Goal: Information Seeking & Learning: Learn about a topic

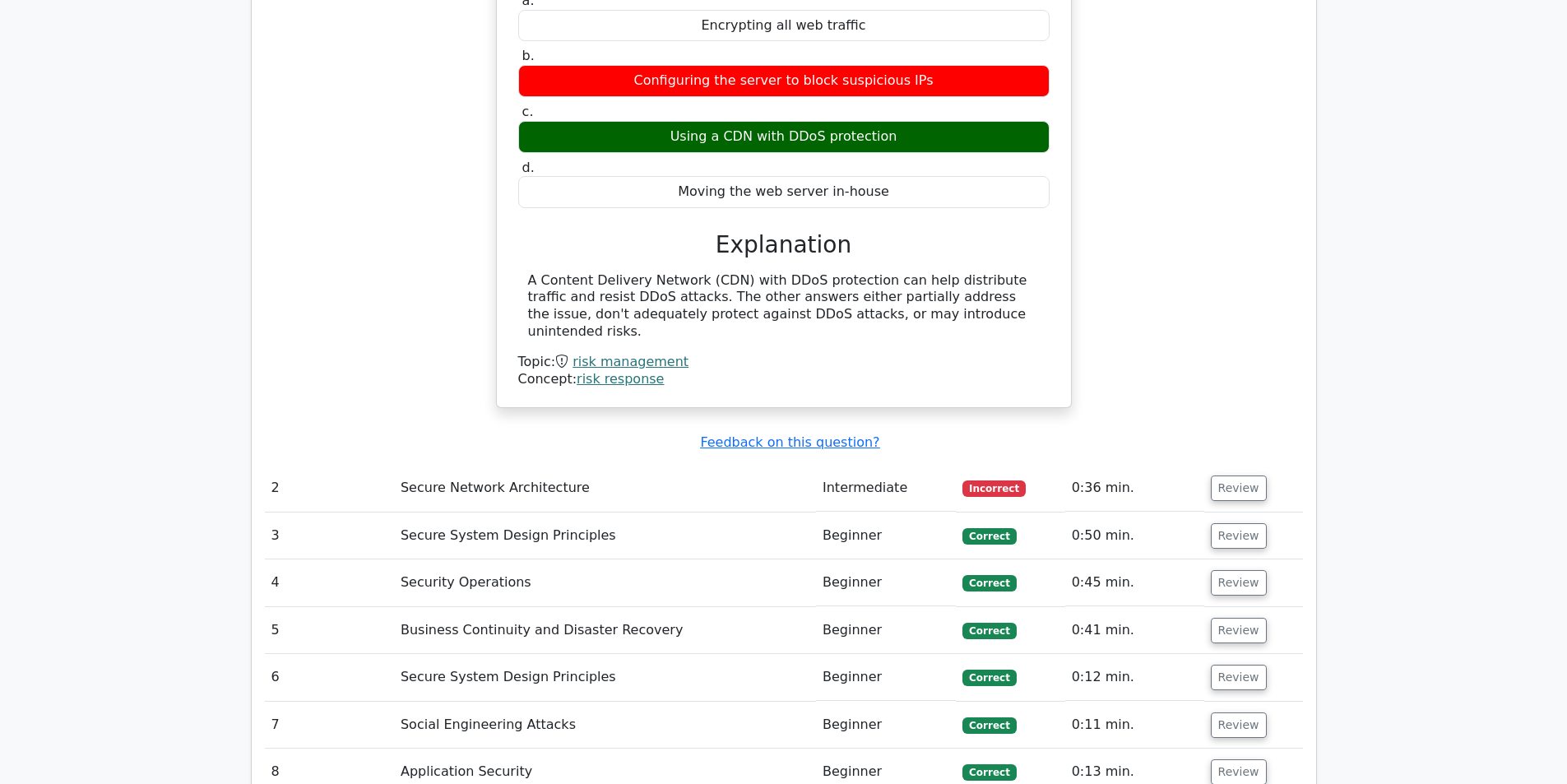
scroll to position [2302, 0]
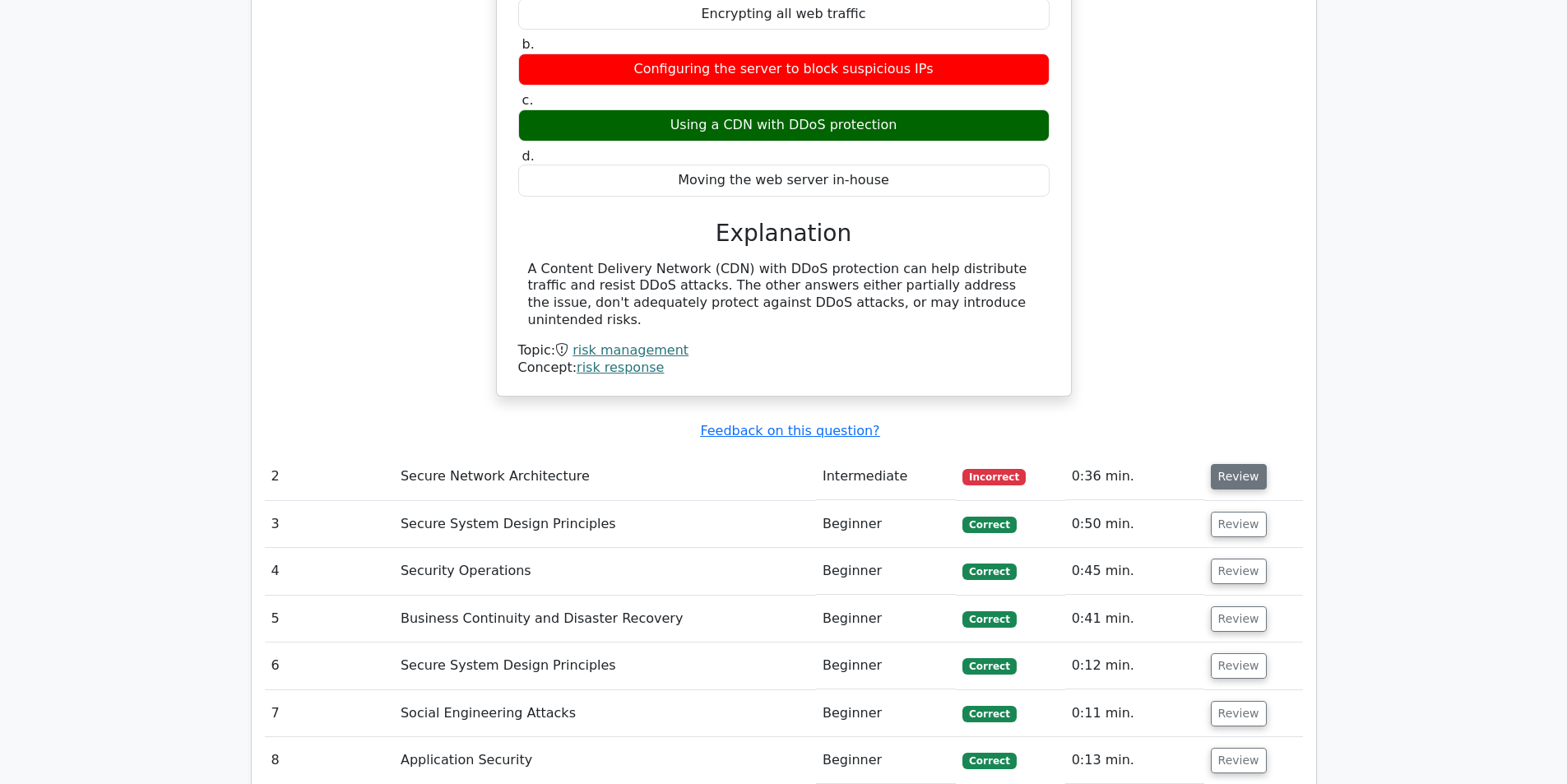
click at [1232, 464] on button "Review" at bounding box center [1239, 476] width 56 height 25
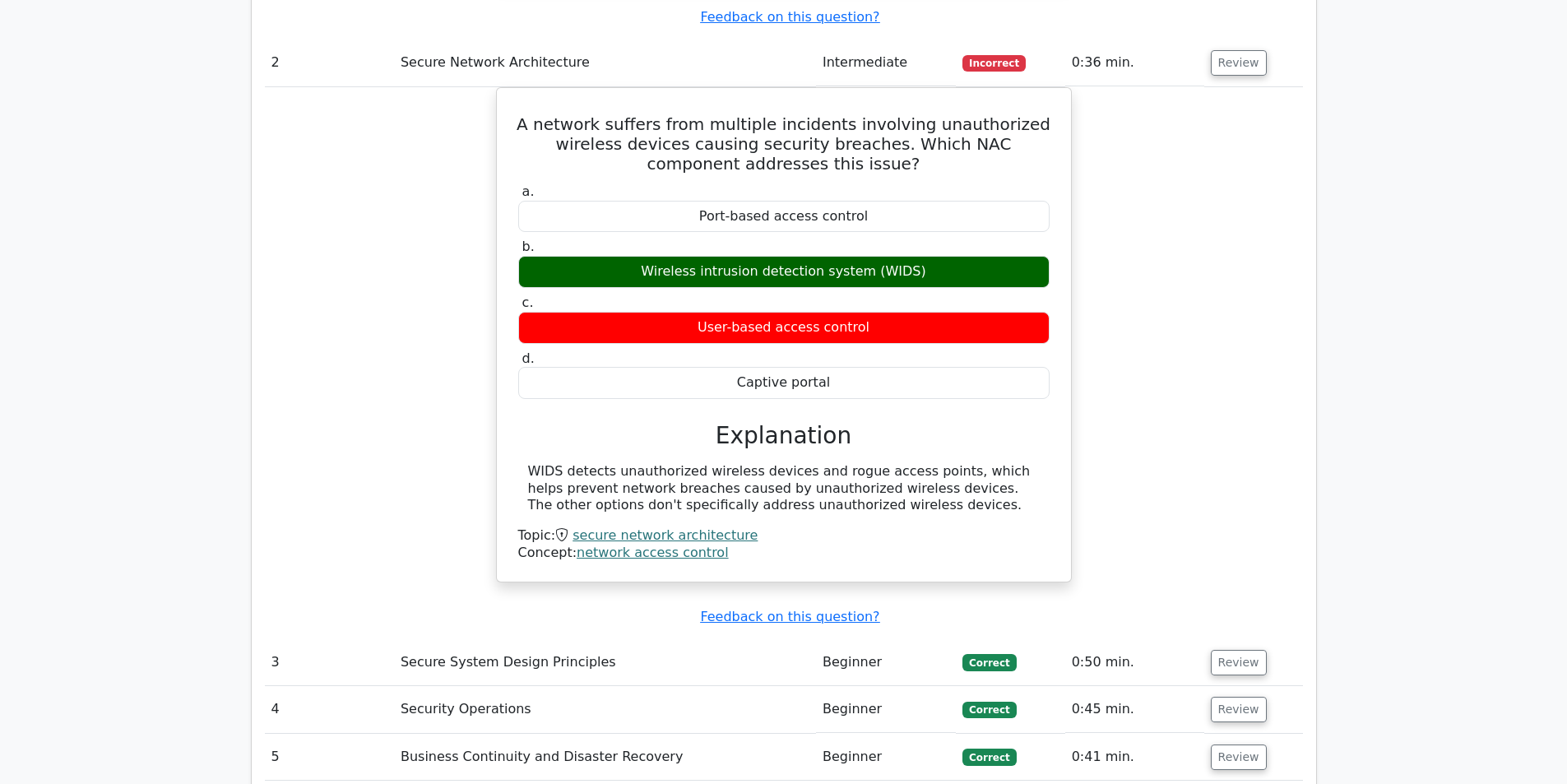
scroll to position [2713, 0]
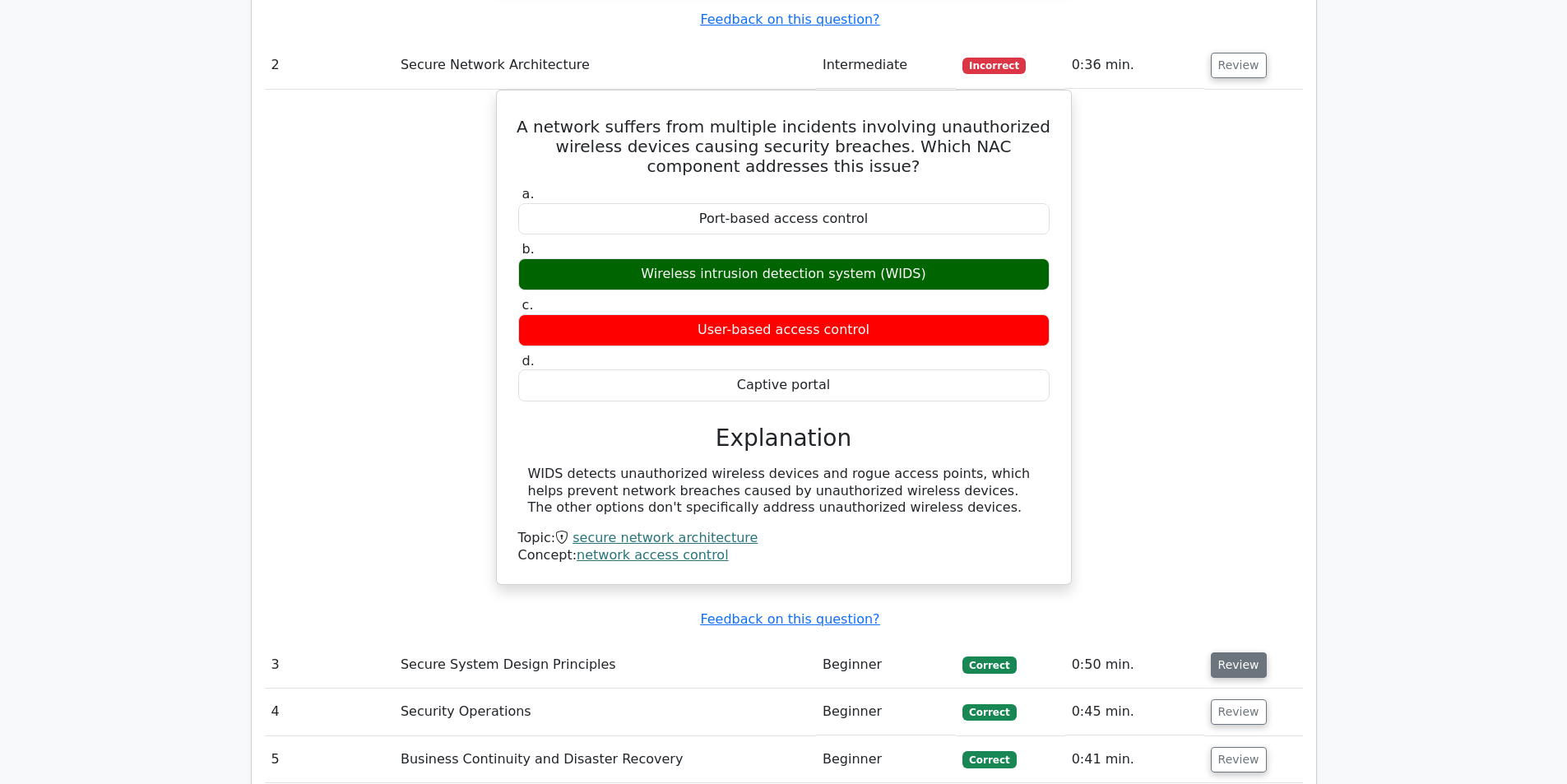
click at [1251, 652] on button "Review" at bounding box center [1239, 664] width 56 height 25
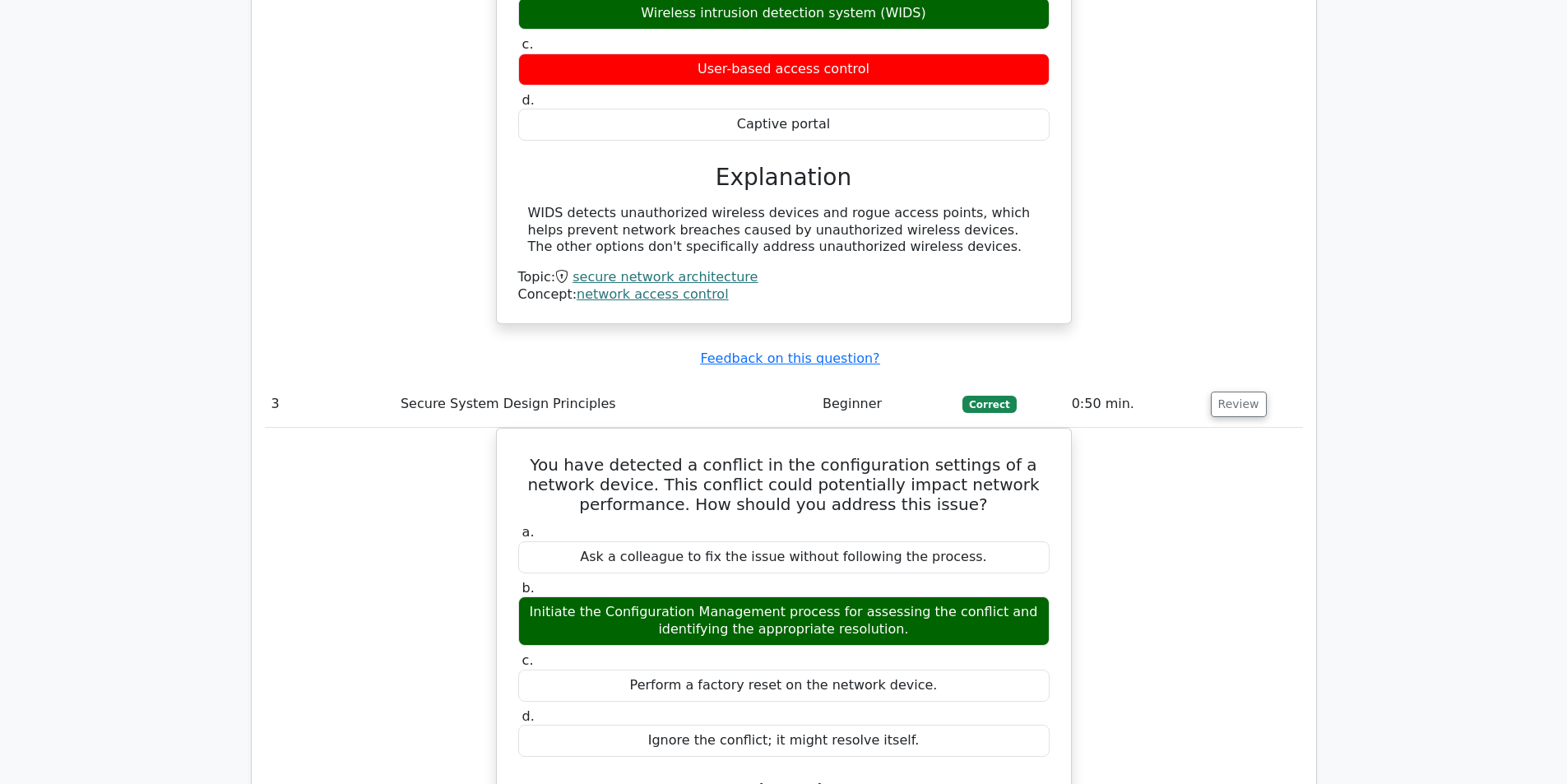
scroll to position [3042, 0]
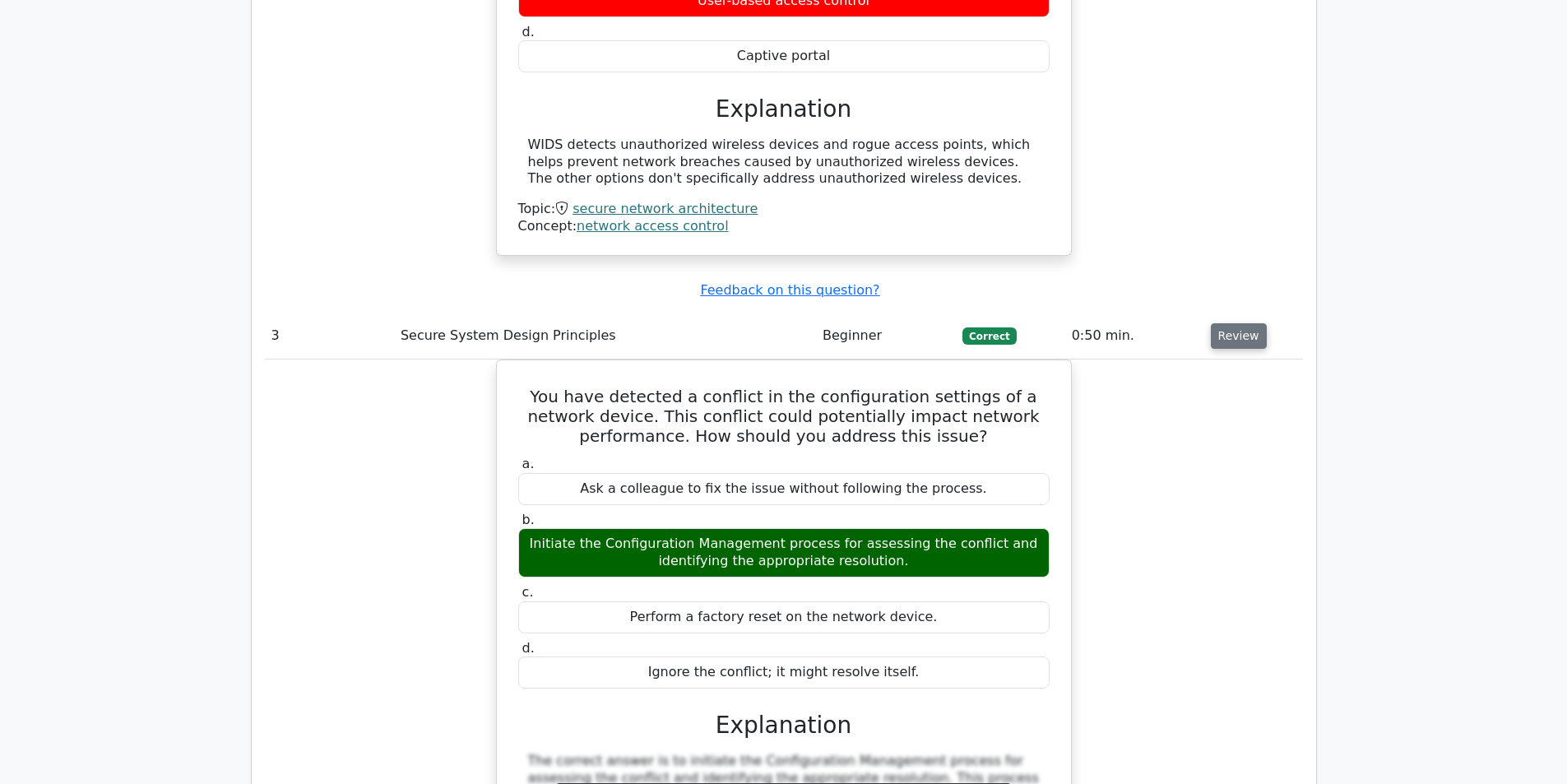
click at [1229, 323] on button "Review" at bounding box center [1239, 336] width 56 height 25
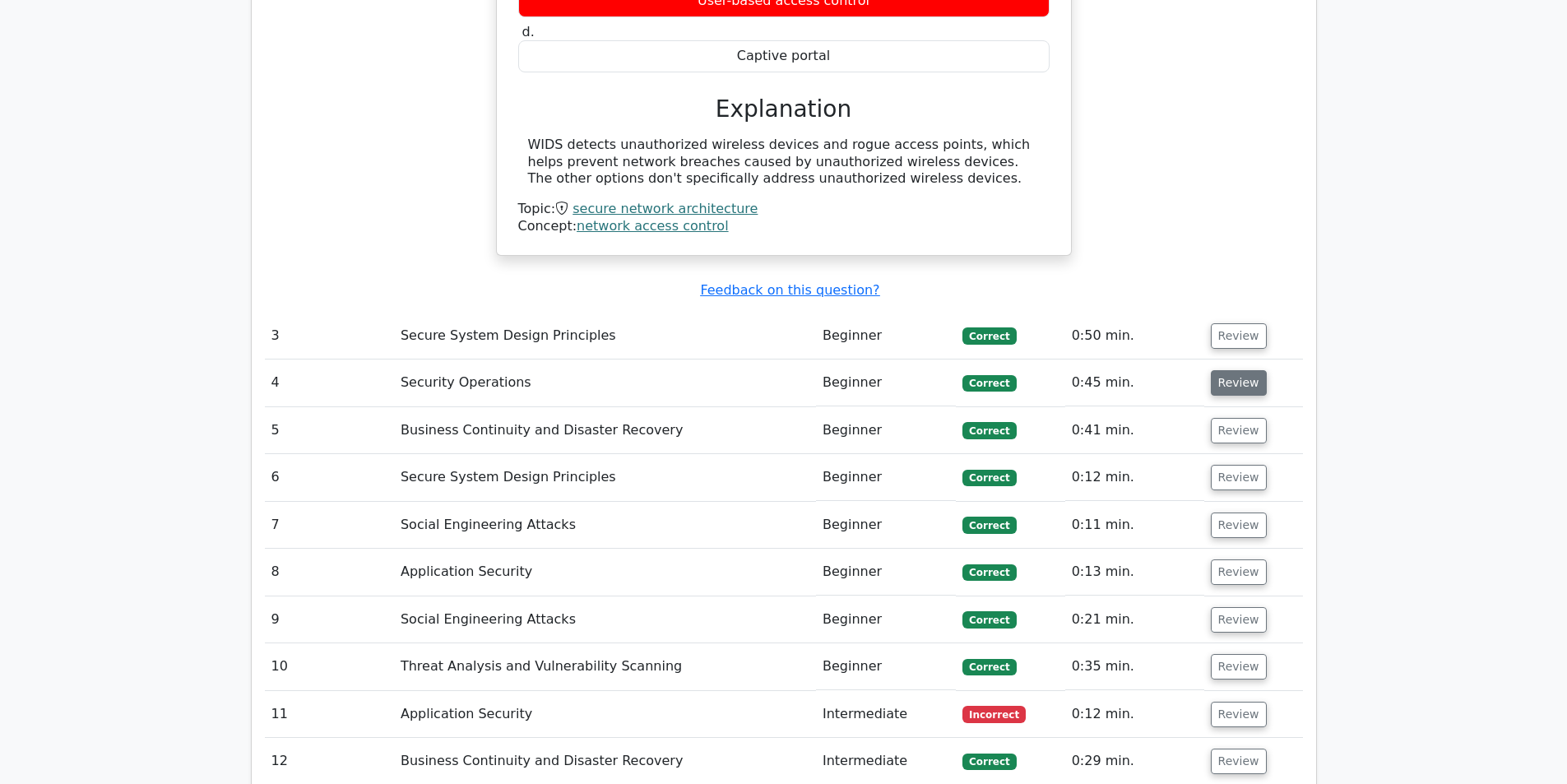
click at [1223, 370] on button "Review" at bounding box center [1239, 382] width 56 height 25
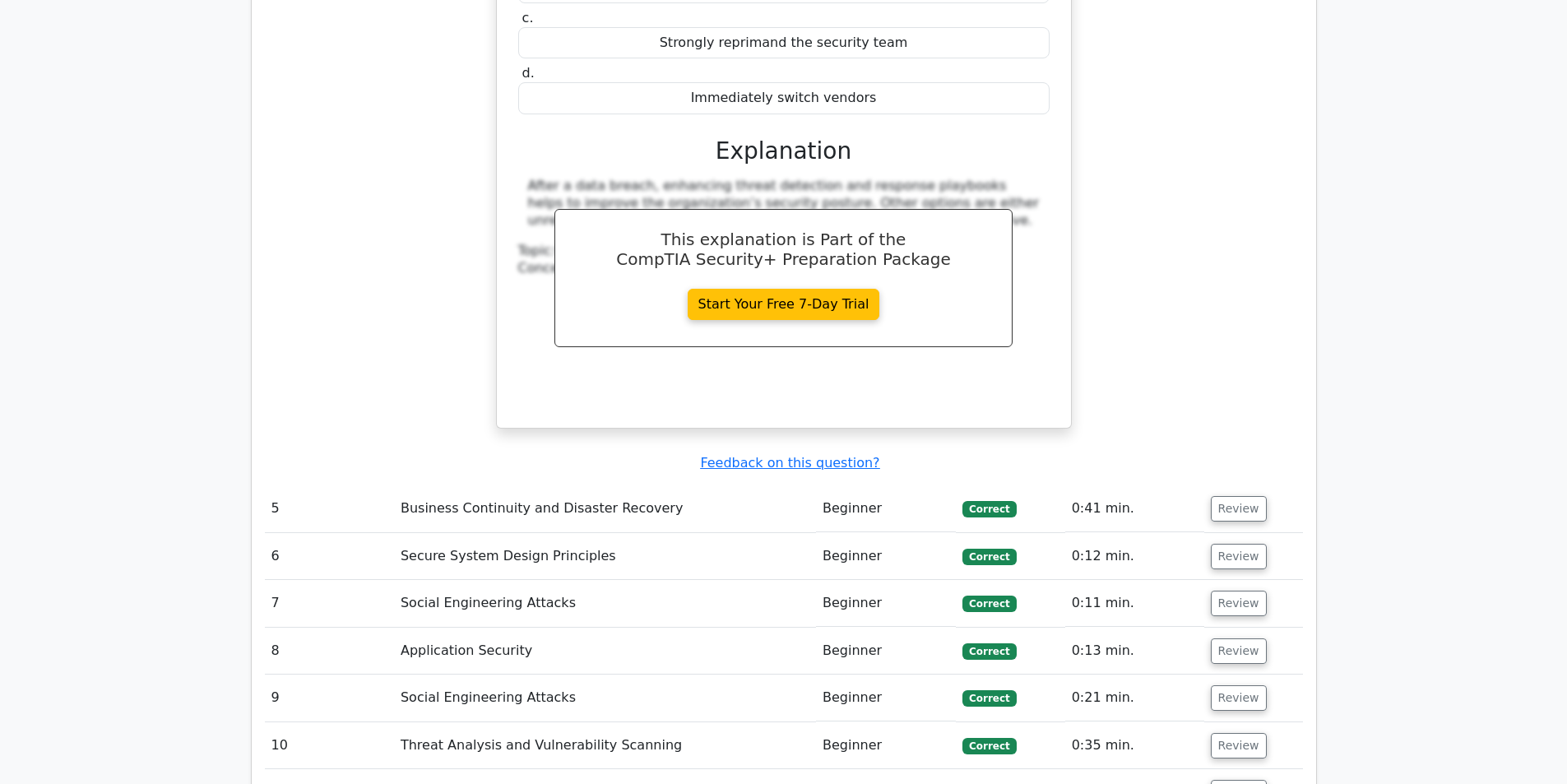
scroll to position [3700, 0]
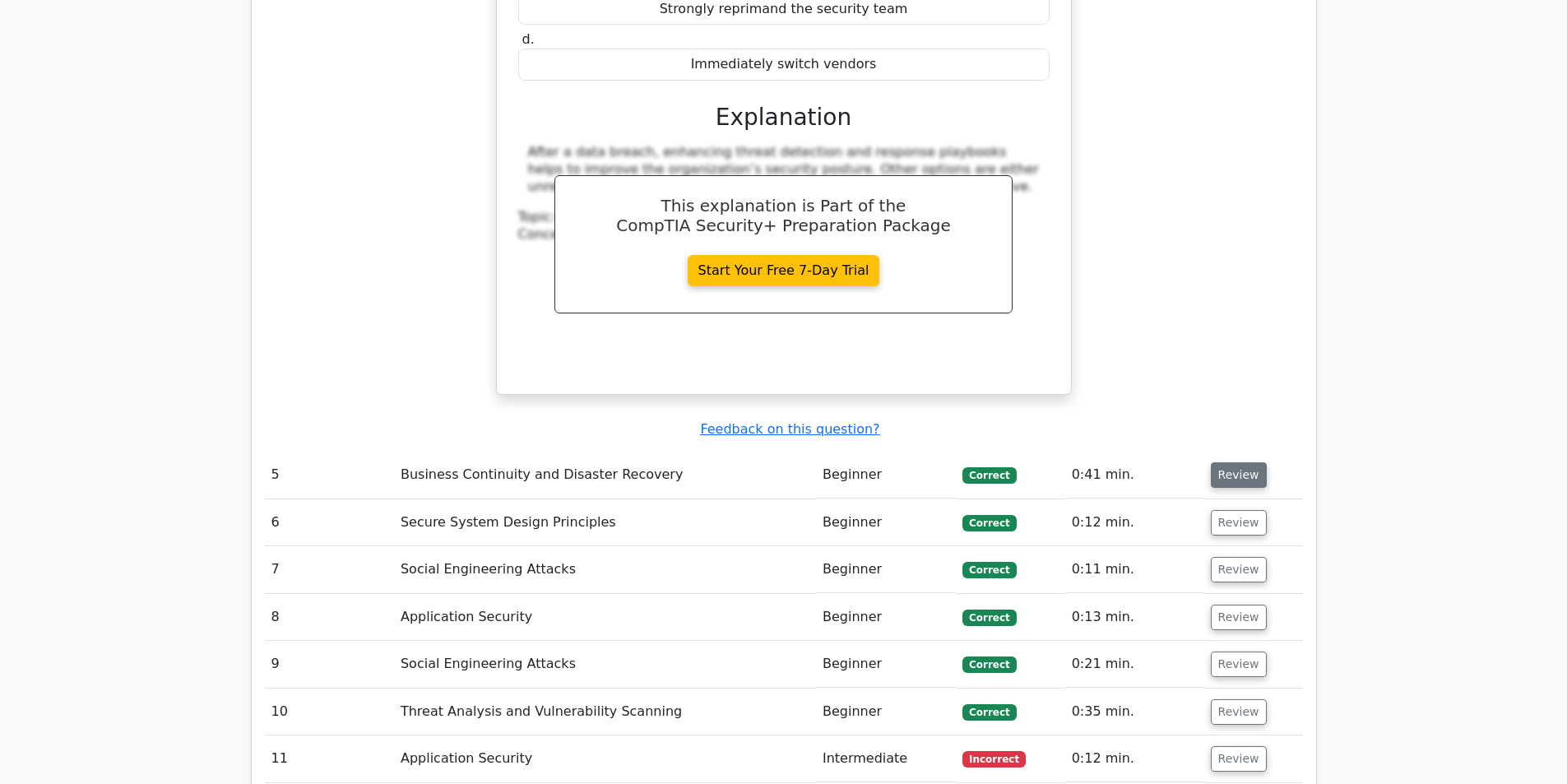
click at [1225, 462] on button "Review" at bounding box center [1239, 475] width 56 height 25
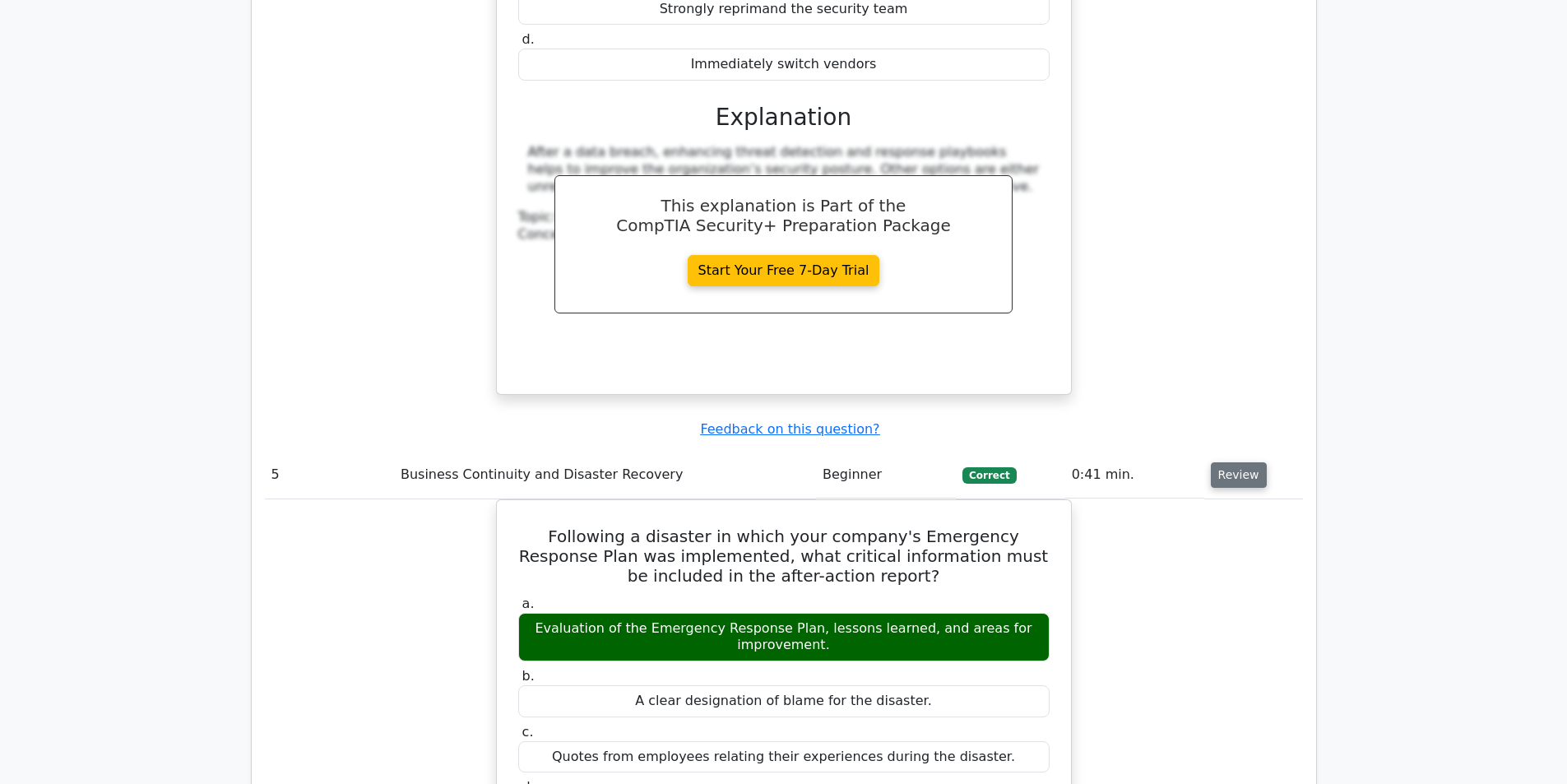
click at [1225, 462] on button "Review" at bounding box center [1239, 475] width 56 height 25
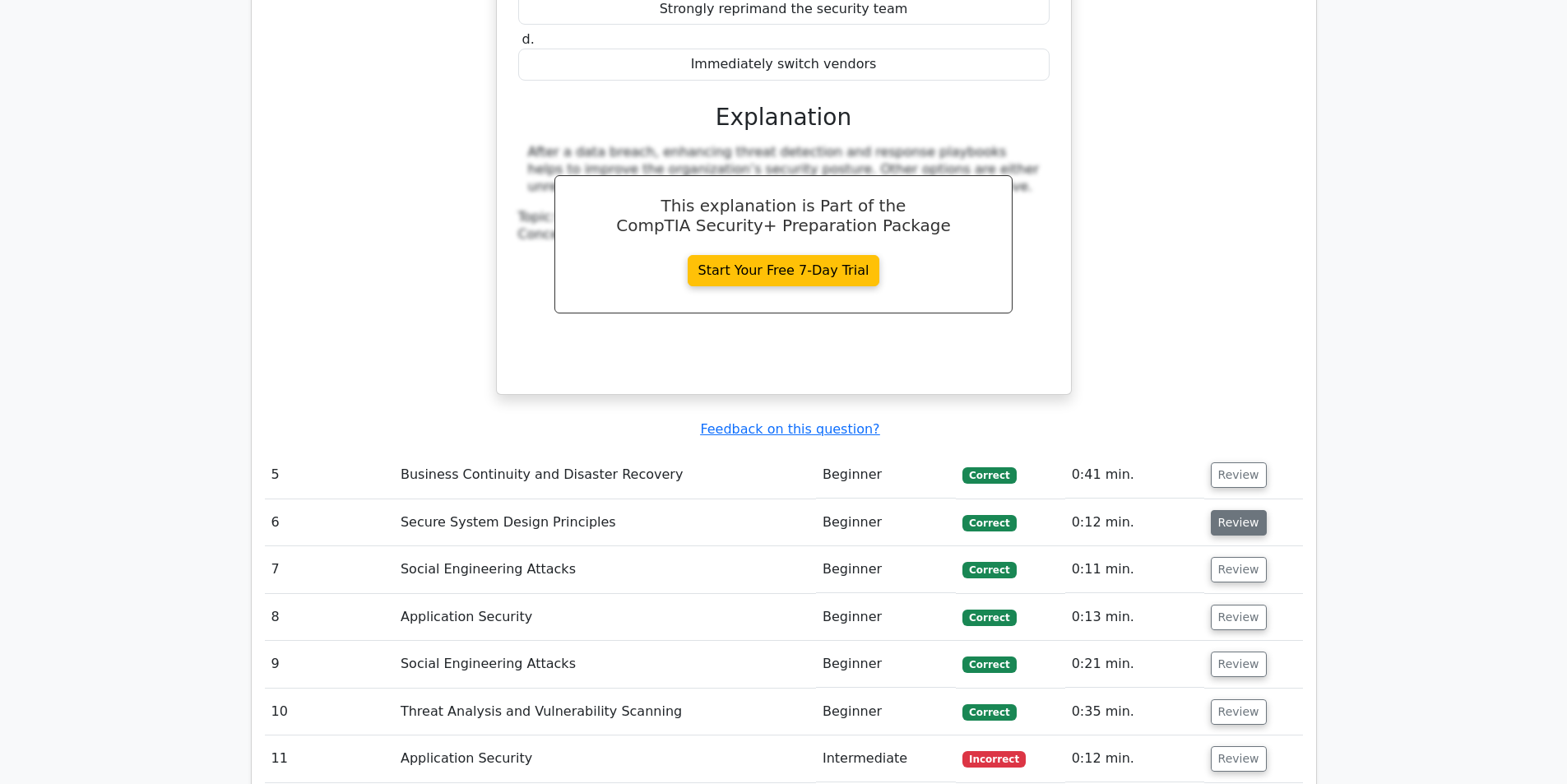
click at [1231, 510] on button "Review" at bounding box center [1239, 522] width 56 height 25
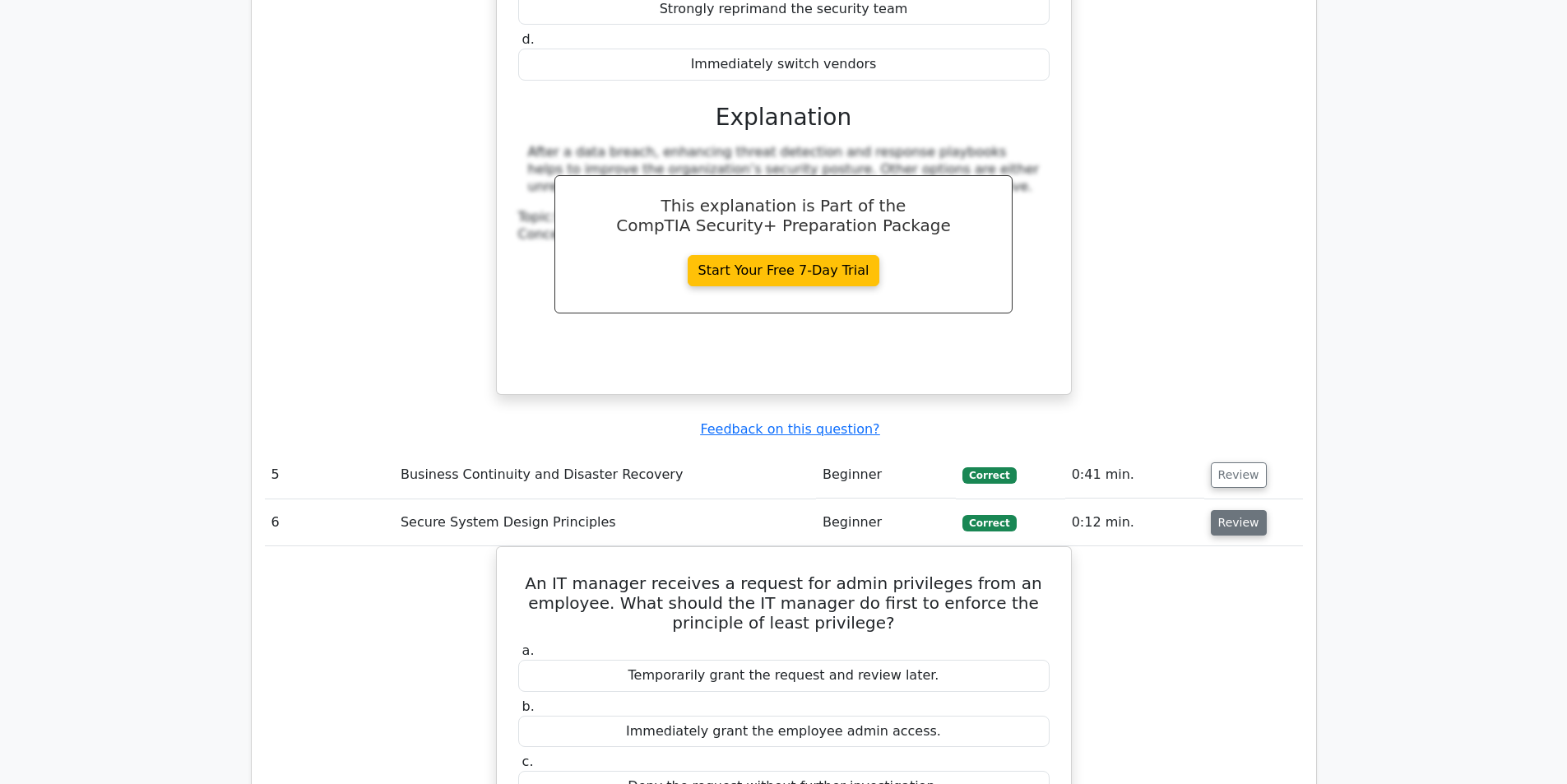
click at [1231, 510] on button "Review" at bounding box center [1239, 522] width 56 height 25
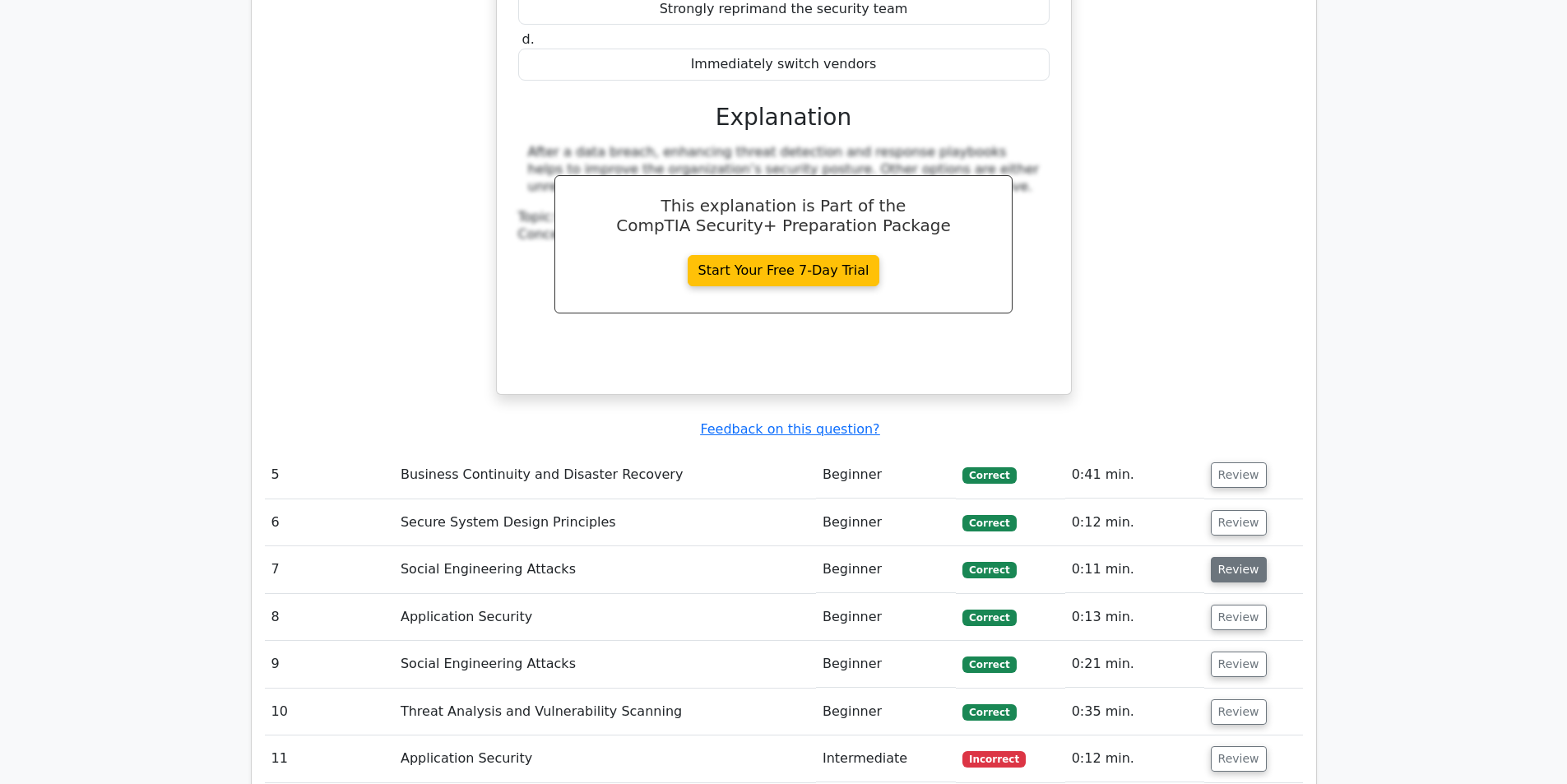
click at [1233, 557] on button "Review" at bounding box center [1239, 569] width 56 height 25
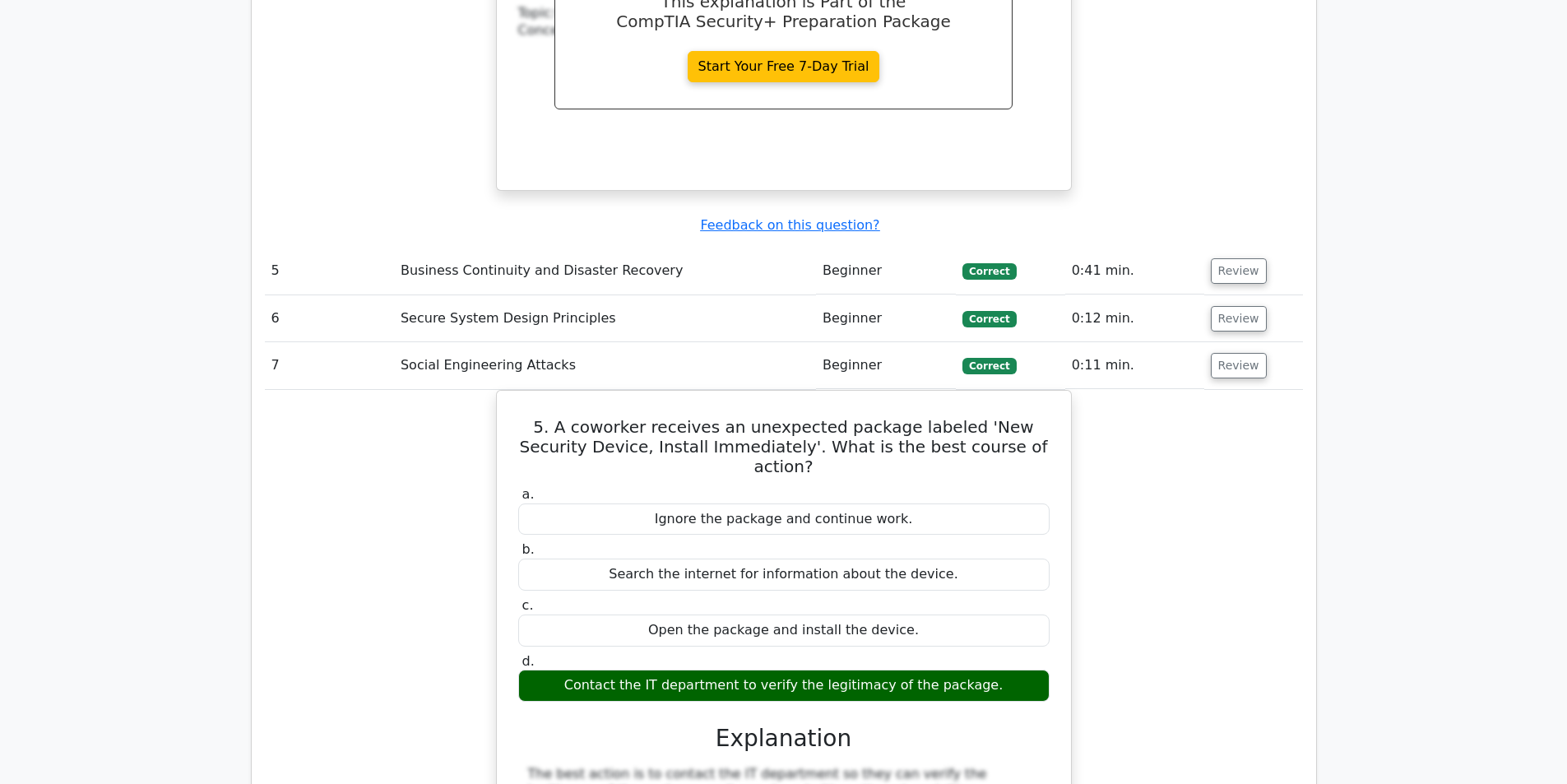
scroll to position [3947, 0]
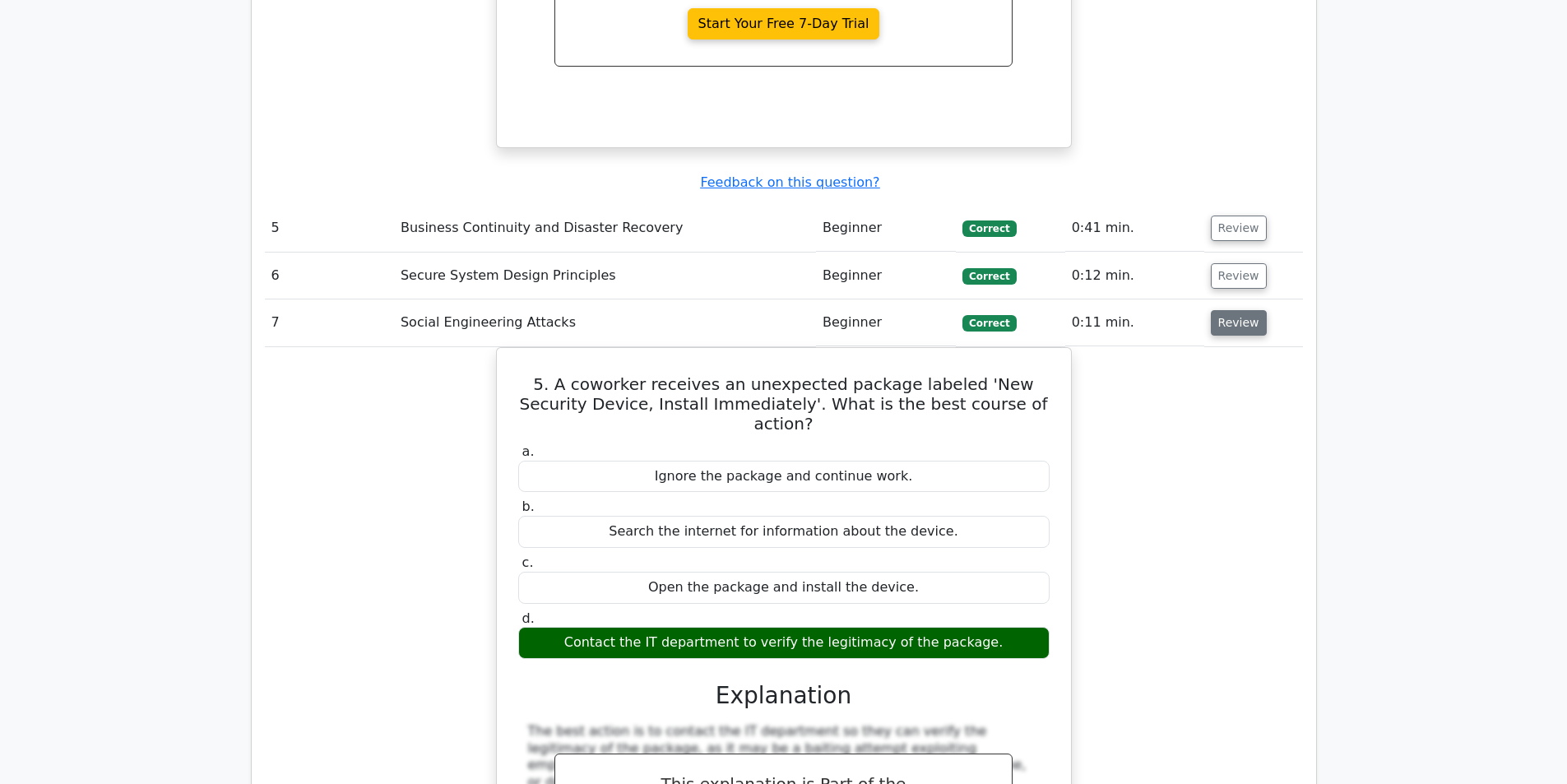
click at [1244, 310] on button "Review" at bounding box center [1239, 323] width 56 height 25
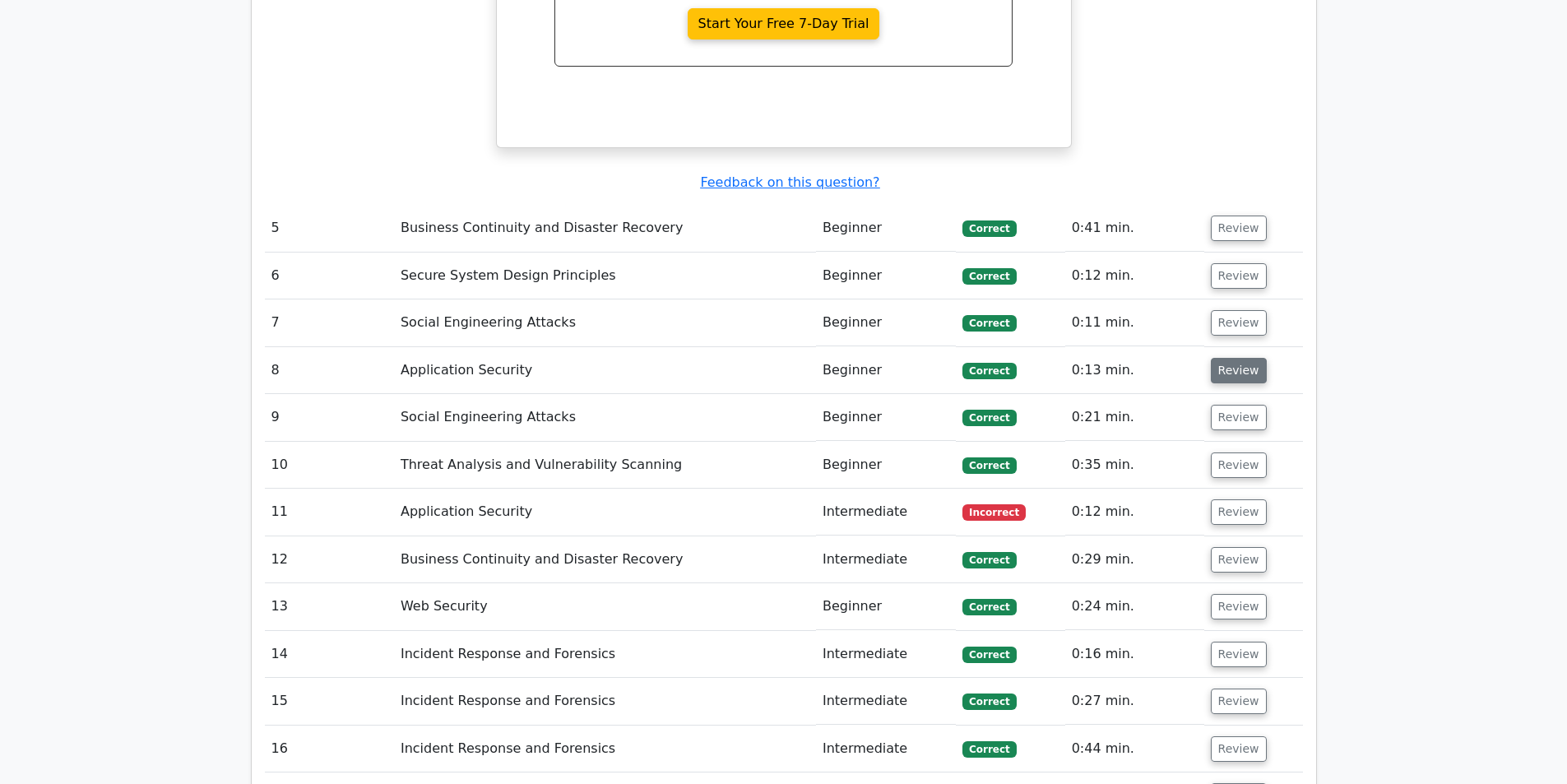
click at [1241, 357] on button "Review" at bounding box center [1239, 370] width 56 height 25
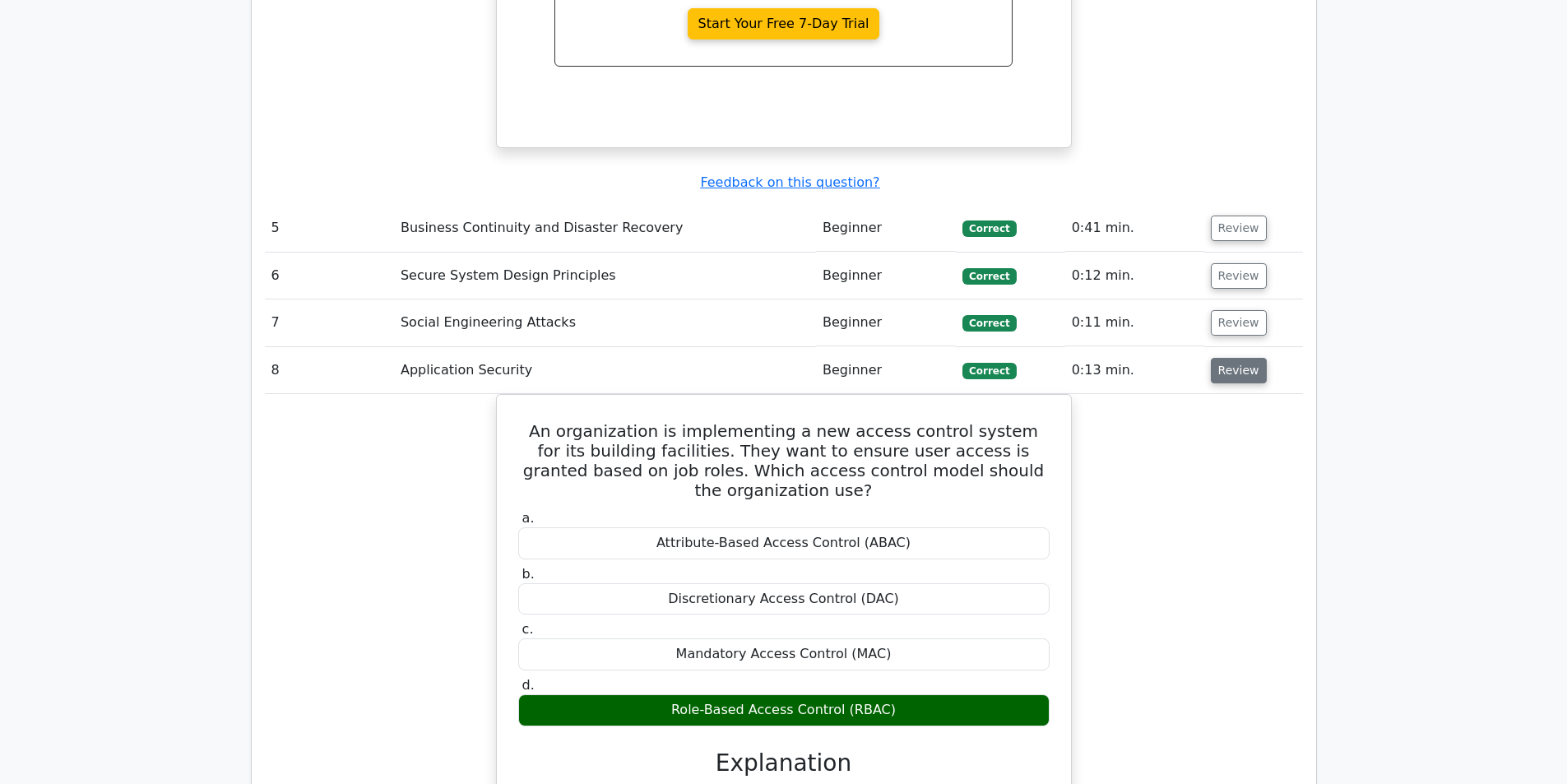
click at [1242, 357] on button "Review" at bounding box center [1239, 370] width 56 height 25
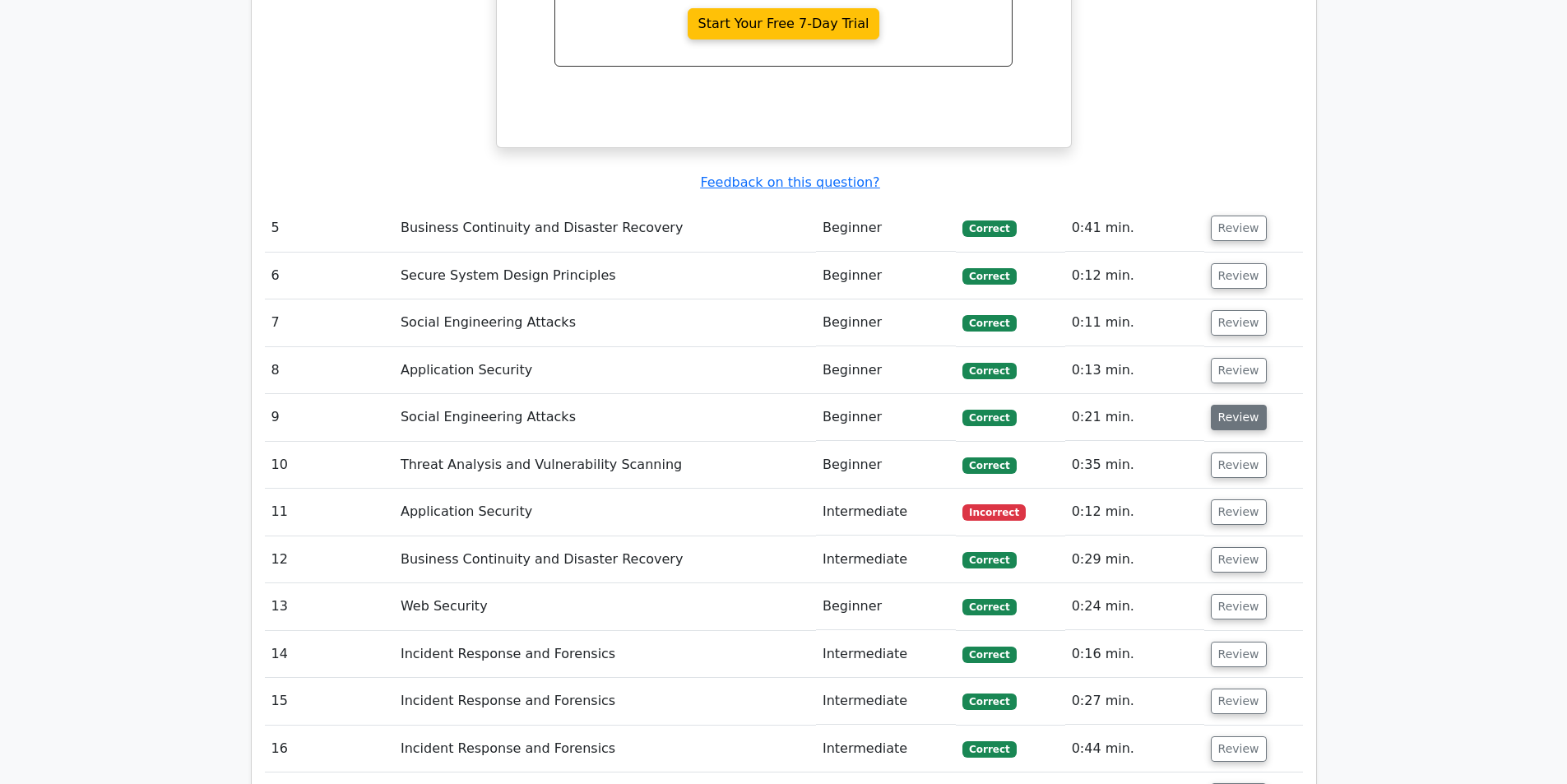
click at [1238, 405] on button "Review" at bounding box center [1239, 417] width 56 height 25
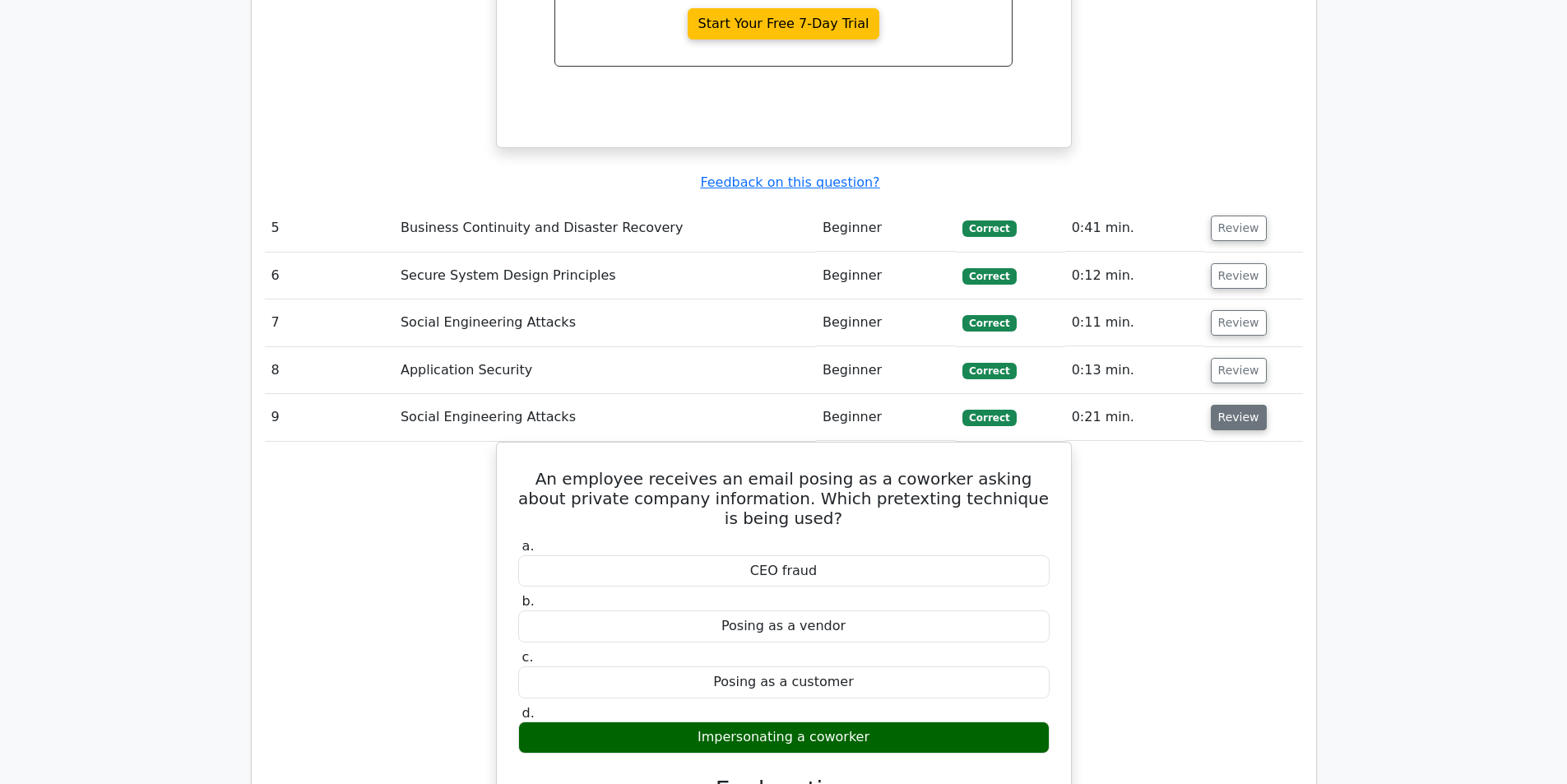
click at [1238, 405] on button "Review" at bounding box center [1239, 417] width 56 height 25
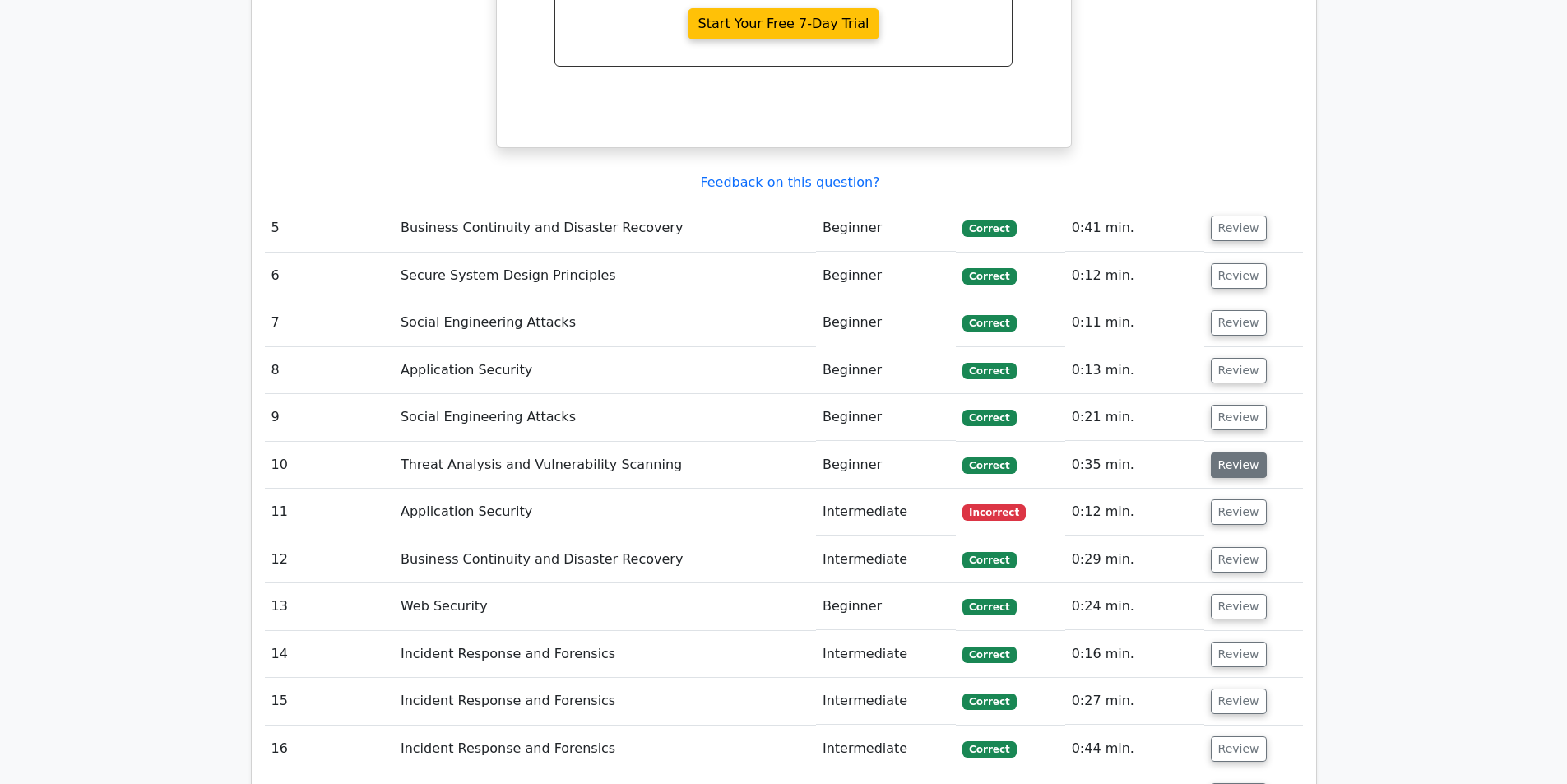
click at [1231, 452] on button "Review" at bounding box center [1239, 464] width 56 height 25
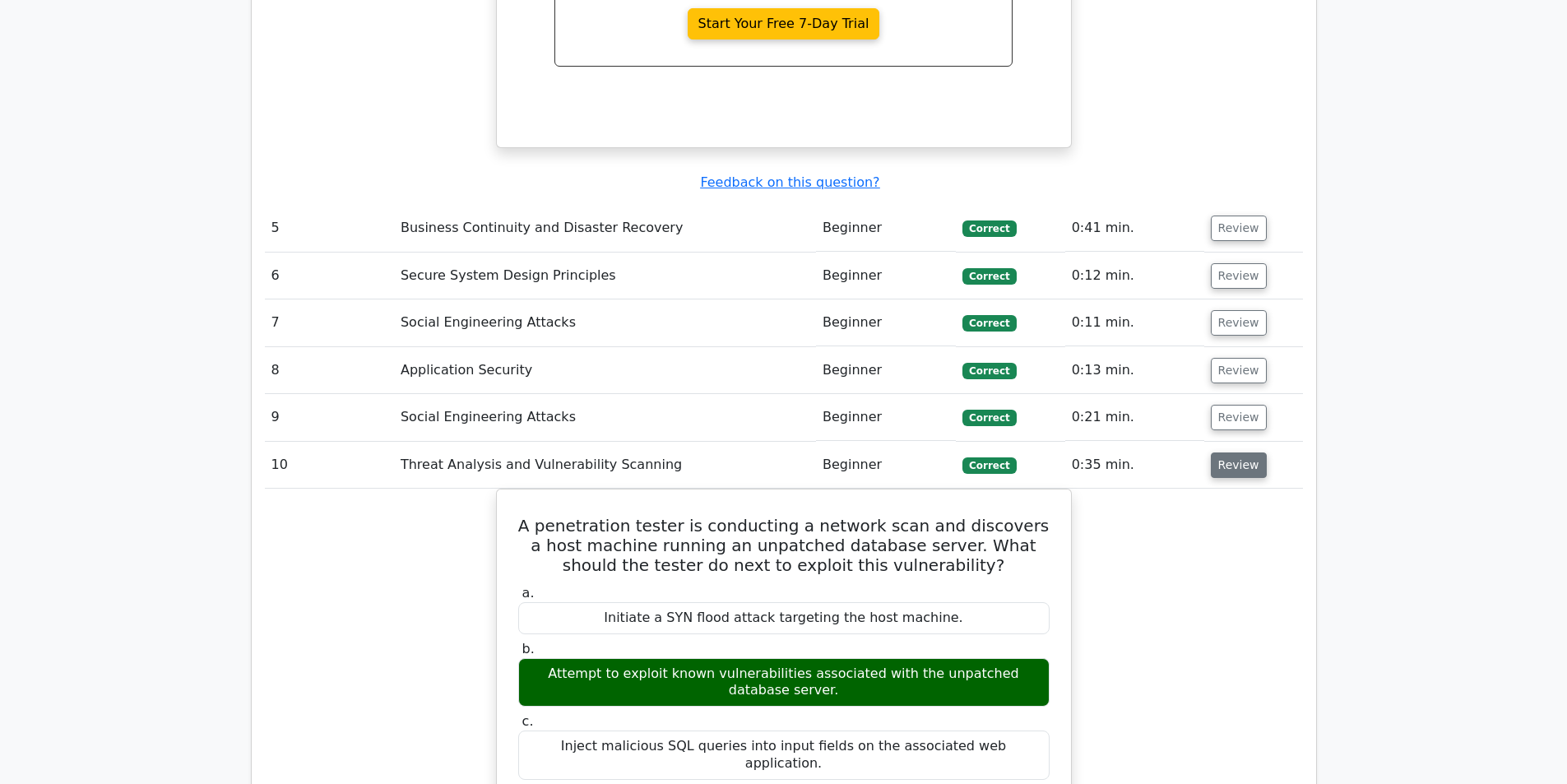
click at [1231, 452] on button "Review" at bounding box center [1239, 464] width 56 height 25
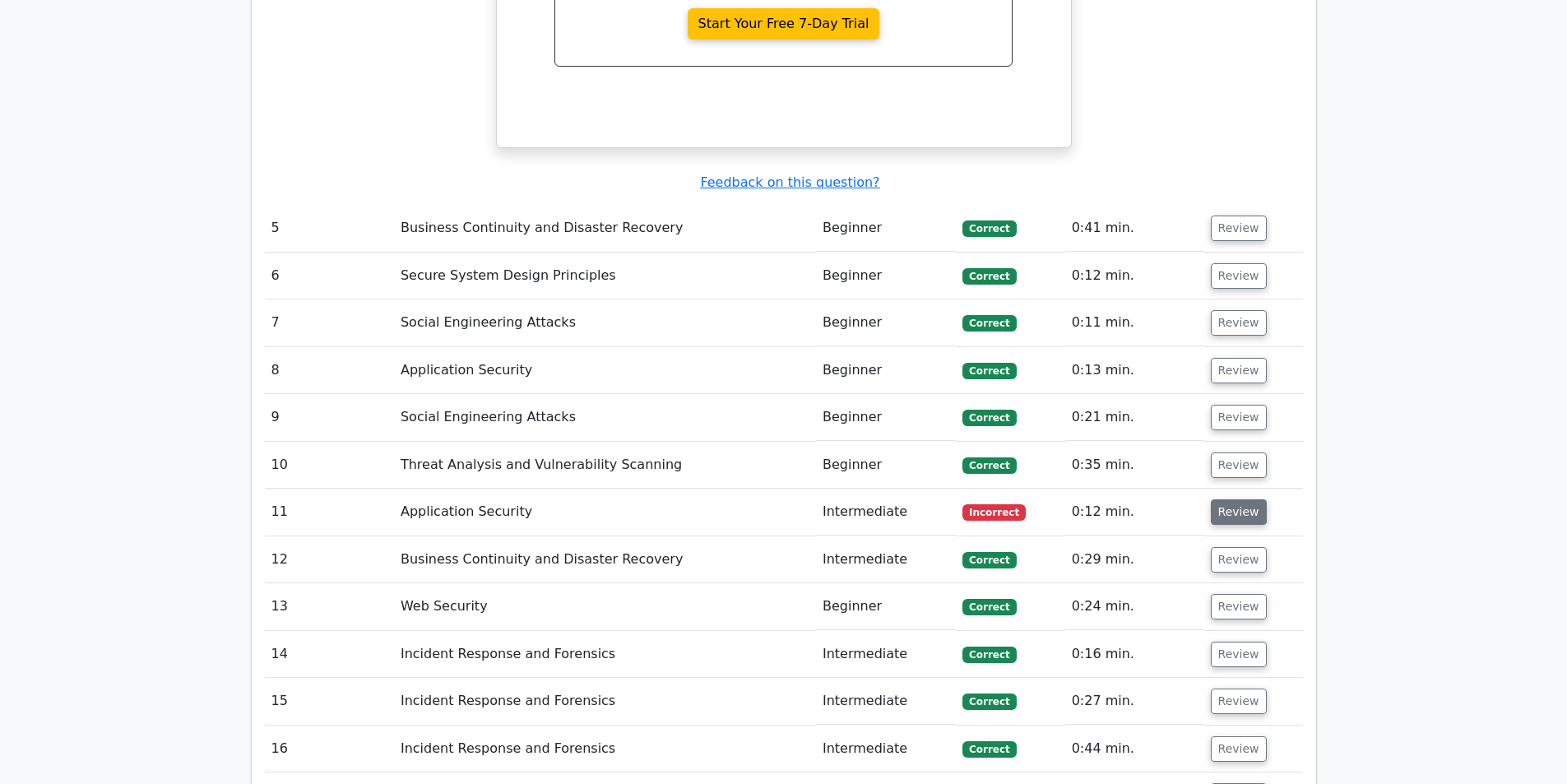
click at [1234, 499] on button "Review" at bounding box center [1239, 511] width 56 height 25
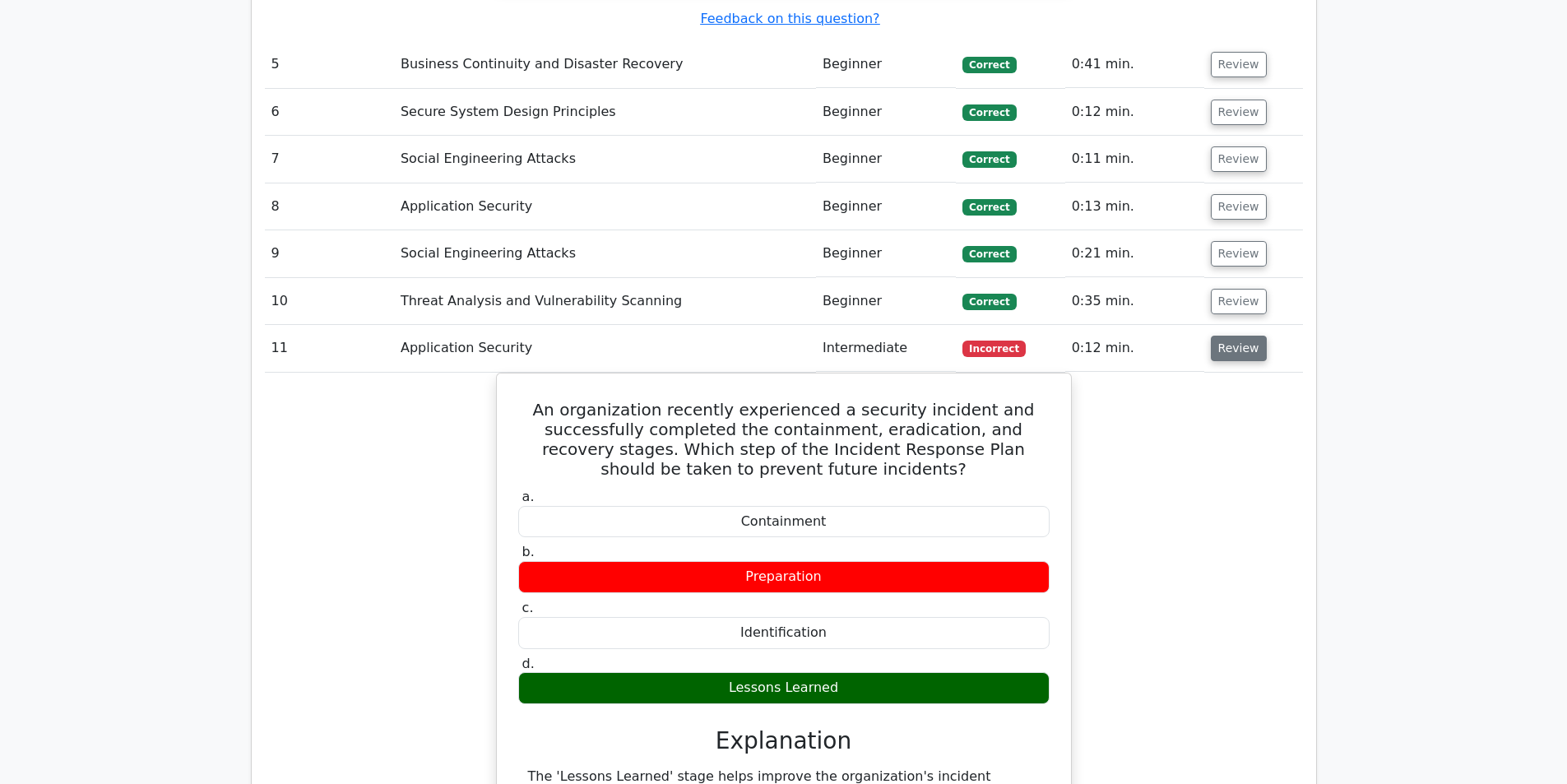
scroll to position [4111, 0]
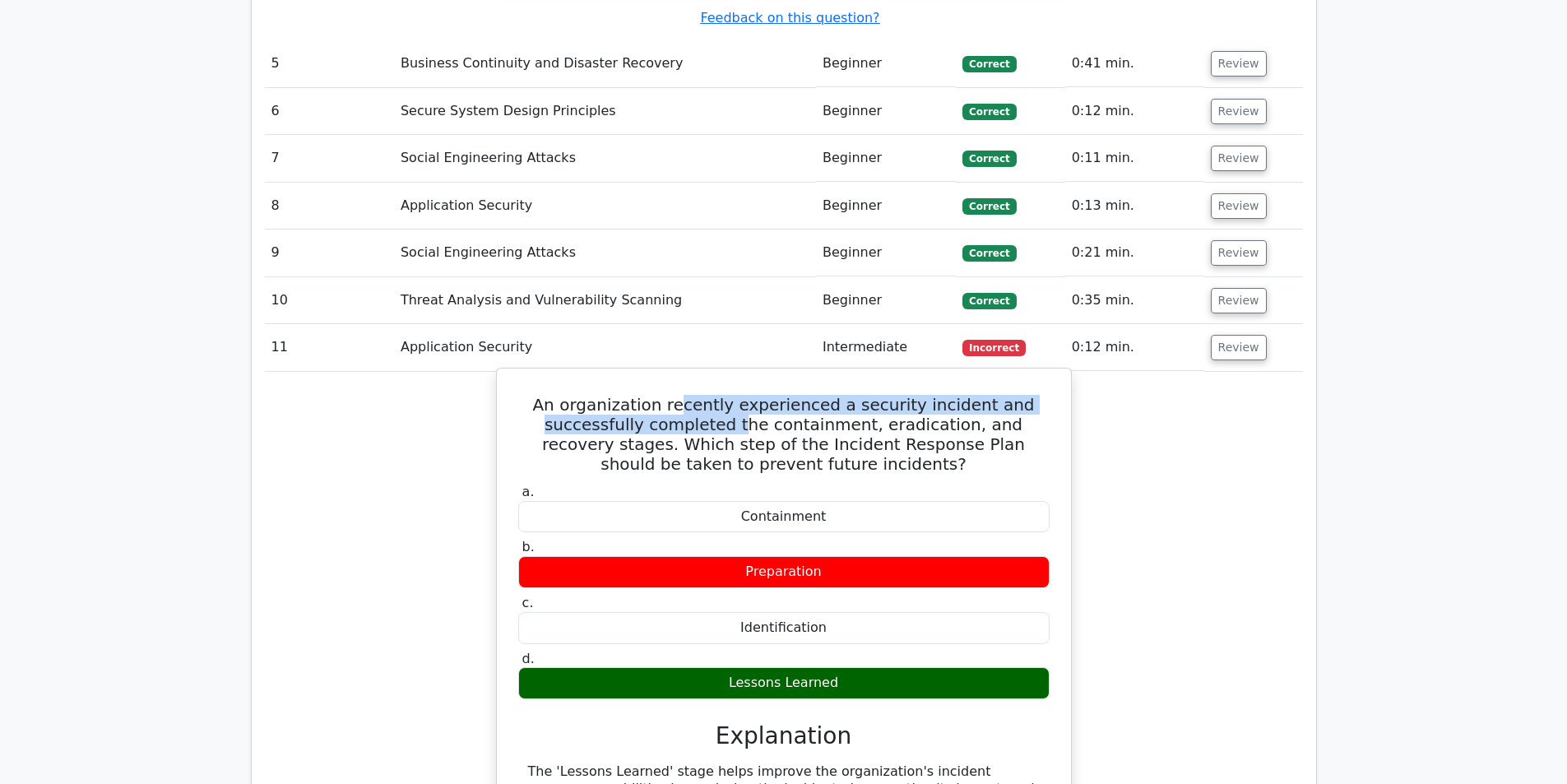
drag, startPoint x: 694, startPoint y: 291, endPoint x: 721, endPoint y: 314, distance: 35.5
click at [721, 395] on h5 "An organization recently experienced a security incident and successfully compl…" at bounding box center [784, 434] width 534 height 79
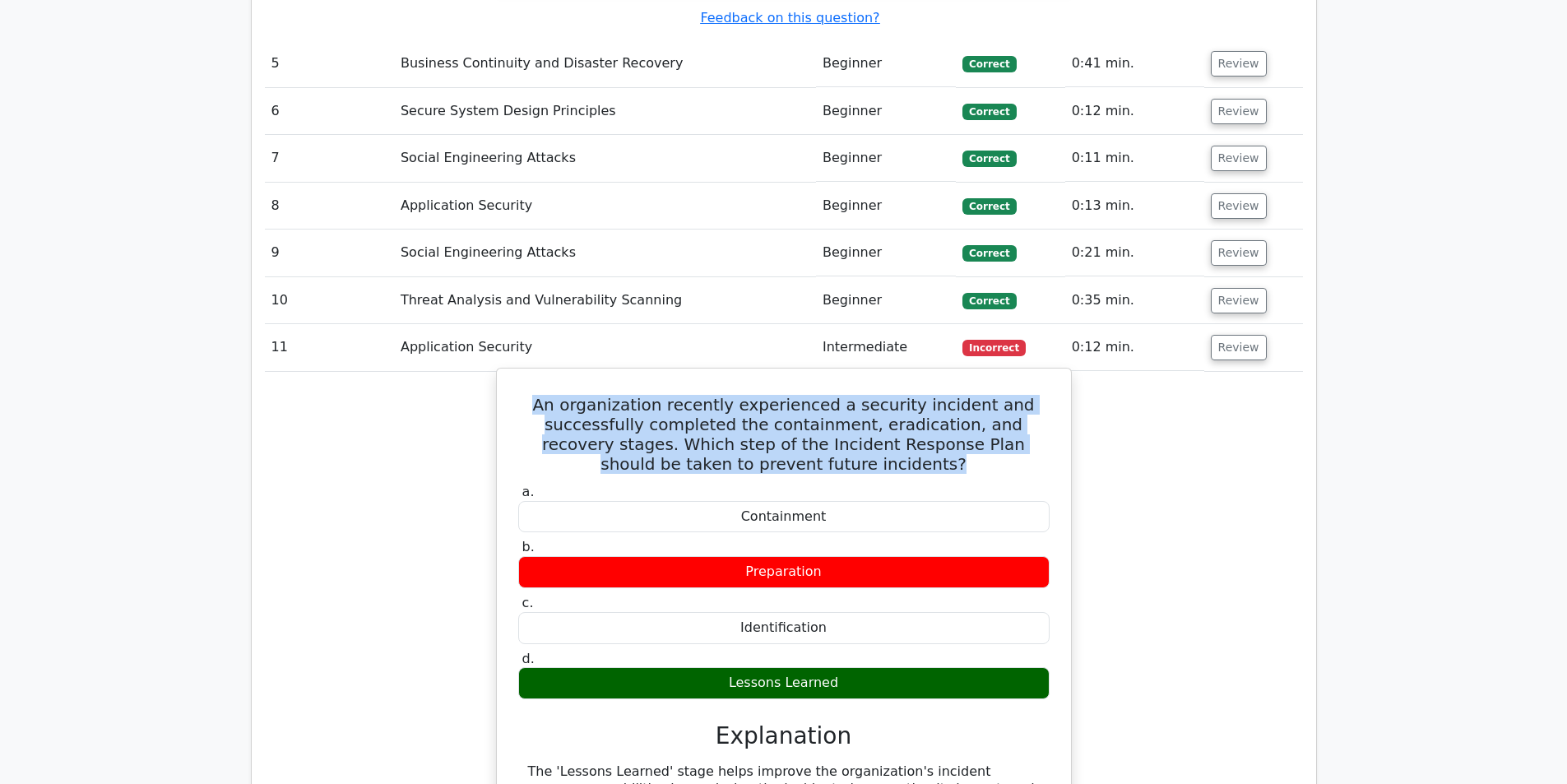
click at [721, 395] on h5 "An organization recently experienced a security incident and successfully compl…" at bounding box center [784, 434] width 534 height 79
click at [729, 395] on h5 "An organization recently experienced a security incident and successfully compl…" at bounding box center [784, 434] width 534 height 79
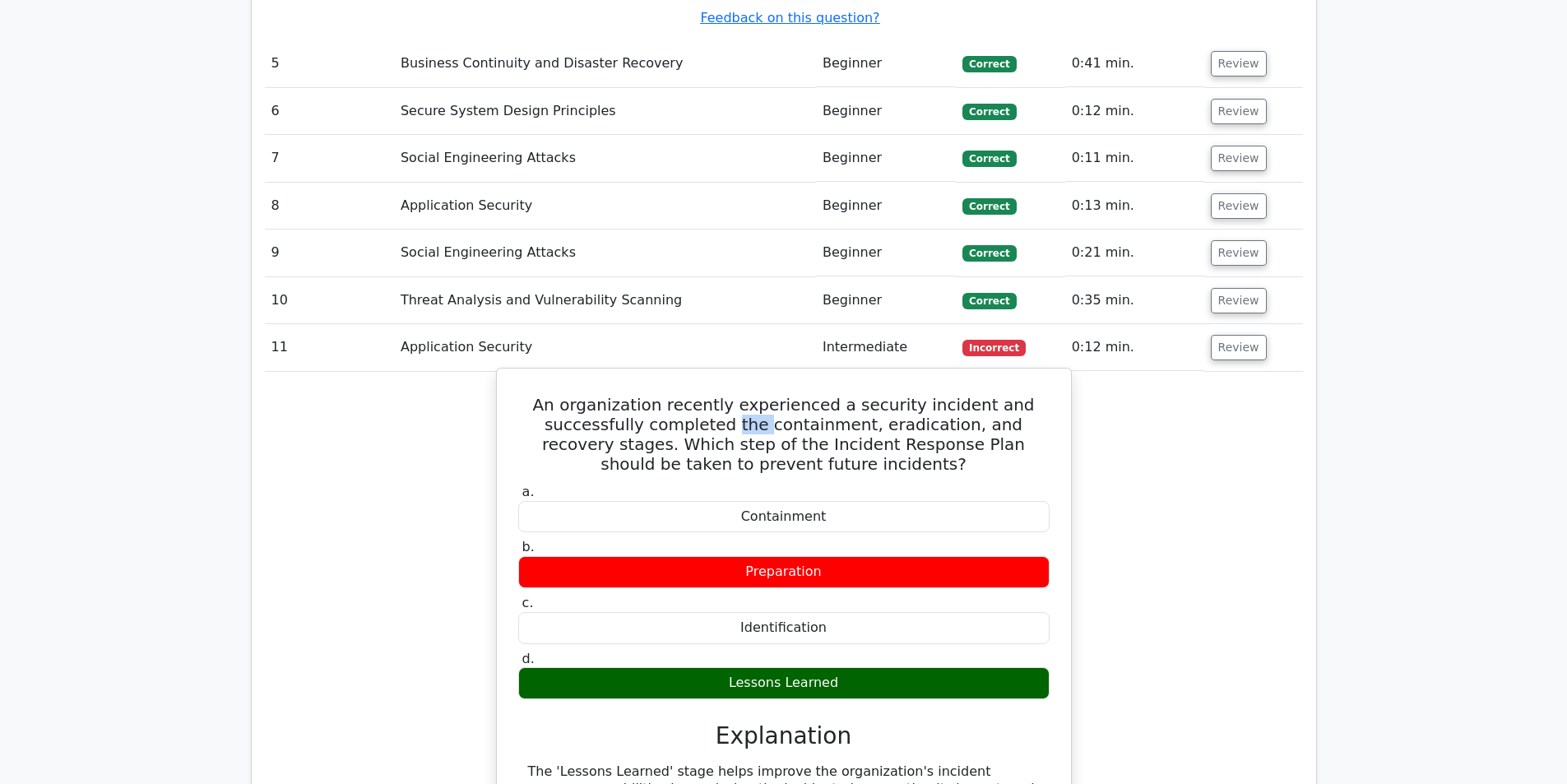
click at [729, 395] on h5 "An organization recently experienced a security incident and successfully compl…" at bounding box center [784, 434] width 534 height 79
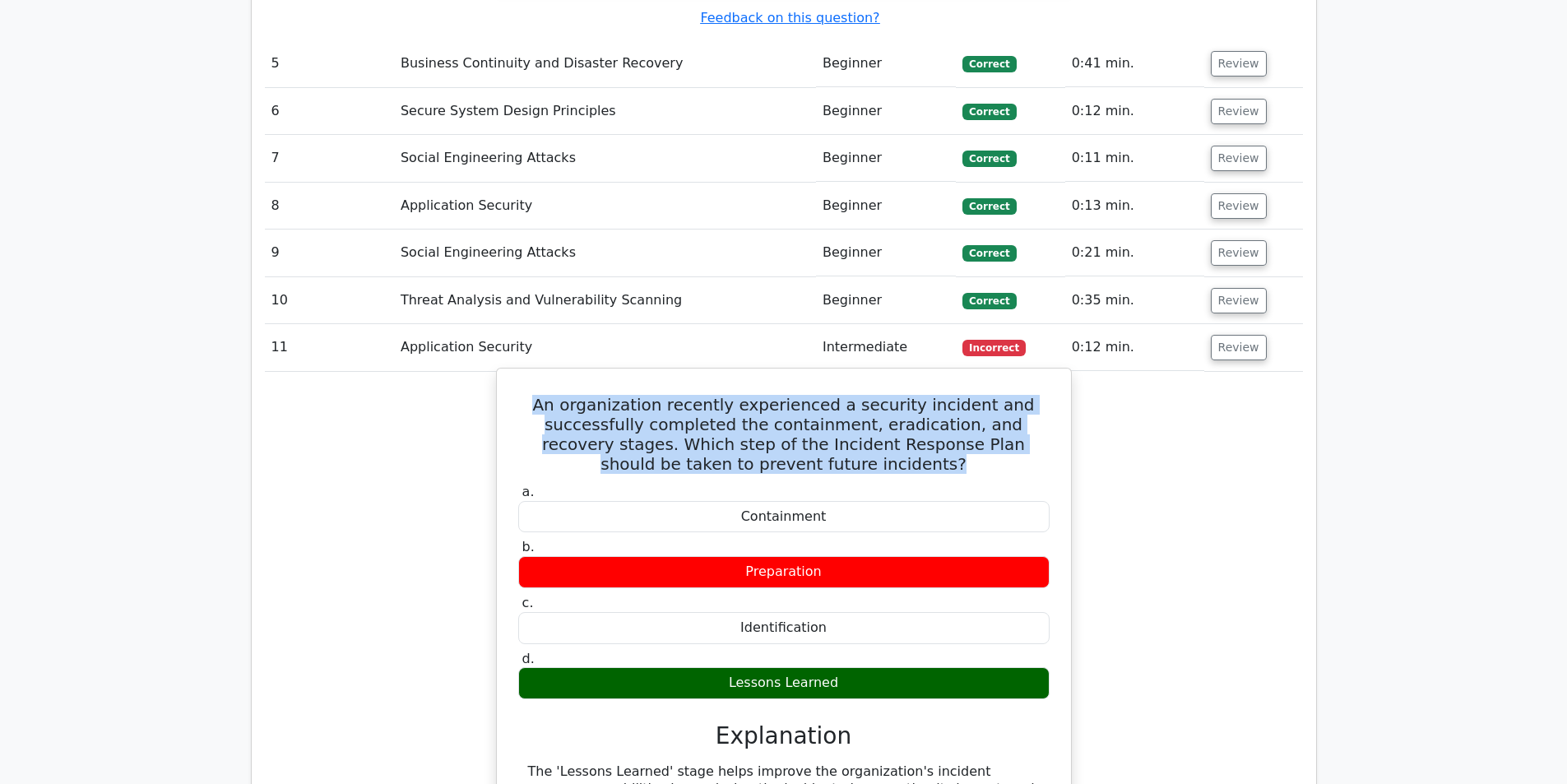
click at [729, 395] on h5 "An organization recently experienced a security incident and successfully compl…" at bounding box center [784, 434] width 534 height 79
click at [756, 395] on h5 "An organization recently experienced a security incident and successfully compl…" at bounding box center [784, 434] width 534 height 79
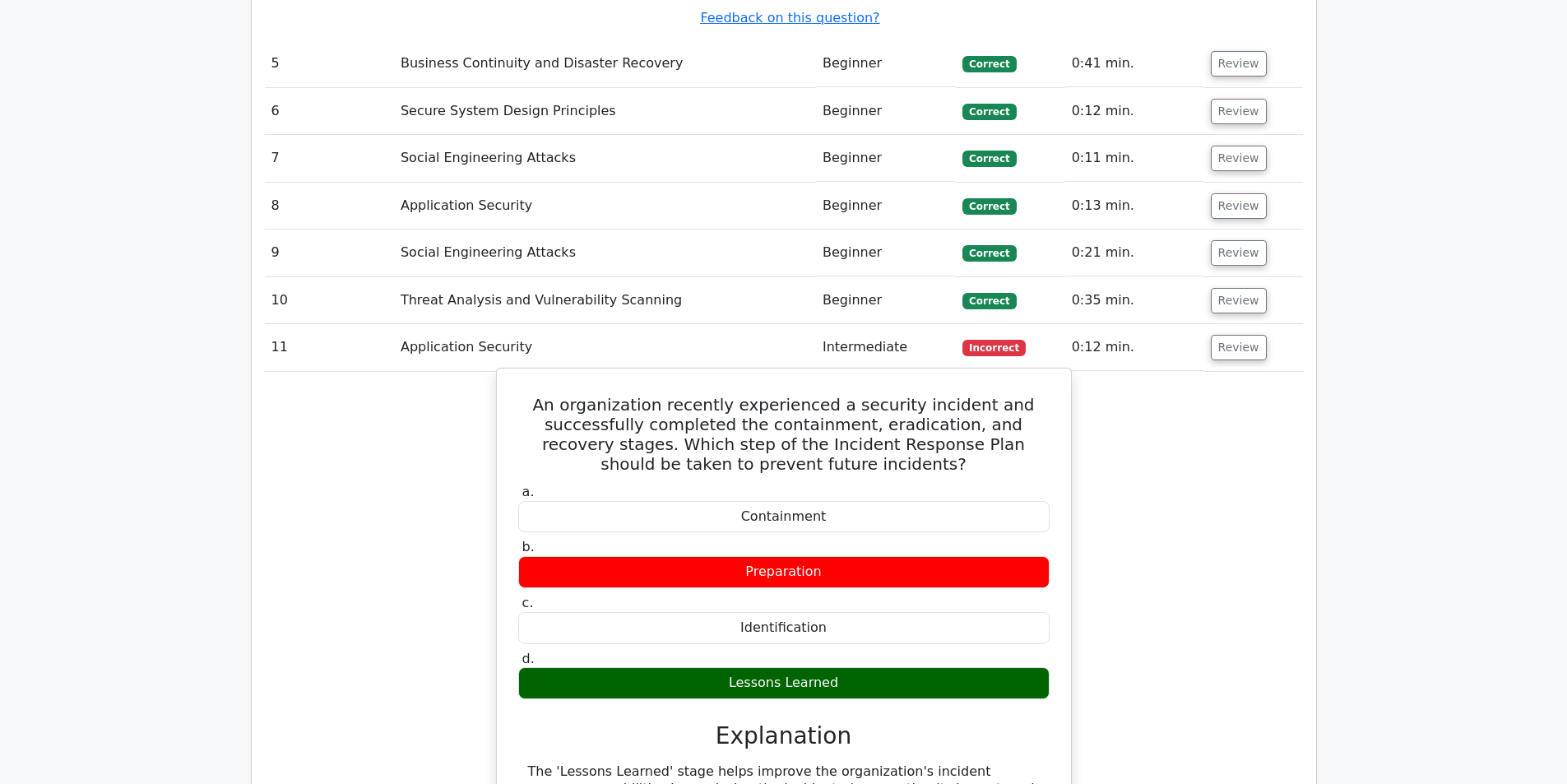
click at [757, 395] on h5 "An organization recently experienced a security incident and successfully compl…" at bounding box center [784, 434] width 534 height 79
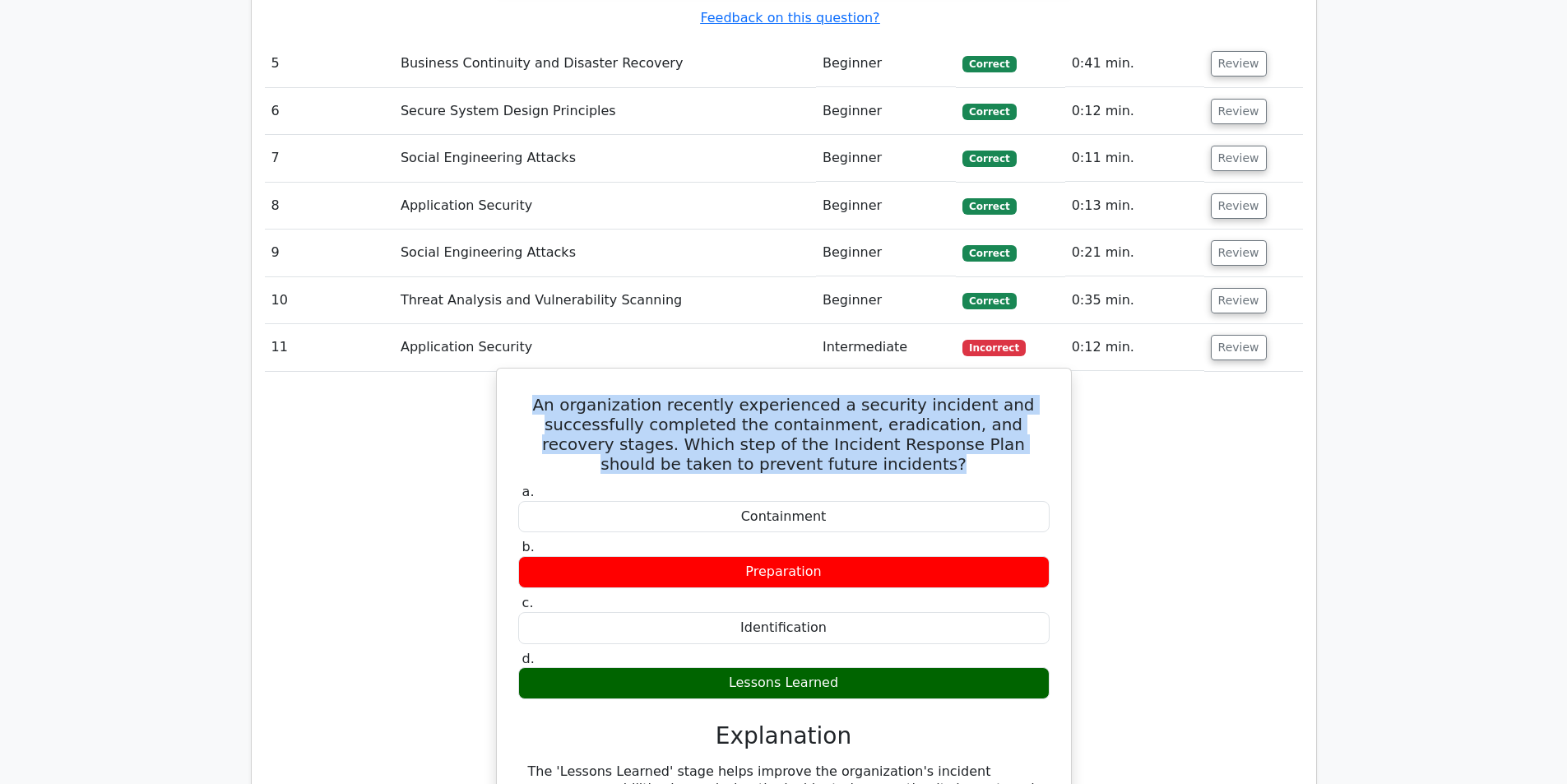
click at [757, 395] on h5 "An organization recently experienced a security incident and successfully compl…" at bounding box center [784, 434] width 534 height 79
click at [782, 395] on h5 "An organization recently experienced a security incident and successfully compl…" at bounding box center [784, 434] width 534 height 79
drag, startPoint x: 566, startPoint y: 288, endPoint x: 857, endPoint y: 351, distance: 297.7
click at [857, 395] on h5 "An organization recently experienced a security incident and successfully compl…" at bounding box center [784, 434] width 534 height 79
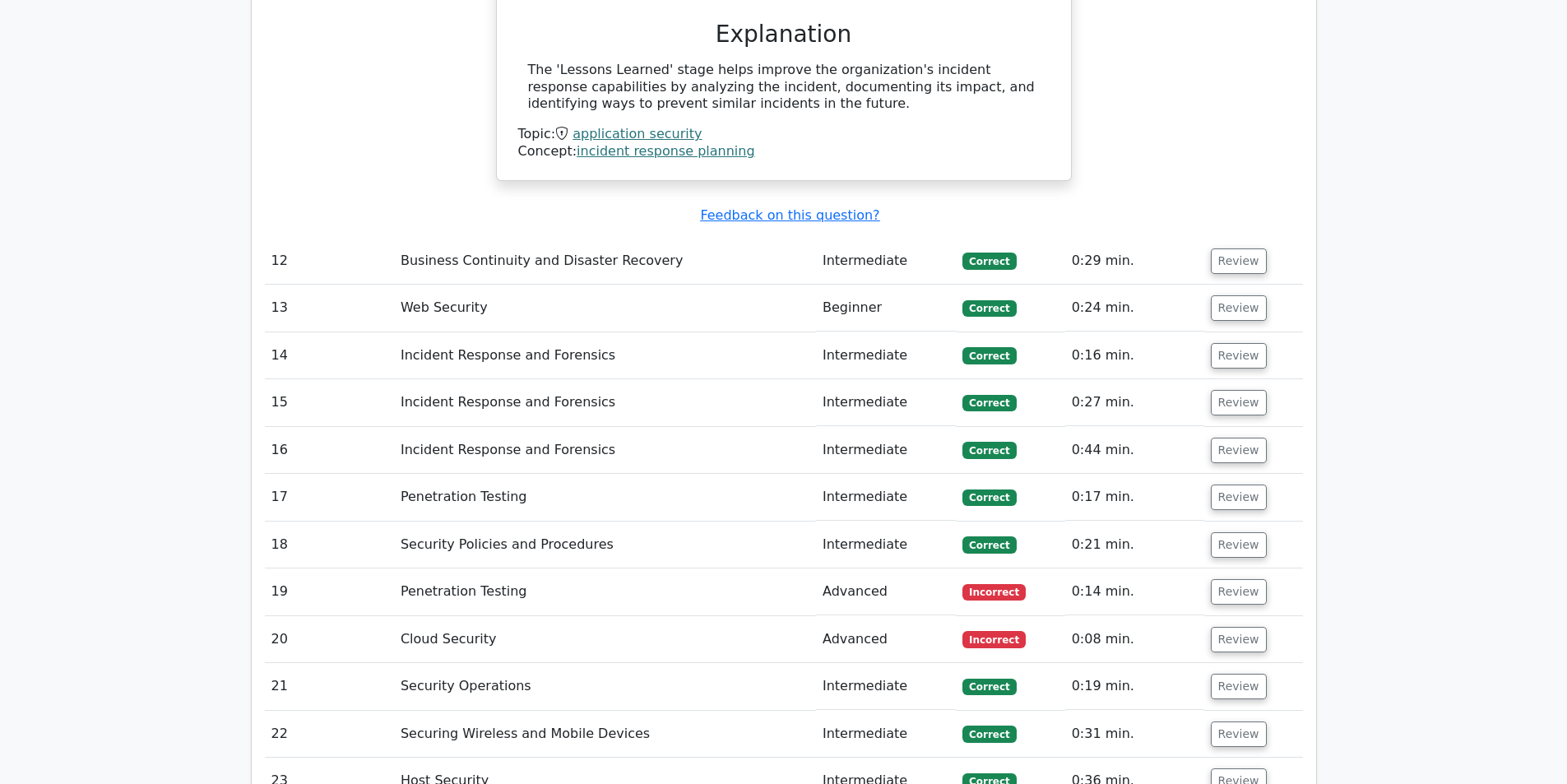
scroll to position [4769, 0]
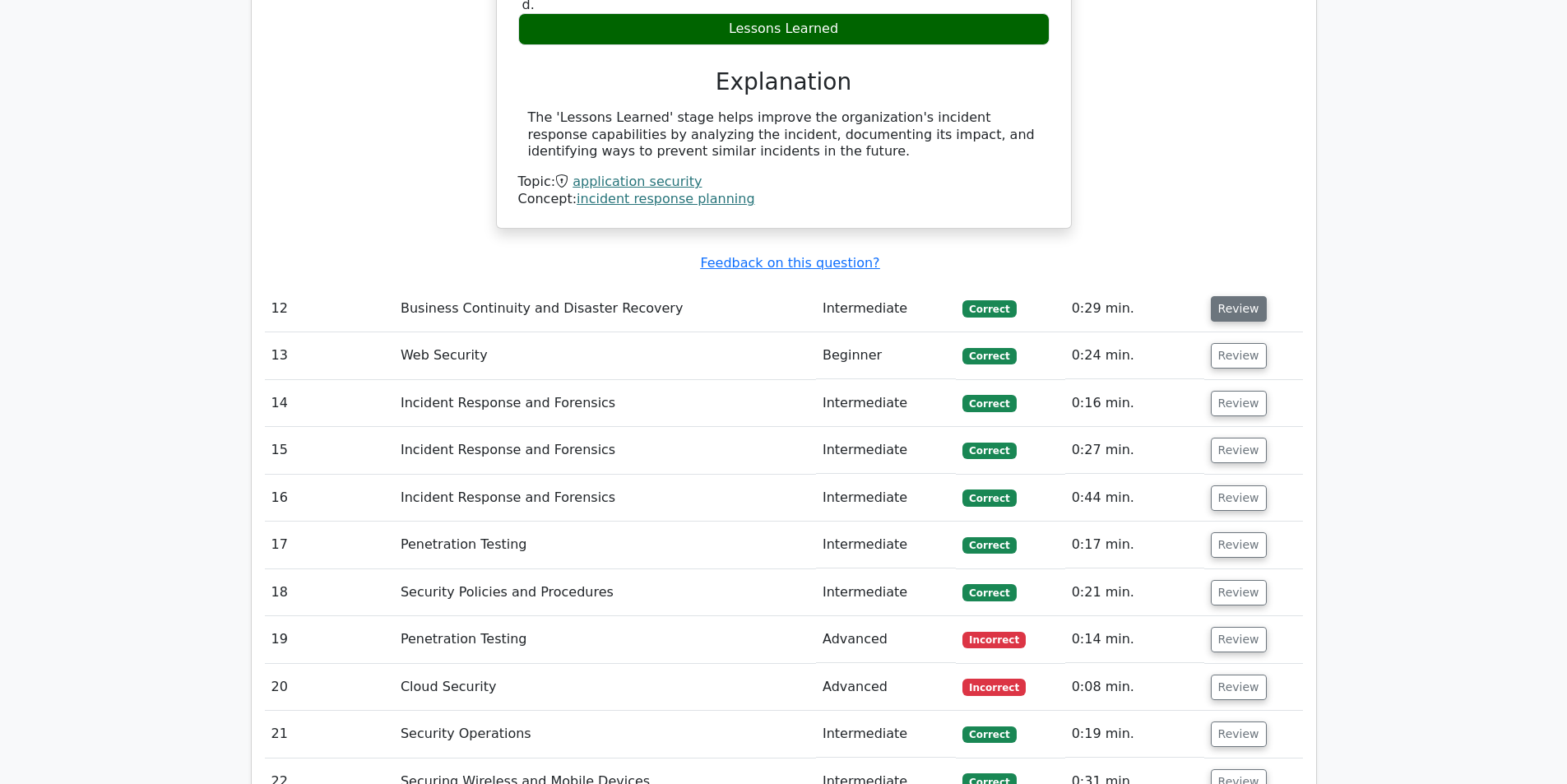
click at [1224, 296] on button "Review" at bounding box center [1239, 309] width 56 height 25
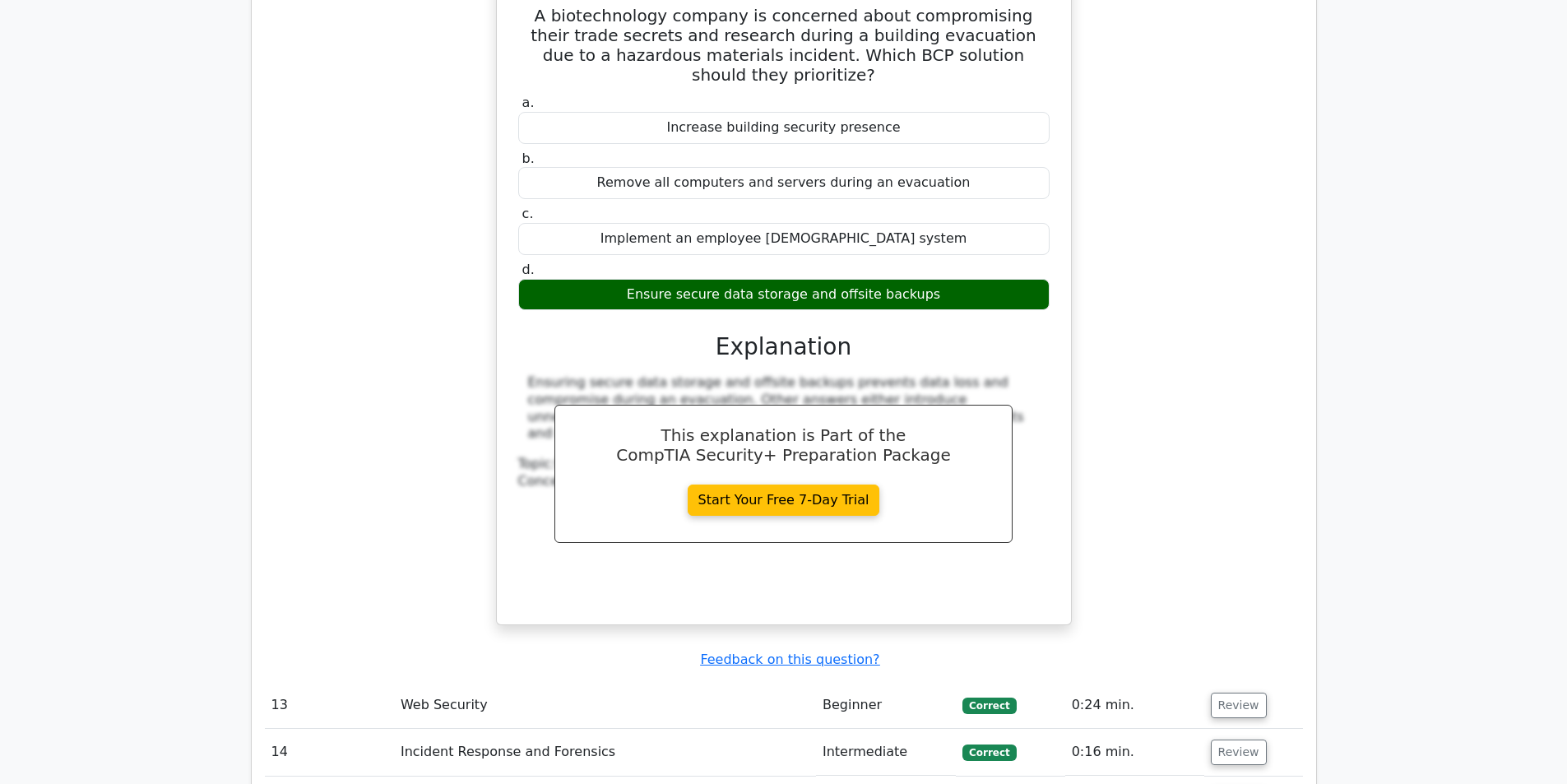
scroll to position [5180, 0]
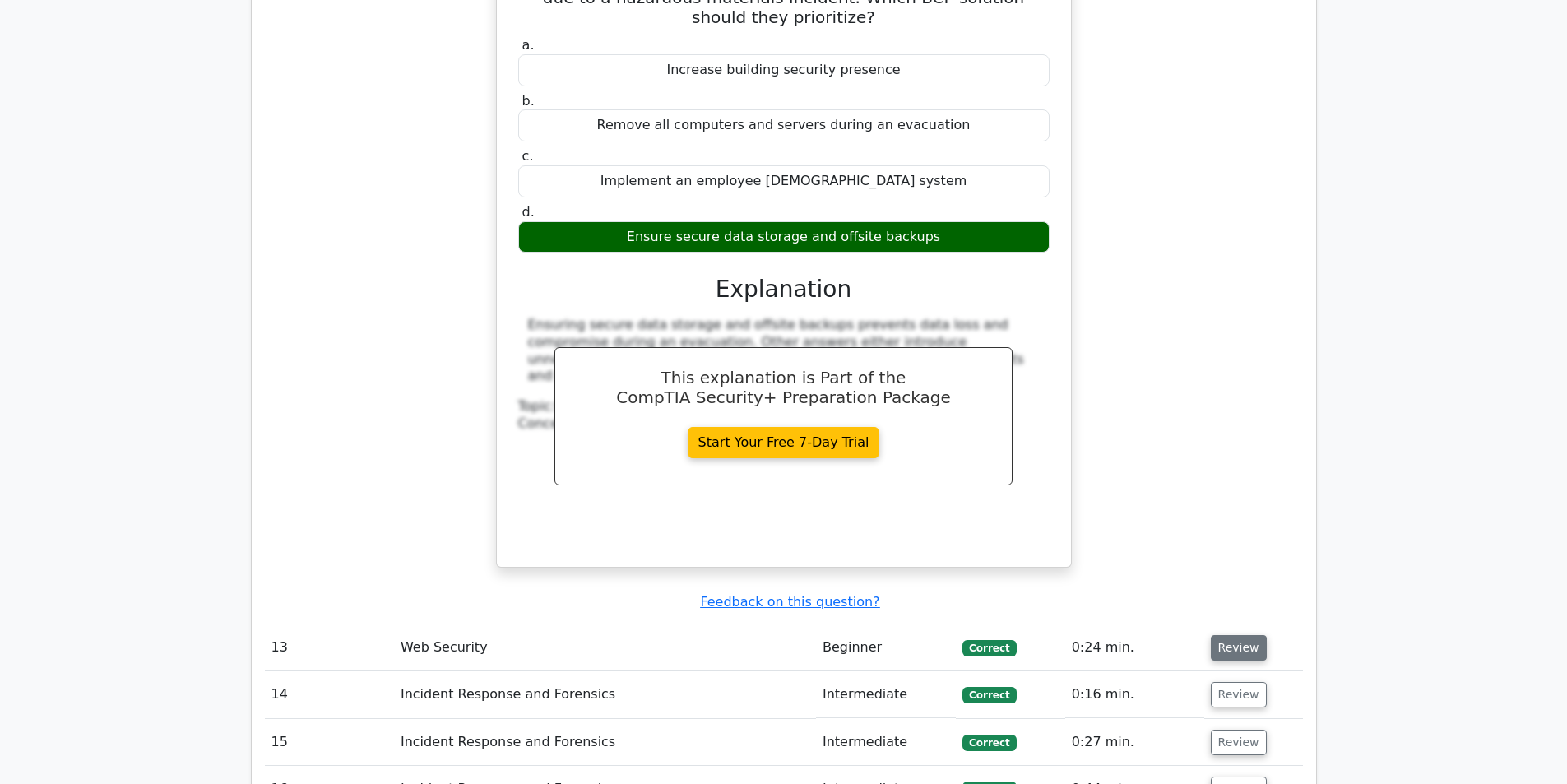
click at [1236, 635] on button "Review" at bounding box center [1239, 647] width 56 height 25
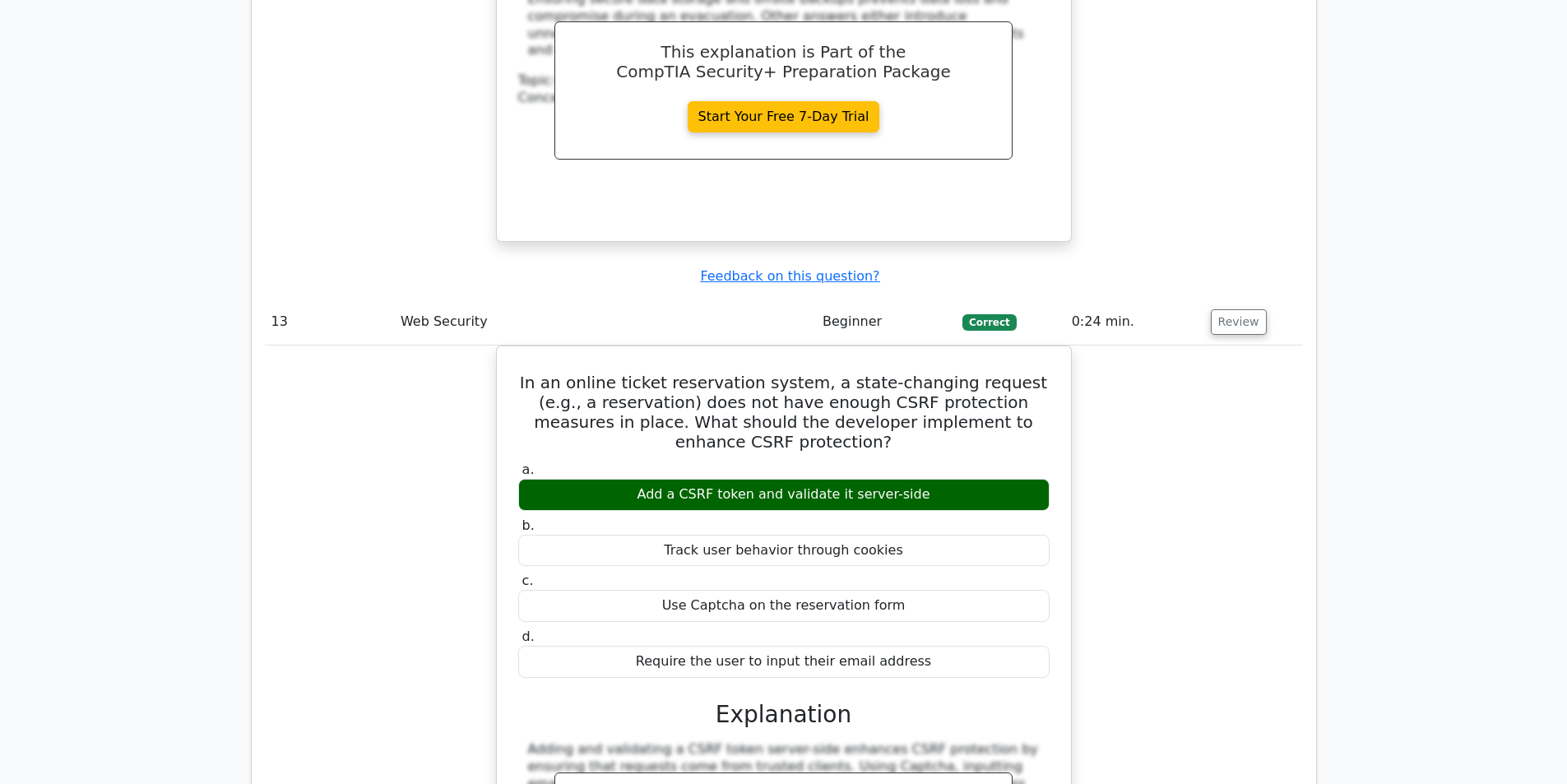
scroll to position [5509, 0]
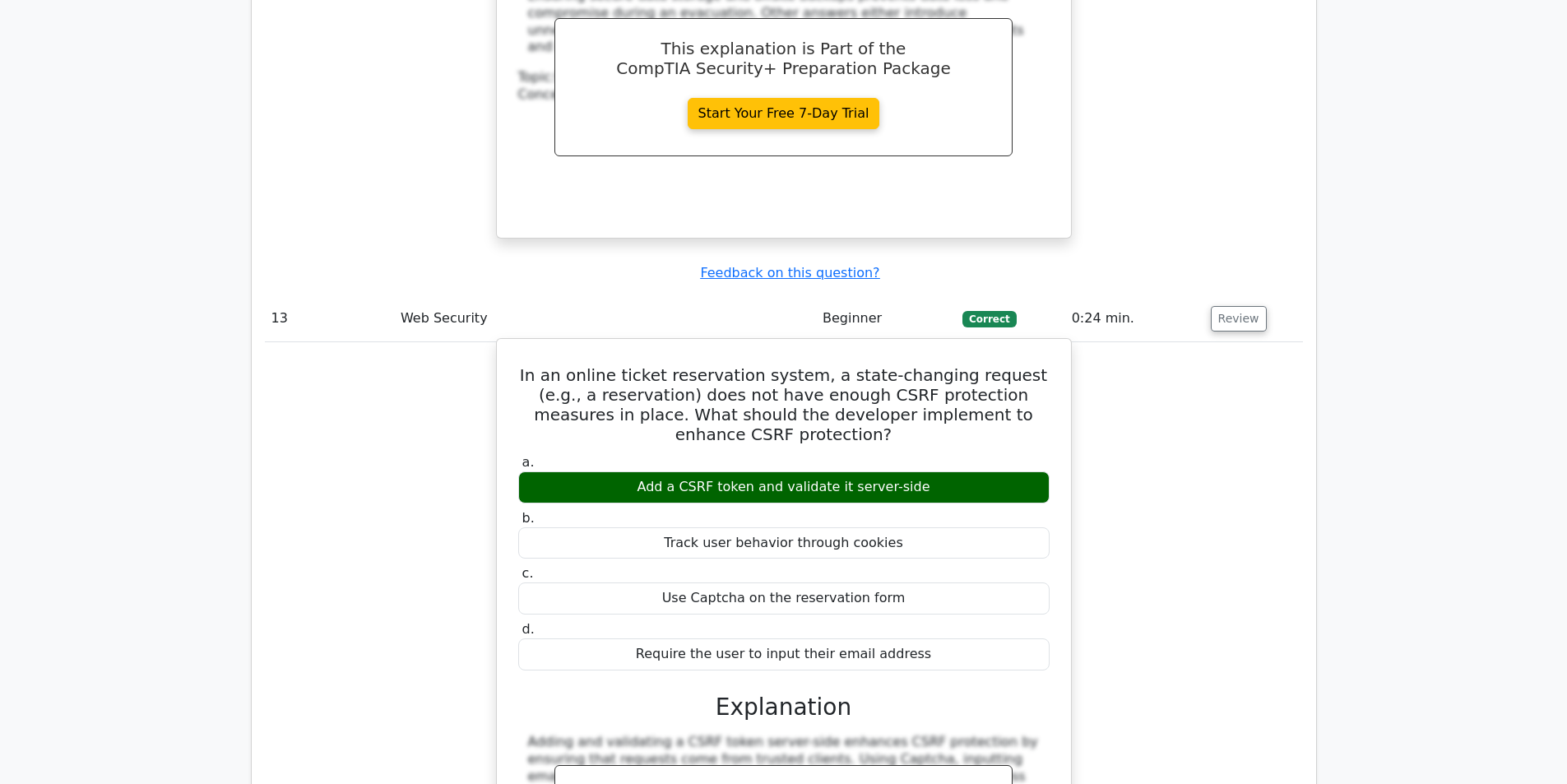
click at [803, 365] on h5 "In an online ticket reservation system, a state-changing request (e.g., a reser…" at bounding box center [784, 405] width 534 height 79
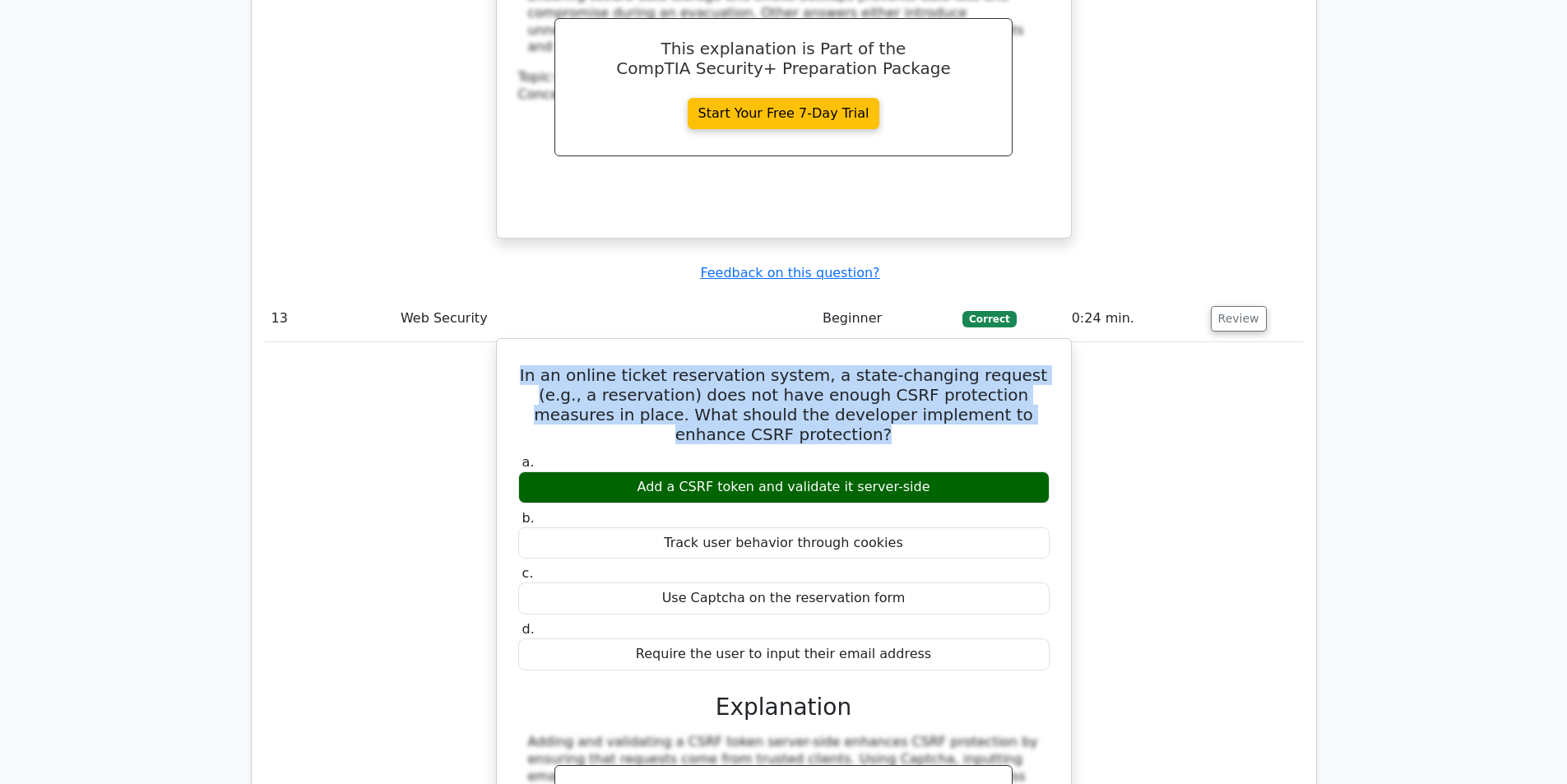
click at [803, 365] on h5 "In an online ticket reservation system, a state-changing request (e.g., a reser…" at bounding box center [784, 405] width 534 height 79
click at [821, 365] on h5 "In an online ticket reservation system, a state-changing request (e.g., a reser…" at bounding box center [784, 405] width 534 height 79
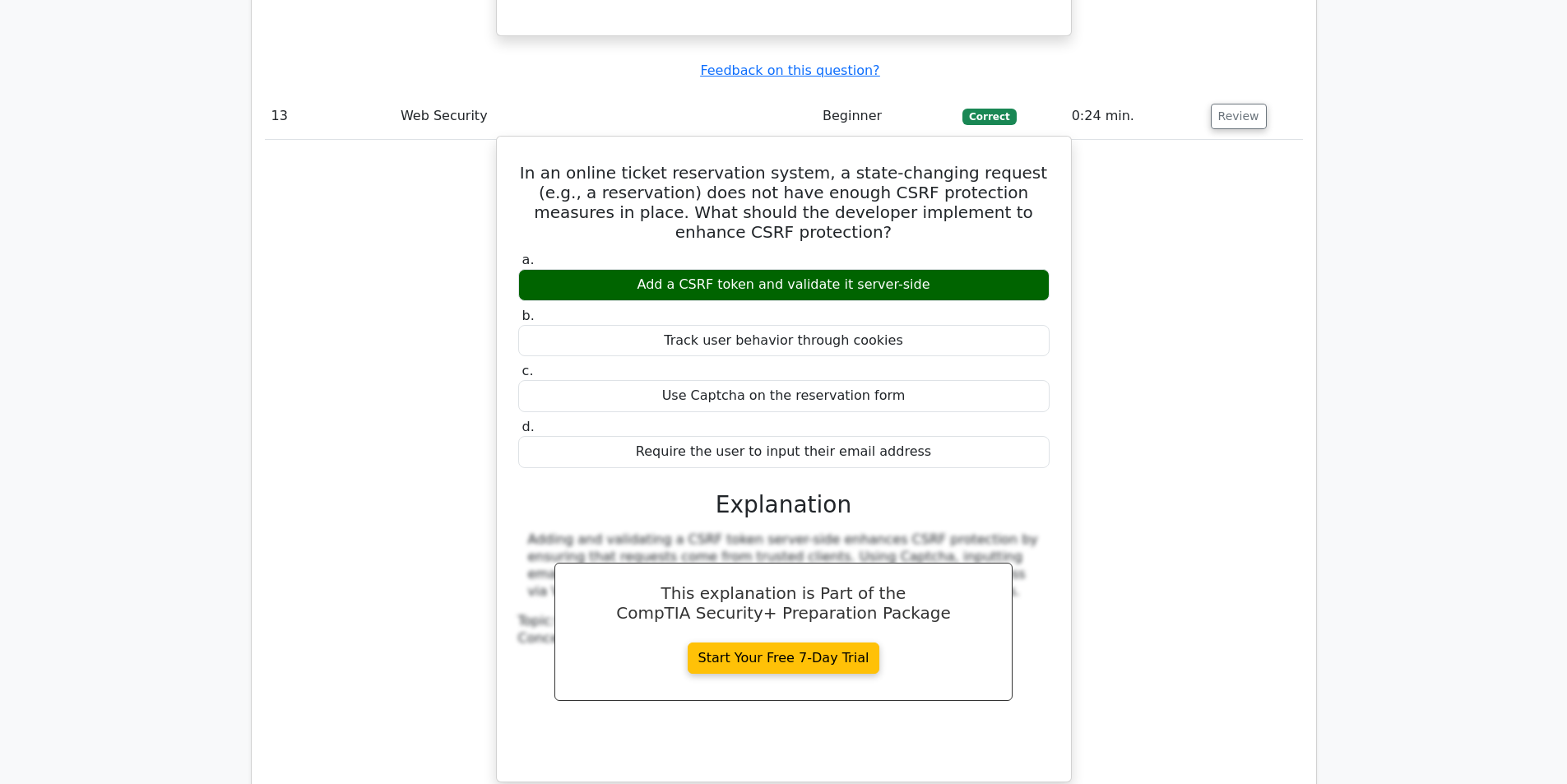
scroll to position [5838, 0]
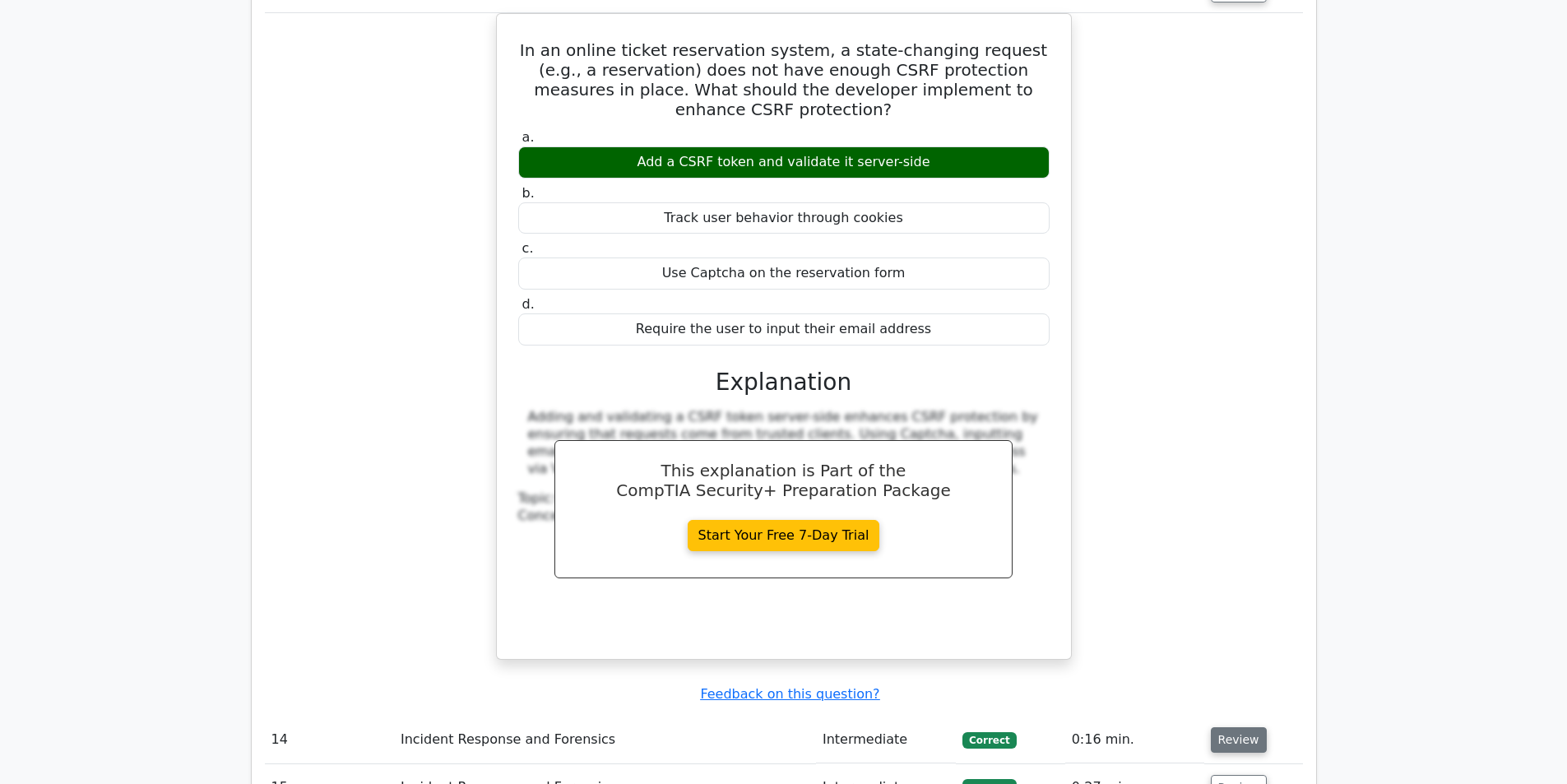
click at [1222, 727] on button "Review" at bounding box center [1239, 739] width 56 height 25
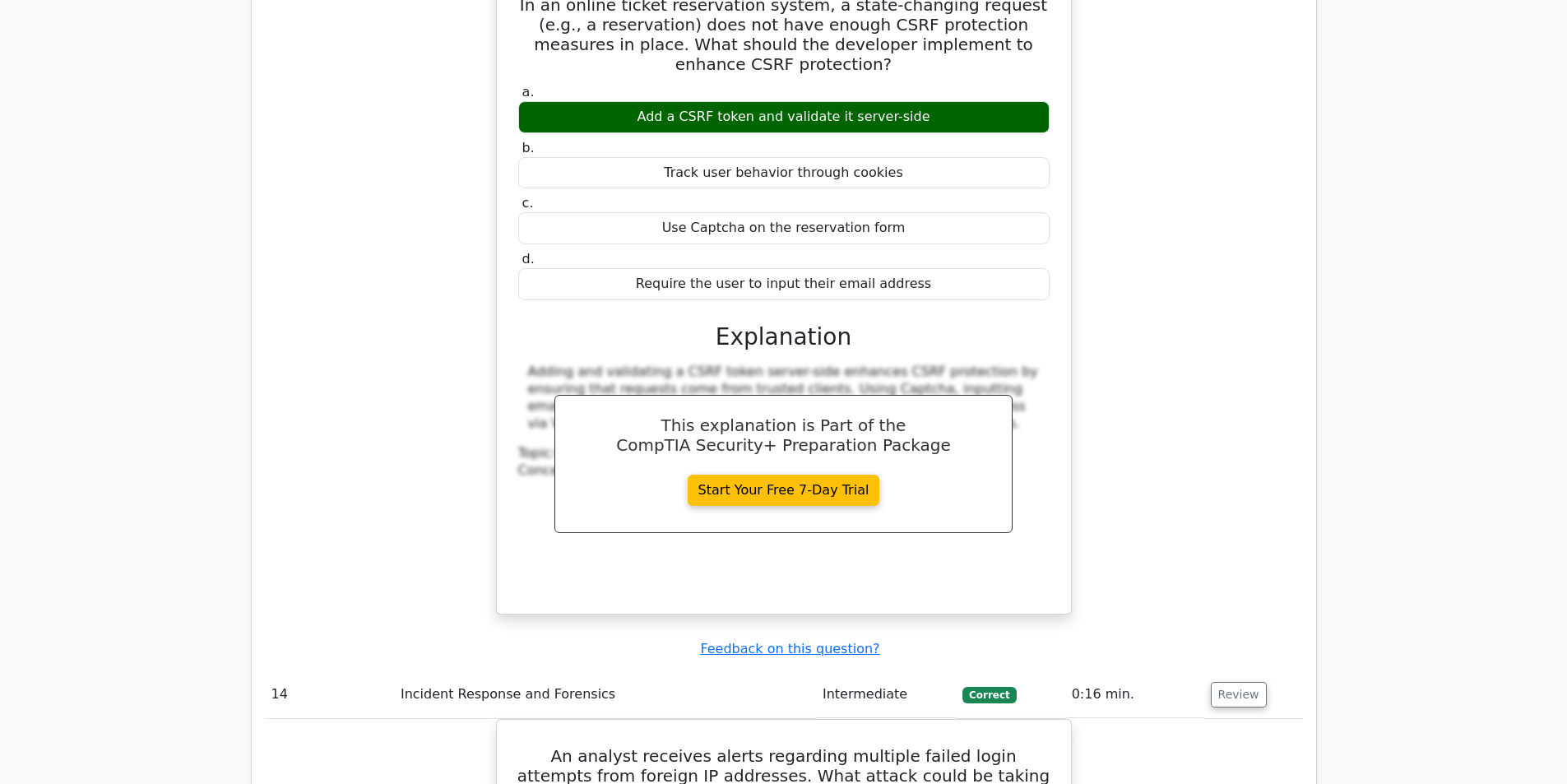
scroll to position [6167, 0]
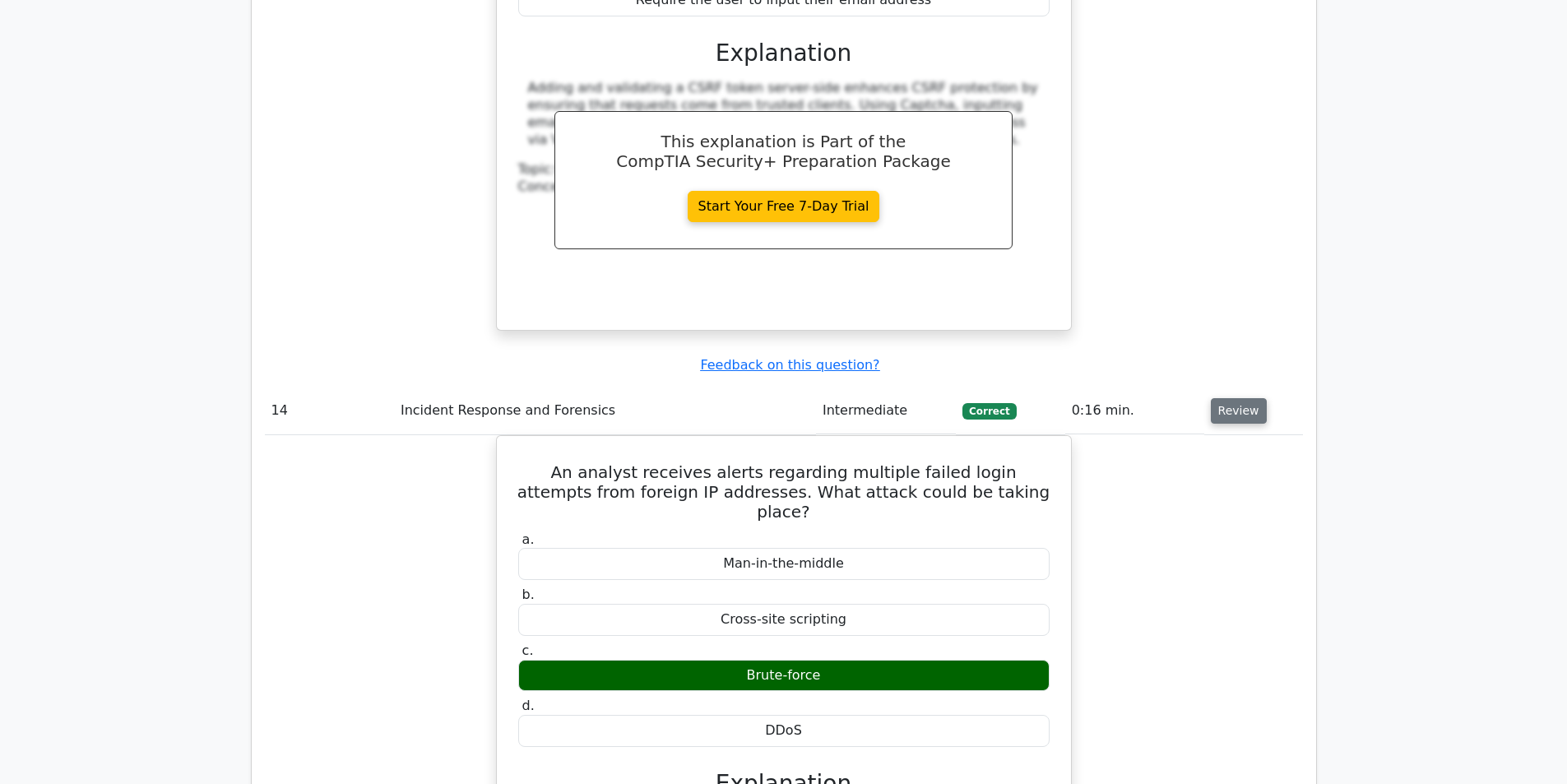
click at [1254, 398] on button "Review" at bounding box center [1239, 410] width 56 height 25
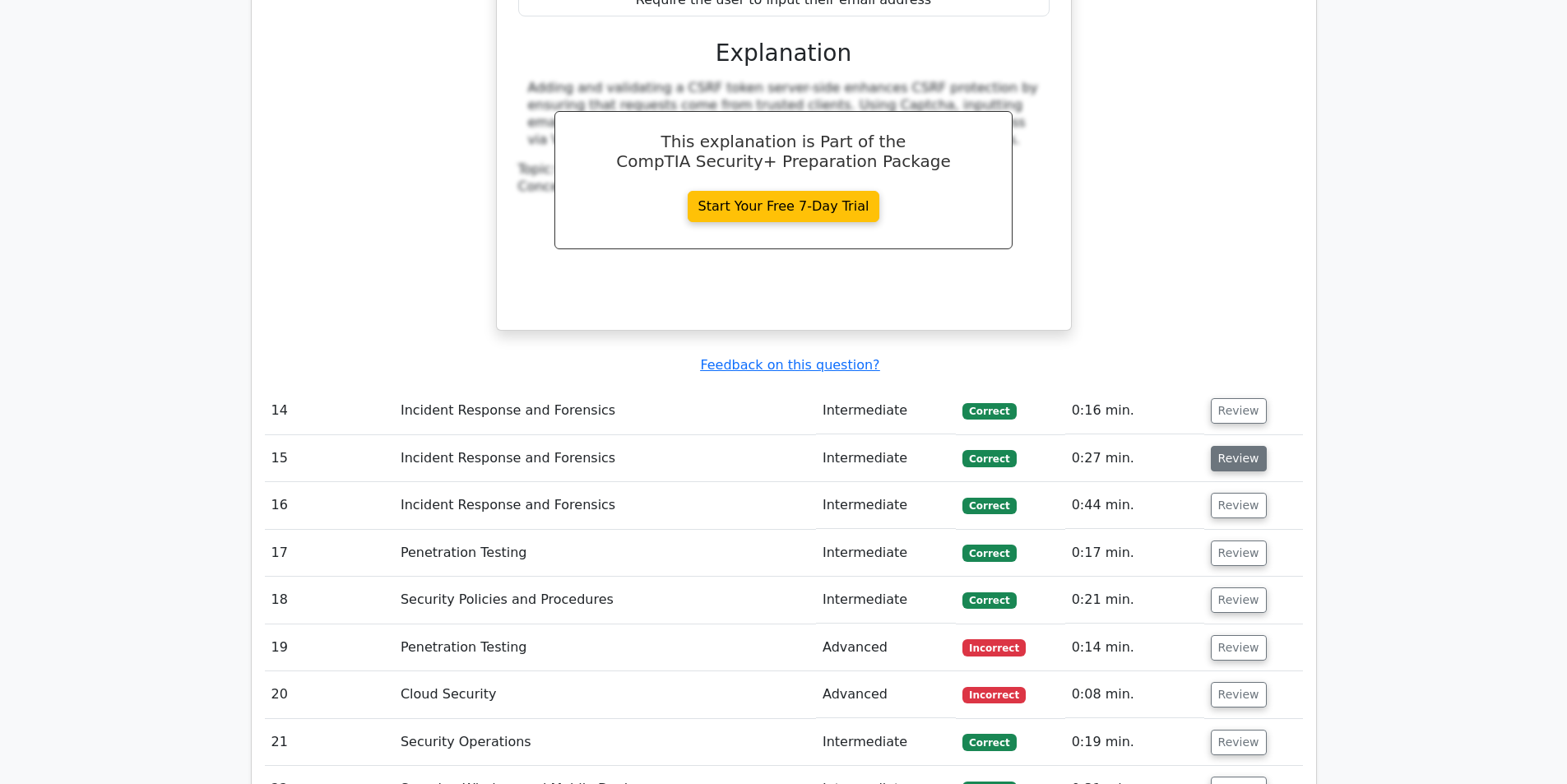
click at [1236, 446] on button "Review" at bounding box center [1239, 458] width 56 height 25
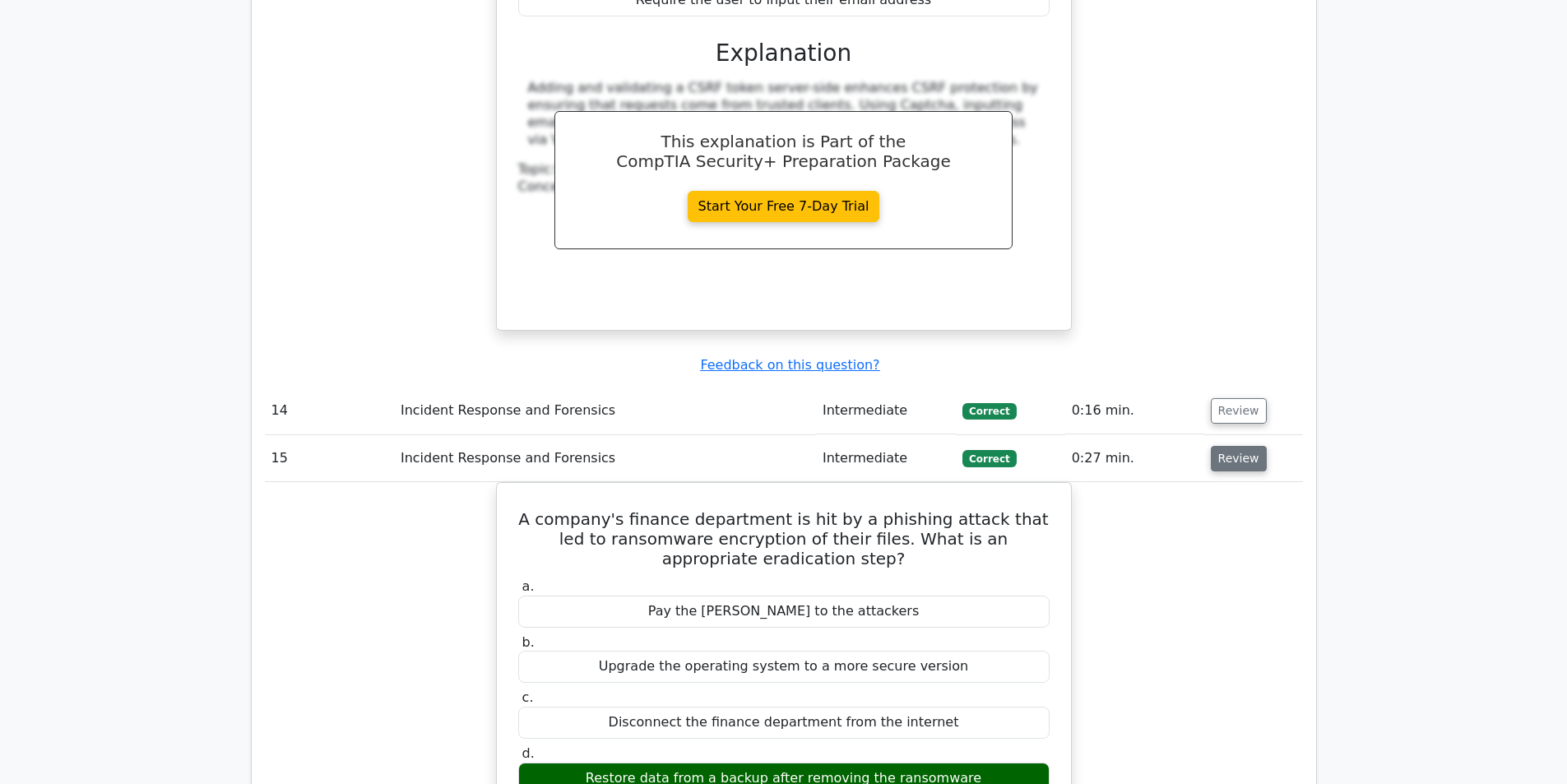
click at [1236, 446] on button "Review" at bounding box center [1239, 458] width 56 height 25
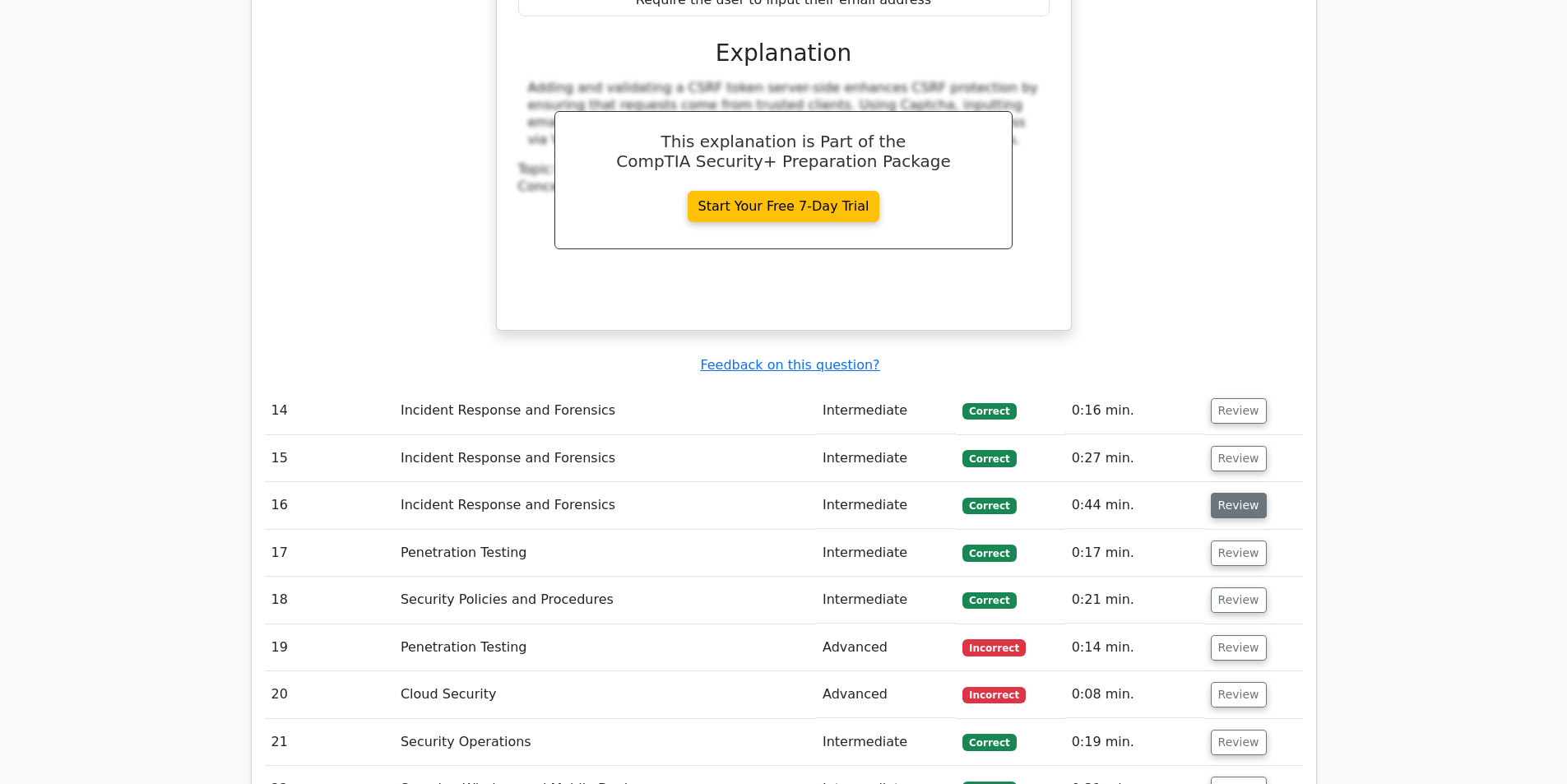
click at [1228, 492] on button "Review" at bounding box center [1239, 504] width 56 height 25
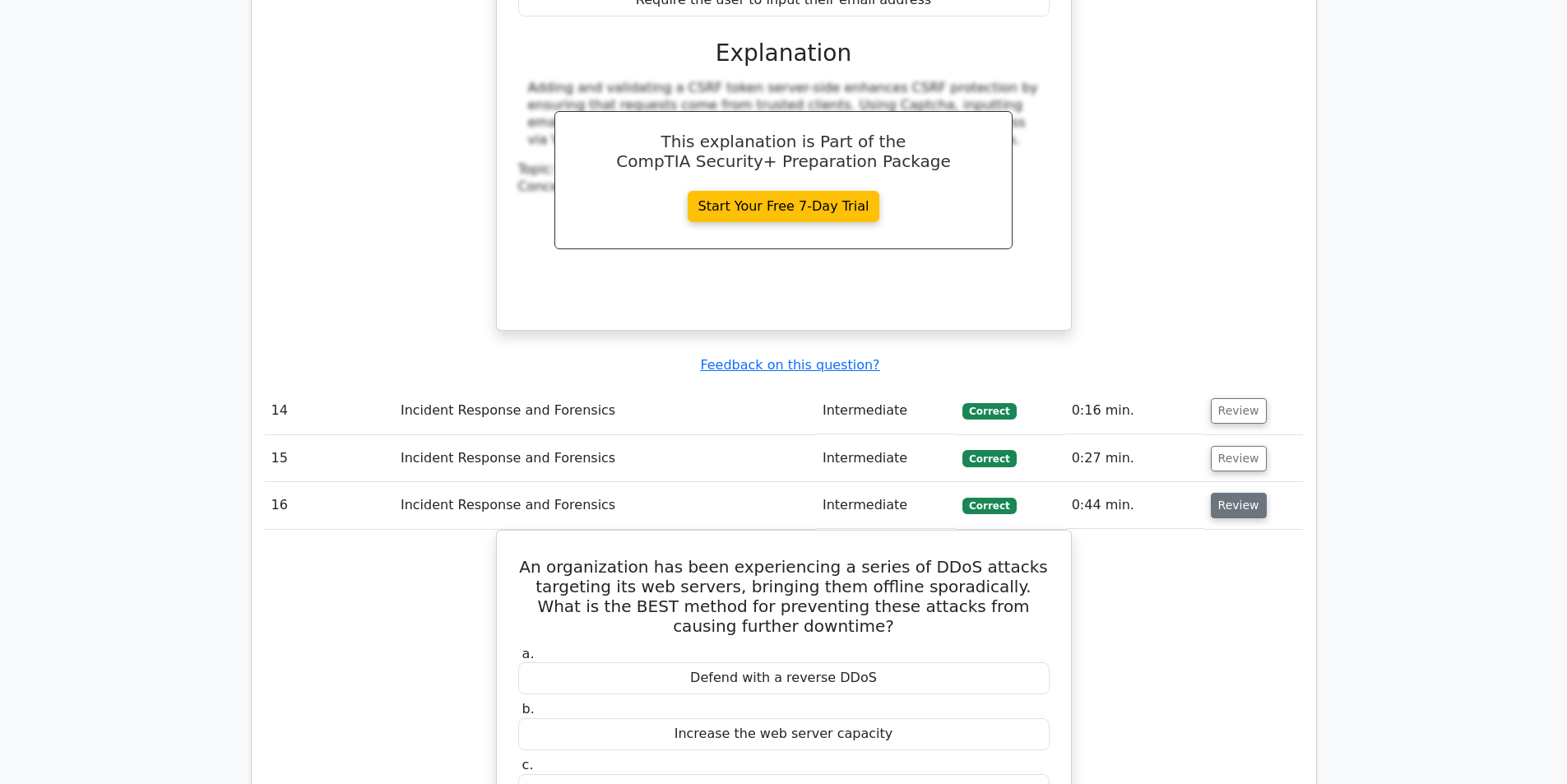
click at [1228, 492] on button "Review" at bounding box center [1239, 504] width 56 height 25
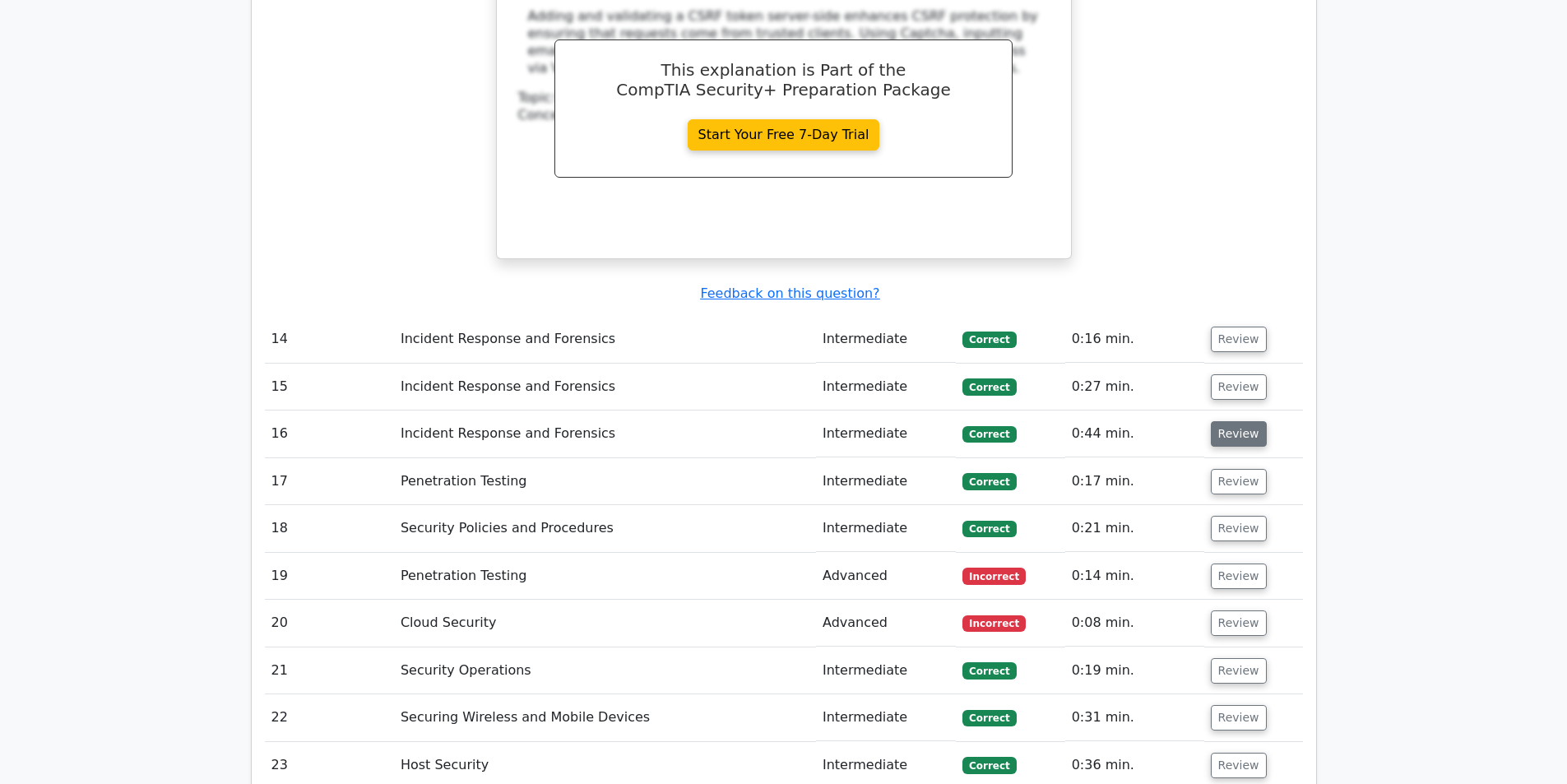
scroll to position [6249, 0]
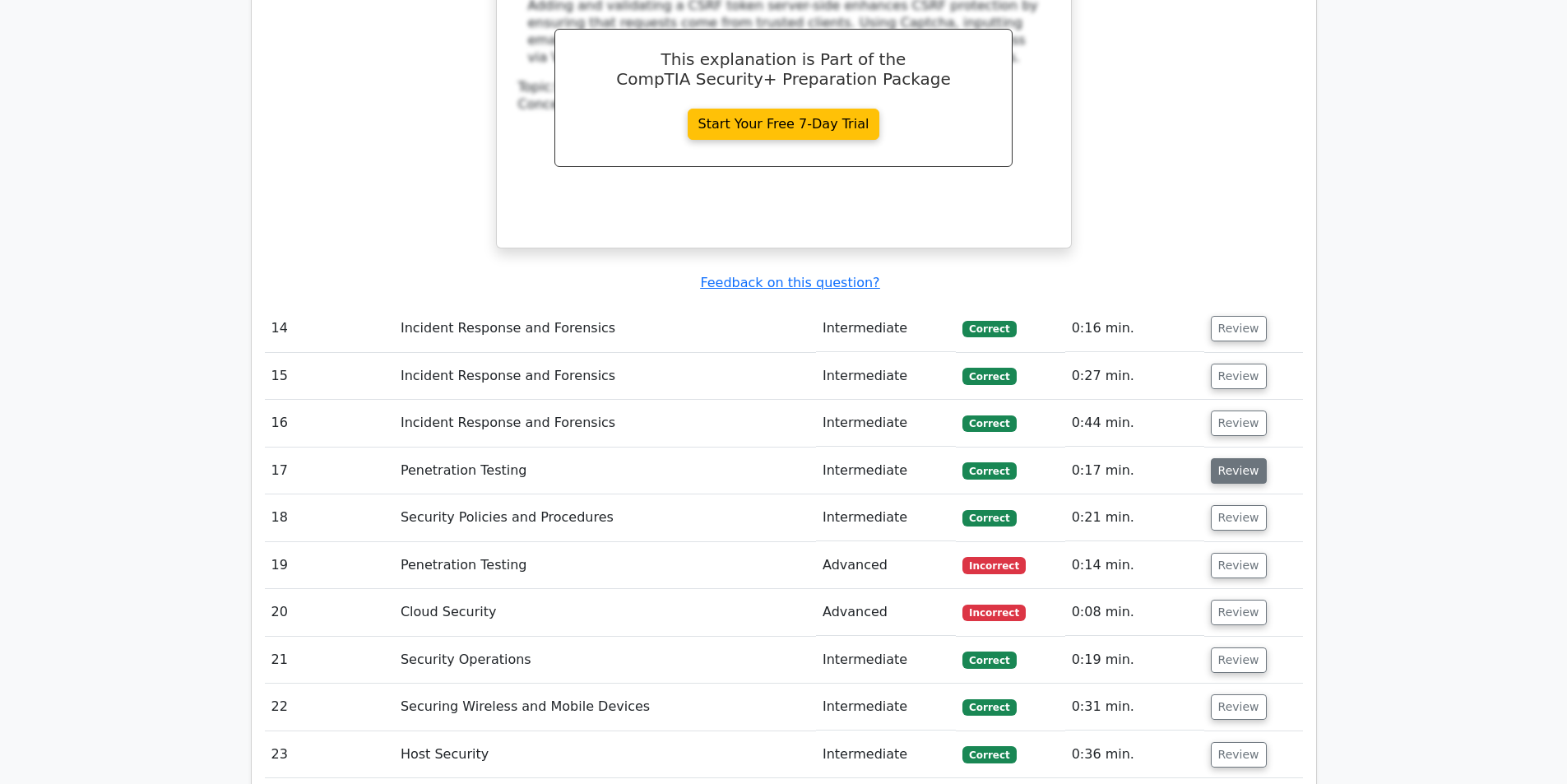
click at [1215, 458] on button "Review" at bounding box center [1239, 470] width 56 height 25
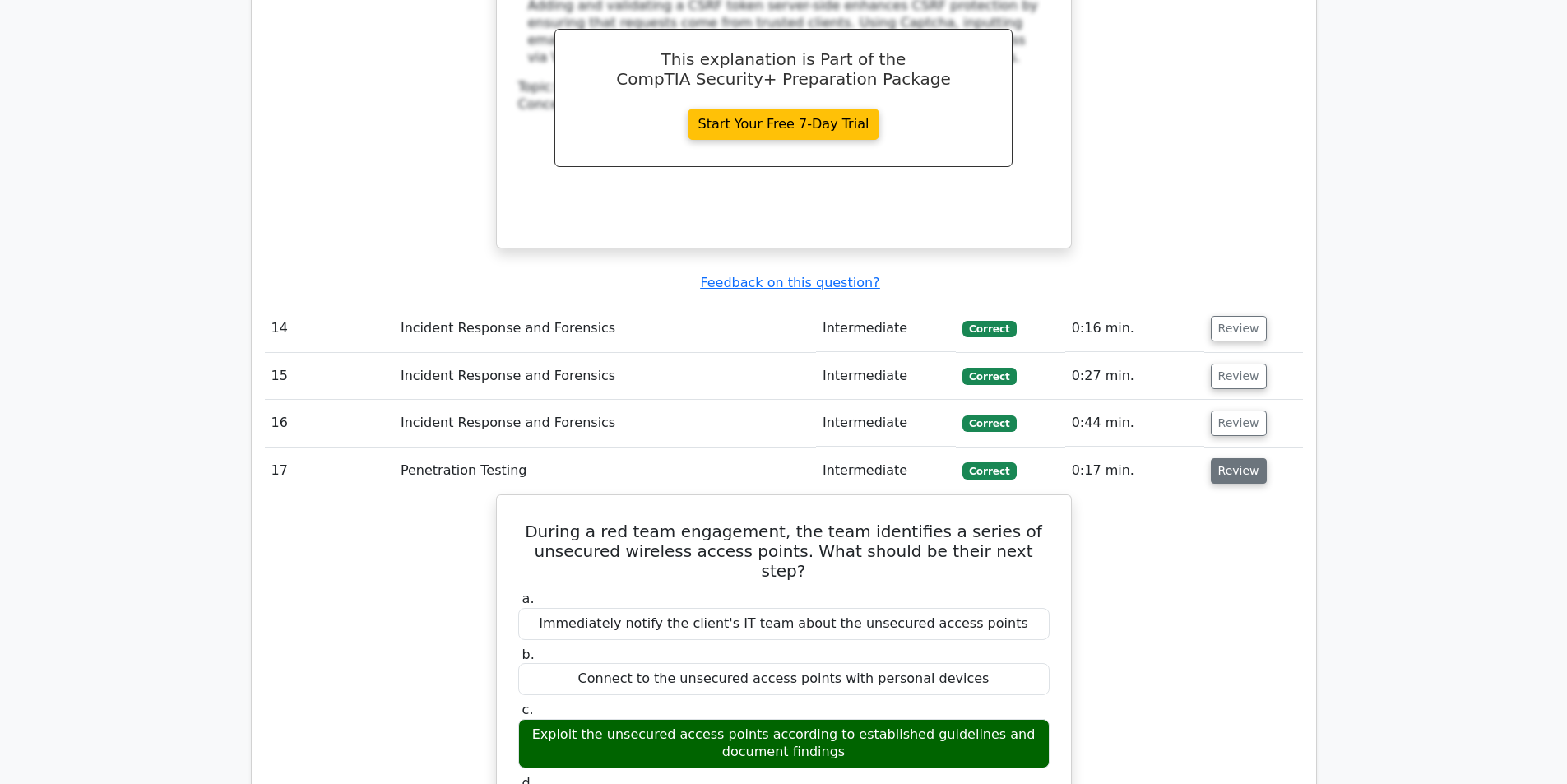
click at [1215, 458] on button "Review" at bounding box center [1239, 470] width 56 height 25
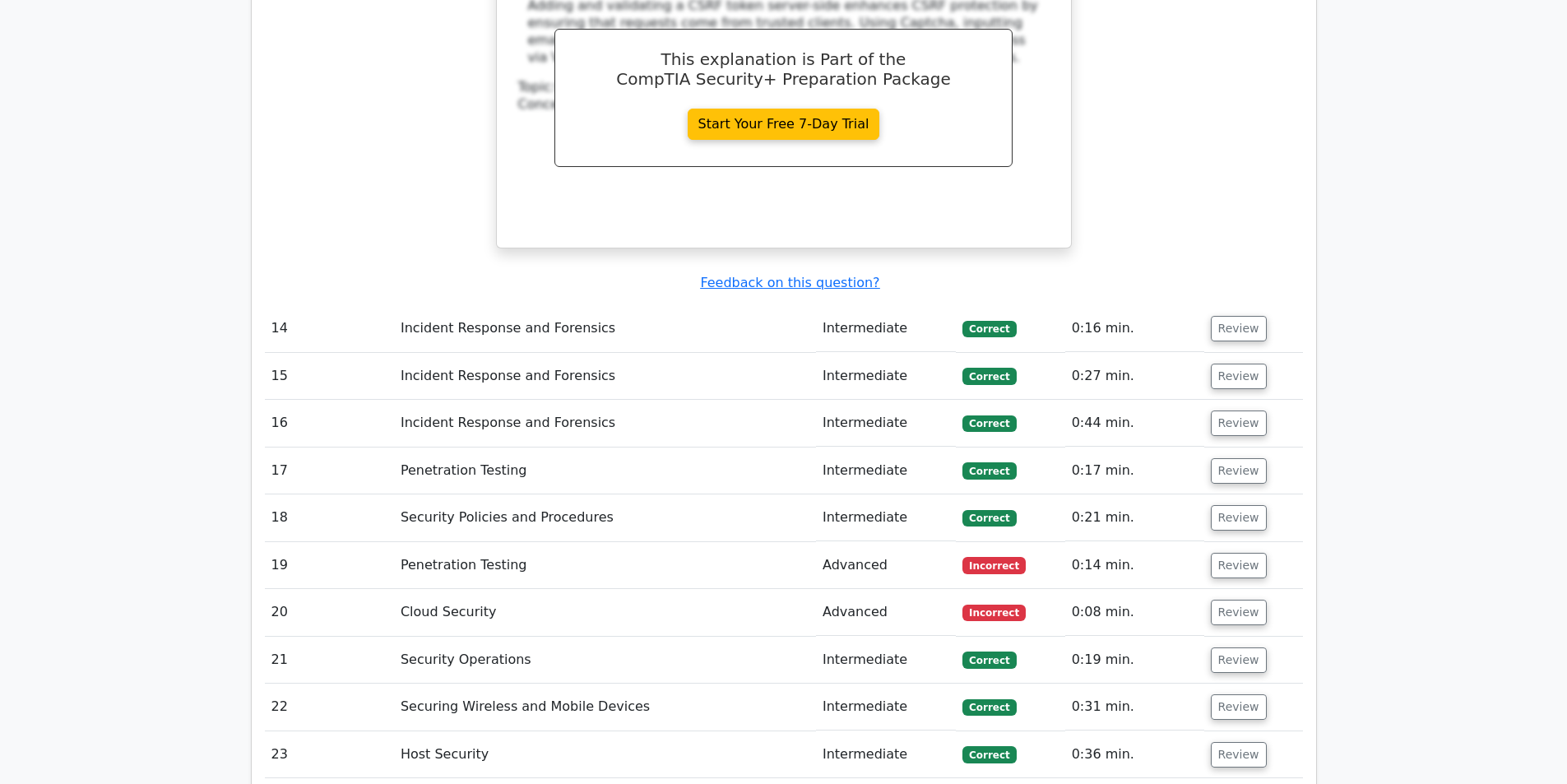
click at [1205, 494] on td "Review" at bounding box center [1253, 517] width 99 height 47
click at [1224, 505] on button "Review" at bounding box center [1239, 517] width 56 height 25
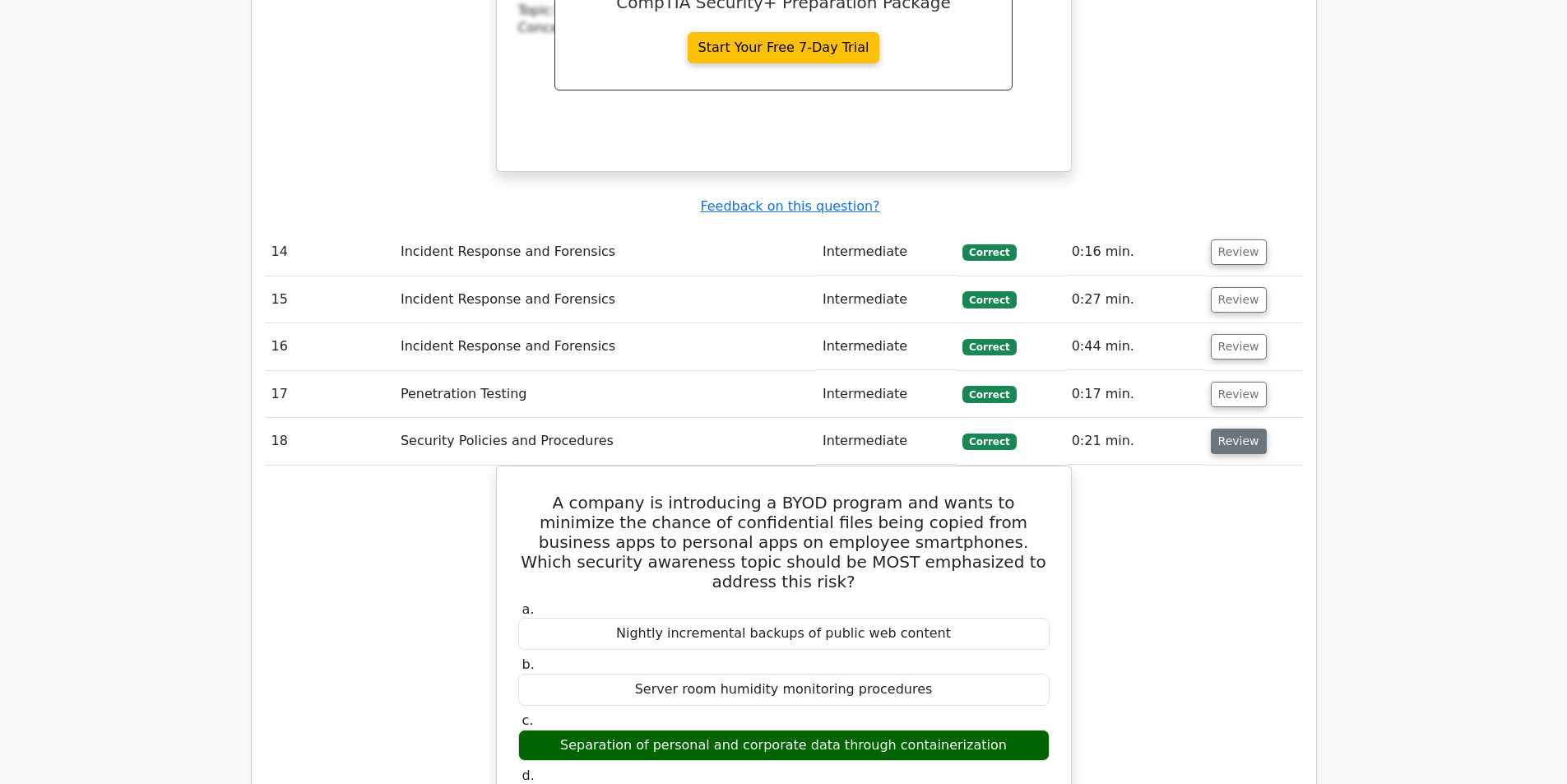
scroll to position [6331, 0]
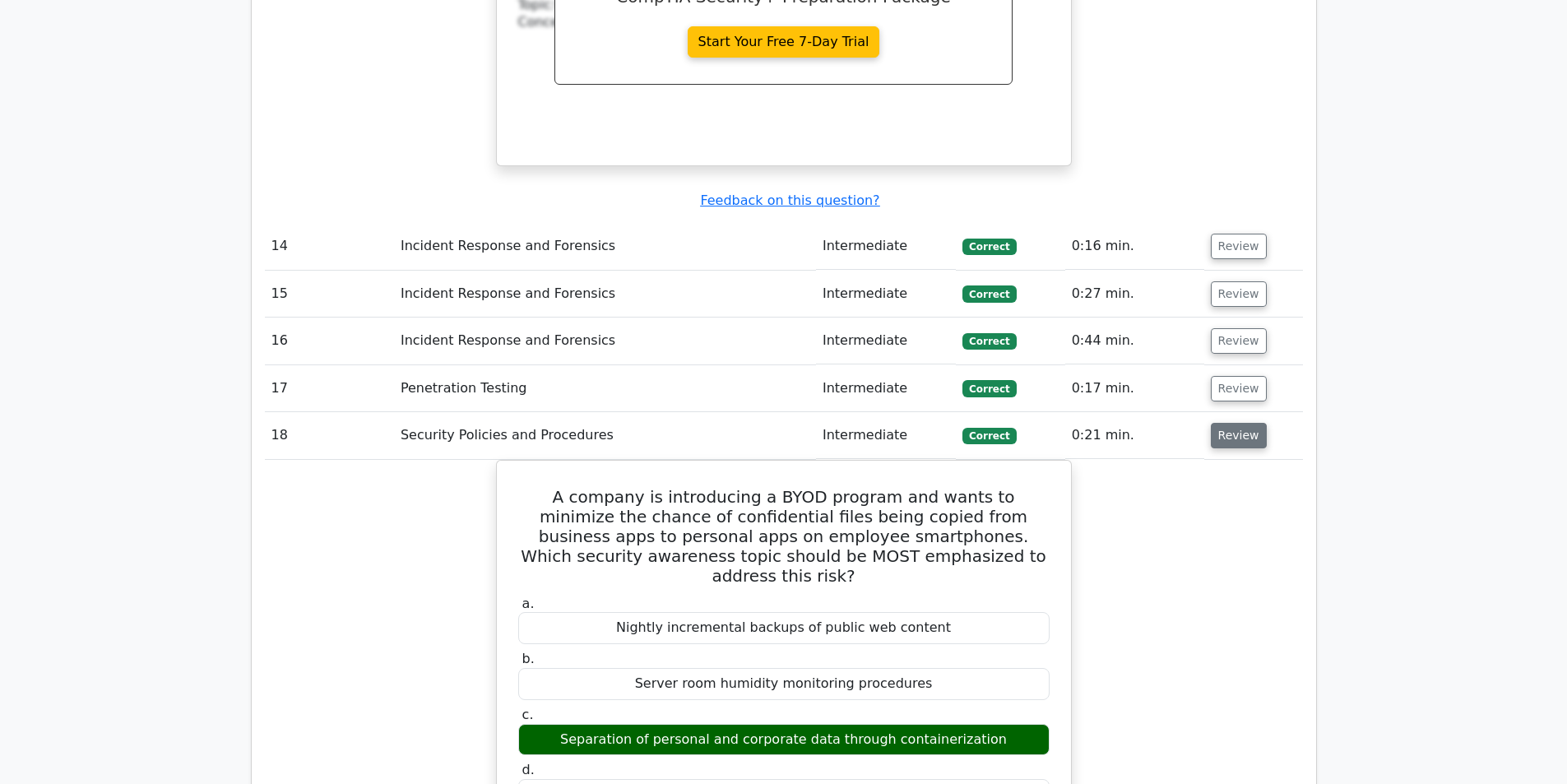
click at [1229, 423] on button "Review" at bounding box center [1239, 435] width 56 height 25
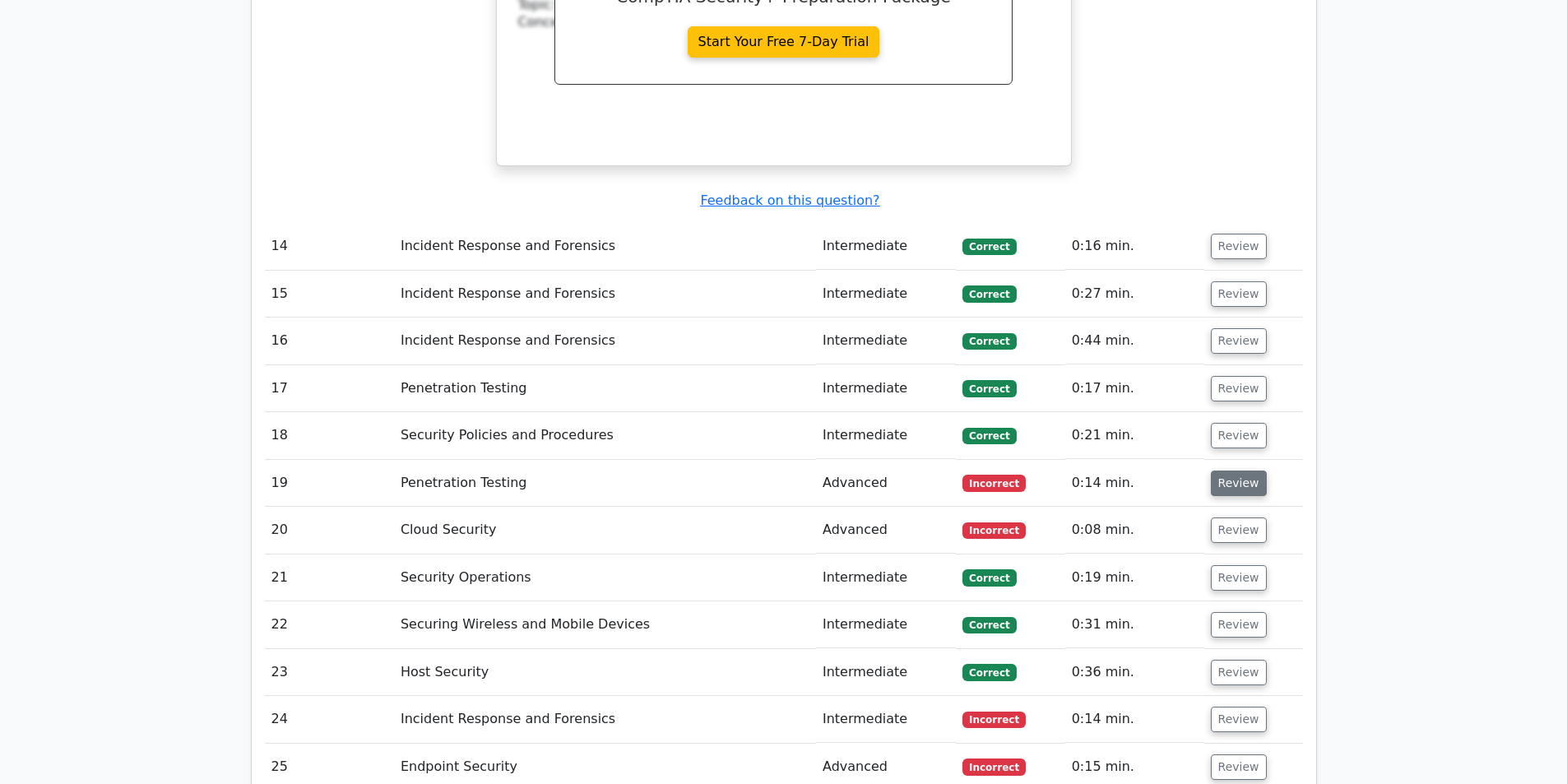
click at [1229, 470] on button "Review" at bounding box center [1239, 482] width 56 height 25
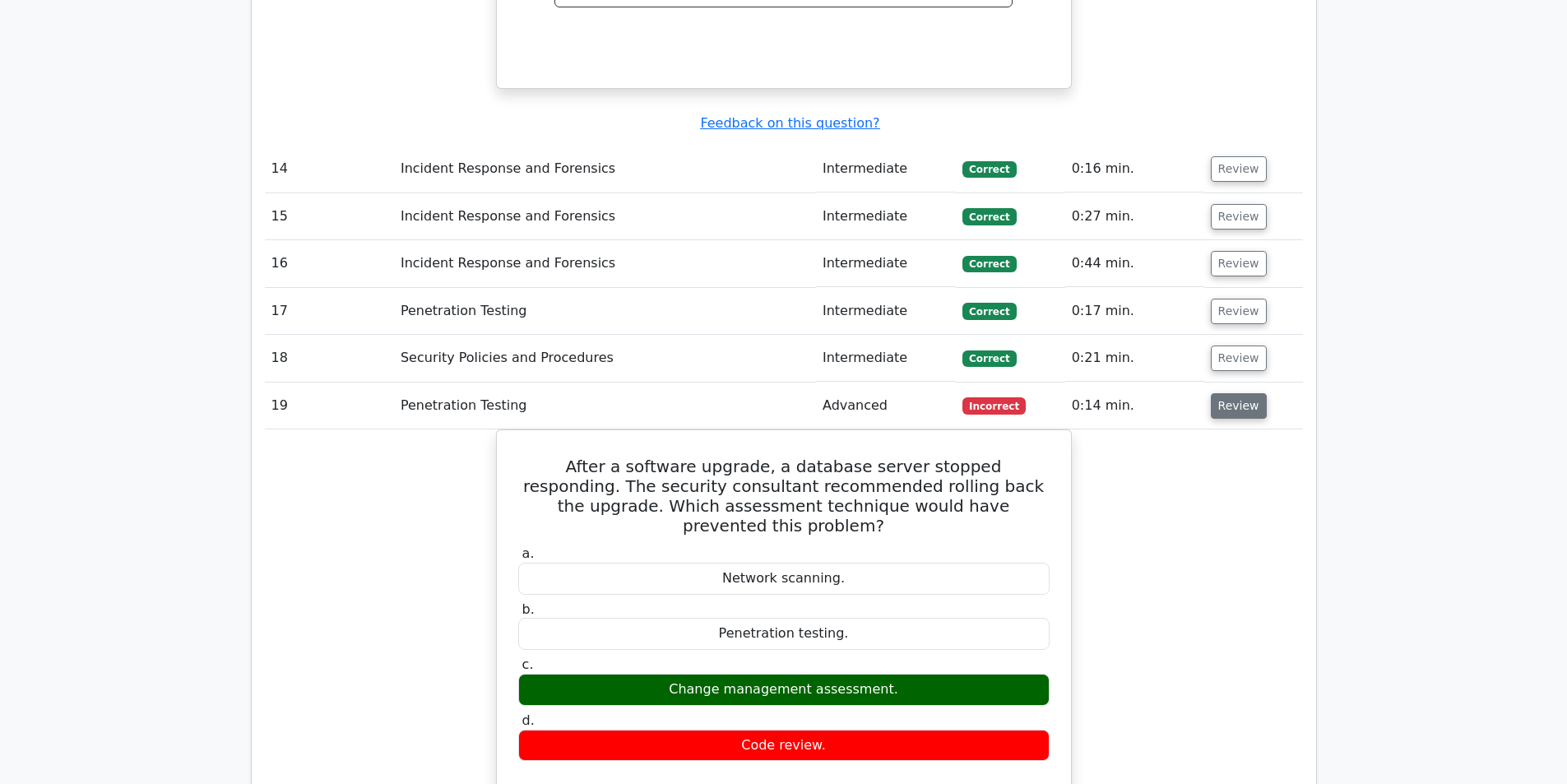
scroll to position [6414, 0]
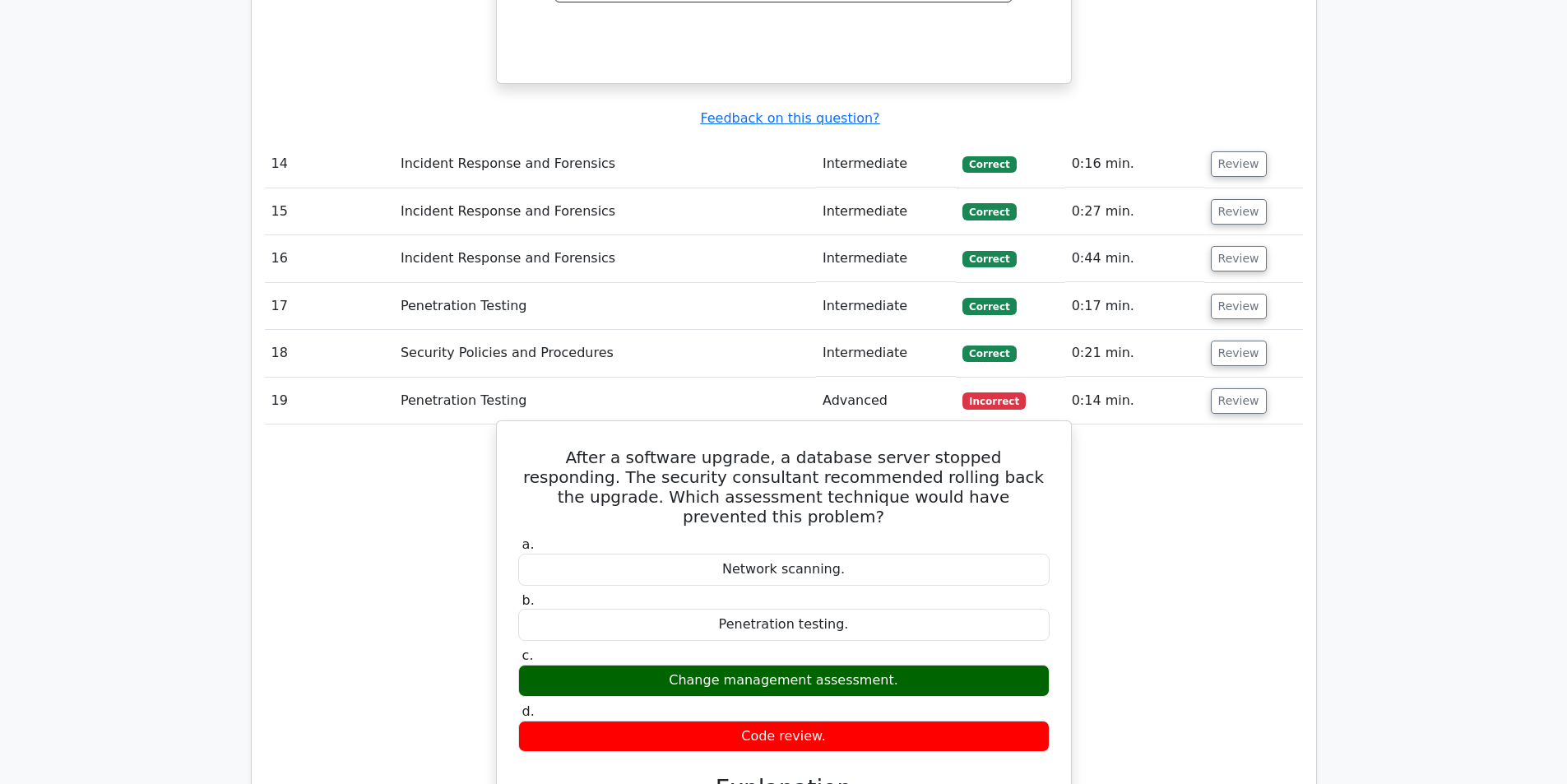
click at [889, 448] on h5 "After a software upgrade, a database server stopped responding. The security co…" at bounding box center [784, 487] width 534 height 79
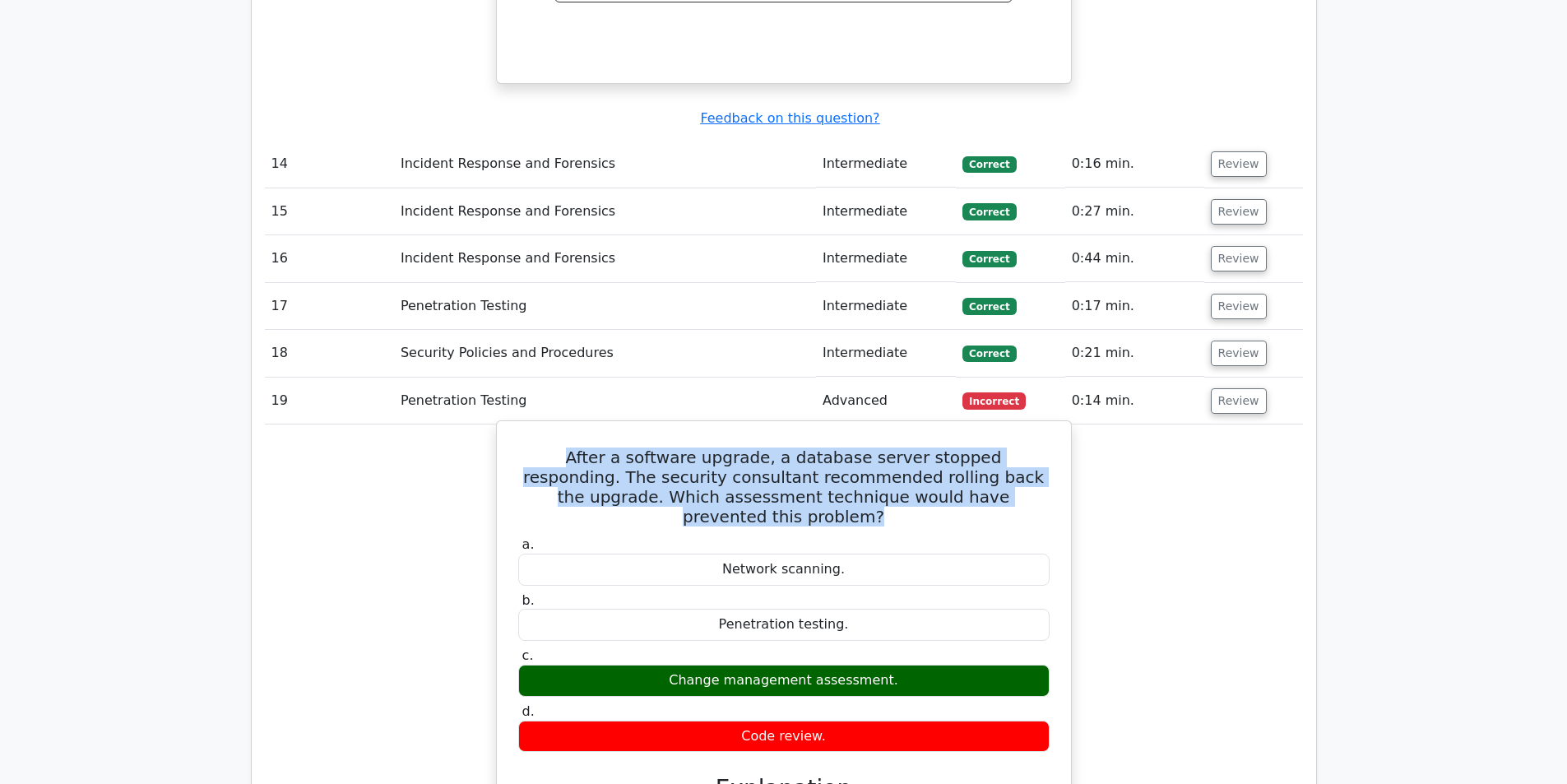
click at [889, 448] on h5 "After a software upgrade, a database server stopped responding. The security co…" at bounding box center [784, 487] width 534 height 79
click at [792, 448] on h5 "After a software upgrade, a database server stopped responding. The security co…" at bounding box center [784, 487] width 534 height 79
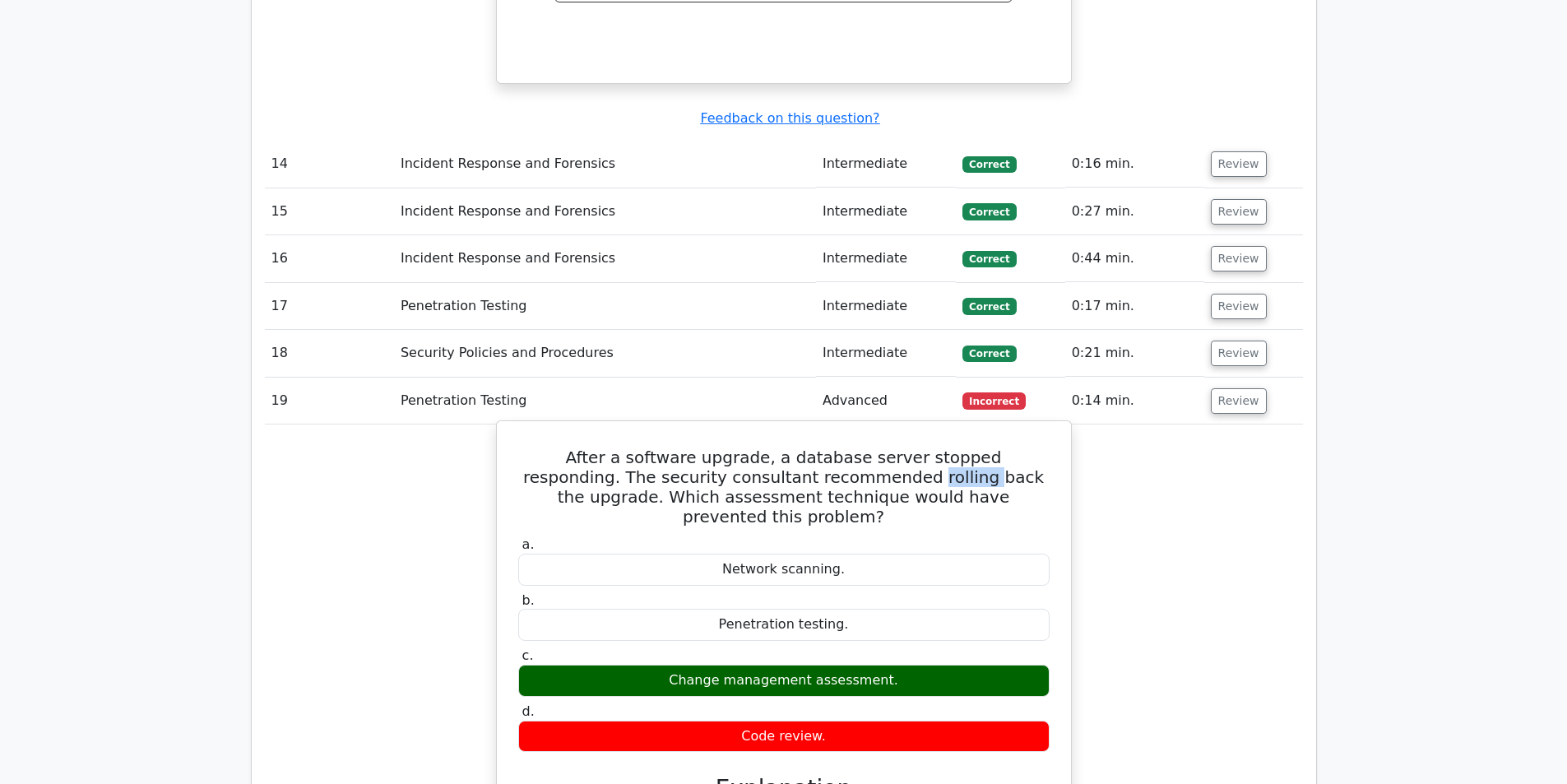
click at [792, 448] on h5 "After a software upgrade, a database server stopped responding. The security co…" at bounding box center [784, 487] width 534 height 79
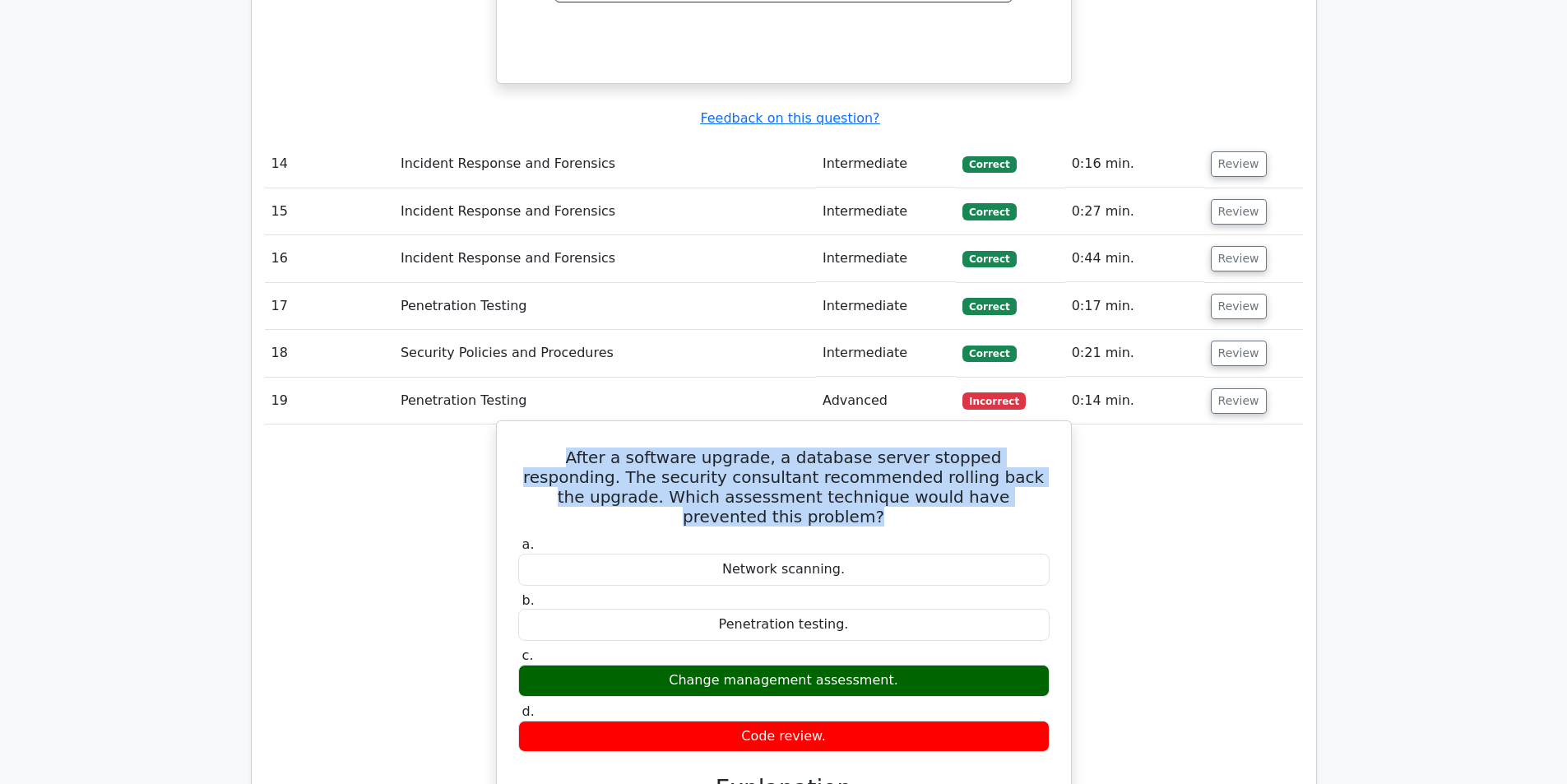
click at [792, 448] on h5 "After a software upgrade, a database server stopped responding. The security co…" at bounding box center [784, 487] width 534 height 79
click at [720, 448] on h5 "After a software upgrade, a database server stopped responding. The security co…" at bounding box center [784, 487] width 534 height 79
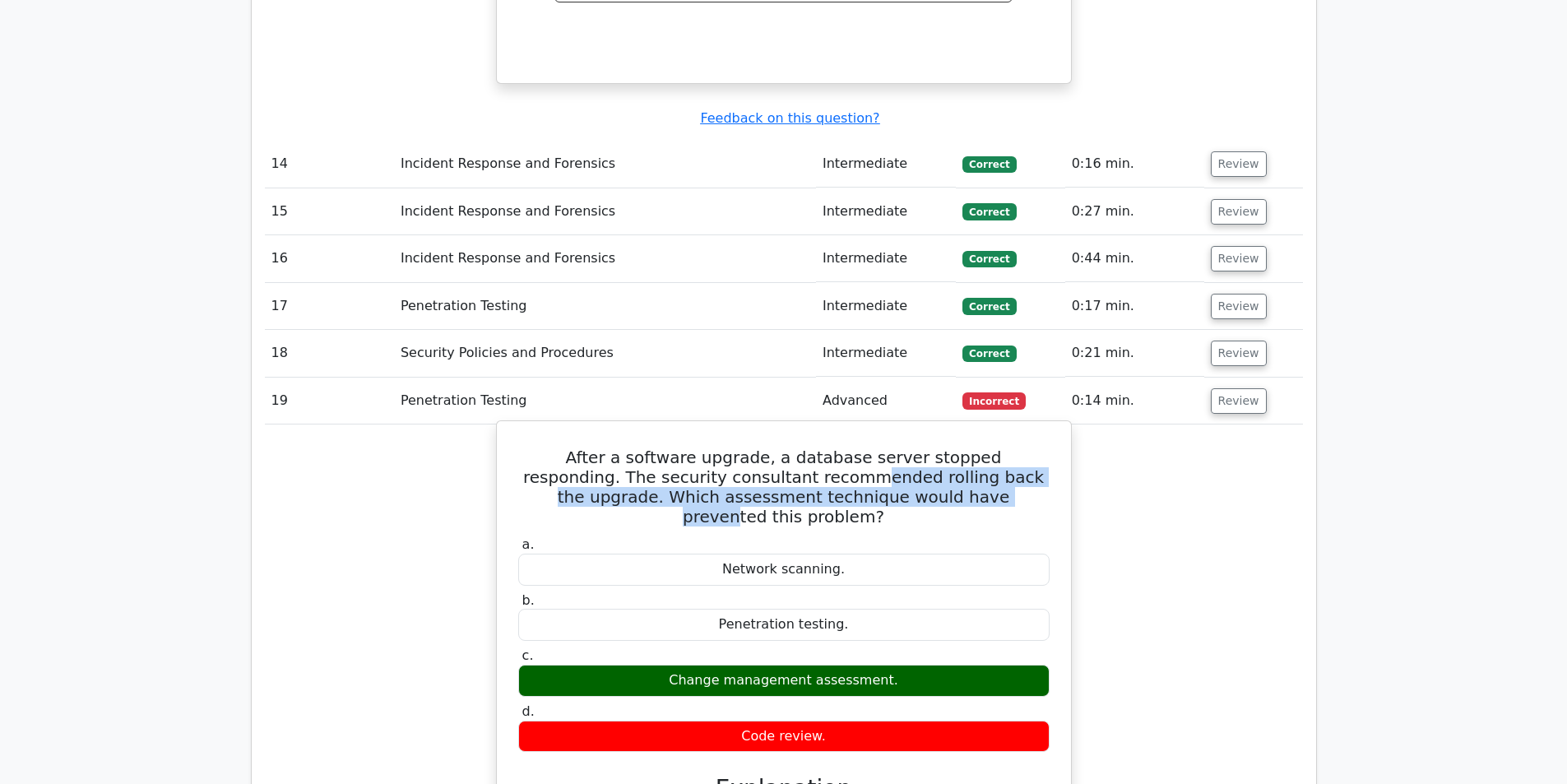
drag, startPoint x: 742, startPoint y: 338, endPoint x: 874, endPoint y: 359, distance: 133.7
click at [874, 448] on h5 "After a software upgrade, a database server stopped responding. The security co…" at bounding box center [784, 487] width 534 height 79
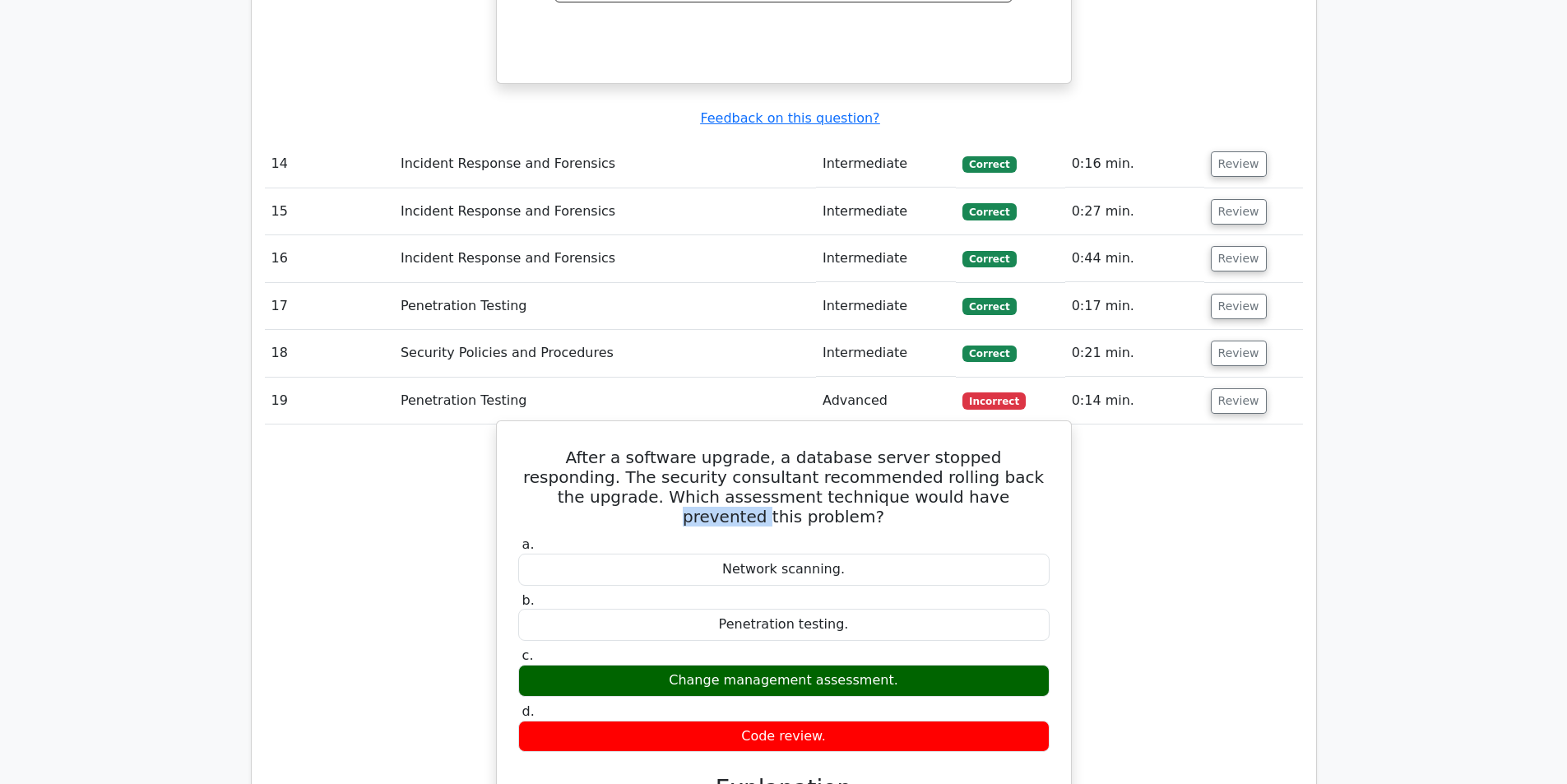
click at [874, 448] on h5 "After a software upgrade, a database server stopped responding. The security co…" at bounding box center [784, 487] width 534 height 79
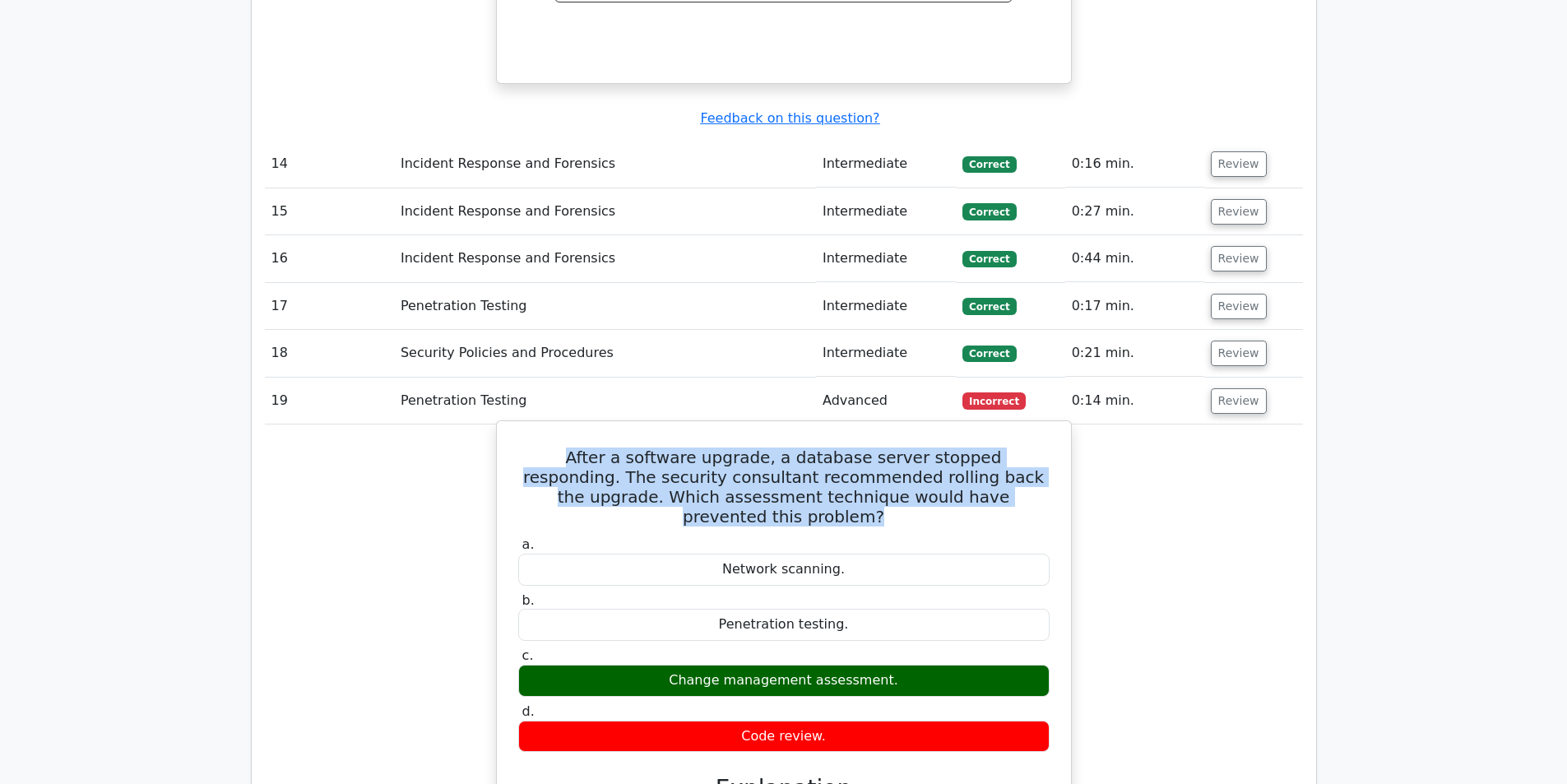
click at [874, 448] on h5 "After a software upgrade, a database server stopped responding. The security co…" at bounding box center [784, 487] width 534 height 79
click at [866, 448] on h5 "After a software upgrade, a database server stopped responding. The security co…" at bounding box center [784, 487] width 534 height 79
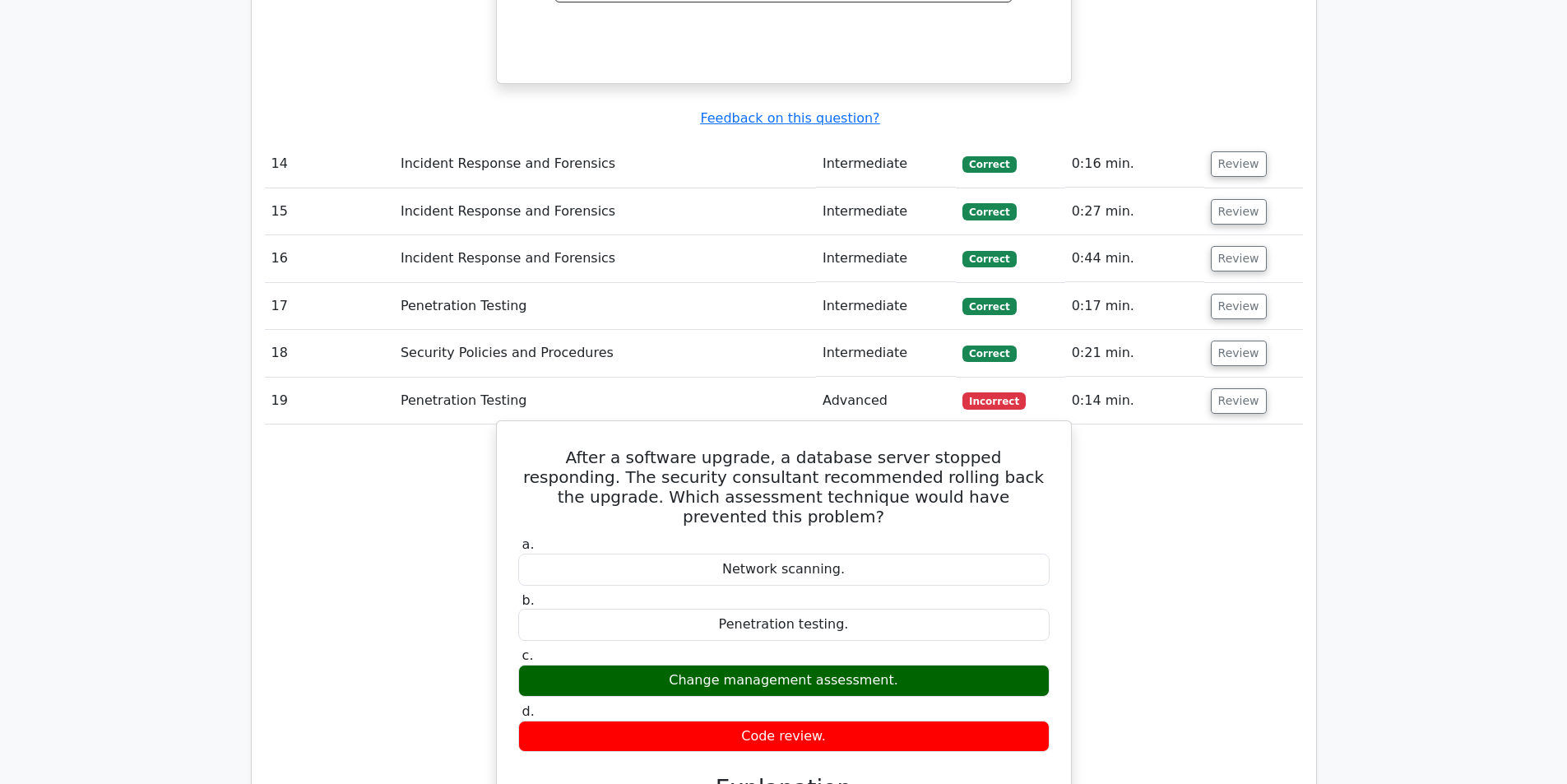
click at [665, 448] on h5 "After a software upgrade, a database server stopped responding. The security co…" at bounding box center [784, 487] width 534 height 79
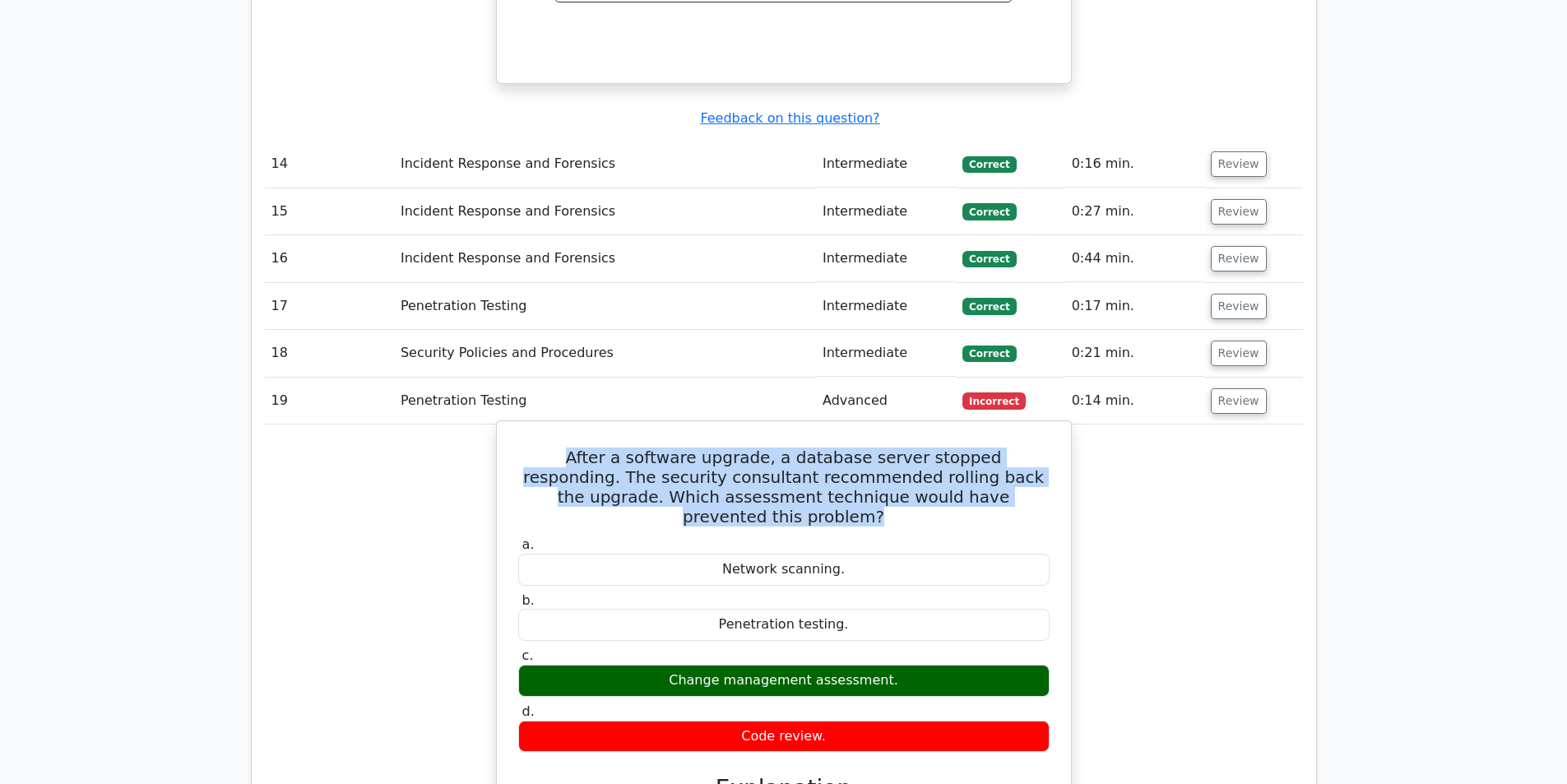
click at [665, 448] on h5 "After a software upgrade, a database server stopped responding. The security co…" at bounding box center [784, 487] width 534 height 79
click at [774, 448] on h5 "After a software upgrade, a database server stopped responding. The security co…" at bounding box center [784, 487] width 534 height 79
drag, startPoint x: 759, startPoint y: 319, endPoint x: 985, endPoint y: 364, distance: 230.4
click at [985, 448] on h5 "After a software upgrade, a database server stopped responding. The security co…" at bounding box center [784, 487] width 534 height 79
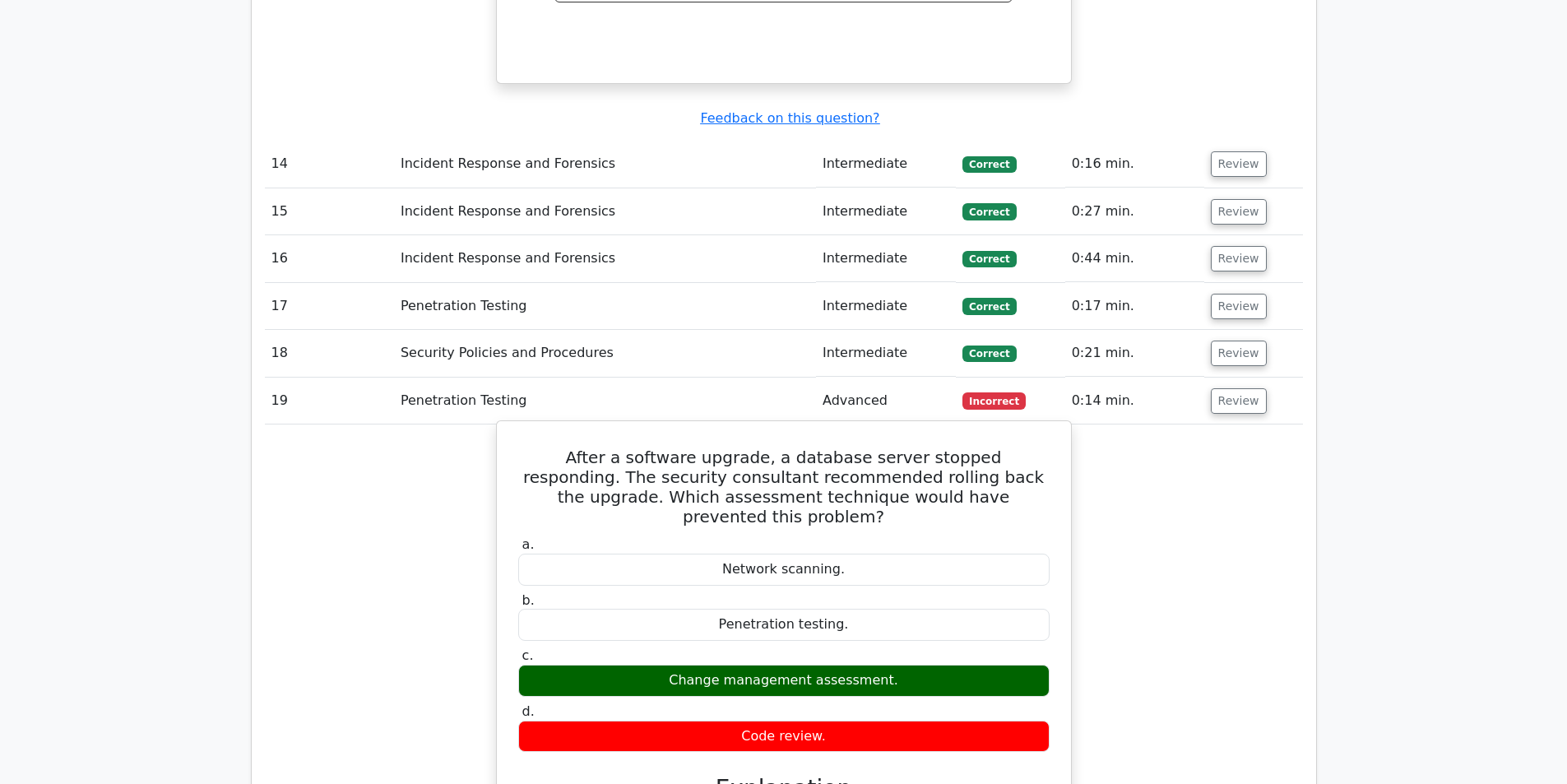
click at [754, 664] on div "Change management assessment." at bounding box center [784, 680] width 532 height 32
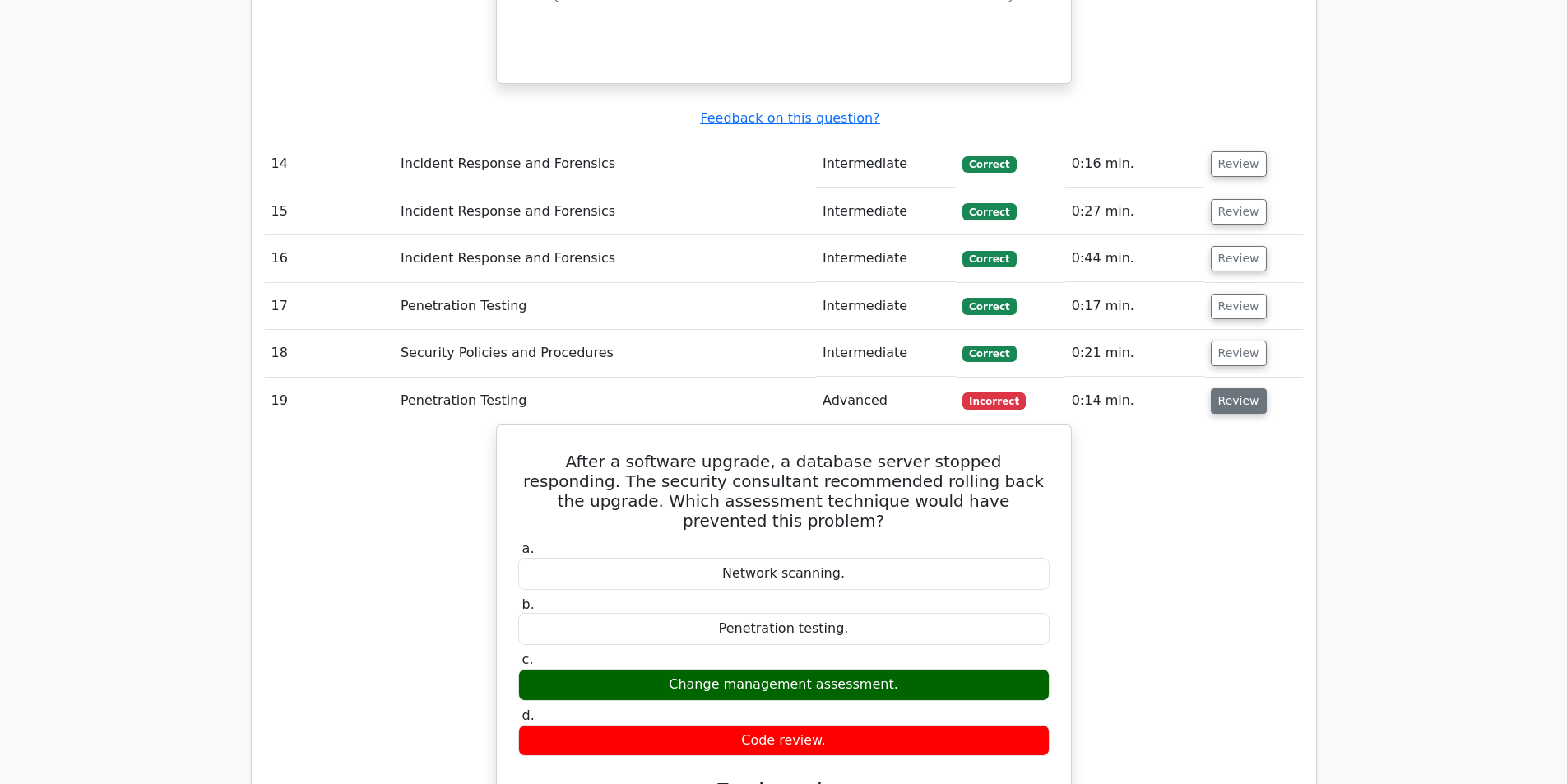
click at [1217, 388] on button "Review" at bounding box center [1239, 400] width 56 height 25
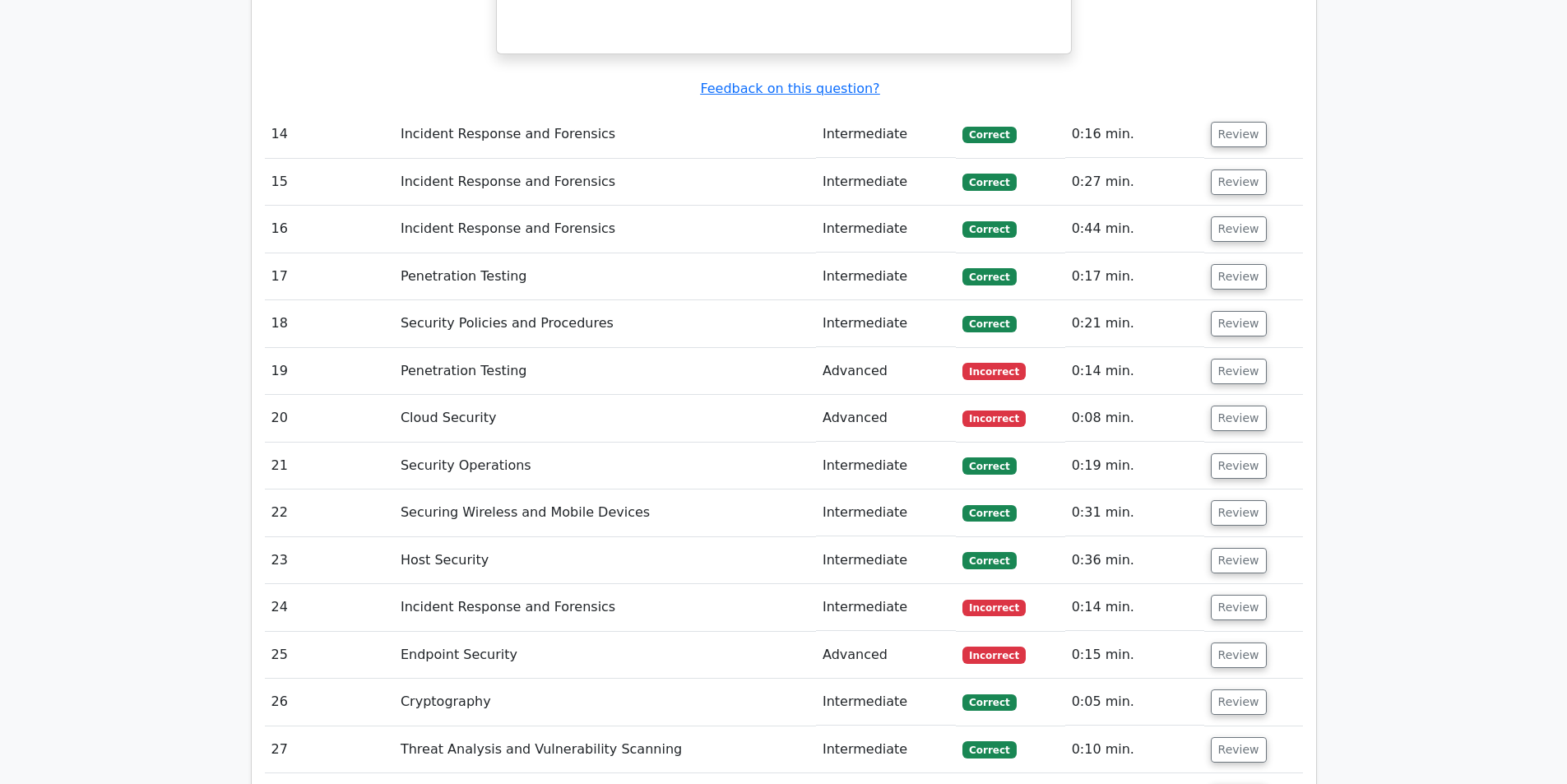
scroll to position [6496, 0]
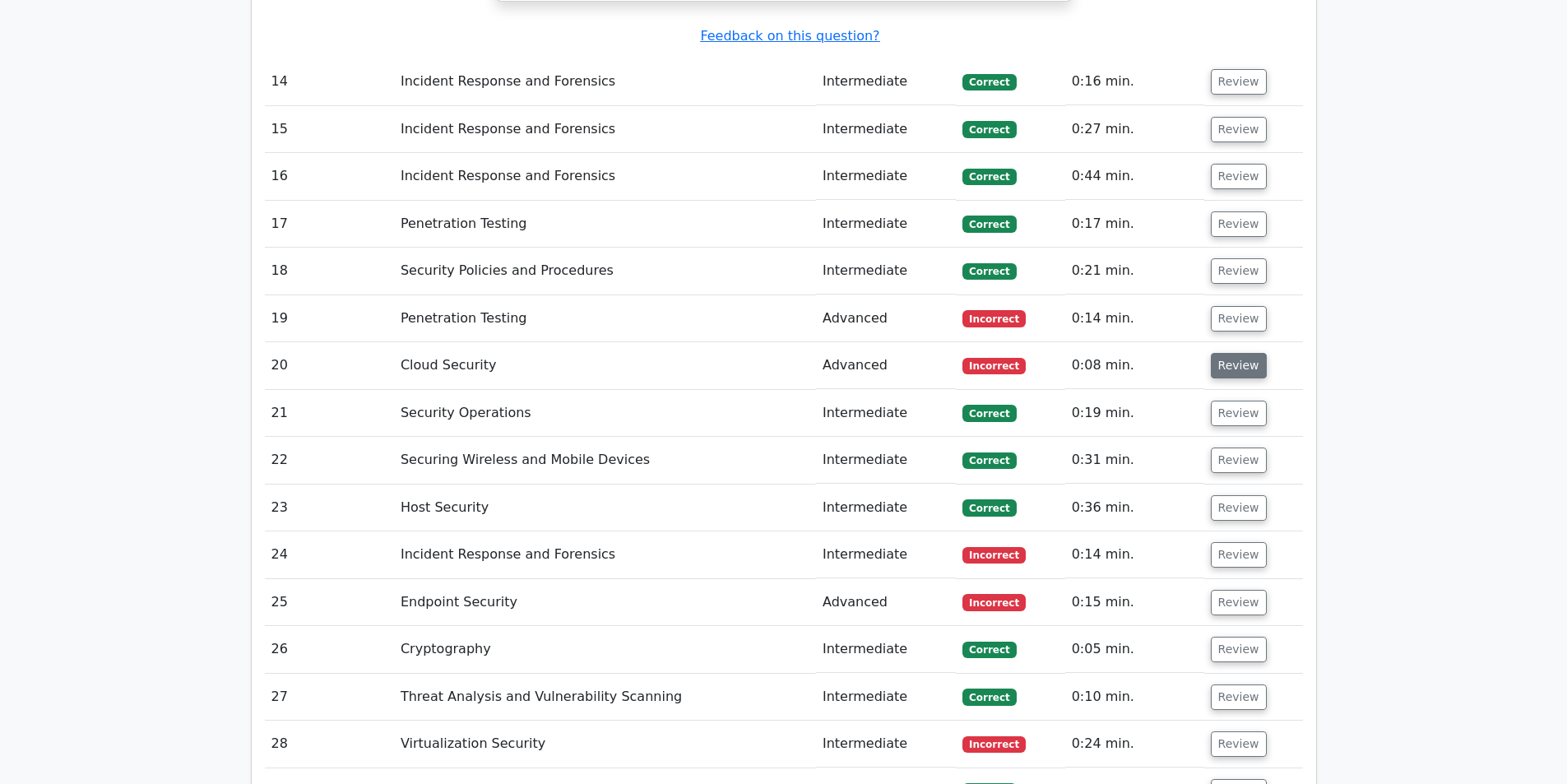
click at [1222, 353] on button "Review" at bounding box center [1239, 365] width 56 height 25
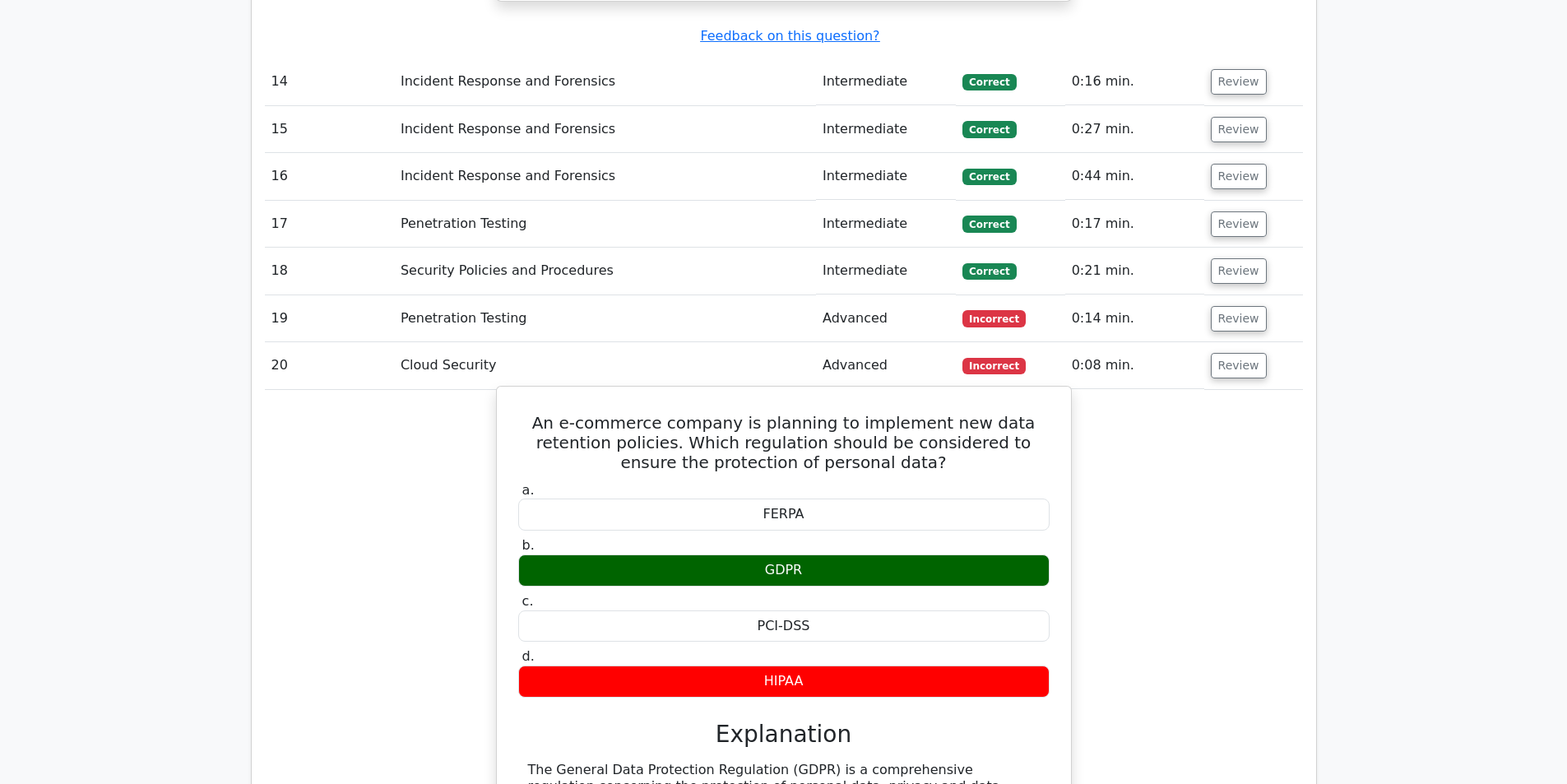
click at [802, 413] on h5 "An e-commerce company is planning to implement new data retention policies. Whi…" at bounding box center [784, 442] width 534 height 59
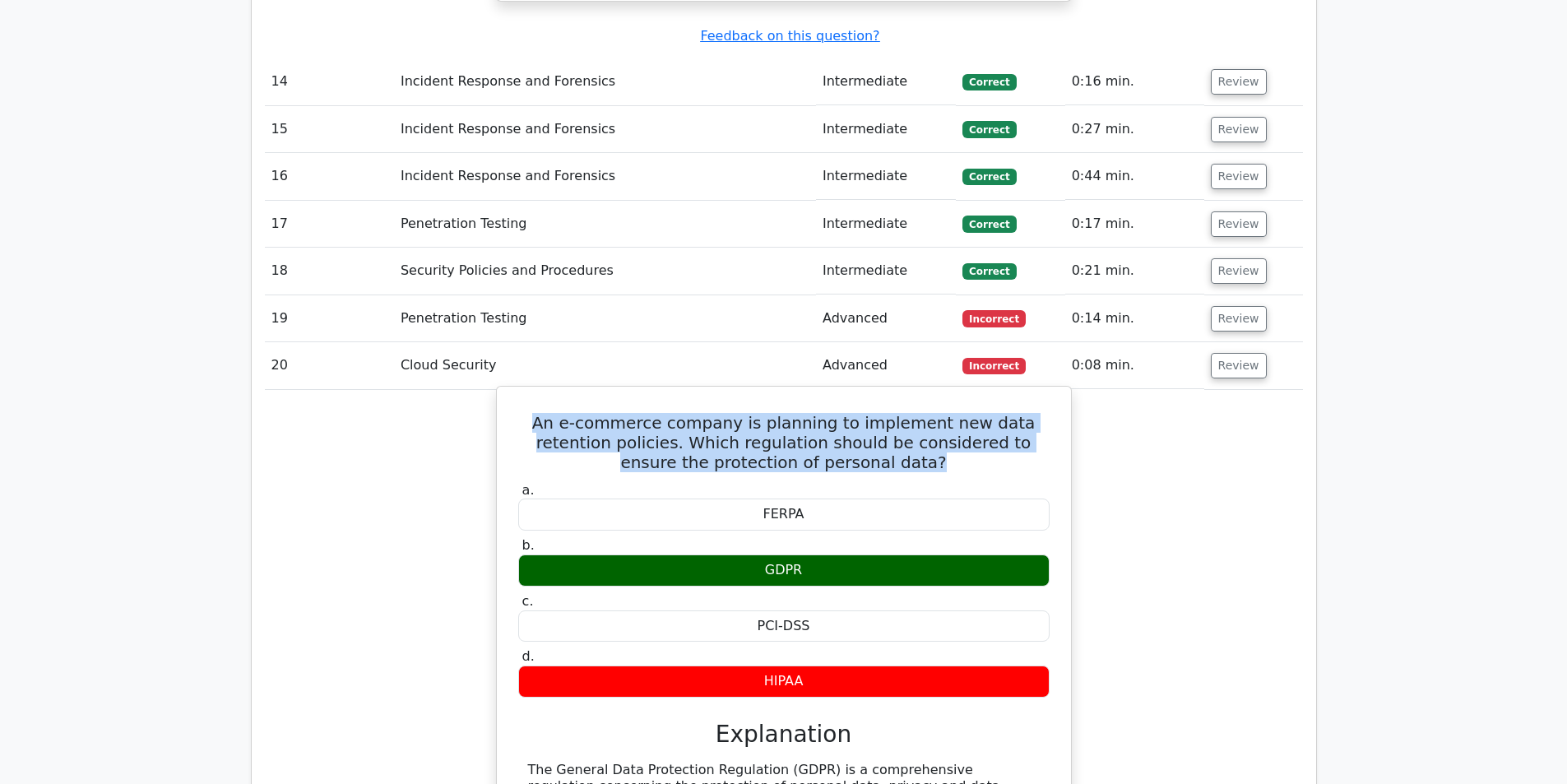
click at [802, 413] on h5 "An e-commerce company is planning to implement new data retention policies. Whi…" at bounding box center [784, 442] width 534 height 59
click at [815, 413] on h5 "An e-commerce company is planning to implement new data retention policies. Whi…" at bounding box center [784, 442] width 534 height 59
drag, startPoint x: 760, startPoint y: 385, endPoint x: 845, endPoint y: 545, distance: 181.2
click at [845, 545] on div "a. FERPA b. GDPR c." at bounding box center [784, 590] width 551 height 222
click at [617, 498] on div "FERPA" at bounding box center [784, 514] width 532 height 32
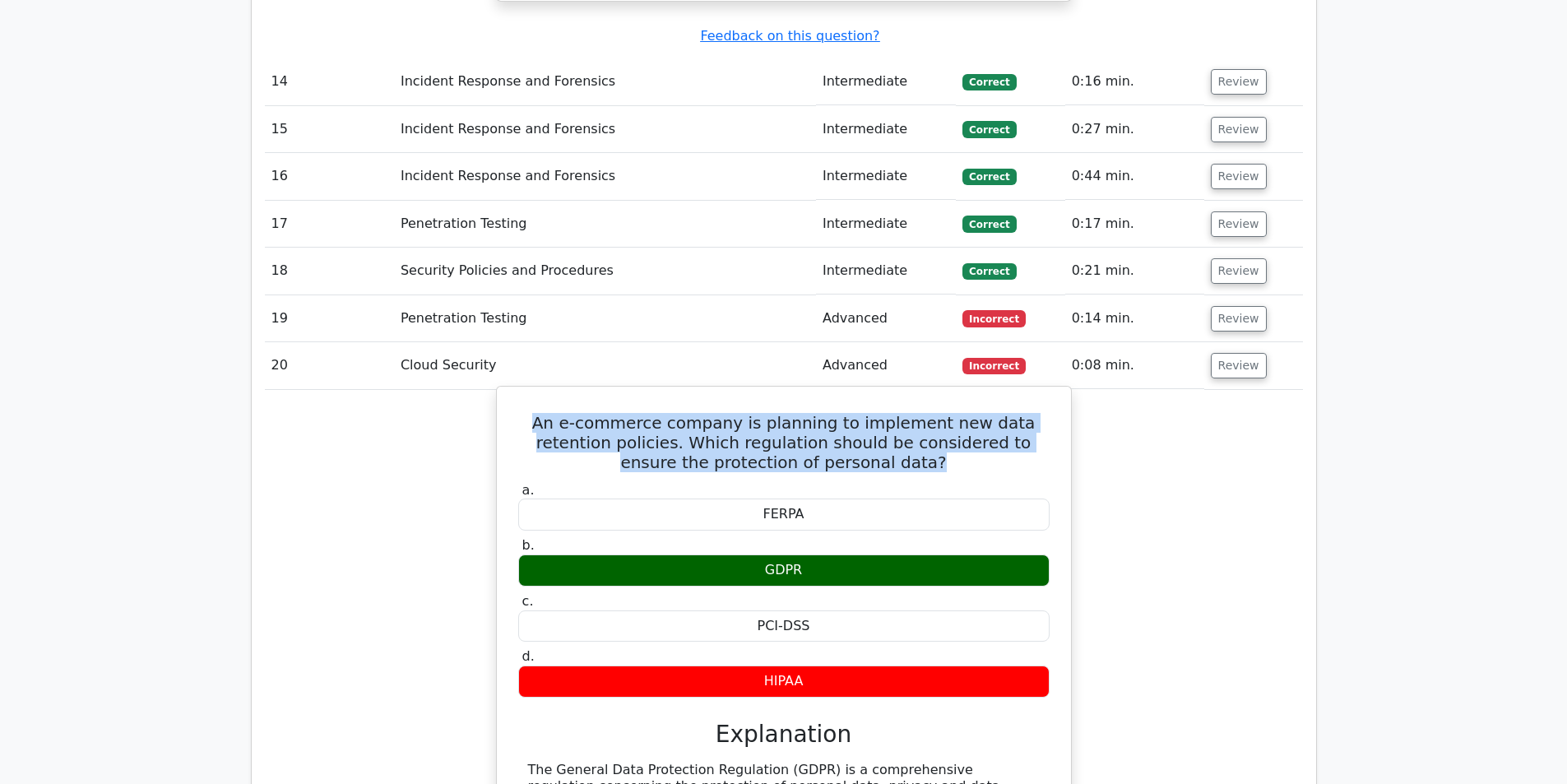
drag, startPoint x: 513, startPoint y: 351, endPoint x: 878, endPoint y: 549, distance: 415.2
click at [878, 549] on div "a. FERPA b. GDPR c." at bounding box center [784, 590] width 551 height 222
copy div "a. FERPA b. GDPR c. PCI-DSS d. HIPAA"
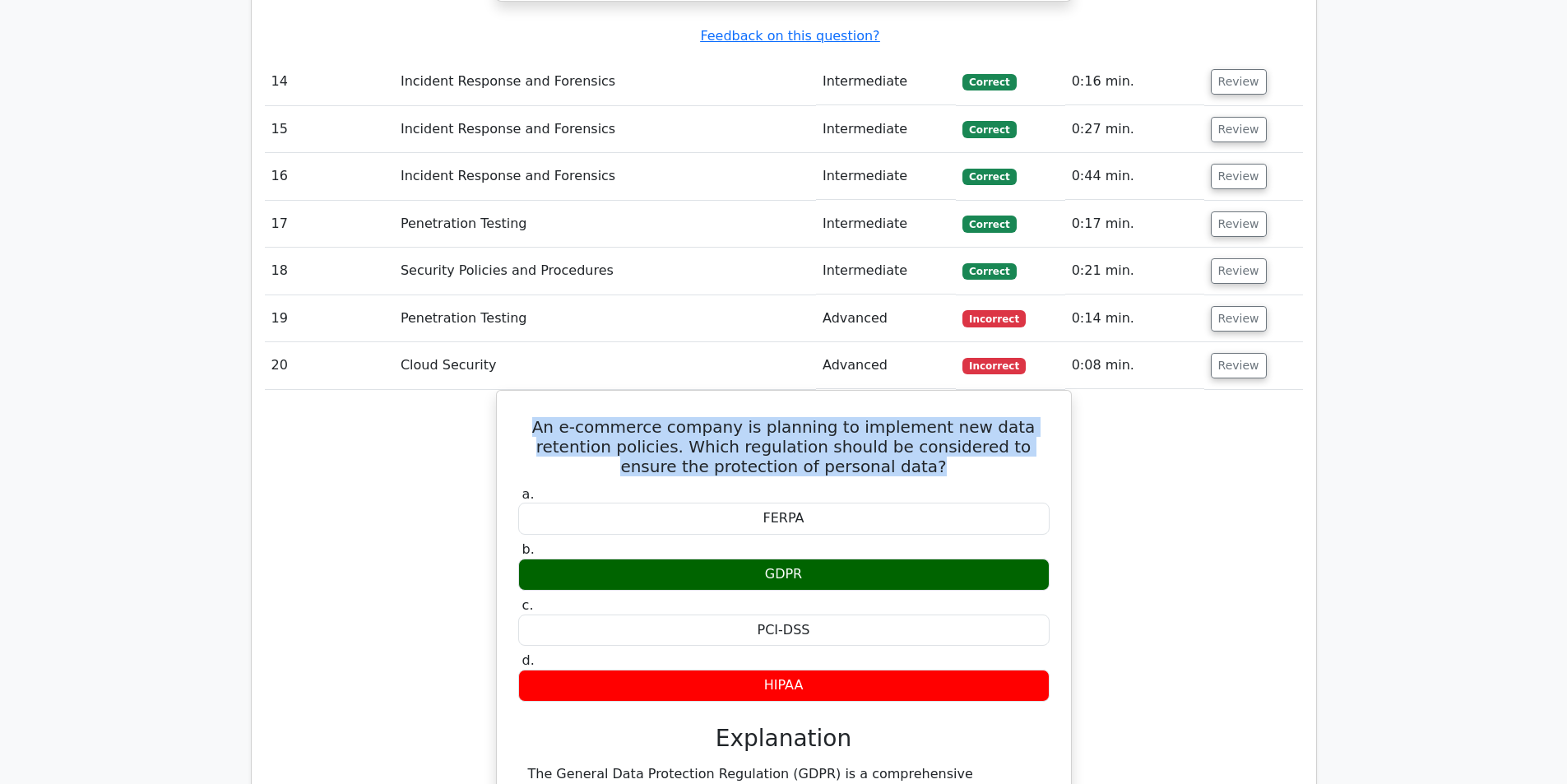
click at [276, 390] on div "An e-commerce company is planning to implement new data retention policies. Whi…" at bounding box center [784, 672] width 1038 height 565
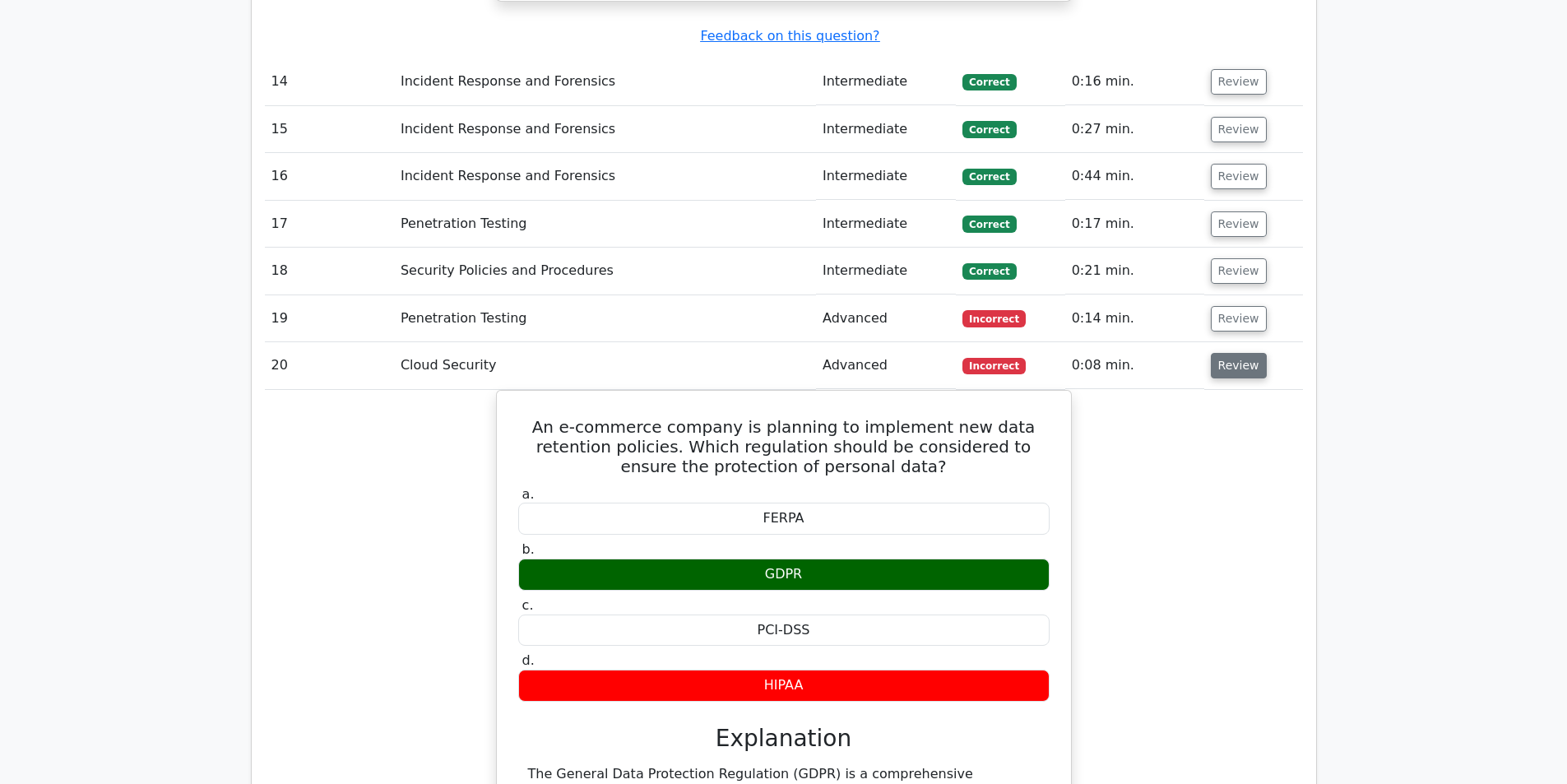
click at [1237, 353] on button "Review" at bounding box center [1239, 365] width 56 height 25
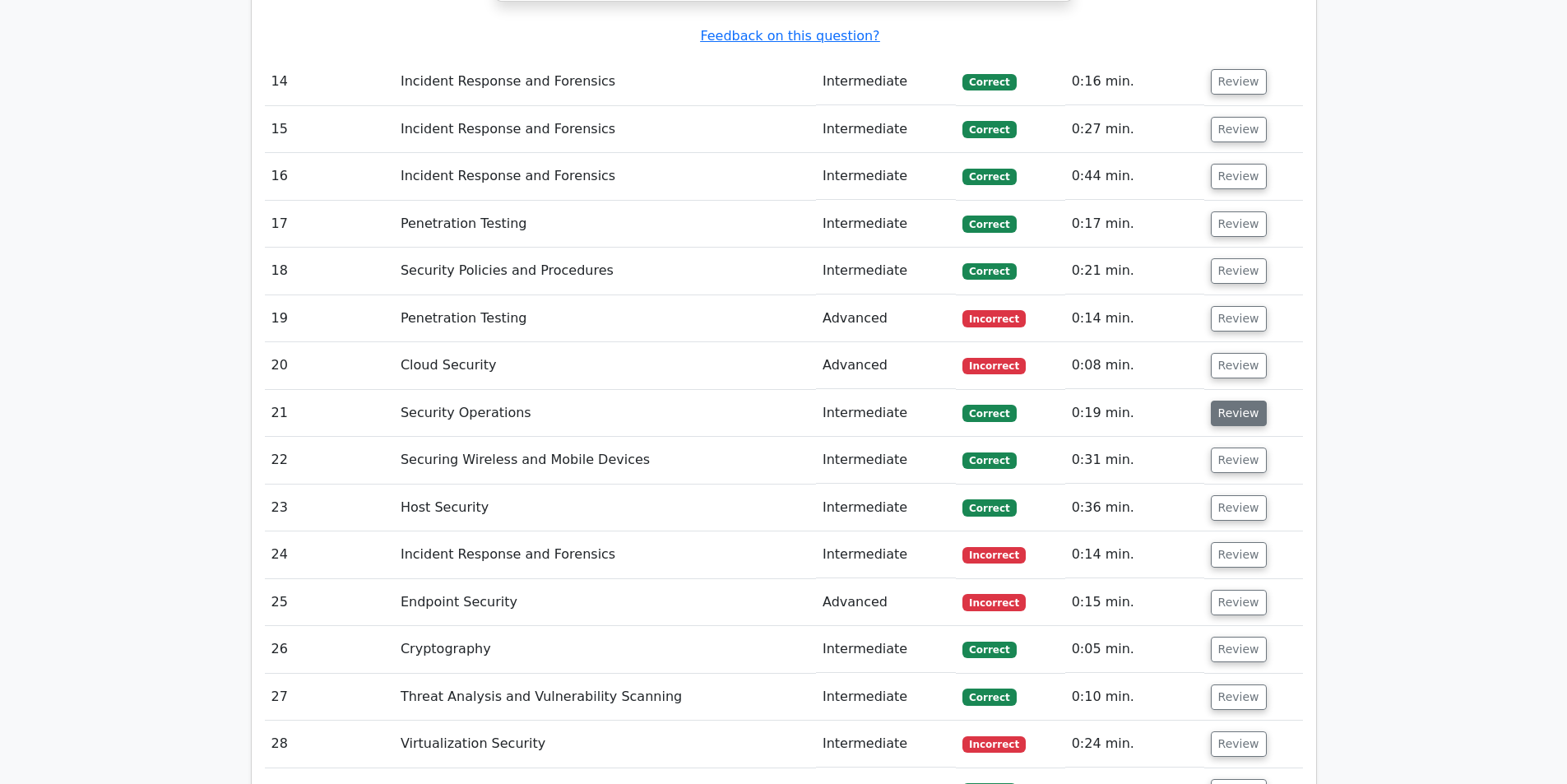
click at [1224, 400] on button "Review" at bounding box center [1239, 413] width 56 height 25
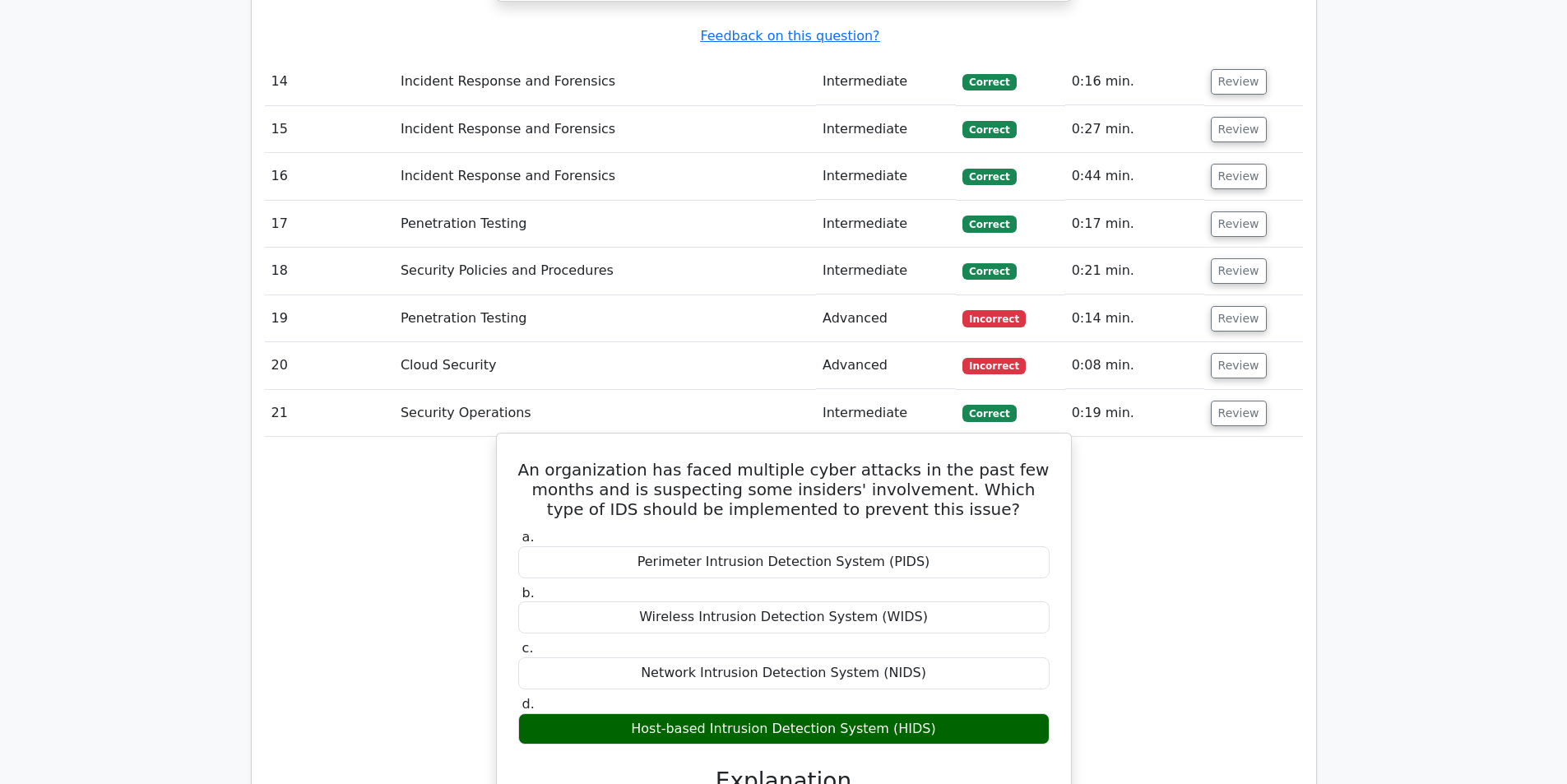
click at [720, 460] on h5 "An organization has faced multiple cyber attacks in the past few months and is …" at bounding box center [784, 489] width 534 height 59
drag, startPoint x: 644, startPoint y: 340, endPoint x: 714, endPoint y: 343, distance: 70.1
click at [714, 460] on h5 "An organization has faced multiple cyber attacks in the past few months and is …" at bounding box center [784, 489] width 534 height 59
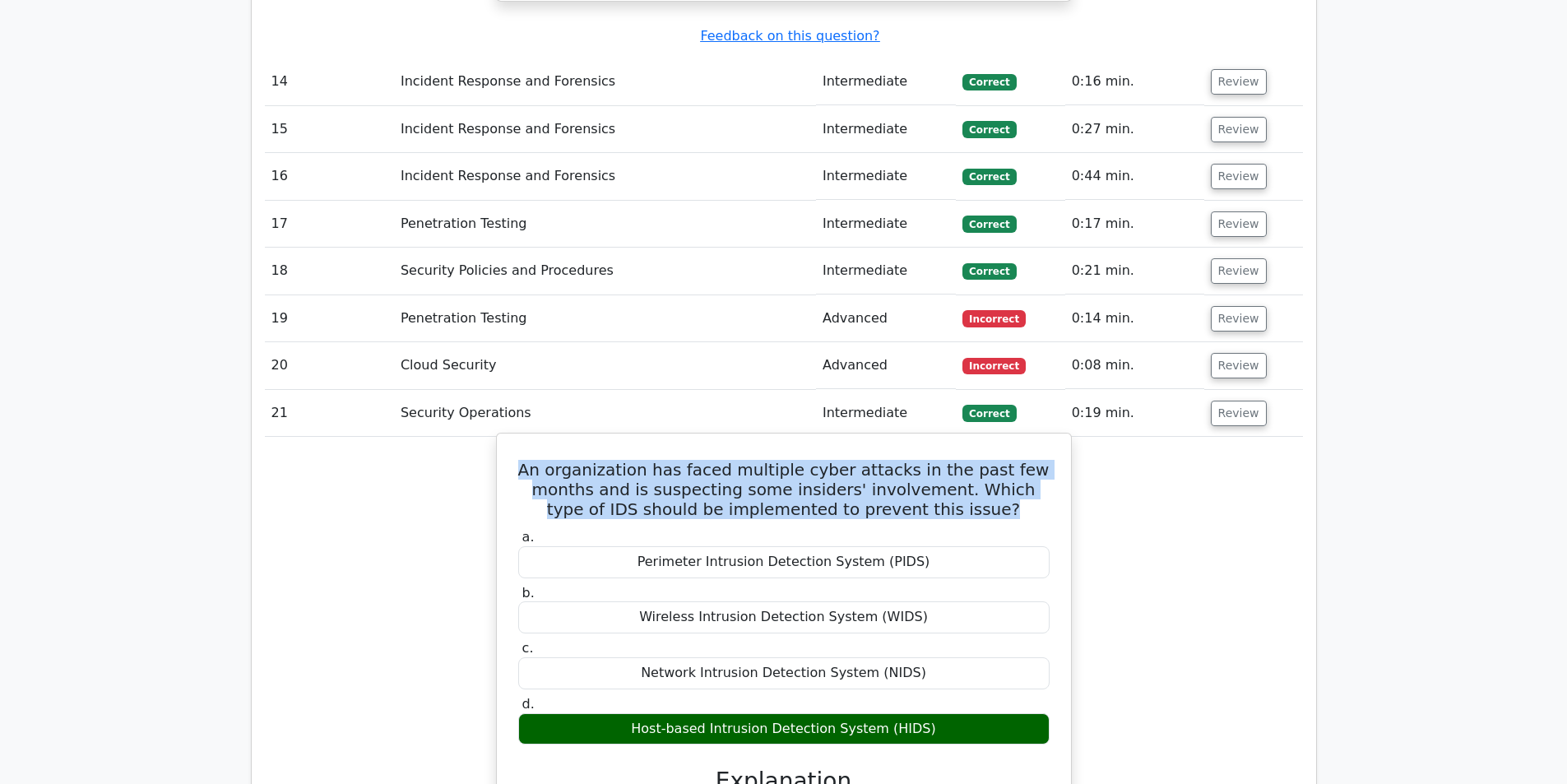
click at [714, 460] on h5 "An organization has faced multiple cyber attacks in the past few months and is …" at bounding box center [784, 489] width 534 height 59
click at [690, 460] on h5 "An organization has faced multiple cyber attacks in the past few months and is …" at bounding box center [784, 489] width 534 height 59
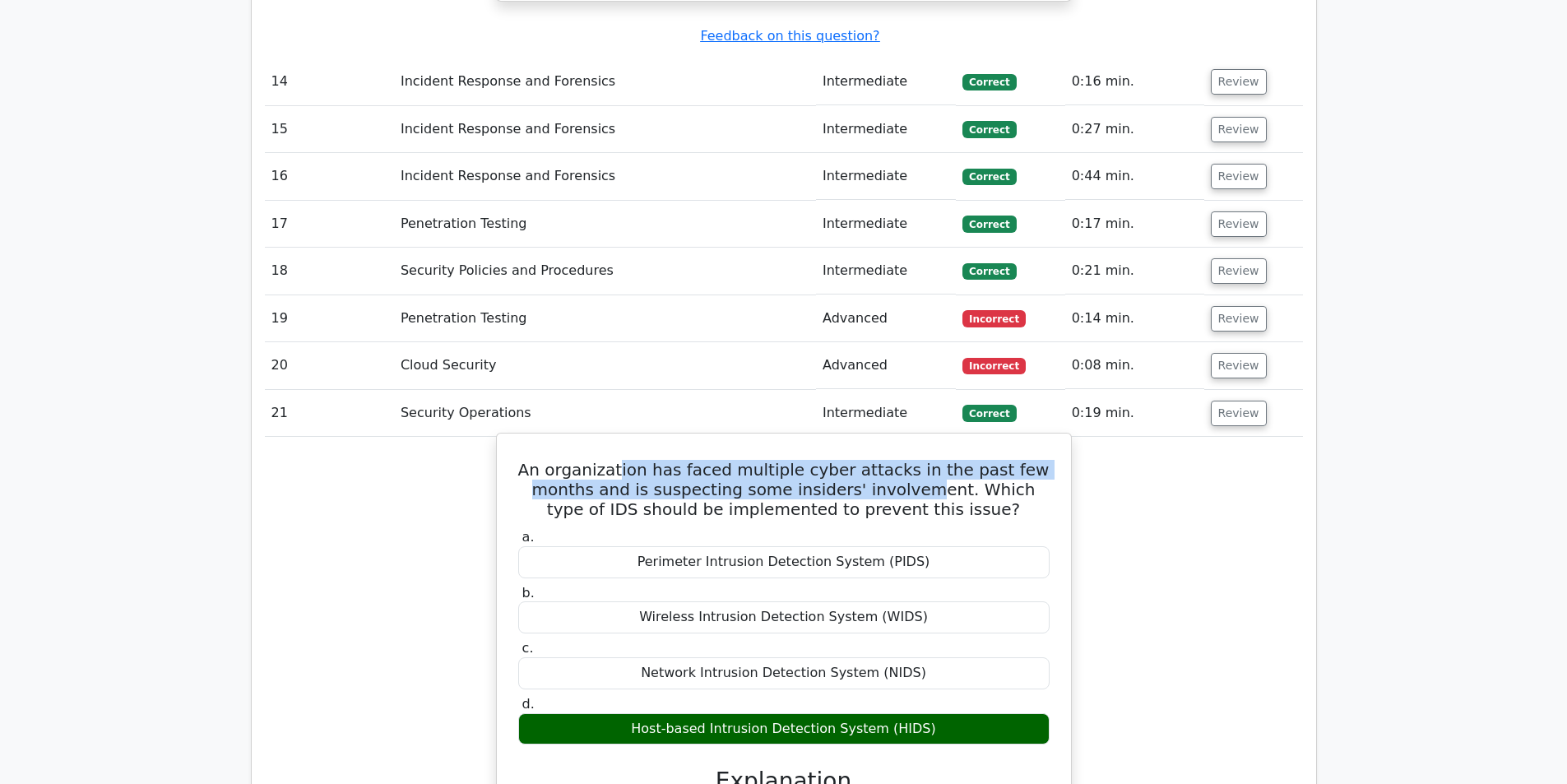
drag, startPoint x: 641, startPoint y: 334, endPoint x: 902, endPoint y: 356, distance: 261.9
click at [902, 460] on h5 "An organization has faced multiple cyber attacks in the past few months and is …" at bounding box center [784, 489] width 534 height 59
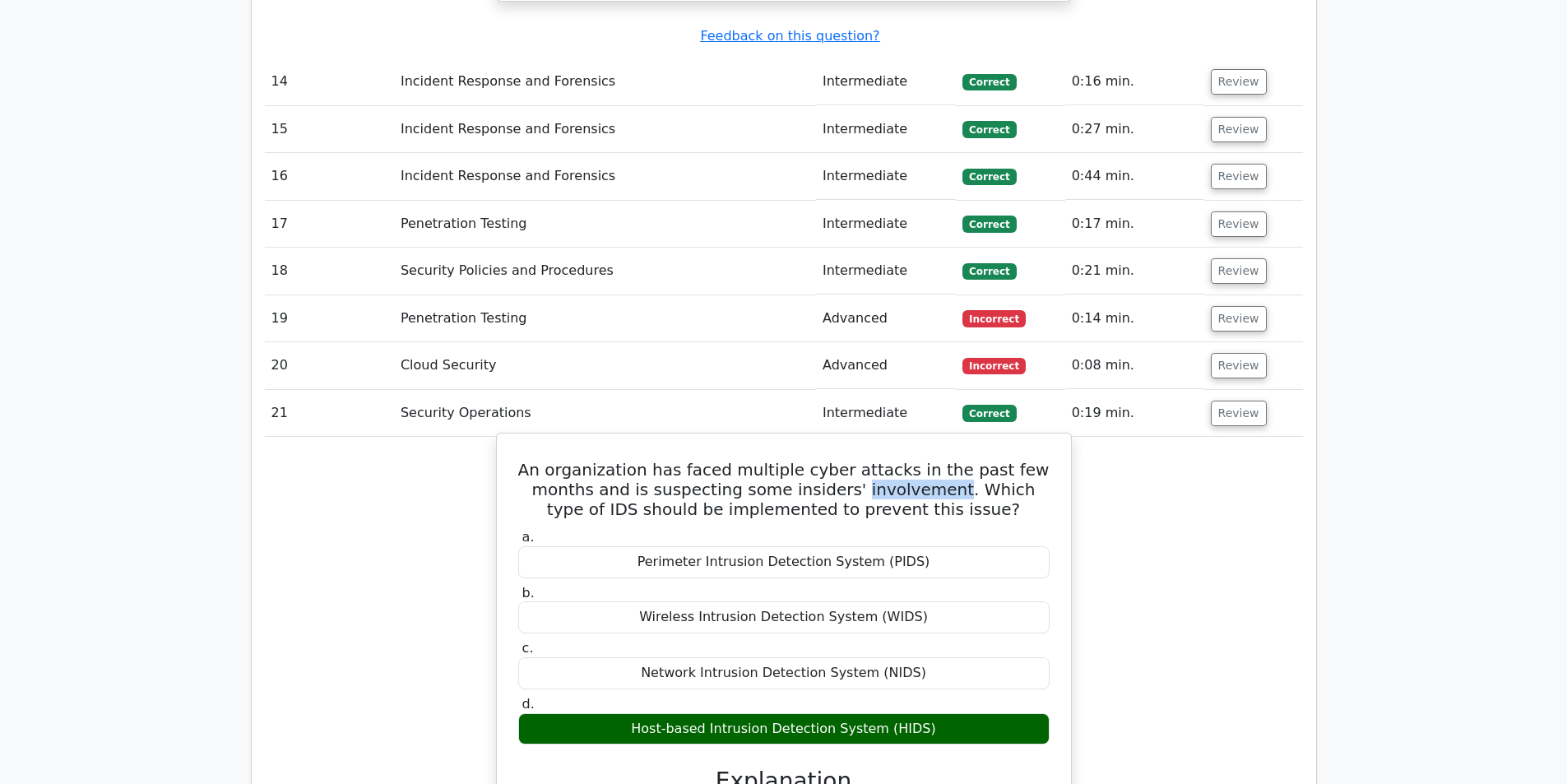
click at [902, 460] on h5 "An organization has faced multiple cyber attacks in the past few months and is …" at bounding box center [784, 489] width 534 height 59
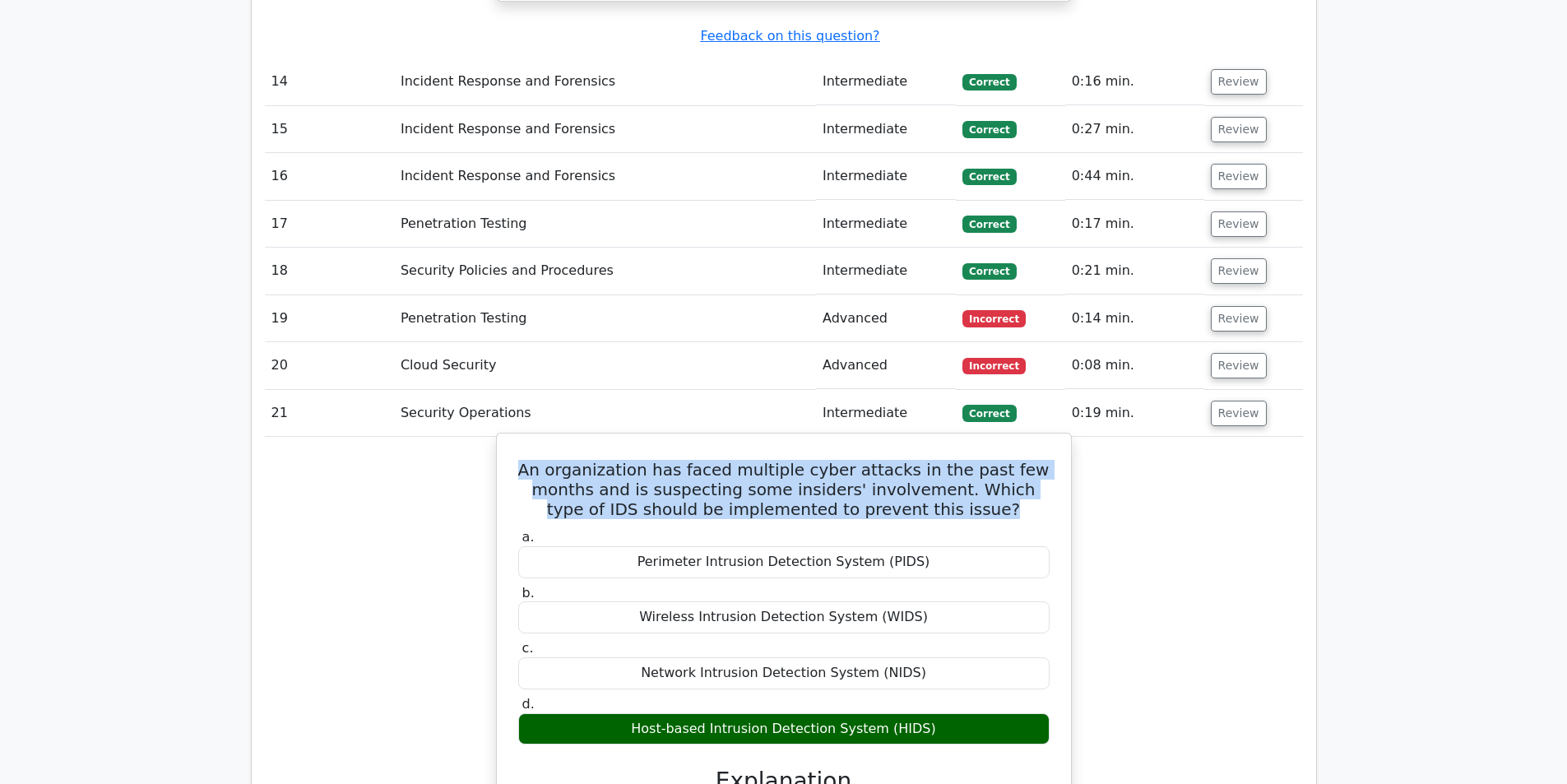
click at [902, 460] on h5 "An organization has faced multiple cyber attacks in the past few months and is …" at bounding box center [784, 489] width 534 height 59
click at [896, 460] on h5 "An organization has faced multiple cyber attacks in the past few months and is …" at bounding box center [784, 489] width 534 height 59
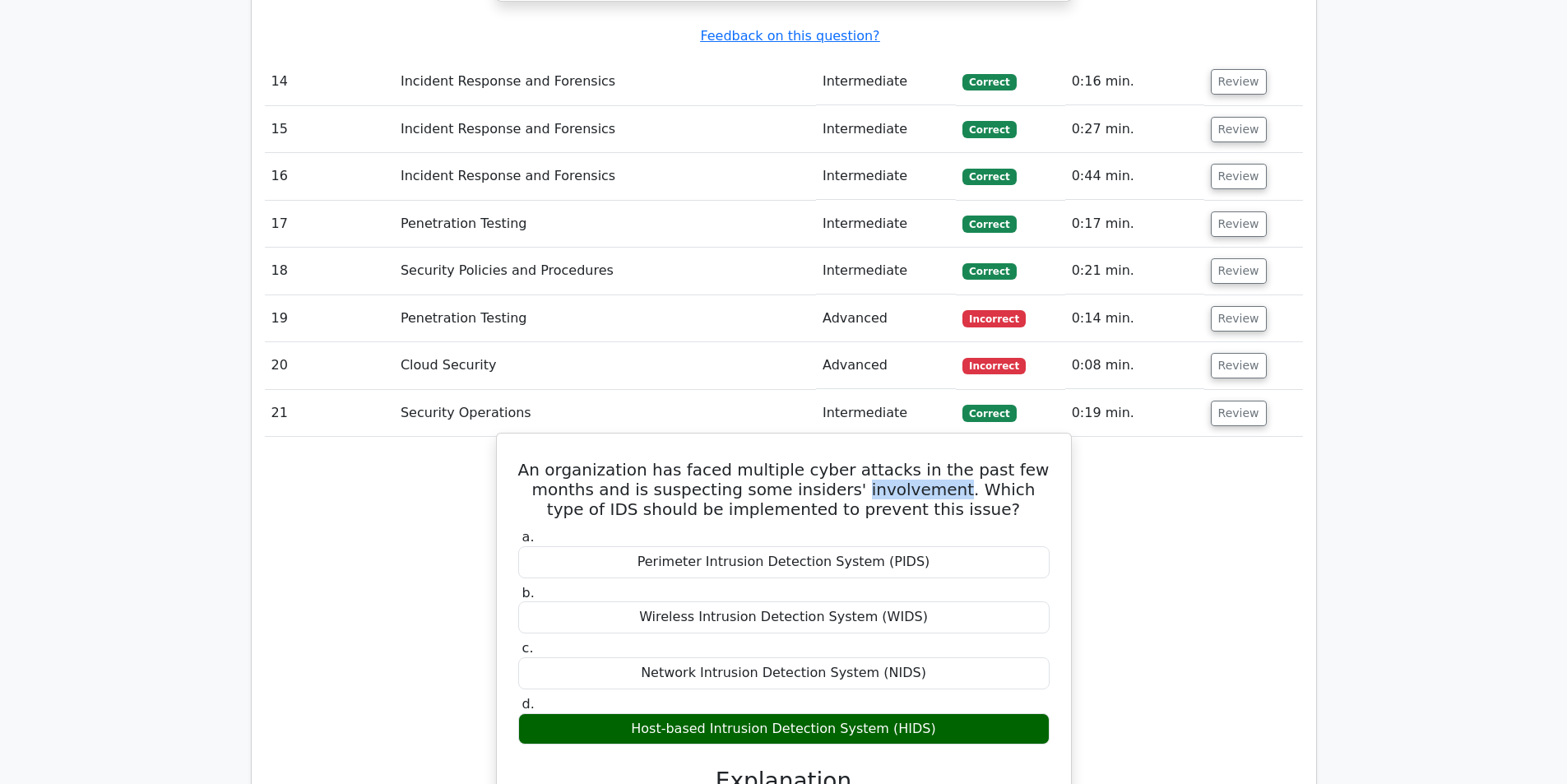
click at [896, 460] on h5 "An organization has faced multiple cyber attacks in the past few months and is …" at bounding box center [784, 489] width 534 height 59
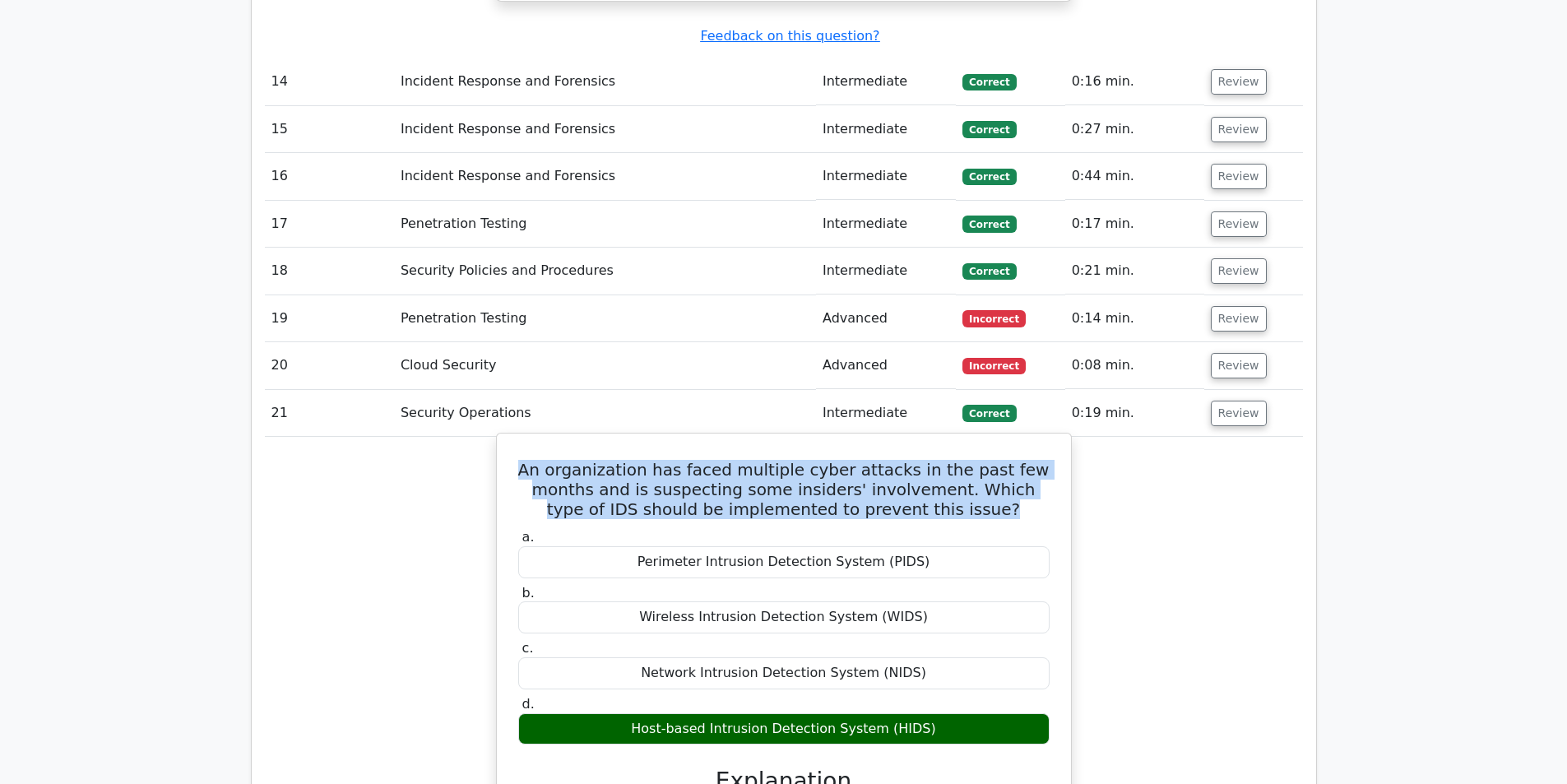
click at [896, 460] on h5 "An organization has faced multiple cyber attacks in the past few months and is …" at bounding box center [784, 489] width 534 height 59
click at [909, 460] on h5 "An organization has faced multiple cyber attacks in the past few months and is …" at bounding box center [784, 489] width 534 height 59
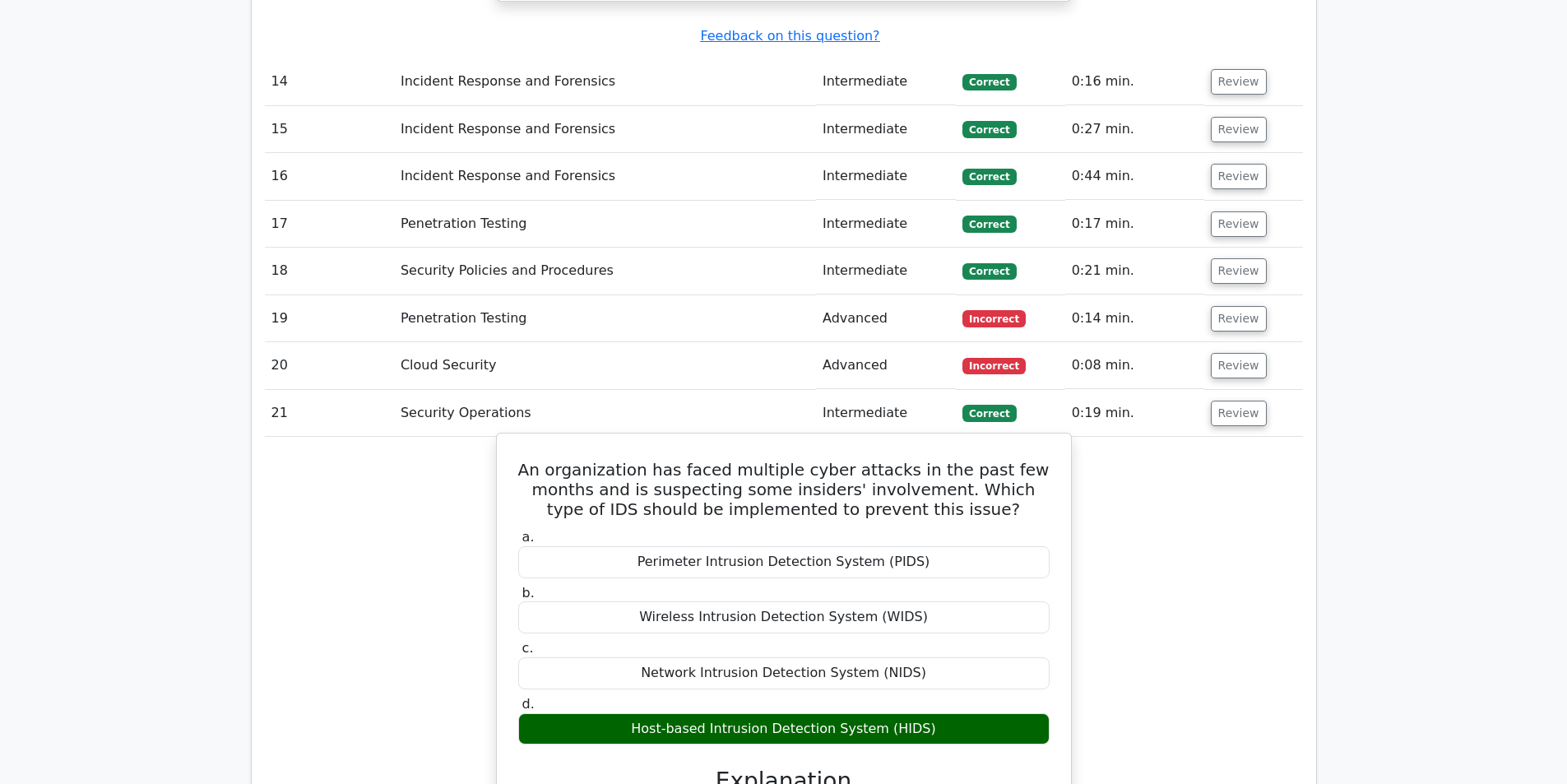
click at [902, 460] on h5 "An organization has faced multiple cyber attacks in the past few months and is …" at bounding box center [784, 489] width 534 height 59
click at [907, 460] on h5 "An organization has faced multiple cyber attacks in the past few months and is …" at bounding box center [784, 489] width 534 height 59
click at [769, 713] on div "Host-based Intrusion Detection System (HIDS)" at bounding box center [784, 729] width 532 height 32
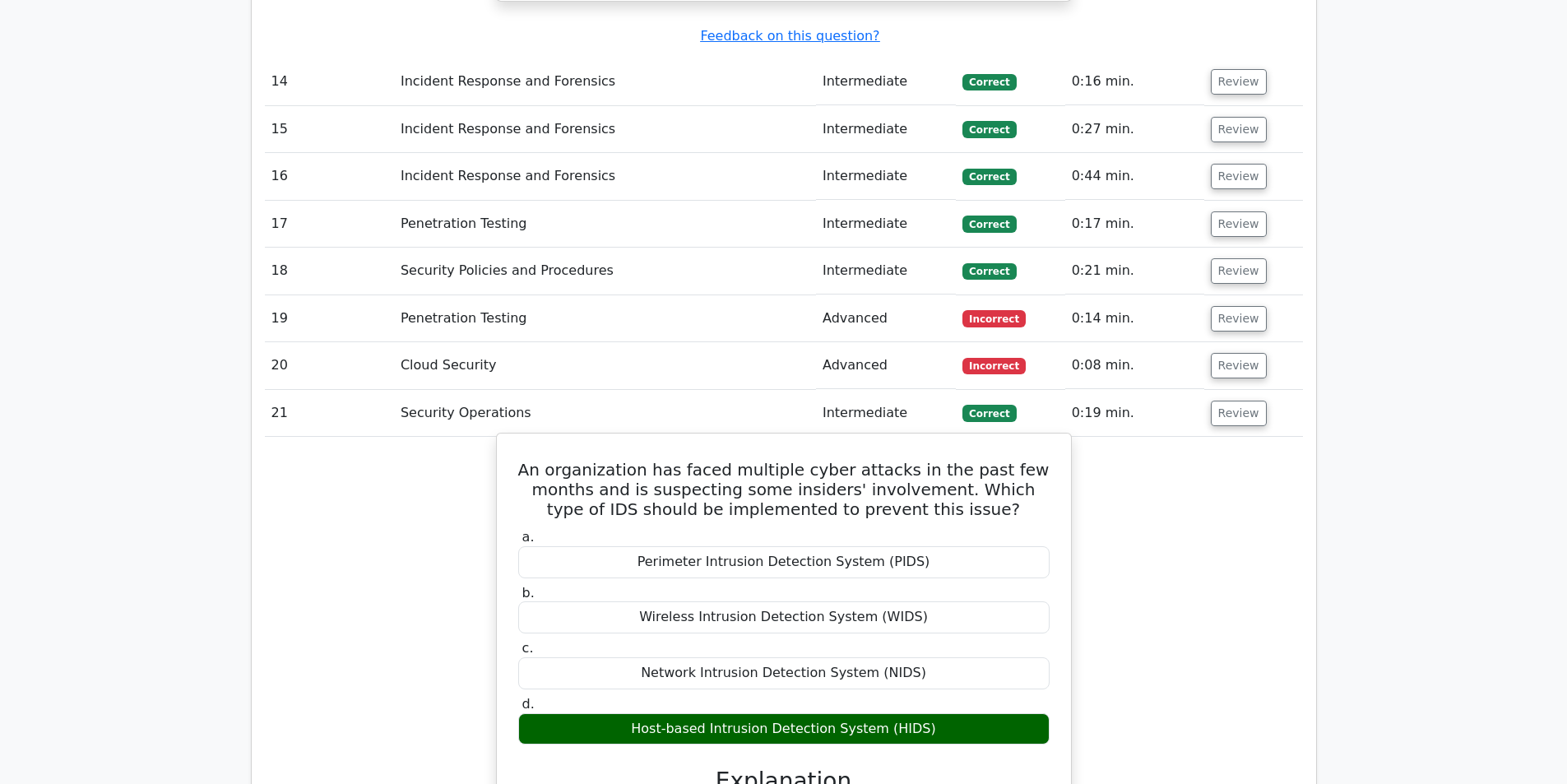
click at [769, 713] on div "Host-based Intrusion Detection System (HIDS)" at bounding box center [784, 729] width 532 height 32
click at [785, 713] on div "Host-based Intrusion Detection System (HIDS)" at bounding box center [784, 729] width 532 height 32
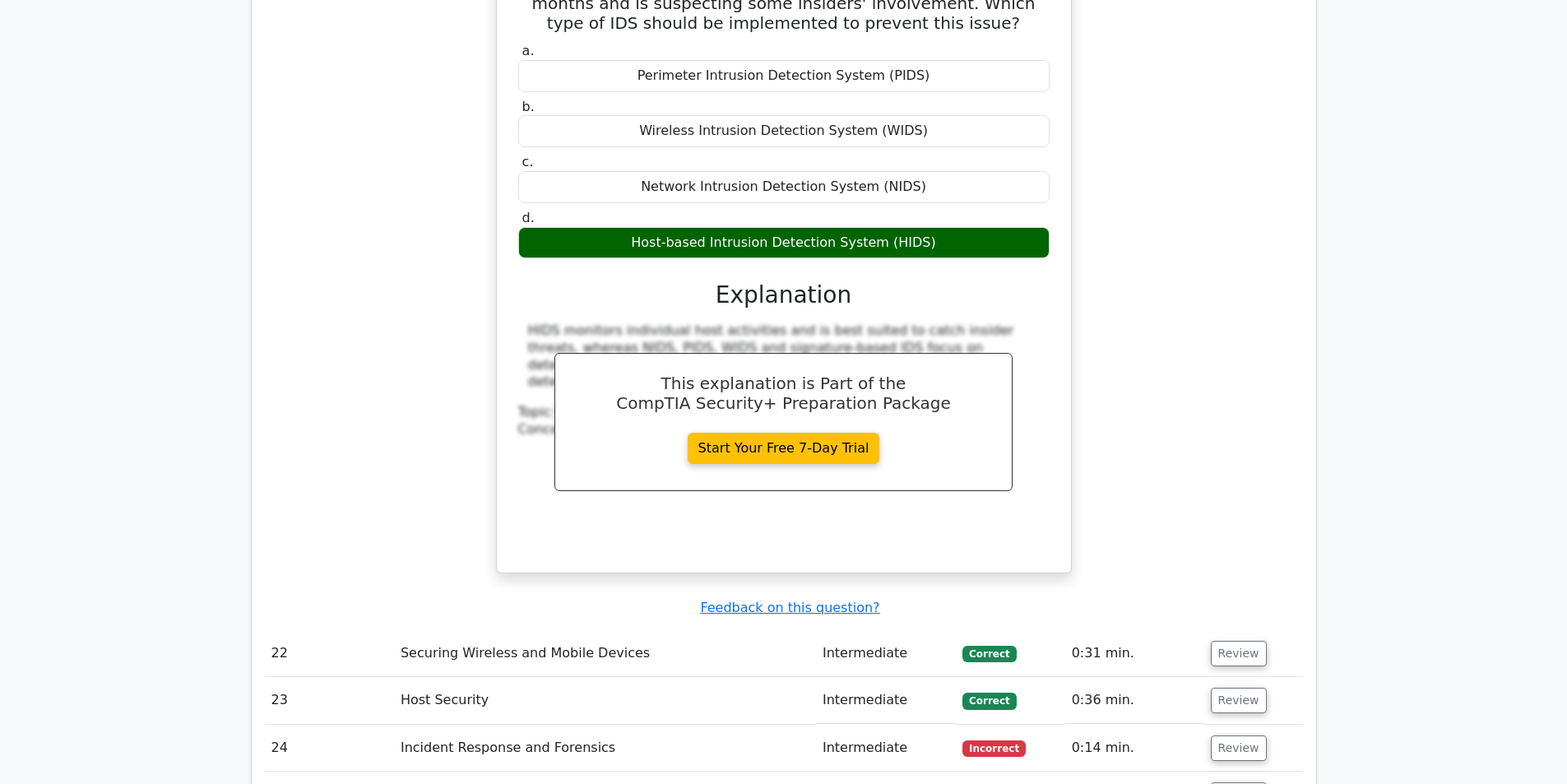
scroll to position [7071, 0]
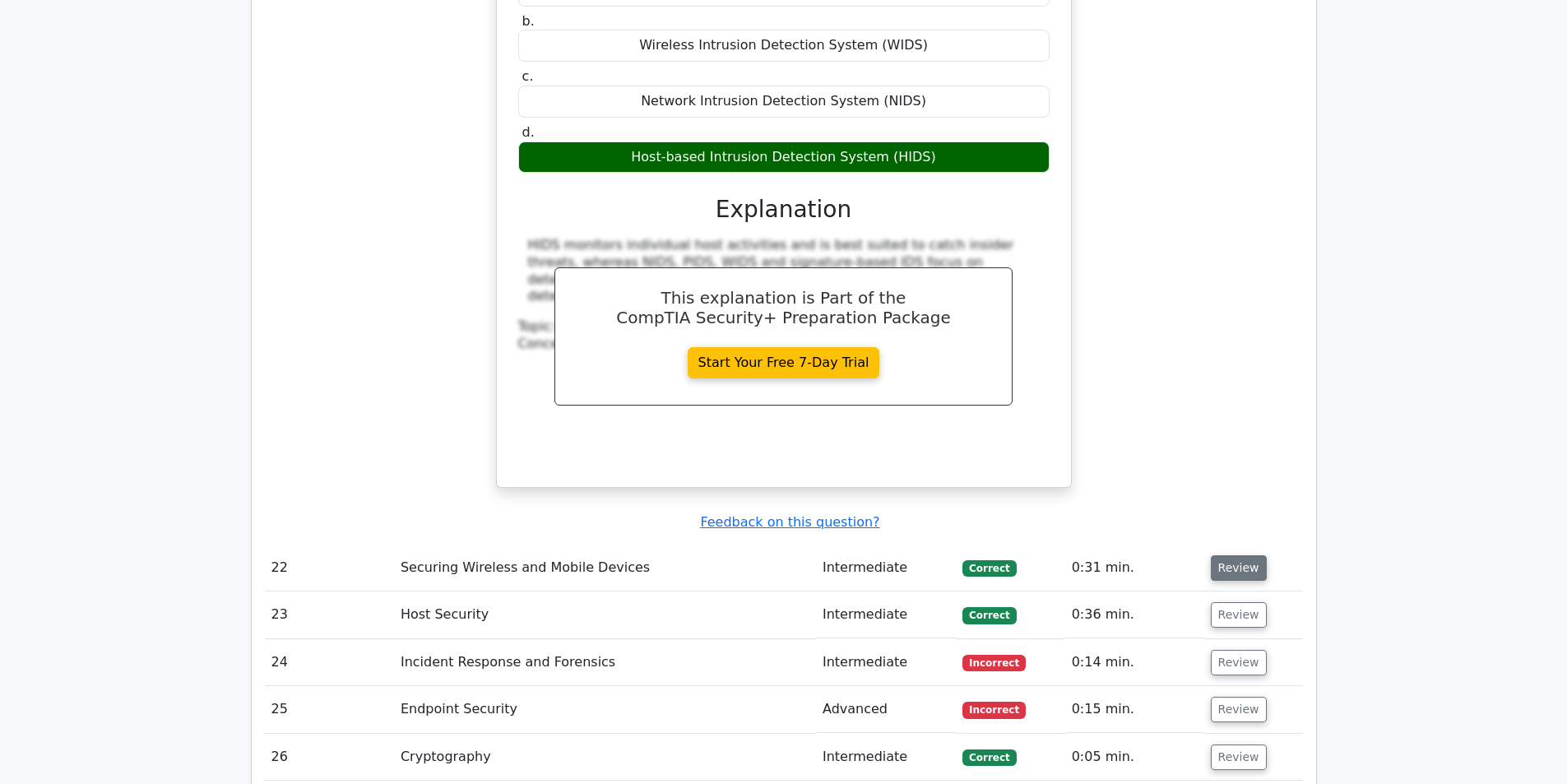
click at [1229, 555] on button "Review" at bounding box center [1239, 567] width 56 height 25
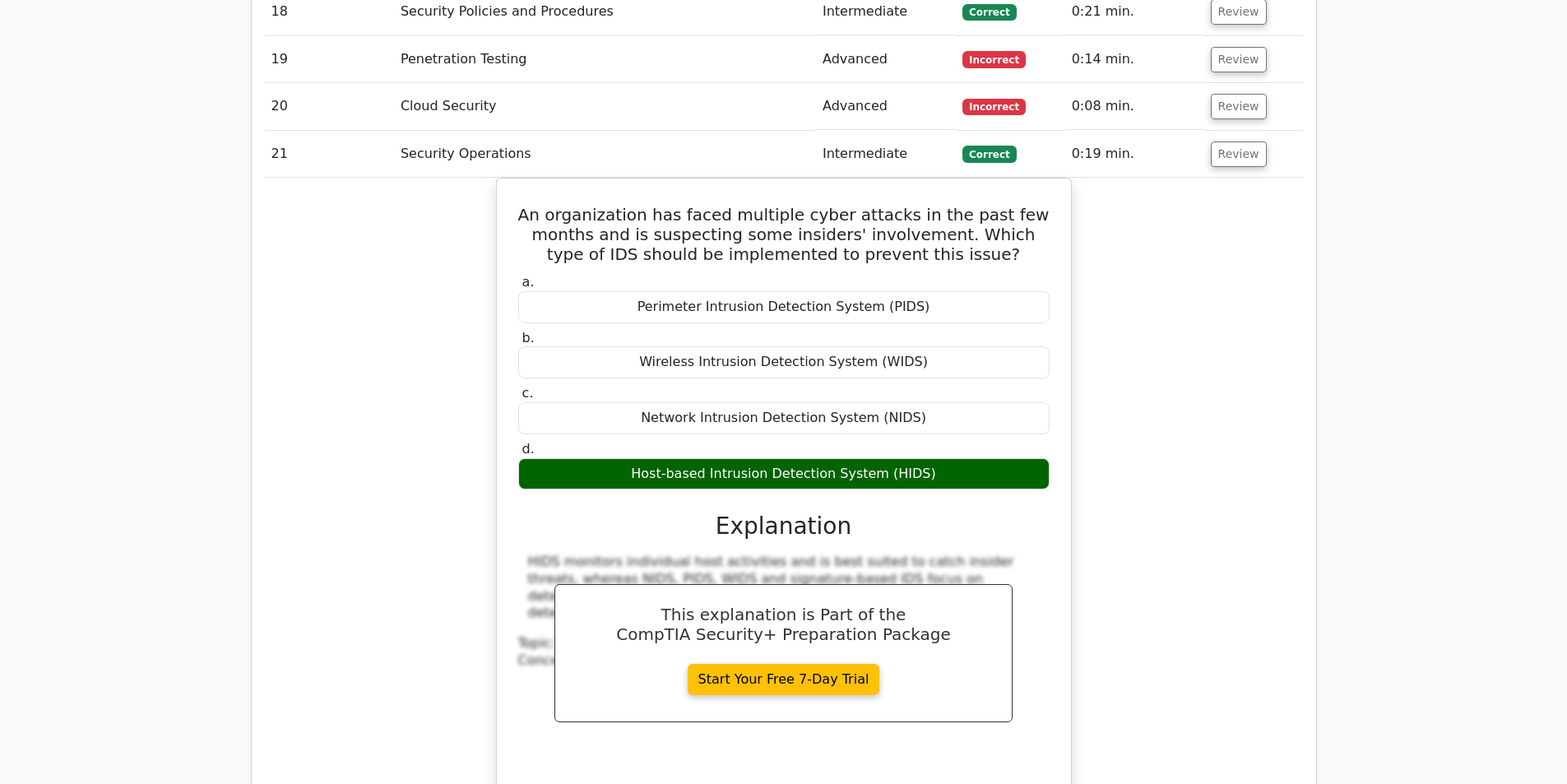
scroll to position [6742, 0]
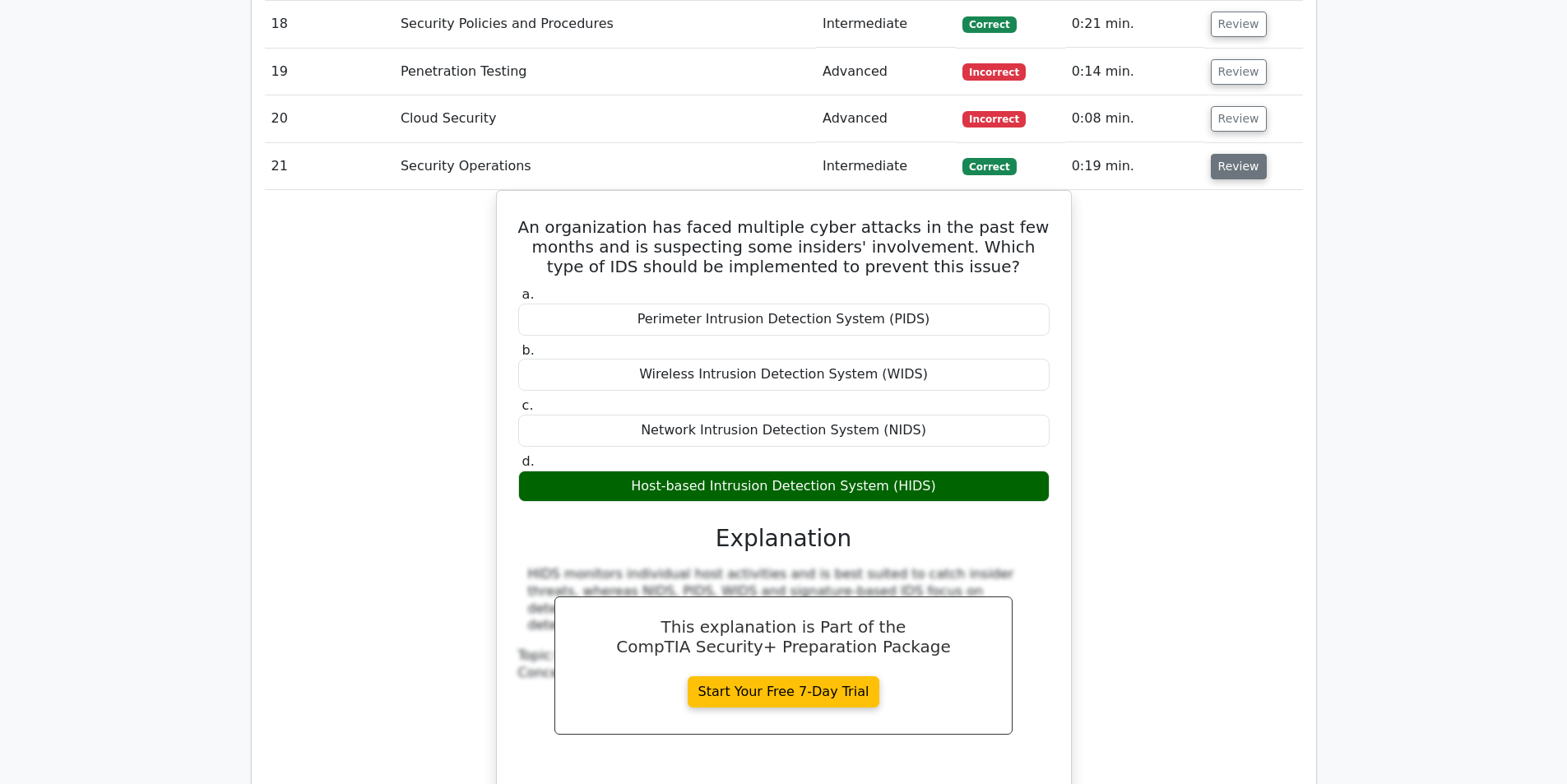
click at [1240, 154] on button "Review" at bounding box center [1239, 166] width 56 height 25
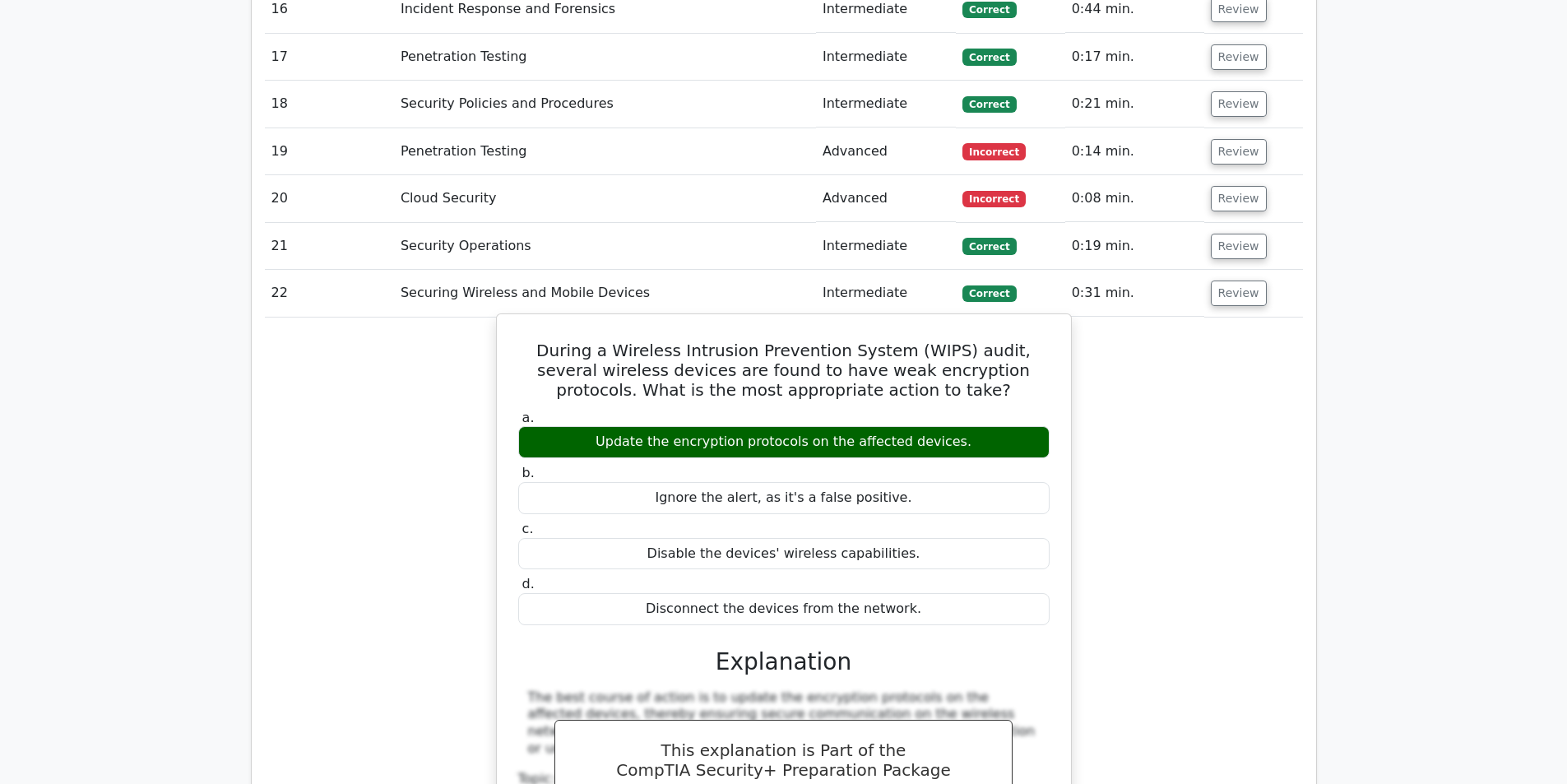
scroll to position [6660, 0]
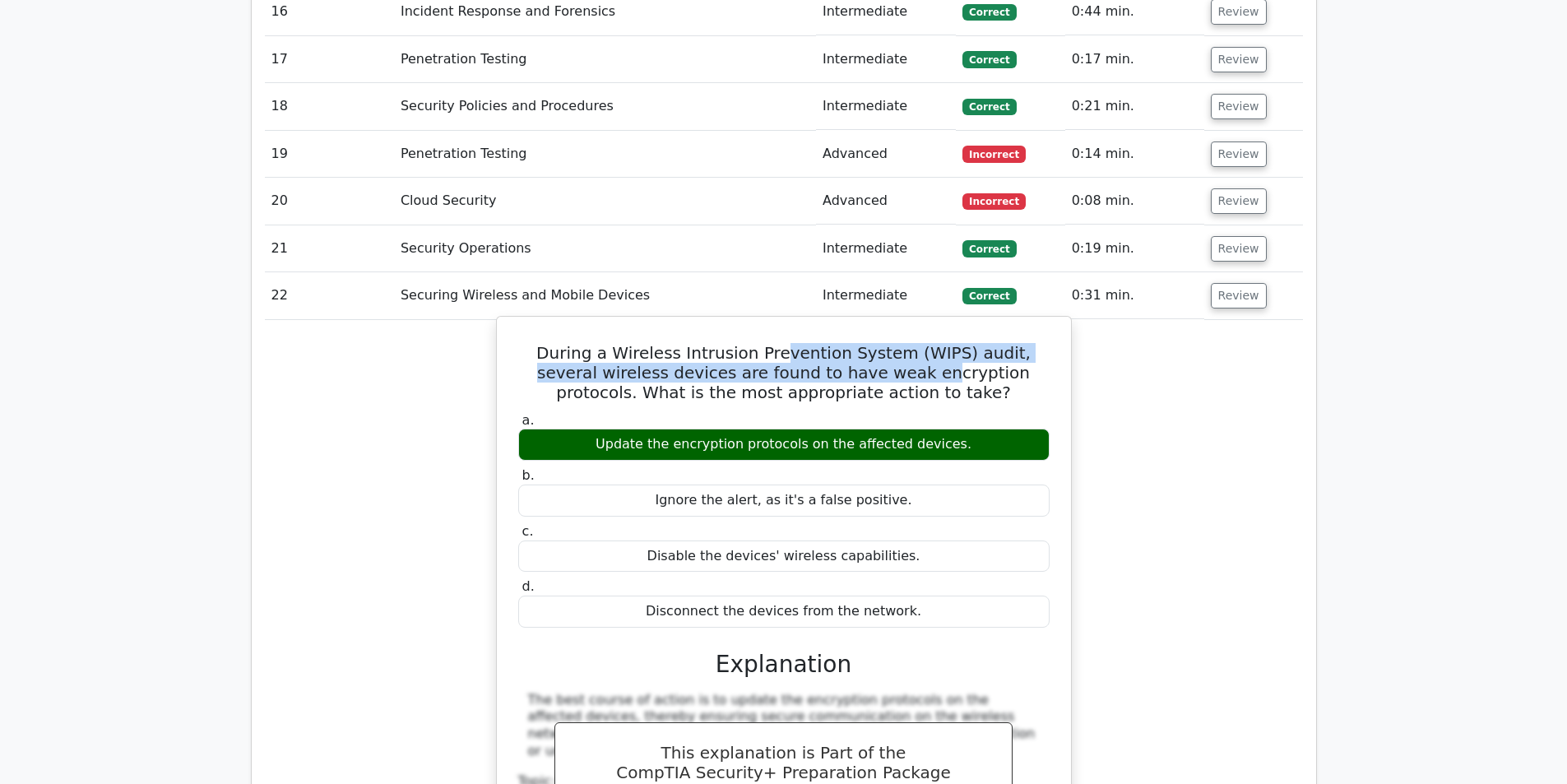
drag, startPoint x: 759, startPoint y: 215, endPoint x: 840, endPoint y: 239, distance: 84.5
click at [840, 343] on h5 "During a Wireless Intrusion Prevention System (WIPS) audit, several wireless de…" at bounding box center [784, 372] width 534 height 59
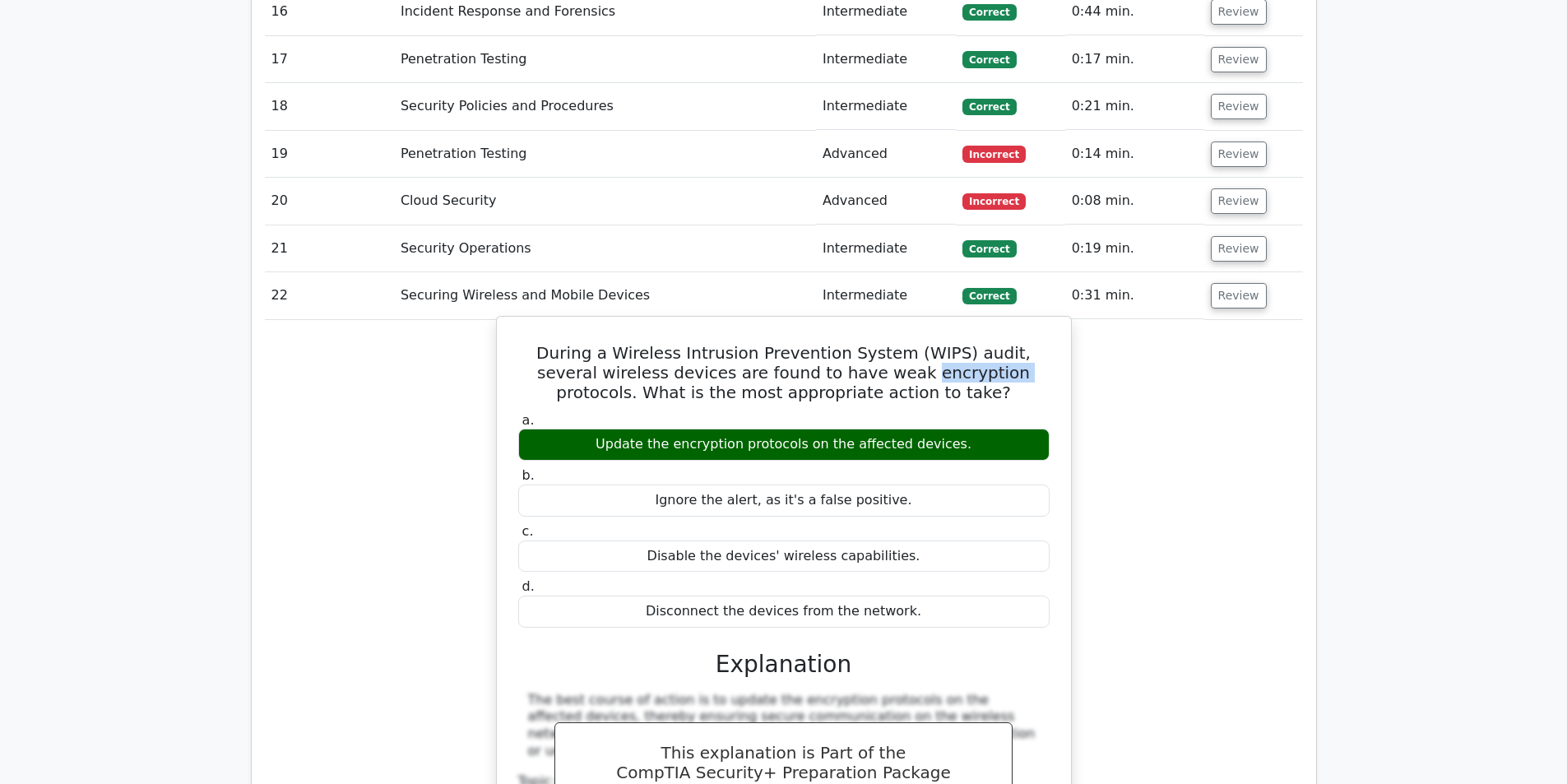
click at [840, 343] on h5 "During a Wireless Intrusion Prevention System (WIPS) audit, several wireless de…" at bounding box center [784, 372] width 534 height 59
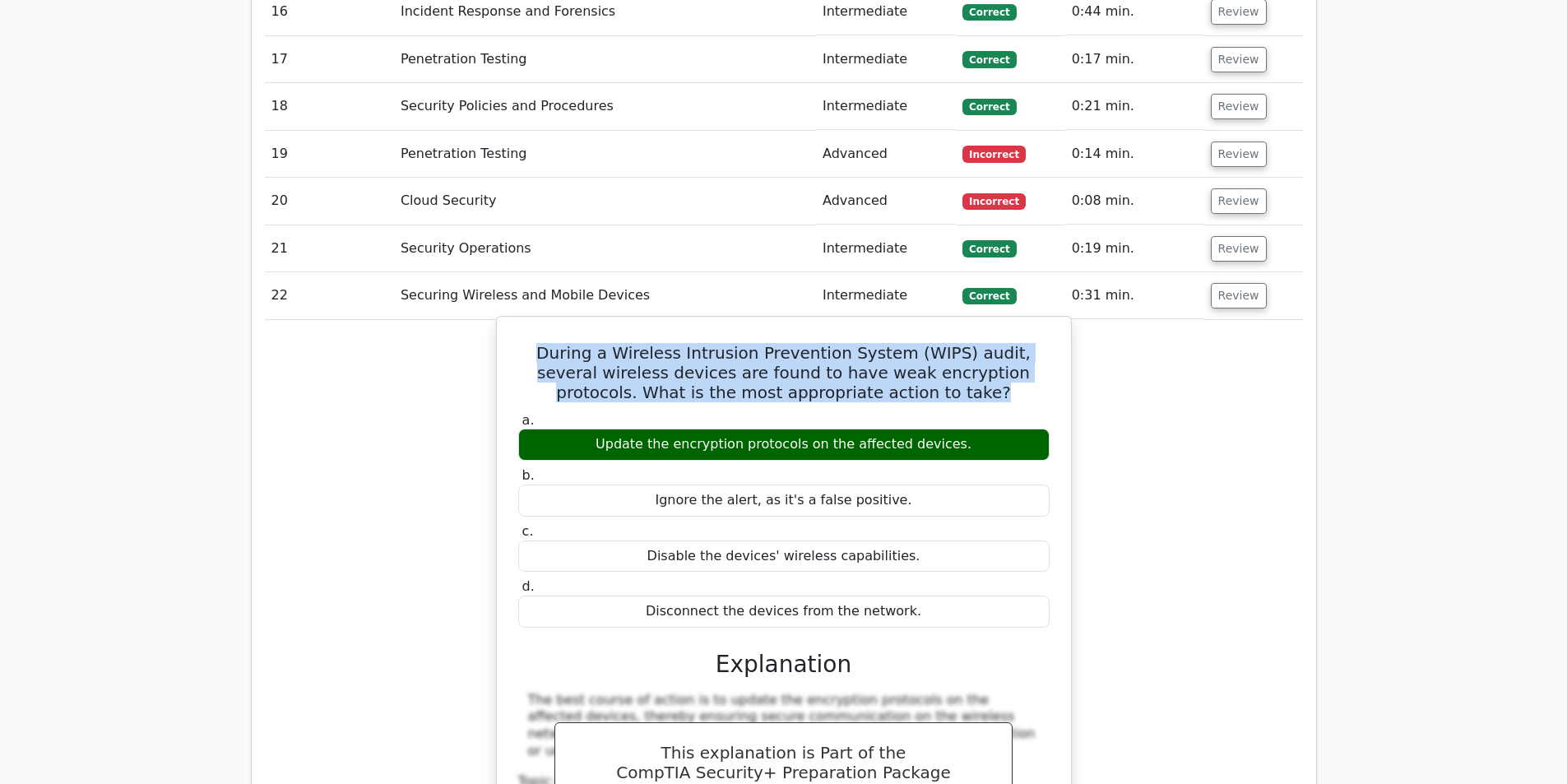
click at [840, 343] on h5 "During a Wireless Intrusion Prevention System (WIPS) audit, several wireless de…" at bounding box center [784, 372] width 534 height 59
click at [825, 343] on h5 "During a Wireless Intrusion Prevention System (WIPS) audit, several wireless de…" at bounding box center [784, 372] width 534 height 59
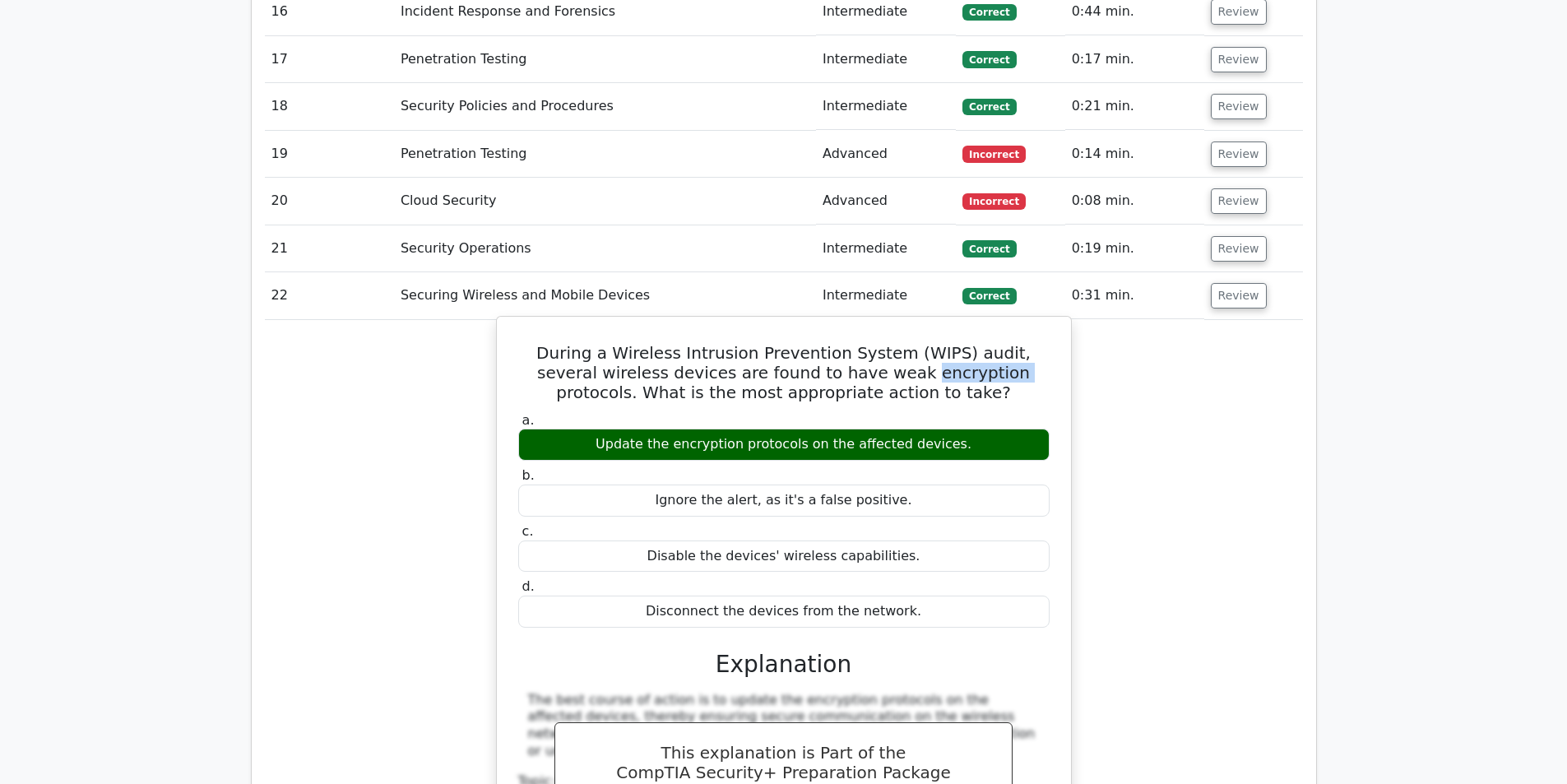
click at [825, 343] on h5 "During a Wireless Intrusion Prevention System (WIPS) audit, several wireless de…" at bounding box center [784, 372] width 534 height 59
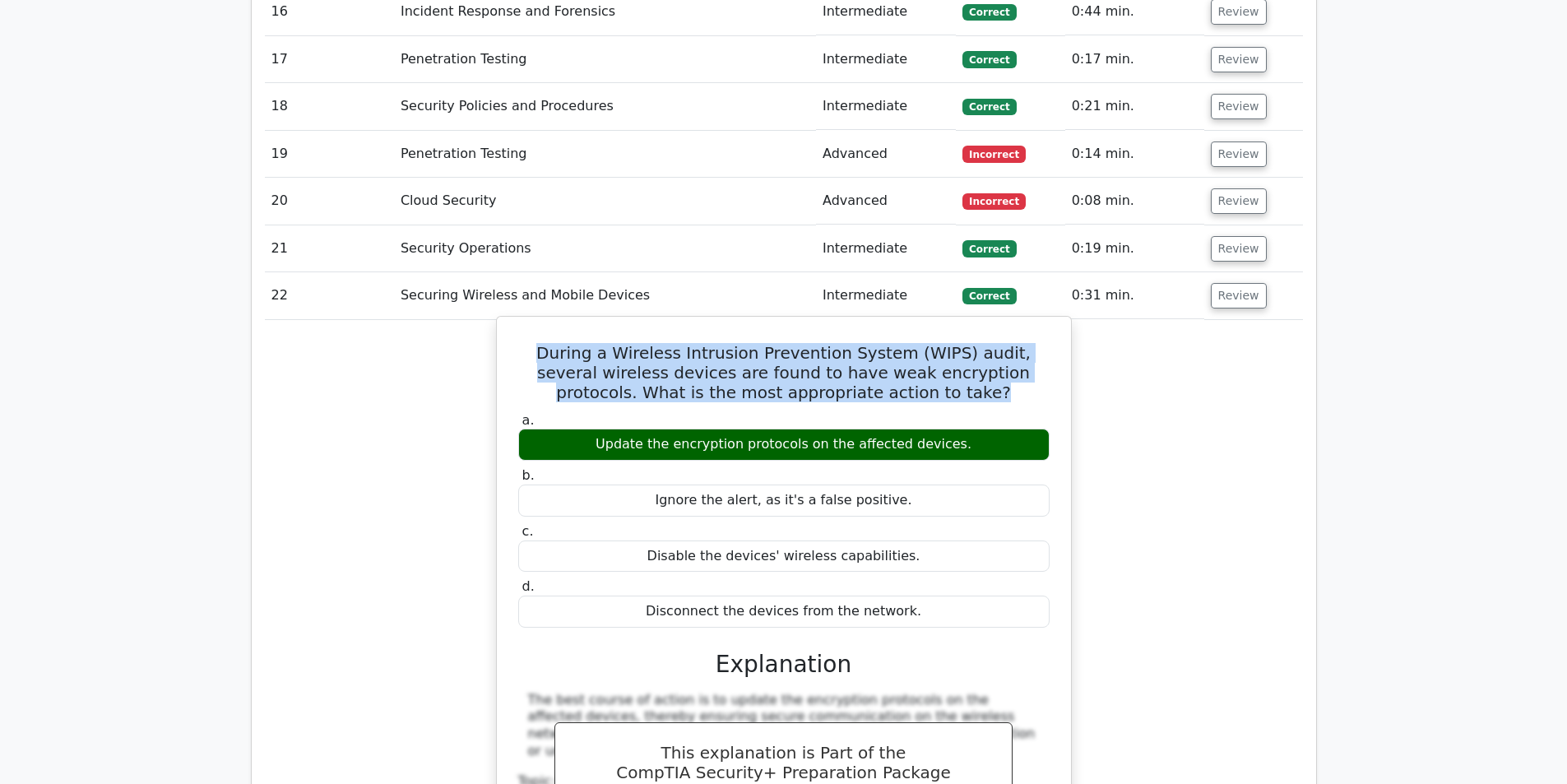
click at [825, 343] on h5 "During a Wireless Intrusion Prevention System (WIPS) audit, several wireless de…" at bounding box center [784, 372] width 534 height 59
click at [846, 343] on h5 "During a Wireless Intrusion Prevention System (WIPS) audit, several wireless de…" at bounding box center [784, 372] width 534 height 59
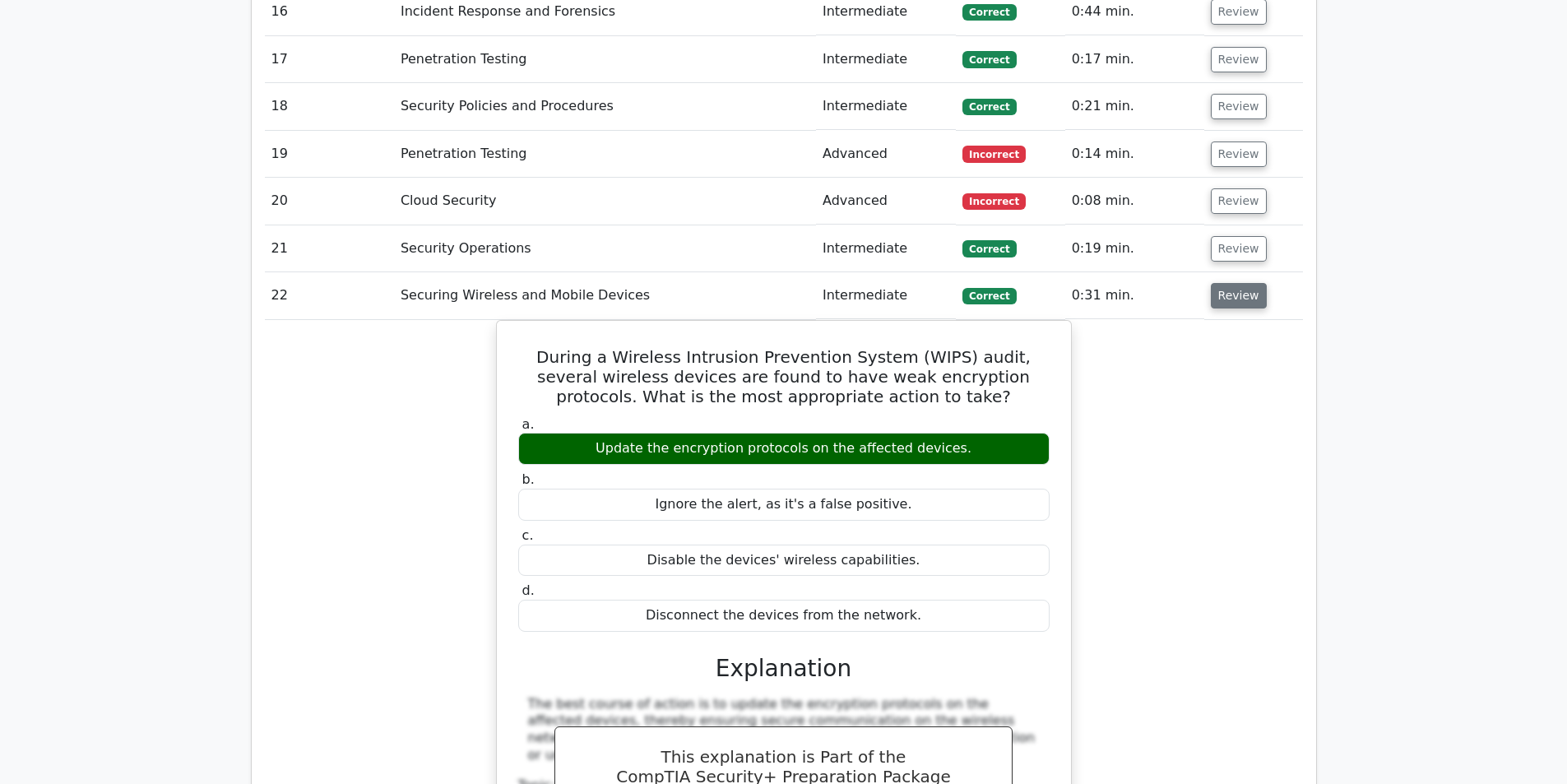
click at [1241, 283] on button "Review" at bounding box center [1239, 295] width 56 height 25
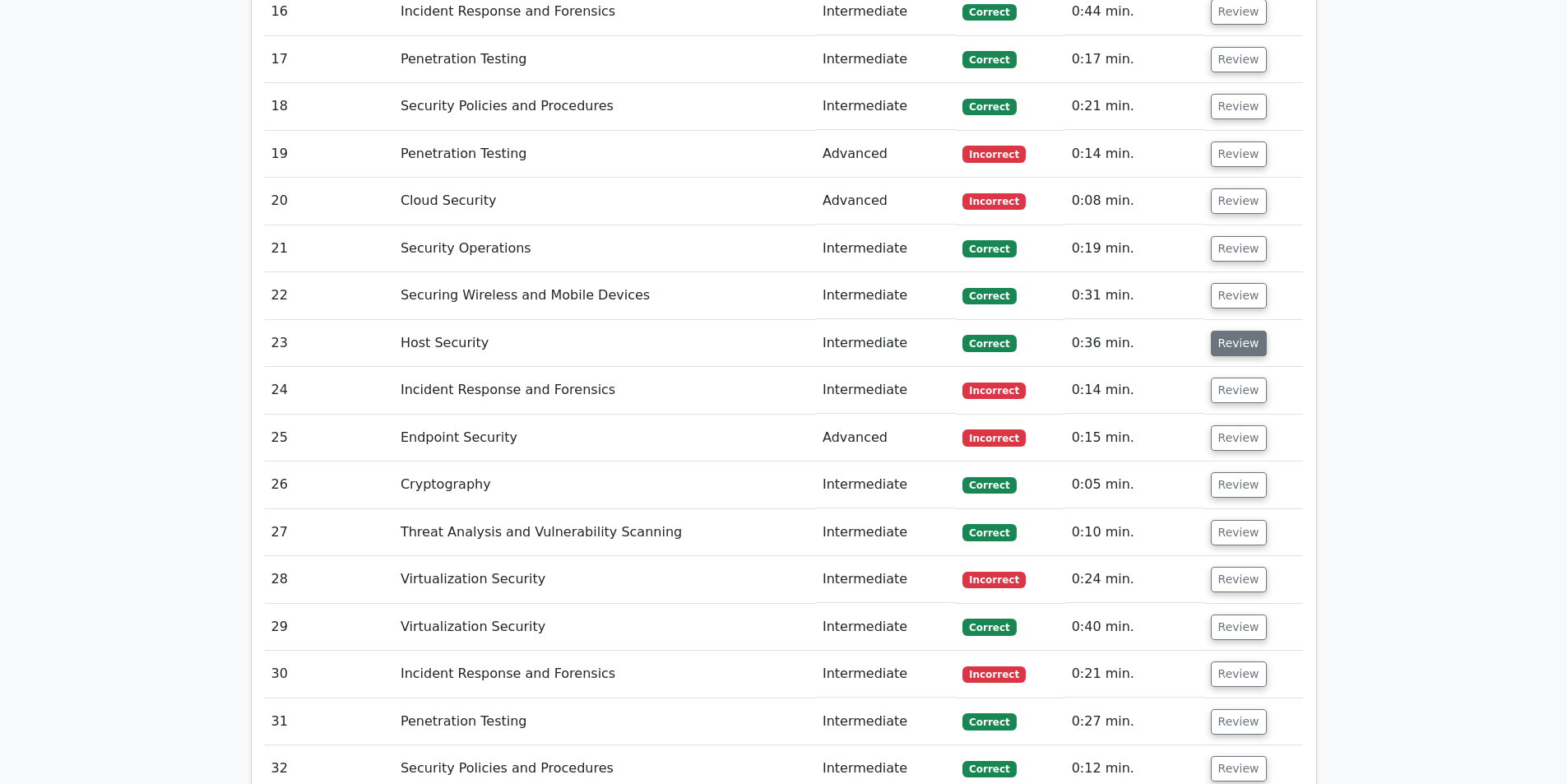
click at [1244, 330] on button "Review" at bounding box center [1239, 343] width 56 height 25
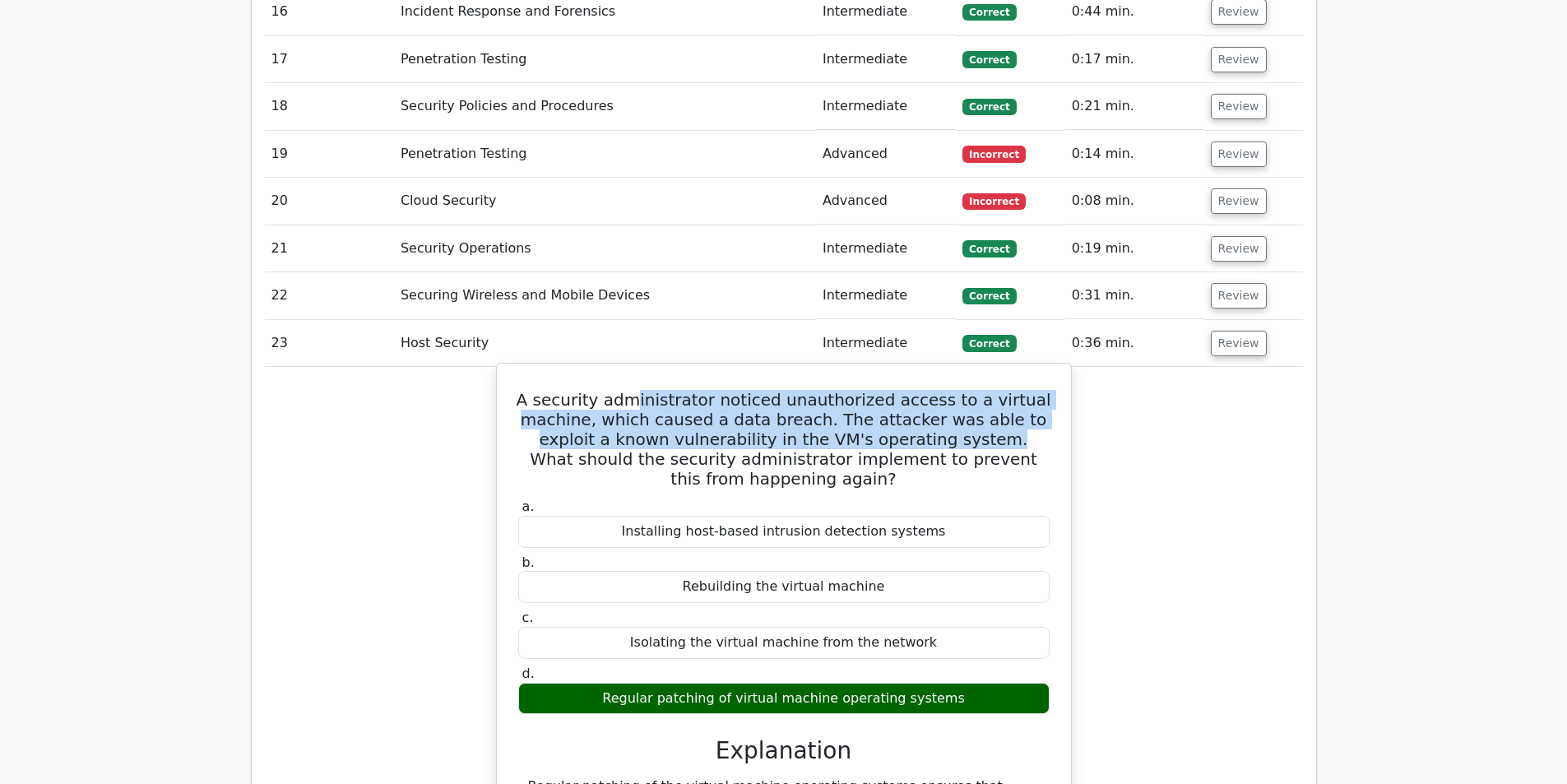
drag, startPoint x: 653, startPoint y: 269, endPoint x: 912, endPoint y: 308, distance: 261.9
click at [912, 390] on h5 "A security administrator noticed unauthorized access to a virtual machine, whic…" at bounding box center [784, 439] width 534 height 99
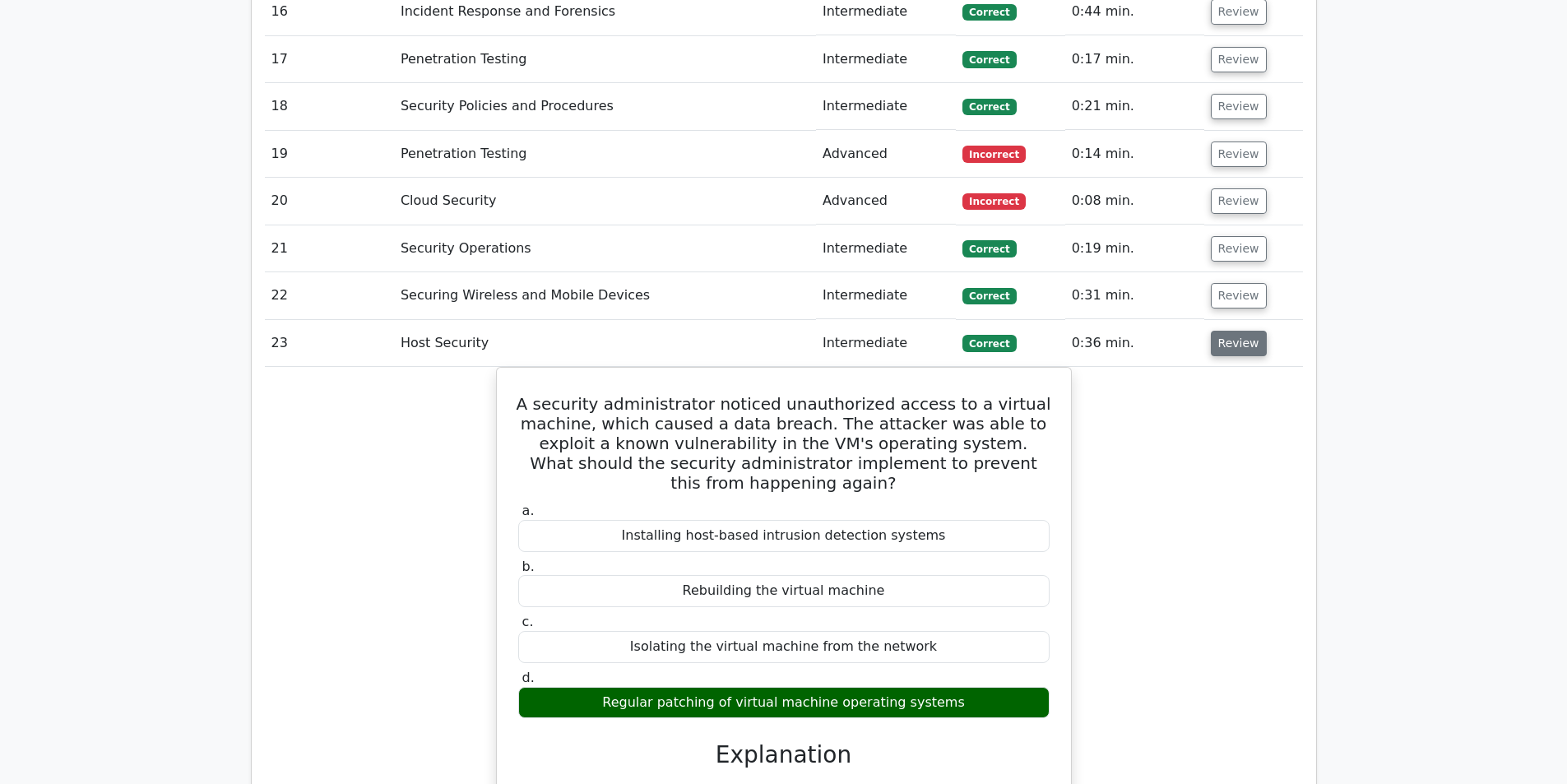
click at [1230, 330] on button "Review" at bounding box center [1239, 343] width 56 height 25
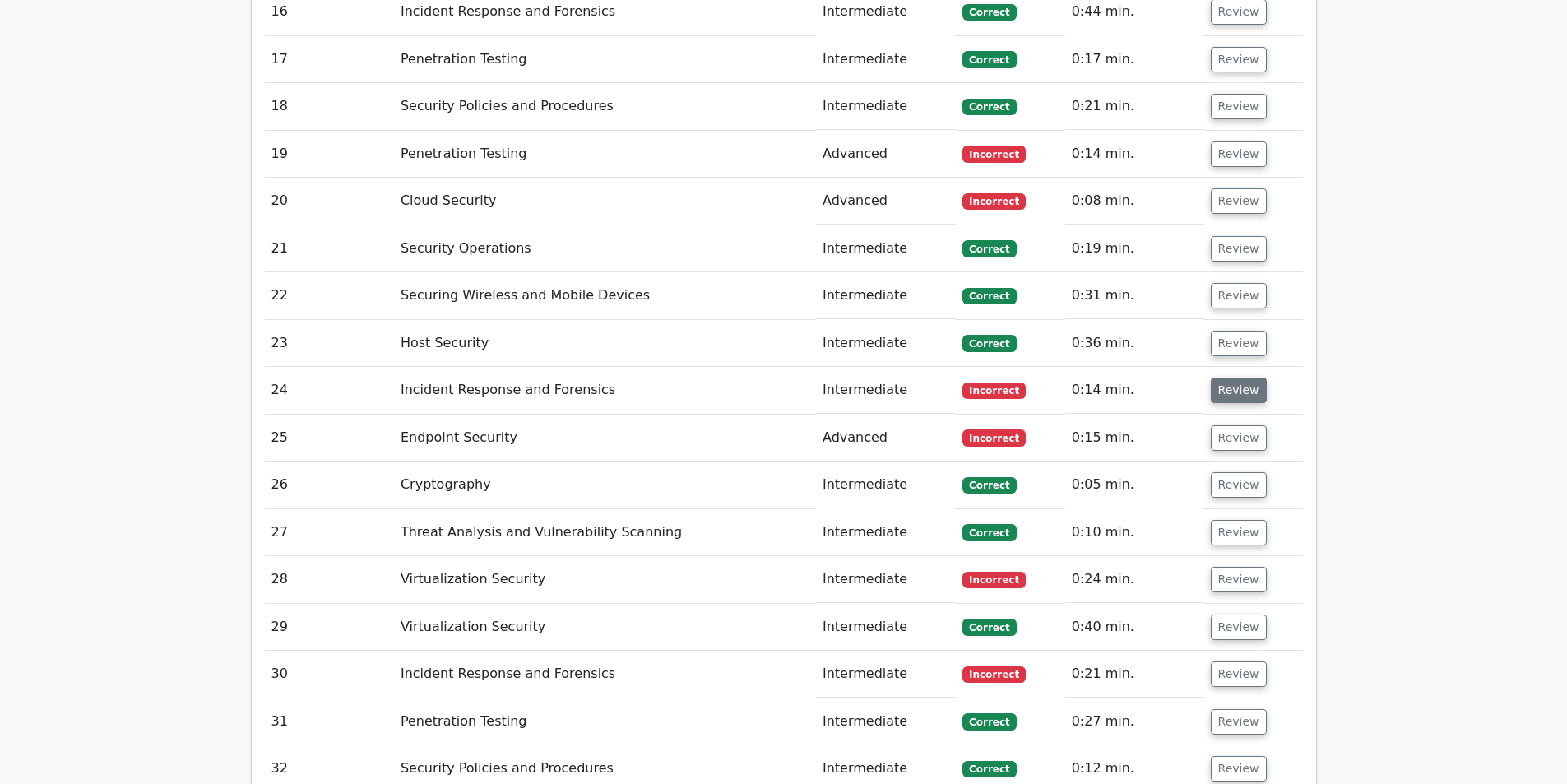
click at [1241, 378] on button "Review" at bounding box center [1239, 390] width 56 height 25
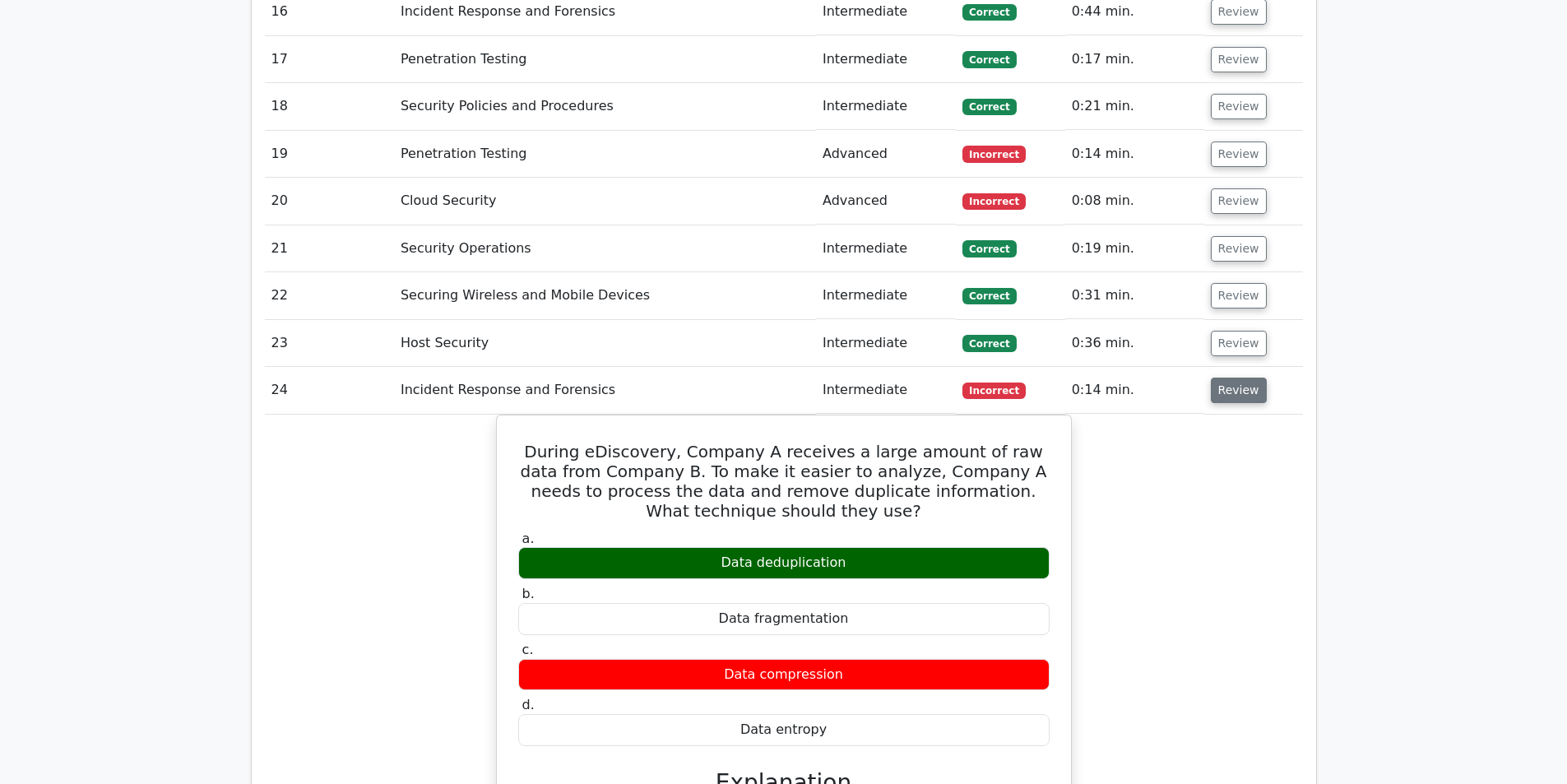
click at [1237, 378] on button "Review" at bounding box center [1239, 390] width 56 height 25
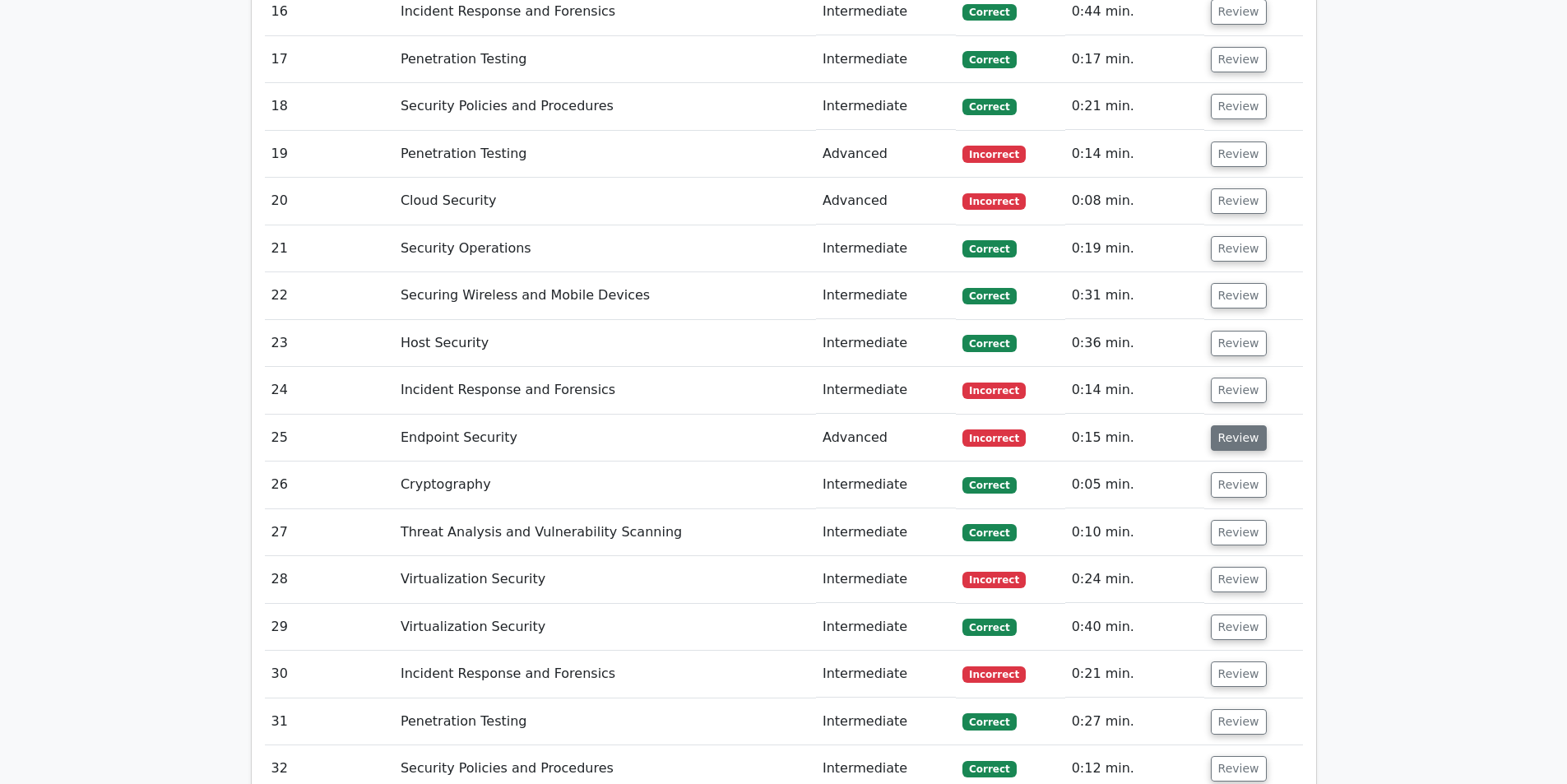
click at [1246, 425] on button "Review" at bounding box center [1239, 437] width 56 height 25
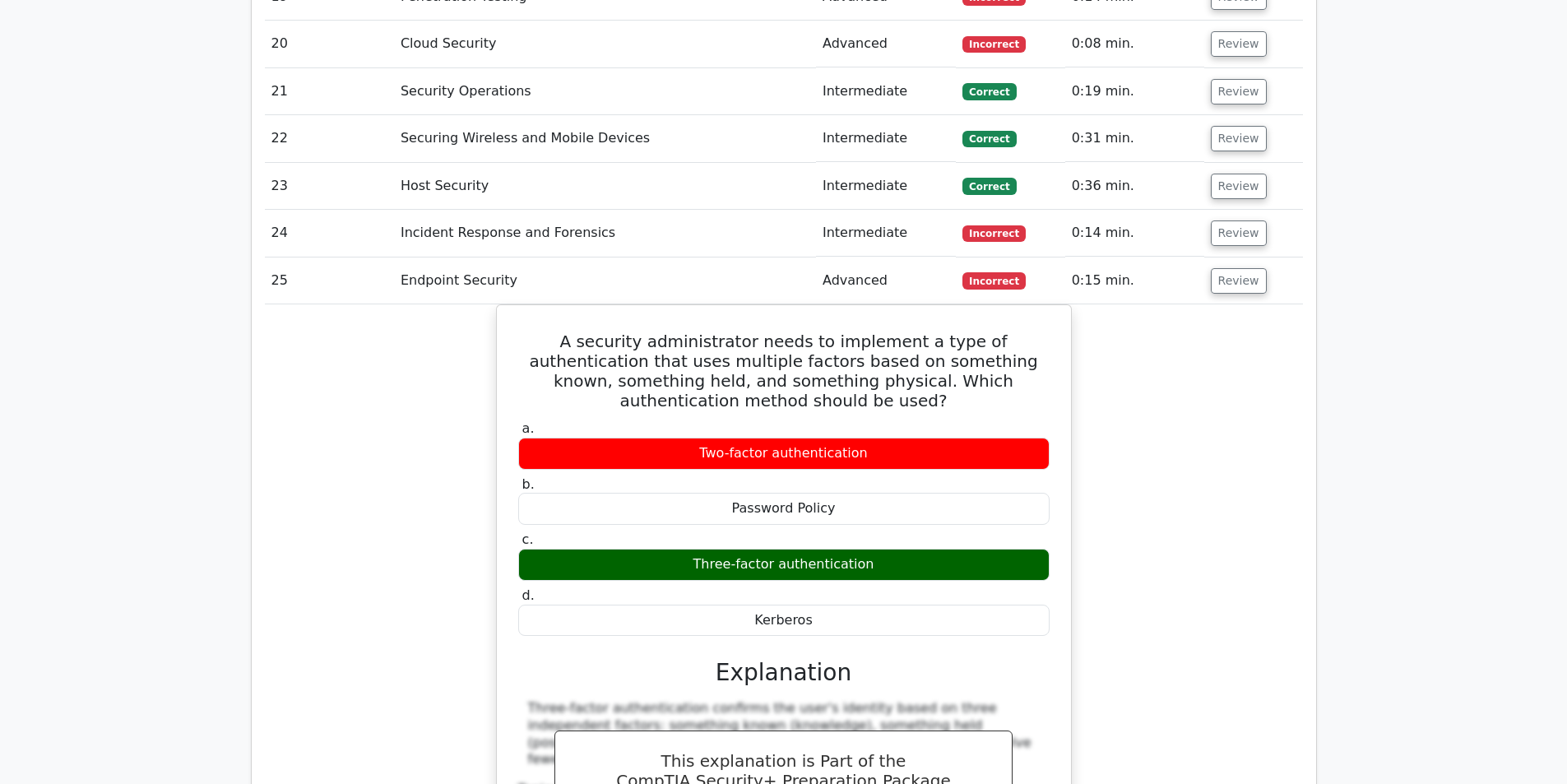
scroll to position [6824, 0]
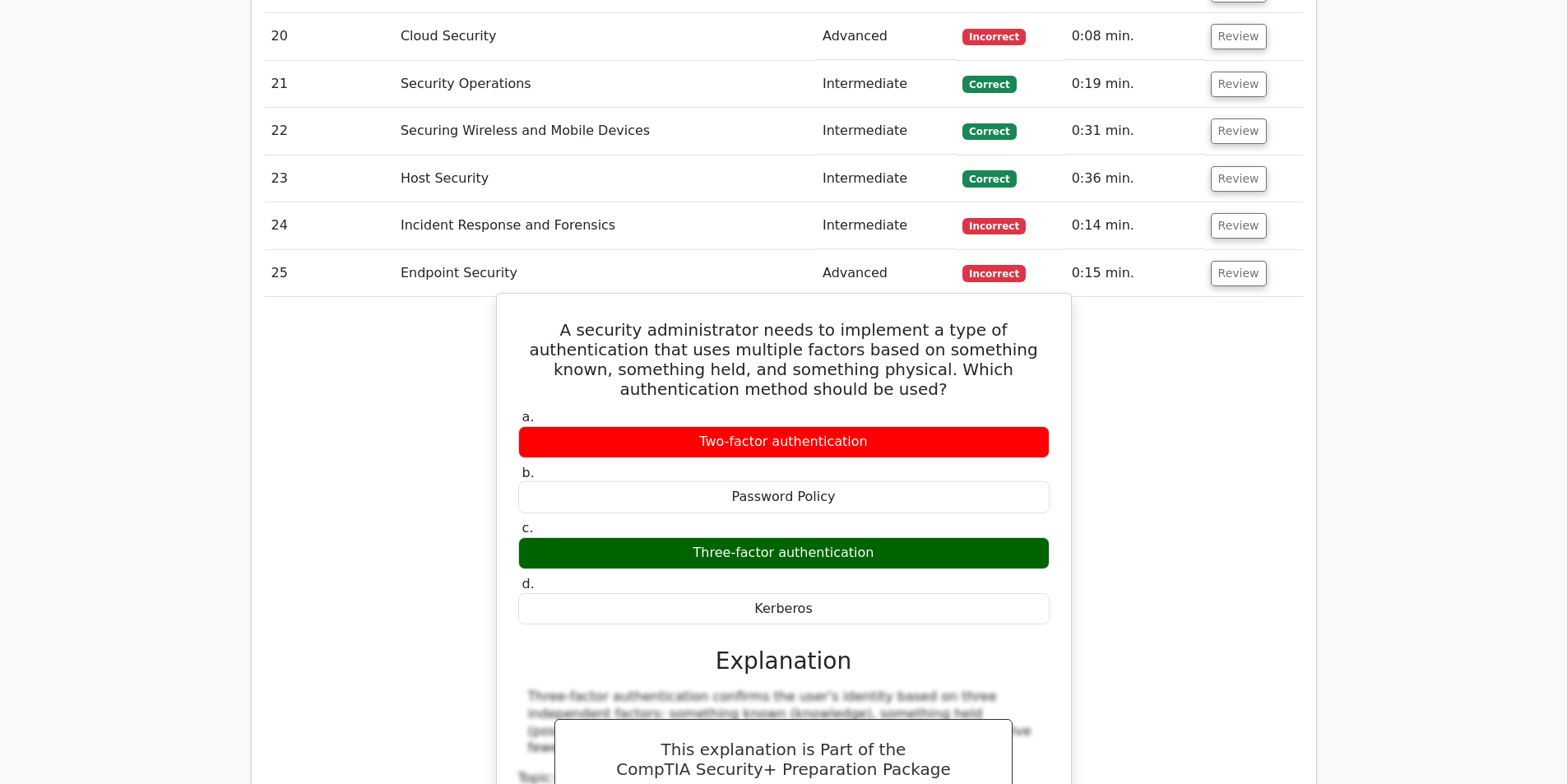
click at [756, 320] on h5 "A security administrator needs to implement a type of authentication that uses …" at bounding box center [784, 359] width 534 height 79
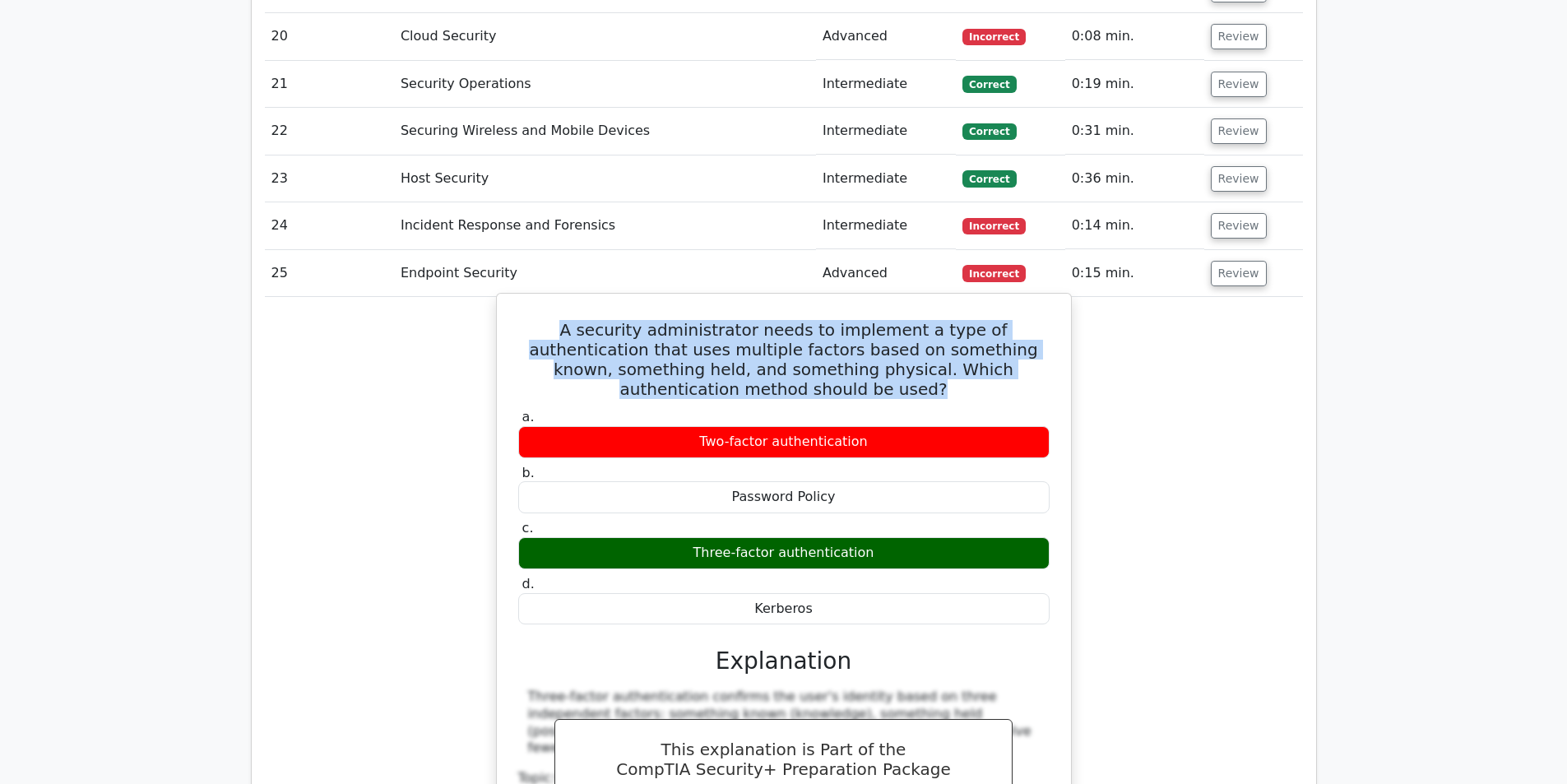
click at [756, 320] on h5 "A security administrator needs to implement a type of authentication that uses …" at bounding box center [784, 359] width 534 height 79
click at [842, 320] on h5 "A security administrator needs to implement a type of authentication that uses …" at bounding box center [784, 359] width 534 height 79
drag, startPoint x: 822, startPoint y: 195, endPoint x: 971, endPoint y: 239, distance: 155.4
click at [971, 320] on h5 "A security administrator needs to implement a type of authentication that uses …" at bounding box center [784, 359] width 534 height 79
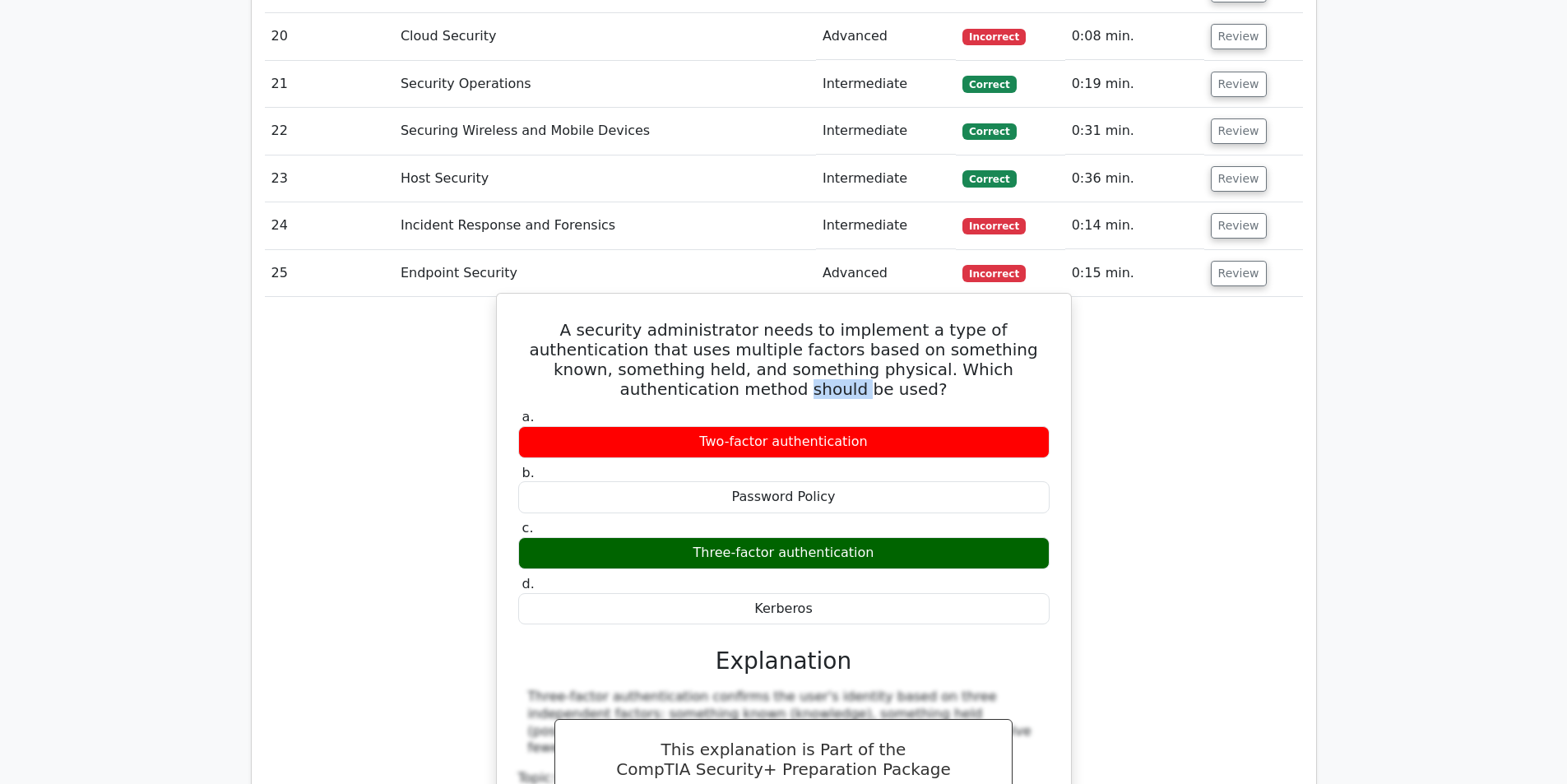
click at [971, 320] on h5 "A security administrator needs to implement a type of authentication that uses …" at bounding box center [784, 359] width 534 height 79
click at [812, 537] on div "Three-factor authentication" at bounding box center [784, 552] width 532 height 32
click at [808, 320] on h5 "A security administrator needs to implement a type of authentication that uses …" at bounding box center [784, 359] width 534 height 79
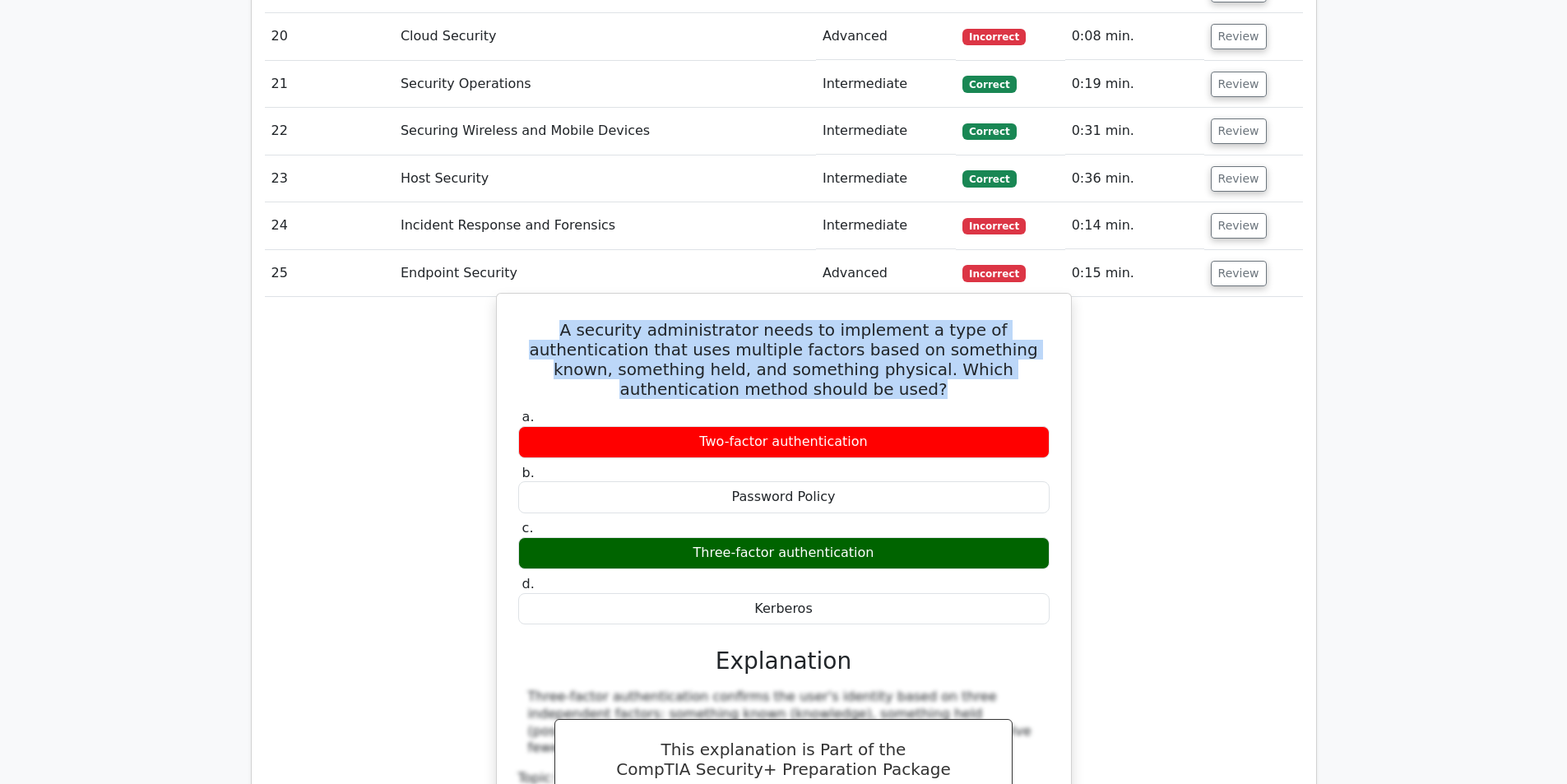
click at [808, 320] on h5 "A security administrator needs to implement a type of authentication that uses …" at bounding box center [784, 359] width 534 height 79
click at [836, 320] on h5 "A security administrator needs to implement a type of authentication that uses …" at bounding box center [784, 359] width 534 height 79
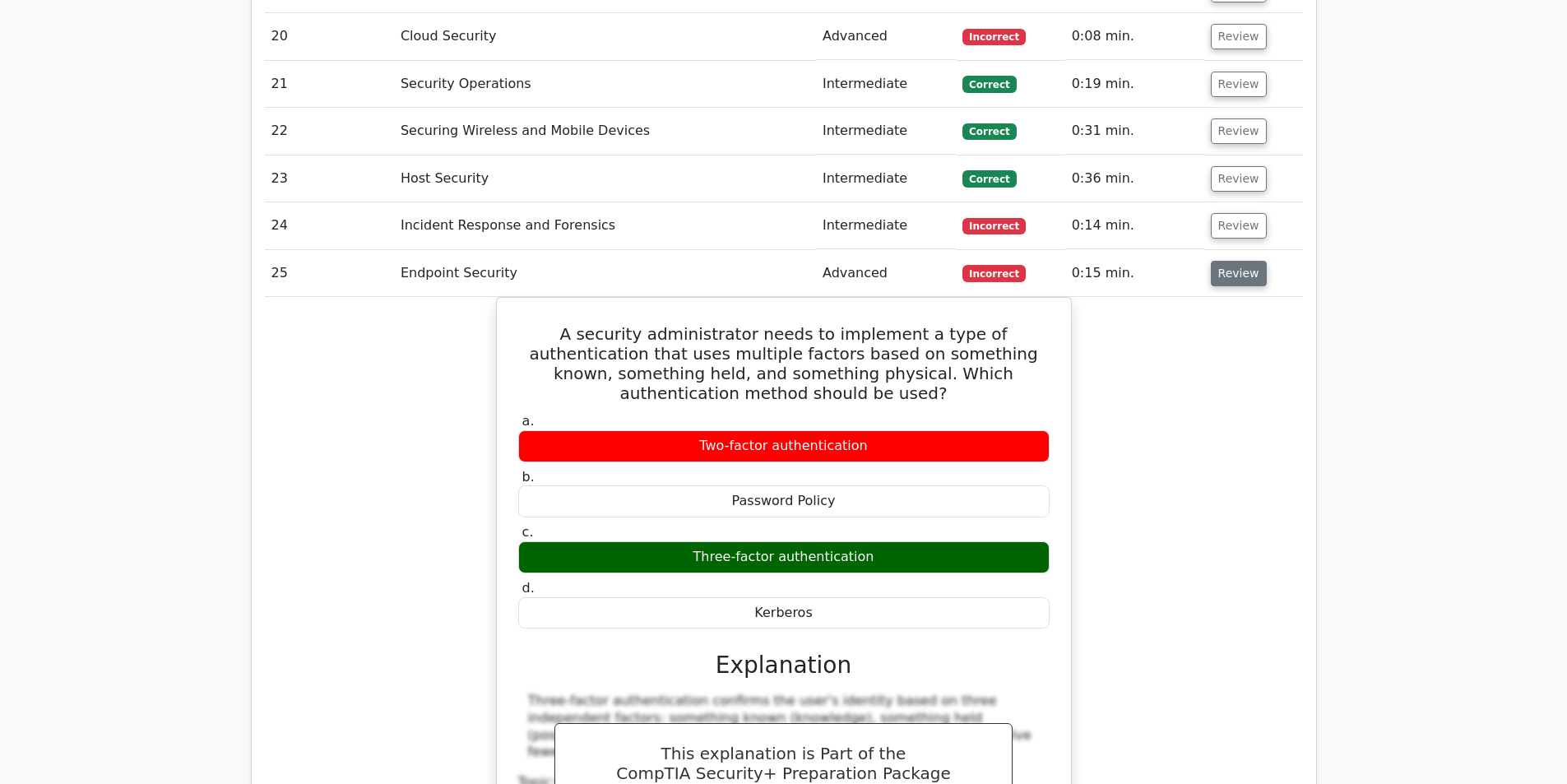
click at [1250, 260] on button "Review" at bounding box center [1239, 273] width 56 height 25
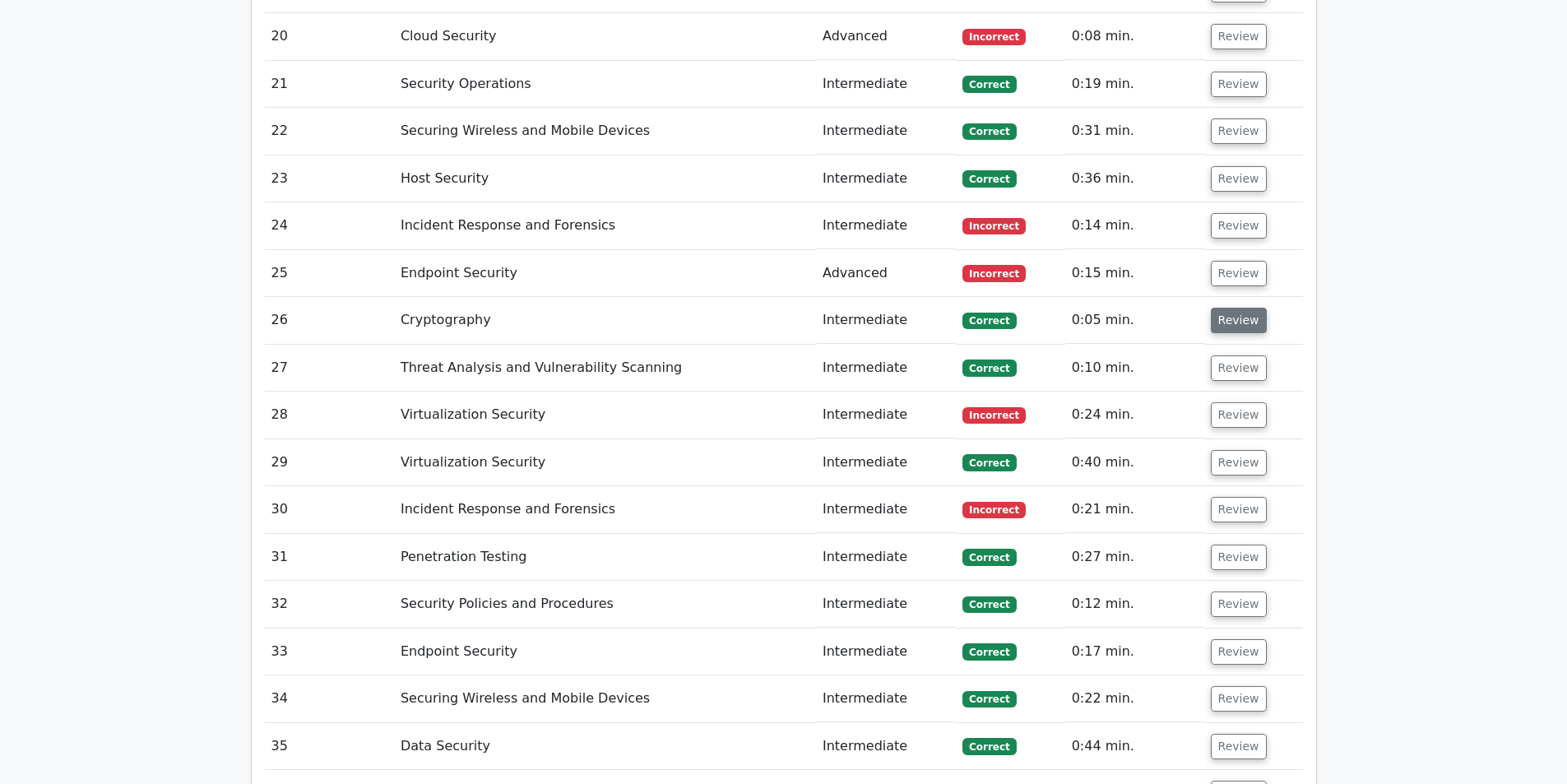
click at [1220, 308] on button "Review" at bounding box center [1239, 320] width 56 height 25
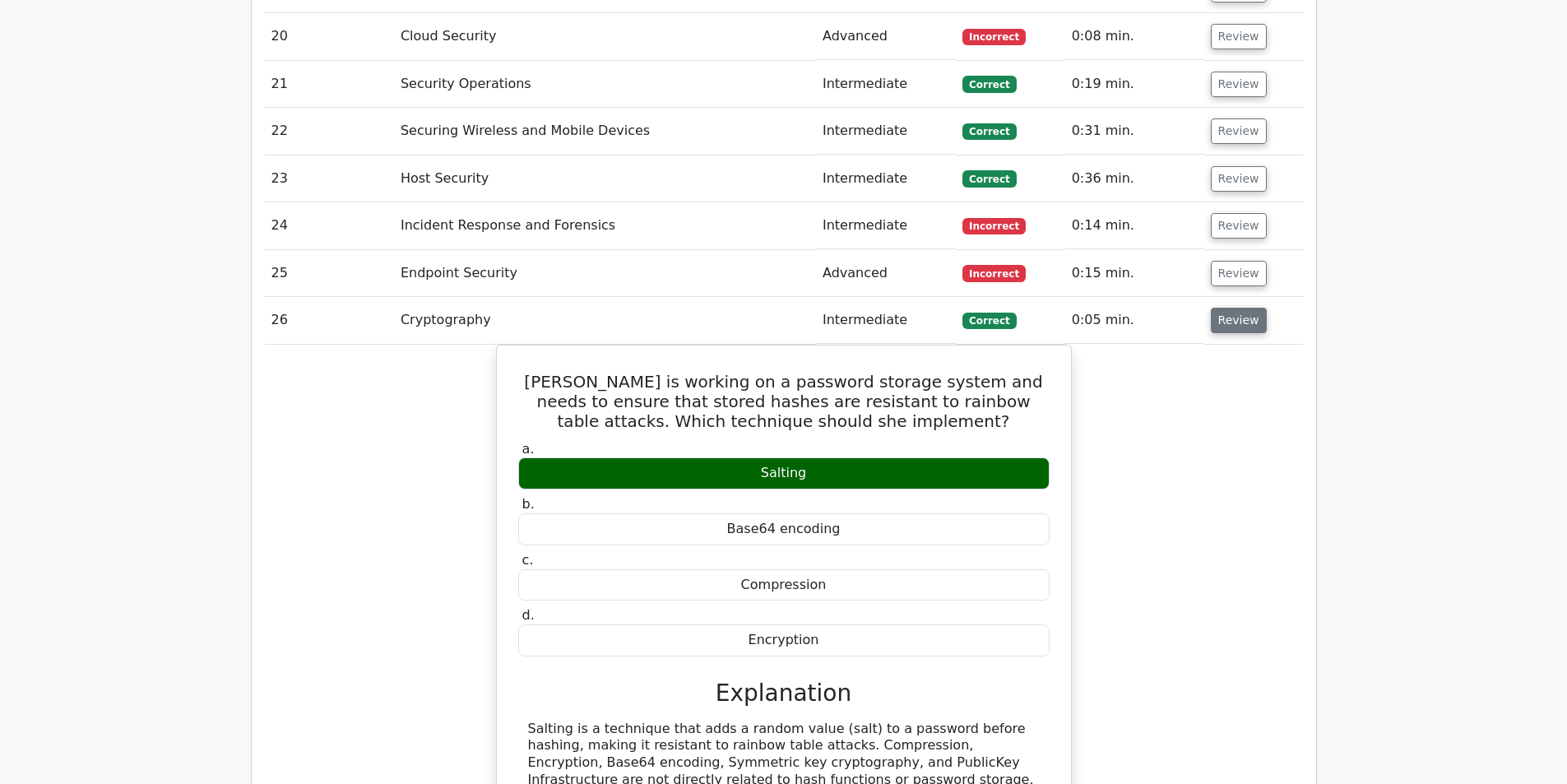
click at [1231, 308] on button "Review" at bounding box center [1239, 320] width 56 height 25
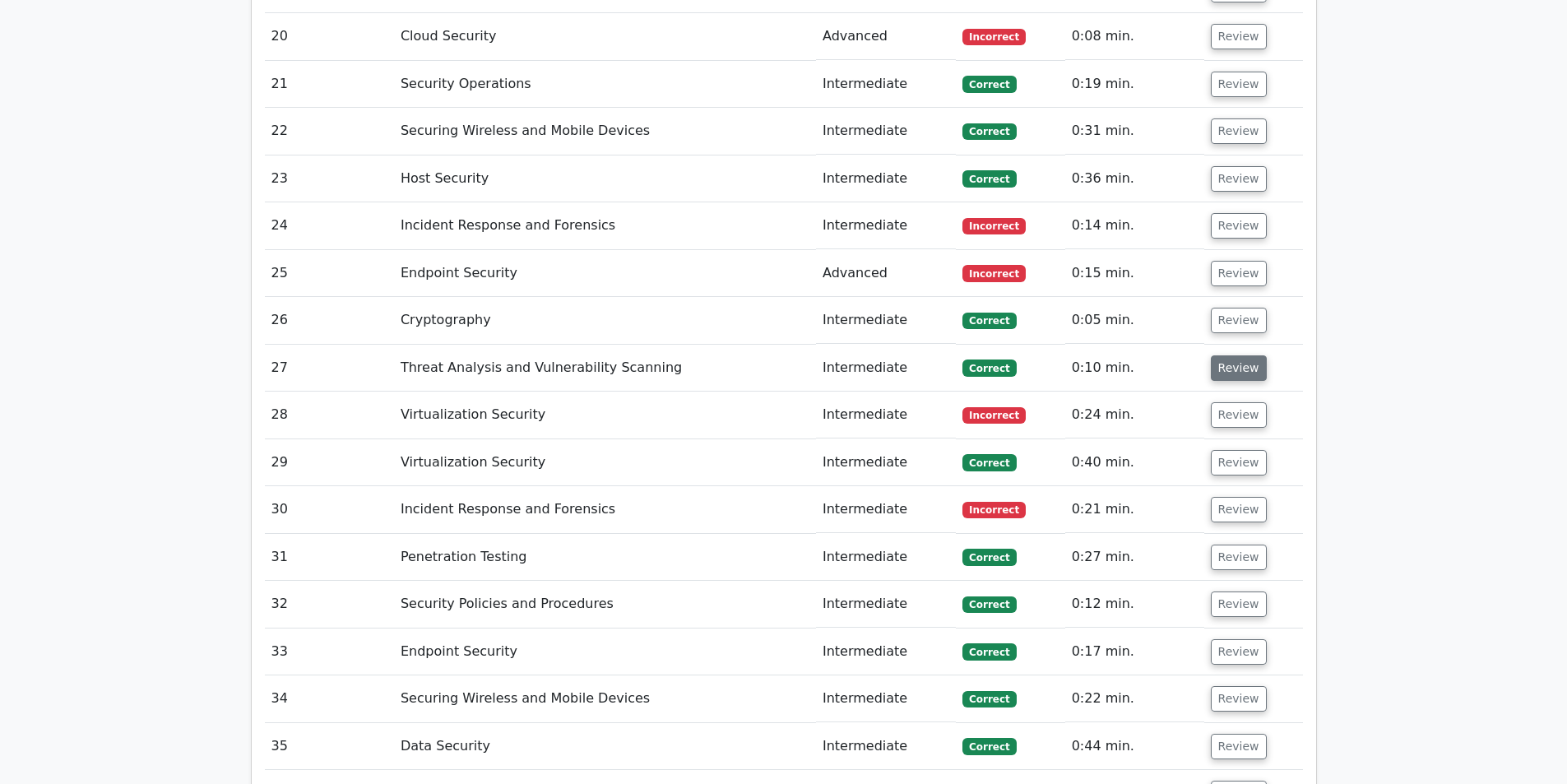
click at [1242, 355] on button "Review" at bounding box center [1239, 367] width 56 height 25
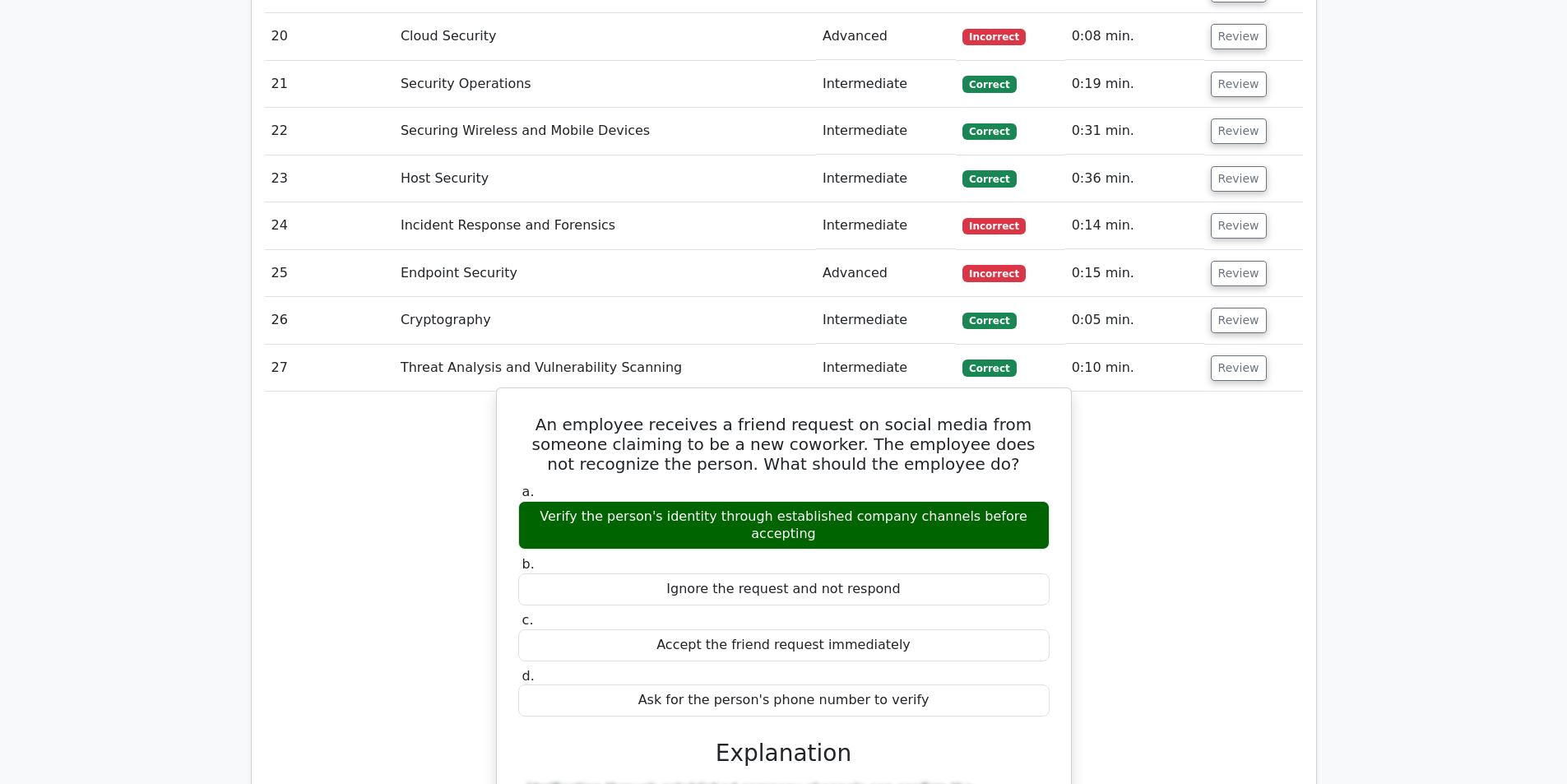
click at [802, 414] on h5 "An employee receives a friend request on social media from someone claiming to …" at bounding box center [784, 444] width 534 height 59
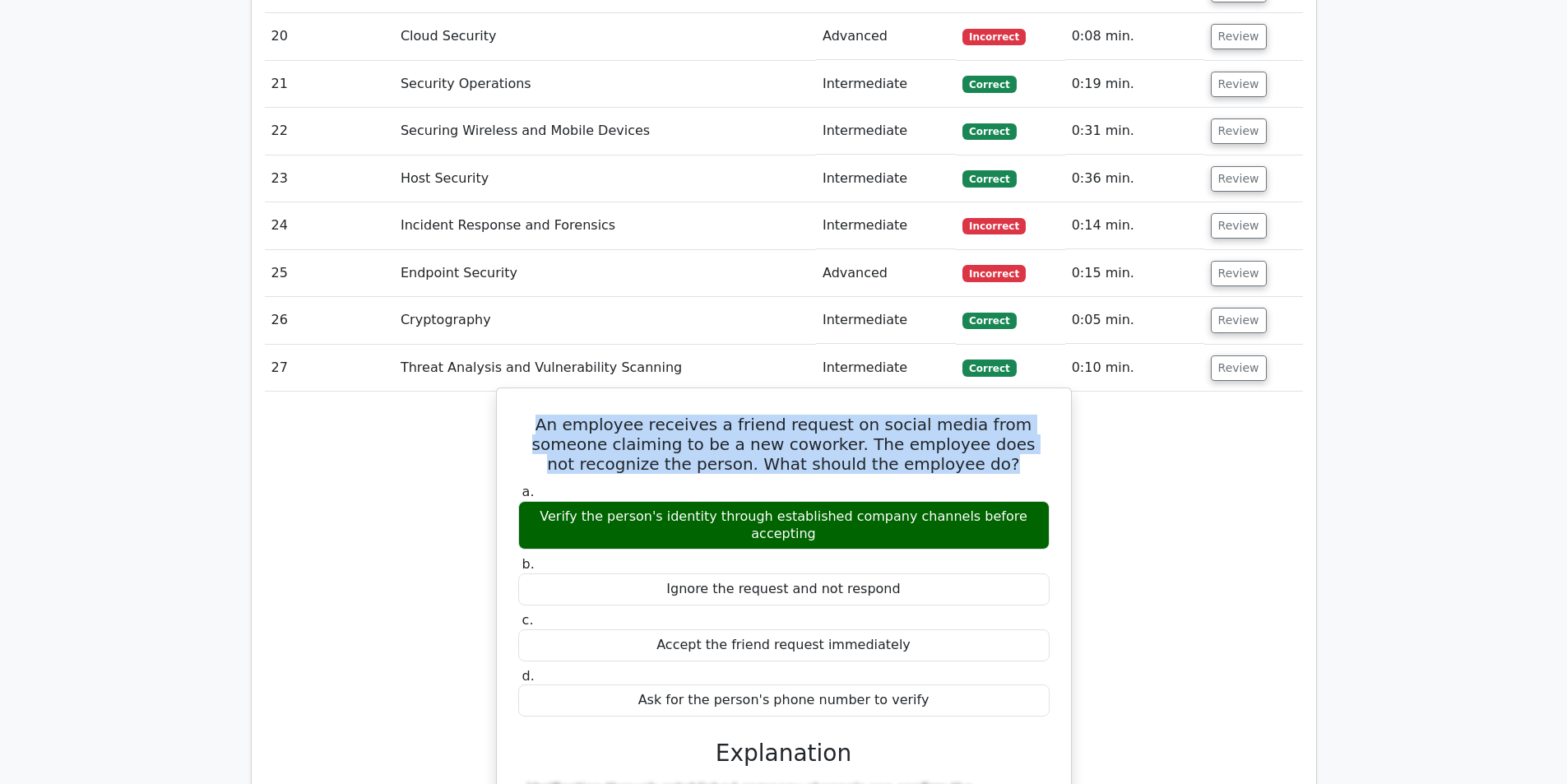
click at [802, 414] on h5 "An employee receives a friend request on social media from someone claiming to …" at bounding box center [784, 444] width 534 height 59
click at [886, 414] on h5 "An employee receives a friend request on social media from someone claiming to …" at bounding box center [784, 444] width 534 height 59
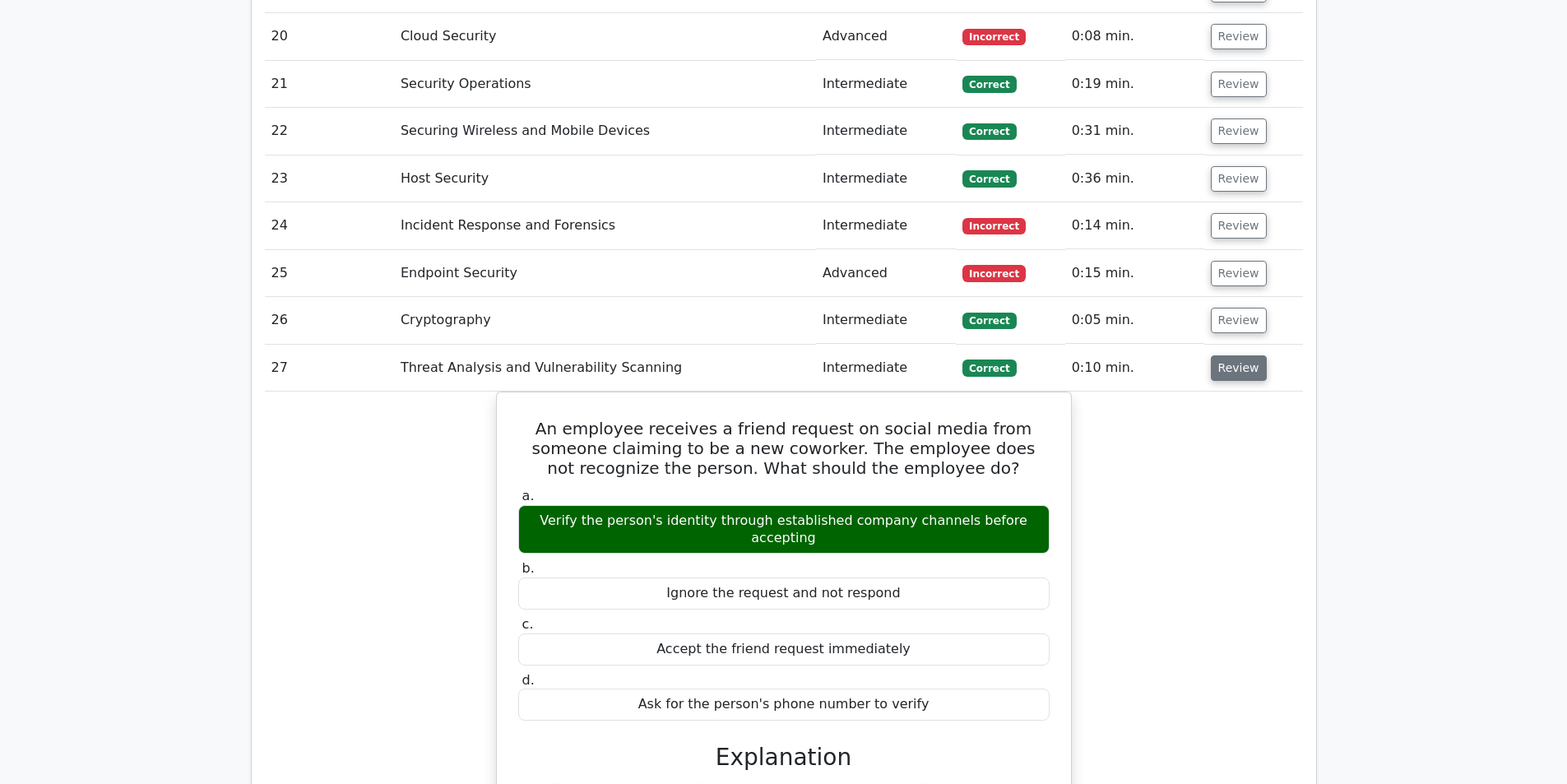
click at [1219, 355] on button "Review" at bounding box center [1239, 367] width 56 height 25
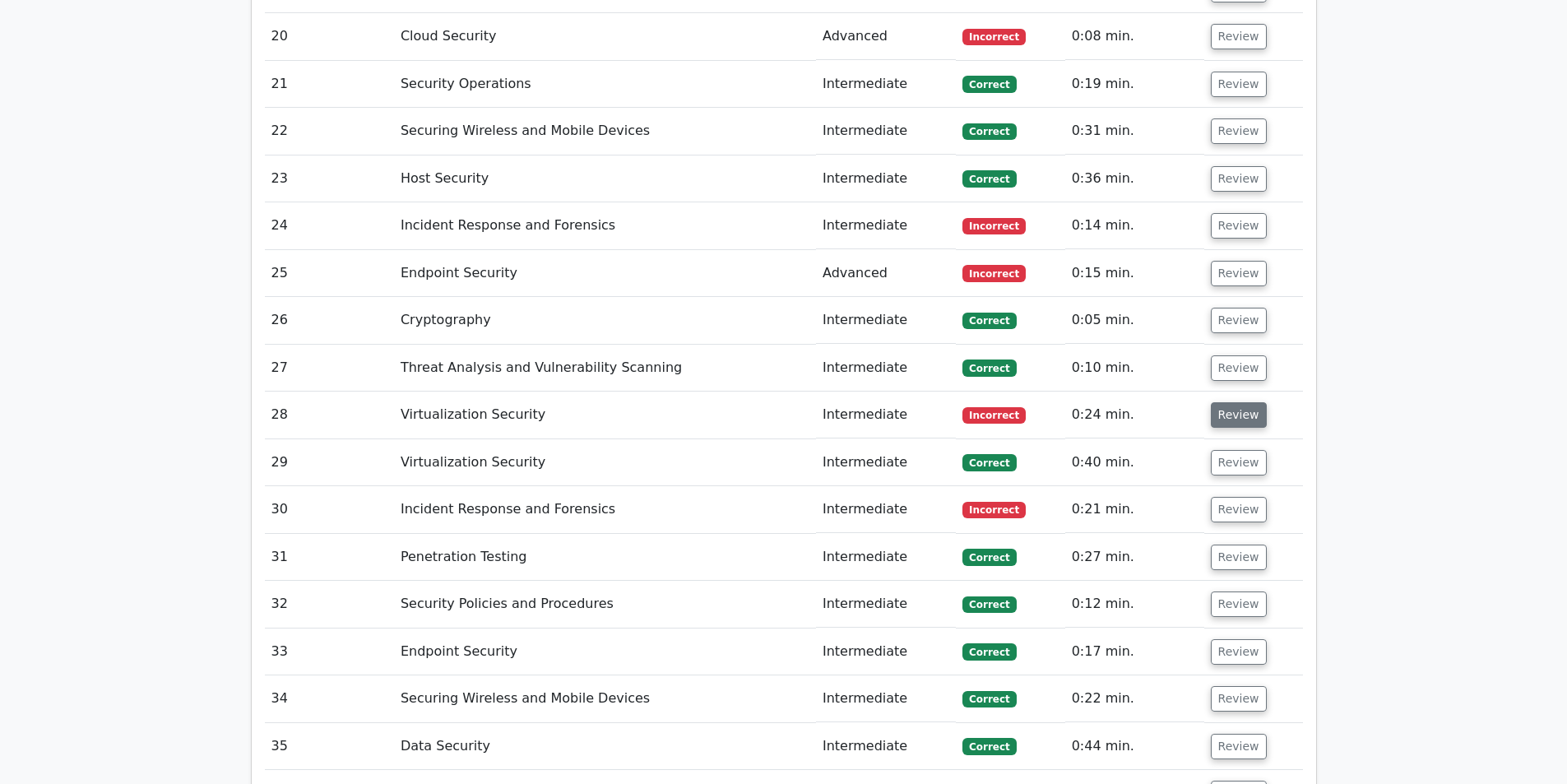
click at [1229, 402] on button "Review" at bounding box center [1239, 414] width 56 height 25
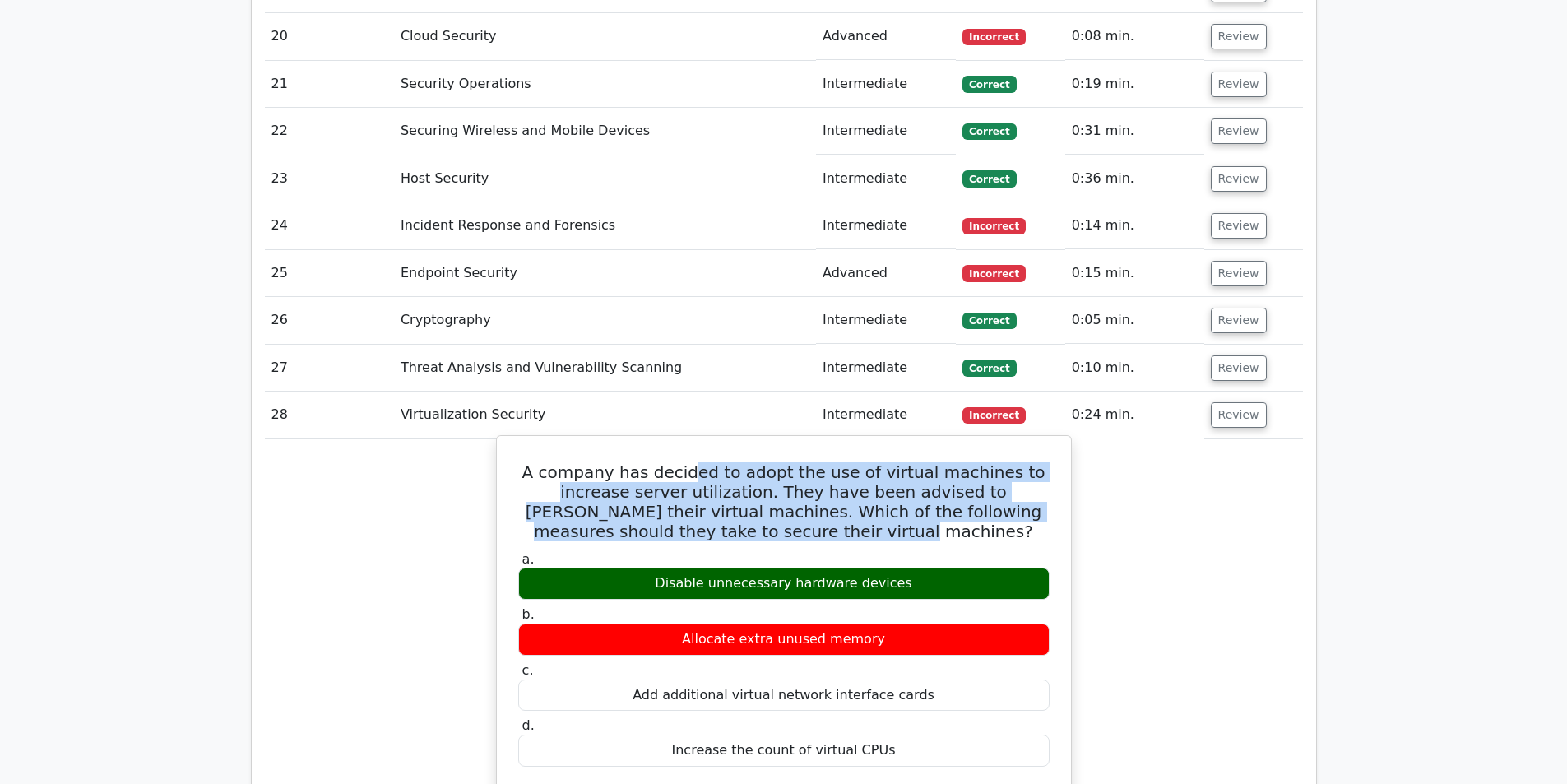
drag, startPoint x: 707, startPoint y: 336, endPoint x: 871, endPoint y: 406, distance: 178.3
click at [871, 442] on div "A company has decided to adopt the use of virtual machines to increase server u…" at bounding box center [784, 758] width 561 height 631
click at [871, 462] on h5 "A company has decided to adopt the use of virtual machines to increase server u…" at bounding box center [784, 502] width 534 height 79
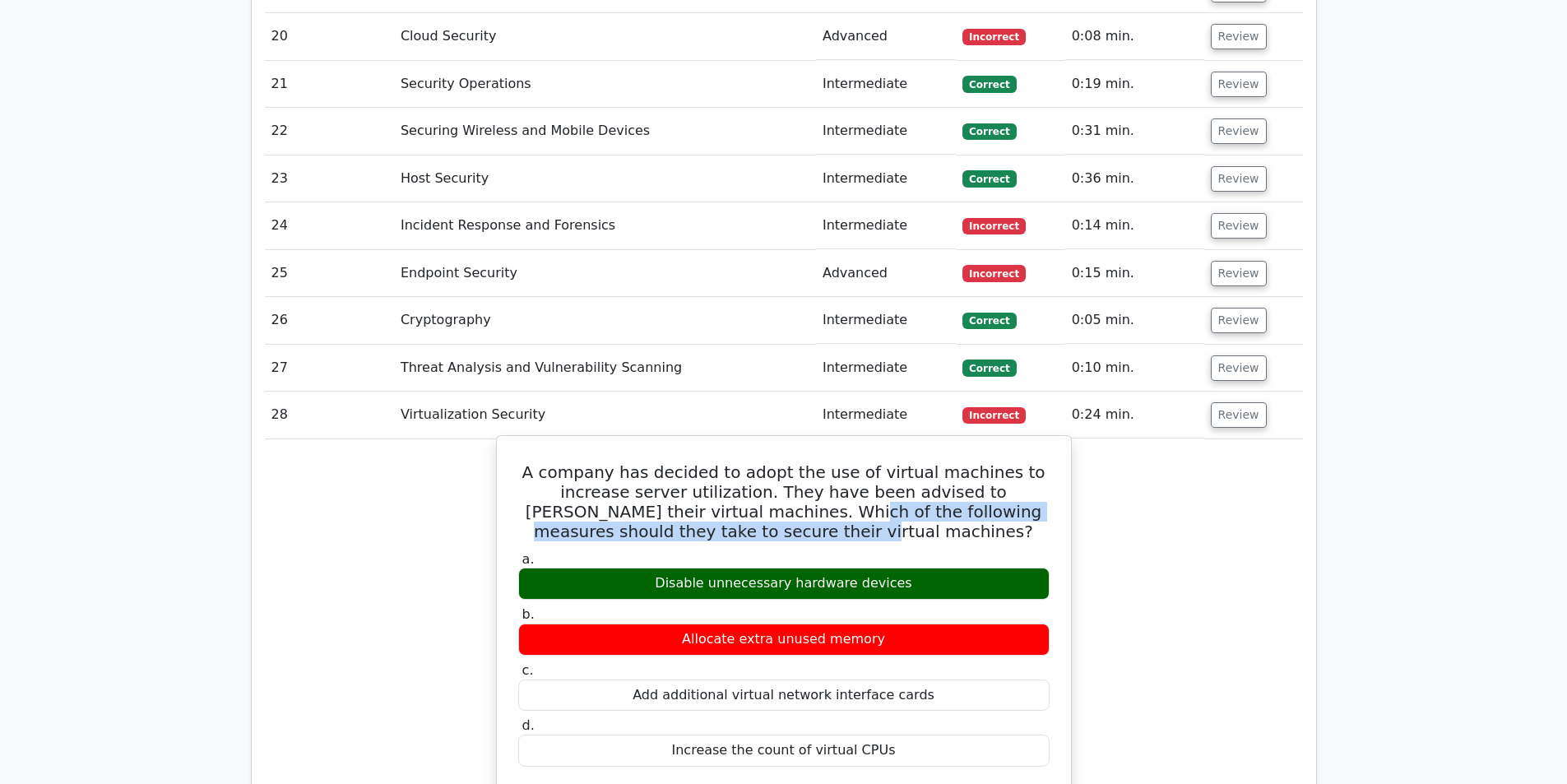
drag, startPoint x: 731, startPoint y: 378, endPoint x: 832, endPoint y: 388, distance: 101.5
click at [832, 462] on h5 "A company has decided to adopt the use of virtual machines to increase server u…" at bounding box center [784, 502] width 534 height 79
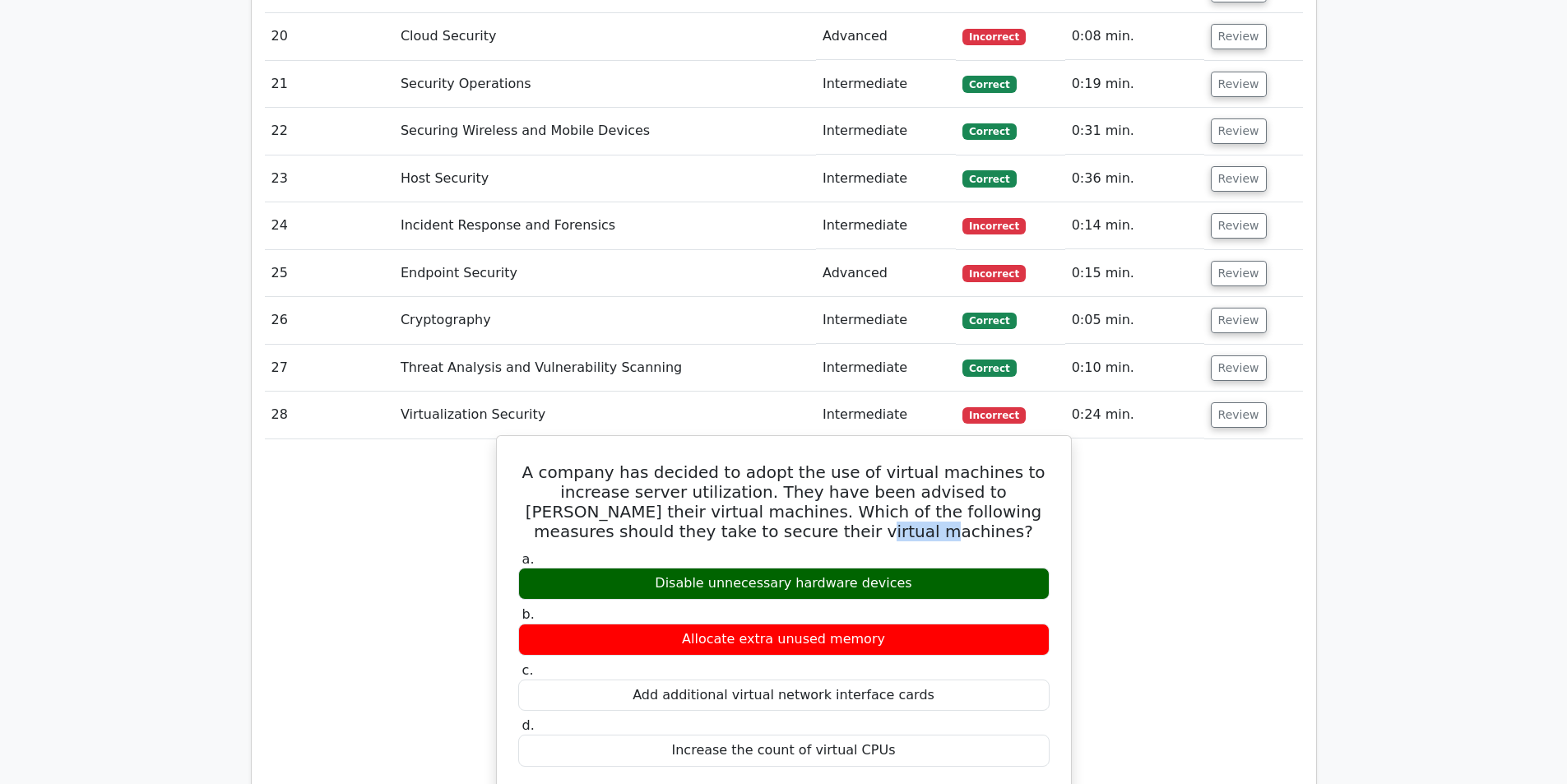
click at [832, 462] on h5 "A company has decided to adopt the use of virtual machines to increase server u…" at bounding box center [784, 502] width 534 height 79
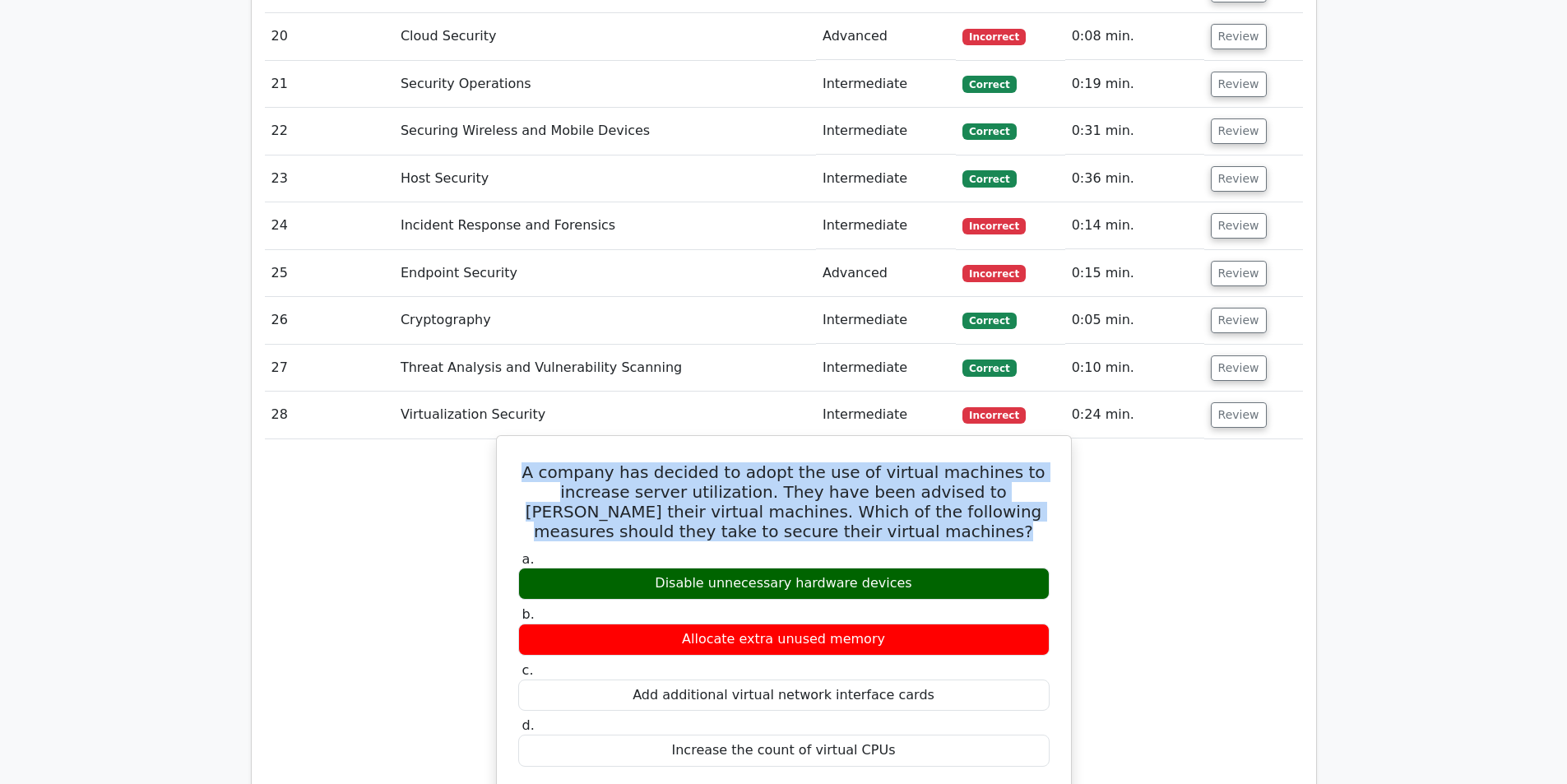
click at [832, 462] on h5 "A company has decided to adopt the use of virtual machines to increase server u…" at bounding box center [784, 502] width 534 height 79
click at [867, 462] on h5 "A company has decided to adopt the use of virtual machines to increase server u…" at bounding box center [784, 502] width 534 height 79
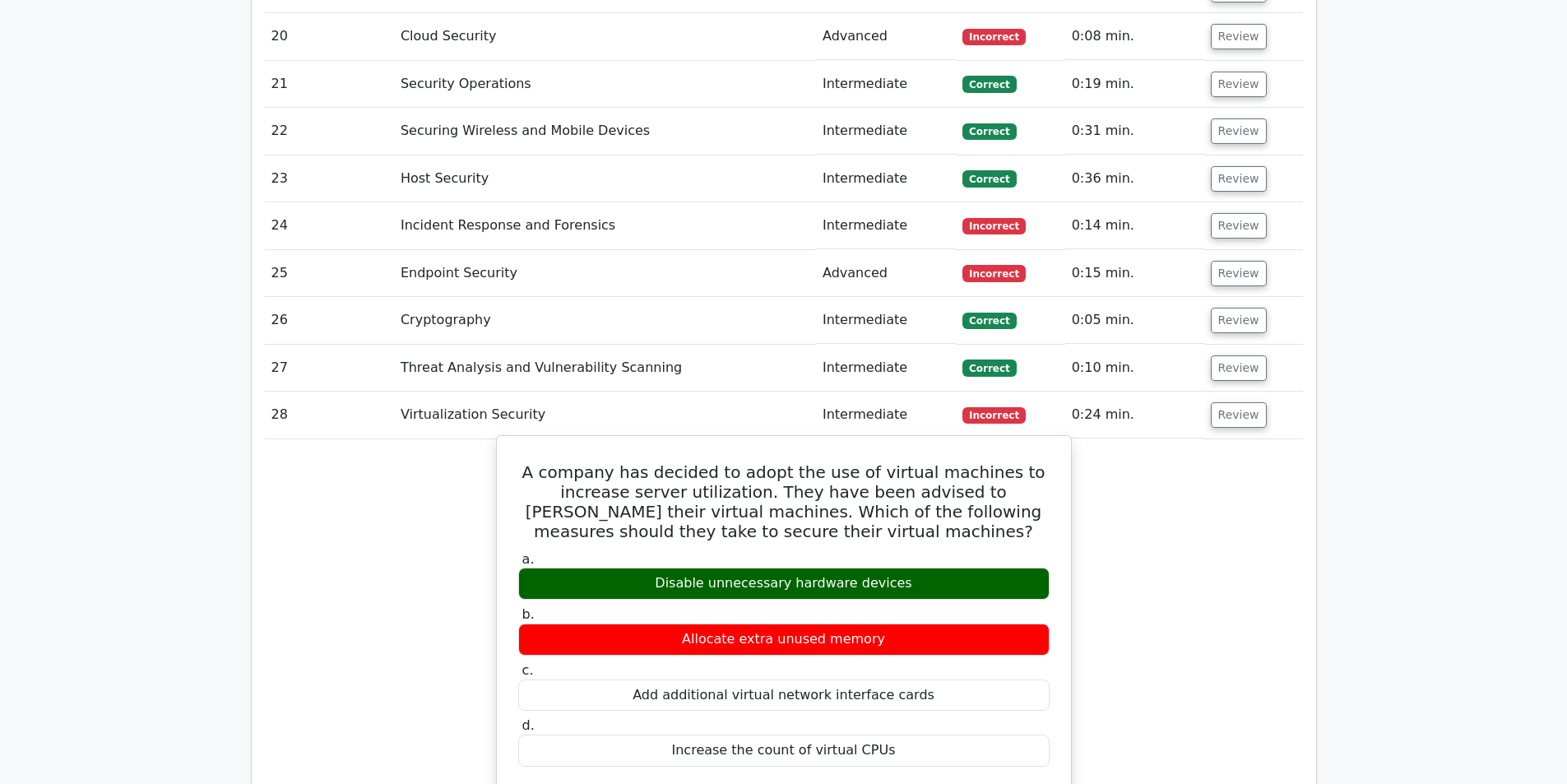
click at [858, 462] on h5 "A company has decided to adopt the use of virtual machines to increase server u…" at bounding box center [784, 502] width 534 height 79
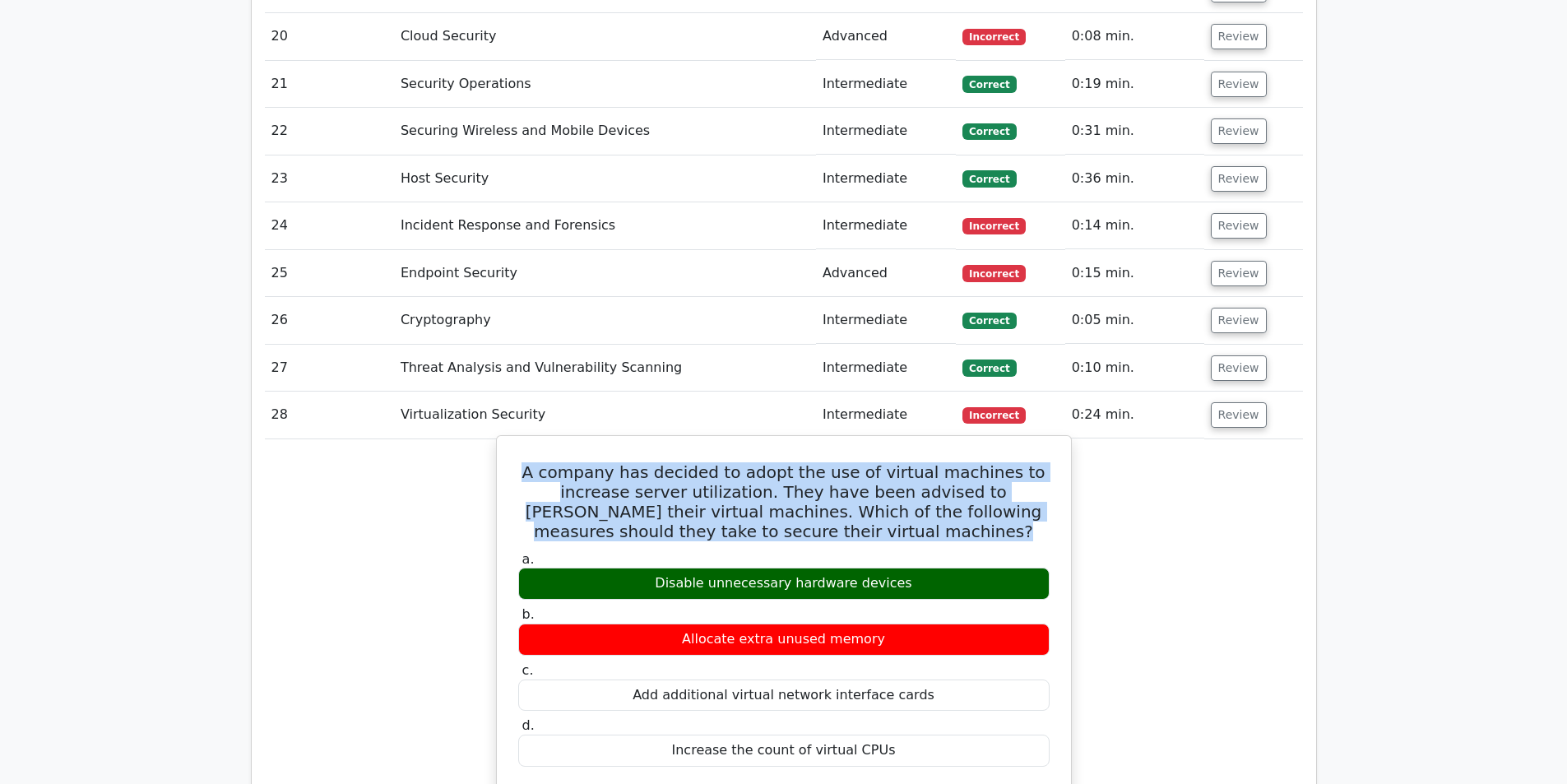
click at [858, 462] on h5 "A company has decided to adopt the use of virtual machines to increase server u…" at bounding box center [784, 502] width 534 height 79
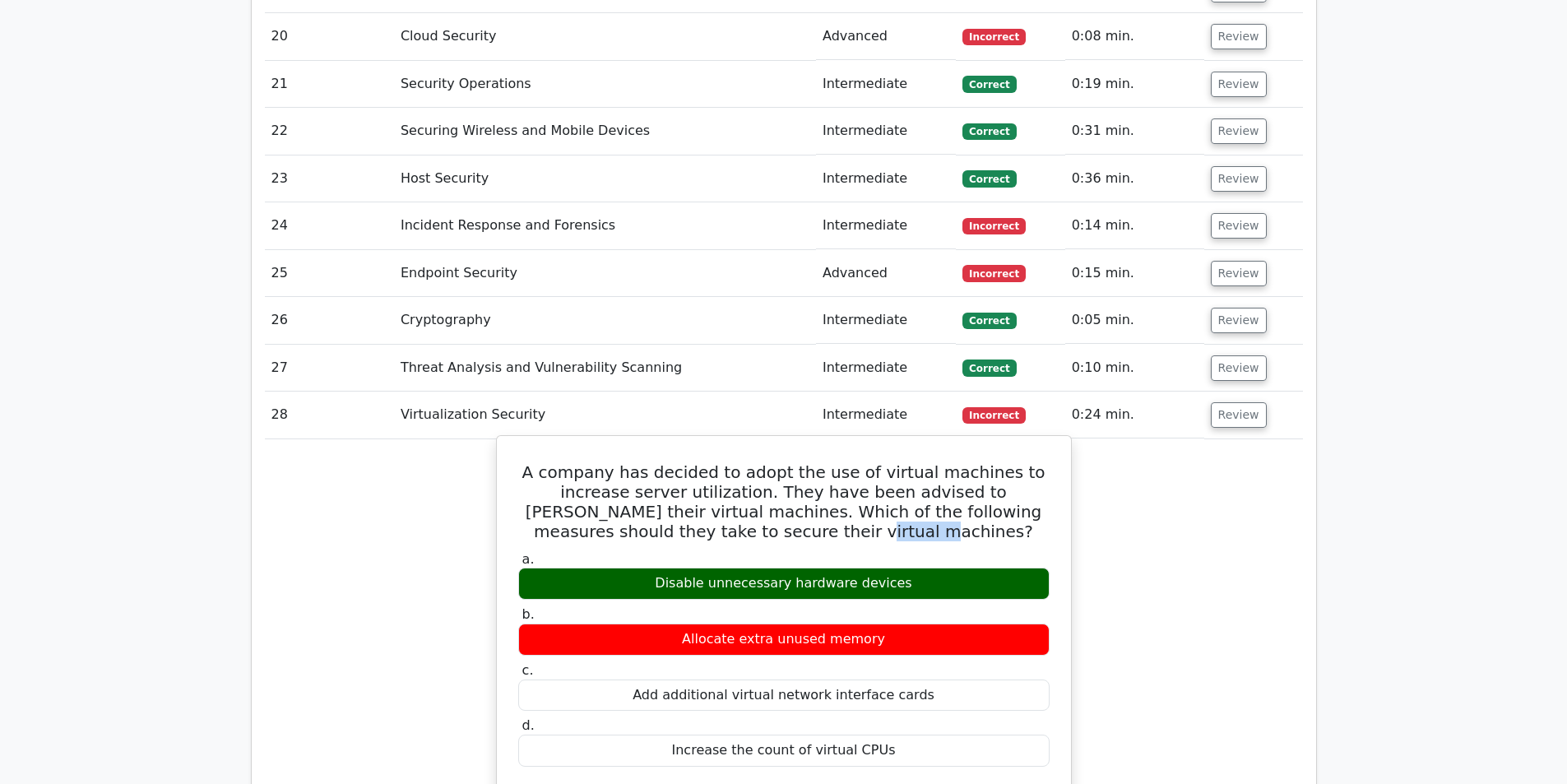
click at [858, 462] on h5 "A company has decided to adopt the use of virtual machines to increase server u…" at bounding box center [784, 502] width 534 height 79
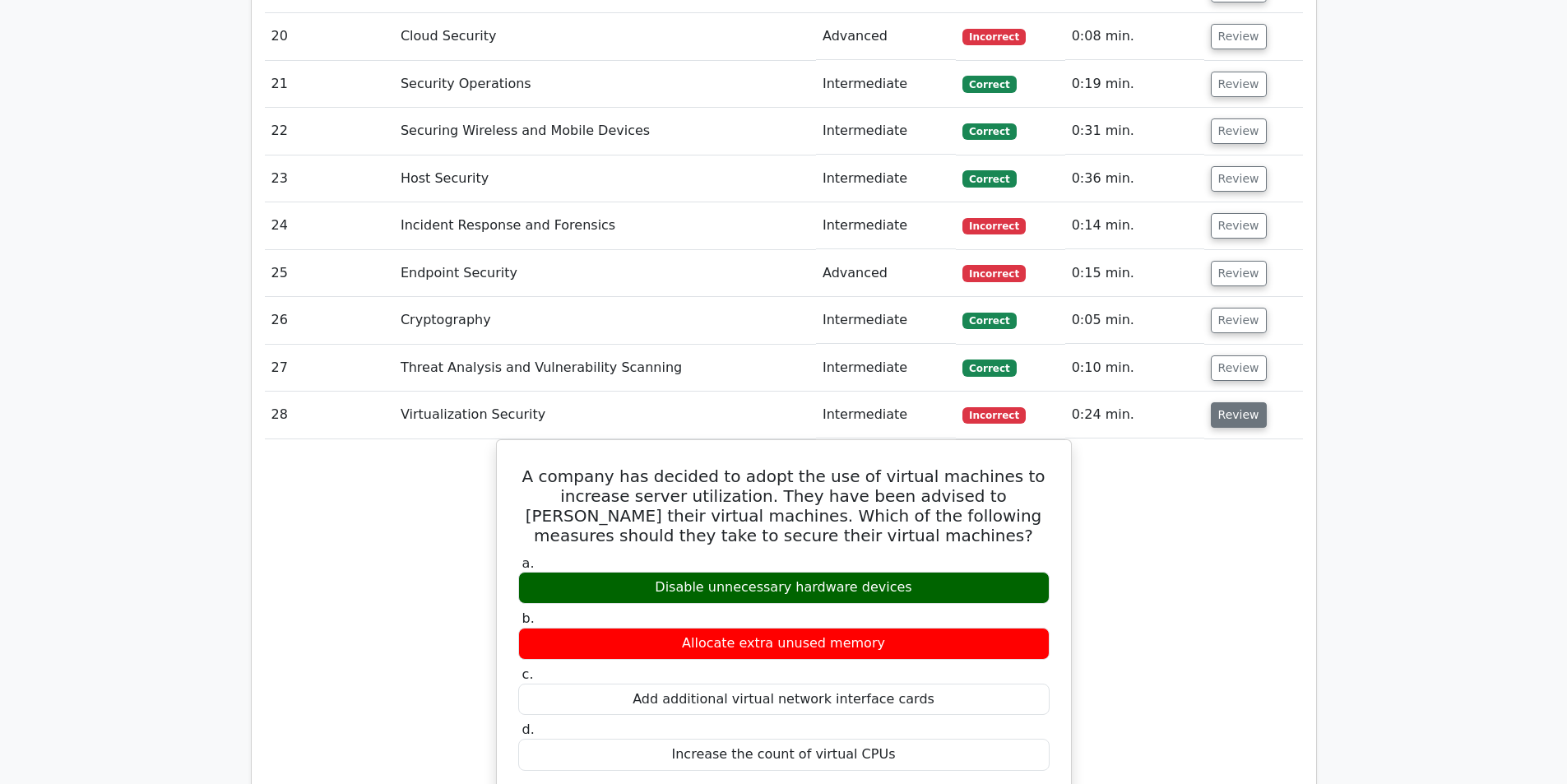
click at [1220, 402] on button "Review" at bounding box center [1239, 414] width 56 height 25
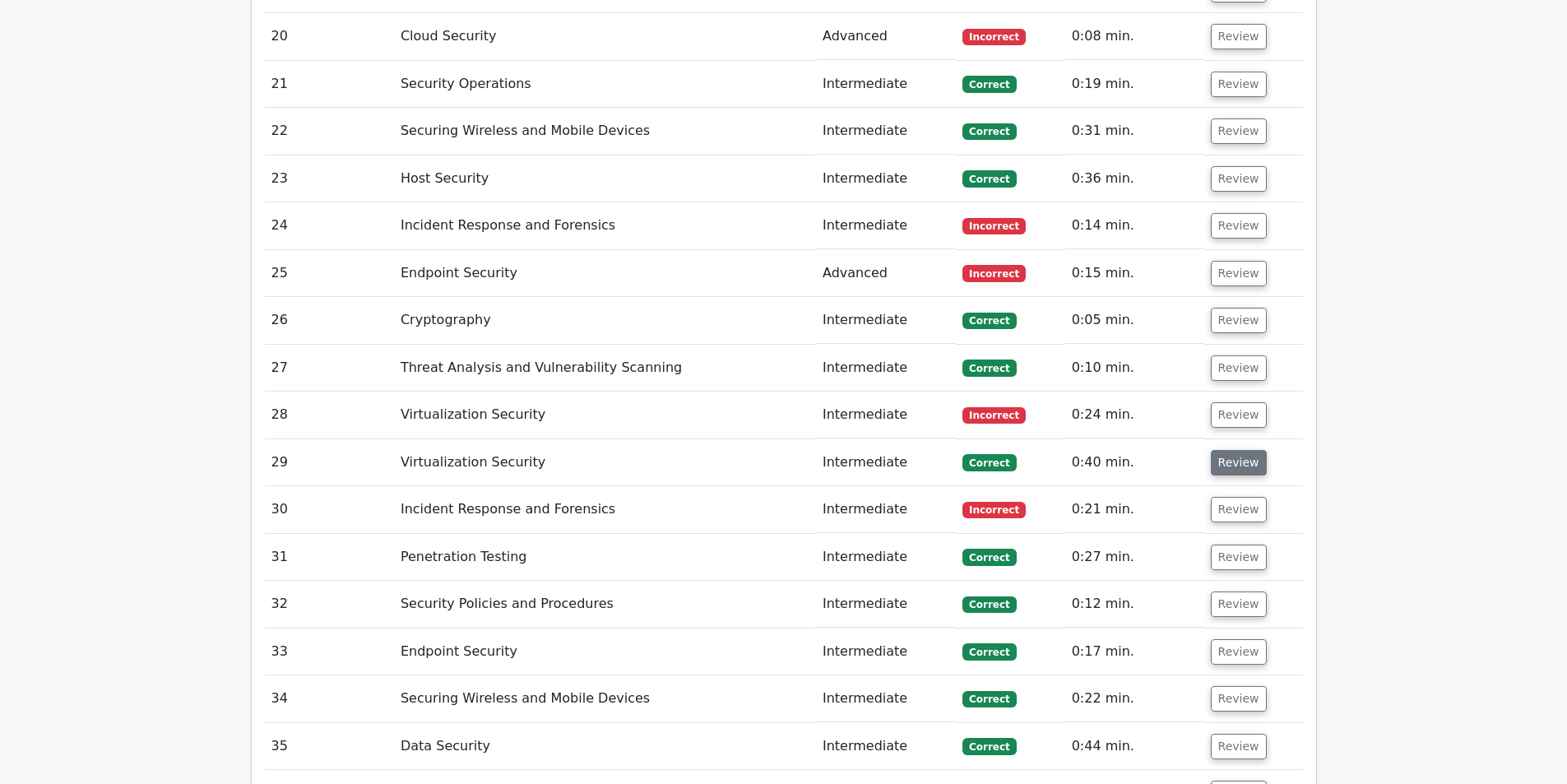
click at [1222, 450] on button "Review" at bounding box center [1239, 462] width 56 height 25
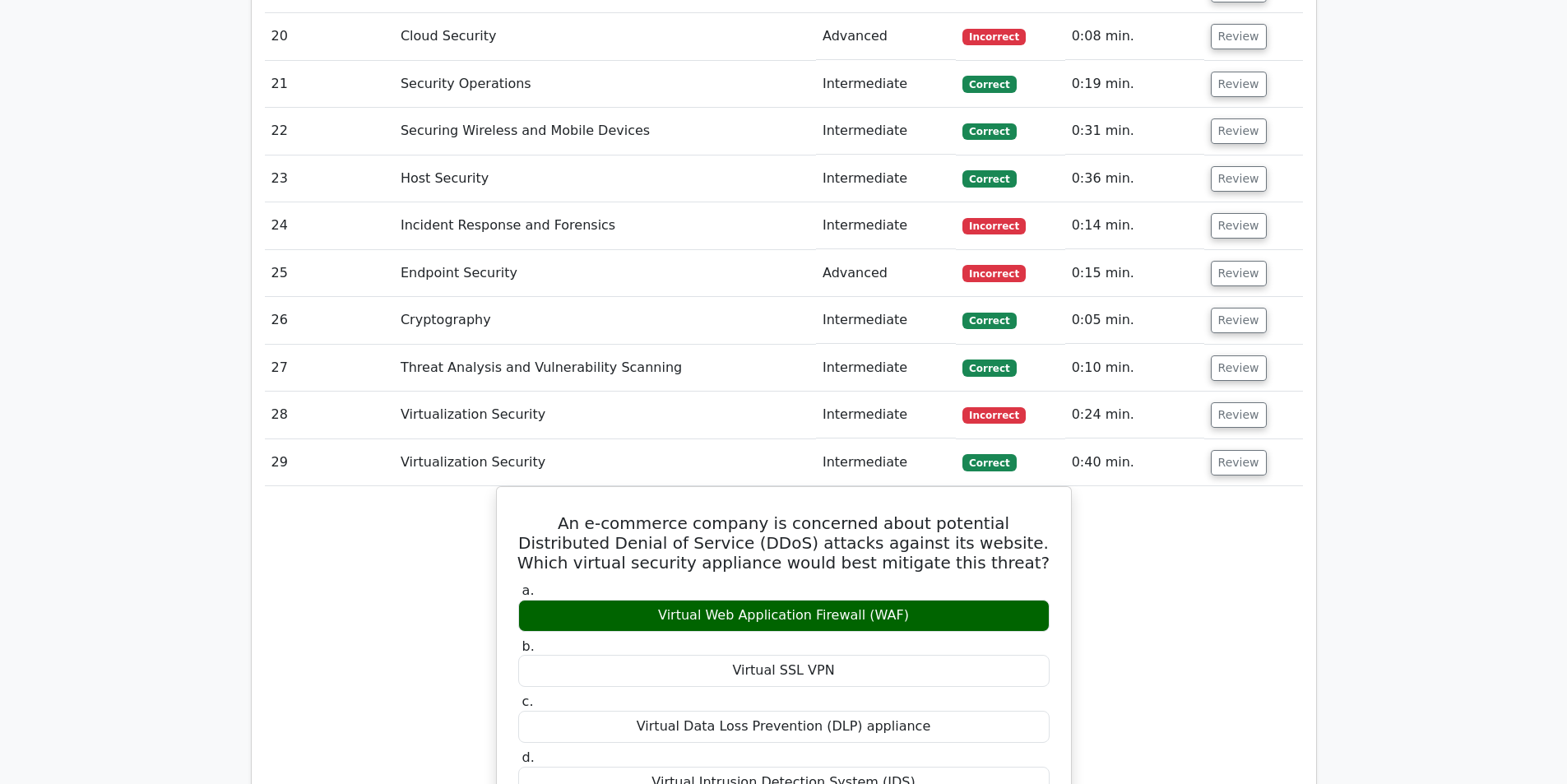
click at [1238, 439] on td "Review" at bounding box center [1253, 462] width 99 height 47
click at [1238, 450] on button "Review" at bounding box center [1239, 462] width 56 height 25
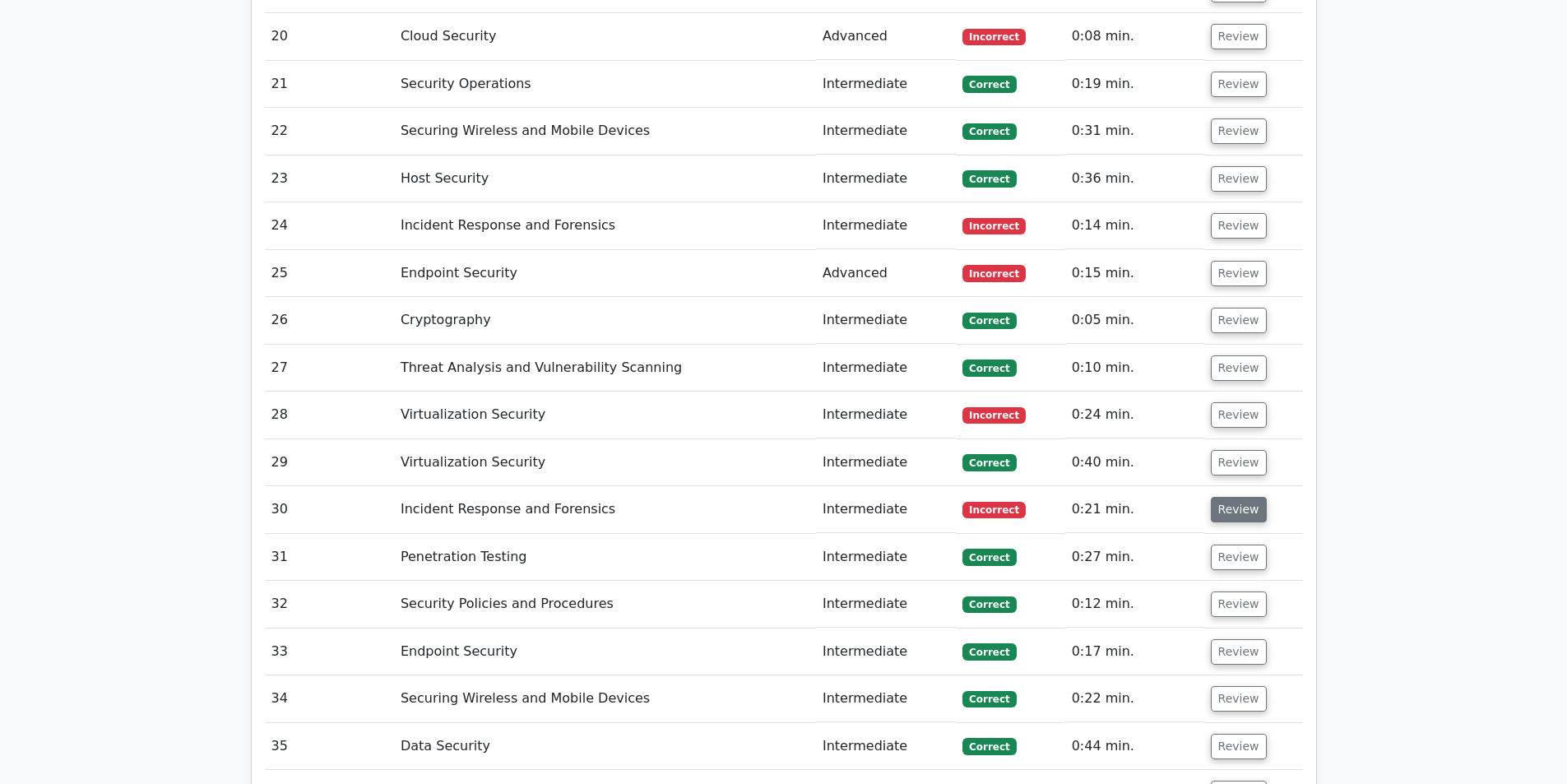
click at [1234, 496] on button "Review" at bounding box center [1239, 509] width 56 height 25
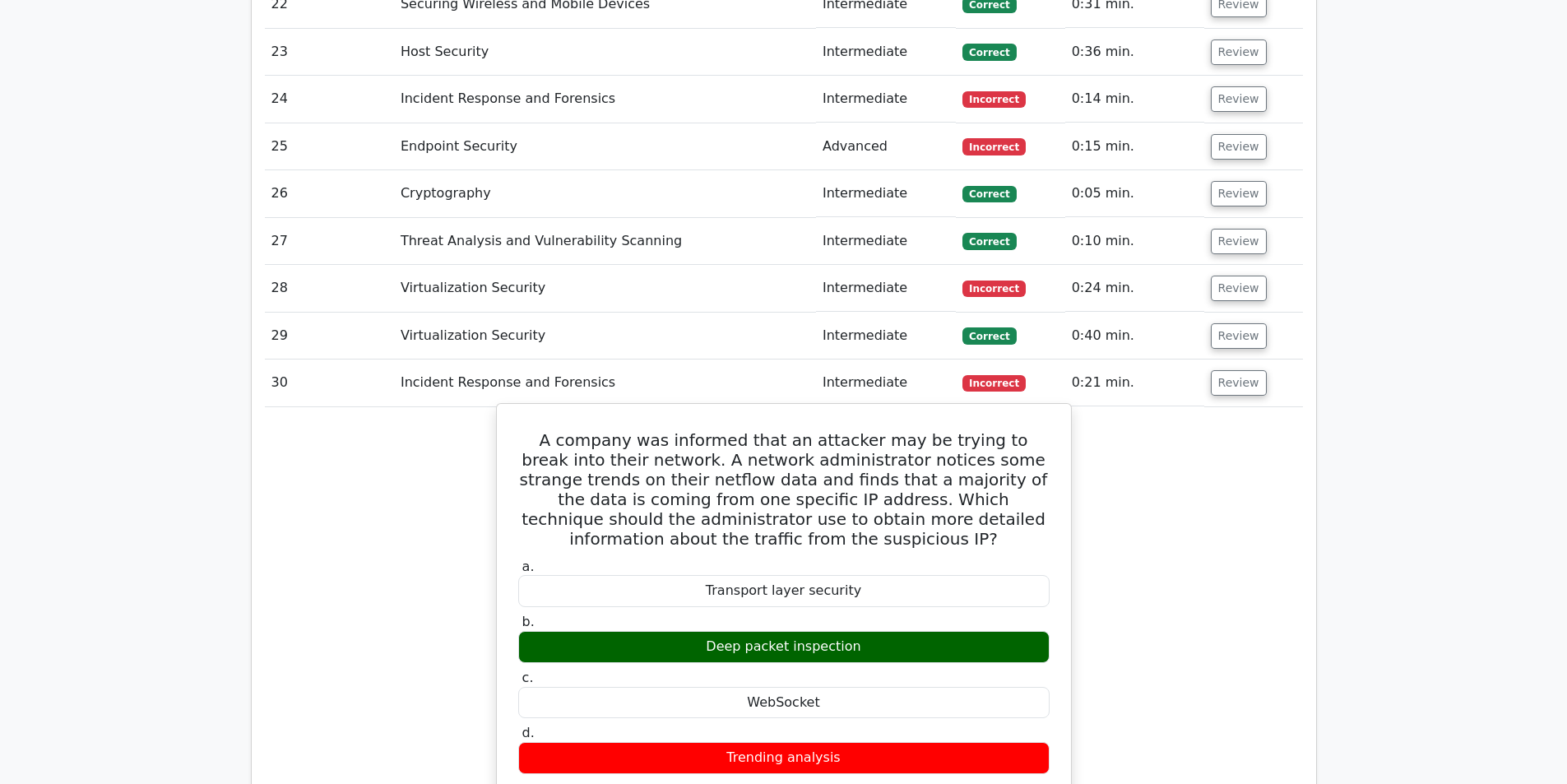
scroll to position [6989, 0]
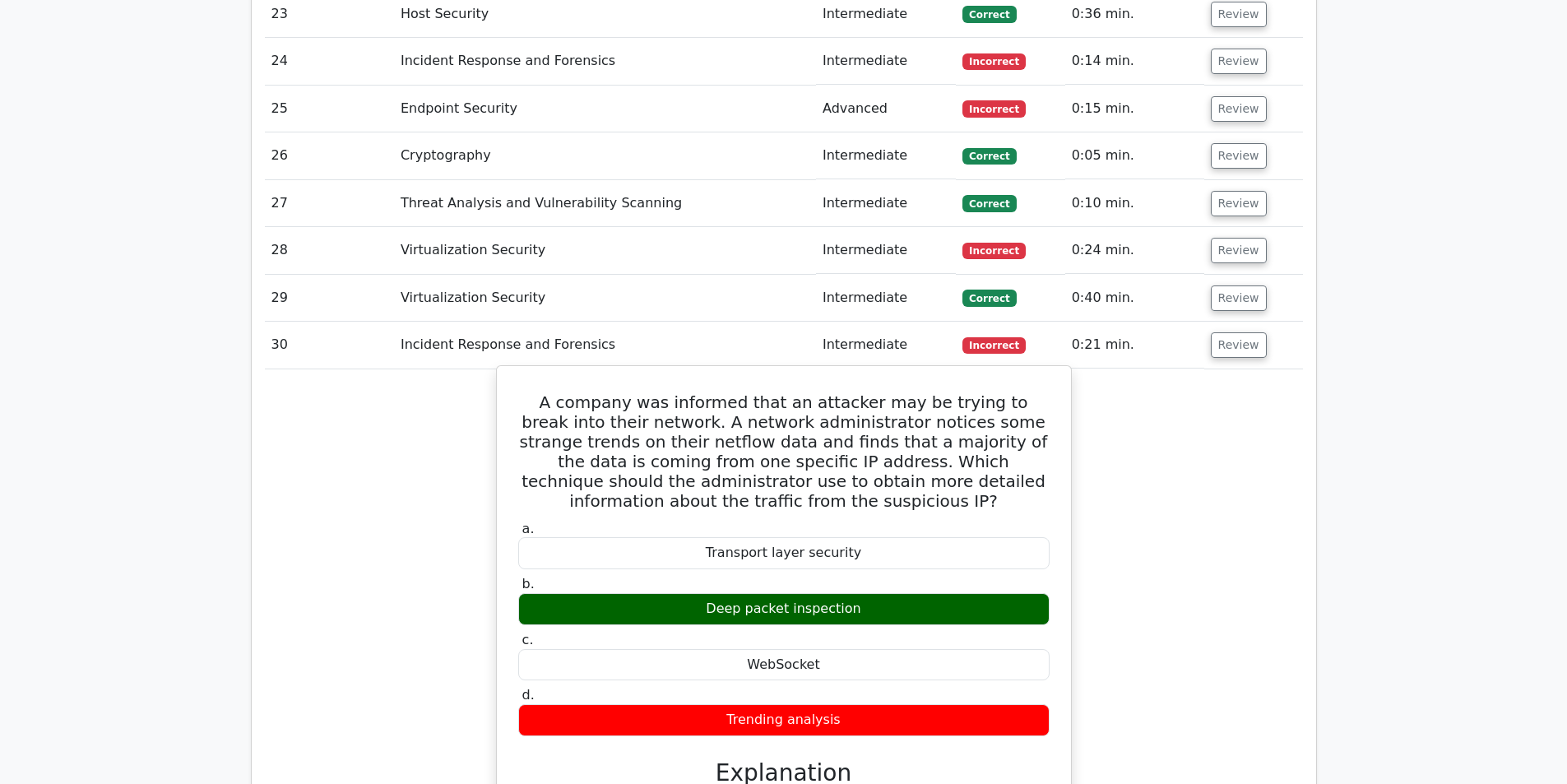
click at [777, 392] on h5 "A company was informed that an attacker may be trying to break into their netwo…" at bounding box center [784, 451] width 534 height 118
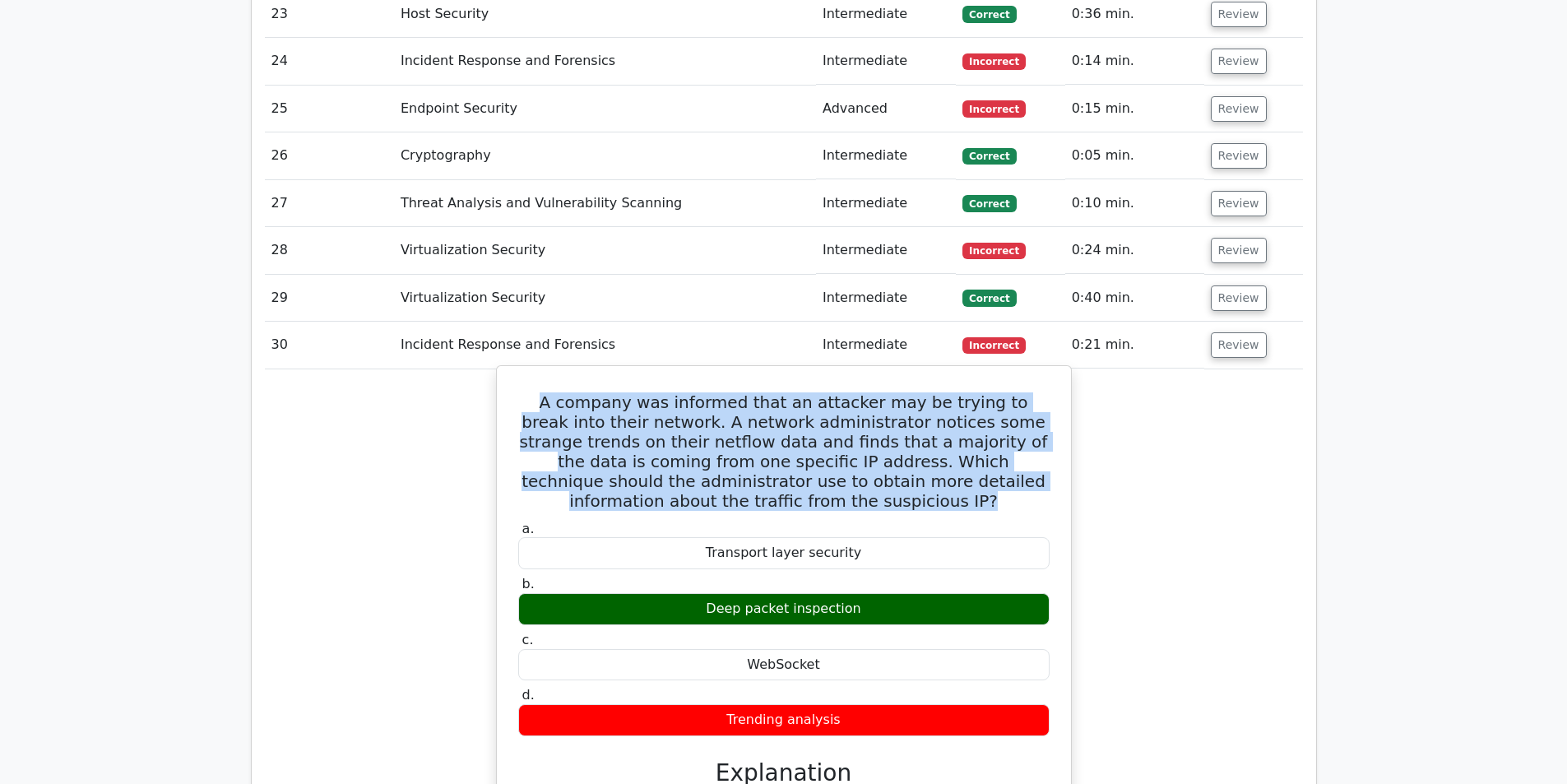
click at [777, 392] on h5 "A company was informed that an attacker may be trying to break into their netwo…" at bounding box center [784, 451] width 534 height 118
click at [723, 392] on h5 "A company was informed that an attacker may be trying to break into their netwo…" at bounding box center [784, 451] width 534 height 118
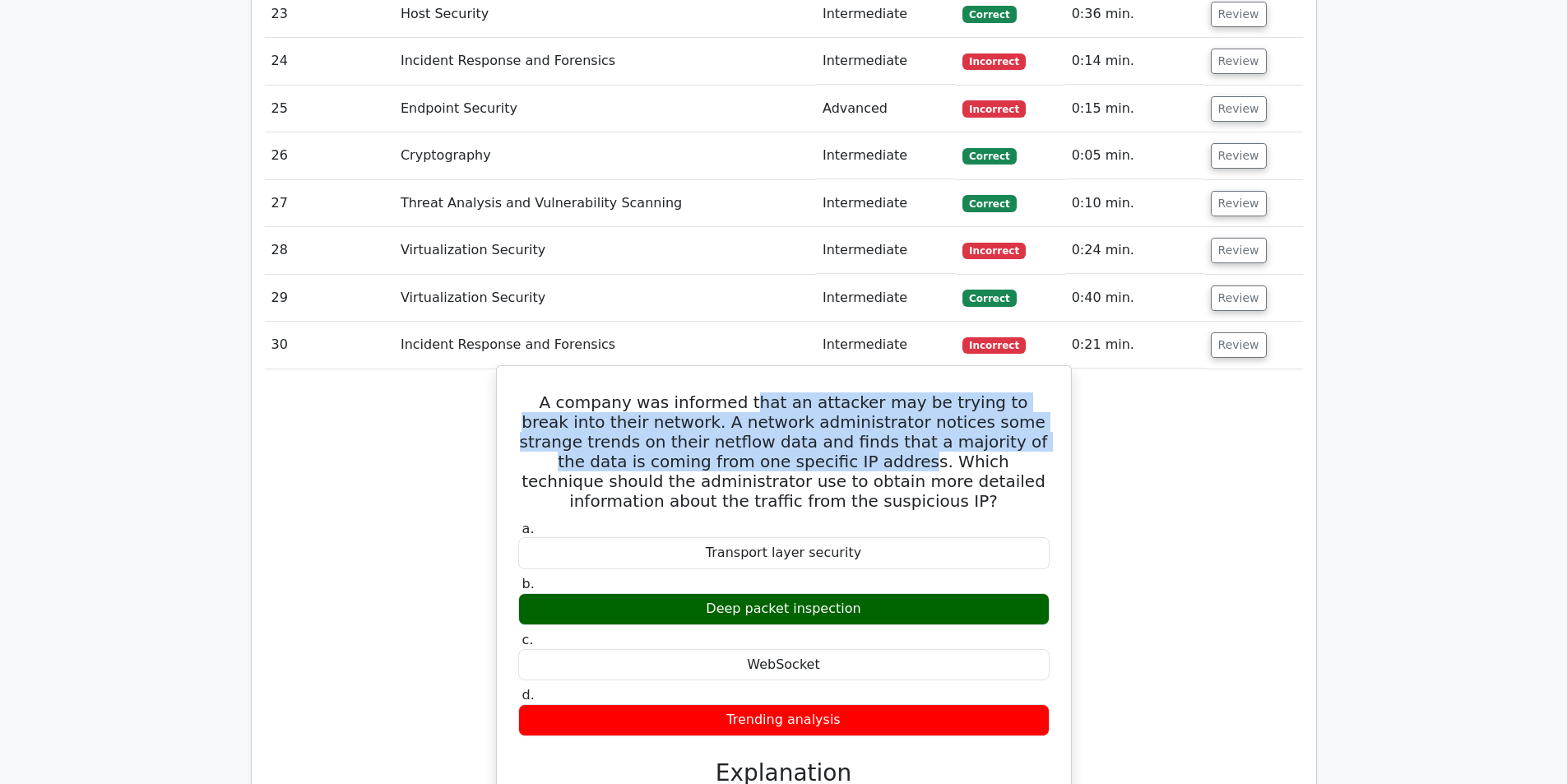
drag, startPoint x: 728, startPoint y: 272, endPoint x: 683, endPoint y: 326, distance: 70.3
click at [683, 392] on h5 "A company was informed that an attacker may be trying to break into their netwo…" at bounding box center [784, 451] width 534 height 118
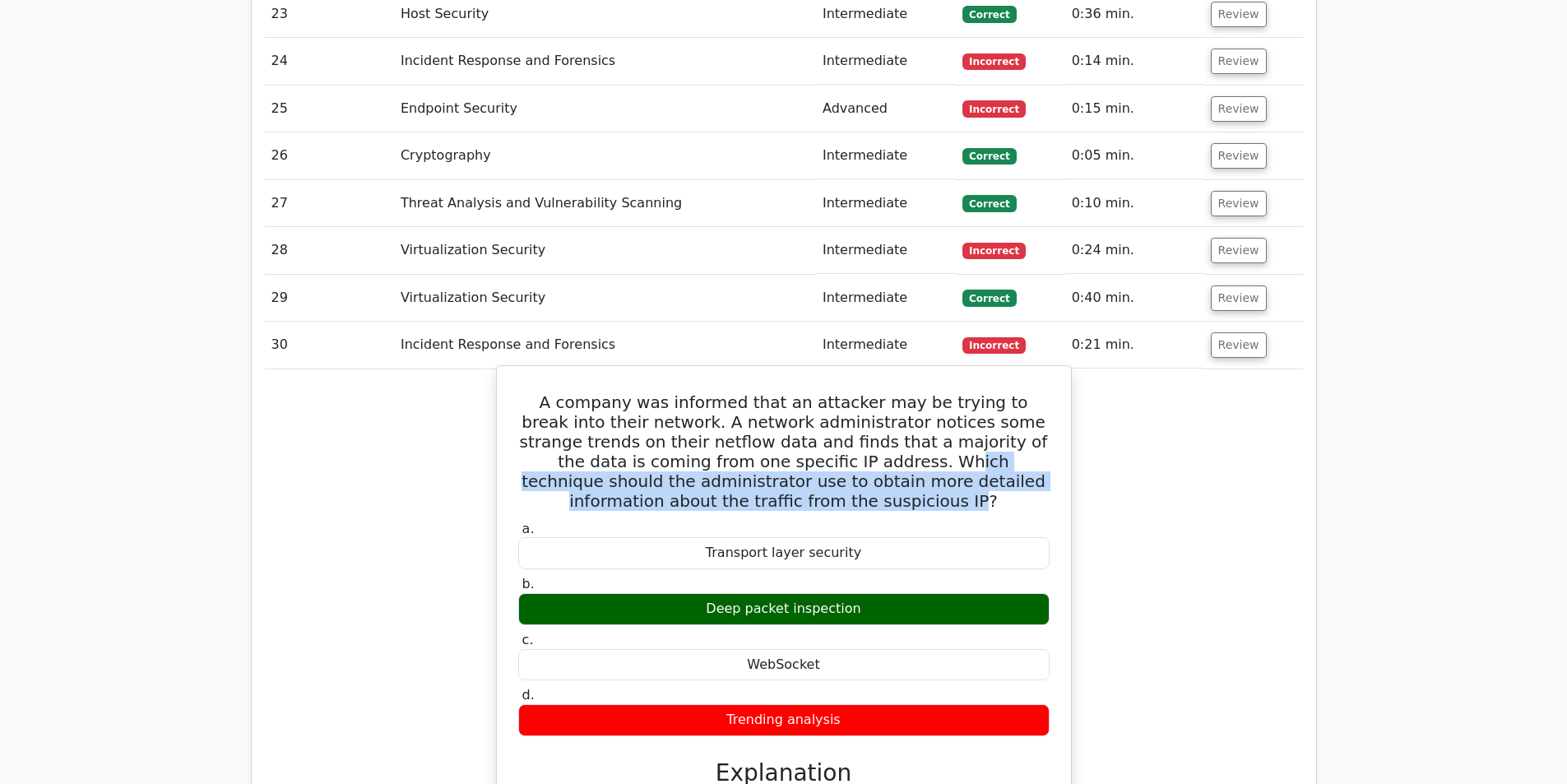
drag, startPoint x: 723, startPoint y: 329, endPoint x: 827, endPoint y: 370, distance: 111.8
click at [827, 392] on h5 "A company was informed that an attacker may be trying to break into their netwo…" at bounding box center [784, 451] width 534 height 118
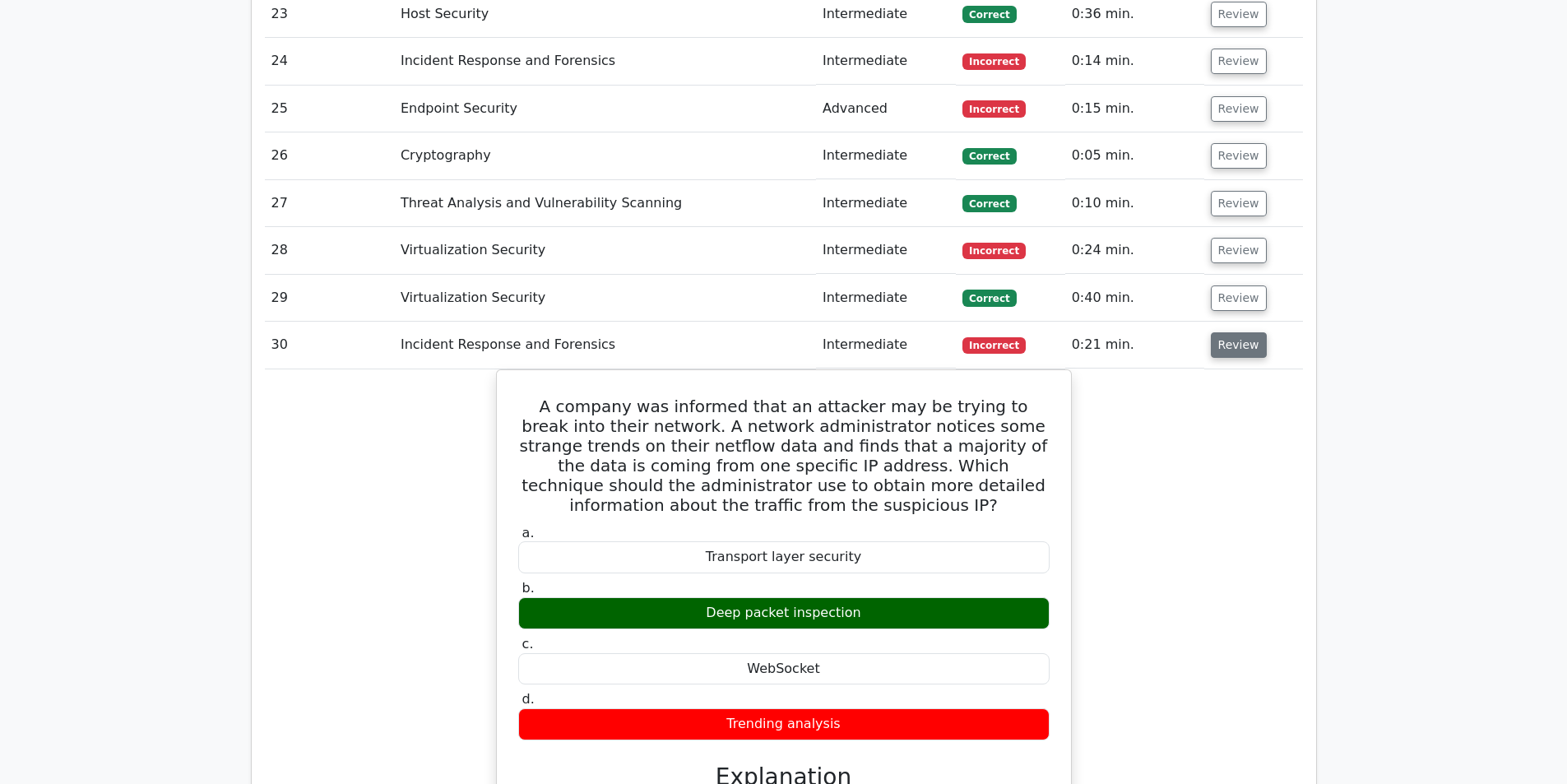
click at [1235, 332] on button "Review" at bounding box center [1239, 344] width 56 height 25
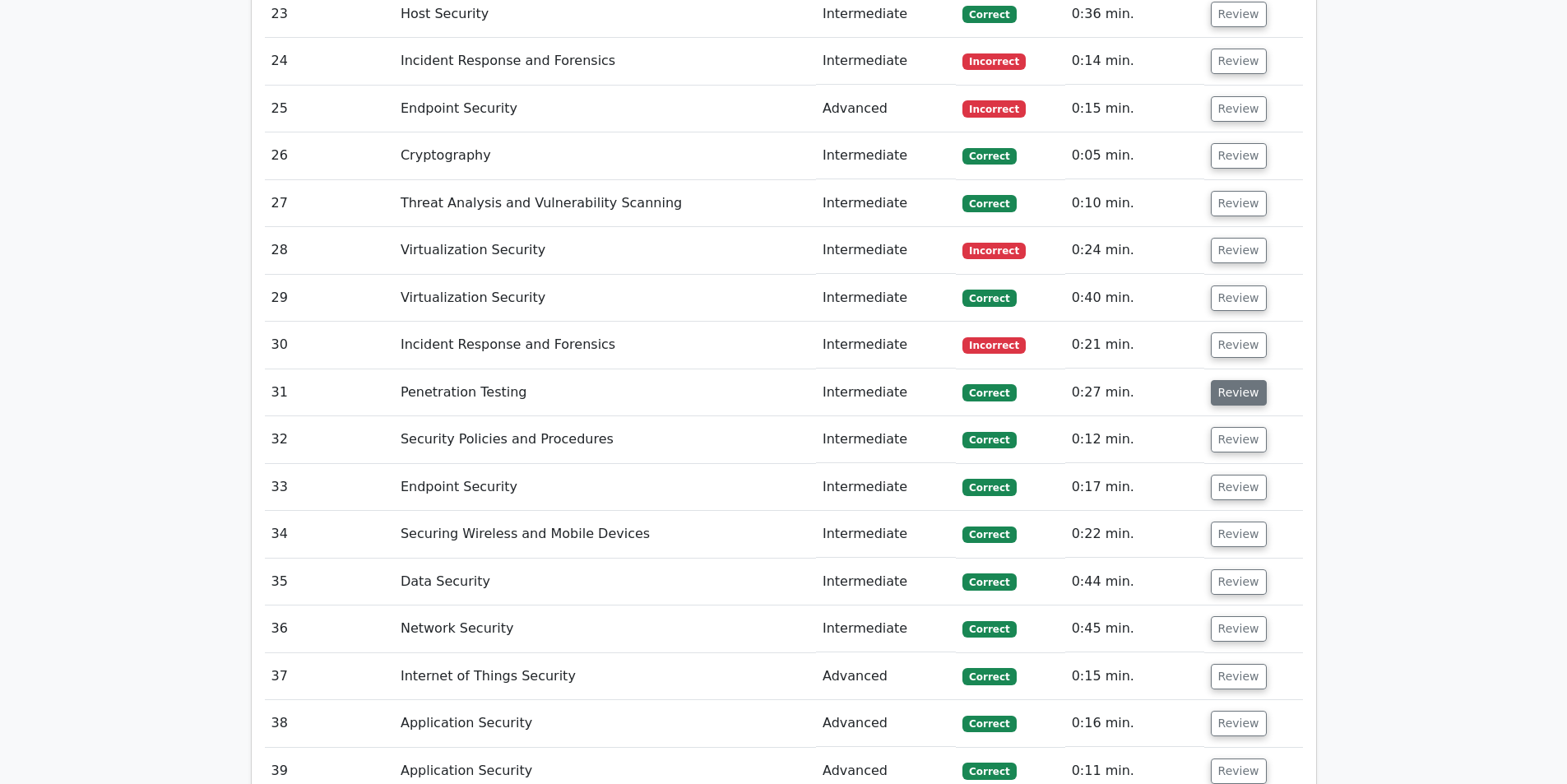
click at [1229, 380] on button "Review" at bounding box center [1239, 392] width 56 height 25
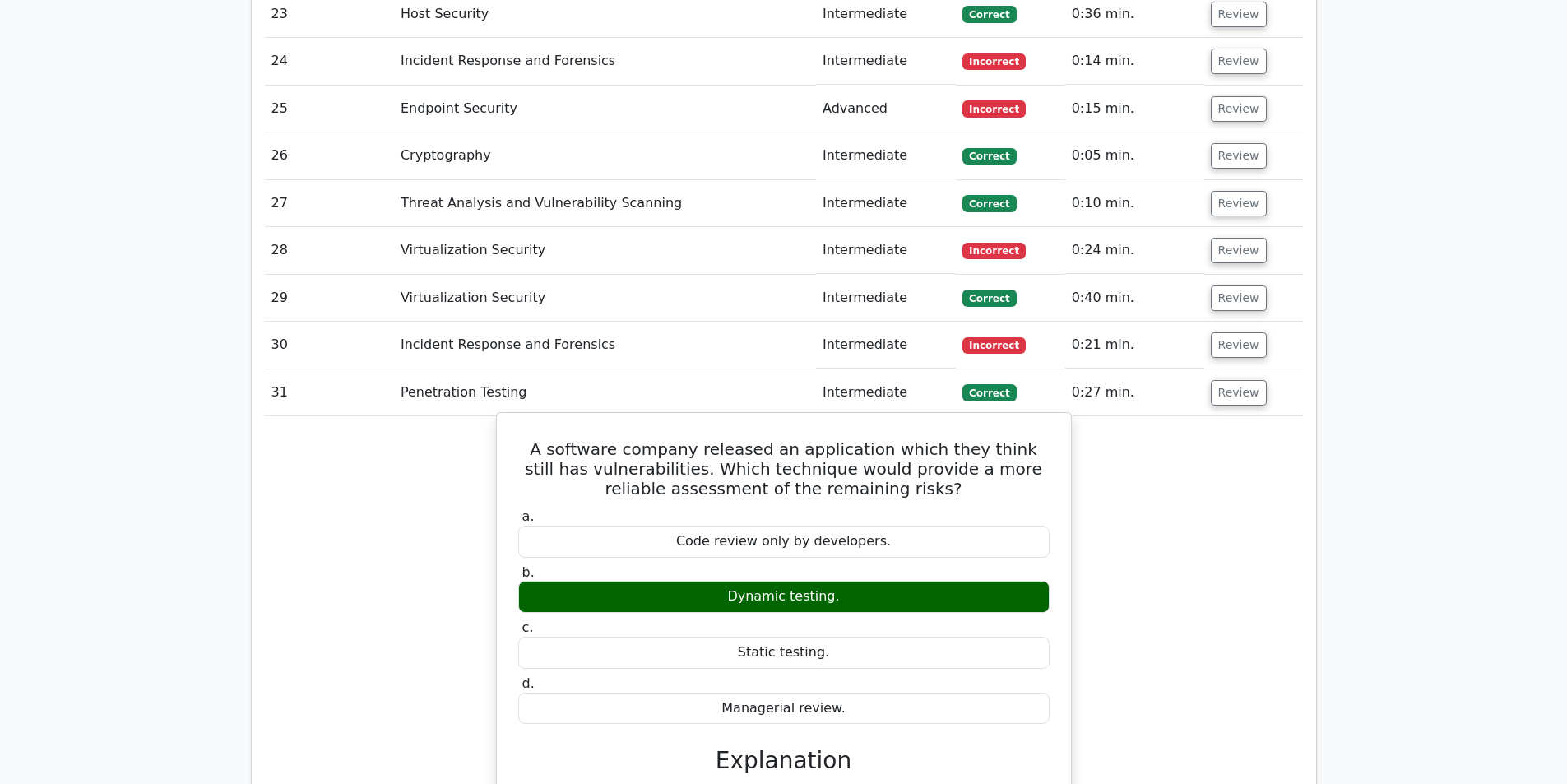
click at [892, 439] on h5 "A software company released an application which they think still has vulnerabi…" at bounding box center [784, 468] width 534 height 59
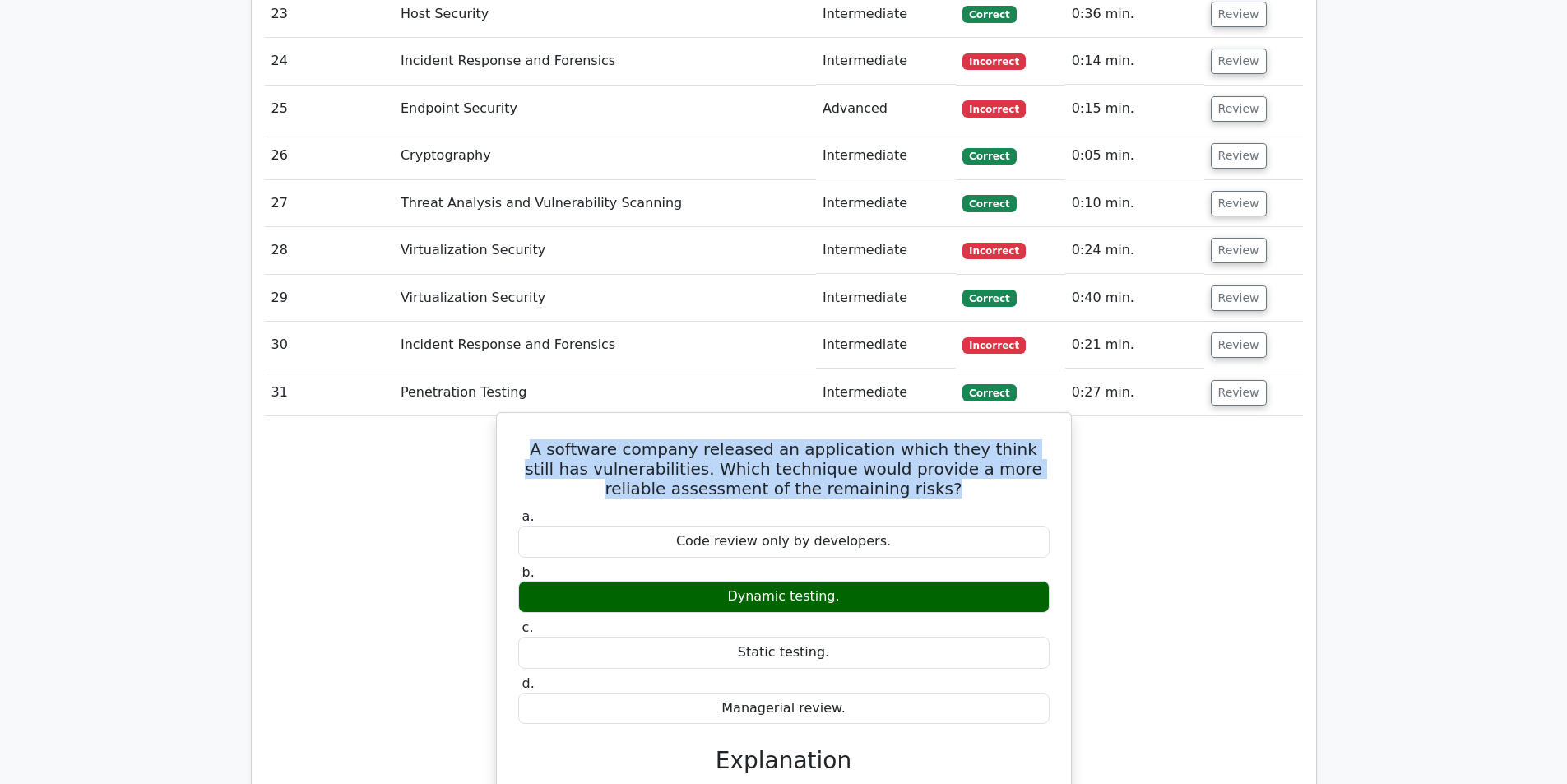
click at [892, 439] on h5 "A software company released an application which they think still has vulnerabi…" at bounding box center [784, 468] width 534 height 59
click at [853, 439] on h5 "A software company released an application which they think still has vulnerabi…" at bounding box center [784, 468] width 534 height 59
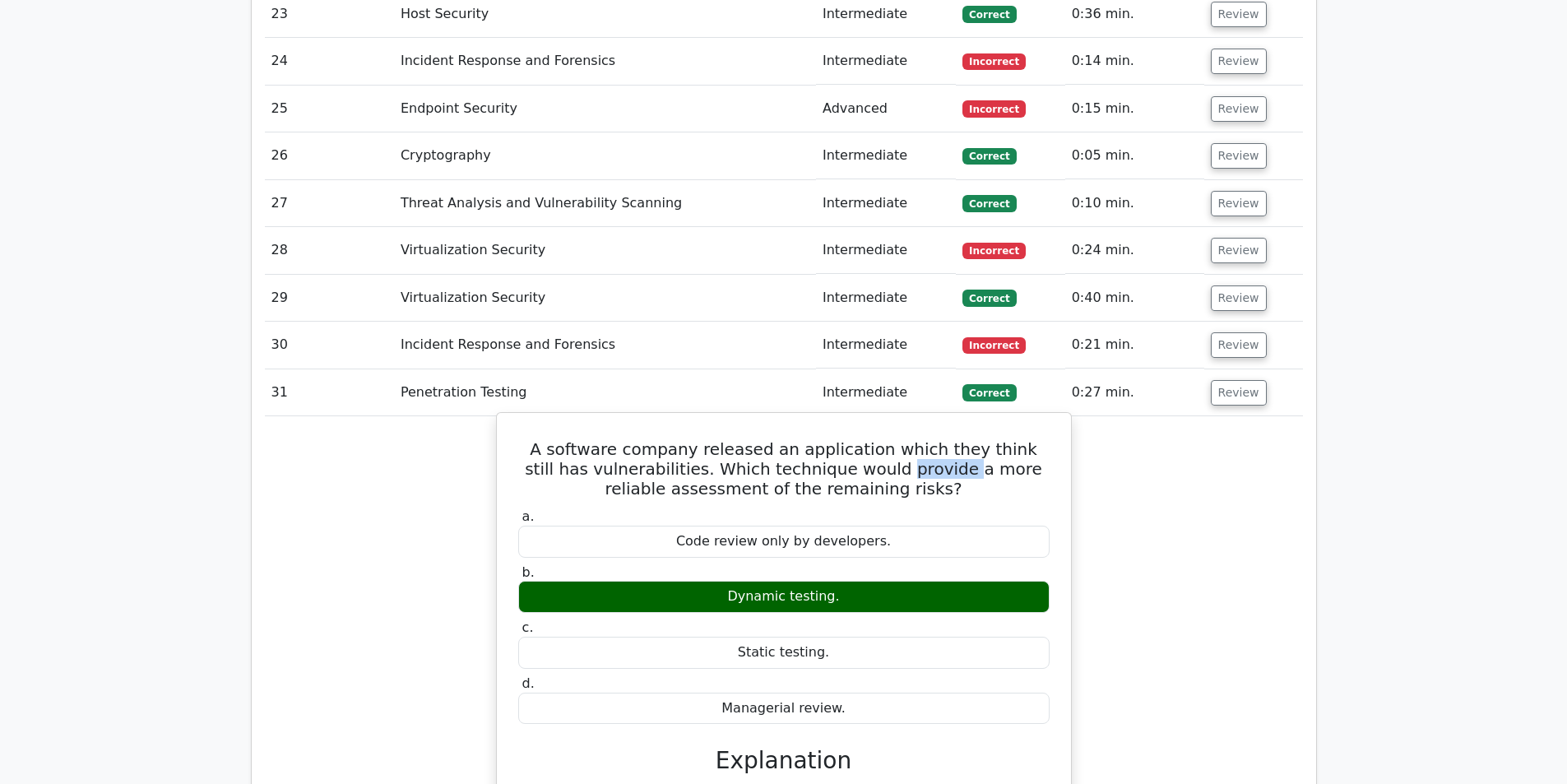
click at [853, 439] on h5 "A software company released an application which they think still has vulnerabi…" at bounding box center [784, 468] width 534 height 59
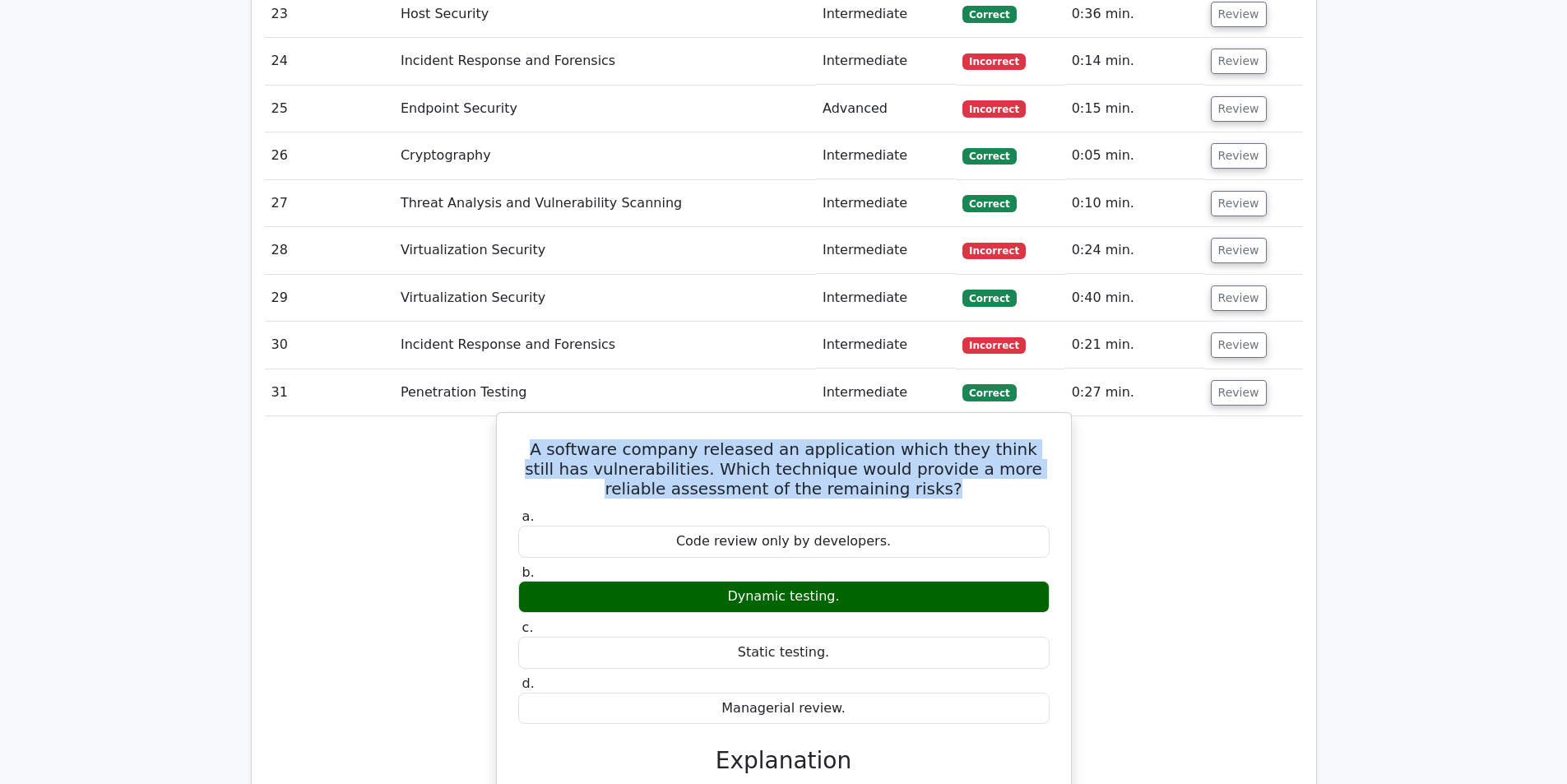
click at [853, 439] on h5 "A software company released an application which they think still has vulnerabi…" at bounding box center [784, 468] width 534 height 59
click at [811, 439] on h5 "A software company released an application which they think still has vulnerabi…" at bounding box center [784, 468] width 534 height 59
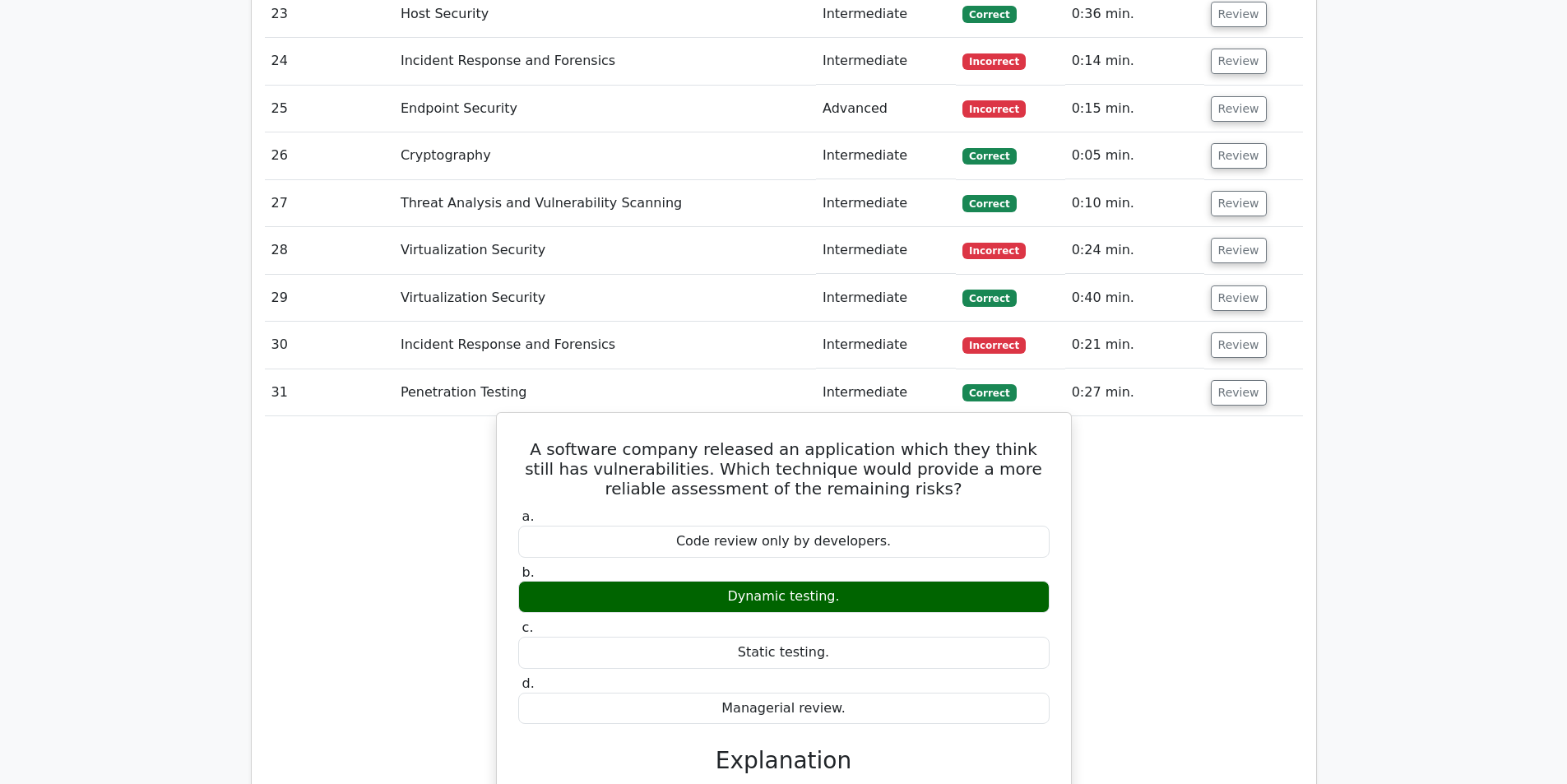
click at [794, 636] on div "Static testing." at bounding box center [784, 652] width 532 height 32
click at [717, 580] on div "Dynamic testing." at bounding box center [784, 596] width 532 height 32
drag, startPoint x: 727, startPoint y: 455, endPoint x: 876, endPoint y: 528, distance: 165.9
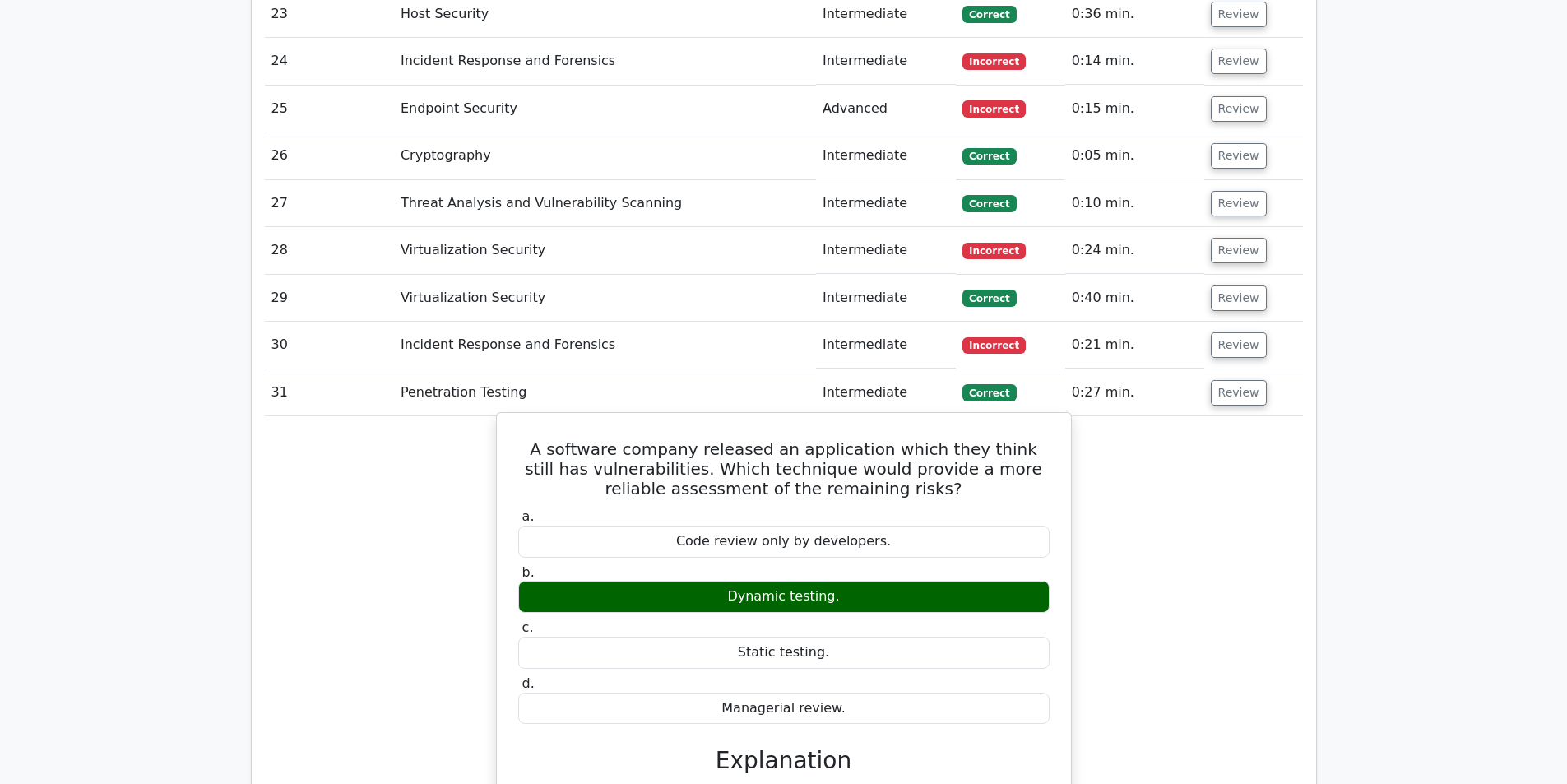
click at [904, 528] on div "a. Code review only by developers. b. Dynamic testing. c. d." at bounding box center [784, 616] width 551 height 222
click at [899, 564] on label "b. Dynamic testing." at bounding box center [784, 588] width 532 height 49
click at [784, 439] on h5 "A software company released an application which they think still has vulnerabi…" at bounding box center [784, 468] width 534 height 59
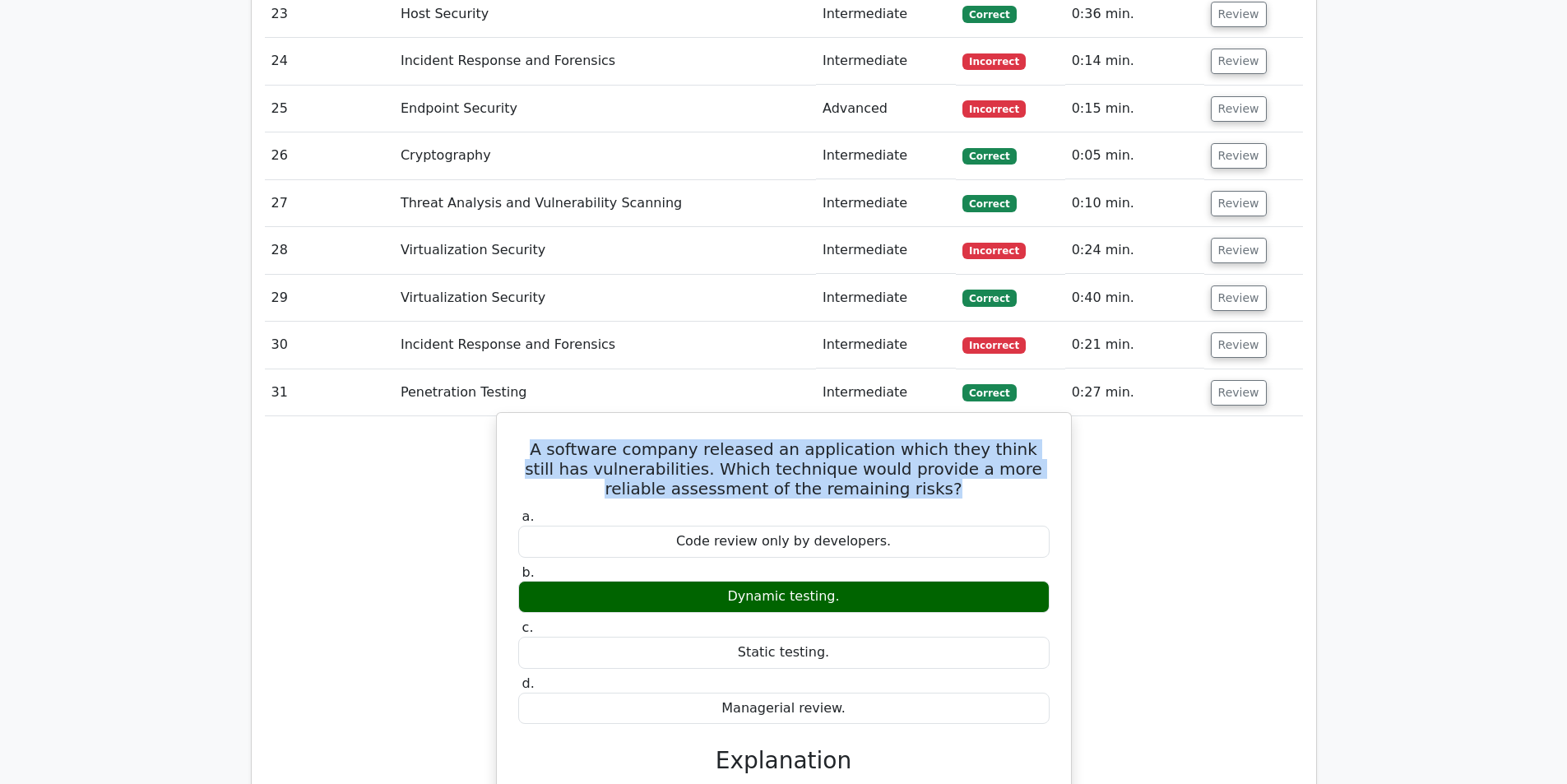
click at [784, 439] on h5 "A software company released an application which they think still has vulnerabi…" at bounding box center [784, 468] width 534 height 59
click at [793, 439] on h5 "A software company released an application which they think still has vulnerabi…" at bounding box center [784, 468] width 534 height 59
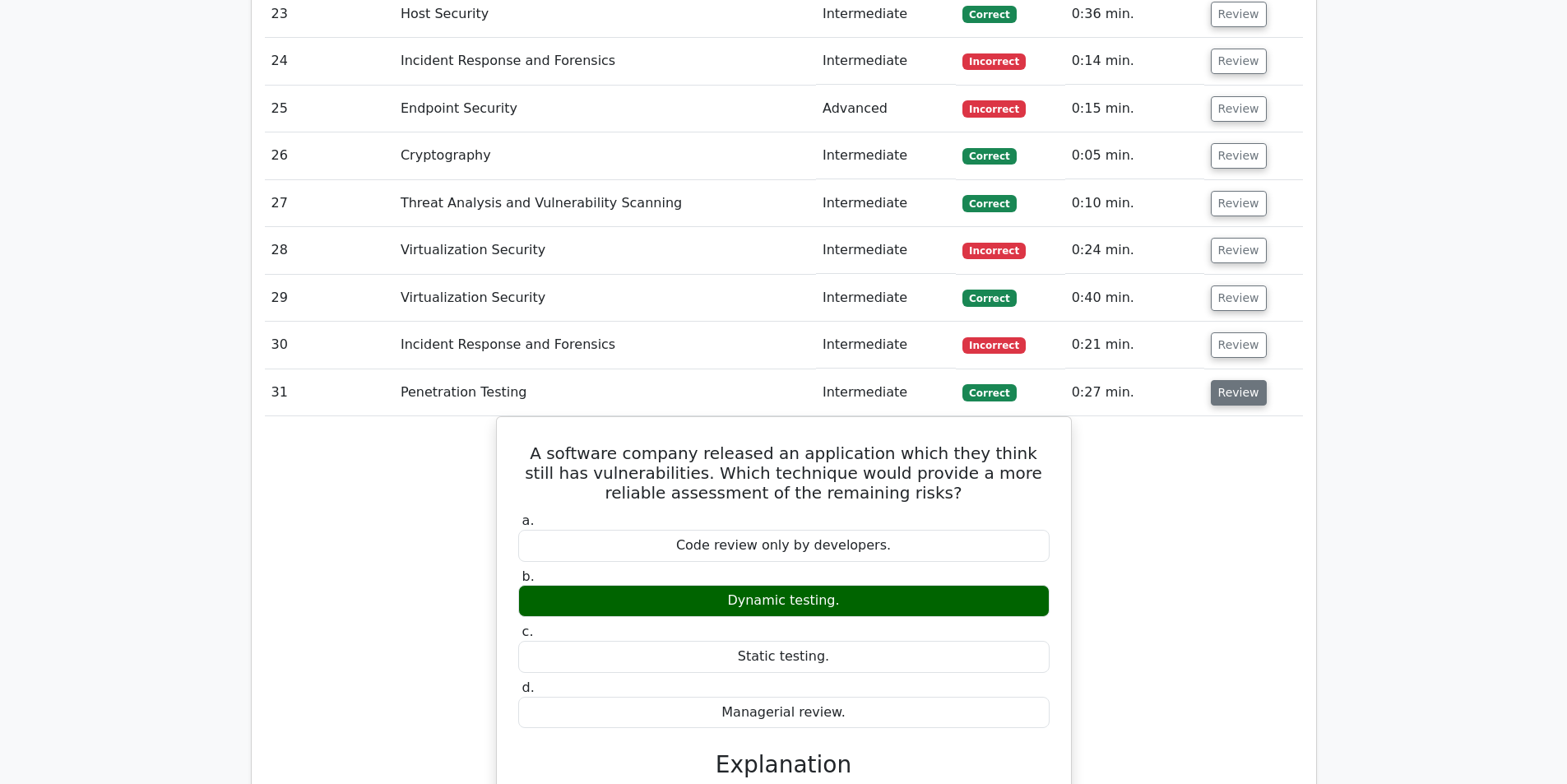
click at [1217, 380] on button "Review" at bounding box center [1239, 392] width 56 height 25
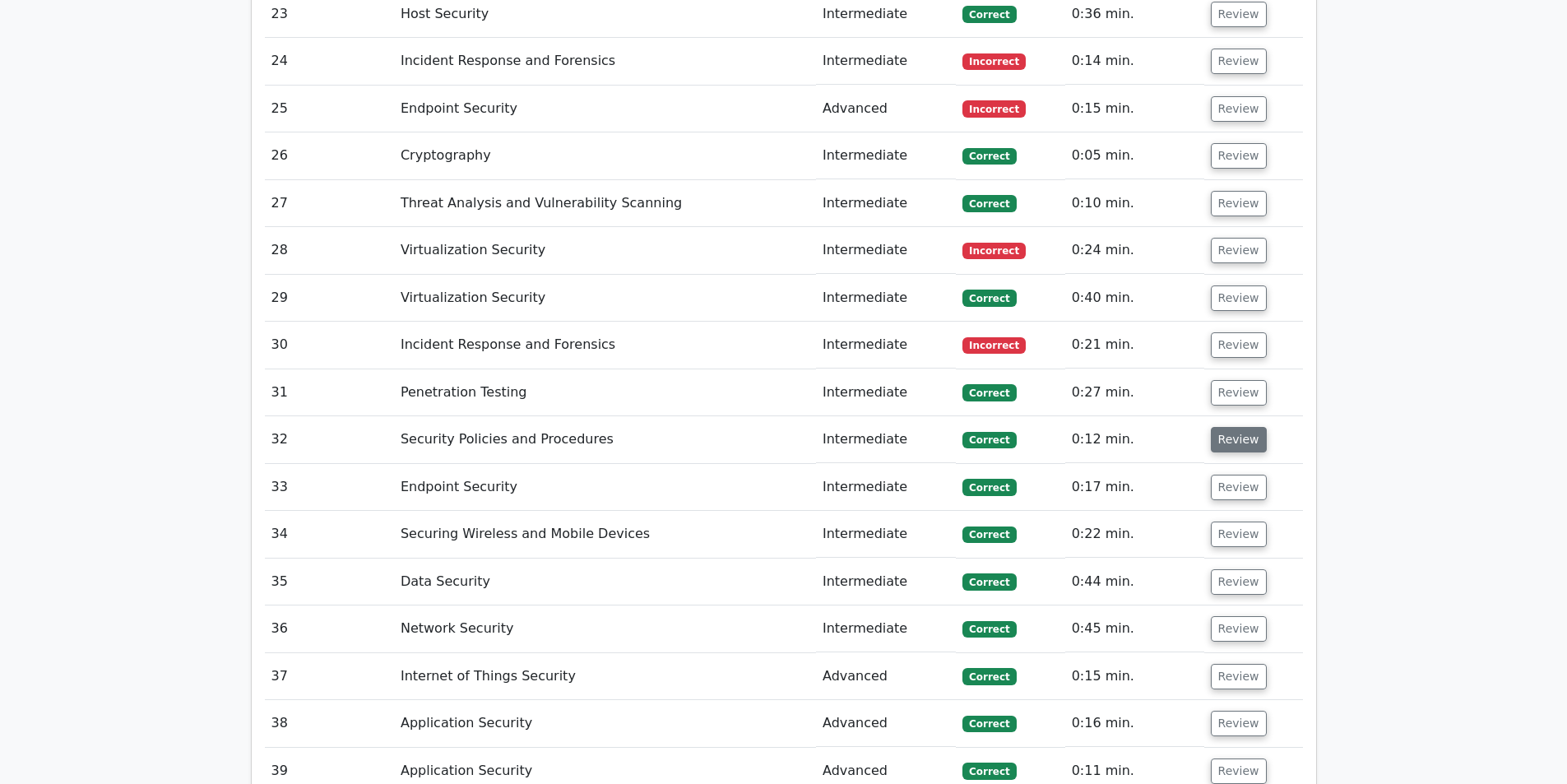
click at [1218, 427] on button "Review" at bounding box center [1239, 439] width 56 height 25
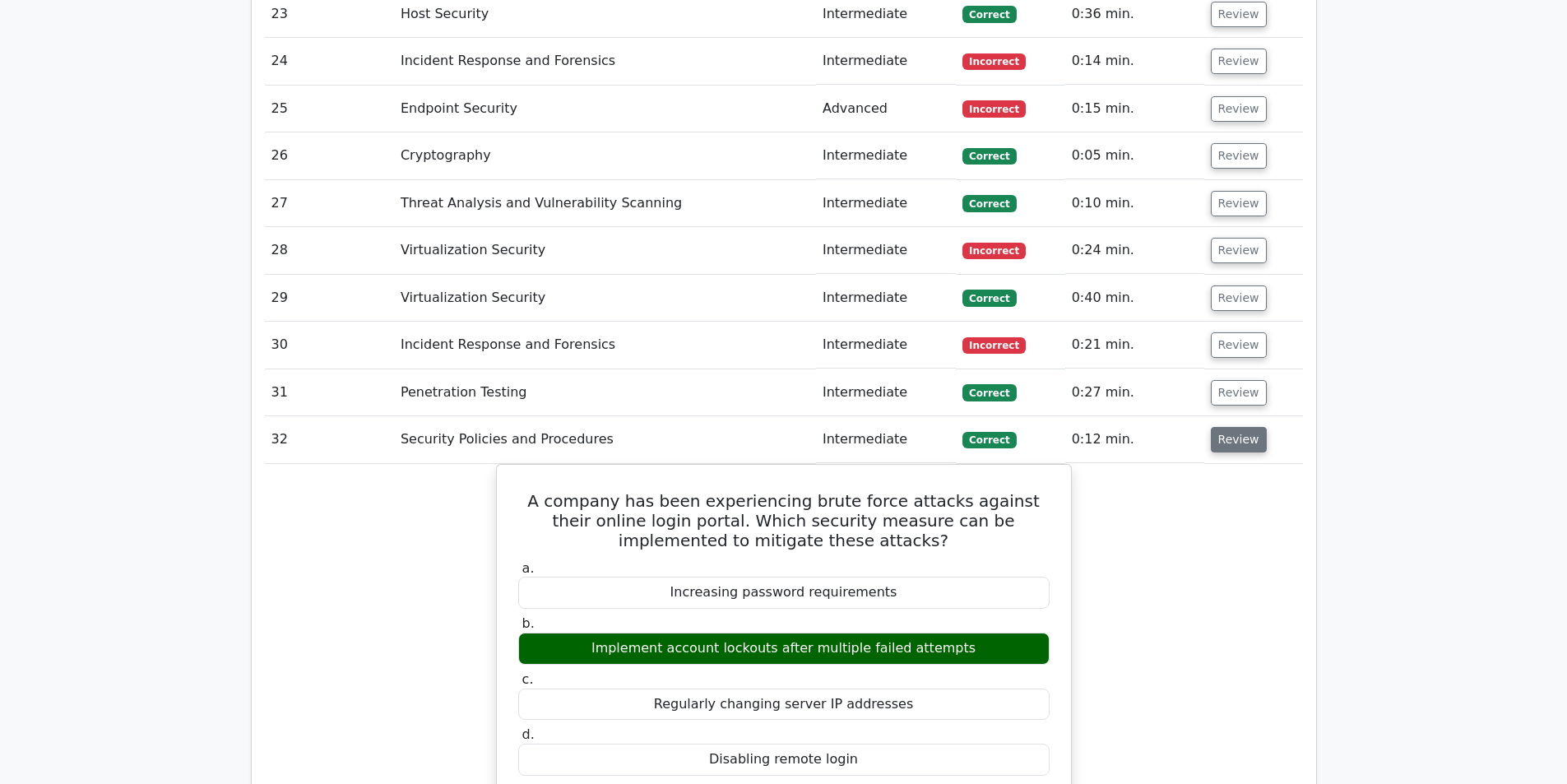
click at [1229, 427] on button "Review" at bounding box center [1239, 439] width 56 height 25
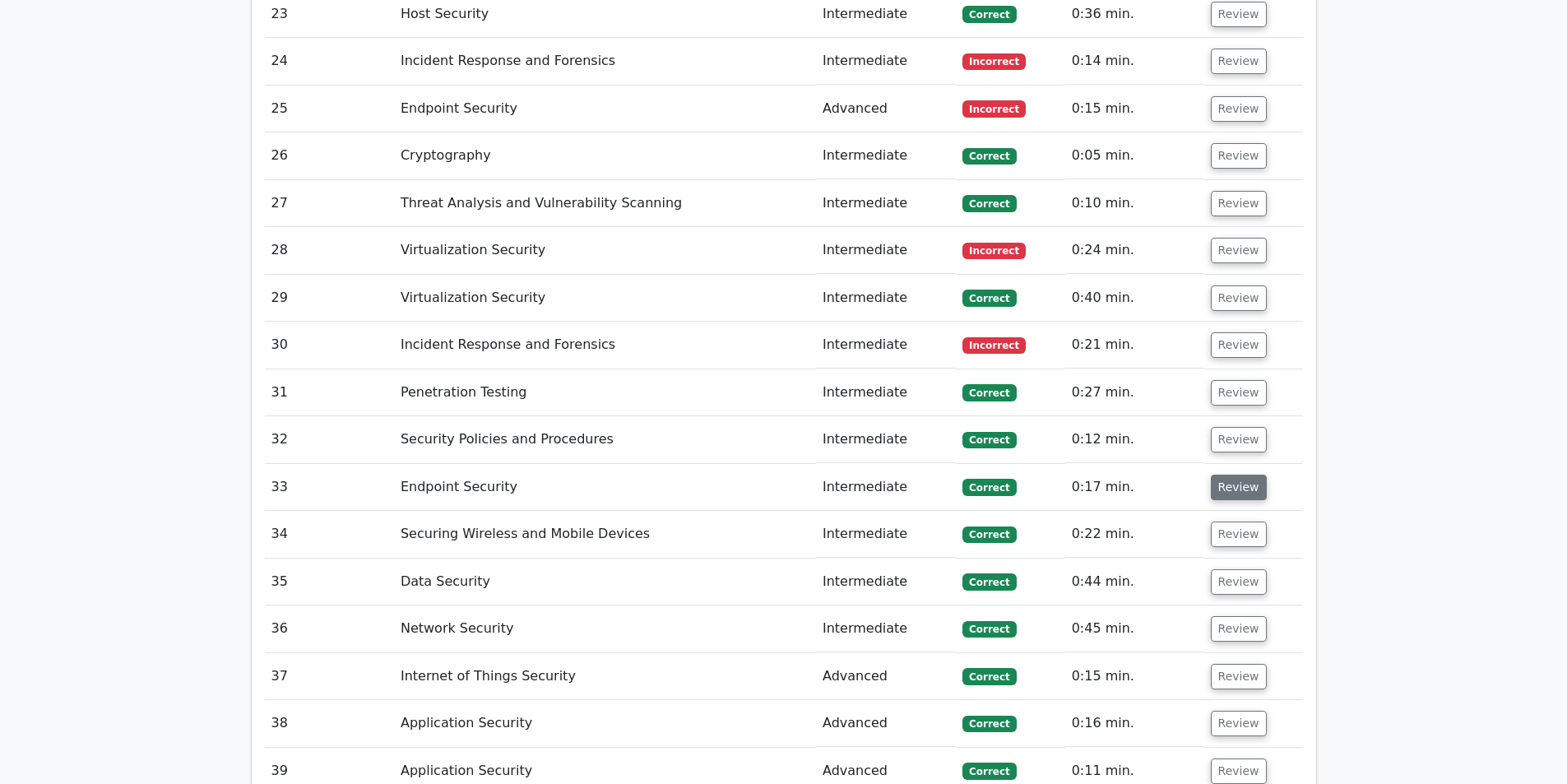
click at [1244, 475] on button "Review" at bounding box center [1239, 487] width 56 height 25
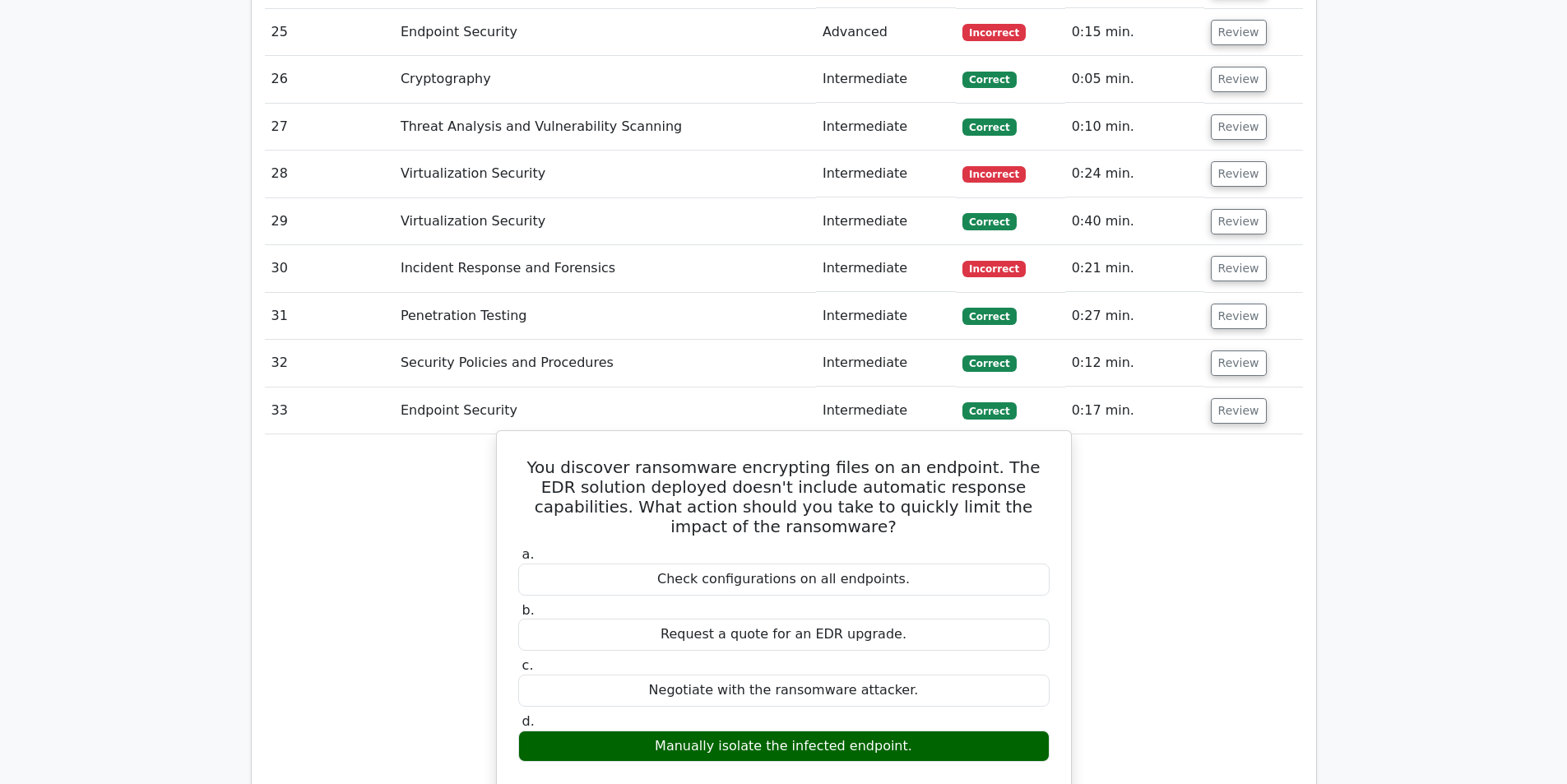
scroll to position [7071, 0]
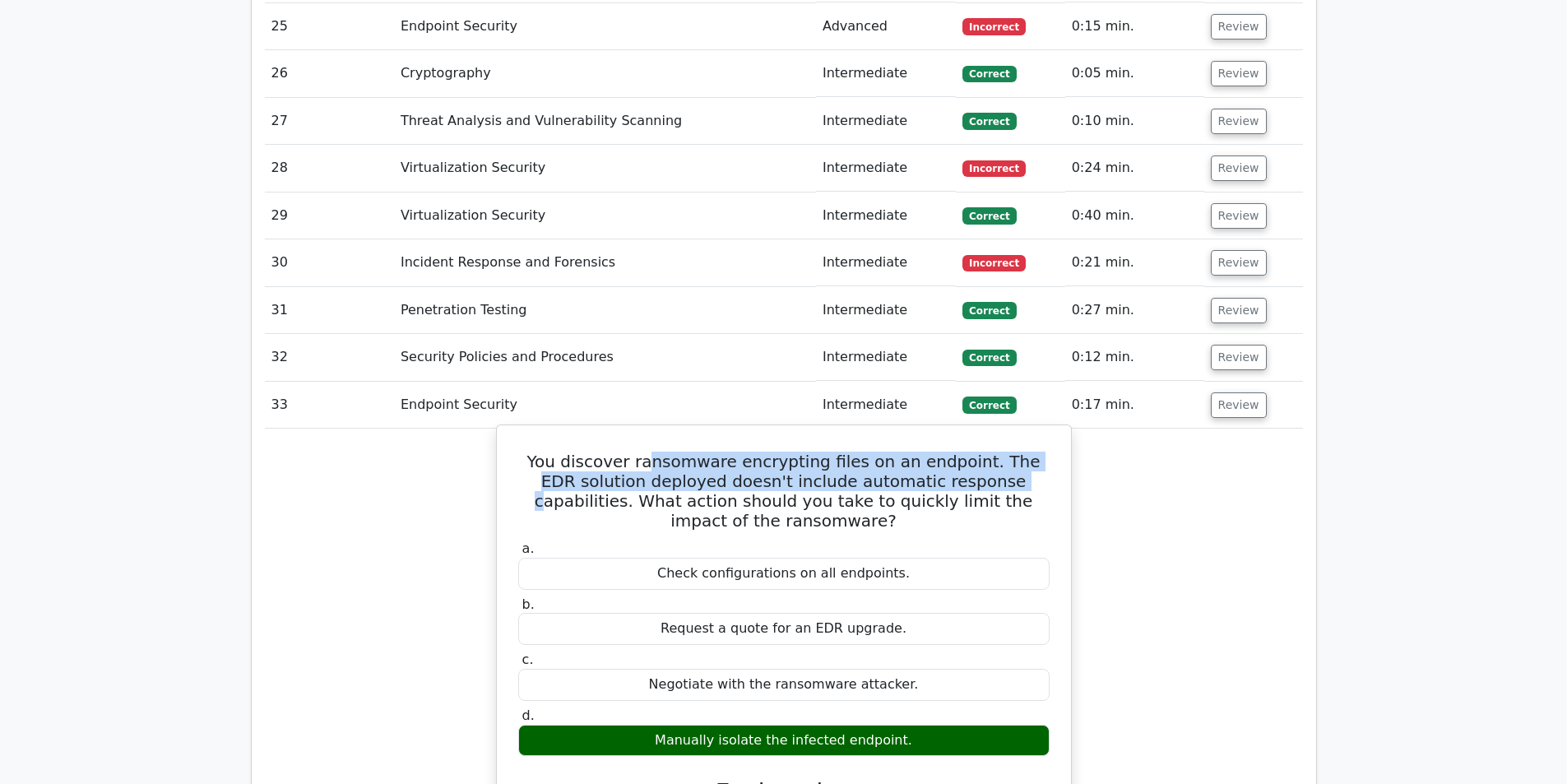
drag, startPoint x: 644, startPoint y: 321, endPoint x: 948, endPoint y: 341, distance: 304.7
click at [948, 451] on h5 "You discover ransomware encrypting files on an endpoint. The EDR solution deplo…" at bounding box center [784, 490] width 534 height 79
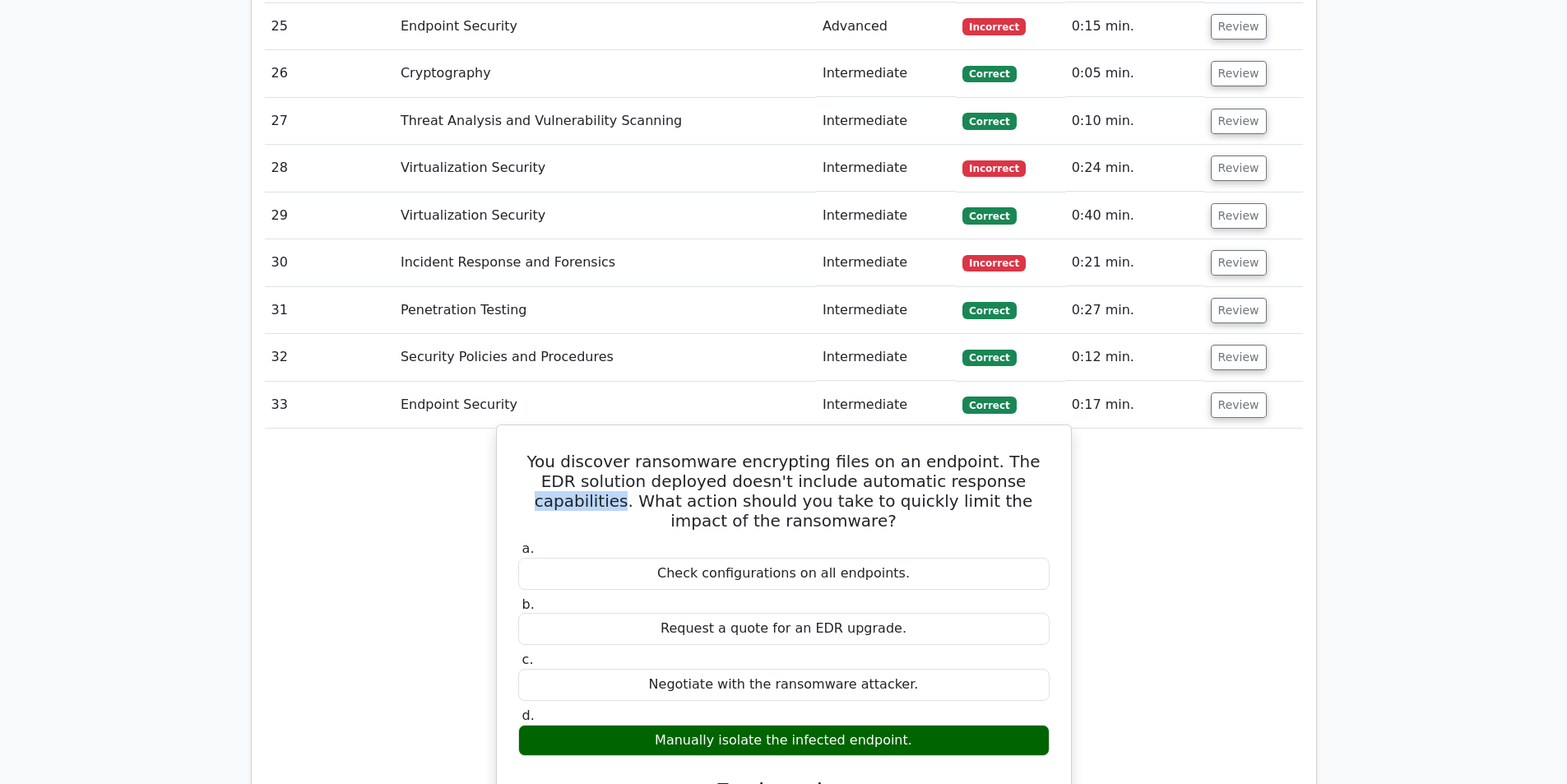
click at [948, 451] on h5 "You discover ransomware encrypting files on an endpoint. The EDR solution deplo…" at bounding box center [784, 490] width 534 height 79
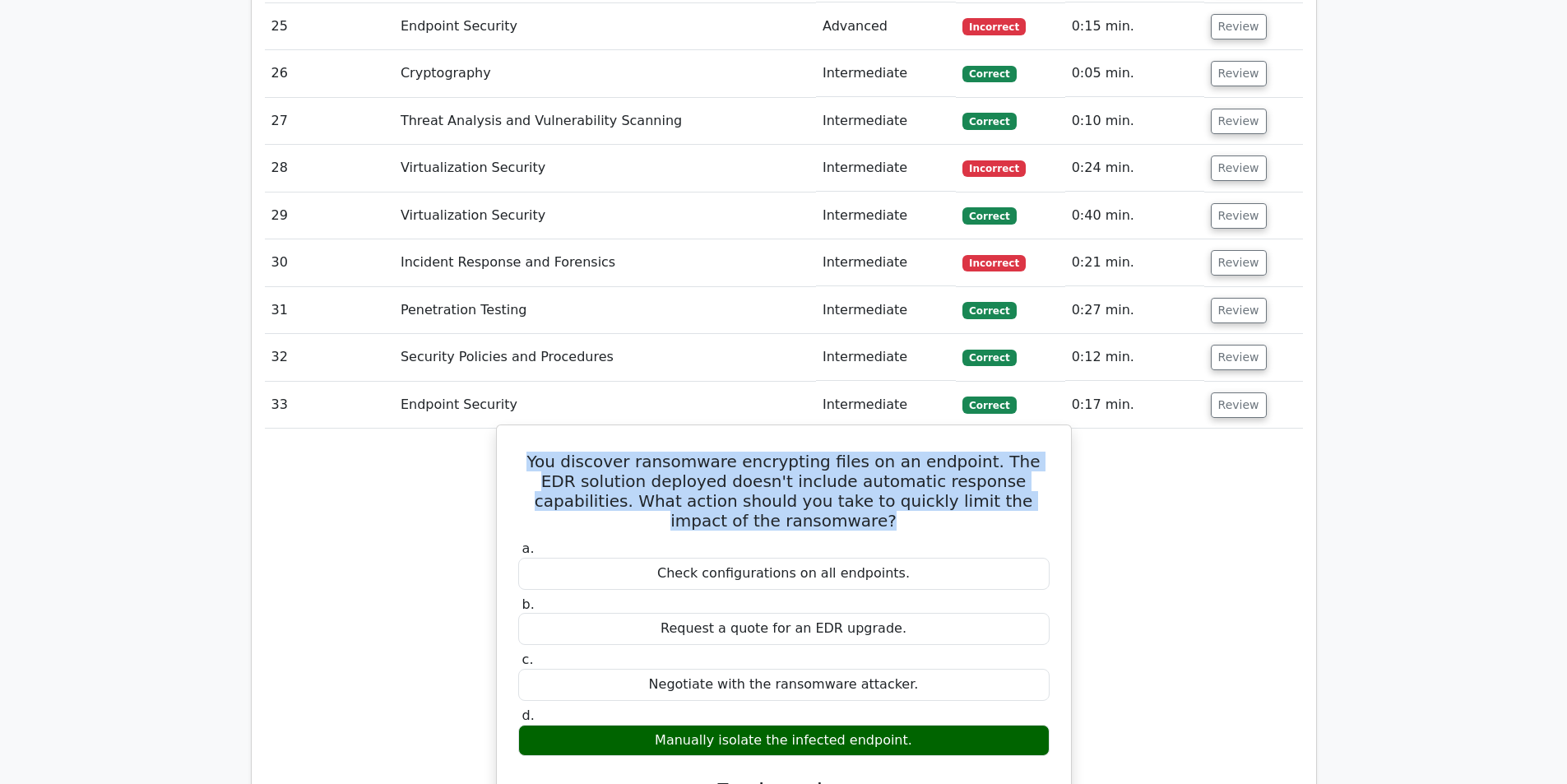
click at [948, 451] on h5 "You discover ransomware encrypting files on an endpoint. The EDR solution deplo…" at bounding box center [784, 490] width 534 height 79
click at [780, 451] on h5 "You discover ransomware encrypting files on an endpoint. The EDR solution deplo…" at bounding box center [784, 490] width 534 height 79
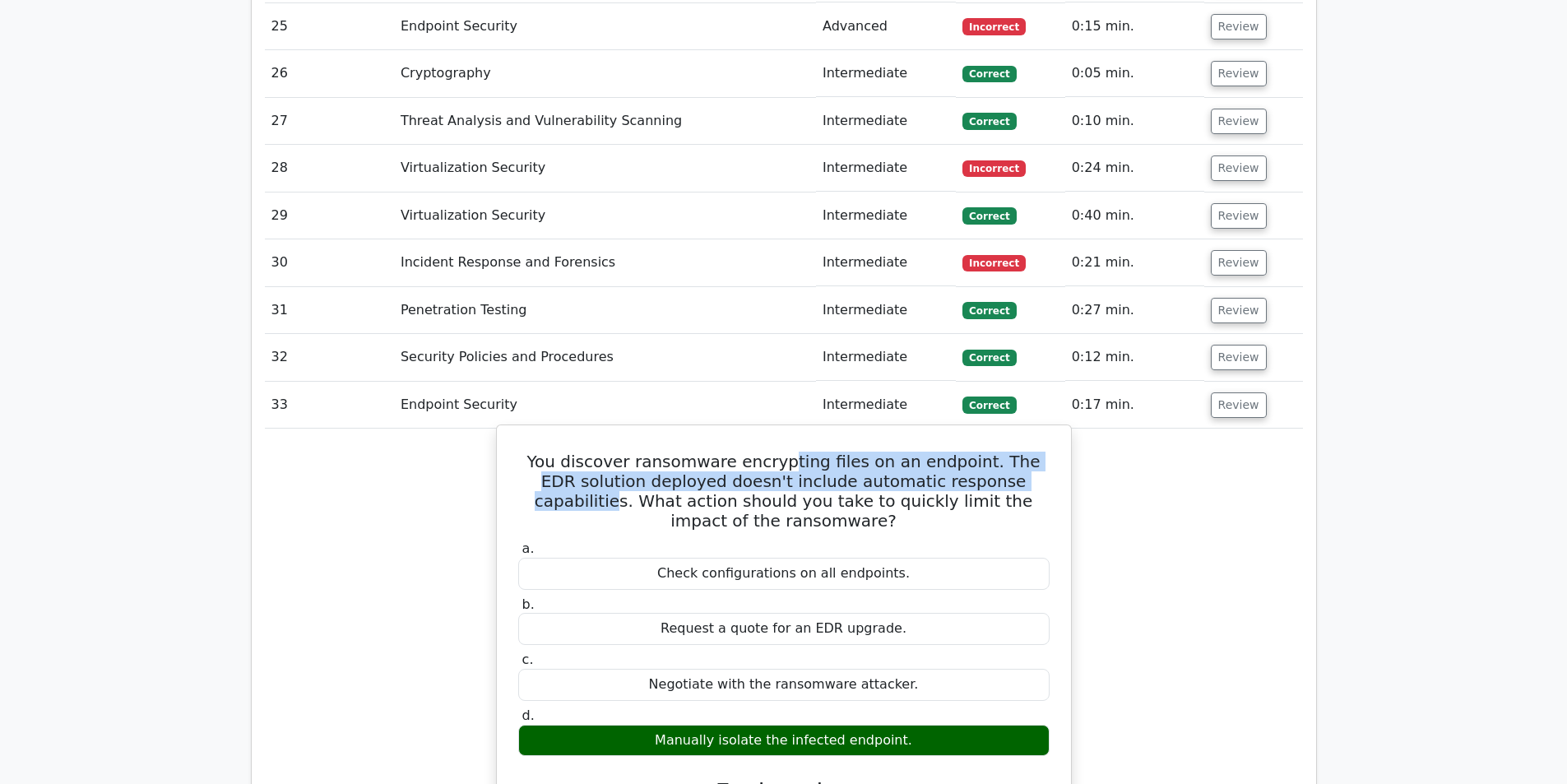
drag, startPoint x: 777, startPoint y: 334, endPoint x: 1019, endPoint y: 346, distance: 242.3
click at [1019, 451] on h5 "You discover ransomware encrypting files on an endpoint. The EDR solution deplo…" at bounding box center [784, 490] width 534 height 79
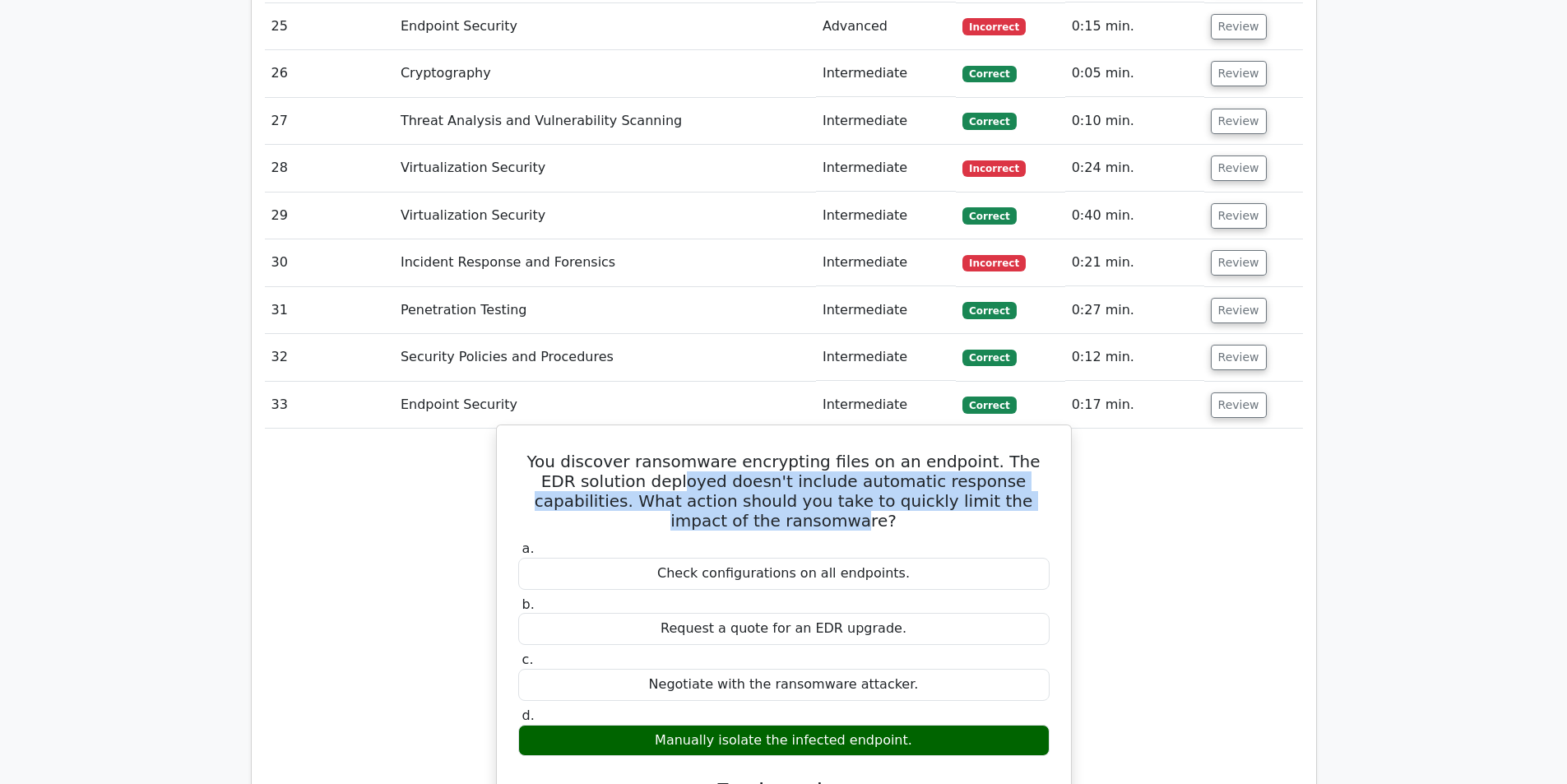
drag, startPoint x: 638, startPoint y: 354, endPoint x: 812, endPoint y: 383, distance: 176.4
click at [812, 451] on h5 "You discover ransomware encrypting files on an endpoint. The EDR solution deplo…" at bounding box center [784, 490] width 534 height 79
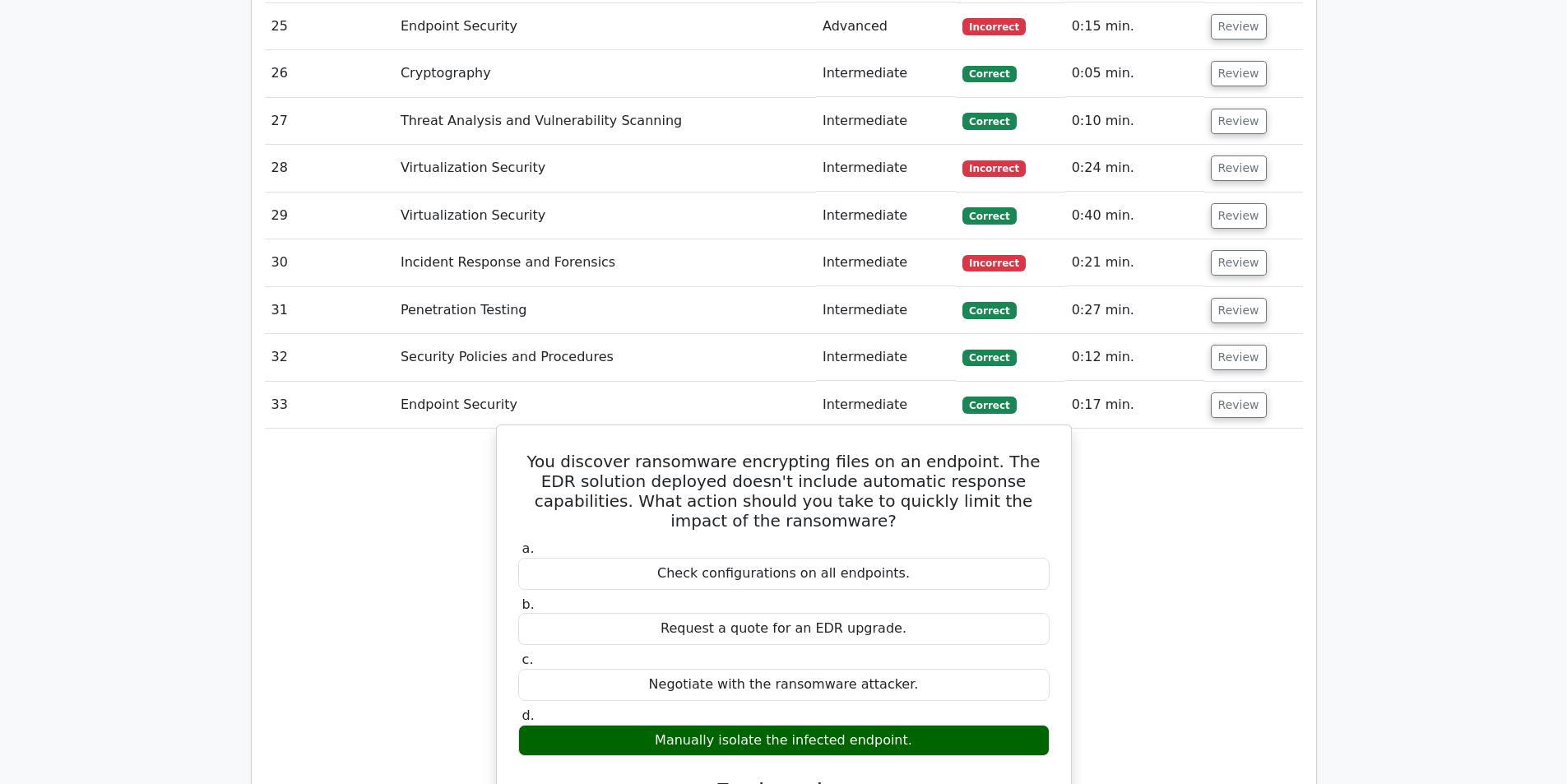
click at [792, 451] on h5 "You discover ransomware encrypting files on an endpoint. The EDR solution deplo…" at bounding box center [784, 490] width 534 height 79
click at [799, 451] on h5 "You discover ransomware encrypting files on an endpoint. The EDR solution deplo…" at bounding box center [784, 490] width 534 height 79
click at [836, 451] on h5 "You discover ransomware encrypting files on an endpoint. The EDR solution deplo…" at bounding box center [784, 490] width 534 height 79
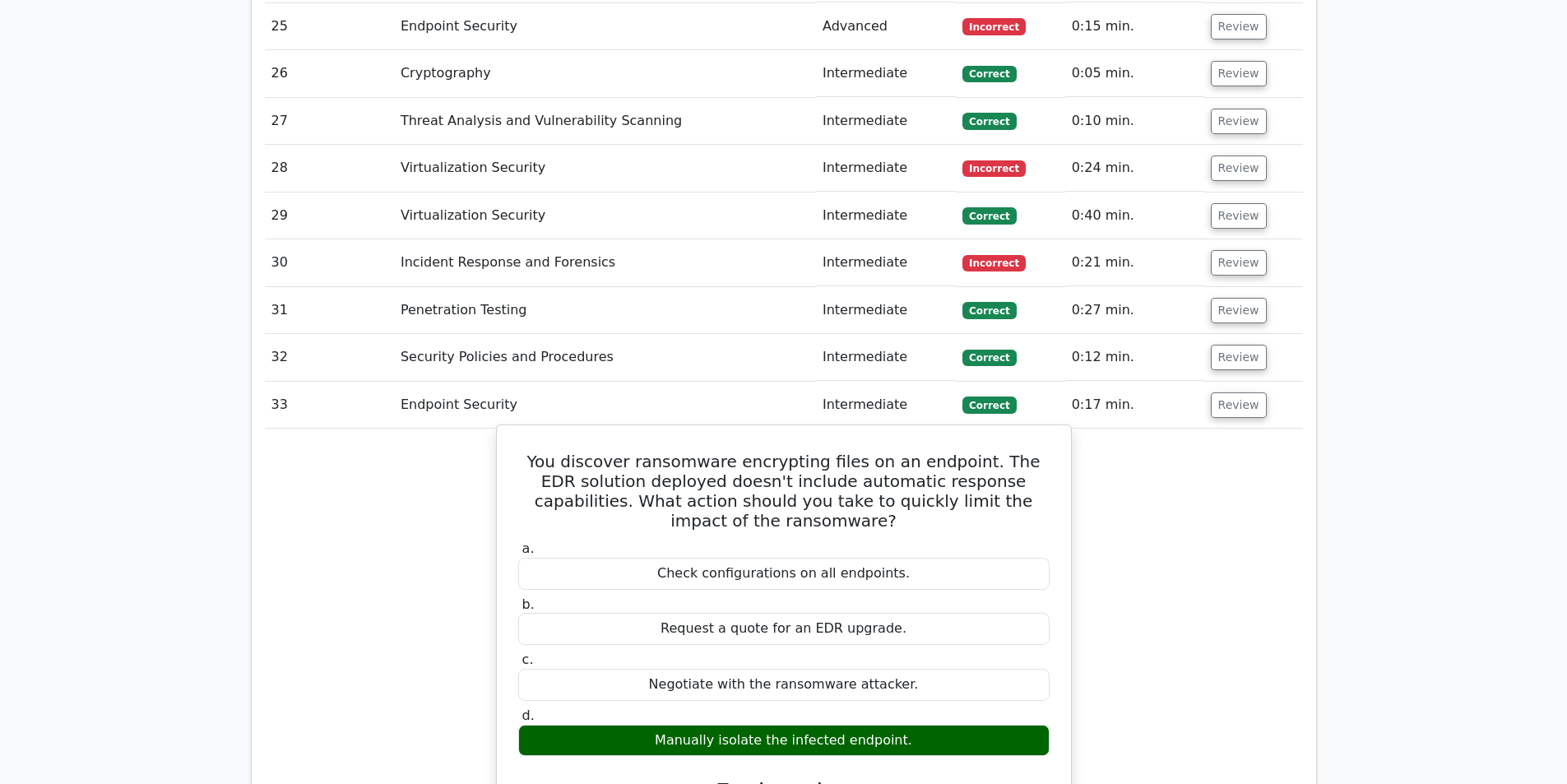
click at [836, 451] on h5 "You discover ransomware encrypting files on an endpoint. The EDR solution deplo…" at bounding box center [784, 490] width 534 height 79
click at [818, 451] on h5 "You discover ransomware encrypting files on an endpoint. The EDR solution deplo…" at bounding box center [784, 490] width 534 height 79
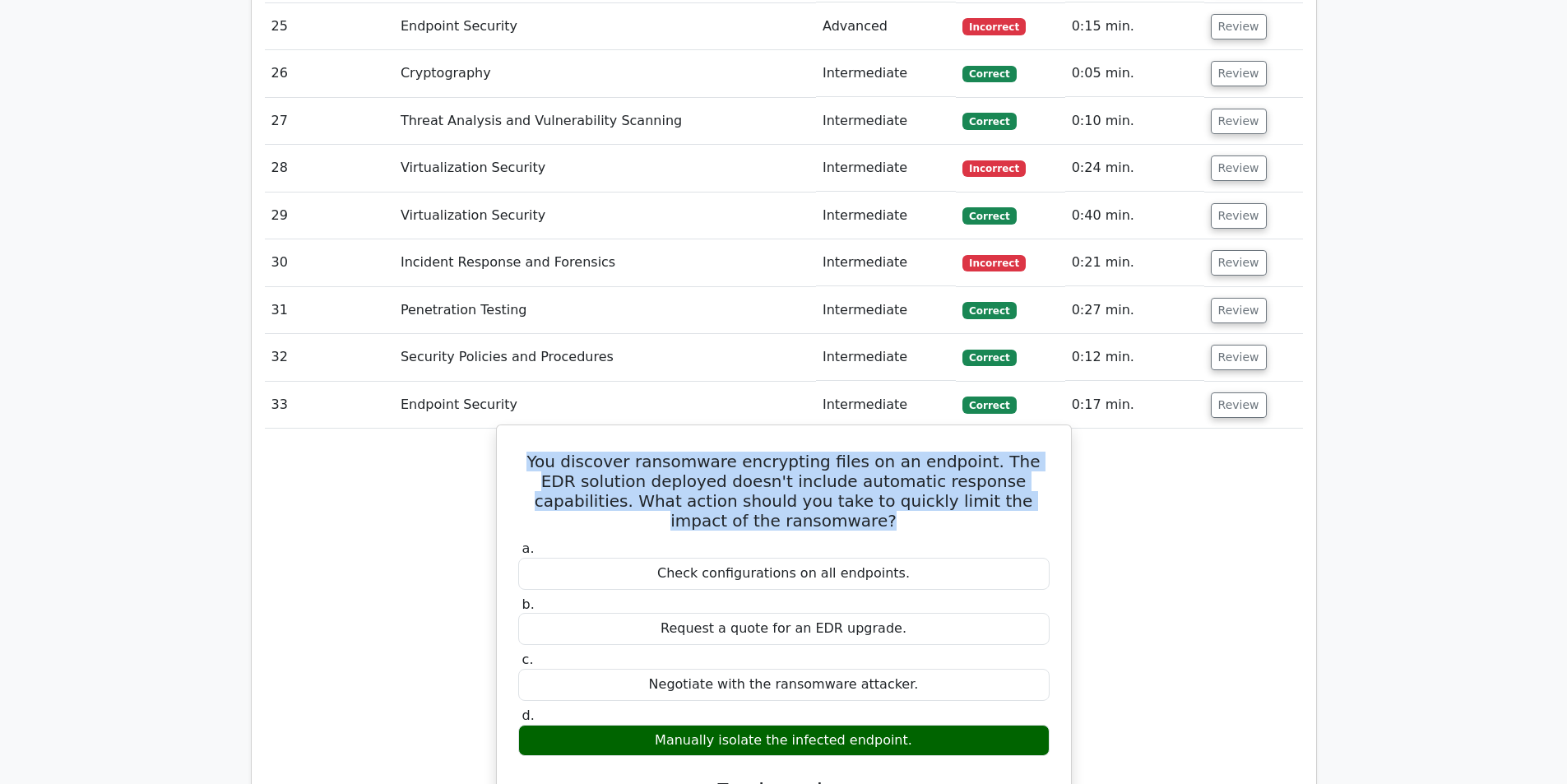
click at [818, 451] on h5 "You discover ransomware encrypting files on an endpoint. The EDR solution deplo…" at bounding box center [784, 490] width 534 height 79
click at [840, 451] on h5 "You discover ransomware encrypting files on an endpoint. The EDR solution deplo…" at bounding box center [784, 490] width 534 height 79
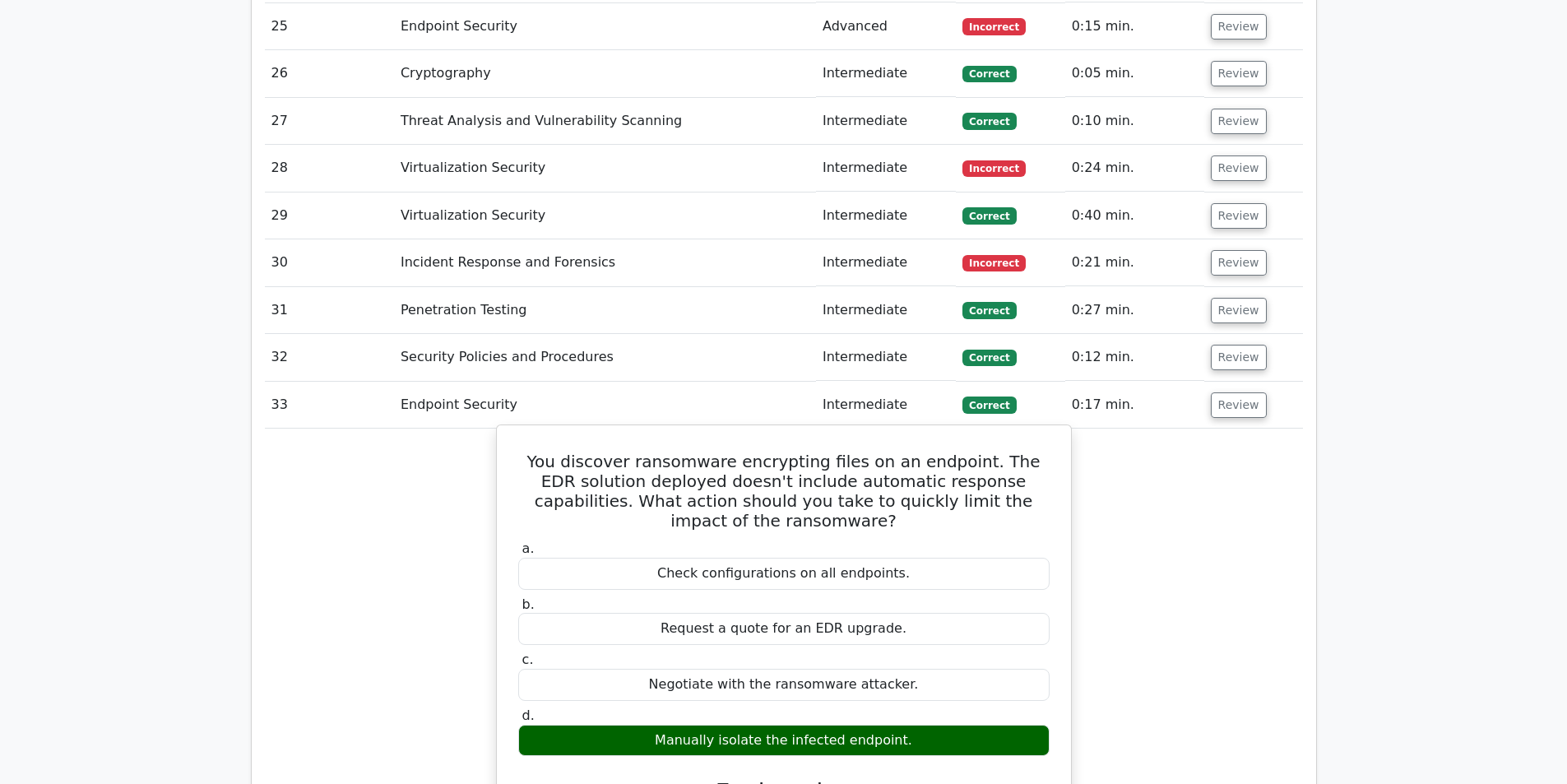
click at [825, 451] on h5 "You discover ransomware encrypting files on an endpoint. The EDR solution deplo…" at bounding box center [784, 490] width 534 height 79
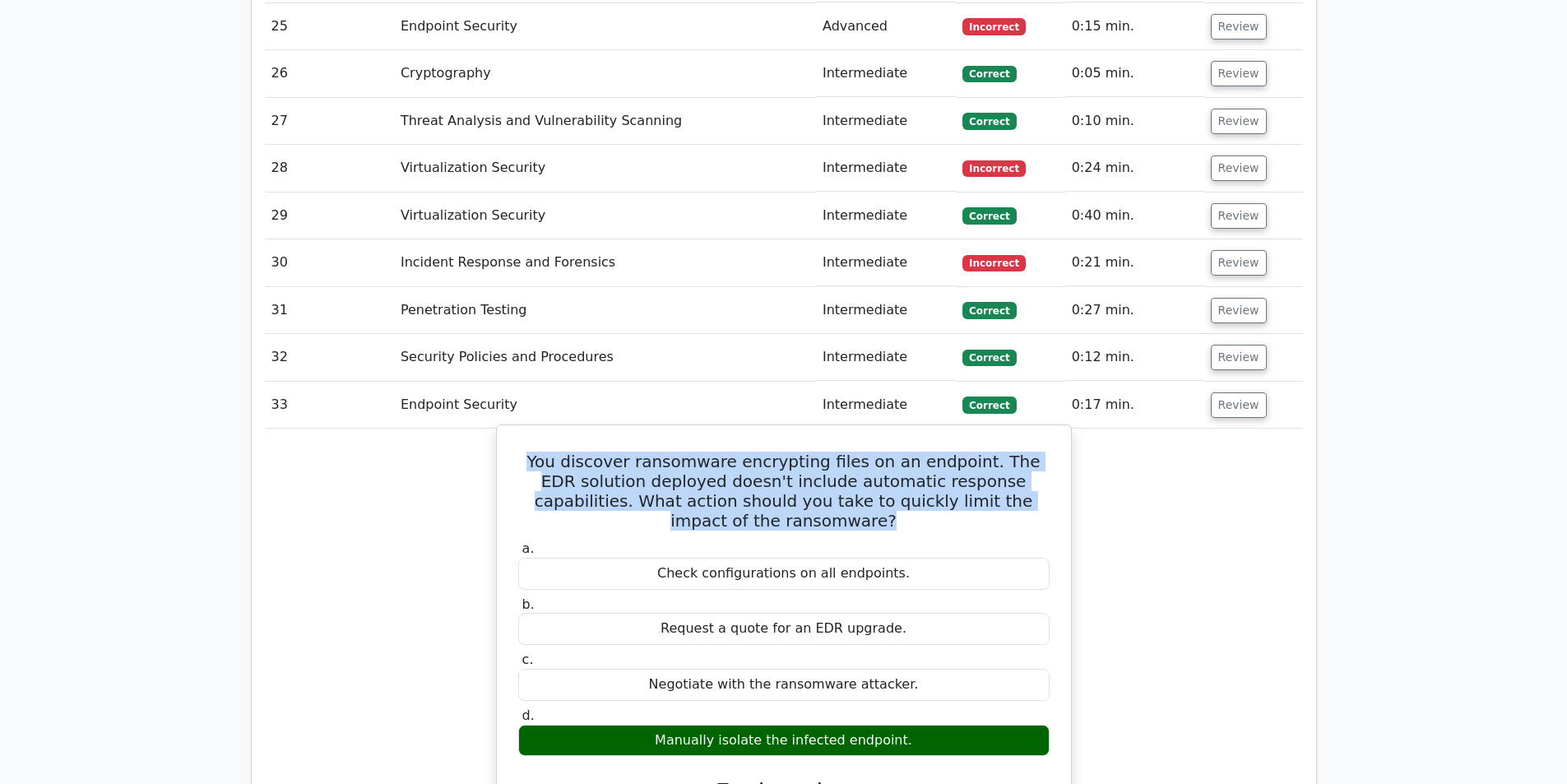
click at [825, 451] on h5 "You discover ransomware encrypting files on an endpoint. The EDR solution deplo…" at bounding box center [784, 490] width 534 height 79
click at [860, 451] on h5 "You discover ransomware encrypting files on an endpoint. The EDR solution deplo…" at bounding box center [784, 490] width 534 height 79
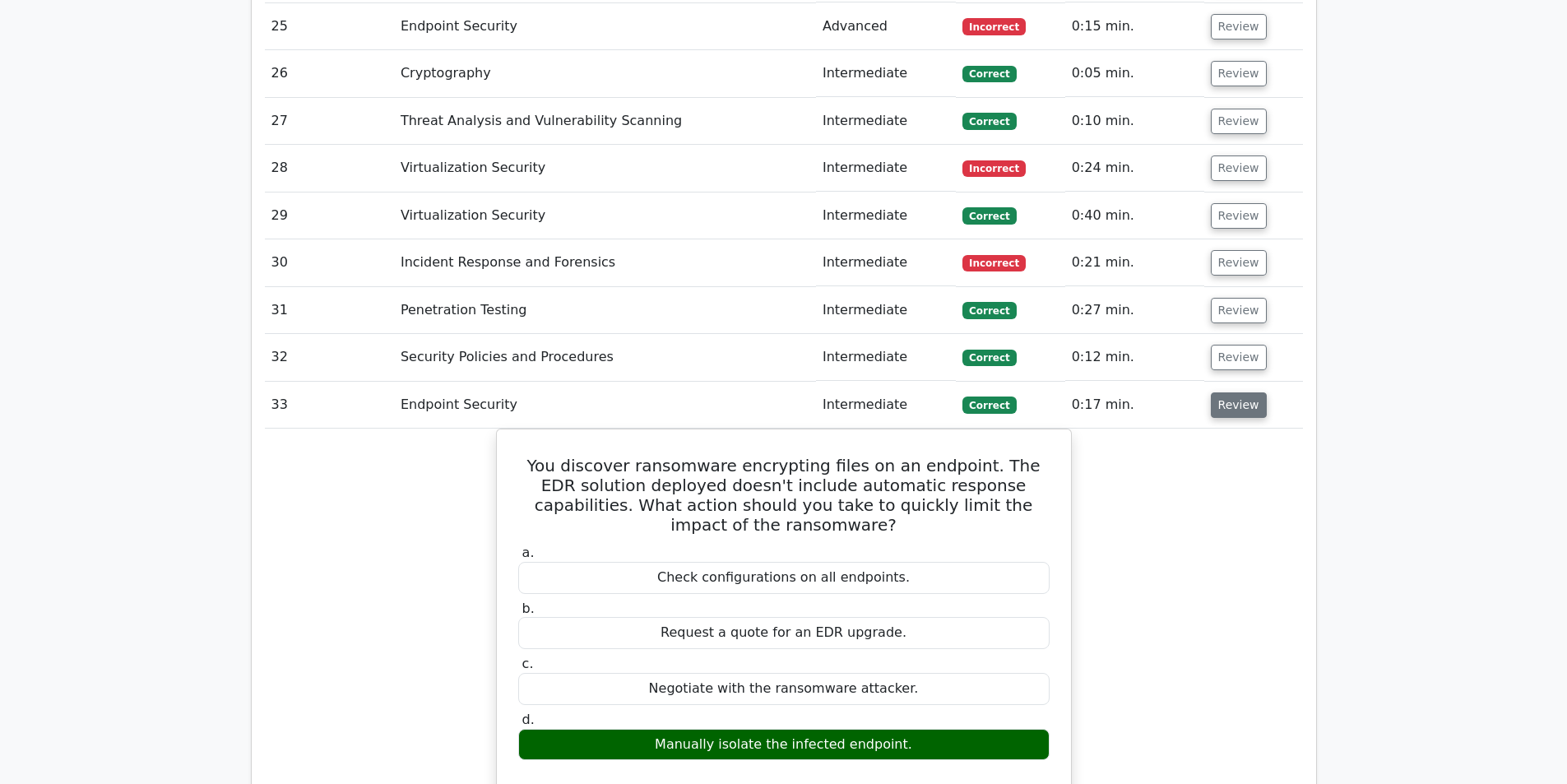
click at [1235, 392] on button "Review" at bounding box center [1239, 405] width 56 height 25
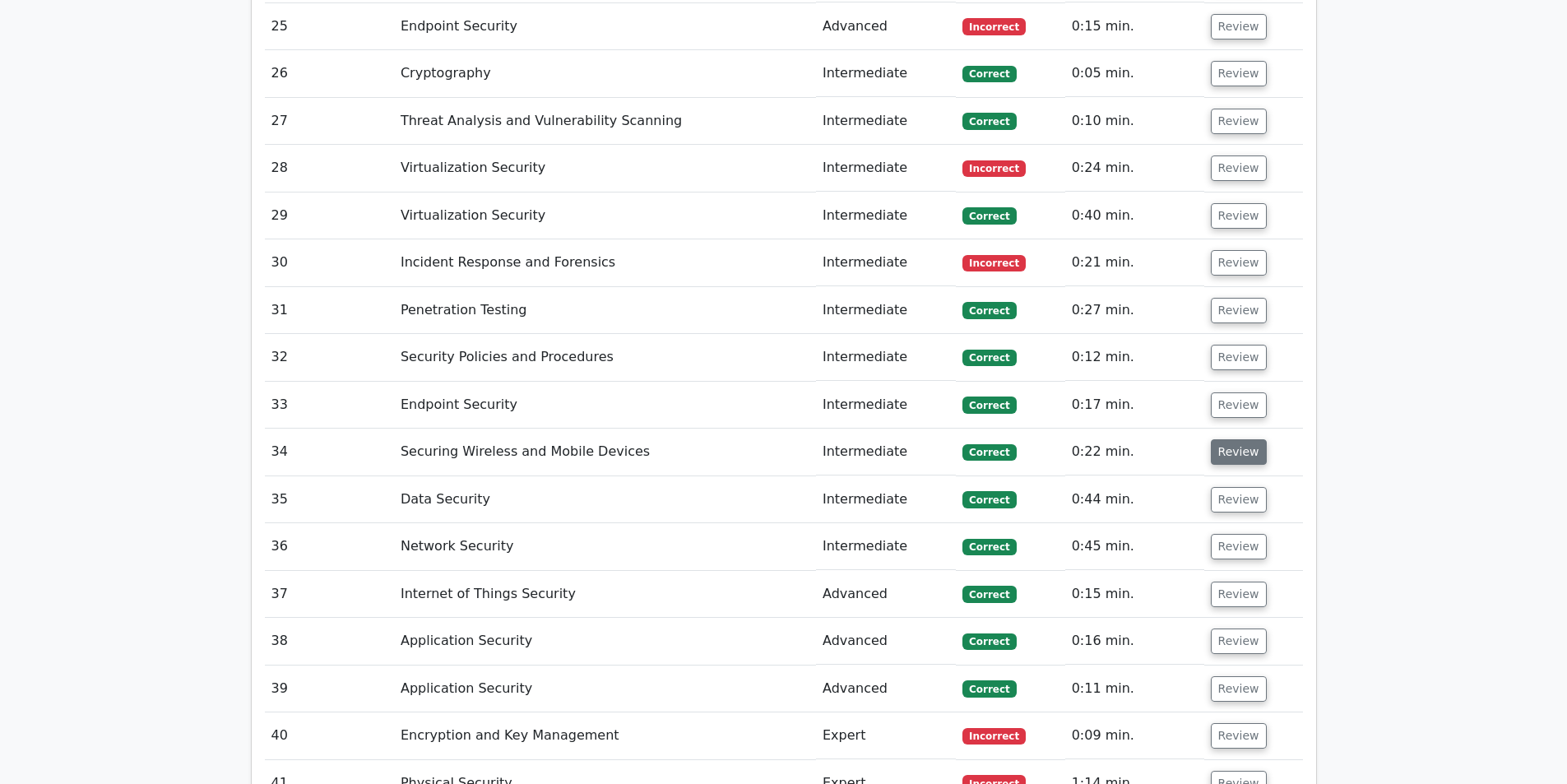
click at [1223, 439] on button "Review" at bounding box center [1239, 451] width 56 height 25
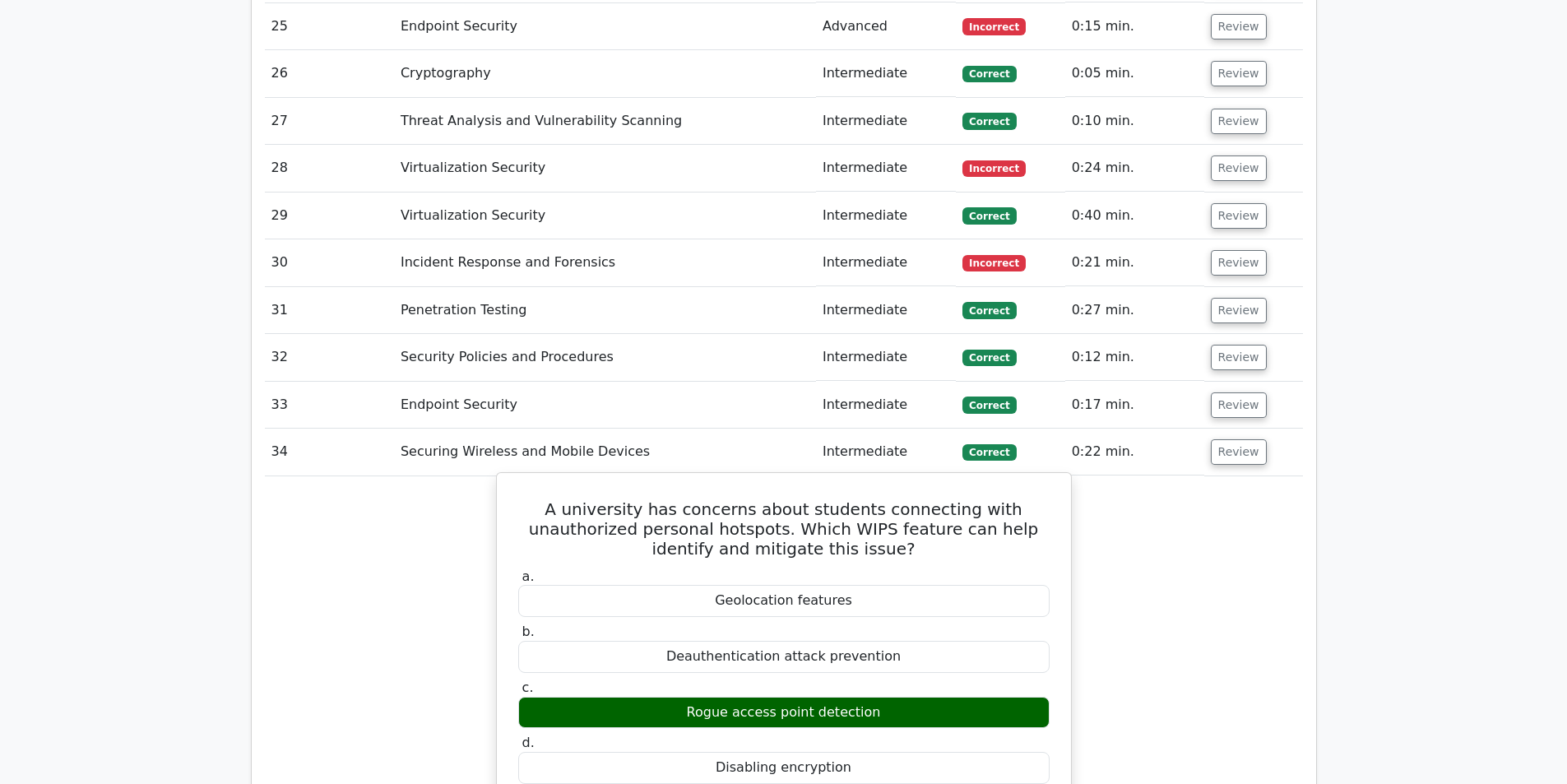
click at [885, 499] on h5 "A university has concerns about students connecting with unauthorized personal …" at bounding box center [784, 529] width 534 height 59
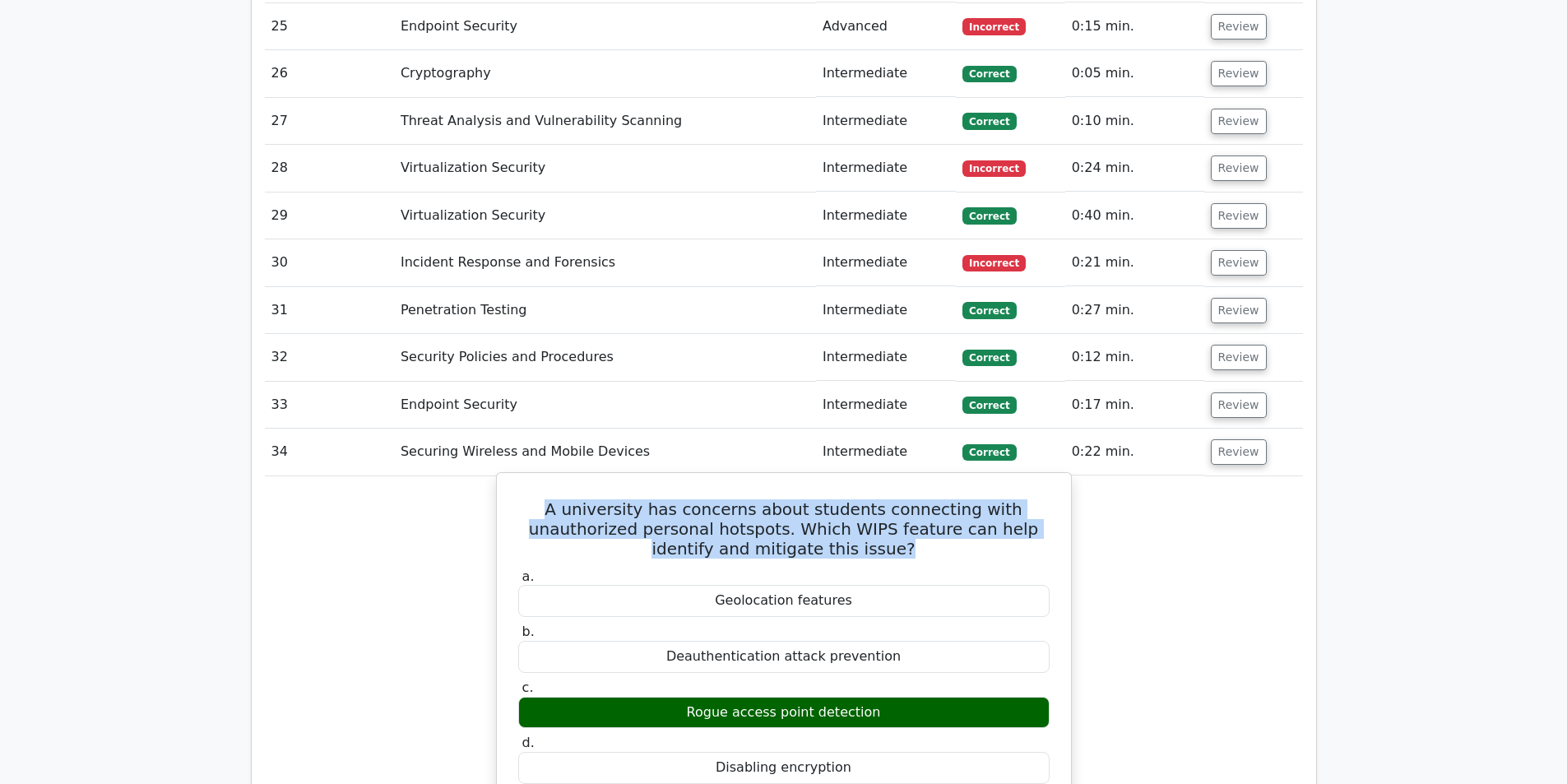
click at [885, 499] on h5 "A university has concerns about students connecting with unauthorized personal …" at bounding box center [784, 529] width 534 height 59
click at [883, 499] on h5 "A university has concerns about students connecting with unauthorized personal …" at bounding box center [784, 529] width 534 height 59
click at [837, 499] on h5 "A university has concerns about students connecting with unauthorized personal …" at bounding box center [784, 529] width 534 height 59
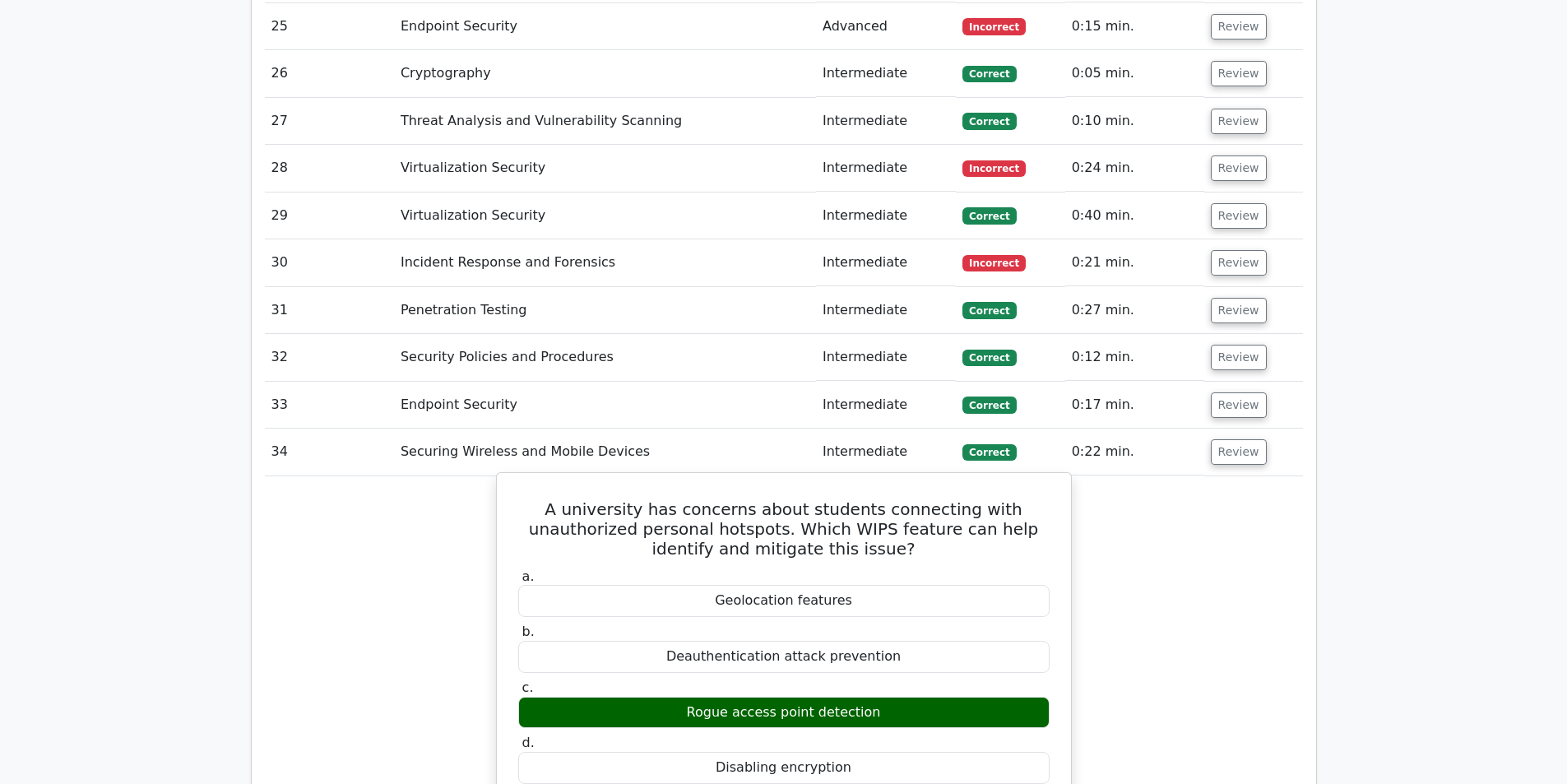
click at [720, 697] on div "Rogue access point detection" at bounding box center [784, 712] width 532 height 32
click at [866, 499] on h5 "A university has concerns about students connecting with unauthorized personal …" at bounding box center [784, 529] width 534 height 59
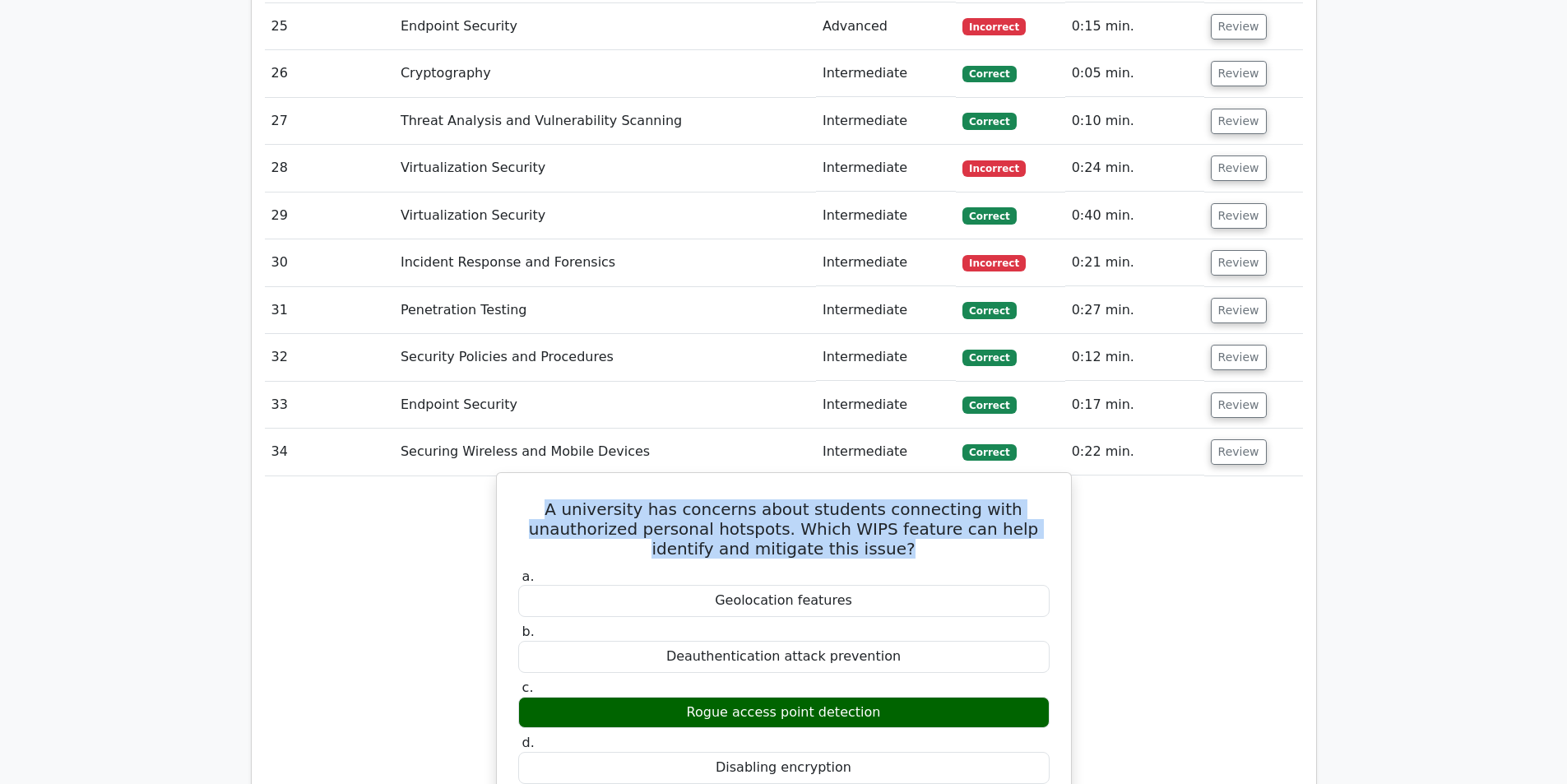
click at [866, 499] on h5 "A university has concerns about students connecting with unauthorized personal …" at bounding box center [784, 529] width 534 height 59
click at [855, 499] on h5 "A university has concerns about students connecting with unauthorized personal …" at bounding box center [784, 529] width 534 height 59
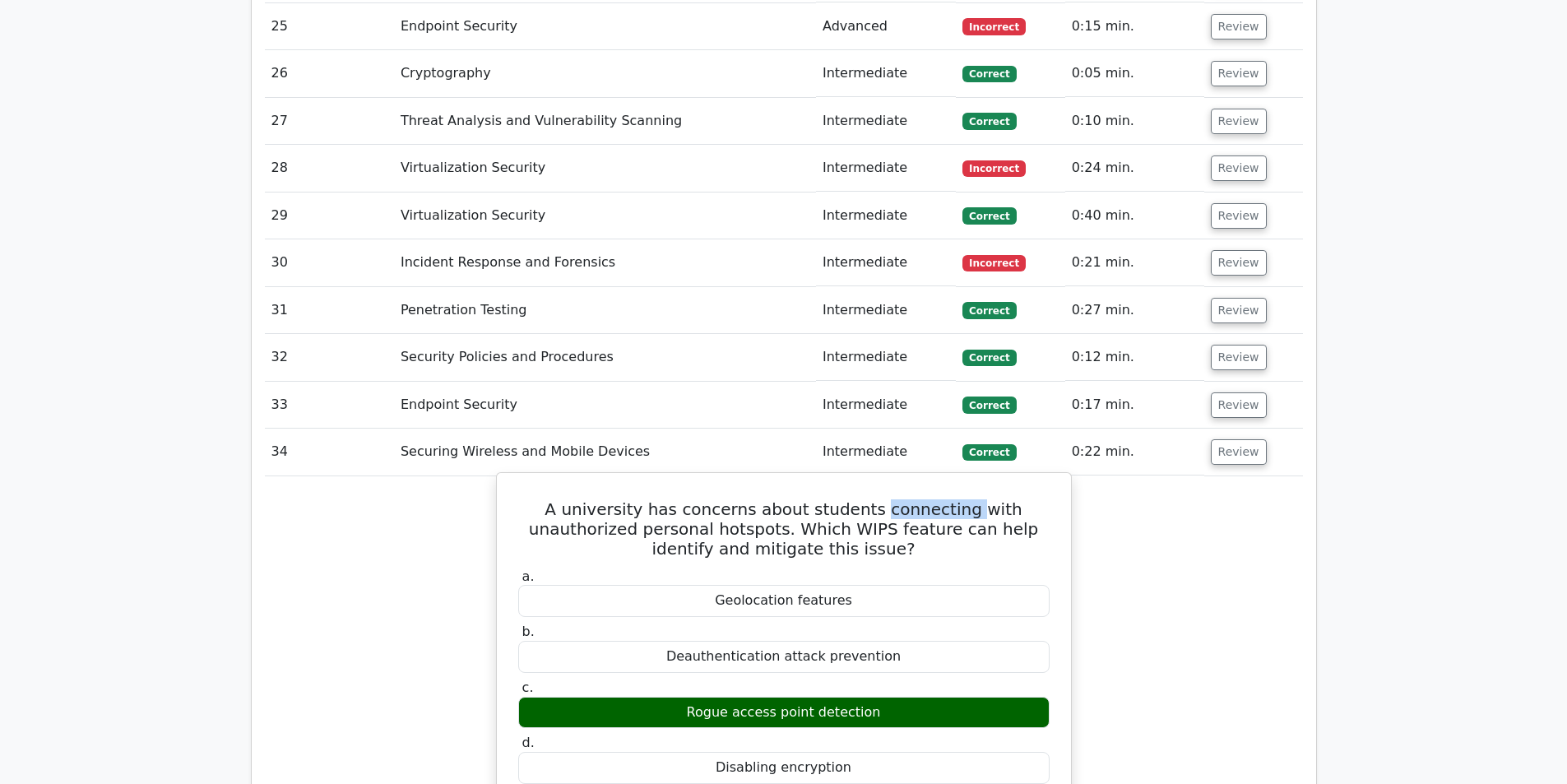
click at [855, 499] on h5 "A university has concerns about students connecting with unauthorized personal …" at bounding box center [784, 529] width 534 height 59
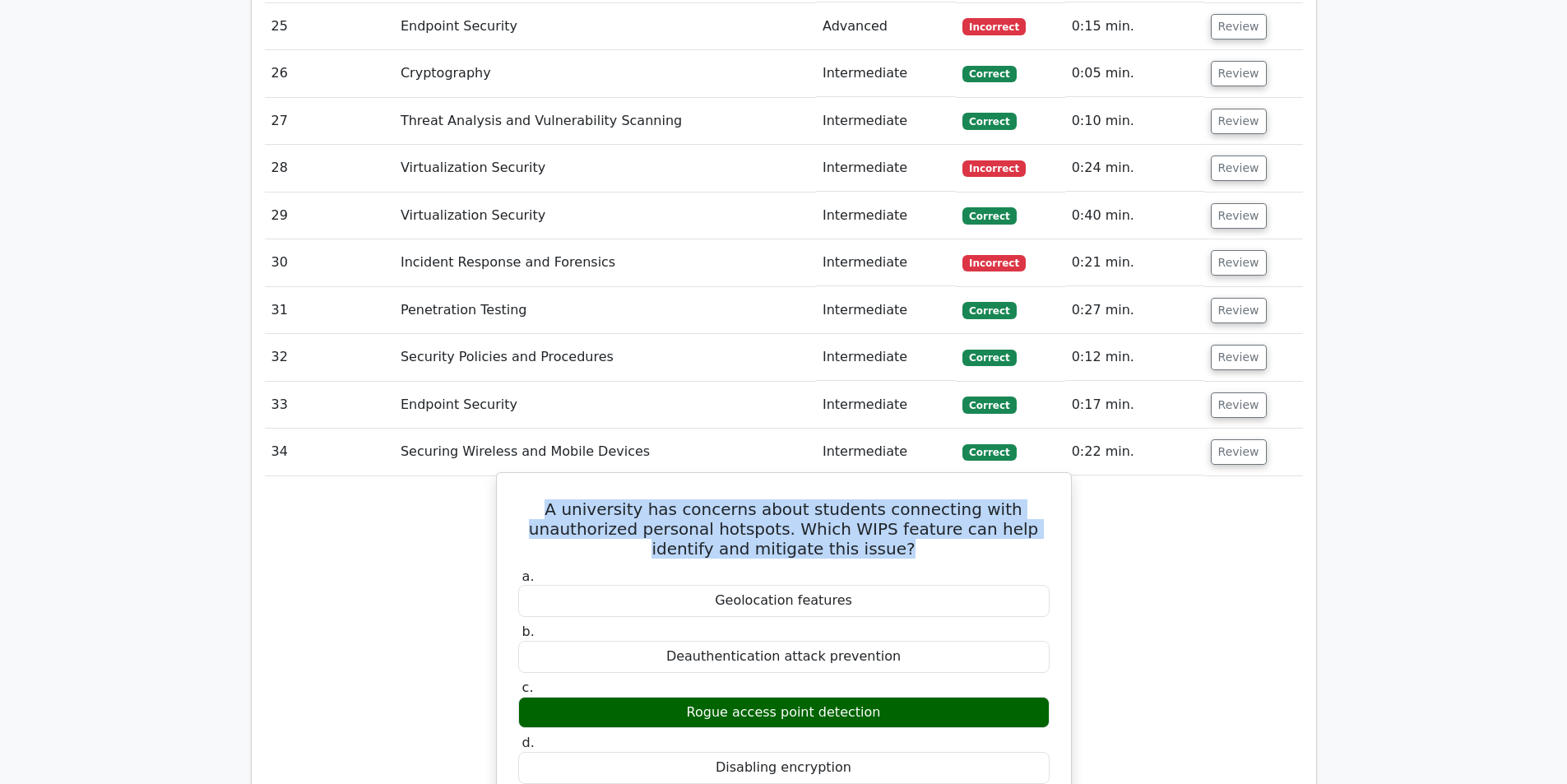
click at [855, 499] on h5 "A university has concerns about students connecting with unauthorized personal …" at bounding box center [784, 529] width 534 height 59
click at [793, 499] on h5 "A university has concerns about students connecting with unauthorized personal …" at bounding box center [784, 529] width 534 height 59
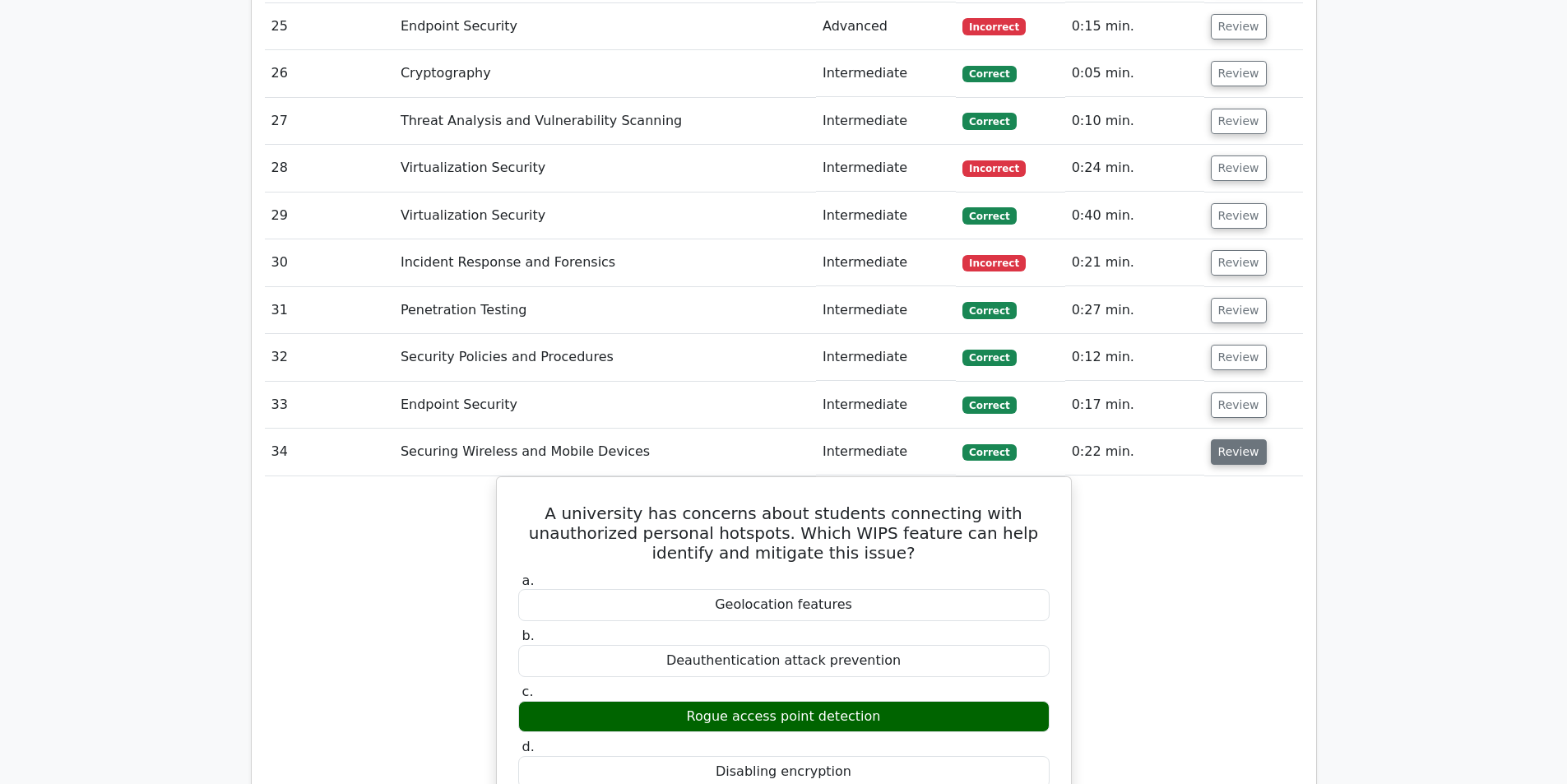
click at [1236, 439] on button "Review" at bounding box center [1239, 451] width 56 height 25
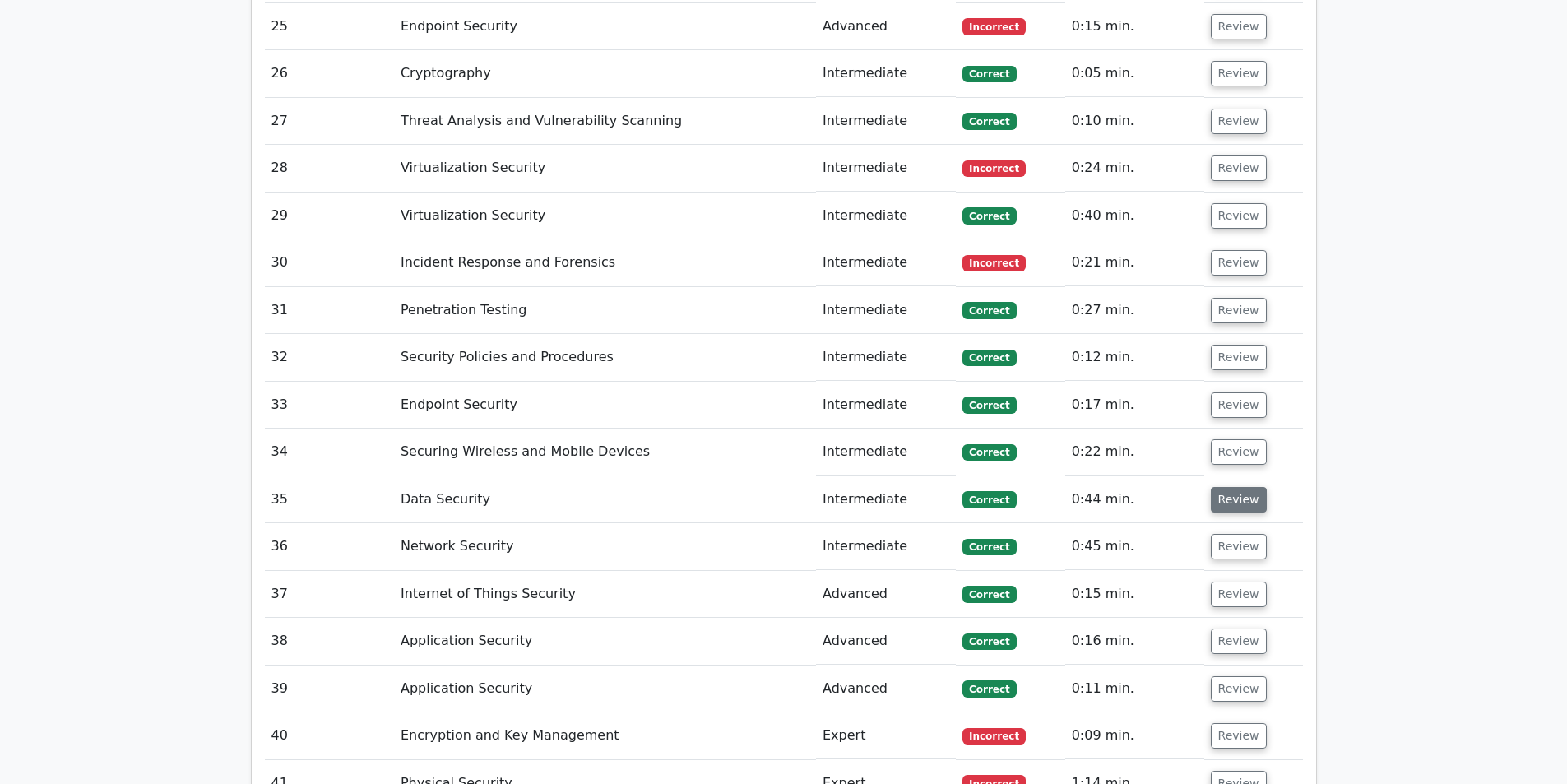
click at [1235, 487] on button "Review" at bounding box center [1239, 499] width 56 height 25
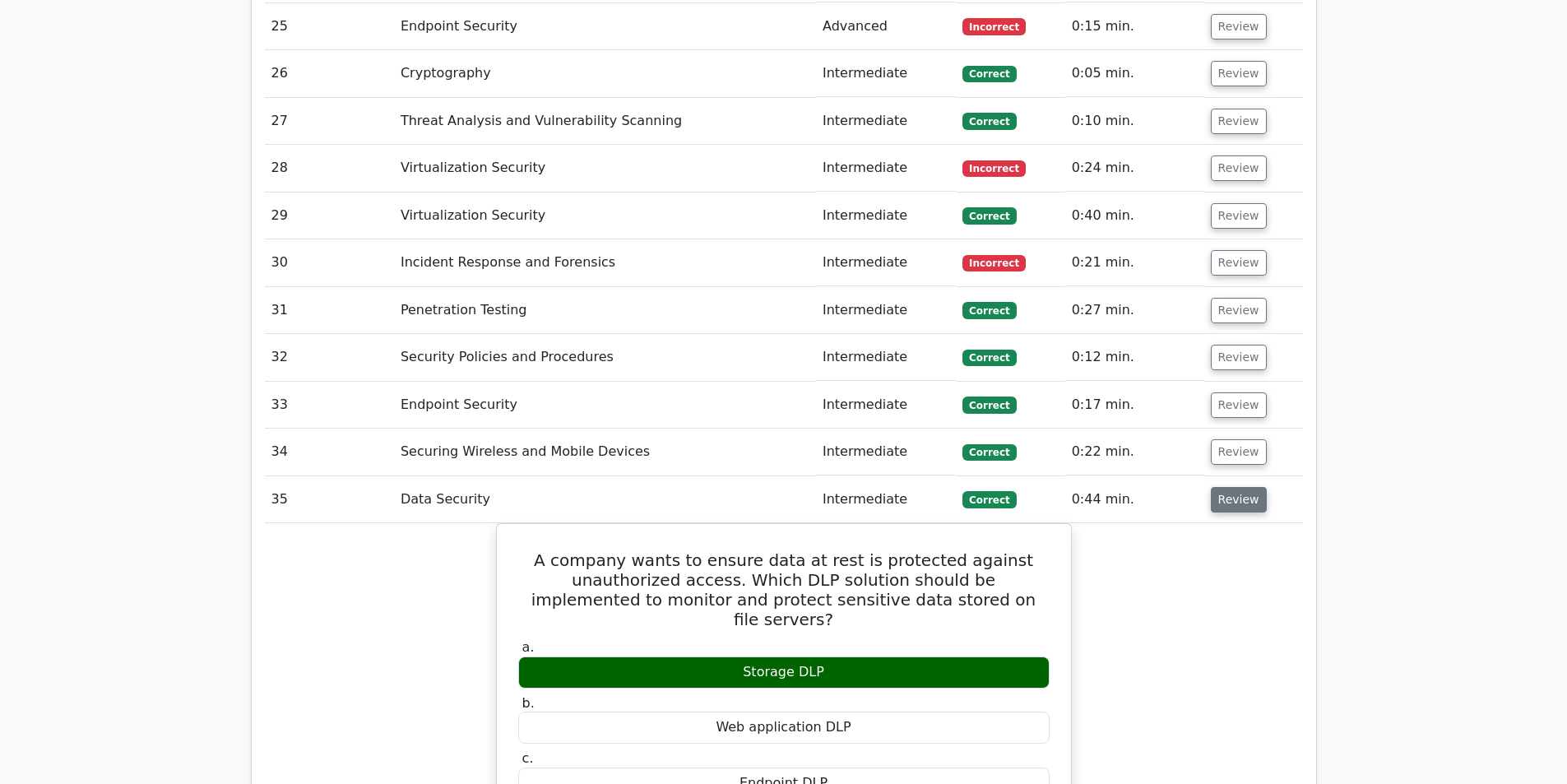
click at [1230, 487] on button "Review" at bounding box center [1239, 499] width 56 height 25
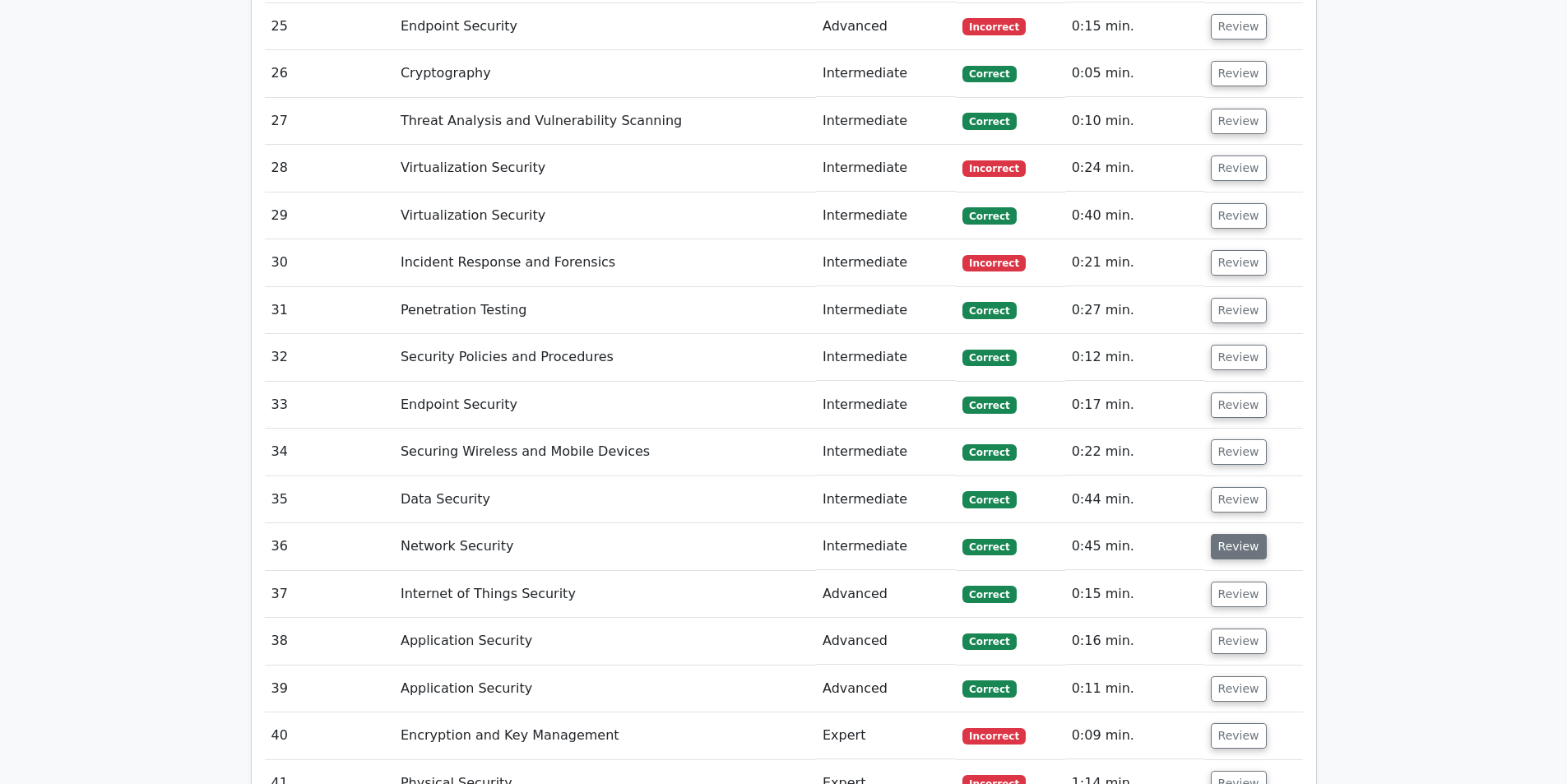
click at [1227, 534] on button "Review" at bounding box center [1239, 546] width 56 height 25
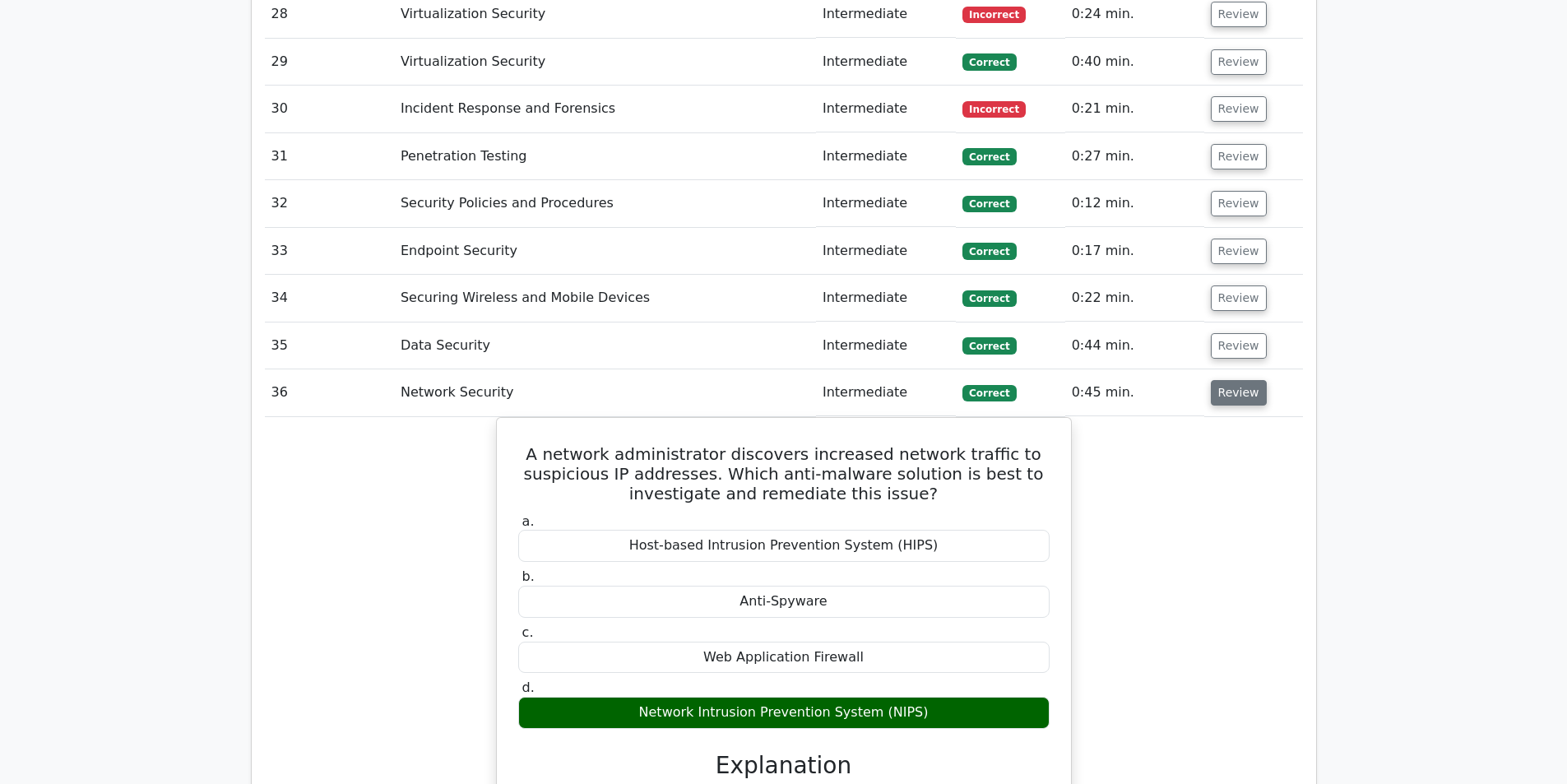
scroll to position [7235, 0]
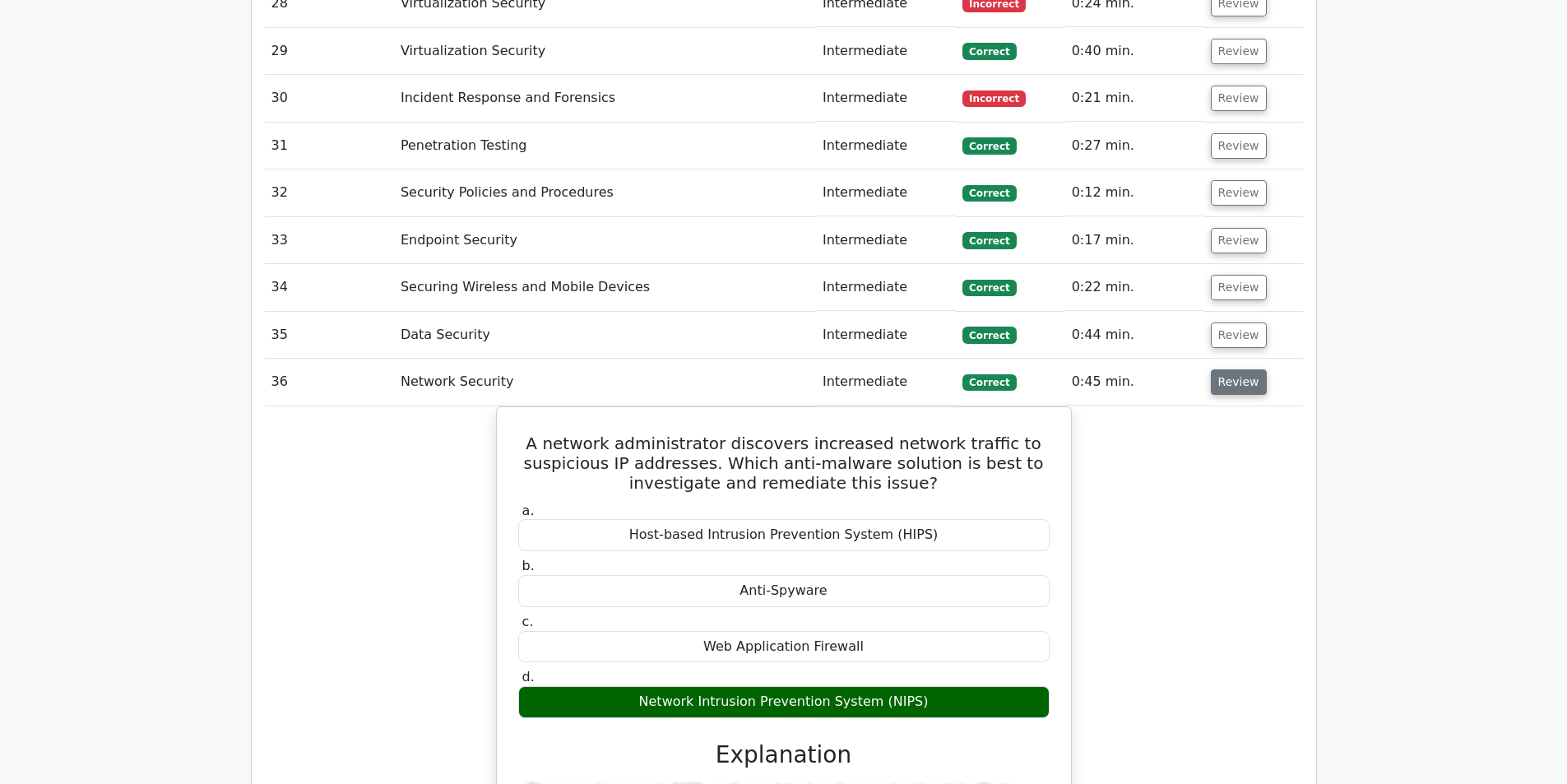
click at [1236, 369] on button "Review" at bounding box center [1239, 381] width 56 height 25
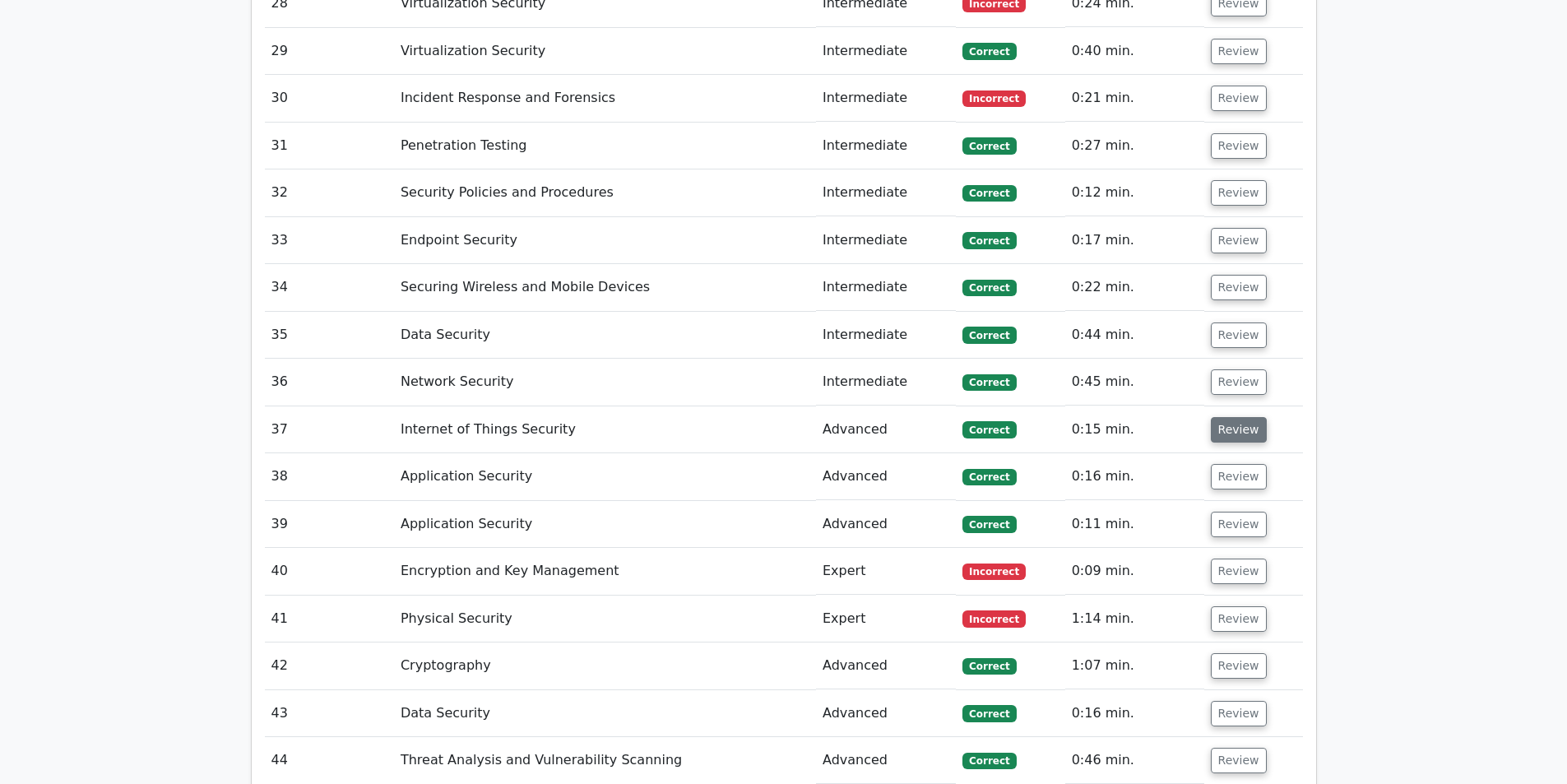
click at [1229, 417] on button "Review" at bounding box center [1239, 429] width 56 height 25
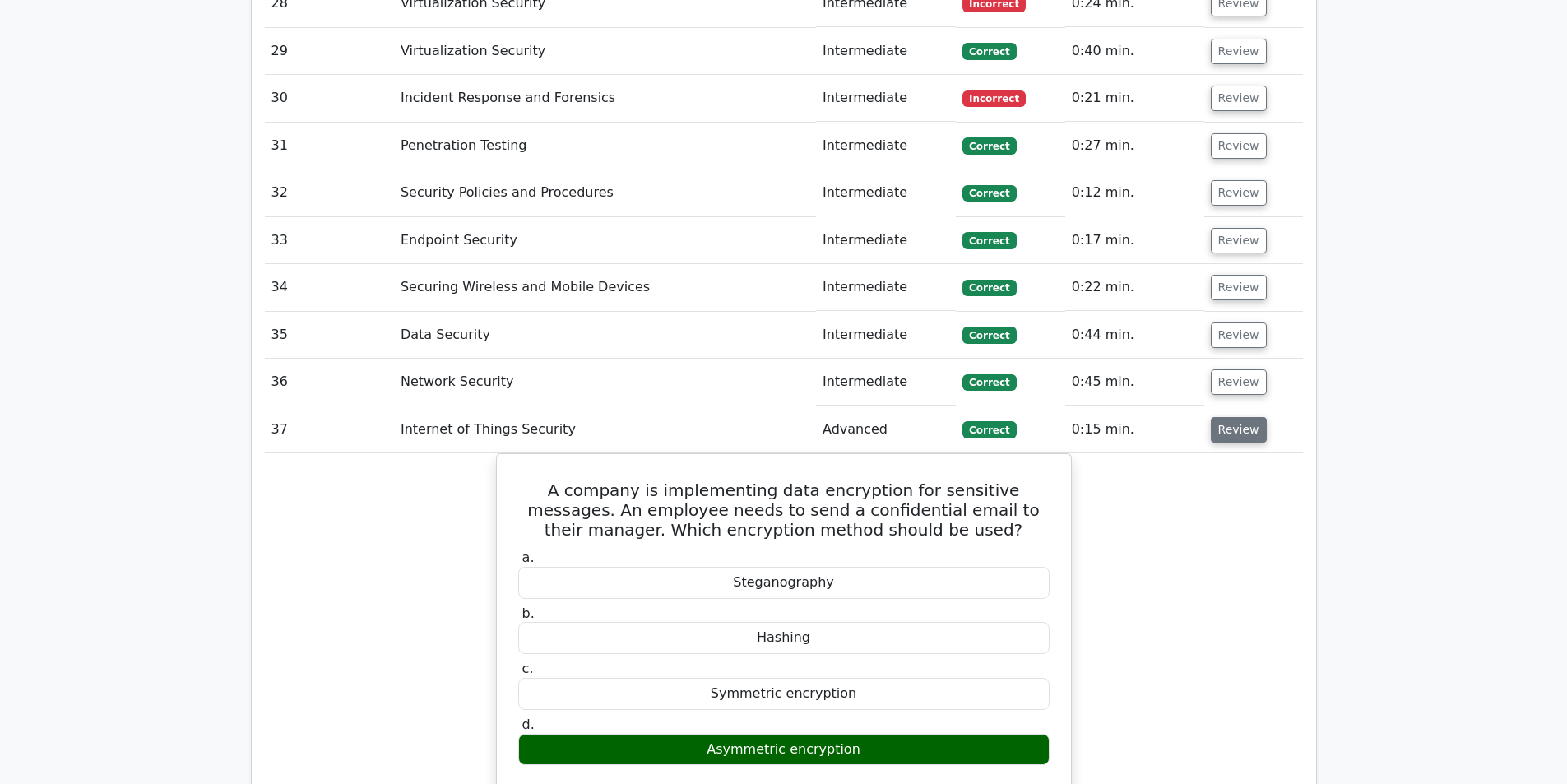
click at [1229, 417] on button "Review" at bounding box center [1239, 429] width 56 height 25
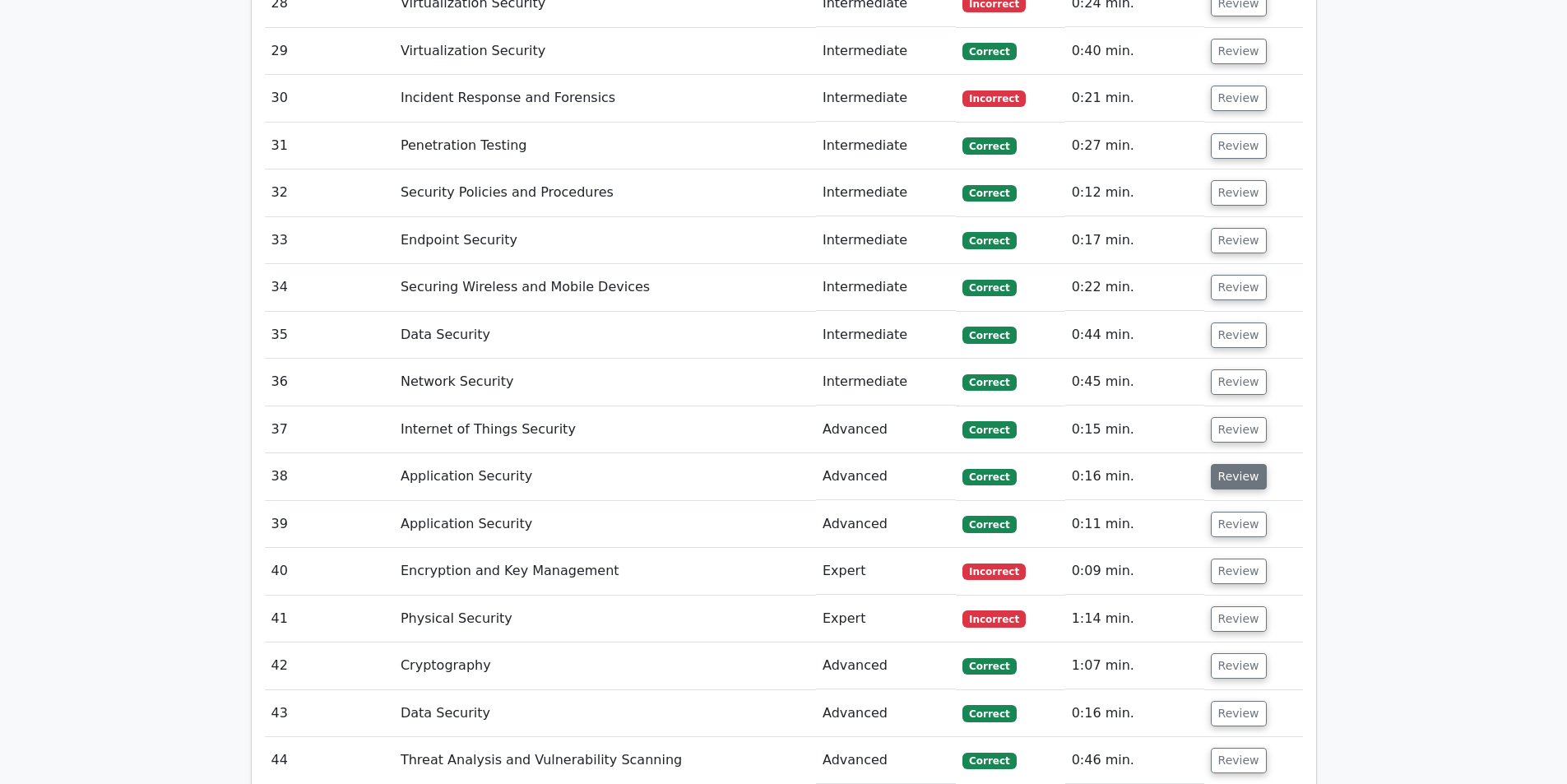
click at [1225, 464] on button "Review" at bounding box center [1239, 476] width 56 height 25
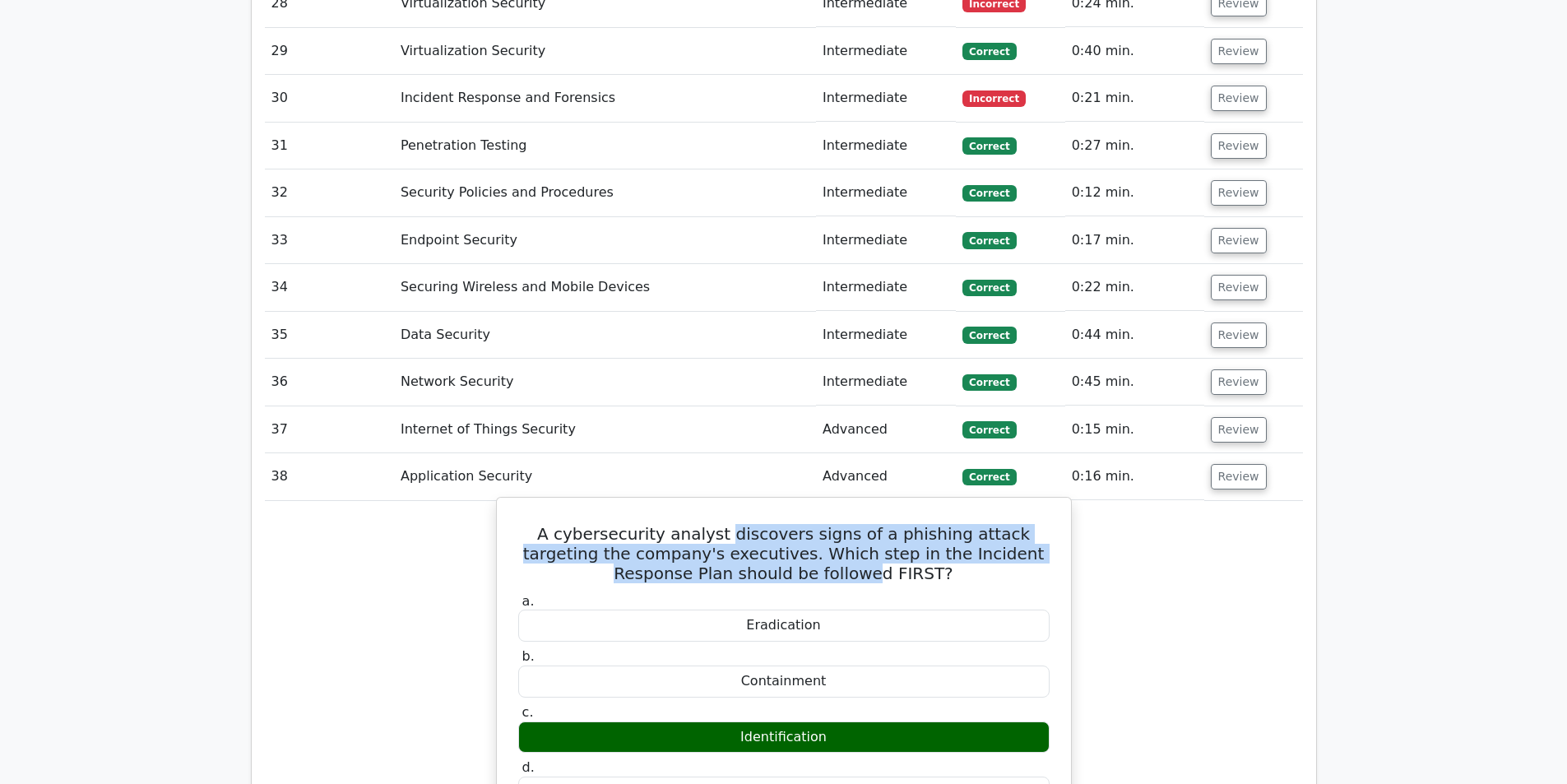
drag, startPoint x: 704, startPoint y: 402, endPoint x: 820, endPoint y: 437, distance: 121.2
click at [820, 524] on h5 "A cybersecurity analyst discovers signs of a phishing attack targeting the comp…" at bounding box center [784, 553] width 534 height 59
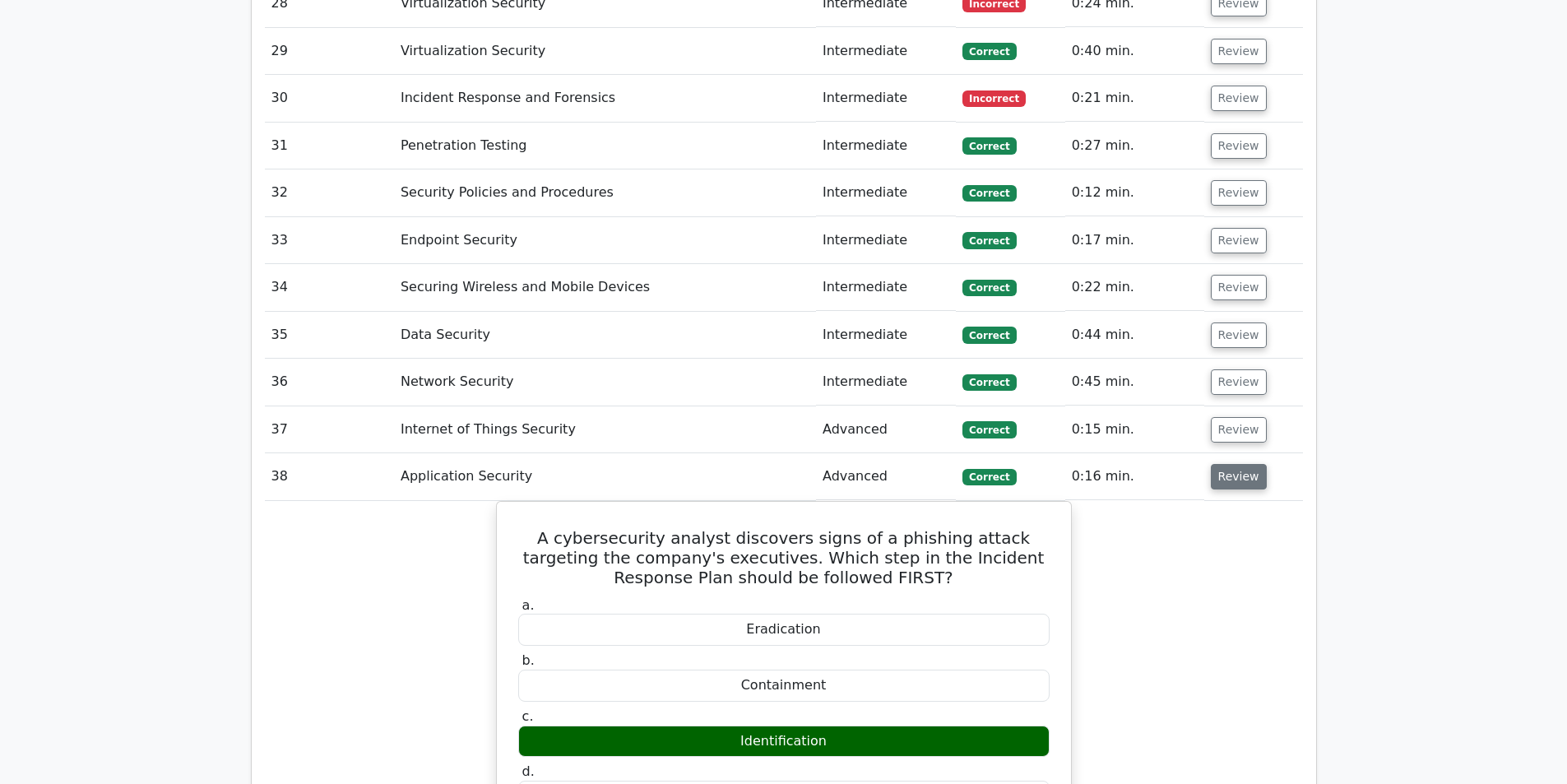
click at [1250, 464] on button "Review" at bounding box center [1239, 476] width 56 height 25
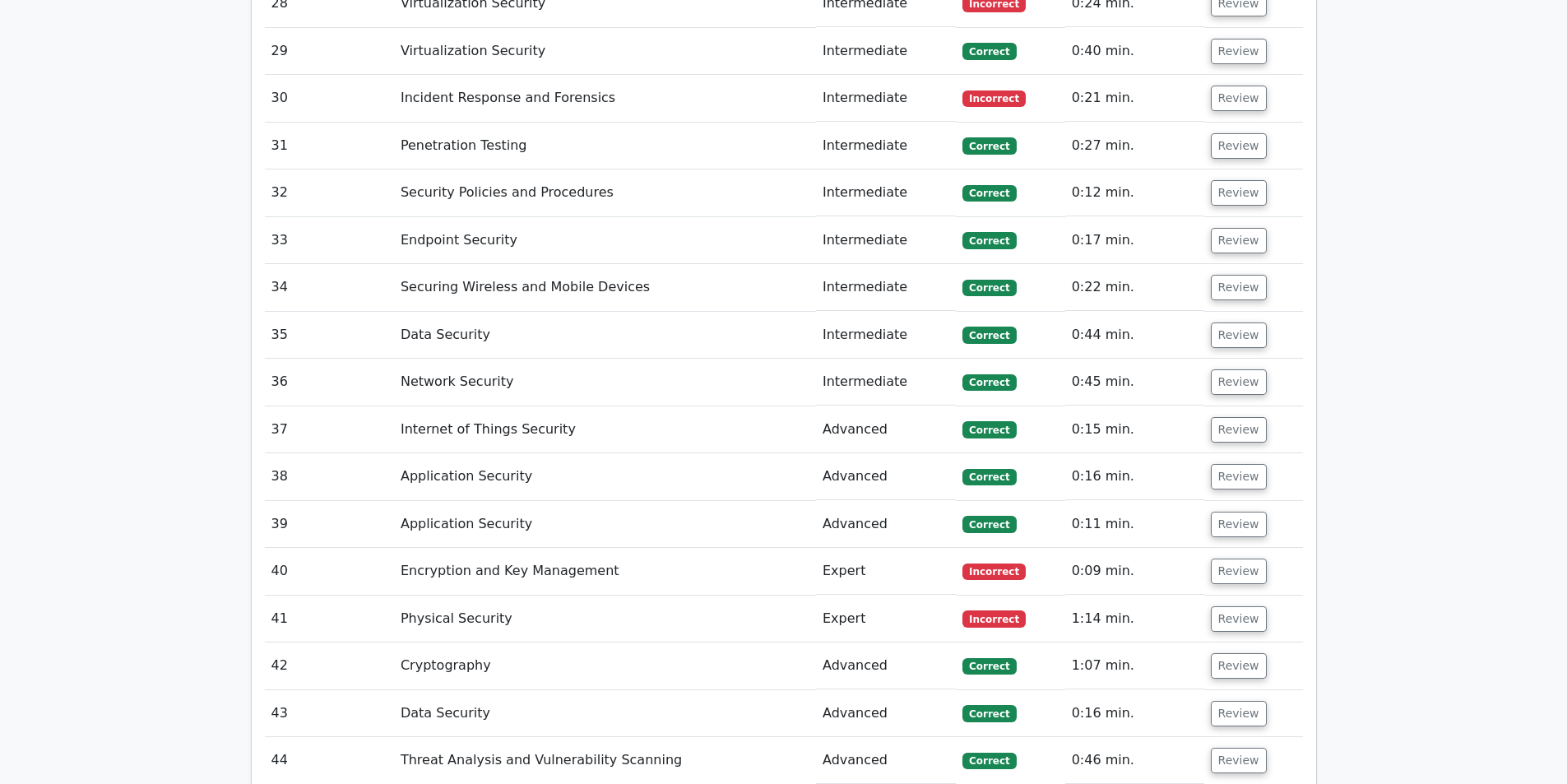
click at [1259, 501] on td "Review" at bounding box center [1253, 524] width 99 height 47
click at [1250, 511] on button "Review" at bounding box center [1239, 524] width 56 height 25
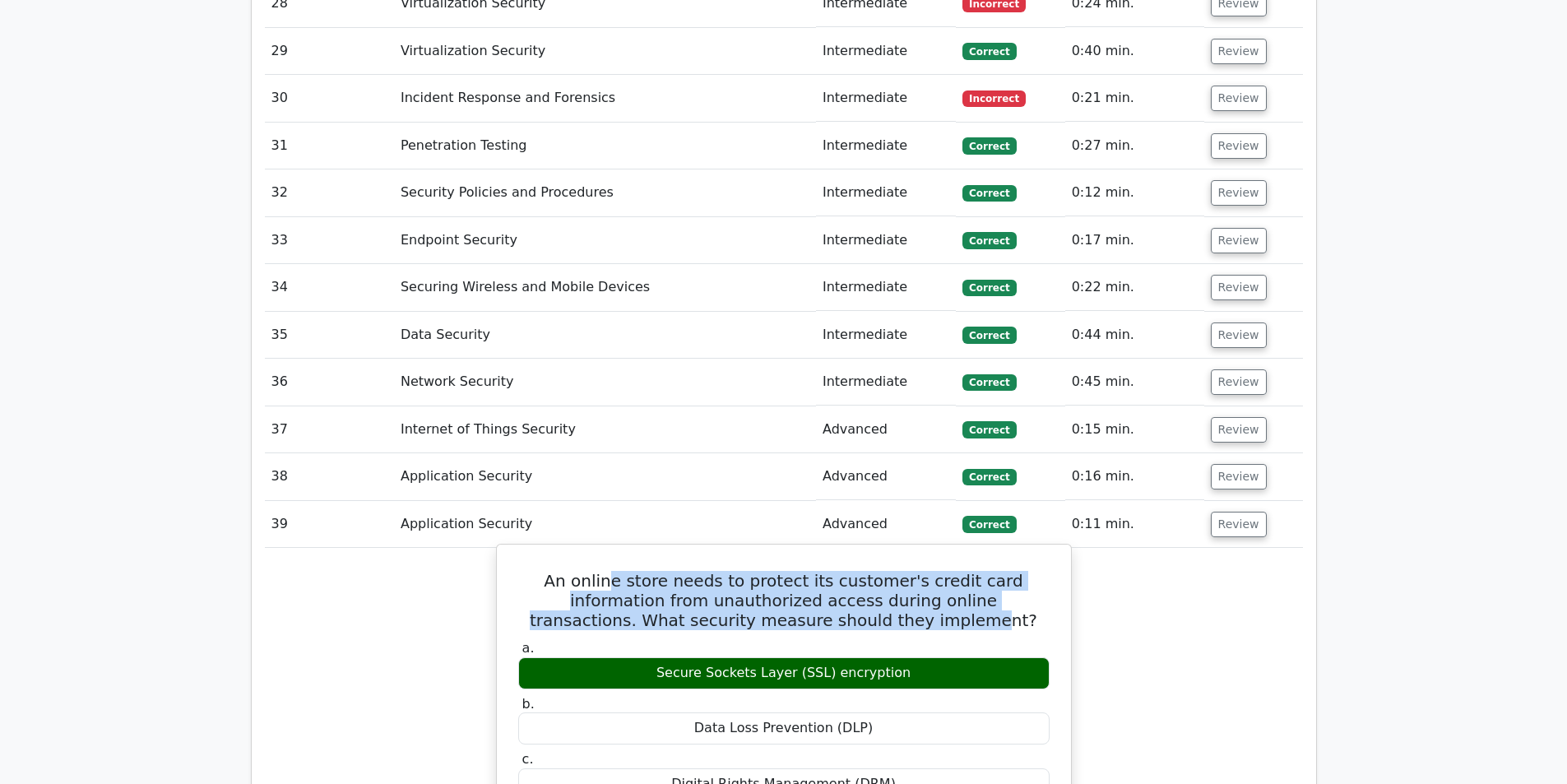
drag, startPoint x: 588, startPoint y: 441, endPoint x: 881, endPoint y: 480, distance: 295.6
click at [881, 571] on h5 "An online store needs to protect its customer's credit card information from un…" at bounding box center [784, 600] width 534 height 59
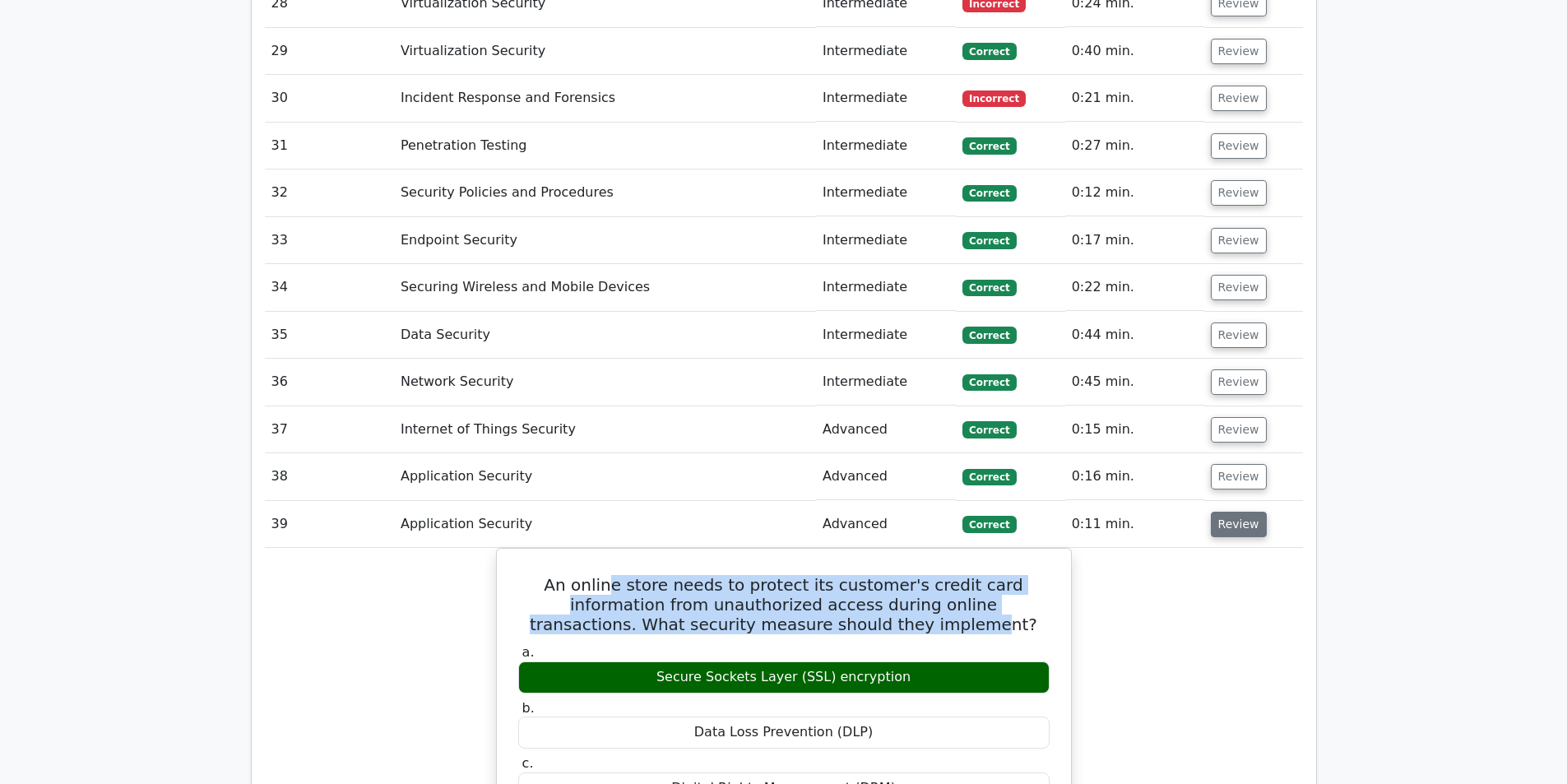
click at [1244, 511] on button "Review" at bounding box center [1239, 524] width 56 height 25
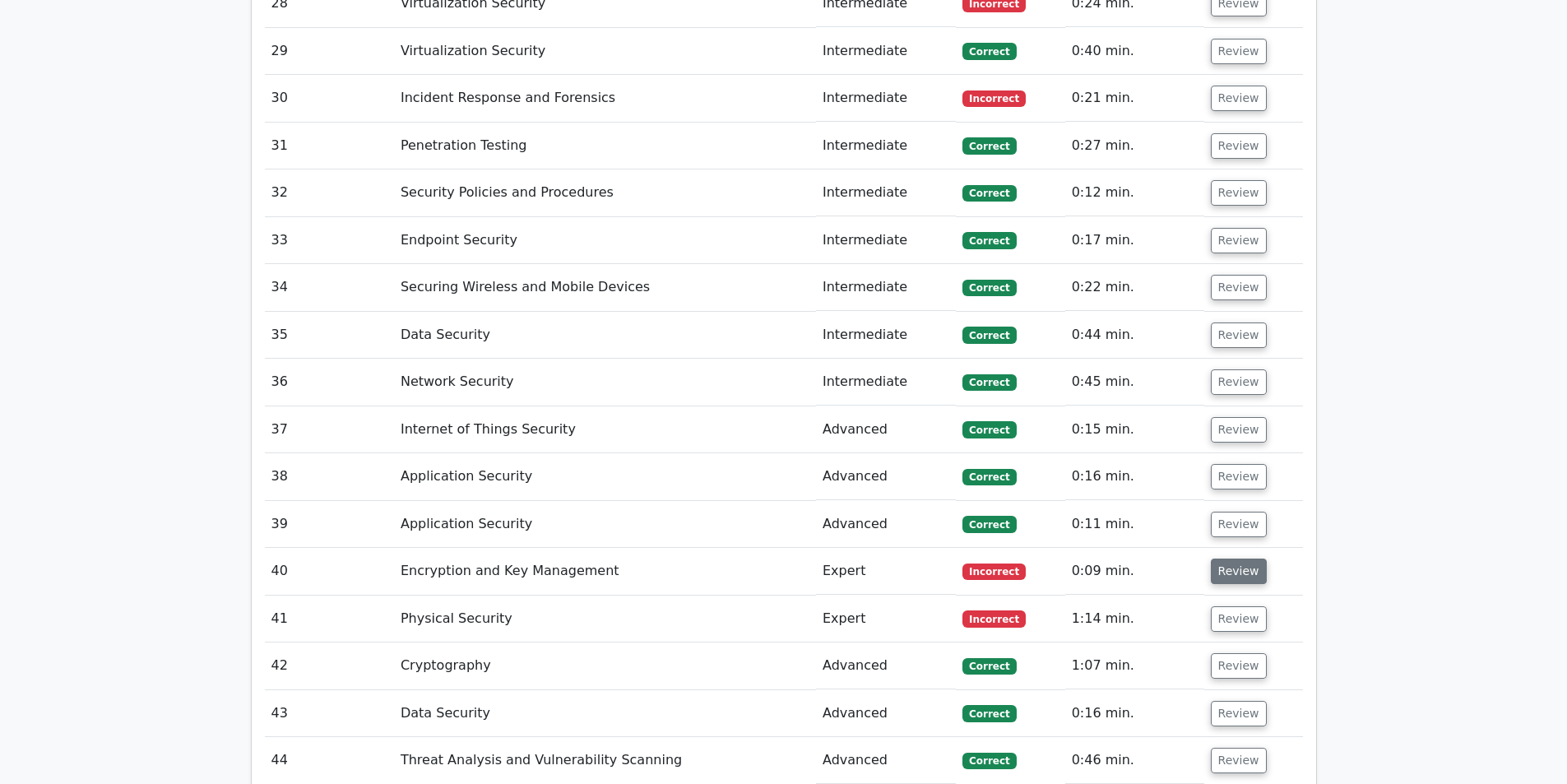
click at [1225, 559] on button "Review" at bounding box center [1239, 571] width 56 height 25
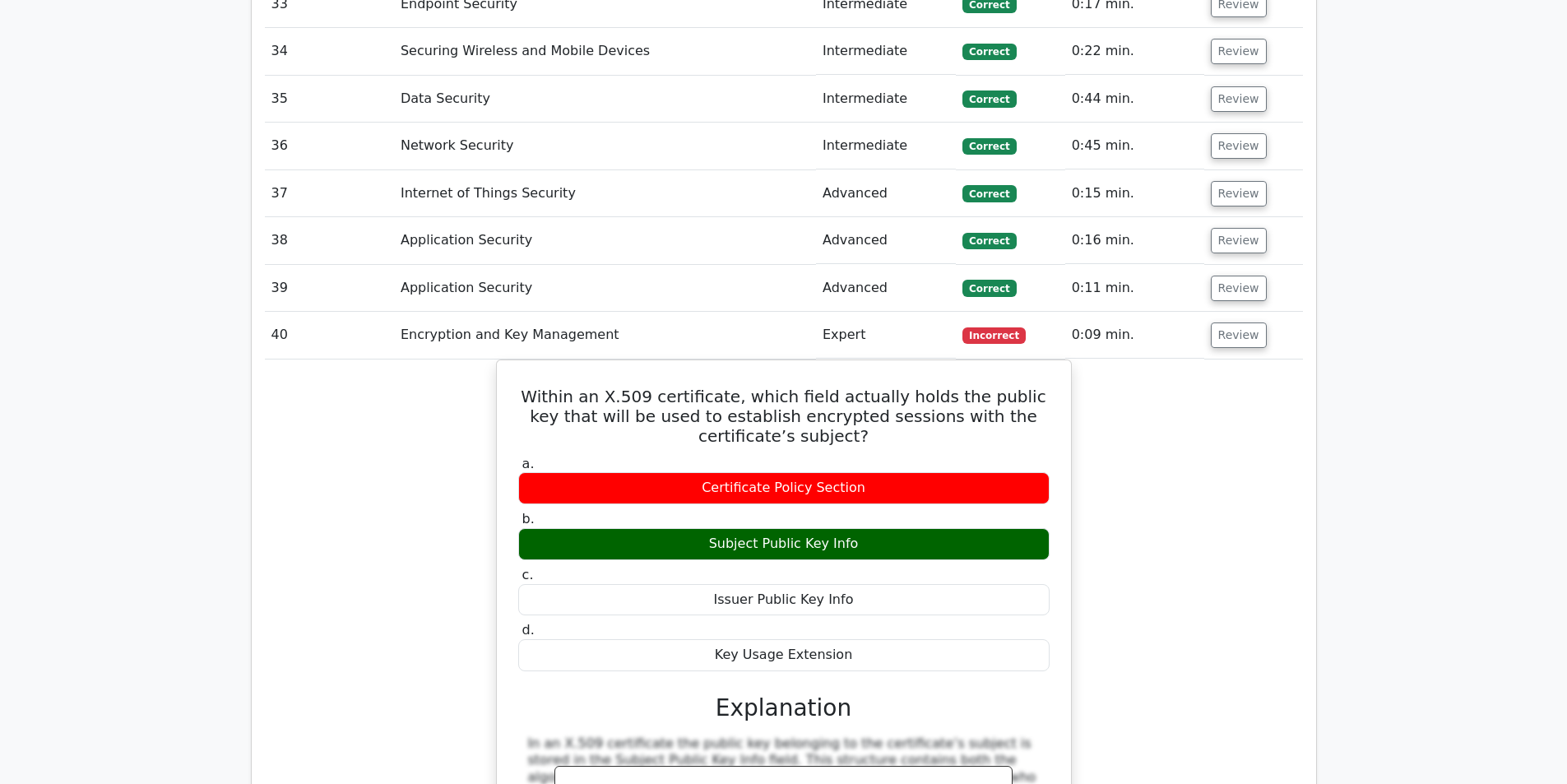
scroll to position [7400, 0]
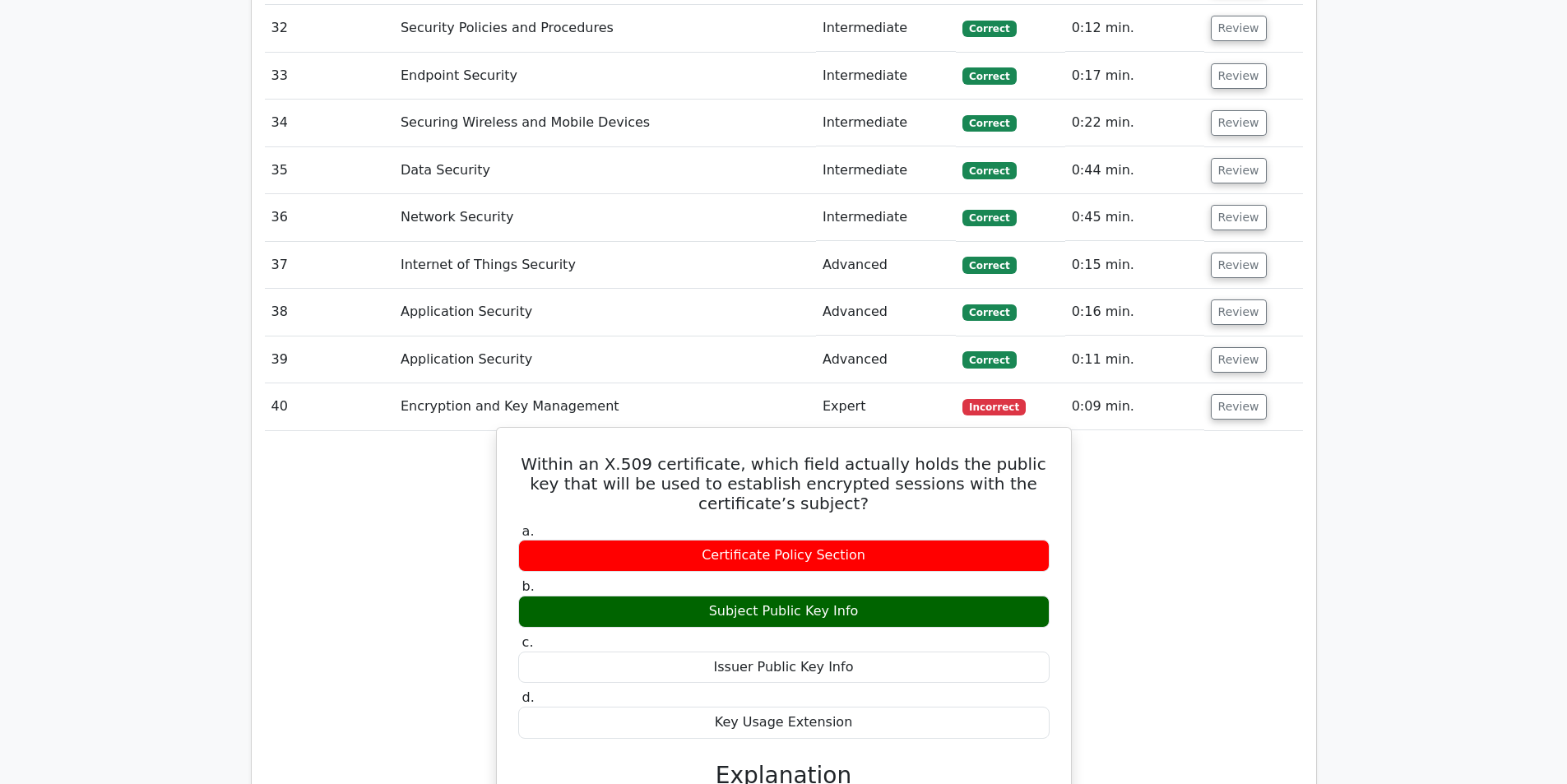
click at [728, 454] on h5 "Within an X.509 certificate, which field actually holds the public key that wil…" at bounding box center [784, 483] width 534 height 59
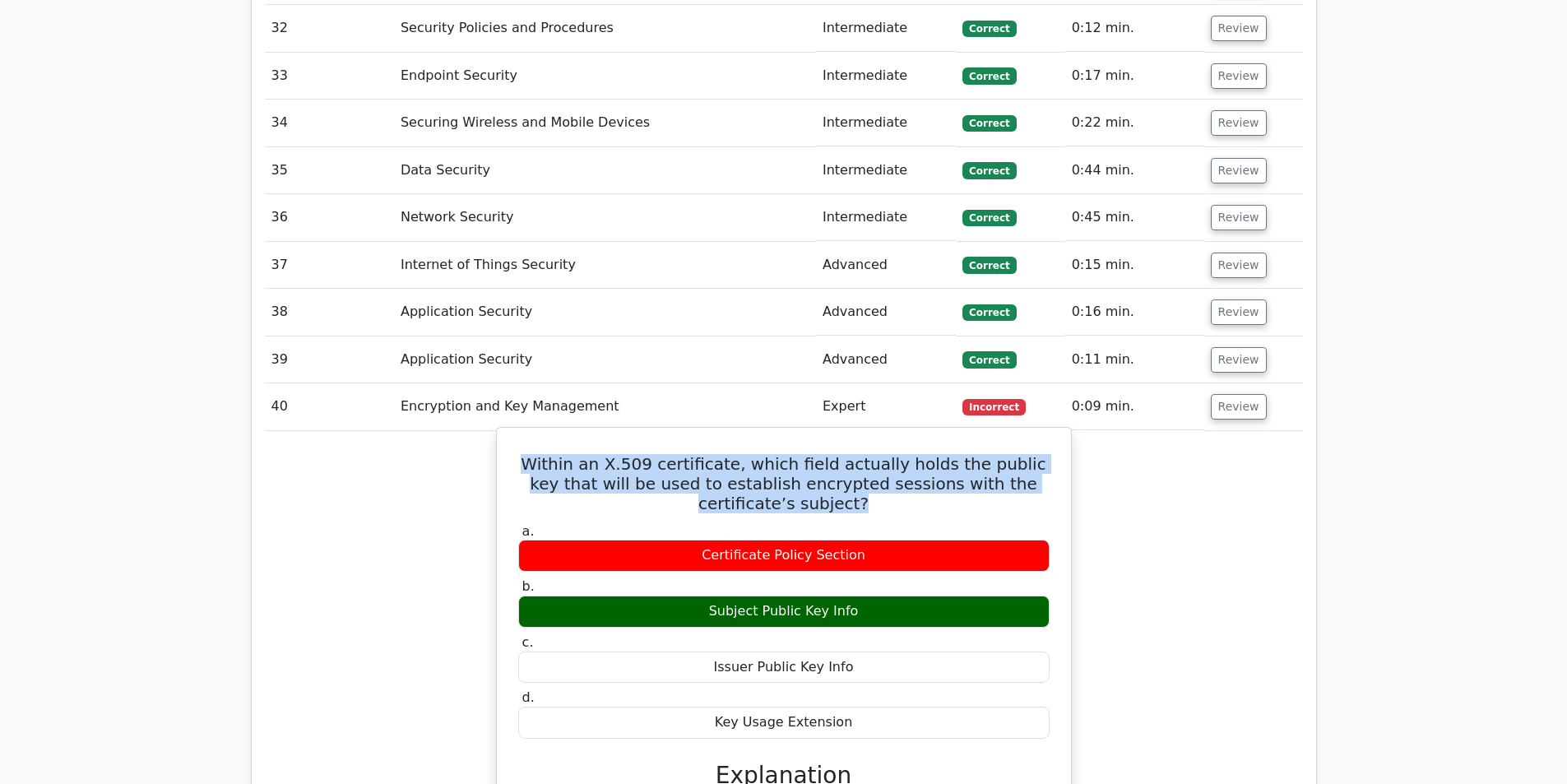
click at [728, 454] on h5 "Within an X.509 certificate, which field actually holds the public key that wil…" at bounding box center [784, 483] width 534 height 59
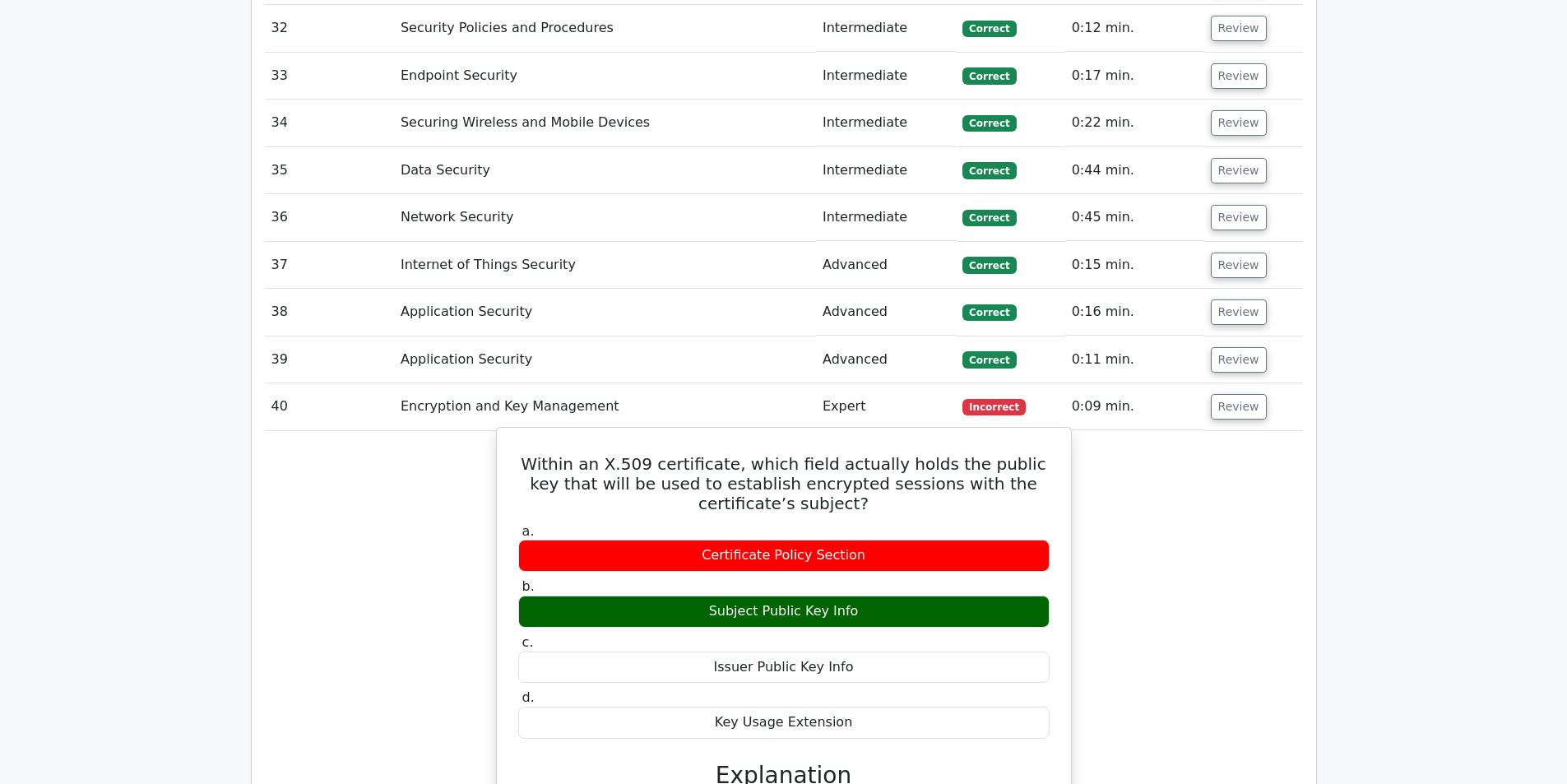
click at [808, 434] on div "Within an X.509 certificate, which field actually holds the public key that wil…" at bounding box center [784, 751] width 561 height 634
click at [818, 595] on div "Subject Public Key Info" at bounding box center [784, 611] width 532 height 32
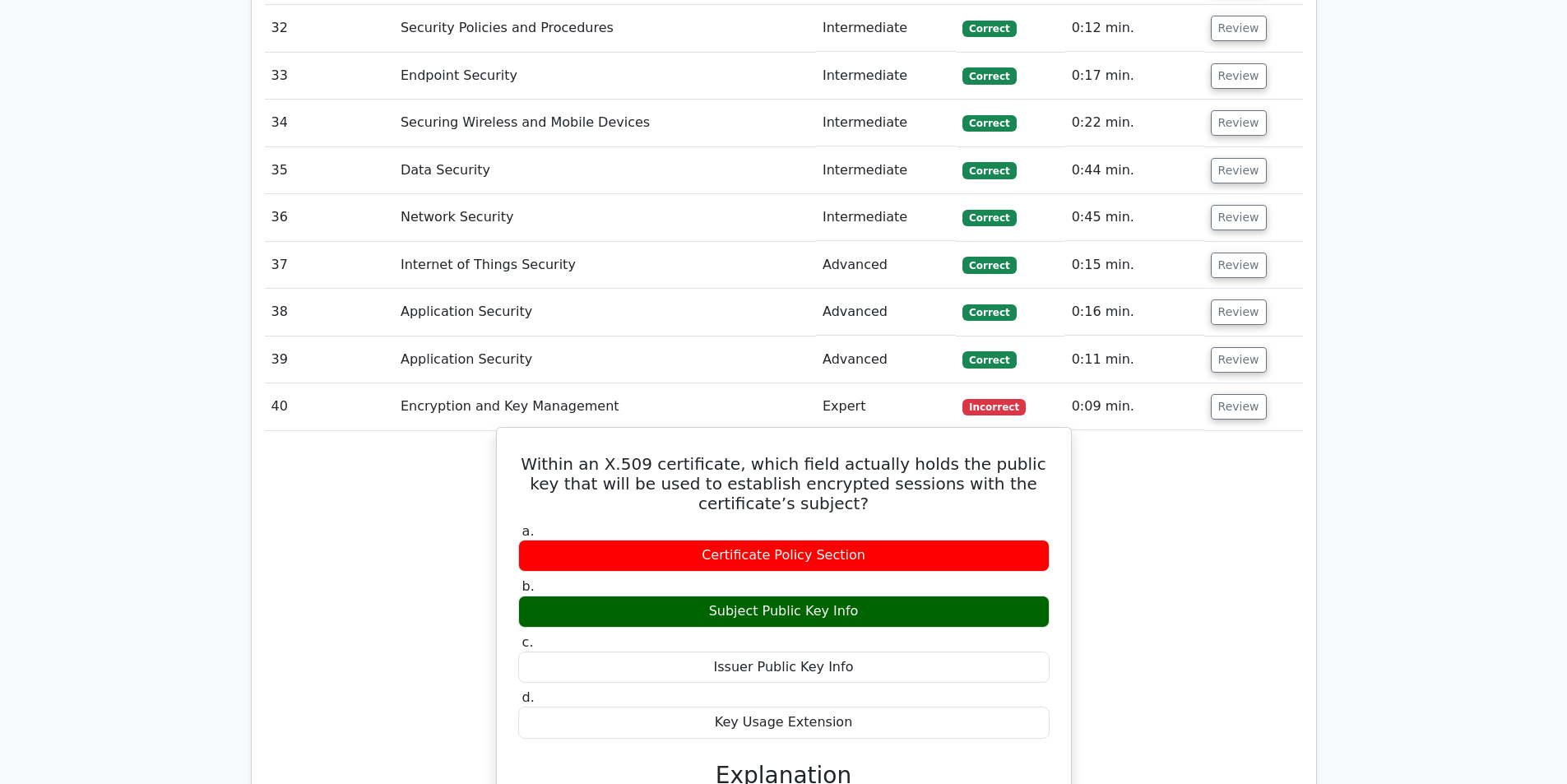
click at [818, 595] on div "Subject Public Key Info" at bounding box center [784, 611] width 532 height 32
click at [762, 454] on h5 "Within an X.509 certificate, which field actually holds the public key that wil…" at bounding box center [784, 483] width 534 height 59
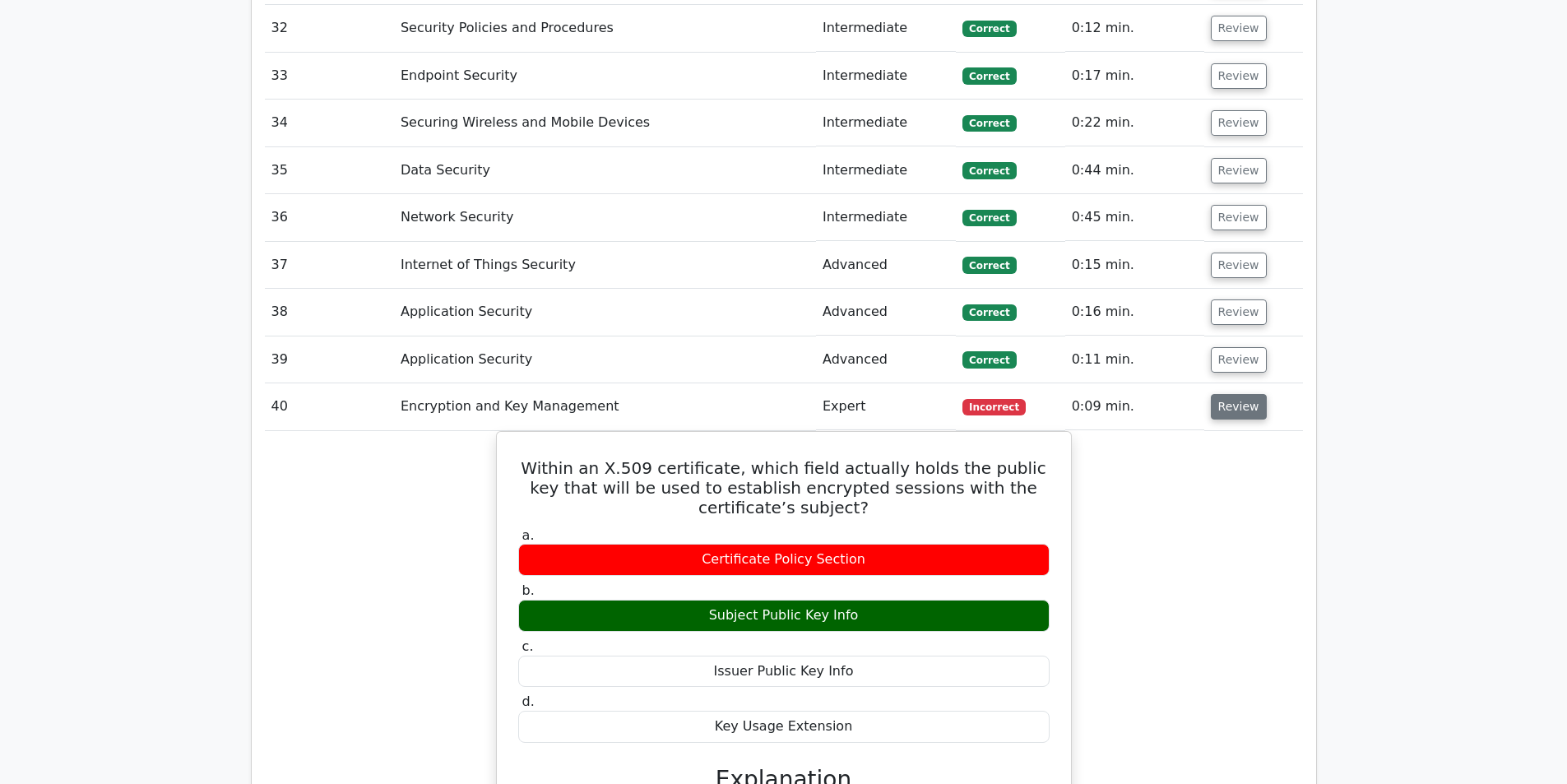
click at [1250, 394] on button "Review" at bounding box center [1239, 406] width 56 height 25
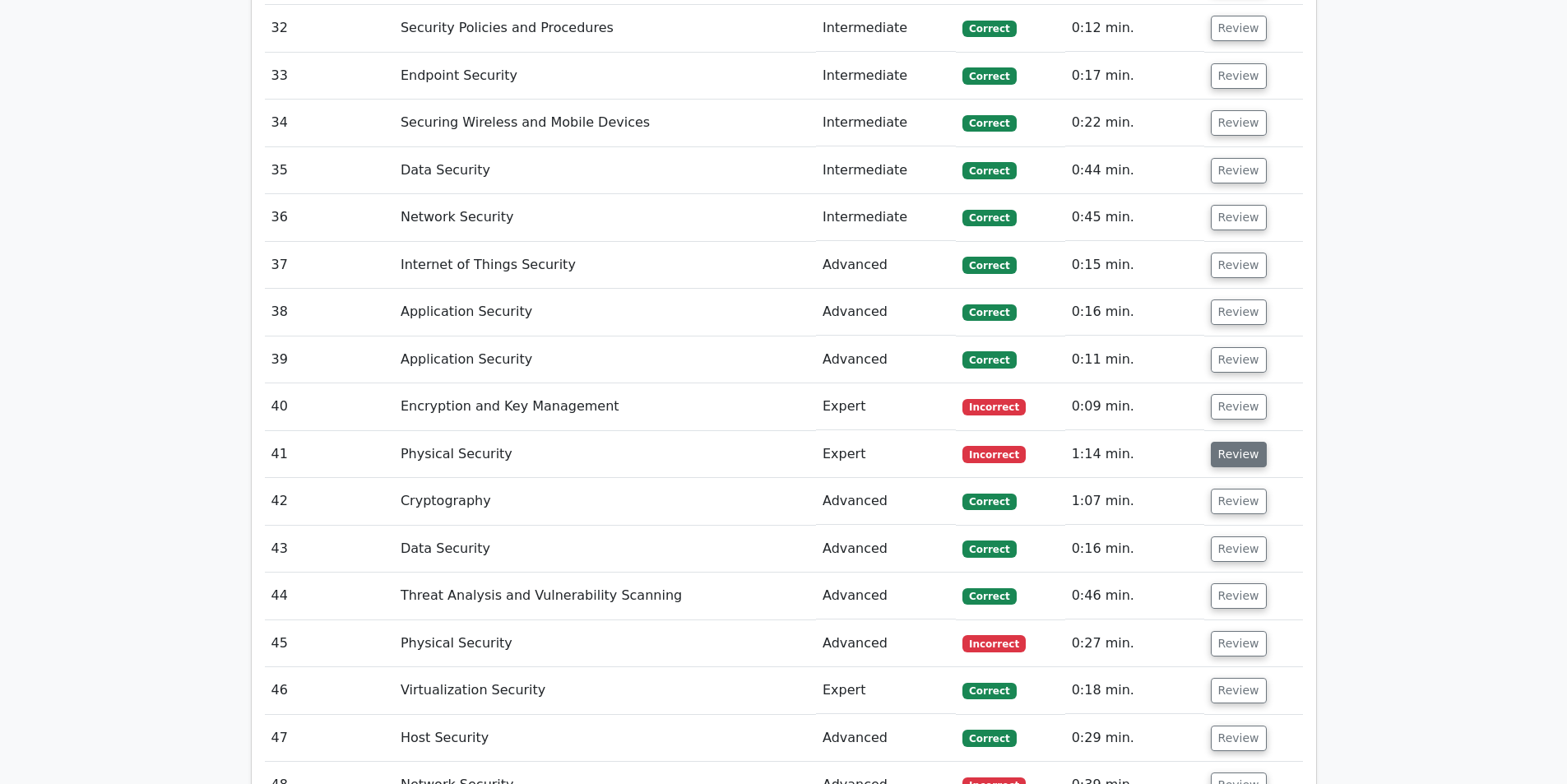
click at [1240, 441] on button "Review" at bounding box center [1239, 454] width 56 height 25
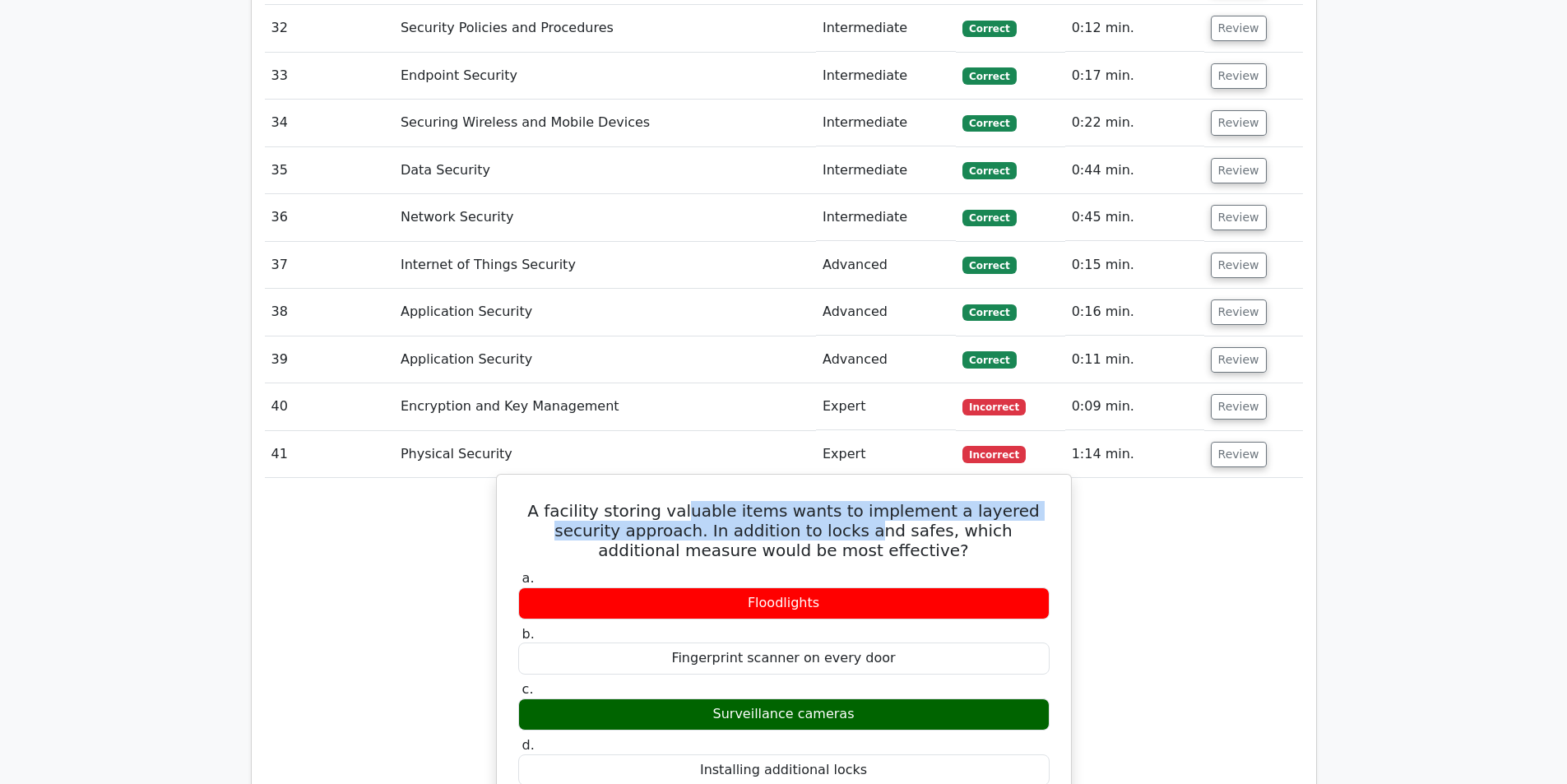
drag, startPoint x: 694, startPoint y: 367, endPoint x: 772, endPoint y: 402, distance: 85.5
click at [772, 501] on h5 "A facility storing valuable items wants to implement a layered security approac…" at bounding box center [784, 531] width 534 height 59
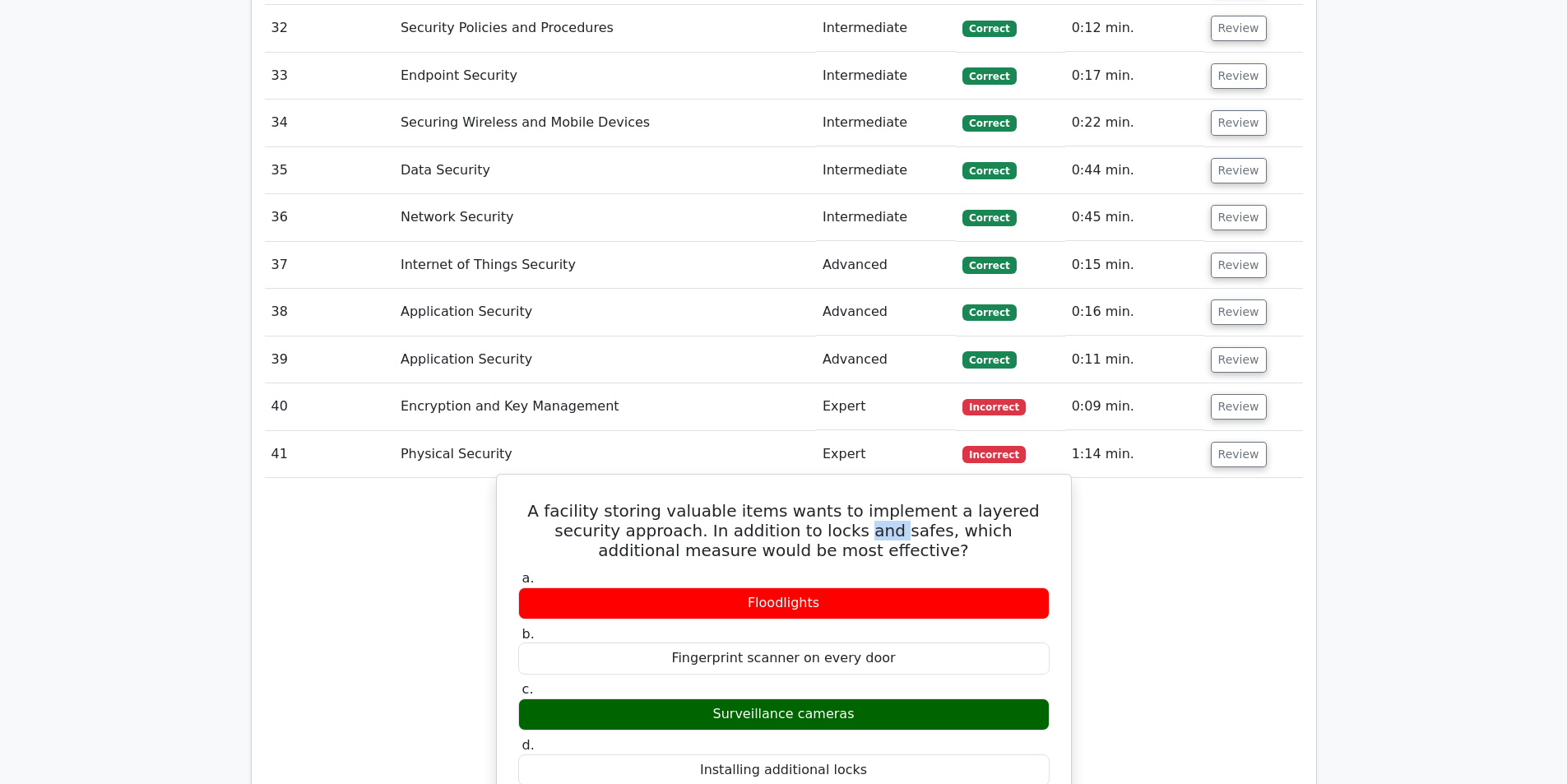
click at [772, 501] on h5 "A facility storing valuable items wants to implement a layered security approac…" at bounding box center [784, 531] width 534 height 59
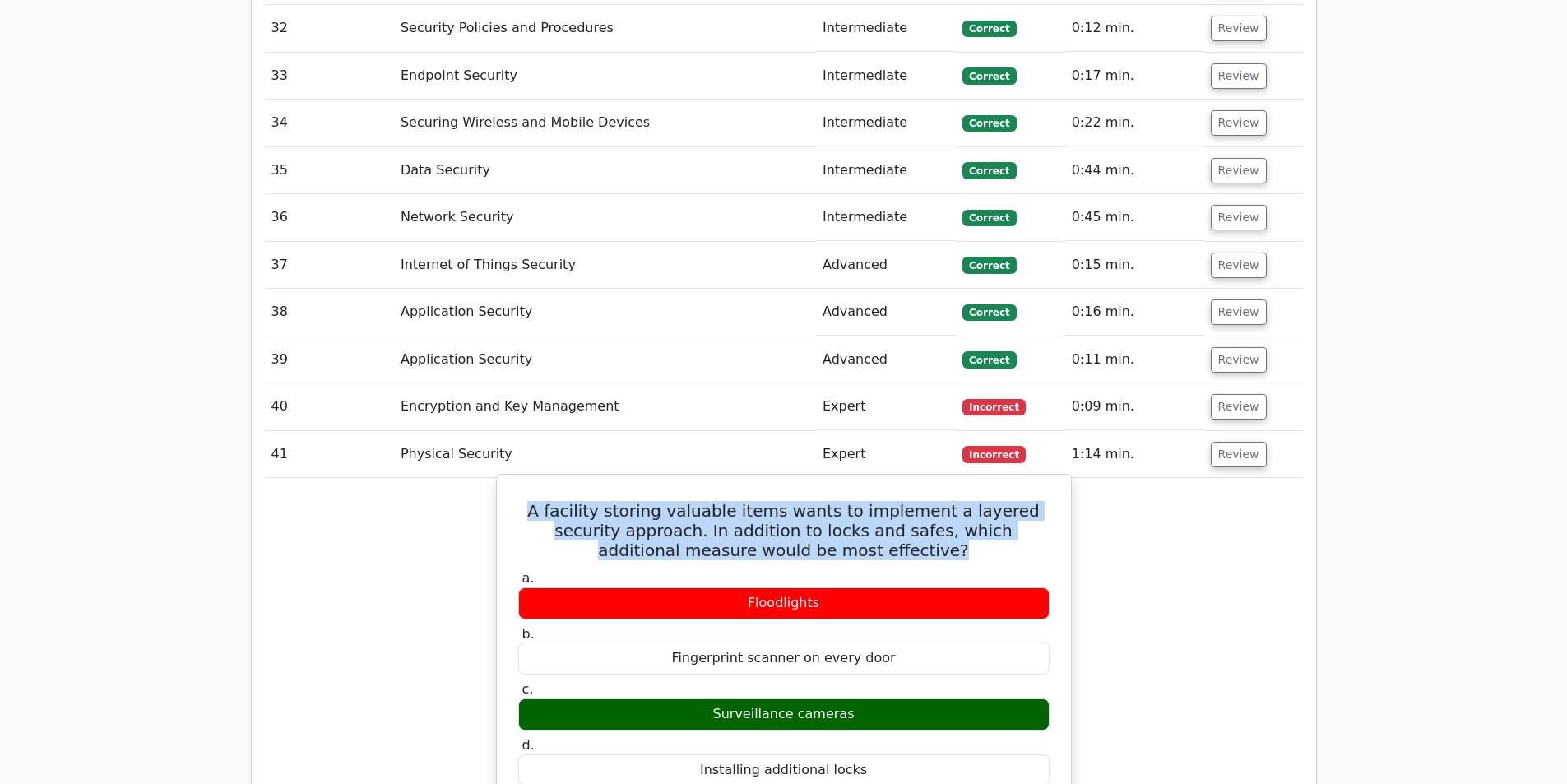
click at [772, 501] on h5 "A facility storing valuable items wants to implement a layered security approac…" at bounding box center [784, 531] width 534 height 59
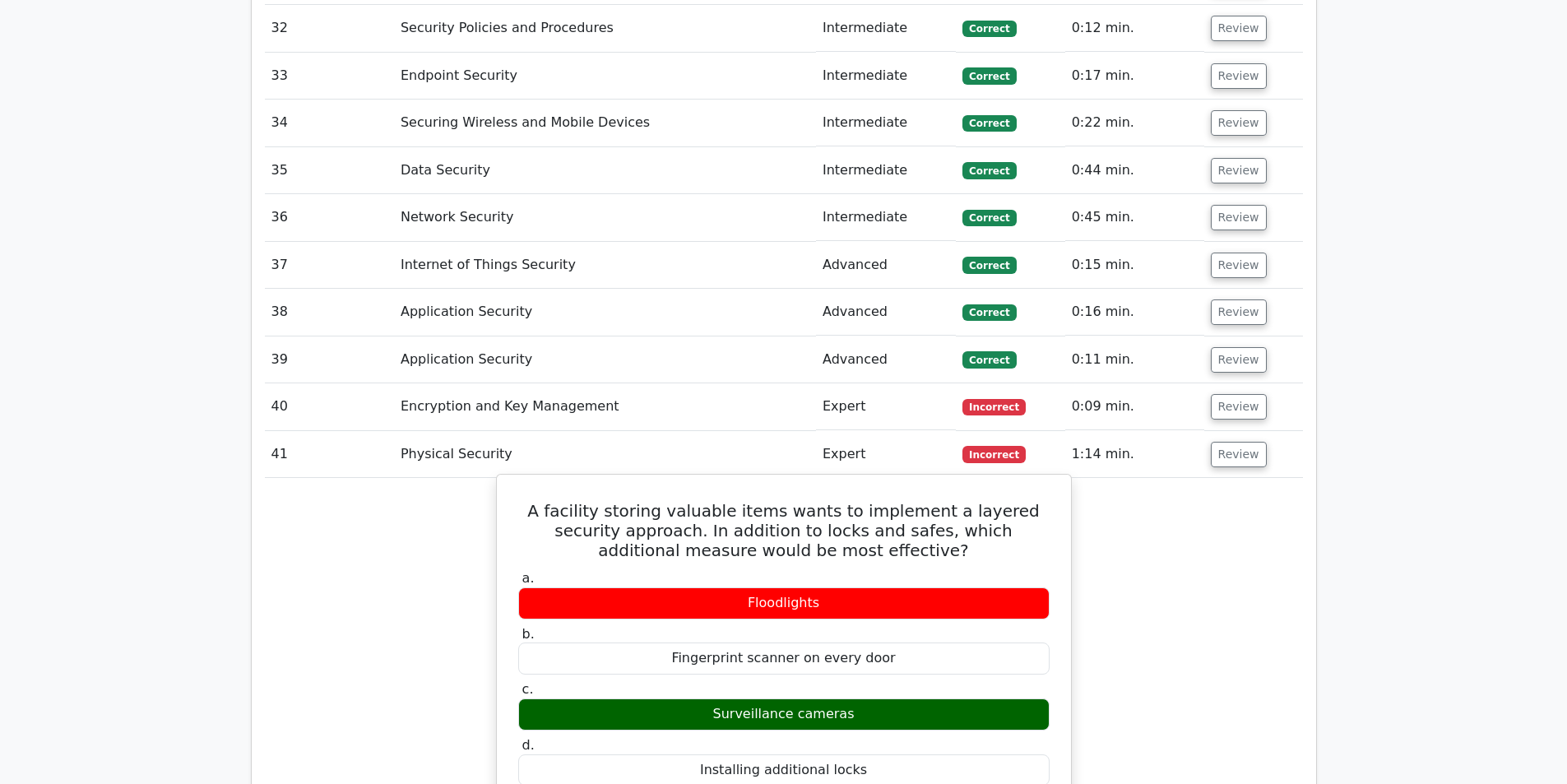
click at [772, 501] on h5 "A facility storing valuable items wants to implement a layered security approac…" at bounding box center [784, 531] width 534 height 59
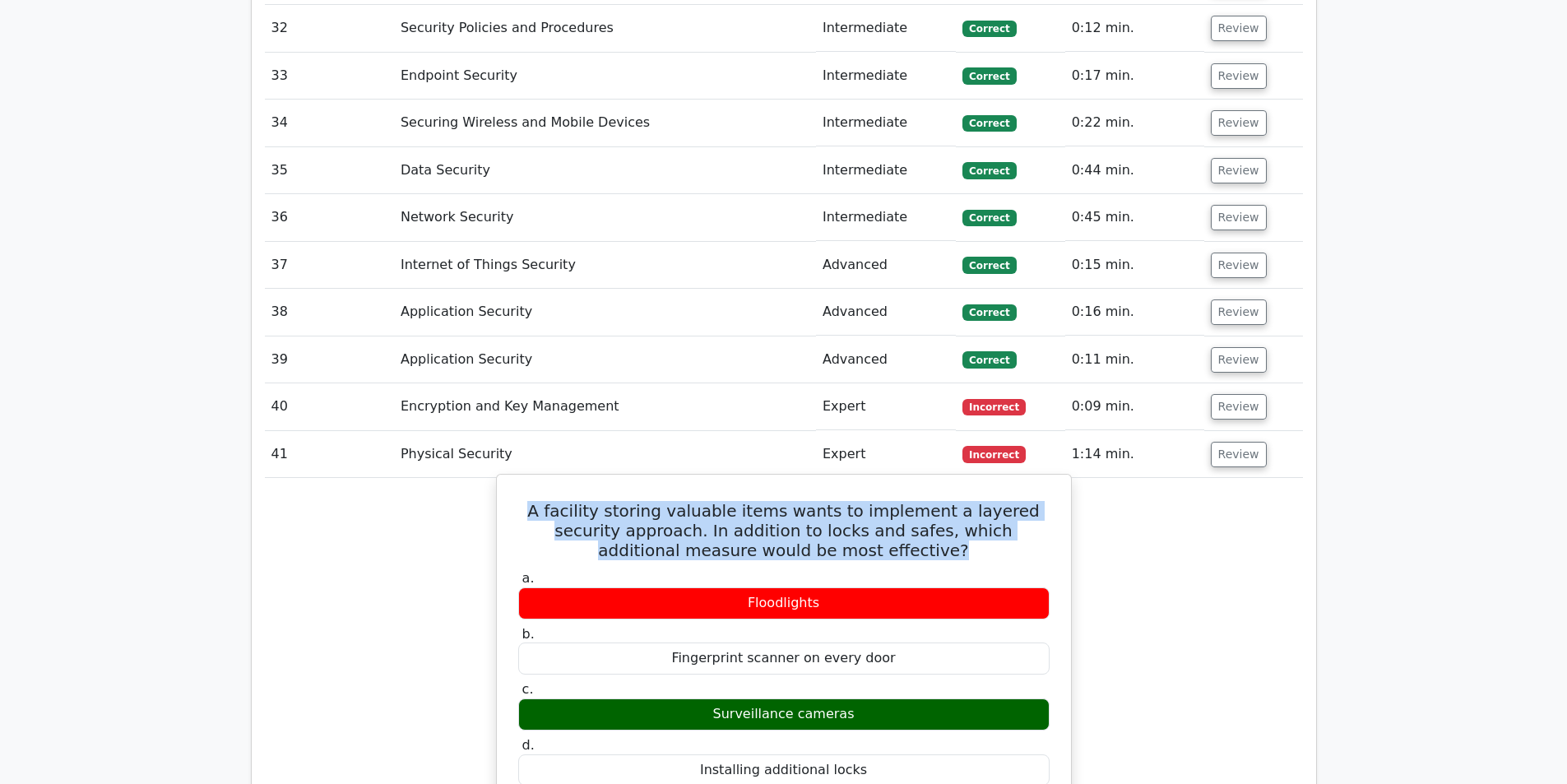
click at [772, 501] on h5 "A facility storing valuable items wants to implement a layered security approac…" at bounding box center [784, 531] width 534 height 59
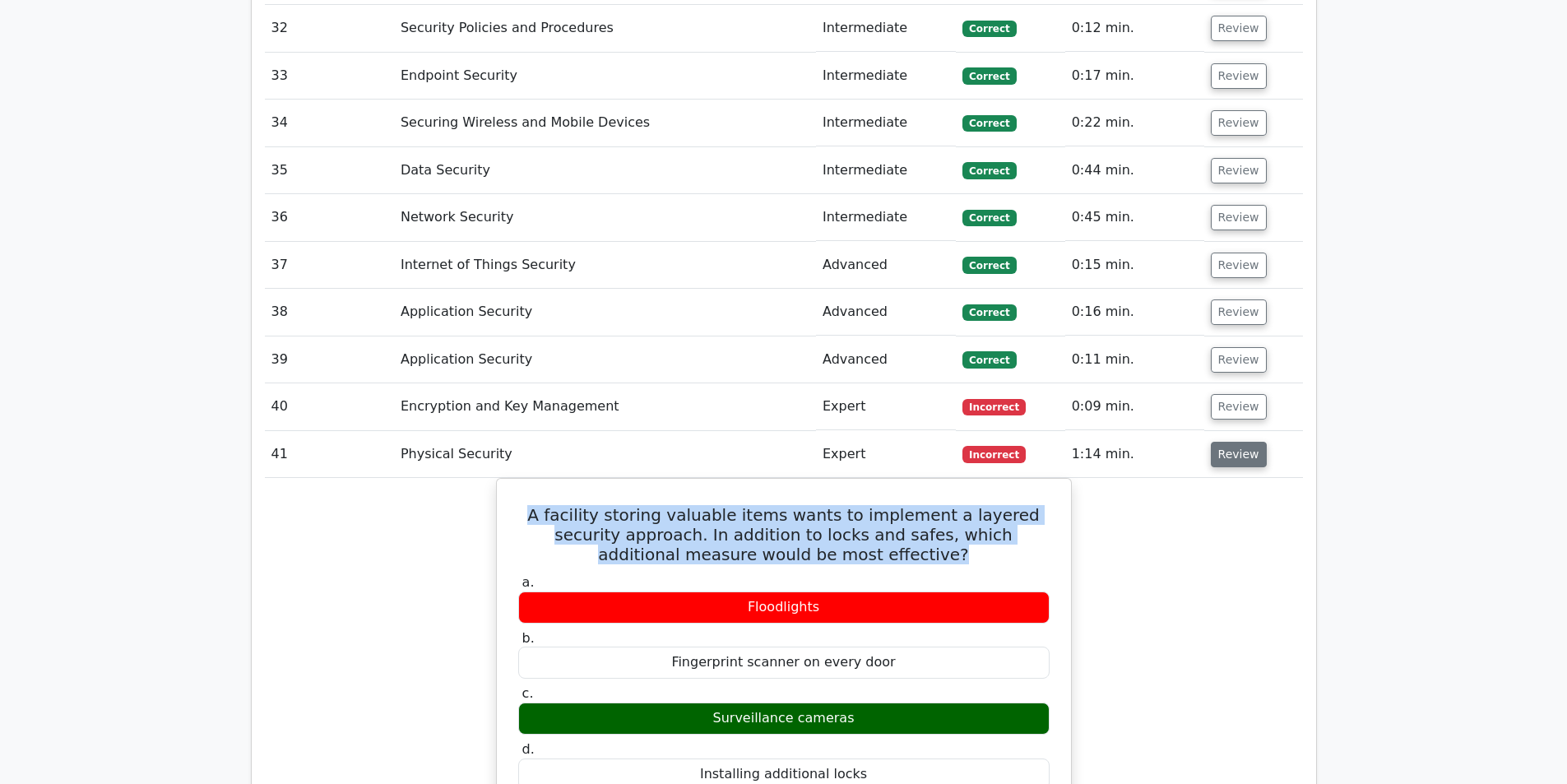
click at [1253, 441] on button "Review" at bounding box center [1239, 454] width 56 height 25
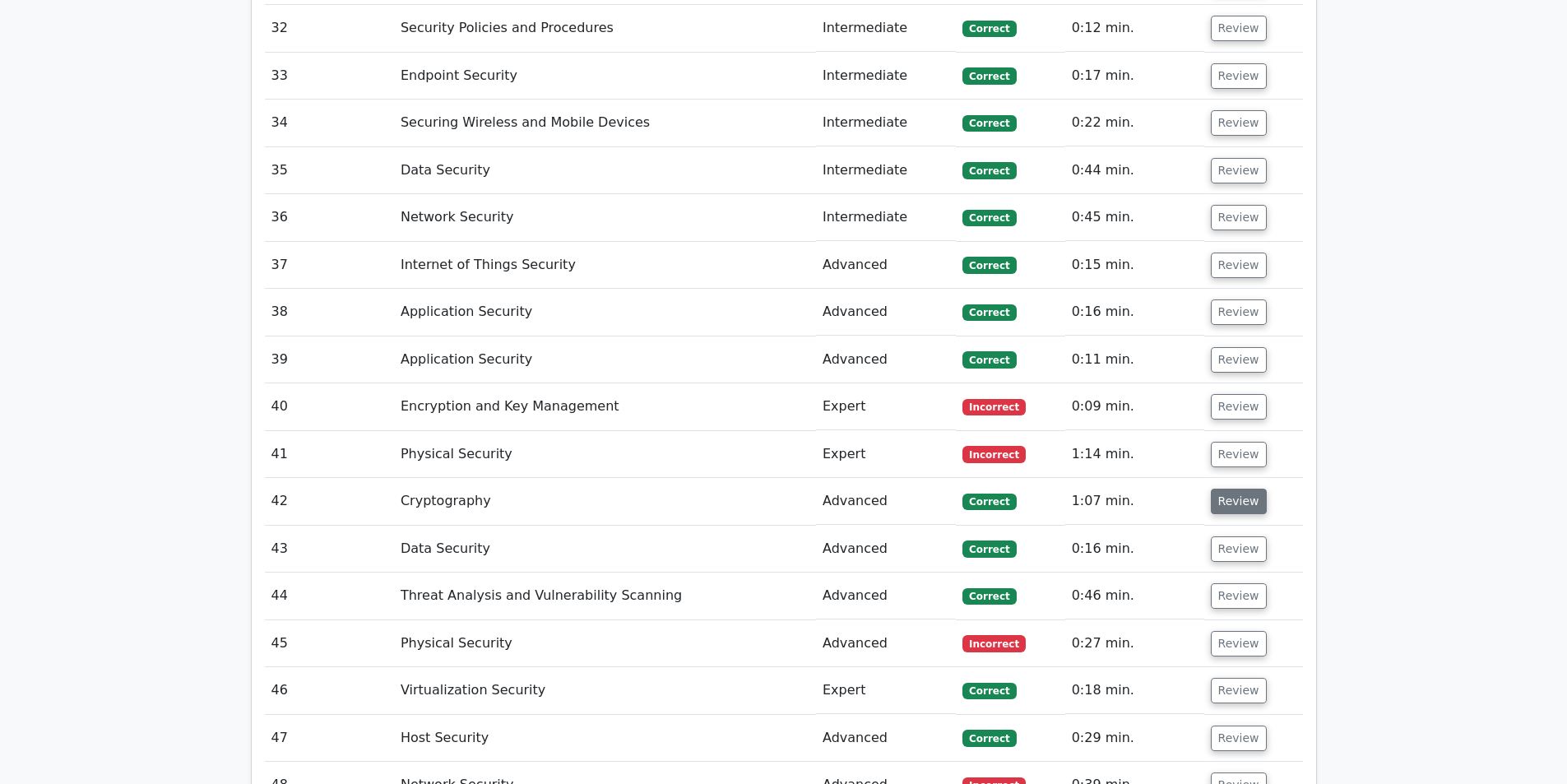
click at [1235, 489] on button "Review" at bounding box center [1239, 501] width 56 height 25
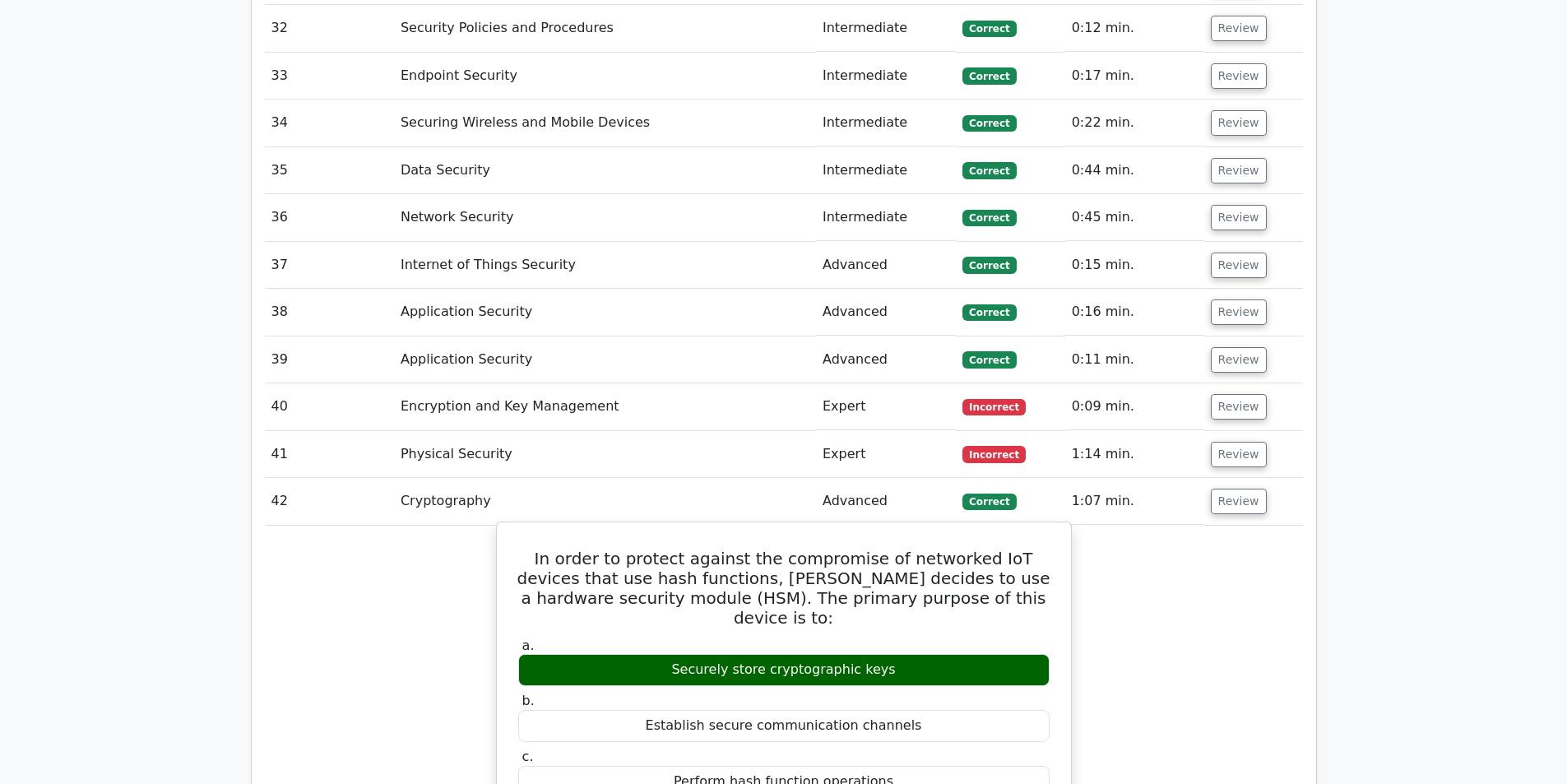
click at [834, 548] on h5 "In order to protect against the compromise of networked IoT devices that use ha…" at bounding box center [784, 587] width 534 height 79
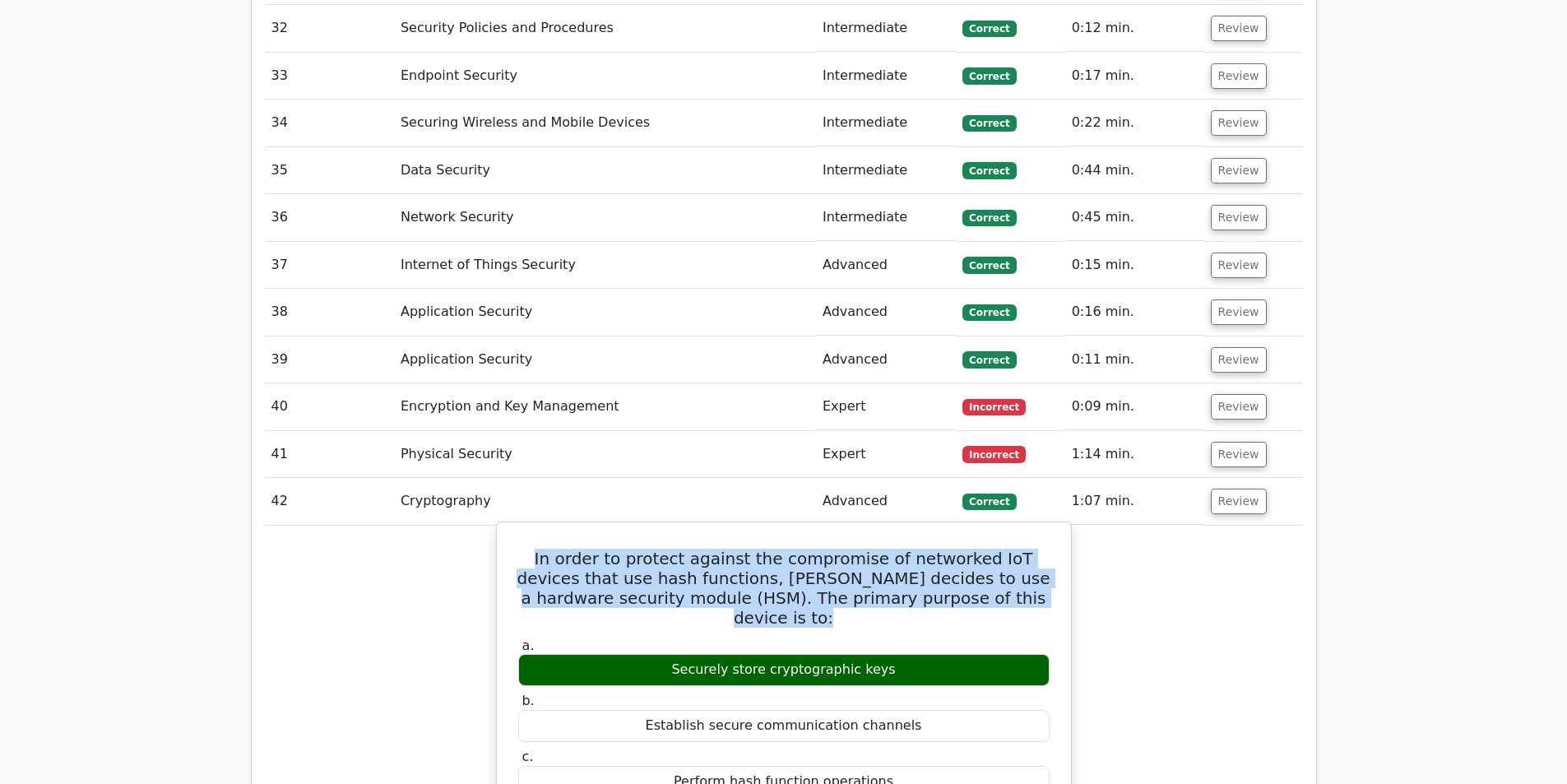
click at [834, 548] on h5 "In order to protect against the compromise of networked IoT devices that use ha…" at bounding box center [784, 587] width 534 height 79
click at [823, 548] on h5 "In order to protect against the compromise of networked IoT devices that use ha…" at bounding box center [784, 587] width 534 height 79
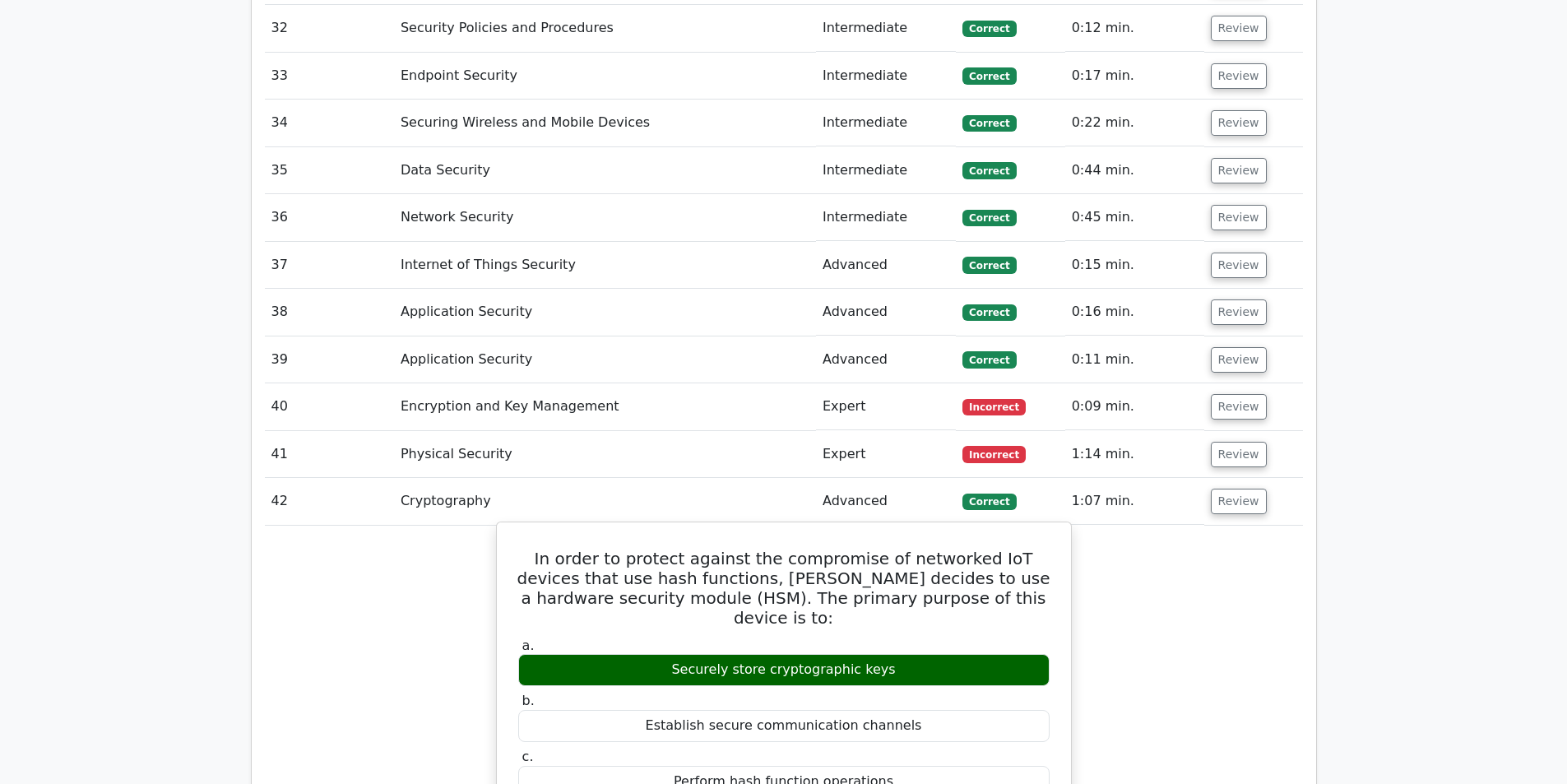
click at [823, 548] on h5 "In order to protect against the compromise of networked IoT devices that use ha…" at bounding box center [784, 587] width 534 height 79
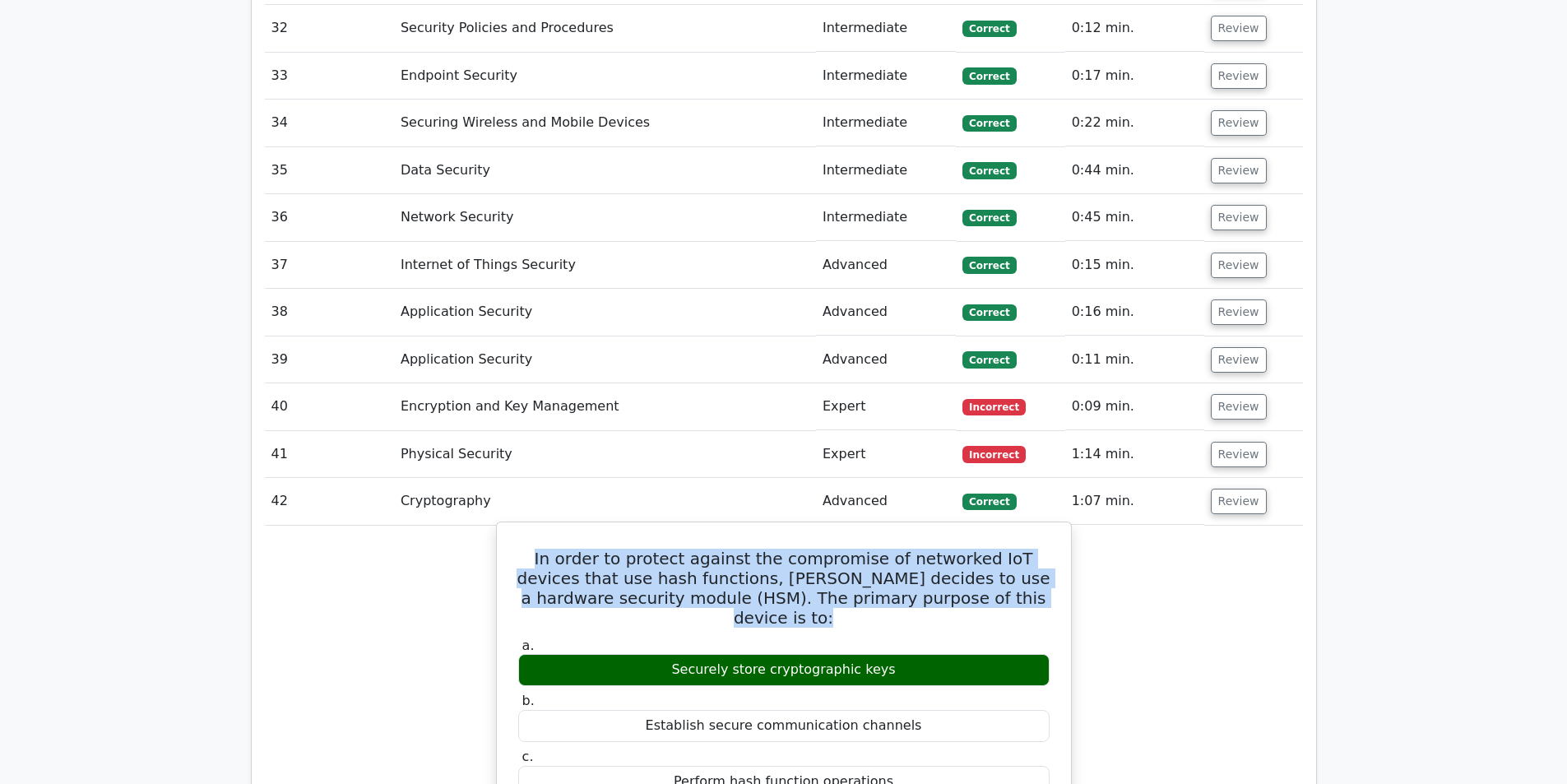
click at [823, 548] on h5 "In order to protect against the compromise of networked IoT devices that use ha…" at bounding box center [784, 587] width 534 height 79
click at [827, 548] on h5 "In order to protect against the compromise of networked IoT devices that use ha…" at bounding box center [784, 587] width 534 height 79
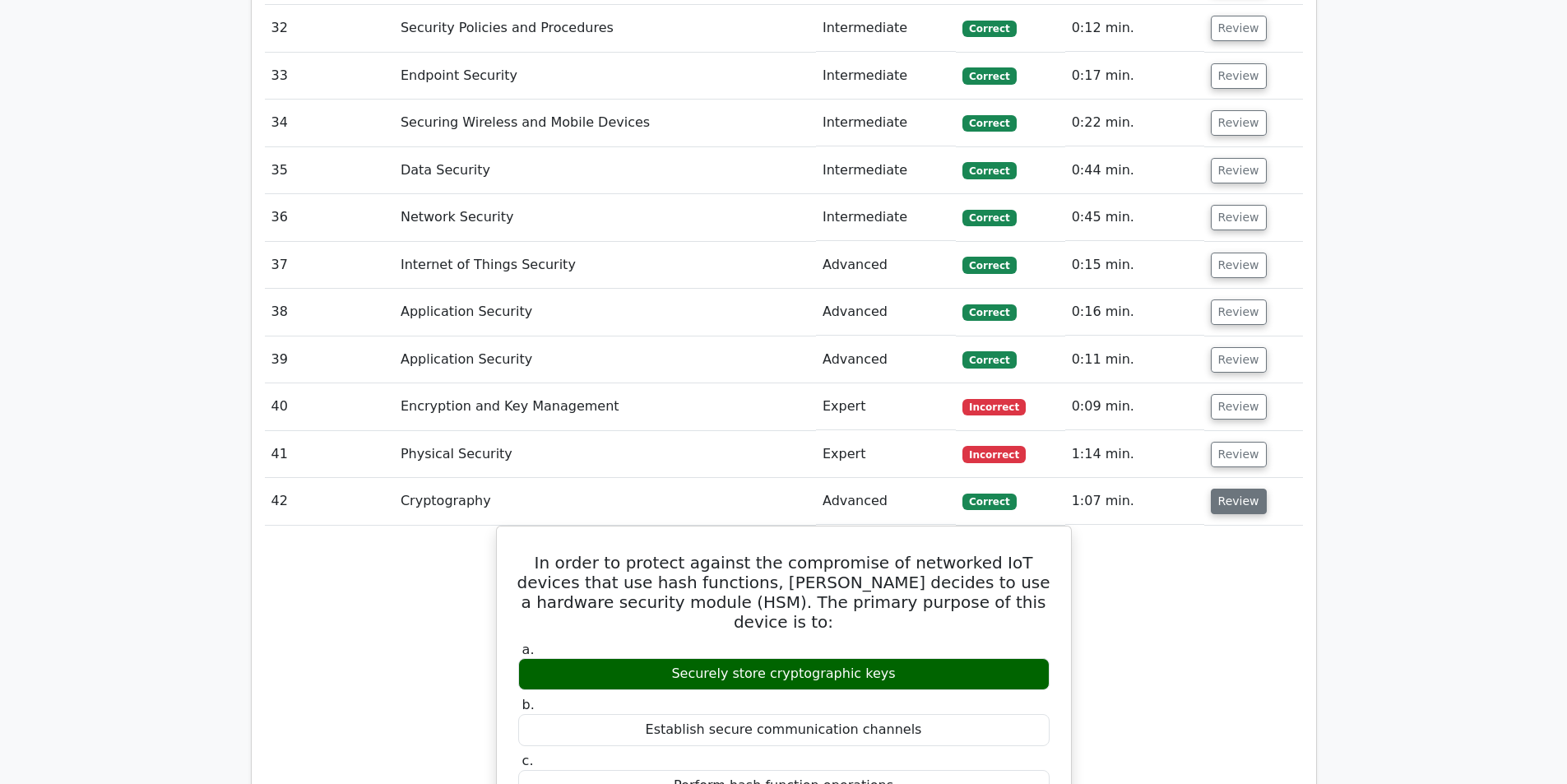
click at [1248, 489] on button "Review" at bounding box center [1239, 501] width 56 height 25
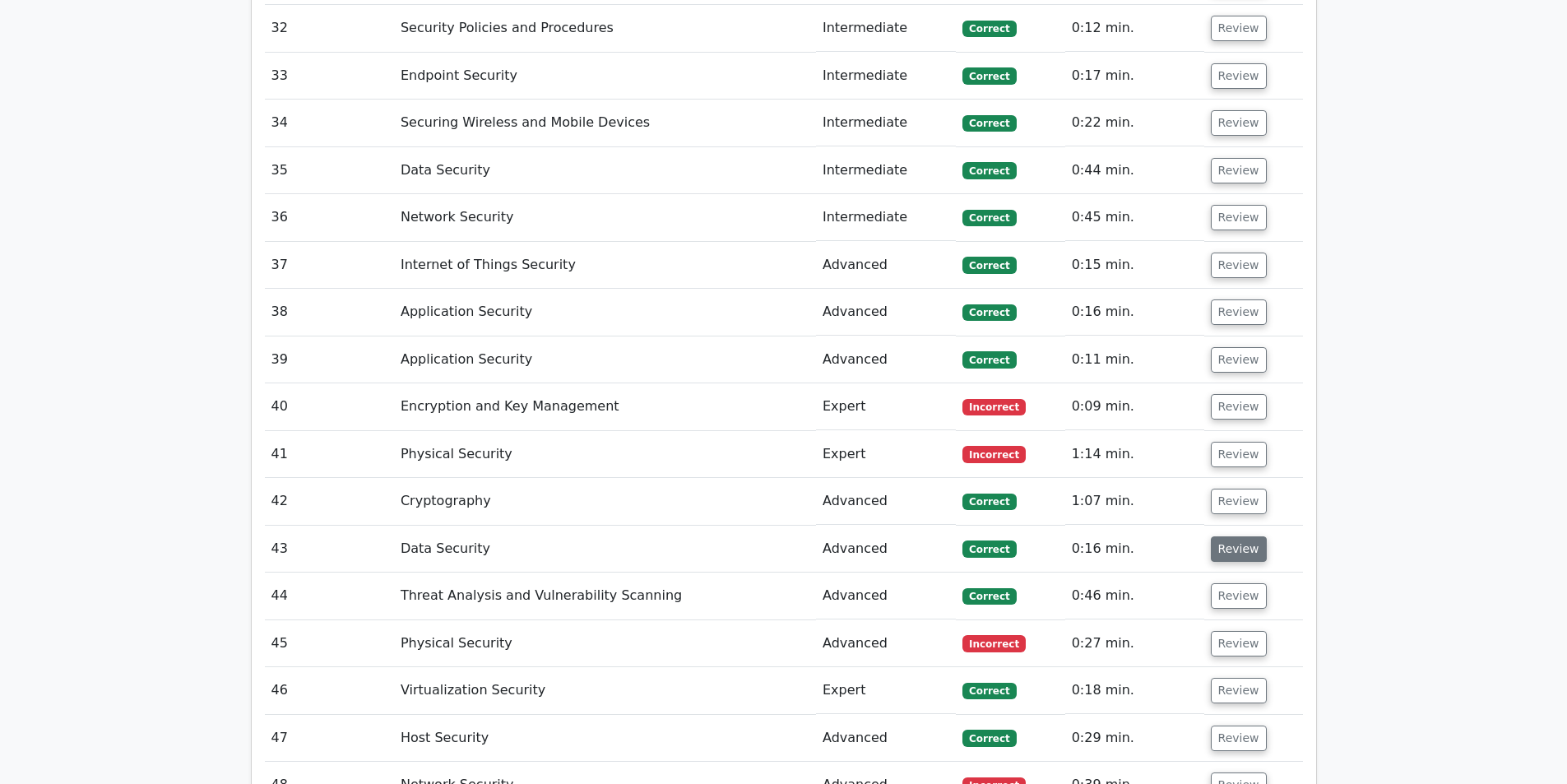
click at [1243, 536] on button "Review" at bounding box center [1239, 548] width 56 height 25
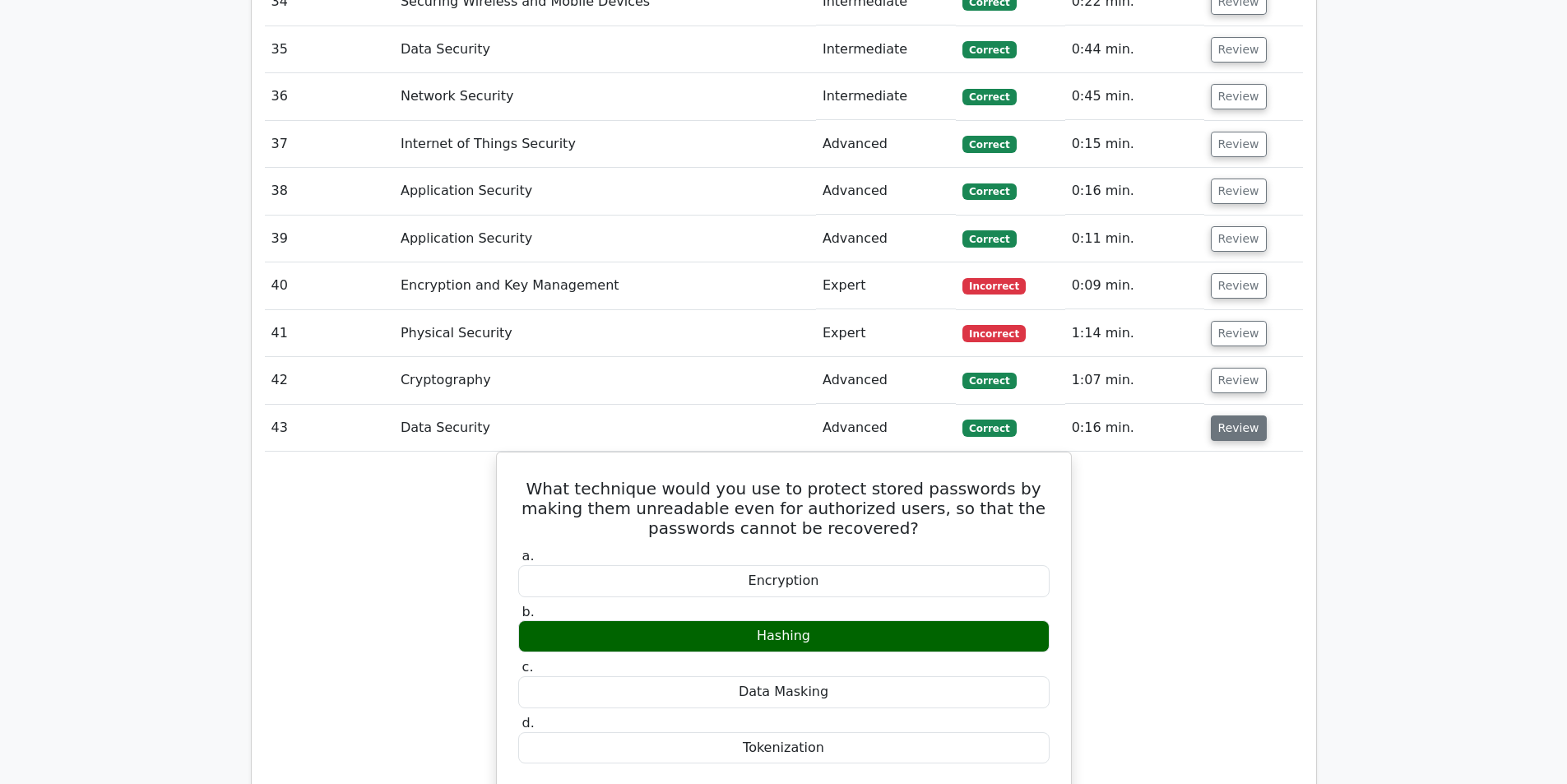
scroll to position [7565, 0]
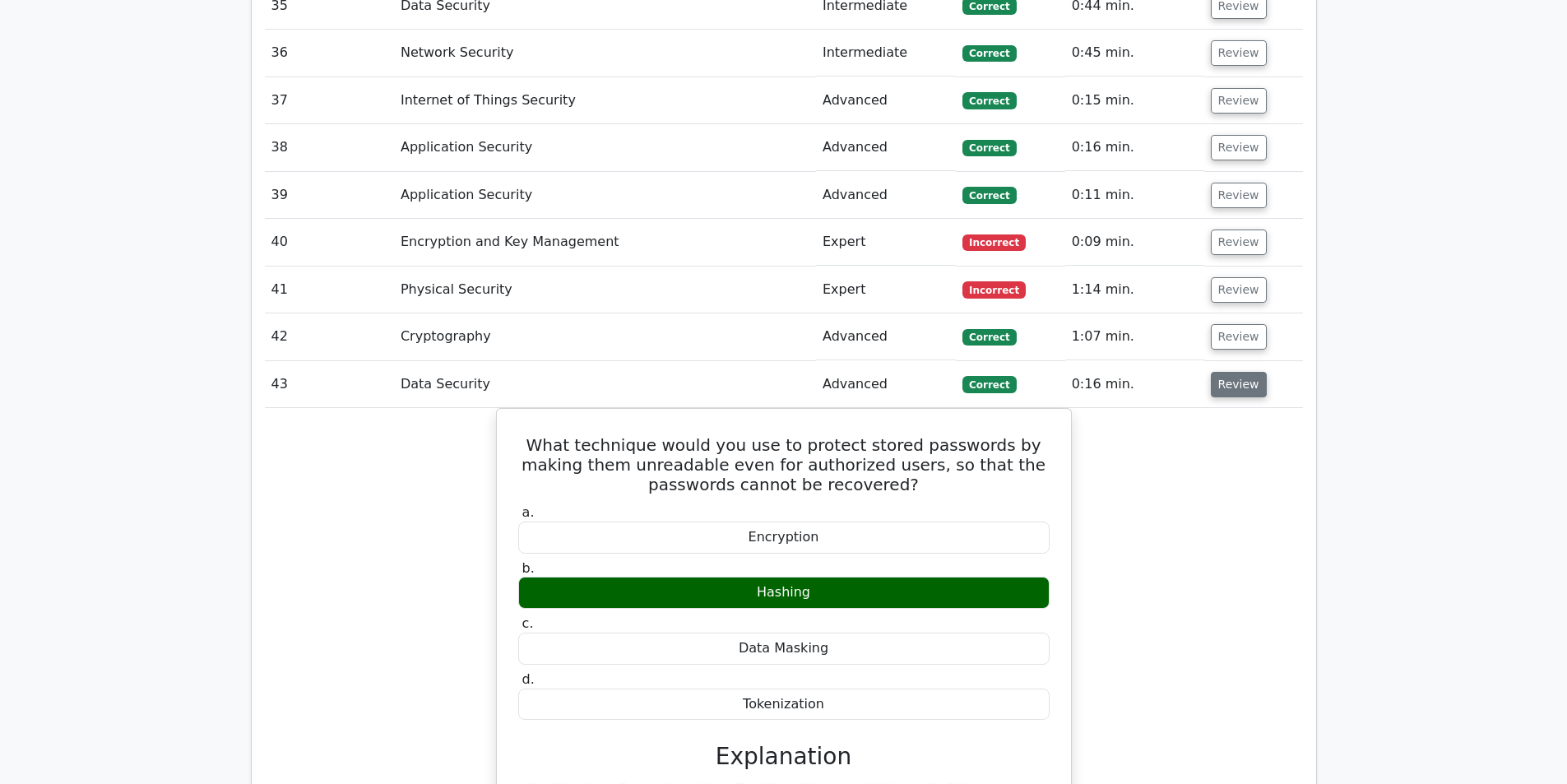
click at [1230, 371] on button "Review" at bounding box center [1239, 384] width 56 height 25
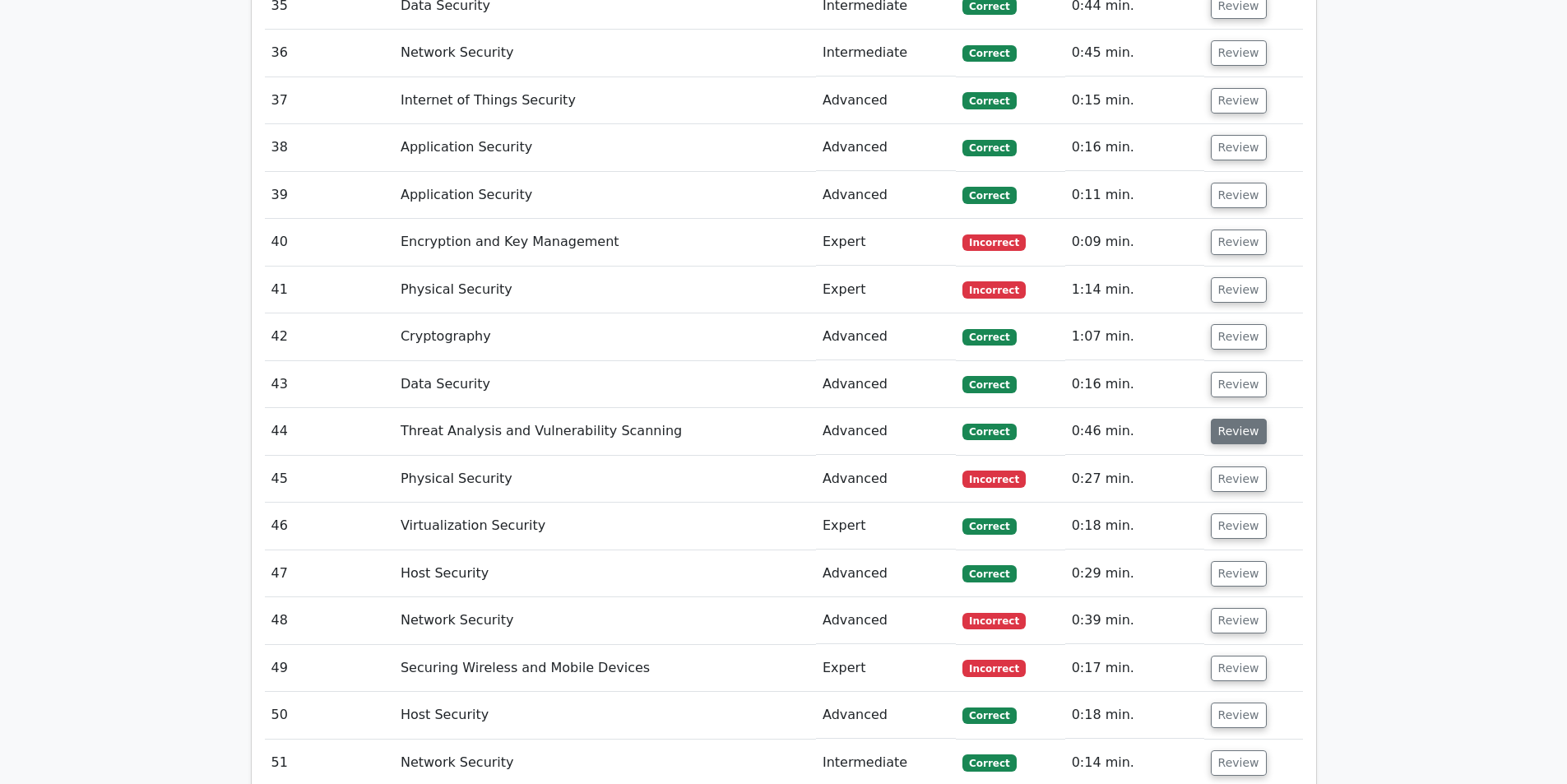
click at [1236, 419] on button "Review" at bounding box center [1239, 431] width 56 height 25
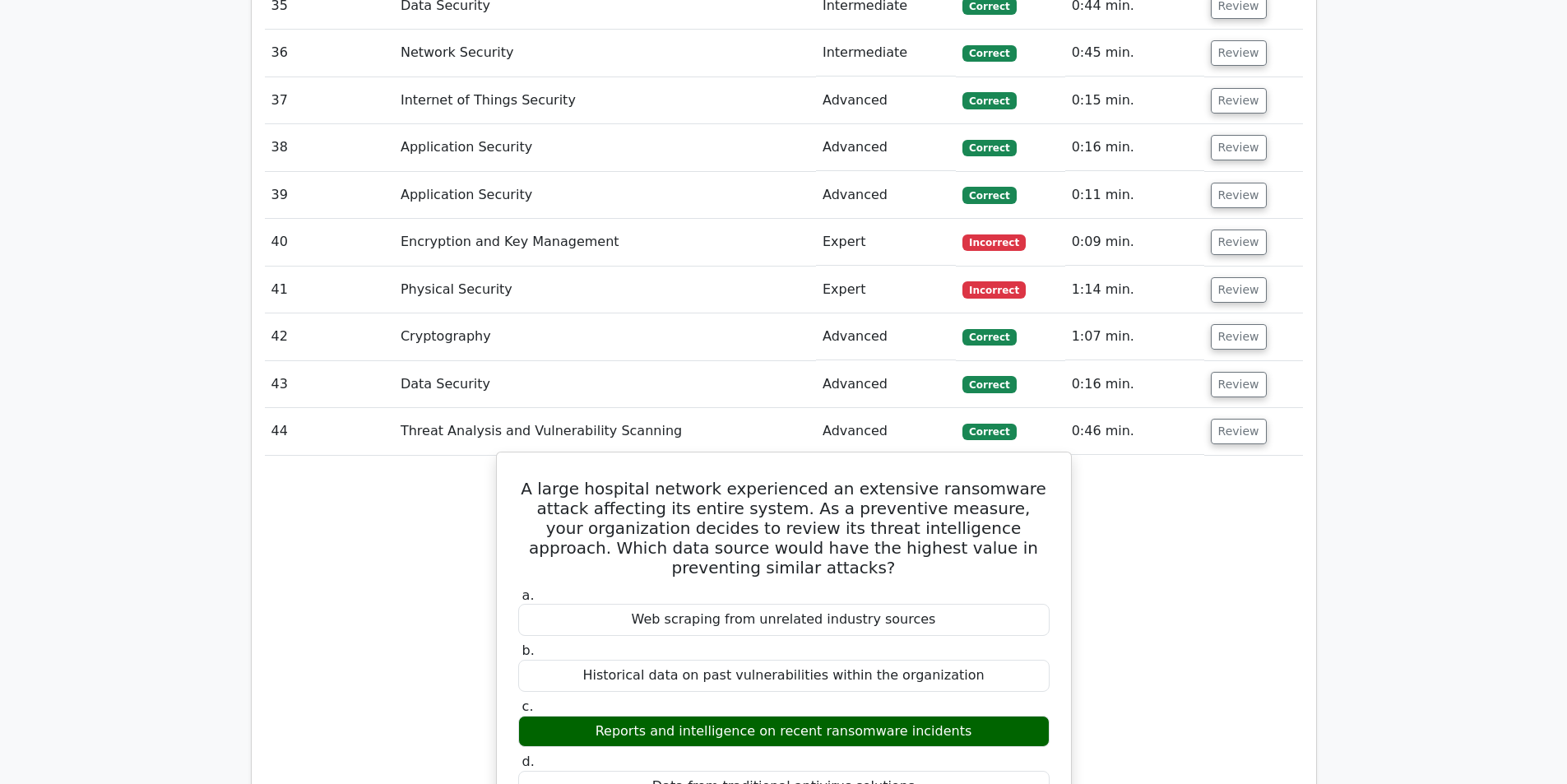
click at [669, 479] on h5 "A large hospital network experienced an extensive ransomware attack affecting i…" at bounding box center [784, 528] width 534 height 99
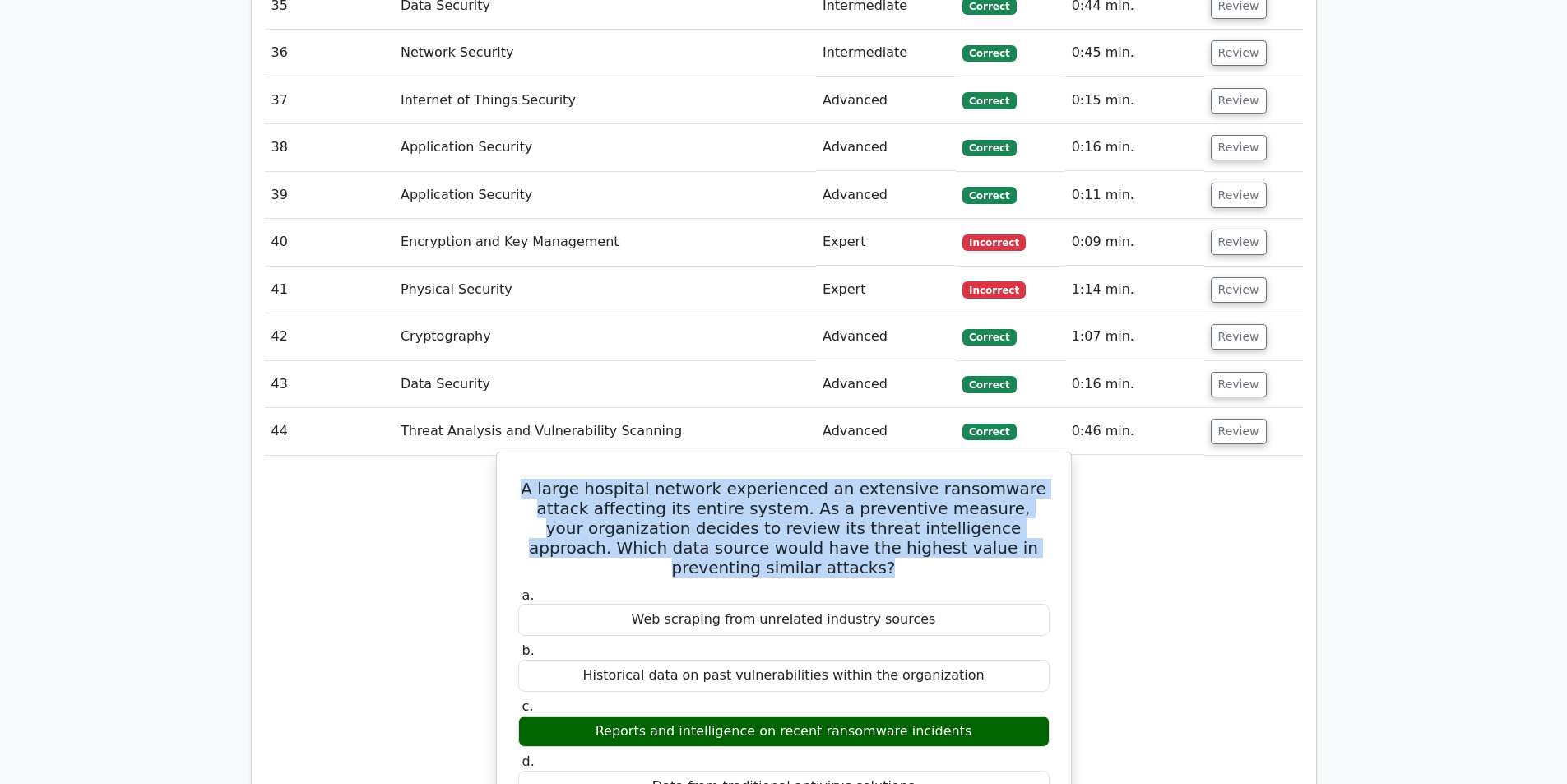
click at [669, 479] on h5 "A large hospital network experienced an extensive ransomware attack affecting i…" at bounding box center [784, 528] width 534 height 99
click at [768, 479] on h5 "A large hospital network experienced an extensive ransomware attack affecting i…" at bounding box center [784, 528] width 534 height 99
drag, startPoint x: 726, startPoint y: 356, endPoint x: 819, endPoint y: 411, distance: 108.0
click at [819, 479] on h5 "A large hospital network experienced an extensive ransomware attack affecting i…" at bounding box center [784, 528] width 534 height 99
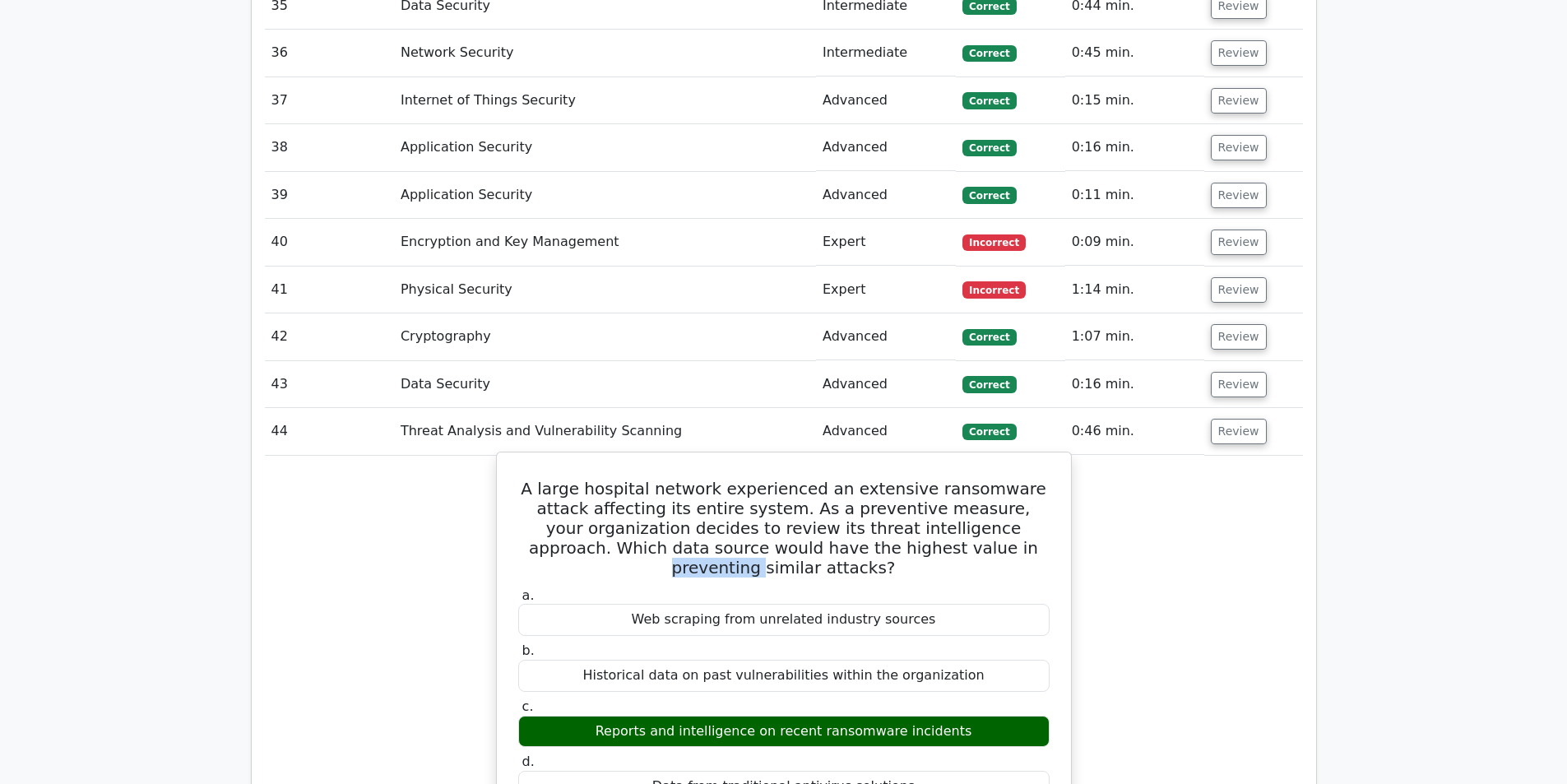
click at [819, 479] on h5 "A large hospital network experienced an extensive ransomware attack affecting i…" at bounding box center [784, 528] width 534 height 99
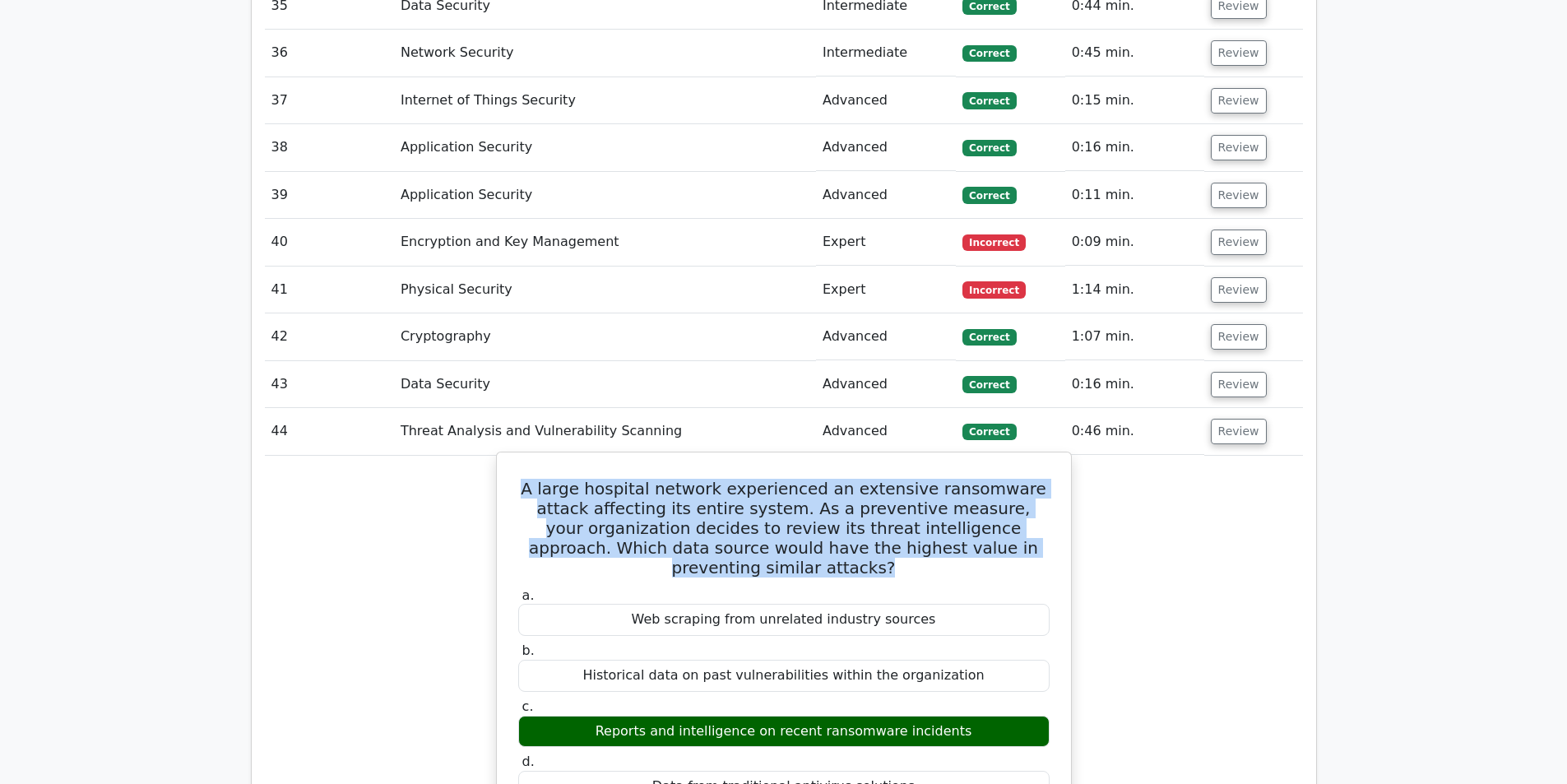
click at [819, 479] on h5 "A large hospital network experienced an extensive ransomware attack affecting i…" at bounding box center [784, 528] width 534 height 99
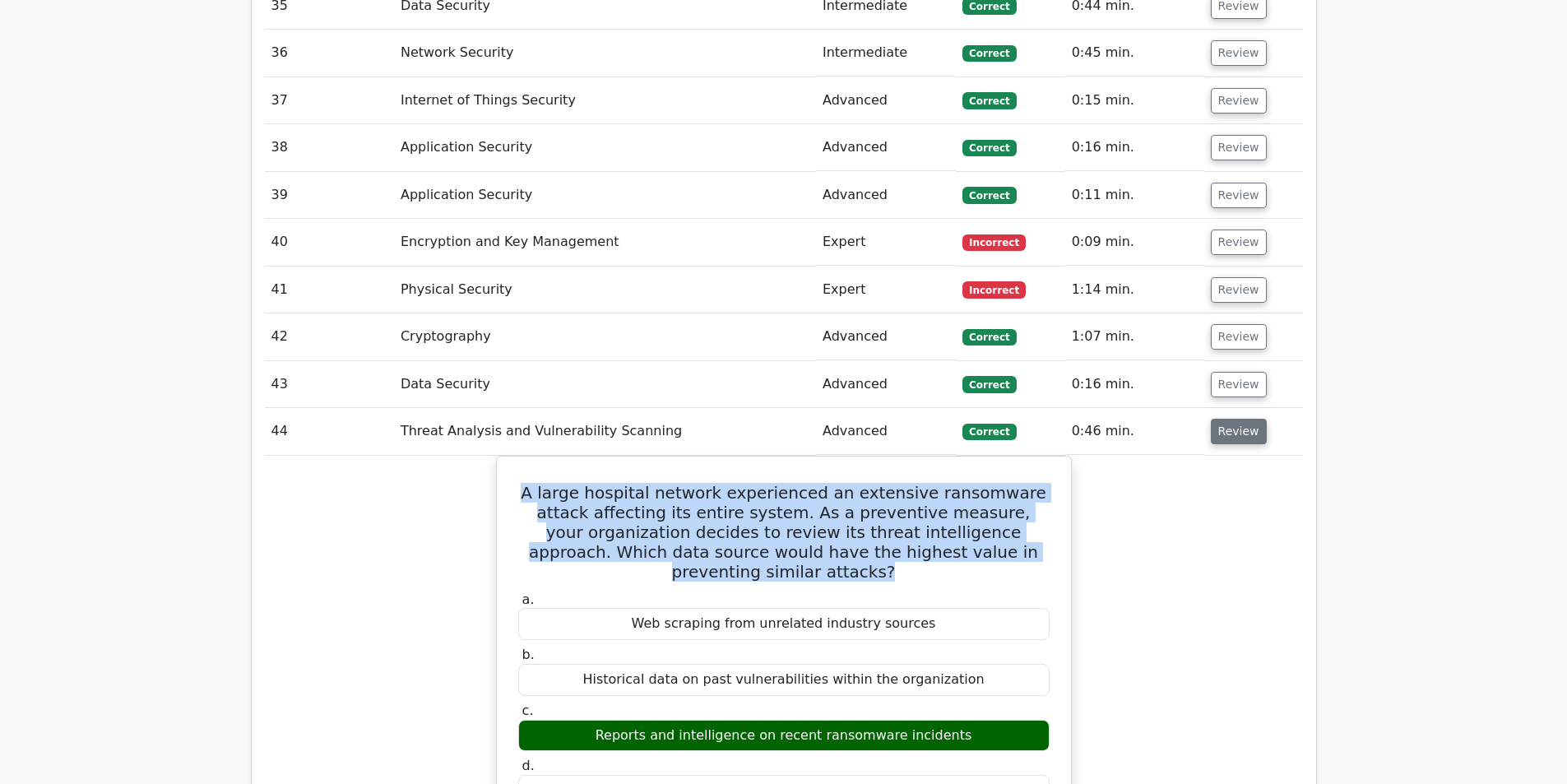
click at [1240, 419] on button "Review" at bounding box center [1239, 431] width 56 height 25
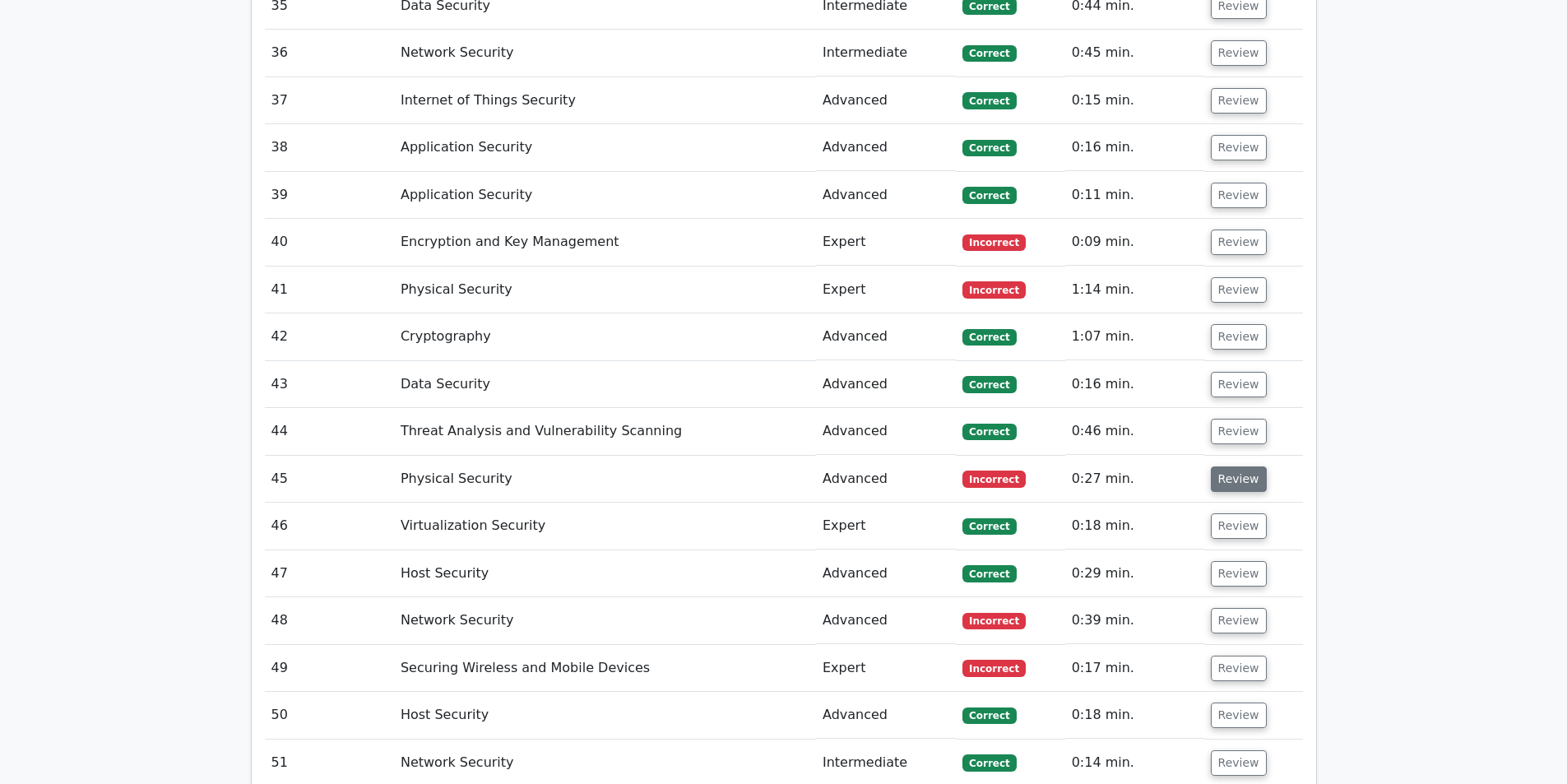
click at [1239, 466] on button "Review" at bounding box center [1239, 478] width 56 height 25
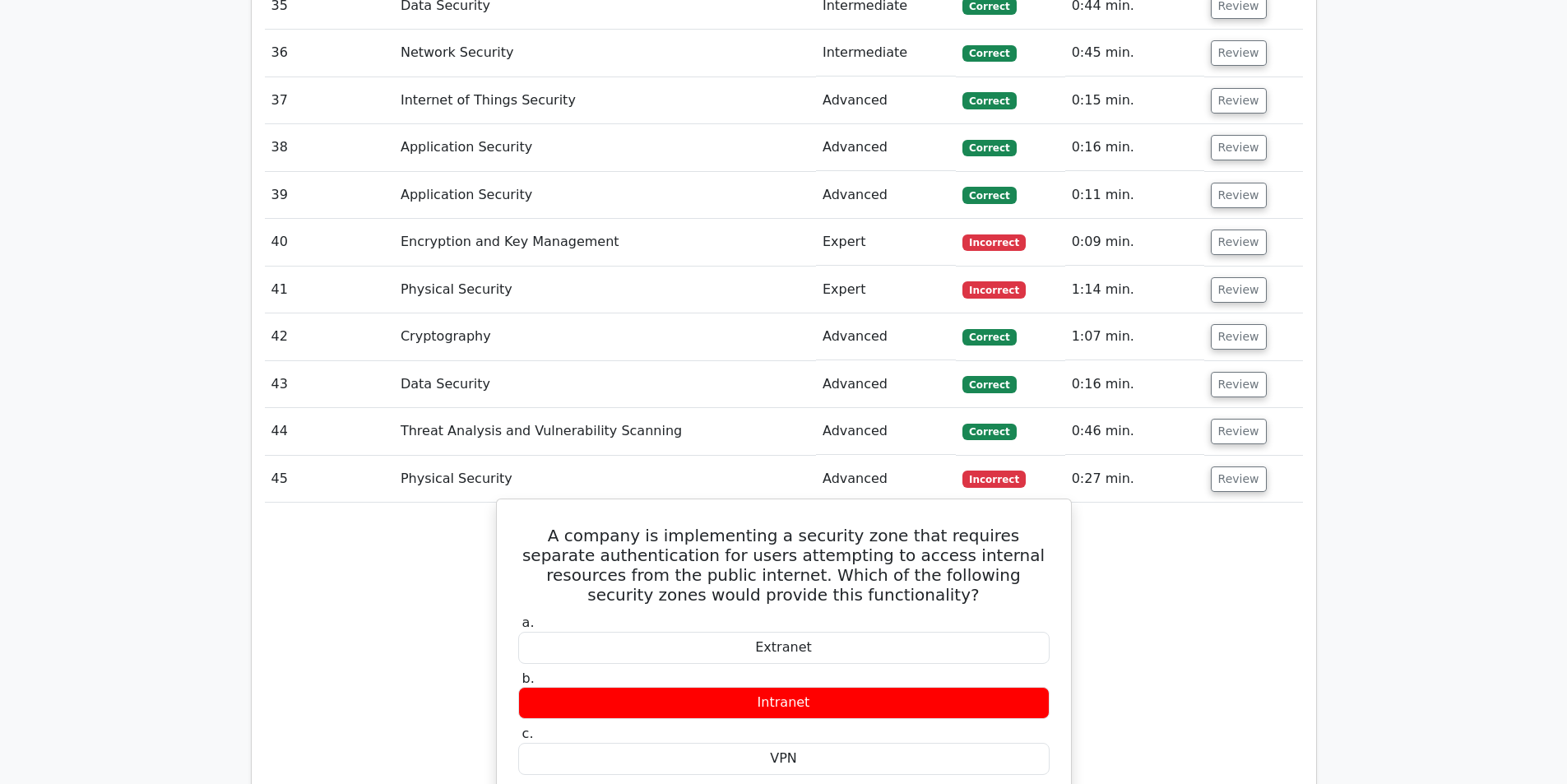
click at [725, 525] on h5 "A company is implementing a security zone that requires separate authentication…" at bounding box center [784, 565] width 534 height 79
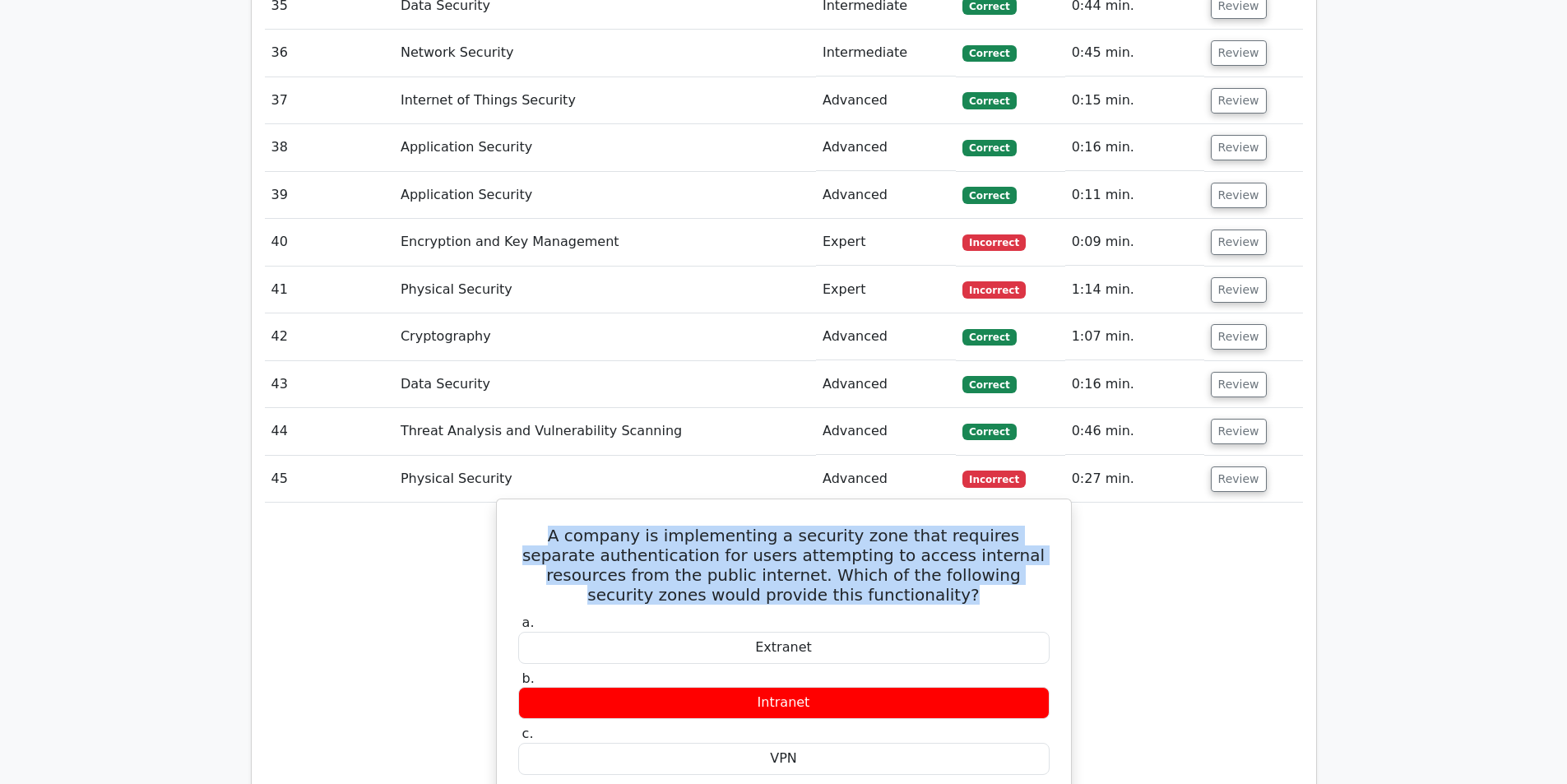
click at [725, 525] on h5 "A company is implementing a security zone that requires separate authentication…" at bounding box center [784, 565] width 534 height 79
click at [784, 525] on h5 "A company is implementing a security zone that requires separate authentication…" at bounding box center [784, 565] width 534 height 79
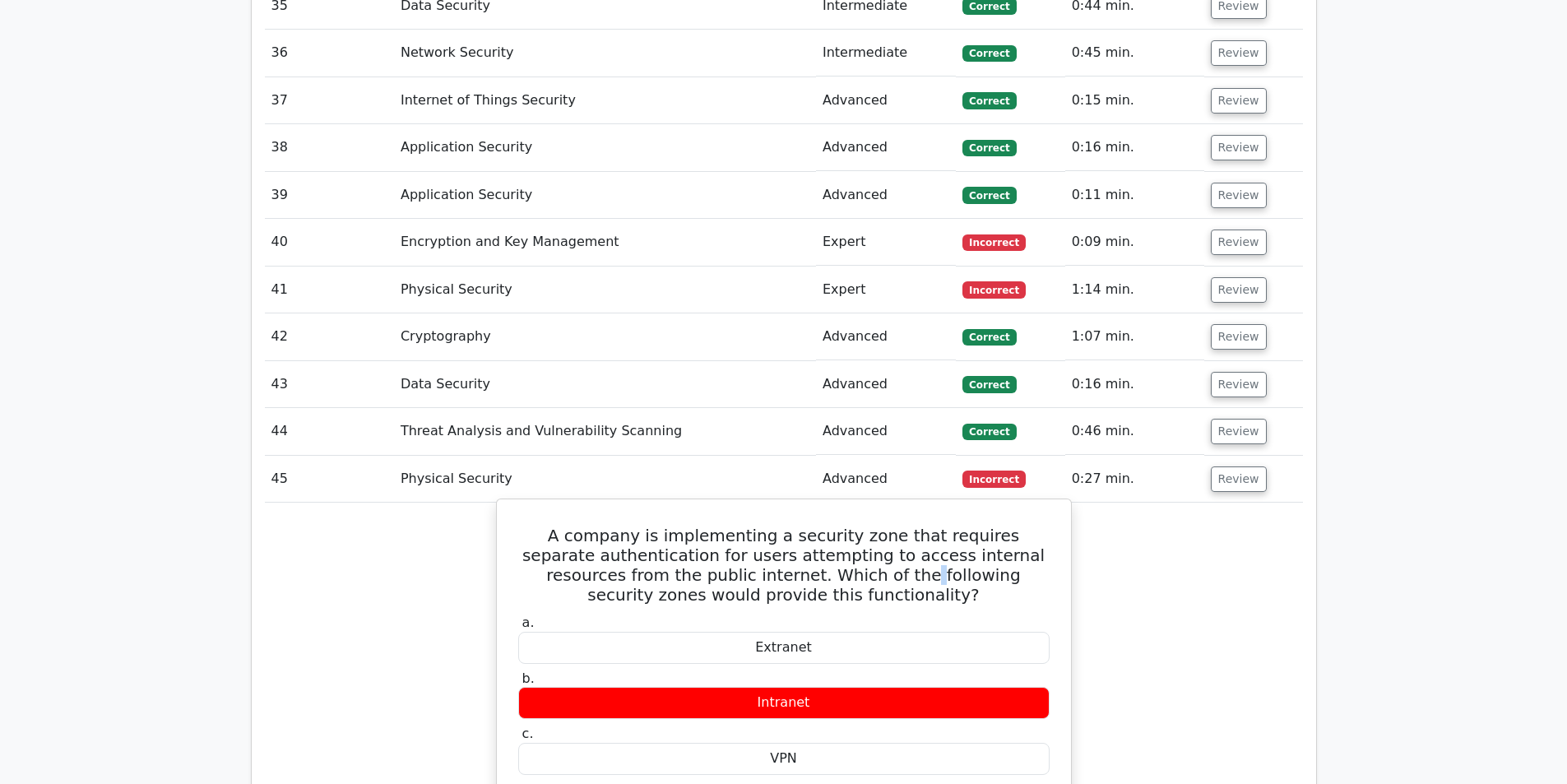
click at [784, 525] on h5 "A company is implementing a security zone that requires separate authentication…" at bounding box center [784, 565] width 534 height 79
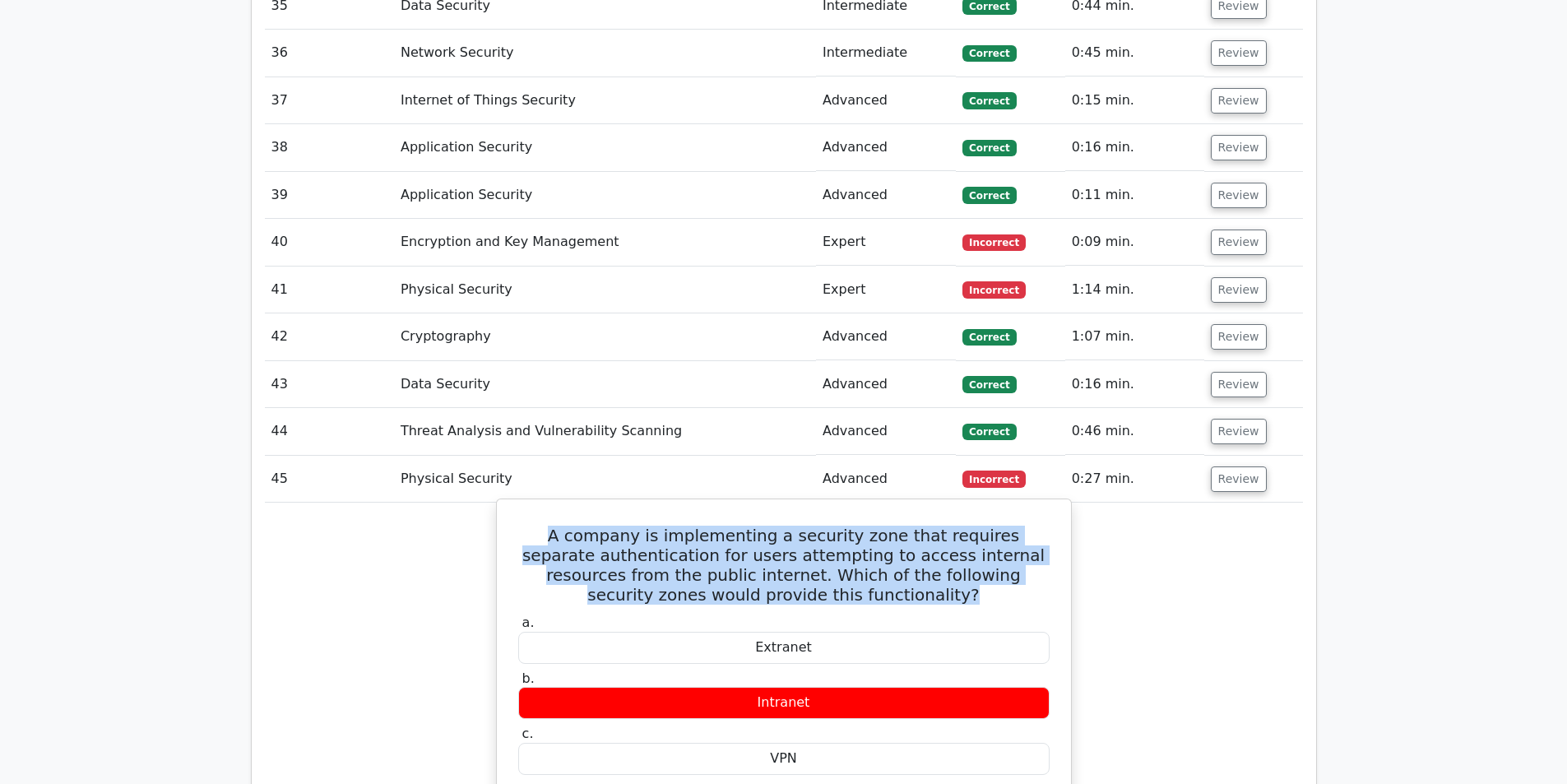
click at [784, 525] on h5 "A company is implementing a security zone that requires separate authentication…" at bounding box center [784, 565] width 534 height 79
click at [752, 525] on h5 "A company is implementing a security zone that requires separate authentication…" at bounding box center [784, 565] width 534 height 79
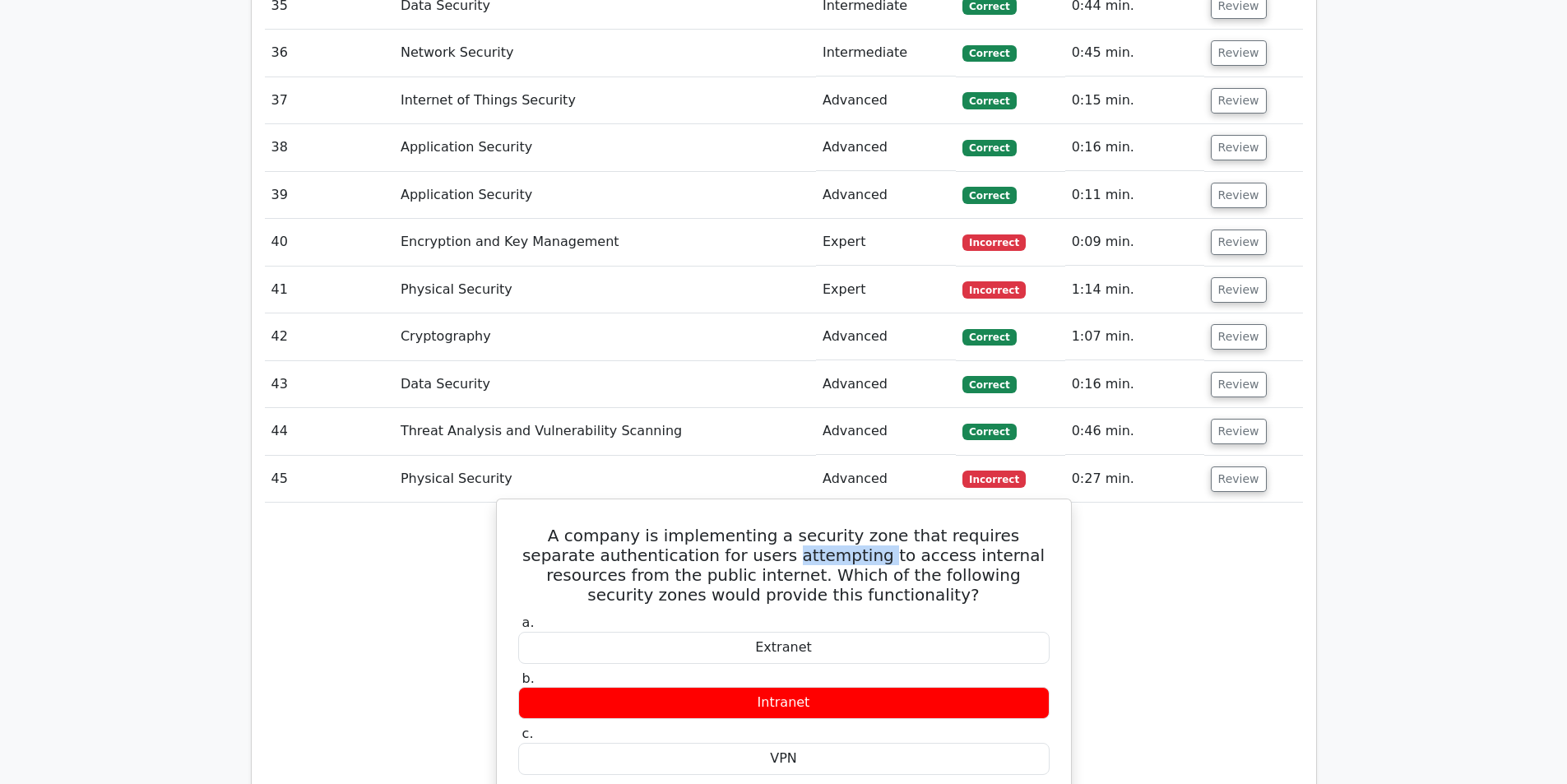
click at [752, 525] on h5 "A company is implementing a security zone that requires separate authentication…" at bounding box center [784, 565] width 534 height 79
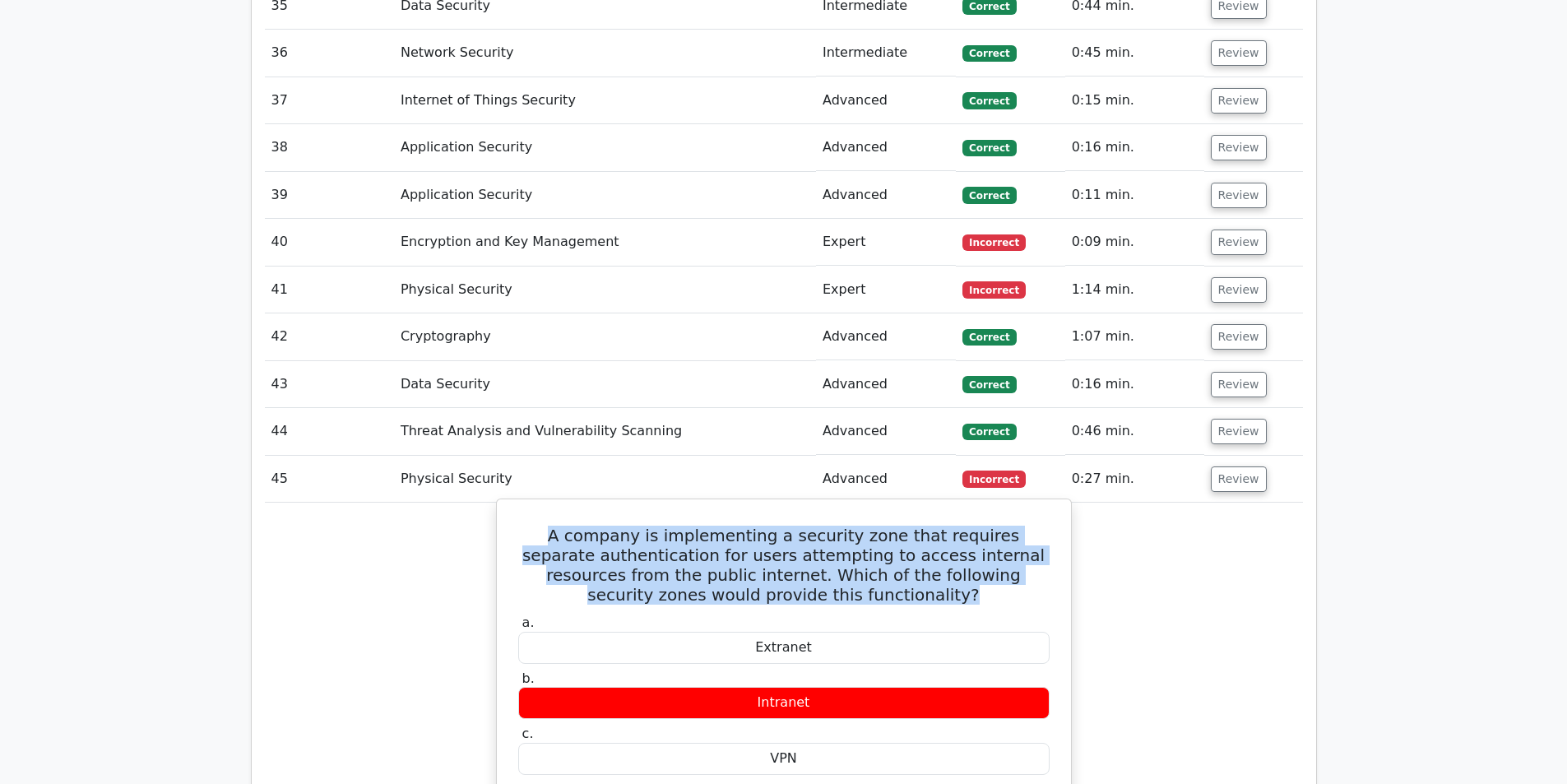
click at [752, 525] on h5 "A company is implementing a security zone that requires separate authentication…" at bounding box center [784, 565] width 534 height 79
click at [858, 525] on h5 "A company is implementing a security zone that requires separate authentication…" at bounding box center [784, 565] width 534 height 79
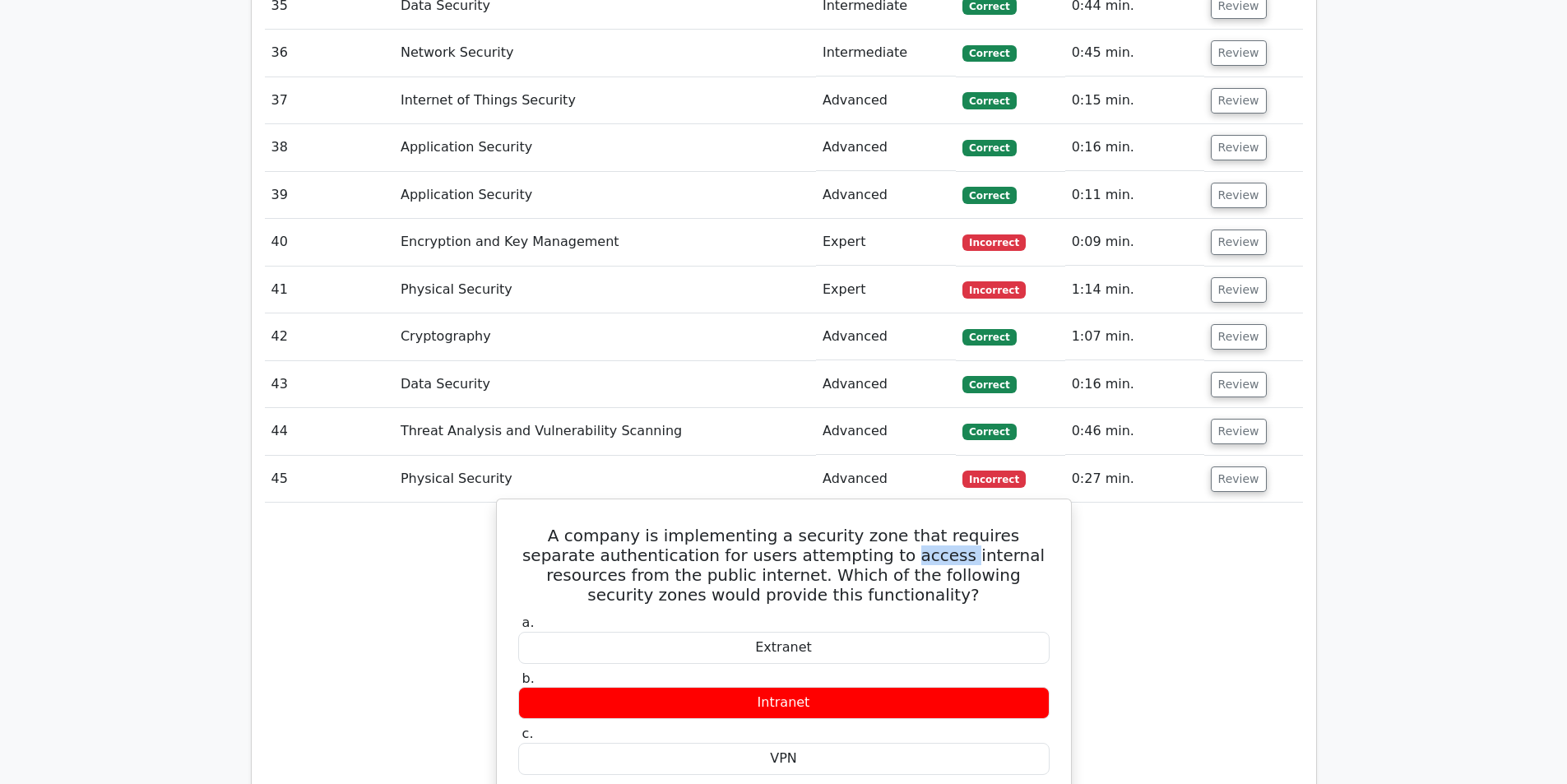
click at [858, 525] on h5 "A company is implementing a security zone that requires separate authentication…" at bounding box center [784, 565] width 534 height 79
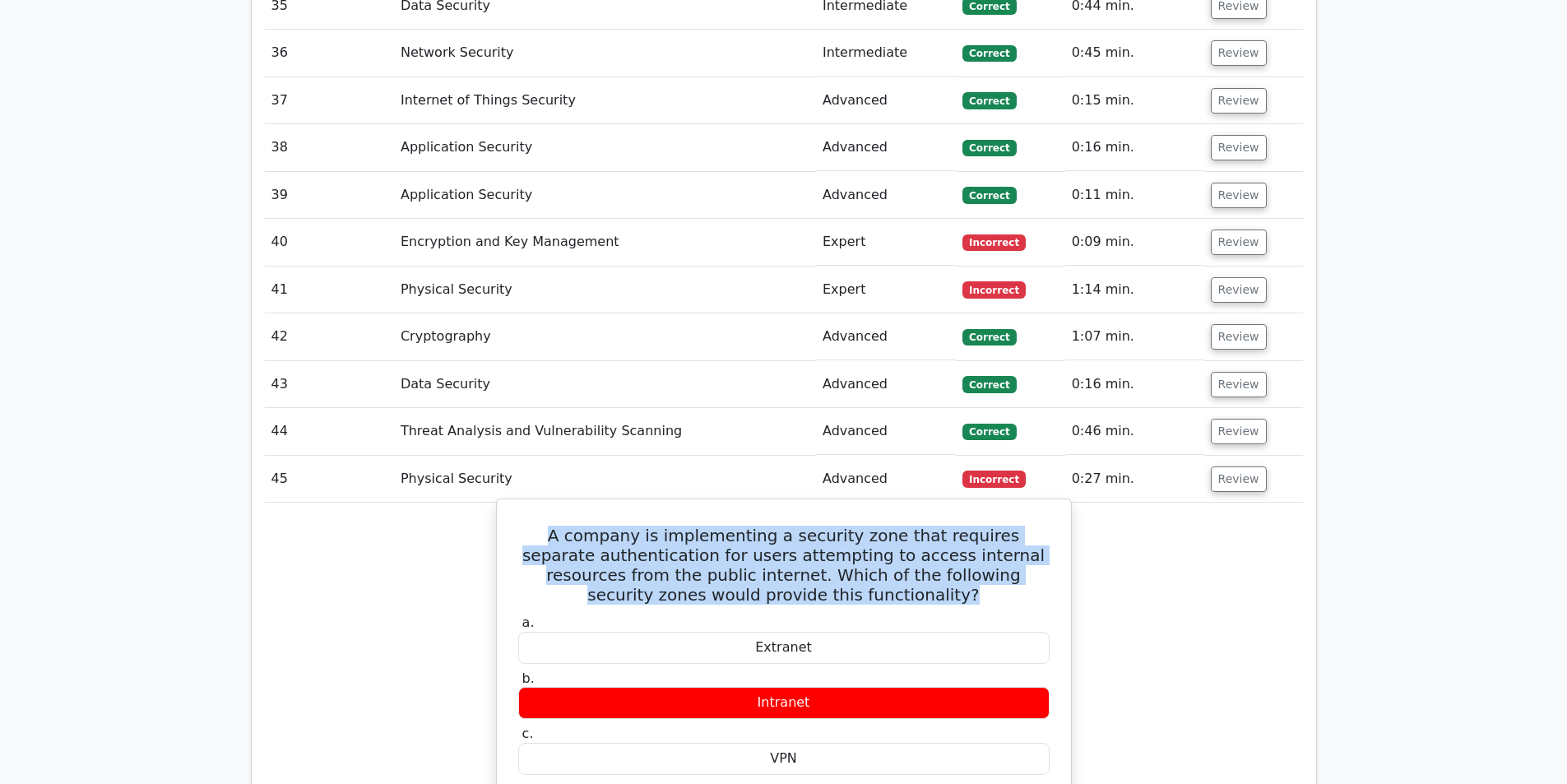
click at [858, 525] on h5 "A company is implementing a security zone that requires separate authentication…" at bounding box center [784, 565] width 534 height 79
click at [904, 525] on h5 "A company is implementing a security zone that requires separate authentication…" at bounding box center [784, 565] width 534 height 79
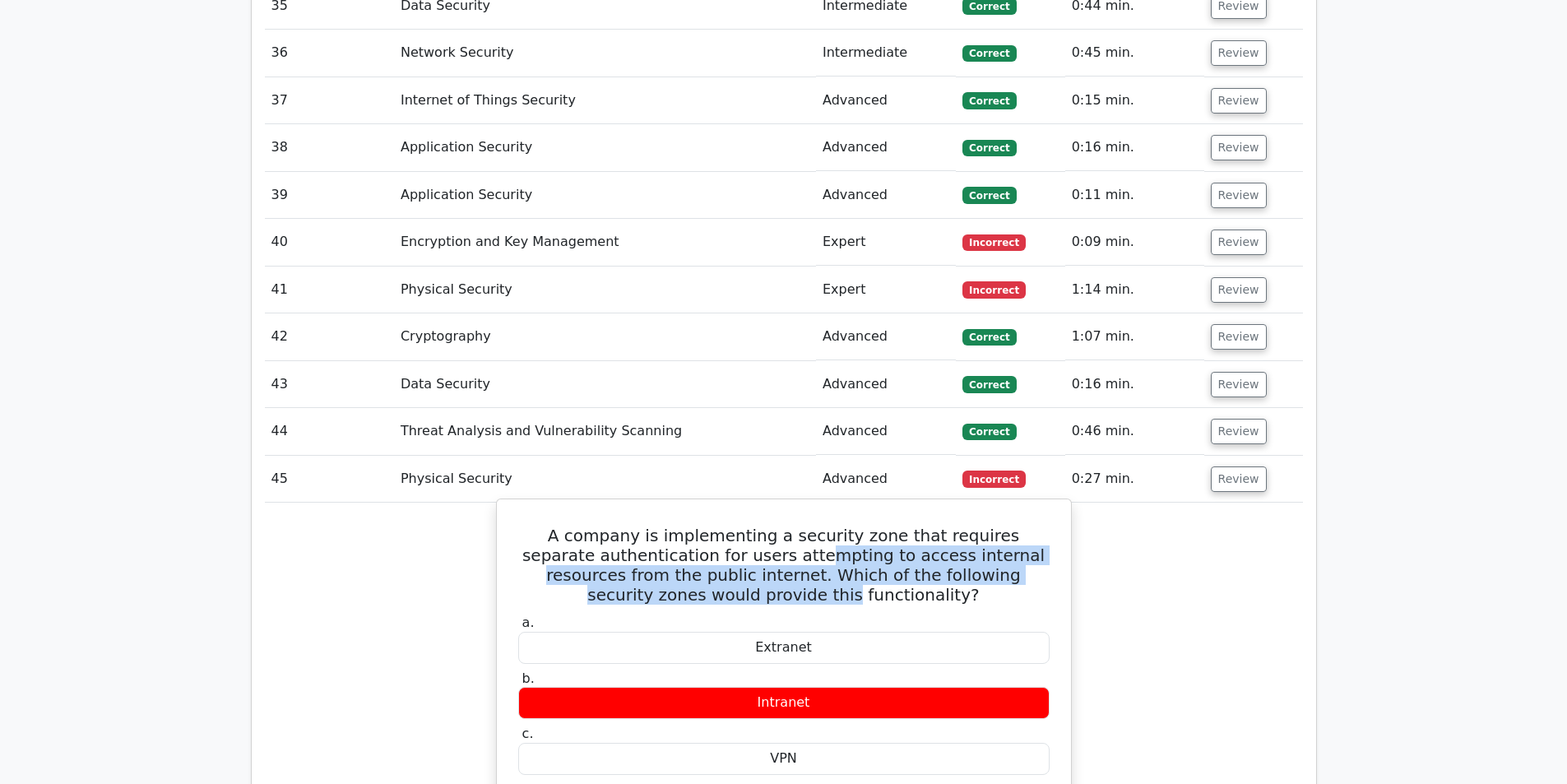
drag, startPoint x: 742, startPoint y: 417, endPoint x: 777, endPoint y: 453, distance: 50.2
click at [777, 525] on h5 "A company is implementing a security zone that requires separate authentication…" at bounding box center [784, 565] width 534 height 79
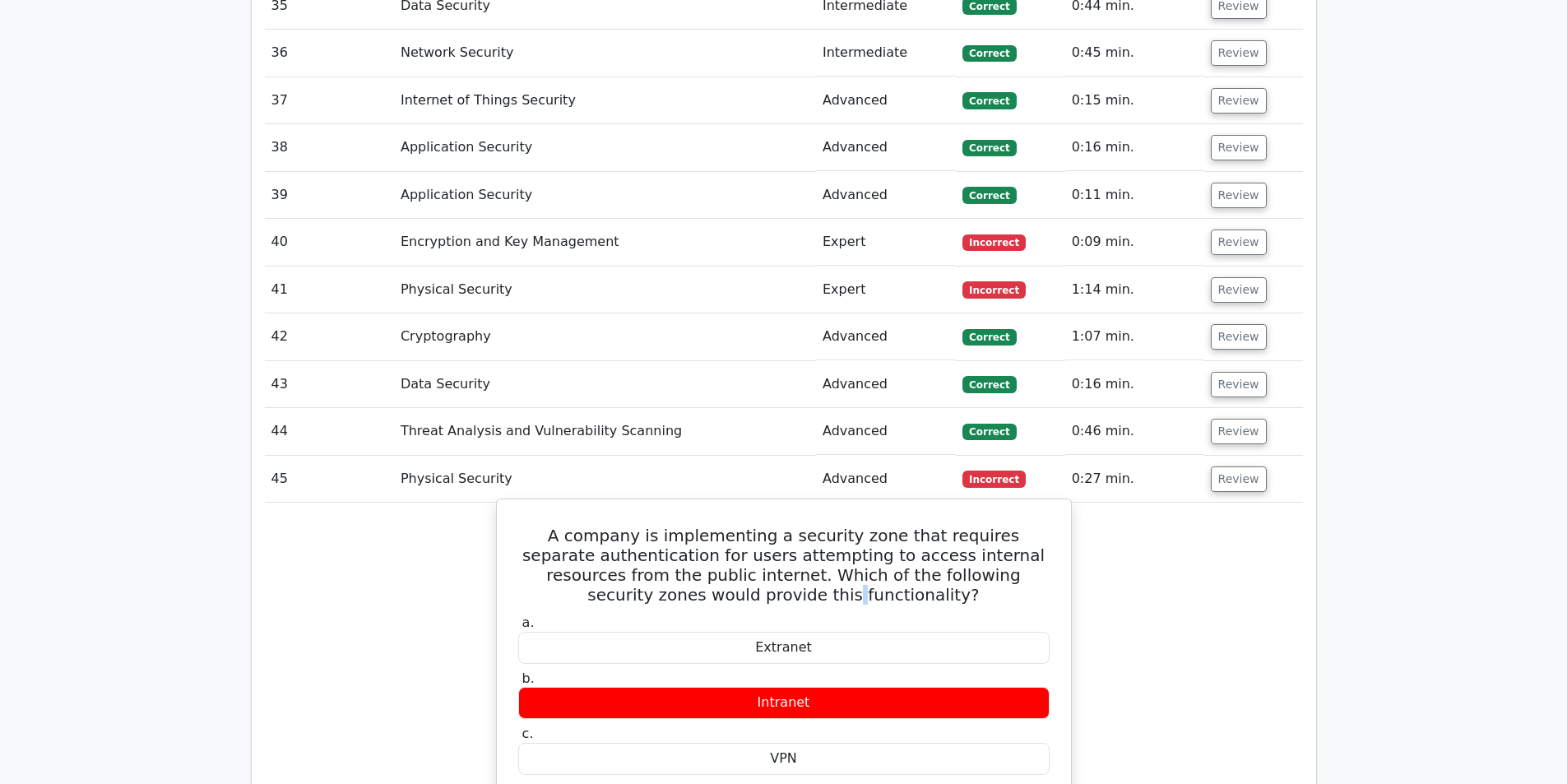
click at [777, 525] on h5 "A company is implementing a security zone that requires separate authentication…" at bounding box center [784, 565] width 534 height 79
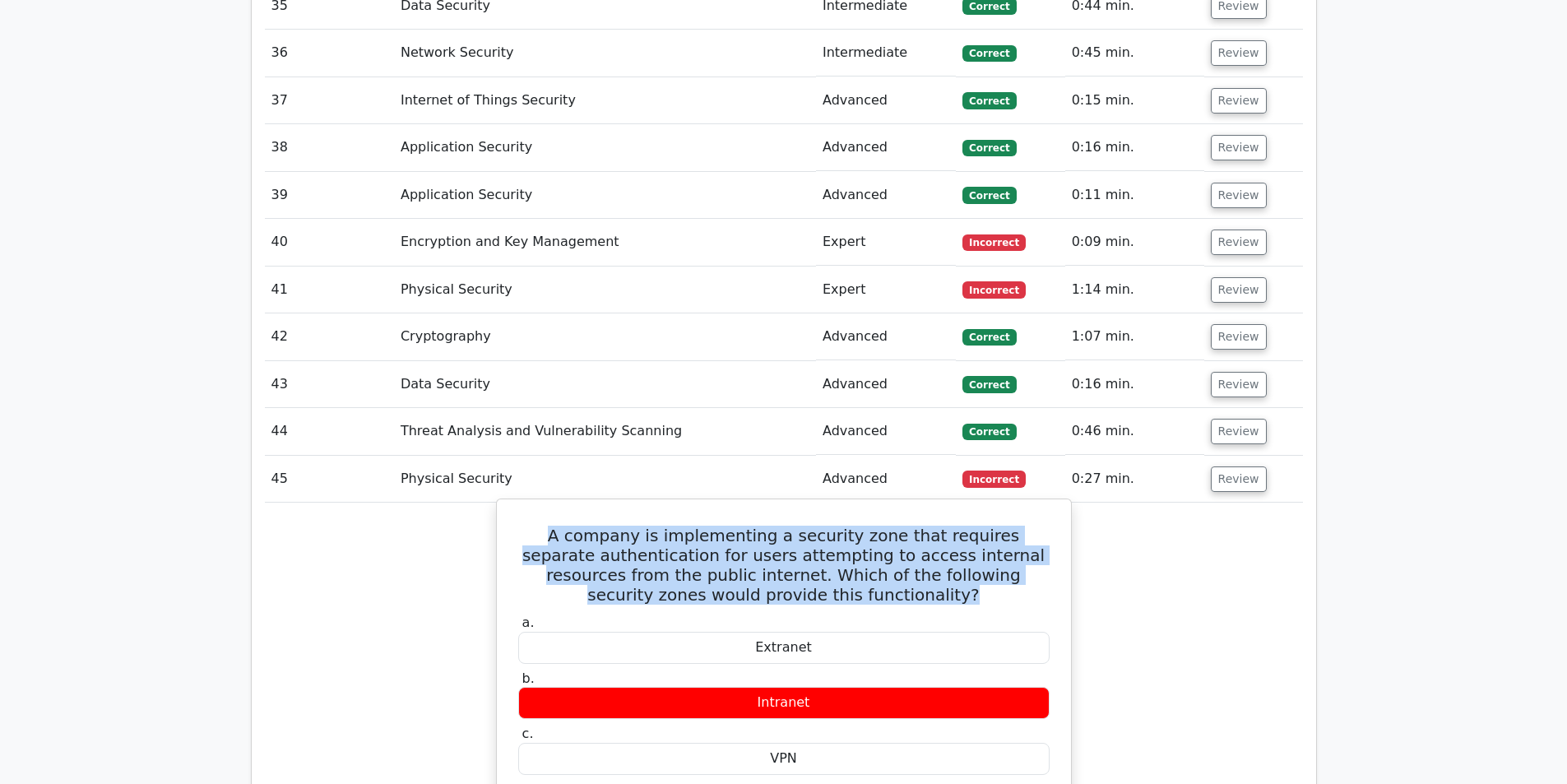
click at [777, 525] on h5 "A company is implementing a security zone that requires separate authentication…" at bounding box center [784, 565] width 534 height 79
click at [790, 525] on h5 "A company is implementing a security zone that requires separate authentication…" at bounding box center [784, 565] width 534 height 79
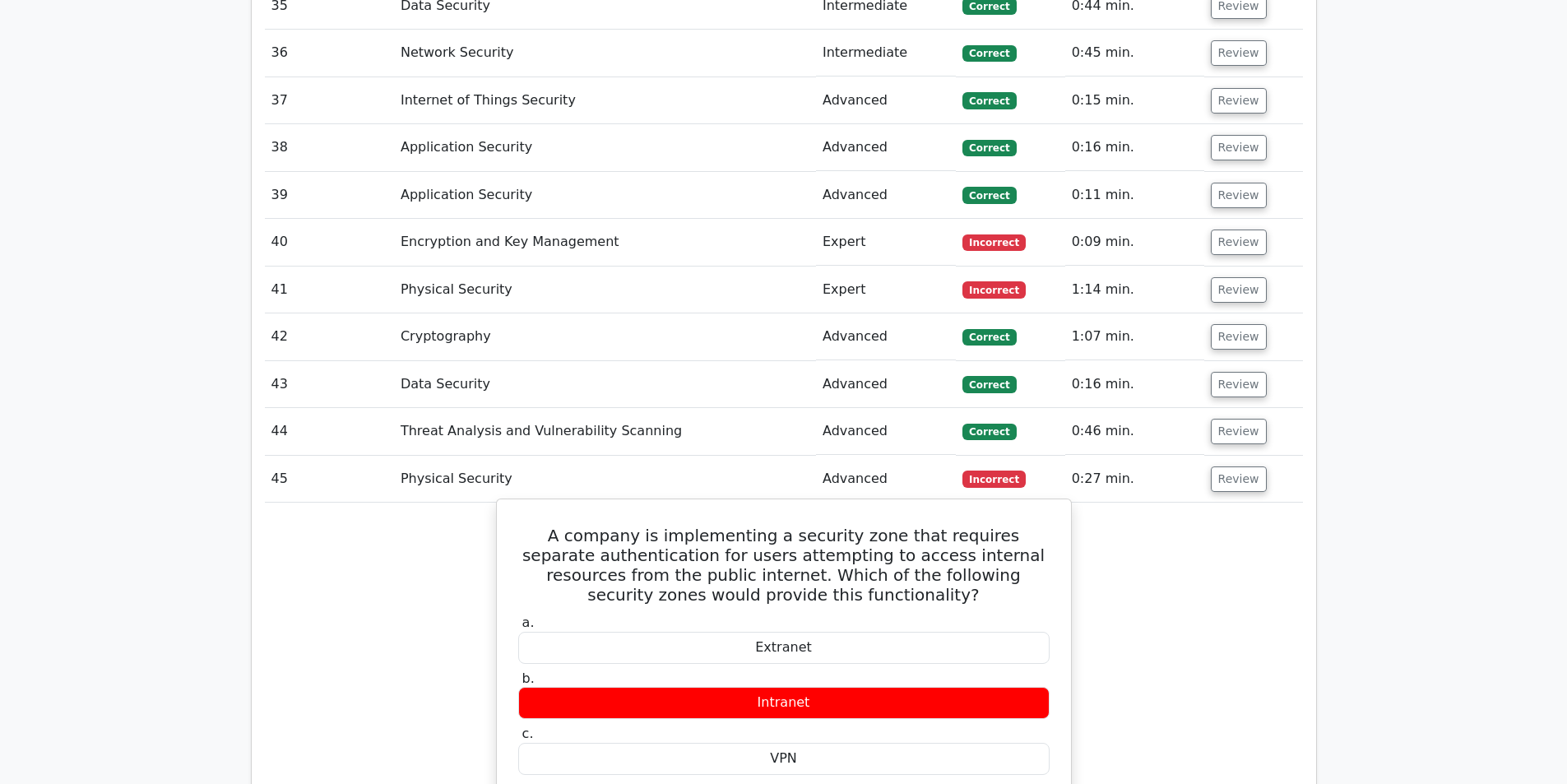
click at [827, 525] on h5 "A company is implementing a security zone that requires separate authentication…" at bounding box center [784, 565] width 534 height 79
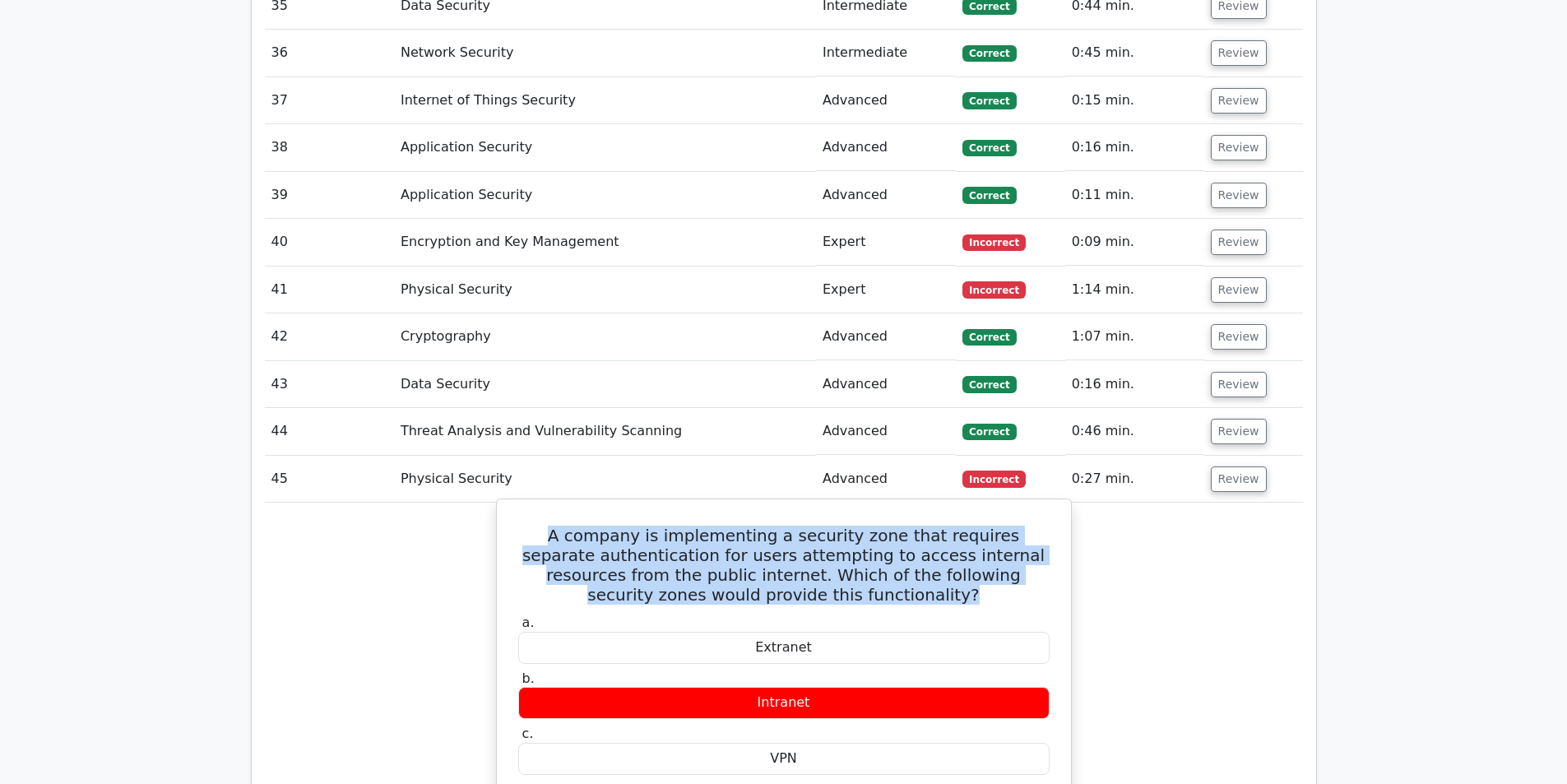
click at [827, 525] on h5 "A company is implementing a security zone that requires separate authentication…" at bounding box center [784, 565] width 534 height 79
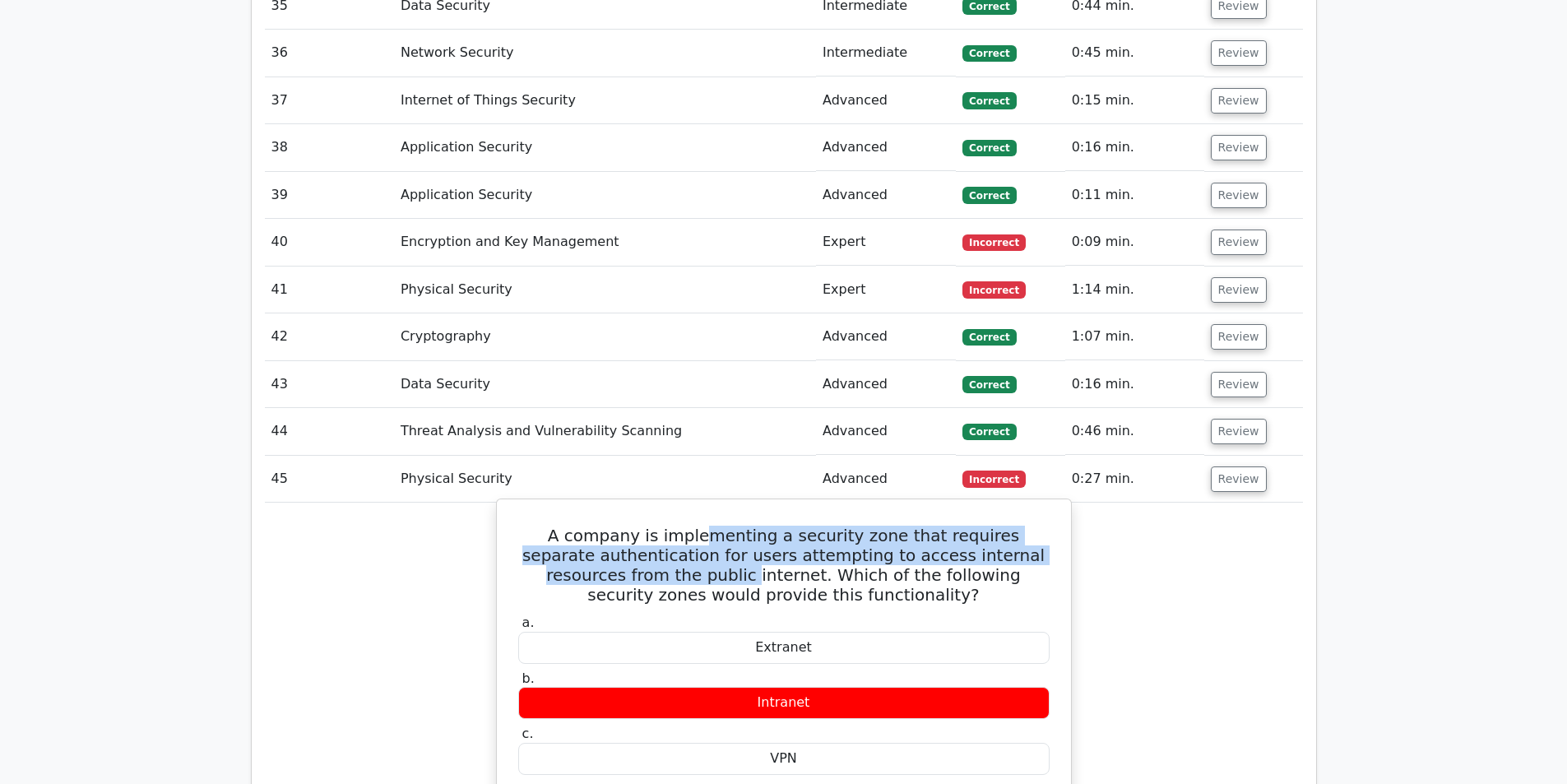
drag, startPoint x: 680, startPoint y: 402, endPoint x: 625, endPoint y: 430, distance: 61.7
click at [625, 525] on h5 "A company is implementing a security zone that requires separate authentication…" at bounding box center [784, 565] width 534 height 79
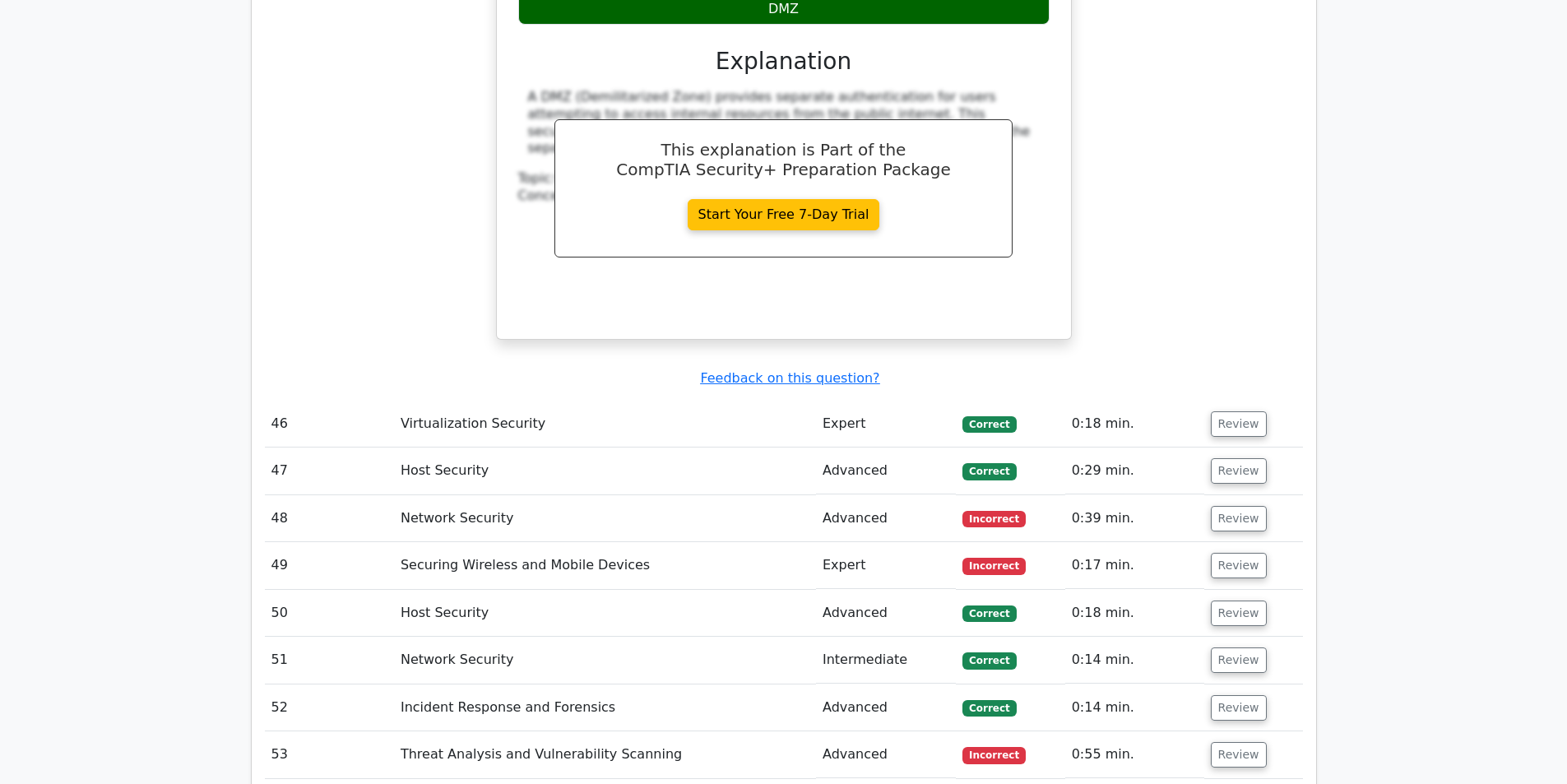
scroll to position [8386, 0]
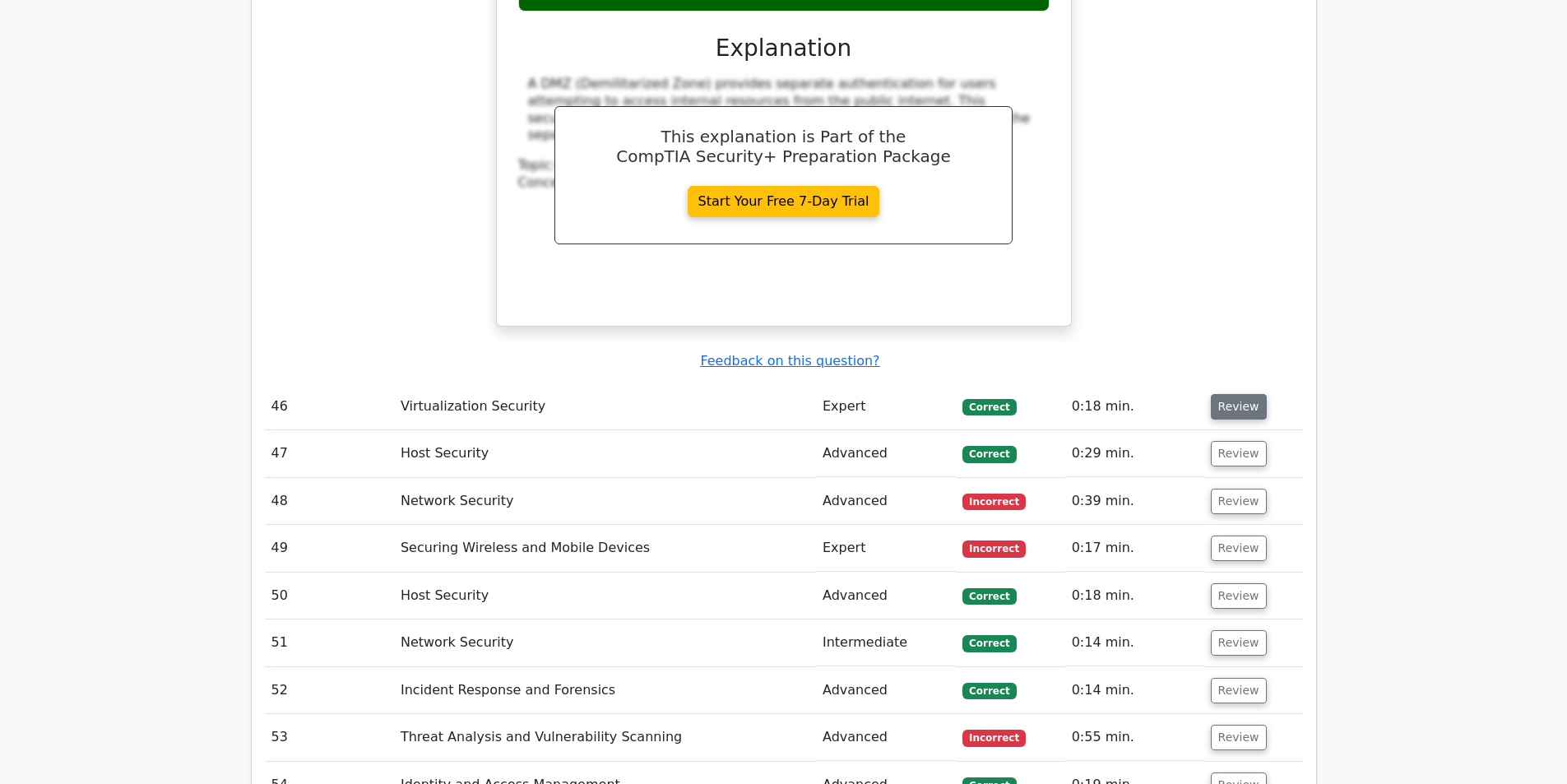
click at [1234, 394] on button "Review" at bounding box center [1239, 406] width 56 height 25
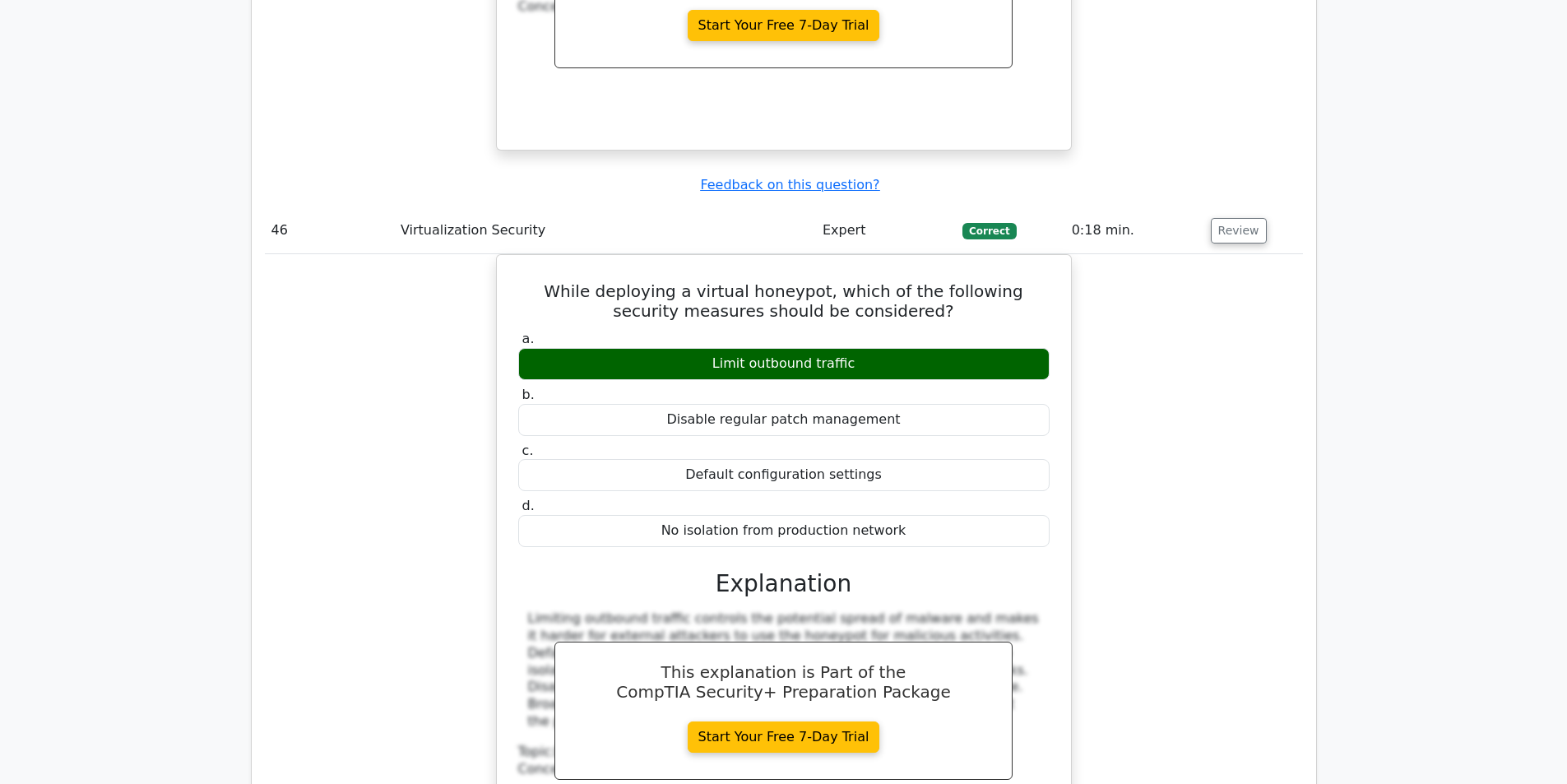
scroll to position [8551, 0]
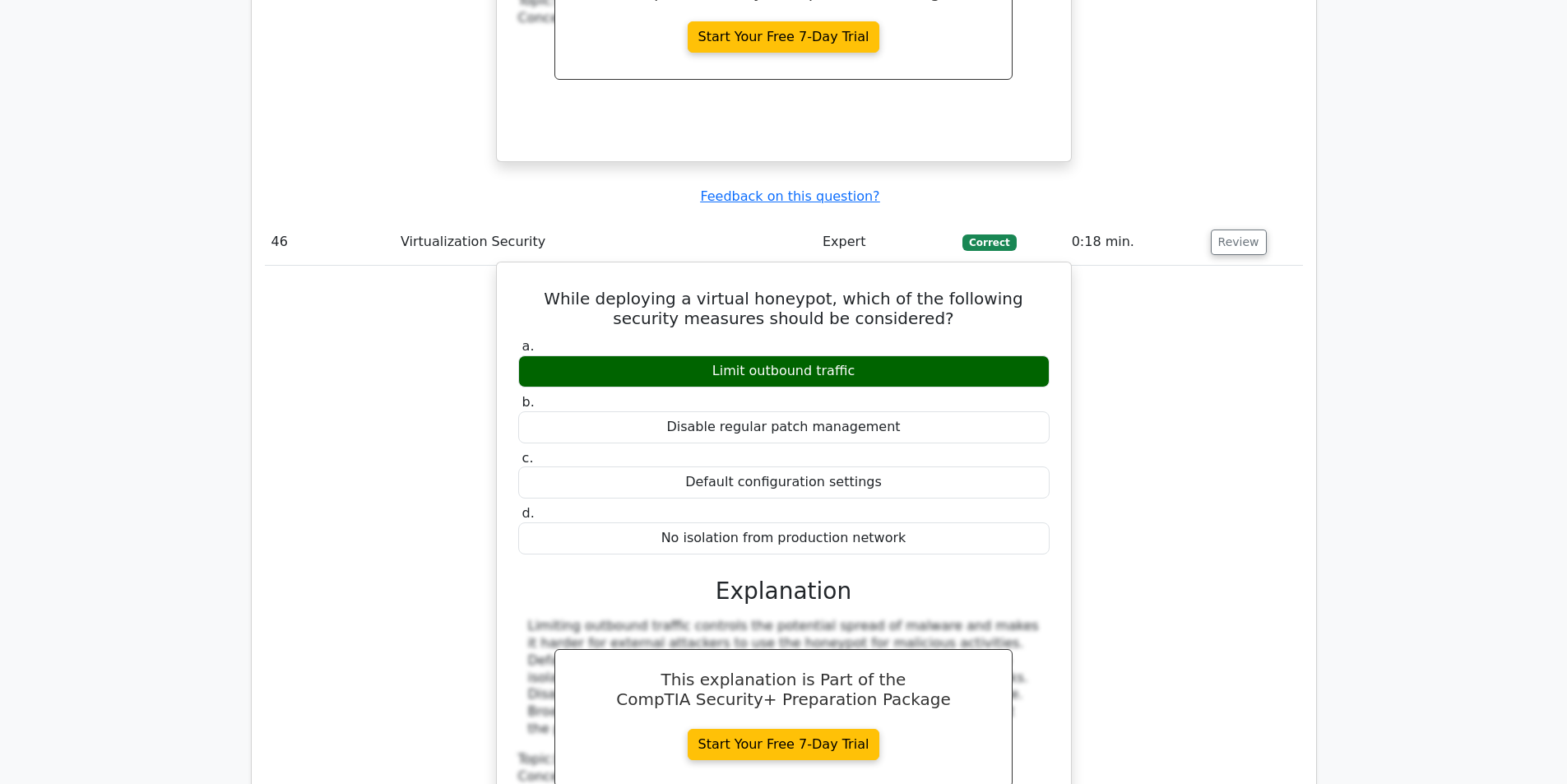
click at [825, 355] on div "Limit outbound traffic" at bounding box center [784, 371] width 532 height 32
click at [816, 288] on h5 "While deploying a virtual honeypot, which of the following security measures sh…" at bounding box center [784, 308] width 534 height 39
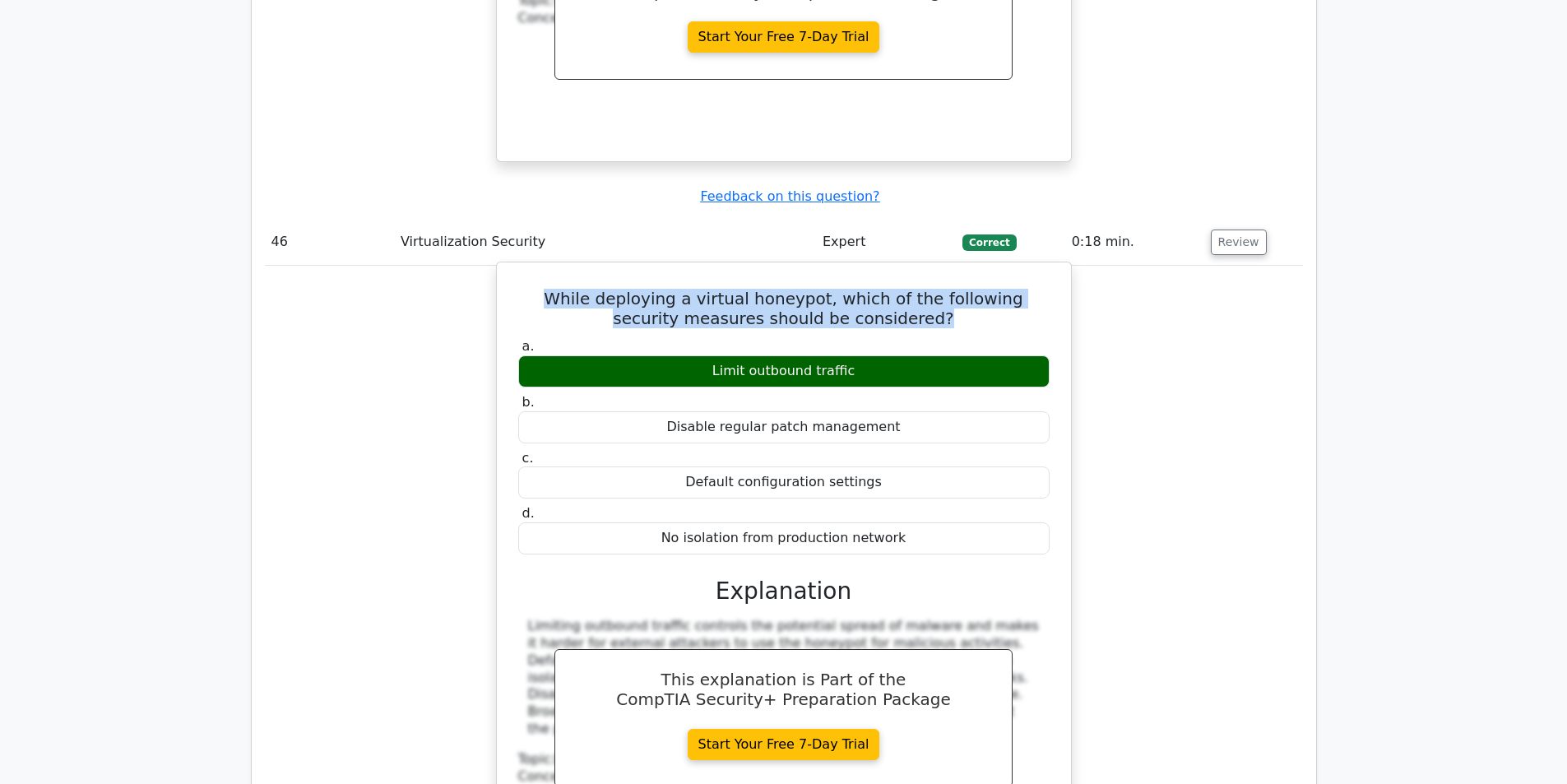
click at [816, 288] on h5 "While deploying a virtual honeypot, which of the following security measures sh…" at bounding box center [784, 308] width 534 height 39
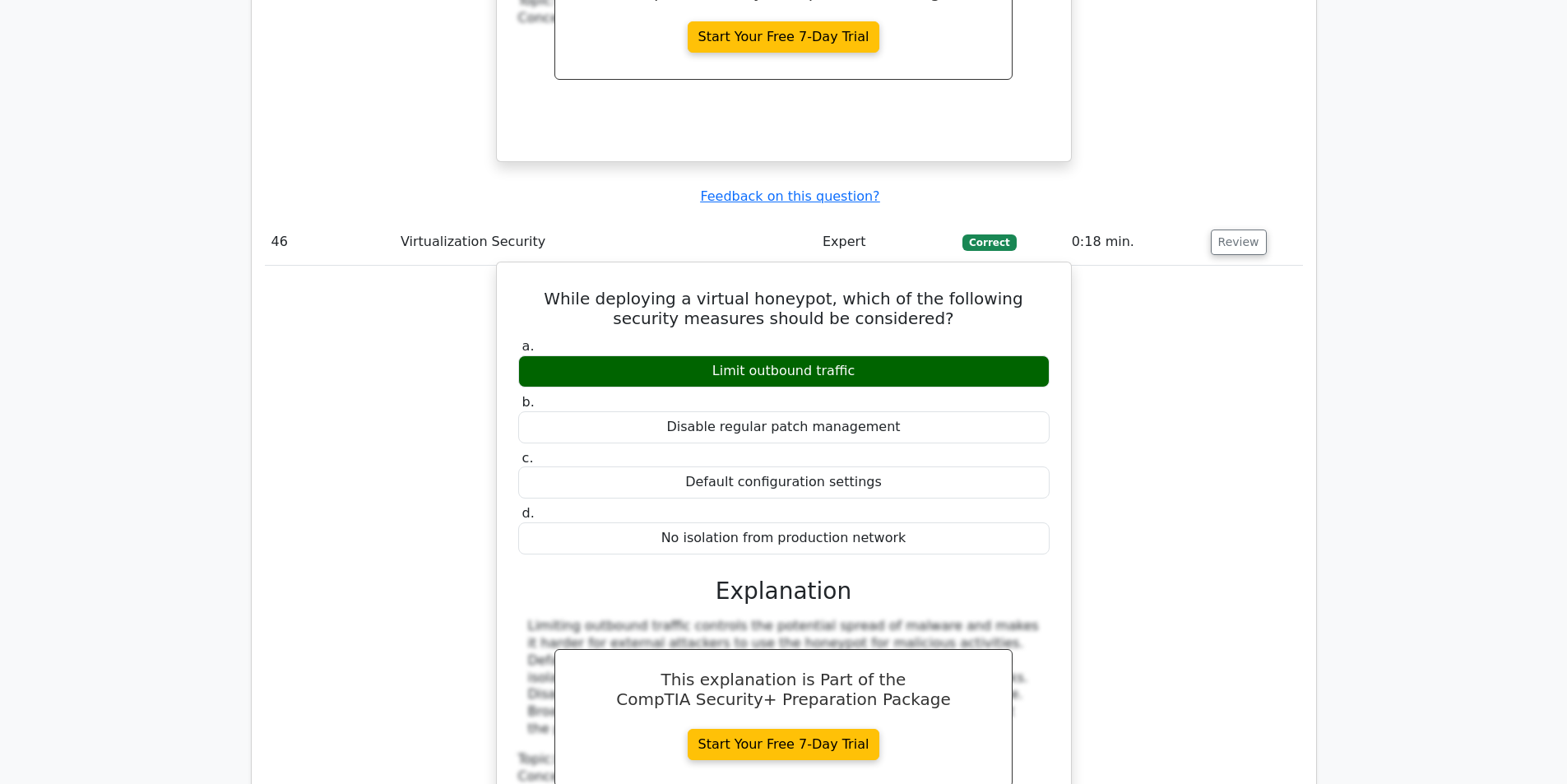
click at [811, 355] on div "Limit outbound traffic" at bounding box center [784, 371] width 532 height 32
click at [825, 288] on h5 "While deploying a virtual honeypot, which of the following security measures sh…" at bounding box center [784, 308] width 534 height 39
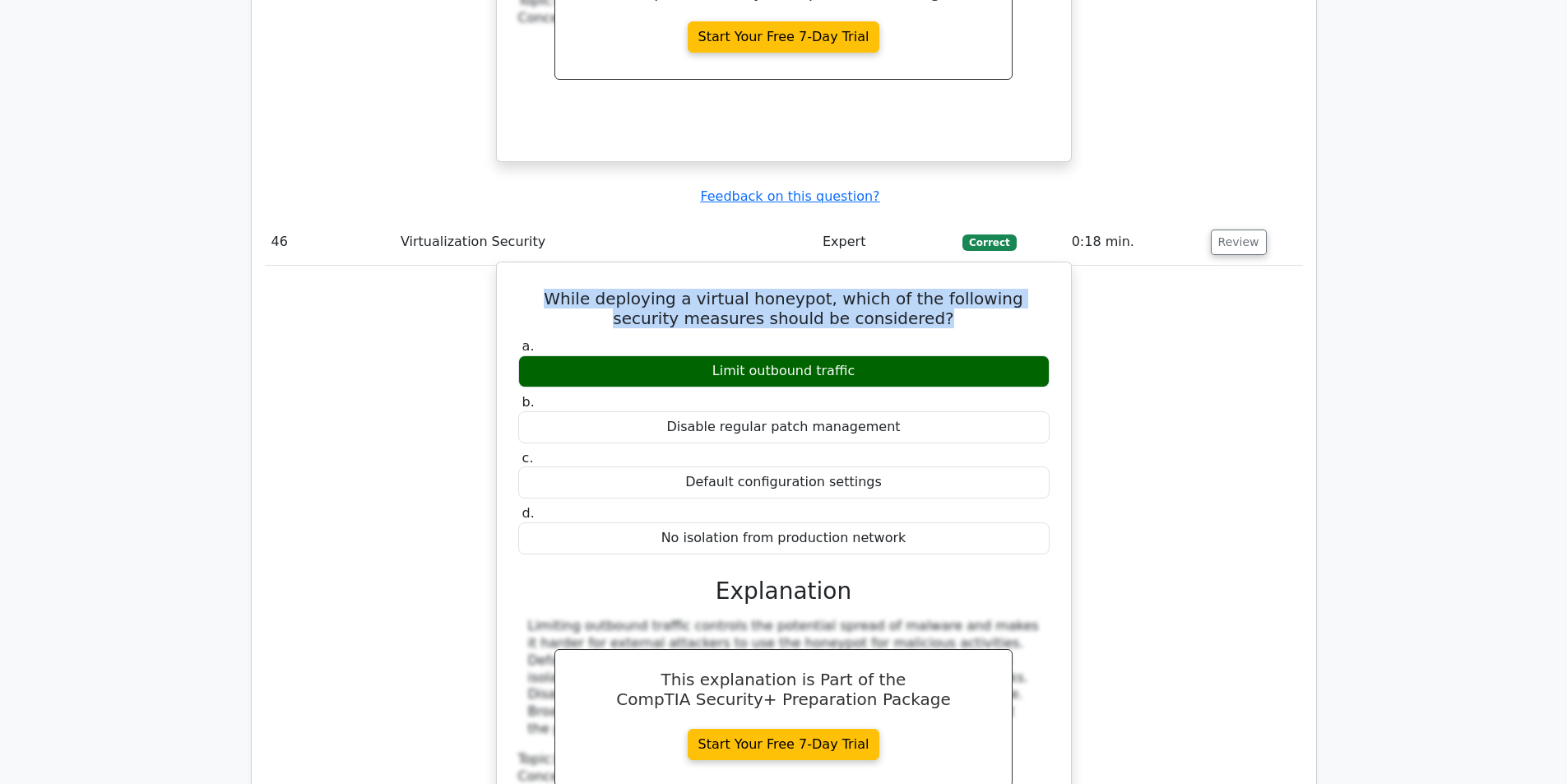
click at [825, 288] on h5 "While deploying a virtual honeypot, which of the following security measures sh…" at bounding box center [784, 308] width 534 height 39
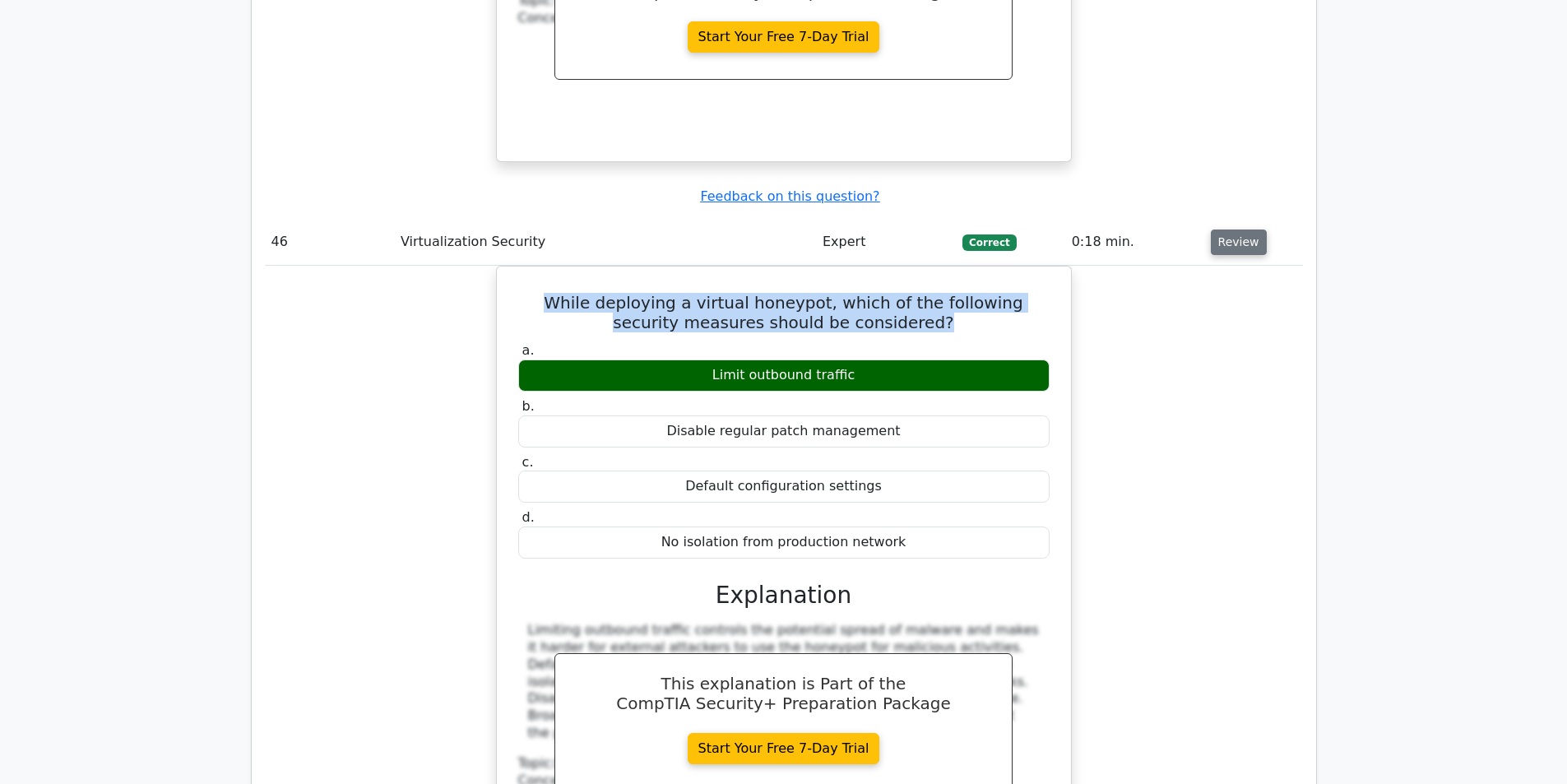
click at [1228, 229] on button "Review" at bounding box center [1239, 241] width 56 height 25
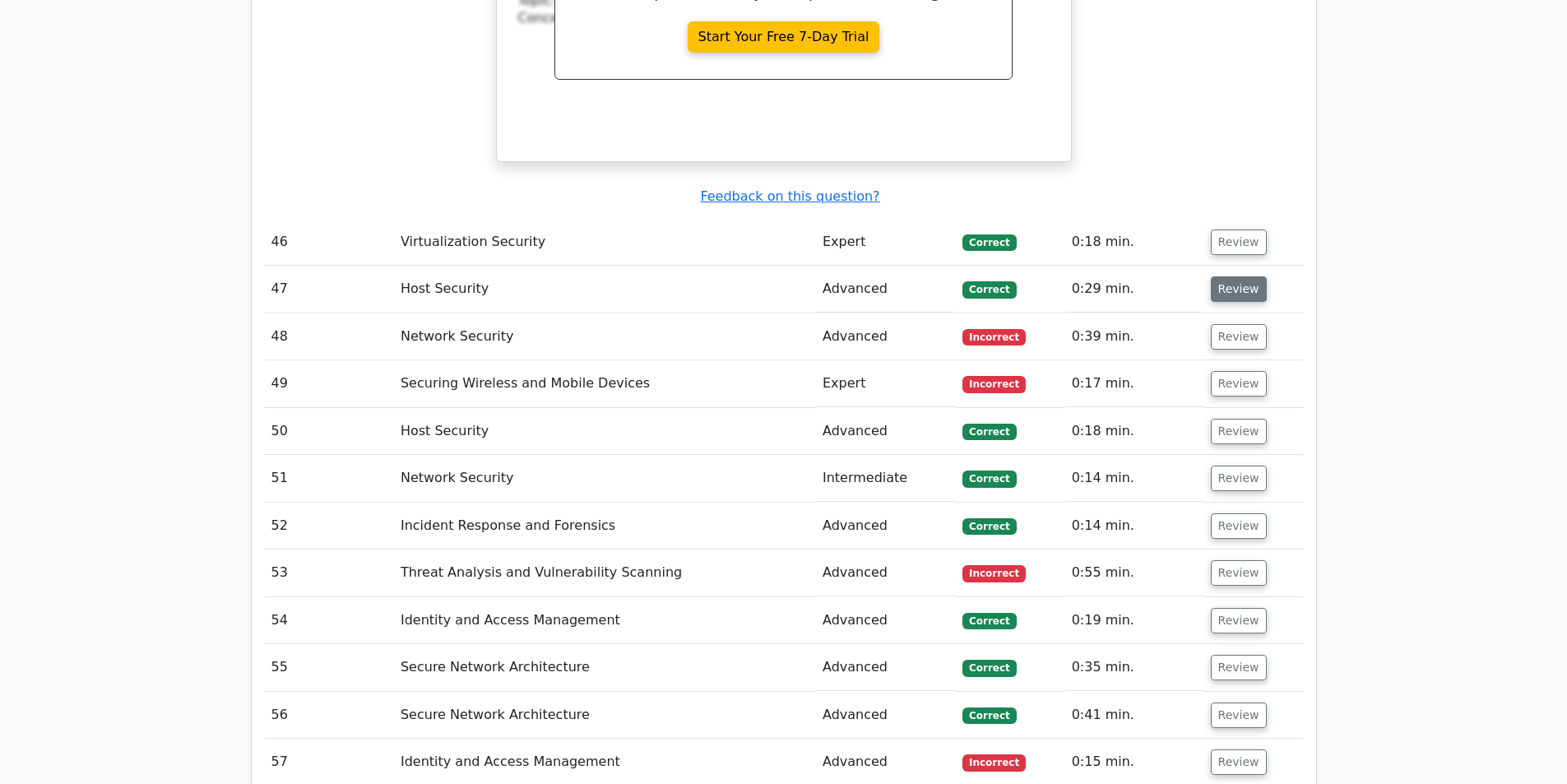
click at [1227, 276] on button "Review" at bounding box center [1239, 288] width 56 height 25
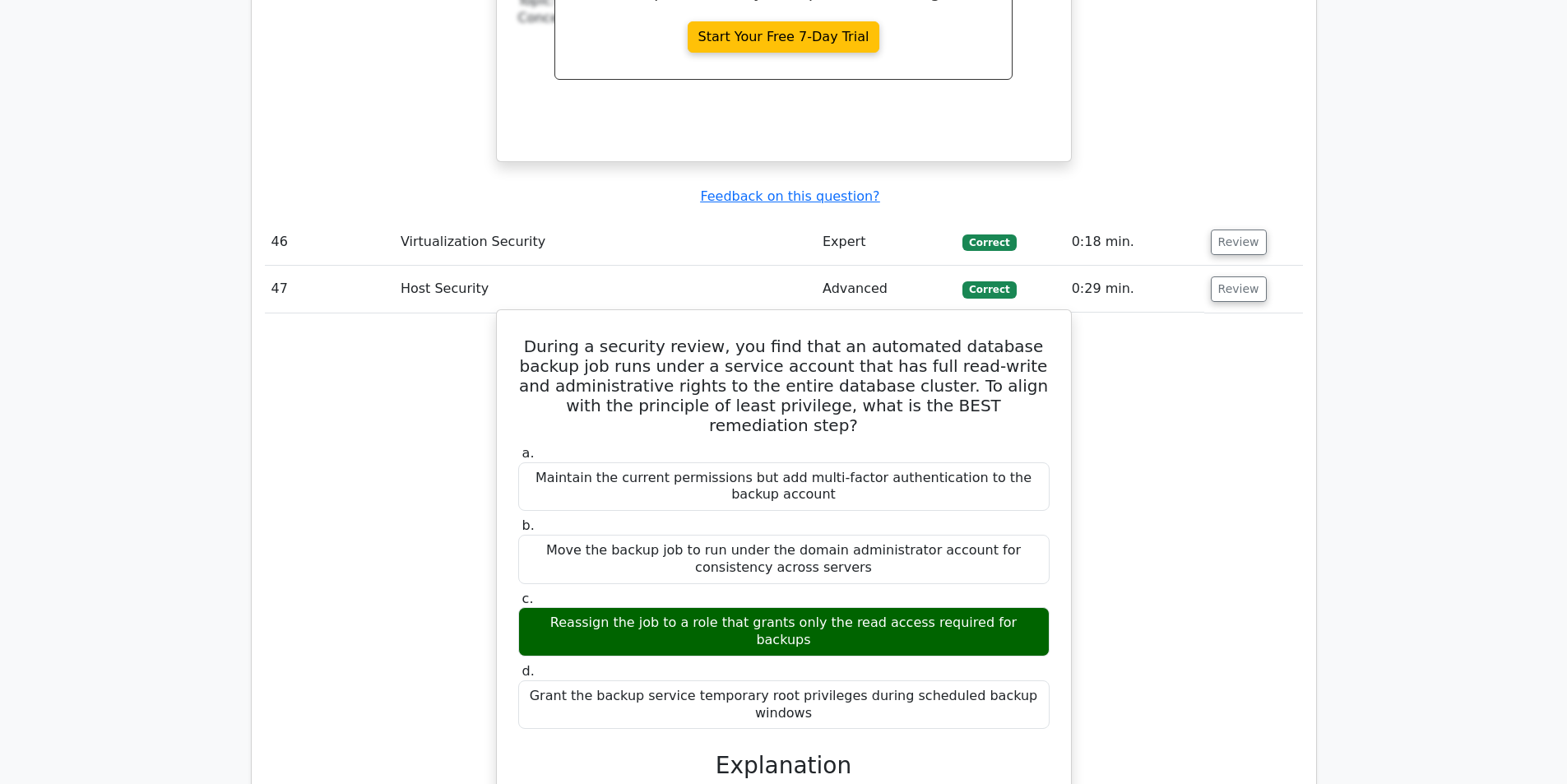
click at [836, 336] on h5 "During a security review, you find that an automated database backup job runs u…" at bounding box center [784, 385] width 534 height 99
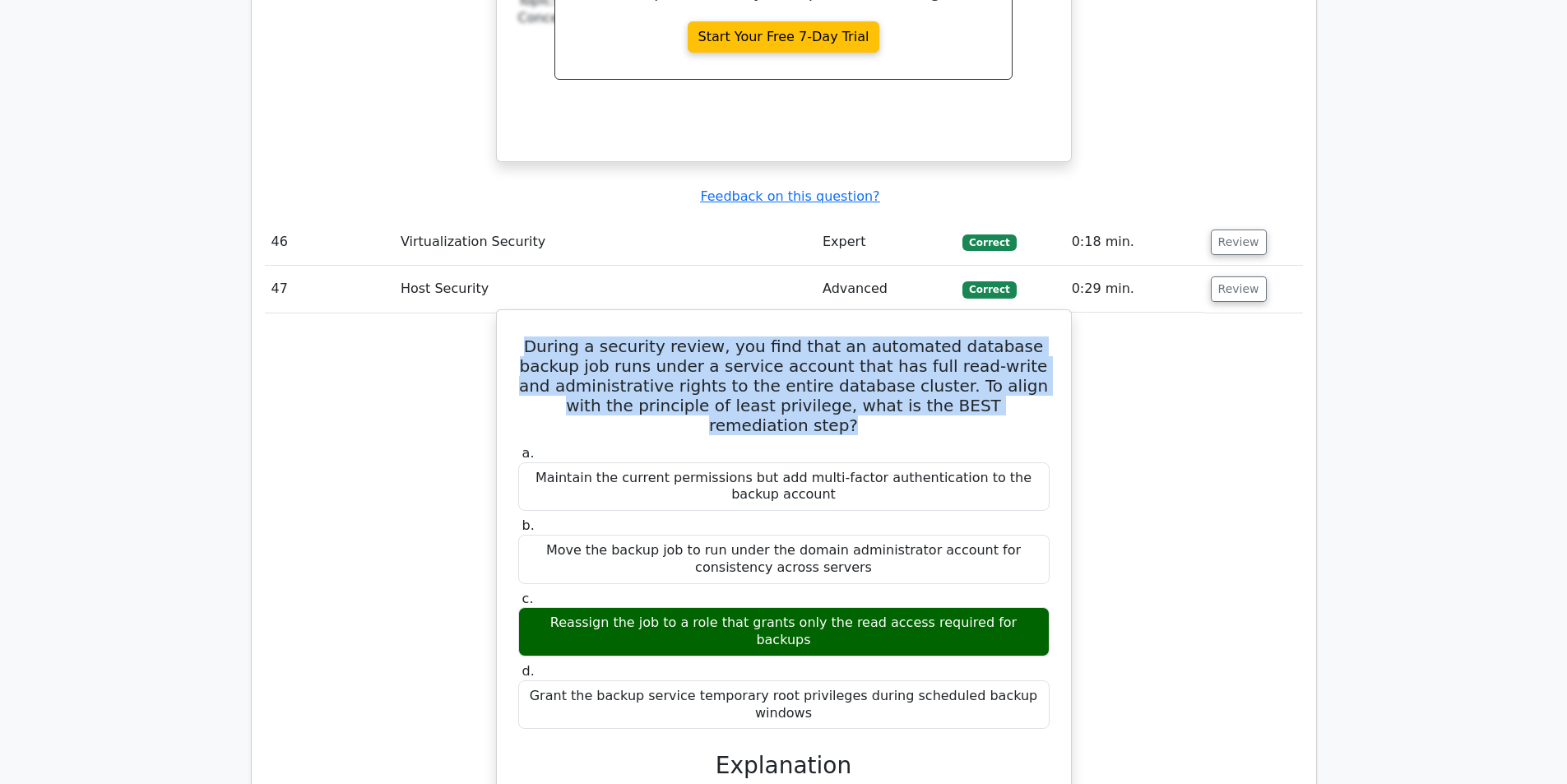
click at [836, 336] on h5 "During a security review, you find that an automated database backup job runs u…" at bounding box center [784, 385] width 534 height 99
click at [770, 336] on h5 "During a security review, you find that an automated database backup job runs u…" at bounding box center [784, 385] width 534 height 99
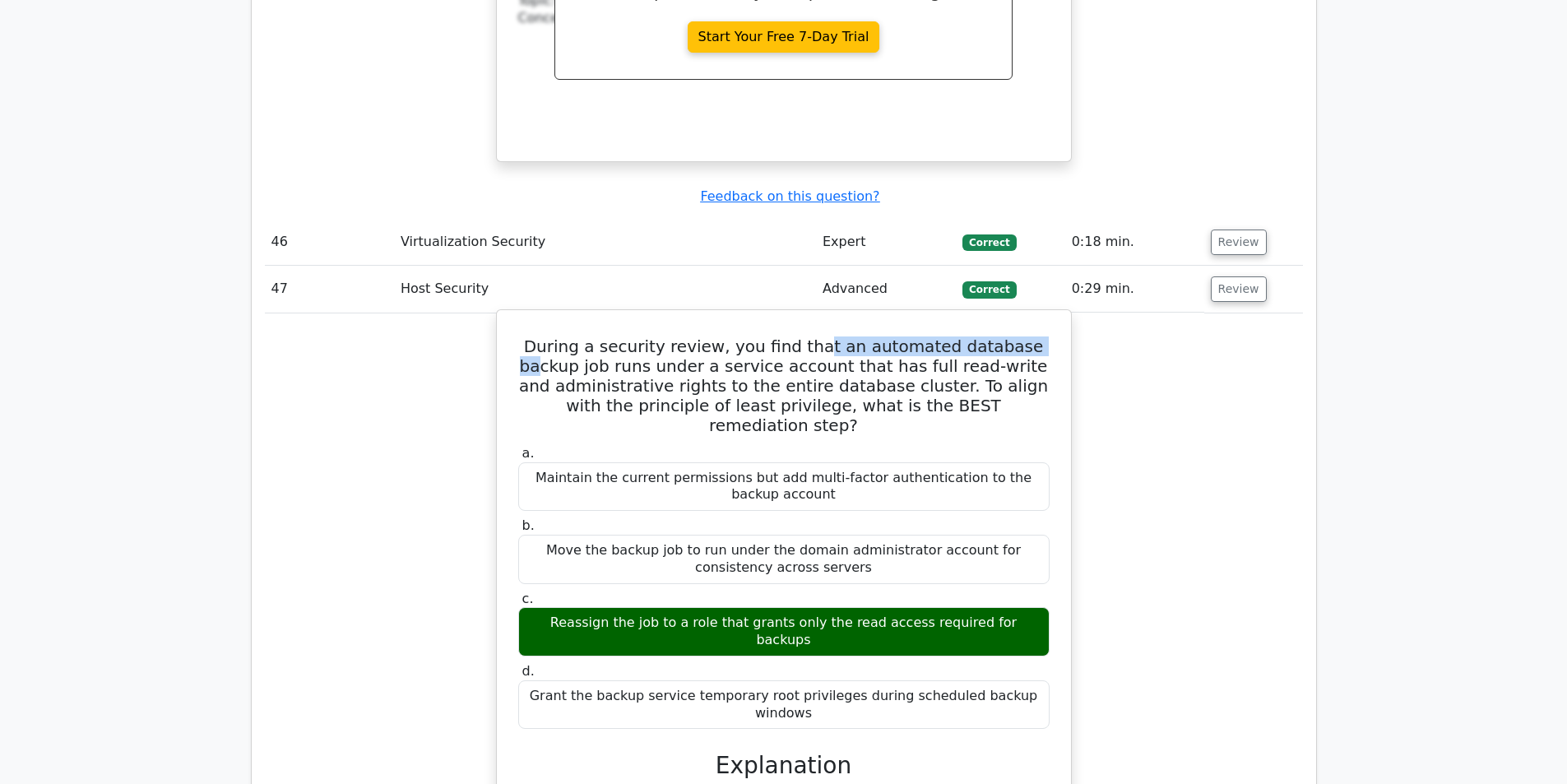
drag, startPoint x: 803, startPoint y: 210, endPoint x: 1010, endPoint y: 217, distance: 207.1
click at [1010, 336] on h5 "During a security review, you find that an automated database backup job runs u…" at bounding box center [784, 385] width 534 height 99
click at [814, 336] on h5 "During a security review, you find that an automated database backup job runs u…" at bounding box center [784, 385] width 534 height 99
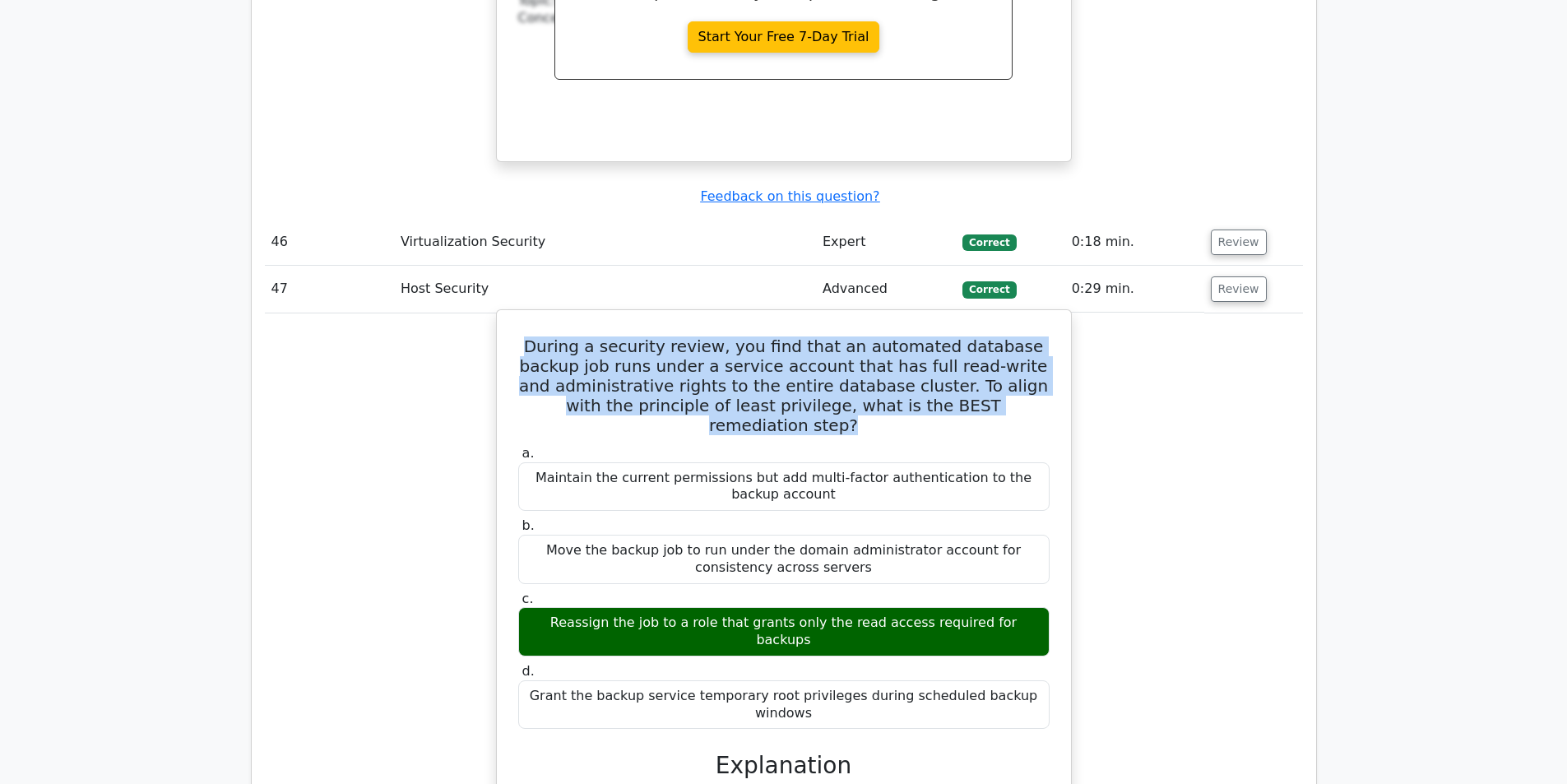
click at [814, 336] on h5 "During a security review, you find that an automated database backup job runs u…" at bounding box center [784, 385] width 534 height 99
click at [818, 336] on h5 "During a security review, you find that an automated database backup job runs u…" at bounding box center [784, 385] width 534 height 99
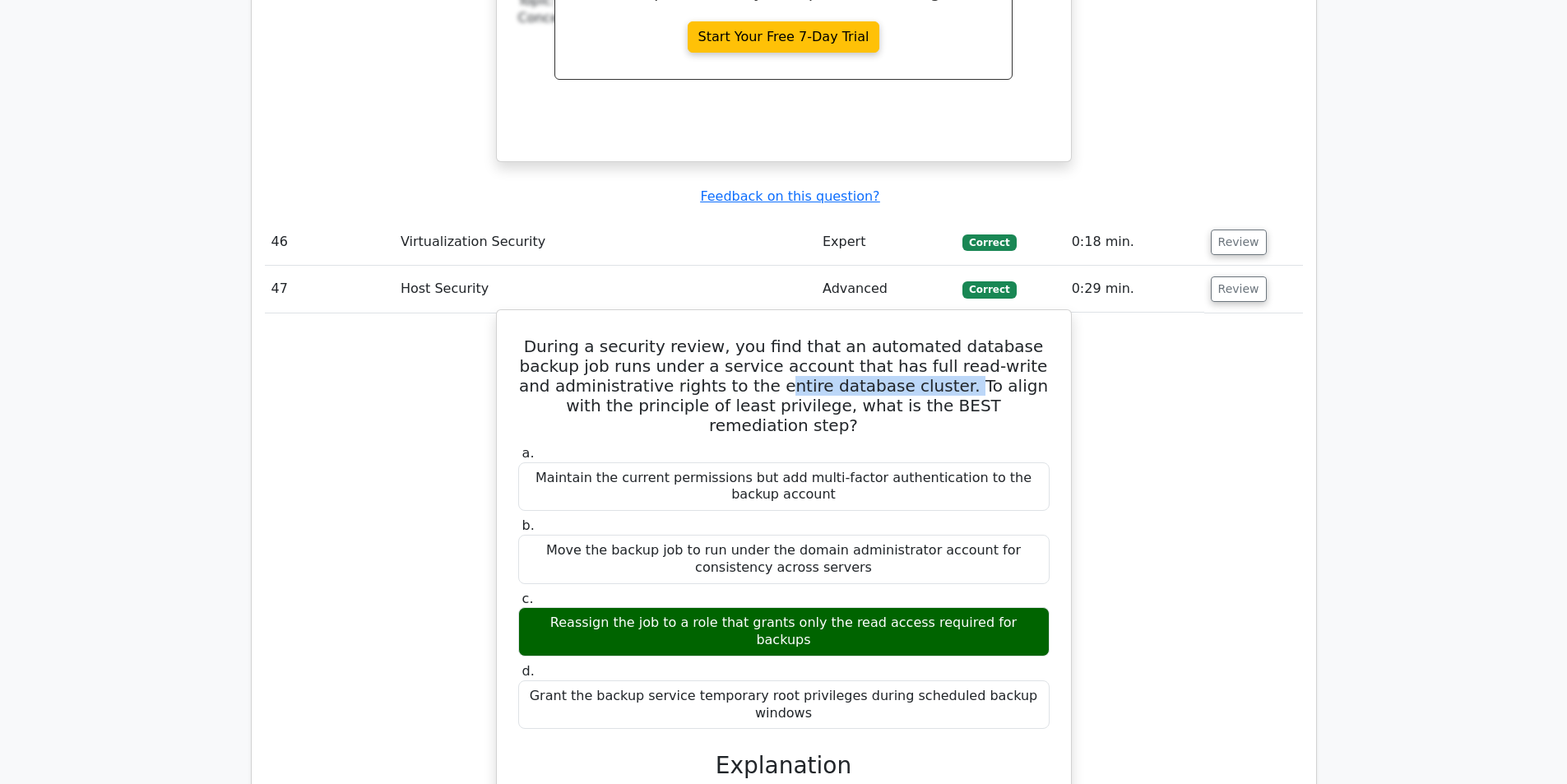
drag, startPoint x: 746, startPoint y: 252, endPoint x: 911, endPoint y: 255, distance: 165.0
click at [911, 336] on h5 "During a security review, you find that an automated database backup job runs u…" at bounding box center [784, 385] width 534 height 99
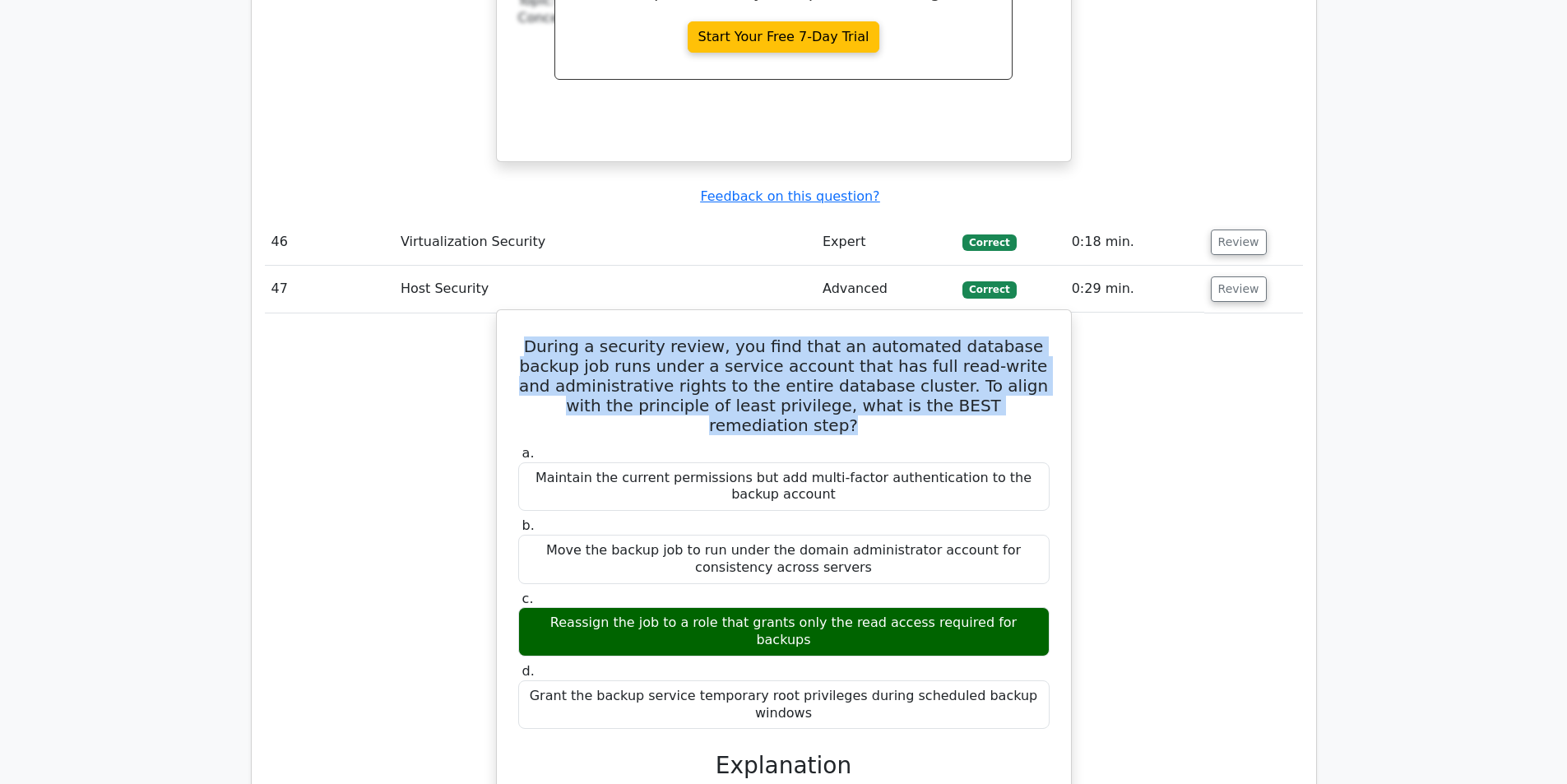
click at [911, 336] on h5 "During a security review, you find that an automated database backup job runs u…" at bounding box center [784, 385] width 534 height 99
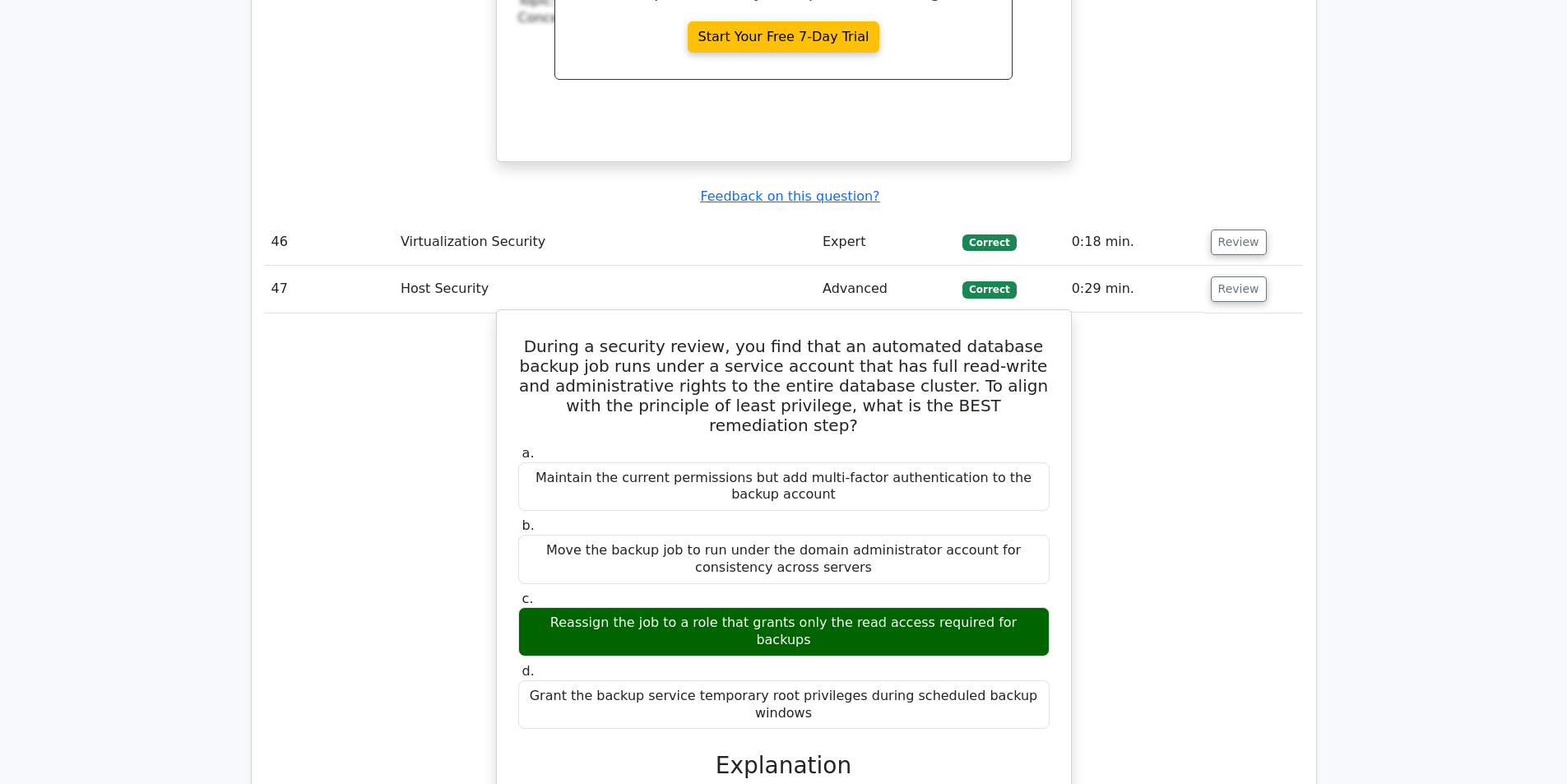
click at [891, 336] on h5 "During a security review, you find that an automated database backup job runs u…" at bounding box center [784, 385] width 534 height 99
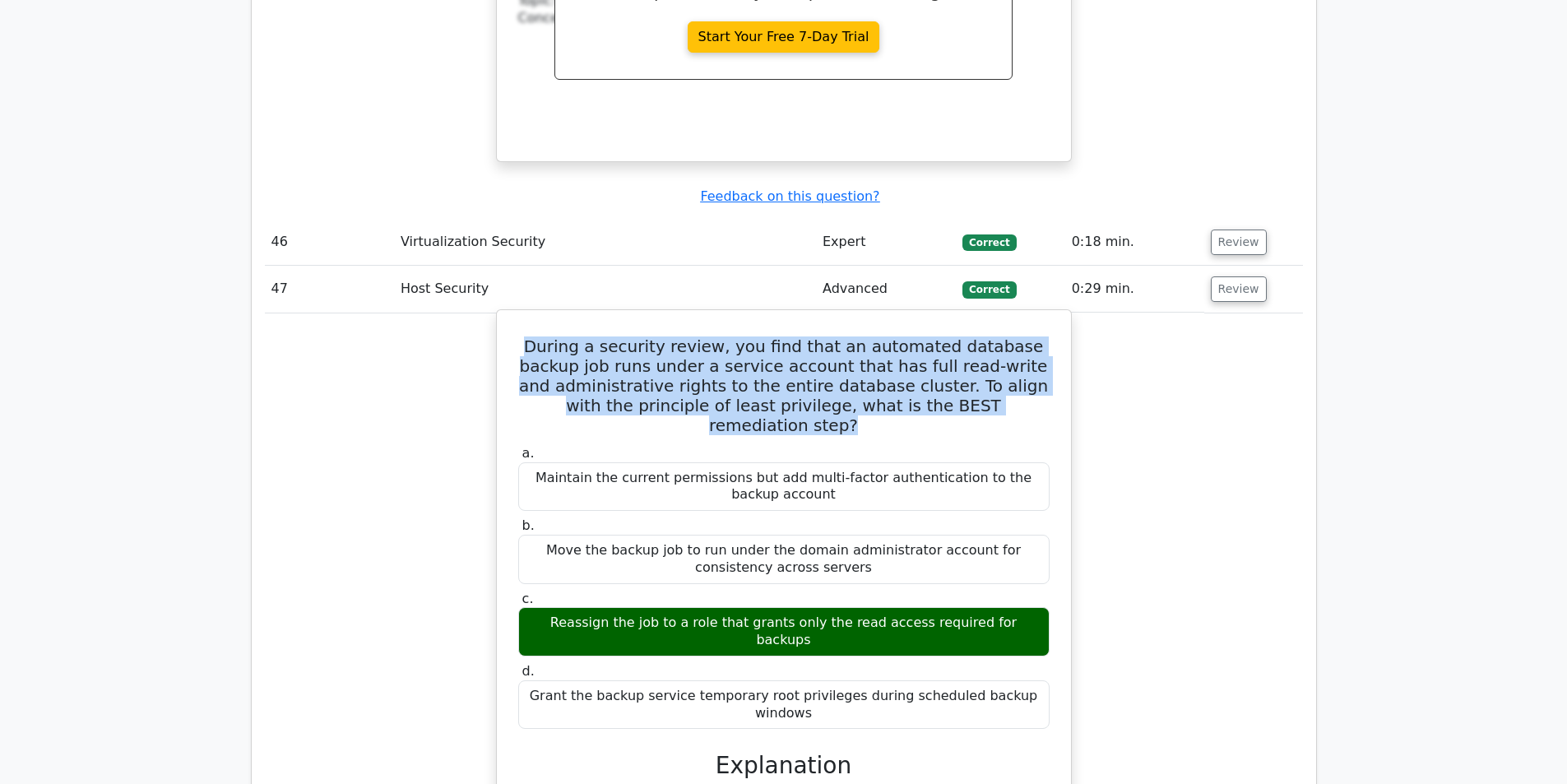
click at [891, 336] on h5 "During a security review, you find that an automated database backup job runs u…" at bounding box center [784, 385] width 534 height 99
click at [980, 336] on h5 "During a security review, you find that an automated database backup job runs u…" at bounding box center [784, 385] width 534 height 99
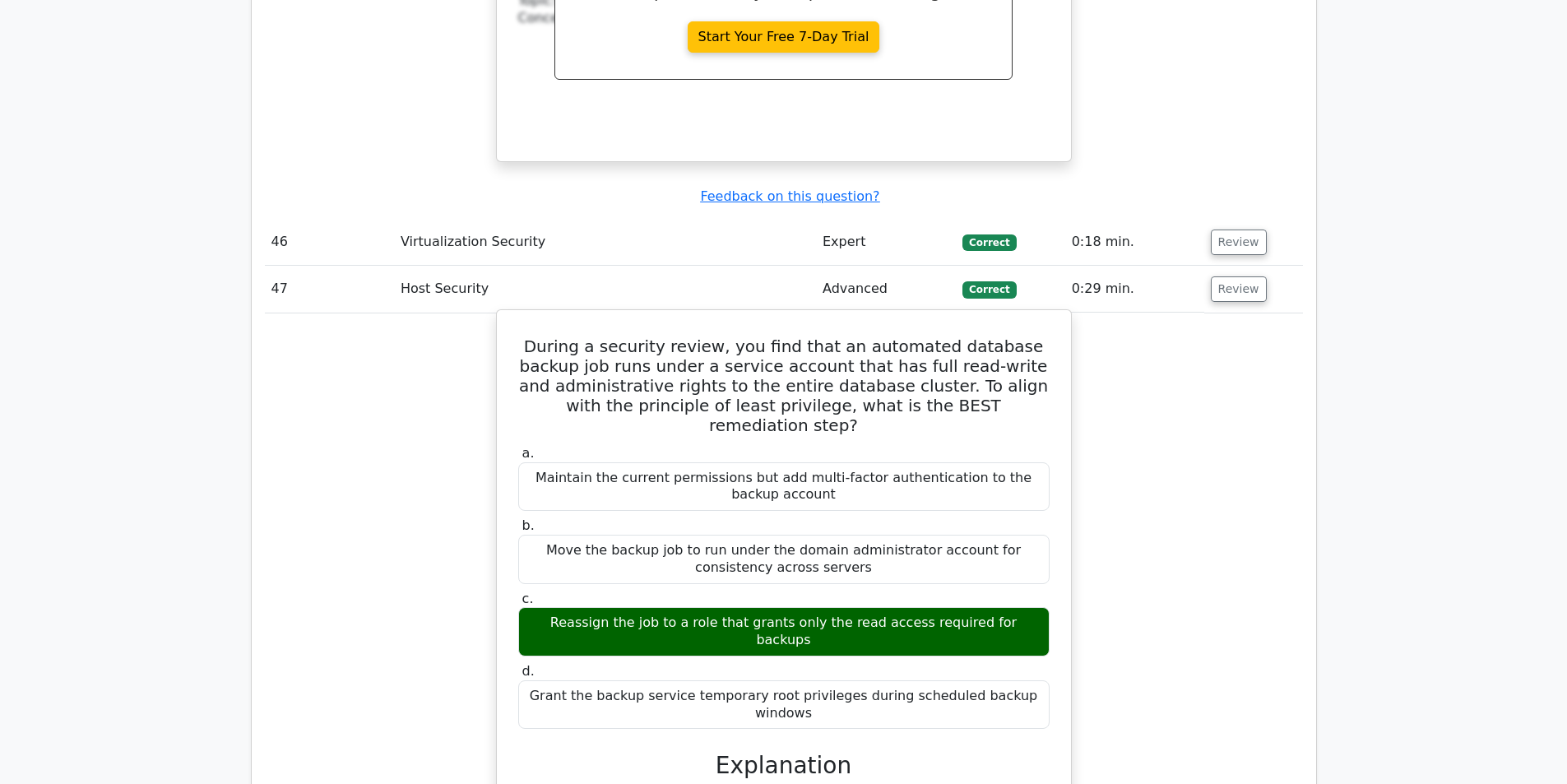
click at [616, 607] on div "Reassign the job to a role that grants only the read access required for backups" at bounding box center [784, 631] width 532 height 49
click at [802, 607] on div "Reassign the job to a role that grants only the read access required for backups" at bounding box center [784, 631] width 532 height 49
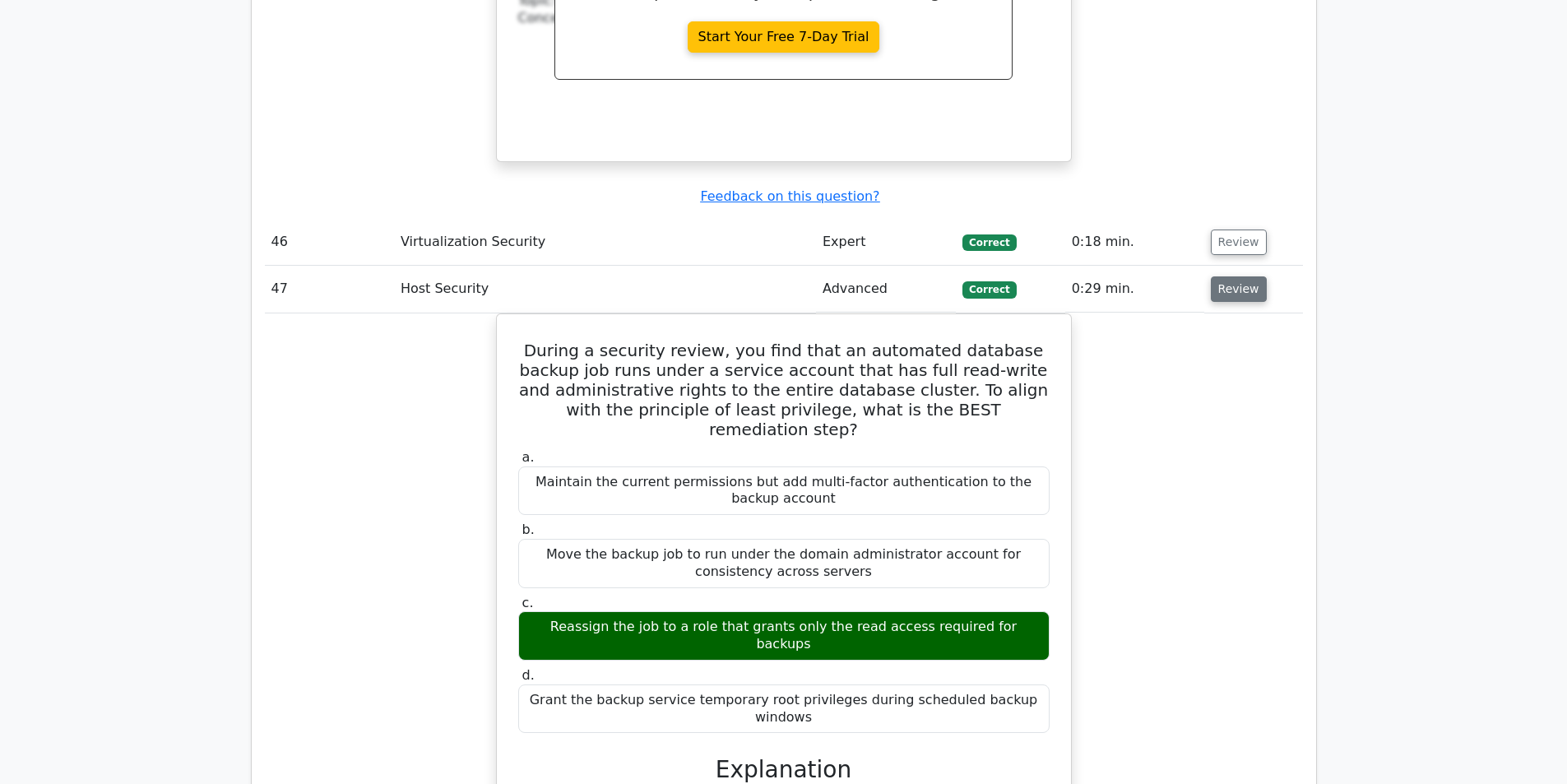
click at [1248, 276] on button "Review" at bounding box center [1239, 288] width 56 height 25
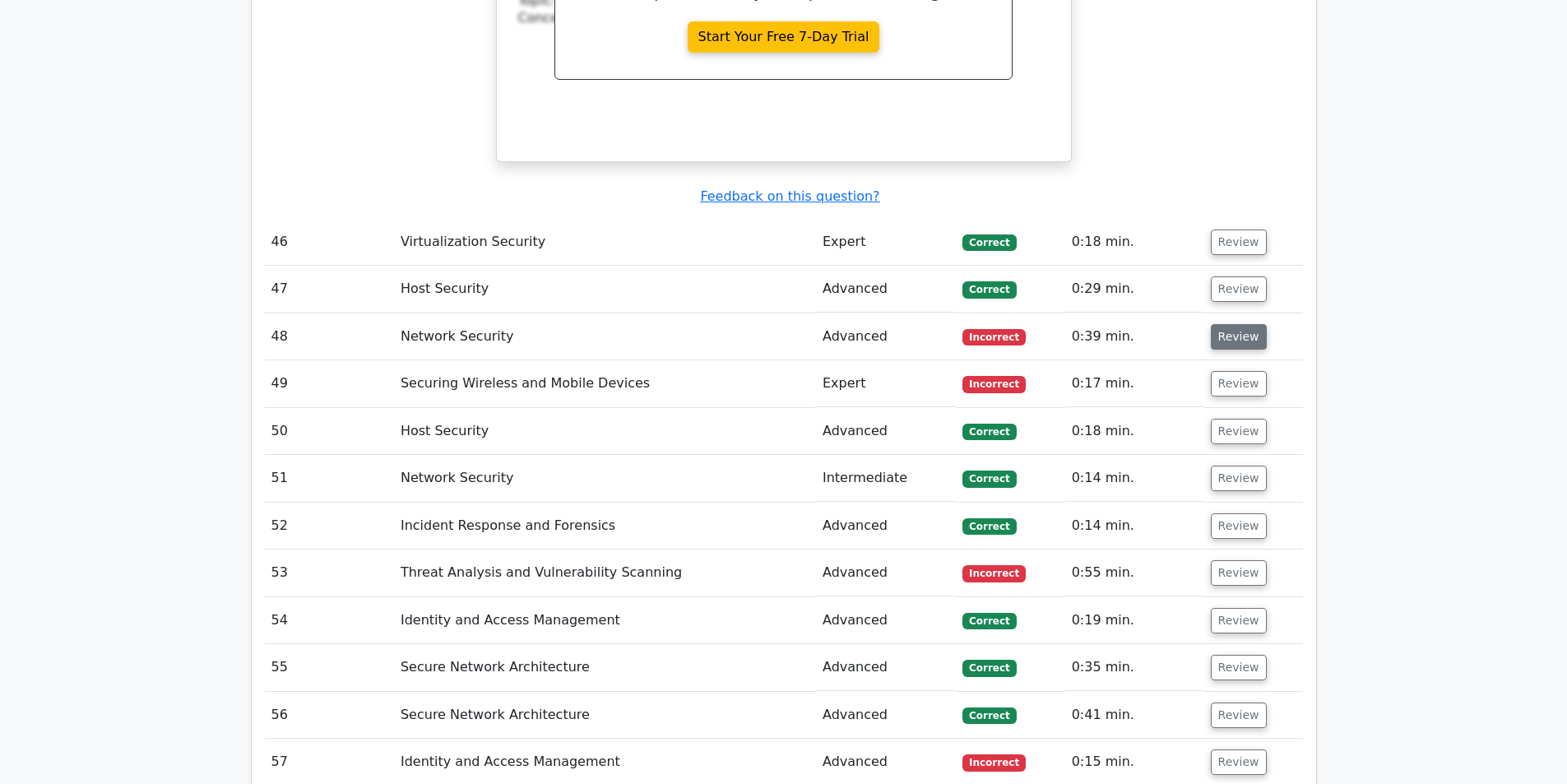
click at [1236, 324] on button "Review" at bounding box center [1239, 336] width 56 height 25
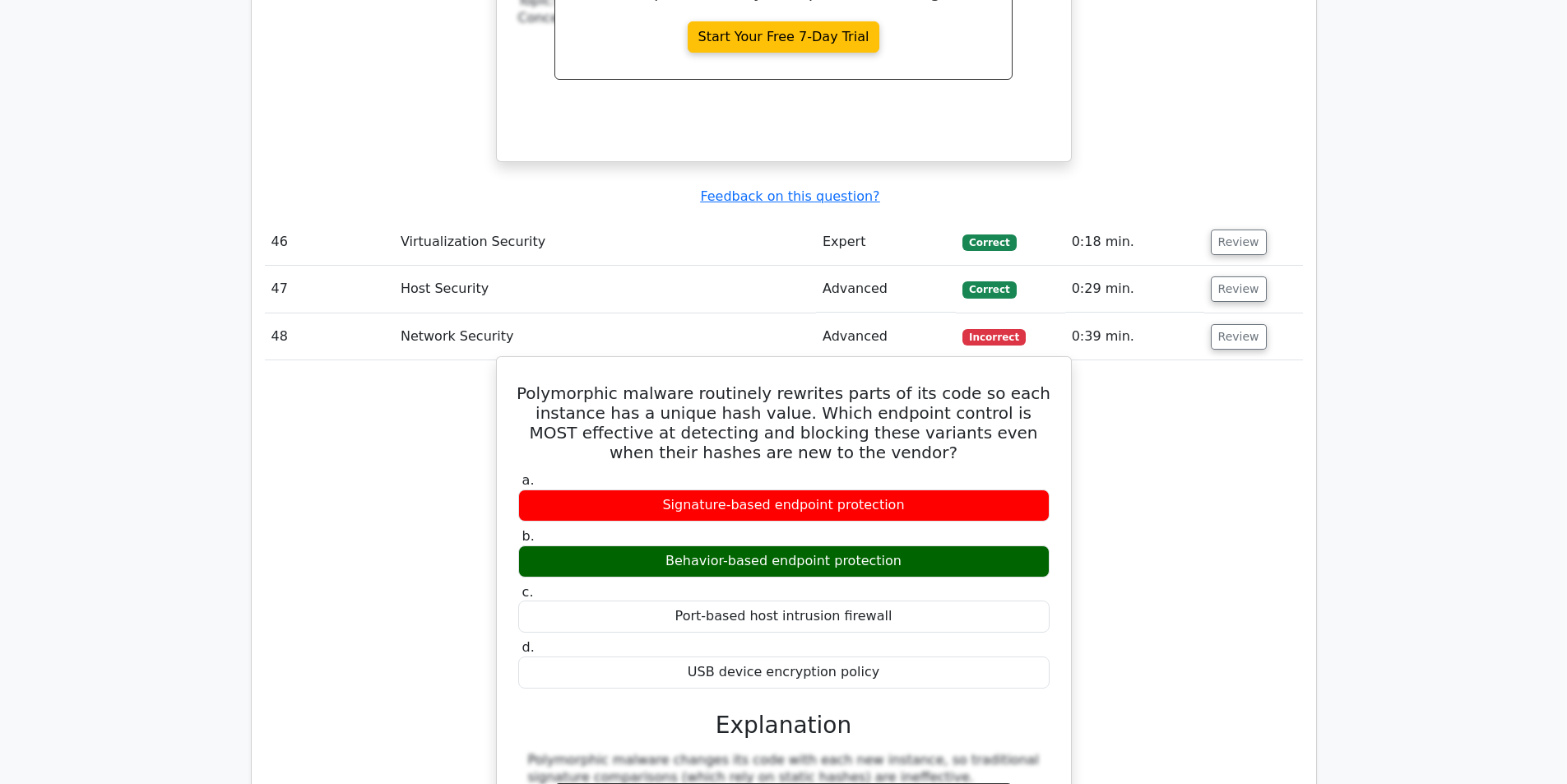
drag, startPoint x: 545, startPoint y: 257, endPoint x: 964, endPoint y: 542, distance: 506.7
click at [964, 542] on div "Polymorphic malware routinely rewrites parts of its code so each instance has a…" at bounding box center [784, 725] width 561 height 722
copy div "Polymorphic malware routinely rewrites parts of its code so each instance has a…"
click at [758, 383] on h5 "Polymorphic malware routinely rewrites parts of its code so each instance has a…" at bounding box center [784, 422] width 534 height 79
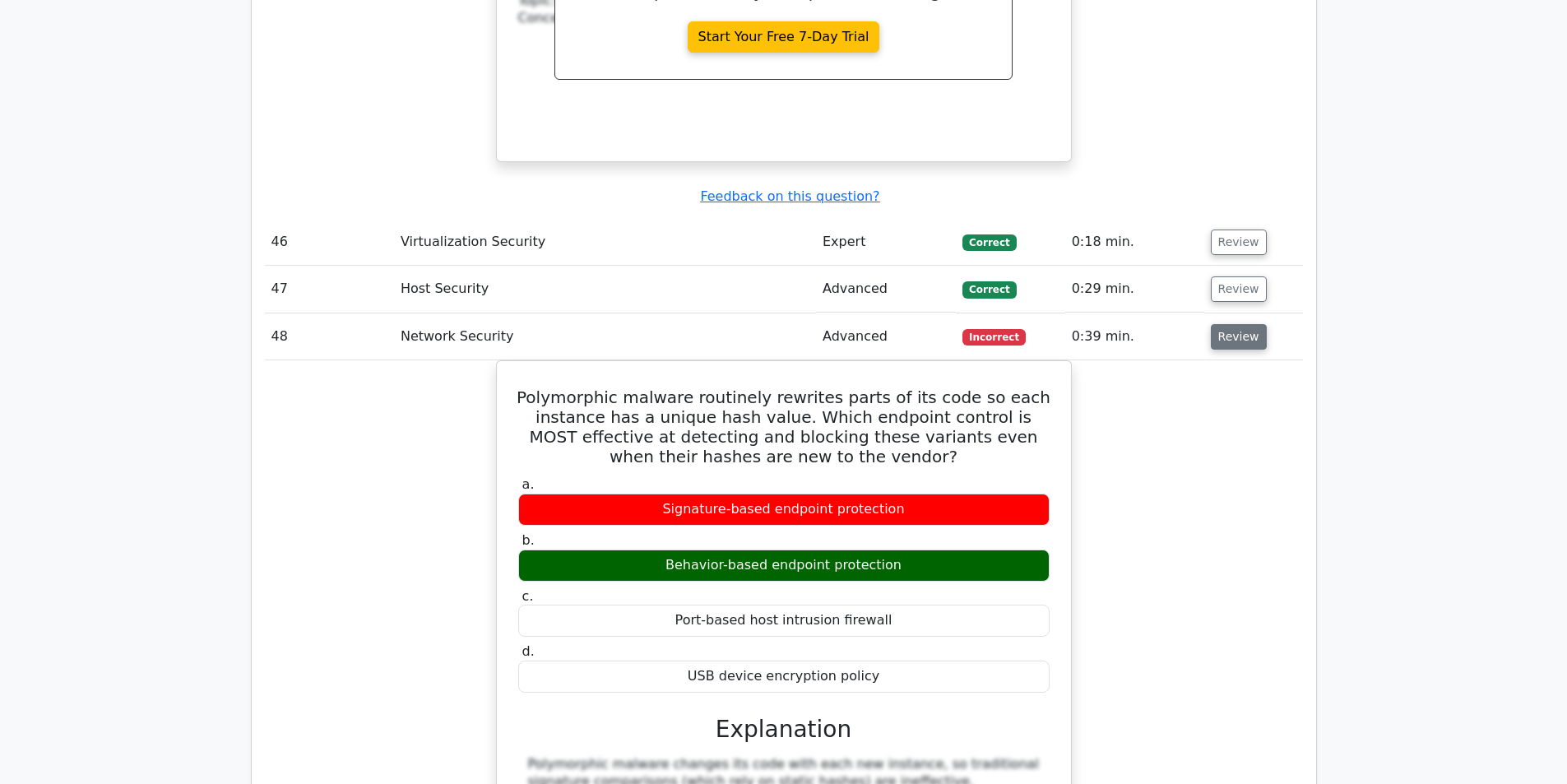
click at [1251, 324] on button "Review" at bounding box center [1239, 336] width 56 height 25
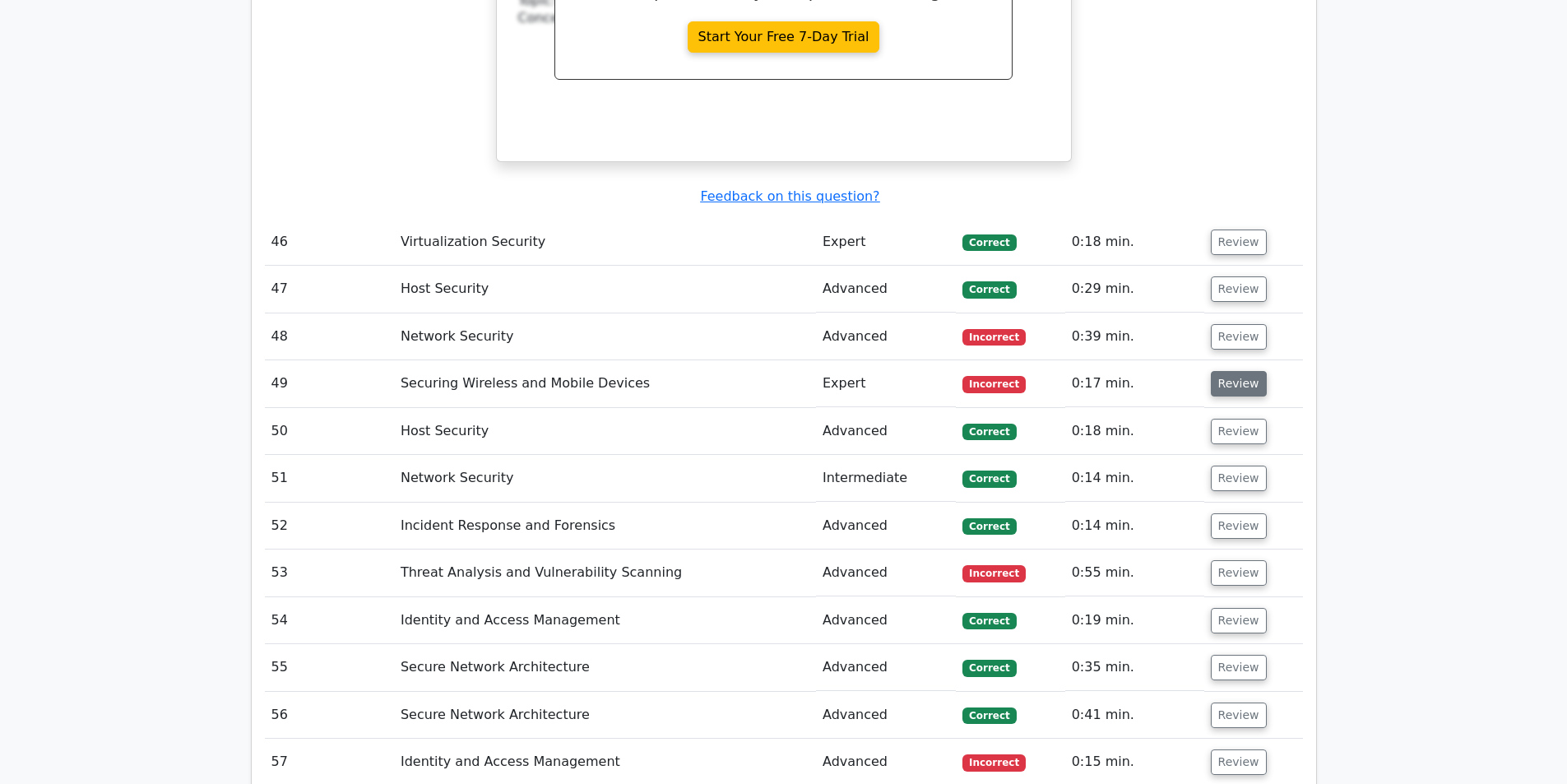
click at [1224, 371] on button "Review" at bounding box center [1239, 383] width 56 height 25
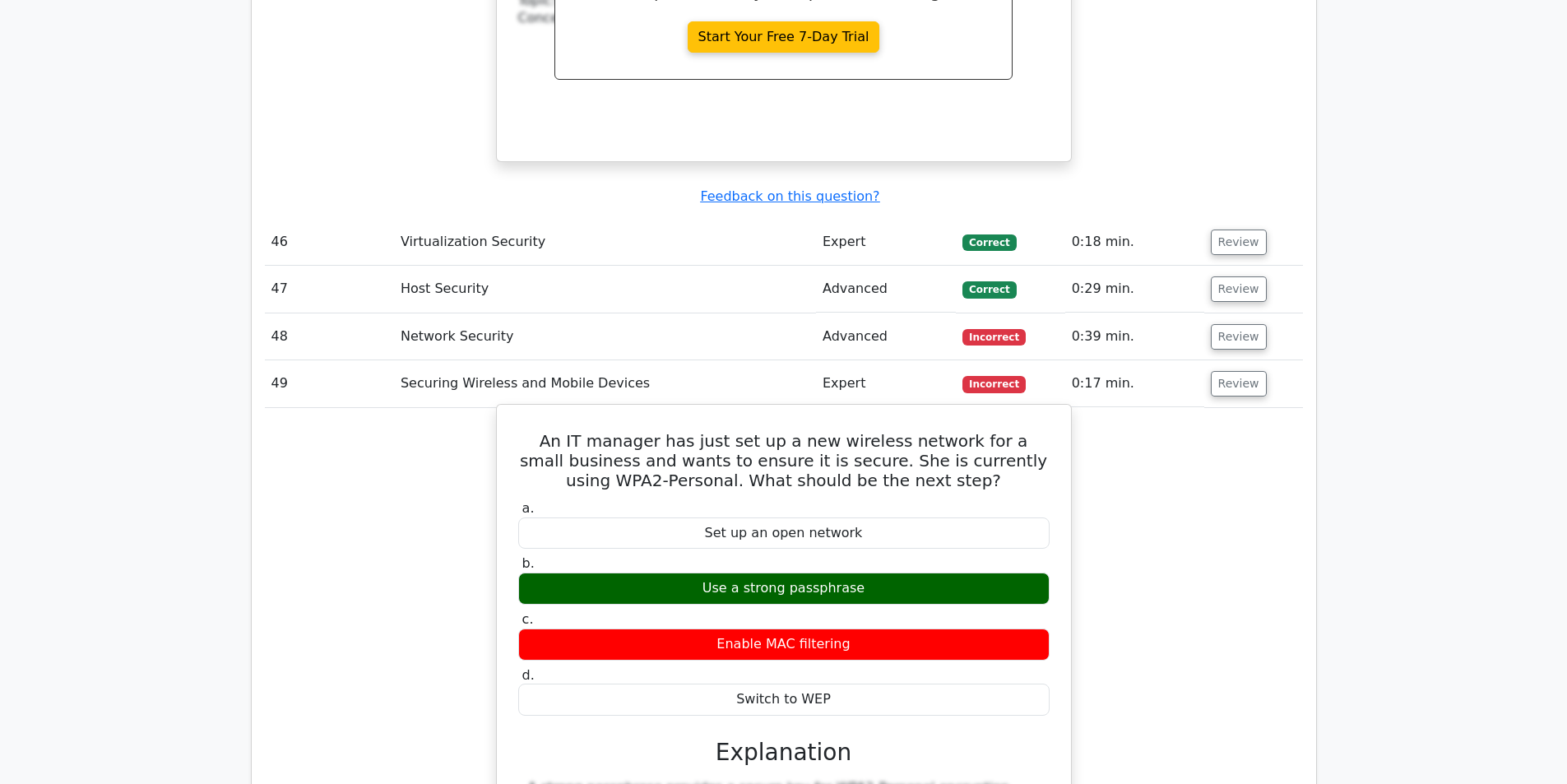
click at [825, 572] on div "Use a strong passphrase" at bounding box center [784, 588] width 532 height 32
click at [816, 572] on div "Use a strong passphrase" at bounding box center [784, 588] width 532 height 32
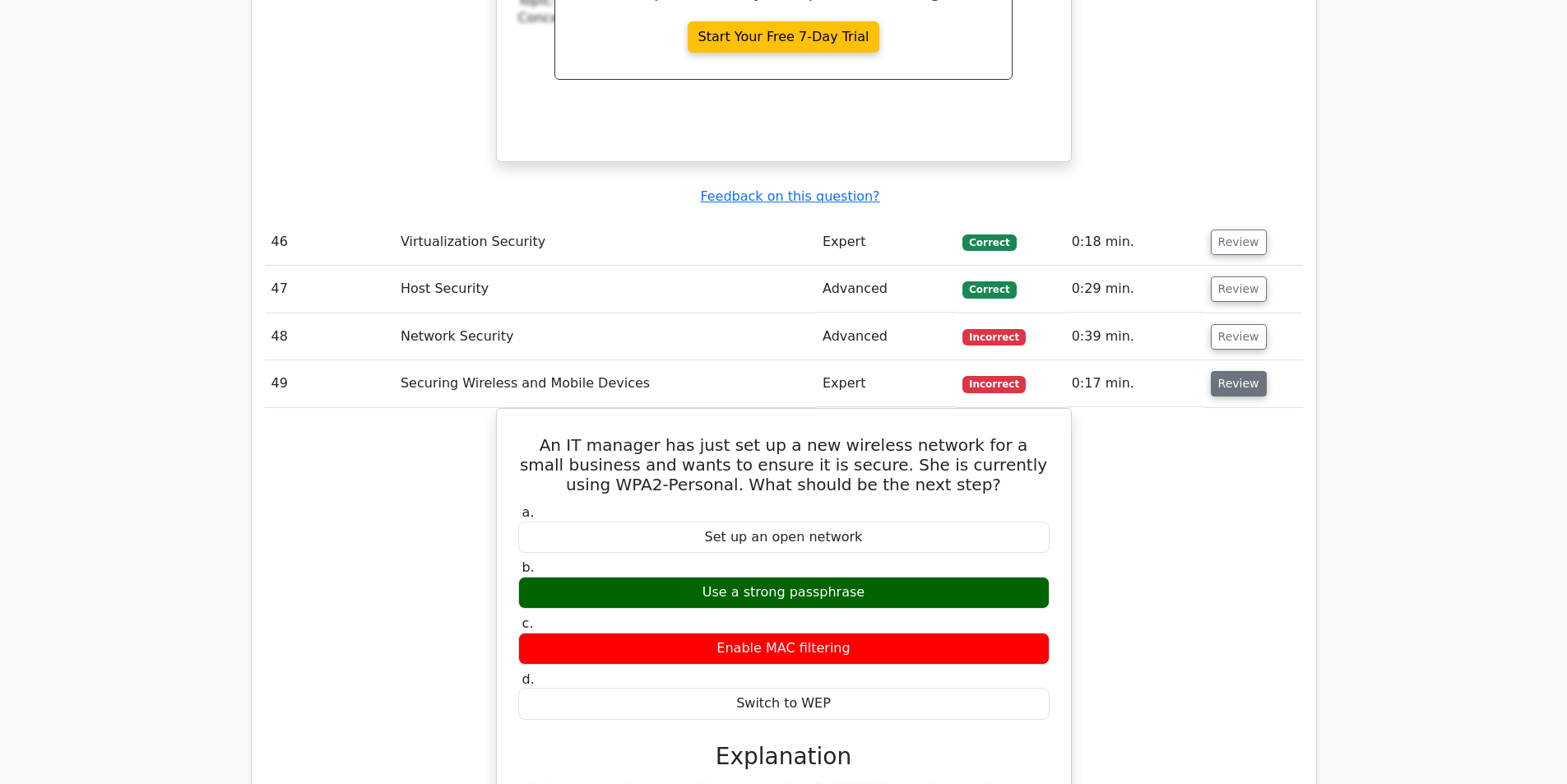
click at [1222, 371] on button "Review" at bounding box center [1239, 383] width 56 height 25
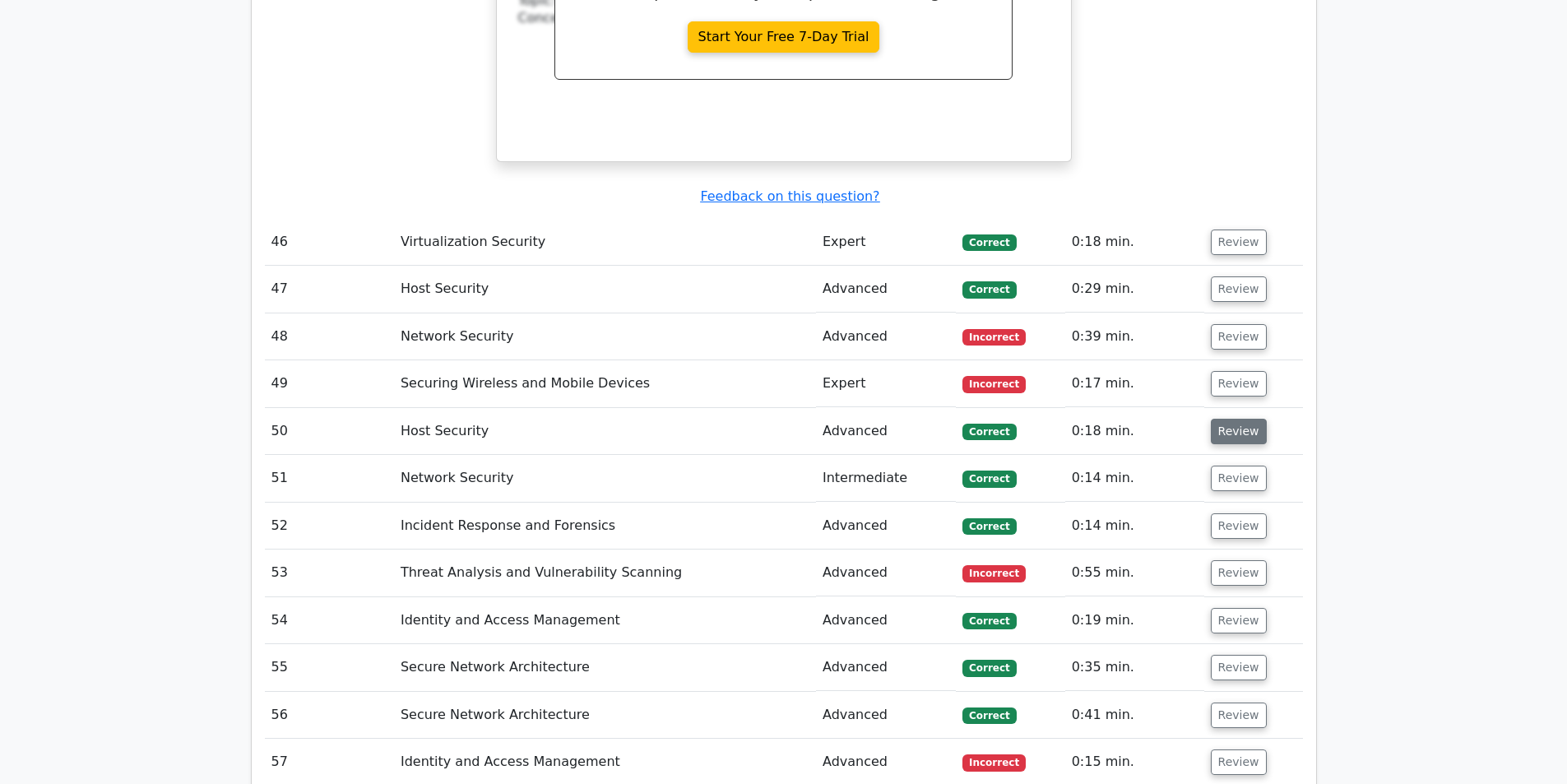
click at [1223, 419] on button "Review" at bounding box center [1239, 431] width 56 height 25
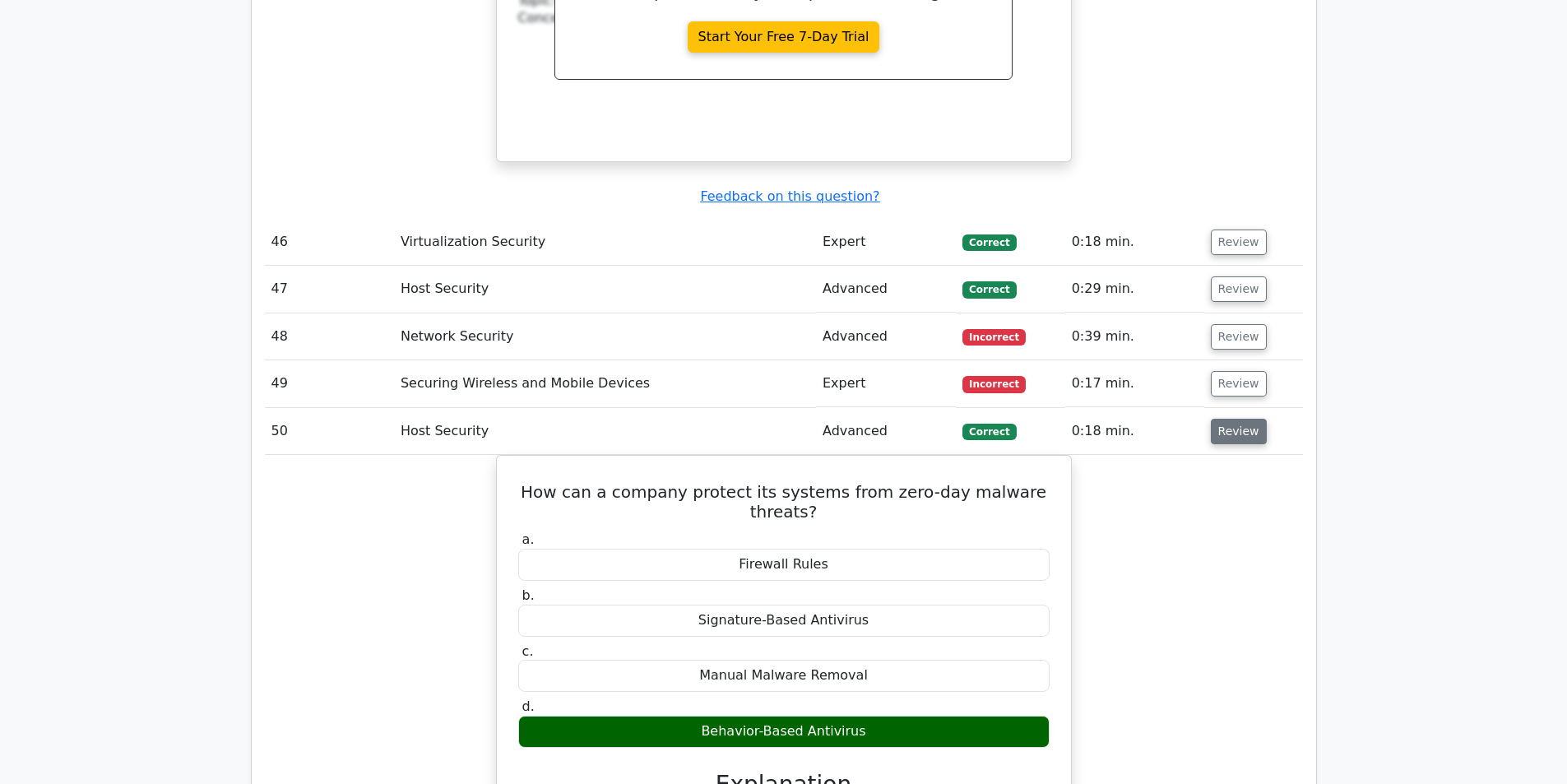
click at [1213, 419] on button "Review" at bounding box center [1239, 431] width 56 height 25
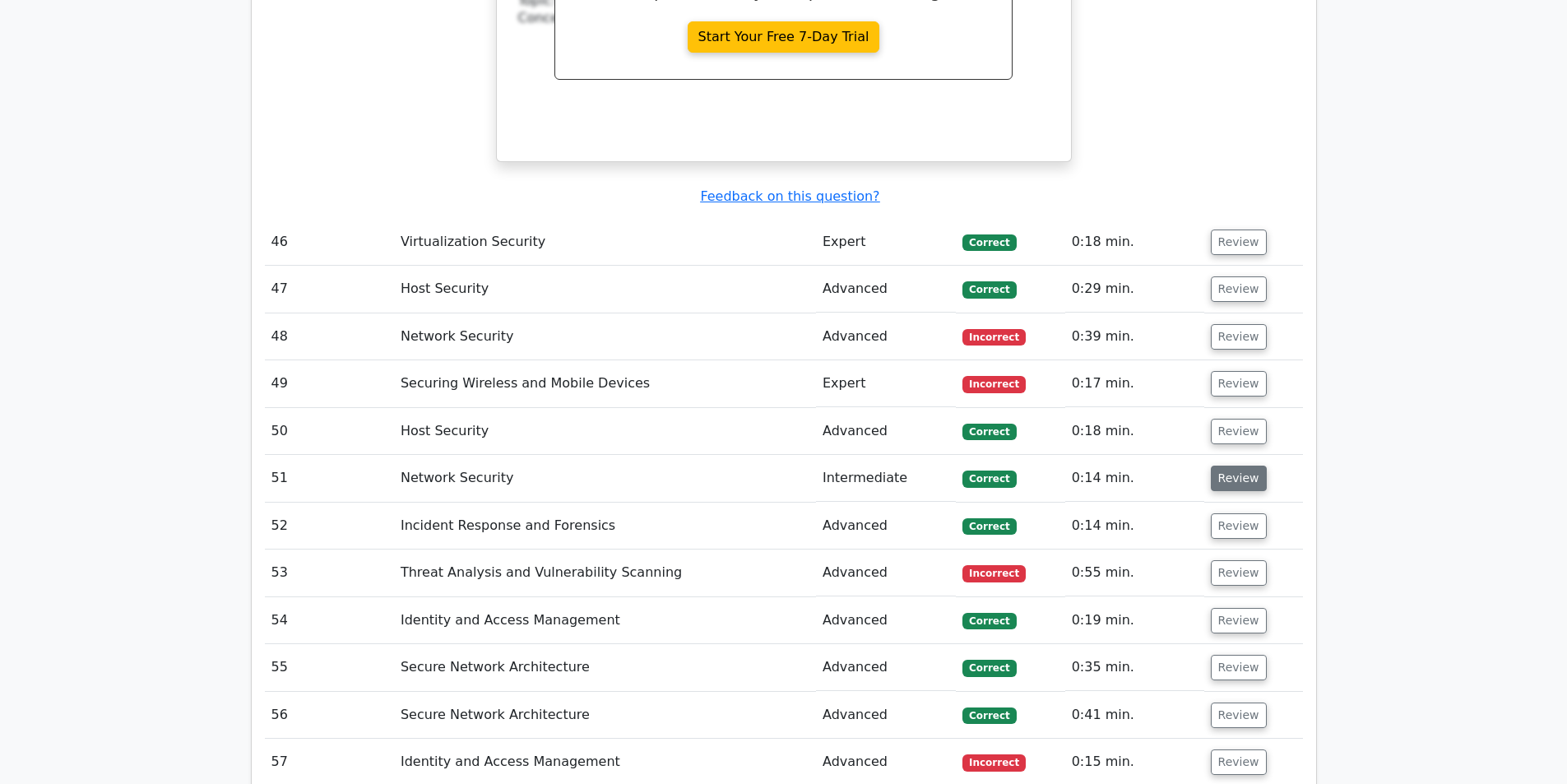
click at [1215, 465] on button "Review" at bounding box center [1239, 477] width 56 height 25
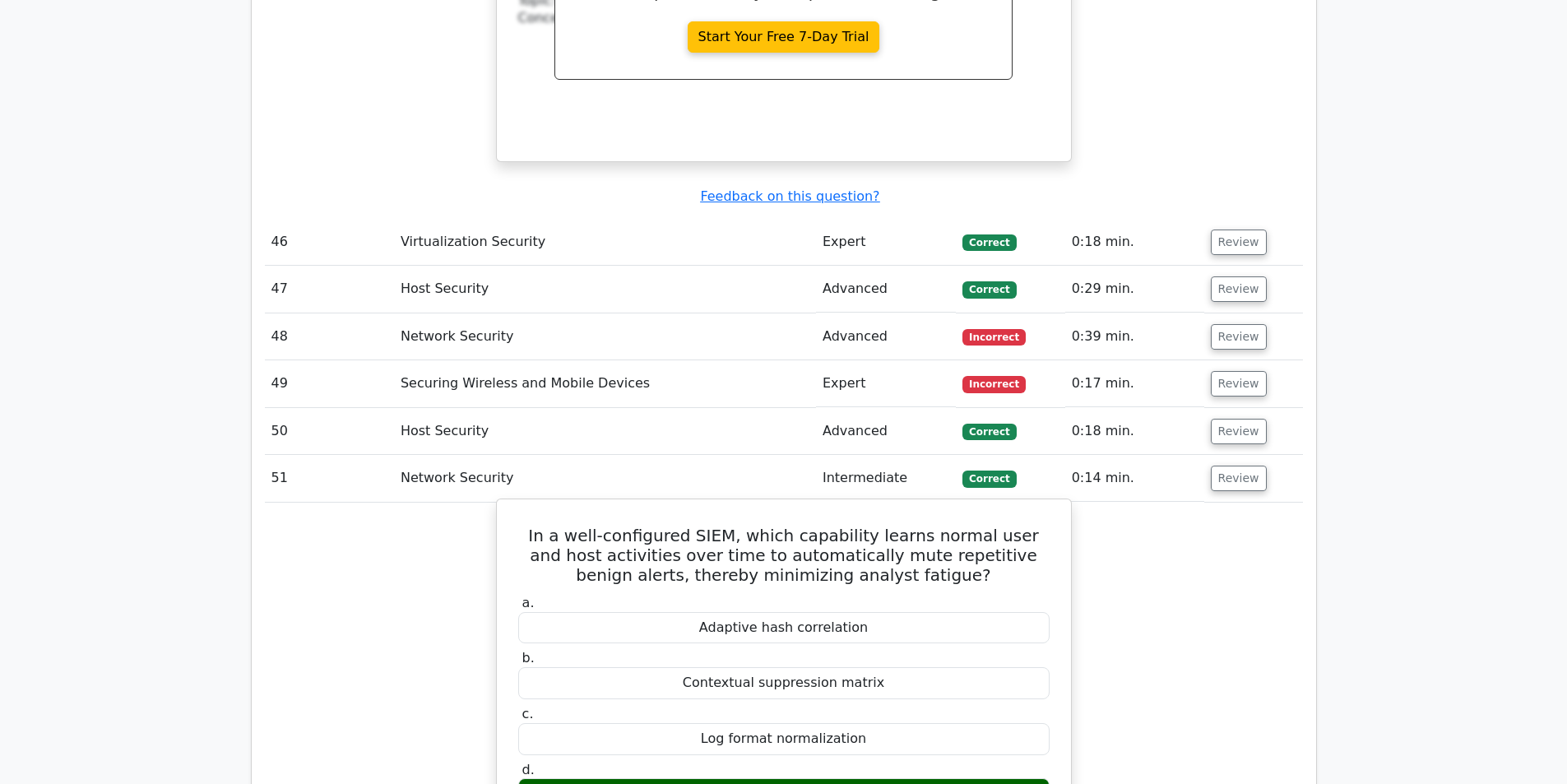
click at [696, 525] on h5 "In a well-configured SIEM, which capability learns normal user and host activit…" at bounding box center [784, 555] width 534 height 59
click at [698, 525] on h5 "In a well-configured SIEM, which capability learns normal user and host activit…" at bounding box center [784, 555] width 534 height 59
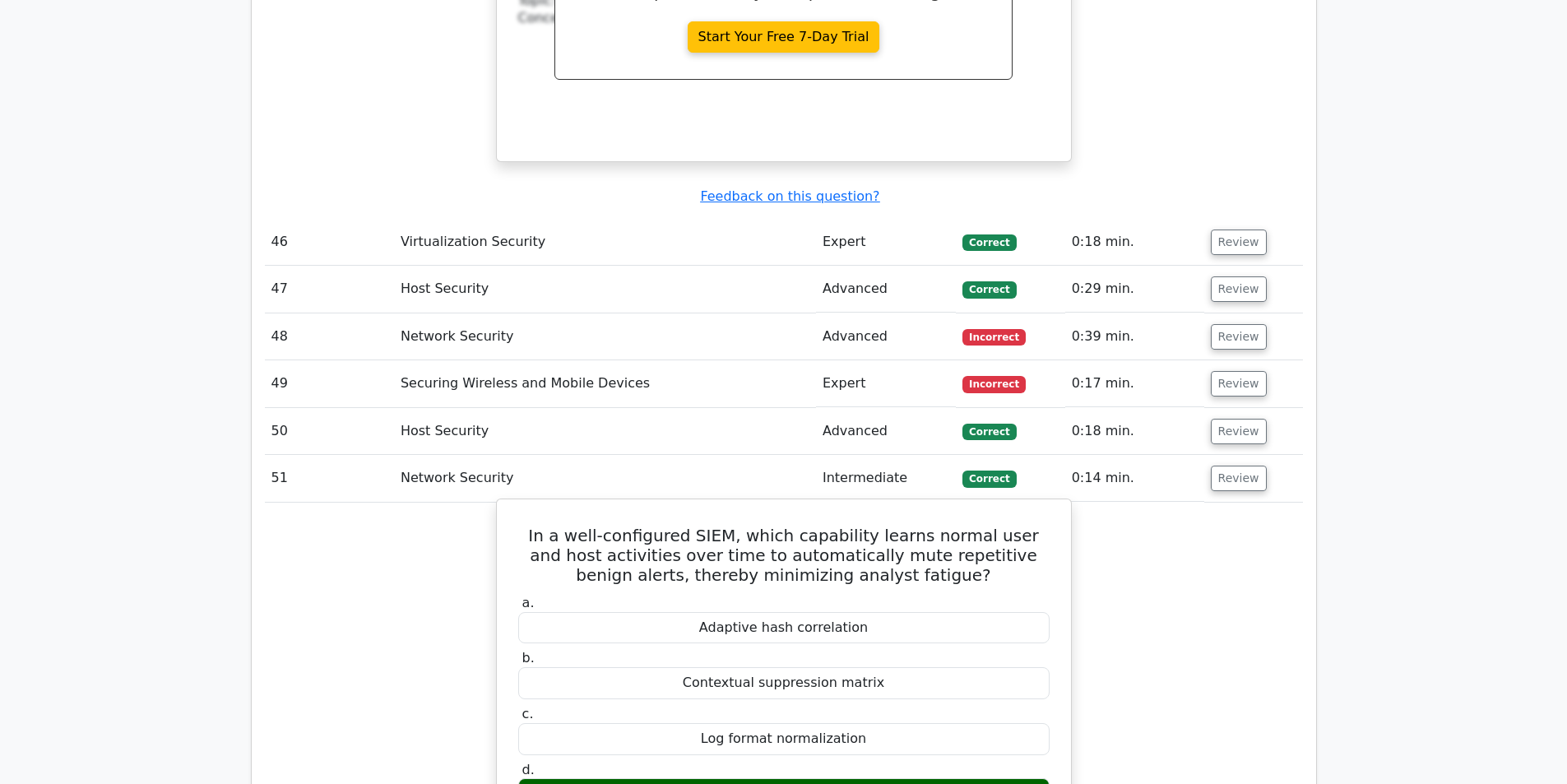
click at [799, 525] on h5 "In a well-configured SIEM, which capability learns normal user and host activit…" at bounding box center [784, 555] width 534 height 59
drag, startPoint x: 798, startPoint y: 406, endPoint x: 869, endPoint y: 401, distance: 71.2
click at [869, 525] on h5 "In a well-configured SIEM, which capability learns normal user and host activit…" at bounding box center [784, 555] width 534 height 59
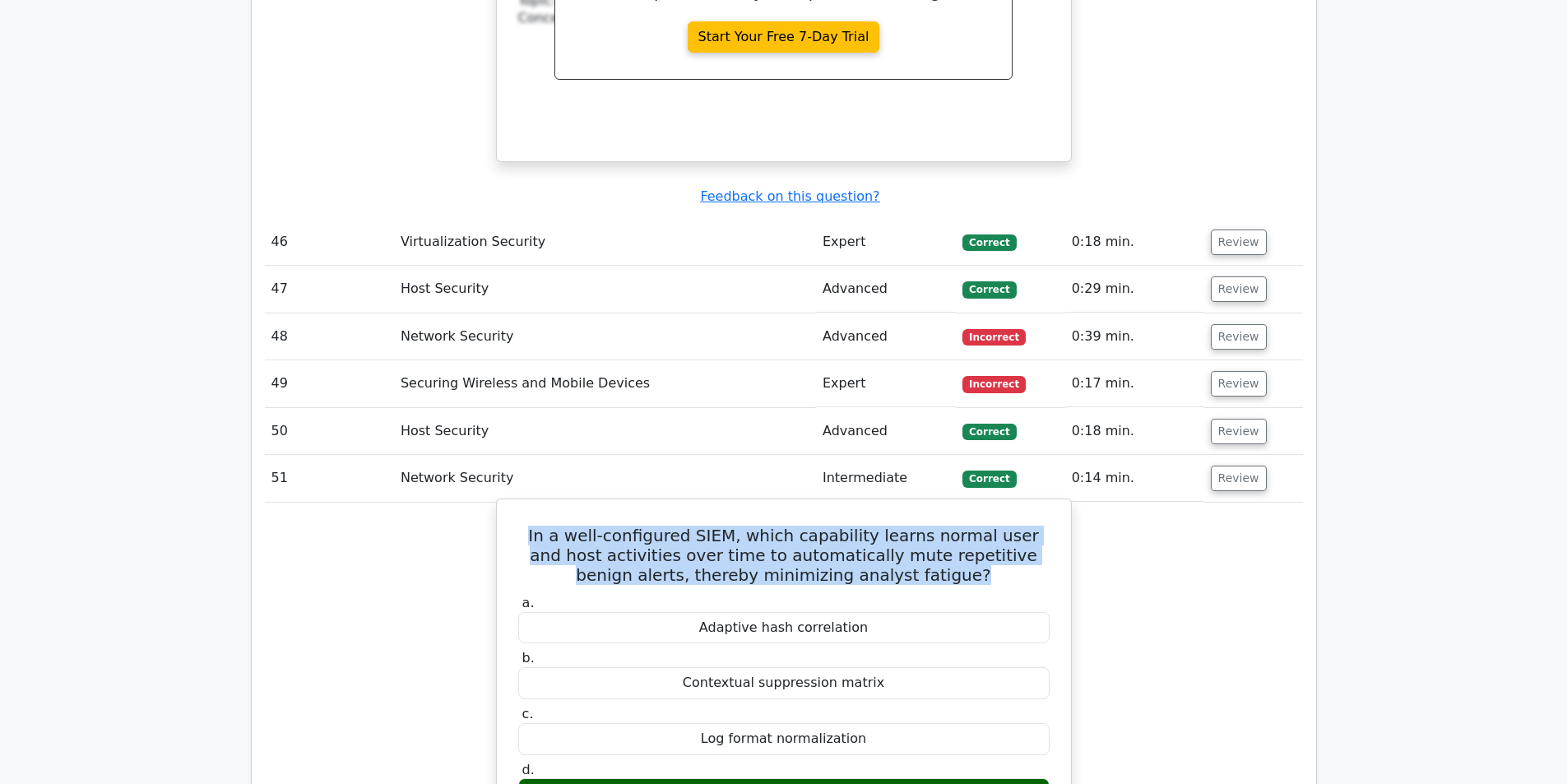
click at [869, 525] on h5 "In a well-configured SIEM, which capability learns normal user and host activit…" at bounding box center [784, 555] width 534 height 59
click at [881, 525] on h5 "In a well-configured SIEM, which capability learns normal user and host activit…" at bounding box center [784, 555] width 534 height 59
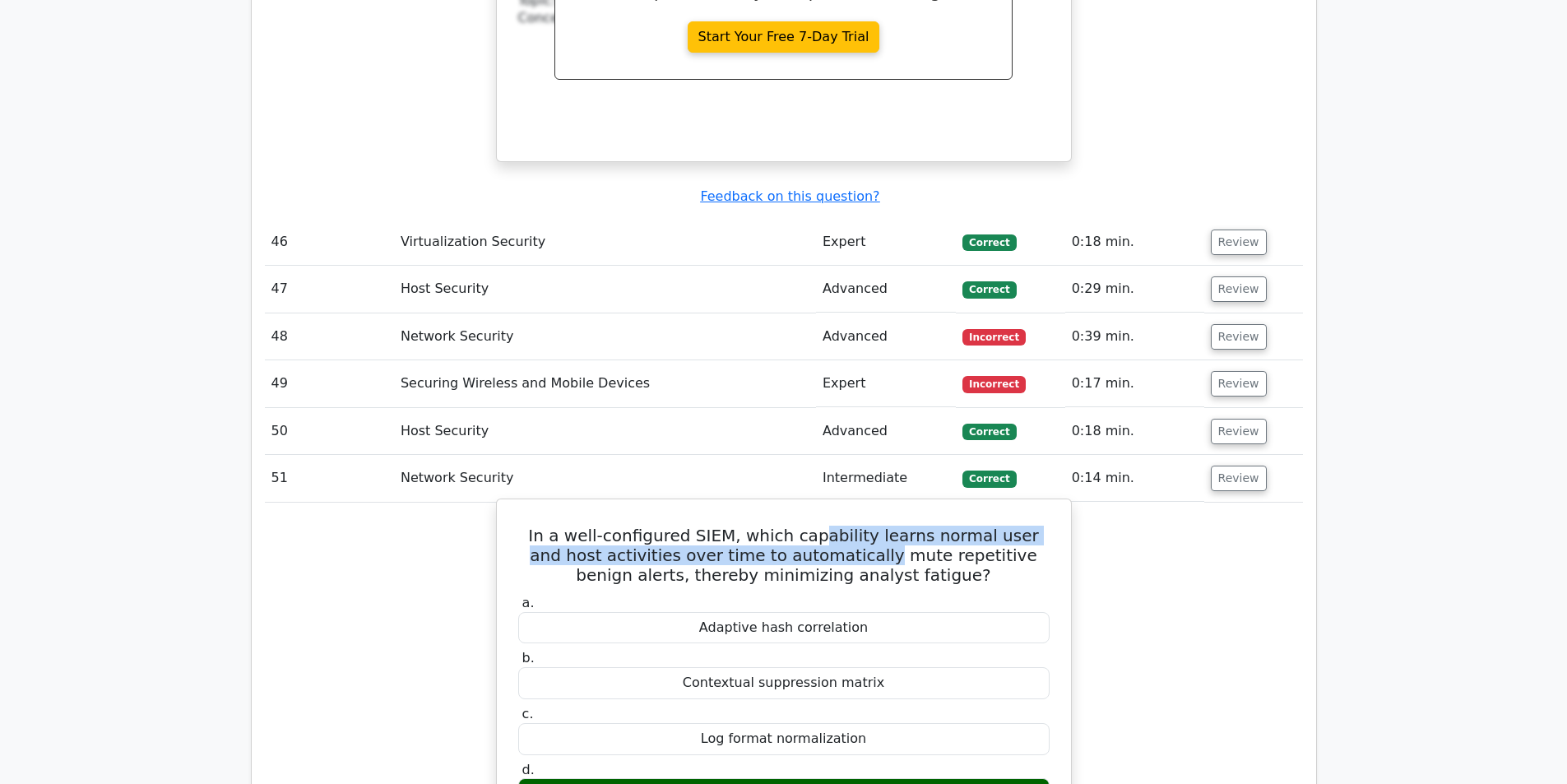
drag, startPoint x: 790, startPoint y: 399, endPoint x: 805, endPoint y: 411, distance: 19.2
click at [805, 525] on h5 "In a well-configured SIEM, which capability learns normal user and host activit…" at bounding box center [784, 555] width 534 height 59
drag, startPoint x: 779, startPoint y: 396, endPoint x: 819, endPoint y: 419, distance: 46.1
click at [819, 525] on h5 "In a well-configured SIEM, which capability learns normal user and host activit…" at bounding box center [784, 555] width 534 height 59
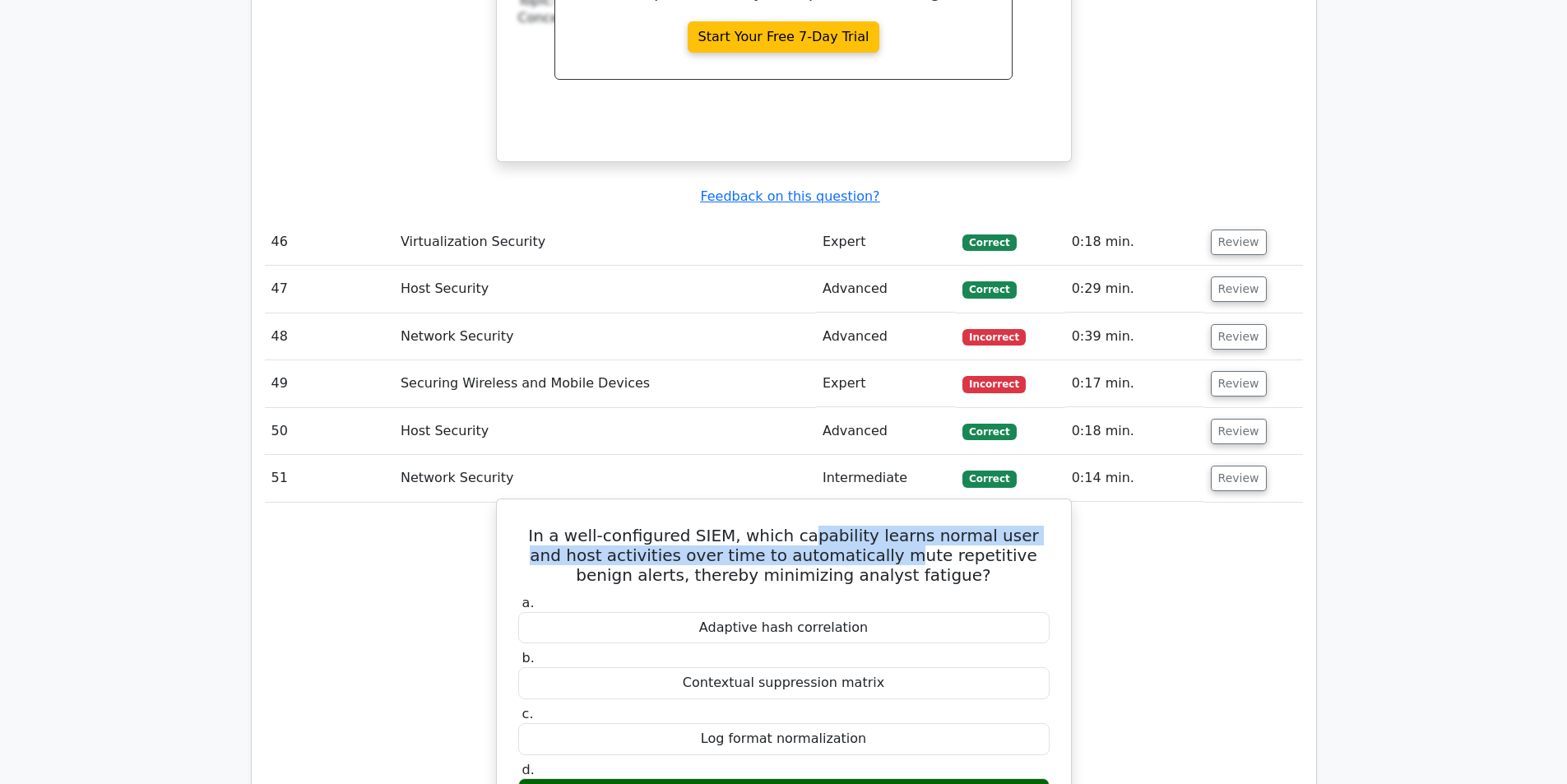
click at [819, 525] on h5 "In a well-configured SIEM, which capability learns normal user and host activit…" at bounding box center [784, 555] width 534 height 59
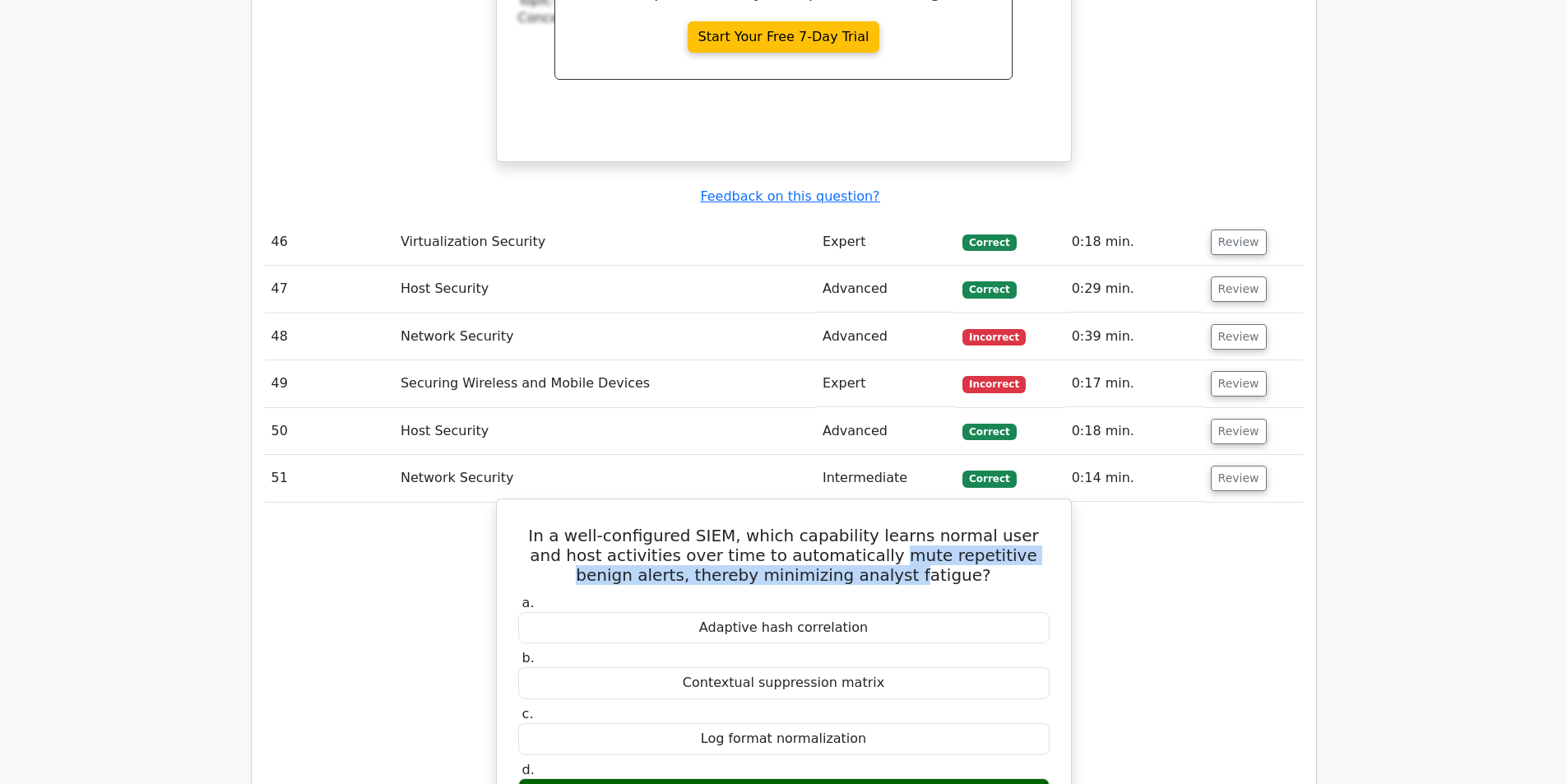
drag, startPoint x: 808, startPoint y: 424, endPoint x: 867, endPoint y: 446, distance: 63.0
click at [867, 525] on h5 "In a well-configured SIEM, which capability learns normal user and host activit…" at bounding box center [784, 555] width 534 height 59
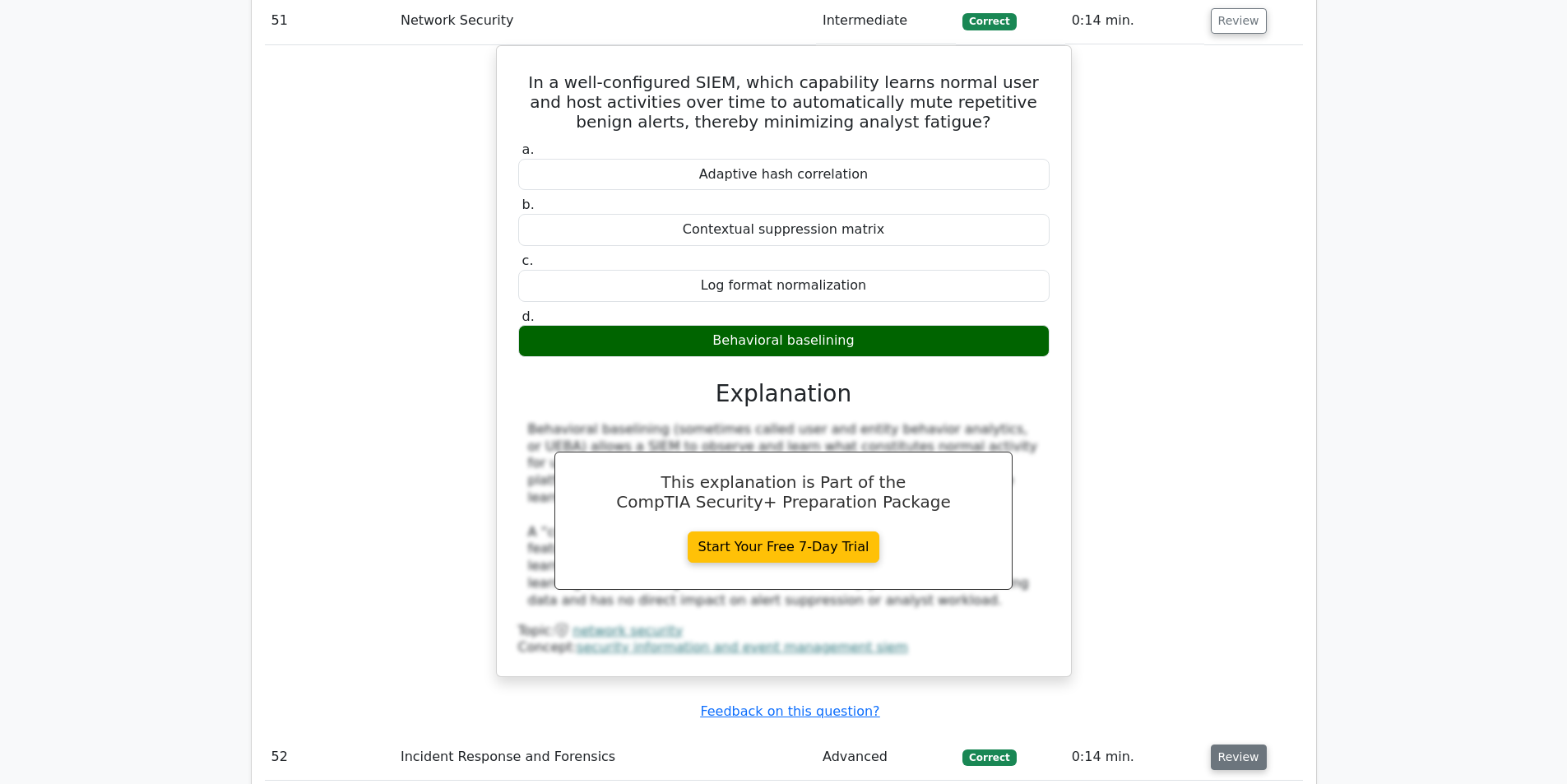
scroll to position [9044, 0]
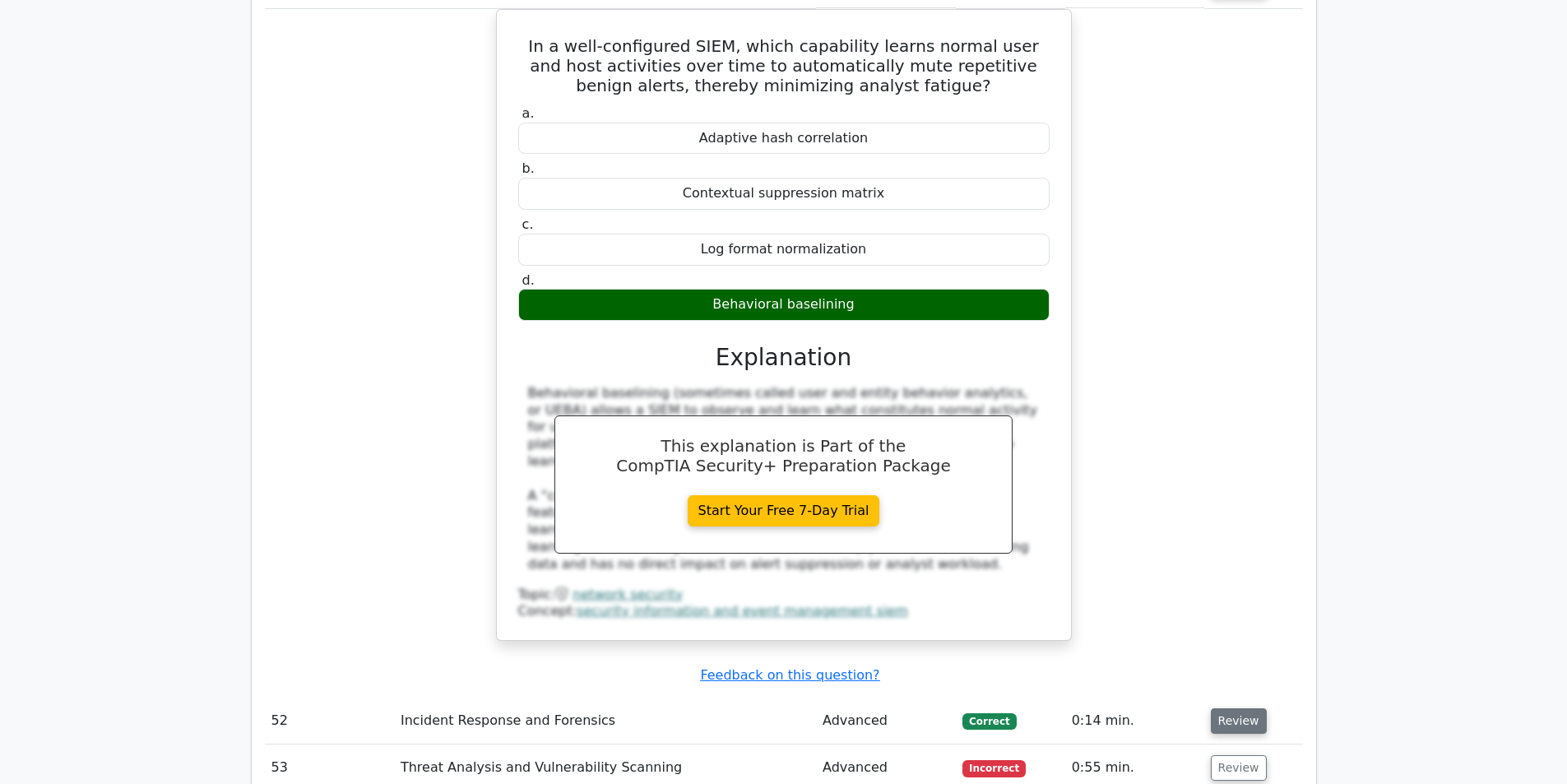
click at [1227, 708] on button "Review" at bounding box center [1239, 720] width 56 height 25
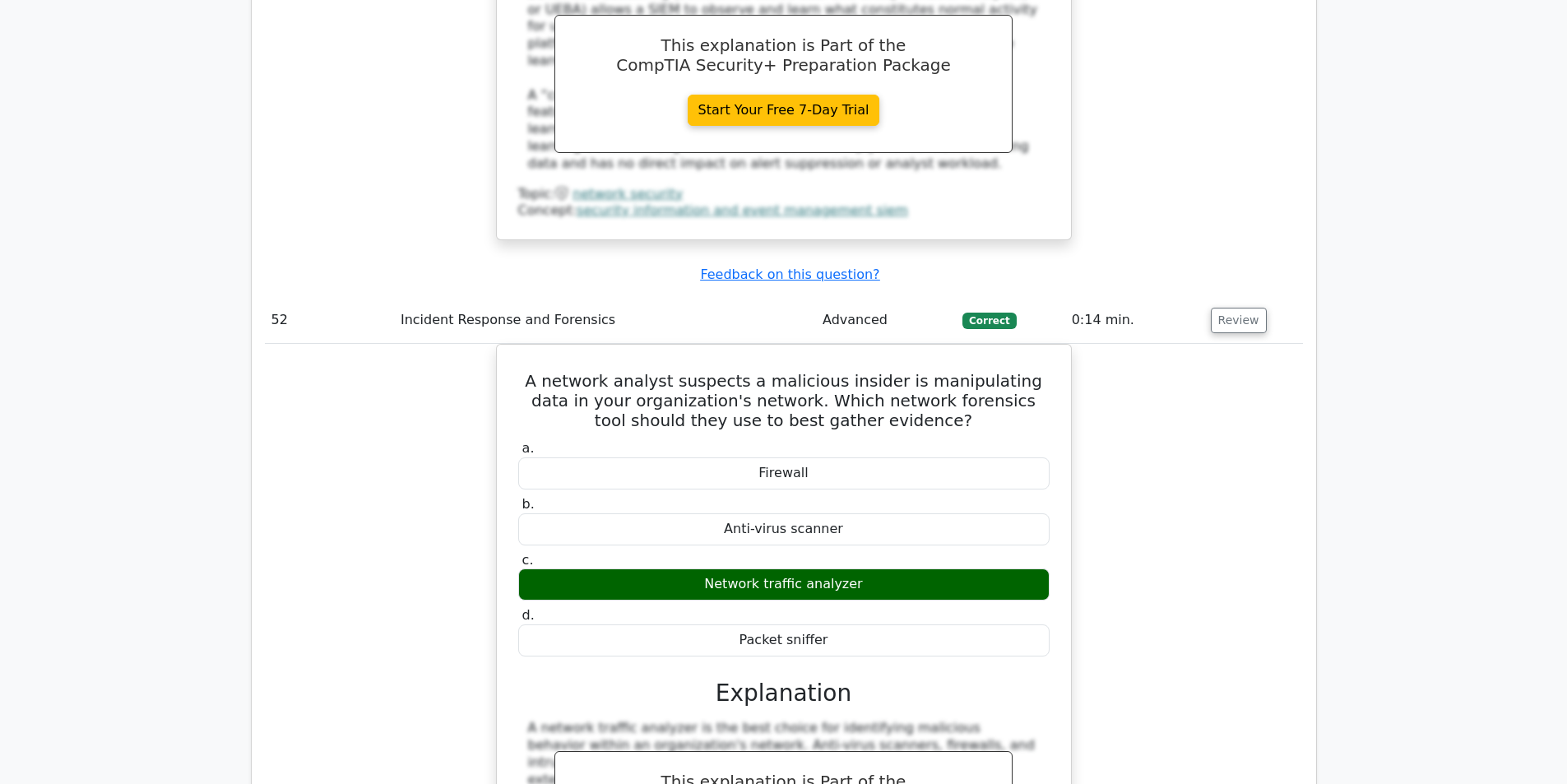
scroll to position [9455, 0]
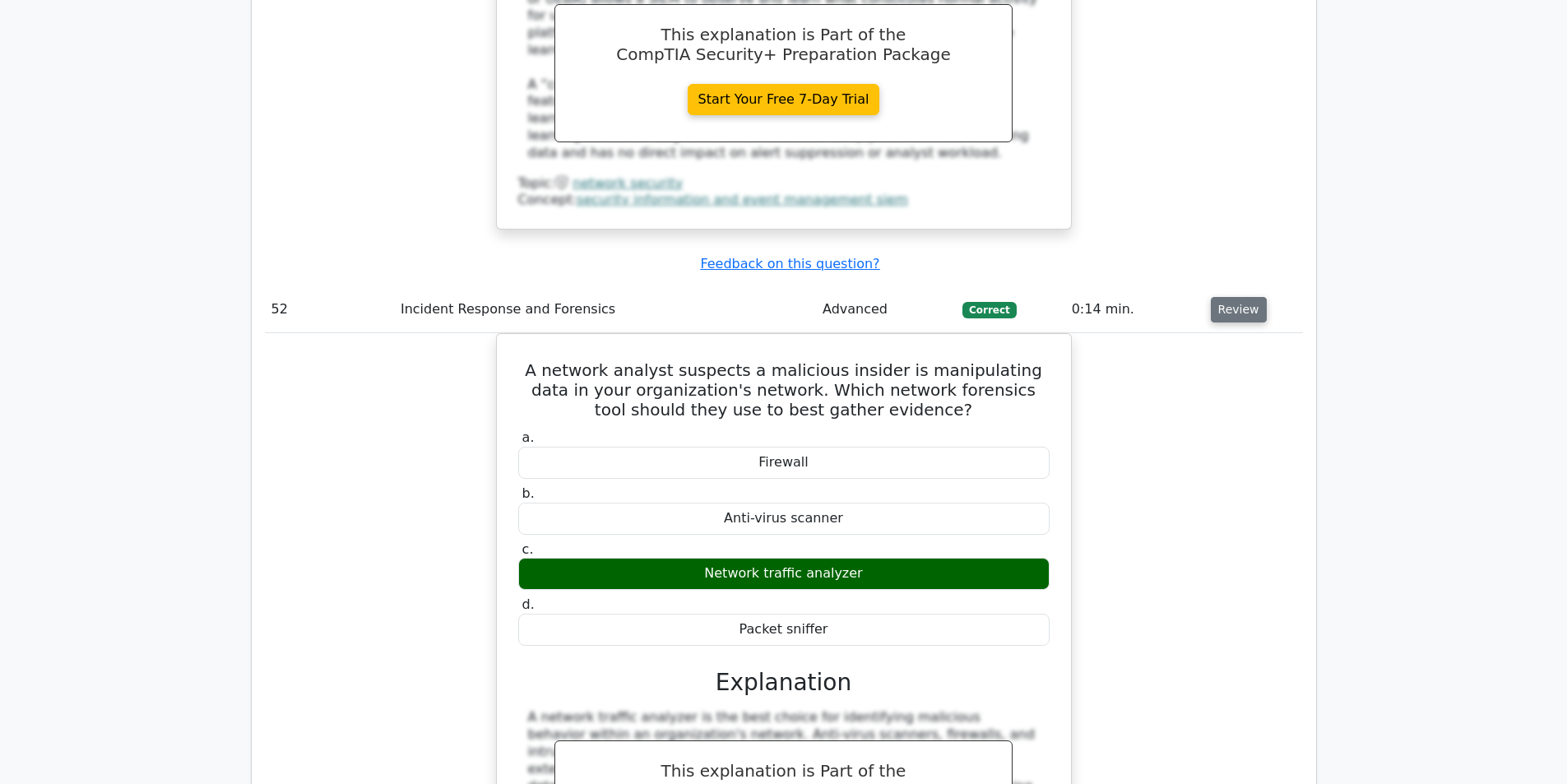
click at [1222, 297] on button "Review" at bounding box center [1239, 309] width 56 height 25
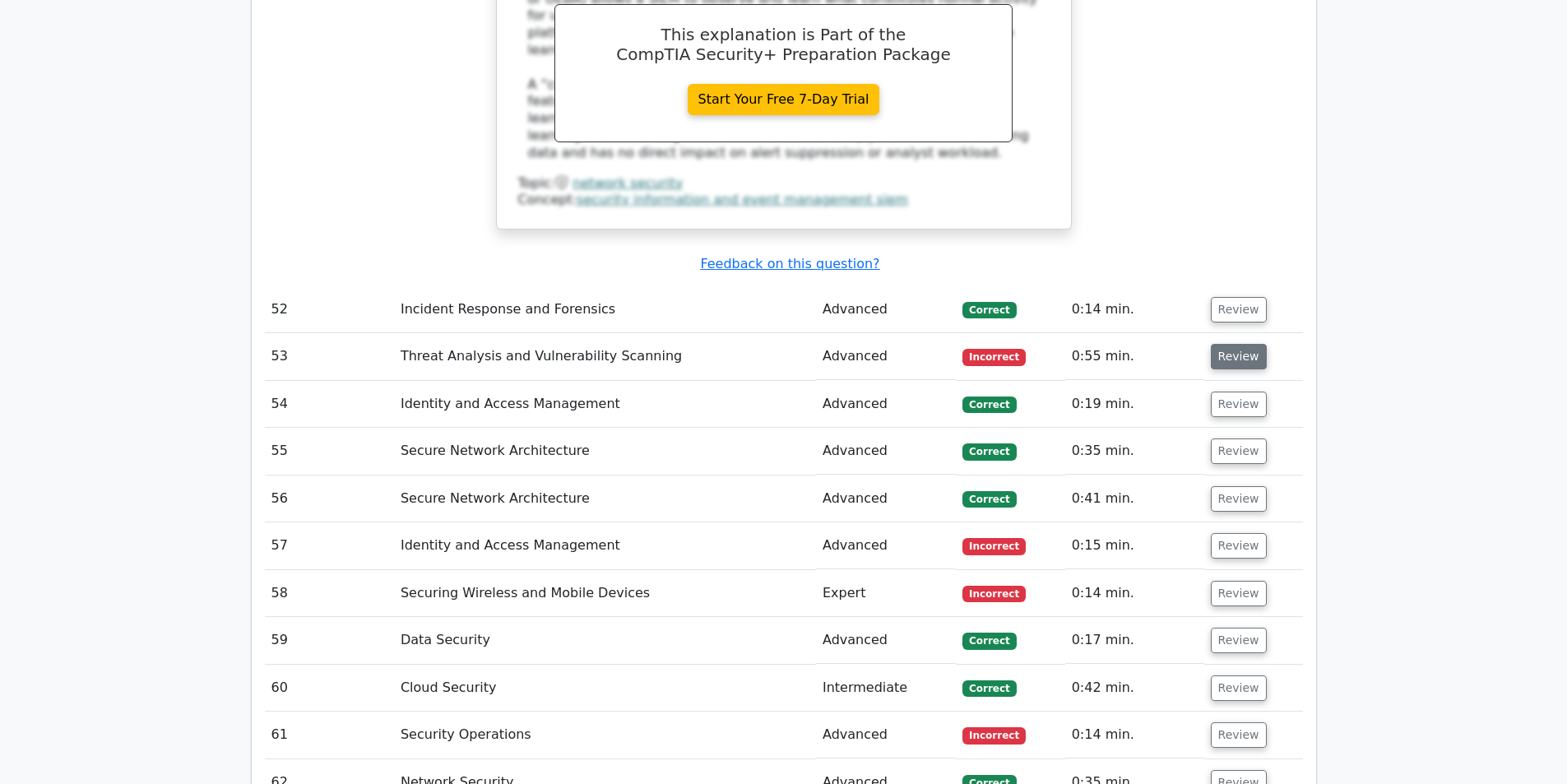
click at [1236, 343] on button "Review" at bounding box center [1239, 356] width 56 height 25
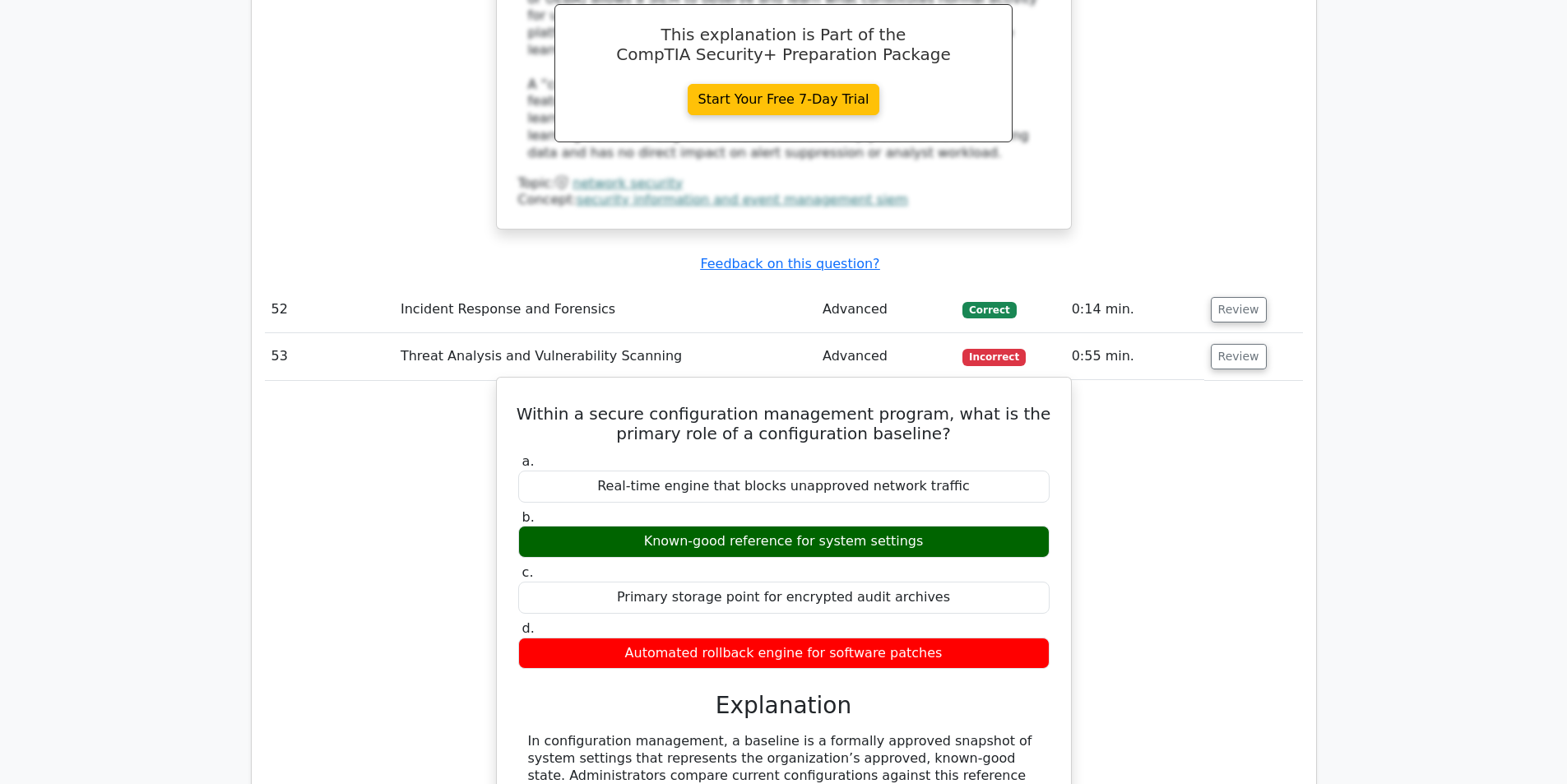
click at [690, 404] on h5 "Within a secure configuration management program, what is the primary role of a…" at bounding box center [784, 423] width 534 height 39
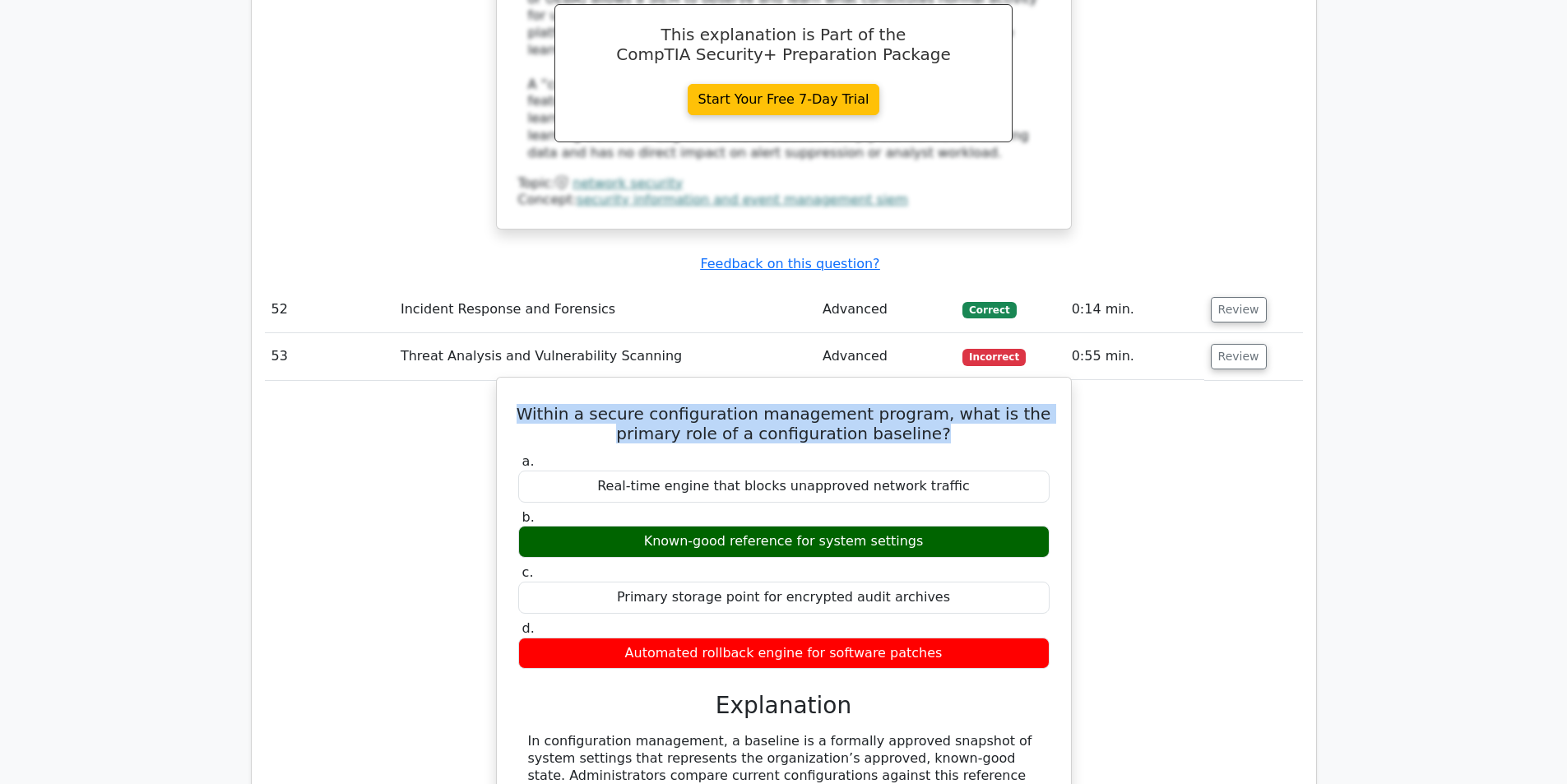
click at [689, 404] on h5 "Within a secure configuration management program, what is the primary role of a…" at bounding box center [784, 423] width 534 height 39
click at [736, 404] on h5 "Within a secure configuration management program, what is the primary role of a…" at bounding box center [784, 423] width 534 height 39
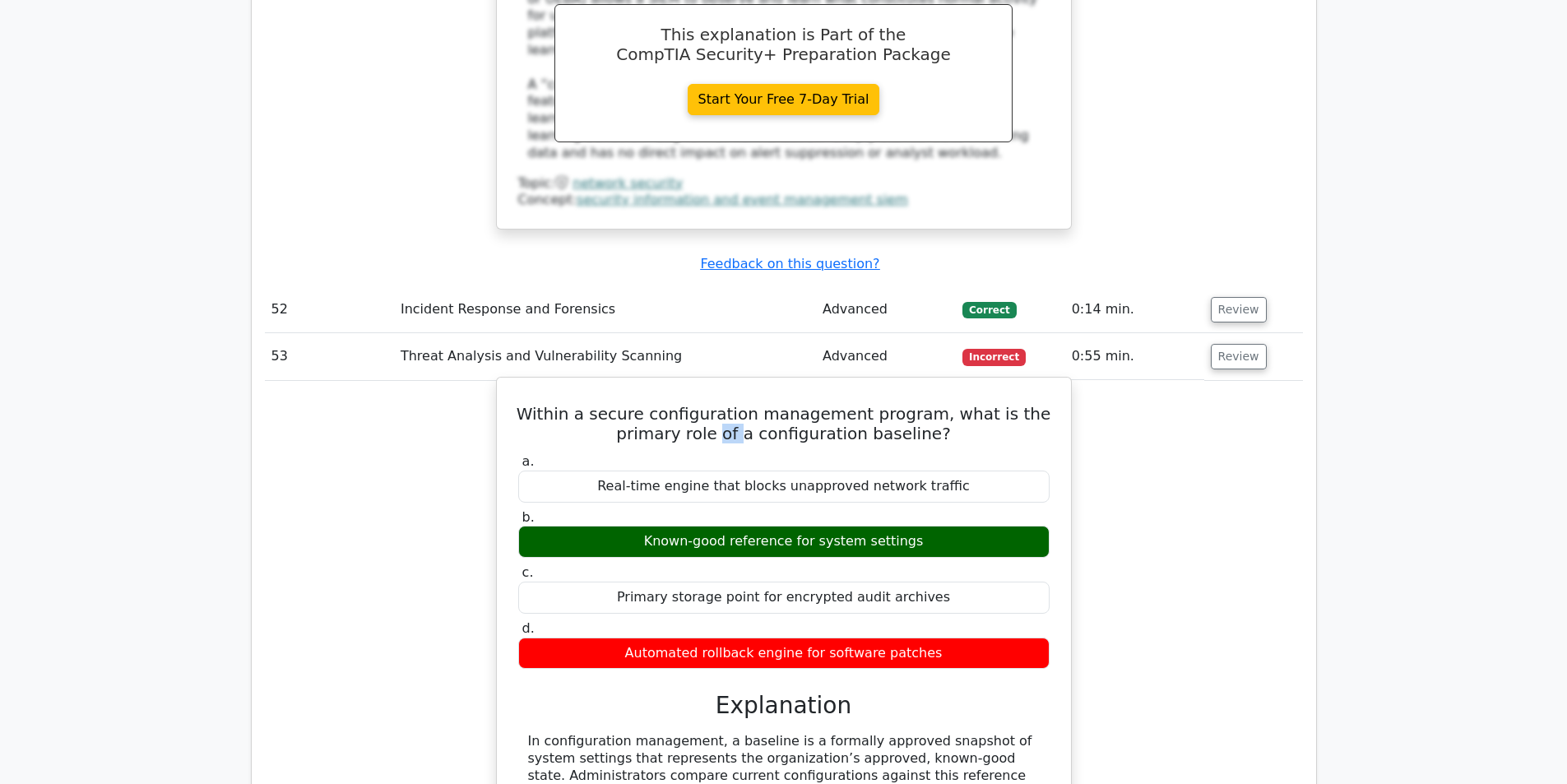
click at [736, 404] on h5 "Within a secure configuration management program, what is the primary role of a…" at bounding box center [784, 423] width 534 height 39
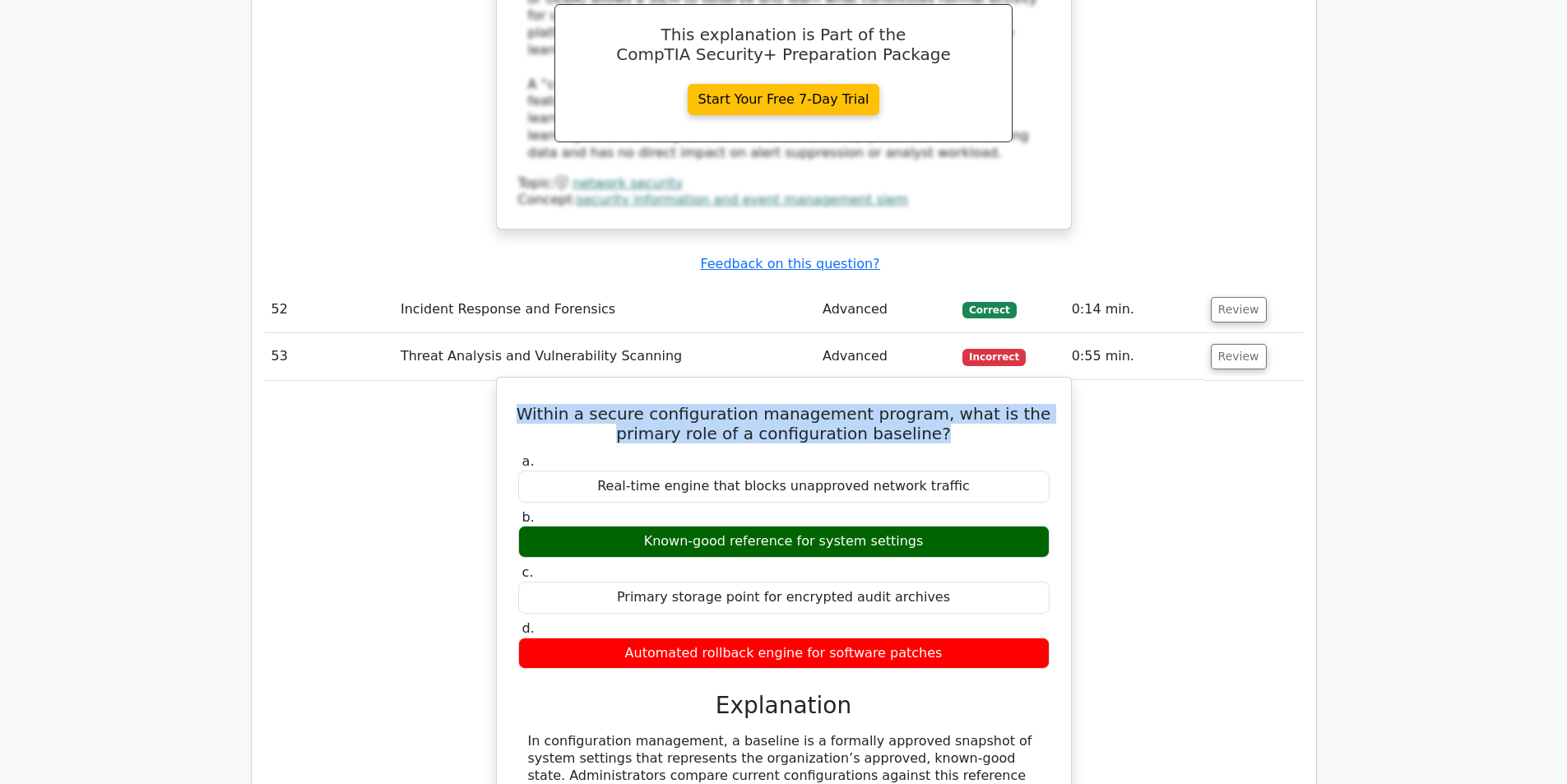
click at [736, 404] on h5 "Within a secure configuration management program, what is the primary role of a…" at bounding box center [784, 423] width 534 height 39
click at [787, 404] on h5 "Within a secure configuration management program, what is the primary role of a…" at bounding box center [784, 423] width 534 height 39
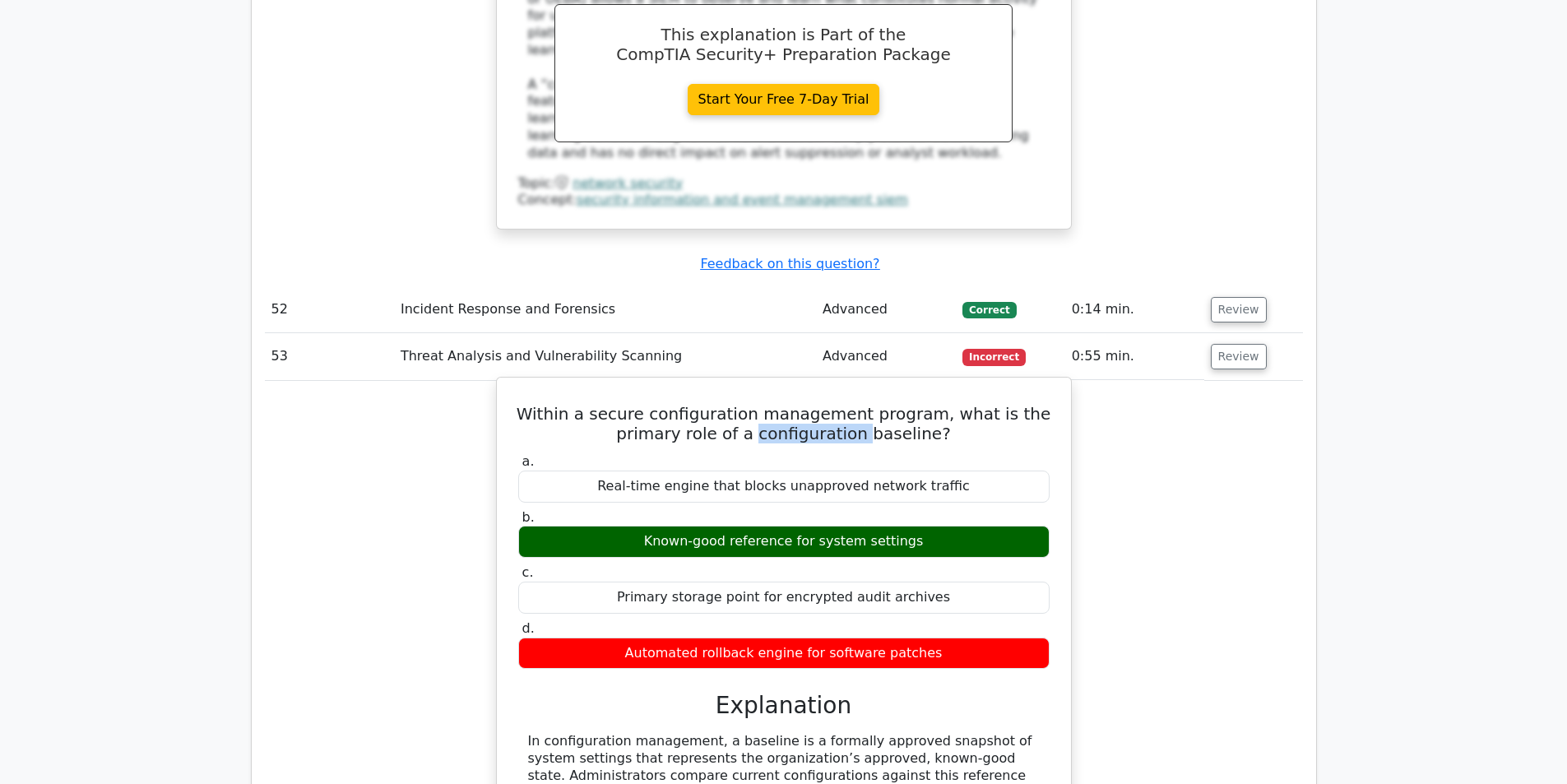
click at [787, 404] on h5 "Within a secure configuration management program, what is the primary role of a…" at bounding box center [784, 423] width 534 height 39
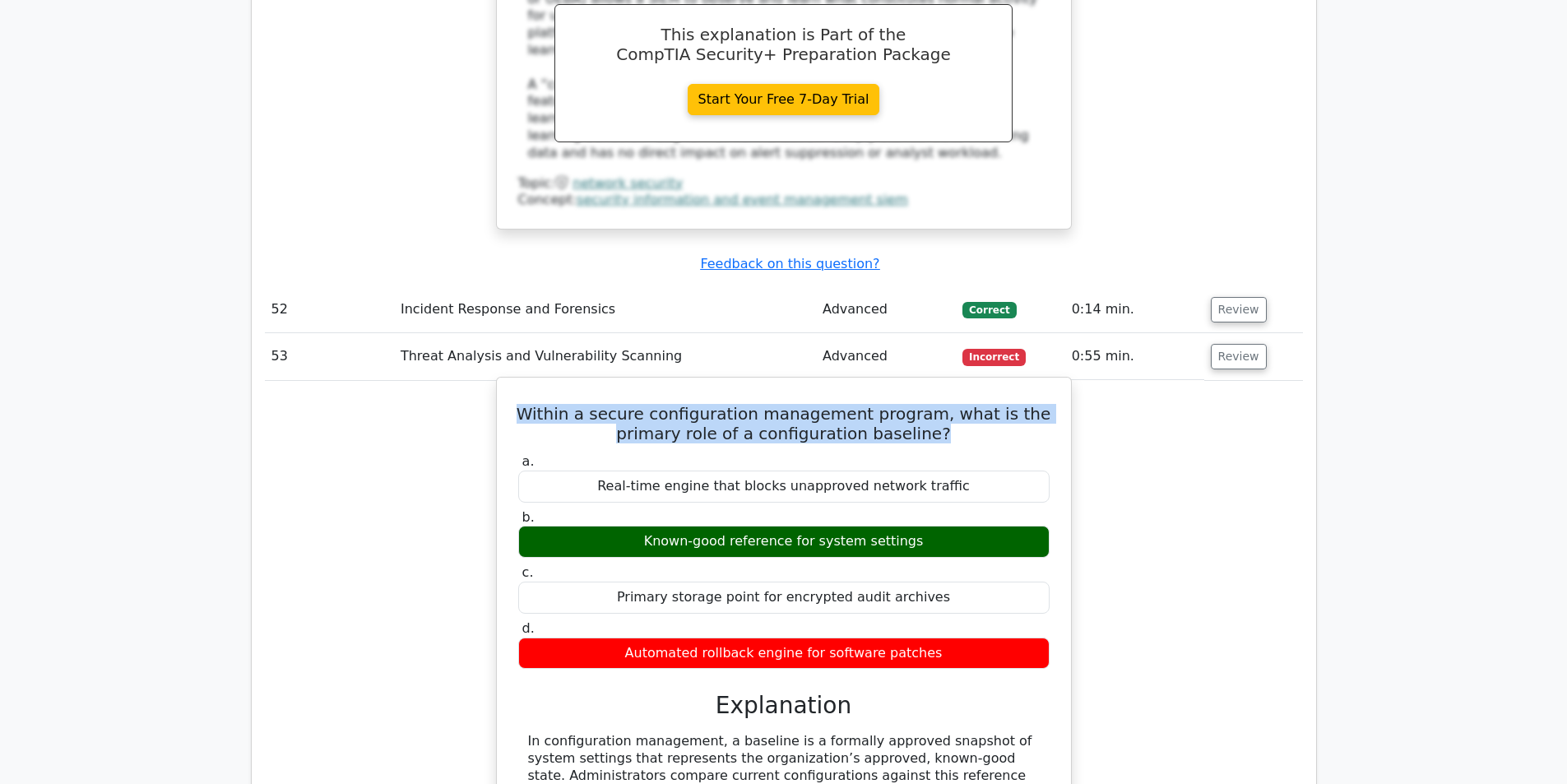
click at [787, 404] on h5 "Within a secure configuration management program, what is the primary role of a…" at bounding box center [784, 423] width 534 height 39
click at [888, 404] on h5 "Within a secure configuration management program, what is the primary role of a…" at bounding box center [784, 423] width 534 height 39
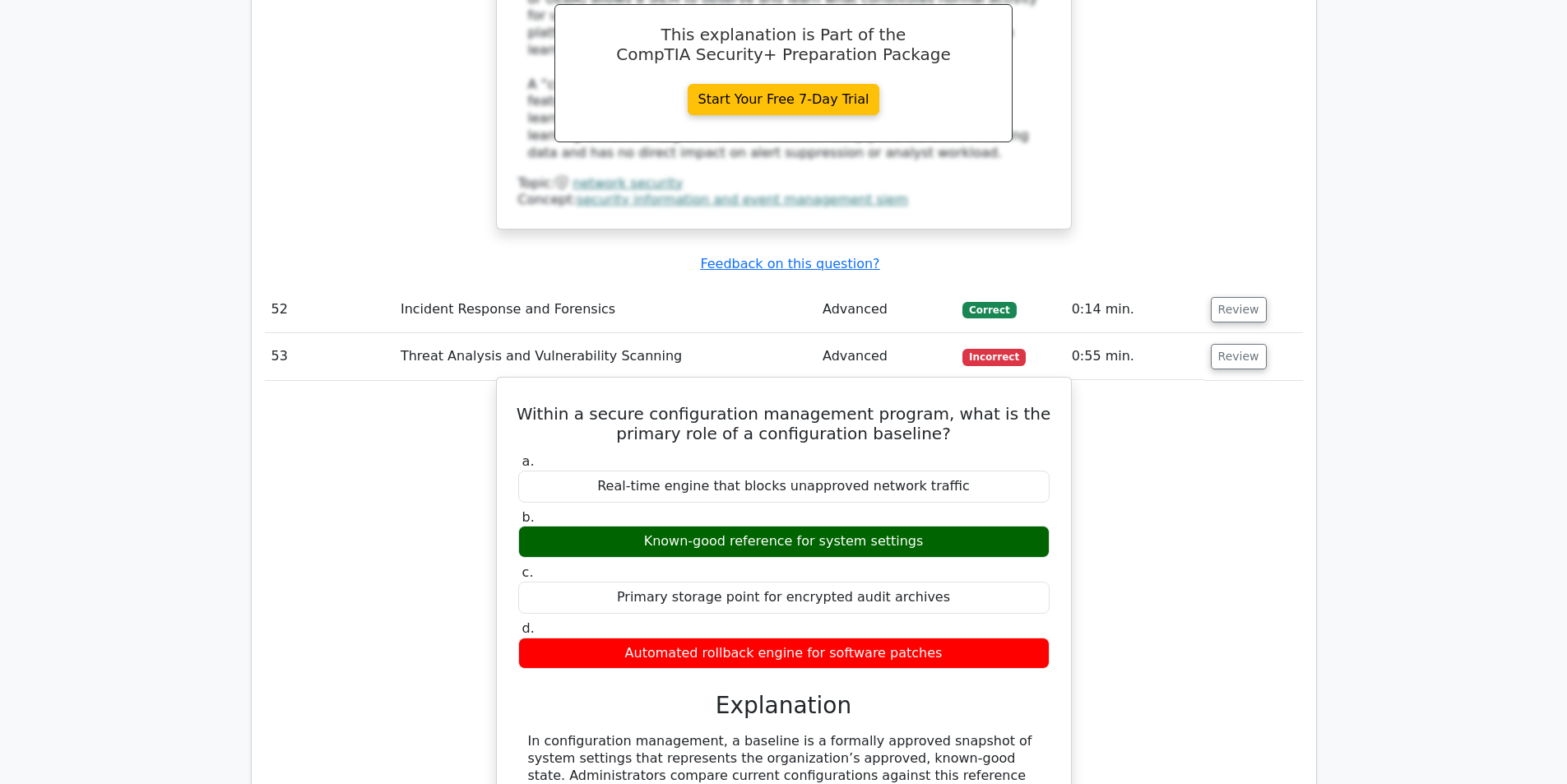
click at [763, 404] on h5 "Within a secure configuration management program, what is the primary role of a…" at bounding box center [784, 423] width 534 height 39
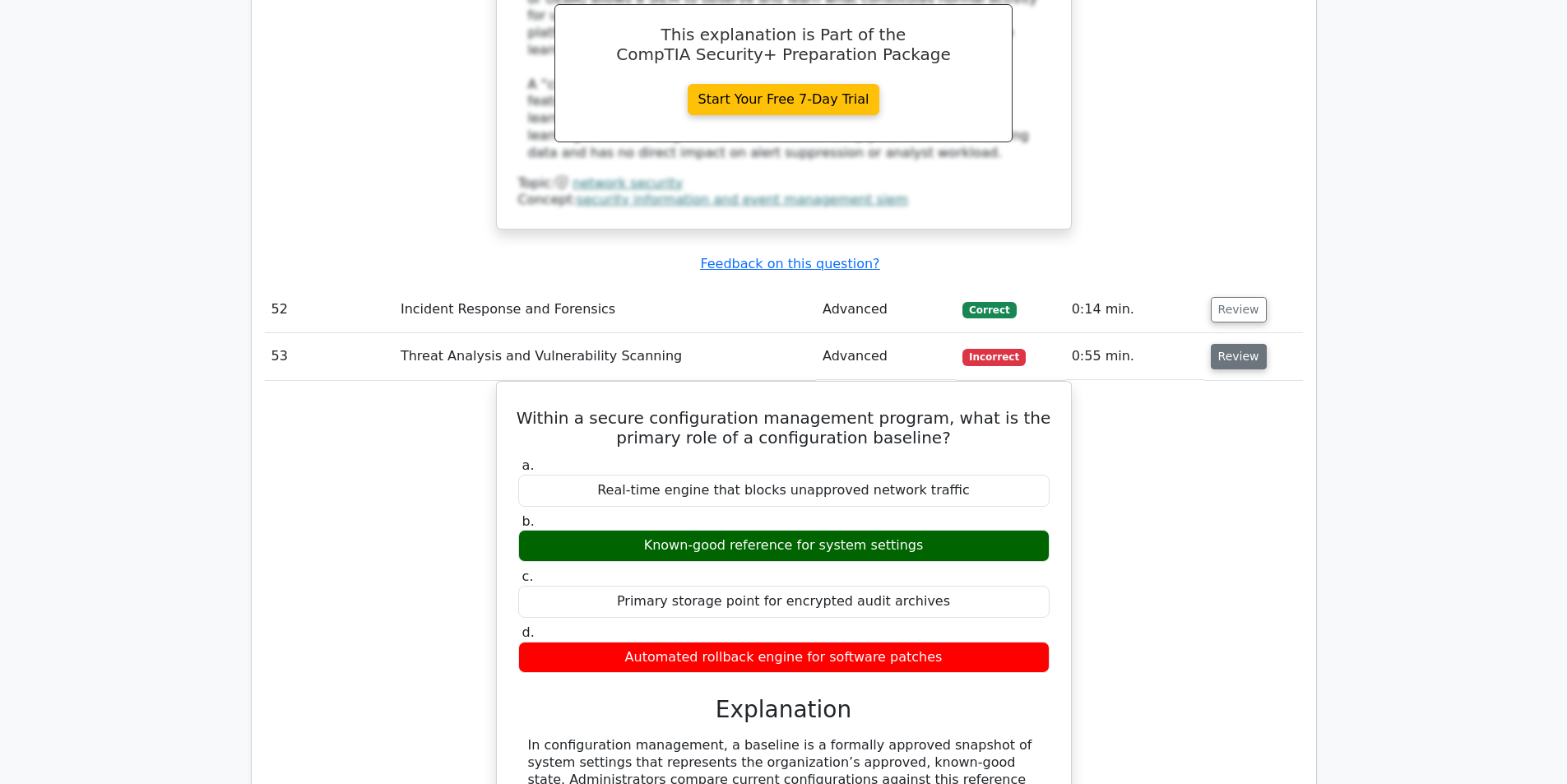
click at [1231, 343] on button "Review" at bounding box center [1239, 356] width 56 height 25
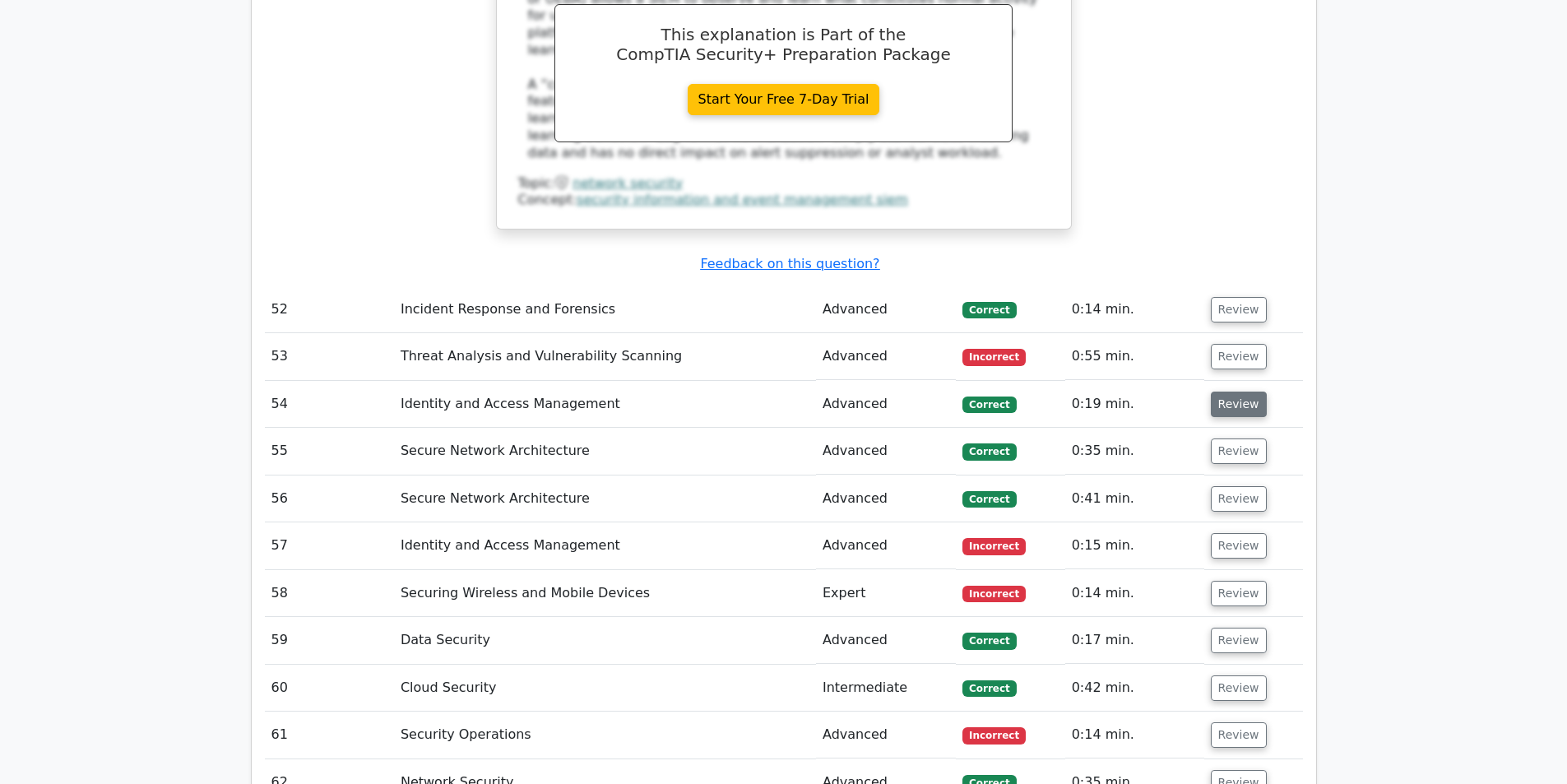
click at [1229, 392] on button "Review" at bounding box center [1239, 404] width 56 height 25
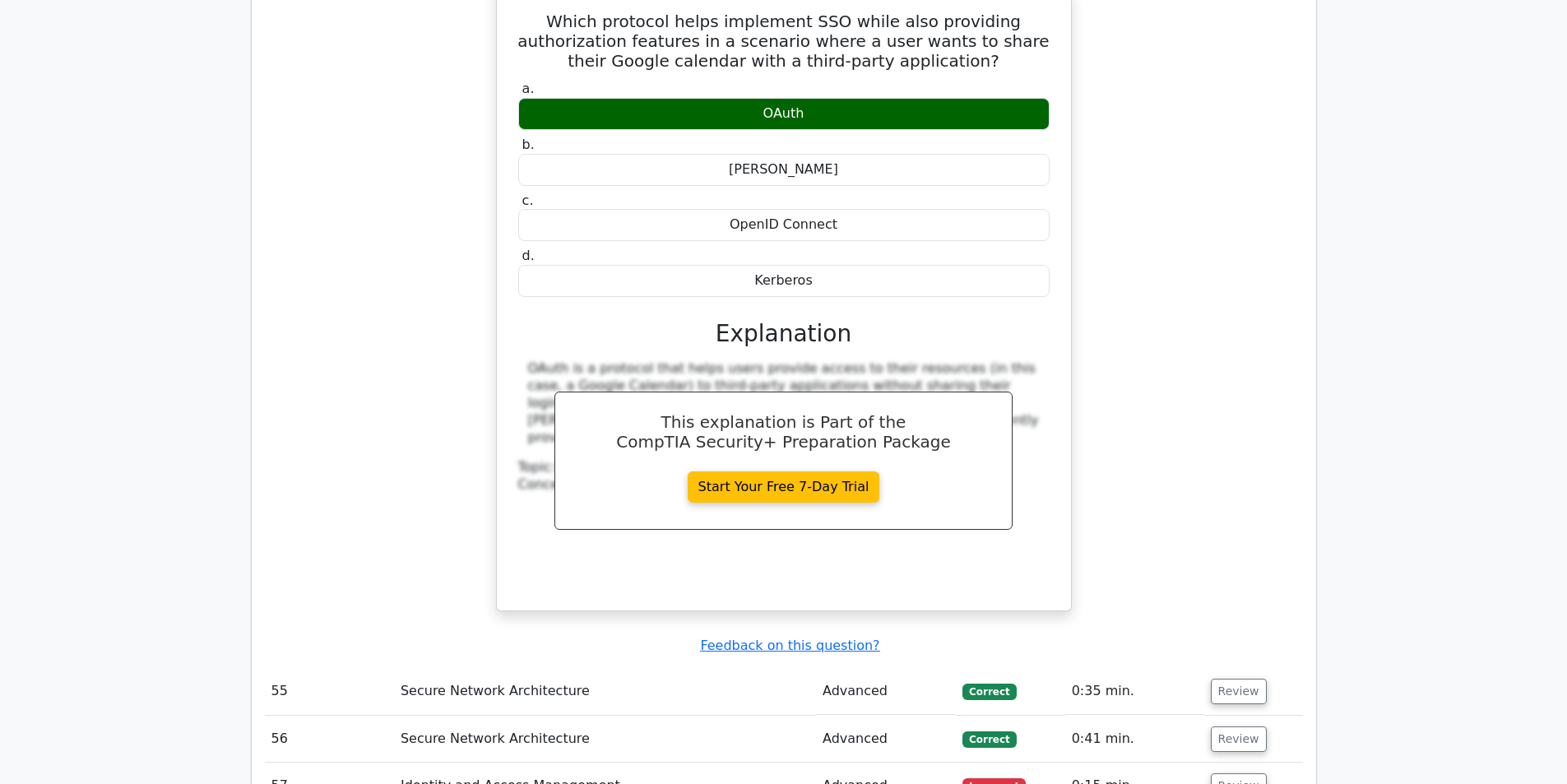
scroll to position [10031, 0]
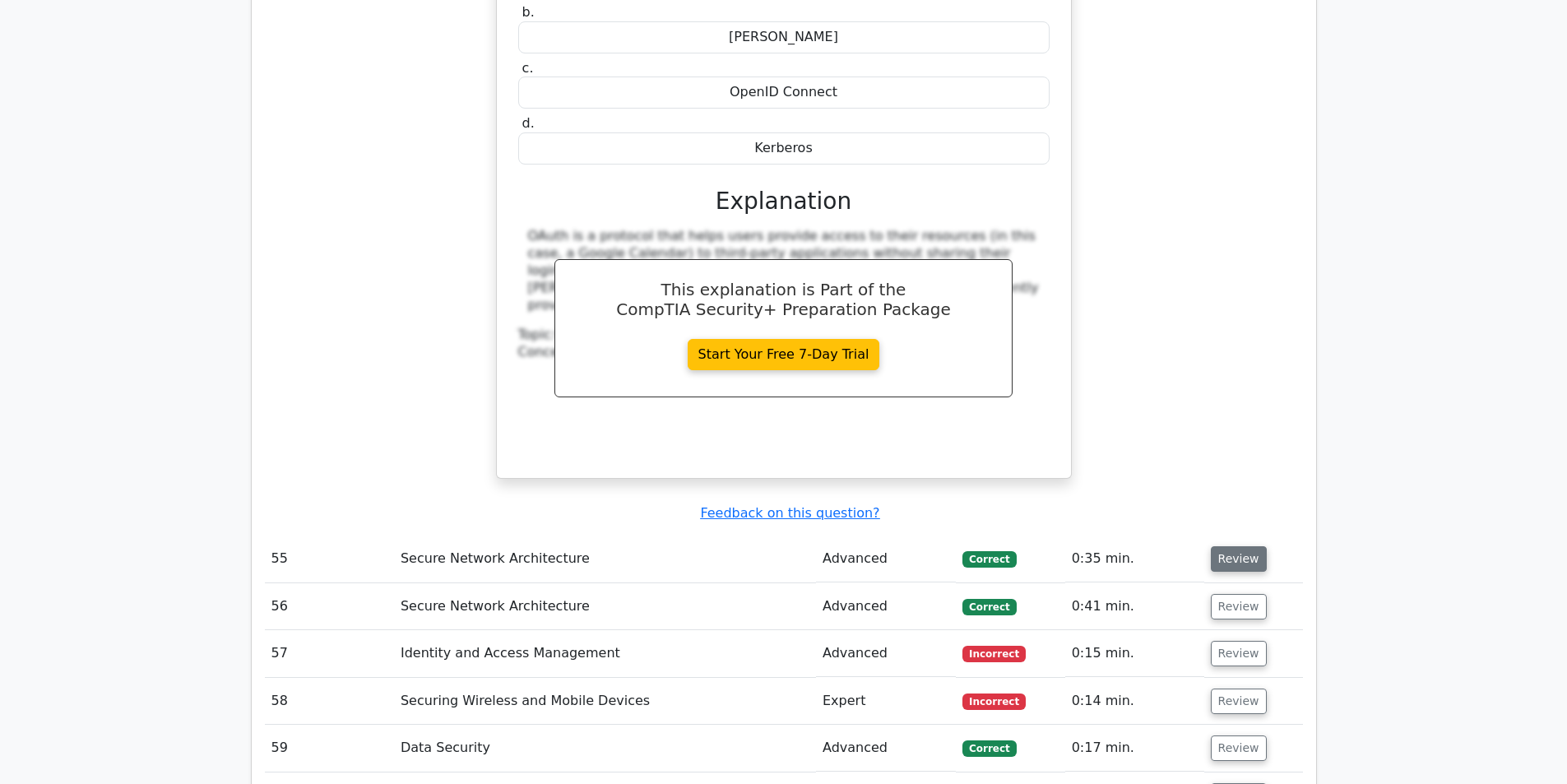
click at [1211, 546] on button "Review" at bounding box center [1239, 559] width 56 height 25
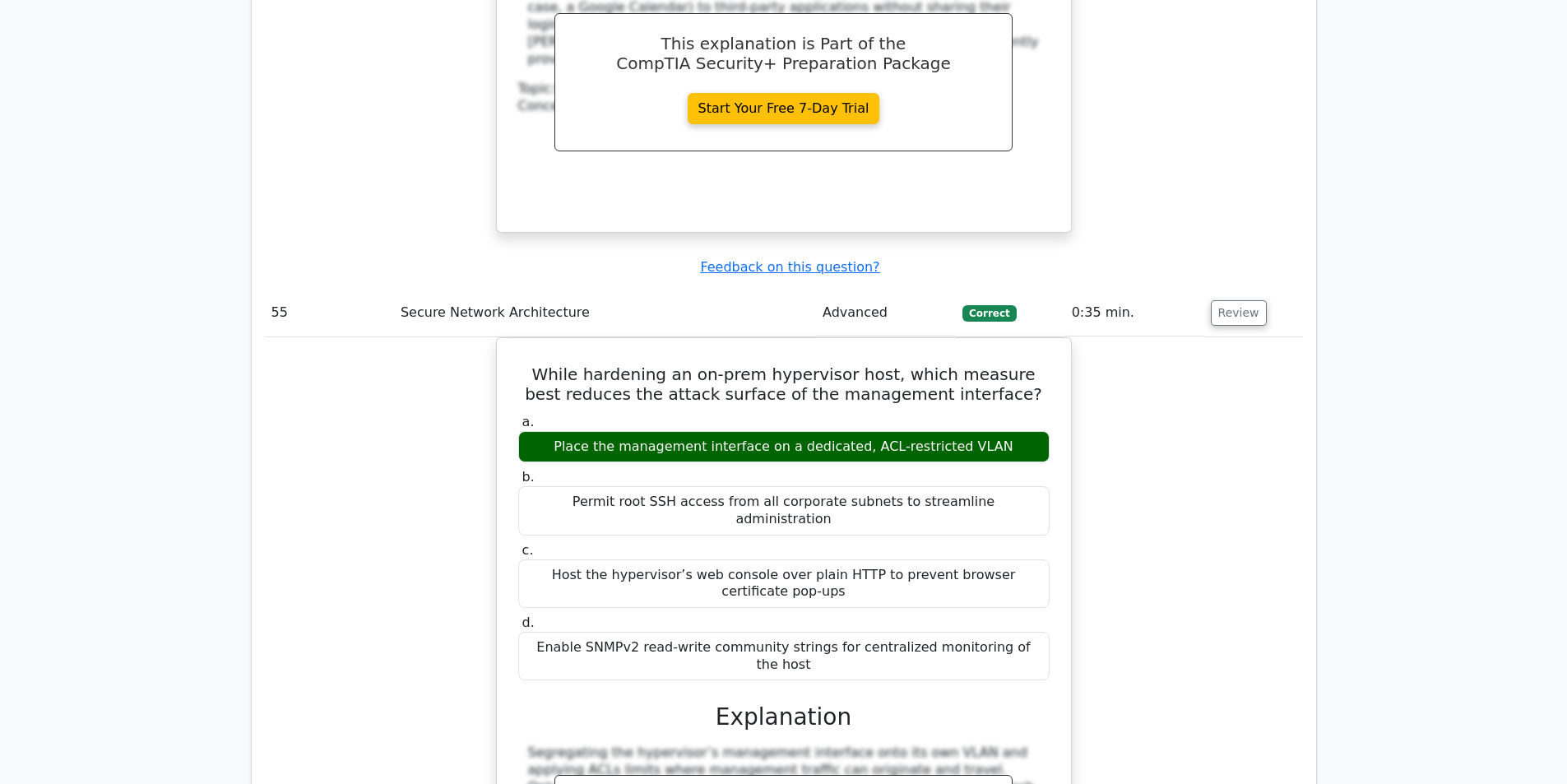
scroll to position [10278, 0]
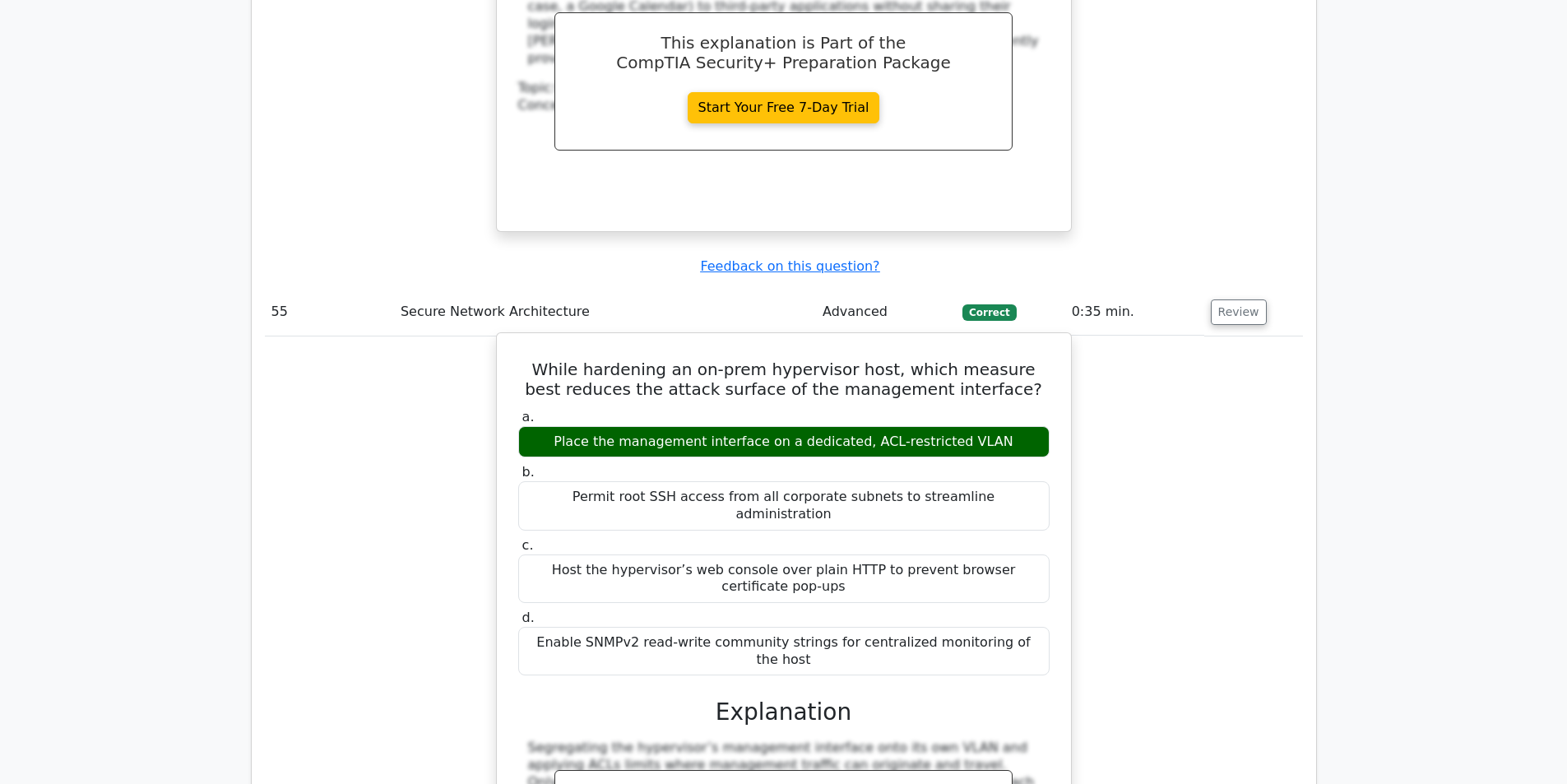
click at [839, 359] on h5 "While hardening an on-prem hypervisor host, which measure best reduces the atta…" at bounding box center [784, 378] width 534 height 39
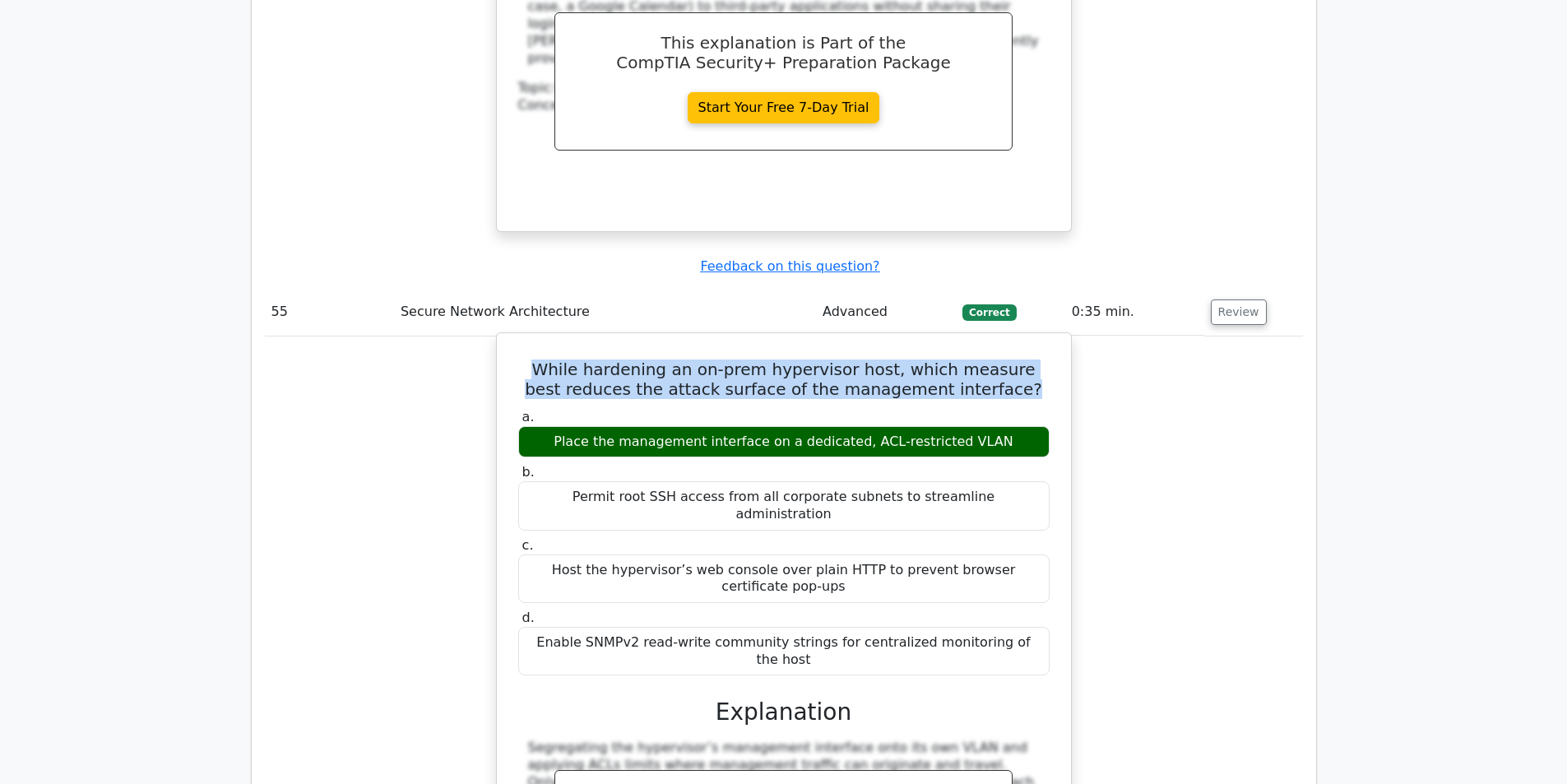
click at [839, 359] on h5 "While hardening an on-prem hypervisor host, which measure best reduces the atta…" at bounding box center [784, 378] width 534 height 39
click at [844, 359] on h5 "While hardening an on-prem hypervisor host, which measure best reduces the atta…" at bounding box center [784, 378] width 534 height 39
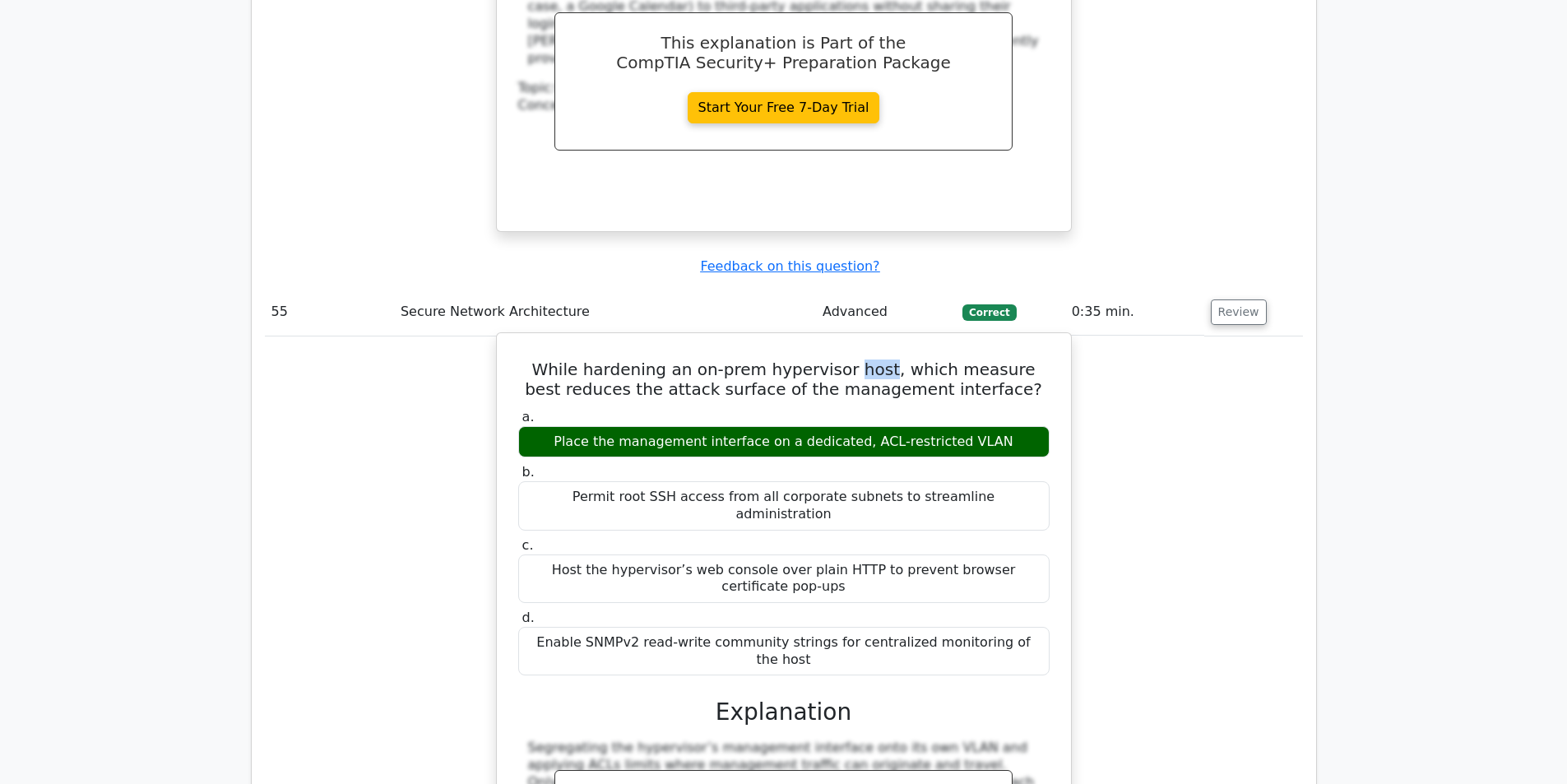
click at [844, 359] on h5 "While hardening an on-prem hypervisor host, which measure best reduces the atta…" at bounding box center [784, 378] width 534 height 39
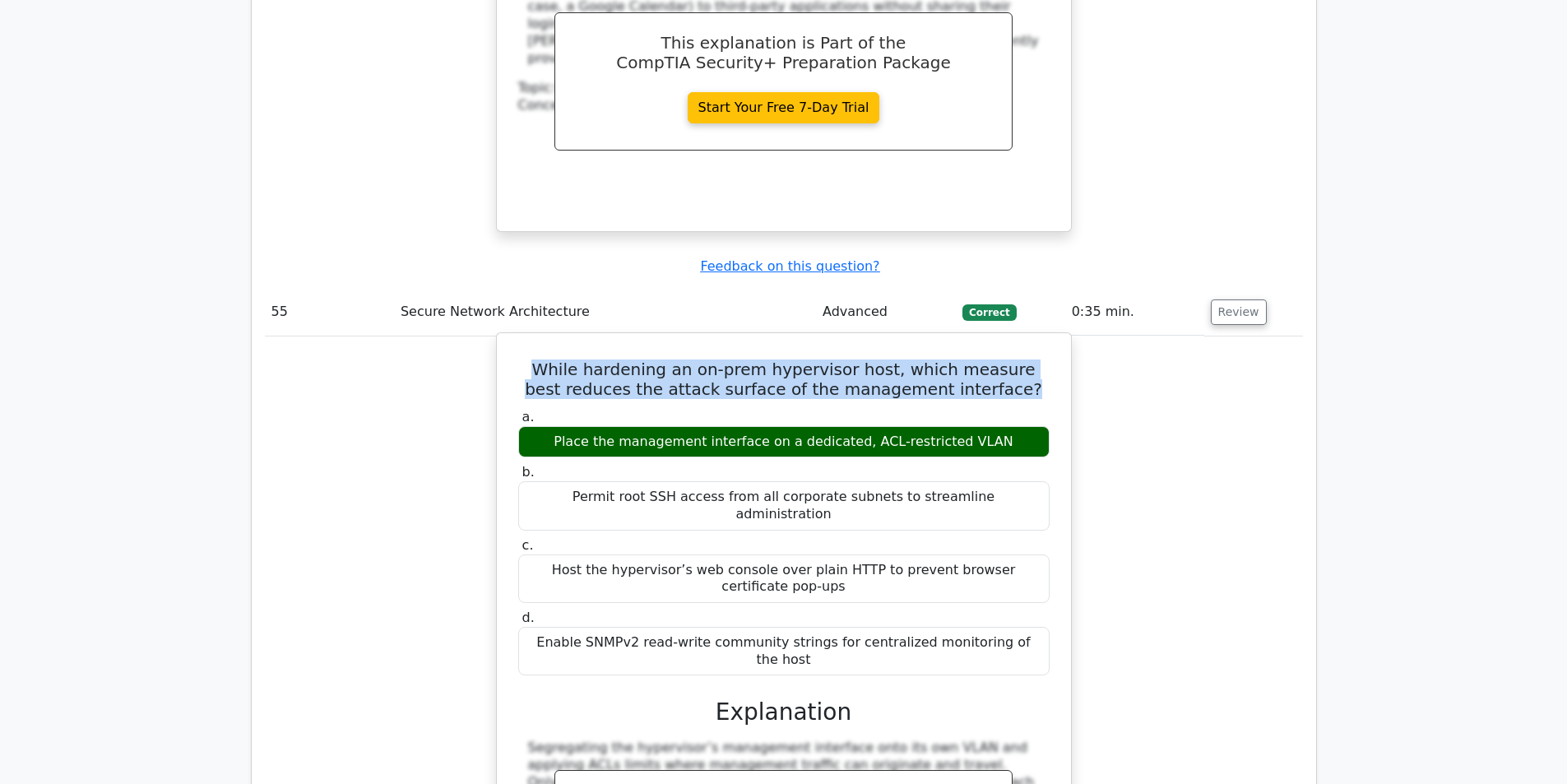
click at [844, 359] on h5 "While hardening an on-prem hypervisor host, which measure best reduces the atta…" at bounding box center [784, 378] width 534 height 39
click at [641, 359] on h5 "While hardening an on-prem hypervisor host, which measure best reduces the atta…" at bounding box center [784, 378] width 534 height 39
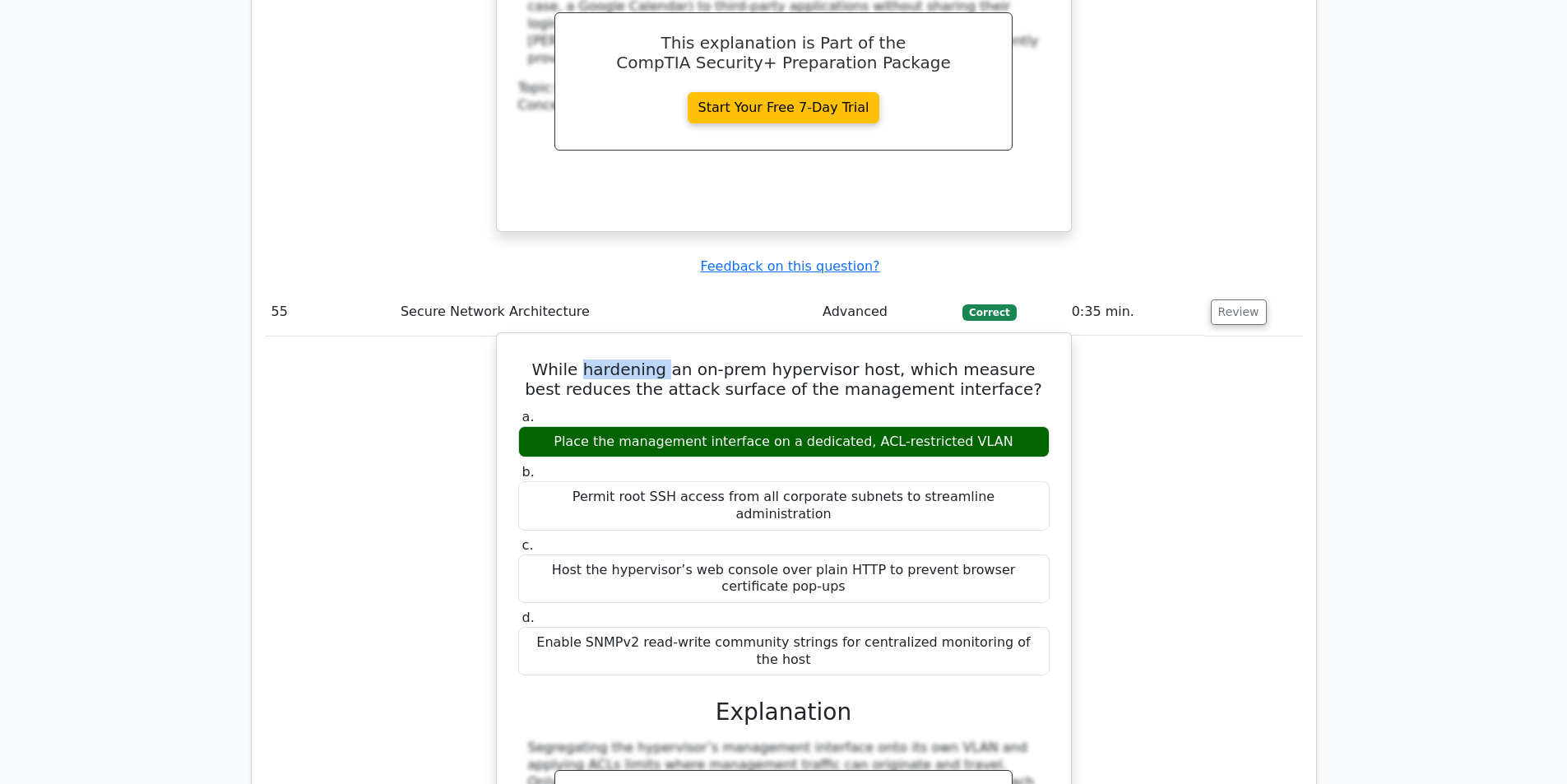
click at [641, 359] on h5 "While hardening an on-prem hypervisor host, which measure best reduces the atta…" at bounding box center [784, 378] width 534 height 39
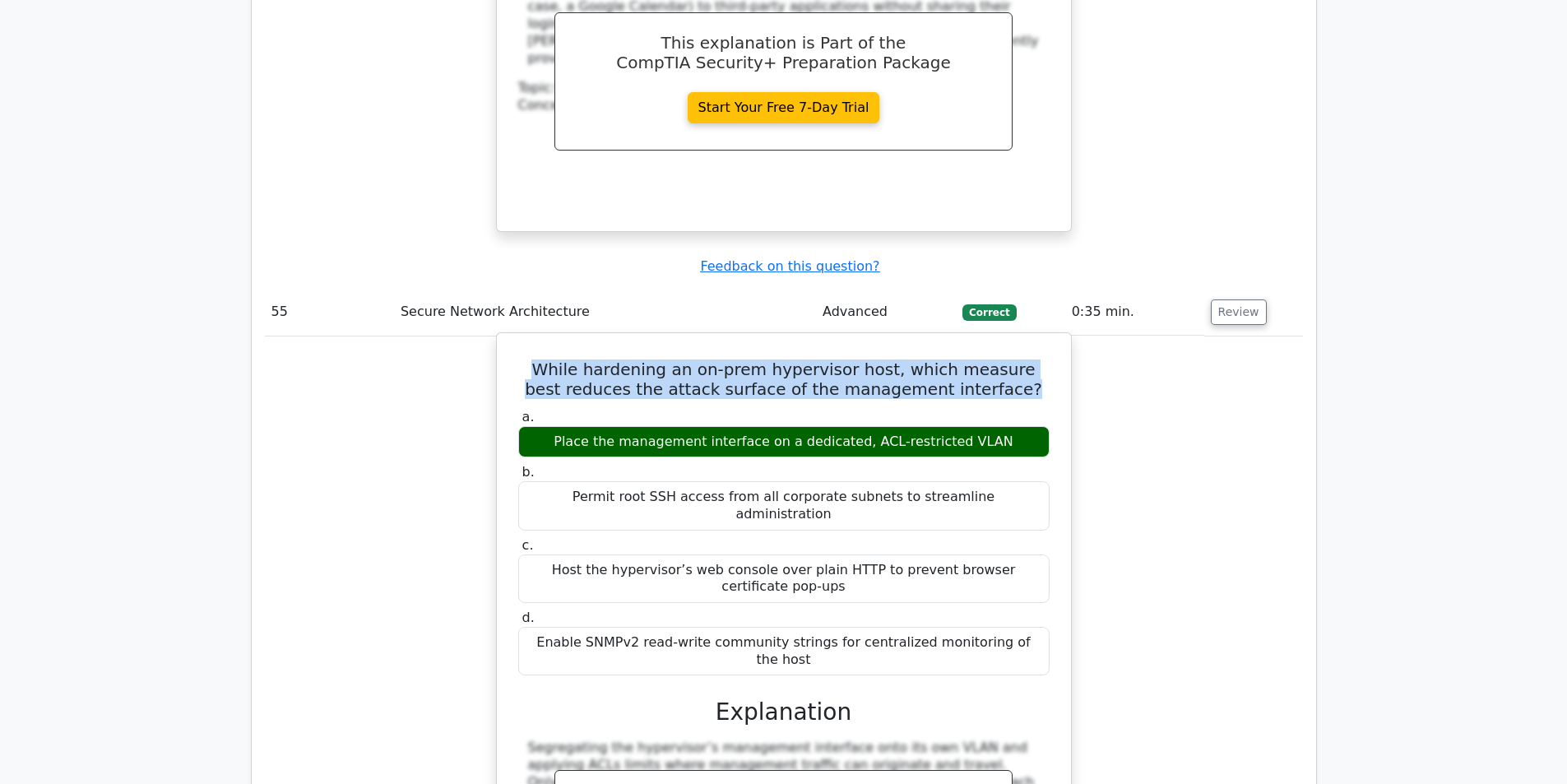
click at [641, 359] on h5 "While hardening an on-prem hypervisor host, which measure best reduces the atta…" at bounding box center [784, 378] width 534 height 39
click at [730, 359] on h5 "While hardening an on-prem hypervisor host, which measure best reduces the atta…" at bounding box center [784, 378] width 534 height 39
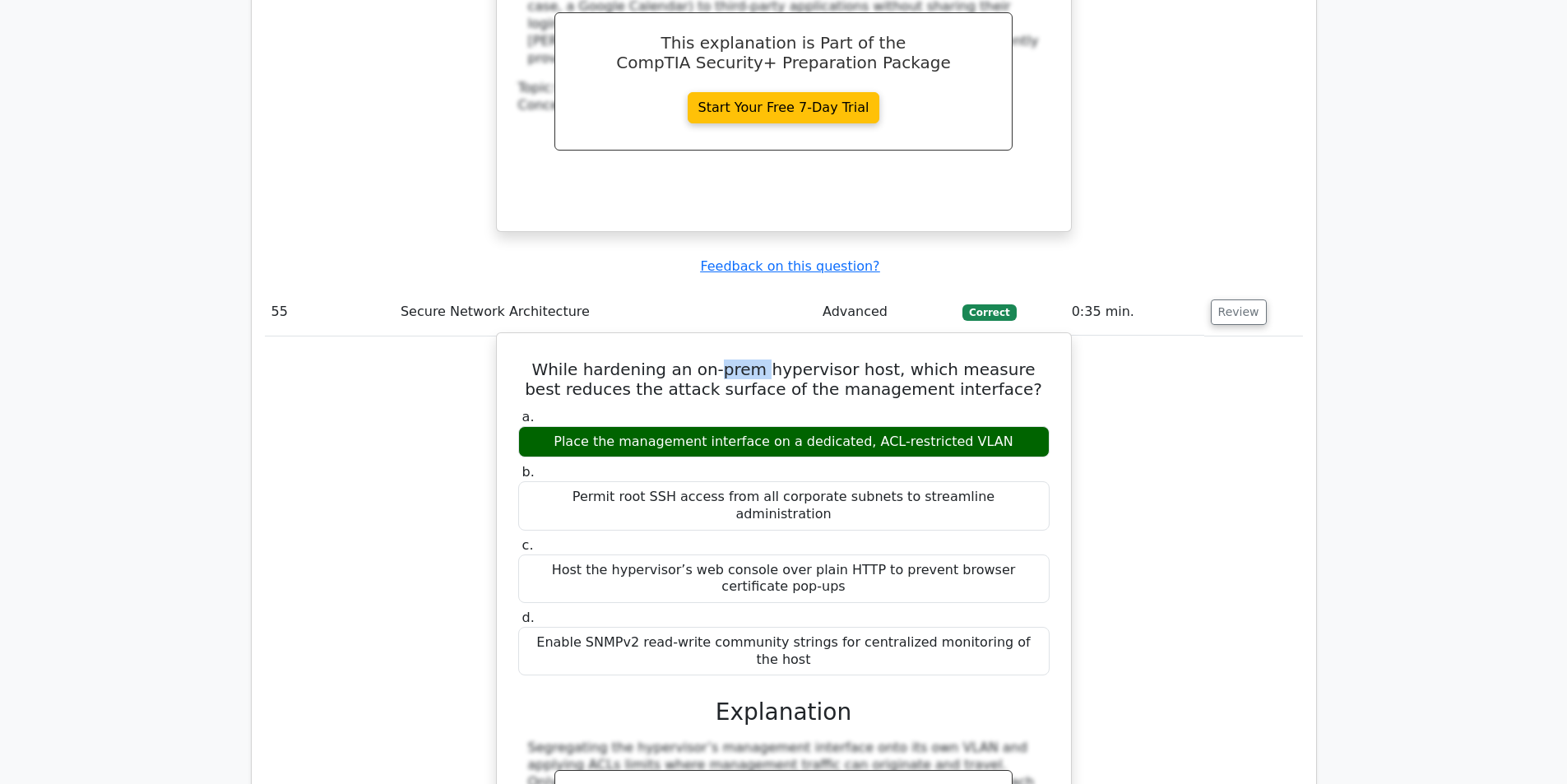
click at [730, 359] on h5 "While hardening an on-prem hypervisor host, which measure best reduces the atta…" at bounding box center [784, 378] width 534 height 39
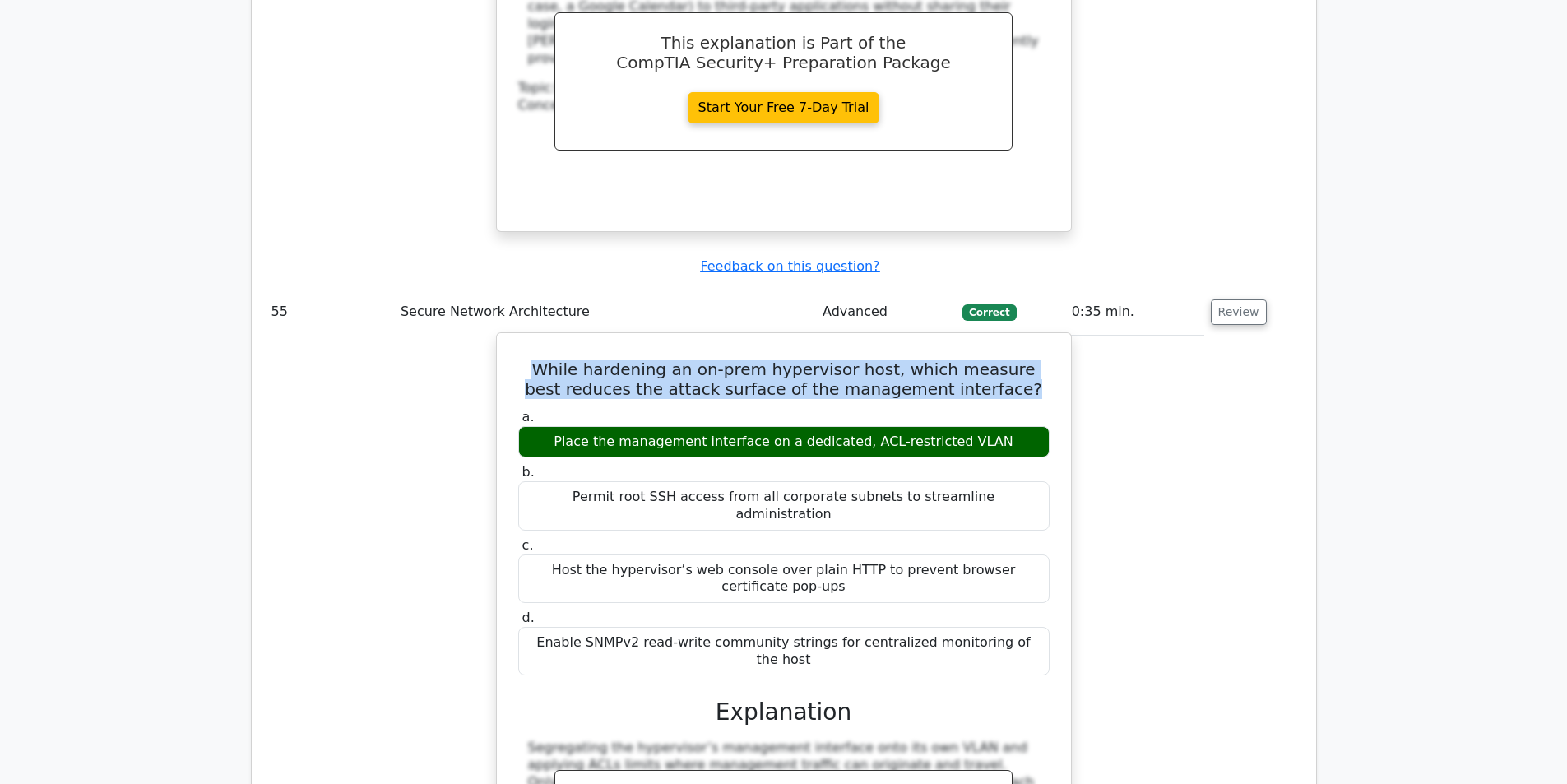
click at [730, 359] on h5 "While hardening an on-prem hypervisor host, which measure best reduces the atta…" at bounding box center [784, 378] width 534 height 39
click at [836, 359] on h5 "While hardening an on-prem hypervisor host, which measure best reduces the atta…" at bounding box center [784, 378] width 534 height 39
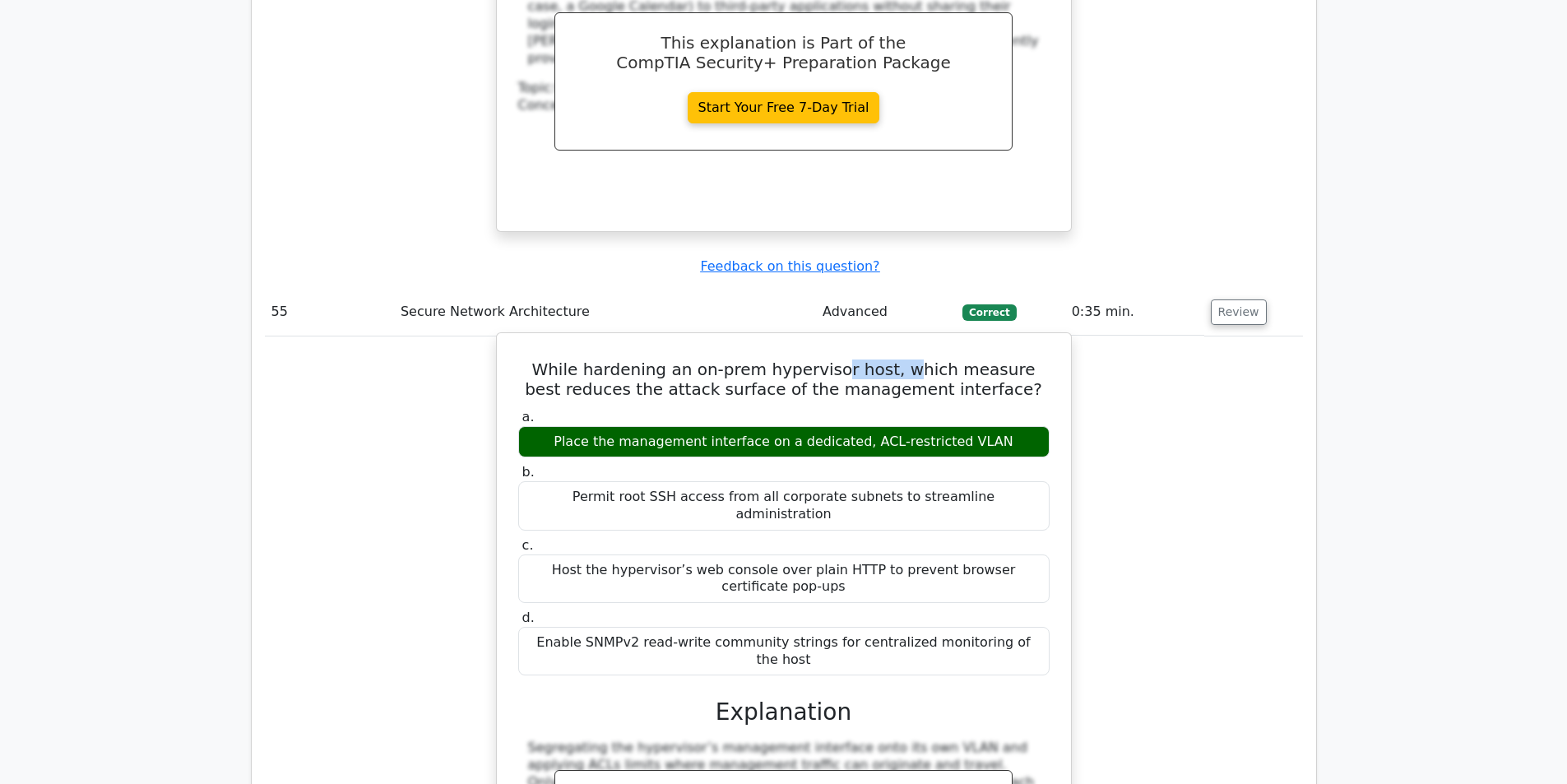
drag, startPoint x: 830, startPoint y: 238, endPoint x: 895, endPoint y: 239, distance: 65.0
click at [895, 359] on h5 "While hardening an on-prem hypervisor host, which measure best reduces the atta…" at bounding box center [784, 378] width 534 height 39
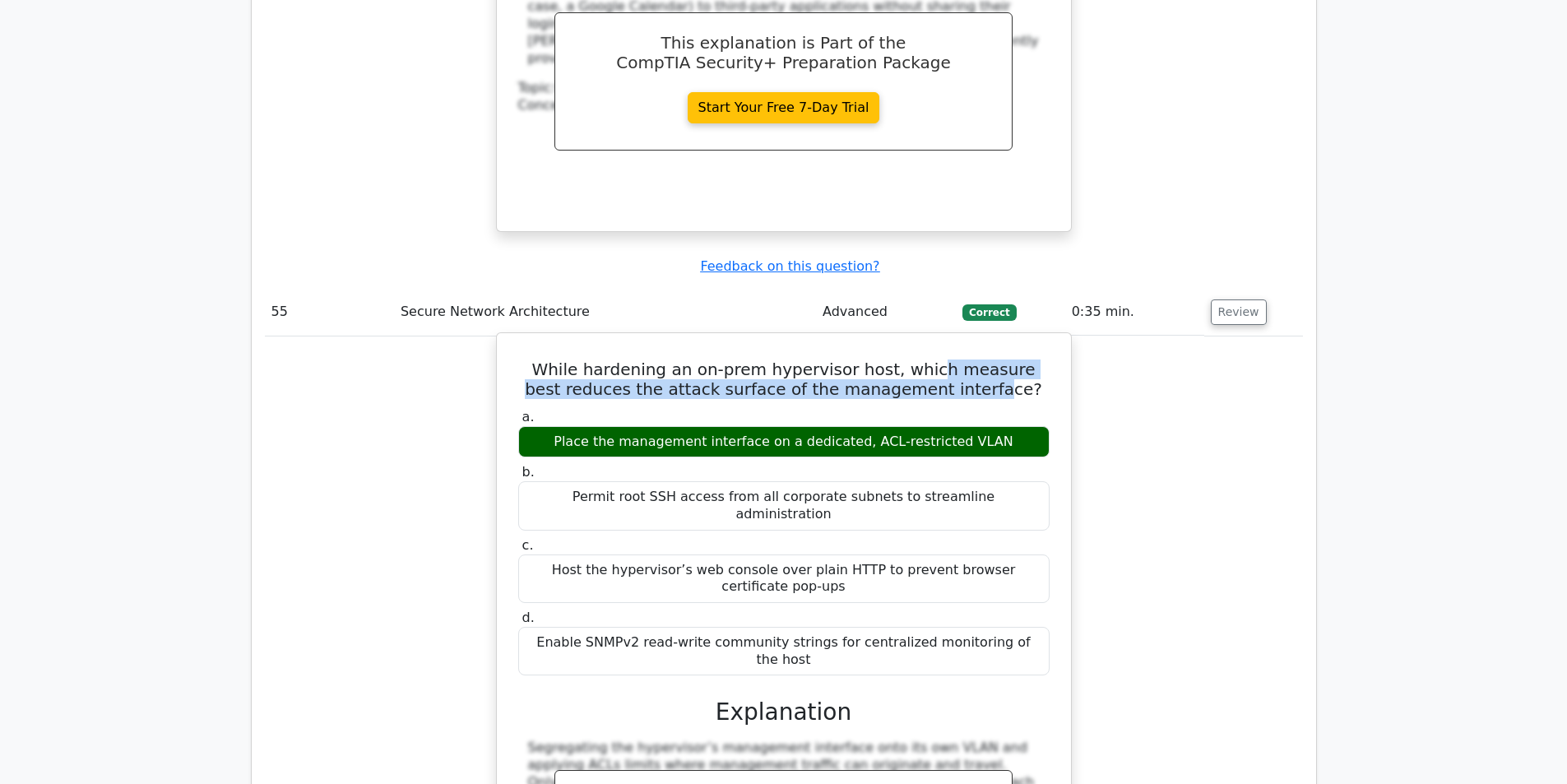
drag, startPoint x: 919, startPoint y: 239, endPoint x: 972, endPoint y: 258, distance: 56.3
click at [972, 359] on h5 "While hardening an on-prem hypervisor host, which measure best reduces the atta…" at bounding box center [784, 378] width 534 height 39
drag, startPoint x: 623, startPoint y: 309, endPoint x: 844, endPoint y: 309, distance: 221.0
click at [844, 426] on div "Place the management interface on a dedicated, ACL-restricted VLAN" at bounding box center [784, 441] width 532 height 32
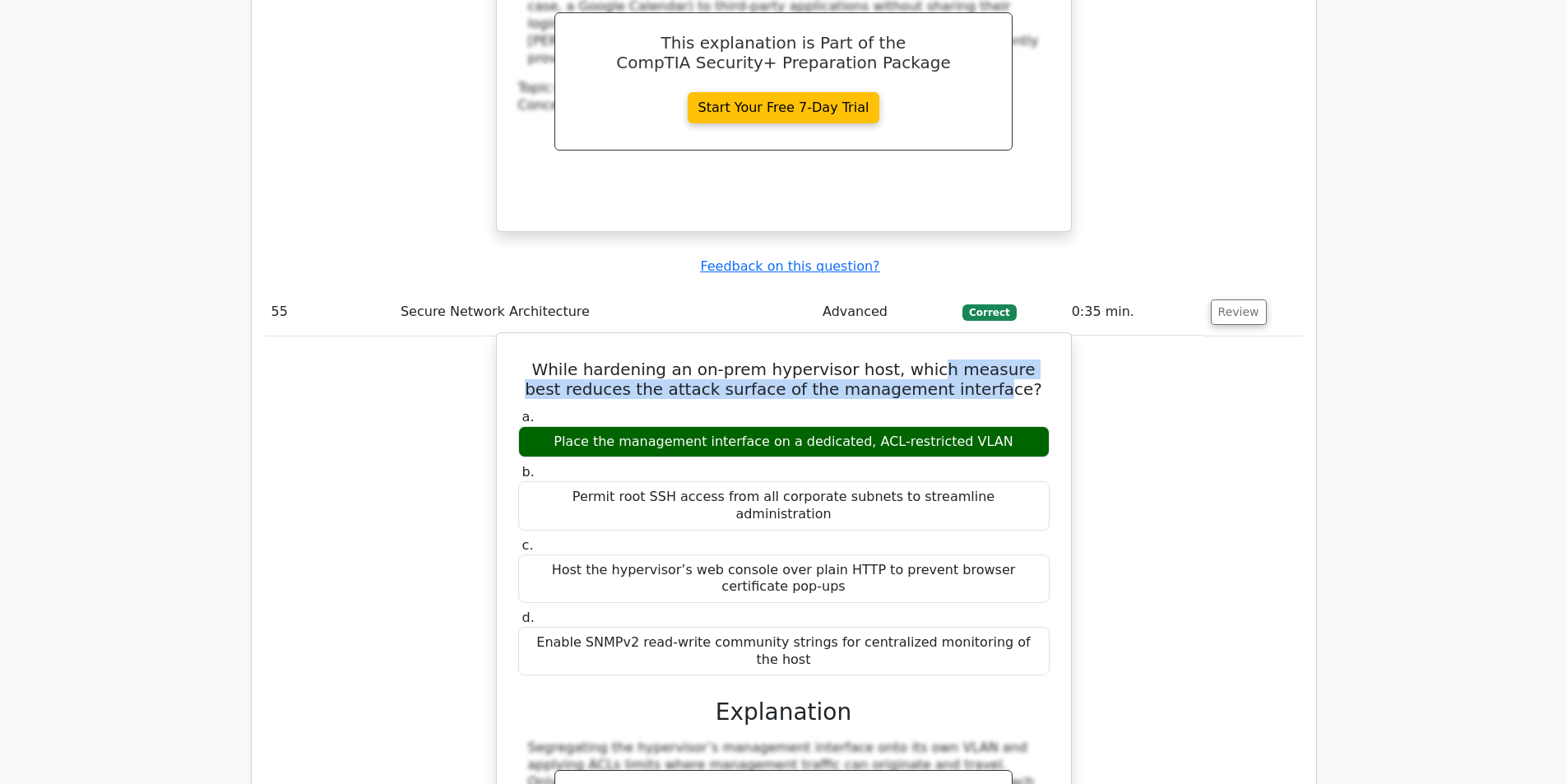
click at [844, 426] on div "Place the management interface on a dedicated, ACL-restricted VLAN" at bounding box center [784, 441] width 532 height 32
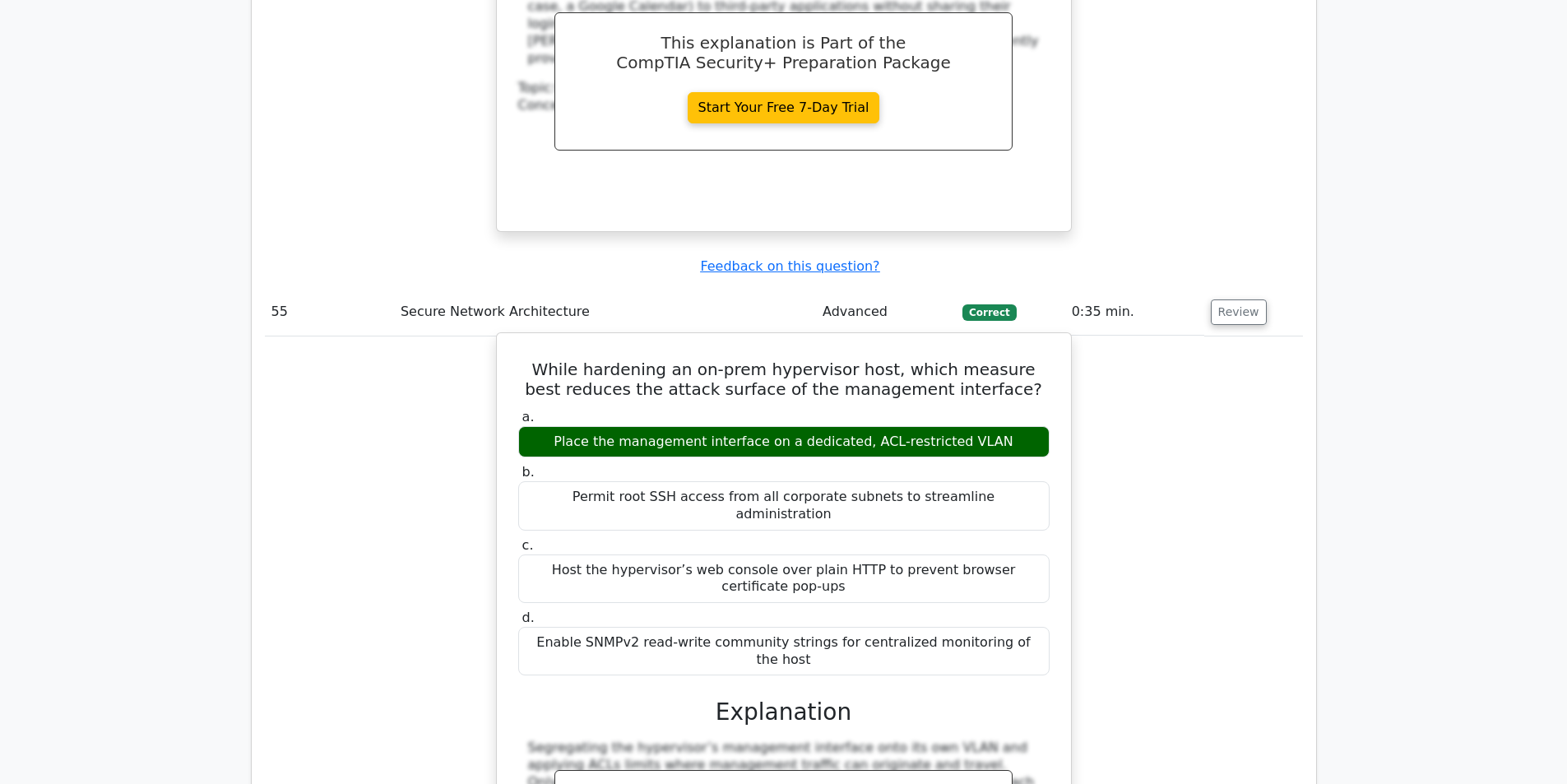
click at [873, 426] on div "Place the management interface on a dedicated, ACL-restricted VLAN" at bounding box center [784, 441] width 532 height 32
click at [778, 426] on div "Place the management interface on a dedicated, ACL-restricted VLAN" at bounding box center [784, 441] width 532 height 32
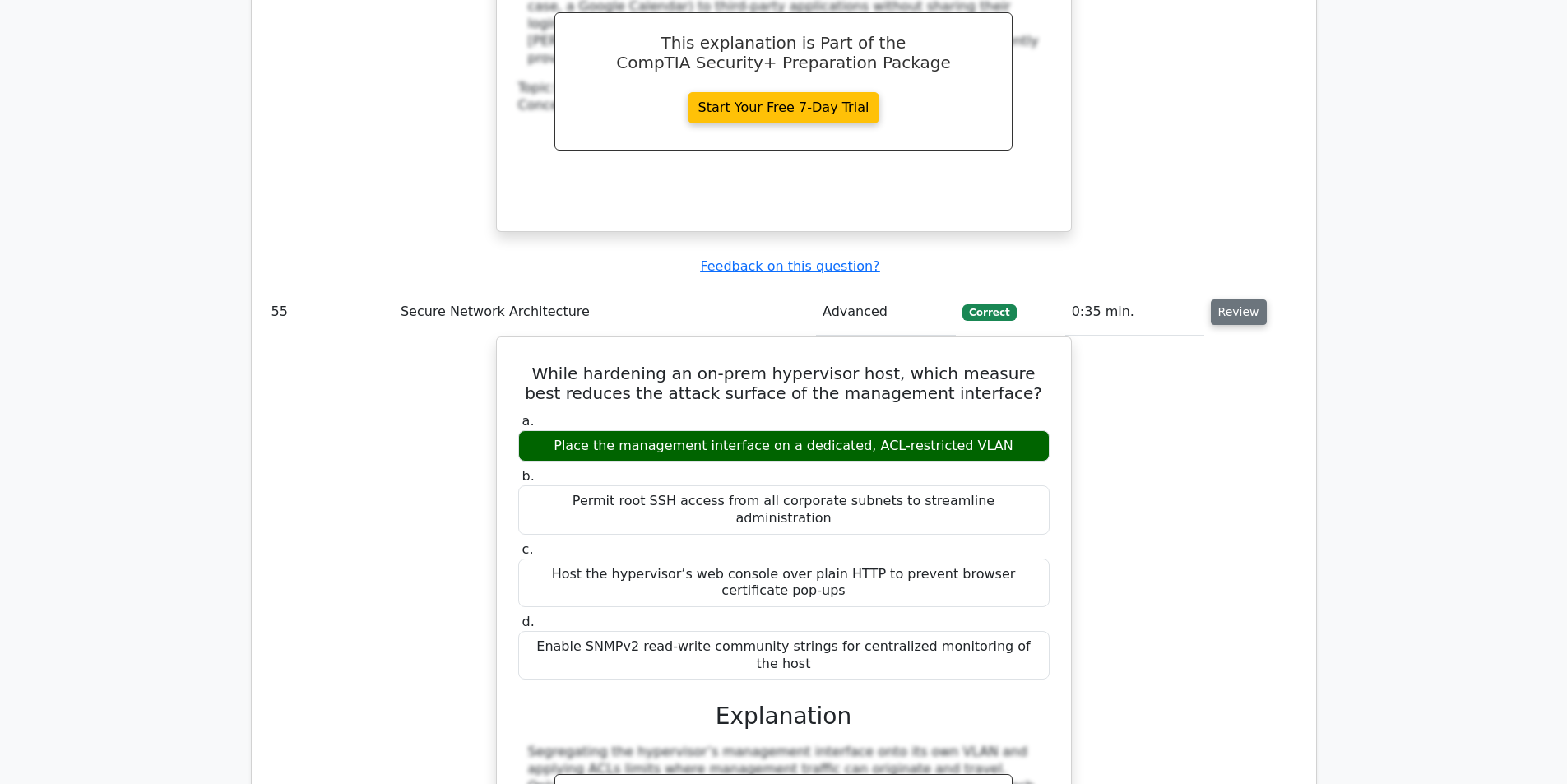
click at [1237, 299] on button "Review" at bounding box center [1239, 311] width 56 height 25
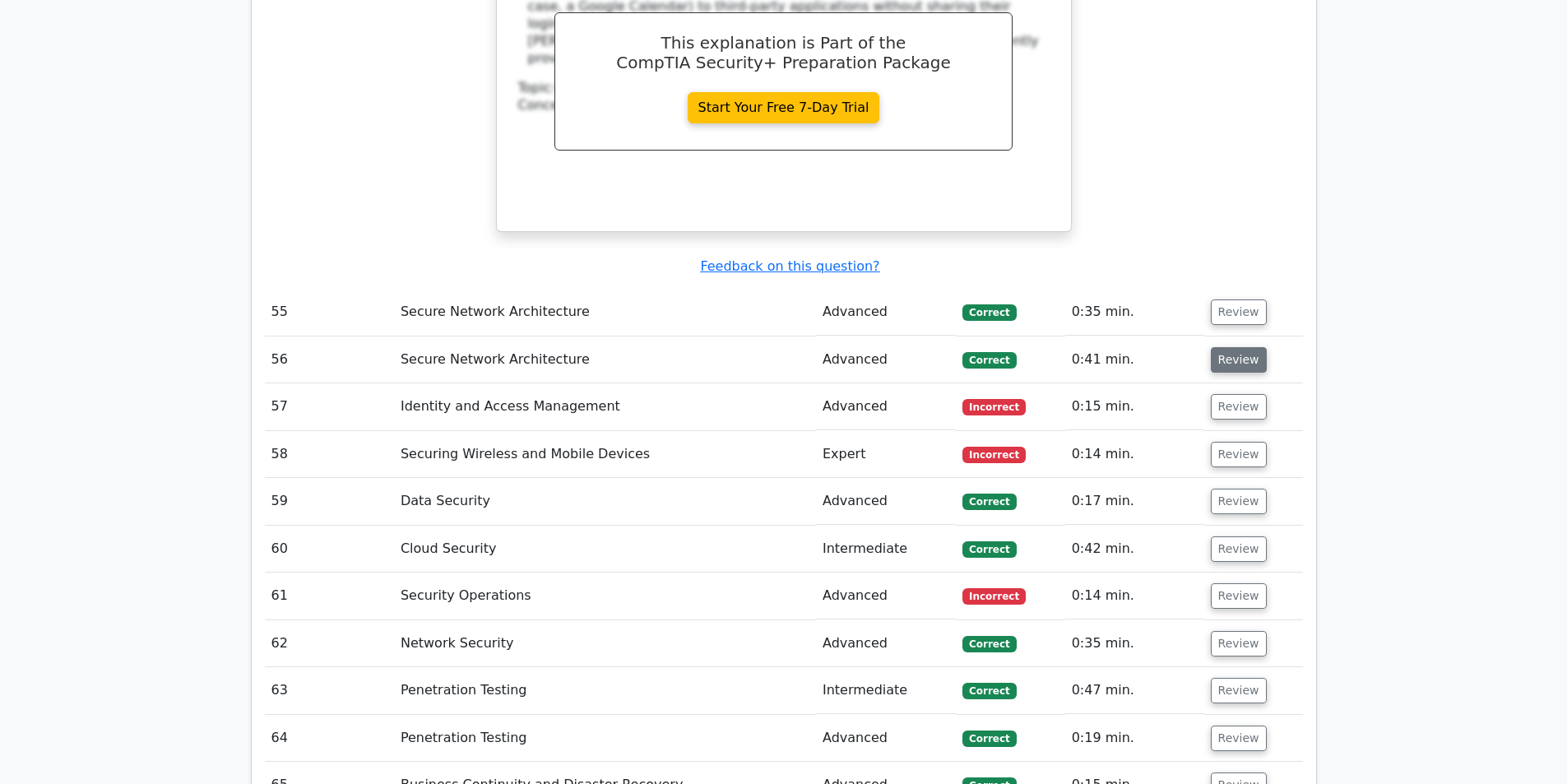
click at [1218, 347] on button "Review" at bounding box center [1239, 359] width 56 height 25
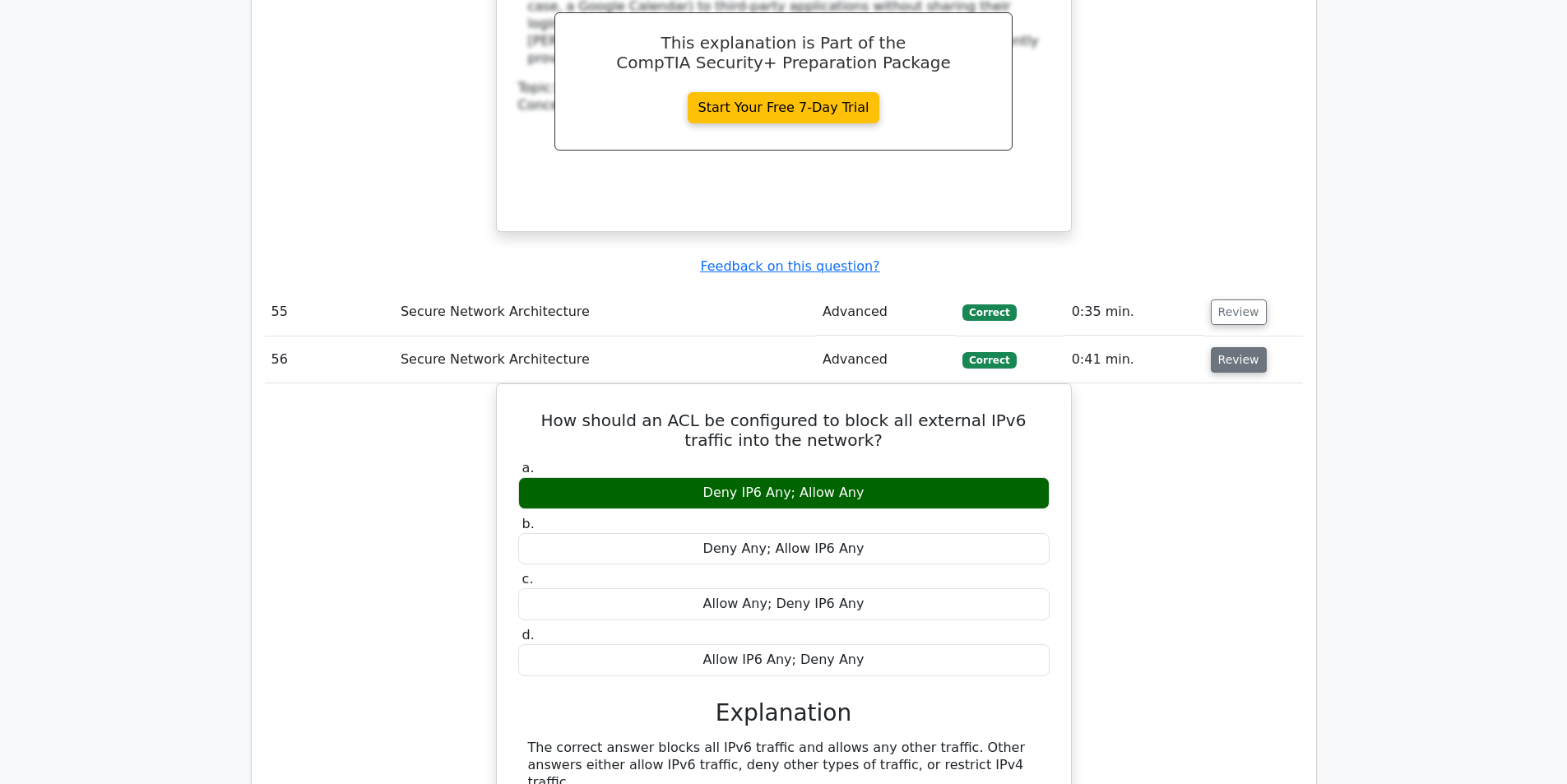
click at [1236, 347] on button "Review" at bounding box center [1239, 359] width 56 height 25
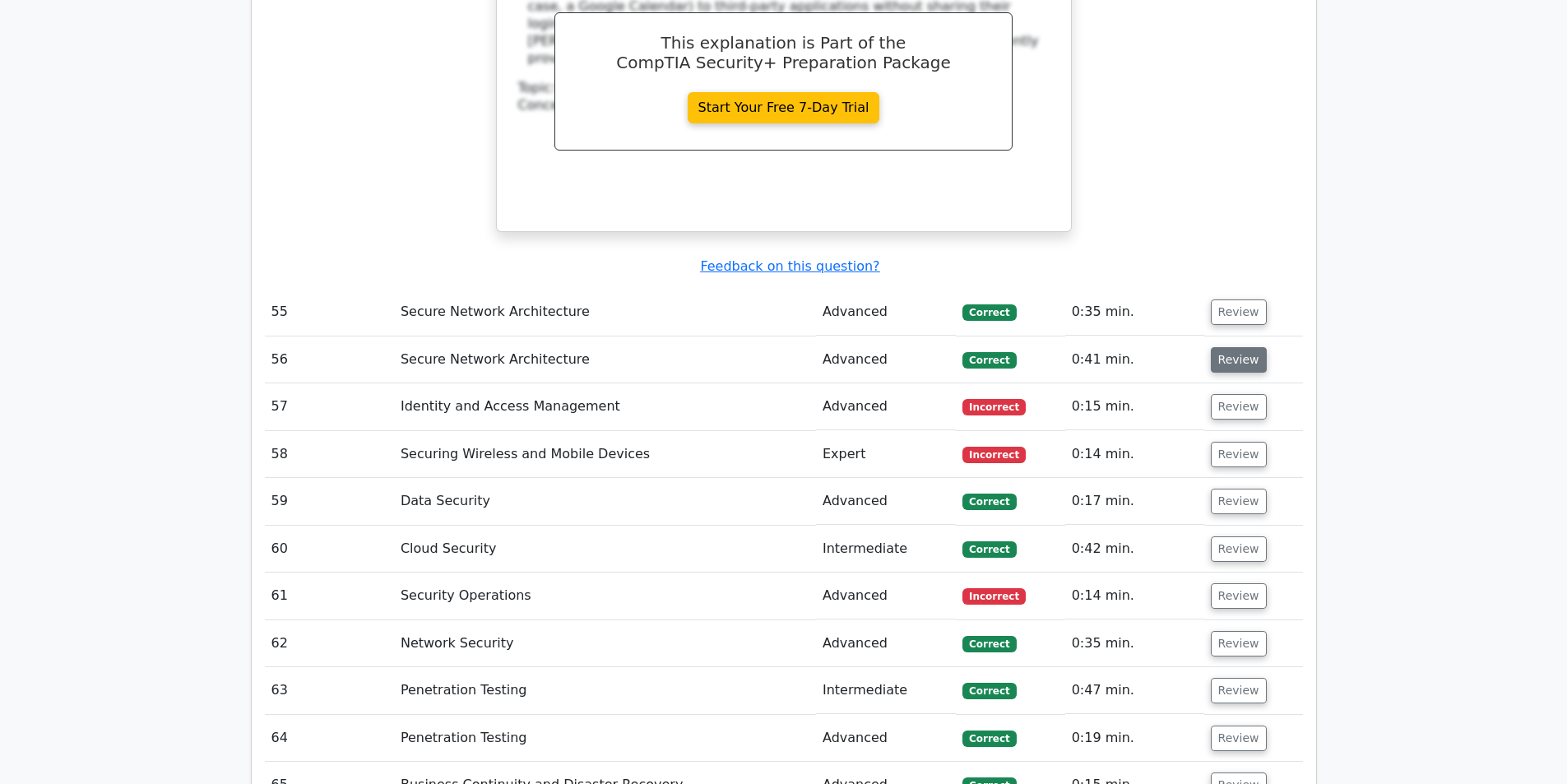
click at [1236, 347] on button "Review" at bounding box center [1239, 359] width 56 height 25
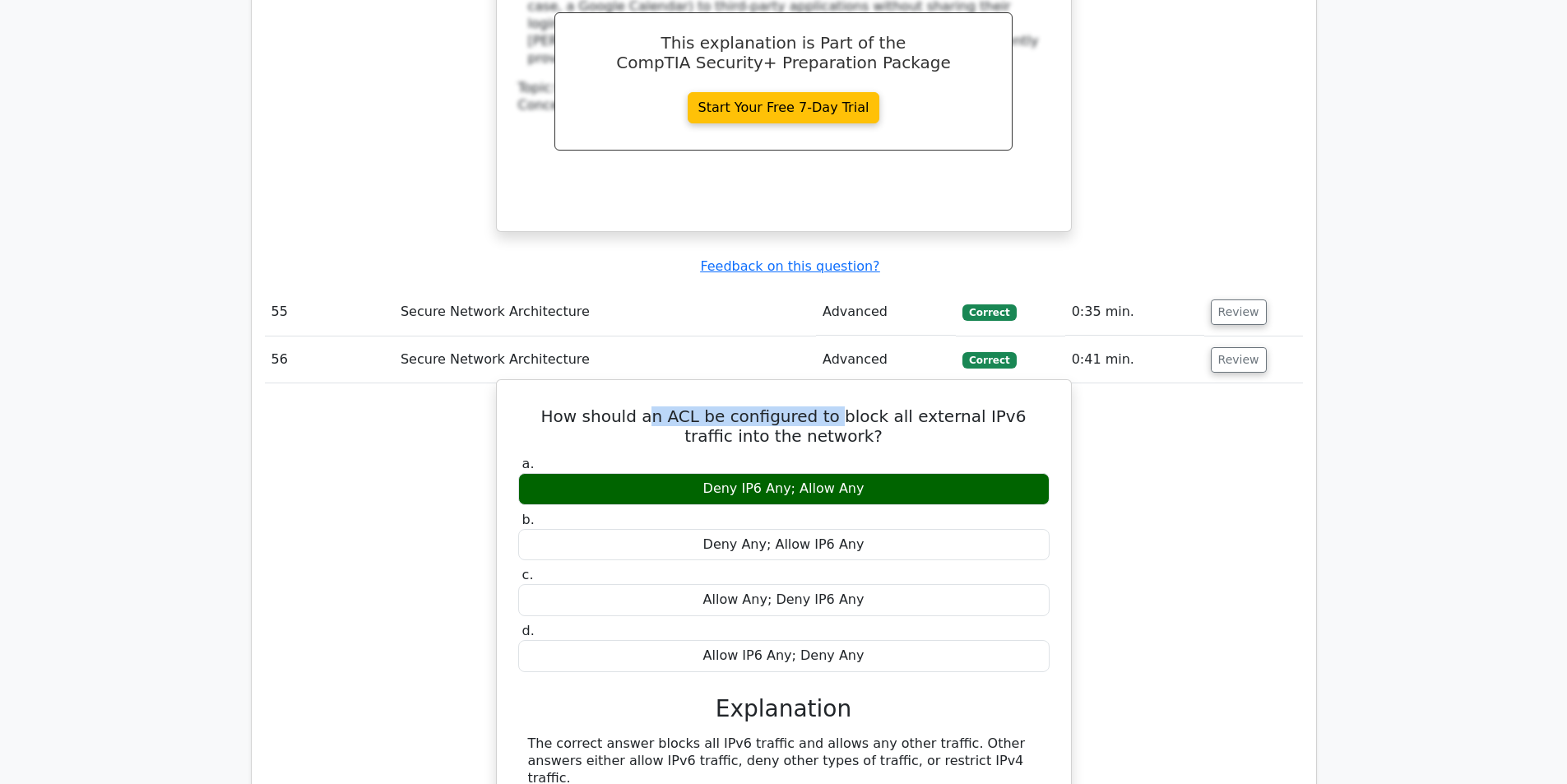
drag, startPoint x: 623, startPoint y: 277, endPoint x: 804, endPoint y: 284, distance: 181.1
click at [804, 406] on h5 "How should an ACL be configured to block all external IPv6 traffic into the net…" at bounding box center [784, 426] width 534 height 39
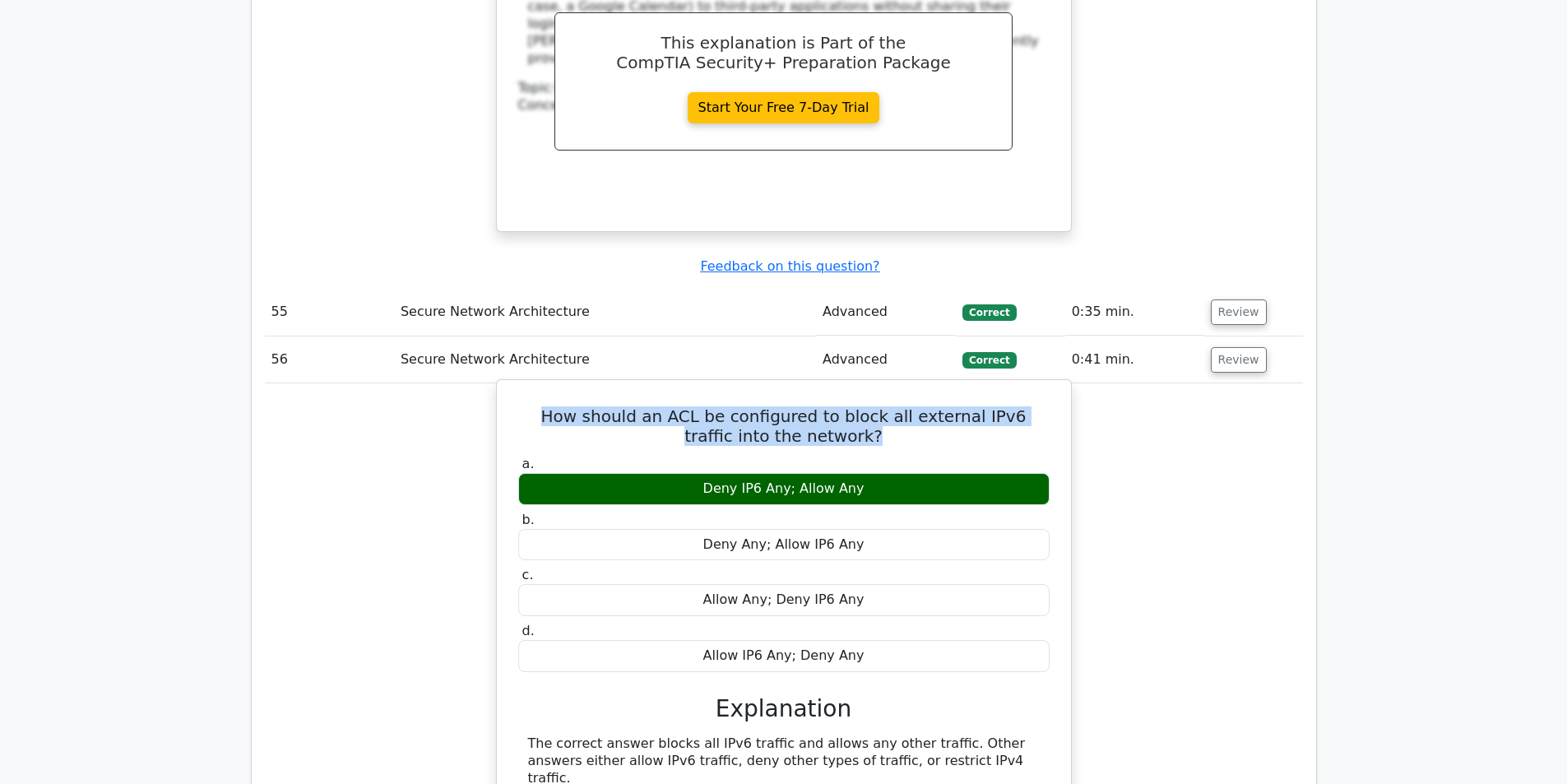
click at [804, 406] on h5 "How should an ACL be configured to block all external IPv6 traffic into the net…" at bounding box center [784, 426] width 534 height 39
click at [858, 406] on h5 "How should an ACL be configured to block all external IPv6 traffic into the net…" at bounding box center [784, 426] width 534 height 39
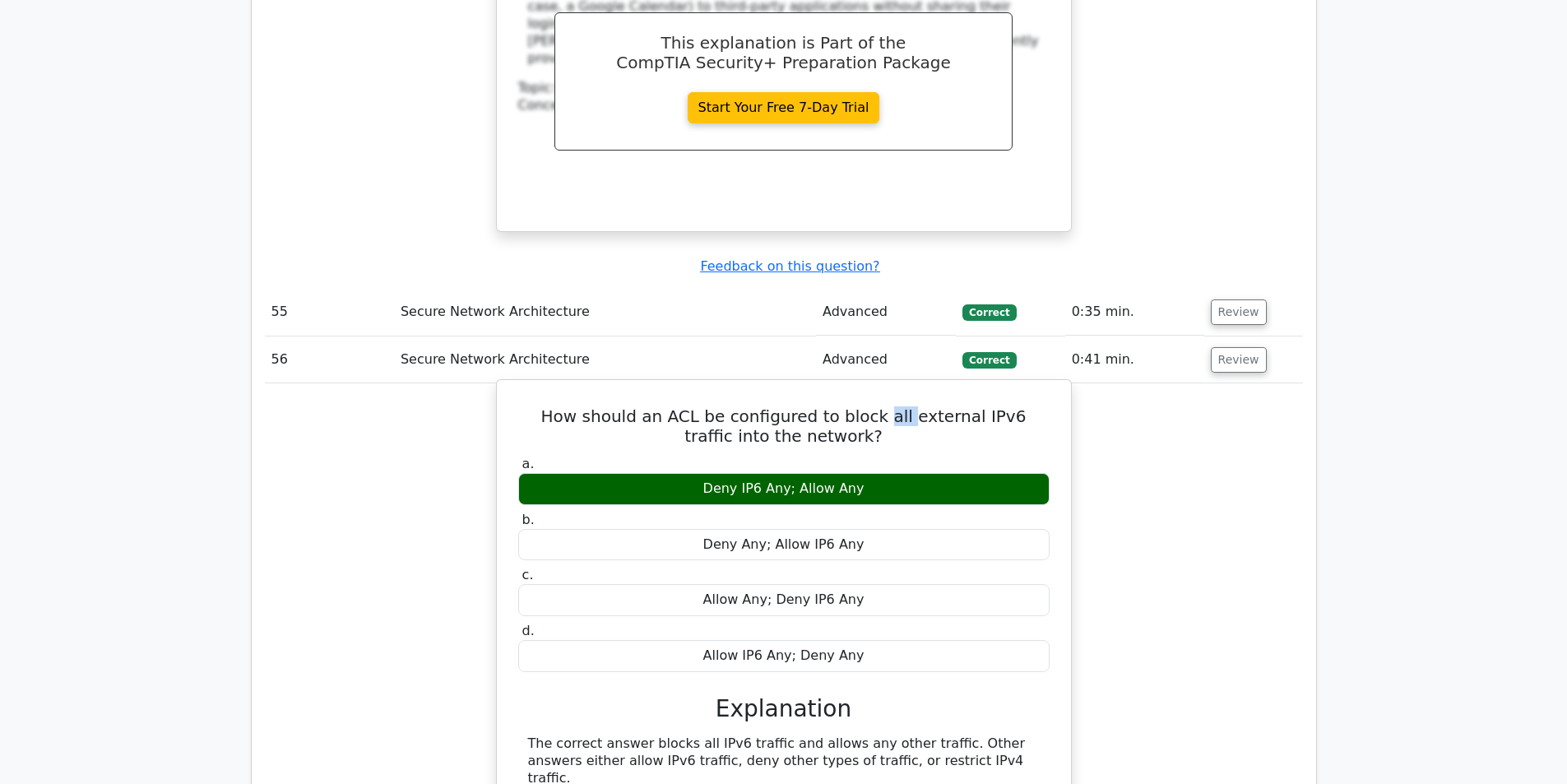
click at [858, 406] on h5 "How should an ACL be configured to block all external IPv6 traffic into the net…" at bounding box center [784, 426] width 534 height 39
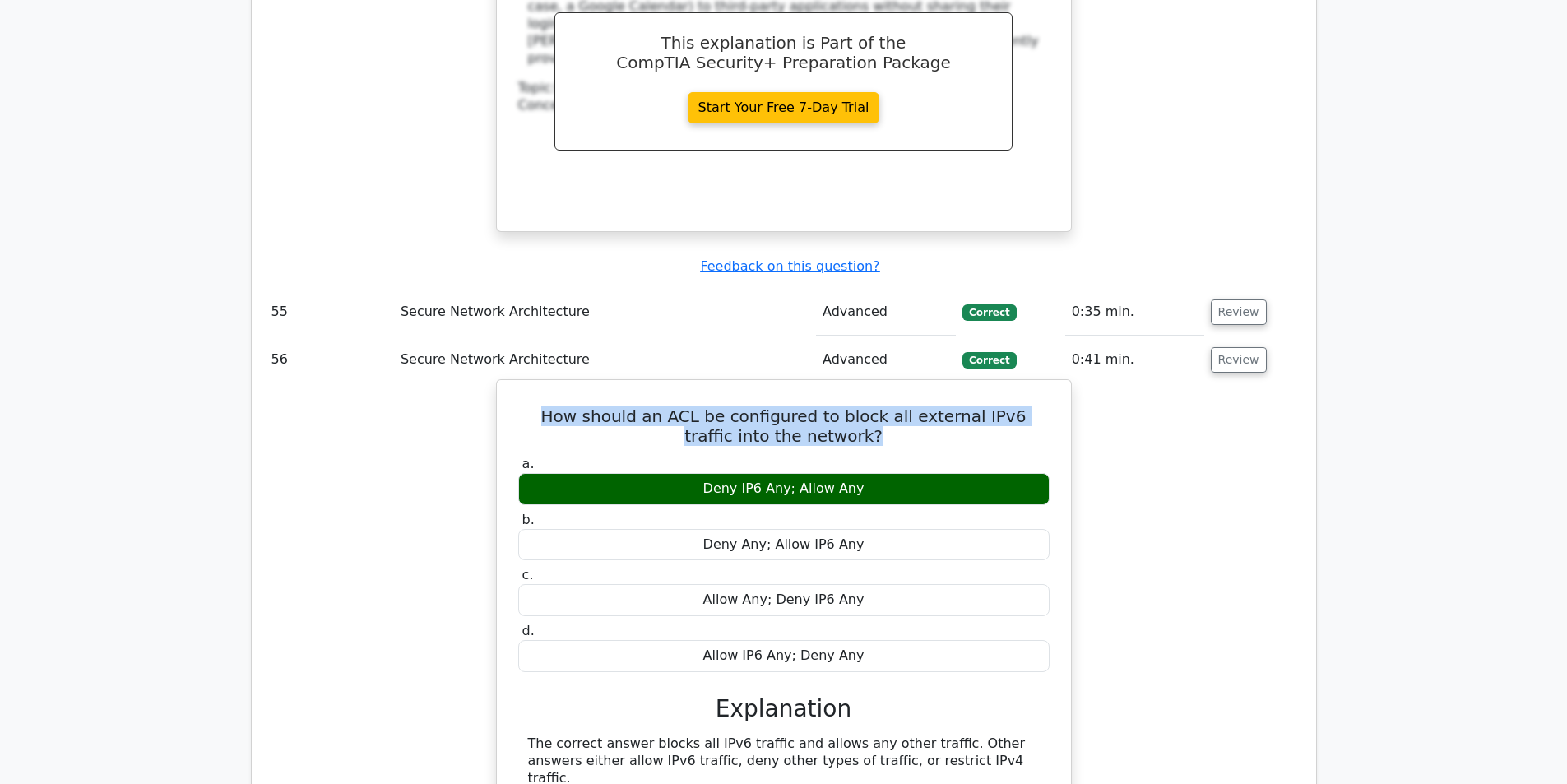
click at [858, 406] on h5 "How should an ACL be configured to block all external IPv6 traffic into the net…" at bounding box center [784, 426] width 534 height 39
click at [880, 406] on h5 "How should an ACL be configured to block all external IPv6 traffic into the net…" at bounding box center [784, 426] width 534 height 39
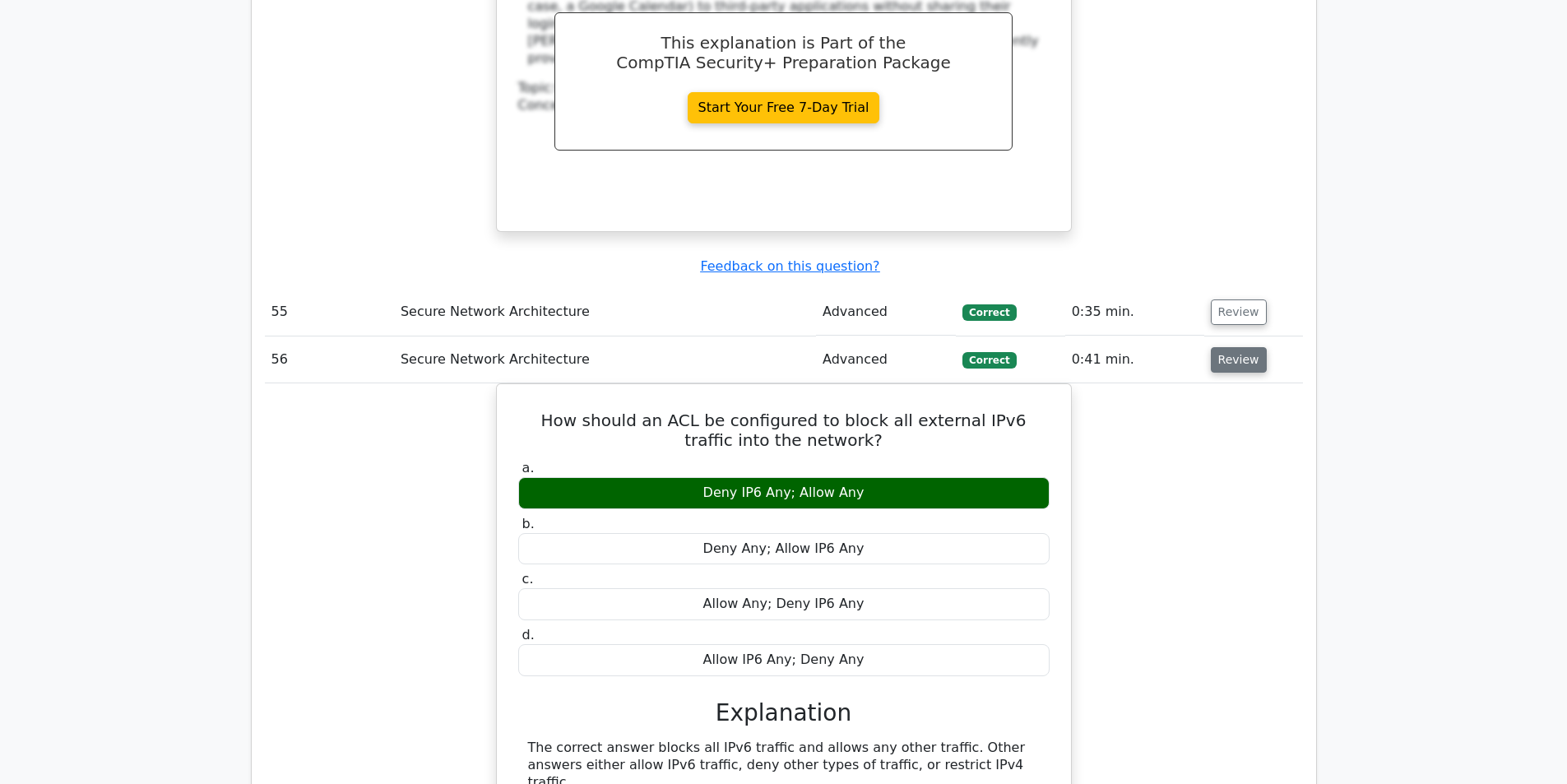
click at [1225, 347] on button "Review" at bounding box center [1239, 359] width 56 height 25
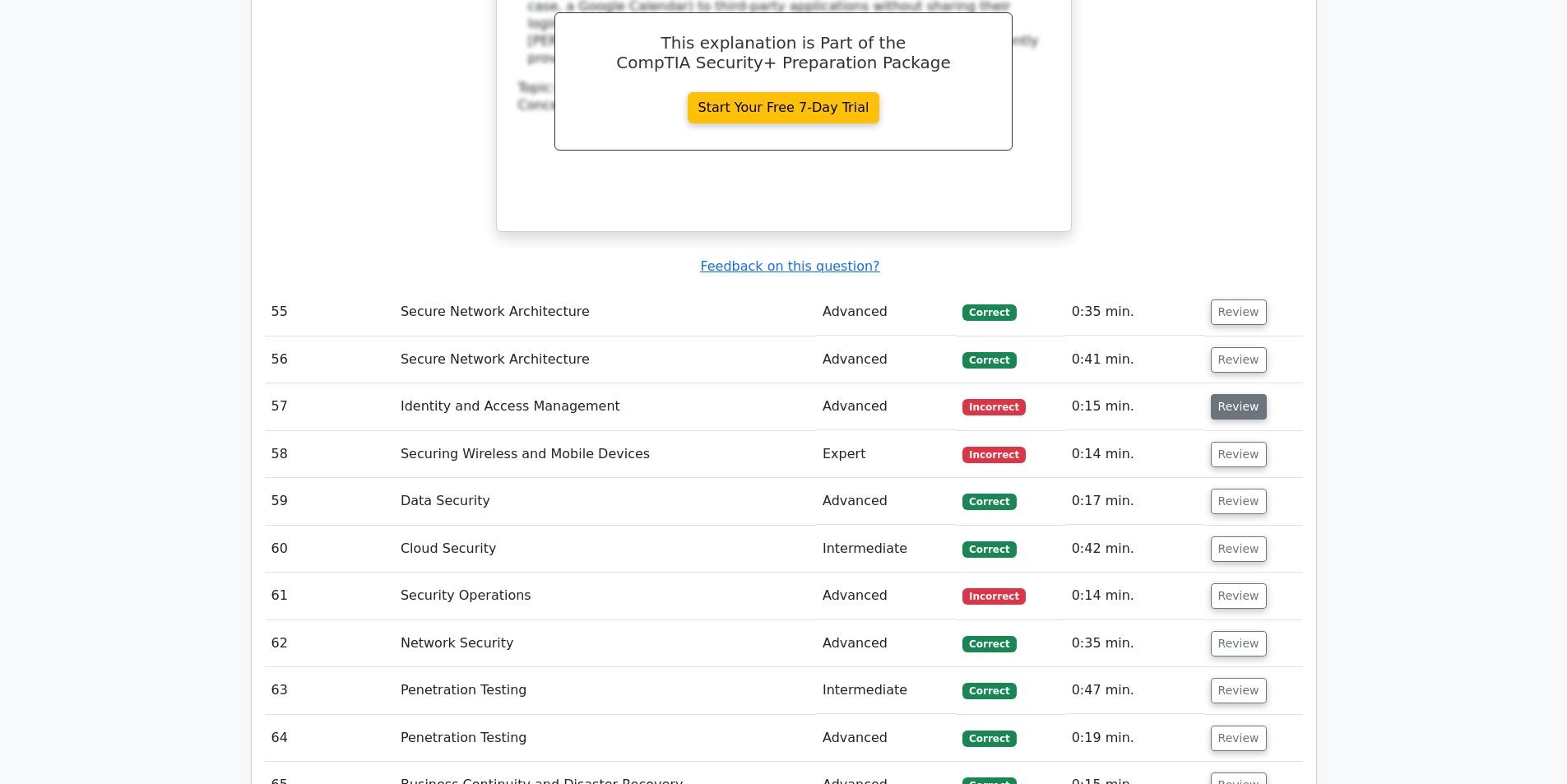
click at [1227, 394] on button "Review" at bounding box center [1239, 406] width 56 height 25
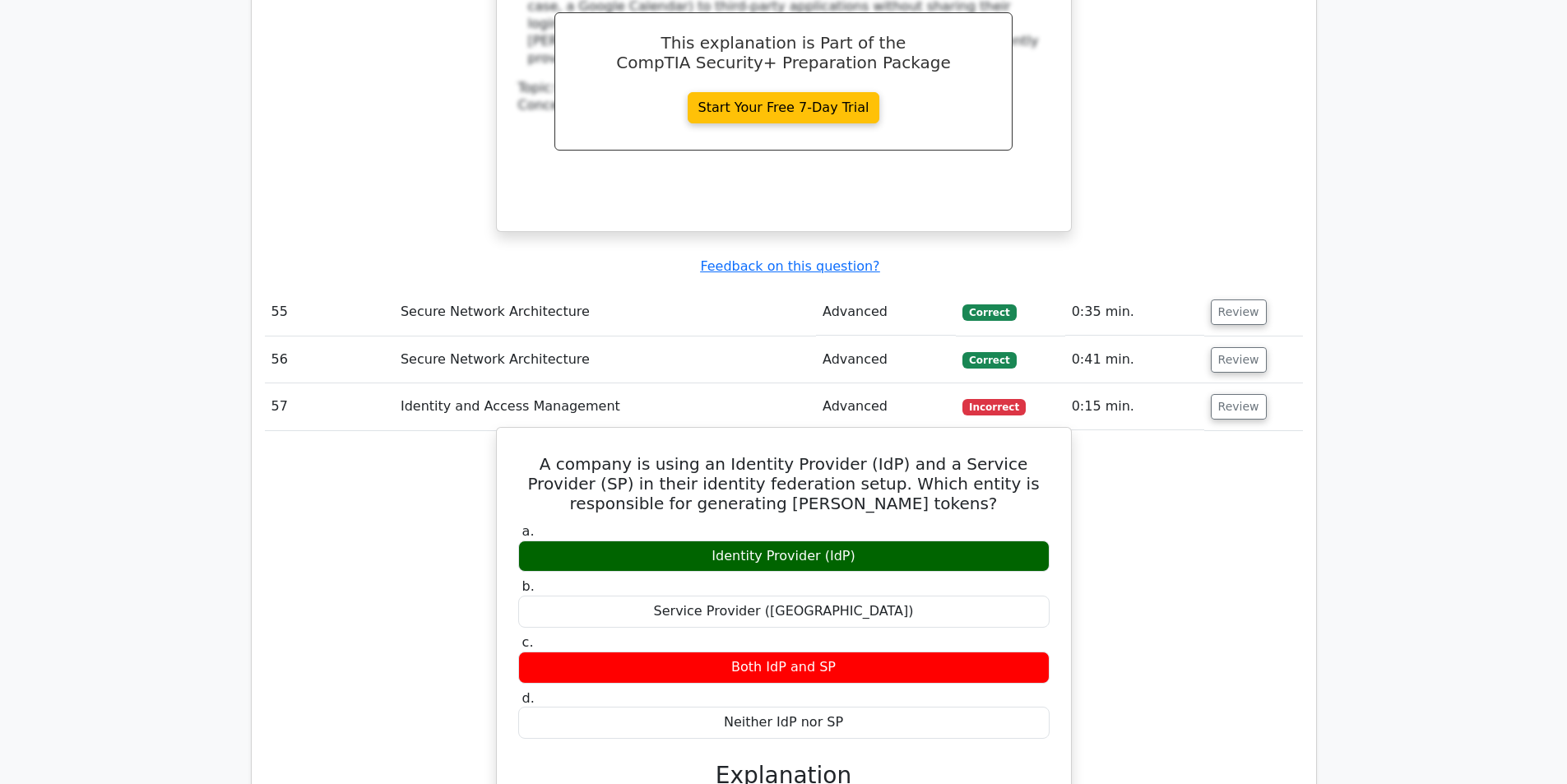
click at [756, 454] on h5 "A company is using an Identity Provider (IdP) and a Service Provider (SP) in th…" at bounding box center [784, 483] width 534 height 59
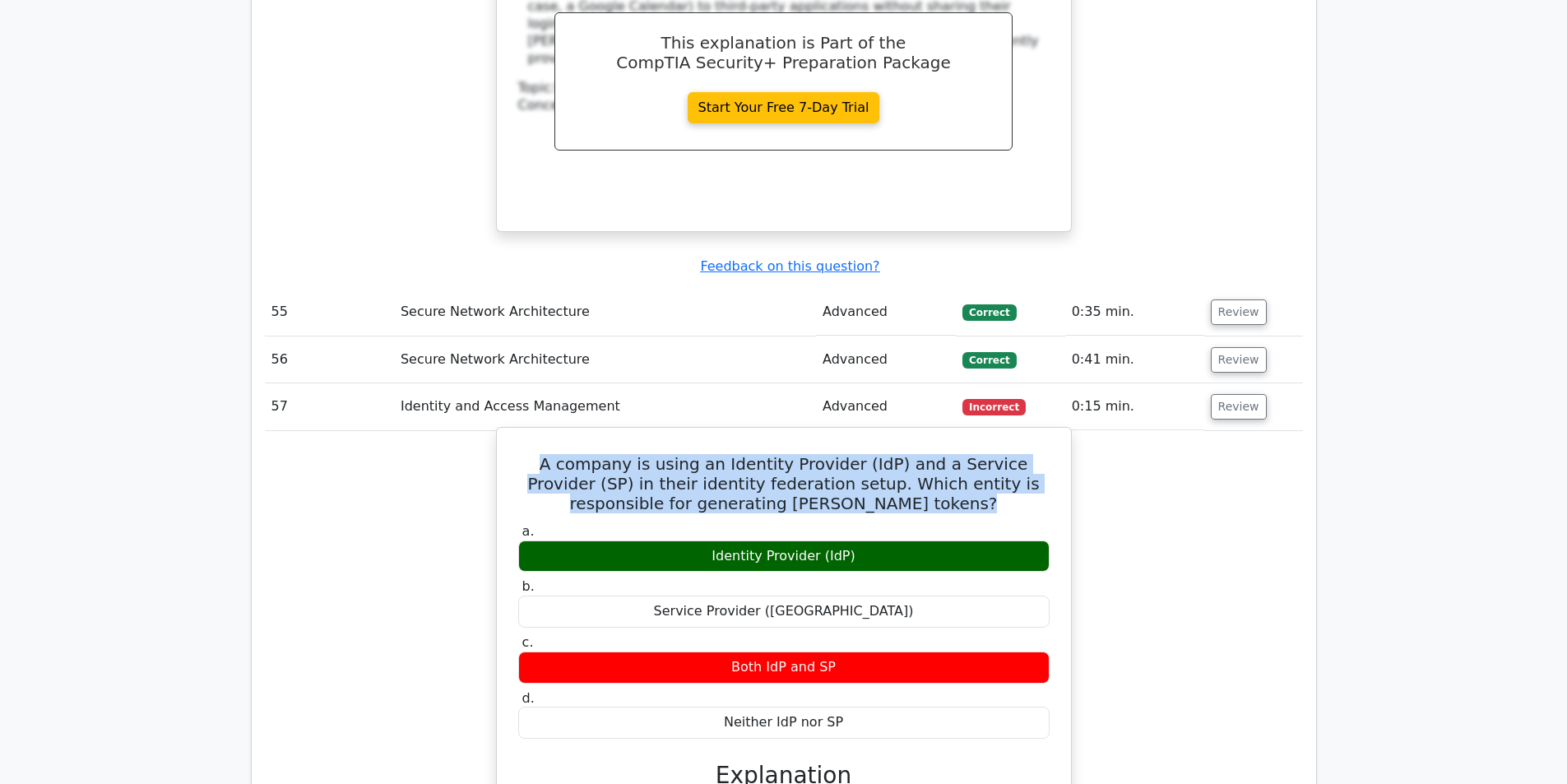
click at [756, 454] on h5 "A company is using an Identity Provider (IdP) and a Service Provider (SP) in th…" at bounding box center [784, 483] width 534 height 59
drag, startPoint x: 756, startPoint y: 339, endPoint x: 770, endPoint y: 348, distance: 16.6
click at [770, 454] on h5 "A company is using an Identity Provider (IdP) and a Service Provider (SP) in th…" at bounding box center [784, 483] width 534 height 59
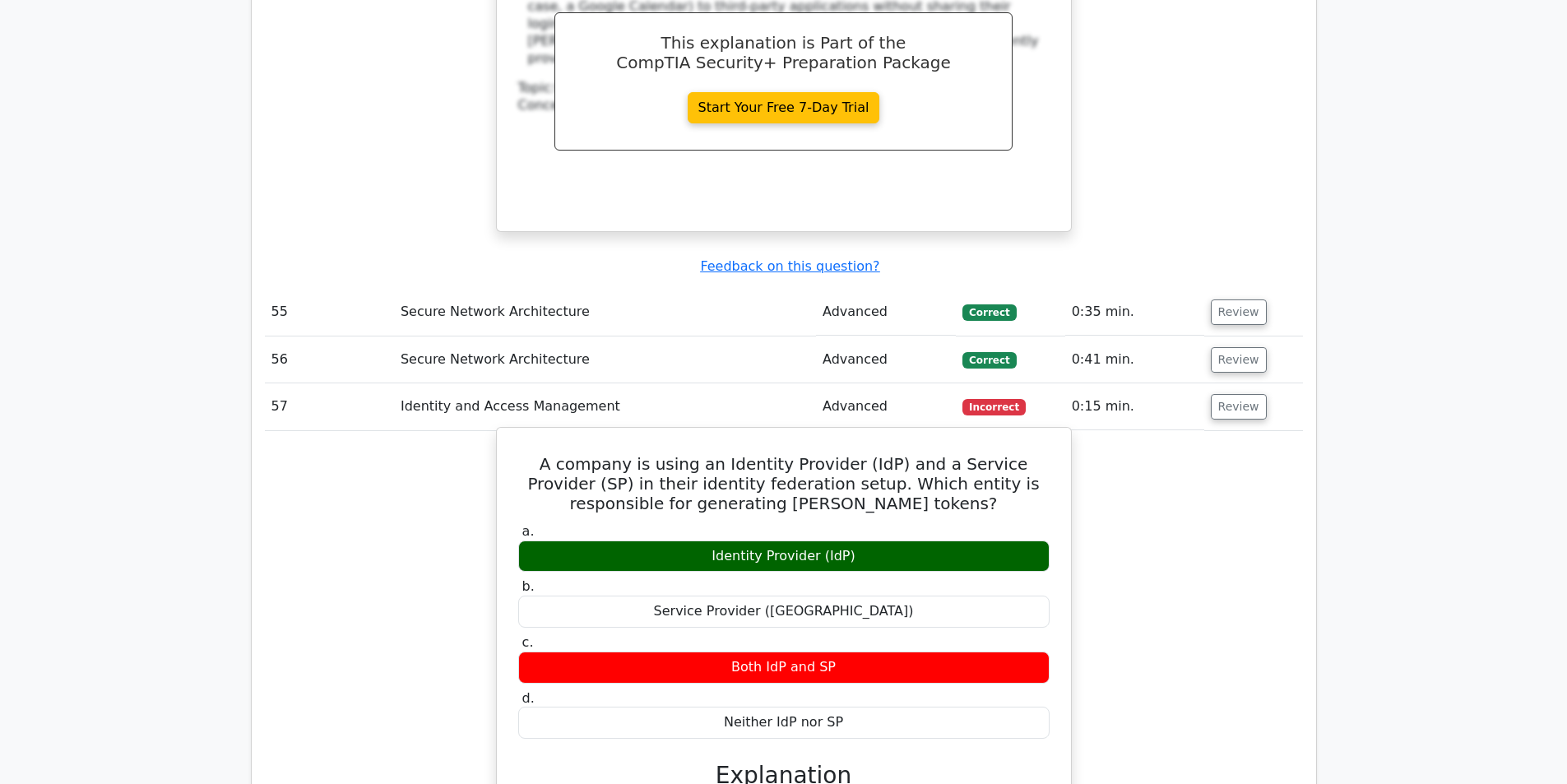
click at [777, 454] on h5 "A company is using an Identity Provider (IdP) and a Service Provider (SP) in th…" at bounding box center [784, 483] width 534 height 59
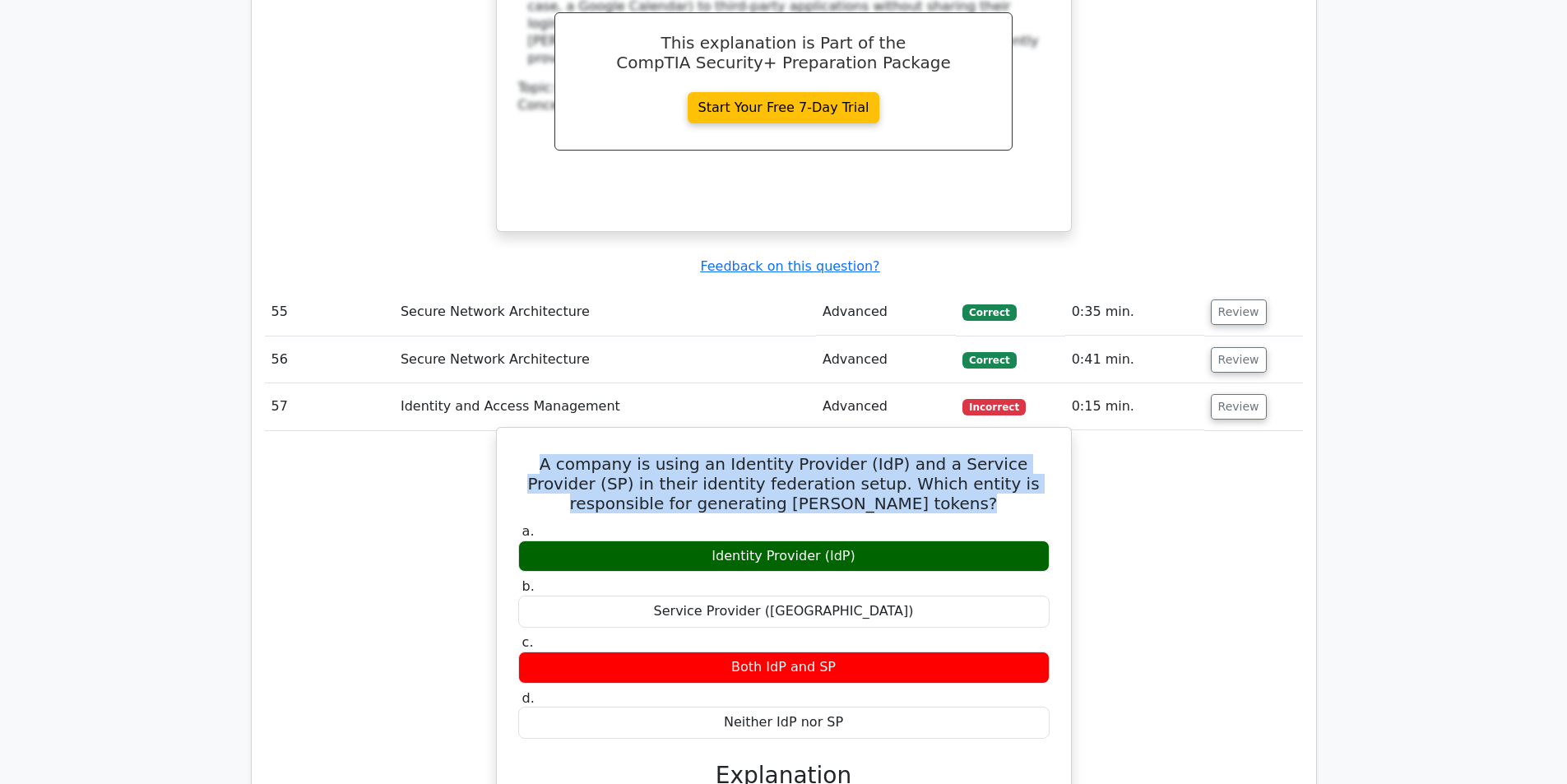
click at [777, 454] on h5 "A company is using an Identity Provider (IdP) and a Service Provider (SP) in th…" at bounding box center [784, 483] width 534 height 59
copy div "A company is using an Identity Provider (IdP) and a Service Provider (SP) in th…"
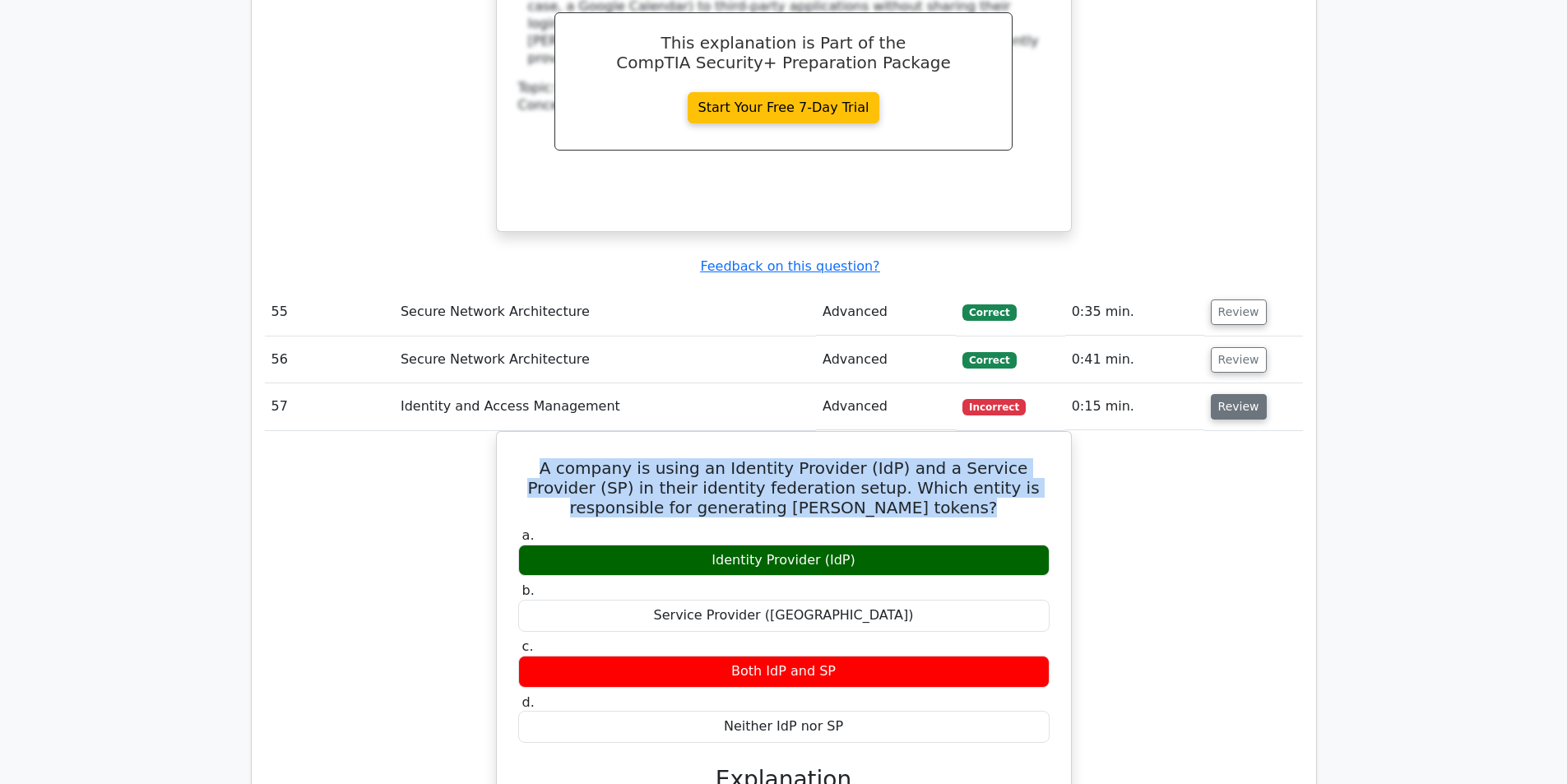
click at [1230, 394] on button "Review" at bounding box center [1239, 406] width 56 height 25
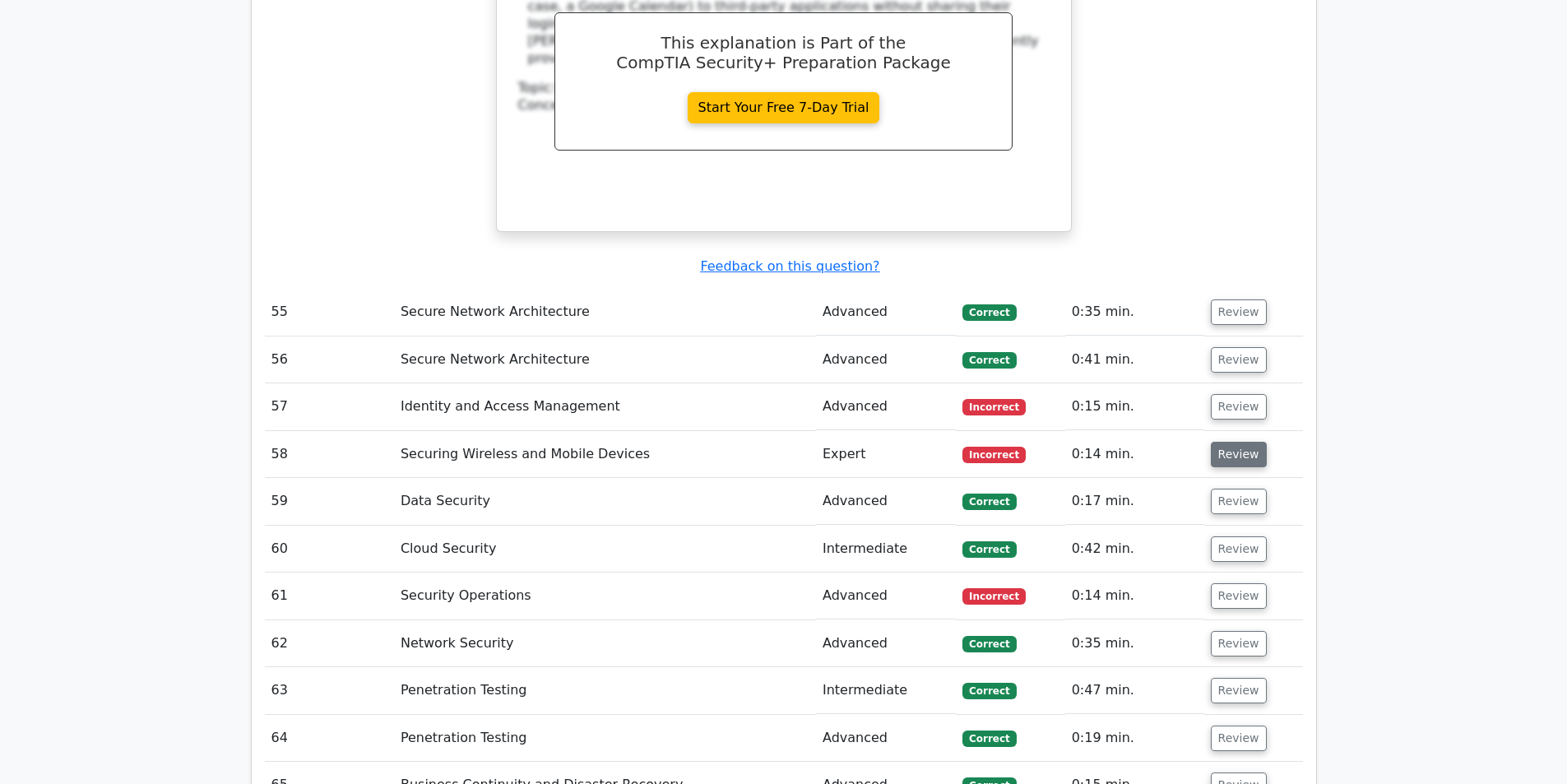
click at [1240, 441] on button "Review" at bounding box center [1239, 454] width 56 height 25
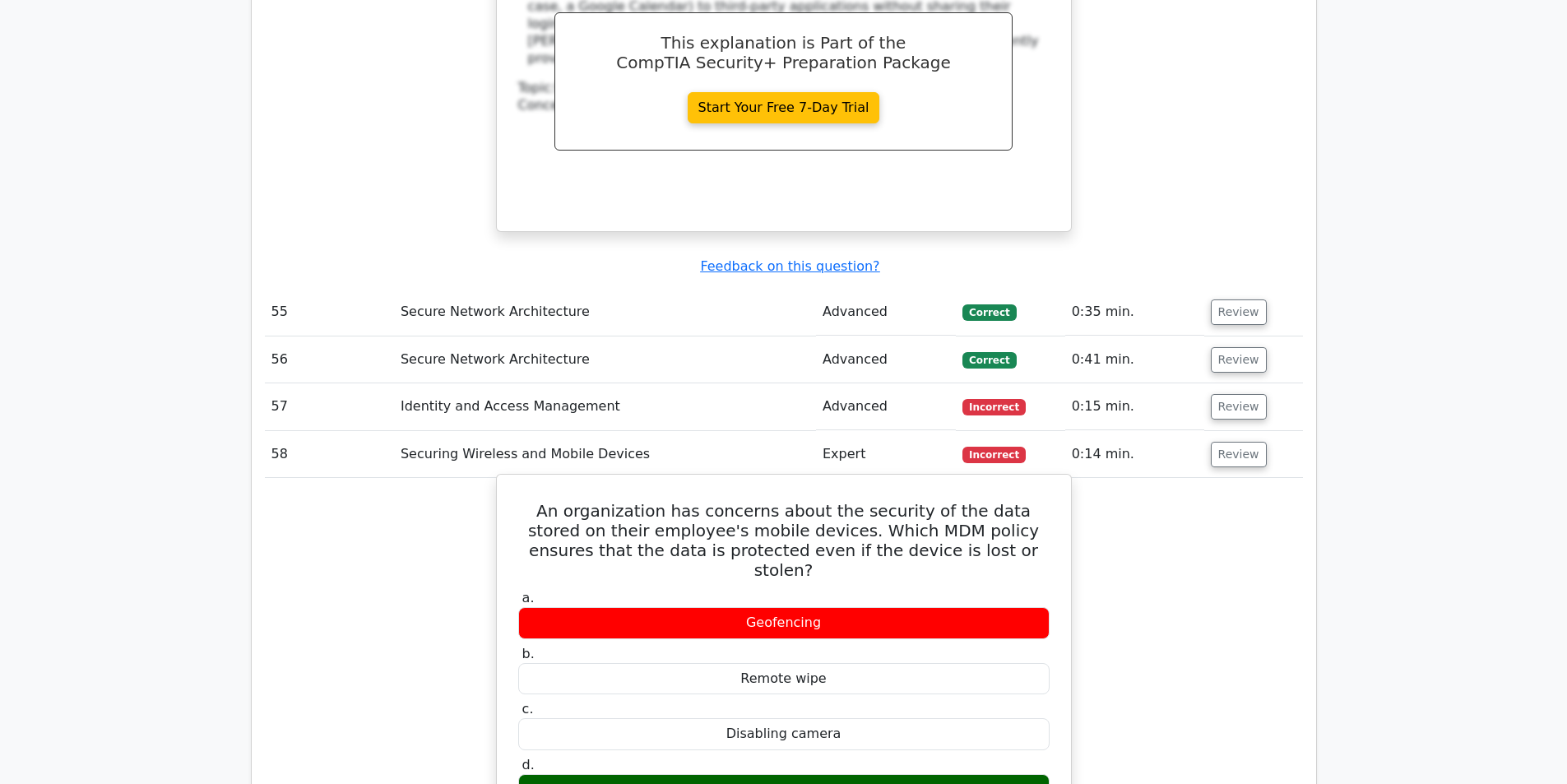
click at [783, 501] on h5 "An organization has concerns about the security of the data stored on their emp…" at bounding box center [784, 540] width 534 height 79
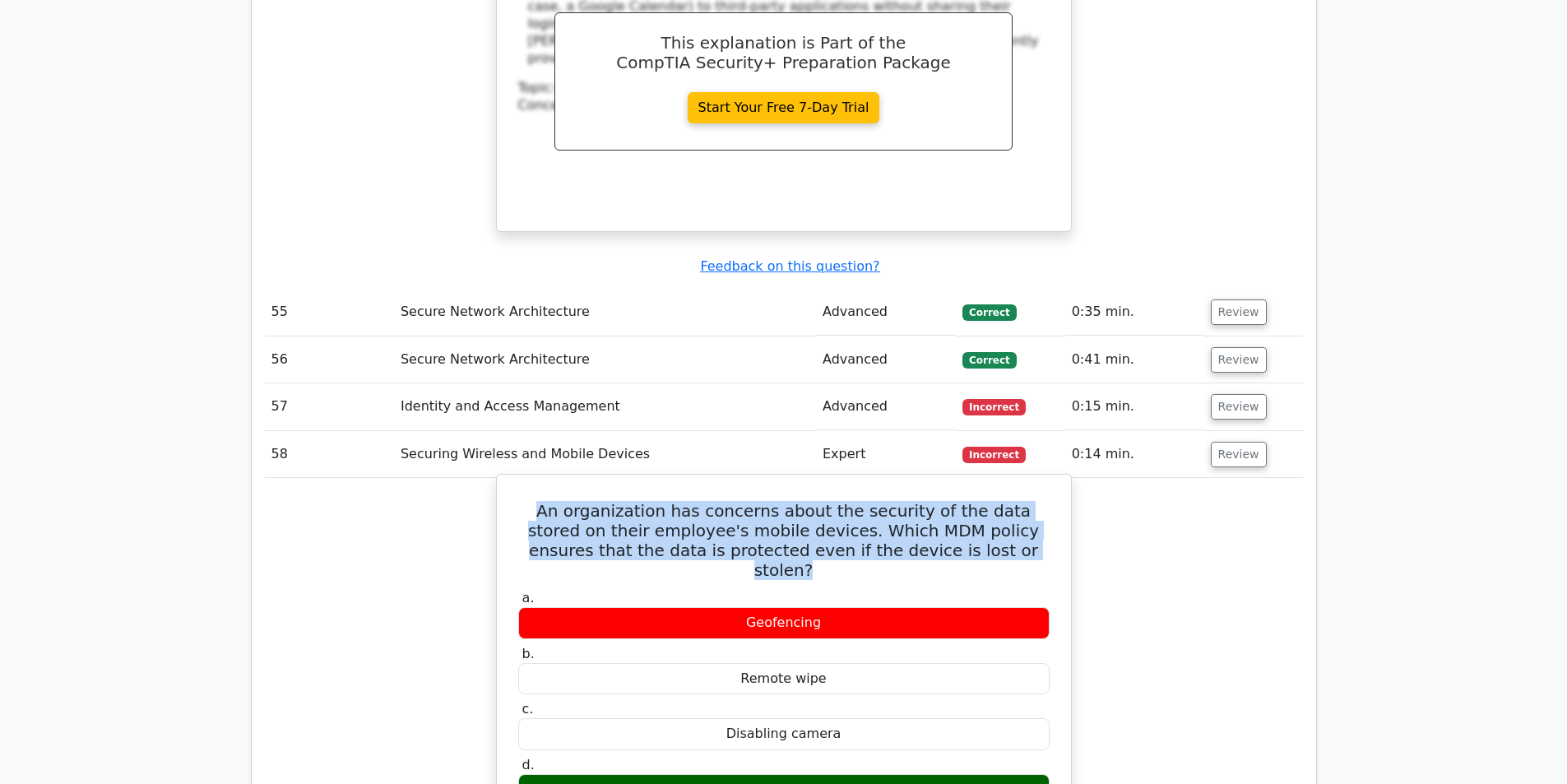
click at [783, 501] on h5 "An organization has concerns about the security of the data stored on their emp…" at bounding box center [784, 540] width 534 height 79
click at [865, 501] on h5 "An organization has concerns about the security of the data stored on their emp…" at bounding box center [784, 540] width 534 height 79
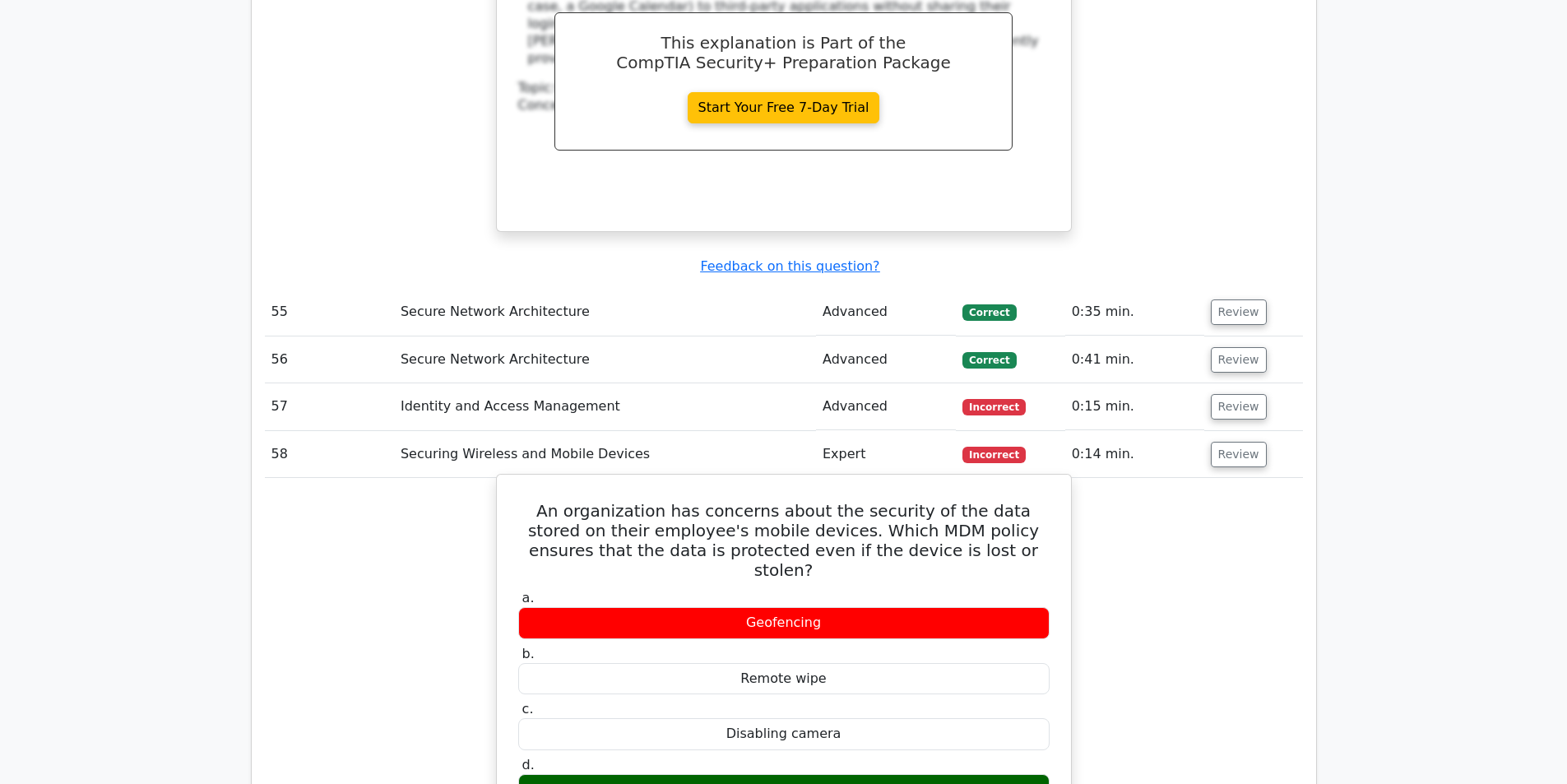
click at [837, 501] on h5 "An organization has concerns about the security of the data stored on their emp…" at bounding box center [784, 540] width 534 height 79
click at [850, 501] on h5 "An organization has concerns about the security of the data stored on their emp…" at bounding box center [784, 540] width 534 height 79
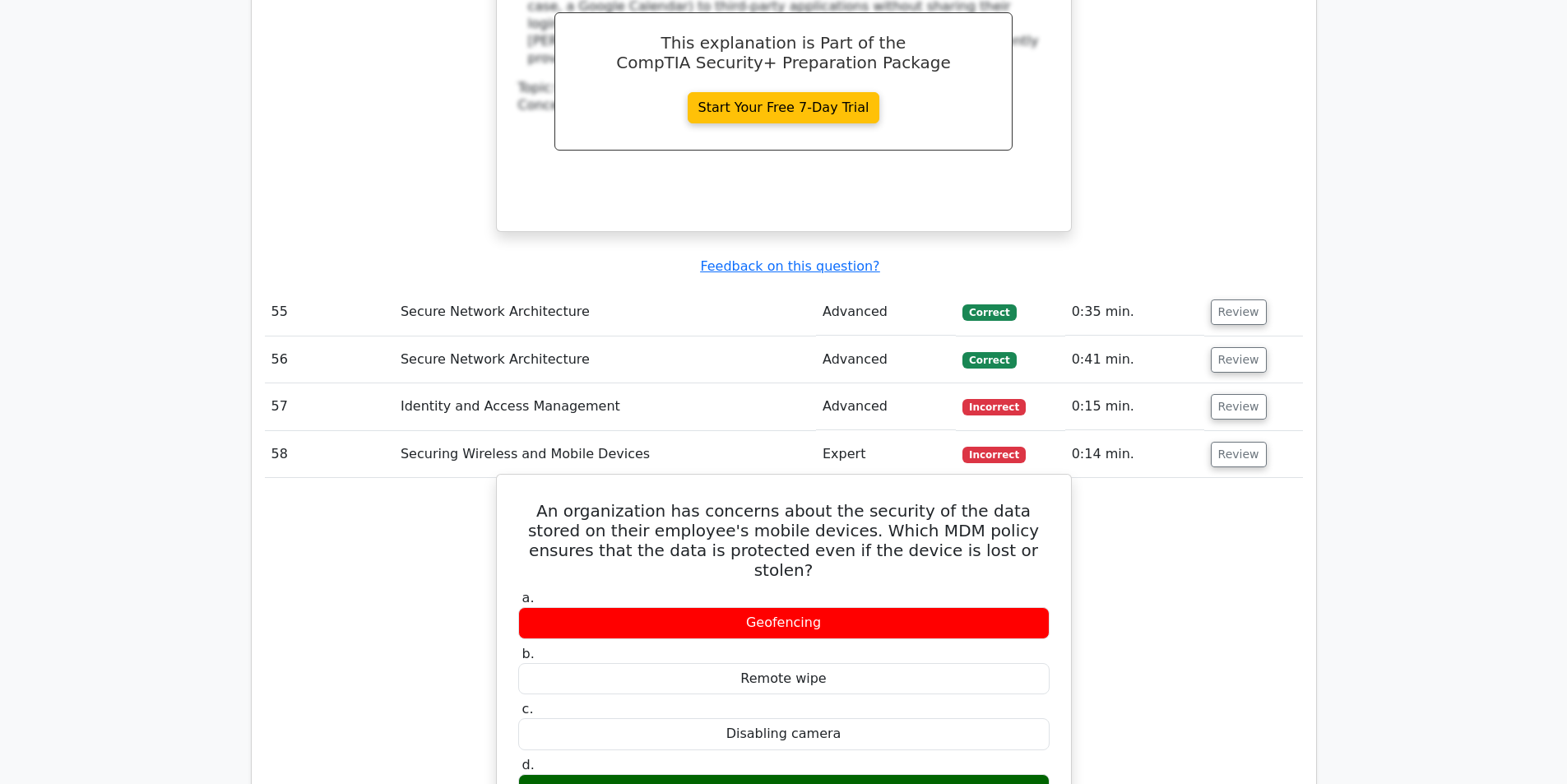
click at [847, 501] on h5 "An organization has concerns about the security of the data stored on their emp…" at bounding box center [784, 540] width 534 height 79
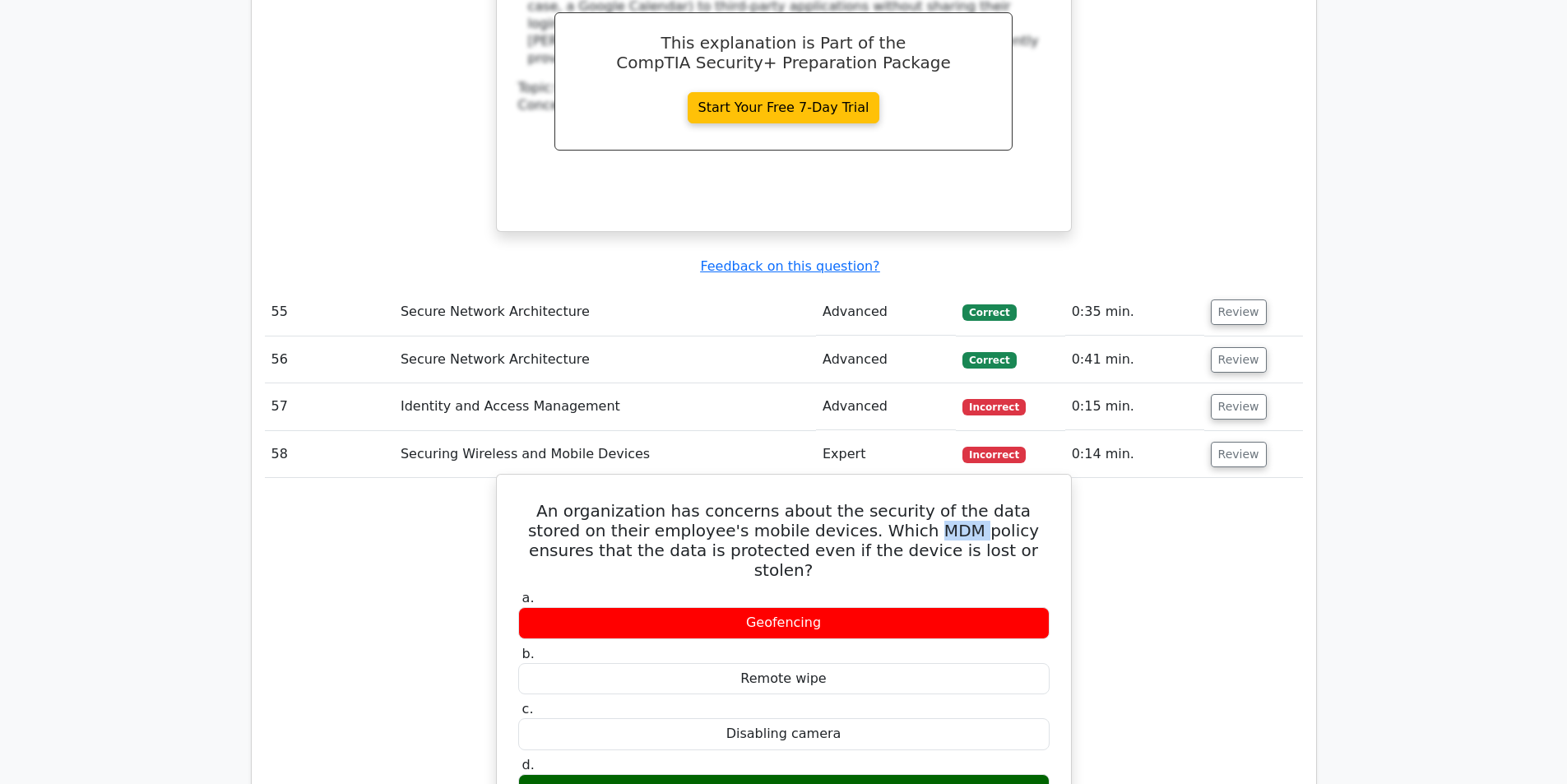
click at [847, 501] on h5 "An organization has concerns about the security of the data stored on their emp…" at bounding box center [784, 540] width 534 height 79
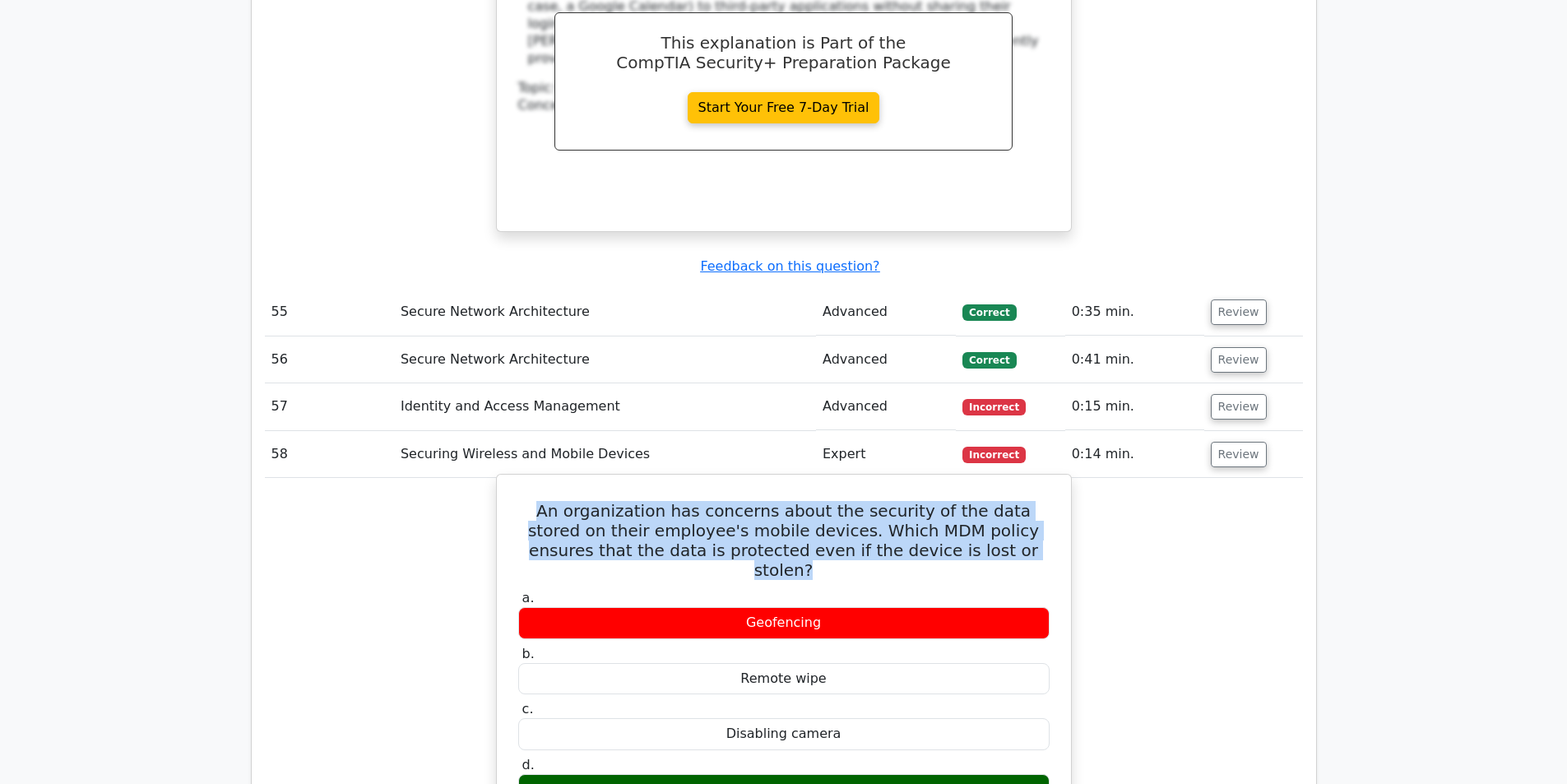
click at [847, 501] on h5 "An organization has concerns about the security of the data stored on their emp…" at bounding box center [784, 540] width 534 height 79
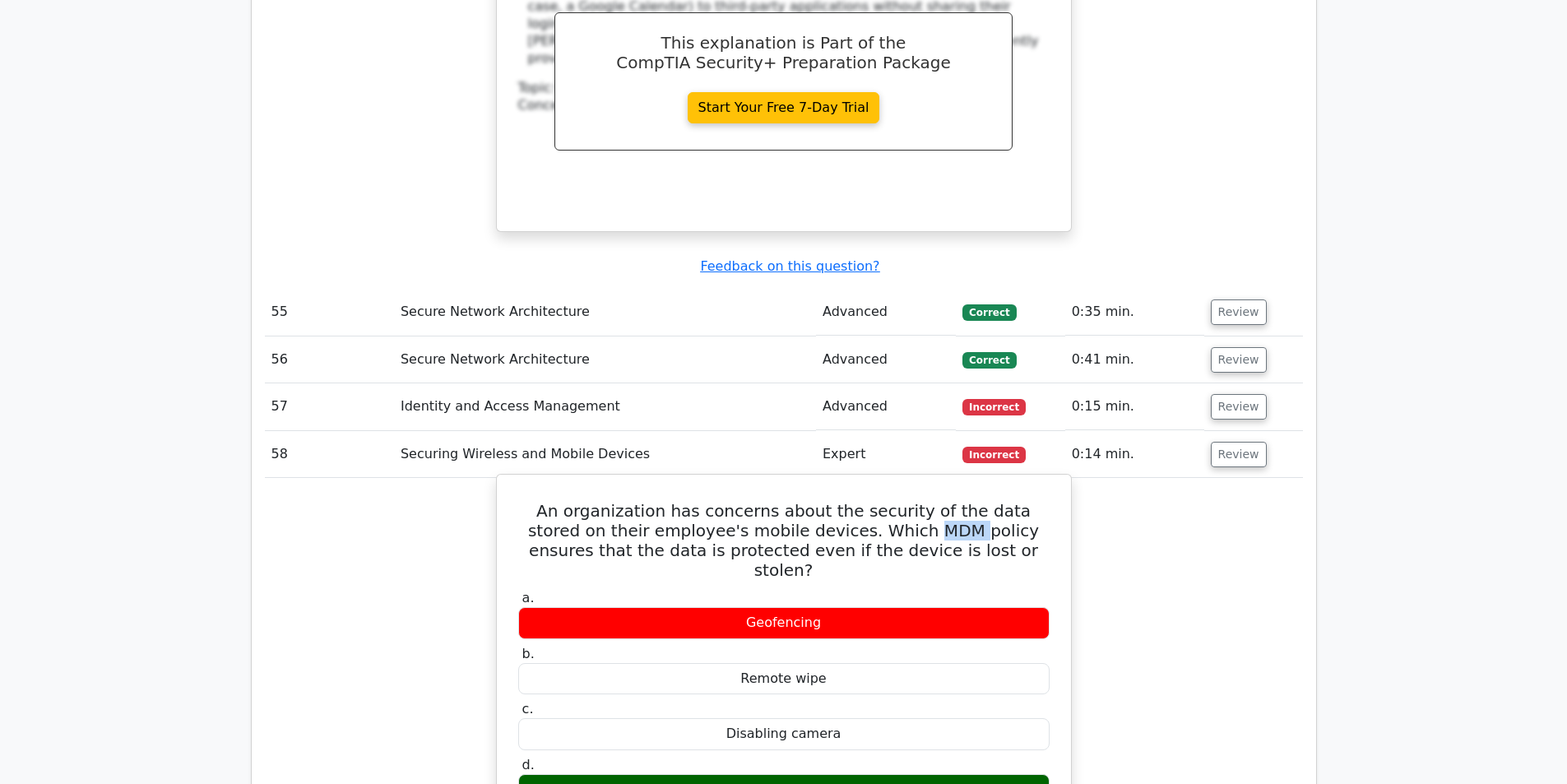
click at [847, 501] on h5 "An organization has concerns about the security of the data stored on their emp…" at bounding box center [784, 540] width 534 height 79
click at [840, 501] on h5 "An organization has concerns about the security of the data stored on their emp…" at bounding box center [784, 540] width 534 height 79
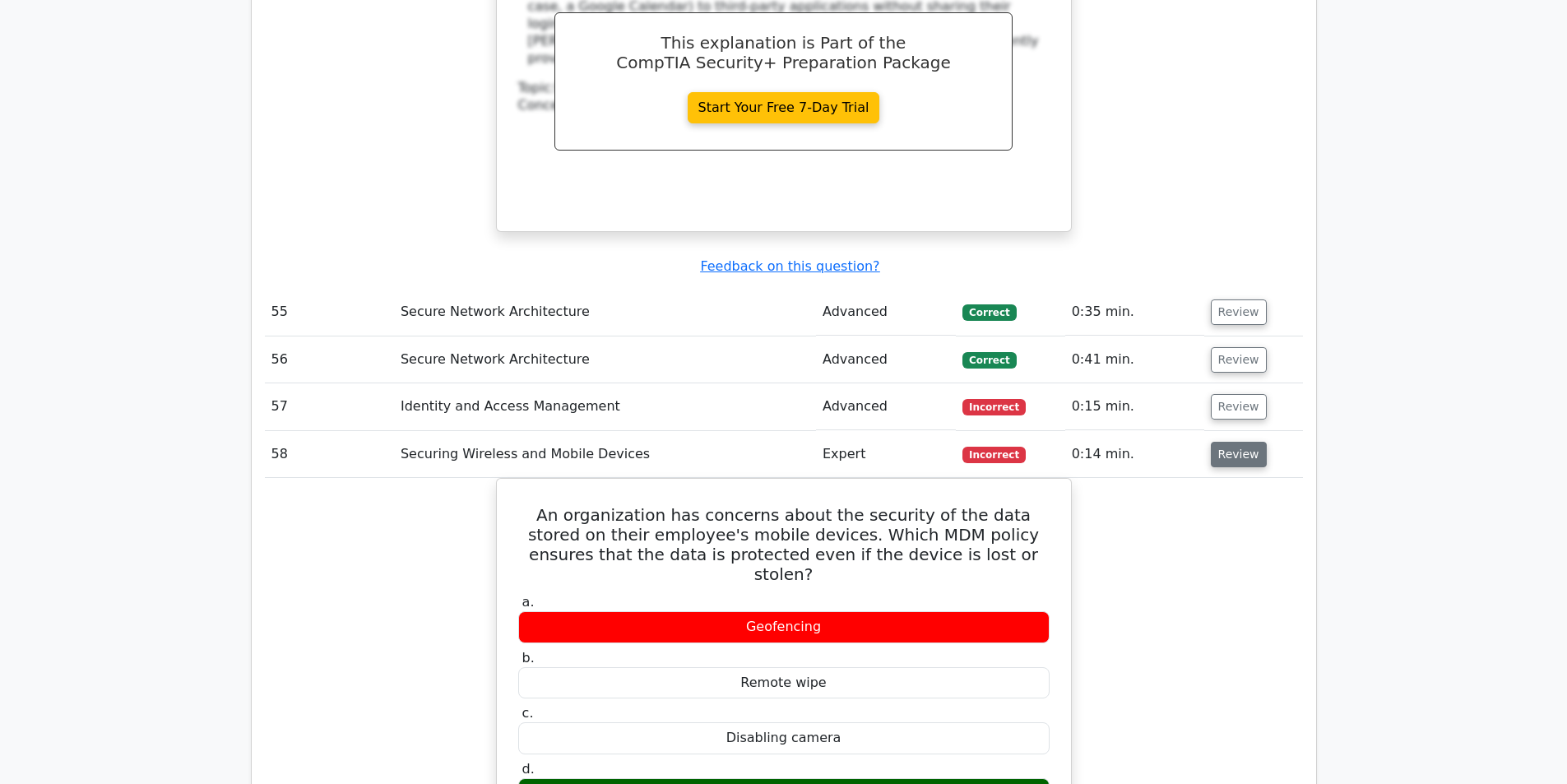
click at [1230, 441] on button "Review" at bounding box center [1239, 454] width 56 height 25
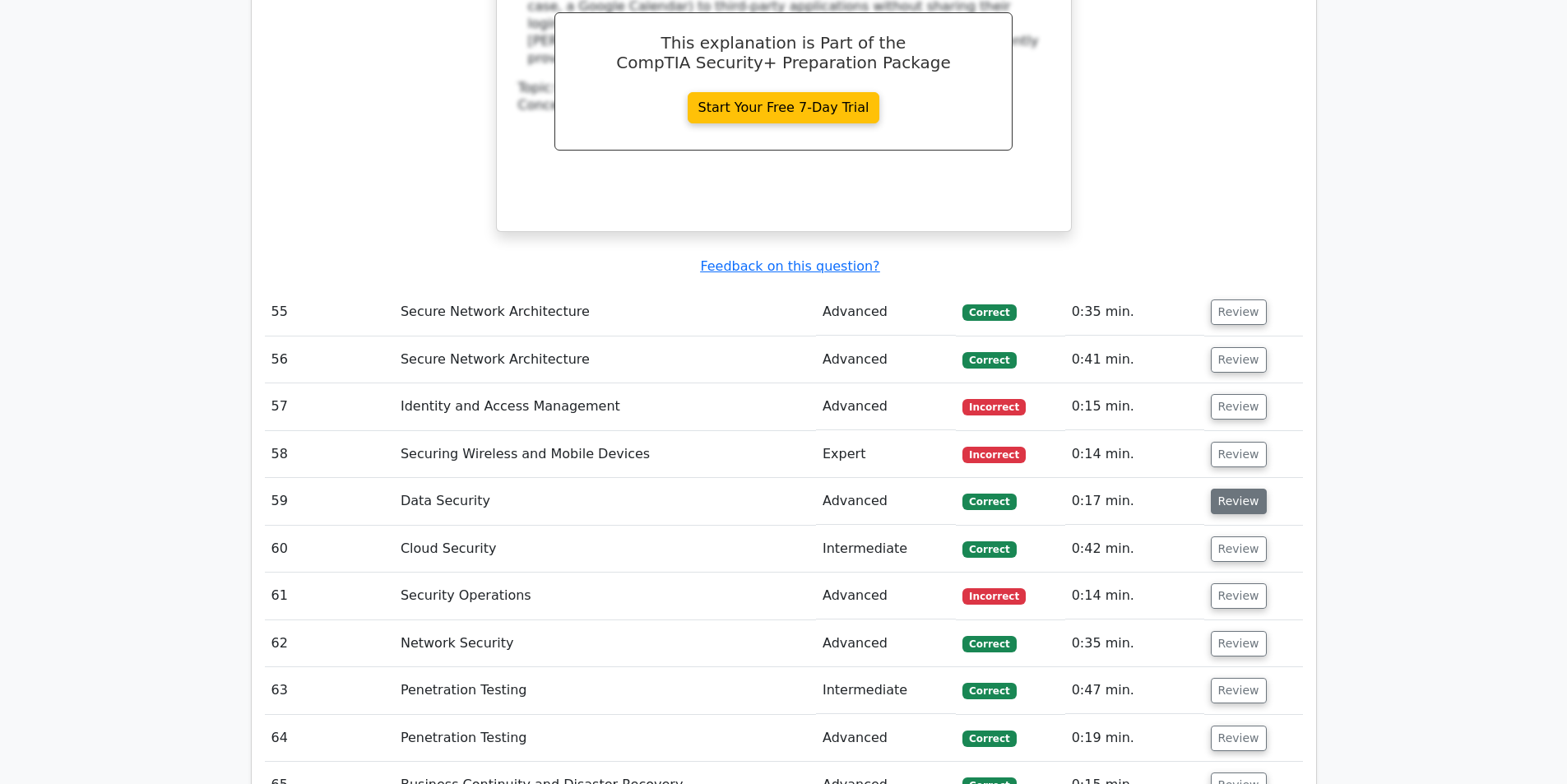
click at [1225, 489] on button "Review" at bounding box center [1239, 501] width 56 height 25
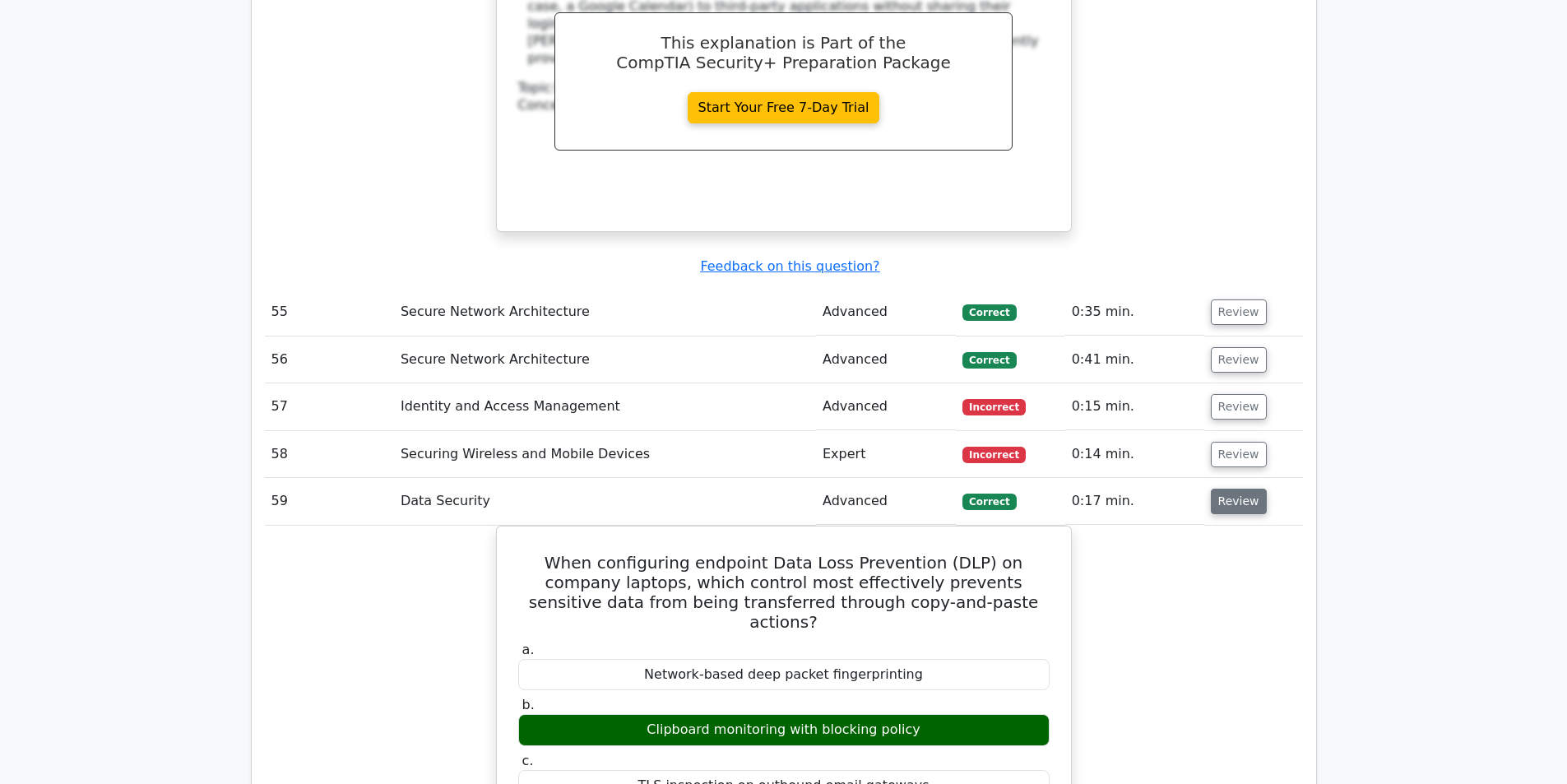
click at [1240, 489] on button "Review" at bounding box center [1239, 501] width 56 height 25
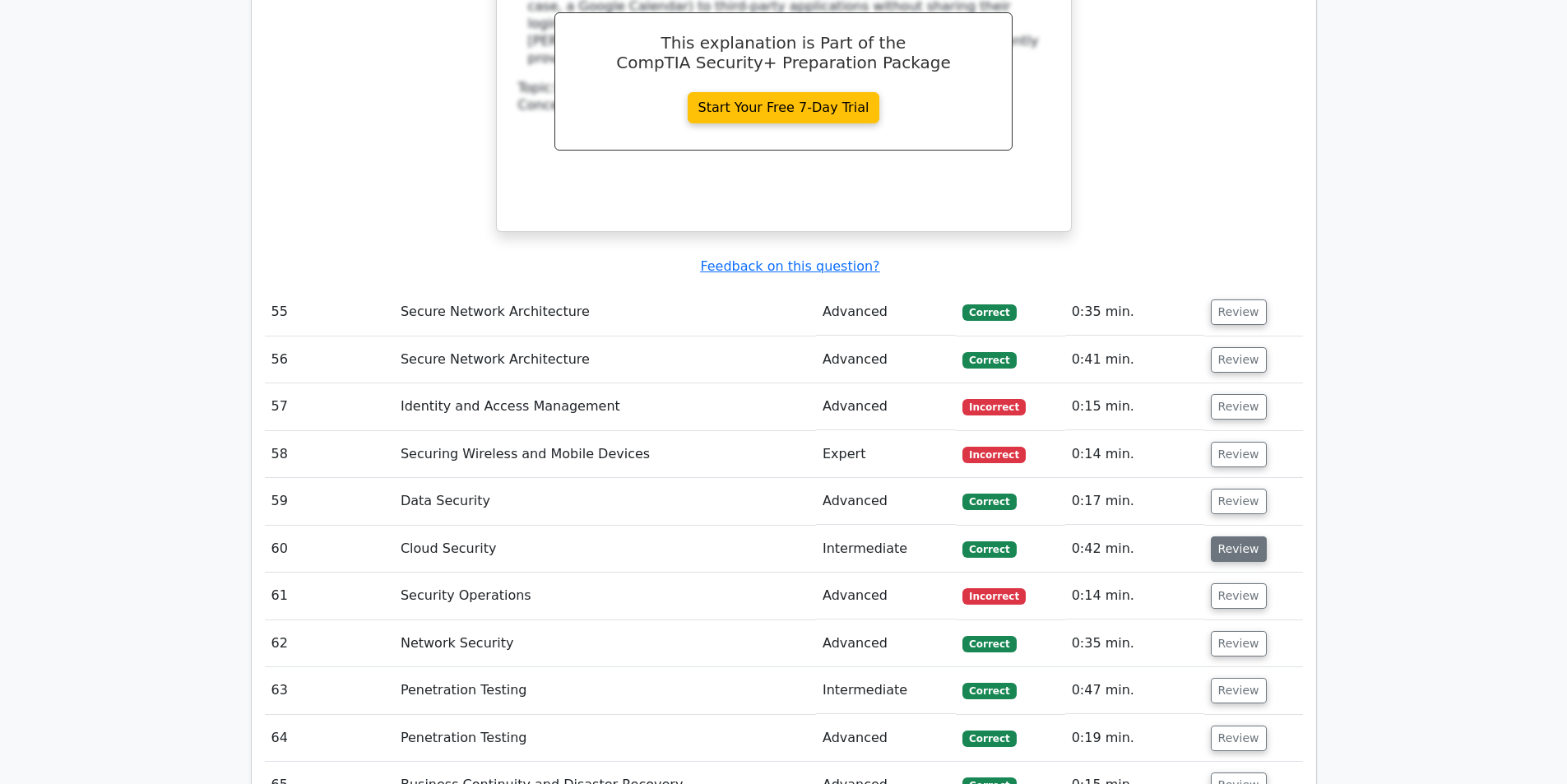
click at [1231, 536] on button "Review" at bounding box center [1239, 548] width 56 height 25
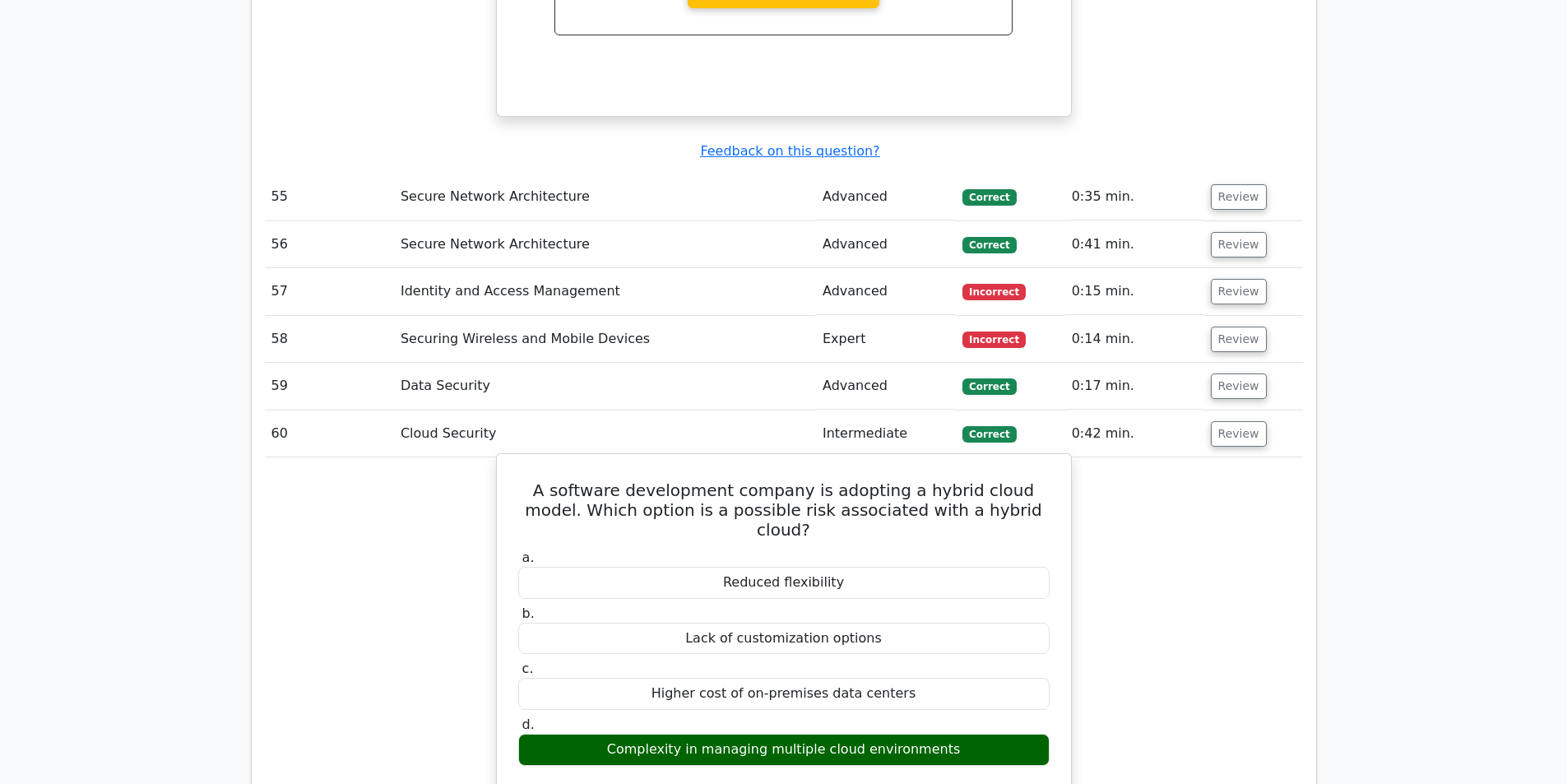
scroll to position [10442, 0]
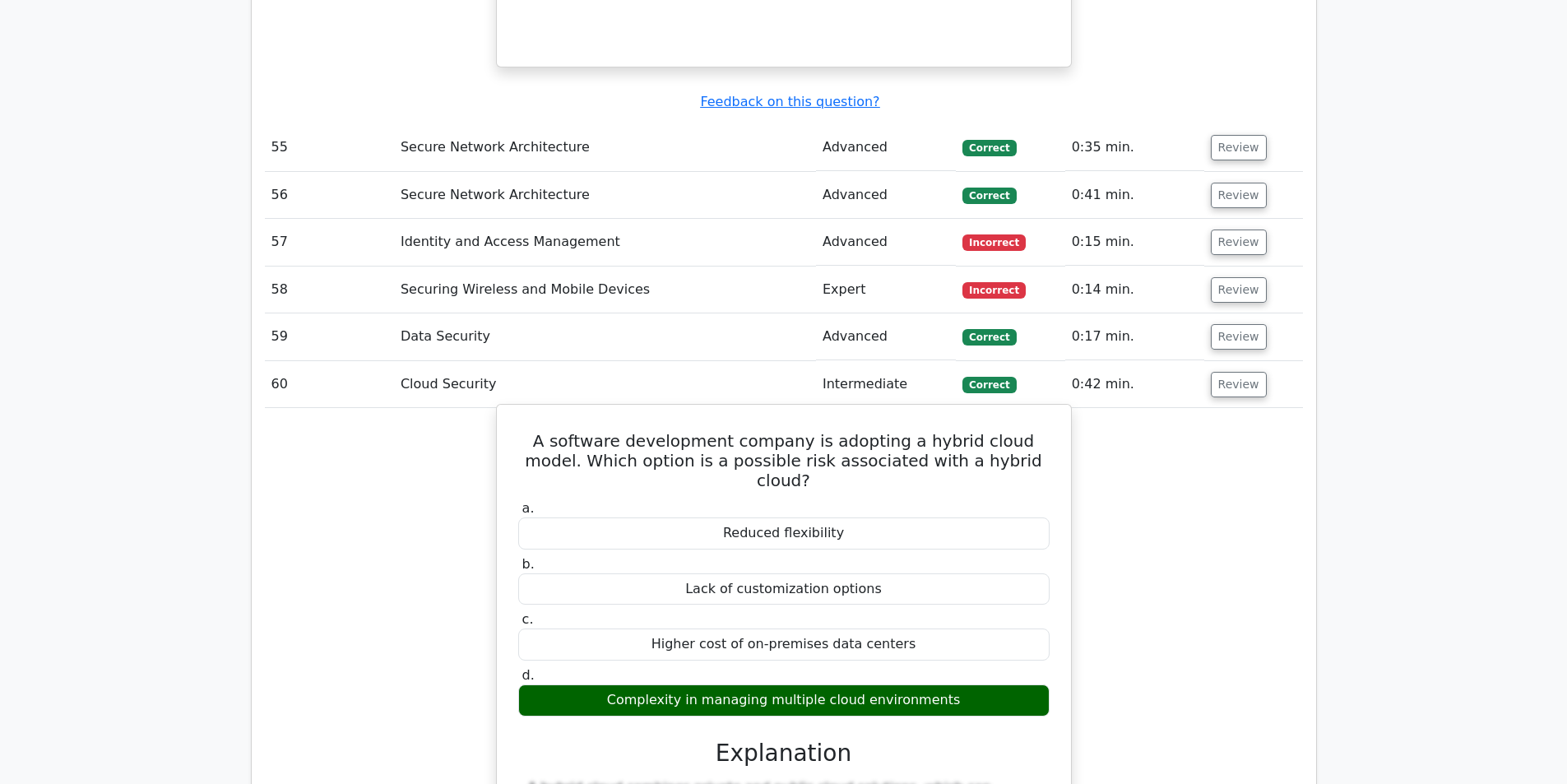
click at [731, 431] on h5 "A software development company is adopting a hybrid cloud model. Which option i…" at bounding box center [784, 461] width 534 height 59
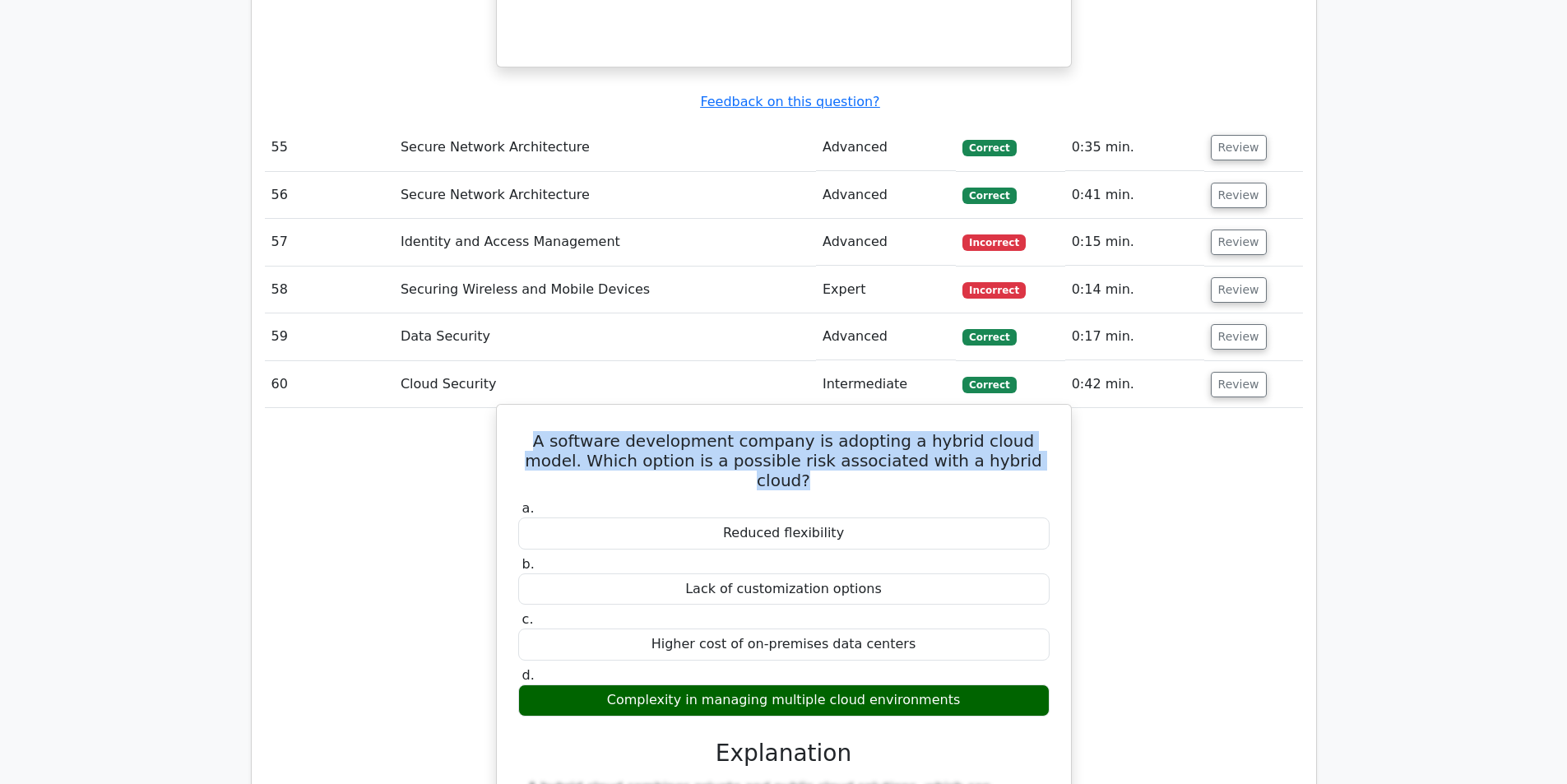
click at [731, 431] on h5 "A software development company is adopting a hybrid cloud model. Which option i…" at bounding box center [784, 461] width 534 height 59
click at [821, 431] on h5 "A software development company is adopting a hybrid cloud model. Which option i…" at bounding box center [784, 461] width 534 height 59
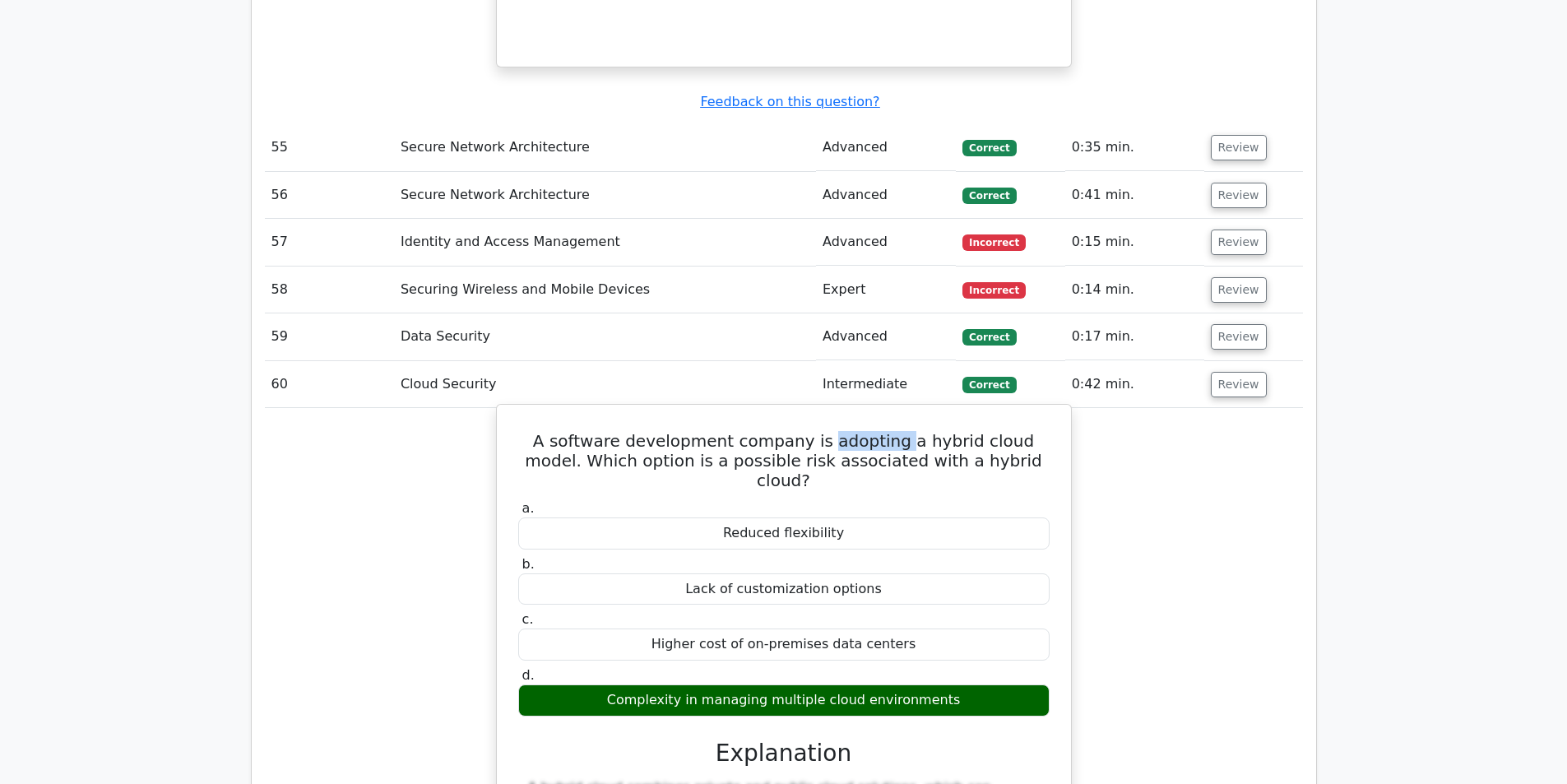
click at [821, 431] on h5 "A software development company is adopting a hybrid cloud model. Which option i…" at bounding box center [784, 461] width 534 height 59
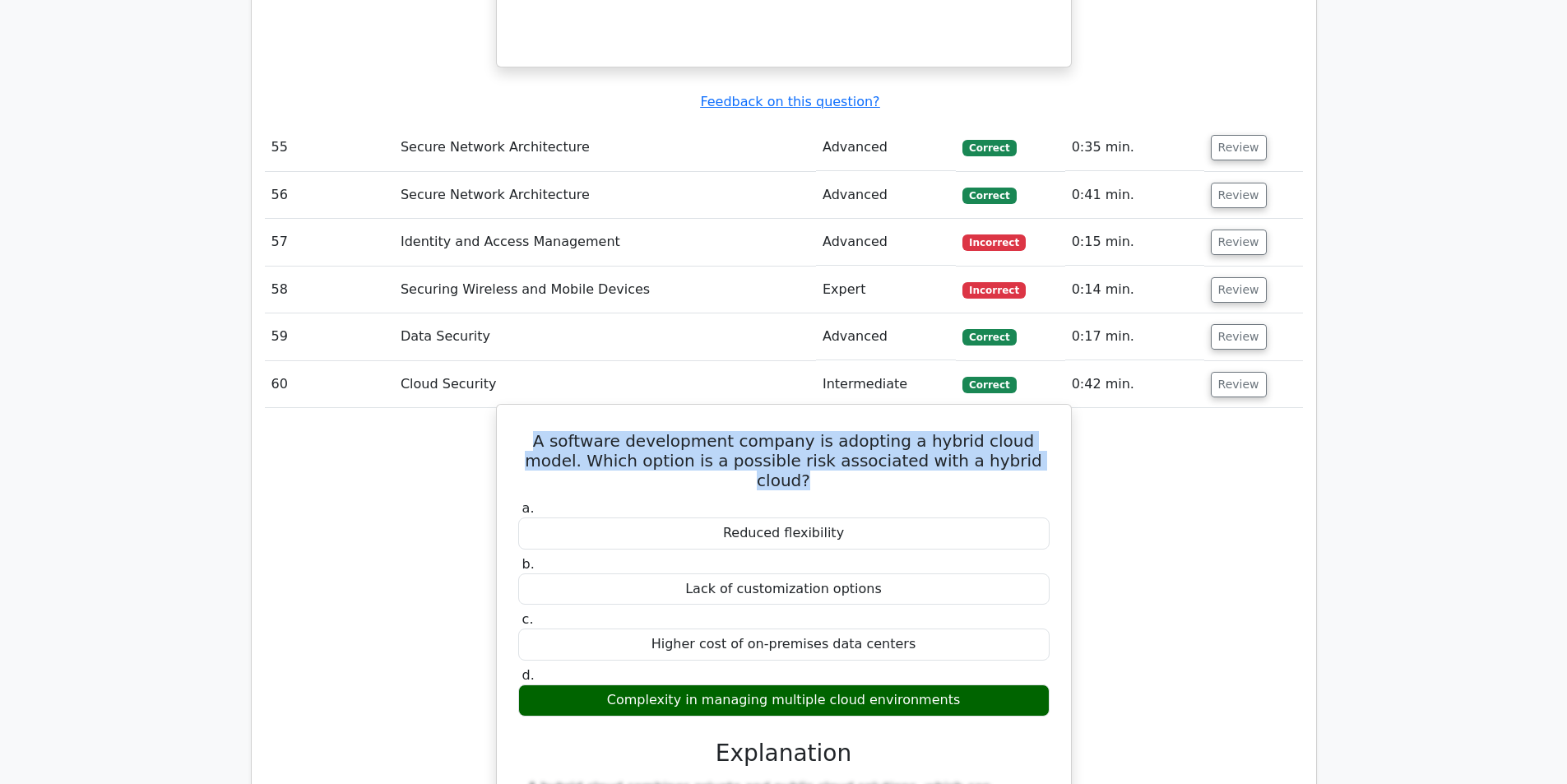
click at [821, 431] on h5 "A software development company is adopting a hybrid cloud model. Which option i…" at bounding box center [784, 461] width 534 height 59
click at [859, 431] on h5 "A software development company is adopting a hybrid cloud model. Which option i…" at bounding box center [784, 461] width 534 height 59
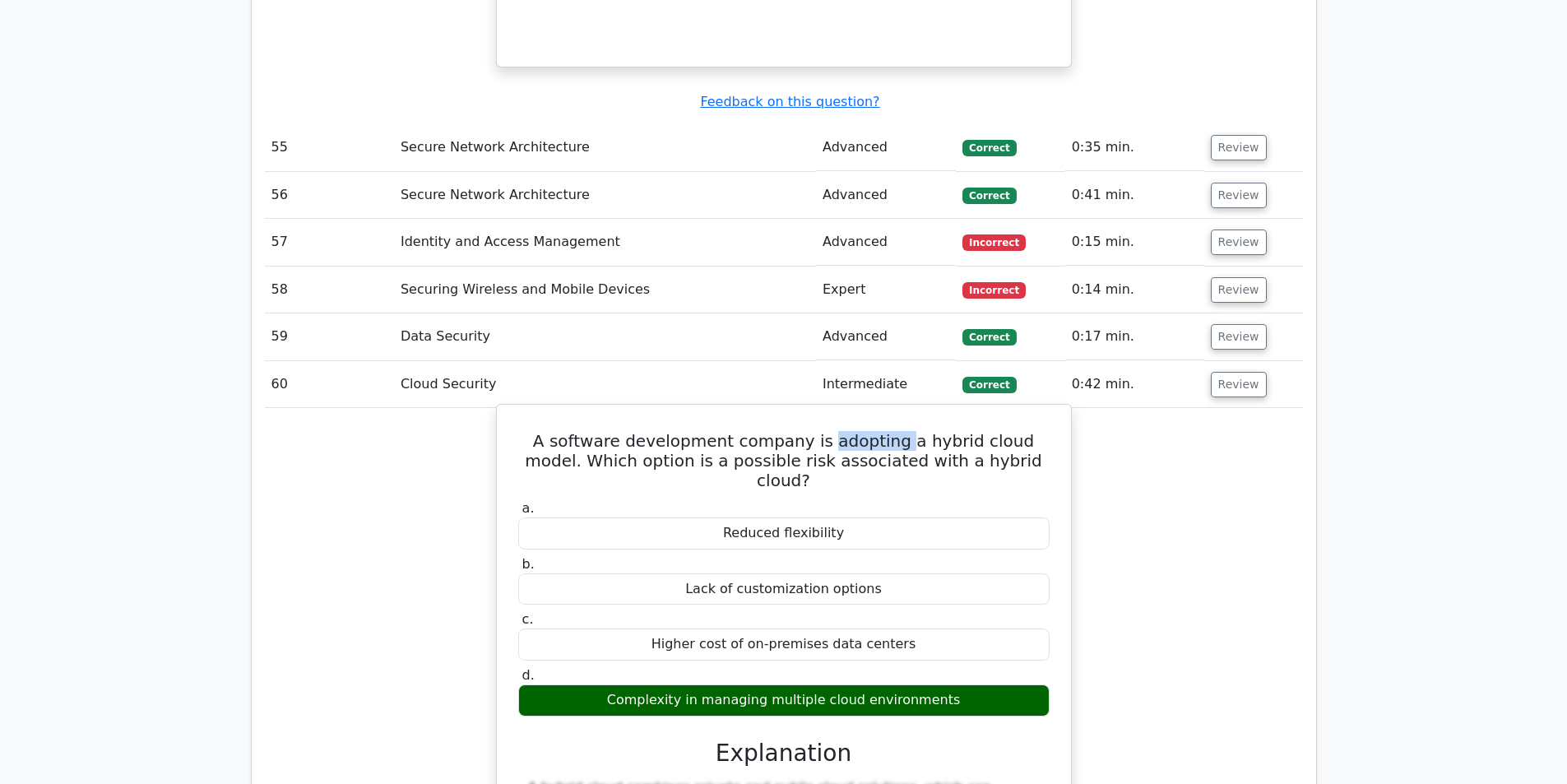
click at [859, 431] on h5 "A software development company is adopting a hybrid cloud model. Which option i…" at bounding box center [784, 461] width 534 height 59
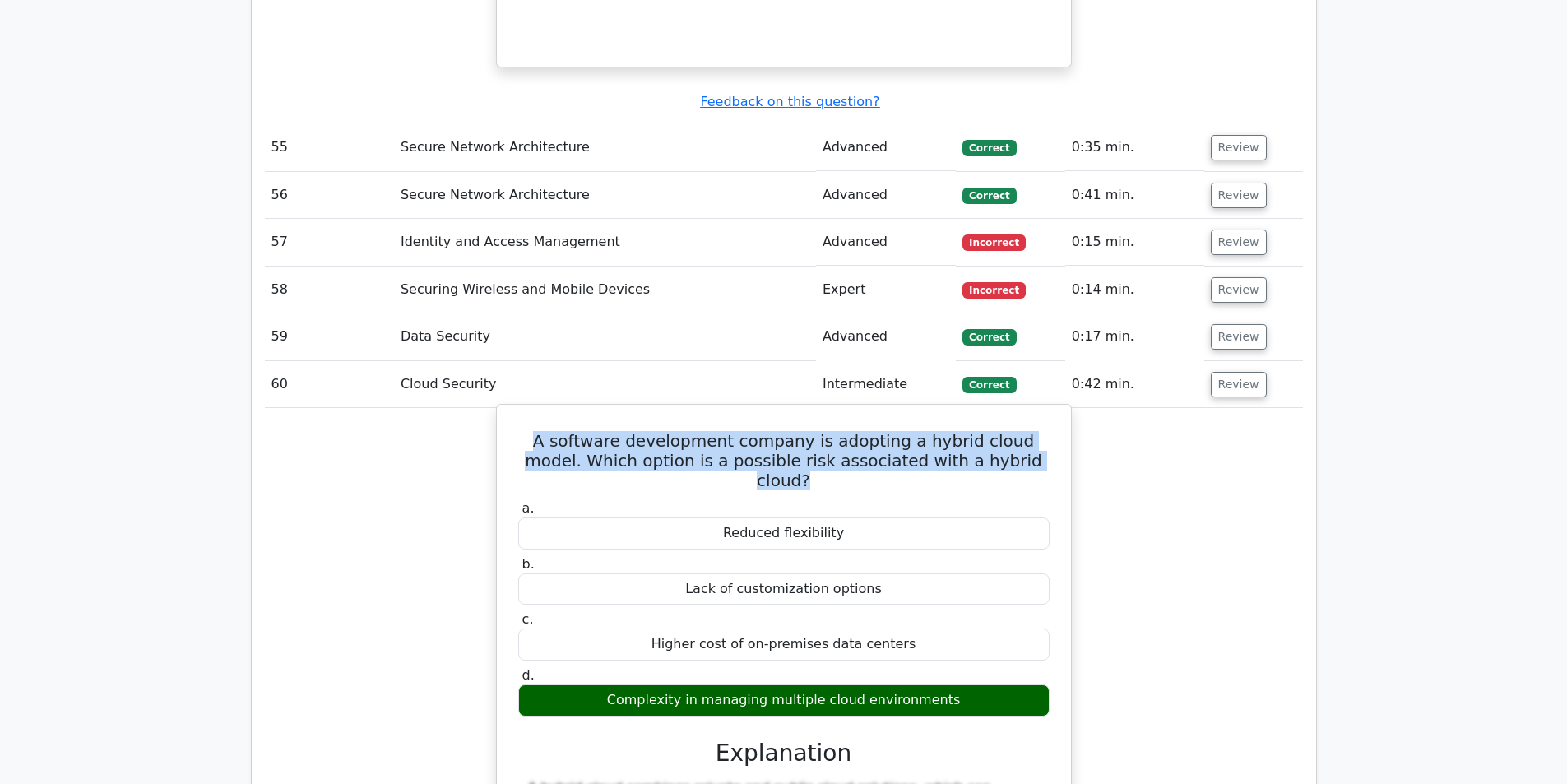
click at [859, 431] on h5 "A software development company is adopting a hybrid cloud model. Which option i…" at bounding box center [784, 461] width 534 height 59
click at [743, 431] on h5 "A software development company is adopting a hybrid cloud model. Which option i…" at bounding box center [784, 461] width 534 height 59
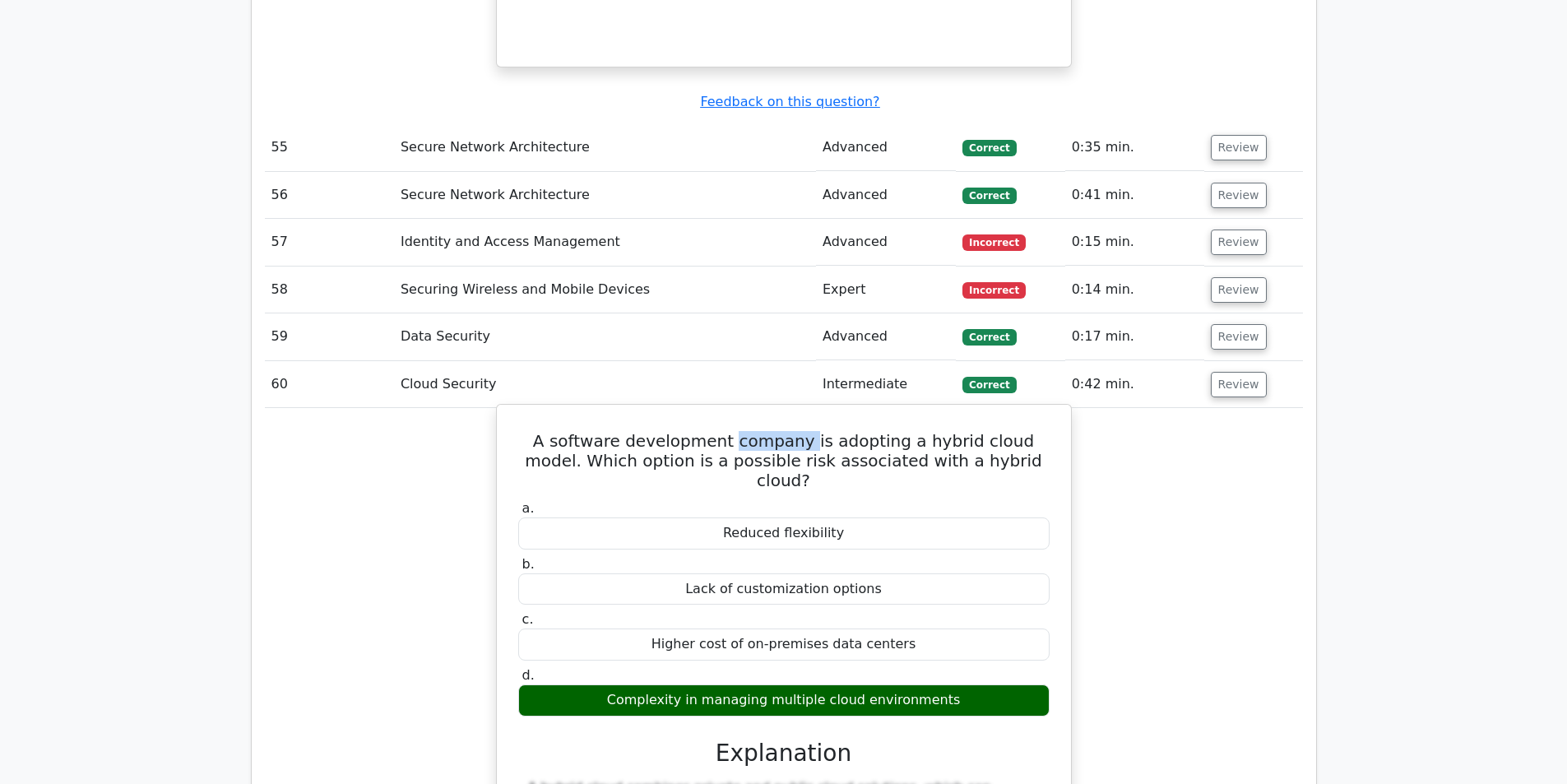
click at [743, 431] on h5 "A software development company is adopting a hybrid cloud model. Which option i…" at bounding box center [784, 461] width 534 height 59
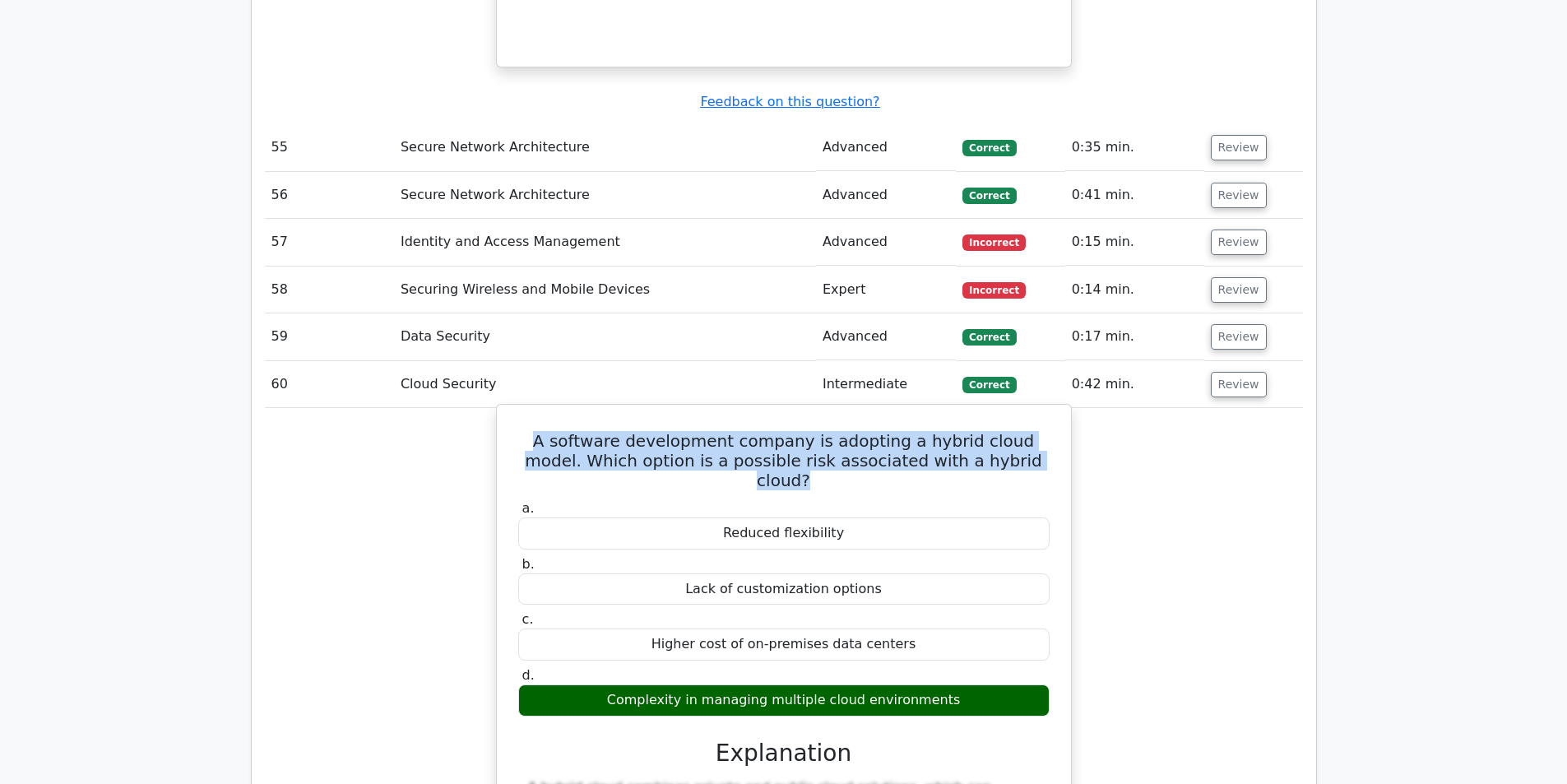
click at [743, 431] on h5 "A software development company is adopting a hybrid cloud model. Which option i…" at bounding box center [784, 461] width 534 height 59
click at [797, 431] on h5 "A software development company is adopting a hybrid cloud model. Which option i…" at bounding box center [784, 461] width 534 height 59
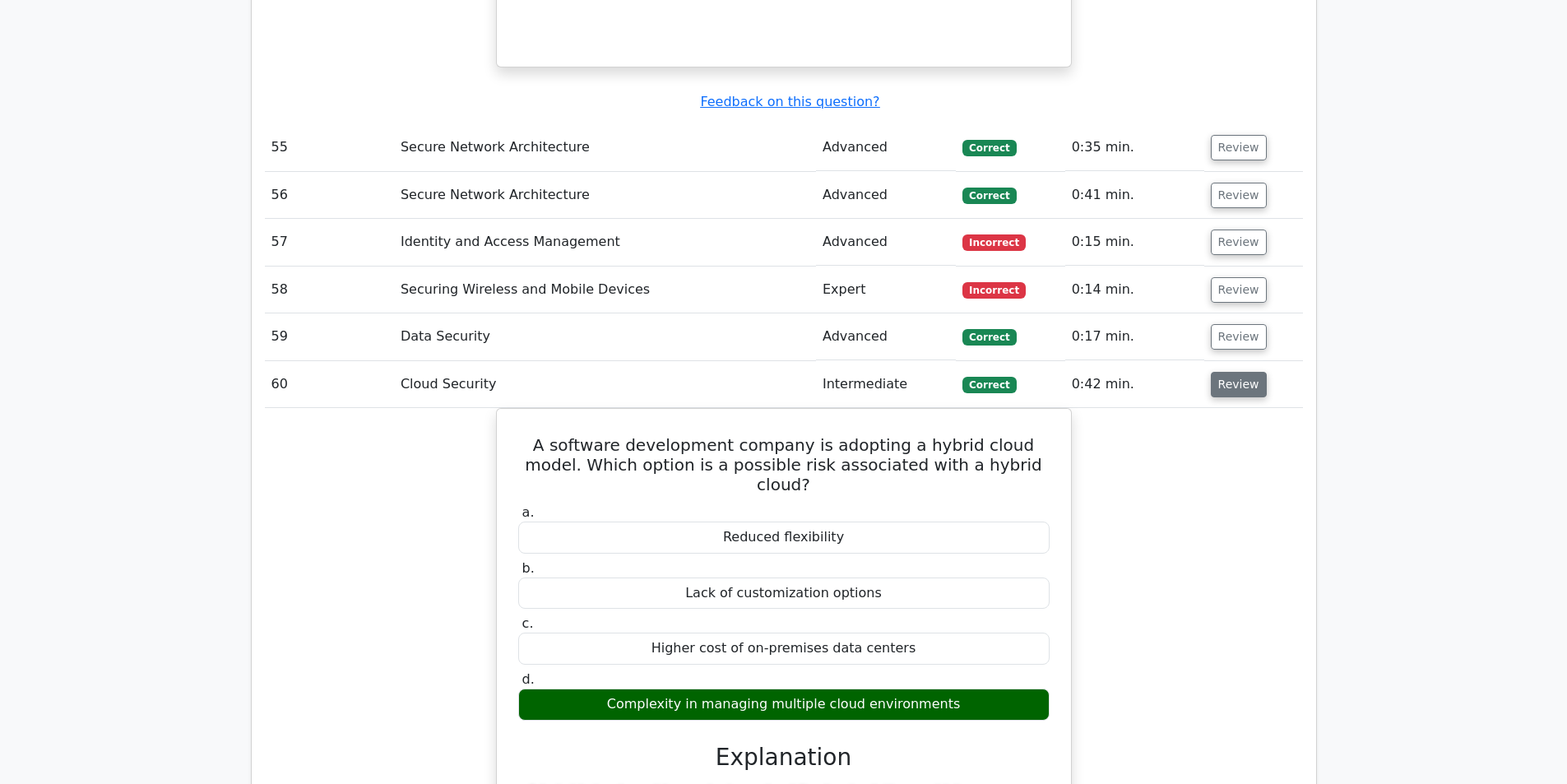
click at [1224, 371] on button "Review" at bounding box center [1239, 384] width 56 height 25
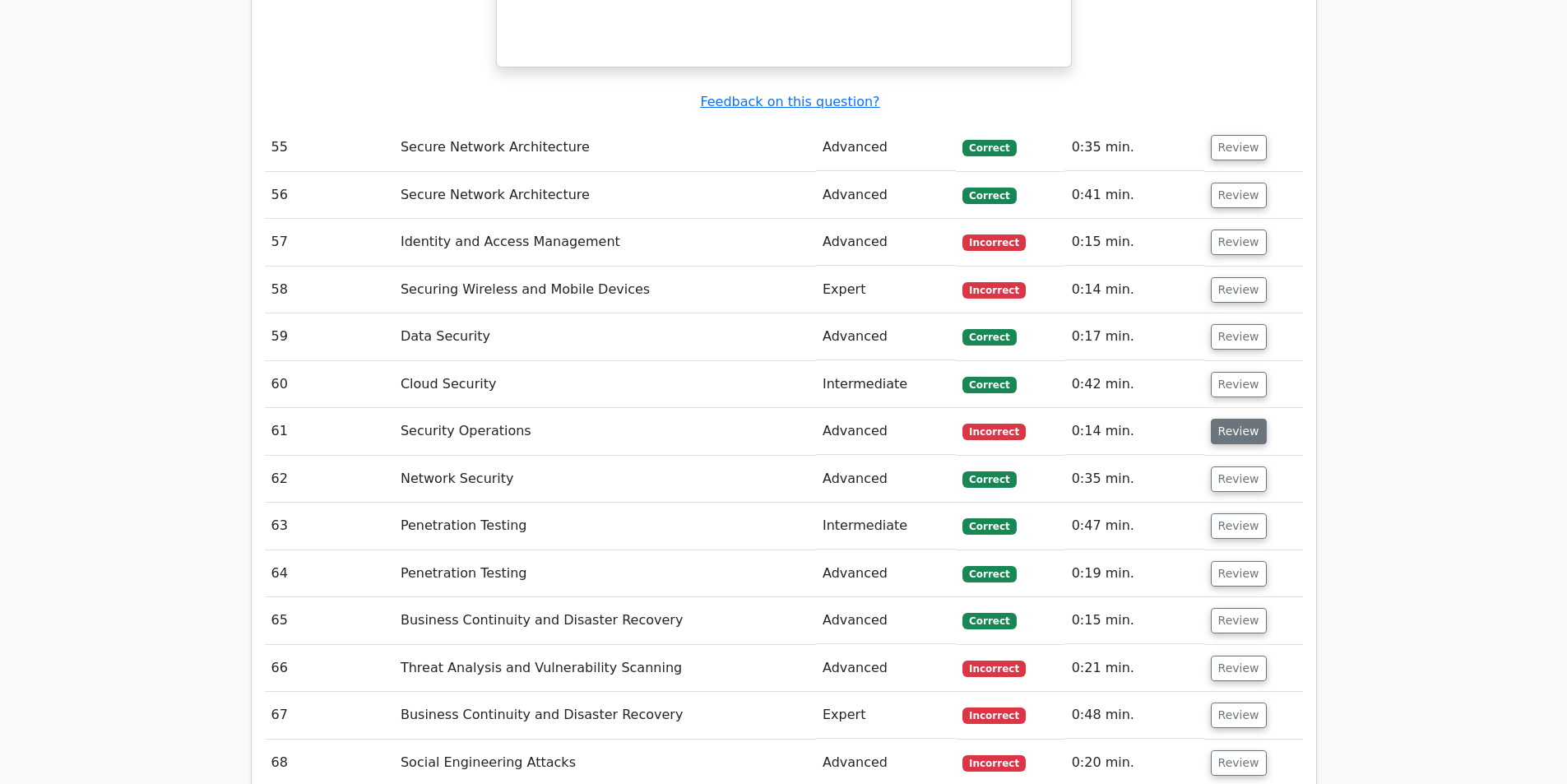
click at [1220, 419] on button "Review" at bounding box center [1239, 431] width 56 height 25
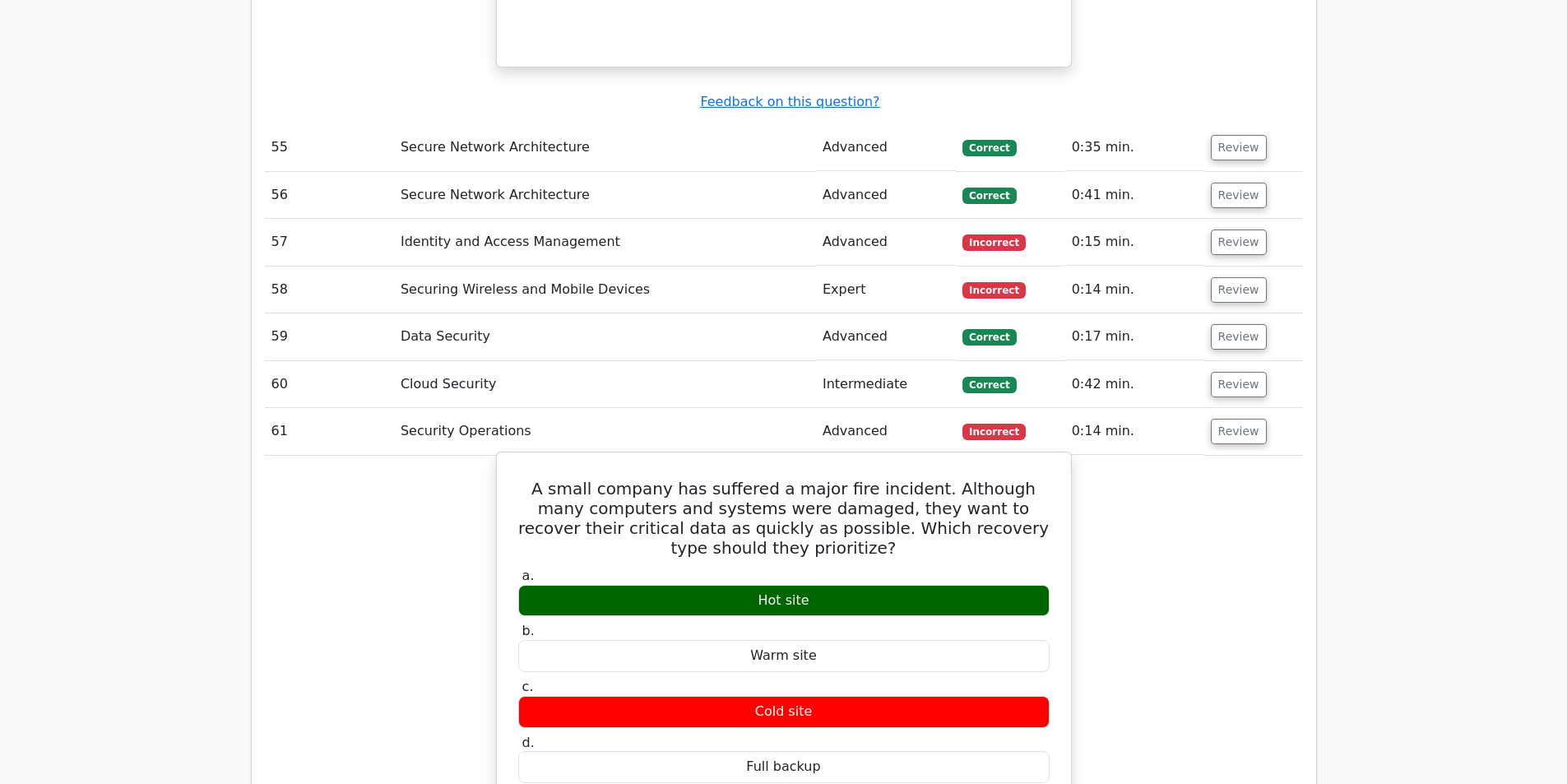
click at [761, 479] on h5 "A small company has suffered a major fire incident. Although many computers and…" at bounding box center [784, 518] width 534 height 79
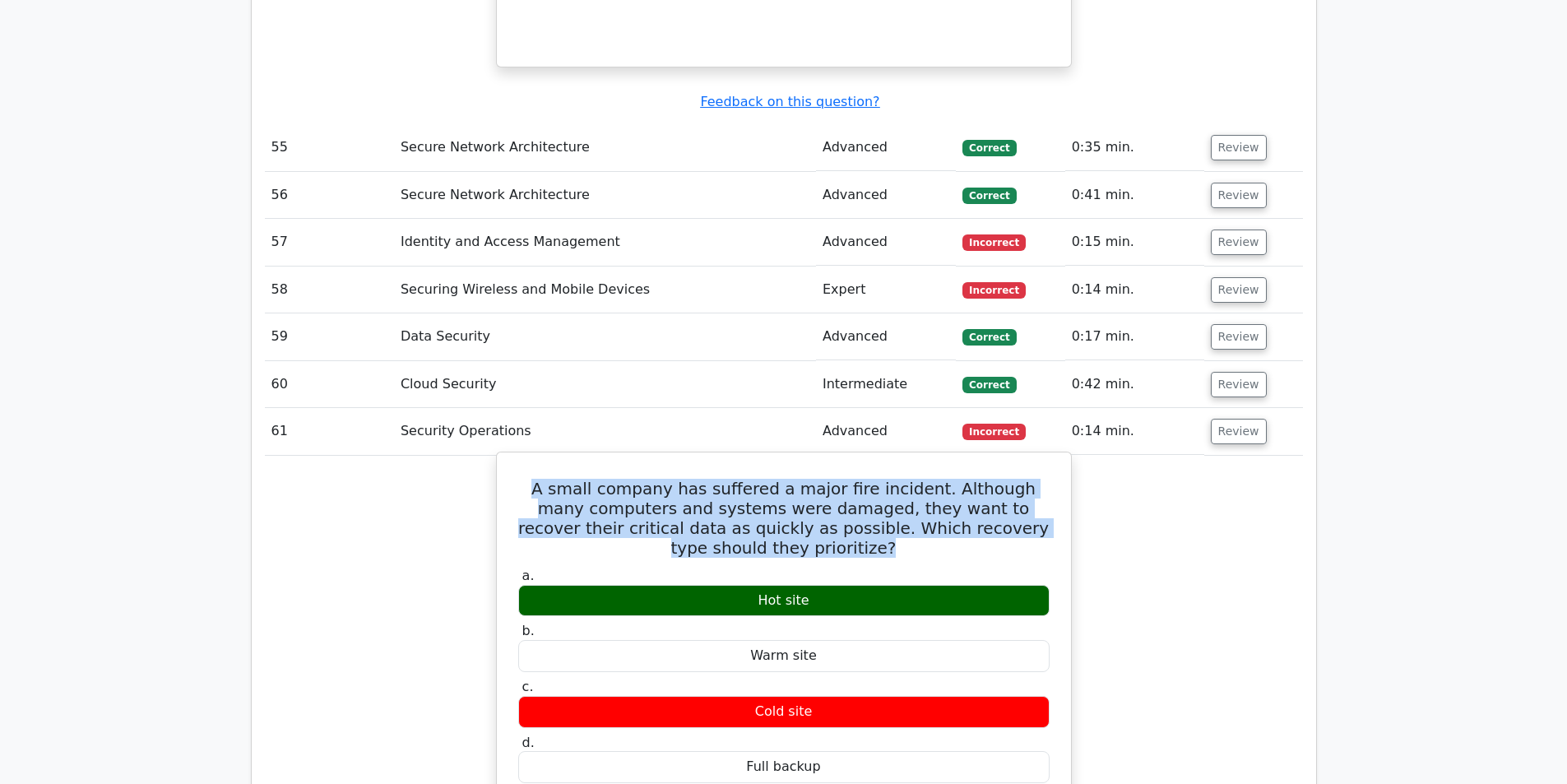
click at [761, 479] on h5 "A small company has suffered a major fire incident. Although many computers and…" at bounding box center [784, 518] width 534 height 79
copy div "A small company has suffered a major fire incident. Although many computers and…"
click at [729, 479] on h5 "A small company has suffered a major fire incident. Although many computers and…" at bounding box center [784, 518] width 534 height 79
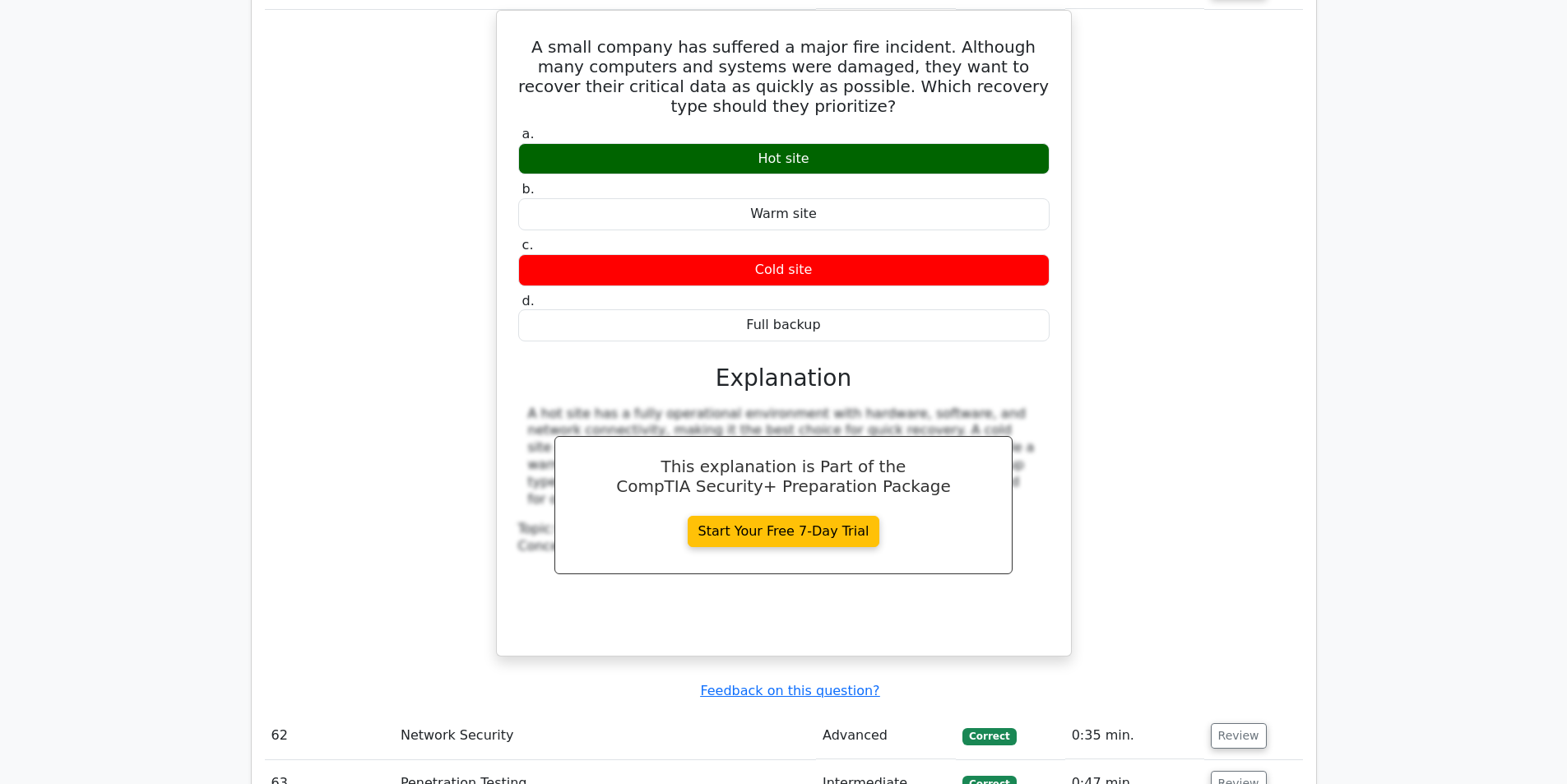
scroll to position [10936, 0]
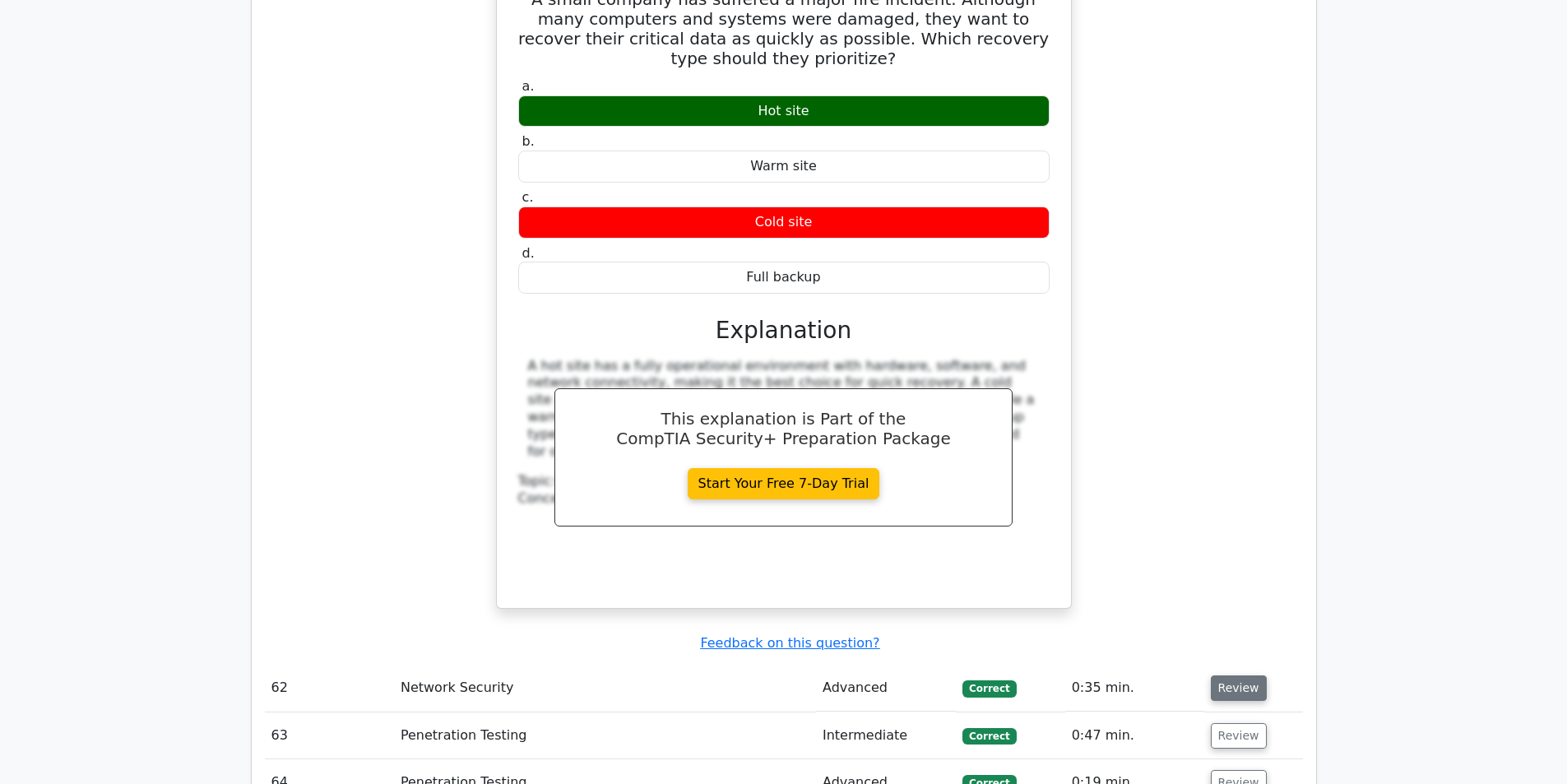
click at [1230, 675] on button "Review" at bounding box center [1239, 687] width 56 height 25
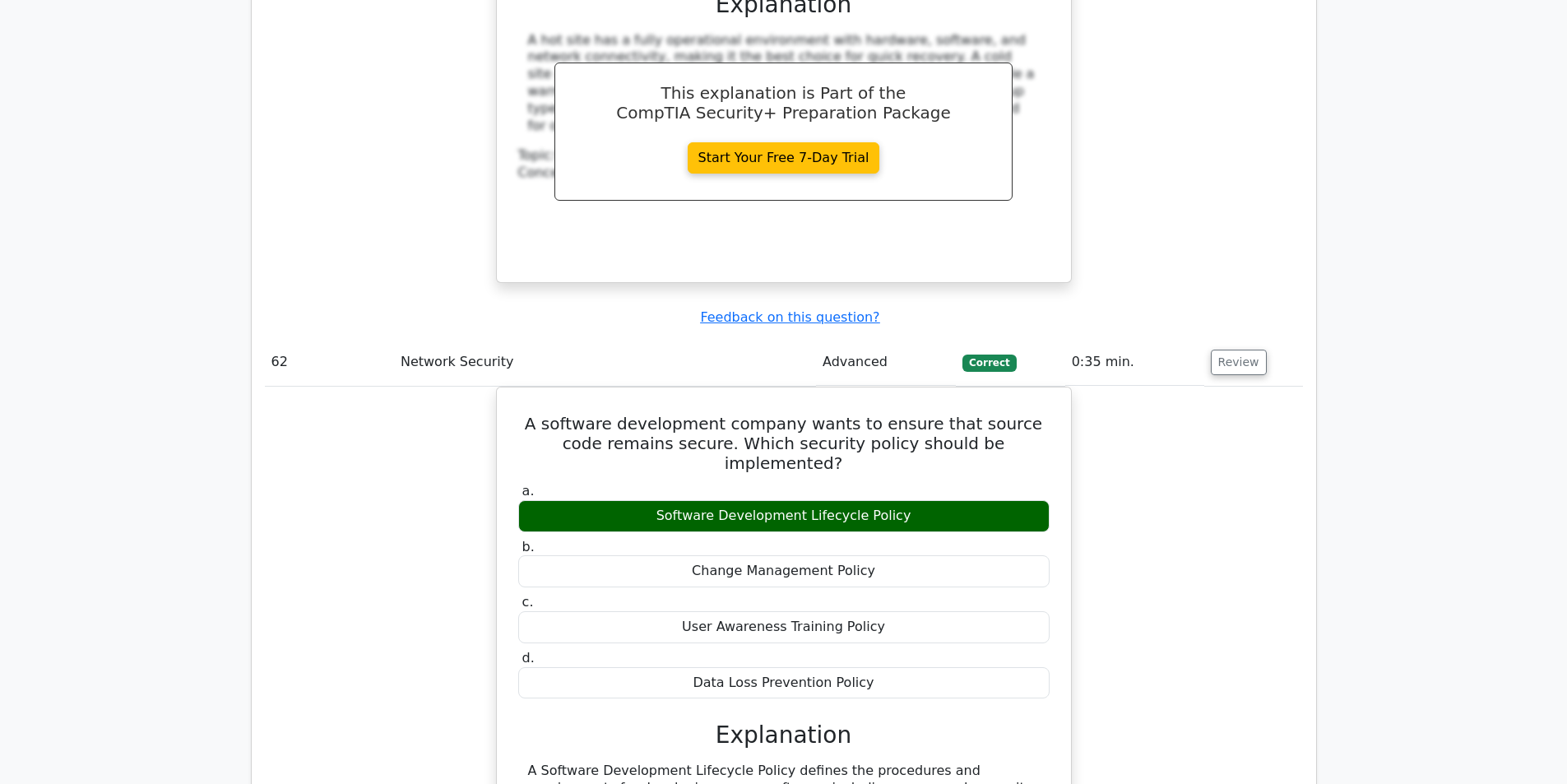
scroll to position [11347, 0]
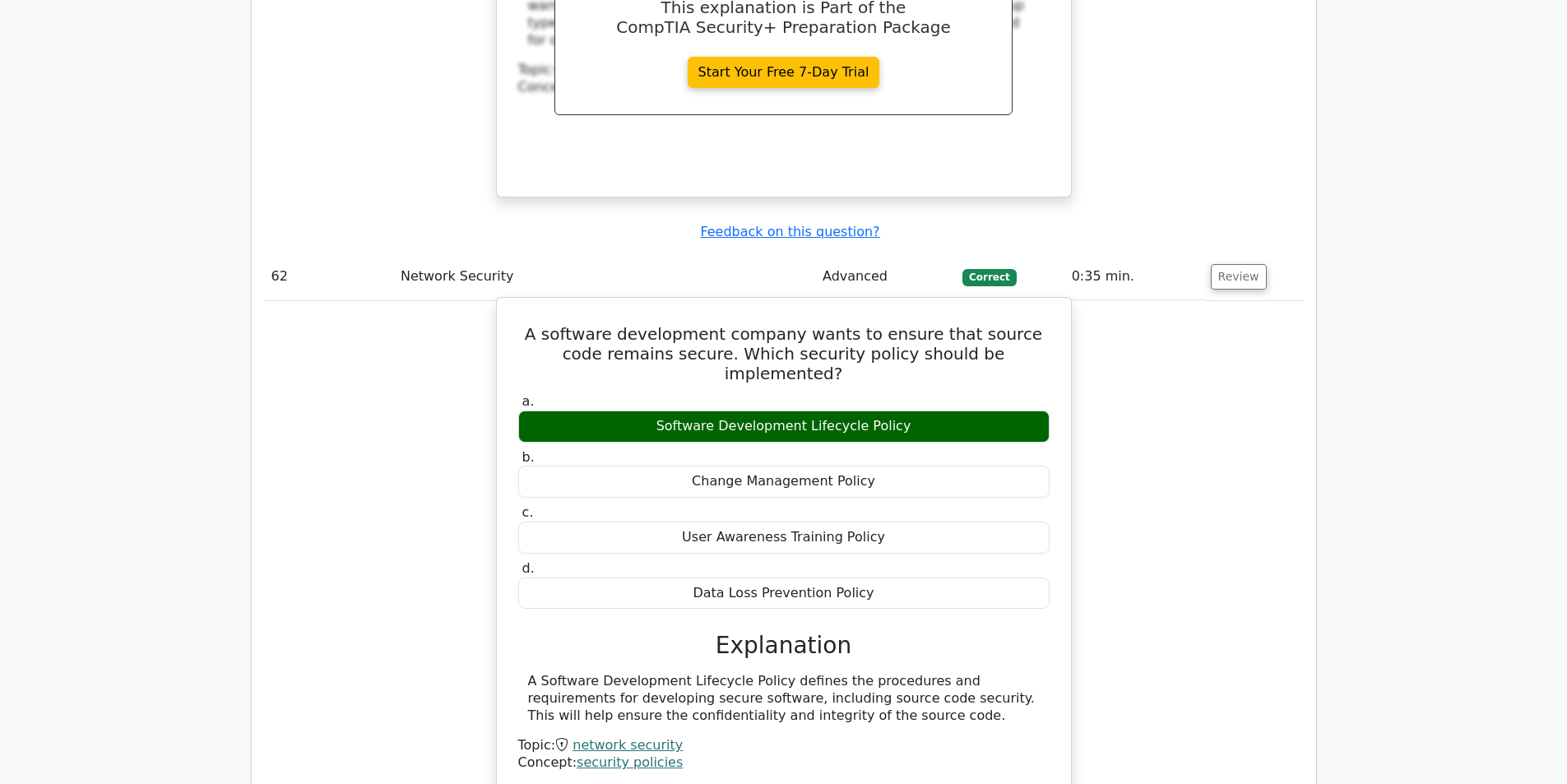
click at [768, 410] on div "Software Development Lifecycle Policy" at bounding box center [784, 426] width 532 height 32
click at [805, 410] on div "Software Development Lifecycle Policy" at bounding box center [784, 426] width 532 height 32
click at [780, 410] on div "Software Development Lifecycle Policy" at bounding box center [784, 426] width 532 height 32
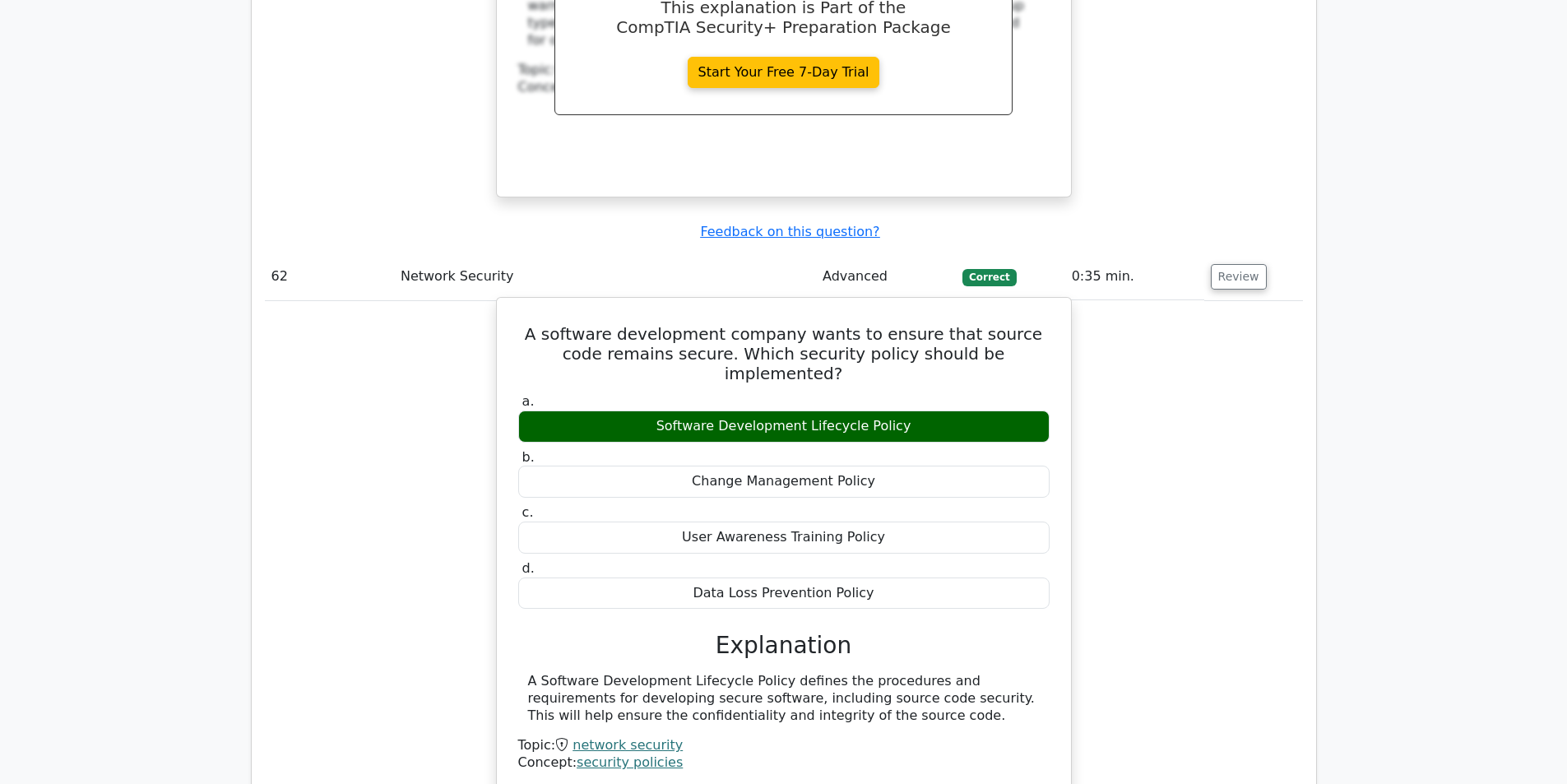
click at [780, 410] on div "Software Development Lifecycle Policy" at bounding box center [784, 426] width 532 height 32
click at [874, 410] on div "Software Development Lifecycle Policy" at bounding box center [784, 426] width 532 height 32
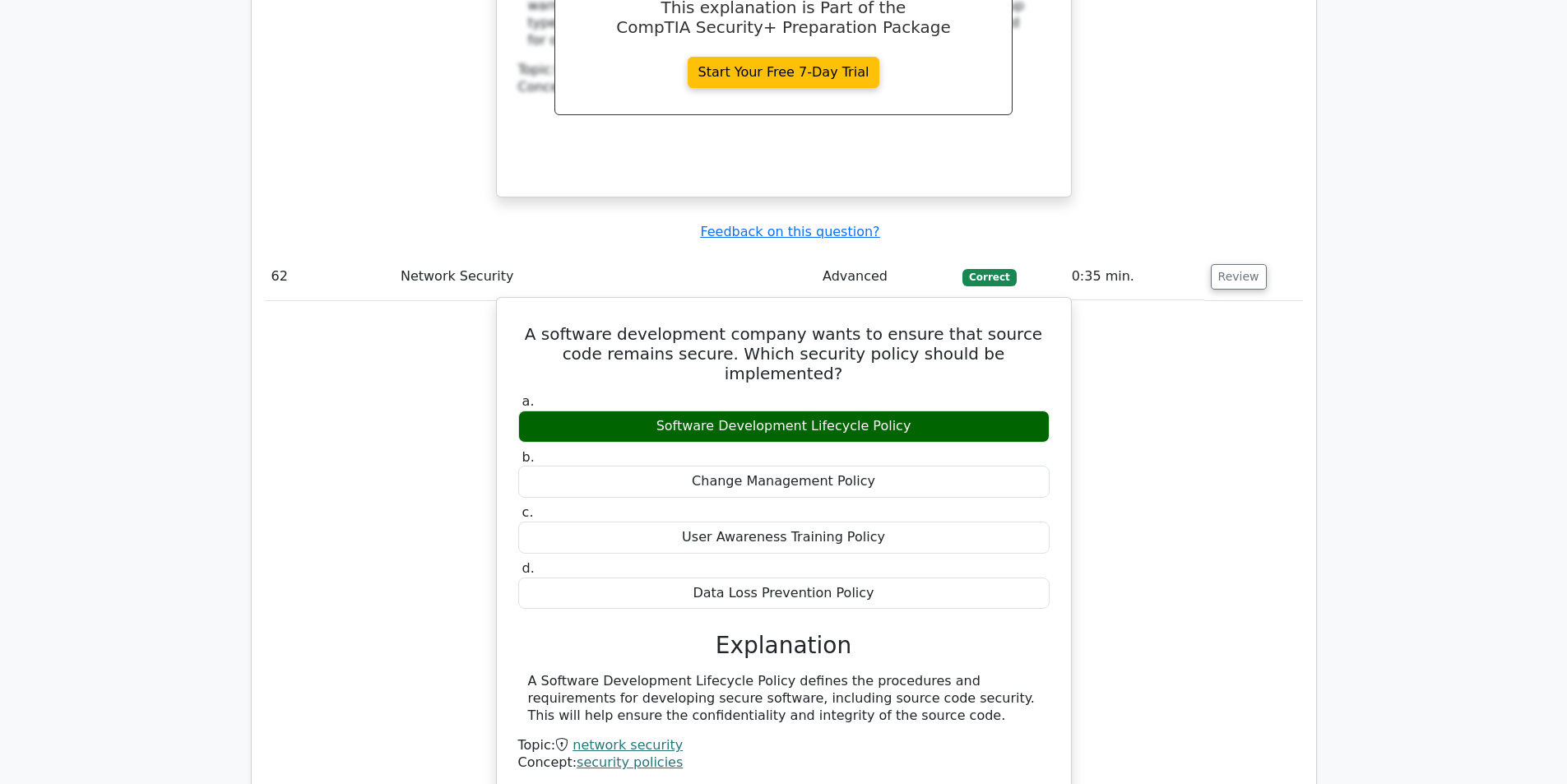
click at [902, 410] on div "Software Development Lifecycle Policy" at bounding box center [784, 426] width 532 height 32
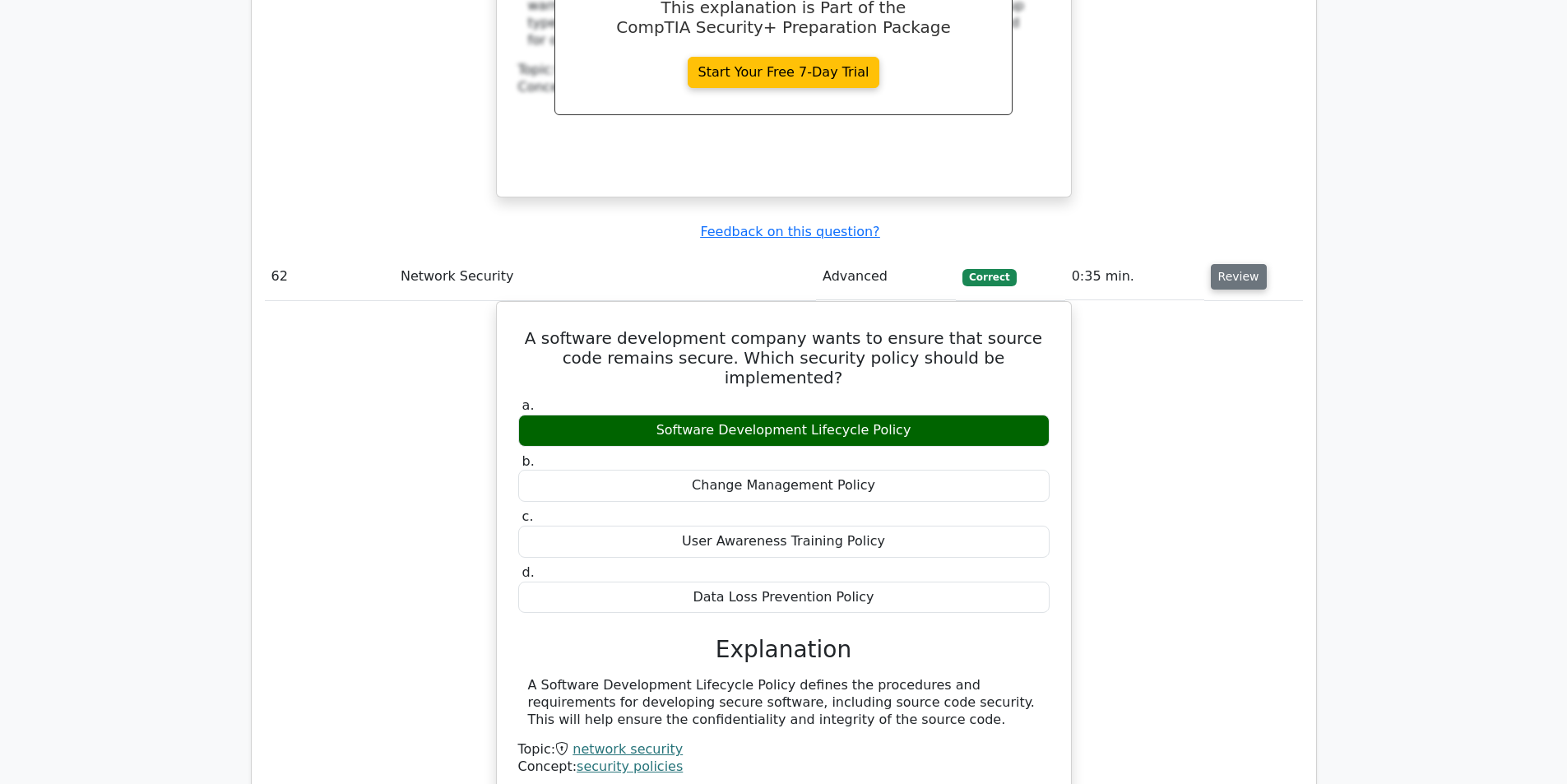
click at [1243, 264] on button "Review" at bounding box center [1239, 276] width 56 height 25
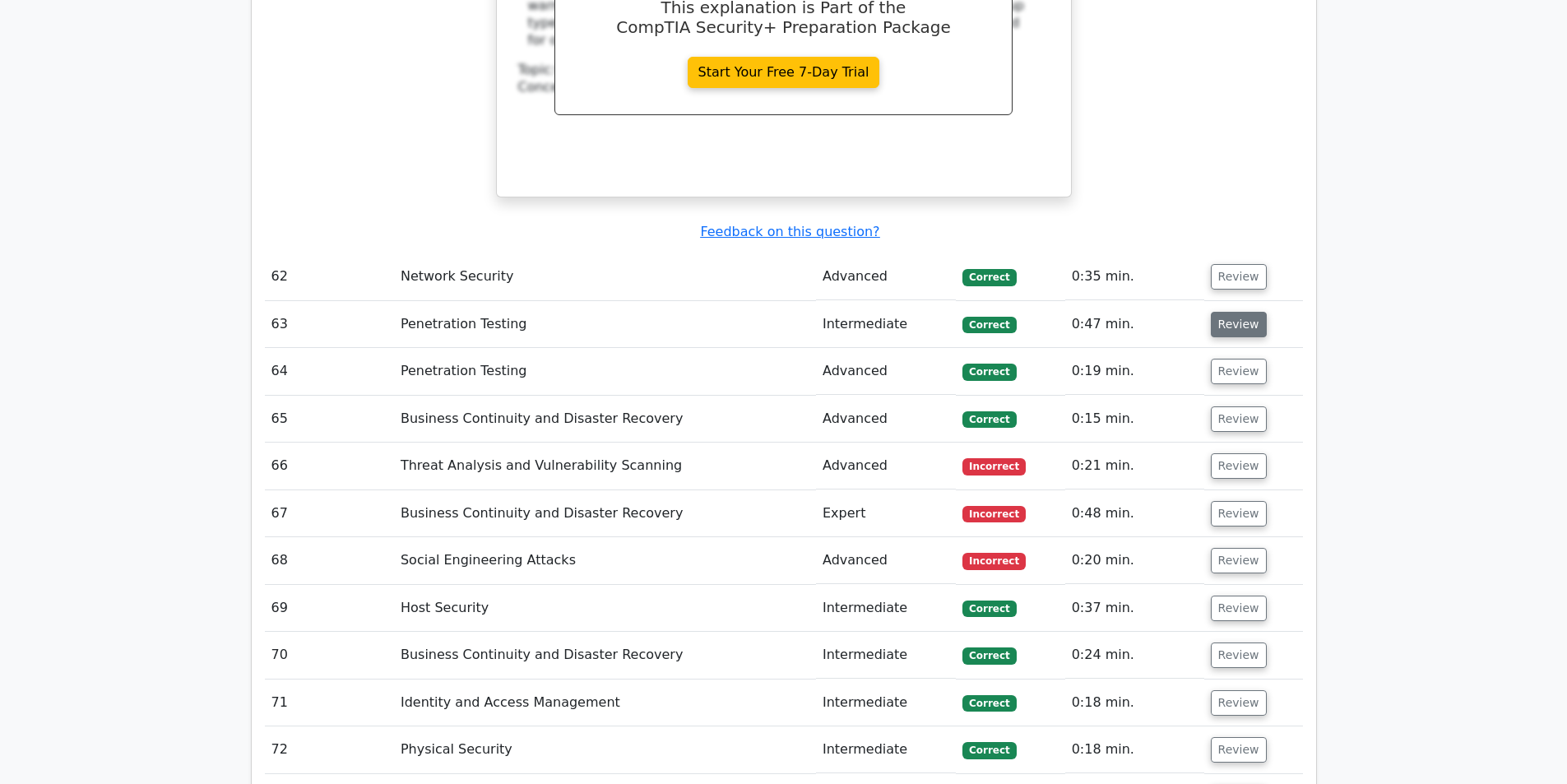
click at [1242, 312] on button "Review" at bounding box center [1239, 324] width 56 height 25
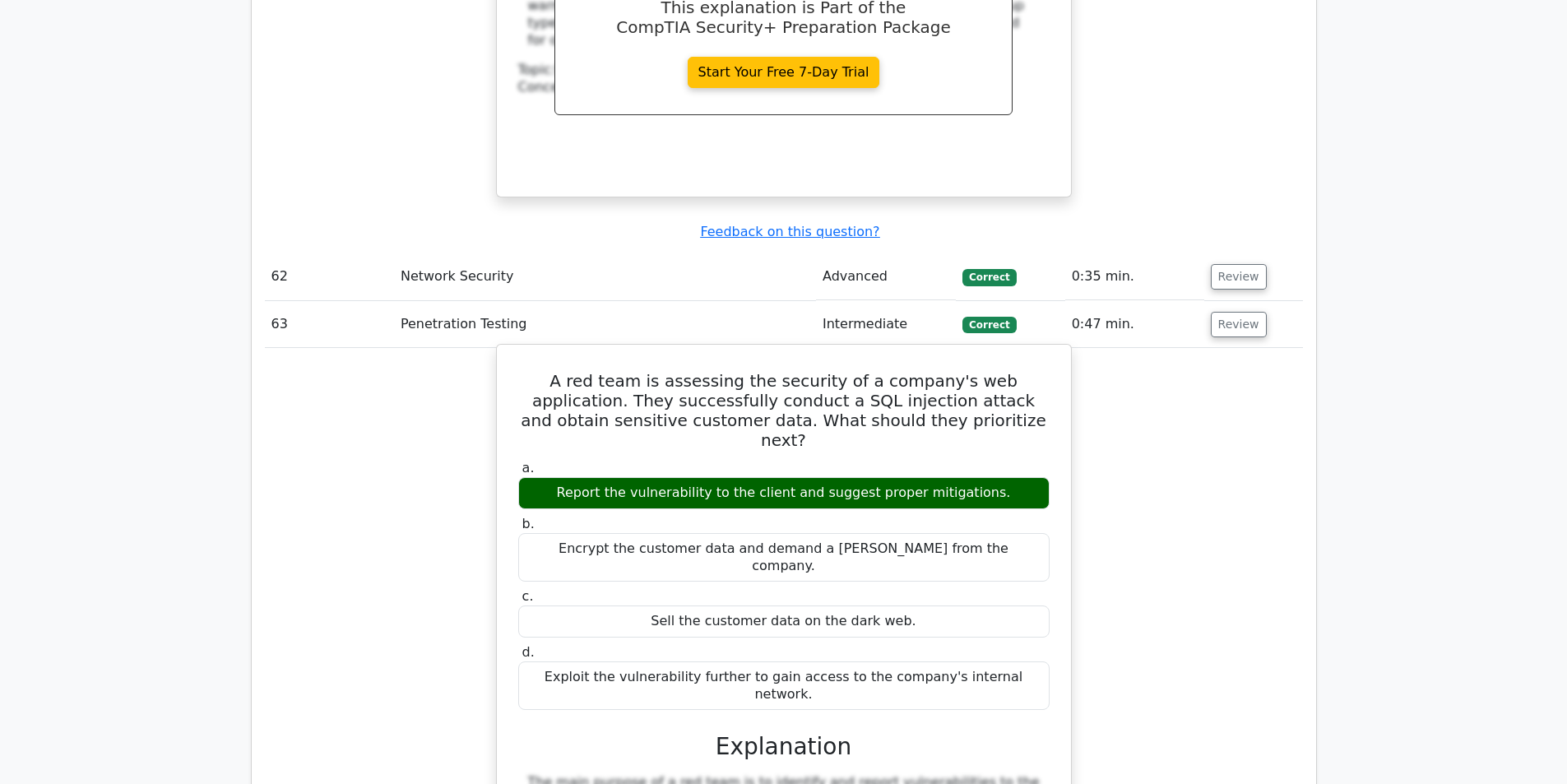
click at [640, 371] on h5 "A red team is assessing the security of a company's web application. They succe…" at bounding box center [784, 410] width 534 height 79
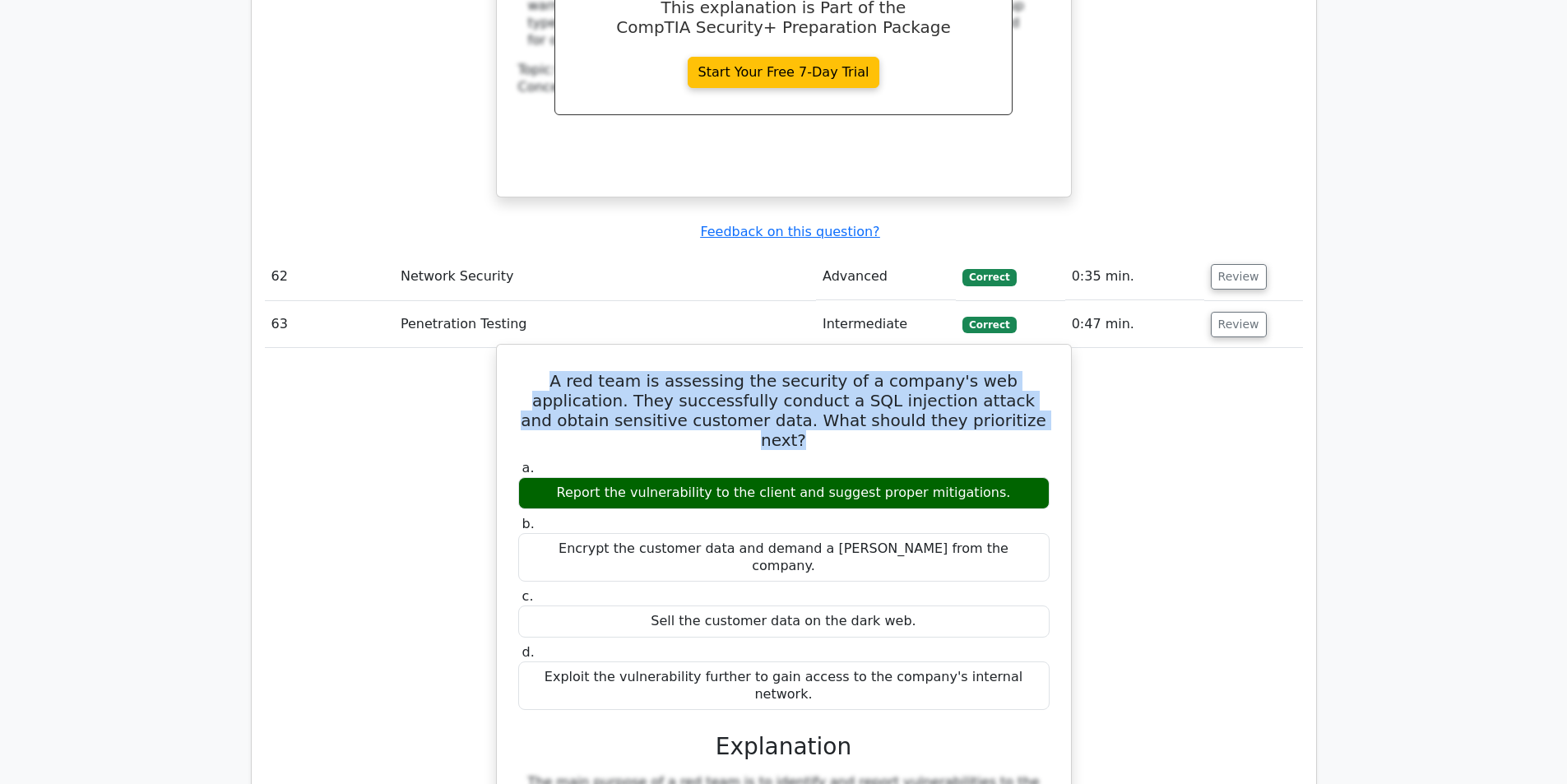
click at [640, 371] on h5 "A red team is assessing the security of a company's web application. They succe…" at bounding box center [784, 410] width 534 height 79
click at [806, 371] on h5 "A red team is assessing the security of a company's web application. They succe…" at bounding box center [784, 410] width 534 height 79
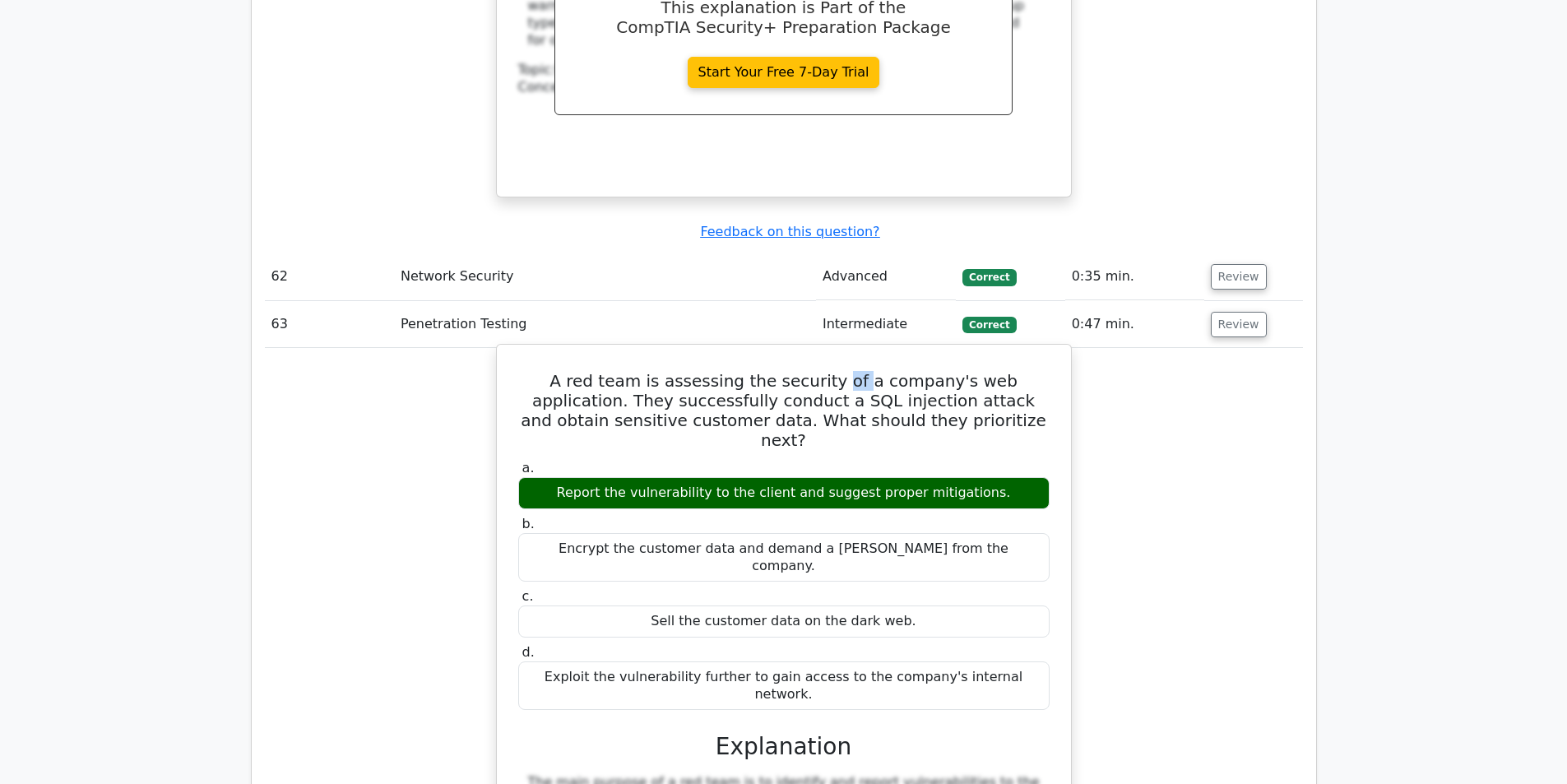
click at [806, 371] on h5 "A red team is assessing the security of a company's web application. They succe…" at bounding box center [784, 410] width 534 height 79
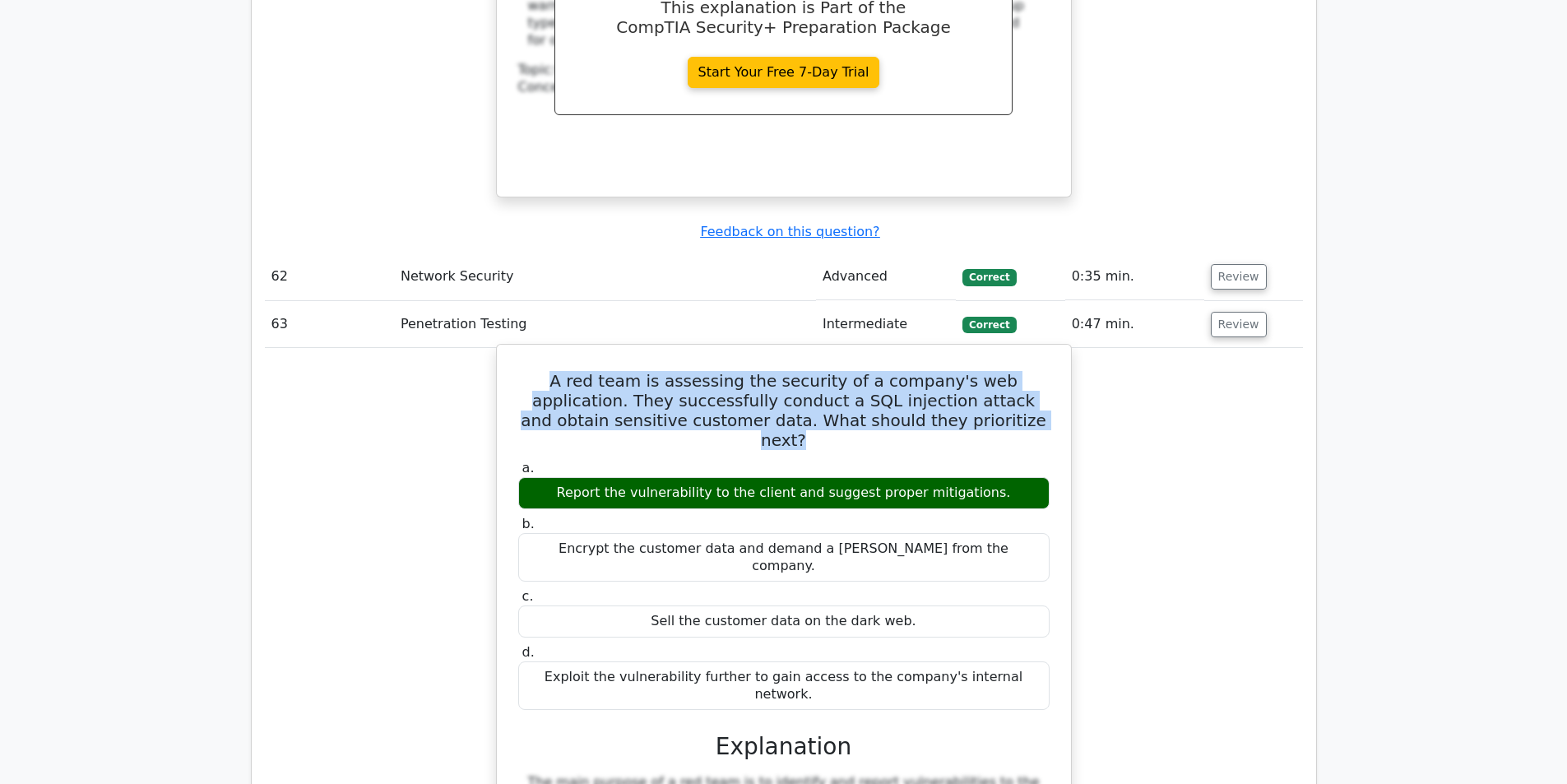
click at [806, 371] on h5 "A red team is assessing the security of a company's web application. They succe…" at bounding box center [784, 410] width 534 height 79
click at [679, 371] on h5 "A red team is assessing the security of a company's web application. They succe…" at bounding box center [784, 410] width 534 height 79
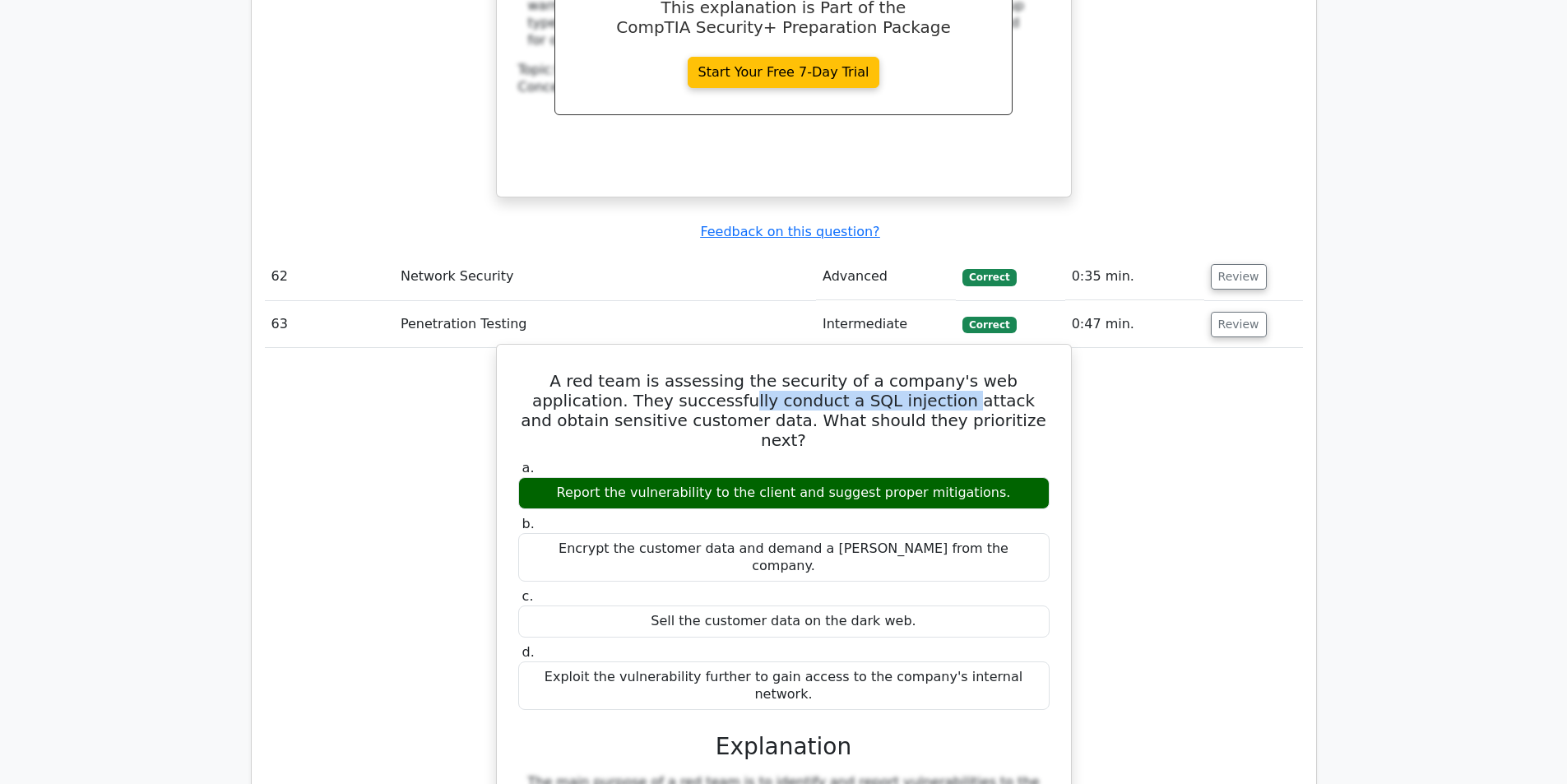
drag, startPoint x: 640, startPoint y: 257, endPoint x: 839, endPoint y: 270, distance: 199.4
click at [839, 371] on h5 "A red team is assessing the security of a company's web application. They succe…" at bounding box center [784, 410] width 534 height 79
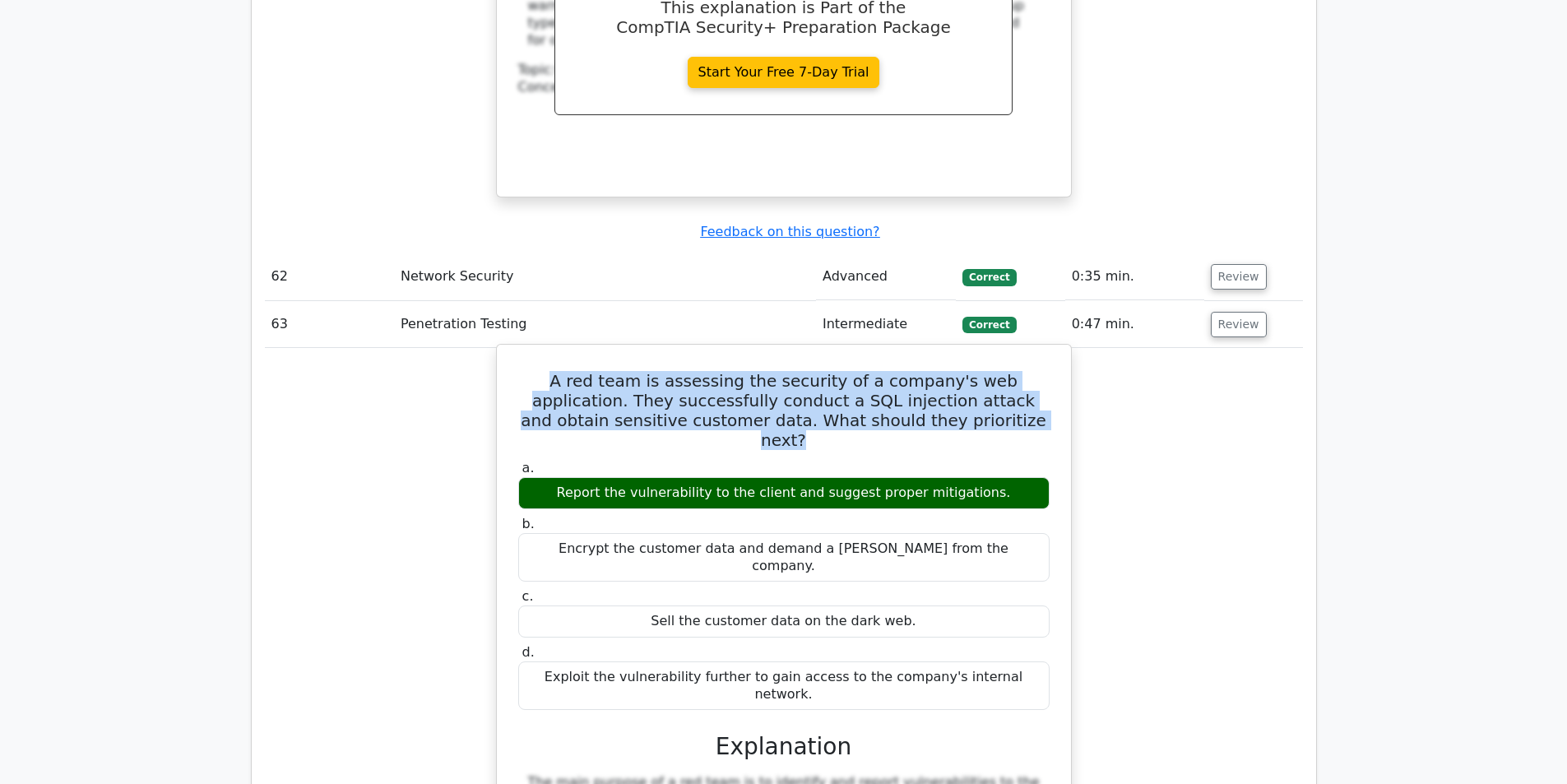
click at [839, 371] on h5 "A red team is assessing the security of a company's web application. They succe…" at bounding box center [784, 410] width 534 height 79
click at [715, 371] on h5 "A red team is assessing the security of a company's web application. They succe…" at bounding box center [784, 410] width 534 height 79
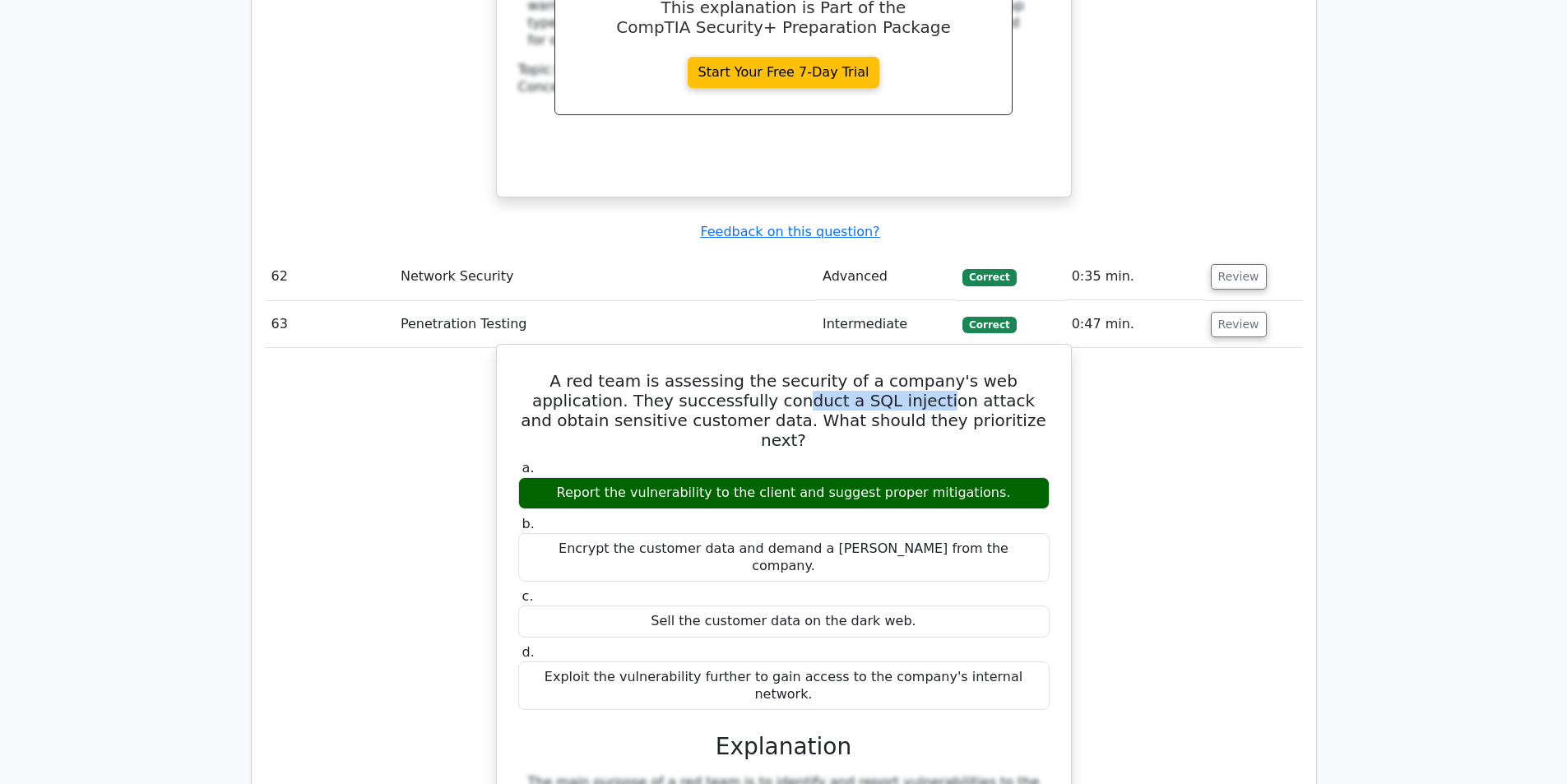
drag, startPoint x: 687, startPoint y: 264, endPoint x: 814, endPoint y: 267, distance: 127.0
click at [814, 371] on h5 "A red team is assessing the security of a company's web application. They succe…" at bounding box center [784, 410] width 534 height 79
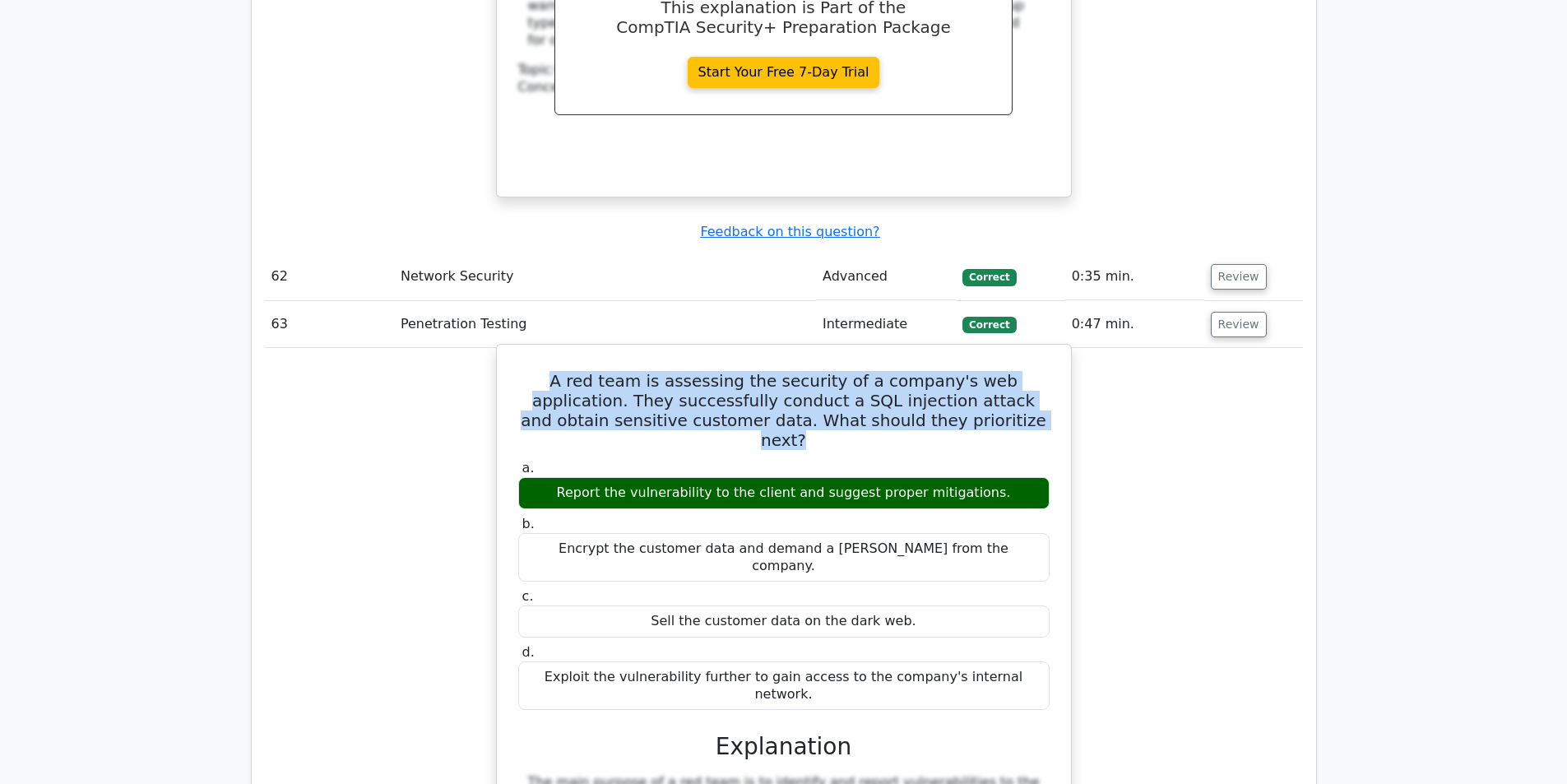
click at [814, 371] on h5 "A red team is assessing the security of a company's web application. They succe…" at bounding box center [784, 410] width 534 height 79
click at [732, 371] on h5 "A red team is assessing the security of a company's web application. They succe…" at bounding box center [784, 410] width 534 height 79
click at [658, 371] on h5 "A red team is assessing the security of a company's web application. They succe…" at bounding box center [784, 410] width 534 height 79
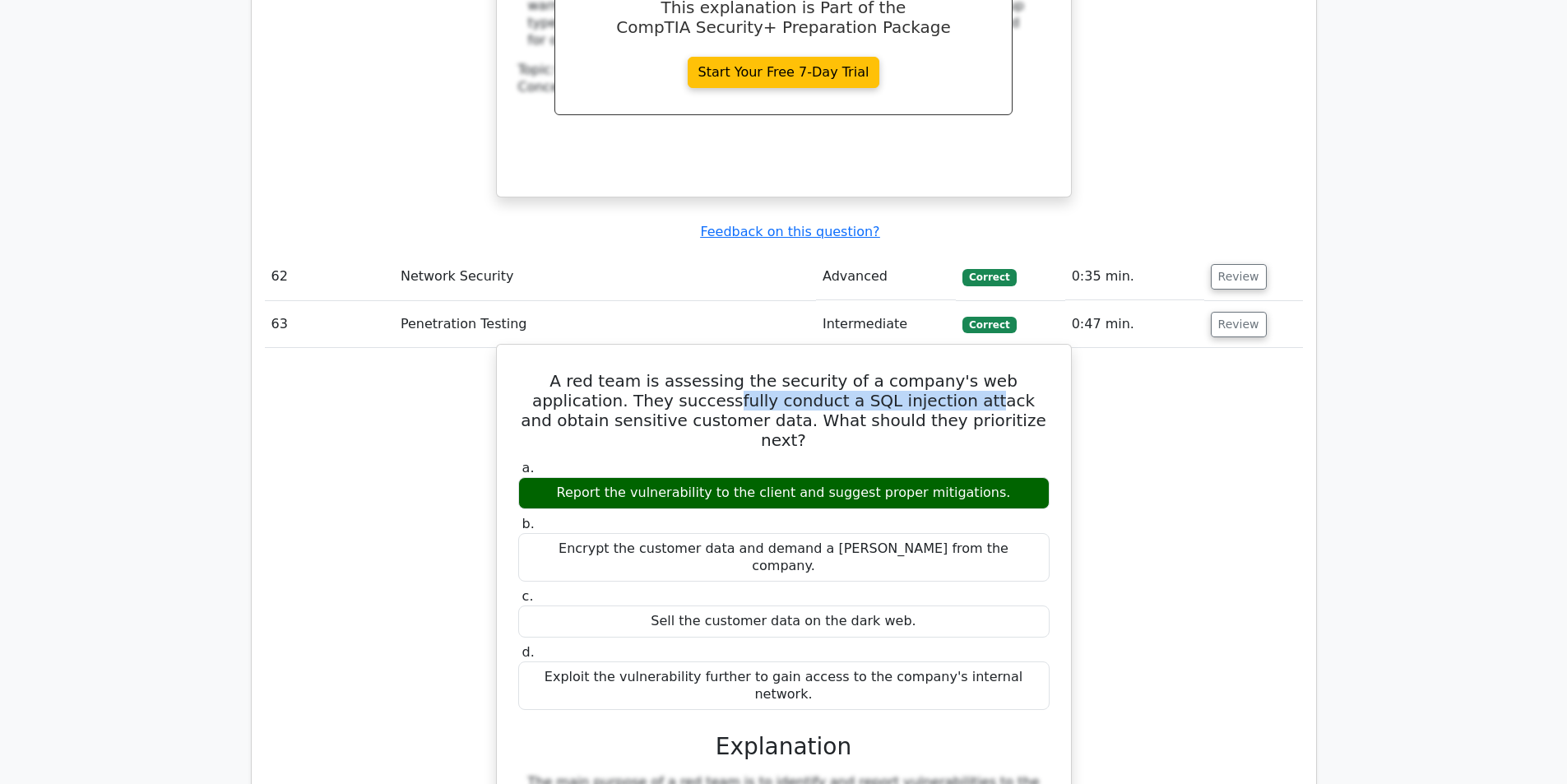
drag, startPoint x: 624, startPoint y: 257, endPoint x: 858, endPoint y: 260, distance: 234.0
click at [858, 371] on h5 "A red team is assessing the security of a company's web application. They succe…" at bounding box center [784, 410] width 534 height 79
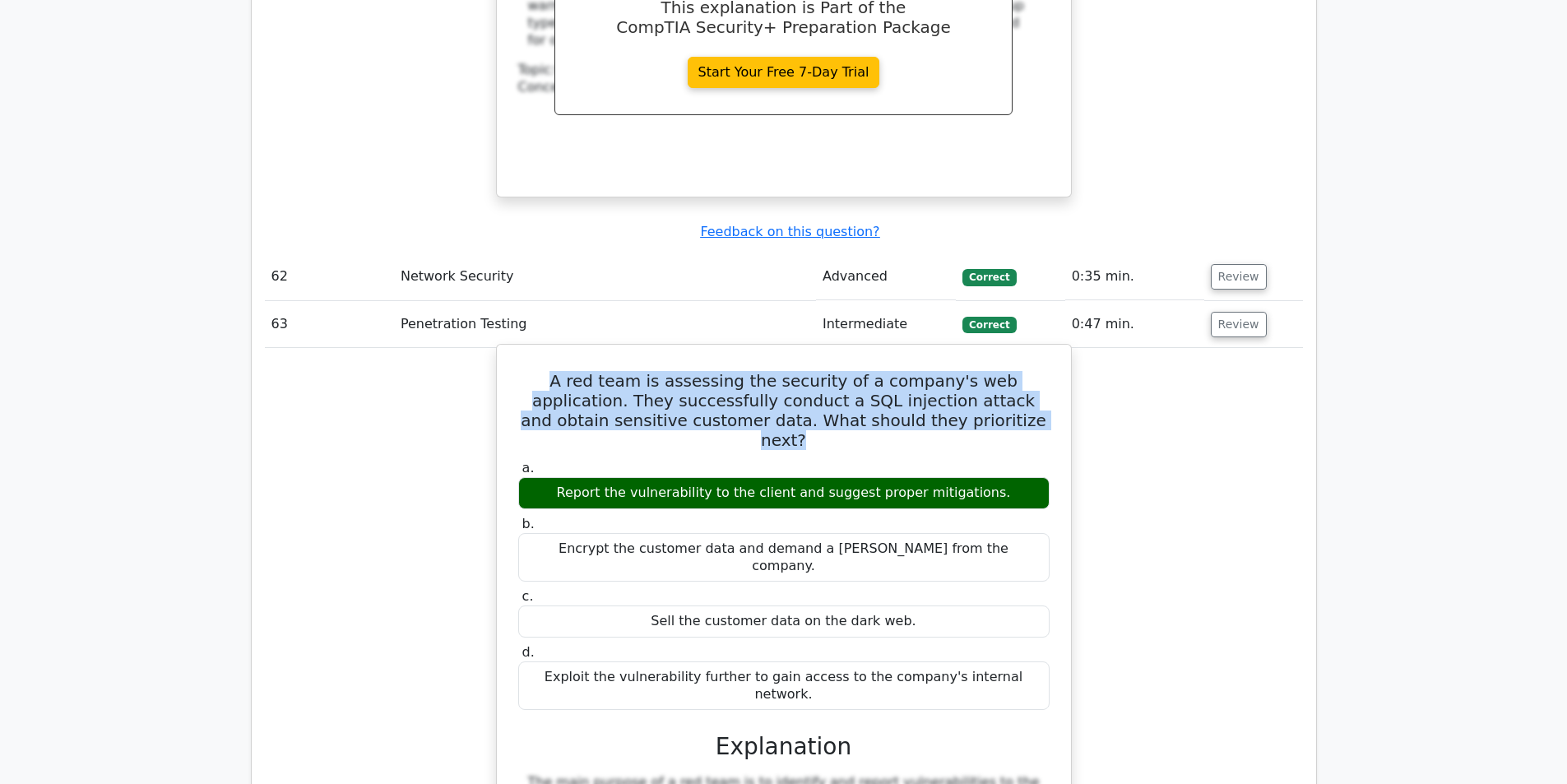
click at [858, 371] on h5 "A red team is assessing the security of a company's web application. They succe…" at bounding box center [784, 410] width 534 height 79
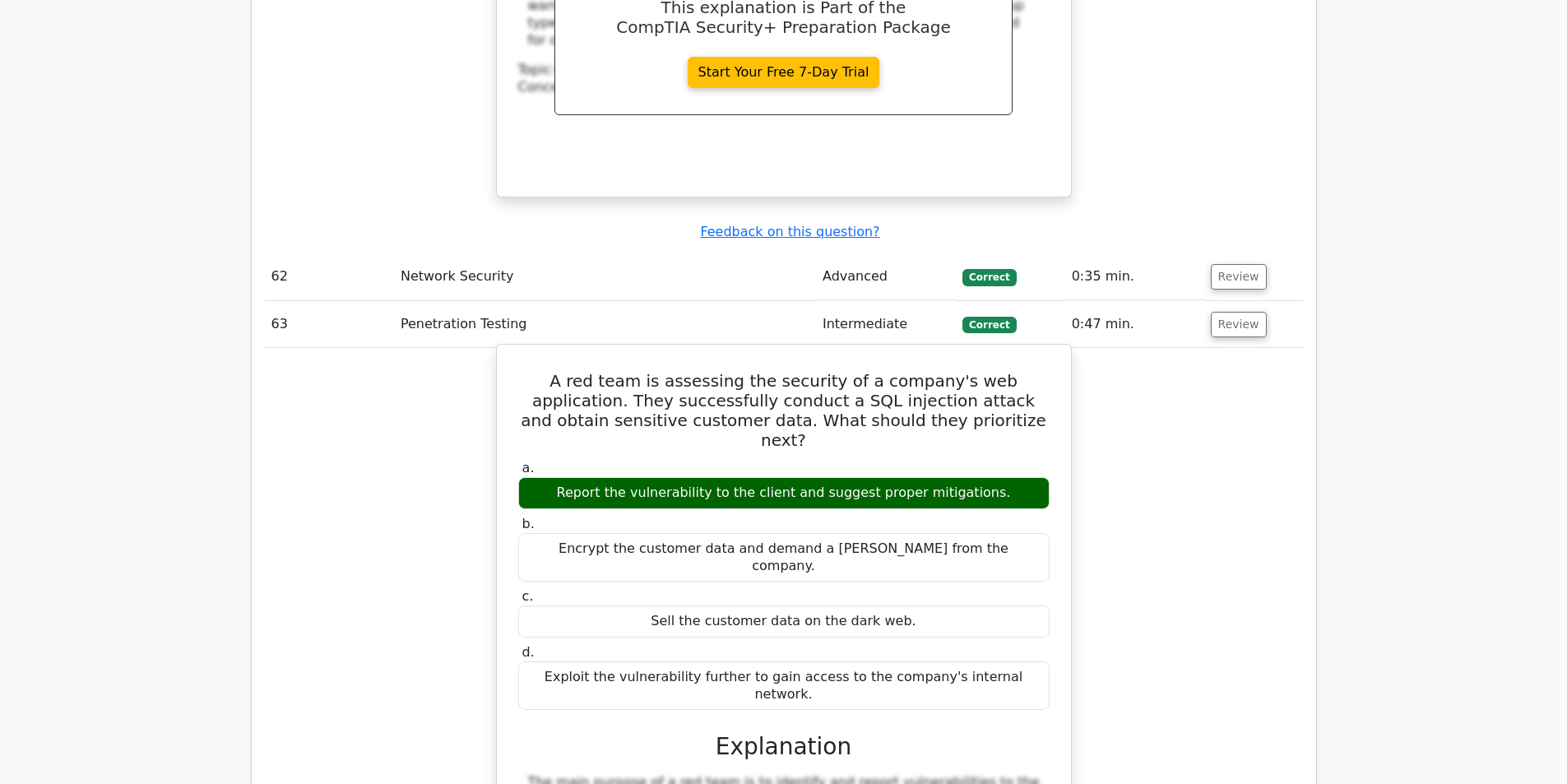
click at [794, 460] on label "a. Report the vulnerability to the client and suggest proper mitigations." at bounding box center [784, 484] width 532 height 49
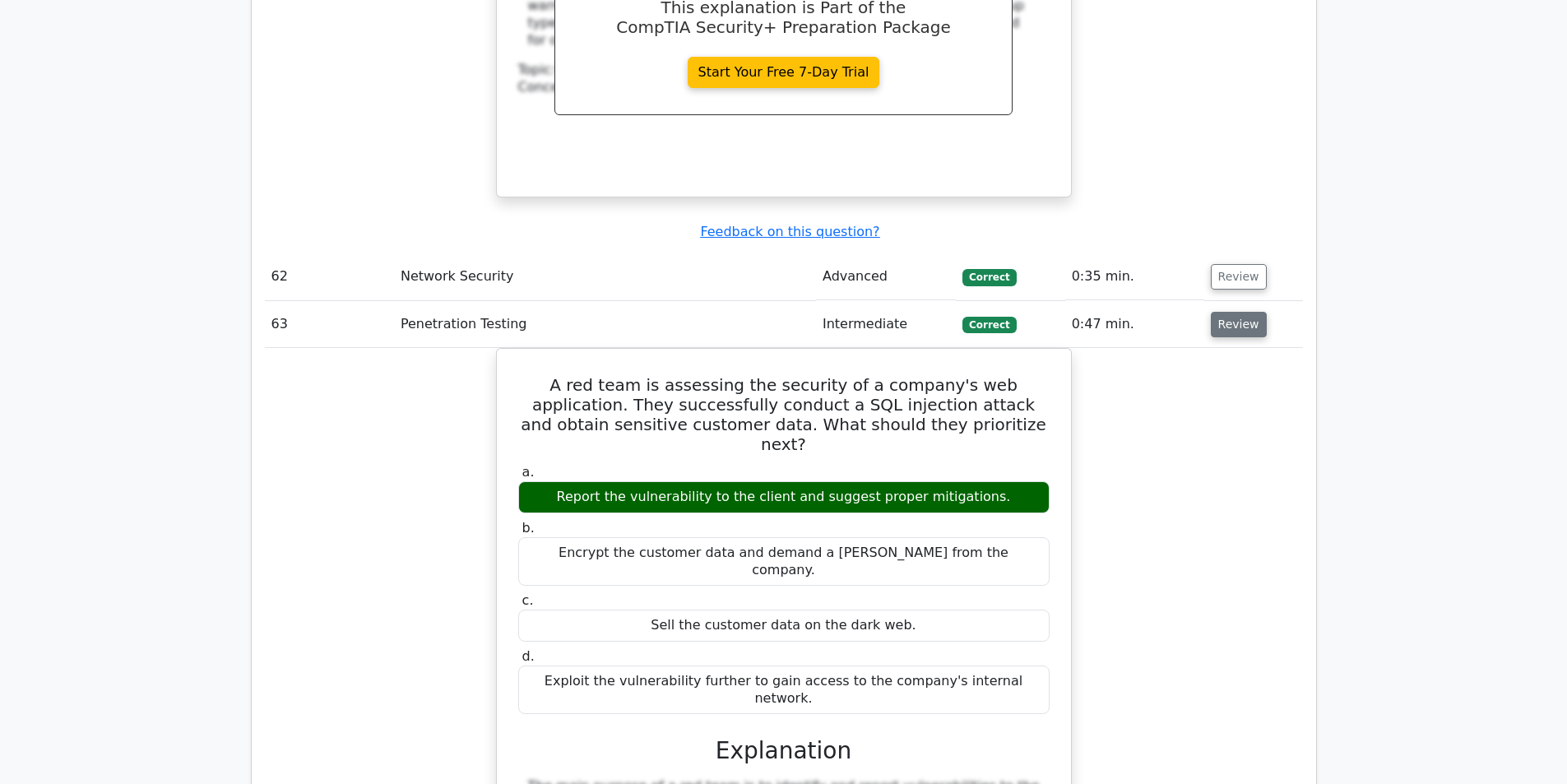
click at [1224, 312] on button "Review" at bounding box center [1239, 324] width 56 height 25
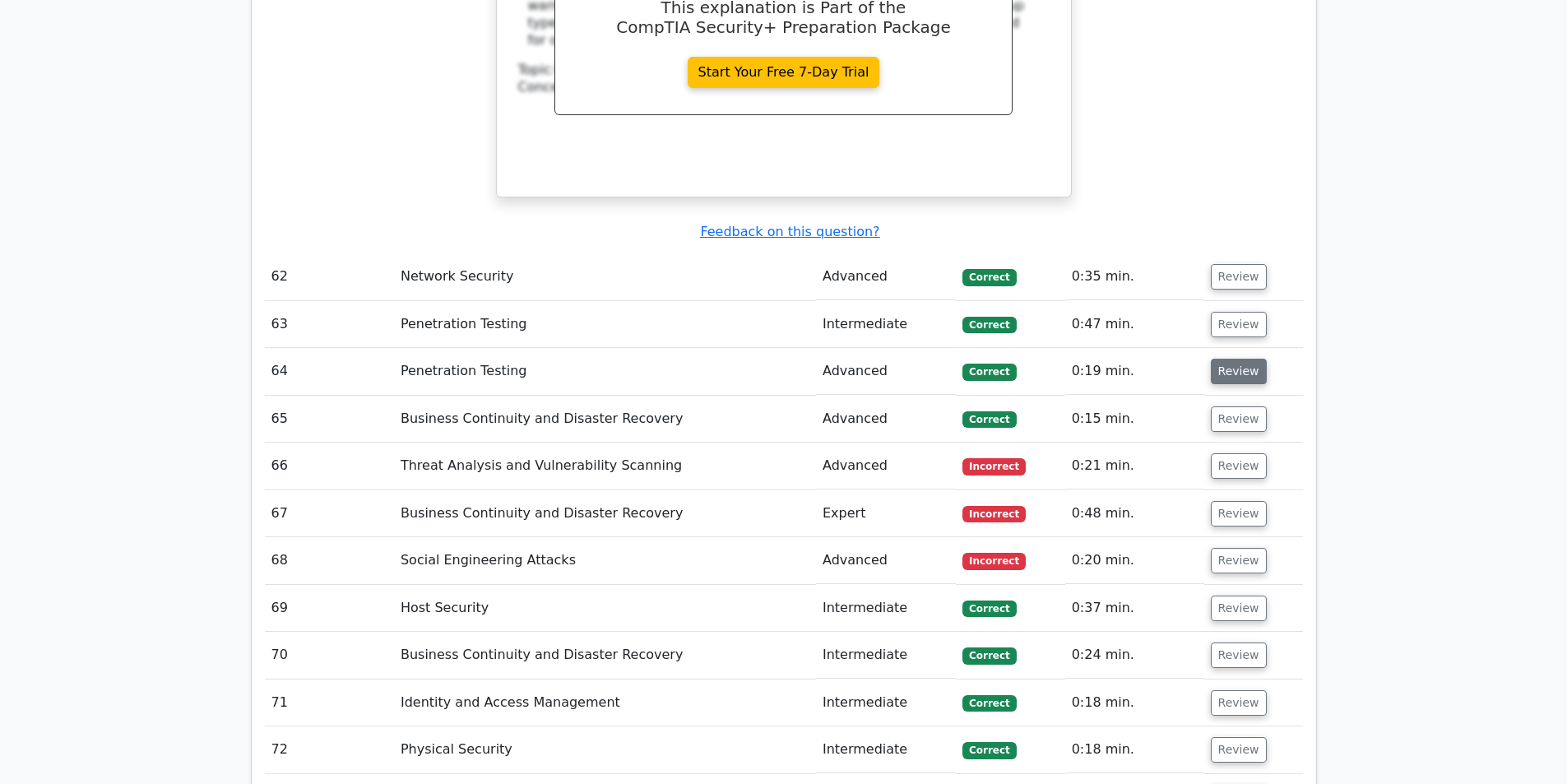
click at [1218, 358] on button "Review" at bounding box center [1239, 371] width 56 height 25
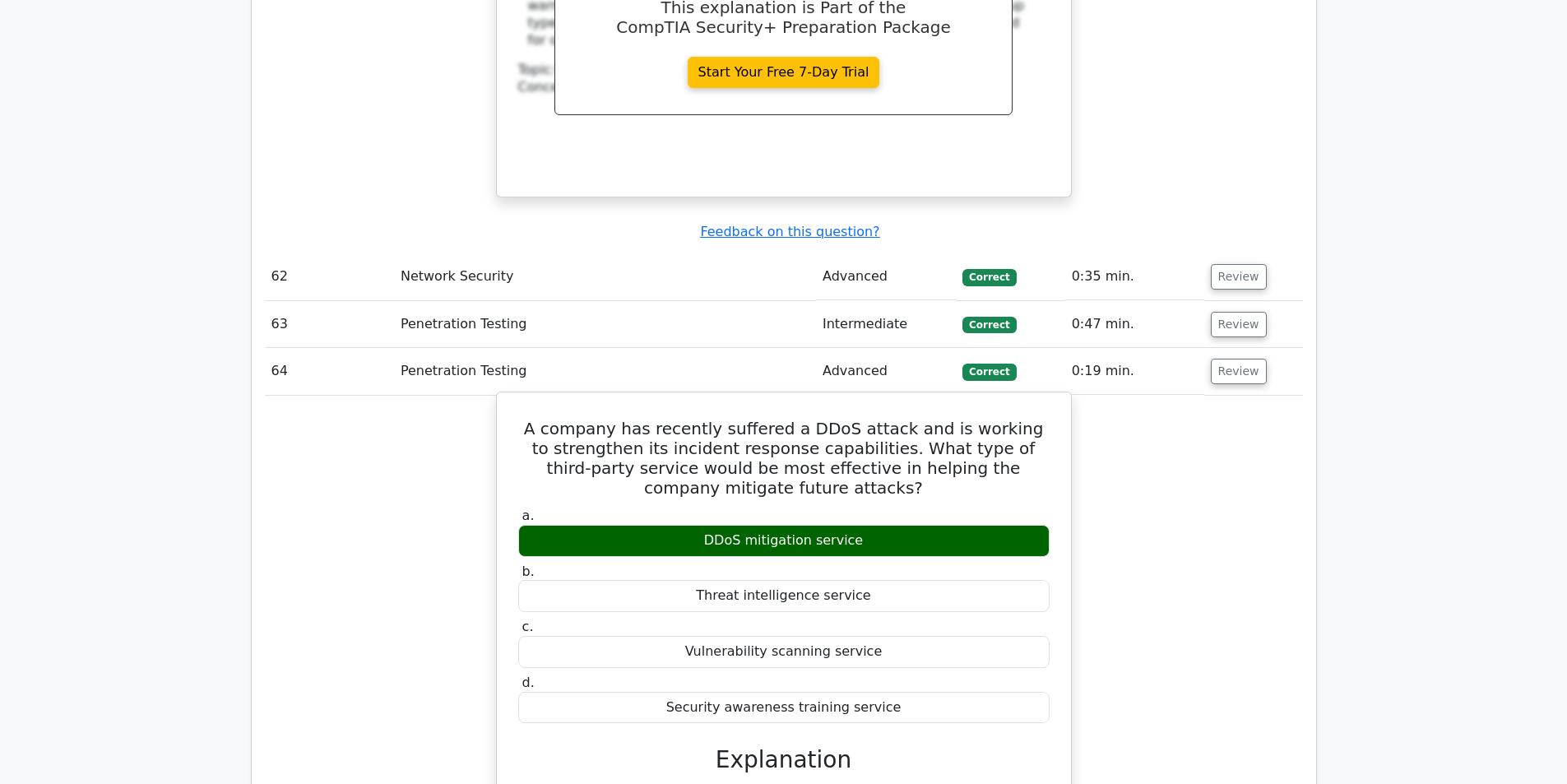
click at [792, 419] on h5 "A company has recently suffered a DDoS attack and is working to strengthen its …" at bounding box center [784, 458] width 534 height 79
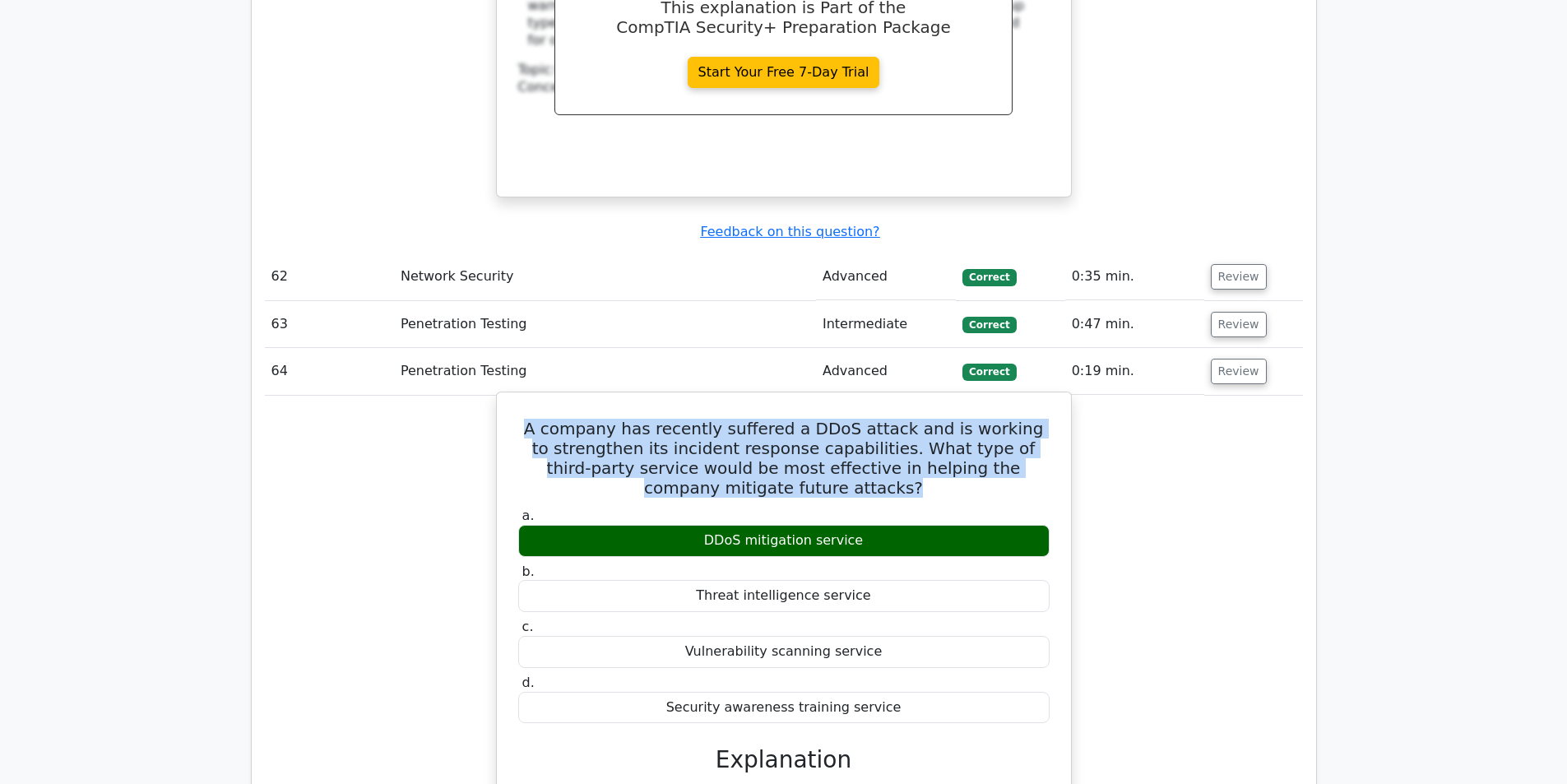
click at [792, 419] on h5 "A company has recently suffered a DDoS attack and is working to strengthen its …" at bounding box center [784, 458] width 534 height 79
click at [860, 419] on h5 "A company has recently suffered a DDoS attack and is working to strengthen its …" at bounding box center [784, 458] width 534 height 79
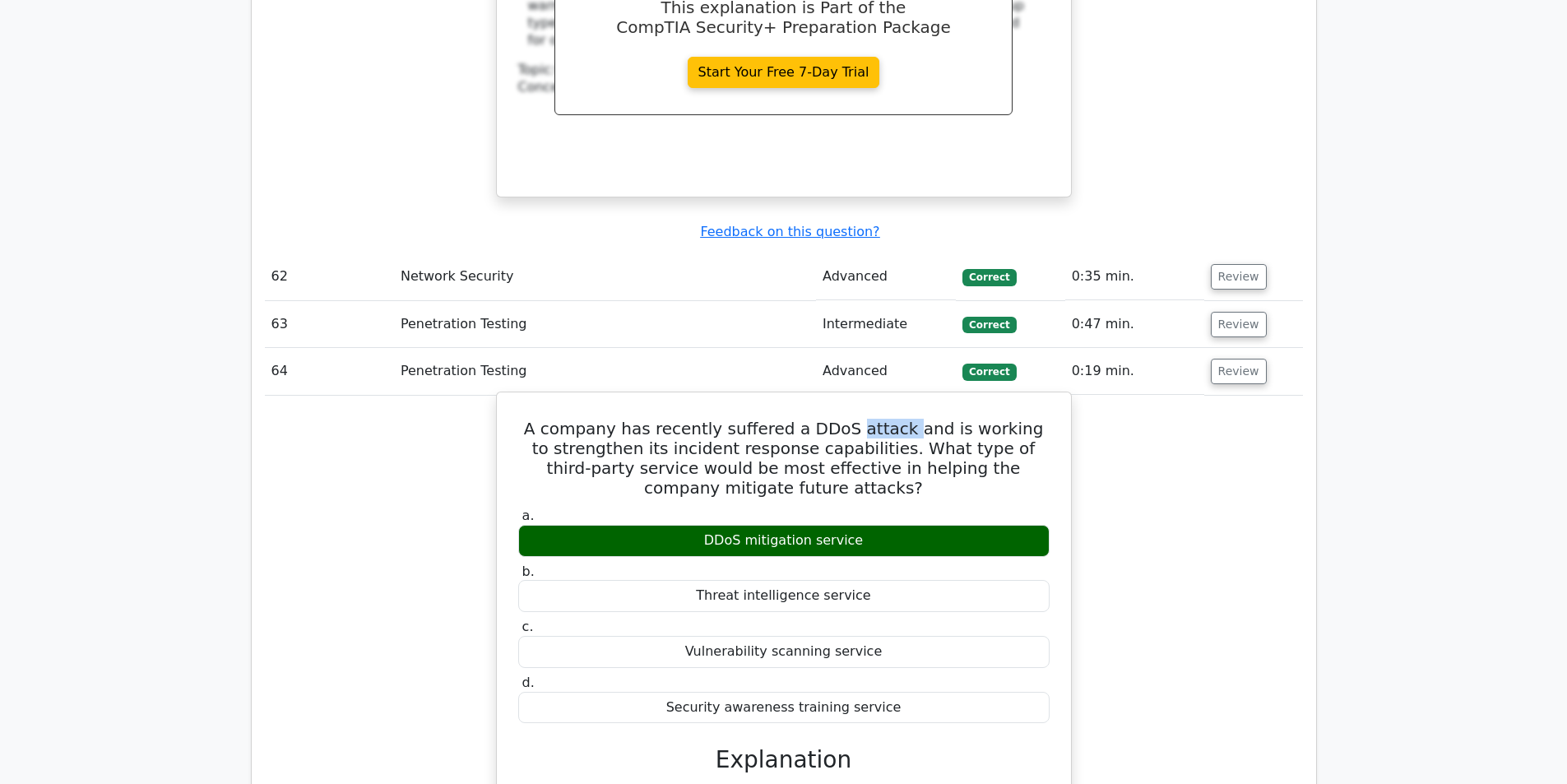
click at [860, 419] on h5 "A company has recently suffered a DDoS attack and is working to strengthen its …" at bounding box center [784, 458] width 534 height 79
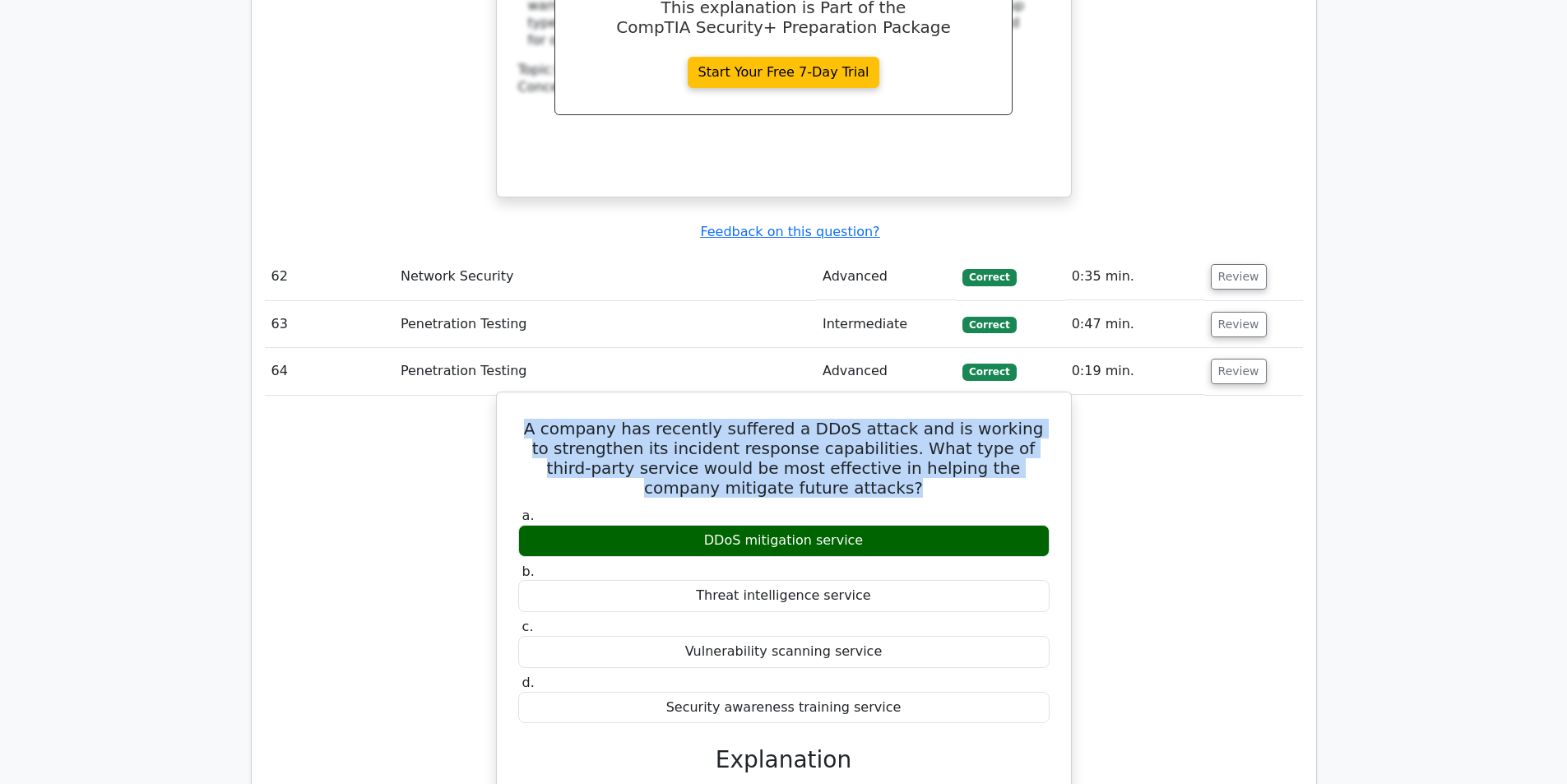
click at [860, 419] on h5 "A company has recently suffered a DDoS attack and is working to strengthen its …" at bounding box center [784, 458] width 534 height 79
click at [858, 419] on h5 "A company has recently suffered a DDoS attack and is working to strengthen its …" at bounding box center [784, 458] width 534 height 79
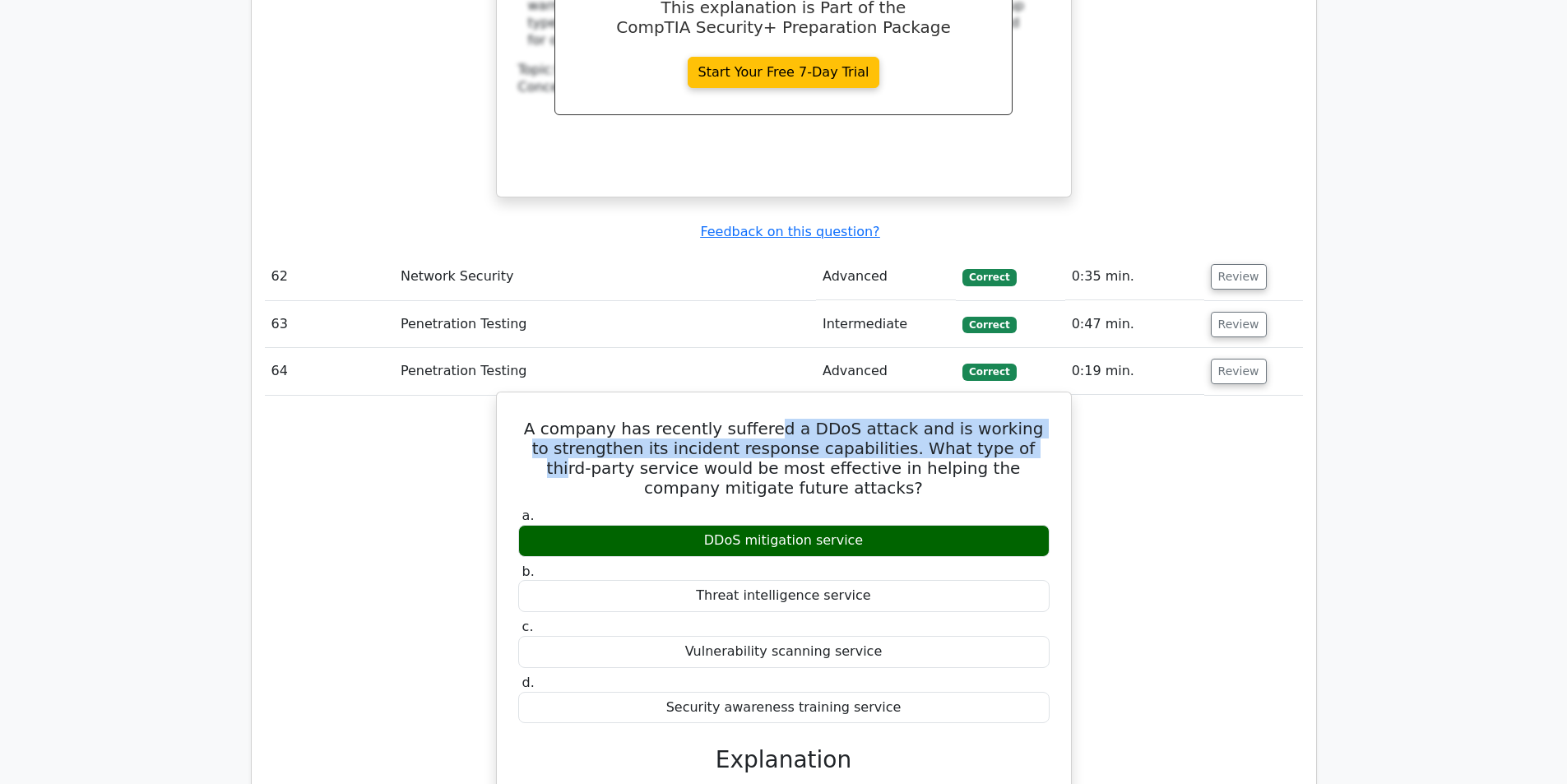
drag, startPoint x: 785, startPoint y: 305, endPoint x: 981, endPoint y: 312, distance: 196.1
click at [981, 419] on h5 "A company has recently suffered a DDoS attack and is working to strengthen its …" at bounding box center [784, 458] width 534 height 79
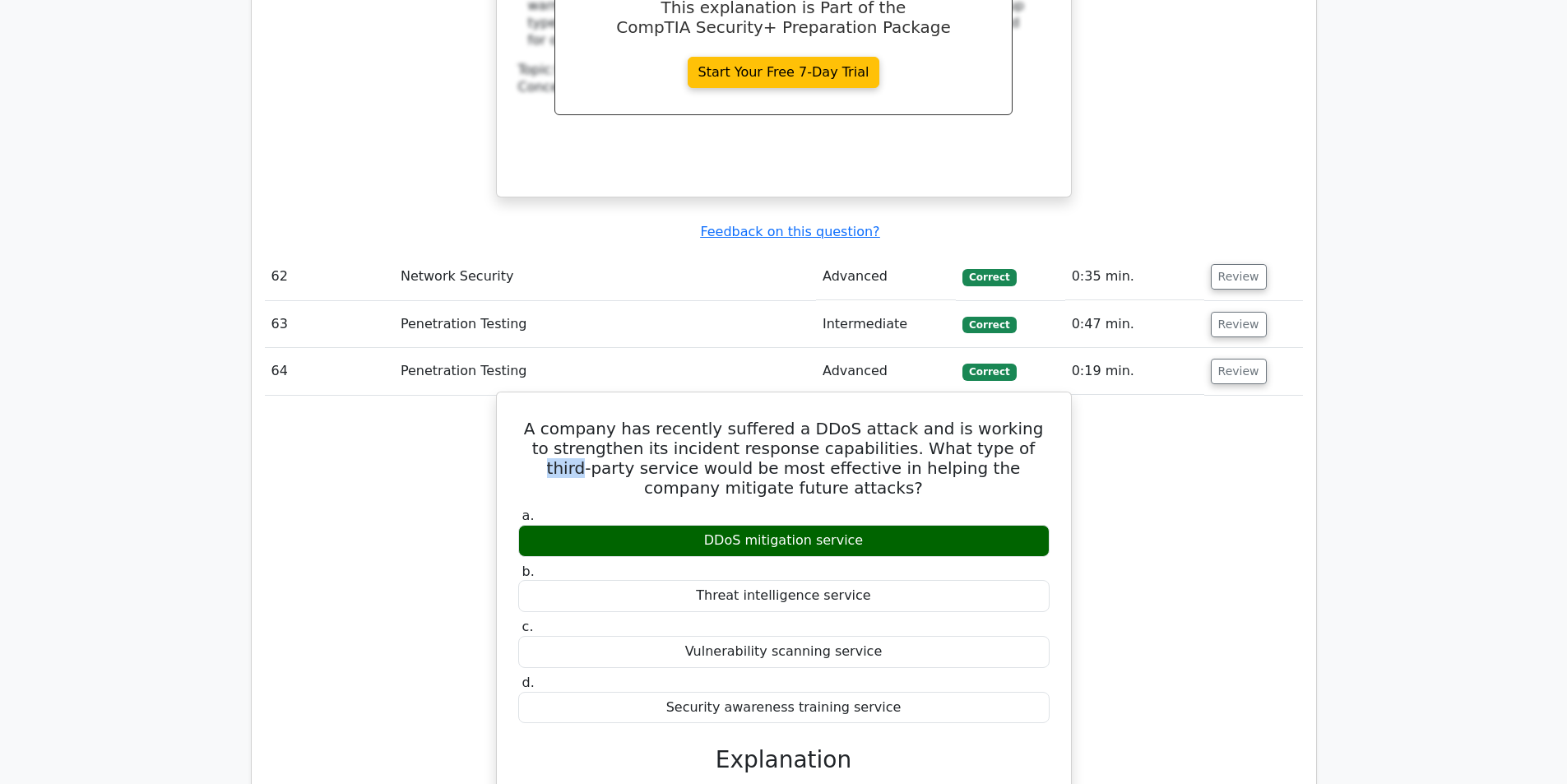
click at [981, 419] on h5 "A company has recently suffered a DDoS attack and is working to strengthen its …" at bounding box center [784, 458] width 534 height 79
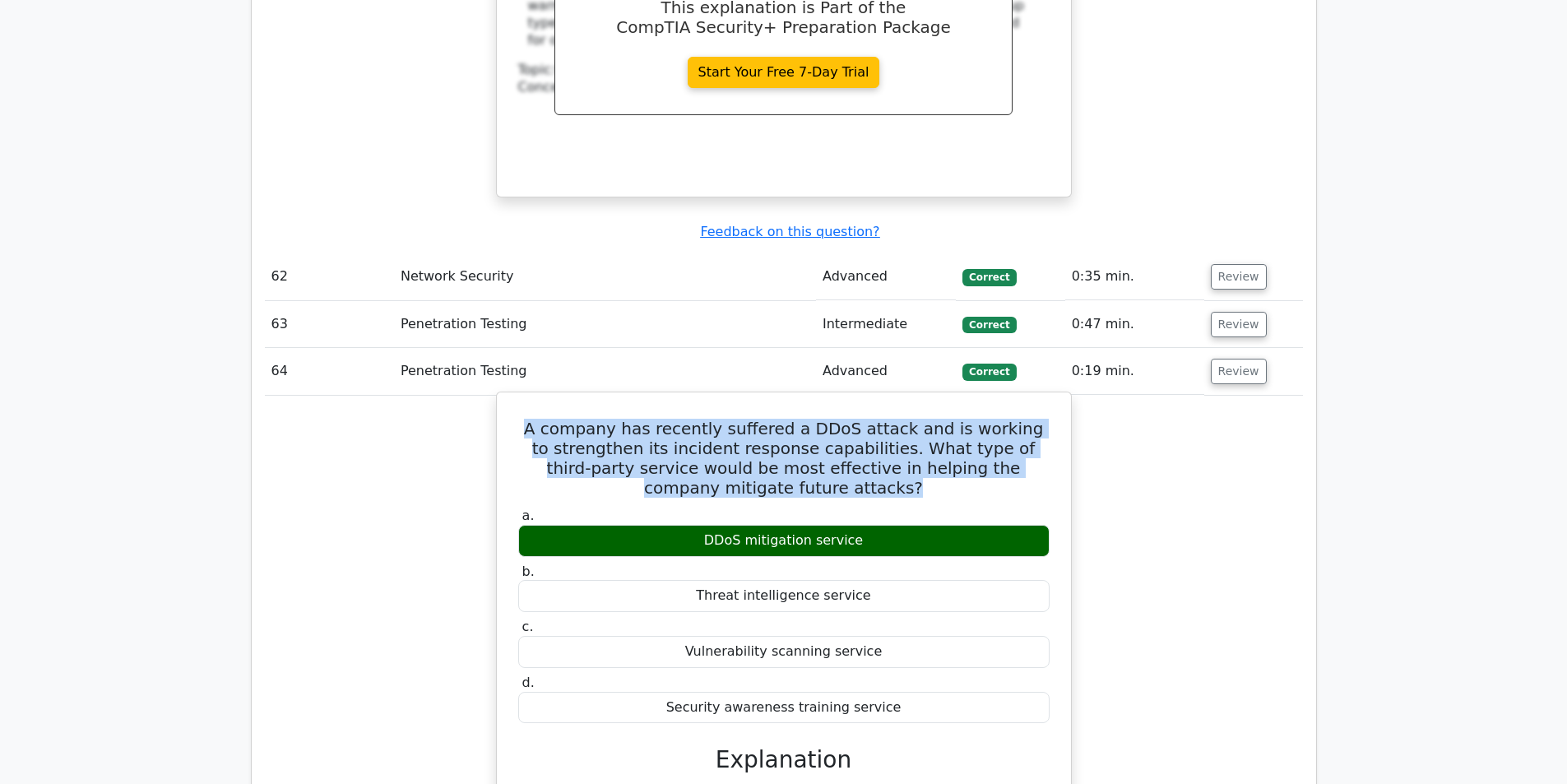
click at [981, 419] on h5 "A company has recently suffered a DDoS attack and is working to strengthen its …" at bounding box center [784, 458] width 534 height 79
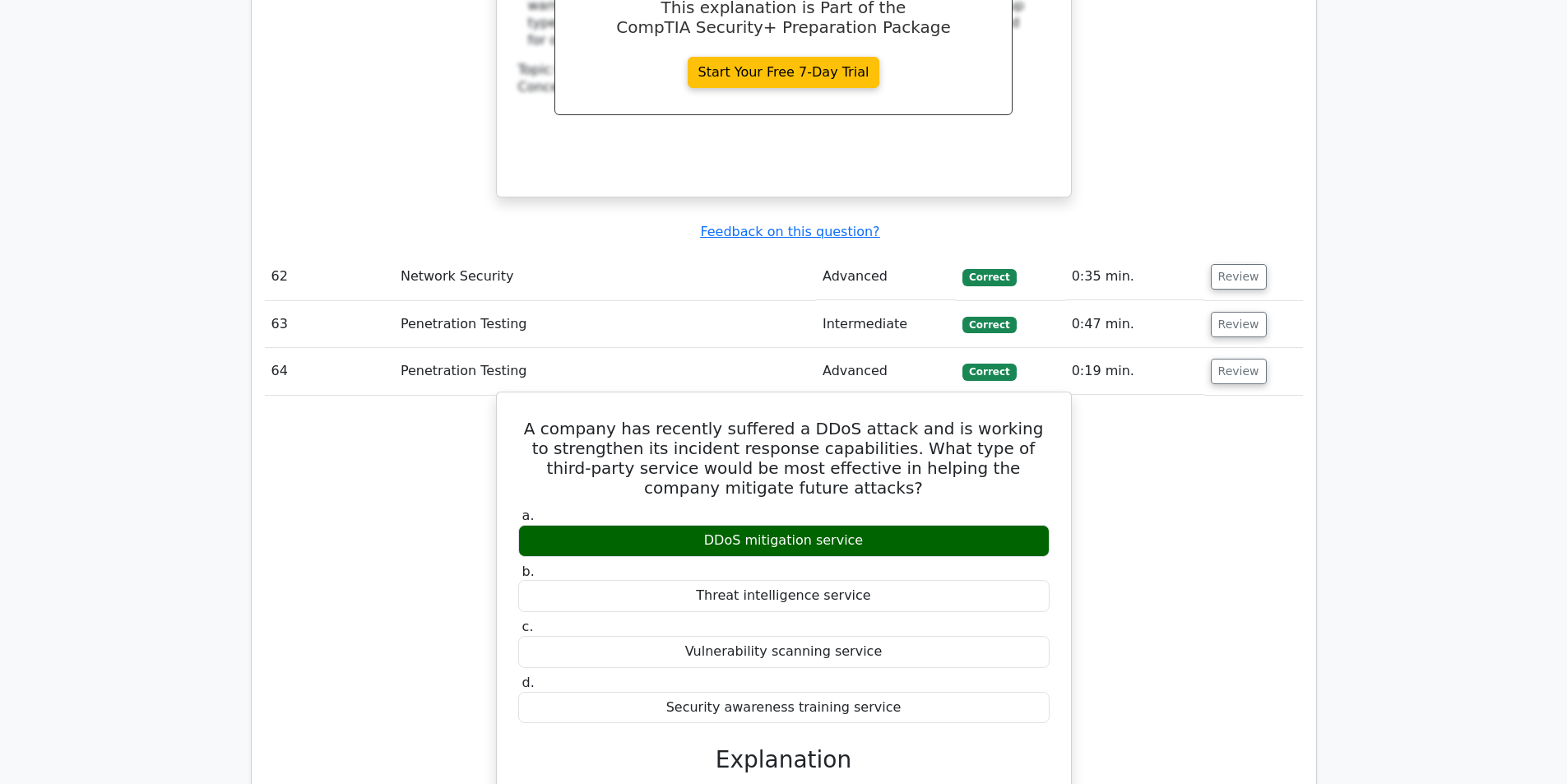
click at [823, 524] on div "DDoS mitigation service" at bounding box center [784, 540] width 532 height 32
click at [825, 524] on div "DDoS mitigation service" at bounding box center [784, 540] width 532 height 32
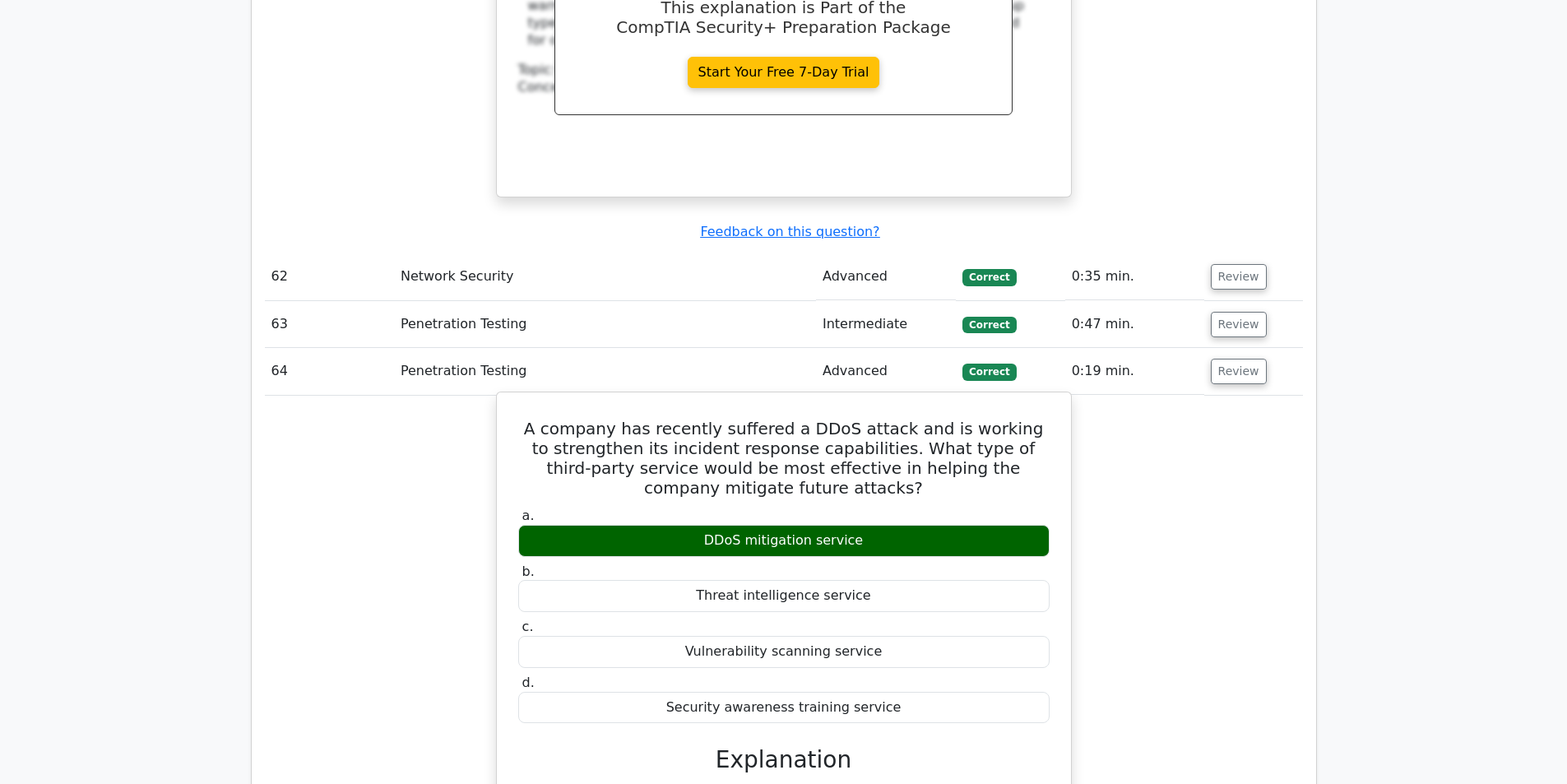
click at [825, 524] on div "DDoS mitigation service" at bounding box center [784, 540] width 532 height 32
click at [823, 524] on div "DDoS mitigation service" at bounding box center [784, 540] width 532 height 32
click at [804, 419] on h5 "A company has recently suffered a DDoS attack and is working to strengthen its …" at bounding box center [784, 458] width 534 height 79
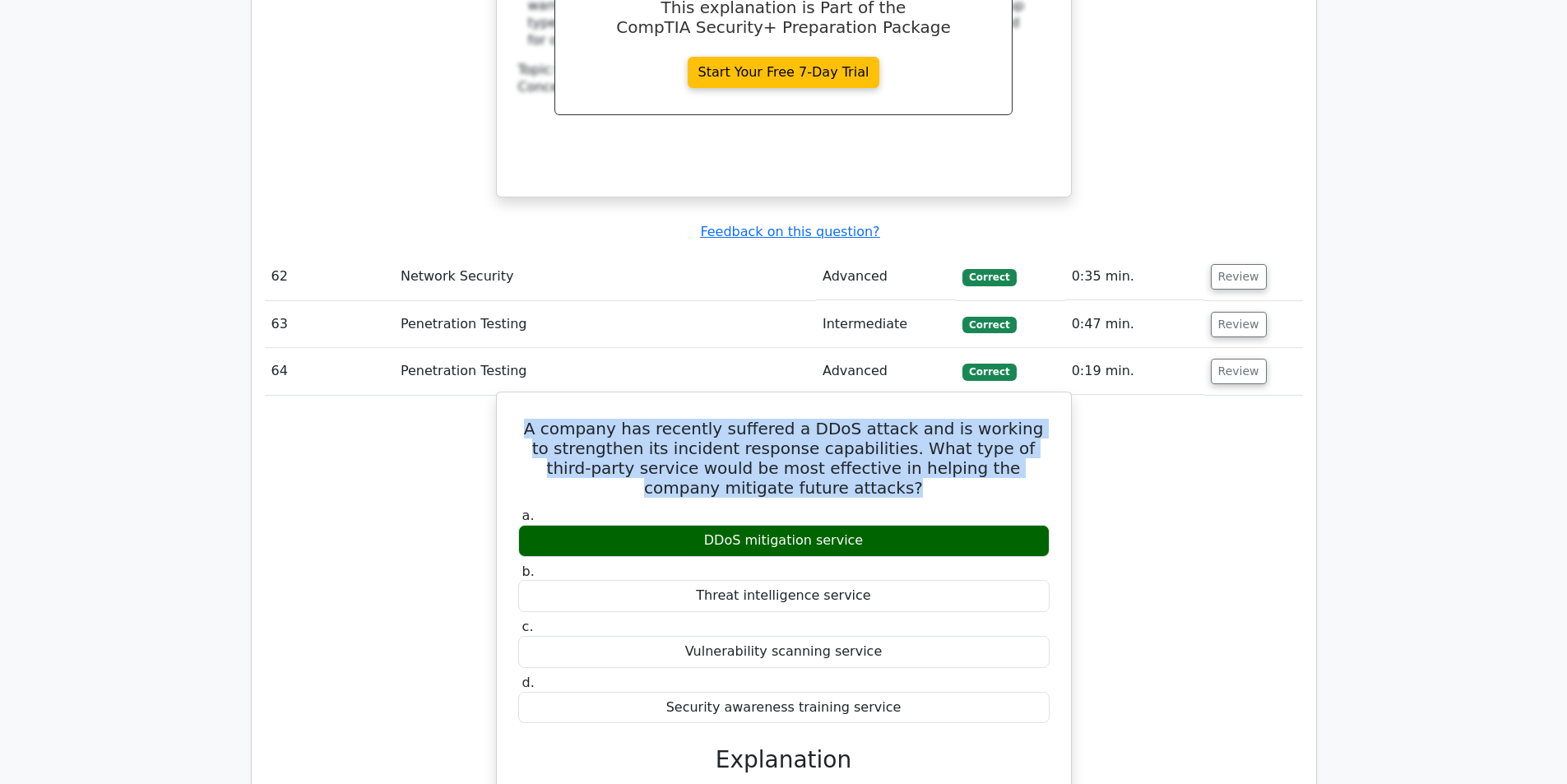
click at [804, 419] on h5 "A company has recently suffered a DDoS attack and is working to strengthen its …" at bounding box center [784, 458] width 534 height 79
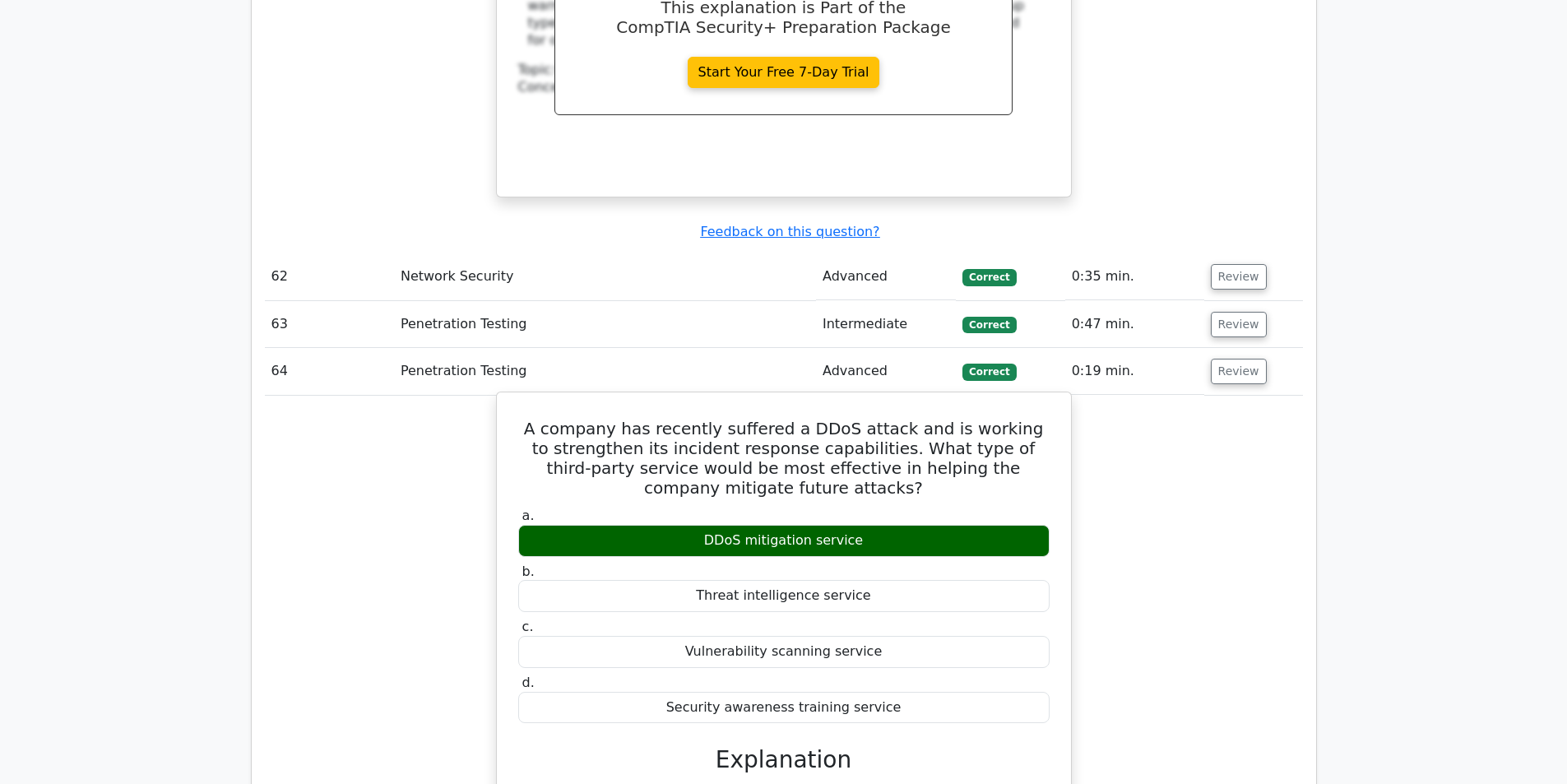
click at [855, 399] on div "A company has recently suffered a DDoS attack and is working to strengthen its …" at bounding box center [784, 714] width 561 height 631
click at [815, 524] on div "DDoS mitigation service" at bounding box center [784, 540] width 532 height 32
click at [797, 419] on h5 "A company has recently suffered a DDoS attack and is working to strengthen its …" at bounding box center [784, 458] width 534 height 79
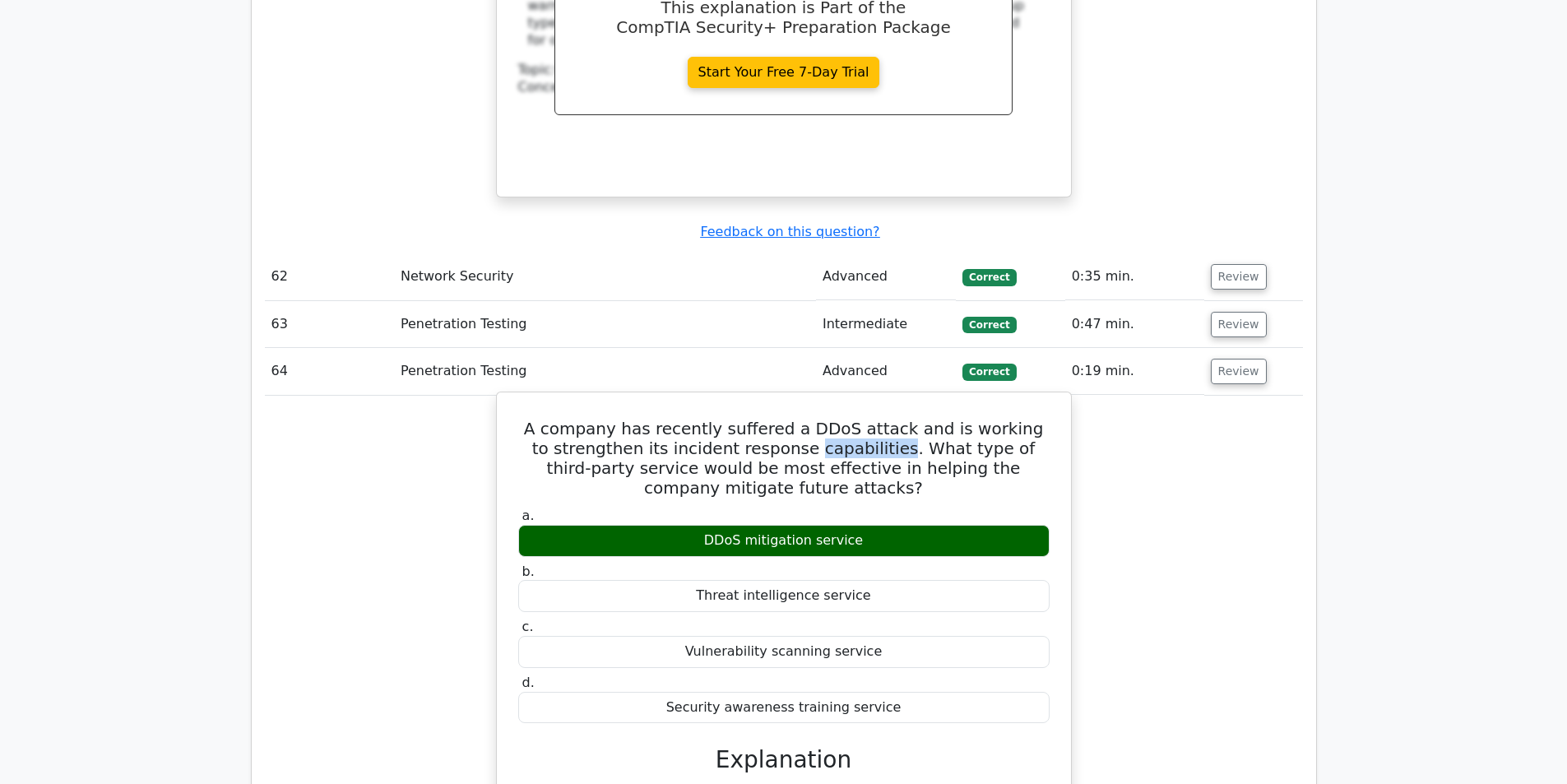
click at [797, 419] on h5 "A company has recently suffered a DDoS attack and is working to strengthen its …" at bounding box center [784, 458] width 534 height 79
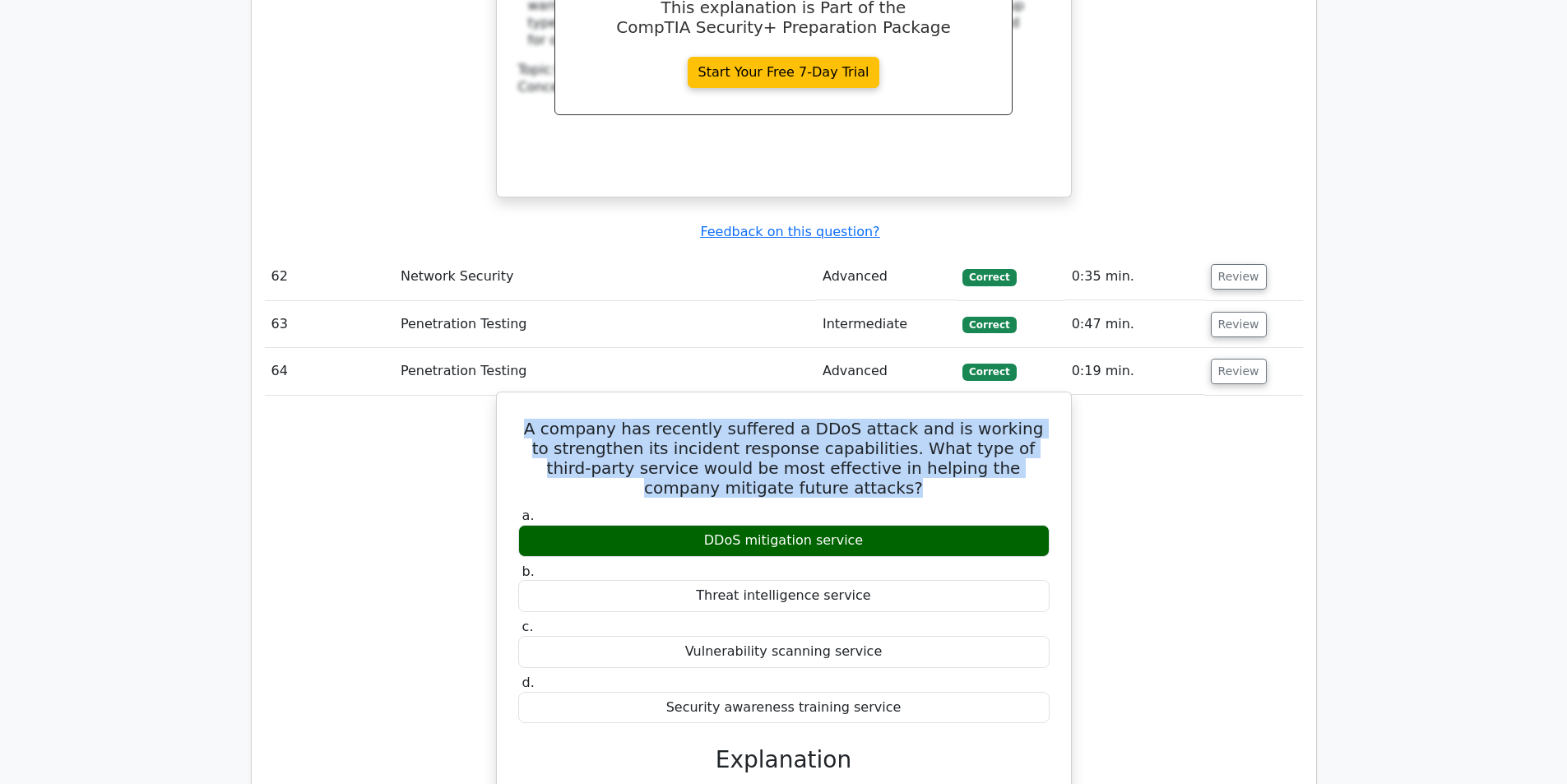
click at [797, 419] on h5 "A company has recently suffered a DDoS attack and is working to strengthen its …" at bounding box center [784, 458] width 534 height 79
click at [796, 419] on h5 "A company has recently suffered a DDoS attack and is working to strengthen its …" at bounding box center [784, 458] width 534 height 79
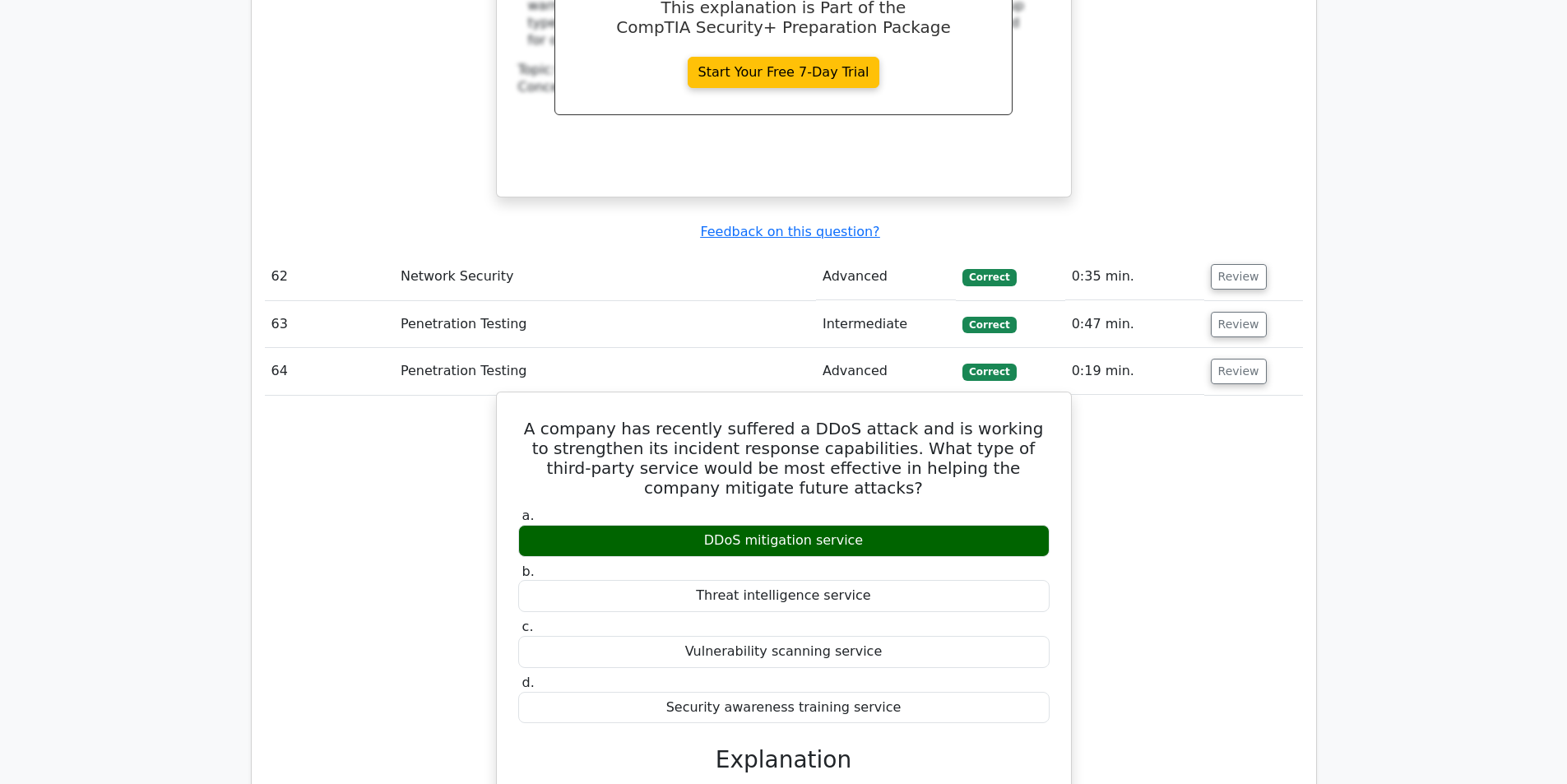
click at [795, 524] on div "DDoS mitigation service" at bounding box center [784, 540] width 532 height 32
click at [839, 524] on div "DDoS mitigation service" at bounding box center [784, 540] width 532 height 32
click at [760, 524] on div "DDoS mitigation service" at bounding box center [784, 540] width 532 height 32
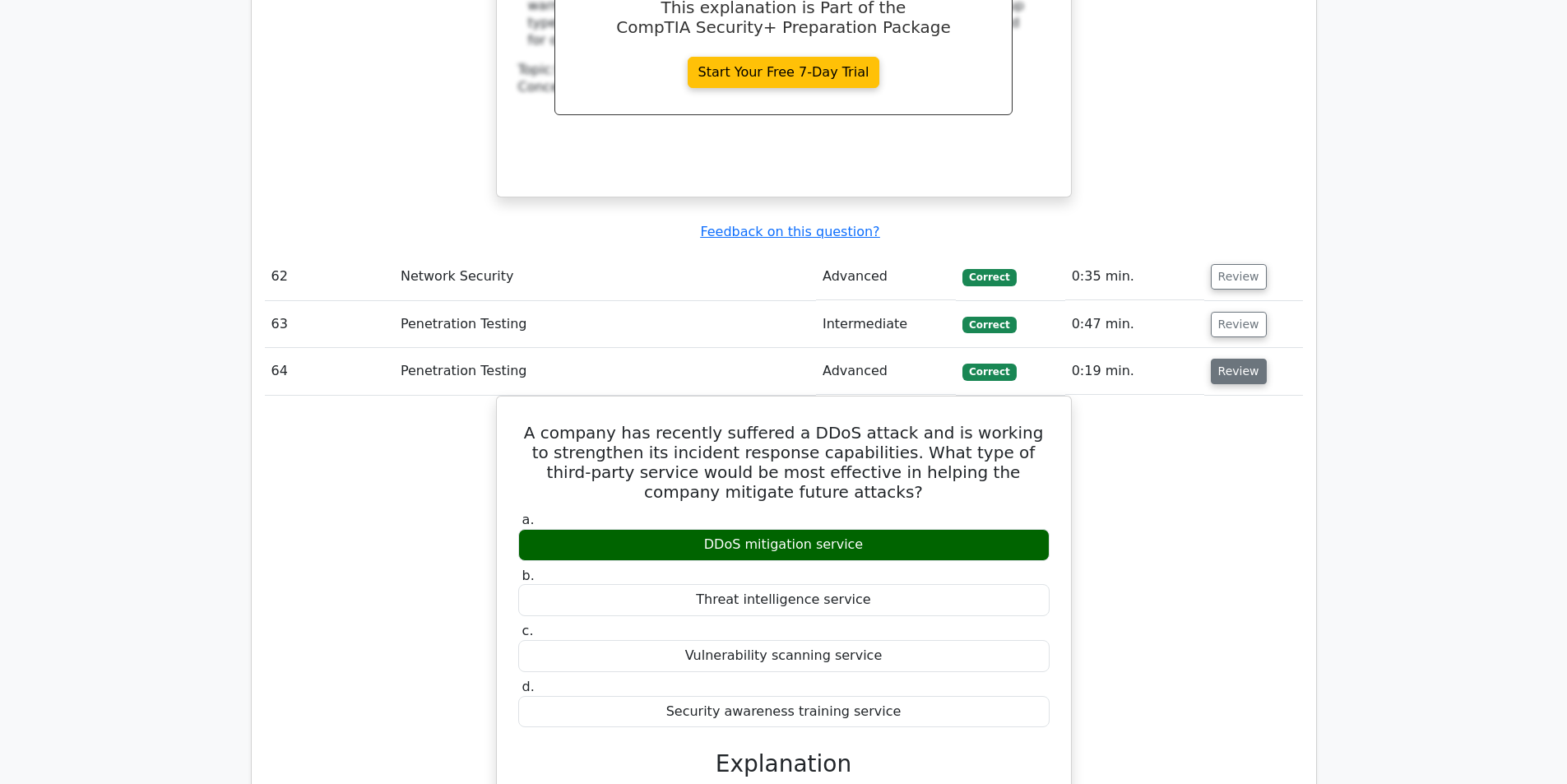
click at [1243, 358] on button "Review" at bounding box center [1239, 371] width 56 height 25
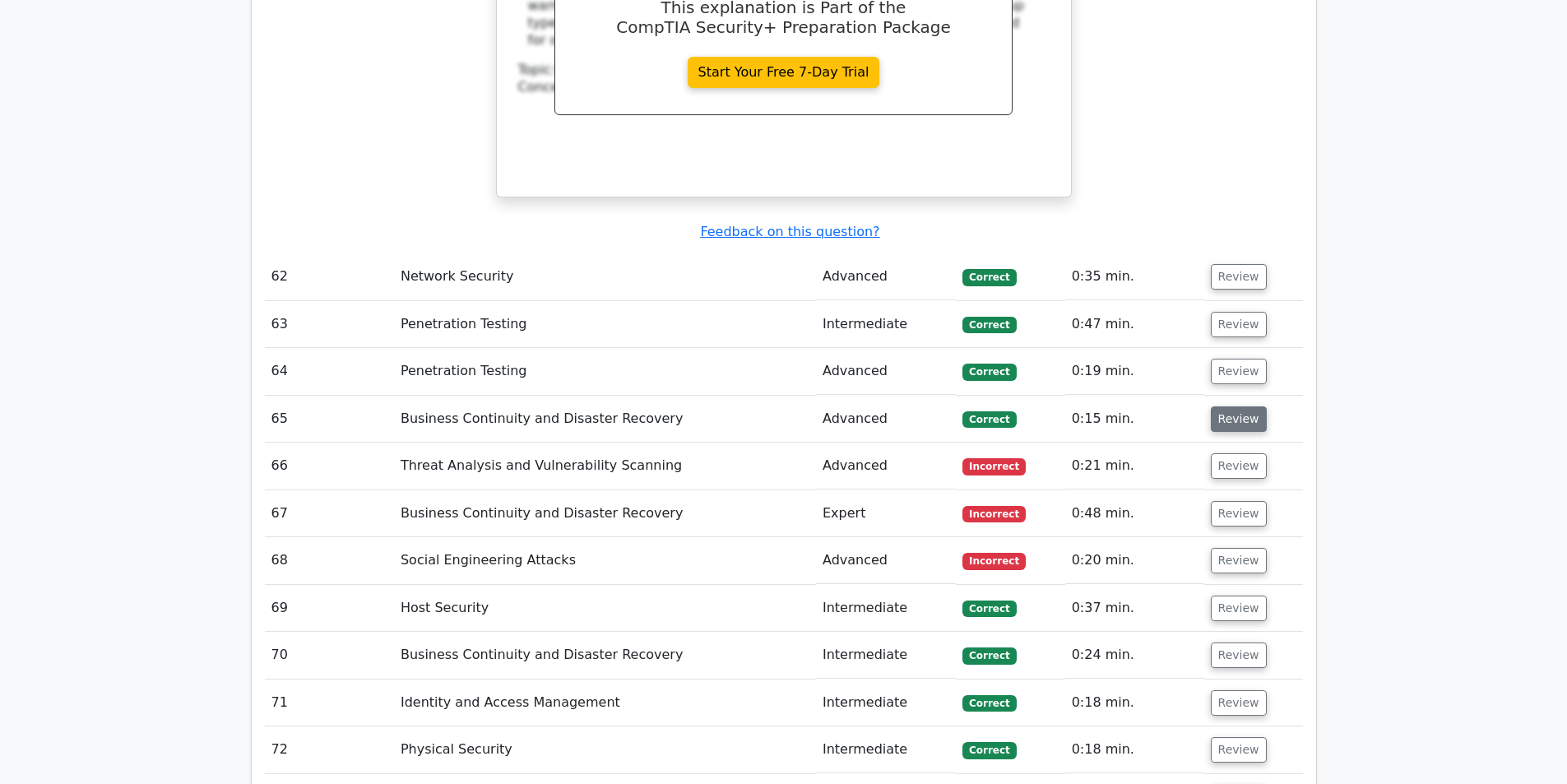
click at [1225, 406] on button "Review" at bounding box center [1239, 419] width 56 height 25
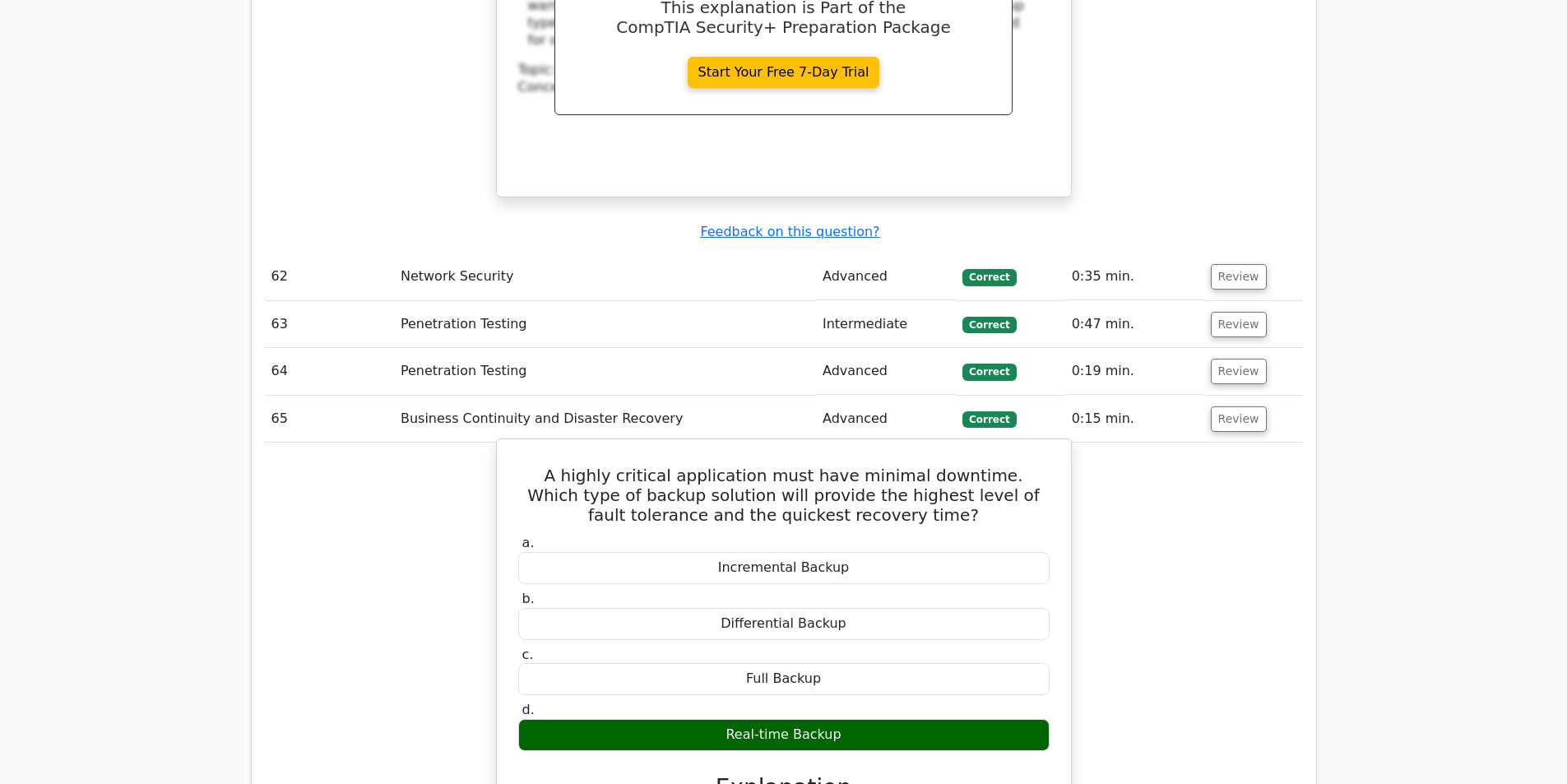
click at [665, 465] on h5 "A highly critical application must have minimal downtime. Which type of backup …" at bounding box center [784, 495] width 534 height 59
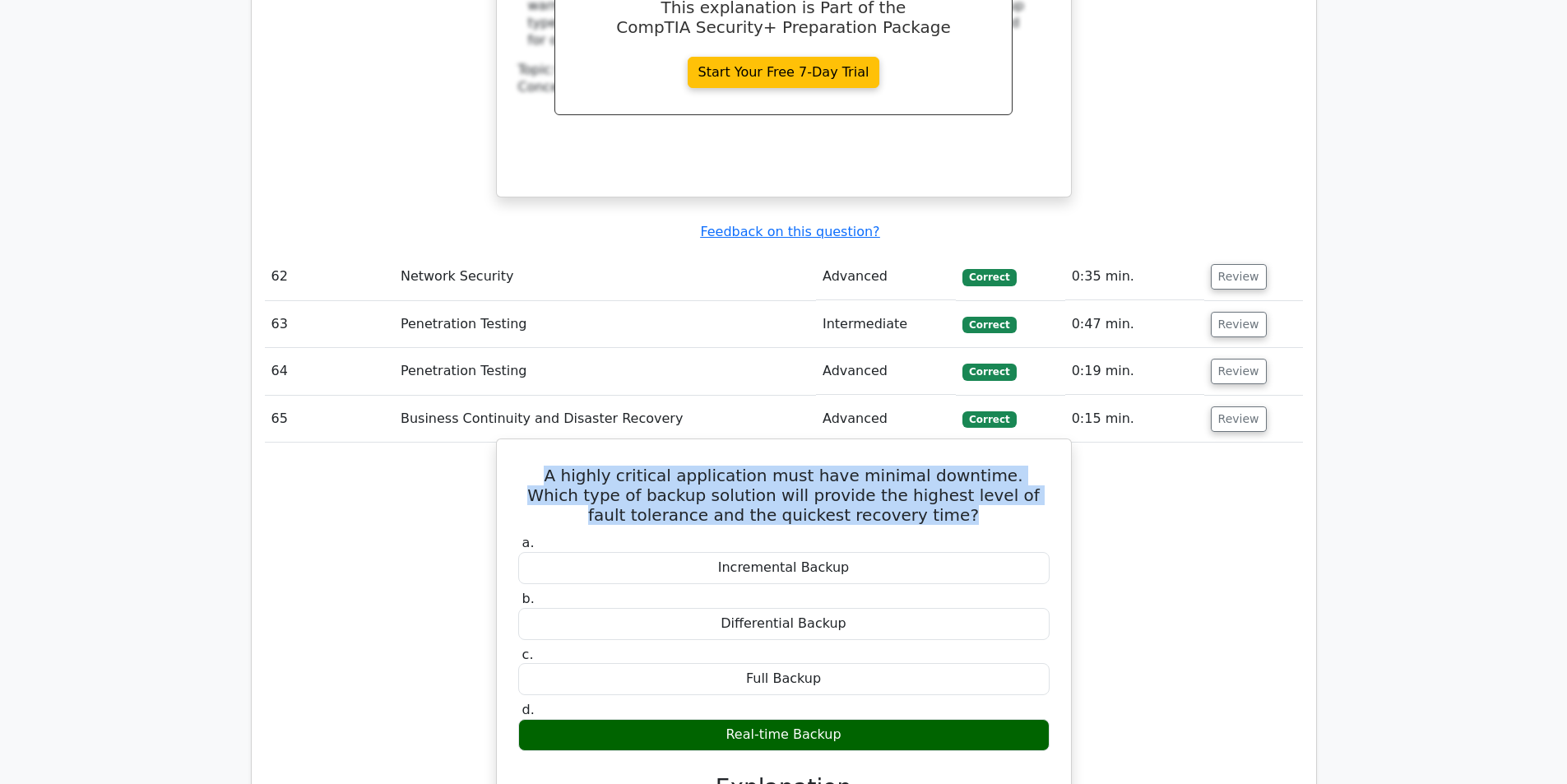
click at [665, 465] on h5 "A highly critical application must have minimal downtime. Which type of backup …" at bounding box center [784, 495] width 534 height 59
click at [839, 465] on h5 "A highly critical application must have minimal downtime. Which type of backup …" at bounding box center [784, 495] width 534 height 59
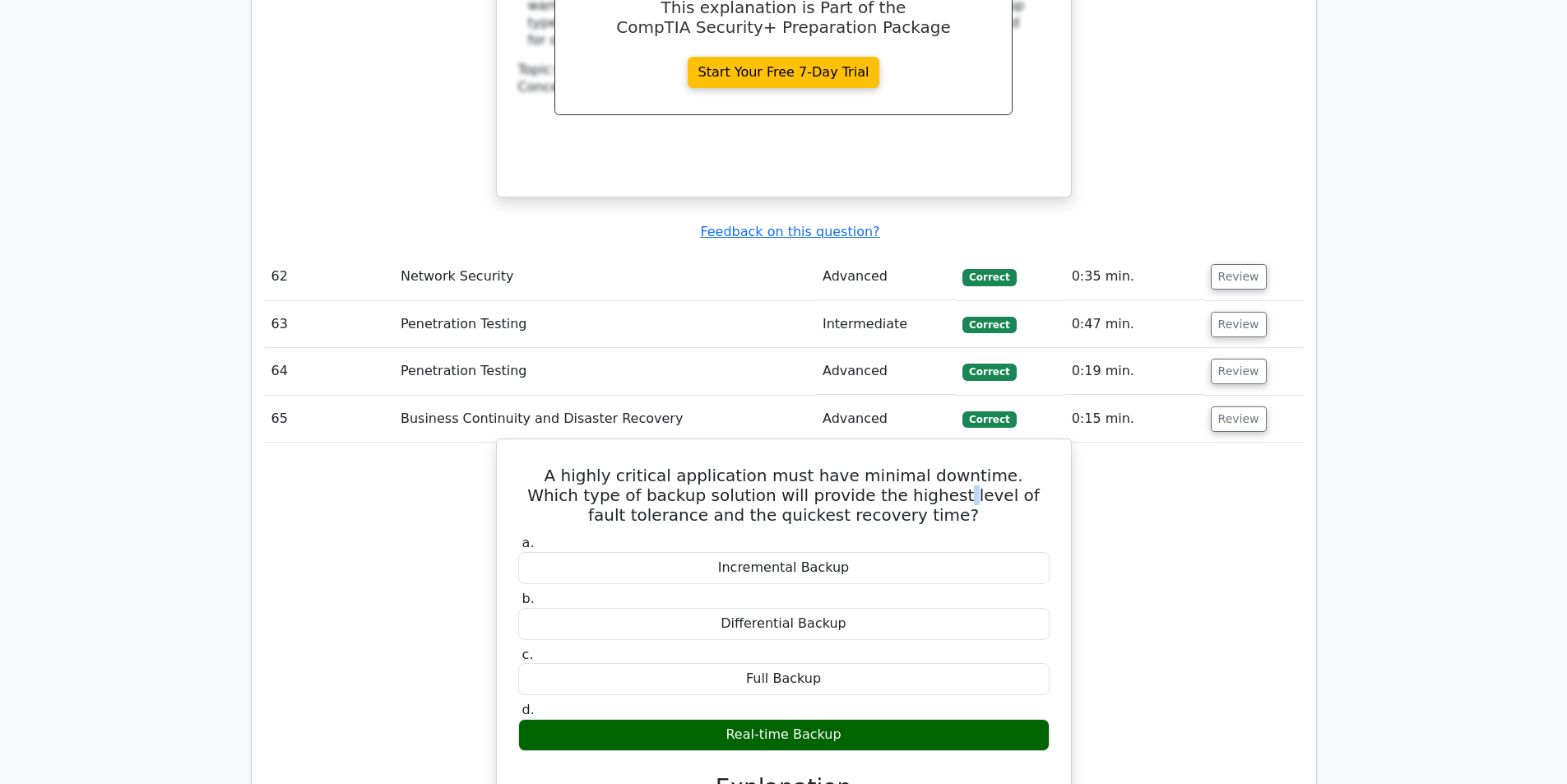
click at [839, 465] on h5 "A highly critical application must have minimal downtime. Which type of backup …" at bounding box center [784, 495] width 534 height 59
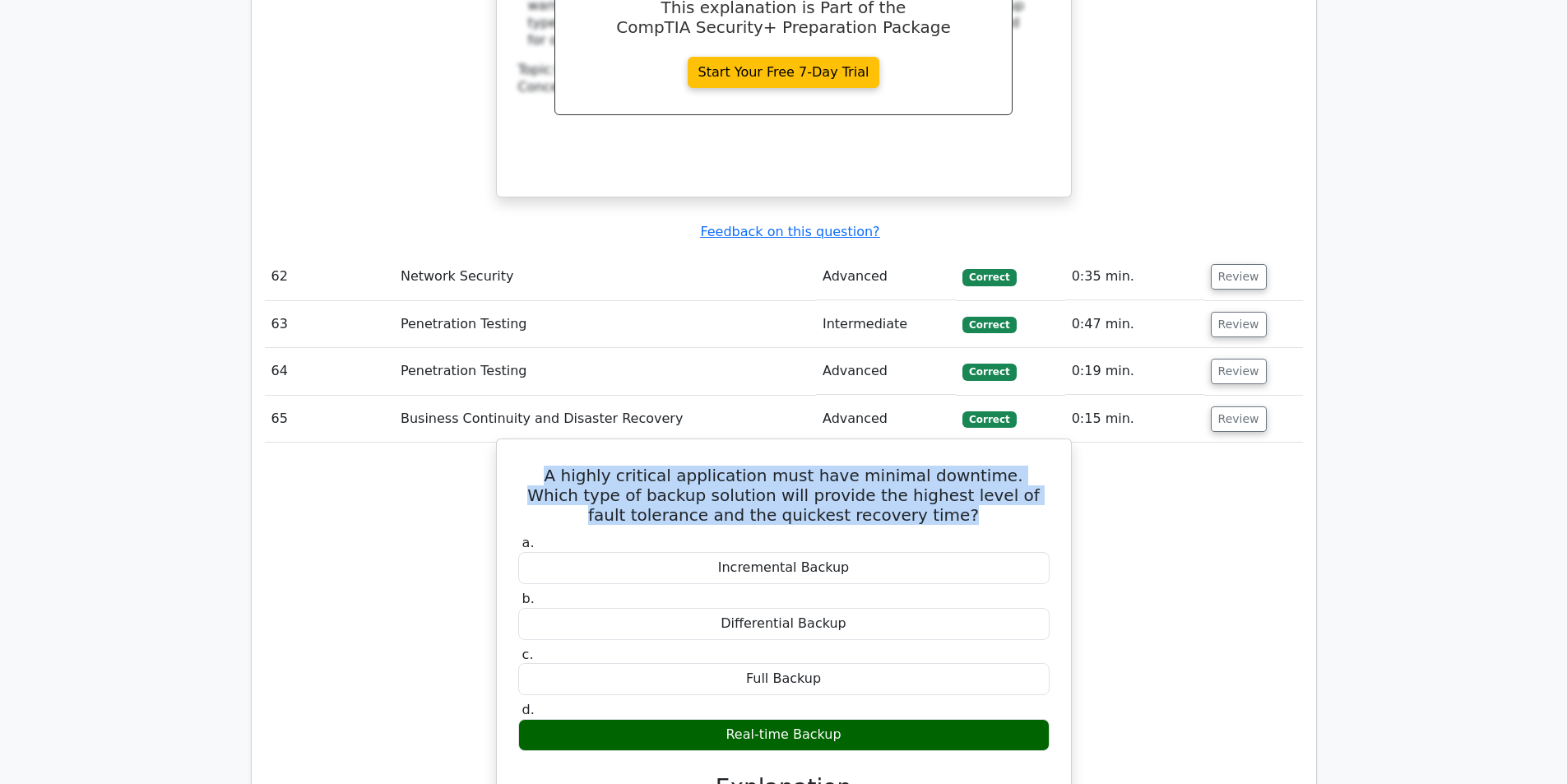
click at [839, 465] on h5 "A highly critical application must have minimal downtime. Which type of backup …" at bounding box center [784, 495] width 534 height 59
click at [846, 465] on h5 "A highly critical application must have minimal downtime. Which type of backup …" at bounding box center [784, 495] width 534 height 59
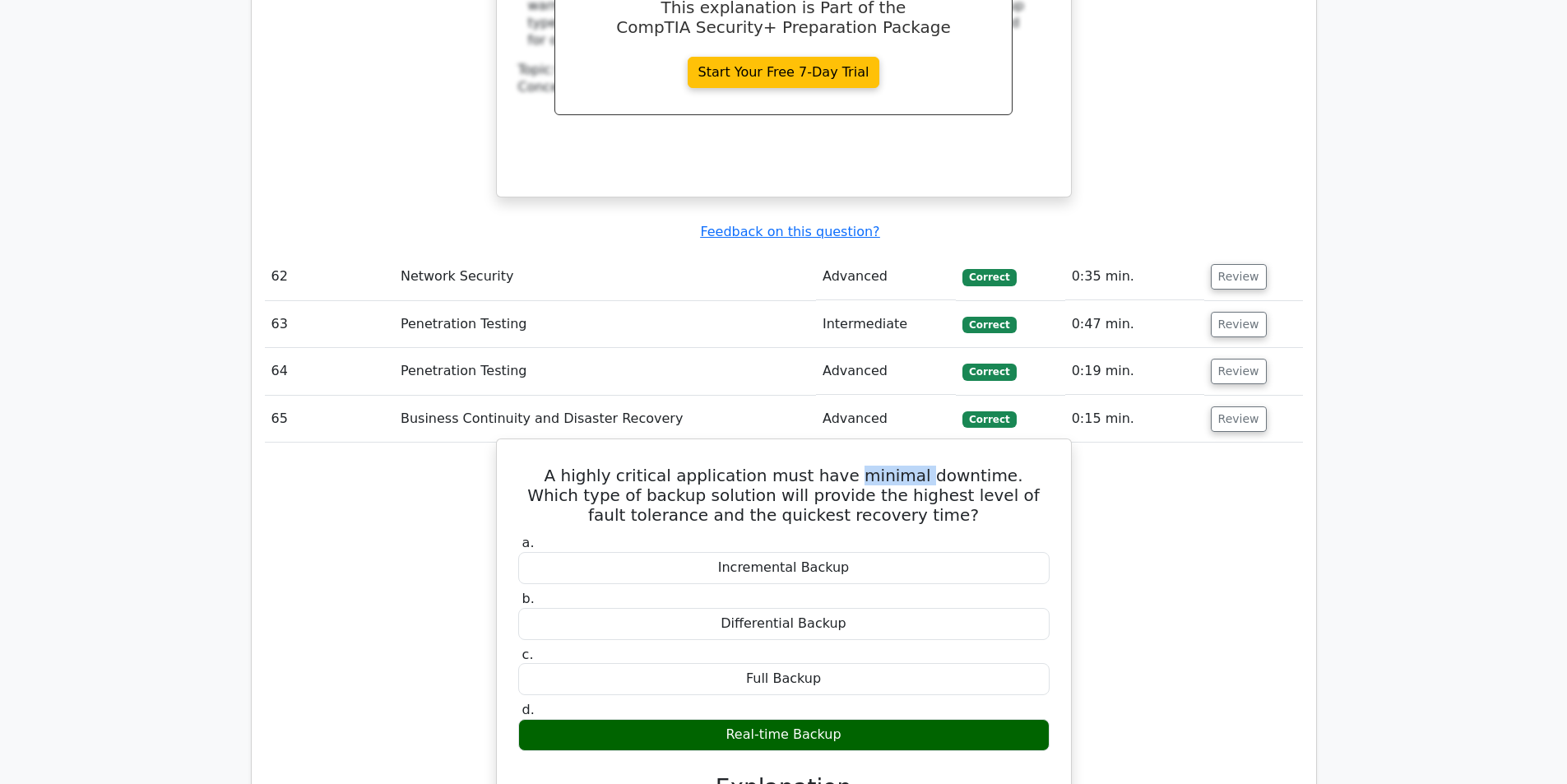
click at [846, 465] on h5 "A highly critical application must have minimal downtime. Which type of backup …" at bounding box center [784, 495] width 534 height 59
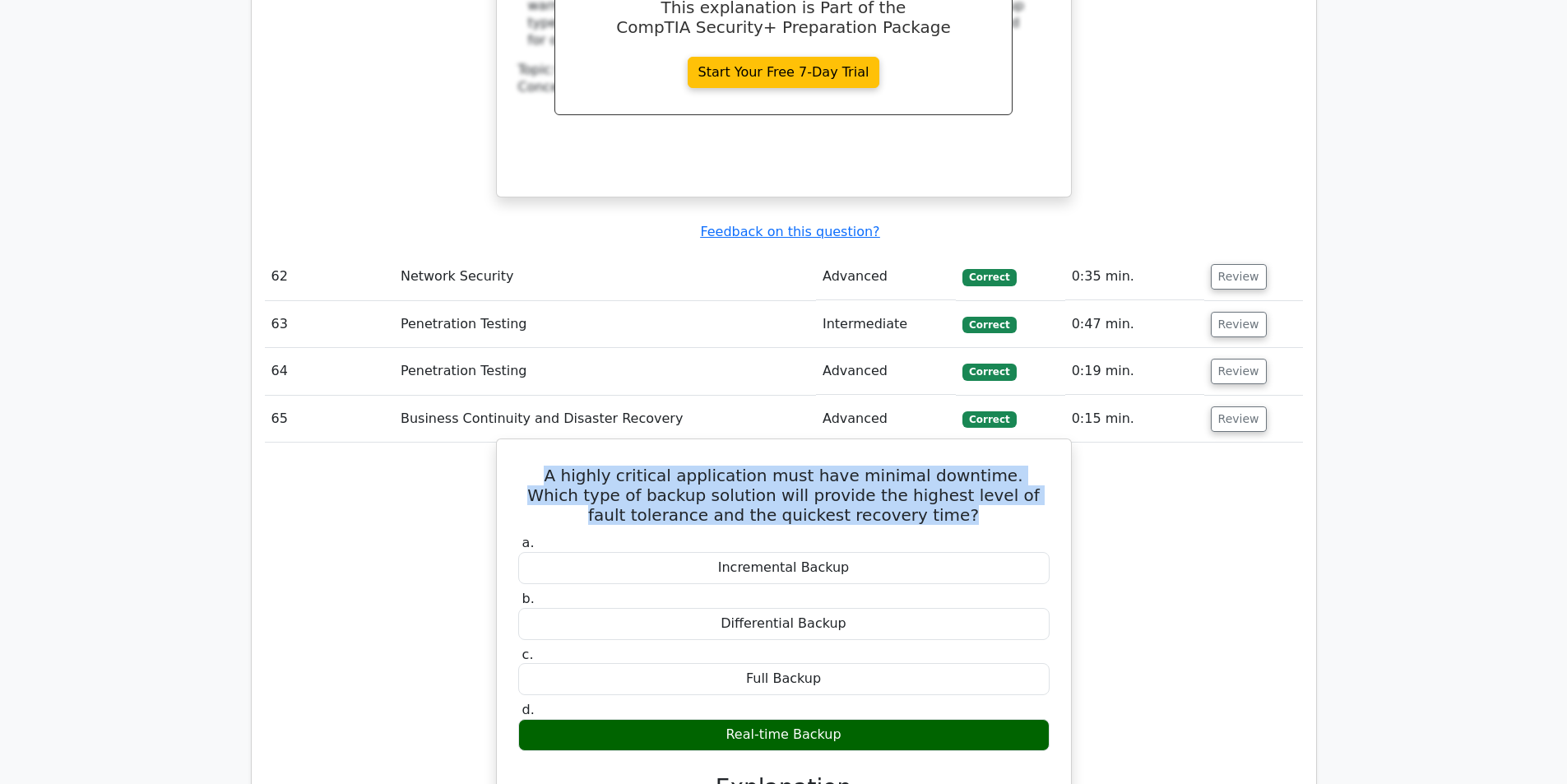
click at [846, 465] on h5 "A highly critical application must have minimal downtime. Which type of backup …" at bounding box center [784, 495] width 534 height 59
click at [854, 465] on h5 "A highly critical application must have minimal downtime. Which type of backup …" at bounding box center [784, 495] width 534 height 59
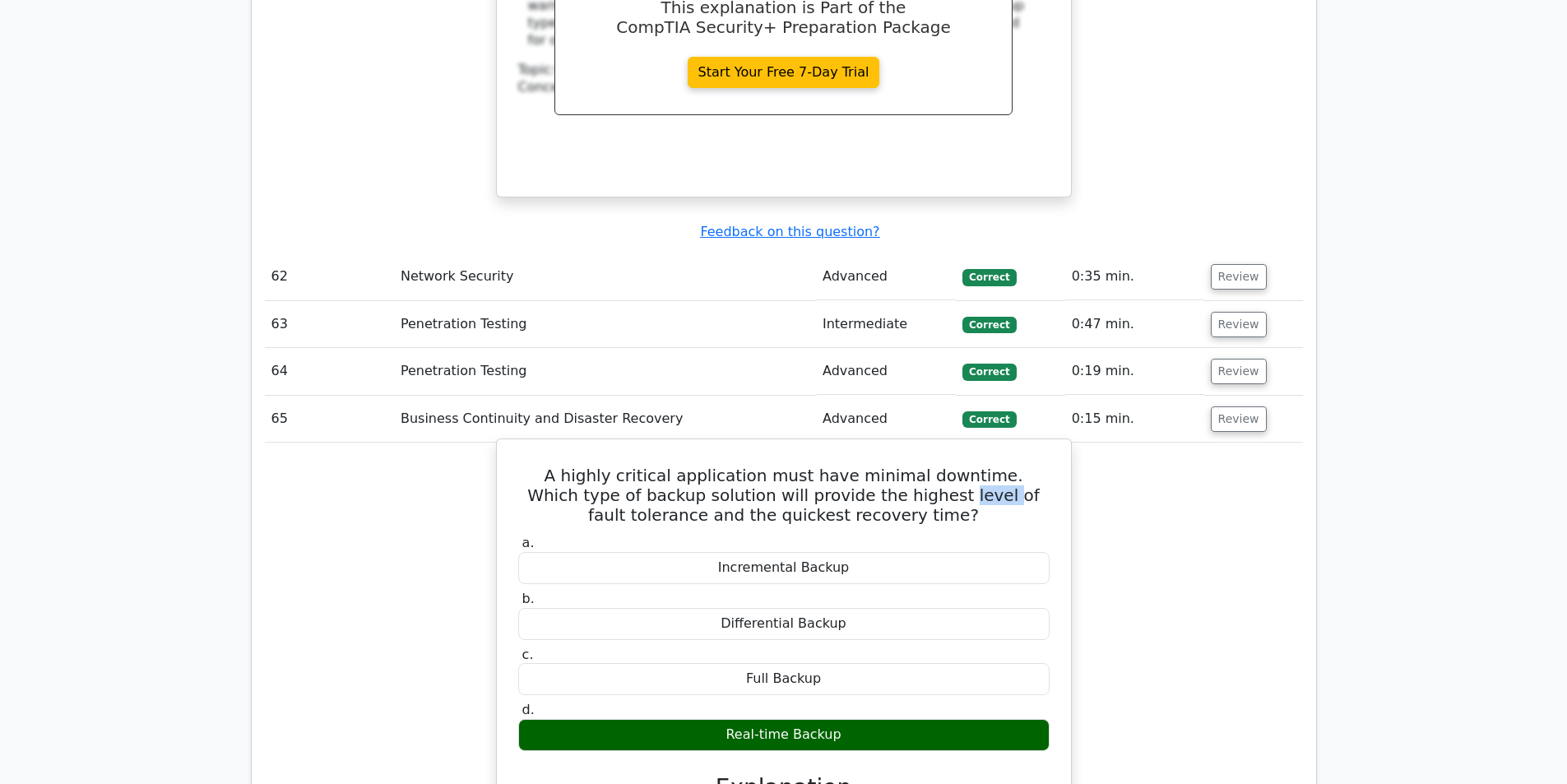
click at [854, 465] on h5 "A highly critical application must have minimal downtime. Which type of backup …" at bounding box center [784, 495] width 534 height 59
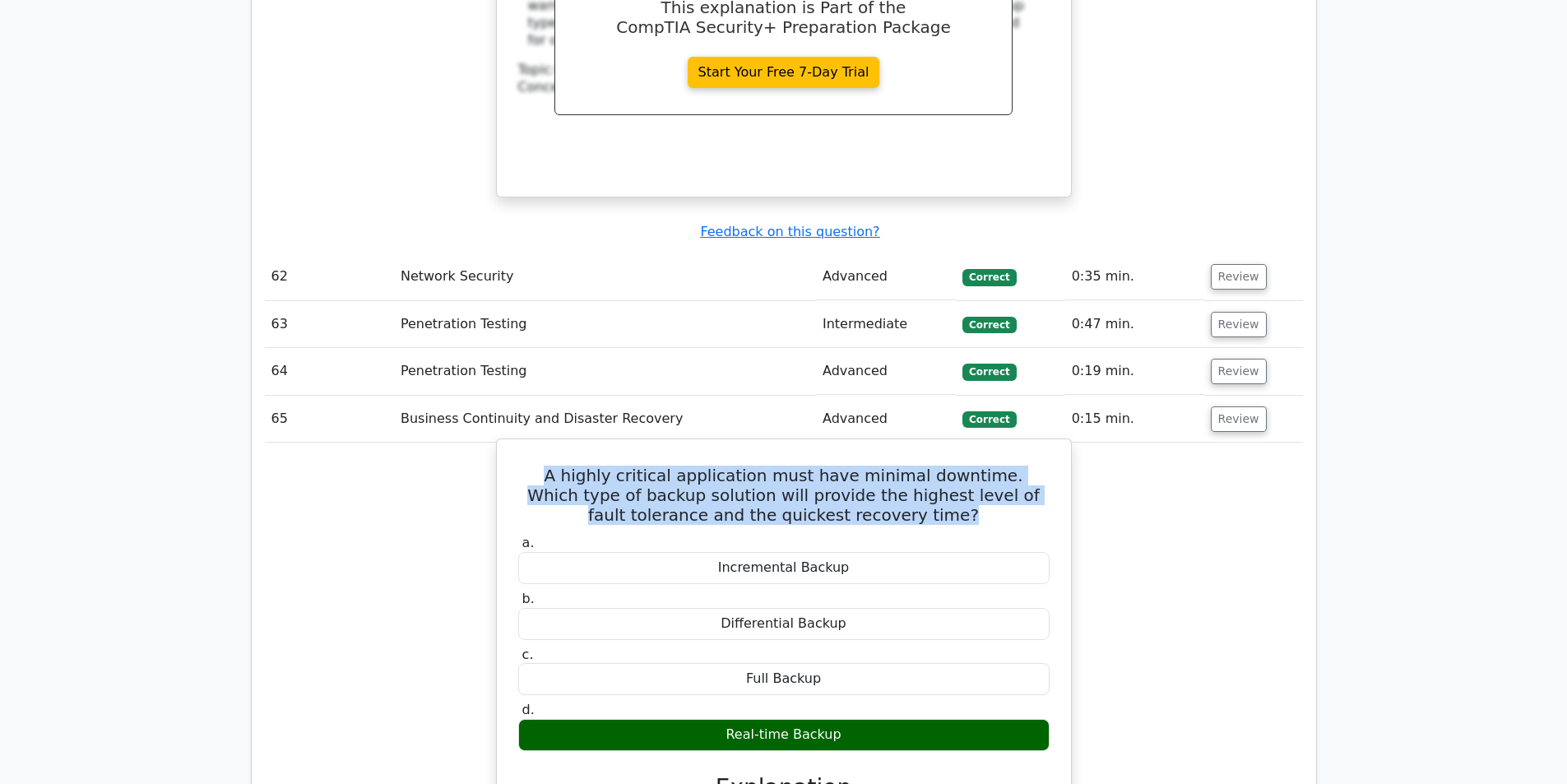
click at [854, 465] on h5 "A highly critical application must have minimal downtime. Which type of backup …" at bounding box center [784, 495] width 534 height 59
click at [855, 465] on h5 "A highly critical application must have minimal downtime. Which type of backup …" at bounding box center [784, 495] width 534 height 59
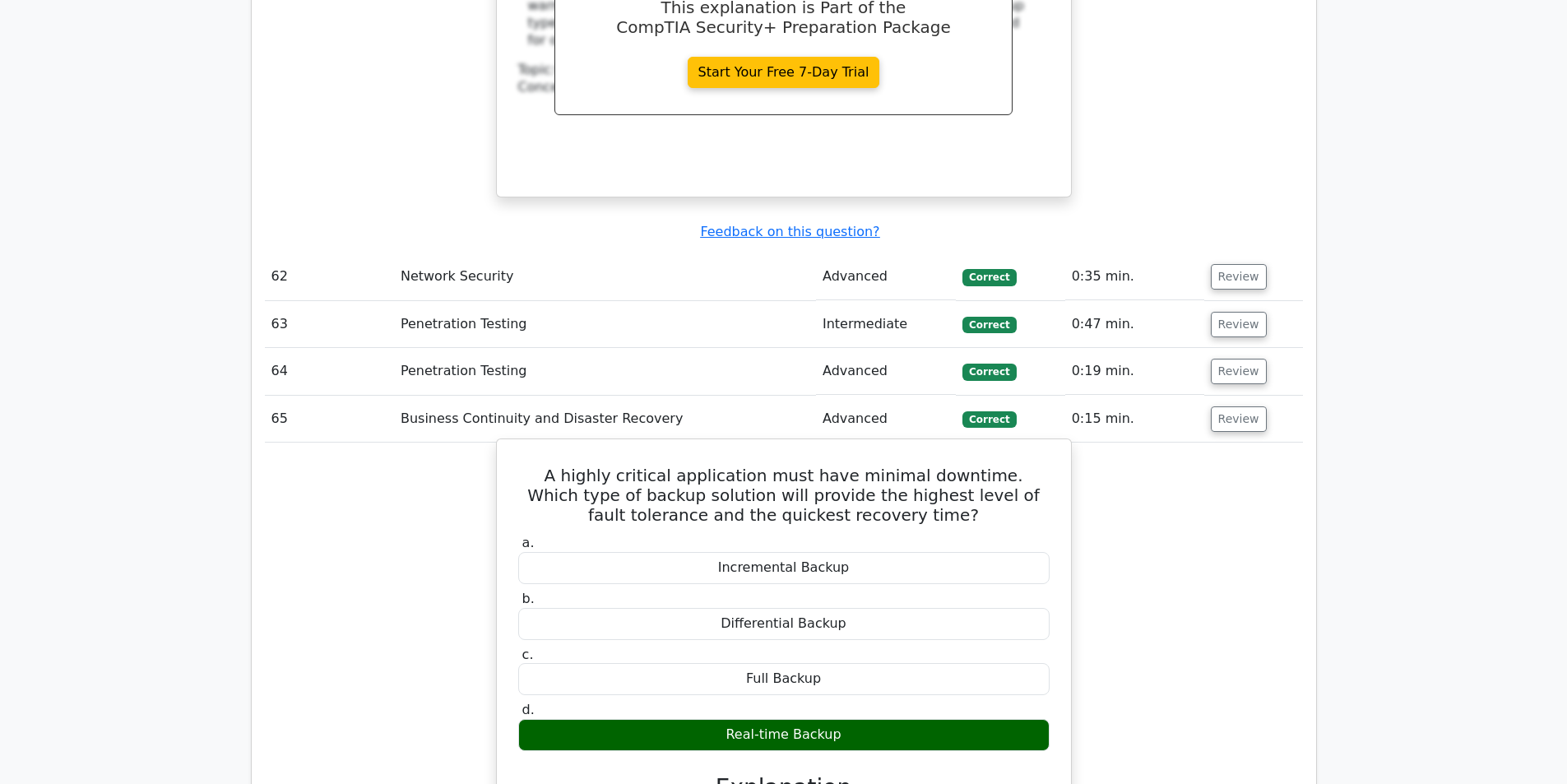
click at [853, 465] on h5 "A highly critical application must have minimal downtime. Which type of backup …" at bounding box center [784, 495] width 534 height 59
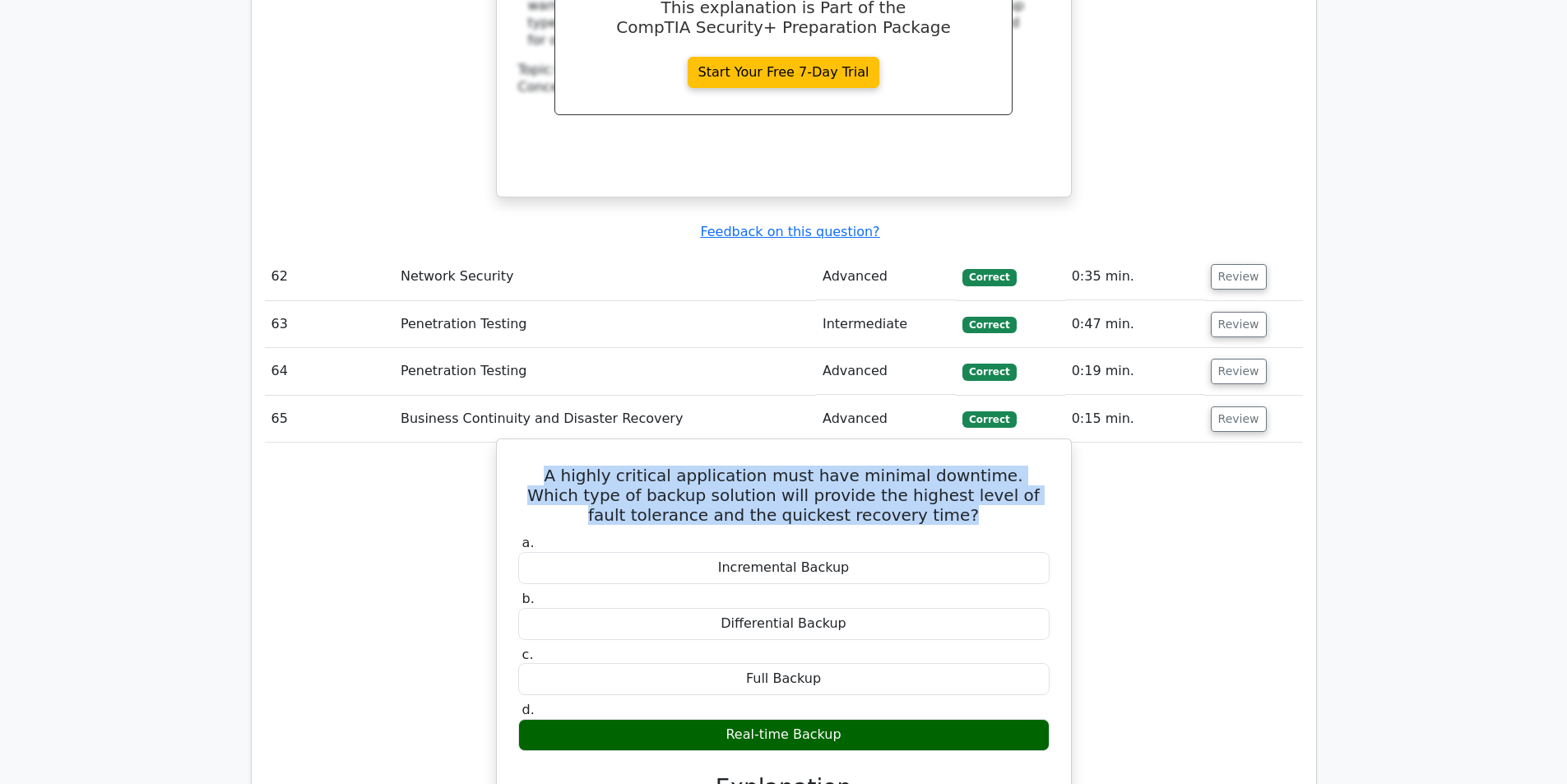
click at [853, 465] on h5 "A highly critical application must have minimal downtime. Which type of backup …" at bounding box center [784, 495] width 534 height 59
click at [845, 465] on h5 "A highly critical application must have minimal downtime. Which type of backup …" at bounding box center [784, 495] width 534 height 59
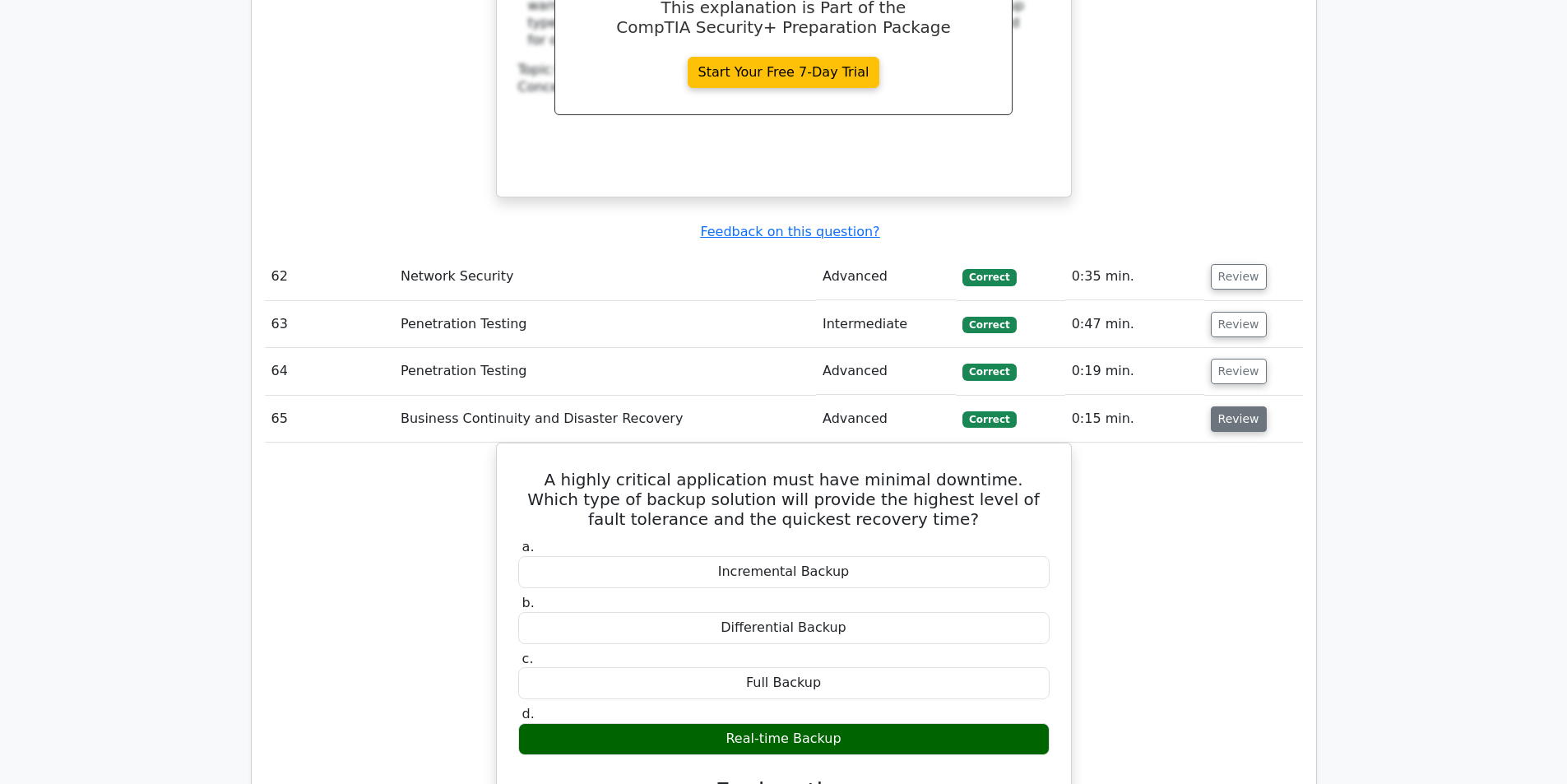
click at [1218, 406] on button "Review" at bounding box center [1239, 419] width 56 height 25
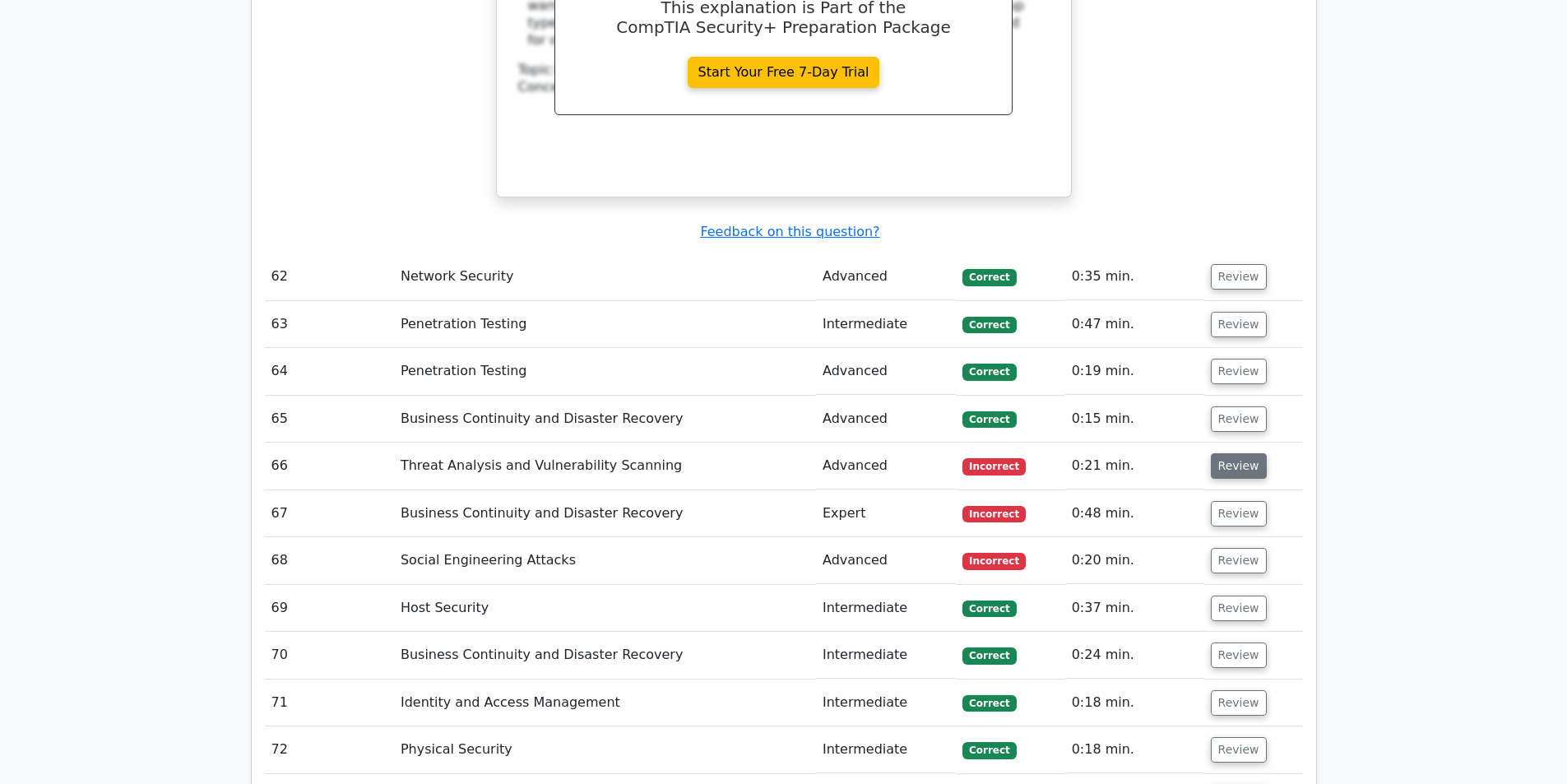
click at [1227, 453] on button "Review" at bounding box center [1239, 465] width 56 height 25
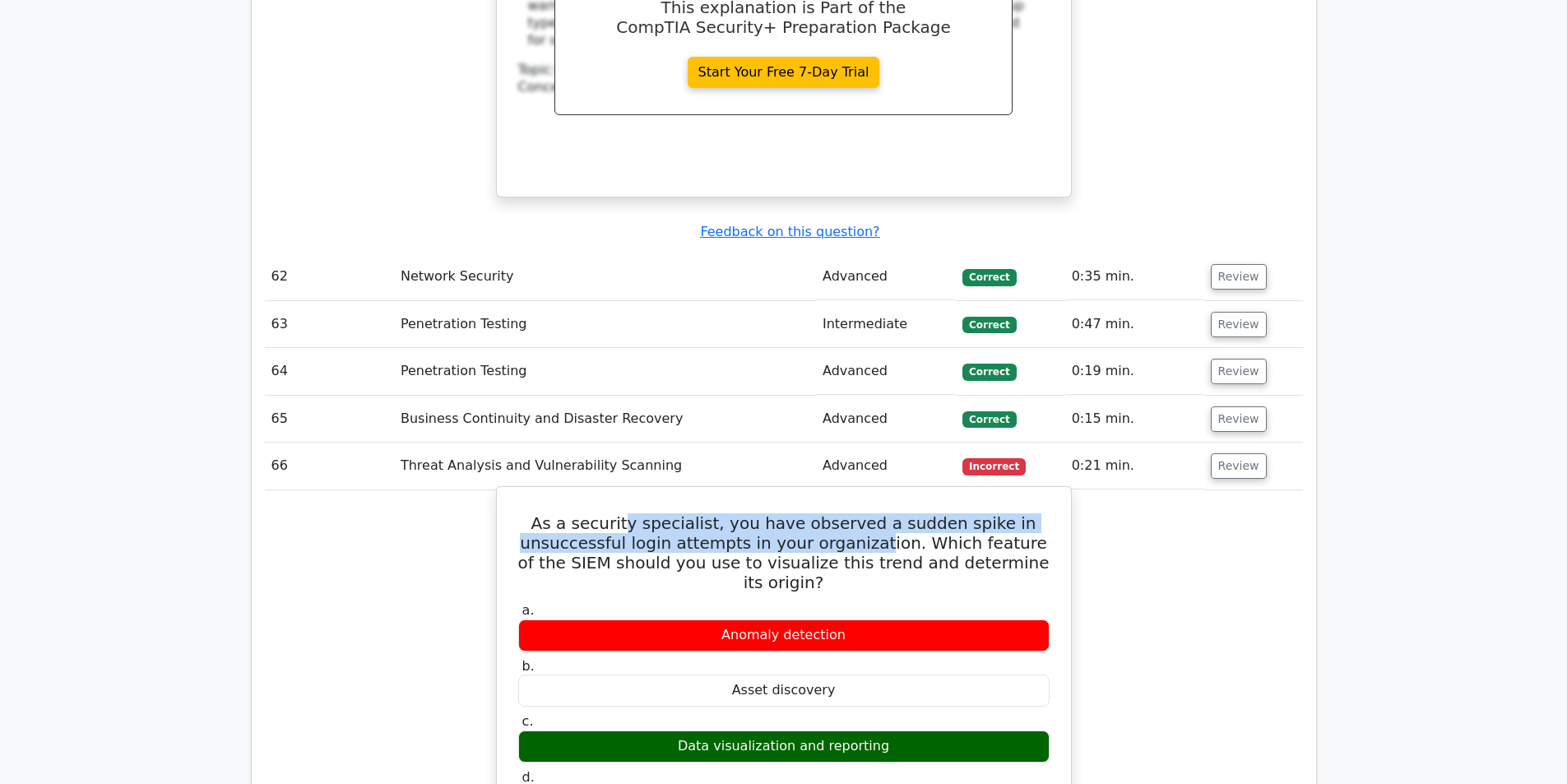
drag, startPoint x: 648, startPoint y: 385, endPoint x: 859, endPoint y: 405, distance: 211.9
click at [859, 513] on h5 "As a security specialist, you have observed a sudden spike in unsuccessful logi…" at bounding box center [784, 552] width 534 height 79
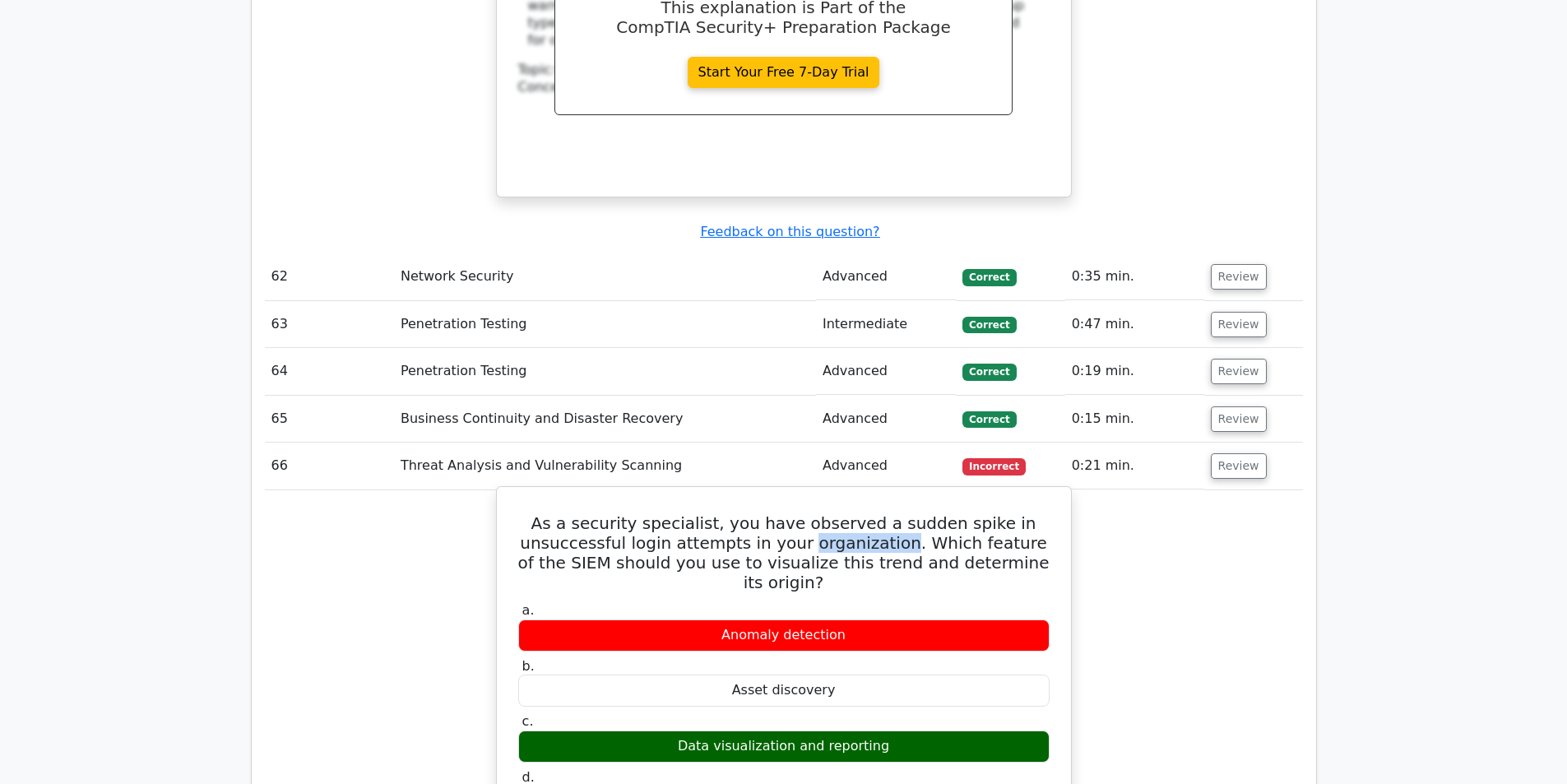
click at [859, 513] on h5 "As a security specialist, you have observed a sudden spike in unsuccessful logi…" at bounding box center [784, 552] width 534 height 79
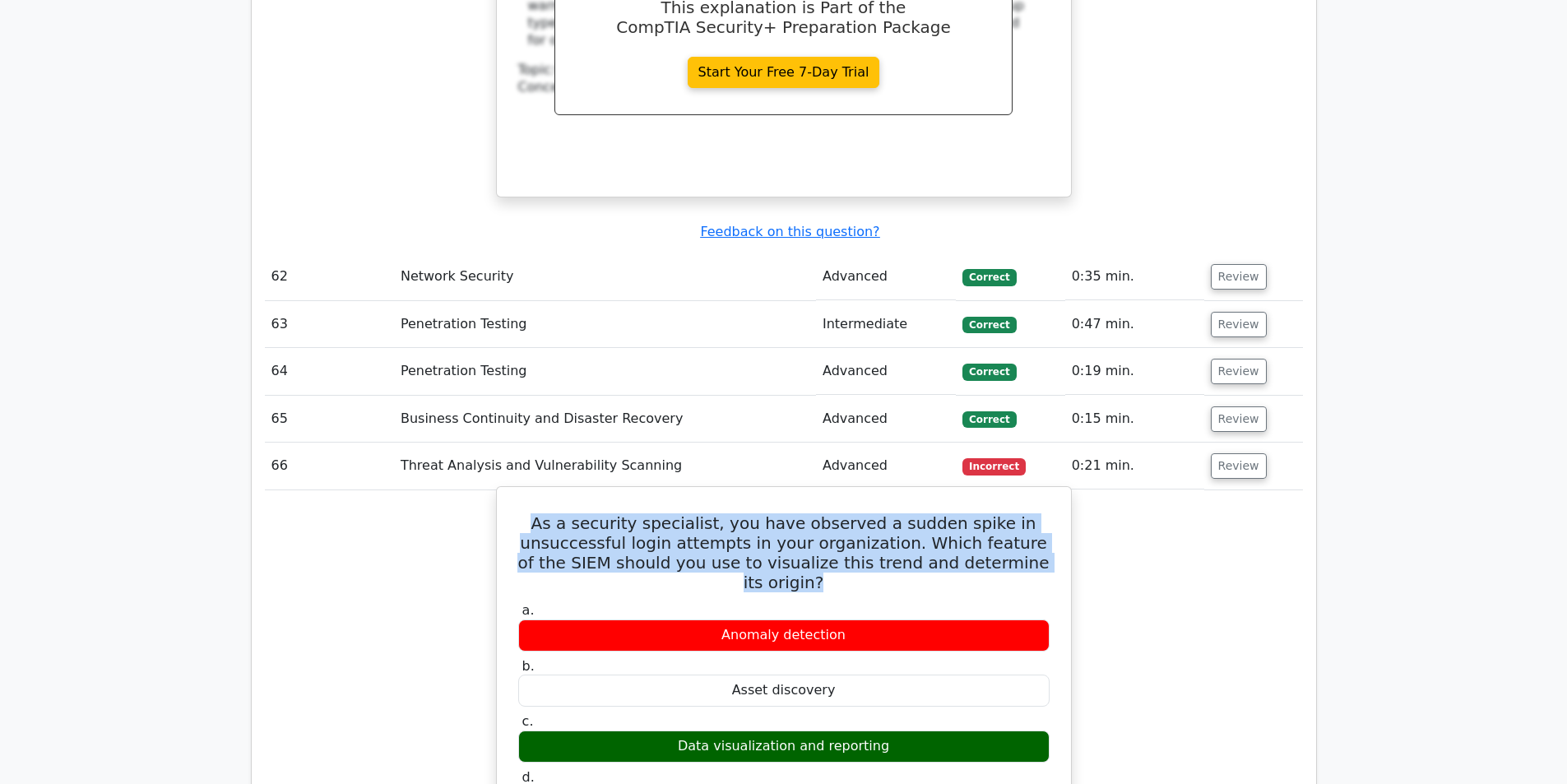
click at [859, 513] on h5 "As a security specialist, you have observed a sudden spike in unsuccessful logi…" at bounding box center [784, 552] width 534 height 79
click at [839, 513] on h5 "As a security specialist, you have observed a sudden spike in unsuccessful logi…" at bounding box center [784, 552] width 534 height 79
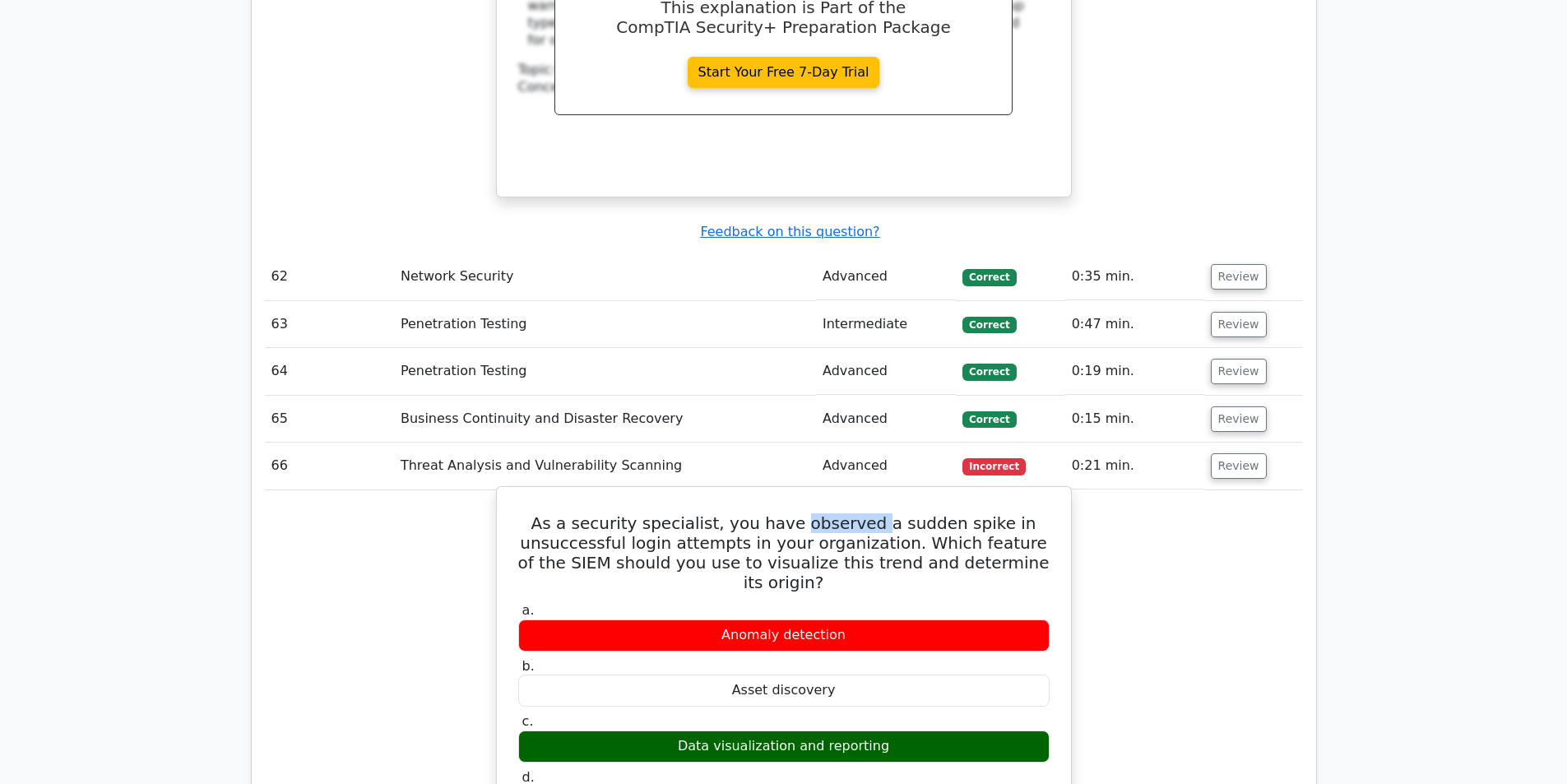
click at [839, 513] on h5 "As a security specialist, you have observed a sudden spike in unsuccessful logi…" at bounding box center [784, 552] width 534 height 79
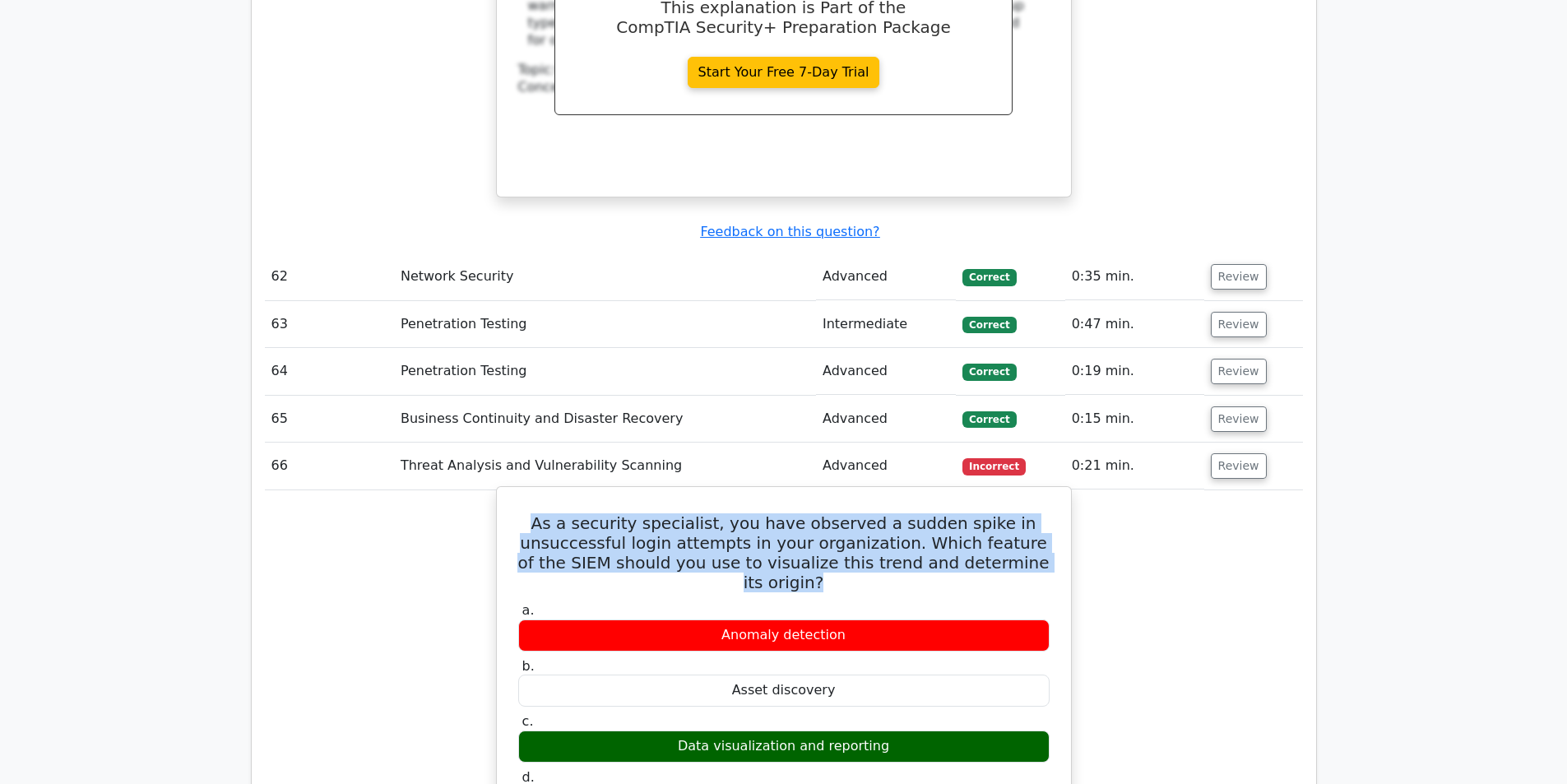
click at [839, 513] on h5 "As a security specialist, you have observed a sudden spike in unsuccessful logi…" at bounding box center [784, 552] width 534 height 79
click at [809, 513] on h5 "As a security specialist, you have observed a sudden spike in unsuccessful logi…" at bounding box center [784, 552] width 534 height 79
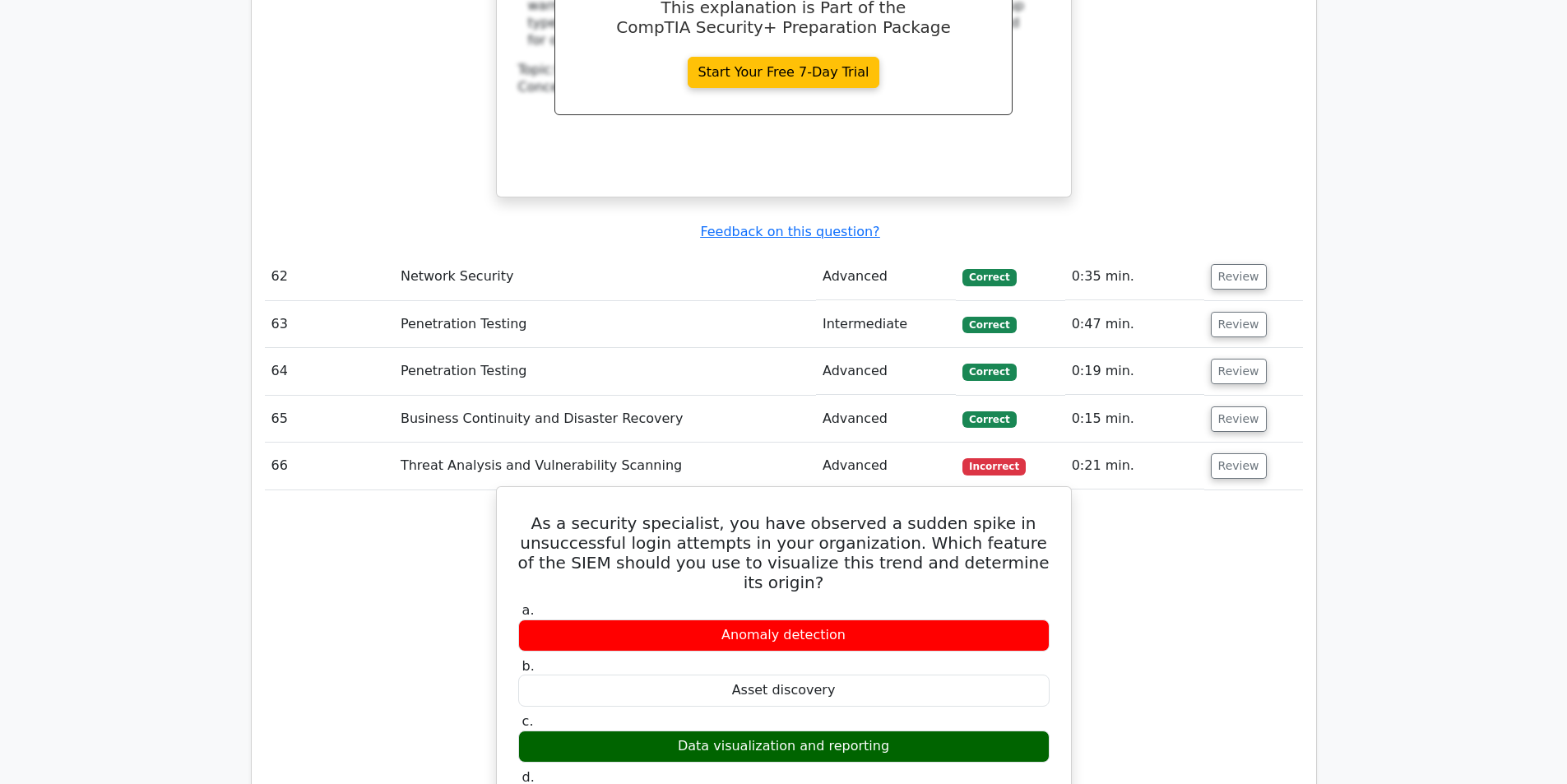
click at [767, 513] on h5 "As a security specialist, you have observed a sudden spike in unsuccessful logi…" at bounding box center [784, 552] width 534 height 79
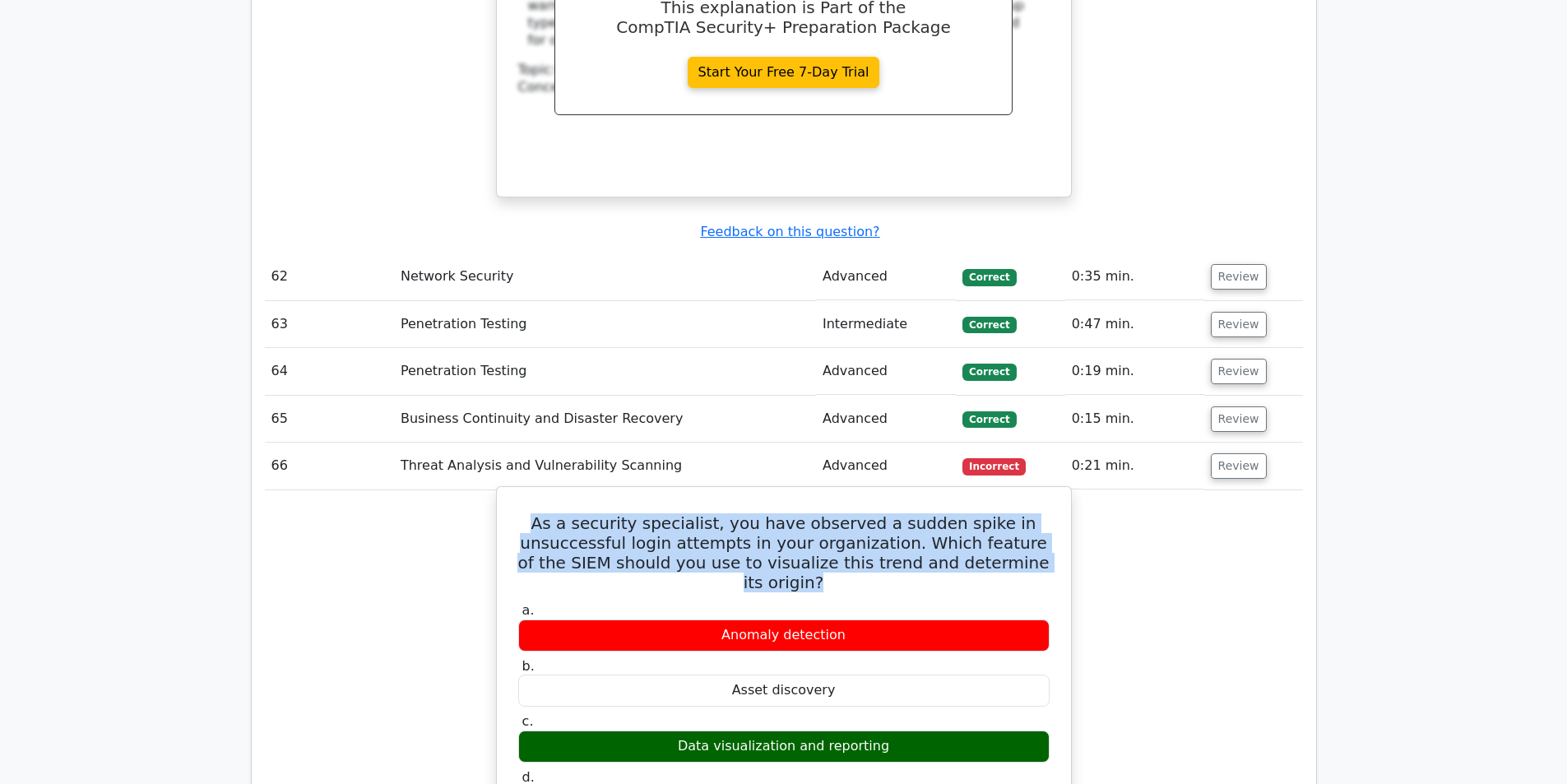
click at [767, 513] on h5 "As a security specialist, you have observed a sudden spike in unsuccessful logi…" at bounding box center [784, 552] width 534 height 79
copy div "As a security specialist, you have observed a sudden spike in unsuccessful logi…"
click at [765, 513] on h5 "As a security specialist, you have observed a sudden spike in unsuccessful logi…" at bounding box center [784, 552] width 534 height 79
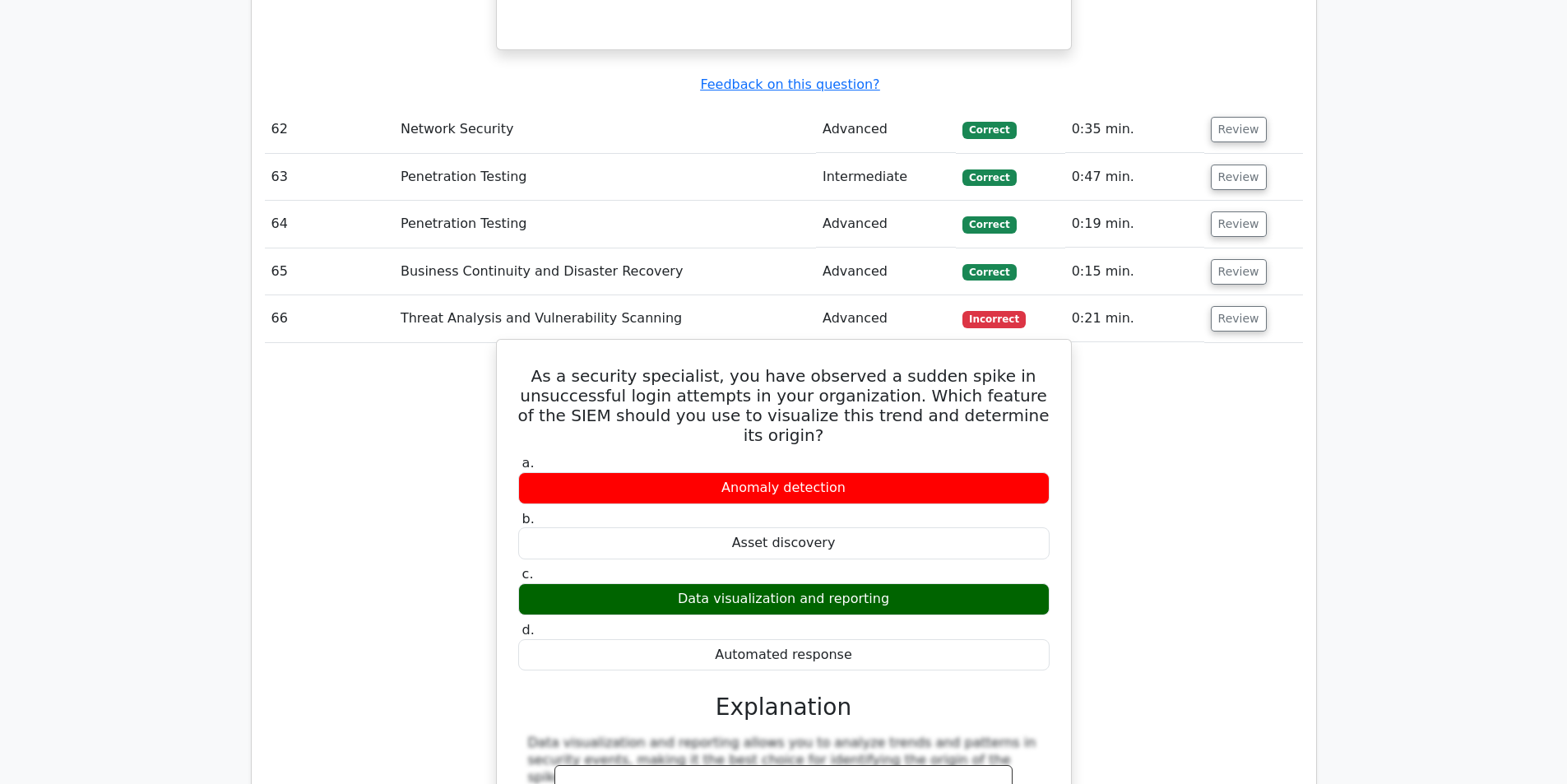
scroll to position [11511, 0]
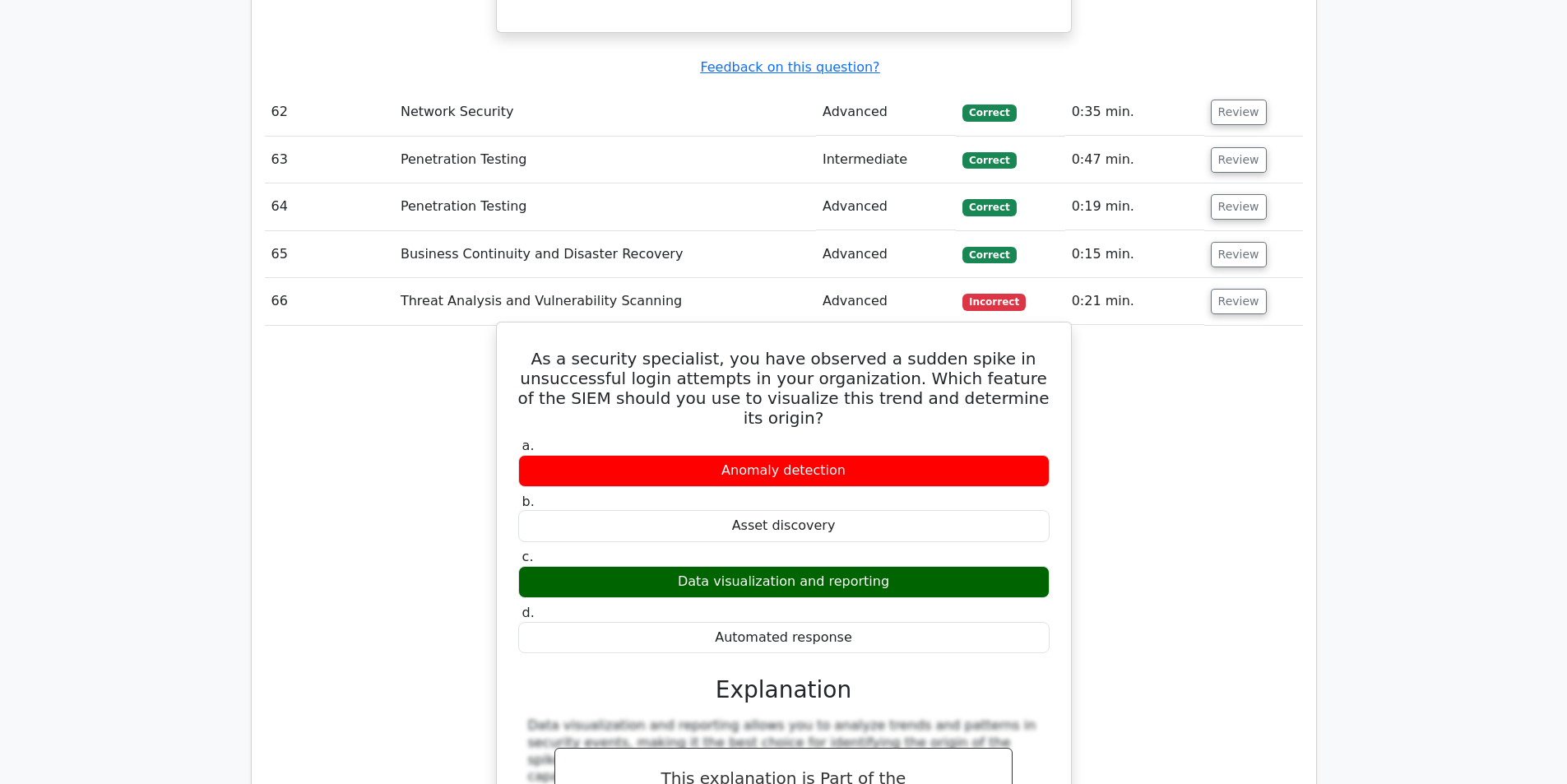
click at [834, 349] on h5 "As a security specialist, you have observed a sudden spike in unsuccessful logi…" at bounding box center [784, 388] width 534 height 79
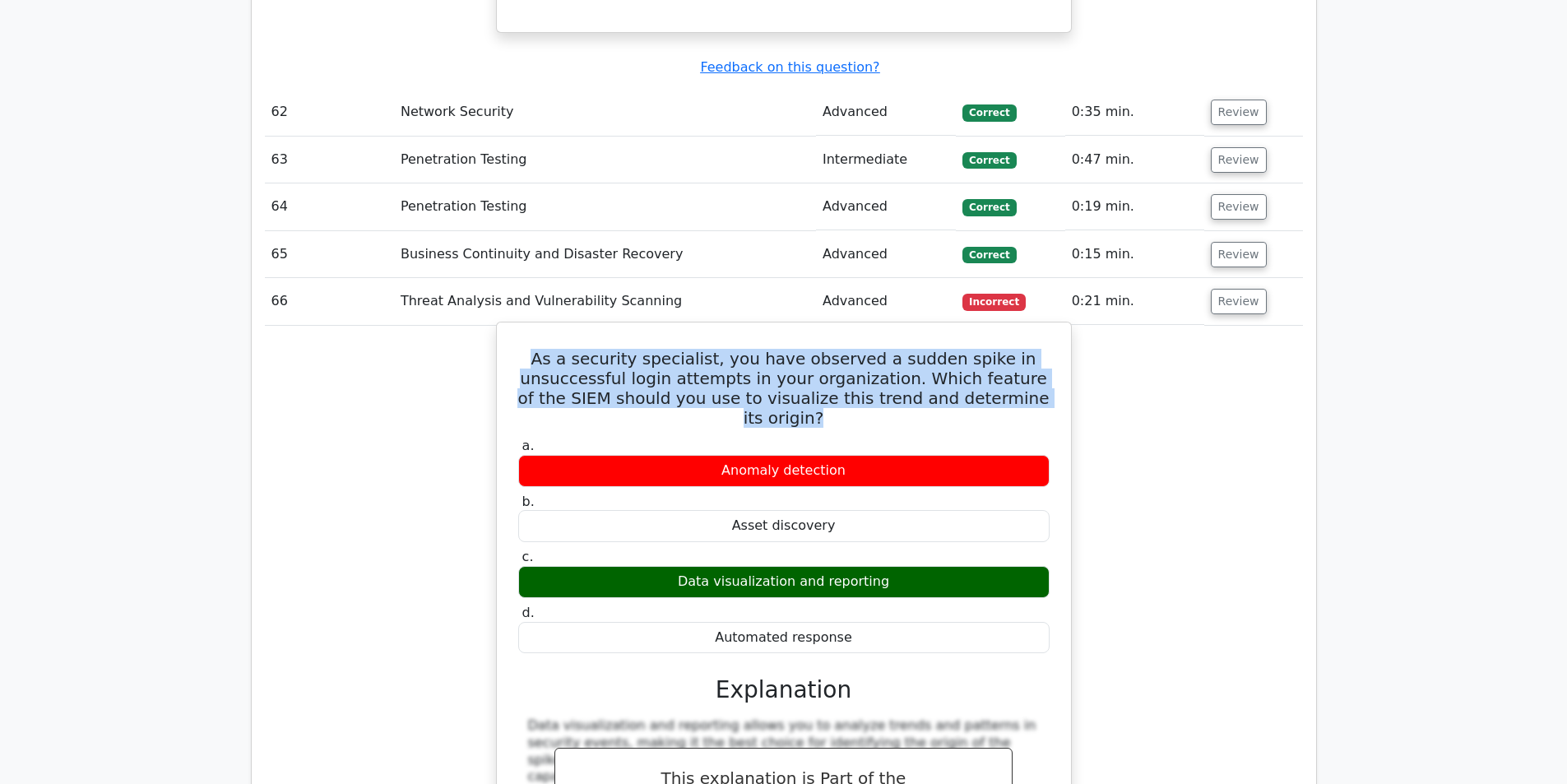
click at [834, 349] on h5 "As a security specialist, you have observed a sudden spike in unsuccessful logi…" at bounding box center [784, 388] width 534 height 79
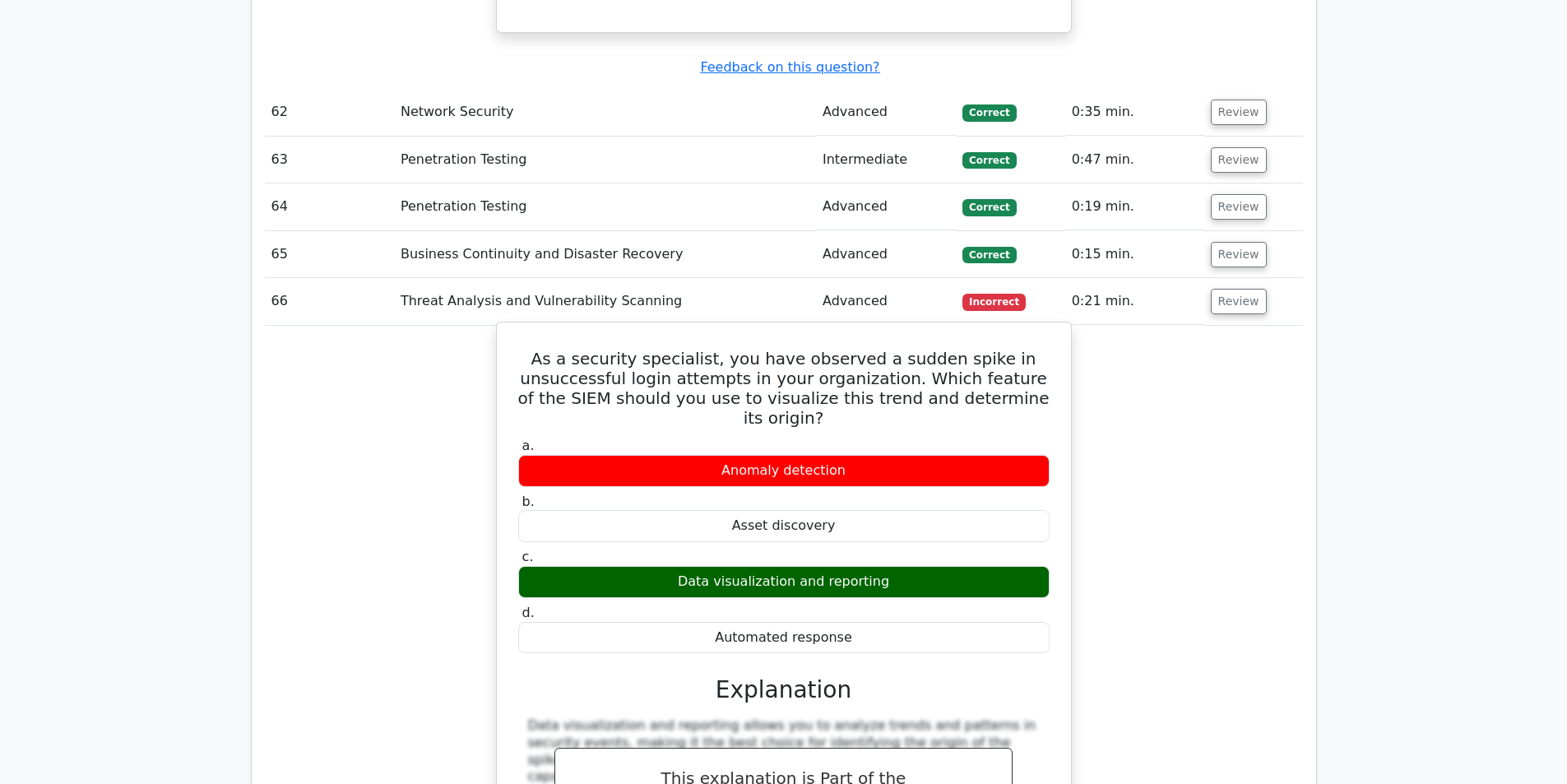
click at [923, 329] on div "As a security specialist, you have observed a sudden spike in unsuccessful logi…" at bounding box center [784, 644] width 561 height 631
drag, startPoint x: 672, startPoint y: 423, endPoint x: 846, endPoint y: 428, distance: 174.1
click at [846, 565] on div "Data visualization and reporting" at bounding box center [784, 581] width 532 height 32
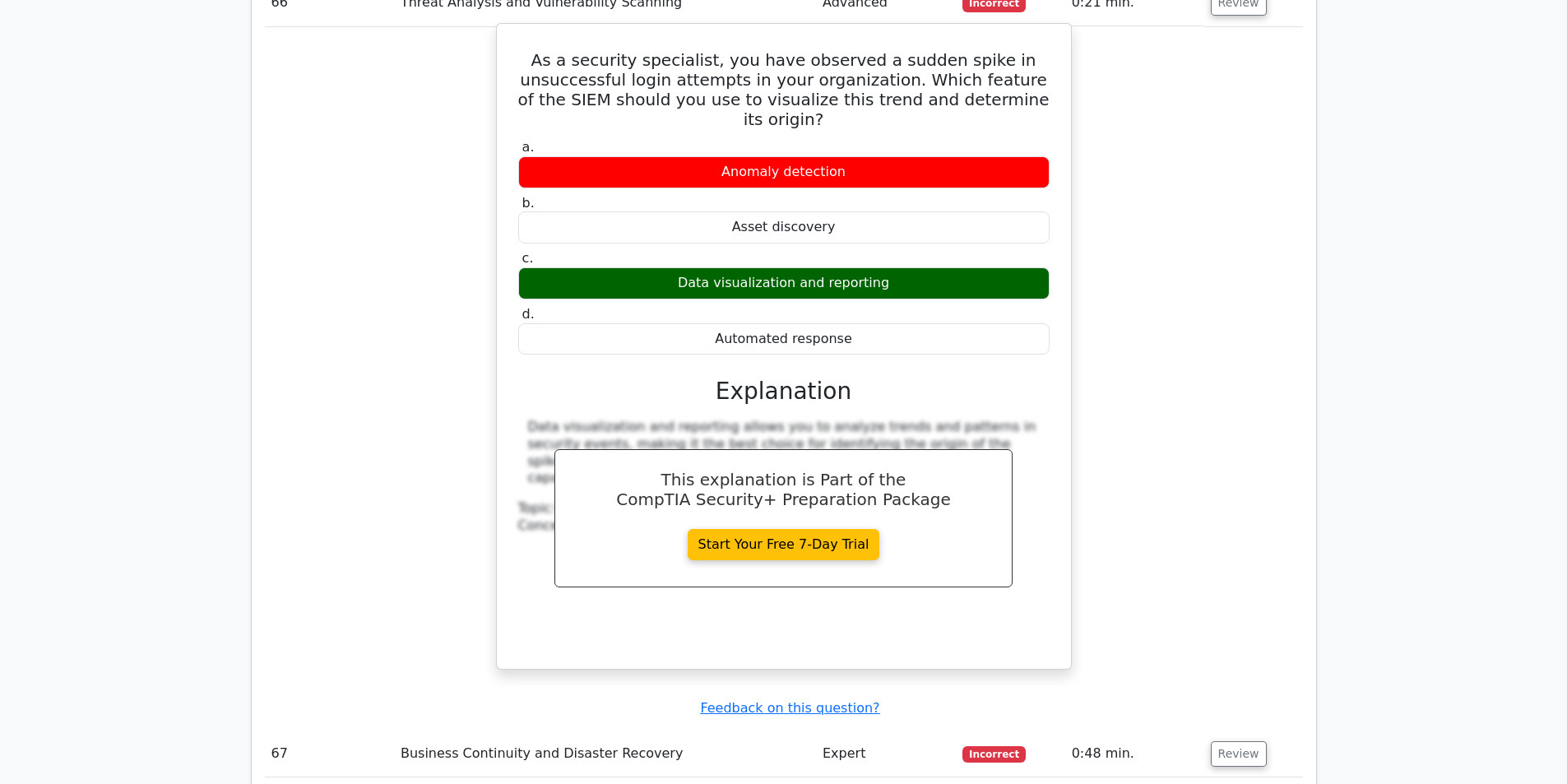
scroll to position [11840, 0]
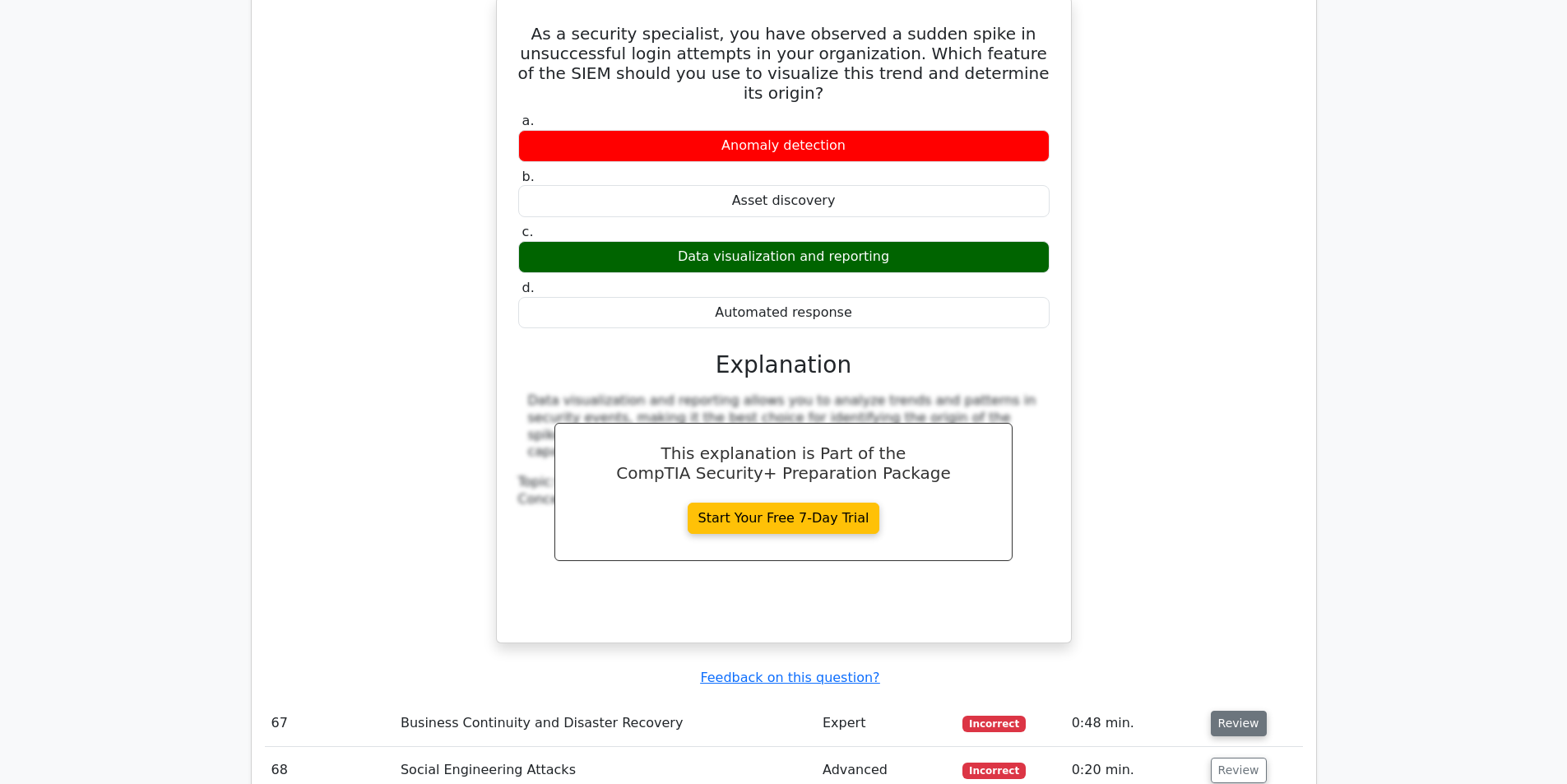
click at [1228, 711] on button "Review" at bounding box center [1239, 723] width 56 height 25
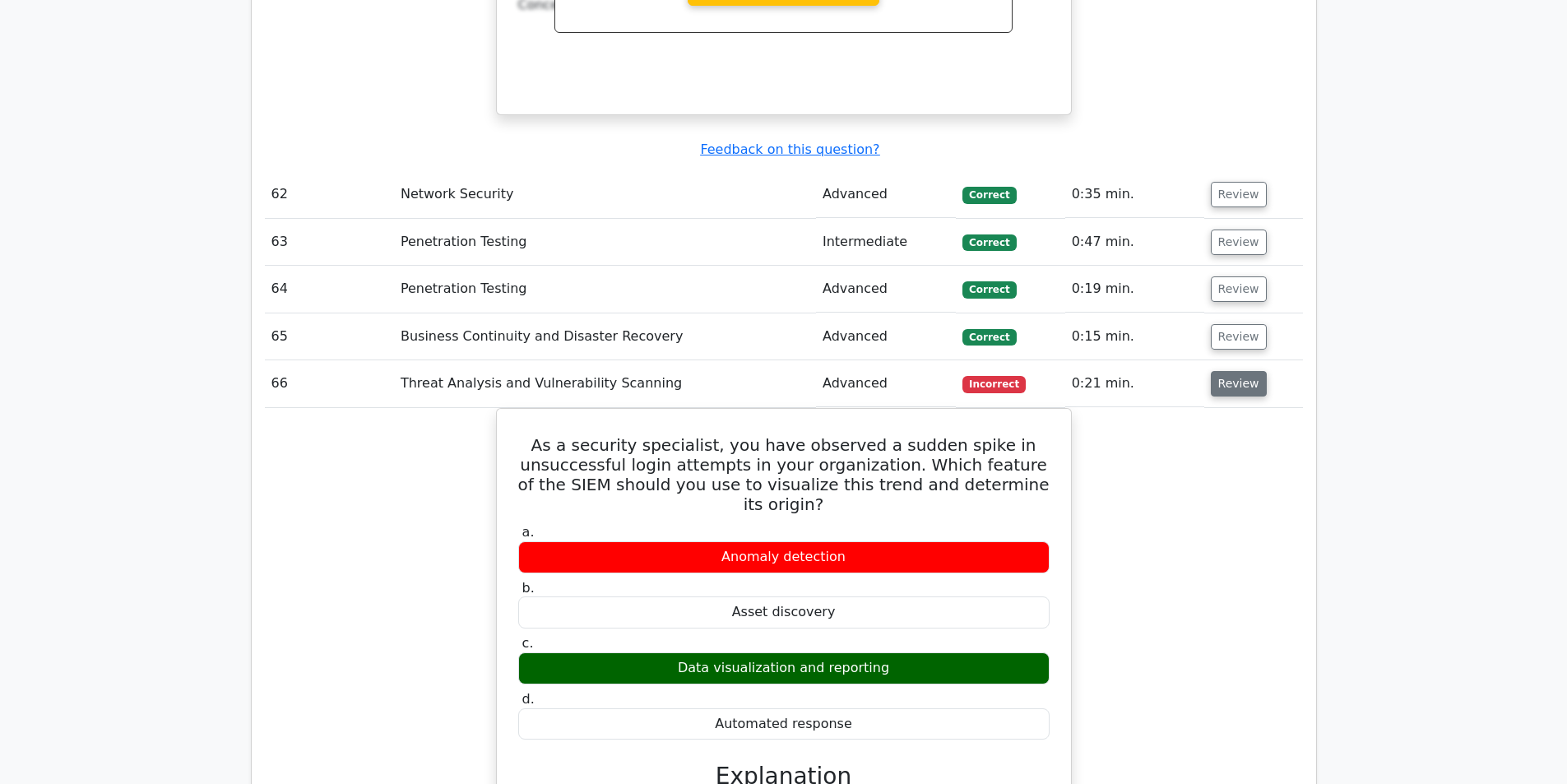
click at [1226, 371] on button "Review" at bounding box center [1239, 383] width 56 height 25
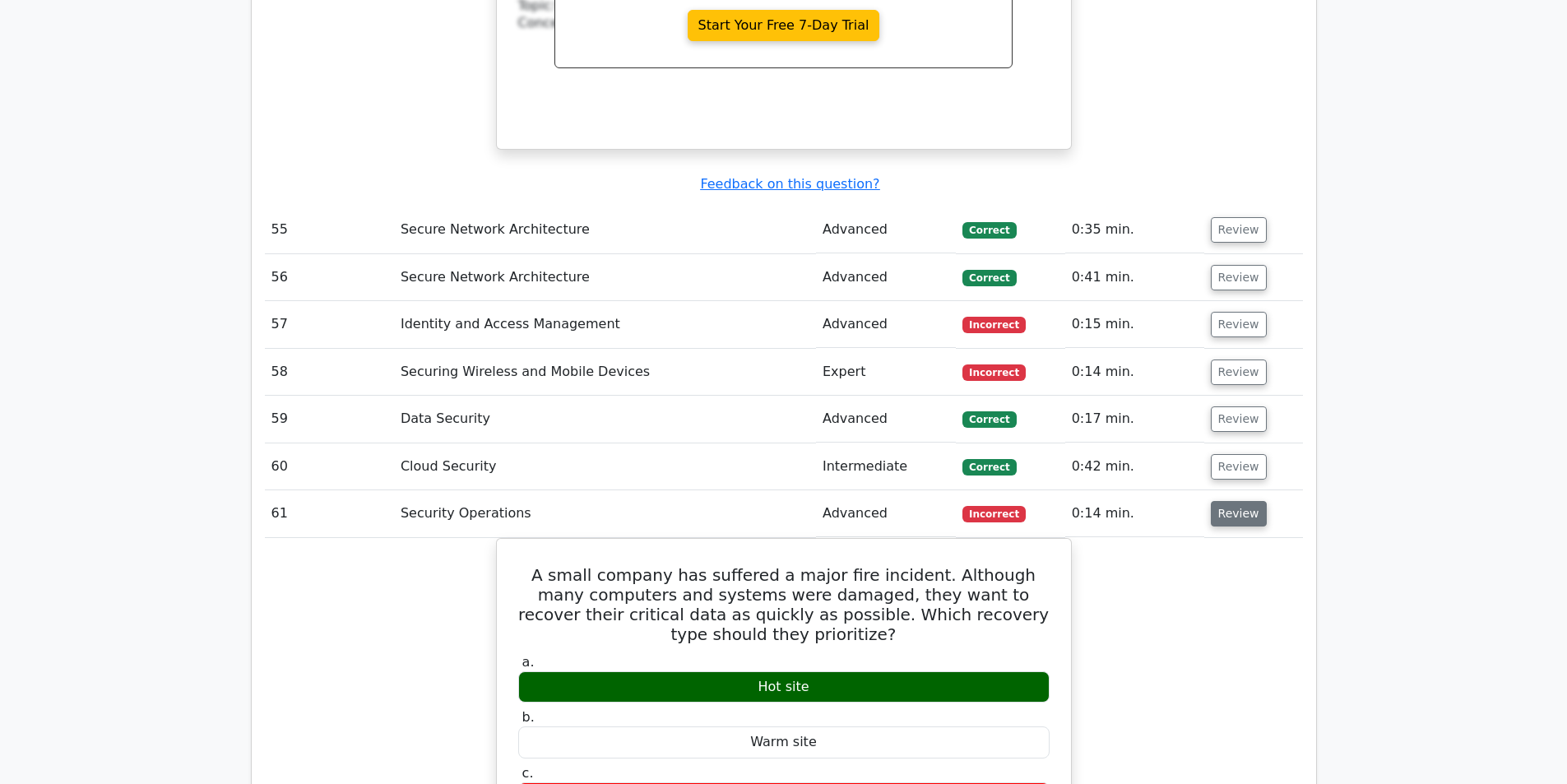
click at [1244, 501] on button "Review" at bounding box center [1239, 513] width 56 height 25
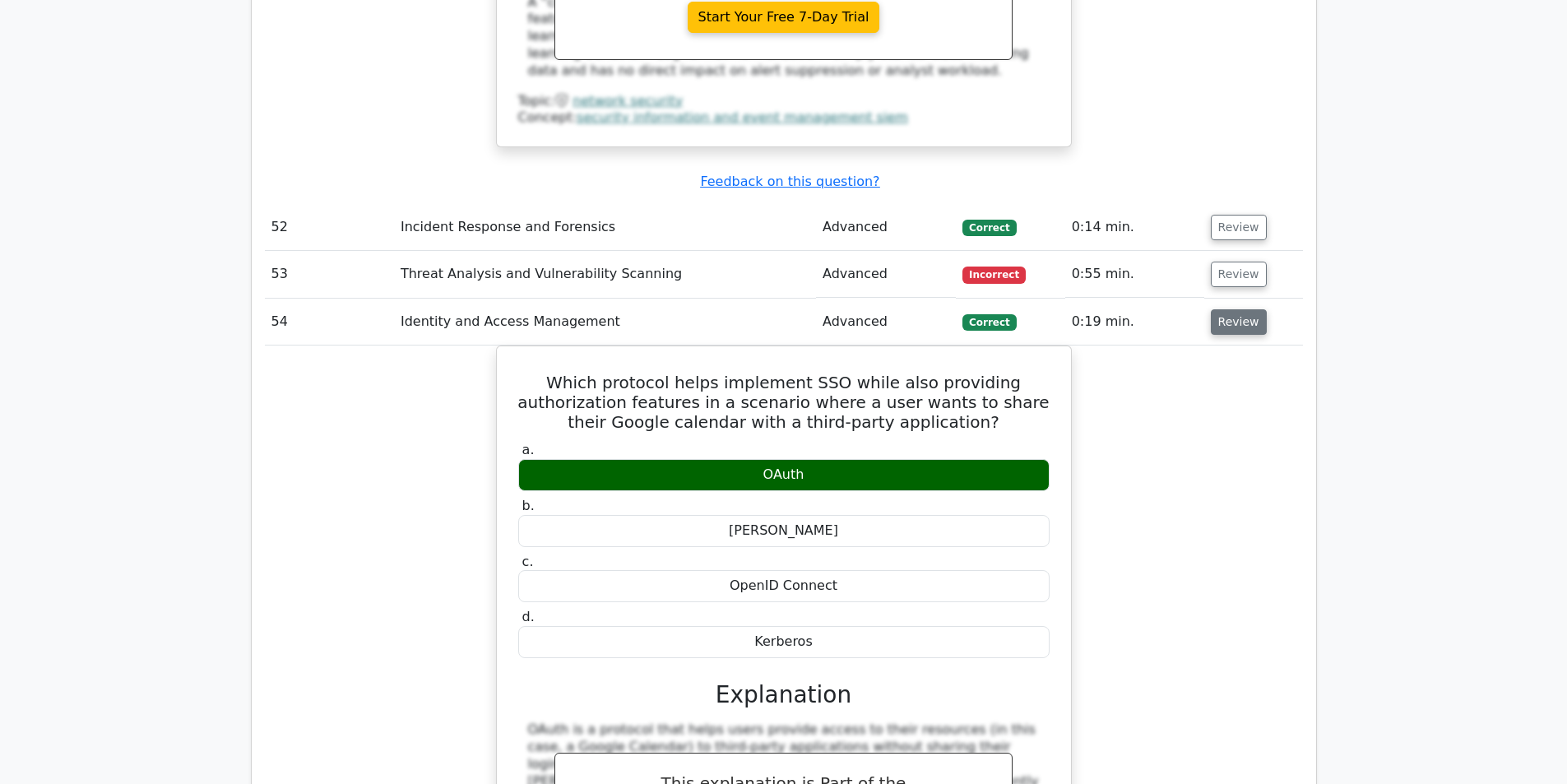
click at [1217, 309] on button "Review" at bounding box center [1239, 322] width 56 height 25
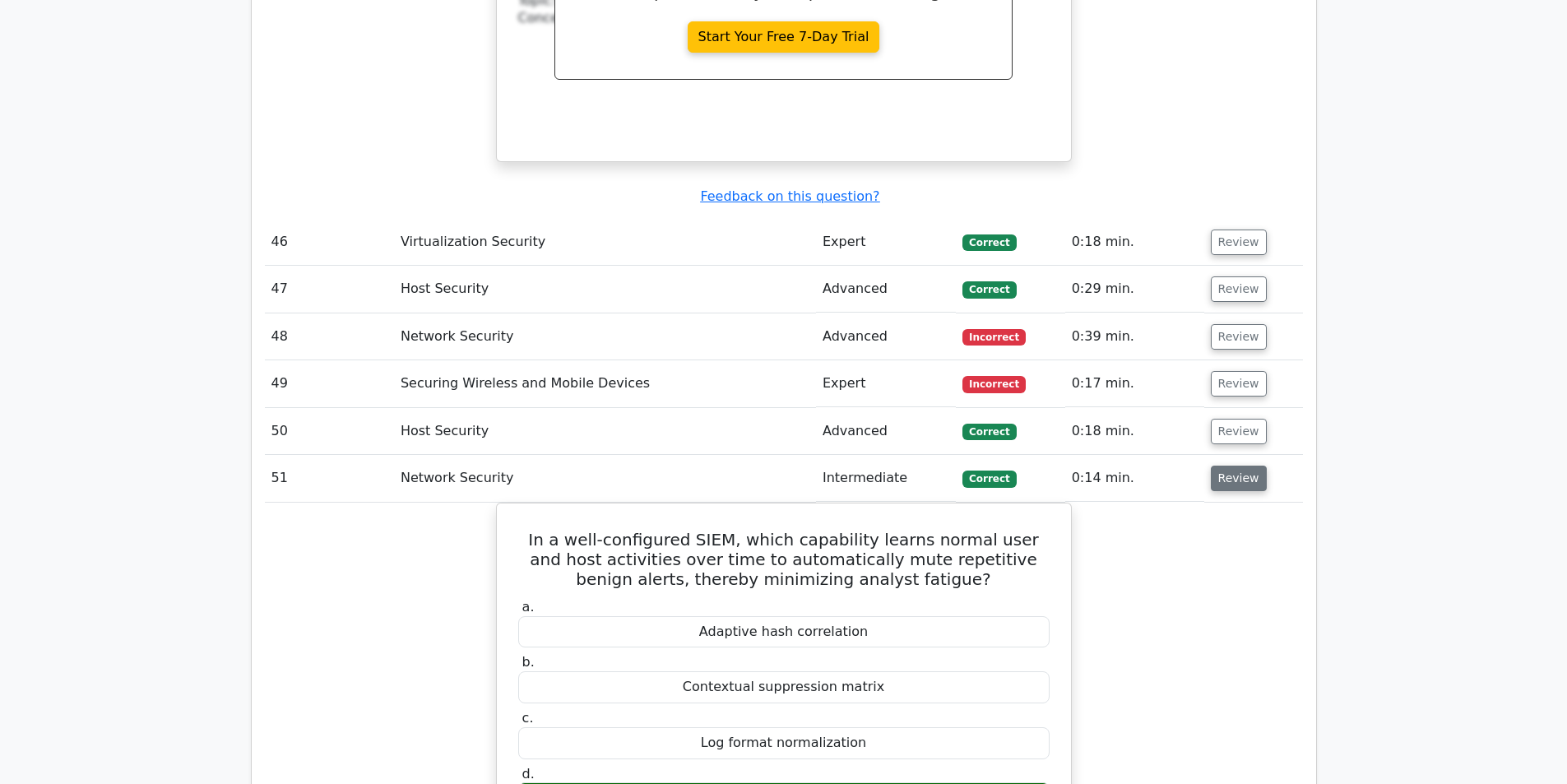
click at [1229, 465] on button "Review" at bounding box center [1239, 477] width 56 height 25
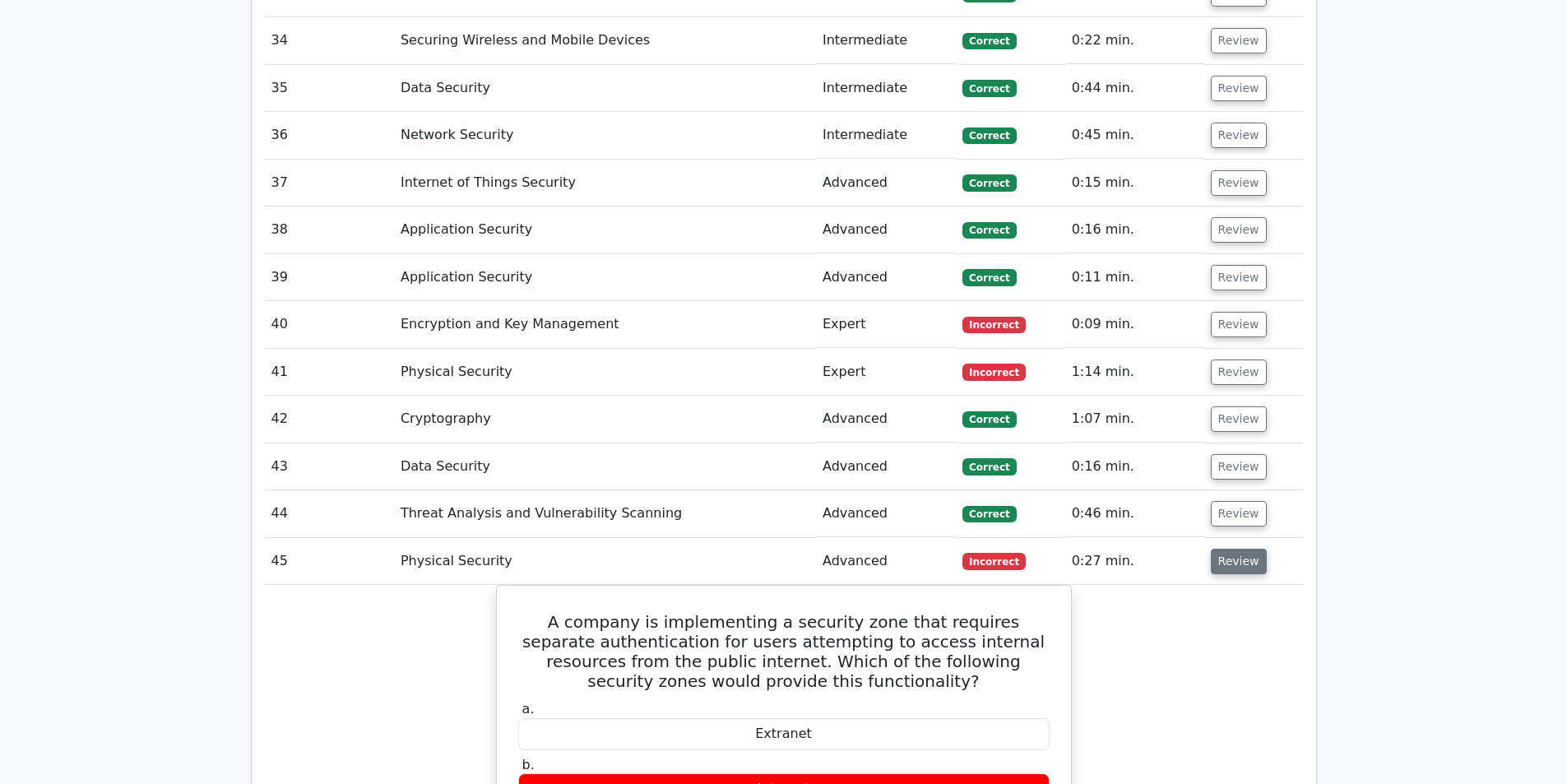
click at [1244, 548] on button "Review" at bounding box center [1239, 560] width 56 height 25
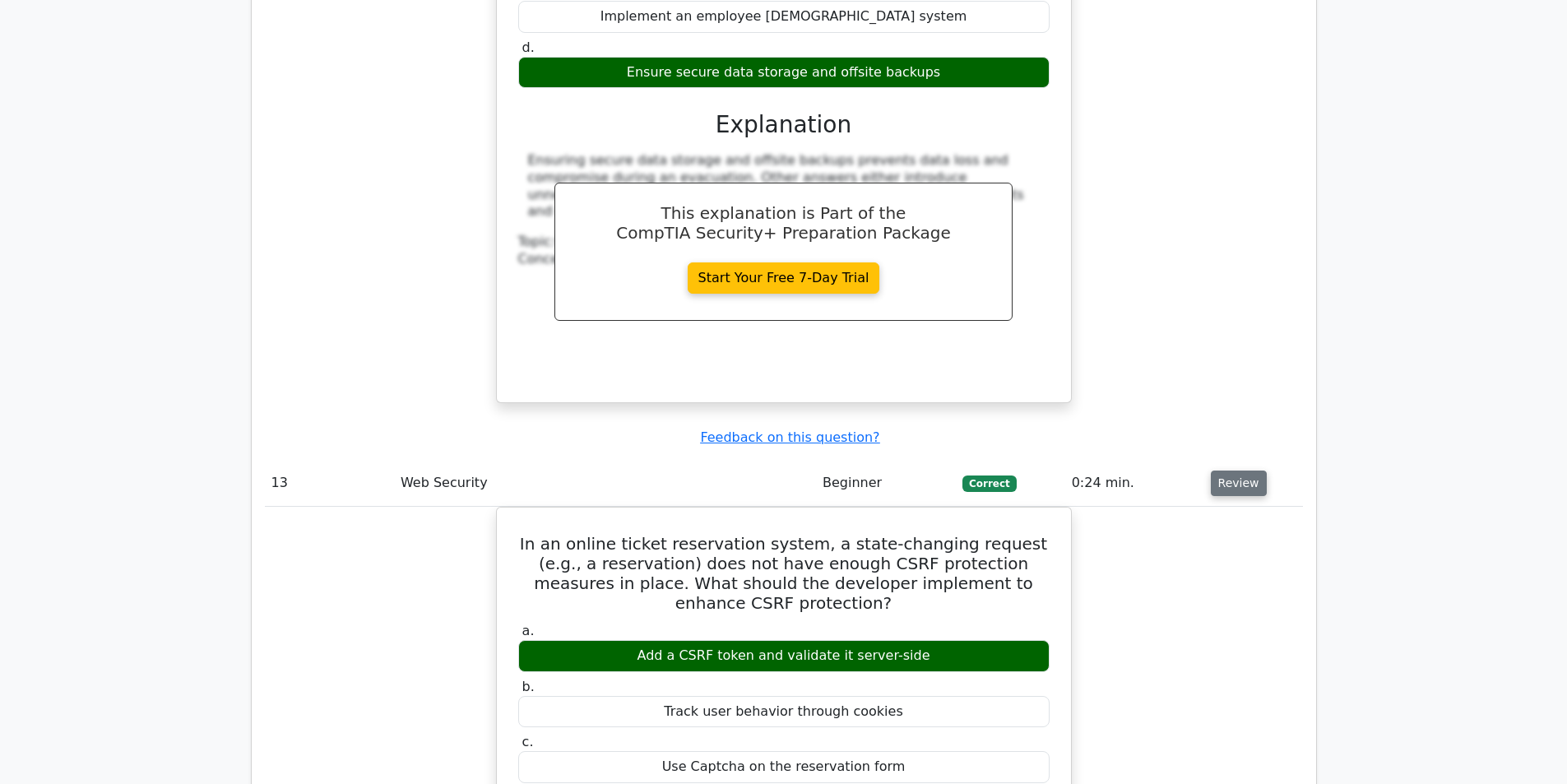
click at [1238, 470] on button "Review" at bounding box center [1239, 482] width 56 height 25
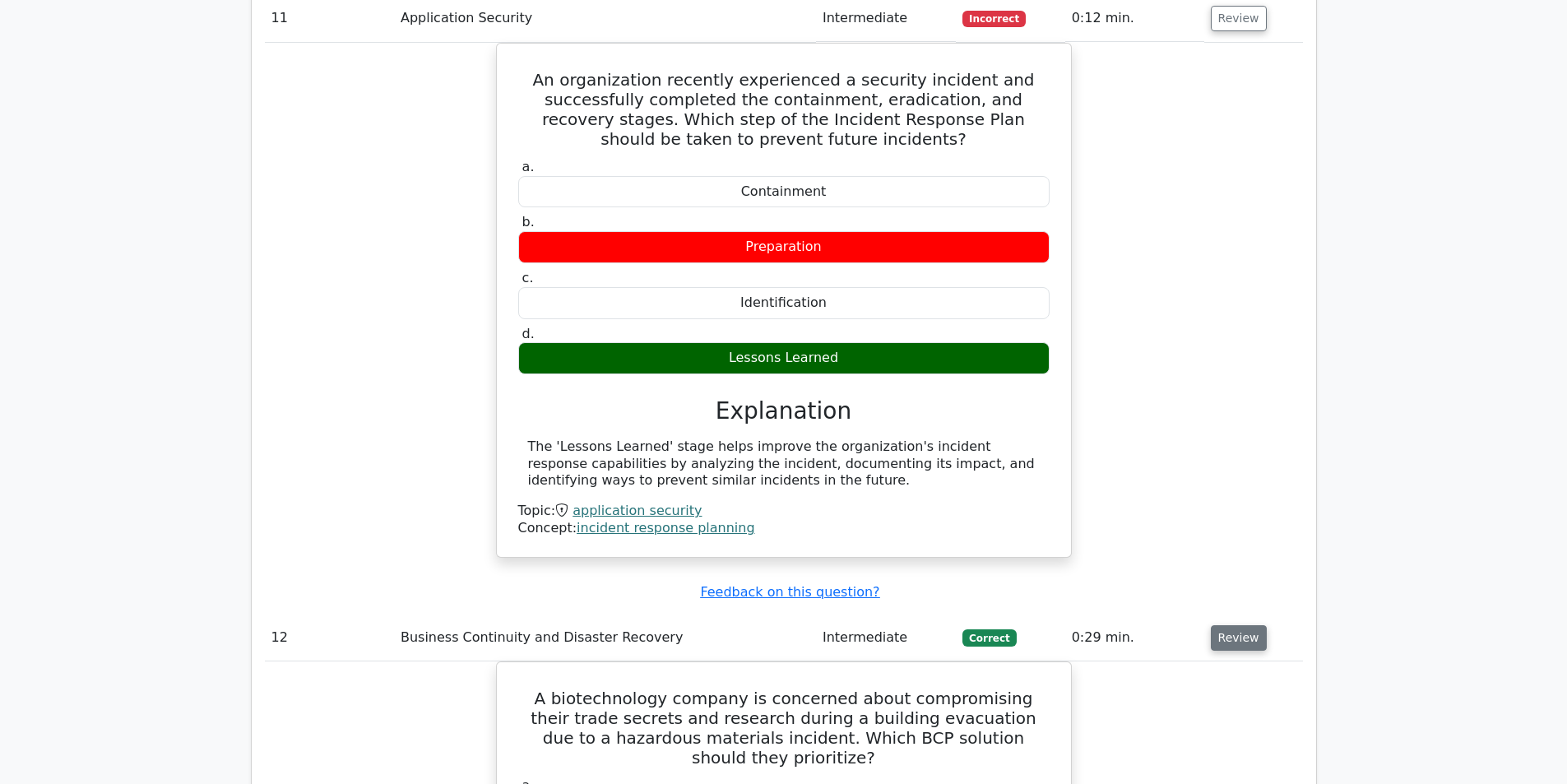
click at [1241, 625] on button "Review" at bounding box center [1239, 637] width 56 height 25
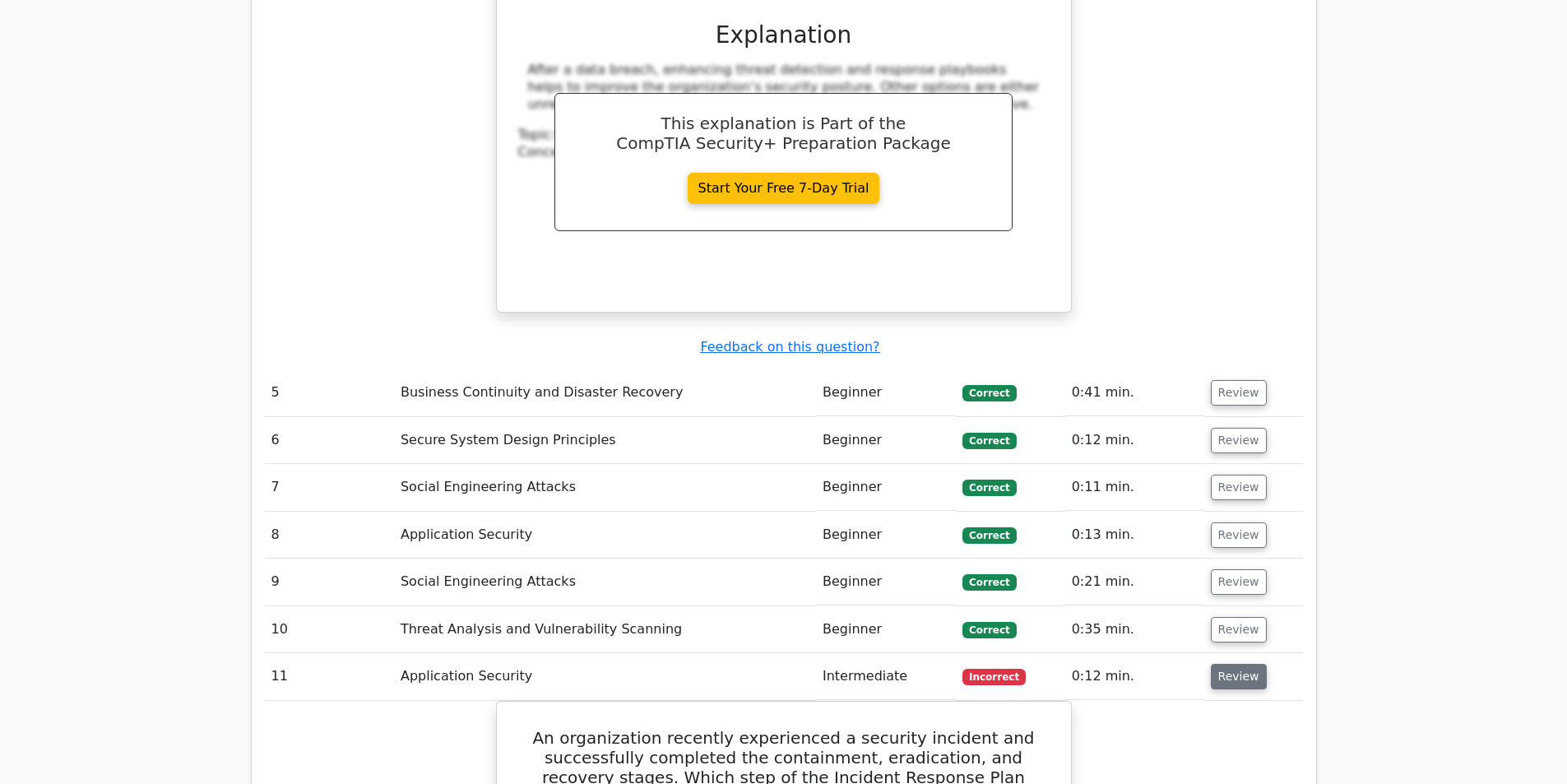
click at [1230, 663] on button "Review" at bounding box center [1239, 676] width 56 height 25
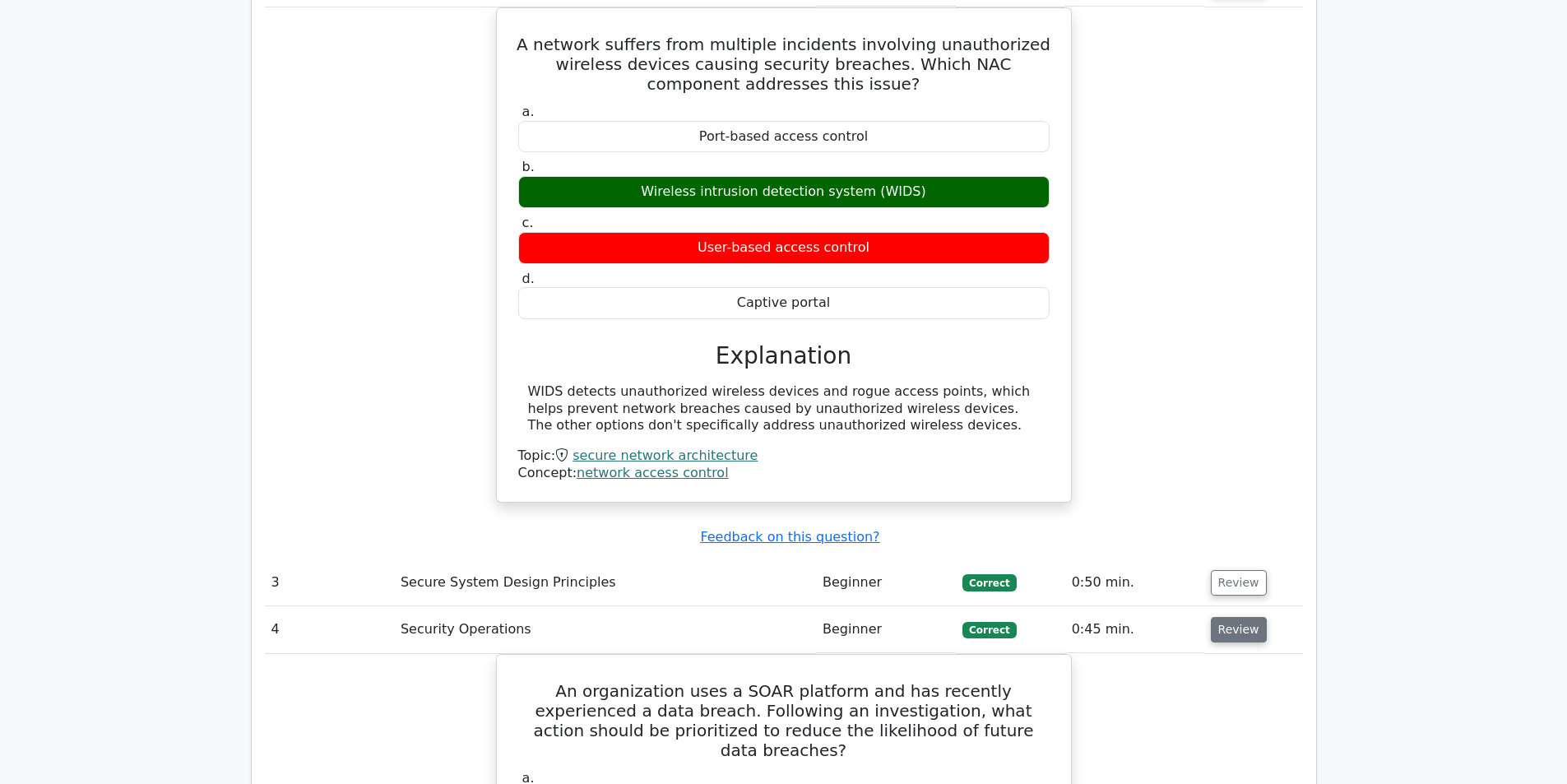
click at [1232, 617] on button "Review" at bounding box center [1239, 629] width 56 height 25
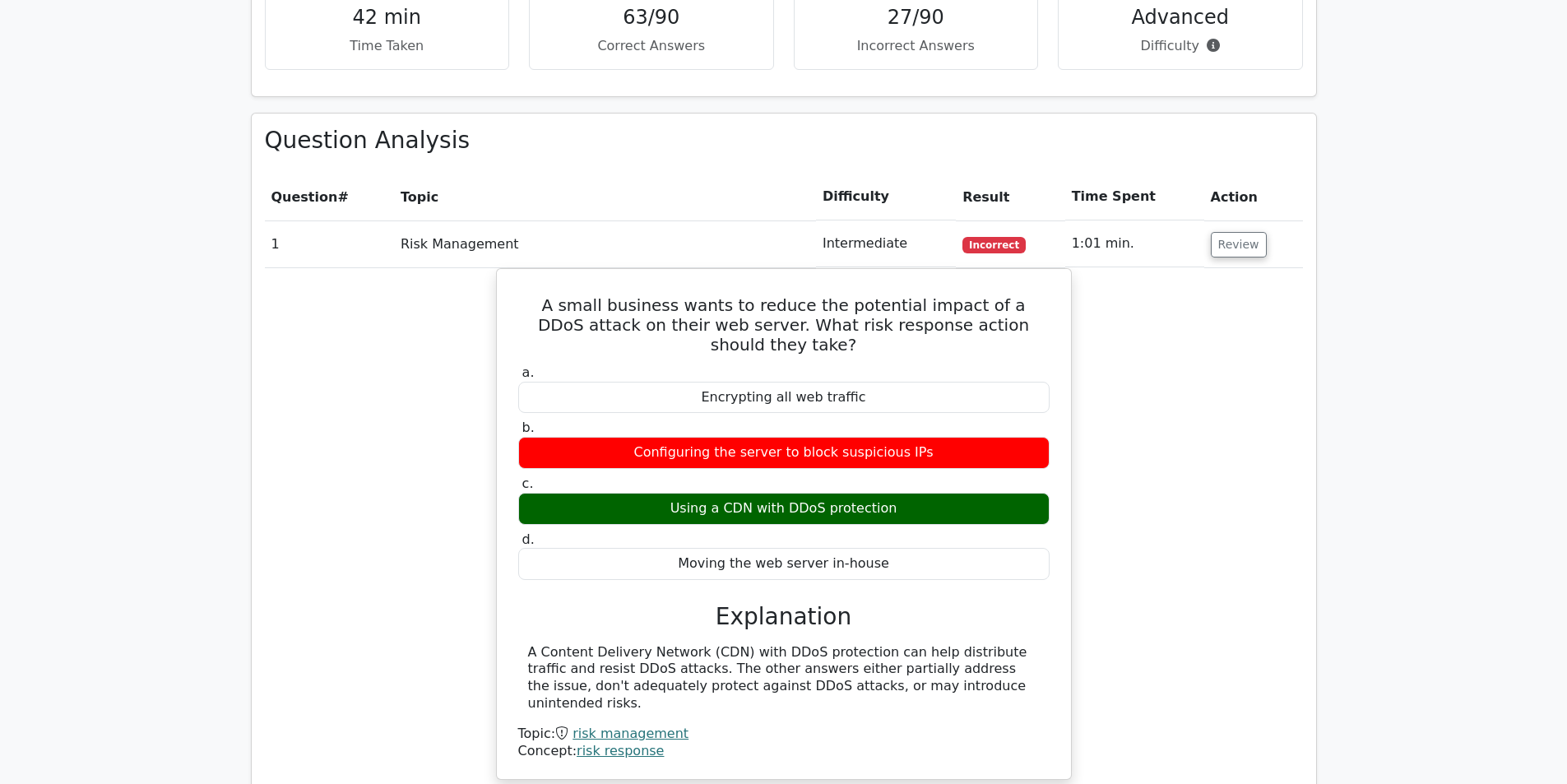
scroll to position [1974, 0]
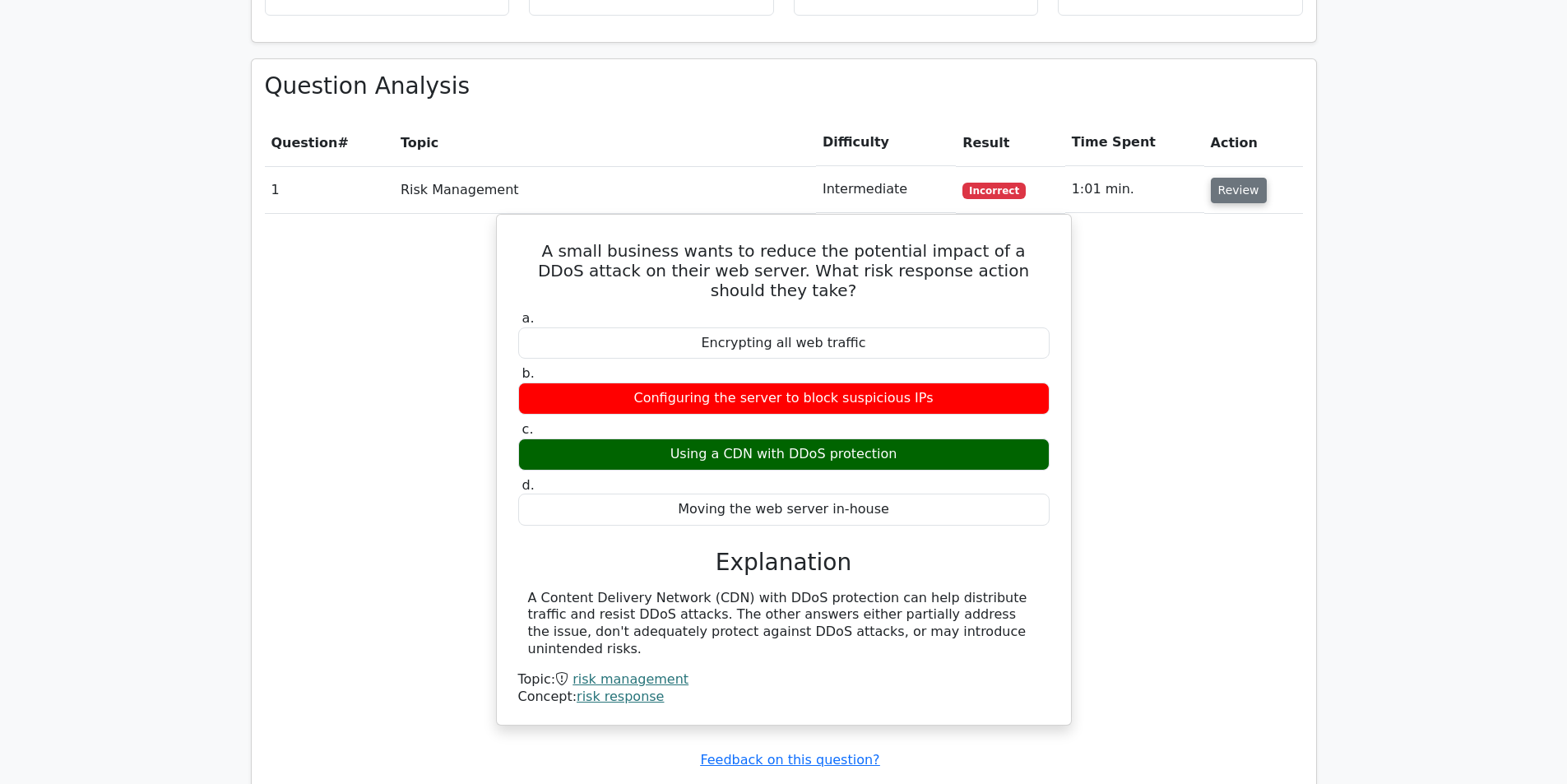
click at [1233, 177] on button "Review" at bounding box center [1239, 190] width 56 height 25
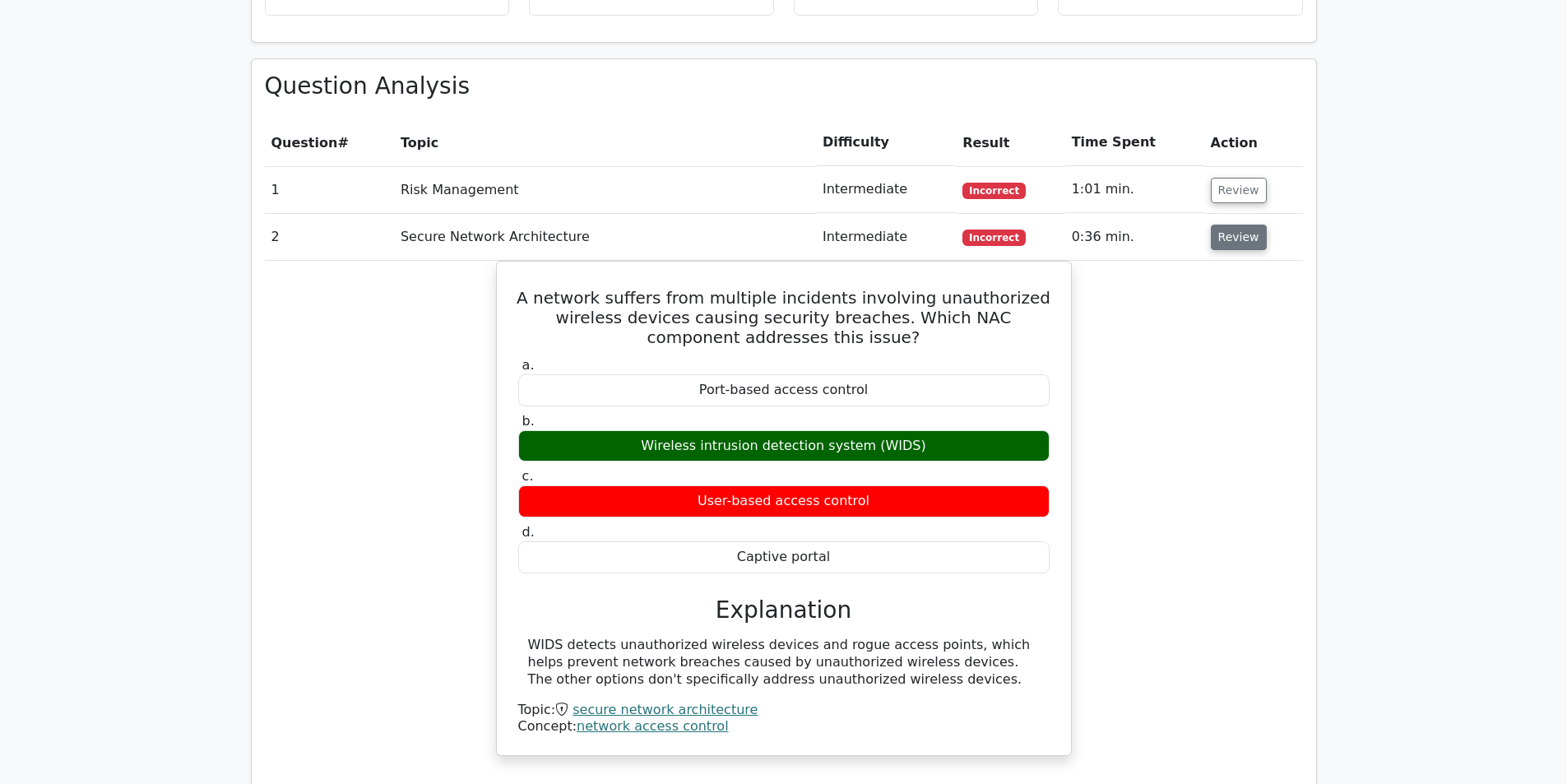
click at [1227, 225] on button "Review" at bounding box center [1239, 237] width 56 height 25
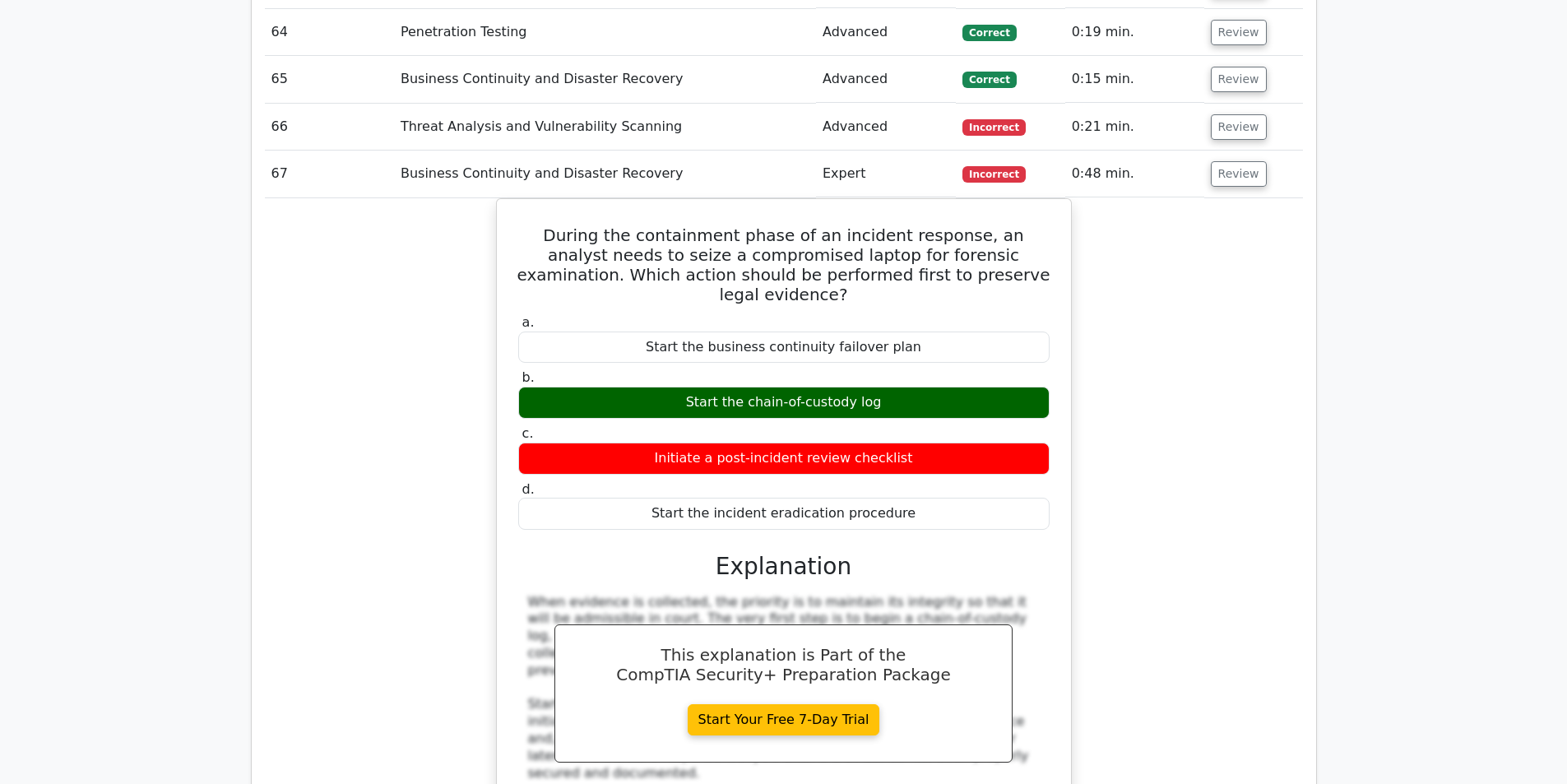
scroll to position [5098, 0]
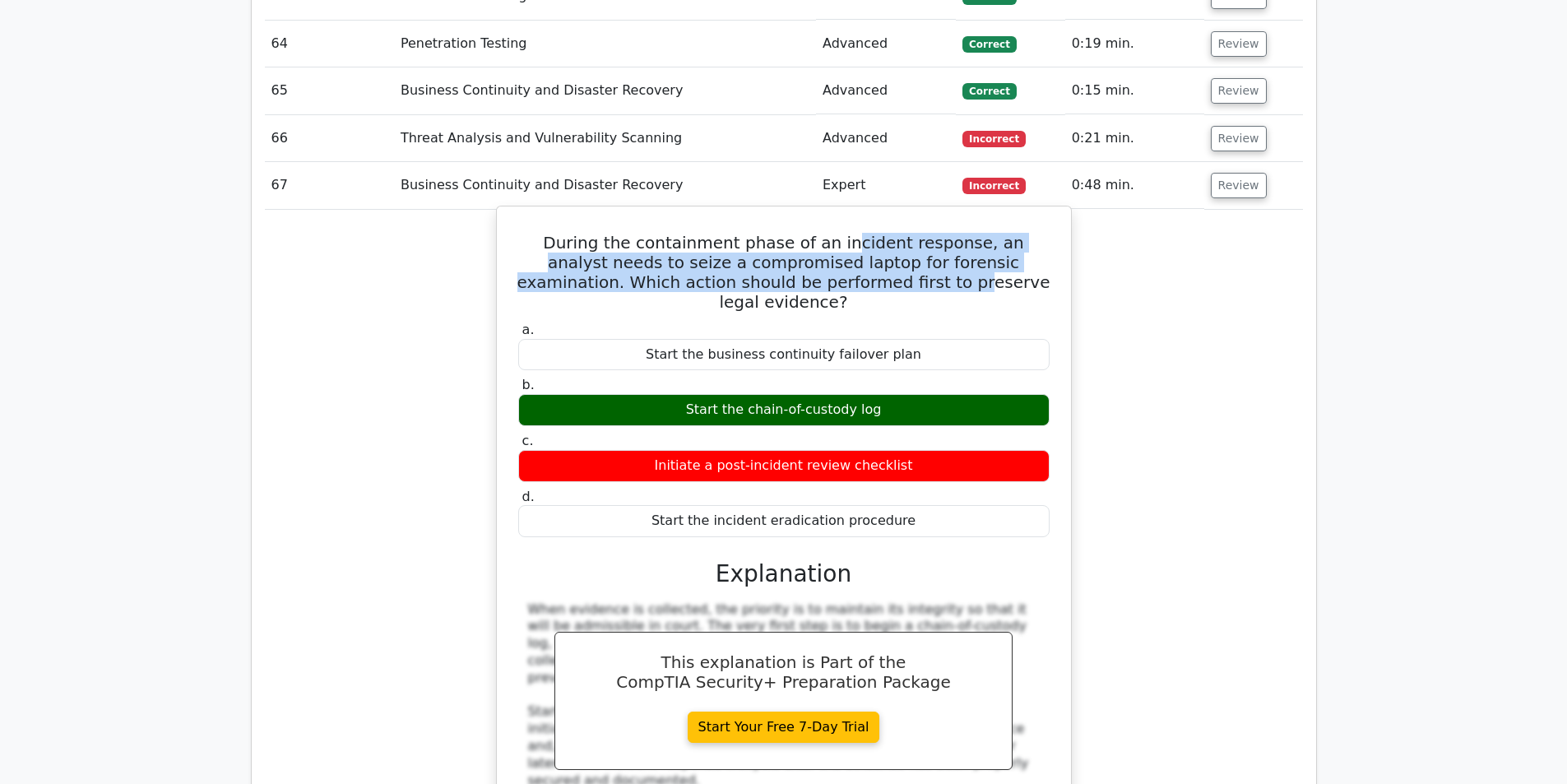
drag, startPoint x: 827, startPoint y: 186, endPoint x: 842, endPoint y: 227, distance: 43.7
click at [842, 232] on h5 "During the containment phase of an incident response, an analyst needs to seize…" at bounding box center [784, 272] width 534 height 79
click at [841, 232] on h5 "During the containment phase of an incident response, an analyst needs to seize…" at bounding box center [784, 272] width 534 height 79
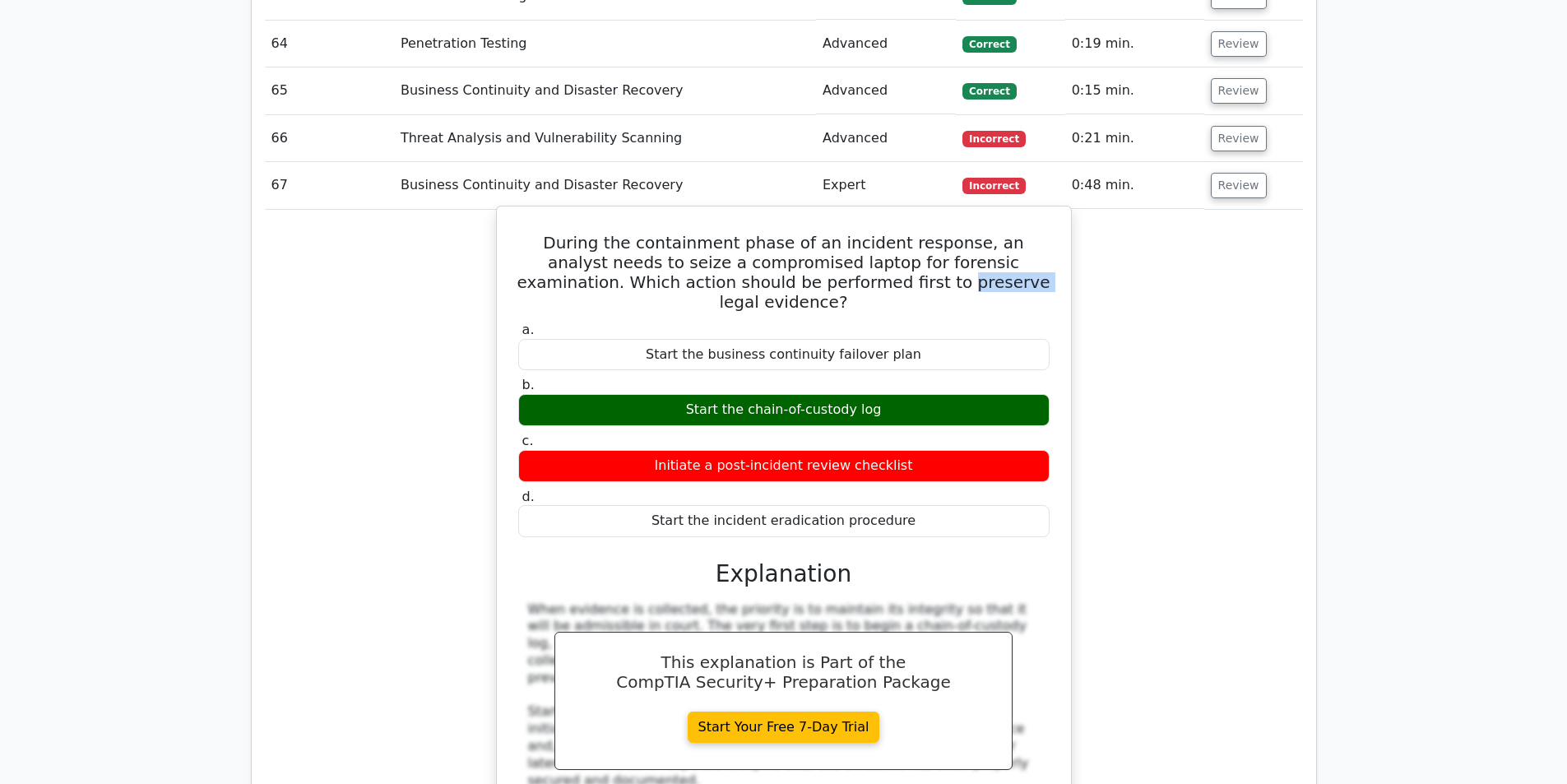
click at [841, 232] on h5 "During the containment phase of an incident response, an analyst needs to seize…" at bounding box center [784, 272] width 534 height 79
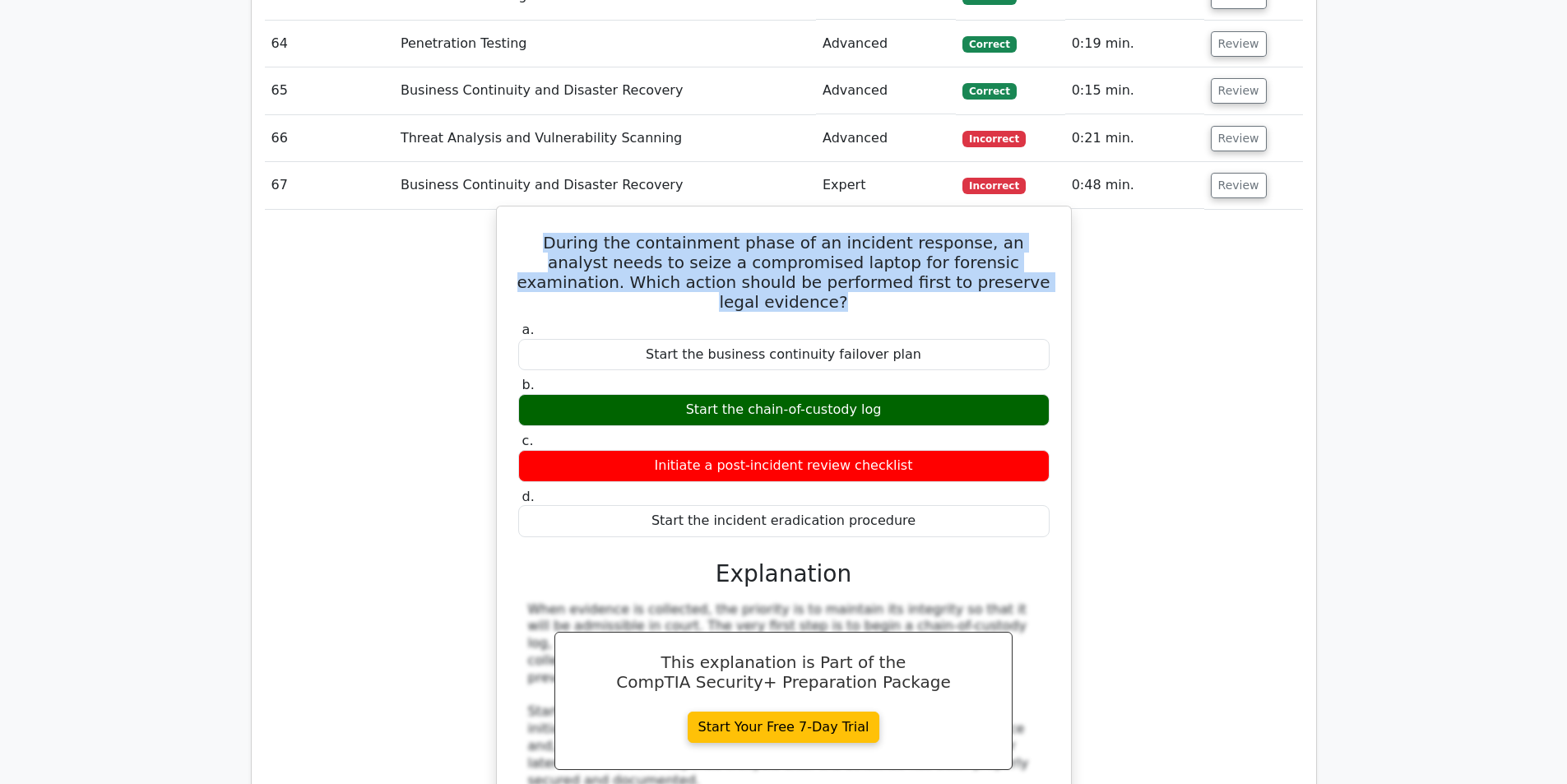
click at [841, 232] on h5 "During the containment phase of an incident response, an analyst needs to seize…" at bounding box center [784, 272] width 534 height 79
click at [776, 232] on h5 "During the containment phase of an incident response, an analyst needs to seize…" at bounding box center [784, 272] width 534 height 79
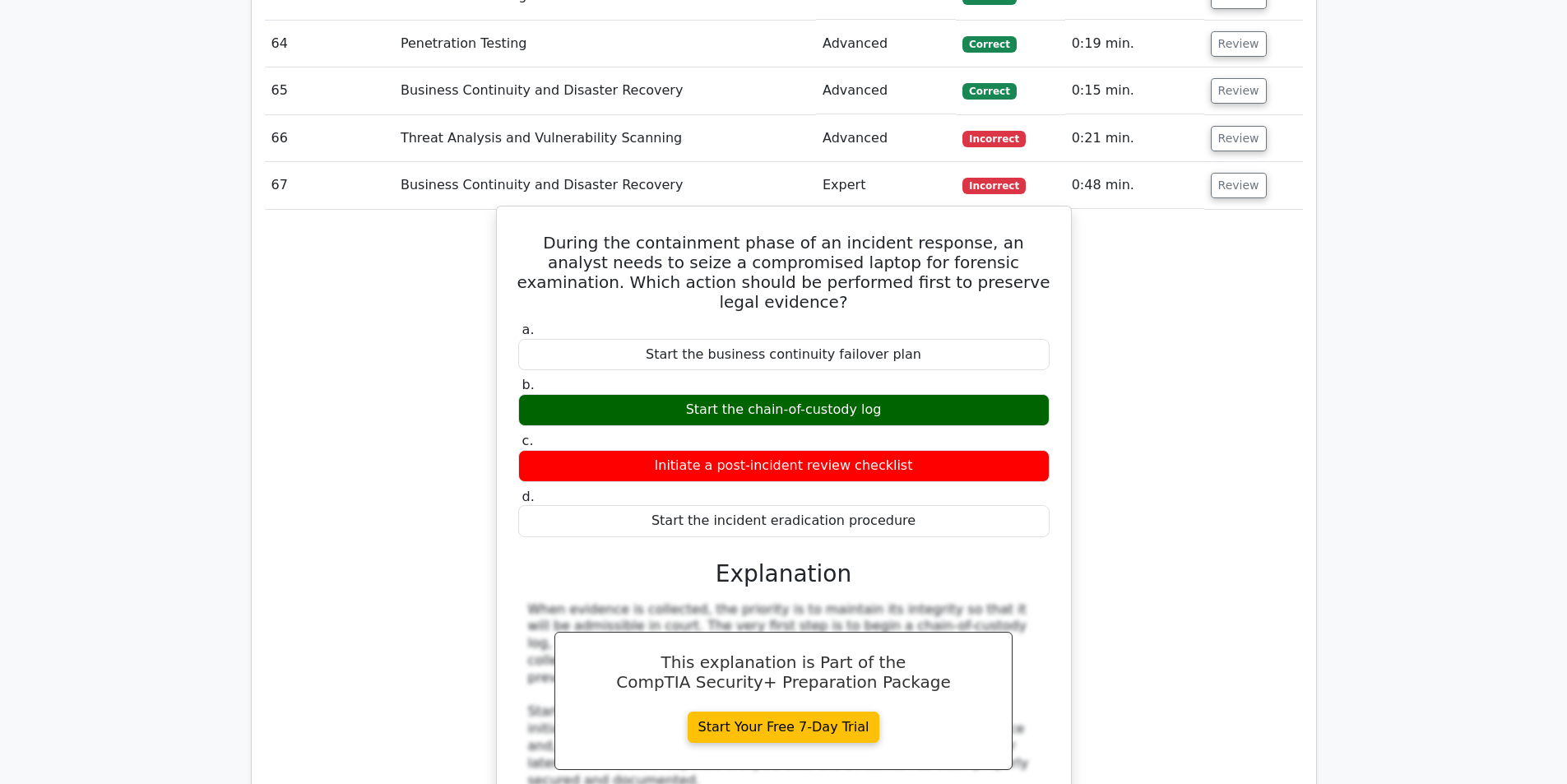
click at [797, 394] on div "Start the chain-of-custody log" at bounding box center [784, 410] width 532 height 32
click at [839, 394] on div "Start the chain-of-custody log" at bounding box center [784, 410] width 532 height 32
drag, startPoint x: 848, startPoint y: 336, endPoint x: 752, endPoint y: 336, distance: 96.0
click at [752, 394] on div "Start the chain-of-custody log" at bounding box center [784, 410] width 532 height 32
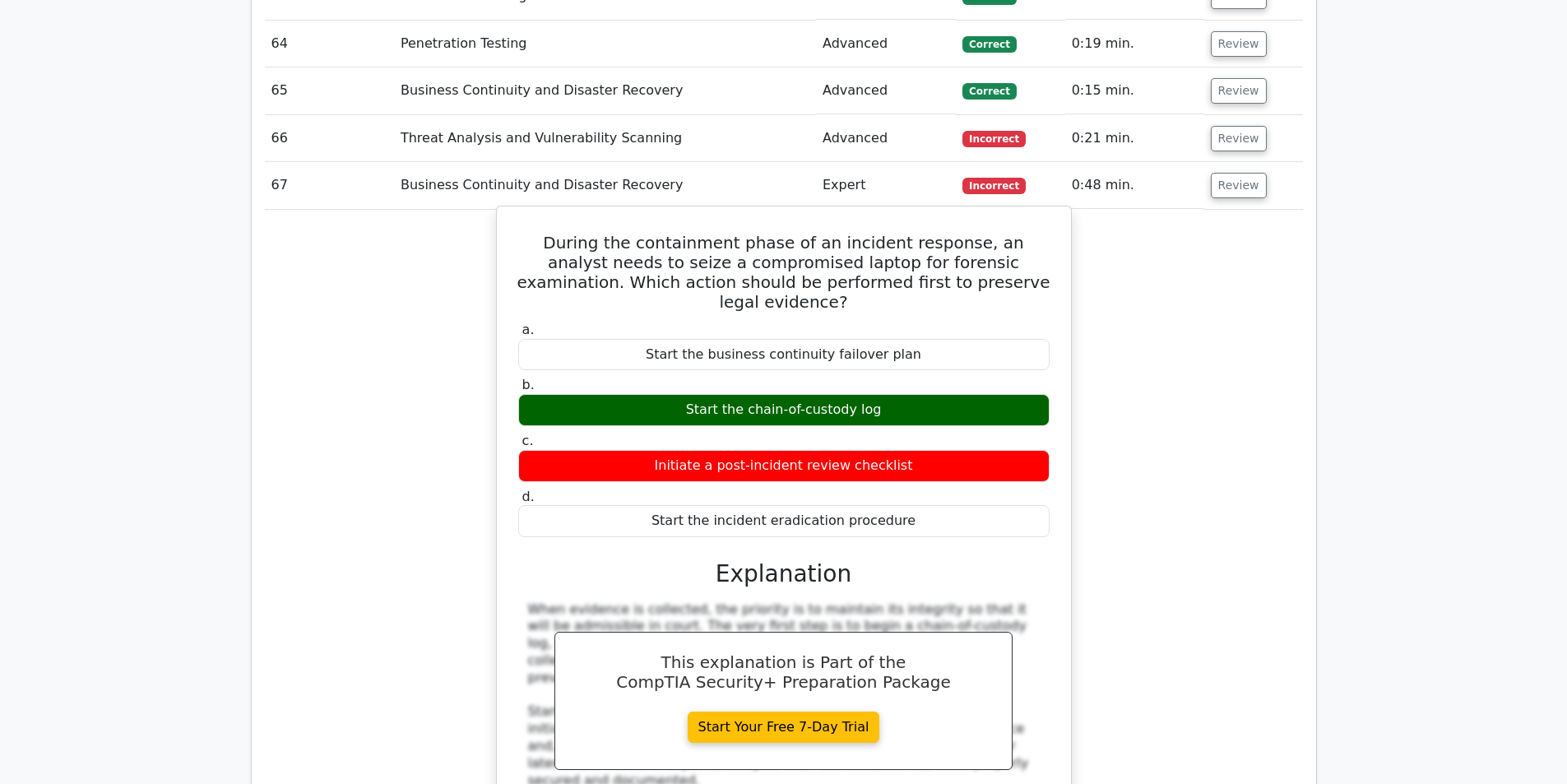
click at [777, 394] on div "Start the chain-of-custody log" at bounding box center [784, 410] width 532 height 32
click at [860, 394] on div "Start the chain-of-custody log" at bounding box center [784, 410] width 532 height 32
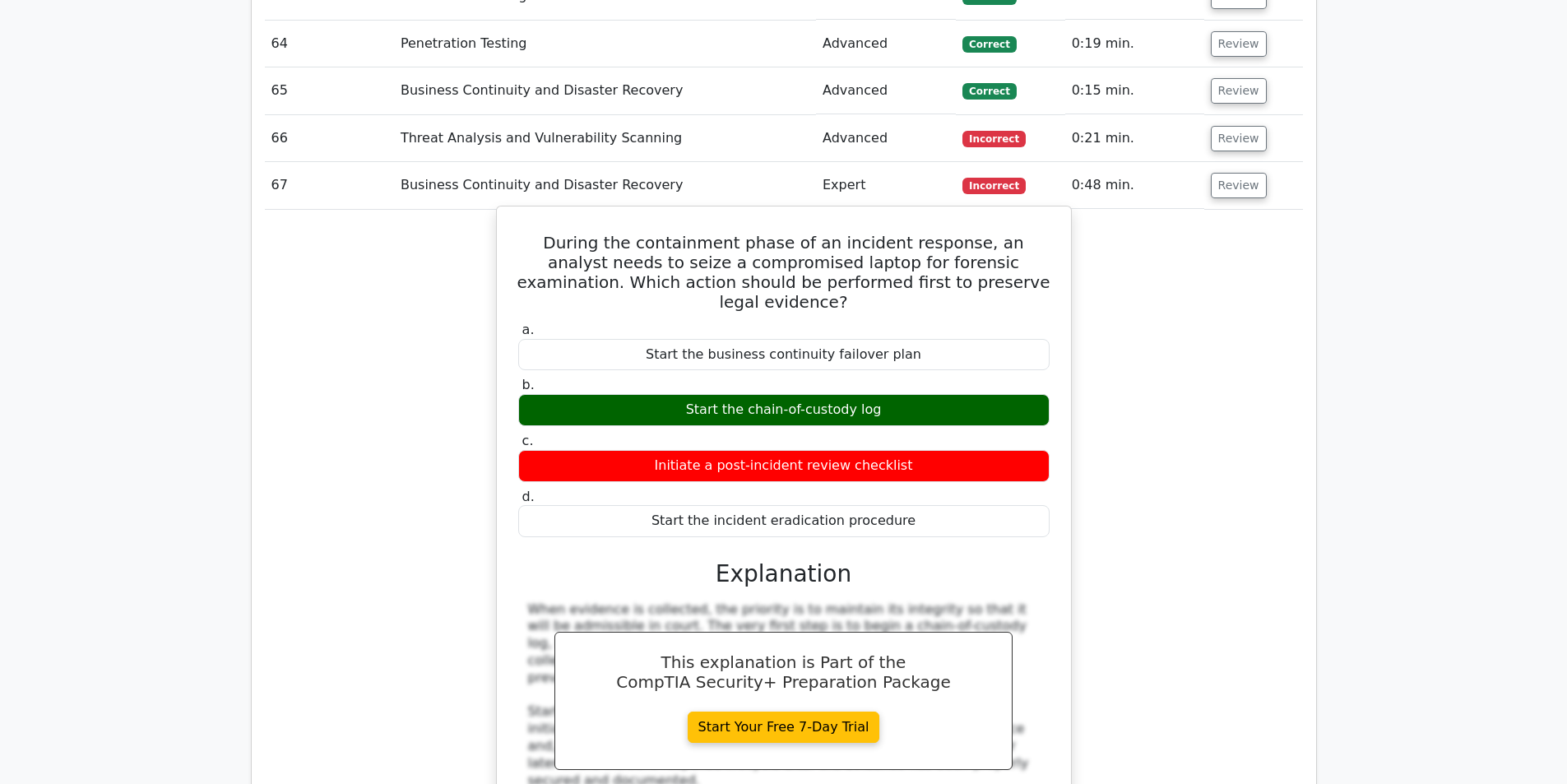
click at [860, 394] on div "Start the chain-of-custody log" at bounding box center [784, 410] width 532 height 32
click at [874, 394] on div "Start the chain-of-custody log" at bounding box center [784, 410] width 532 height 32
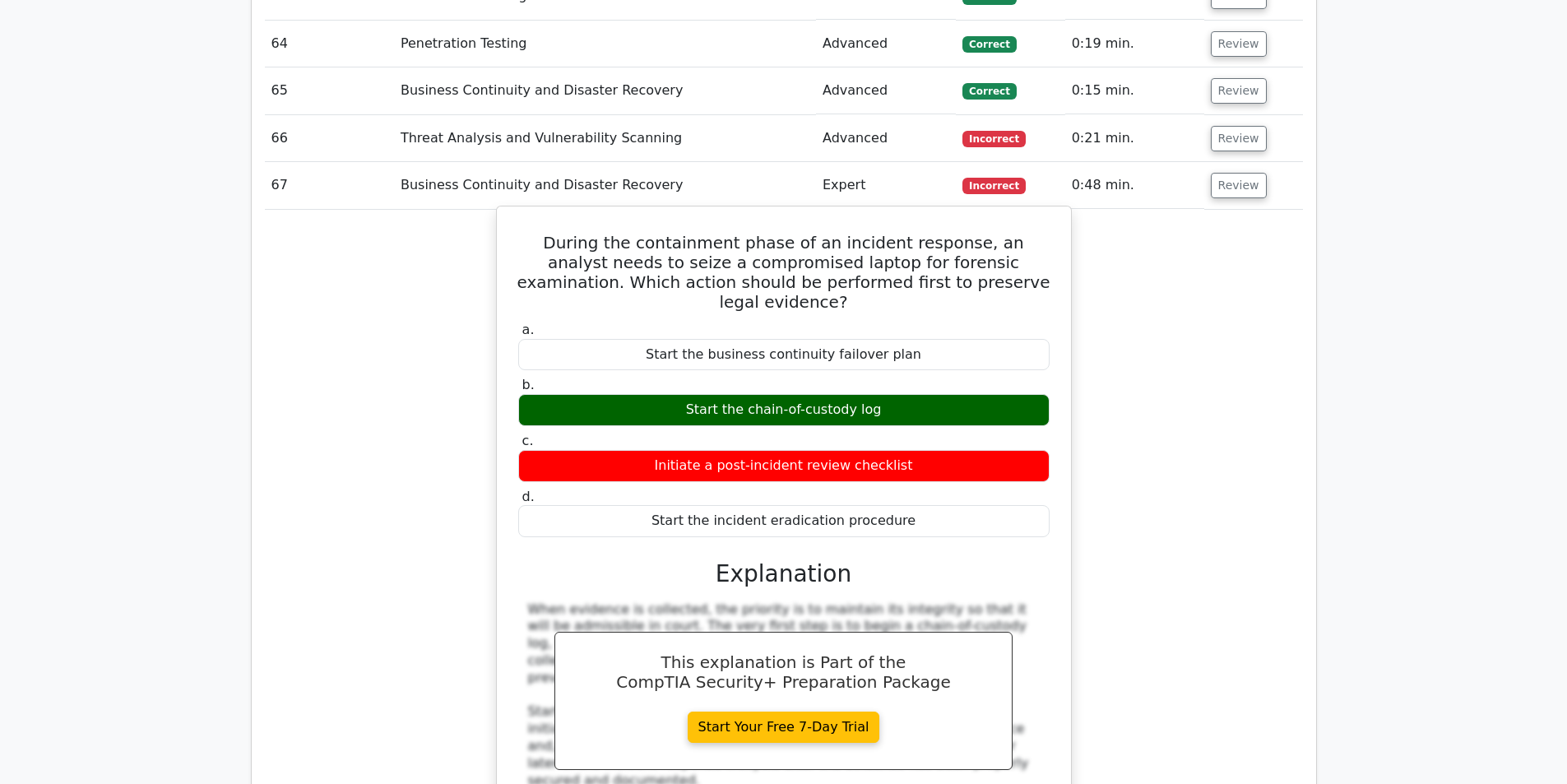
click at [836, 394] on div "Start the chain-of-custody log" at bounding box center [784, 410] width 532 height 32
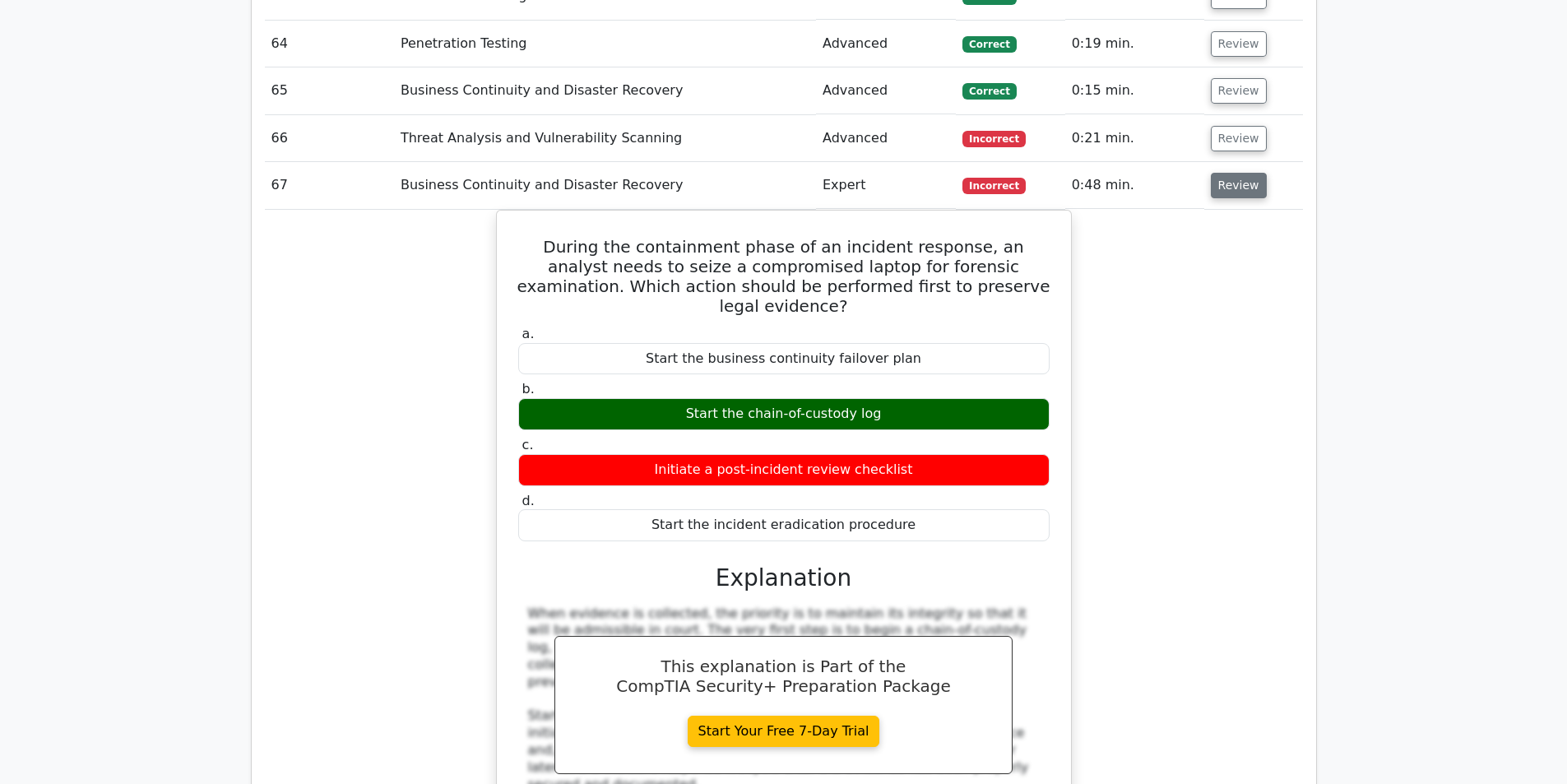
click at [1236, 173] on button "Review" at bounding box center [1239, 185] width 56 height 25
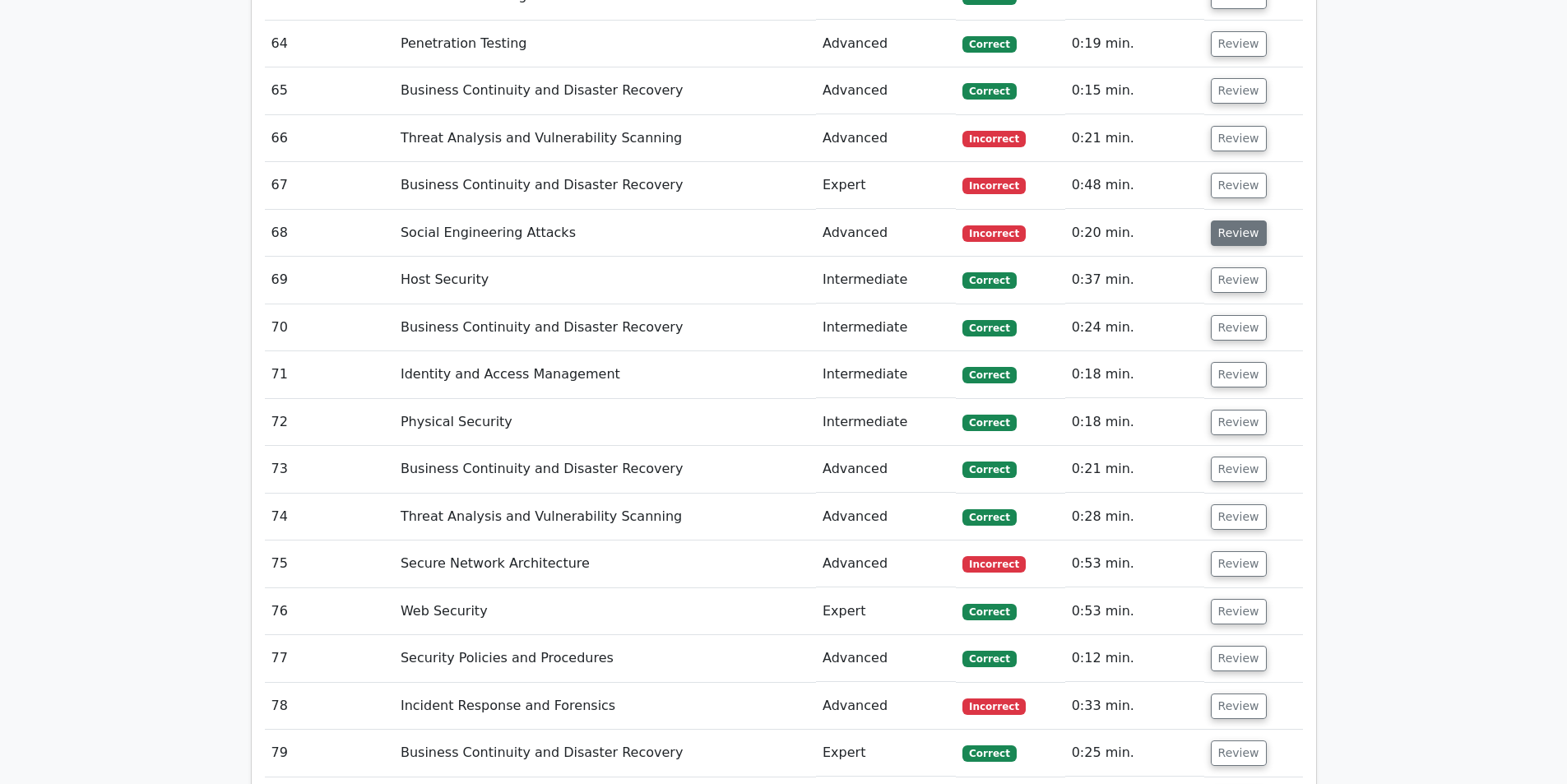
click at [1219, 220] on button "Review" at bounding box center [1239, 232] width 56 height 25
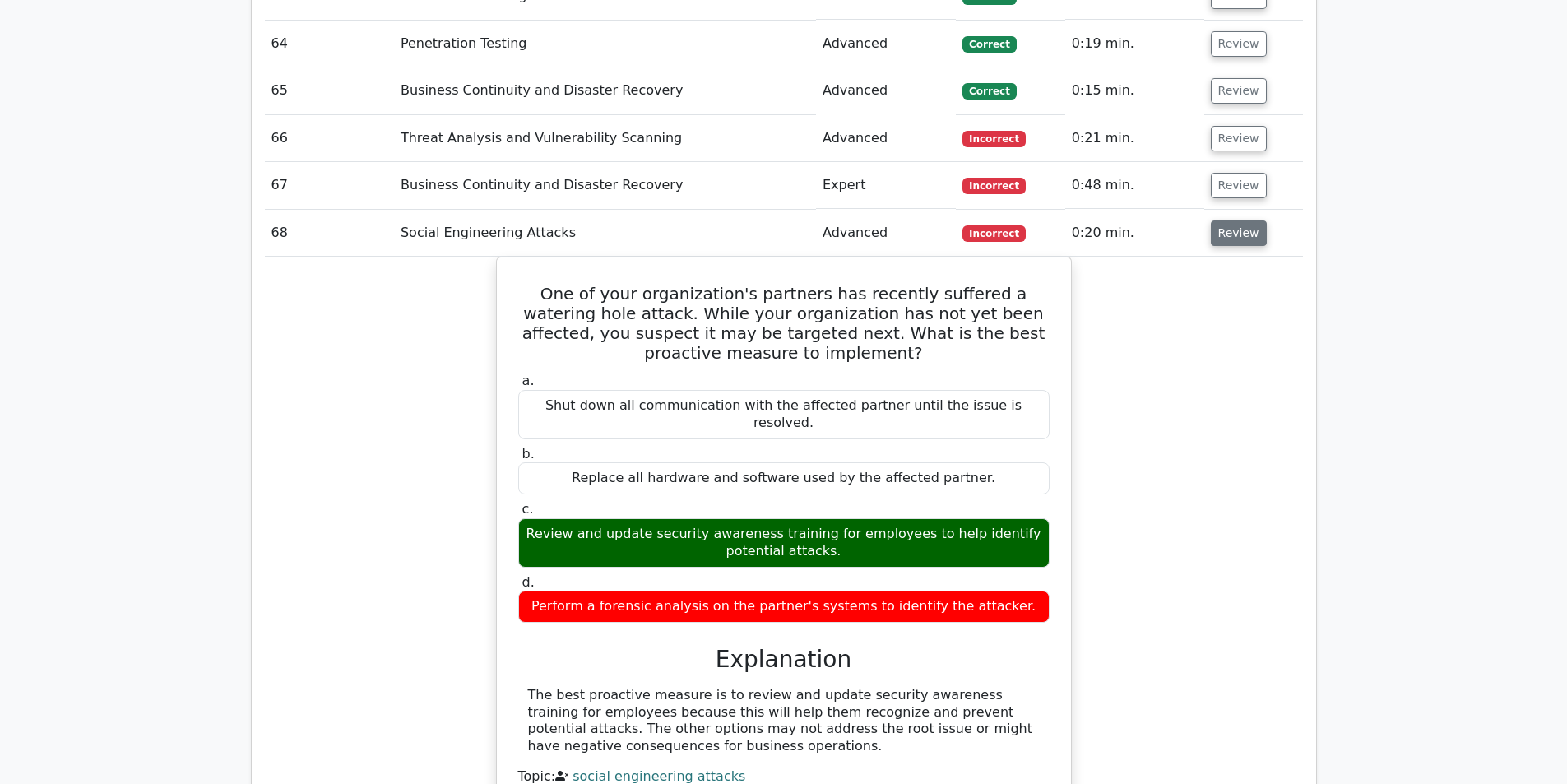
click at [1236, 220] on button "Review" at bounding box center [1239, 232] width 56 height 25
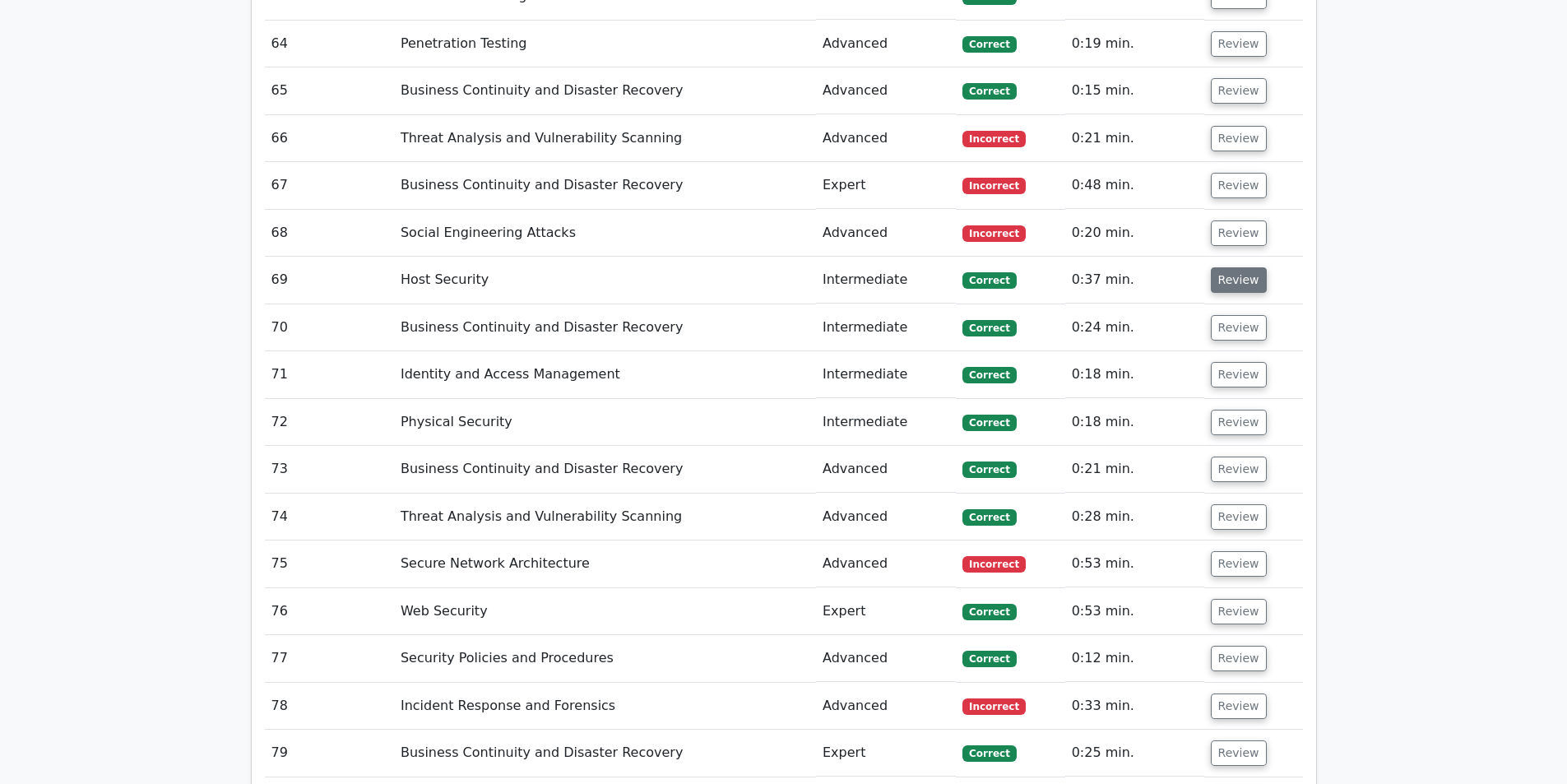
click at [1242, 267] on button "Review" at bounding box center [1239, 280] width 56 height 25
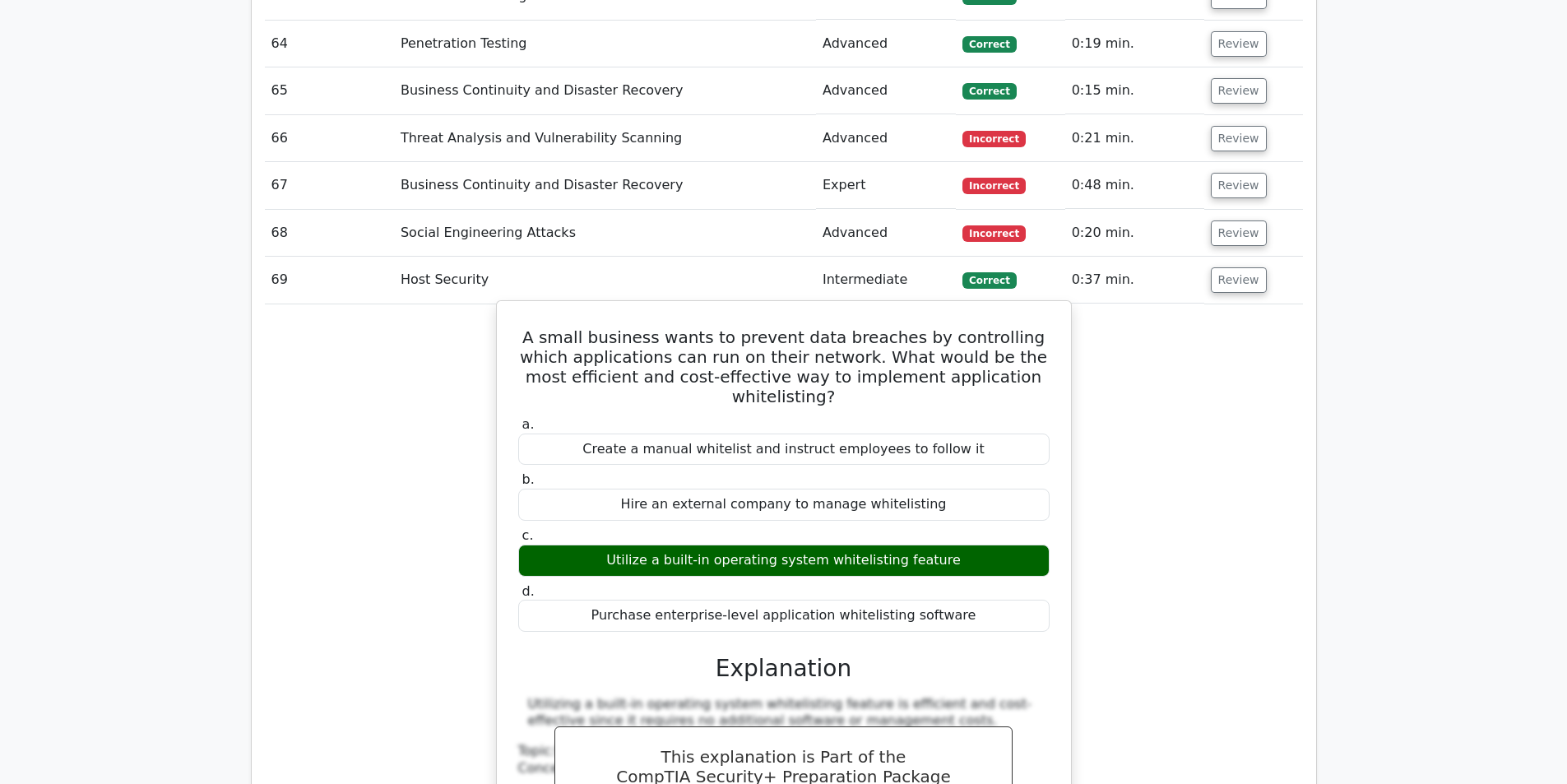
click at [825, 327] on h5 "A small business wants to prevent data breaches by controlling which applicatio…" at bounding box center [784, 366] width 534 height 79
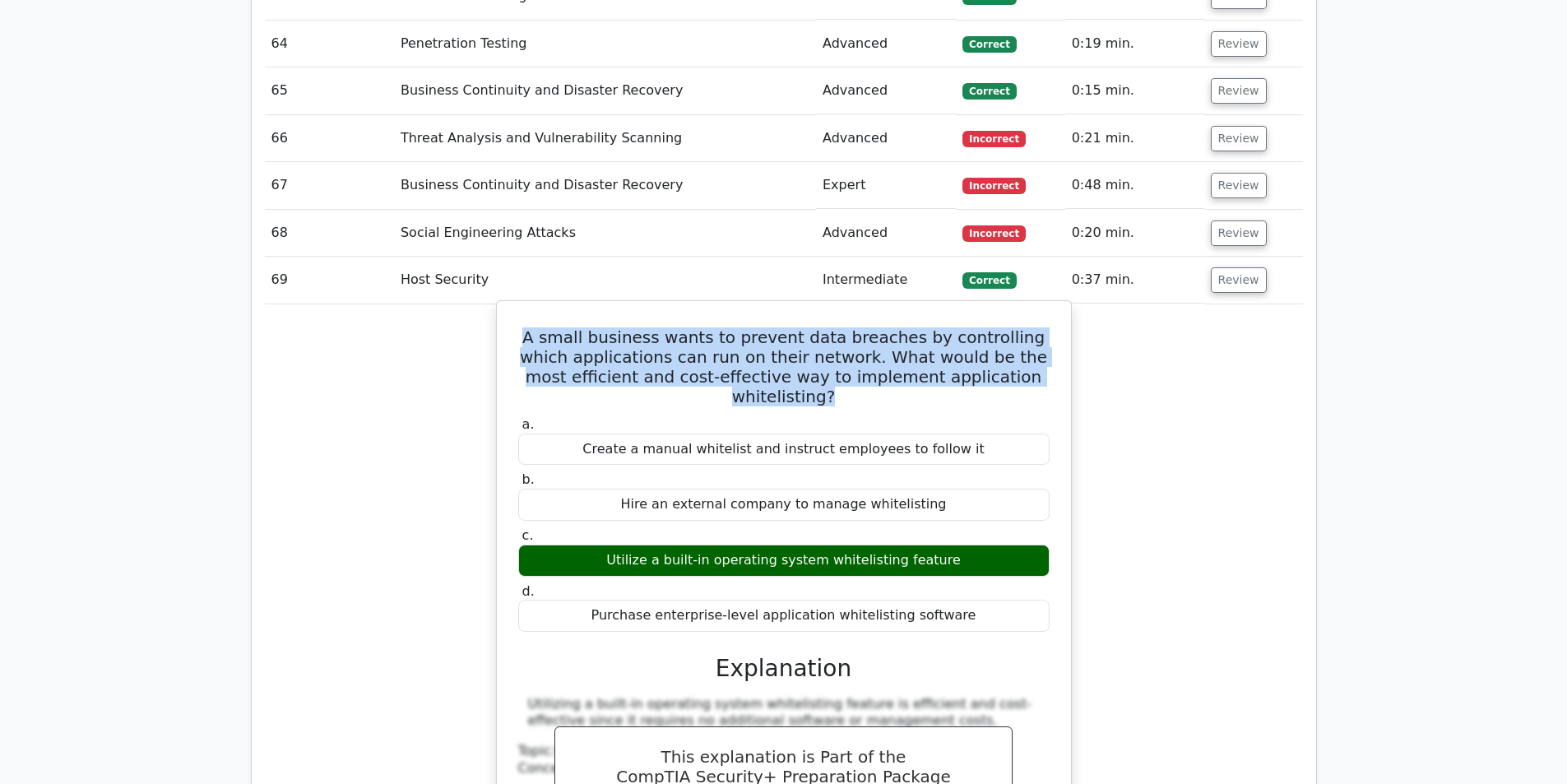
click at [825, 327] on h5 "A small business wants to prevent data breaches by controlling which applicatio…" at bounding box center [784, 366] width 534 height 79
click at [812, 327] on h5 "A small business wants to prevent data breaches by controlling which applicatio…" at bounding box center [784, 366] width 534 height 79
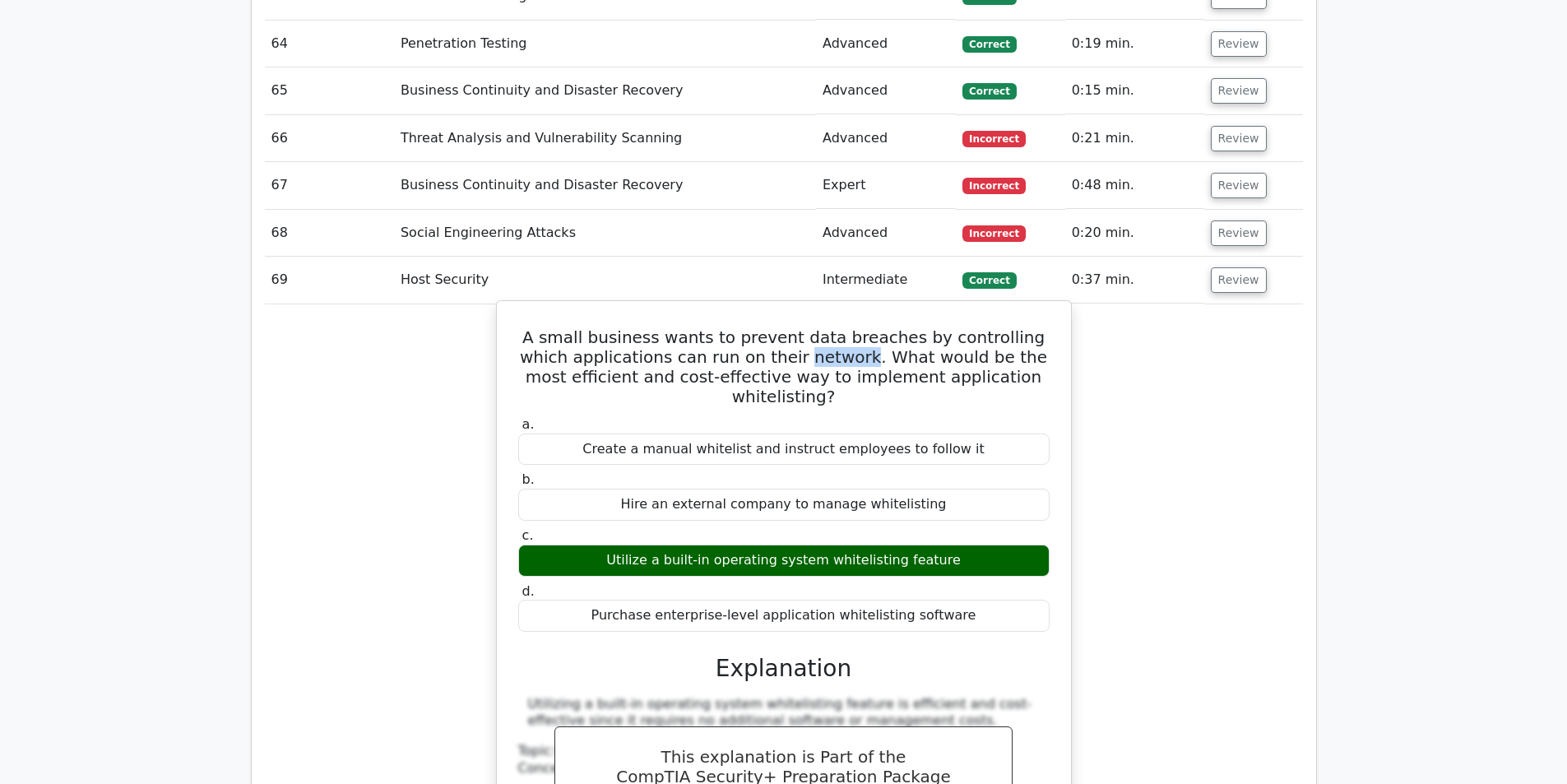
click at [812, 327] on h5 "A small business wants to prevent data breaches by controlling which applicatio…" at bounding box center [784, 366] width 534 height 79
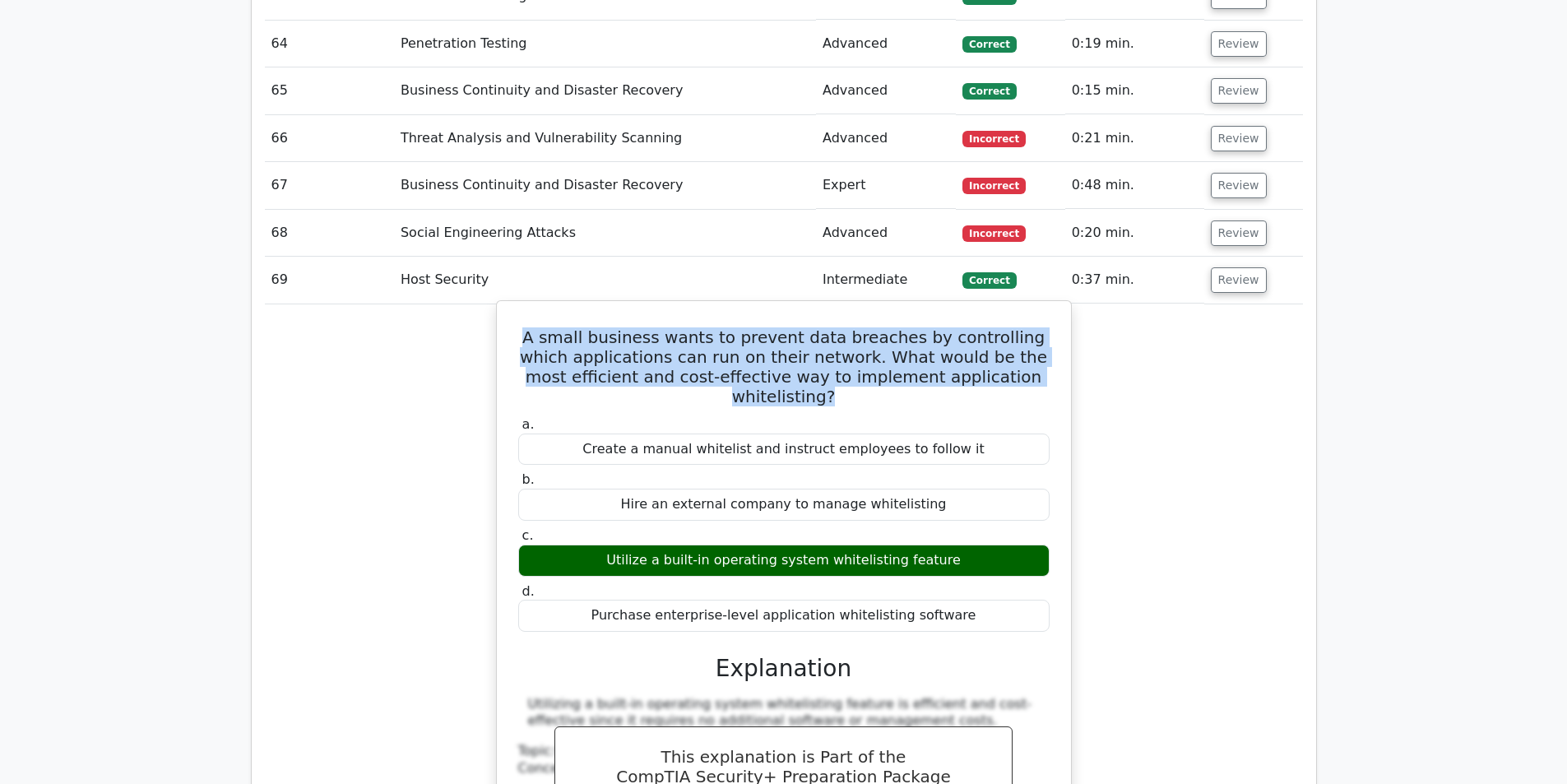
click at [812, 327] on h5 "A small business wants to prevent data breaches by controlling which applicatio…" at bounding box center [784, 366] width 534 height 79
click at [867, 327] on h5 "A small business wants to prevent data breaches by controlling which applicatio…" at bounding box center [784, 366] width 534 height 79
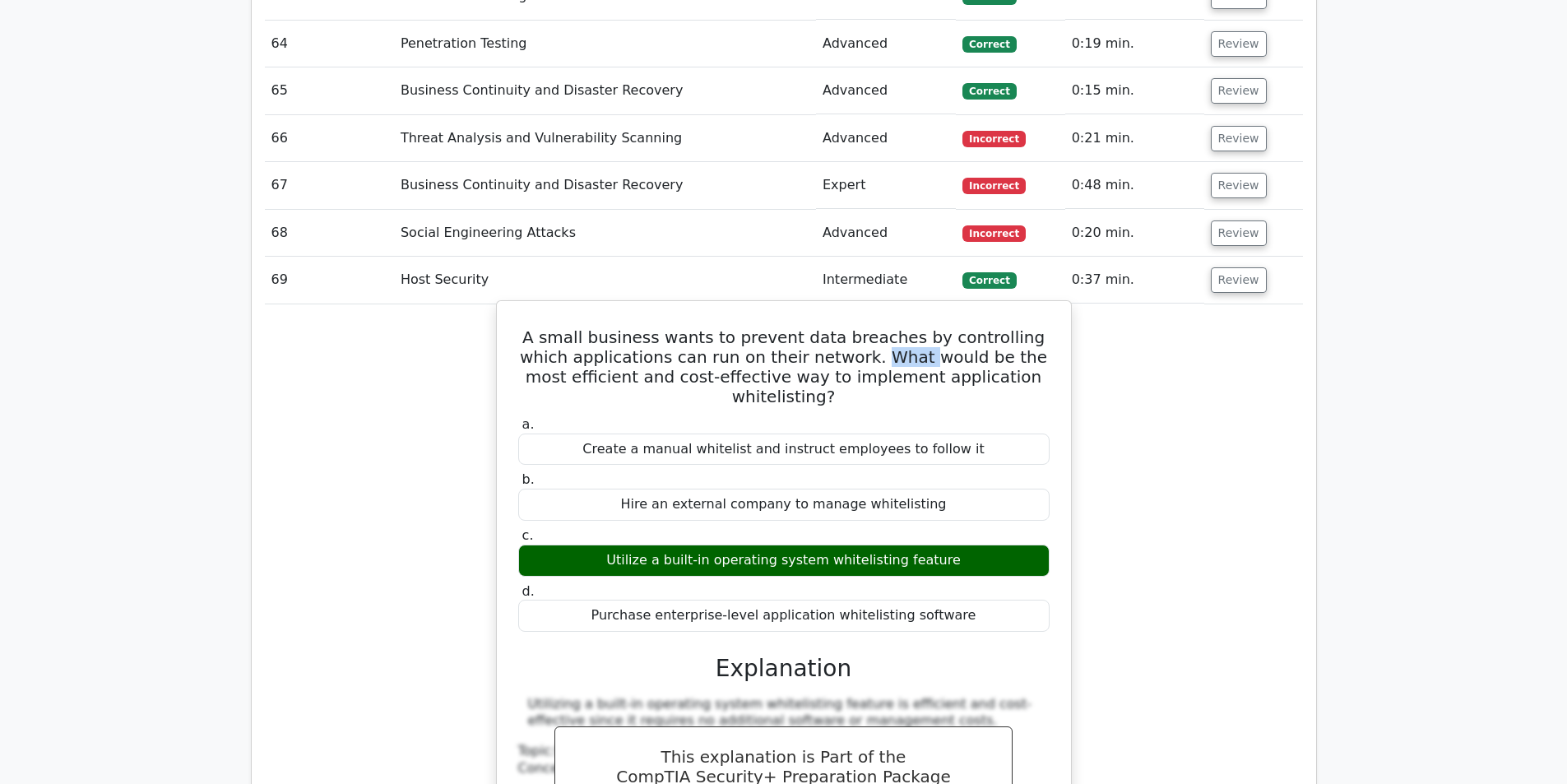
click at [867, 327] on h5 "A small business wants to prevent data breaches by controlling which applicatio…" at bounding box center [784, 366] width 534 height 79
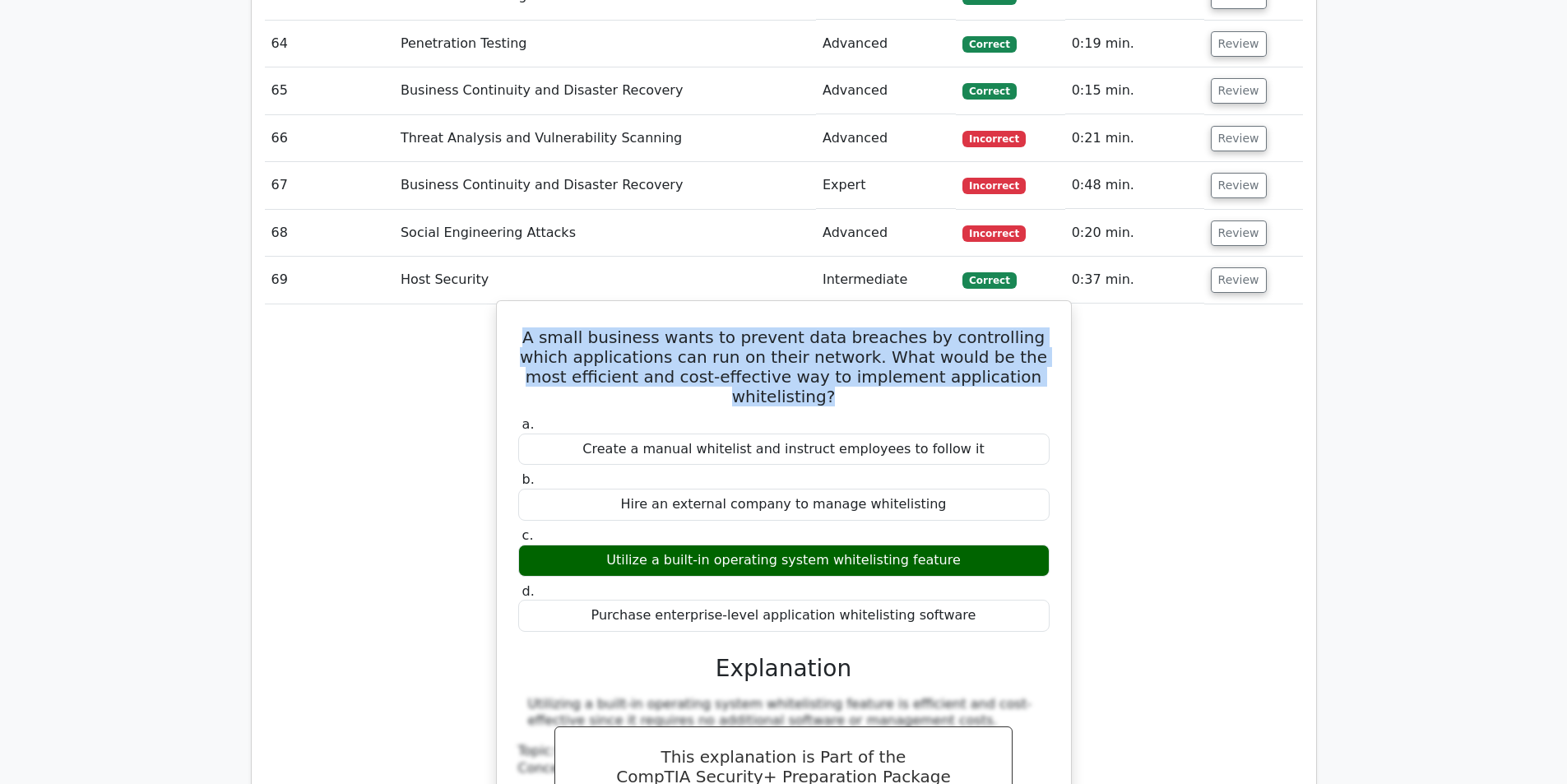
click at [867, 327] on h5 "A small business wants to prevent data breaches by controlling which applicatio…" at bounding box center [784, 366] width 534 height 79
click at [959, 327] on h5 "A small business wants to prevent data breaches by controlling which applicatio…" at bounding box center [784, 366] width 534 height 79
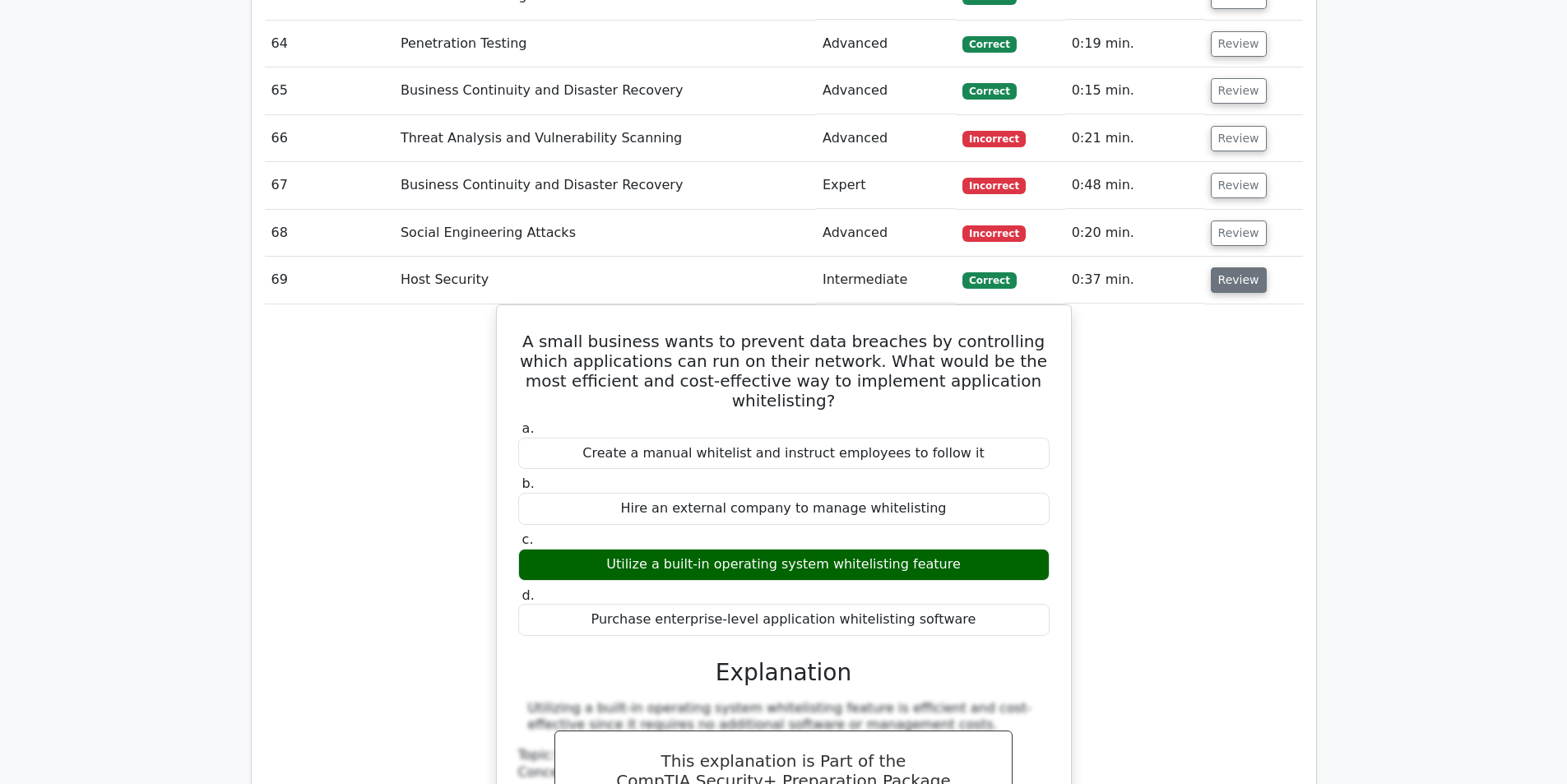
click at [1250, 267] on button "Review" at bounding box center [1239, 280] width 56 height 25
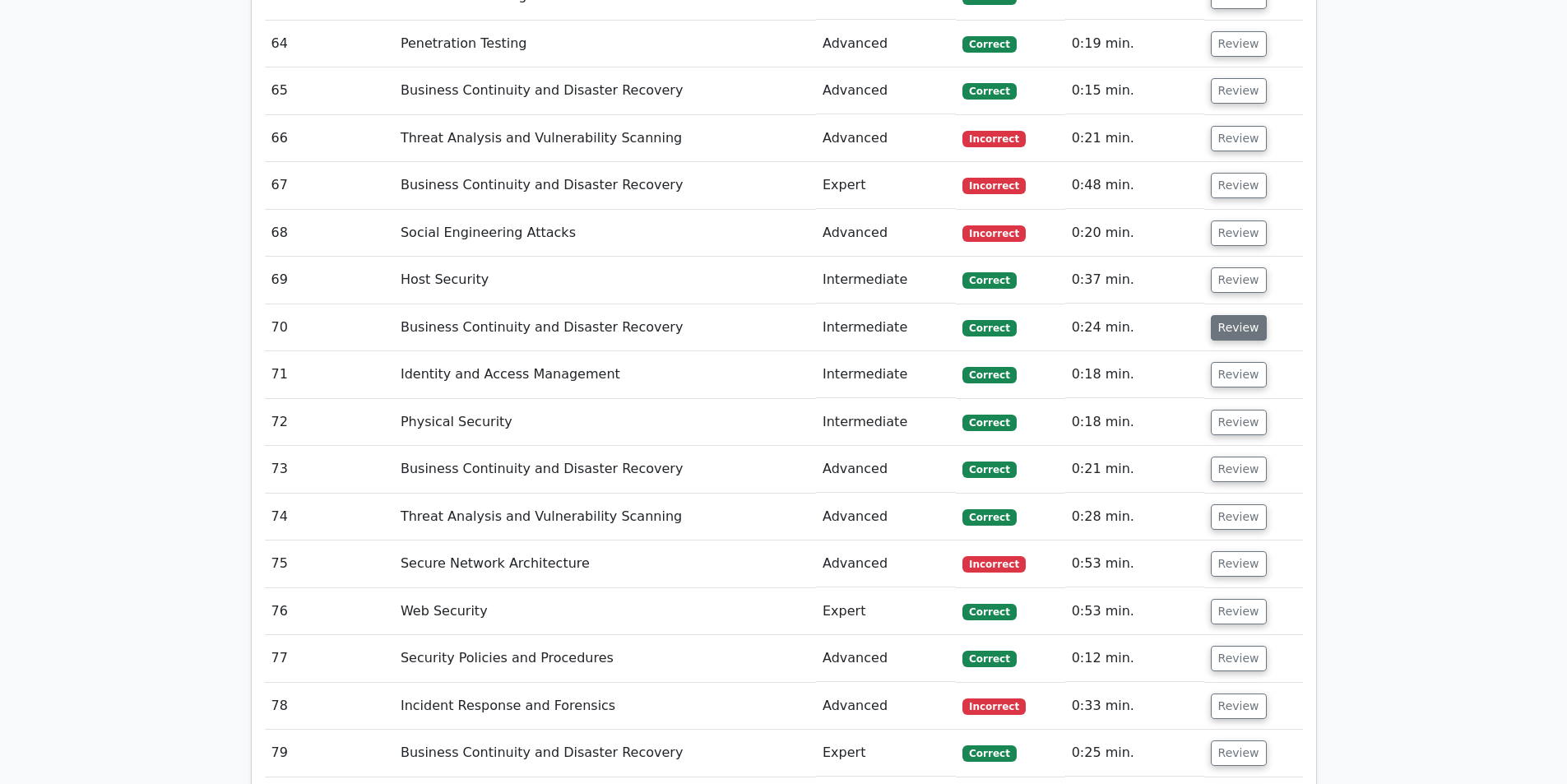
click at [1235, 315] on button "Review" at bounding box center [1239, 327] width 56 height 25
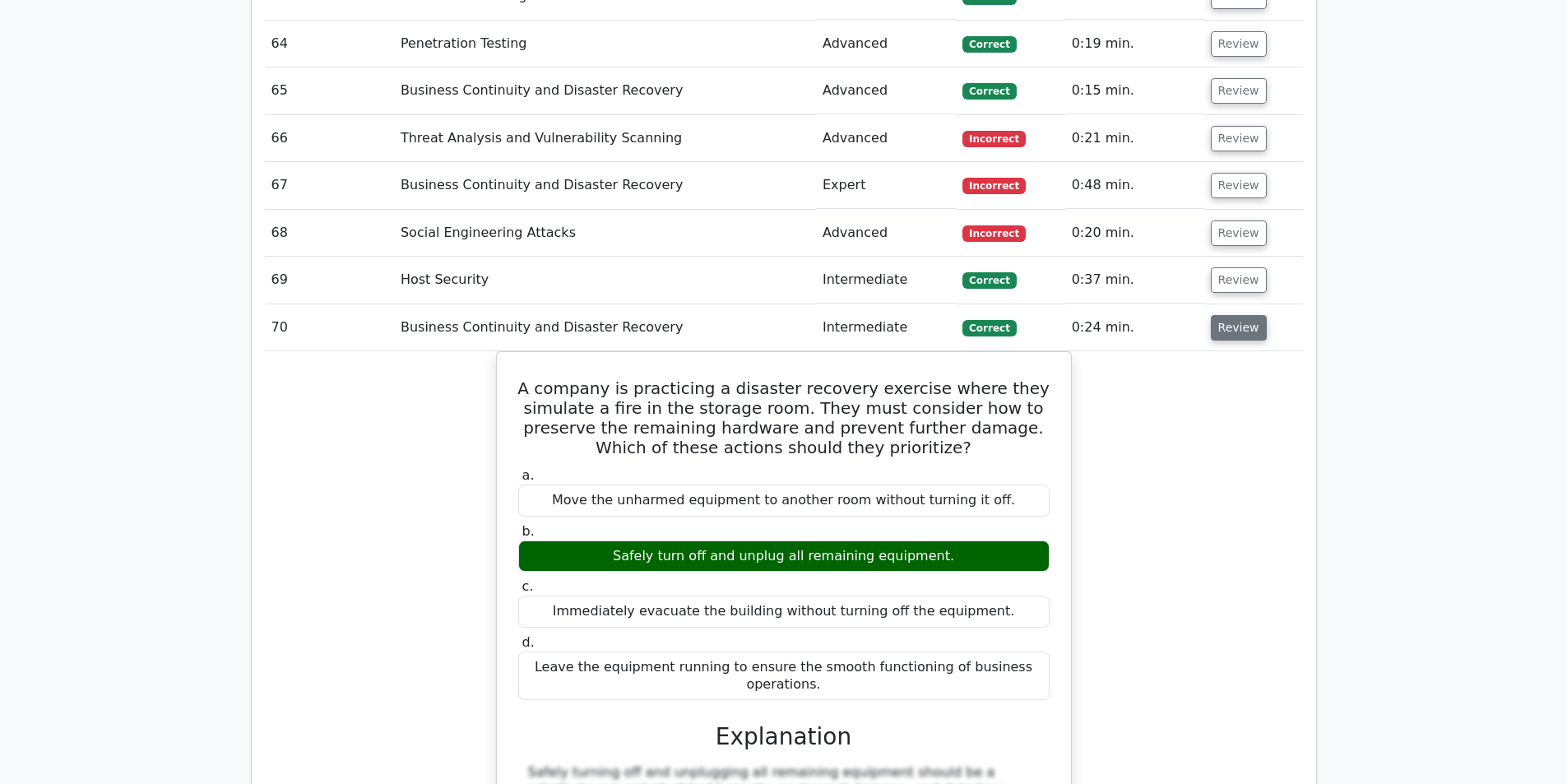
click at [1246, 315] on button "Review" at bounding box center [1239, 327] width 56 height 25
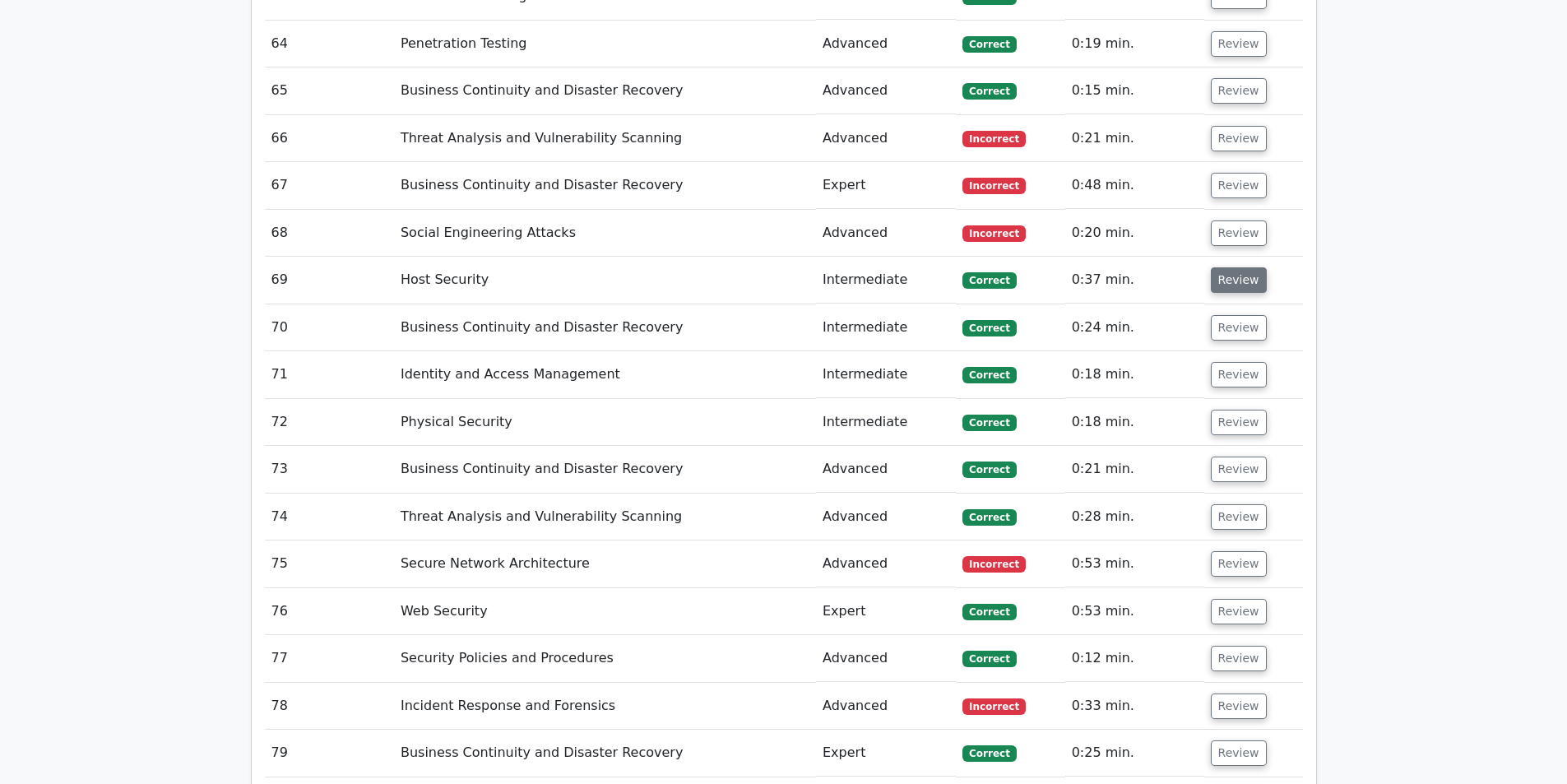
click at [1248, 267] on button "Review" at bounding box center [1239, 280] width 56 height 25
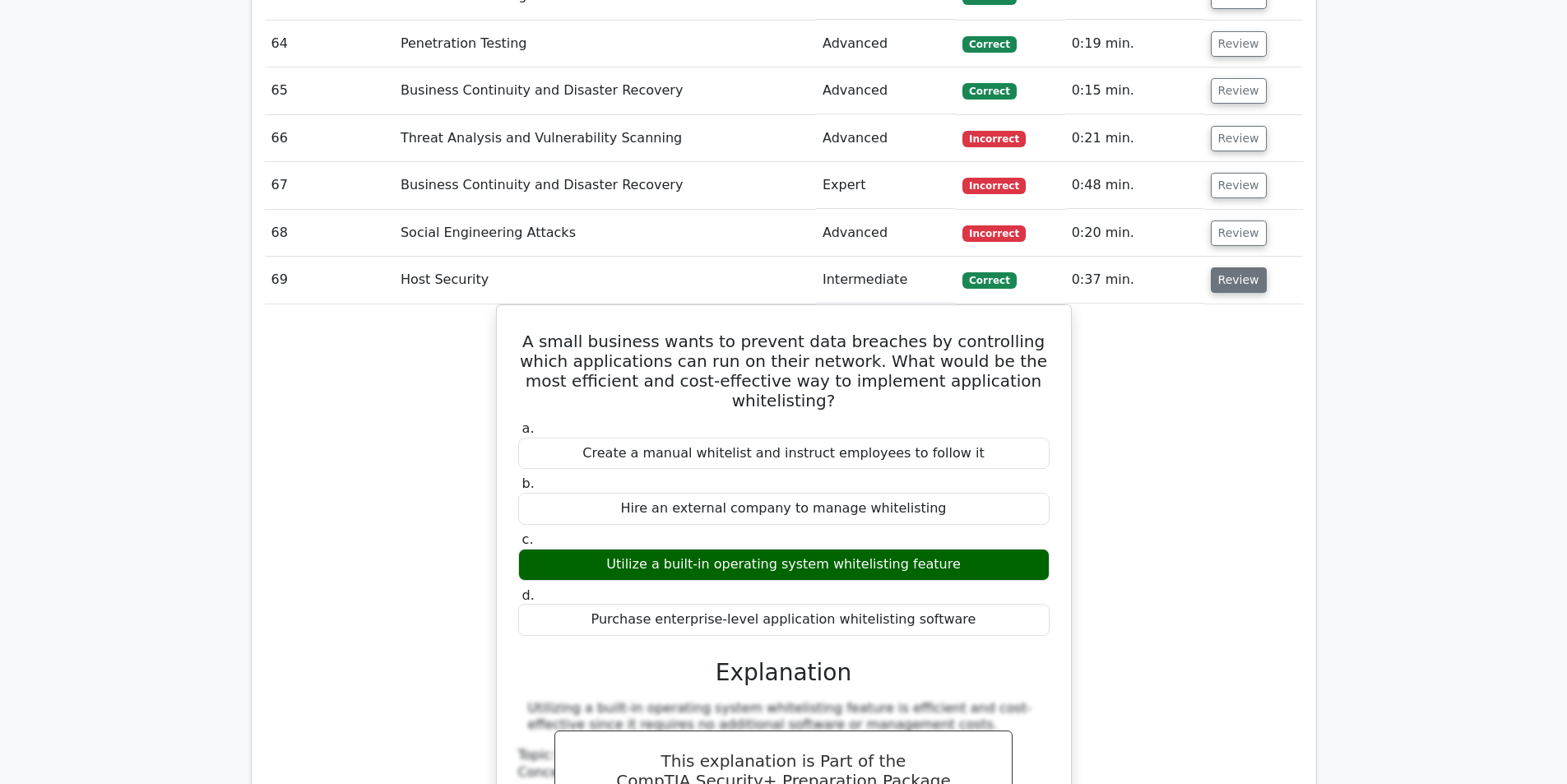
click at [1248, 267] on button "Review" at bounding box center [1239, 280] width 56 height 25
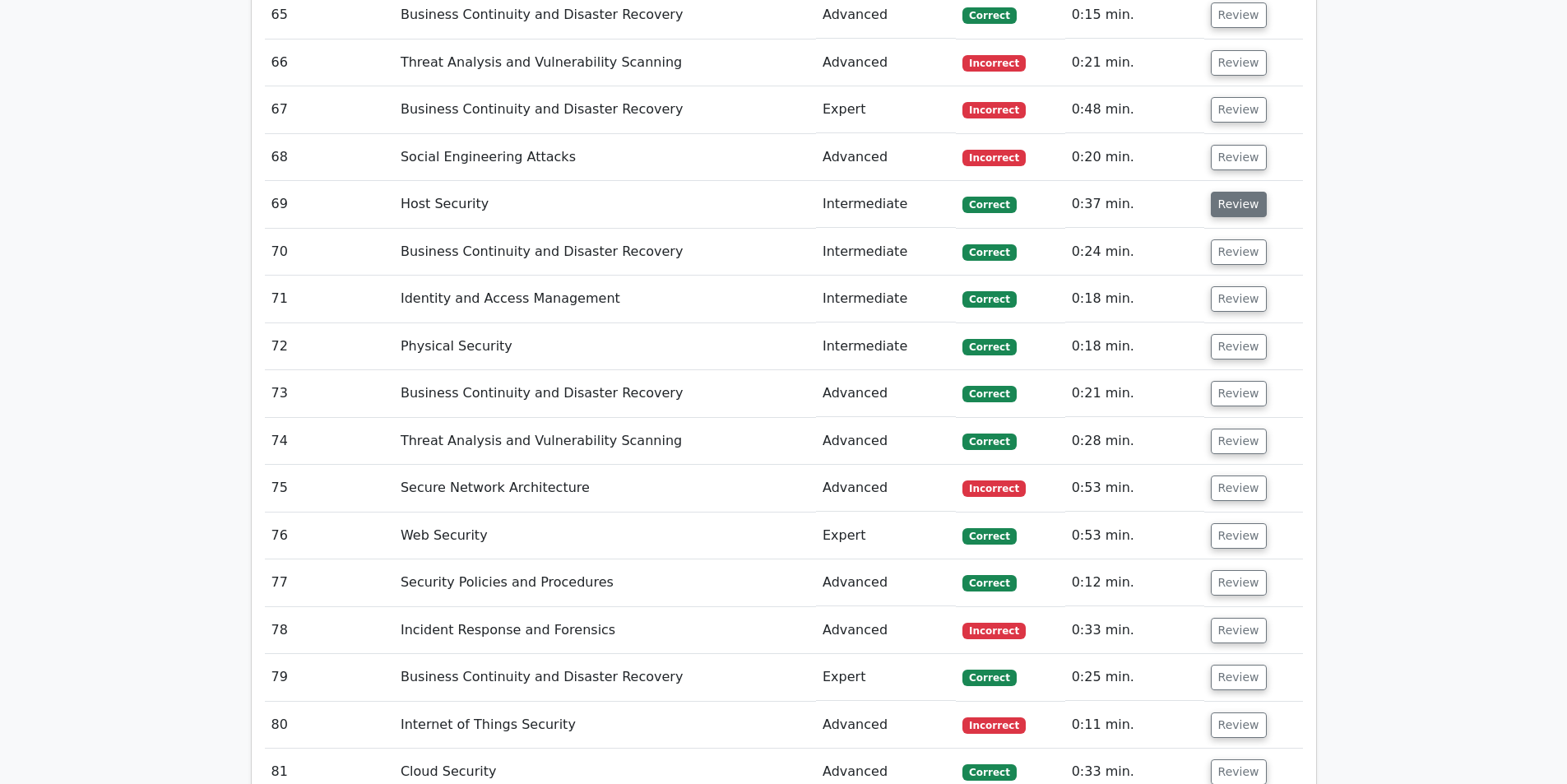
scroll to position [5180, 0]
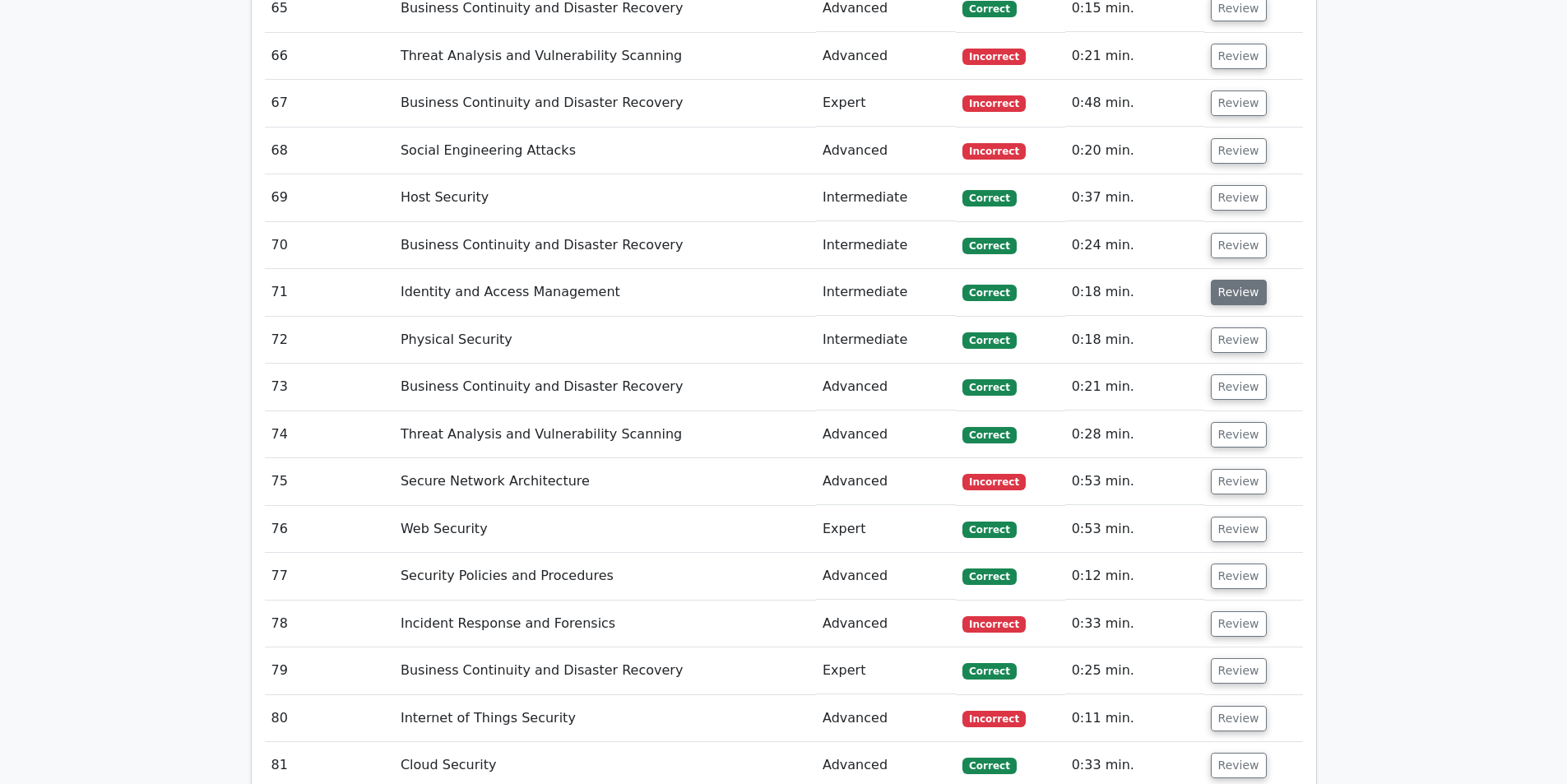
click at [1244, 280] on button "Review" at bounding box center [1239, 292] width 56 height 25
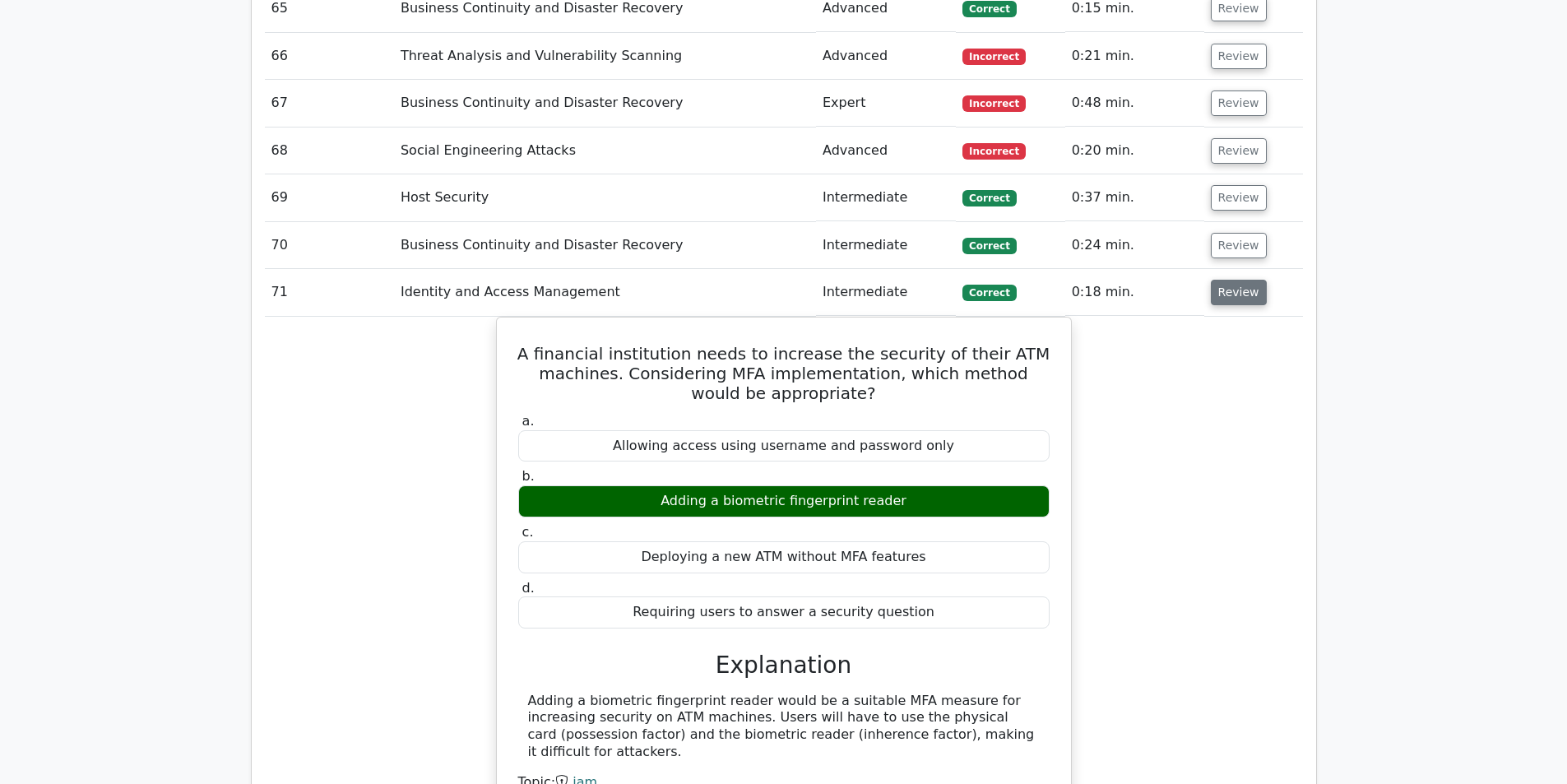
click at [1244, 280] on button "Review" at bounding box center [1239, 292] width 56 height 25
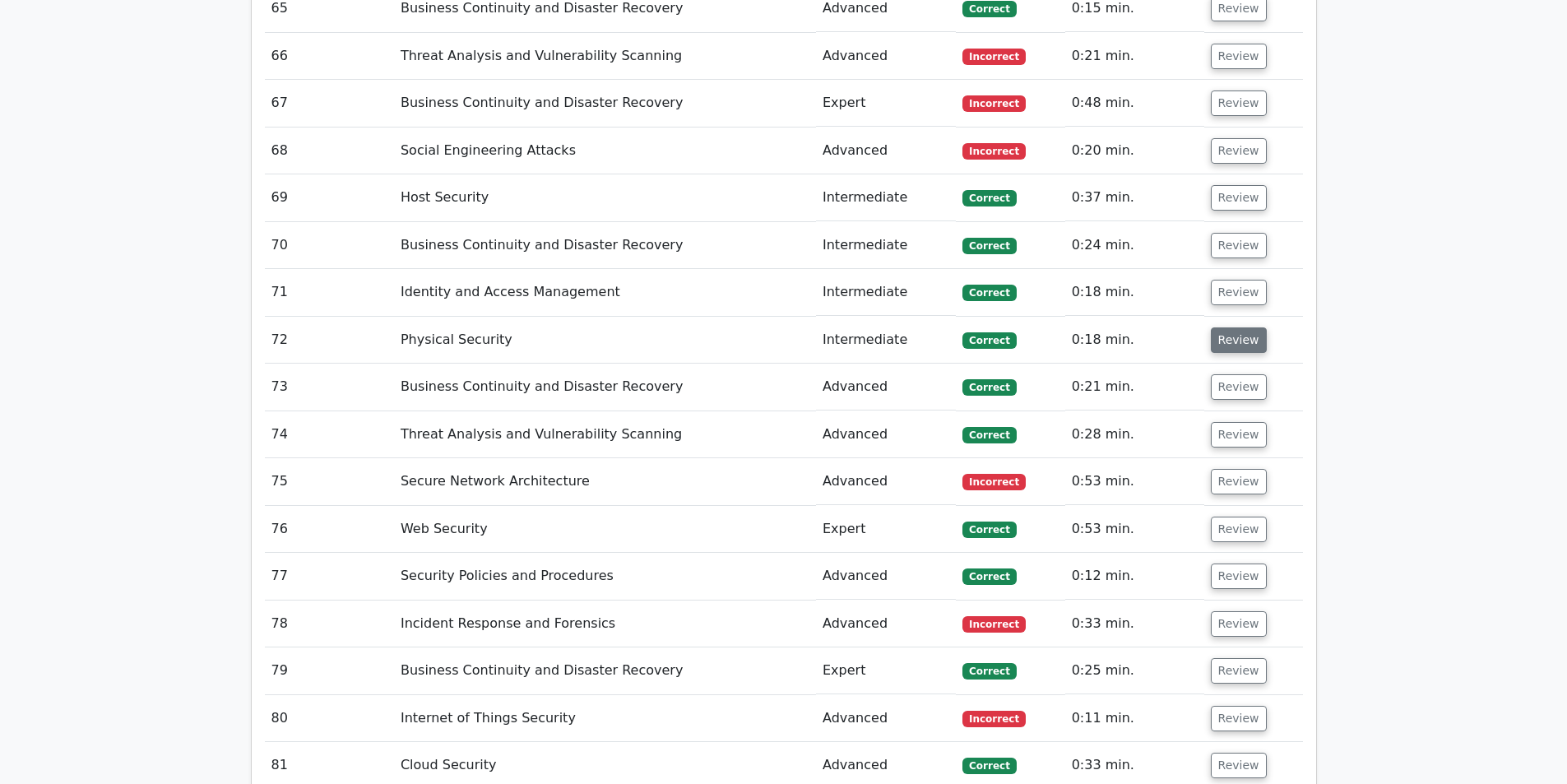
click at [1249, 327] on button "Review" at bounding box center [1239, 339] width 56 height 25
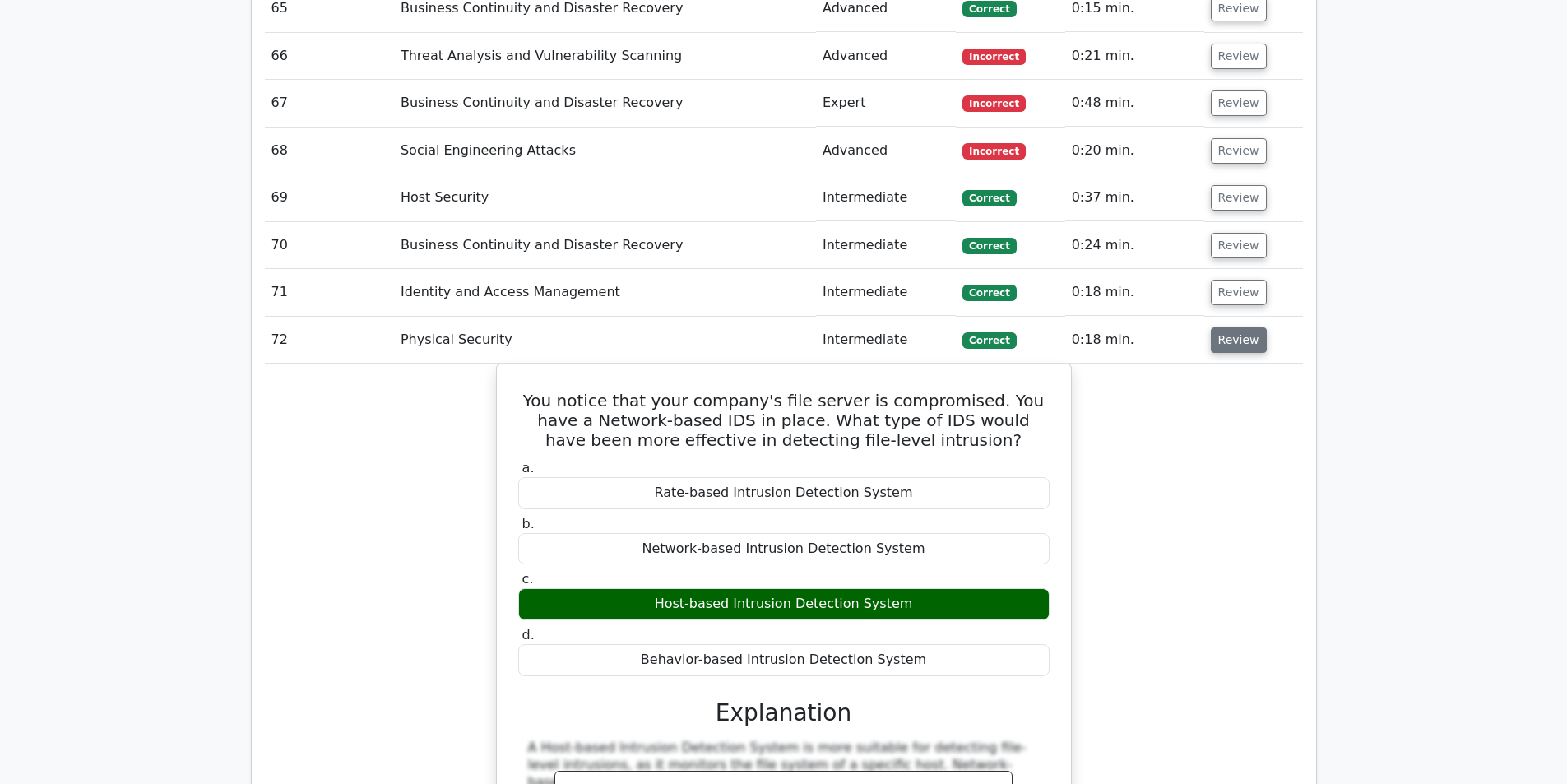
click at [1235, 327] on button "Review" at bounding box center [1239, 339] width 56 height 25
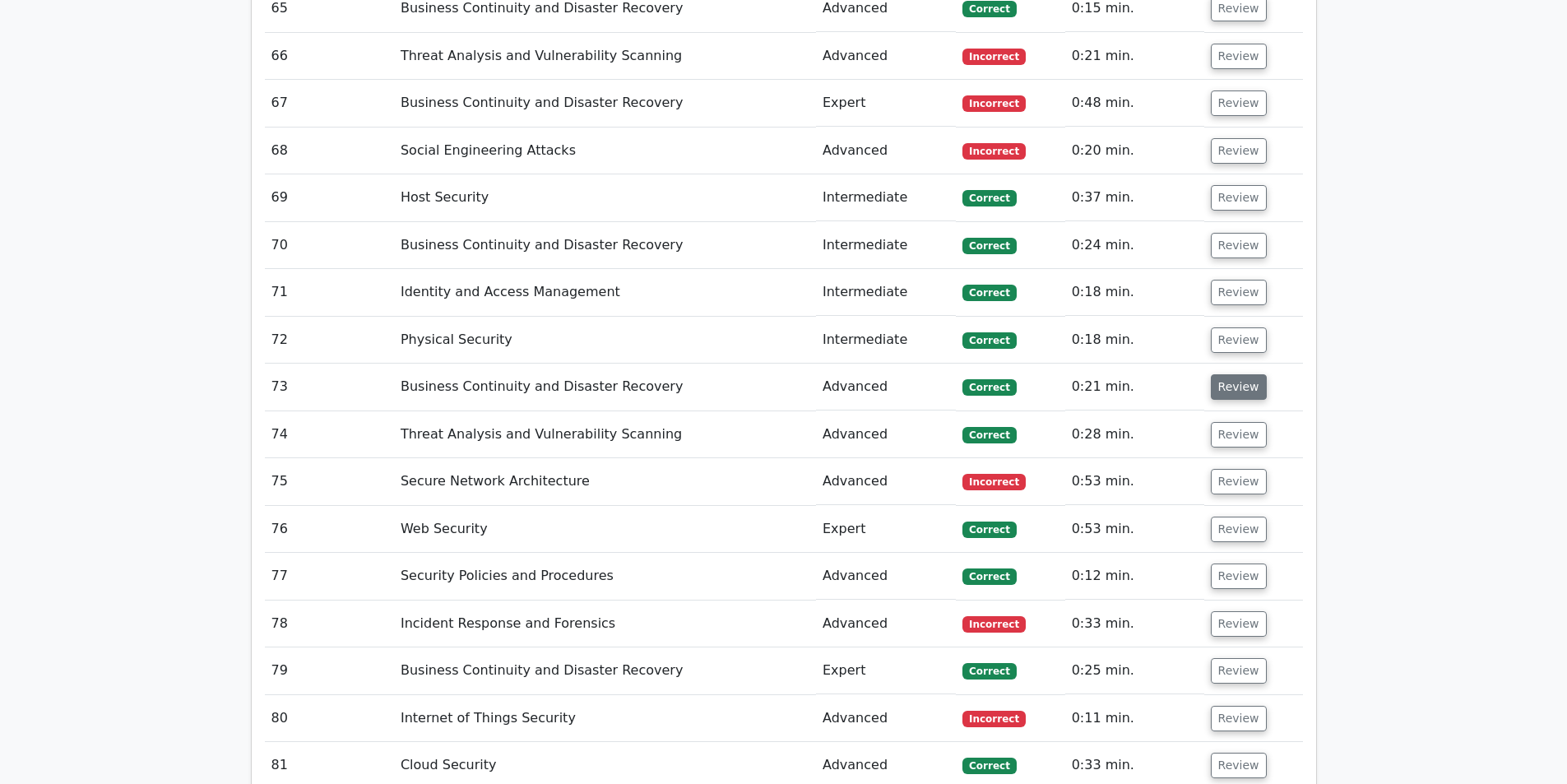
click at [1241, 374] on button "Review" at bounding box center [1239, 386] width 56 height 25
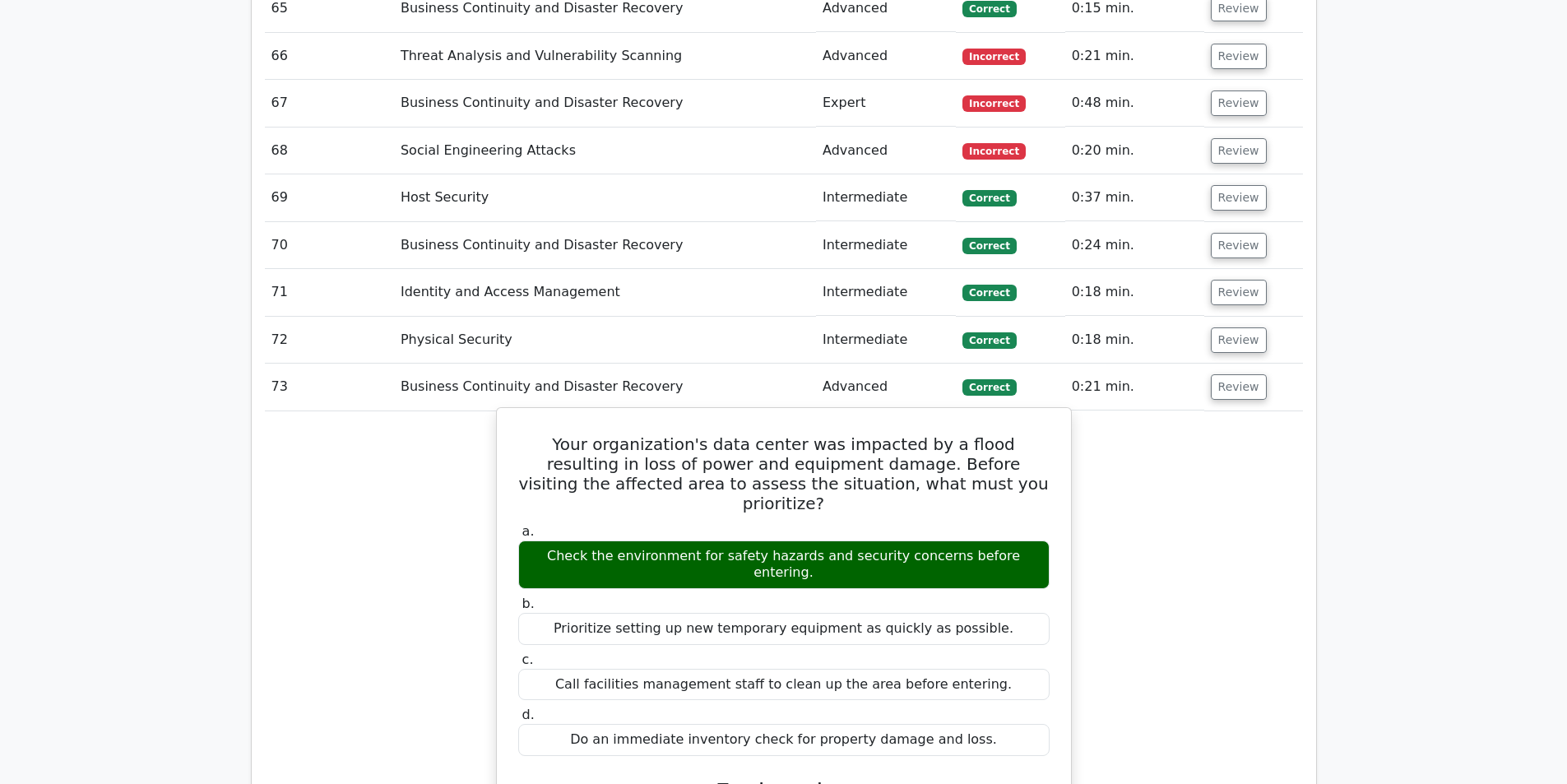
click at [810, 434] on h5 "Your organization's data center was impacted by a flood resulting in loss of po…" at bounding box center [784, 474] width 534 height 79
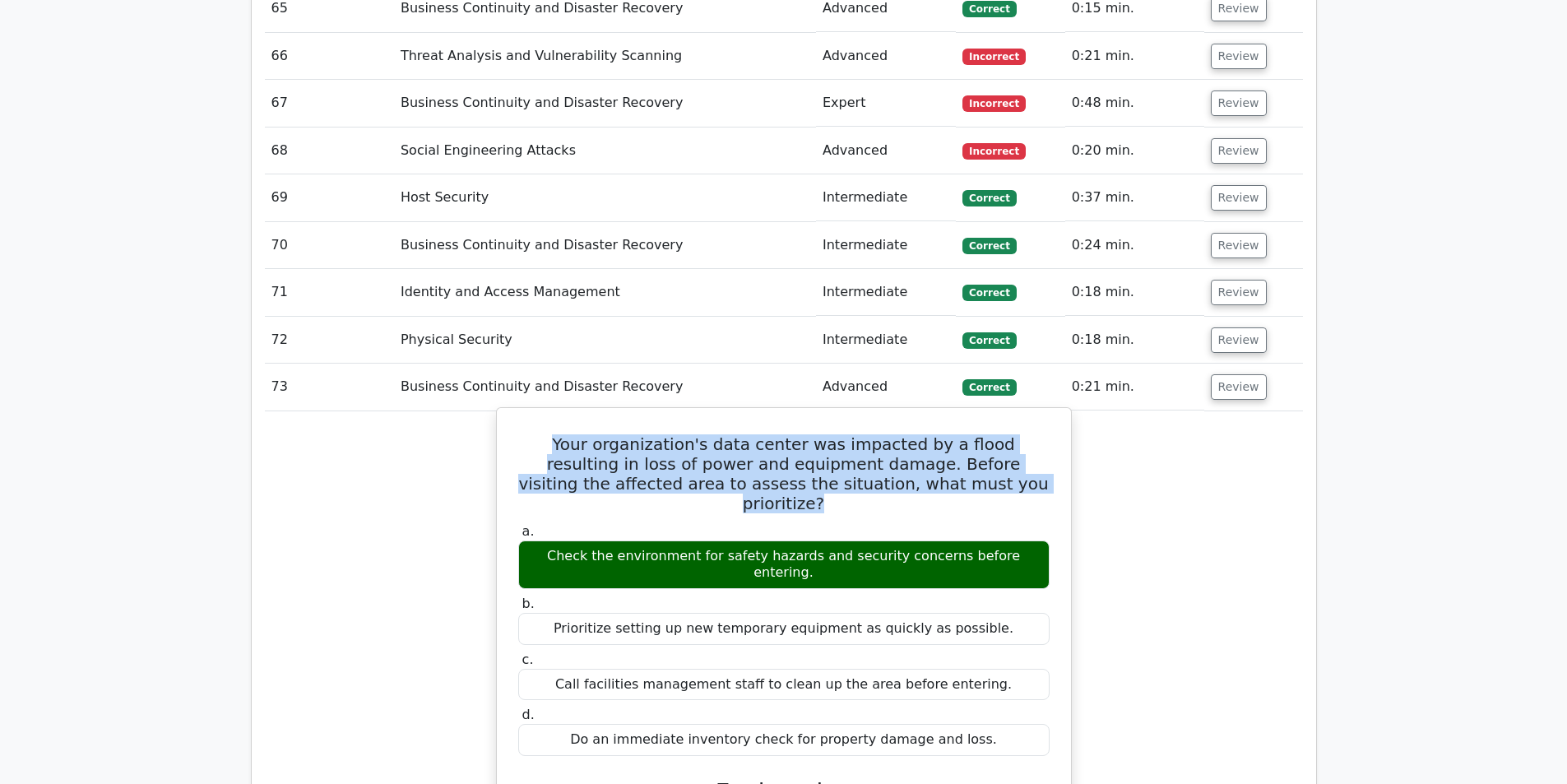
click at [810, 434] on h5 "Your organization's data center was impacted by a flood resulting in loss of po…" at bounding box center [784, 474] width 534 height 79
click at [813, 434] on h5 "Your organization's data center was impacted by a flood resulting in loss of po…" at bounding box center [784, 474] width 534 height 79
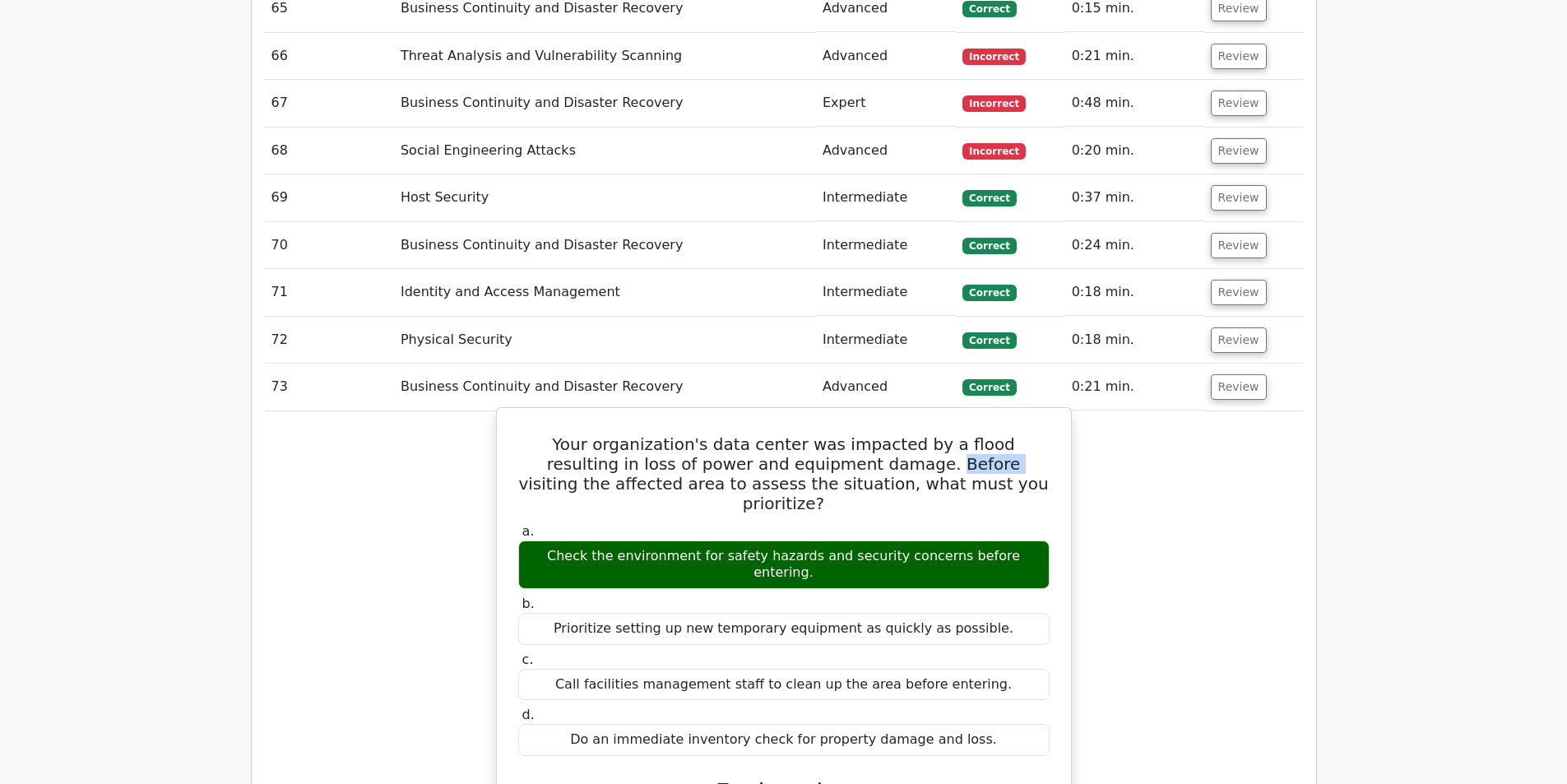
click at [813, 434] on h5 "Your organization's data center was impacted by a flood resulting in loss of po…" at bounding box center [784, 474] width 534 height 79
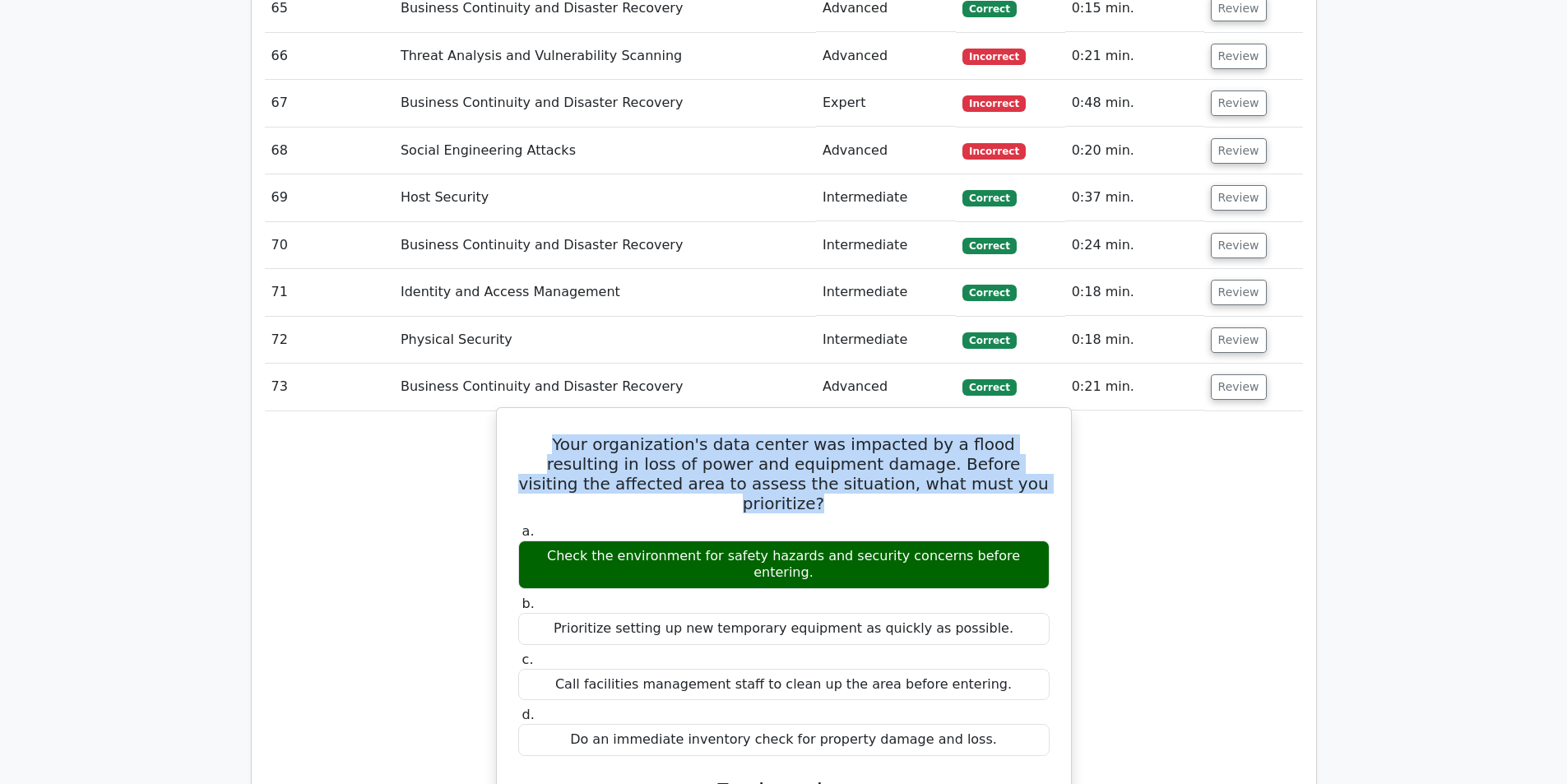
click at [813, 434] on h5 "Your organization's data center was impacted by a flood resulting in loss of po…" at bounding box center [784, 474] width 534 height 79
click at [850, 434] on h5 "Your organization's data center was impacted by a flood resulting in loss of po…" at bounding box center [784, 474] width 534 height 79
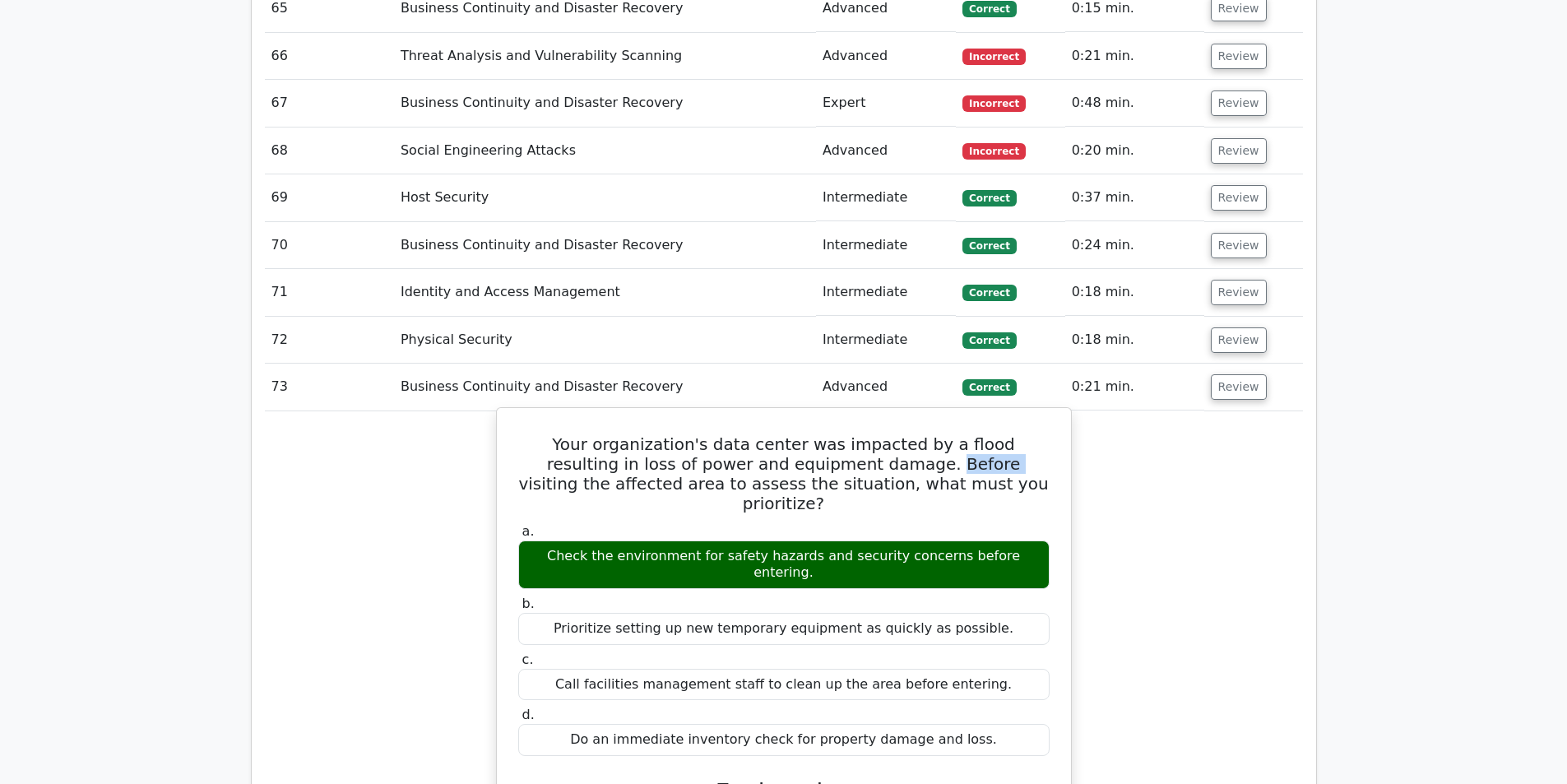
click at [850, 434] on h5 "Your organization's data center was impacted by a flood resulting in loss of po…" at bounding box center [784, 474] width 534 height 79
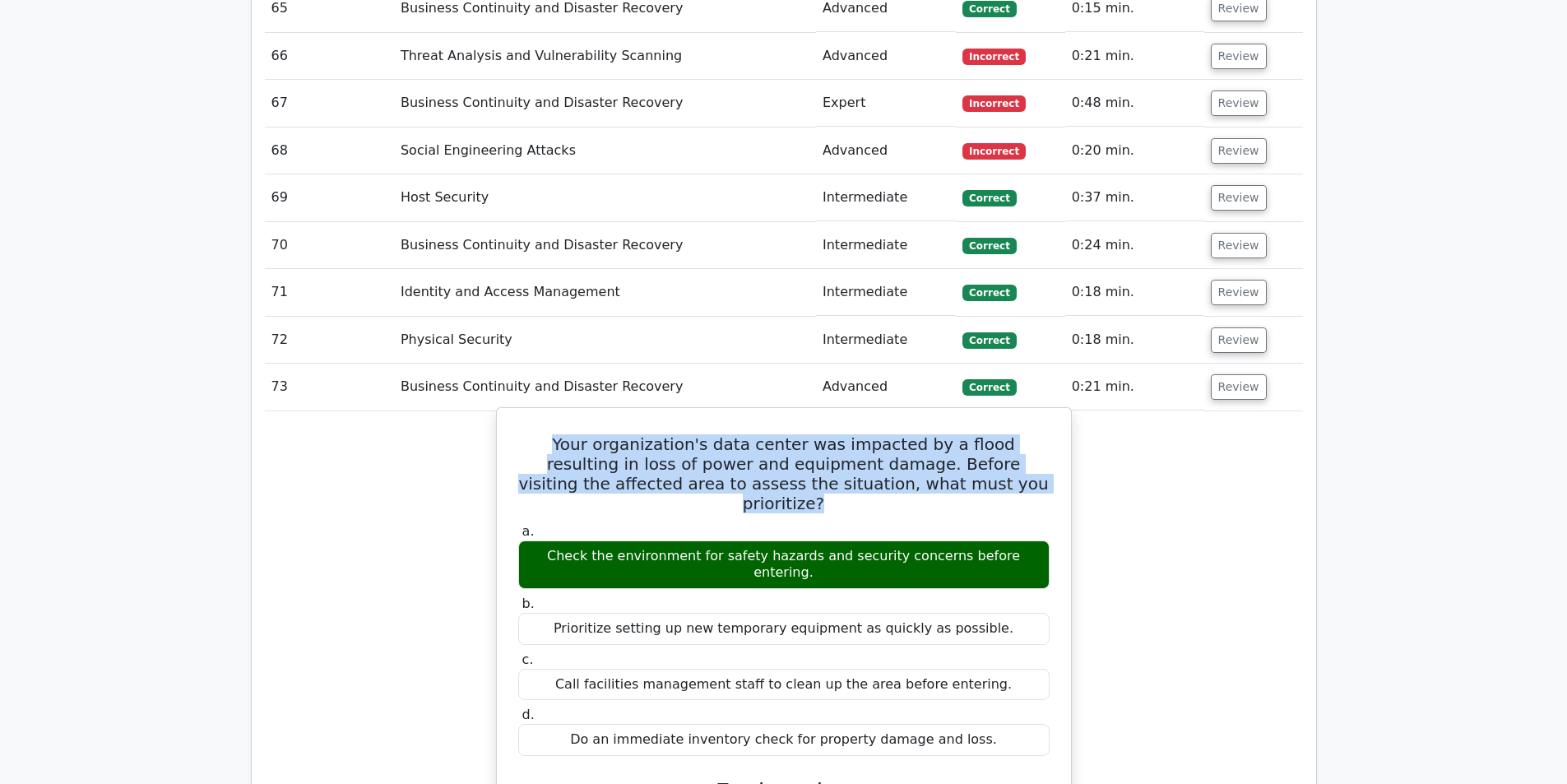
click at [850, 434] on h5 "Your organization's data center was impacted by a flood resulting in loss of po…" at bounding box center [784, 474] width 534 height 79
click at [863, 434] on h5 "Your organization's data center was impacted by a flood resulting in loss of po…" at bounding box center [784, 474] width 534 height 79
drag, startPoint x: 610, startPoint y: 476, endPoint x: 998, endPoint y: 480, distance: 388.0
click at [998, 540] on div "Check the environment for safety hazards and security concerns before entering." at bounding box center [784, 565] width 532 height 49
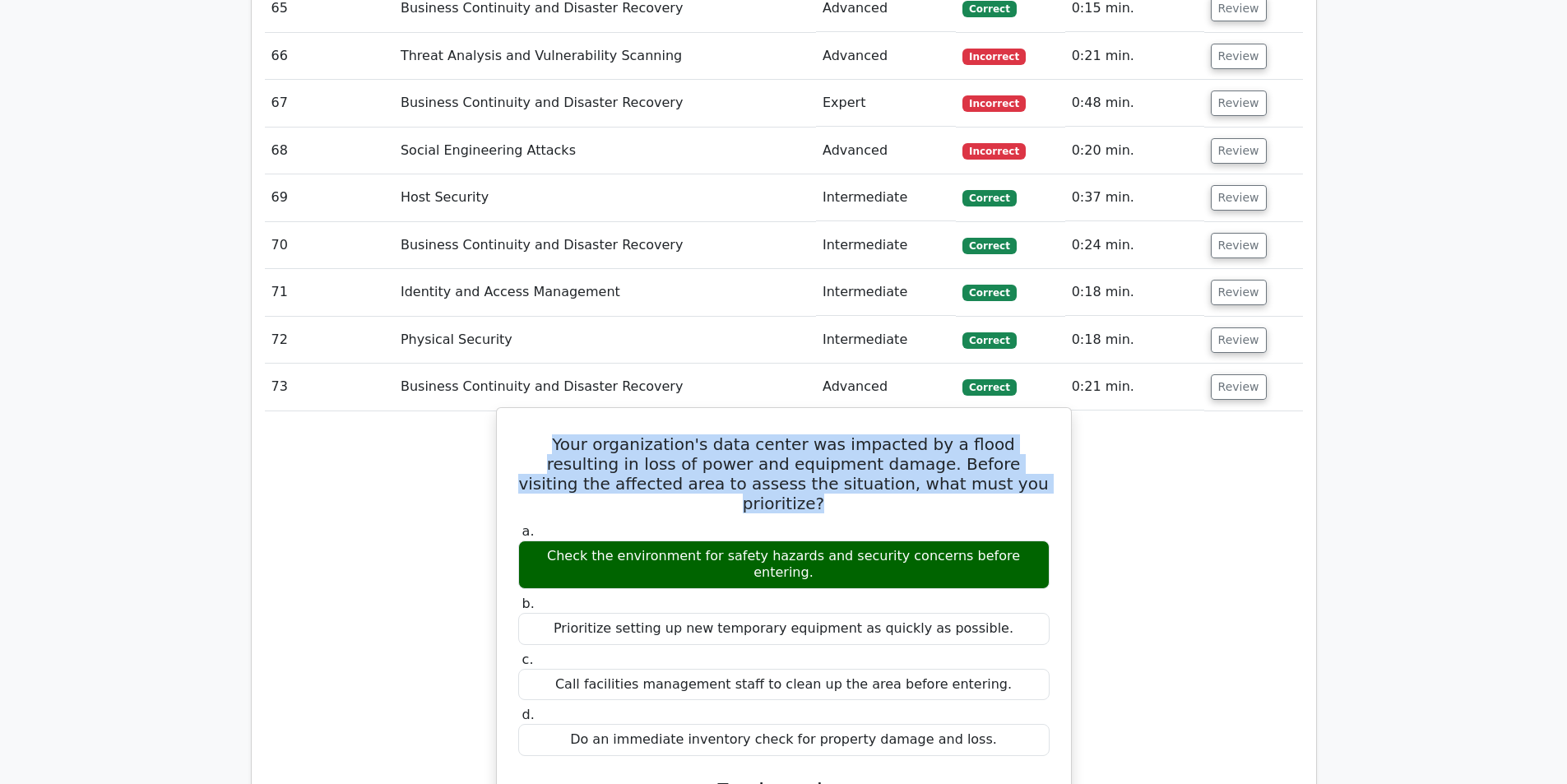
click at [998, 540] on div "Check the environment for safety hazards and security concerns before entering." at bounding box center [784, 565] width 532 height 49
click at [996, 540] on div "Check the environment for safety hazards and security concerns before entering." at bounding box center [784, 565] width 532 height 49
drag, startPoint x: 996, startPoint y: 480, endPoint x: 560, endPoint y: 477, distance: 436.0
click at [560, 540] on div "Check the environment for safety hazards and security concerns before entering." at bounding box center [784, 565] width 532 height 49
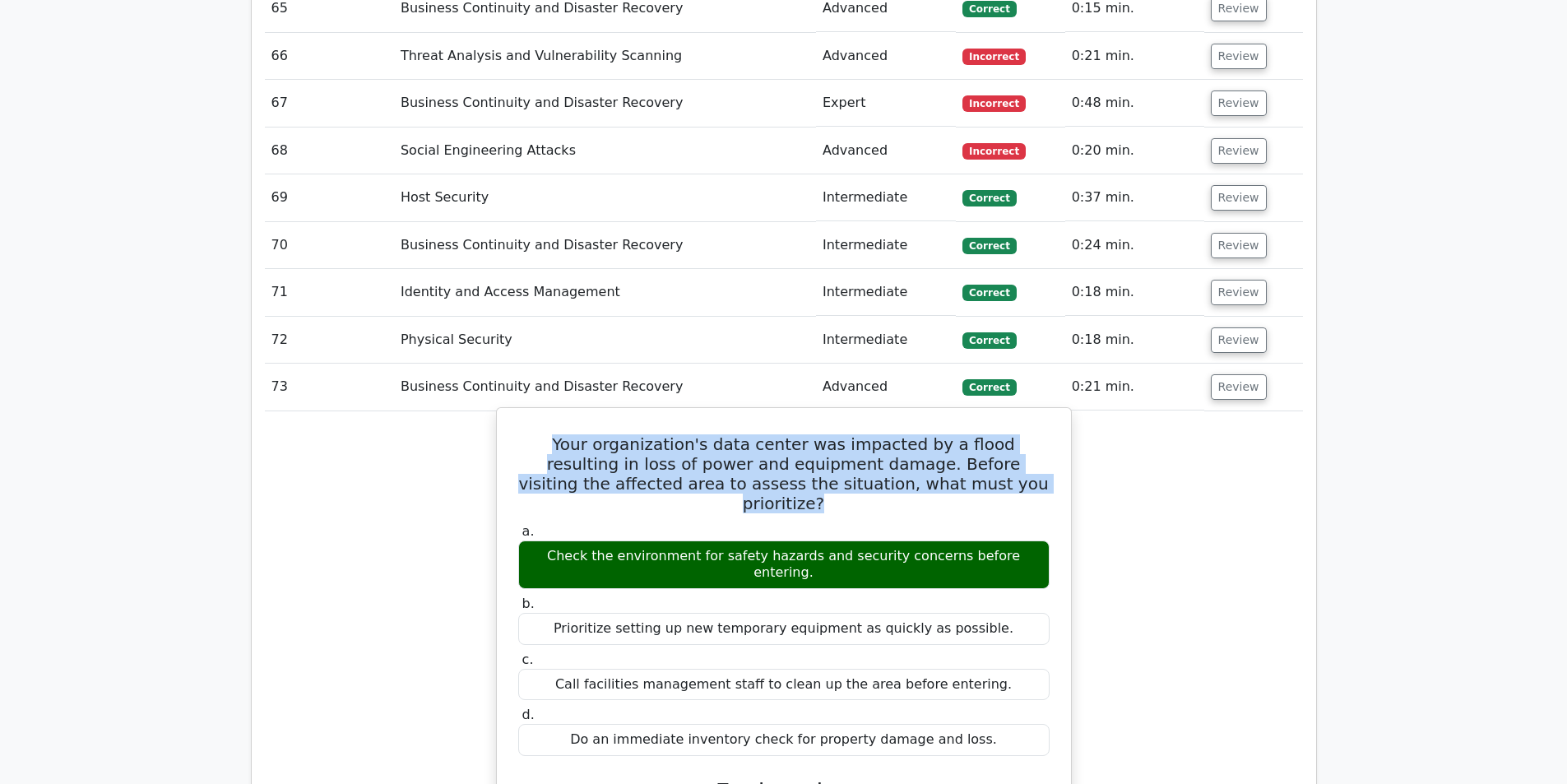
click at [560, 540] on div "Check the environment for safety hazards and security concerns before entering." at bounding box center [784, 565] width 532 height 49
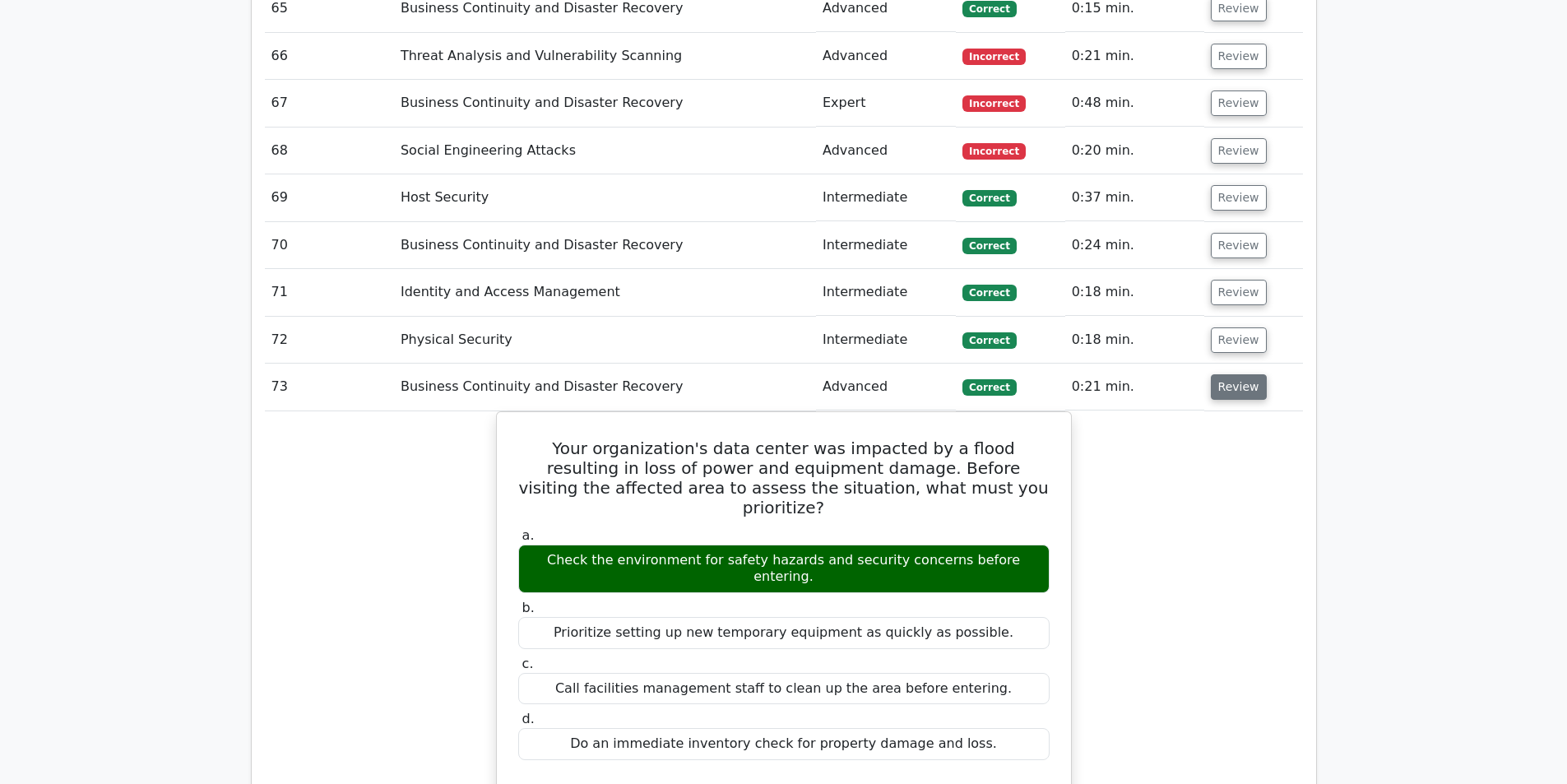
click at [1243, 374] on button "Review" at bounding box center [1239, 386] width 56 height 25
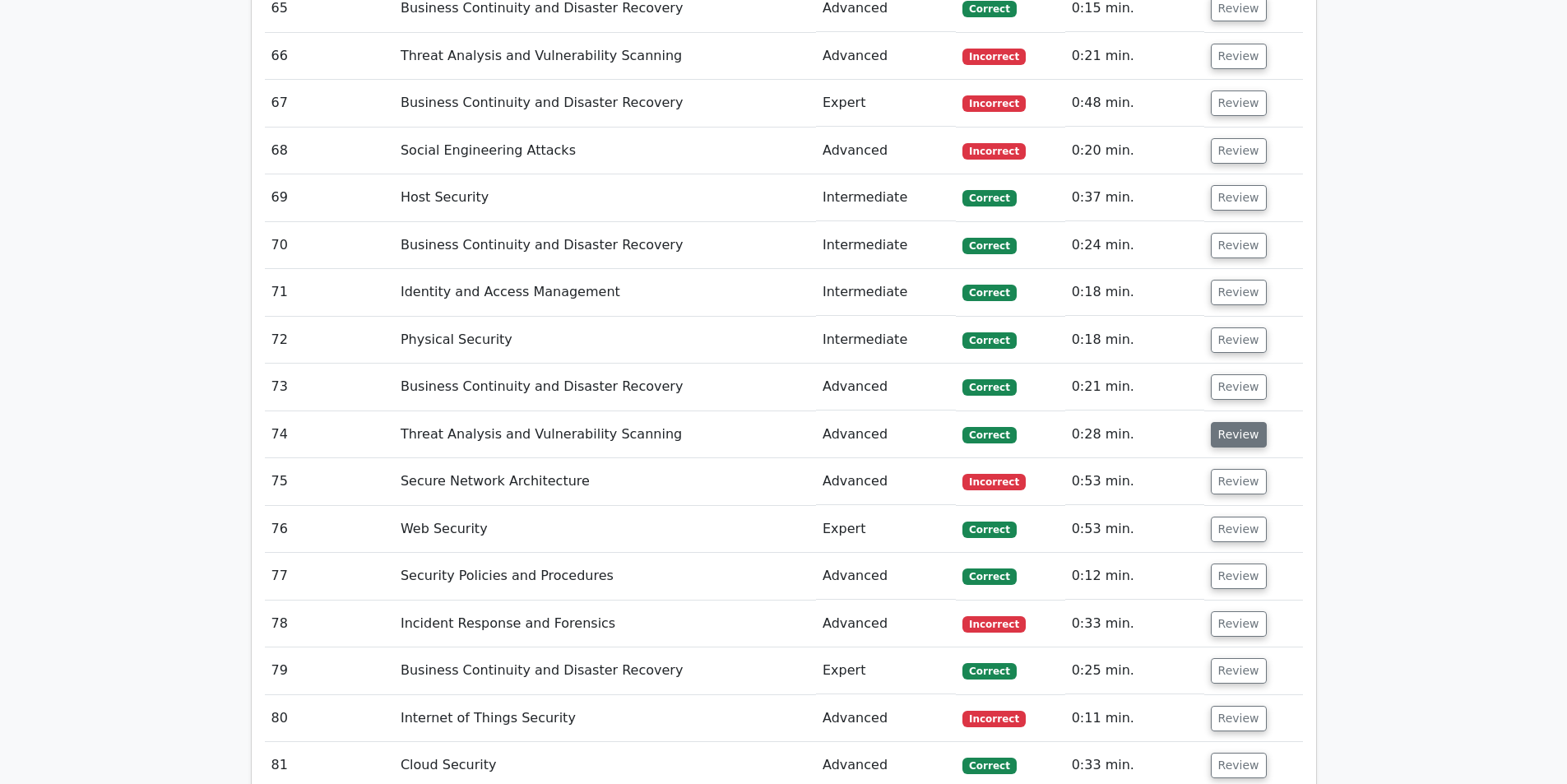
click at [1248, 422] on button "Review" at bounding box center [1239, 434] width 56 height 25
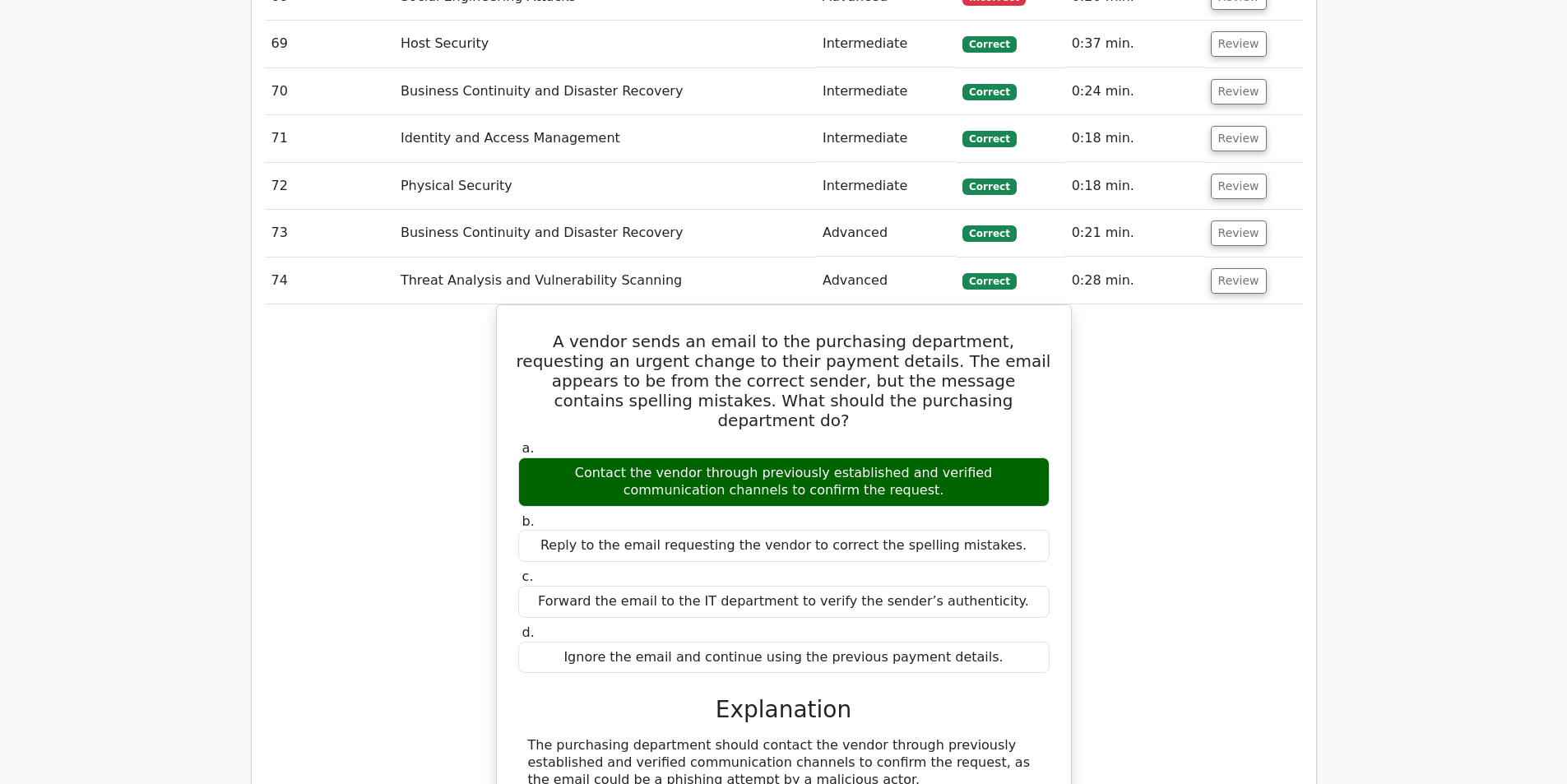
scroll to position [5345, 0]
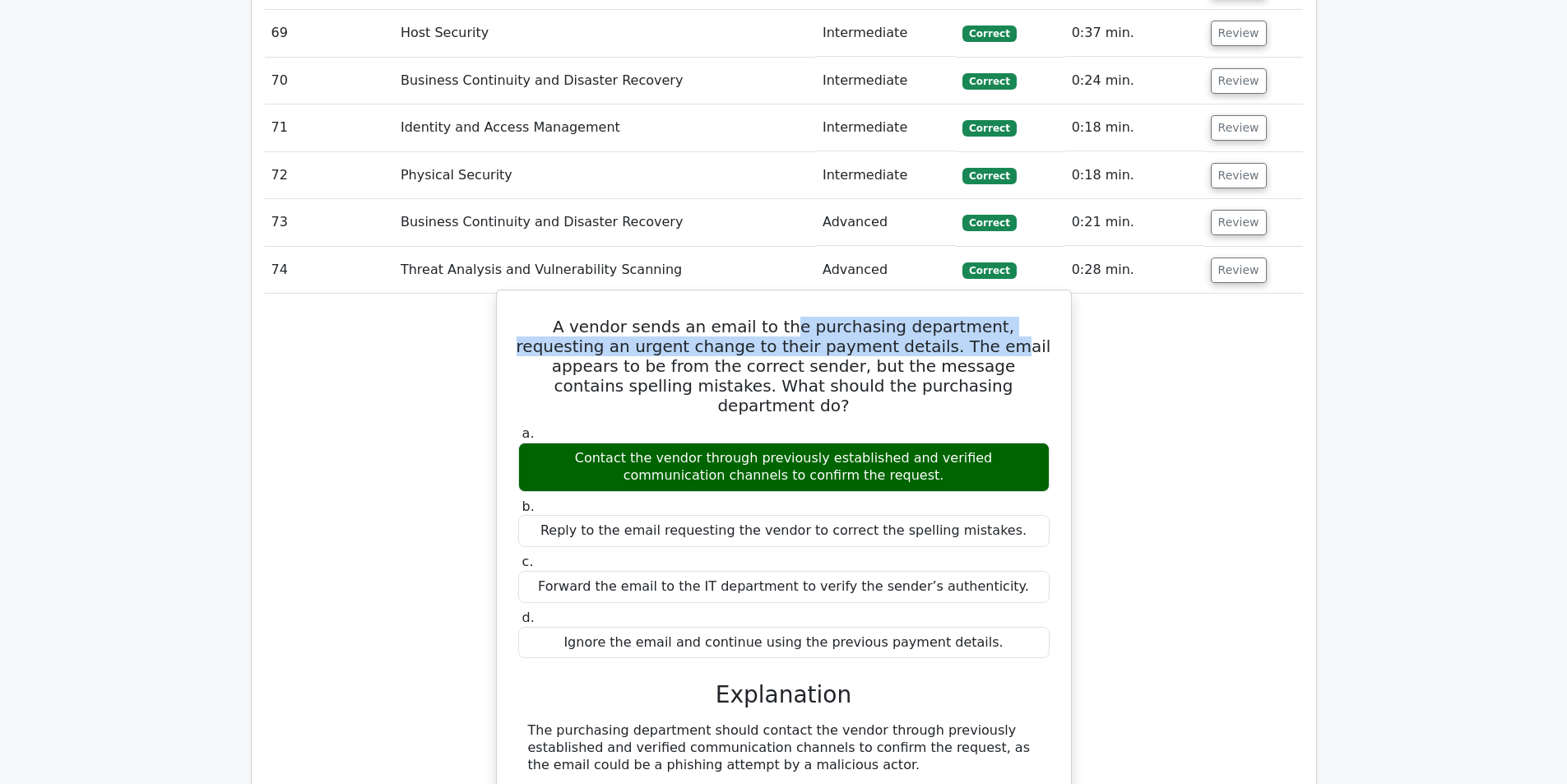
drag, startPoint x: 822, startPoint y: 262, endPoint x: 878, endPoint y: 281, distance: 59.1
click at [876, 316] on h5 "A vendor sends an email to the purchasing department, requesting an urgent chan…" at bounding box center [784, 365] width 534 height 99
click at [877, 316] on h5 "A vendor sends an email to the purchasing department, requesting an urgent chan…" at bounding box center [784, 365] width 534 height 99
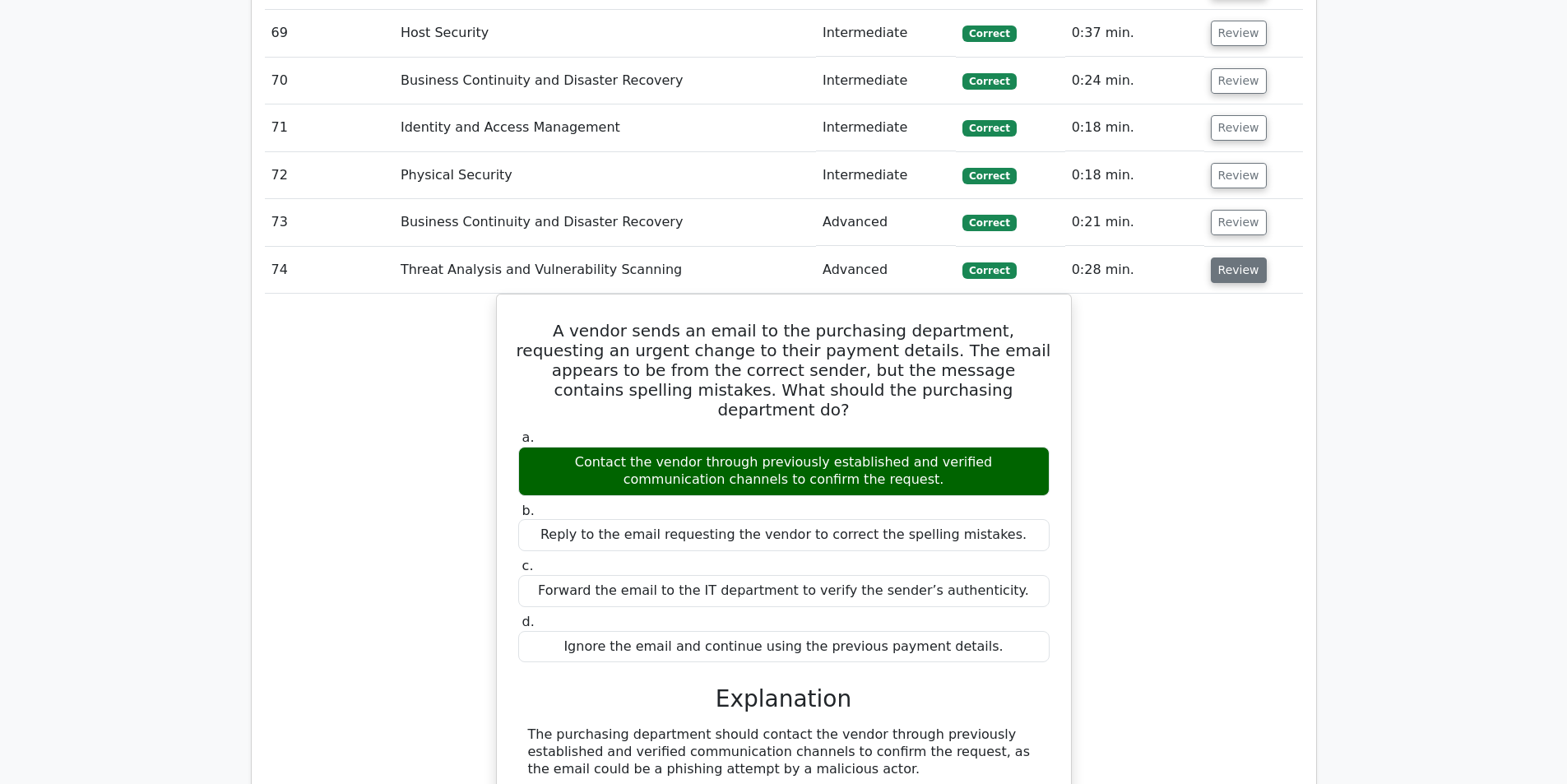
click at [1239, 257] on button "Review" at bounding box center [1239, 269] width 56 height 25
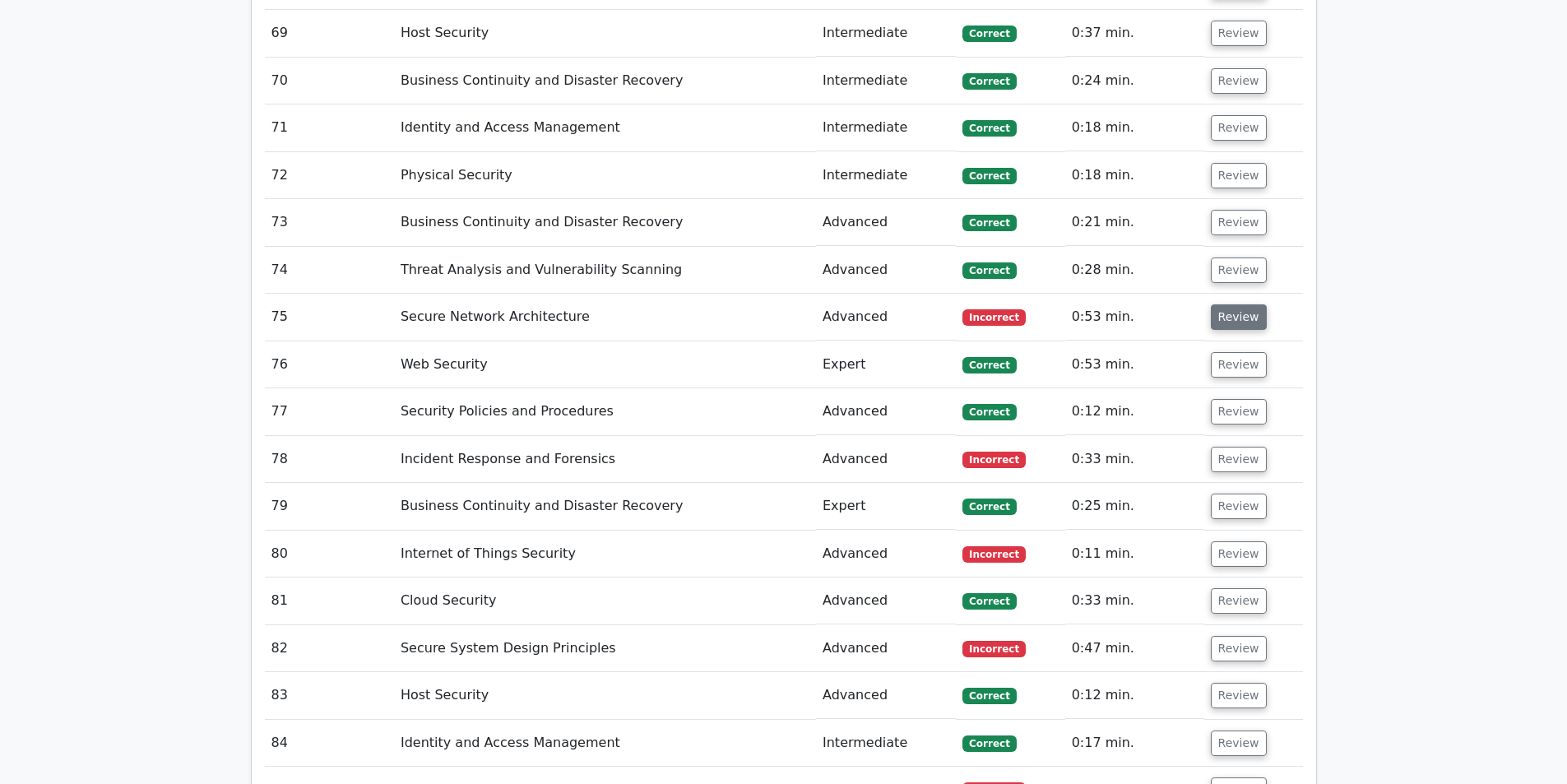
click at [1236, 304] on button "Review" at bounding box center [1239, 316] width 56 height 25
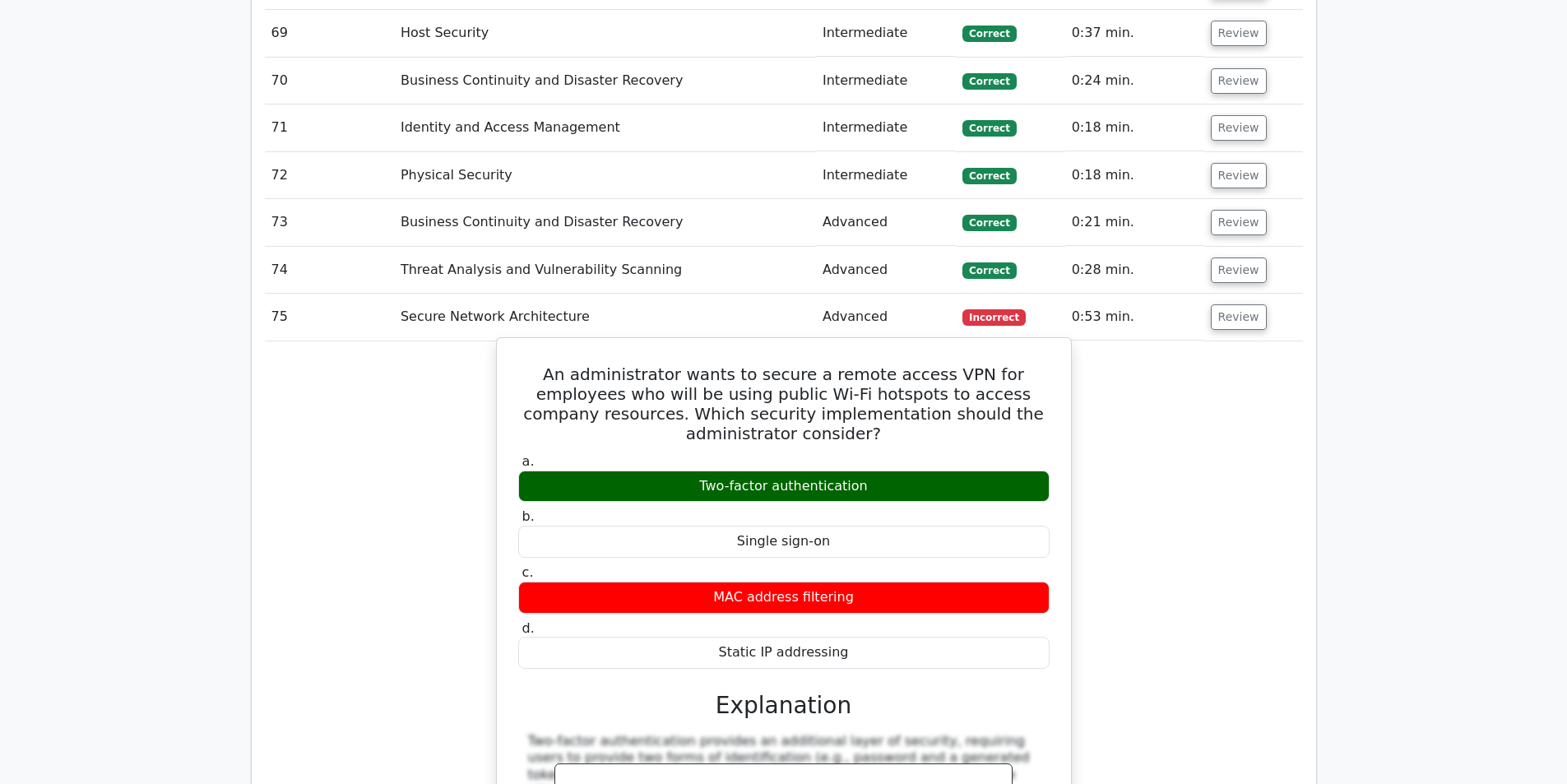
click at [935, 364] on h5 "An administrator wants to secure a remote access VPN for employees who will be …" at bounding box center [784, 404] width 534 height 79
click at [894, 364] on h5 "An administrator wants to secure a remote access VPN for employees who will be …" at bounding box center [784, 404] width 534 height 79
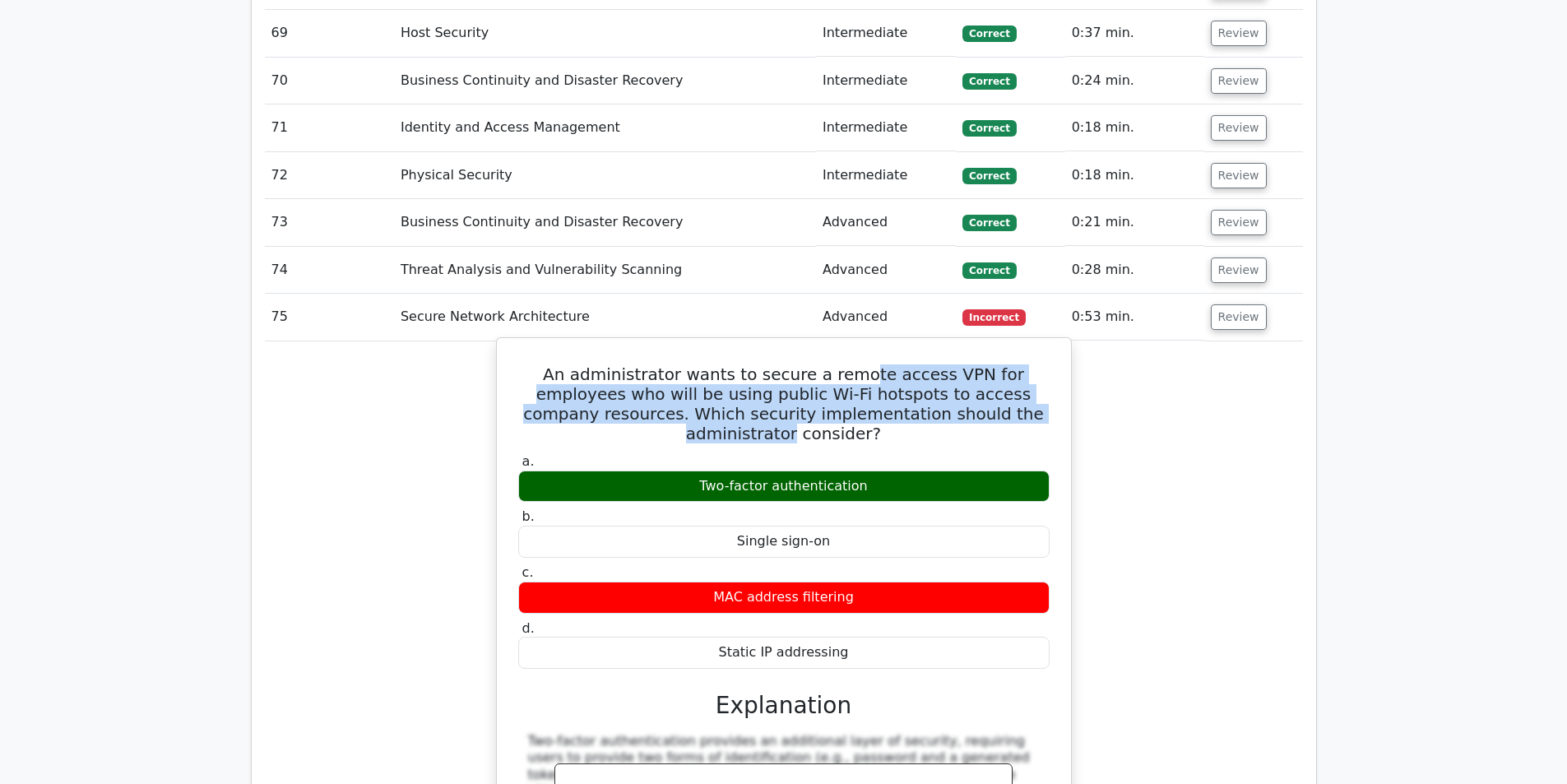
drag, startPoint x: 825, startPoint y: 316, endPoint x: 958, endPoint y: 359, distance: 139.8
click at [958, 364] on h5 "An administrator wants to secure a remote access VPN for employees who will be …" at bounding box center [784, 404] width 534 height 79
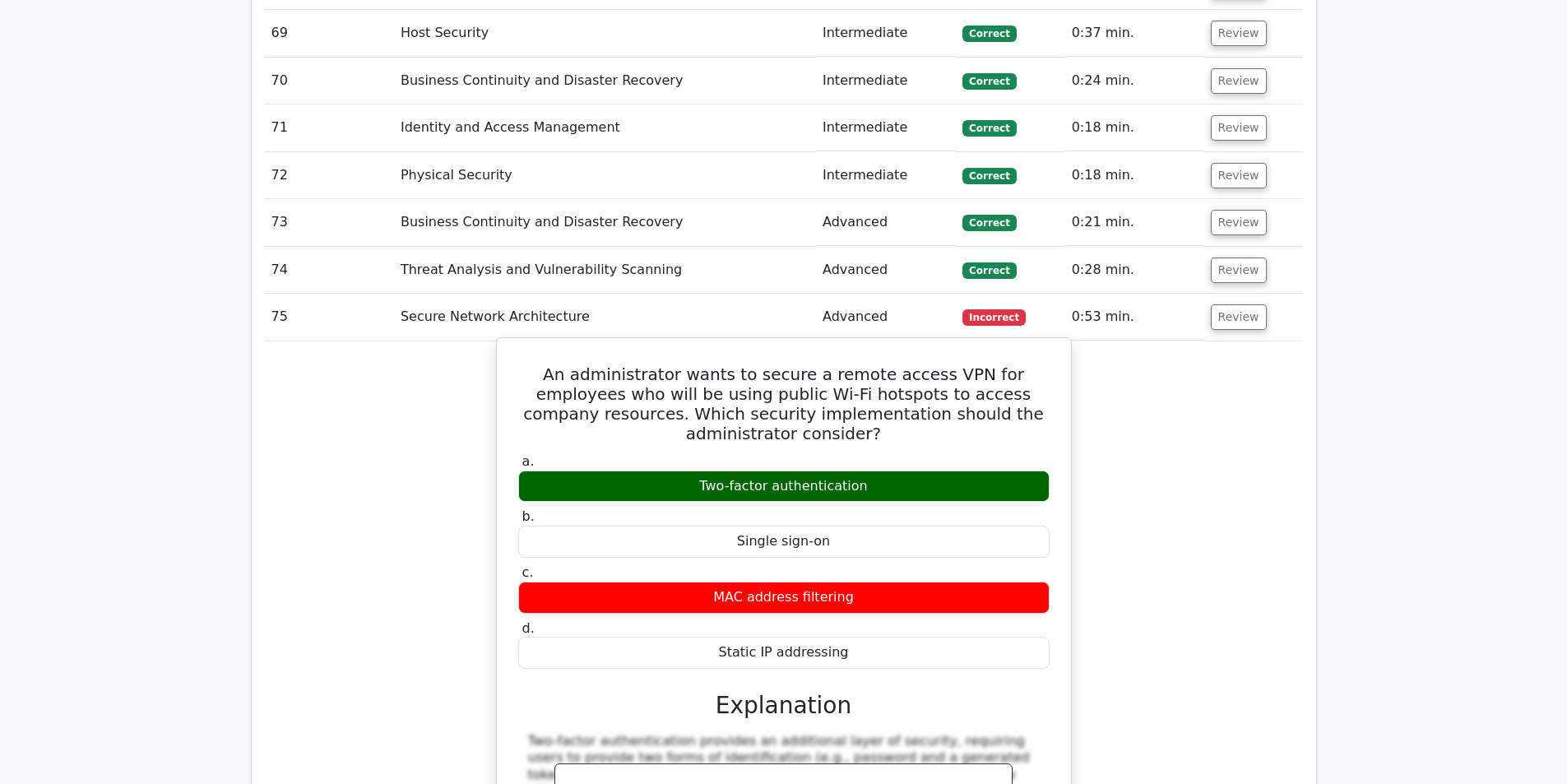
click at [958, 364] on h5 "An administrator wants to secure a remote access VPN for employees who will be …" at bounding box center [784, 404] width 534 height 79
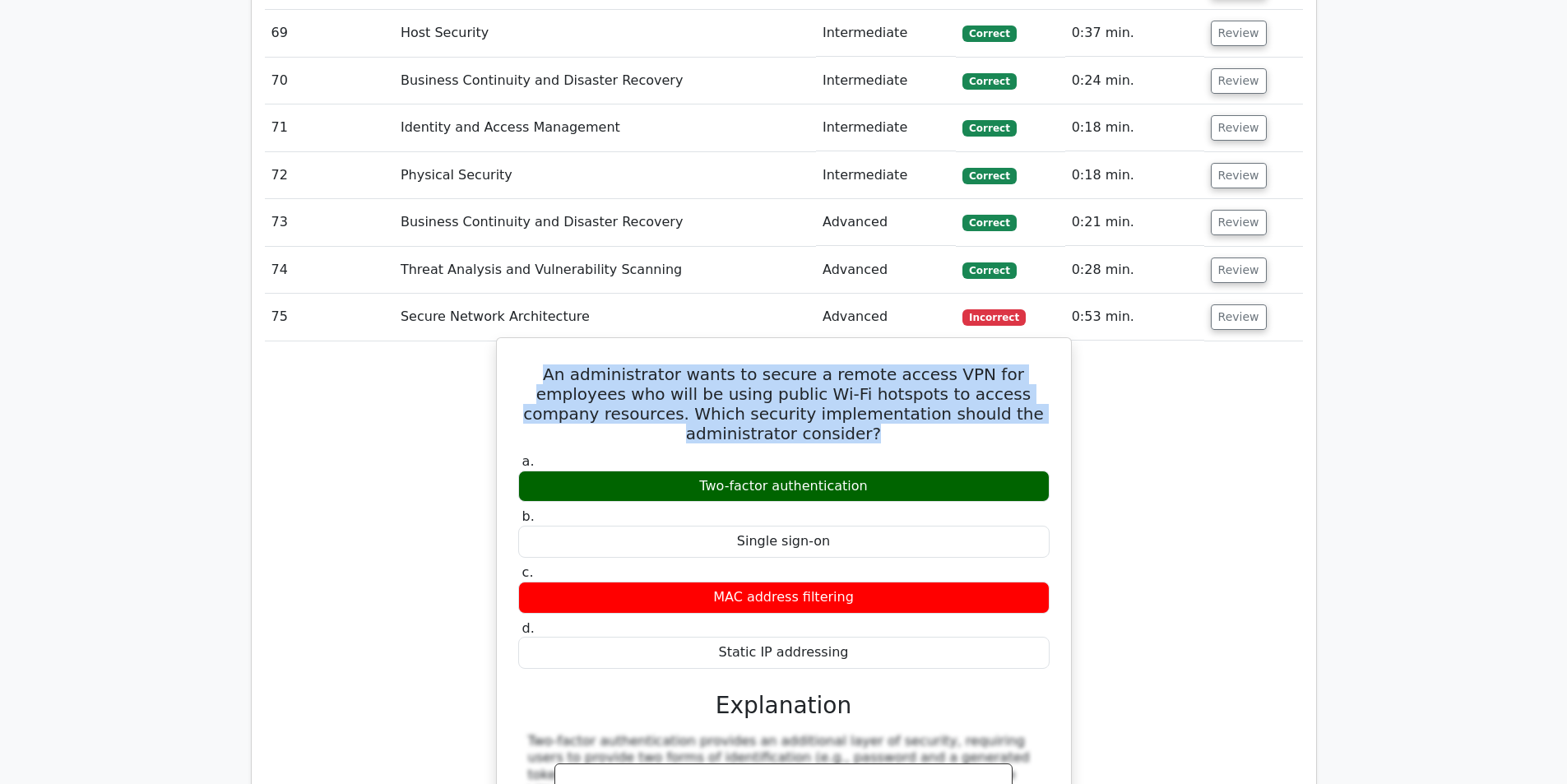
click at [958, 364] on h5 "An administrator wants to secure a remote access VPN for employees who will be …" at bounding box center [784, 404] width 534 height 79
click at [1007, 364] on h5 "An administrator wants to secure a remote access VPN for employees who will be …" at bounding box center [784, 404] width 534 height 79
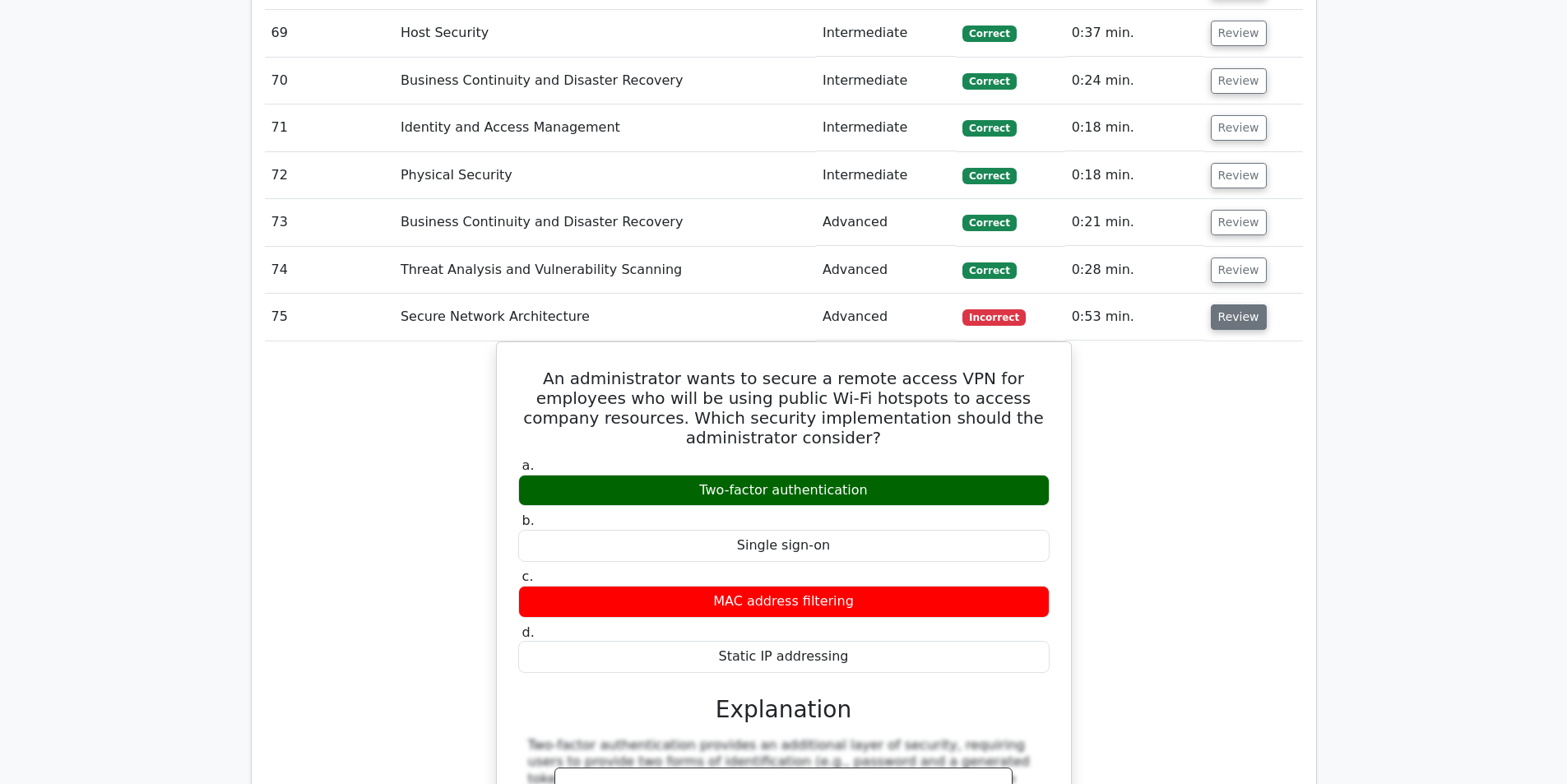
click at [1245, 304] on button "Review" at bounding box center [1239, 316] width 56 height 25
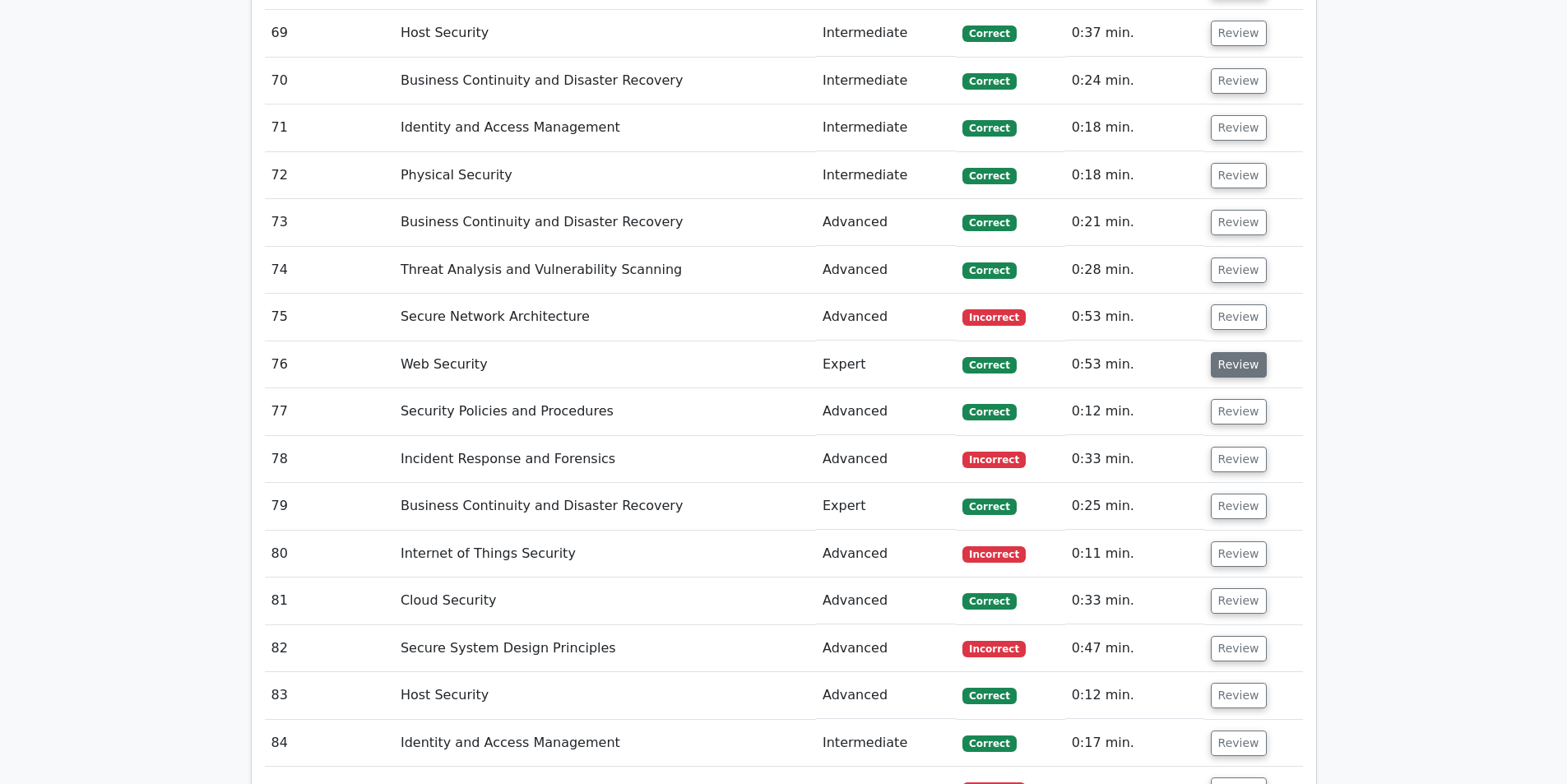
click at [1241, 352] on button "Review" at bounding box center [1239, 364] width 56 height 25
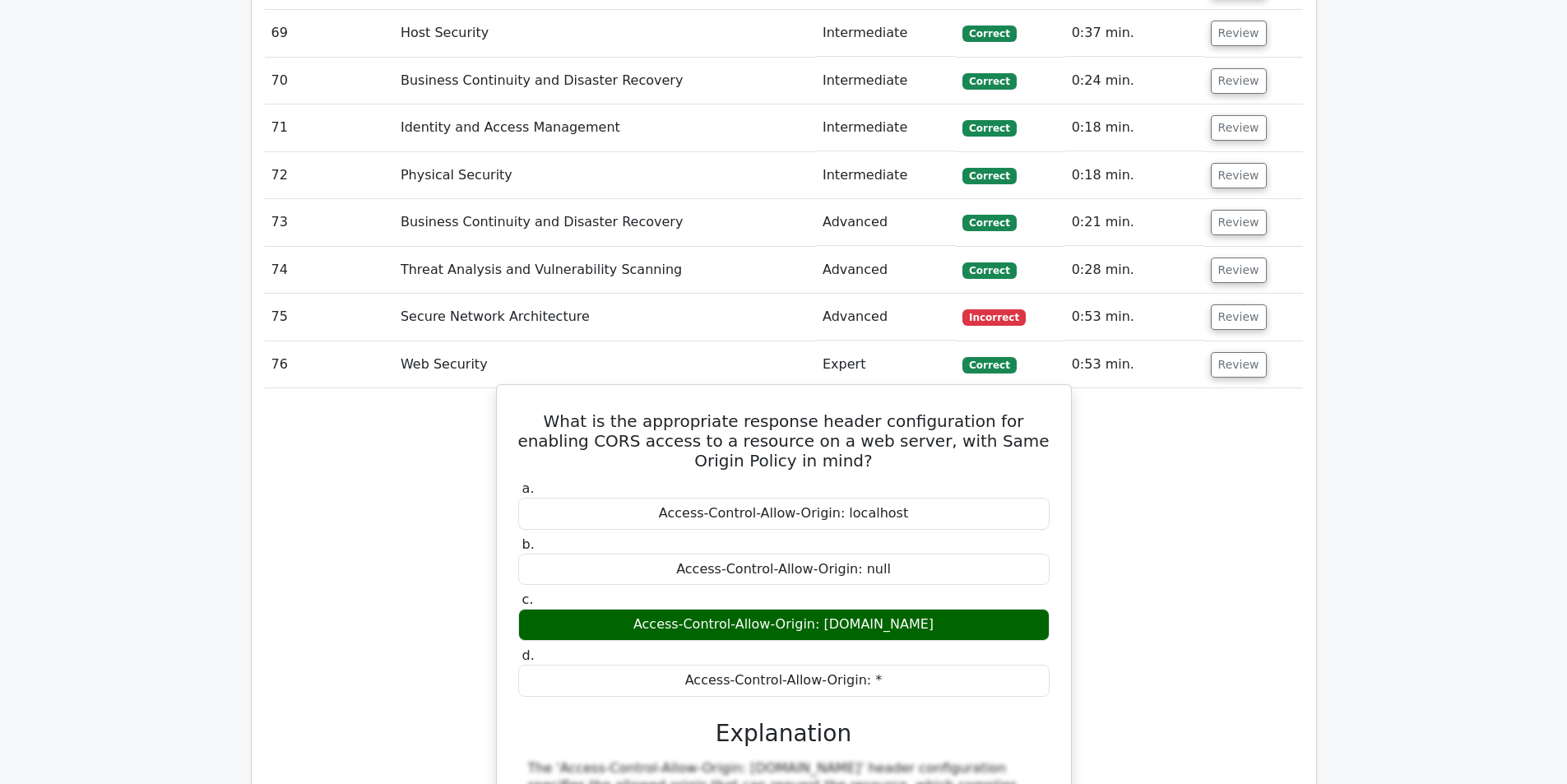
click at [545, 411] on h5 "What is the appropriate response header configuration for enabling CORS access …" at bounding box center [784, 441] width 534 height 59
click at [589, 411] on h5 "What is the appropriate response header configuration for enabling CORS access …" at bounding box center [784, 441] width 534 height 59
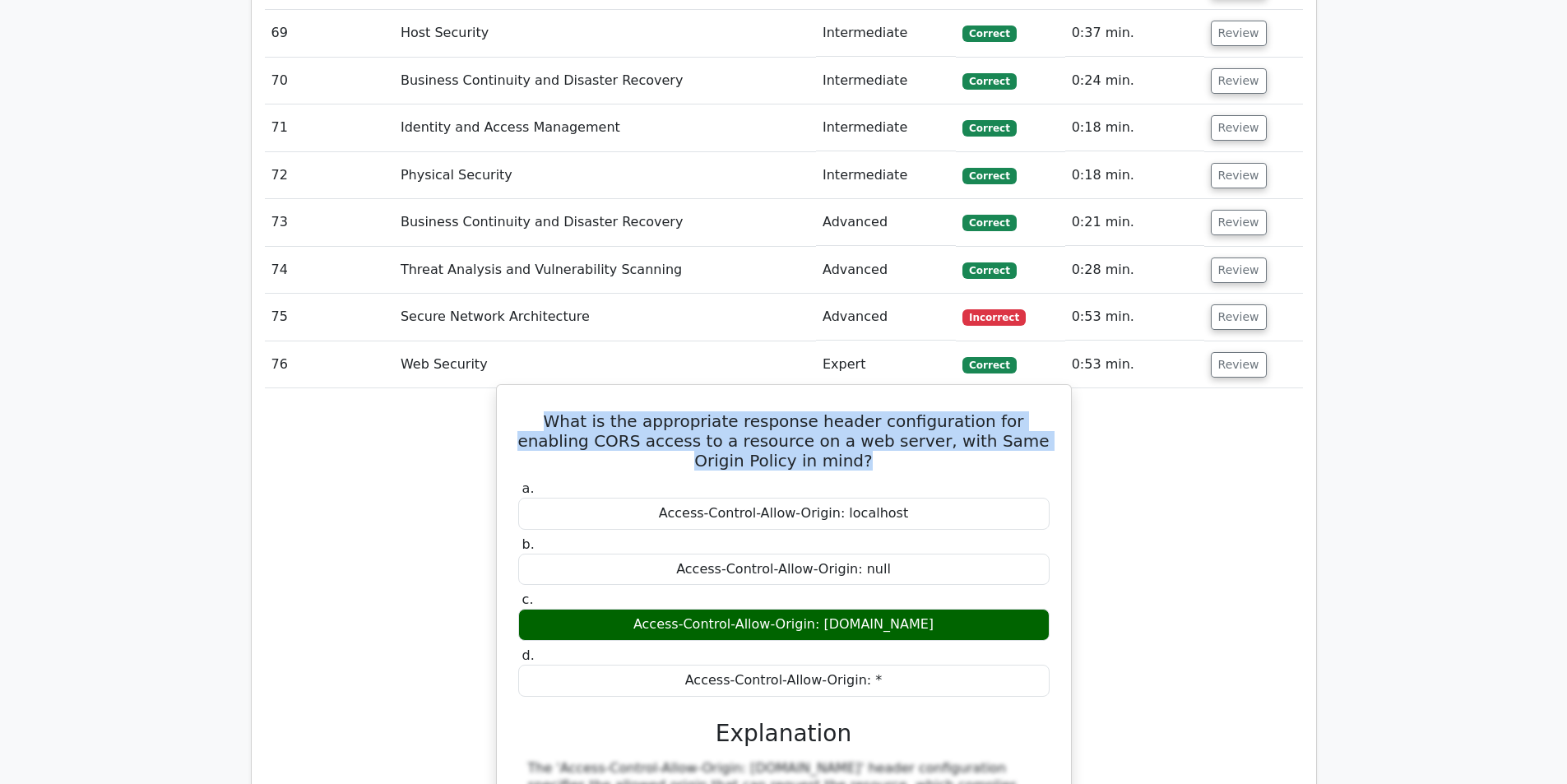
drag, startPoint x: 589, startPoint y: 382, endPoint x: 598, endPoint y: 383, distance: 9.1
click at [589, 411] on h5 "What is the appropriate response header configuration for enabling CORS access …" at bounding box center [784, 441] width 534 height 59
click at [711, 411] on h5 "What is the appropriate response header configuration for enabling CORS access …" at bounding box center [784, 441] width 534 height 59
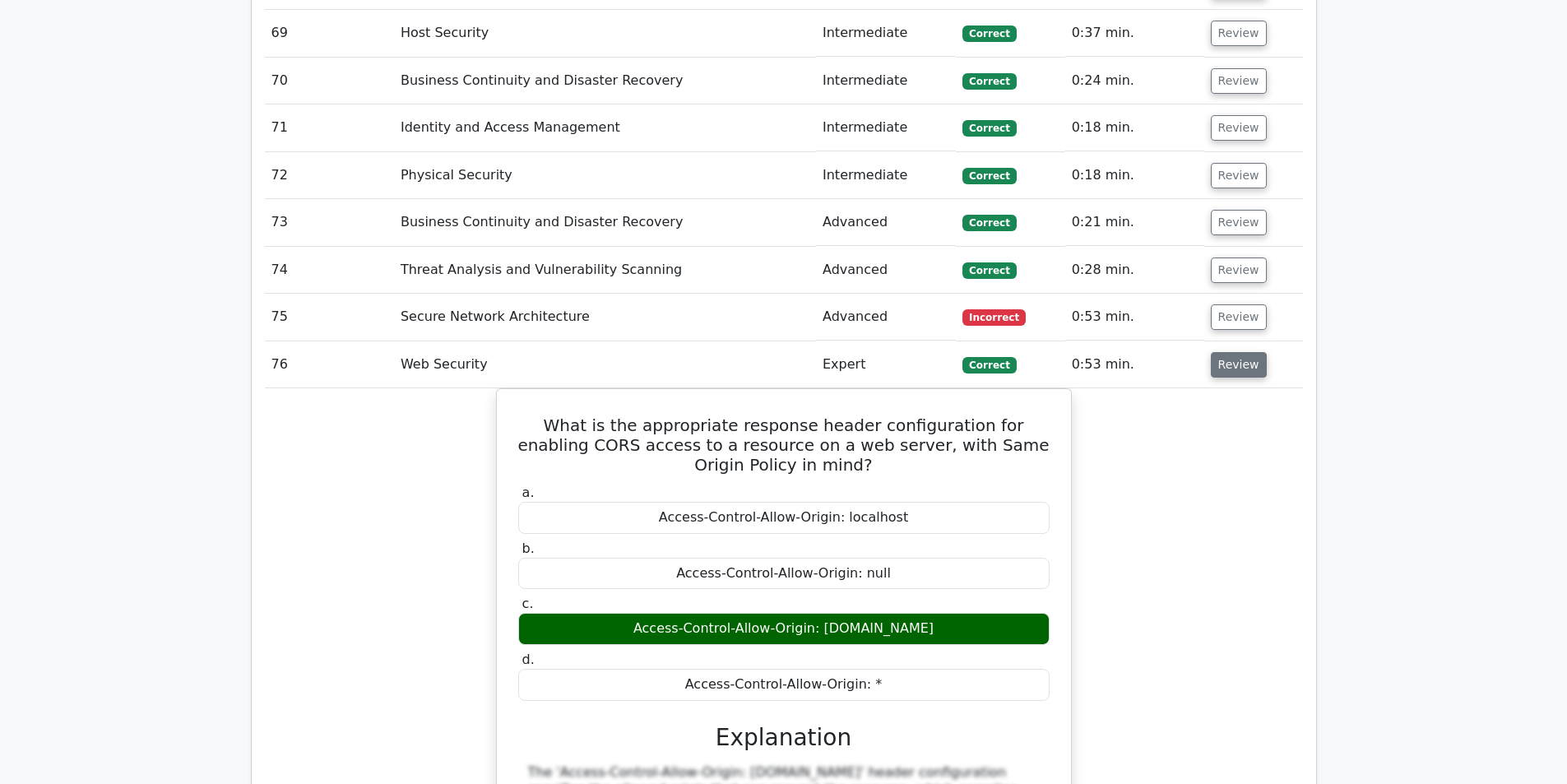
click at [1251, 352] on button "Review" at bounding box center [1239, 364] width 56 height 25
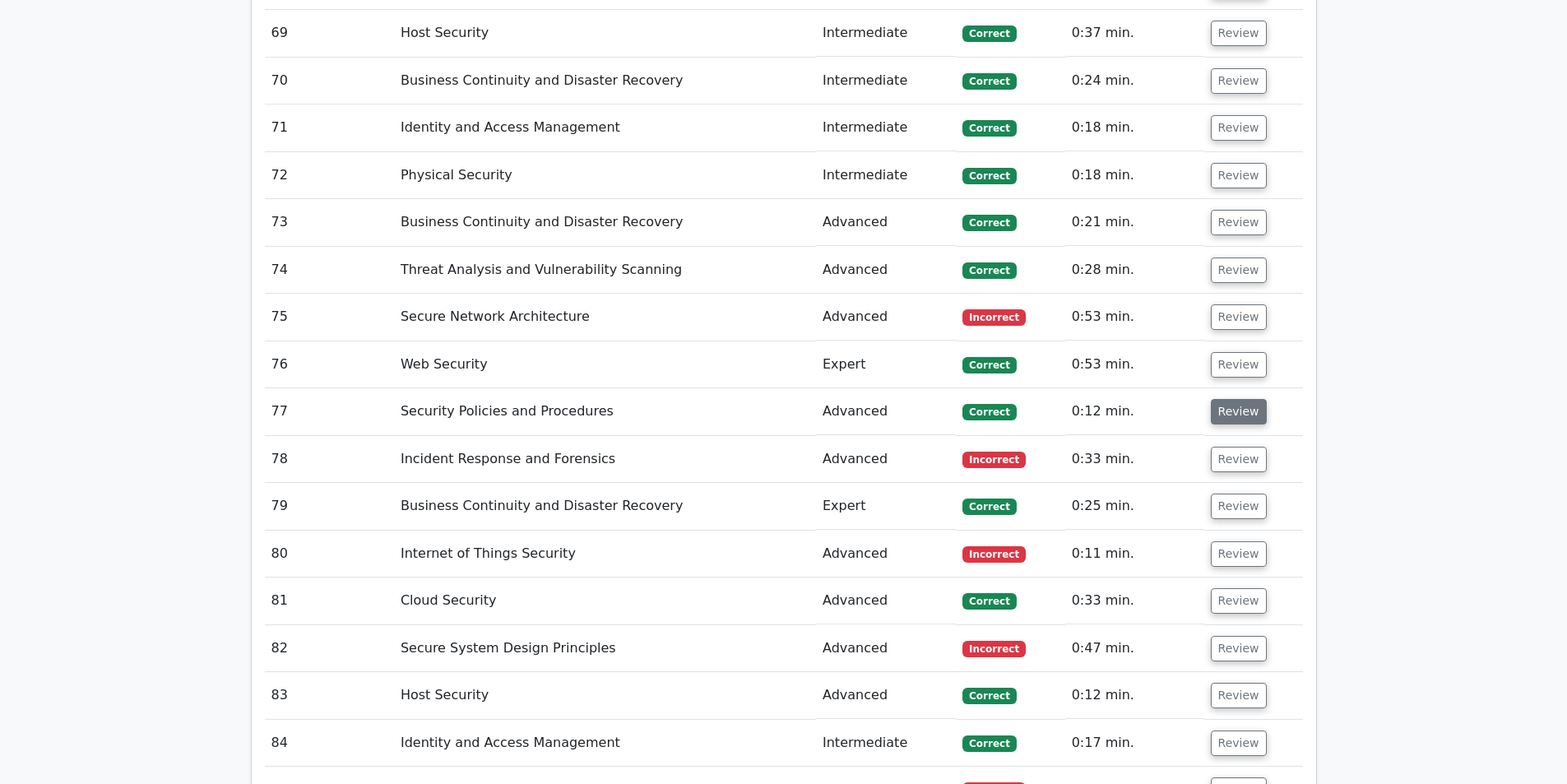
click at [1235, 399] on button "Review" at bounding box center [1239, 411] width 56 height 25
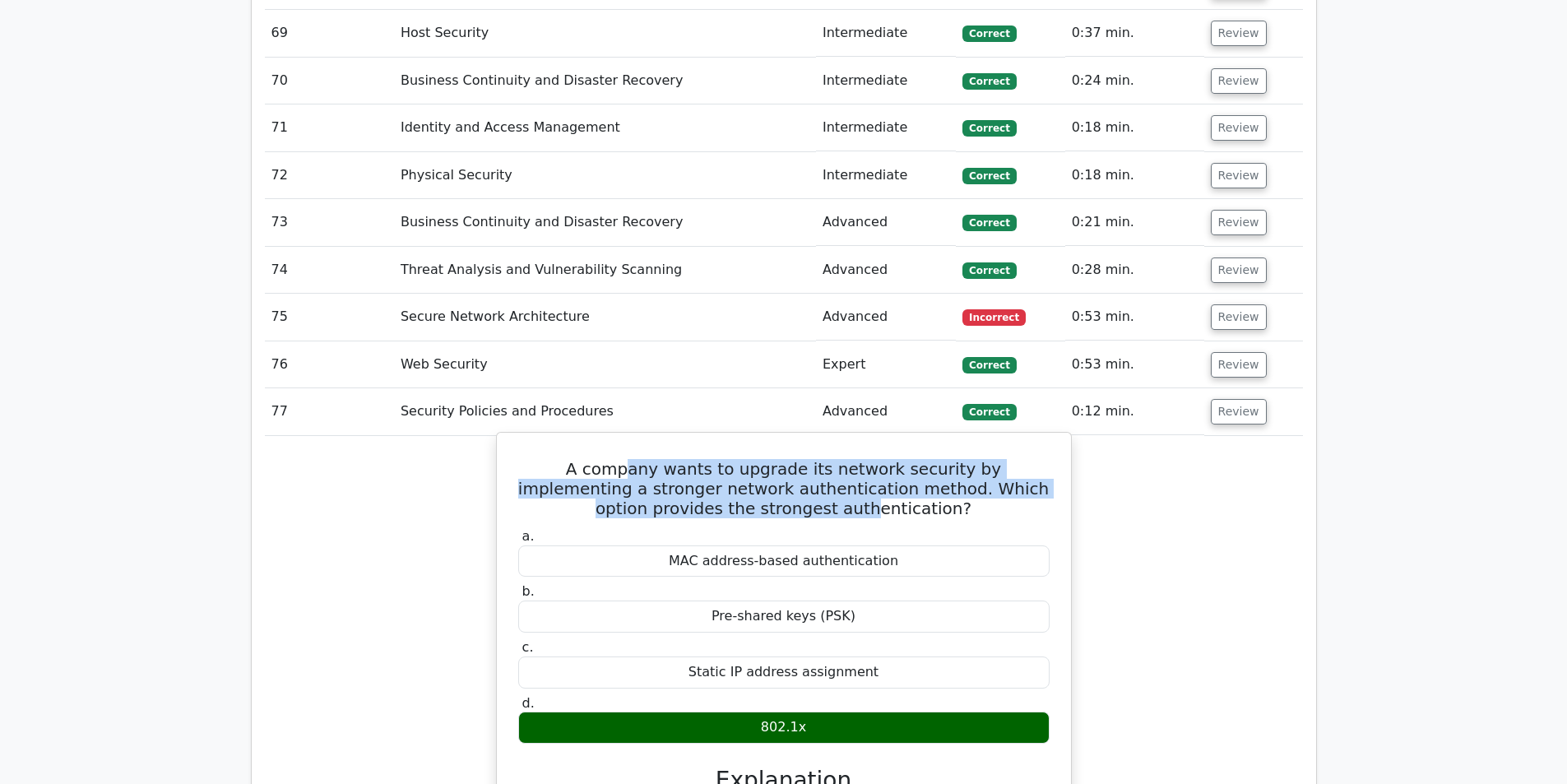
drag, startPoint x: 582, startPoint y: 402, endPoint x: 797, endPoint y: 460, distance: 222.7
click at [797, 460] on div "A company wants to upgrade its network security by implementing a stronger netw…" at bounding box center [784, 704] width 561 height 531
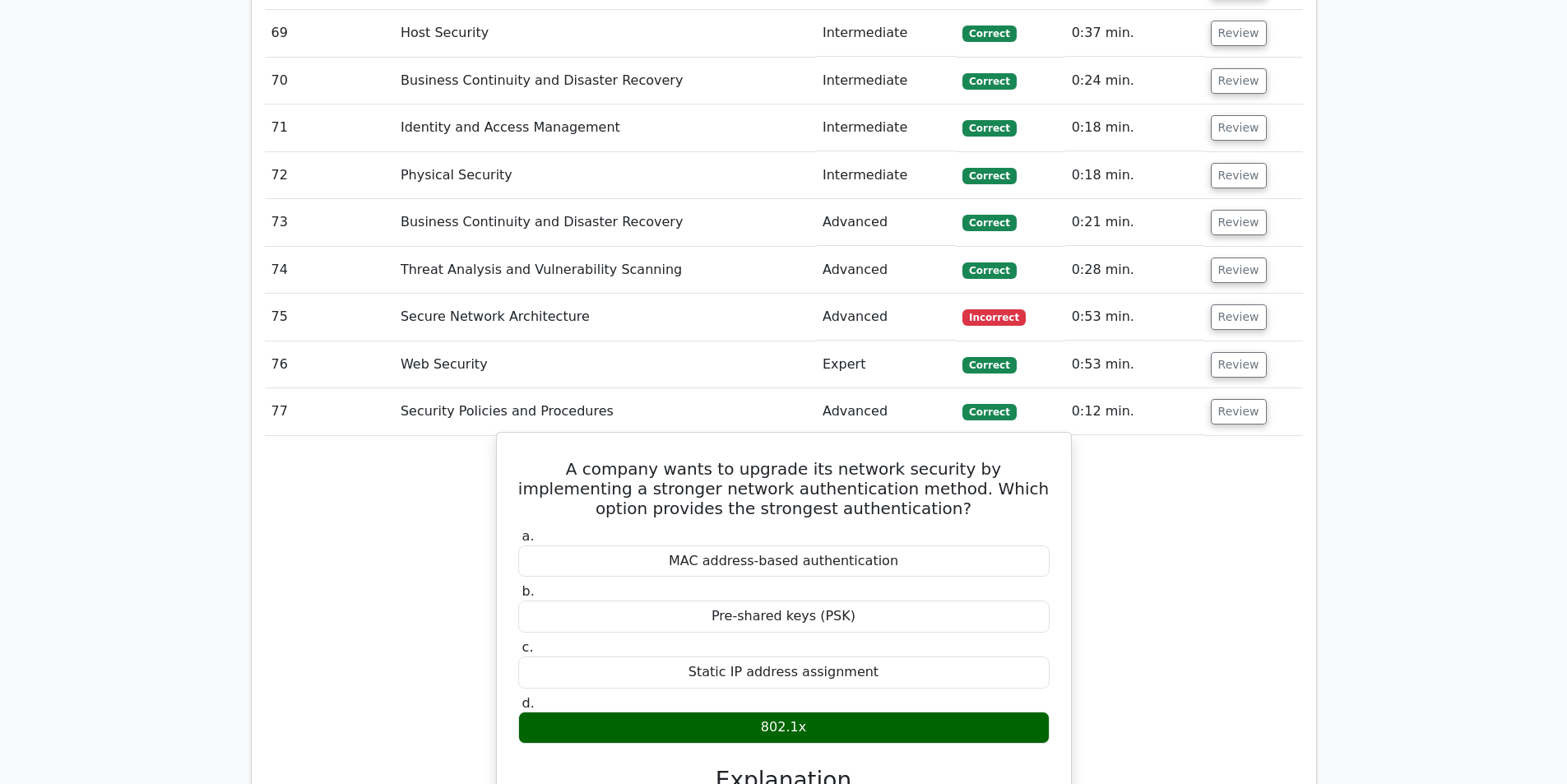
click at [835, 459] on h5 "A company wants to upgrade its network security by implementing a stronger netw…" at bounding box center [784, 489] width 534 height 59
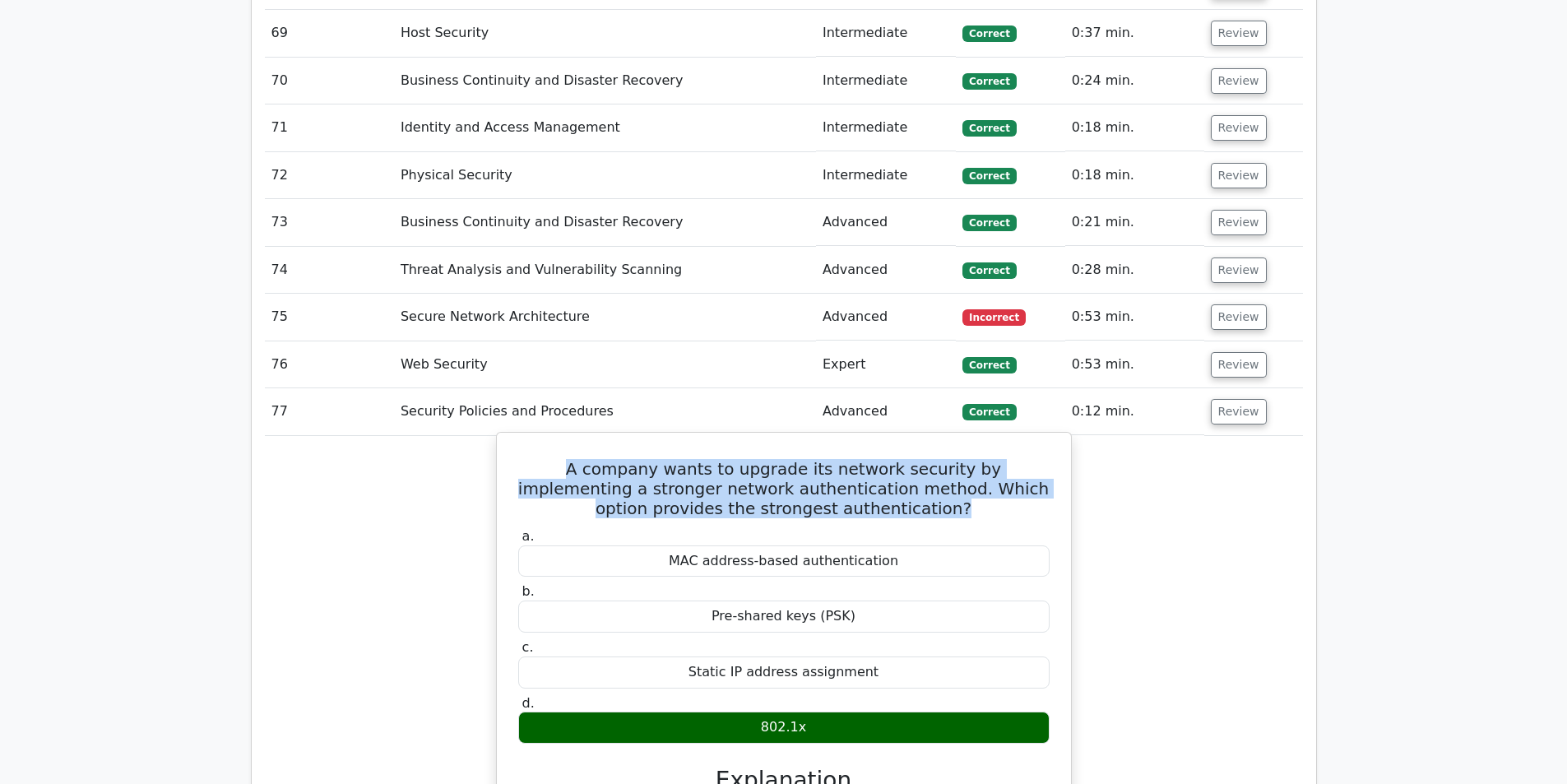
click at [835, 459] on h5 "A company wants to upgrade its network security by implementing a stronger netw…" at bounding box center [784, 489] width 534 height 59
click at [846, 459] on h5 "A company wants to upgrade its network security by implementing a stronger netw…" at bounding box center [784, 489] width 534 height 59
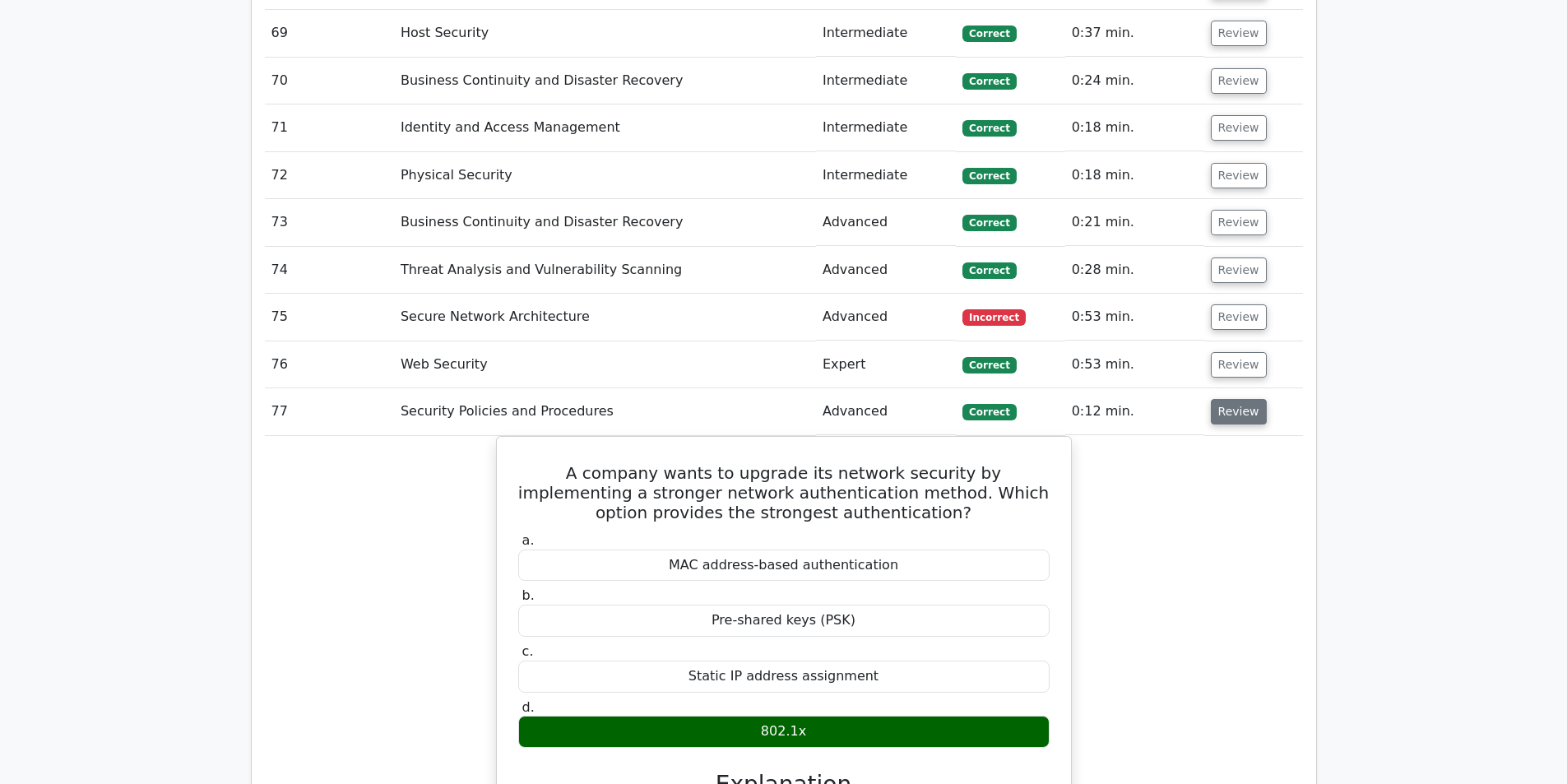
click at [1238, 399] on button "Review" at bounding box center [1239, 411] width 56 height 25
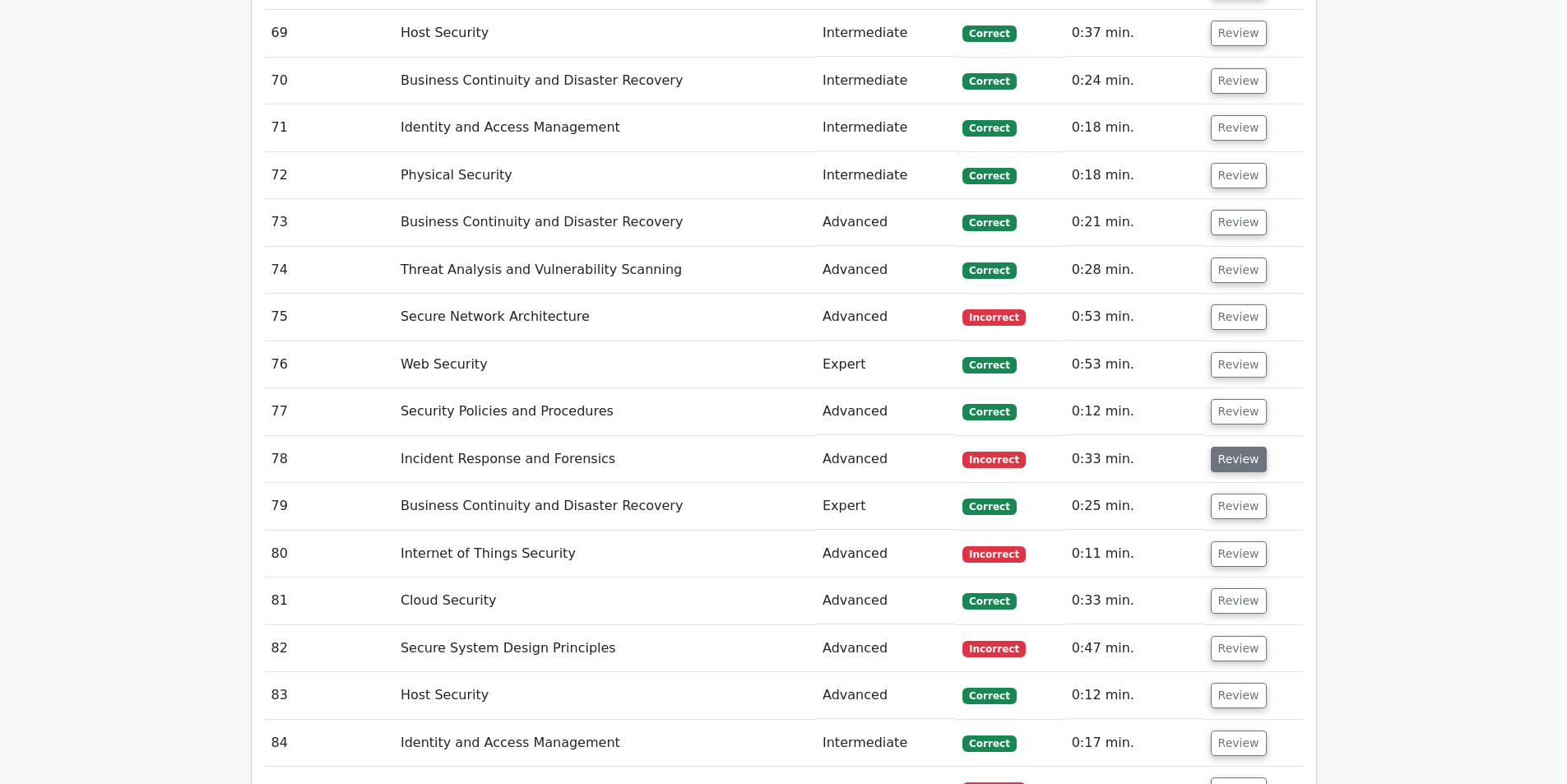
click at [1234, 447] on button "Review" at bounding box center [1239, 459] width 56 height 25
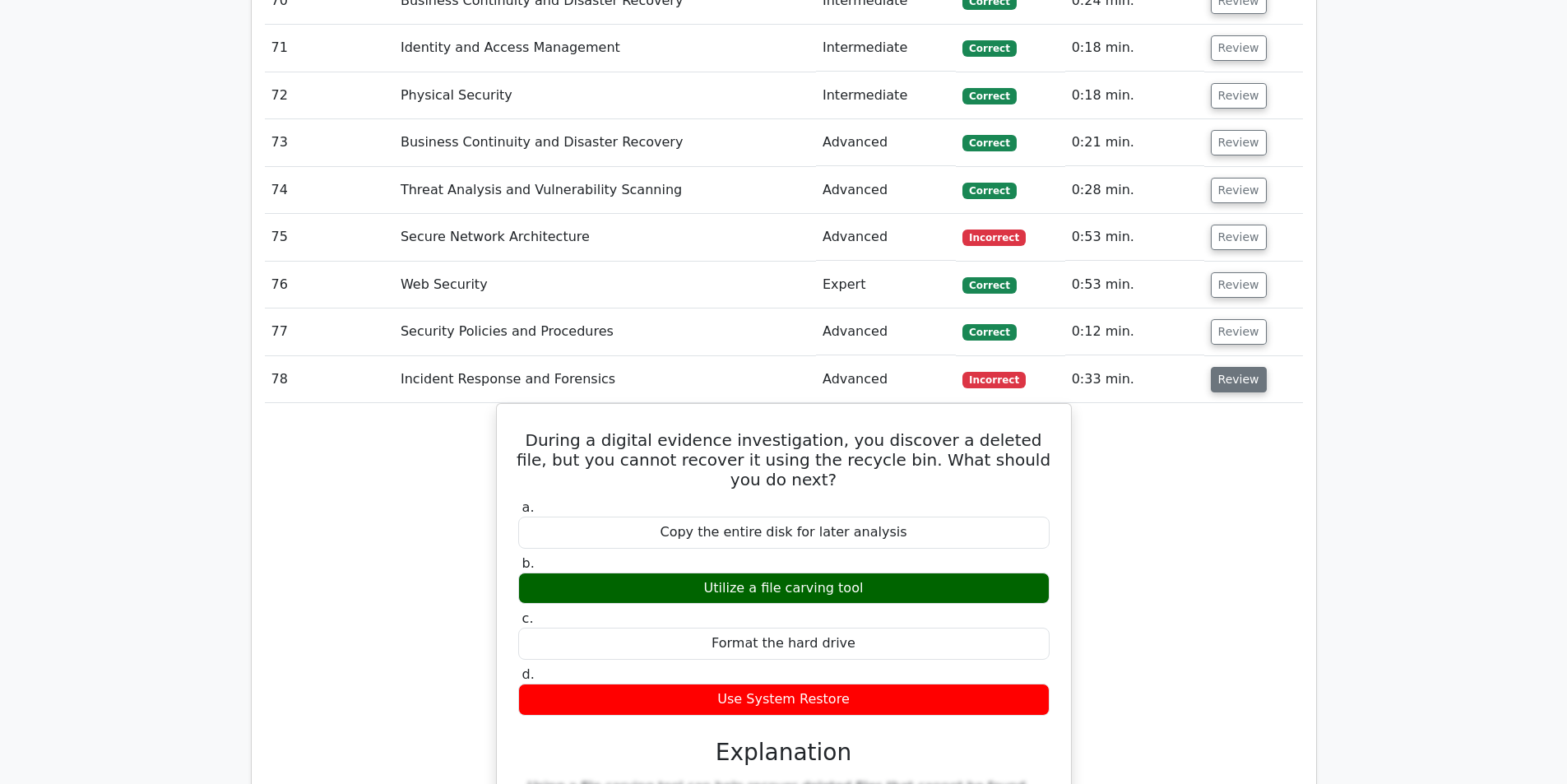
scroll to position [5427, 0]
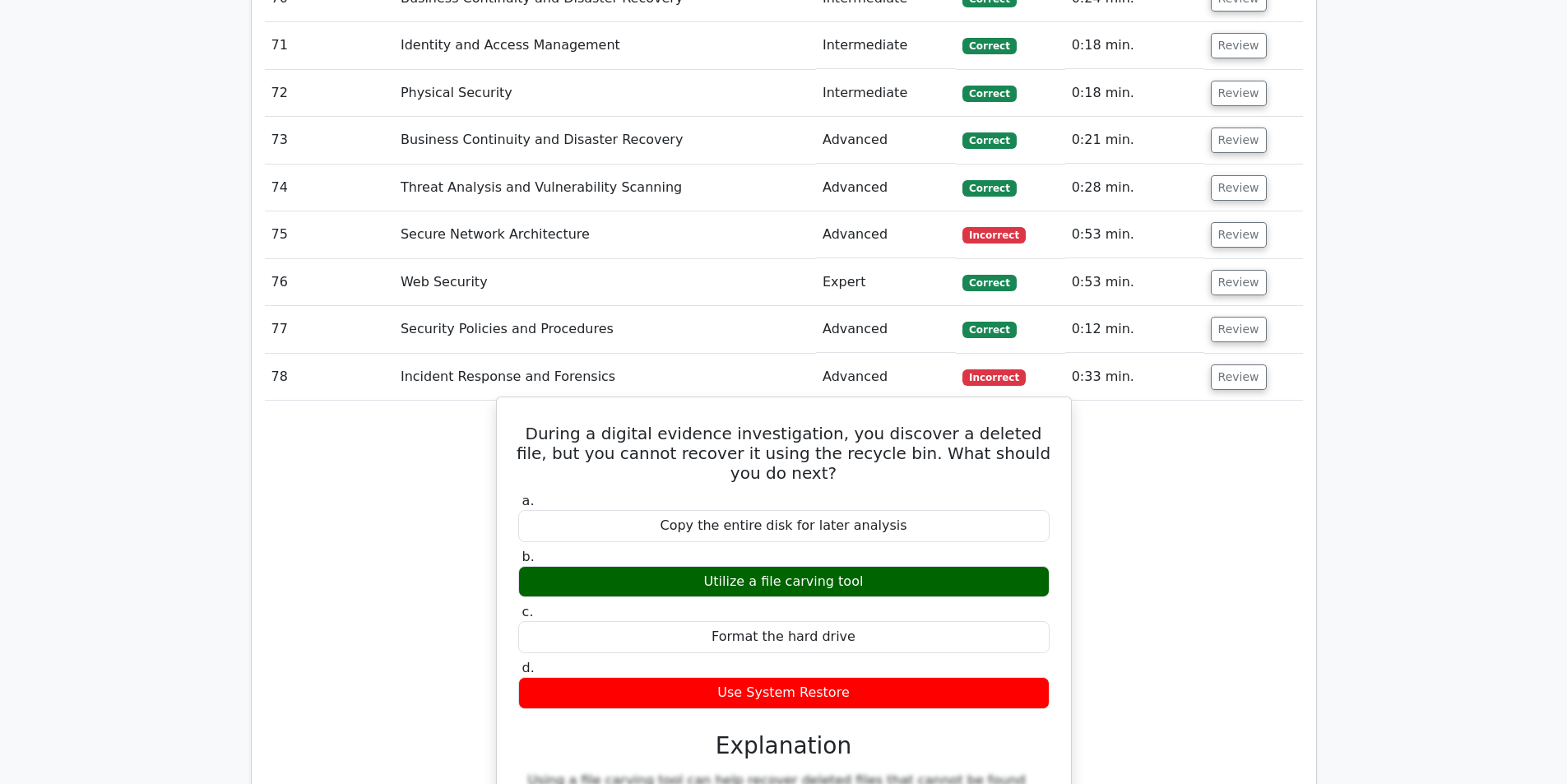
click at [796, 423] on h5 "During a digital evidence investigation, you discover a deleted file, but you c…" at bounding box center [784, 453] width 534 height 59
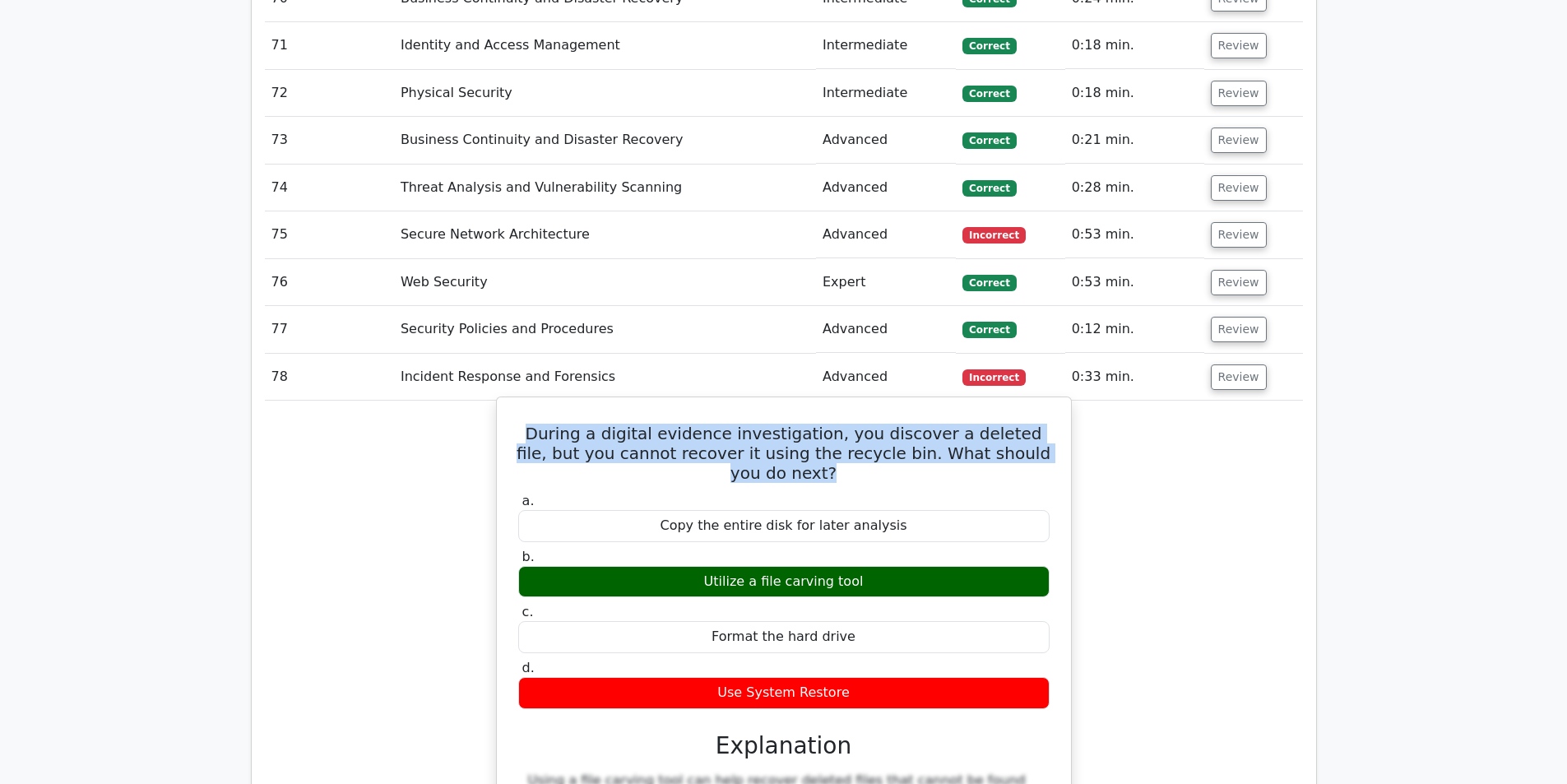
click at [796, 423] on h5 "During a digital evidence investigation, you discover a deleted file, but you c…" at bounding box center [784, 453] width 534 height 59
drag, startPoint x: 787, startPoint y: 504, endPoint x: 863, endPoint y: 509, distance: 76.2
click at [863, 565] on div "Utilize a file carving tool" at bounding box center [784, 581] width 532 height 32
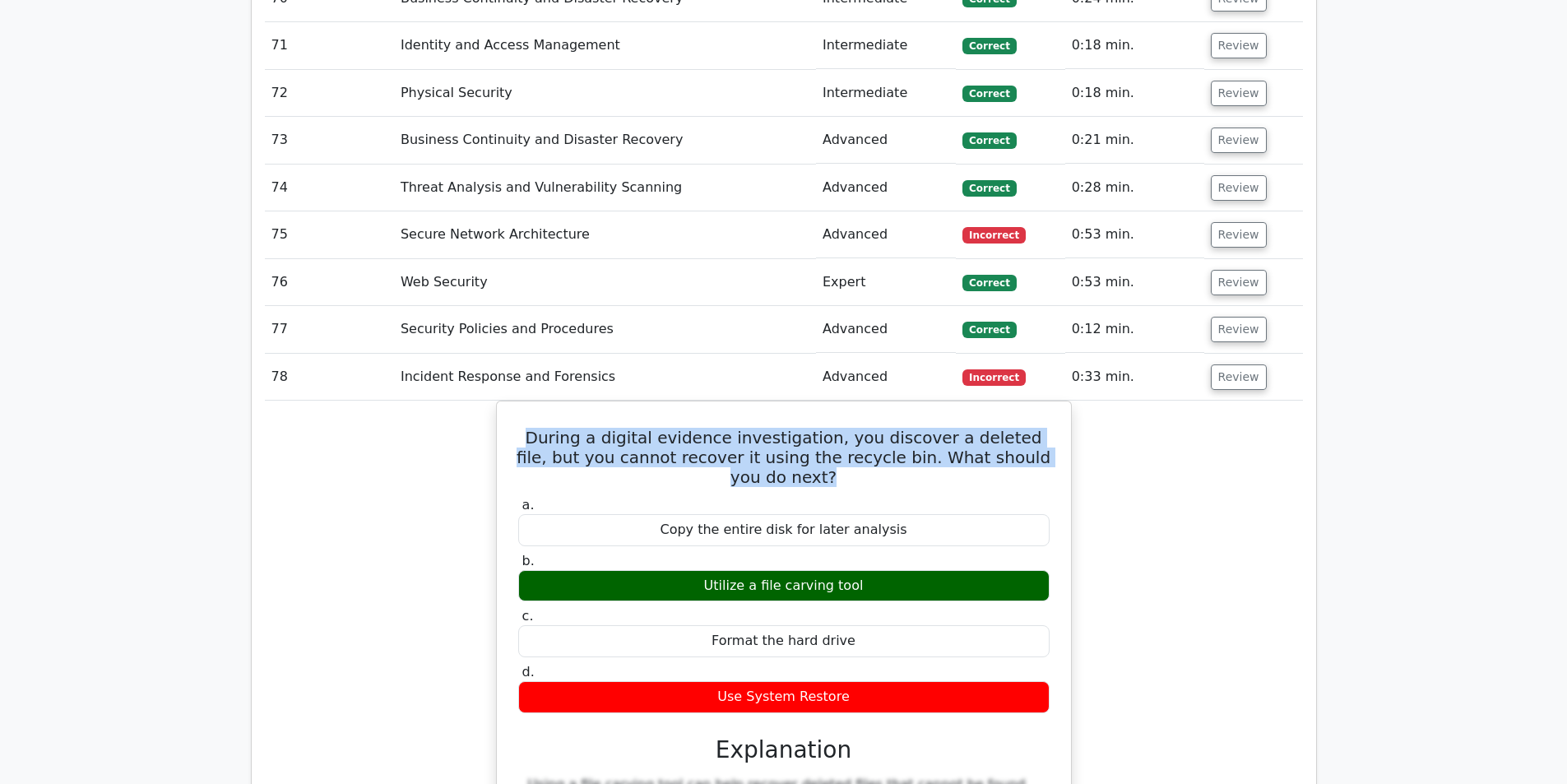
click at [1236, 504] on div "During a digital evidence investigation, you discover a deleted file, but you c…" at bounding box center [784, 723] width 1038 height 646
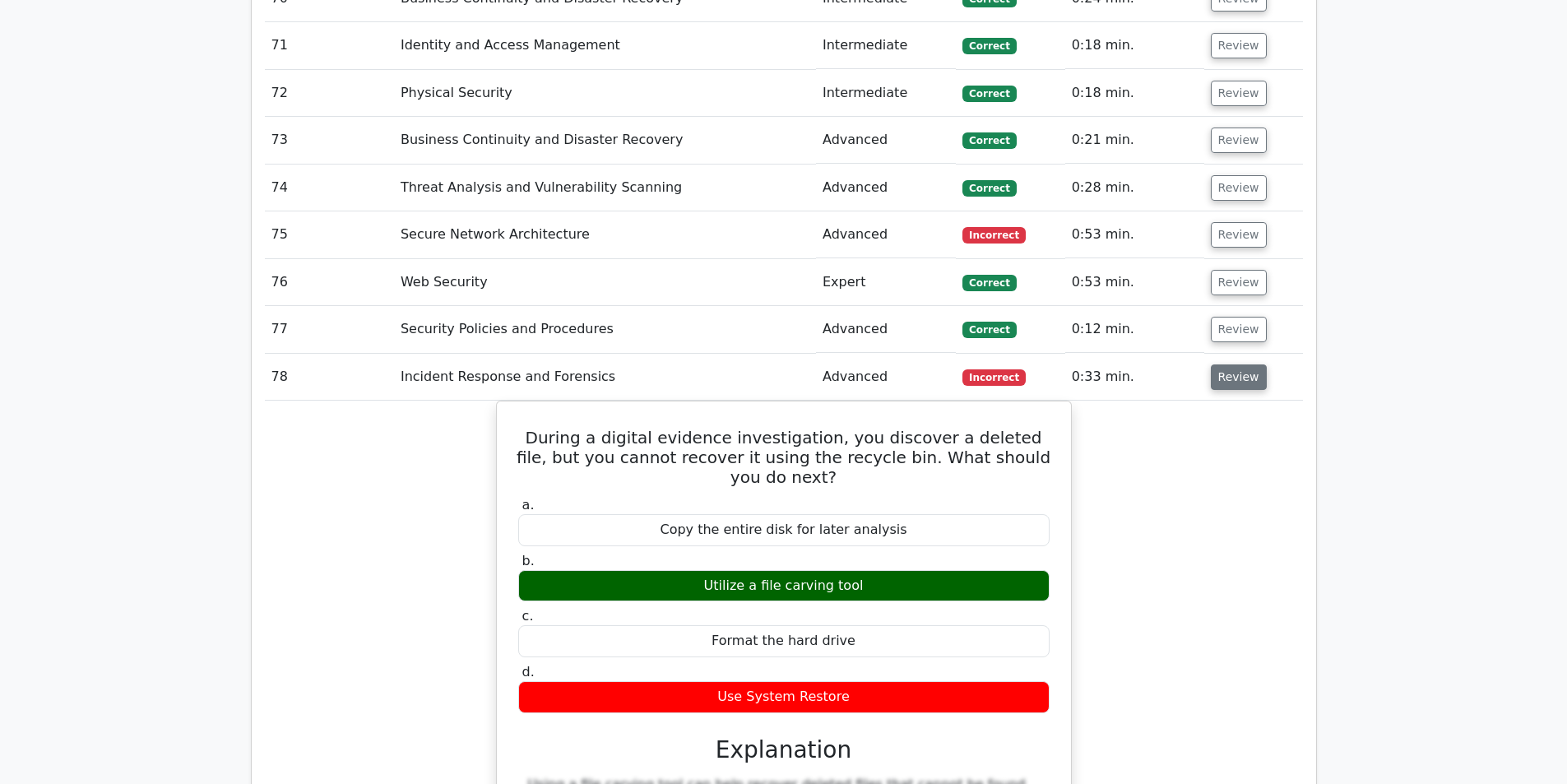
click at [1216, 364] on button "Review" at bounding box center [1239, 377] width 56 height 25
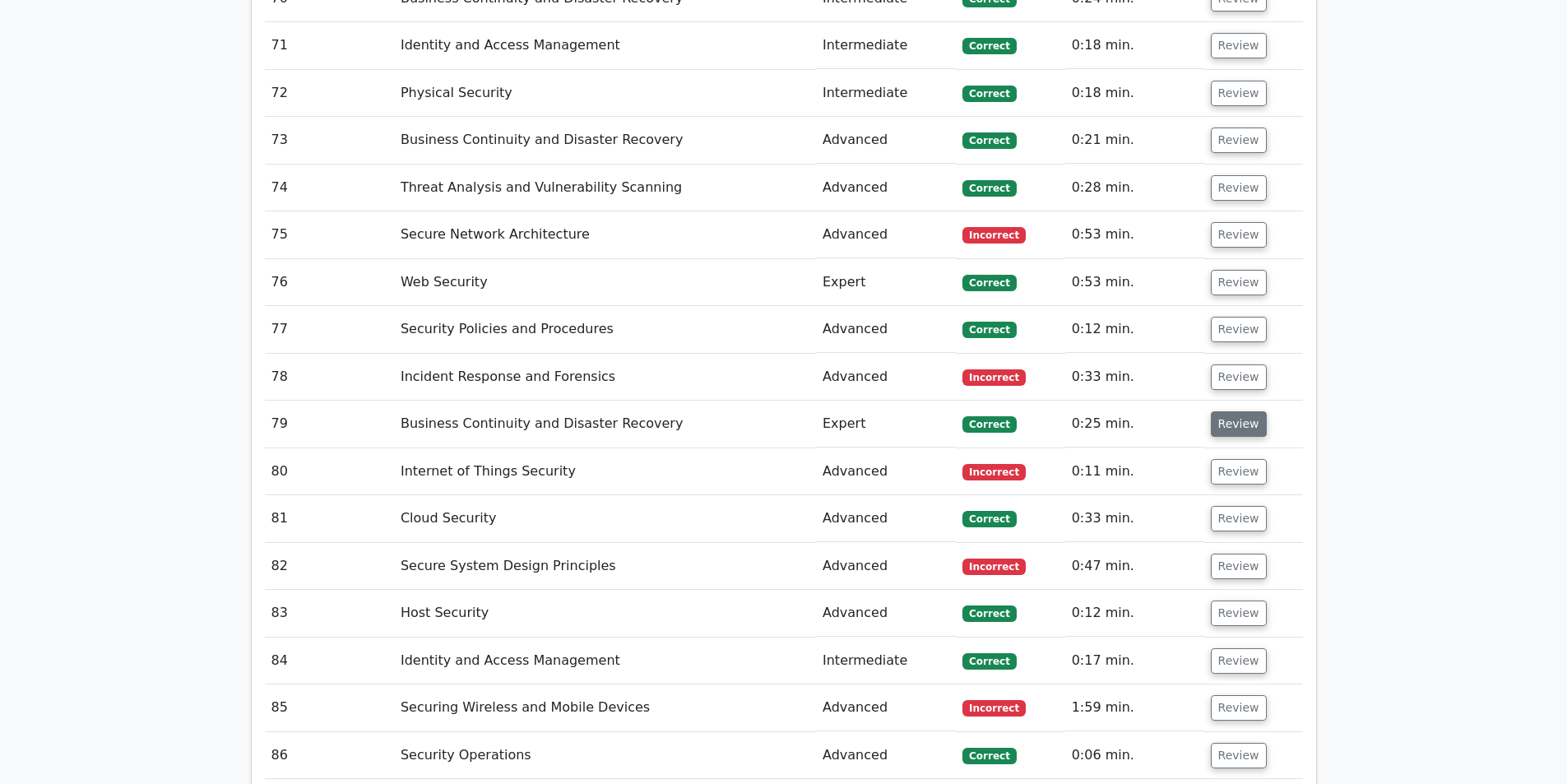
click at [1215, 411] on button "Review" at bounding box center [1239, 423] width 56 height 25
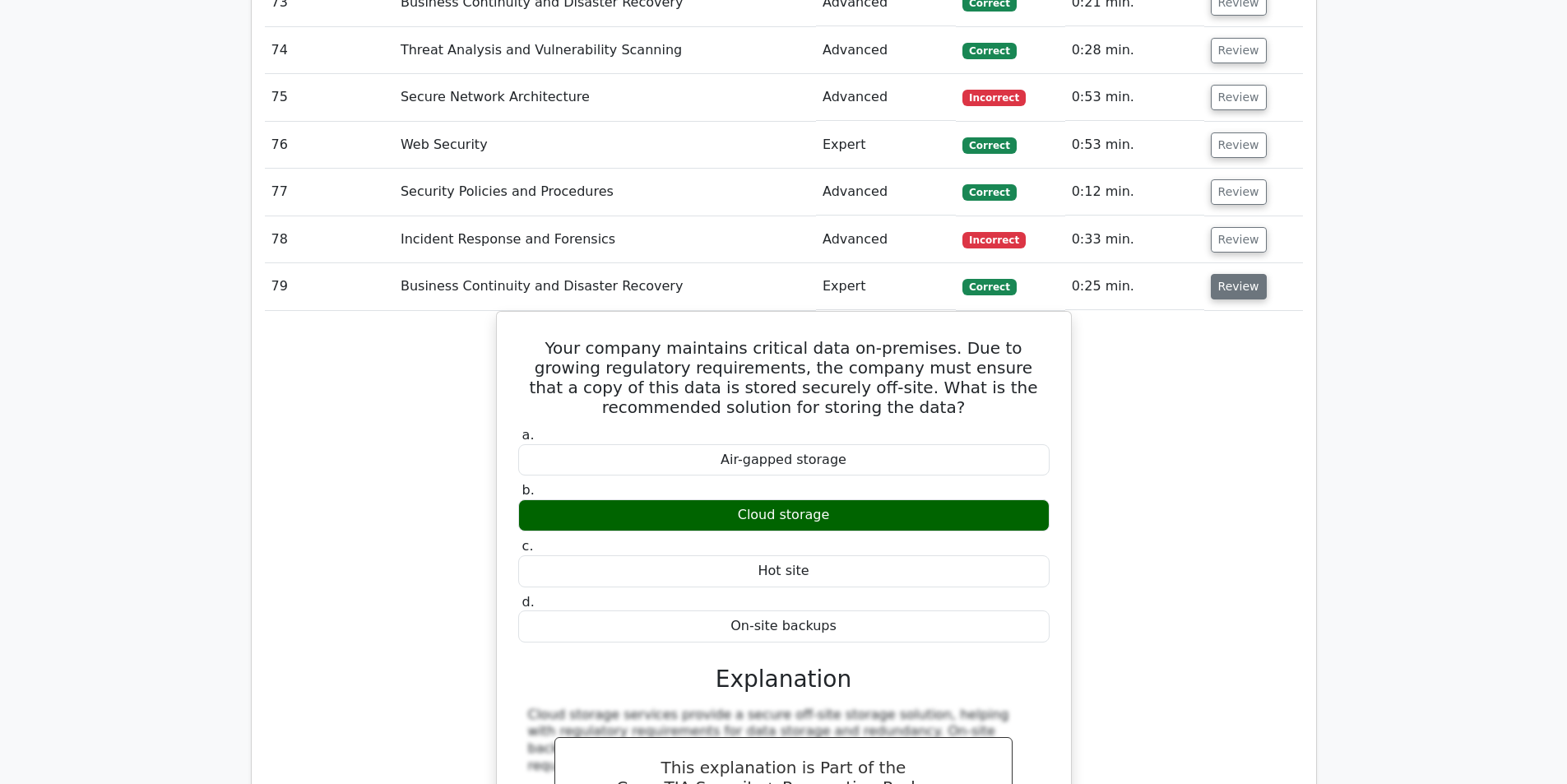
scroll to position [5591, 0]
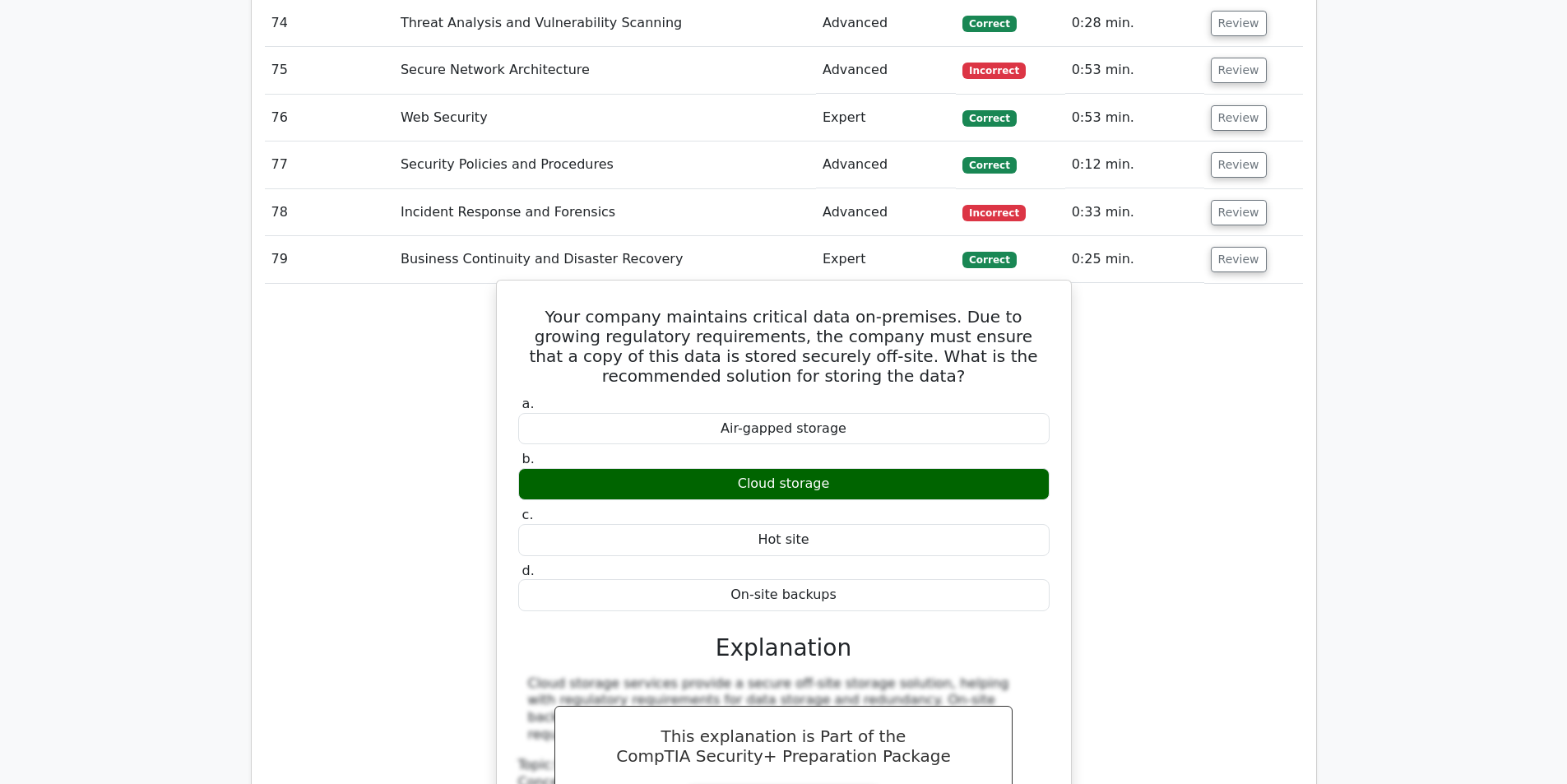
click at [808, 307] on h5 "Your company maintains critical data on-premises. Due to growing regulatory req…" at bounding box center [784, 346] width 534 height 79
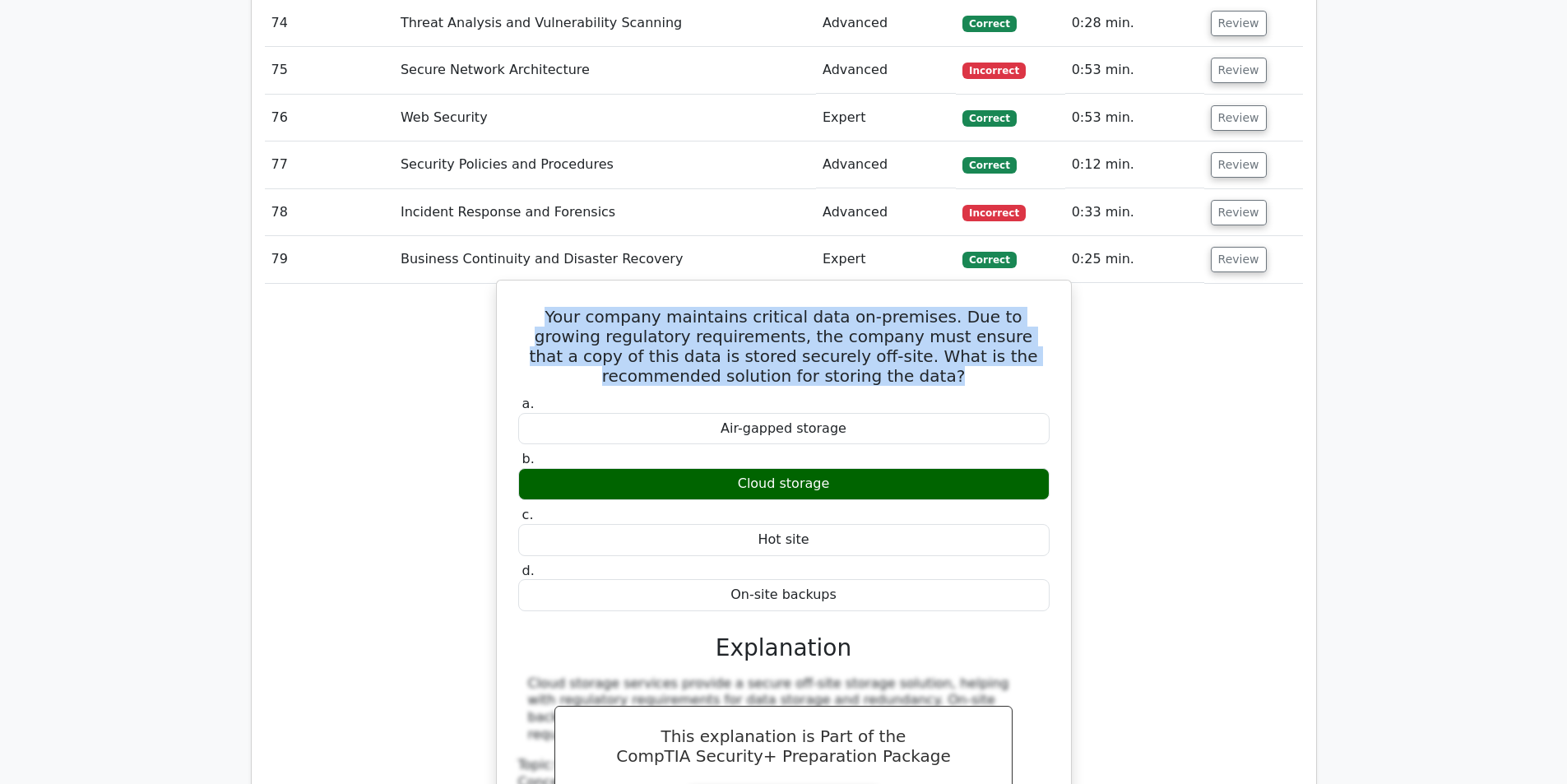
click at [808, 307] on h5 "Your company maintains critical data on-premises. Due to growing regulatory req…" at bounding box center [784, 346] width 534 height 79
click at [812, 307] on h5 "Your company maintains critical data on-premises. Due to growing regulatory req…" at bounding box center [784, 346] width 534 height 79
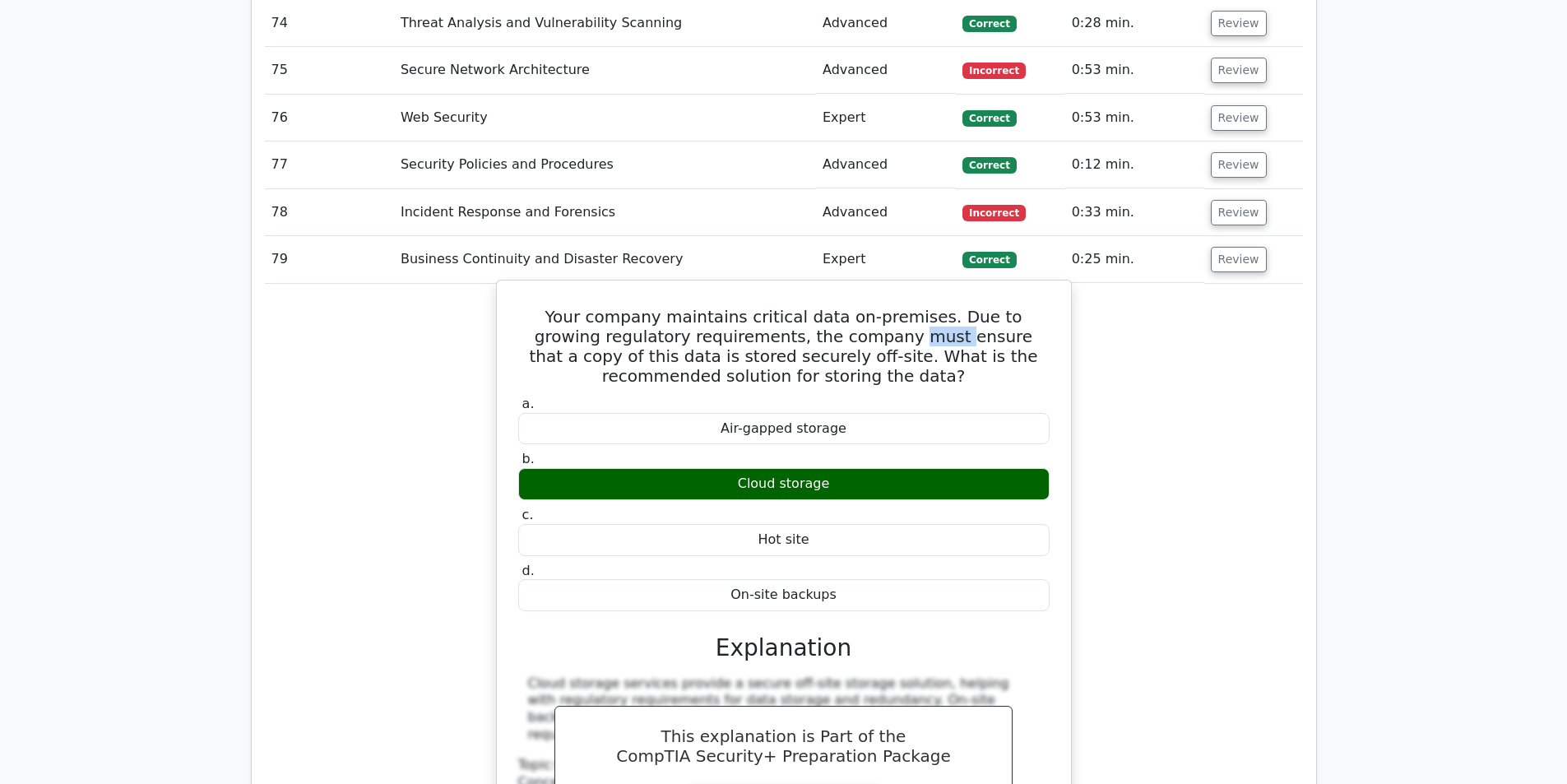
click at [812, 307] on h5 "Your company maintains critical data on-premises. Due to growing regulatory req…" at bounding box center [784, 346] width 534 height 79
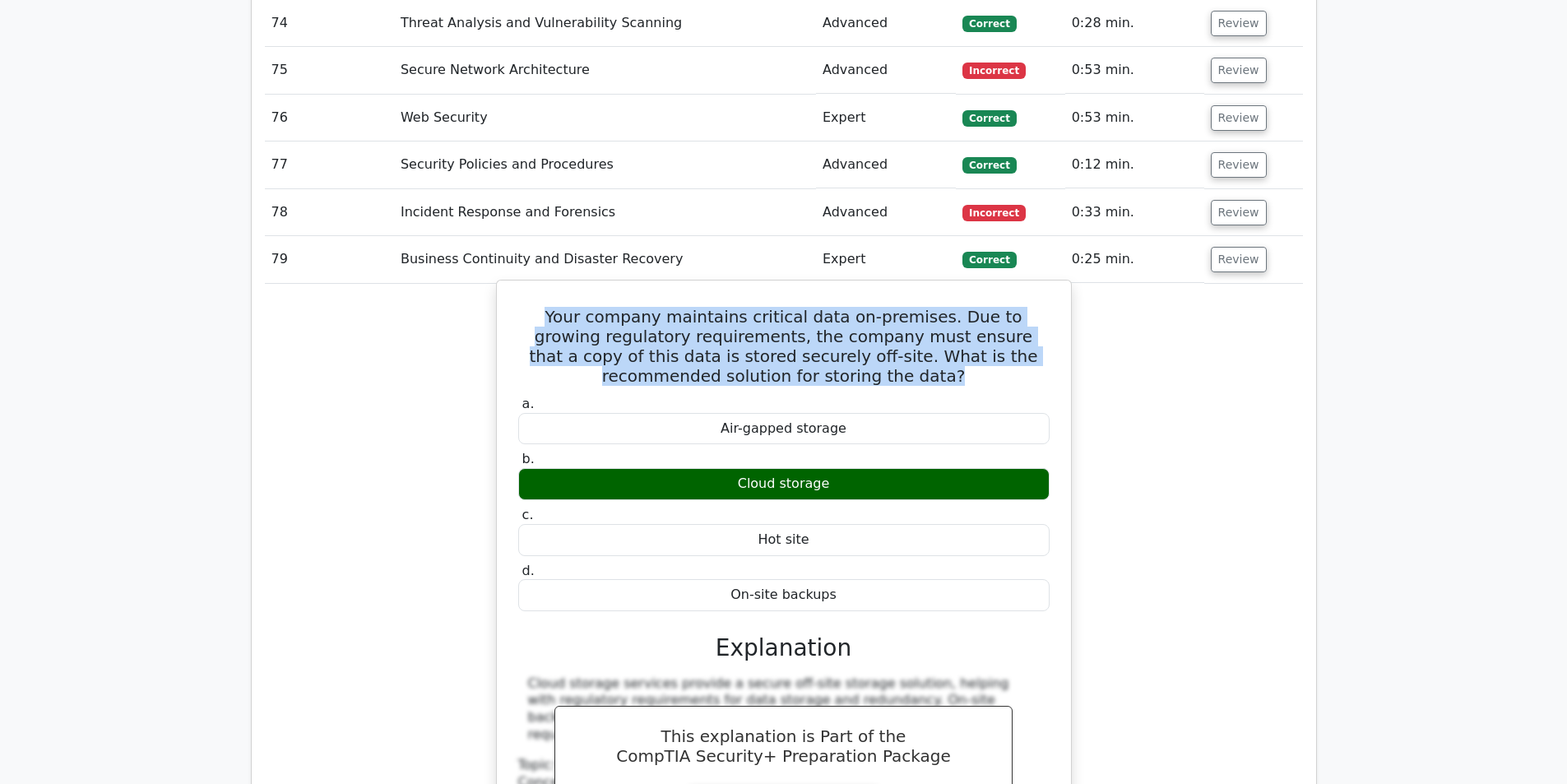
click at [812, 307] on h5 "Your company maintains critical data on-premises. Due to growing regulatory req…" at bounding box center [784, 346] width 534 height 79
click at [880, 307] on h5 "Your company maintains critical data on-premises. Due to growing regulatory req…" at bounding box center [784, 346] width 534 height 79
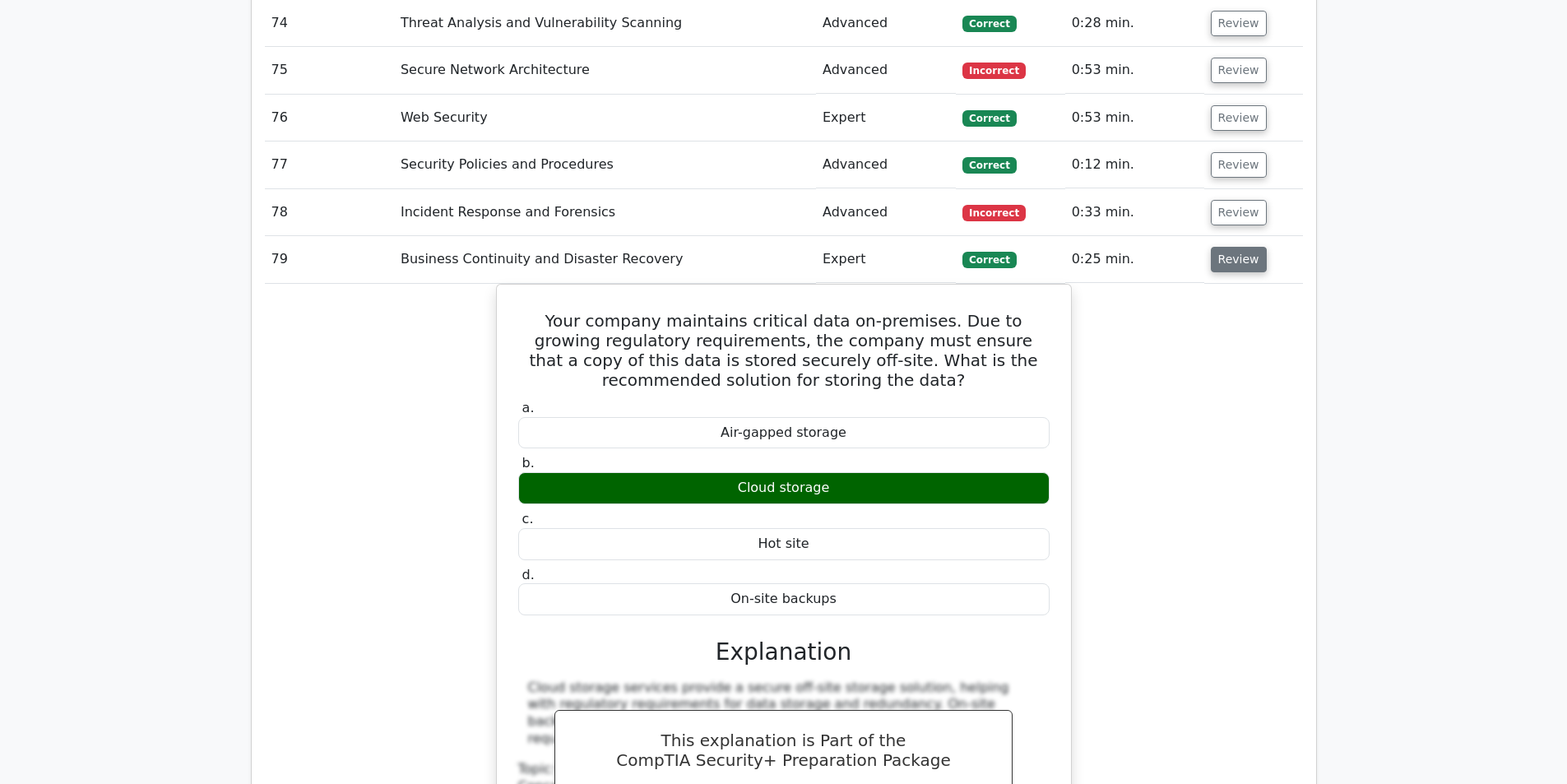
click at [1230, 246] on button "Review" at bounding box center [1239, 259] width 56 height 25
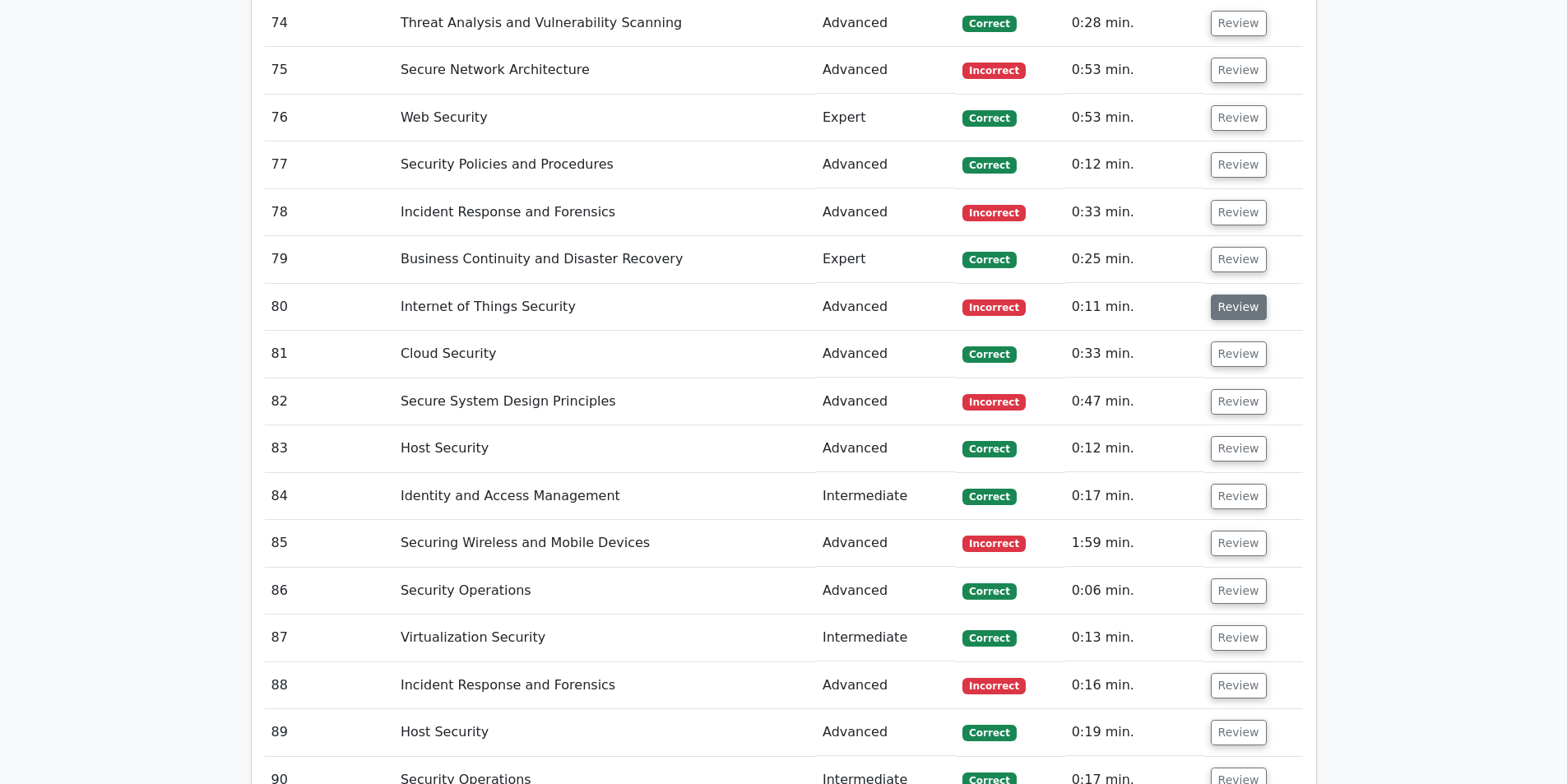
click at [1217, 295] on button "Review" at bounding box center [1239, 307] width 56 height 25
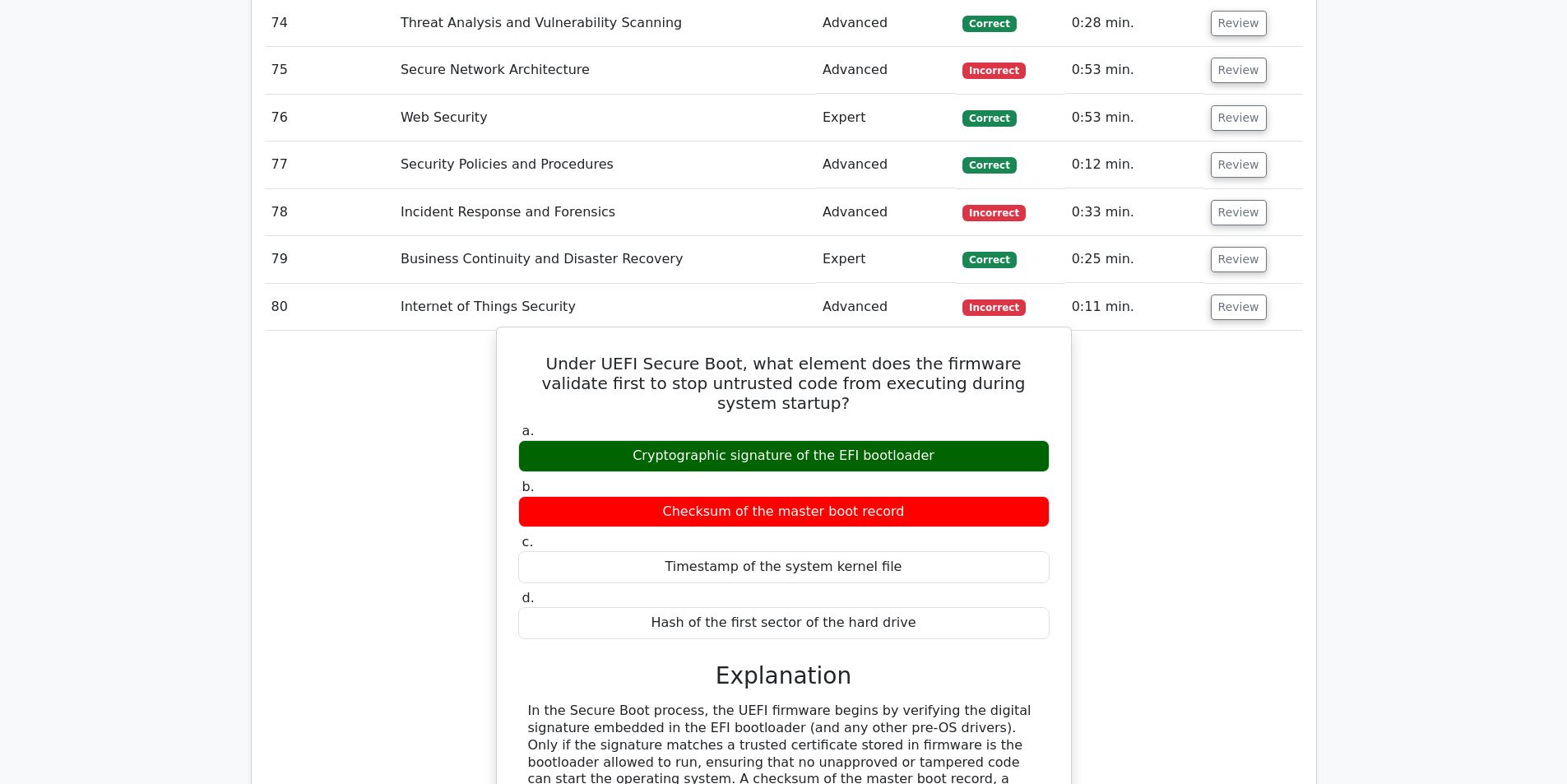
click at [824, 354] on h5 "Under UEFI Secure Boot, what element does the firmware validate first to stop u…" at bounding box center [784, 384] width 534 height 59
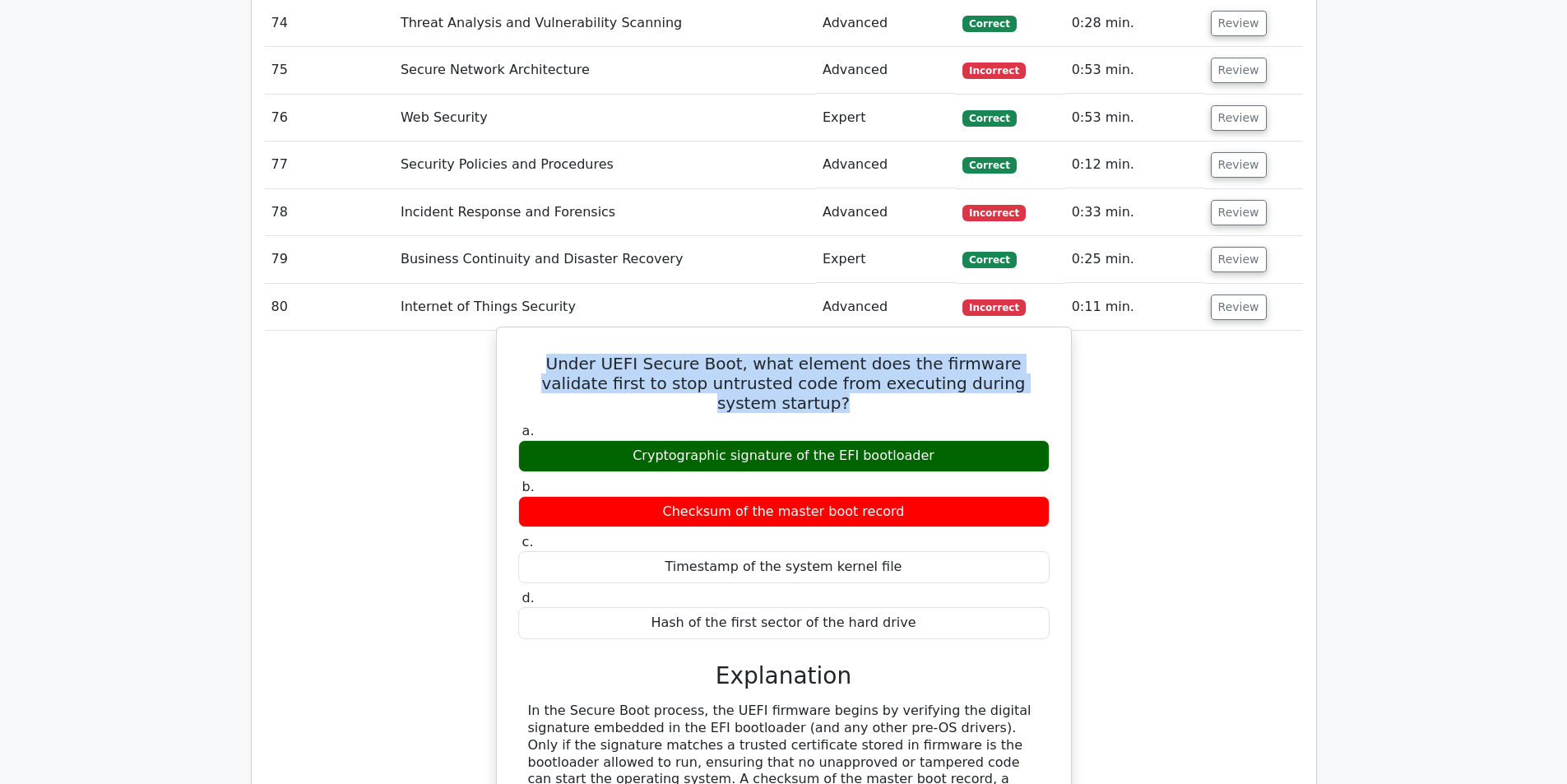
click at [824, 354] on h5 "Under UEFI Secure Boot, what element does the firmware validate first to stop u…" at bounding box center [784, 384] width 534 height 59
click at [1008, 354] on h5 "Under UEFI Secure Boot, what element does the firmware validate first to stop u…" at bounding box center [784, 384] width 534 height 59
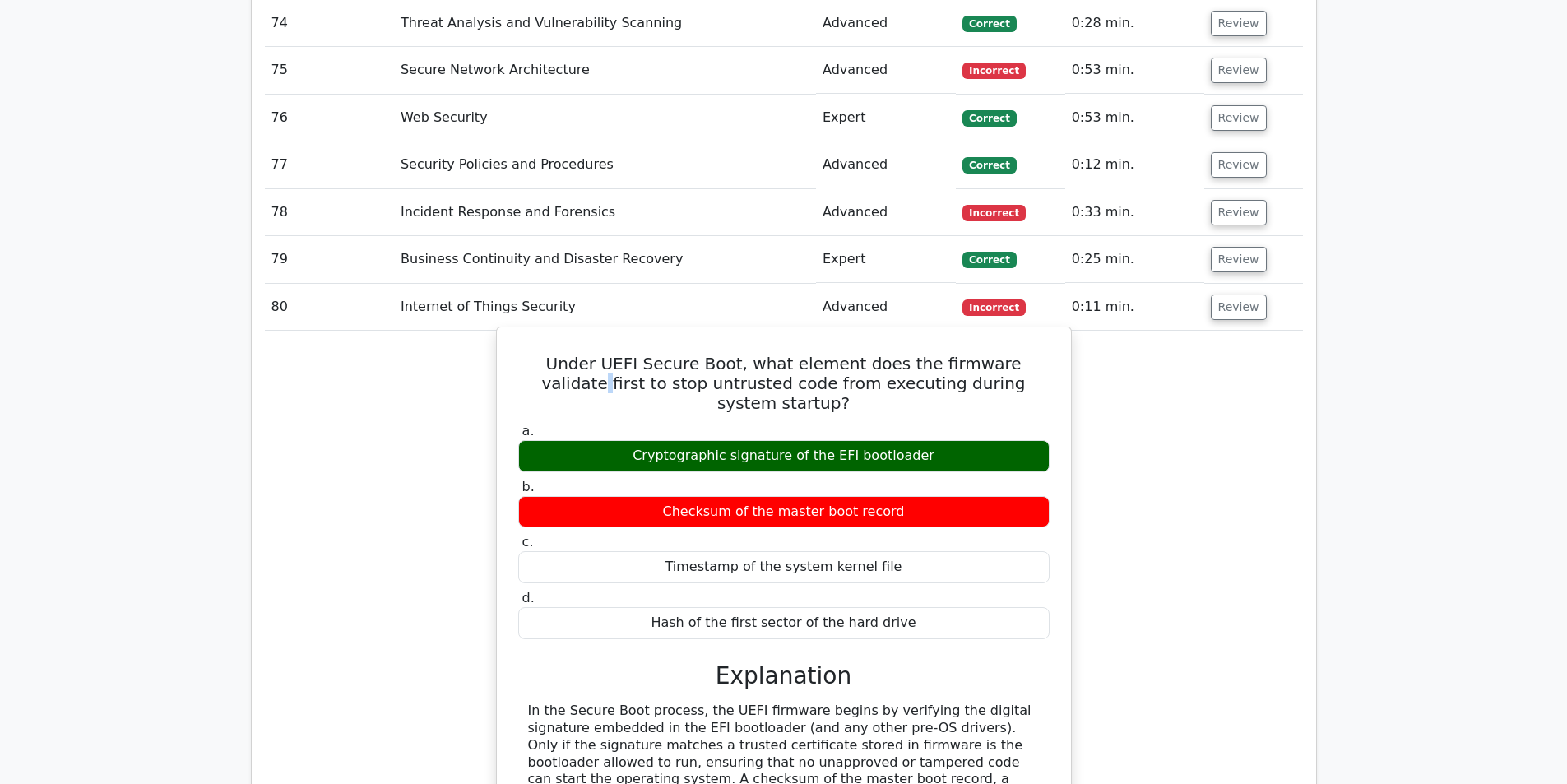
click at [1008, 354] on h5 "Under UEFI Secure Boot, what element does the firmware validate first to stop u…" at bounding box center [784, 384] width 534 height 59
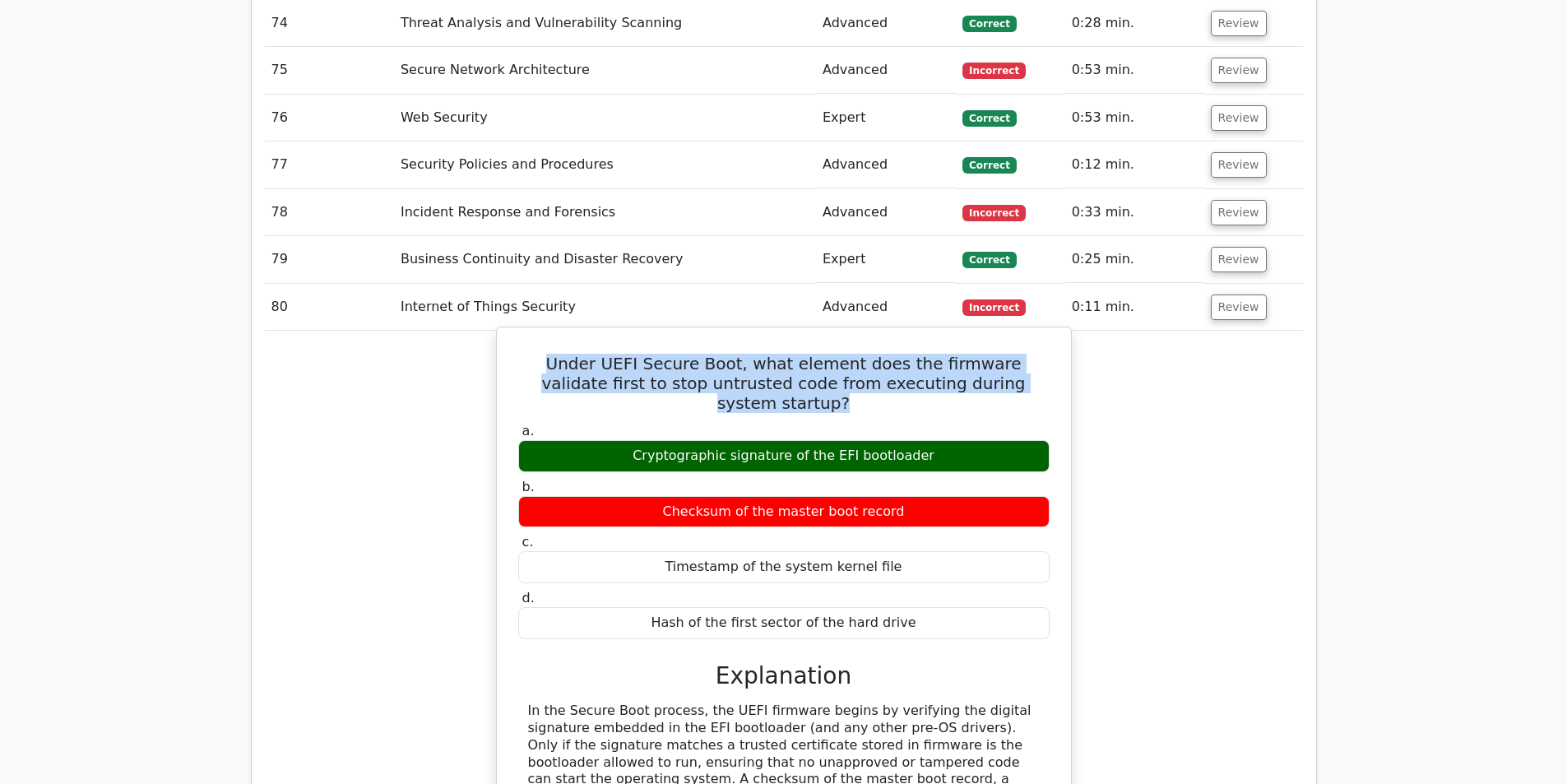
click at [1008, 354] on h5 "Under UEFI Secure Boot, what element does the firmware validate first to stop u…" at bounding box center [784, 384] width 534 height 59
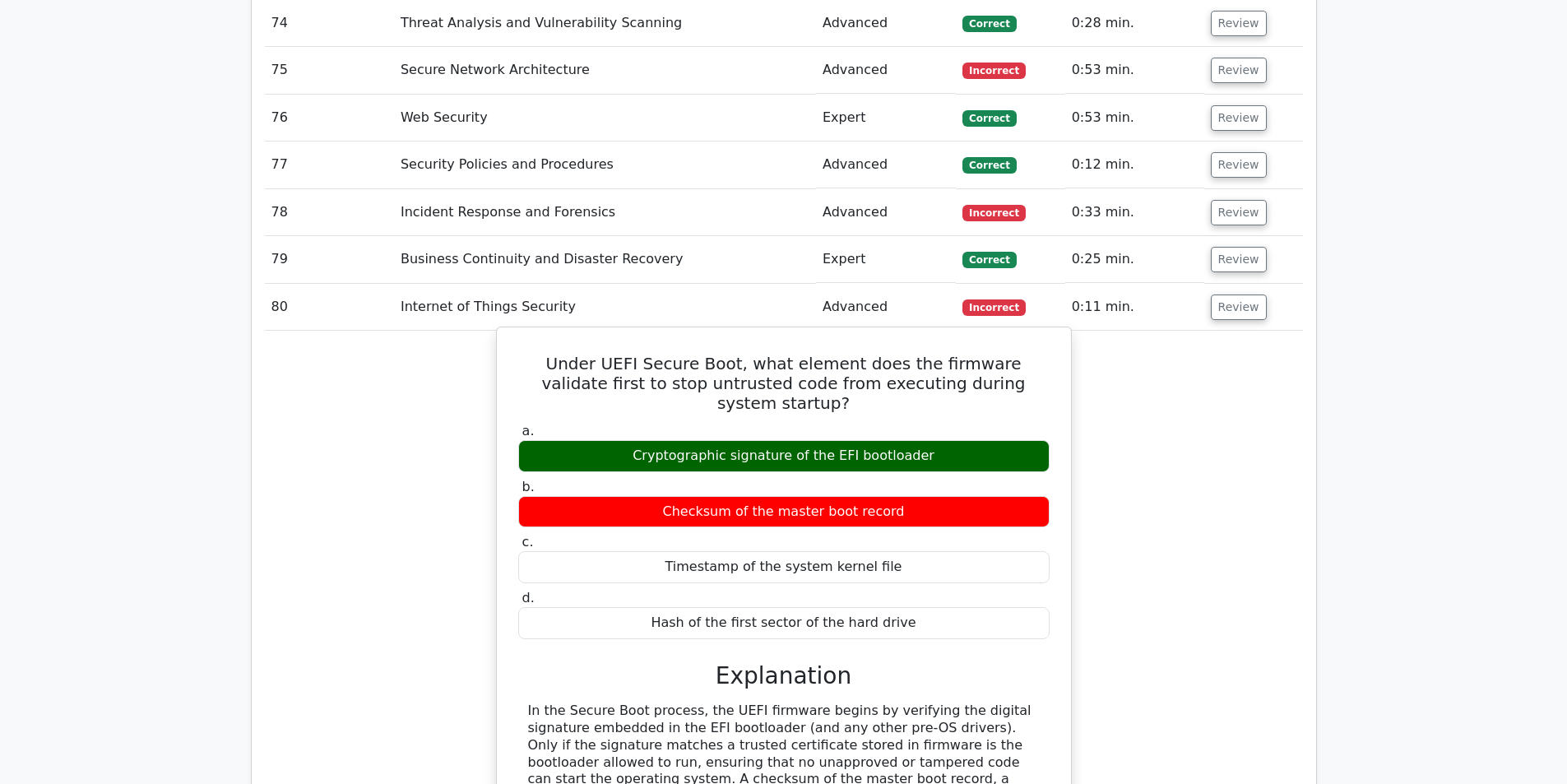
click at [702, 354] on h5 "Under UEFI Secure Boot, what element does the firmware validate first to stop u…" at bounding box center [784, 384] width 534 height 59
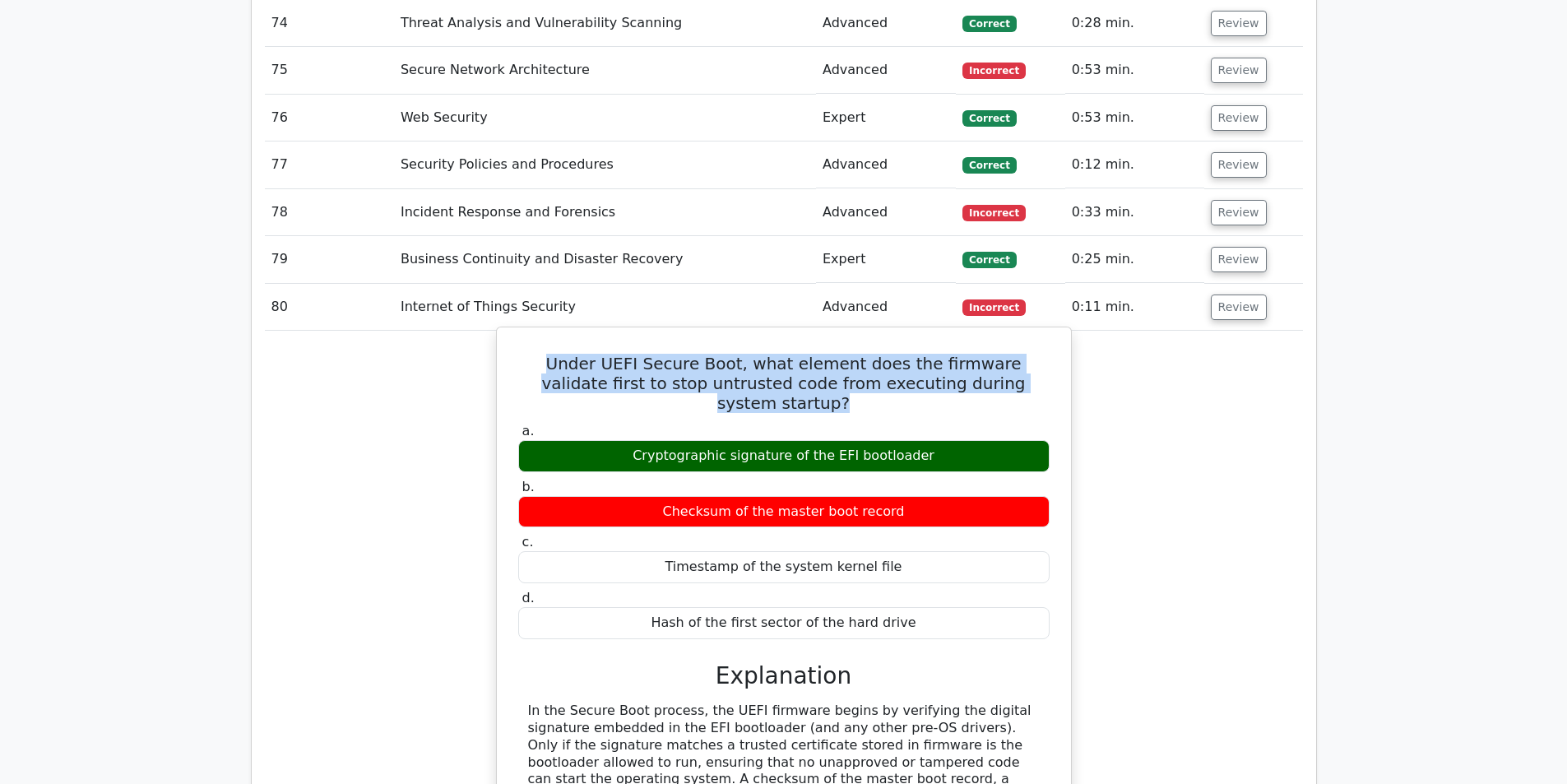
click at [702, 354] on h5 "Under UEFI Secure Boot, what element does the firmware validate first to stop u…" at bounding box center [784, 384] width 534 height 59
click at [735, 336] on div "Under UEFI Secure Boot, what element does the firmware validate first to stop u…" at bounding box center [784, 616] width 561 height 565
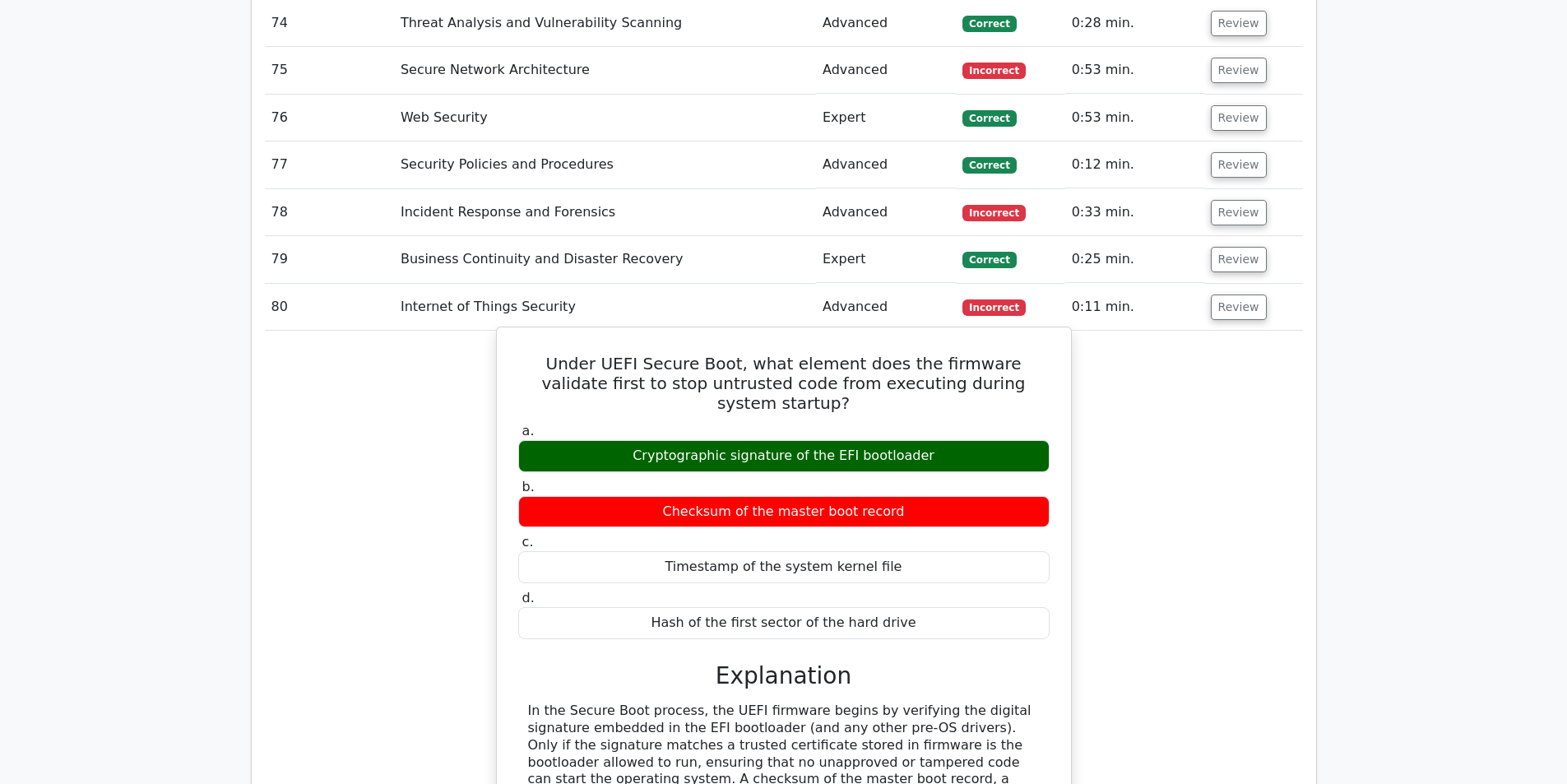
click at [724, 354] on h5 "Under UEFI Secure Boot, what element does the firmware validate first to stop u…" at bounding box center [784, 384] width 534 height 59
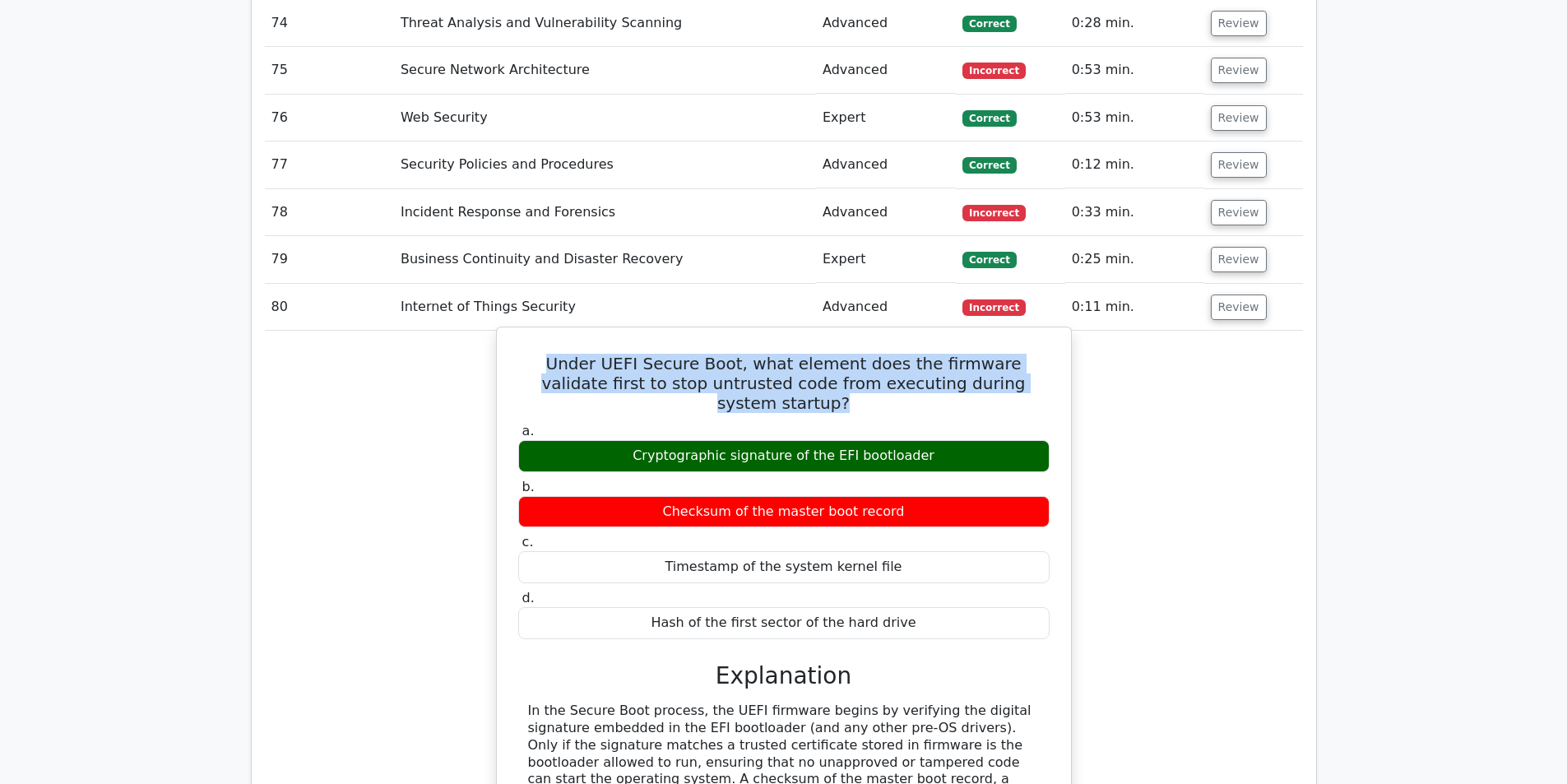
click at [724, 354] on h5 "Under UEFI Secure Boot, what element does the firmware validate first to stop u…" at bounding box center [784, 384] width 534 height 59
click at [744, 354] on h5 "Under UEFI Secure Boot, what element does the firmware validate first to stop u…" at bounding box center [784, 384] width 534 height 59
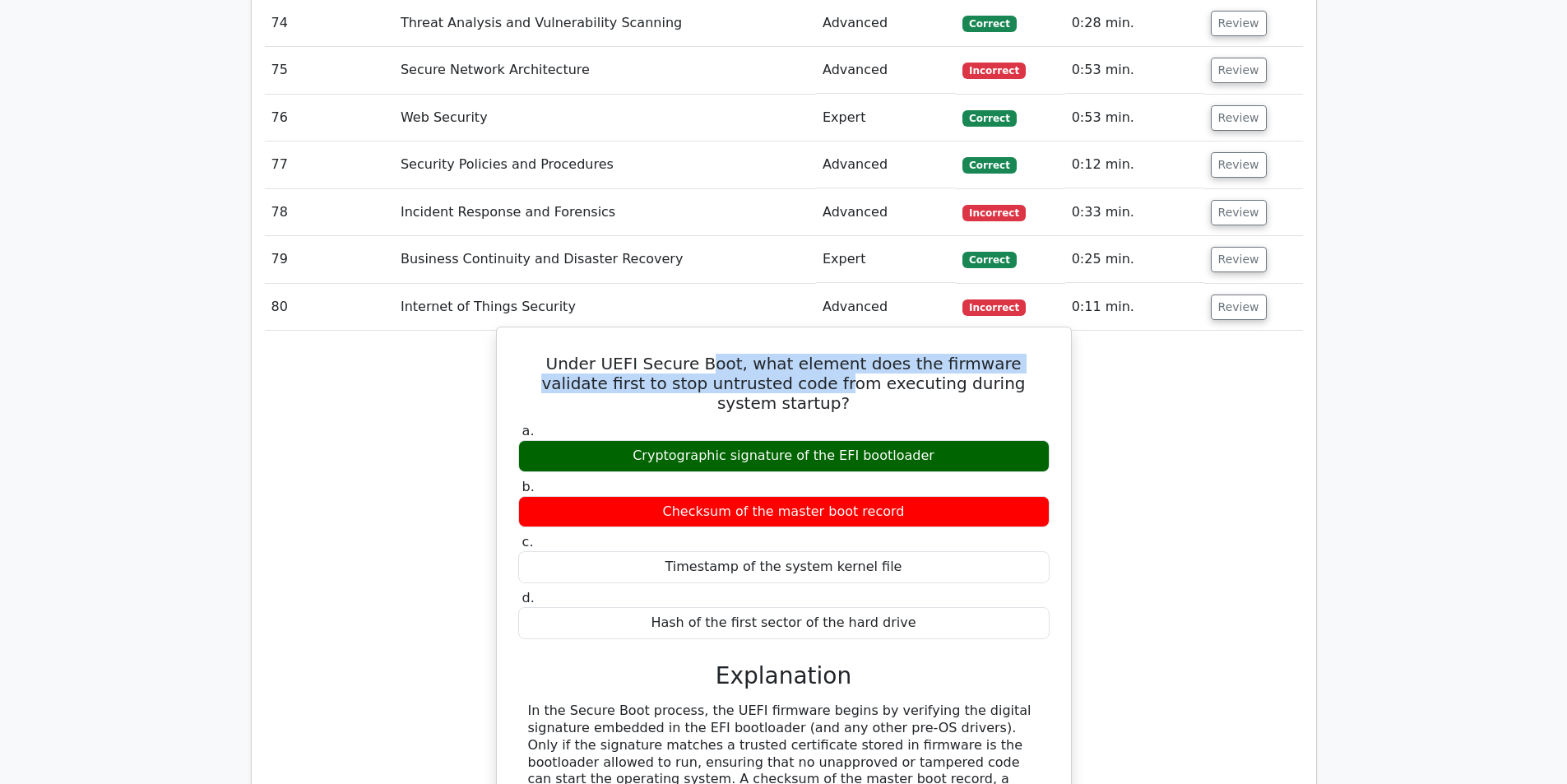
drag, startPoint x: 672, startPoint y: 306, endPoint x: 741, endPoint y: 331, distance: 73.4
click at [741, 354] on h5 "Under UEFI Secure Boot, what element does the firmware validate first to stop u…" at bounding box center [784, 384] width 534 height 59
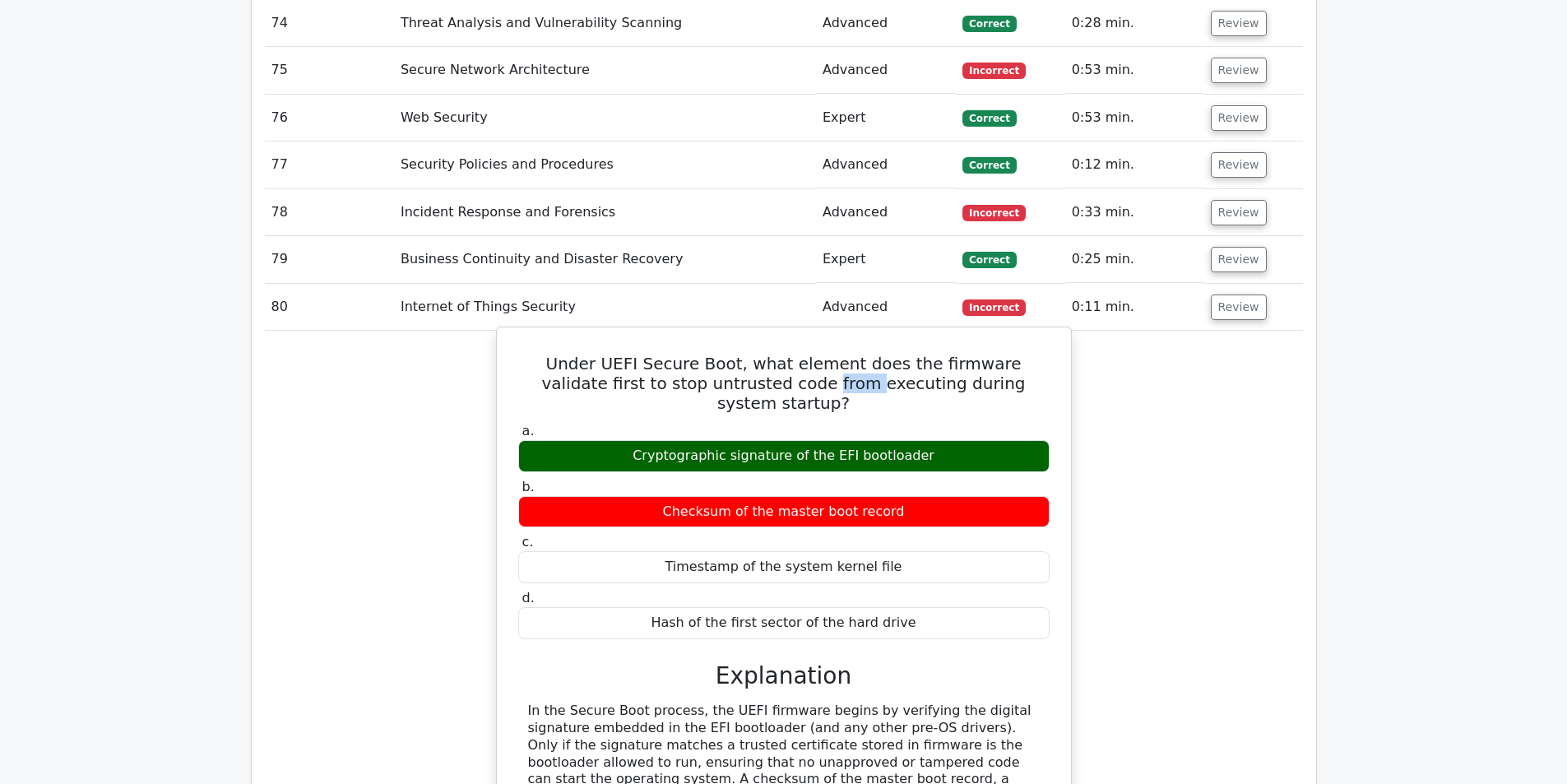
click at [741, 354] on h5 "Under UEFI Secure Boot, what element does the firmware validate first to stop u…" at bounding box center [784, 384] width 534 height 59
click at [784, 440] on div "Cryptographic signature of the EFI bootloader" at bounding box center [784, 455] width 532 height 32
drag, startPoint x: 800, startPoint y: 392, endPoint x: 795, endPoint y: 399, distance: 8.6
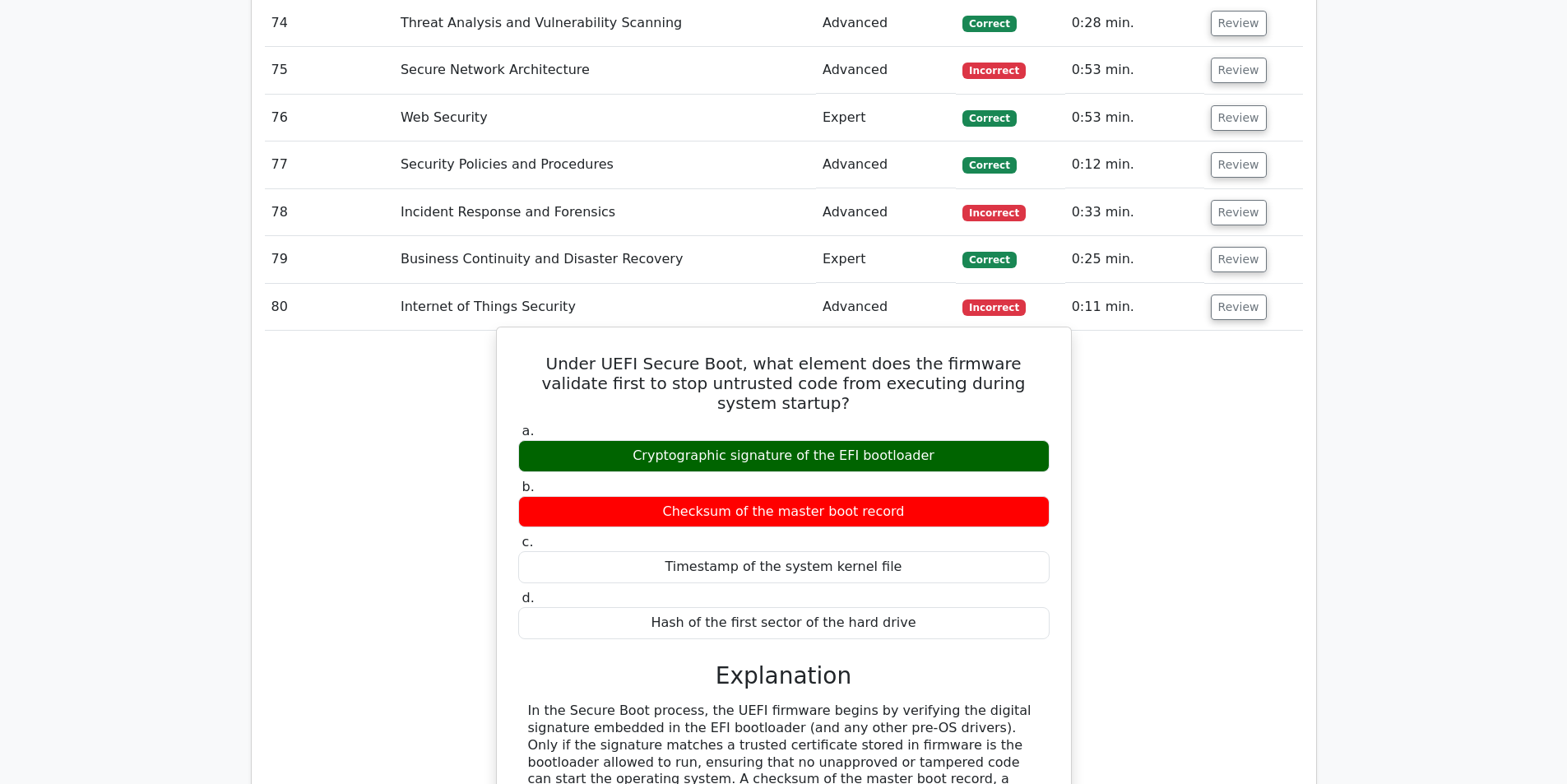
click at [799, 440] on div "Cryptographic signature of the EFI bootloader" at bounding box center [784, 455] width 532 height 32
click at [798, 496] on div "Checksum of the master boot record" at bounding box center [784, 511] width 532 height 32
click at [814, 496] on div "Checksum of the master boot record" at bounding box center [784, 511] width 532 height 32
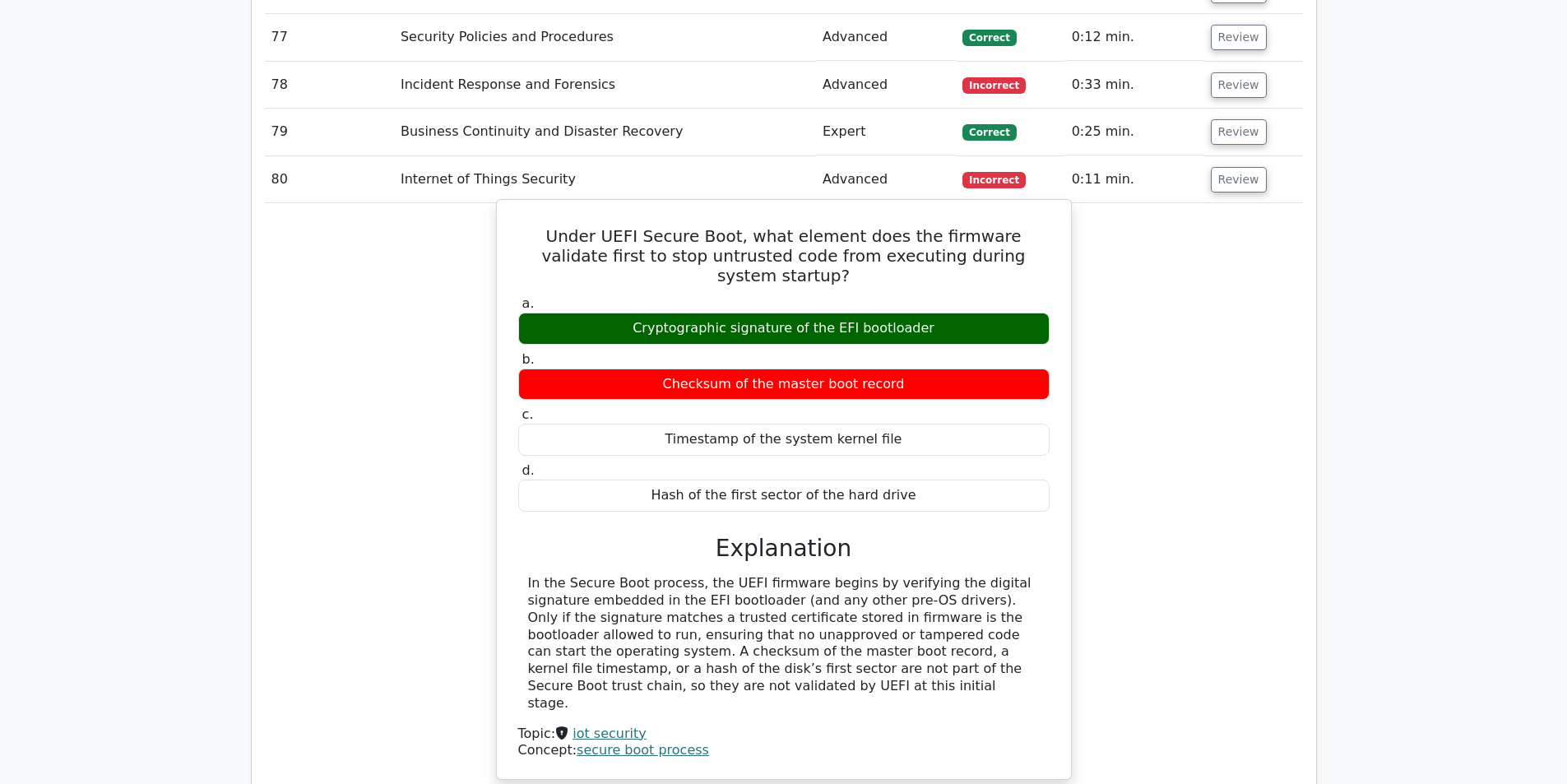
scroll to position [5755, 0]
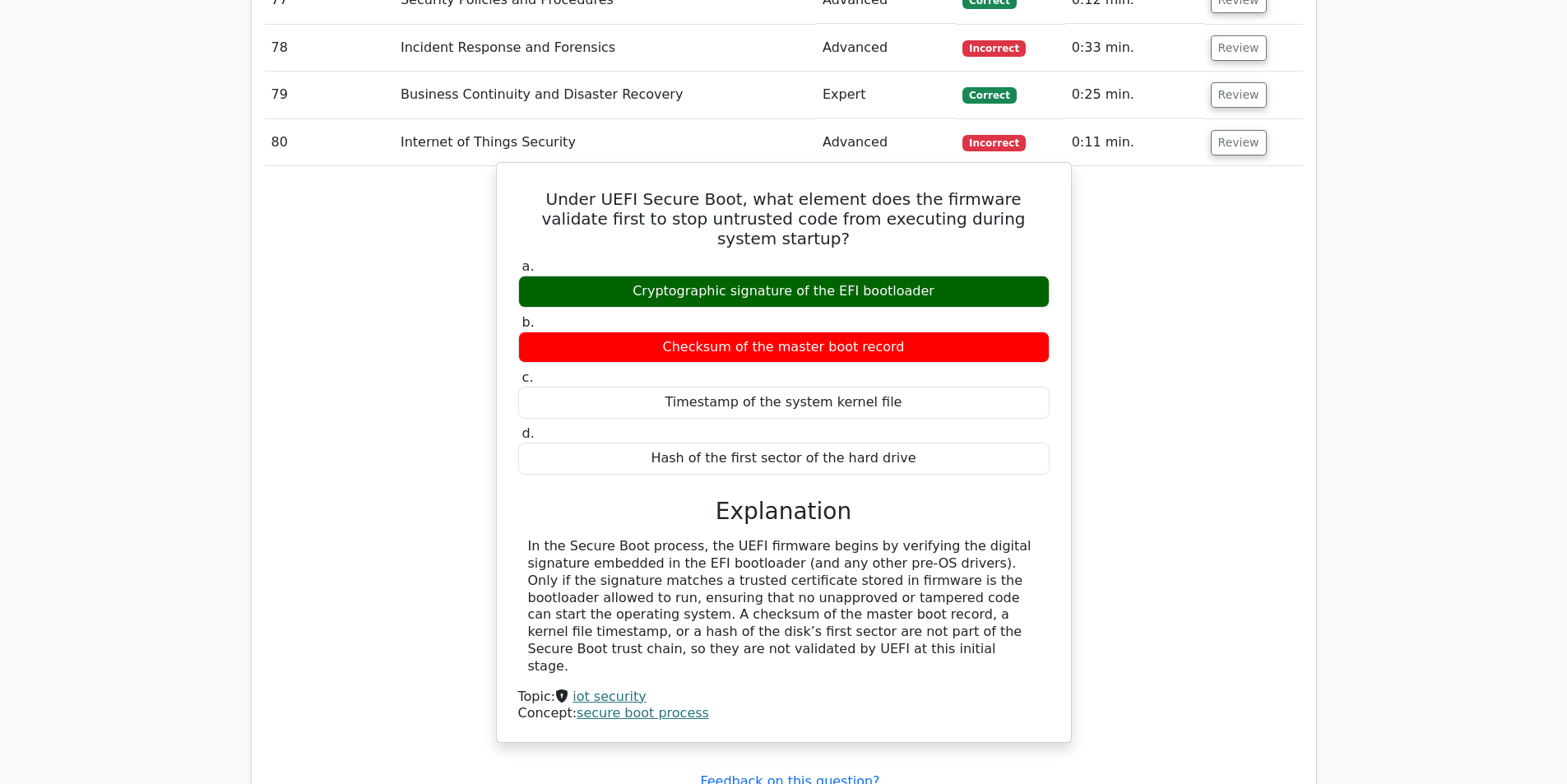
click at [670, 538] on div "In the Secure Boot process, the UEFI firmware begins by verifying the digital s…" at bounding box center [784, 606] width 512 height 136
drag, startPoint x: 702, startPoint y: 477, endPoint x: 919, endPoint y: 481, distance: 217.0
click at [919, 538] on div "In the Secure Boot process, the UEFI firmware begins by verifying the digital s…" at bounding box center [784, 606] width 512 height 136
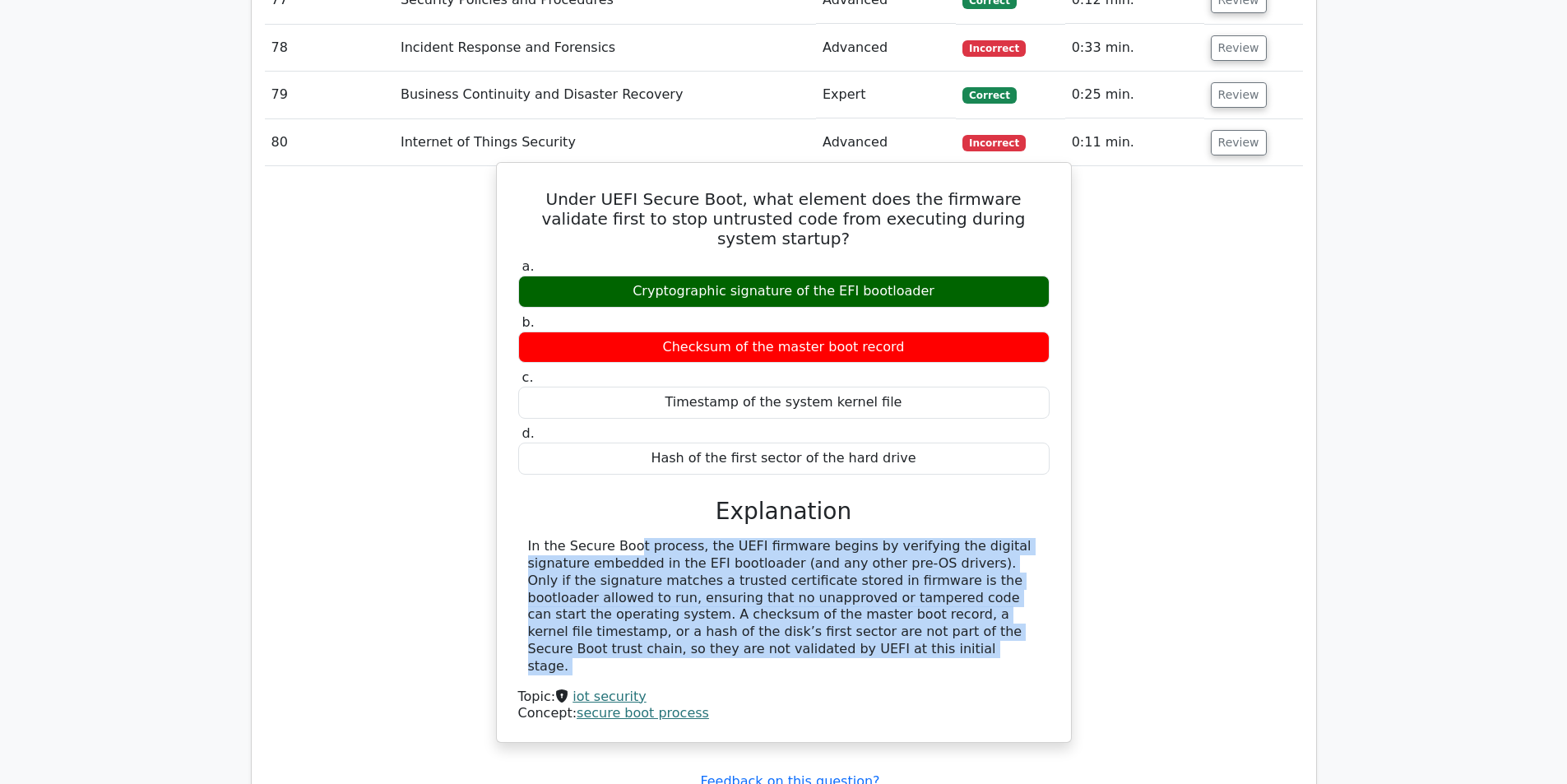
click at [919, 538] on div "In the Secure Boot process, the UEFI firmware begins by verifying the digital s…" at bounding box center [784, 606] width 512 height 136
click at [865, 538] on div "In the Secure Boot process, the UEFI firmware begins by verifying the digital s…" at bounding box center [784, 606] width 512 height 136
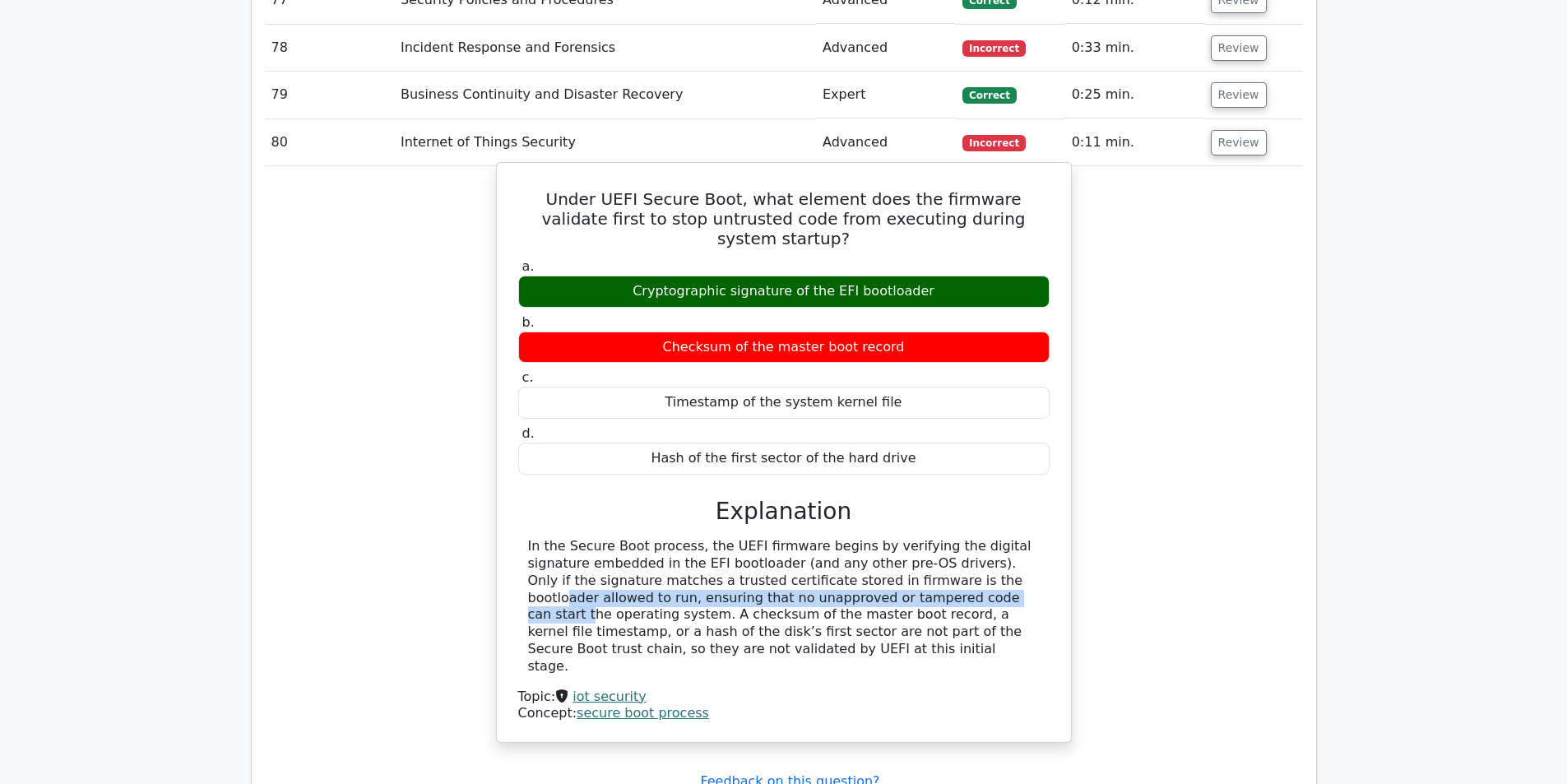
drag, startPoint x: 782, startPoint y: 497, endPoint x: 770, endPoint y: 520, distance: 25.9
click at [770, 538] on div "In the Secure Boot process, the UEFI firmware begins by verifying the digital s…" at bounding box center [784, 606] width 512 height 136
click at [770, 538] on div "In the Secure Boot process, the UEFI firmware begins by verifying the digital s…" at bounding box center [784, 606] width 512 height 136
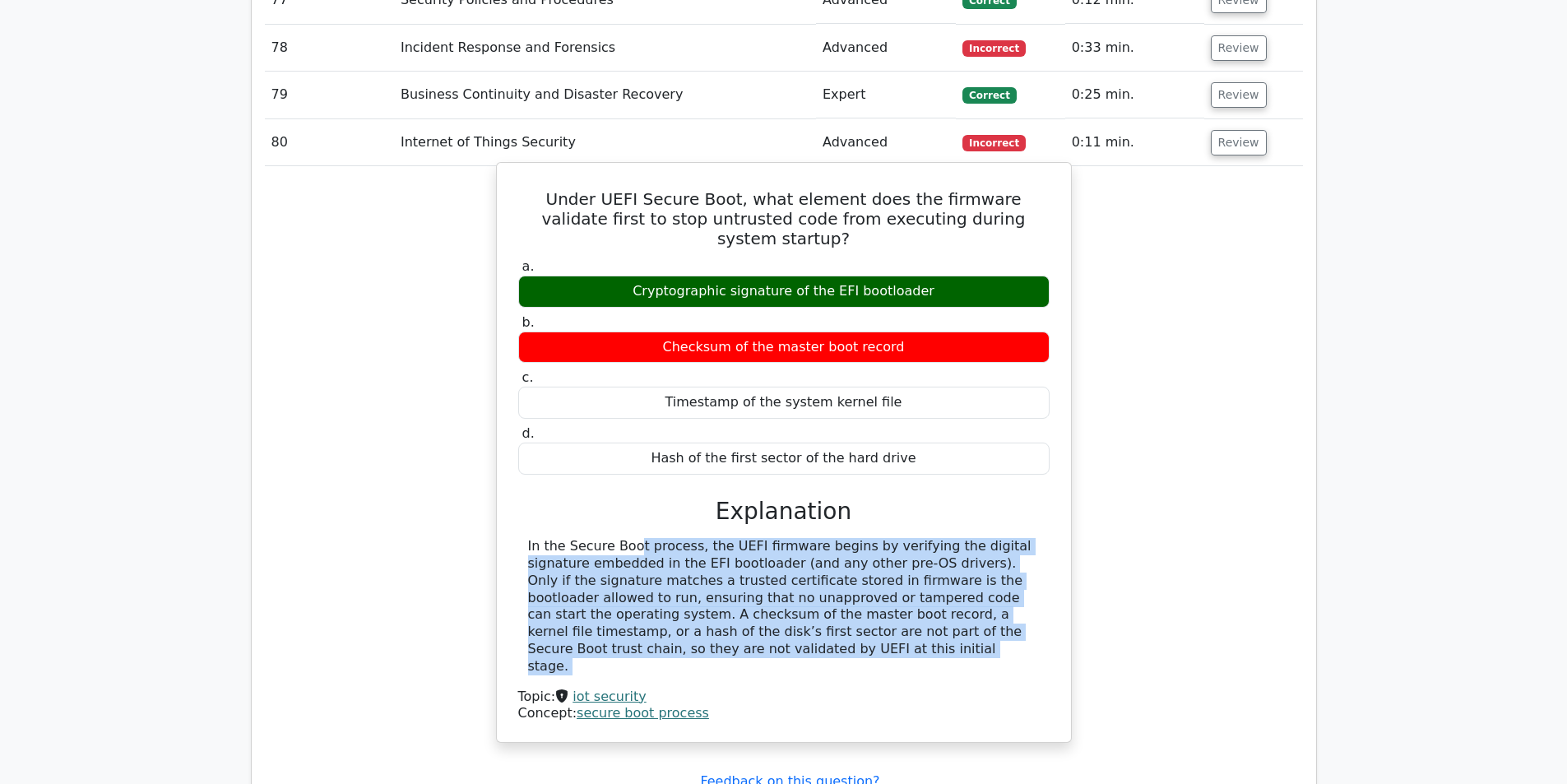
drag, startPoint x: 770, startPoint y: 520, endPoint x: 808, endPoint y: 525, distance: 38.3
click at [770, 538] on div "In the Secure Boot process, the UEFI firmware begins by verifying the digital s…" at bounding box center [784, 606] width 512 height 136
click at [810, 538] on div "In the Secure Boot process, the UEFI firmware begins by verifying the digital s…" at bounding box center [784, 606] width 512 height 136
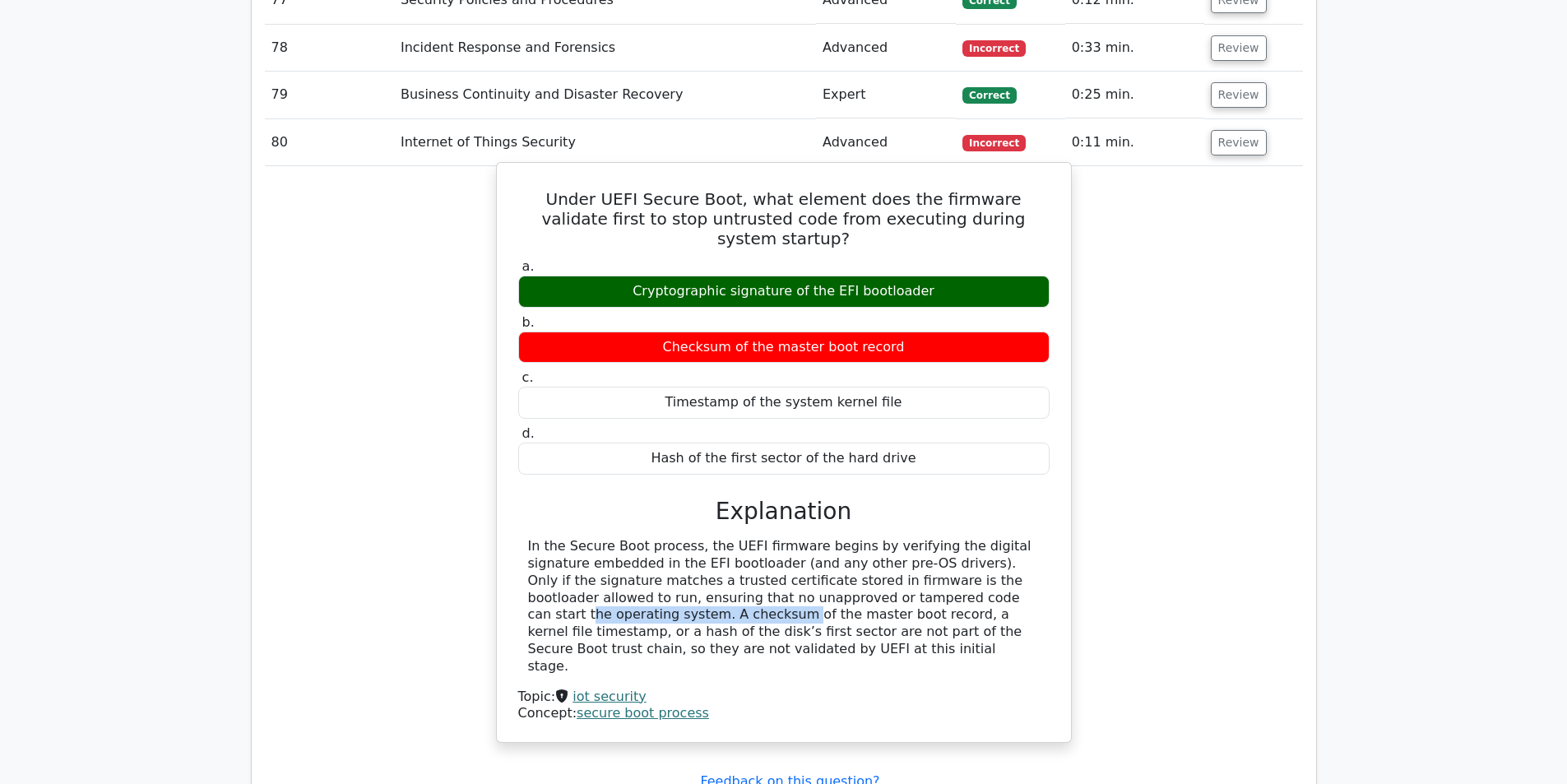
drag, startPoint x: 845, startPoint y: 512, endPoint x: 959, endPoint y: 512, distance: 114.0
click at [959, 538] on div "In the Secure Boot process, the UEFI firmware begins by verifying the digital s…" at bounding box center [784, 606] width 512 height 136
click at [893, 538] on div "In the Secure Boot process, the UEFI firmware begins by verifying the digital s…" at bounding box center [784, 606] width 512 height 136
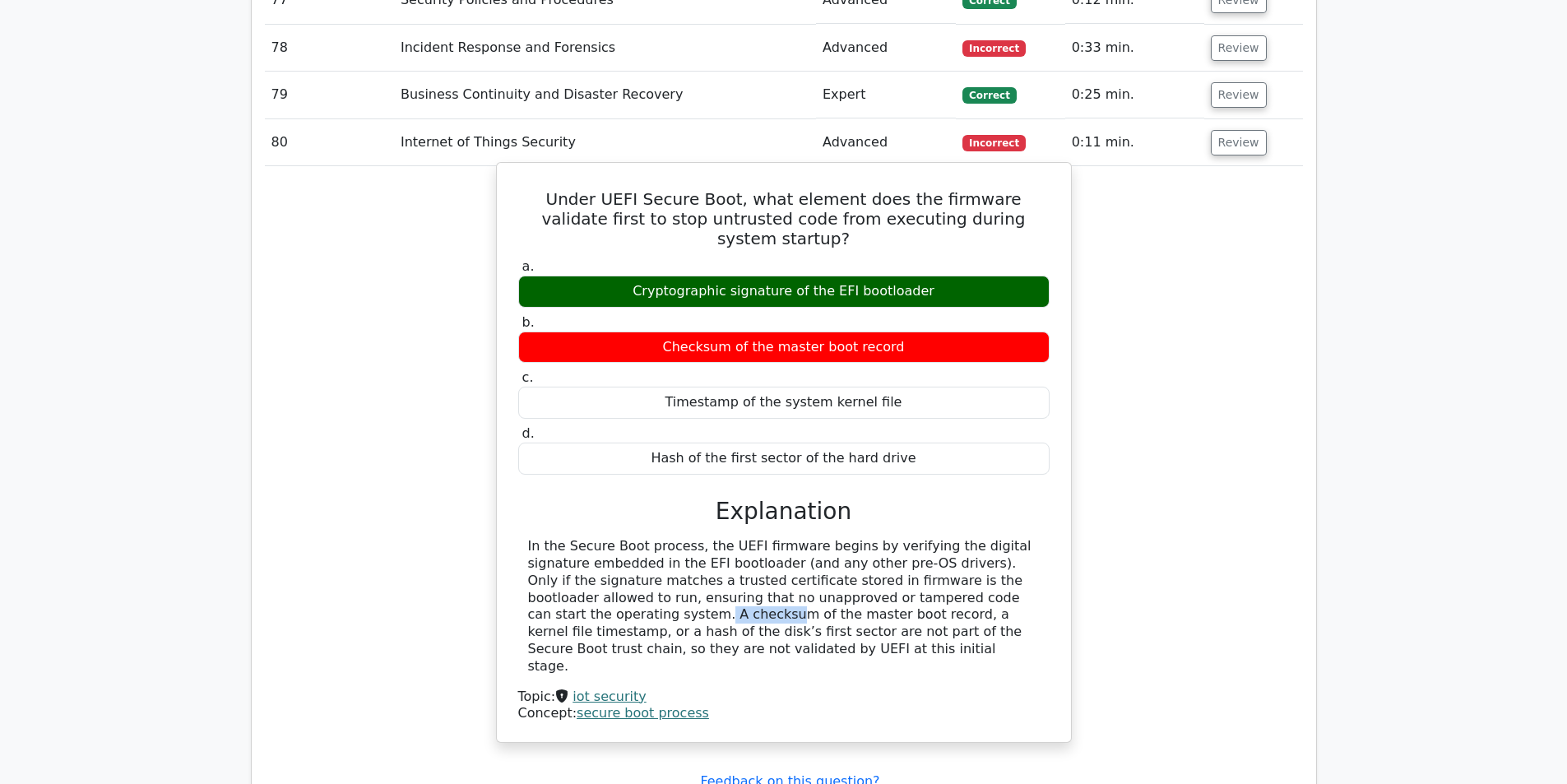
click at [893, 538] on div "In the Secure Boot process, the UEFI firmware begins by verifying the digital s…" at bounding box center [784, 606] width 512 height 136
click at [818, 538] on div "In the Secure Boot process, the UEFI firmware begins by verifying the digital s…" at bounding box center [784, 606] width 512 height 136
drag, startPoint x: 785, startPoint y: 526, endPoint x: 593, endPoint y: 568, distance: 196.5
click at [593, 568] on div "In the Secure Boot process, the UEFI firmware begins by verifying the digital s…" at bounding box center [784, 606] width 512 height 136
click at [593, 567] on div "In the Secure Boot process, the UEFI firmware begins by verifying the digital s…" at bounding box center [784, 606] width 512 height 136
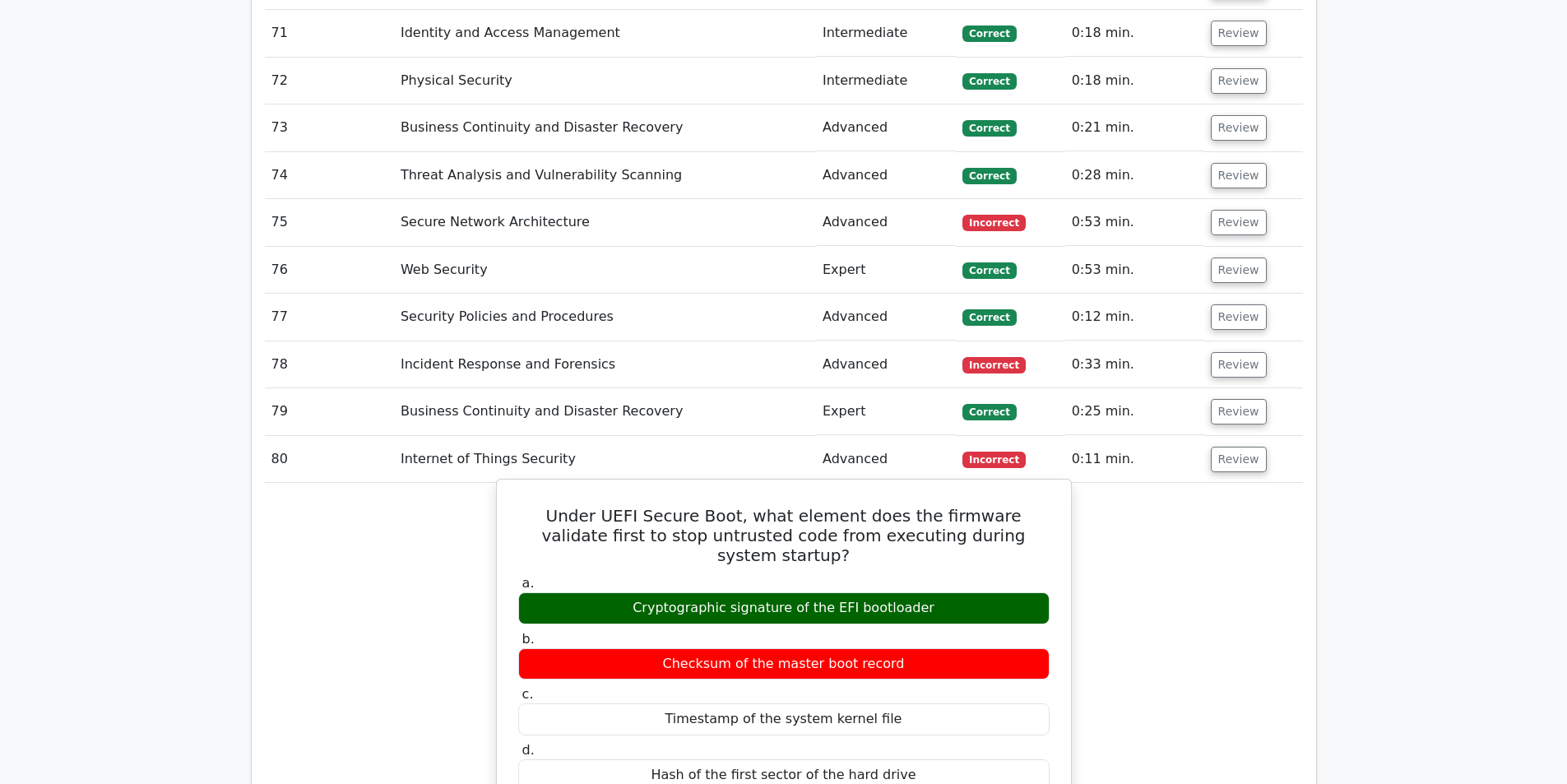
scroll to position [5427, 0]
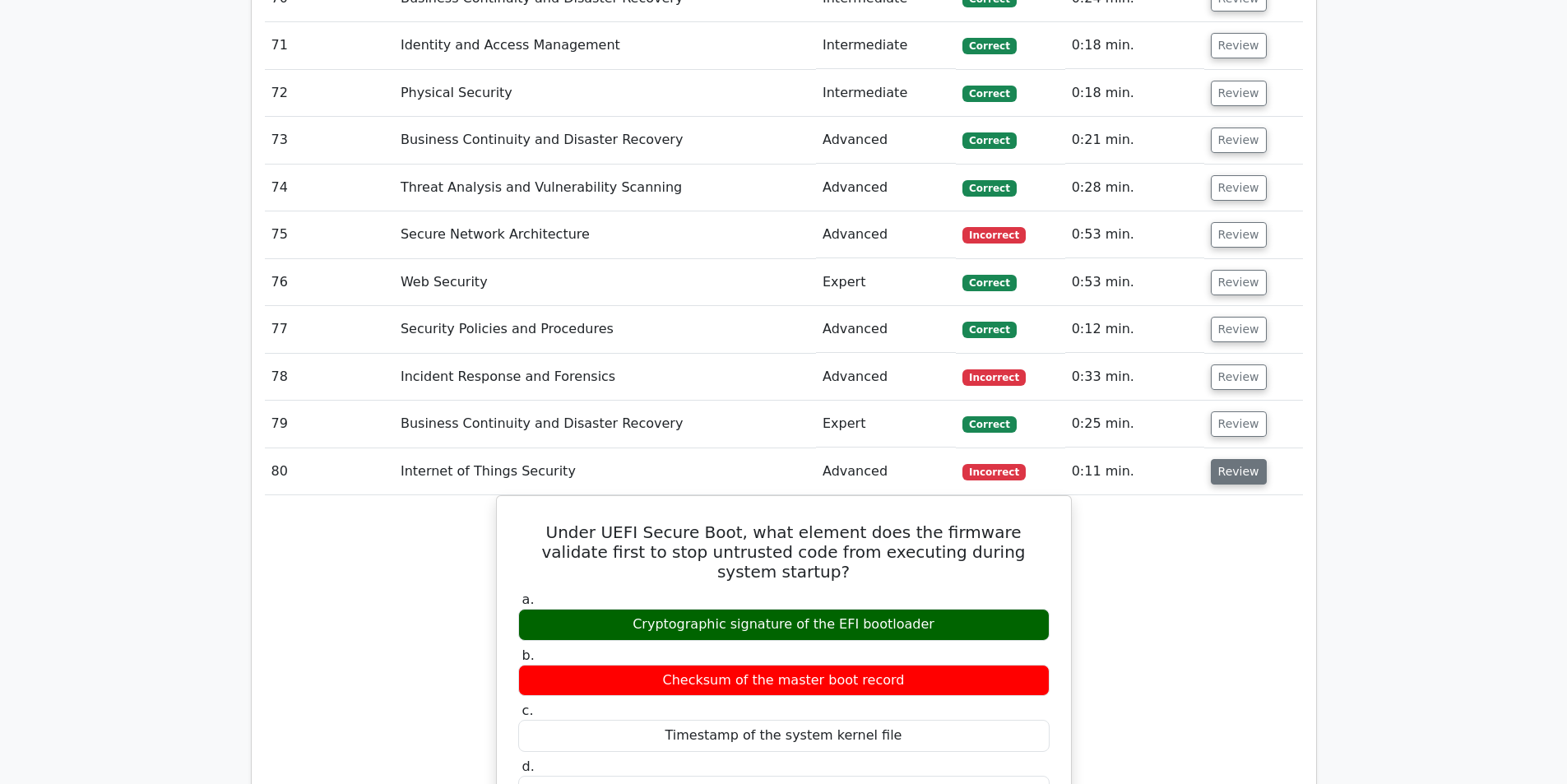
click at [1245, 459] on button "Review" at bounding box center [1239, 471] width 56 height 25
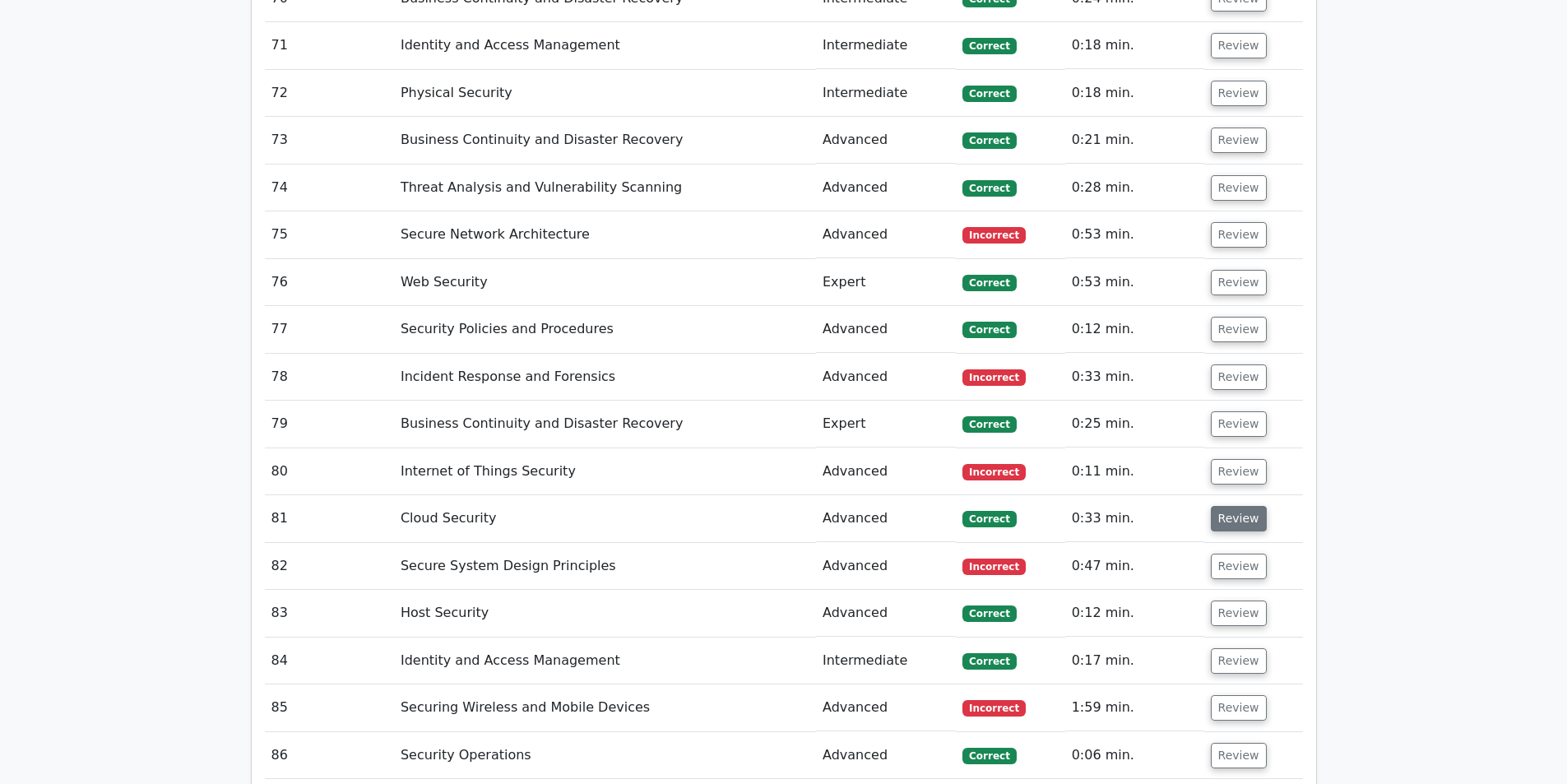
click at [1238, 506] on button "Review" at bounding box center [1239, 518] width 56 height 25
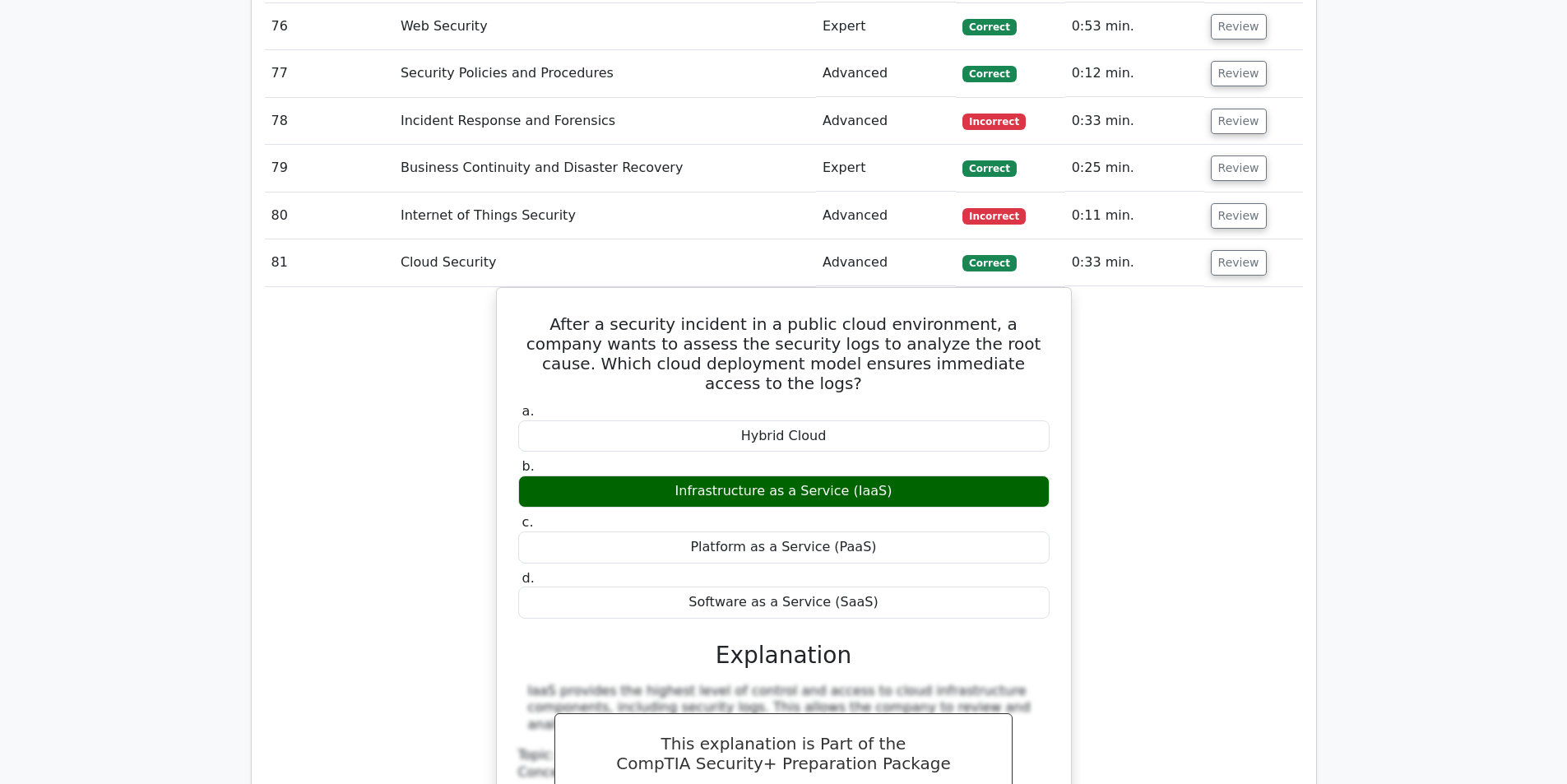
scroll to position [5673, 0]
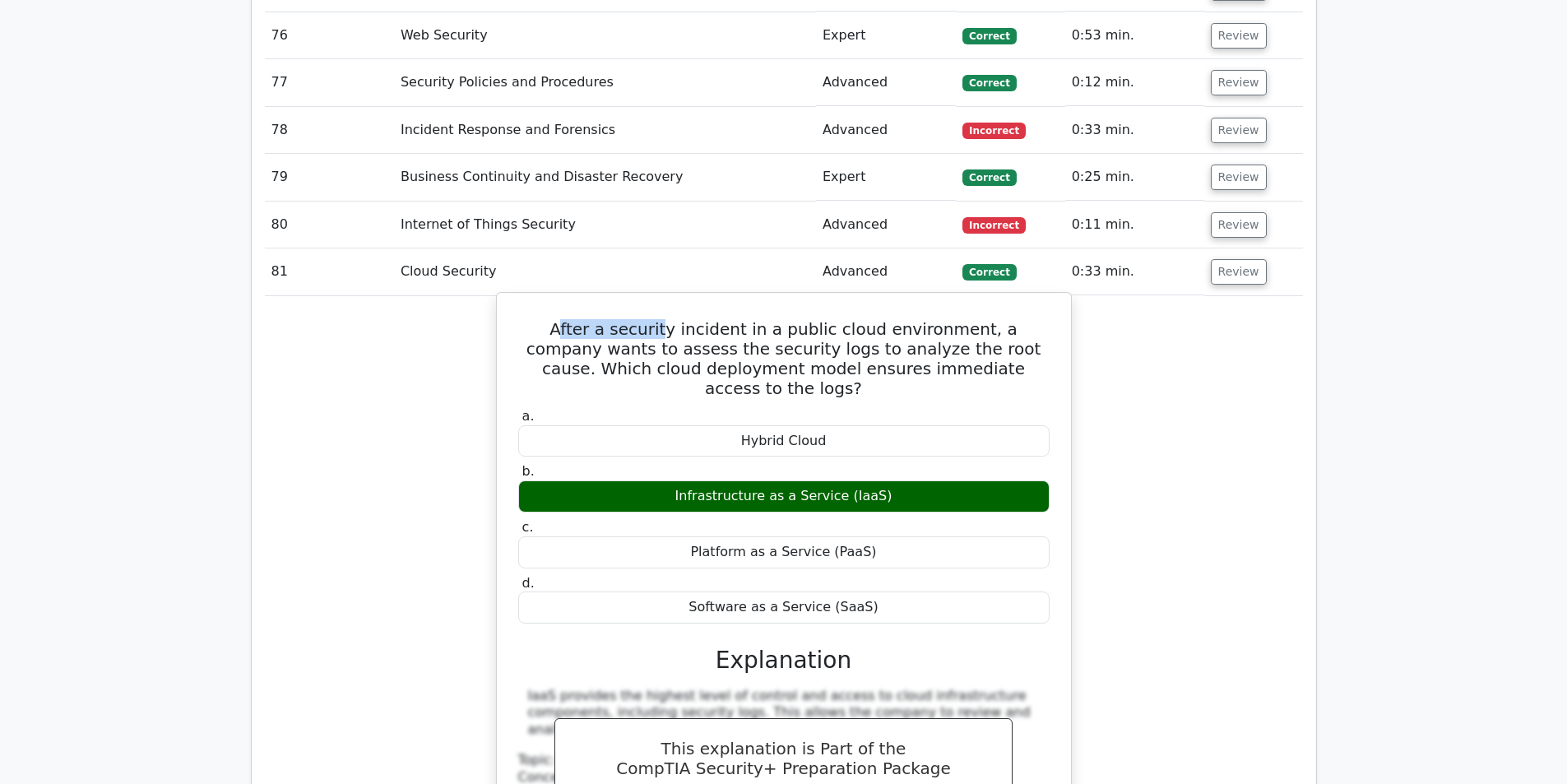
drag, startPoint x: 548, startPoint y: 274, endPoint x: 718, endPoint y: 278, distance: 170.0
click at [685, 319] on h5 "After a security incident in a public cloud environment, a company wants to ass…" at bounding box center [784, 358] width 534 height 79
click at [756, 319] on h5 "After a security incident in a public cloud environment, a company wants to ass…" at bounding box center [784, 358] width 534 height 79
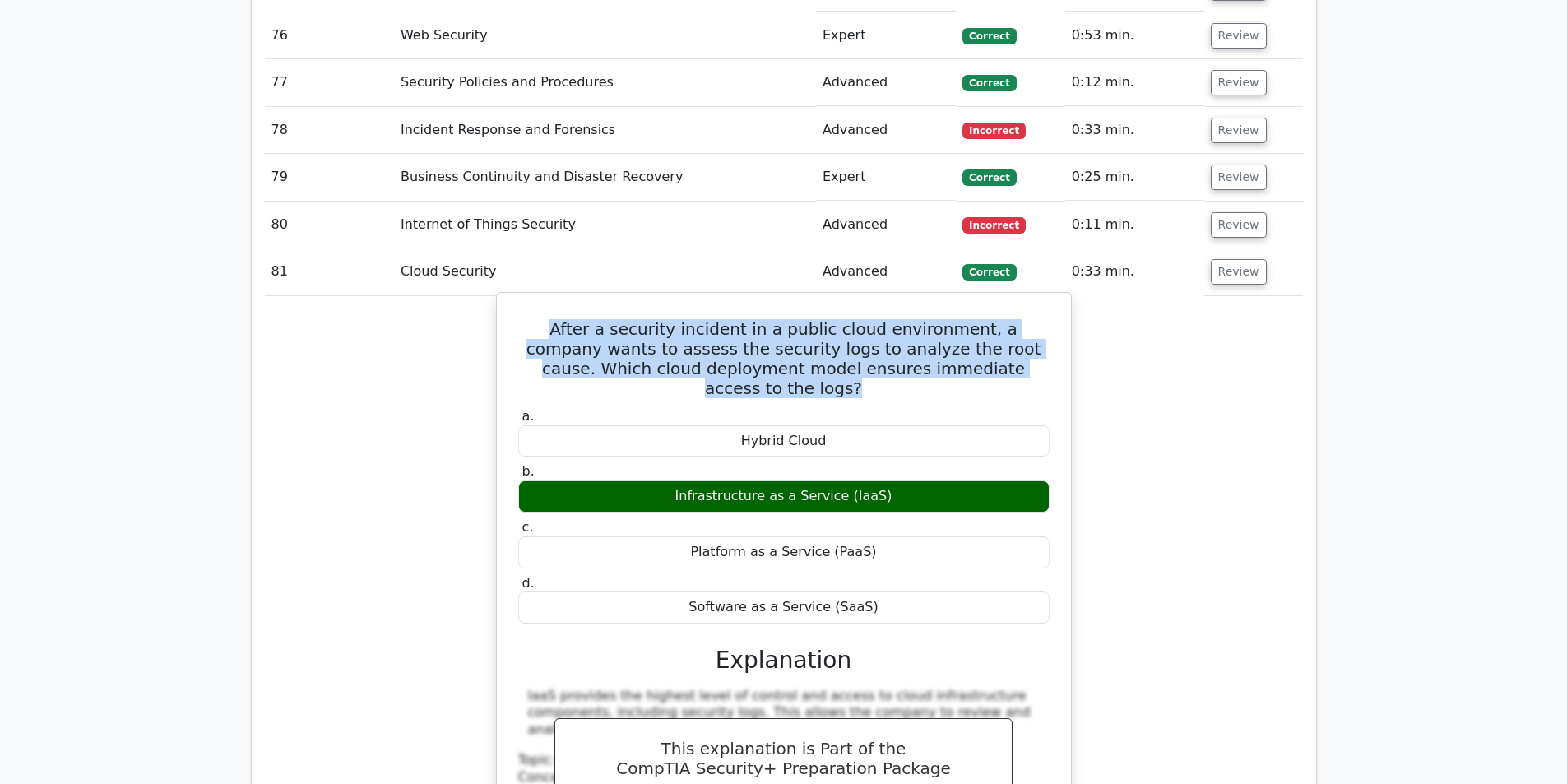
click at [756, 319] on h5 "After a security incident in a public cloud environment, a company wants to ass…" at bounding box center [784, 358] width 534 height 79
click at [817, 319] on h5 "After a security incident in a public cloud environment, a company wants to ass…" at bounding box center [784, 358] width 534 height 79
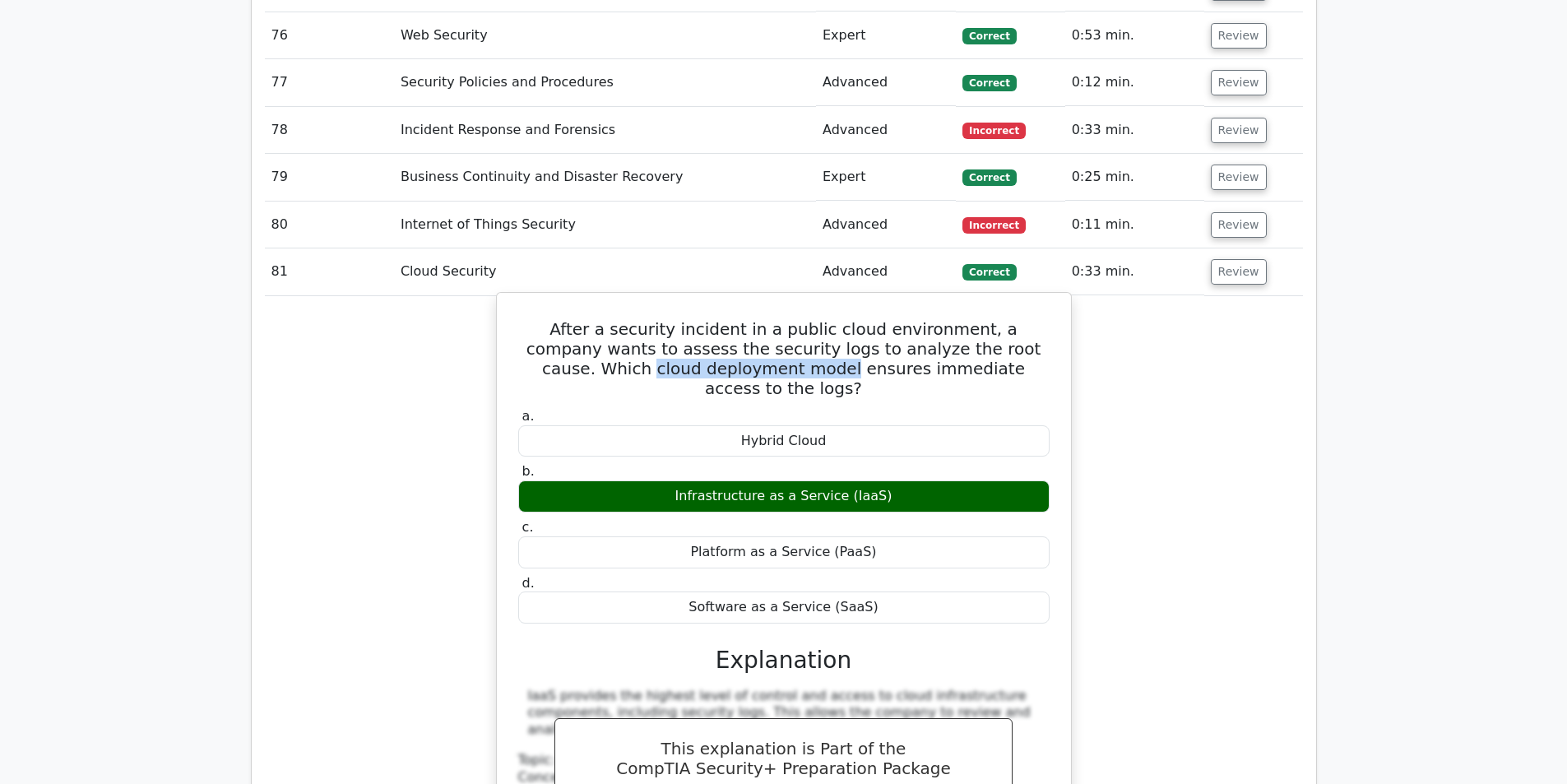
drag, startPoint x: 1011, startPoint y: 292, endPoint x: 712, endPoint y: 304, distance: 299.2
click at [712, 319] on h5 "After a security incident in a public cloud environment, a company wants to ass…" at bounding box center [784, 358] width 534 height 79
click at [860, 319] on h5 "After a security incident in a public cloud environment, a company wants to ass…" at bounding box center [784, 358] width 534 height 79
click at [965, 319] on h5 "After a security incident in a public cloud environment, a company wants to ass…" at bounding box center [784, 358] width 534 height 79
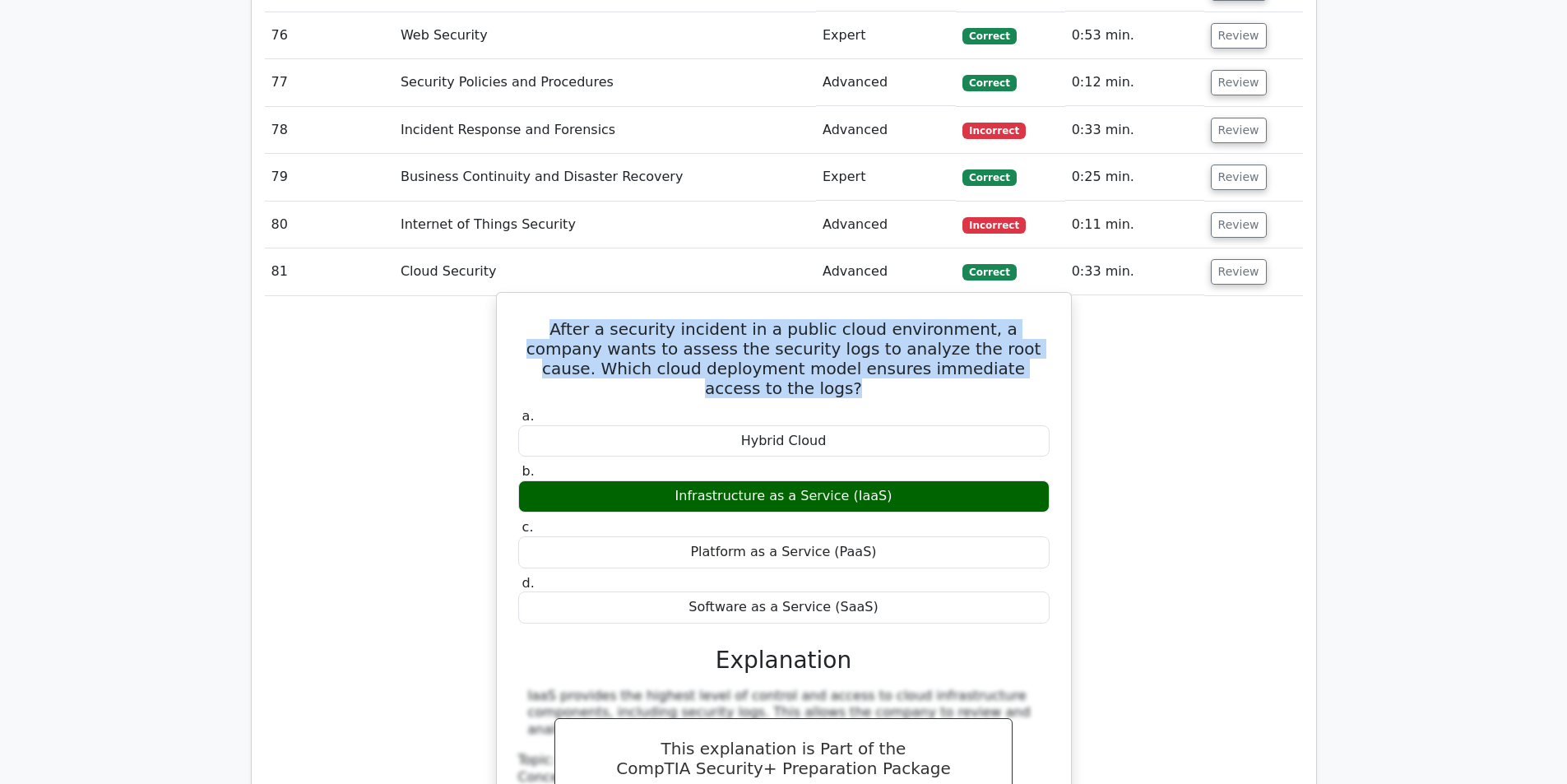
click at [965, 319] on h5 "After a security incident in a public cloud environment, a company wants to ass…" at bounding box center [784, 358] width 534 height 79
click at [948, 319] on h5 "After a security incident in a public cloud environment, a company wants to ass…" at bounding box center [784, 358] width 534 height 79
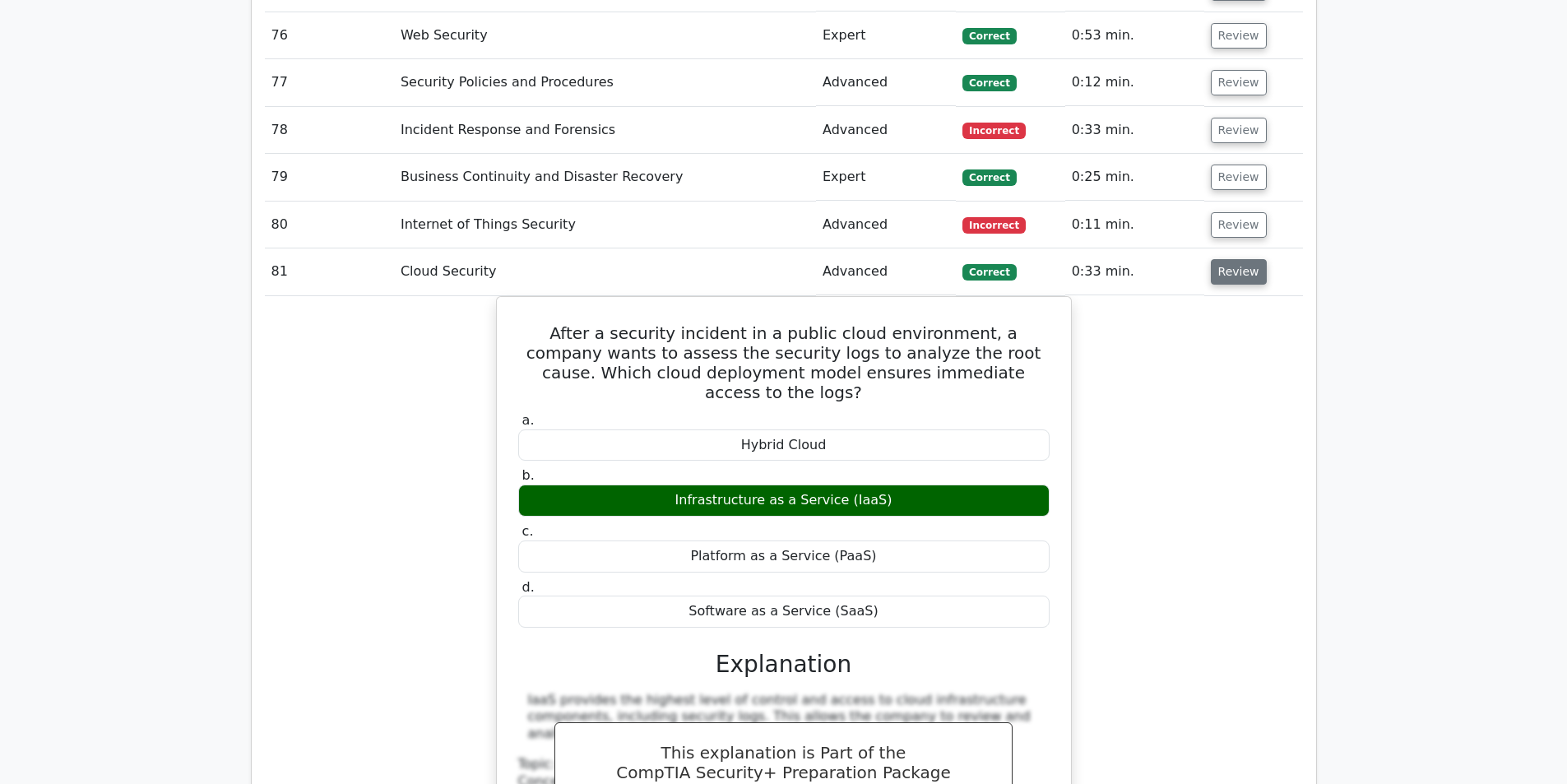
click at [1247, 259] on button "Review" at bounding box center [1239, 271] width 56 height 25
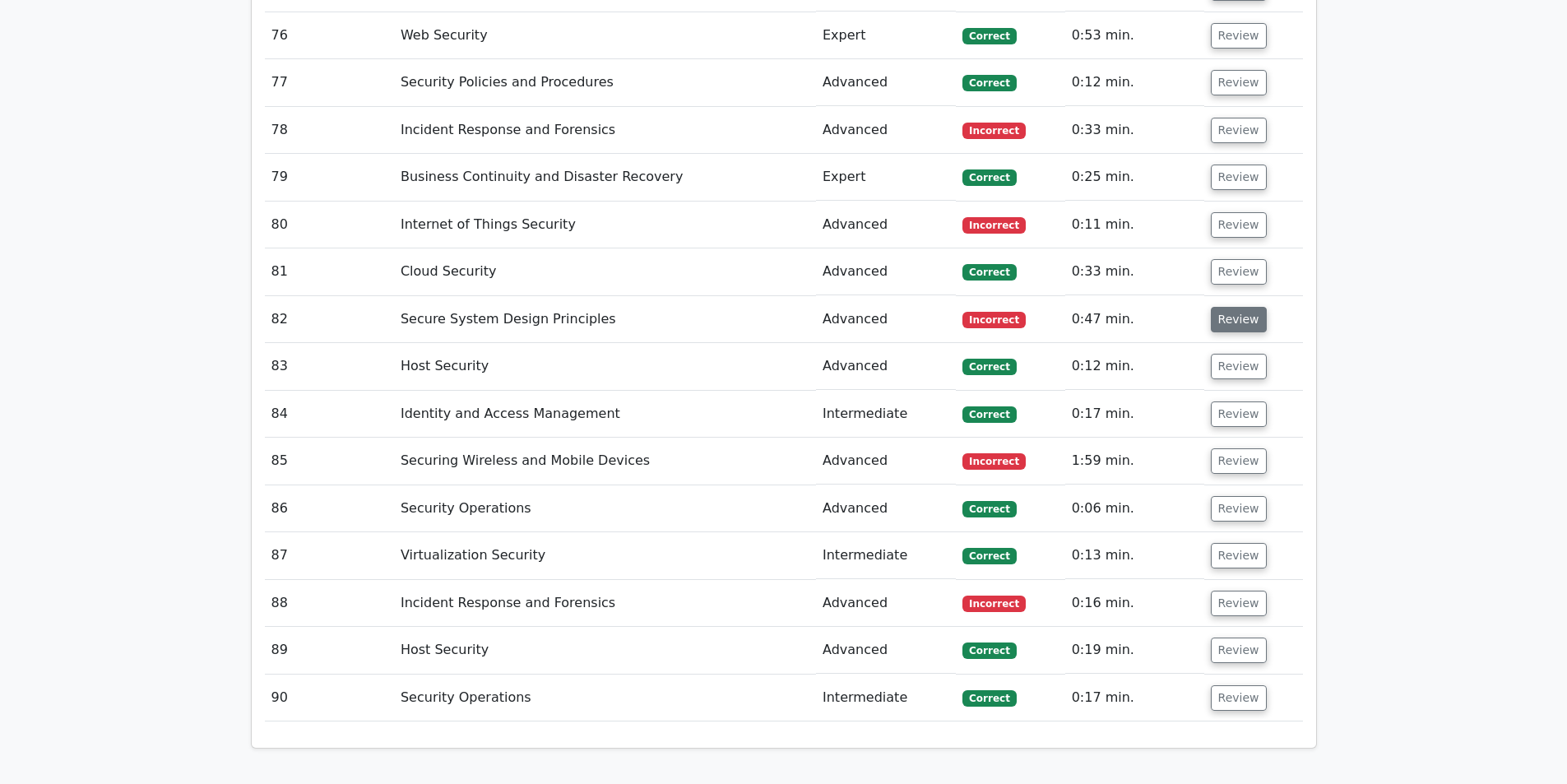
click at [1234, 307] on button "Review" at bounding box center [1239, 319] width 56 height 25
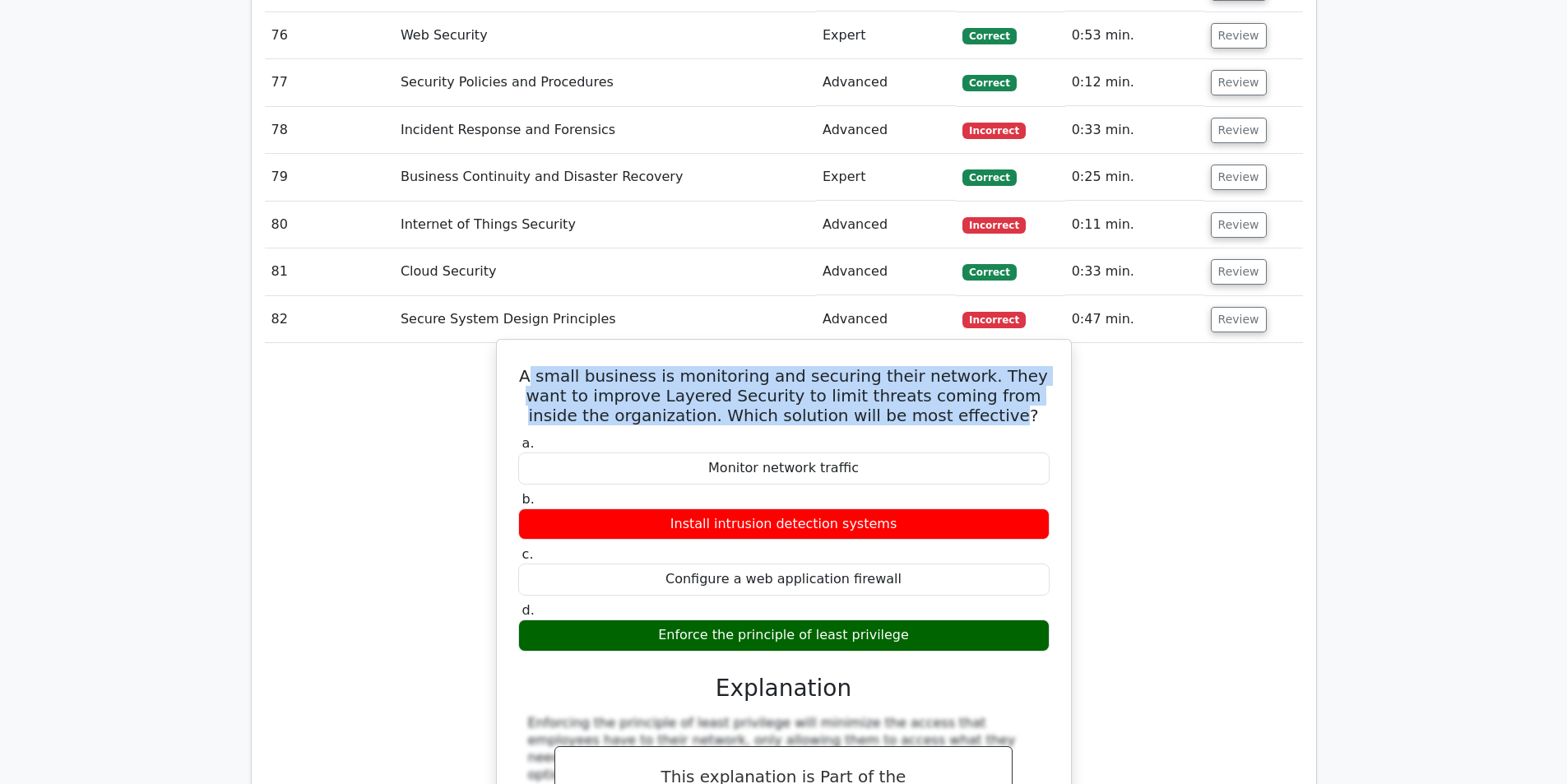
drag, startPoint x: 534, startPoint y: 316, endPoint x: 966, endPoint y: 362, distance: 434.4
click at [966, 366] on h5 "A small business is monitoring and securing their network. They want to improve…" at bounding box center [784, 396] width 534 height 59
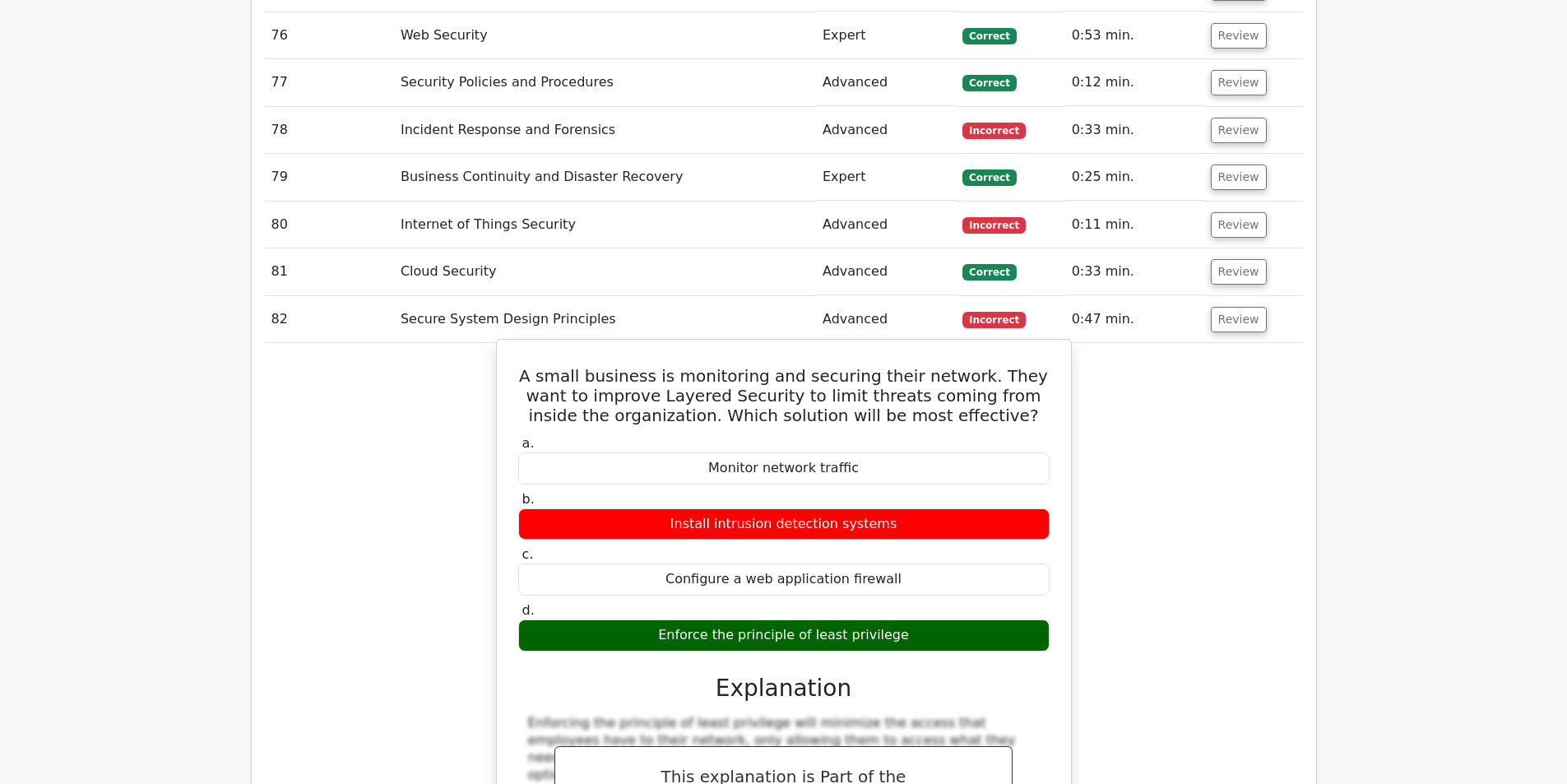
click at [865, 366] on h5 "A small business is monitoring and securing their network. They want to improve…" at bounding box center [784, 396] width 534 height 59
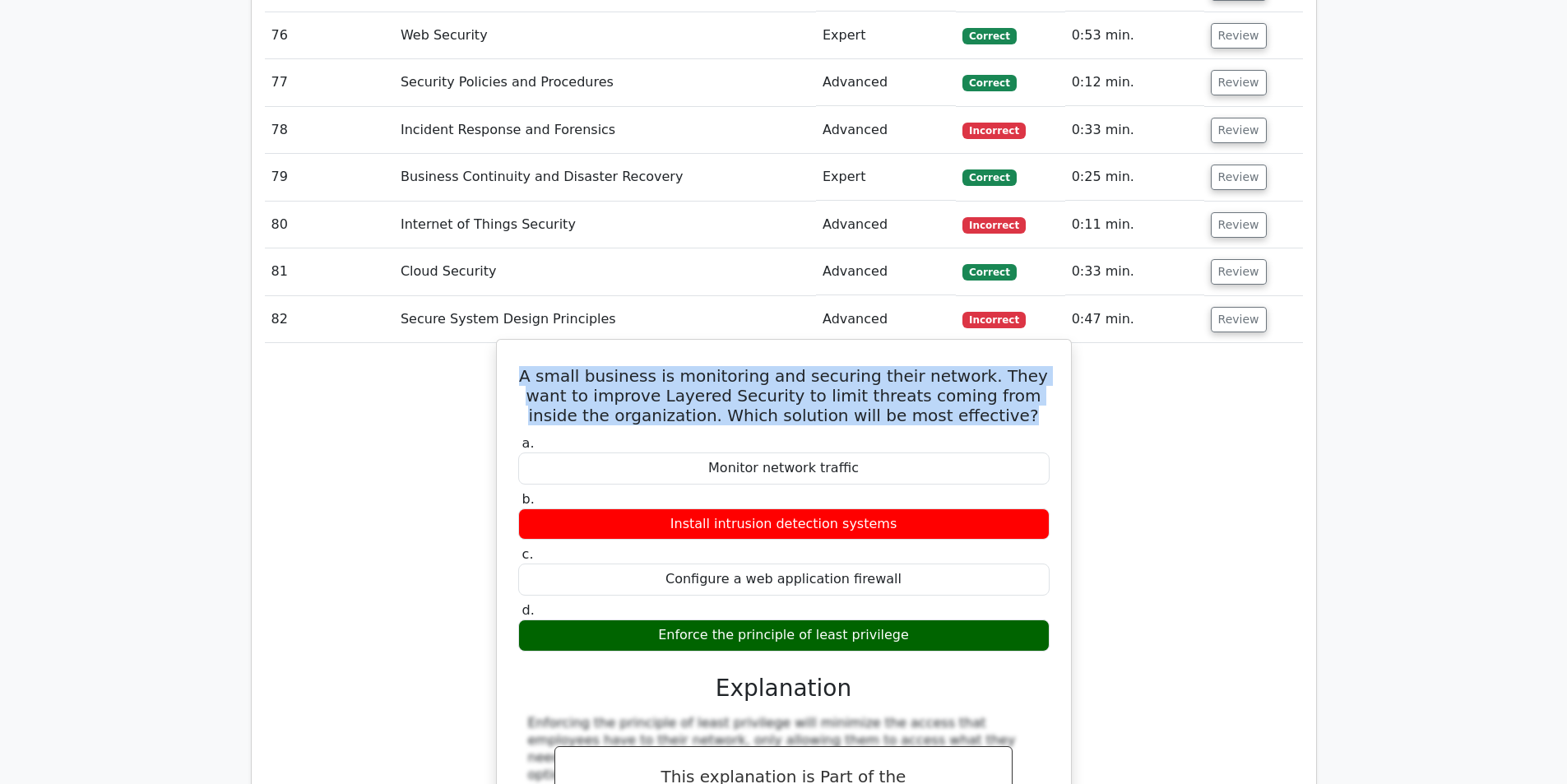
click at [865, 366] on h5 "A small business is monitoring and securing their network. They want to improve…" at bounding box center [784, 396] width 534 height 59
click at [715, 366] on h5 "A small business is monitoring and securing their network. They want to improve…" at bounding box center [784, 396] width 534 height 59
drag, startPoint x: 621, startPoint y: 316, endPoint x: 700, endPoint y: 354, distance: 87.7
click at [700, 366] on h5 "A small business is monitoring and securing their network. They want to improve…" at bounding box center [784, 396] width 534 height 59
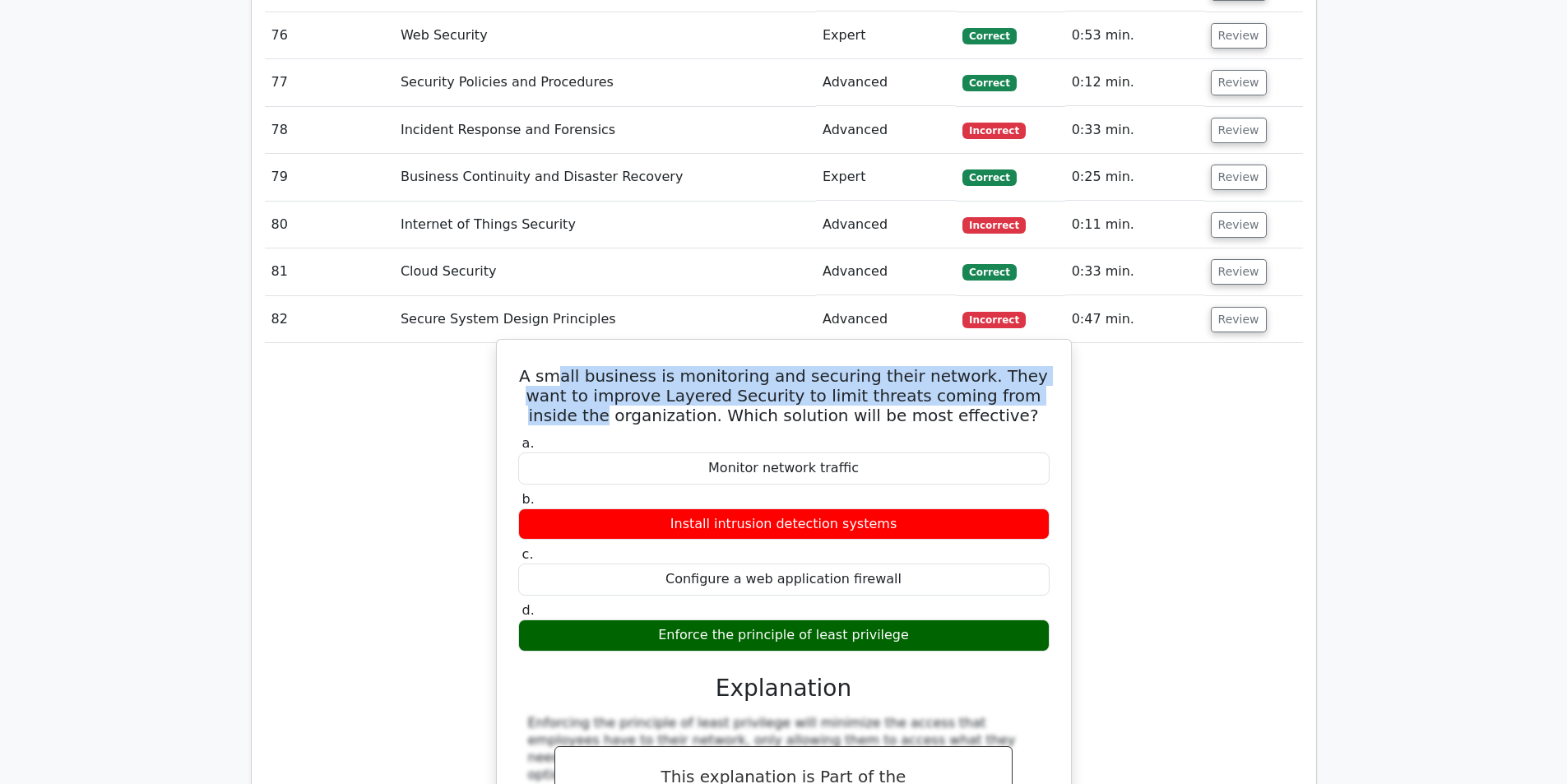
drag, startPoint x: 560, startPoint y: 323, endPoint x: 1034, endPoint y: 338, distance: 474.2
click at [1034, 366] on h5 "A small business is monitoring and securing their network. They want to improve…" at bounding box center [784, 396] width 534 height 59
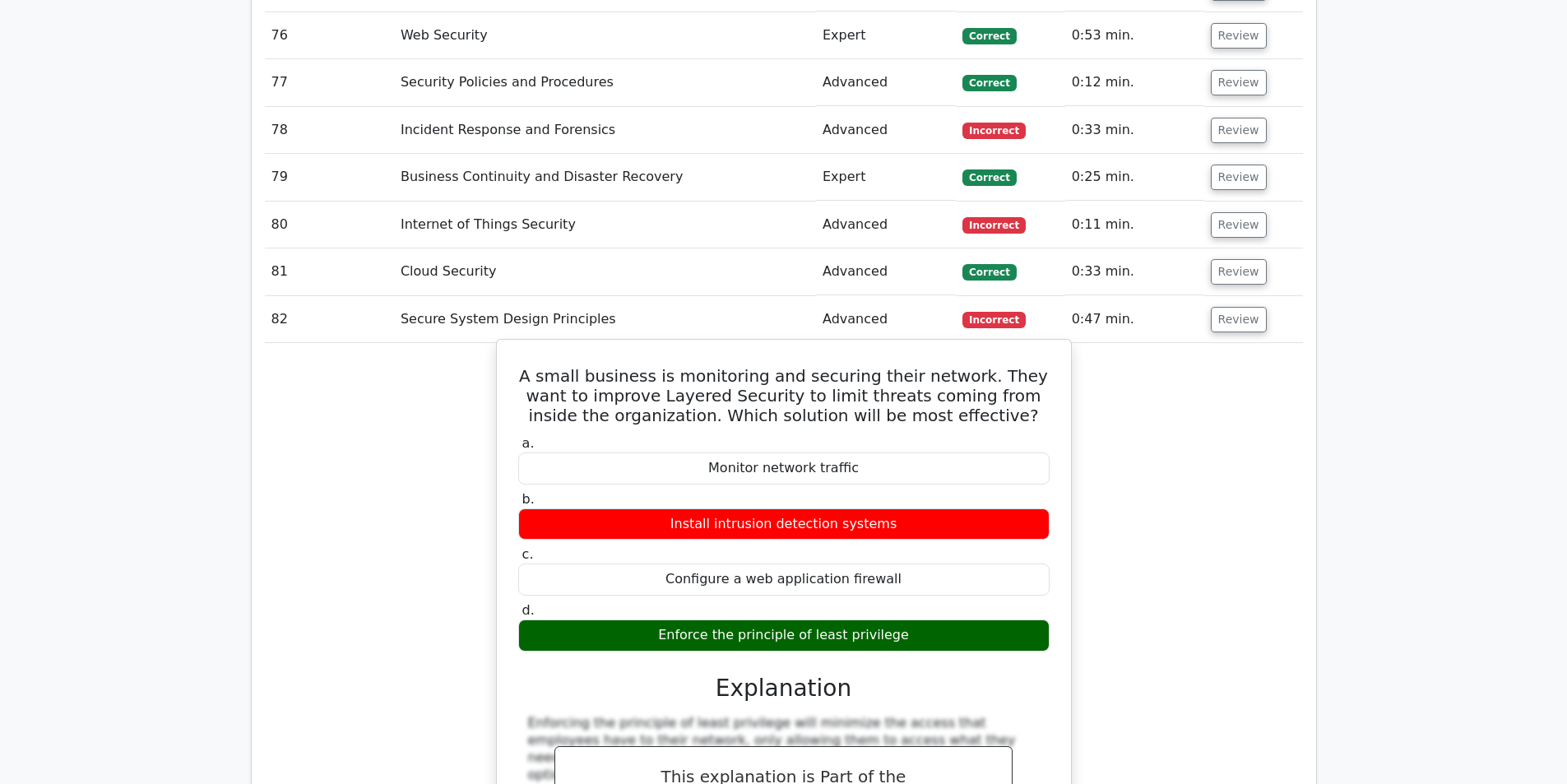
click at [969, 366] on h5 "A small business is monitoring and securing their network. They want to improve…" at bounding box center [784, 396] width 534 height 59
click at [937, 366] on h5 "A small business is monitoring and securing their network. They want to improve…" at bounding box center [784, 396] width 534 height 59
click at [983, 366] on h5 "A small business is monitoring and securing their network. They want to improve…" at bounding box center [784, 396] width 534 height 59
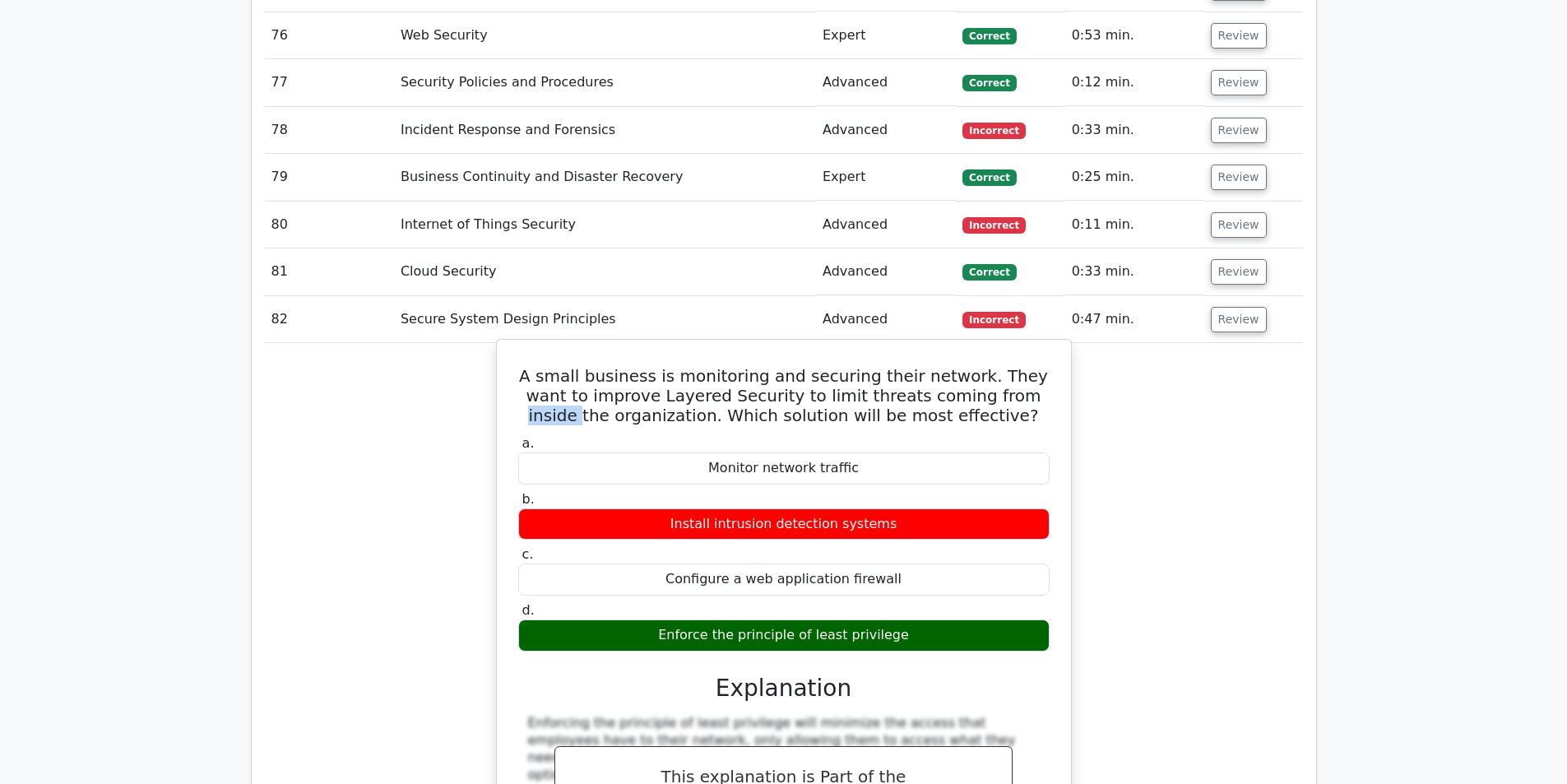
click at [991, 366] on h5 "A small business is monitoring and securing their network. They want to improve…" at bounding box center [784, 396] width 534 height 59
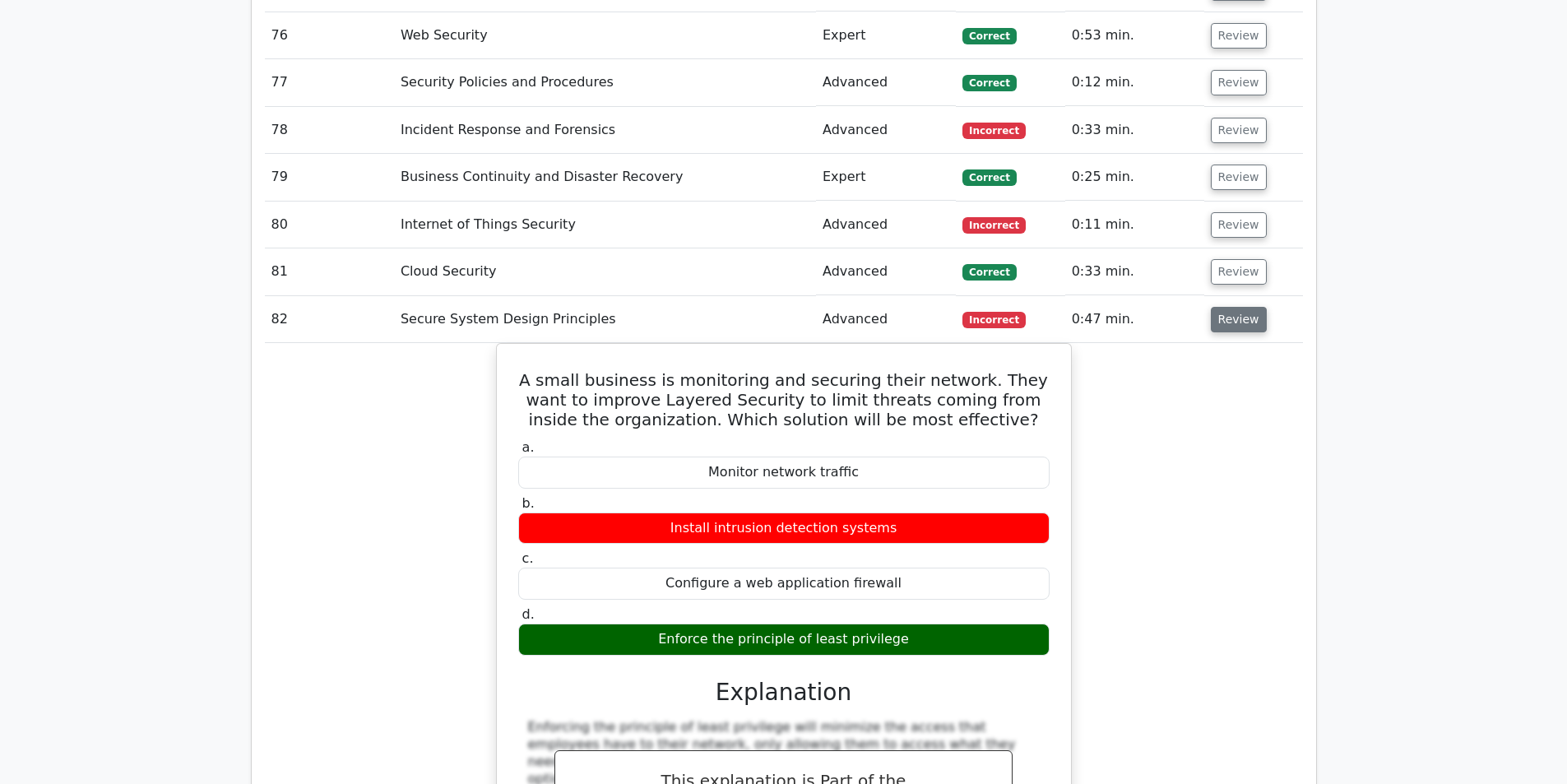
click at [1222, 307] on button "Review" at bounding box center [1239, 319] width 56 height 25
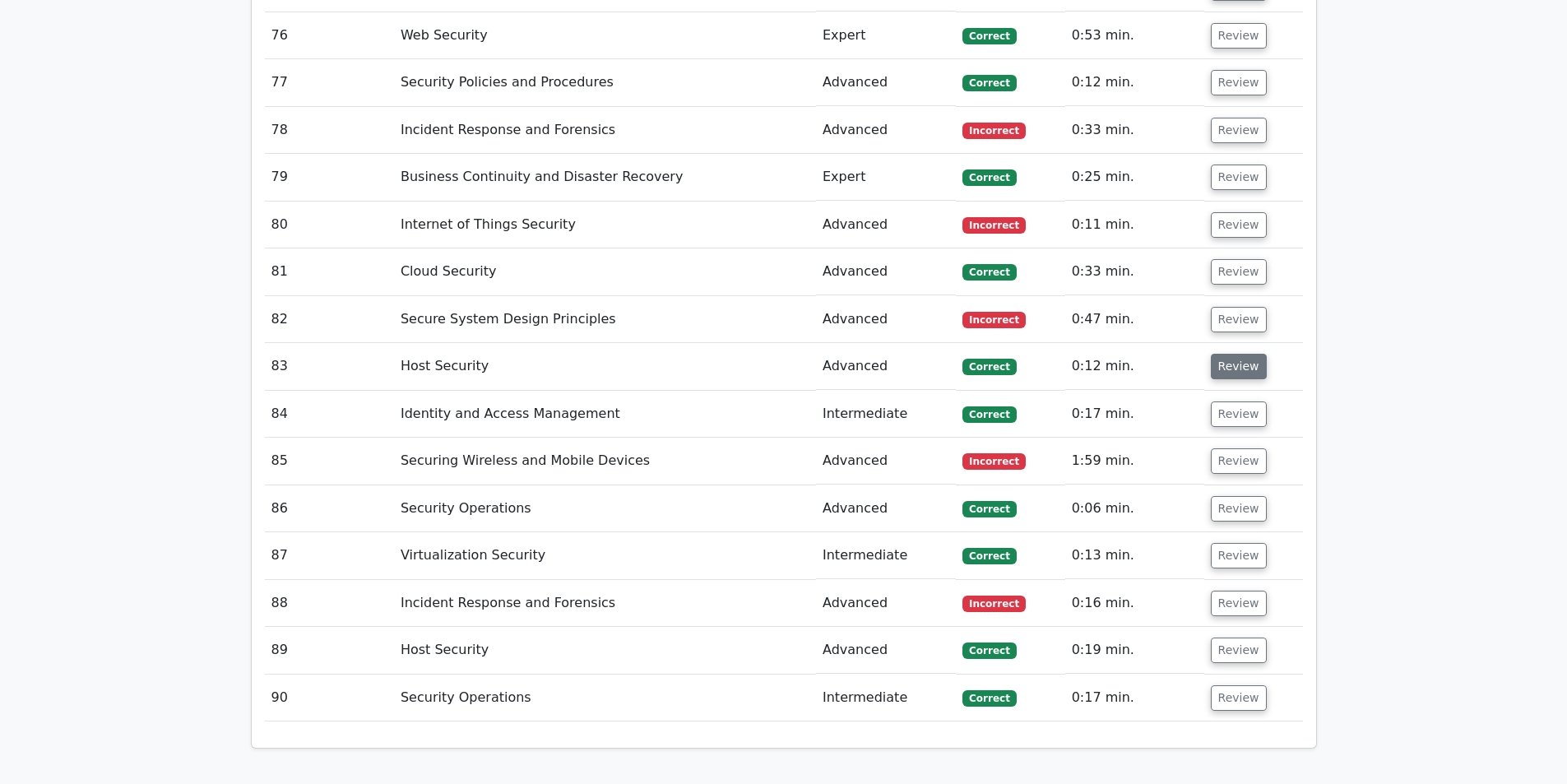
click at [1215, 354] on button "Review" at bounding box center [1239, 366] width 56 height 25
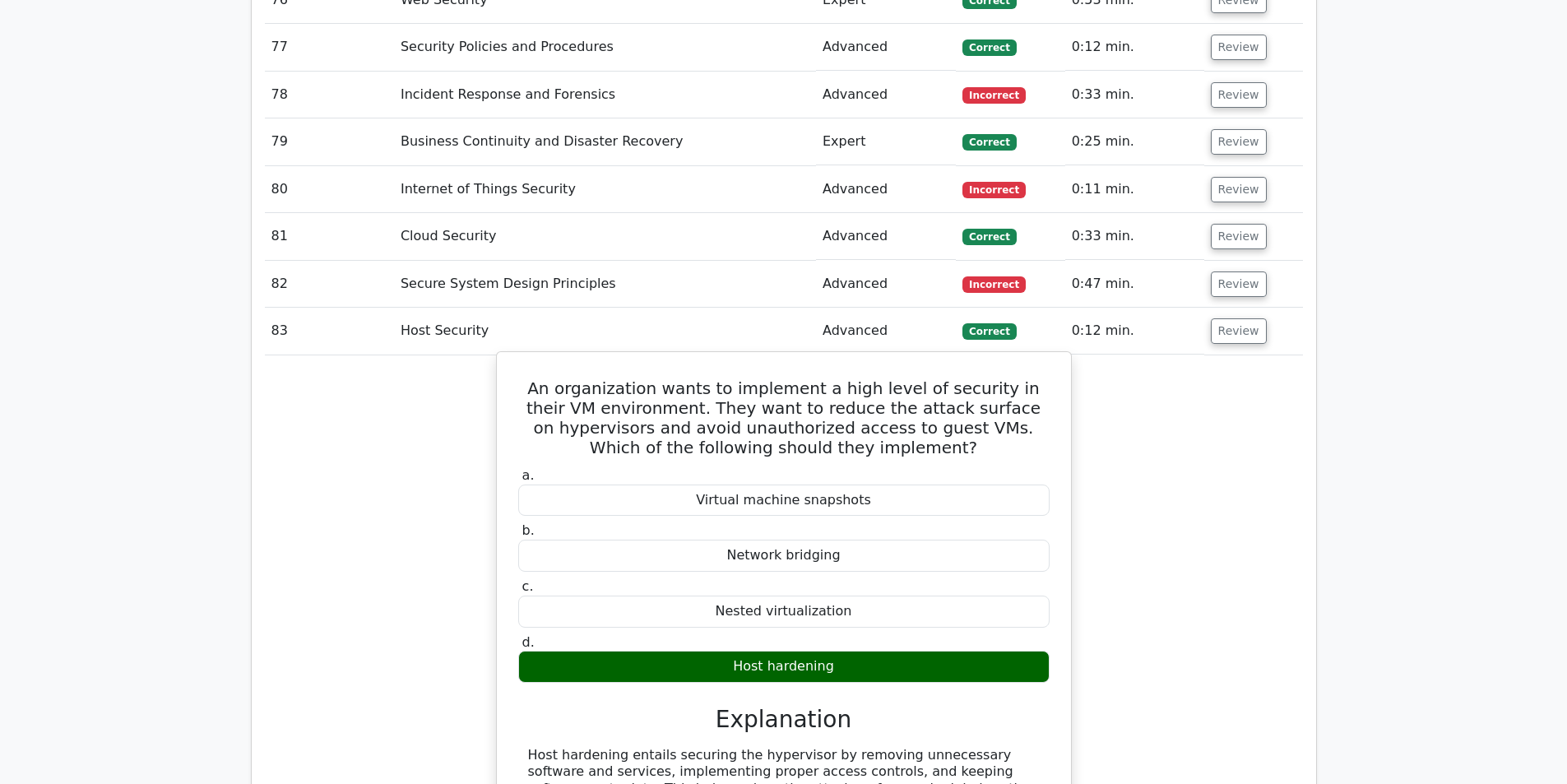
scroll to position [5755, 0]
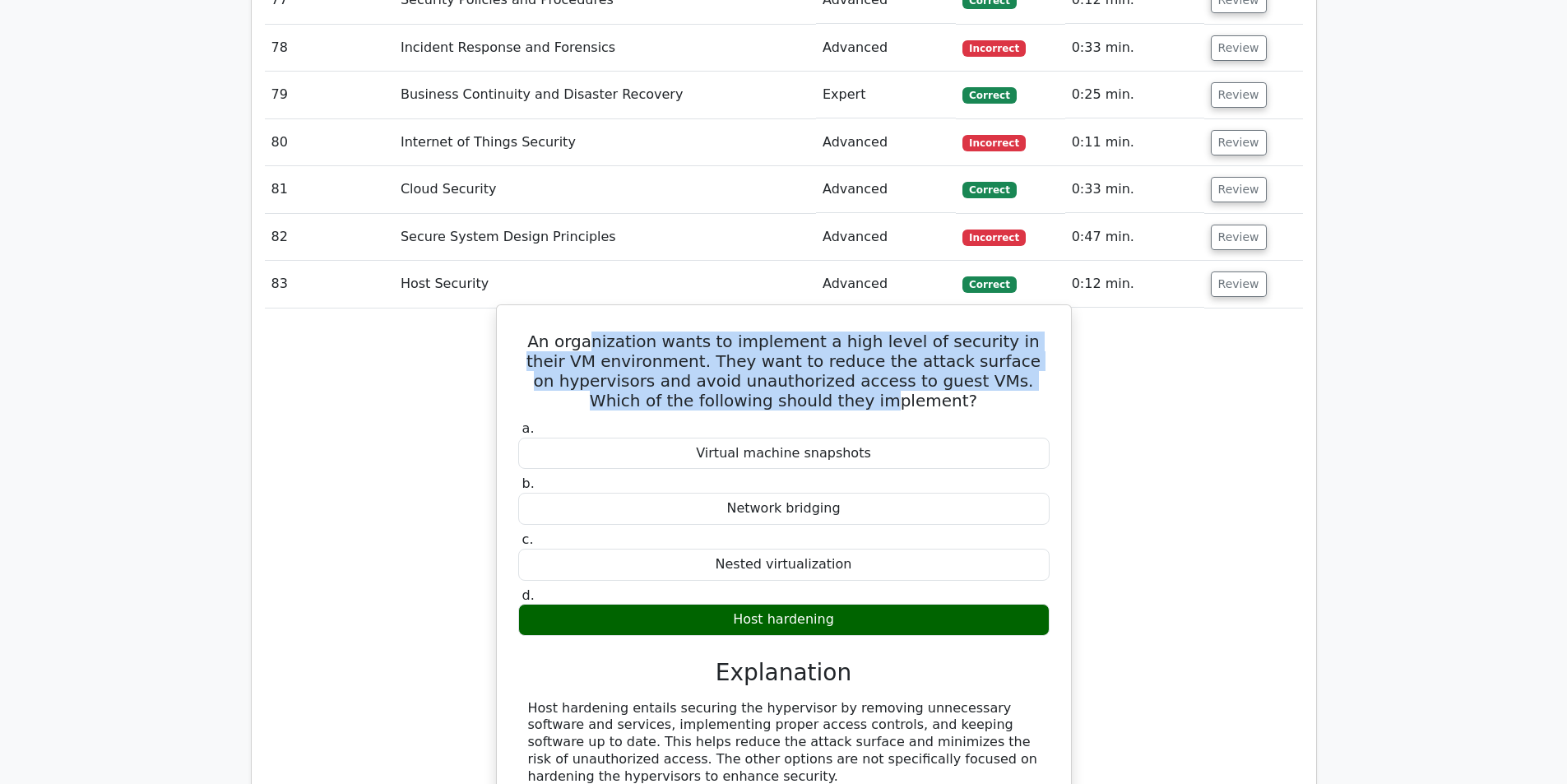
drag, startPoint x: 576, startPoint y: 282, endPoint x: 806, endPoint y: 334, distance: 235.8
click at [806, 334] on h5 "An organization wants to implement a high level of security in their VM environ…" at bounding box center [784, 371] width 534 height 79
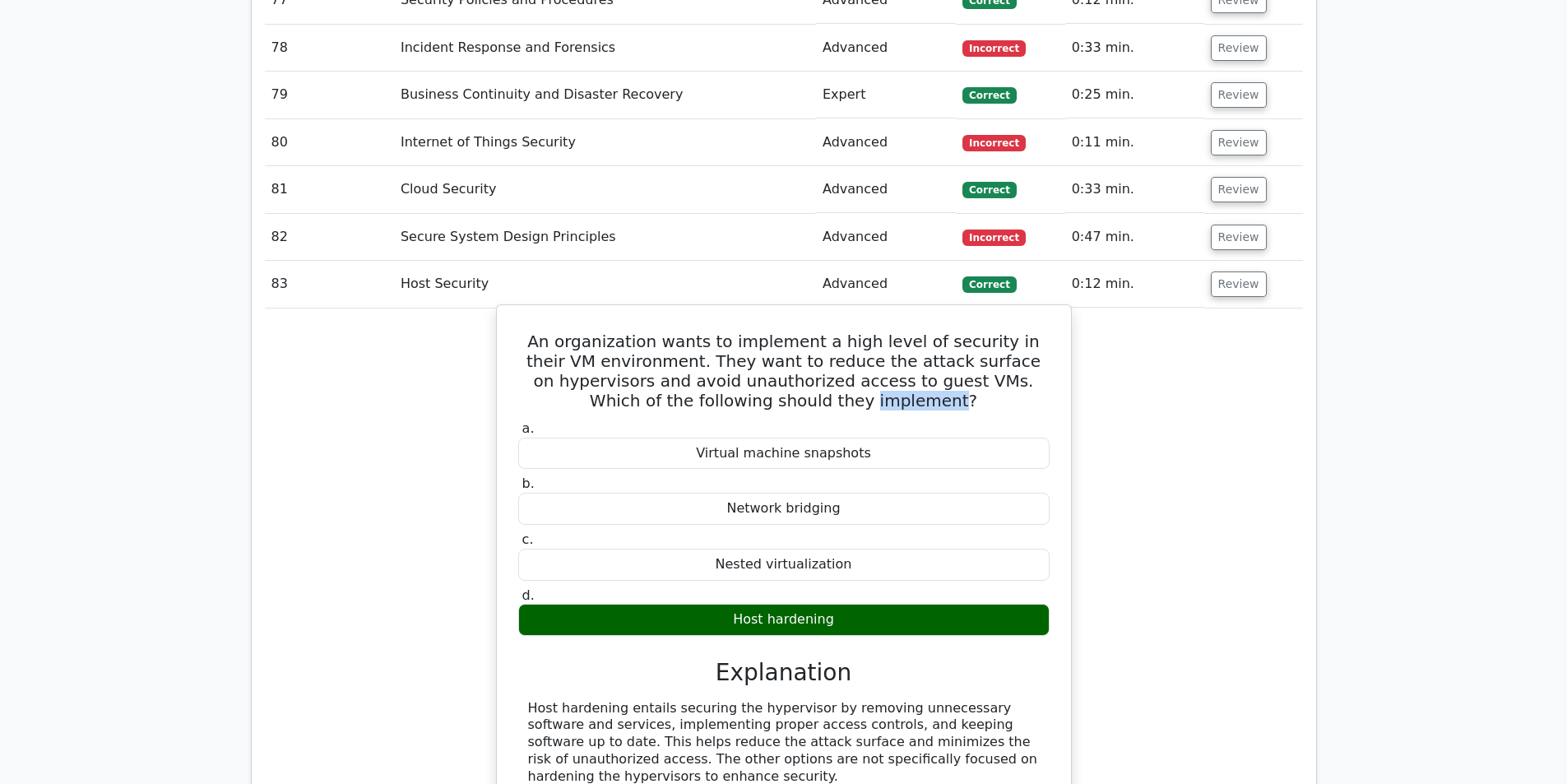
click at [806, 334] on h5 "An organization wants to implement a high level of security in their VM environ…" at bounding box center [784, 371] width 534 height 79
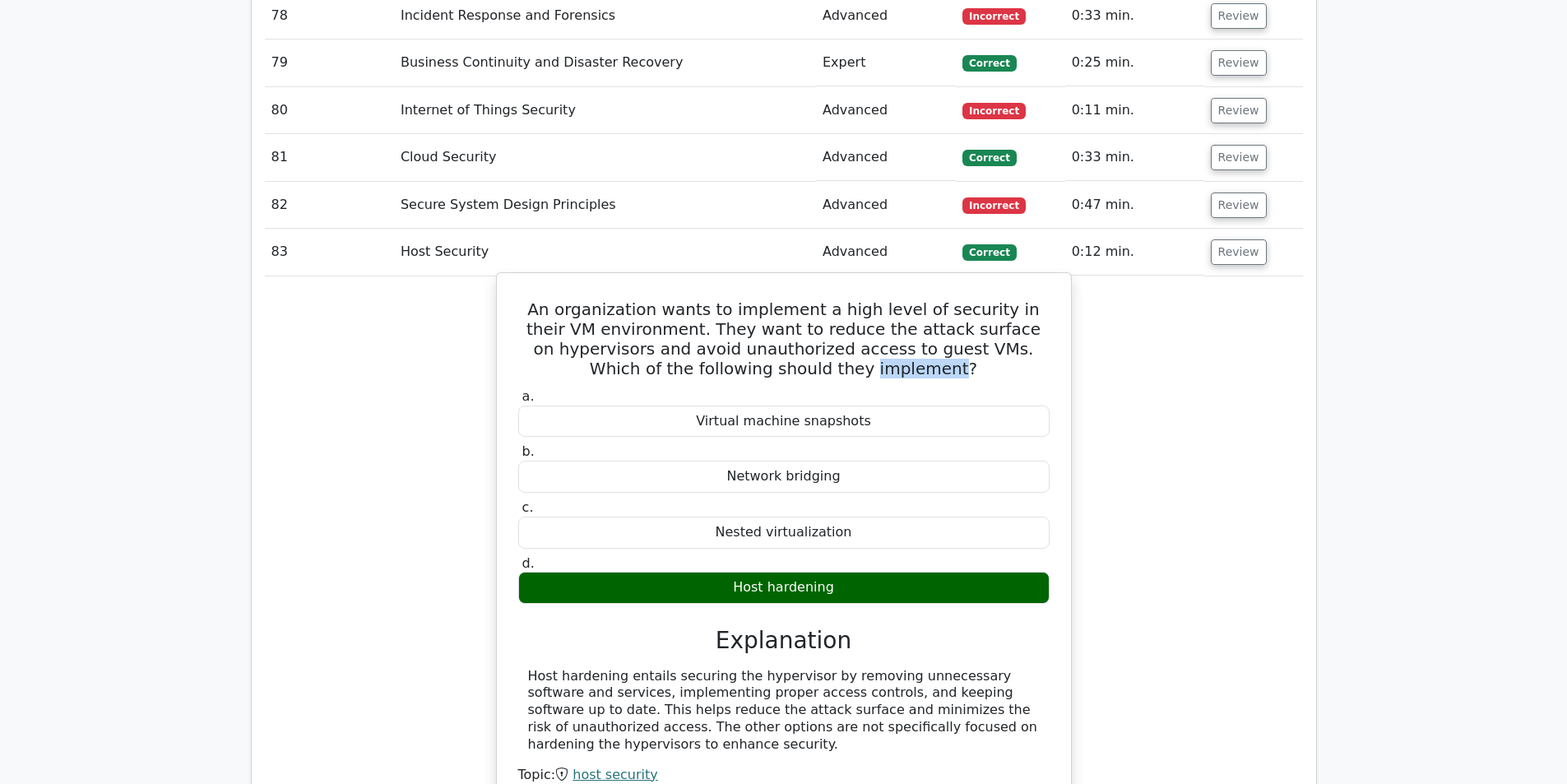
scroll to position [5920, 0]
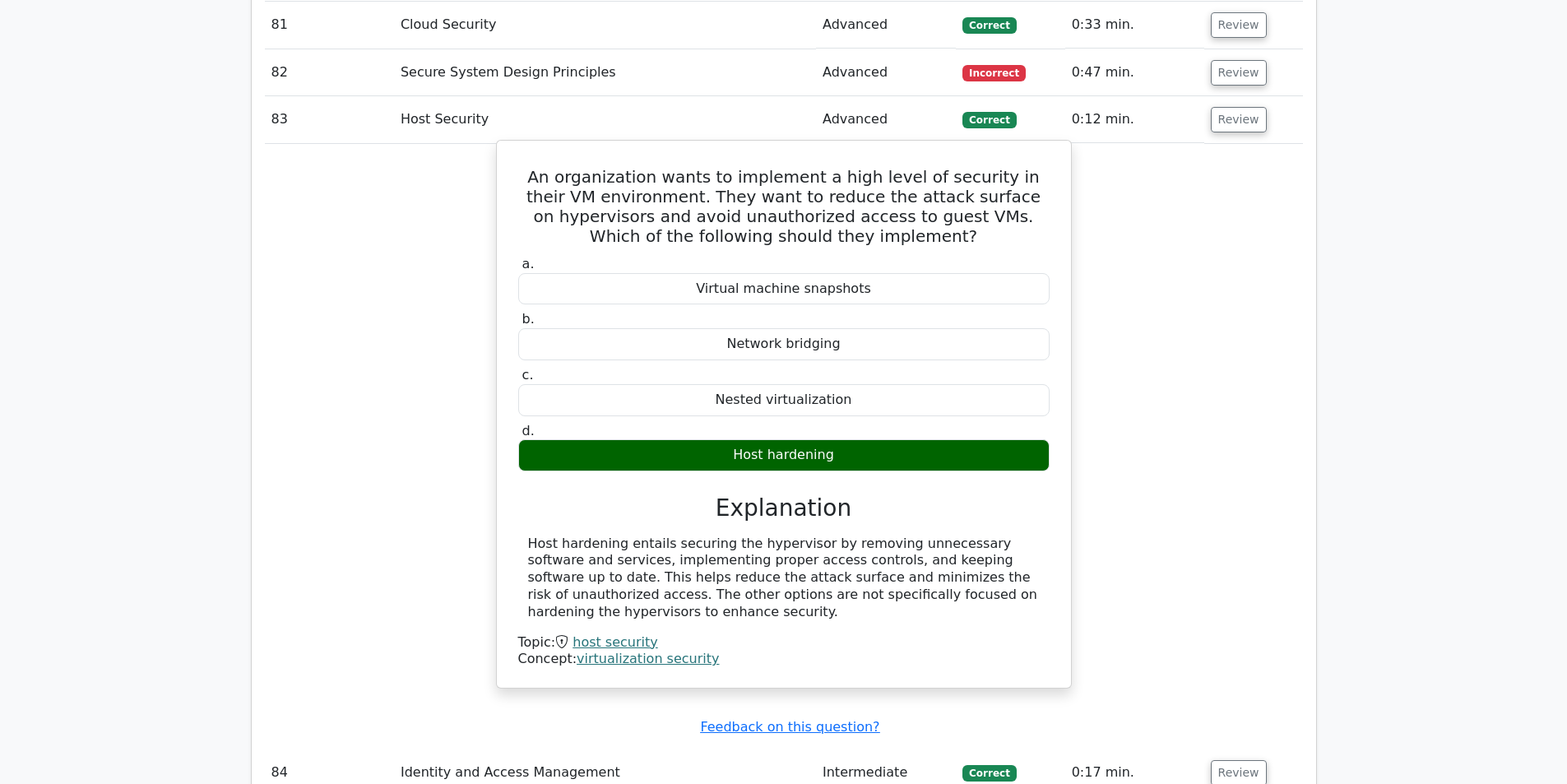
click at [699, 535] on div "Host hardening entails securing the hypervisor by removing unnecessary software…" at bounding box center [784, 578] width 512 height 86
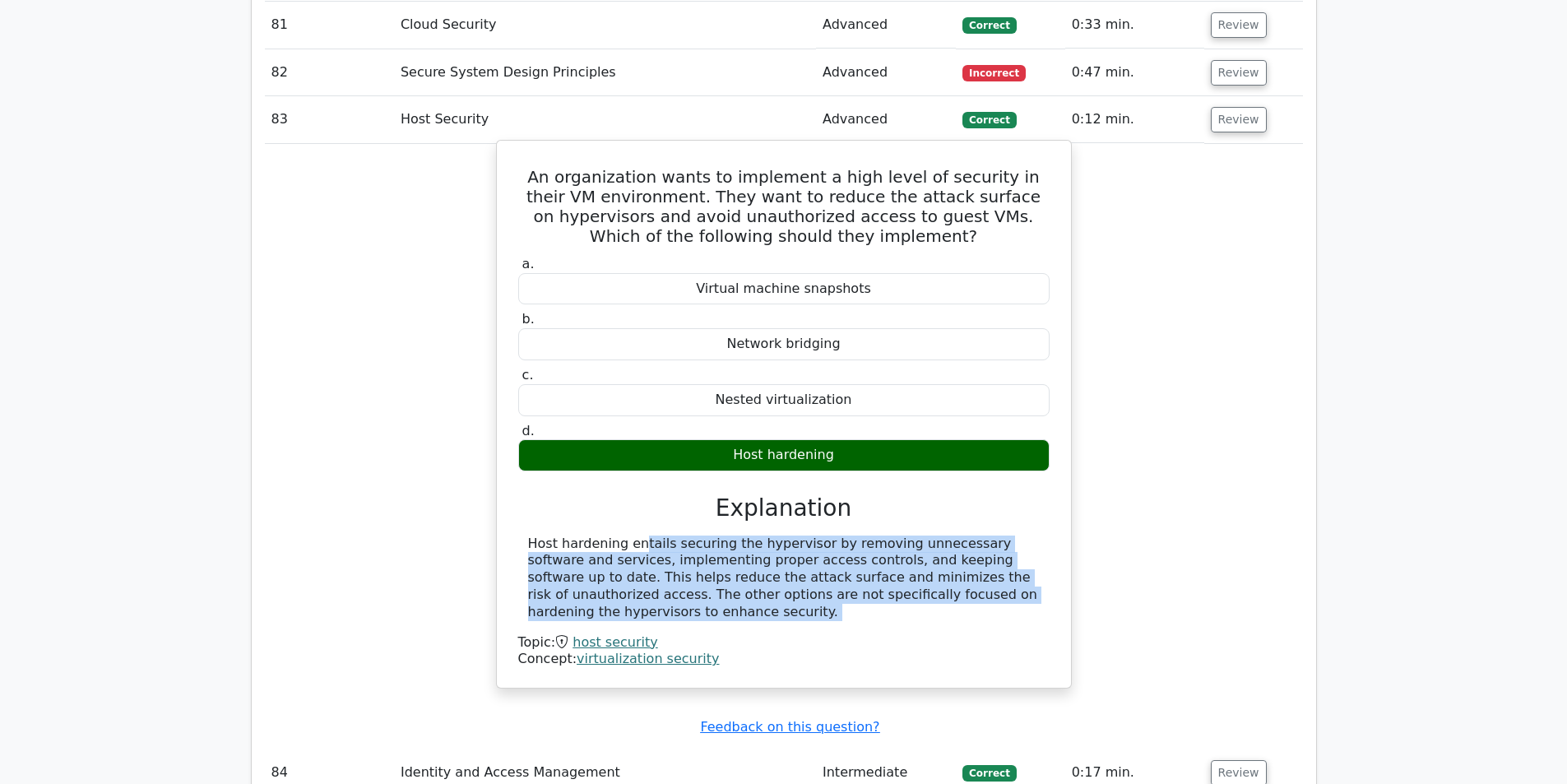
click at [699, 535] on div "Host hardening entails securing the hypervisor by removing unnecessary software…" at bounding box center [784, 578] width 512 height 86
click at [765, 535] on div "Host hardening entails securing the hypervisor by removing unnecessary software…" at bounding box center [784, 578] width 512 height 86
drag, startPoint x: 805, startPoint y: 479, endPoint x: 936, endPoint y: 548, distance: 148.1
click at [936, 548] on div "Host hardening entails securing the hypervisor by removing unnecessary software…" at bounding box center [784, 578] width 512 height 86
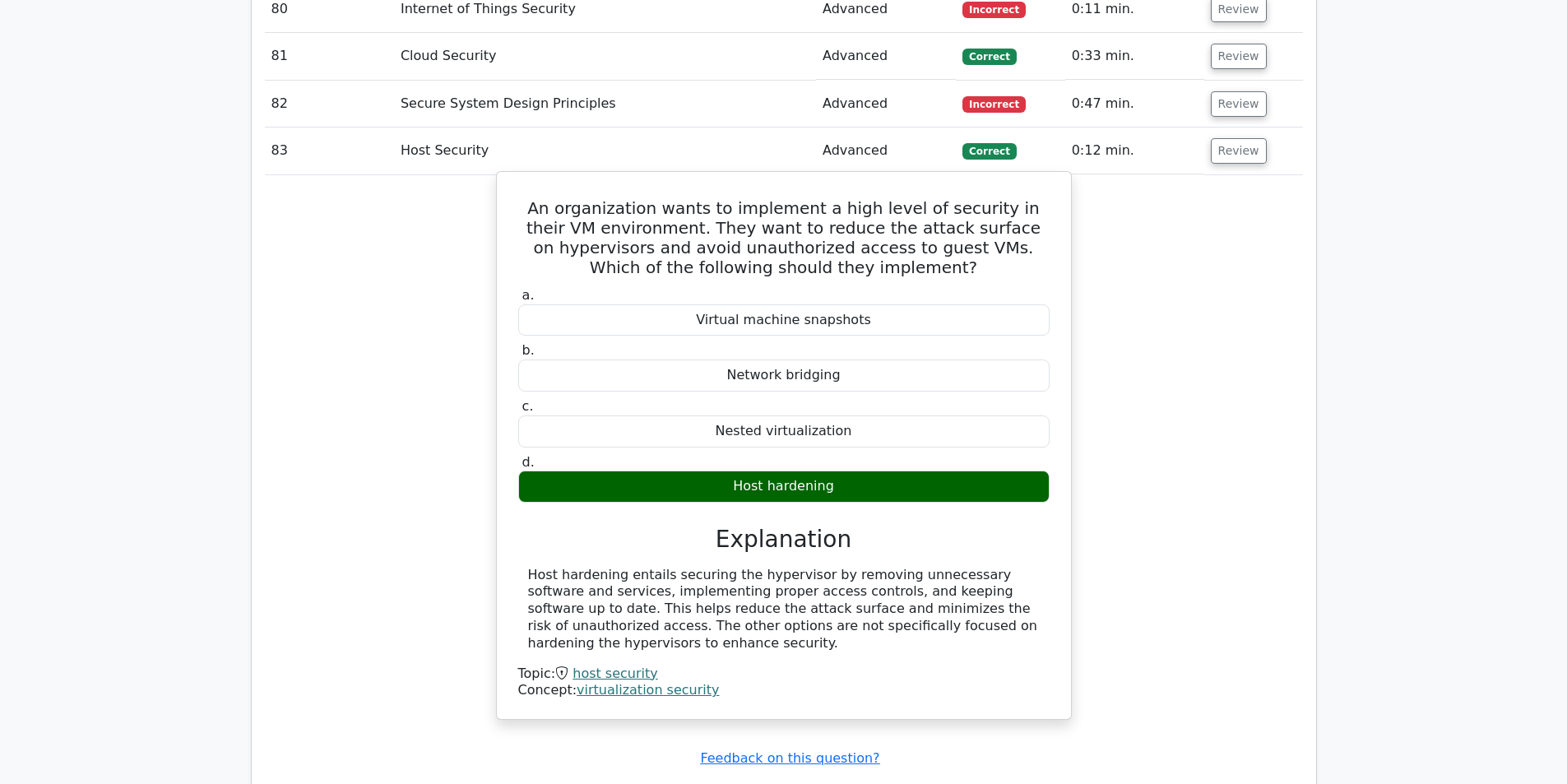
scroll to position [5755, 0]
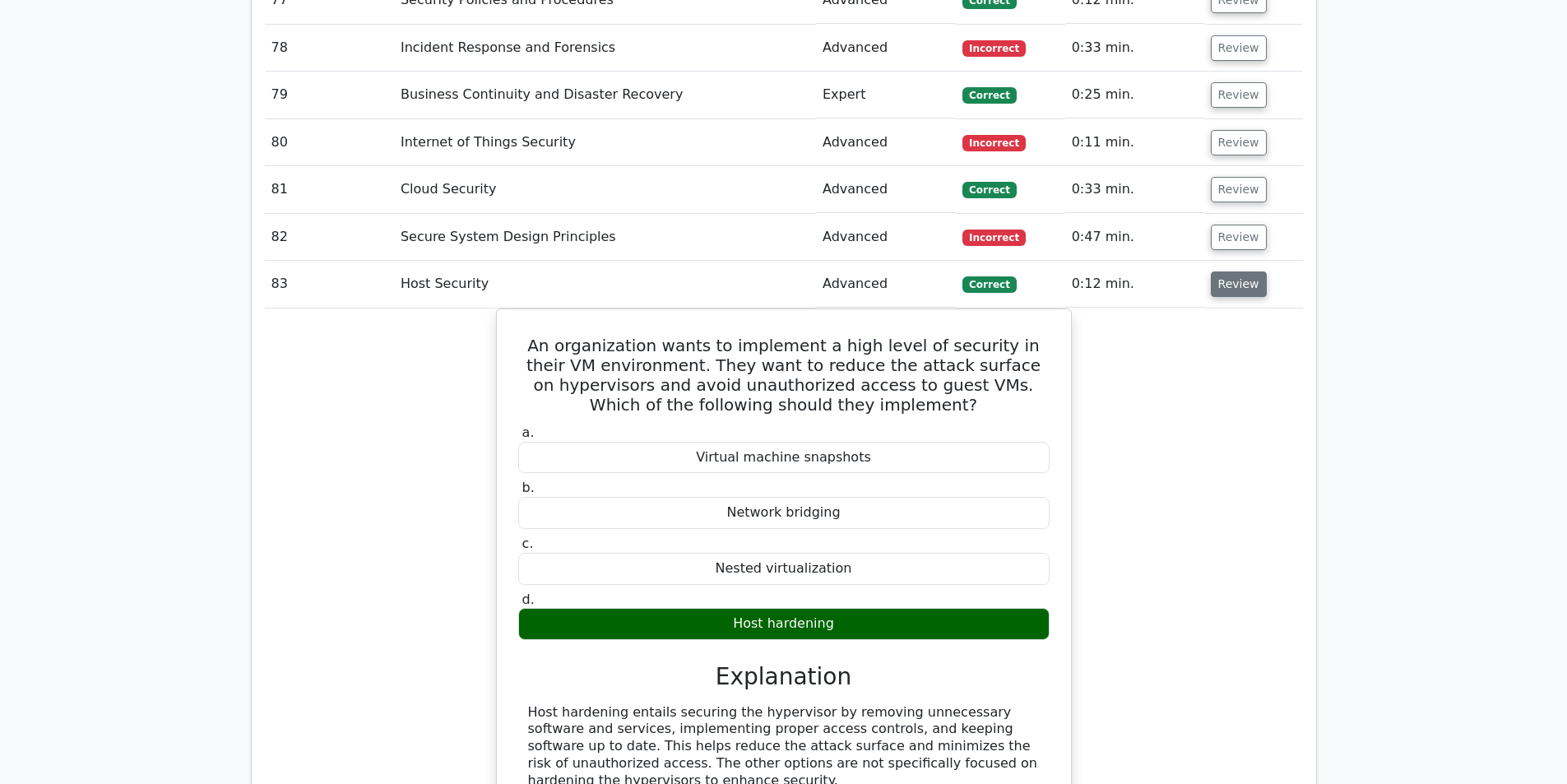
click at [1227, 271] on button "Review" at bounding box center [1239, 283] width 56 height 25
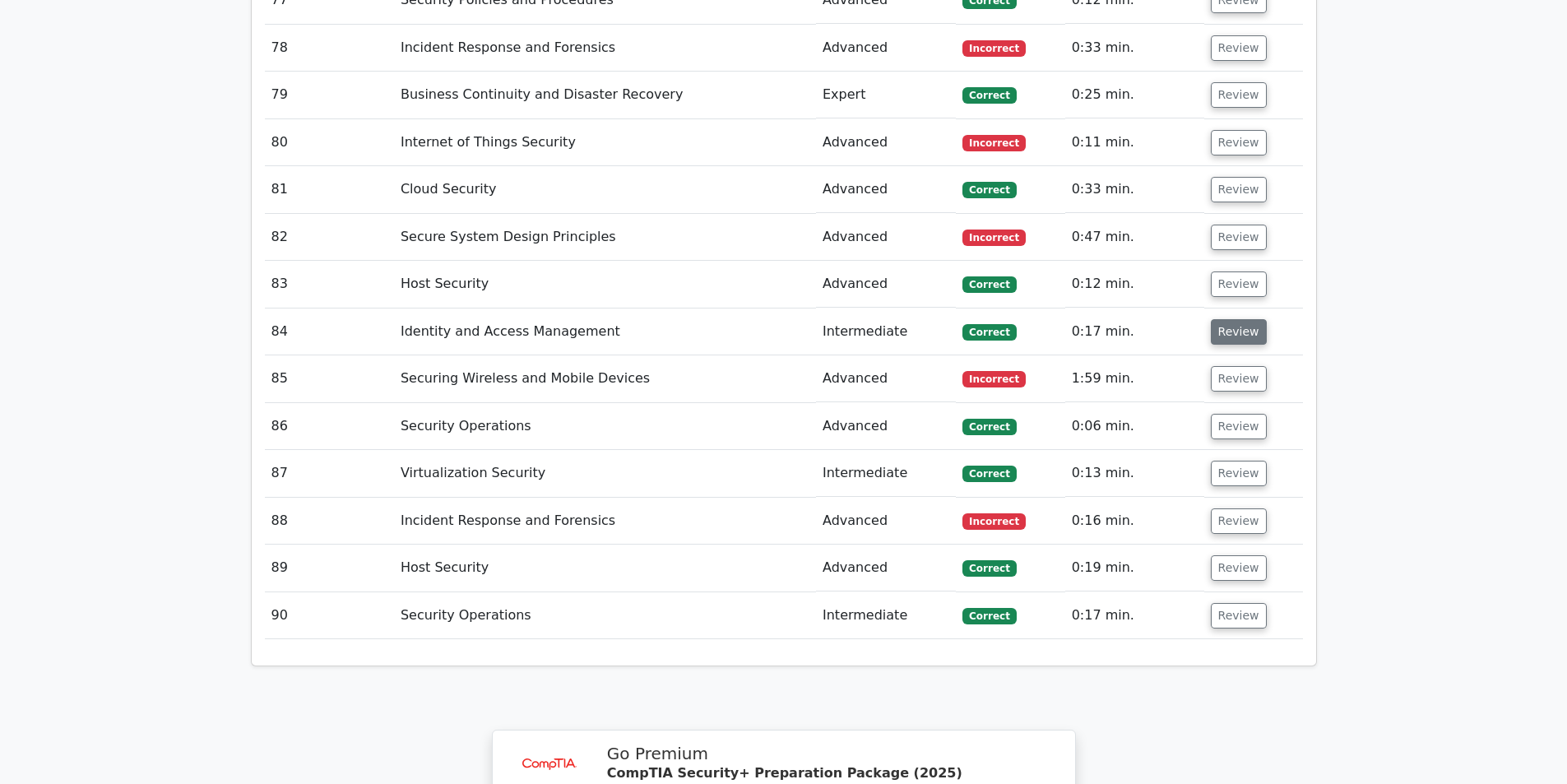
click at [1221, 319] on button "Review" at bounding box center [1239, 331] width 56 height 25
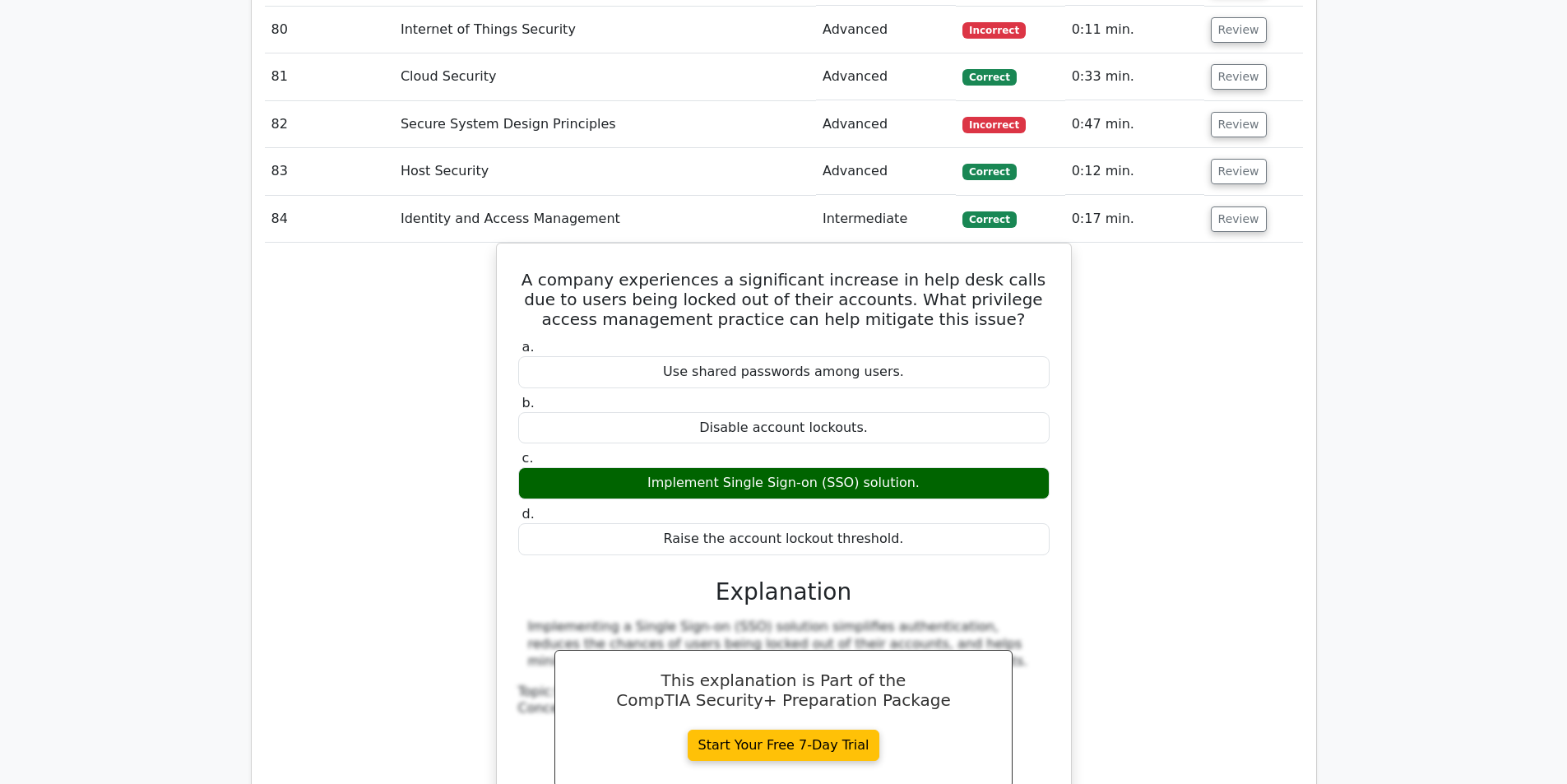
scroll to position [5920, 0]
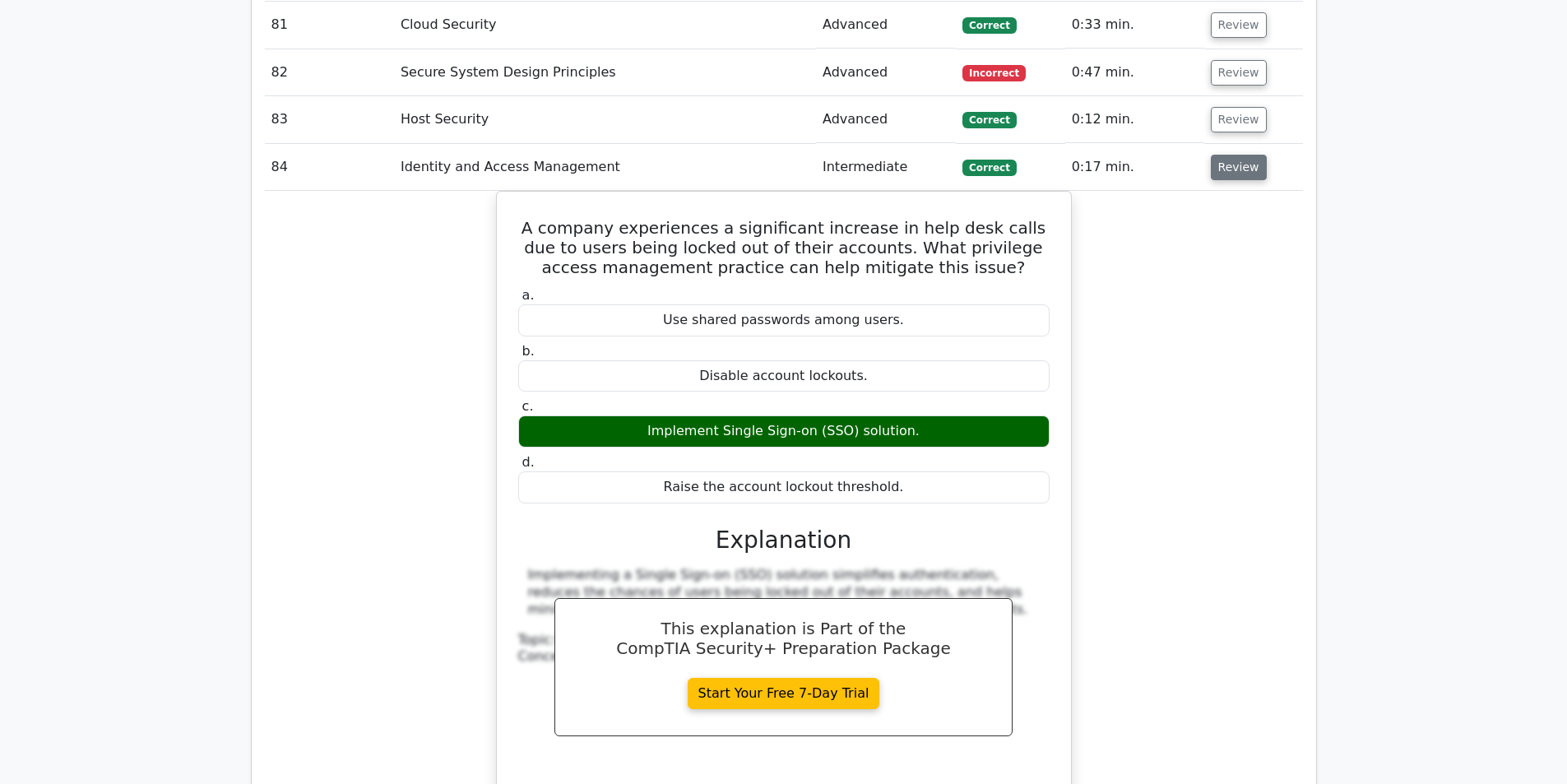
click at [1234, 155] on button "Review" at bounding box center [1239, 167] width 56 height 25
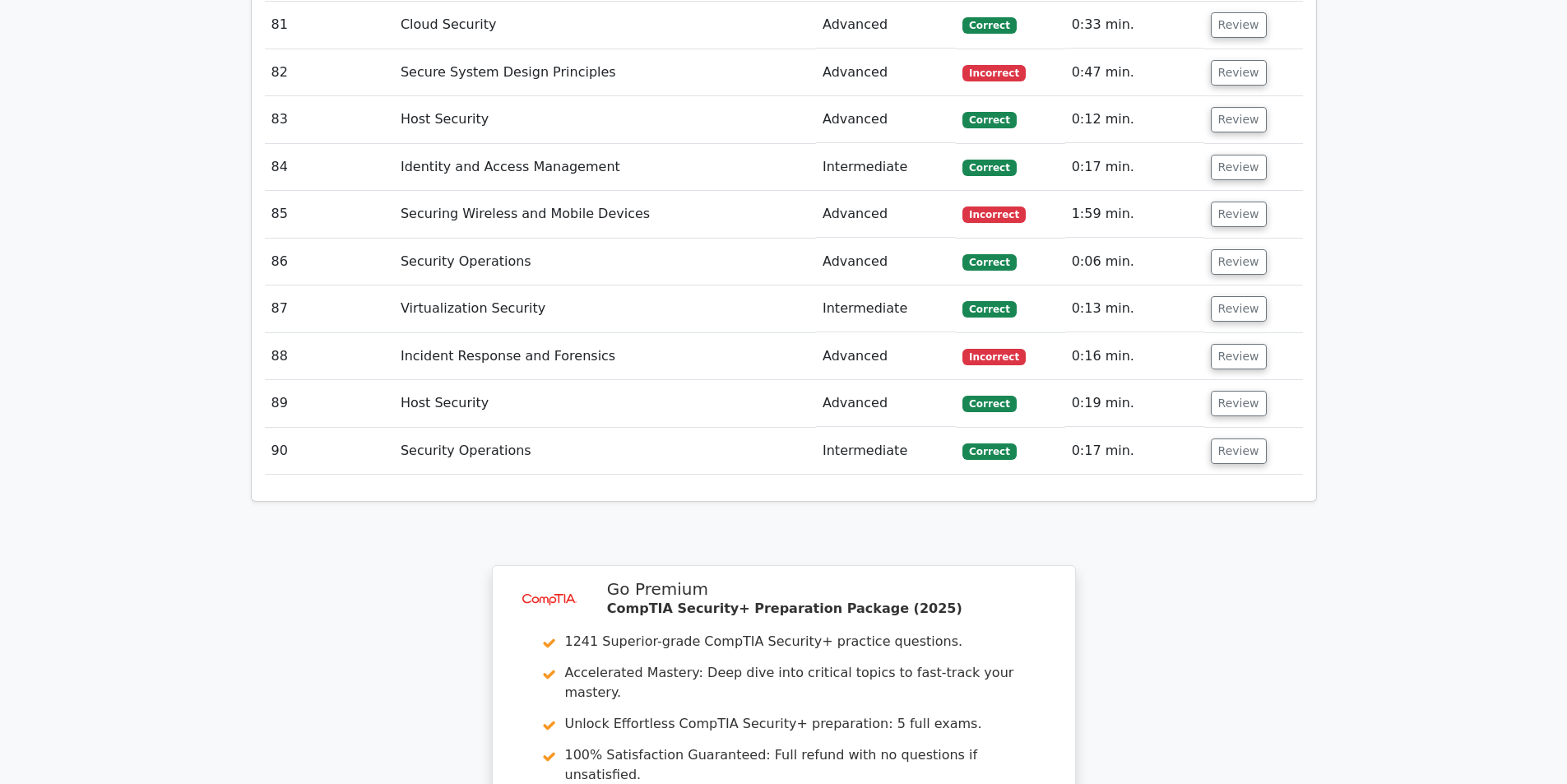
click at [1229, 191] on td "Review" at bounding box center [1253, 214] width 99 height 47
click at [1230, 201] on button "Review" at bounding box center [1239, 213] width 56 height 25
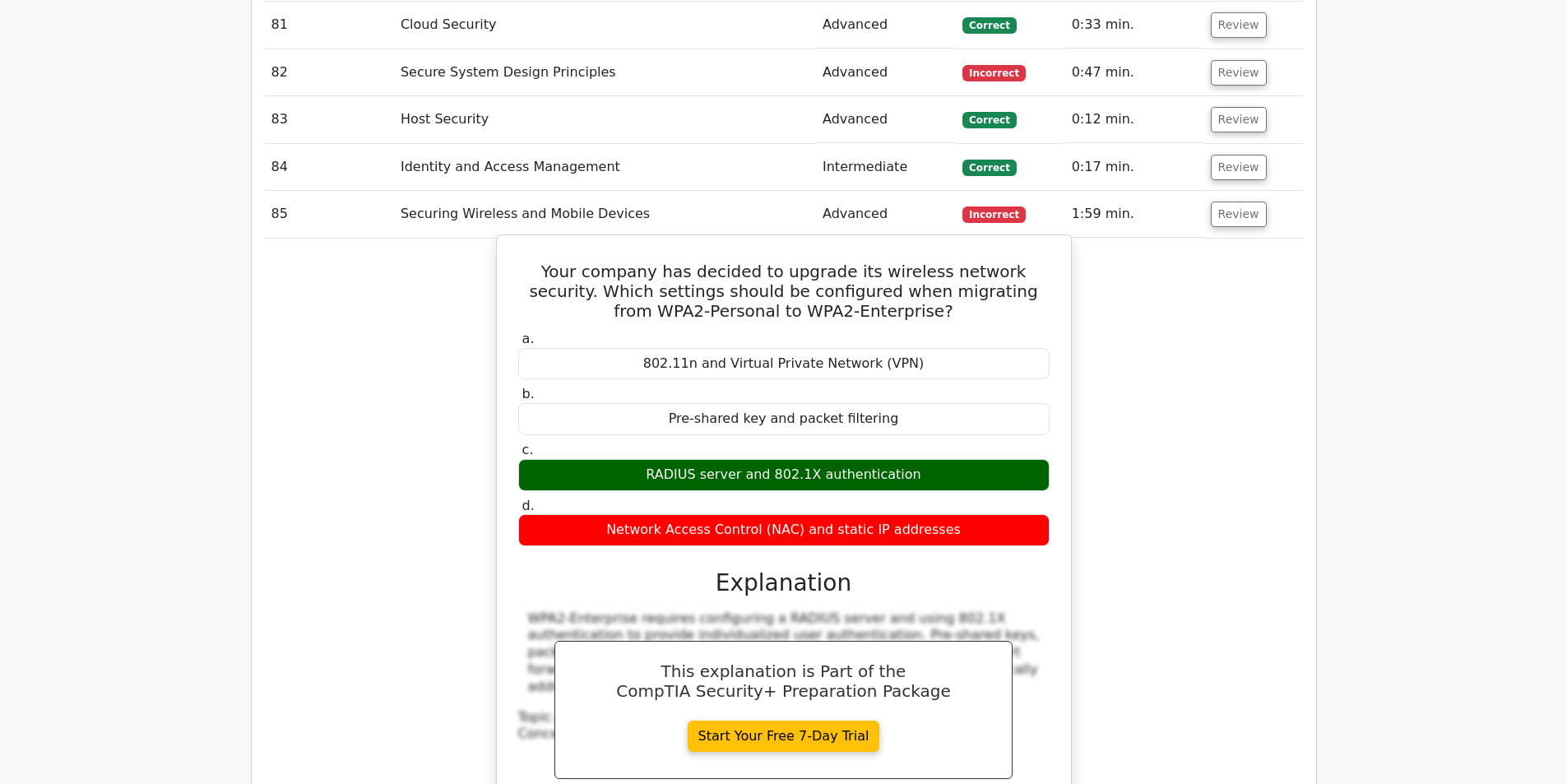
click at [710, 261] on h5 "Your company has decided to upgrade its wireless network security. Which settin…" at bounding box center [784, 291] width 534 height 59
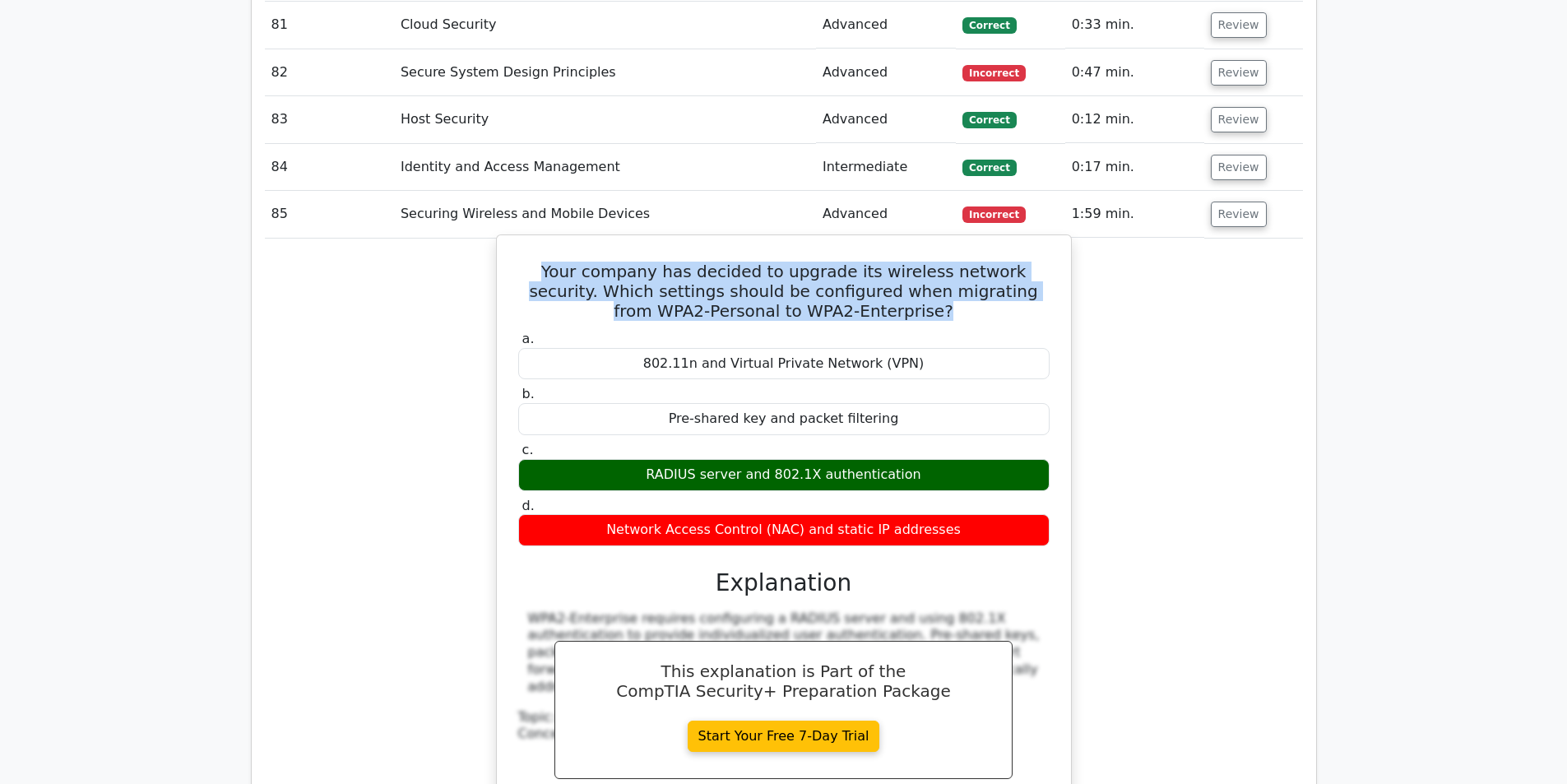
click at [710, 261] on h5 "Your company has decided to upgrade its wireless network security. Which settin…" at bounding box center [784, 291] width 534 height 59
copy div "Your company has decided to upgrade its wireless network security. Which settin…"
click at [783, 261] on h5 "Your company has decided to upgrade its wireless network security. Which settin…" at bounding box center [784, 291] width 534 height 59
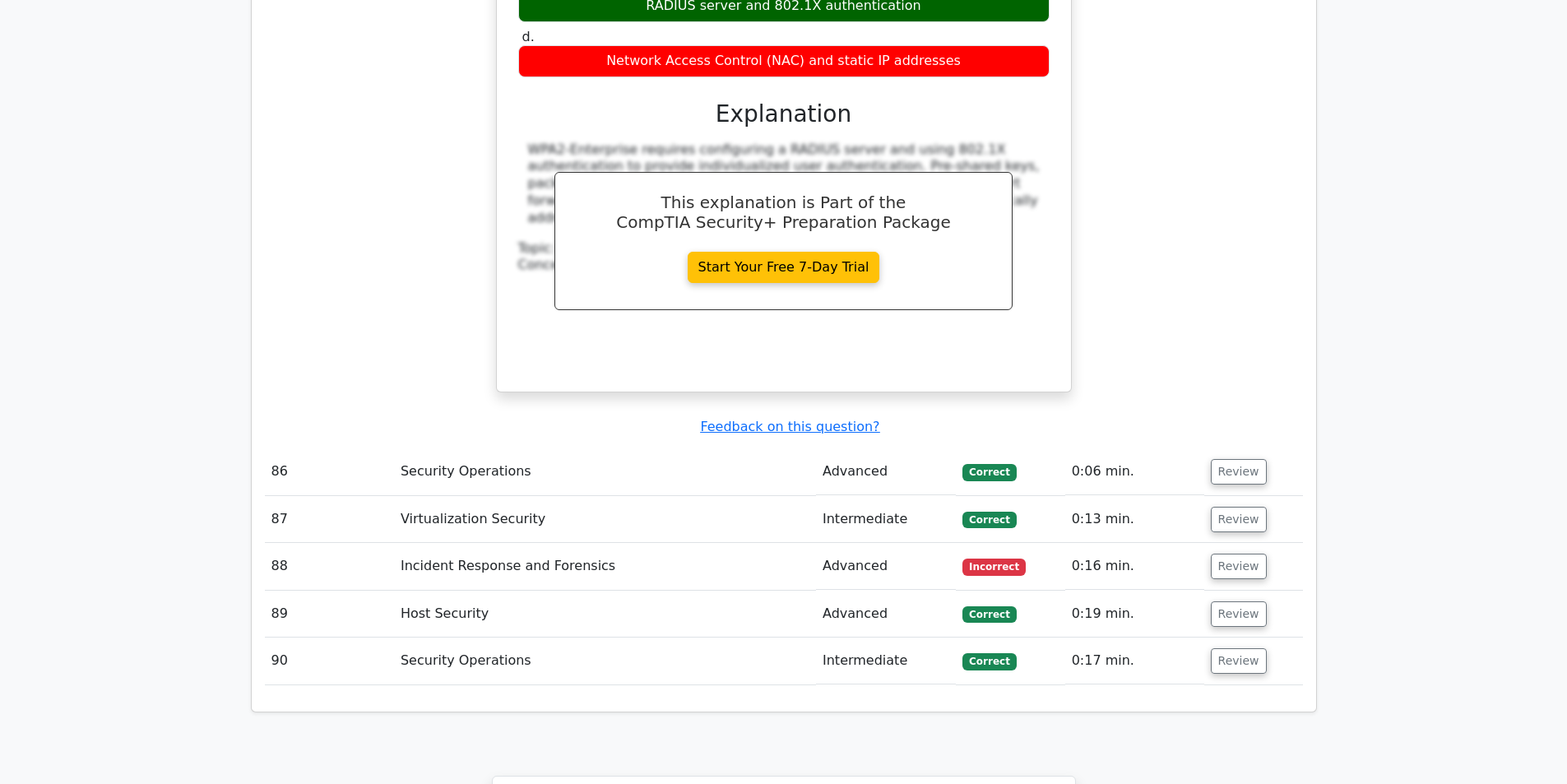
scroll to position [6414, 0]
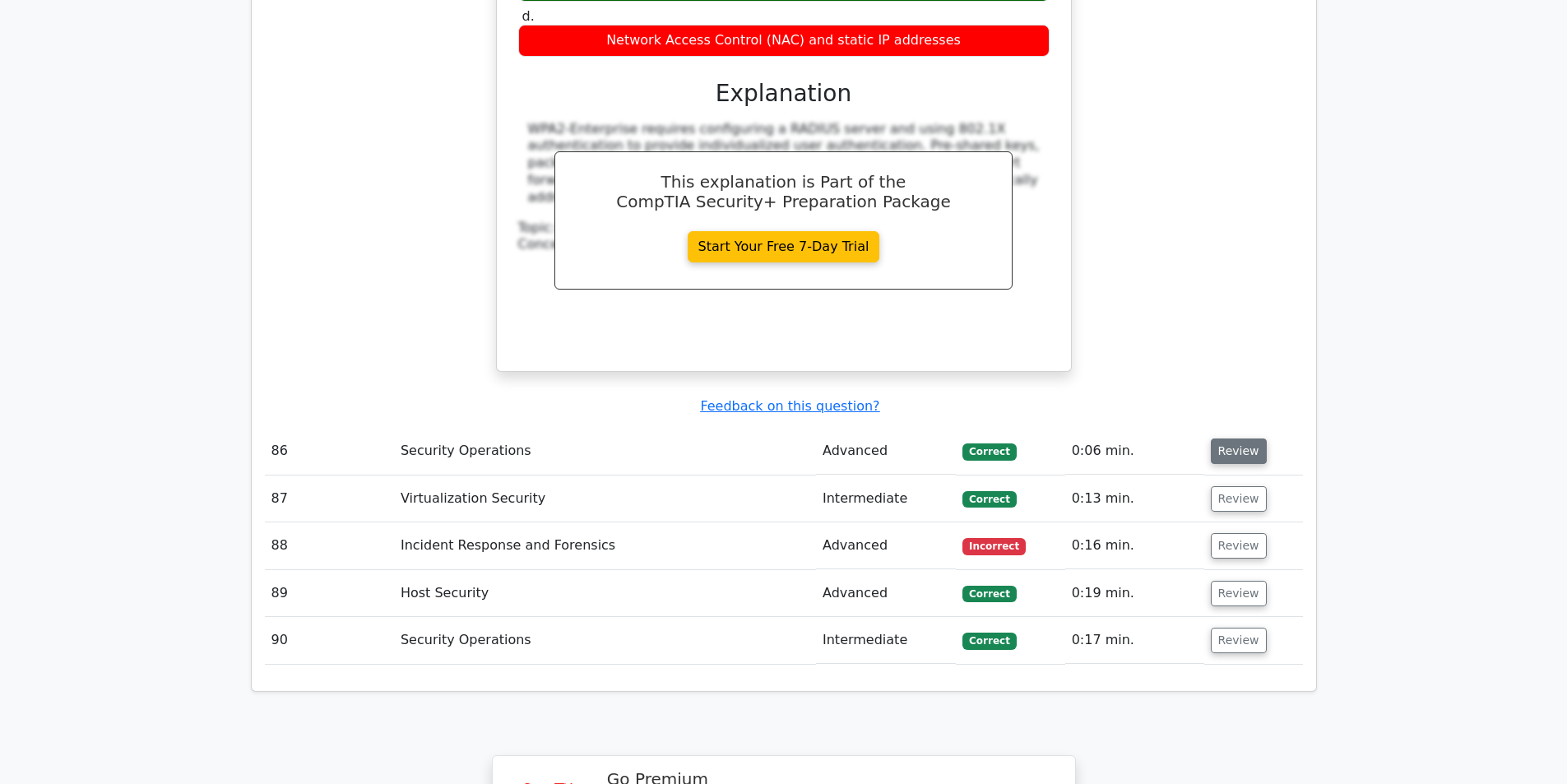
click at [1243, 438] on button "Review" at bounding box center [1239, 450] width 56 height 25
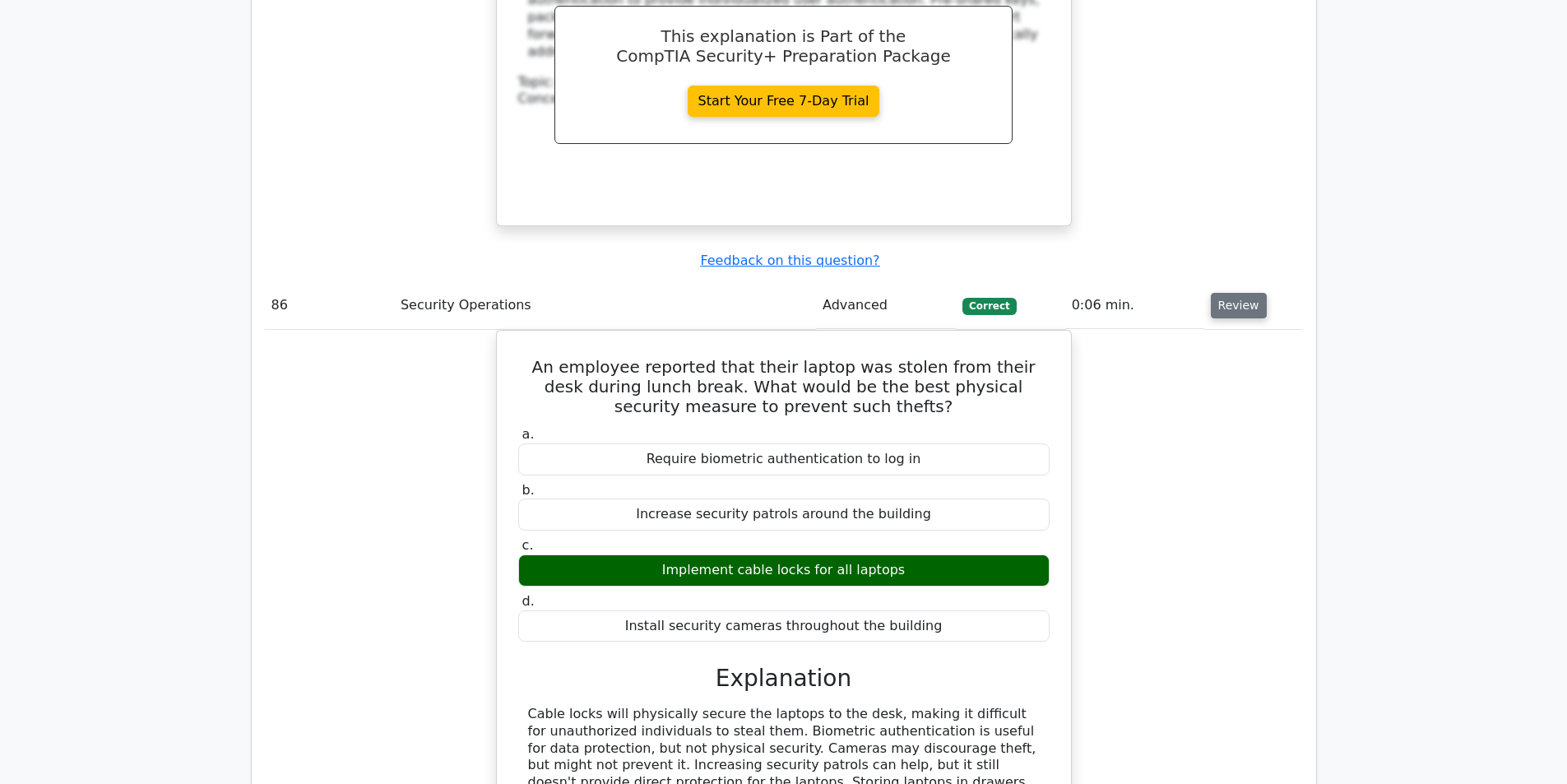
scroll to position [6578, 0]
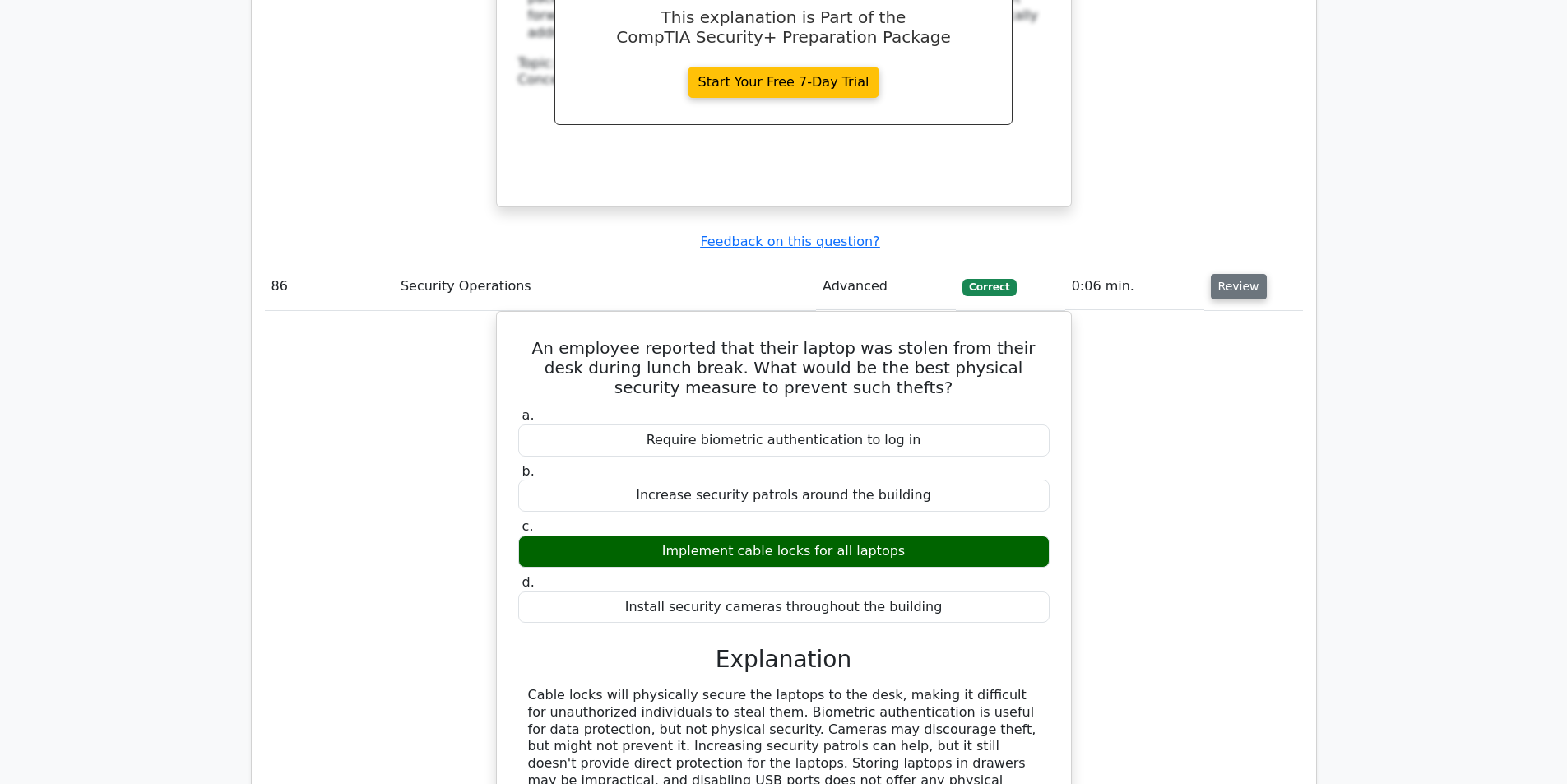
click at [1229, 274] on button "Review" at bounding box center [1239, 286] width 56 height 25
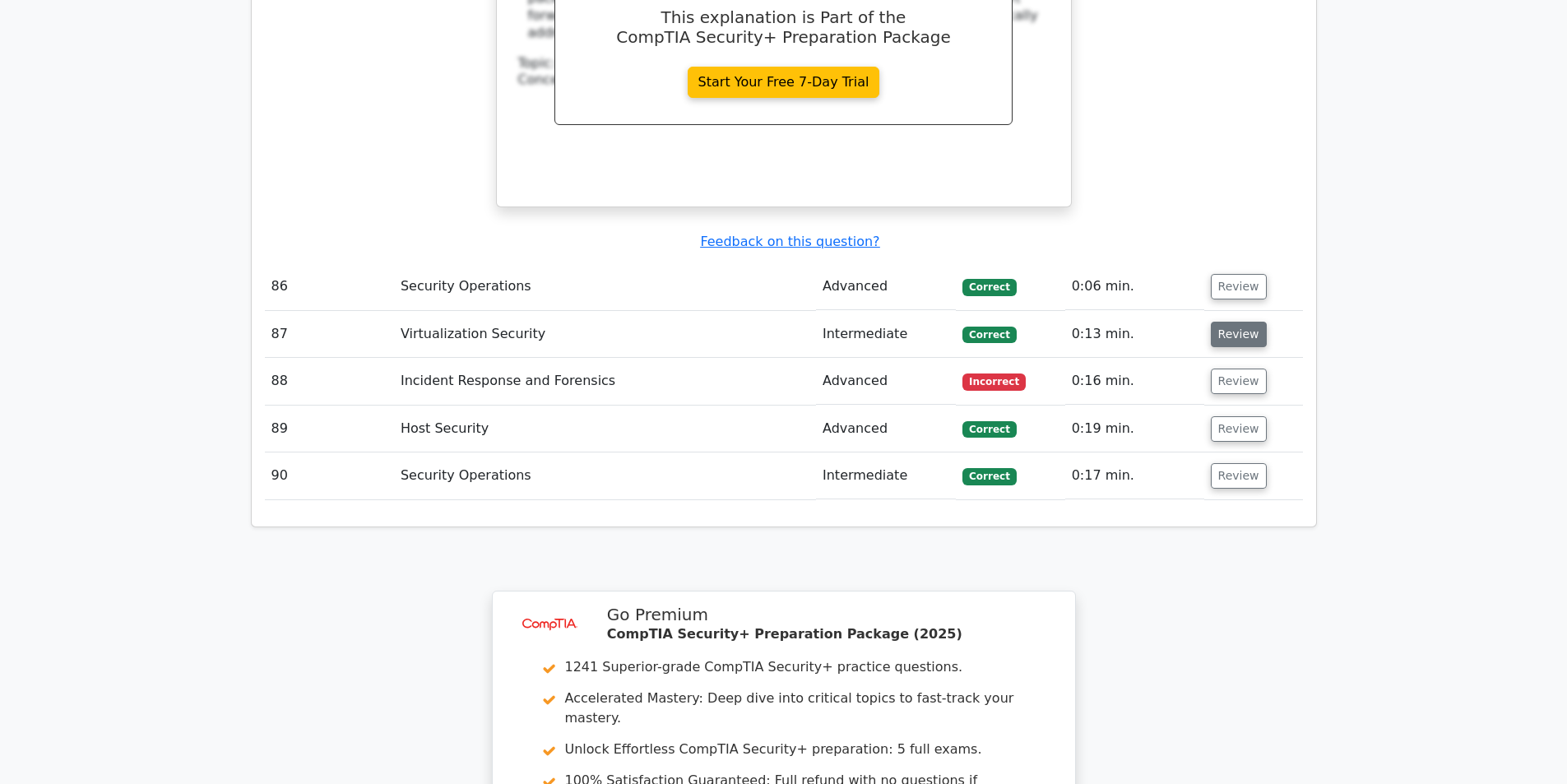
click at [1237, 322] on button "Review" at bounding box center [1239, 334] width 56 height 25
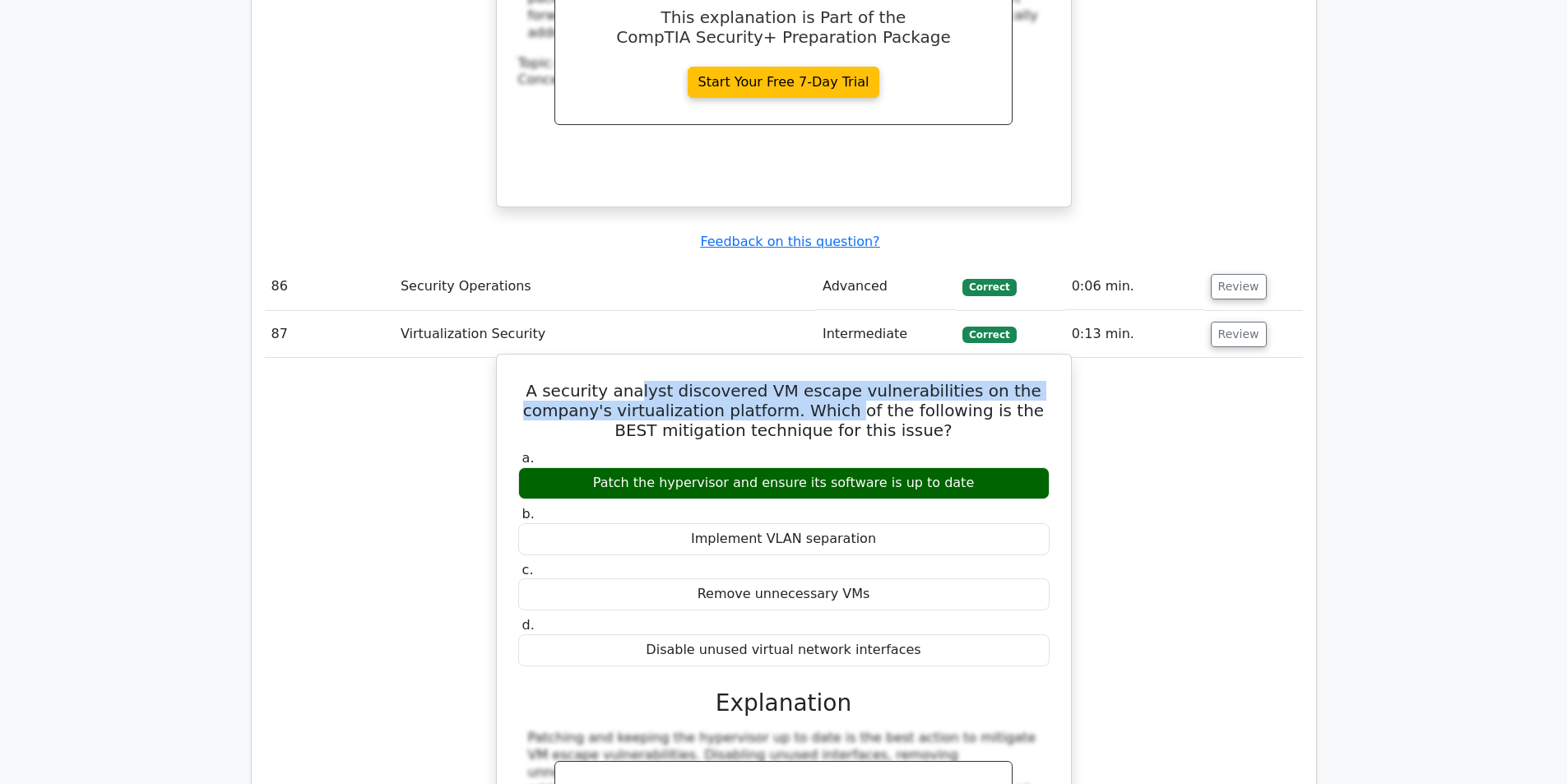
drag, startPoint x: 656, startPoint y: 338, endPoint x: 836, endPoint y: 351, distance: 180.5
click at [836, 381] on h5 "A security analyst discovered VM escape vulnerabilities on the company's virtua…" at bounding box center [784, 411] width 534 height 59
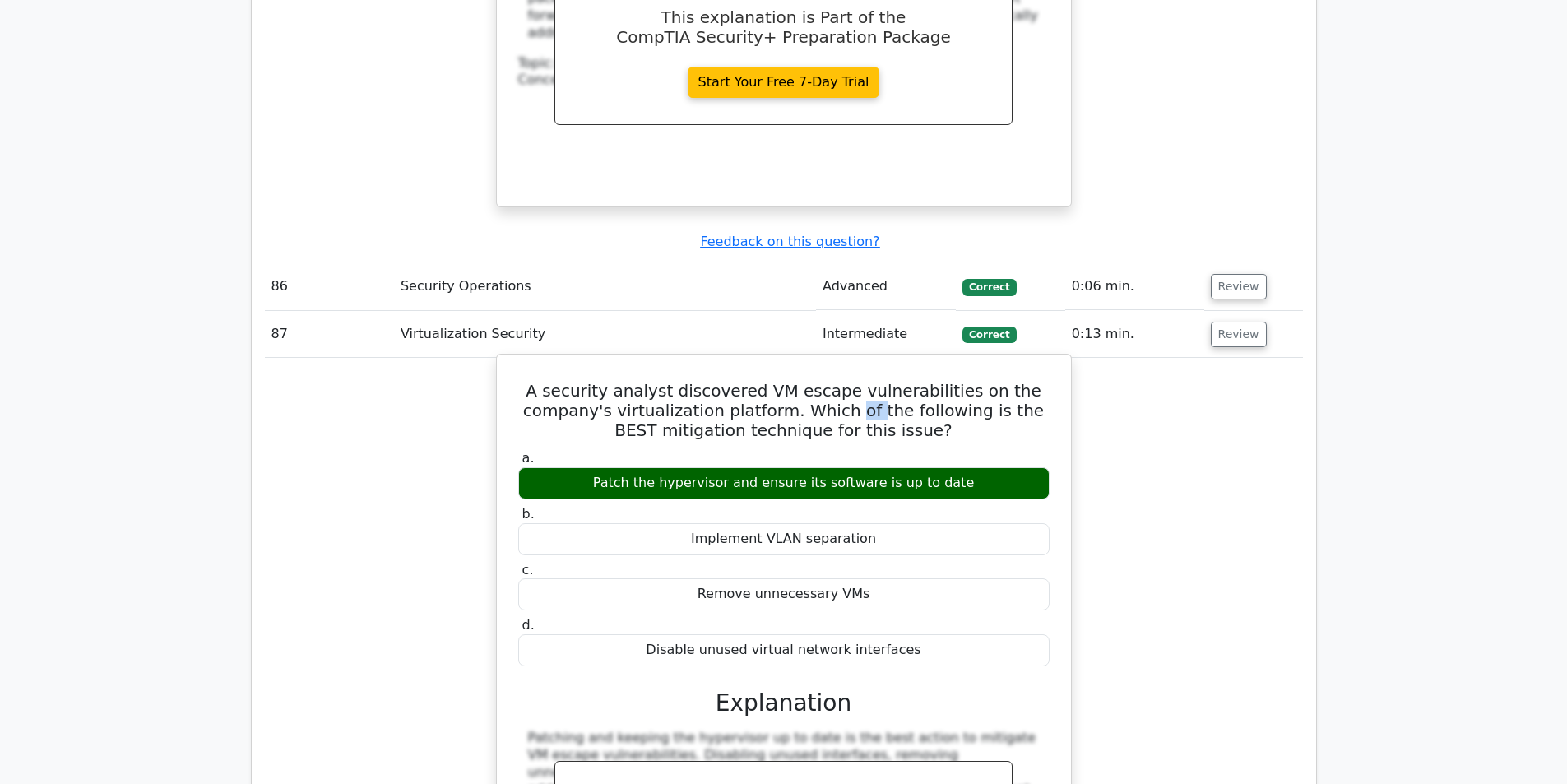
click at [836, 381] on h5 "A security analyst discovered VM escape vulnerabilities on the company's virtua…" at bounding box center [784, 411] width 534 height 59
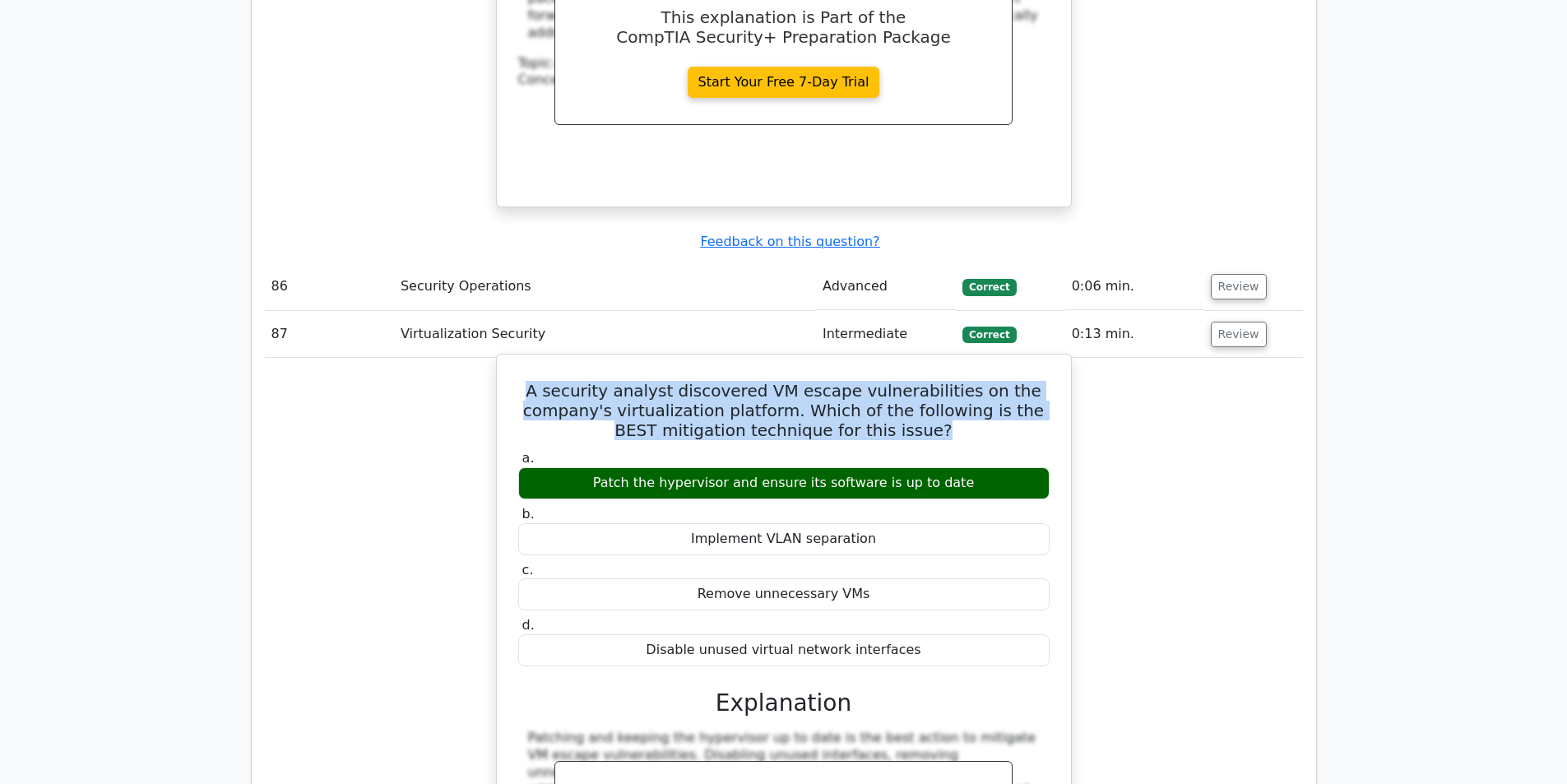
click at [836, 381] on h5 "A security analyst discovered VM escape vulnerabilities on the company's virtua…" at bounding box center [784, 411] width 534 height 59
click at [791, 381] on h5 "A security analyst discovered VM escape vulnerabilities on the company's virtua…" at bounding box center [784, 411] width 534 height 59
drag, startPoint x: 751, startPoint y: 331, endPoint x: 825, endPoint y: 376, distance: 86.6
click at [825, 381] on h5 "A security analyst discovered VM escape vulnerabilities on the company's virtua…" at bounding box center [784, 411] width 534 height 59
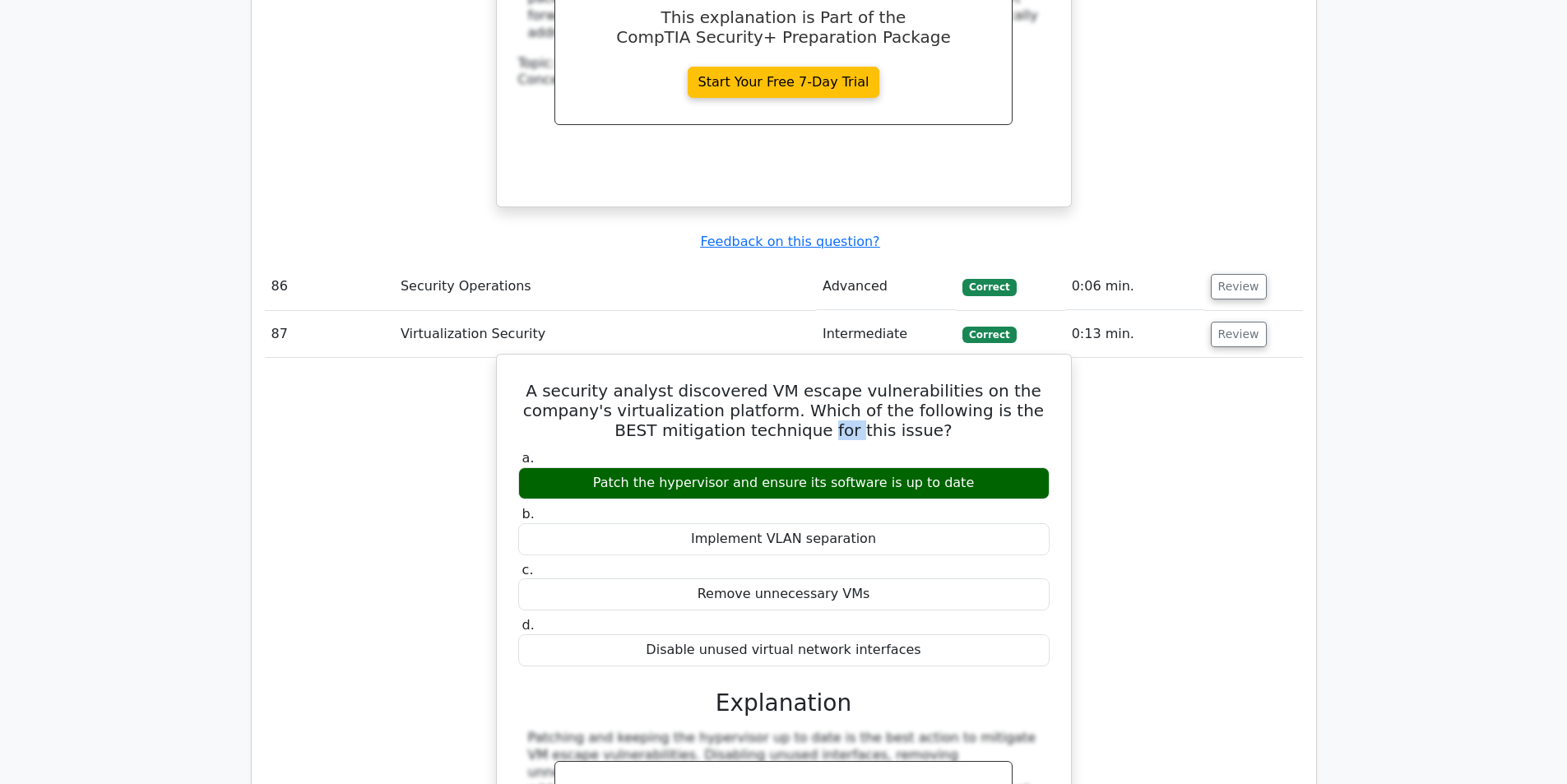
click at [825, 381] on h5 "A security analyst discovered VM escape vulnerabilities on the company's virtua…" at bounding box center [784, 411] width 534 height 59
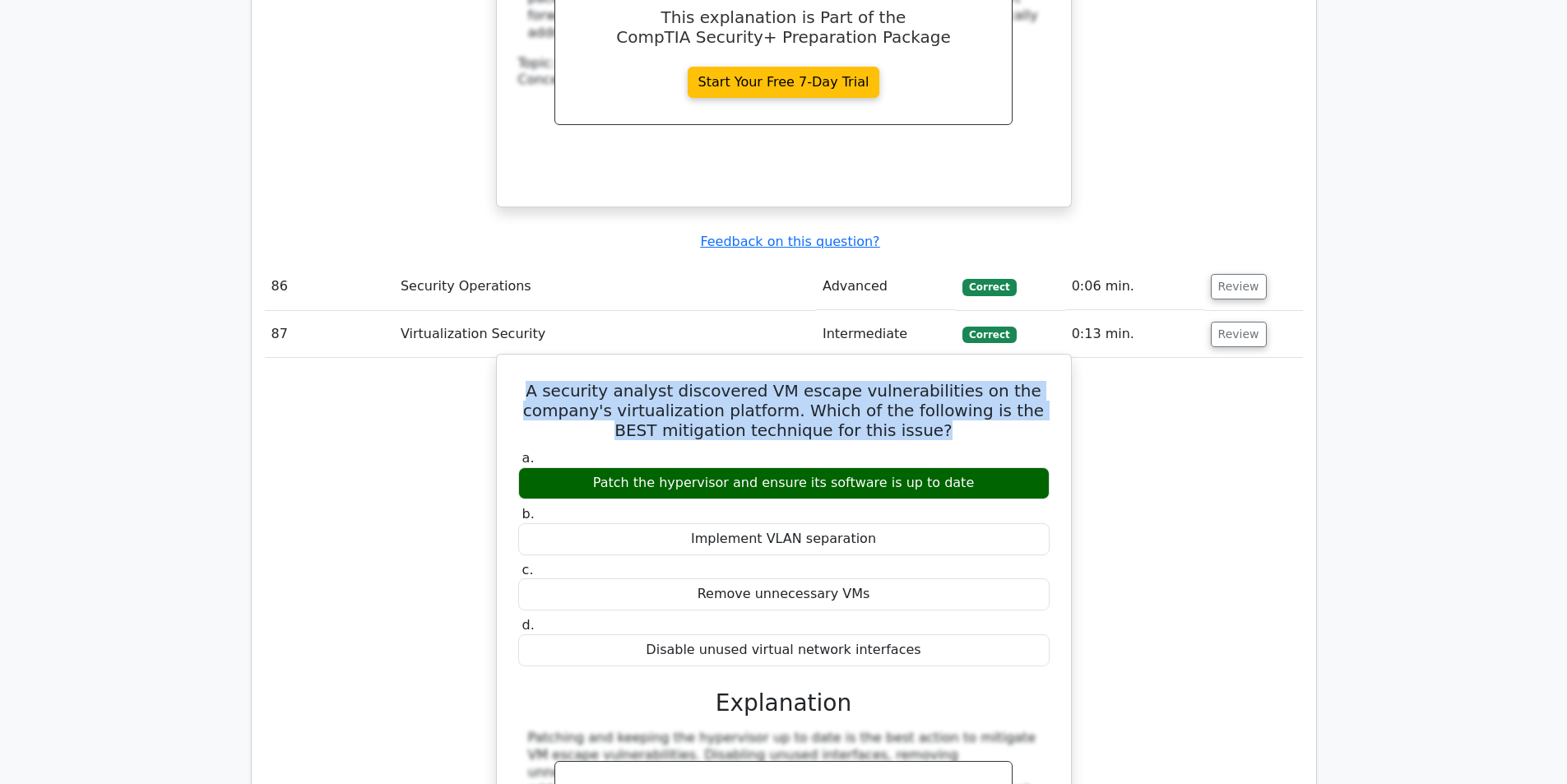
click at [825, 381] on h5 "A security analyst discovered VM escape vulnerabilities on the company's virtua…" at bounding box center [784, 411] width 534 height 59
click at [798, 381] on h5 "A security analyst discovered VM escape vulnerabilities on the company's virtua…" at bounding box center [784, 411] width 534 height 59
click at [770, 381] on h5 "A security analyst discovered VM escape vulnerabilities on the company's virtua…" at bounding box center [784, 411] width 534 height 59
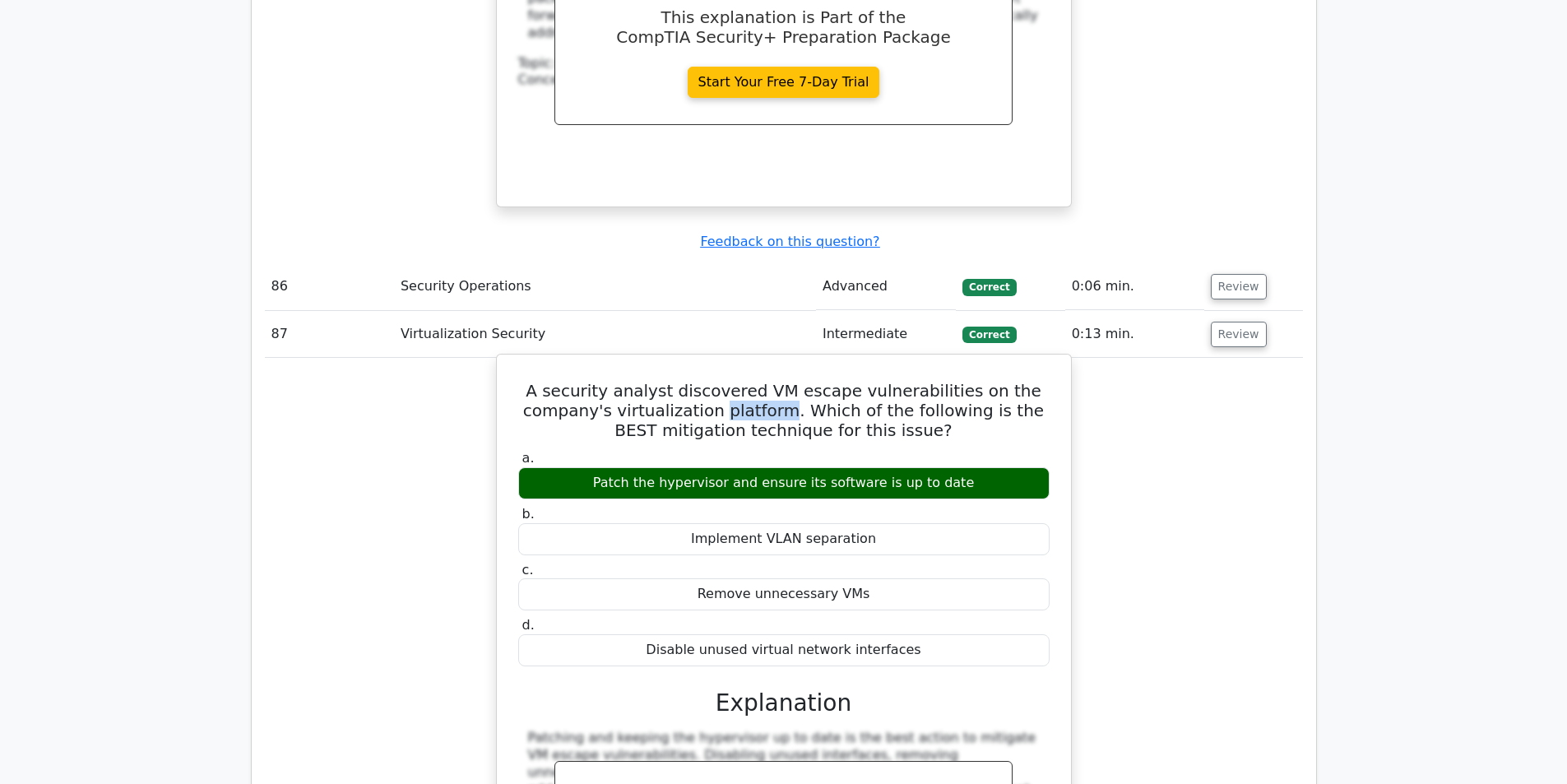
click at [770, 381] on h5 "A security analyst discovered VM escape vulnerabilities on the company's virtua…" at bounding box center [784, 411] width 534 height 59
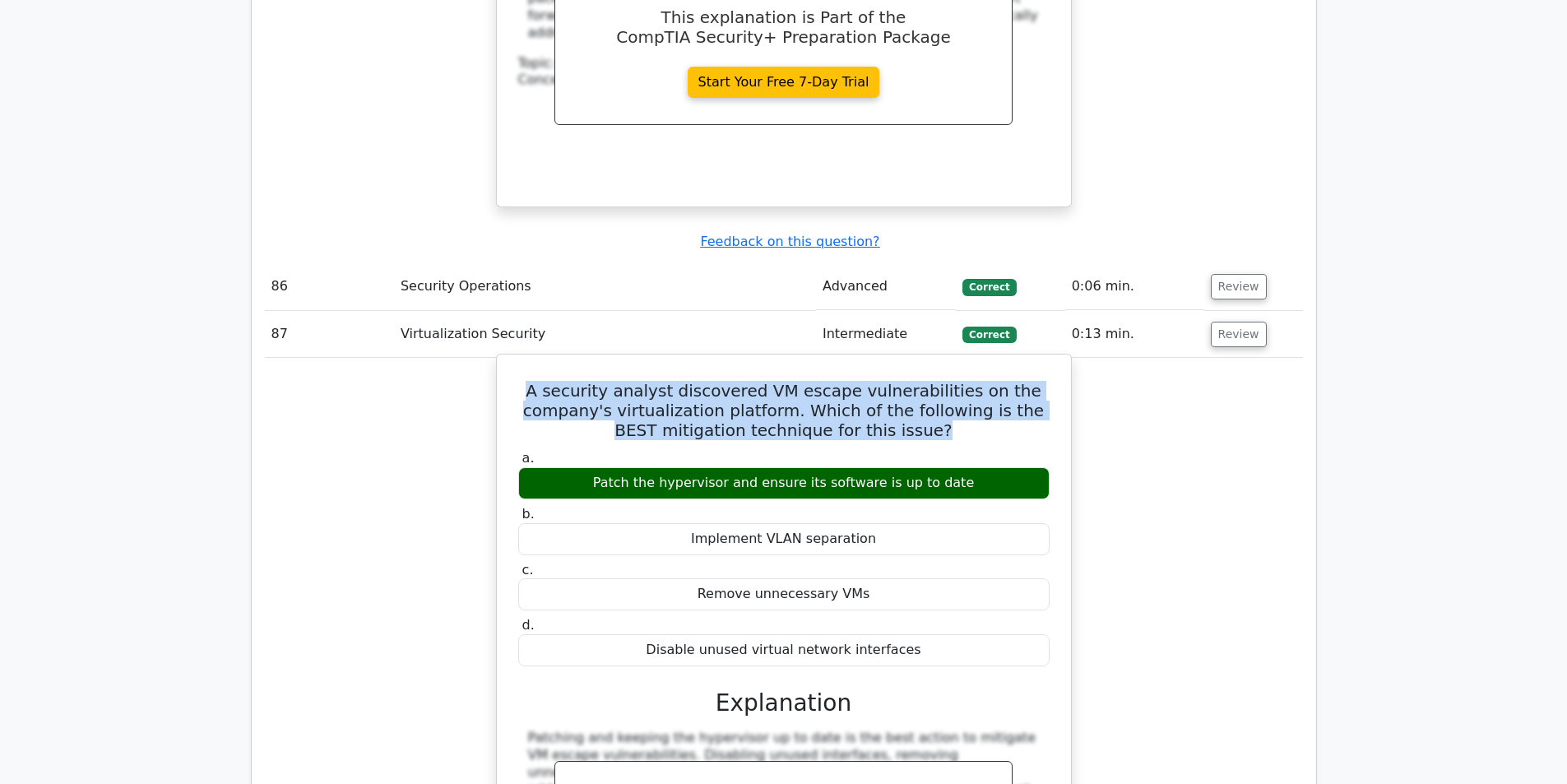
click at [770, 381] on h5 "A security analyst discovered VM escape vulnerabilities on the company's virtua…" at bounding box center [784, 411] width 534 height 59
click at [855, 381] on h5 "A security analyst discovered VM escape vulnerabilities on the company's virtua…" at bounding box center [784, 411] width 534 height 59
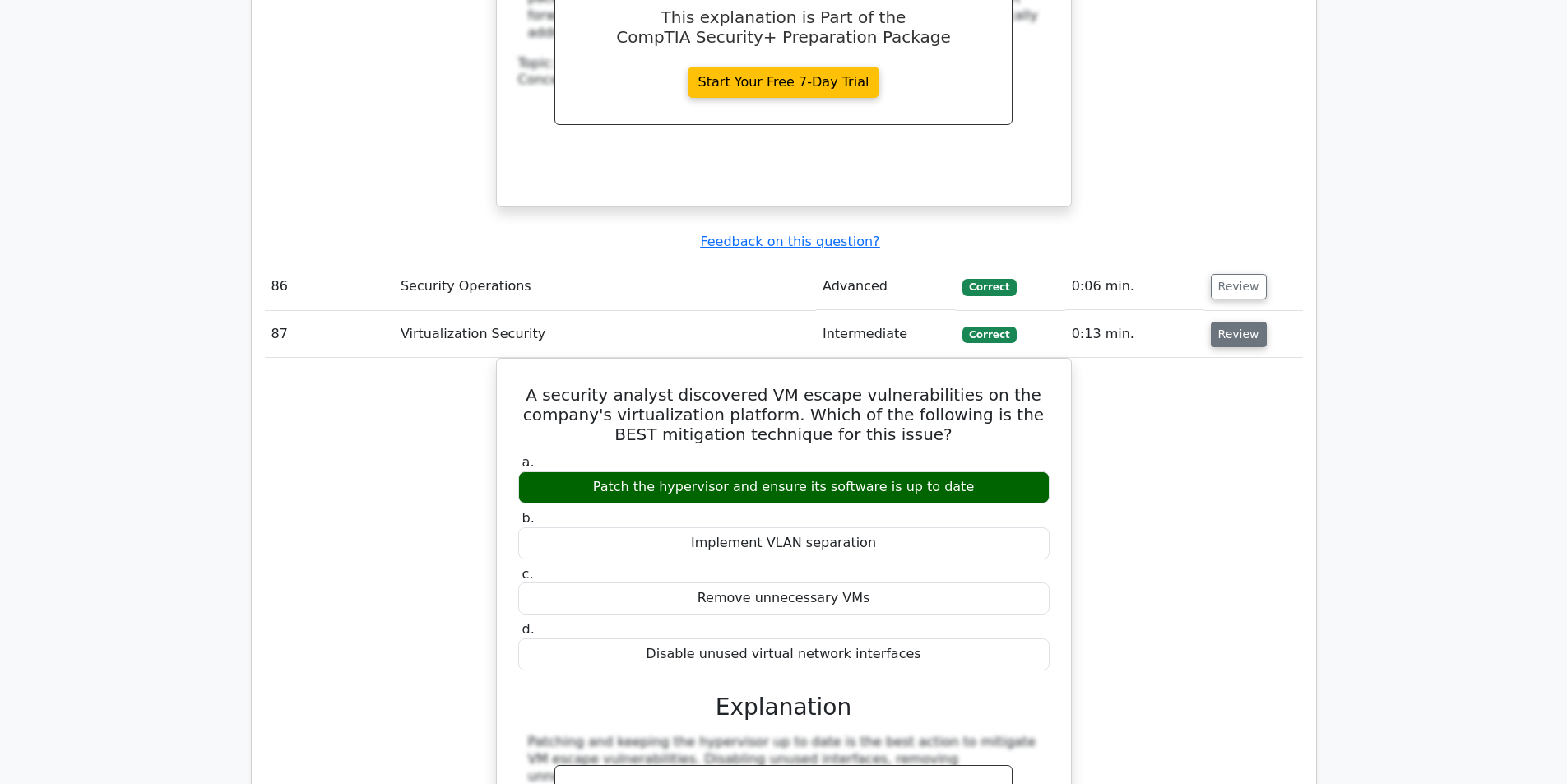
click at [1224, 322] on button "Review" at bounding box center [1239, 334] width 56 height 25
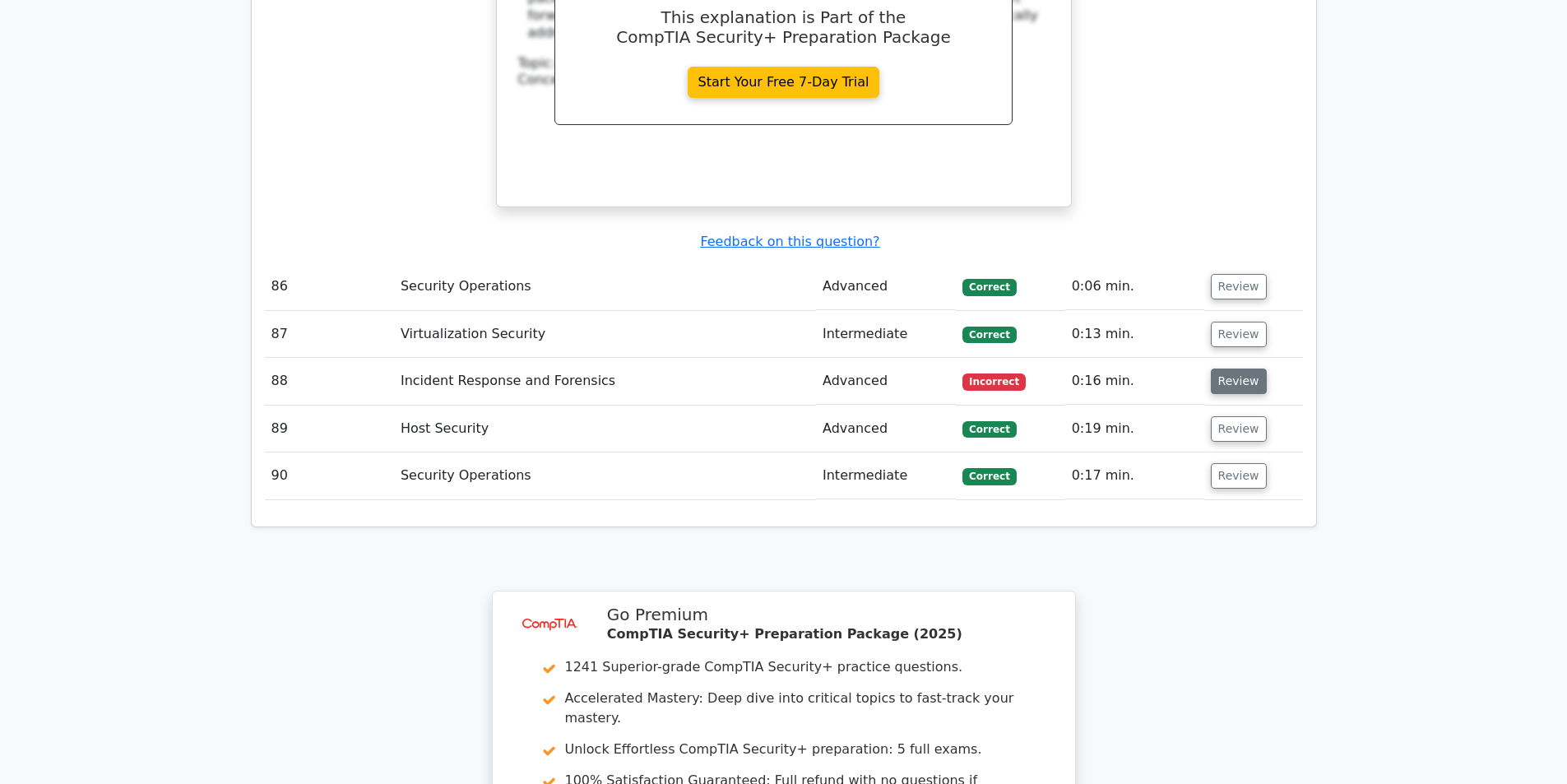
click at [1215, 368] on button "Review" at bounding box center [1239, 380] width 56 height 25
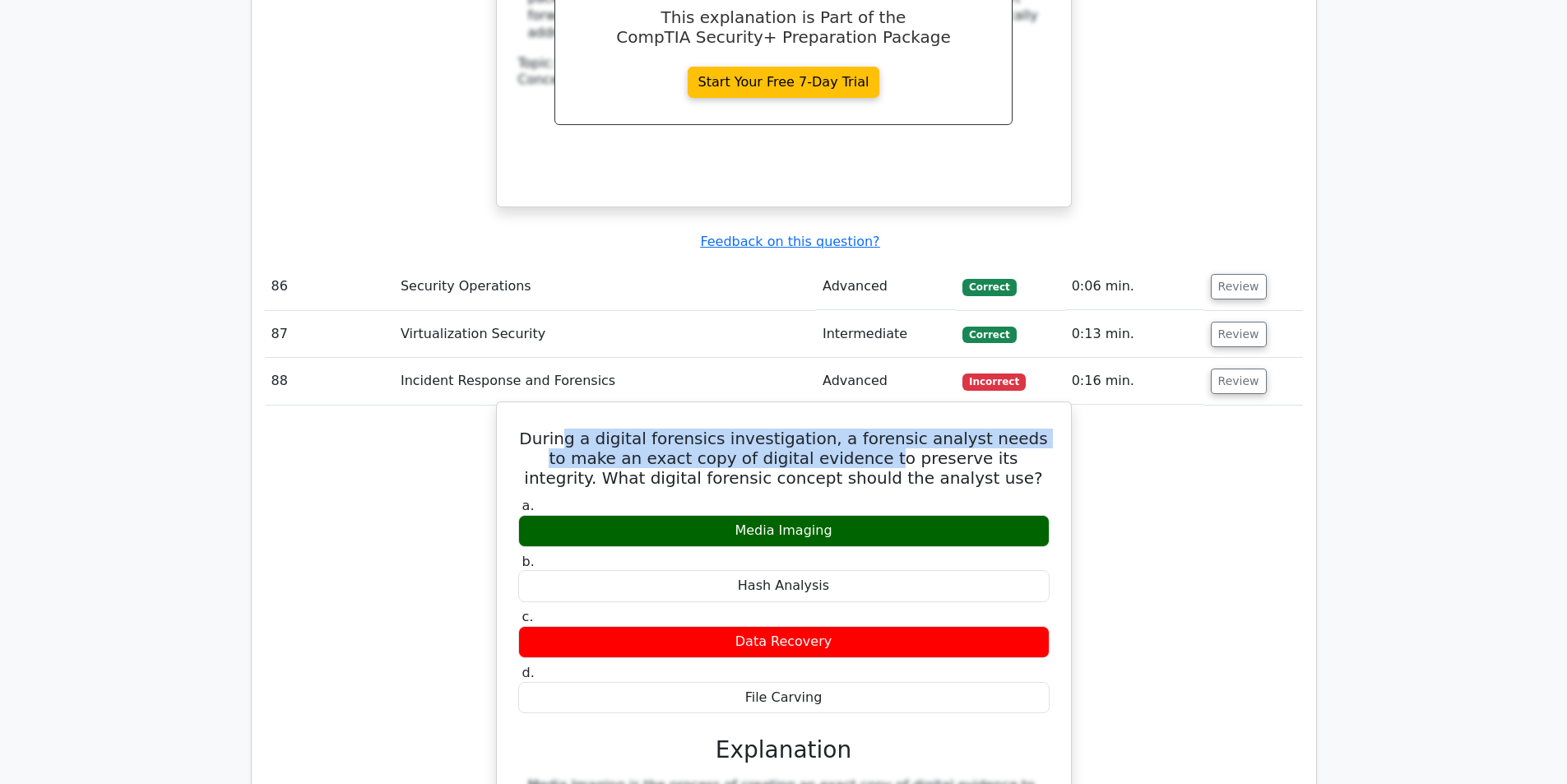
drag, startPoint x: 580, startPoint y: 381, endPoint x: 825, endPoint y: 407, distance: 246.4
click at [825, 428] on h5 "During a digital forensics investigation, a forensic analyst needs to make an e…" at bounding box center [784, 458] width 534 height 59
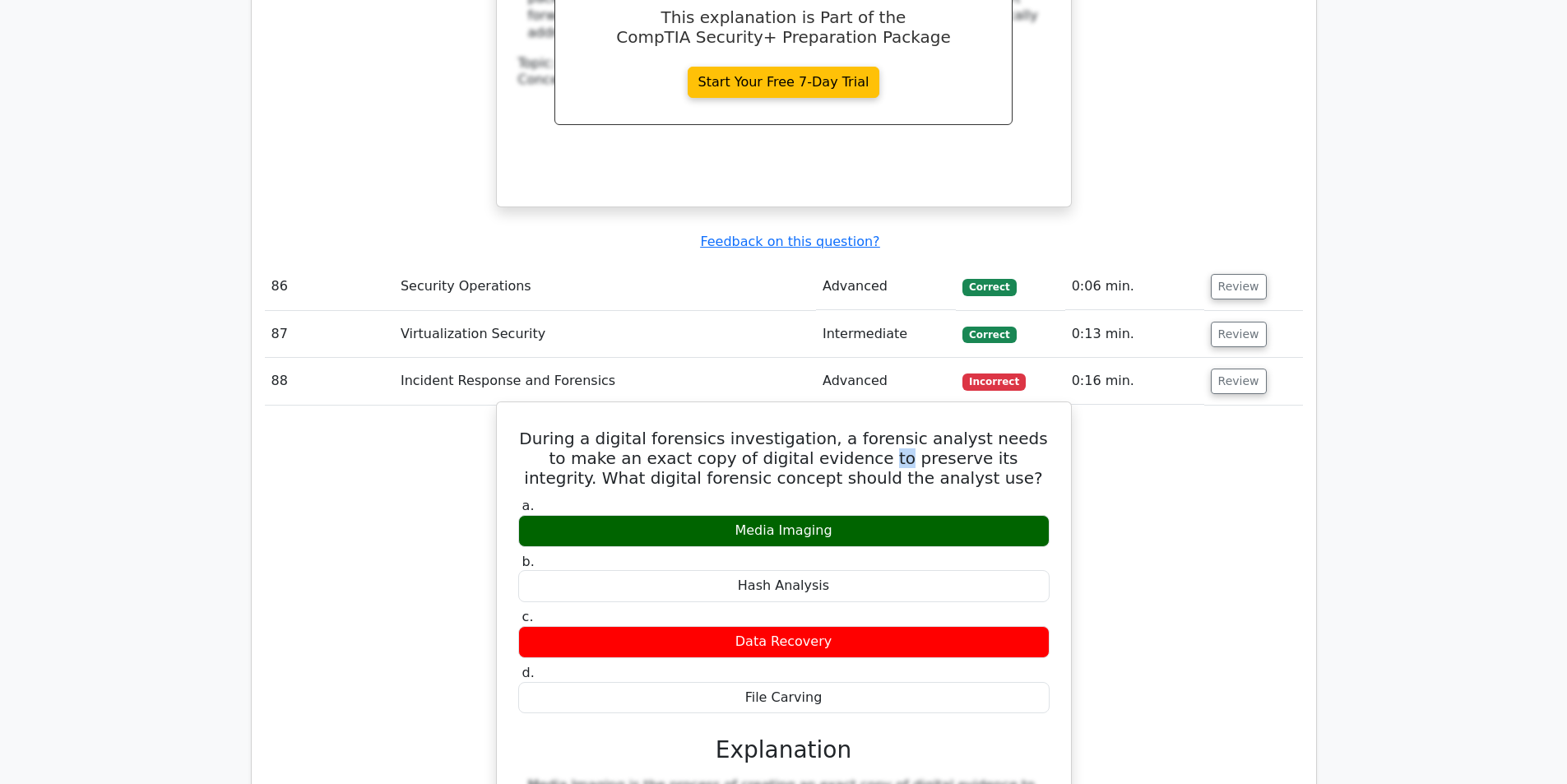
click at [825, 428] on h5 "During a digital forensics investigation, a forensic analyst needs to make an e…" at bounding box center [784, 458] width 534 height 59
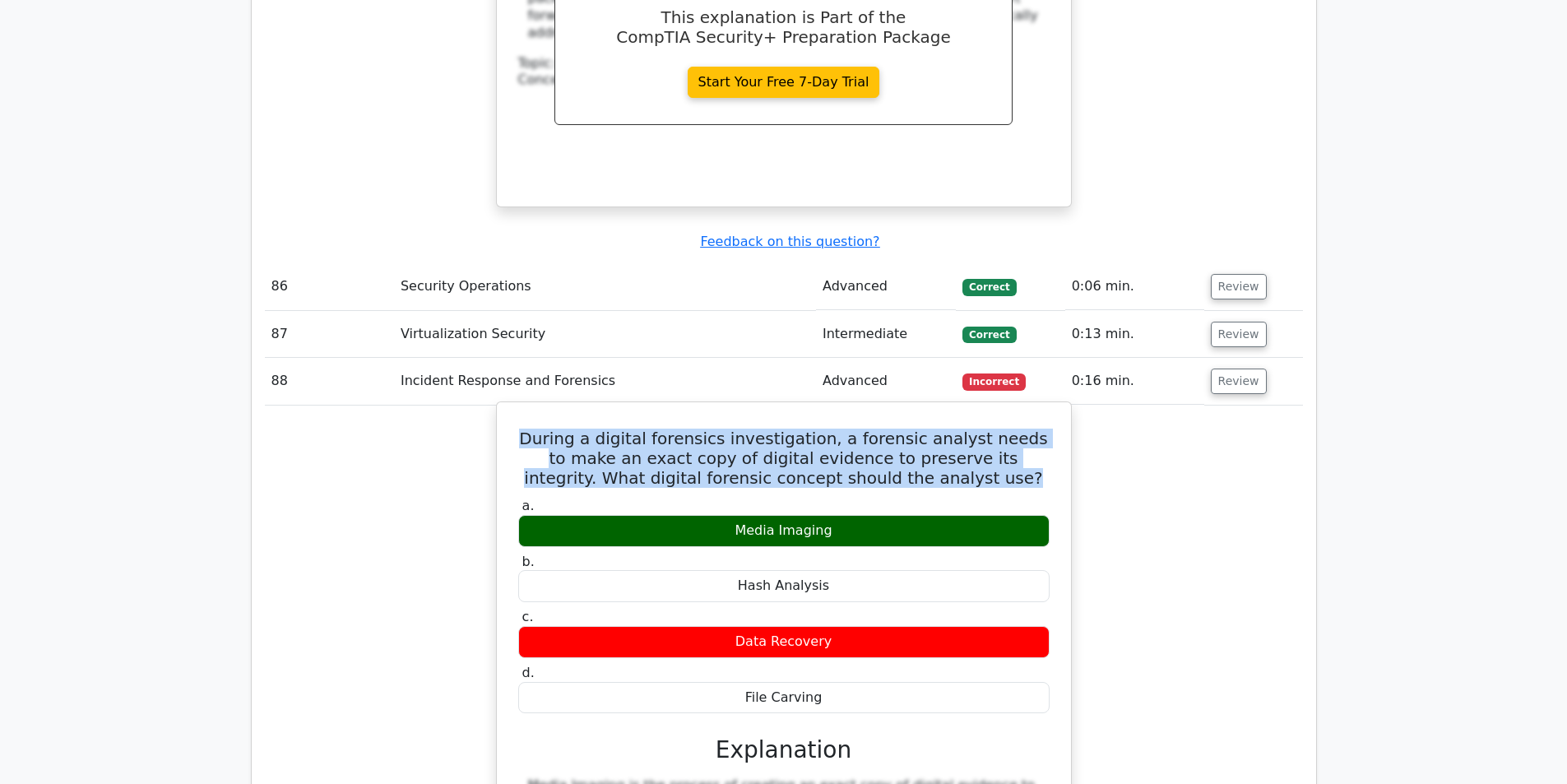
click at [825, 428] on h5 "During a digital forensics investigation, a forensic analyst needs to make an e…" at bounding box center [784, 458] width 534 height 59
click at [808, 428] on h5 "During a digital forensics investigation, a forensic analyst needs to make an e…" at bounding box center [784, 458] width 534 height 59
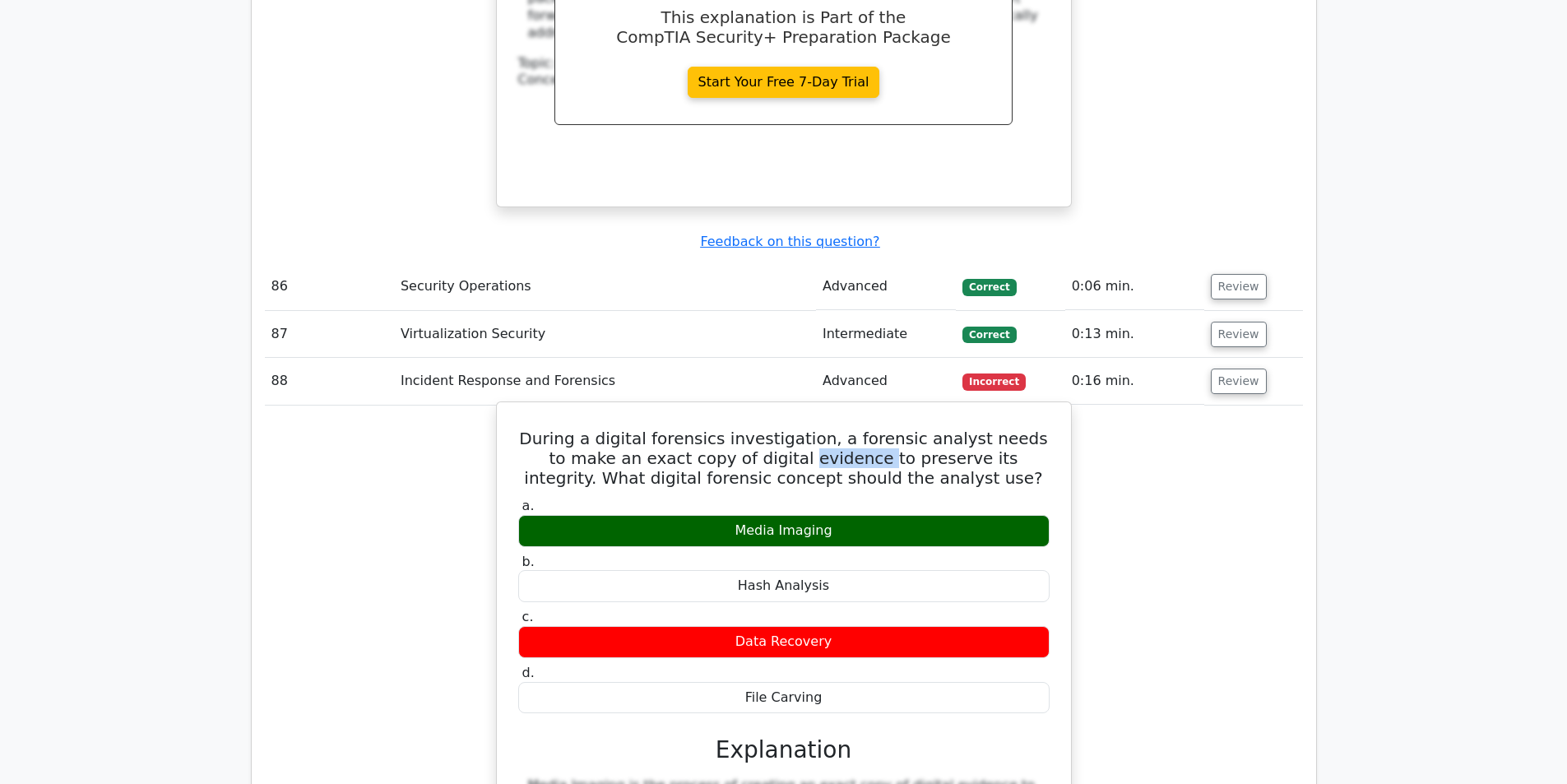
click at [808, 428] on h5 "During a digital forensics investigation, a forensic analyst needs to make an e…" at bounding box center [784, 458] width 534 height 59
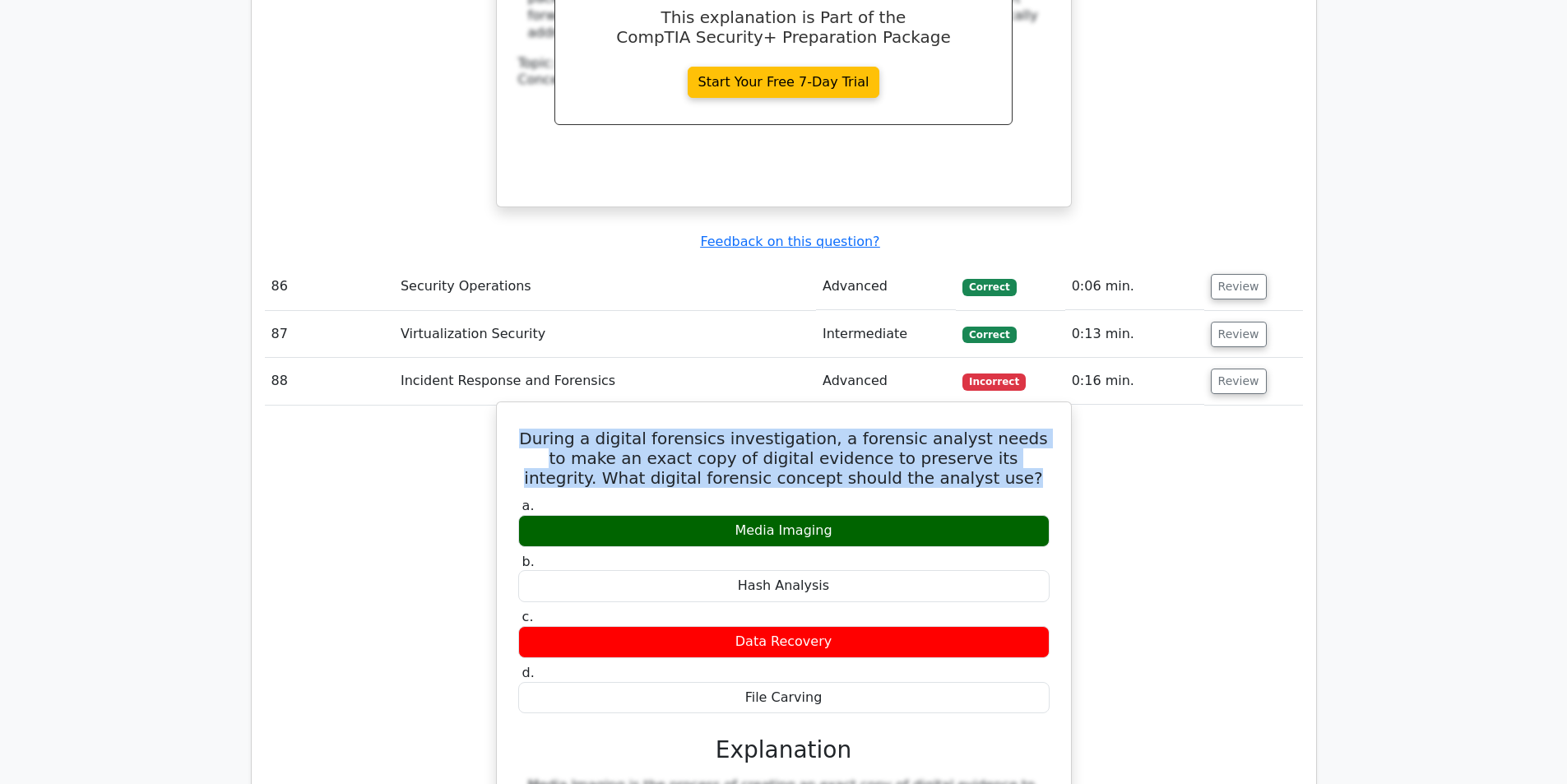
click at [808, 428] on h5 "During a digital forensics investigation, a forensic analyst needs to make an e…" at bounding box center [784, 458] width 534 height 59
click at [817, 428] on h5 "During a digital forensics investigation, a forensic analyst needs to make an e…" at bounding box center [784, 458] width 534 height 59
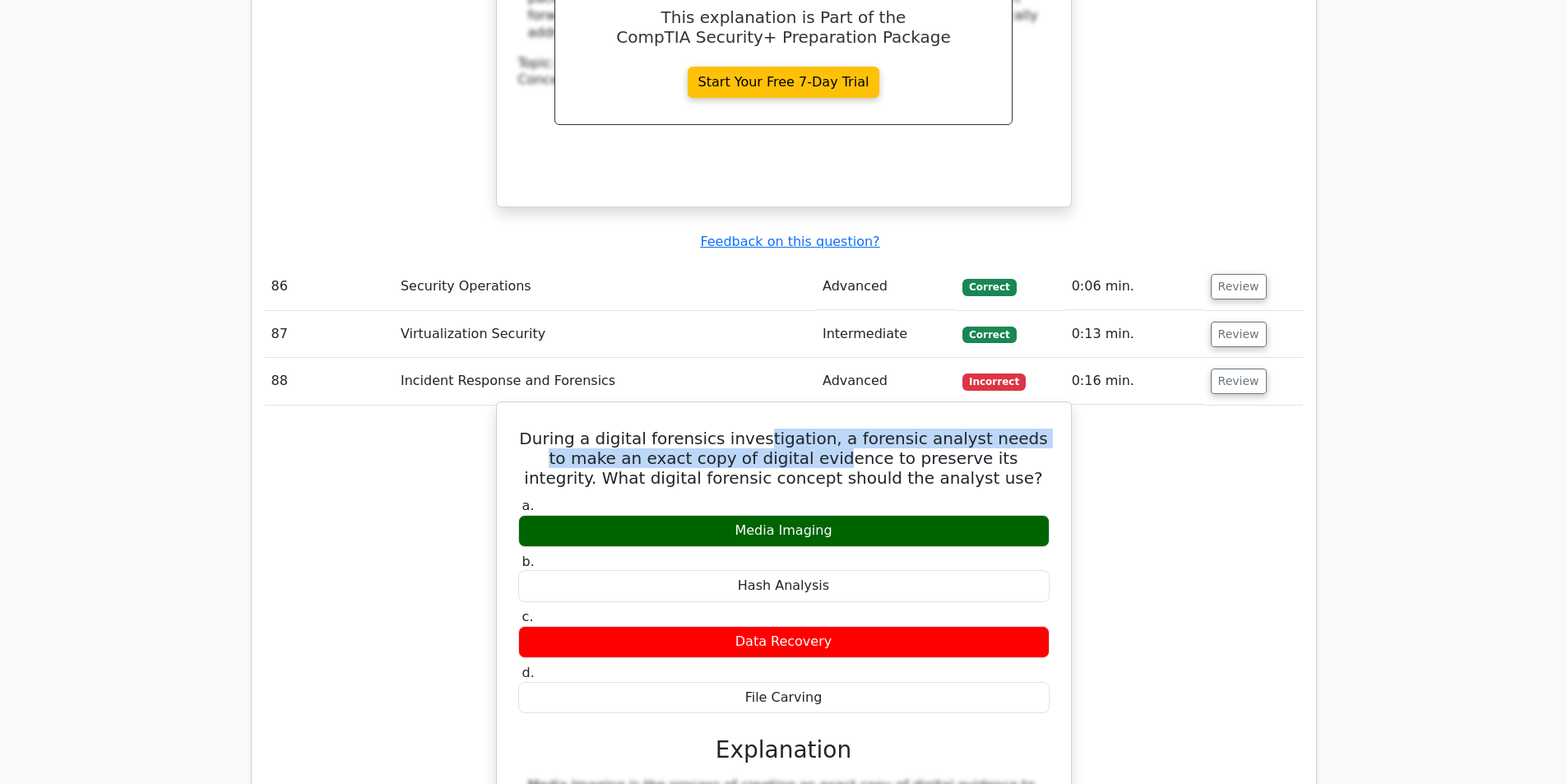
drag, startPoint x: 769, startPoint y: 381, endPoint x: 783, endPoint y: 406, distance: 28.7
click at [783, 428] on h5 "During a digital forensics investigation, a forensic analyst needs to make an e…" at bounding box center [784, 458] width 534 height 59
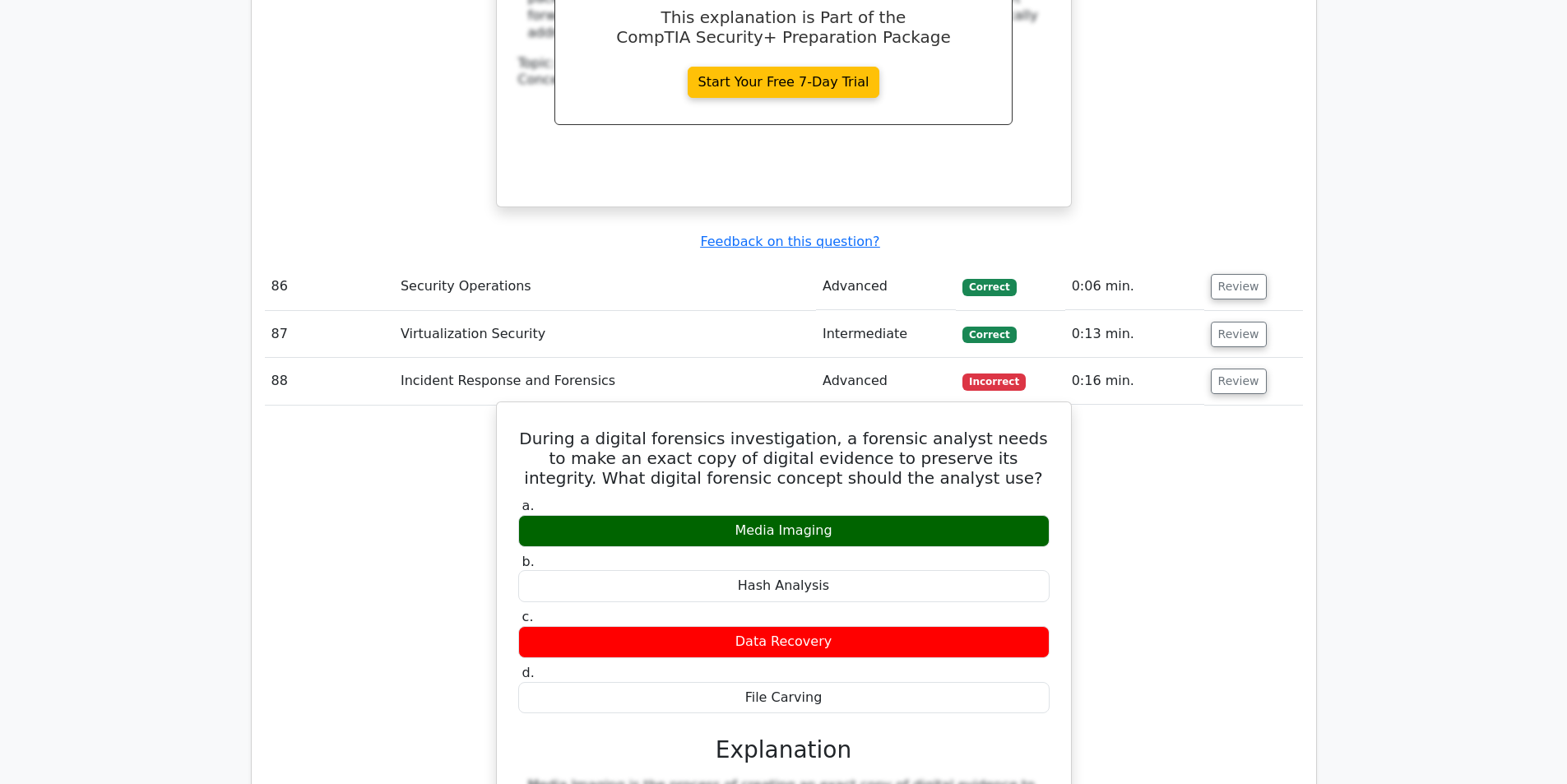
click at [732, 428] on h5 "During a digital forensics investigation, a forensic analyst needs to make an e…" at bounding box center [784, 458] width 534 height 59
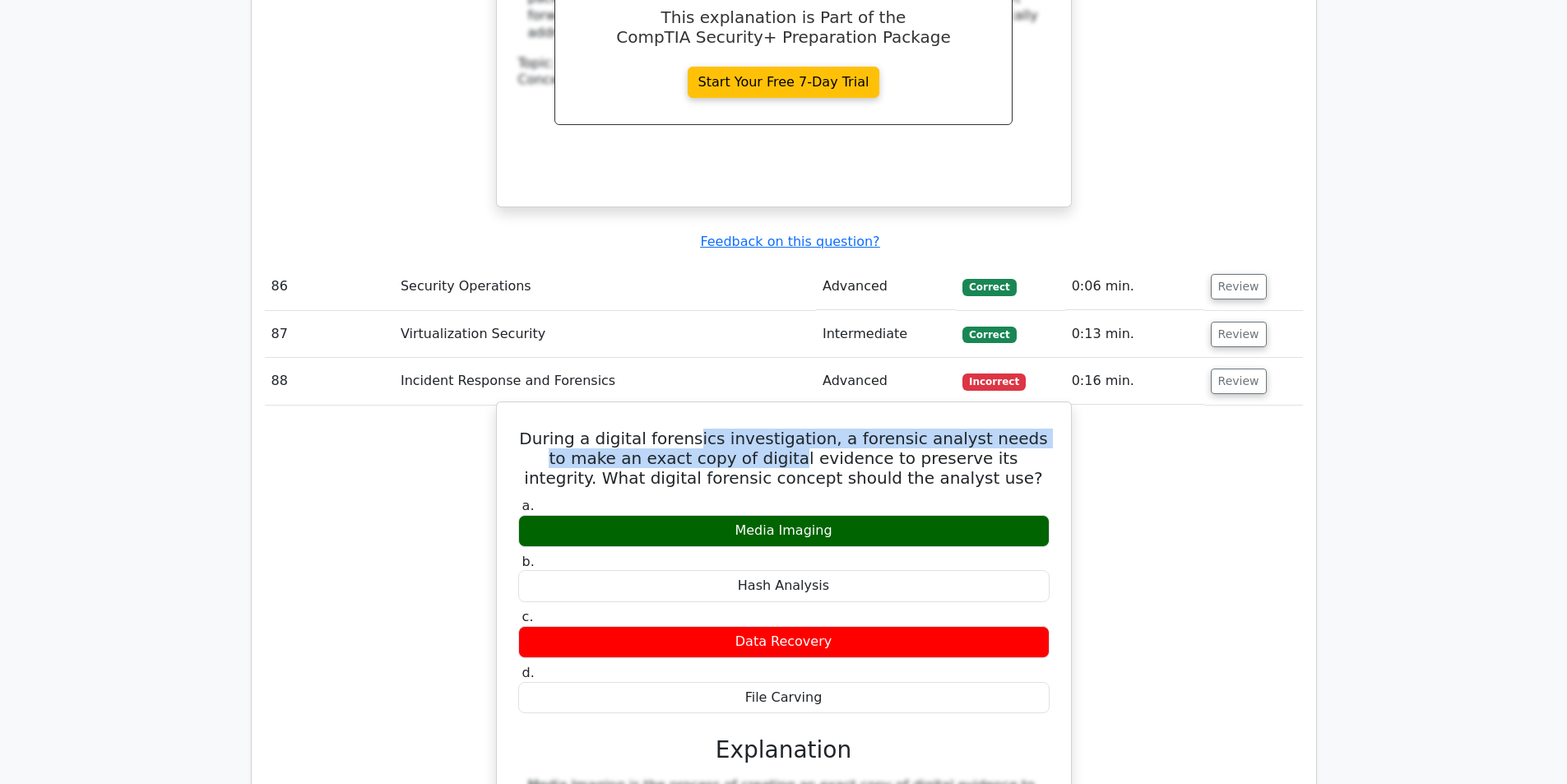
drag, startPoint x: 704, startPoint y: 378, endPoint x: 742, endPoint y: 397, distance: 42.5
click at [742, 428] on h5 "During a digital forensics investigation, a forensic analyst needs to make an e…" at bounding box center [784, 458] width 534 height 59
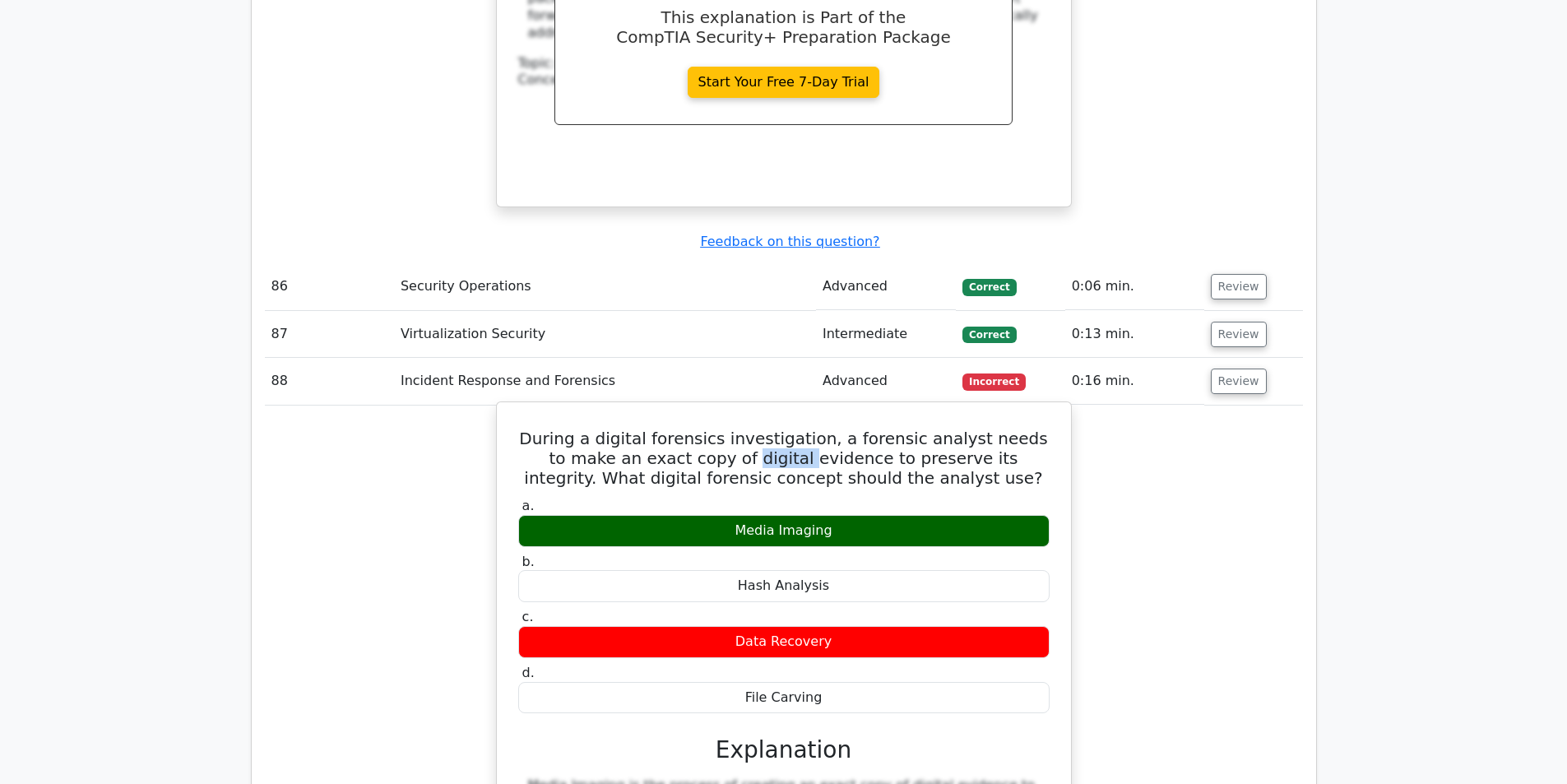
click at [742, 428] on h5 "During a digital forensics investigation, a forensic analyst needs to make an e…" at bounding box center [784, 458] width 534 height 59
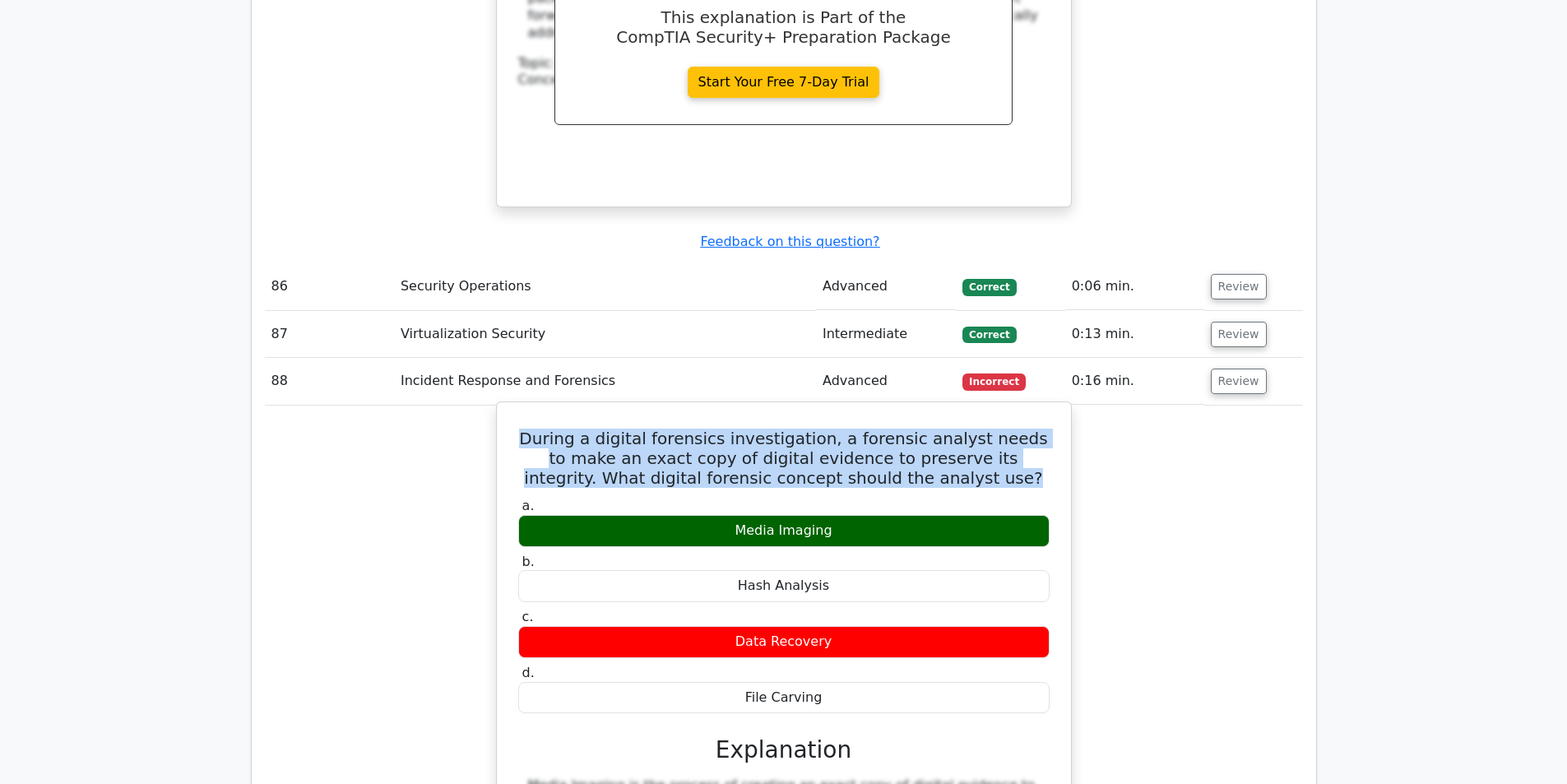
click at [742, 428] on h5 "During a digital forensics investigation, a forensic analyst needs to make an e…" at bounding box center [784, 458] width 534 height 59
click at [714, 428] on h5 "During a digital forensics investigation, a forensic analyst needs to make an e…" at bounding box center [784, 458] width 534 height 59
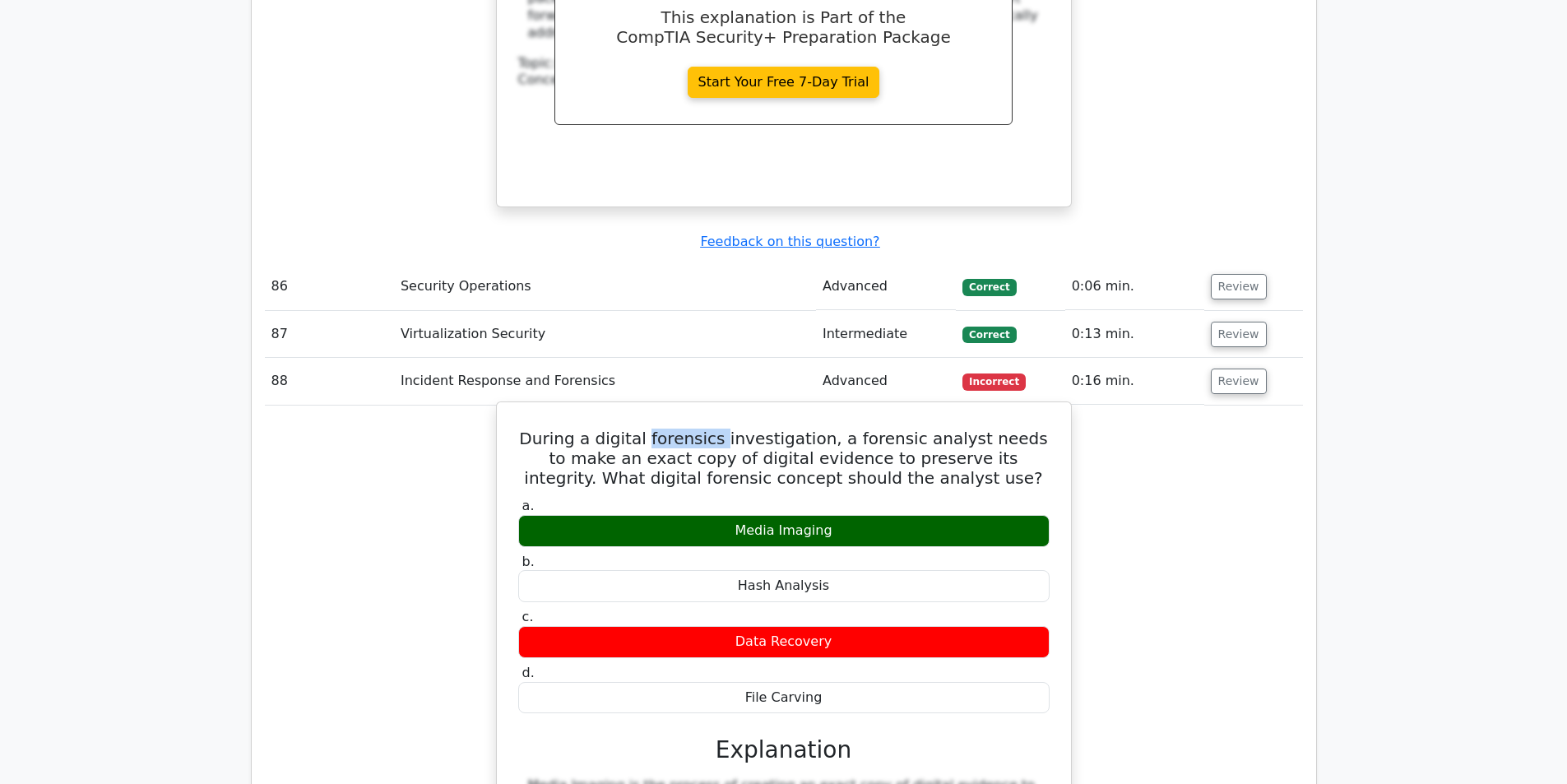
click at [714, 428] on h5 "During a digital forensics investigation, a forensic analyst needs to make an e…" at bounding box center [784, 458] width 534 height 59
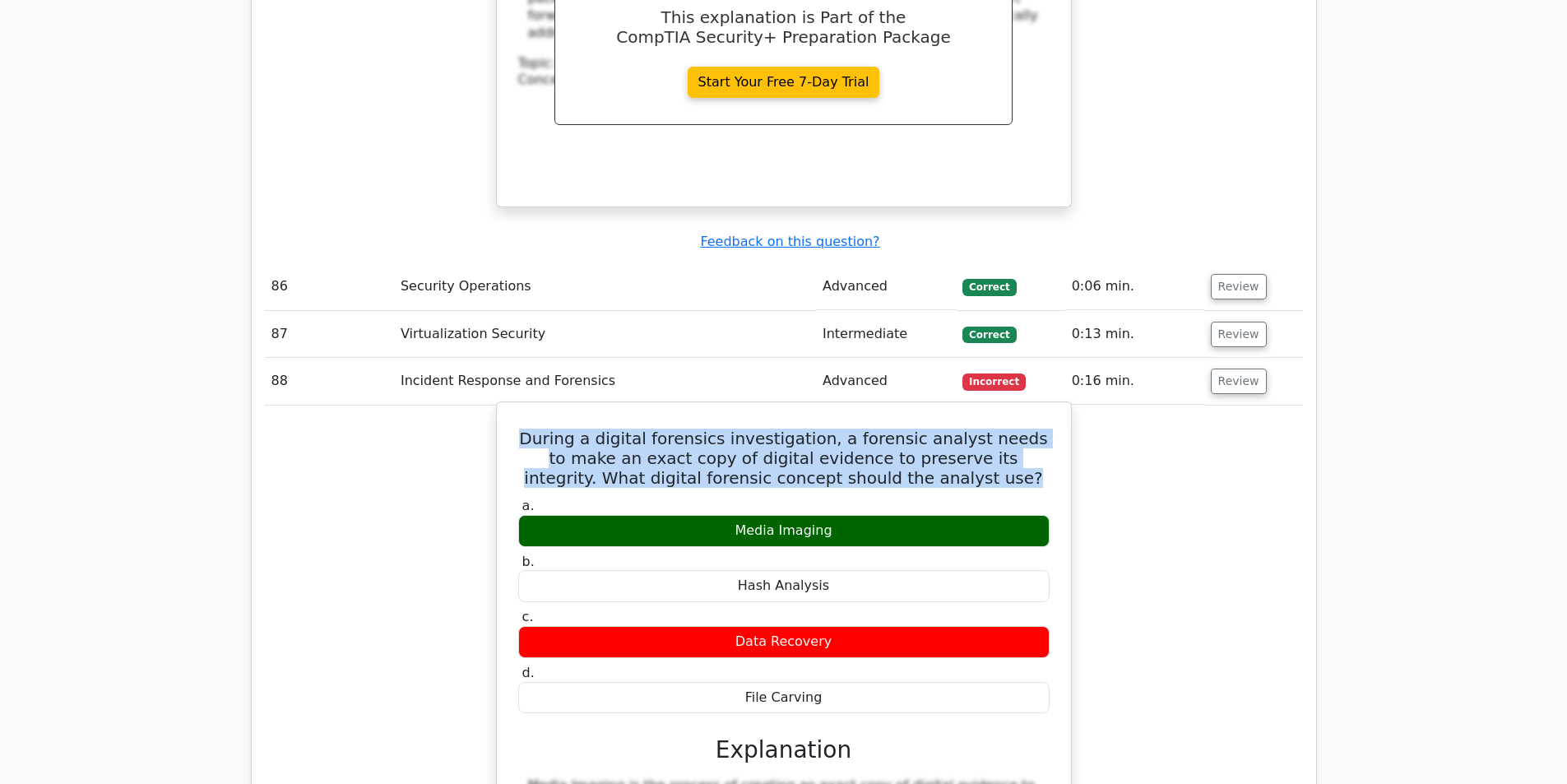
click at [714, 428] on h5 "During a digital forensics investigation, a forensic analyst needs to make an e…" at bounding box center [784, 458] width 534 height 59
click at [721, 428] on h5 "During a digital forensics investigation, a forensic analyst needs to make an e…" at bounding box center [784, 458] width 534 height 59
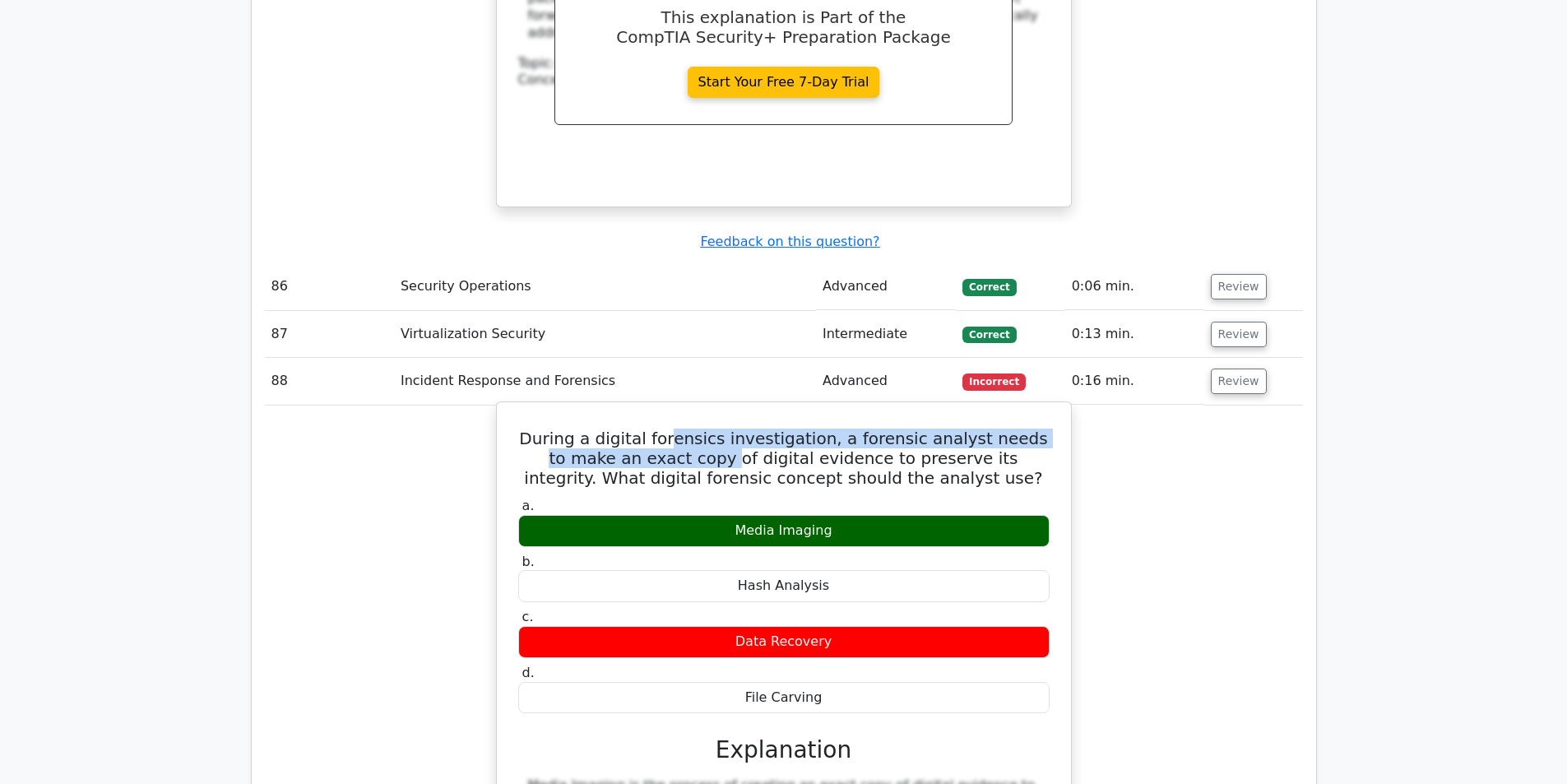
drag, startPoint x: 680, startPoint y: 376, endPoint x: 682, endPoint y: 395, distance: 19.1
click at [682, 428] on h5 "During a digital forensics investigation, a forensic analyst needs to make an e…" at bounding box center [784, 458] width 534 height 59
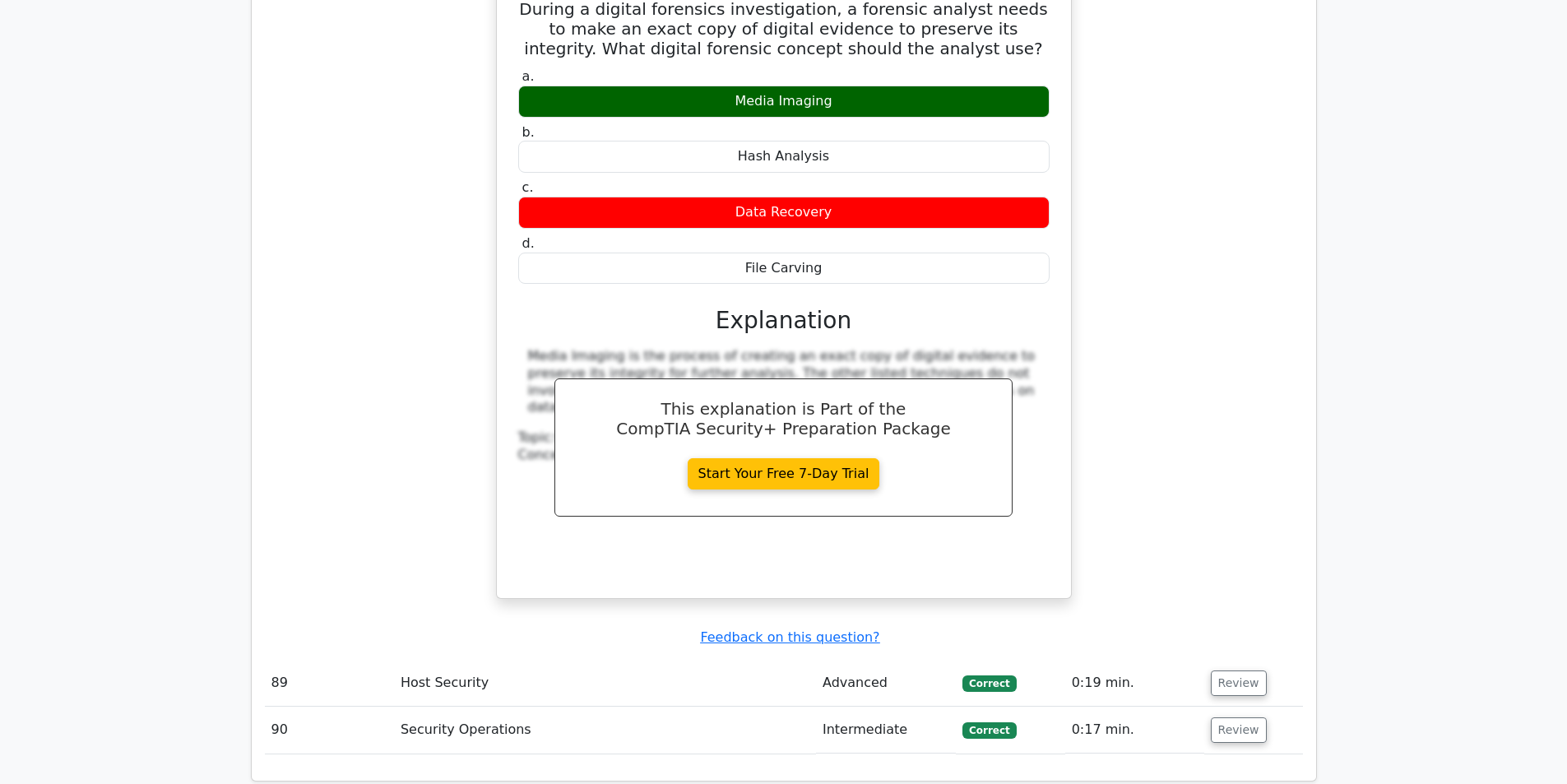
scroll to position [6742, 0]
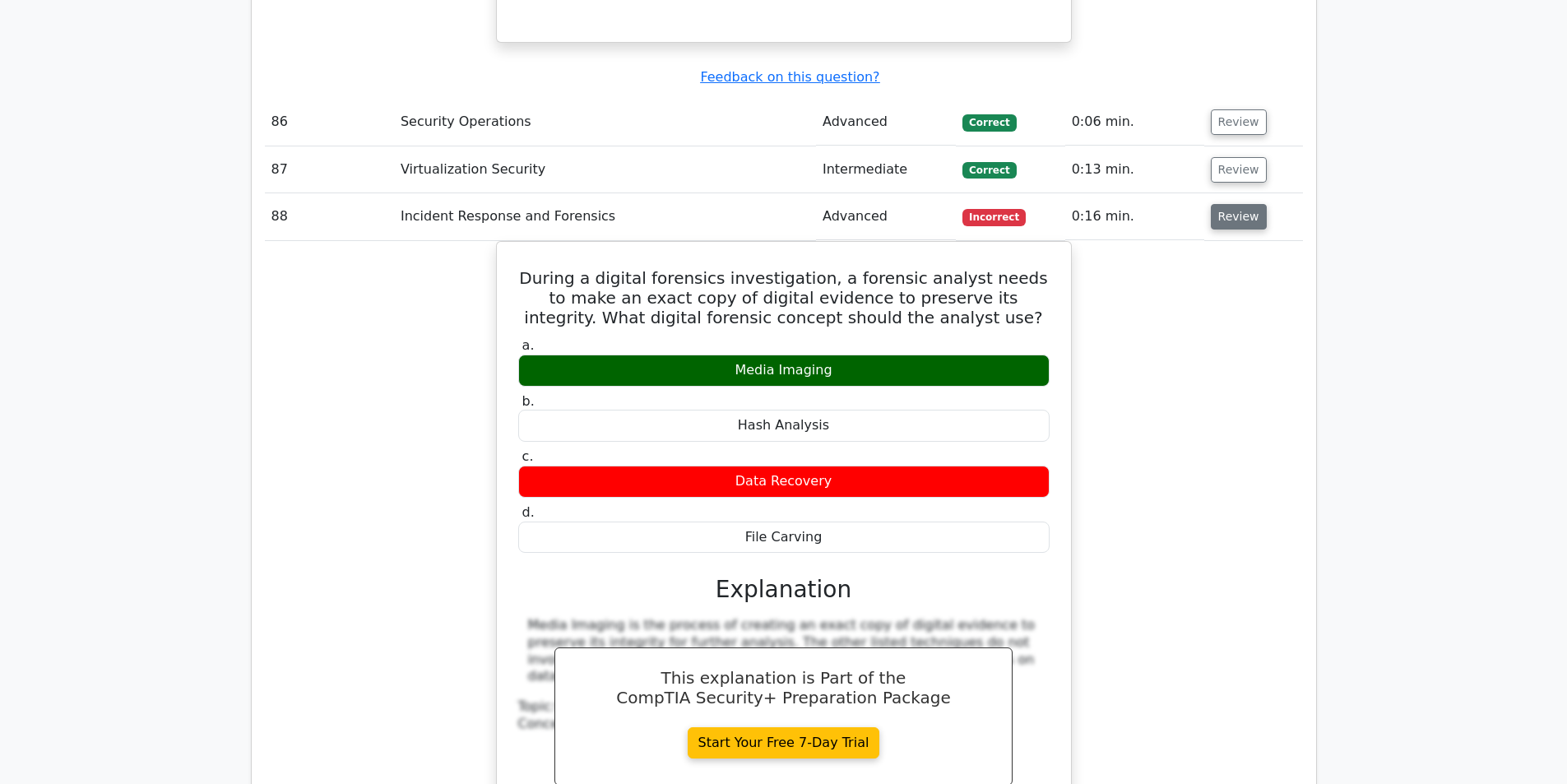
click at [1228, 204] on button "Review" at bounding box center [1239, 216] width 56 height 25
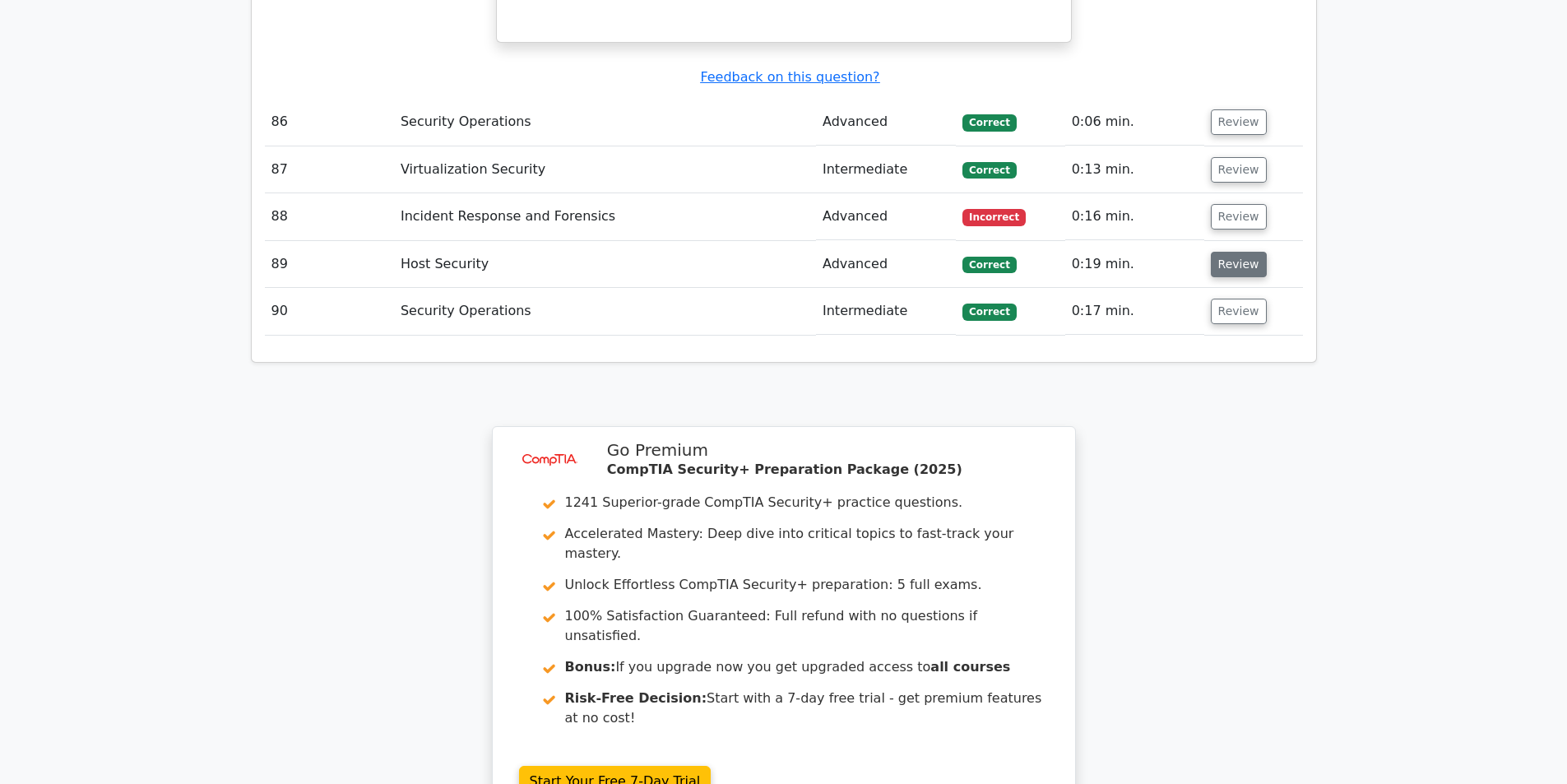
click at [1233, 252] on button "Review" at bounding box center [1239, 264] width 56 height 25
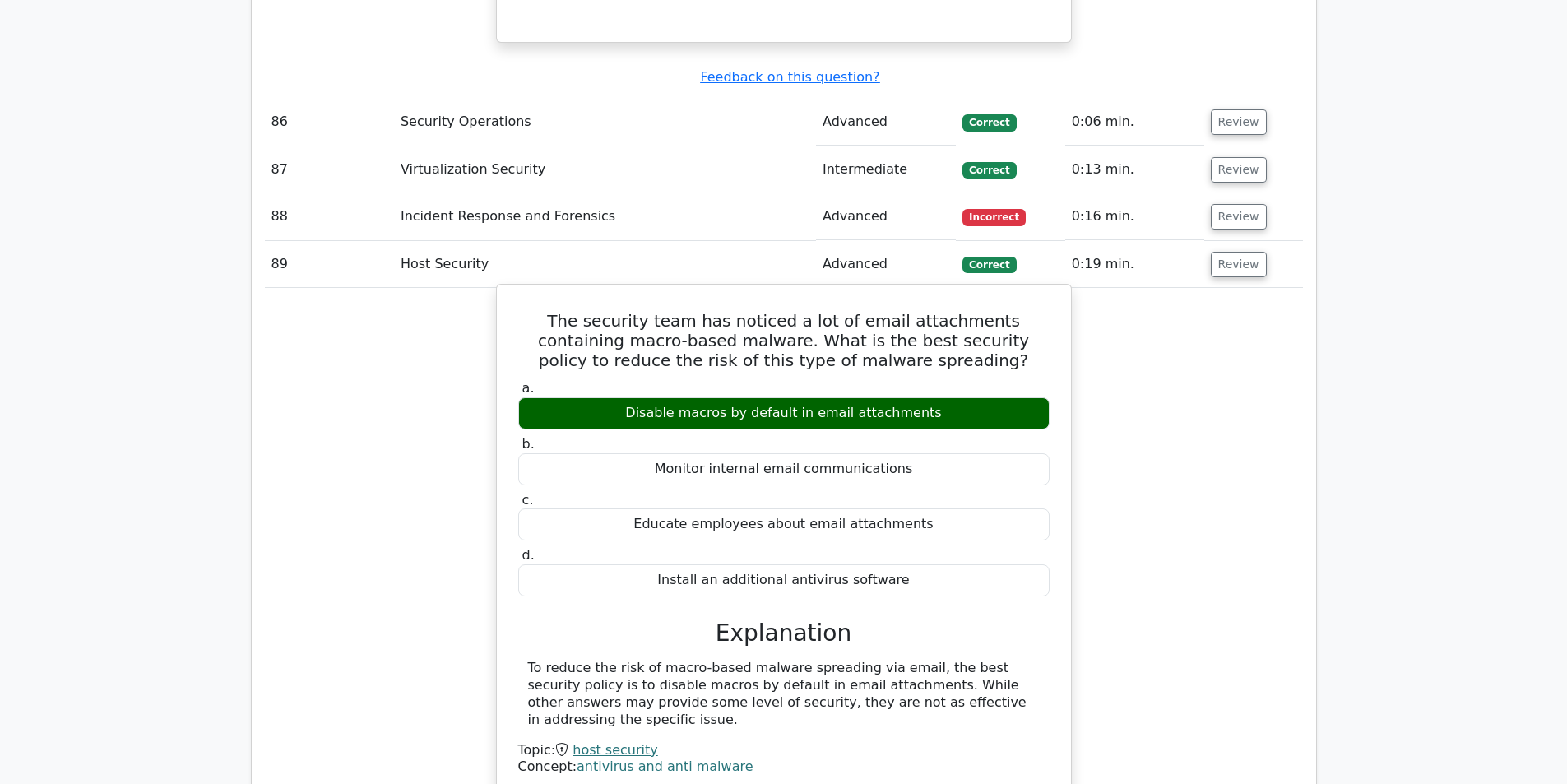
click at [602, 311] on h5 "The security team has noticed a lot of email attachments containing macro-based…" at bounding box center [784, 341] width 534 height 59
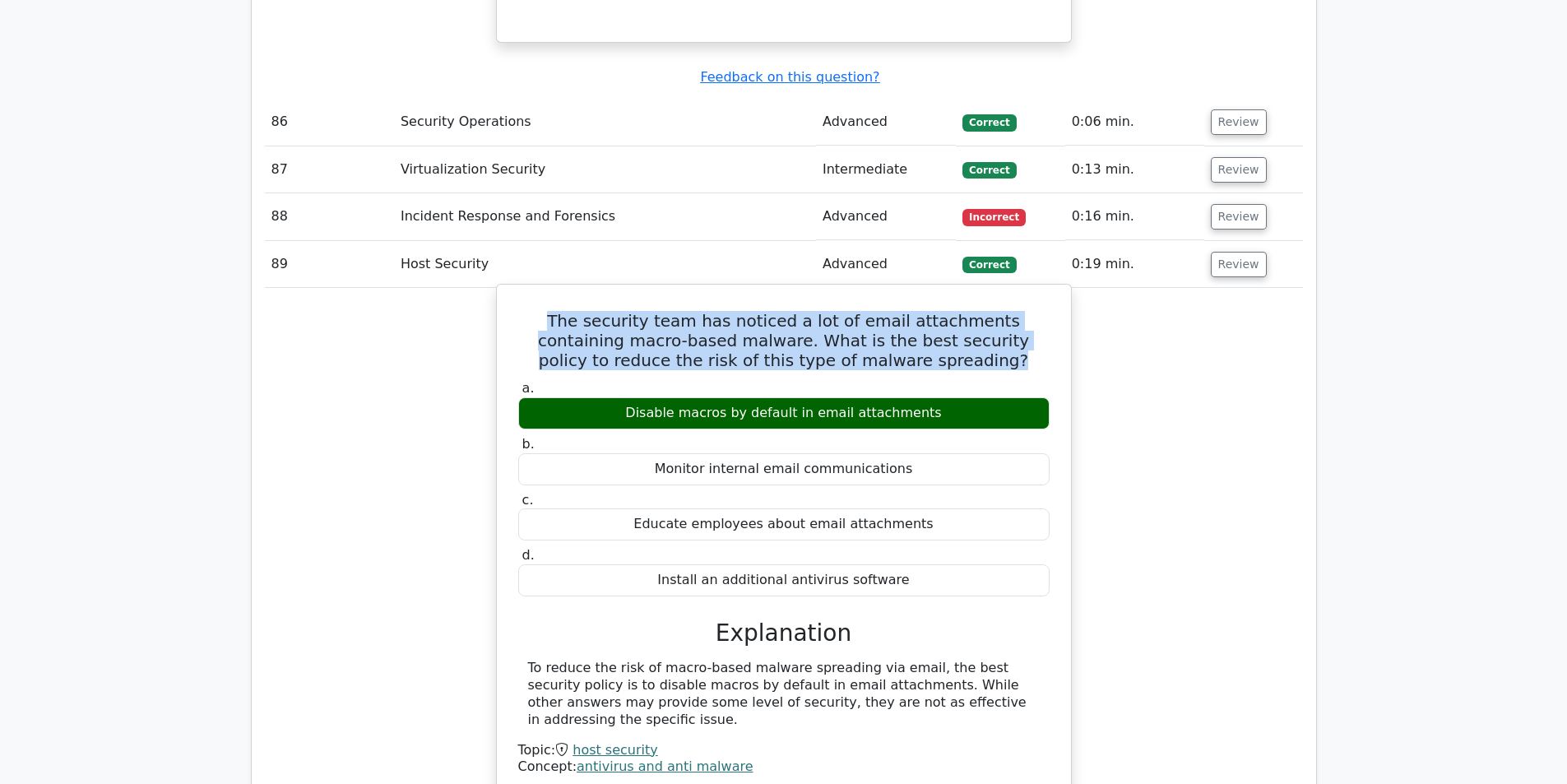
click at [602, 311] on h5 "The security team has noticed a lot of email attachments containing macro-based…" at bounding box center [784, 341] width 534 height 59
click at [794, 311] on h5 "The security team has noticed a lot of email attachments containing macro-based…" at bounding box center [784, 341] width 534 height 59
drag, startPoint x: 767, startPoint y: 257, endPoint x: 825, endPoint y: 295, distance: 69.3
click at [825, 311] on h5 "The security team has noticed a lot of email attachments containing macro-based…" at bounding box center [784, 341] width 534 height 59
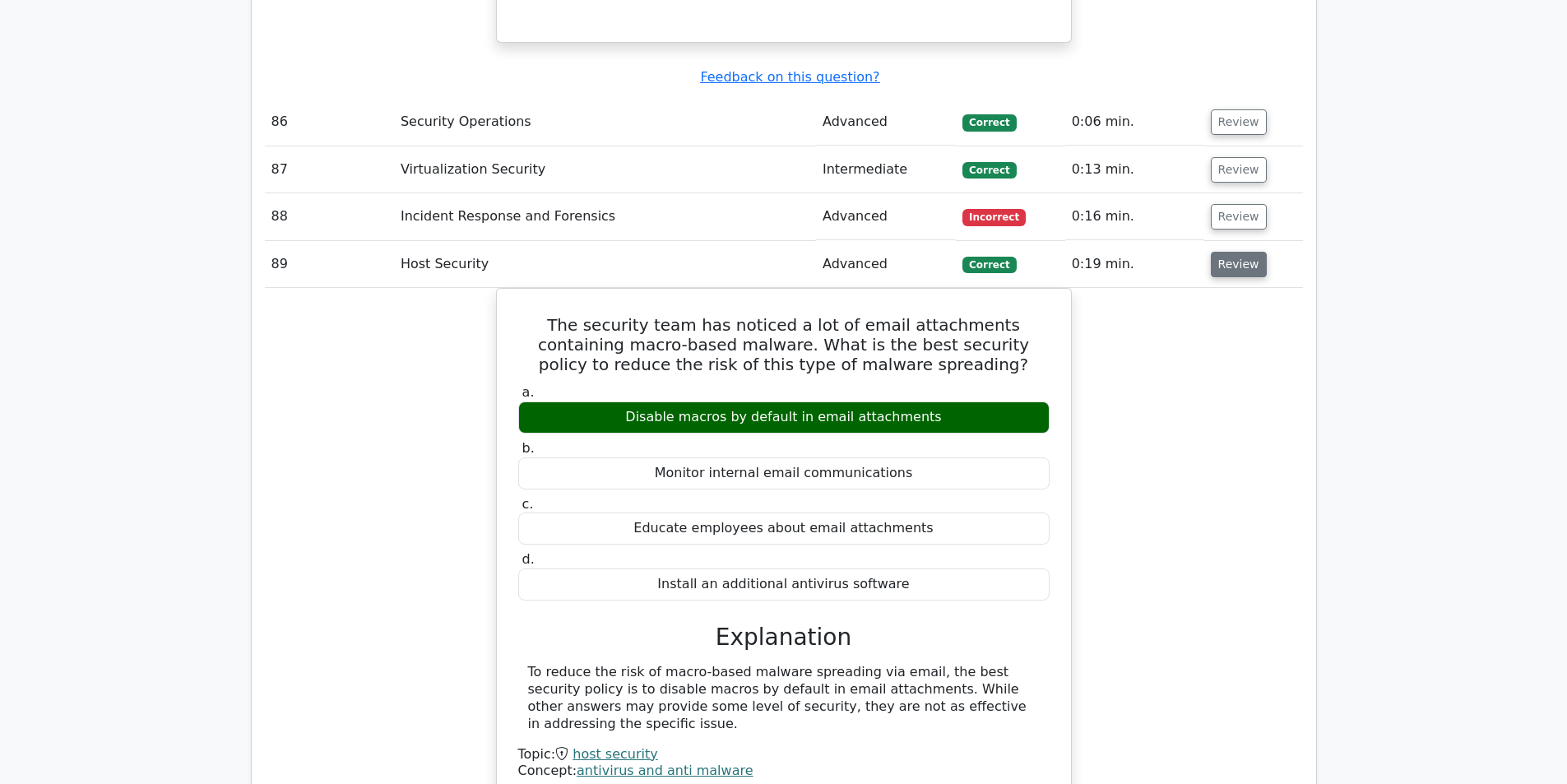
click at [1236, 252] on button "Review" at bounding box center [1239, 264] width 56 height 25
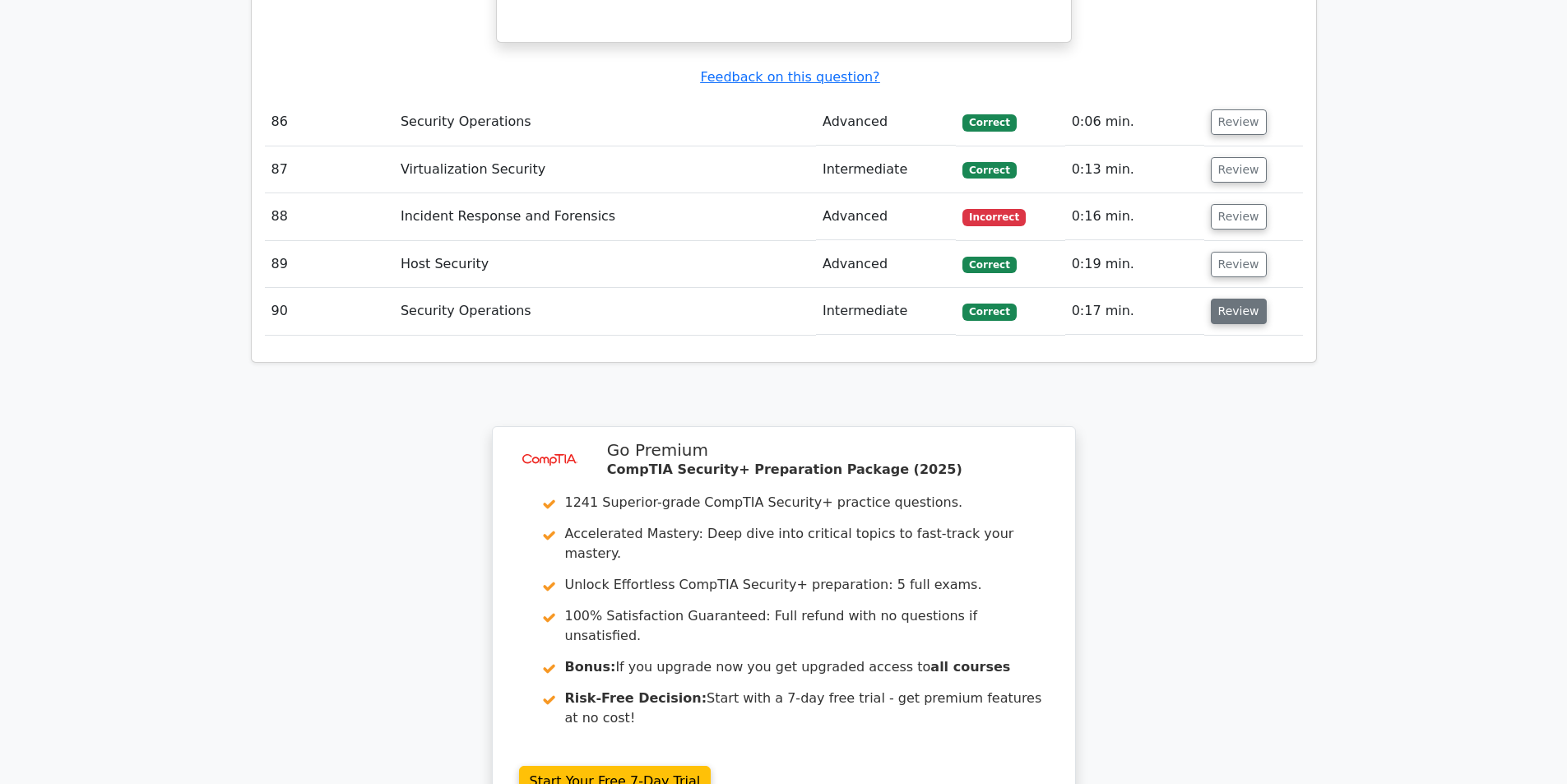
click at [1229, 298] on button "Review" at bounding box center [1239, 310] width 56 height 25
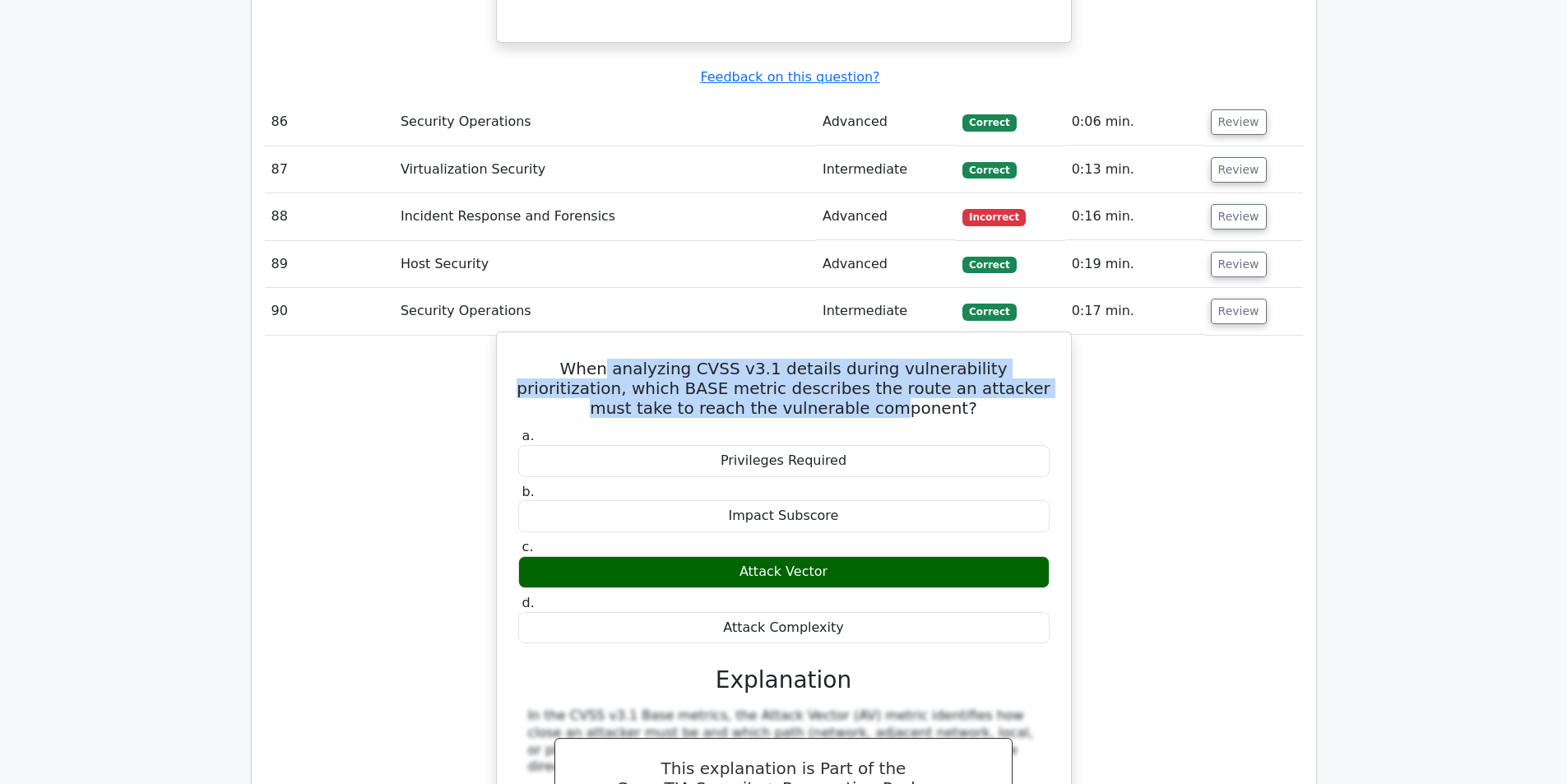
drag, startPoint x: 572, startPoint y: 312, endPoint x: 827, endPoint y: 343, distance: 256.9
click at [827, 358] on h5 "When analyzing CVSS v3.1 details during vulnerability prioritization, which BAS…" at bounding box center [784, 388] width 534 height 59
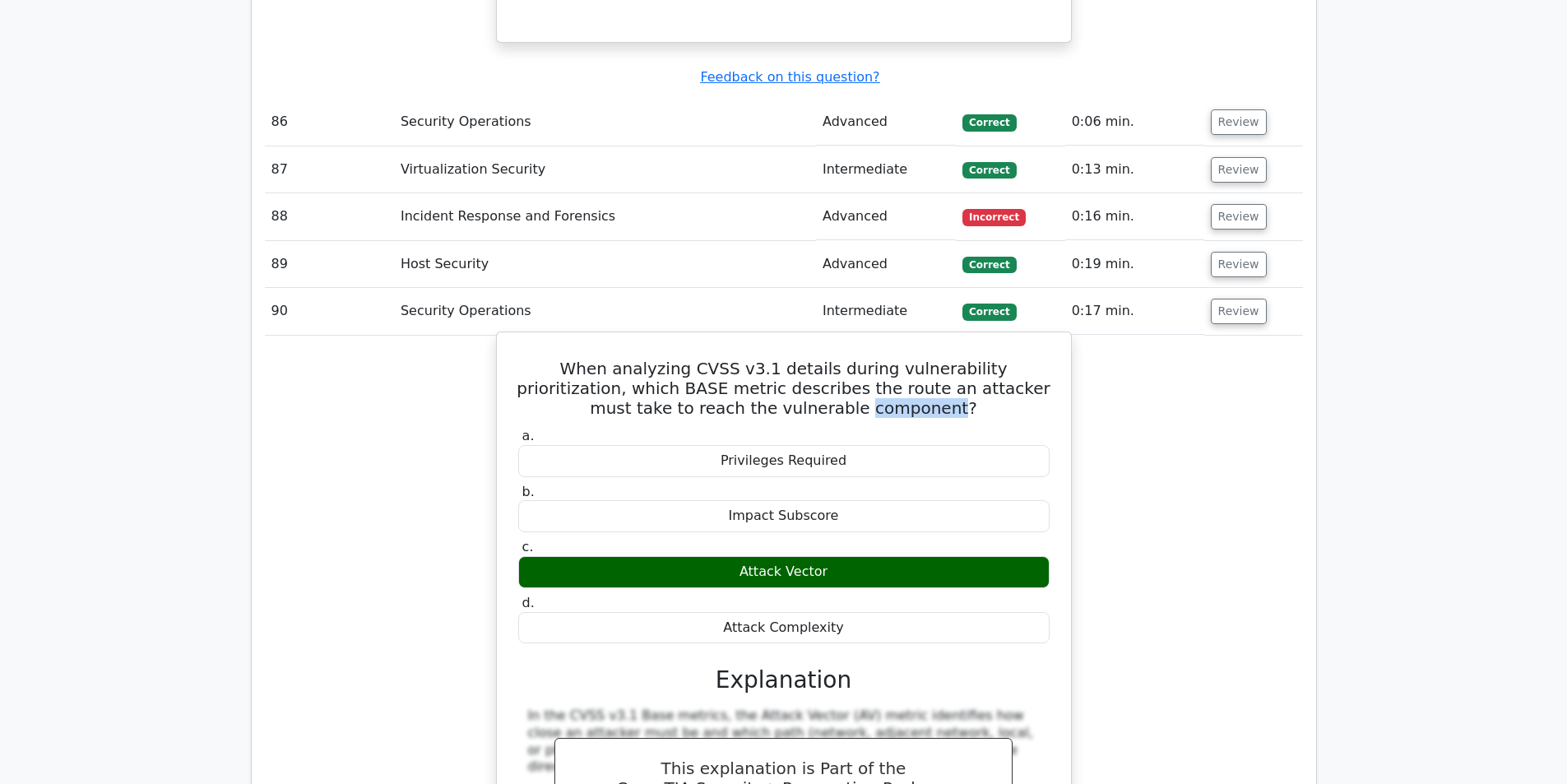
click at [827, 358] on h5 "When analyzing CVSS v3.1 details during vulnerability prioritization, which BAS…" at bounding box center [784, 388] width 534 height 59
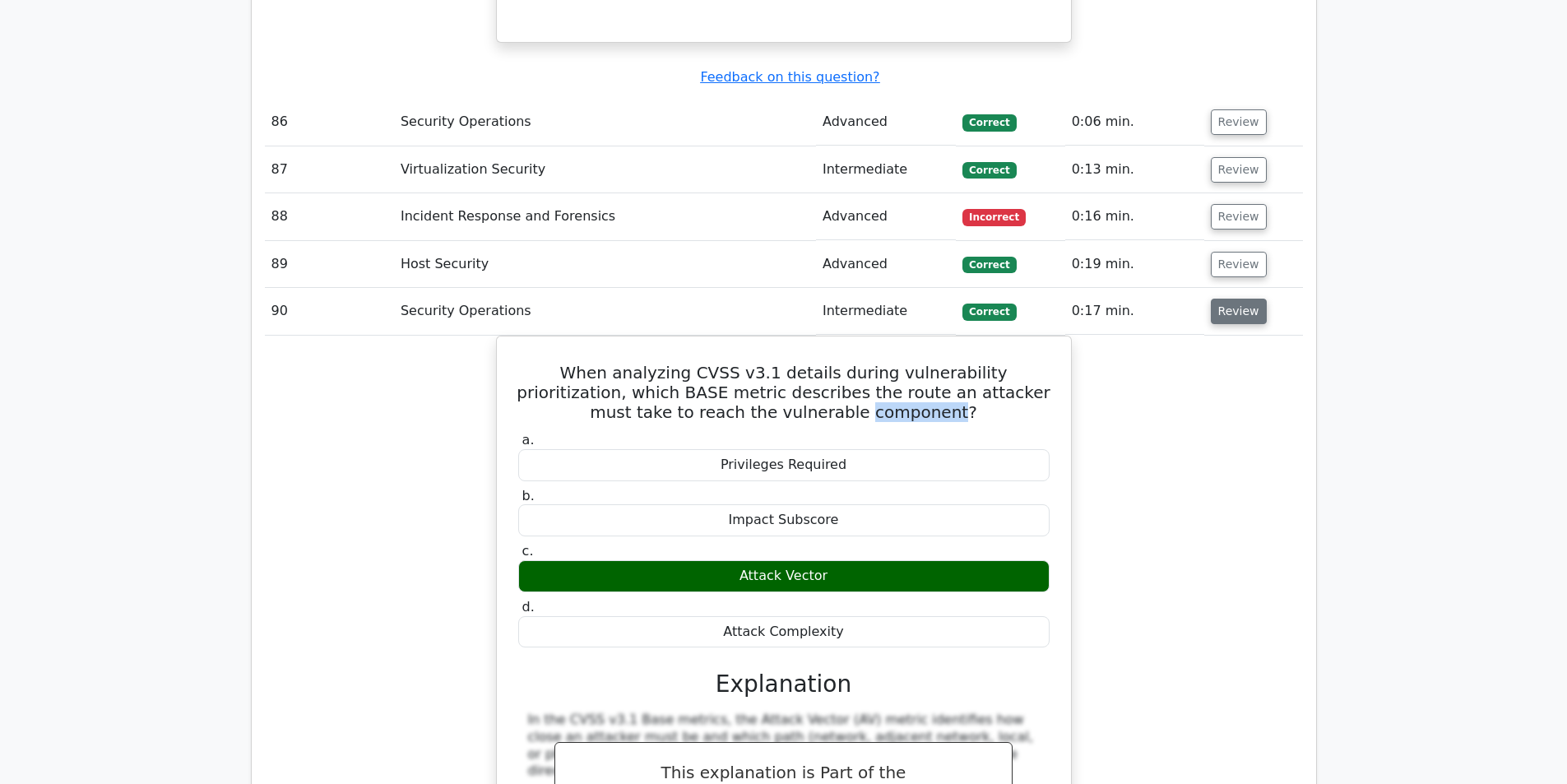
click at [1233, 298] on button "Review" at bounding box center [1239, 310] width 56 height 25
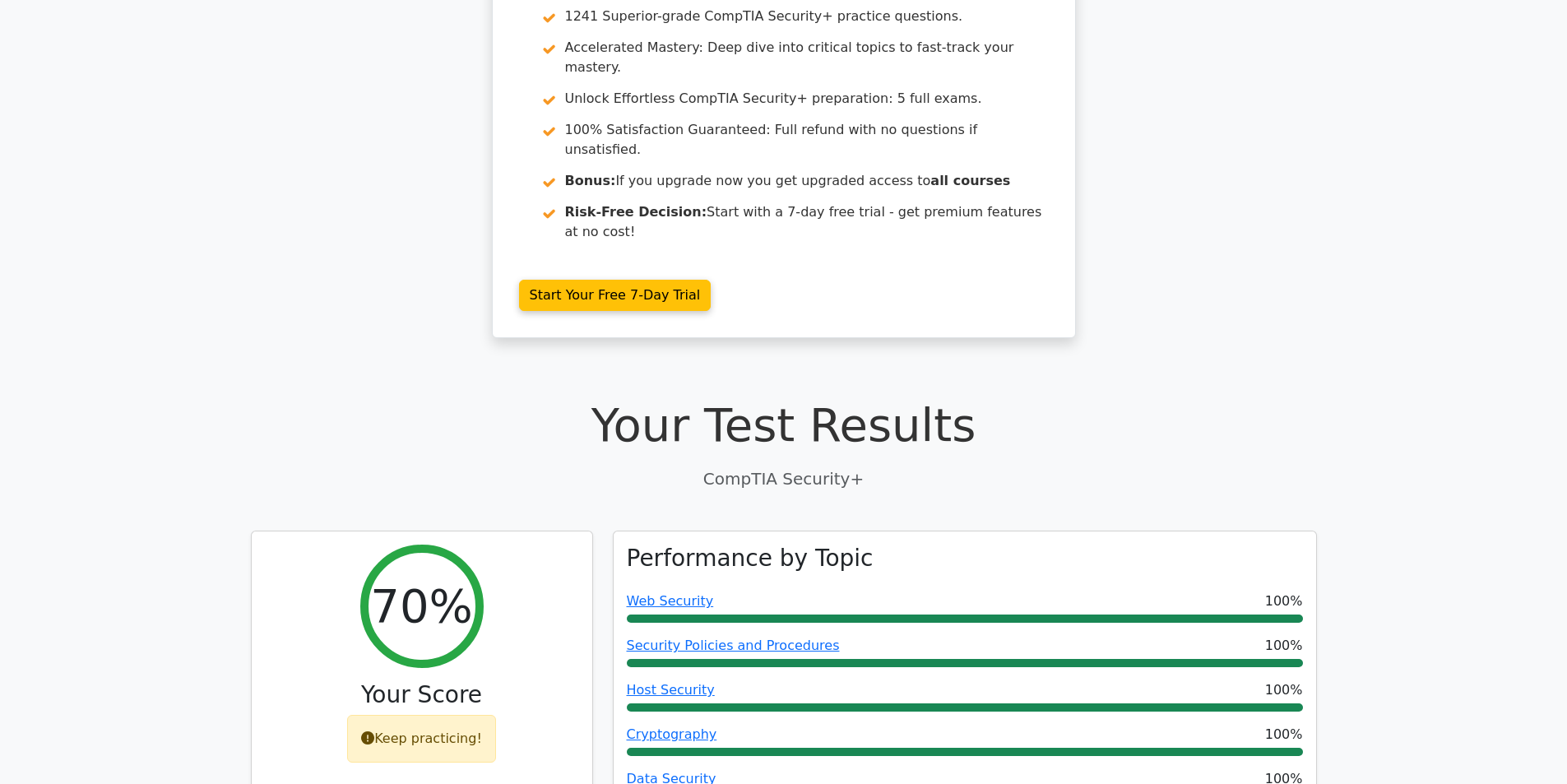
scroll to position [0, 0]
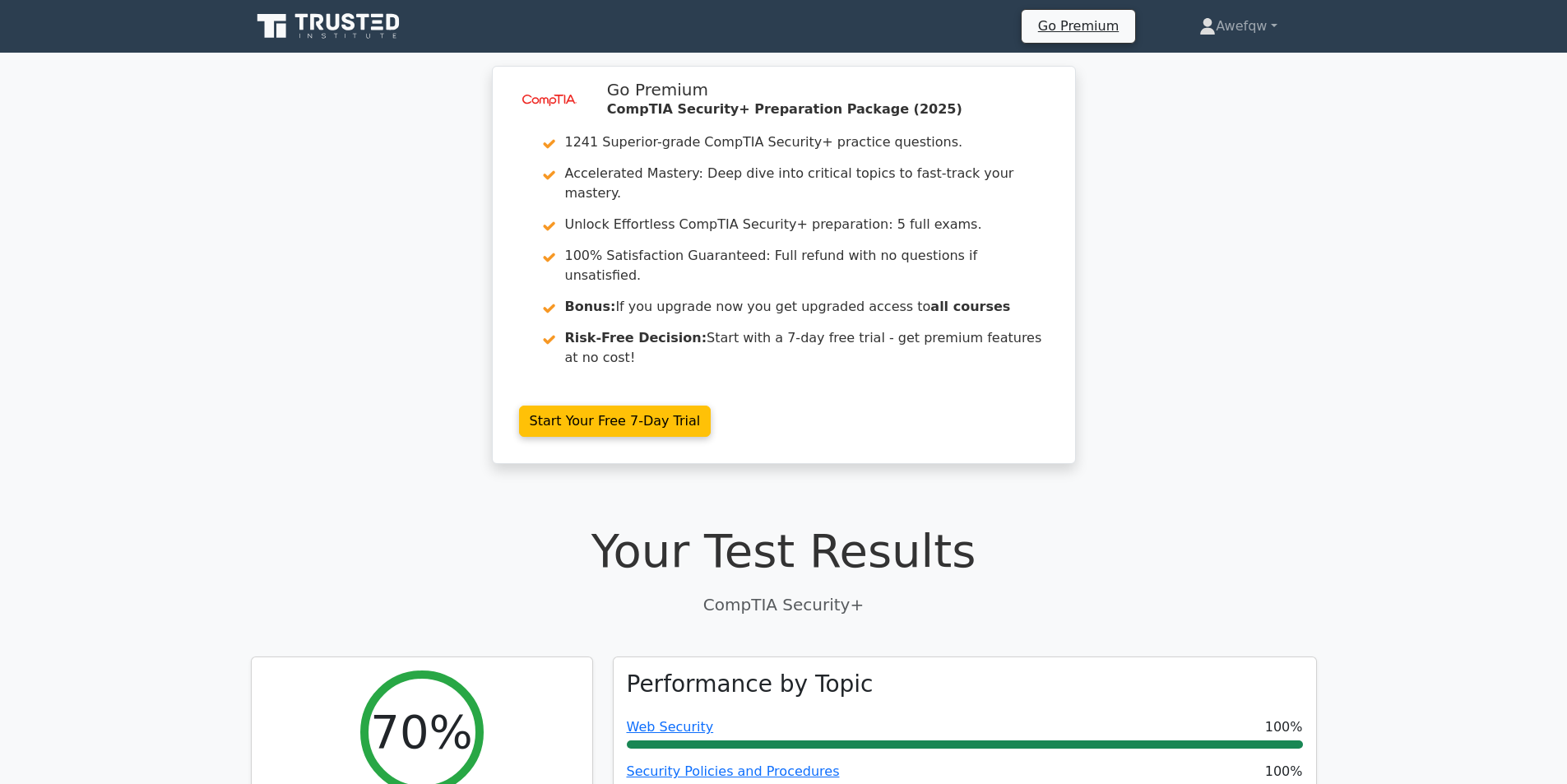
click at [329, 26] on icon at bounding box center [332, 22] width 13 height 17
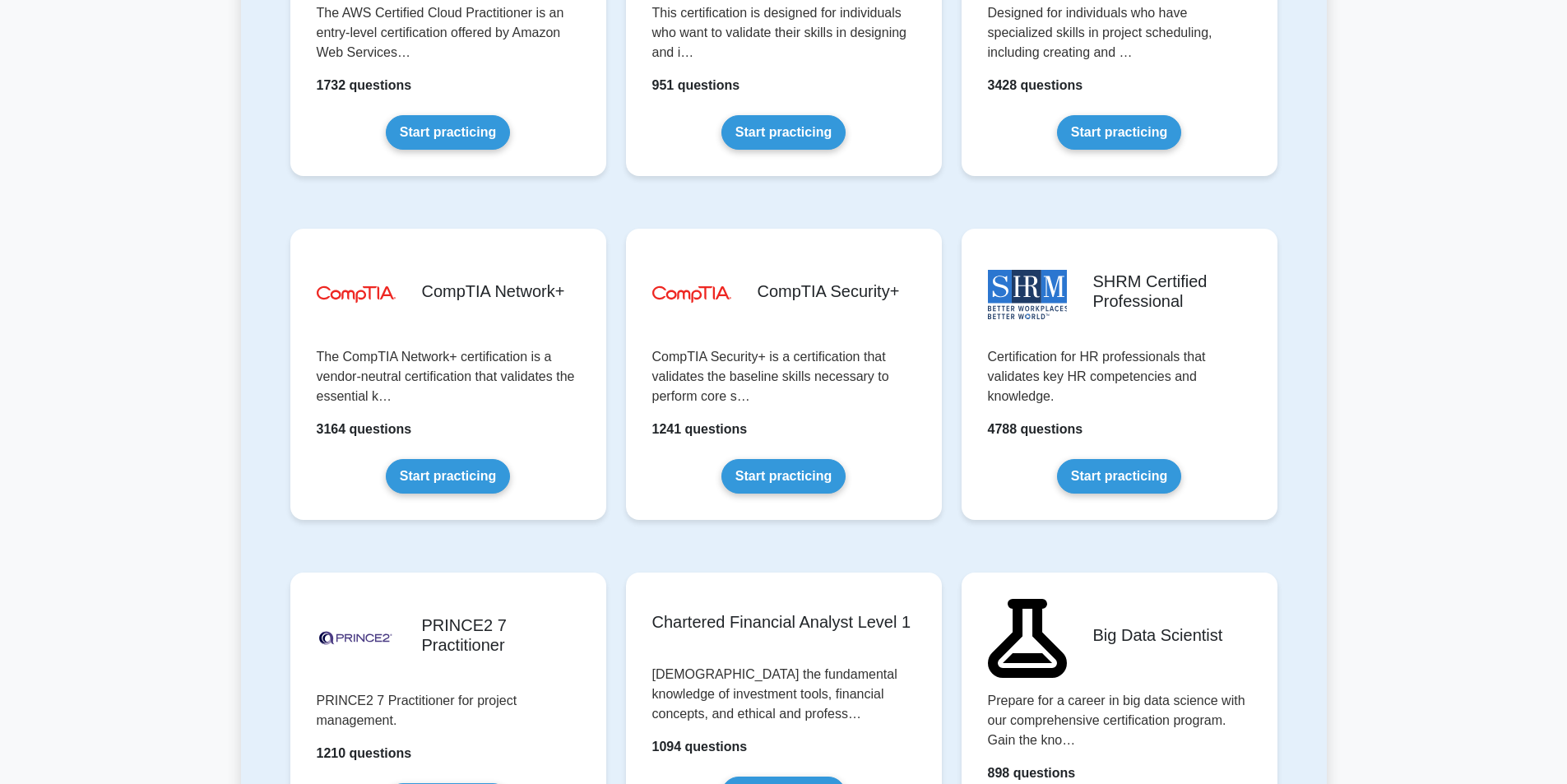
scroll to position [2960, 0]
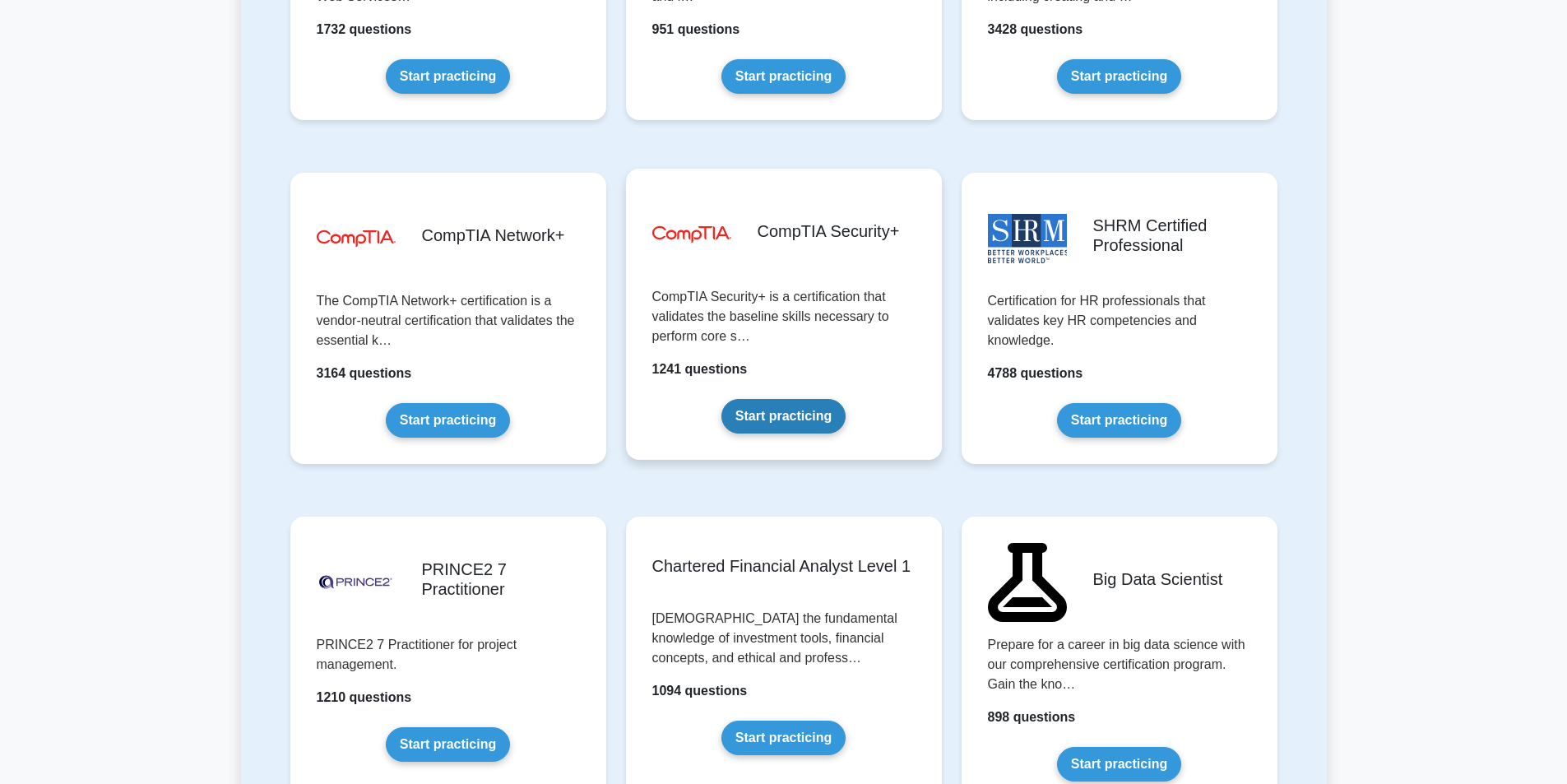
click at [789, 407] on link "Start practicing" at bounding box center [784, 416] width 124 height 35
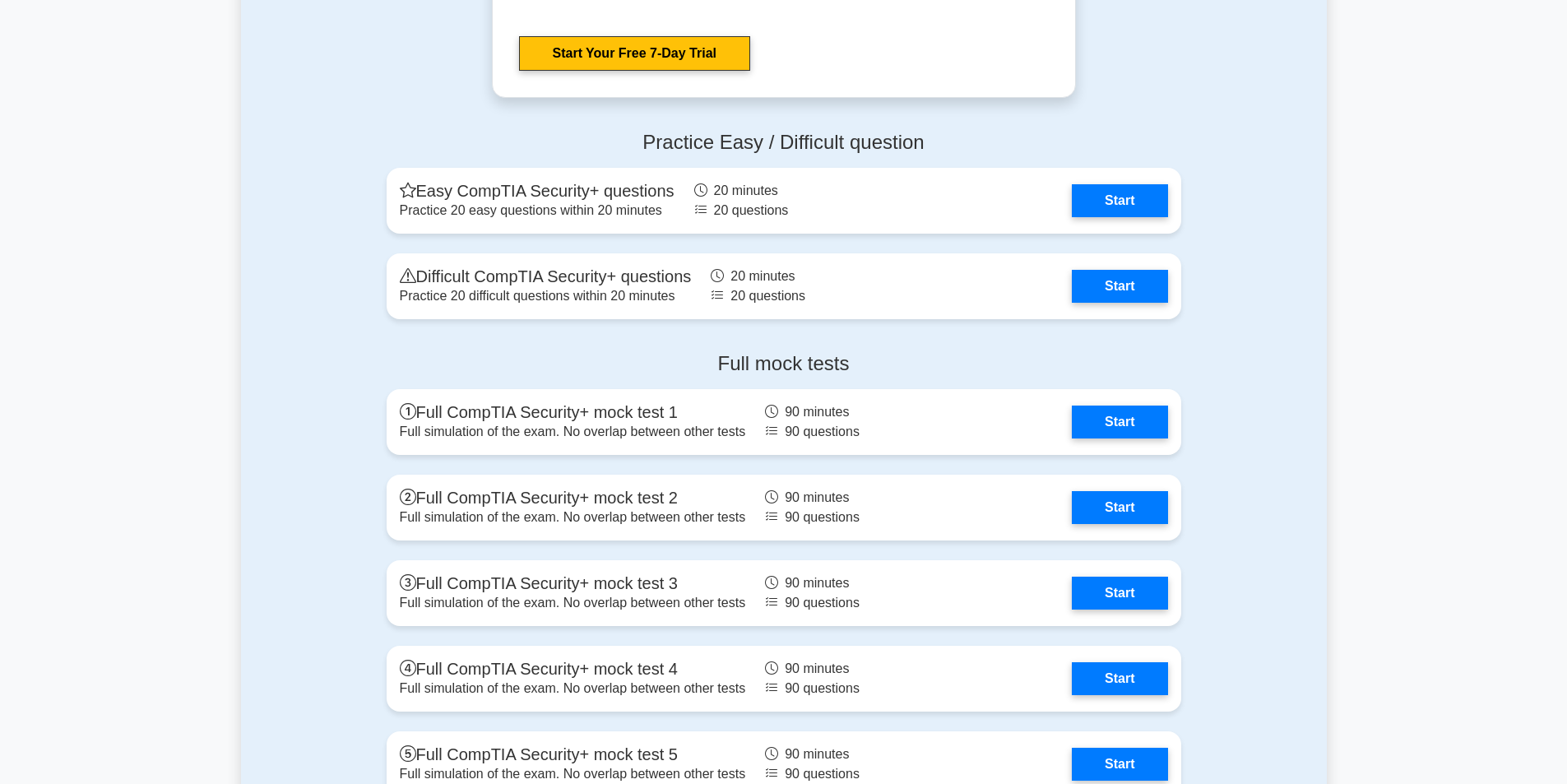
scroll to position [4276, 0]
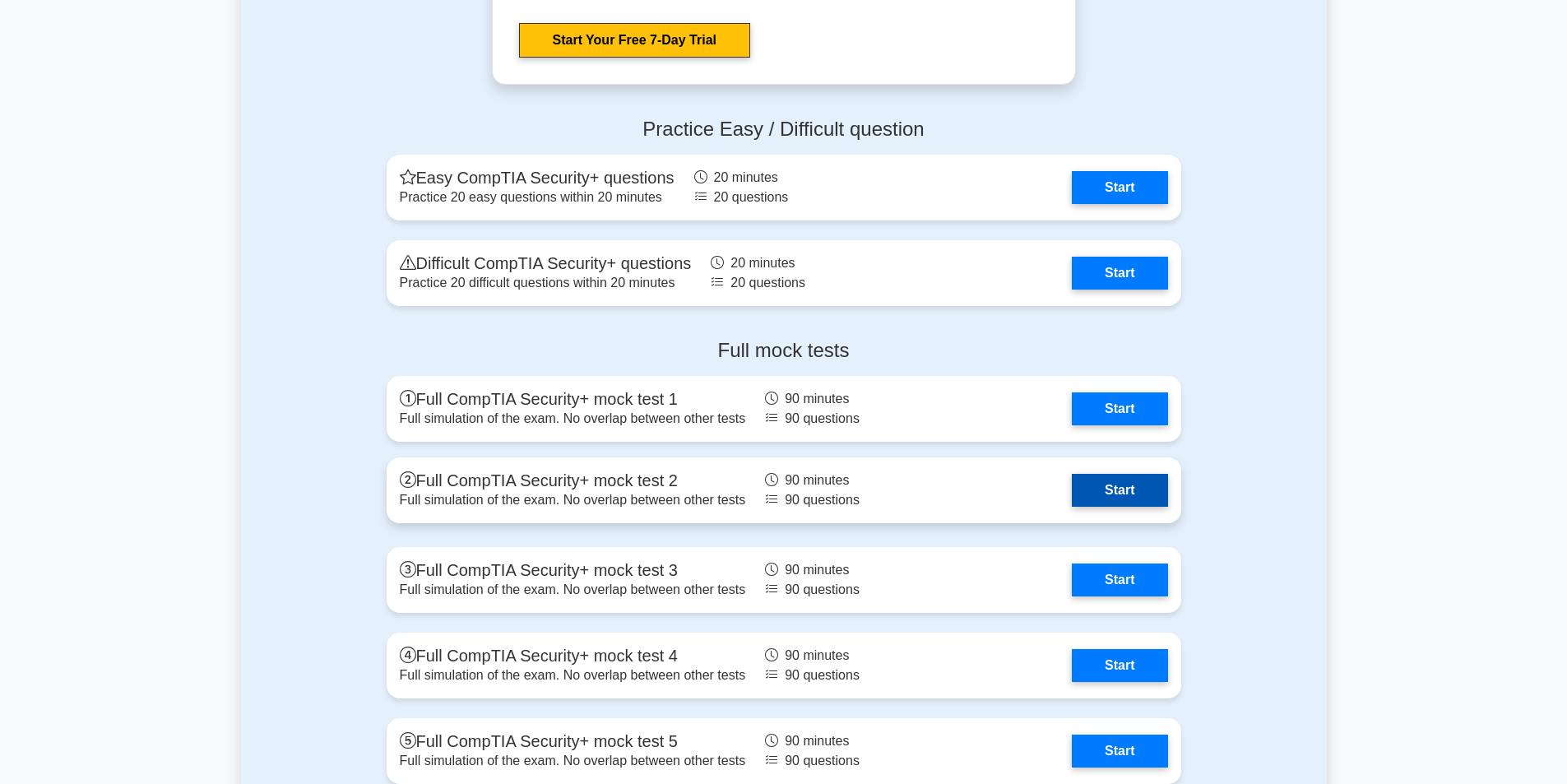
click at [1112, 480] on link "Start" at bounding box center [1119, 490] width 95 height 33
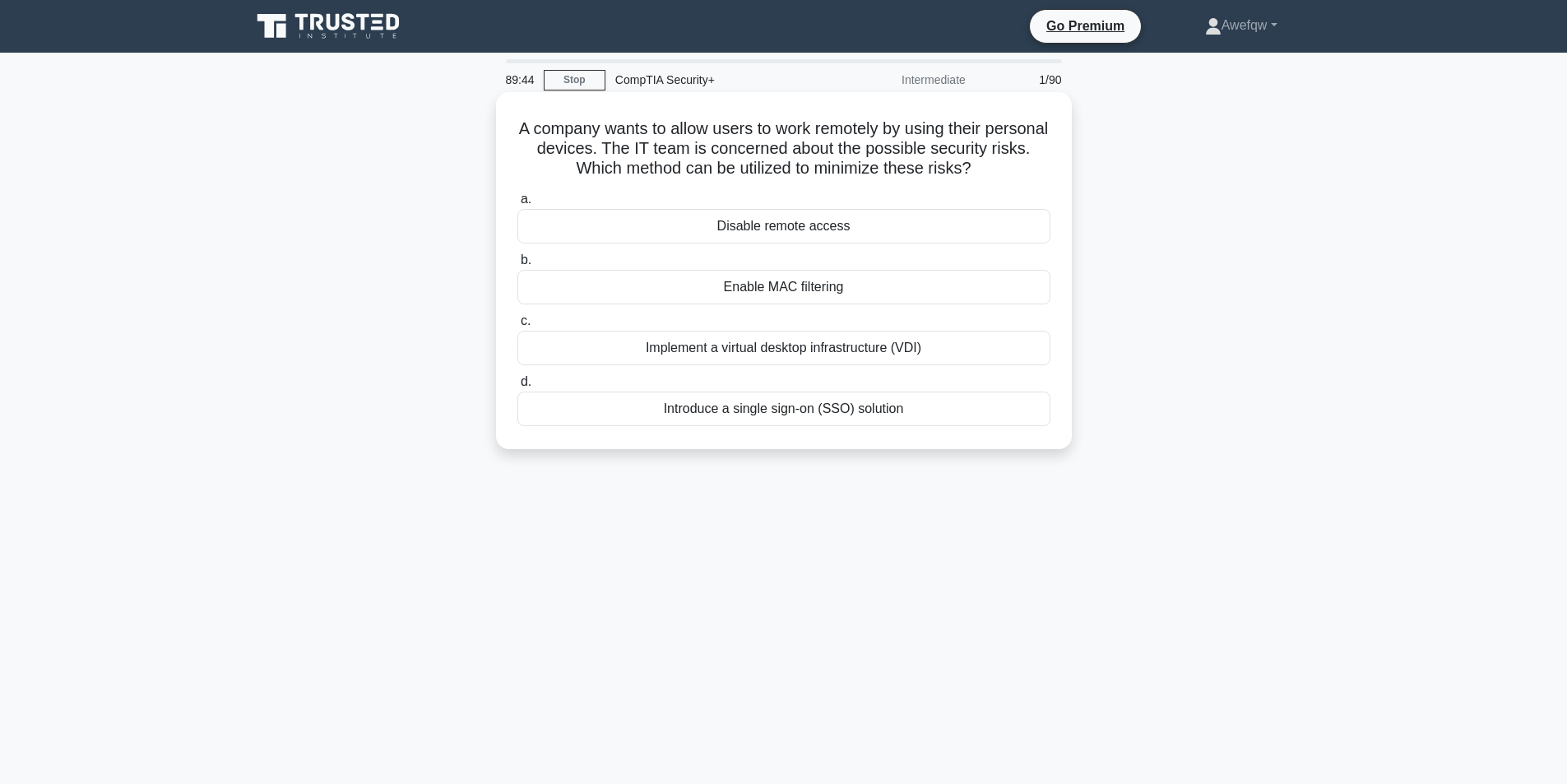
click at [690, 146] on h5 "A company wants to allow users to work remotely by using their personal devices…" at bounding box center [784, 149] width 536 height 61
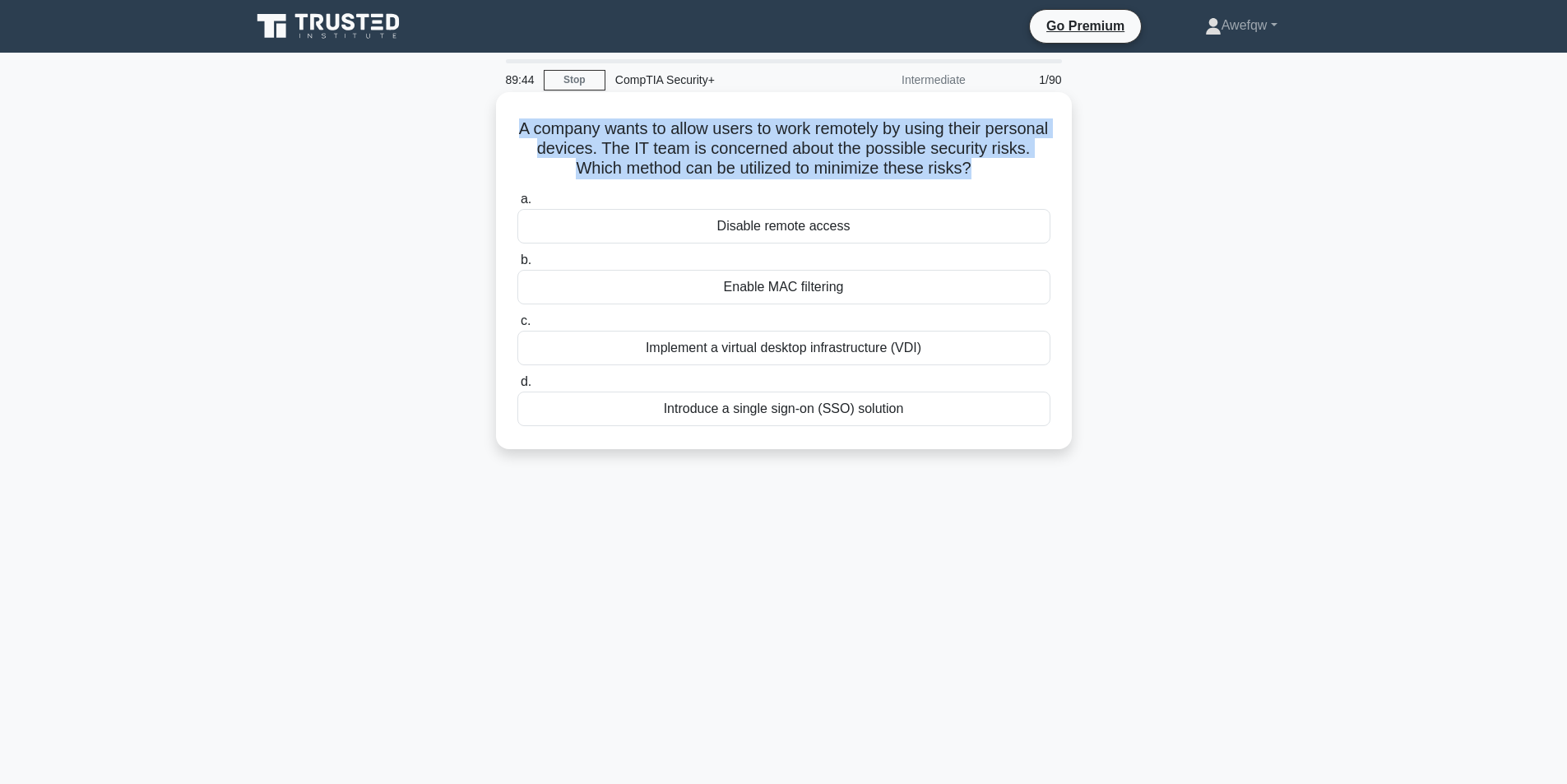
click at [690, 146] on h5 "A company wants to allow users to work remotely by using their personal devices…" at bounding box center [784, 149] width 536 height 61
click at [717, 138] on h5 "A company wants to allow users to work remotely by using their personal devices…" at bounding box center [784, 149] width 536 height 61
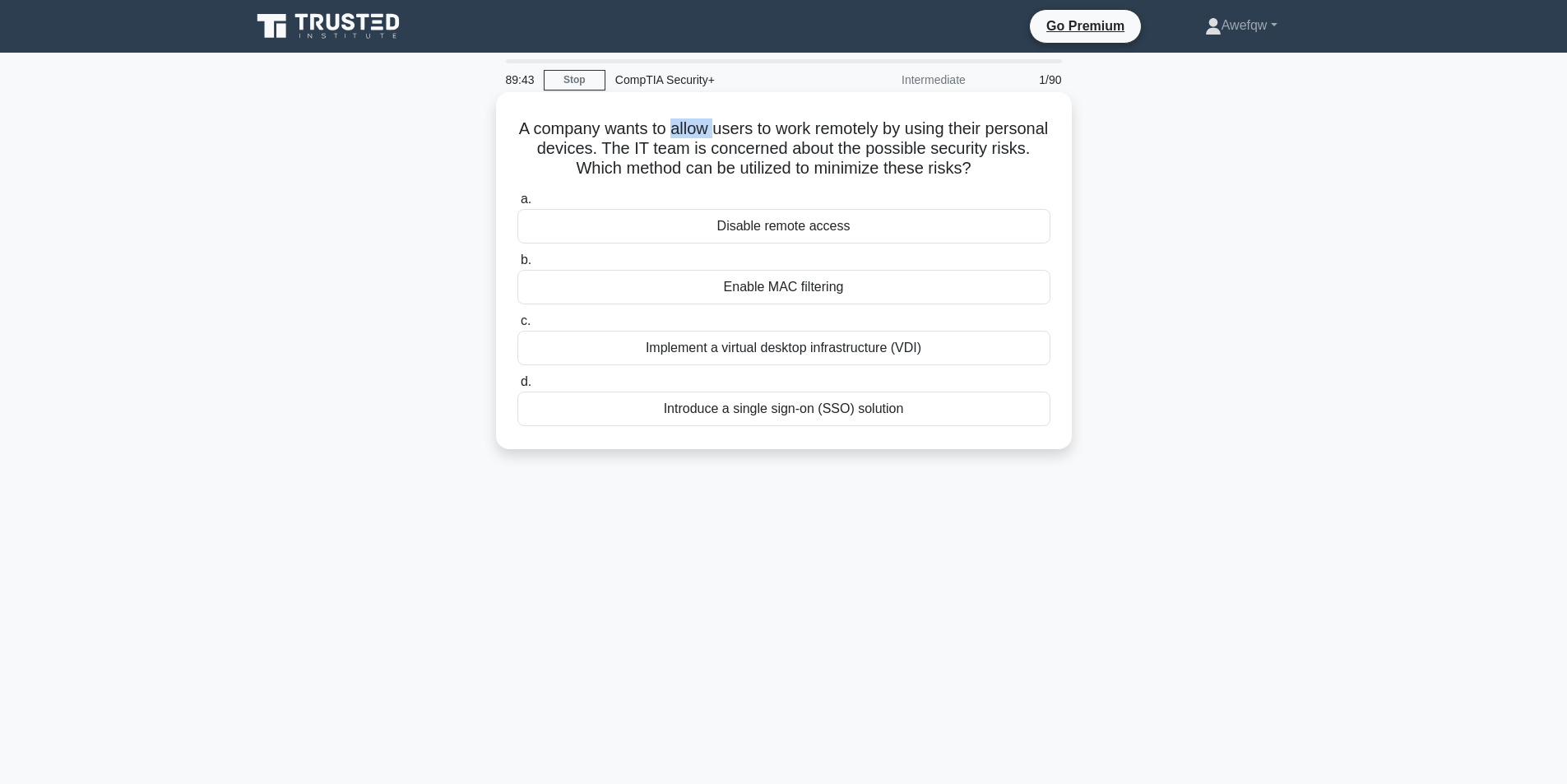
click at [717, 138] on h5 "A company wants to allow users to work remotely by using their personal devices…" at bounding box center [784, 149] width 536 height 61
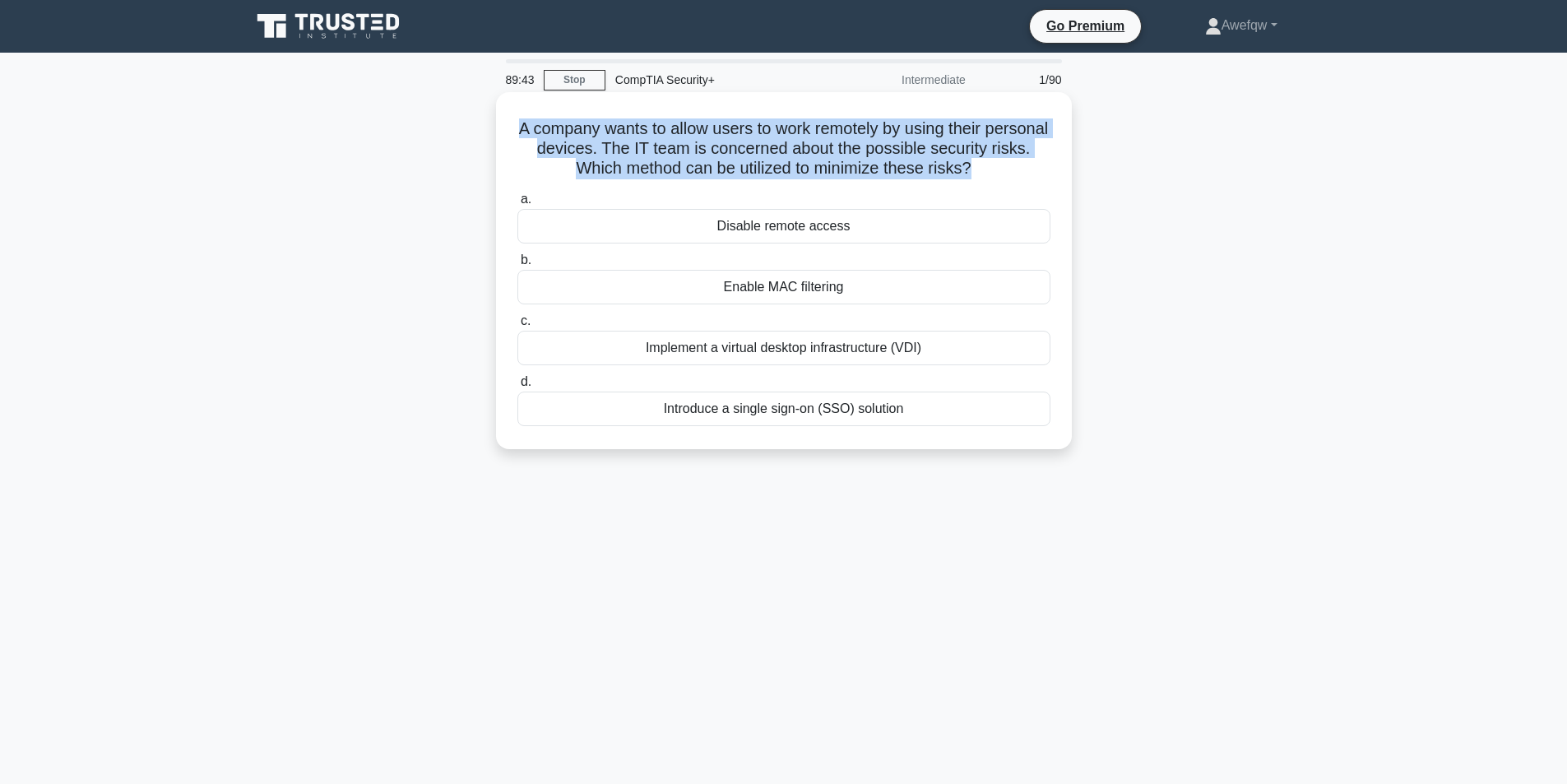
click at [717, 138] on h5 "A company wants to allow users to work remotely by using their personal devices…" at bounding box center [784, 149] width 536 height 61
click at [770, 138] on h5 "A company wants to allow users to work remotely by using their personal devices…" at bounding box center [784, 149] width 536 height 61
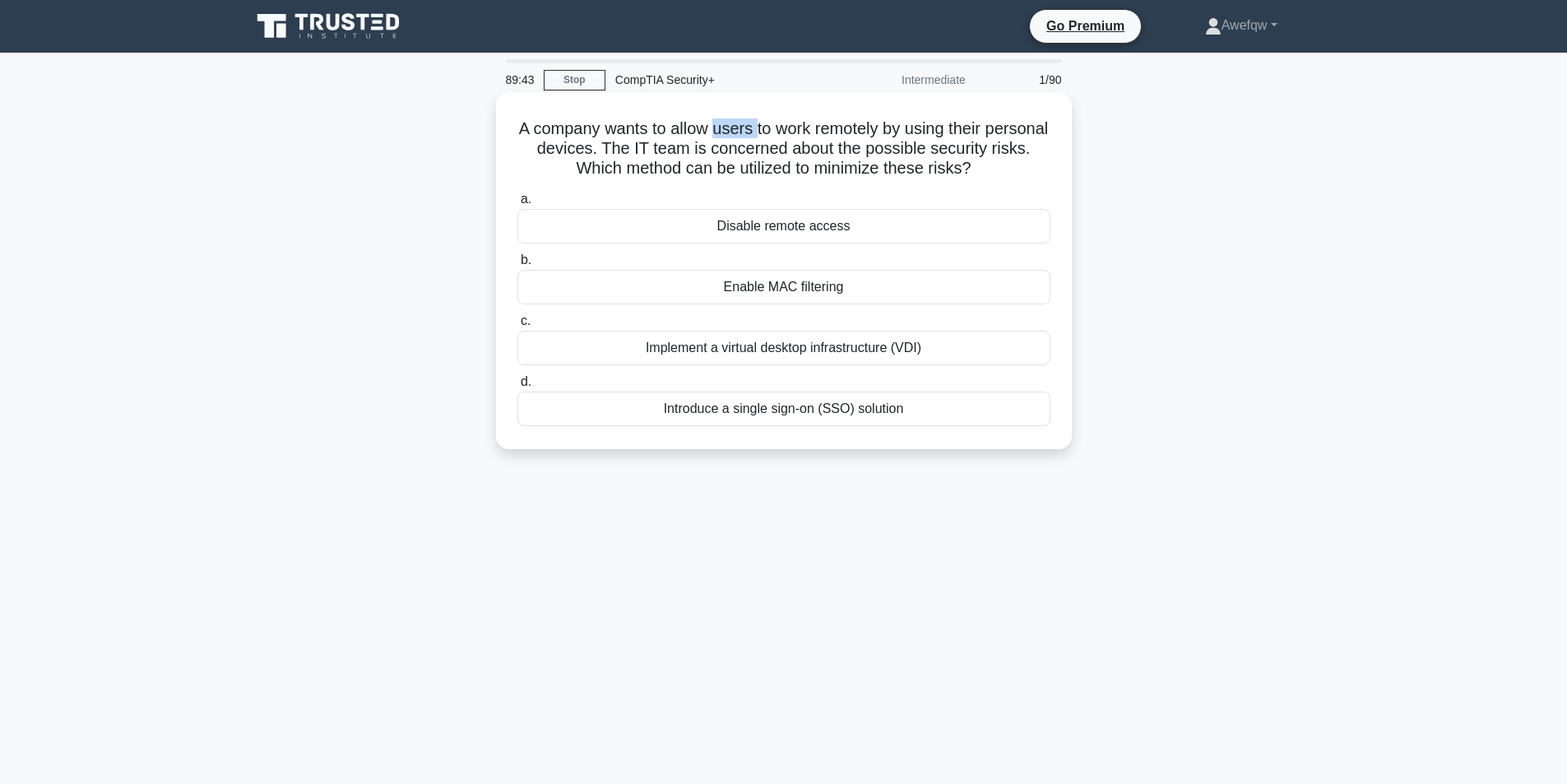
click at [770, 138] on h5 "A company wants to allow users to work remotely by using their personal devices…" at bounding box center [784, 149] width 536 height 61
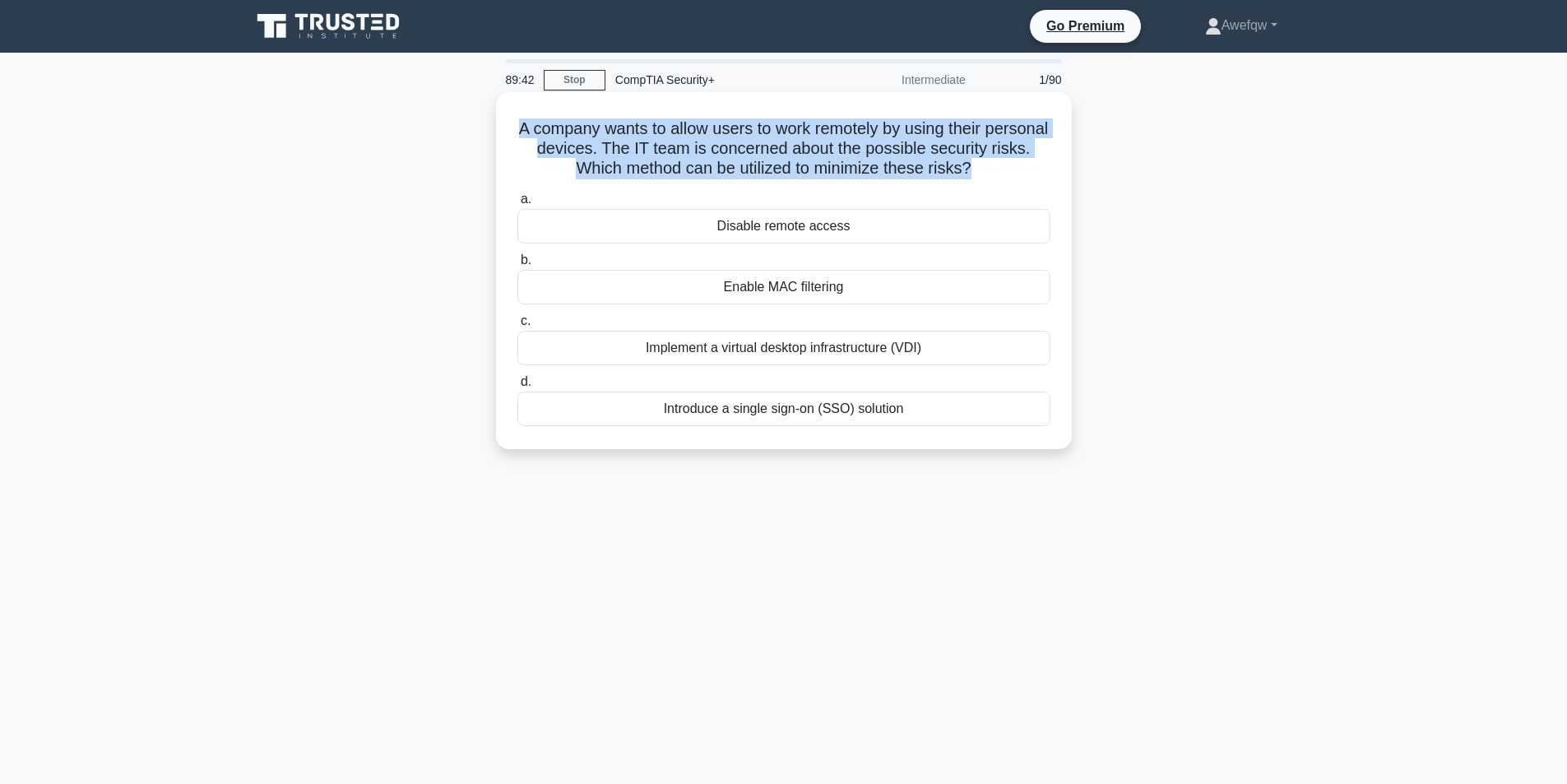
click at [770, 138] on h5 "A company wants to allow users to work remotely by using their personal devices…" at bounding box center [784, 149] width 536 height 61
click at [699, 147] on h5 "A company wants to allow users to work remotely by using their personal devices…" at bounding box center [784, 149] width 536 height 61
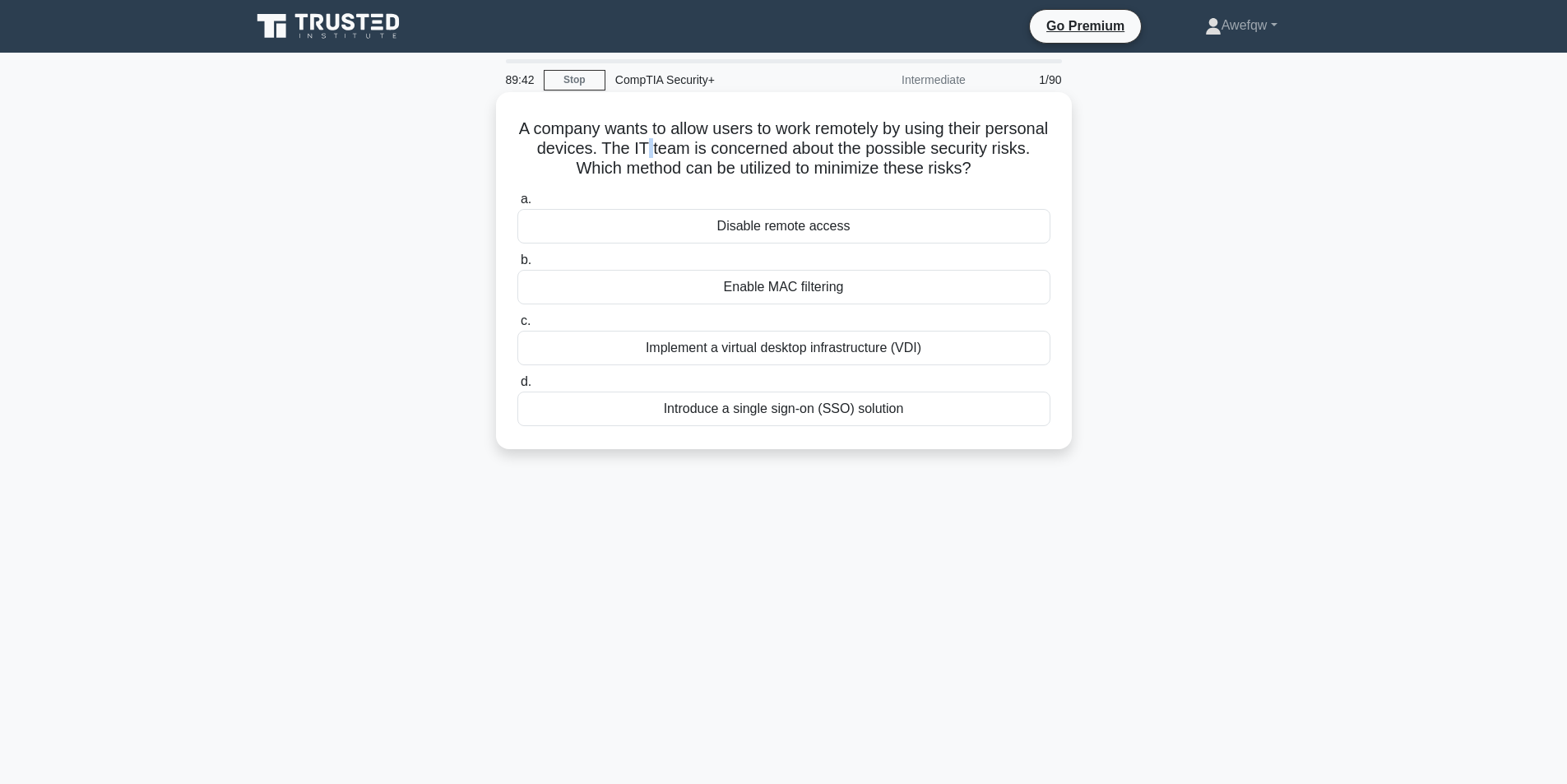
click at [699, 147] on h5 "A company wants to allow users to work remotely by using their personal devices…" at bounding box center [784, 149] width 536 height 61
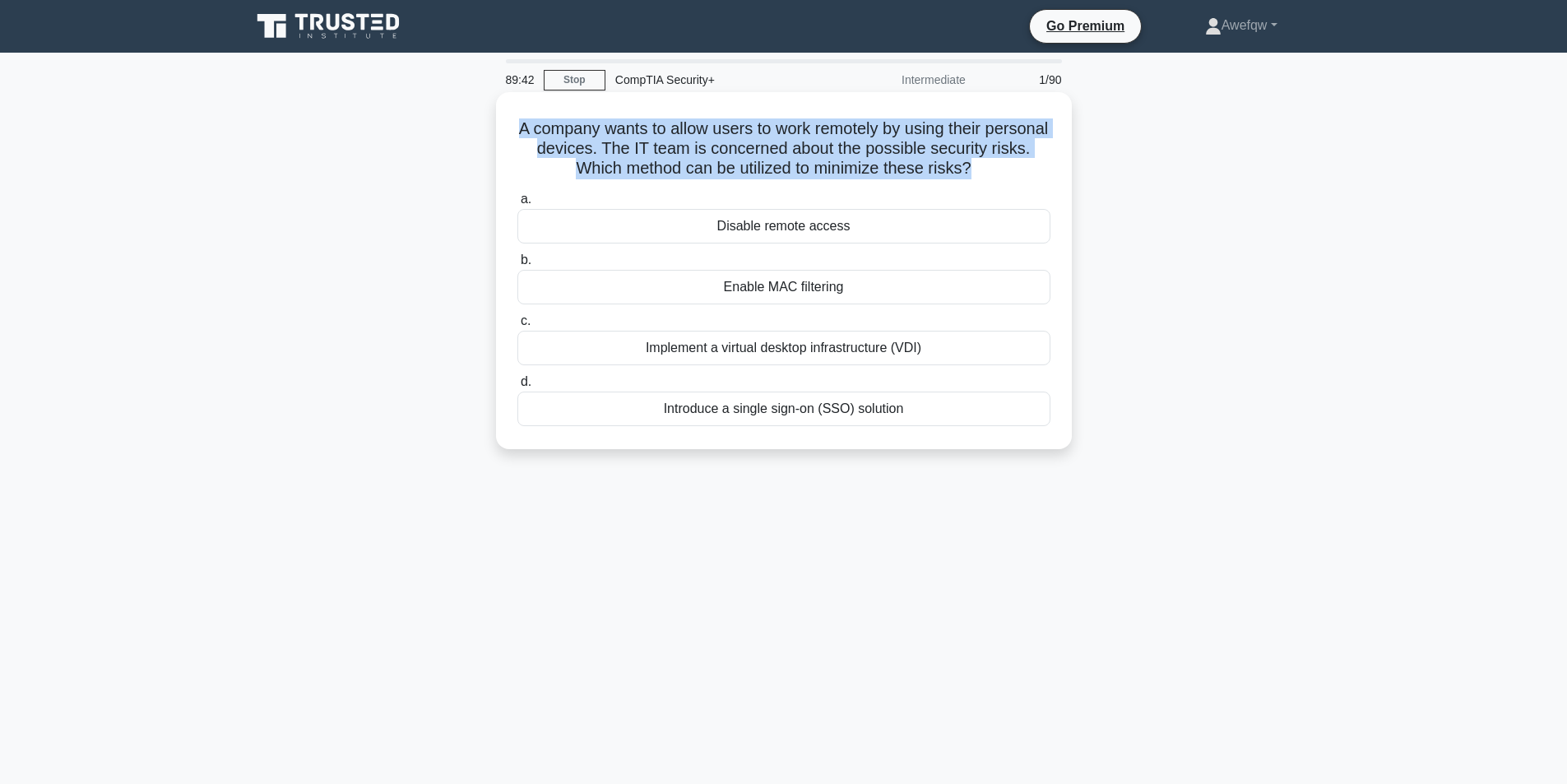
click at [699, 147] on h5 "A company wants to allow users to work remotely by using their personal devices…" at bounding box center [784, 149] width 536 height 61
click at [692, 146] on h5 "A company wants to allow users to work remotely by using their personal devices…" at bounding box center [784, 149] width 536 height 61
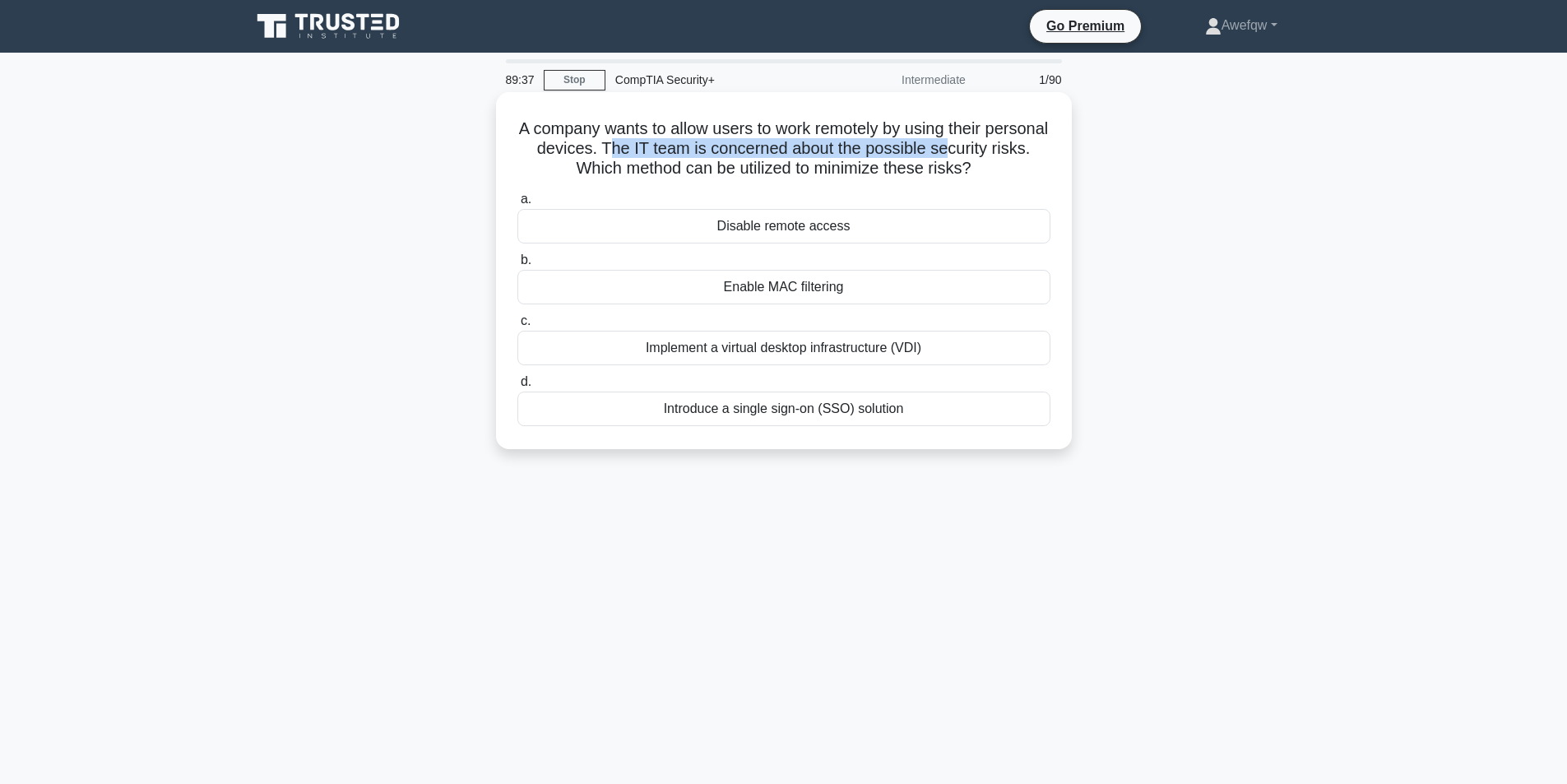
drag, startPoint x: 665, startPoint y: 149, endPoint x: 1004, endPoint y: 142, distance: 339.1
click at [1004, 142] on h5 "A company wants to allow users to work remotely by using their personal devices…" at bounding box center [784, 149] width 536 height 61
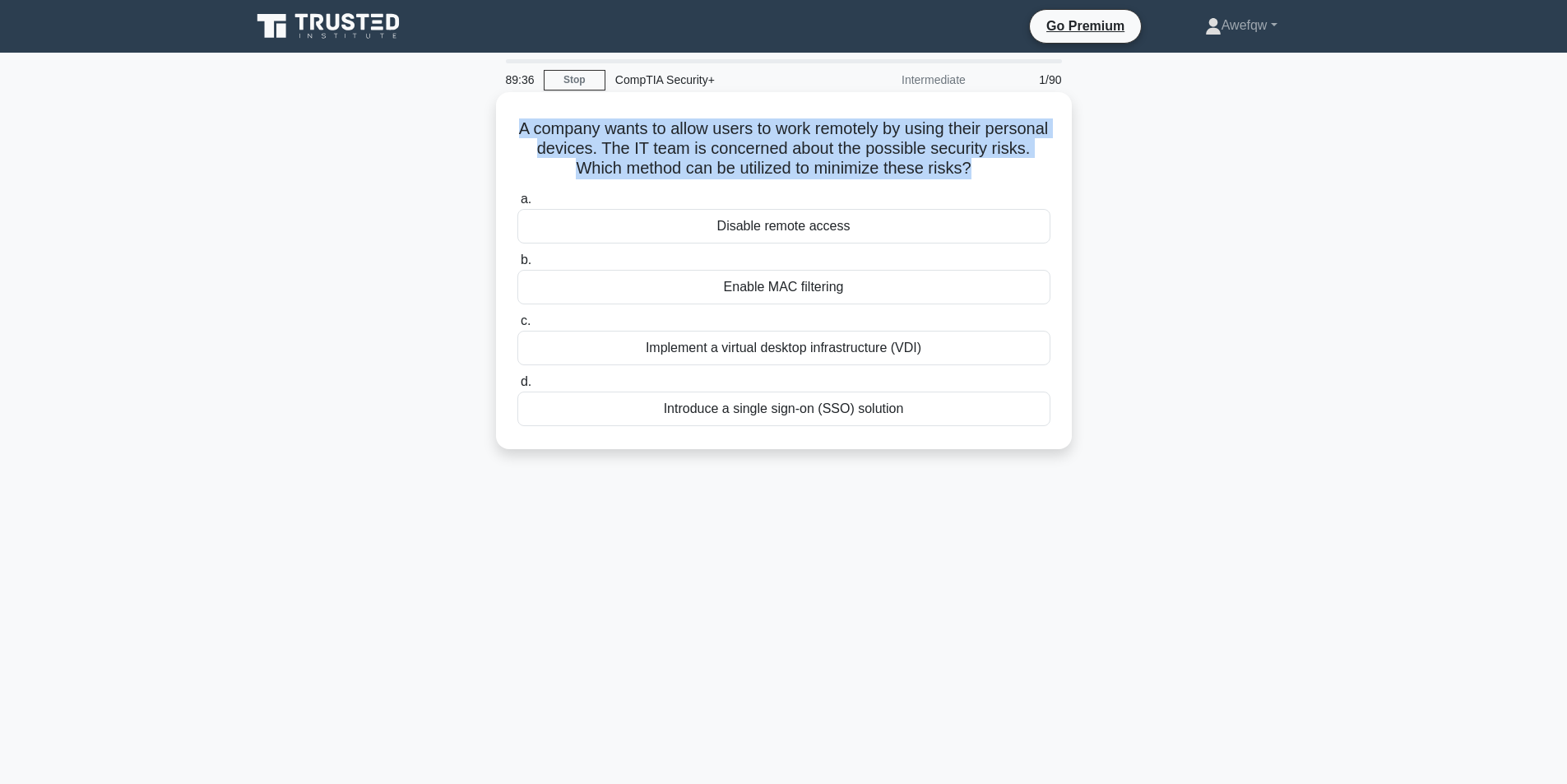
click at [1004, 142] on h5 "A company wants to allow users to work remotely by using their personal devices…" at bounding box center [784, 149] width 536 height 61
click at [822, 136] on h5 "A company wants to allow users to work remotely by using their personal devices…" at bounding box center [784, 149] width 536 height 61
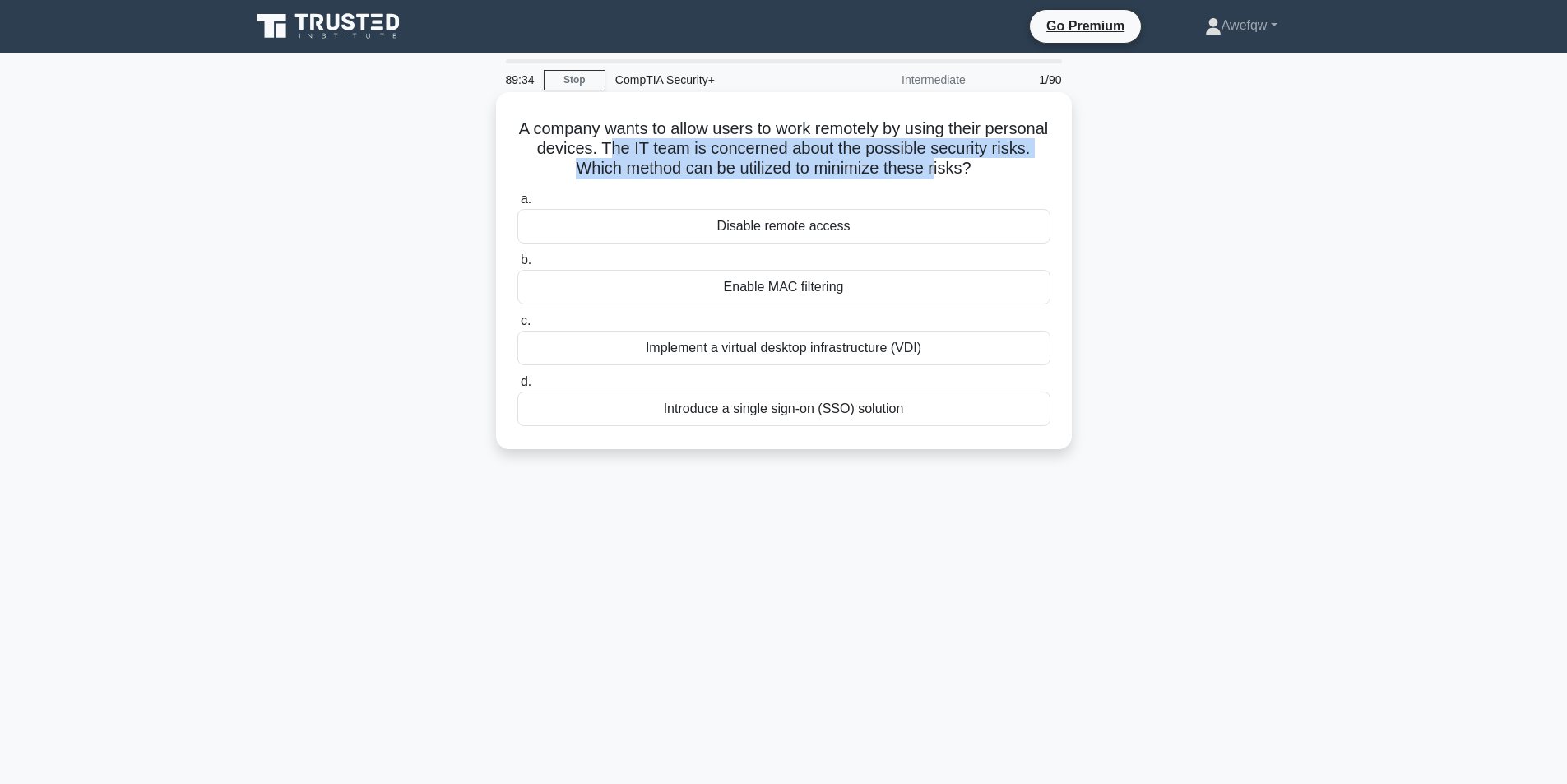
drag, startPoint x: 661, startPoint y: 147, endPoint x: 959, endPoint y: 162, distance: 298.4
click at [959, 162] on h5 "A company wants to allow users to work remotely by using their personal devices…" at bounding box center [784, 149] width 536 height 61
click at [959, 161] on h5 "A company wants to allow users to work remotely by using their personal devices…" at bounding box center [784, 149] width 536 height 61
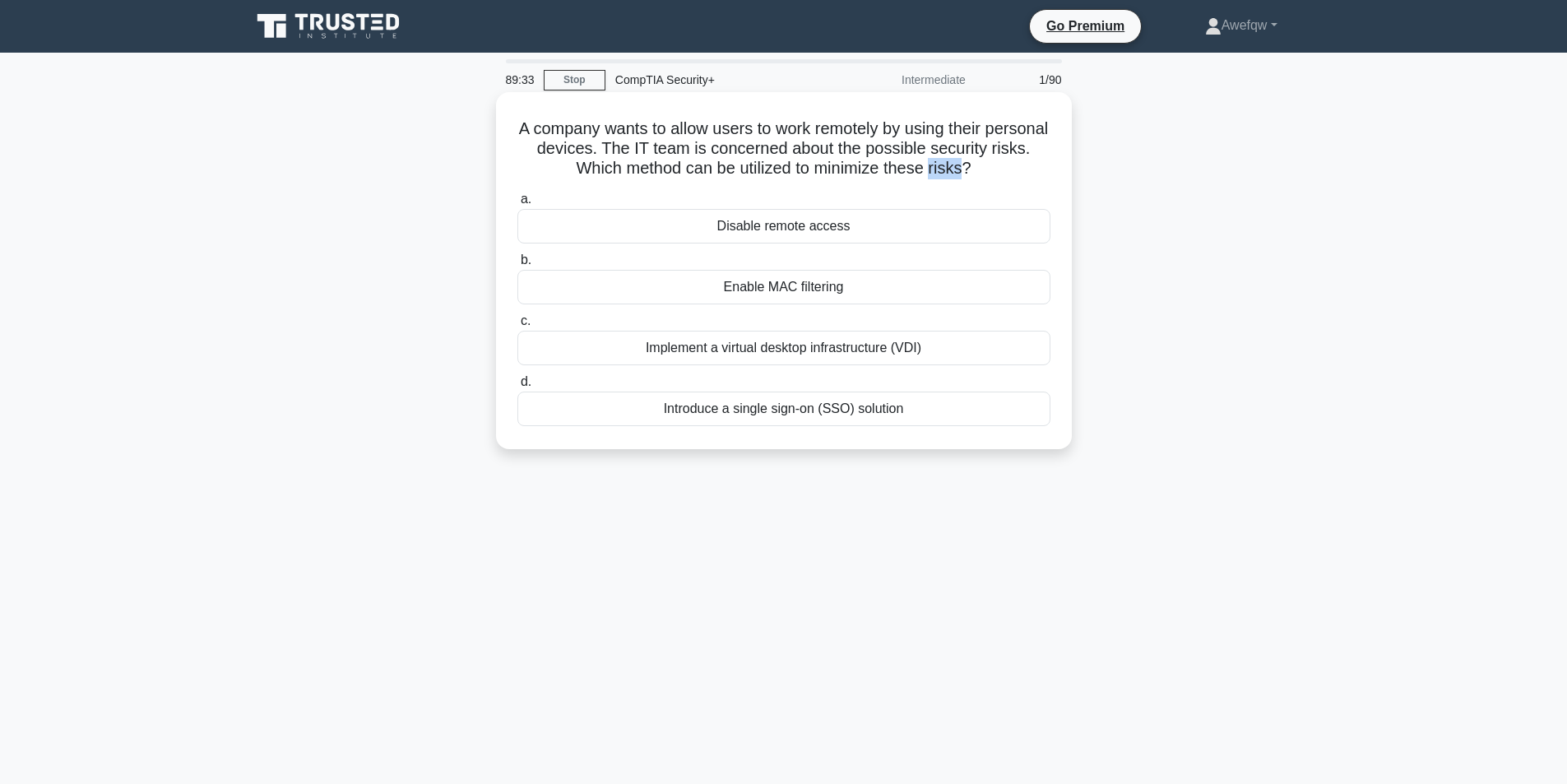
click at [959, 161] on h5 "A company wants to allow users to work remotely by using their personal devices…" at bounding box center [784, 149] width 536 height 61
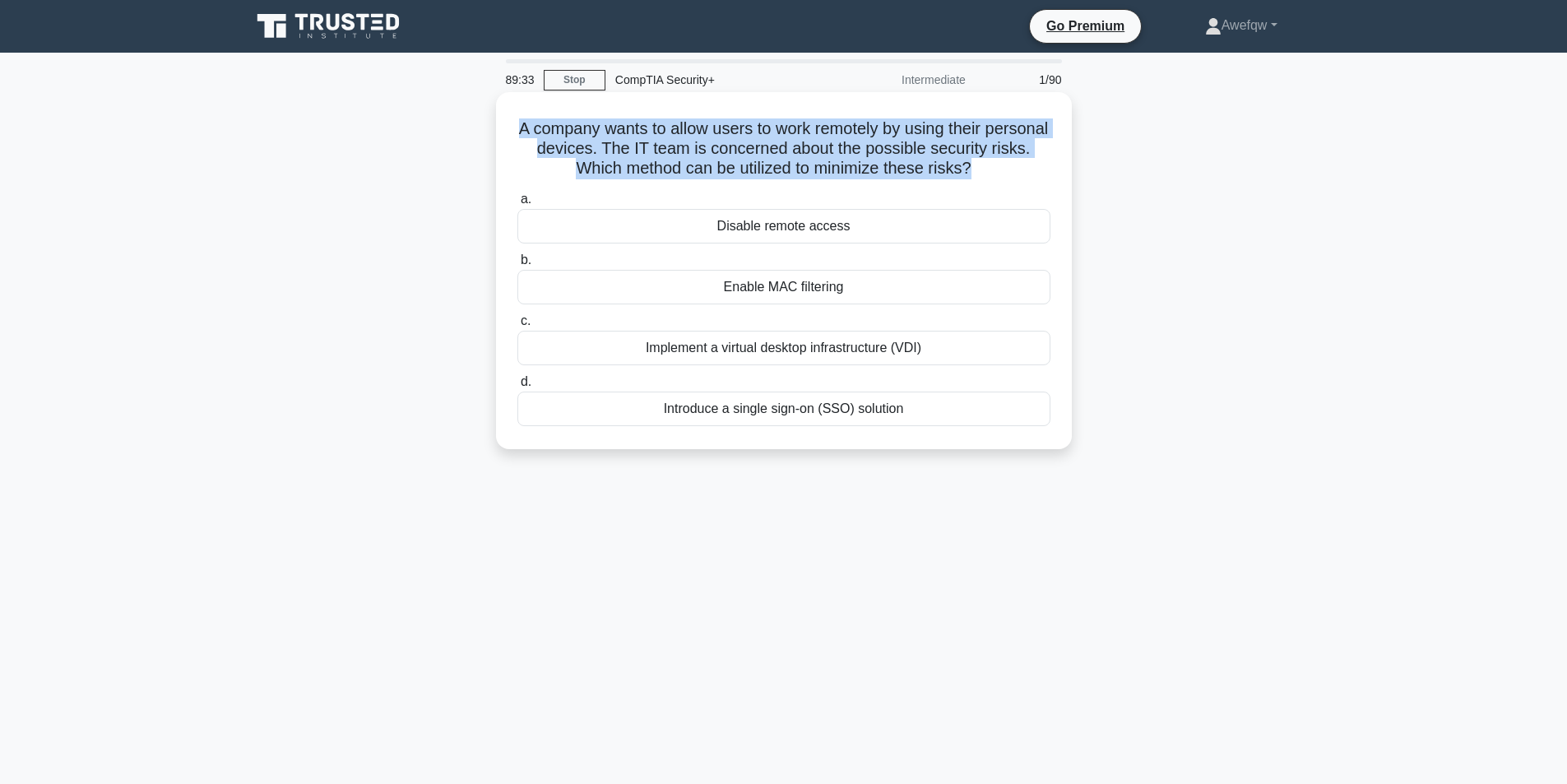
click at [959, 161] on h5 "A company wants to allow users to work remotely by using their personal devices…" at bounding box center [784, 149] width 536 height 61
click at [894, 142] on h5 "A company wants to allow users to work remotely by using their personal devices…" at bounding box center [784, 149] width 536 height 61
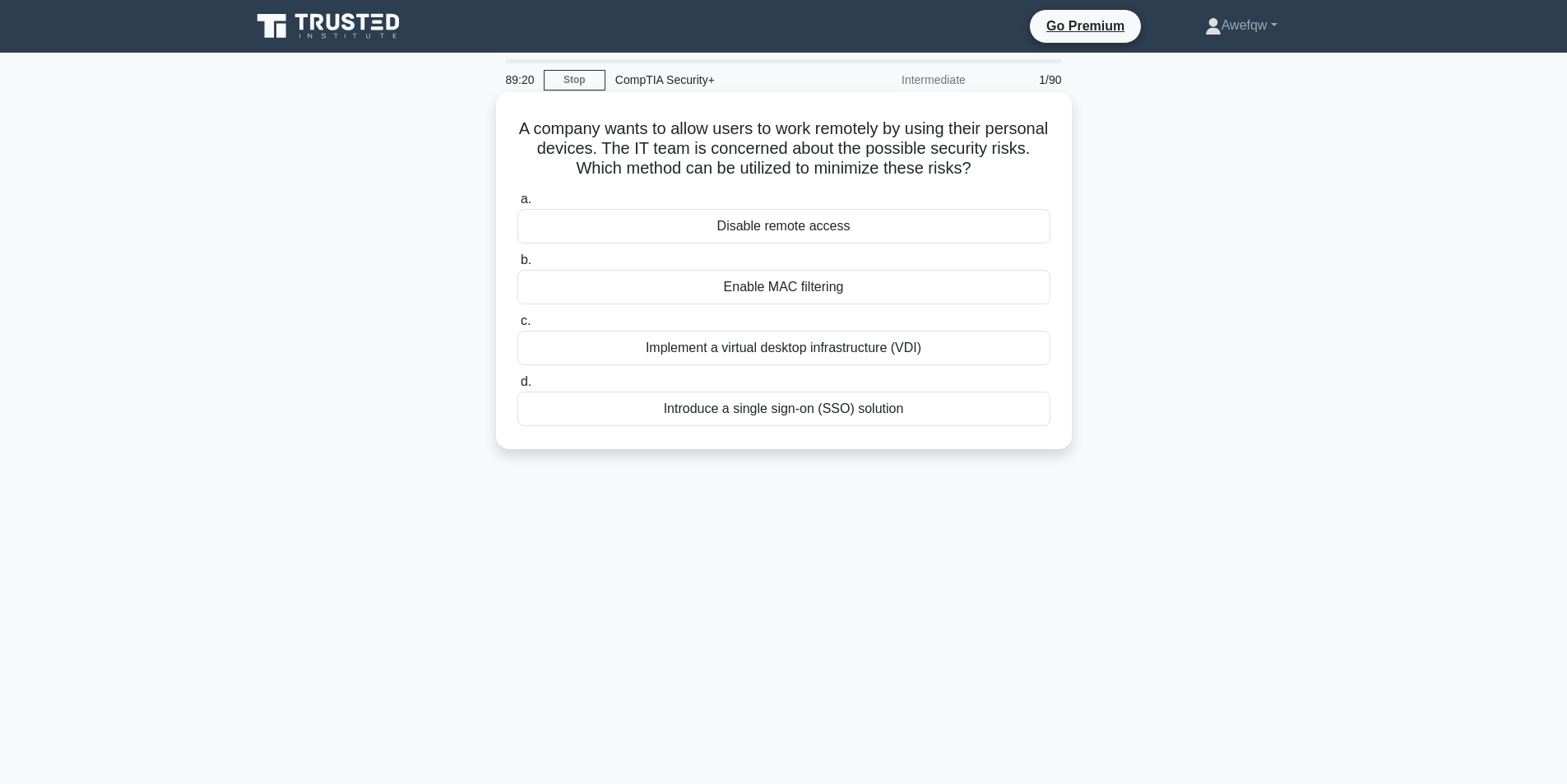
click at [825, 350] on div "Implement a virtual desktop infrastructure (VDI)" at bounding box center [784, 348] width 533 height 35
click at [518, 326] on input "c. Implement a virtual desktop infrastructure (VDI)" at bounding box center [518, 321] width 0 height 10
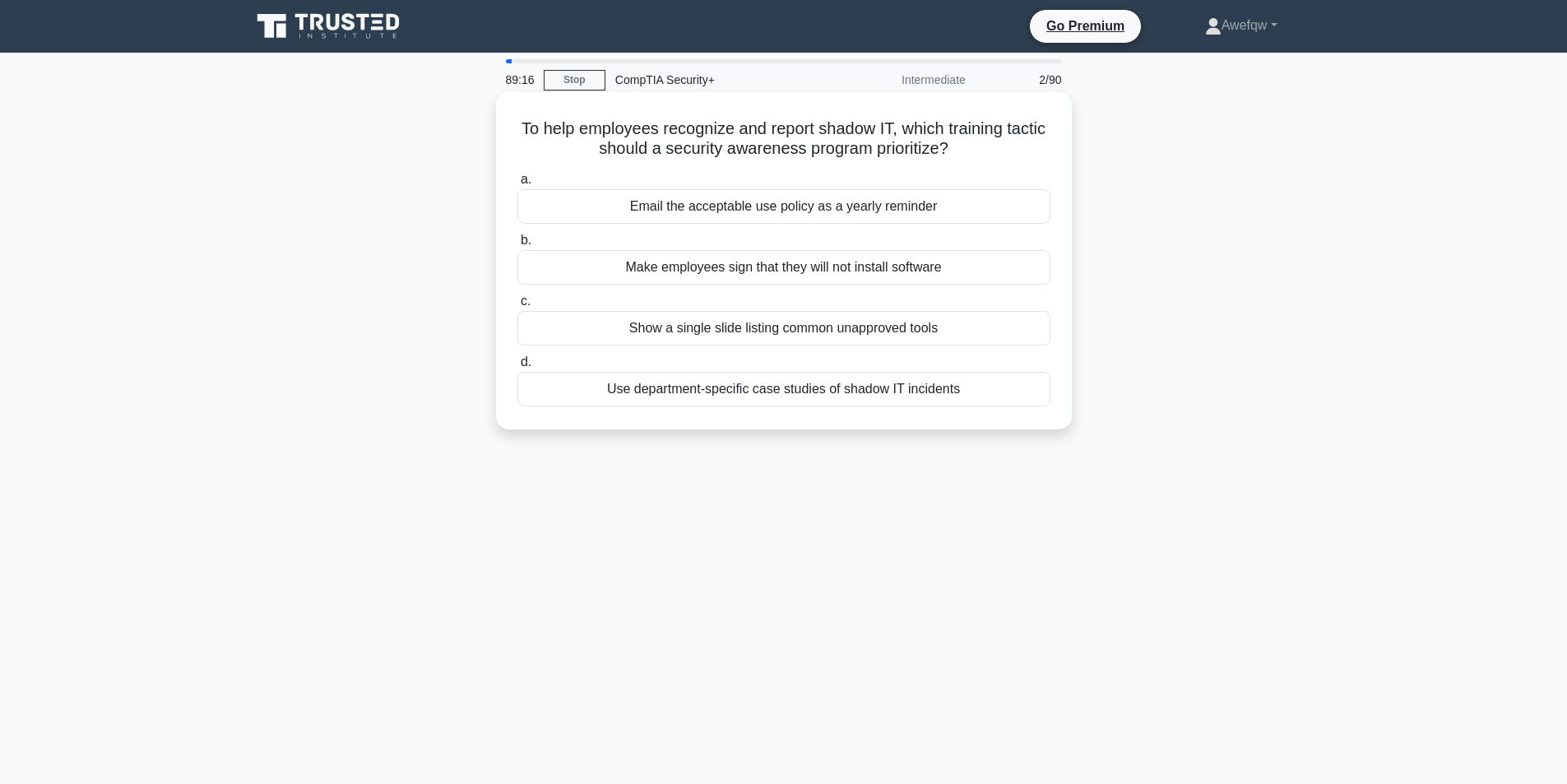
click at [762, 136] on h5 "To help employees recognize and report shadow IT, which training tactic should …" at bounding box center [784, 138] width 536 height 41
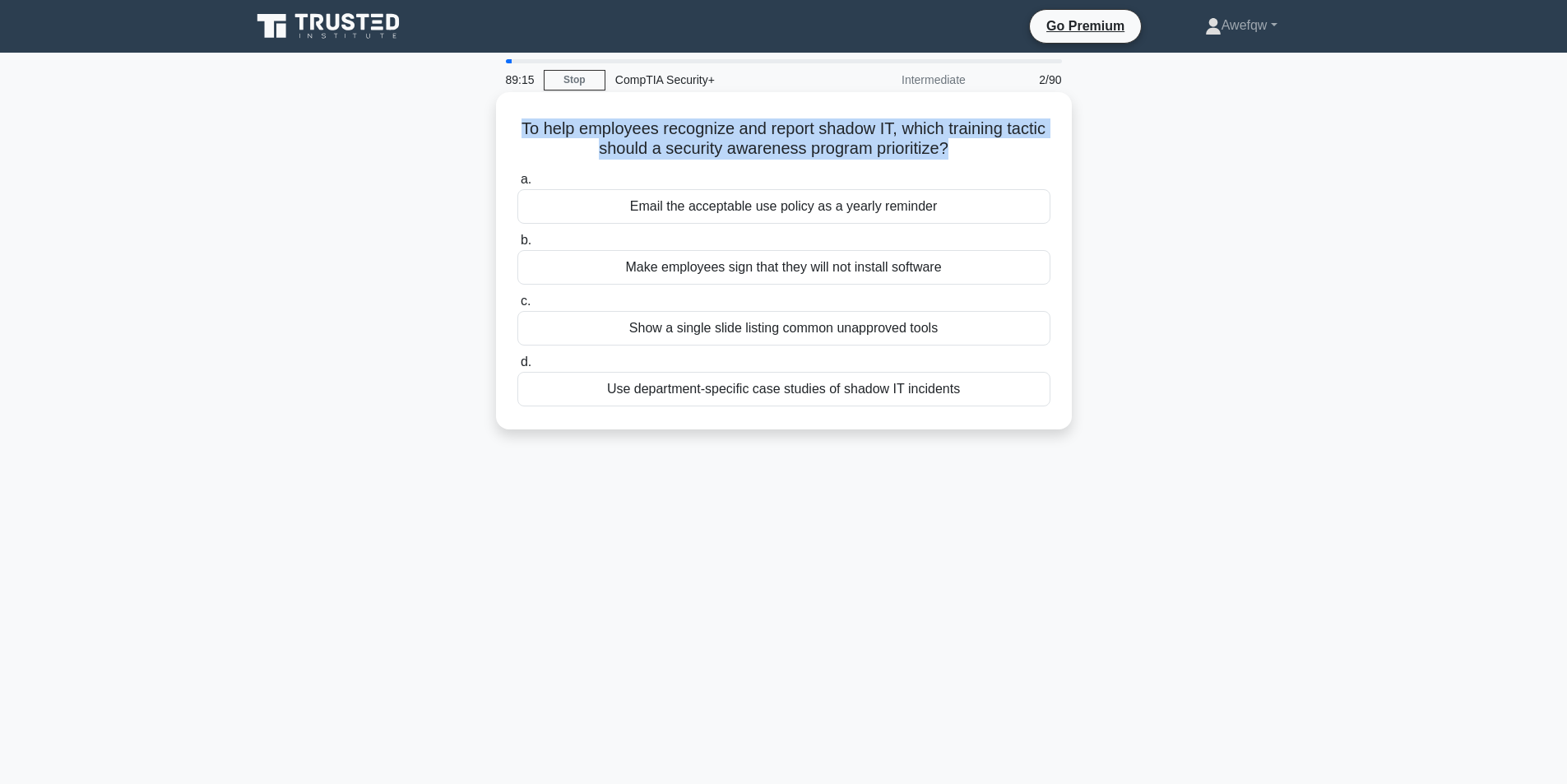
click at [762, 136] on h5 "To help employees recognize and report shadow IT, which training tactic should …" at bounding box center [784, 138] width 536 height 41
click at [867, 137] on h5 "To help employees recognize and report shadow IT, which training tactic should …" at bounding box center [784, 138] width 536 height 41
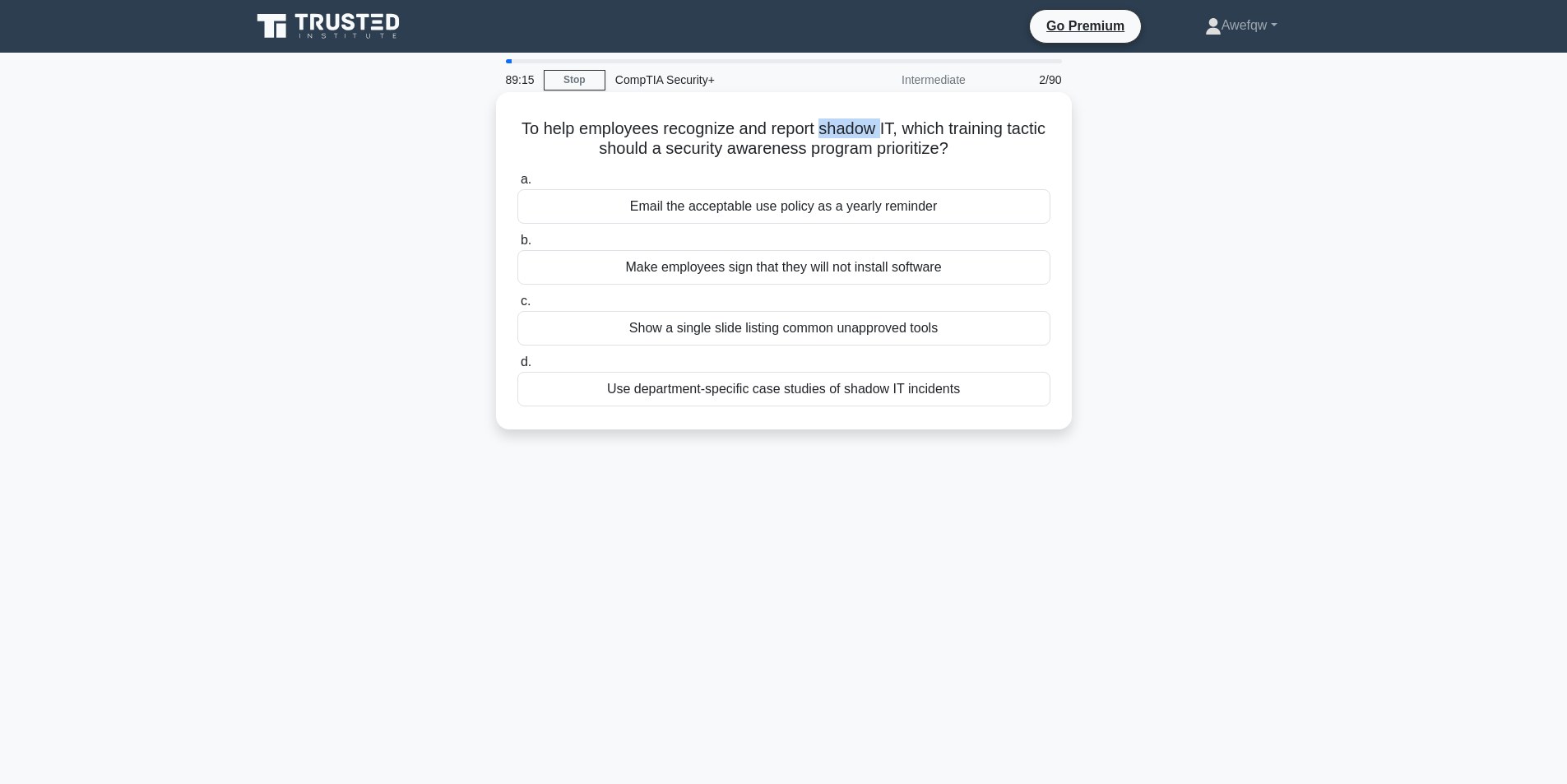
click at [867, 137] on h5 "To help employees recognize and report shadow IT, which training tactic should …" at bounding box center [784, 138] width 536 height 41
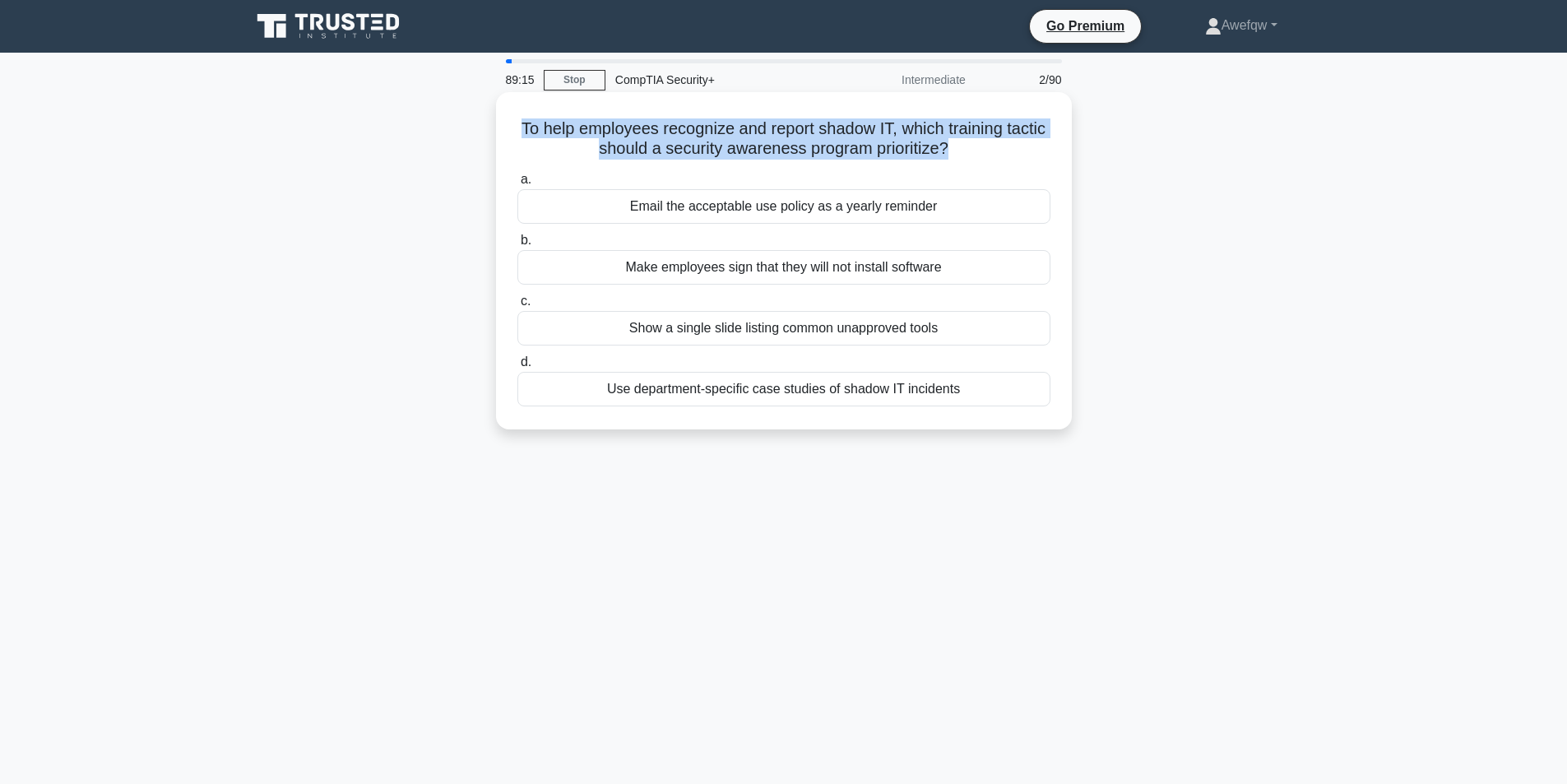
click at [867, 137] on h5 "To help employees recognize and report shadow IT, which training tactic should …" at bounding box center [784, 138] width 536 height 41
click at [924, 128] on h5 "To help employees recognize and report shadow IT, which training tactic should …" at bounding box center [784, 138] width 536 height 41
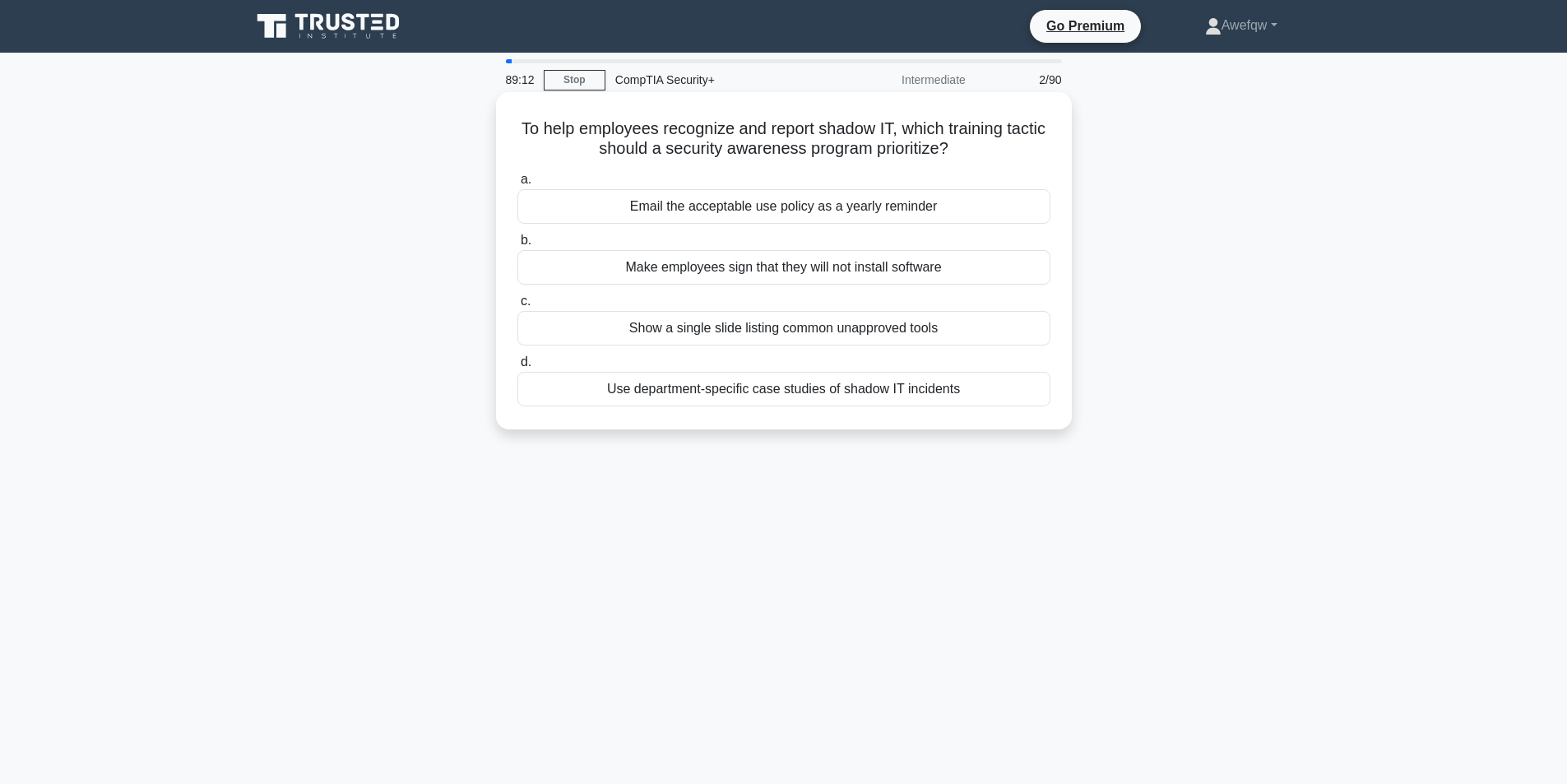
click at [923, 129] on h5 "To help employees recognize and report shadow IT, which training tactic should …" at bounding box center [784, 138] width 536 height 41
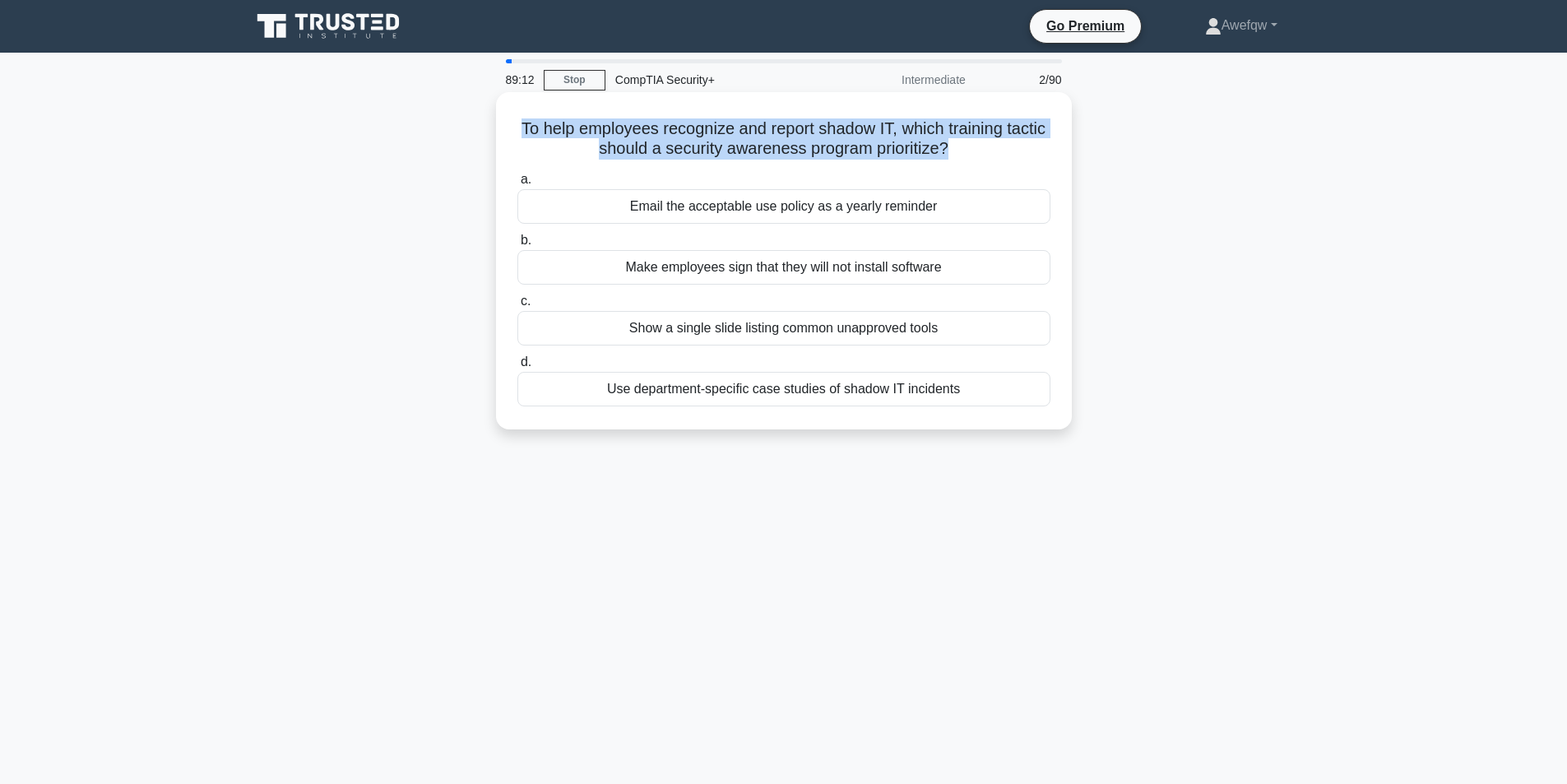
click at [923, 129] on h5 "To help employees recognize and report shadow IT, which training tactic should …" at bounding box center [784, 138] width 536 height 41
click at [939, 135] on h5 "To help employees recognize and report shadow IT, which training tactic should …" at bounding box center [784, 138] width 536 height 41
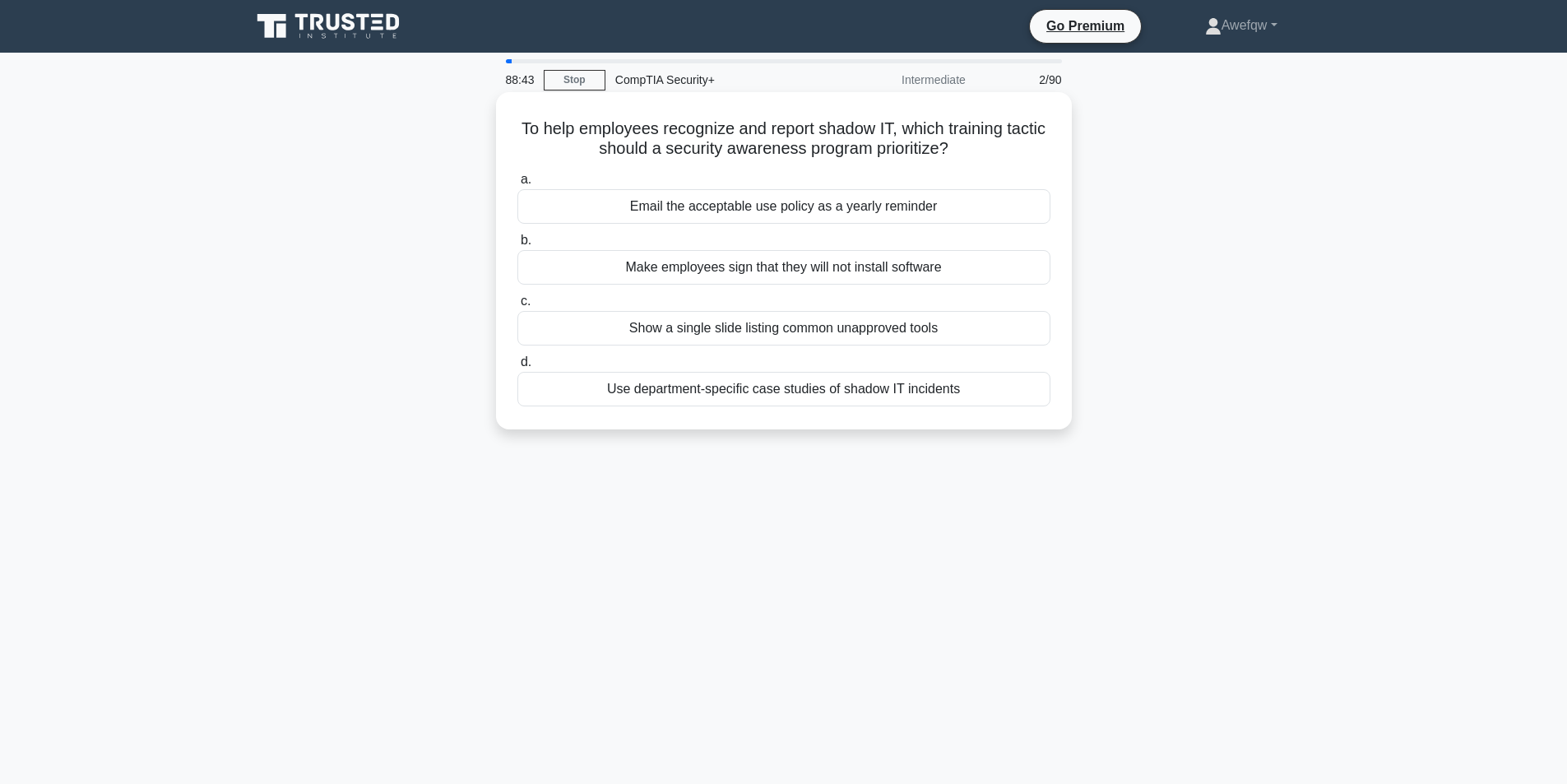
click at [972, 389] on div "Use department-specific case studies of shadow IT incidents" at bounding box center [784, 389] width 533 height 35
click at [518, 368] on input "d. Use department-specific case studies of shadow IT incidents" at bounding box center [518, 362] width 0 height 10
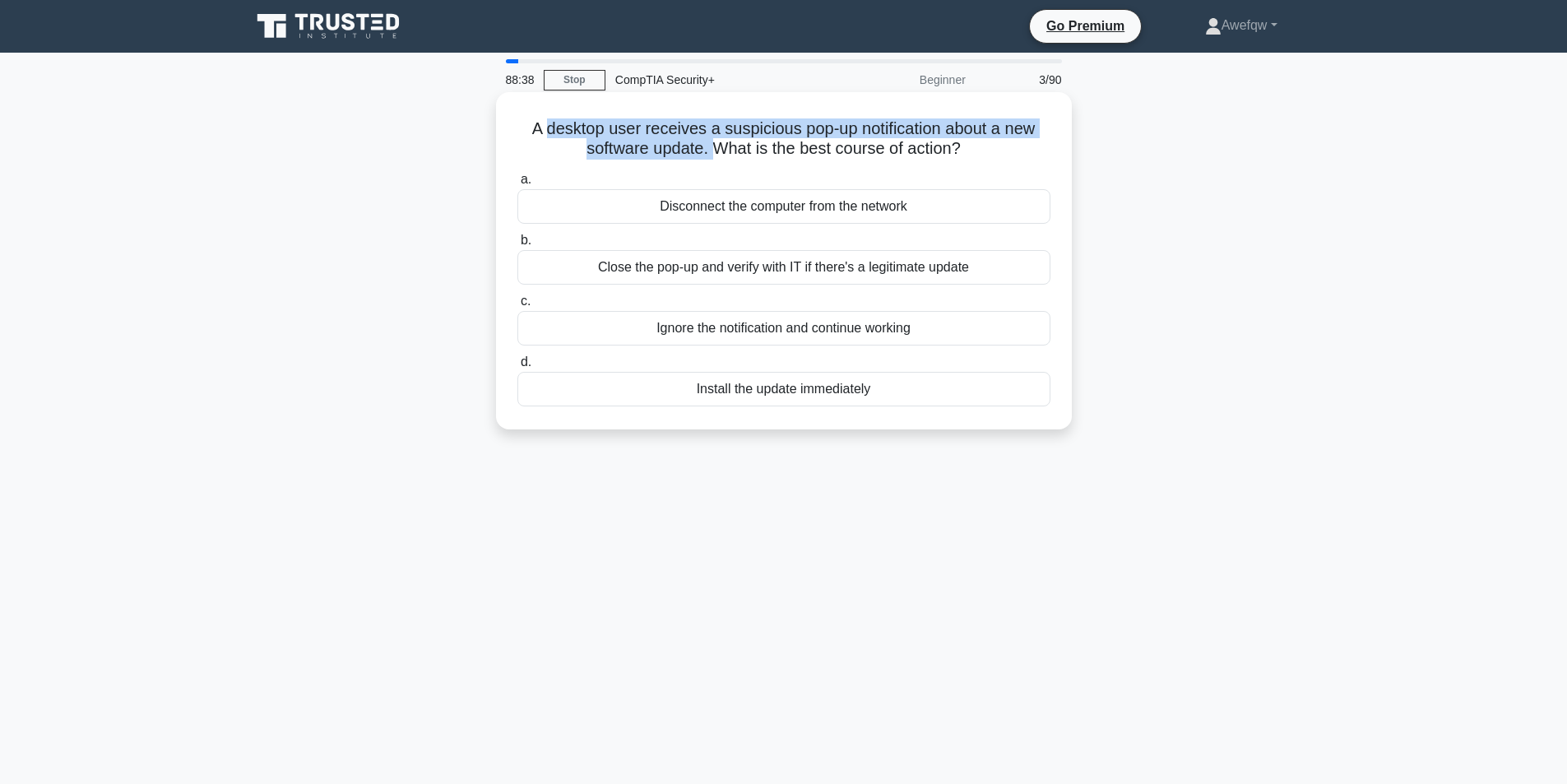
drag, startPoint x: 544, startPoint y: 125, endPoint x: 709, endPoint y: 158, distance: 168.3
click at [709, 158] on h5 "A desktop user receives a suspicious pop-up notification about a new software u…" at bounding box center [784, 138] width 536 height 41
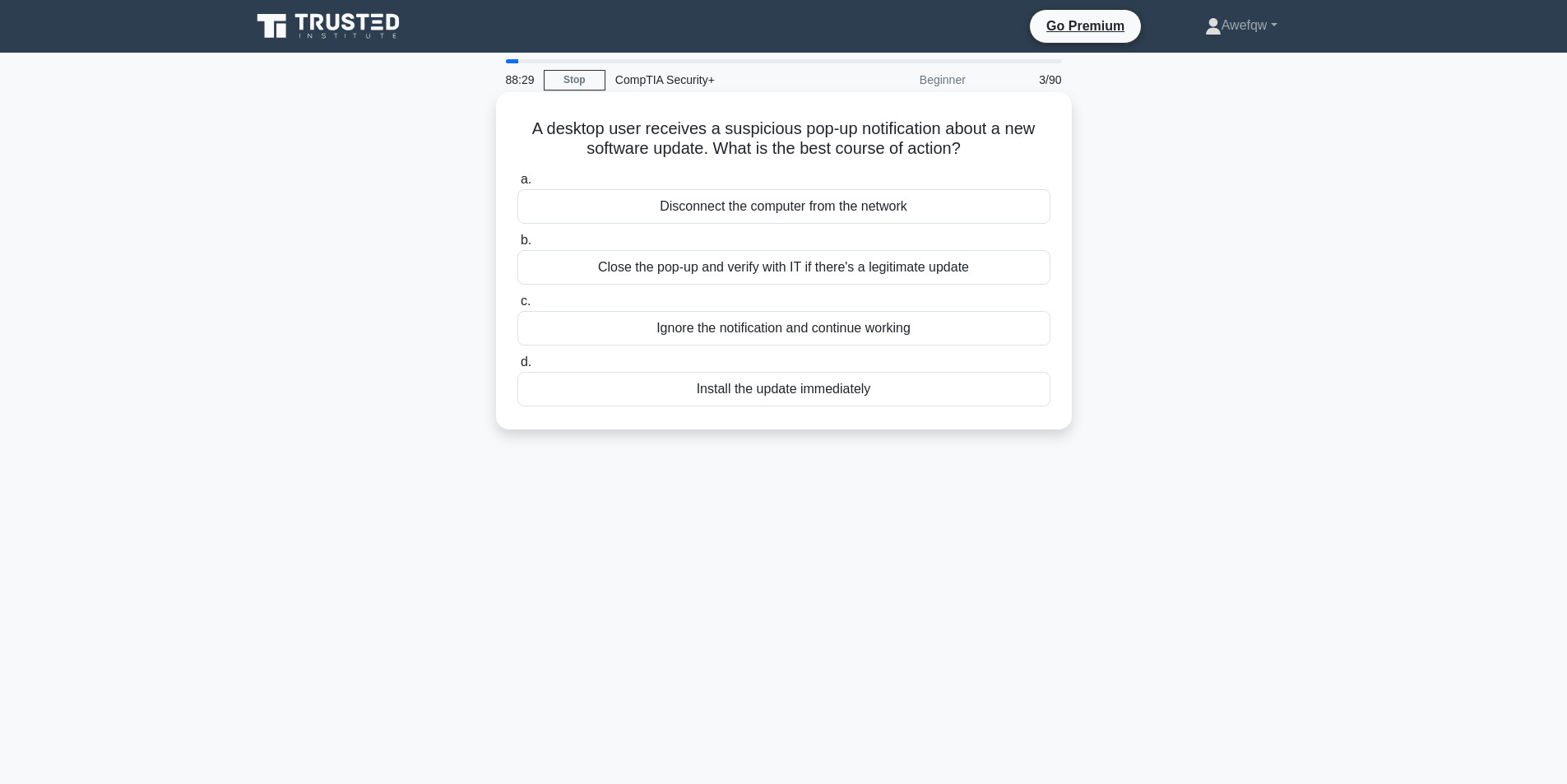
click at [827, 277] on div "Close the pop-up and verify with IT if there's a legitimate update" at bounding box center [784, 267] width 533 height 35
click at [518, 246] on input "b. Close the pop-up and verify with IT if there's a legitimate update" at bounding box center [518, 240] width 0 height 10
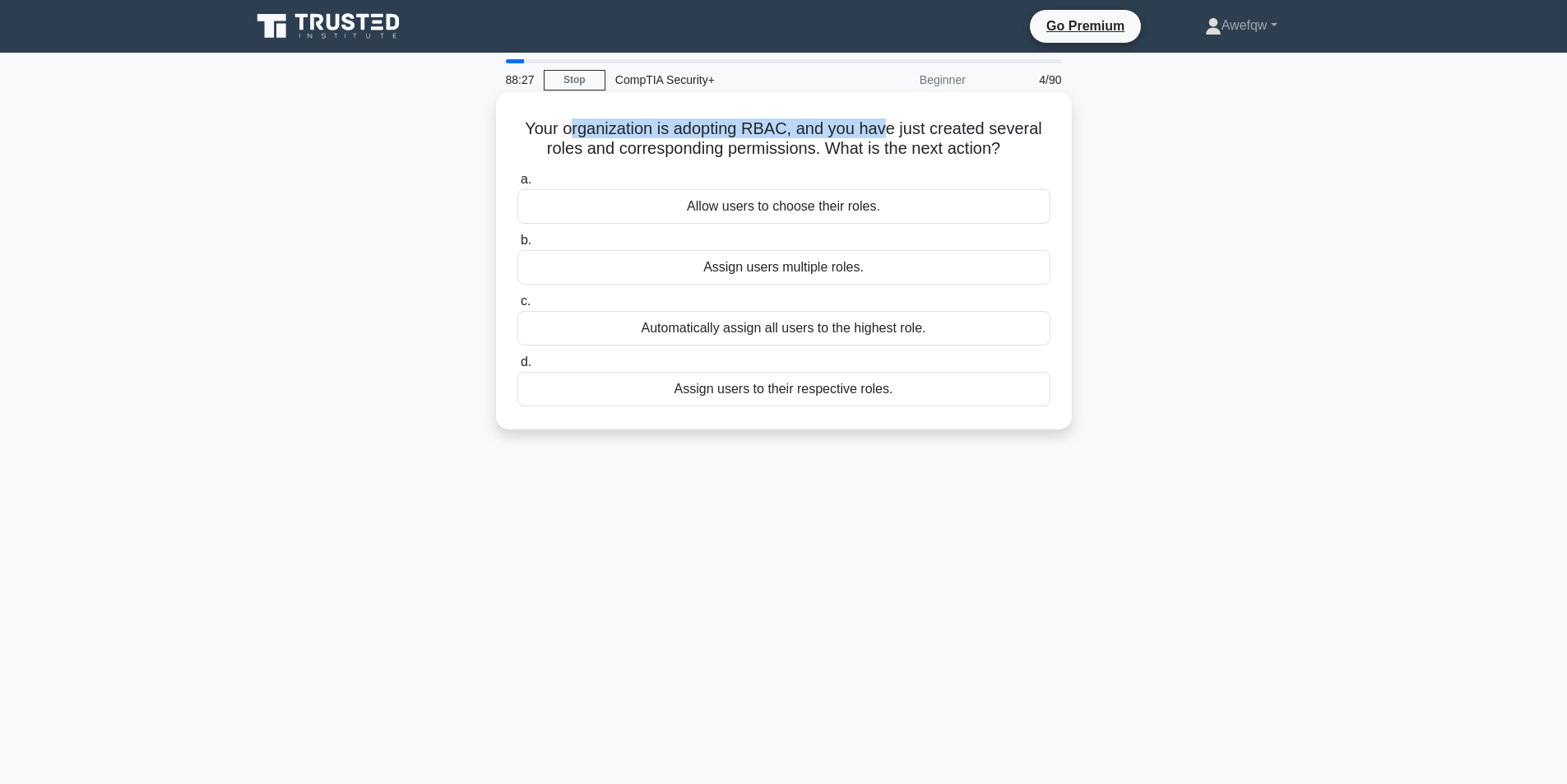
drag, startPoint x: 568, startPoint y: 125, endPoint x: 886, endPoint y: 121, distance: 318.0
click at [886, 121] on h5 "Your organization is adopting RBAC, and you have just created several roles and…" at bounding box center [784, 138] width 536 height 41
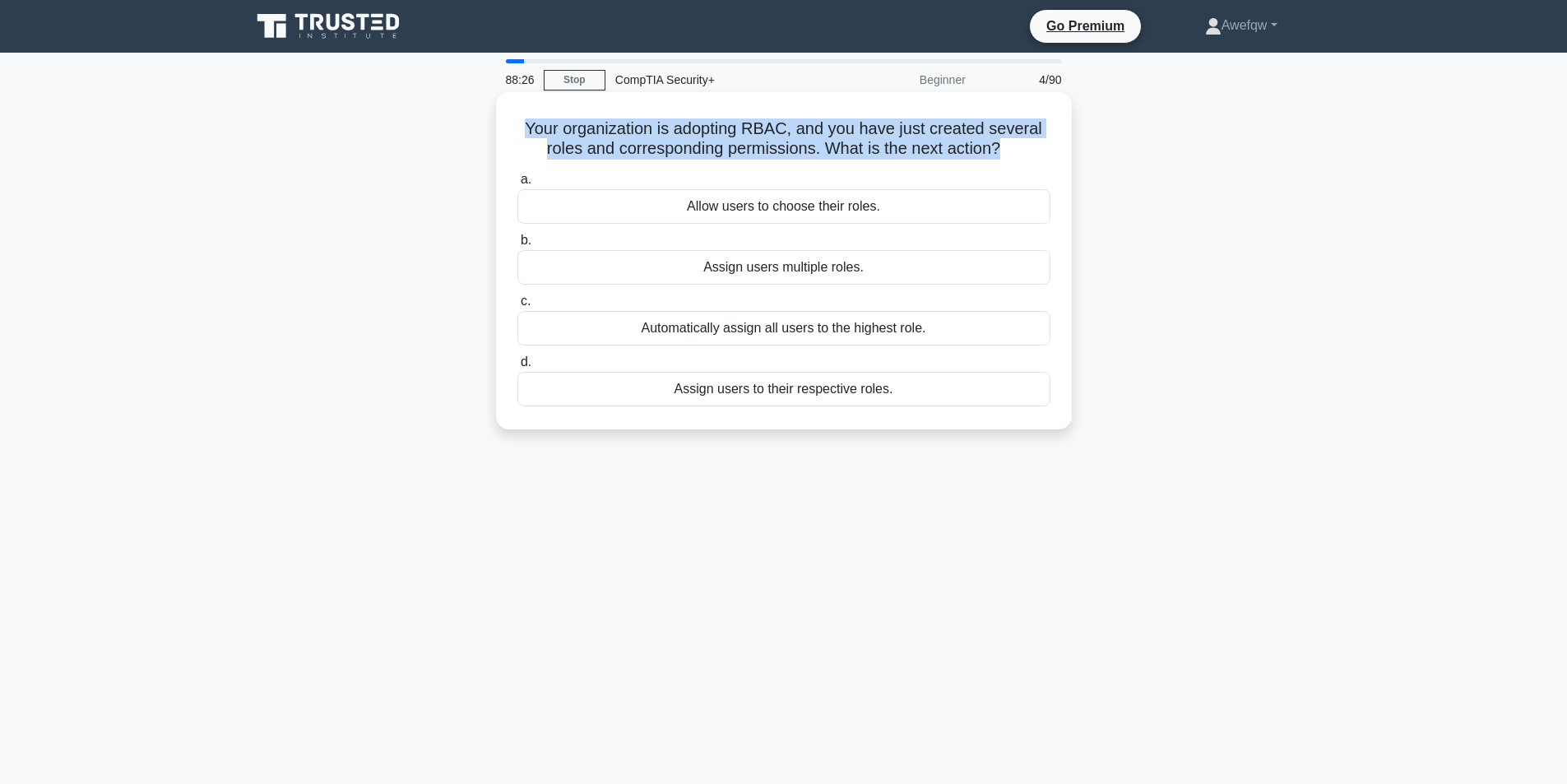
click at [886, 121] on h5 "Your organization is adopting RBAC, and you have just created several roles and…" at bounding box center [784, 138] width 536 height 41
click at [971, 118] on h5 "Your organization is adopting RBAC, and you have just created several roles and…" at bounding box center [784, 138] width 536 height 41
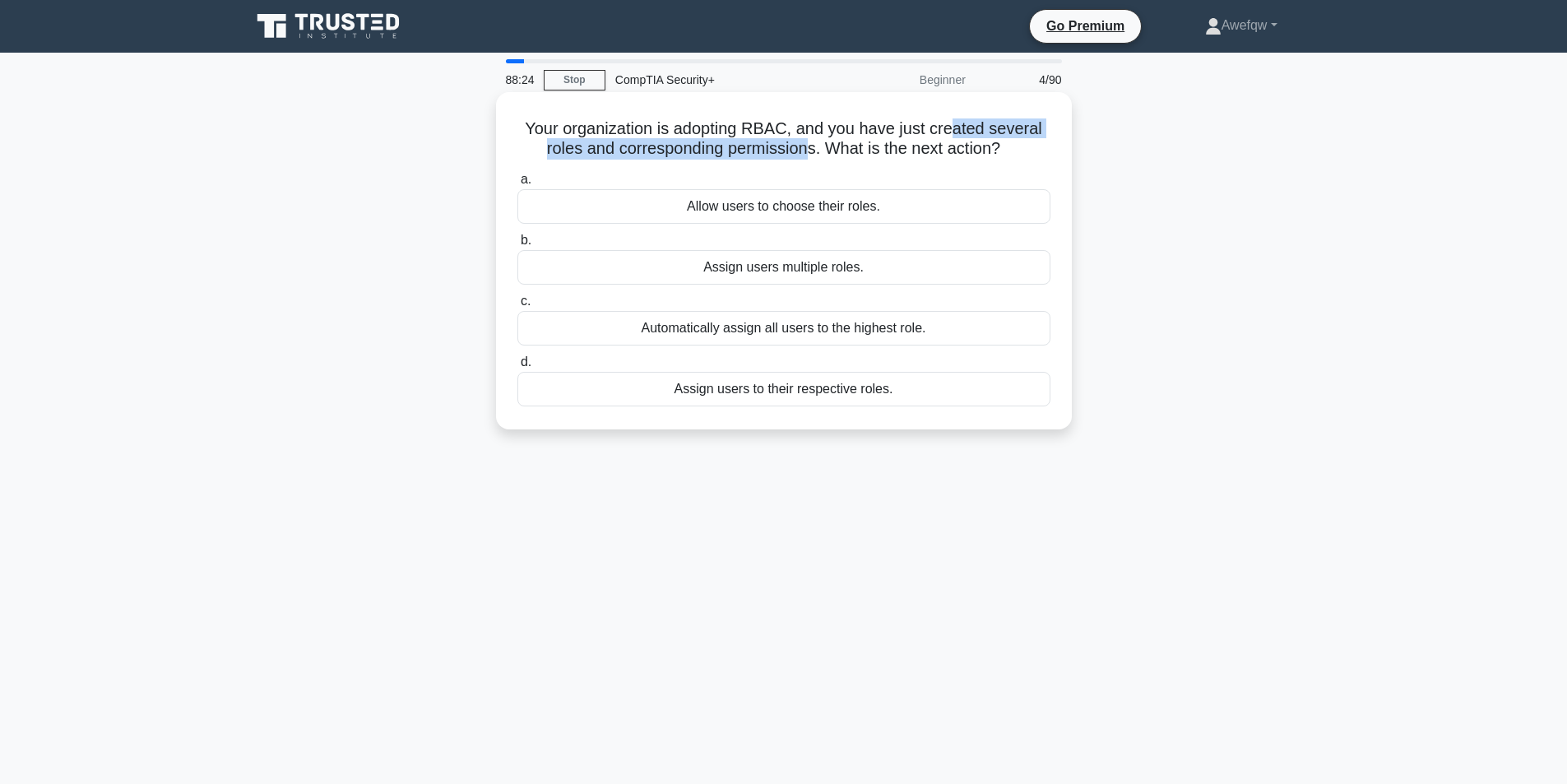
drag, startPoint x: 954, startPoint y: 126, endPoint x: 804, endPoint y: 159, distance: 153.6
click at [804, 159] on h5 "Your organization is adopting RBAC, and you have just created several roles and…" at bounding box center [784, 138] width 536 height 41
click at [804, 158] on h5 "Your organization is adopting RBAC, and you have just created several roles and…" at bounding box center [784, 138] width 536 height 41
drag, startPoint x: 932, startPoint y: 143, endPoint x: 999, endPoint y: 143, distance: 67.0
click at [999, 143] on h5 "Your organization is adopting RBAC, and you have just created several roles and…" at bounding box center [784, 138] width 536 height 41
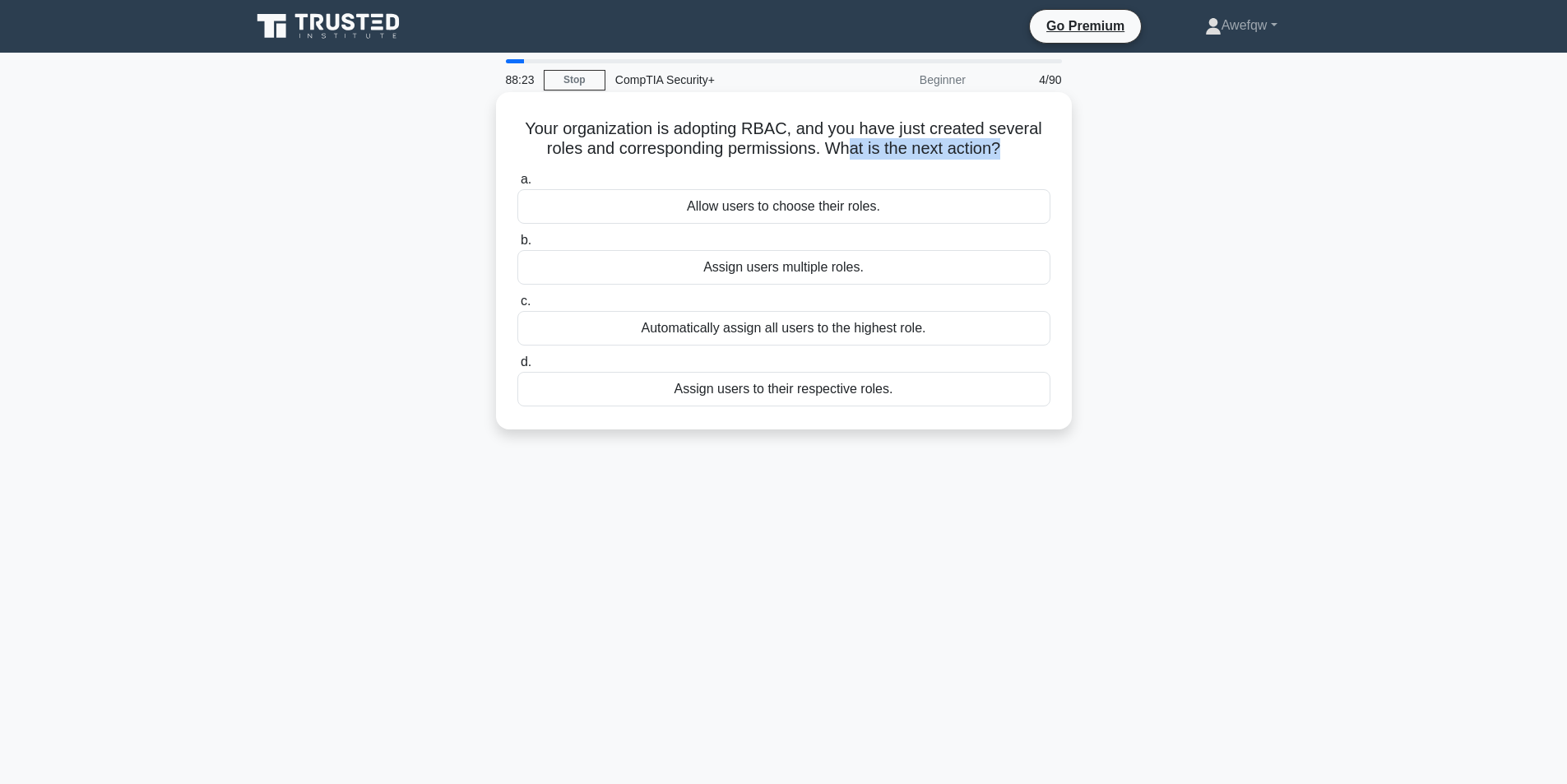
click at [999, 143] on h5 "Your organization is adopting RBAC, and you have just created several roles and…" at bounding box center [784, 138] width 536 height 41
click at [876, 392] on div "Assign users to their respective roles." at bounding box center [784, 389] width 533 height 35
click at [518, 368] on input "d. Assign users to their respective roles." at bounding box center [518, 362] width 0 height 10
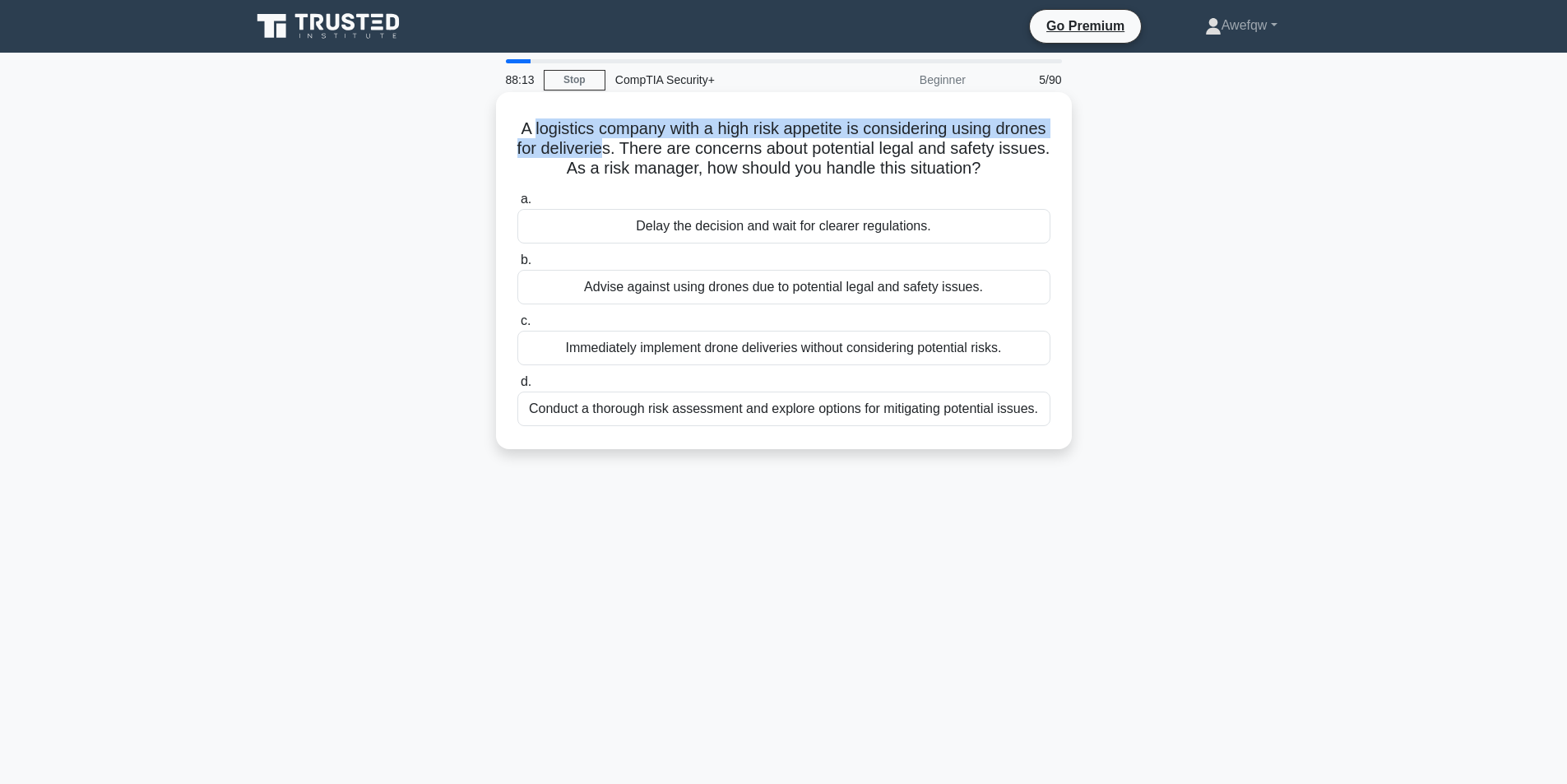
drag, startPoint x: 556, startPoint y: 128, endPoint x: 679, endPoint y: 146, distance: 124.3
click at [679, 146] on h5 "A logistics company with a high risk appetite is considering using drones for d…" at bounding box center [784, 149] width 536 height 61
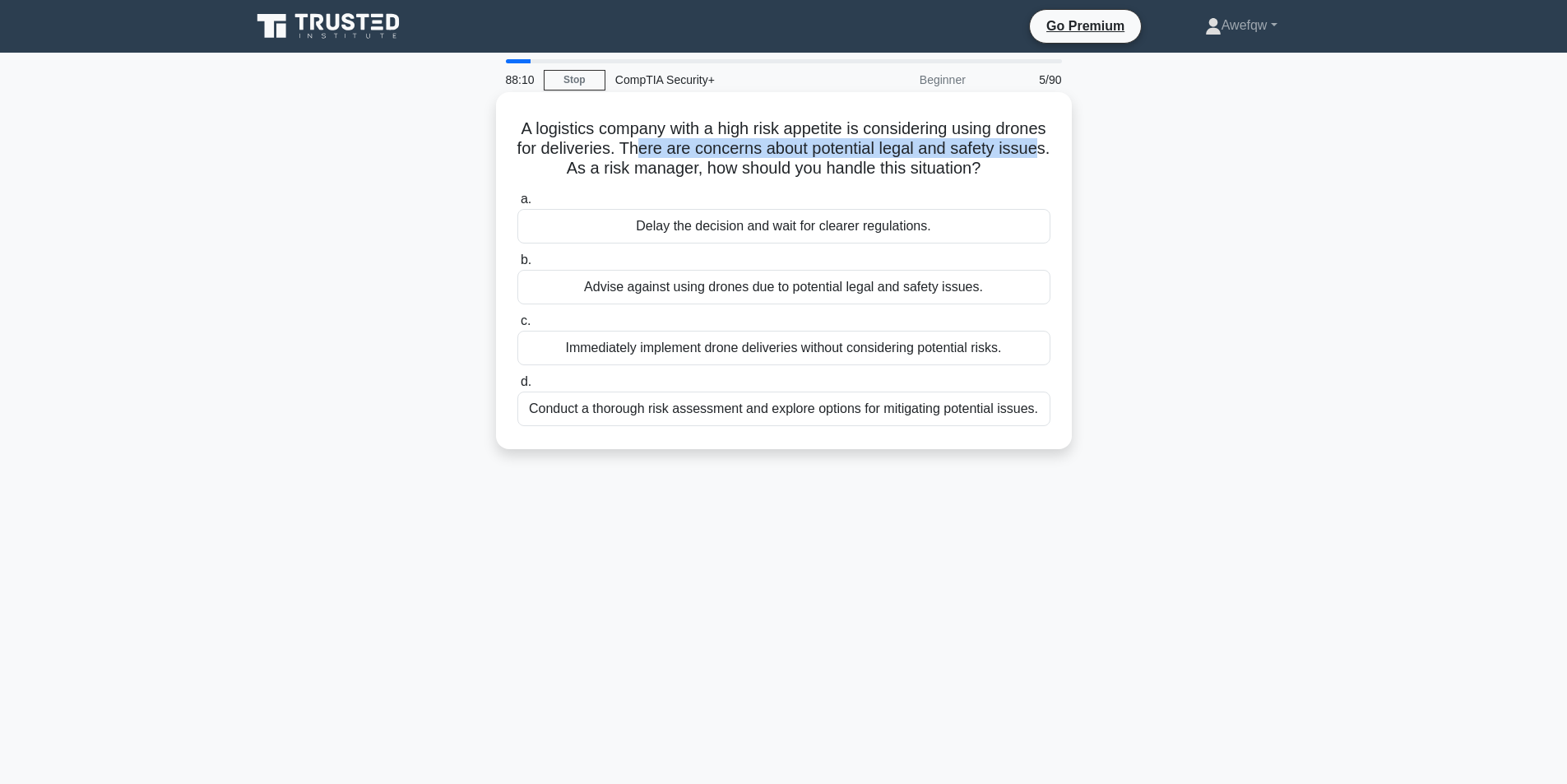
drag, startPoint x: 733, startPoint y: 145, endPoint x: 608, endPoint y: 170, distance: 127.5
click at [608, 170] on h5 "A logistics company with a high risk appetite is considering using drones for d…" at bounding box center [784, 149] width 536 height 61
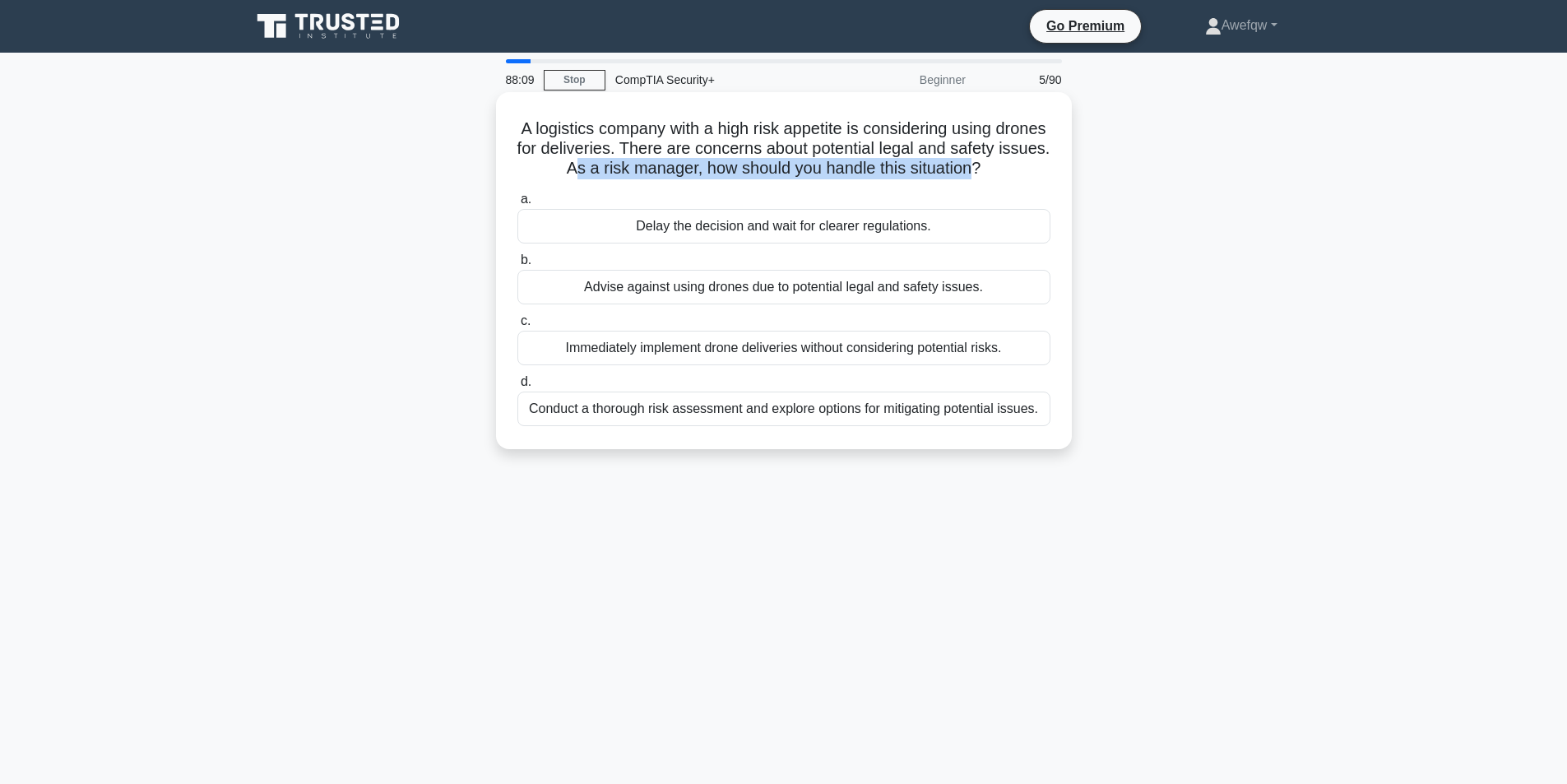
drag, startPoint x: 635, startPoint y: 168, endPoint x: 1041, endPoint y: 170, distance: 406.0
click at [1041, 170] on h5 "A logistics company with a high risk appetite is considering using drones for d…" at bounding box center [784, 149] width 536 height 61
click at [964, 423] on div "Conduct a thorough risk assessment and explore options for mitigating potential…" at bounding box center [784, 409] width 533 height 35
click at [518, 387] on input "d. Conduct a thorough risk assessment and explore options for mitigating potent…" at bounding box center [518, 382] width 0 height 10
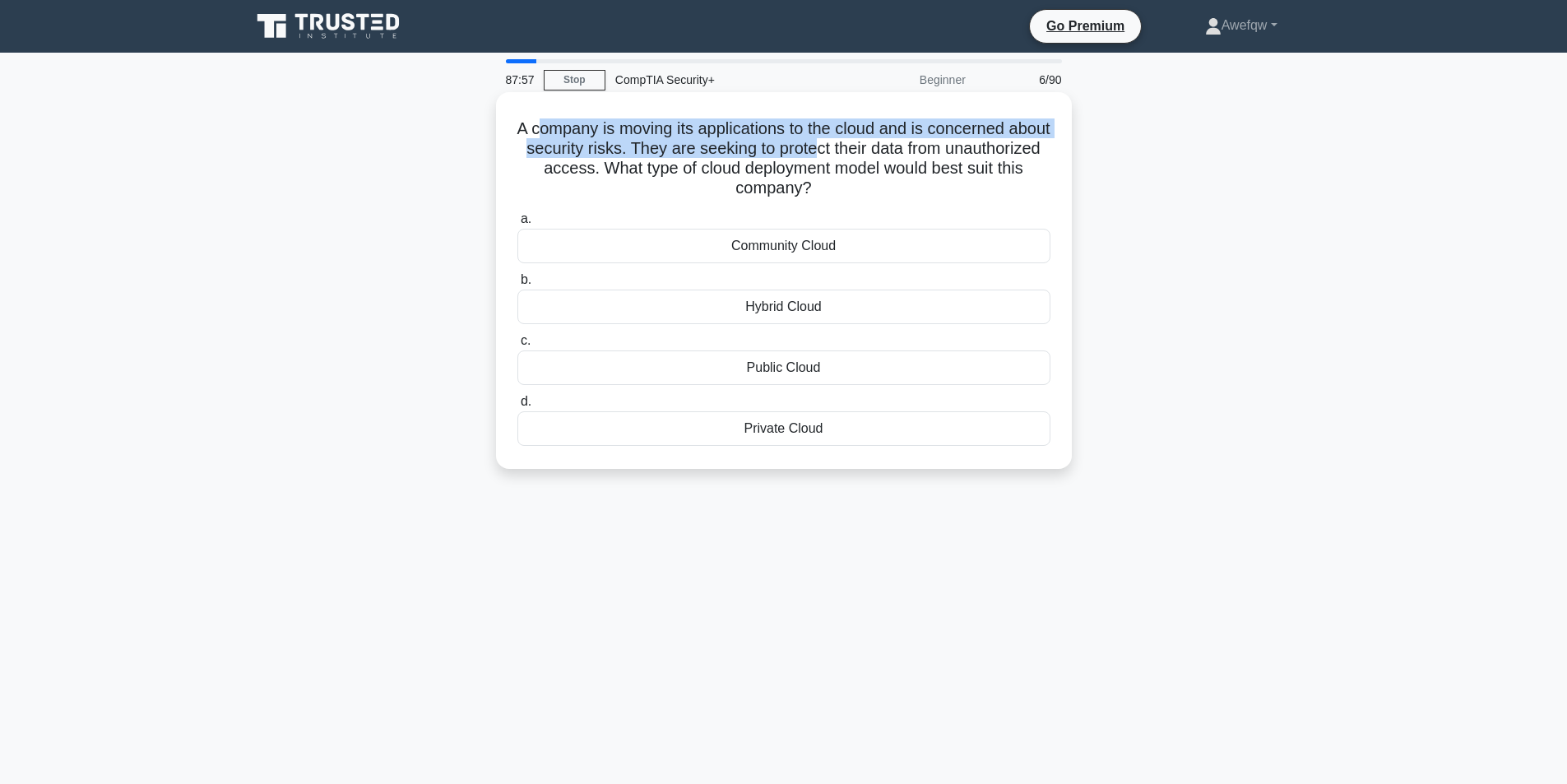
drag, startPoint x: 554, startPoint y: 129, endPoint x: 887, endPoint y: 141, distance: 333.2
click at [887, 141] on h5 "A company is moving its applications to the cloud and is concerned about securi…" at bounding box center [784, 158] width 536 height 80
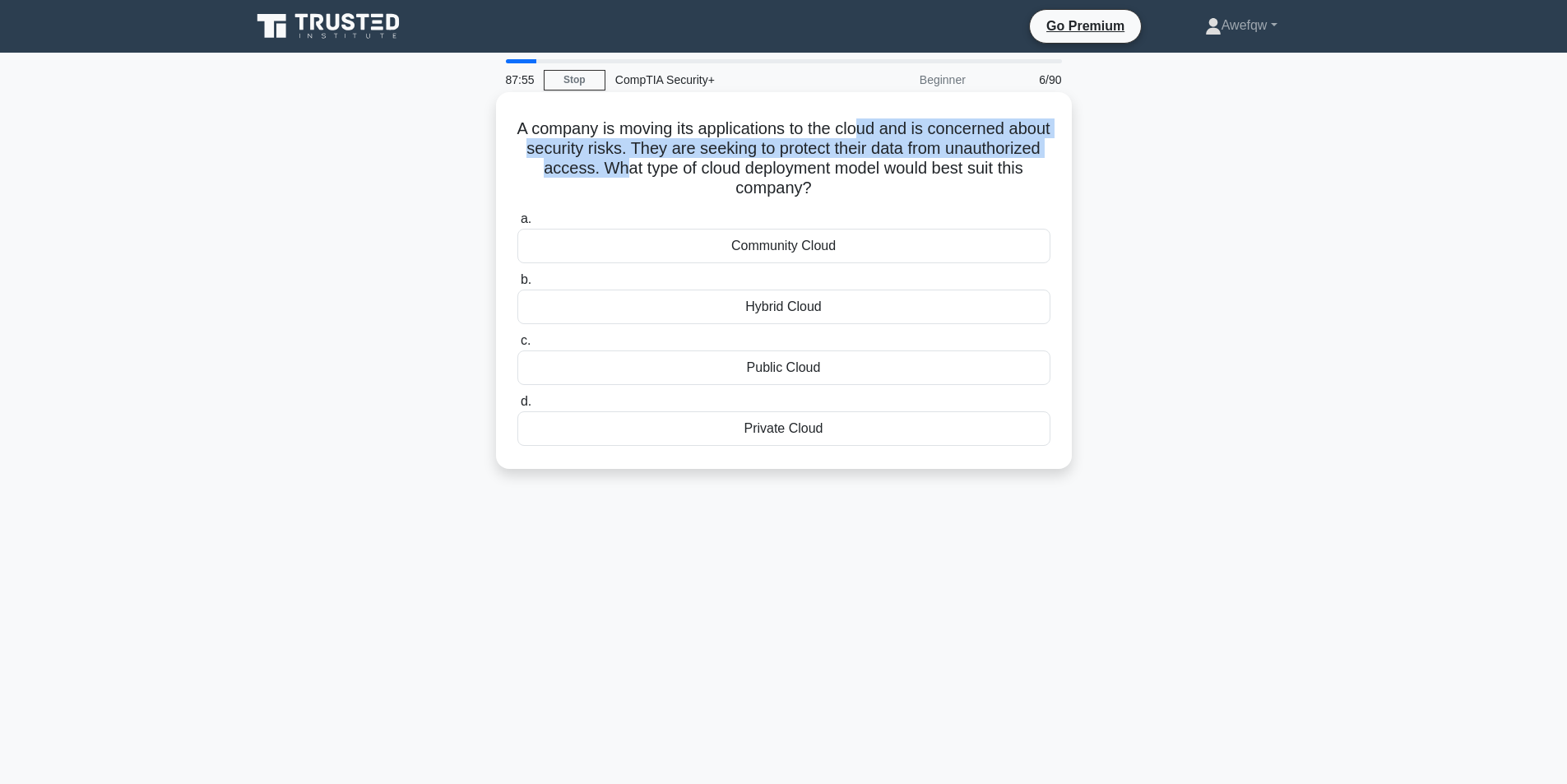
drag, startPoint x: 930, startPoint y: 126, endPoint x: 700, endPoint y: 164, distance: 233.1
click at [700, 164] on h5 "A company is moving its applications to the cloud and is concerned about securi…" at bounding box center [784, 158] width 536 height 80
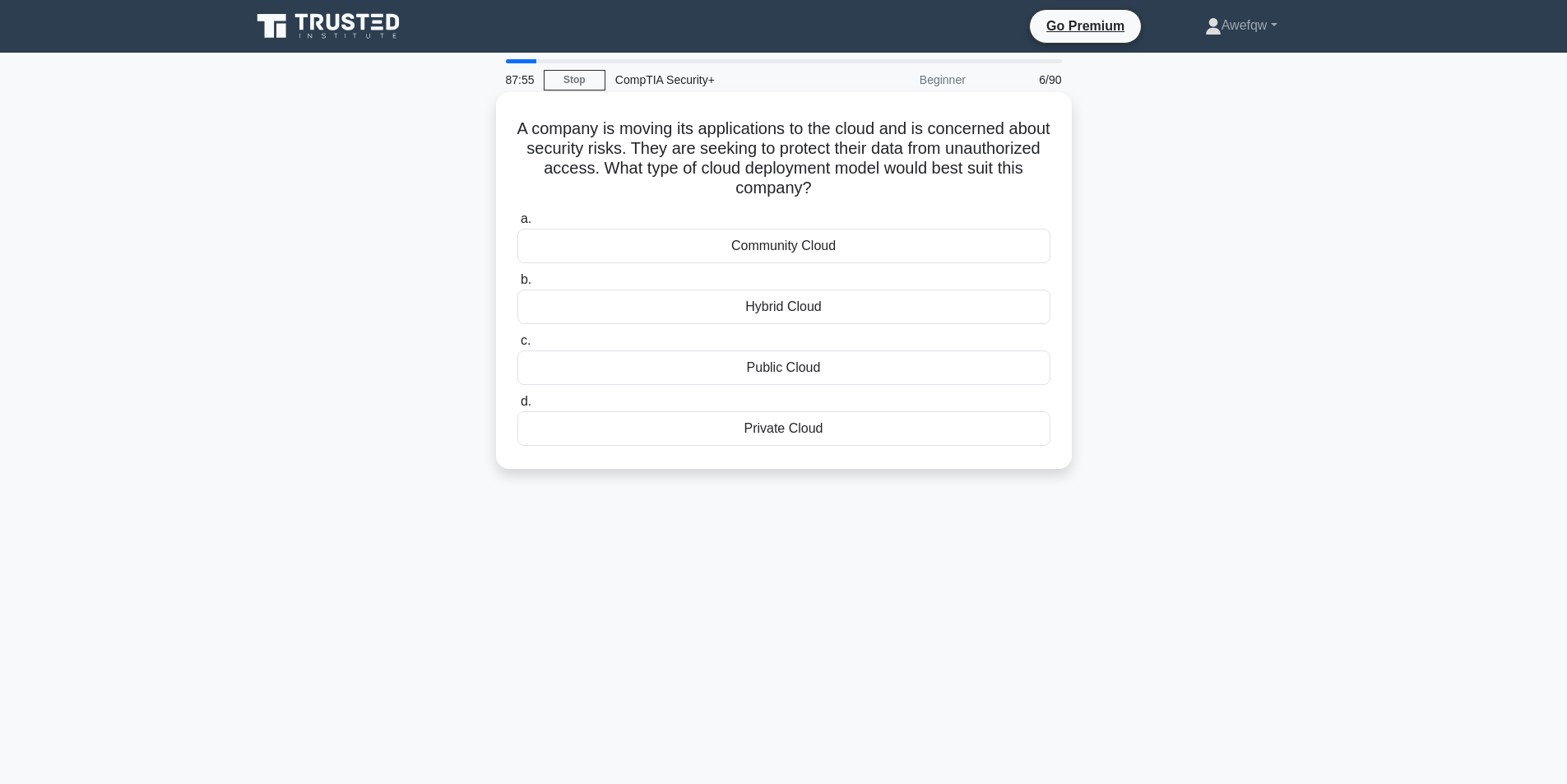
click at [743, 160] on h5 "A company is moving its applications to the cloud and is concerned about securi…" at bounding box center [784, 158] width 536 height 80
drag, startPoint x: 832, startPoint y: 146, endPoint x: 660, endPoint y: 179, distance: 175.1
click at [661, 177] on h5 "A company is moving its applications to the cloud and is concerned about securi…" at bounding box center [784, 158] width 536 height 80
click at [659, 180] on h5 "A company is moving its applications to the cloud and is concerned about securi…" at bounding box center [784, 158] width 536 height 80
drag, startPoint x: 721, startPoint y: 165, endPoint x: 827, endPoint y: 201, distance: 111.9
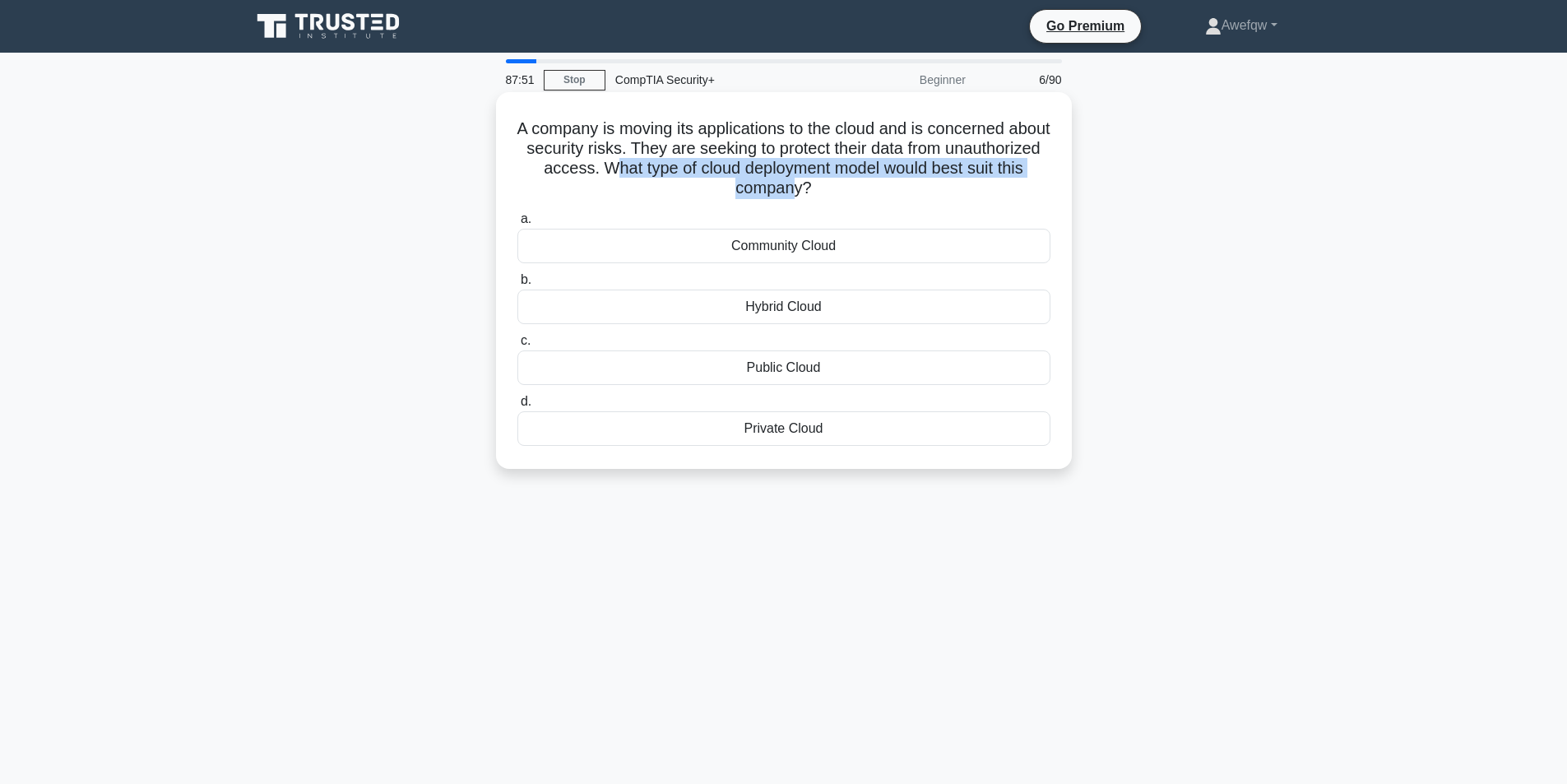
click at [827, 201] on div "A company is moving its applications to the cloud and is concerned about securi…" at bounding box center [784, 281] width 562 height 364
drag, startPoint x: 716, startPoint y: 170, endPoint x: 821, endPoint y: 190, distance: 106.9
click at [821, 190] on h5 "A company is moving its applications to the cloud and is concerned about securi…" at bounding box center [784, 158] width 536 height 80
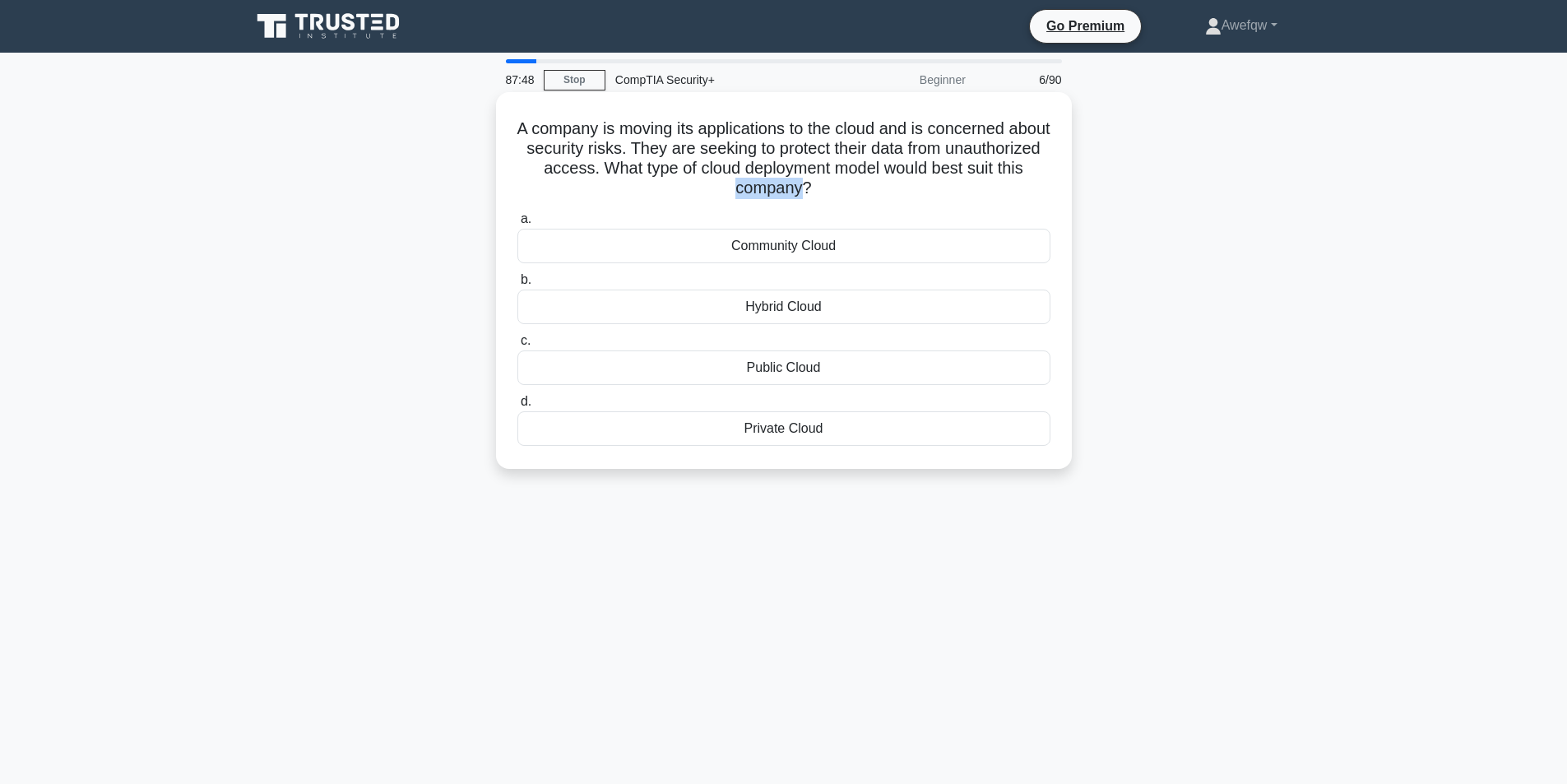
click at [821, 190] on h5 "A company is moving its applications to the cloud and is concerned about securi…" at bounding box center [784, 158] width 536 height 80
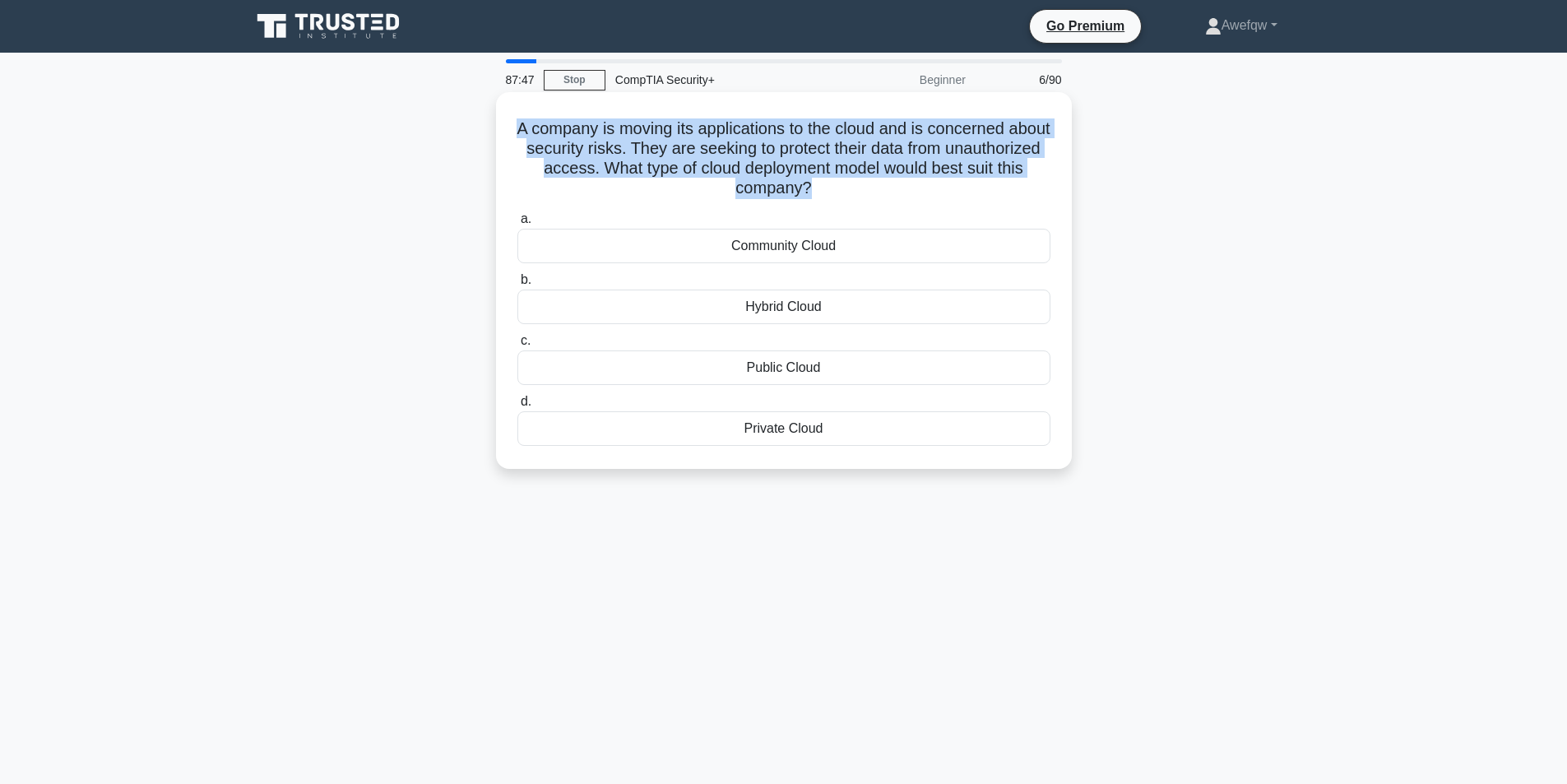
click at [821, 190] on h5 "A company is moving its applications to the cloud and is concerned about securi…" at bounding box center [784, 158] width 536 height 80
click at [811, 187] on h5 "A company is moving its applications to the cloud and is concerned about securi…" at bounding box center [784, 158] width 536 height 80
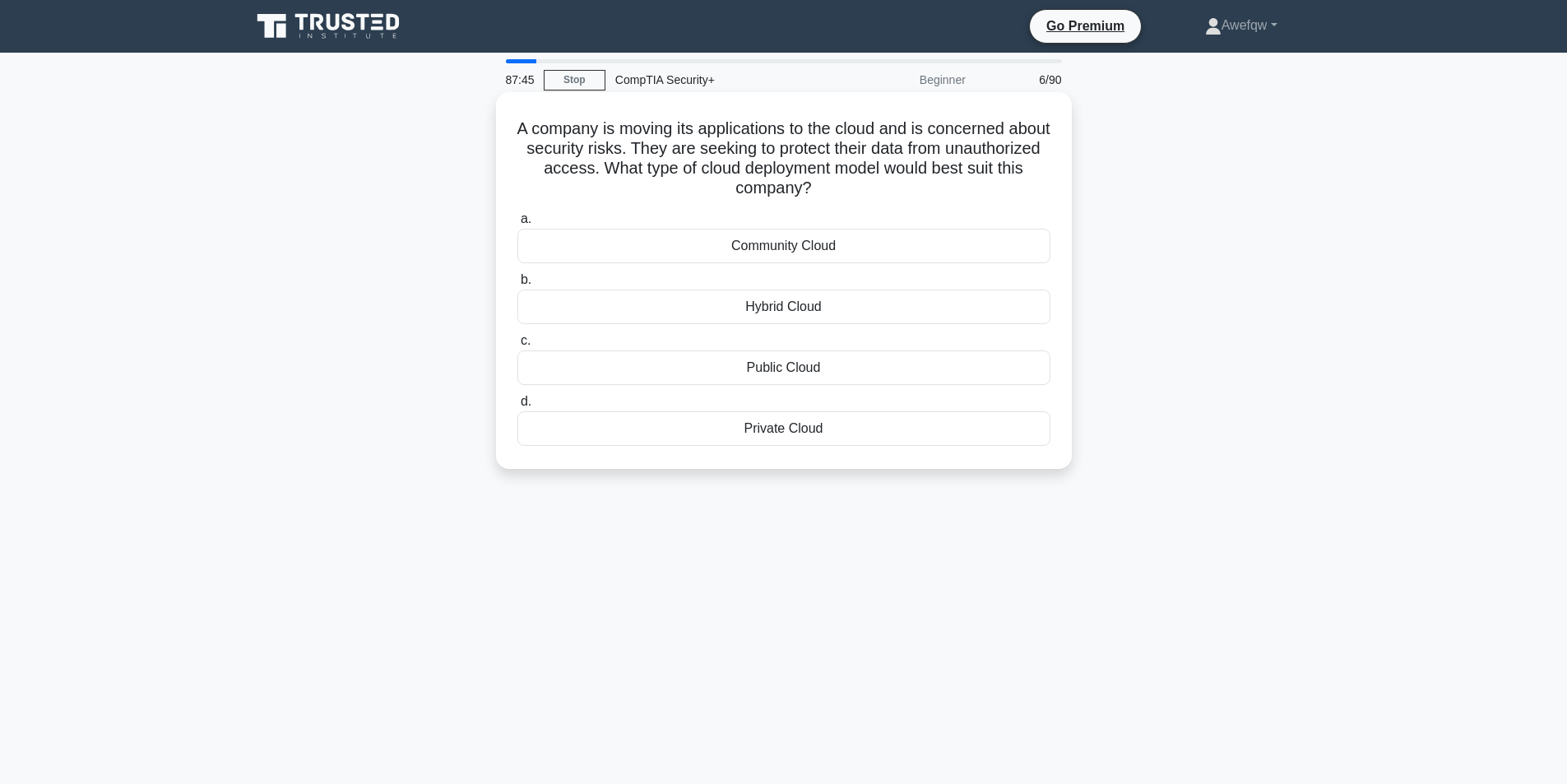
click at [787, 432] on div "Private Cloud" at bounding box center [784, 428] width 533 height 35
click at [518, 407] on input "d. Private Cloud" at bounding box center [518, 401] width 0 height 10
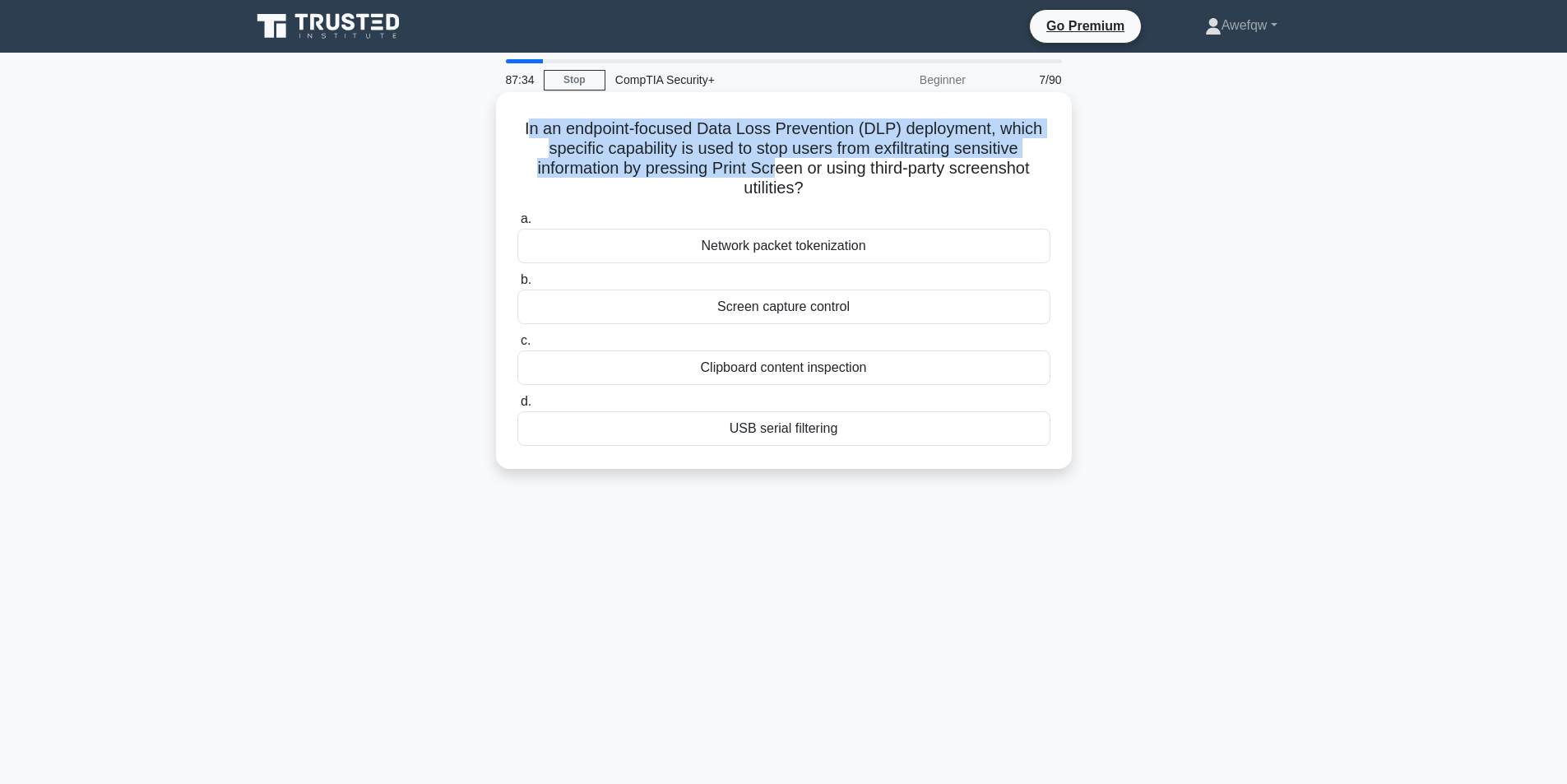
drag, startPoint x: 528, startPoint y: 124, endPoint x: 777, endPoint y: 173, distance: 253.8
click at [777, 173] on h5 "In an endpoint-focused Data Loss Prevention (DLP) deployment, which specific ca…" at bounding box center [784, 158] width 536 height 80
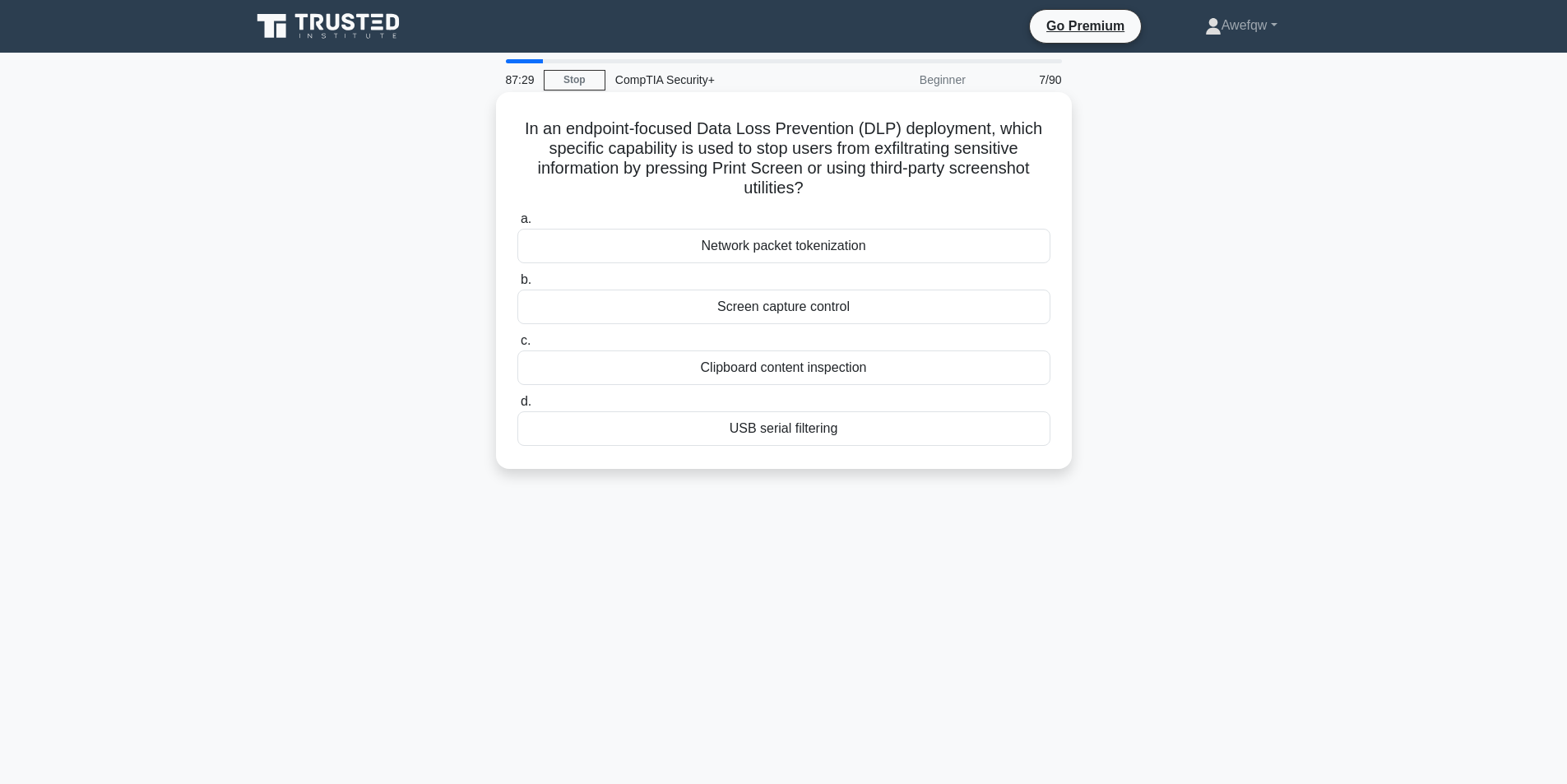
click at [801, 312] on div "Screen capture control" at bounding box center [784, 307] width 533 height 35
click at [518, 285] on input "b. Screen capture control" at bounding box center [518, 280] width 0 height 10
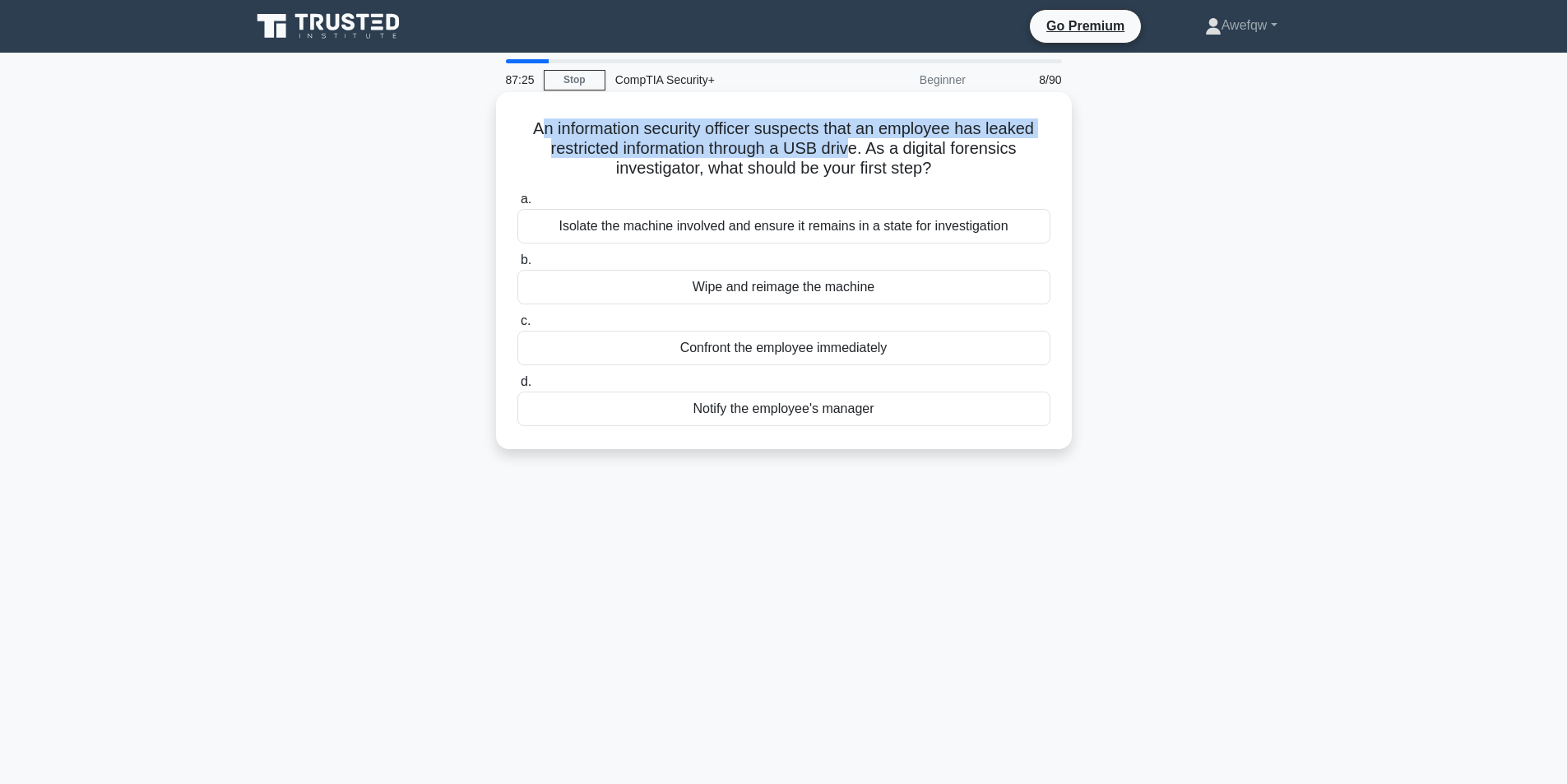
drag, startPoint x: 536, startPoint y: 132, endPoint x: 856, endPoint y: 149, distance: 320.5
click at [856, 149] on h5 "An information security officer suspects that an employee has leaked restricted…" at bounding box center [784, 149] width 536 height 61
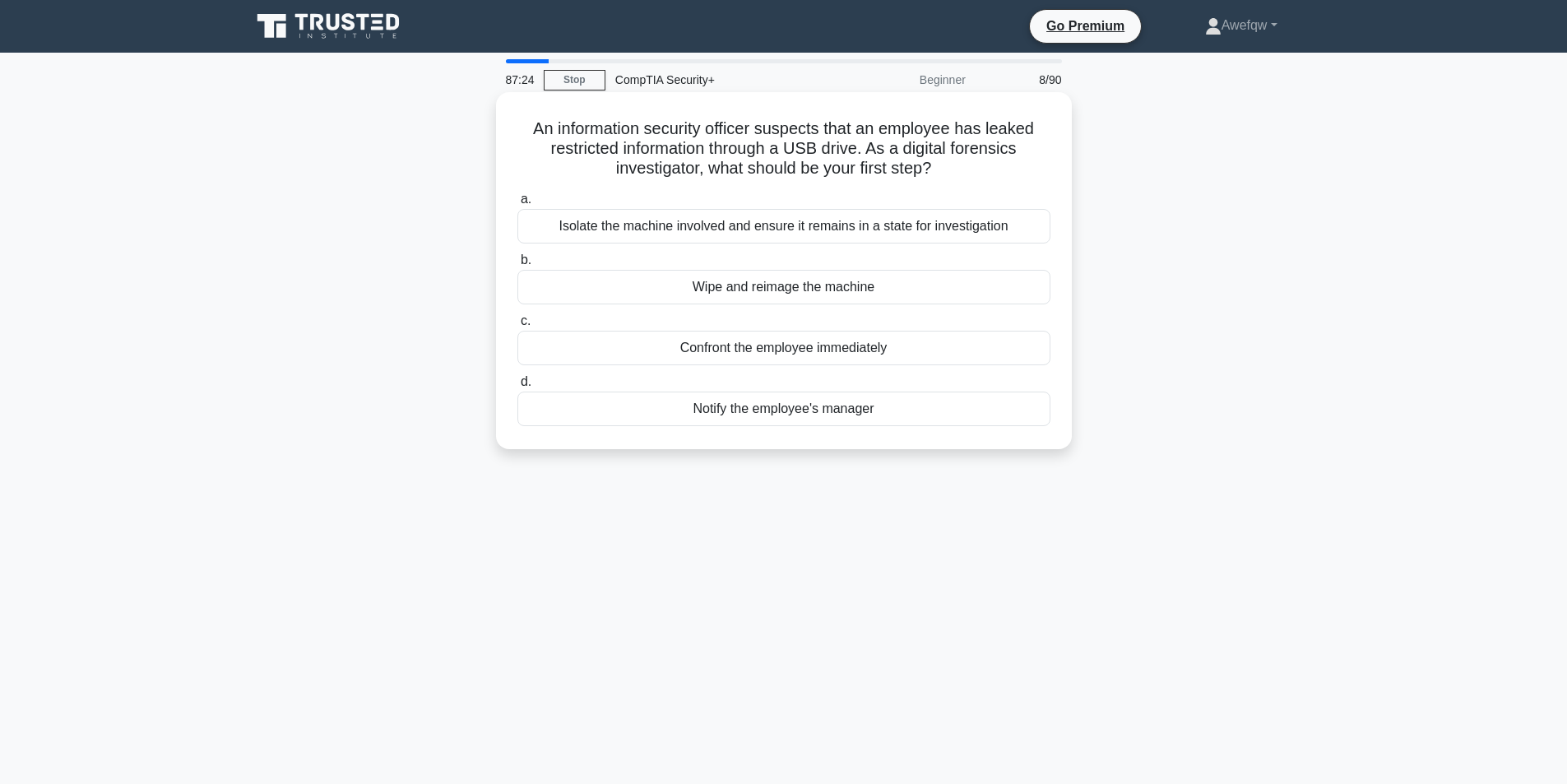
click at [908, 146] on h5 "An information security officer suspects that an employee has leaked restricted…" at bounding box center [784, 149] width 536 height 61
drag, startPoint x: 886, startPoint y: 149, endPoint x: 916, endPoint y: 171, distance: 37.2
click at [916, 171] on h5 "An information security officer suspects that an employee has leaked restricted…" at bounding box center [784, 149] width 536 height 61
click at [651, 226] on div "Isolate the machine involved and ensure it remains in a state for investigation" at bounding box center [784, 226] width 533 height 35
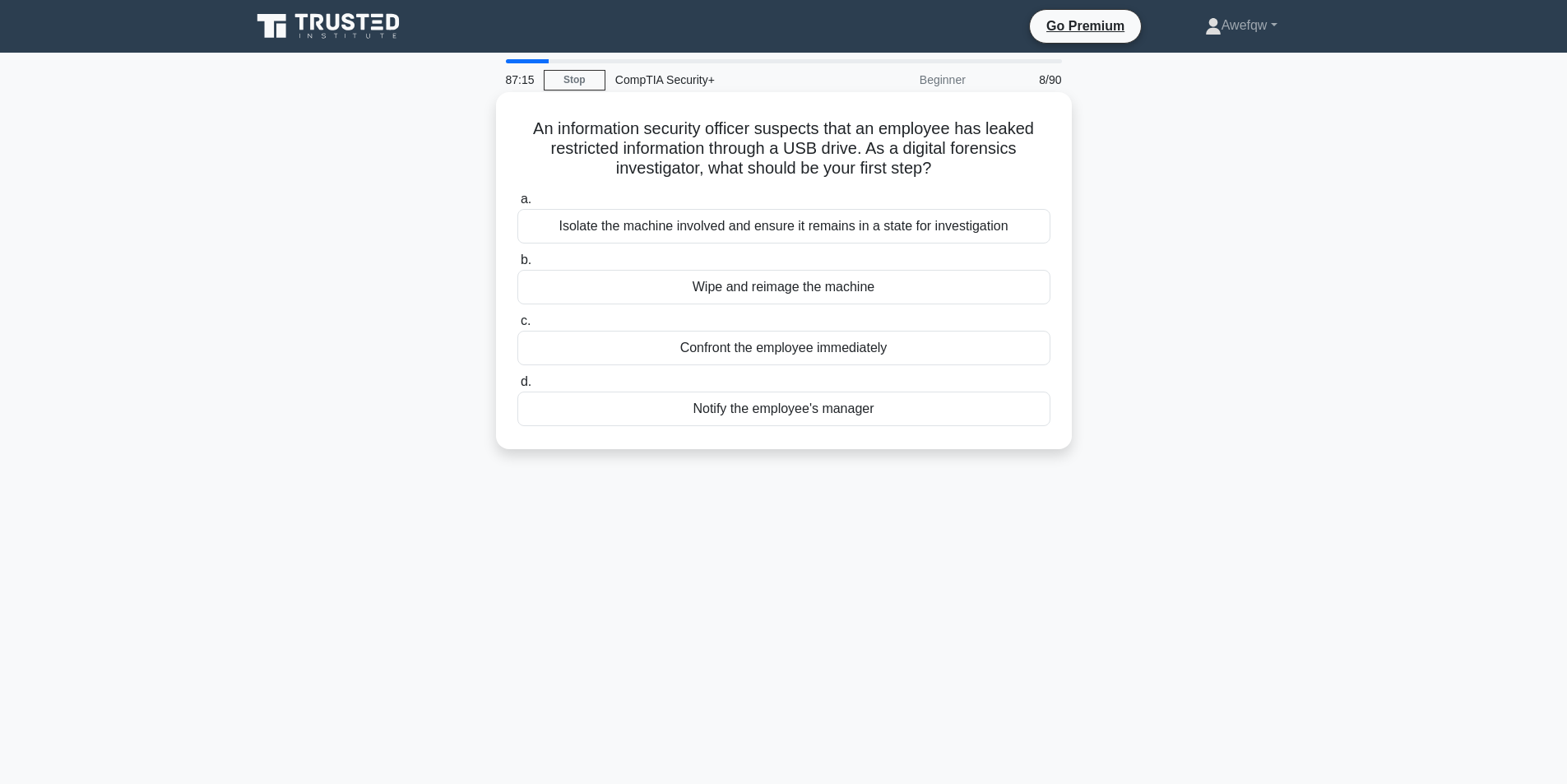
click at [518, 205] on input "a. Isolate the machine involved and ensure it remains in a state for investigat…" at bounding box center [518, 199] width 0 height 10
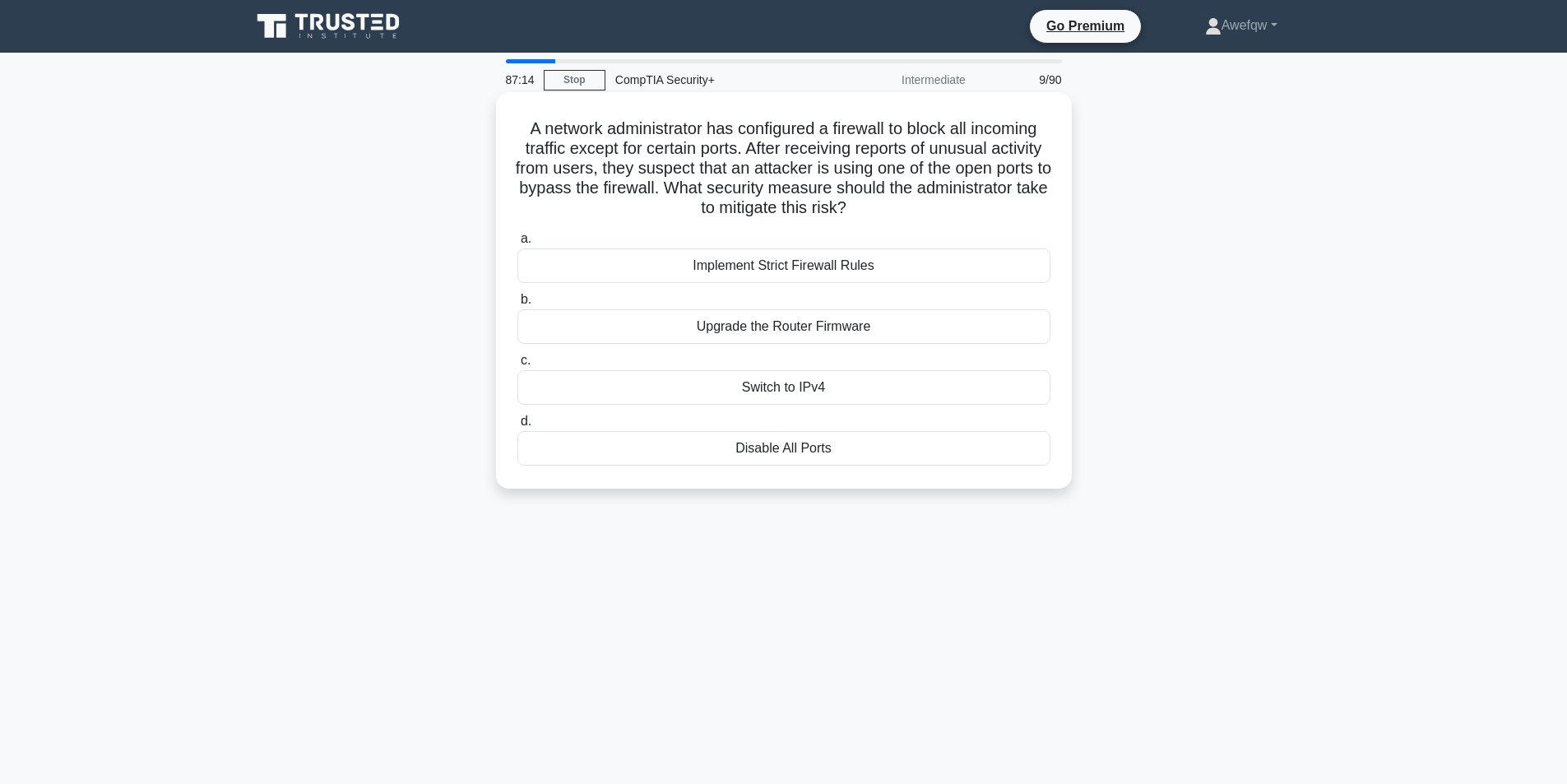
click at [530, 139] on h5 "A network administrator has configured a firewall to block all incoming traffic…" at bounding box center [784, 168] width 536 height 101
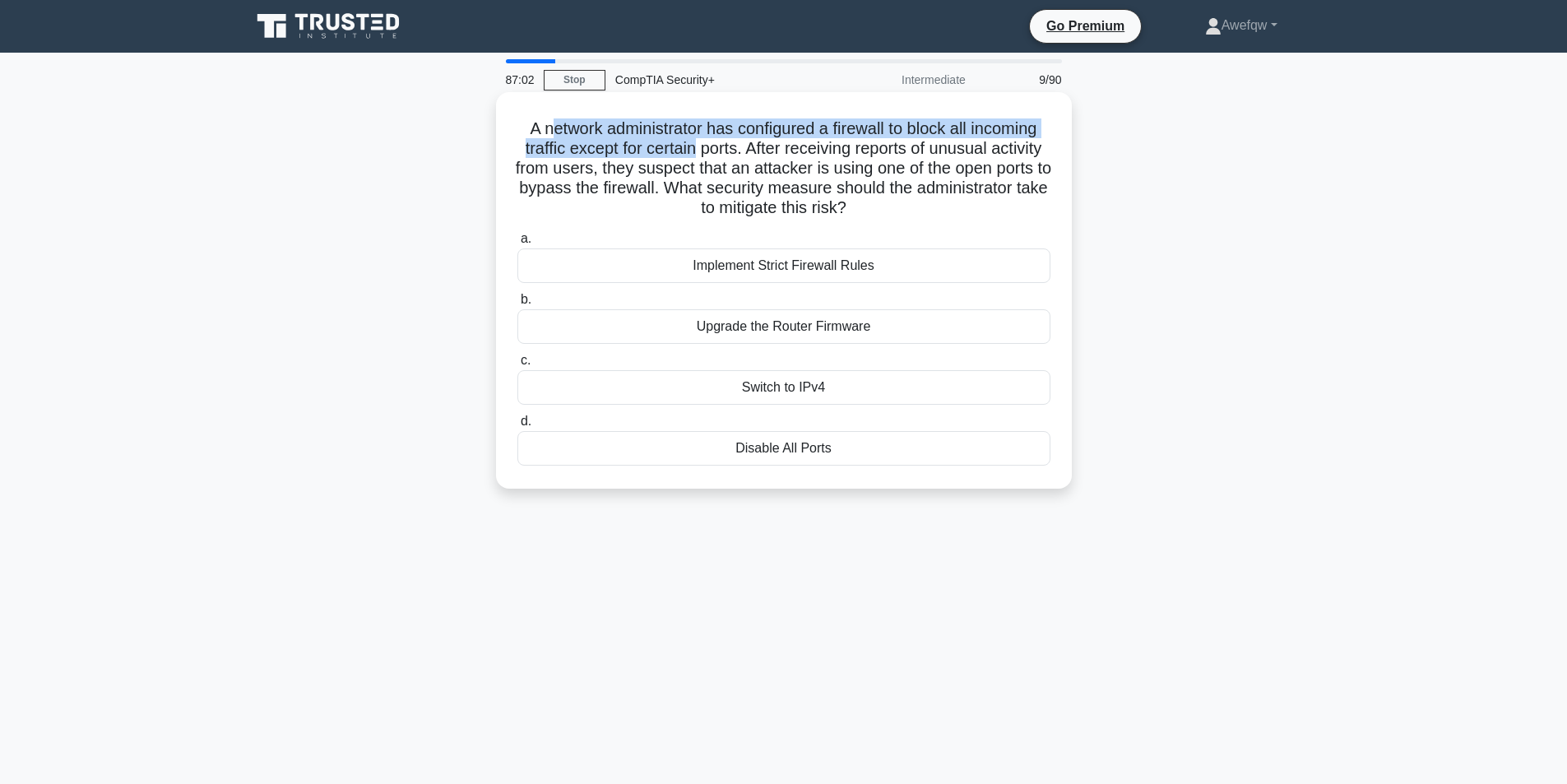
drag, startPoint x: 547, startPoint y: 119, endPoint x: 723, endPoint y: 155, distance: 179.6
click at [723, 155] on h5 "A network administrator has configured a firewall to block all incoming traffic…" at bounding box center [784, 168] width 536 height 101
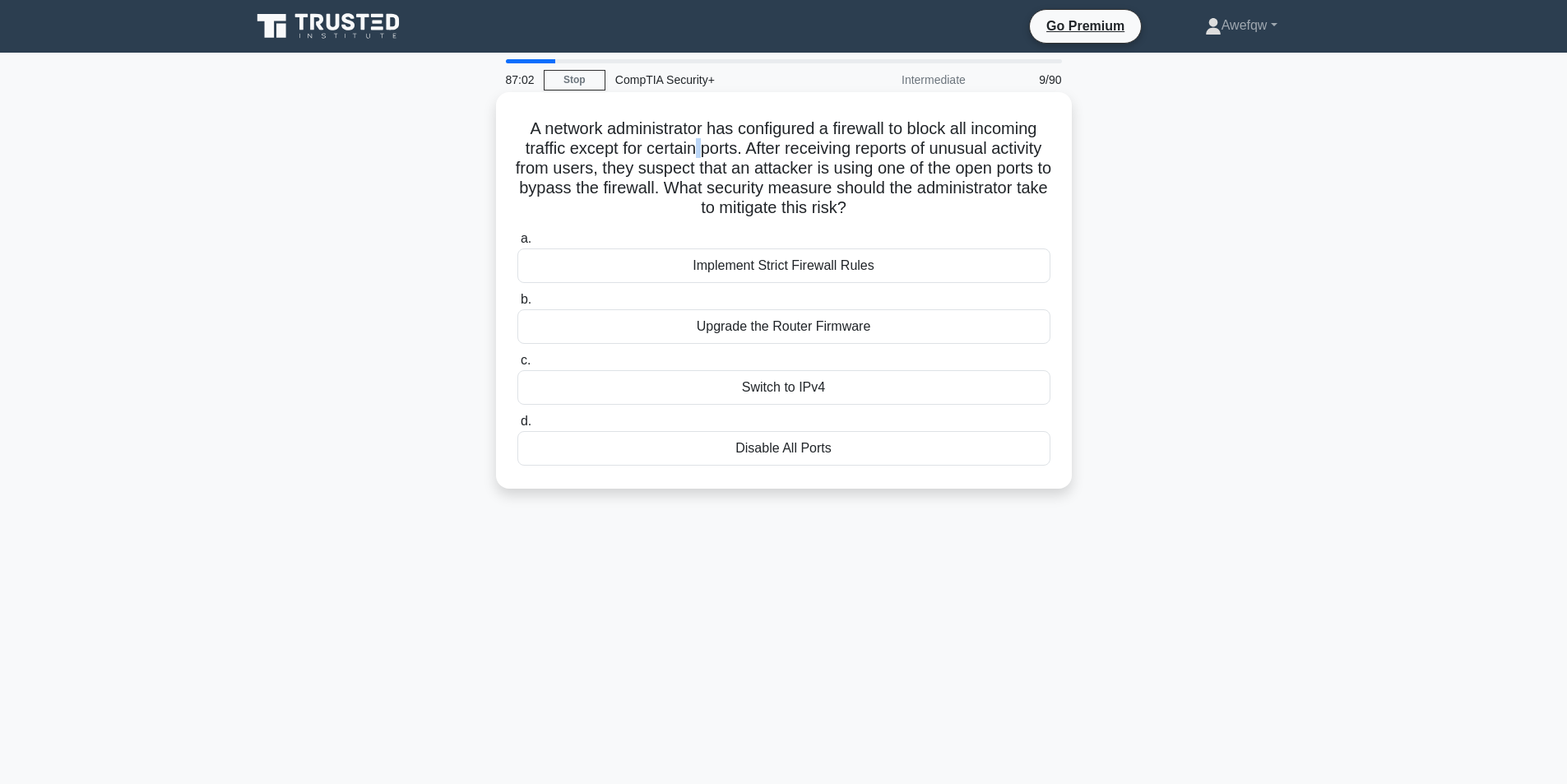
click at [723, 155] on h5 "A network administrator has configured a firewall to block all incoming traffic…" at bounding box center [784, 168] width 536 height 101
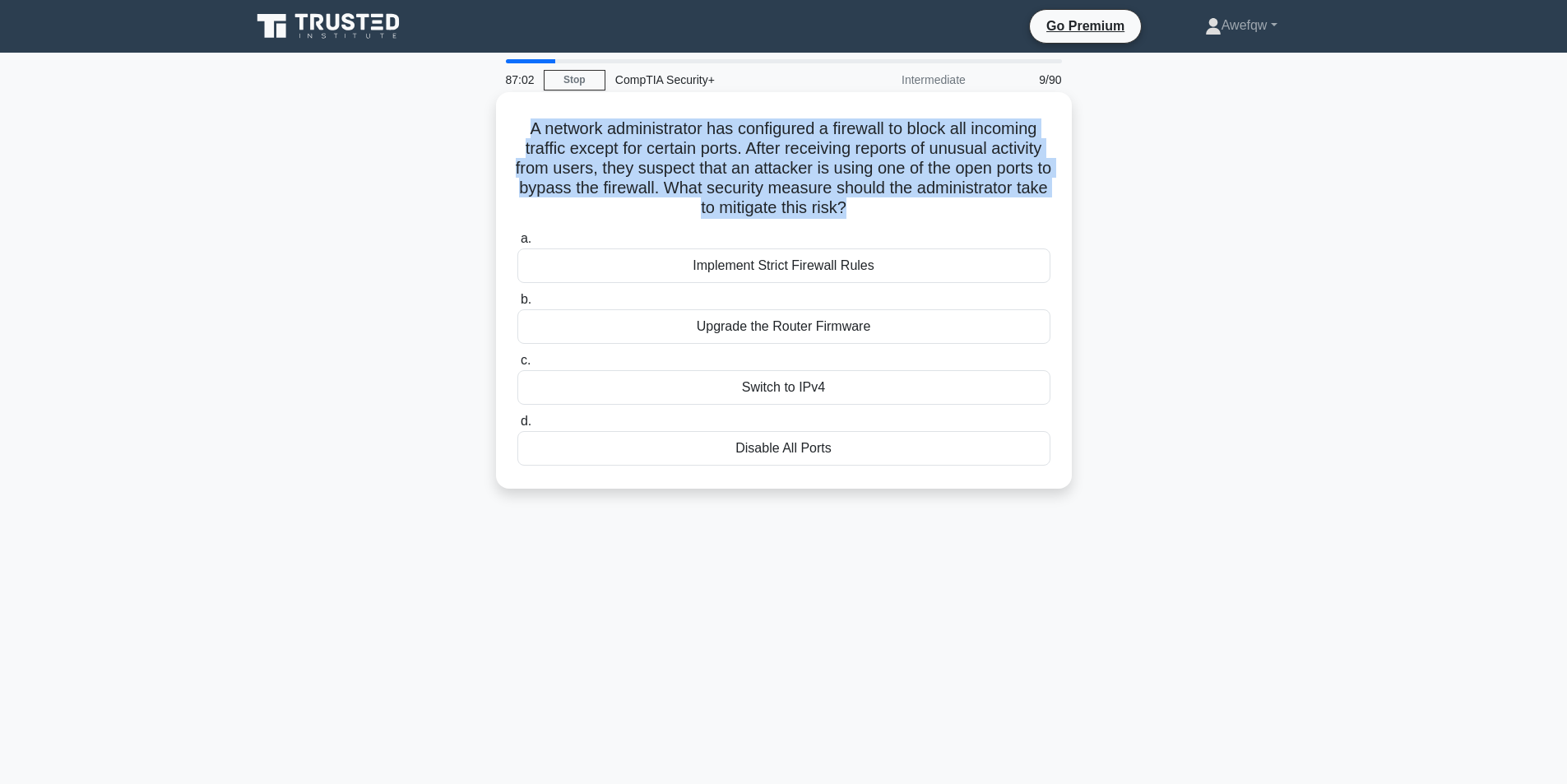
click at [723, 155] on h5 "A network administrator has configured a firewall to block all incoming traffic…" at bounding box center [784, 168] width 536 height 101
click at [773, 148] on h5 "A network administrator has configured a firewall to block all incoming traffic…" at bounding box center [784, 168] width 536 height 101
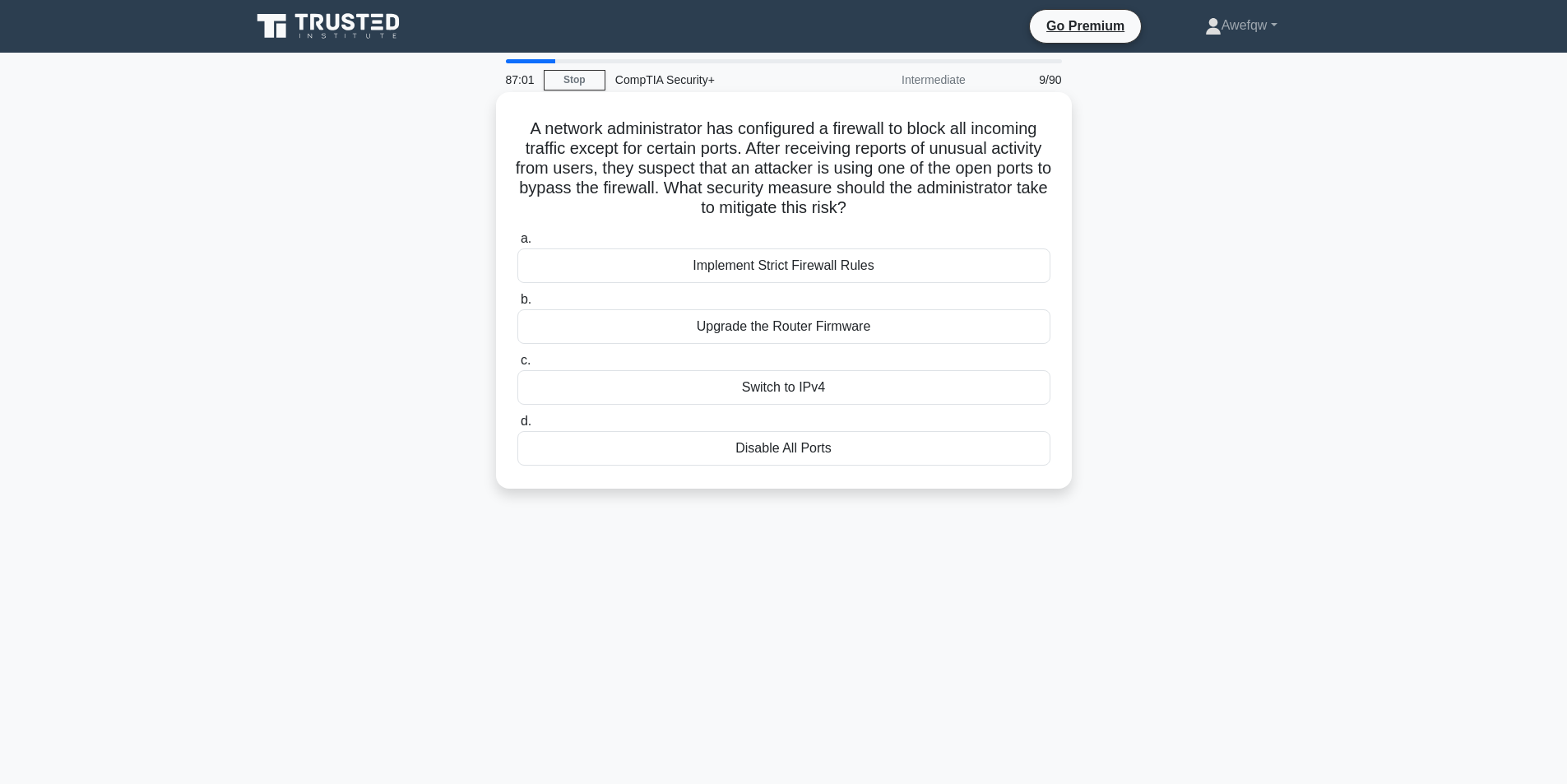
click at [729, 142] on h5 "A network administrator has configured a firewall to block all incoming traffic…" at bounding box center [784, 168] width 536 height 101
click at [791, 141] on h5 "A network administrator has configured a firewall to block all incoming traffic…" at bounding box center [784, 168] width 536 height 101
drag, startPoint x: 775, startPoint y: 146, endPoint x: 665, endPoint y: 177, distance: 114.3
click at [665, 177] on h5 "A network administrator has configured a firewall to block all incoming traffic…" at bounding box center [784, 168] width 536 height 101
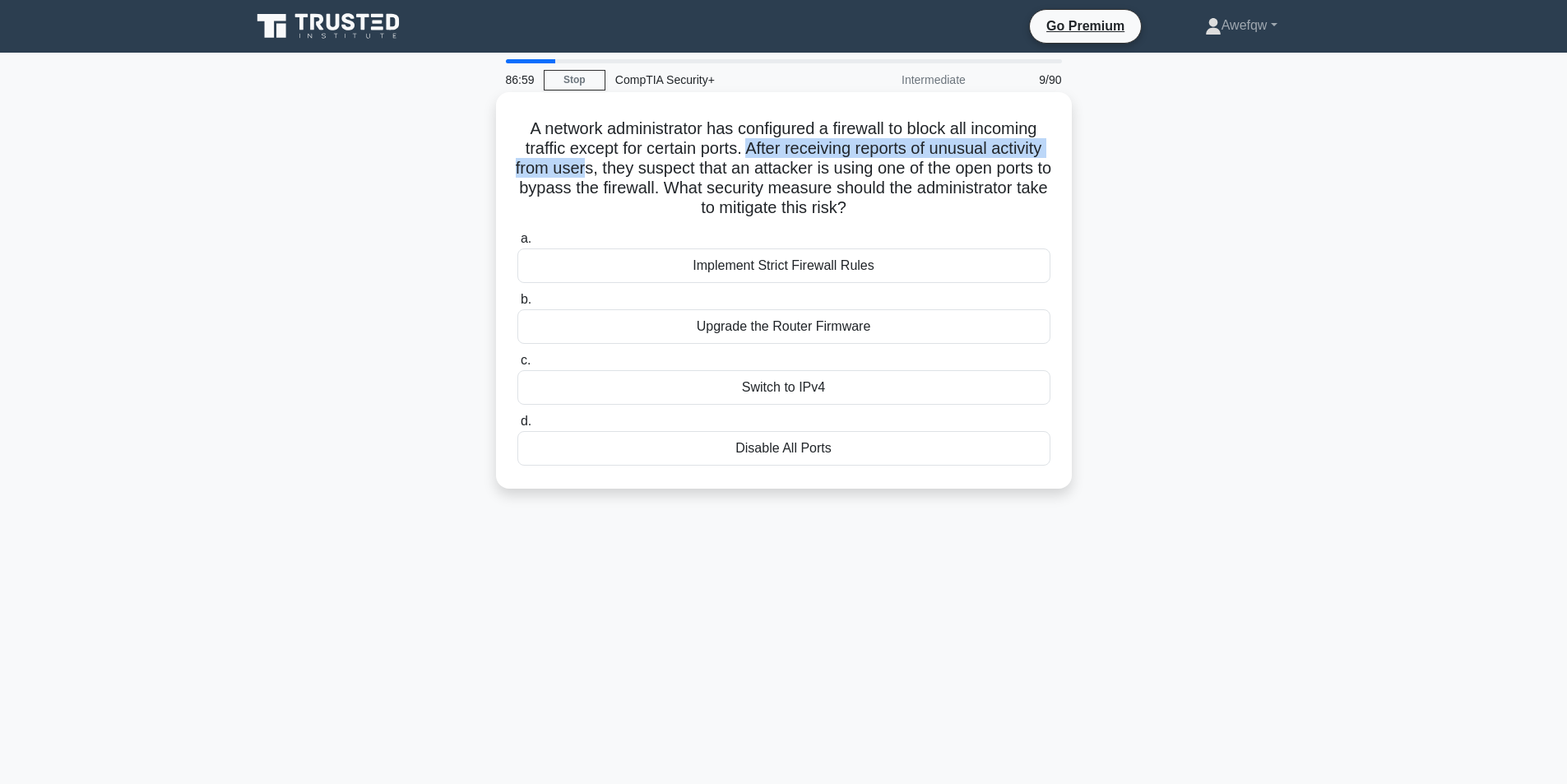
click at [665, 177] on h5 "A network administrator has configured a firewall to block all incoming traffic…" at bounding box center [784, 168] width 536 height 101
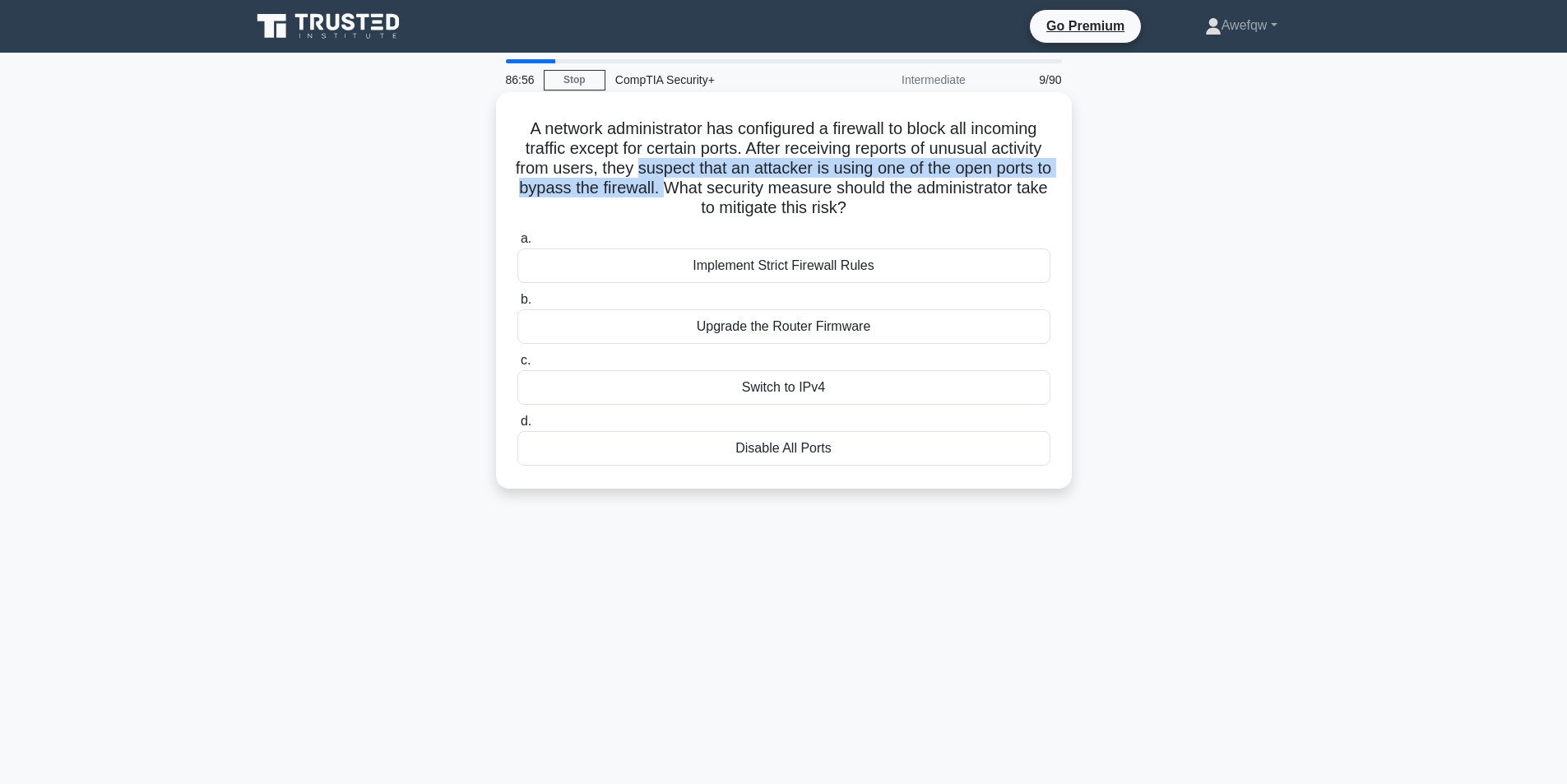
drag, startPoint x: 716, startPoint y: 166, endPoint x: 786, endPoint y: 189, distance: 73.7
click at [786, 189] on h5 "A network administrator has configured a firewall to block all incoming traffic…" at bounding box center [784, 168] width 536 height 101
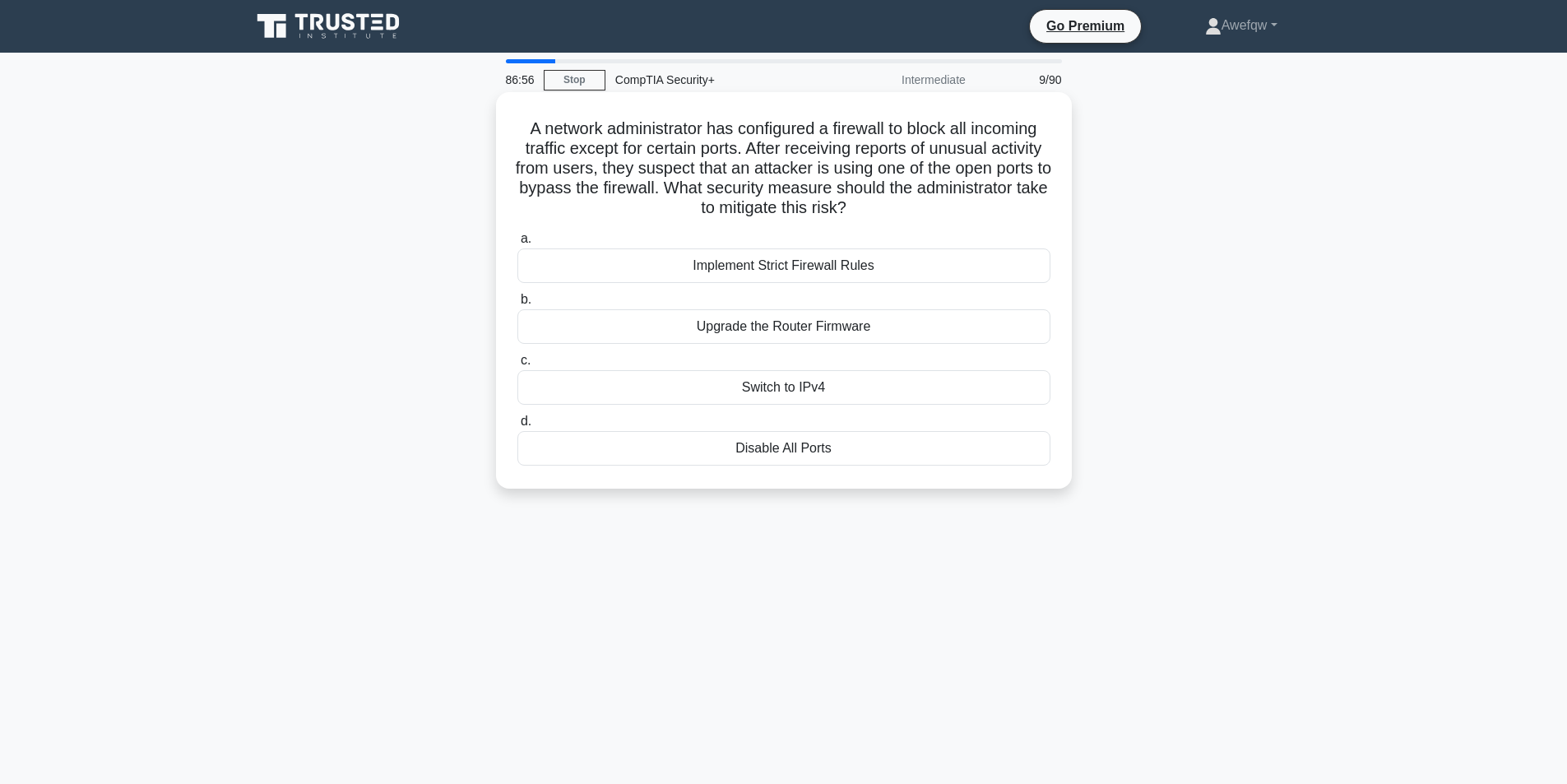
click at [842, 185] on h5 "A network administrator has configured a firewall to block all incoming traffic…" at bounding box center [784, 168] width 536 height 101
drag, startPoint x: 825, startPoint y: 185, endPoint x: 867, endPoint y: 194, distance: 43.0
click at [867, 194] on h5 "A network administrator has configured a firewall to block all incoming traffic…" at bounding box center [784, 168] width 536 height 101
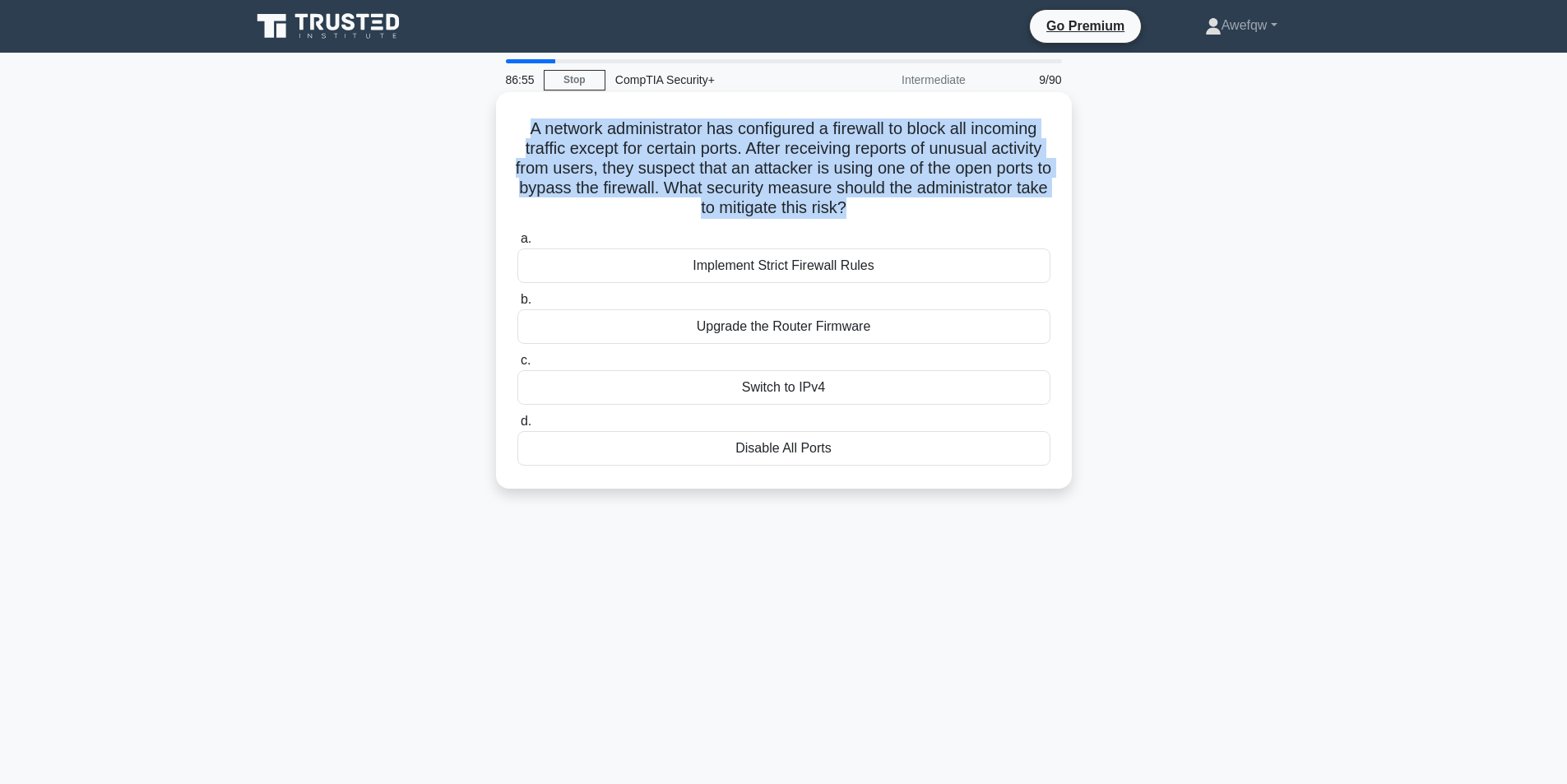
click at [867, 194] on h5 "A network administrator has configured a firewall to block all incoming traffic…" at bounding box center [784, 168] width 536 height 101
click at [870, 212] on h5 "A network administrator has configured a firewall to block all incoming traffic…" at bounding box center [784, 168] width 536 height 101
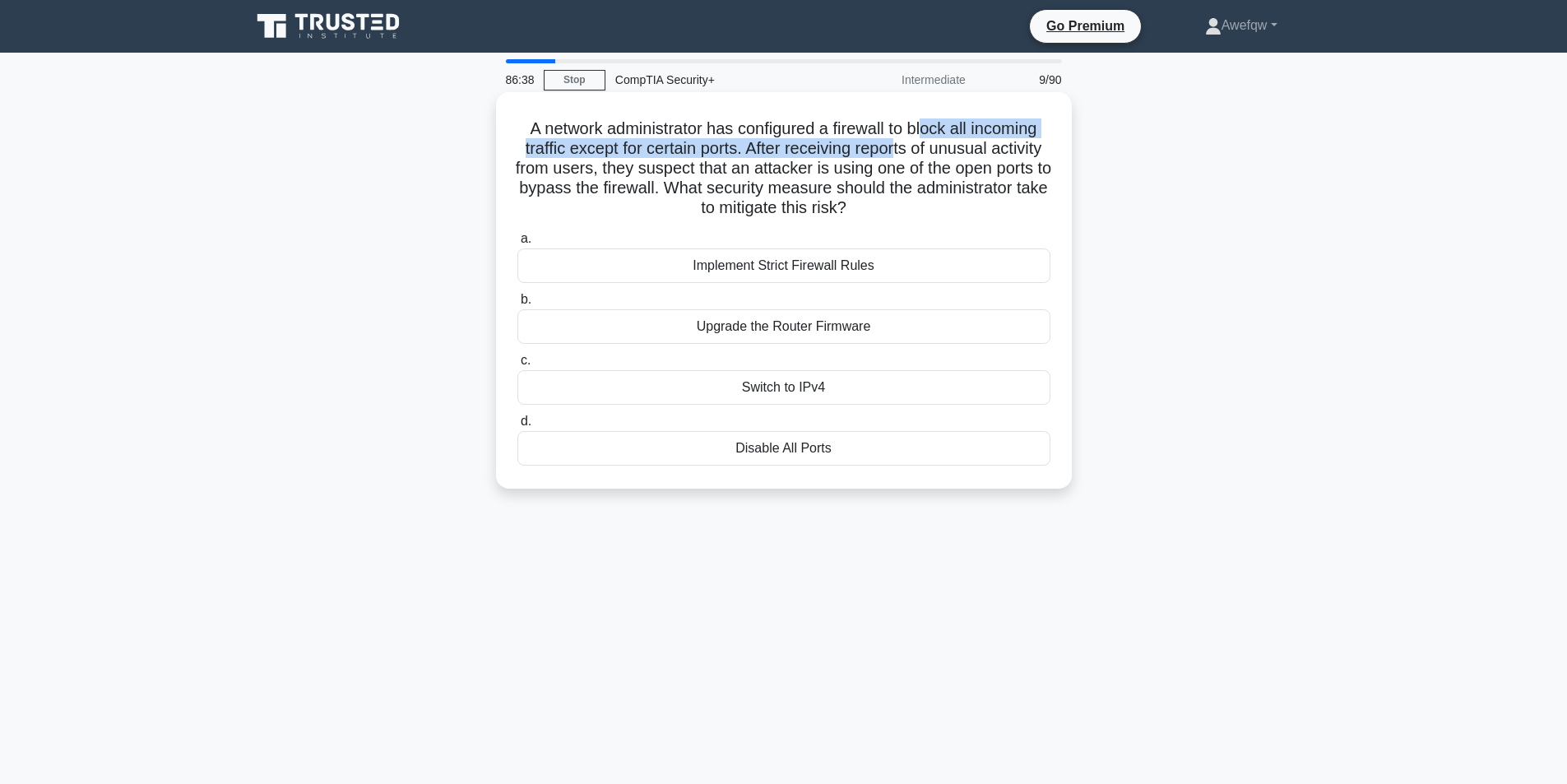
drag, startPoint x: 930, startPoint y: 131, endPoint x: 927, endPoint y: 146, distance: 15.3
click at [927, 146] on h5 "A network administrator has configured a firewall to block all incoming traffic…" at bounding box center [784, 168] width 536 height 101
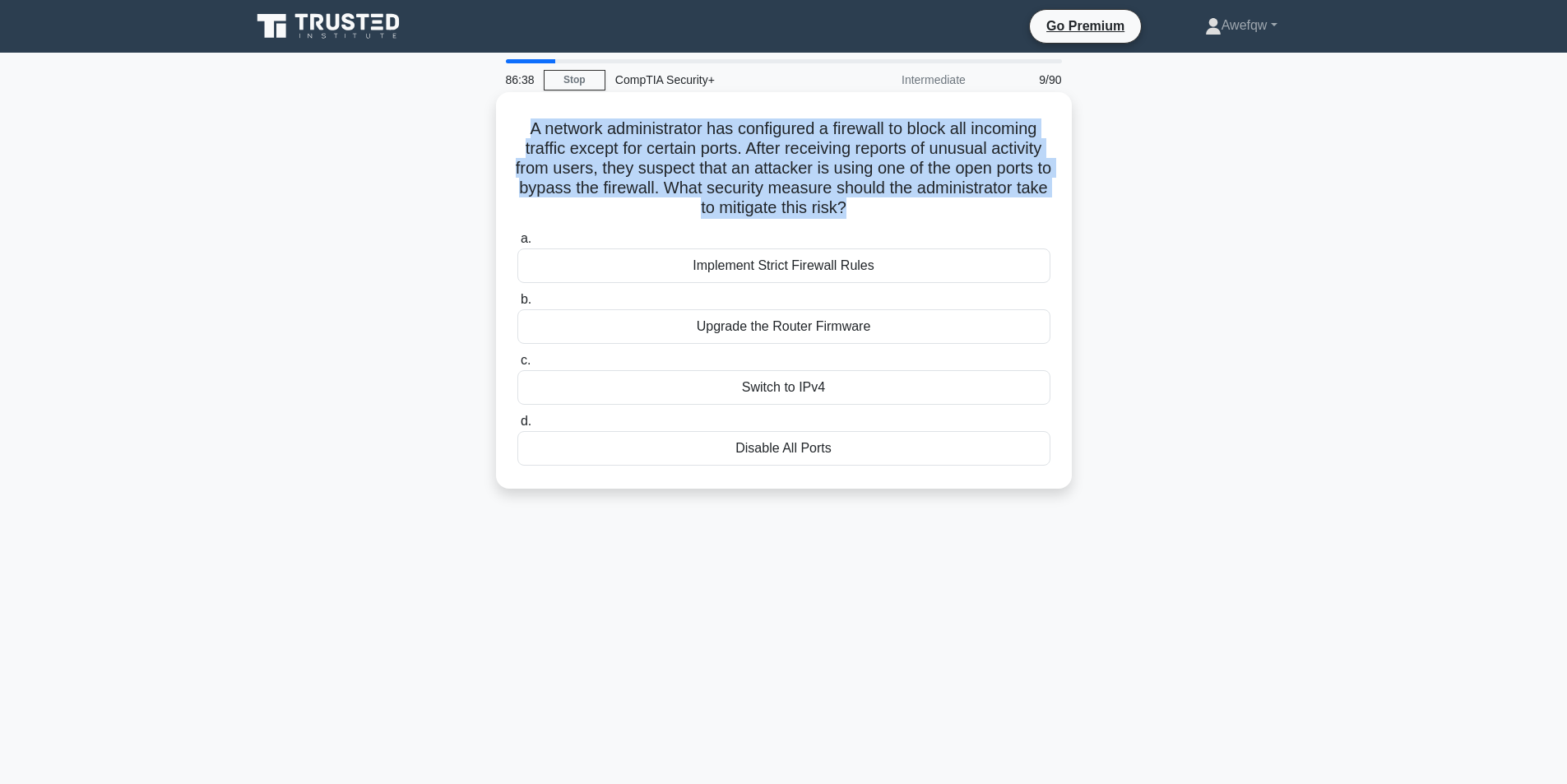
click at [927, 146] on h5 "A network administrator has configured a firewall to block all incoming traffic…" at bounding box center [784, 168] width 536 height 101
click at [921, 145] on h5 "A network administrator has configured a firewall to block all incoming traffic…" at bounding box center [784, 168] width 536 height 101
click at [890, 175] on h5 "A network administrator has configured a firewall to block all incoming traffic…" at bounding box center [784, 168] width 536 height 101
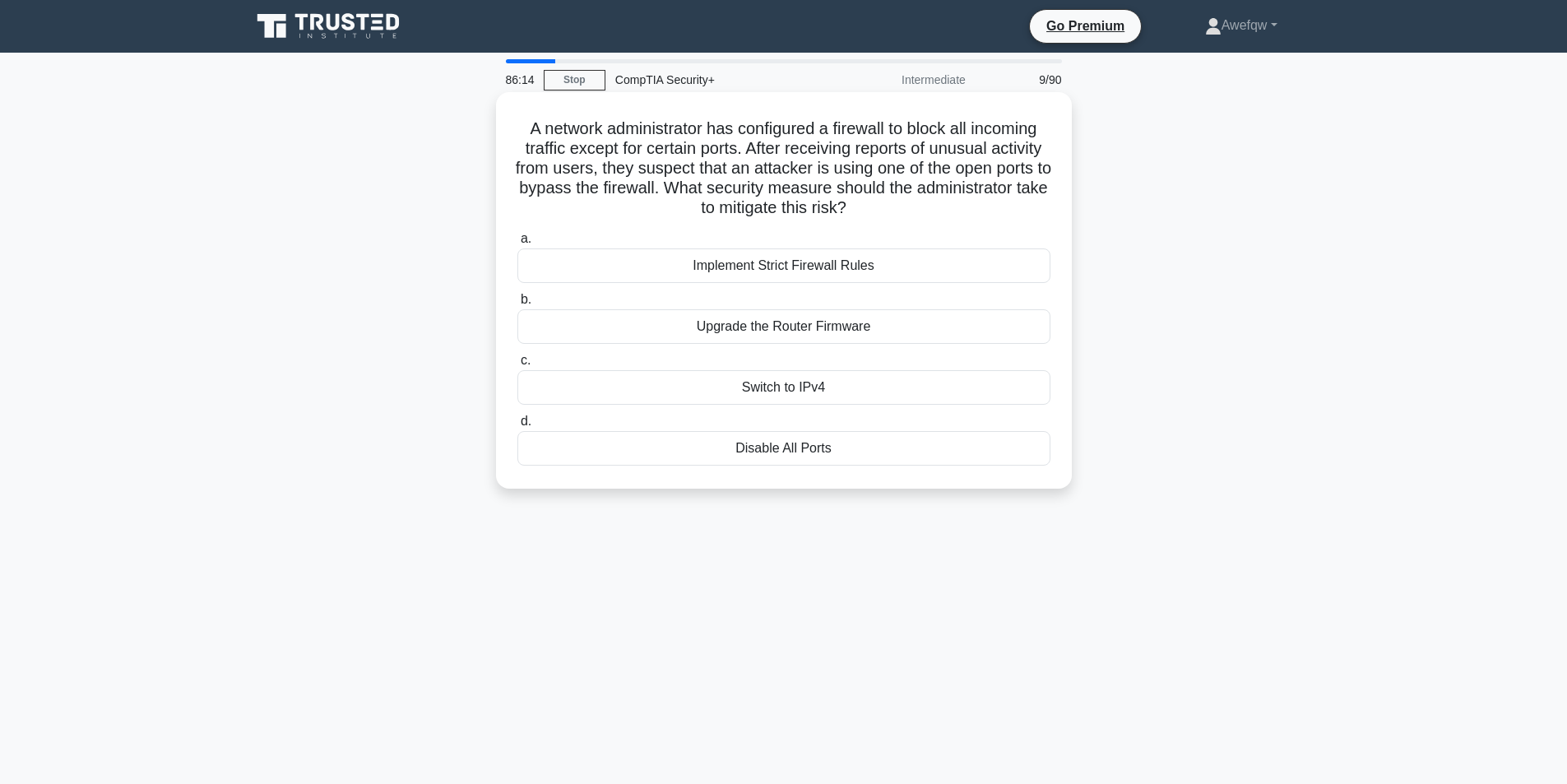
click at [797, 271] on div "Implement Strict Firewall Rules" at bounding box center [784, 266] width 533 height 35
click at [518, 244] on input "a. Implement Strict Firewall Rules" at bounding box center [518, 239] width 0 height 10
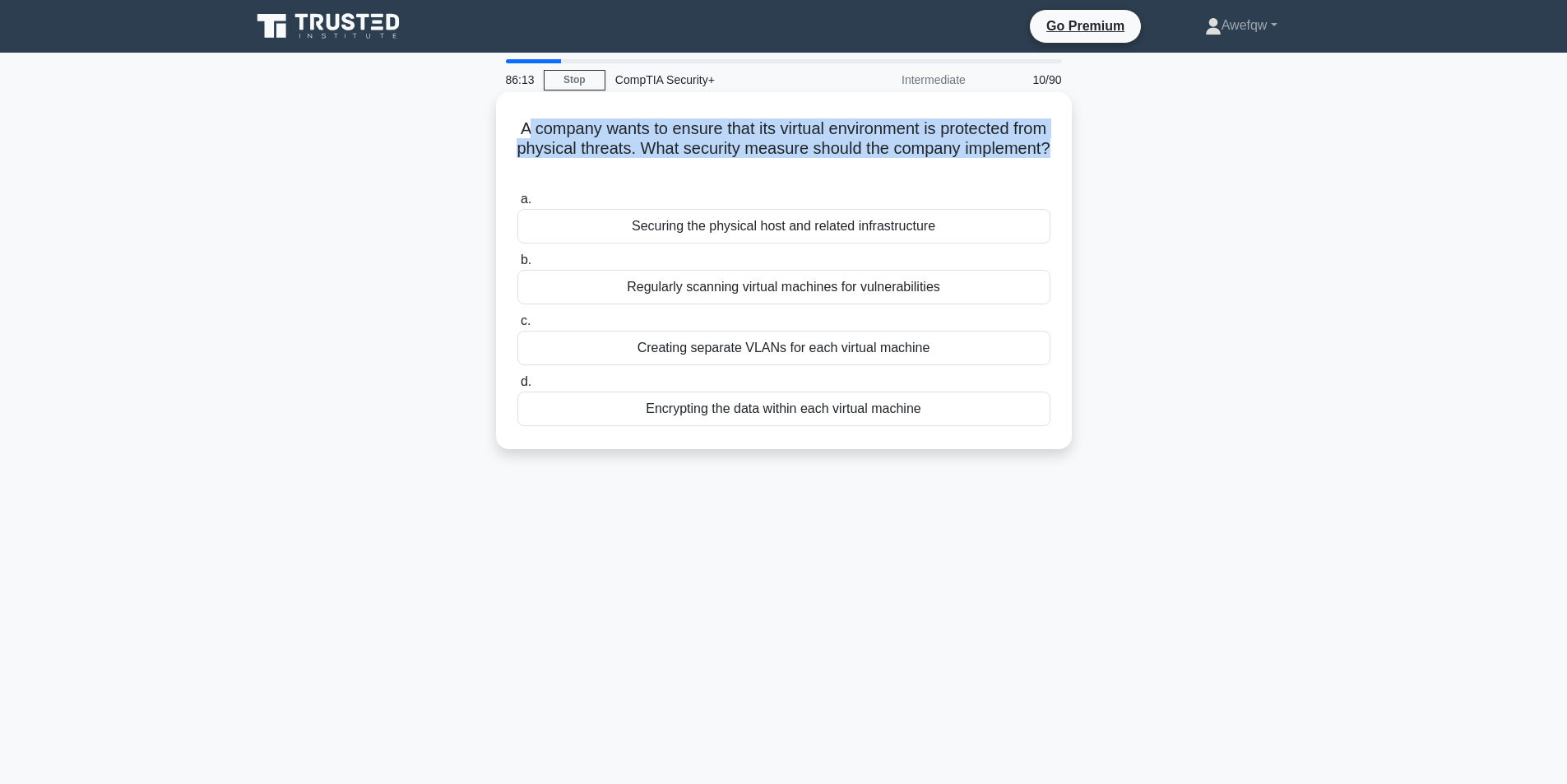
drag, startPoint x: 542, startPoint y: 127, endPoint x: 815, endPoint y: 163, distance: 275.4
click at [815, 163] on h5 "A company wants to ensure that its virtual environment is protected from physic…" at bounding box center [784, 149] width 536 height 61
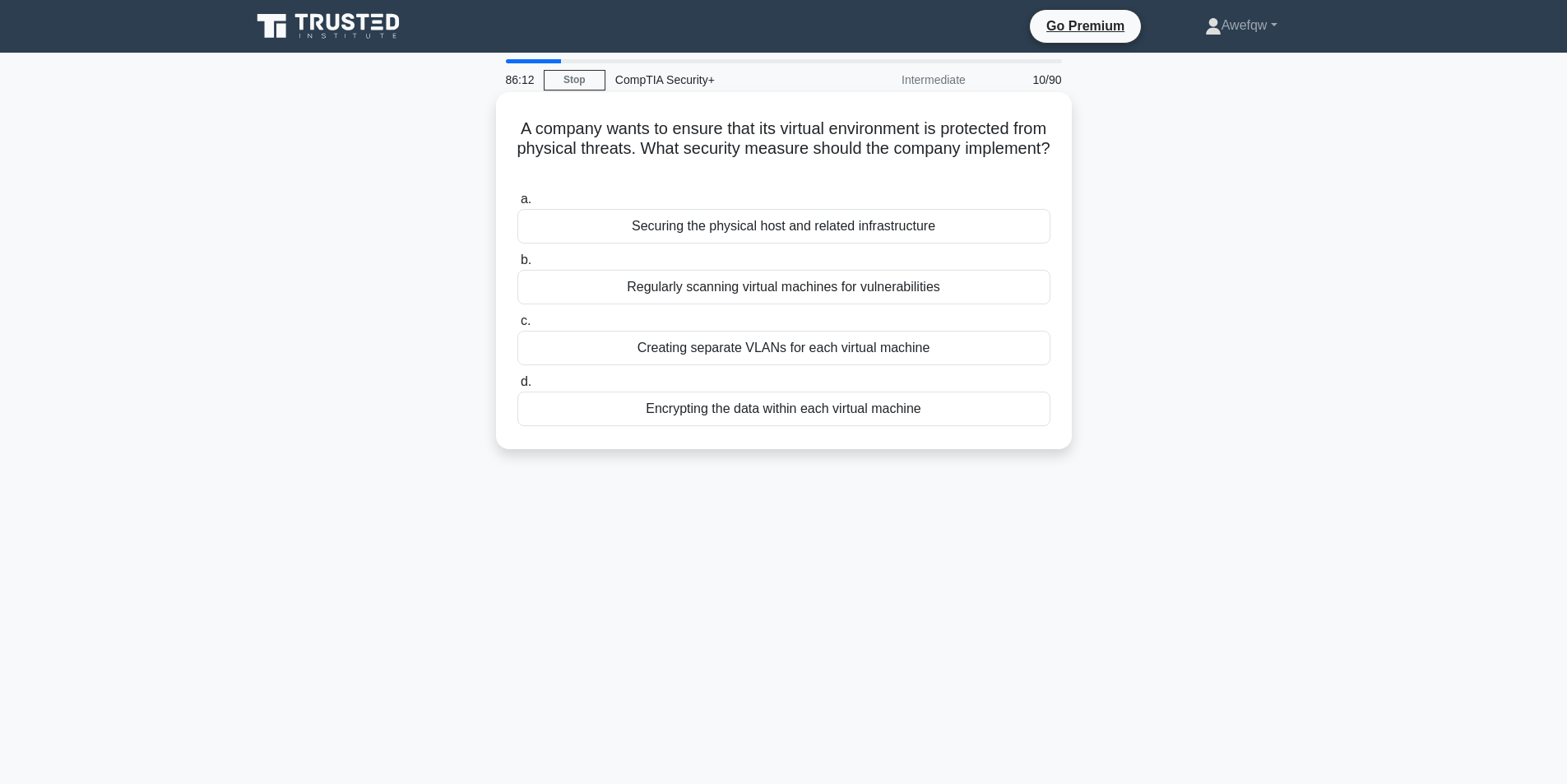
click at [817, 128] on h5 "A company wants to ensure that its virtual environment is protected from physic…" at bounding box center [784, 149] width 536 height 61
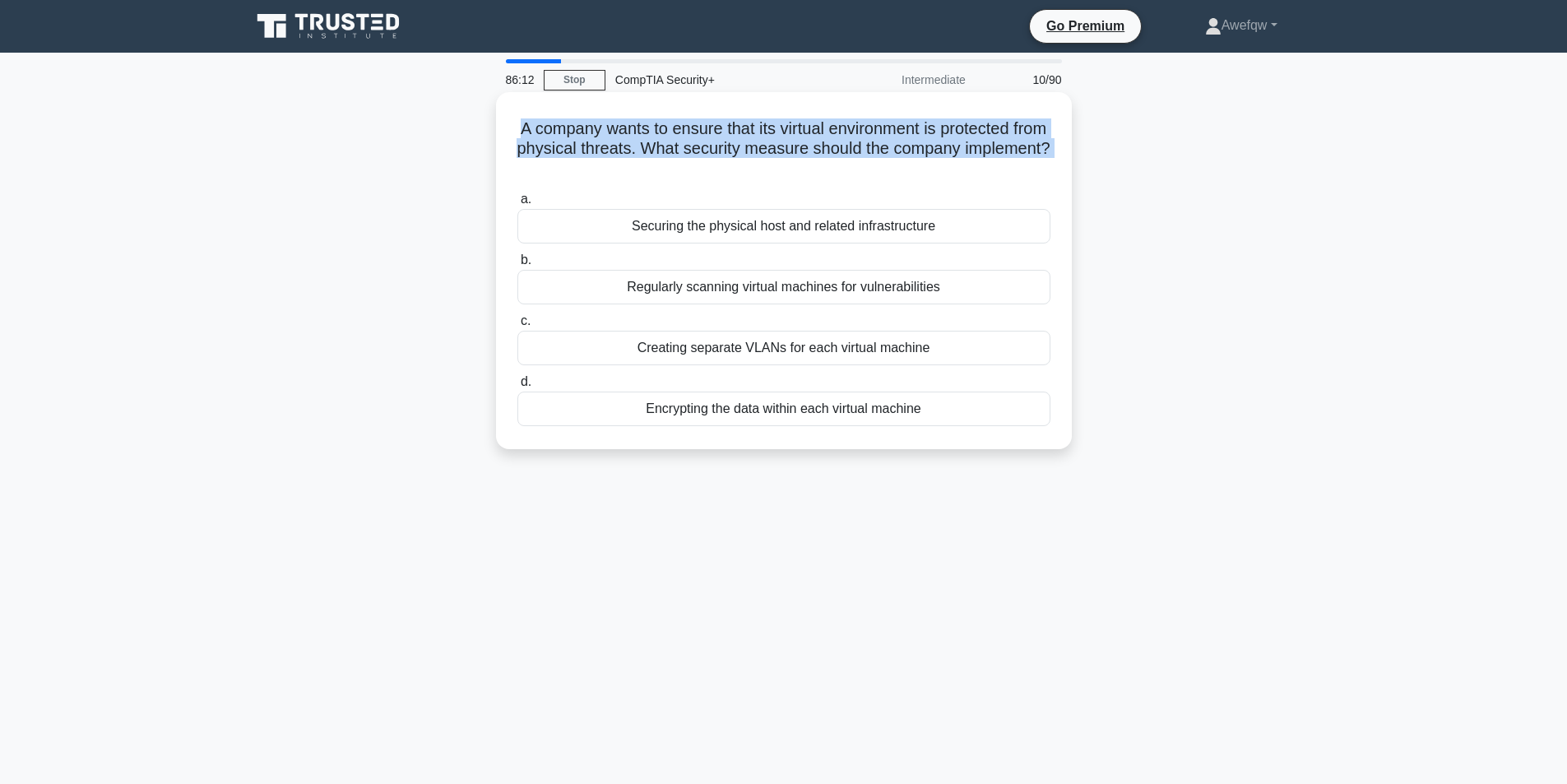
click at [817, 128] on h5 "A company wants to ensure that its virtual environment is protected from physic…" at bounding box center [784, 149] width 536 height 61
click at [908, 134] on h5 "A company wants to ensure that its virtual environment is protected from physic…" at bounding box center [784, 149] width 536 height 61
drag, startPoint x: 929, startPoint y: 132, endPoint x: 679, endPoint y: 160, distance: 251.6
click at [679, 160] on h5 "A company wants to ensure that its virtual environment is protected from physic…" at bounding box center [784, 149] width 536 height 61
click at [677, 150] on h5 "A company wants to ensure that its virtual environment is protected from physic…" at bounding box center [784, 149] width 536 height 61
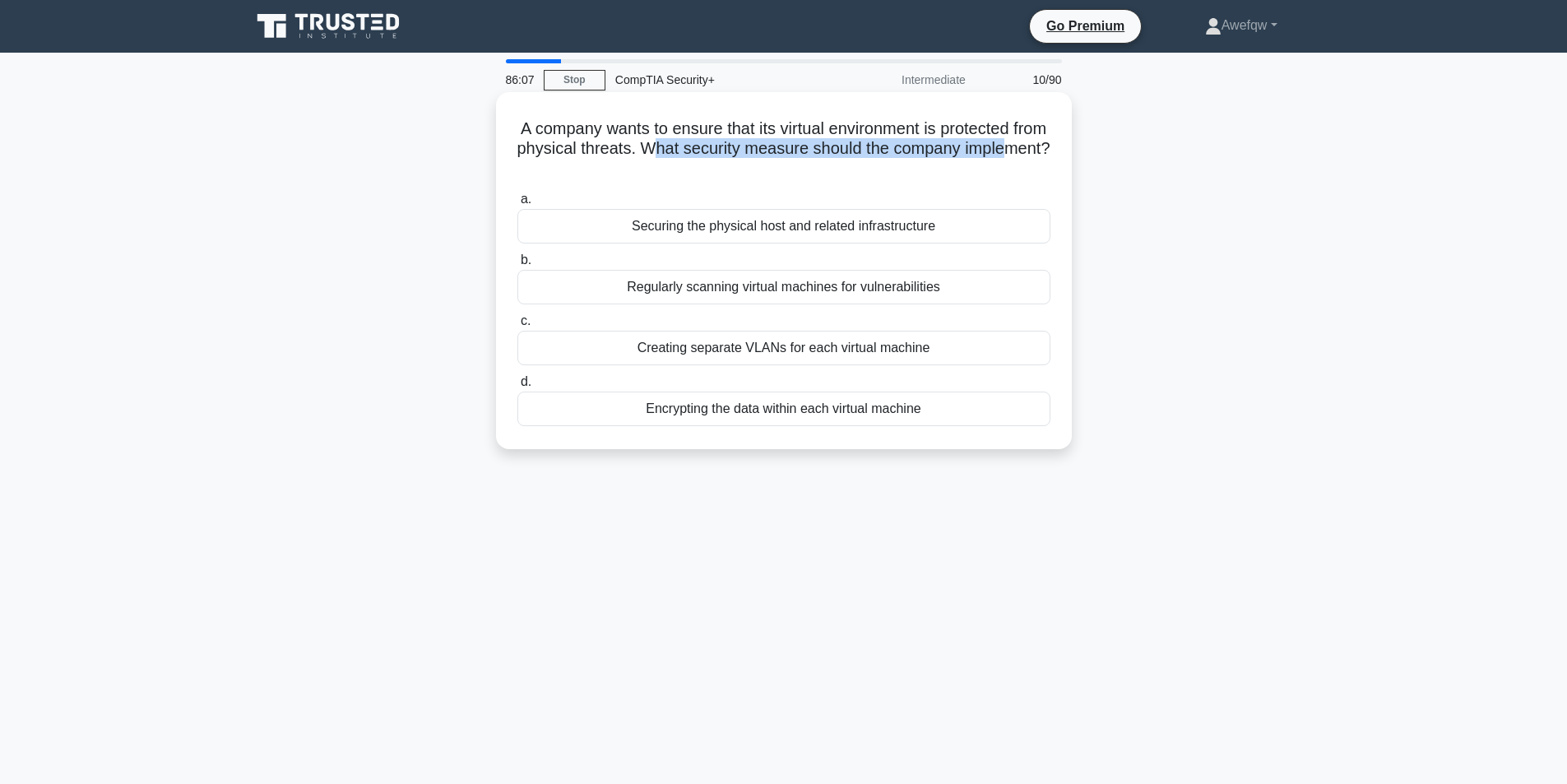
drag, startPoint x: 714, startPoint y: 146, endPoint x: 775, endPoint y: 164, distance: 63.6
click at [775, 164] on h5 "A company wants to ensure that its virtual environment is protected from physic…" at bounding box center [784, 149] width 536 height 61
click at [796, 166] on h5 "A company wants to ensure that its virtual environment is protected from physic…" at bounding box center [784, 149] width 536 height 61
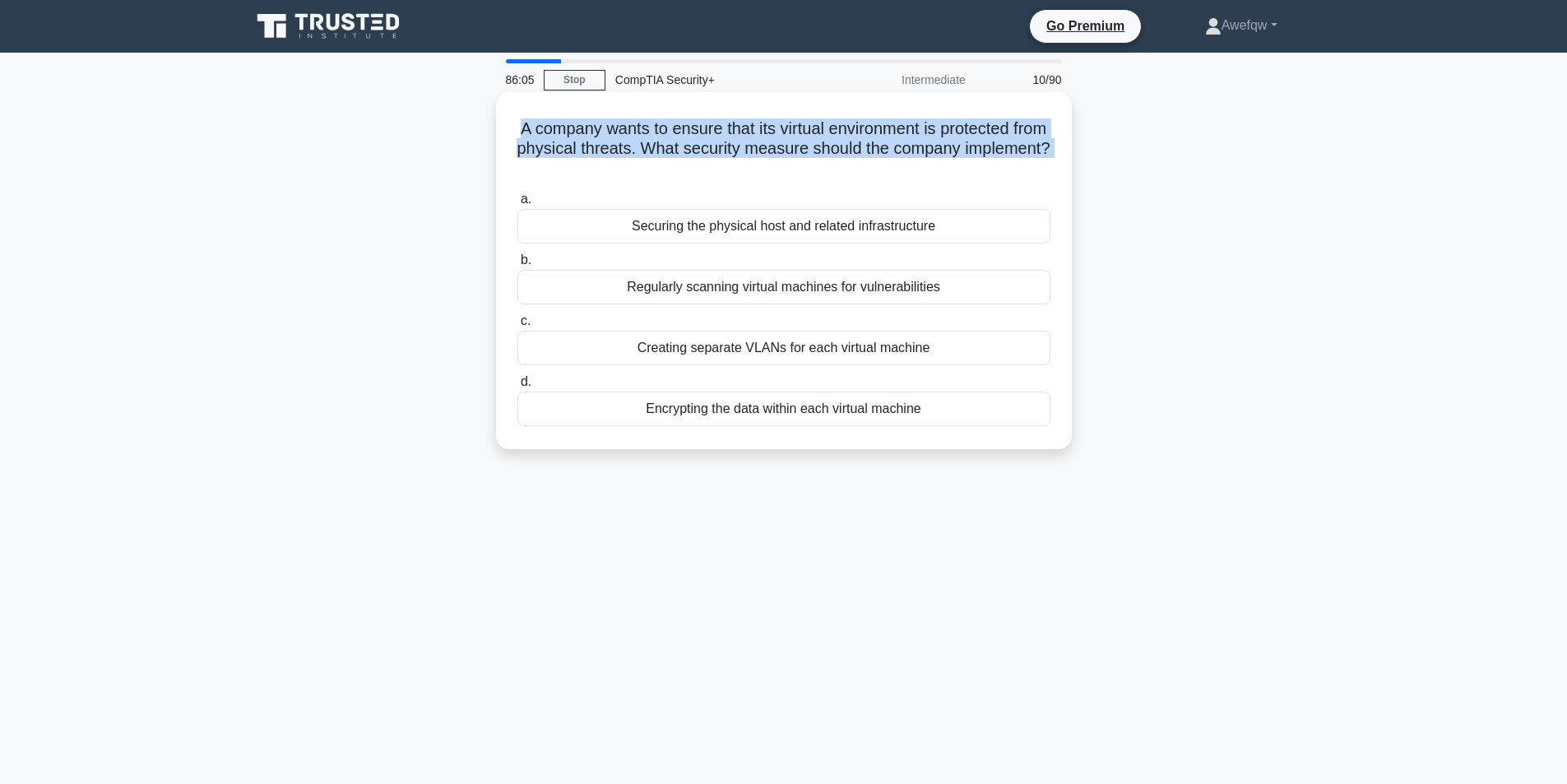
click at [796, 166] on h5 "A company wants to ensure that its virtual environment is protected from physic…" at bounding box center [784, 149] width 536 height 61
click at [781, 135] on h5 "A company wants to ensure that its virtual environment is protected from physic…" at bounding box center [784, 149] width 536 height 61
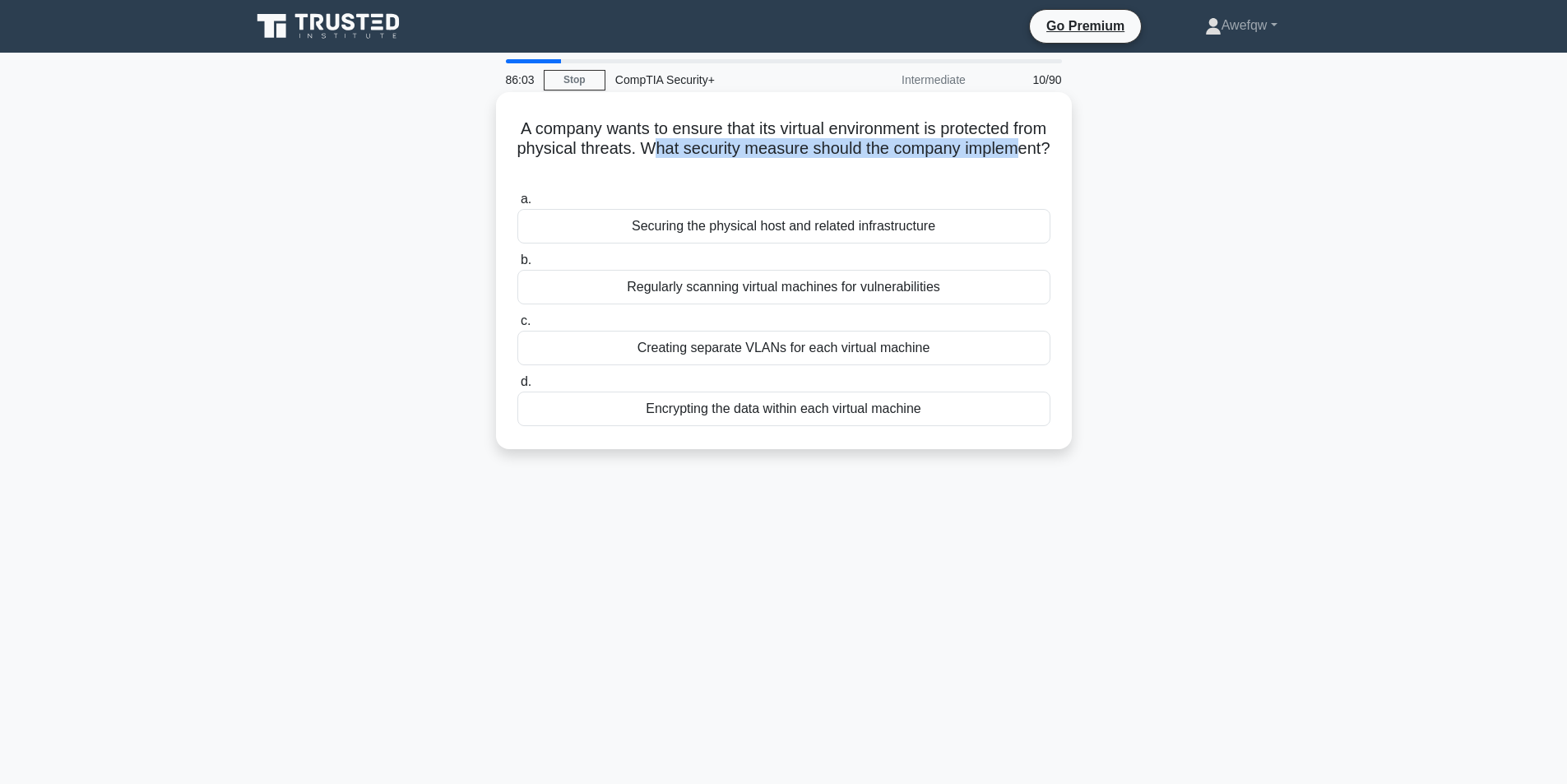
drag, startPoint x: 715, startPoint y: 146, endPoint x: 785, endPoint y: 170, distance: 74.0
click at [785, 170] on h5 "A company wants to ensure that its virtual environment is protected from physic…" at bounding box center [784, 149] width 536 height 61
click at [857, 233] on div "Securing the physical host and related infrastructure" at bounding box center [784, 226] width 533 height 35
click at [518, 205] on input "a. Securing the physical host and related infrastructure" at bounding box center [518, 199] width 0 height 10
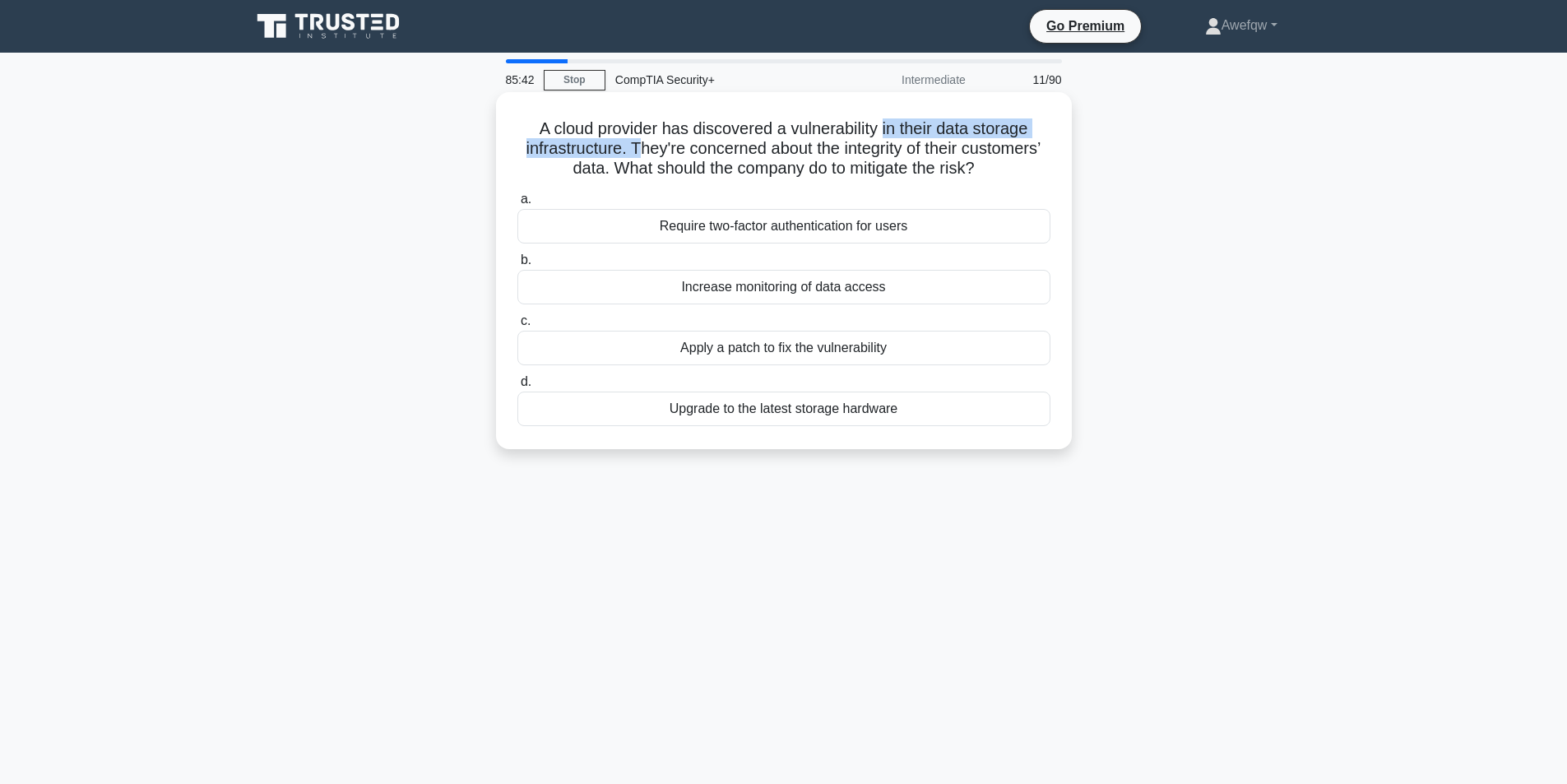
drag, startPoint x: 885, startPoint y: 129, endPoint x: 637, endPoint y: 154, distance: 249.3
click at [637, 155] on h5 "A cloud provider has discovered a vulnerability in their data storage infrastru…" at bounding box center [784, 149] width 536 height 61
click at [637, 153] on h5 "A cloud provider has discovered a vulnerability in their data storage infrastru…" at bounding box center [784, 149] width 536 height 61
drag, startPoint x: 713, startPoint y: 149, endPoint x: 665, endPoint y: 163, distance: 50.0
click at [665, 163] on h5 "A cloud provider has discovered a vulnerability in their data storage infrastru…" at bounding box center [784, 149] width 536 height 61
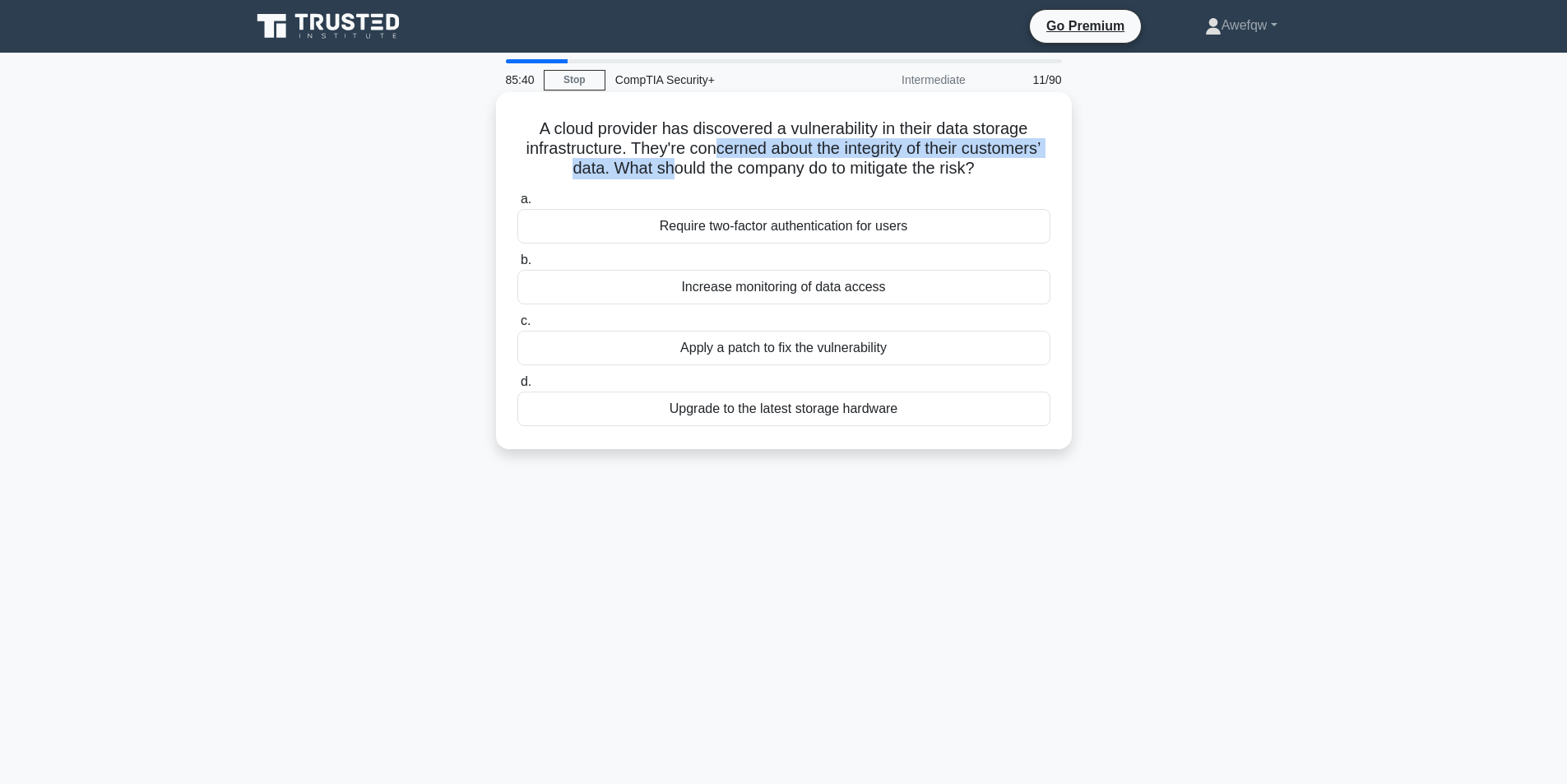
click at [665, 163] on h5 "A cloud provider has discovered a vulnerability in their data storage infrastru…" at bounding box center [784, 149] width 536 height 61
drag, startPoint x: 651, startPoint y: 160, endPoint x: 908, endPoint y: 167, distance: 257.1
click at [908, 167] on h5 "A cloud provider has discovered a vulnerability in their data storage infrastru…" at bounding box center [784, 149] width 536 height 61
click at [778, 347] on div "Apply a patch to fix the vulnerability" at bounding box center [784, 348] width 533 height 35
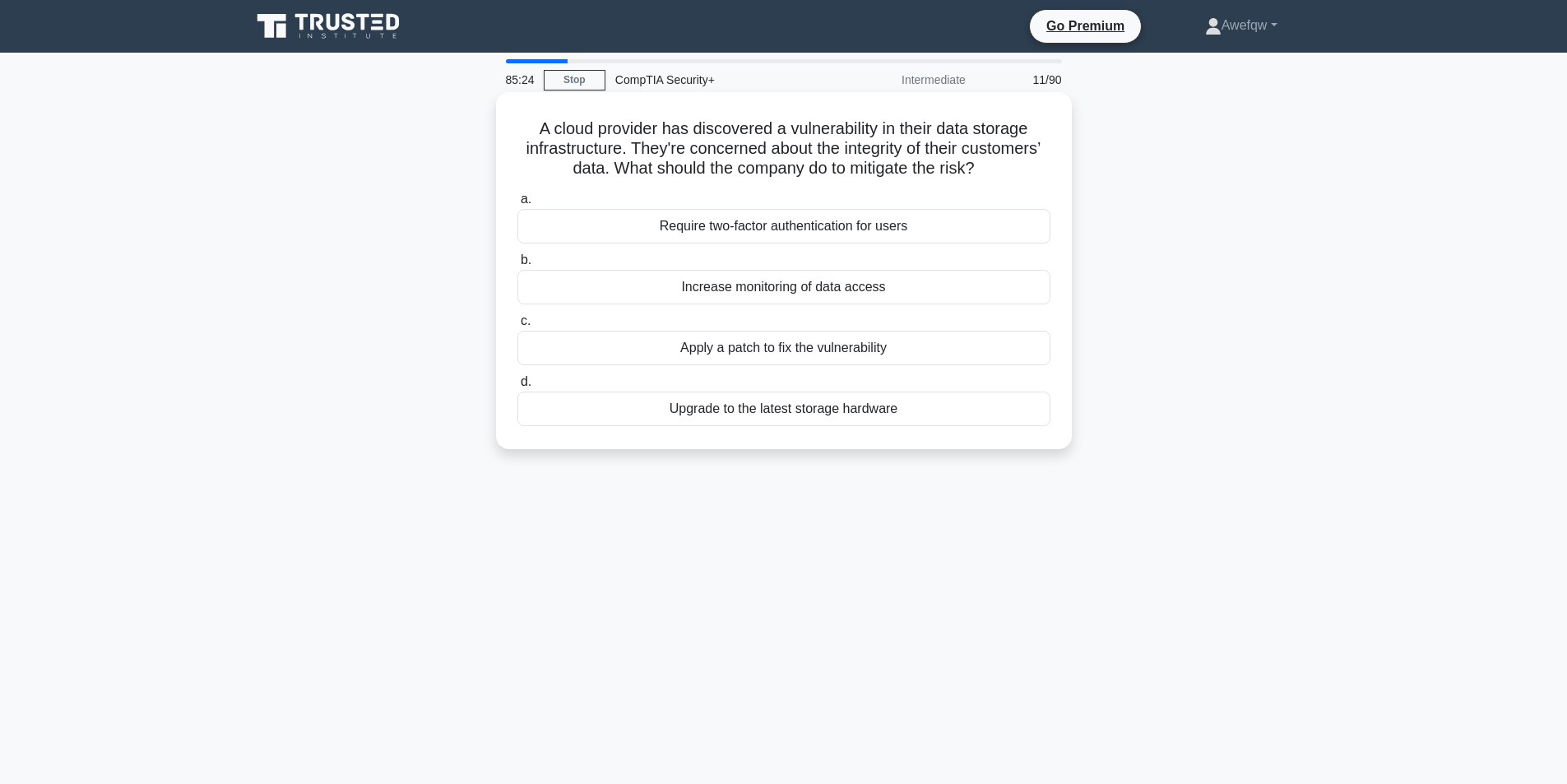
click at [518, 326] on input "c. Apply a patch to fix the vulnerability" at bounding box center [518, 321] width 0 height 10
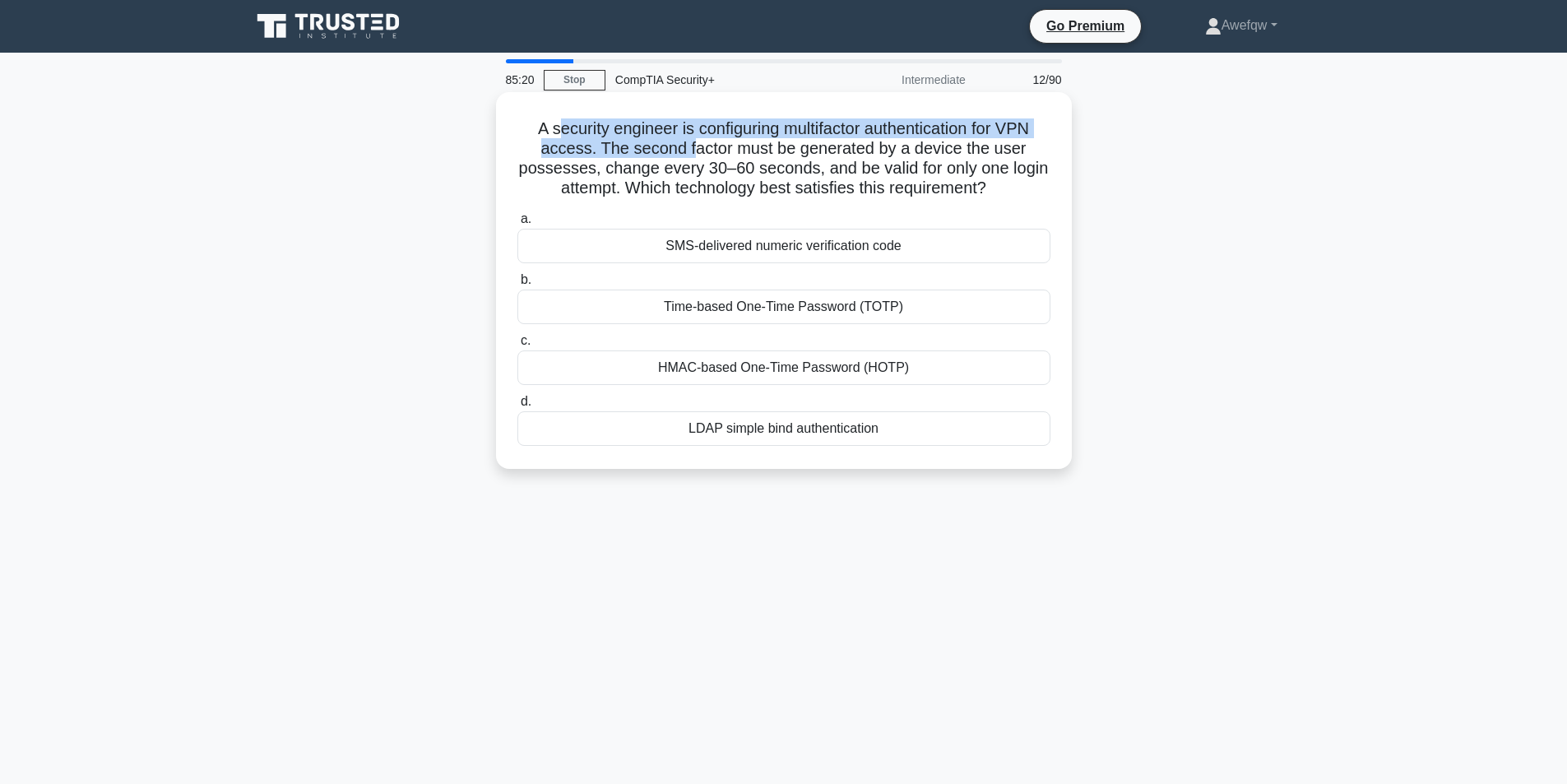
drag, startPoint x: 636, startPoint y: 138, endPoint x: 691, endPoint y: 146, distance: 55.6
click at [691, 146] on h5 "A security engineer is configuring multifactor authentication for VPN access. T…" at bounding box center [784, 158] width 536 height 80
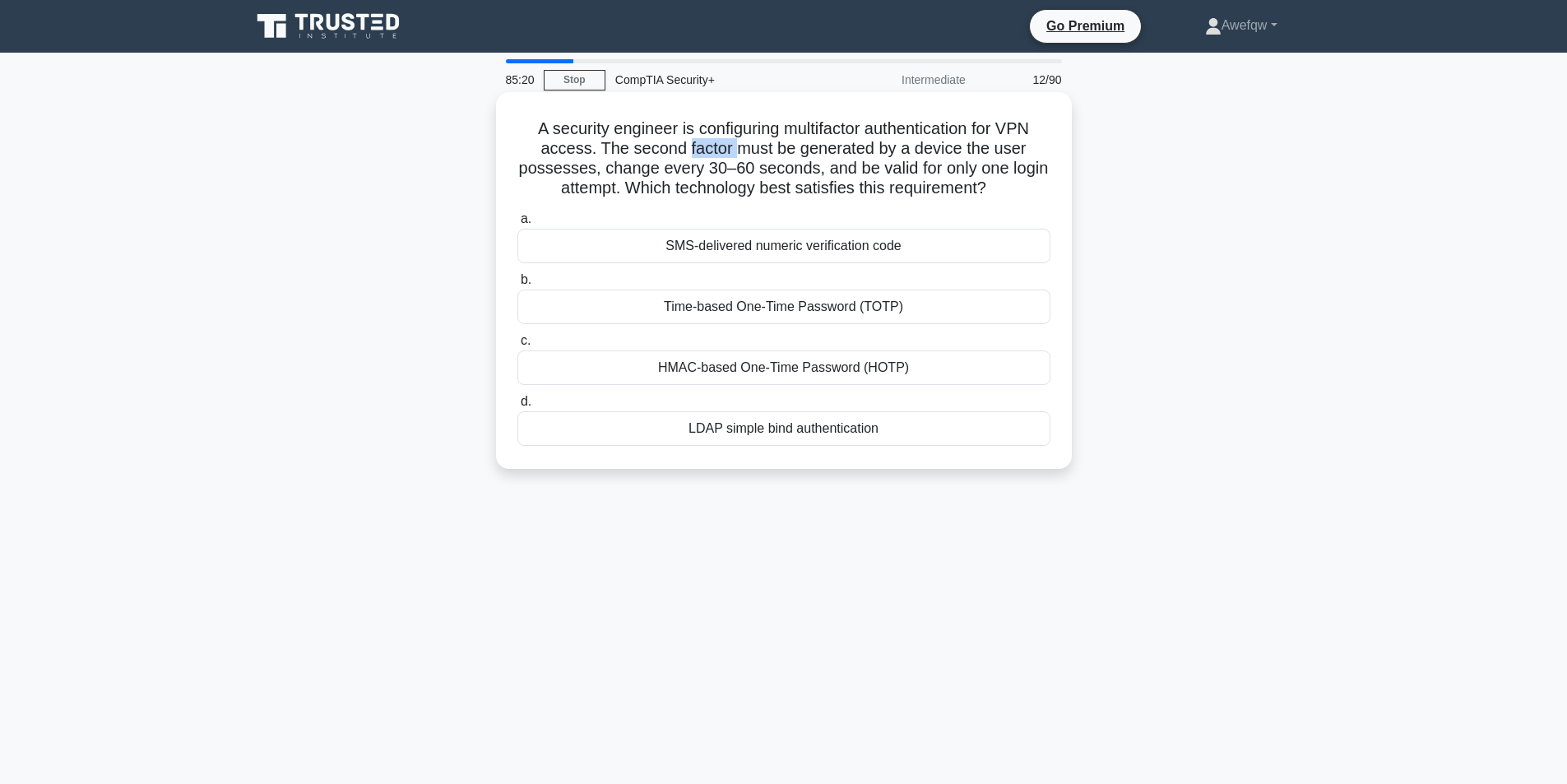
click at [691, 146] on h5 "A security engineer is configuring multifactor authentication for VPN access. T…" at bounding box center [784, 158] width 536 height 80
click at [689, 144] on h5 "A security engineer is configuring multifactor authentication for VPN access. T…" at bounding box center [784, 158] width 536 height 80
click at [760, 138] on h5 "A security engineer is configuring multifactor authentication for VPN access. T…" at bounding box center [784, 158] width 536 height 80
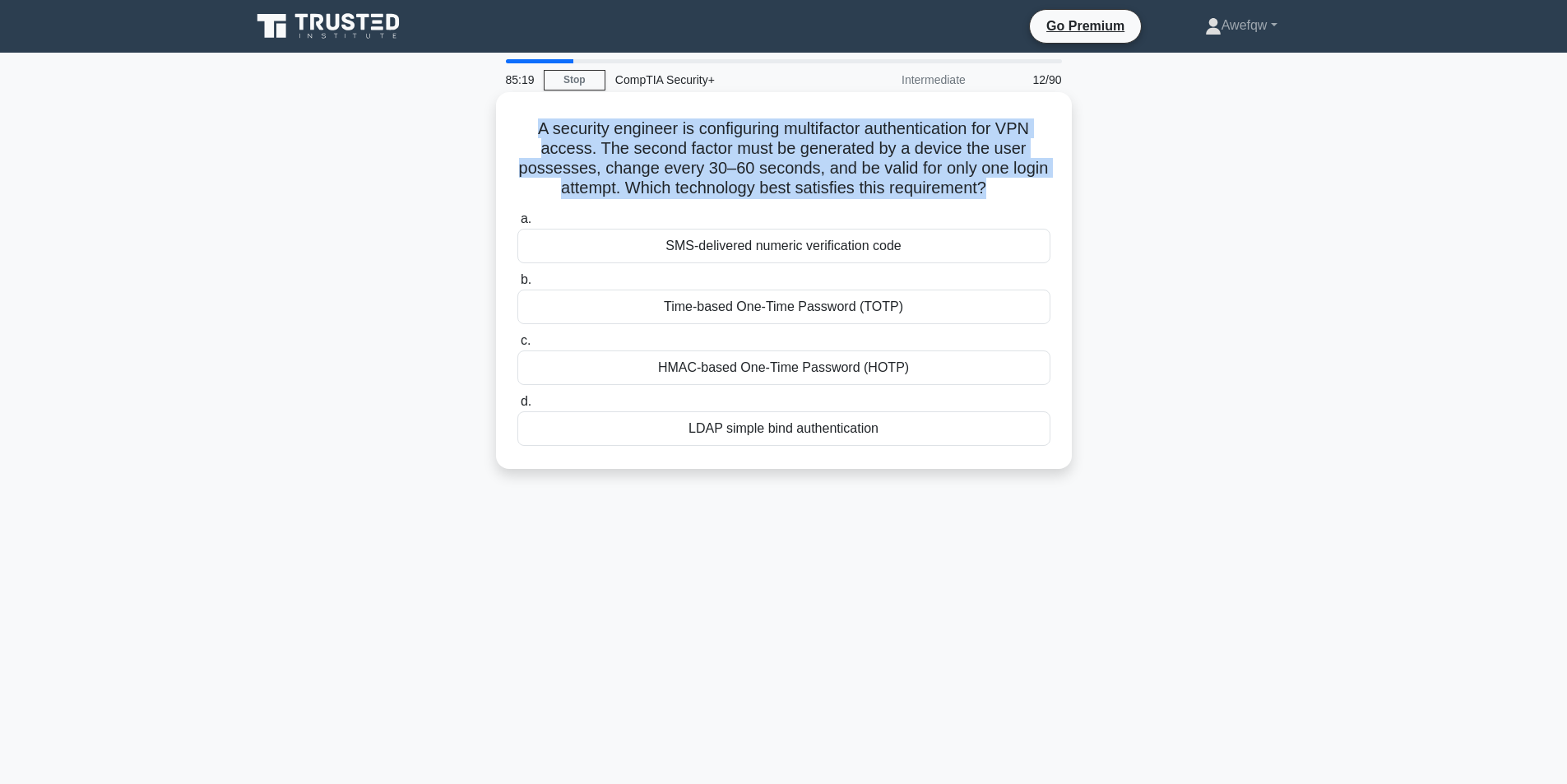
click at [760, 138] on h5 "A security engineer is configuring multifactor authentication for VPN access. T…" at bounding box center [784, 158] width 536 height 80
click at [847, 143] on h5 "A security engineer is configuring multifactor authentication for VPN access. T…" at bounding box center [784, 158] width 536 height 80
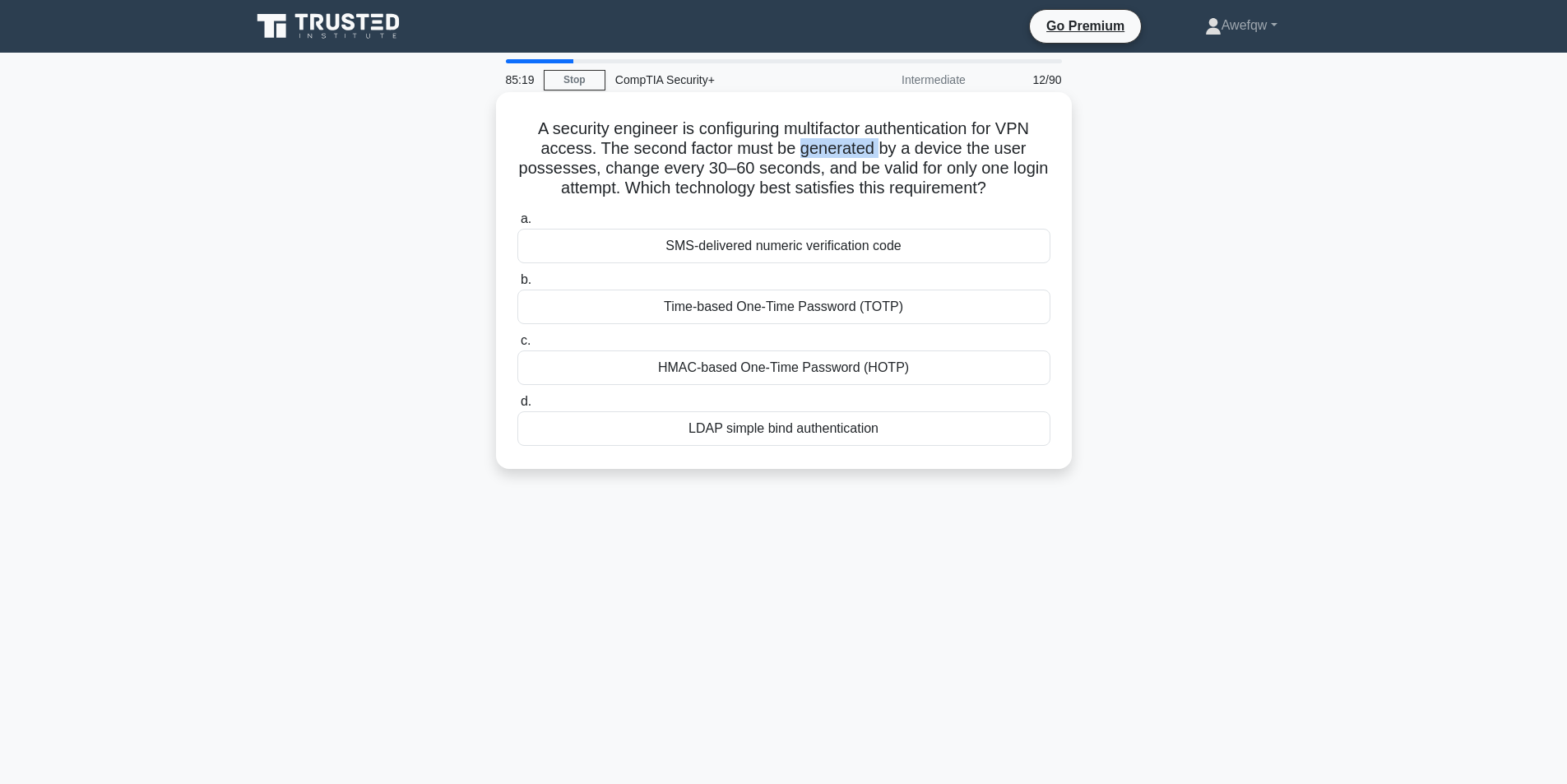
click at [847, 143] on h5 "A security engineer is configuring multifactor authentication for VPN access. T…" at bounding box center [784, 158] width 536 height 80
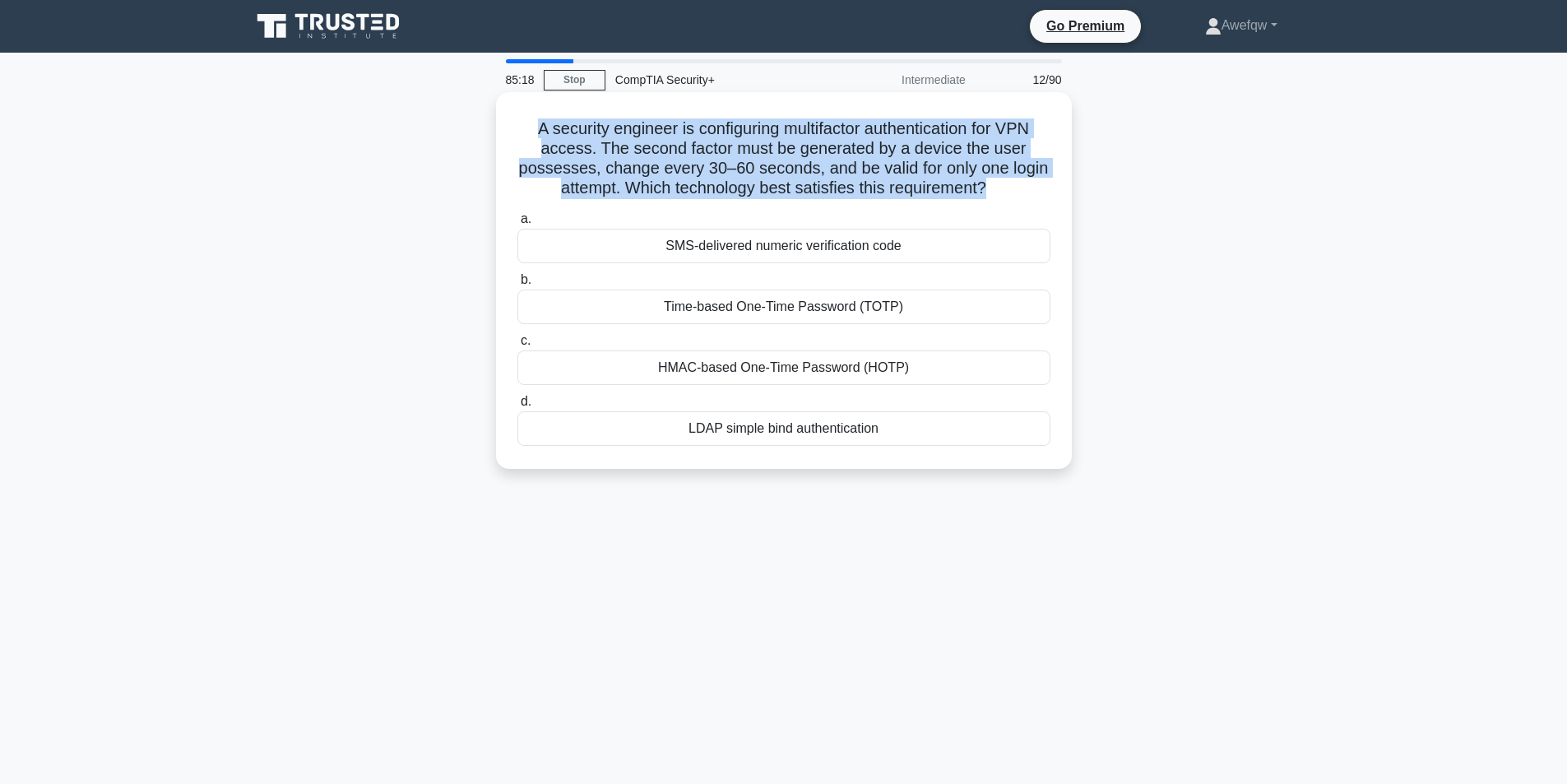
click at [847, 143] on h5 "A security engineer is configuring multifactor authentication for VPN access. T…" at bounding box center [784, 158] width 536 height 80
click at [733, 146] on h5 "A security engineer is configuring multifactor authentication for VPN access. T…" at bounding box center [784, 158] width 536 height 80
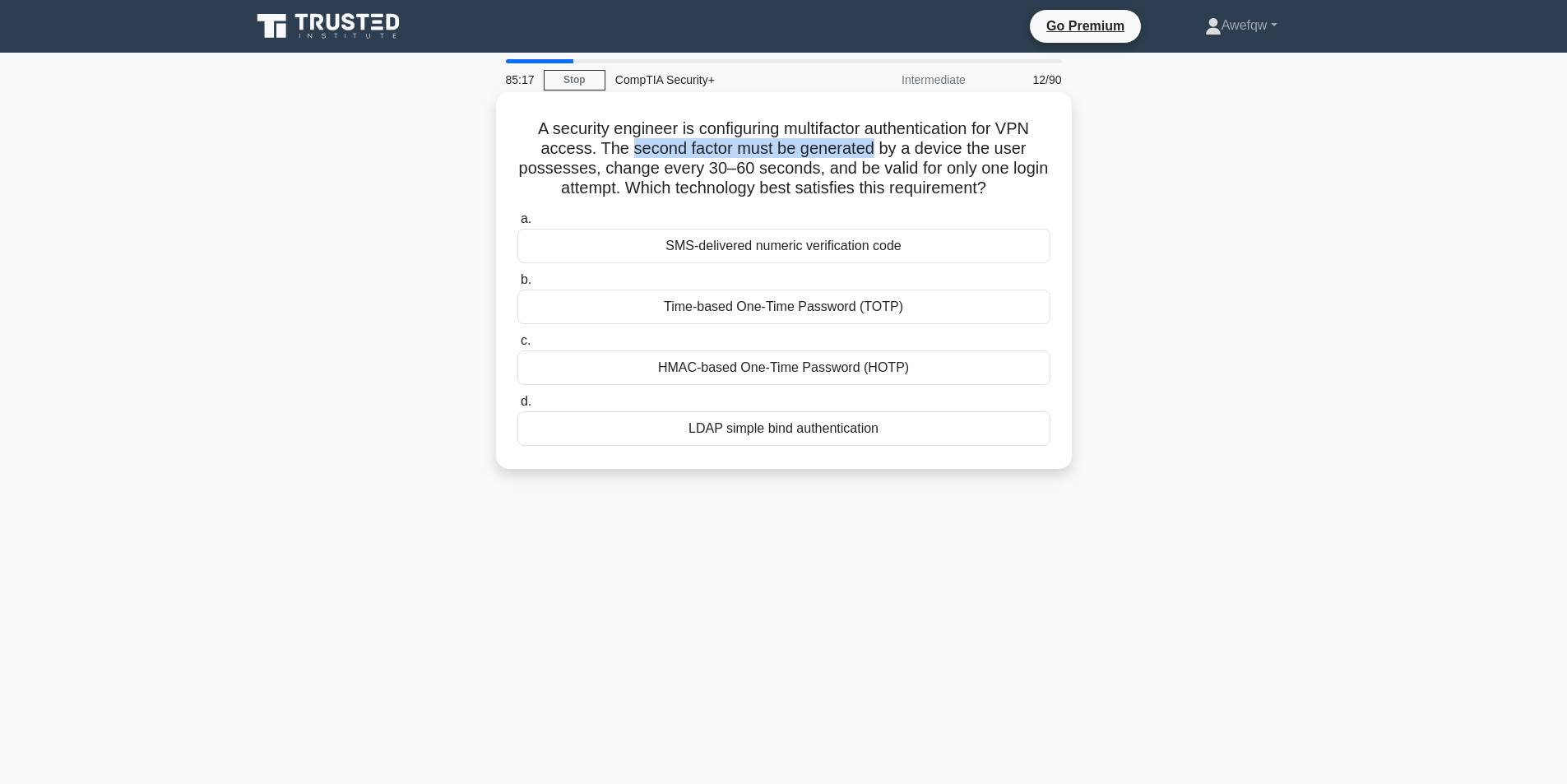
drag, startPoint x: 629, startPoint y: 144, endPoint x: 871, endPoint y: 149, distance: 242.1
click at [871, 149] on h5 "A security engineer is configuring multifactor authentication for VPN access. T…" at bounding box center [784, 158] width 536 height 80
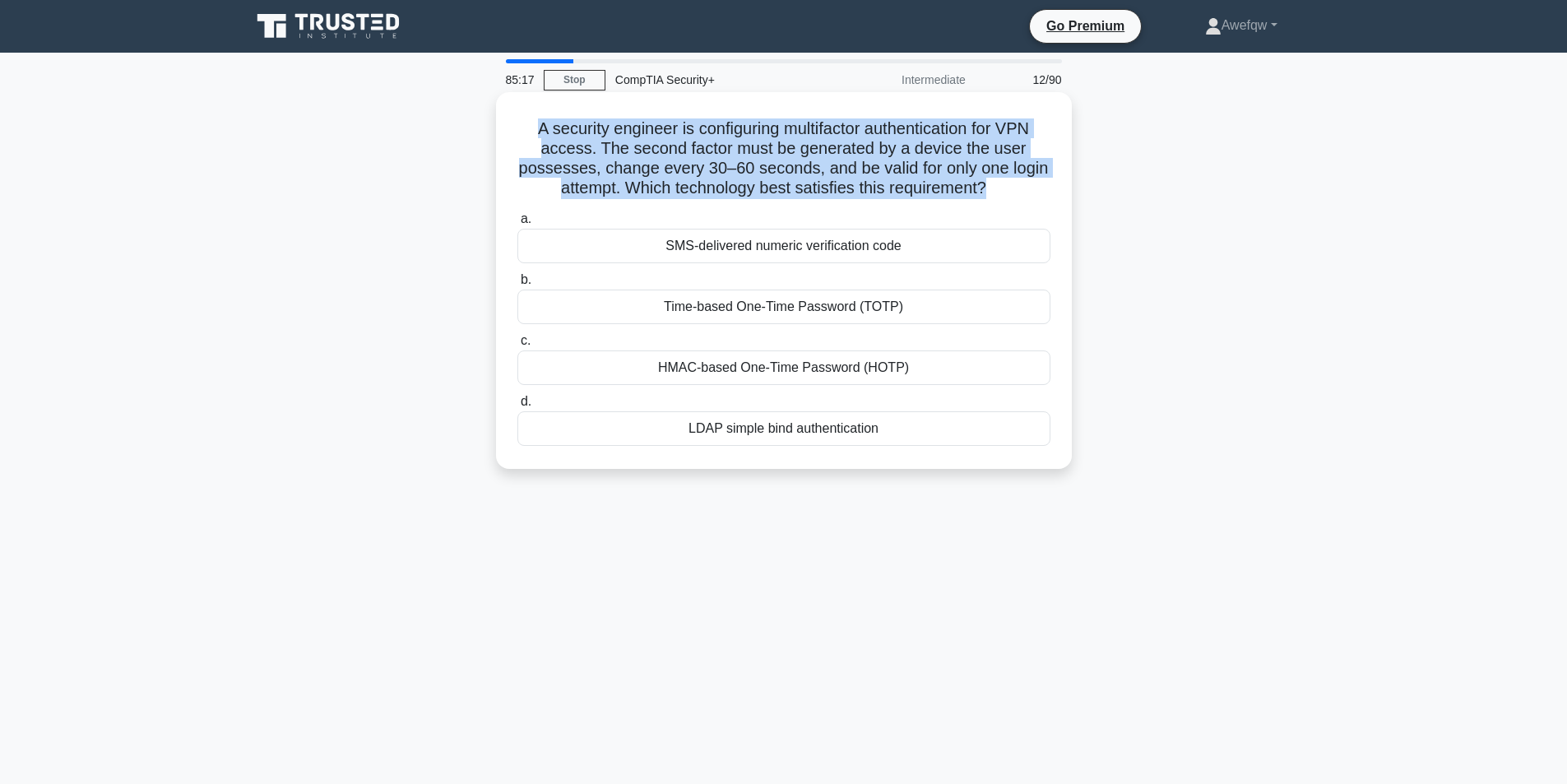
click at [871, 149] on h5 "A security engineer is configuring multifactor authentication for VPN access. T…" at bounding box center [784, 158] width 536 height 80
click at [763, 139] on h5 "A security engineer is configuring multifactor authentication for VPN access. T…" at bounding box center [784, 158] width 536 height 80
drag, startPoint x: 540, startPoint y: 125, endPoint x: 949, endPoint y: 197, distance: 415.3
click at [949, 197] on h5 "A security engineer is configuring multifactor authentication for VPN access. T…" at bounding box center [784, 158] width 536 height 80
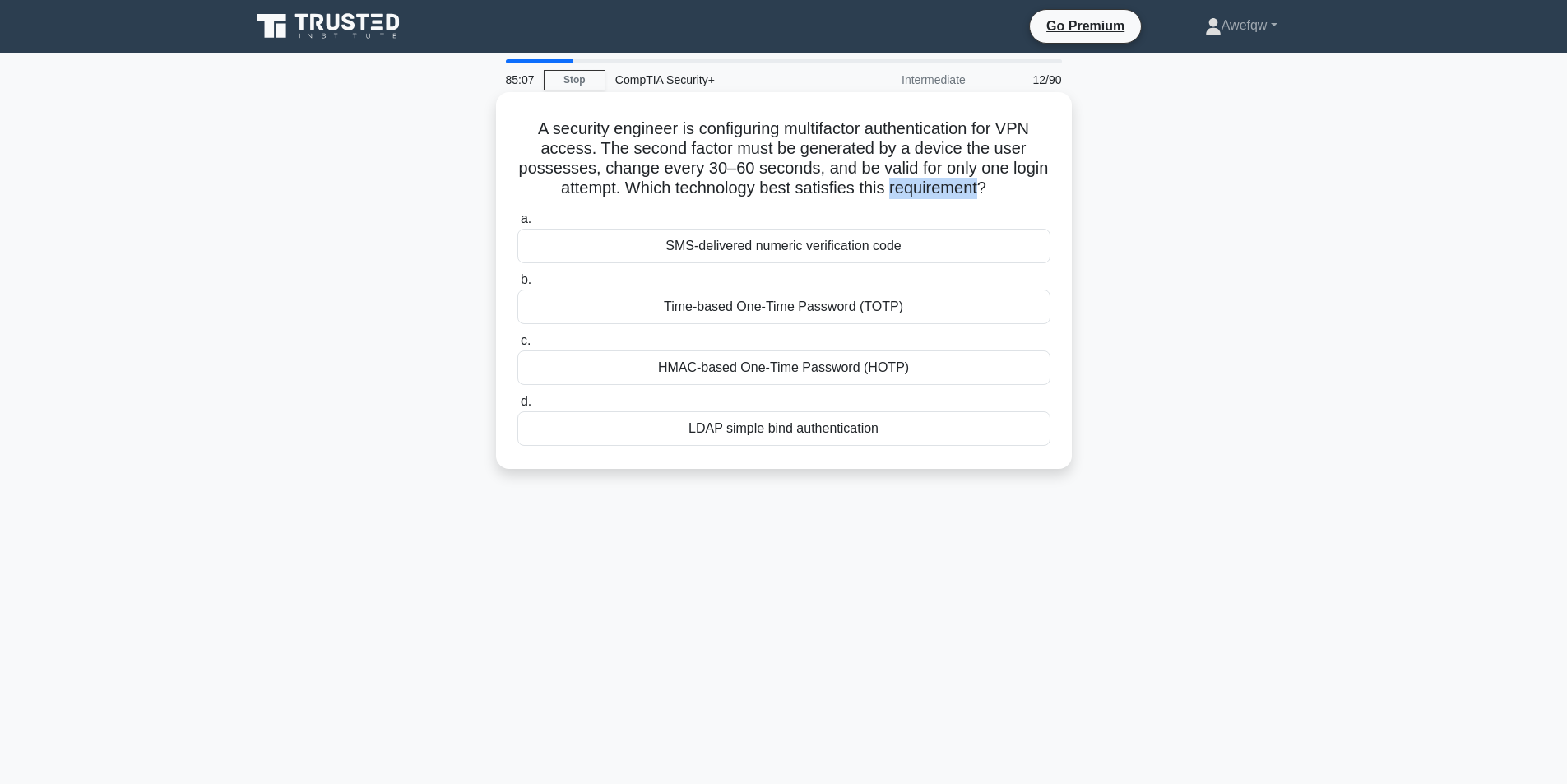
click at [949, 197] on h5 "A security engineer is configuring multifactor authentication for VPN access. T…" at bounding box center [784, 158] width 536 height 80
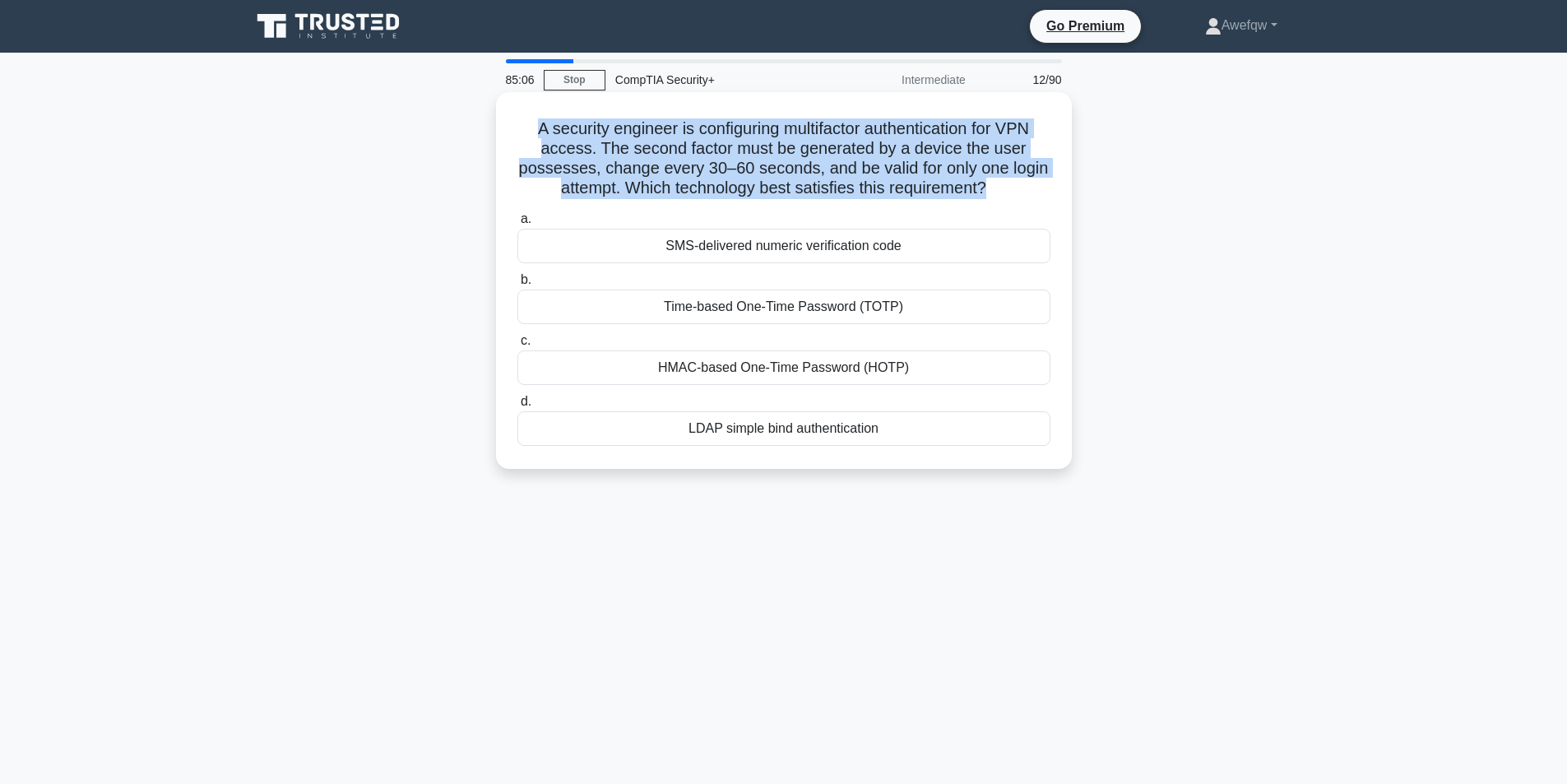
click at [949, 197] on h5 "A security engineer is configuring multifactor authentication for VPN access. T…" at bounding box center [784, 158] width 536 height 80
click at [885, 187] on h5 "A security engineer is configuring multifactor authentication for VPN access. T…" at bounding box center [784, 158] width 536 height 80
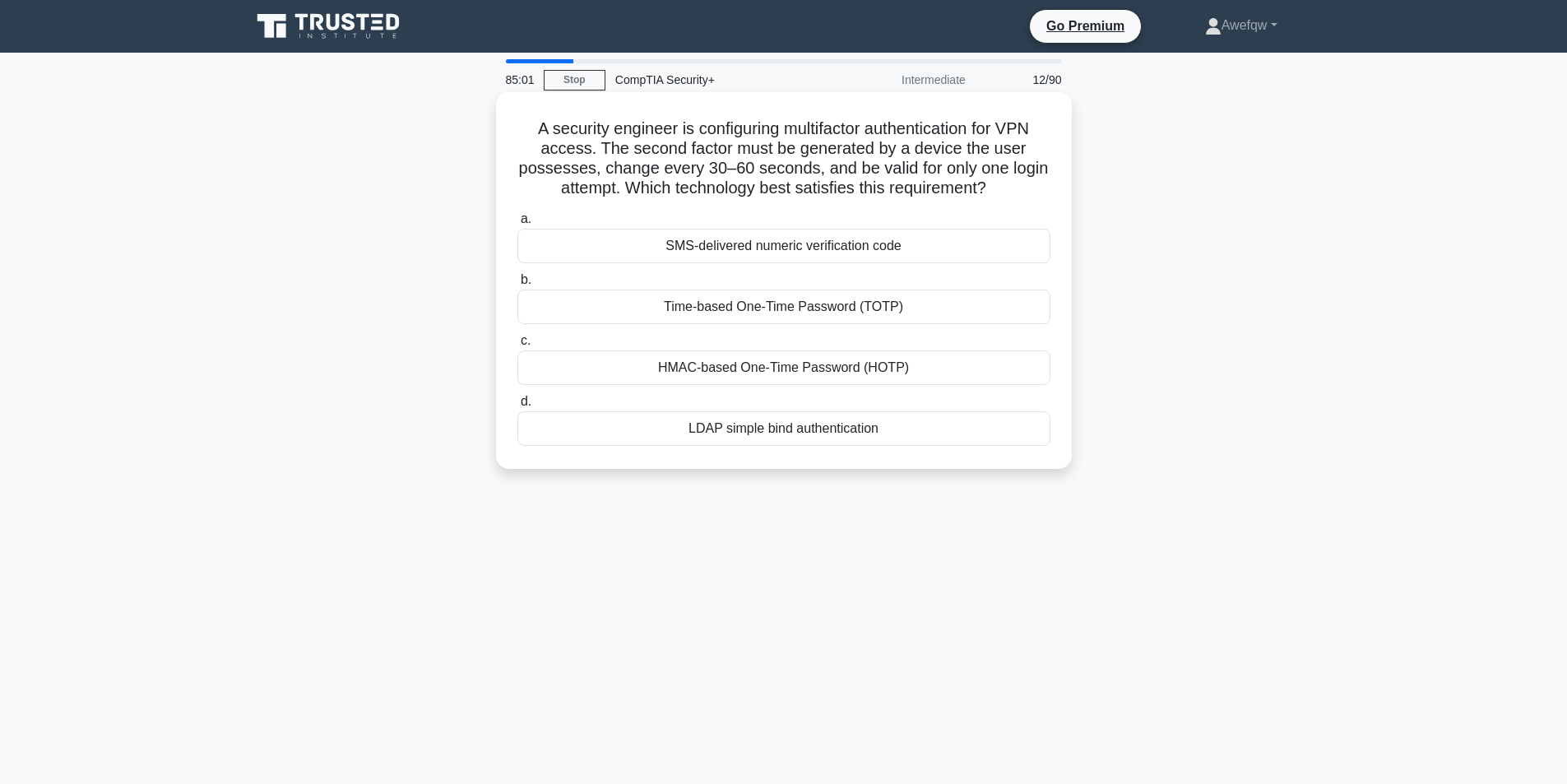
click at [822, 306] on div "Time-based One-Time Password (TOTP)" at bounding box center [784, 307] width 533 height 35
click at [518, 285] on input "b. Time-based One-Time Password (TOTP)" at bounding box center [518, 280] width 0 height 10
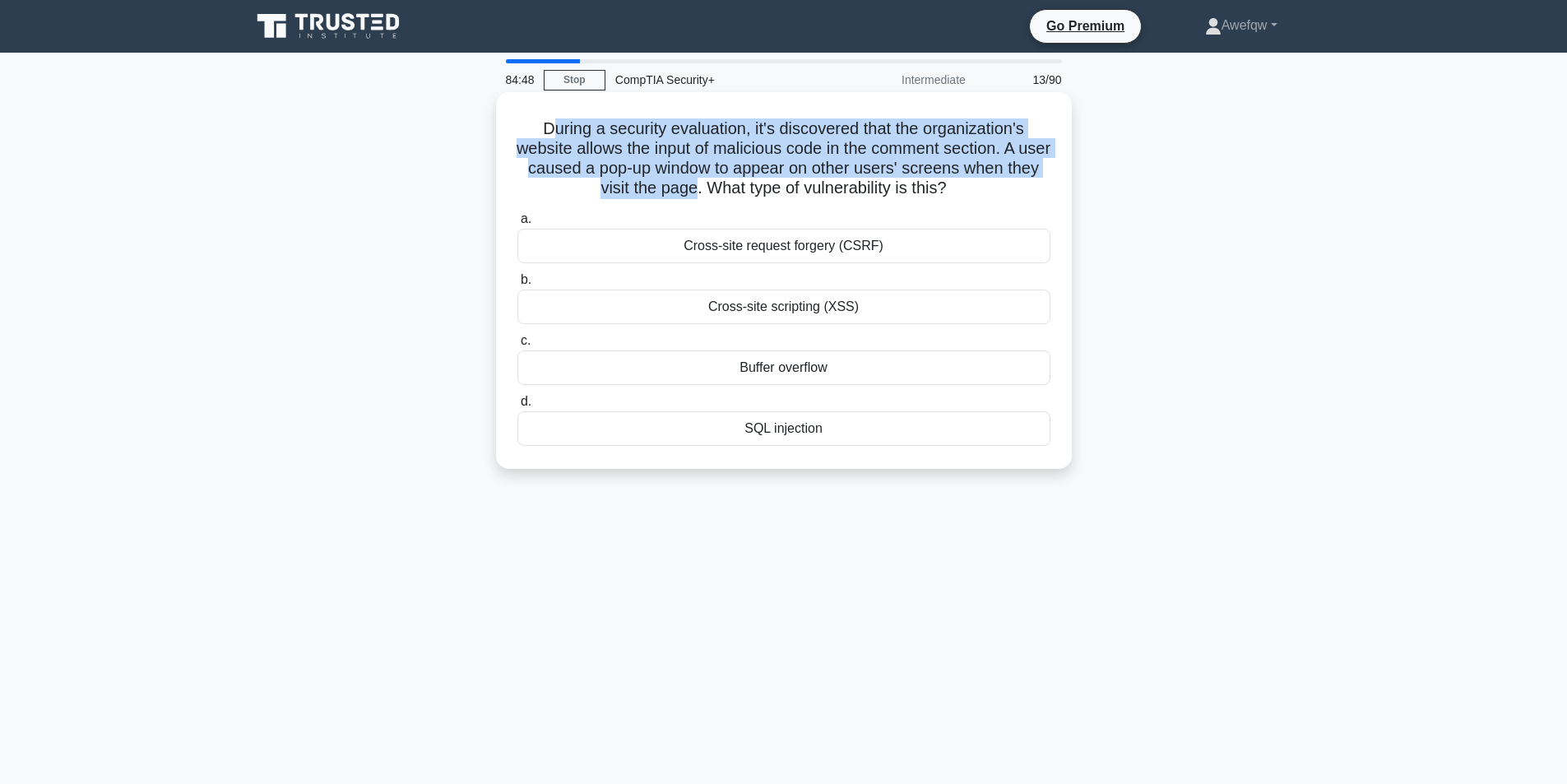
drag, startPoint x: 547, startPoint y: 125, endPoint x: 709, endPoint y: 191, distance: 174.9
click at [710, 191] on h5 "During a security evaluation, it's discovered that the organization's website a…" at bounding box center [784, 158] width 536 height 80
click at [709, 191] on h5 "During a security evaluation, it's discovered that the organization's website a…" at bounding box center [784, 158] width 536 height 80
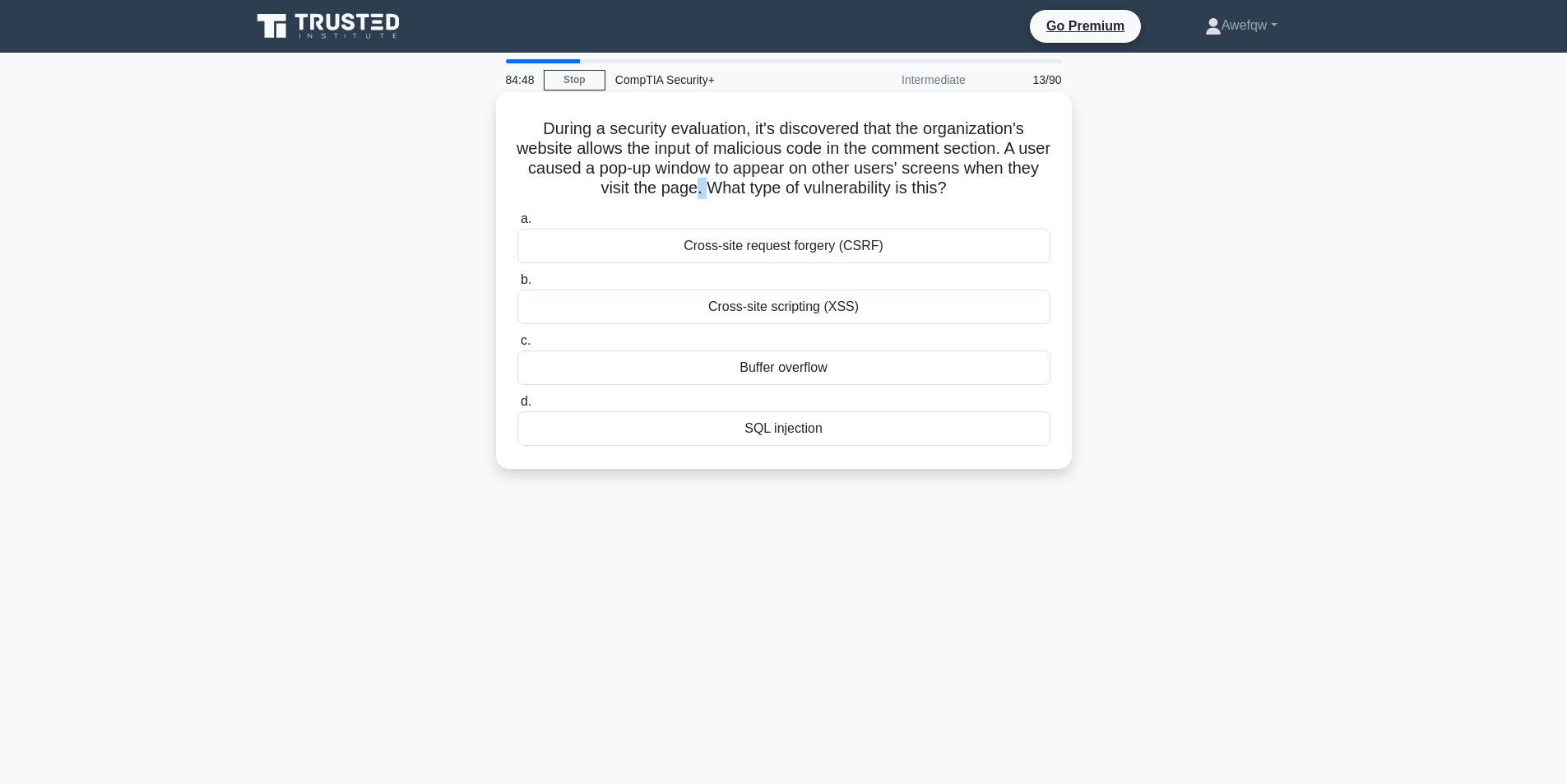
click at [709, 190] on h5 "During a security evaluation, it's discovered that the organization's website a…" at bounding box center [784, 158] width 536 height 80
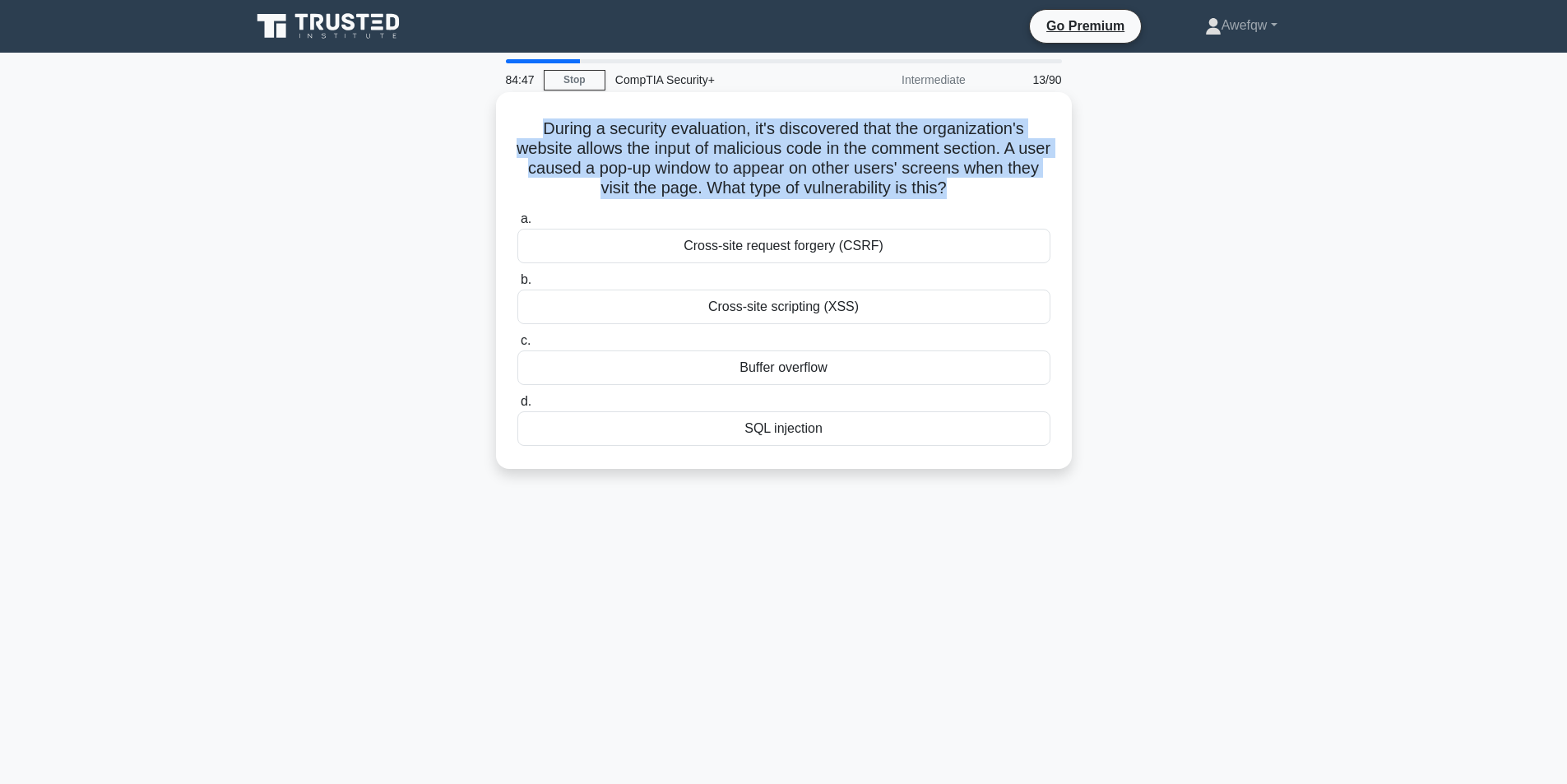
click at [709, 190] on h5 "During a security evaluation, it's discovered that the organization's website a…" at bounding box center [784, 158] width 536 height 80
click at [742, 164] on h5 "During a security evaluation, it's discovered that the organization's website a…" at bounding box center [784, 158] width 536 height 80
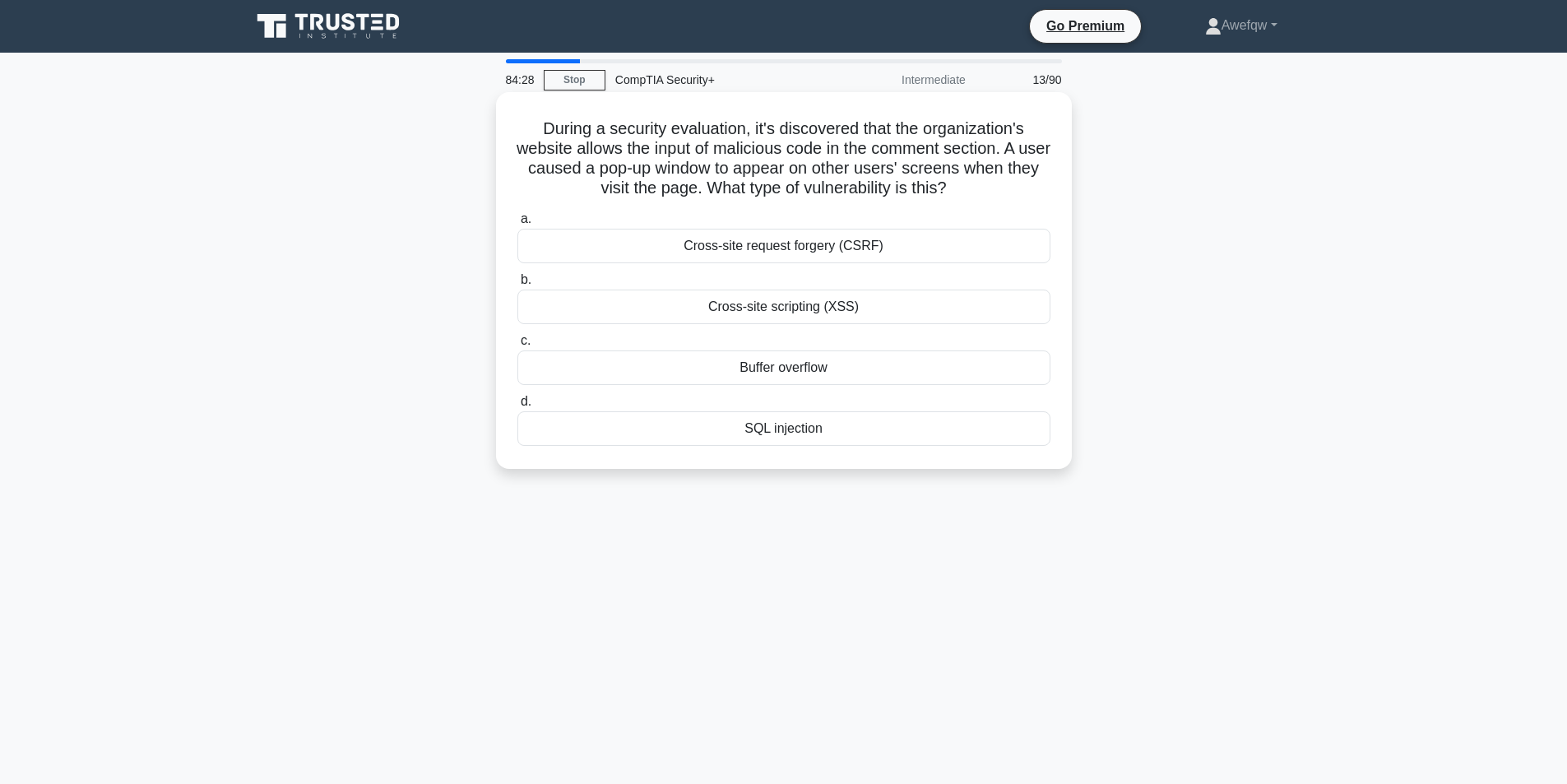
click at [738, 306] on div "Cross-site scripting (XSS)" at bounding box center [784, 307] width 533 height 35
click at [518, 285] on input "b. Cross-site scripting (XSS)" at bounding box center [518, 280] width 0 height 10
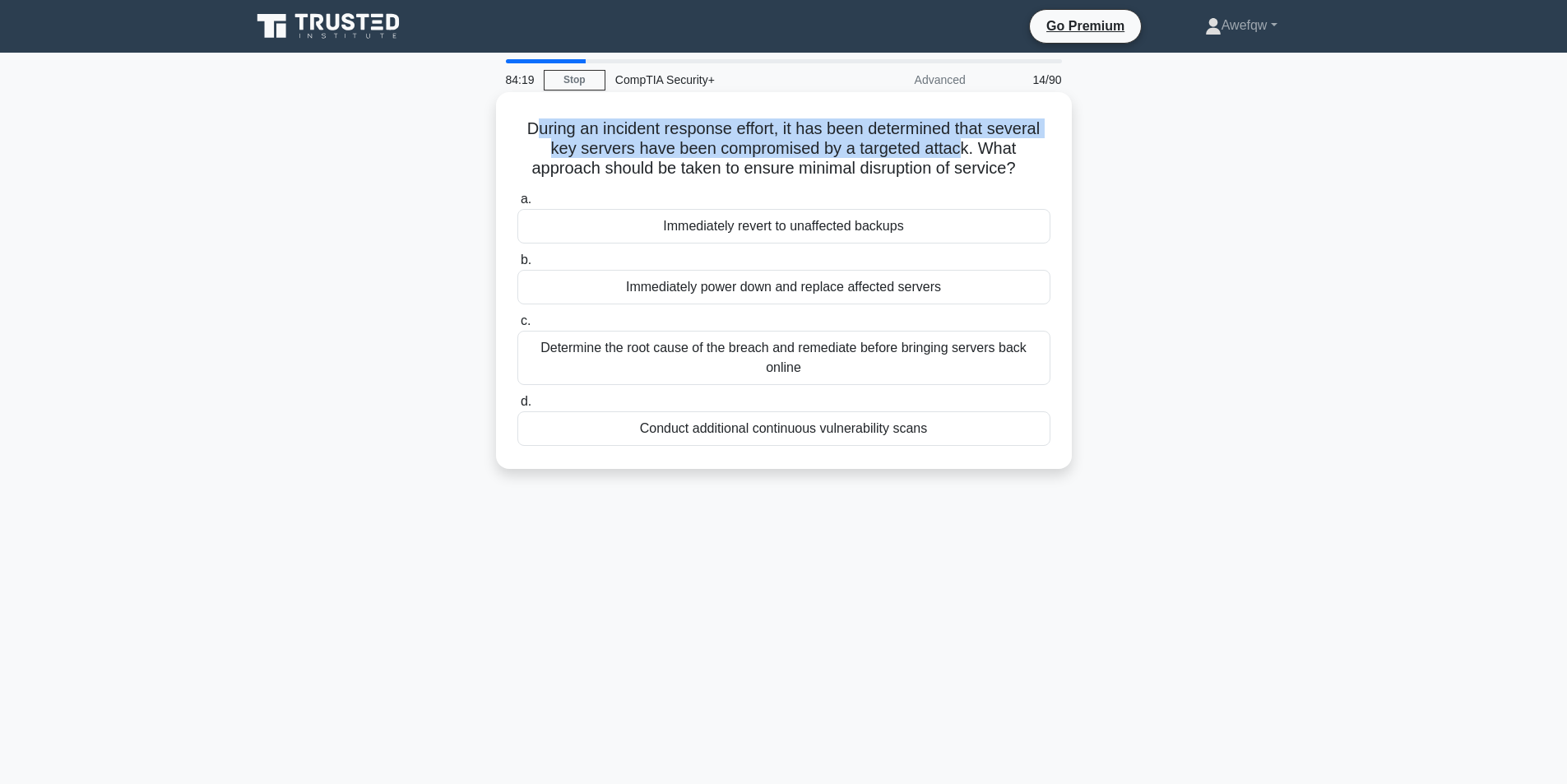
drag, startPoint x: 533, startPoint y: 134, endPoint x: 967, endPoint y: 146, distance: 434.2
click at [967, 146] on h5 "During an incident response effort, it has been determined that several key ser…" at bounding box center [784, 149] width 536 height 61
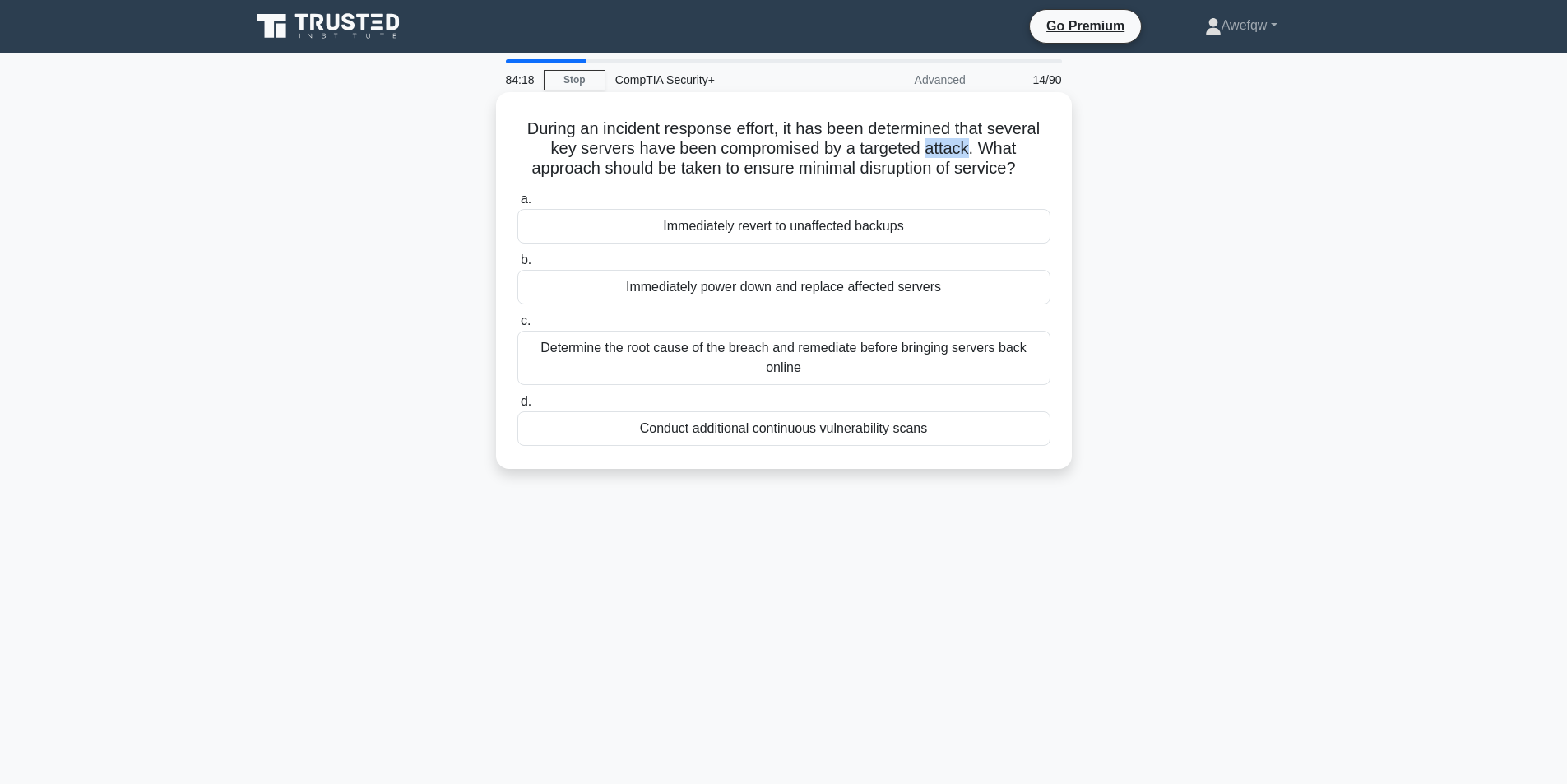
click at [967, 146] on h5 "During an incident response effort, it has been determined that several key ser…" at bounding box center [784, 149] width 536 height 61
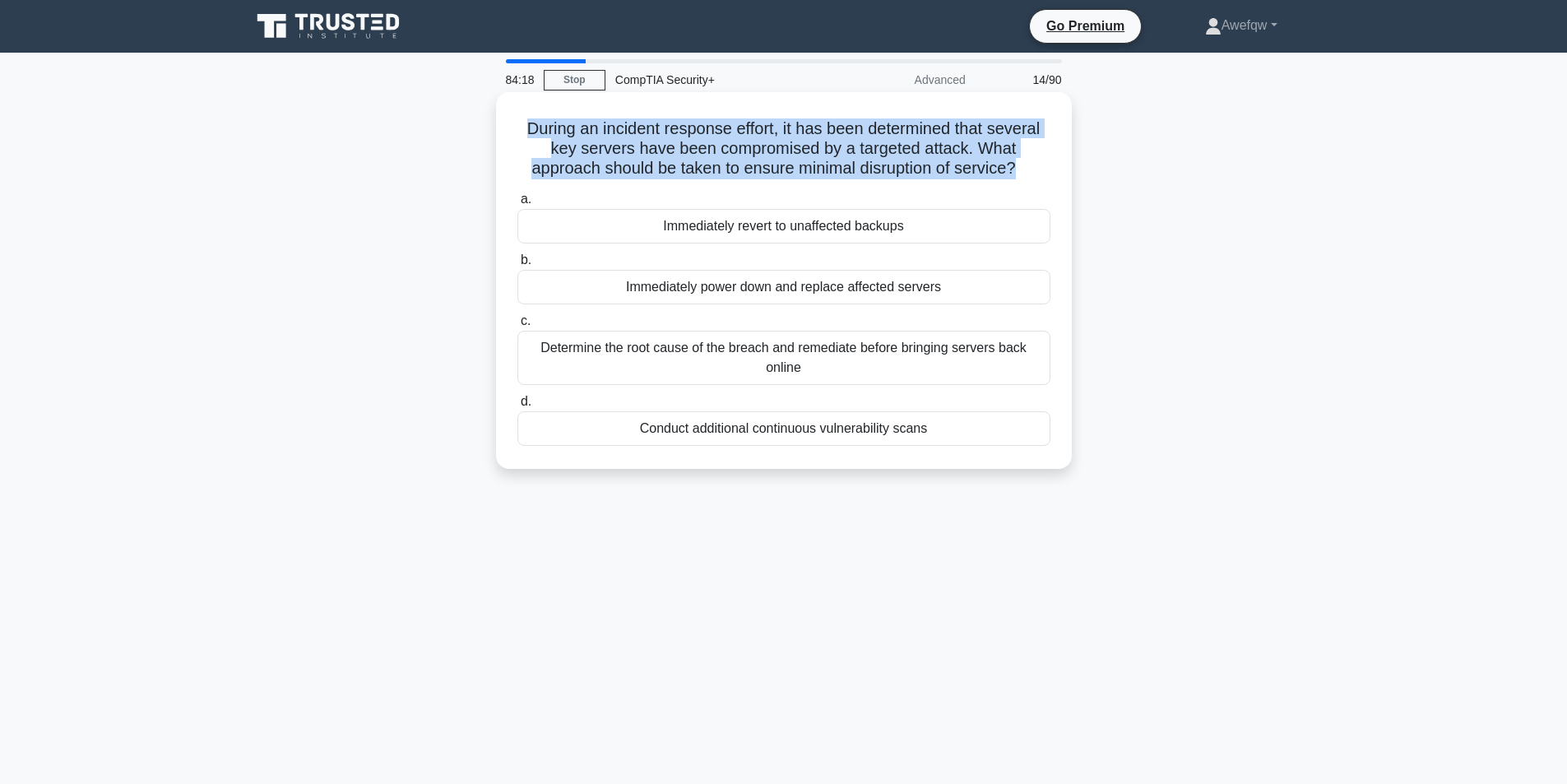
click at [967, 146] on h5 "During an incident response effort, it has been determined that several key ser…" at bounding box center [784, 149] width 536 height 61
click at [888, 149] on h5 "During an incident response effort, it has been determined that several key ser…" at bounding box center [784, 149] width 536 height 61
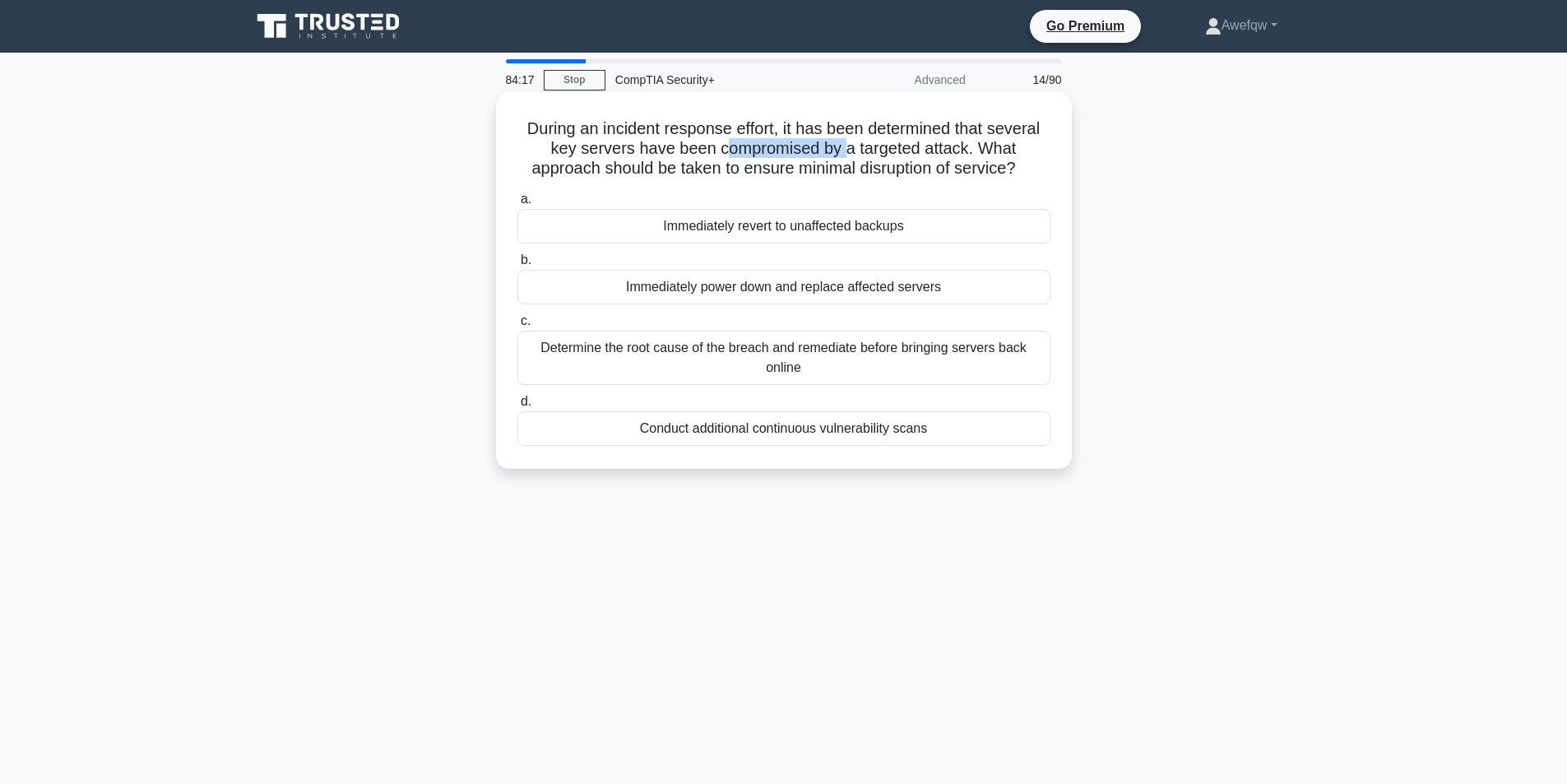
drag, startPoint x: 724, startPoint y: 143, endPoint x: 844, endPoint y: 149, distance: 120.1
click at [844, 149] on h5 "During an incident response effort, it has been determined that several key ser…" at bounding box center [784, 149] width 536 height 61
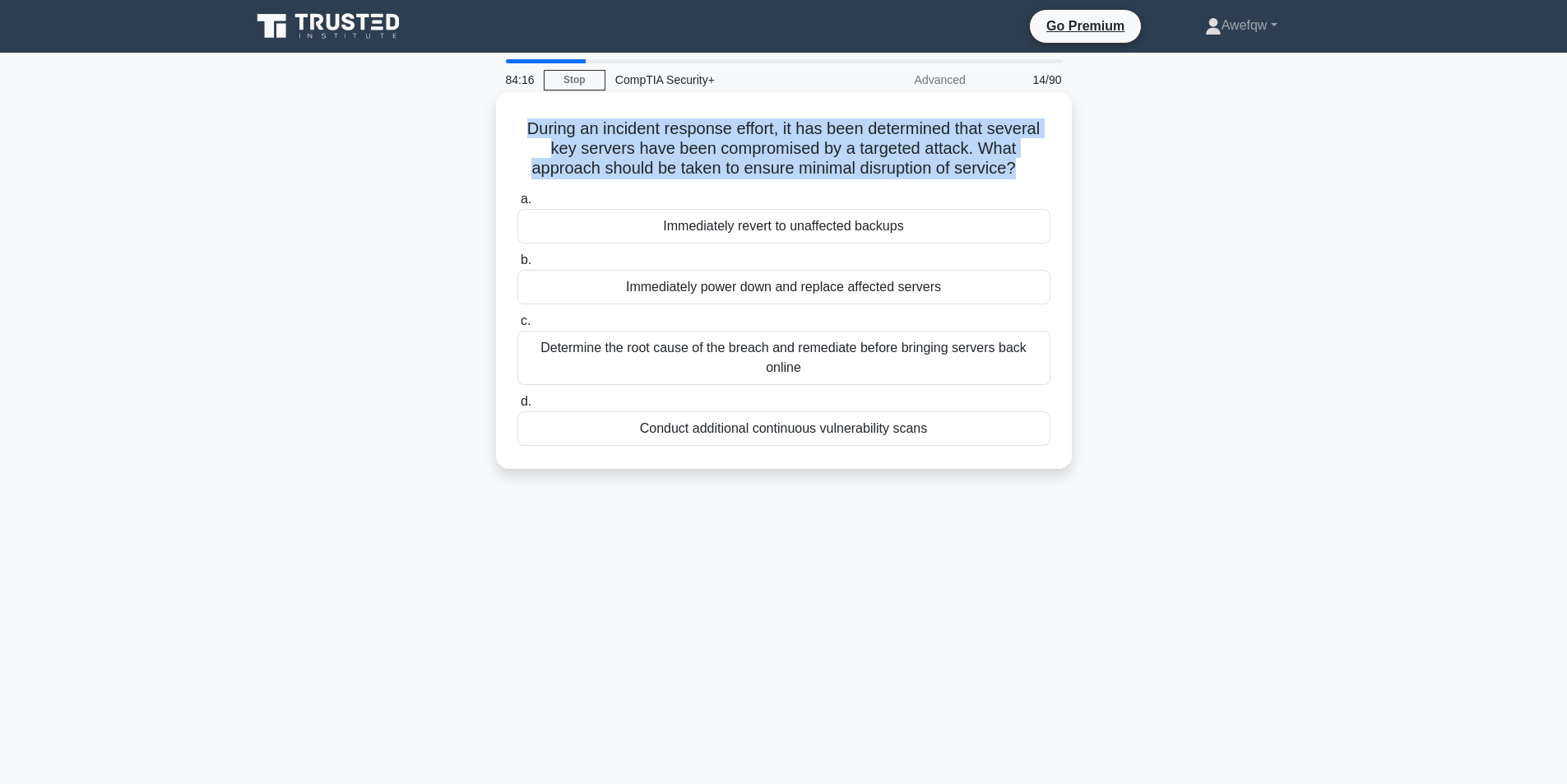
click at [844, 149] on h5 "During an incident response effort, it has been determined that several key ser…" at bounding box center [784, 149] width 536 height 61
click at [877, 160] on h5 "During an incident response effort, it has been determined that several key ser…" at bounding box center [784, 149] width 536 height 61
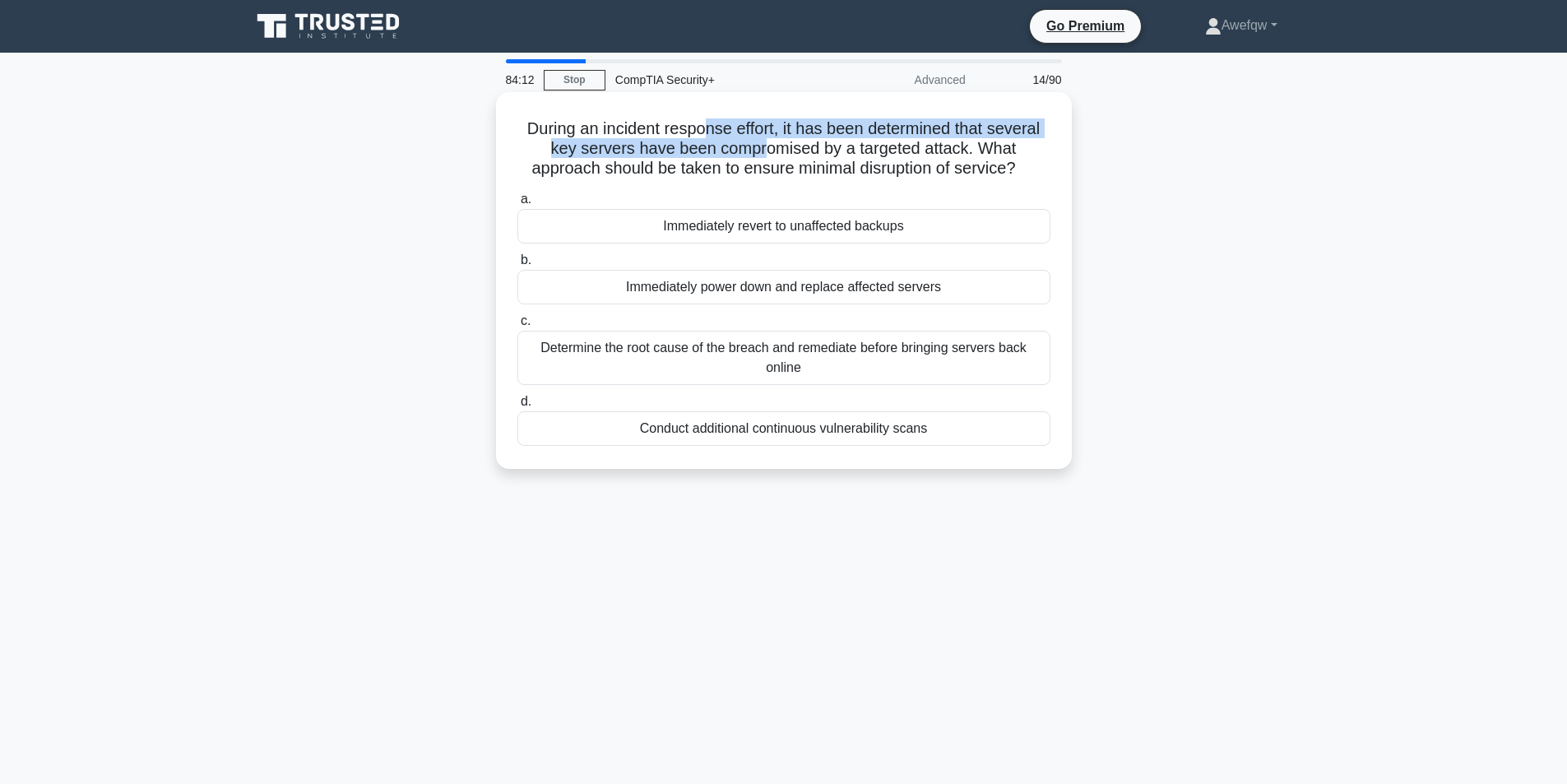
drag, startPoint x: 704, startPoint y: 127, endPoint x: 763, endPoint y: 149, distance: 63.0
click at [763, 149] on h5 "During an incident response effort, it has been determined that several key ser…" at bounding box center [784, 149] width 536 height 61
click at [763, 148] on h5 "During an incident response effort, it has been determined that several key ser…" at bounding box center [784, 149] width 536 height 61
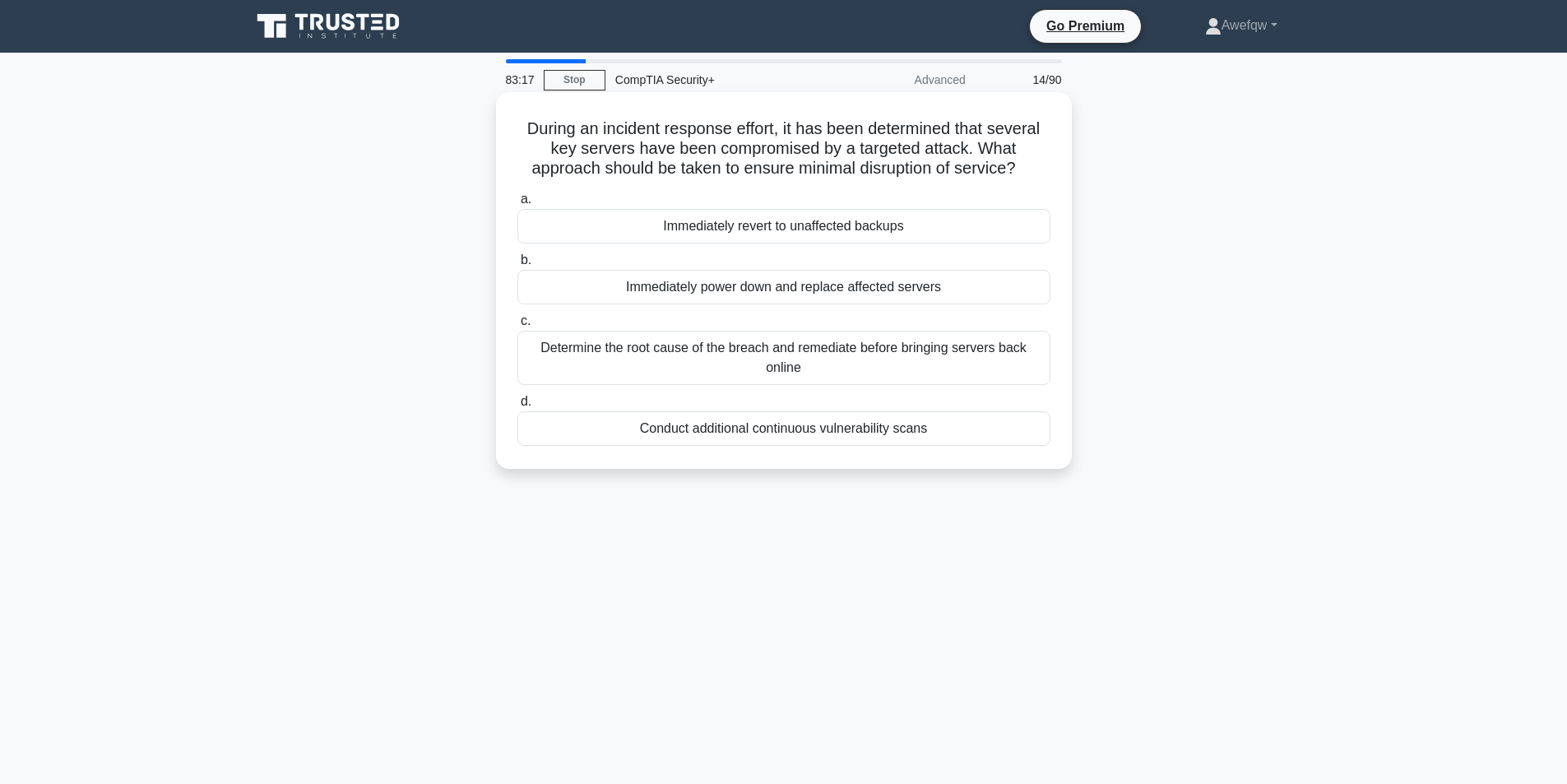
click at [756, 355] on div "Determine the root cause of the breach and remediate before bringing servers ba…" at bounding box center [784, 357] width 533 height 54
click at [518, 326] on input "c. Determine the root cause of the breach and remediate before bringing servers…" at bounding box center [518, 321] width 0 height 10
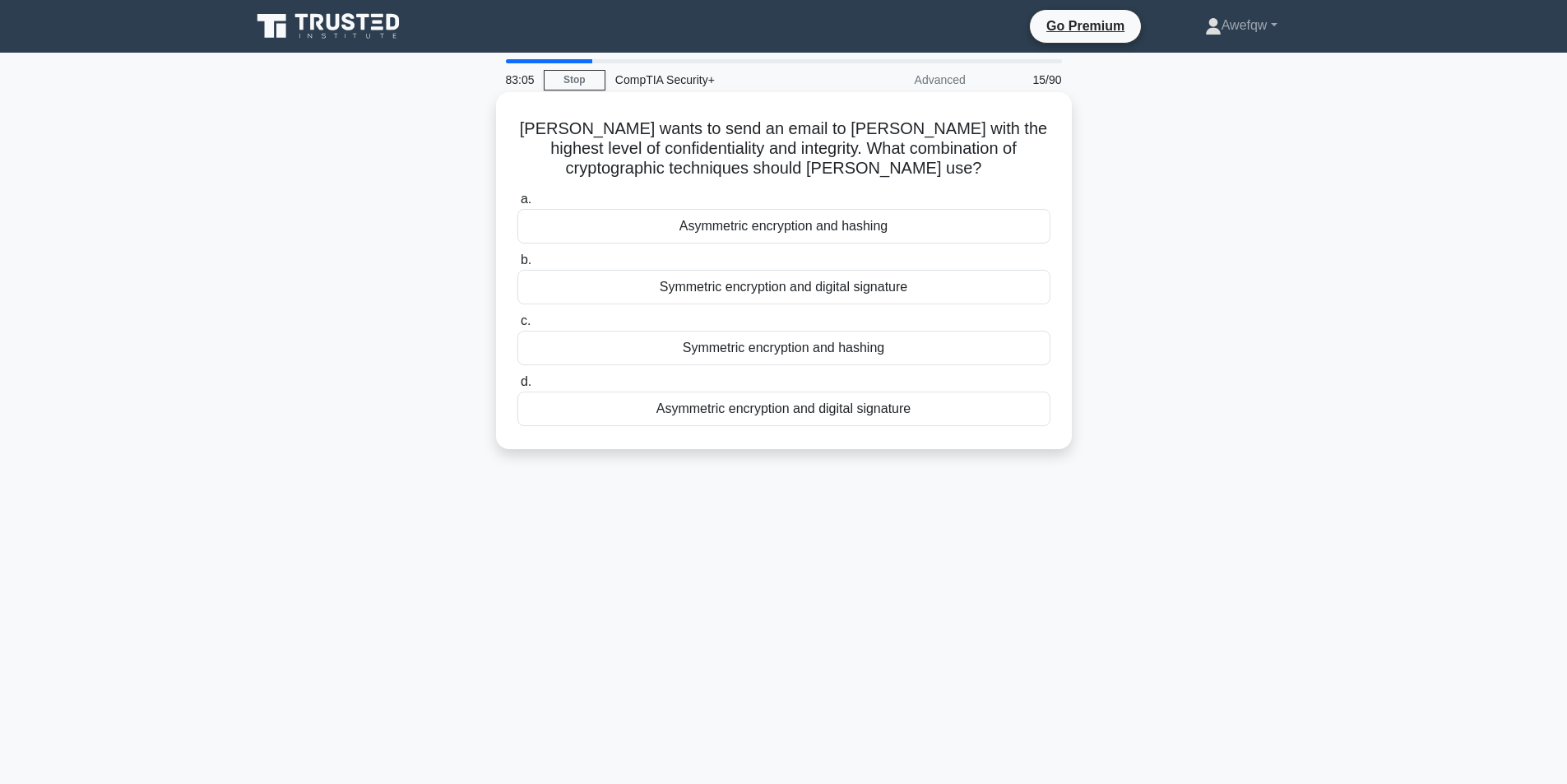
click at [796, 413] on div "Asymmetric encryption and digital signature" at bounding box center [784, 409] width 533 height 35
click at [518, 387] on input "d. Asymmetric encryption and digital signature" at bounding box center [518, 382] width 0 height 10
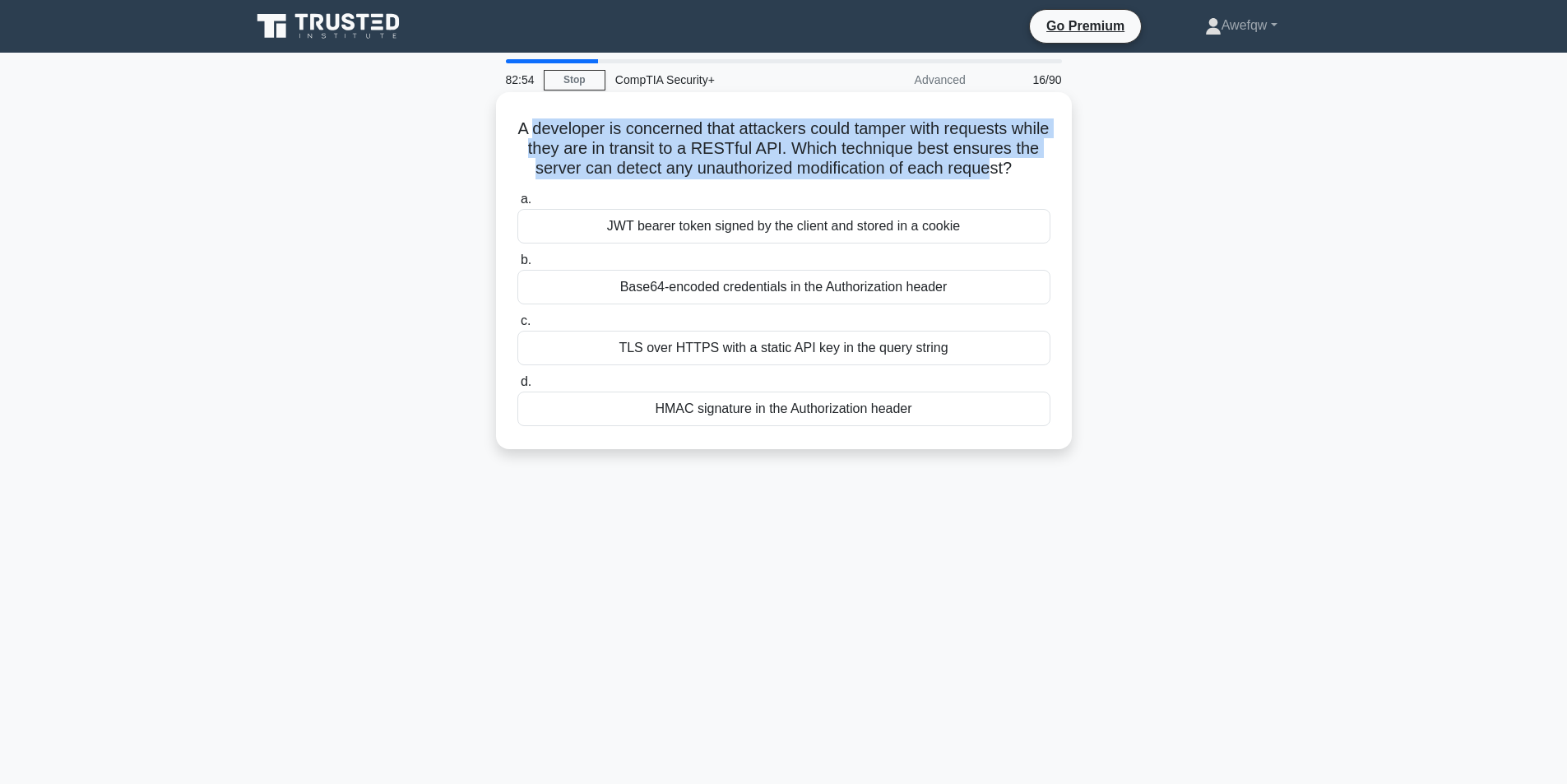
drag, startPoint x: 547, startPoint y: 127, endPoint x: 1024, endPoint y: 163, distance: 478.4
click at [1024, 163] on h5 "A developer is concerned that attackers could tamper with requests while they a…" at bounding box center [784, 149] width 536 height 61
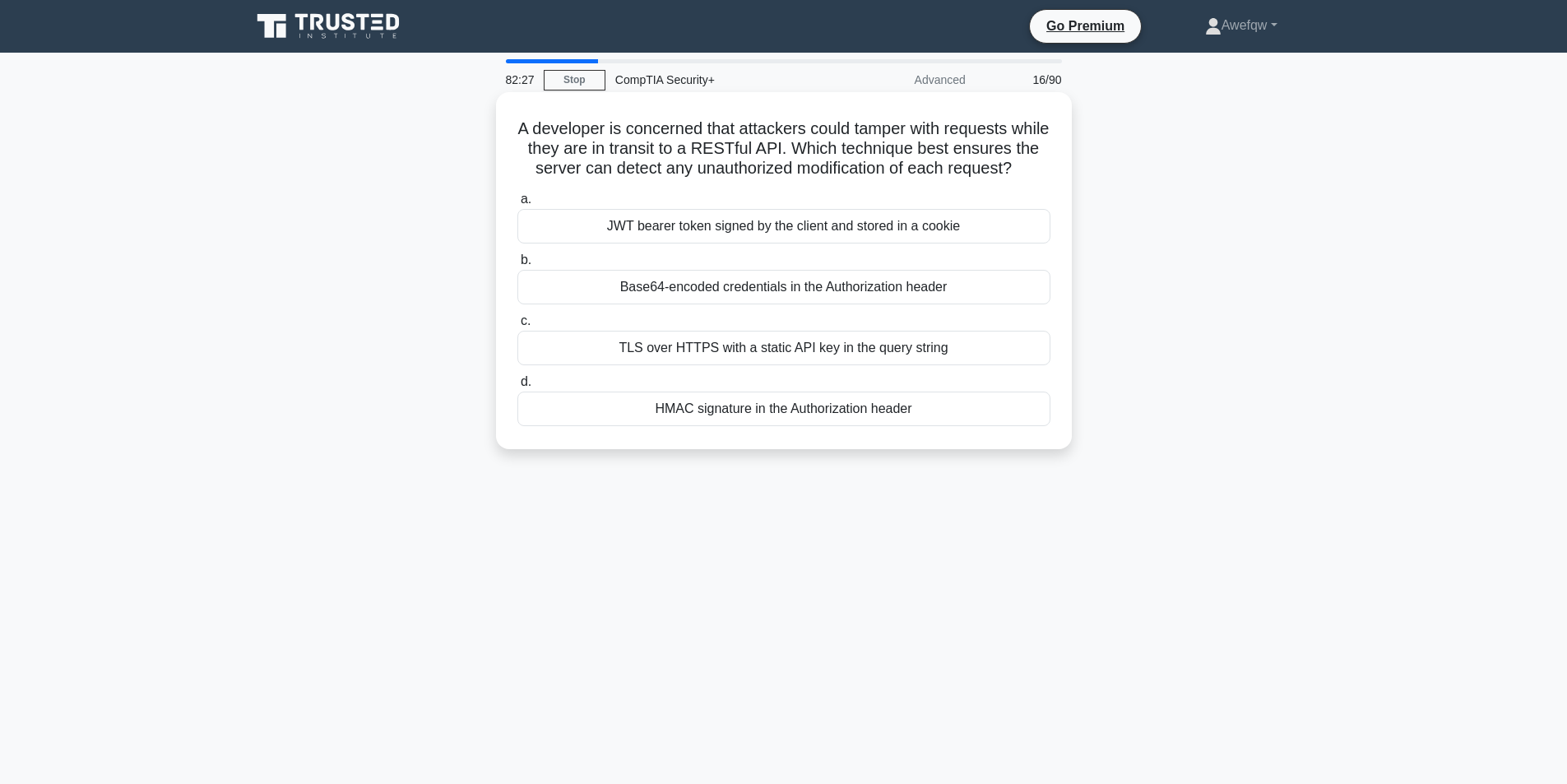
click at [755, 426] on div "HMAC signature in the Authorization header" at bounding box center [784, 409] width 533 height 35
click at [518, 387] on input "d. HMAC signature in the Authorization header" at bounding box center [518, 382] width 0 height 10
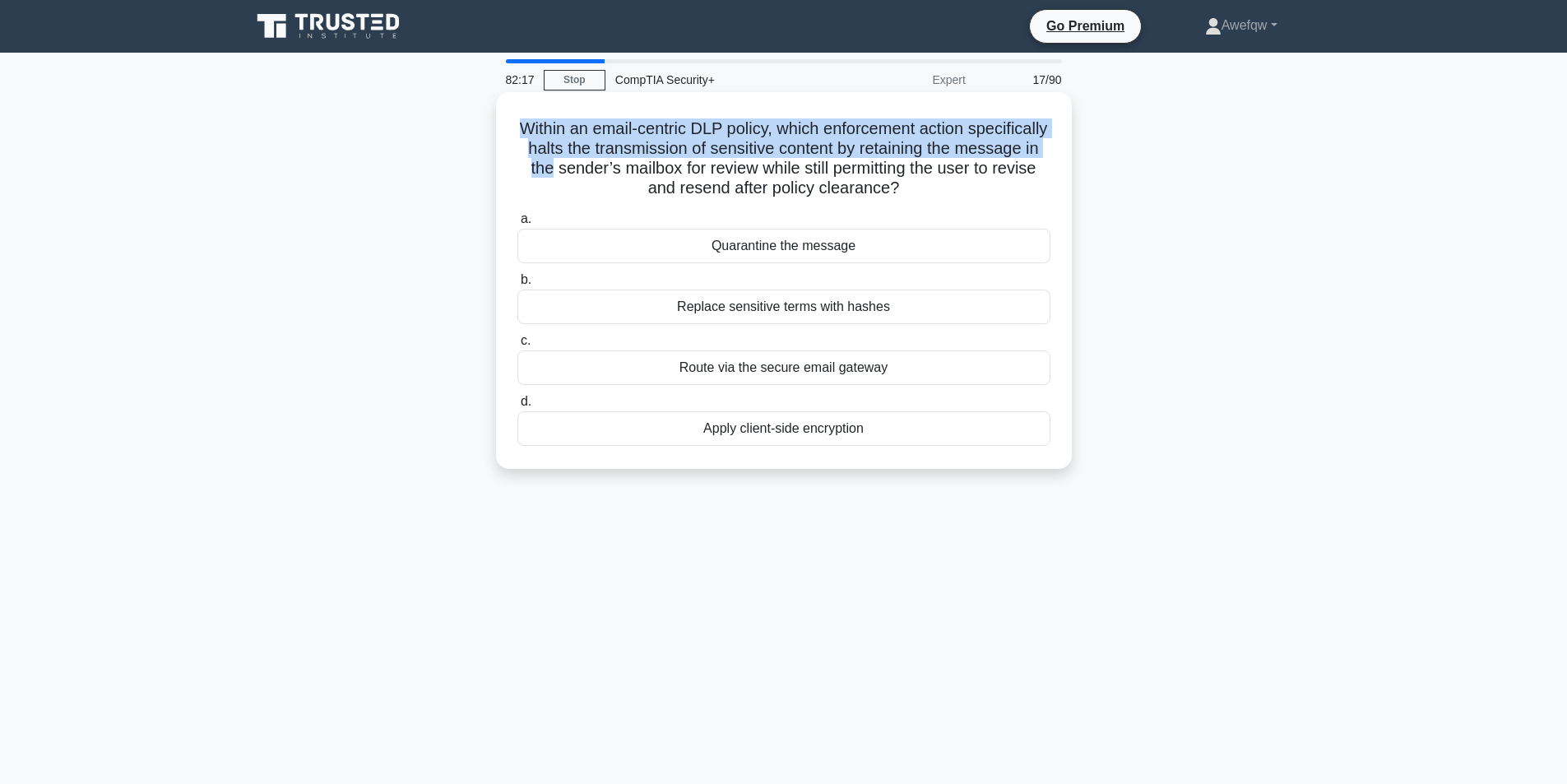
drag, startPoint x: 562, startPoint y: 132, endPoint x: 640, endPoint y: 172, distance: 87.7
click at [640, 172] on h5 "Within an email-centric DLP policy, which enforcement action specifically halts…" at bounding box center [784, 158] width 536 height 80
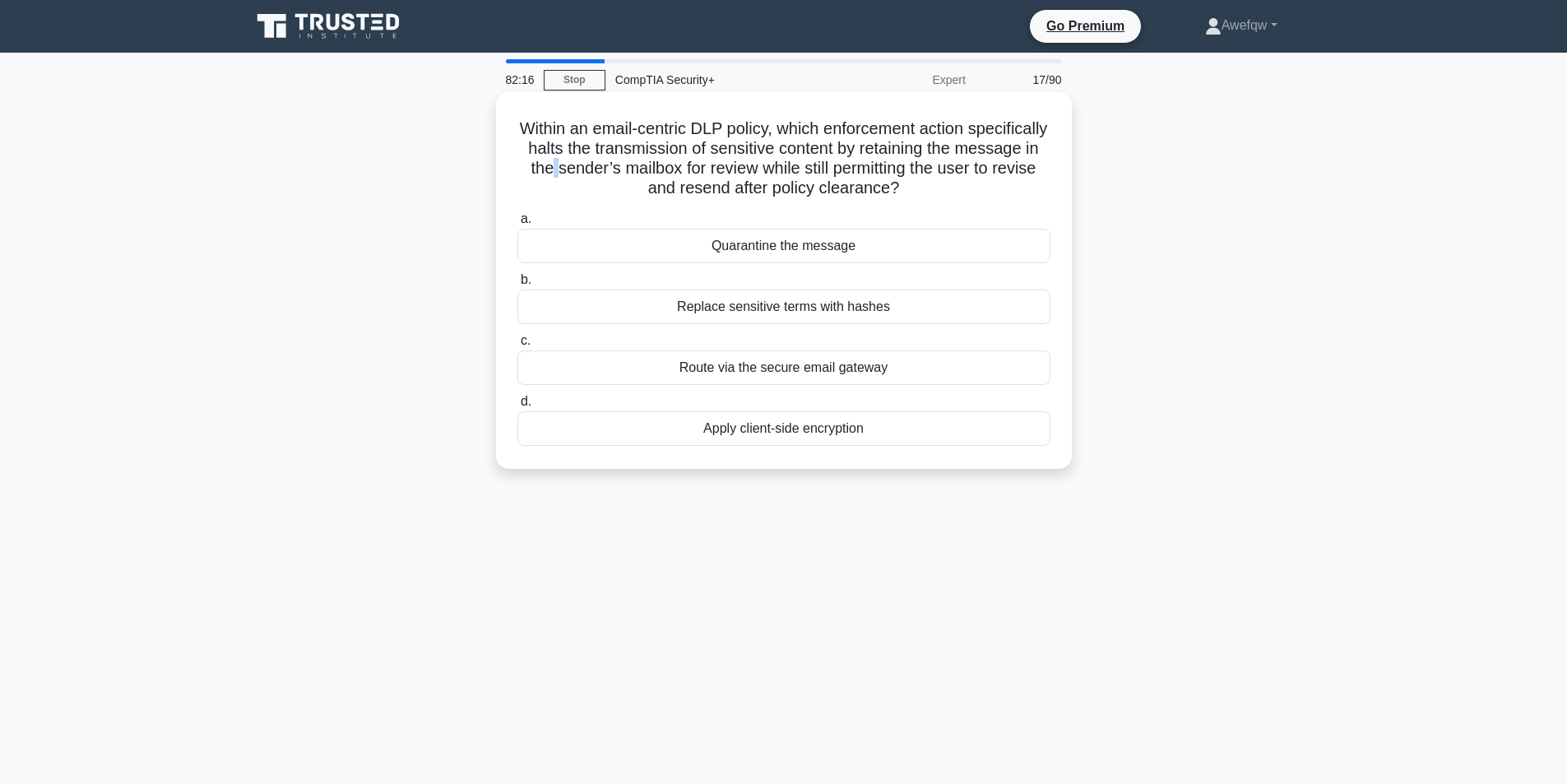
click at [640, 172] on h5 "Within an email-centric DLP policy, which enforcement action specifically halts…" at bounding box center [784, 158] width 536 height 80
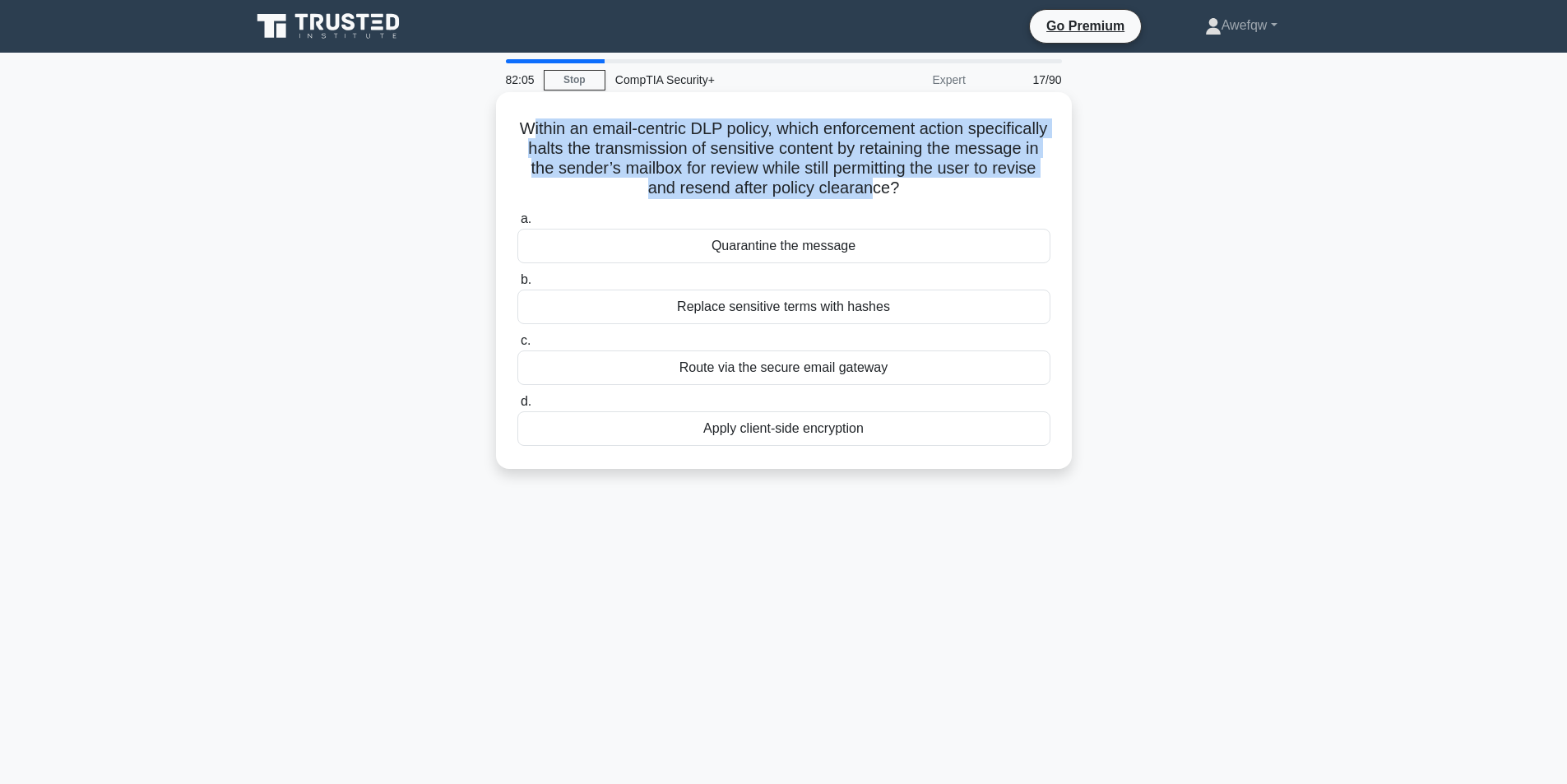
drag, startPoint x: 567, startPoint y: 130, endPoint x: 923, endPoint y: 189, distance: 360.9
click at [923, 189] on h5 "Within an email-centric DLP policy, which enforcement action specifically halts…" at bounding box center [784, 158] width 536 height 80
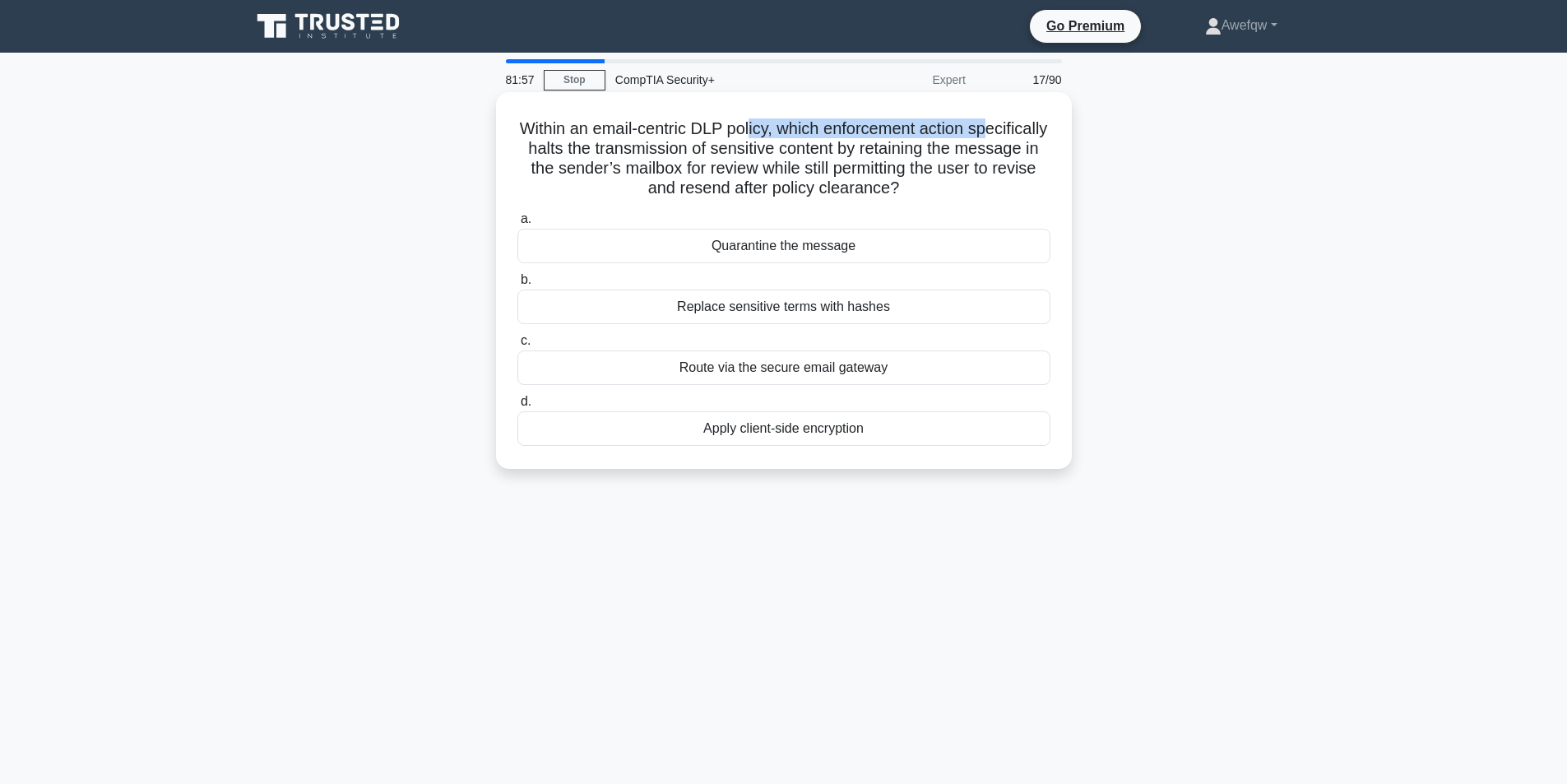
drag, startPoint x: 572, startPoint y: 143, endPoint x: 793, endPoint y: 141, distance: 221.0
click at [793, 139] on h5 "Within an email-centric DLP policy, which enforcement action specifically halts…" at bounding box center [784, 158] width 536 height 80
click at [793, 146] on h5 "Within an email-centric DLP policy, which enforcement action specifically halts…" at bounding box center [784, 158] width 536 height 80
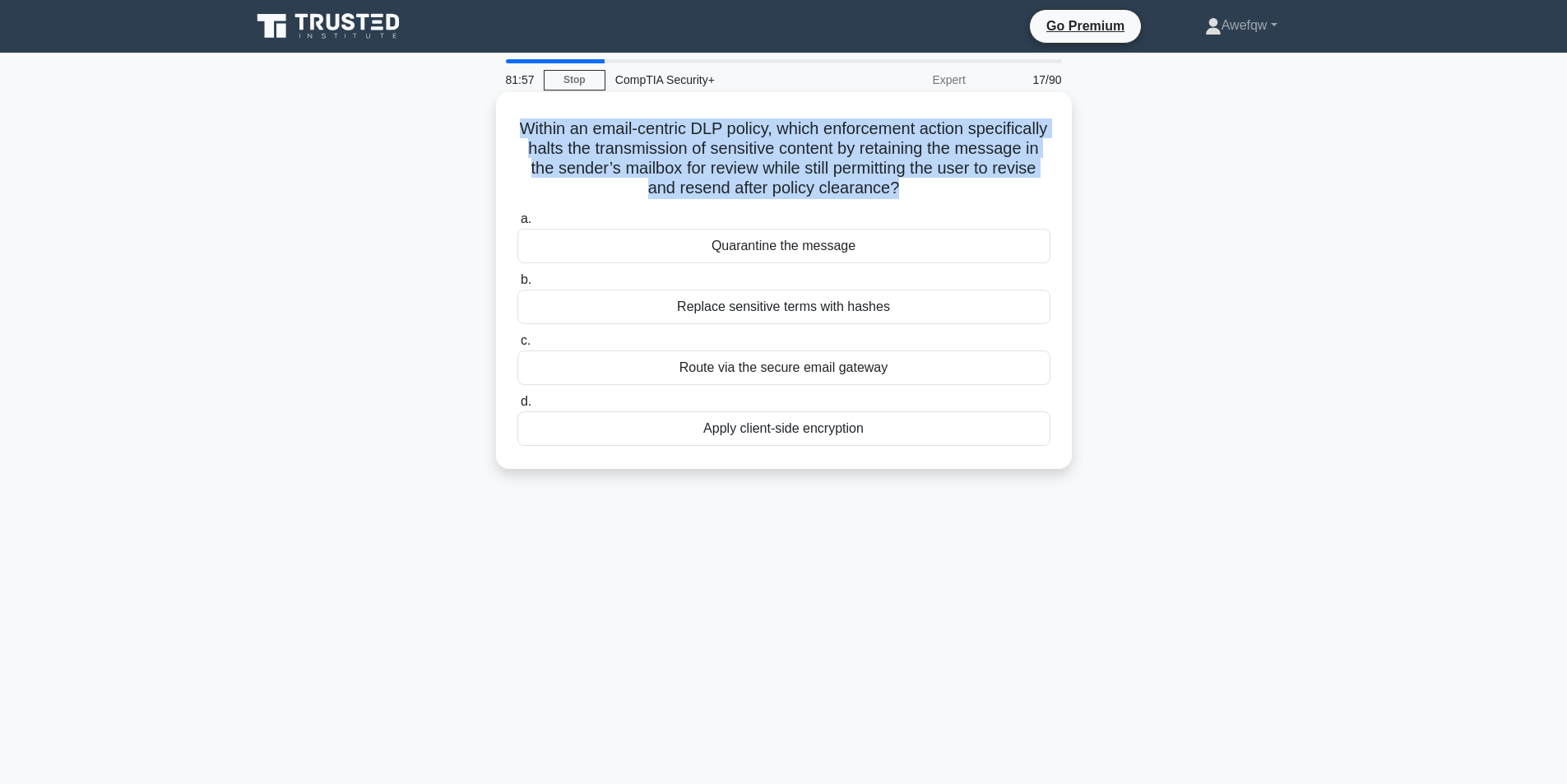
click at [793, 146] on h5 "Within an email-centric DLP policy, which enforcement action specifically halts…" at bounding box center [784, 158] width 536 height 80
click at [949, 146] on h5 "Within an email-centric DLP policy, which enforcement action specifically halts…" at bounding box center [784, 158] width 536 height 80
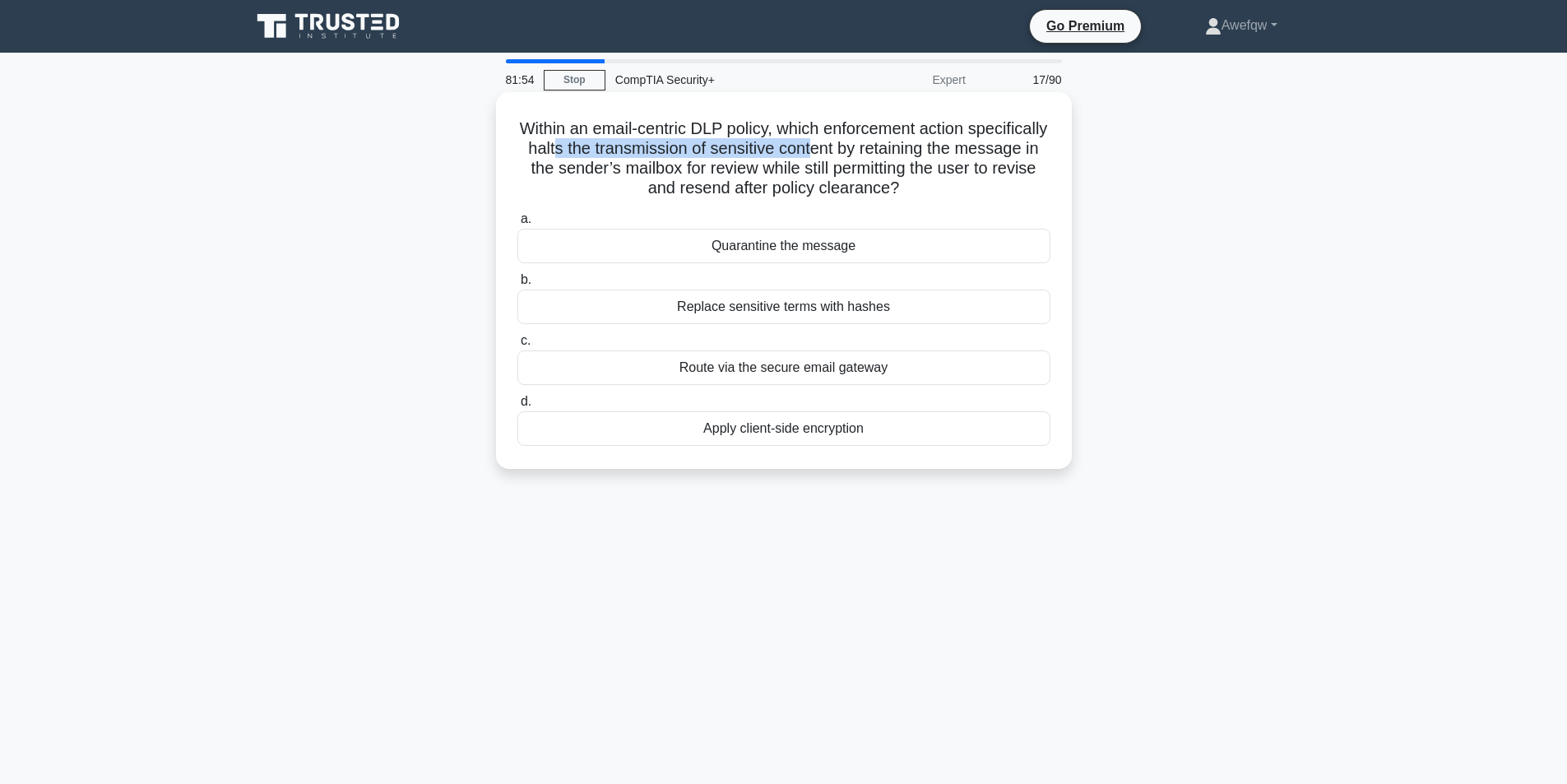
drag, startPoint x: 636, startPoint y: 147, endPoint x: 895, endPoint y: 149, distance: 259.0
click at [895, 149] on h5 "Within an email-centric DLP policy, which enforcement action specifically halts…" at bounding box center [784, 158] width 536 height 80
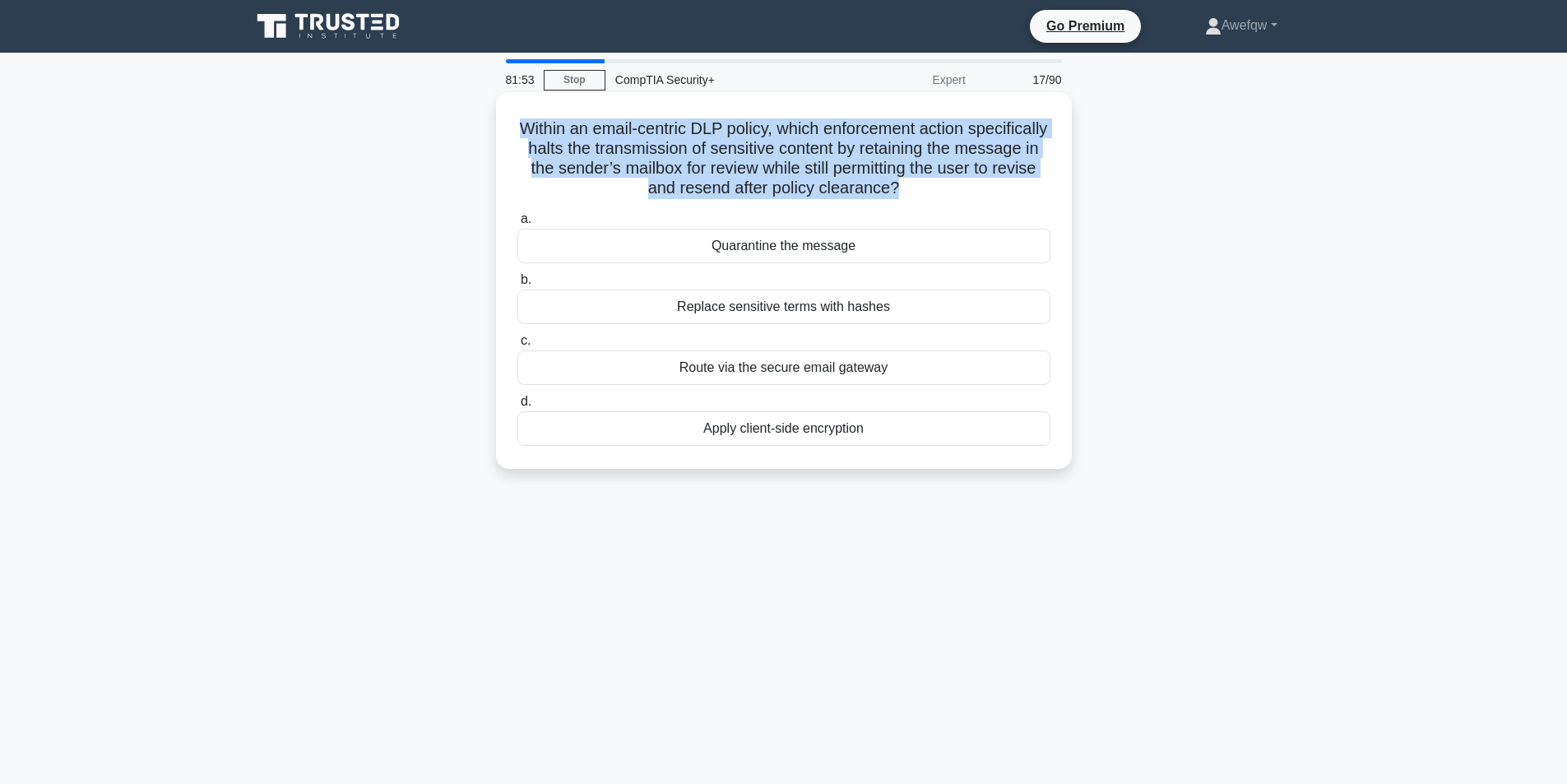
click at [895, 149] on h5 "Within an email-centric DLP policy, which enforcement action specifically halts…" at bounding box center [784, 158] width 536 height 80
click at [960, 146] on h5 "Within an email-centric DLP policy, which enforcement action specifically halts…" at bounding box center [784, 158] width 536 height 80
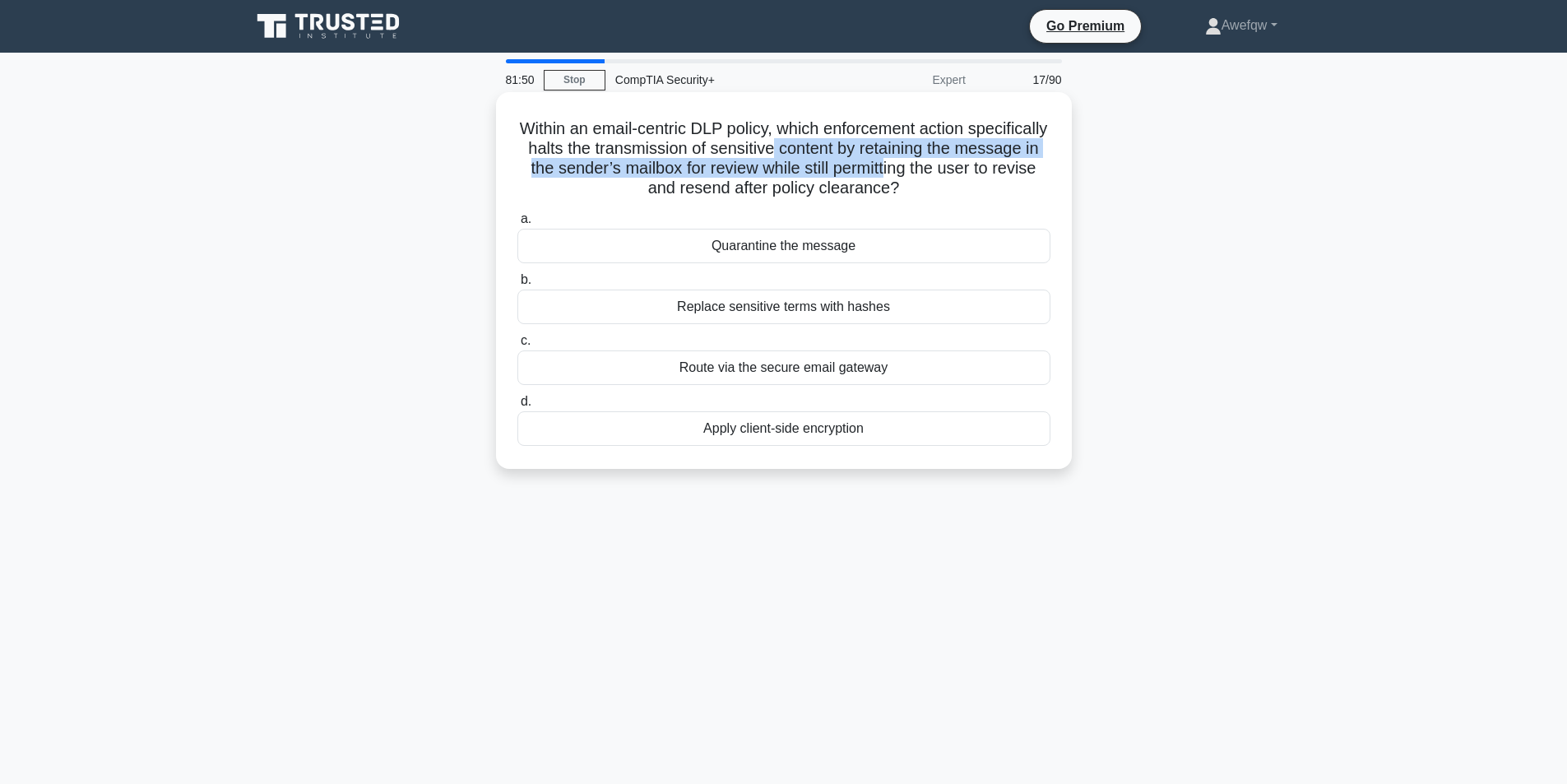
drag, startPoint x: 863, startPoint y: 146, endPoint x: 985, endPoint y: 166, distance: 123.6
click at [985, 166] on h5 "Within an email-centric DLP policy, which enforcement action specifically halts…" at bounding box center [784, 158] width 536 height 80
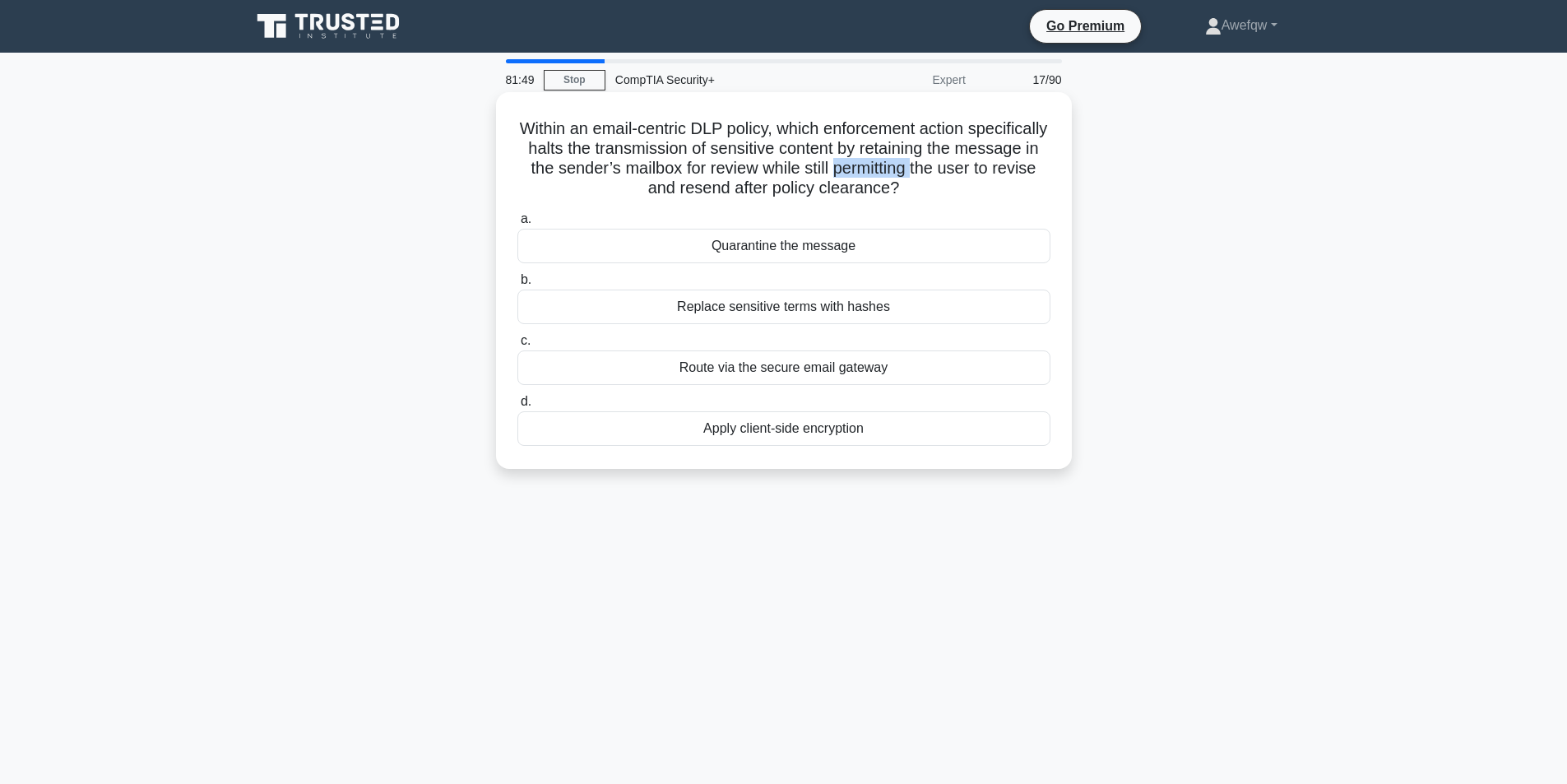
click at [985, 165] on h5 "Within an email-centric DLP policy, which enforcement action specifically halts…" at bounding box center [784, 158] width 536 height 80
click at [750, 118] on h5 "Within an email-centric DLP policy, which enforcement action specifically halts…" at bounding box center [784, 158] width 536 height 80
drag, startPoint x: 736, startPoint y: 128, endPoint x: 756, endPoint y: 129, distance: 20.0
click at [756, 129] on h5 "Within an email-centric DLP policy, which enforcement action specifically halts…" at bounding box center [784, 158] width 536 height 80
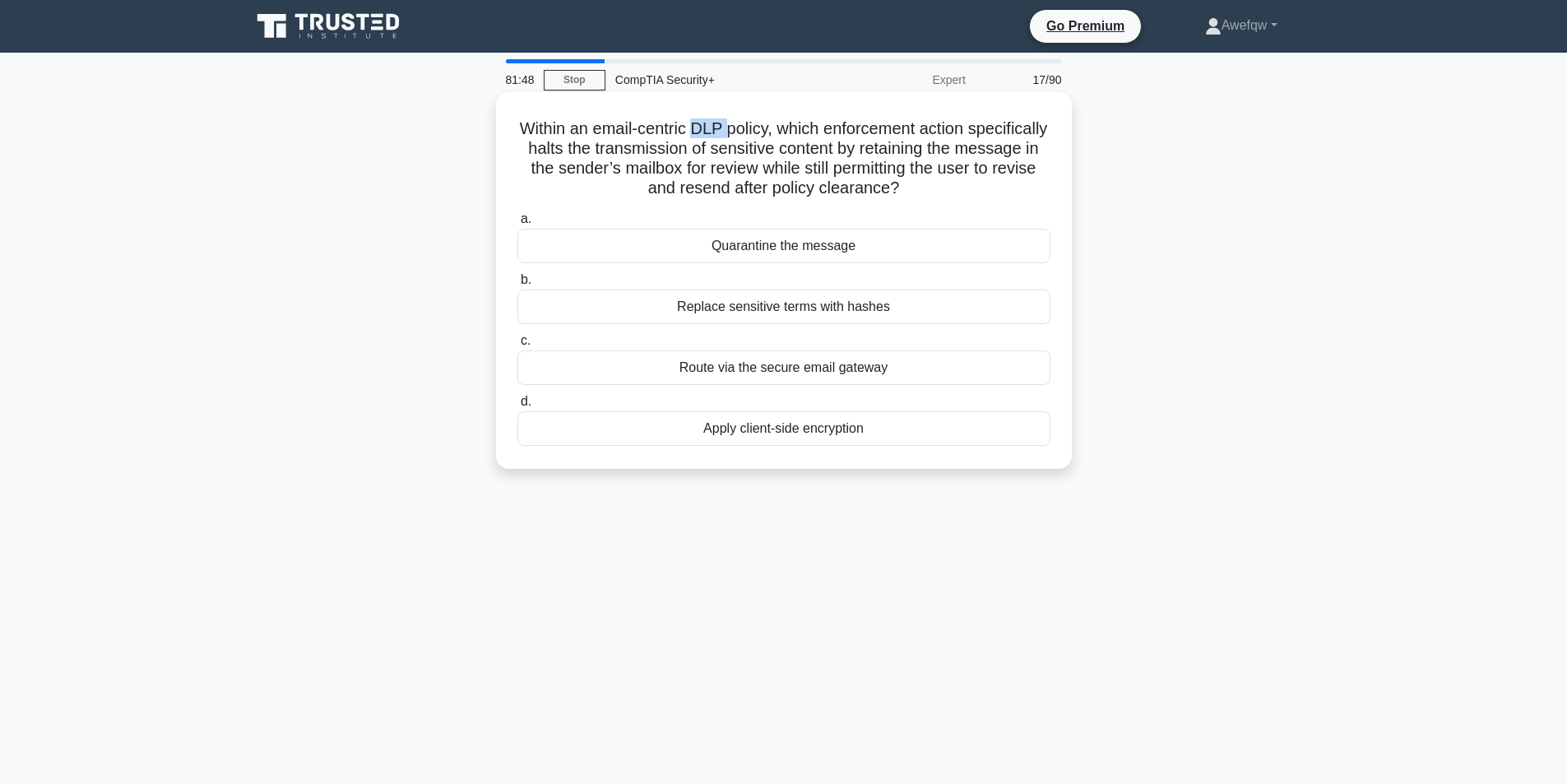
click at [756, 129] on h5 "Within an email-centric DLP policy, which enforcement action specifically halts…" at bounding box center [784, 158] width 536 height 80
click at [748, 127] on h5 "Within an email-centric DLP policy, which enforcement action specifically halts…" at bounding box center [784, 158] width 536 height 80
click at [710, 129] on h5 "Within an email-centric DLP policy, which enforcement action specifically halts…" at bounding box center [784, 158] width 536 height 80
drag, startPoint x: 643, startPoint y: 123, endPoint x: 851, endPoint y: 129, distance: 208.1
click at [851, 129] on h5 "Within an email-centric DLP policy, which enforcement action specifically halts…" at bounding box center [784, 158] width 536 height 80
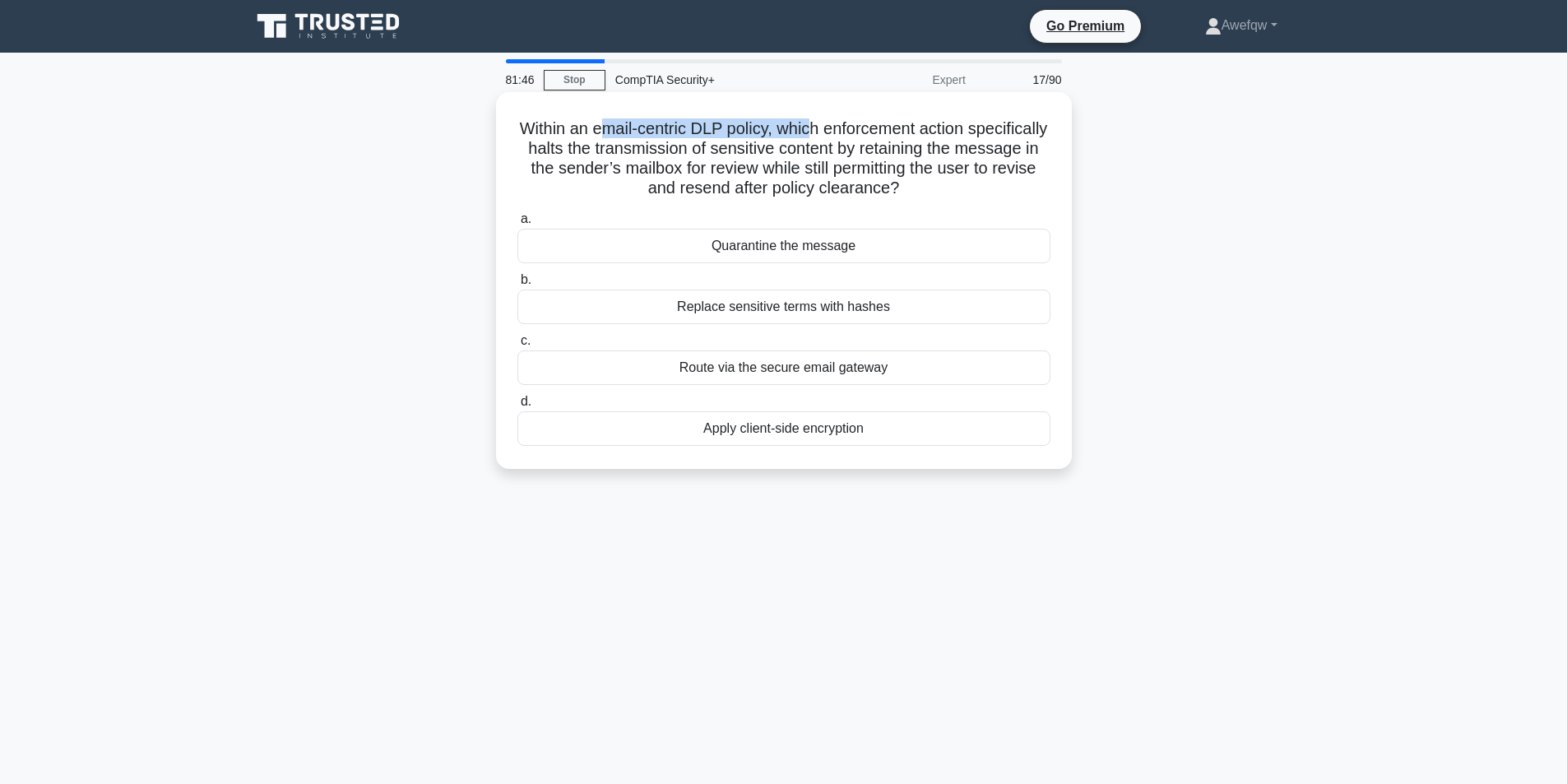
click at [851, 129] on h5 "Within an email-centric DLP policy, which enforcement action specifically halts…" at bounding box center [784, 158] width 536 height 80
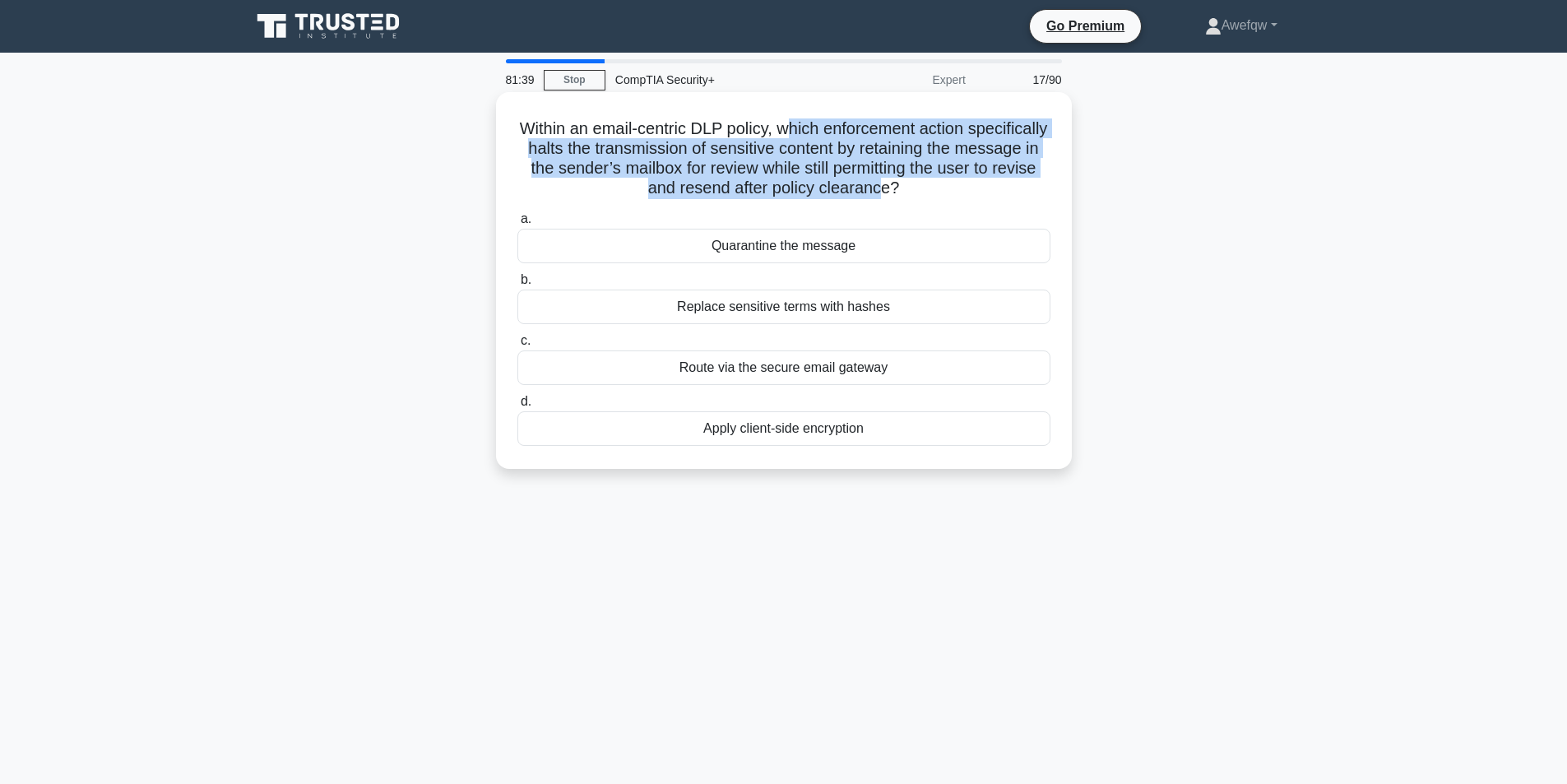
drag, startPoint x: 949, startPoint y: 130, endPoint x: 935, endPoint y: 187, distance: 58.7
click at [935, 187] on h5 "Within an email-centric DLP policy, which enforcement action specifically halts…" at bounding box center [784, 158] width 536 height 80
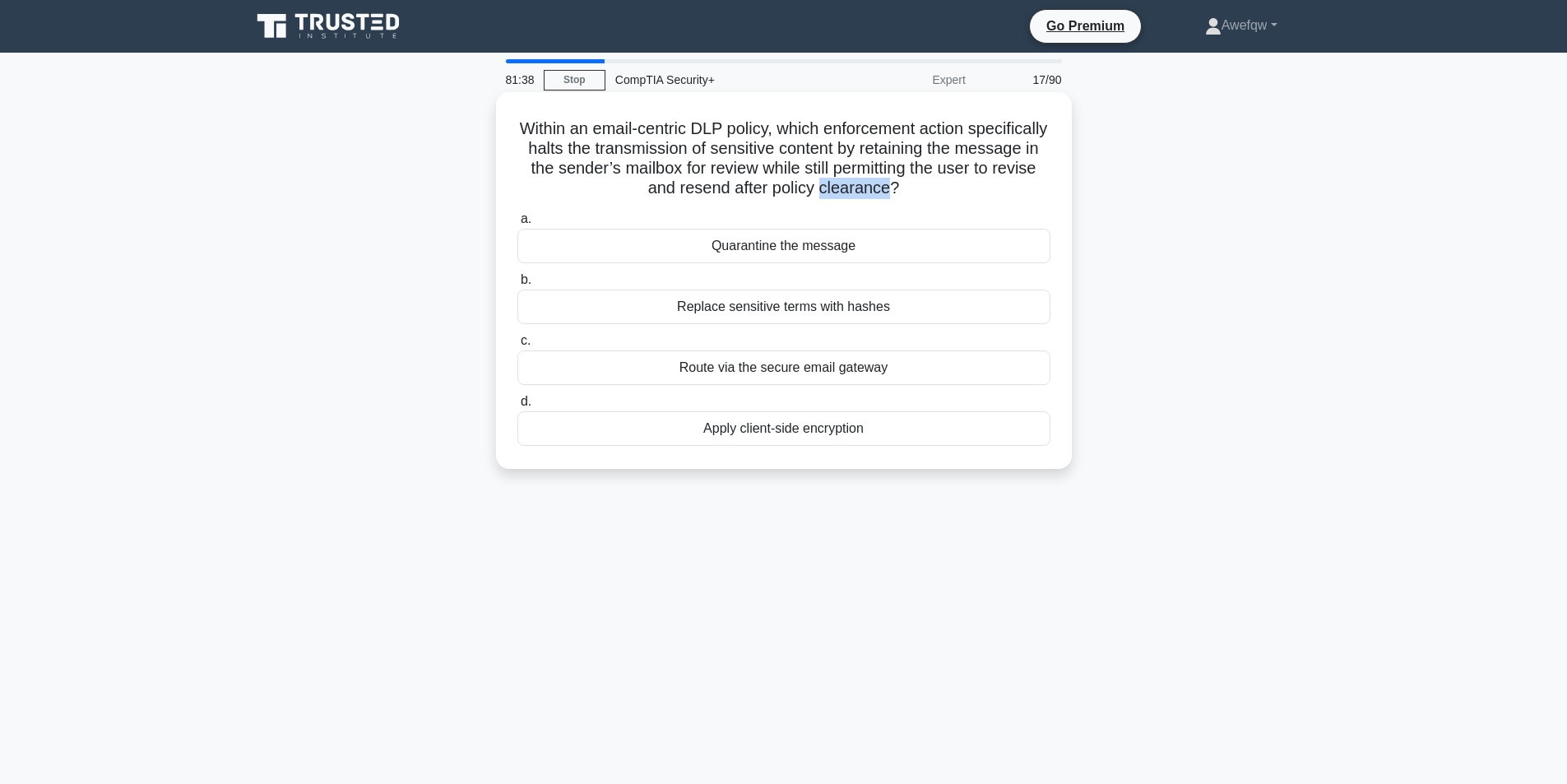
click at [935, 187] on h5 "Within an email-centric DLP policy, which enforcement action specifically halts…" at bounding box center [784, 158] width 536 height 80
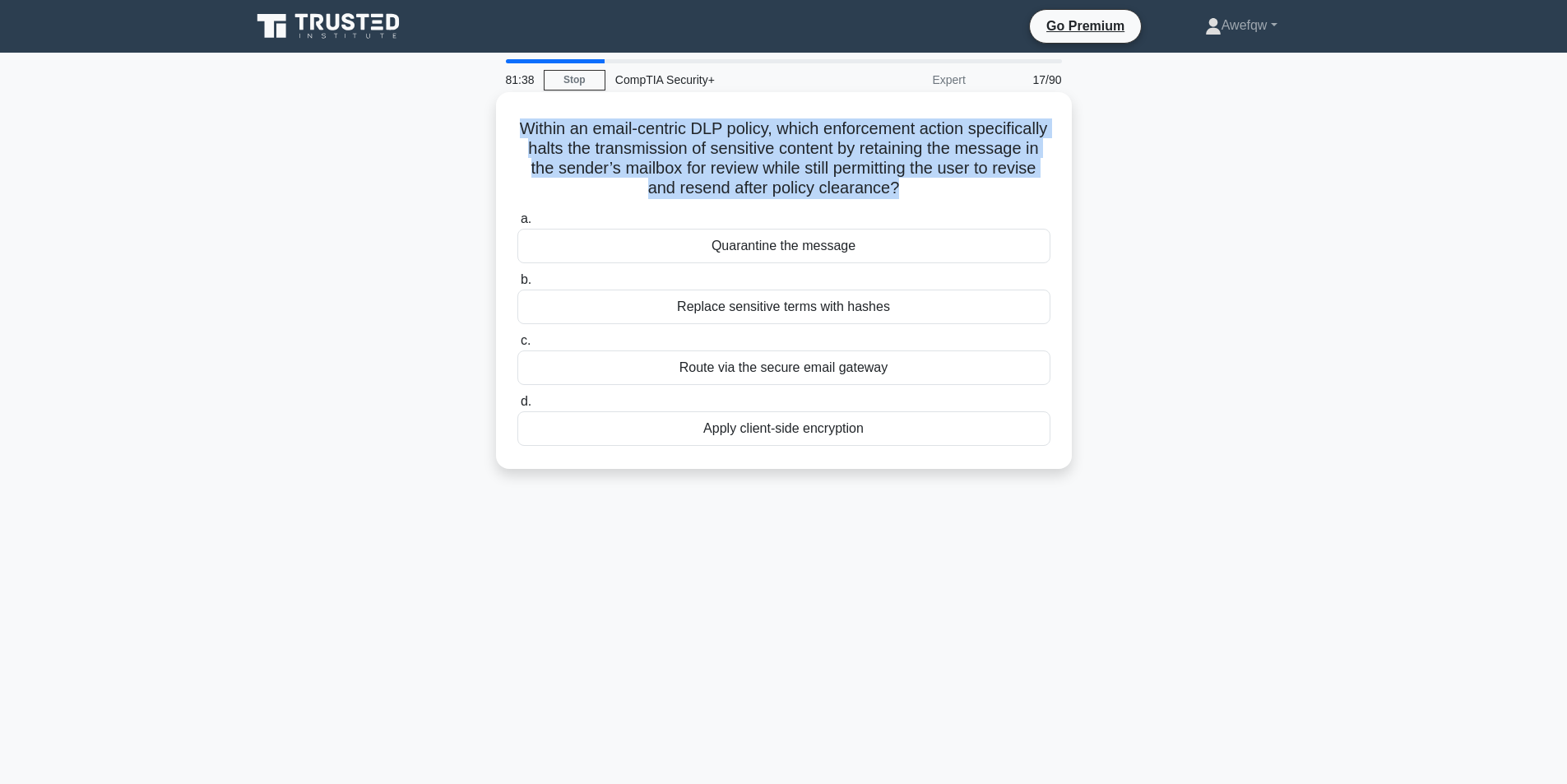
click at [933, 187] on h5 "Within an email-centric DLP policy, which enforcement action specifically halts…" at bounding box center [784, 158] width 536 height 80
click at [860, 191] on h5 "Within an email-centric DLP policy, which enforcement action specifically halts…" at bounding box center [784, 158] width 536 height 80
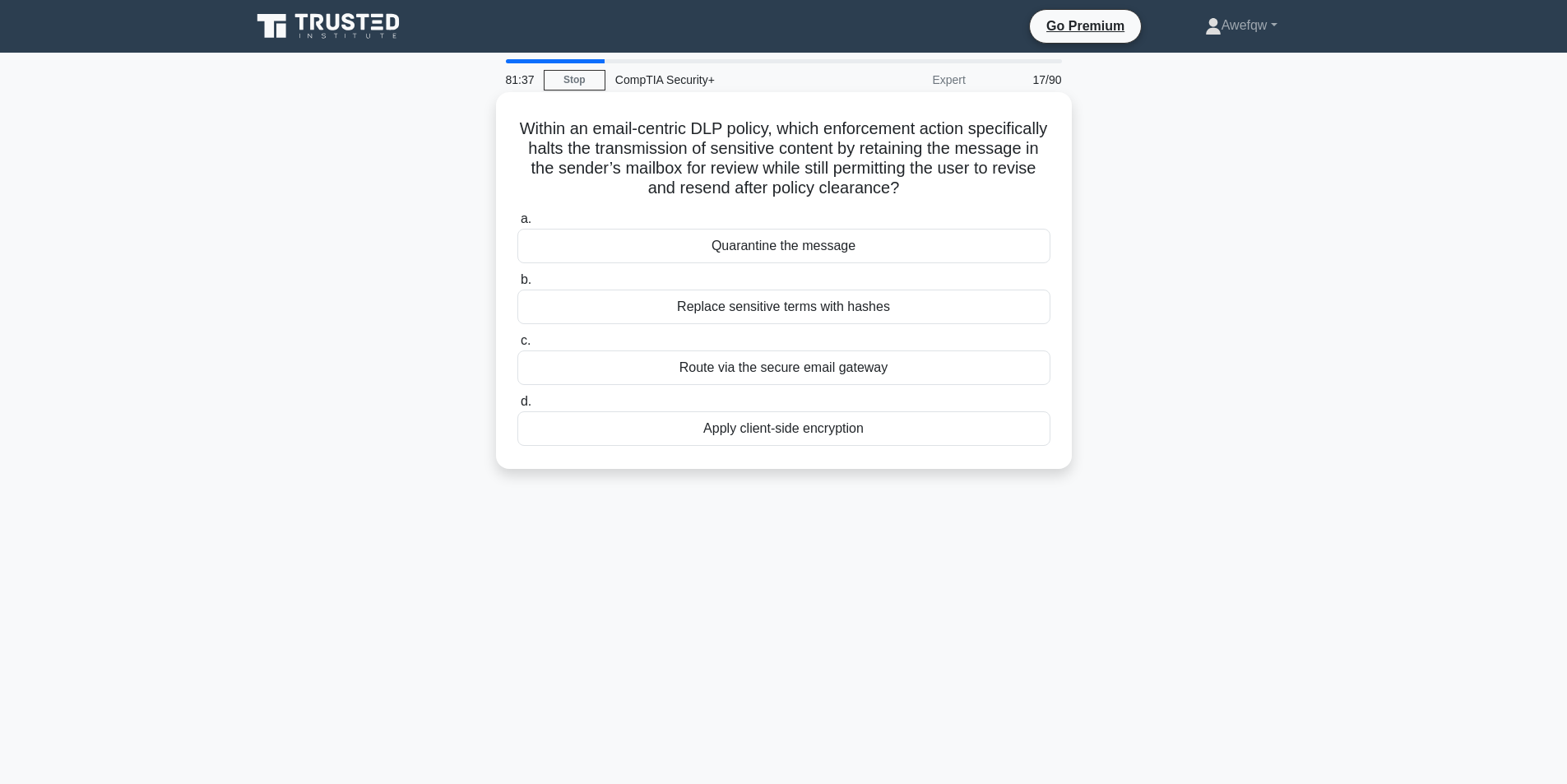
click at [902, 189] on h5 "Within an email-centric DLP policy, which enforcement action specifically halts…" at bounding box center [784, 158] width 536 height 80
drag, startPoint x: 626, startPoint y: 172, endPoint x: 825, endPoint y: 162, distance: 199.3
click at [825, 162] on h5 "Within an email-centric DLP policy, which enforcement action specifically halts…" at bounding box center [784, 158] width 536 height 80
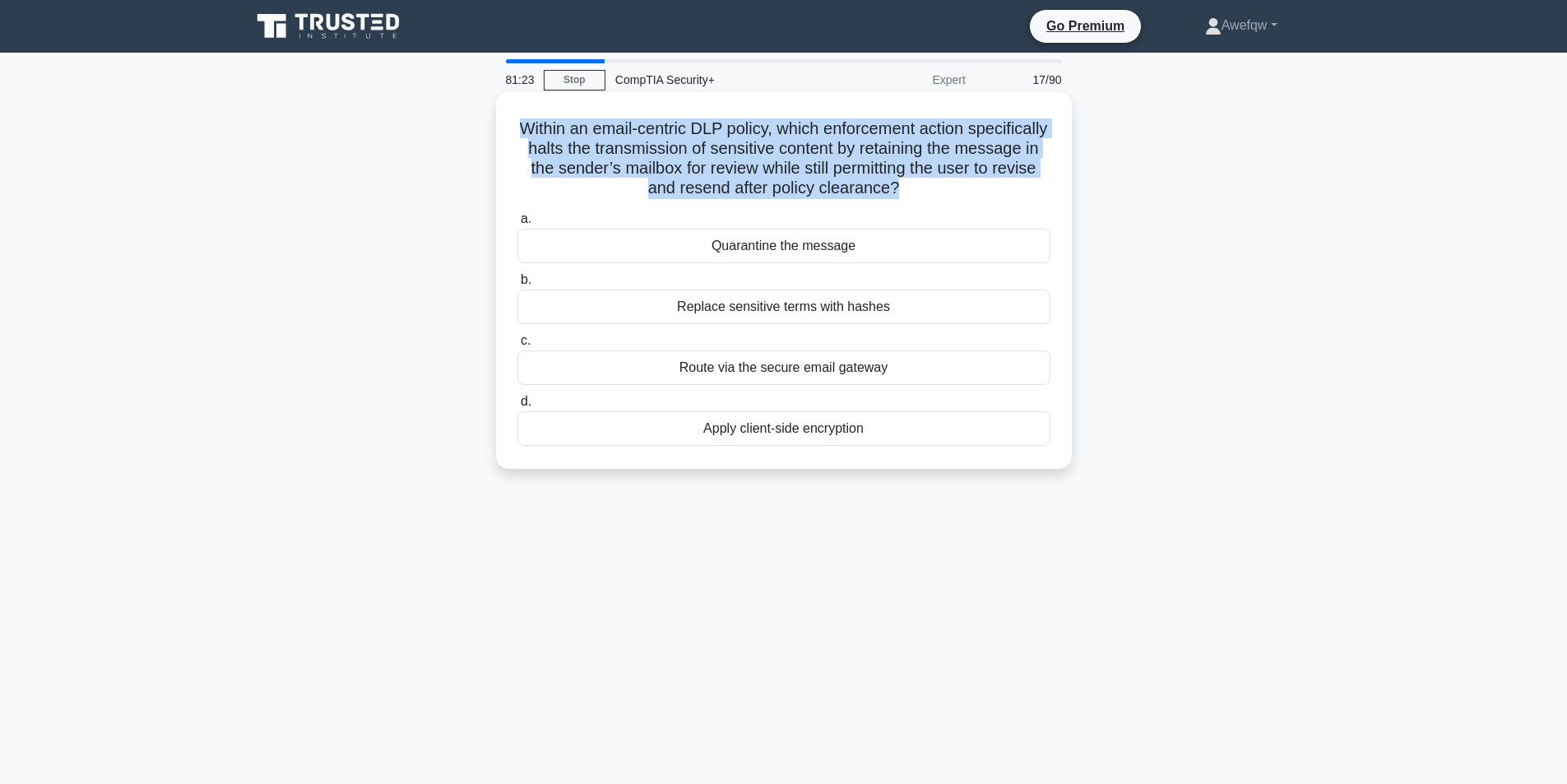
click at [825, 162] on h5 "Within an email-centric DLP policy, which enforcement action specifically halts…" at bounding box center [784, 158] width 536 height 80
click at [773, 165] on h5 "Within an email-centric DLP policy, which enforcement action specifically halts…" at bounding box center [784, 158] width 536 height 80
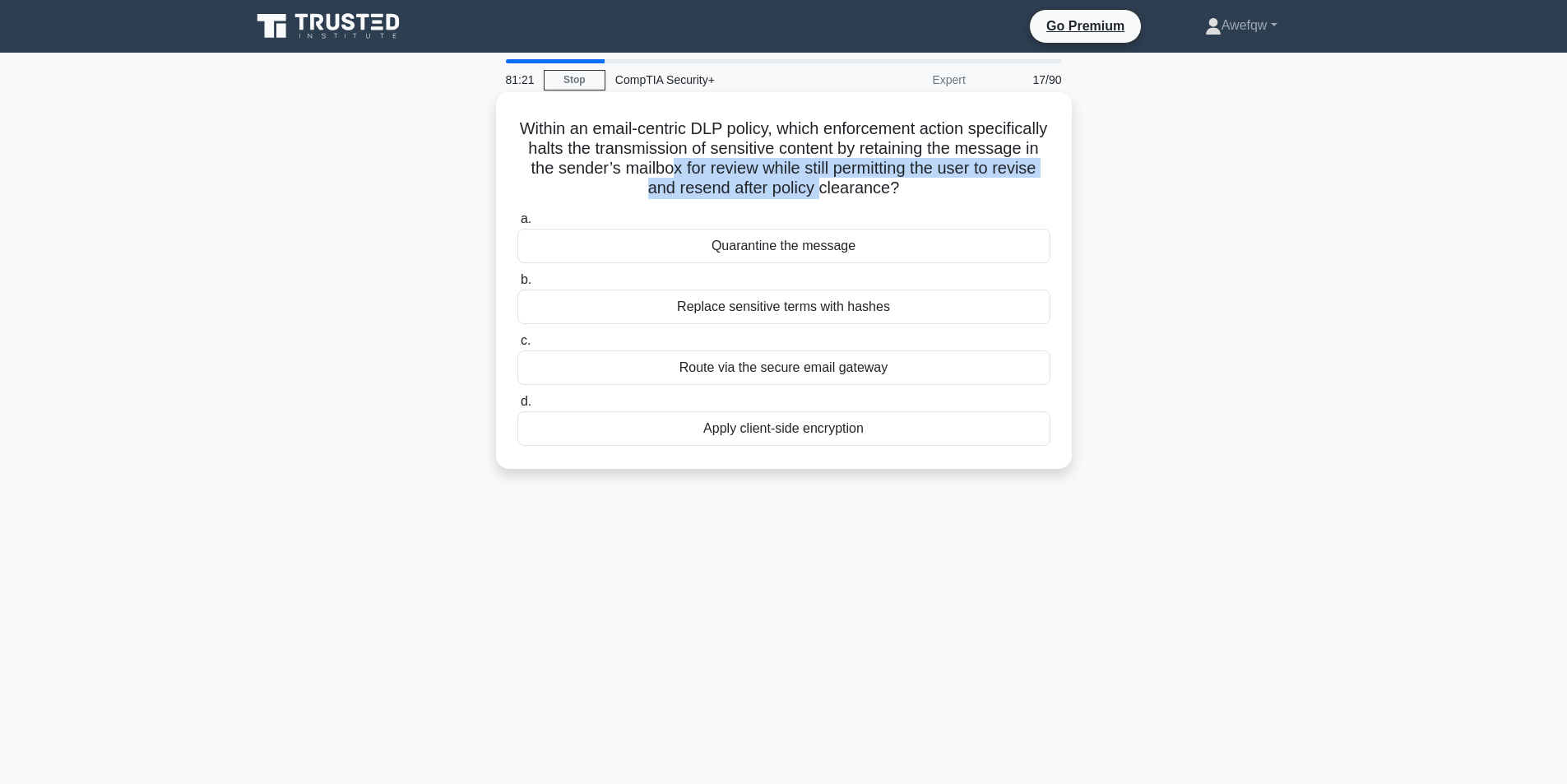
drag, startPoint x: 763, startPoint y: 170, endPoint x: 873, endPoint y: 184, distance: 110.9
click at [873, 184] on h5 "Within an email-centric DLP policy, which enforcement action specifically halts…" at bounding box center [784, 158] width 536 height 80
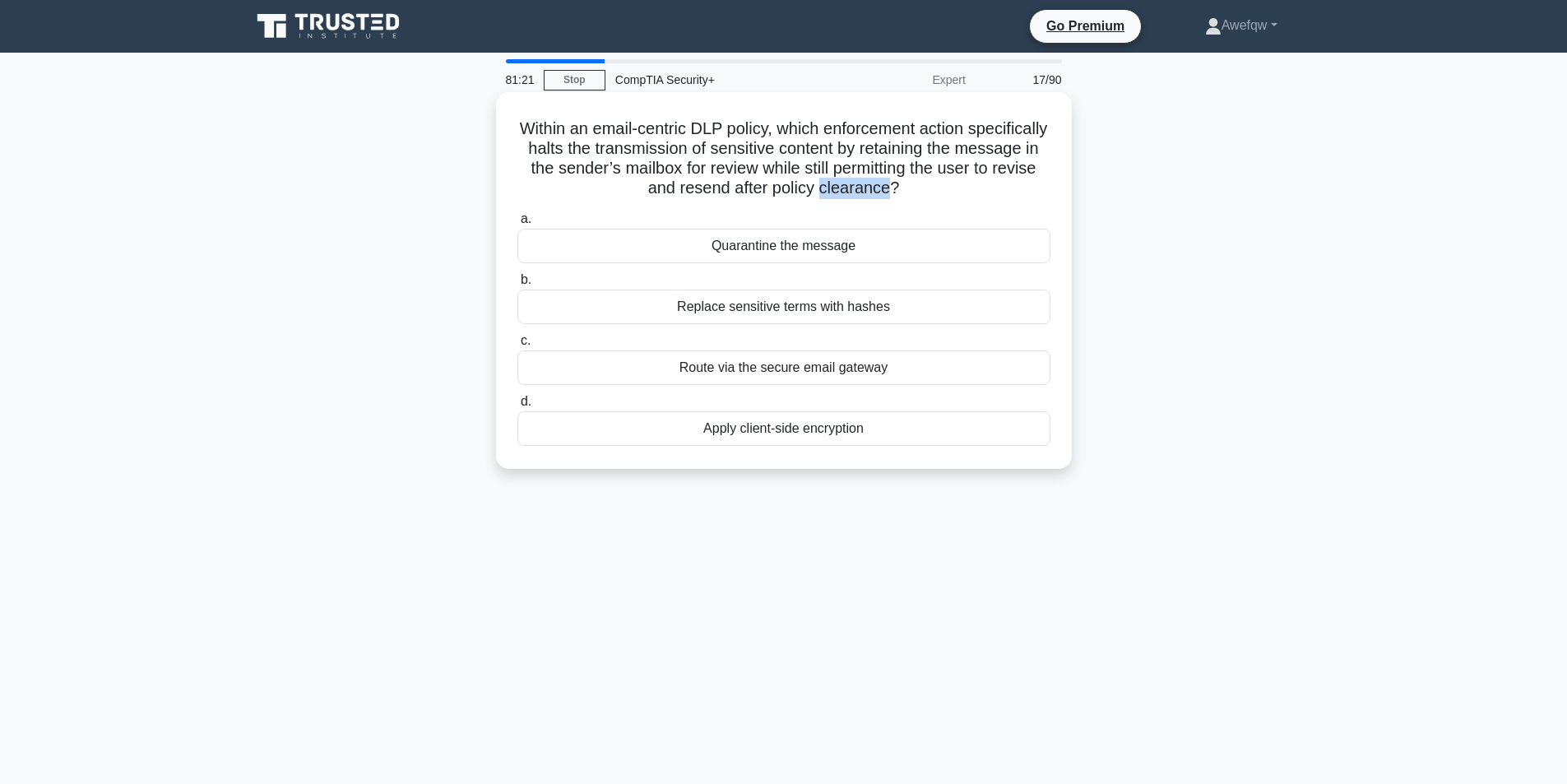
click at [873, 184] on h5 "Within an email-centric DLP policy, which enforcement action specifically halts…" at bounding box center [784, 158] width 536 height 80
click at [895, 163] on h5 "Within an email-centric DLP policy, which enforcement action specifically halts…" at bounding box center [784, 158] width 536 height 80
drag, startPoint x: 821, startPoint y: 173, endPoint x: 917, endPoint y: 177, distance: 96.1
click at [917, 177] on h5 "Within an email-centric DLP policy, which enforcement action specifically halts…" at bounding box center [784, 158] width 536 height 80
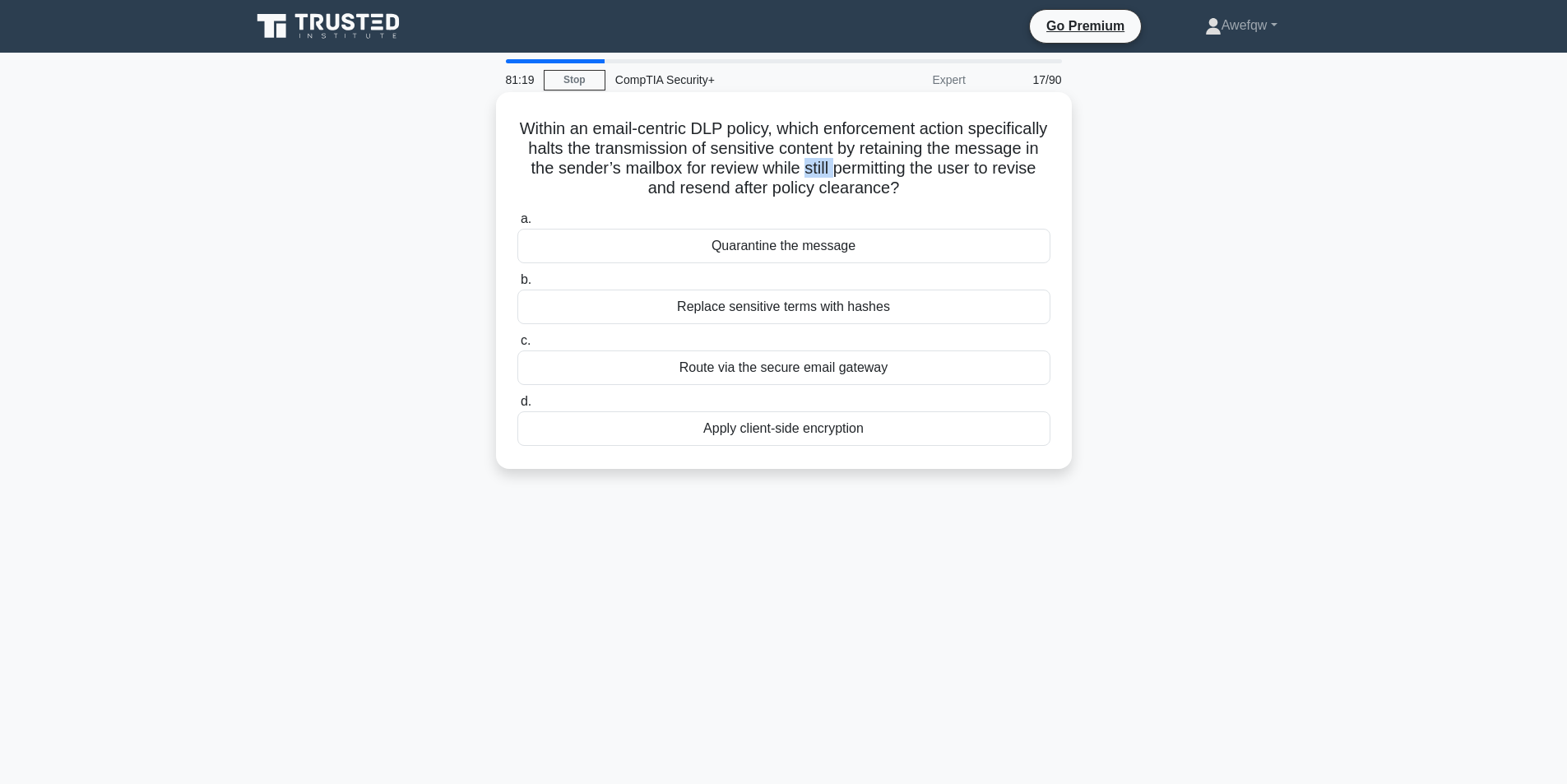
click at [917, 177] on h5 "Within an email-centric DLP policy, which enforcement action specifically halts…" at bounding box center [784, 158] width 536 height 80
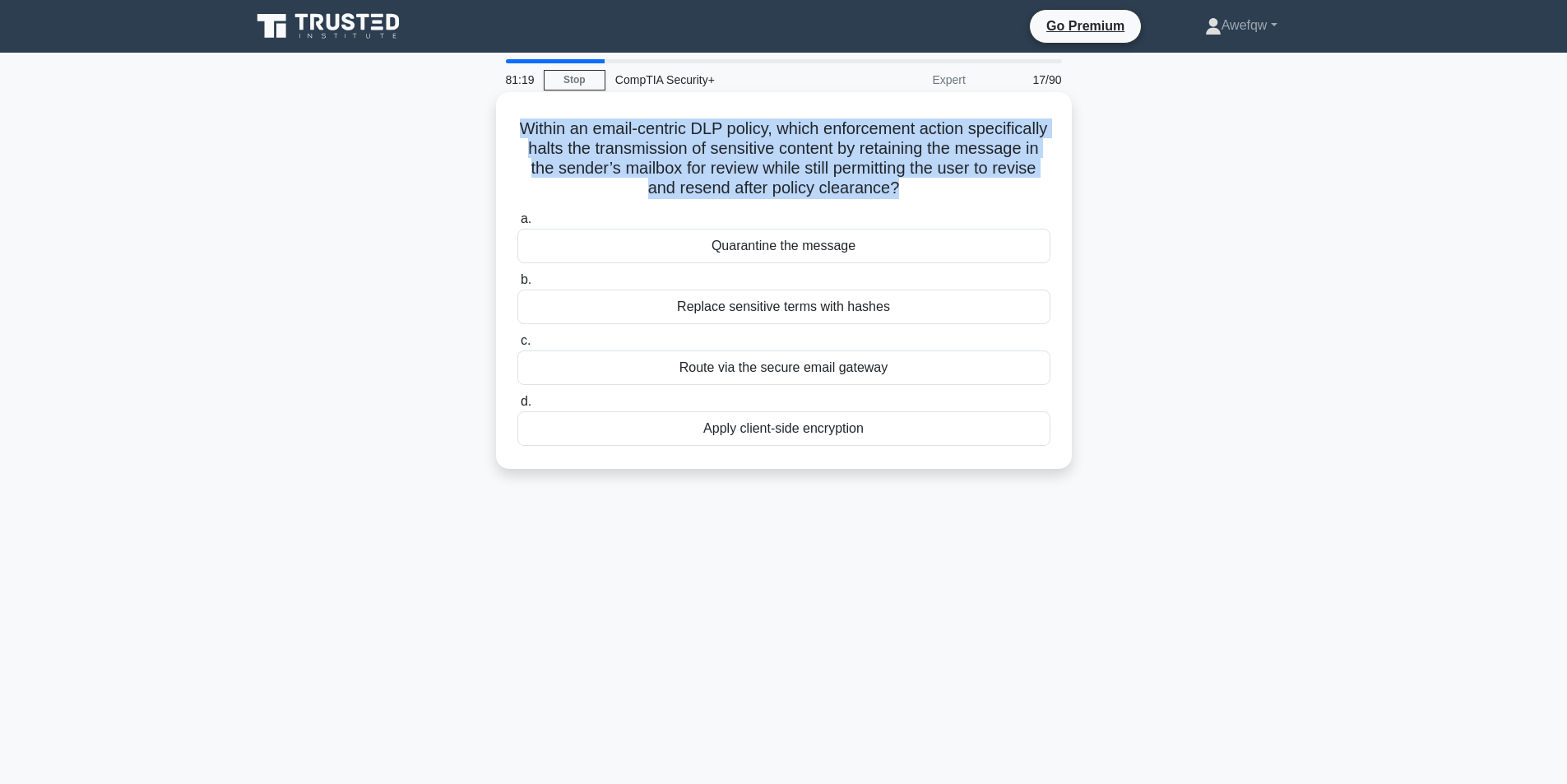
click at [917, 177] on h5 "Within an email-centric DLP policy, which enforcement action specifically halts…" at bounding box center [784, 158] width 536 height 80
click at [809, 178] on h5 "Within an email-centric DLP policy, which enforcement action specifically halts…" at bounding box center [784, 158] width 536 height 80
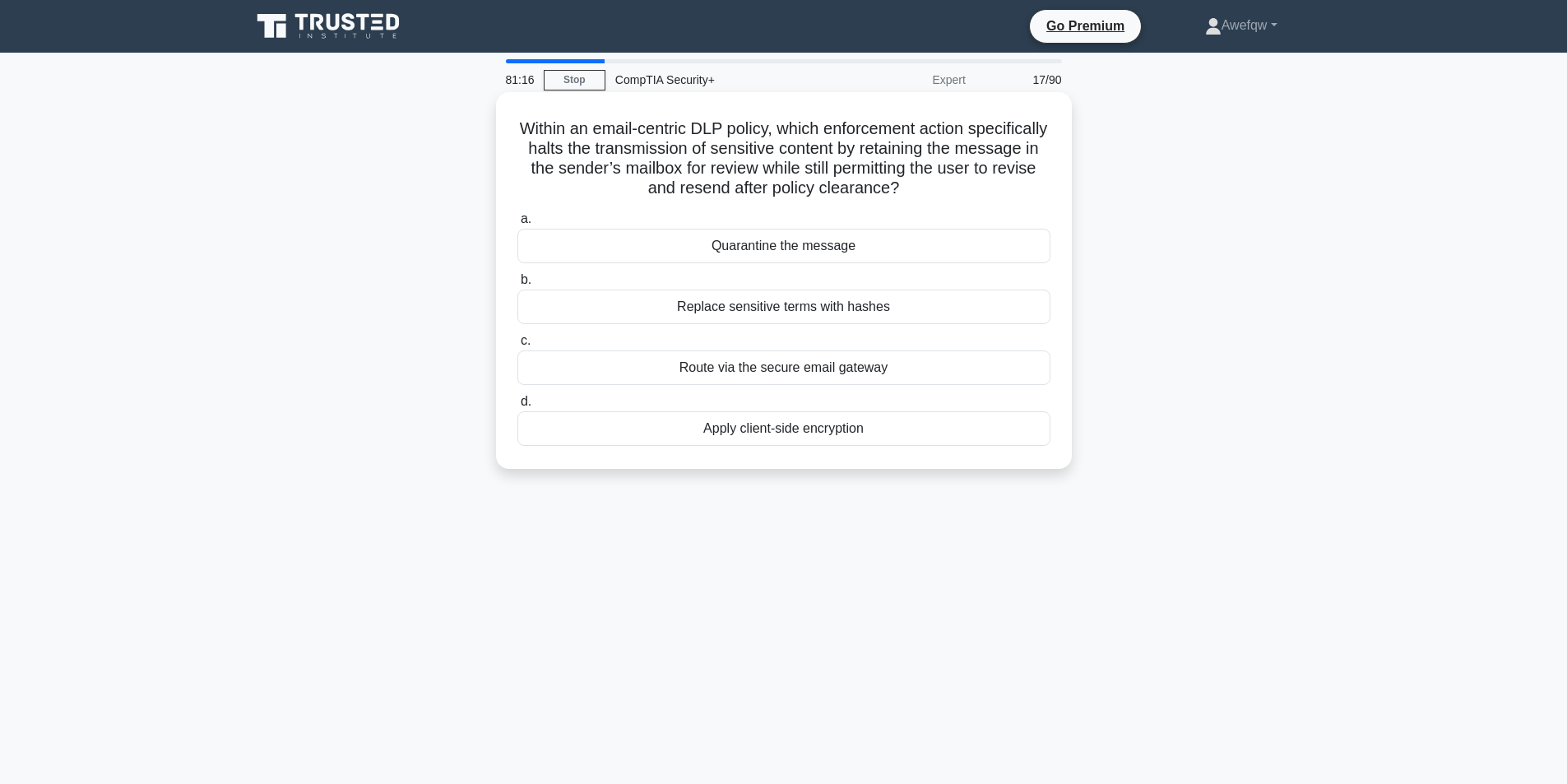
click at [767, 241] on div "Quarantine the message" at bounding box center [784, 246] width 533 height 35
click at [518, 225] on input "a. Quarantine the message" at bounding box center [518, 219] width 0 height 10
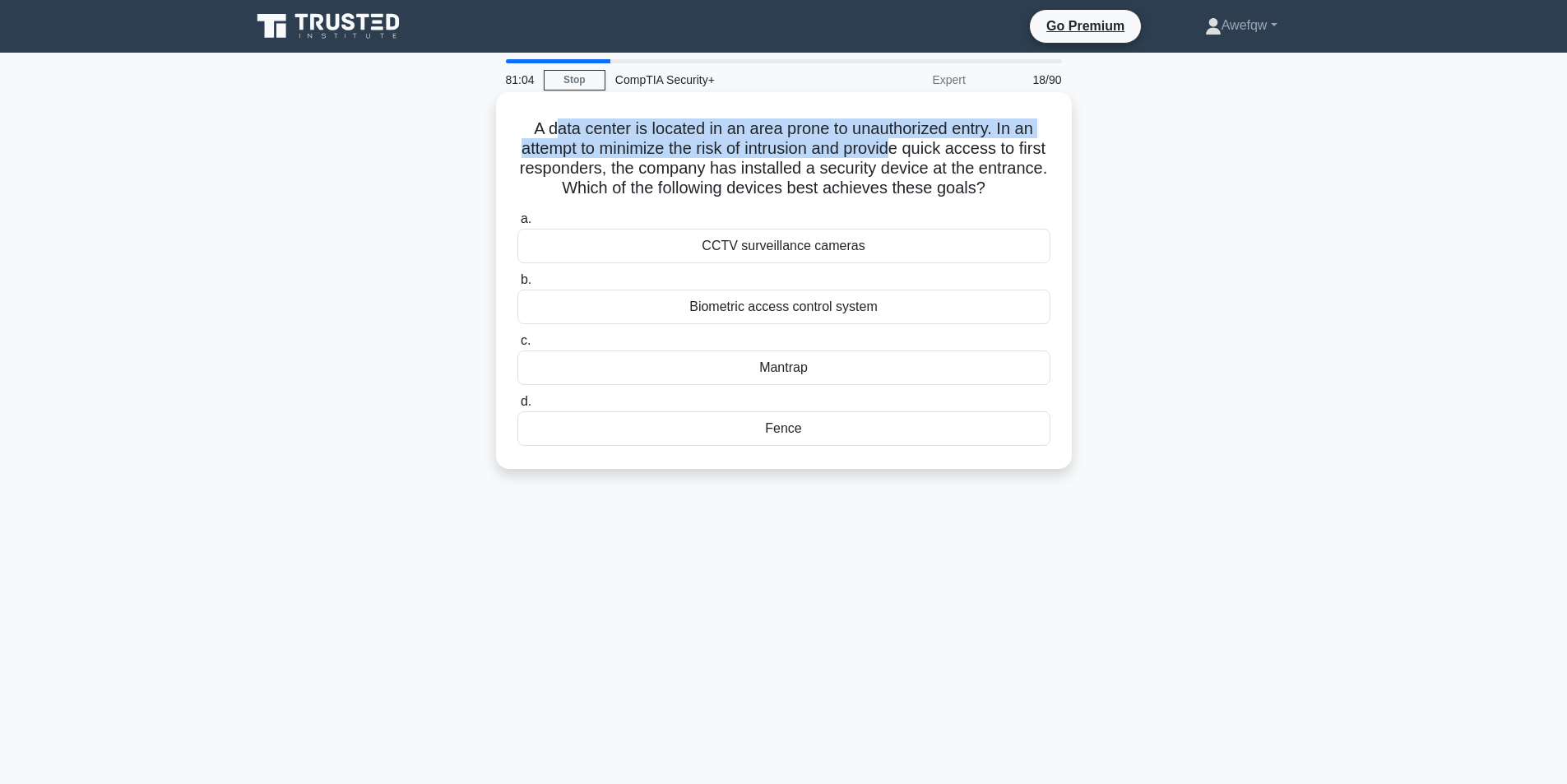
drag, startPoint x: 548, startPoint y: 128, endPoint x: 915, endPoint y: 147, distance: 367.5
click at [915, 147] on h5 "A data center is located in an area prone to unauthorized entry. In an attempt …" at bounding box center [784, 158] width 536 height 80
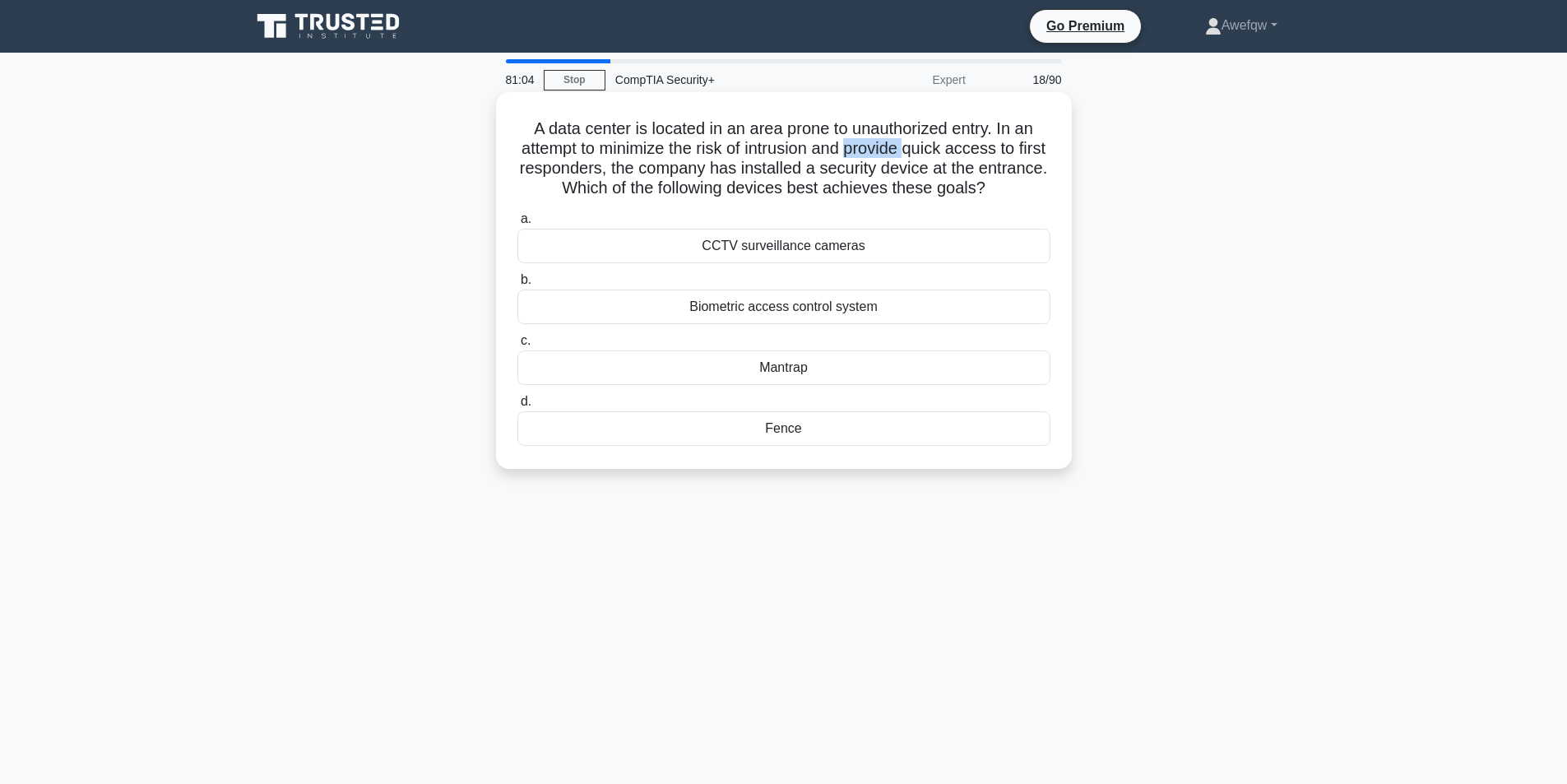
click at [915, 147] on h5 "A data center is located in an area prone to unauthorized entry. In an attempt …" at bounding box center [784, 158] width 536 height 80
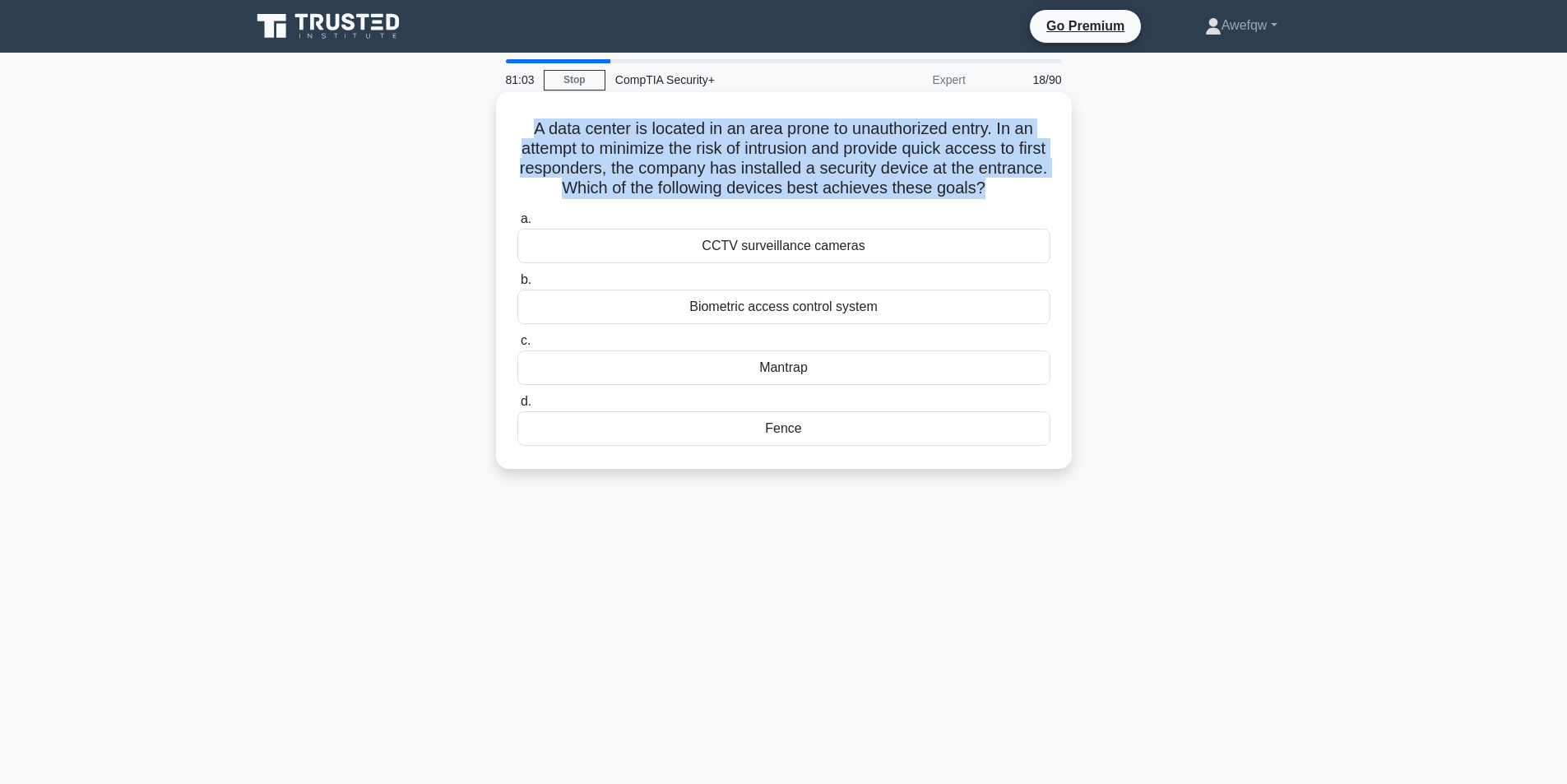
click at [915, 147] on h5 "A data center is located in an area prone to unauthorized entry. In an attempt …" at bounding box center [784, 158] width 536 height 80
click at [802, 144] on h5 "A data center is located in an area prone to unauthorized entry. In an attempt …" at bounding box center [784, 158] width 536 height 80
drag, startPoint x: 684, startPoint y: 133, endPoint x: 813, endPoint y: 187, distance: 139.8
click at [813, 187] on h5 "A data center is located in an area prone to unauthorized entry. In an attempt …" at bounding box center [784, 158] width 536 height 80
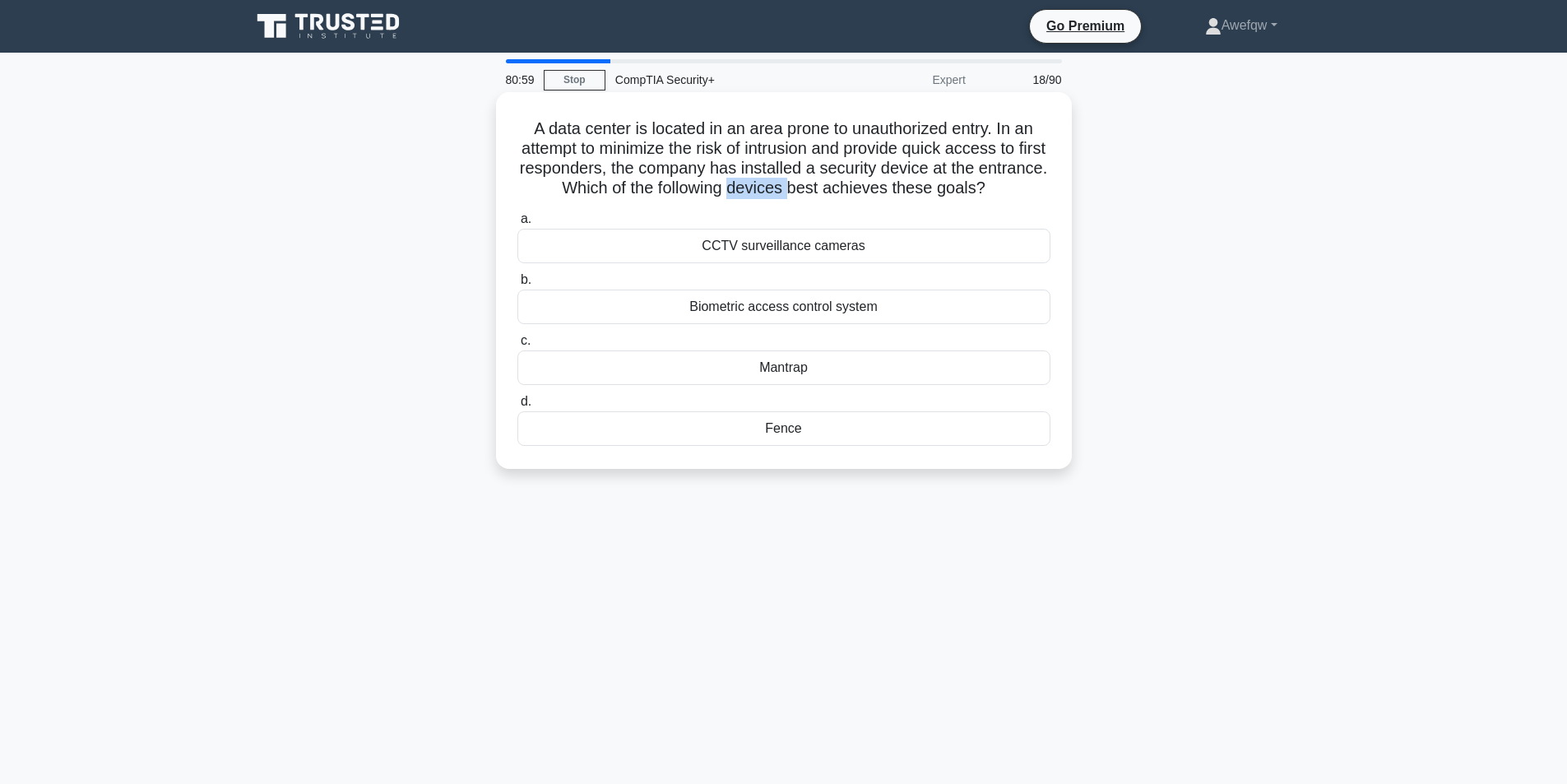
click at [813, 187] on h5 "A data center is located in an area prone to unauthorized entry. In an attempt …" at bounding box center [784, 158] width 536 height 80
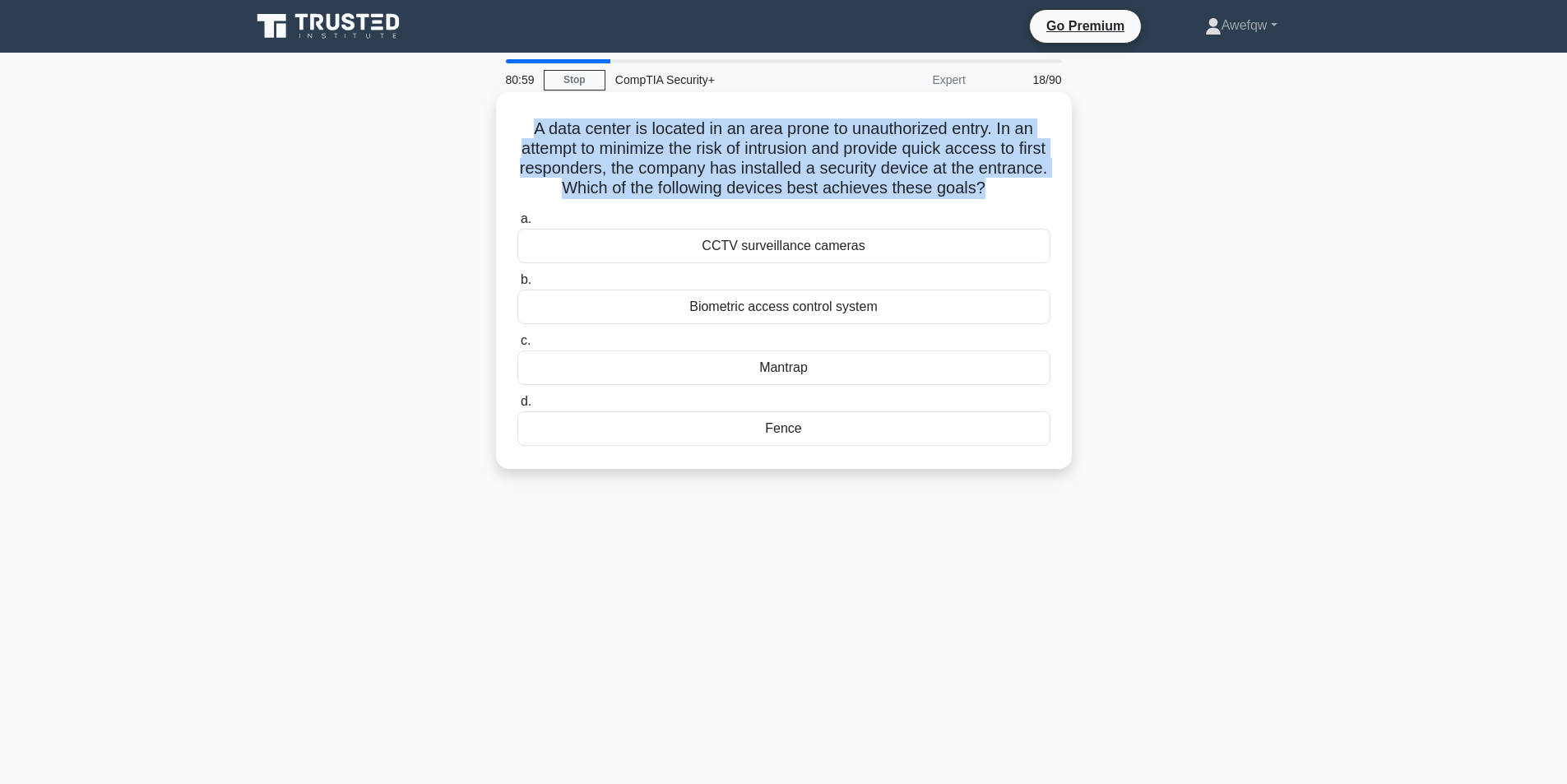
click at [813, 187] on h5 "A data center is located in an area prone to unauthorized entry. In an attempt …" at bounding box center [784, 158] width 536 height 80
click at [903, 165] on h5 "A data center is located in an area prone to unauthorized entry. In an attempt …" at bounding box center [784, 158] width 536 height 80
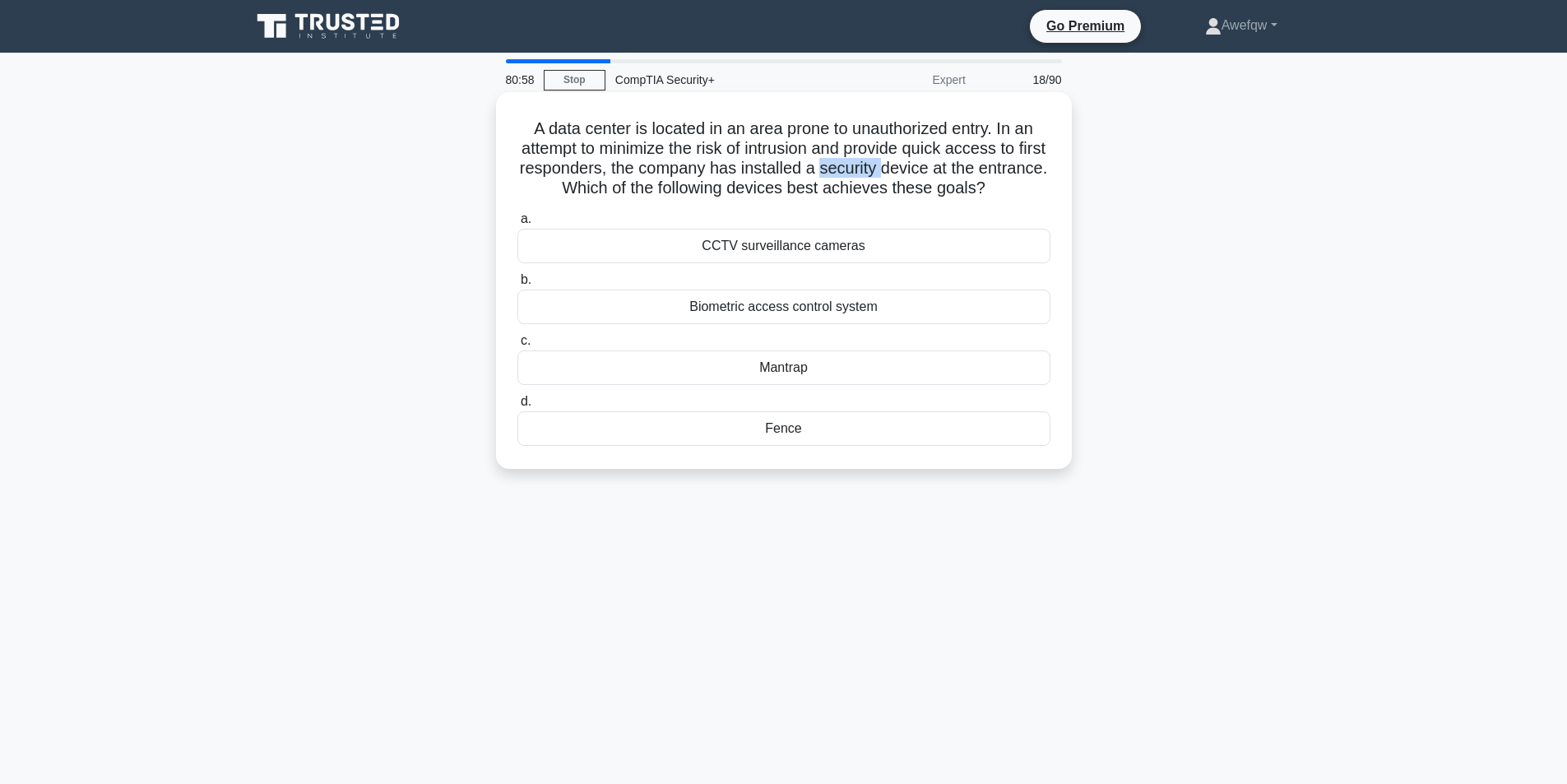
click at [903, 165] on h5 "A data center is located in an area prone to unauthorized entry. In an attempt …" at bounding box center [784, 158] width 536 height 80
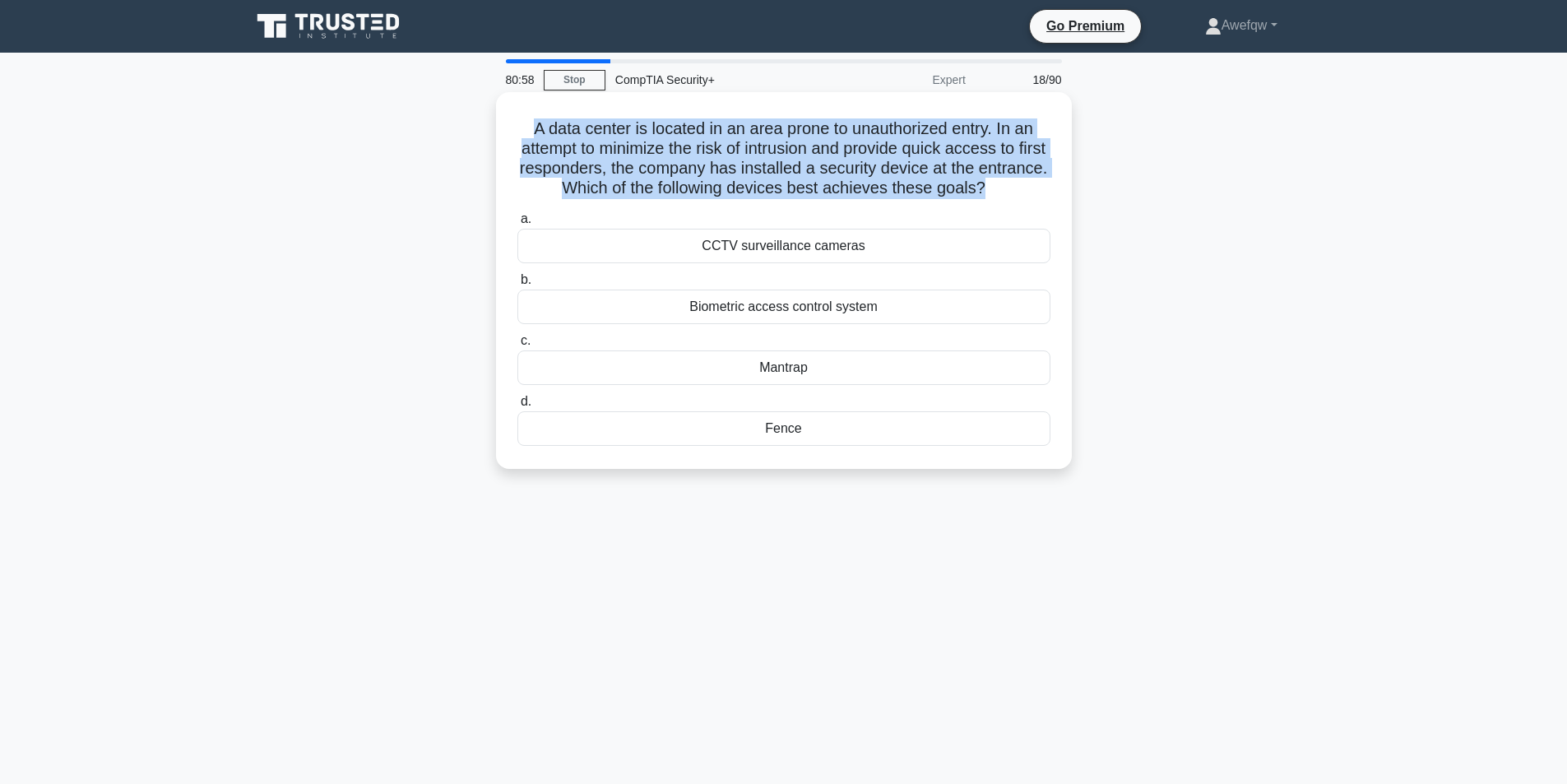
click at [903, 165] on h5 "A data center is located in an area prone to unauthorized entry. In an attempt …" at bounding box center [784, 158] width 536 height 80
click at [938, 142] on h5 "A data center is located in an area prone to unauthorized entry. In an attempt …" at bounding box center [784, 158] width 536 height 80
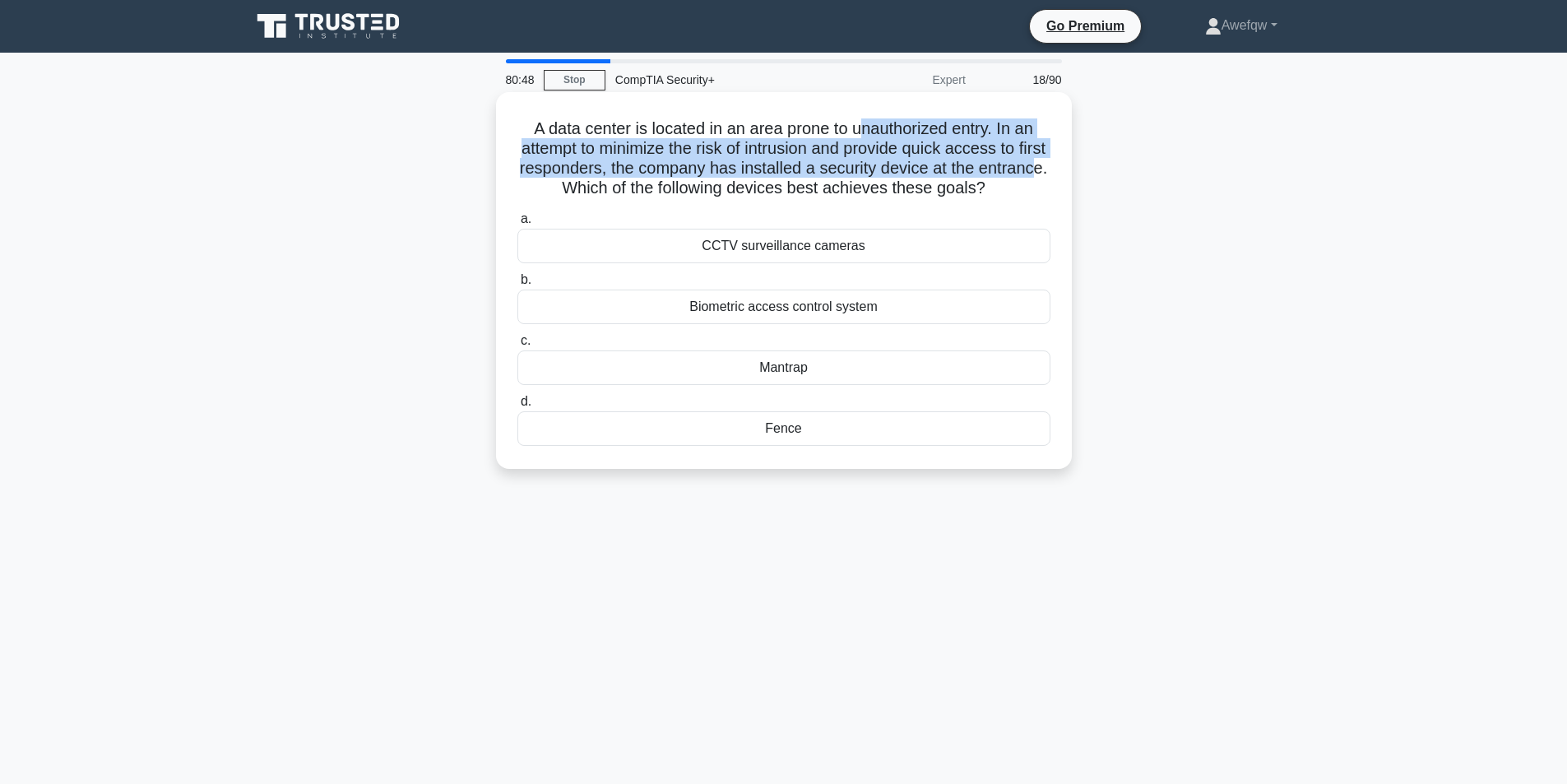
drag, startPoint x: 860, startPoint y: 130, endPoint x: 580, endPoint y: 191, distance: 286.6
click at [580, 191] on h5 "A data center is located in an area prone to unauthorized entry. In an attempt …" at bounding box center [784, 158] width 536 height 80
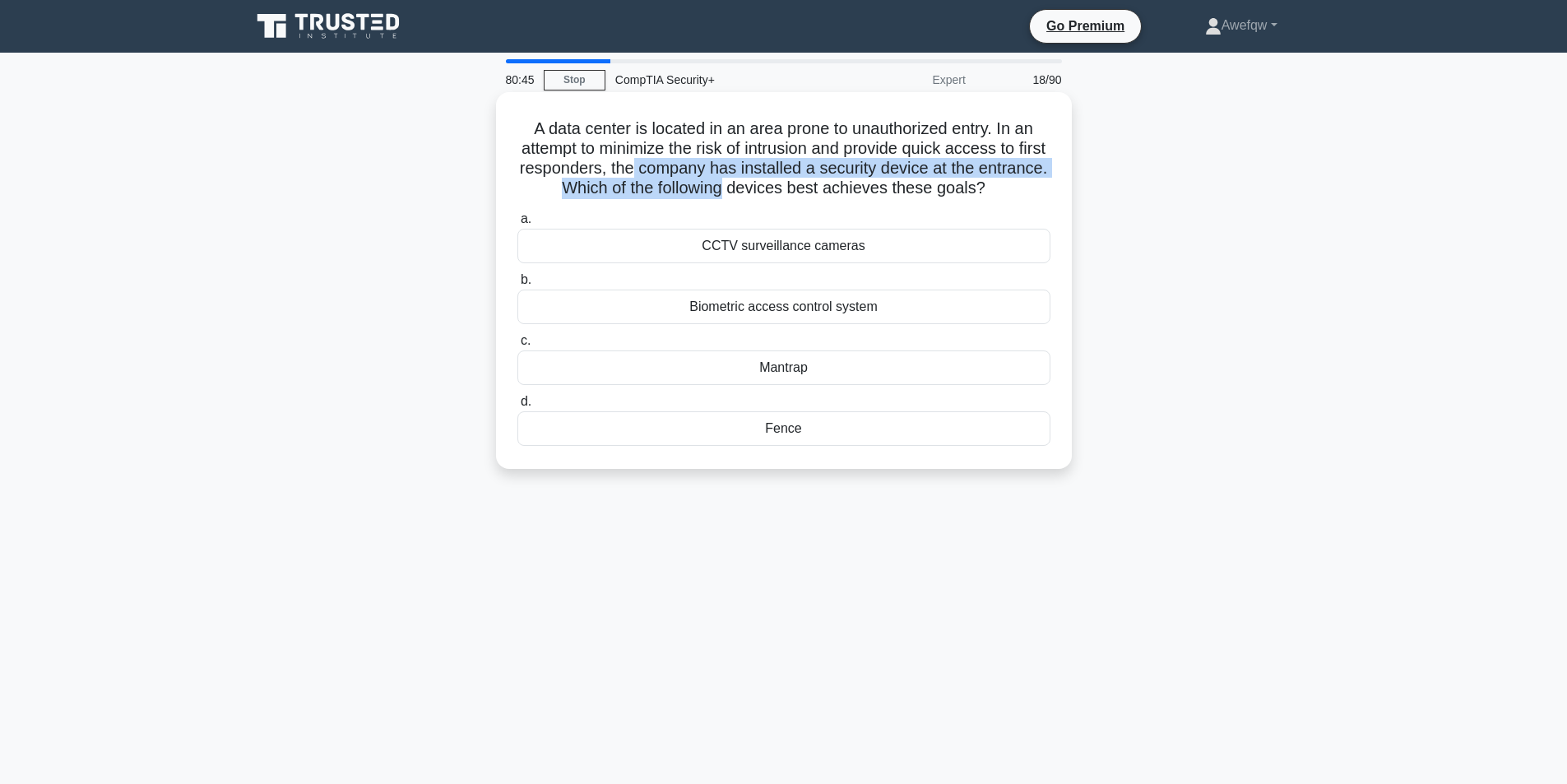
drag, startPoint x: 682, startPoint y: 170, endPoint x: 761, endPoint y: 180, distance: 79.6
click at [761, 180] on h5 "A data center is located in an area prone to unauthorized entry. In an attempt …" at bounding box center [784, 158] width 536 height 80
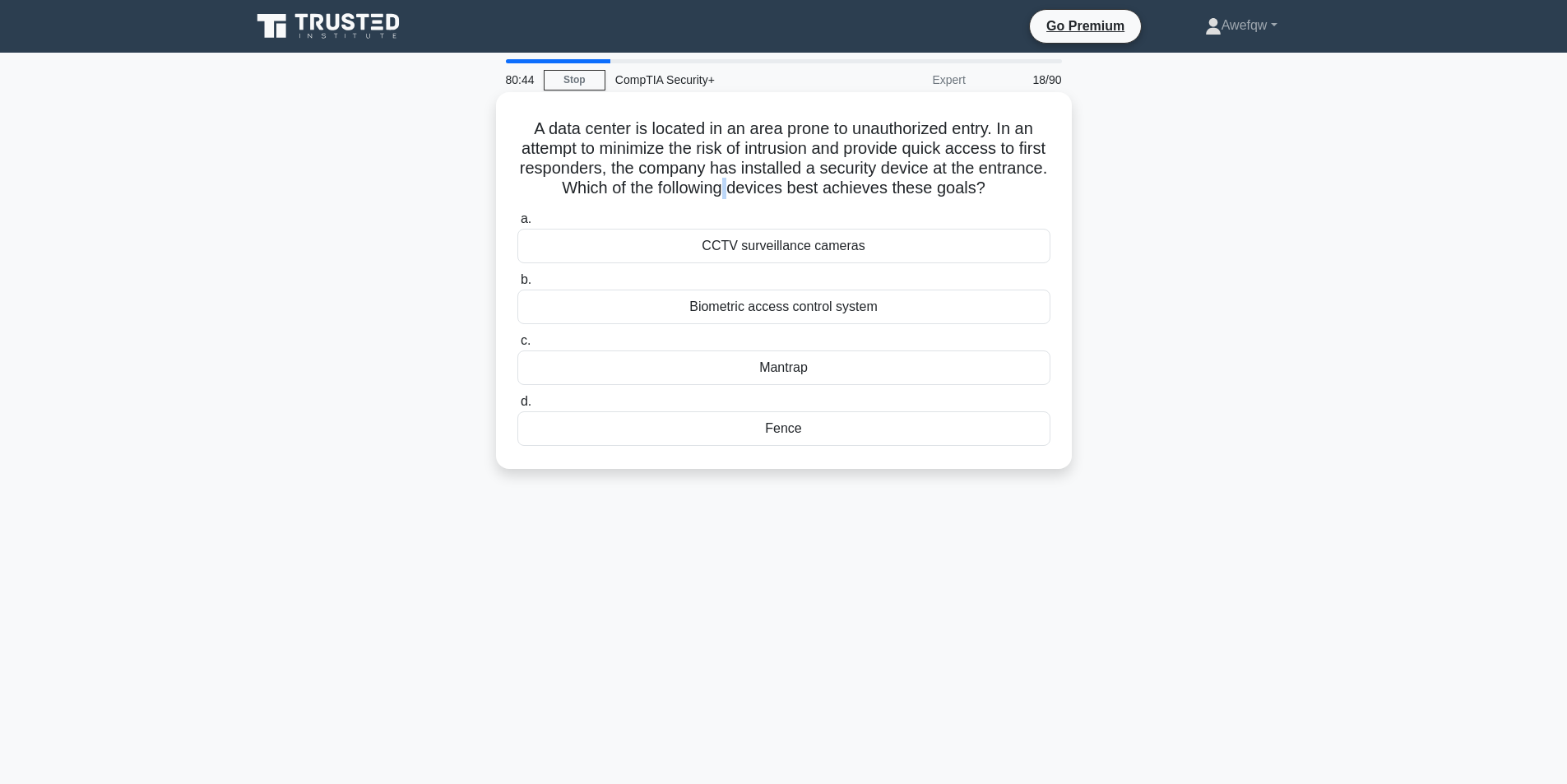
click at [761, 180] on h5 "A data center is located in an area prone to unauthorized entry. In an attempt …" at bounding box center [784, 158] width 536 height 80
click at [797, 184] on h5 "A data center is located in an area prone to unauthorized entry. In an attempt …" at bounding box center [784, 158] width 536 height 80
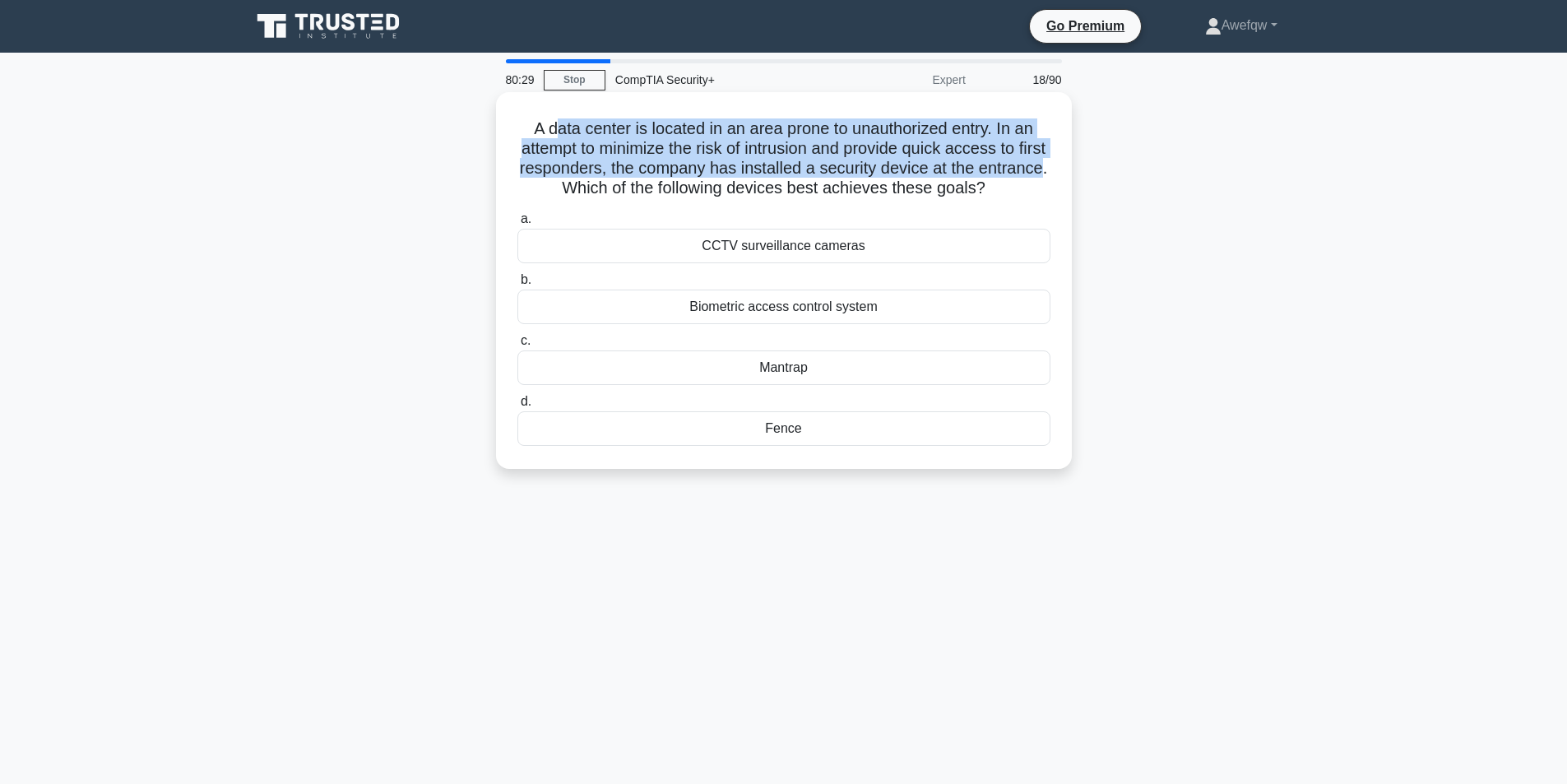
drag, startPoint x: 554, startPoint y: 123, endPoint x: 582, endPoint y: 190, distance: 72.6
click at [582, 190] on h5 "A data center is located in an area prone to unauthorized entry. In an attempt …" at bounding box center [784, 158] width 536 height 80
click at [582, 189] on h5 "A data center is located in an area prone to unauthorized entry. In an attempt …" at bounding box center [784, 158] width 536 height 80
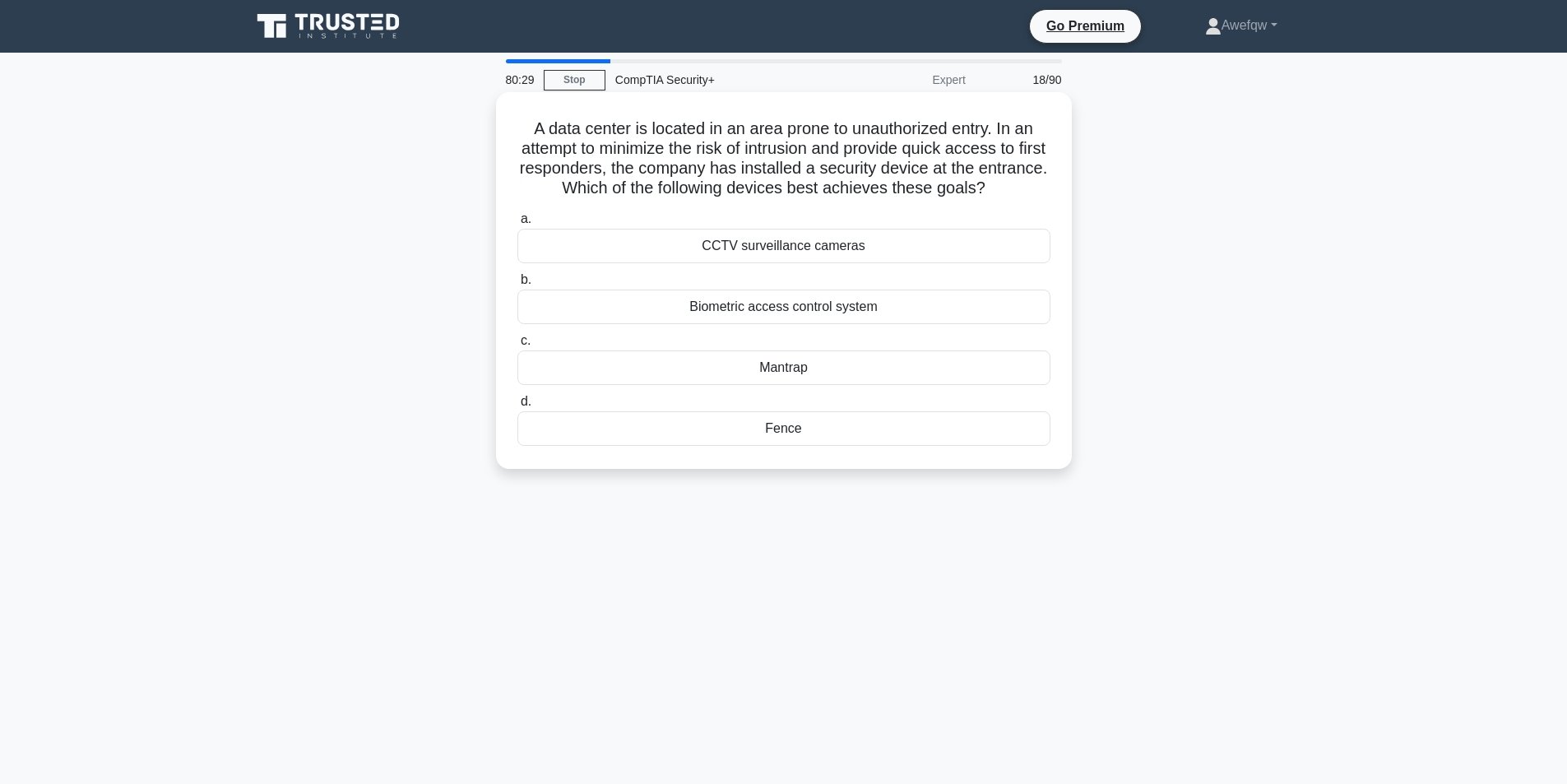
click at [628, 168] on h5 "A data center is located in an area prone to unauthorized entry. In an attempt …" at bounding box center [784, 158] width 536 height 80
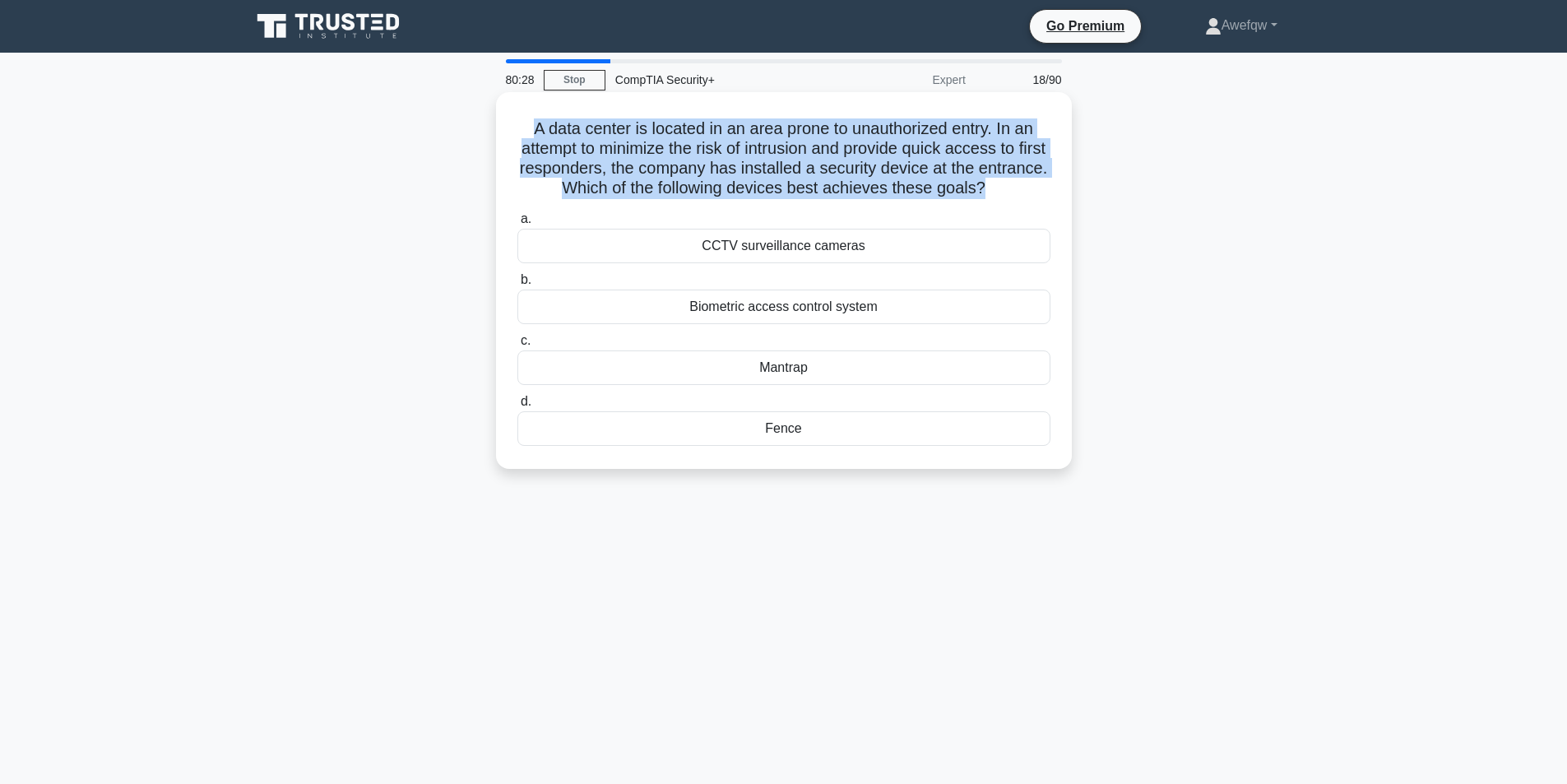
click at [628, 168] on h5 "A data center is located in an area prone to unauthorized entry. In an attempt …" at bounding box center [784, 158] width 536 height 80
click at [704, 162] on h5 "A data center is located in an area prone to unauthorized entry. In an attempt …" at bounding box center [784, 158] width 536 height 80
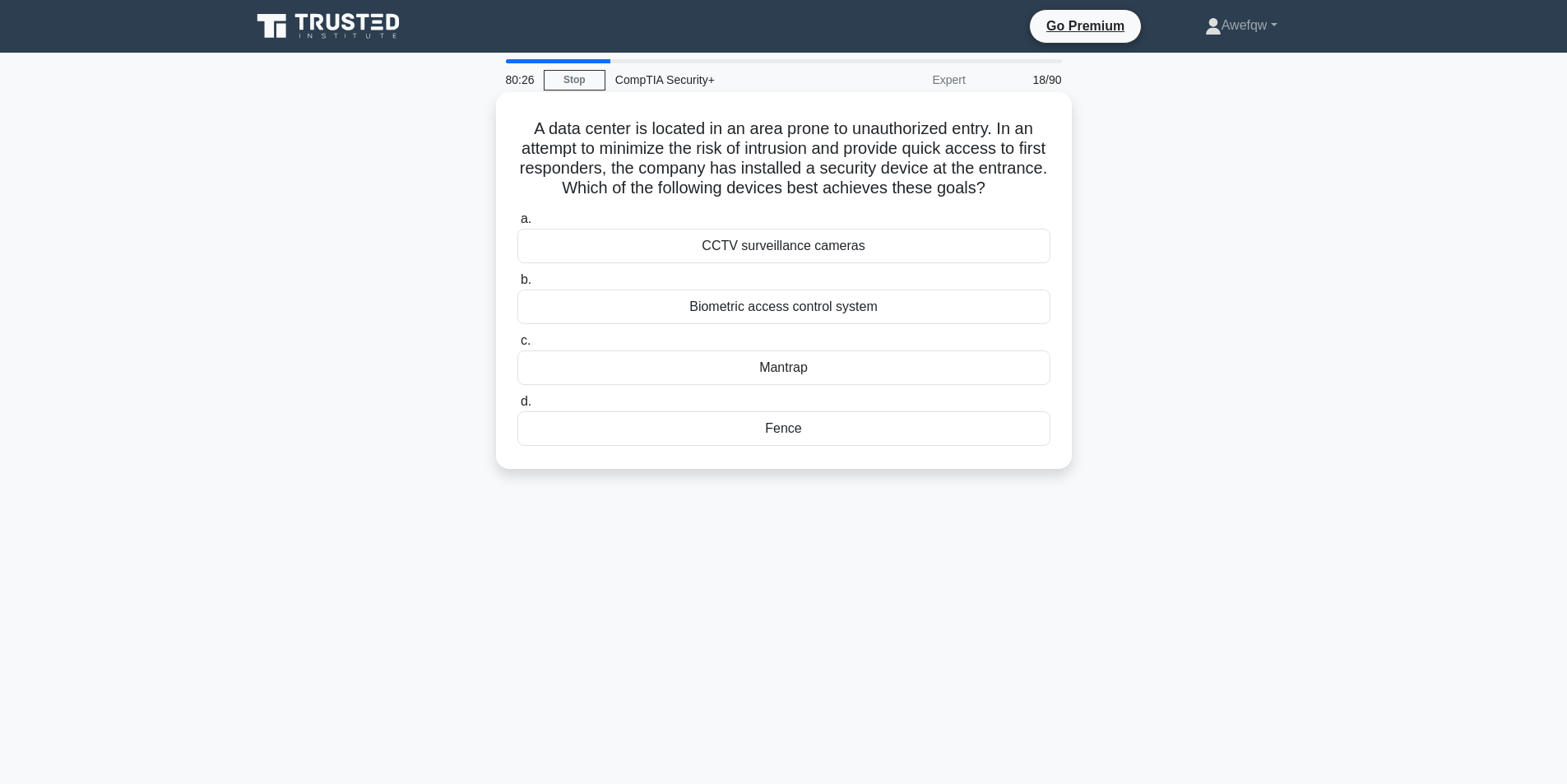
click at [786, 245] on div "CCTV surveillance cameras" at bounding box center [784, 246] width 533 height 35
click at [518, 225] on input "a. CCTV surveillance cameras" at bounding box center [518, 219] width 0 height 10
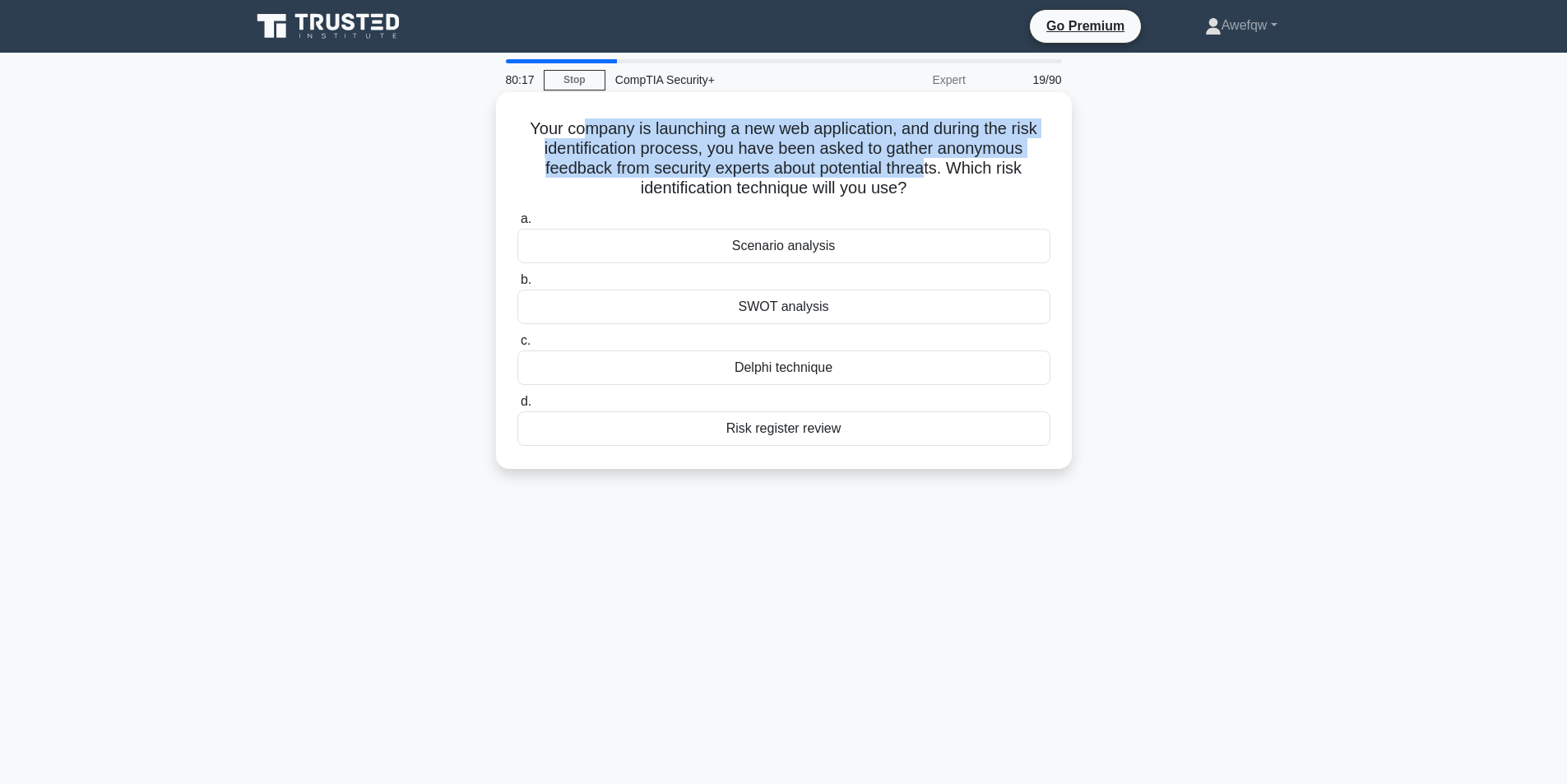
drag, startPoint x: 576, startPoint y: 129, endPoint x: 933, endPoint y: 173, distance: 359.7
click at [933, 173] on h5 "Your company is launching a new web application, and during the risk identifica…" at bounding box center [784, 158] width 536 height 80
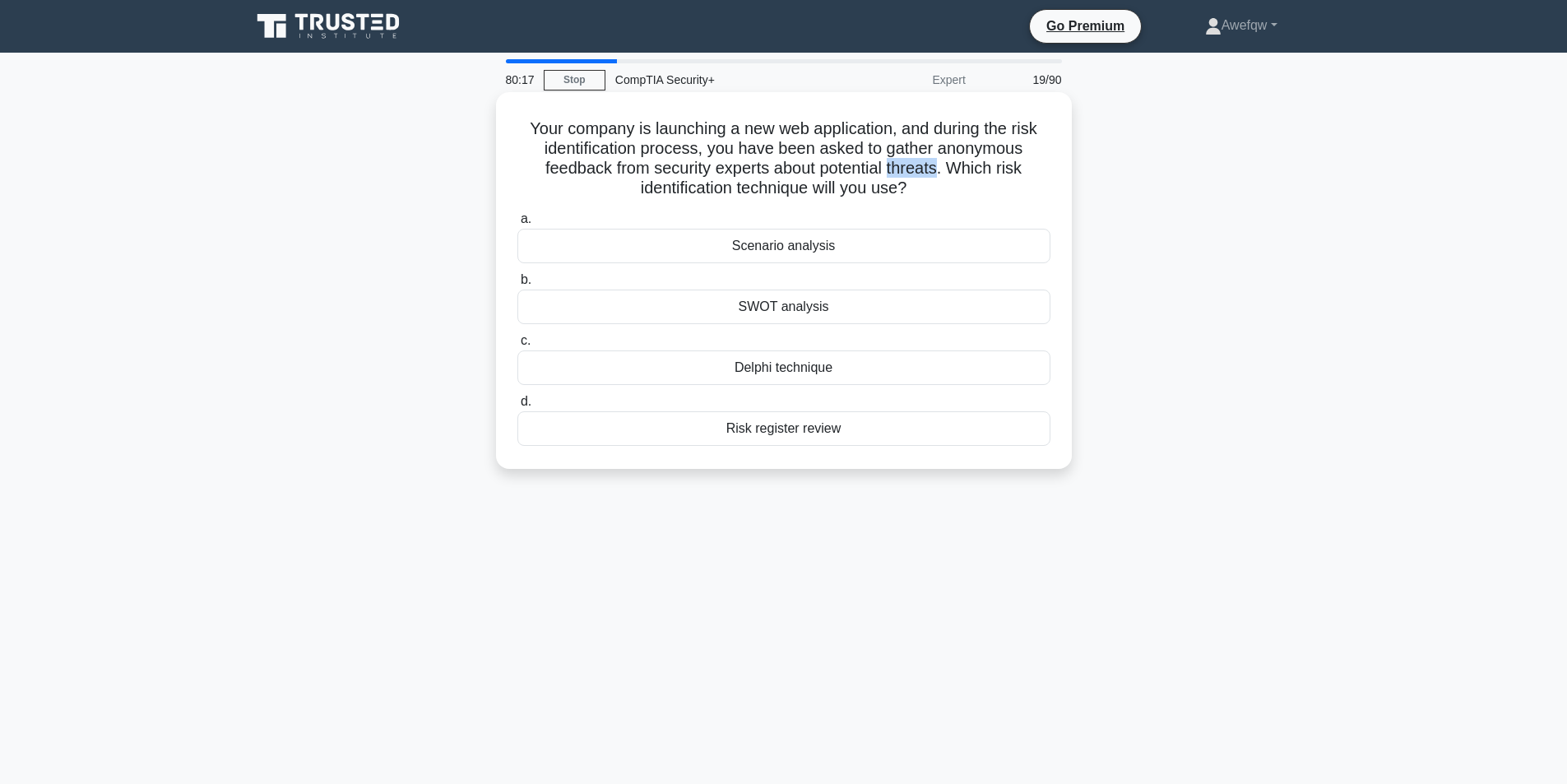
click at [933, 173] on h5 "Your company is launching a new web application, and during the risk identifica…" at bounding box center [784, 158] width 536 height 80
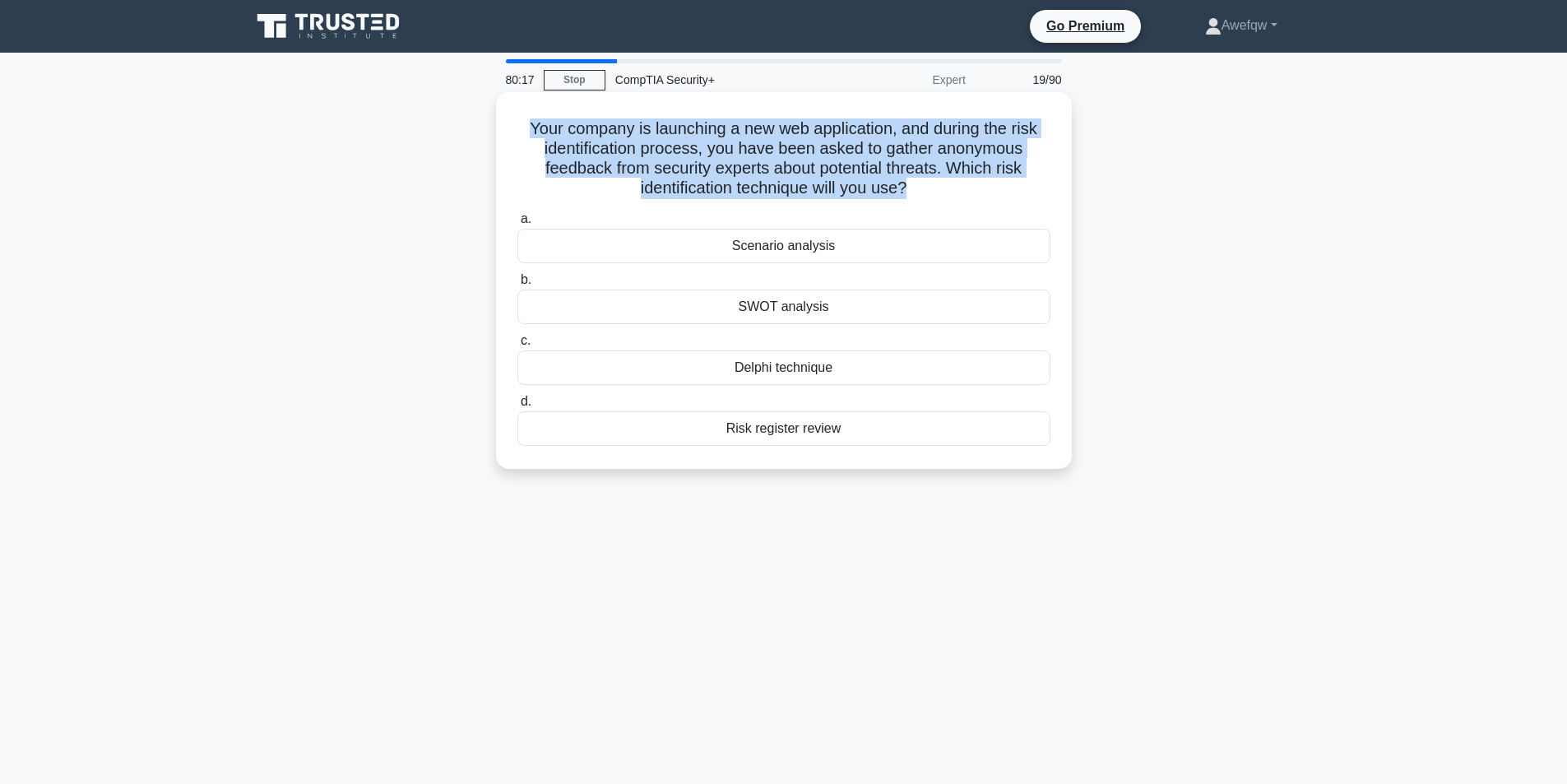
click at [933, 173] on h5 "Your company is launching a new web application, and during the risk identifica…" at bounding box center [784, 158] width 536 height 80
click at [889, 151] on h5 "Your company is launching a new web application, and during the risk identifica…" at bounding box center [784, 158] width 536 height 80
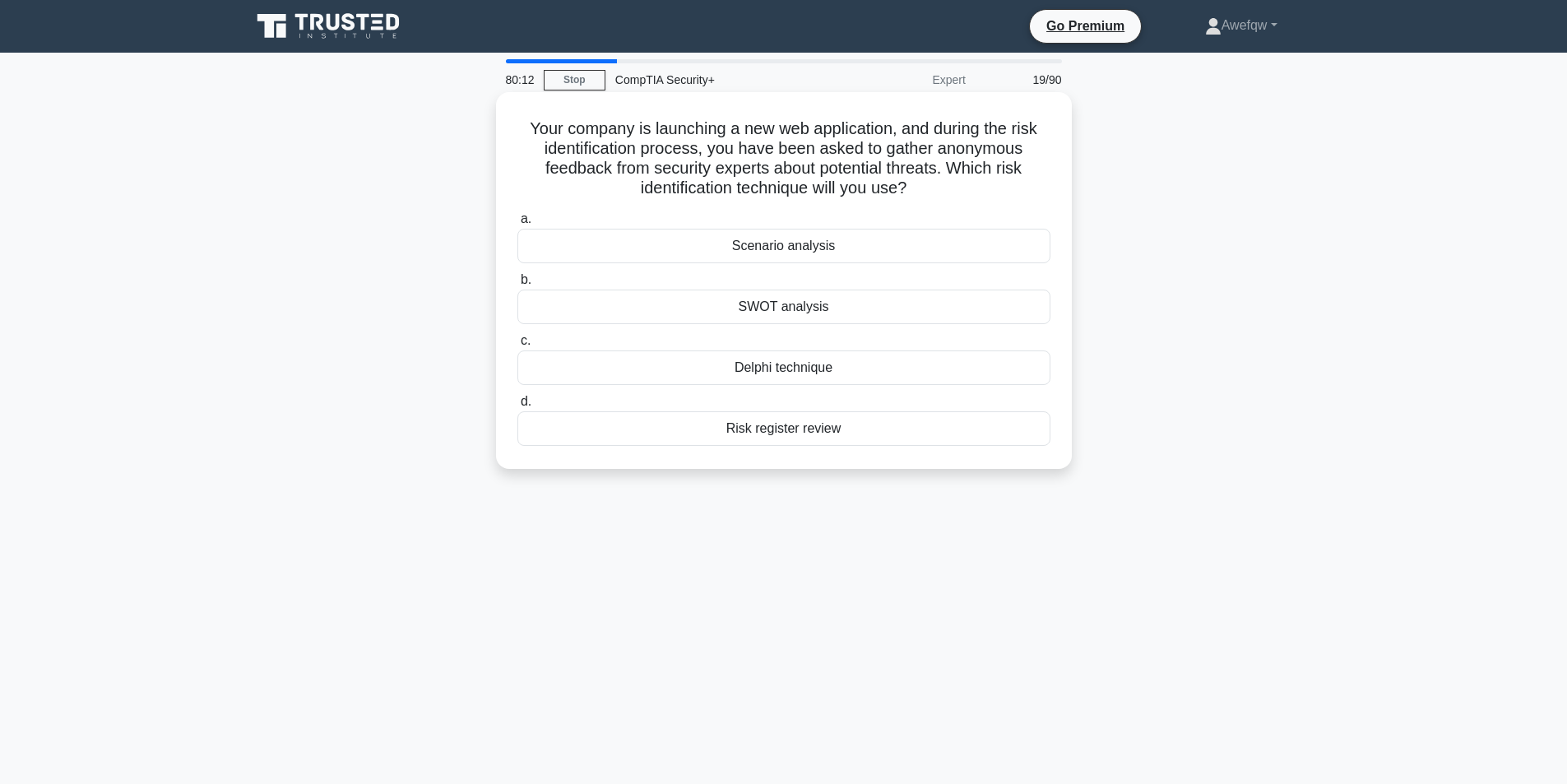
click at [801, 306] on div "SWOT analysis" at bounding box center [784, 307] width 533 height 35
click at [518, 285] on input "b. SWOT analysis" at bounding box center [518, 280] width 0 height 10
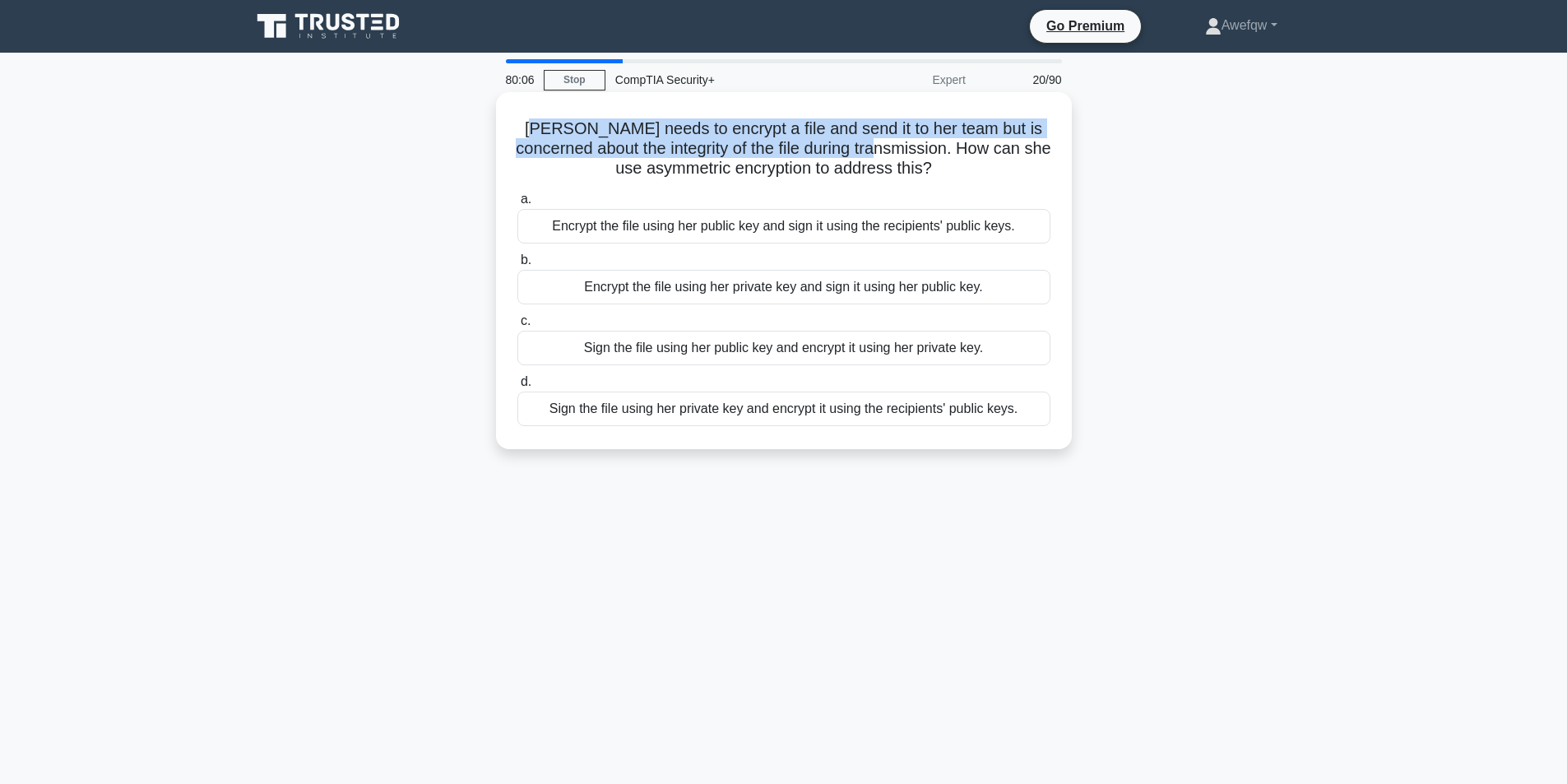
drag, startPoint x: 533, startPoint y: 126, endPoint x: 891, endPoint y: 151, distance: 358.9
click at [891, 151] on h5 "Cathy needs to encrypt a file and send it to her team but is concerned about th…" at bounding box center [784, 149] width 536 height 61
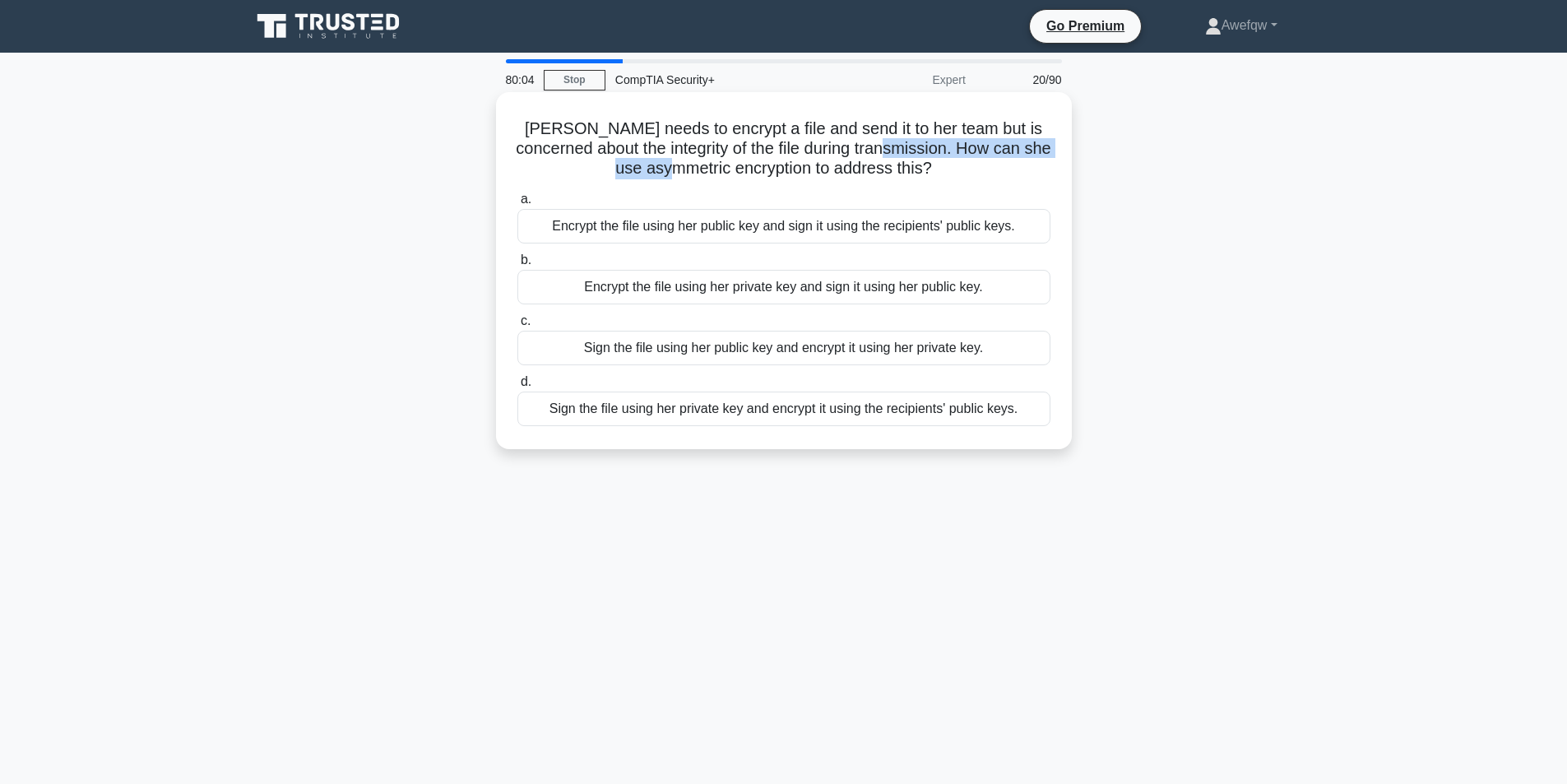
drag, startPoint x: 907, startPoint y: 149, endPoint x: 718, endPoint y: 162, distance: 189.4
click at [718, 162] on h5 "Cathy needs to encrypt a file and send it to her team but is concerned about th…" at bounding box center [784, 149] width 536 height 61
click at [718, 161] on h5 "Cathy needs to encrypt a file and send it to her team but is concerned about th…" at bounding box center [784, 149] width 536 height 61
click at [794, 161] on h5 "Cathy needs to encrypt a file and send it to her team but is concerned about th…" at bounding box center [784, 149] width 536 height 61
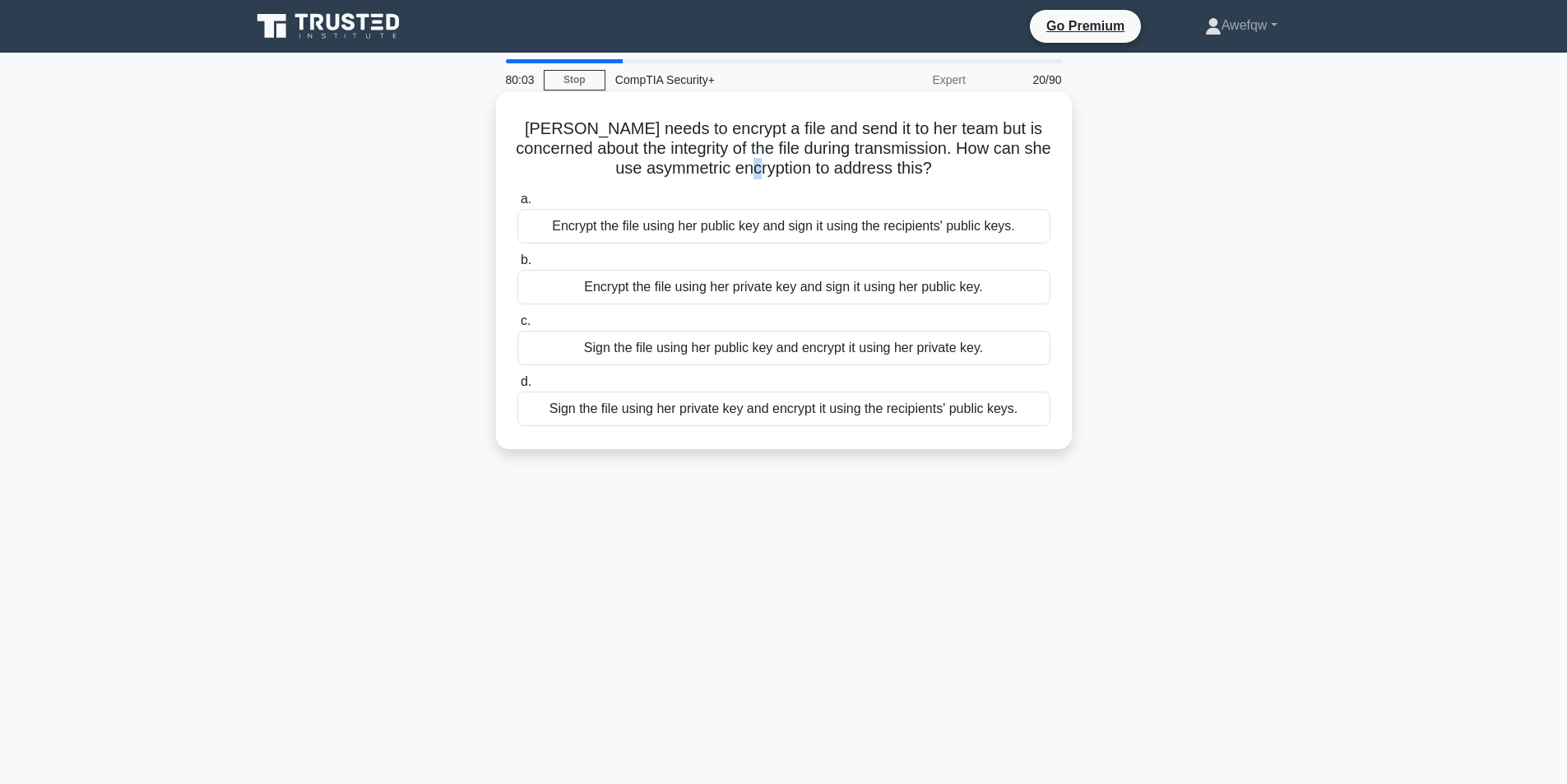
click at [794, 161] on h5 "Cathy needs to encrypt a file and send it to her team but is concerned about th…" at bounding box center [784, 149] width 536 height 61
click at [769, 163] on h5 "Cathy needs to encrypt a file and send it to her team but is concerned about th…" at bounding box center [784, 149] width 536 height 61
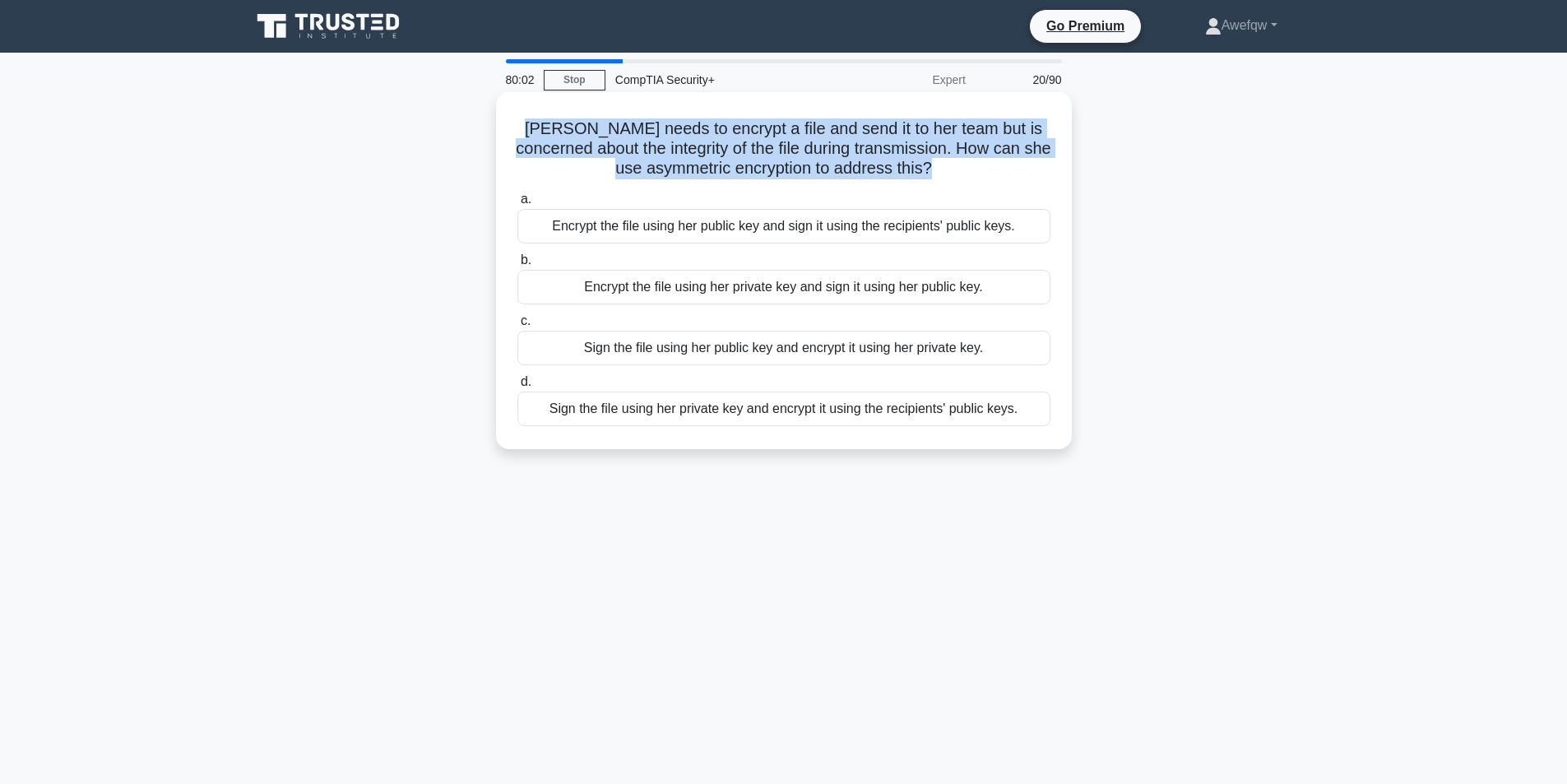
click at [769, 163] on h5 "Cathy needs to encrypt a file and send it to her team but is concerned about th…" at bounding box center [784, 149] width 536 height 61
click at [757, 157] on h5 "Cathy needs to encrypt a file and send it to her team but is concerned about th…" at bounding box center [784, 149] width 536 height 61
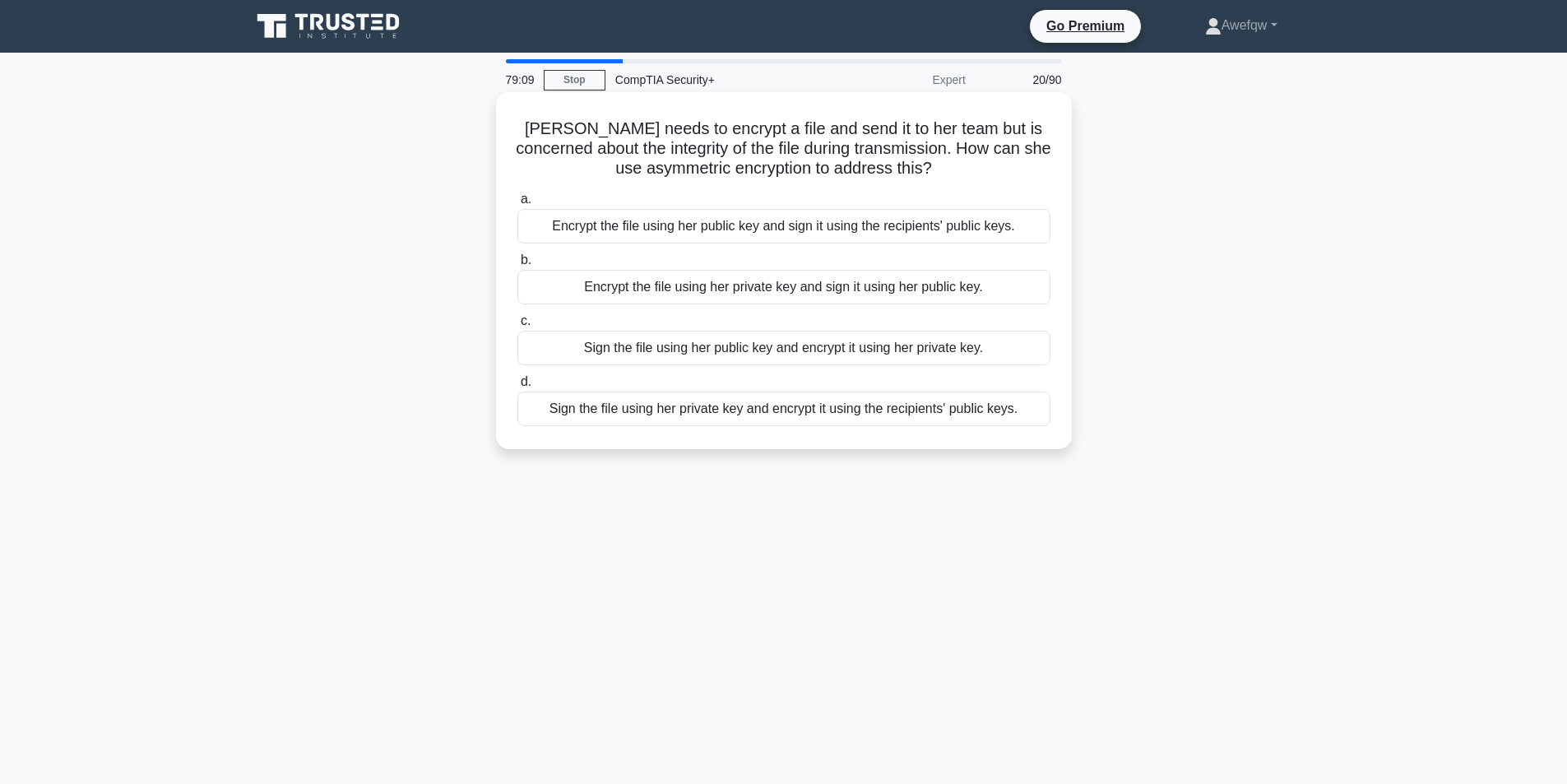
click at [735, 410] on div "Sign the file using her private key and encrypt it using the recipients' public…" at bounding box center [784, 409] width 533 height 35
click at [518, 387] on input "d. Sign the file using her private key and encrypt it using the recipients' pub…" at bounding box center [518, 382] width 0 height 10
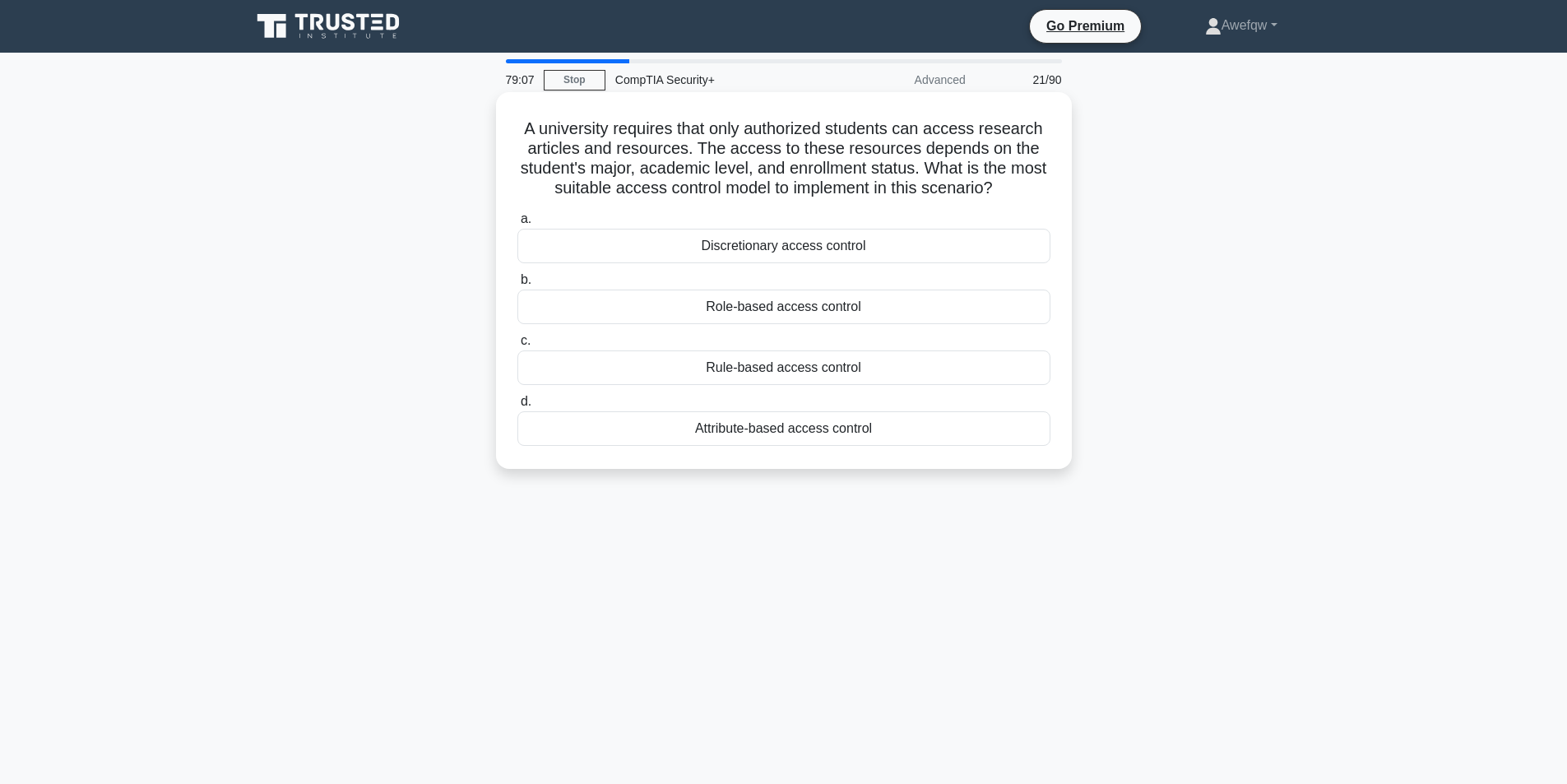
click at [550, 122] on h5 "A university requires that only authorized students can access research article…" at bounding box center [784, 158] width 536 height 80
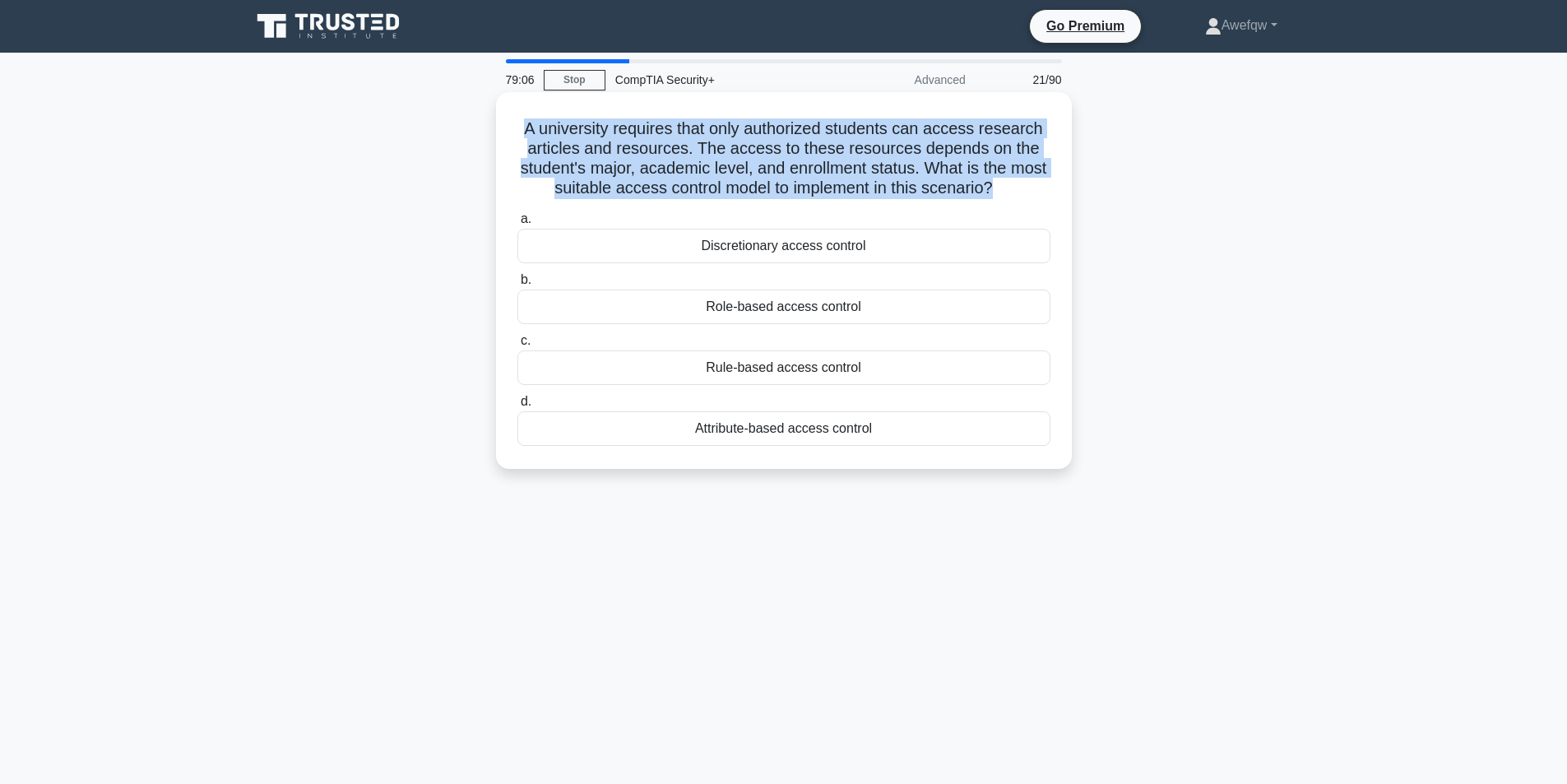
click at [550, 121] on h5 "A university requires that only authorized students can access research article…" at bounding box center [784, 158] width 536 height 80
click at [607, 132] on h5 "A university requires that only authorized students can access research article…" at bounding box center [784, 158] width 536 height 80
click at [575, 127] on h5 "A university requires that only authorized students can access research article…" at bounding box center [784, 158] width 536 height 80
click at [506, 133] on div "A university requires that only authorized students can access research article…" at bounding box center [784, 281] width 562 height 364
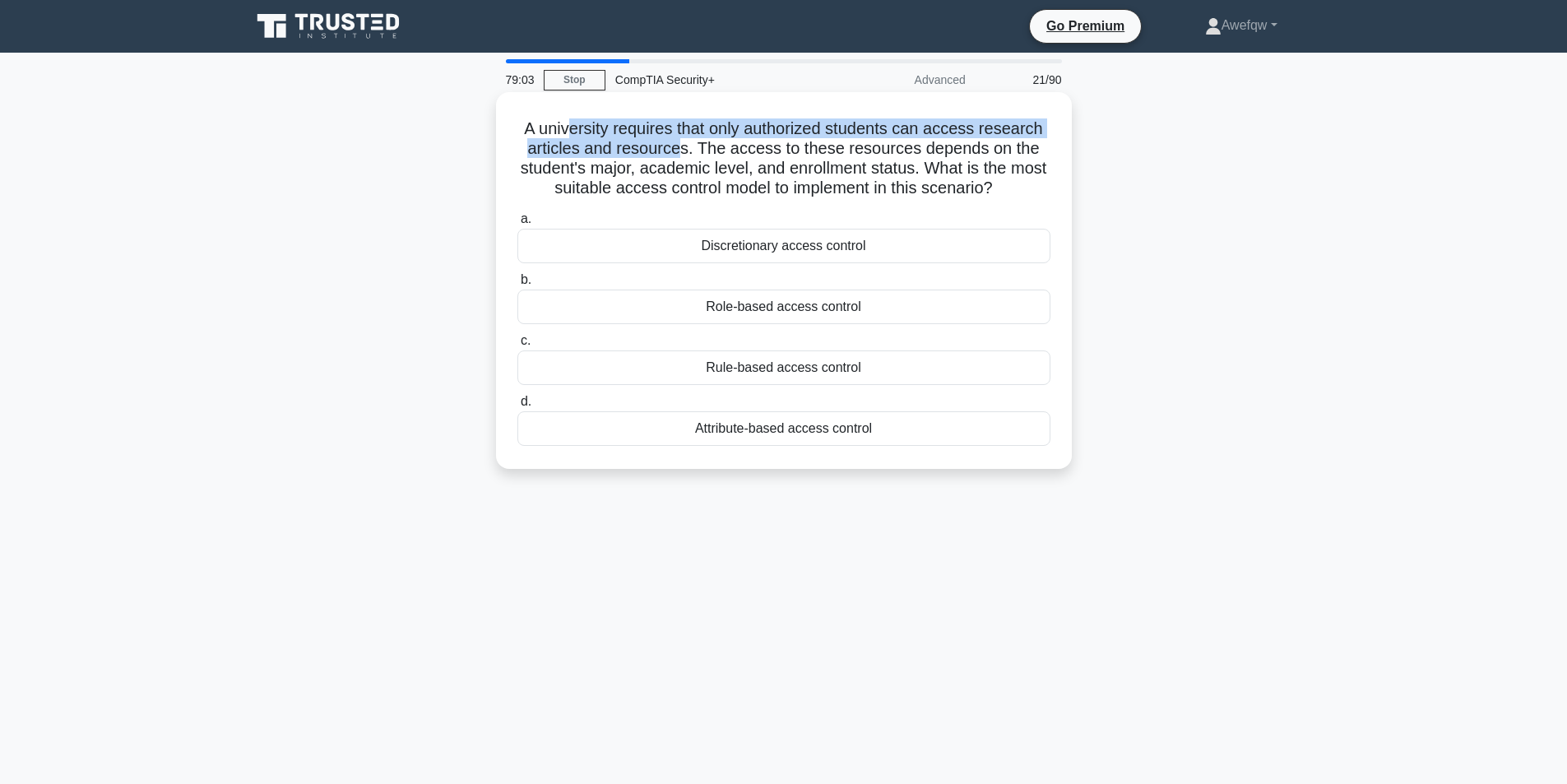
drag, startPoint x: 616, startPoint y: 132, endPoint x: 683, endPoint y: 149, distance: 69.1
click at [683, 149] on h5 "A university requires that only authorized students can access research article…" at bounding box center [784, 158] width 536 height 80
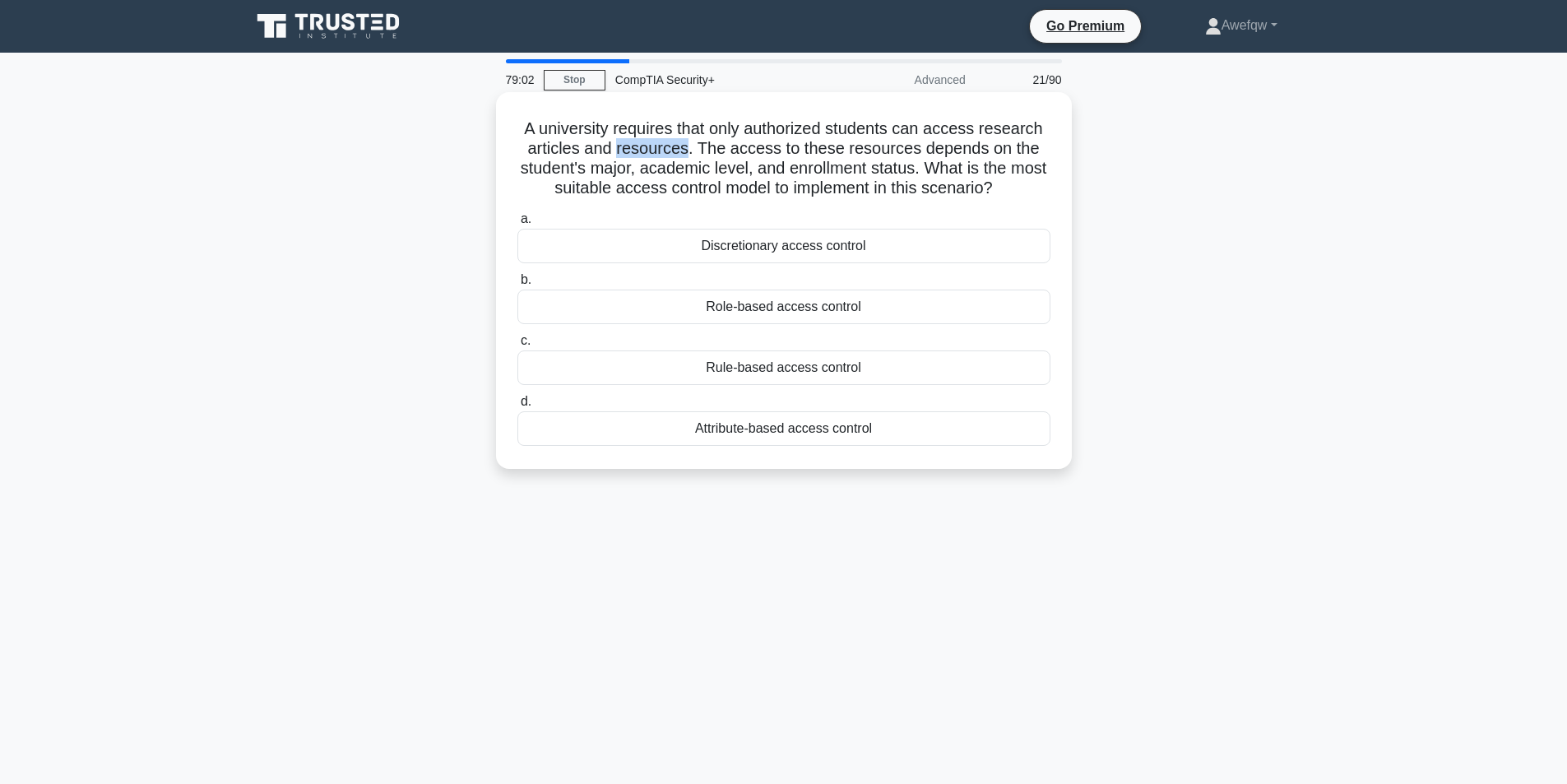
click at [683, 149] on h5 "A university requires that only authorized students can access research article…" at bounding box center [784, 158] width 536 height 80
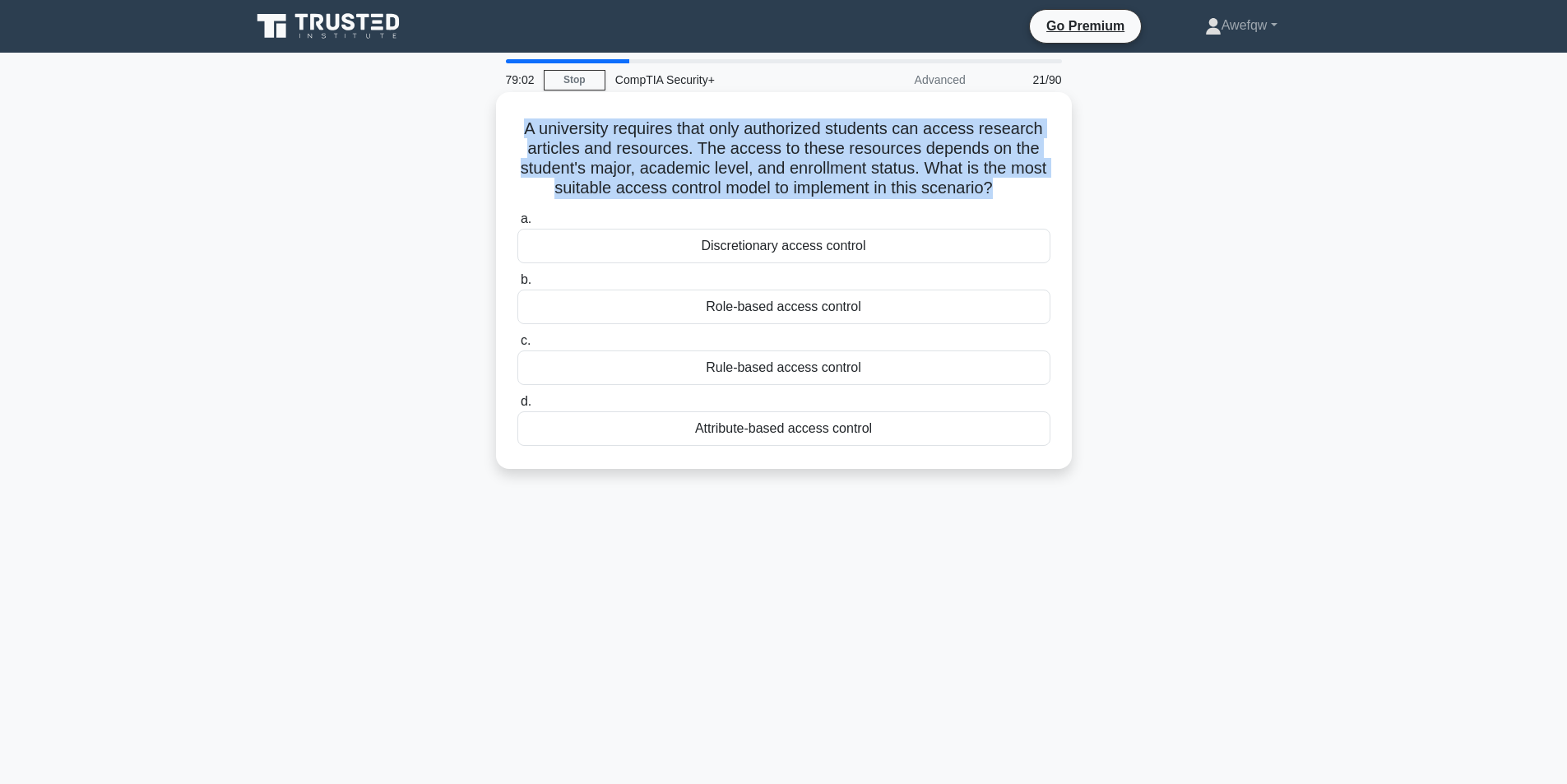
click at [683, 149] on h5 "A university requires that only authorized students can access research article…" at bounding box center [784, 158] width 536 height 80
click at [776, 148] on h5 "A university requires that only authorized students can access research article…" at bounding box center [784, 158] width 536 height 80
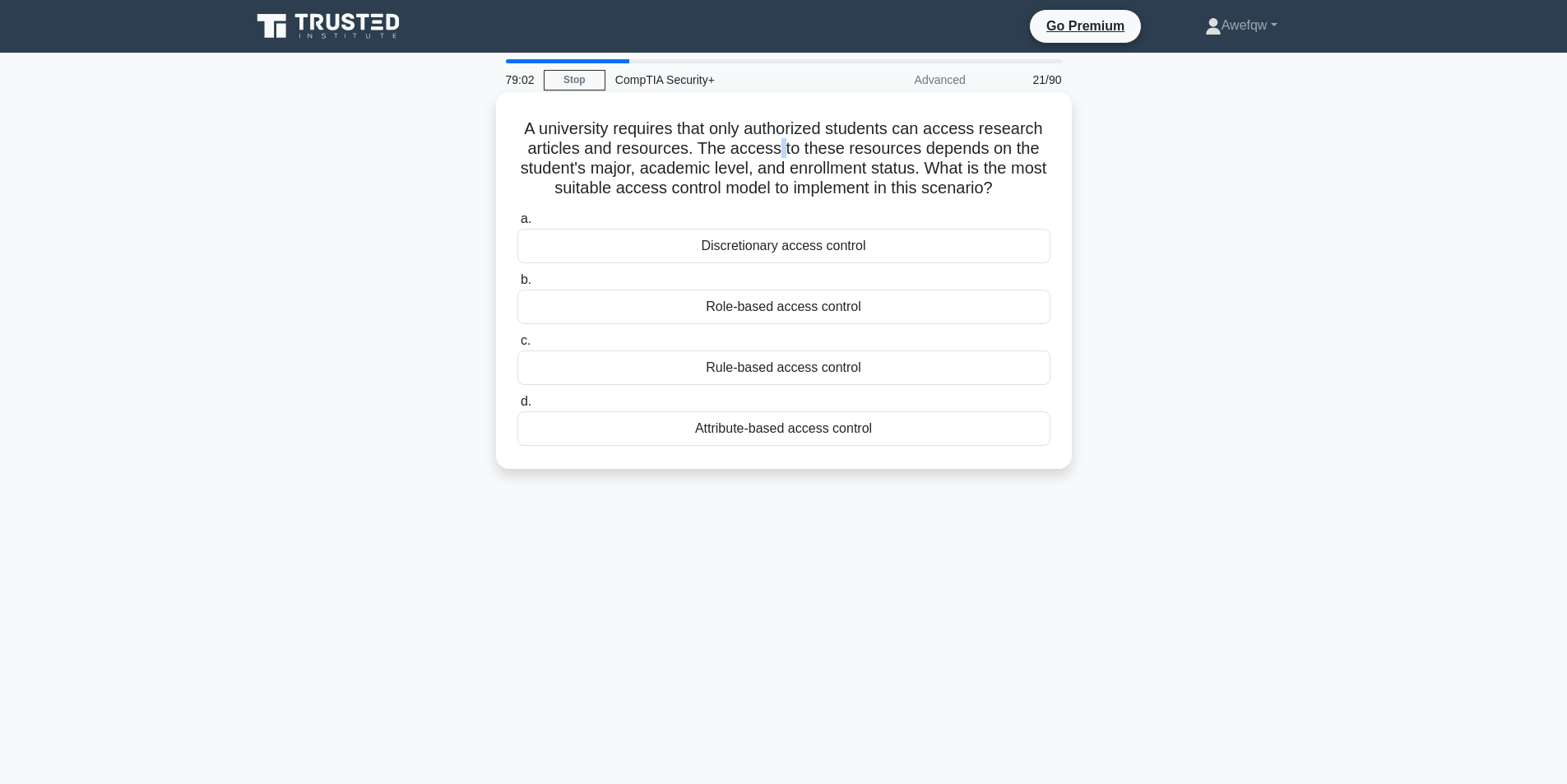
click at [776, 148] on h5 "A university requires that only authorized students can access research article…" at bounding box center [784, 158] width 536 height 80
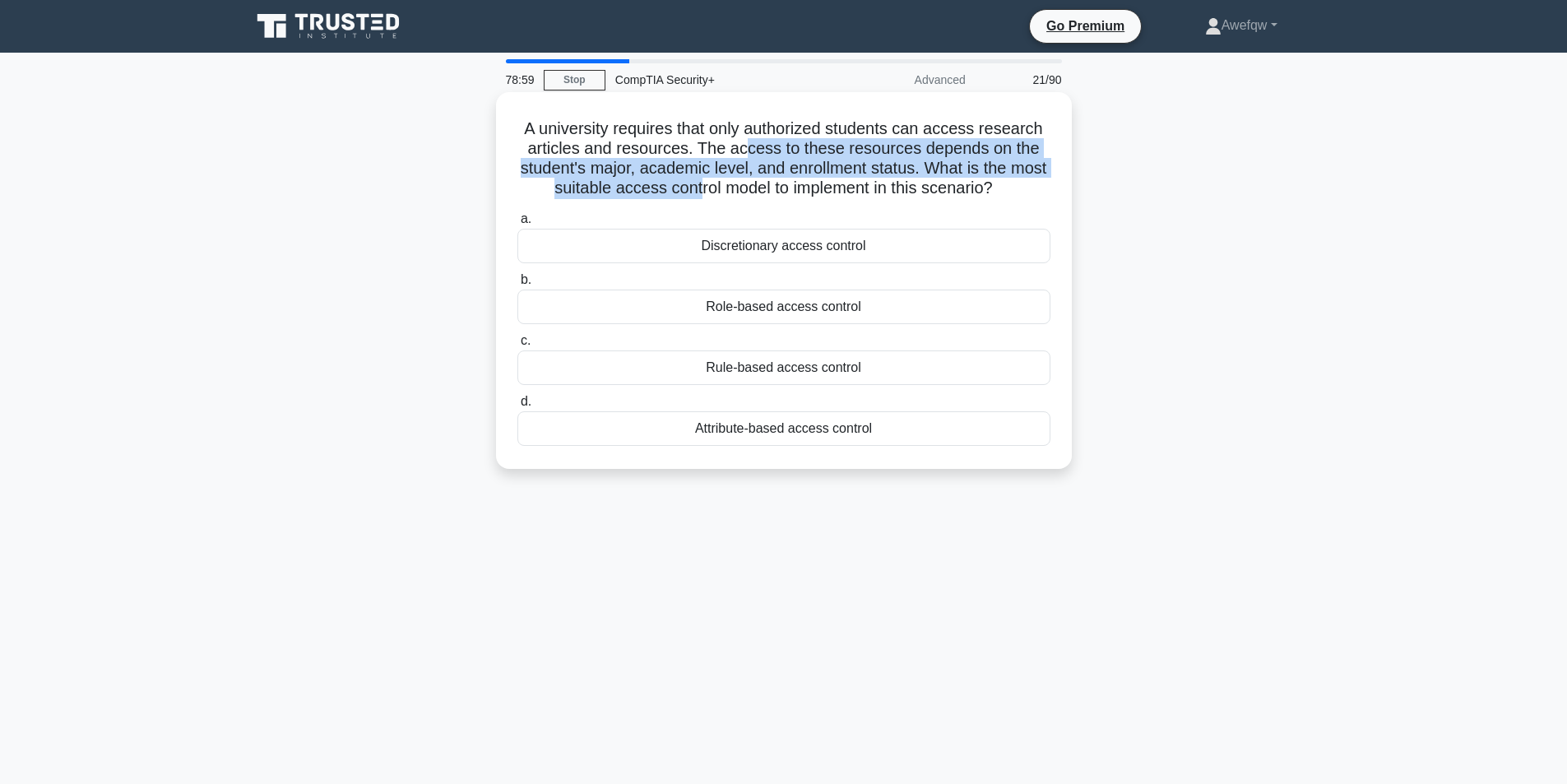
drag, startPoint x: 748, startPoint y: 146, endPoint x: 717, endPoint y: 184, distance: 49.0
click at [717, 184] on h5 "A university requires that only authorized students can access research article…" at bounding box center [784, 158] width 536 height 80
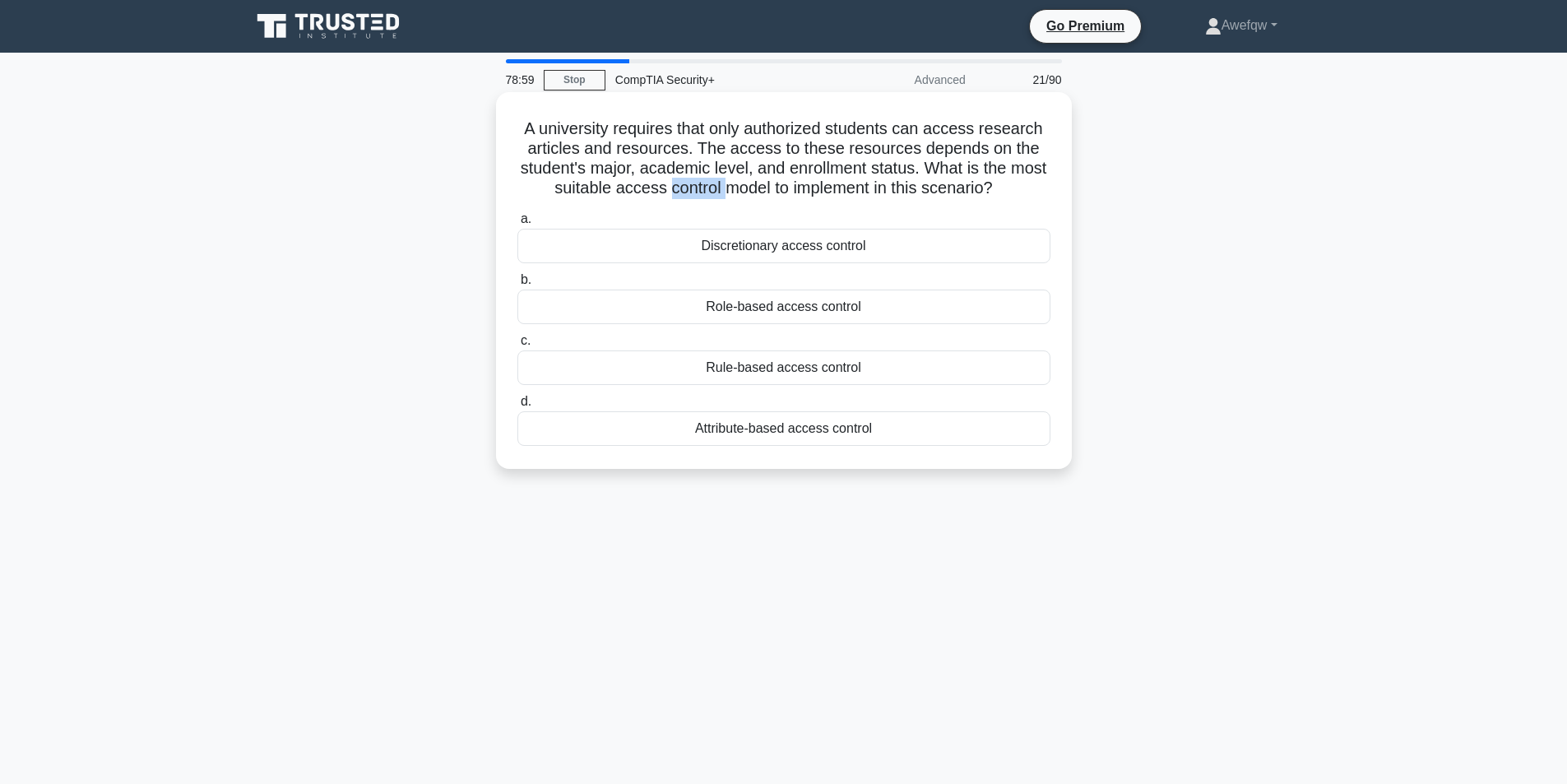
click at [717, 184] on h5 "A university requires that only authorized students can access research article…" at bounding box center [784, 158] width 536 height 80
click at [749, 188] on h5 "A university requires that only authorized students can access research article…" at bounding box center [784, 158] width 536 height 80
click at [777, 163] on h5 "A university requires that only authorized students can access research article…" at bounding box center [784, 158] width 536 height 80
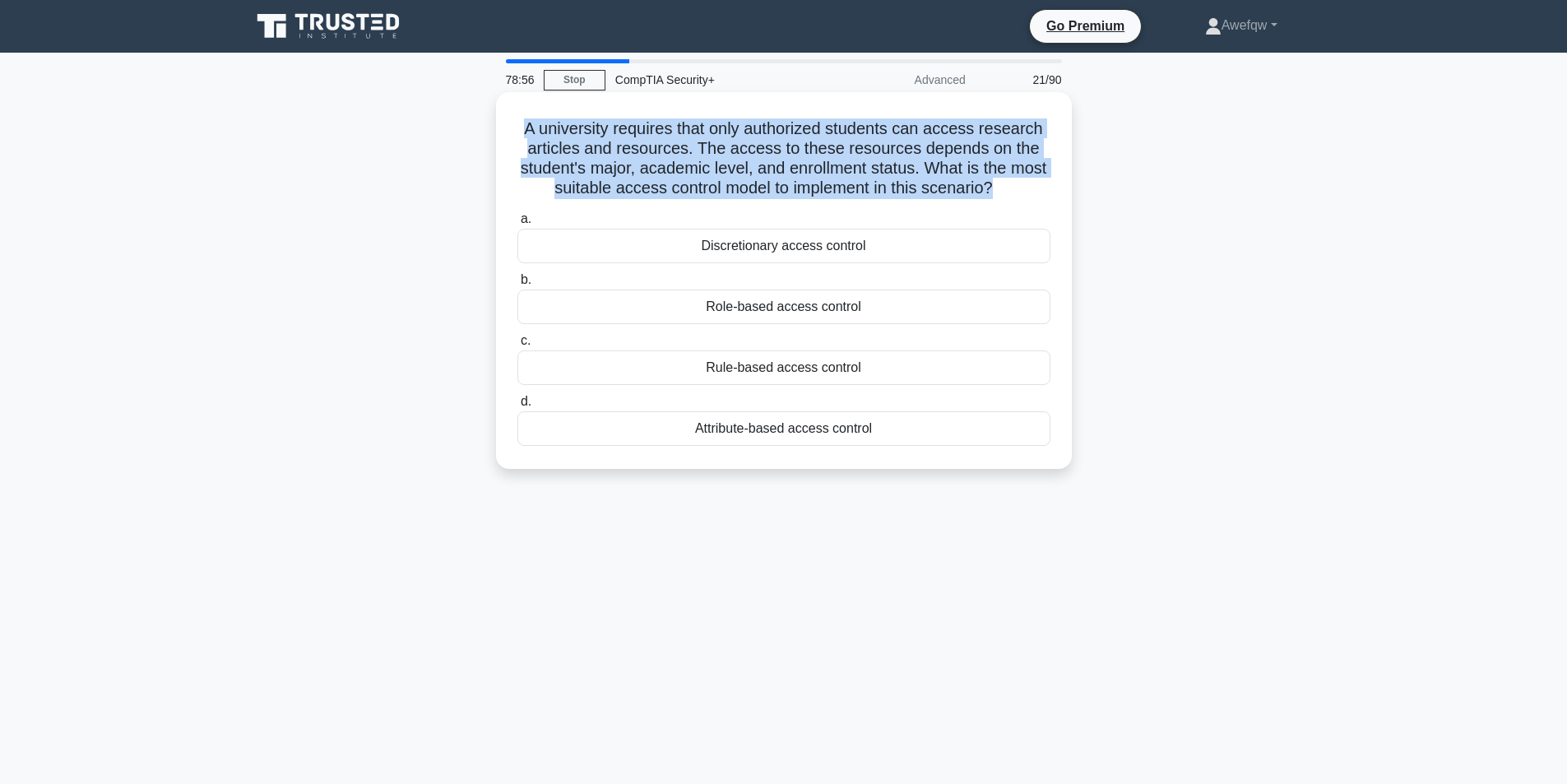
click at [777, 163] on h5 "A university requires that only authorized students can access research article…" at bounding box center [784, 158] width 536 height 80
click at [758, 177] on h5 "A university requires that only authorized students can access research article…" at bounding box center [784, 158] width 536 height 80
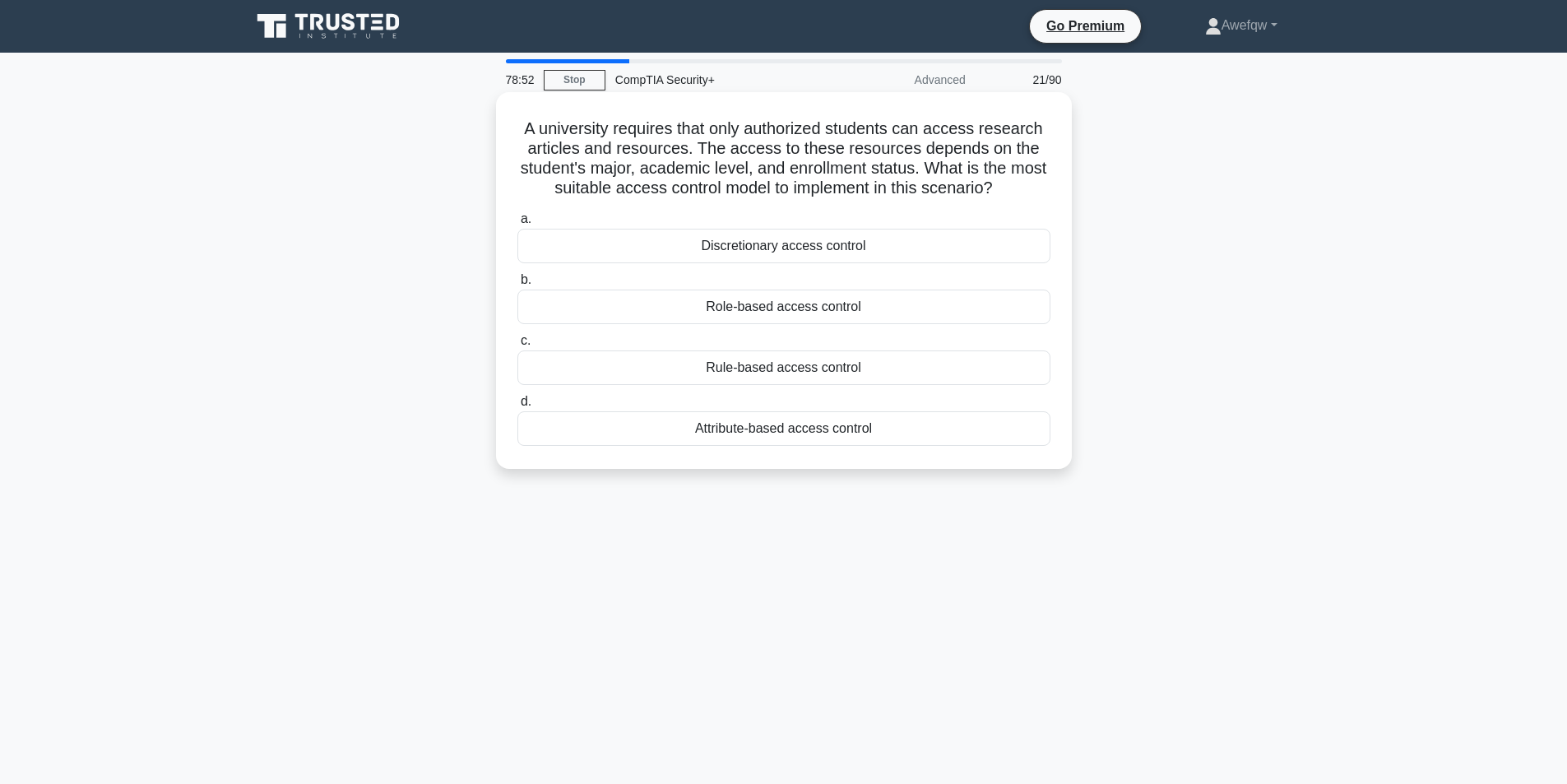
click at [782, 320] on div "Role-based access control" at bounding box center [784, 307] width 533 height 35
click at [518, 285] on input "b. Role-based access control" at bounding box center [518, 280] width 0 height 10
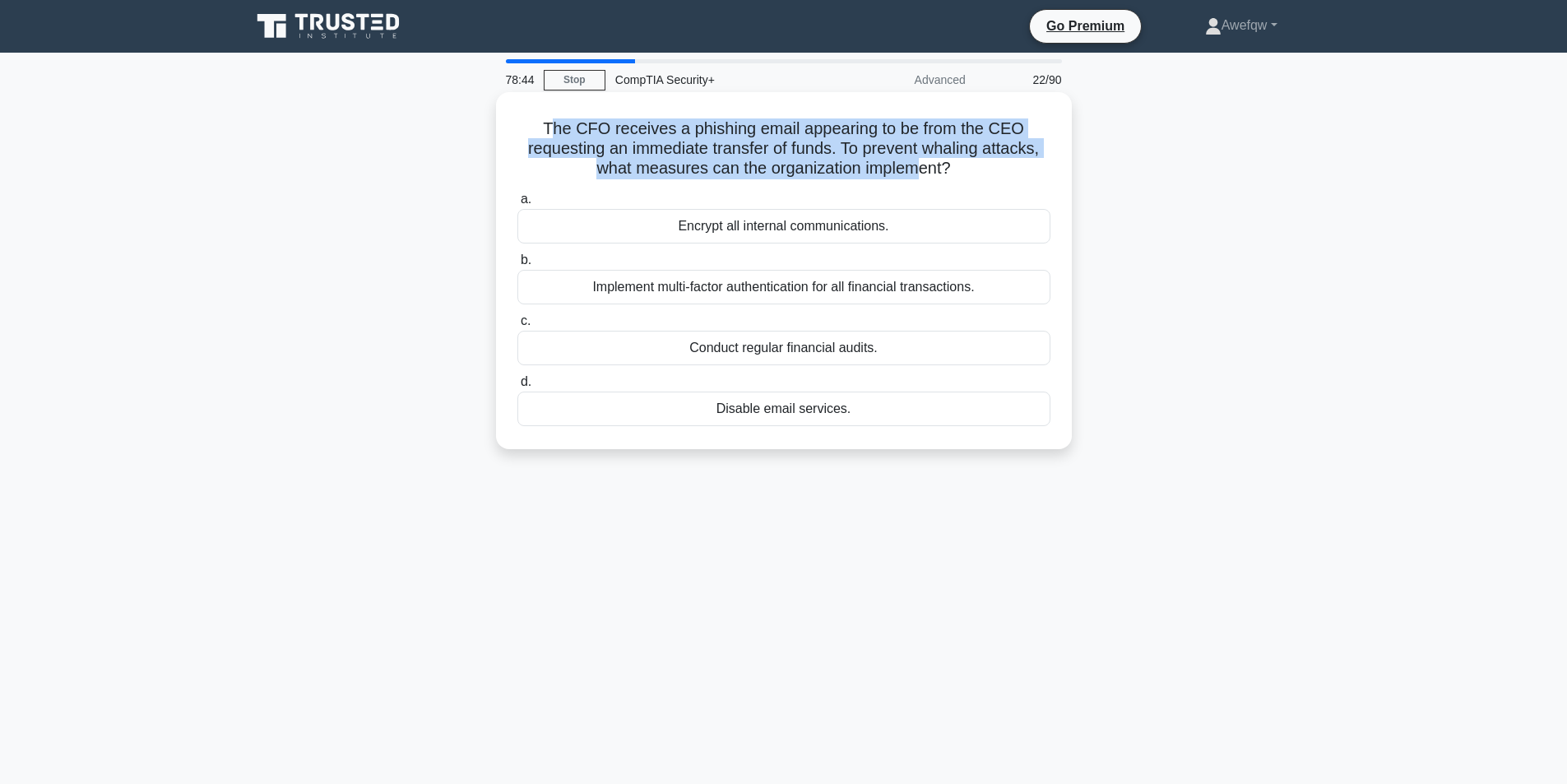
drag, startPoint x: 552, startPoint y: 126, endPoint x: 919, endPoint y: 165, distance: 369.1
click at [919, 165] on h5 "The CFO receives a phishing email appearing to be from the CEO requesting an im…" at bounding box center [784, 149] width 536 height 61
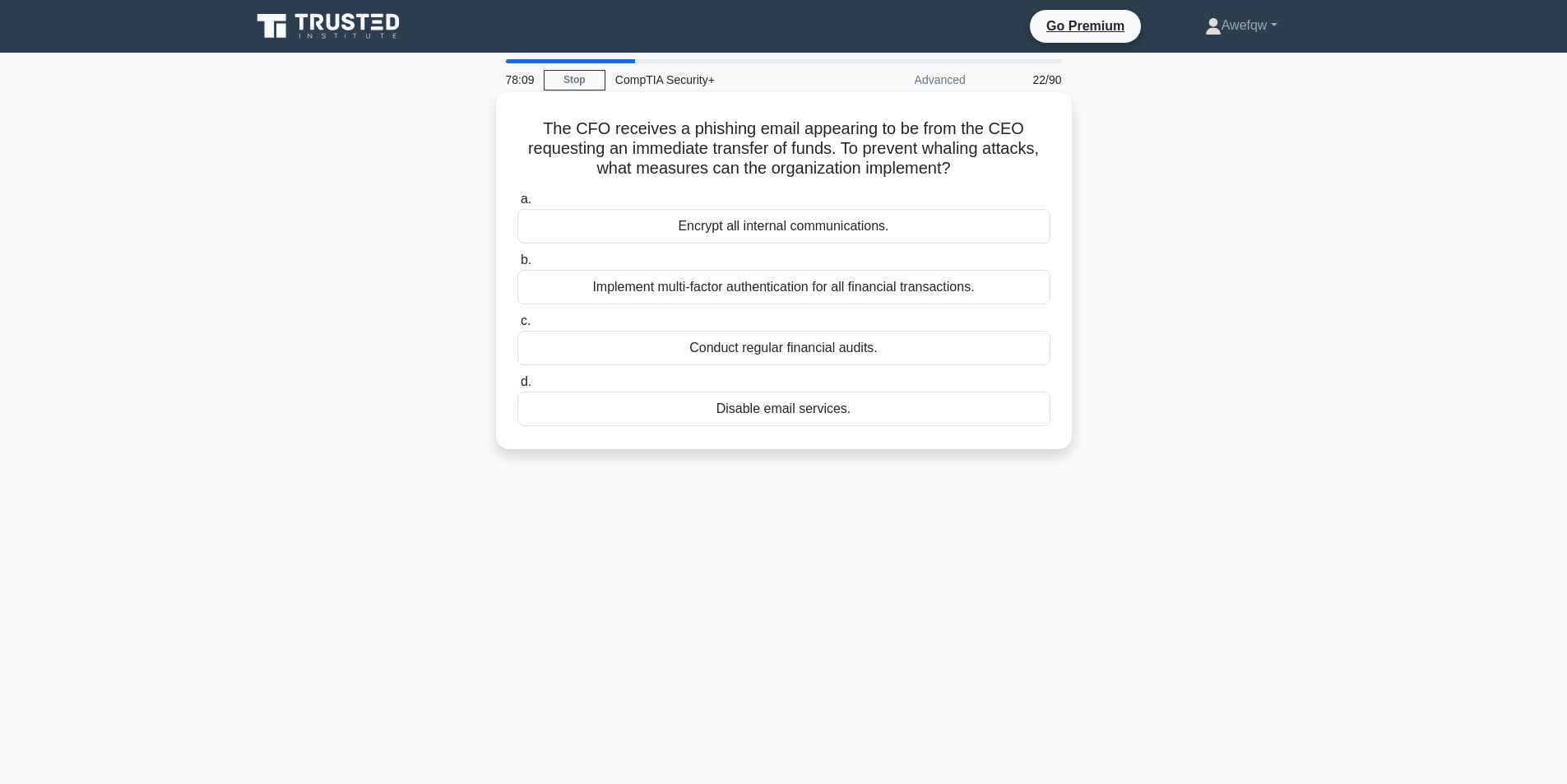
click at [846, 285] on div "Implement multi-factor authentication for all financial transactions." at bounding box center [784, 288] width 533 height 35
click at [518, 266] on input "b. Implement multi-factor authentication for all financial transactions." at bounding box center [518, 260] width 0 height 10
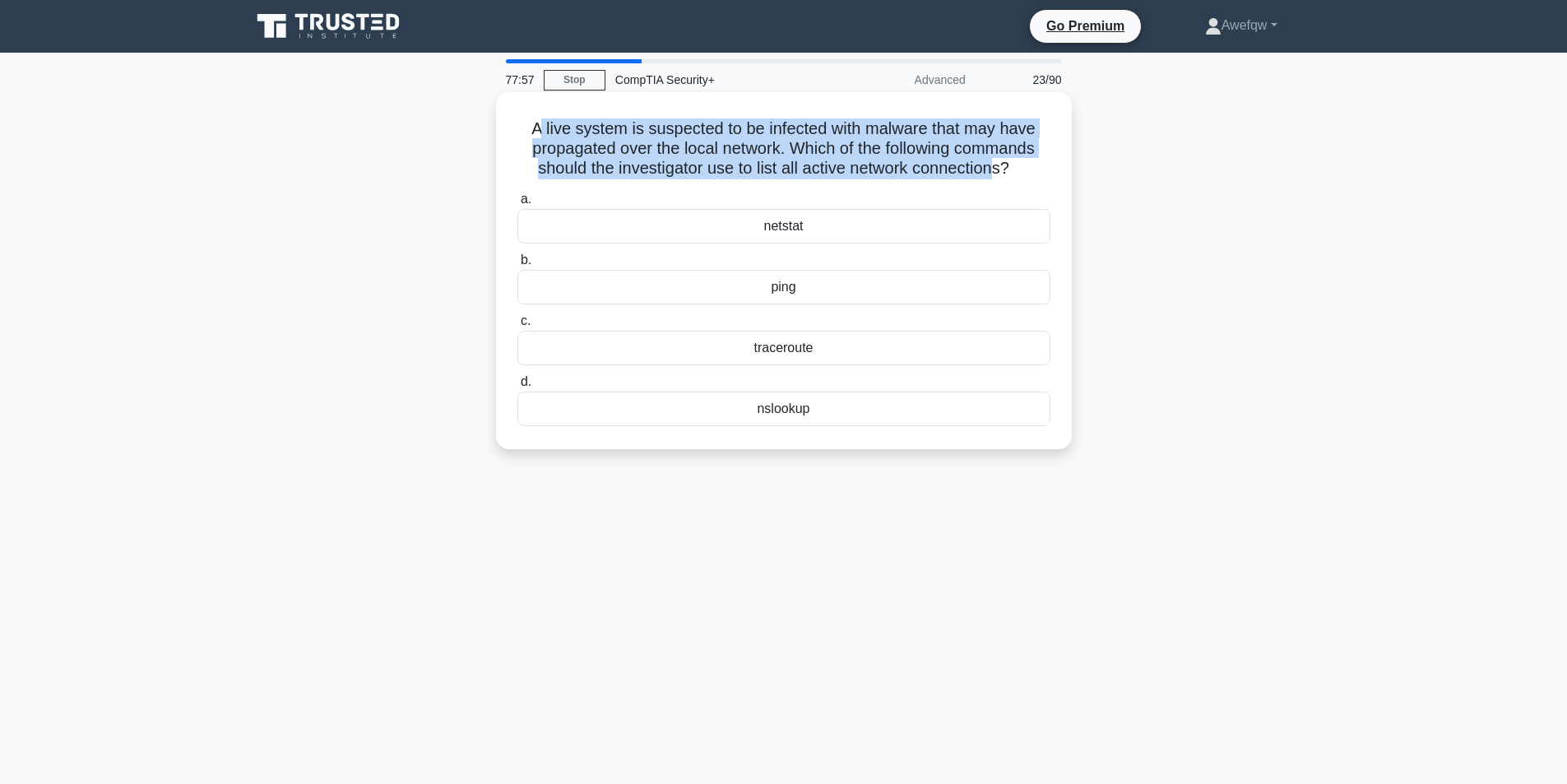
drag, startPoint x: 536, startPoint y: 122, endPoint x: 996, endPoint y: 163, distance: 461.8
click at [996, 163] on h5 "A live system is suspected to be infected with malware that may have propagated…" at bounding box center [784, 149] width 536 height 61
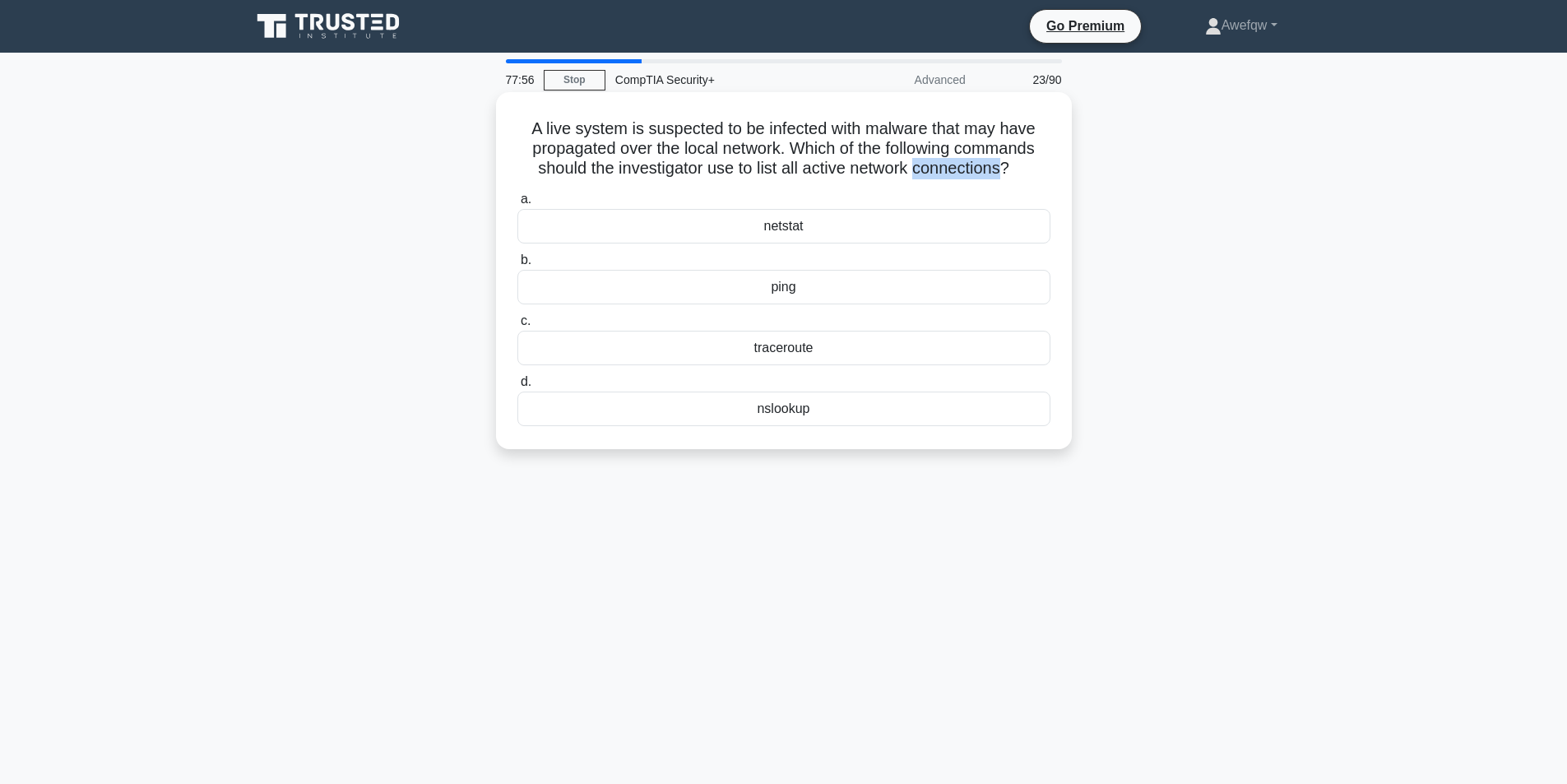
click at [996, 163] on h5 "A live system is suspected to be infected with malware that may have propagated…" at bounding box center [784, 149] width 536 height 61
click at [1018, 163] on h5 "A live system is suspected to be infected with malware that may have propagated…" at bounding box center [784, 149] width 536 height 61
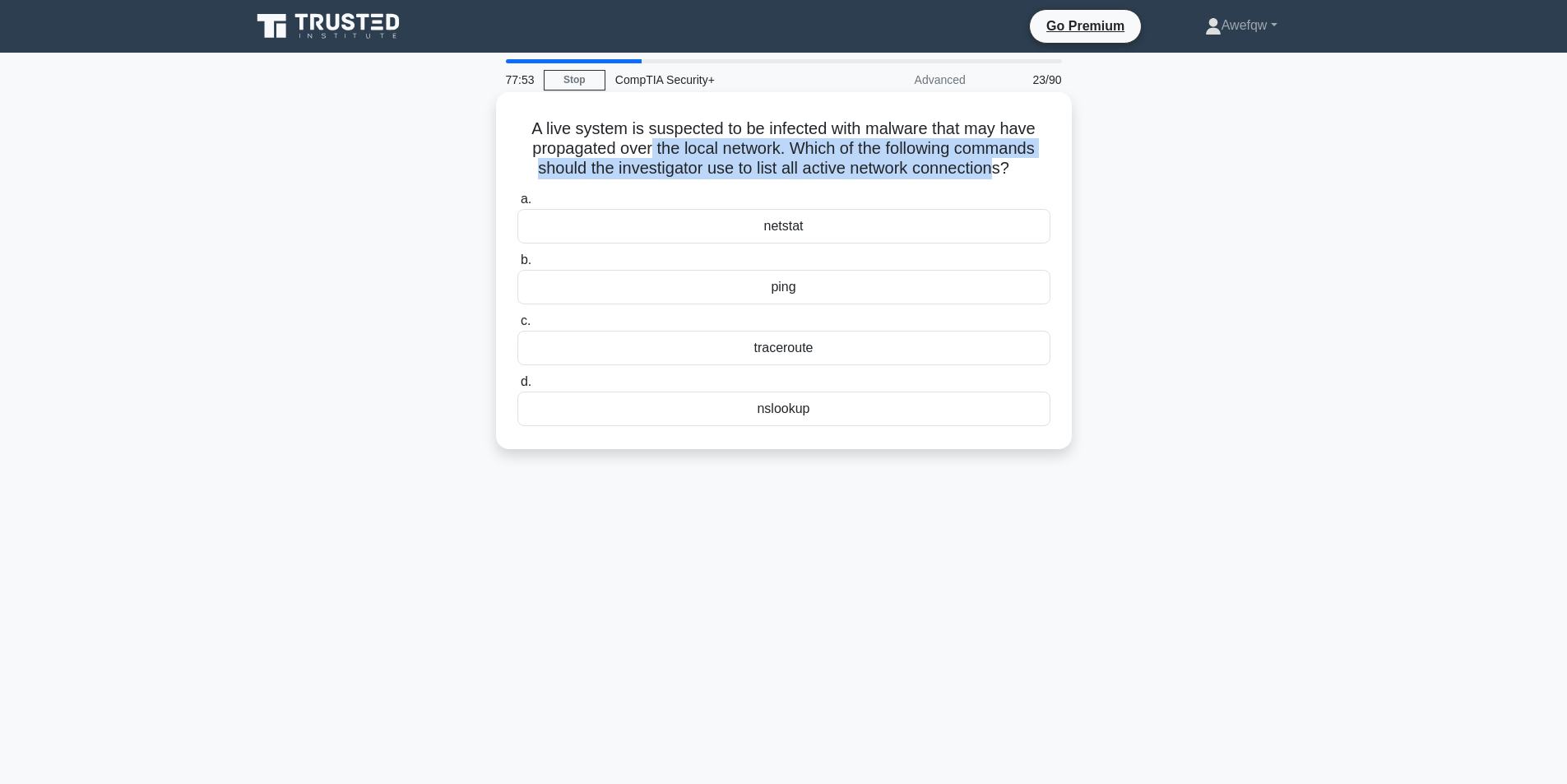
drag, startPoint x: 999, startPoint y: 170, endPoint x: 647, endPoint y: 149, distance: 352.6
click at [647, 149] on h5 "A live system is suspected to be infected with malware that may have propagated…" at bounding box center [784, 149] width 536 height 61
click at [647, 148] on h5 "A live system is suspected to be infected with malware that may have propagated…" at bounding box center [784, 149] width 536 height 61
click at [685, 151] on h5 "A live system is suspected to be infected with malware that may have propagated…" at bounding box center [784, 149] width 536 height 61
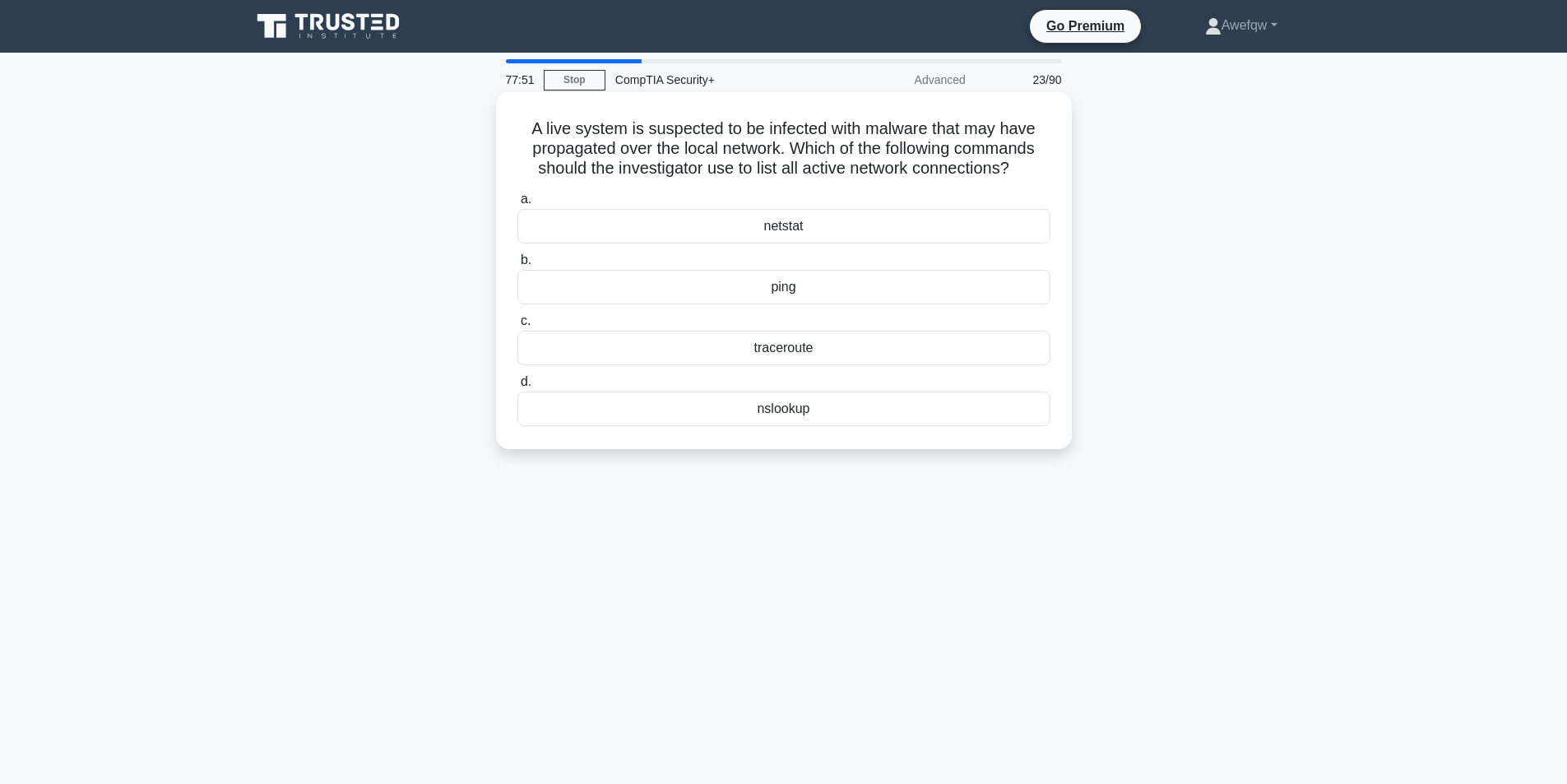
click at [786, 229] on div "netstat" at bounding box center [784, 226] width 533 height 35
click at [518, 205] on input "a. netstat" at bounding box center [518, 199] width 0 height 10
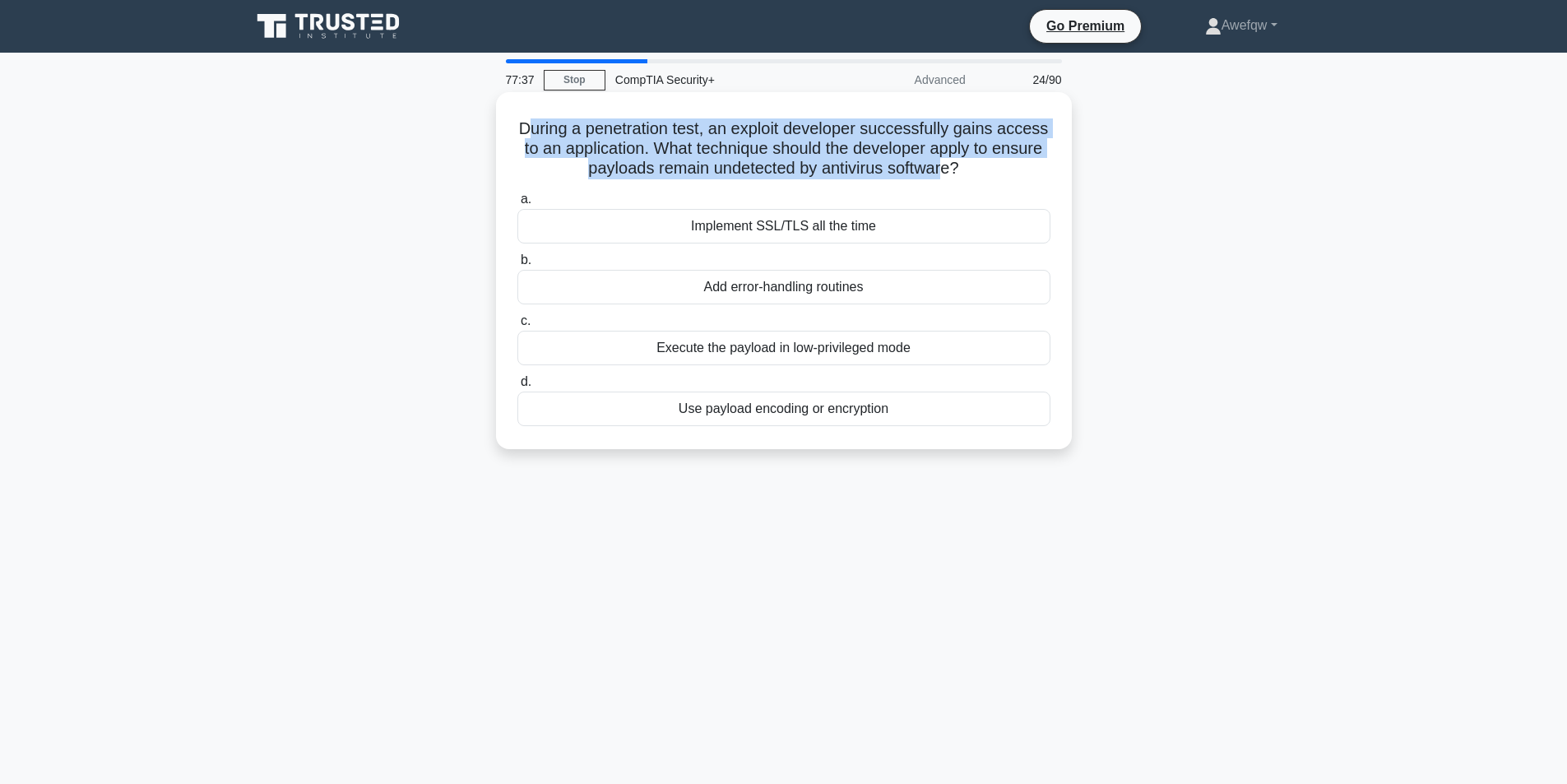
drag, startPoint x: 552, startPoint y: 125, endPoint x: 973, endPoint y: 167, distance: 423.1
click at [973, 167] on h5 "During a penetration test, an exploit developer successfully gains access to an…" at bounding box center [784, 149] width 536 height 61
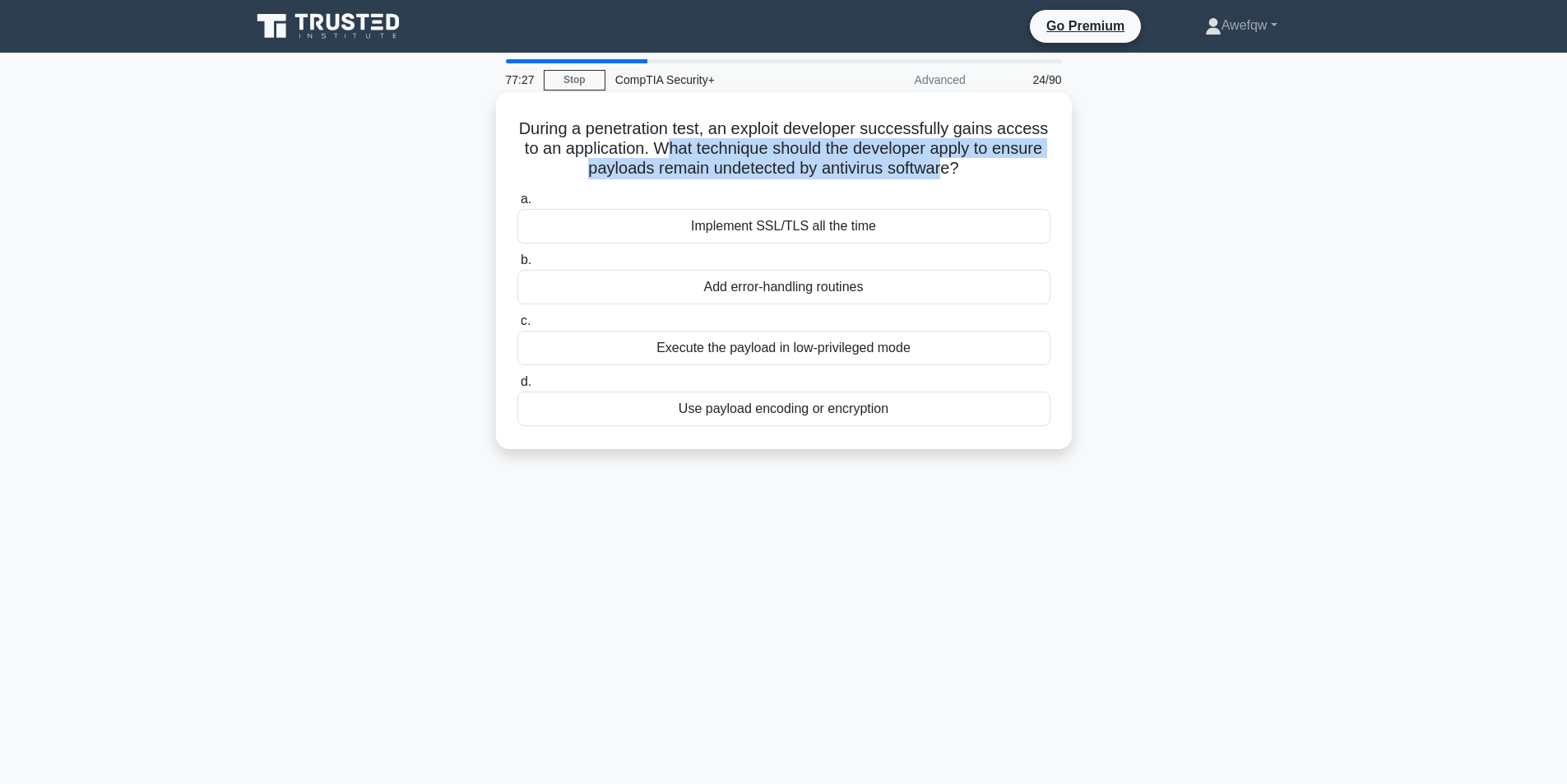
drag, startPoint x: 716, startPoint y: 152, endPoint x: 975, endPoint y: 169, distance: 259.6
click at [975, 169] on h5 "During a penetration test, an exploit developer successfully gains access to an…" at bounding box center [784, 149] width 536 height 61
click at [974, 169] on h5 "During a penetration test, an exploit developer successfully gains access to an…" at bounding box center [784, 149] width 536 height 61
click at [935, 166] on h5 "During a penetration test, an exploit developer successfully gains access to an…" at bounding box center [784, 149] width 536 height 61
drag, startPoint x: 640, startPoint y: 171, endPoint x: 734, endPoint y: 169, distance: 94.0
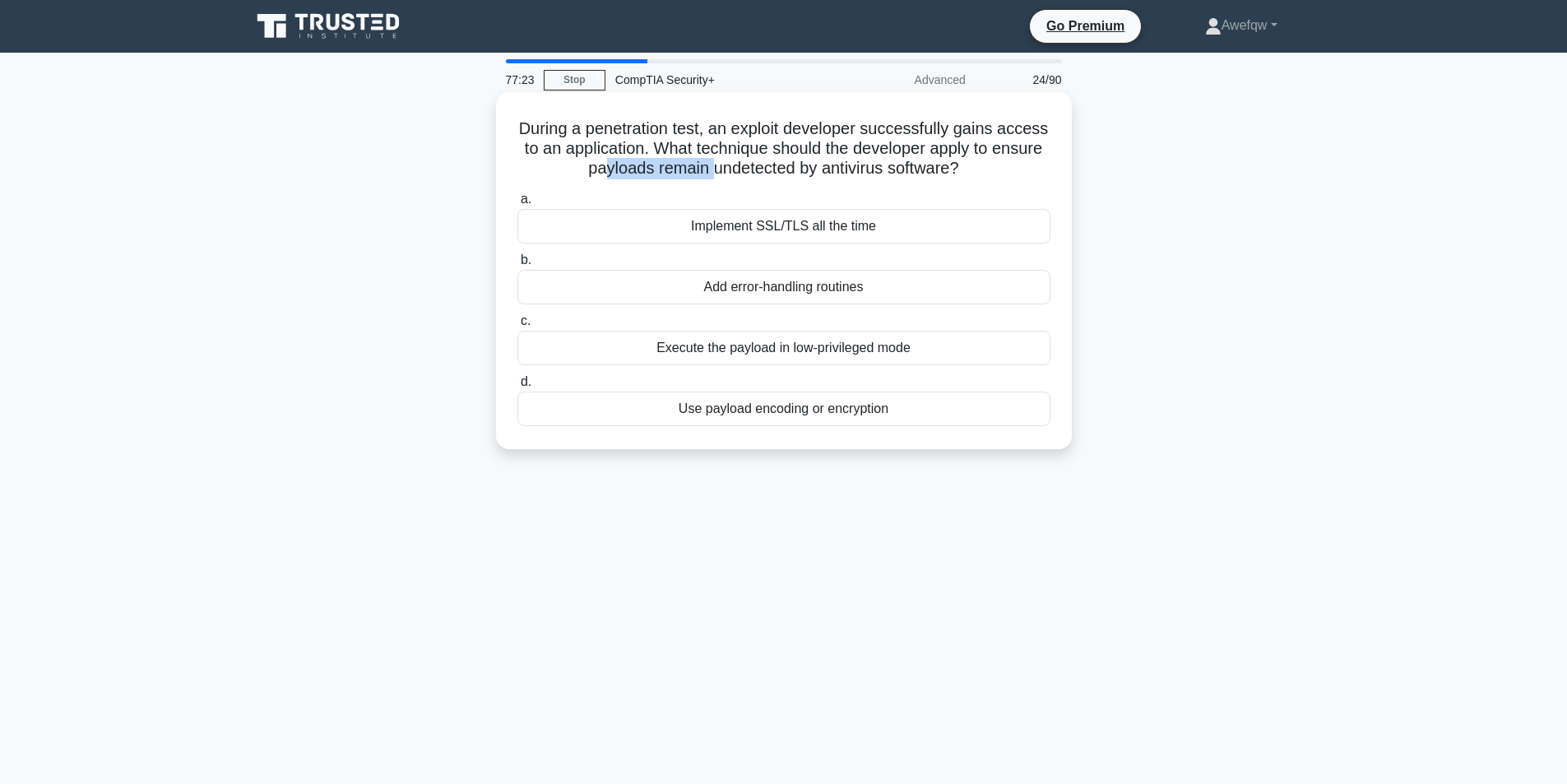
click at [735, 169] on h5 "During a penetration test, an exploit developer successfully gains access to an…" at bounding box center [784, 149] width 536 height 61
click at [734, 169] on h5 "During a penetration test, an exploit developer successfully gains access to an…" at bounding box center [784, 149] width 536 height 61
click at [733, 169] on h5 "During a penetration test, an exploit developer successfully gains access to an…" at bounding box center [784, 149] width 536 height 61
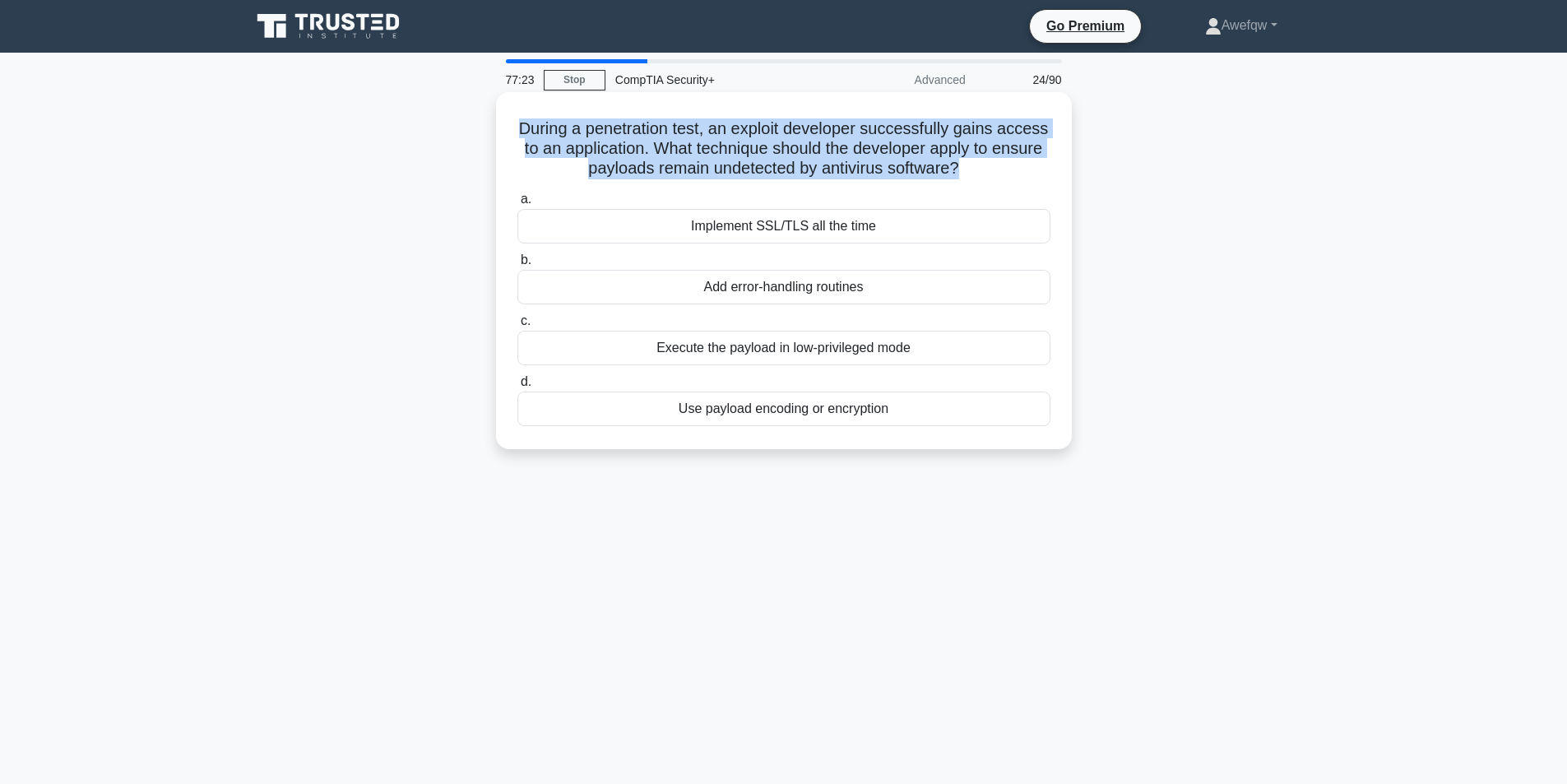
click at [733, 169] on h5 "During a penetration test, an exploit developer successfully gains access to an…" at bounding box center [784, 149] width 536 height 61
click at [818, 166] on h5 "During a penetration test, an exploit developer successfully gains access to an…" at bounding box center [784, 149] width 536 height 61
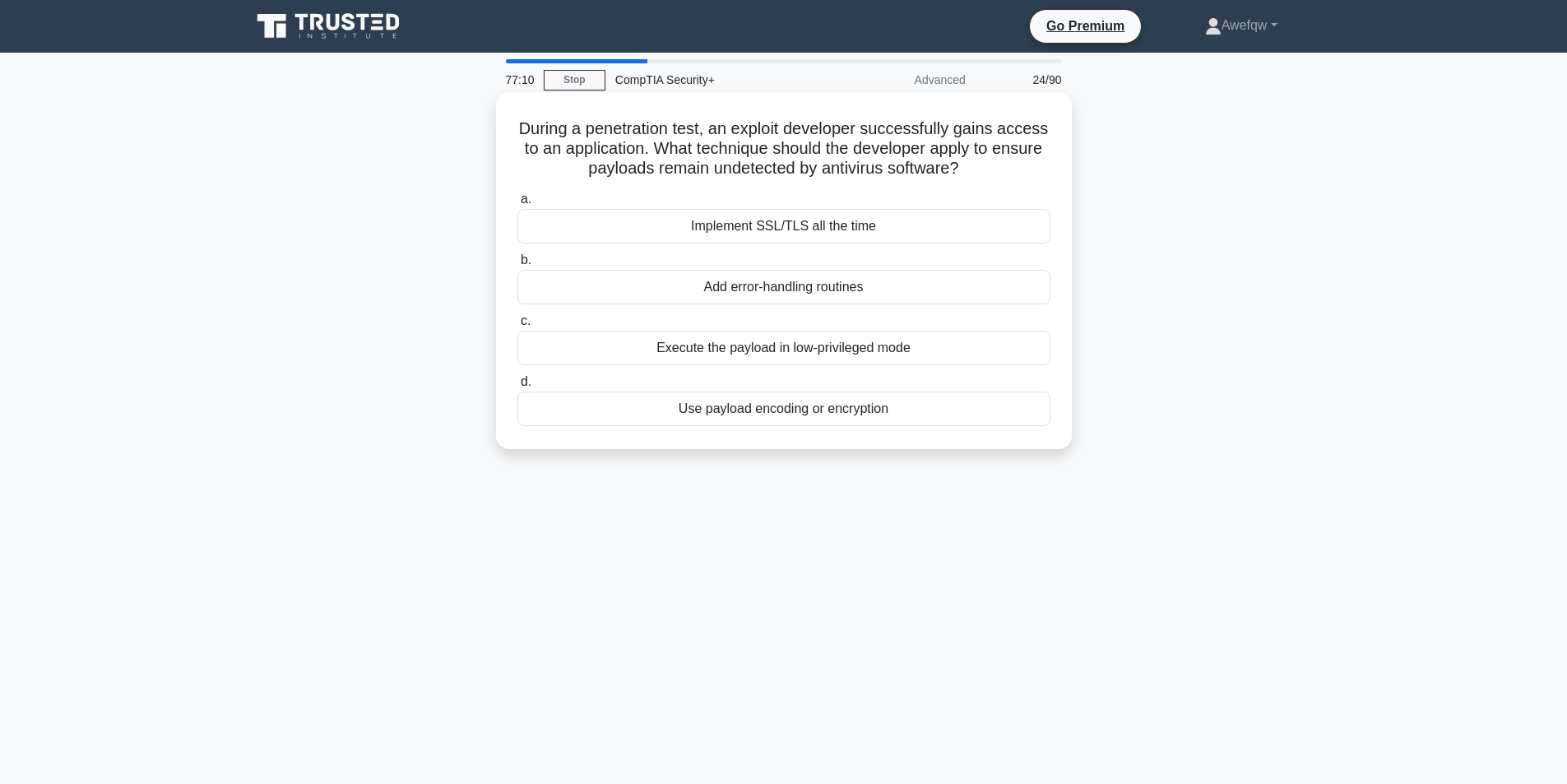
click at [642, 169] on h5 "During a penetration test, an exploit developer successfully gains access to an…" at bounding box center [784, 149] width 536 height 61
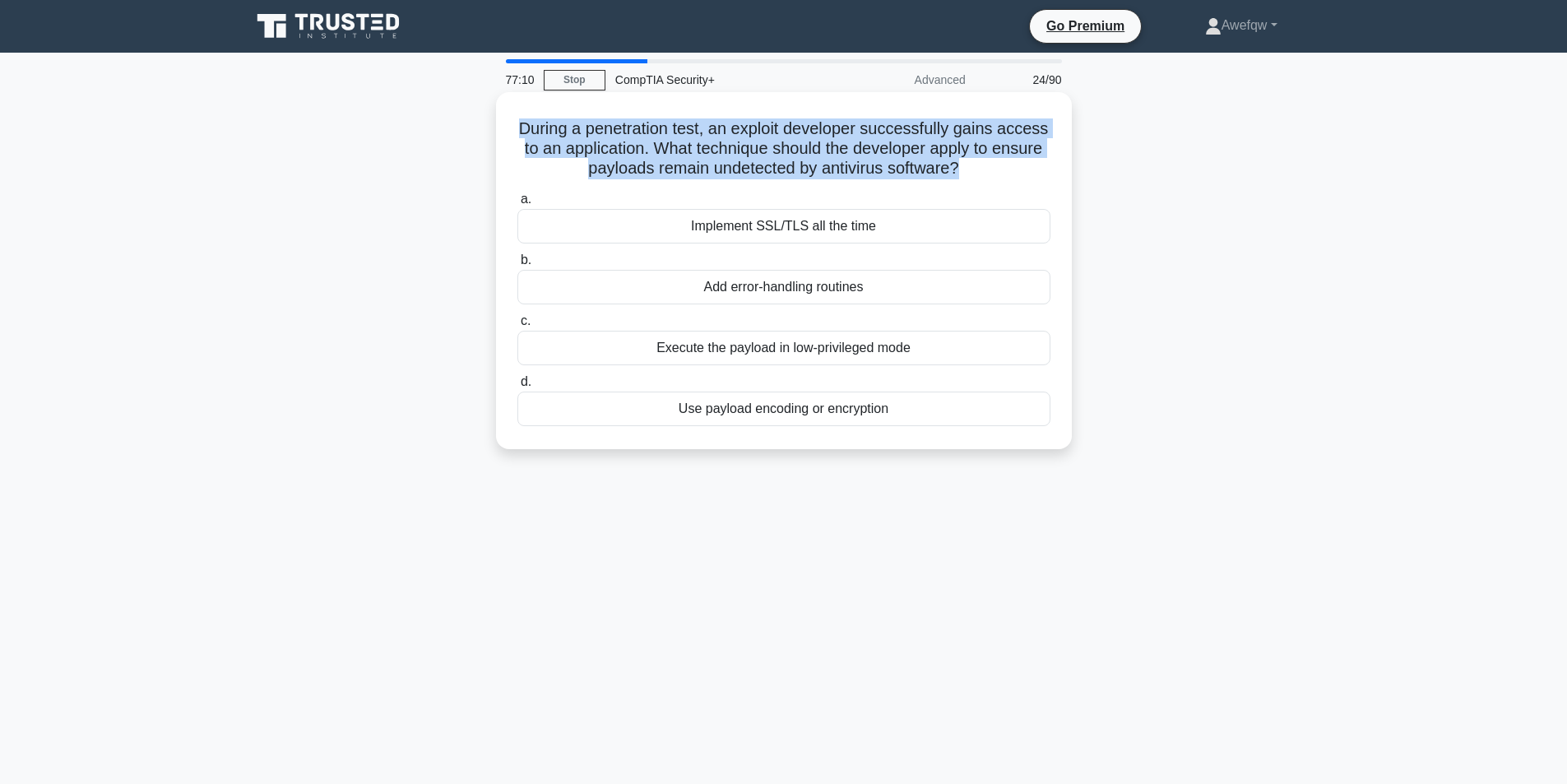
click at [642, 169] on h5 "During a penetration test, an exploit developer successfully gains access to an…" at bounding box center [784, 149] width 536 height 61
click at [647, 171] on h5 "During a penetration test, an exploit developer successfully gains access to an…" at bounding box center [784, 149] width 536 height 61
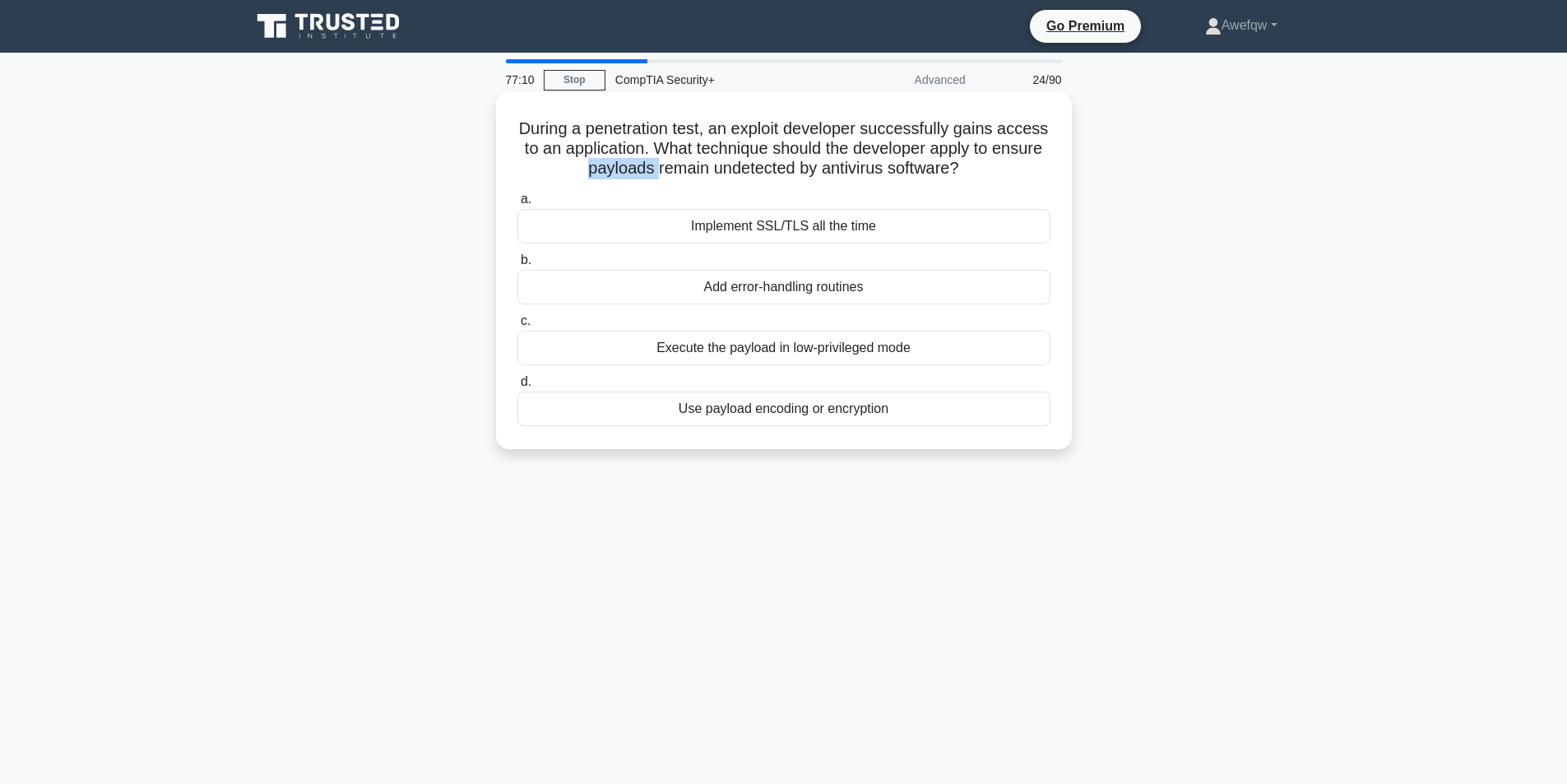
click at [647, 171] on h5 "During a penetration test, an exploit developer successfully gains access to an…" at bounding box center [784, 149] width 536 height 61
click at [788, 146] on h5 "During a penetration test, an exploit developer successfully gains access to an…" at bounding box center [784, 149] width 536 height 61
click at [799, 414] on div "Use payload encoding or encryption" at bounding box center [784, 409] width 533 height 35
click at [518, 387] on input "d. Use payload encoding or encryption" at bounding box center [518, 382] width 0 height 10
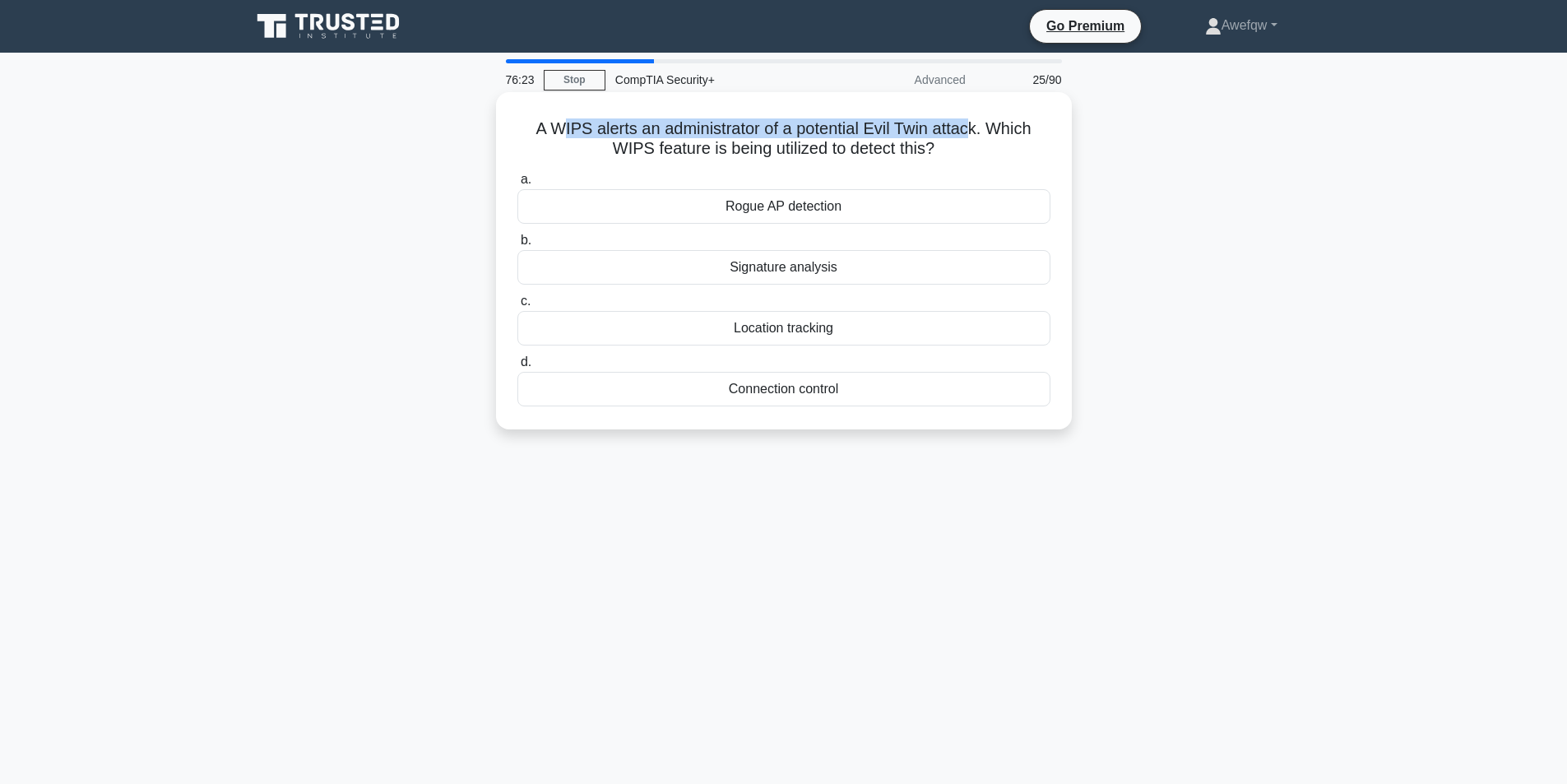
drag, startPoint x: 557, startPoint y: 129, endPoint x: 972, endPoint y: 129, distance: 415.0
click at [972, 129] on h5 "A WIPS alerts an administrator of a potential Evil Twin attack. Which WIPS feat…" at bounding box center [784, 138] width 536 height 41
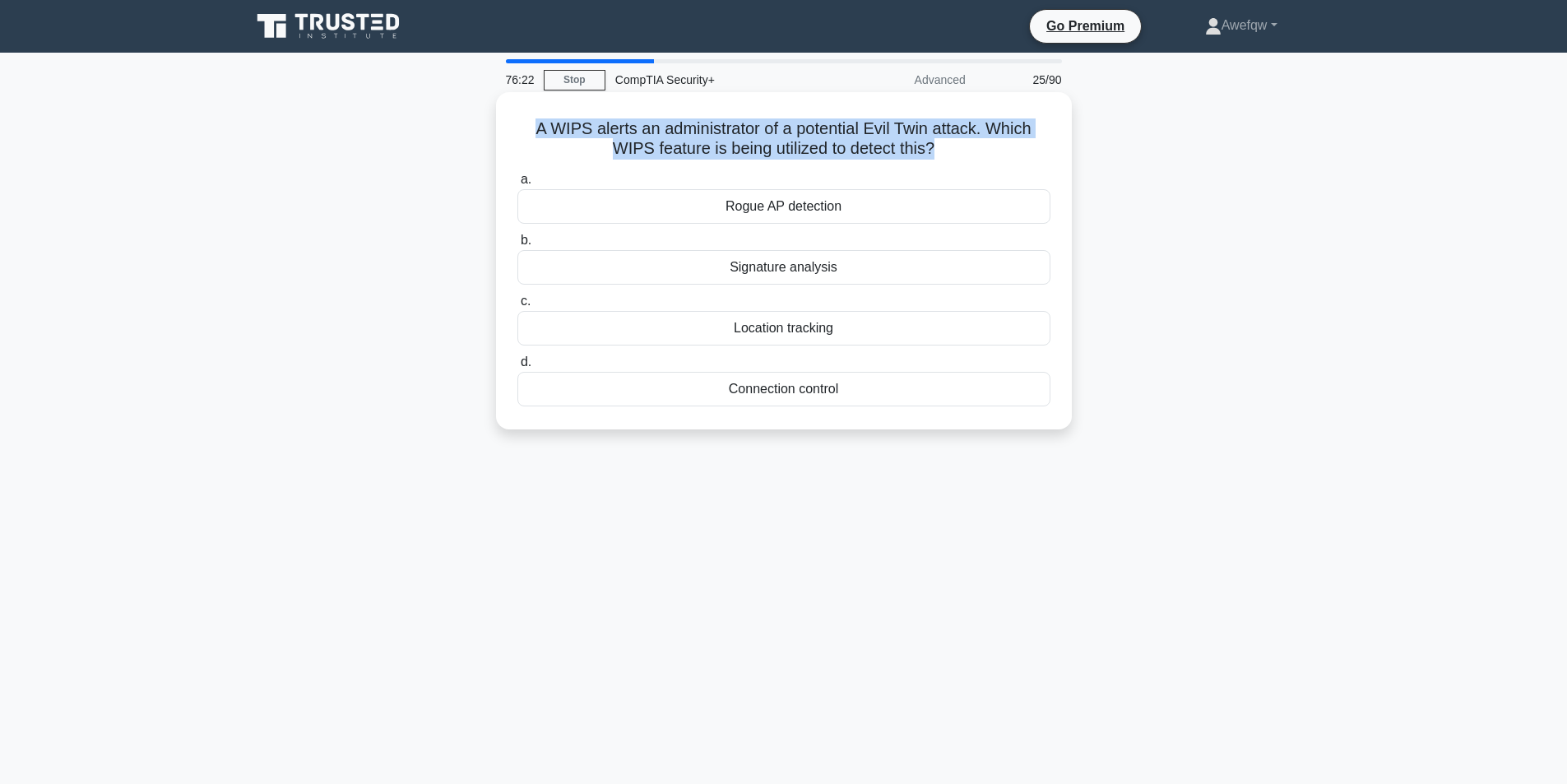
click at [938, 139] on h5 "A WIPS alerts an administrator of a potential Evil Twin attack. Which WIPS feat…" at bounding box center [784, 138] width 536 height 41
drag, startPoint x: 923, startPoint y: 150, endPoint x: 546, endPoint y: 129, distance: 377.6
click at [546, 129] on h5 "A WIPS alerts an administrator of a potential Evil Twin attack. Which WIPS feat…" at bounding box center [784, 138] width 536 height 41
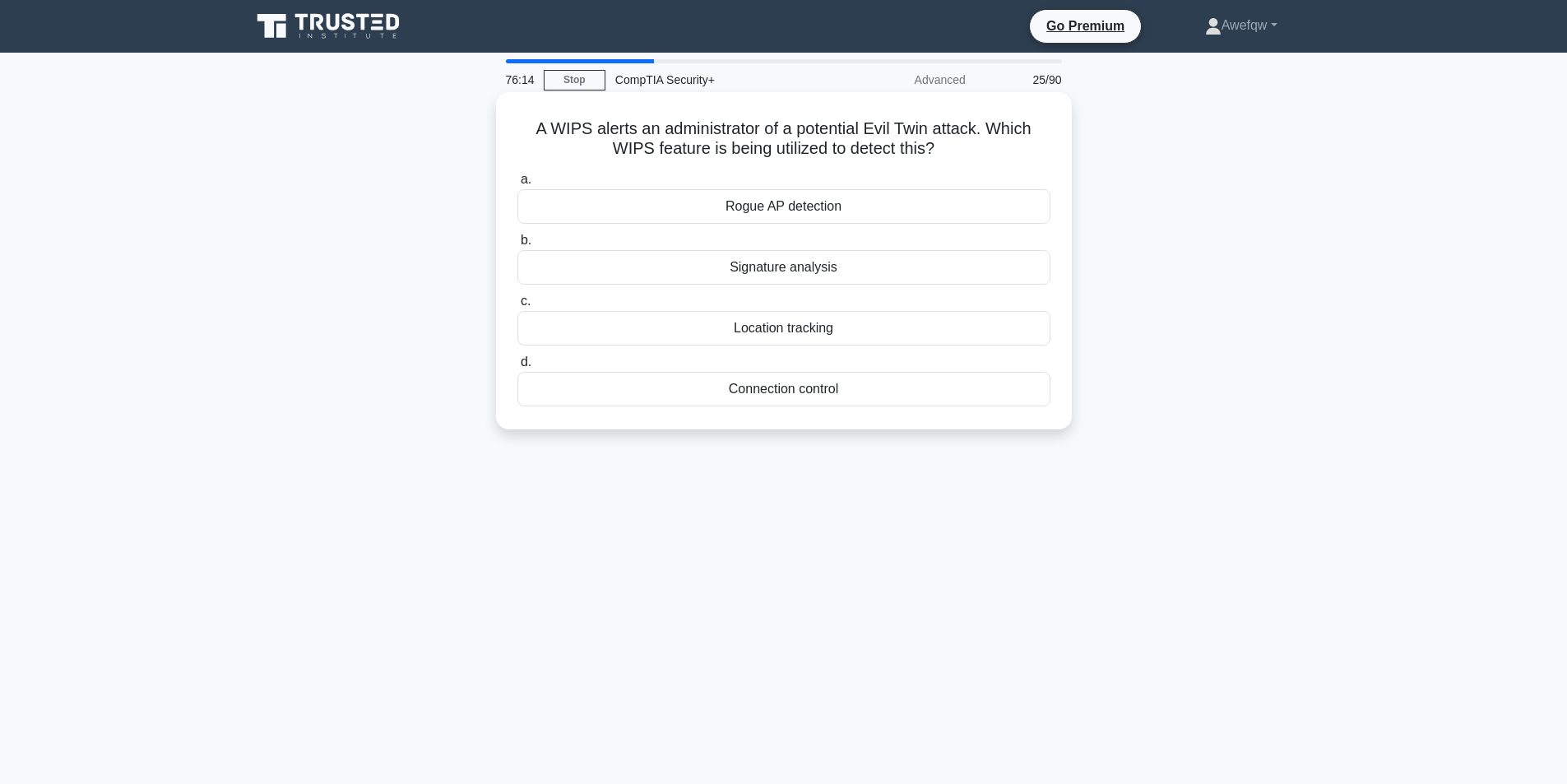
click at [818, 271] on div "Signature analysis" at bounding box center [784, 267] width 533 height 35
click at [518, 246] on input "b. Signature analysis" at bounding box center [518, 240] width 0 height 10
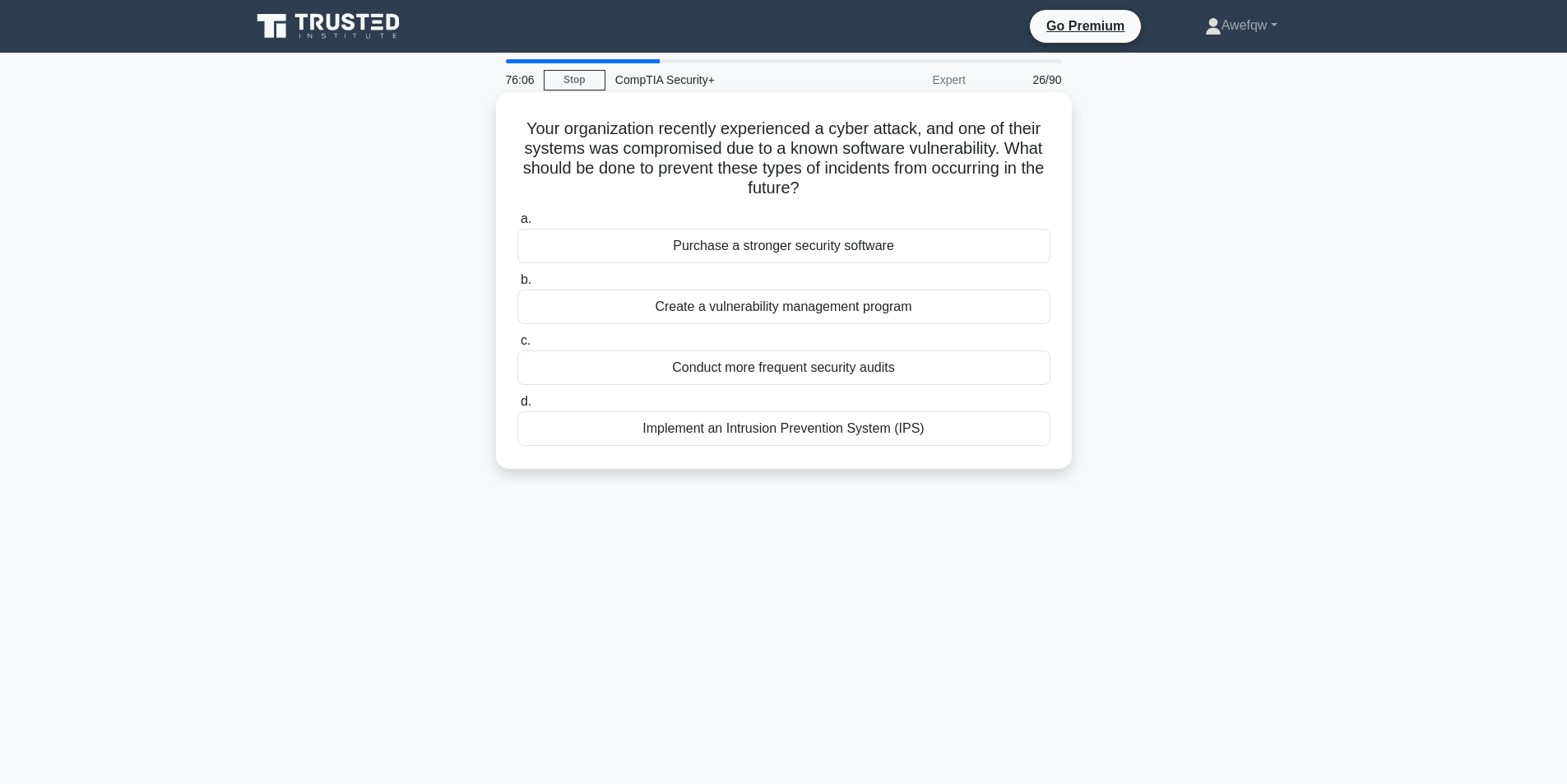
click at [1017, 153] on h5 "Your organization recently experienced a cyber attack, and one of their systems…" at bounding box center [784, 158] width 536 height 80
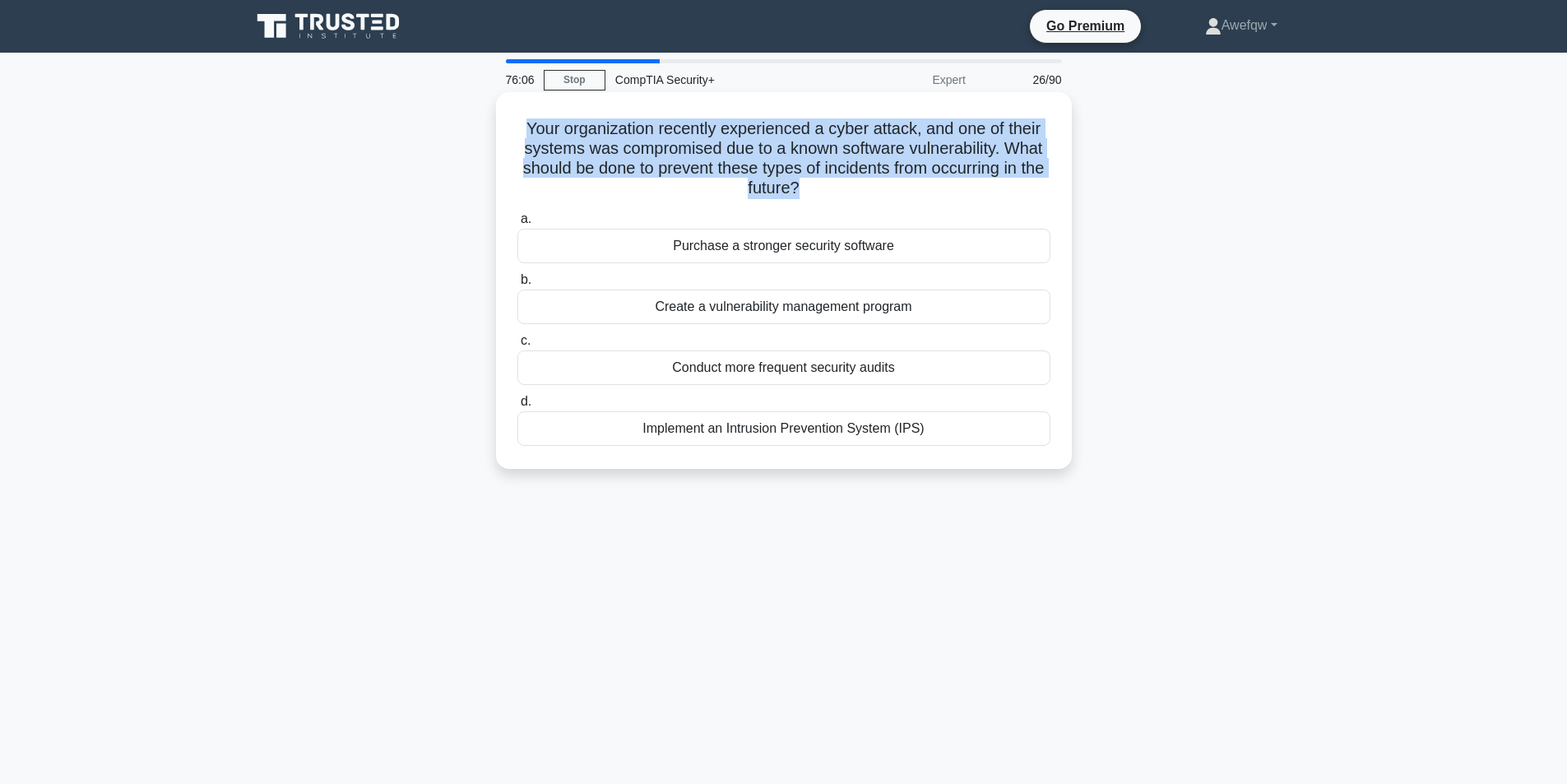
click at [1015, 153] on h5 "Your organization recently experienced a cyber attack, and one of their systems…" at bounding box center [784, 158] width 536 height 80
click at [927, 146] on h5 "Your organization recently experienced a cyber attack, and one of their systems…" at bounding box center [784, 158] width 536 height 80
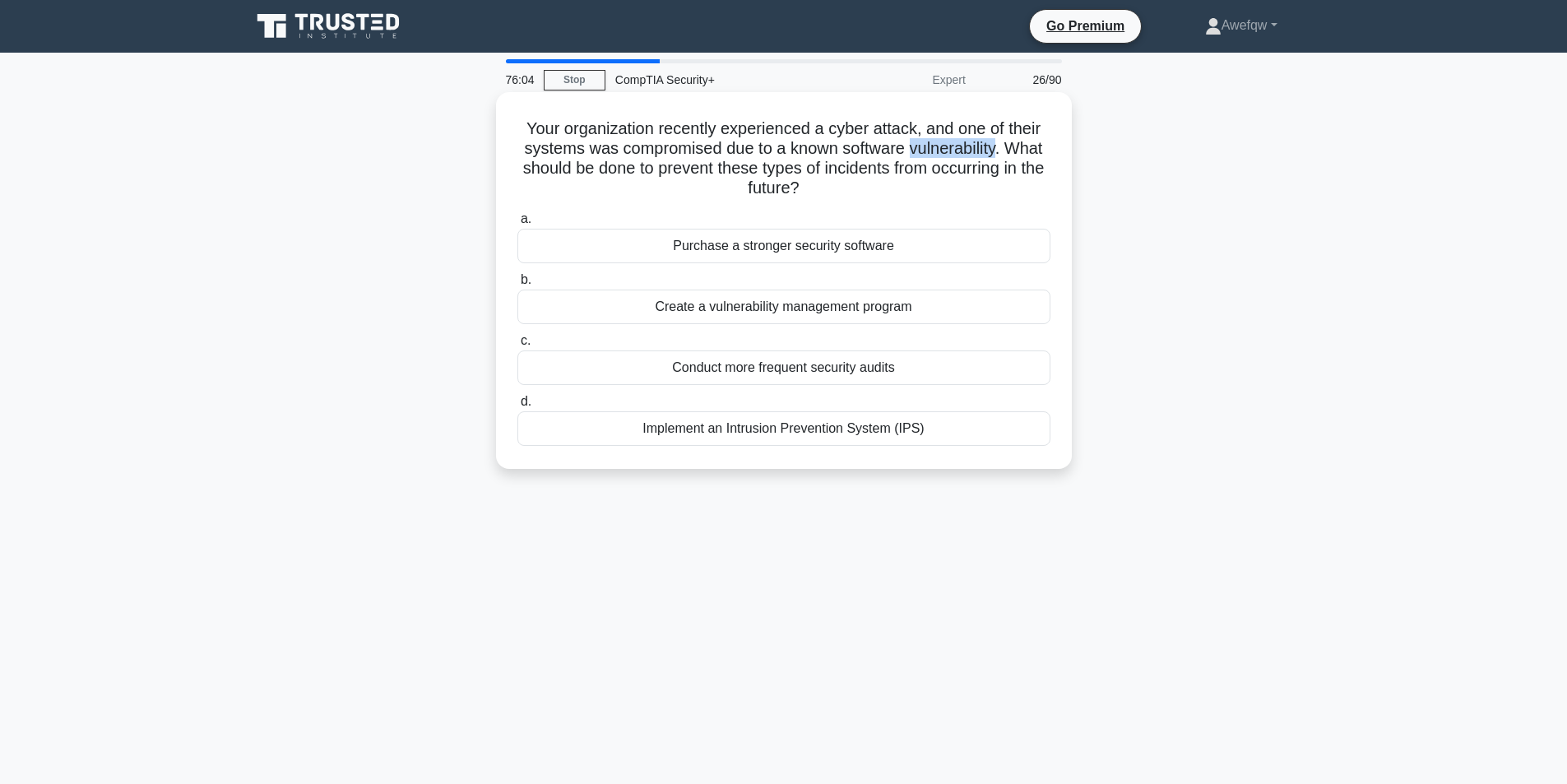
click at [927, 146] on h5 "Your organization recently experienced a cyber attack, and one of their systems…" at bounding box center [784, 158] width 536 height 80
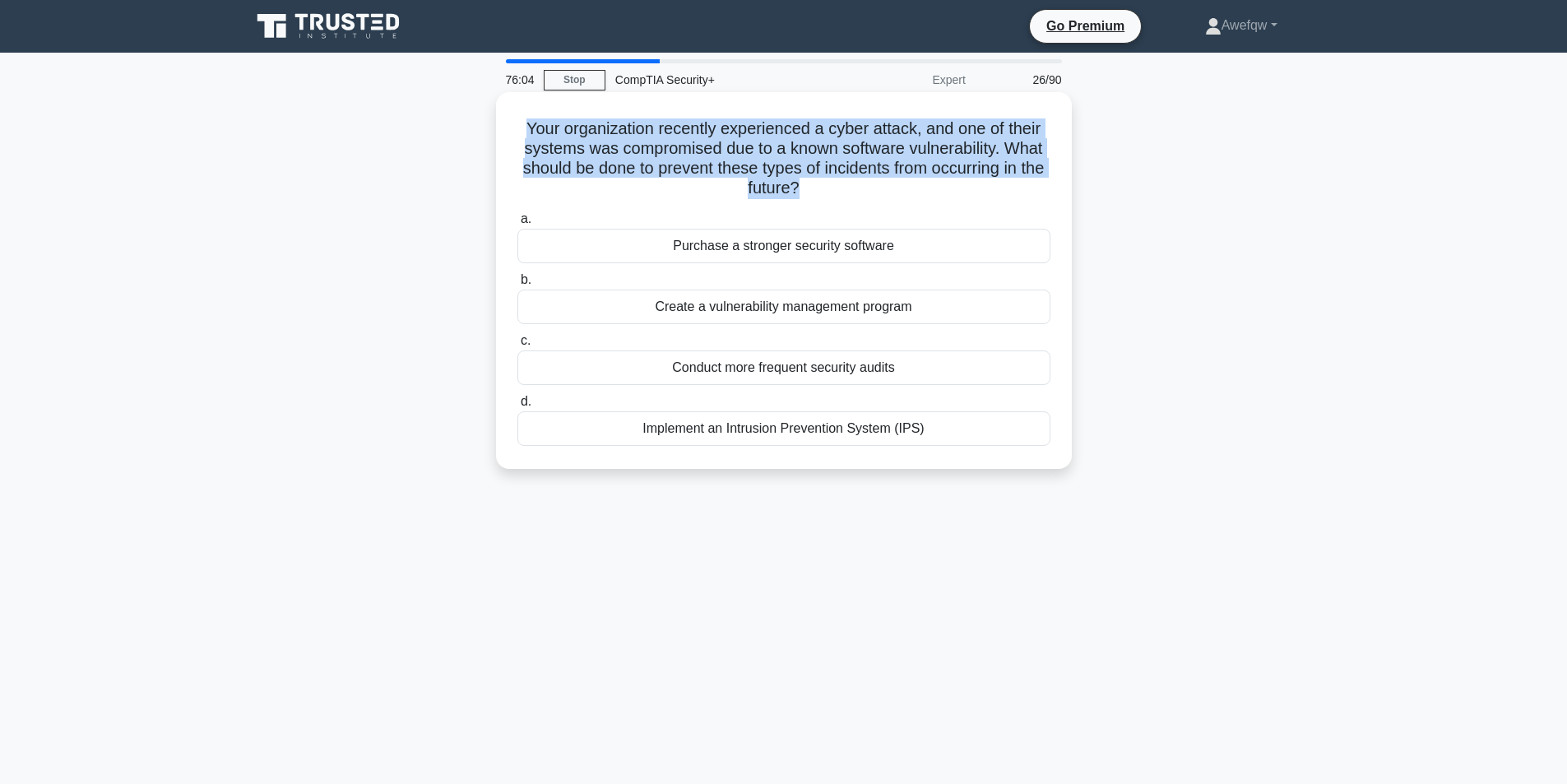
click at [927, 146] on h5 "Your organization recently experienced a cyber attack, and one of their systems…" at bounding box center [784, 158] width 536 height 80
click at [935, 150] on h5 "Your organization recently experienced a cyber attack, and one of their systems…" at bounding box center [784, 158] width 536 height 80
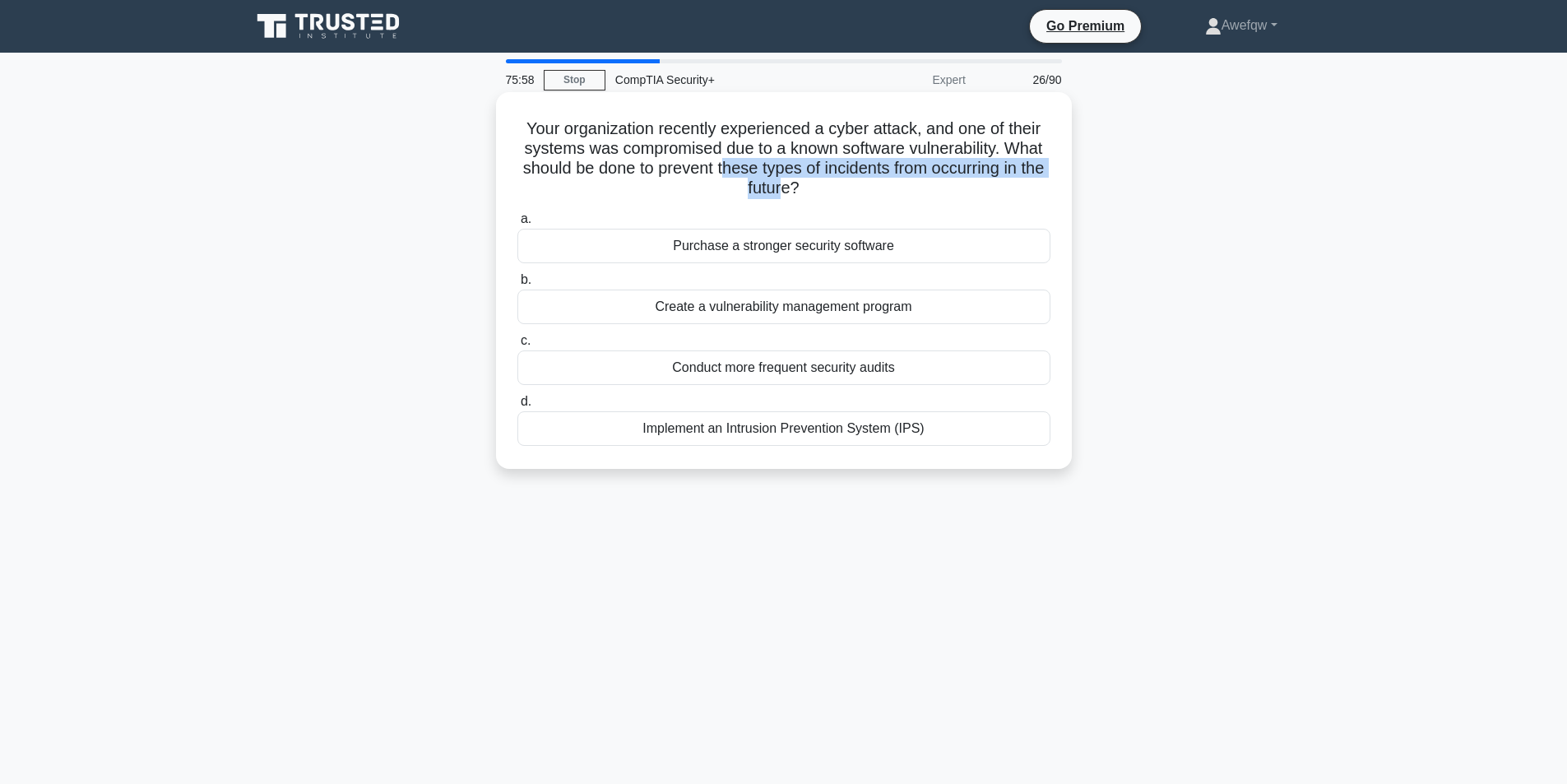
drag, startPoint x: 797, startPoint y: 193, endPoint x: 733, endPoint y: 171, distance: 67.7
click at [733, 171] on h5 "Your organization recently experienced a cyber attack, and one of their systems…" at bounding box center [784, 158] width 536 height 80
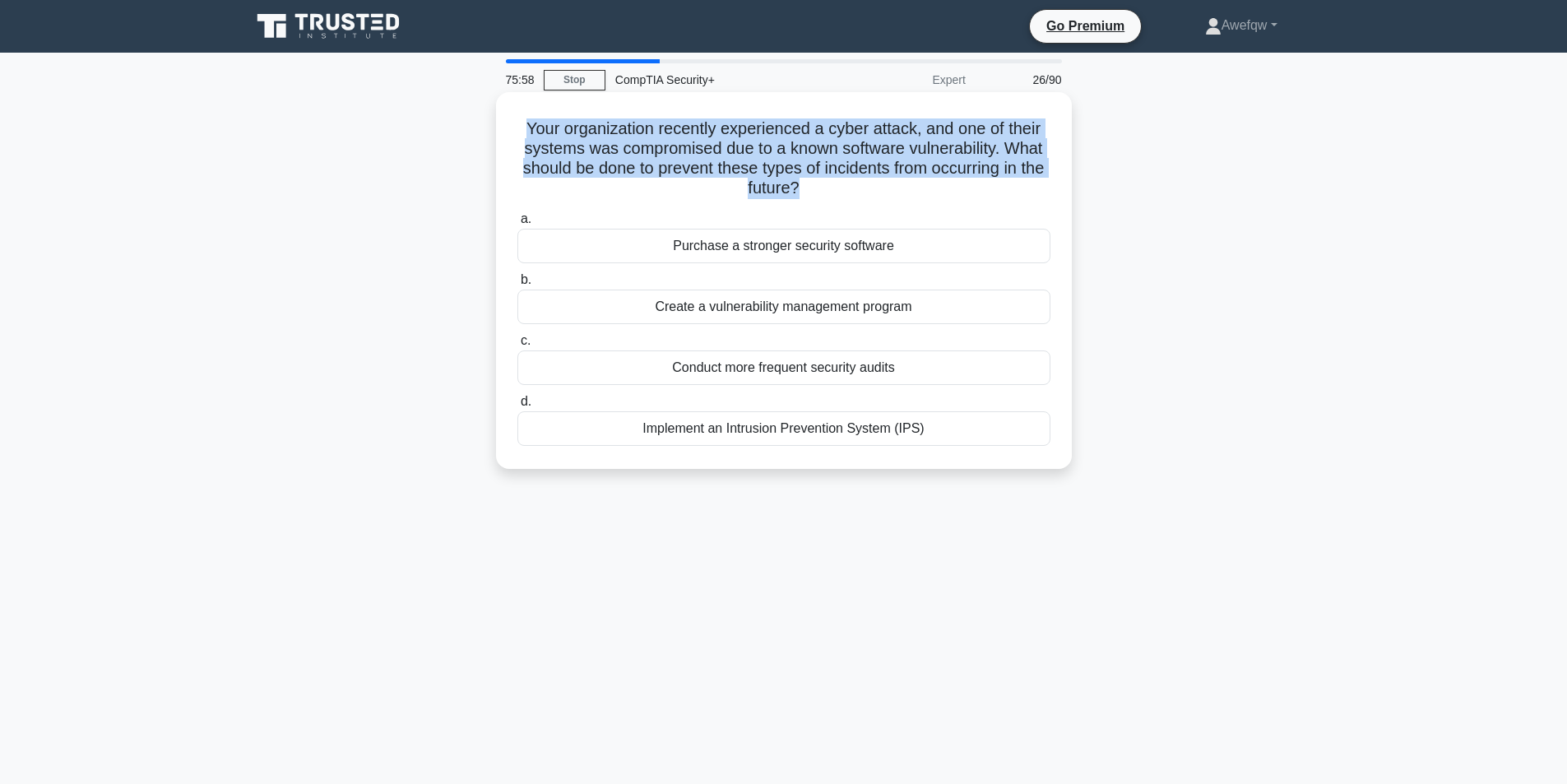
click at [733, 171] on h5 "Your organization recently experienced a cyber attack, and one of their systems…" at bounding box center [784, 158] width 536 height 80
click at [749, 178] on h5 "Your organization recently experienced a cyber attack, and one of their systems…" at bounding box center [784, 158] width 536 height 80
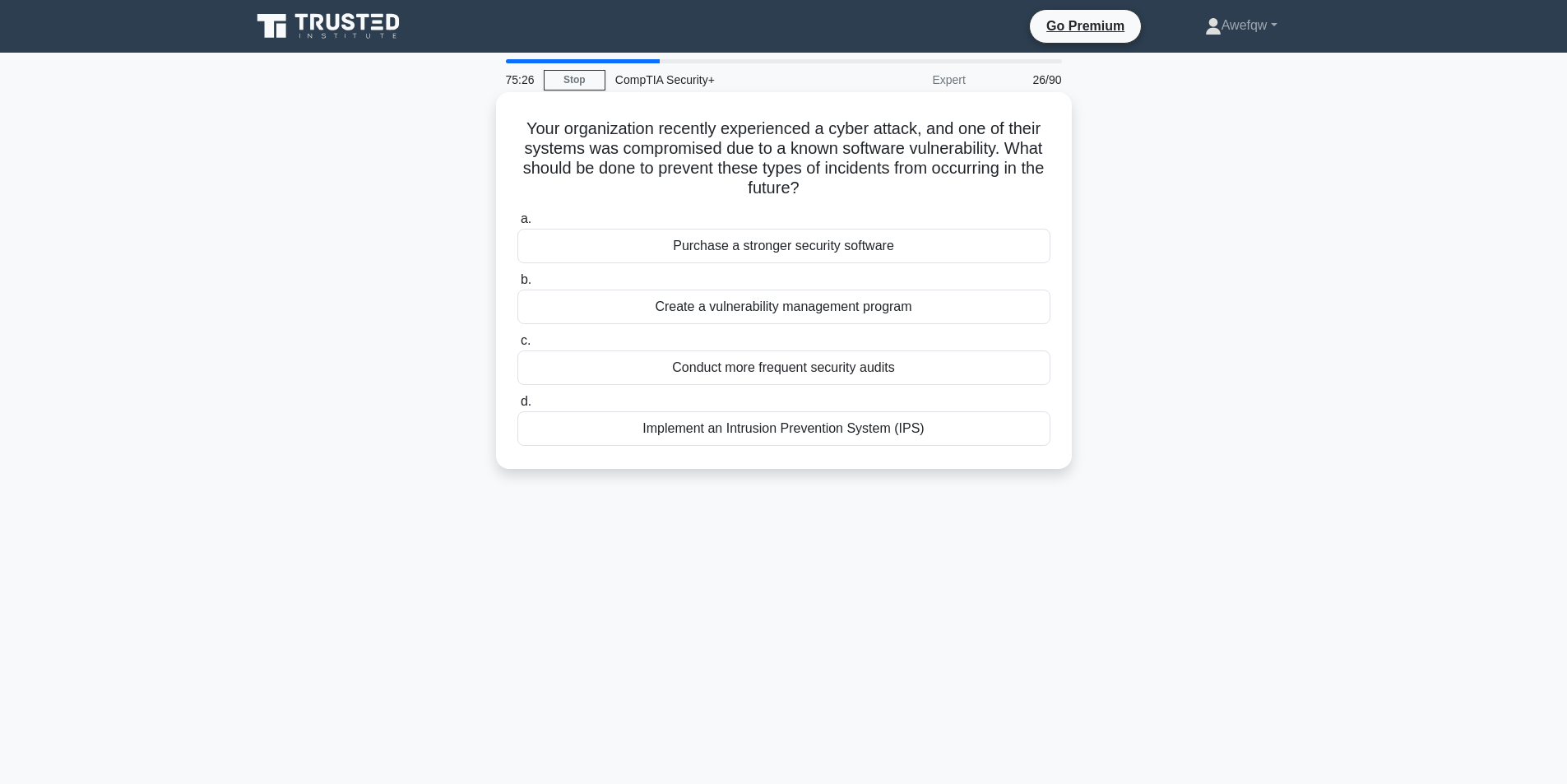
click at [853, 431] on div "Implement an Intrusion Prevention System (IPS)" at bounding box center [784, 428] width 533 height 35
click at [518, 407] on input "d. Implement an Intrusion Prevention System (IPS)" at bounding box center [518, 401] width 0 height 10
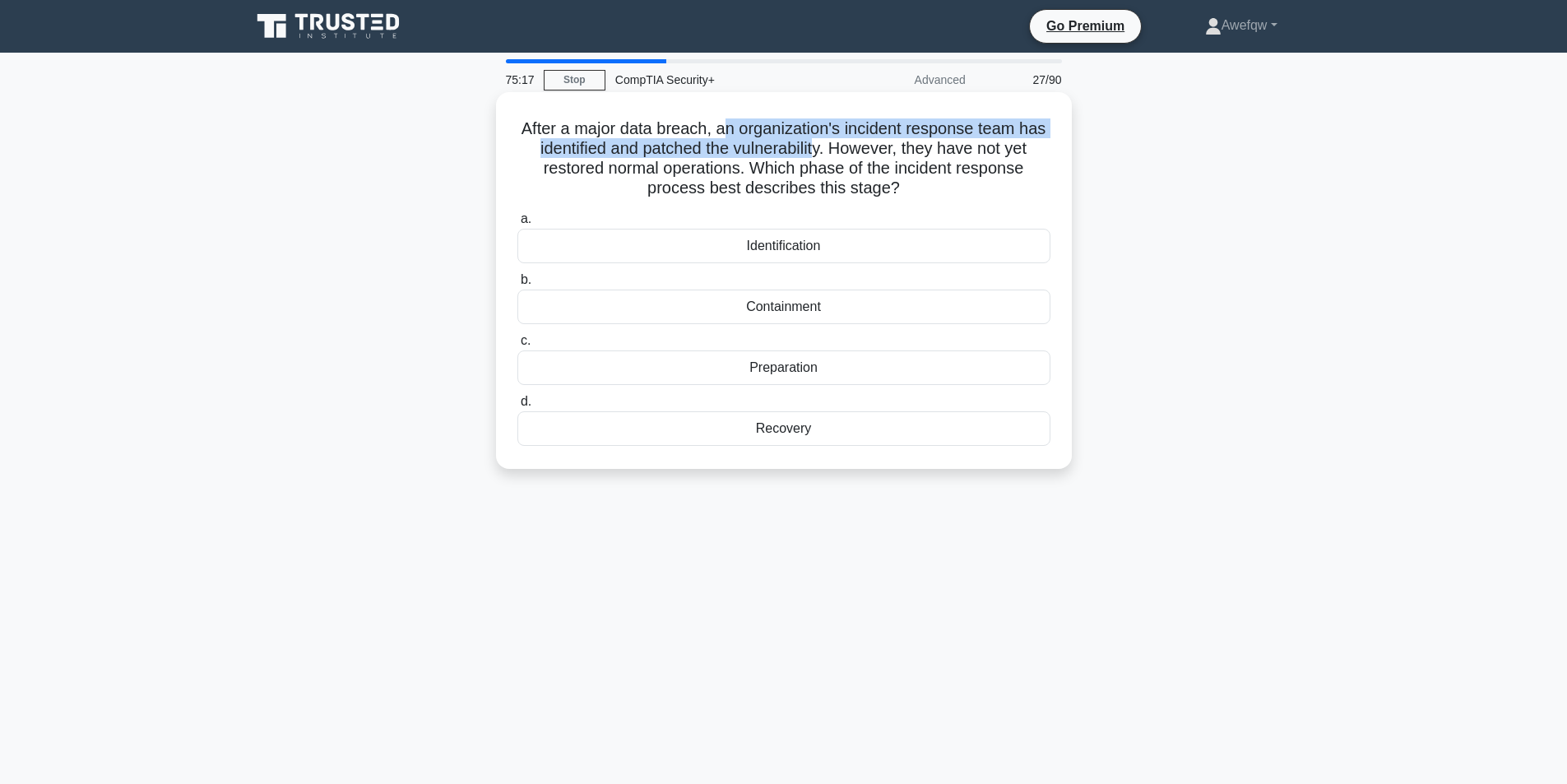
drag, startPoint x: 724, startPoint y: 128, endPoint x: 819, endPoint y: 158, distance: 99.6
click at [819, 158] on h5 "After a major data breach, an organization's incident response team has identif…" at bounding box center [784, 158] width 536 height 80
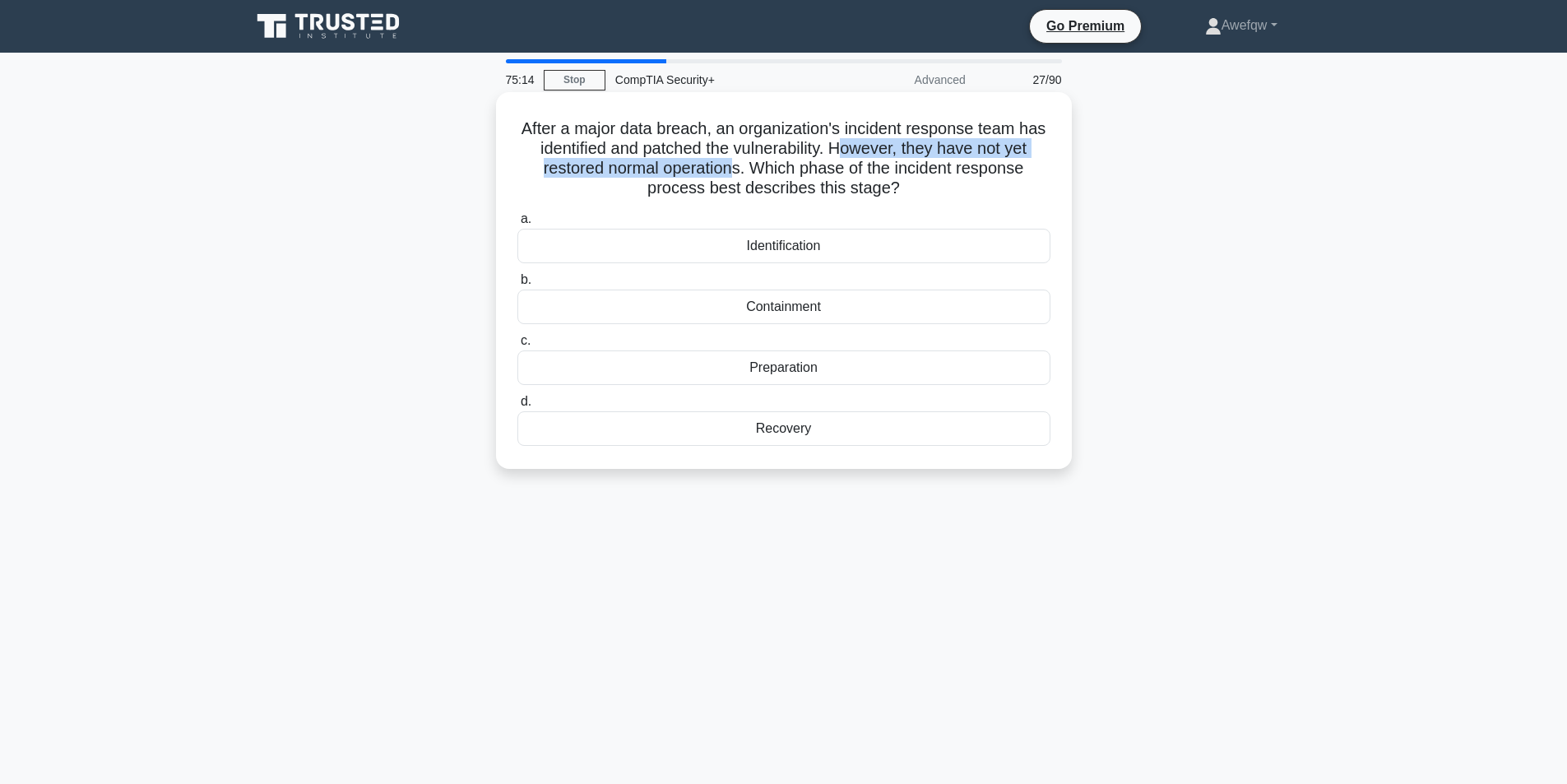
drag, startPoint x: 843, startPoint y: 148, endPoint x: 735, endPoint y: 177, distance: 111.8
click at [735, 177] on h5 "After a major data breach, an organization's incident response team has identif…" at bounding box center [784, 158] width 536 height 80
click at [660, 144] on h5 "After a major data breach, an organization's incident response team has identif…" at bounding box center [784, 158] width 536 height 80
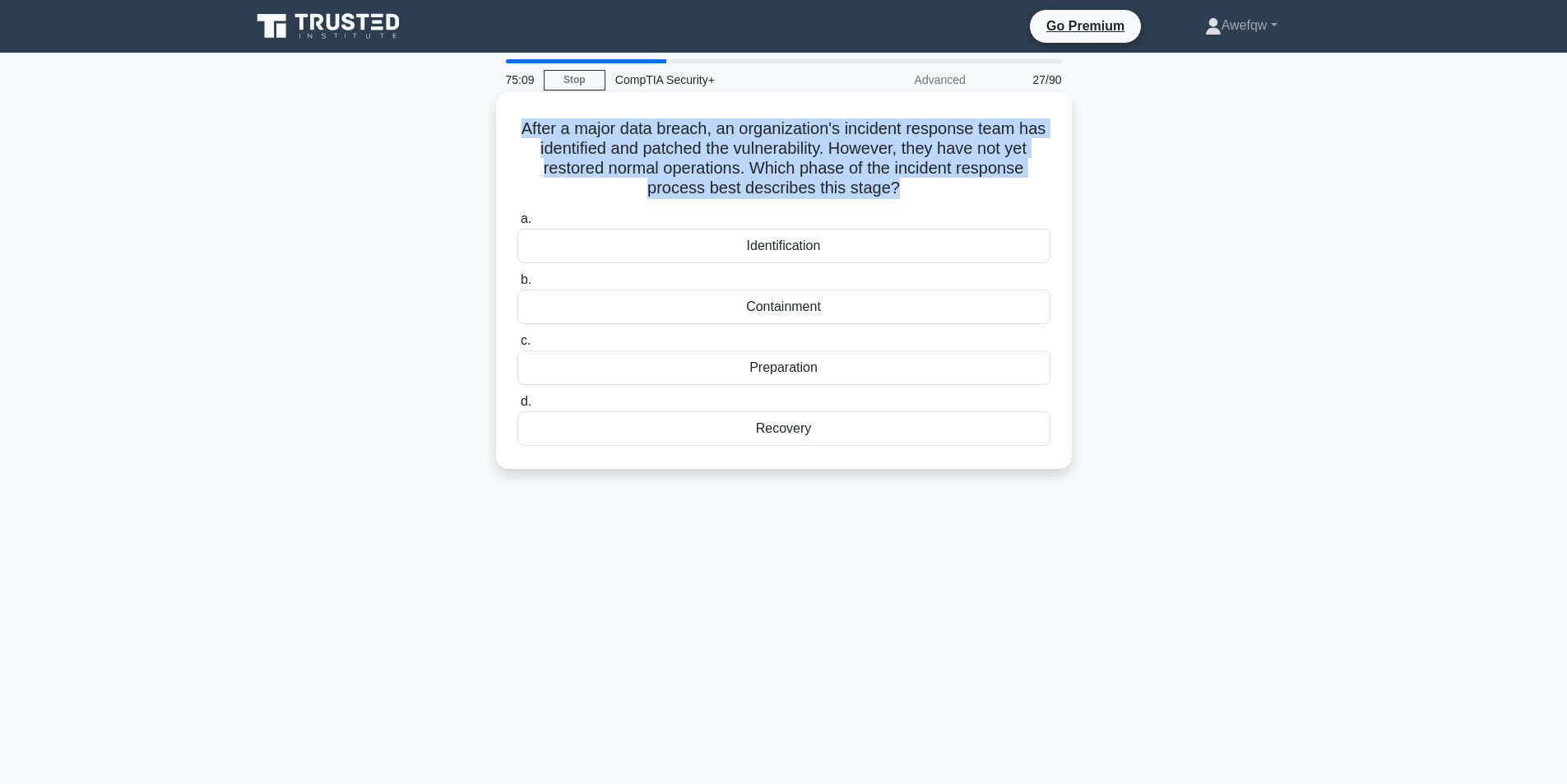
click at [660, 144] on h5 "After a major data breach, an organization's incident response team has identif…" at bounding box center [784, 158] width 536 height 80
click at [710, 145] on h5 "After a major data breach, an organization's incident response team has identif…" at bounding box center [784, 158] width 536 height 80
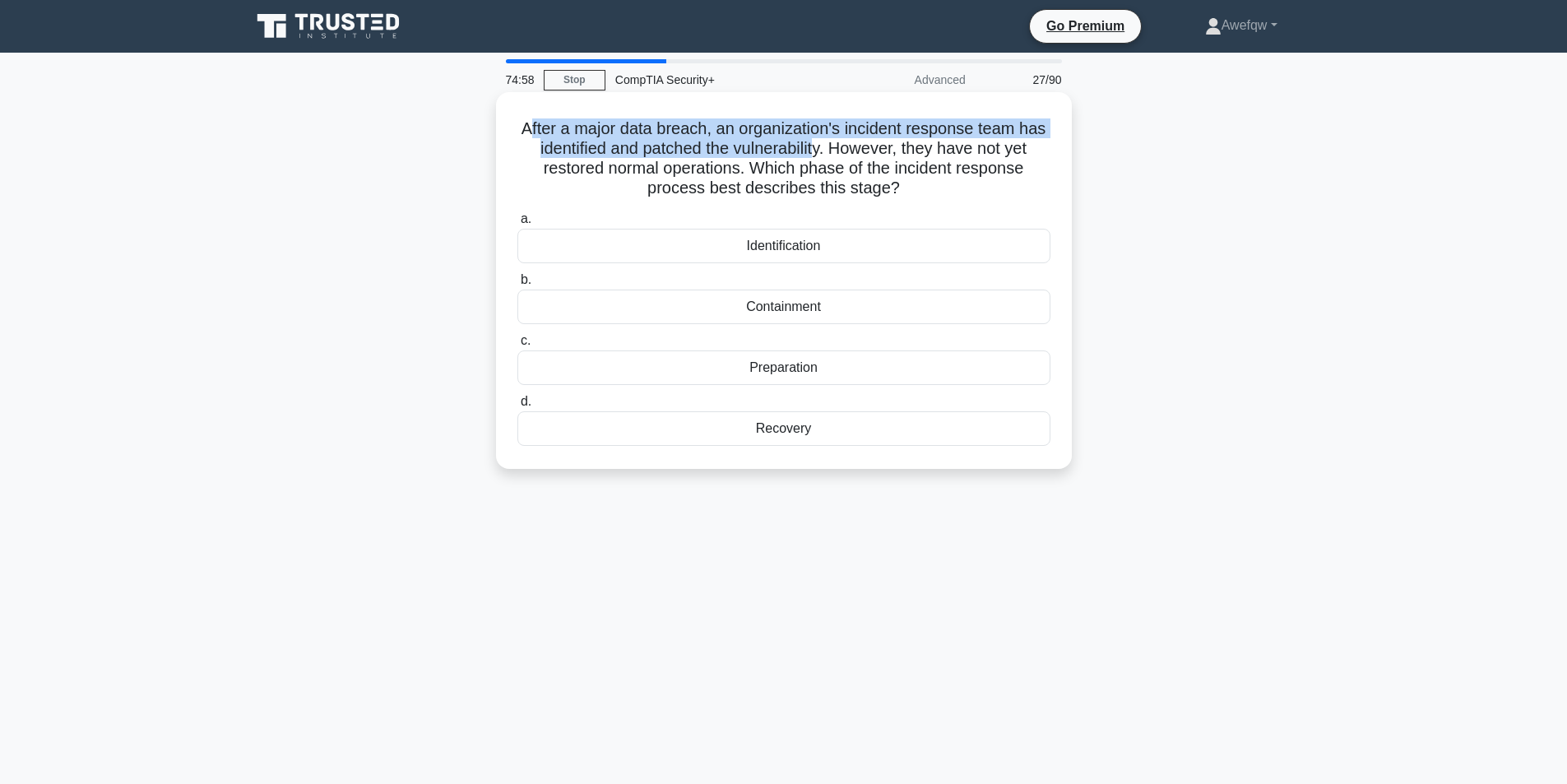
drag, startPoint x: 527, startPoint y: 129, endPoint x: 818, endPoint y: 147, distance: 291.6
click at [818, 147] on h5 "After a major data breach, an organization's incident response team has identif…" at bounding box center [784, 158] width 536 height 80
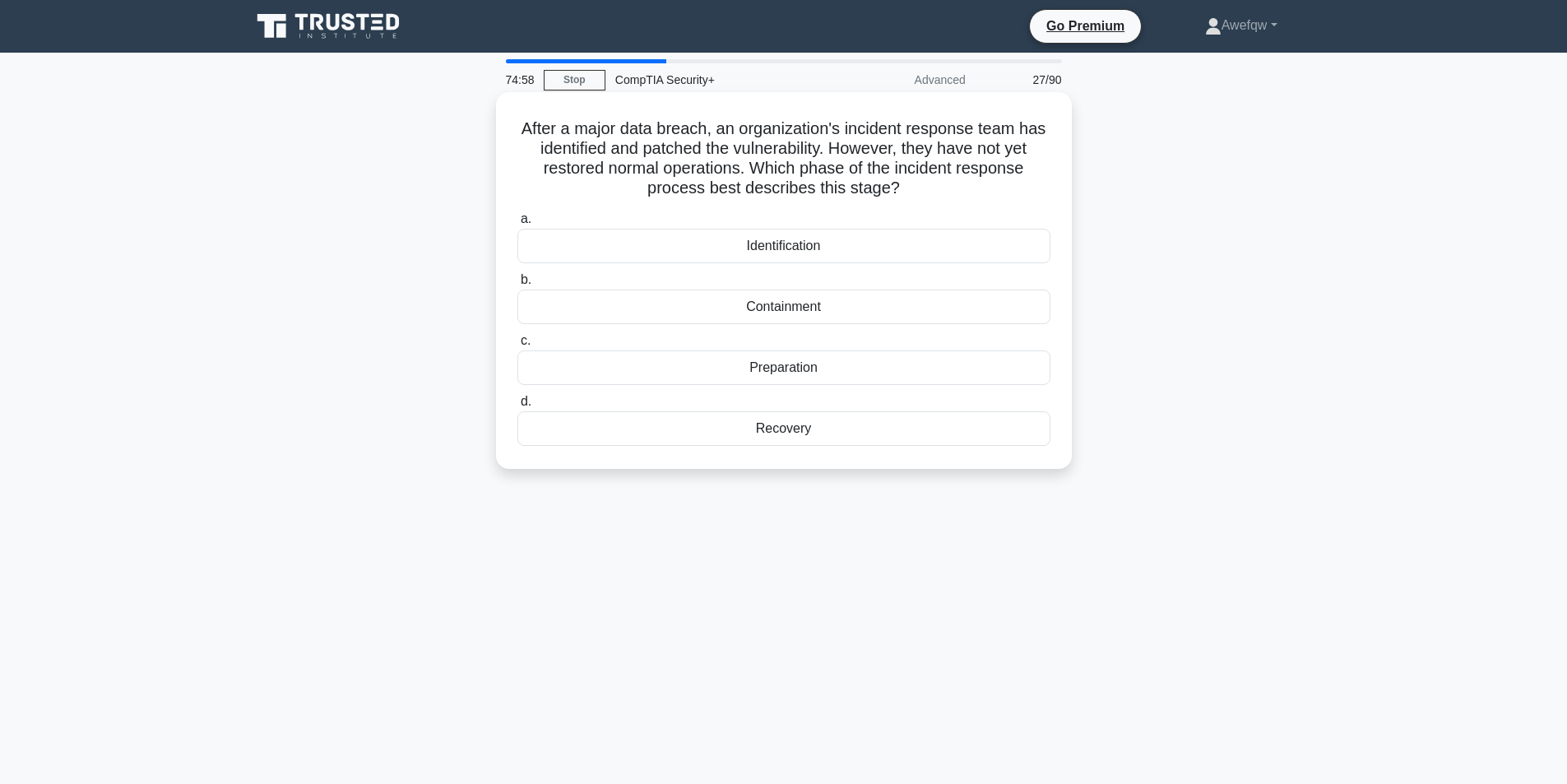
click at [866, 142] on h5 "After a major data breach, an organization's incident response team has identif…" at bounding box center [784, 158] width 536 height 80
drag, startPoint x: 904, startPoint y: 149, endPoint x: 733, endPoint y: 172, distance: 172.5
click at [733, 172] on h5 "After a major data breach, an organization's incident response team has identif…" at bounding box center [784, 158] width 536 height 80
drag, startPoint x: 781, startPoint y: 169, endPoint x: 886, endPoint y: 181, distance: 105.7
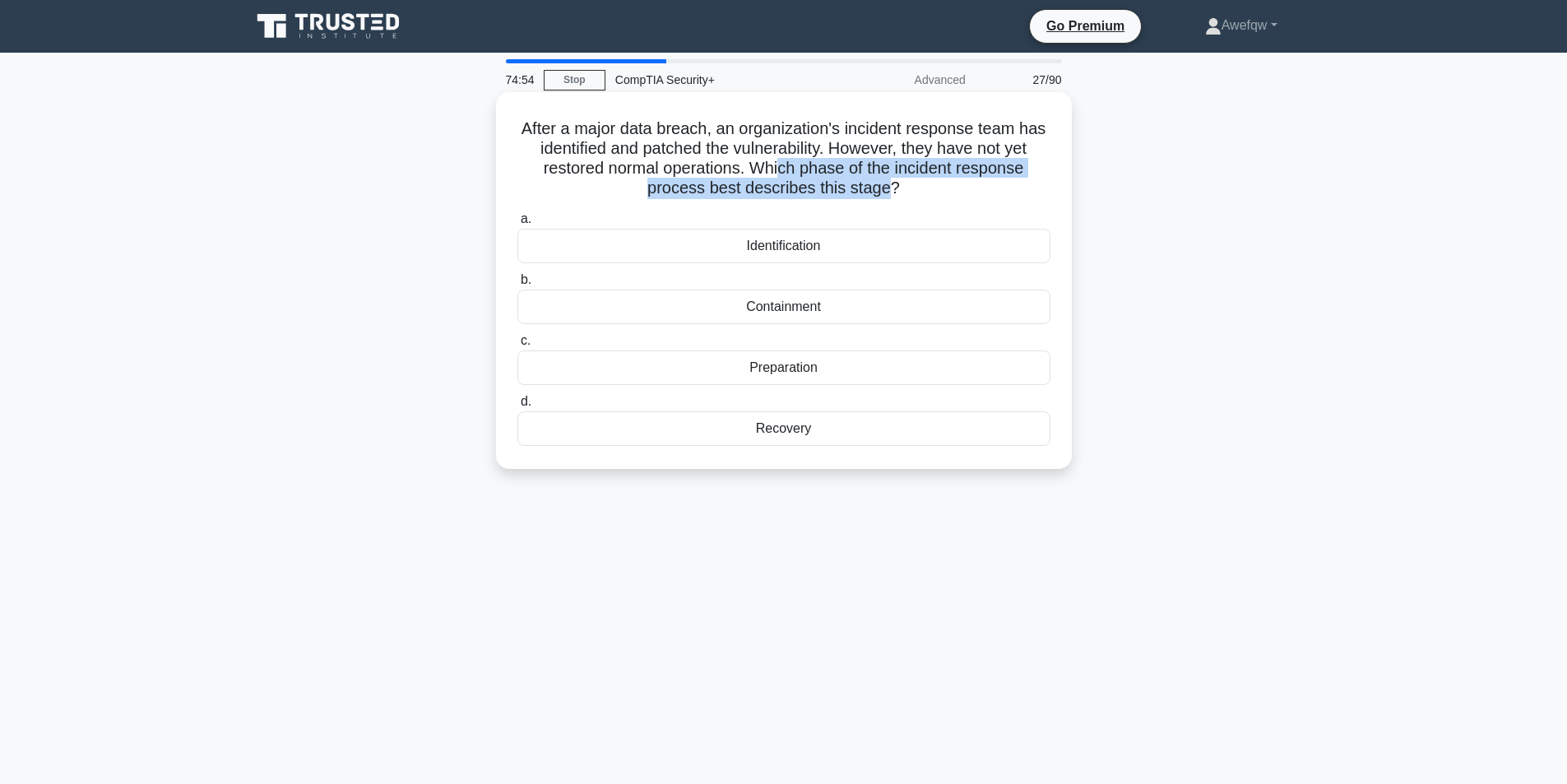
click at [886, 181] on h5 "After a major data breach, an organization's incident response team has identif…" at bounding box center [784, 158] width 536 height 80
drag, startPoint x: 765, startPoint y: 168, endPoint x: 832, endPoint y: 168, distance: 67.0
click at [832, 168] on h5 "After a major data breach, an organization's incident response team has identif…" at bounding box center [784, 158] width 536 height 80
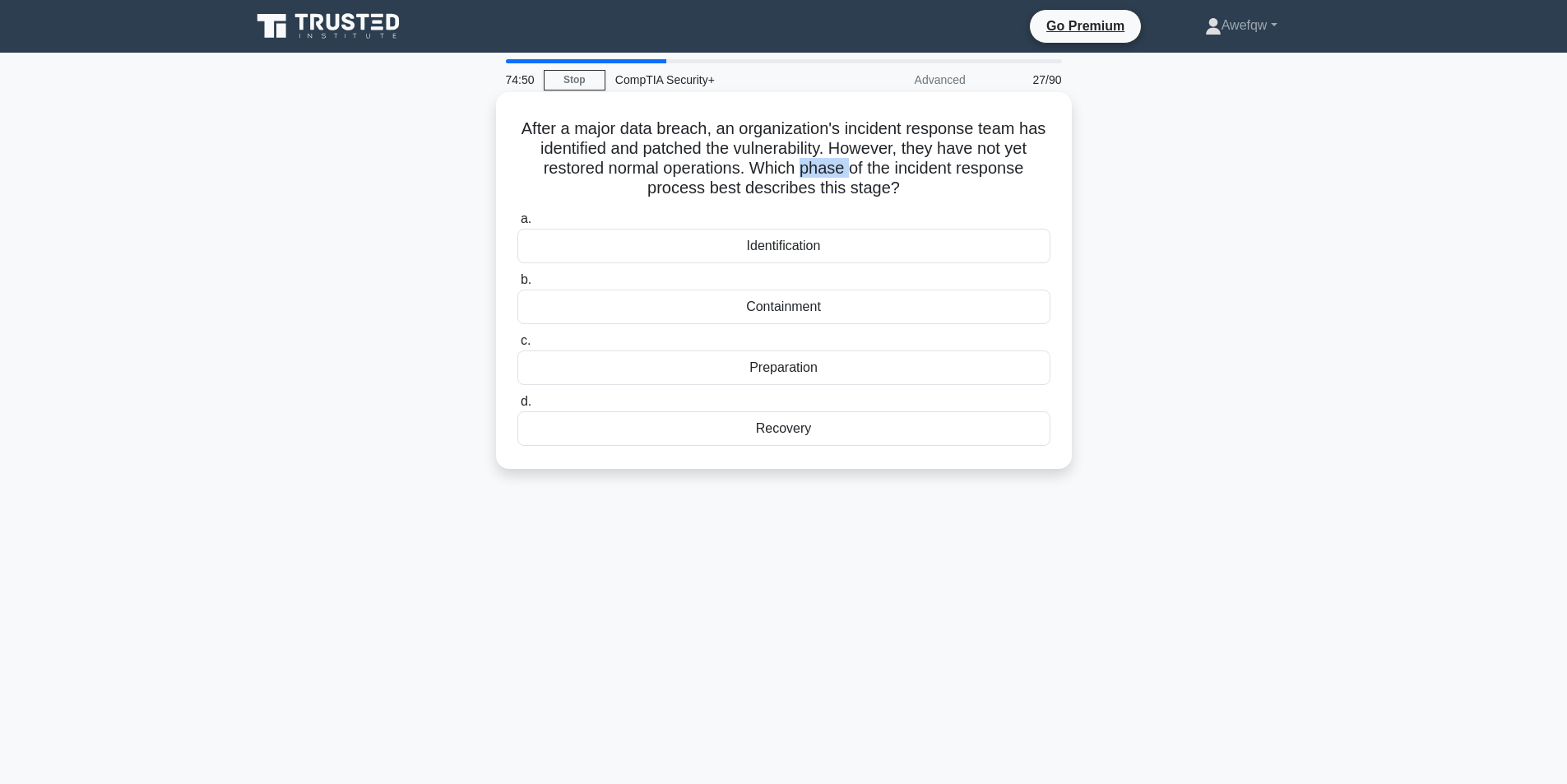
click at [832, 168] on h5 "After a major data breach, an organization's incident response team has identif…" at bounding box center [784, 158] width 536 height 80
click at [839, 170] on h5 "After a major data breach, an organization's incident response team has identif…" at bounding box center [784, 158] width 536 height 80
click at [823, 432] on div "Recovery" at bounding box center [784, 428] width 533 height 35
click at [518, 407] on input "d. Recovery" at bounding box center [518, 401] width 0 height 10
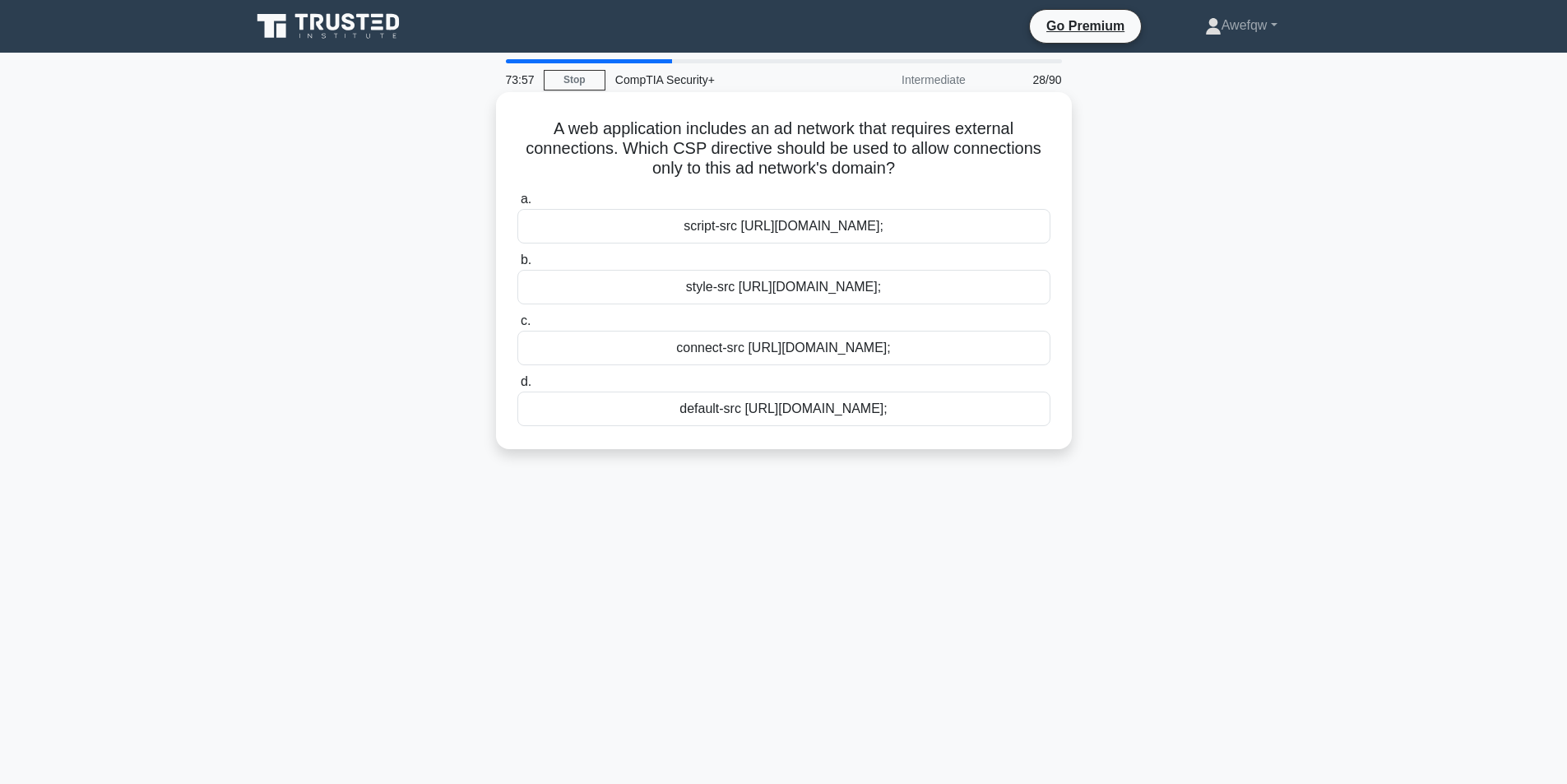
click at [773, 362] on div "connect-src https://adnetwork.example.com;" at bounding box center [784, 348] width 533 height 35
click at [783, 356] on div "connect-src https://adnetwork.example.com;" at bounding box center [784, 348] width 533 height 35
click at [518, 326] on input "c. connect-src https://adnetwork.example.com;" at bounding box center [518, 321] width 0 height 10
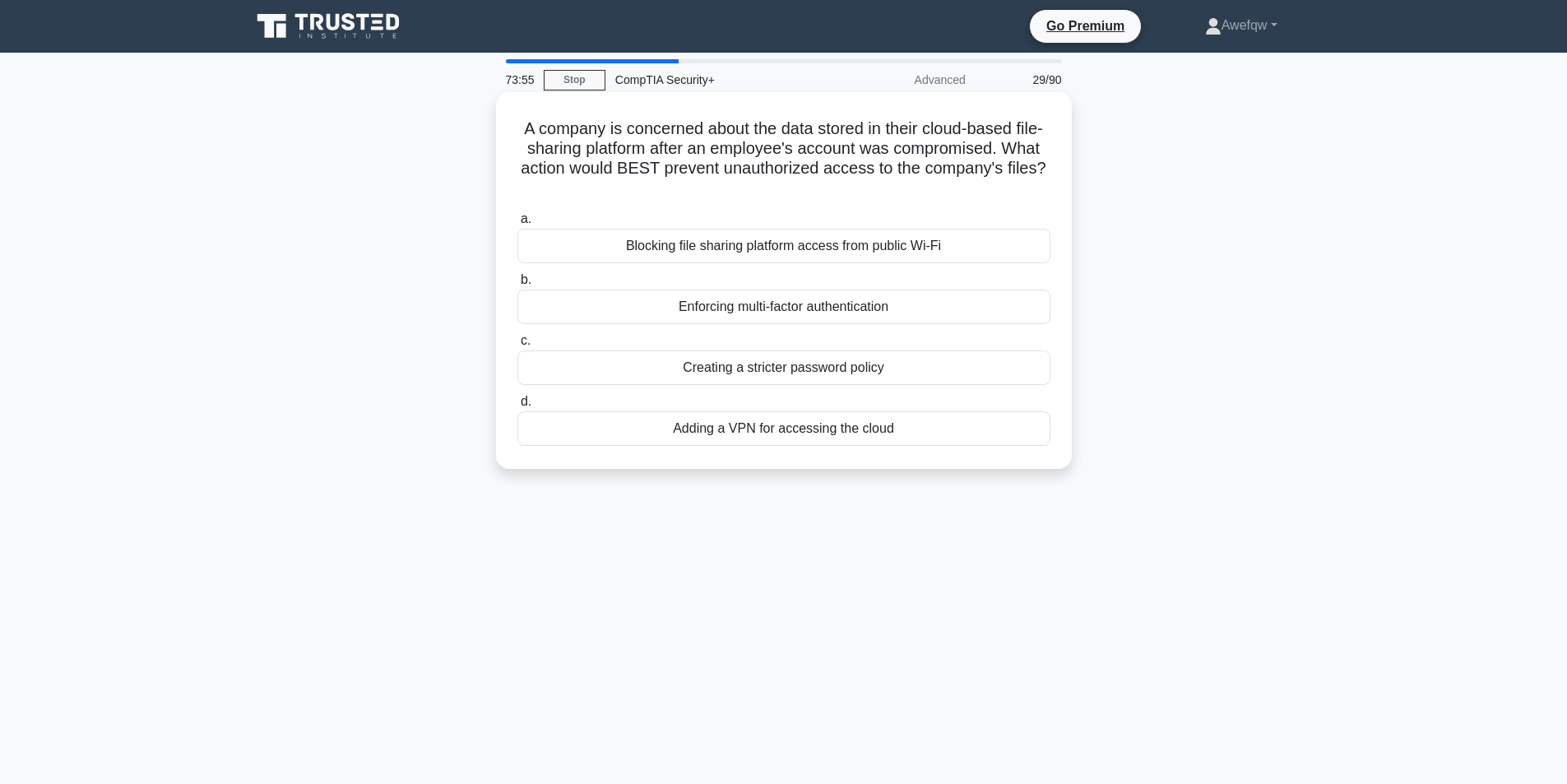
click at [742, 146] on h5 "A company is concerned about the data stored in their cloud-based file-sharing …" at bounding box center [784, 158] width 536 height 80
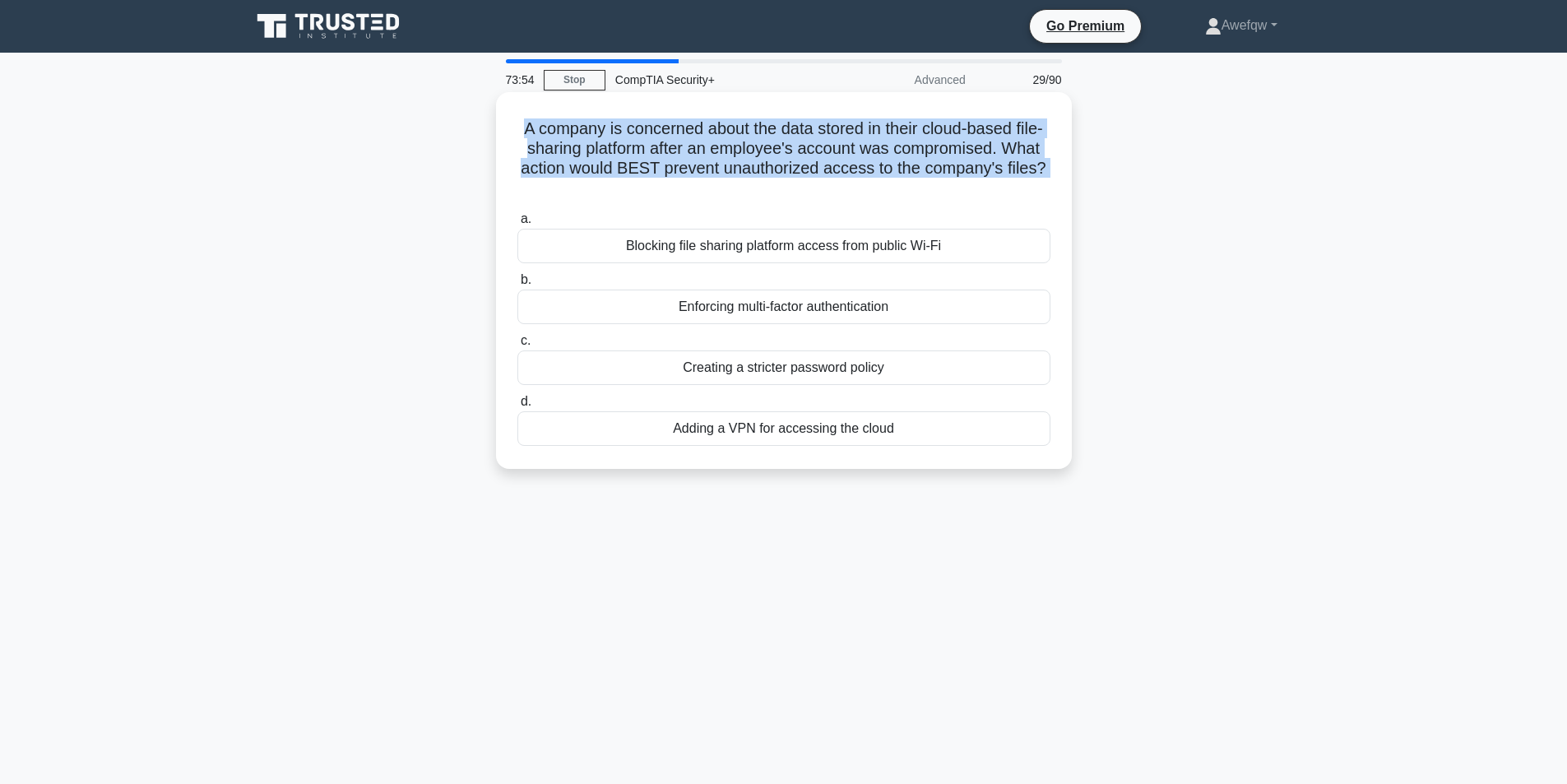
click at [742, 146] on h5 "A company is concerned about the data stored in their cloud-based file-sharing …" at bounding box center [784, 158] width 536 height 80
click at [849, 128] on h5 "A company is concerned about the data stored in their cloud-based file-sharing …" at bounding box center [784, 158] width 536 height 80
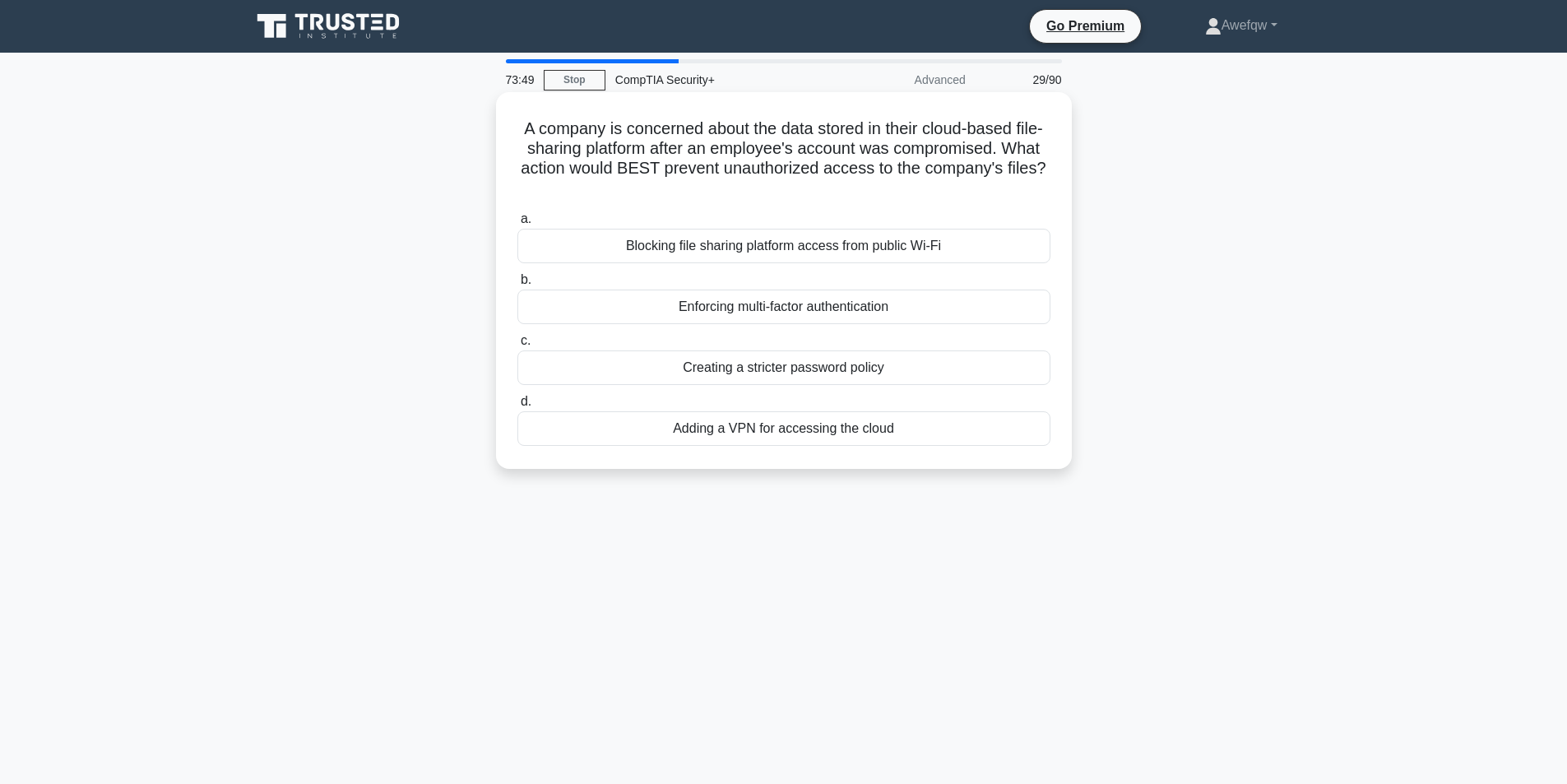
click at [738, 144] on h5 "A company is concerned about the data stored in their cloud-based file-sharing …" at bounding box center [784, 158] width 536 height 80
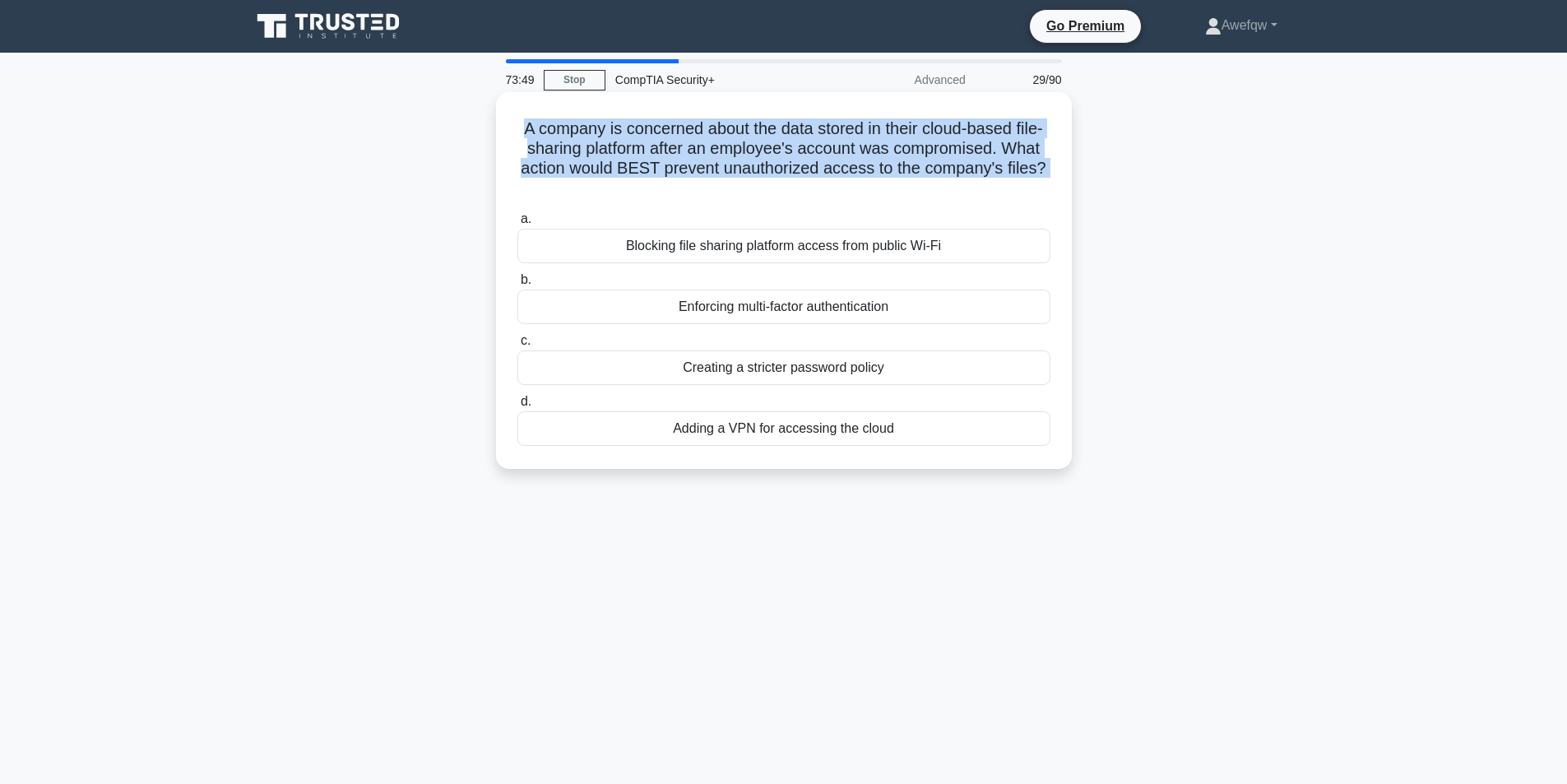
click at [738, 144] on h5 "A company is concerned about the data stored in their cloud-based file-sharing …" at bounding box center [784, 158] width 536 height 80
click at [824, 163] on h5 "A company is concerned about the data stored in their cloud-based file-sharing …" at bounding box center [784, 158] width 536 height 80
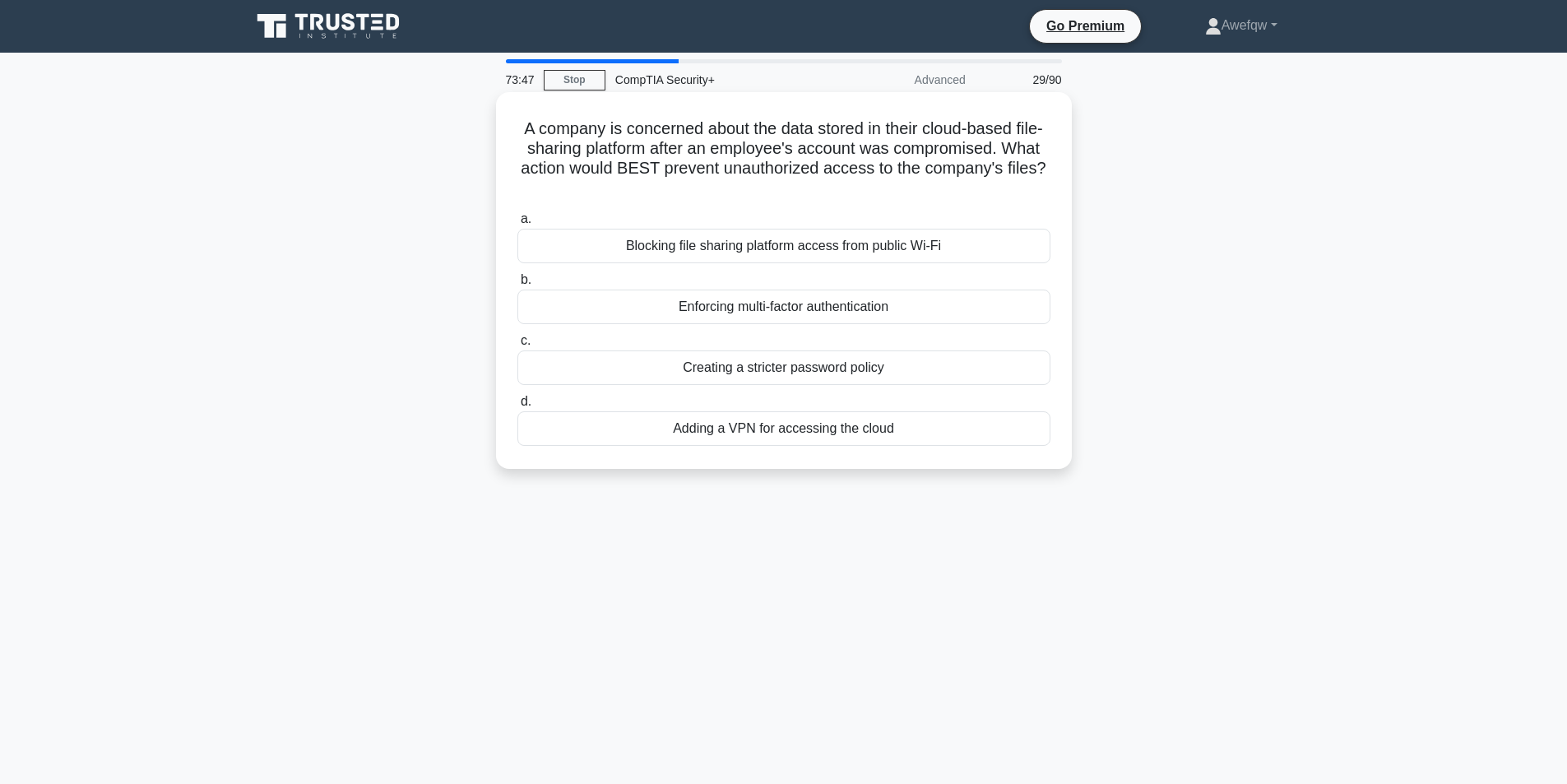
click at [874, 152] on h5 "A company is concerned about the data stored in their cloud-based file-sharing …" at bounding box center [784, 158] width 536 height 80
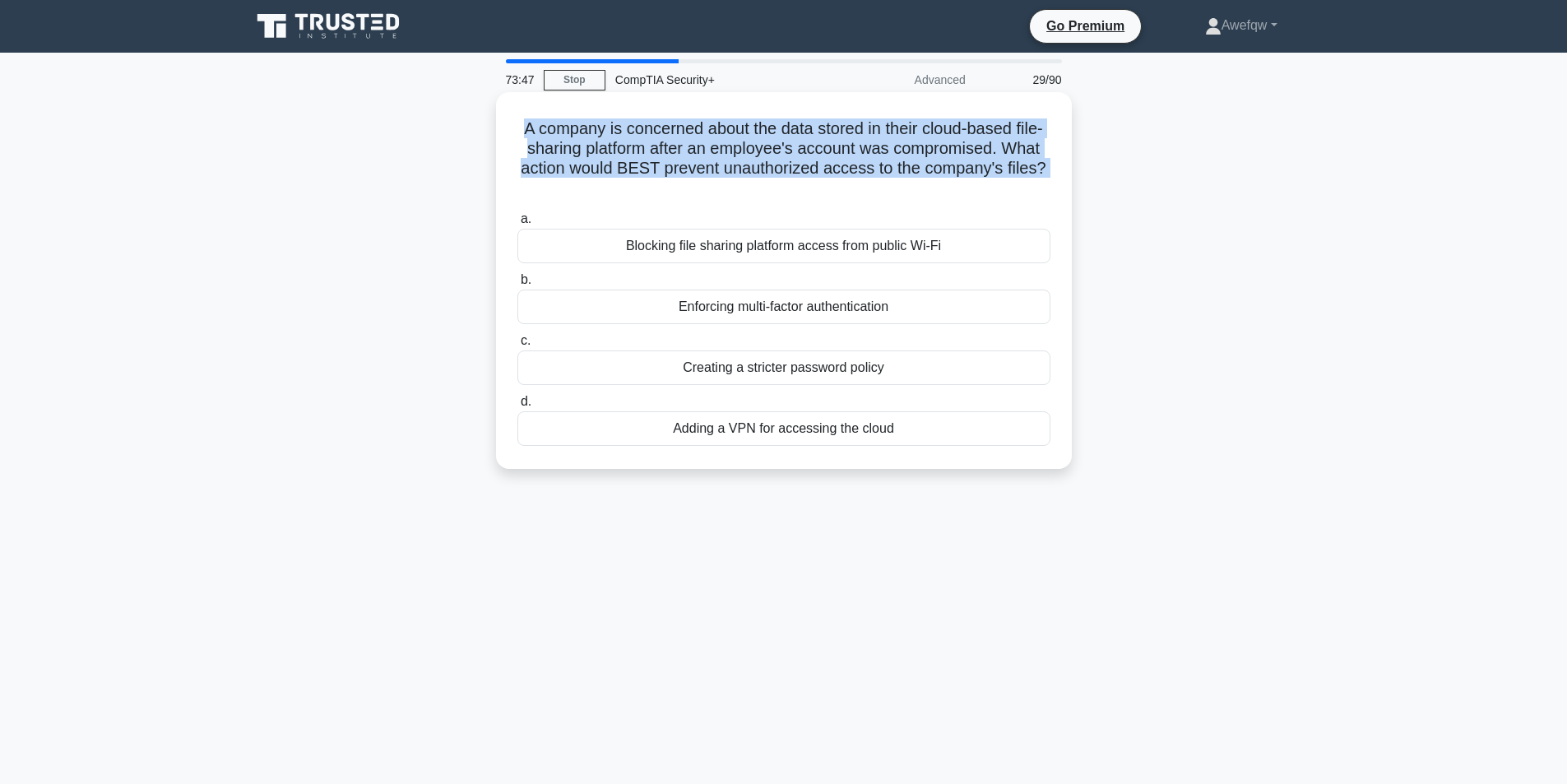
click at [874, 152] on h5 "A company is concerned about the data stored in their cloud-based file-sharing …" at bounding box center [784, 158] width 536 height 80
click at [909, 145] on h5 "A company is concerned about the data stored in their cloud-based file-sharing …" at bounding box center [784, 158] width 536 height 80
drag, startPoint x: 855, startPoint y: 121, endPoint x: 925, endPoint y: 175, distance: 88.4
click at [925, 175] on h5 "A company is concerned about the data stored in their cloud-based file-sharing …" at bounding box center [784, 158] width 536 height 80
click at [925, 174] on h5 "A company is concerned about the data stored in their cloud-based file-sharing …" at bounding box center [784, 158] width 536 height 80
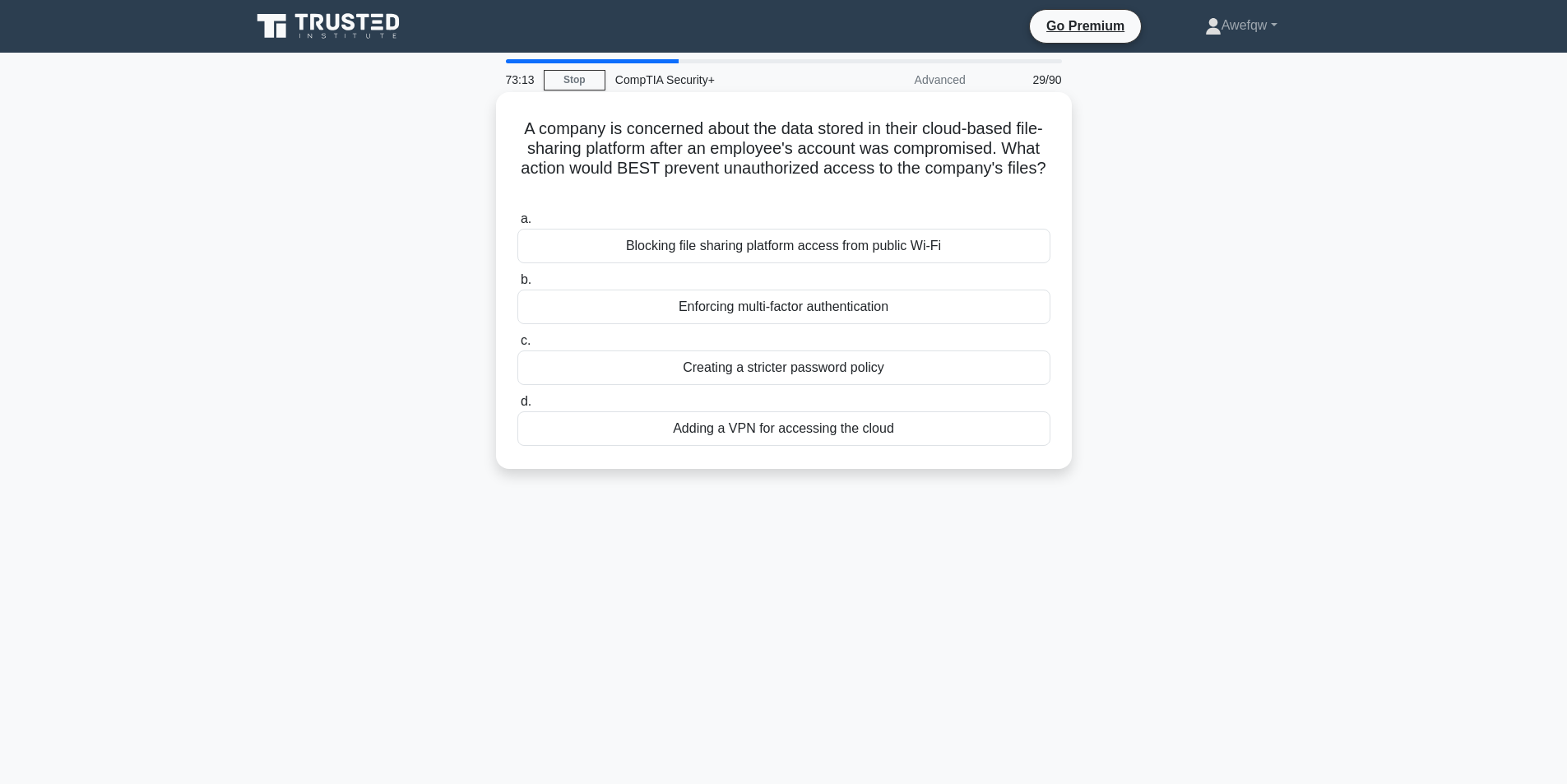
click at [877, 306] on div "Enforcing multi-factor authentication" at bounding box center [784, 307] width 533 height 35
click at [518, 285] on input "b. Enforcing multi-factor authentication" at bounding box center [518, 280] width 0 height 10
click at [885, 168] on h5 "Scenario 1: A financial organization wants to ensure that only authorized indiv…" at bounding box center [784, 158] width 536 height 80
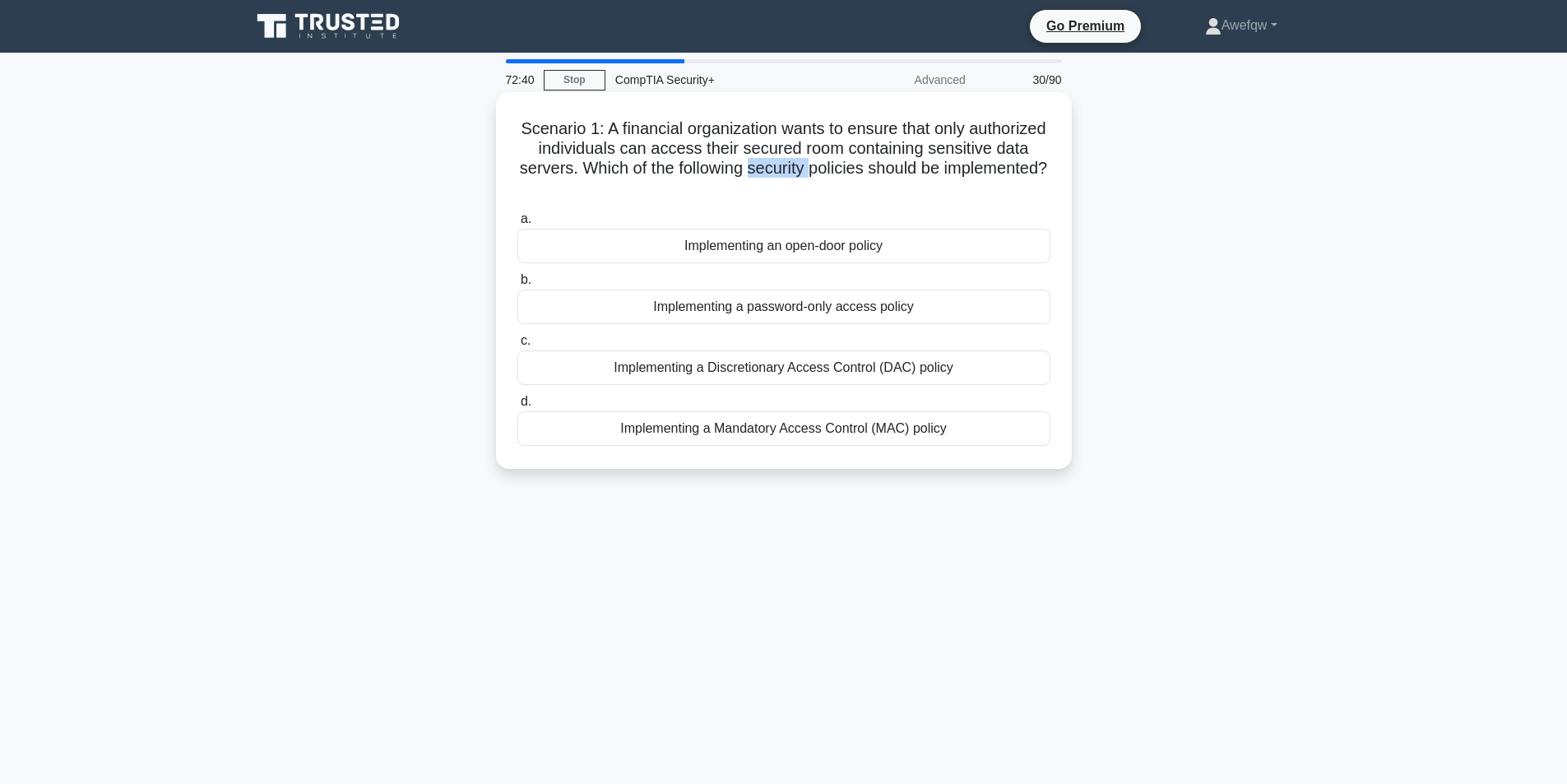
click at [885, 168] on h5 "Scenario 1: A financial organization wants to ensure that only authorized indiv…" at bounding box center [784, 158] width 536 height 80
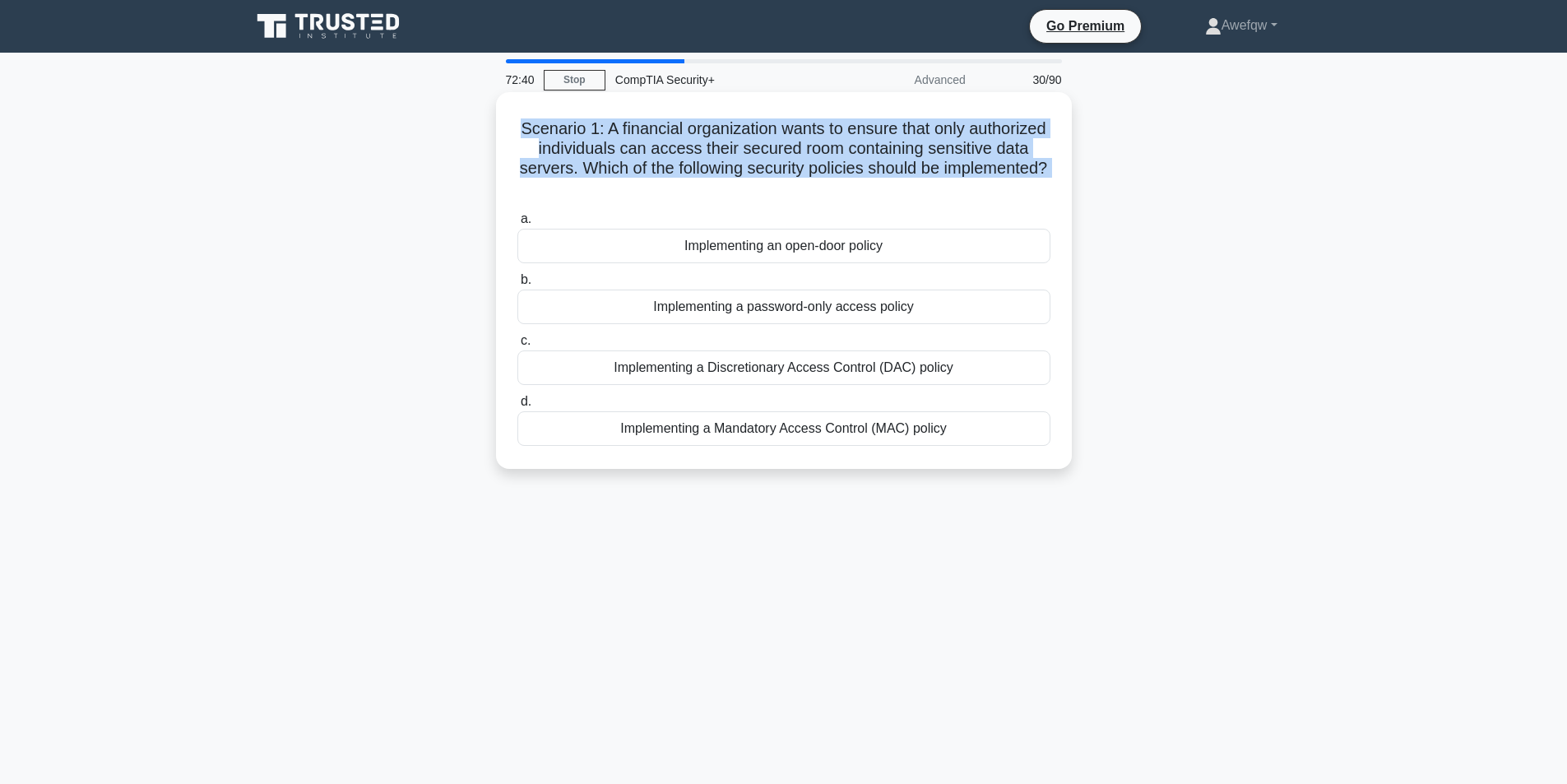
click at [885, 168] on h5 "Scenario 1: A financial organization wants to ensure that only authorized indiv…" at bounding box center [784, 158] width 536 height 80
click at [846, 168] on h5 "Scenario 1: A financial organization wants to ensure that only authorized indiv…" at bounding box center [784, 158] width 536 height 80
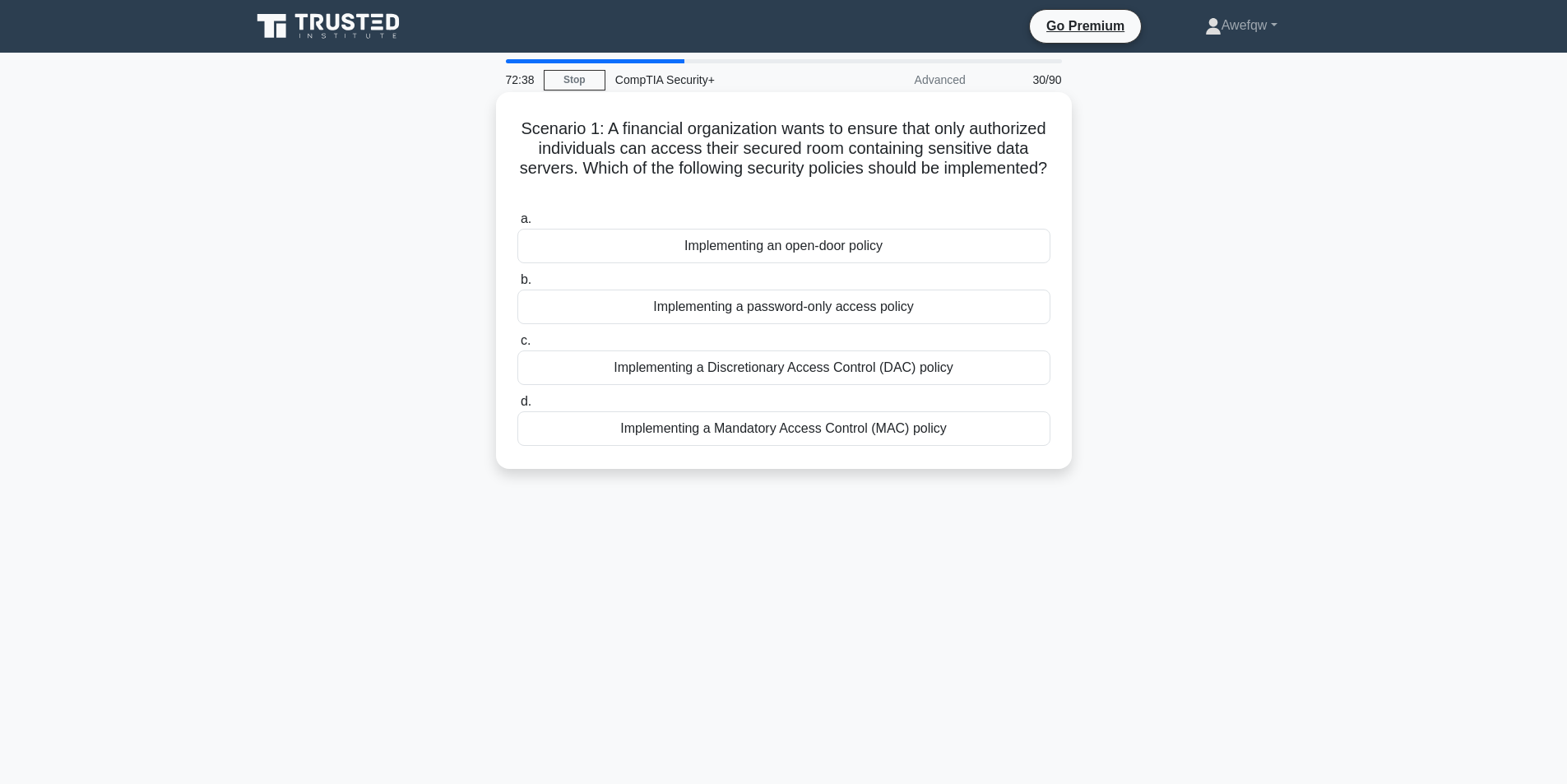
click at [803, 149] on h5 "Scenario 1: A financial organization wants to ensure that only authorized indiv…" at bounding box center [784, 158] width 536 height 80
click at [765, 128] on h5 "Scenario 1: A financial organization wants to ensure that only authorized indiv…" at bounding box center [784, 158] width 536 height 80
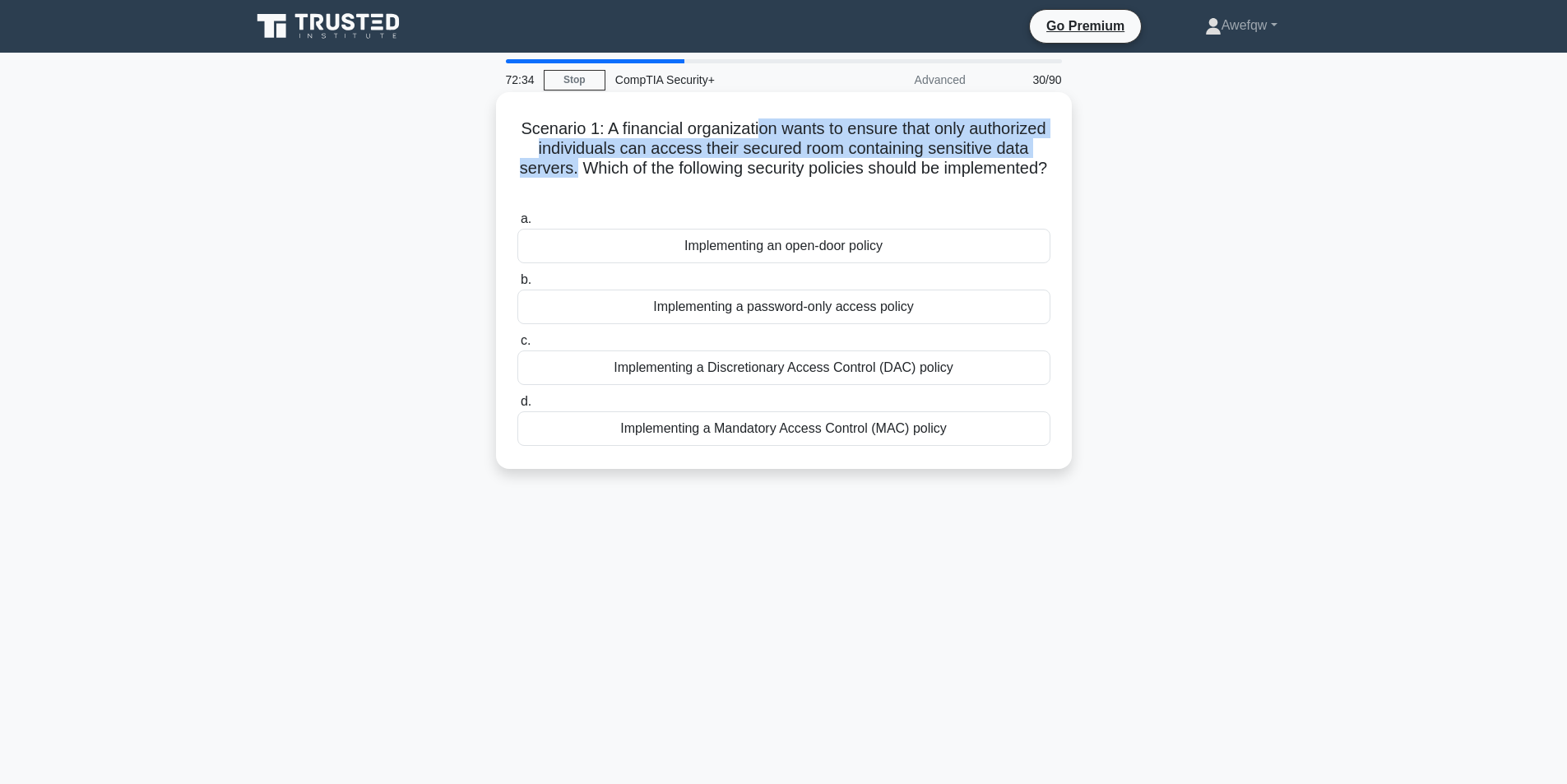
drag, startPoint x: 801, startPoint y: 132, endPoint x: 687, endPoint y: 165, distance: 118.7
click at [687, 165] on h5 "Scenario 1: A financial organization wants to ensure that only authorized indiv…" at bounding box center [784, 158] width 536 height 80
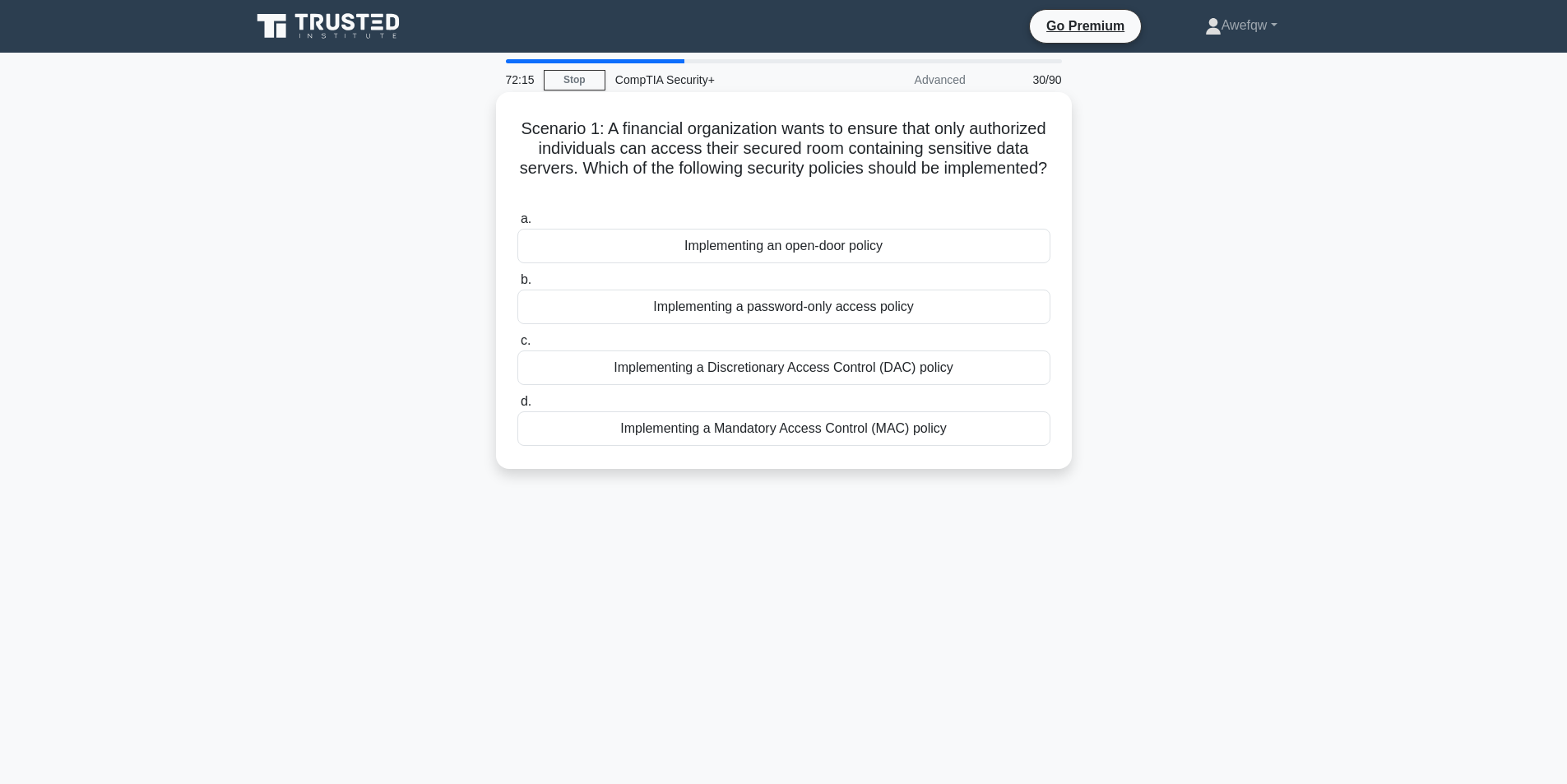
drag, startPoint x: 721, startPoint y: 427, endPoint x: 870, endPoint y: 434, distance: 149.2
click at [870, 434] on div "Implementing a Mandatory Access Control (MAC) policy" at bounding box center [784, 428] width 533 height 35
click at [732, 430] on div "Implementing a Mandatory Access Control (MAC) policy" at bounding box center [784, 428] width 533 height 35
click at [518, 407] on input "d. Implementing a Mandatory Access Control (MAC) policy" at bounding box center [518, 401] width 0 height 10
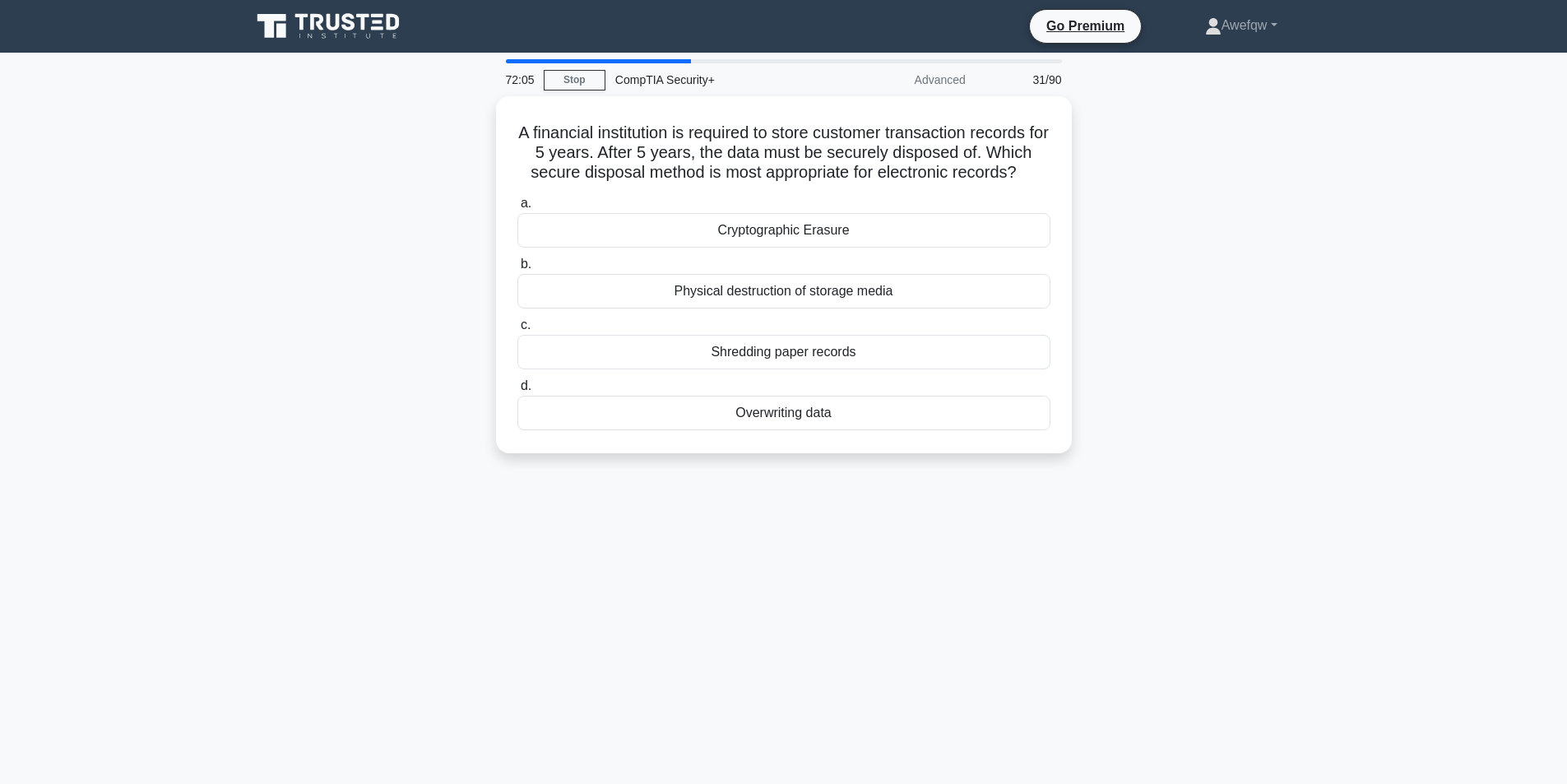
click at [1270, 353] on div "A financial institution is required to store customer transaction records for 5…" at bounding box center [784, 284] width 1086 height 377
click at [869, 168] on h5 "A financial institution is required to store customer transaction records for 5…" at bounding box center [784, 149] width 536 height 61
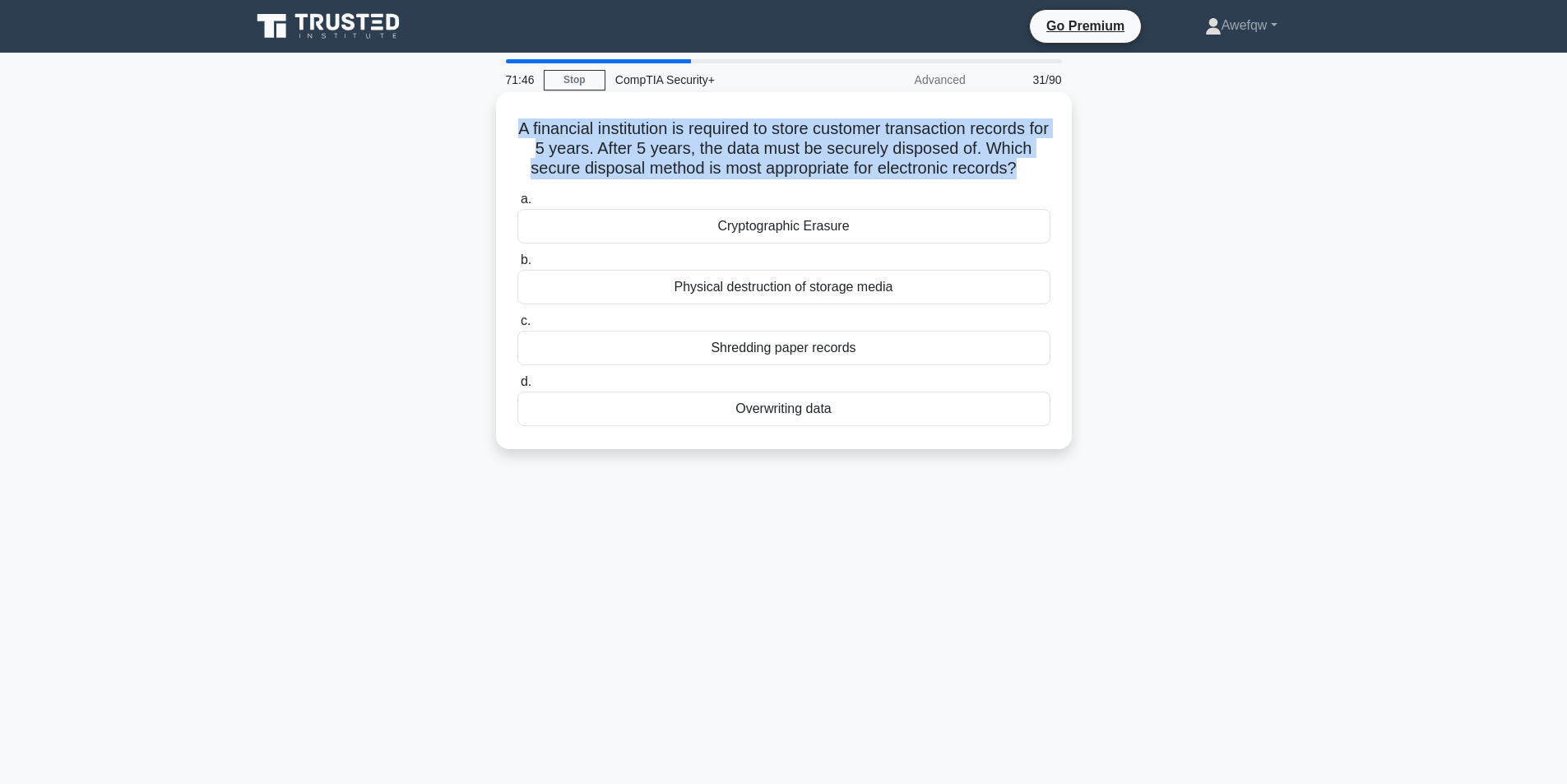
click at [869, 168] on h5 "A financial institution is required to store customer transaction records for 5…" at bounding box center [784, 149] width 536 height 61
click at [893, 169] on h5 "A financial institution is required to store customer transaction records for 5…" at bounding box center [784, 149] width 536 height 61
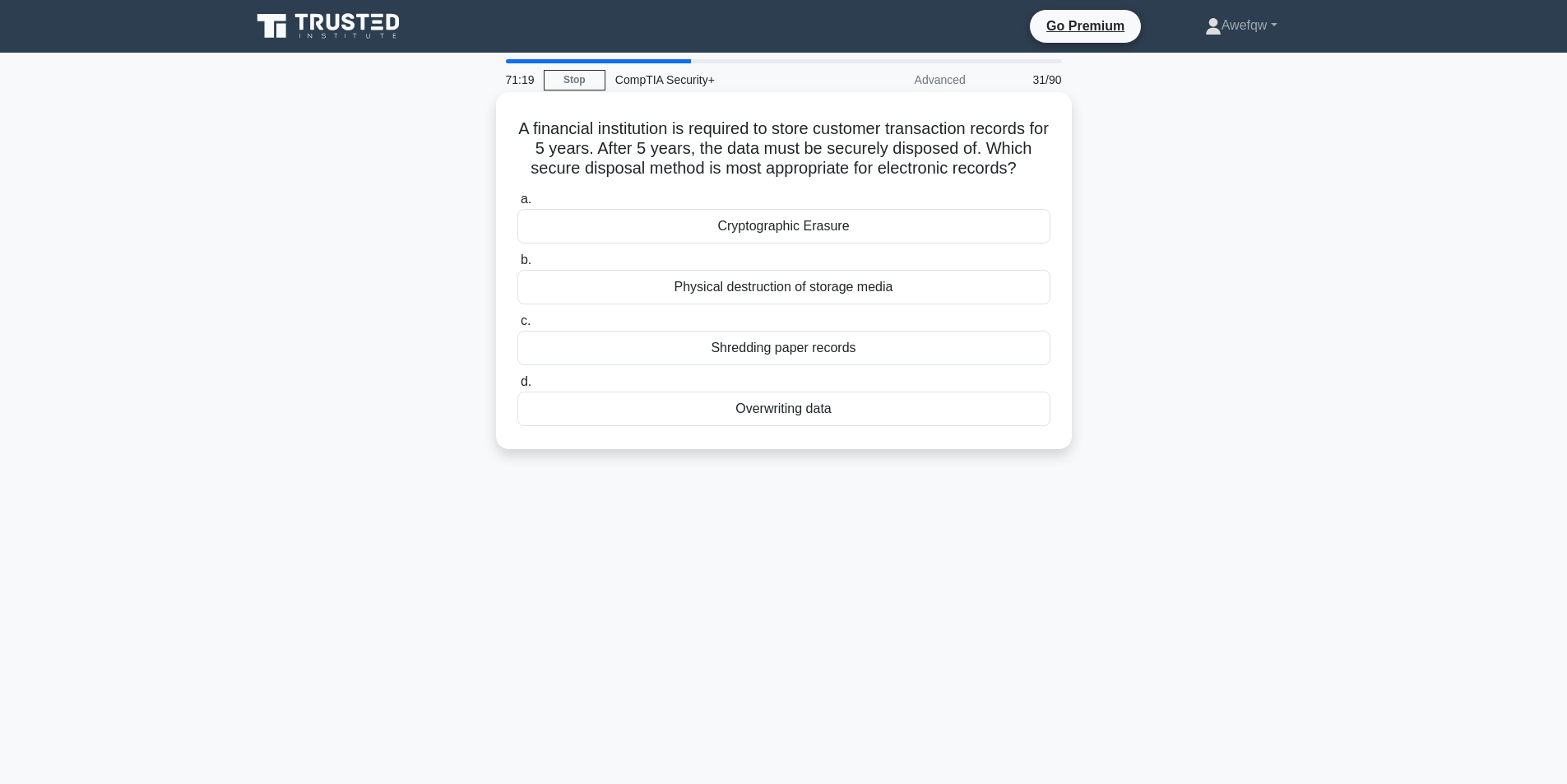
click at [867, 402] on div "Overwriting data" at bounding box center [784, 409] width 533 height 35
click at [518, 387] on input "d. Overwriting data" at bounding box center [518, 382] width 0 height 10
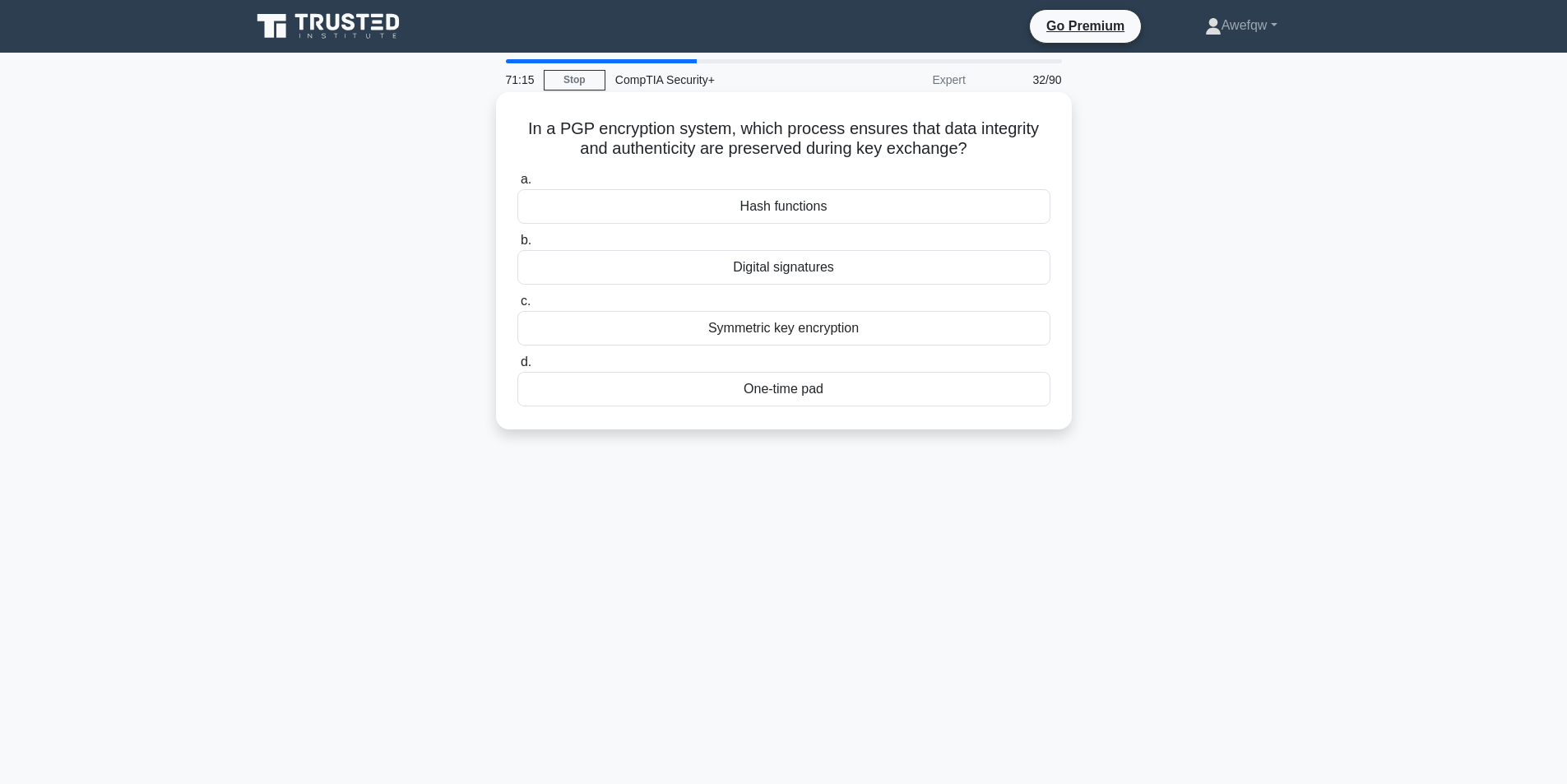
click at [822, 140] on h5 "In a PGP encryption system, which process ensures that data integrity and authe…" at bounding box center [784, 138] width 536 height 41
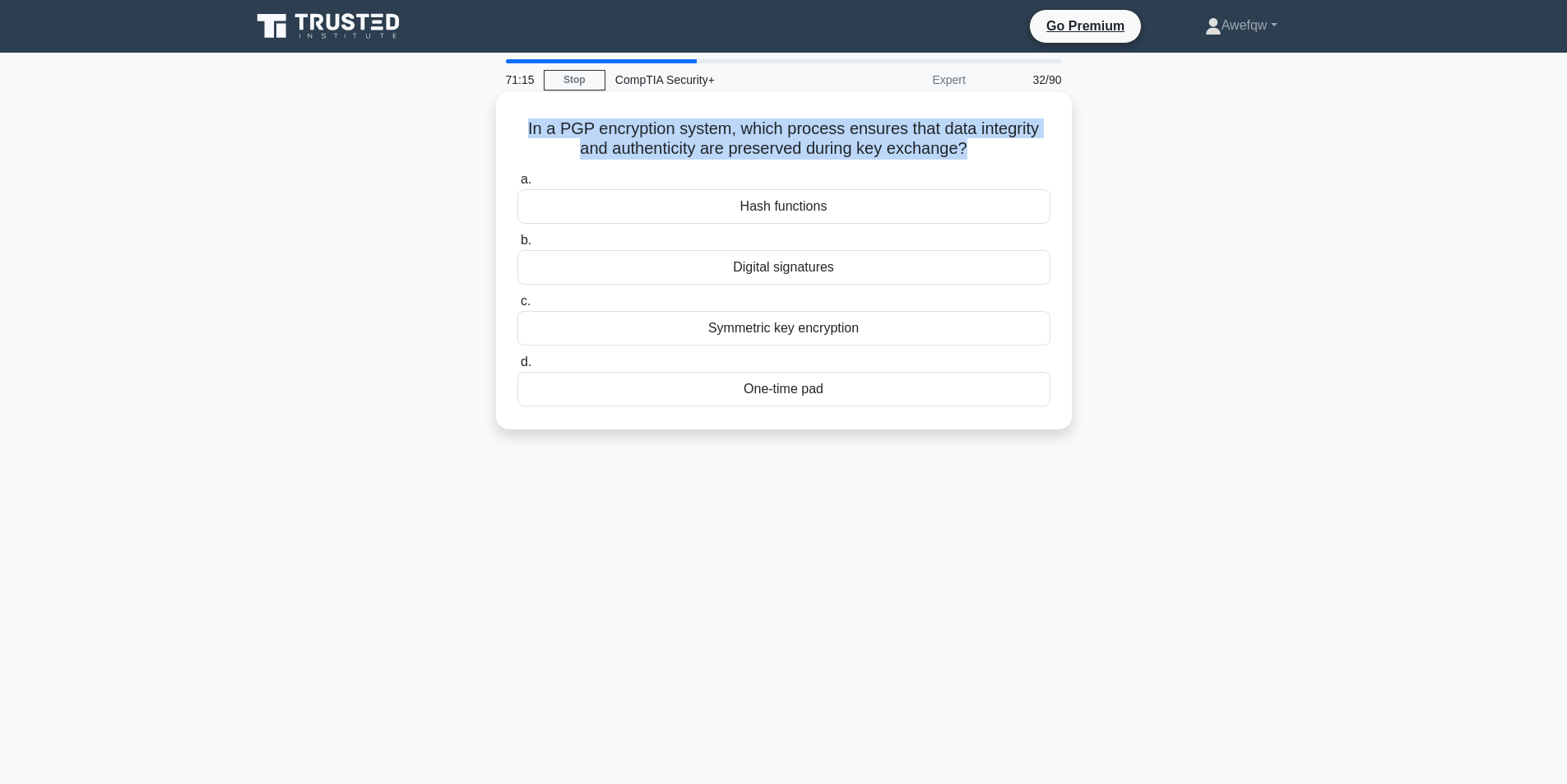
click at [822, 140] on h5 "In a PGP encryption system, which process ensures that data integrity and authe…" at bounding box center [784, 138] width 536 height 41
click at [846, 142] on h5 "In a PGP encryption system, which process ensures that data integrity and authe…" at bounding box center [784, 138] width 536 height 41
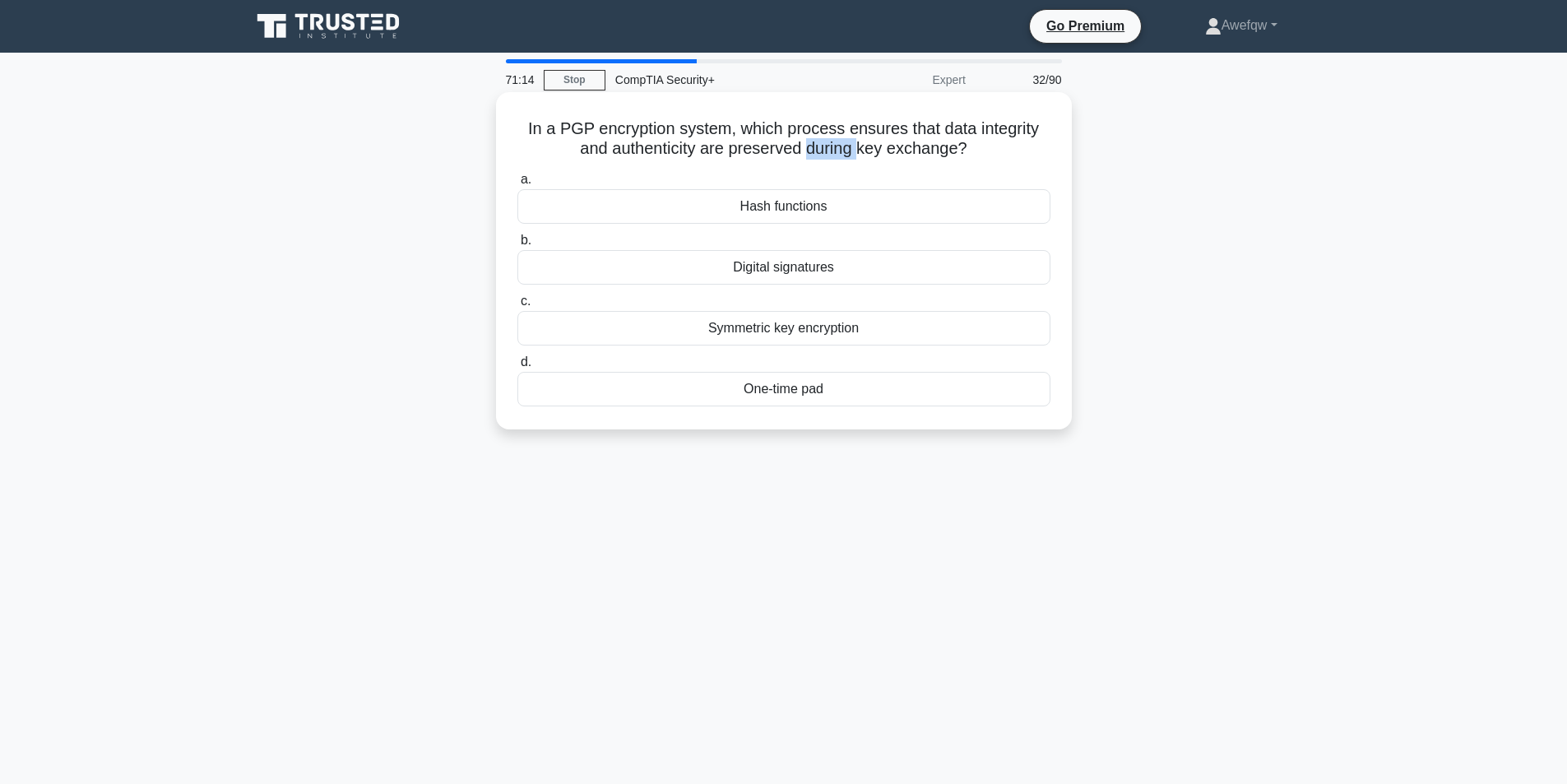
click at [846, 142] on h5 "In a PGP encryption system, which process ensures that data integrity and authe…" at bounding box center [784, 138] width 536 height 41
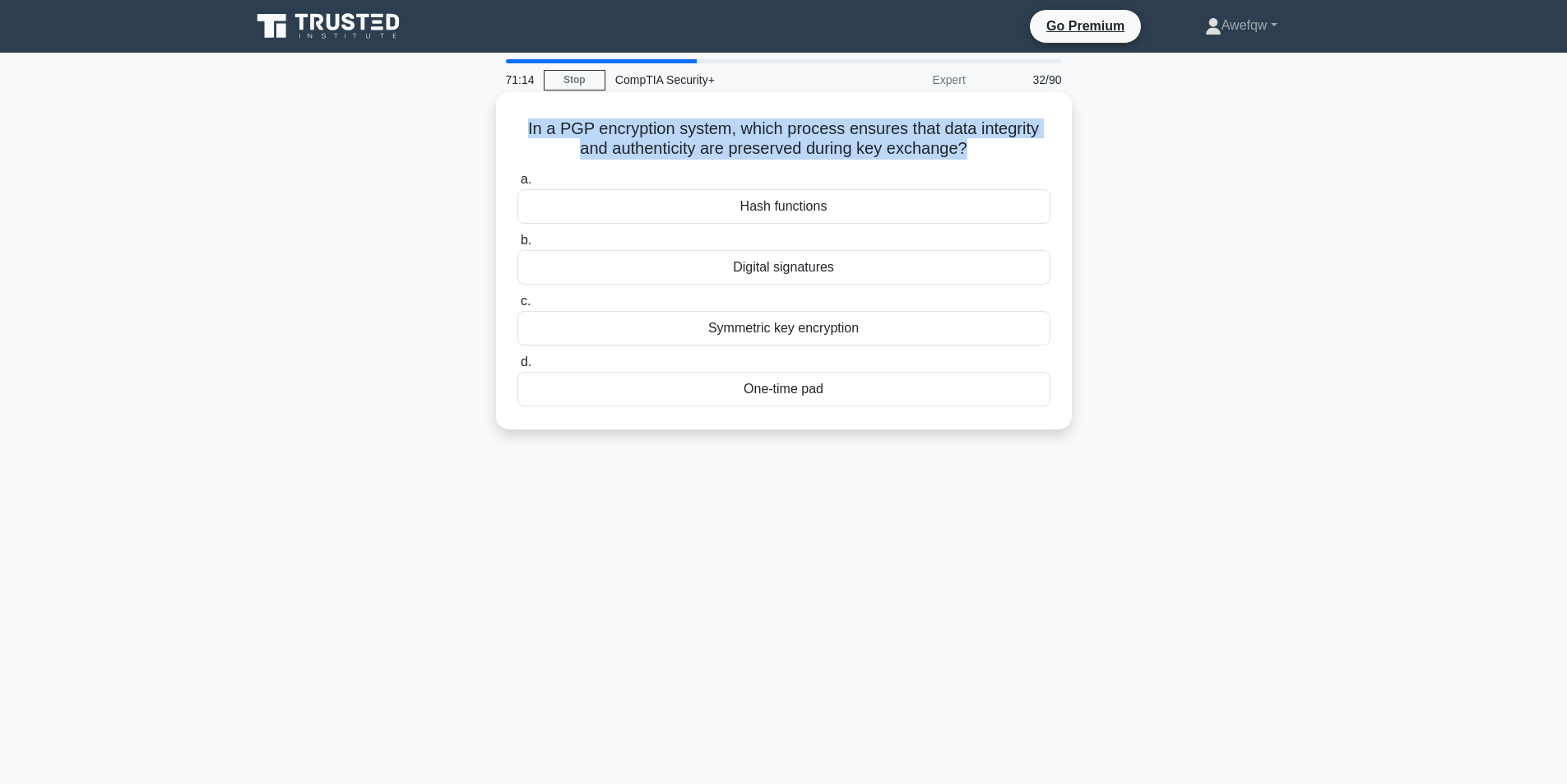
click at [846, 142] on h5 "In a PGP encryption system, which process ensures that data integrity and authe…" at bounding box center [784, 138] width 536 height 41
click at [714, 151] on h5 "In a PGP encryption system, which process ensures that data integrity and authe…" at bounding box center [784, 138] width 536 height 41
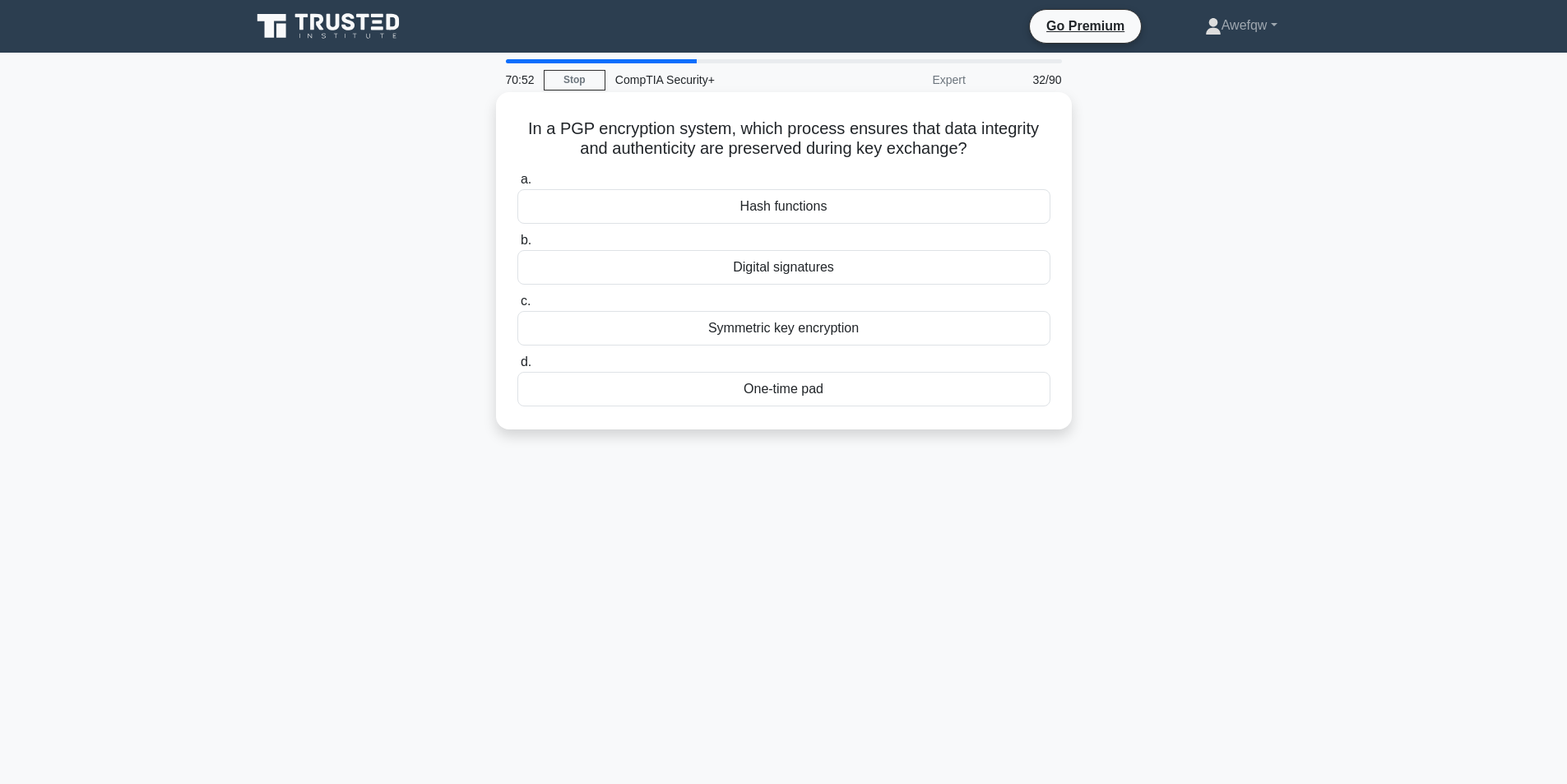
click at [853, 267] on div "Digital signatures" at bounding box center [784, 267] width 533 height 35
click at [518, 246] on input "b. Digital signatures" at bounding box center [518, 240] width 0 height 10
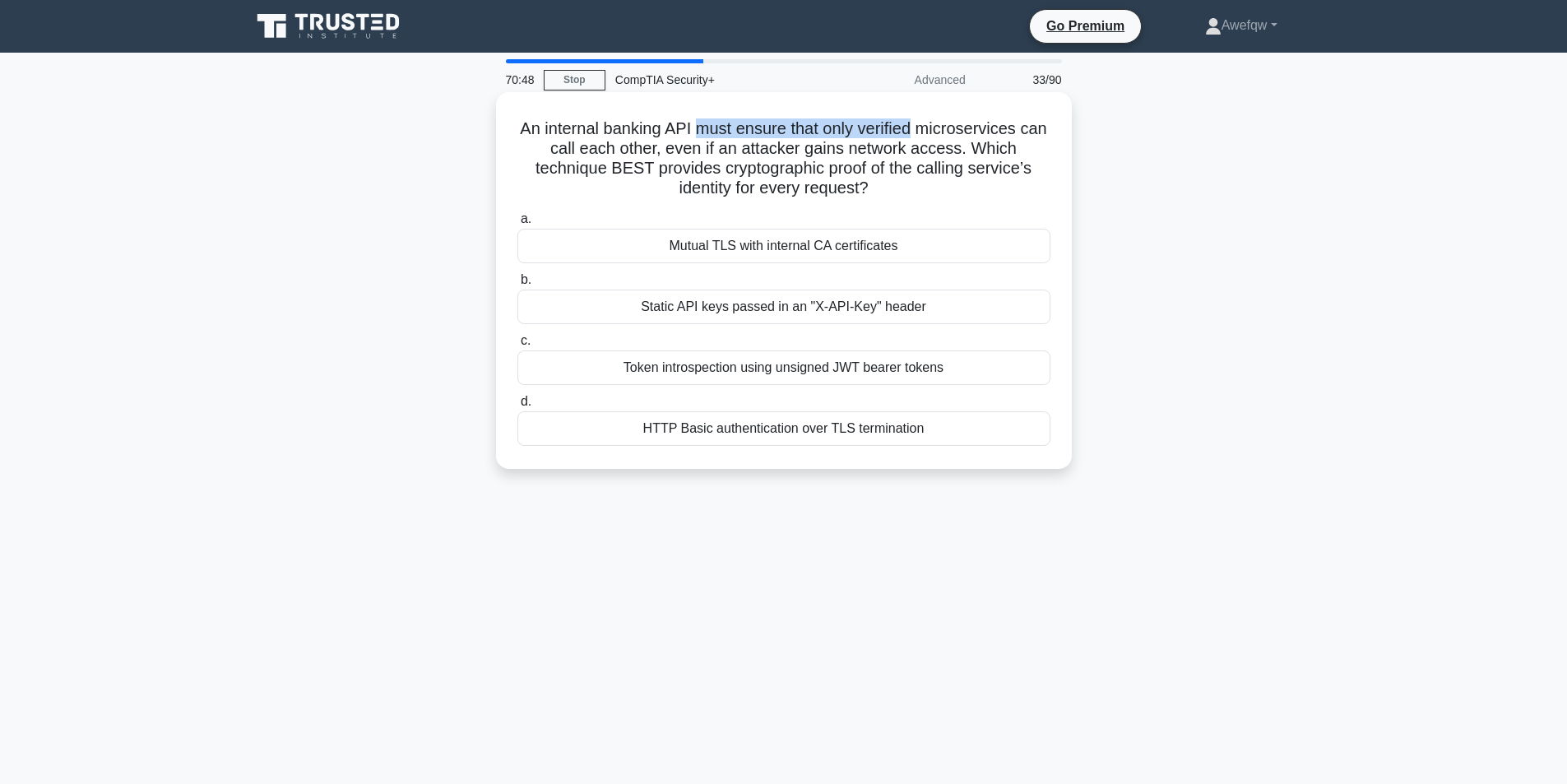
drag, startPoint x: 728, startPoint y: 123, endPoint x: 932, endPoint y: 125, distance: 204.0
click at [932, 125] on h5 "An internal banking API must ensure that only verified microservices can call e…" at bounding box center [784, 158] width 536 height 80
click at [903, 125] on h5 "An internal banking API must ensure that only verified microservices can call e…" at bounding box center [784, 158] width 536 height 80
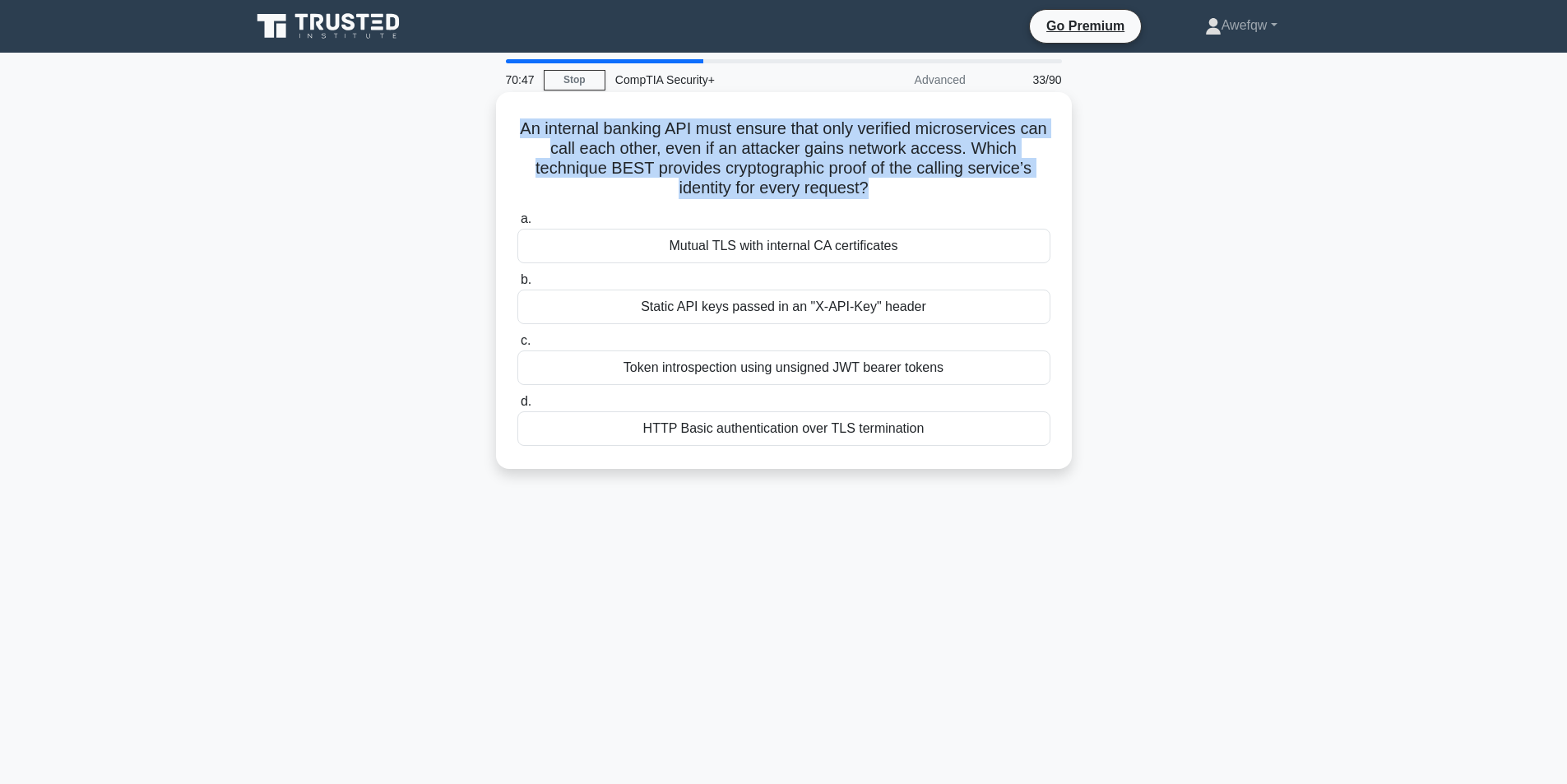
click at [903, 125] on h5 "An internal banking API must ensure that only verified microservices can call e…" at bounding box center [784, 158] width 536 height 80
click at [788, 126] on h5 "An internal banking API must ensure that only verified microservices can call e…" at bounding box center [784, 158] width 536 height 80
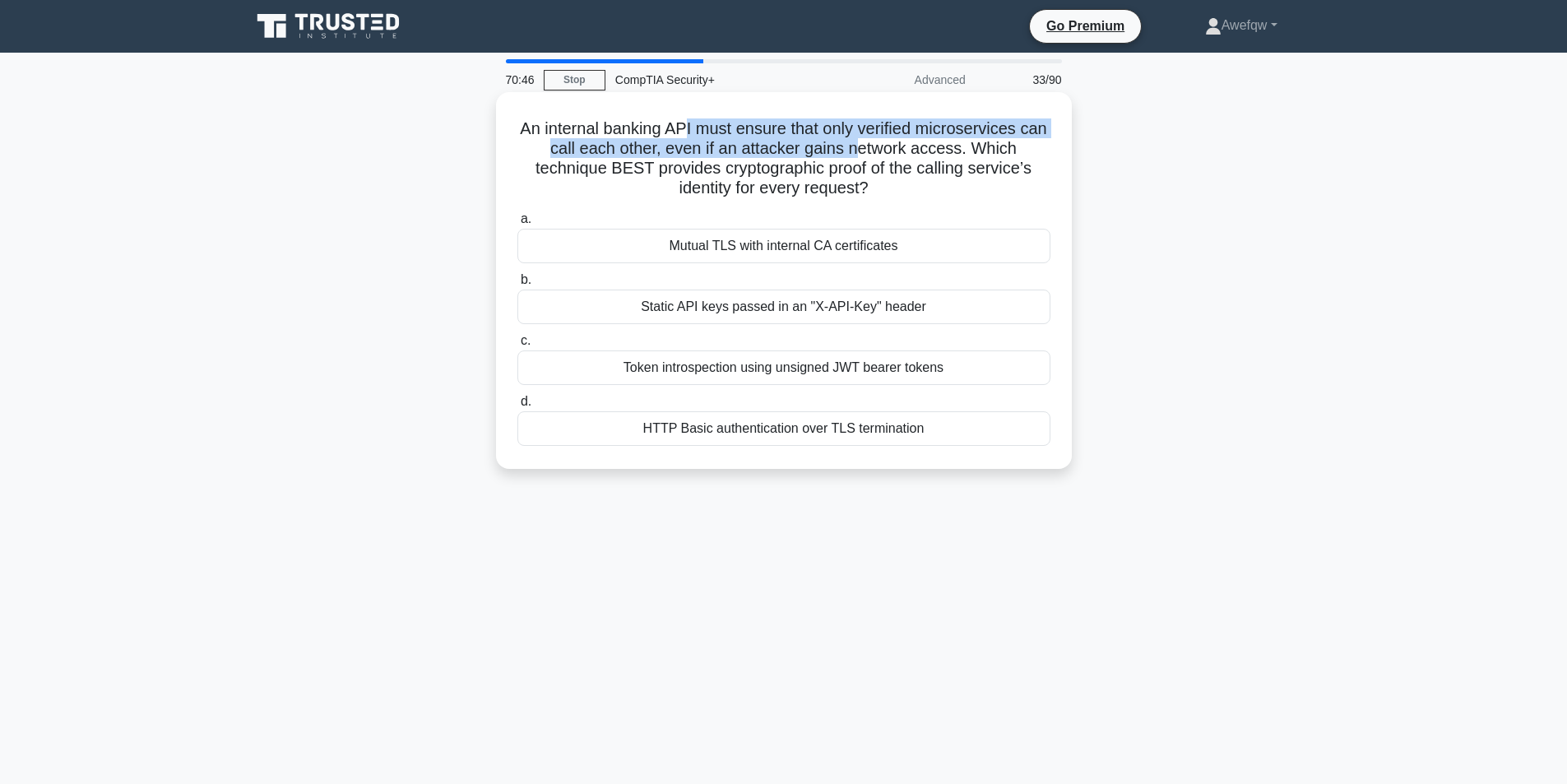
drag, startPoint x: 702, startPoint y: 128, endPoint x: 874, endPoint y: 140, distance: 172.4
click at [874, 140] on h5 "An internal banking API must ensure that only verified microservices can call e…" at bounding box center [784, 158] width 536 height 80
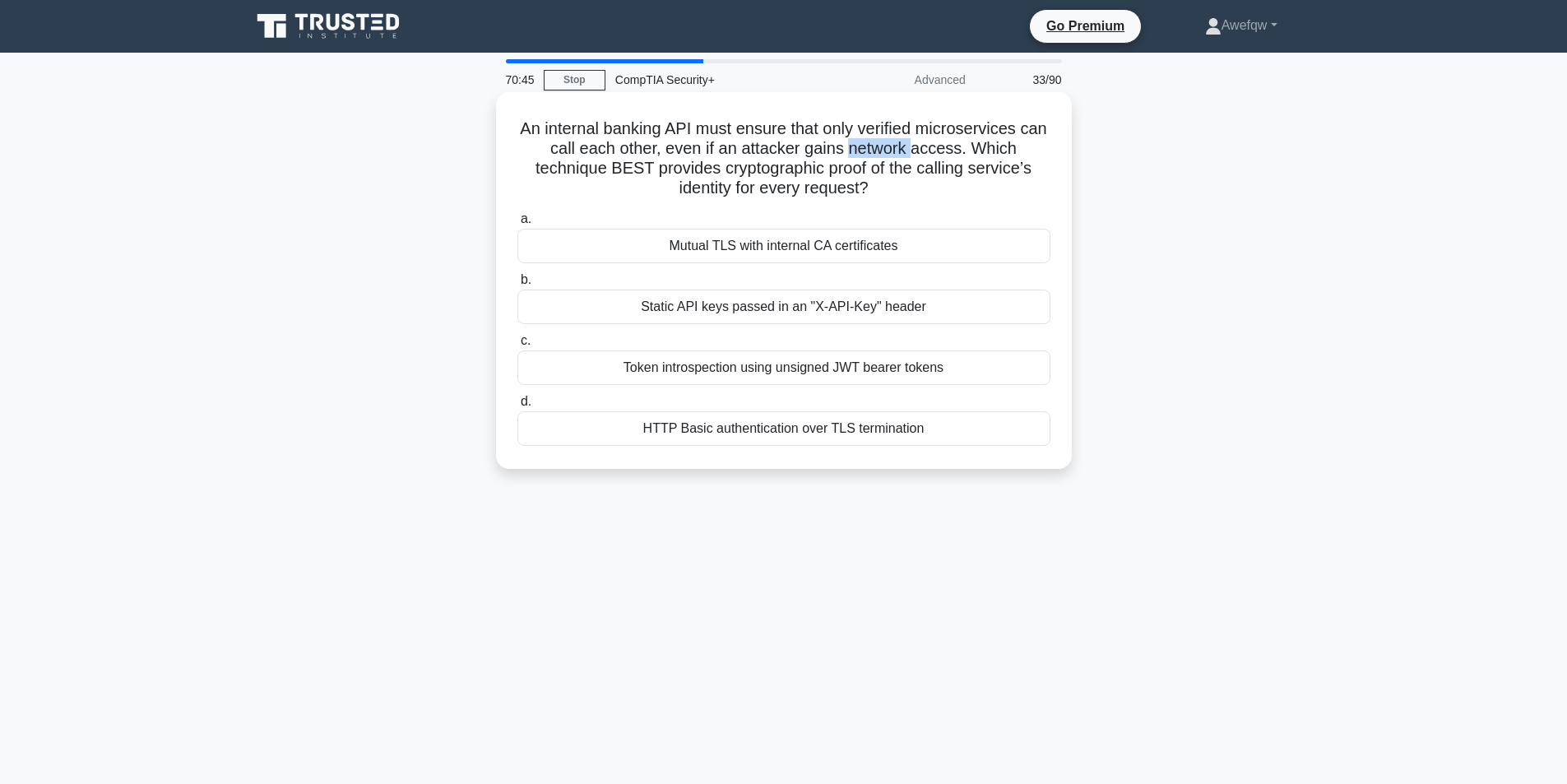
click at [874, 140] on h5 "An internal banking API must ensure that only verified microservices can call e…" at bounding box center [784, 158] width 536 height 80
click at [804, 132] on h5 "An internal banking API must ensure that only verified microservices can call e…" at bounding box center [784, 158] width 536 height 80
click at [810, 143] on h5 "An internal banking API must ensure that only verified microservices can call e…" at bounding box center [784, 158] width 536 height 80
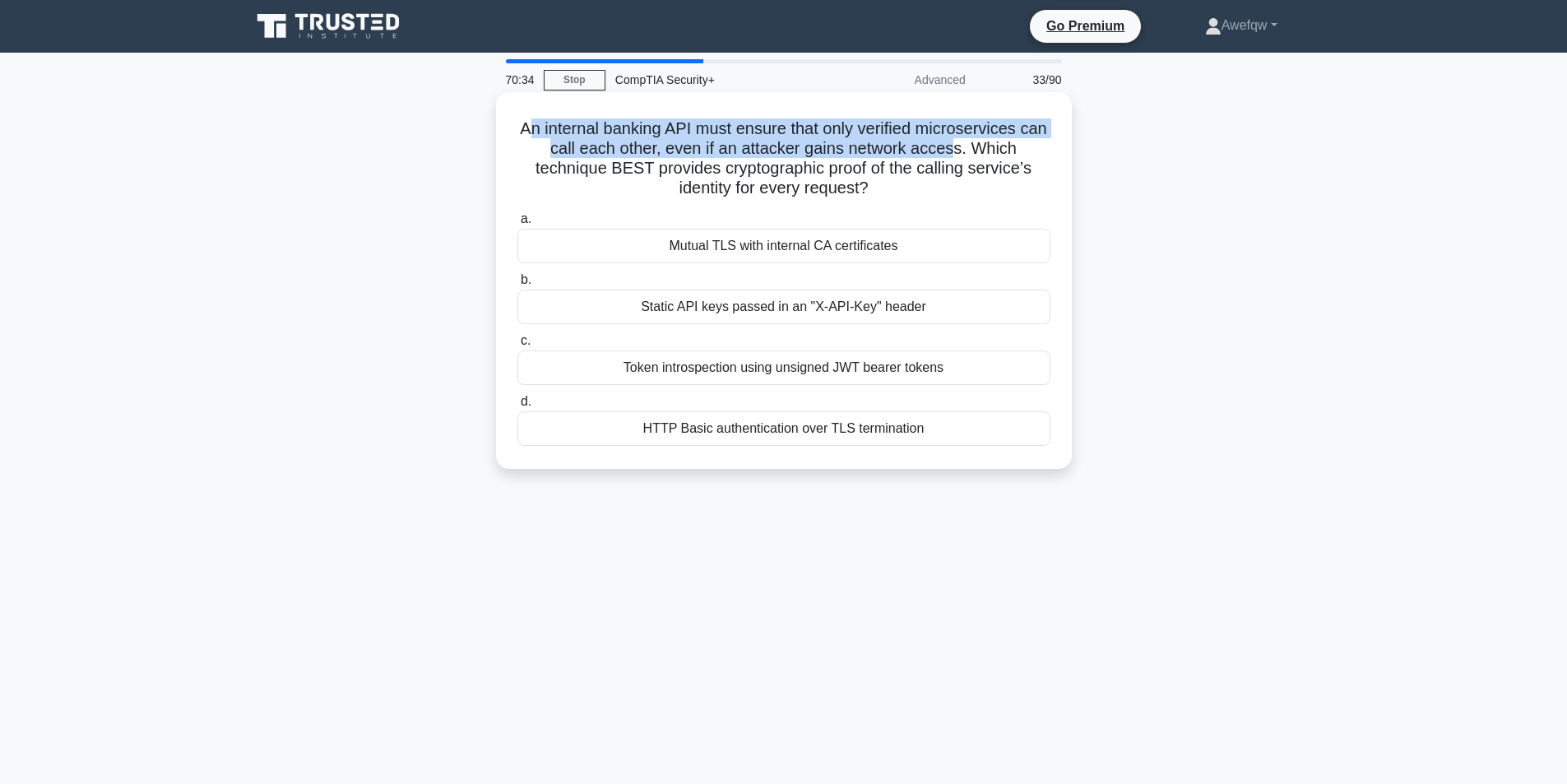
drag, startPoint x: 541, startPoint y: 134, endPoint x: 972, endPoint y: 144, distance: 431.1
click at [972, 144] on h5 "An internal banking API must ensure that only verified microservices can call e…" at bounding box center [784, 158] width 536 height 80
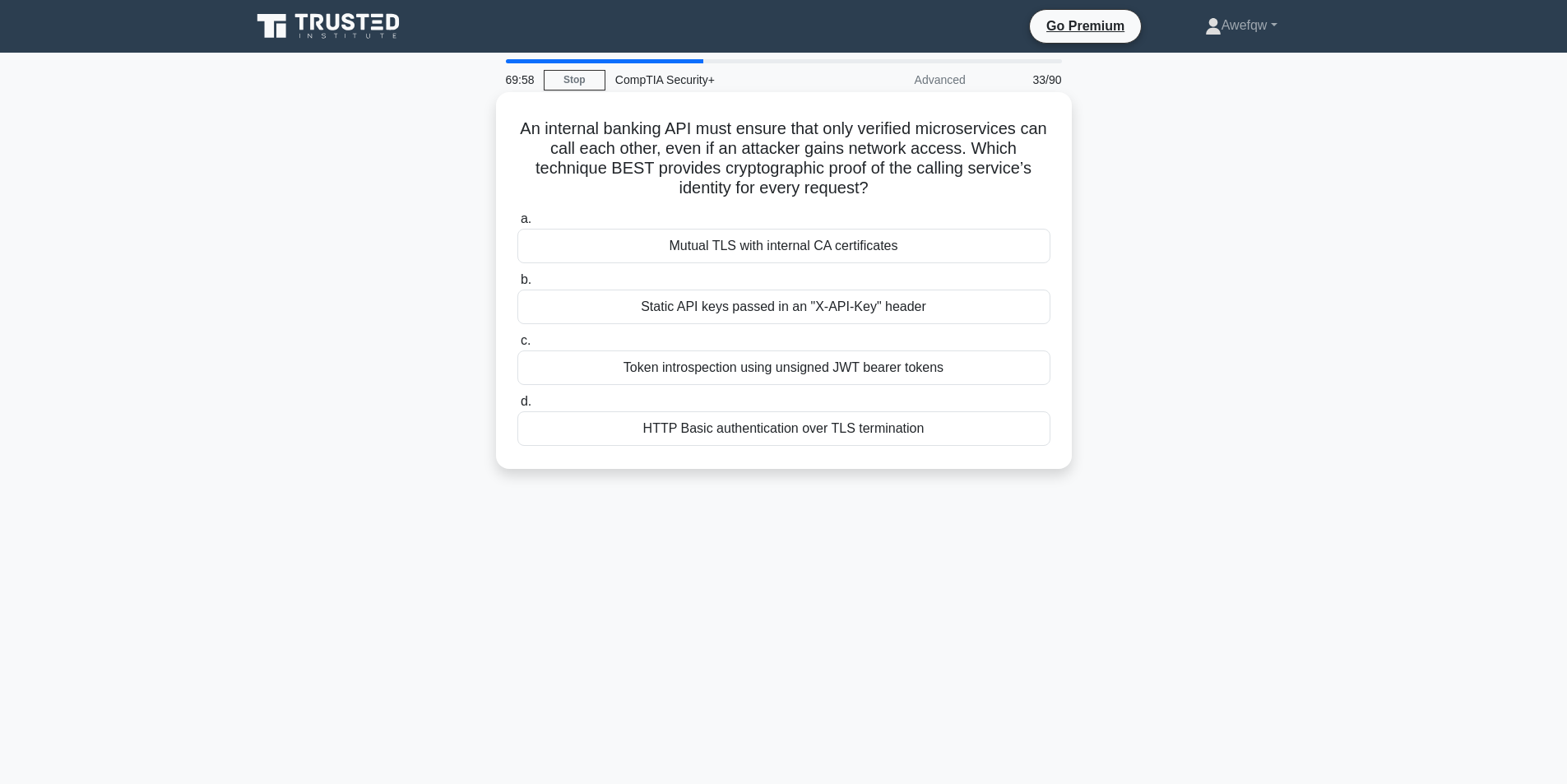
click at [880, 162] on h5 "An internal banking API must ensure that only verified microservices can call e…" at bounding box center [784, 158] width 536 height 80
drag, startPoint x: 686, startPoint y: 174, endPoint x: 853, endPoint y: 184, distance: 167.3
click at [853, 184] on h5 "An internal banking API must ensure that only verified microservices can call e…" at bounding box center [784, 158] width 536 height 80
click at [853, 183] on h5 "An internal banking API must ensure that only verified microservices can call e…" at bounding box center [784, 158] width 536 height 80
click at [772, 260] on div "Mutual TLS with internal CA certificates" at bounding box center [784, 246] width 533 height 35
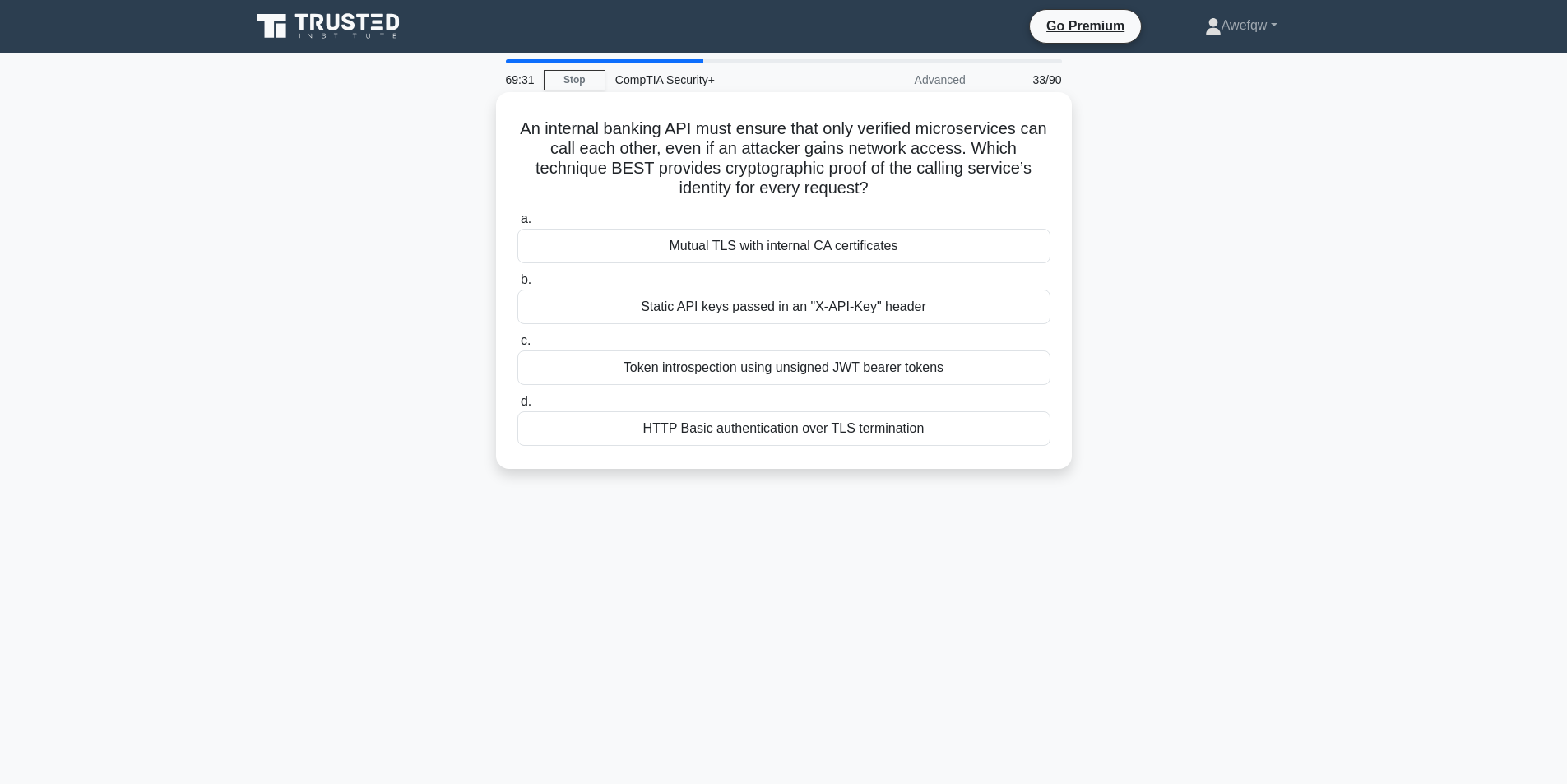
click at [518, 225] on input "a. Mutual TLS with internal CA certificates" at bounding box center [518, 219] width 0 height 10
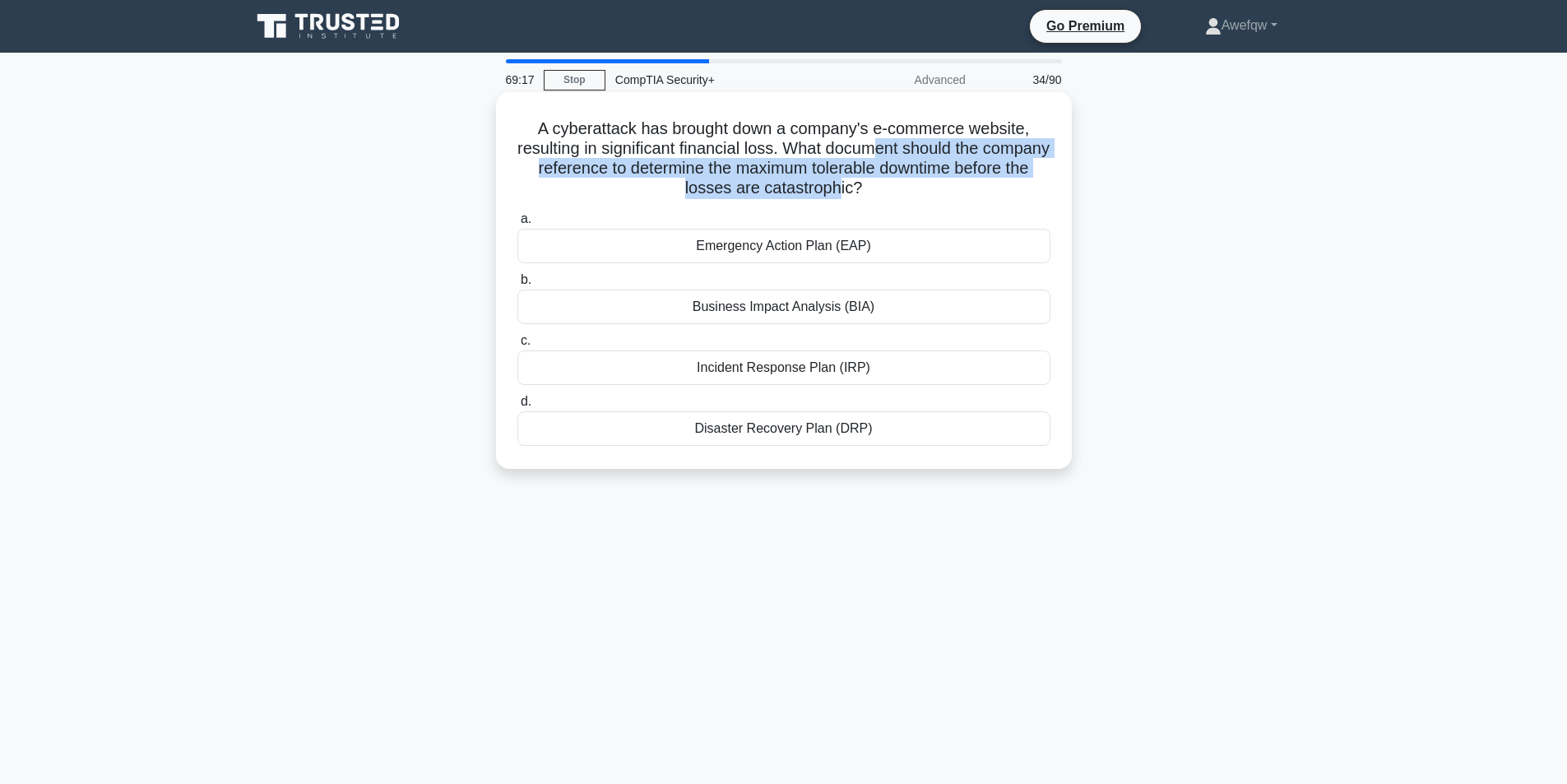
drag, startPoint x: 913, startPoint y: 154, endPoint x: 881, endPoint y: 190, distance: 48.2
click at [881, 190] on h5 "A cyberattack has brought down a company's e-commerce website, resulting in sig…" at bounding box center [784, 158] width 536 height 80
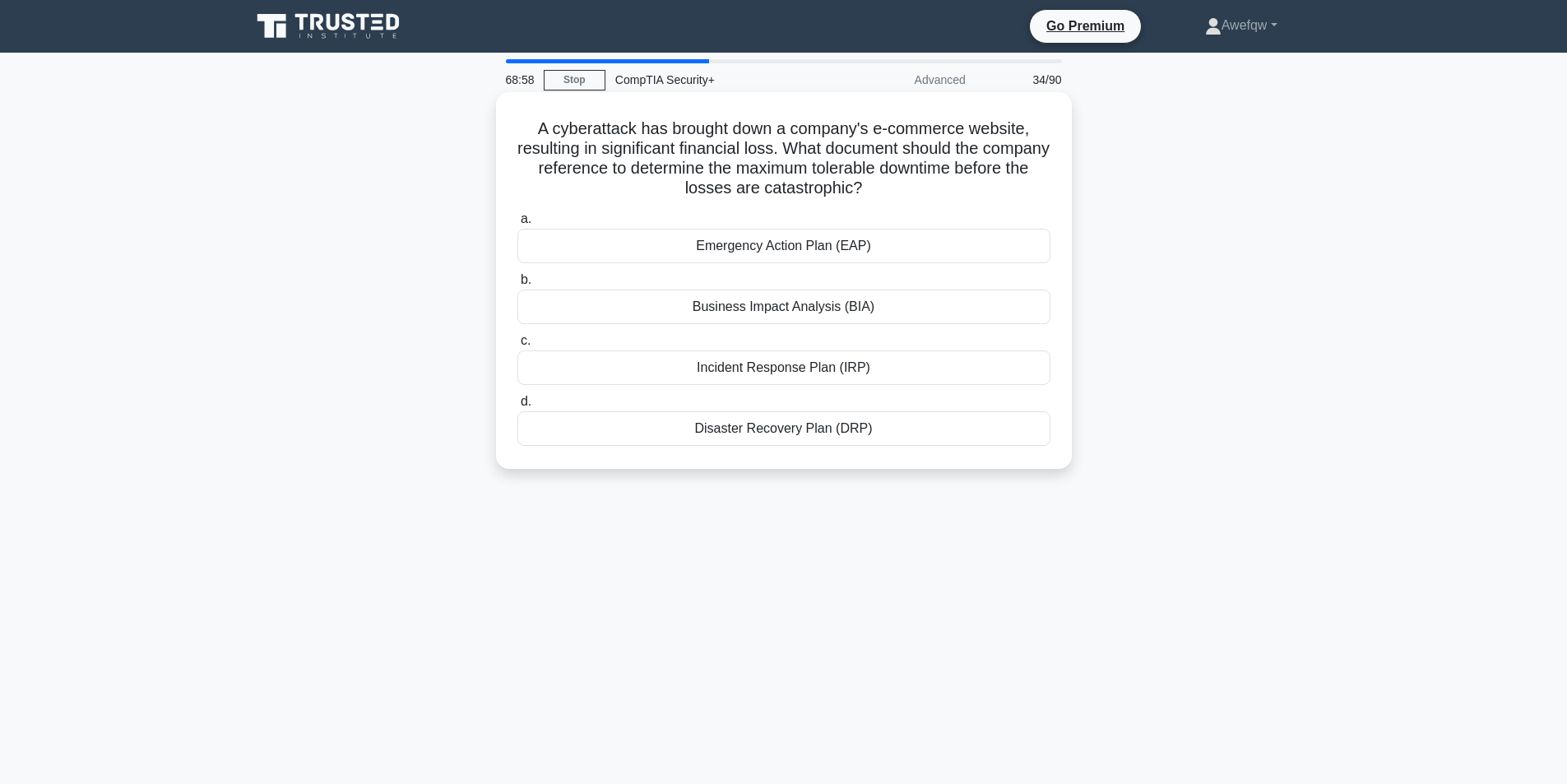
click at [908, 368] on div "Incident Response Plan (IRP)" at bounding box center [784, 368] width 533 height 35
click at [518, 346] on input "c. Incident Response Plan (IRP)" at bounding box center [518, 341] width 0 height 10
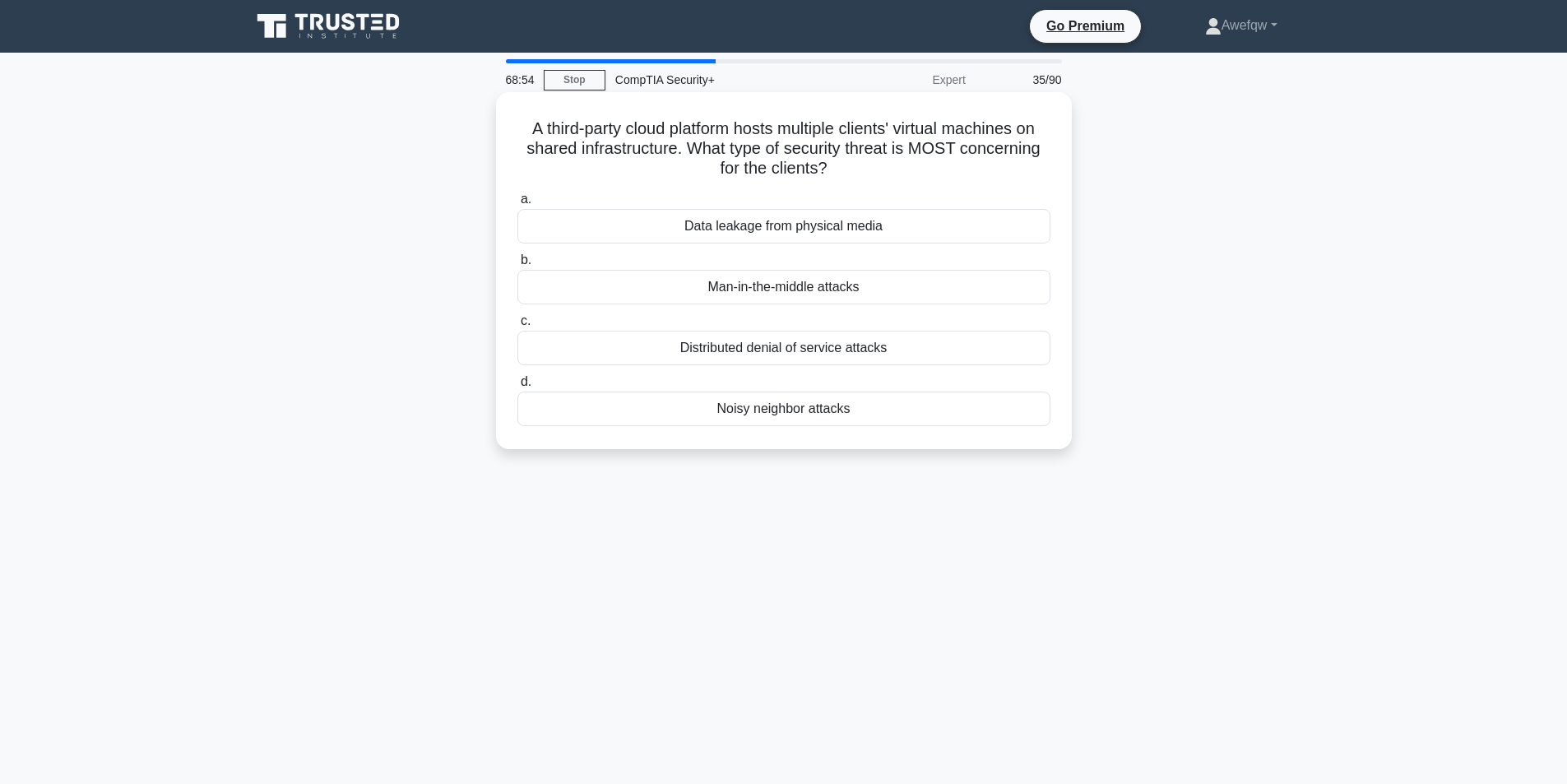
click at [862, 126] on h5 "A third-party cloud platform hosts multiple clients' virtual machines on shared…" at bounding box center [784, 149] width 536 height 61
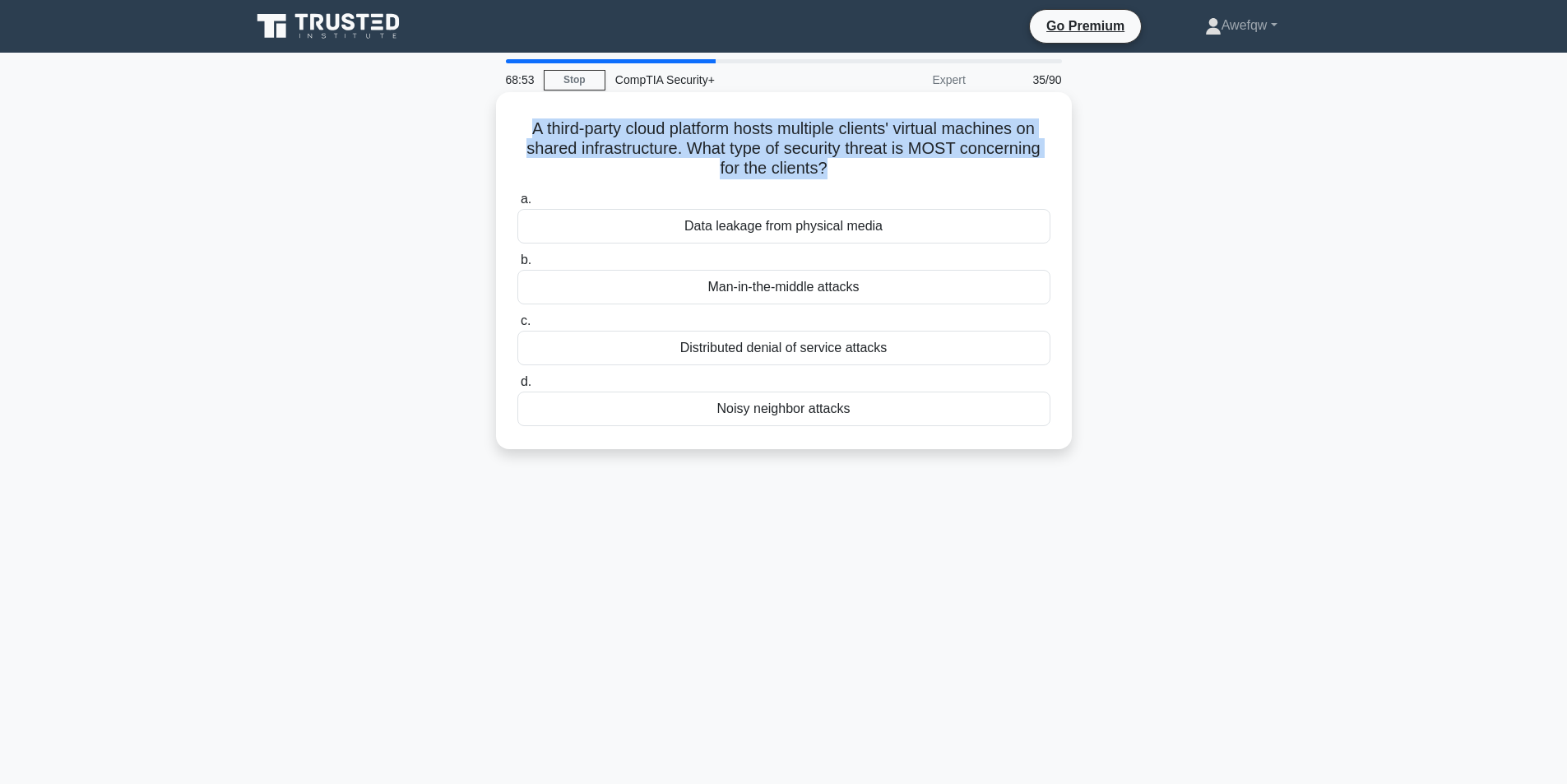
click at [862, 126] on h5 "A third-party cloud platform hosts multiple clients' virtual machines on shared…" at bounding box center [784, 149] width 536 height 61
click at [944, 135] on h5 "A third-party cloud platform hosts multiple clients' virtual machines on shared…" at bounding box center [784, 149] width 536 height 61
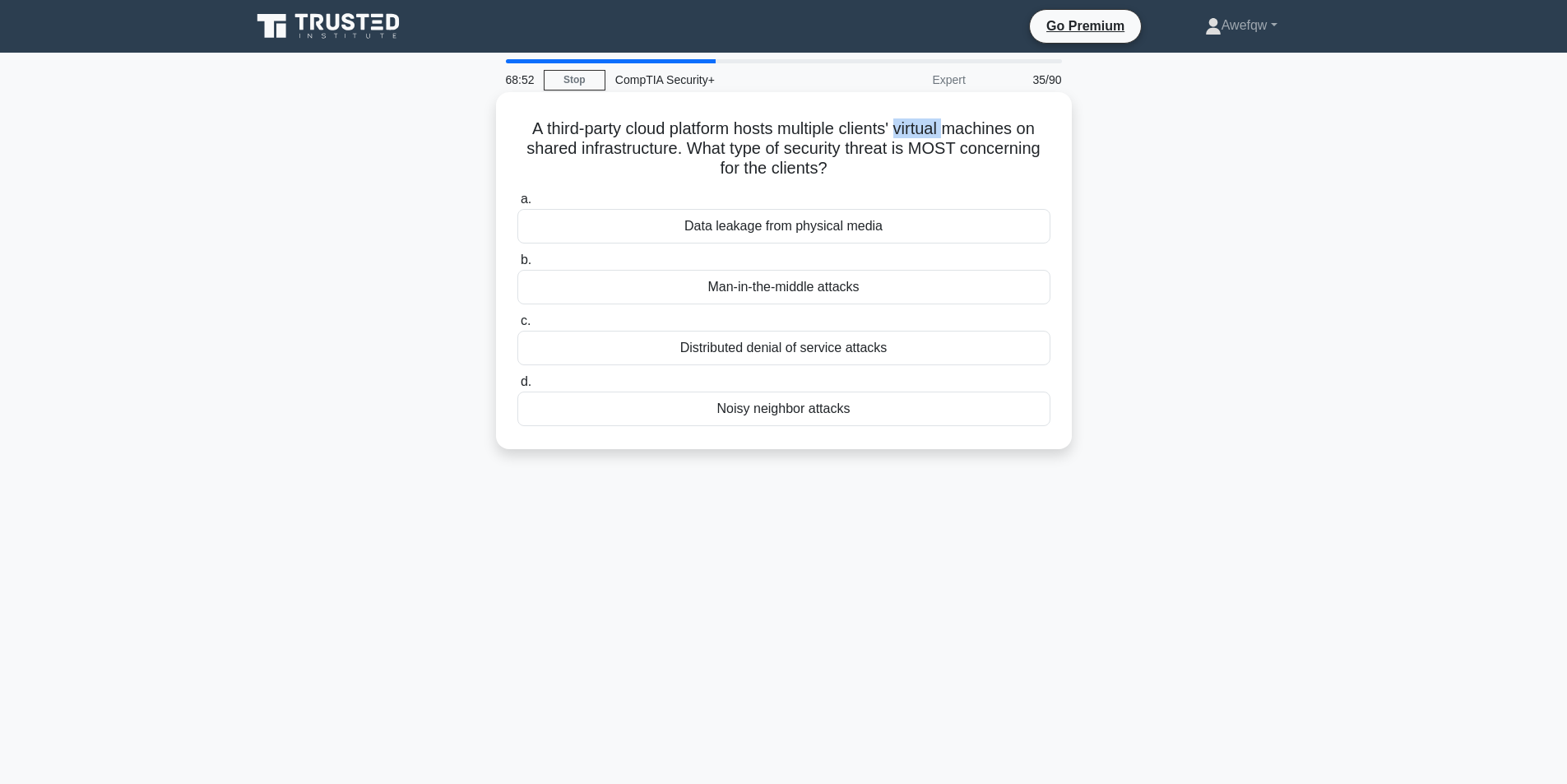
click at [944, 135] on h5 "A third-party cloud platform hosts multiple clients' virtual machines on shared…" at bounding box center [784, 149] width 536 height 61
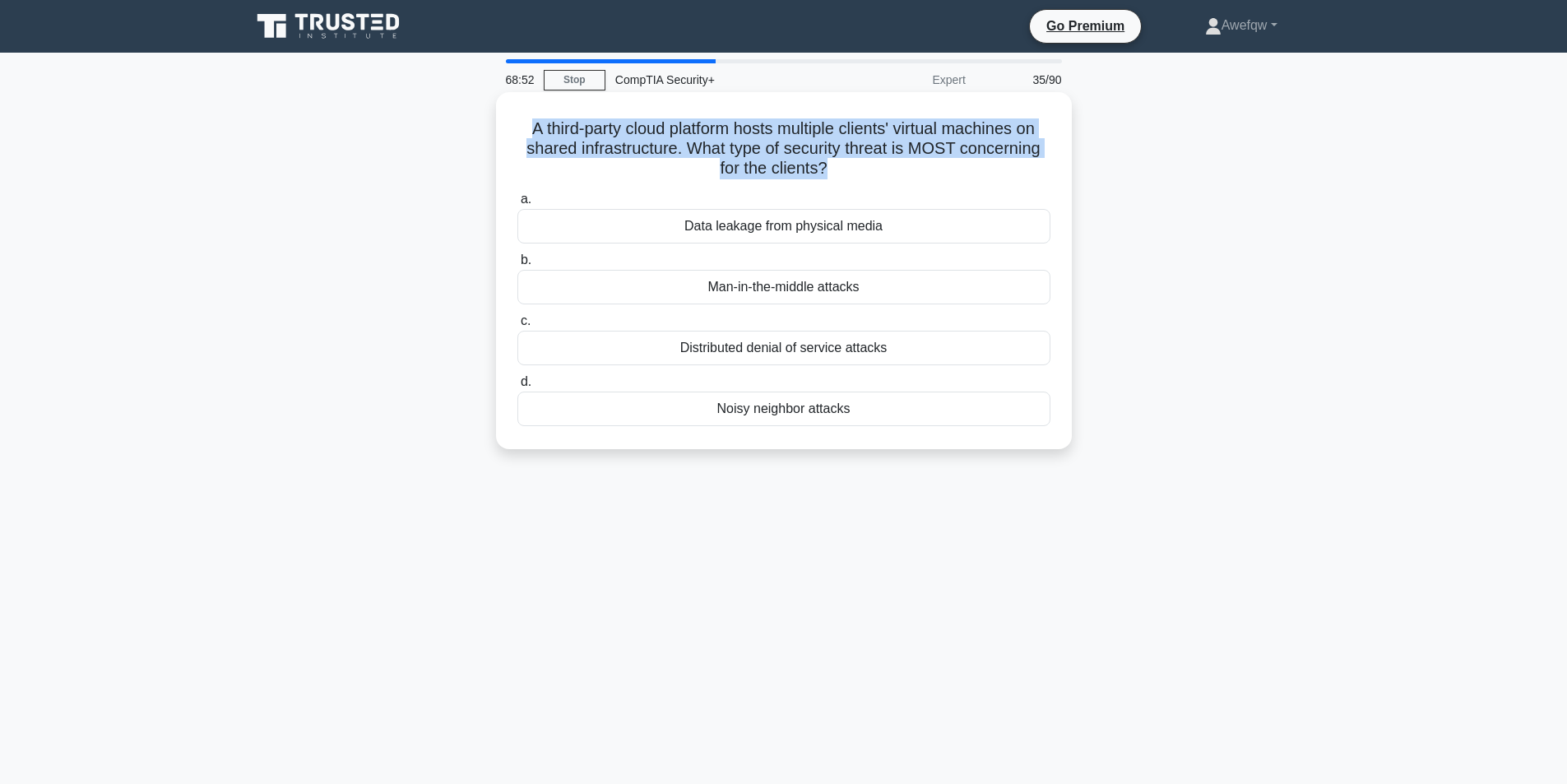
click at [943, 134] on h5 "A third-party cloud platform hosts multiple clients' virtual machines on shared…" at bounding box center [784, 149] width 536 height 61
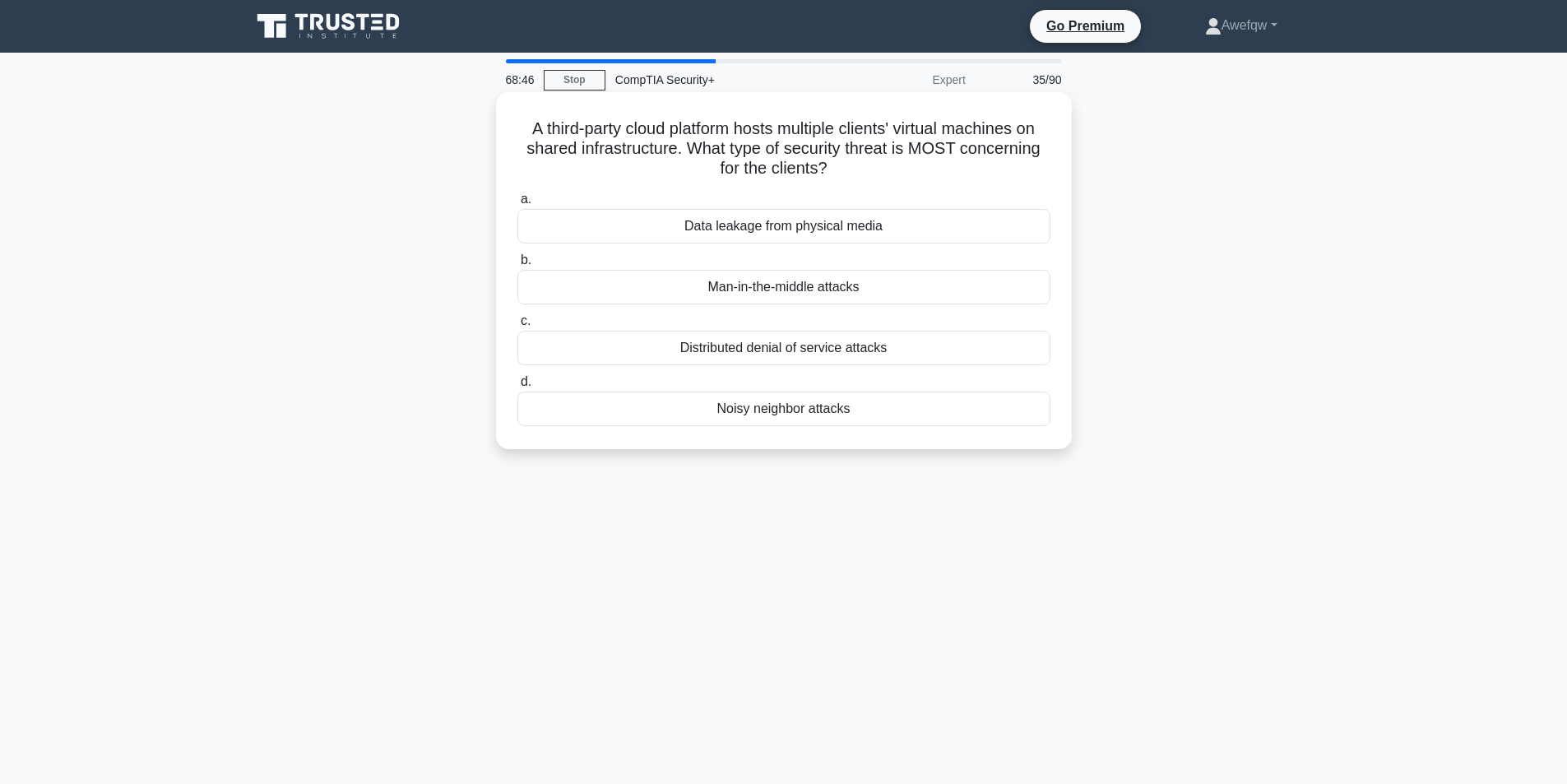
click at [787, 130] on h5 "A third-party cloud platform hosts multiple clients' virtual machines on shared…" at bounding box center [784, 149] width 536 height 61
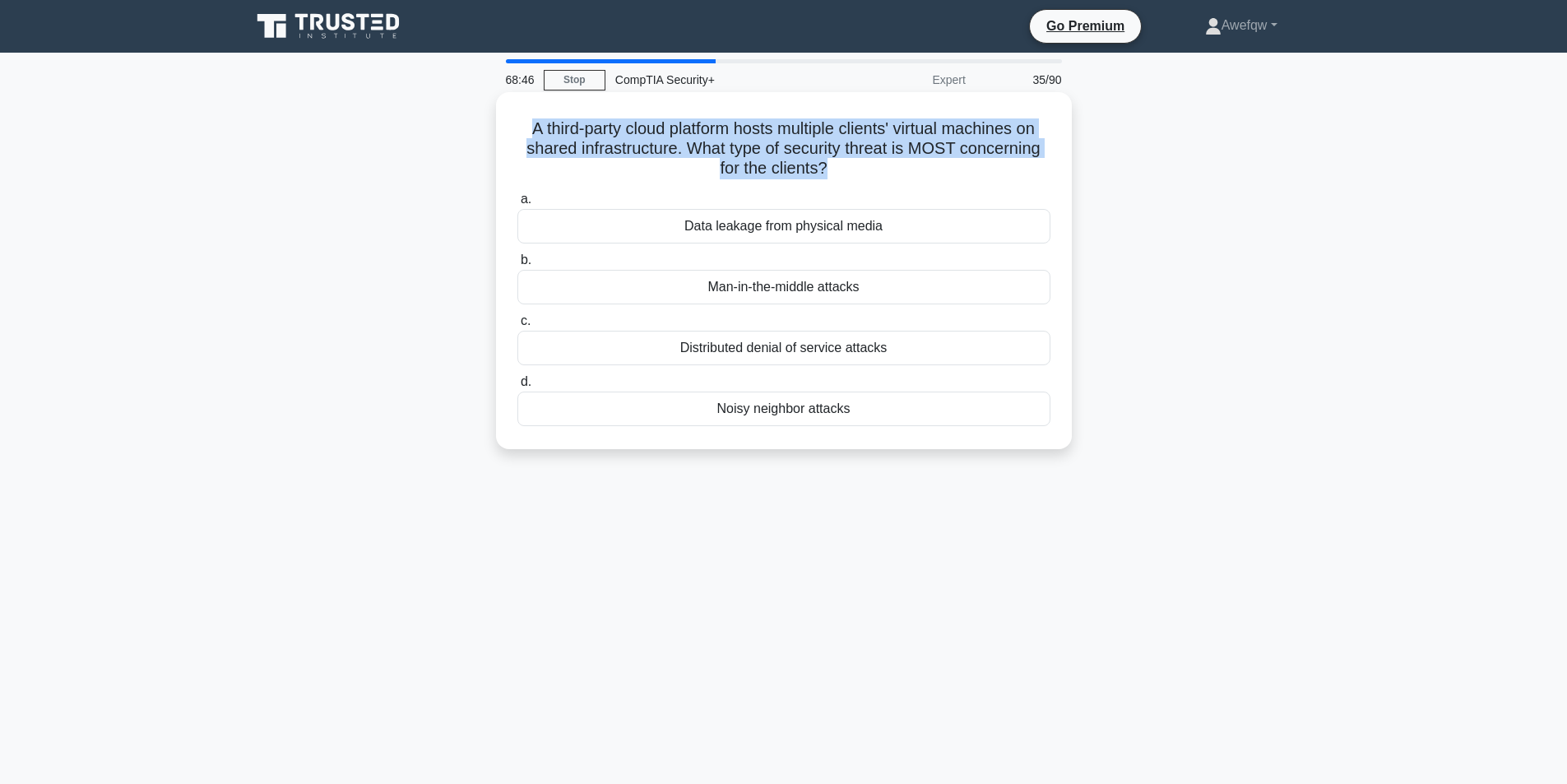
click at [787, 130] on h5 "A third-party cloud platform hosts multiple clients' virtual machines on shared…" at bounding box center [784, 149] width 536 height 61
click at [749, 141] on h5 "A third-party cloud platform hosts multiple clients' virtual machines on shared…" at bounding box center [784, 149] width 536 height 61
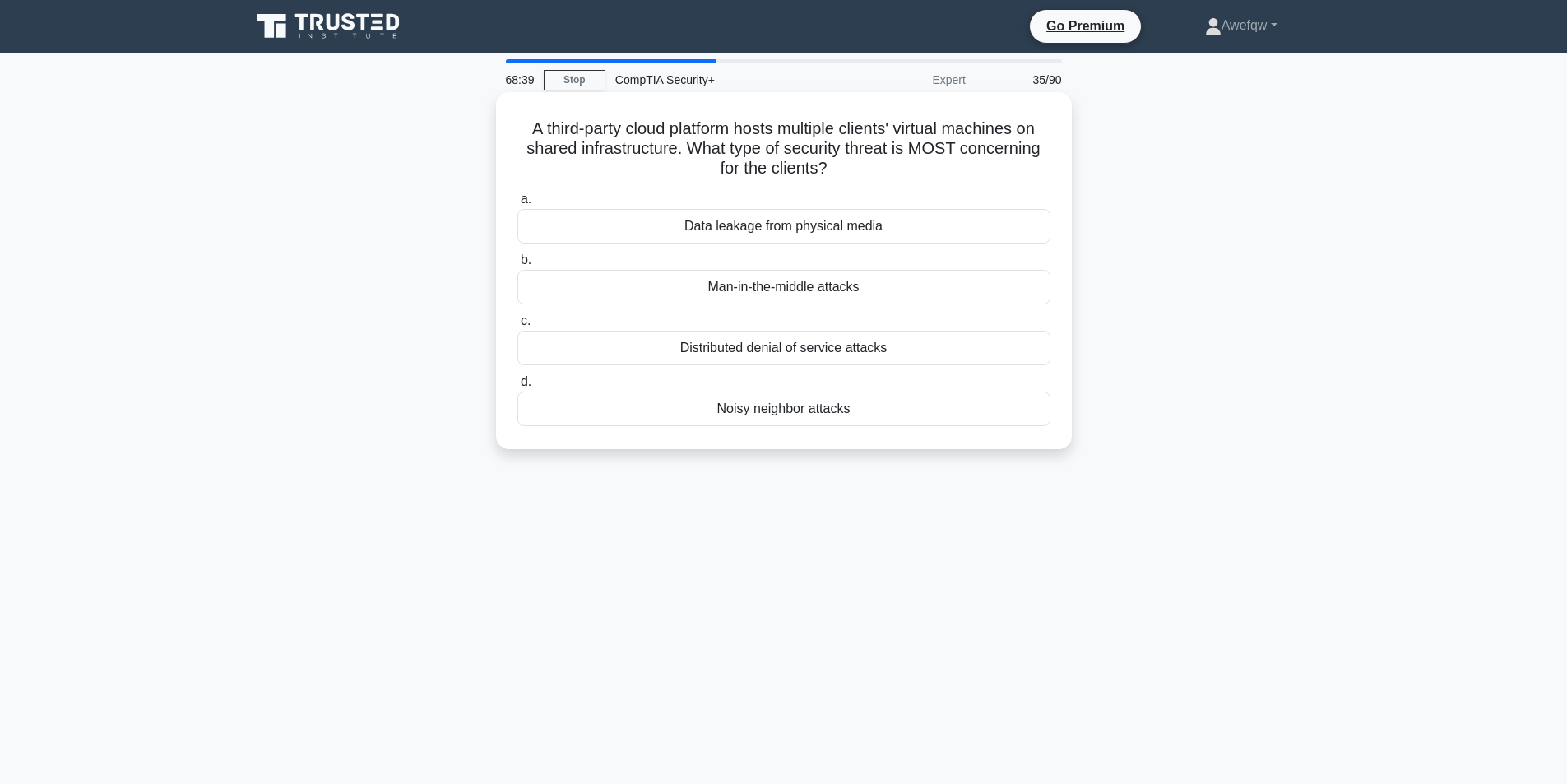
click at [633, 137] on h5 "A third-party cloud platform hosts multiple clients' virtual machines on shared…" at bounding box center [784, 149] width 536 height 61
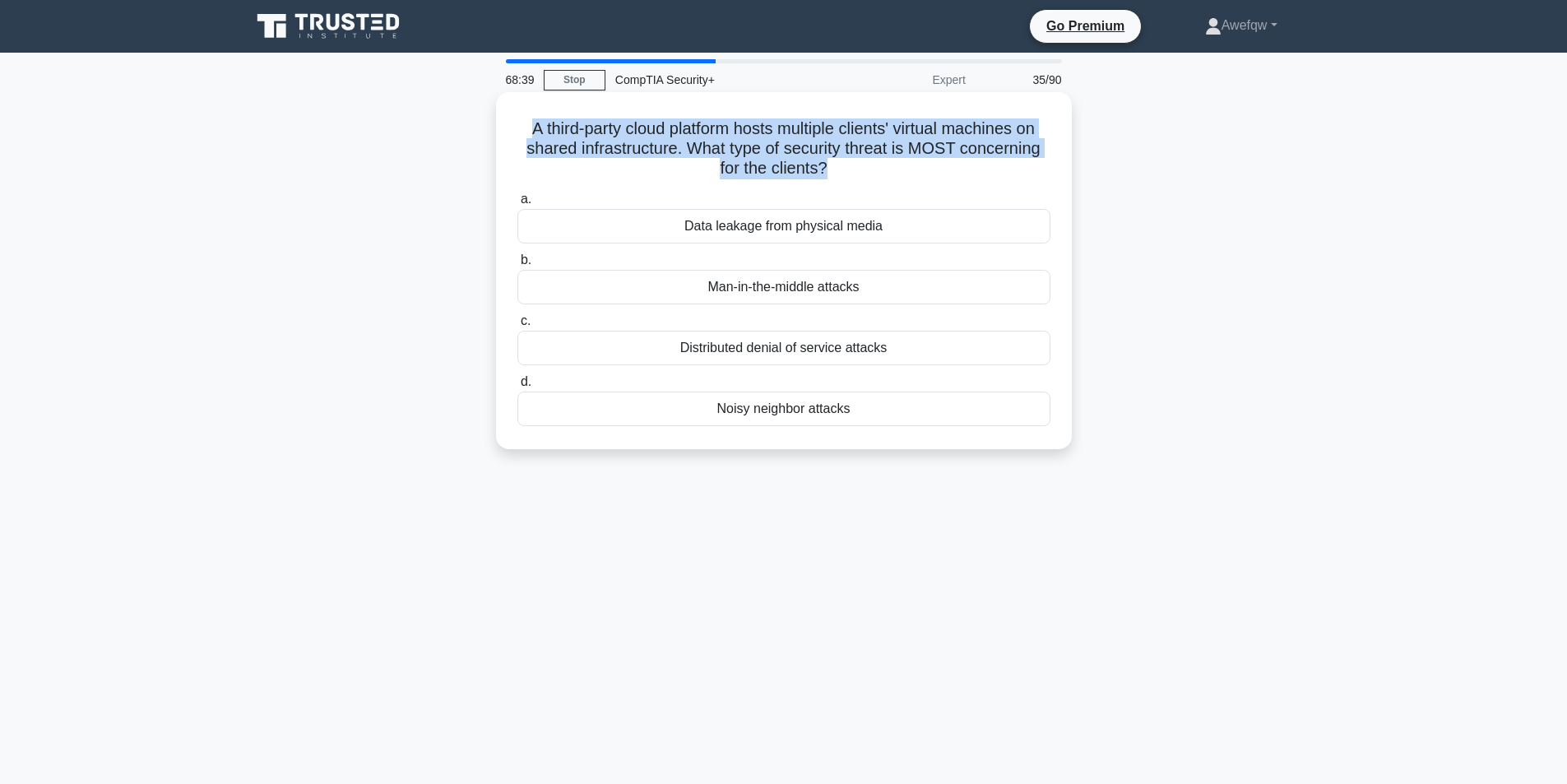
click at [633, 137] on h5 "A third-party cloud platform hosts multiple clients' virtual machines on shared…" at bounding box center [784, 149] width 536 height 61
click at [645, 142] on h5 "A third-party cloud platform hosts multiple clients' virtual machines on shared…" at bounding box center [784, 149] width 536 height 61
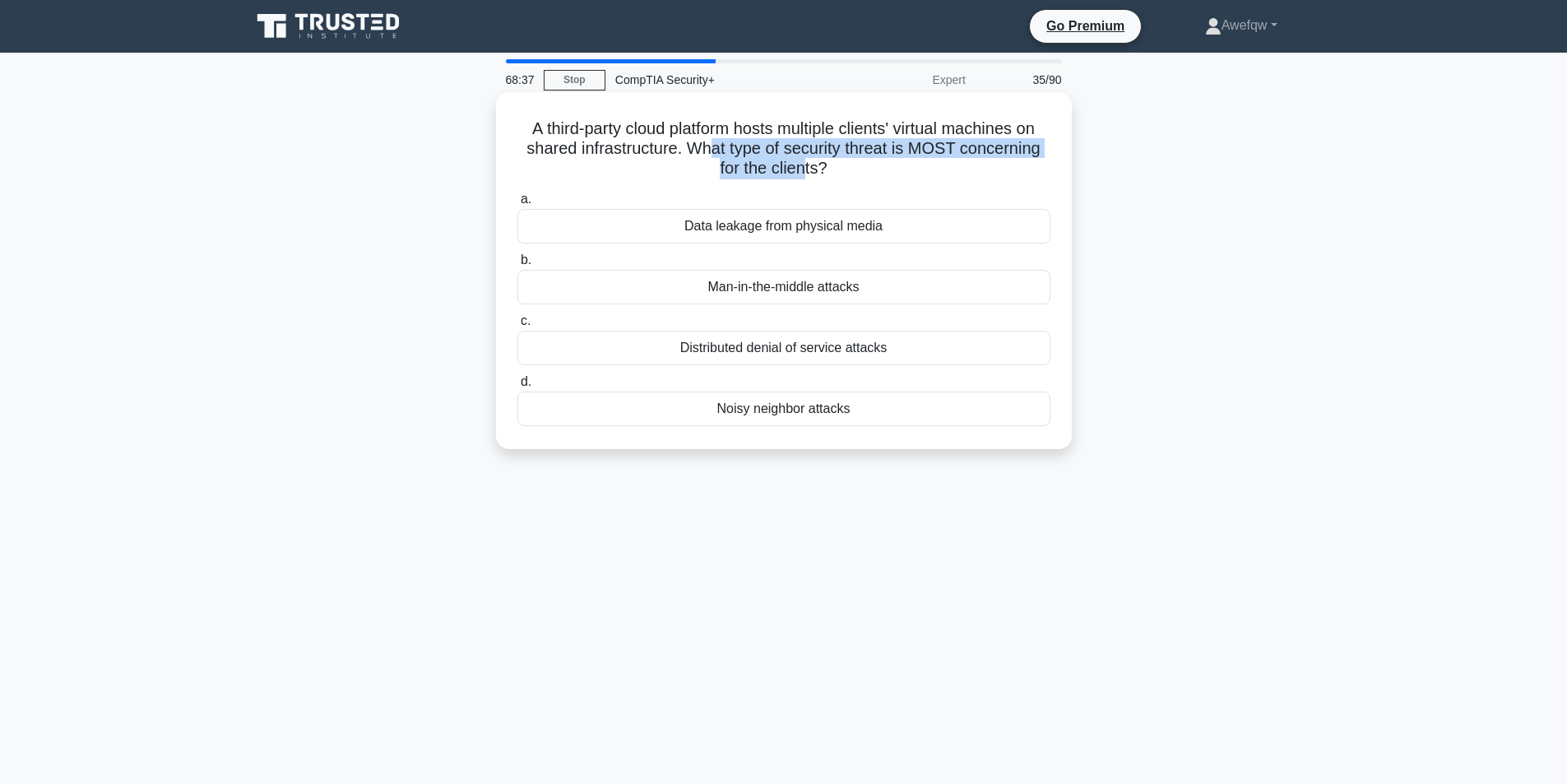
drag, startPoint x: 796, startPoint y: 149, endPoint x: 805, endPoint y: 163, distance: 16.6
click at [805, 163] on h5 "A third-party cloud platform hosts multiple clients' virtual machines on shared…" at bounding box center [784, 149] width 536 height 61
click at [876, 347] on div "Distributed denial of service attacks" at bounding box center [784, 348] width 533 height 35
click at [518, 326] on input "c. Distributed denial of service attacks" at bounding box center [518, 321] width 0 height 10
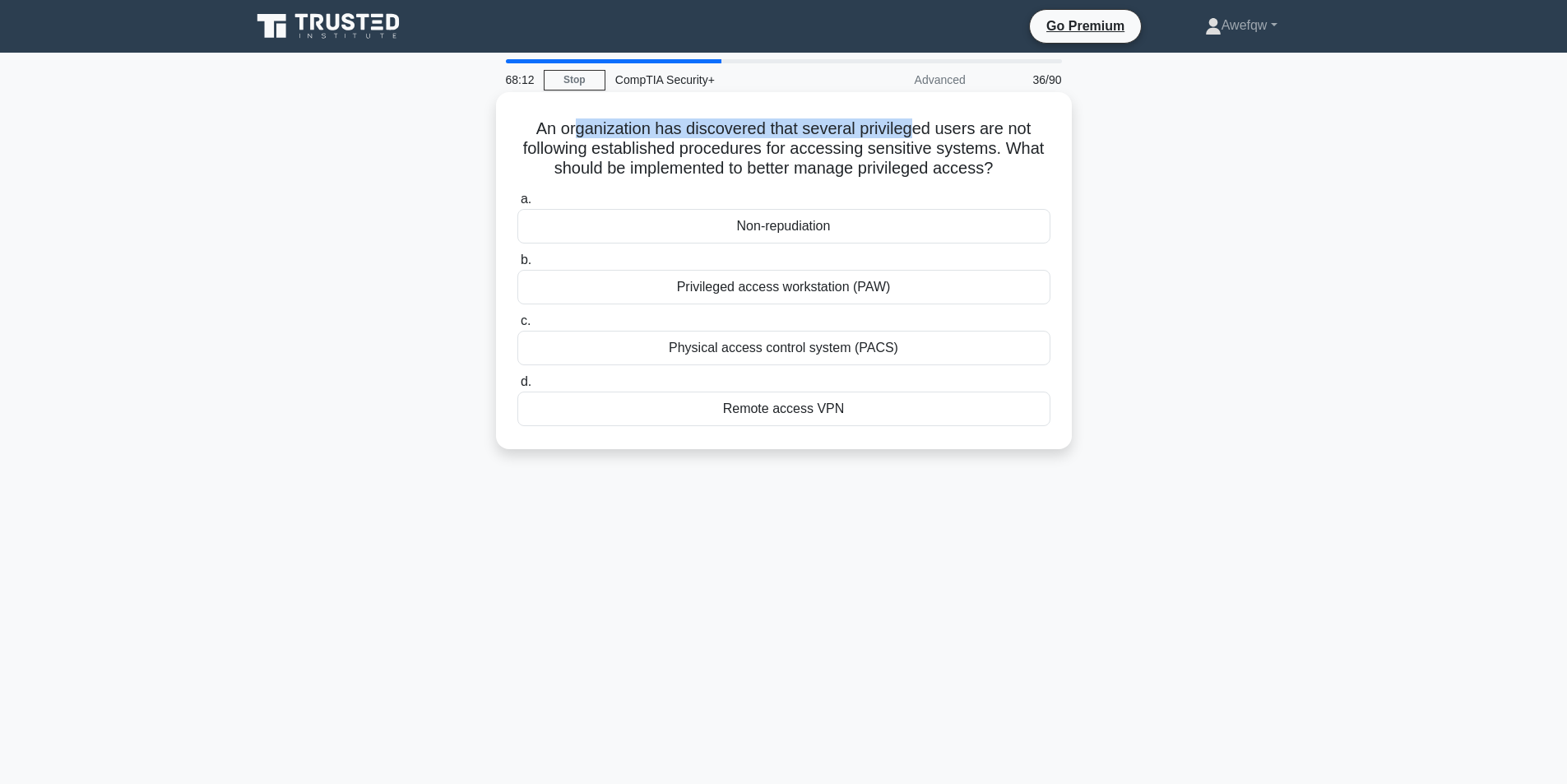
drag, startPoint x: 576, startPoint y: 135, endPoint x: 920, endPoint y: 138, distance: 344.0
click at [920, 138] on h5 "An organization has discovered that several privileged users are not following …" at bounding box center [784, 149] width 536 height 61
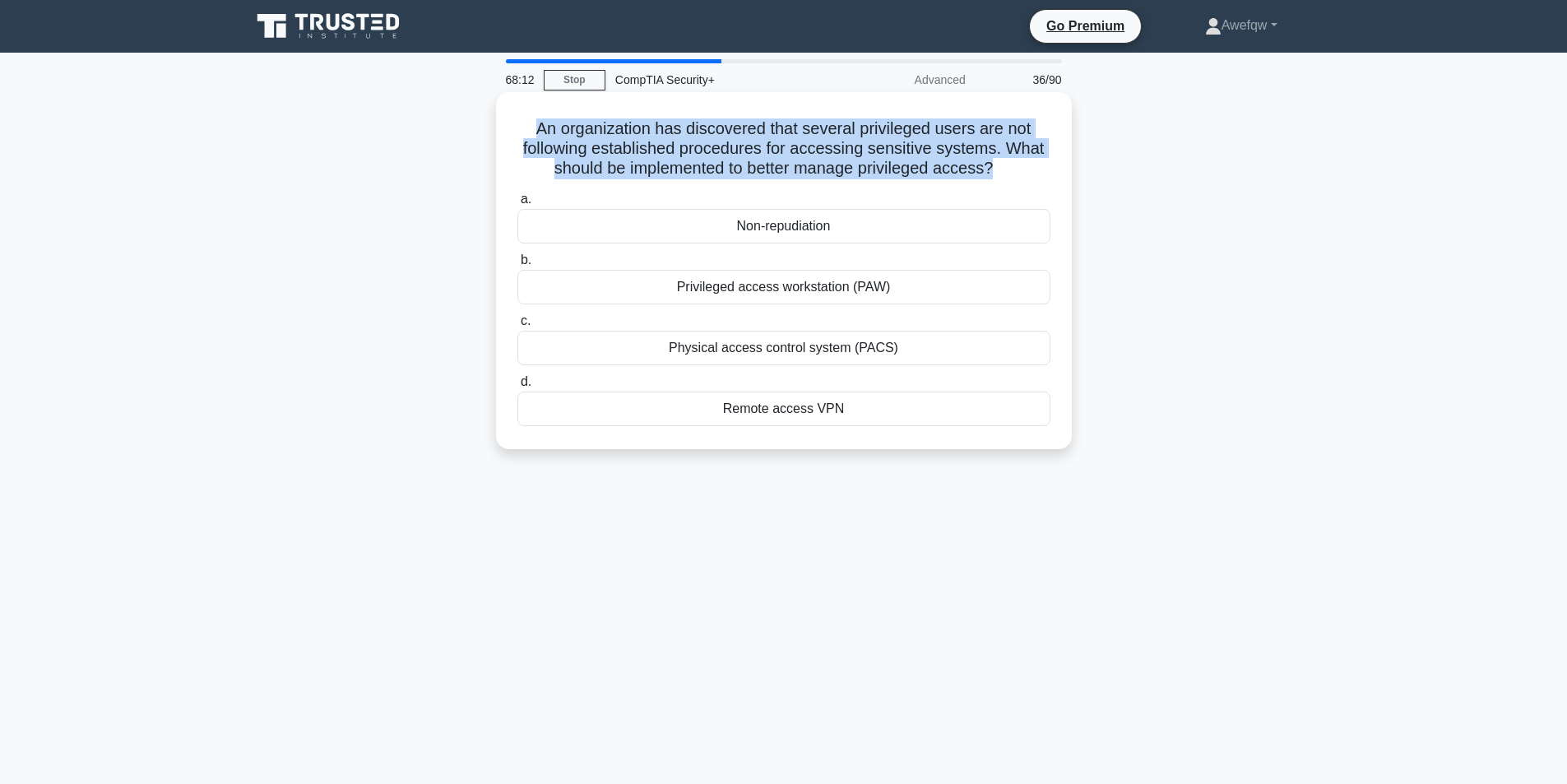
click at [920, 138] on h5 "An organization has discovered that several privileged users are not following …" at bounding box center [784, 149] width 536 height 61
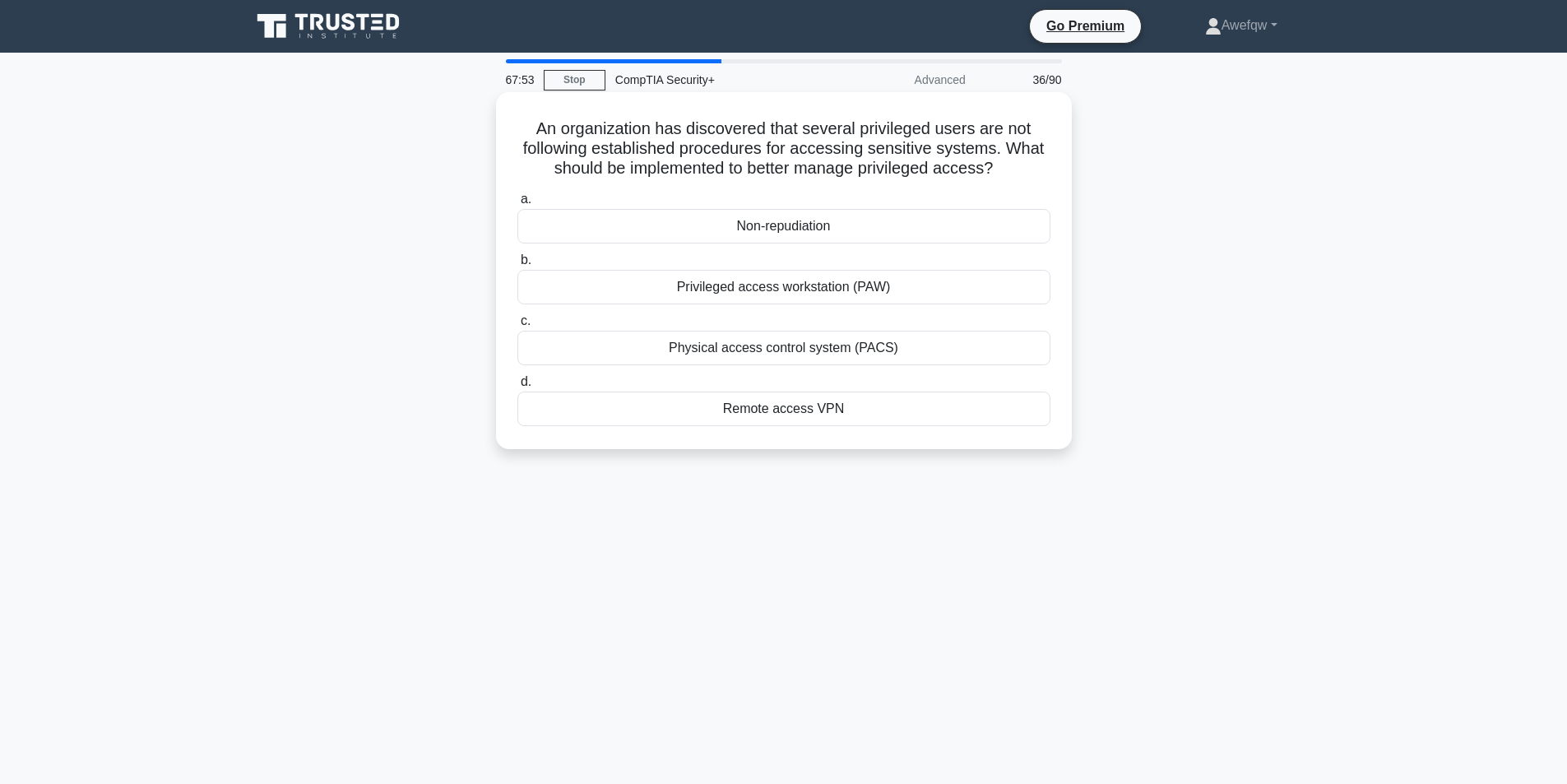
click at [891, 156] on h5 "An organization has discovered that several privileged users are not following …" at bounding box center [784, 149] width 536 height 61
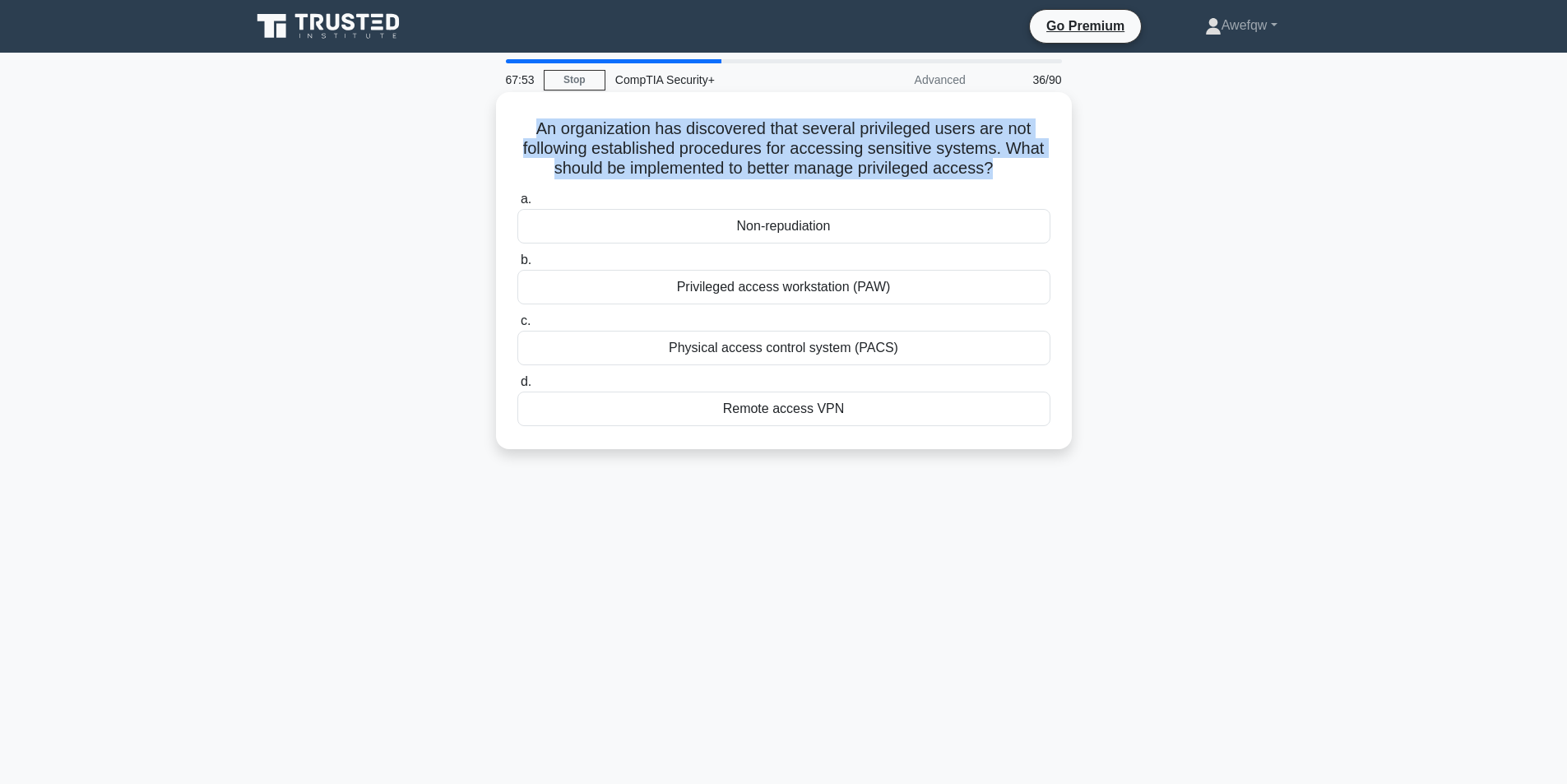
click at [891, 156] on h5 "An organization has discovered that several privileged users are not following …" at bounding box center [784, 149] width 536 height 61
click at [885, 136] on h5 "An organization has discovered that several privileged users are not following …" at bounding box center [784, 149] width 536 height 61
drag, startPoint x: 539, startPoint y: 131, endPoint x: 992, endPoint y: 156, distance: 453.7
click at [992, 156] on h5 "An organization has discovered that several privileged users are not following …" at bounding box center [784, 149] width 536 height 61
click at [957, 149] on h5 "An organization has discovered that several privileged users are not following …" at bounding box center [784, 149] width 536 height 61
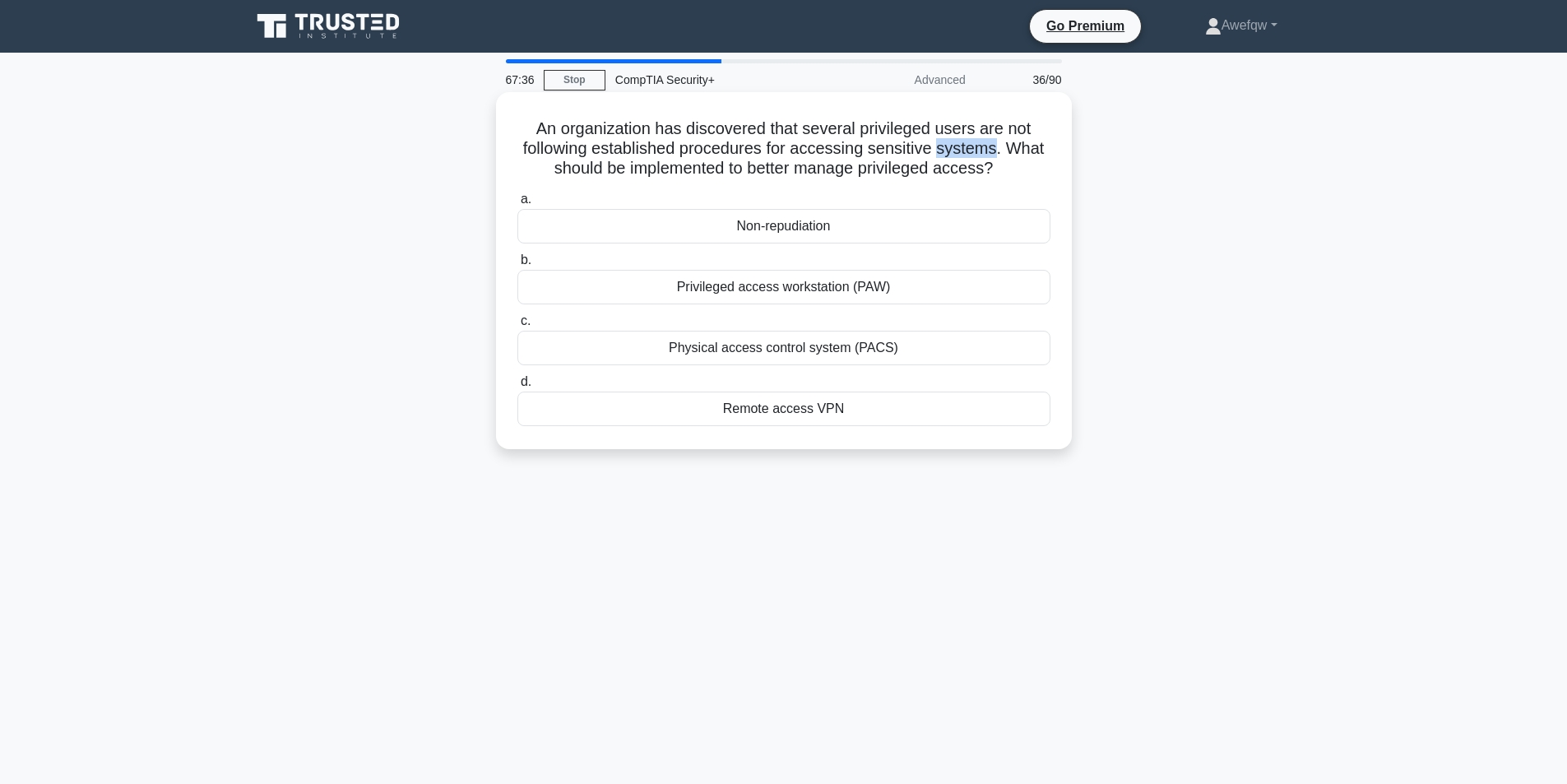
click at [957, 149] on h5 "An organization has discovered that several privileged users are not following …" at bounding box center [784, 149] width 536 height 61
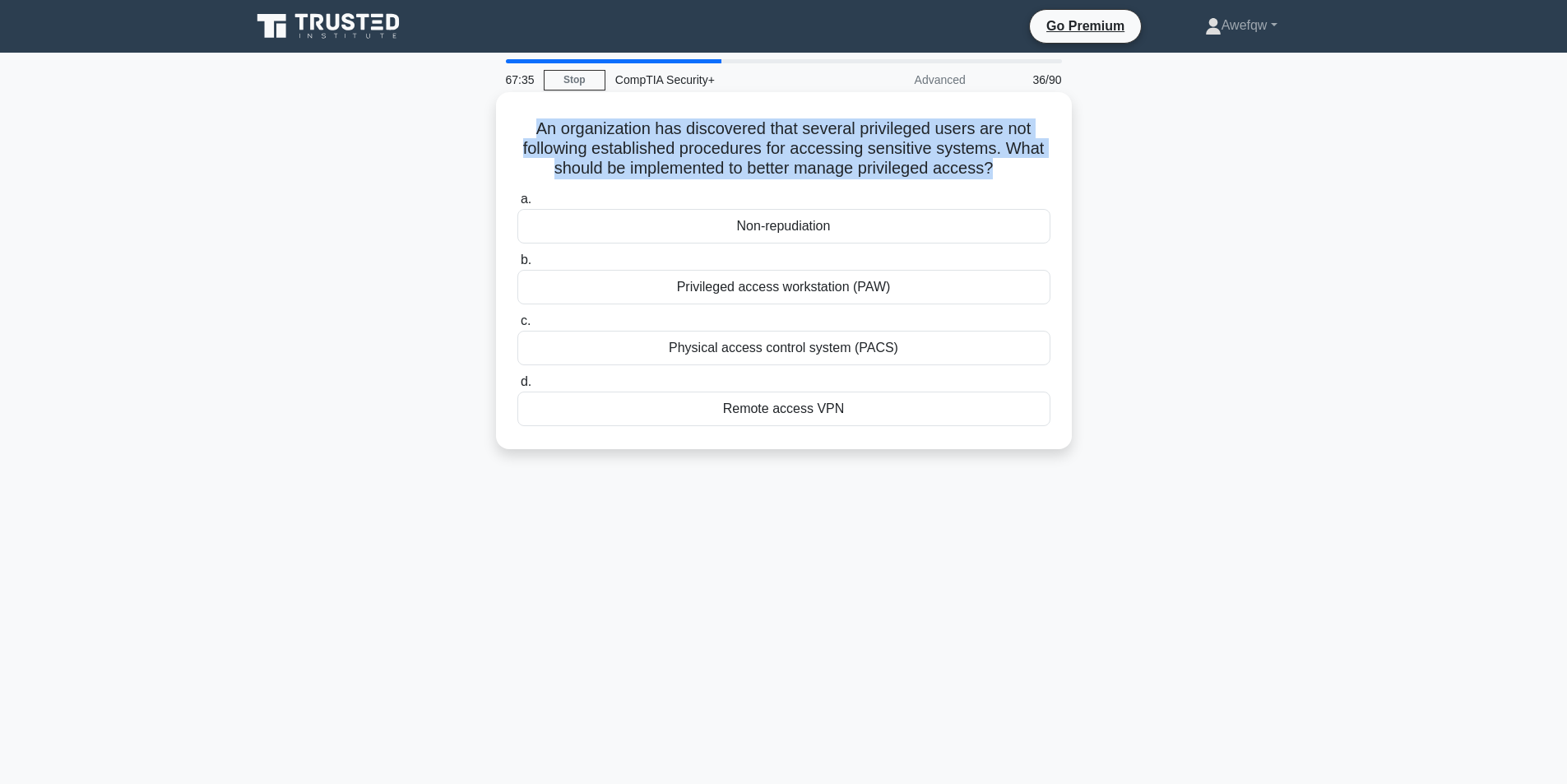
click at [957, 149] on h5 "An organization has discovered that several privileged users are not following …" at bounding box center [784, 149] width 536 height 61
click at [828, 141] on h5 "An organization has discovered that several privileged users are not following …" at bounding box center [784, 149] width 536 height 61
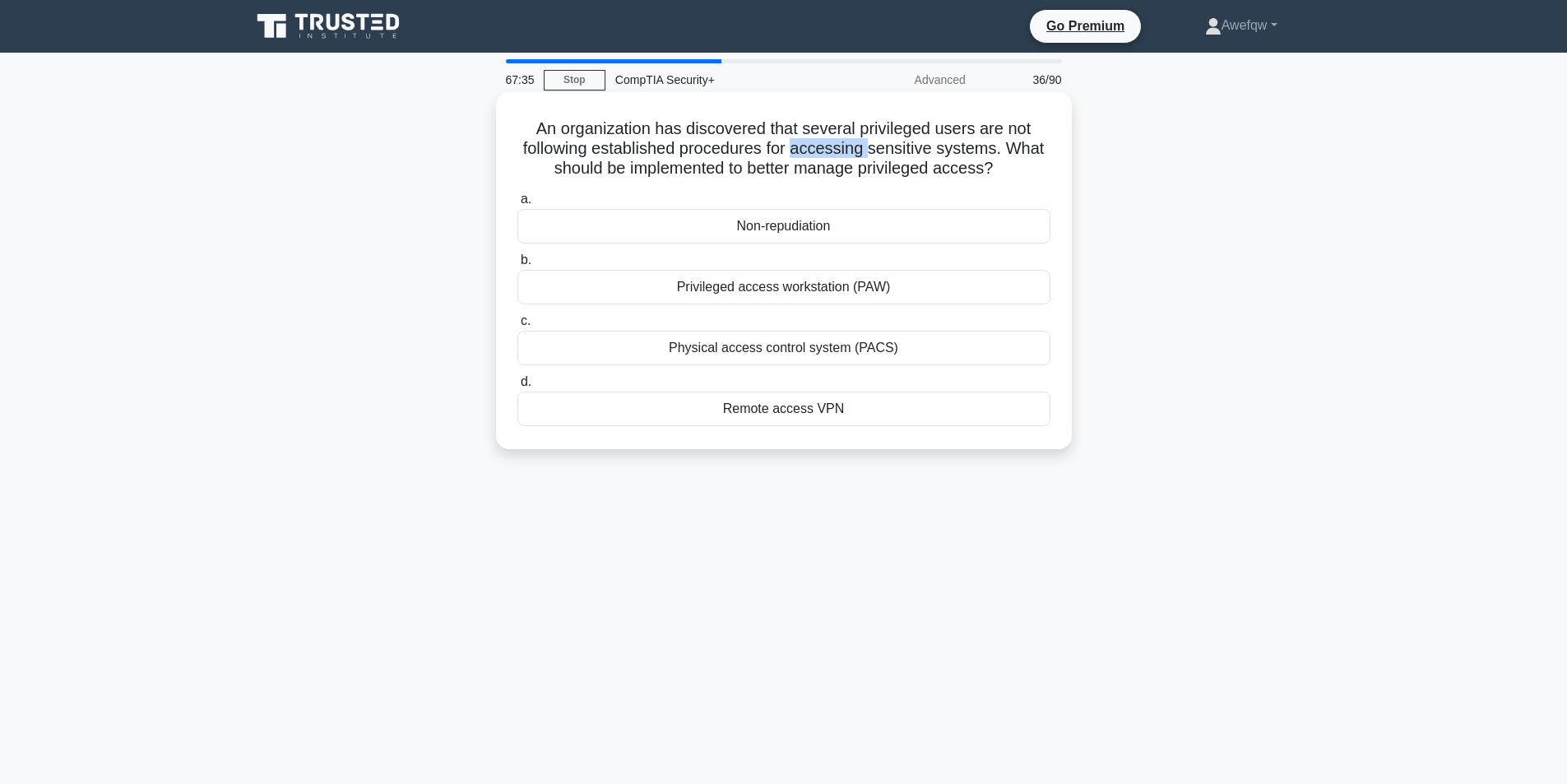
click at [828, 141] on h5 "An organization has discovered that several privileged users are not following …" at bounding box center [784, 149] width 536 height 61
click at [812, 131] on h5 "An organization has discovered that several privileged users are not following …" at bounding box center [784, 149] width 536 height 61
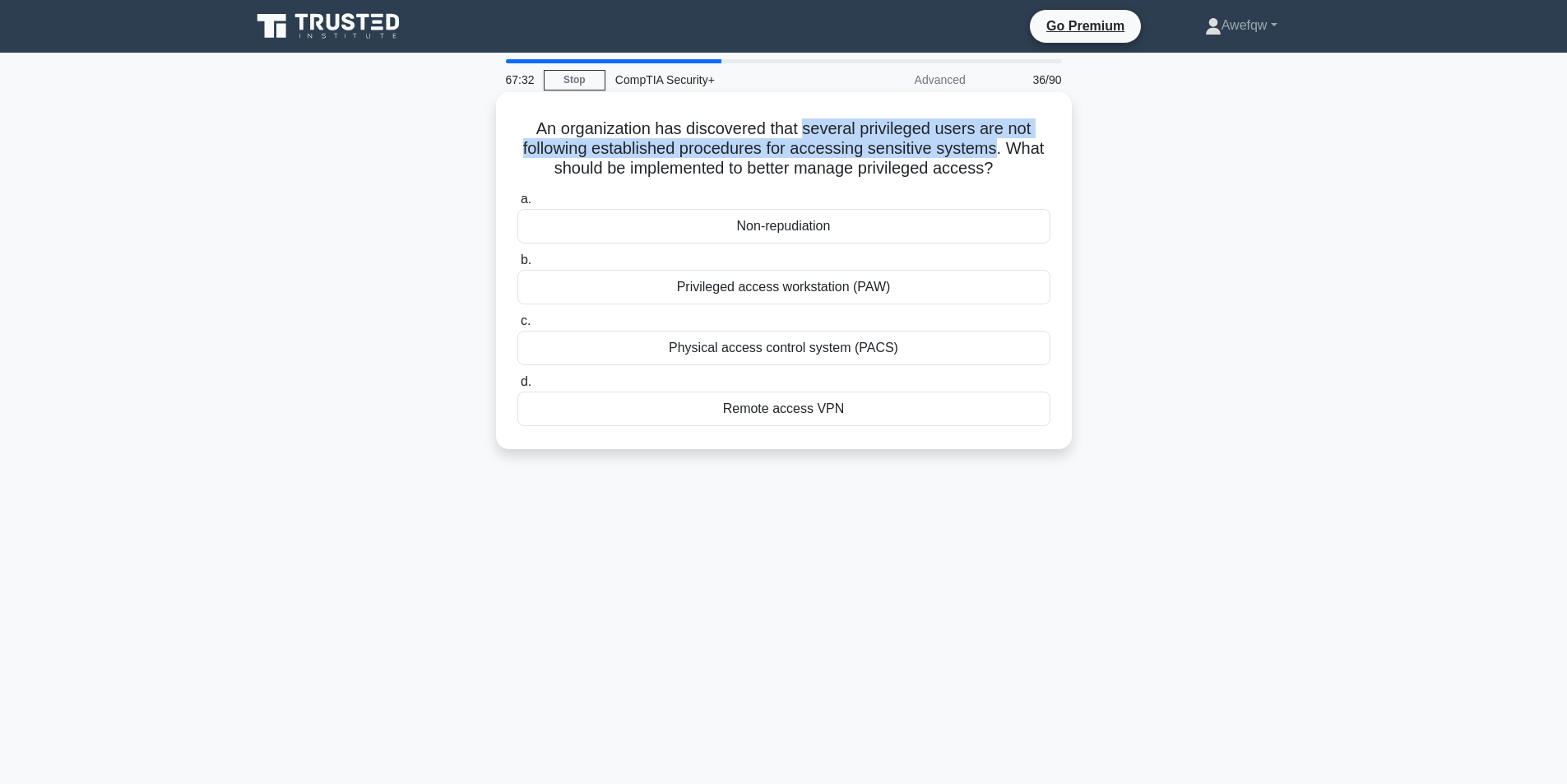
drag, startPoint x: 812, startPoint y: 131, endPoint x: 979, endPoint y: 149, distance: 168.0
click at [979, 149] on h5 "An organization has discovered that several privileged users are not following …" at bounding box center [784, 149] width 536 height 61
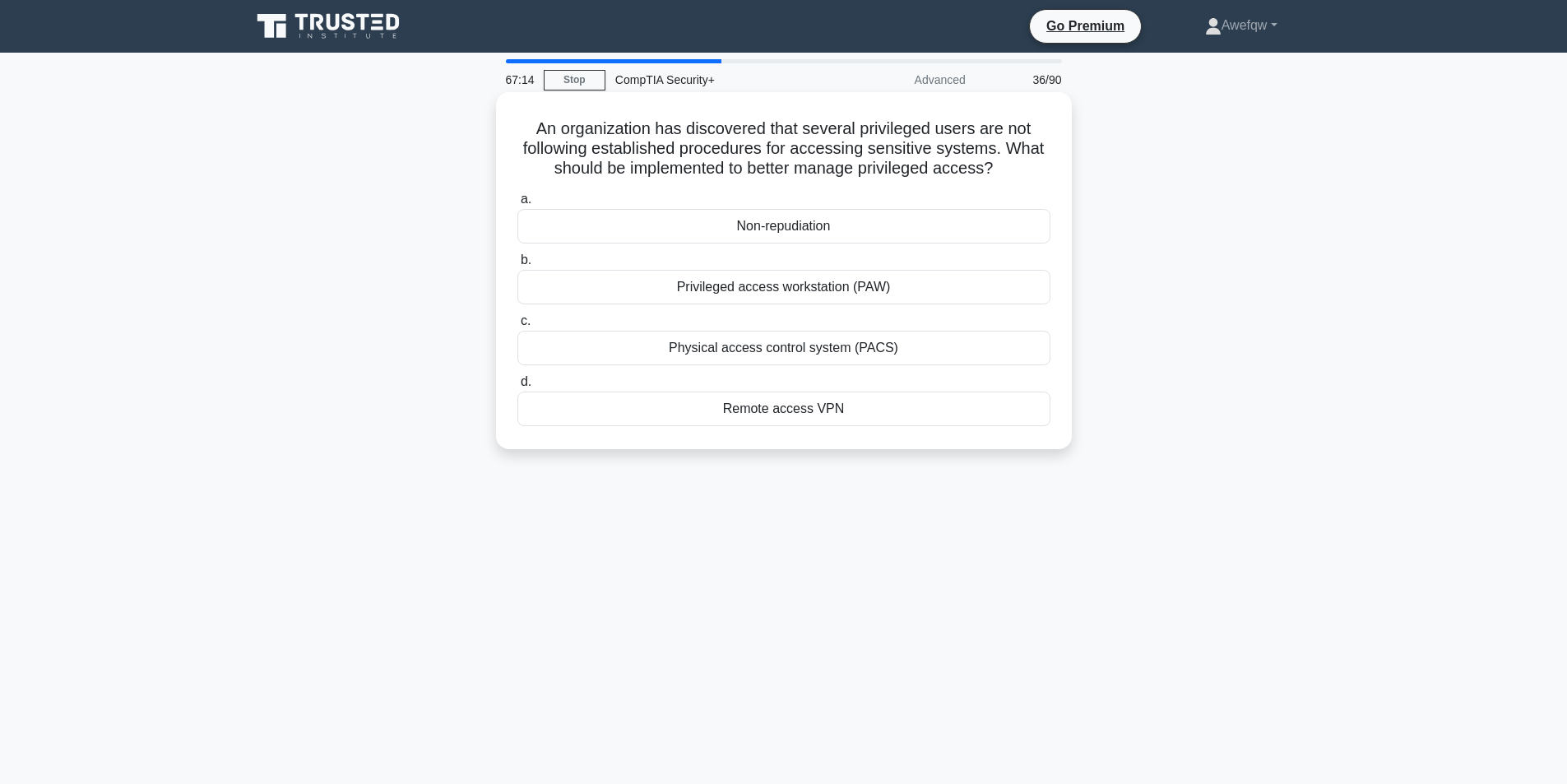
click at [951, 287] on div "Privileged access workstation (PAW)" at bounding box center [784, 288] width 533 height 35
click at [518, 266] on input "b. Privileged access workstation (PAW)" at bounding box center [518, 260] width 0 height 10
click at [607, 135] on h5 "In secure configuration management, which practice is specifically aimed at det…" at bounding box center [784, 149] width 536 height 61
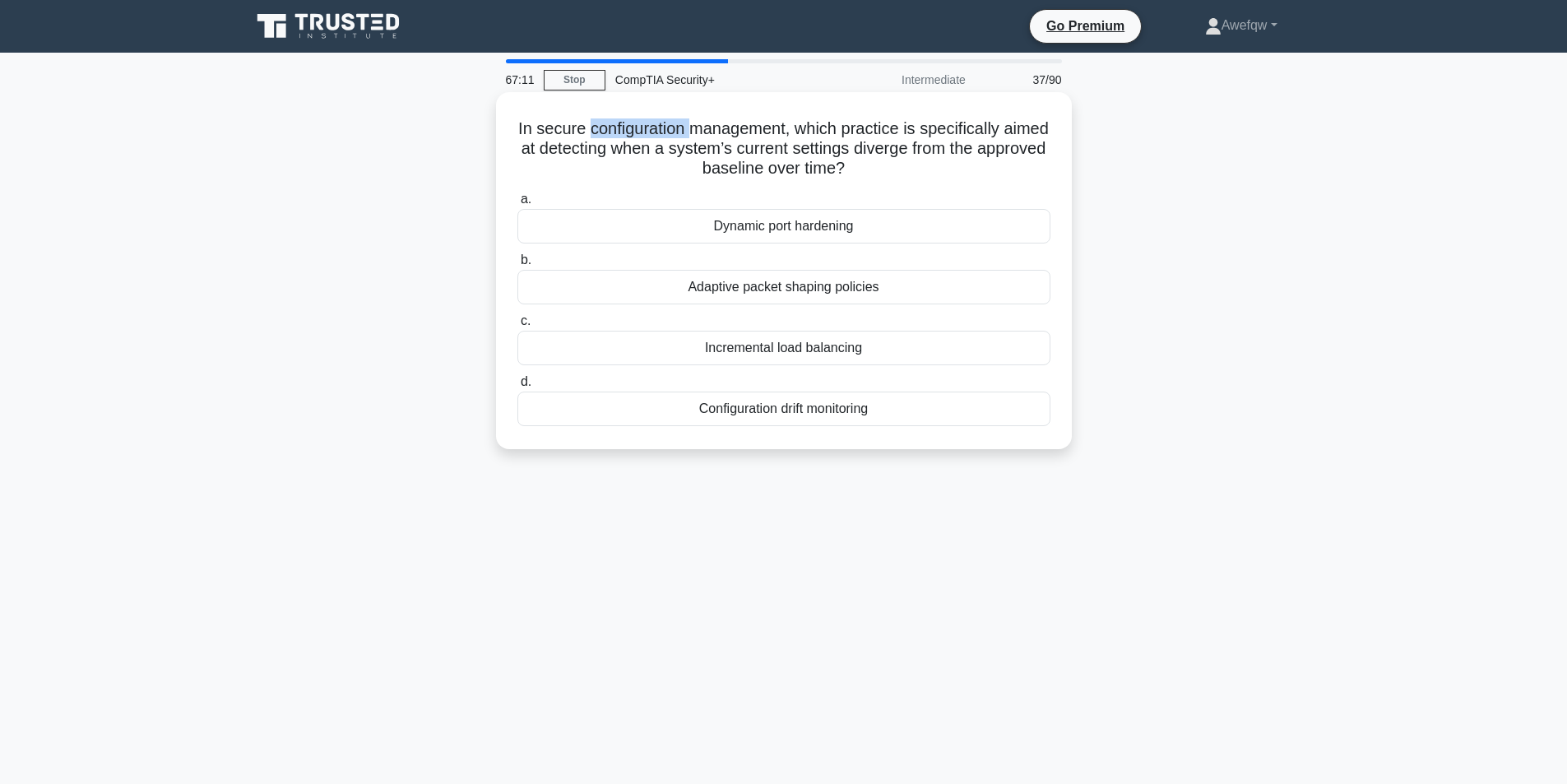
click at [607, 135] on h5 "In secure configuration management, which practice is specifically aimed at det…" at bounding box center [784, 149] width 536 height 61
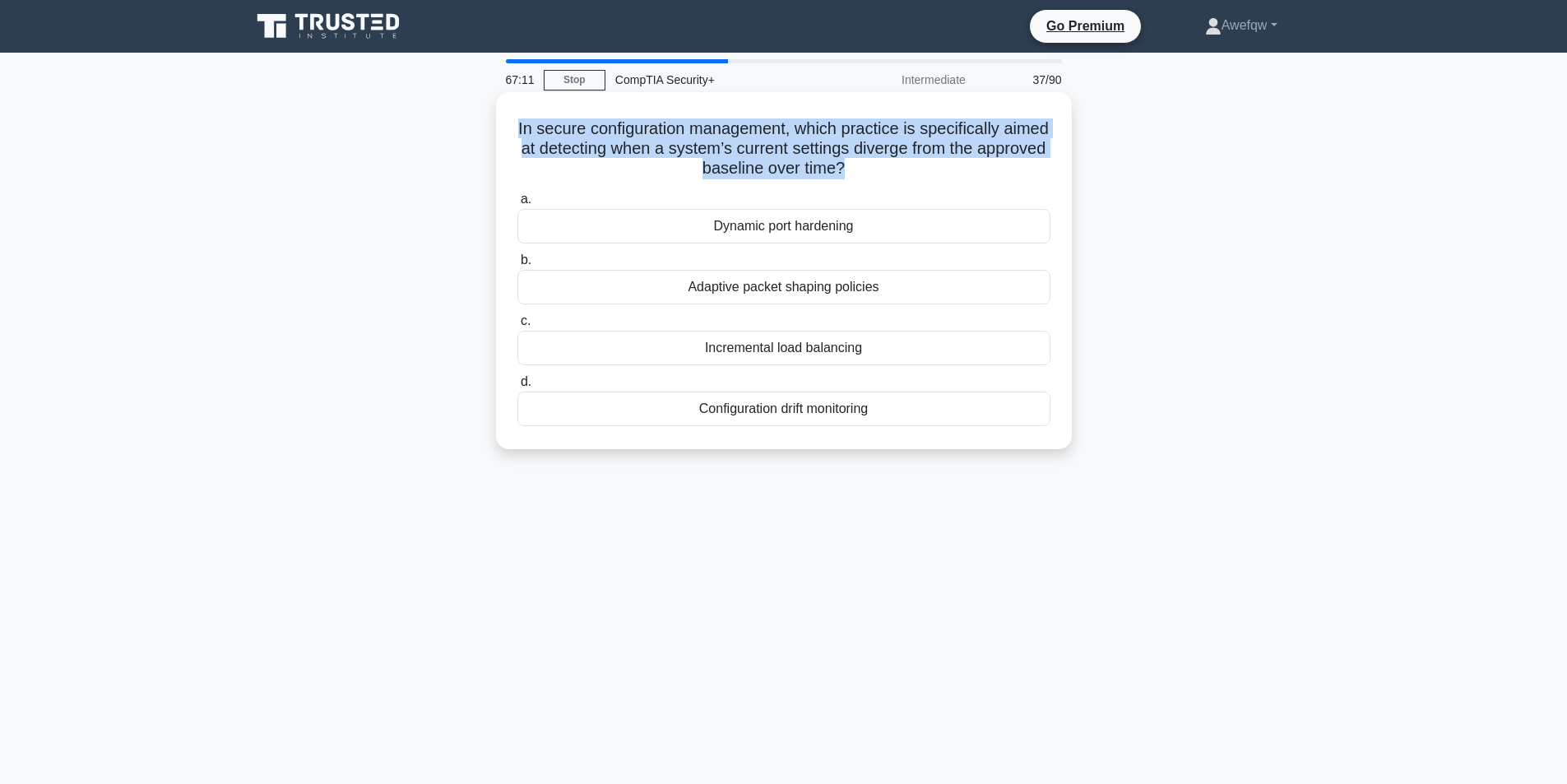
click at [607, 135] on h5 "In secure configuration management, which practice is specifically aimed at det…" at bounding box center [784, 149] width 536 height 61
click at [825, 146] on h5 "In secure configuration management, which practice is specifically aimed at det…" at bounding box center [784, 149] width 536 height 61
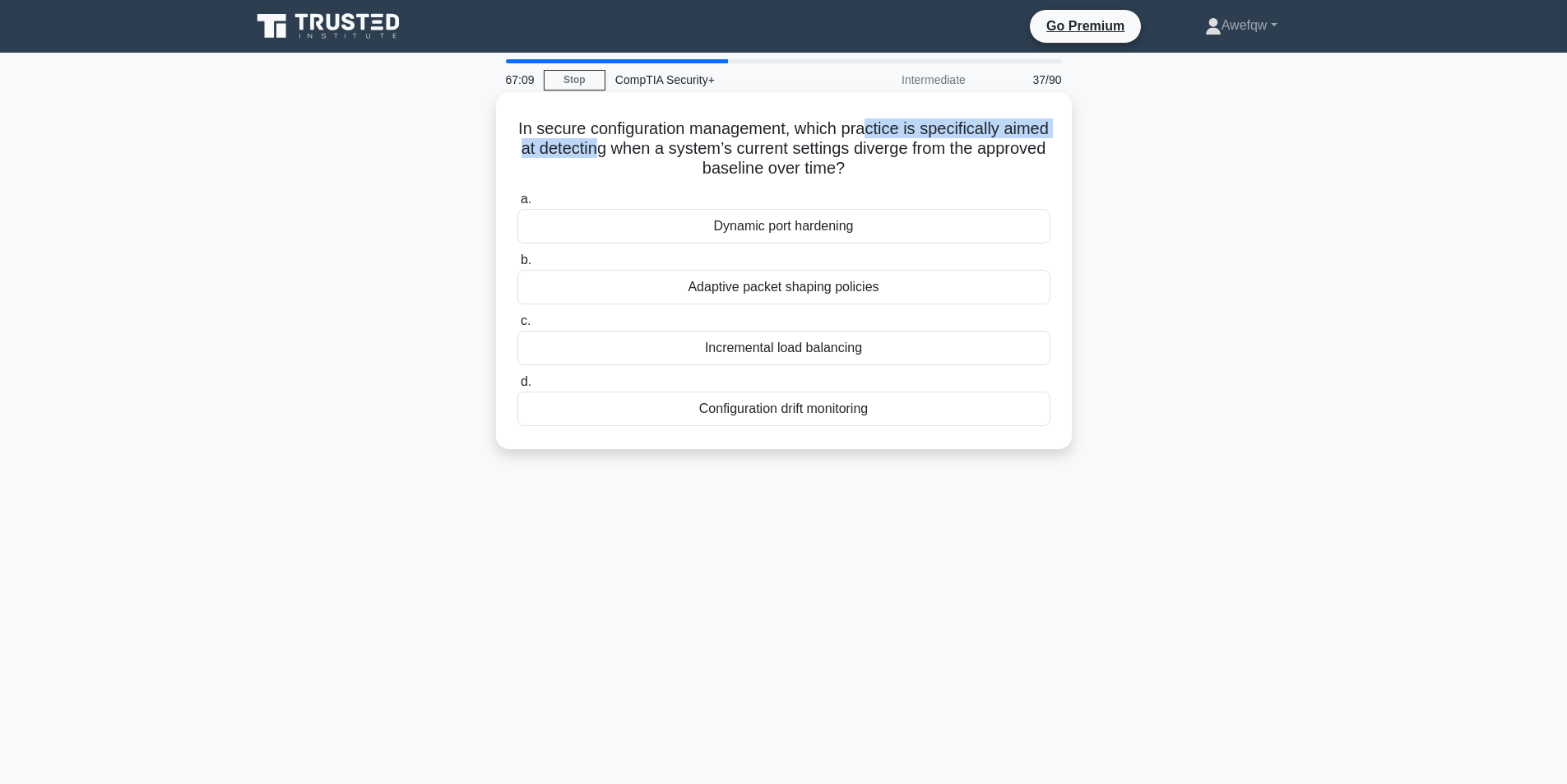
drag, startPoint x: 895, startPoint y: 133, endPoint x: 660, endPoint y: 142, distance: 235.2
click at [660, 142] on h5 "In secure configuration management, which practice is specifically aimed at det…" at bounding box center [784, 149] width 536 height 61
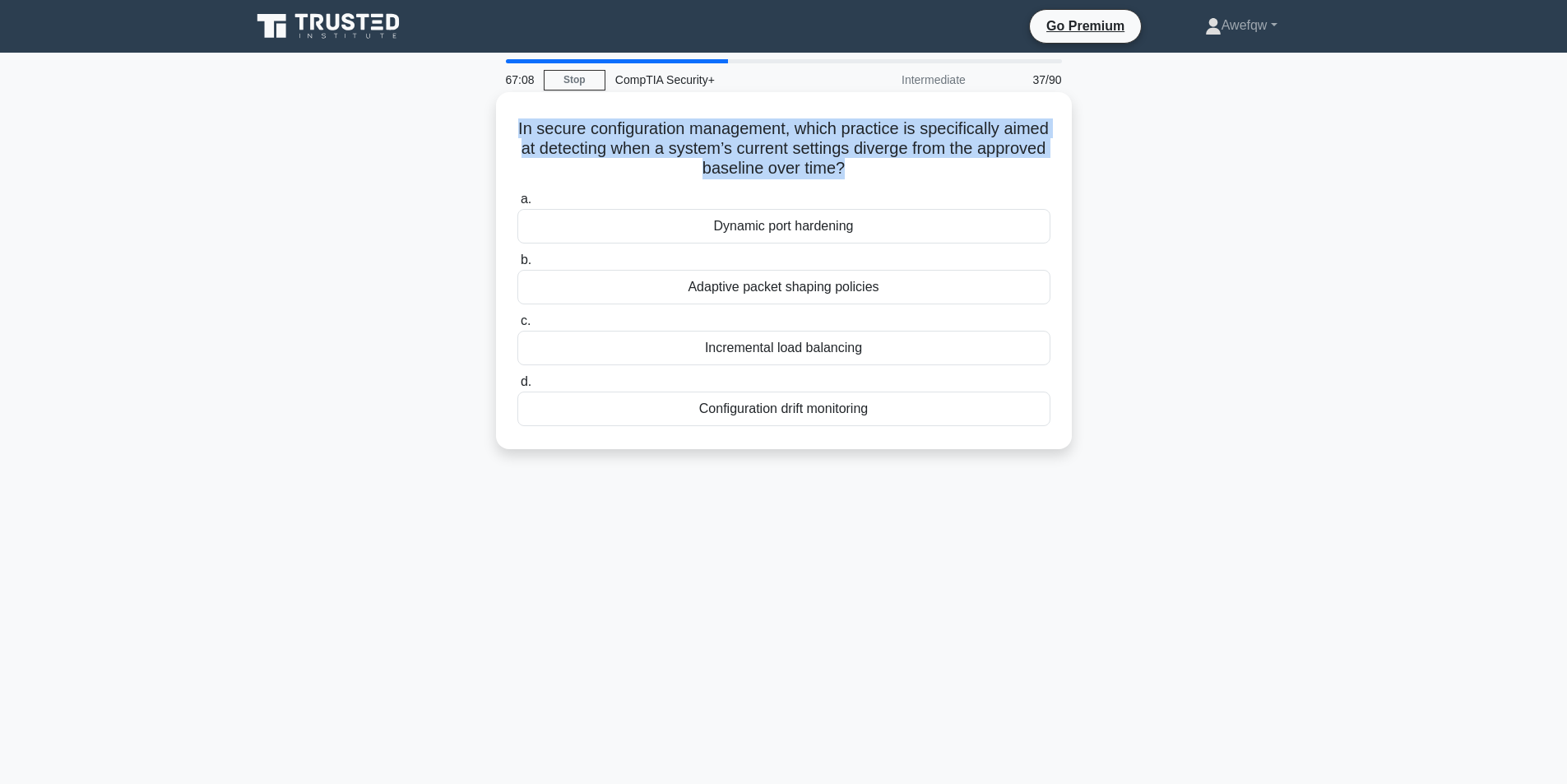
click at [660, 142] on h5 "In secure configuration management, which practice is specifically aimed at det…" at bounding box center [784, 149] width 536 height 61
click at [791, 146] on h5 "In secure configuration management, which practice is specifically aimed at det…" at bounding box center [784, 149] width 536 height 61
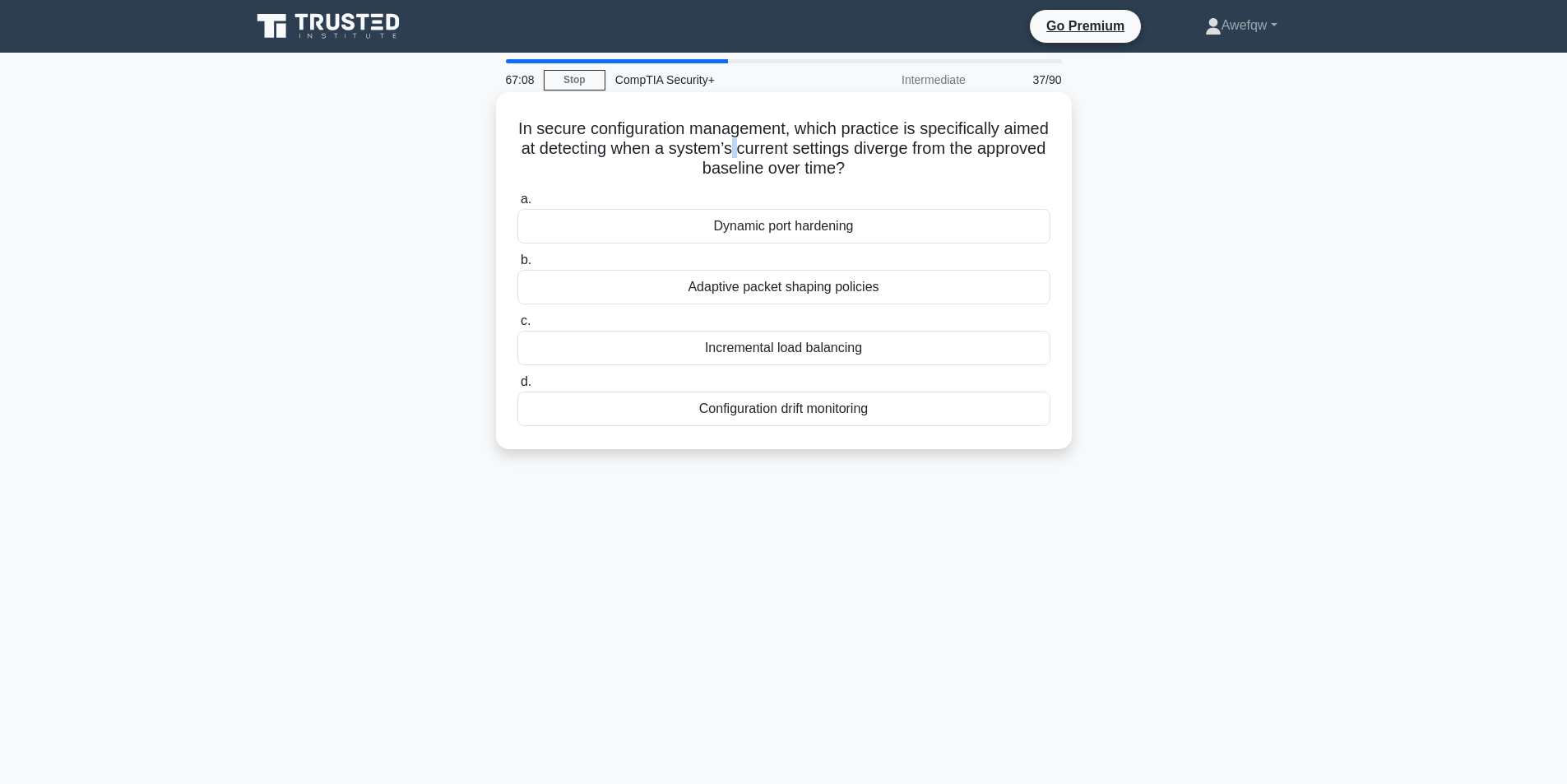
click at [791, 146] on h5 "In secure configuration management, which practice is specifically aimed at det…" at bounding box center [784, 149] width 536 height 61
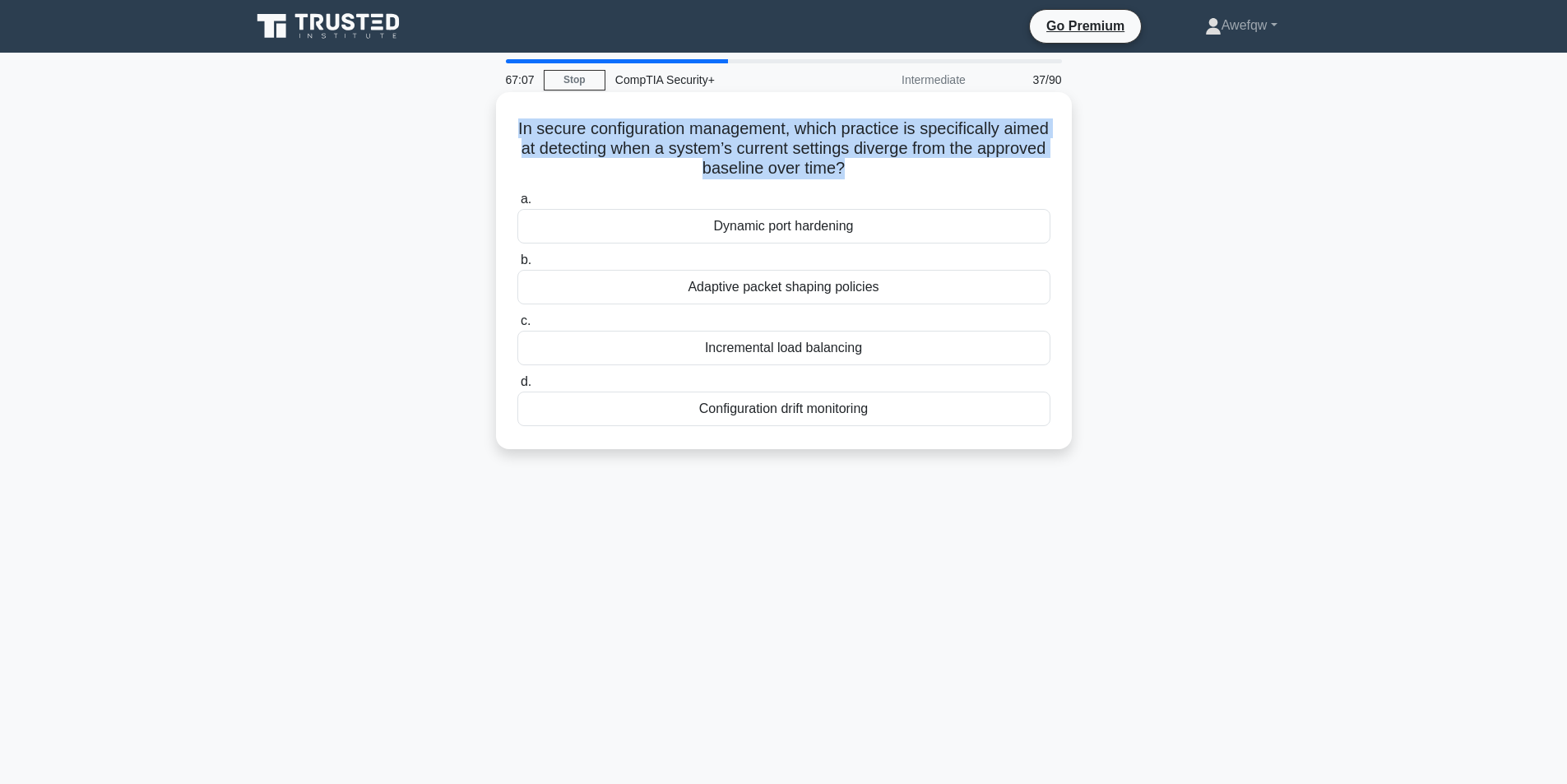
click at [791, 146] on h5 "In secure configuration management, which practice is specifically aimed at det…" at bounding box center [784, 149] width 536 height 61
click at [825, 148] on h5 "In secure configuration management, which practice is specifically aimed at det…" at bounding box center [784, 149] width 536 height 61
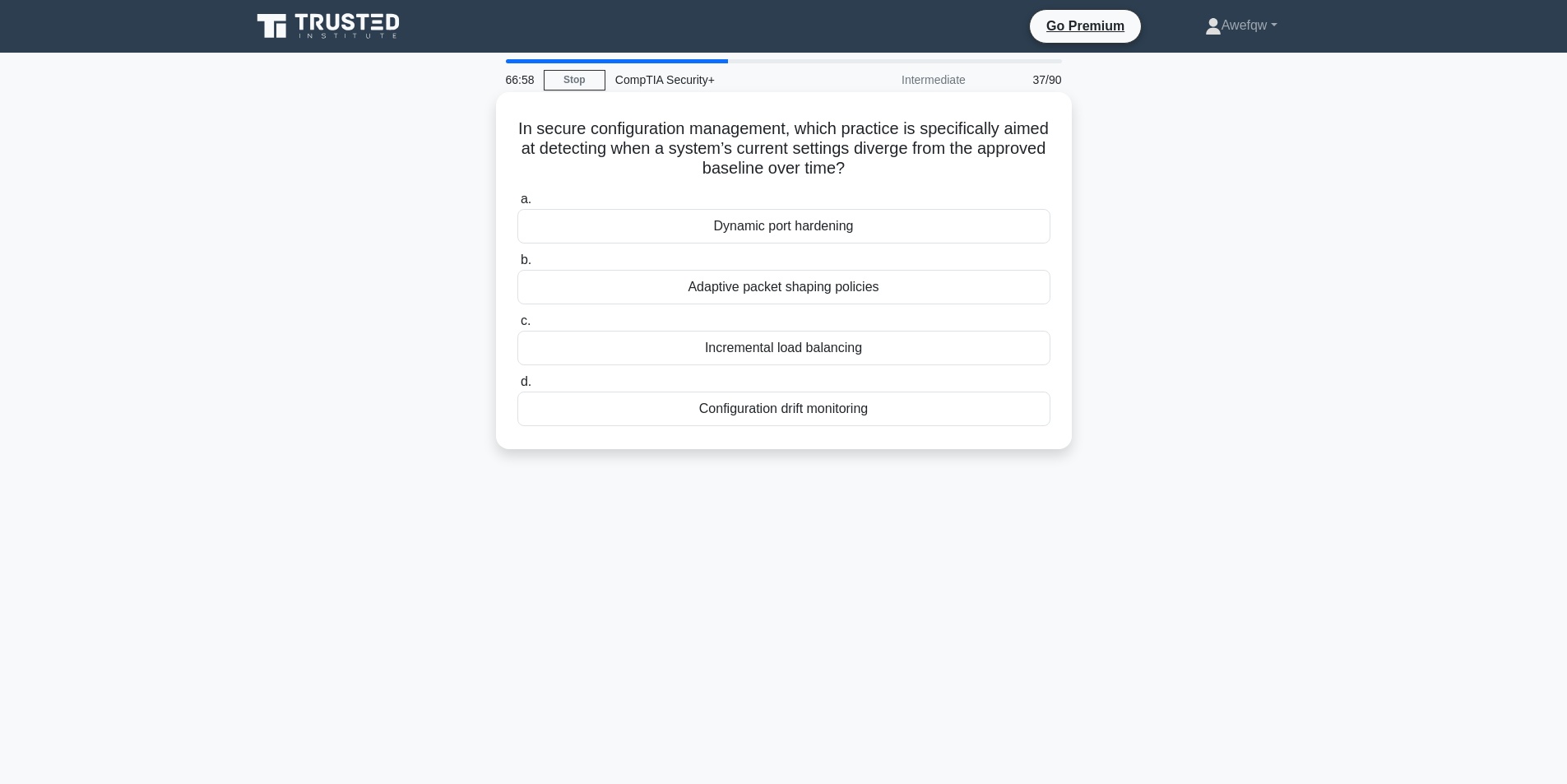
click at [617, 137] on h5 "In secure configuration management, which practice is specifically aimed at det…" at bounding box center [784, 149] width 536 height 61
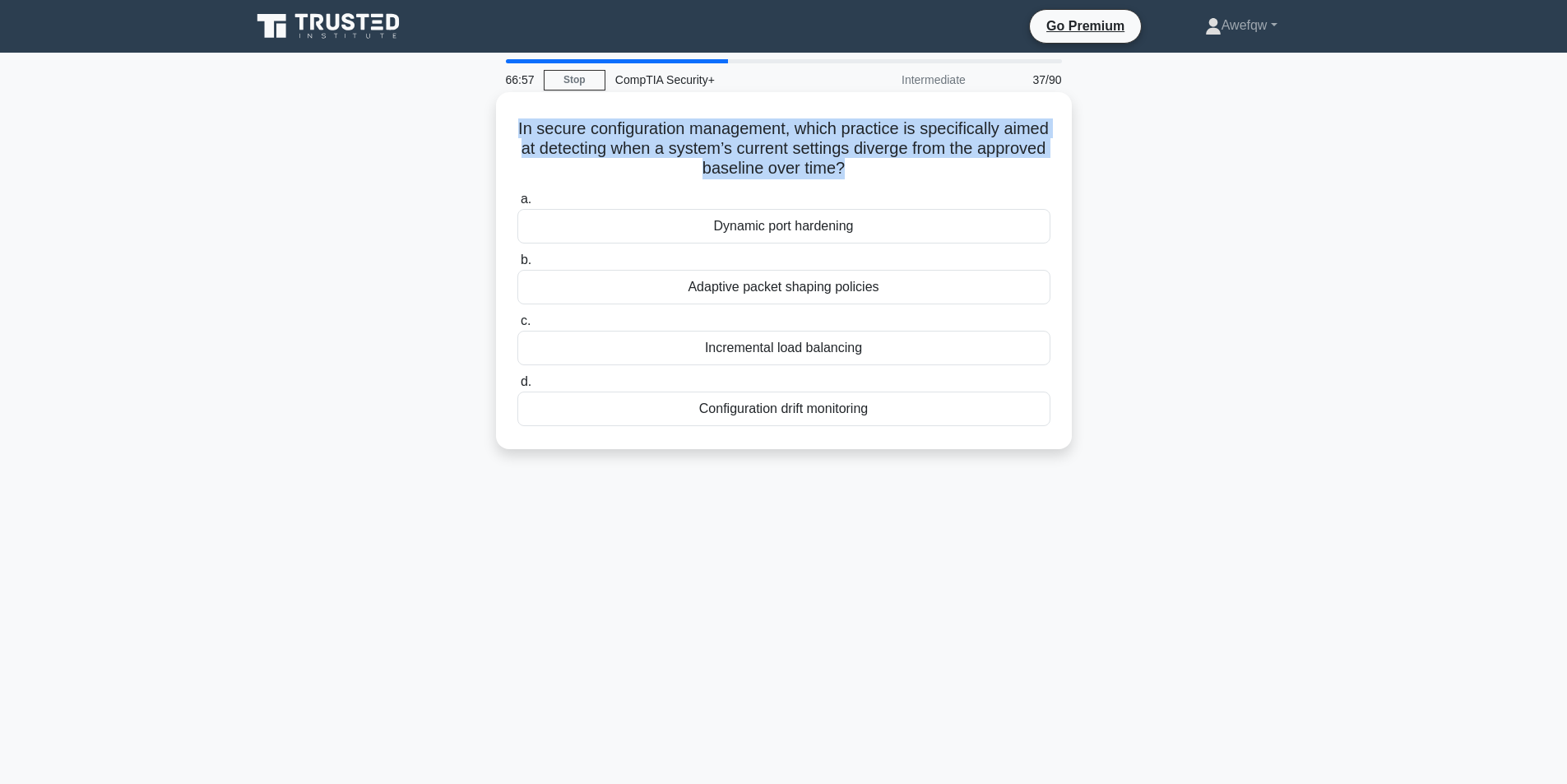
click at [617, 137] on h5 "In secure configuration management, which practice is specifically aimed at det…" at bounding box center [784, 149] width 536 height 61
click at [756, 158] on h5 "In secure configuration management, which practice is specifically aimed at det…" at bounding box center [784, 149] width 536 height 61
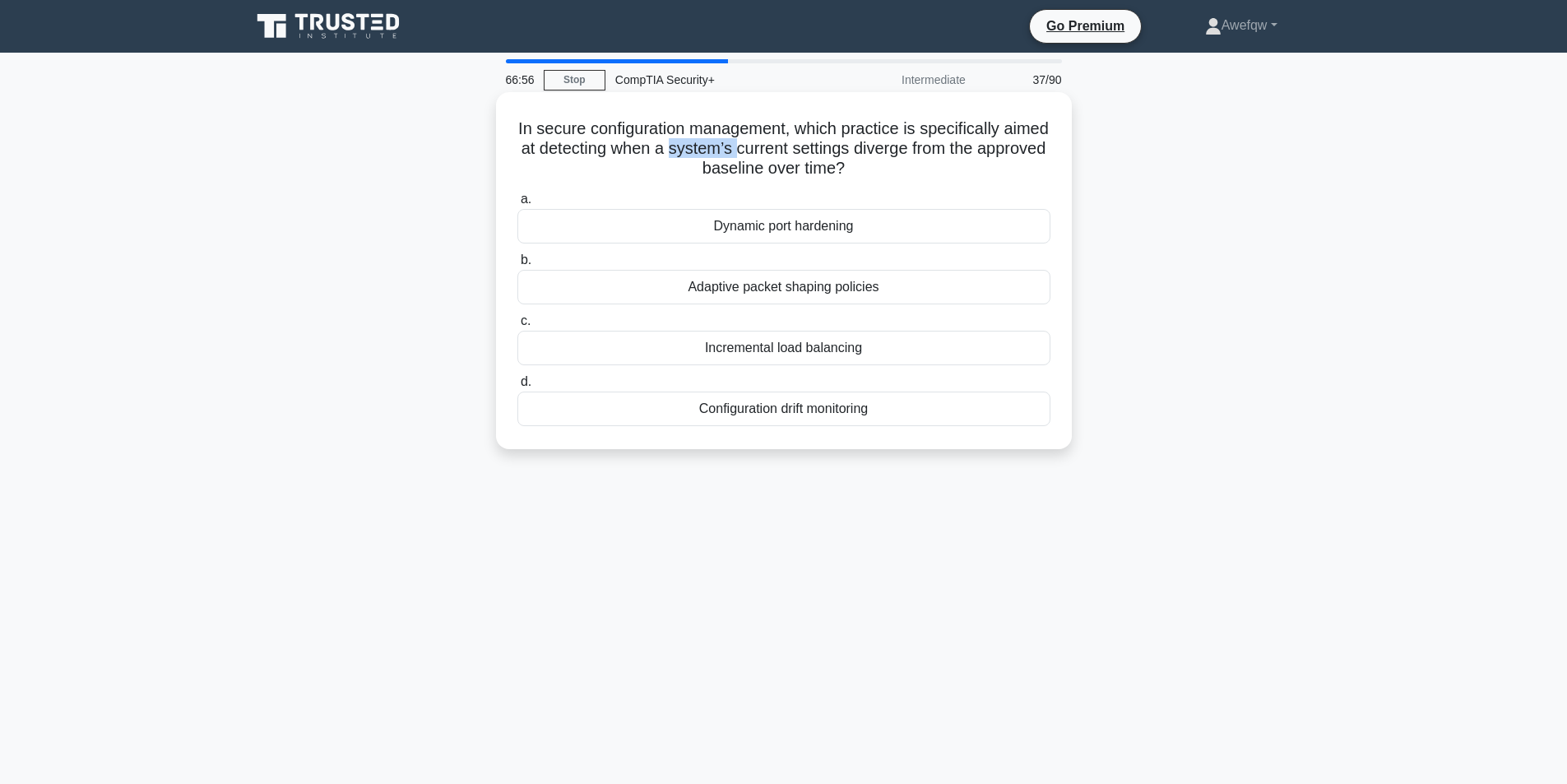
click at [756, 158] on h5 "In secure configuration management, which practice is specifically aimed at det…" at bounding box center [784, 149] width 536 height 61
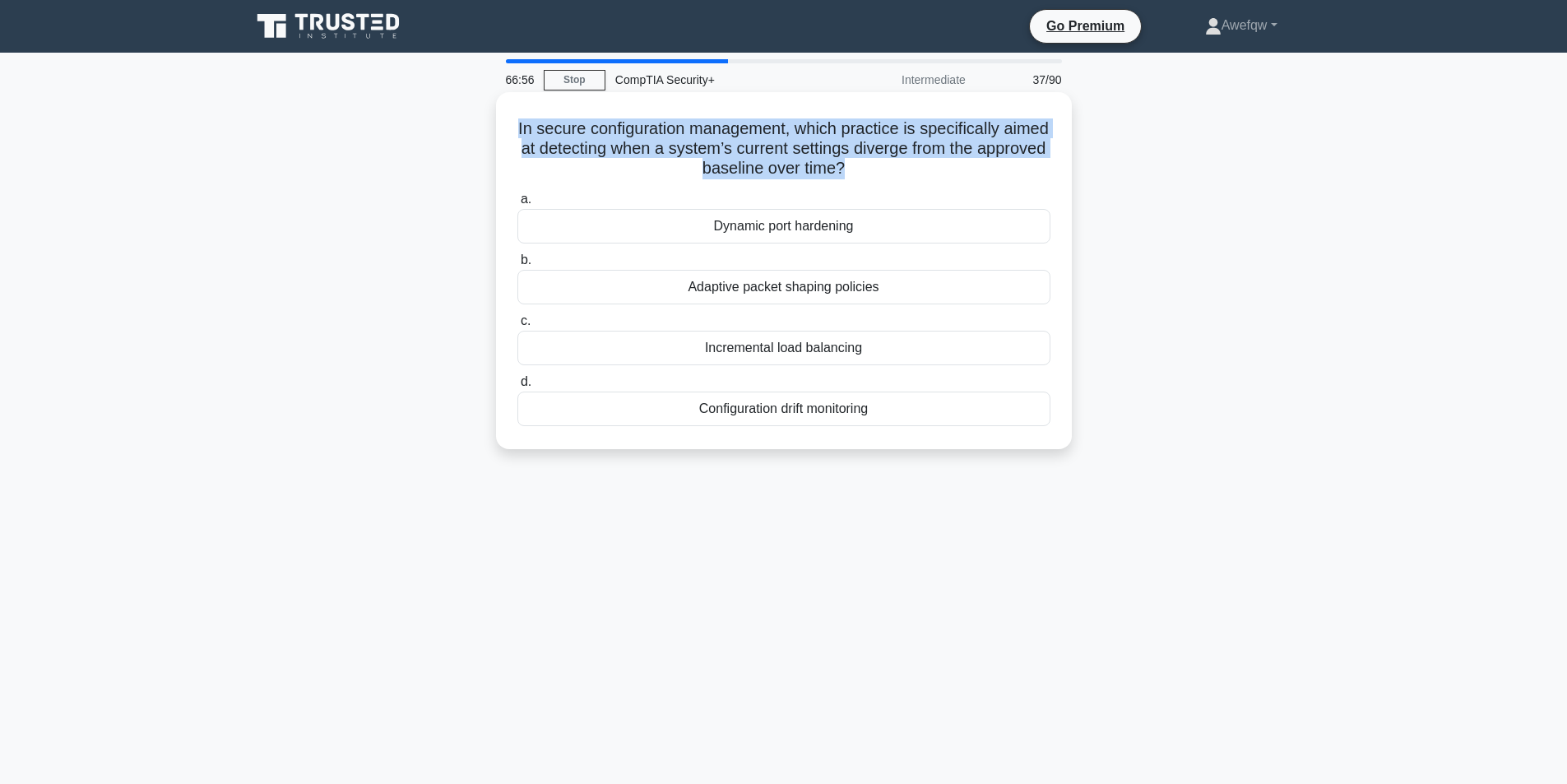
click at [756, 158] on h5 "In secure configuration management, which practice is specifically aimed at det…" at bounding box center [784, 149] width 536 height 61
click at [883, 158] on h5 "In secure configuration management, which practice is specifically aimed at det…" at bounding box center [784, 149] width 536 height 61
drag, startPoint x: 561, startPoint y: 147, endPoint x: 861, endPoint y: 168, distance: 300.7
click at [861, 168] on h5 "In secure configuration management, which practice is specifically aimed at det…" at bounding box center [784, 149] width 536 height 61
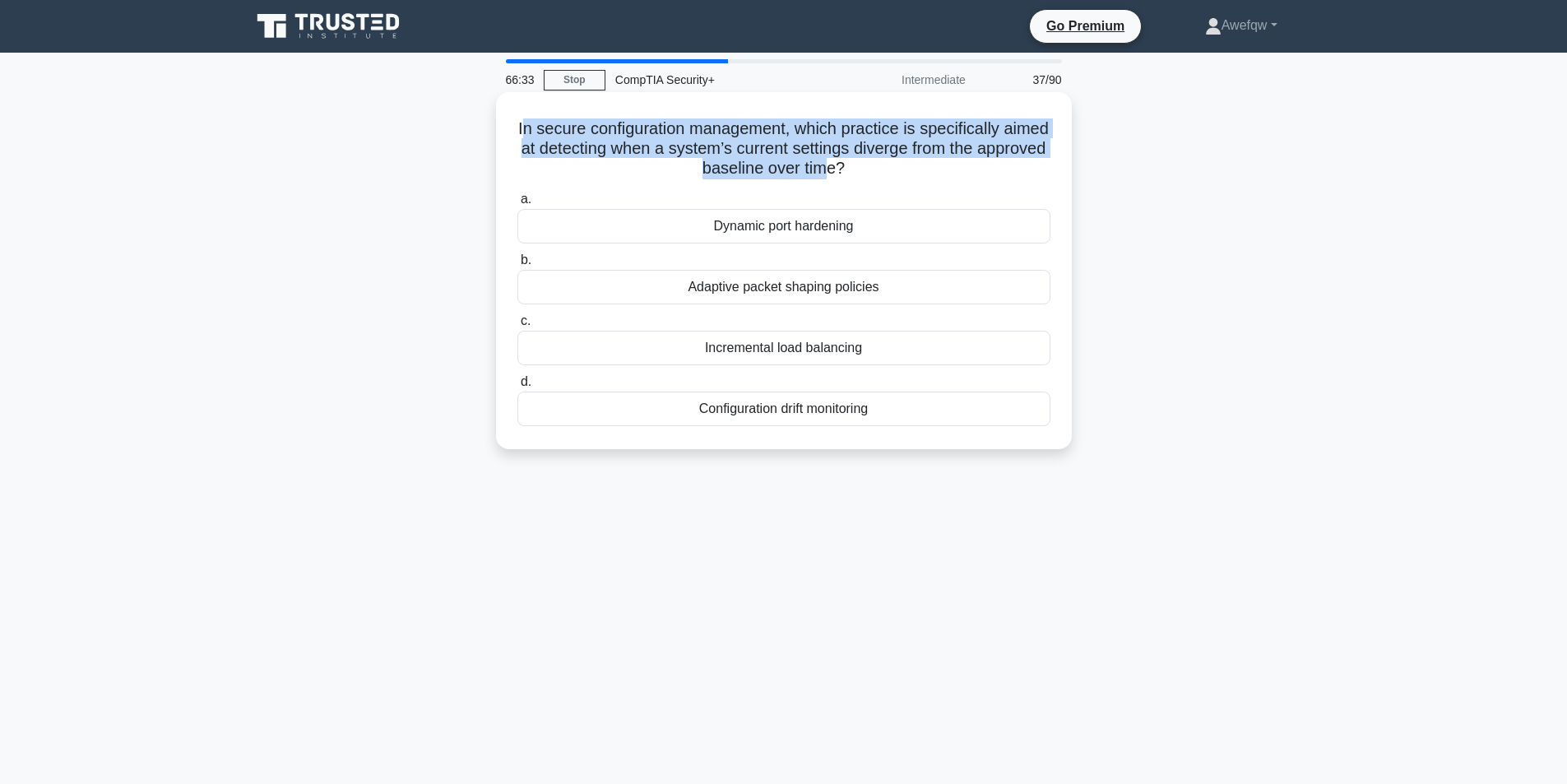
drag, startPoint x: 542, startPoint y: 127, endPoint x: 858, endPoint y: 171, distance: 319.0
click at [858, 171] on h5 "In secure configuration management, which practice is specifically aimed at det…" at bounding box center [784, 149] width 536 height 61
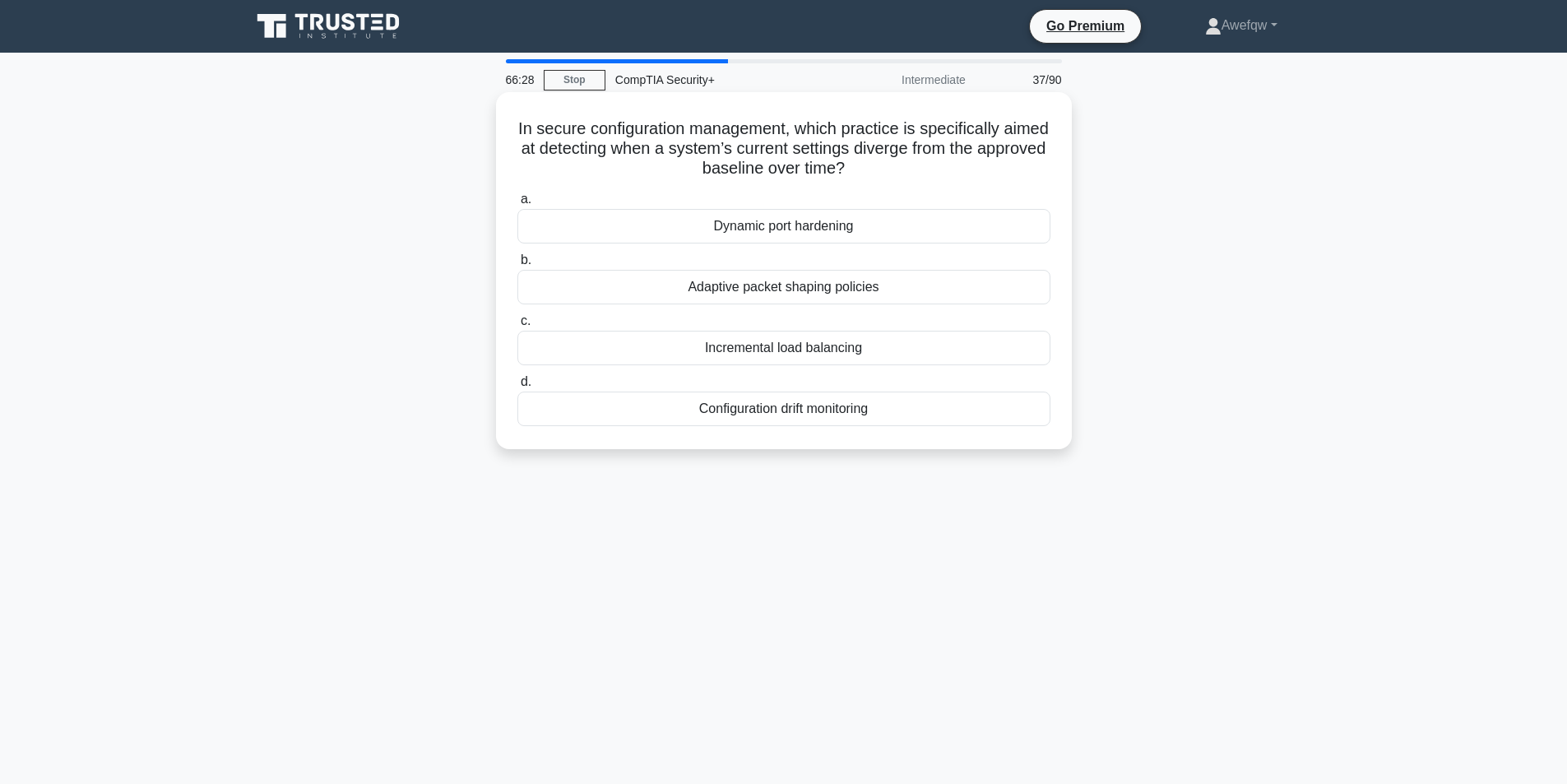
click at [814, 411] on div "Configuration drift monitoring" at bounding box center [784, 409] width 533 height 35
click at [518, 387] on input "d. Configuration drift monitoring" at bounding box center [518, 382] width 0 height 10
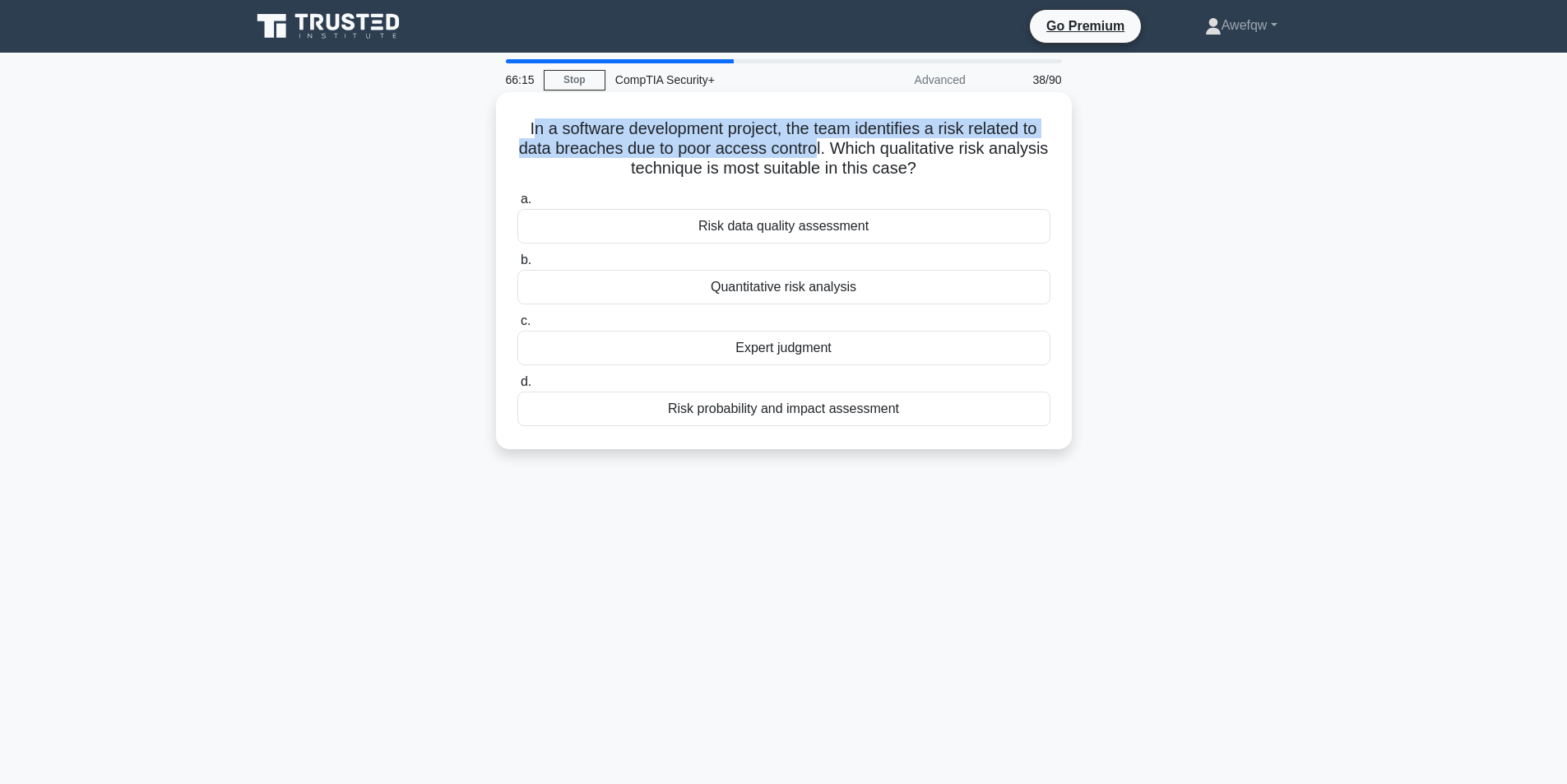
drag, startPoint x: 528, startPoint y: 132, endPoint x: 846, endPoint y: 150, distance: 318.5
click at [846, 150] on h5 "In a software development project, the team identifies a risk related to data b…" at bounding box center [784, 149] width 536 height 61
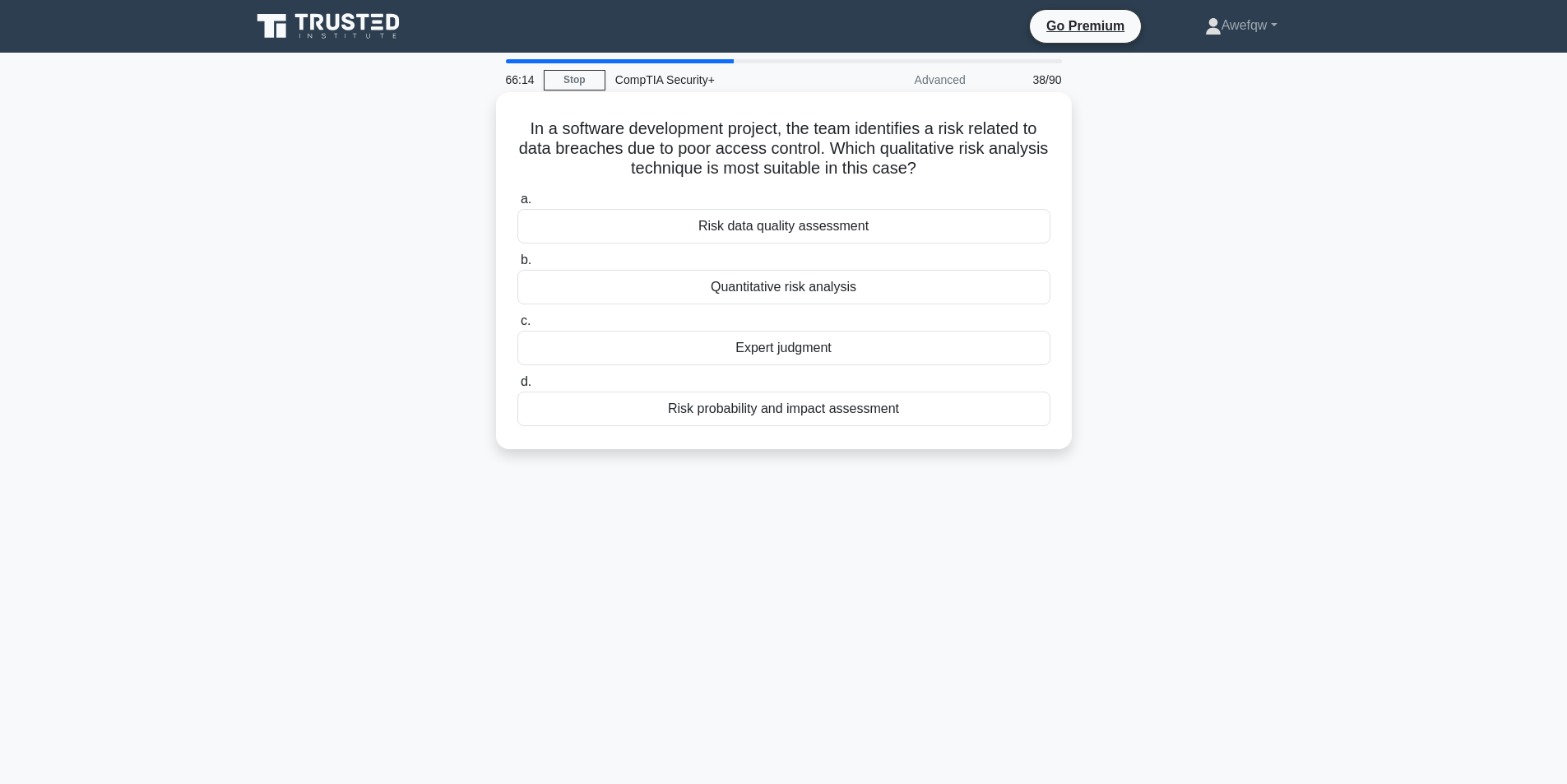
click at [881, 151] on h5 "In a software development project, the team identifies a risk related to data b…" at bounding box center [784, 149] width 536 height 61
drag, startPoint x: 866, startPoint y: 148, endPoint x: 929, endPoint y: 171, distance: 67.1
click at [929, 171] on h5 "In a software development project, the team identifies a risk related to data b…" at bounding box center [784, 149] width 536 height 61
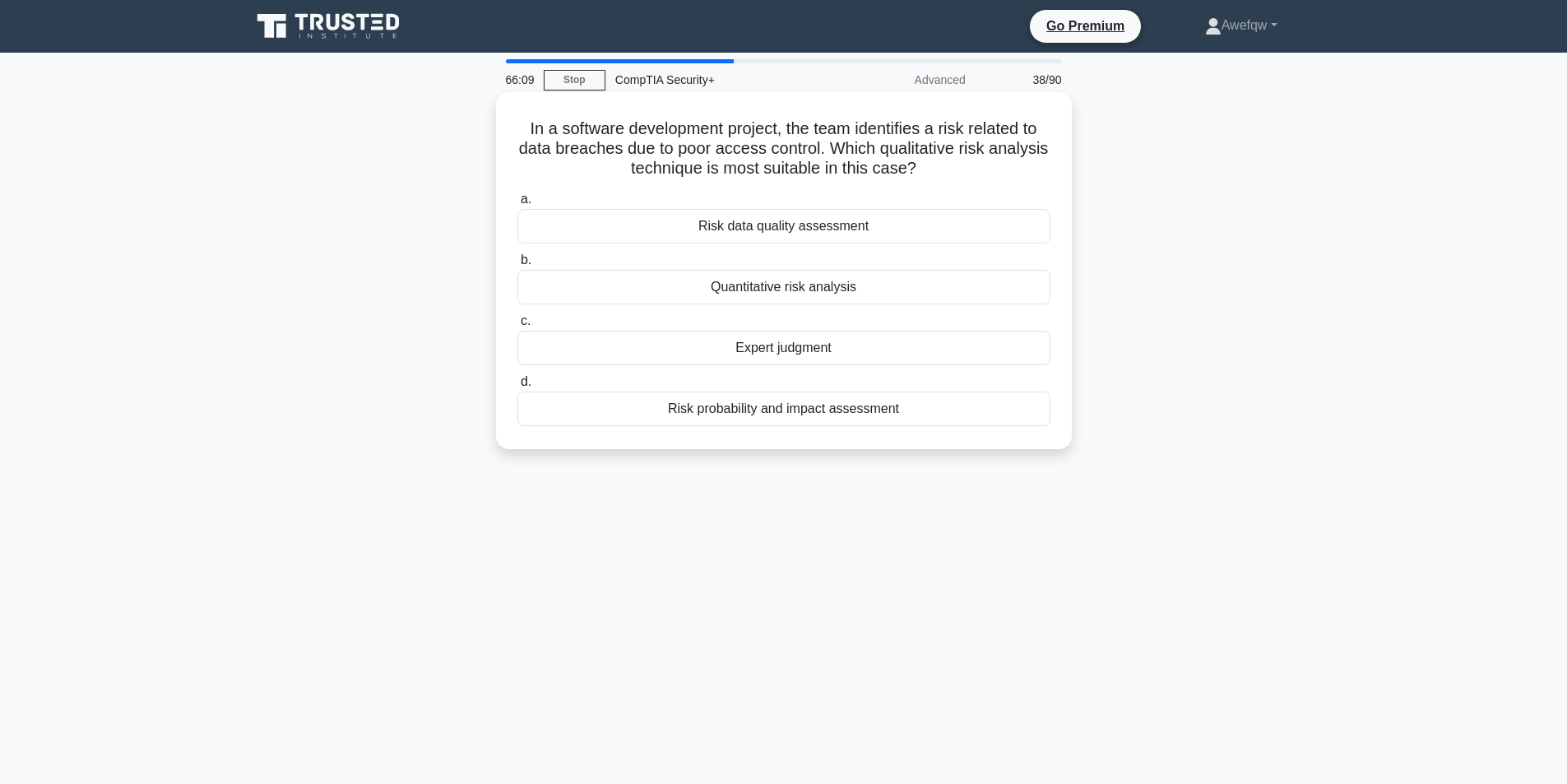
click at [899, 146] on h5 "In a software development project, the team identifies a risk related to data b…" at bounding box center [784, 149] width 536 height 61
drag, startPoint x: 869, startPoint y: 148, endPoint x: 930, endPoint y: 170, distance: 64.8
click at [930, 170] on h5 "In a software development project, the team identifies a risk related to data b…" at bounding box center [784, 149] width 536 height 61
drag, startPoint x: 872, startPoint y: 149, endPoint x: 902, endPoint y: 159, distance: 31.6
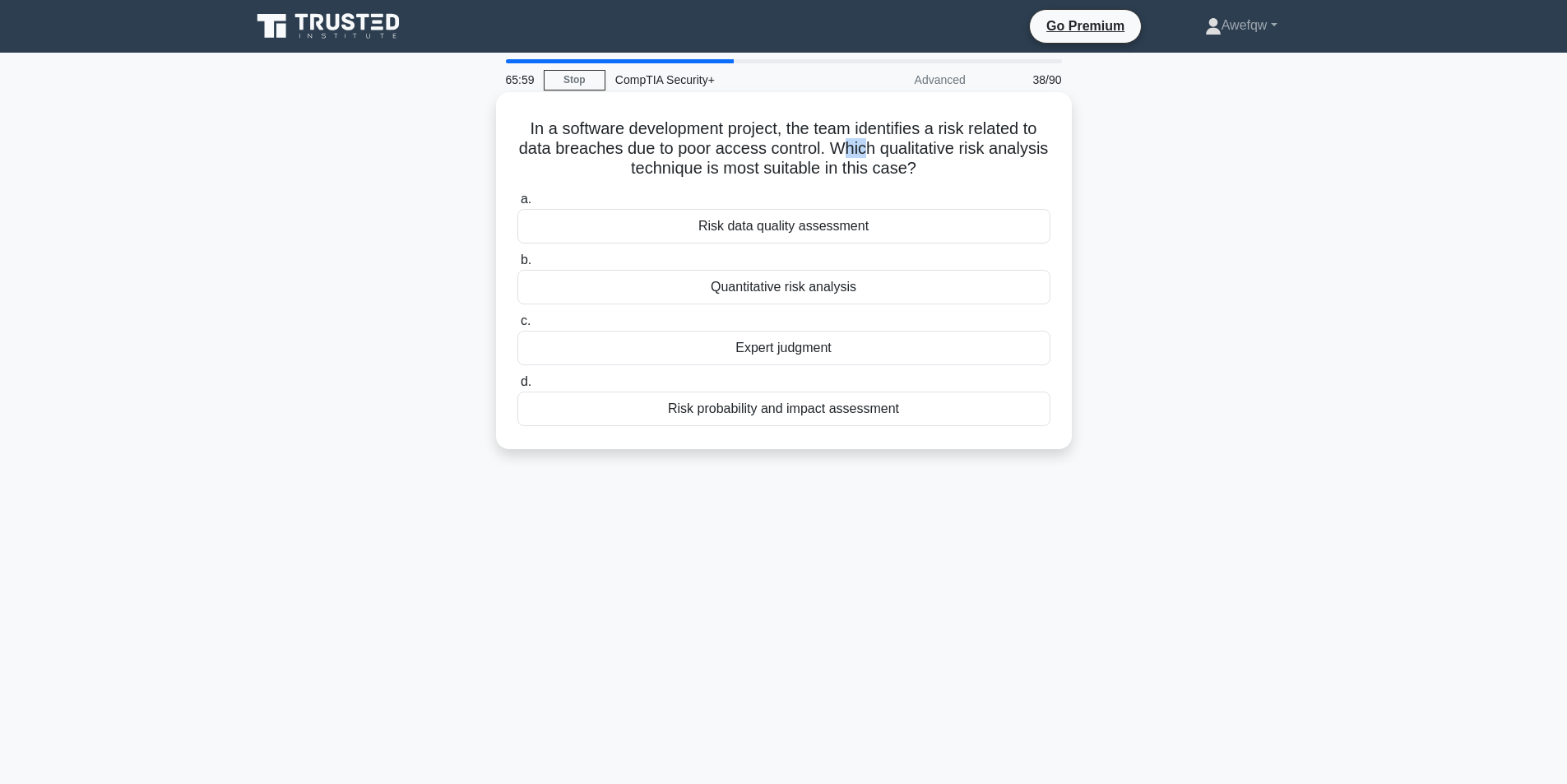
click at [902, 159] on h5 "In a software development project, the team identifies a risk related to data b…" at bounding box center [784, 149] width 536 height 61
drag, startPoint x: 882, startPoint y: 151, endPoint x: 925, endPoint y: 168, distance: 46.2
click at [925, 168] on h5 "In a software development project, the team identifies a risk related to data b…" at bounding box center [784, 149] width 536 height 61
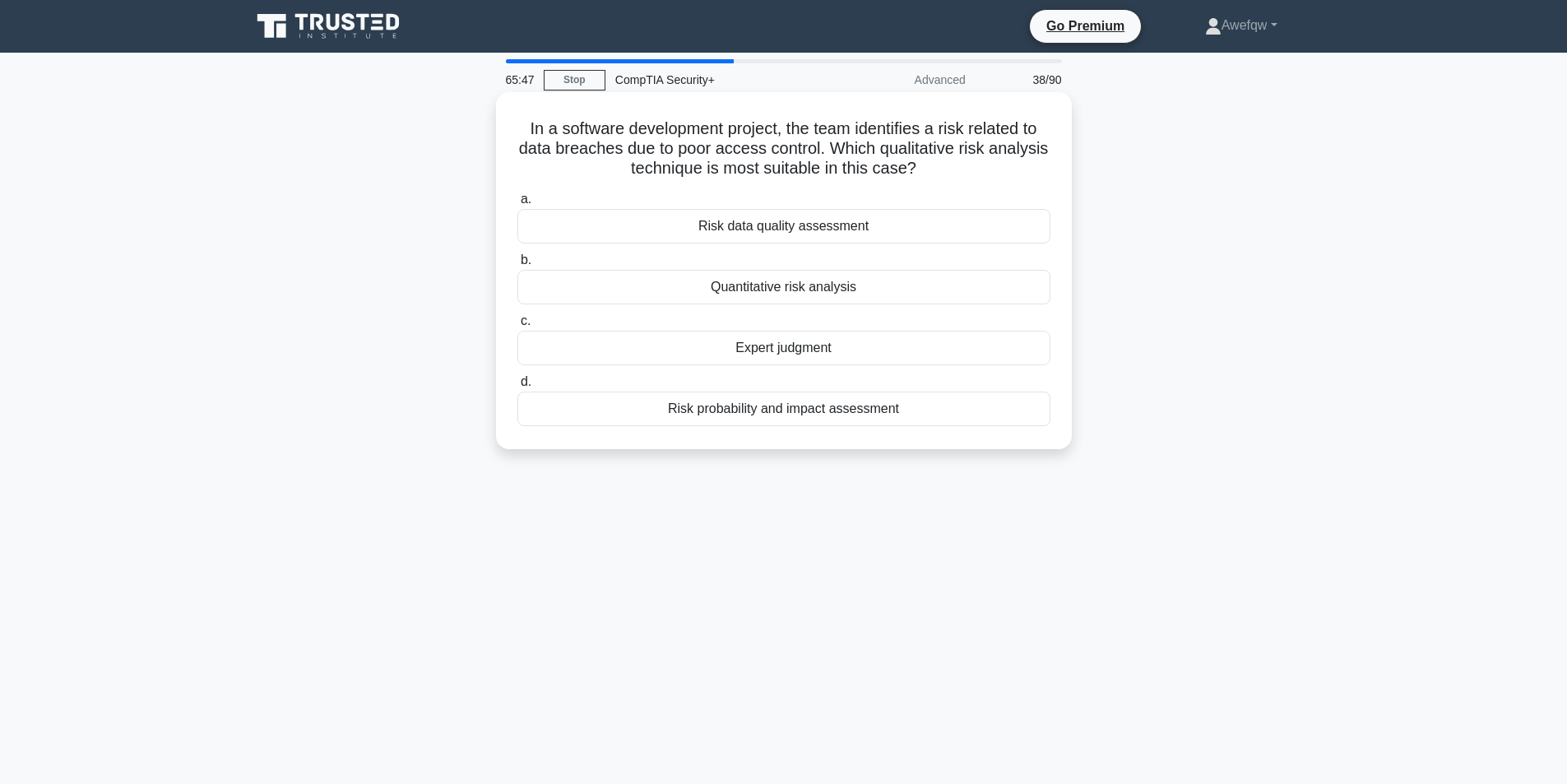
click at [867, 227] on div "Risk data quality assessment" at bounding box center [784, 226] width 533 height 35
click at [518, 205] on input "a. Risk data quality assessment" at bounding box center [518, 199] width 0 height 10
click at [923, 404] on div "Contact a public CA to request a certificate" at bounding box center [784, 409] width 533 height 35
click at [518, 387] on input "d. Contact a public CA to request a certificate" at bounding box center [518, 382] width 0 height 10
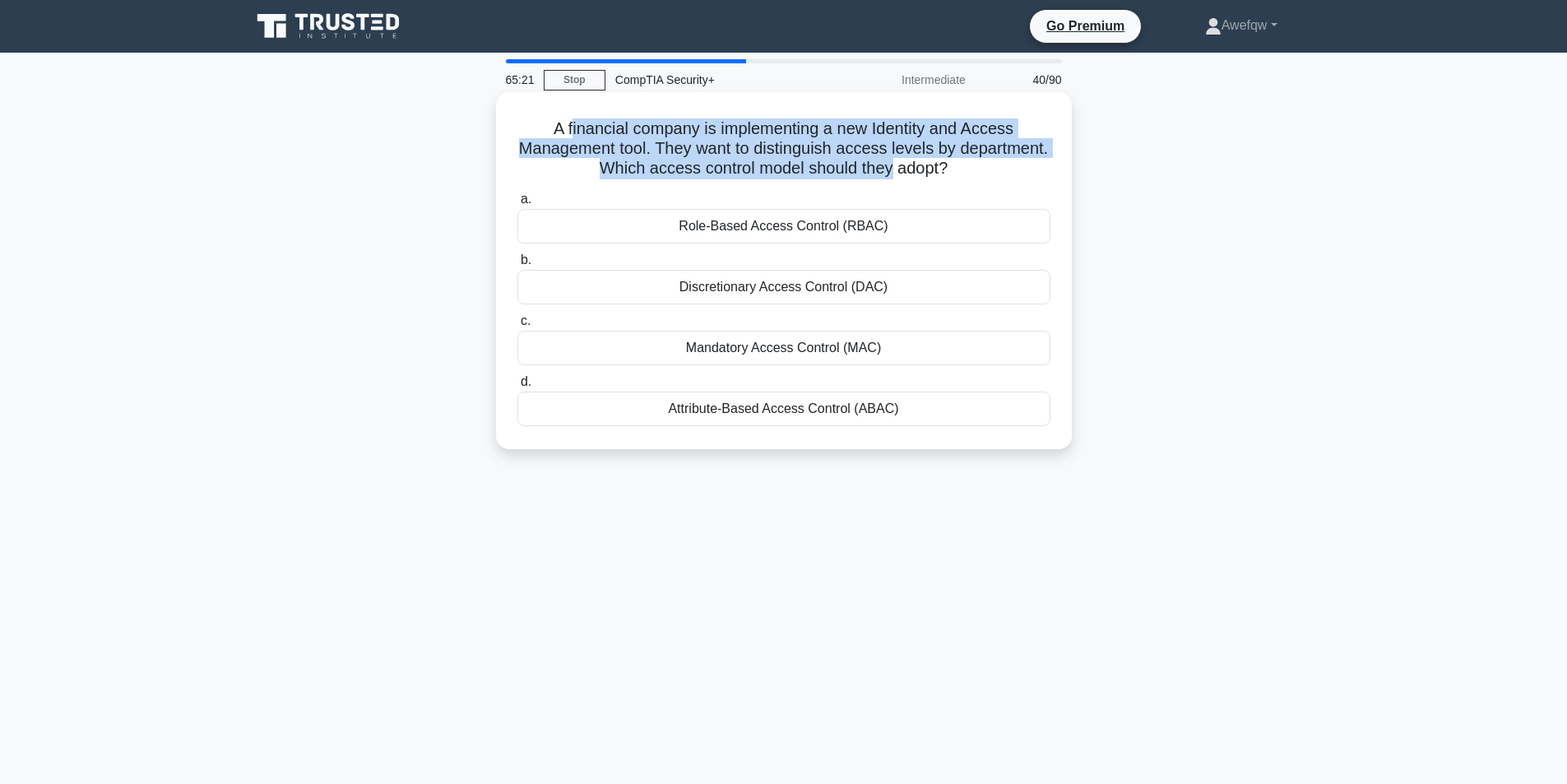
drag, startPoint x: 567, startPoint y: 128, endPoint x: 944, endPoint y: 170, distance: 379.3
click at [944, 170] on h5 "A financial company is implementing a new Identity and Access Management tool. …" at bounding box center [784, 149] width 536 height 61
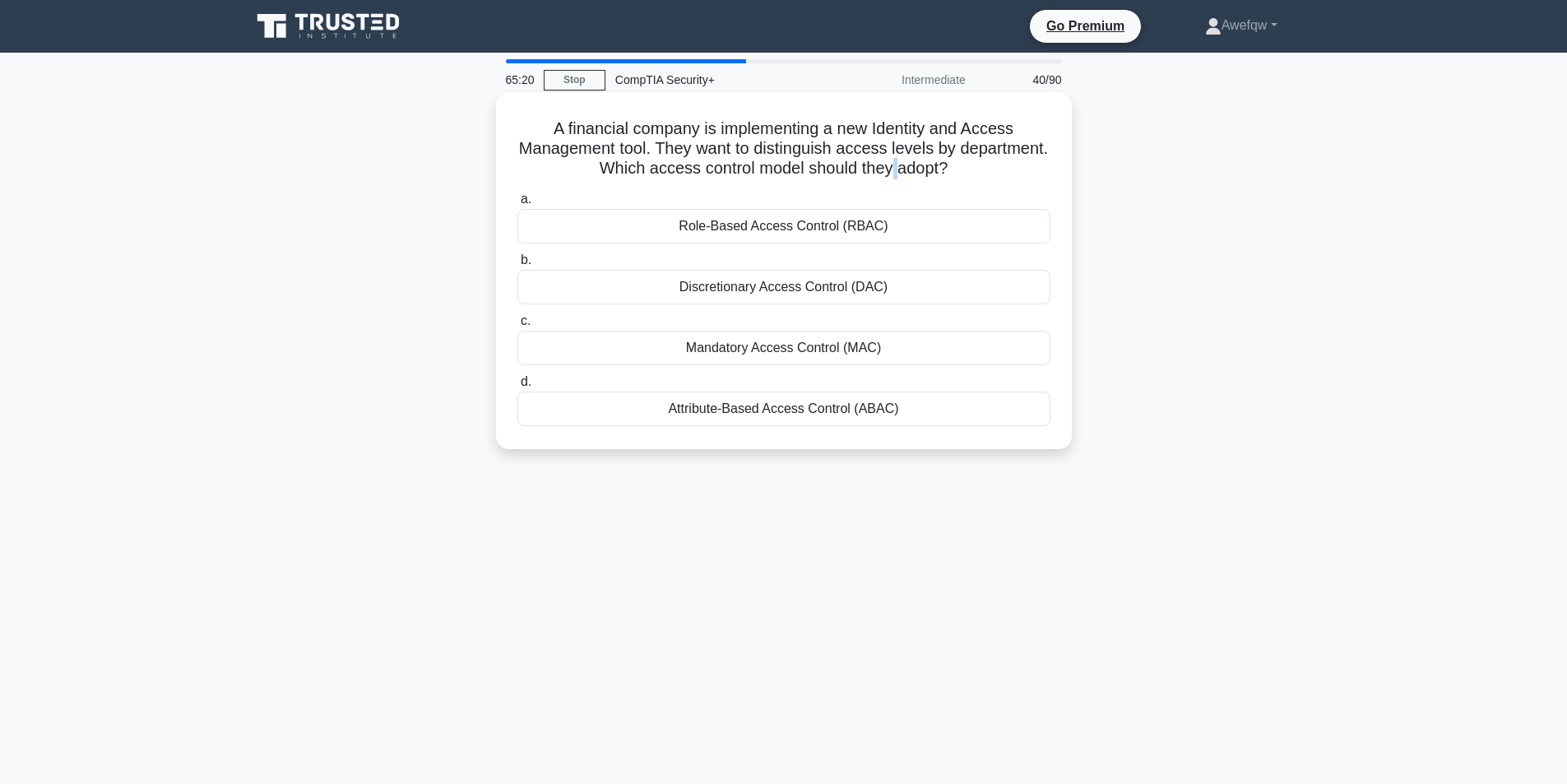
click at [944, 170] on h5 "A financial company is implementing a new Identity and Access Management tool. …" at bounding box center [784, 149] width 536 height 61
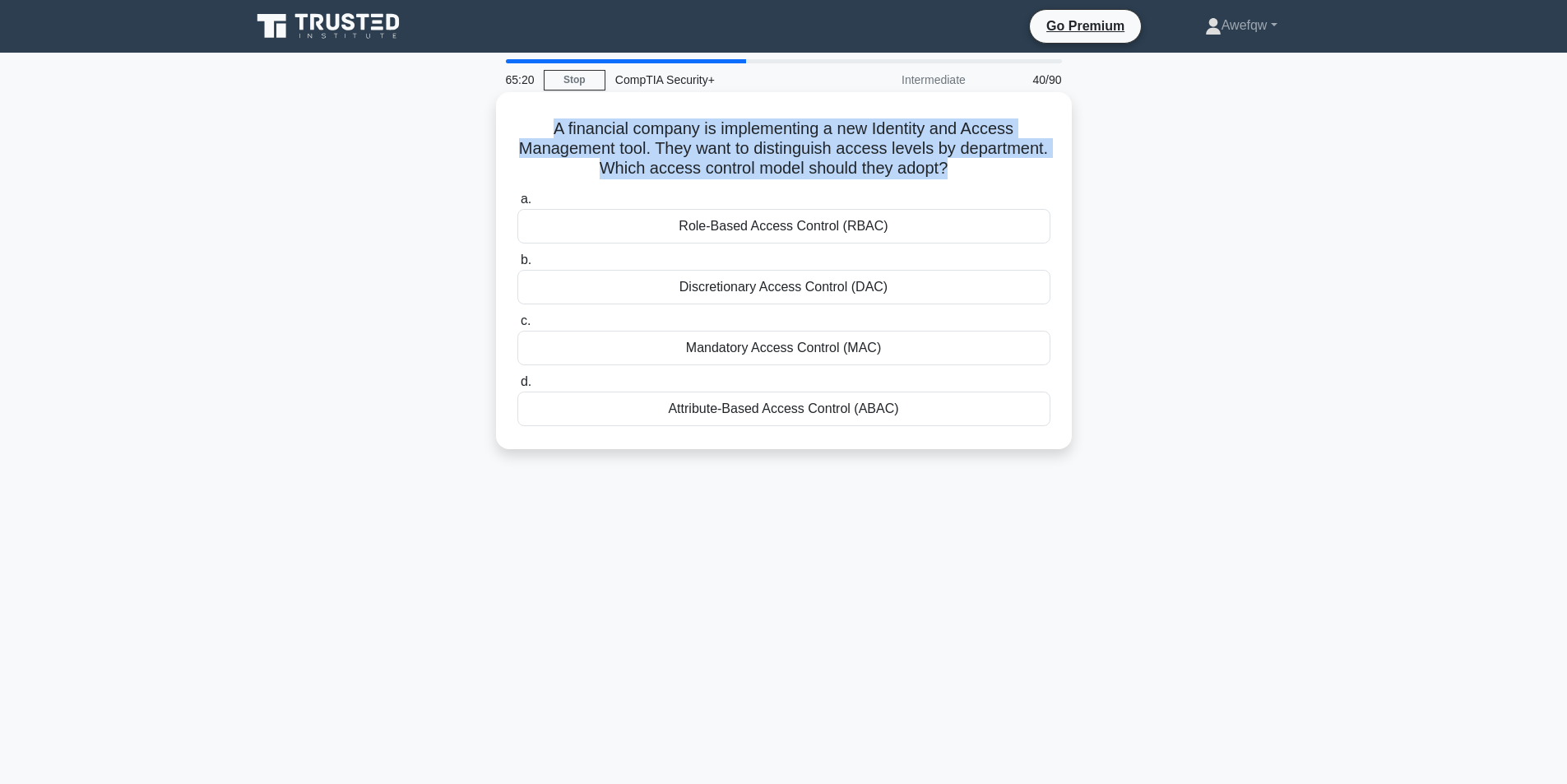
click at [944, 170] on h5 "A financial company is implementing a new Identity and Access Management tool. …" at bounding box center [784, 149] width 536 height 61
click at [874, 154] on h5 "A financial company is implementing a new Identity and Access Management tool. …" at bounding box center [784, 149] width 536 height 61
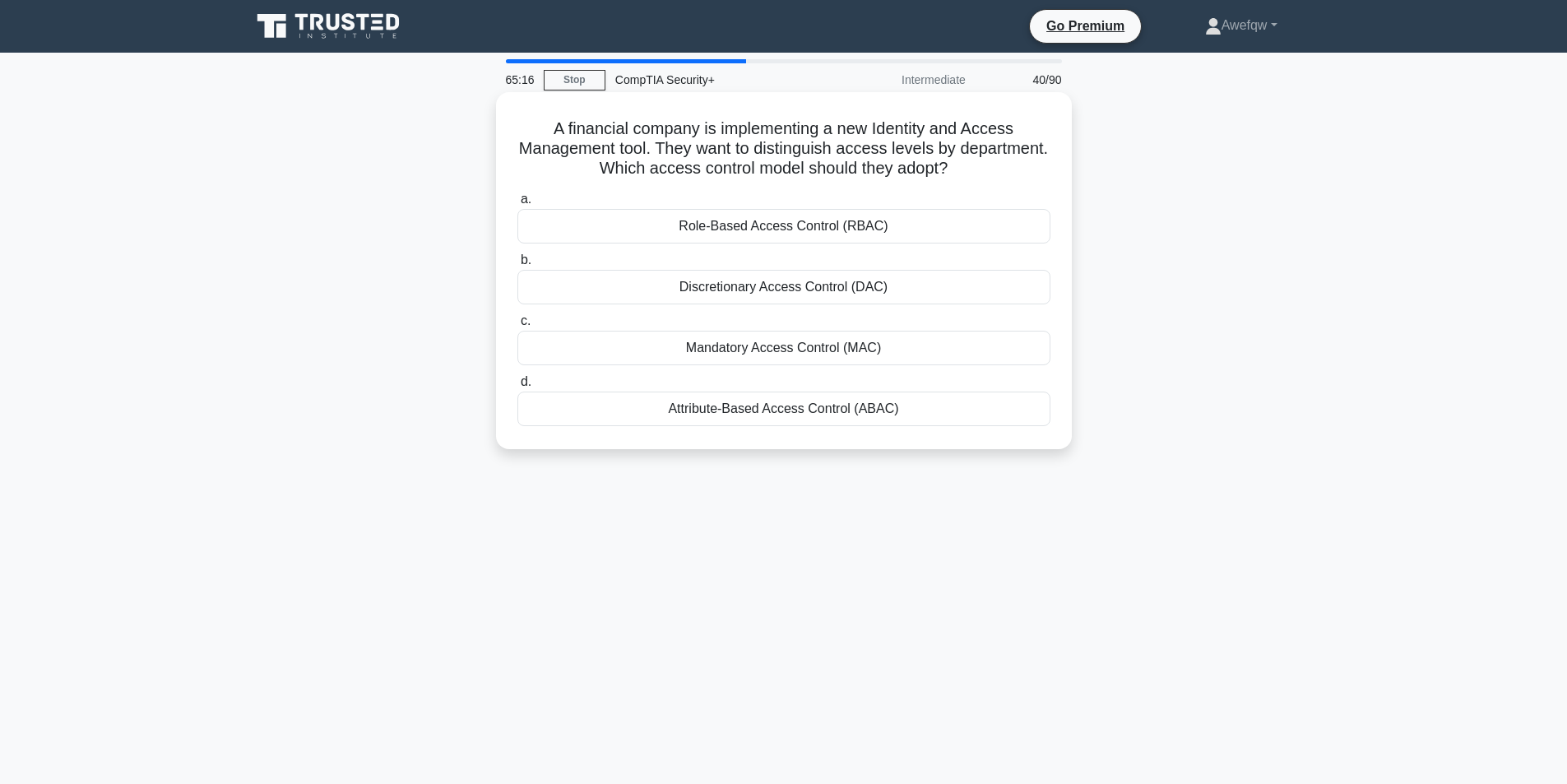
click at [716, 230] on div "Role-Based Access Control (RBAC)" at bounding box center [784, 226] width 533 height 35
click at [518, 205] on input "a. Role-Based Access Control (RBAC)" at bounding box center [518, 199] width 0 height 10
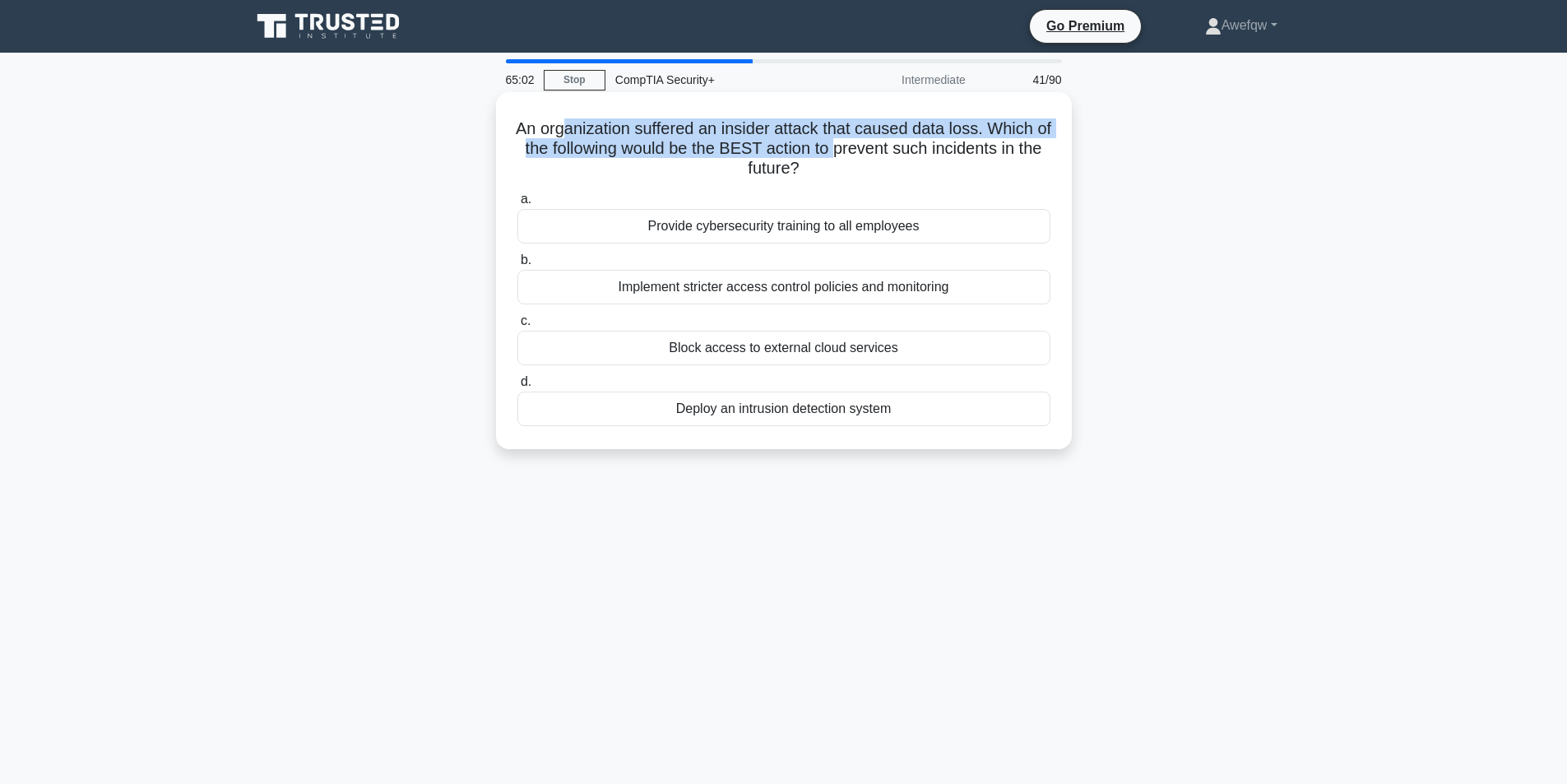
drag, startPoint x: 569, startPoint y: 132, endPoint x: 848, endPoint y: 150, distance: 279.6
click at [850, 149] on h5 "An organization suffered an insider attack that caused data loss. Which of the …" at bounding box center [784, 149] width 536 height 61
click at [845, 150] on h5 "An organization suffered an insider attack that caused data loss. Which of the …" at bounding box center [784, 149] width 536 height 61
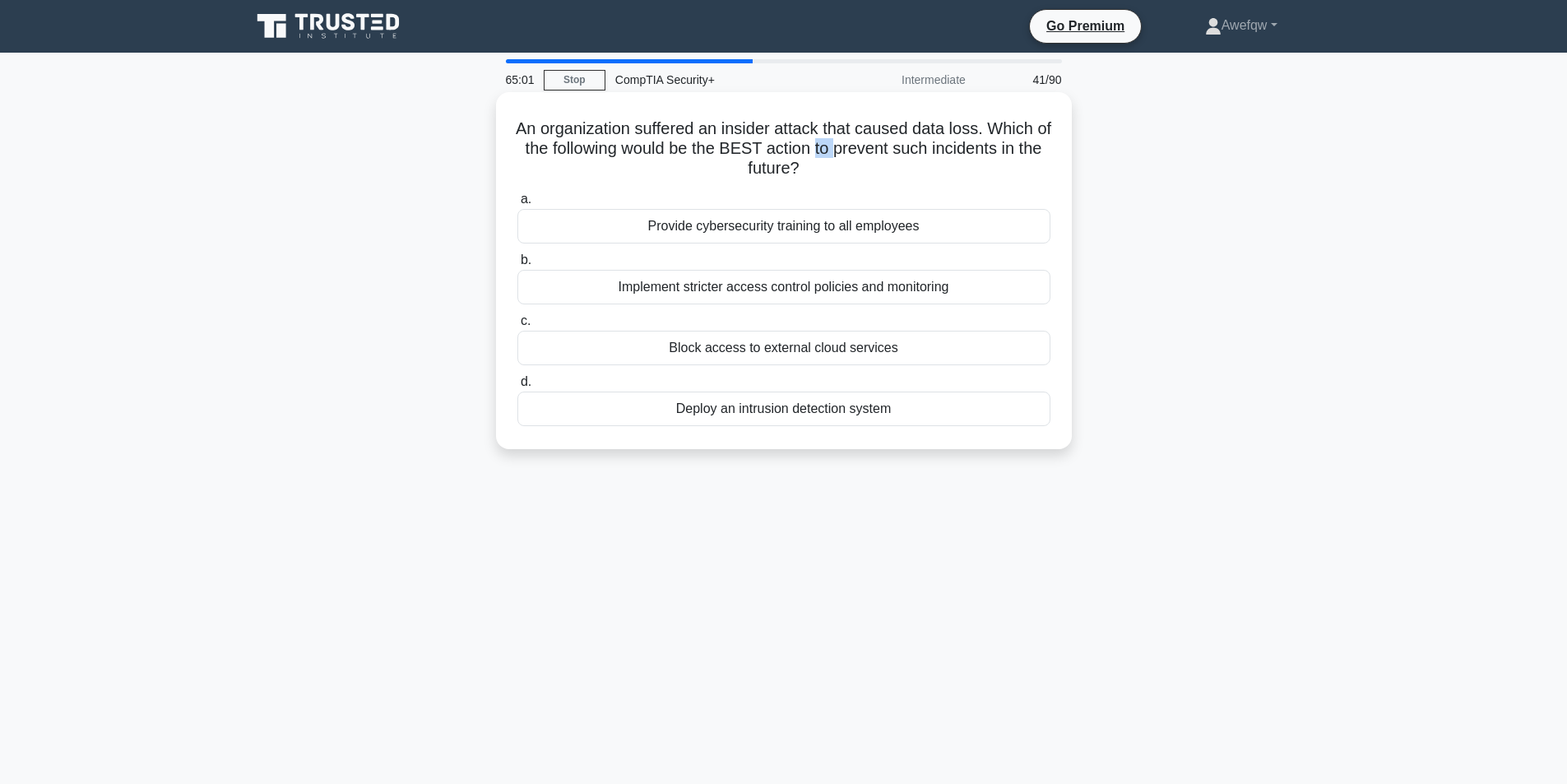
click at [845, 150] on h5 "An organization suffered an insider attack that caused data loss. Which of the …" at bounding box center [784, 149] width 536 height 61
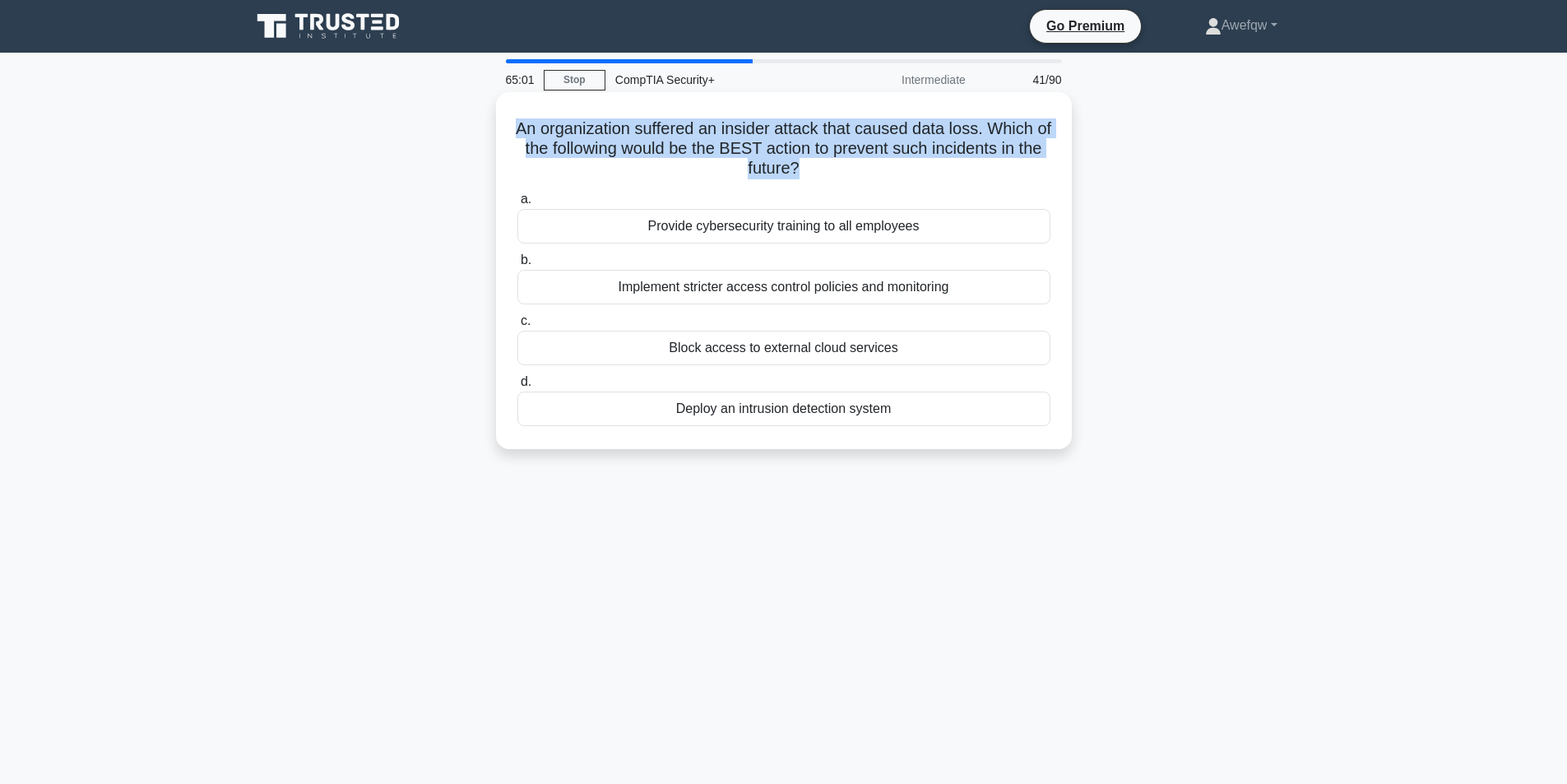
click at [845, 150] on h5 "An organization suffered an insider attack that caused data loss. Which of the …" at bounding box center [784, 149] width 536 height 61
drag, startPoint x: 845, startPoint y: 150, endPoint x: 835, endPoint y: 137, distance: 16.4
click at [845, 149] on h5 "An organization suffered an insider attack that caused data loss. Which of the …" at bounding box center [784, 149] width 536 height 61
click at [762, 132] on h5 "An organization suffered an insider attack that caused data loss. Which of the …" at bounding box center [784, 149] width 536 height 61
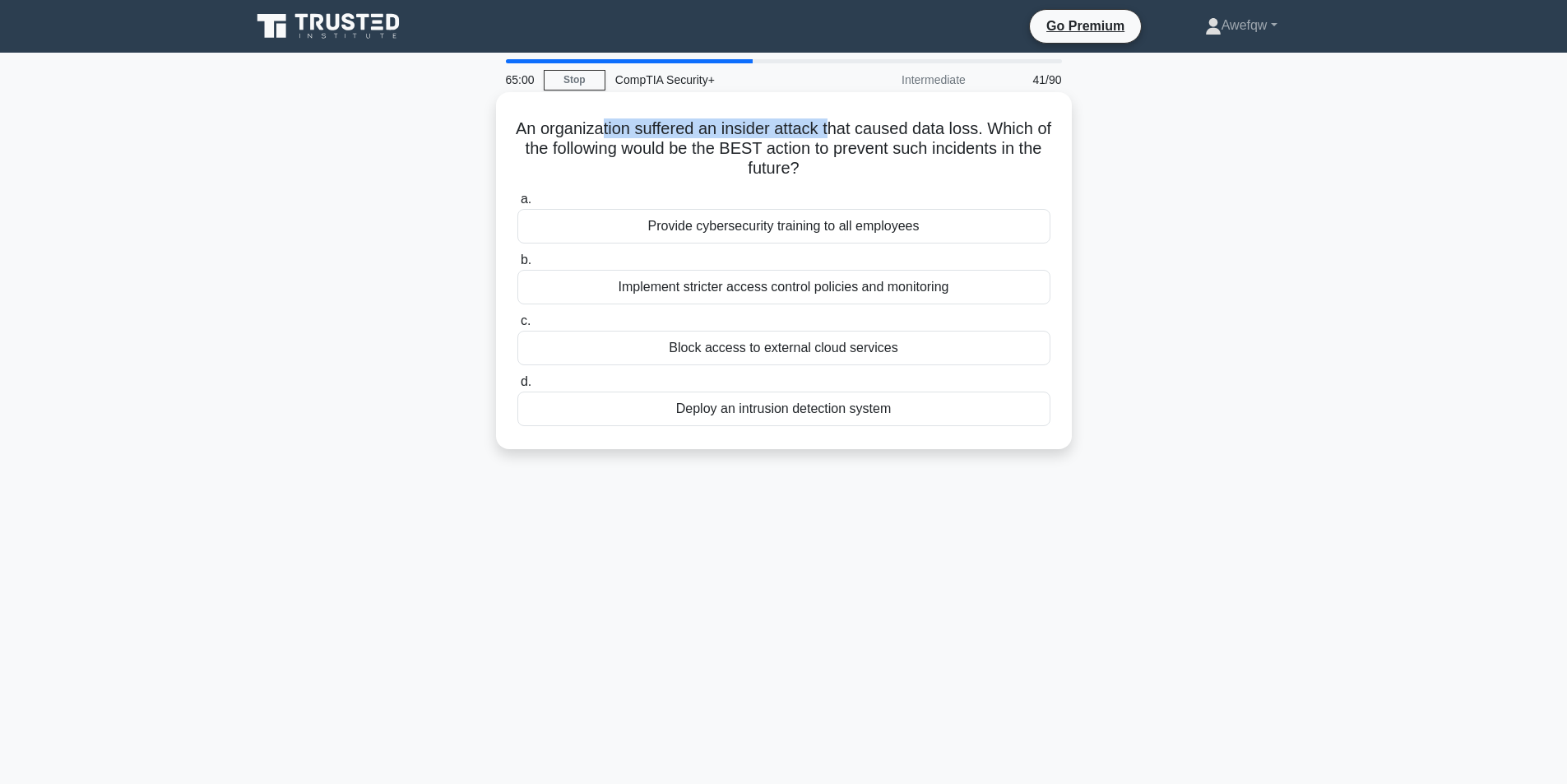
drag, startPoint x: 610, startPoint y: 124, endPoint x: 844, endPoint y: 132, distance: 234.1
click at [844, 132] on h5 "An organization suffered an insider attack that caused data loss. Which of the …" at bounding box center [784, 149] width 536 height 61
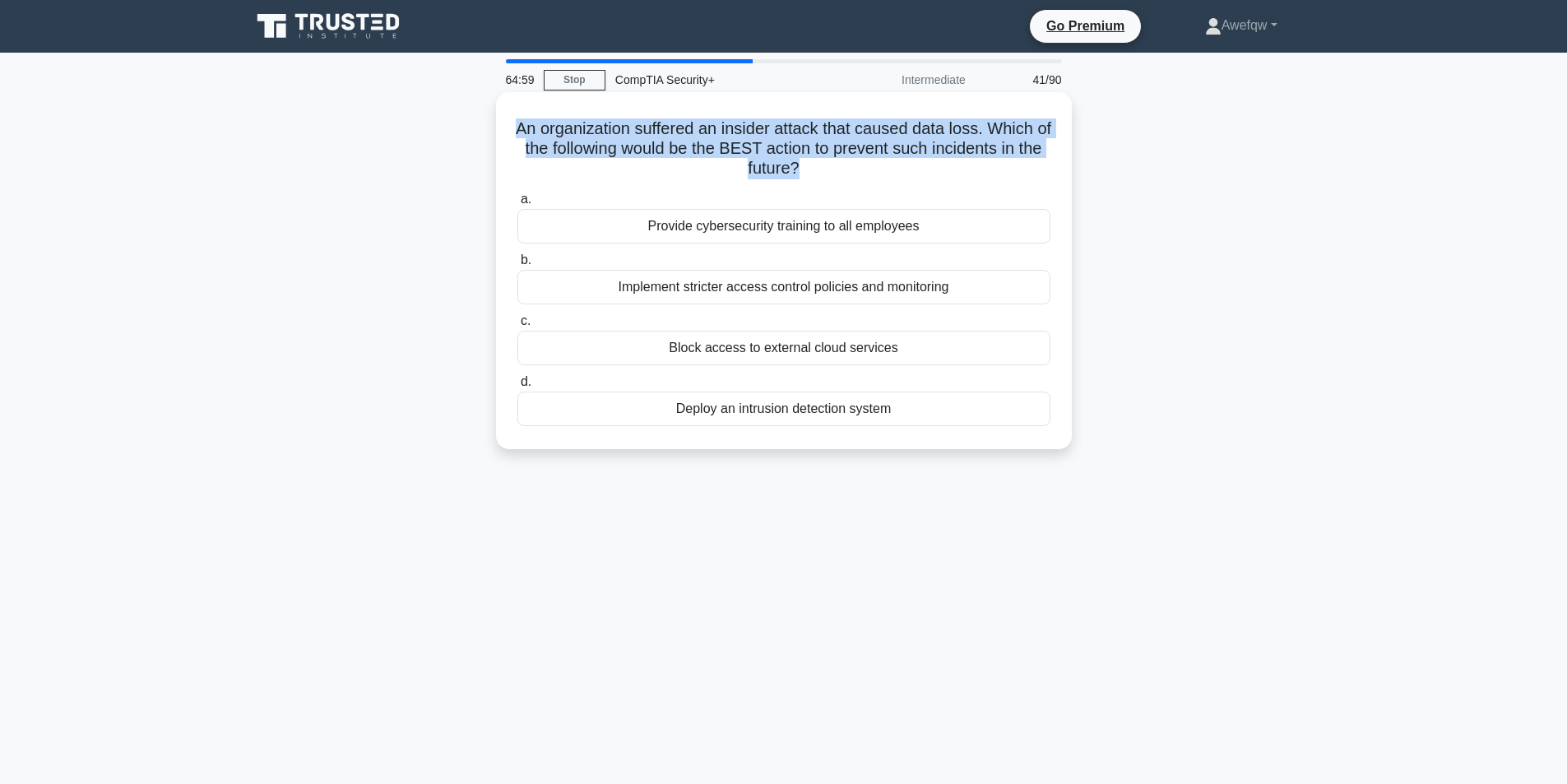
drag, startPoint x: 844, startPoint y: 132, endPoint x: 880, endPoint y: 129, distance: 36.1
click at [849, 132] on h5 "An organization suffered an insider attack that caused data loss. Which of the …" at bounding box center [784, 149] width 536 height 61
click at [926, 125] on h5 "An organization suffered an insider attack that caused data loss. Which of the …" at bounding box center [784, 149] width 536 height 61
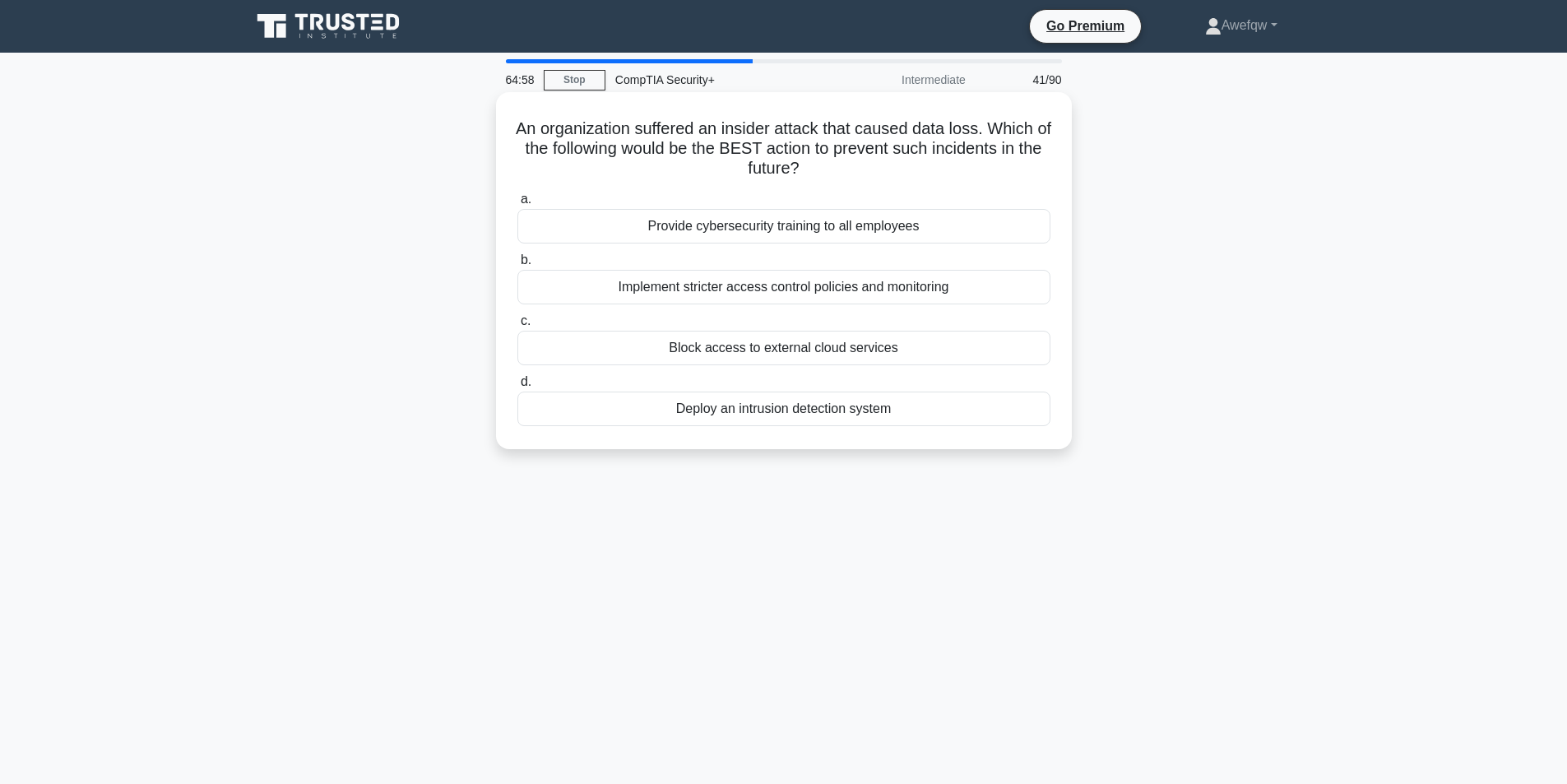
click at [909, 129] on h5 "An organization suffered an insider attack that caused data loss. Which of the …" at bounding box center [784, 149] width 536 height 61
click at [923, 129] on h5 "An organization suffered an insider attack that caused data loss. Which of the …" at bounding box center [784, 149] width 536 height 61
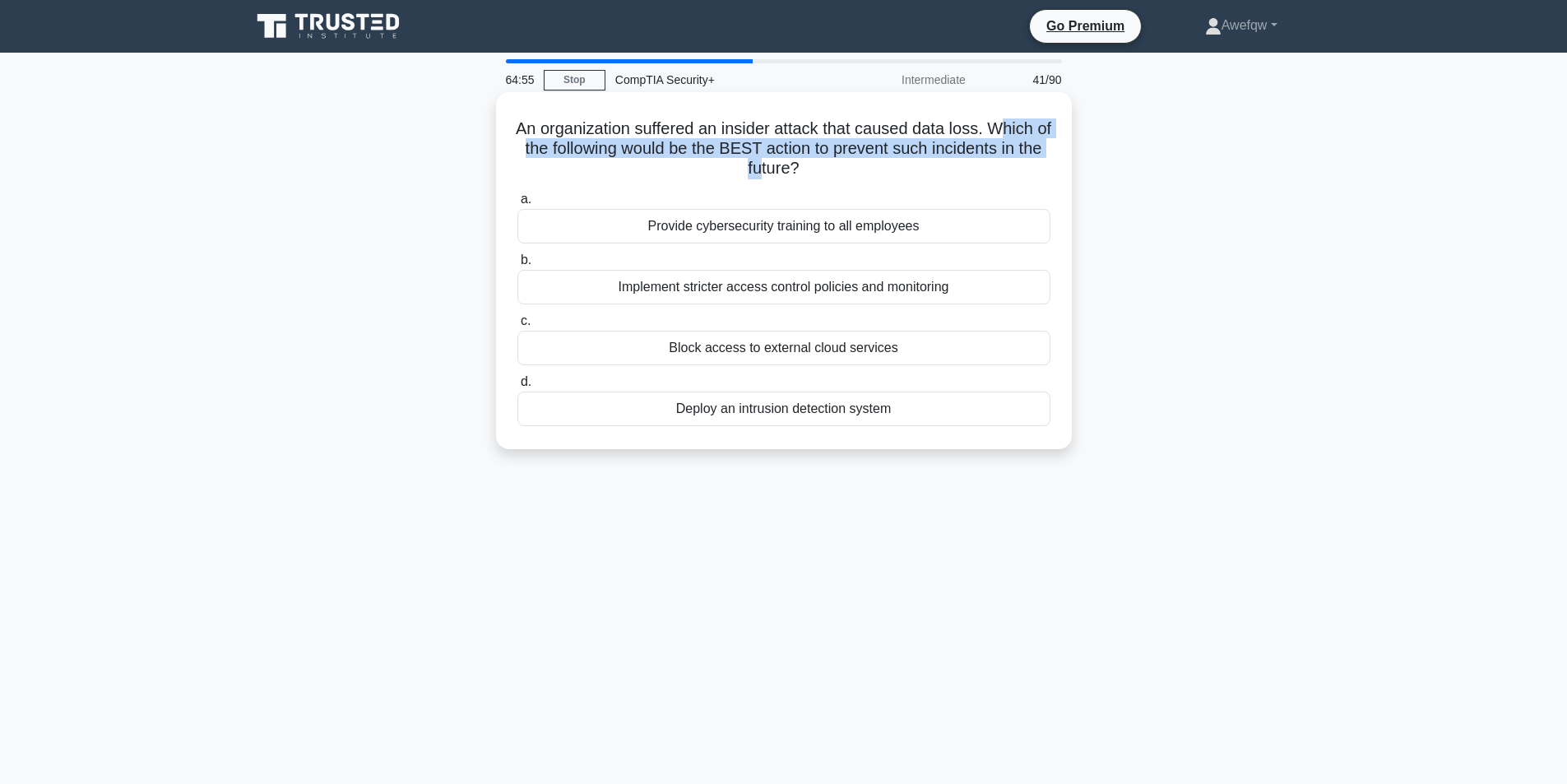
drag, startPoint x: 1020, startPoint y: 122, endPoint x: 773, endPoint y: 170, distance: 251.6
click at [773, 170] on h5 "An organization suffered an insider attack that caused data loss. Which of the …" at bounding box center [784, 149] width 536 height 61
click at [773, 169] on h5 "An organization suffered an insider attack that caused data loss. Which of the …" at bounding box center [784, 149] width 536 height 61
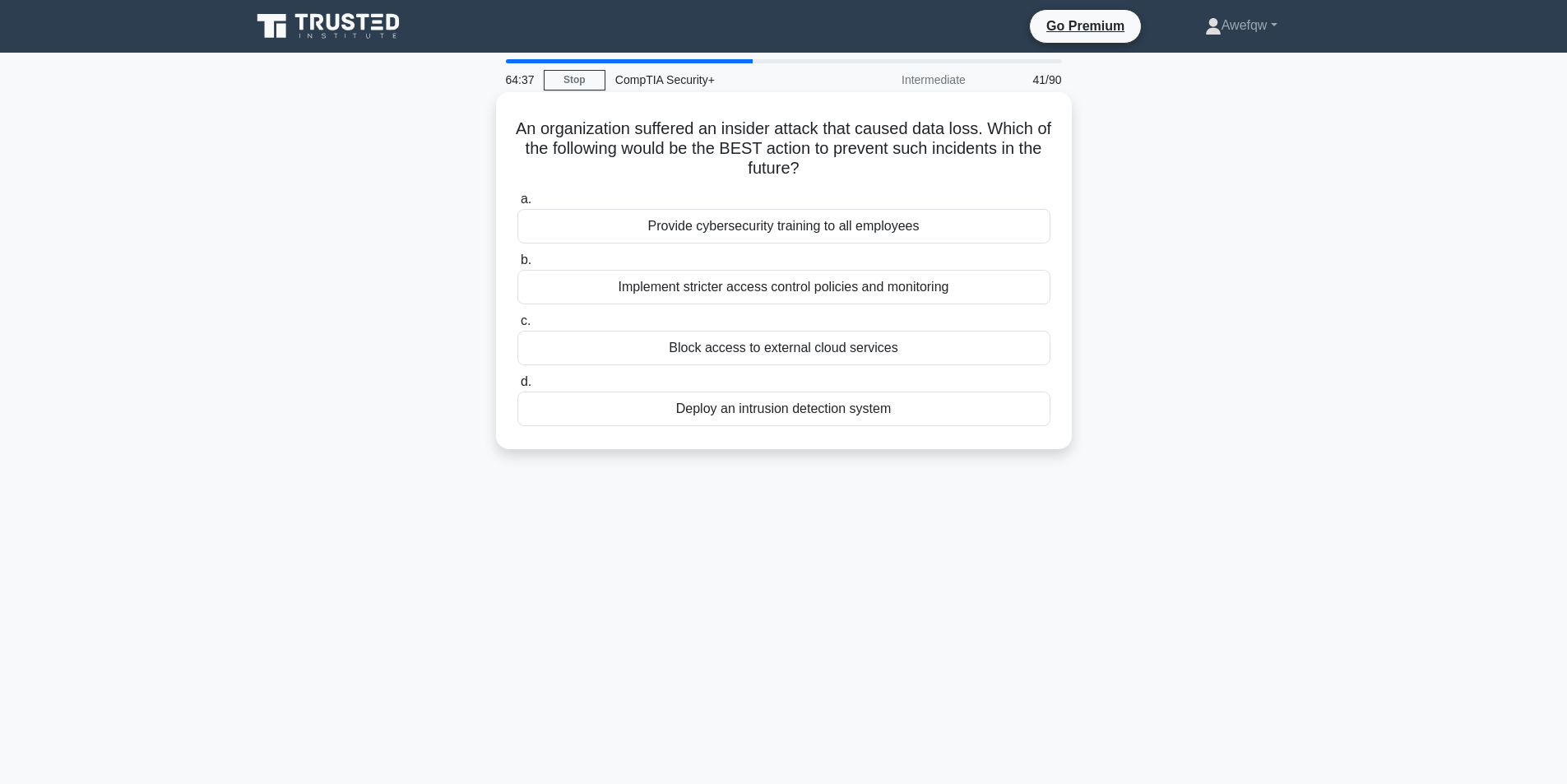
click at [933, 288] on div "Implement stricter access control policies and monitoring" at bounding box center [784, 288] width 533 height 35
click at [518, 266] on input "b. Implement stricter access control policies and monitoring" at bounding box center [518, 260] width 0 height 10
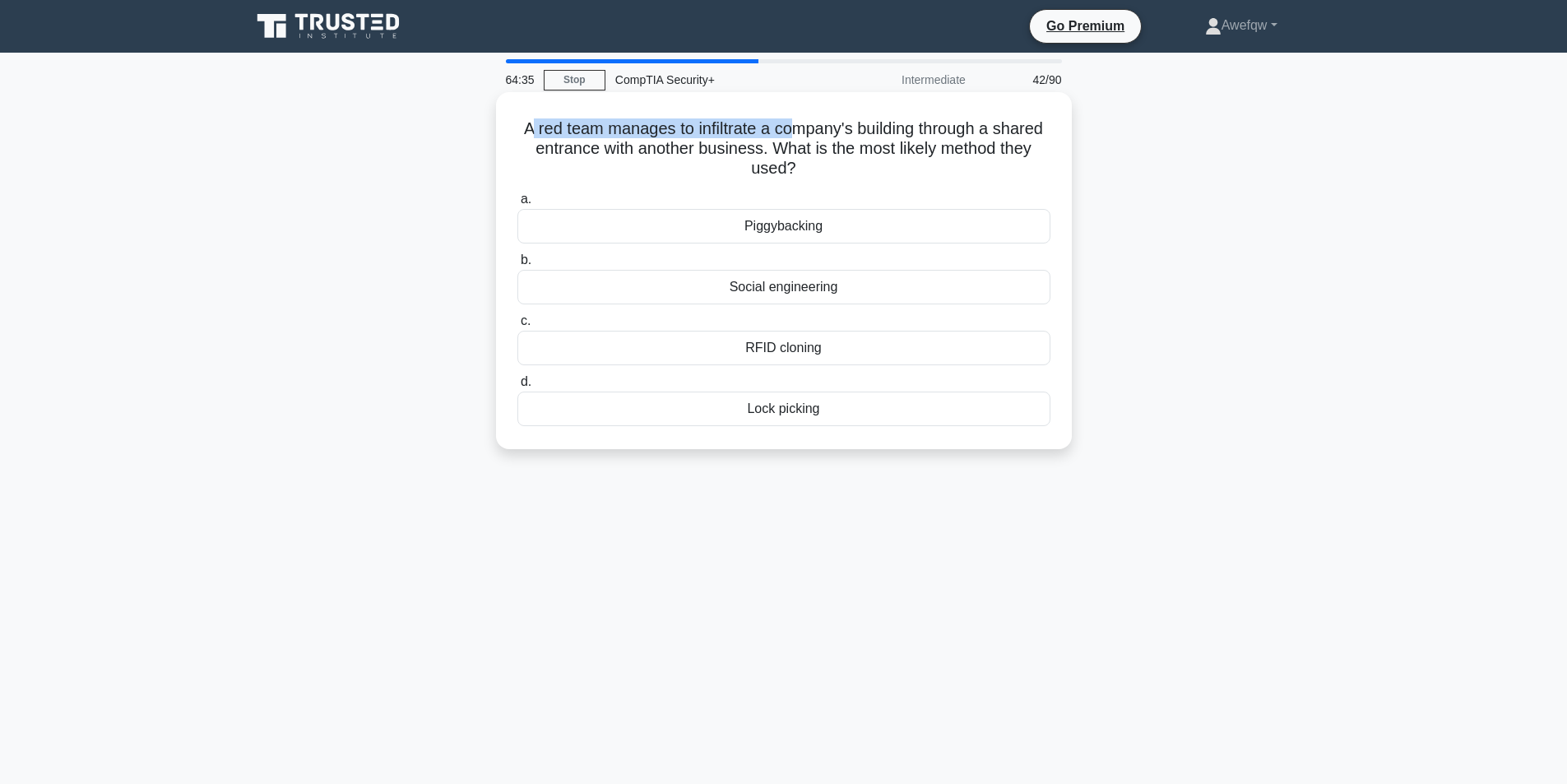
drag, startPoint x: 677, startPoint y: 117, endPoint x: 817, endPoint y: 118, distance: 140.0
click at [817, 118] on h5 "A red team manages to infiltrate a company's building through a shared entrance…" at bounding box center [784, 149] width 536 height 61
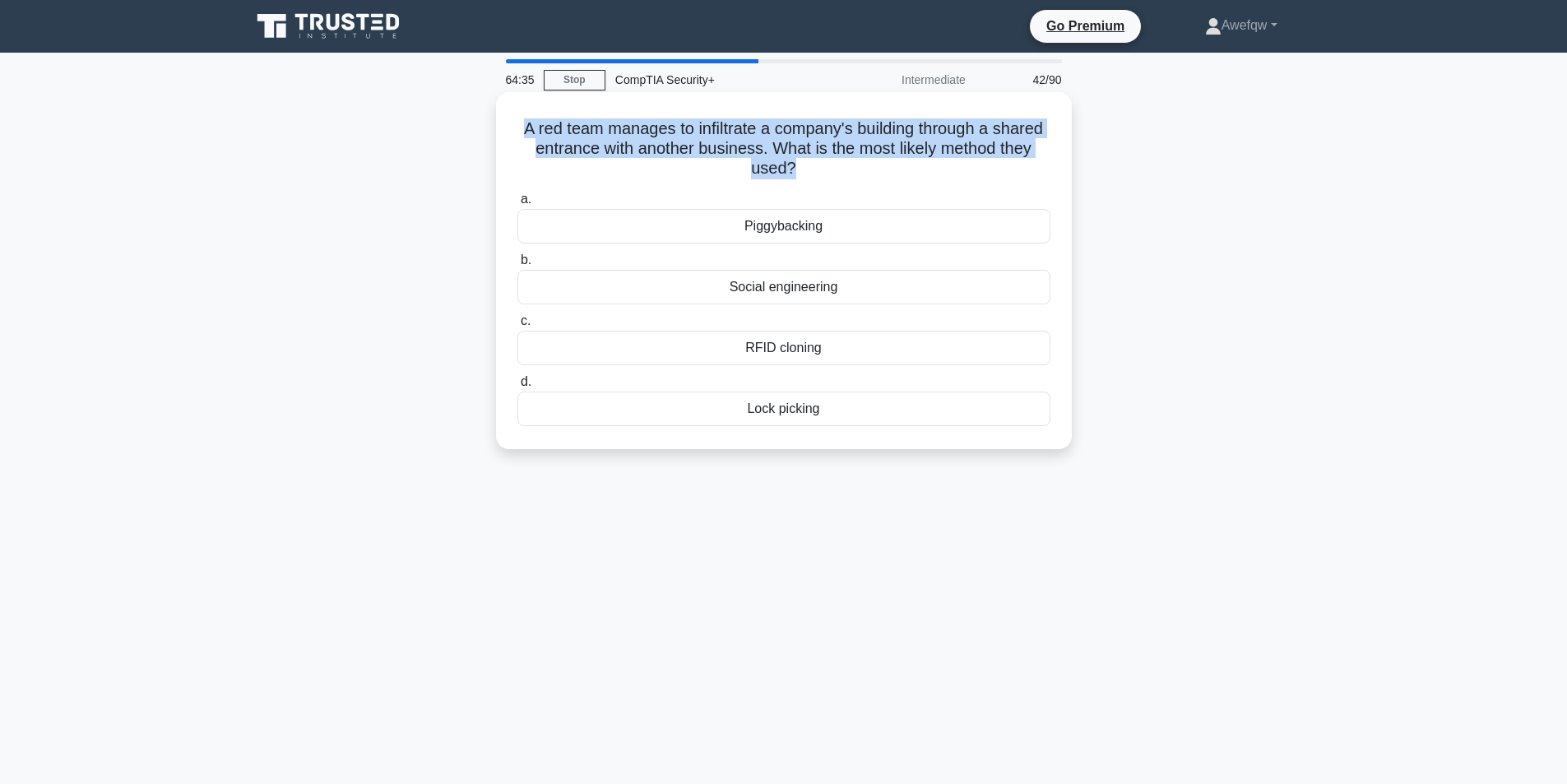
click at [817, 118] on h5 "A red team manages to infiltrate a company's building through a shared entrance…" at bounding box center [784, 149] width 536 height 61
click at [881, 128] on h5 "A red team manages to infiltrate a company's building through a shared entrance…" at bounding box center [784, 149] width 536 height 61
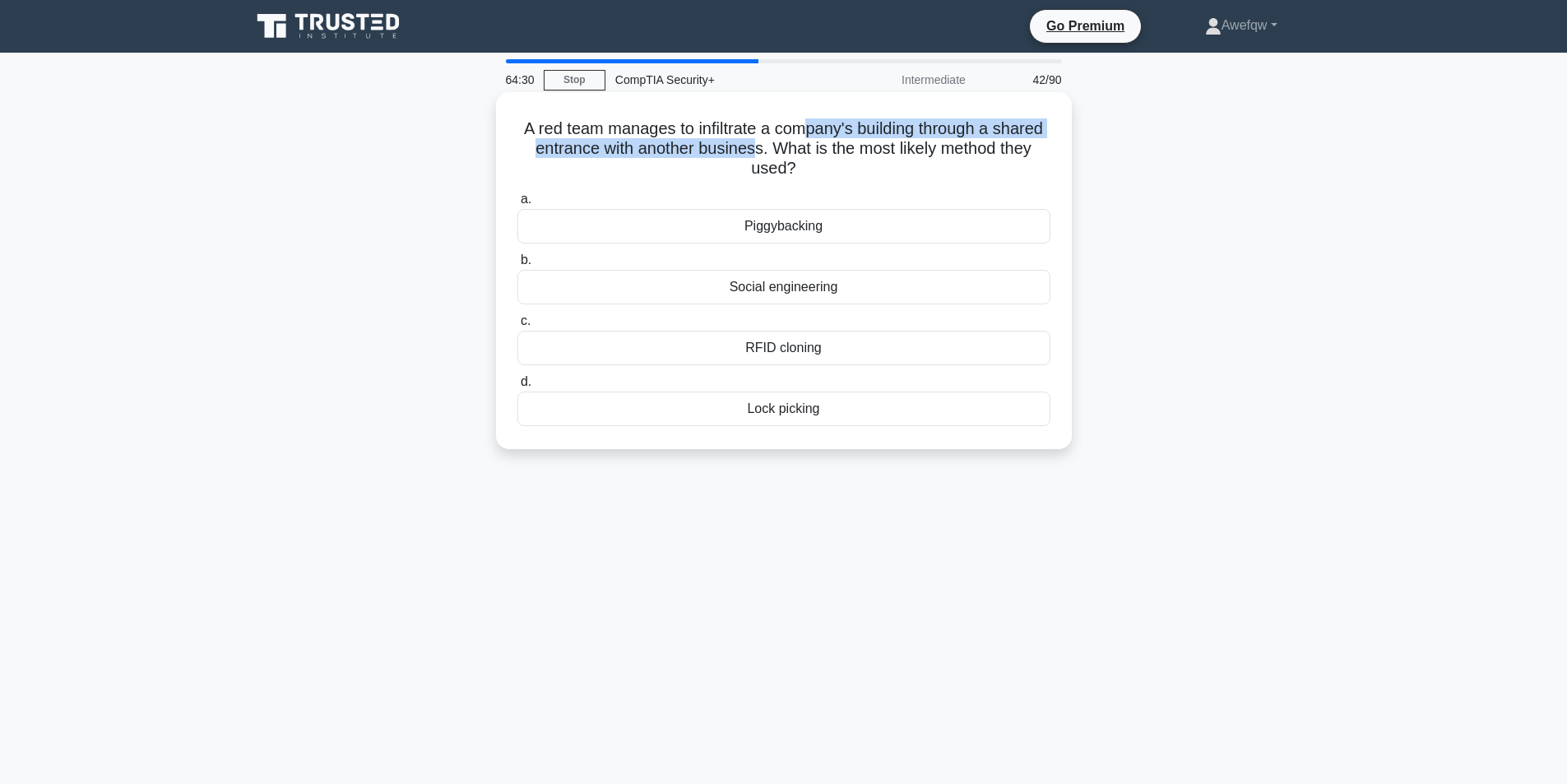
drag, startPoint x: 827, startPoint y: 124, endPoint x: 797, endPoint y: 149, distance: 39.1
click at [797, 149] on h5 "A red team manages to infiltrate a company's building through a shared entrance…" at bounding box center [784, 149] width 536 height 61
click at [786, 154] on h5 "A red team manages to infiltrate a company's building through a shared entrance…" at bounding box center [784, 149] width 536 height 61
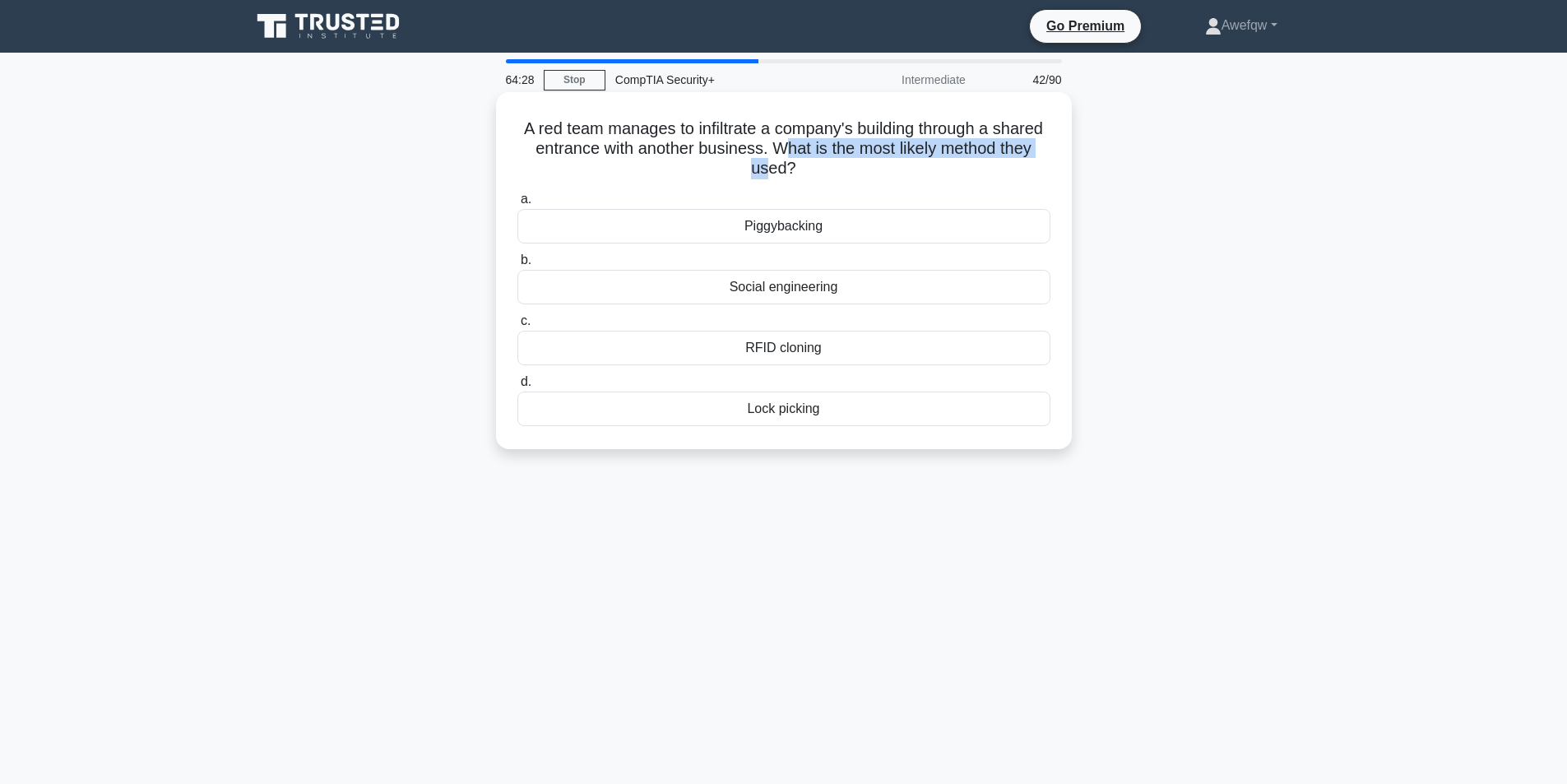
drag, startPoint x: 825, startPoint y: 147, endPoint x: 787, endPoint y: 170, distance: 44.4
click at [787, 170] on h5 "A red team manages to infiltrate a company's building through a shared entrance…" at bounding box center [784, 149] width 536 height 61
click at [806, 229] on div "Piggybacking" at bounding box center [784, 226] width 533 height 35
click at [518, 205] on input "a. Piggybacking" at bounding box center [518, 199] width 0 height 10
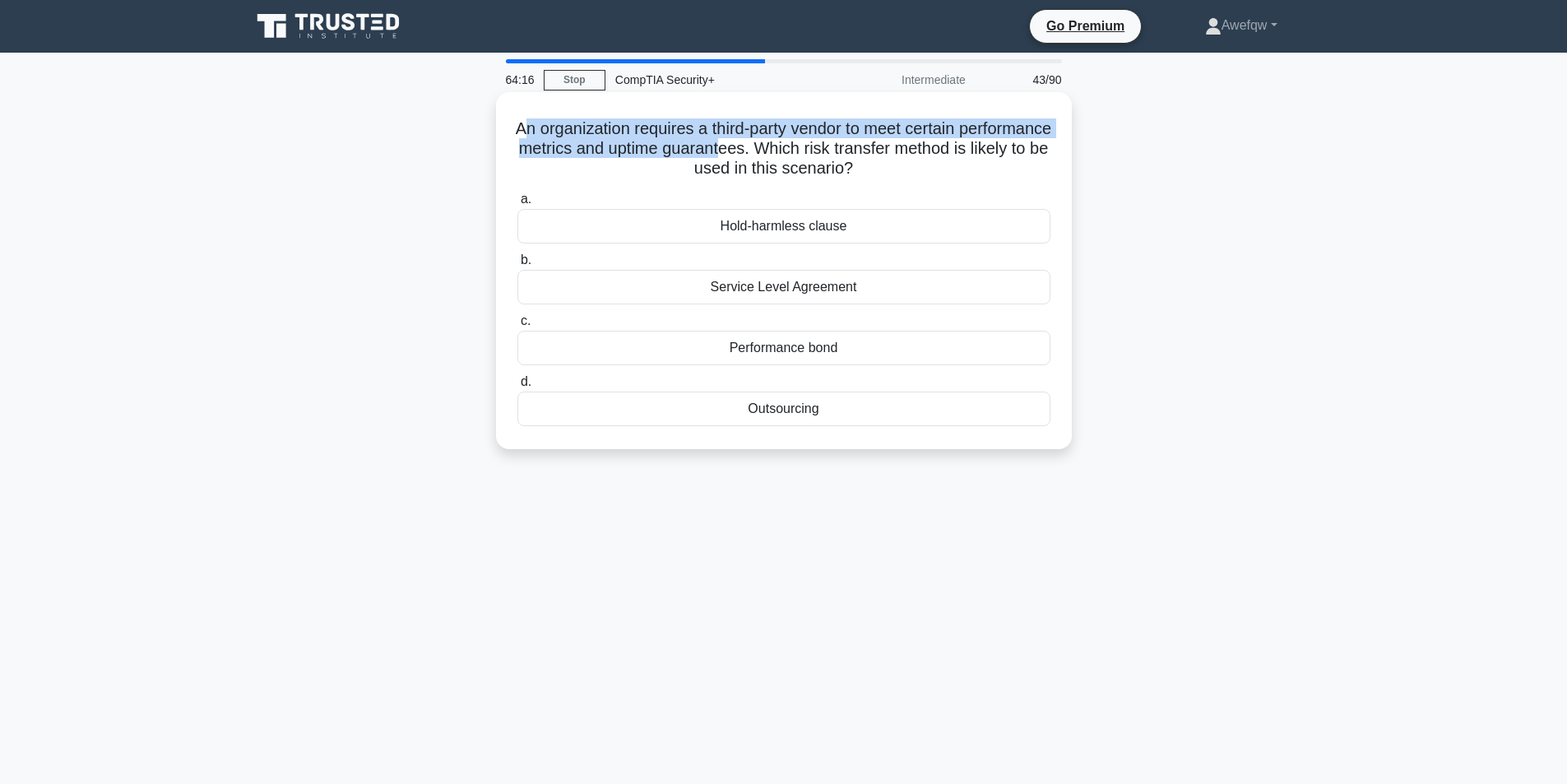
drag, startPoint x: 567, startPoint y: 130, endPoint x: 850, endPoint y: 149, distance: 283.6
click at [850, 149] on h5 "An organization requires a third-party vendor to meet certain performance metri…" at bounding box center [784, 149] width 536 height 61
click at [850, 149] on h5 "An organization requires a third-party vendor to meet certain performance metri…" at bounding box center [784, 149] width 536 height 61
click at [569, 127] on h5 "An organization requires a third-party vendor to meet certain performance metri…" at bounding box center [784, 149] width 536 height 61
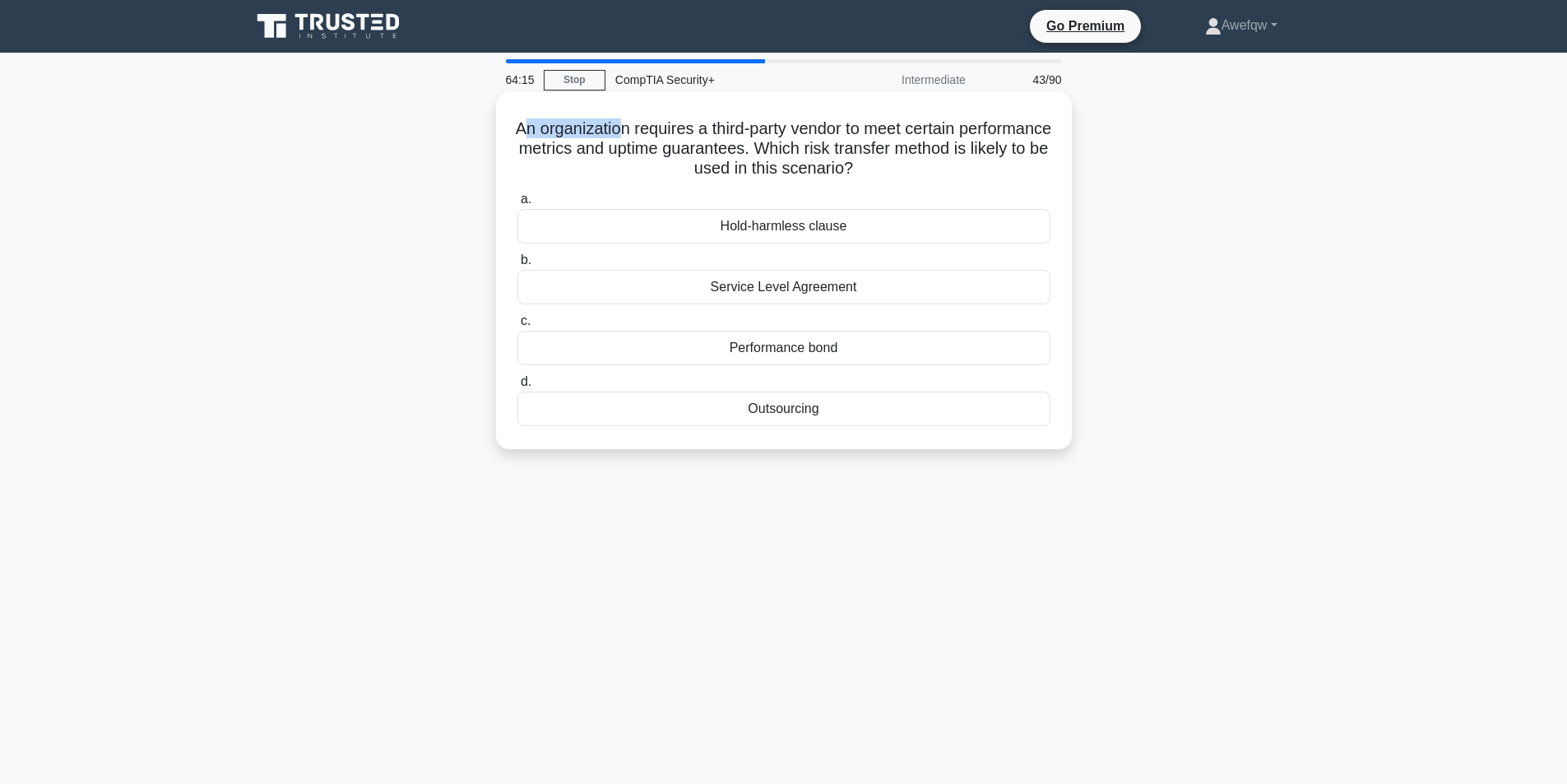
drag, startPoint x: 565, startPoint y: 128, endPoint x: 665, endPoint y: 111, distance: 101.4
click at [665, 111] on div "An organization requires a third-party vendor to meet certain performance metri…" at bounding box center [784, 270] width 562 height 343
click at [675, 124] on h5 "An organization requires a third-party vendor to meet certain performance metri…" at bounding box center [784, 149] width 536 height 61
drag, startPoint x: 899, startPoint y: 146, endPoint x: 917, endPoint y: 169, distance: 29.2
click at [917, 169] on h5 "An organization requires a third-party vendor to meet certain performance metri…" at bounding box center [784, 149] width 536 height 61
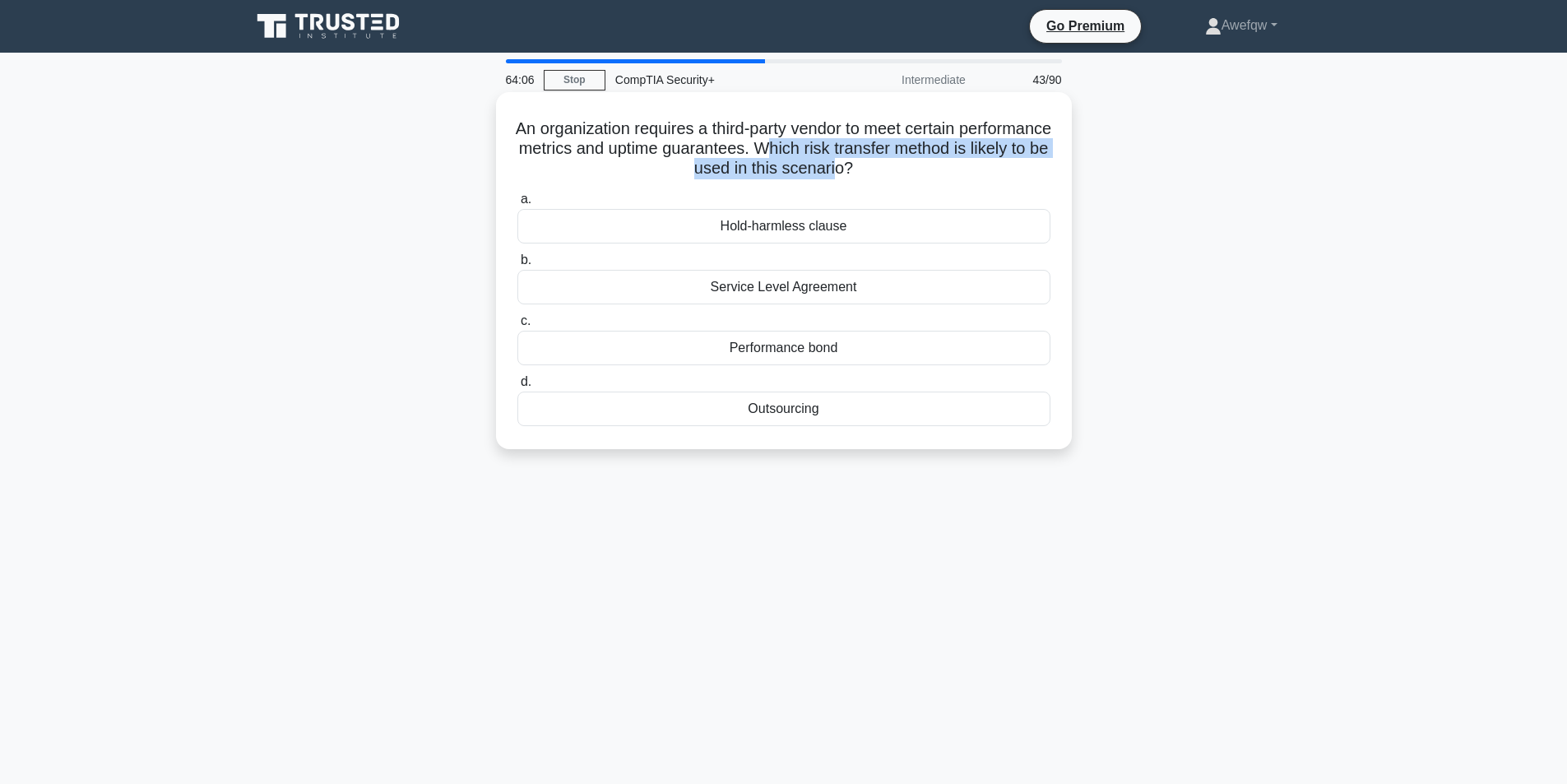
click at [917, 169] on h5 "An organization requires a third-party vendor to meet certain performance metri…" at bounding box center [784, 149] width 536 height 61
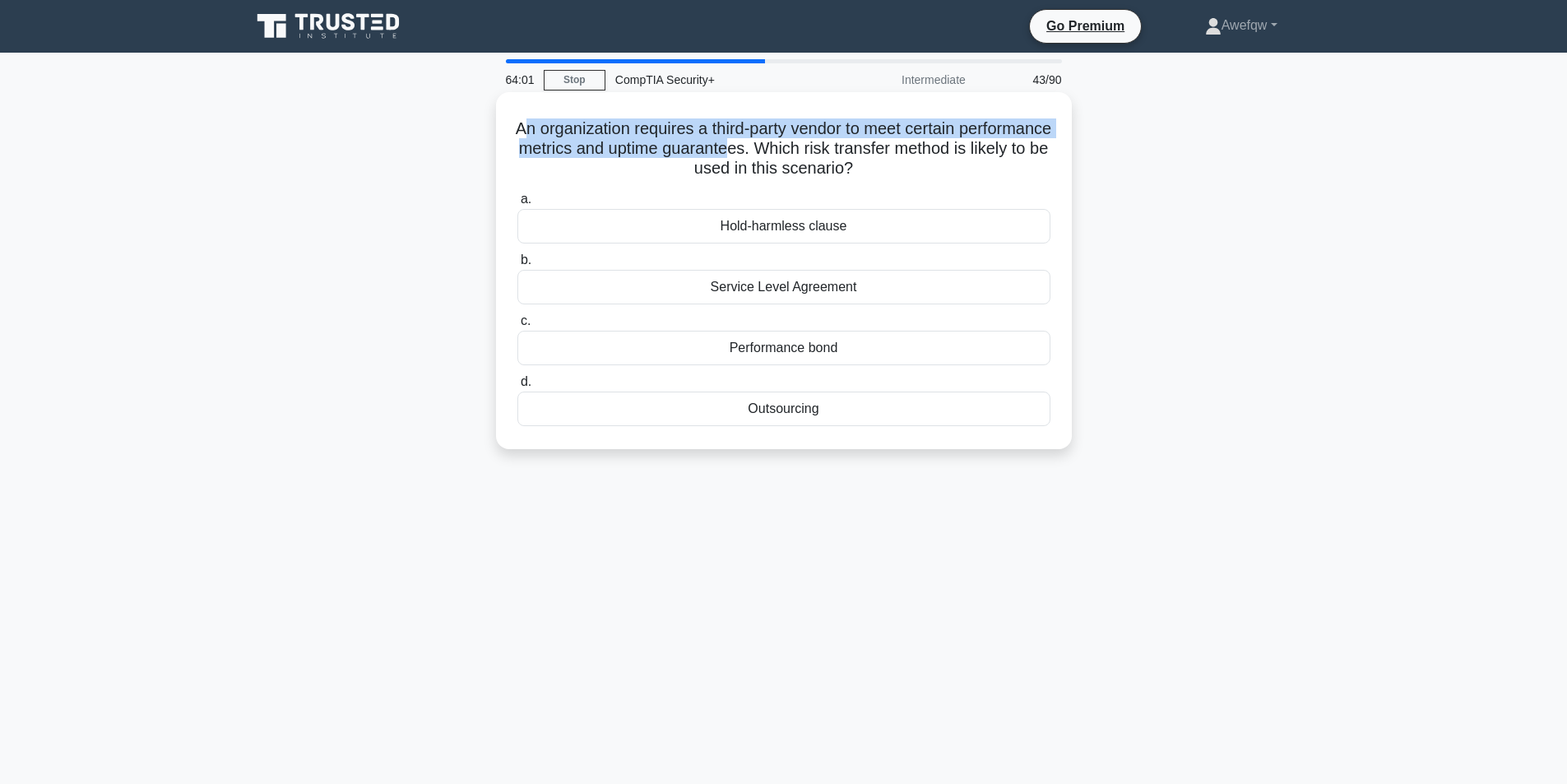
drag, startPoint x: 566, startPoint y: 131, endPoint x: 864, endPoint y: 144, distance: 298.3
click at [864, 144] on h5 "An organization requires a third-party vendor to meet certain performance metri…" at bounding box center [784, 149] width 536 height 61
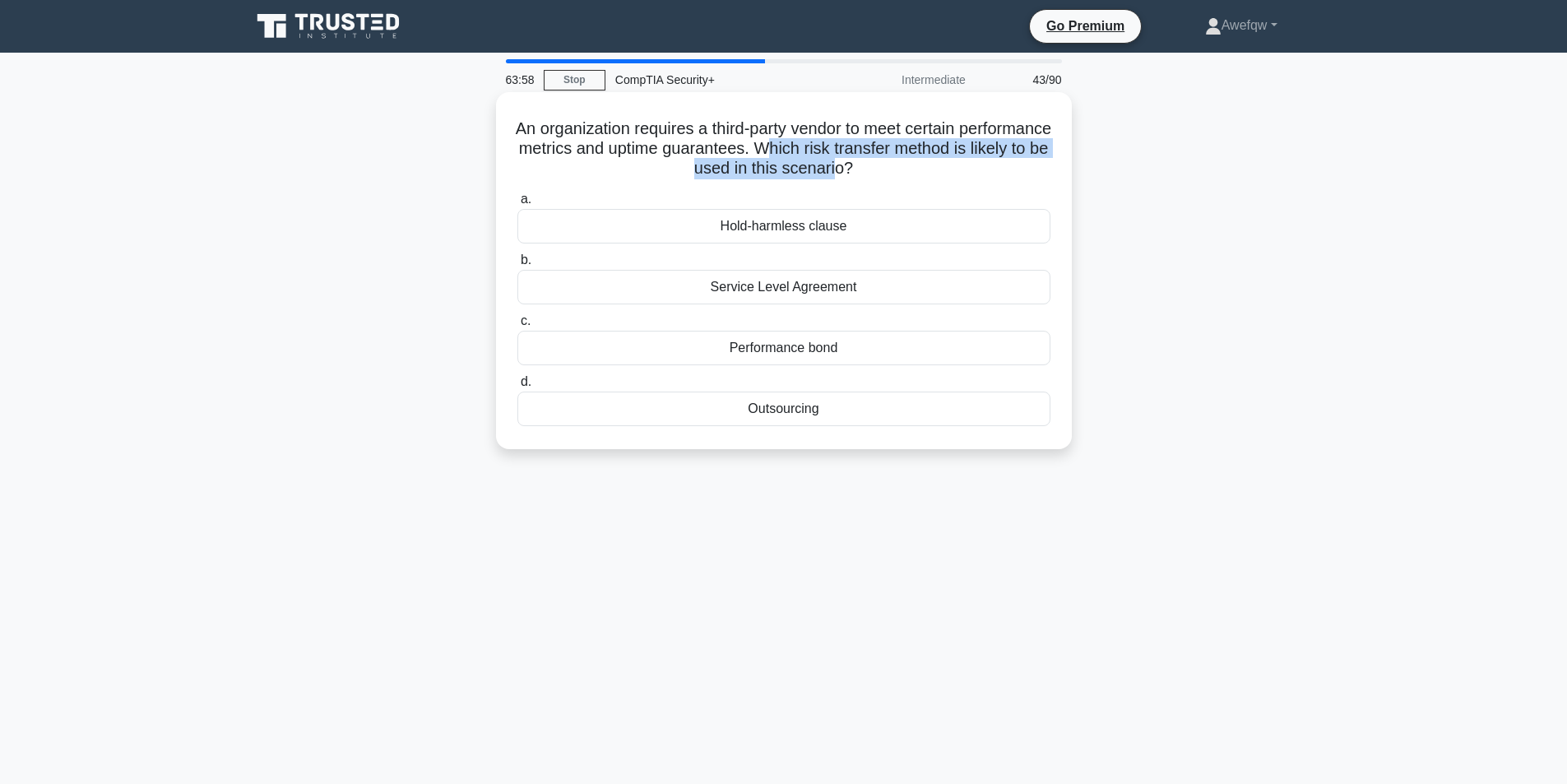
drag, startPoint x: 903, startPoint y: 149, endPoint x: 921, endPoint y: 166, distance: 24.8
click at [921, 166] on h5 "An organization requires a third-party vendor to meet certain performance metri…" at bounding box center [784, 149] width 536 height 61
click at [747, 293] on div "Service Level Agreement" at bounding box center [784, 288] width 533 height 35
click at [518, 266] on input "b. Service Level Agreement" at bounding box center [518, 260] width 0 height 10
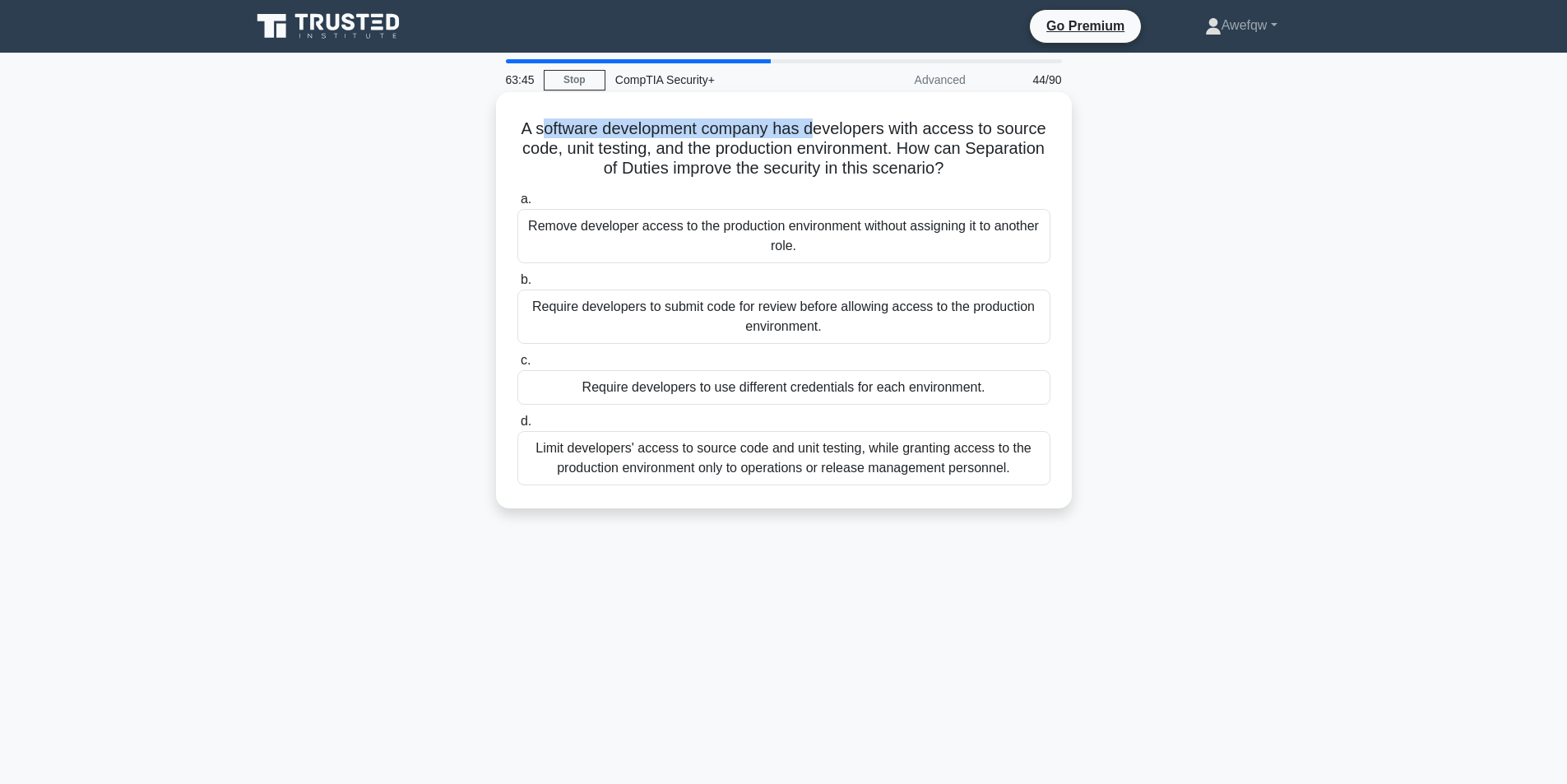
drag, startPoint x: 538, startPoint y: 134, endPoint x: 814, endPoint y: 134, distance: 276.0
click at [814, 134] on h5 "A software development company has developers with access to source code, unit …" at bounding box center [784, 149] width 536 height 61
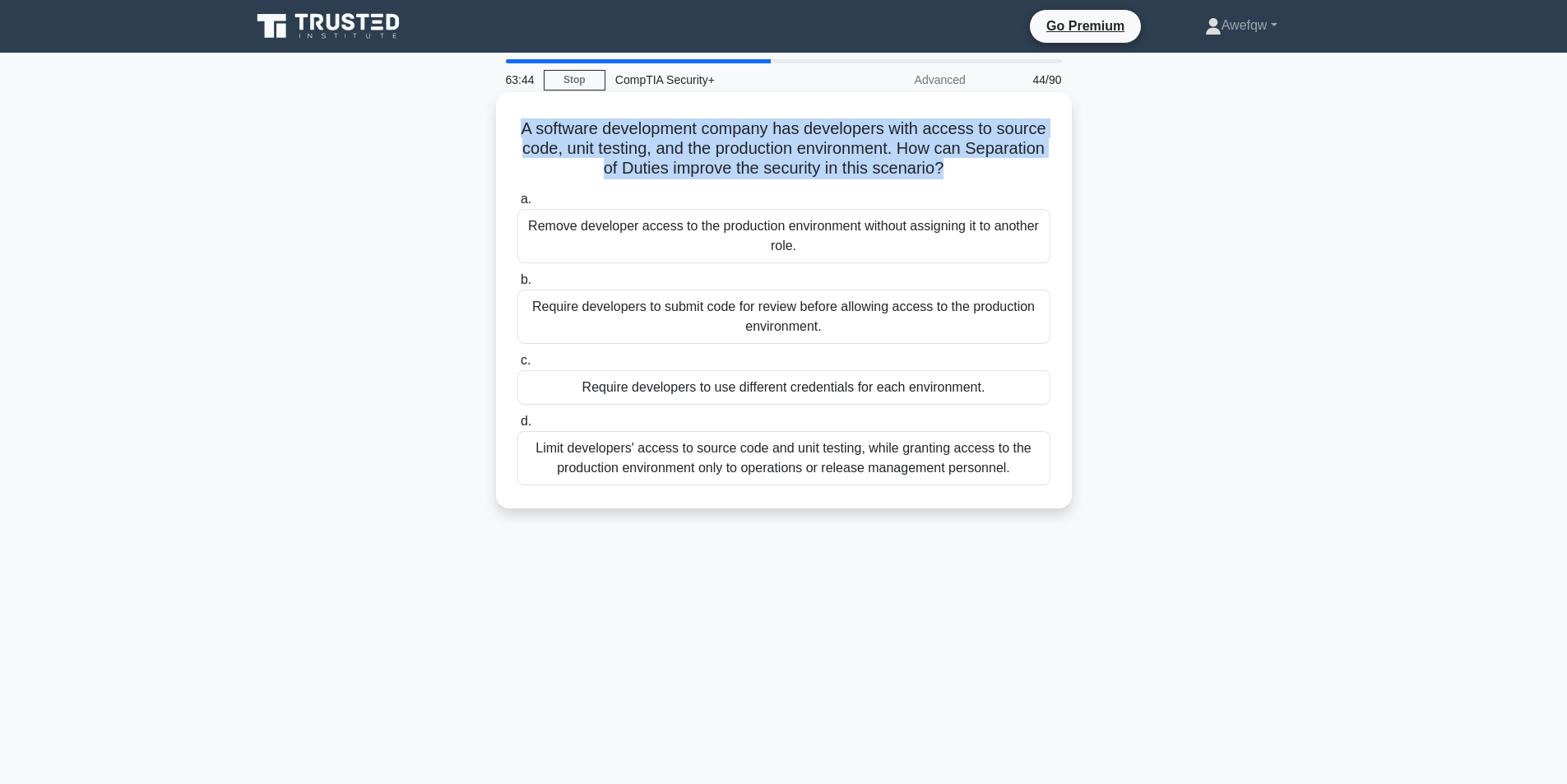
click at [814, 134] on h5 "A software development company has developers with access to source code, unit …" at bounding box center [784, 149] width 536 height 61
click at [841, 139] on h5 "A software development company has developers with access to source code, unit …" at bounding box center [784, 149] width 536 height 61
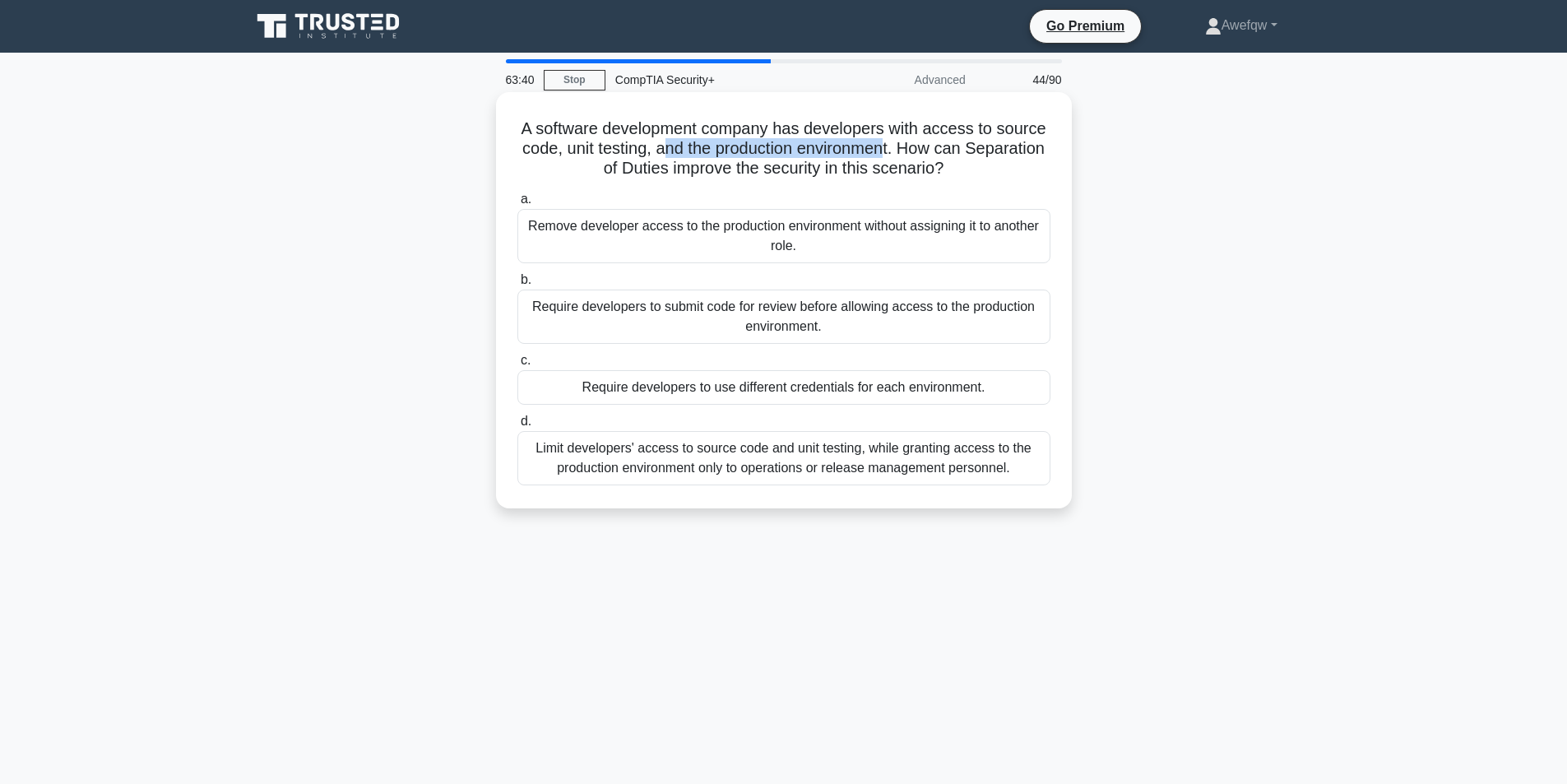
drag, startPoint x: 703, startPoint y: 148, endPoint x: 934, endPoint y: 148, distance: 231.0
click at [934, 148] on h5 "A software development company has developers with access to source code, unit …" at bounding box center [784, 149] width 536 height 61
drag, startPoint x: 958, startPoint y: 154, endPoint x: 954, endPoint y: 165, distance: 11.7
click at [954, 165] on h5 "A software development company has developers with access to source code, unit …" at bounding box center [784, 149] width 536 height 61
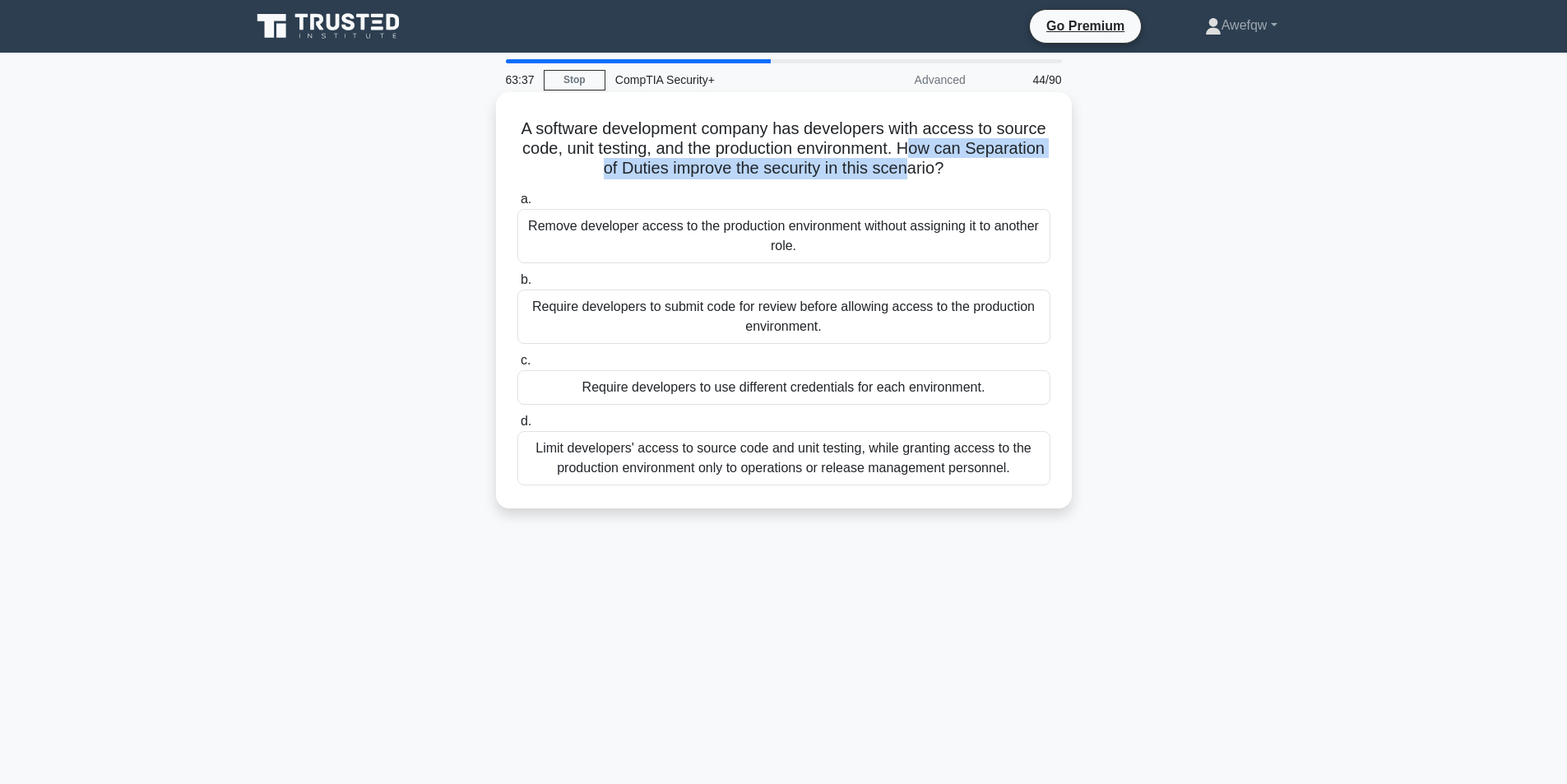
click at [954, 165] on h5 "A software development company has developers with access to source code, unit …" at bounding box center [784, 149] width 536 height 61
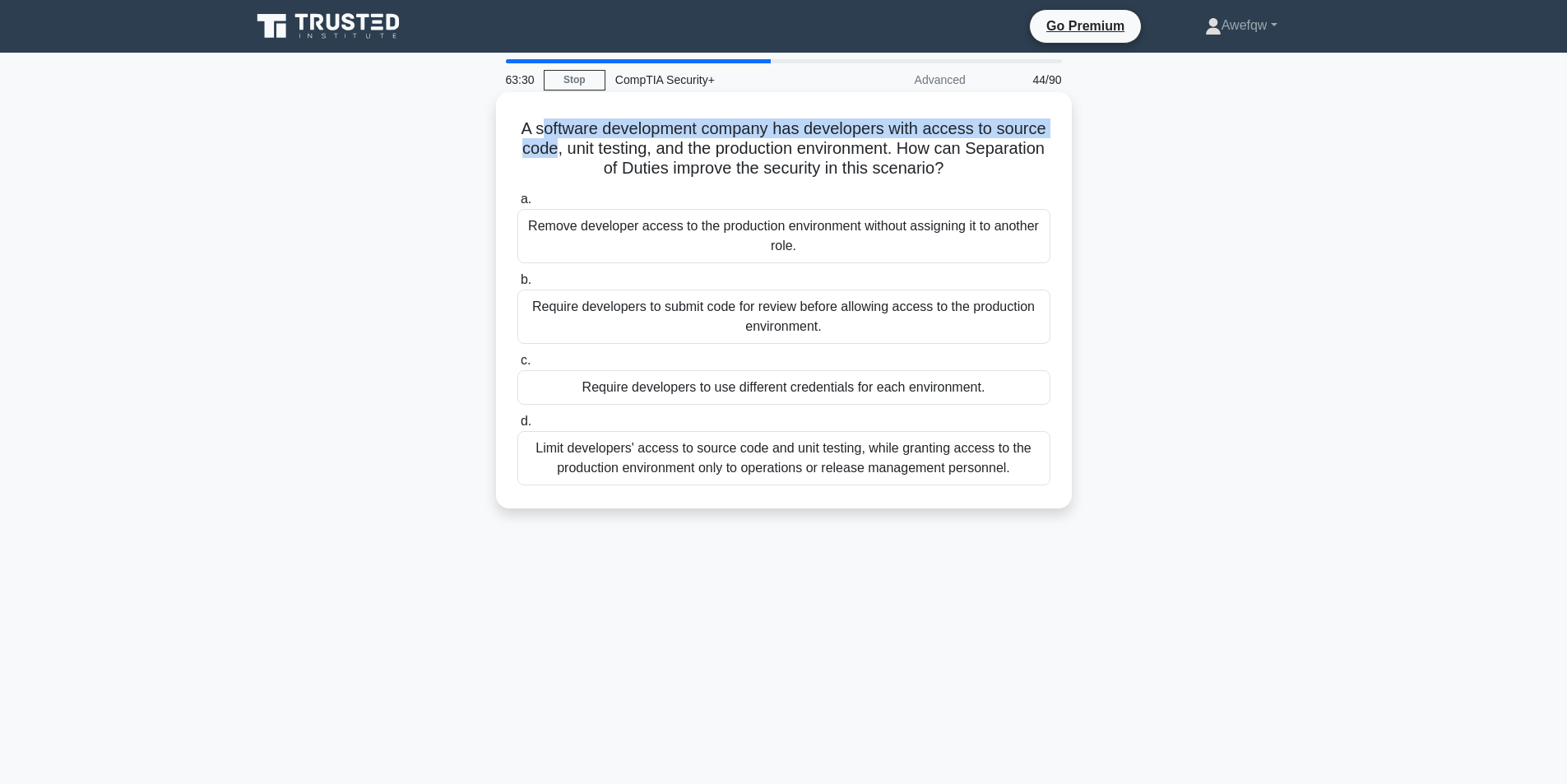
drag, startPoint x: 538, startPoint y: 125, endPoint x: 591, endPoint y: 146, distance: 57.0
click at [591, 146] on h5 "A software development company has developers with access to source code, unit …" at bounding box center [784, 149] width 536 height 61
drag, startPoint x: 523, startPoint y: 126, endPoint x: 912, endPoint y: 154, distance: 390.0
click at [912, 154] on h5 "A software development company has developers with access to source code, unit …" at bounding box center [784, 149] width 536 height 61
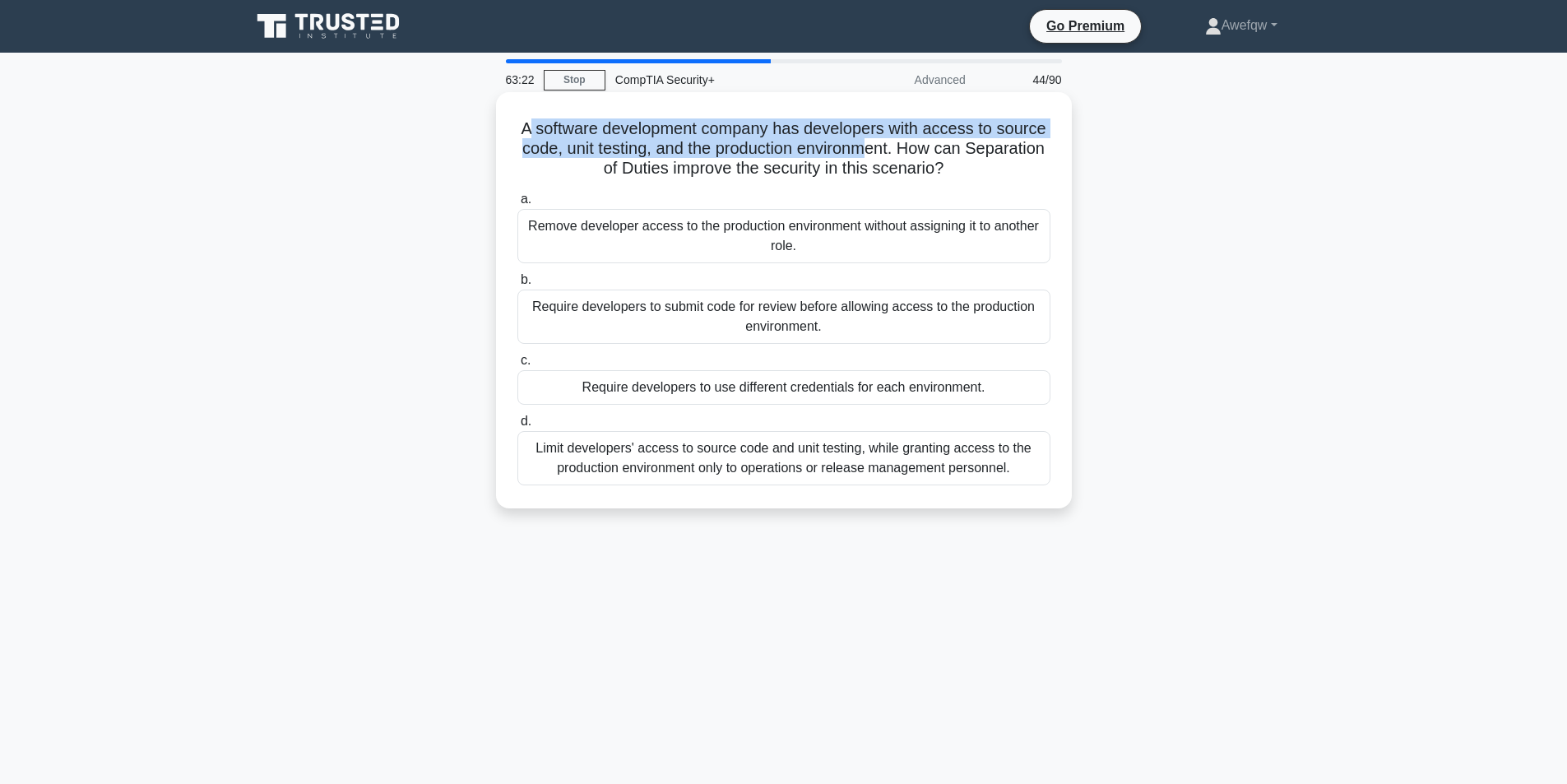
click at [912, 154] on h5 "A software development company has developers with access to source code, unit …" at bounding box center [784, 149] width 536 height 61
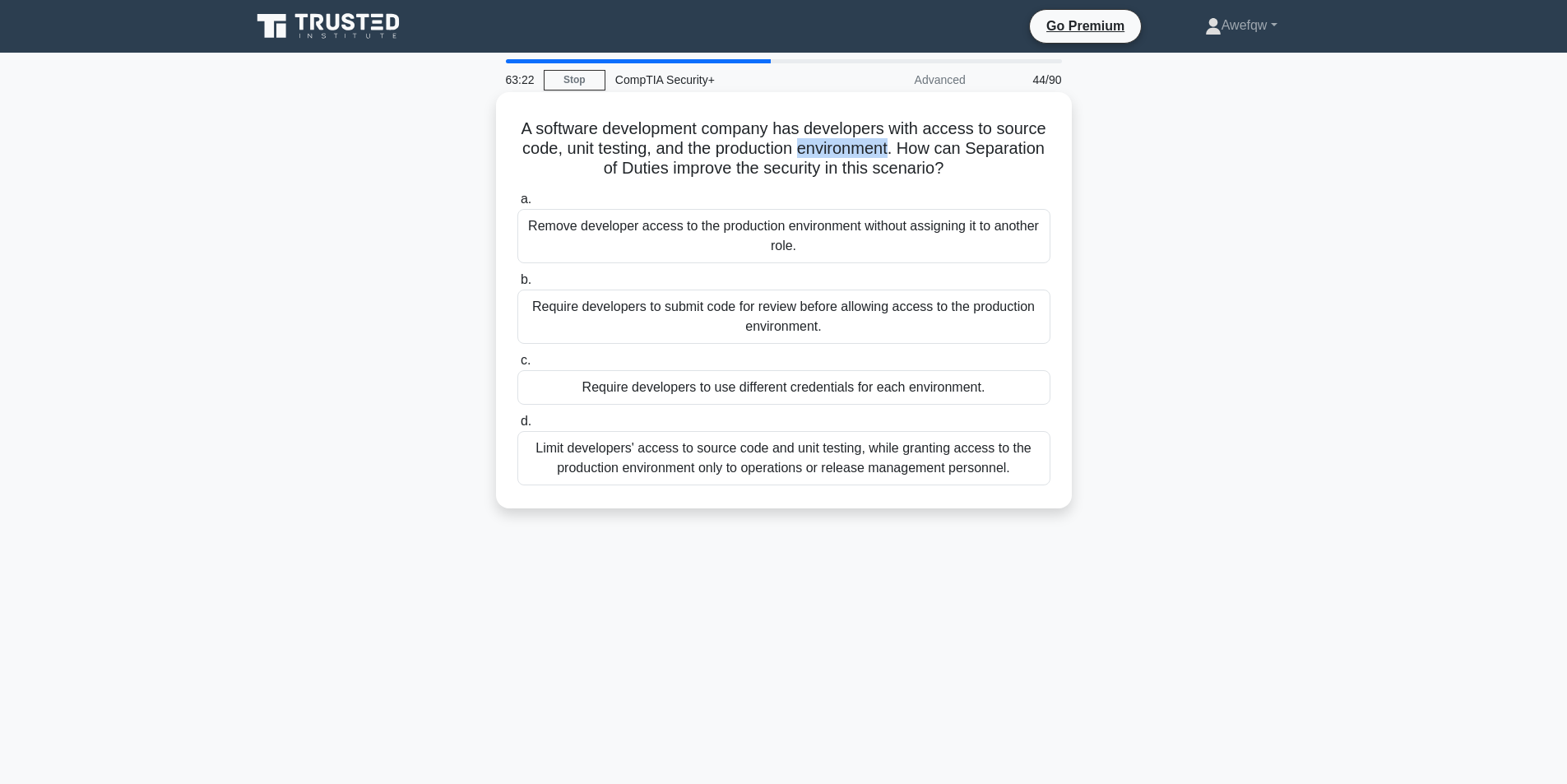
click at [912, 154] on h5 "A software development company has developers with access to source code, unit …" at bounding box center [784, 149] width 536 height 61
click at [989, 153] on h5 "A software development company has developers with access to source code, unit …" at bounding box center [784, 149] width 536 height 61
click at [971, 454] on div "Limit developers' access to source code and unit testing, while granting access…" at bounding box center [784, 458] width 533 height 54
click at [518, 427] on input "d. Limit developers' access to source code and unit testing, while granting acc…" at bounding box center [518, 421] width 0 height 10
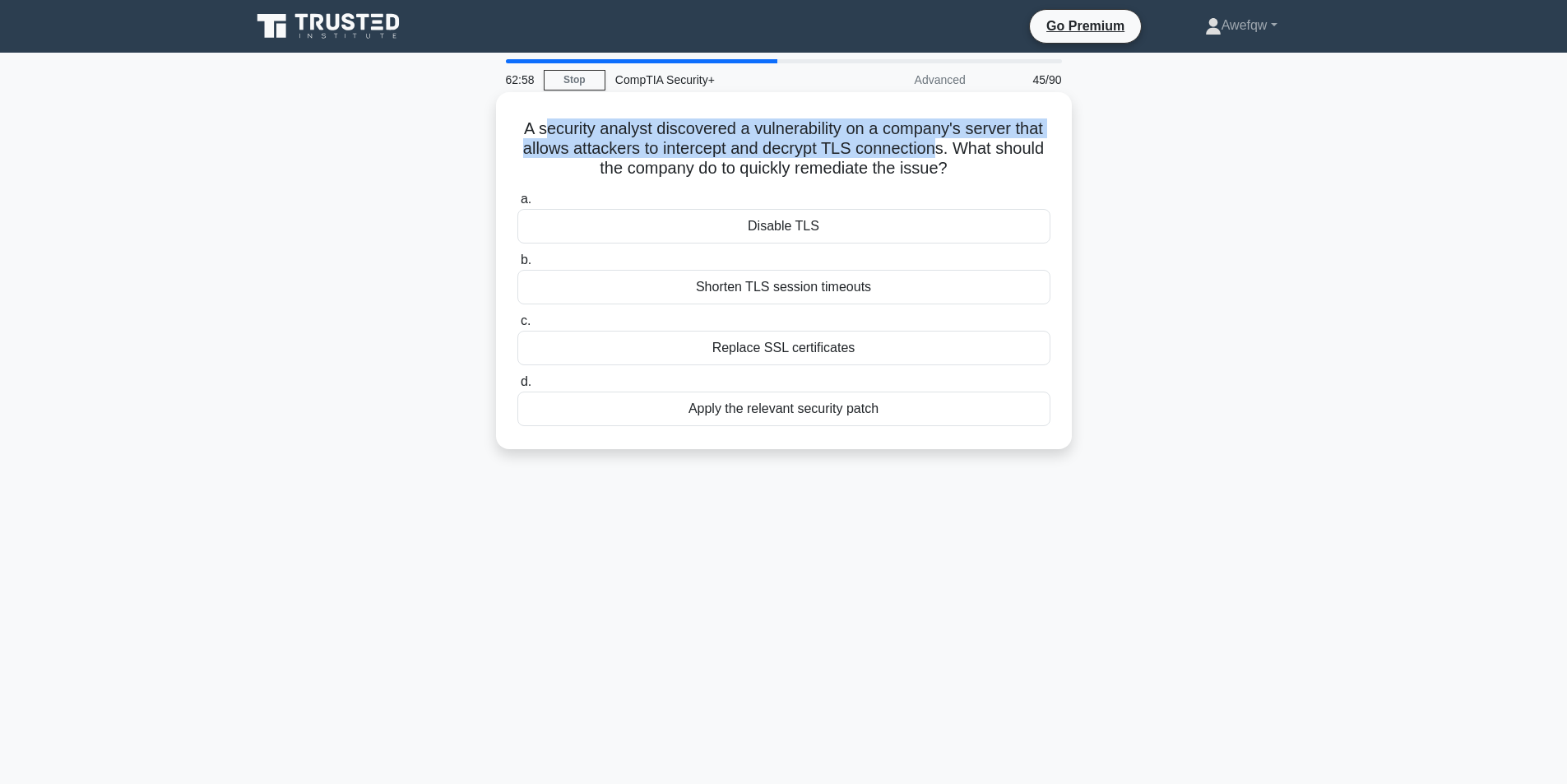
drag, startPoint x: 541, startPoint y: 134, endPoint x: 939, endPoint y: 150, distance: 398.3
click at [939, 150] on h5 "A security analyst discovered a vulnerability on a company's server that allows…" at bounding box center [784, 149] width 536 height 61
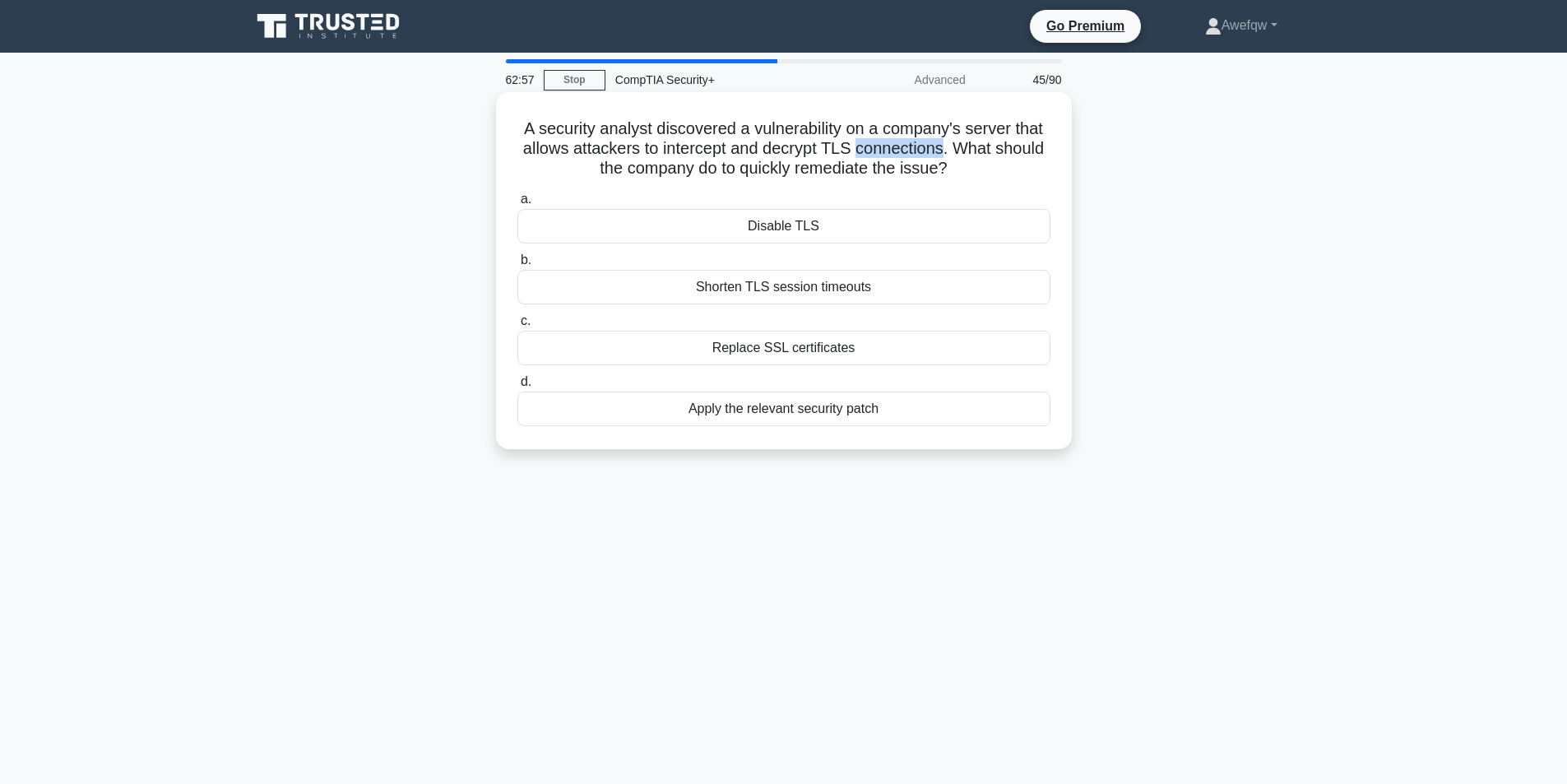
click at [939, 150] on h5 "A security analyst discovered a vulnerability on a company's server that allows…" at bounding box center [784, 149] width 536 height 61
click at [930, 149] on h5 "A security analyst discovered a vulnerability on a company's server that allows…" at bounding box center [784, 149] width 536 height 61
click at [884, 140] on h5 "A security analyst discovered a vulnerability on a company's server that allows…" at bounding box center [784, 149] width 536 height 61
click at [778, 413] on div "Apply the relevant security patch" at bounding box center [784, 409] width 533 height 35
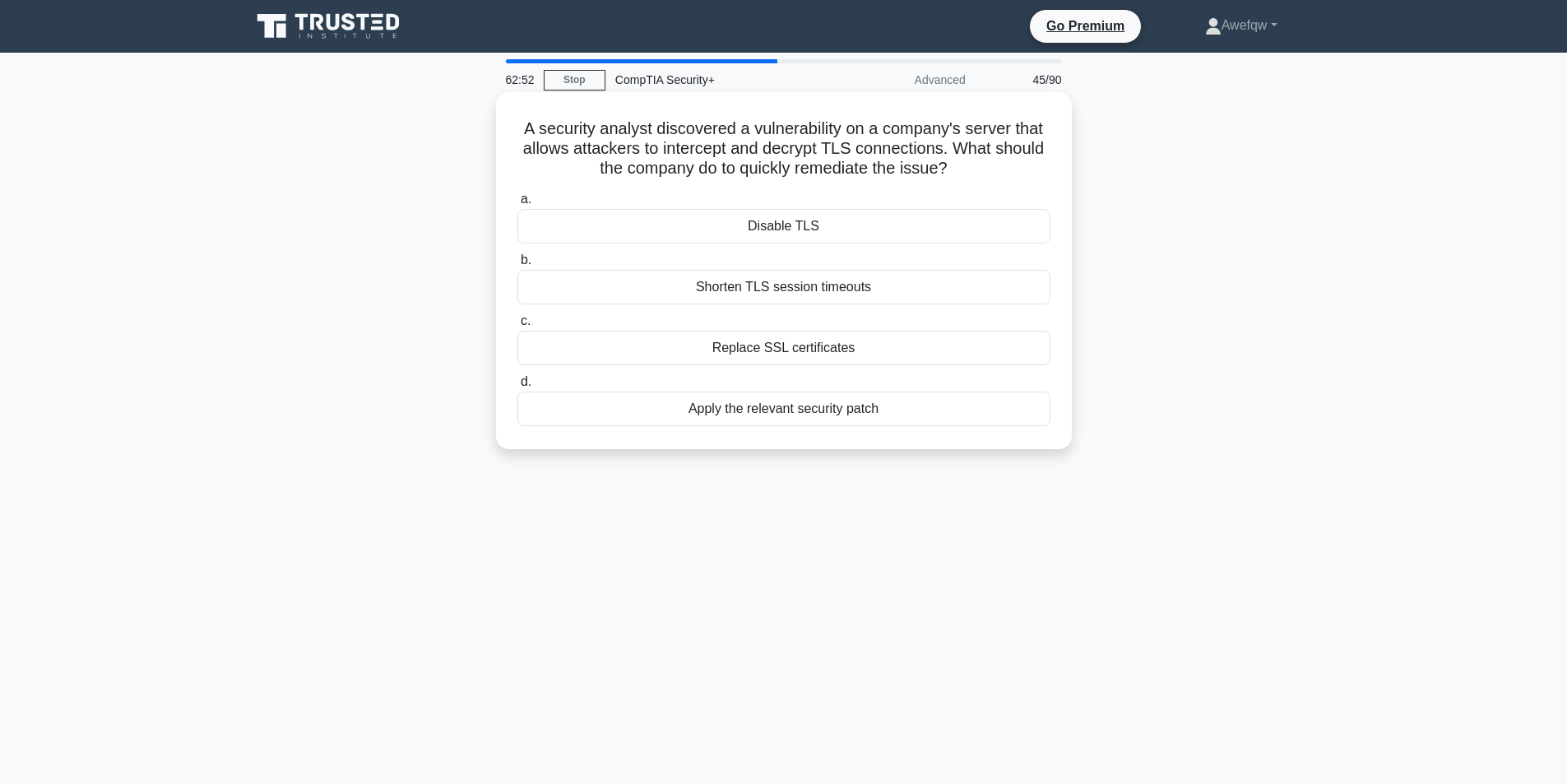
click at [518, 387] on input "d. Apply the relevant security patch" at bounding box center [518, 382] width 0 height 10
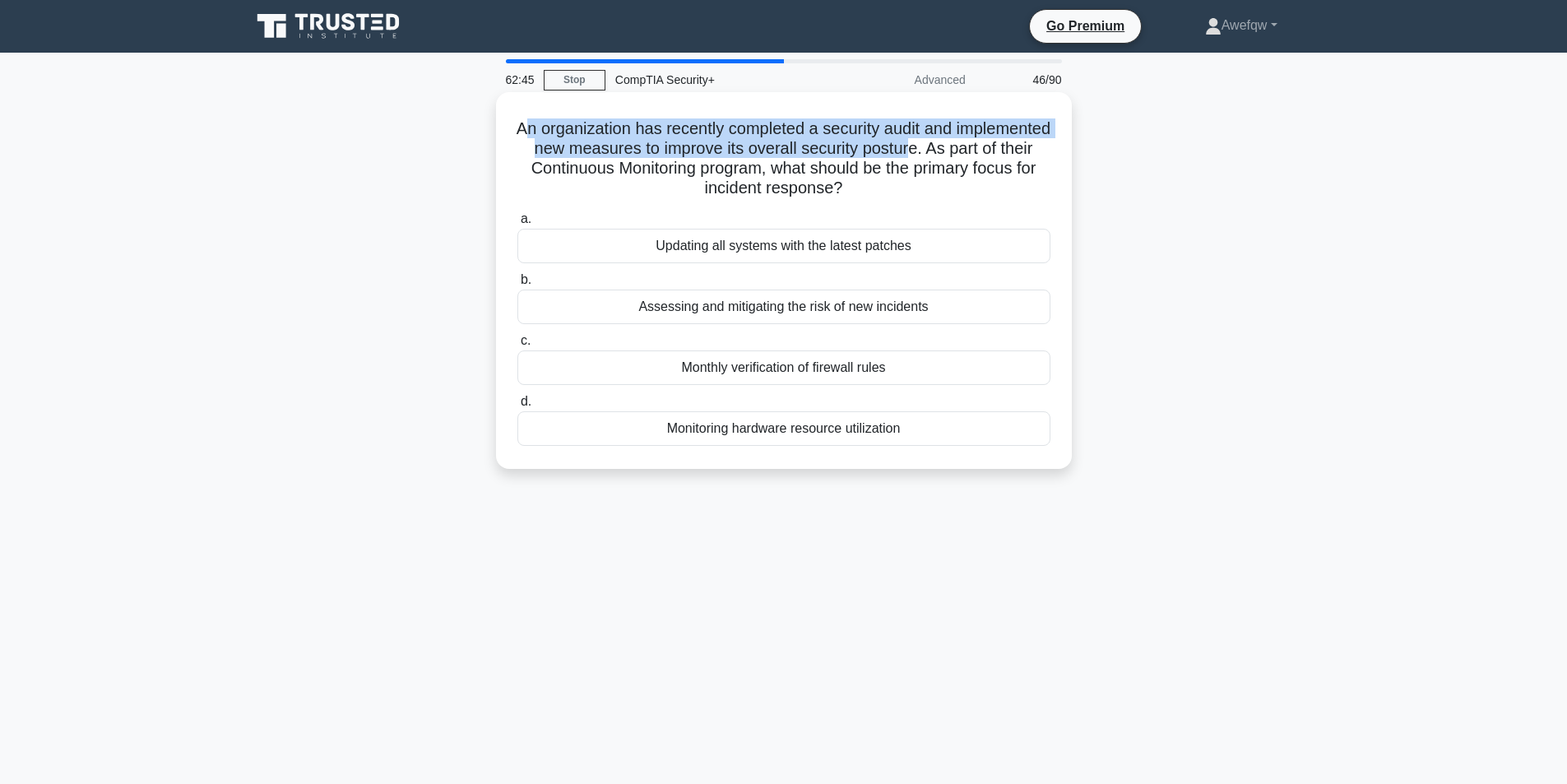
drag, startPoint x: 569, startPoint y: 137, endPoint x: 1010, endPoint y: 153, distance: 441.3
click at [1010, 153] on h5 "An organization has recently completed a security audit and implemented new mea…" at bounding box center [784, 158] width 536 height 80
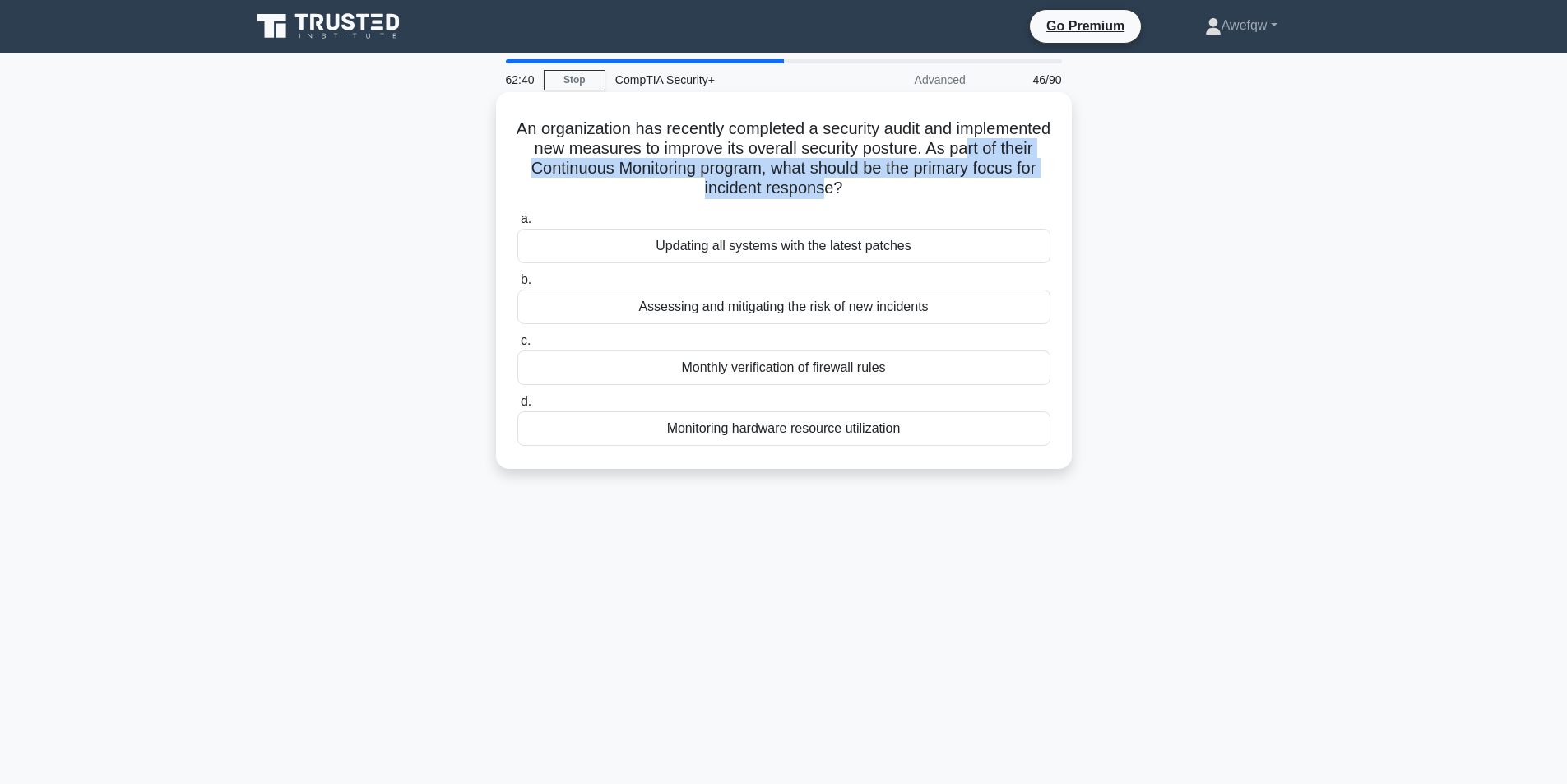
drag, startPoint x: 593, startPoint y: 163, endPoint x: 892, endPoint y: 191, distance: 300.3
click at [892, 191] on h5 "An organization has recently completed a security audit and implemented new mea…" at bounding box center [784, 158] width 536 height 80
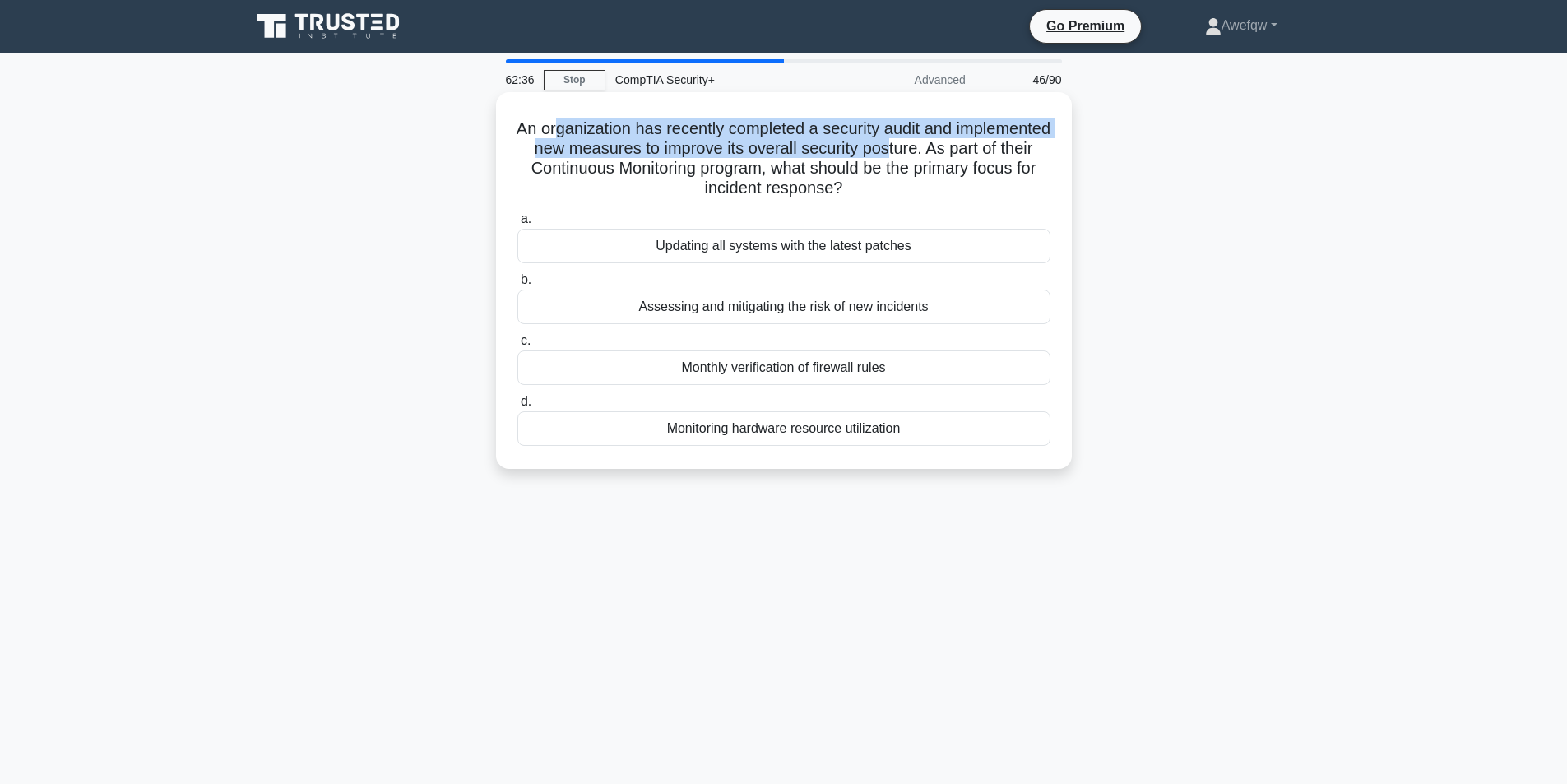
drag, startPoint x: 598, startPoint y: 126, endPoint x: 990, endPoint y: 156, distance: 393.1
click at [990, 156] on h5 "An organization has recently completed a security audit and implemented new mea…" at bounding box center [784, 158] width 536 height 80
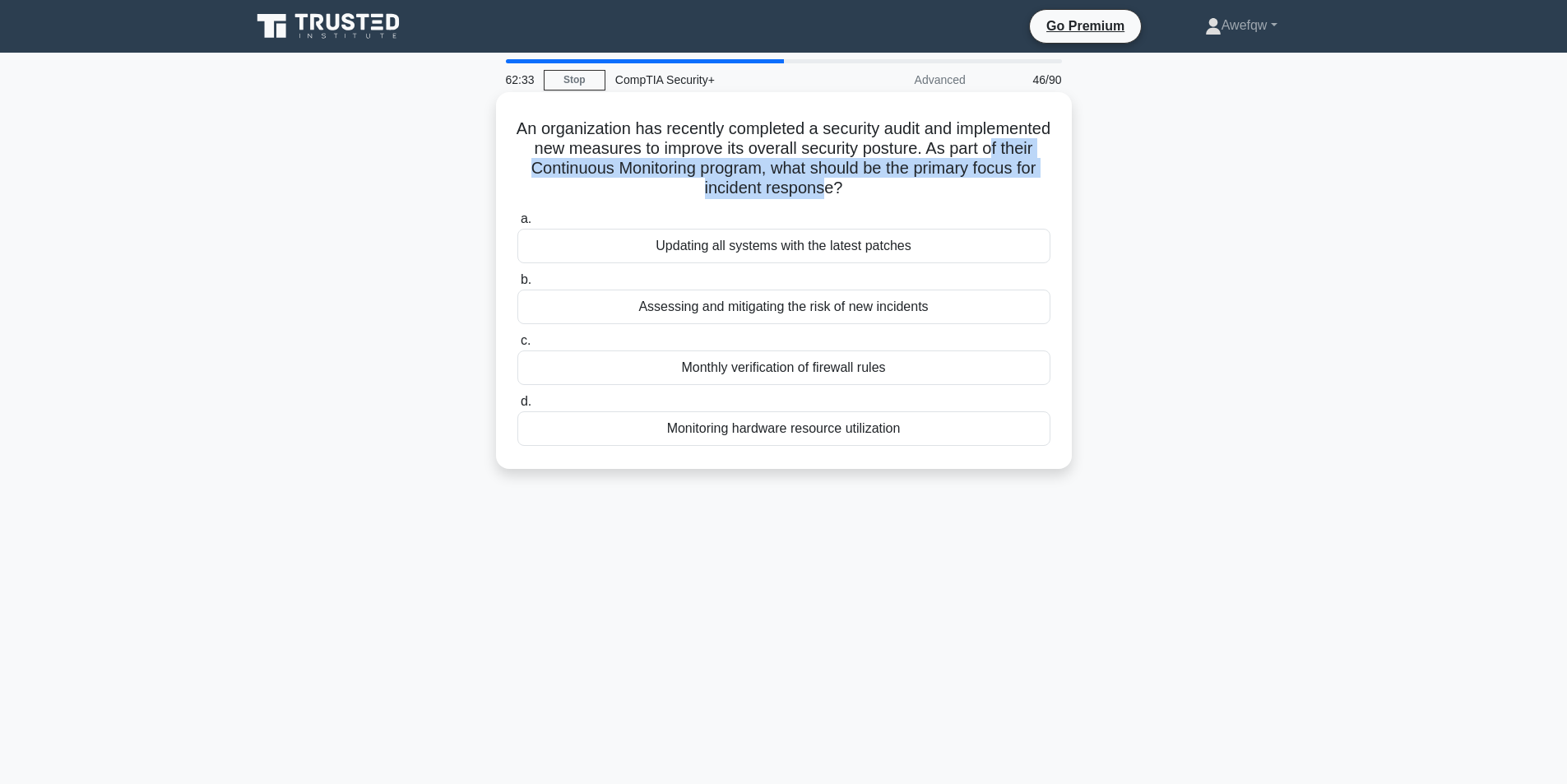
drag, startPoint x: 583, startPoint y: 170, endPoint x: 892, endPoint y: 192, distance: 309.8
click at [892, 192] on h5 "An organization has recently completed a security audit and implemented new mea…" at bounding box center [784, 158] width 536 height 80
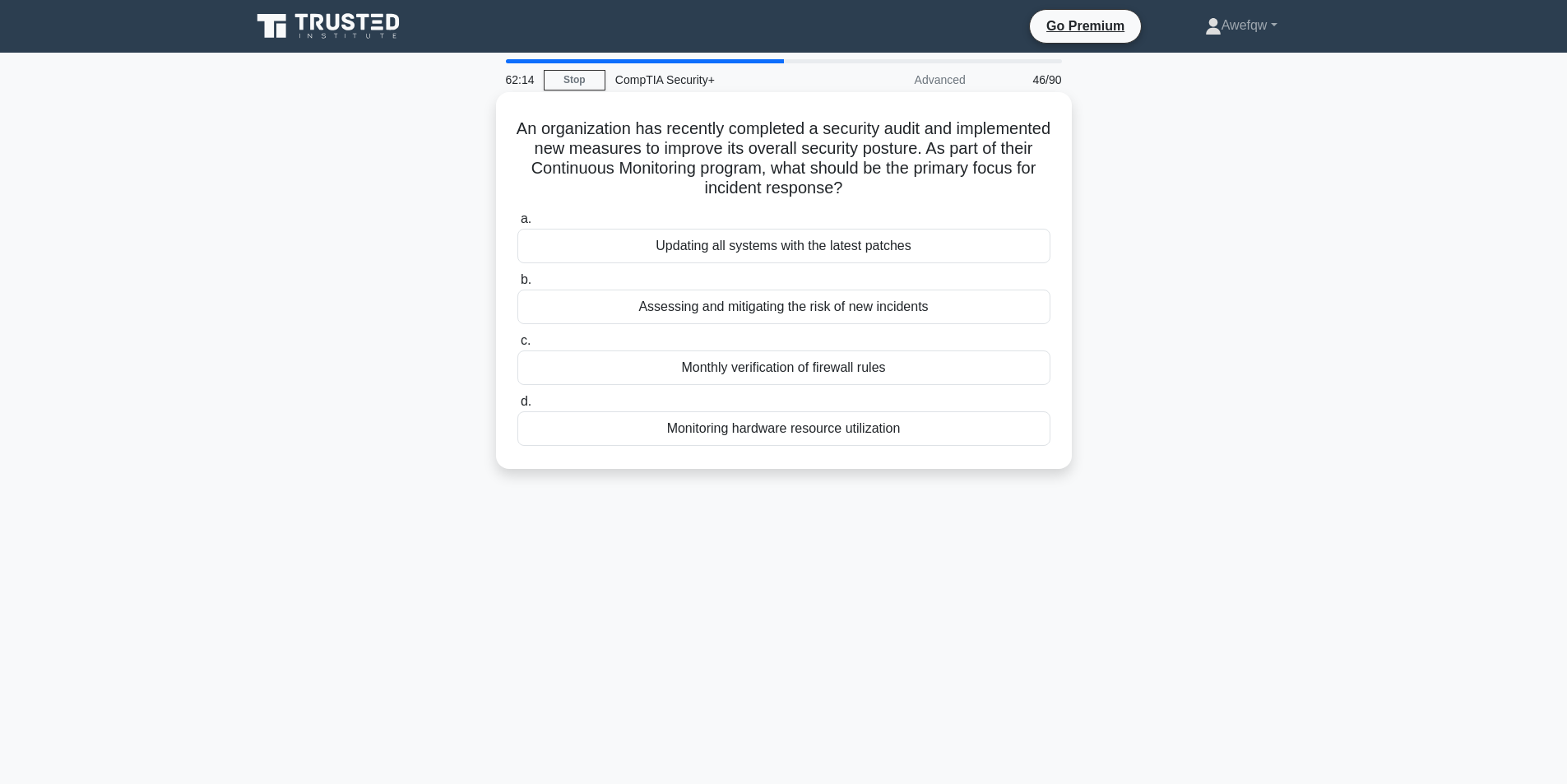
click at [877, 246] on div "Updating all systems with the latest patches" at bounding box center [784, 246] width 533 height 35
click at [518, 225] on input "a. Updating all systems with the latest patches" at bounding box center [518, 219] width 0 height 10
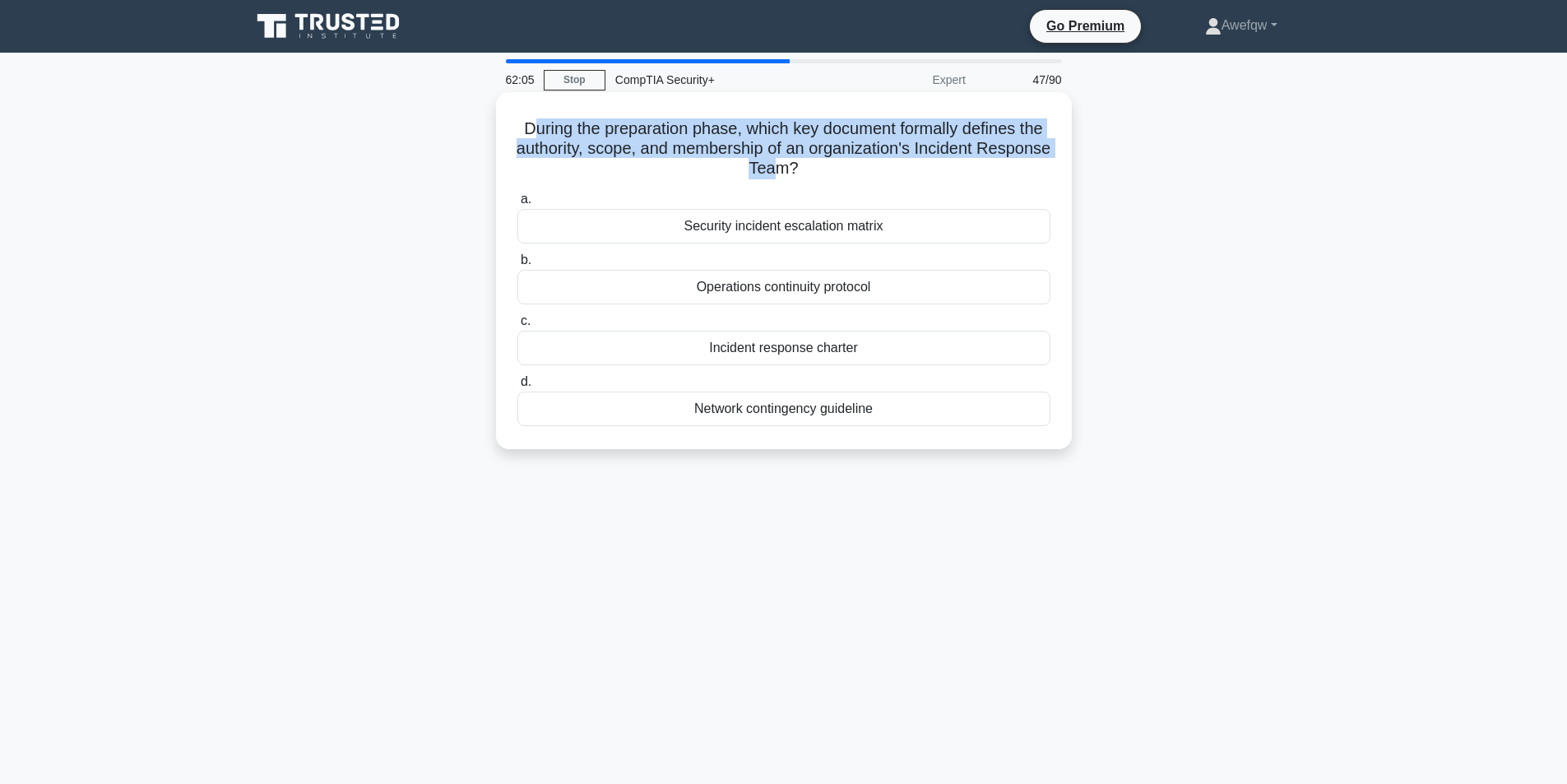
drag, startPoint x: 540, startPoint y: 123, endPoint x: 812, endPoint y: 163, distance: 274.9
click at [812, 163] on h5 "During the preparation phase, which key document formally defines the authority…" at bounding box center [784, 149] width 536 height 61
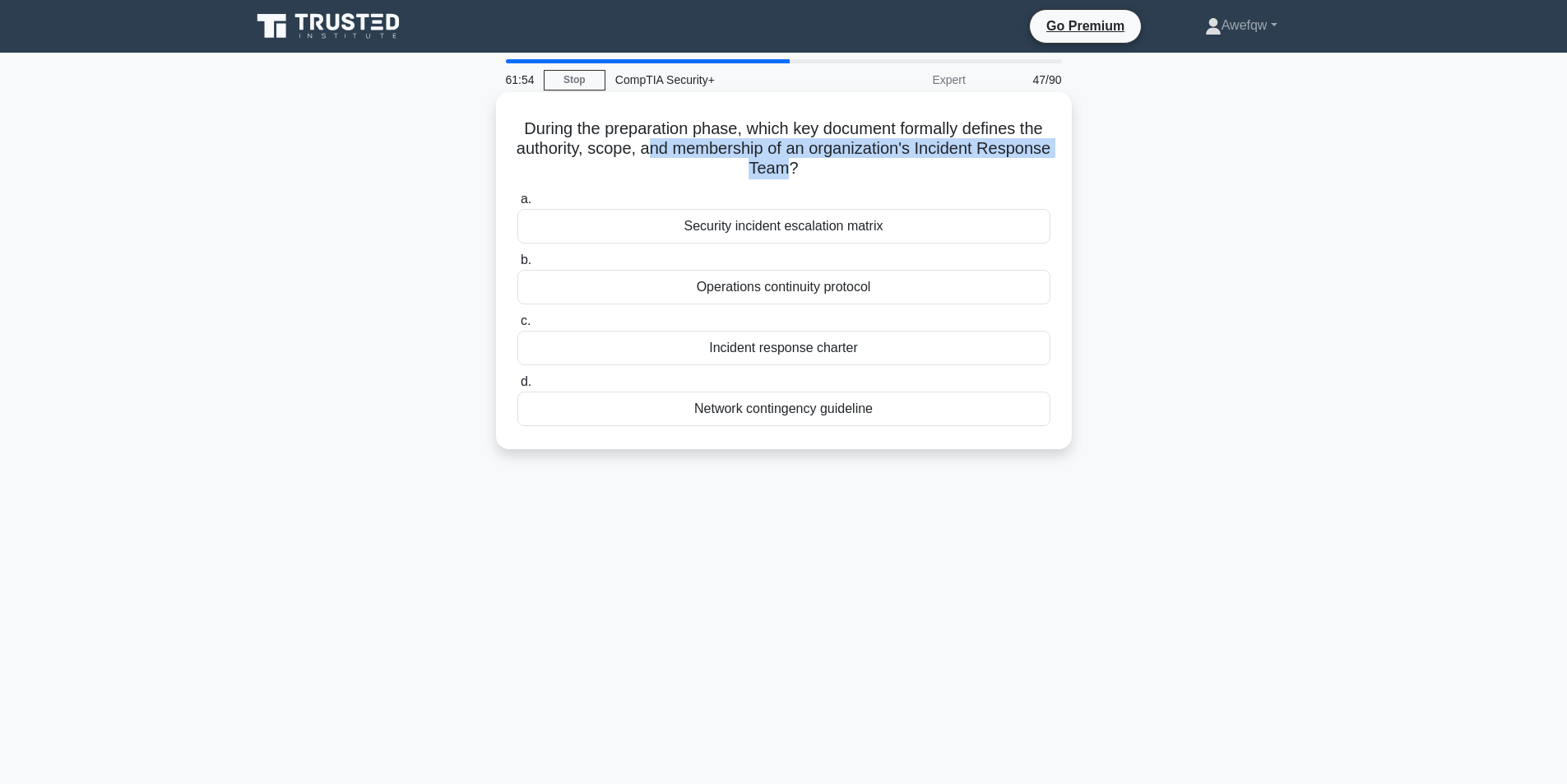
drag, startPoint x: 701, startPoint y: 151, endPoint x: 820, endPoint y: 171, distance: 120.7
click at [820, 171] on h5 "During the preparation phase, which key document formally defines the authority…" at bounding box center [784, 149] width 536 height 61
click at [780, 292] on div "Operations continuity protocol" at bounding box center [784, 288] width 533 height 35
click at [518, 266] on input "b. Operations continuity protocol" at bounding box center [518, 260] width 0 height 10
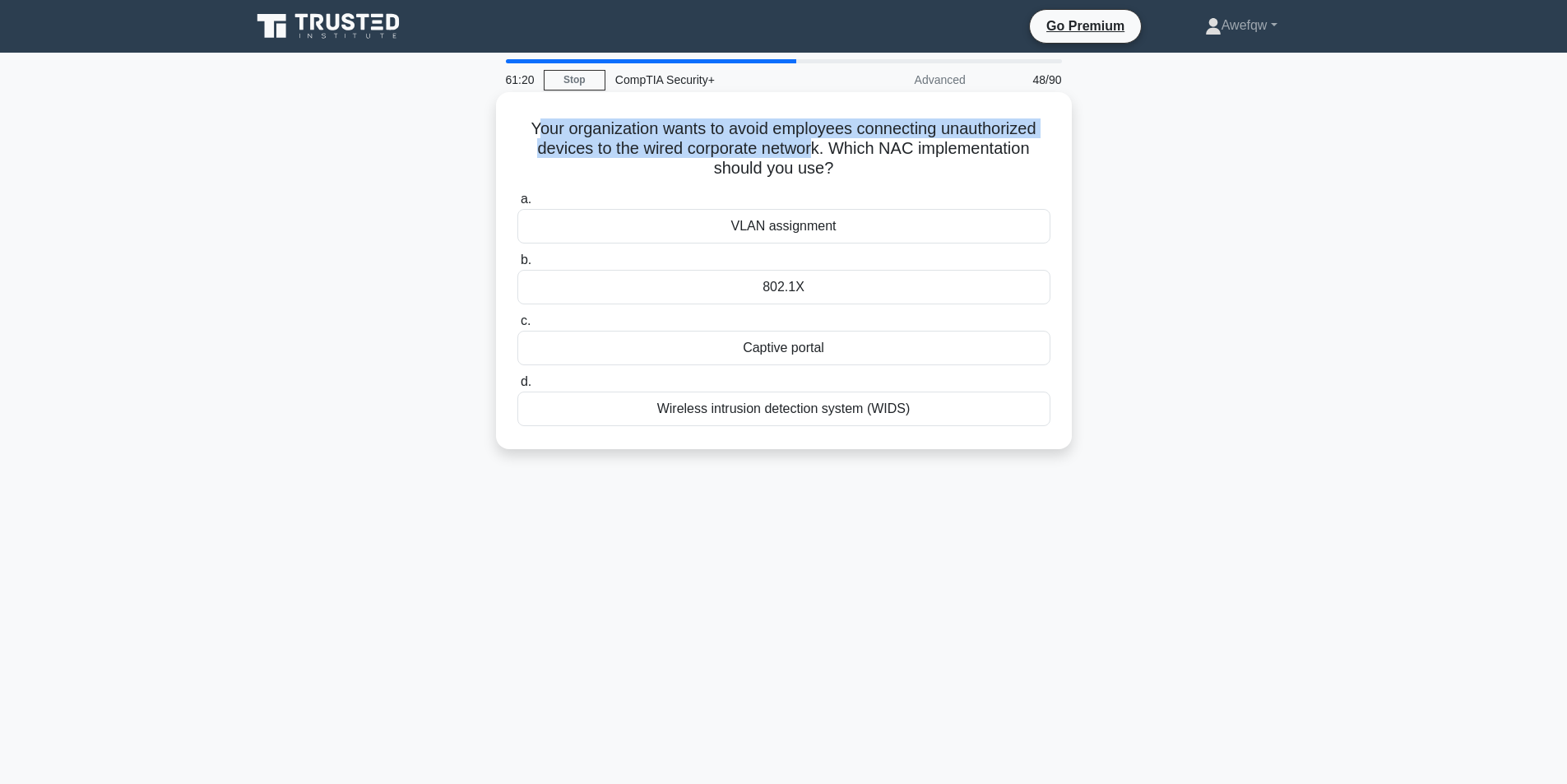
drag, startPoint x: 533, startPoint y: 130, endPoint x: 811, endPoint y: 158, distance: 279.4
click at [811, 158] on h5 "Your organization wants to avoid employees connecting unauthorized devices to t…" at bounding box center [784, 149] width 536 height 61
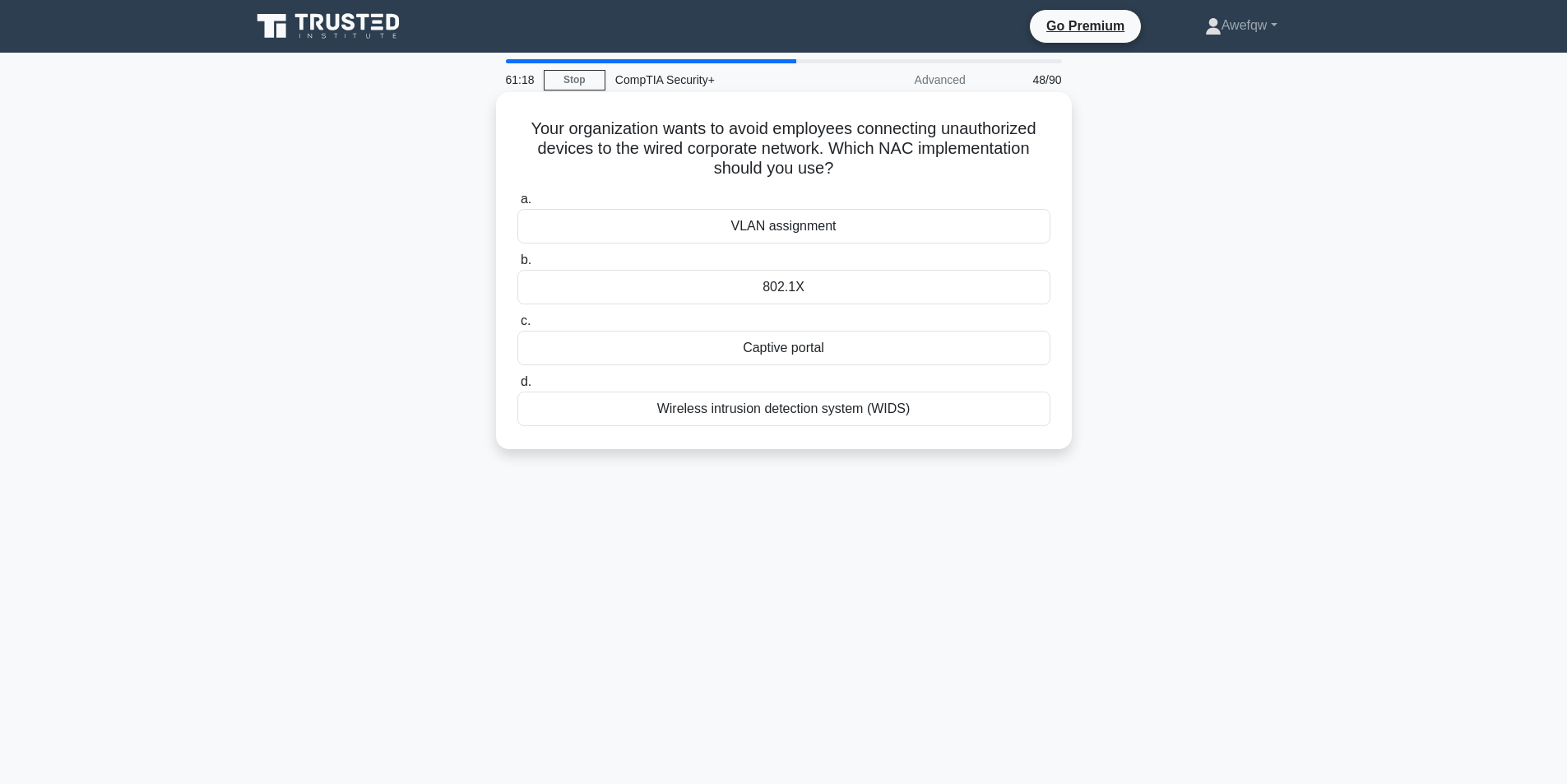
click at [811, 292] on div "802.1X" at bounding box center [784, 288] width 533 height 35
click at [518, 266] on input "b. 802.1X" at bounding box center [518, 260] width 0 height 10
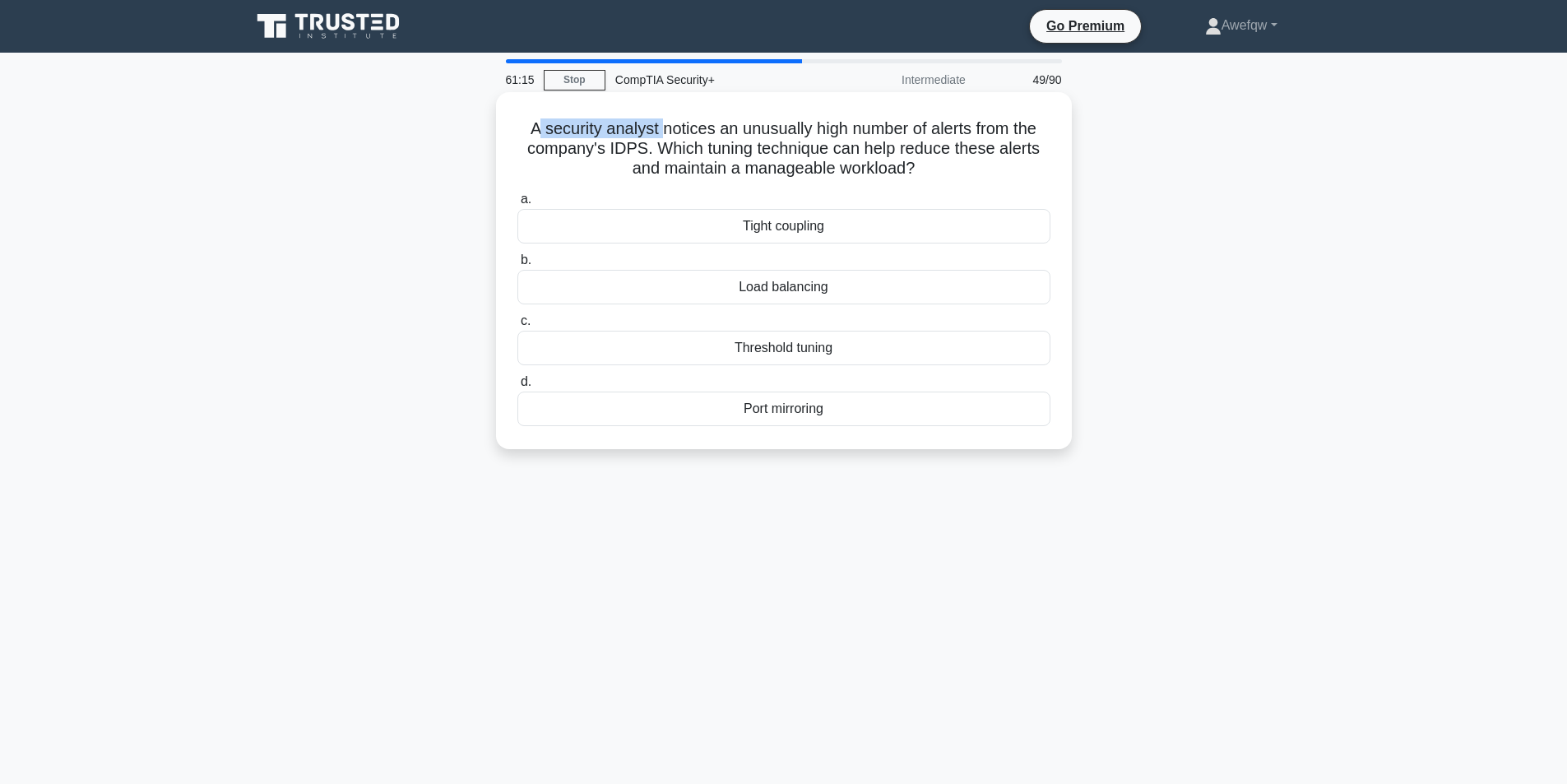
drag, startPoint x: 536, startPoint y: 129, endPoint x: 658, endPoint y: 132, distance: 122.0
click at [658, 132] on h5 "A security analyst notices an unusually high number of alerts from the company'…" at bounding box center [784, 149] width 536 height 61
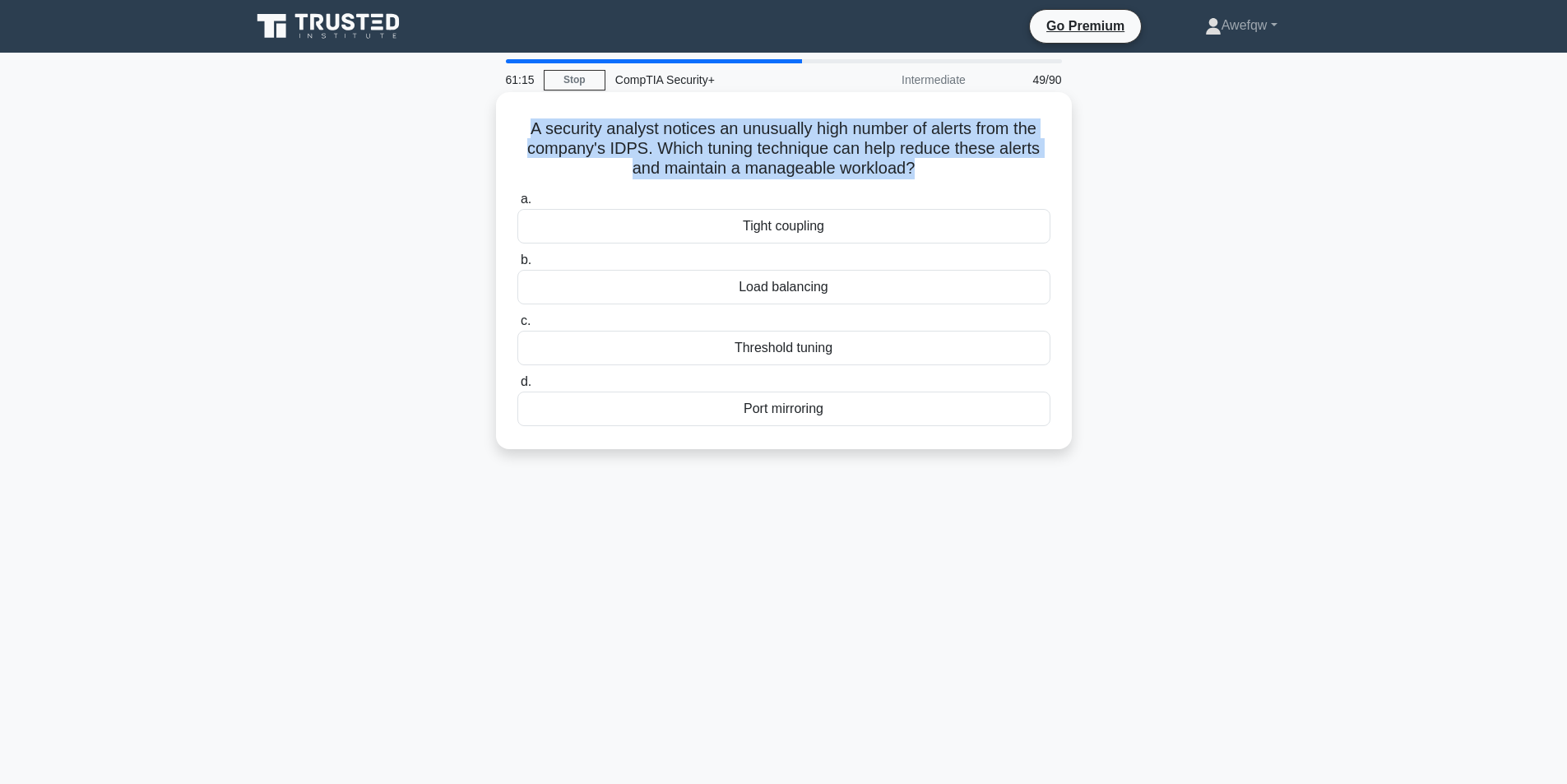
click at [658, 132] on h5 "A security analyst notices an unusually high number of alerts from the company'…" at bounding box center [784, 149] width 536 height 61
click at [809, 146] on h5 "A security analyst notices an unusually high number of alerts from the company'…" at bounding box center [784, 149] width 536 height 61
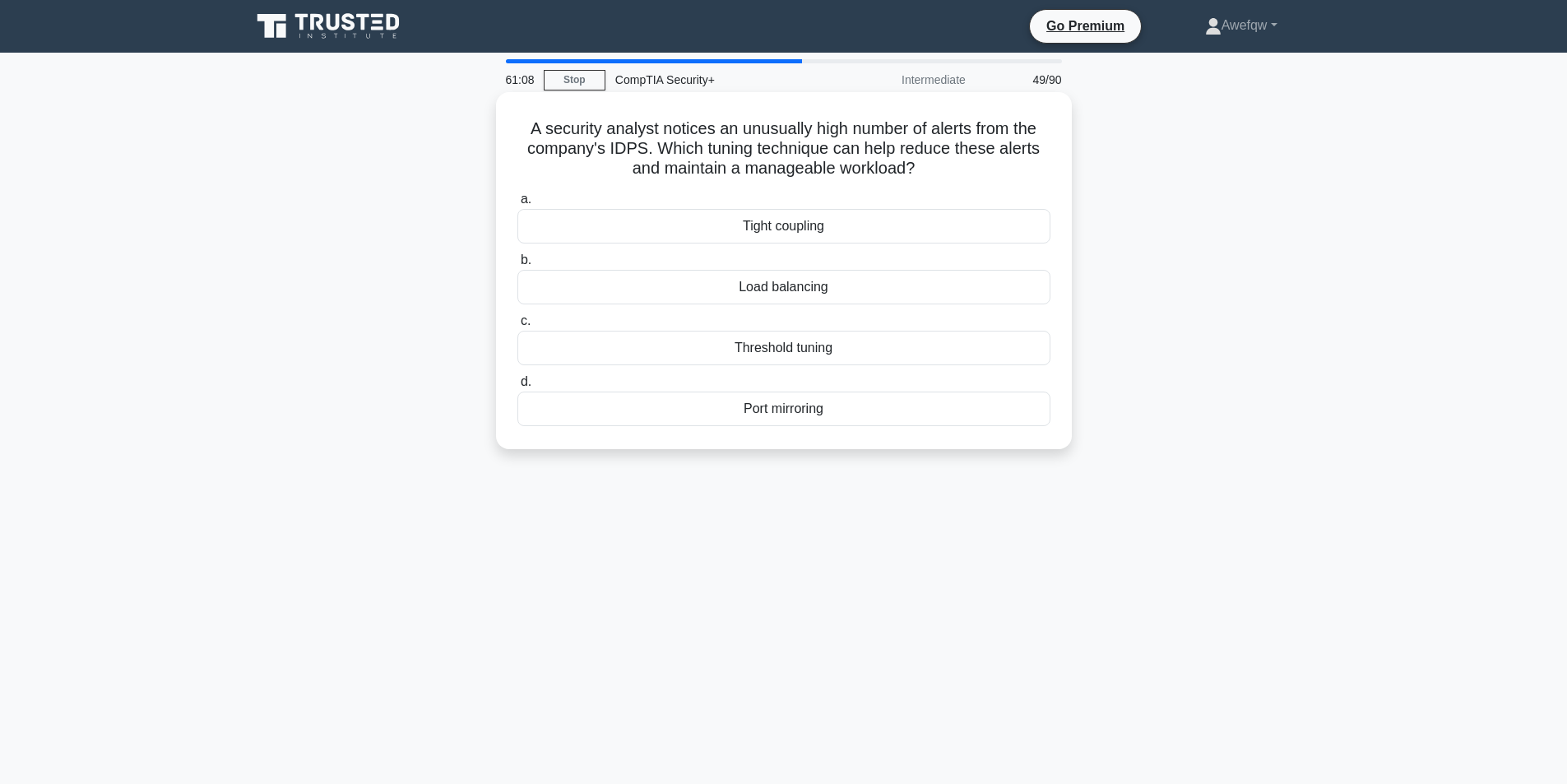
click at [621, 143] on h5 "A security analyst notices an unusually high number of alerts from the company'…" at bounding box center [784, 149] width 536 height 61
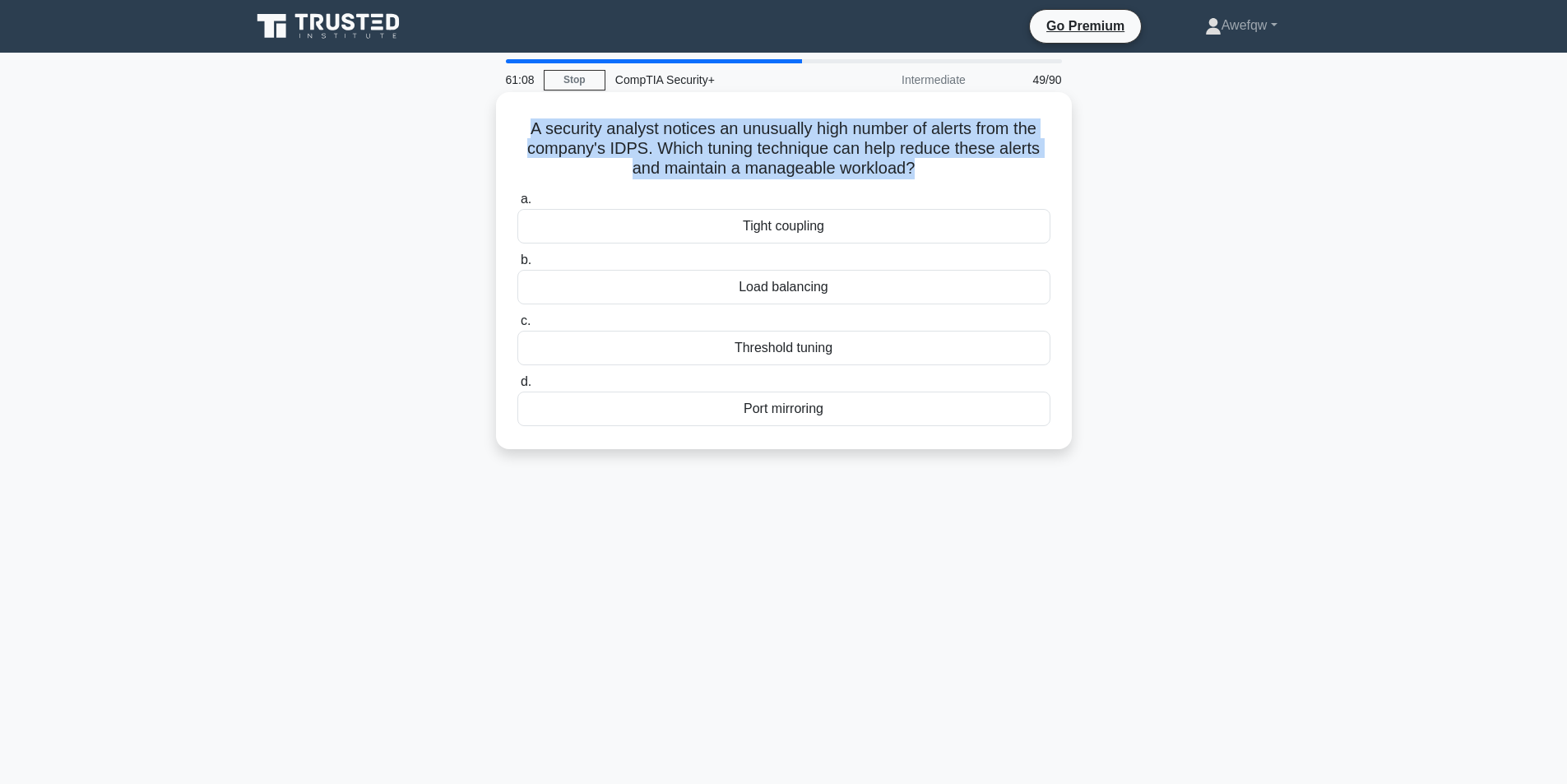
click at [621, 143] on h5 "A security analyst notices an unusually high number of alerts from the company'…" at bounding box center [784, 149] width 536 height 61
click at [722, 139] on h5 "A security analyst notices an unusually high number of alerts from the company'…" at bounding box center [784, 149] width 536 height 61
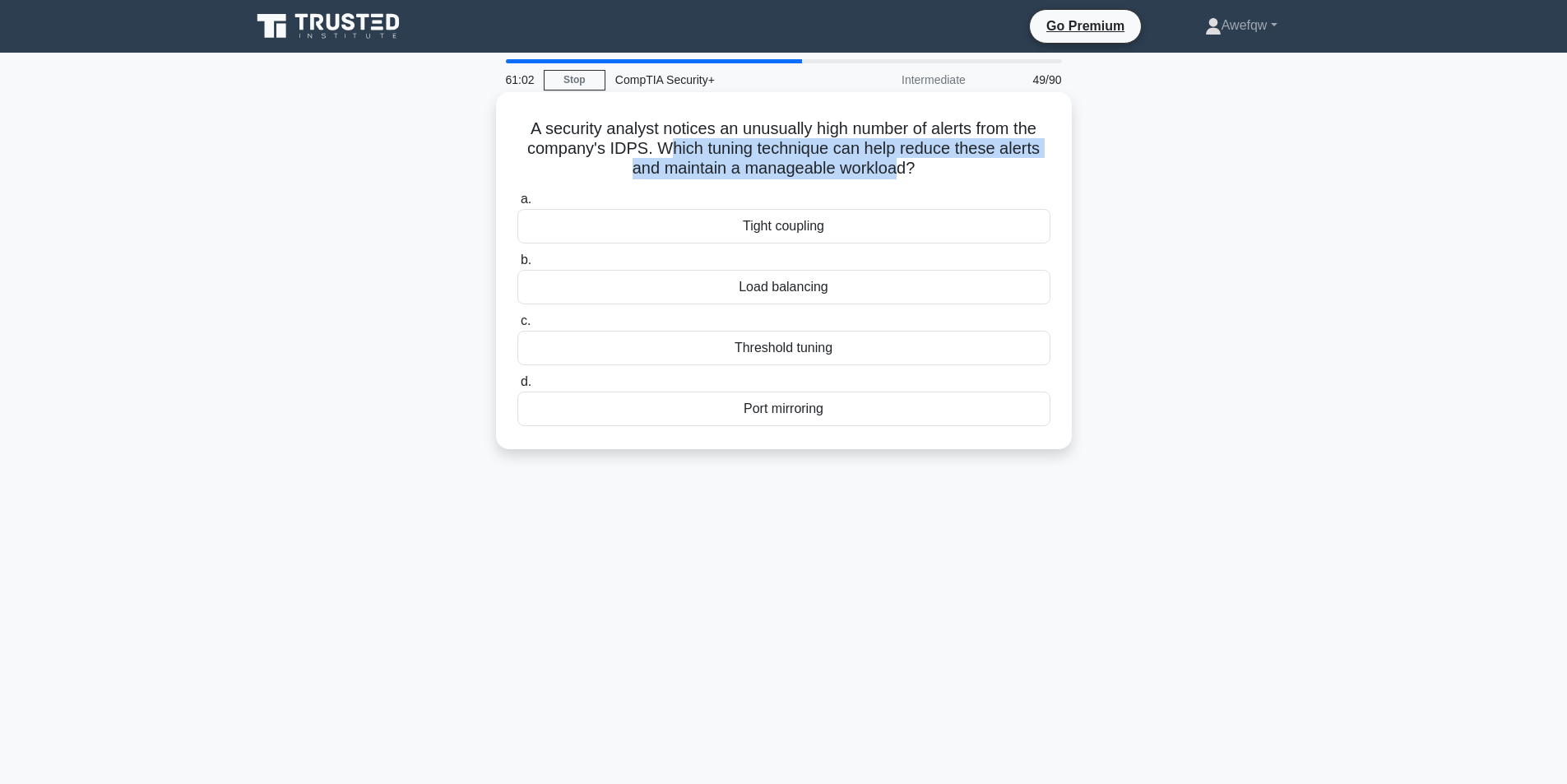
drag, startPoint x: 668, startPoint y: 149, endPoint x: 899, endPoint y: 173, distance: 232.2
click at [899, 173] on h5 "A security analyst notices an unusually high number of alerts from the company'…" at bounding box center [784, 149] width 536 height 61
click at [899, 172] on h5 "A security analyst notices an unusually high number of alerts from the company'…" at bounding box center [784, 149] width 536 height 61
click at [778, 353] on div "Threshold tuning" at bounding box center [784, 348] width 533 height 35
click at [518, 326] on input "c. Threshold tuning" at bounding box center [518, 321] width 0 height 10
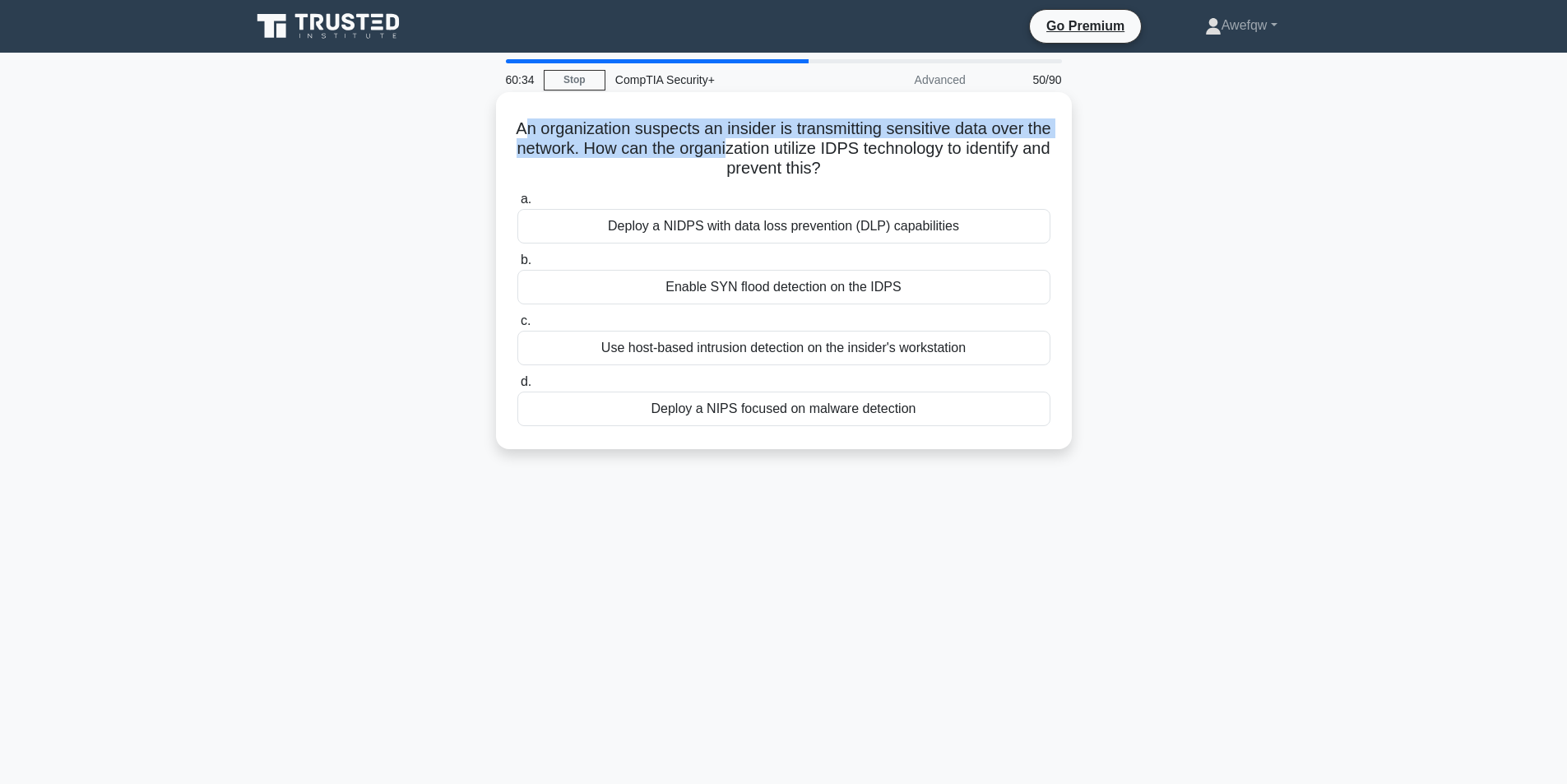
drag, startPoint x: 533, startPoint y: 131, endPoint x: 784, endPoint y: 146, distance: 251.4
click at [784, 146] on h5 "An organization suspects an insider is transmitting sensitive data over the net…" at bounding box center [784, 149] width 536 height 61
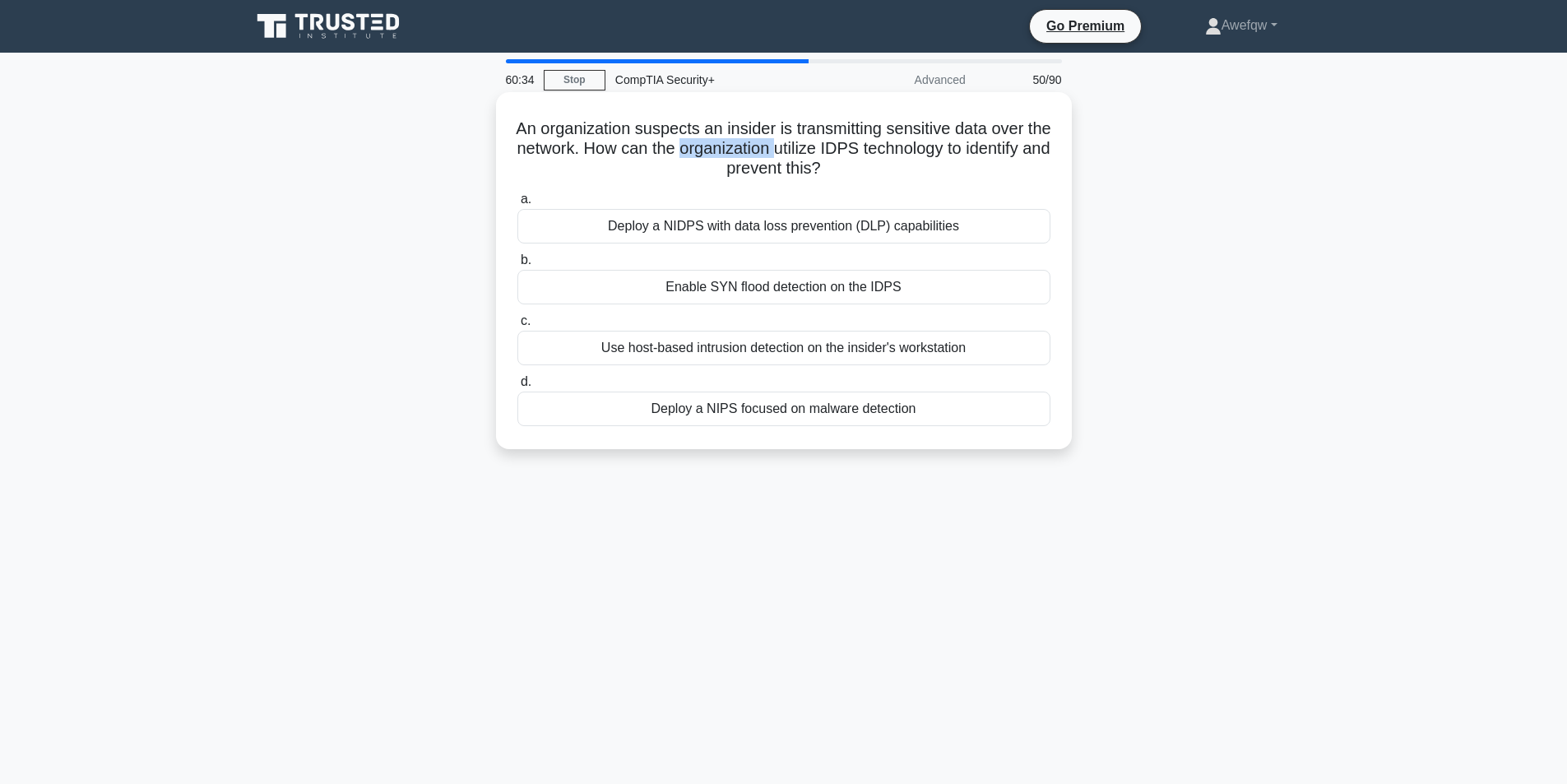
click at [784, 146] on h5 "An organization suspects an insider is transmitting sensitive data over the net…" at bounding box center [784, 149] width 536 height 61
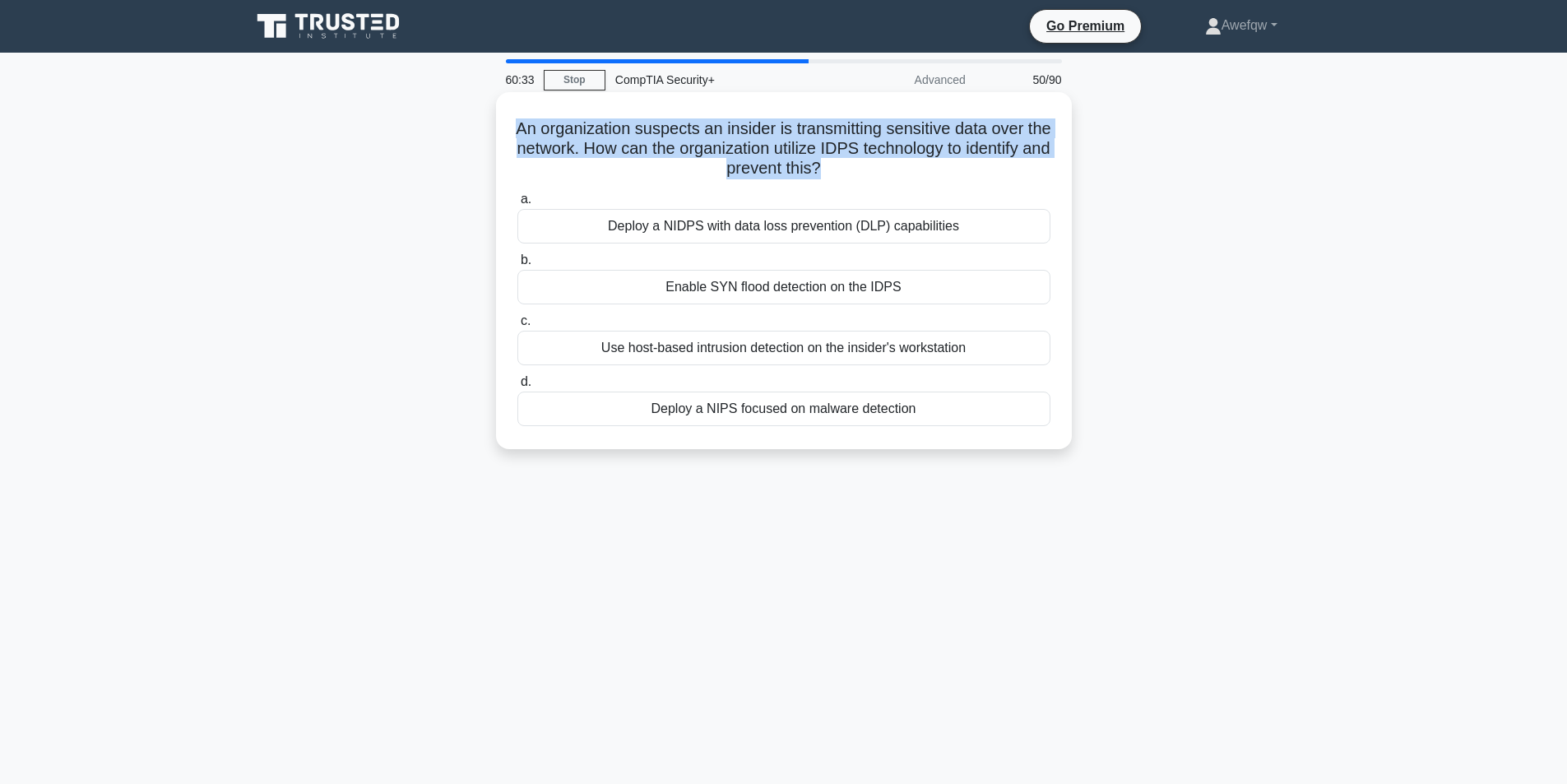
click at [784, 146] on h5 "An organization suspects an insider is transmitting sensitive data over the net…" at bounding box center [784, 149] width 536 height 61
click at [835, 142] on h5 "An organization suspects an insider is transmitting sensitive data over the net…" at bounding box center [784, 149] width 536 height 61
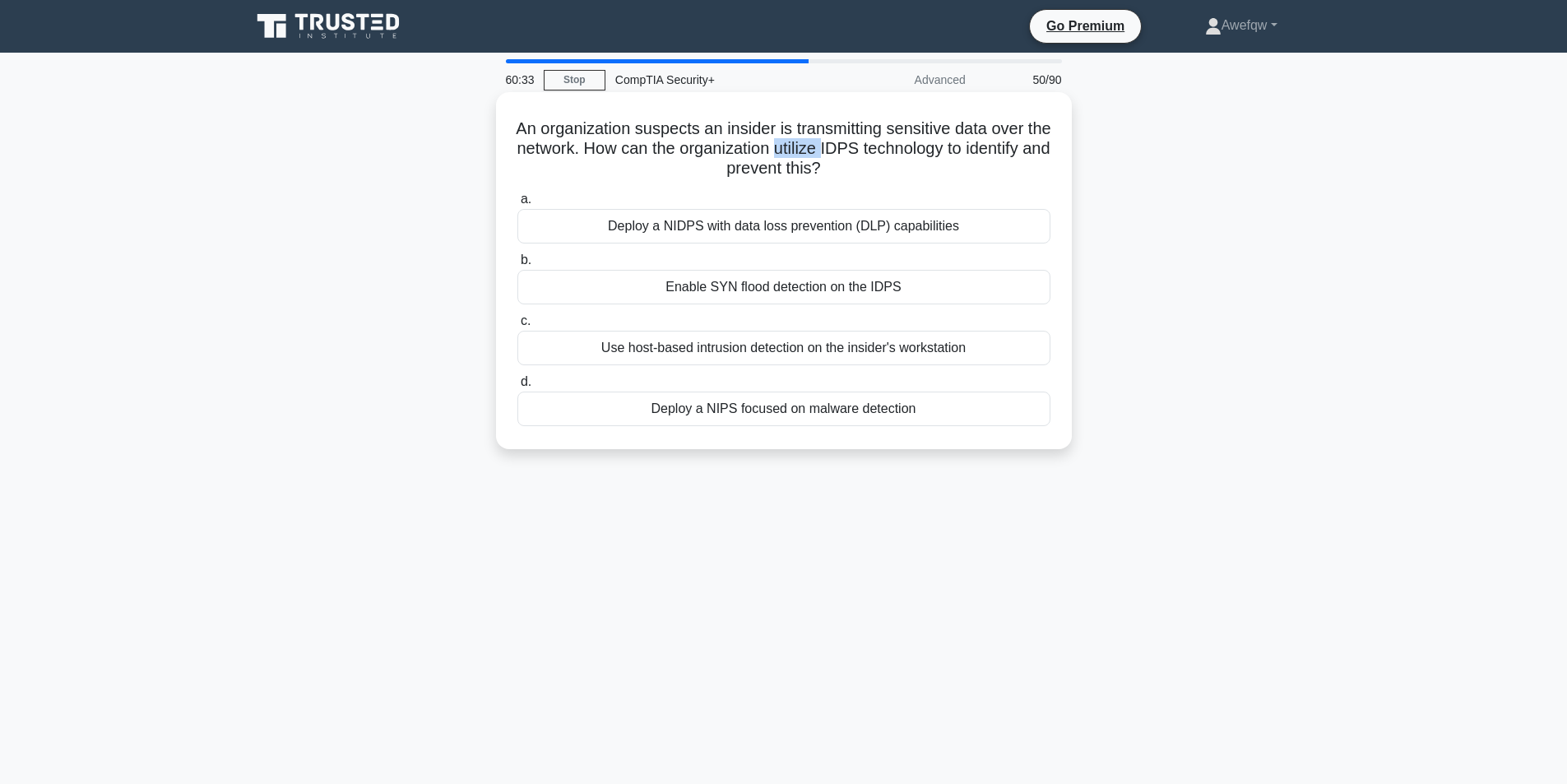
click at [835, 142] on h5 "An organization suspects an insider is transmitting sensitive data over the net…" at bounding box center [784, 149] width 536 height 61
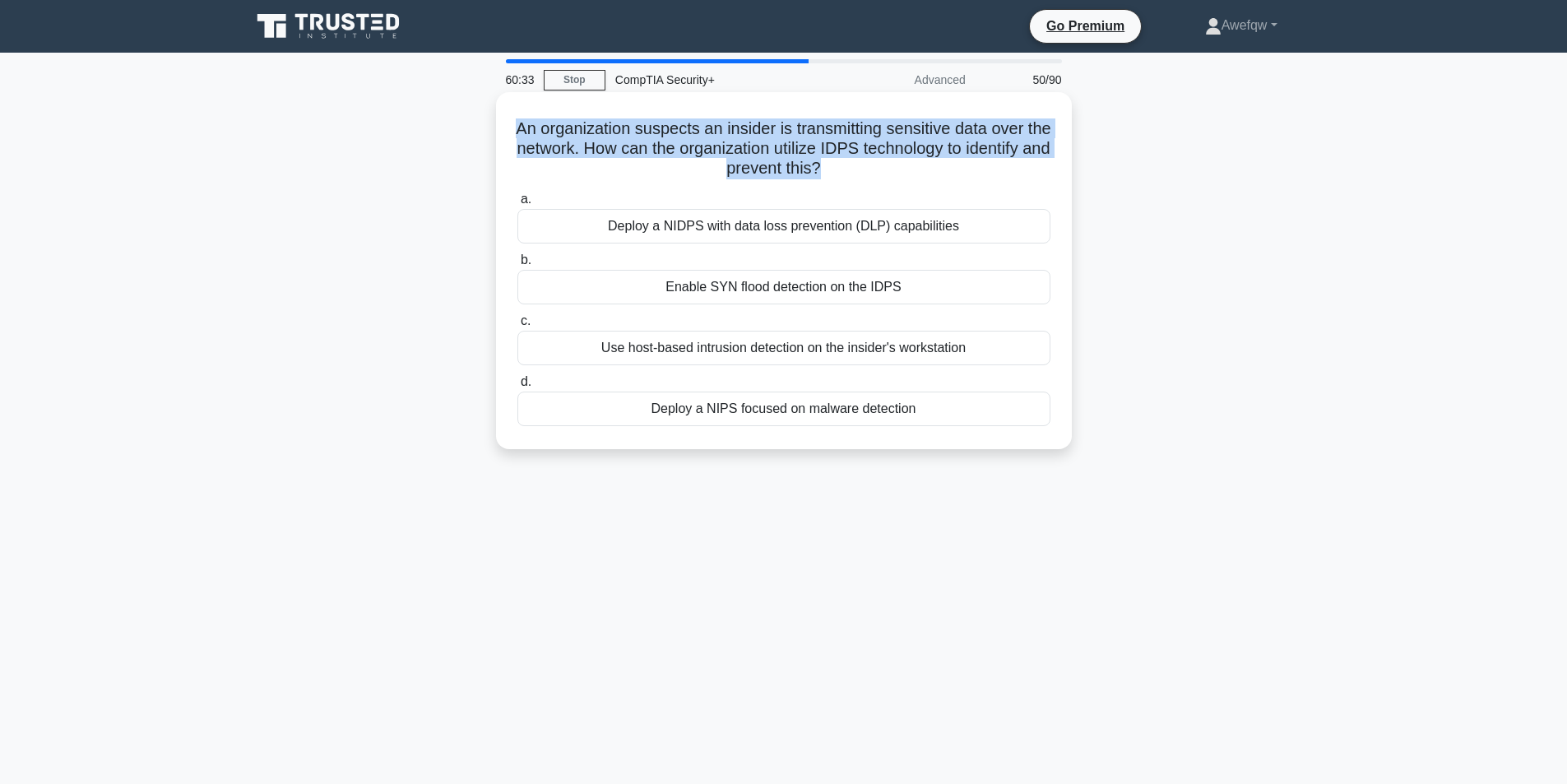
click at [835, 142] on h5 "An organization suspects an insider is transmitting sensitive data over the net…" at bounding box center [784, 149] width 536 height 61
click at [921, 148] on h5 "An organization suspects an insider is transmitting sensitive data over the net…" at bounding box center [784, 149] width 536 height 61
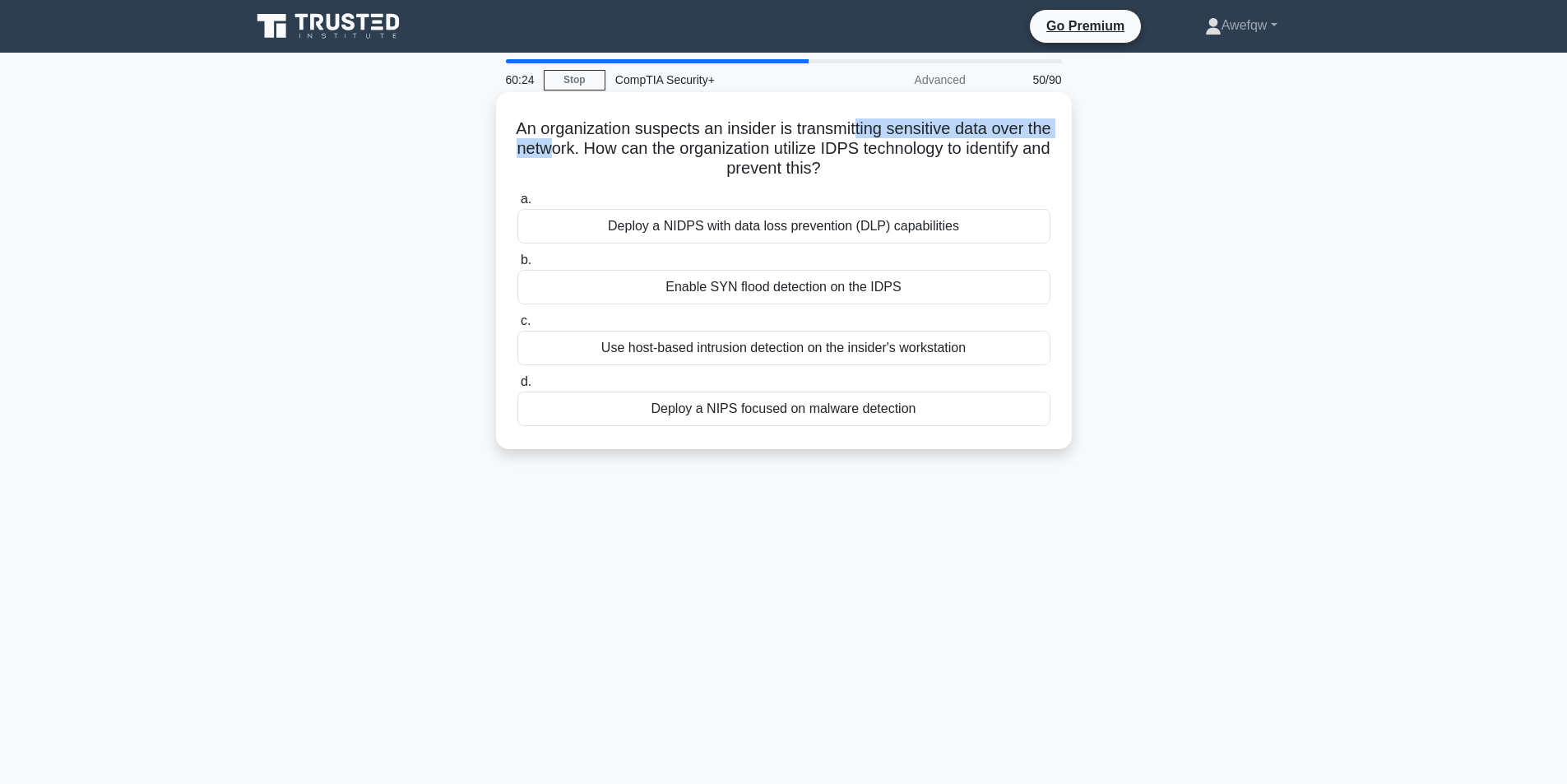
drag, startPoint x: 923, startPoint y: 132, endPoint x: 606, endPoint y: 146, distance: 317.3
click at [606, 146] on h5 "An organization suspects an insider is transmitting sensitive data over the net…" at bounding box center [784, 149] width 536 height 61
click at [606, 145] on h5 "An organization suspects an insider is transmitting sensitive data over the net…" at bounding box center [784, 149] width 536 height 61
click at [667, 146] on h5 "An organization suspects an insider is transmitting sensitive data over the net…" at bounding box center [784, 149] width 536 height 61
drag, startPoint x: 655, startPoint y: 146, endPoint x: 963, endPoint y: 155, distance: 308.1
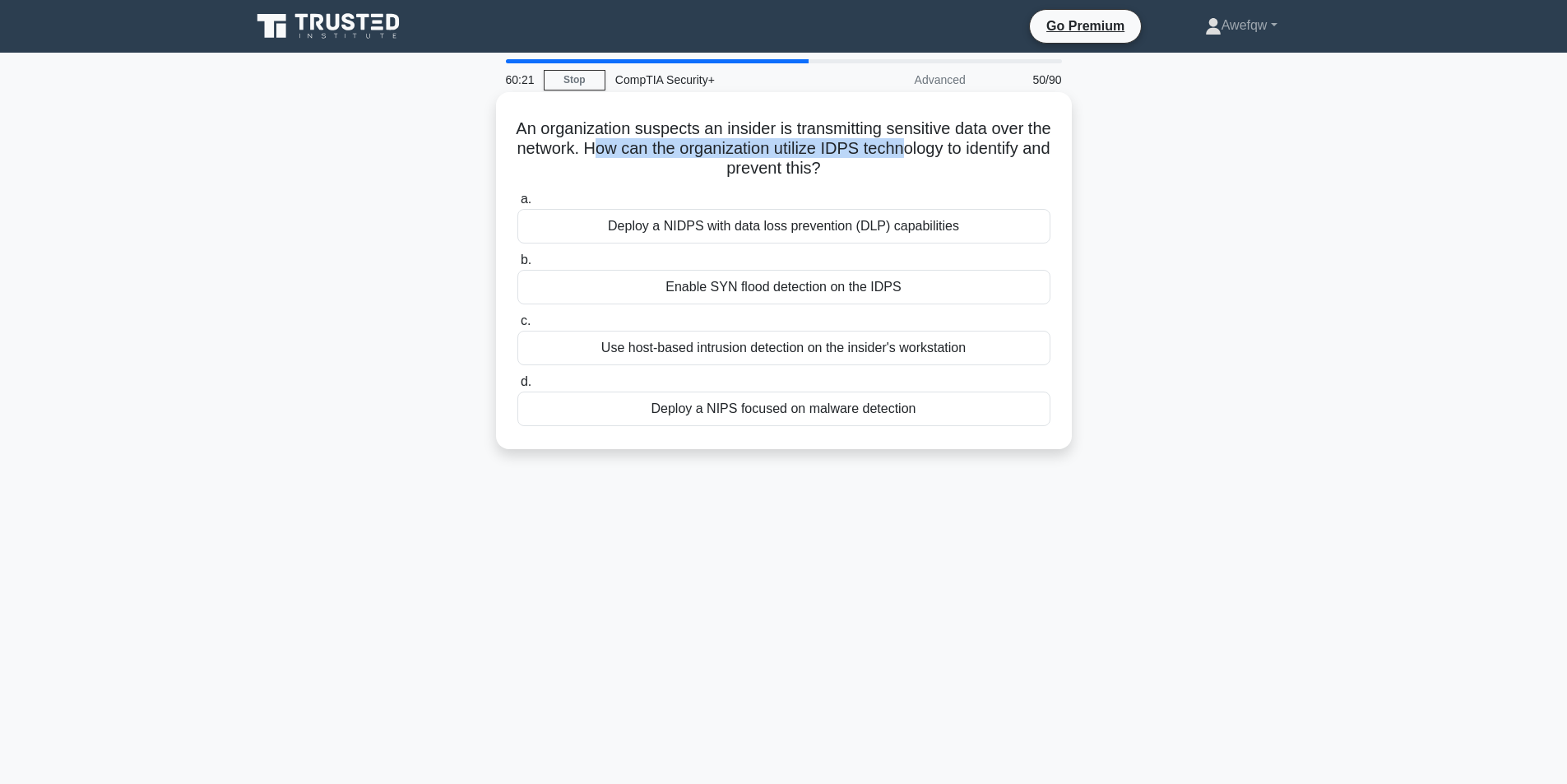
click at [963, 155] on h5 "An organization suspects an insider is transmitting sensitive data over the net…" at bounding box center [784, 149] width 536 height 61
click at [902, 152] on h5 "An organization suspects an insider is transmitting sensitive data over the net…" at bounding box center [784, 149] width 536 height 61
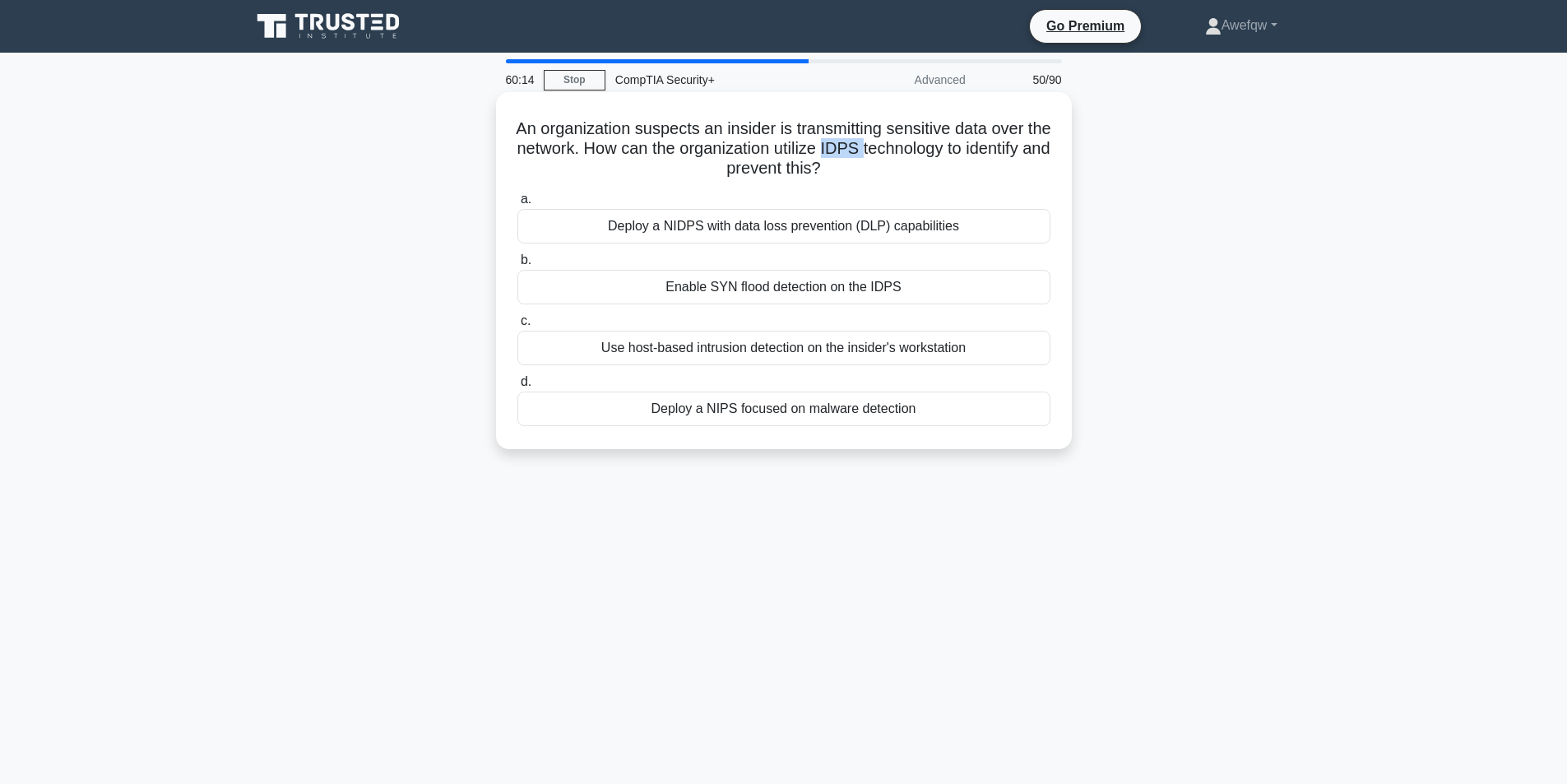
click at [902, 152] on h5 "An organization suspects an insider is transmitting sensitive data over the net…" at bounding box center [784, 149] width 536 height 61
click at [916, 142] on h5 "An organization suspects an insider is transmitting sensitive data over the net…" at bounding box center [784, 149] width 536 height 61
drag, startPoint x: 672, startPoint y: 152, endPoint x: 839, endPoint y: 161, distance: 167.2
click at [839, 161] on h5 "An organization suspects an insider is transmitting sensitive data over the net…" at bounding box center [784, 149] width 536 height 61
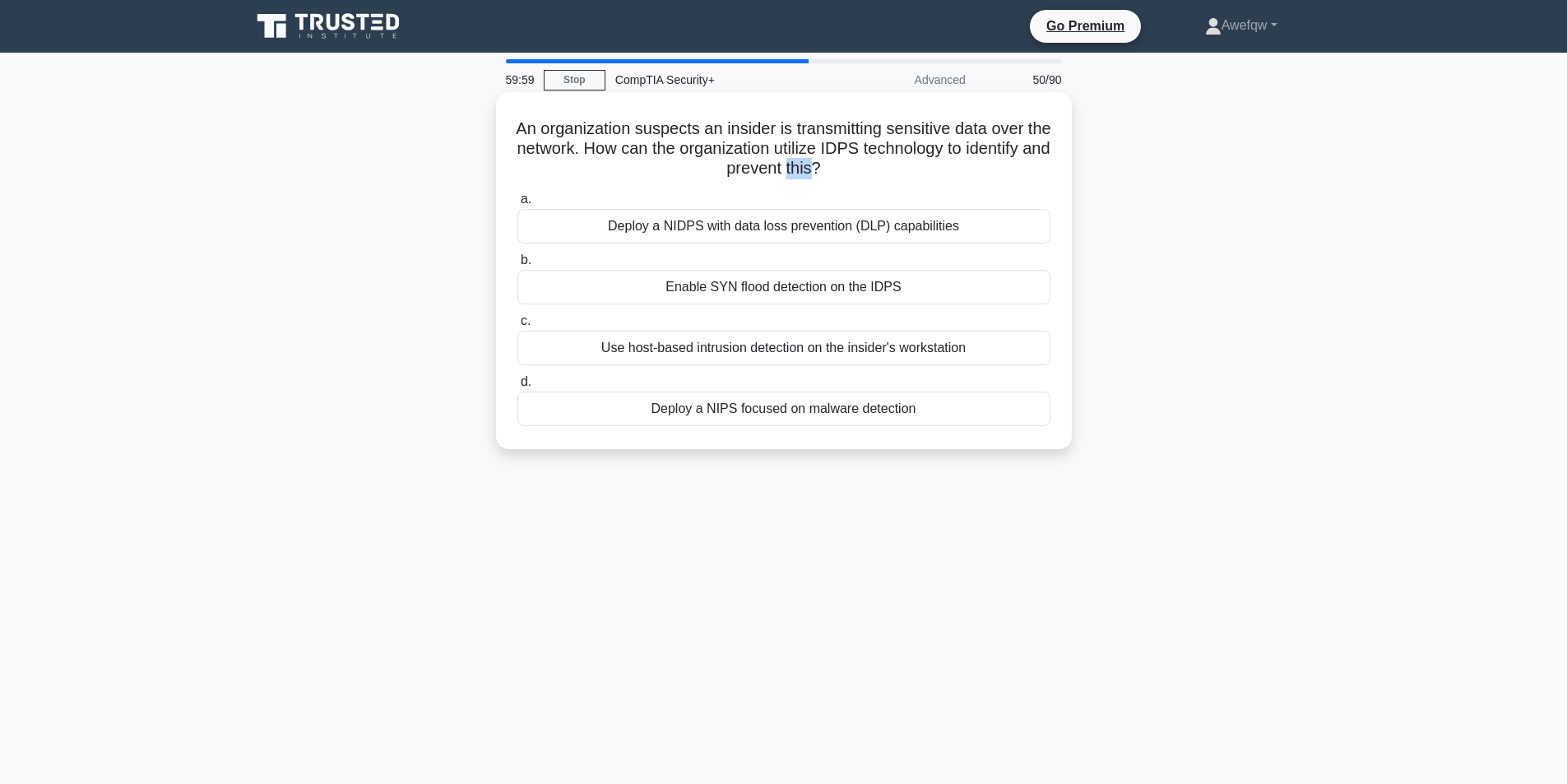
click at [839, 161] on h5 "An organization suspects an insider is transmitting sensitive data over the net…" at bounding box center [784, 149] width 536 height 61
click at [833, 148] on h5 "An organization suspects an insider is transmitting sensitive data over the net…" at bounding box center [784, 149] width 536 height 61
drag, startPoint x: 690, startPoint y: 142, endPoint x: 825, endPoint y: 163, distance: 136.6
click at [825, 163] on h5 "An organization suspects an insider is transmitting sensitive data over the net…" at bounding box center [784, 149] width 536 height 61
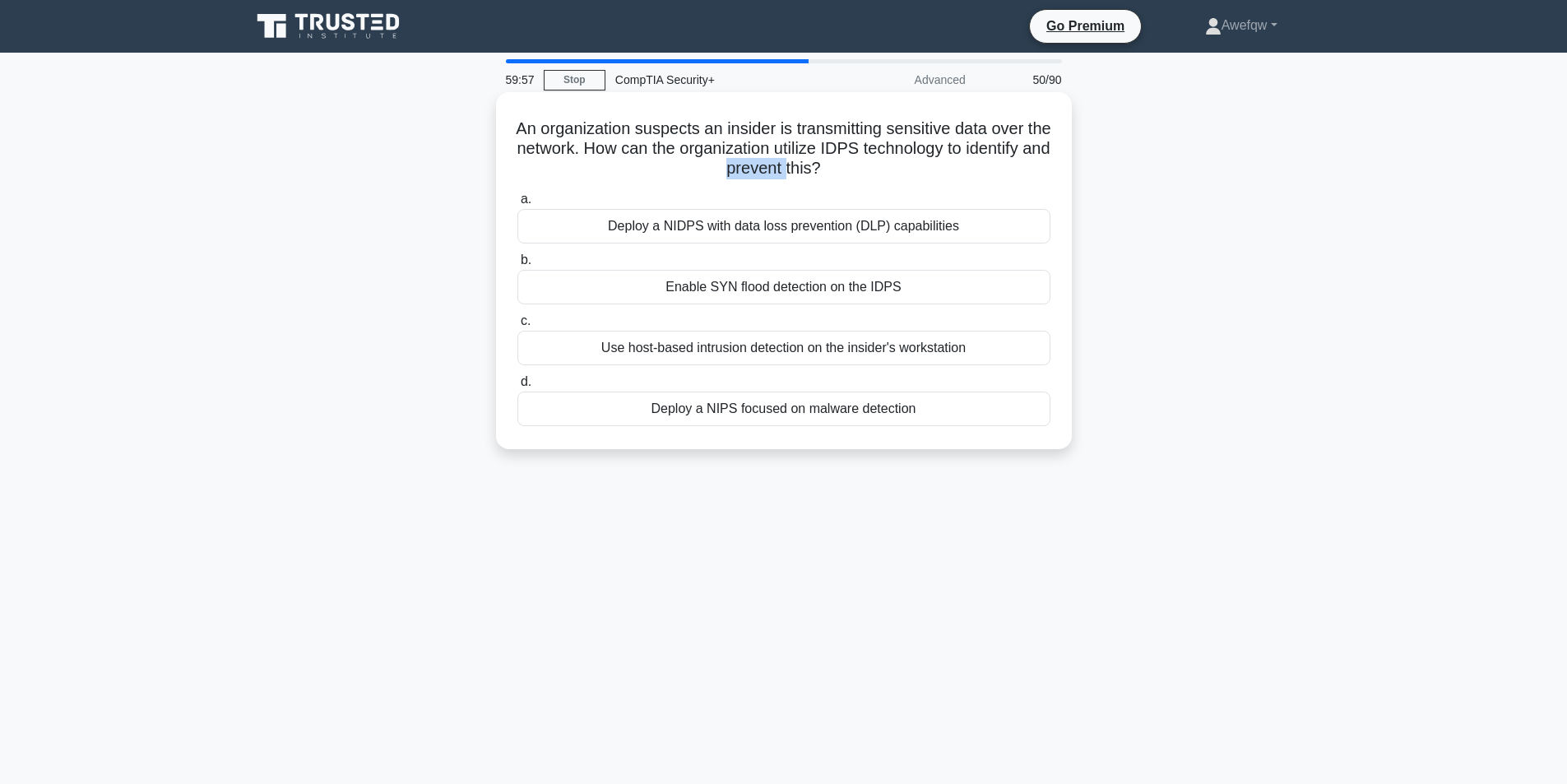
click at [825, 163] on h5 "An organization suspects an insider is transmitting sensitive data over the net…" at bounding box center [784, 149] width 536 height 61
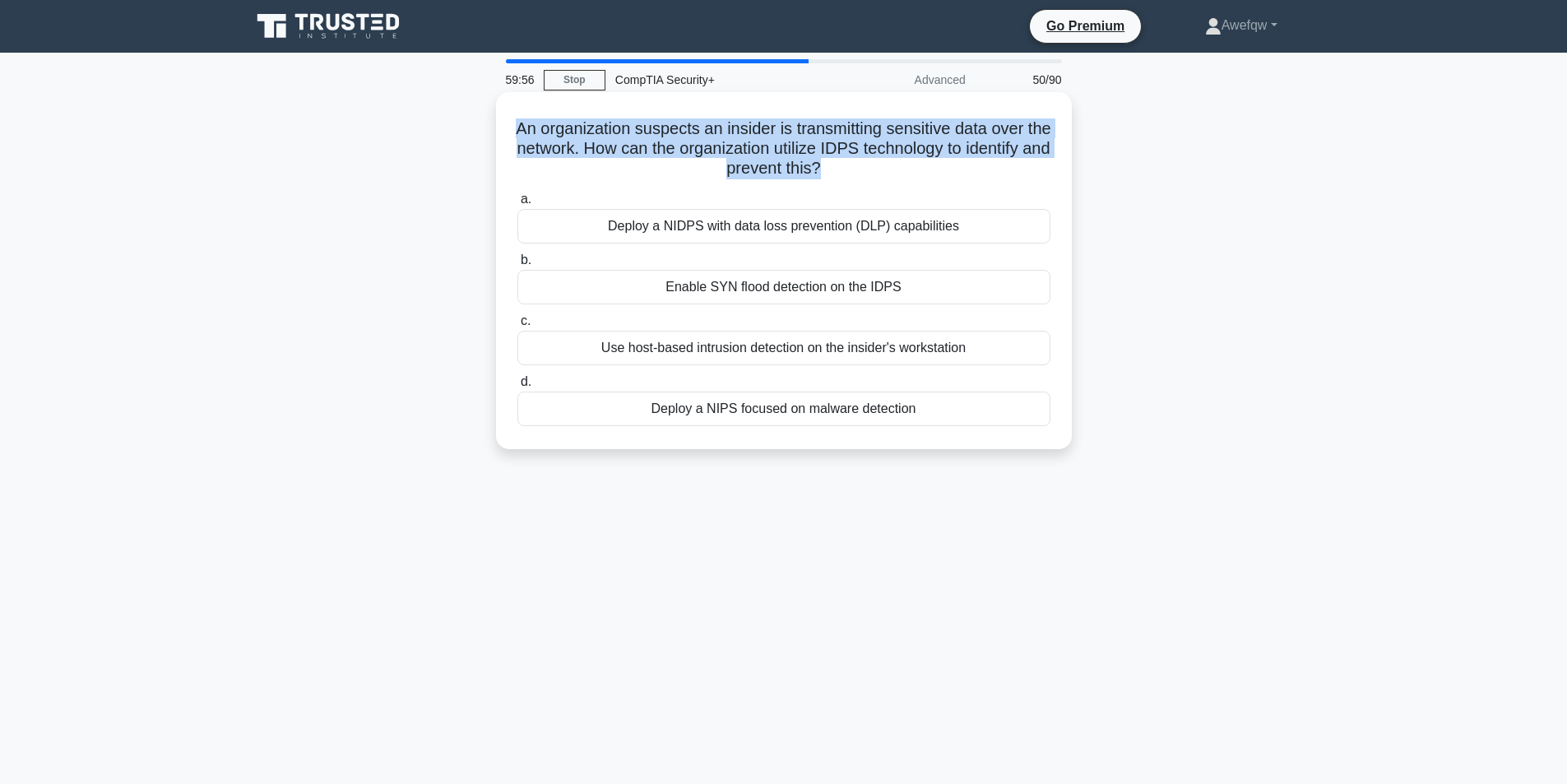
click at [822, 163] on h5 "An organization suspects an insider is transmitting sensitive data over the net…" at bounding box center [784, 149] width 536 height 61
click at [742, 149] on h5 "An organization suspects an insider is transmitting sensitive data over the net…" at bounding box center [784, 149] width 536 height 61
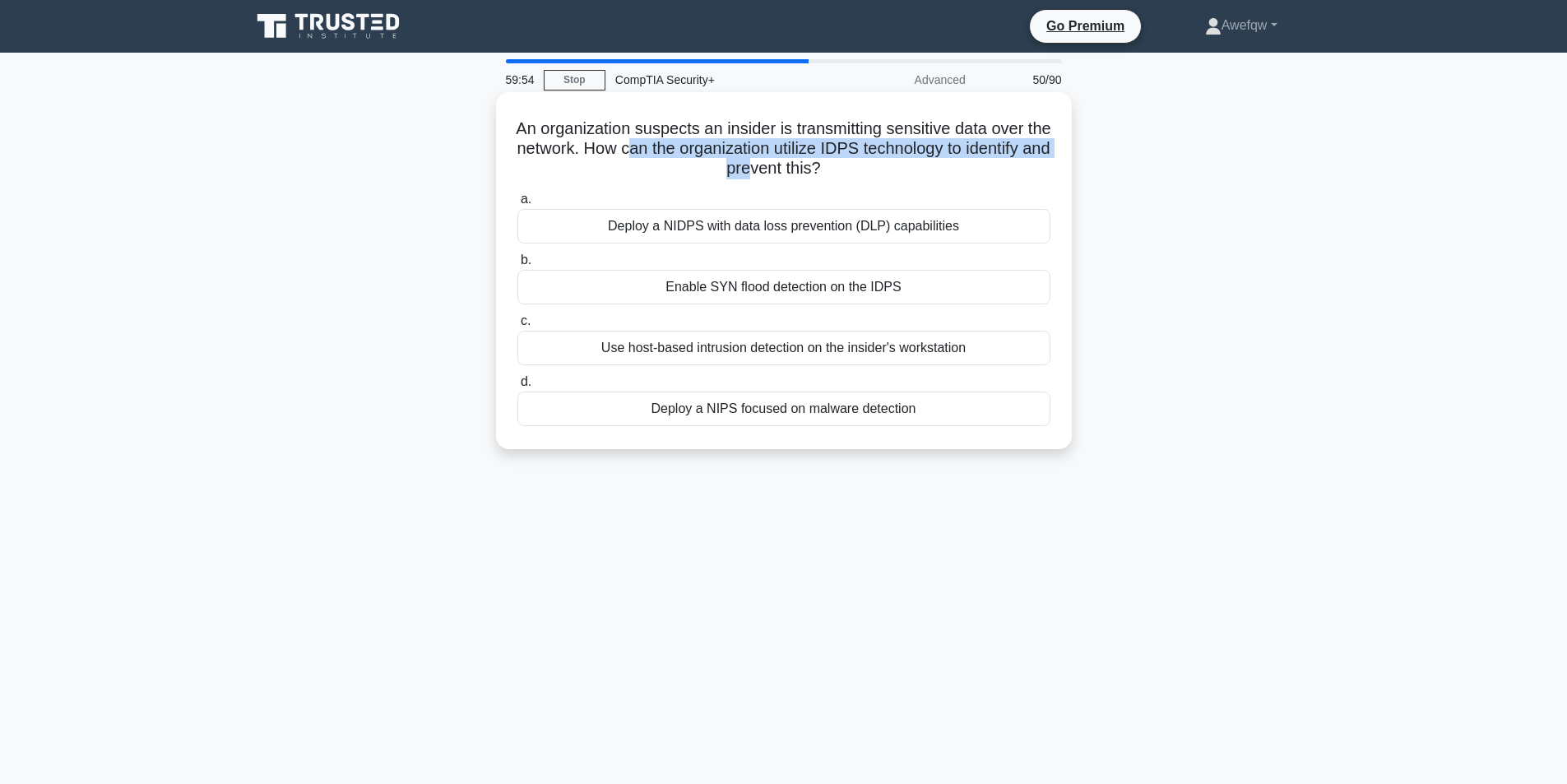
drag, startPoint x: 687, startPoint y: 142, endPoint x: 798, endPoint y: 163, distance: 113.0
click at [798, 163] on h5 "An organization suspects an insider is transmitting sensitive data over the net…" at bounding box center [784, 149] width 536 height 61
click at [975, 349] on div "Use host-based intrusion detection on the insider's workstation" at bounding box center [784, 348] width 533 height 35
click at [518, 326] on input "c. Use host-based intrusion detection on the insider's workstation" at bounding box center [518, 321] width 0 height 10
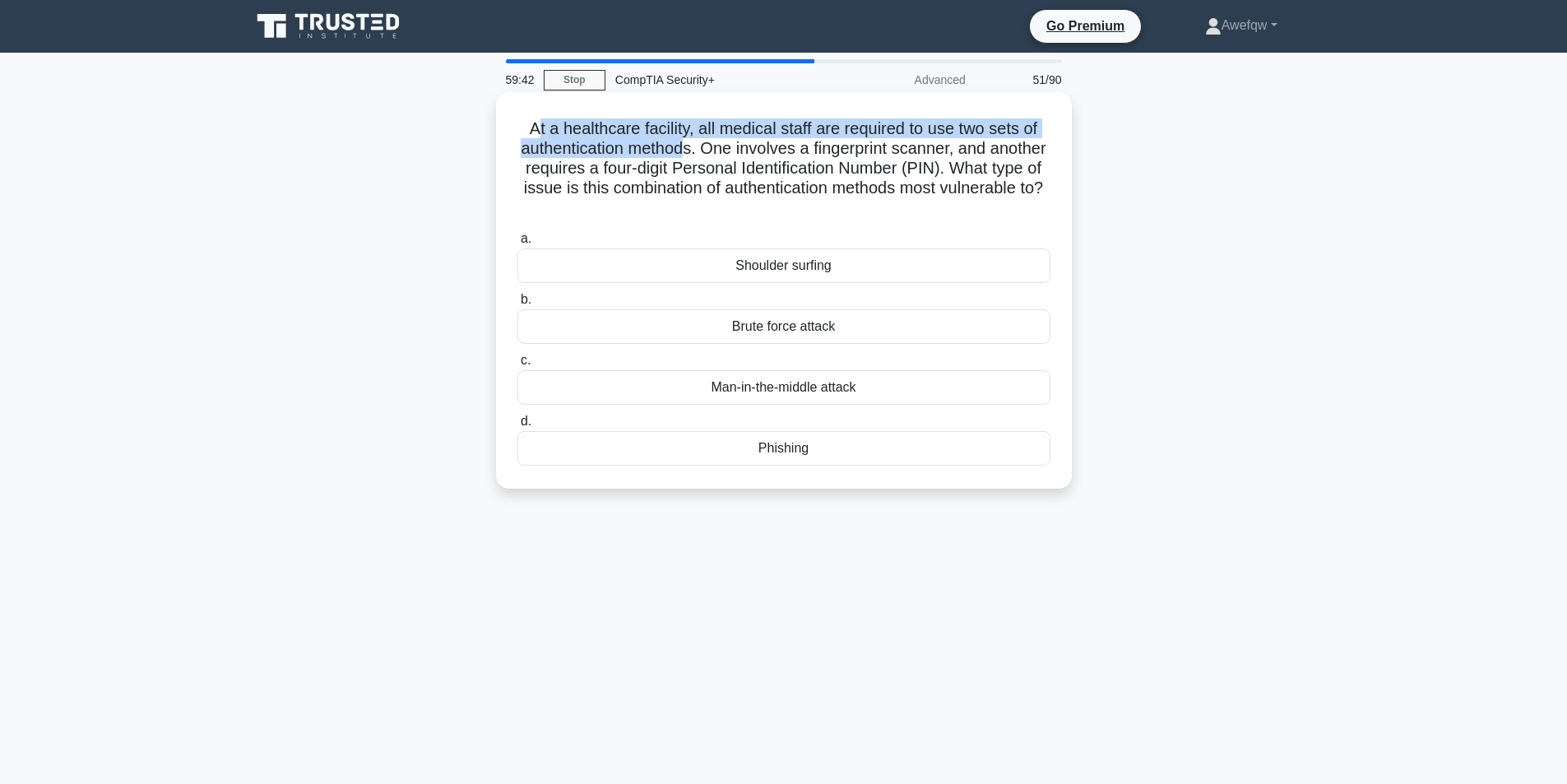
drag, startPoint x: 532, startPoint y: 130, endPoint x: 716, endPoint y: 157, distance: 186.0
click at [716, 157] on h5 "At a healthcare facility, all medical staff are required to use two sets of aut…" at bounding box center [784, 168] width 536 height 101
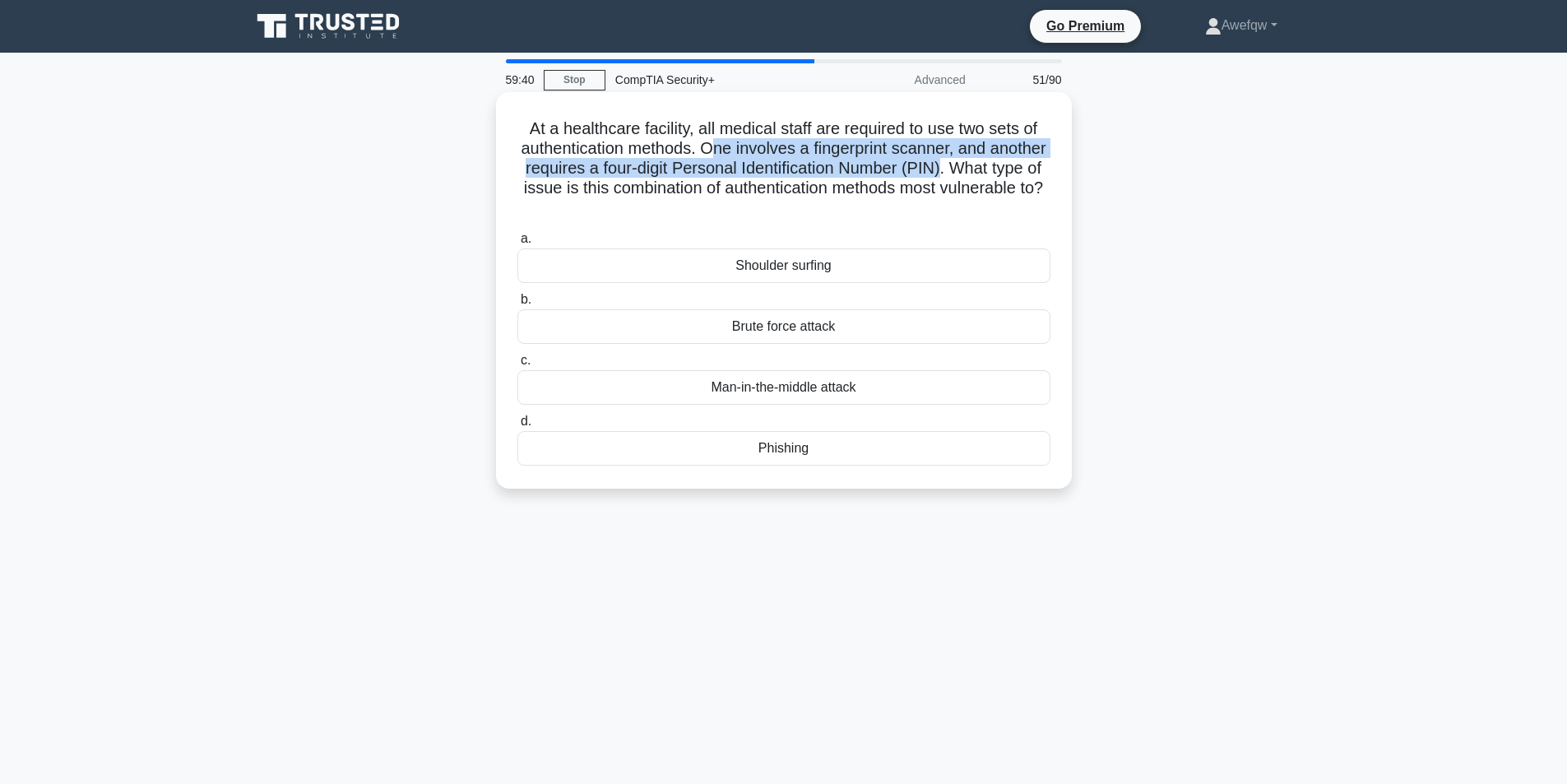
drag, startPoint x: 739, startPoint y: 154, endPoint x: 1027, endPoint y: 173, distance: 288.6
click at [1027, 173] on h5 "At a healthcare facility, all medical staff are required to use two sets of aut…" at bounding box center [784, 168] width 536 height 101
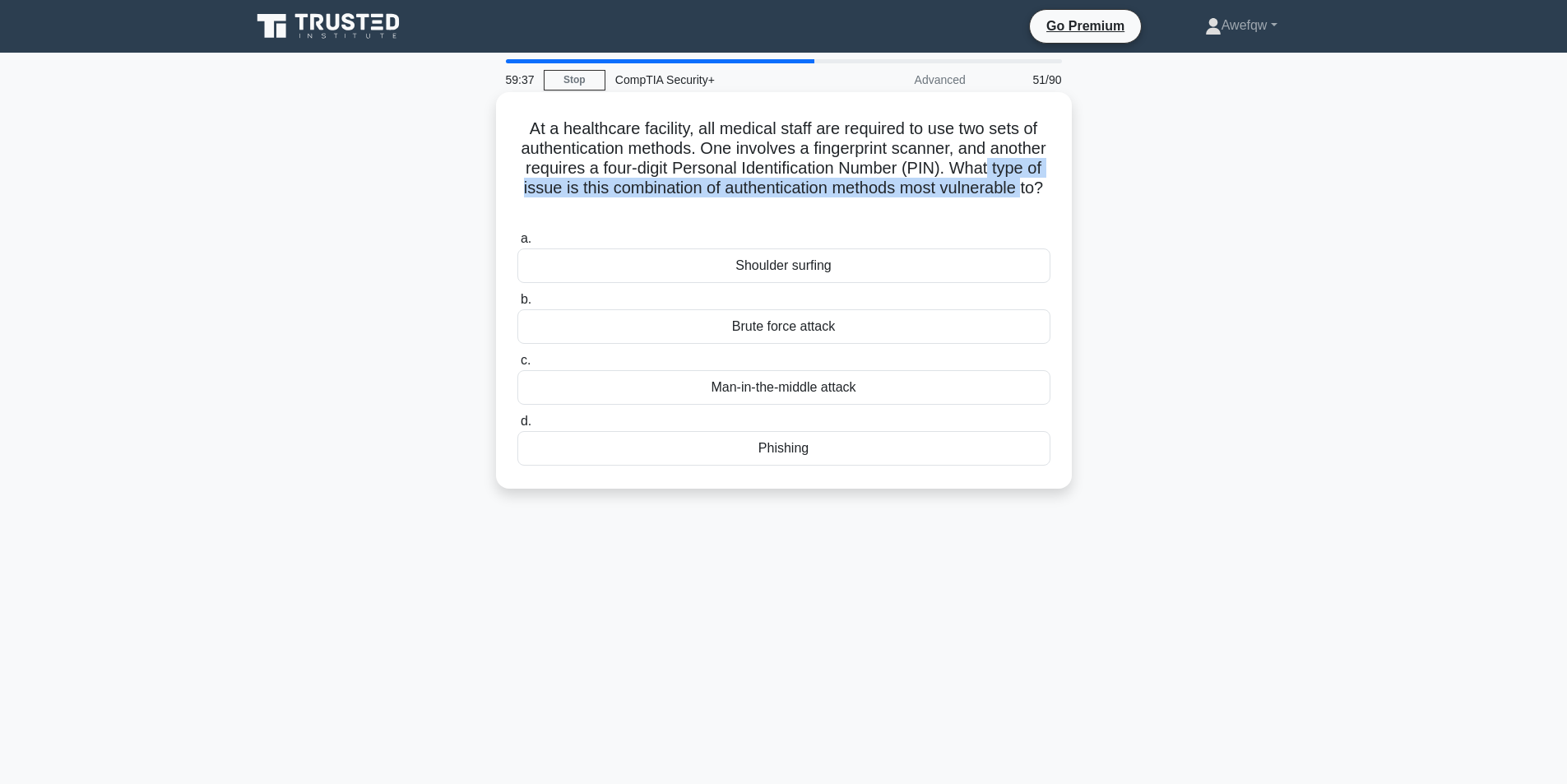
drag, startPoint x: 560, startPoint y: 187, endPoint x: 800, endPoint y: 204, distance: 240.6
click at [800, 204] on h5 "At a healthcare facility, all medical staff are required to use two sets of aut…" at bounding box center [784, 168] width 536 height 101
click at [800, 203] on h5 "At a healthcare facility, all medical staff are required to use two sets of aut…" at bounding box center [784, 168] width 536 height 101
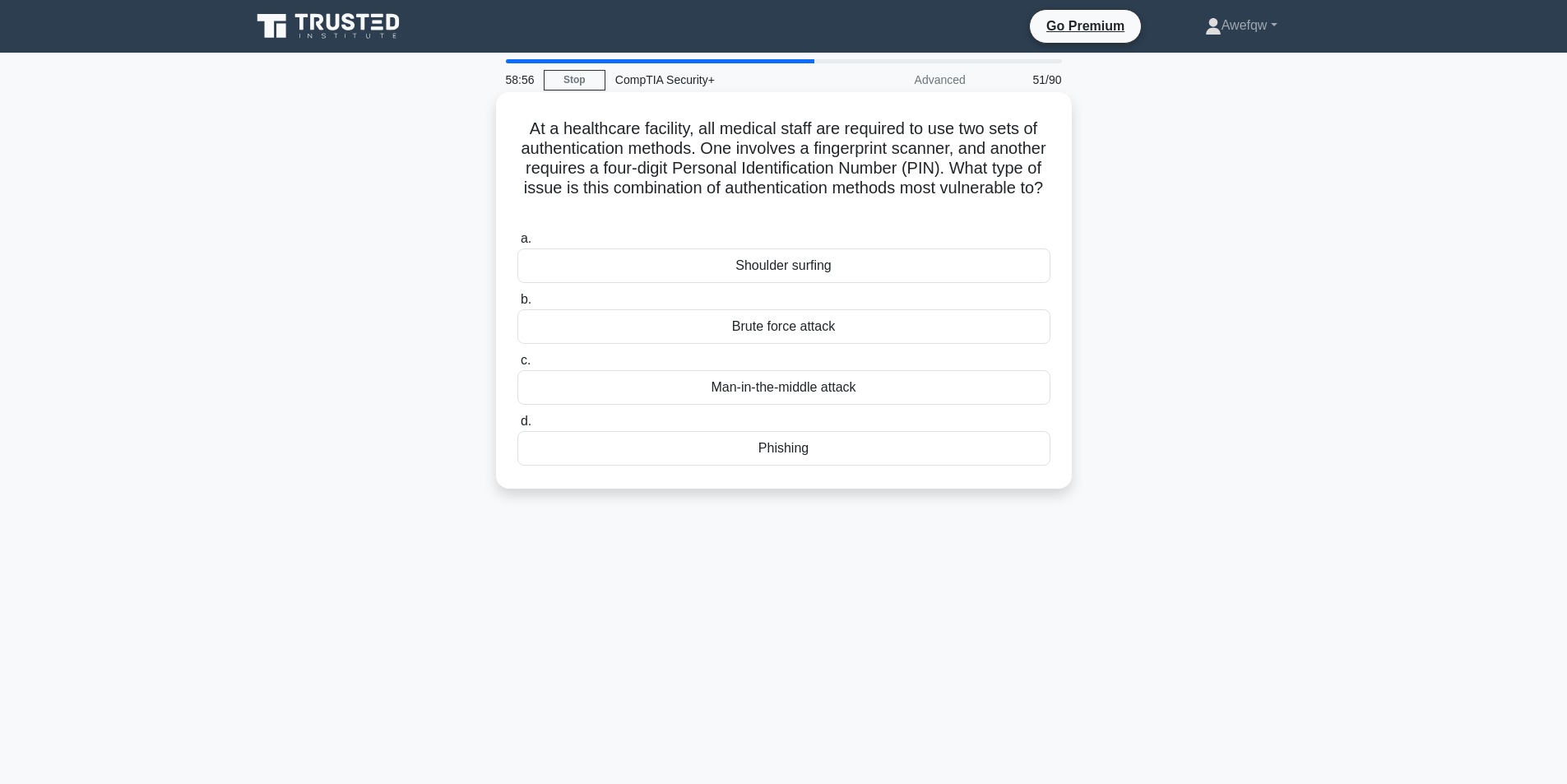
click at [839, 449] on div "Phishing" at bounding box center [784, 448] width 533 height 35
click at [518, 427] on input "d. Phishing" at bounding box center [518, 421] width 0 height 10
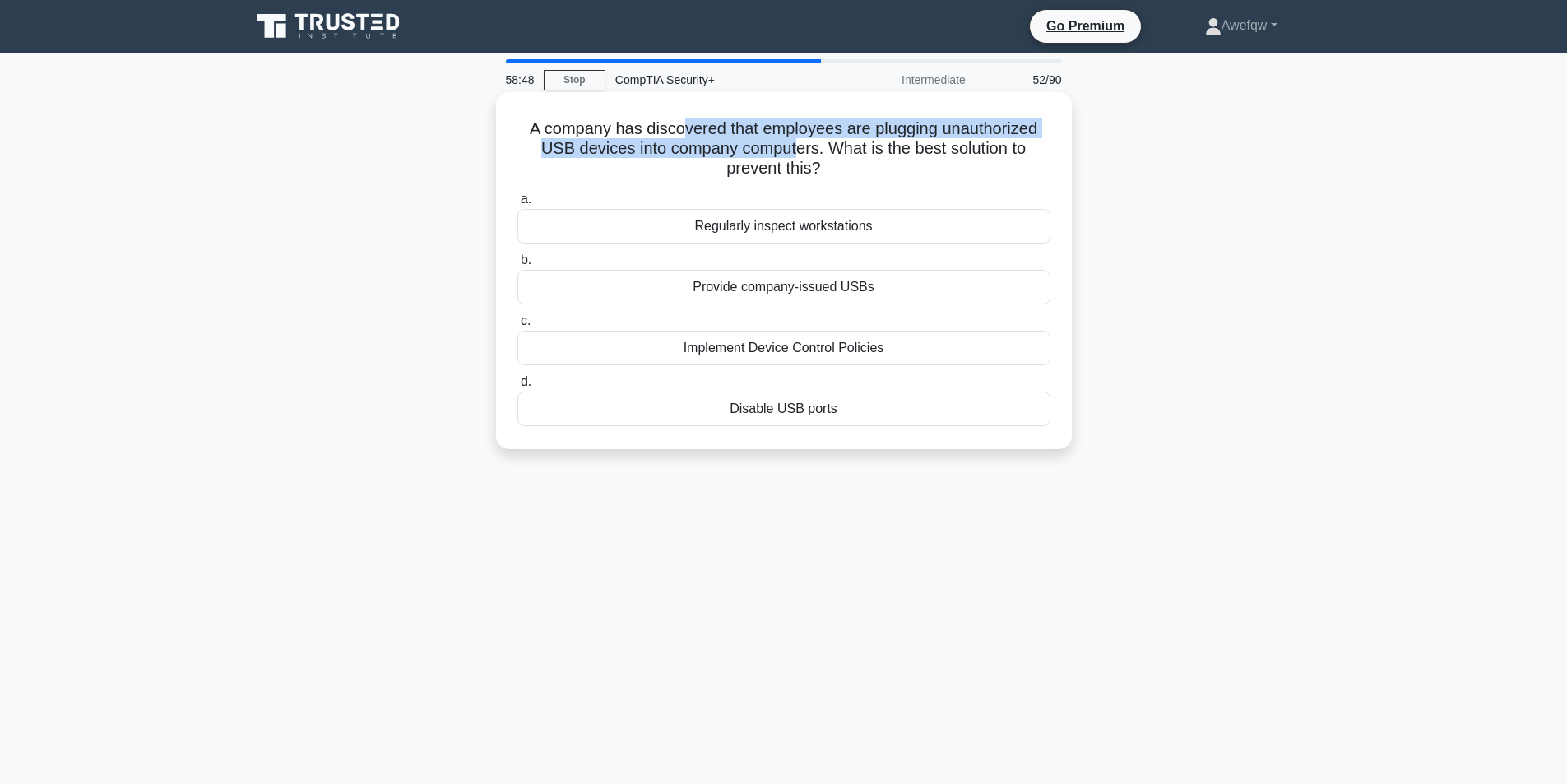
drag, startPoint x: 677, startPoint y: 126, endPoint x: 797, endPoint y: 152, distance: 122.8
click at [797, 152] on h5 "A company has discovered that employees are plugging unauthorized USB devices i…" at bounding box center [784, 149] width 536 height 61
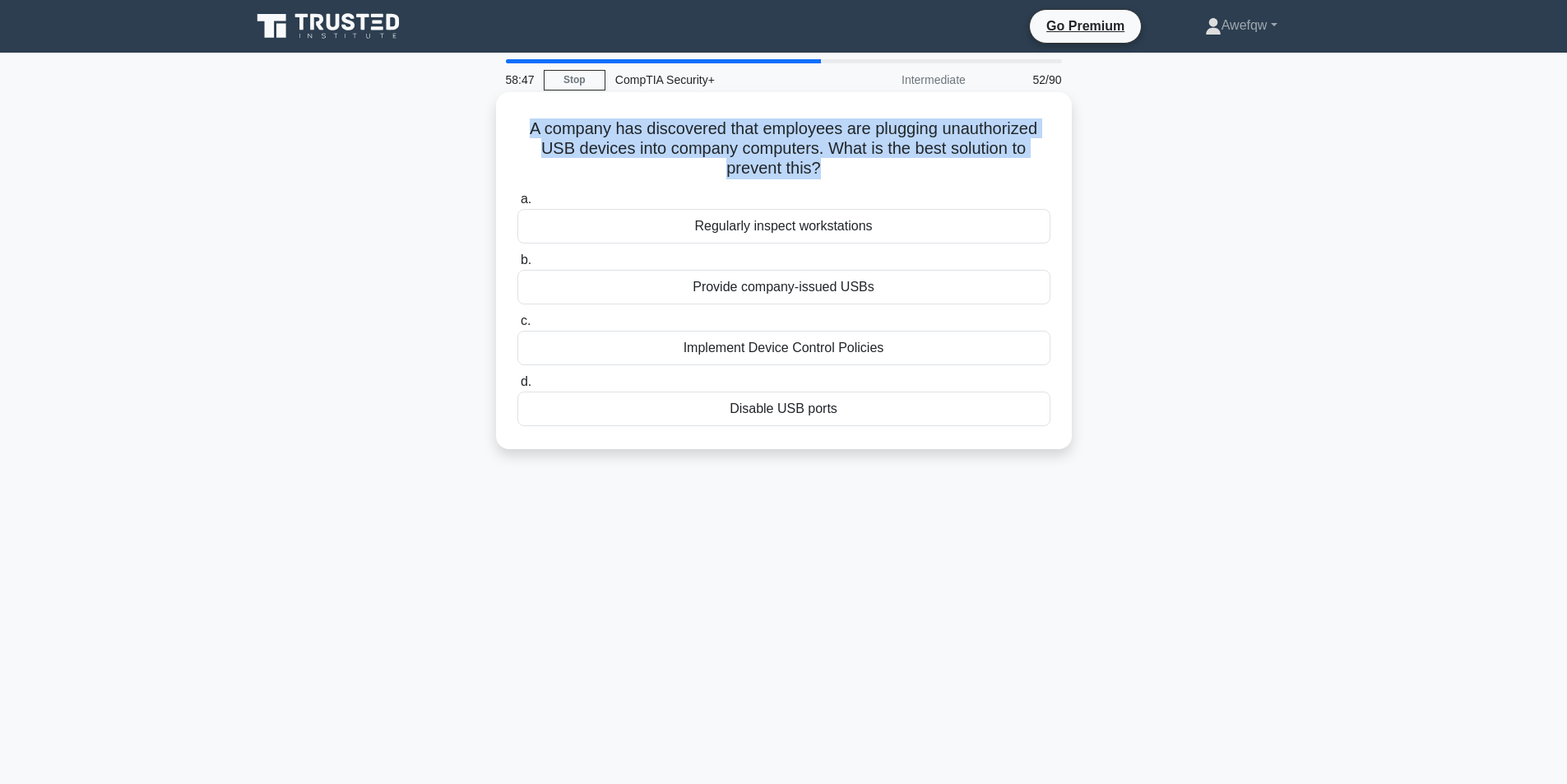
click at [743, 127] on h5 "A company has discovered that employees are plugging unauthorized USB devices i…" at bounding box center [784, 149] width 536 height 61
drag, startPoint x: 536, startPoint y: 130, endPoint x: 809, endPoint y: 145, distance: 273.4
click at [809, 145] on h5 "A company has discovered that employees are plugging unauthorized USB devices i…" at bounding box center [784, 149] width 536 height 61
drag, startPoint x: 571, startPoint y: 131, endPoint x: 737, endPoint y: 144, distance: 166.5
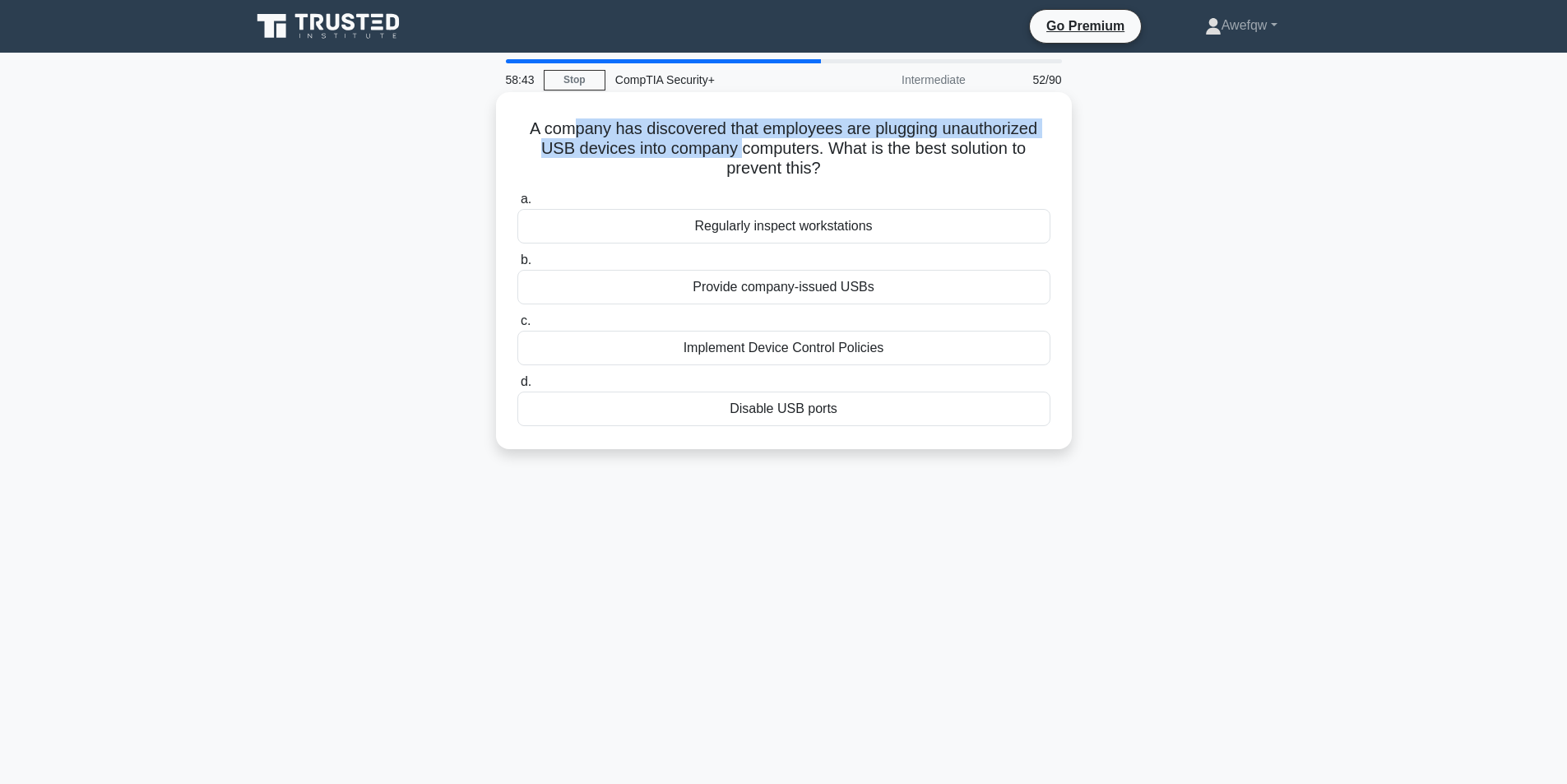
click at [737, 144] on h5 "A company has discovered that employees are plugging unauthorized USB devices i…" at bounding box center [784, 149] width 536 height 61
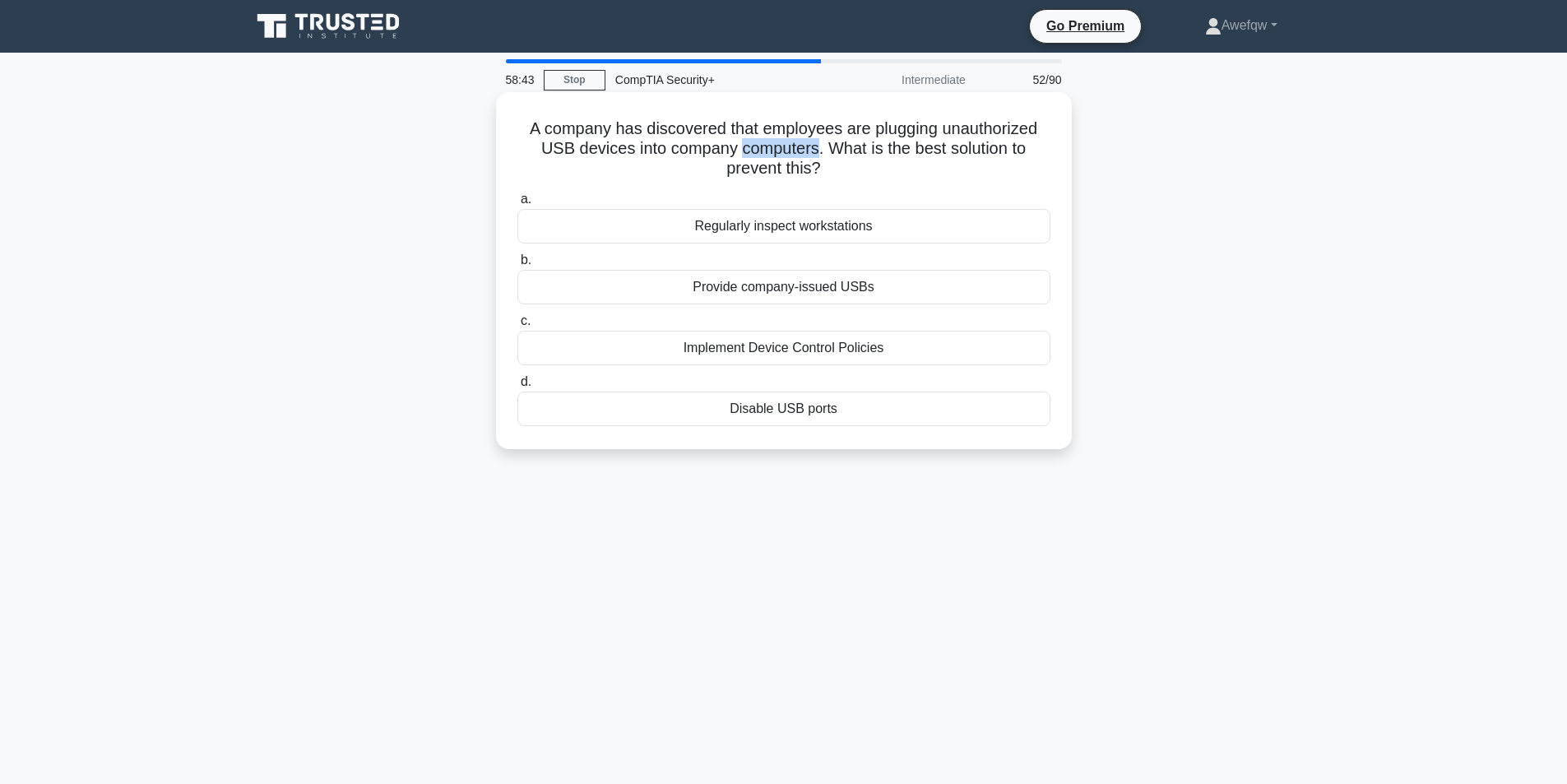
click at [737, 144] on h5 "A company has discovered that employees are plugging unauthorized USB devices i…" at bounding box center [784, 149] width 536 height 61
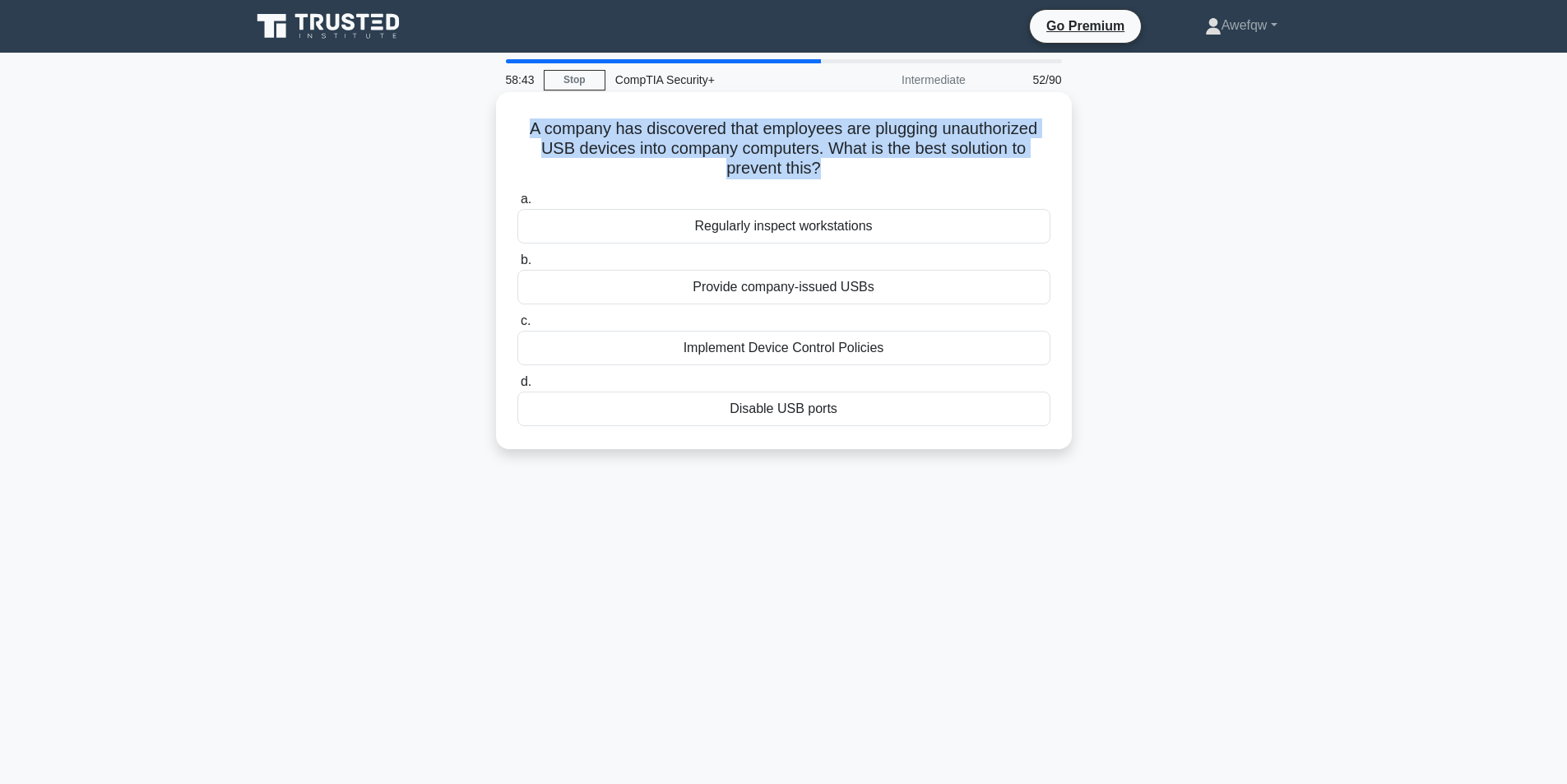
click at [737, 144] on h5 "A company has discovered that employees are plugging unauthorized USB devices i…" at bounding box center [784, 149] width 536 height 61
click at [741, 127] on h5 "A company has discovered that employees are plugging unauthorized USB devices i…" at bounding box center [784, 149] width 536 height 61
drag, startPoint x: 652, startPoint y: 133, endPoint x: 756, endPoint y: 148, distance: 105.1
click at [756, 148] on h5 "A company has discovered that employees are plugging unauthorized USB devices i…" at bounding box center [784, 149] width 536 height 61
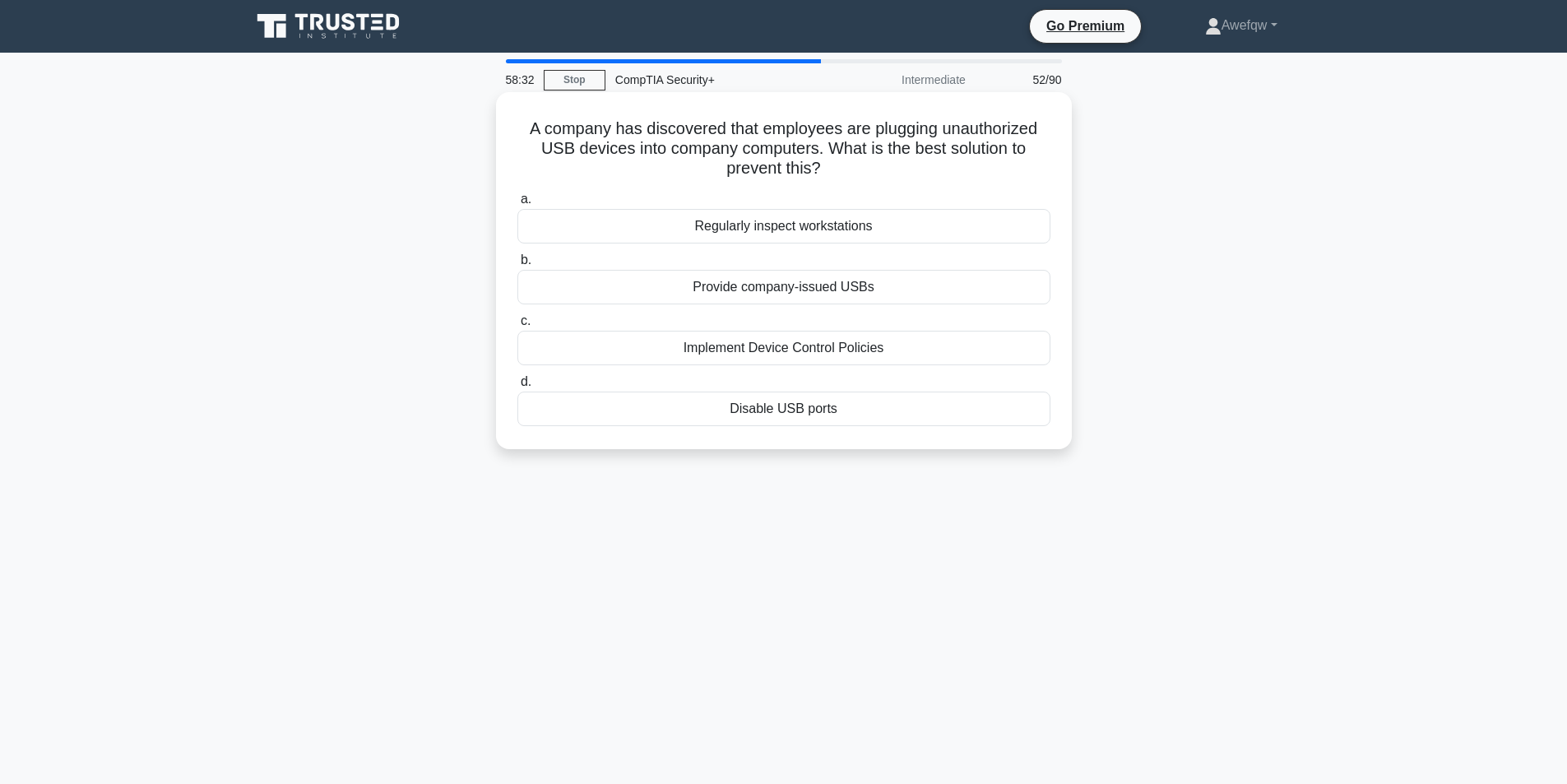
click at [854, 353] on div "Implement Device Control Policies" at bounding box center [784, 348] width 533 height 35
click at [518, 326] on input "c. Implement Device Control Policies" at bounding box center [518, 321] width 0 height 10
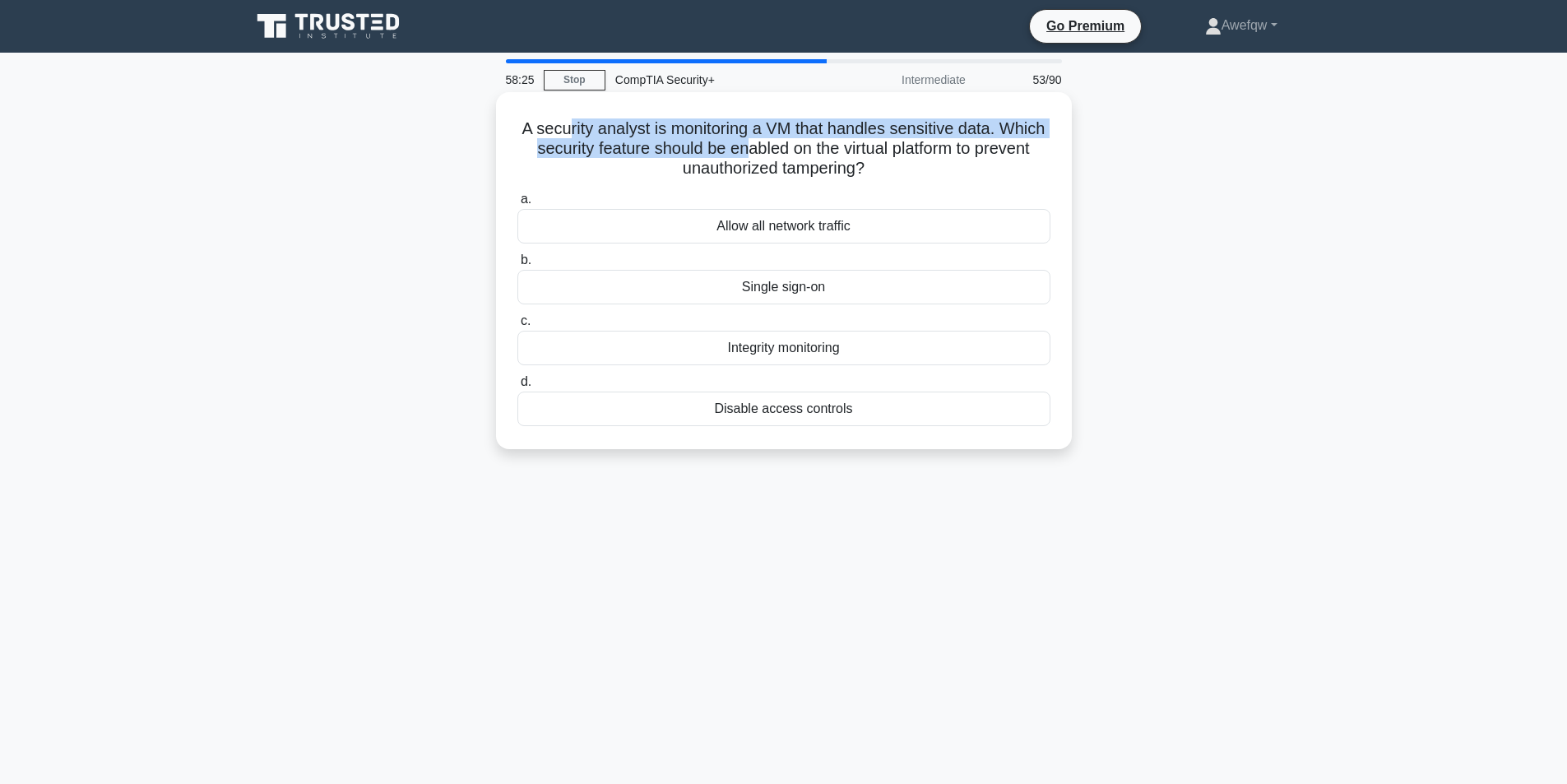
drag, startPoint x: 644, startPoint y: 129, endPoint x: 796, endPoint y: 149, distance: 153.3
click at [796, 149] on h5 "A security analyst is monitoring a VM that handles sensitive data. Which securi…" at bounding box center [784, 149] width 536 height 61
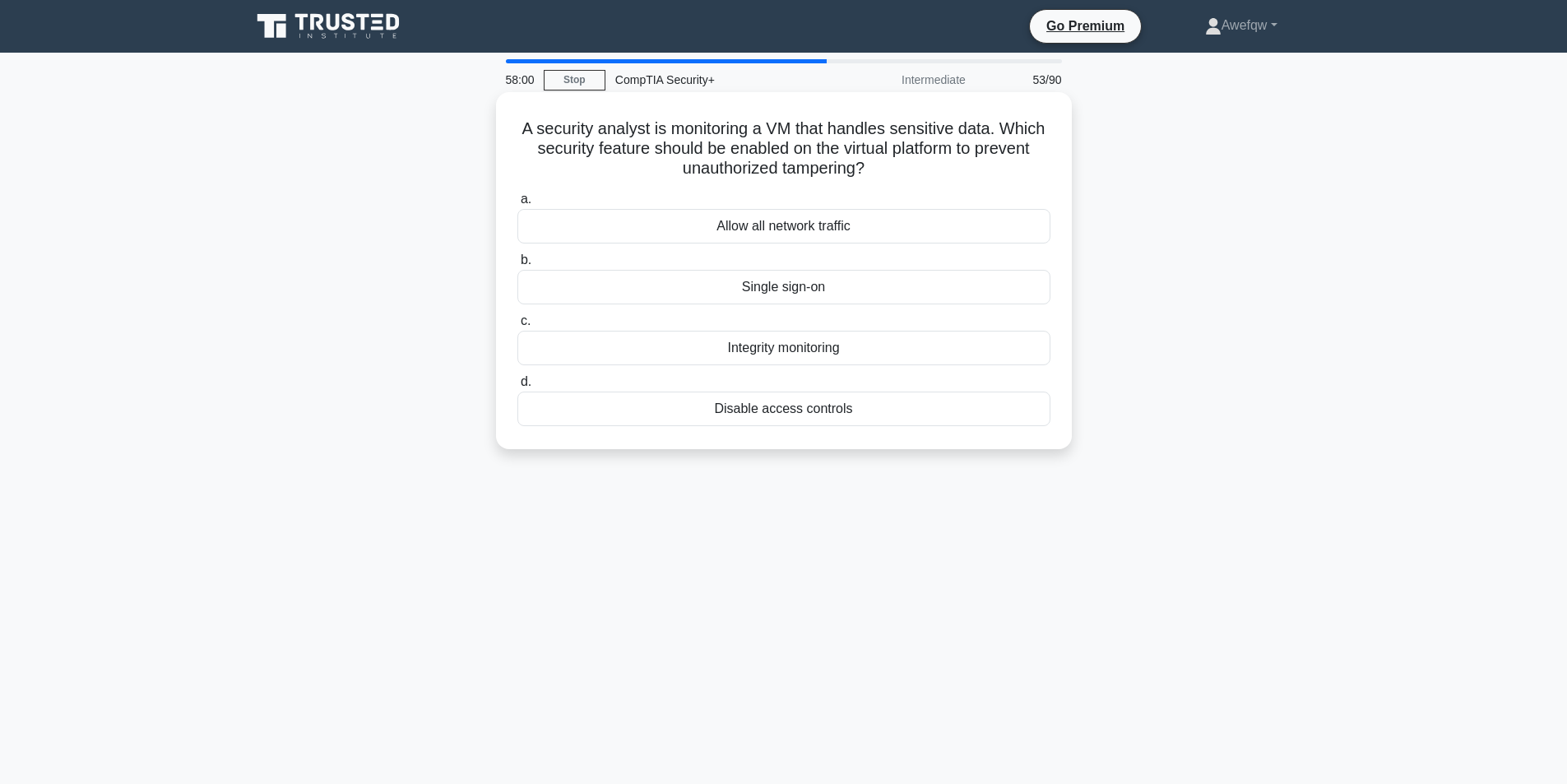
click at [770, 152] on h5 "A security analyst is monitoring a VM that handles sensitive data. Which securi…" at bounding box center [784, 149] width 536 height 61
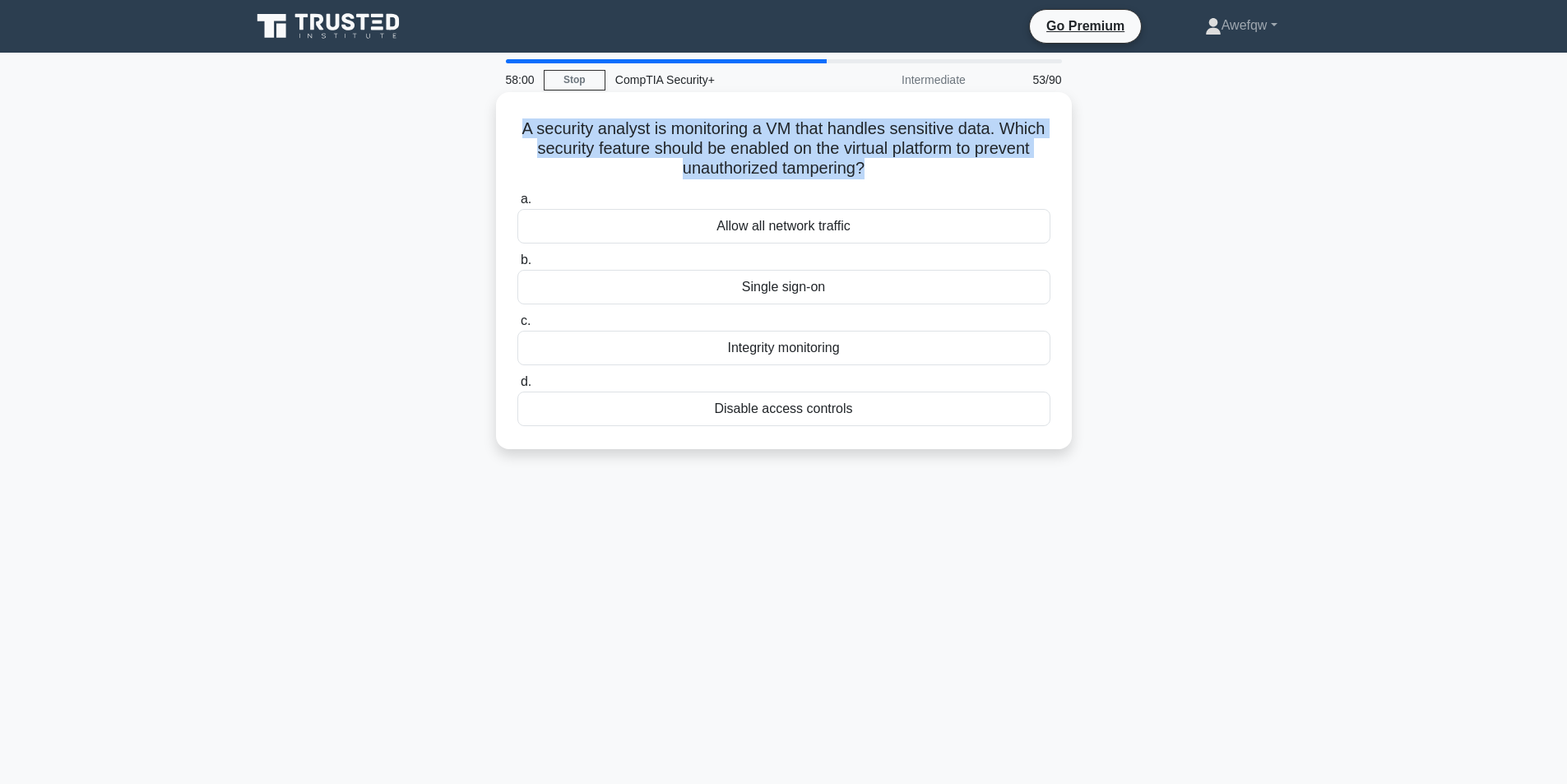
click at [770, 152] on h5 "A security analyst is monitoring a VM that handles sensitive data. Which securi…" at bounding box center [784, 149] width 536 height 61
click at [834, 146] on h5 "A security analyst is monitoring a VM that handles sensitive data. Which securi…" at bounding box center [784, 149] width 536 height 61
drag, startPoint x: 673, startPoint y: 131, endPoint x: 878, endPoint y: 157, distance: 206.6
click at [878, 157] on h5 "A security analyst is monitoring a VM that handles sensitive data. Which securi…" at bounding box center [784, 149] width 536 height 61
click at [877, 156] on h5 "A security analyst is monitoring a VM that handles sensitive data. Which securi…" at bounding box center [784, 149] width 536 height 61
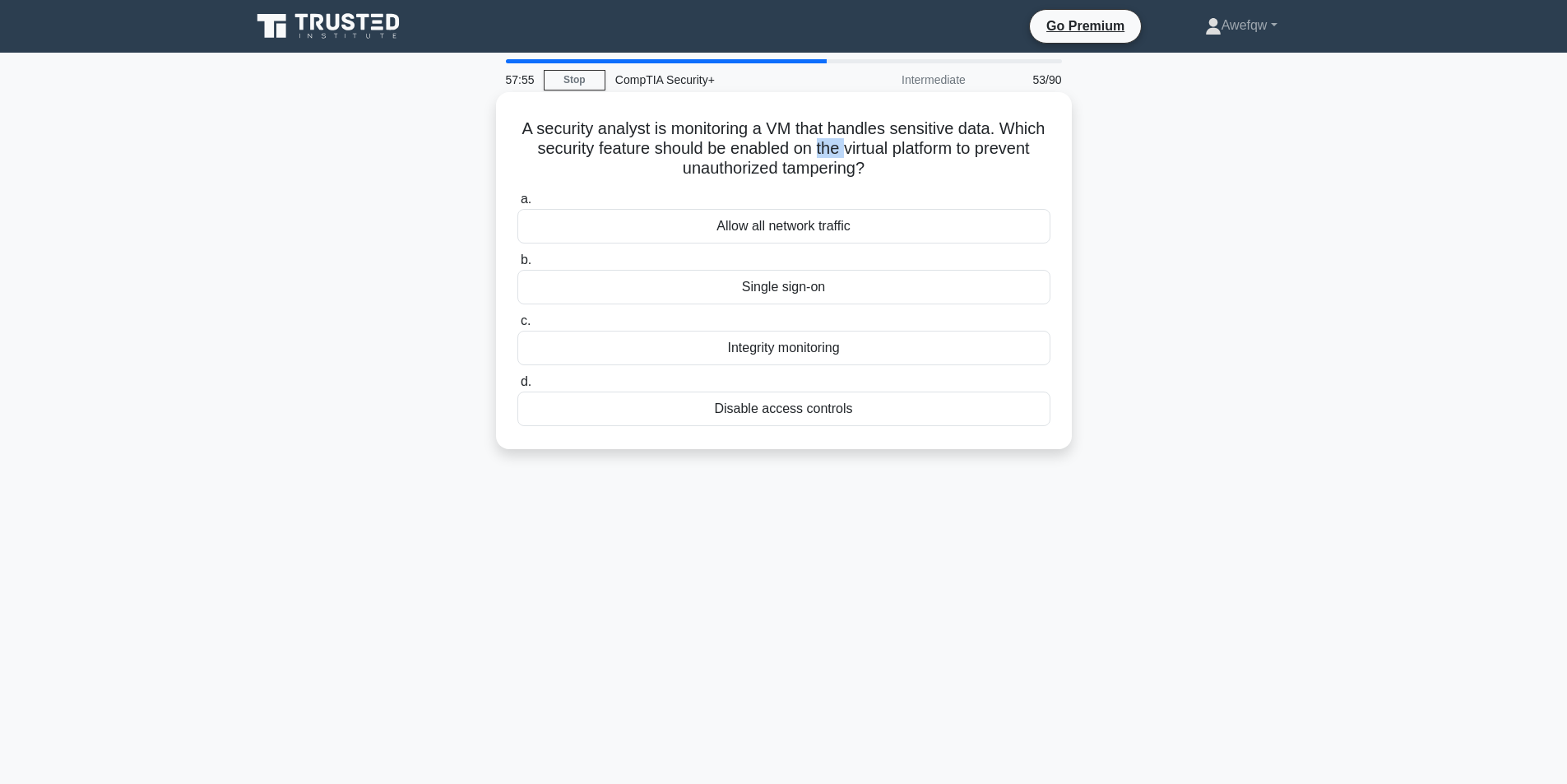
click at [877, 156] on h5 "A security analyst is monitoring a VM that handles sensitive data. Which securi…" at bounding box center [784, 149] width 536 height 61
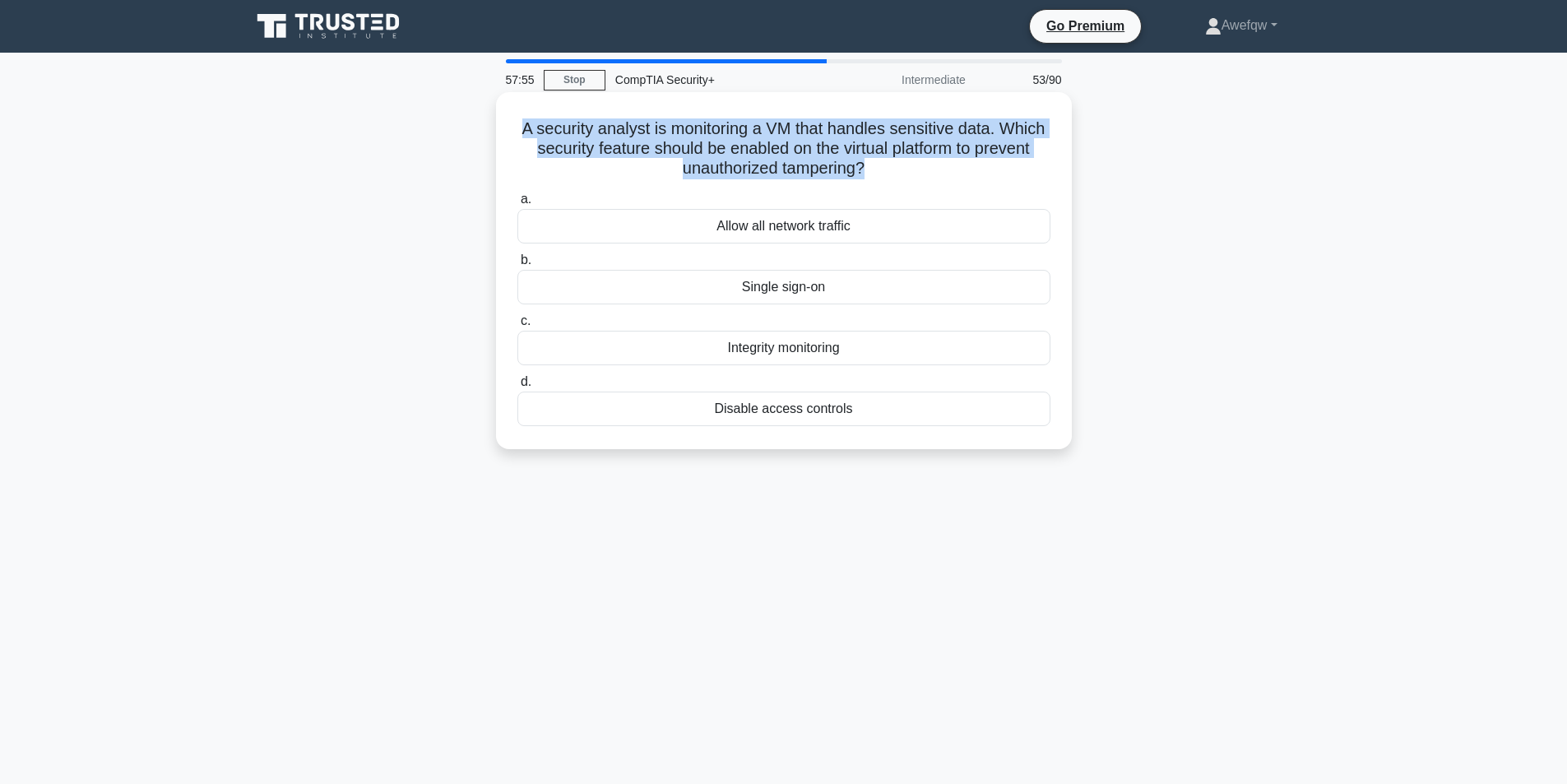
click at [877, 156] on h5 "A security analyst is monitoring a VM that handles sensitive data. Which securi…" at bounding box center [784, 149] width 536 height 61
click at [777, 138] on h5 "A security analyst is monitoring a VM that handles sensitive data. Which securi…" at bounding box center [784, 149] width 536 height 61
drag, startPoint x: 752, startPoint y: 128, endPoint x: 796, endPoint y: 177, distance: 65.9
click at [796, 177] on h5 "A security analyst is monitoring a VM that handles sensitive data. Which securi…" at bounding box center [784, 149] width 536 height 61
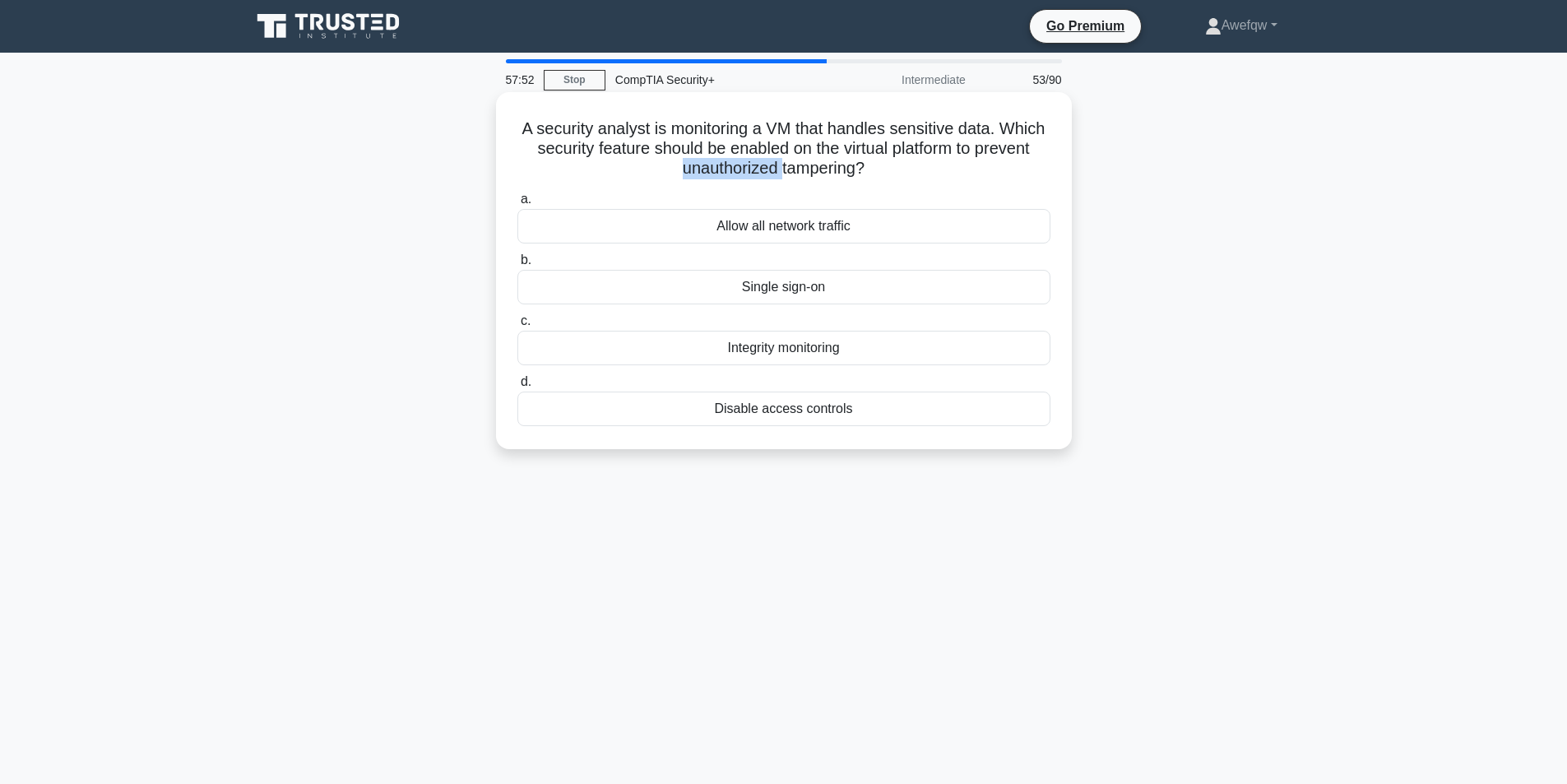
click at [796, 177] on h5 "A security analyst is monitoring a VM that handles sensitive data. Which securi…" at bounding box center [784, 149] width 536 height 61
click at [818, 122] on h5 "A security analyst is monitoring a VM that handles sensitive data. Which securi…" at bounding box center [784, 149] width 536 height 61
drag, startPoint x: 784, startPoint y: 129, endPoint x: 911, endPoint y: 138, distance: 127.3
click at [911, 138] on h5 "A security analyst is monitoring a VM that handles sensitive data. Which securi…" at bounding box center [784, 149] width 536 height 61
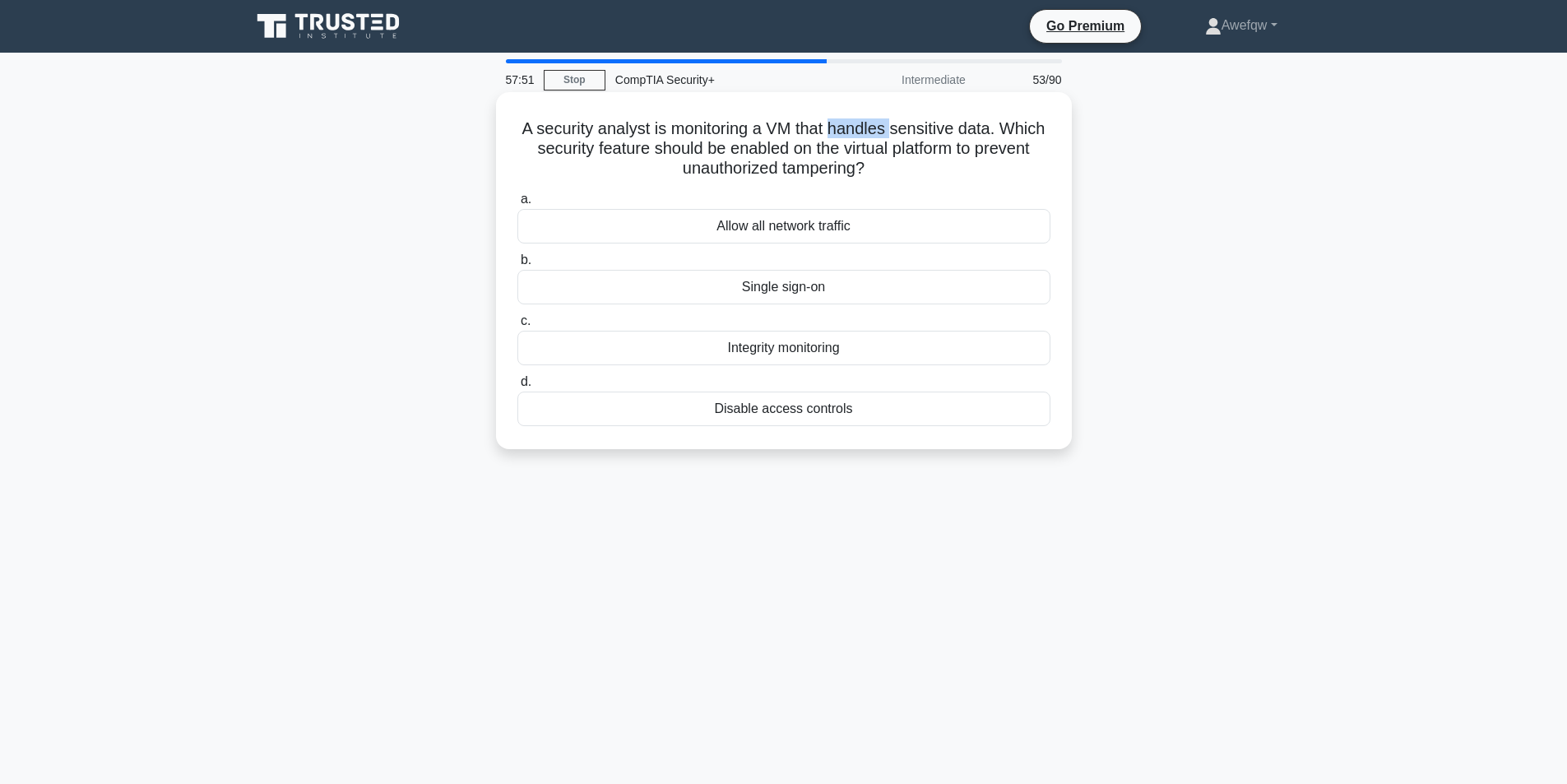
click at [911, 138] on h5 "A security analyst is monitoring a VM that handles sensitive data. Which securi…" at bounding box center [784, 149] width 536 height 61
click at [899, 135] on h5 "A security analyst is monitoring a VM that handles sensitive data. Which securi…" at bounding box center [784, 149] width 536 height 61
click at [979, 130] on h5 "A security analyst is monitoring a VM that handles sensitive data. Which securi…" at bounding box center [784, 149] width 536 height 61
drag, startPoint x: 973, startPoint y: 132, endPoint x: 623, endPoint y: 132, distance: 350.0
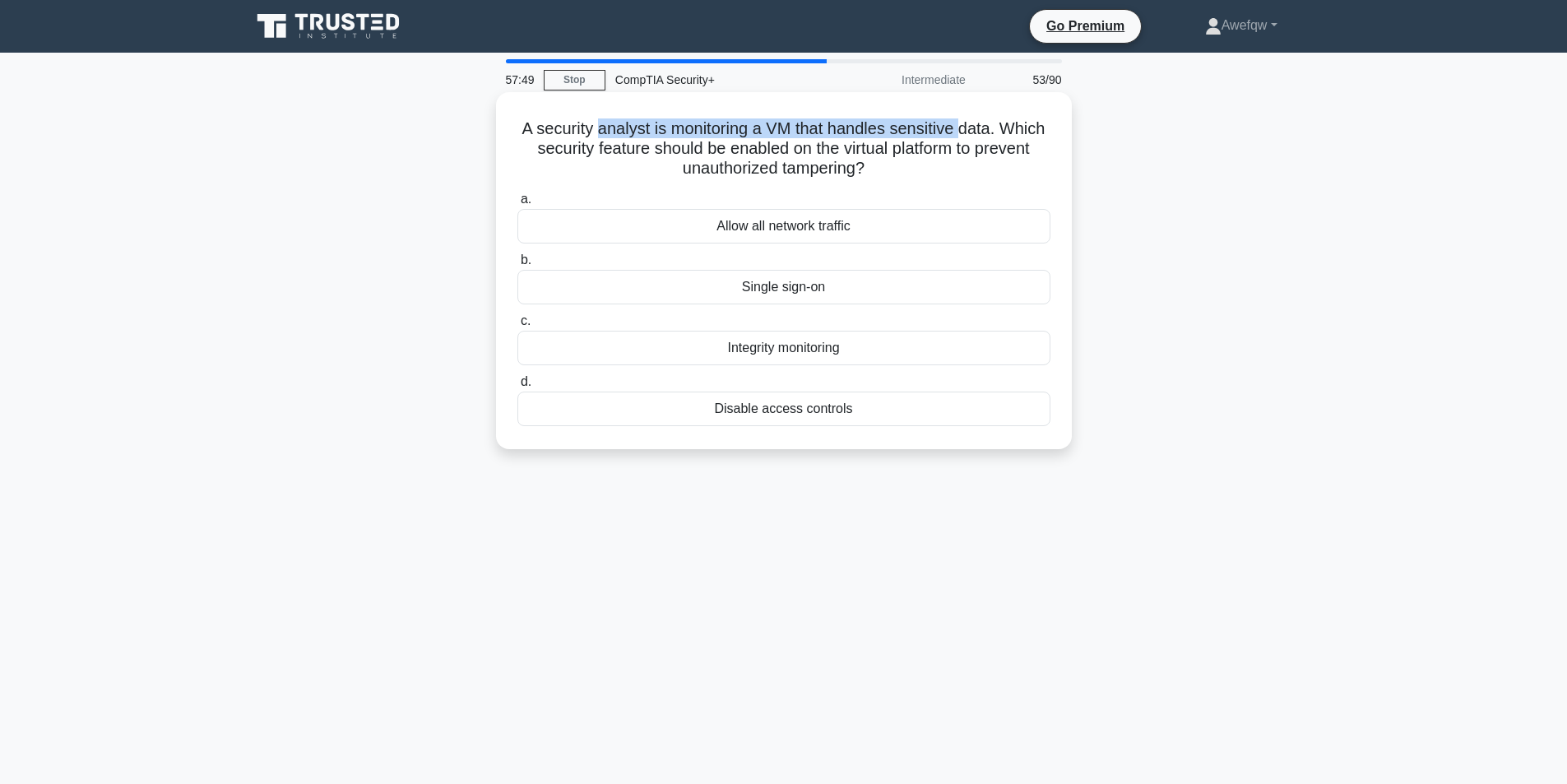
click at [623, 132] on h5 "A security analyst is monitoring a VM that handles sensitive data. Which securi…" at bounding box center [784, 149] width 536 height 61
click at [623, 131] on h5 "A security analyst is monitoring a VM that handles sensitive data. Which securi…" at bounding box center [784, 149] width 536 height 61
click at [672, 167] on h5 "A security analyst is monitoring a VM that handles sensitive data. Which securi…" at bounding box center [784, 149] width 536 height 61
drag, startPoint x: 648, startPoint y: 149, endPoint x: 847, endPoint y: 157, distance: 199.2
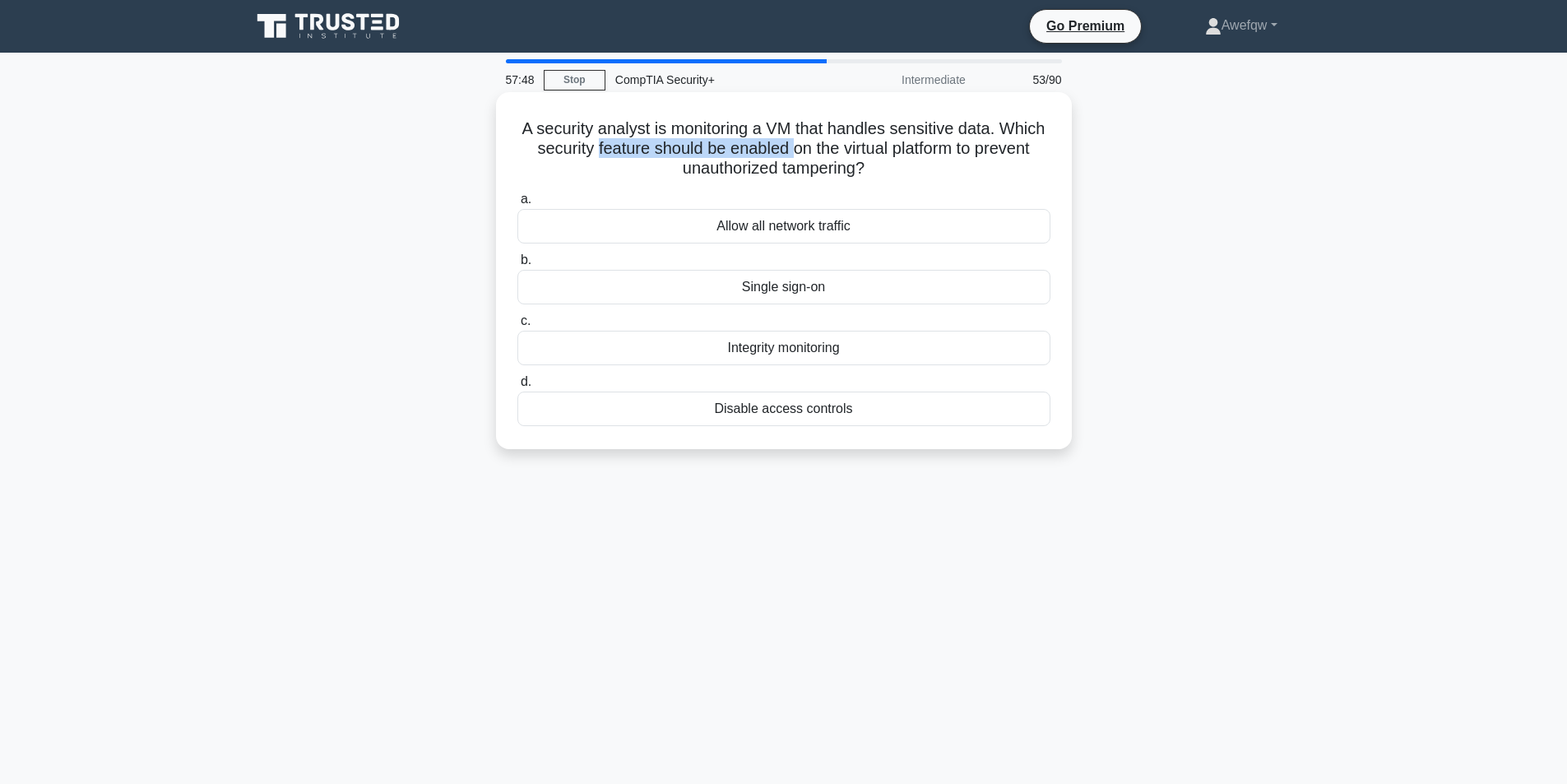
click at [847, 157] on h5 "A security analyst is monitoring a VM that handles sensitive data. Which securi…" at bounding box center [784, 149] width 536 height 61
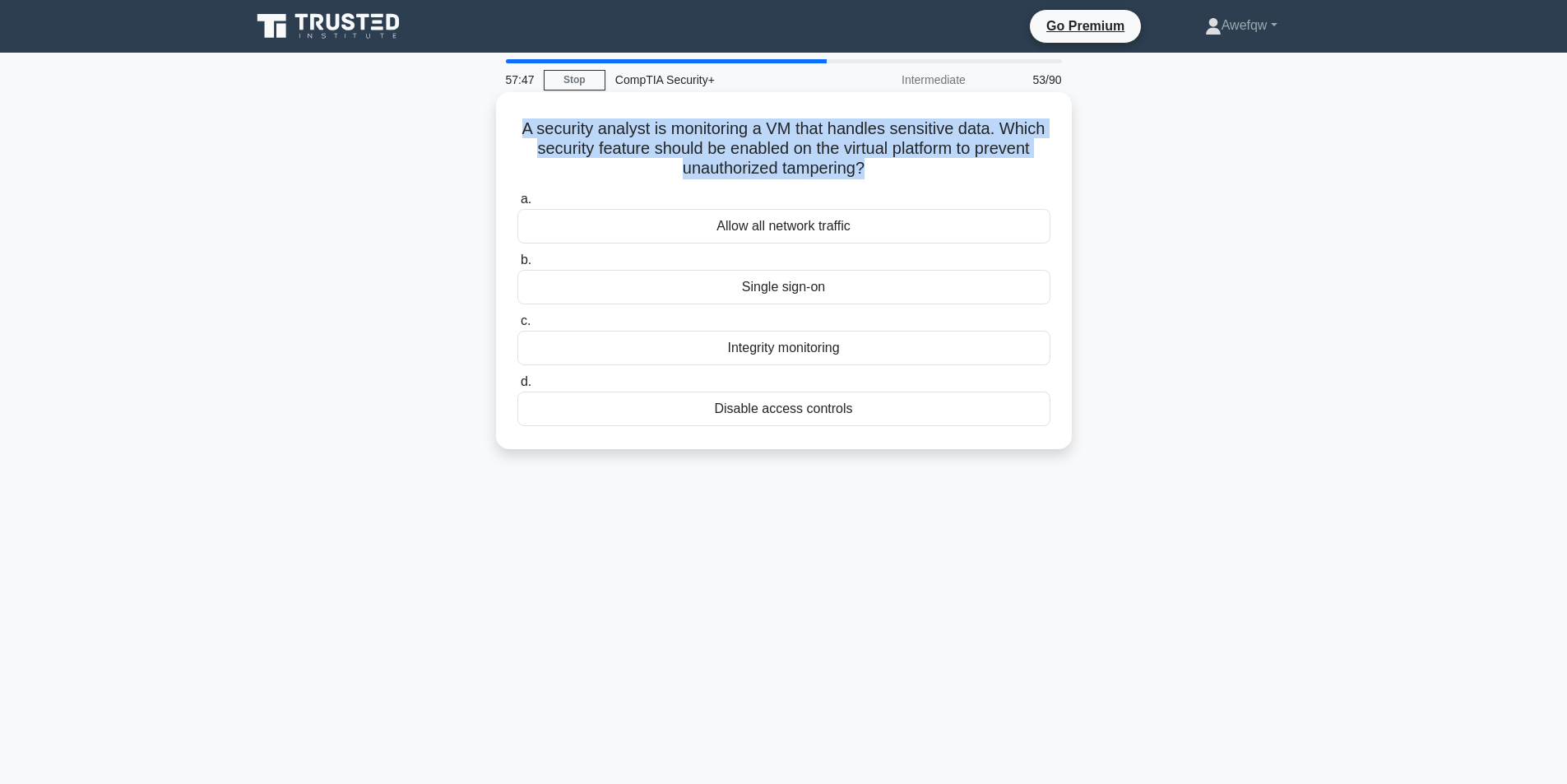
click at [847, 157] on h5 "A security analyst is monitoring a VM that handles sensitive data. Which securi…" at bounding box center [784, 149] width 536 height 61
click at [840, 169] on h5 "A security analyst is monitoring a VM that handles sensitive data. Which securi…" at bounding box center [784, 149] width 536 height 61
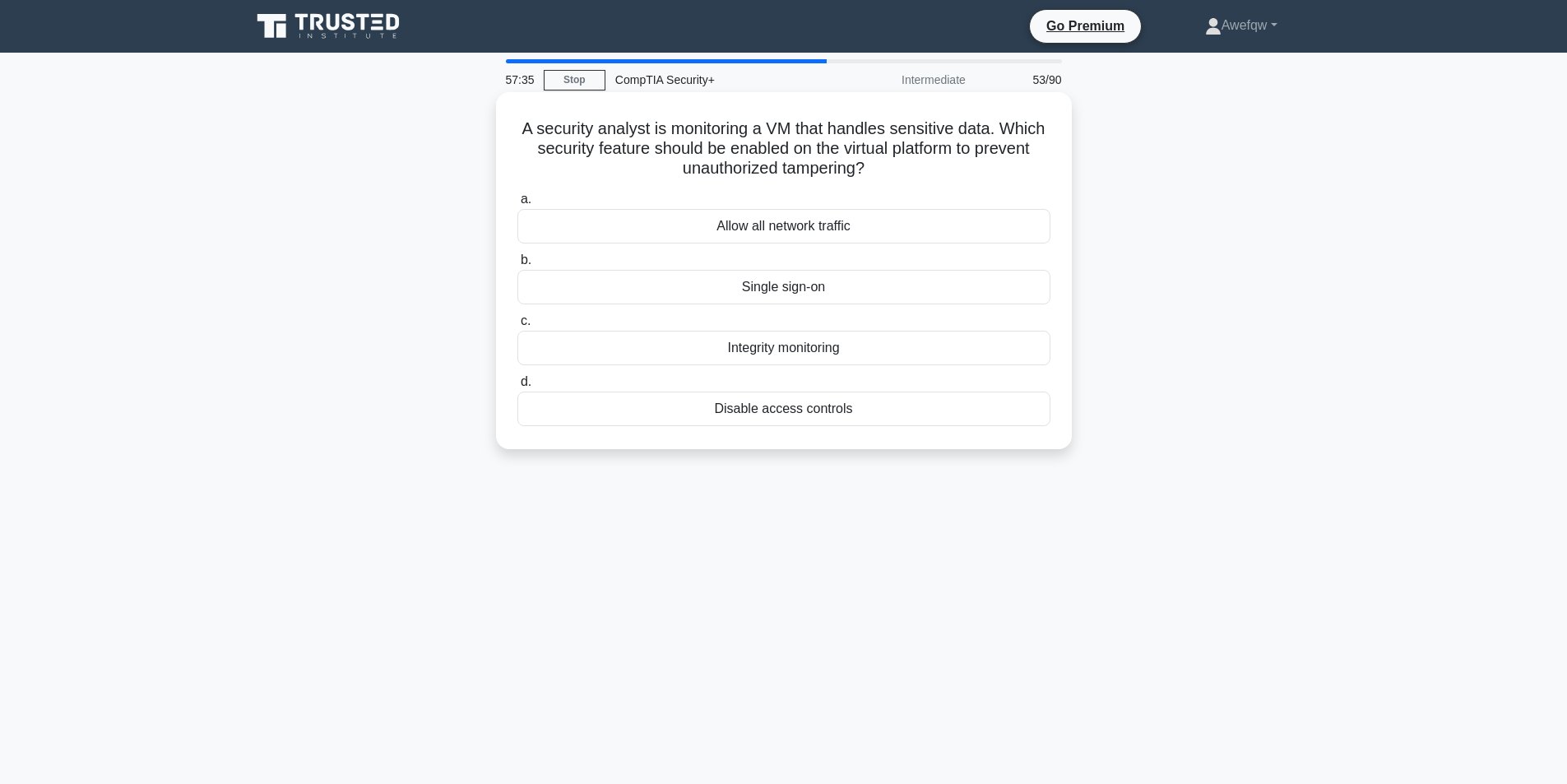
click at [825, 347] on div "Integrity monitoring" at bounding box center [784, 348] width 533 height 35
click at [518, 326] on input "c. Integrity monitoring" at bounding box center [518, 321] width 0 height 10
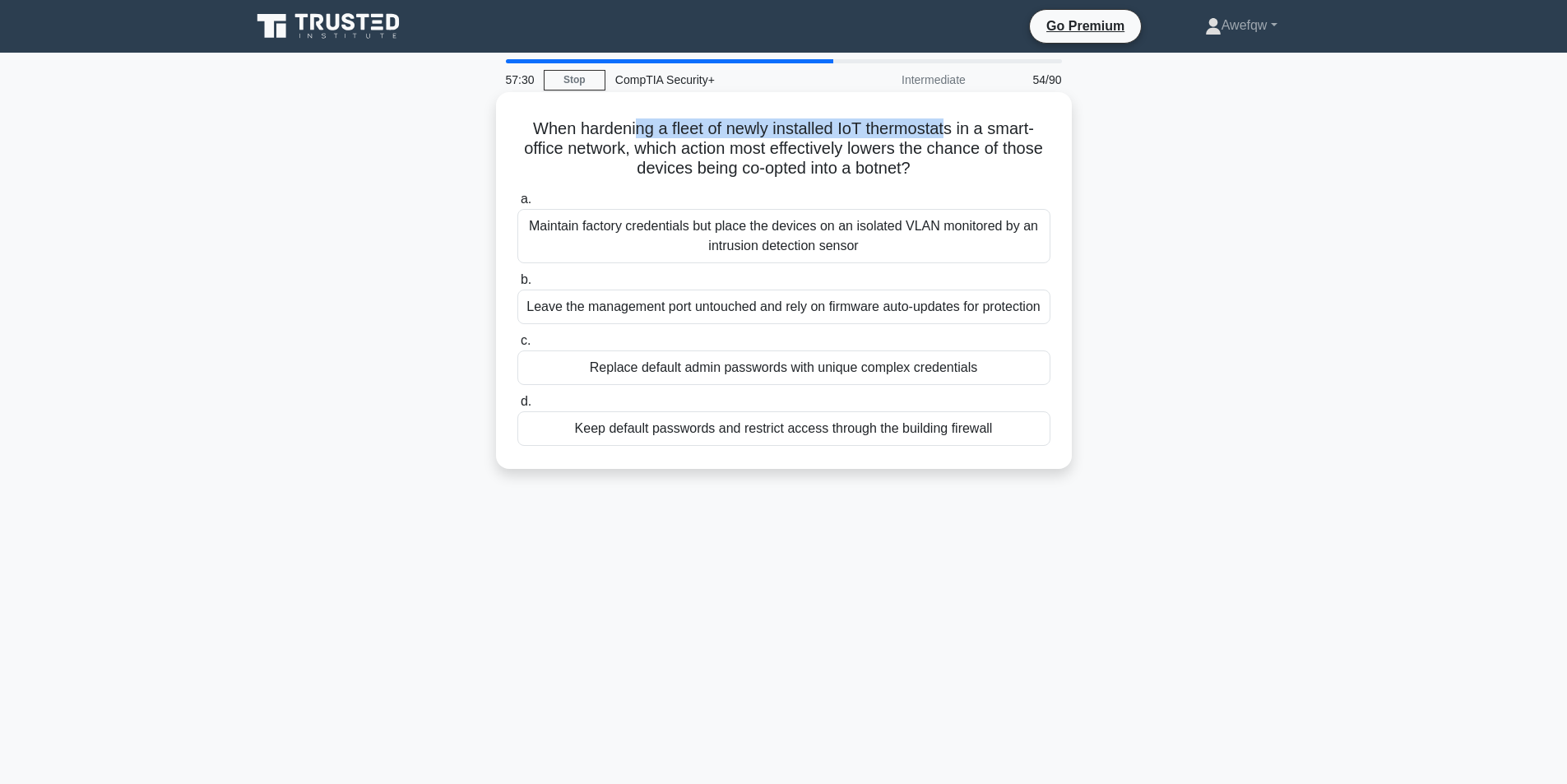
drag, startPoint x: 632, startPoint y: 131, endPoint x: 814, endPoint y: 136, distance: 182.1
click at [930, 134] on h5 "When hardening a fleet of newly installed IoT thermostats in a smart-office net…" at bounding box center [784, 149] width 536 height 61
click at [660, 145] on h5 "When hardening a fleet of newly installed IoT thermostats in a smart-office net…" at bounding box center [784, 149] width 536 height 61
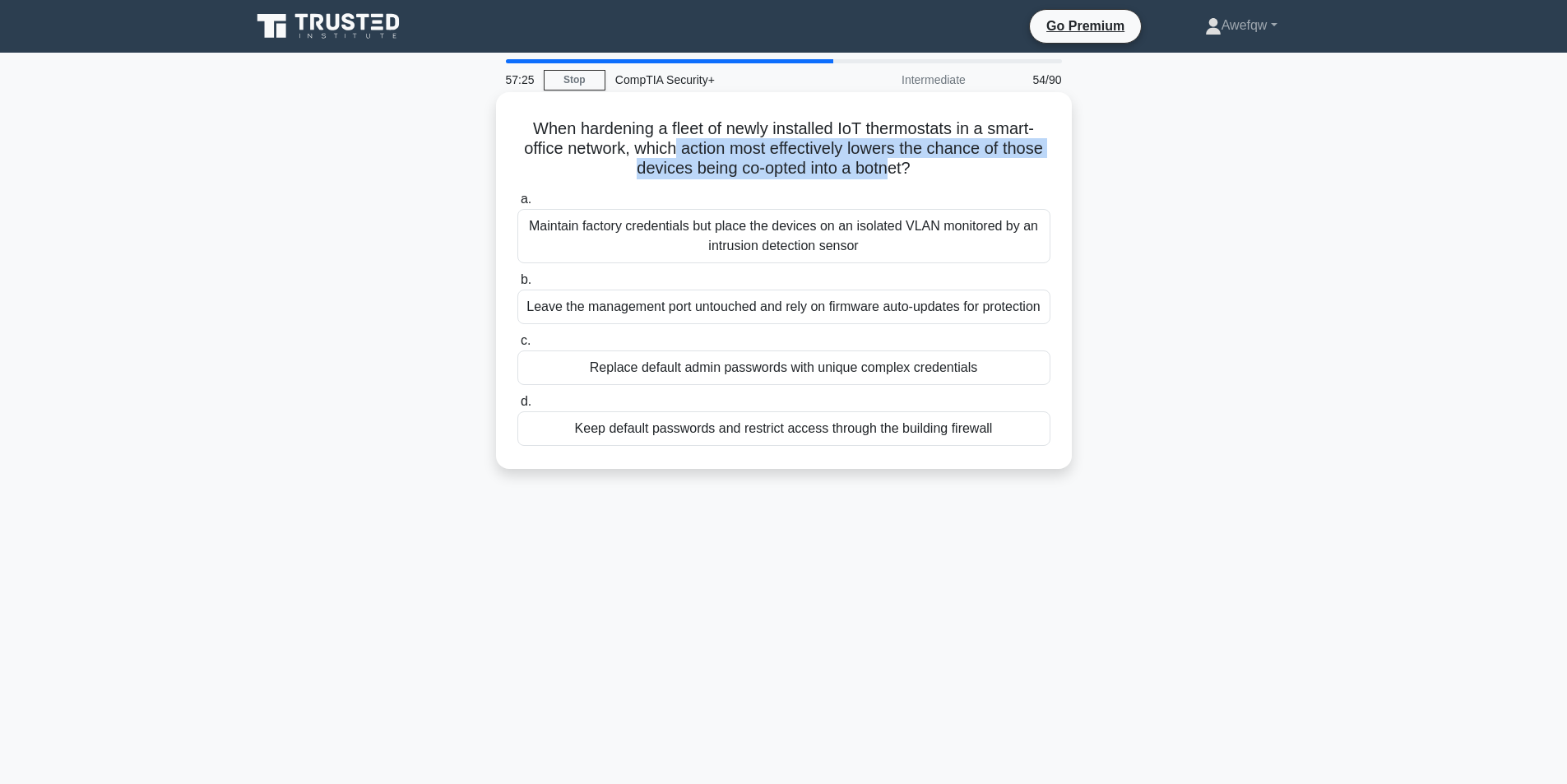
drag, startPoint x: 697, startPoint y: 150, endPoint x: 913, endPoint y: 175, distance: 217.4
click at [913, 175] on h5 "When hardening a fleet of newly installed IoT thermostats in a smart-office net…" at bounding box center [784, 149] width 536 height 61
drag, startPoint x: 919, startPoint y: 173, endPoint x: 761, endPoint y: 156, distance: 158.9
click at [761, 156] on h5 "When hardening a fleet of newly installed IoT thermostats in a smart-office net…" at bounding box center [784, 149] width 536 height 61
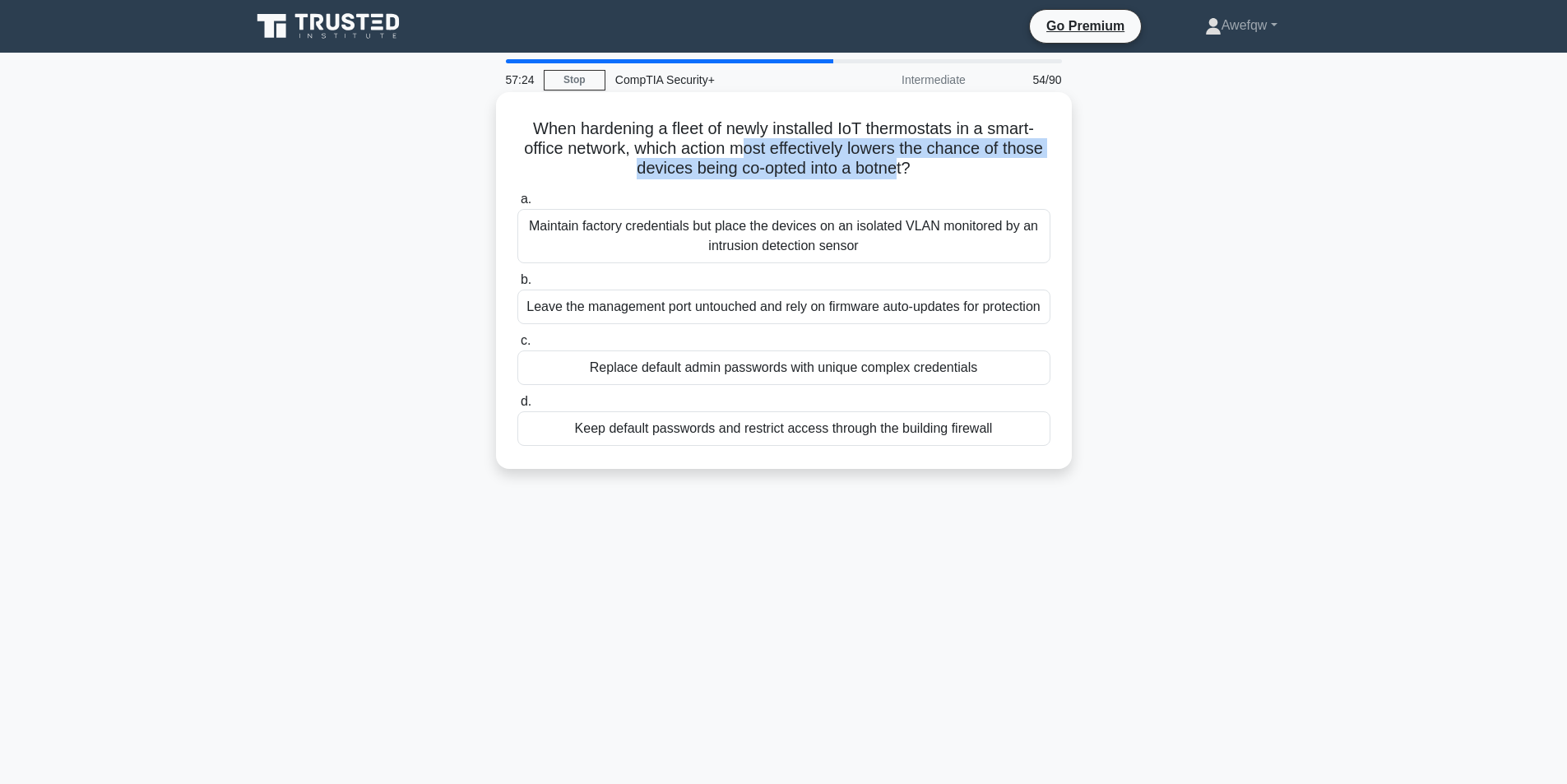
click at [761, 156] on h5 "When hardening a fleet of newly installed IoT thermostats in a smart-office net…" at bounding box center [784, 149] width 536 height 61
click at [863, 229] on div "Maintain factory credentials but place the devices on an isolated VLAN monitore…" at bounding box center [784, 236] width 533 height 54
click at [518, 205] on input "a. Maintain factory credentials but place the devices on an isolated VLAN monit…" at bounding box center [518, 199] width 0 height 10
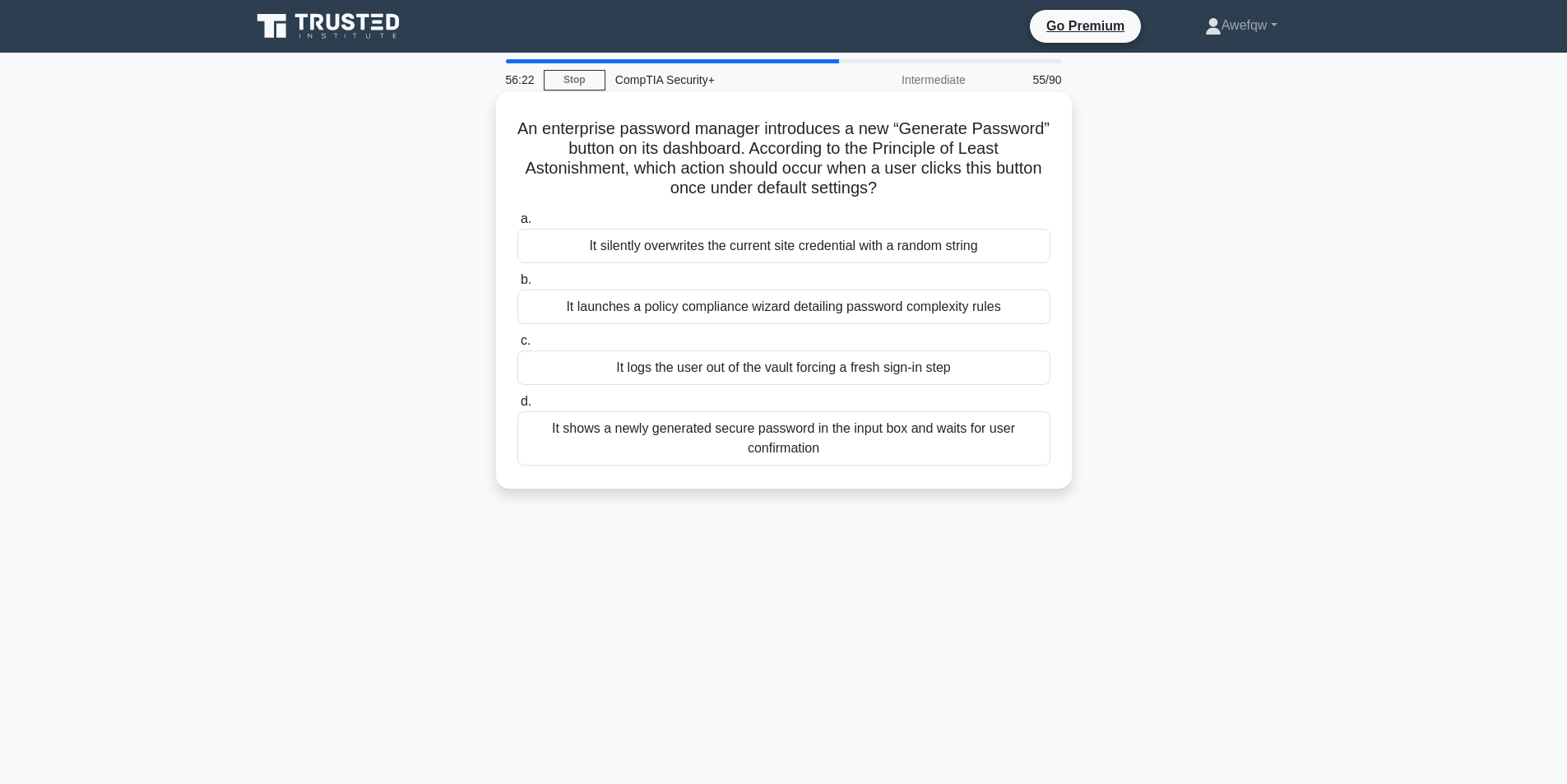
click at [864, 439] on div "It shows a newly generated secure password in the input box and waits for user …" at bounding box center [784, 438] width 533 height 54
click at [518, 407] on input "d. It shows a newly generated secure password in the input box and waits for us…" at bounding box center [518, 401] width 0 height 10
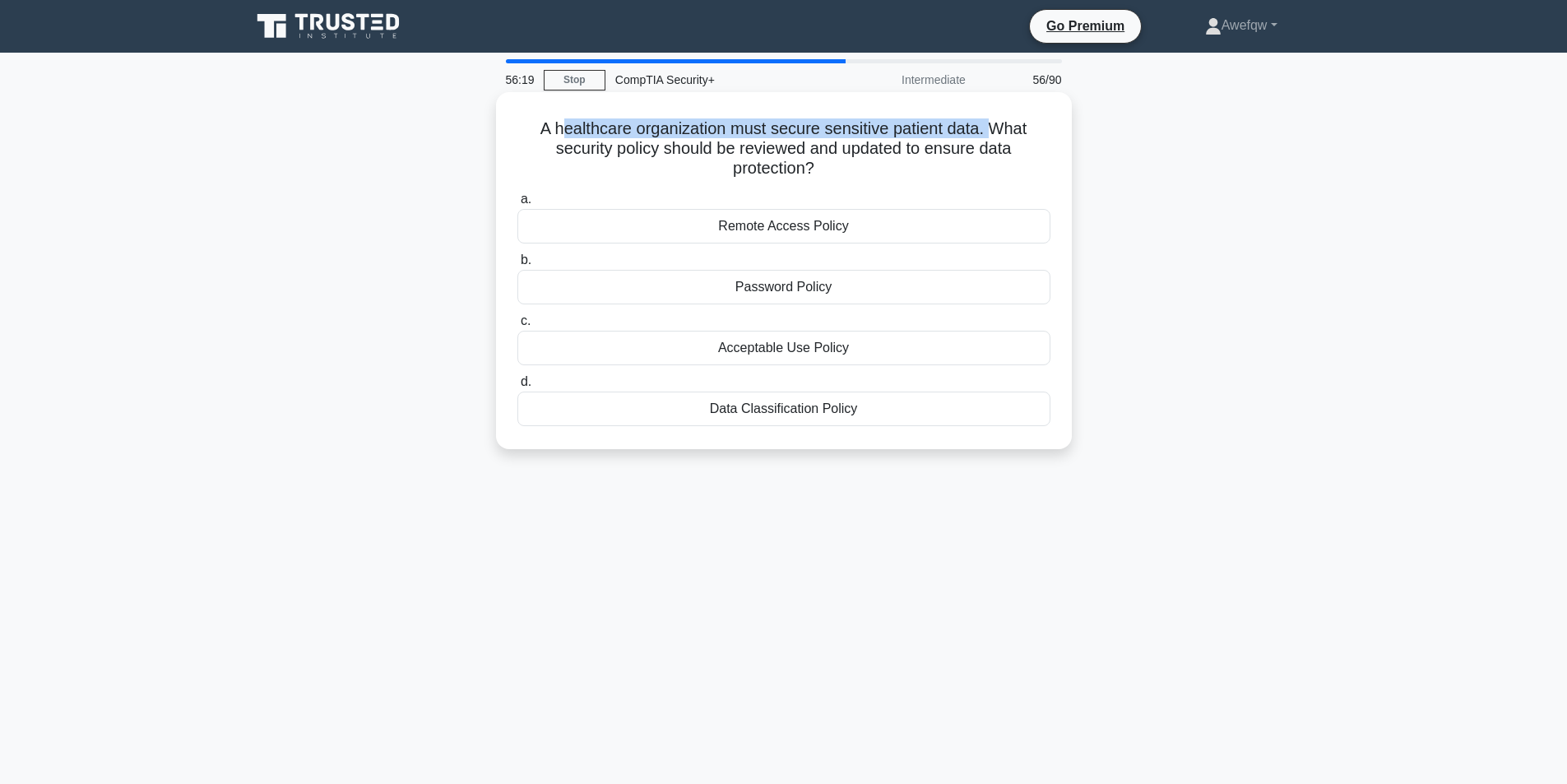
drag, startPoint x: 559, startPoint y: 131, endPoint x: 995, endPoint y: 135, distance: 436.0
click at [995, 135] on h5 "A healthcare organization must secure sensitive patient data. What security pol…" at bounding box center [784, 149] width 536 height 61
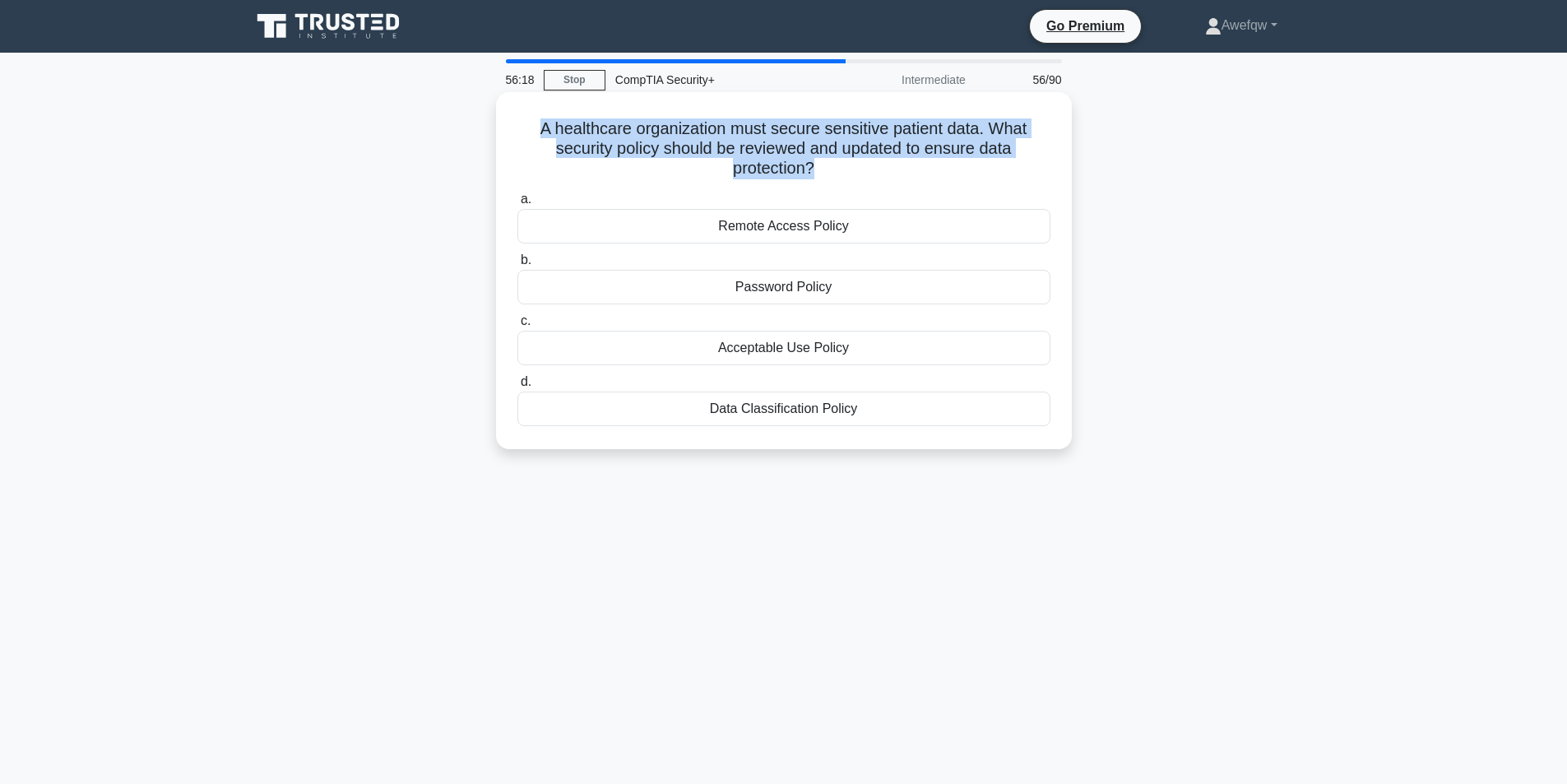
click at [995, 135] on h5 "A healthcare organization must secure sensitive patient data. What security pol…" at bounding box center [784, 149] width 536 height 61
click at [877, 136] on h5 "A healthcare organization must secure sensitive patient data. What security pol…" at bounding box center [784, 149] width 536 height 61
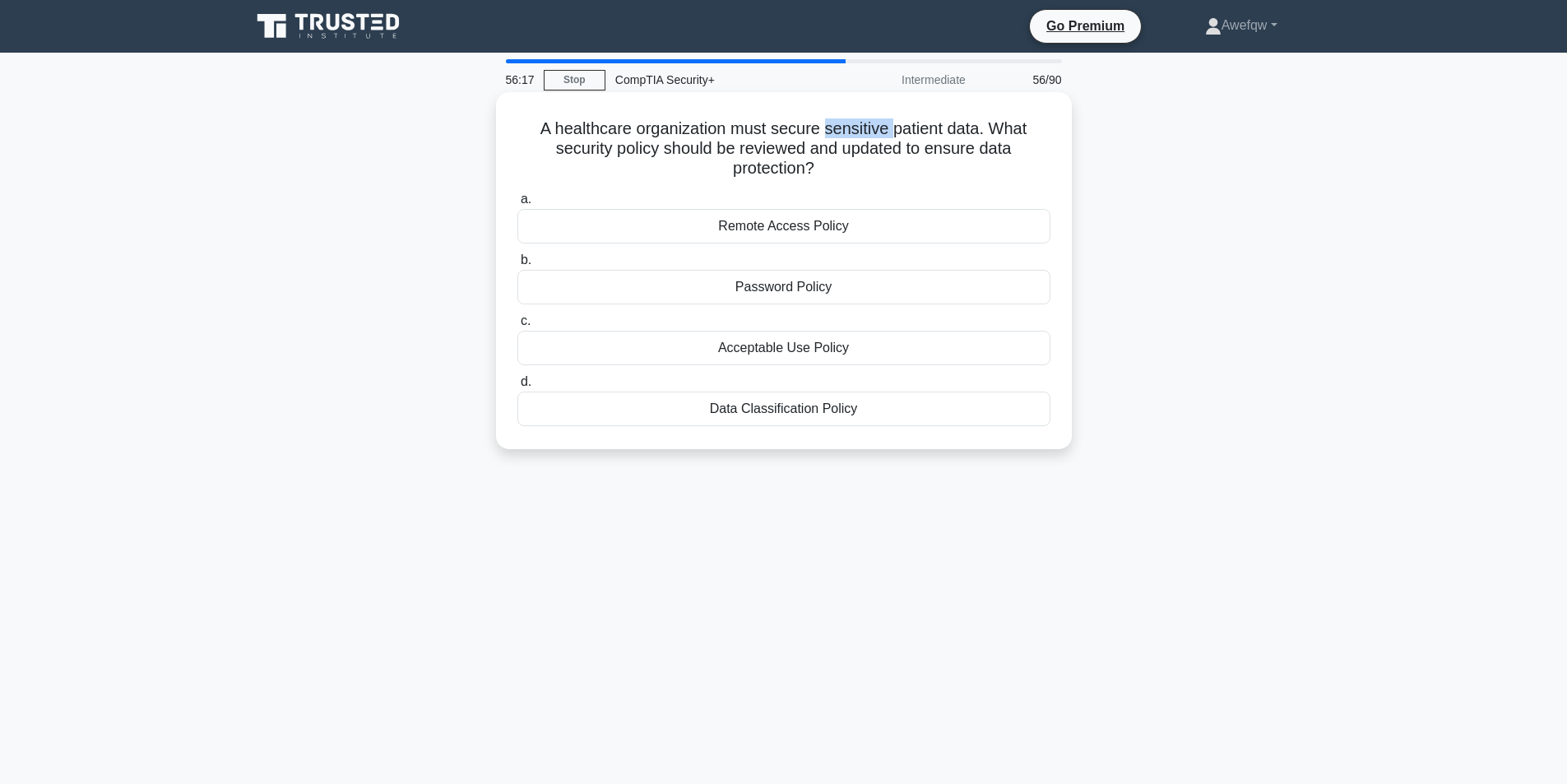
click at [877, 136] on h5 "A healthcare organization must secure sensitive patient data. What security pol…" at bounding box center [784, 149] width 536 height 61
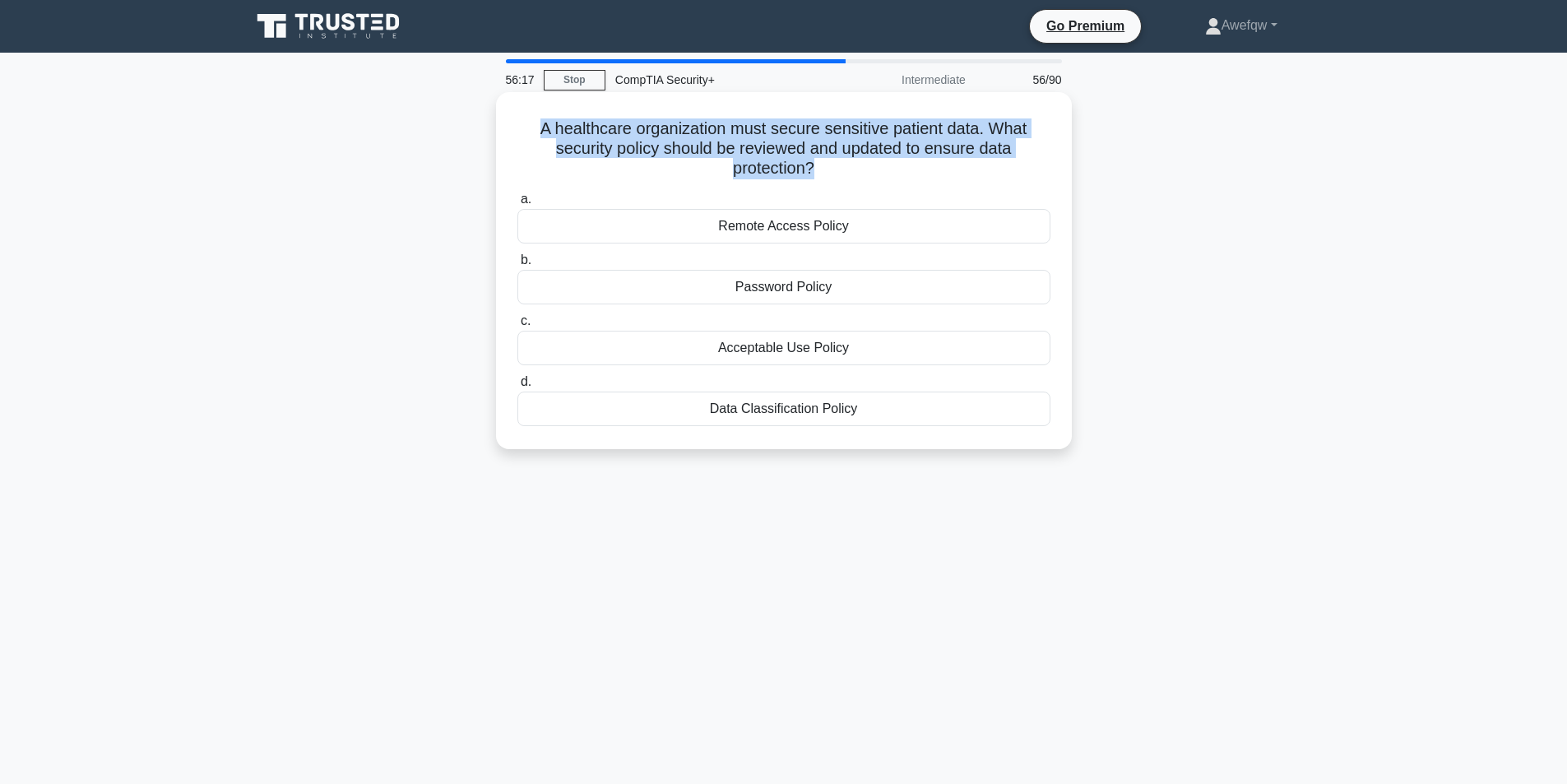
click at [877, 136] on h5 "A healthcare organization must secure sensitive patient data. What security pol…" at bounding box center [784, 149] width 536 height 61
click at [853, 142] on h5 "A healthcare organization must secure sensitive patient data. What security pol…" at bounding box center [784, 149] width 536 height 61
drag, startPoint x: 653, startPoint y: 125, endPoint x: 740, endPoint y: 148, distance: 90.0
click at [740, 148] on h5 "A healthcare organization must secure sensitive patient data. What security pol…" at bounding box center [784, 149] width 536 height 61
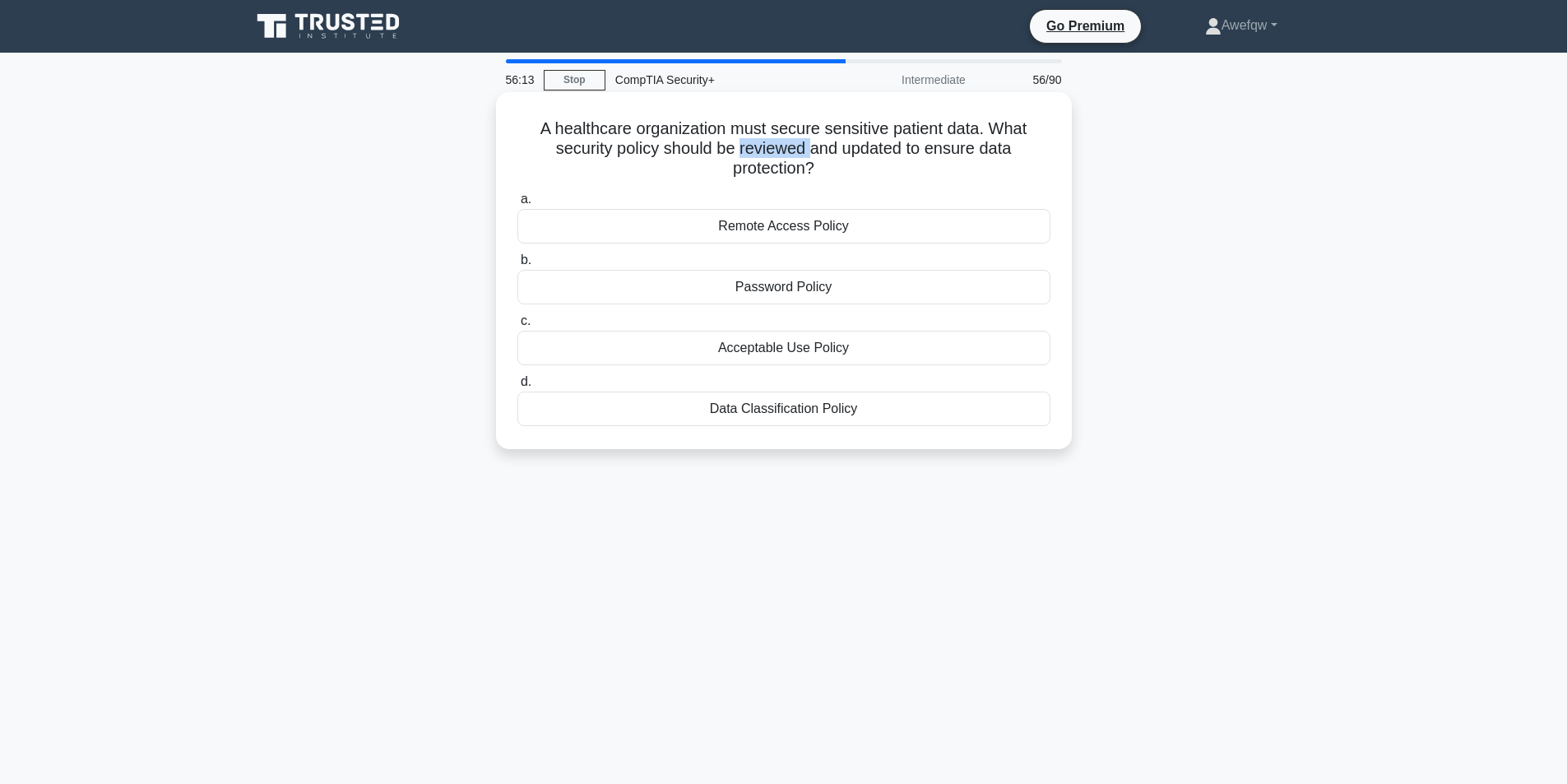
click at [740, 148] on h5 "A healthcare organization must secure sensitive patient data. What security pol…" at bounding box center [784, 149] width 536 height 61
click at [770, 153] on h5 "A healthcare organization must secure sensitive patient data. What security pol…" at bounding box center [784, 149] width 536 height 61
click at [745, 146] on h5 "A healthcare organization must secure sensitive patient data. What security pol…" at bounding box center [784, 149] width 536 height 61
drag, startPoint x: 758, startPoint y: 150, endPoint x: 781, endPoint y: 174, distance: 33.2
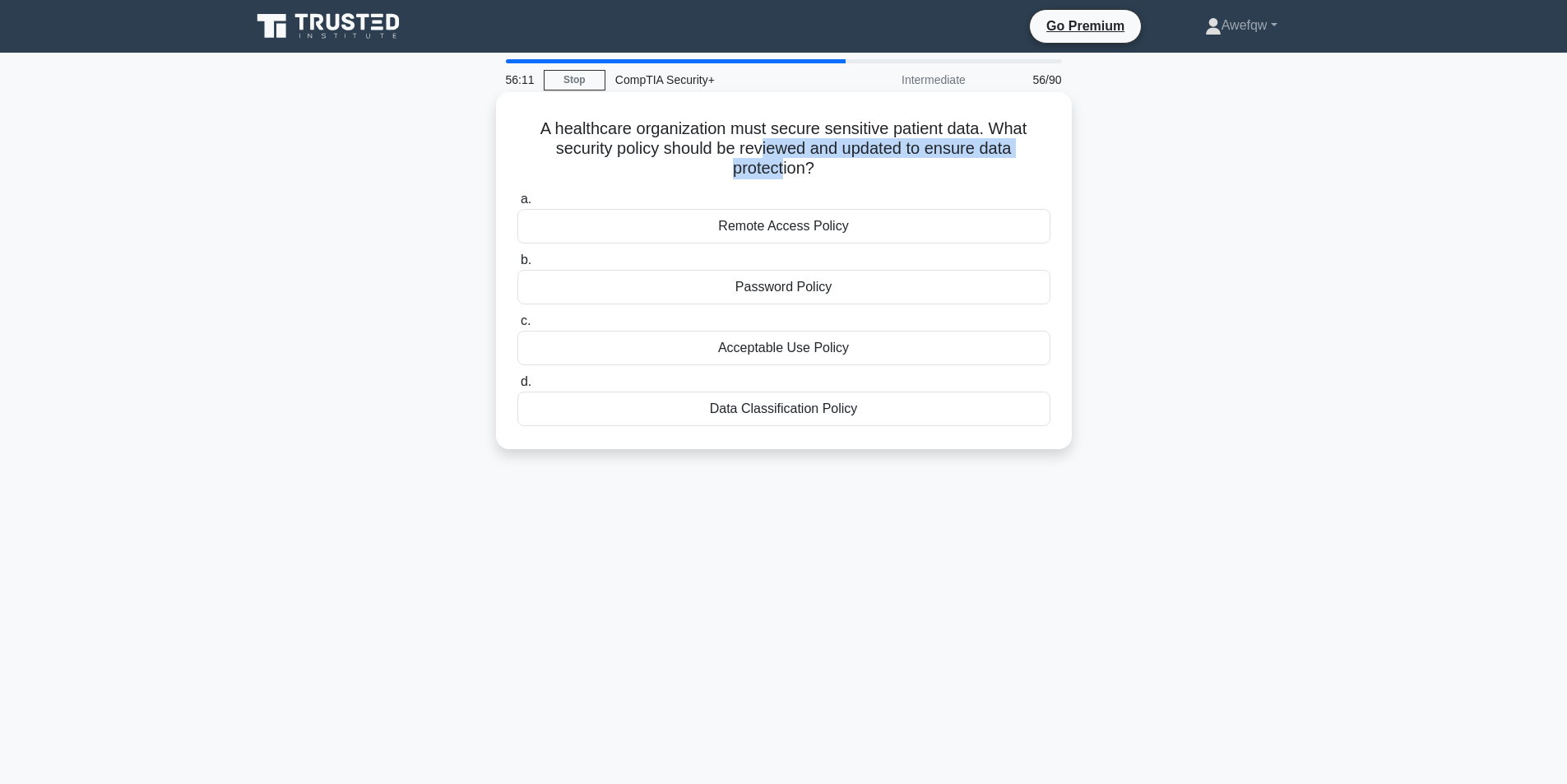
click at [781, 174] on h5 "A healthcare organization must secure sensitive patient data. What security pol…" at bounding box center [784, 149] width 536 height 61
click at [839, 412] on div "Data Classification Policy" at bounding box center [784, 409] width 533 height 35
click at [518, 387] on input "d. Data Classification Policy" at bounding box center [518, 382] width 0 height 10
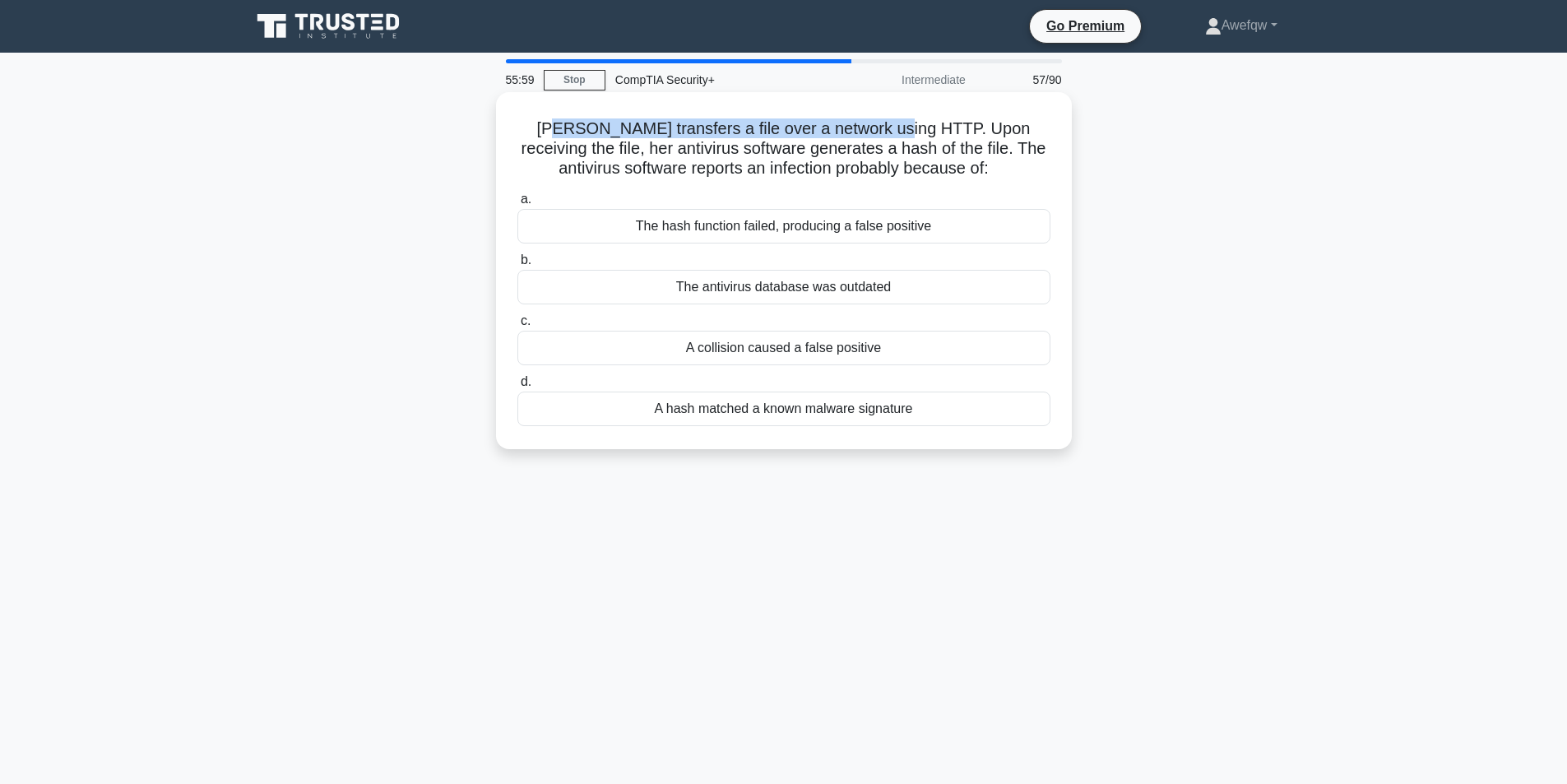
drag, startPoint x: 531, startPoint y: 130, endPoint x: 869, endPoint y: 131, distance: 338.0
click at [869, 131] on h5 "Jane transfers a file over a network using HTTP. Upon receiving the file, her a…" at bounding box center [784, 149] width 536 height 61
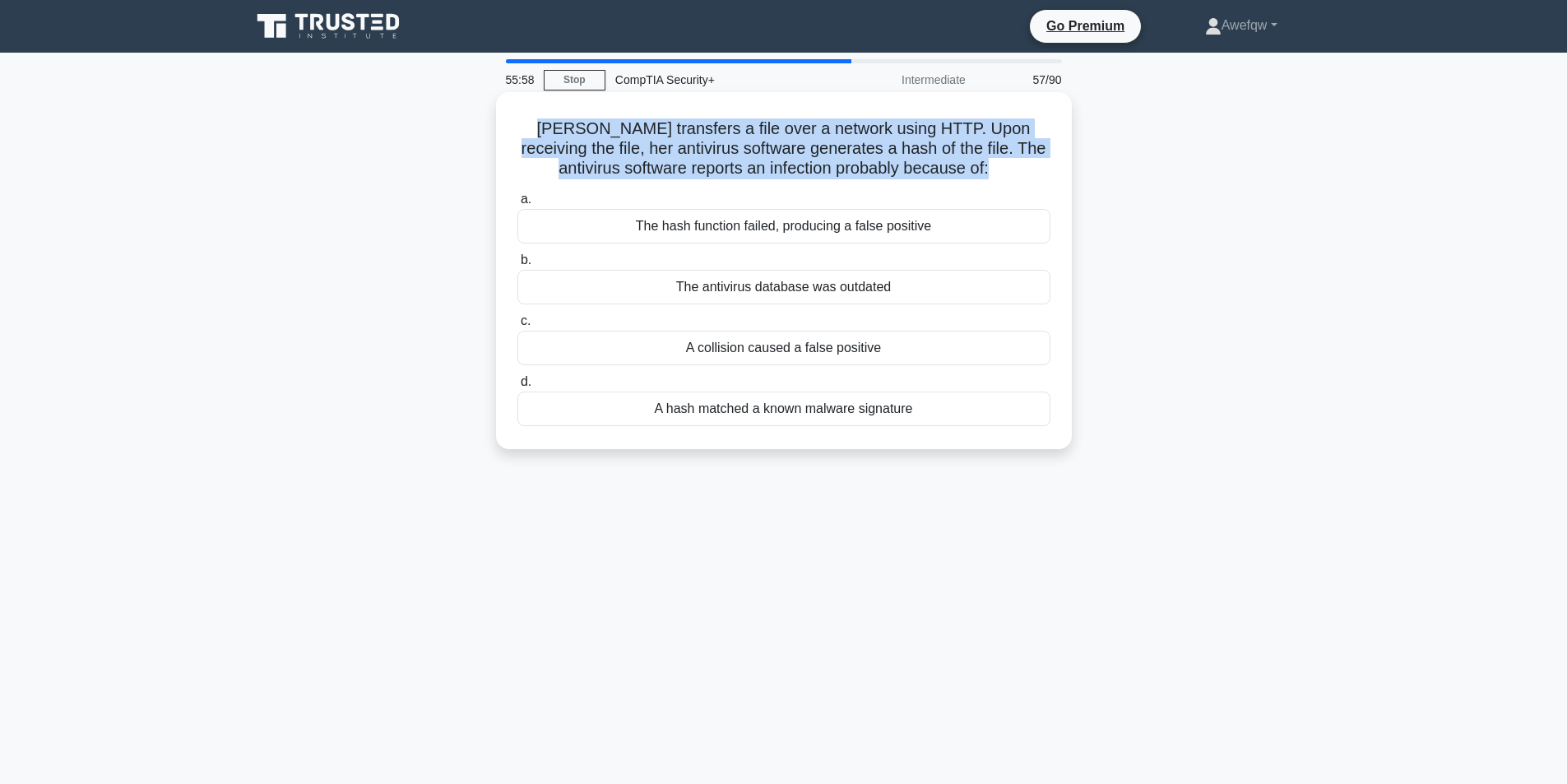
click at [869, 131] on h5 "Jane transfers a file over a network using HTTP. Upon receiving the file, her a…" at bounding box center [784, 149] width 536 height 61
click at [798, 134] on h5 "Jane transfers a file over a network using HTTP. Upon receiving the file, her a…" at bounding box center [784, 149] width 536 height 61
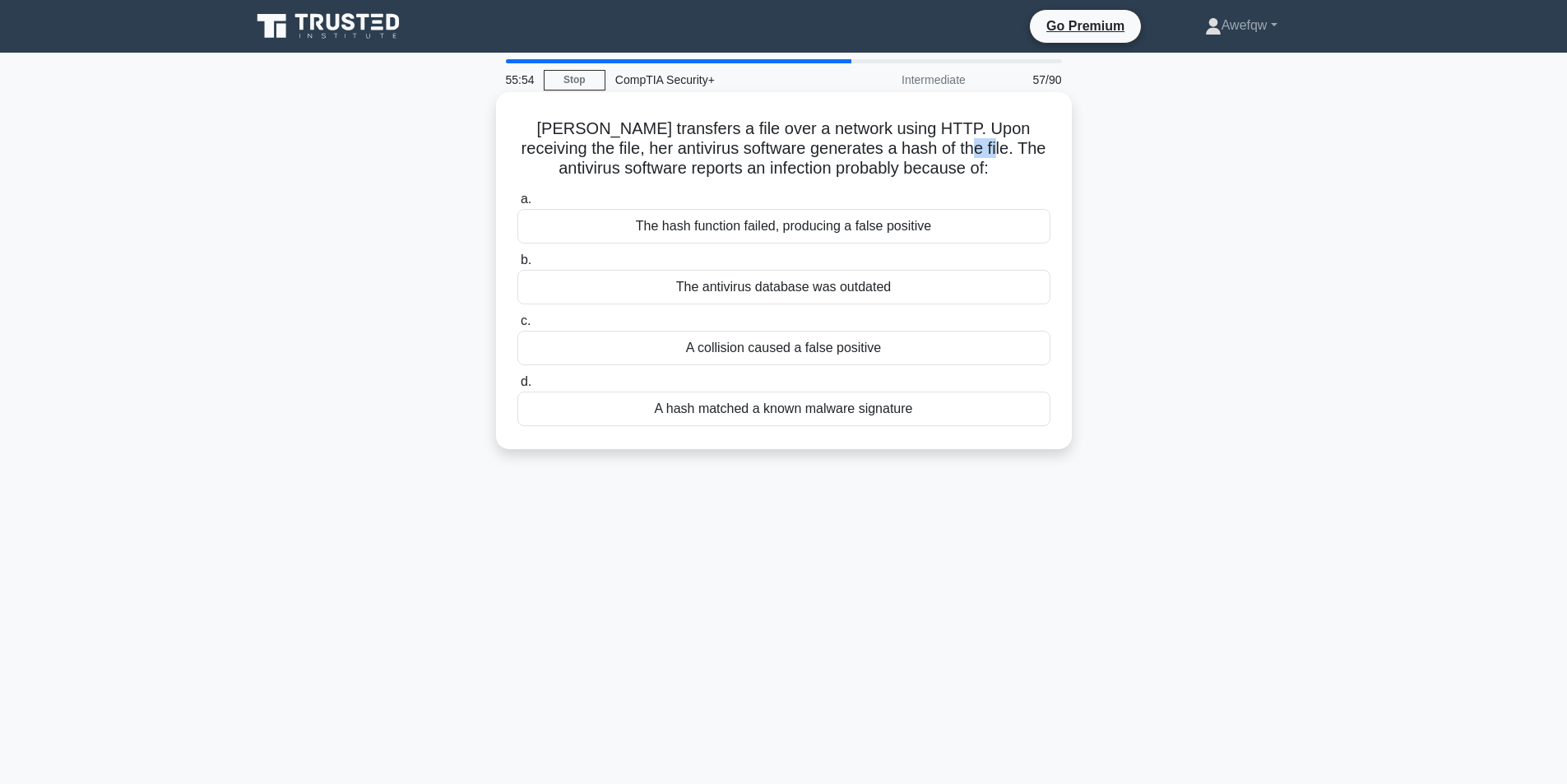
drag, startPoint x: 937, startPoint y: 151, endPoint x: 963, endPoint y: 159, distance: 27.2
click at [963, 159] on h5 "Jane transfers a file over a network using HTTP. Upon receiving the file, her a…" at bounding box center [784, 149] width 536 height 61
drag, startPoint x: 705, startPoint y: 133, endPoint x: 867, endPoint y: 132, distance: 162.0
click at [867, 132] on h5 "Jane transfers a file over a network using HTTP. Upon receiving the file, her a…" at bounding box center [784, 149] width 536 height 61
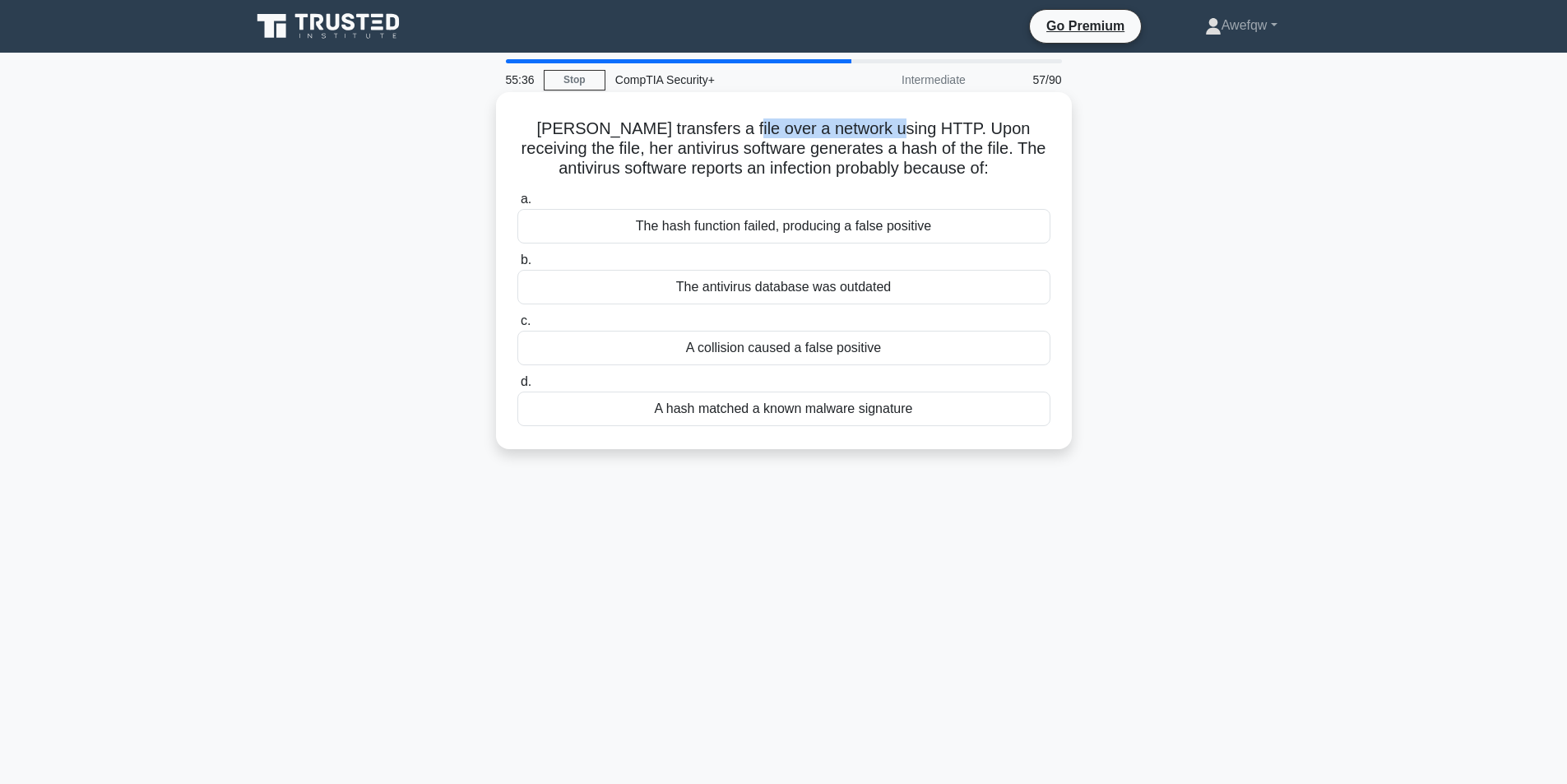
click at [867, 132] on h5 "Jane transfers a file over a network using HTTP. Upon receiving the file, her a…" at bounding box center [784, 149] width 536 height 61
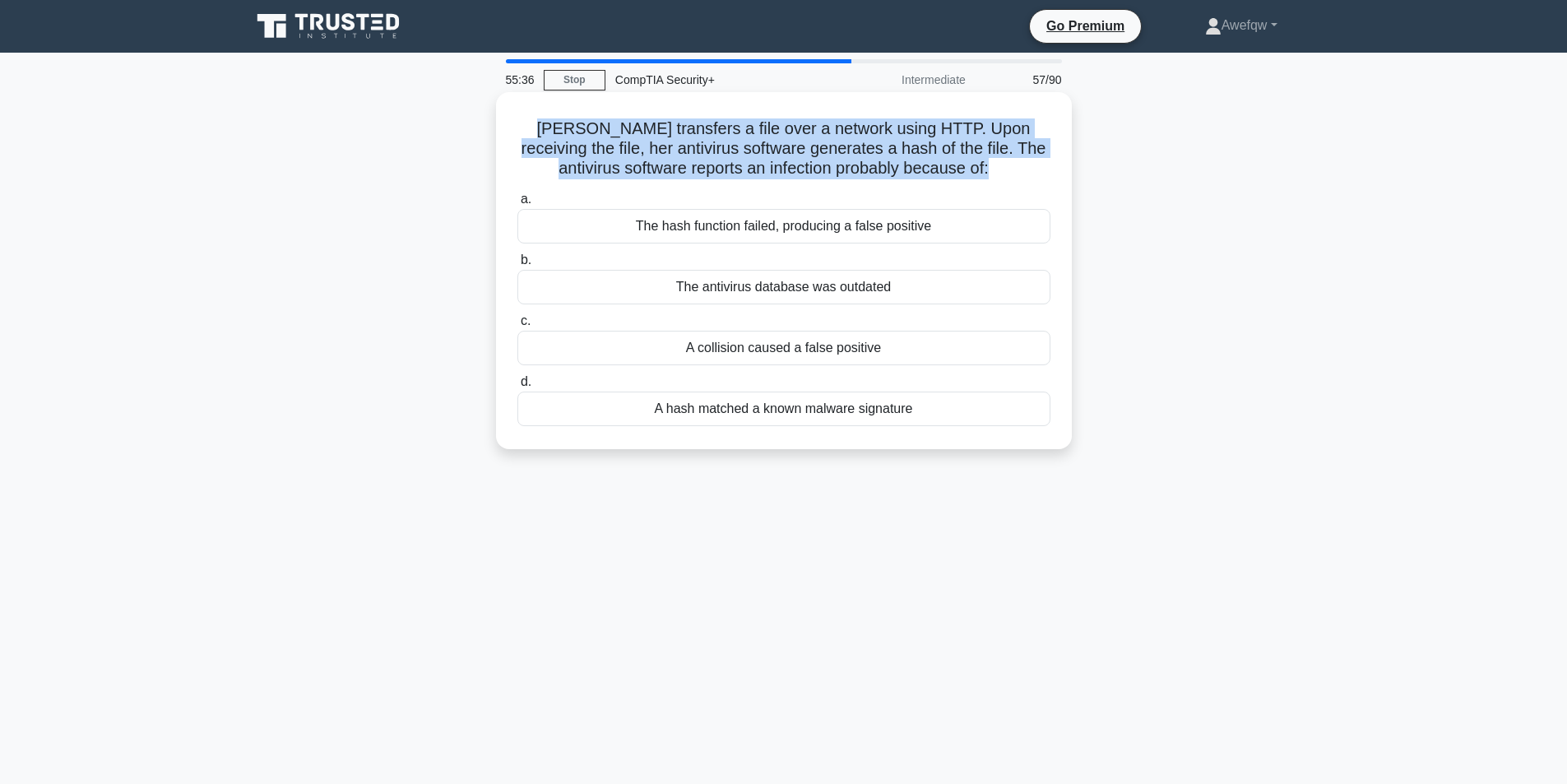
click at [867, 132] on h5 "Jane transfers a file over a network using HTTP. Upon receiving the file, her a…" at bounding box center [784, 149] width 536 height 61
click at [943, 128] on h5 "Jane transfers a file over a network using HTTP. Upon receiving the file, her a…" at bounding box center [784, 149] width 536 height 61
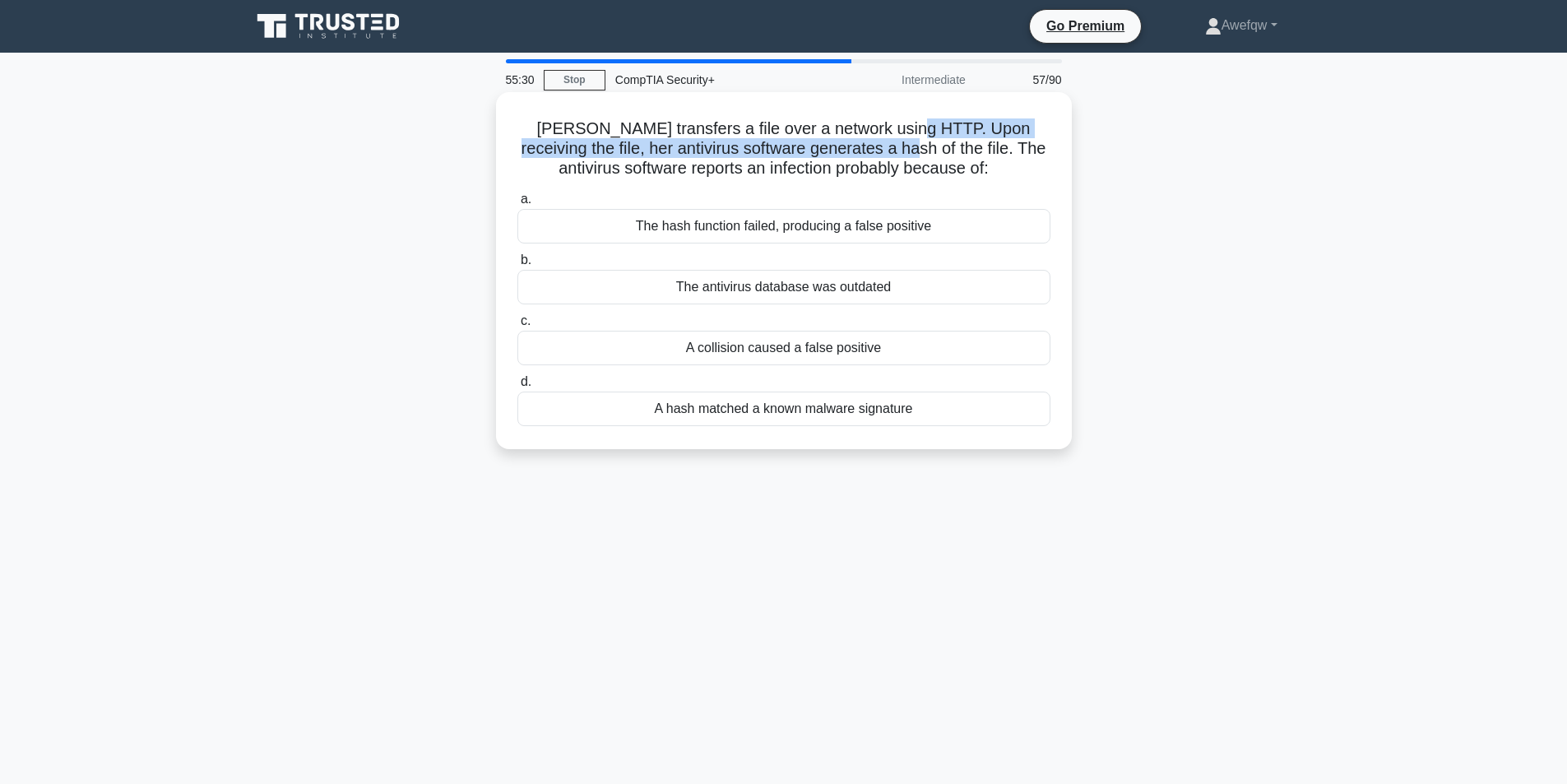
drag, startPoint x: 882, startPoint y: 128, endPoint x: 887, endPoint y: 149, distance: 21.6
click at [887, 149] on h5 "Jane transfers a file over a network using HTTP. Upon receiving the file, her a…" at bounding box center [784, 149] width 536 height 61
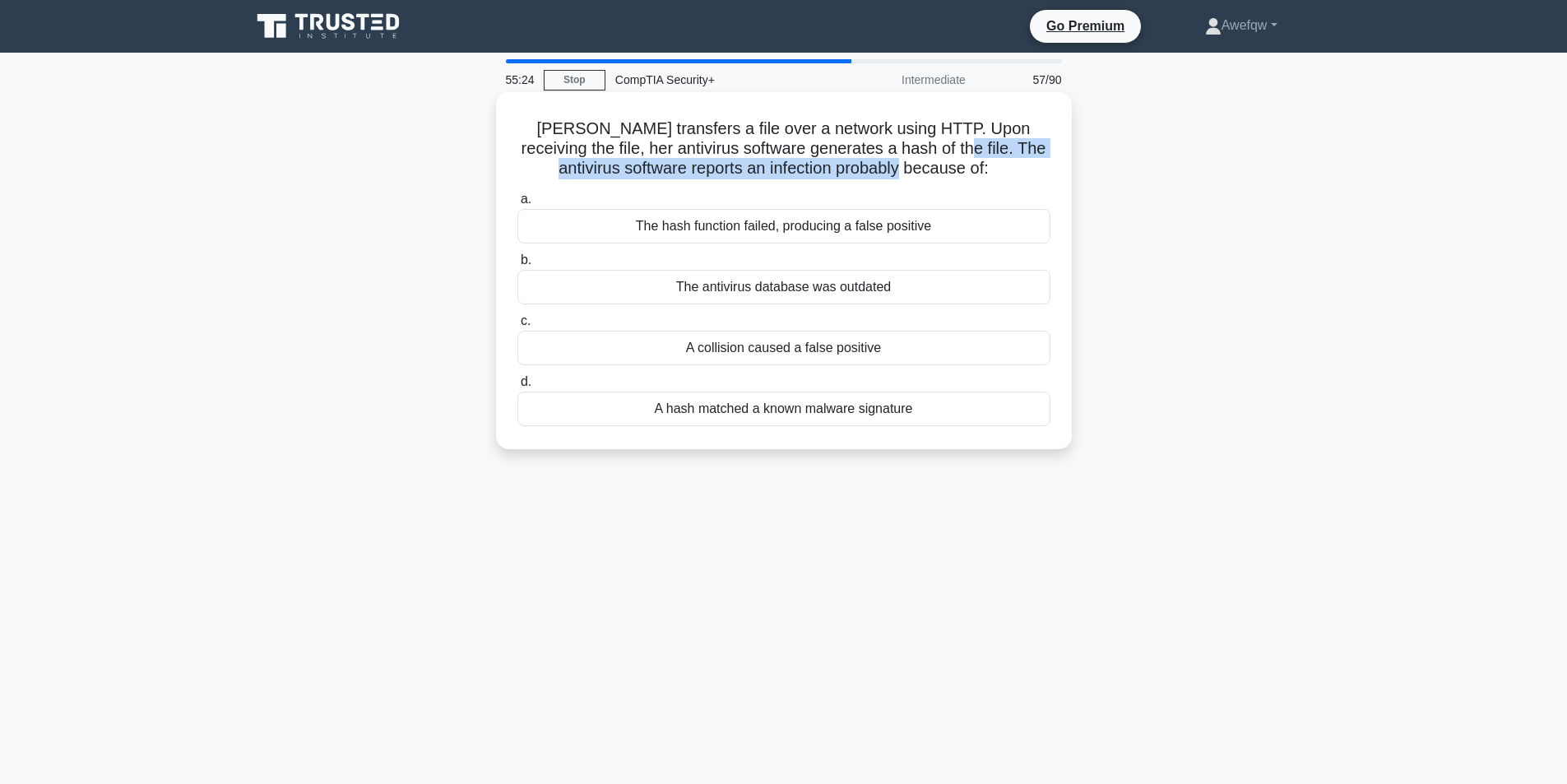
drag, startPoint x: 936, startPoint y: 149, endPoint x: 938, endPoint y: 164, distance: 15.1
click at [938, 164] on h5 "Jane transfers a file over a network using HTTP. Upon receiving the file, her a…" at bounding box center [784, 149] width 536 height 61
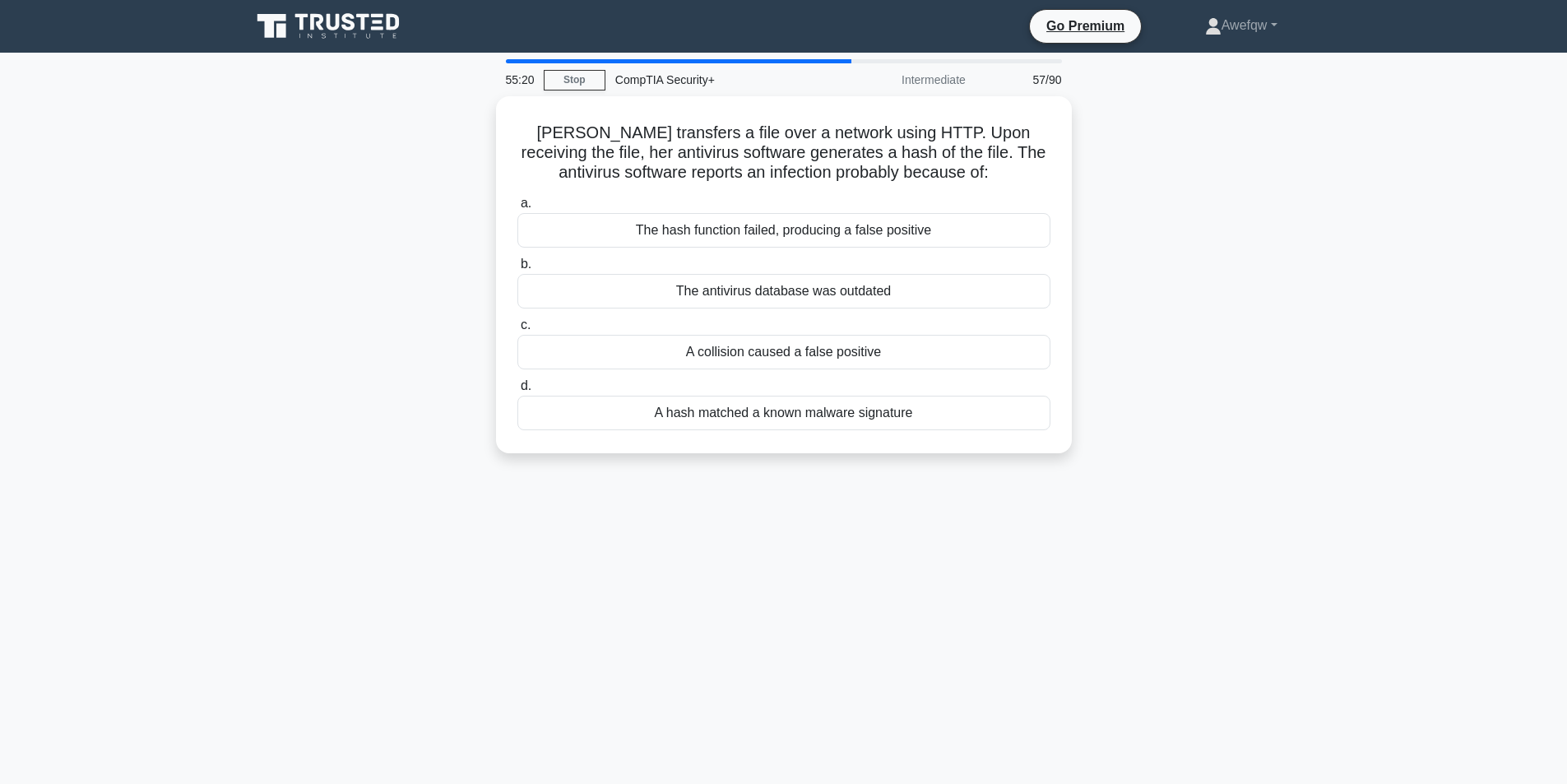
click at [1309, 300] on div "Jane transfers a file over a network using HTTP. Upon receiving the file, her a…" at bounding box center [784, 284] width 1086 height 377
click at [940, 347] on div "A collision caused a false positive" at bounding box center [784, 348] width 533 height 35
click at [518, 326] on input "c. A collision caused a false positive" at bounding box center [518, 321] width 0 height 10
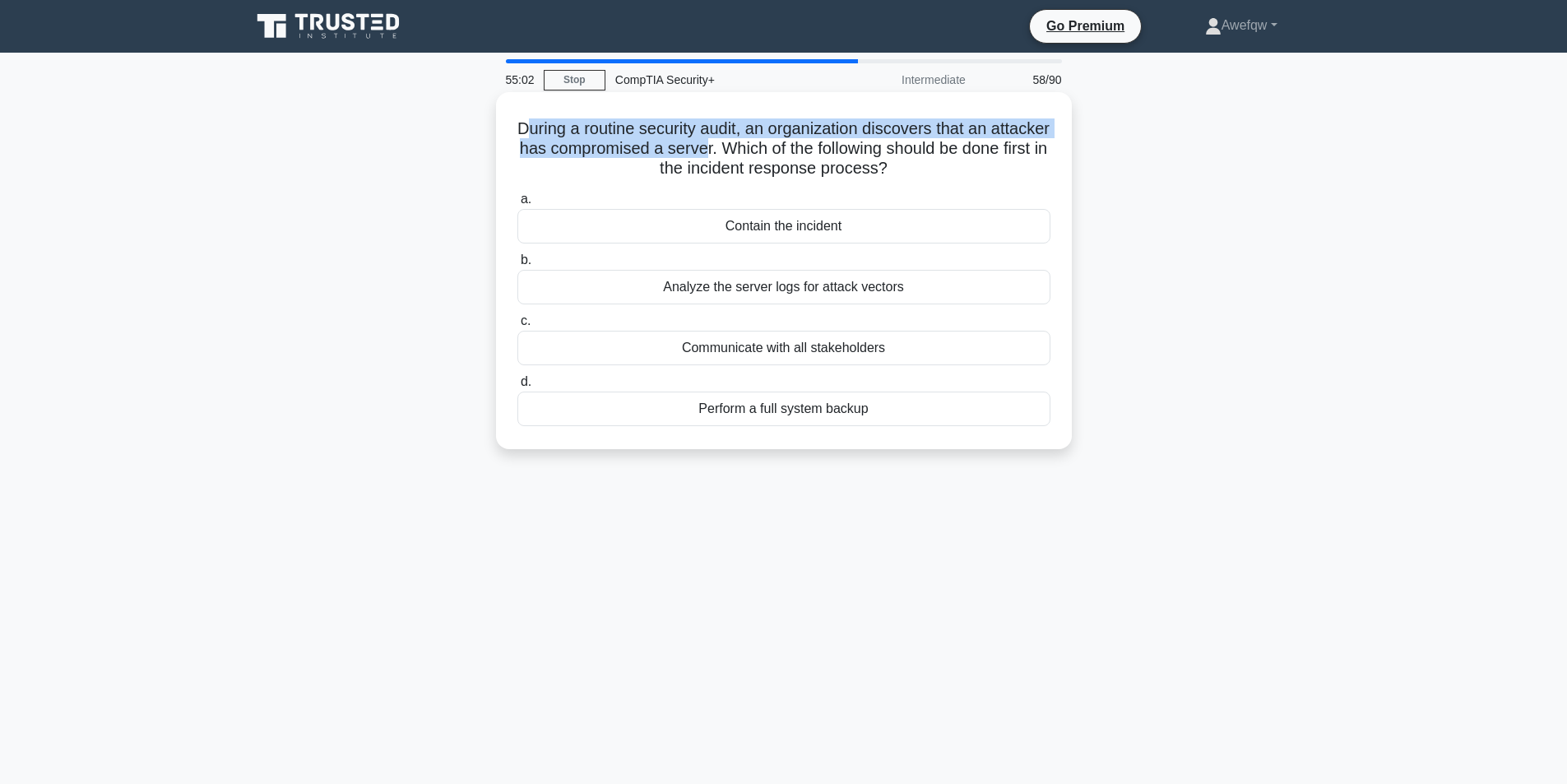
drag, startPoint x: 555, startPoint y: 132, endPoint x: 780, endPoint y: 151, distance: 225.8
click at [780, 151] on h5 "During a routine security audit, an organization discovers that an attacker has…" at bounding box center [784, 149] width 536 height 61
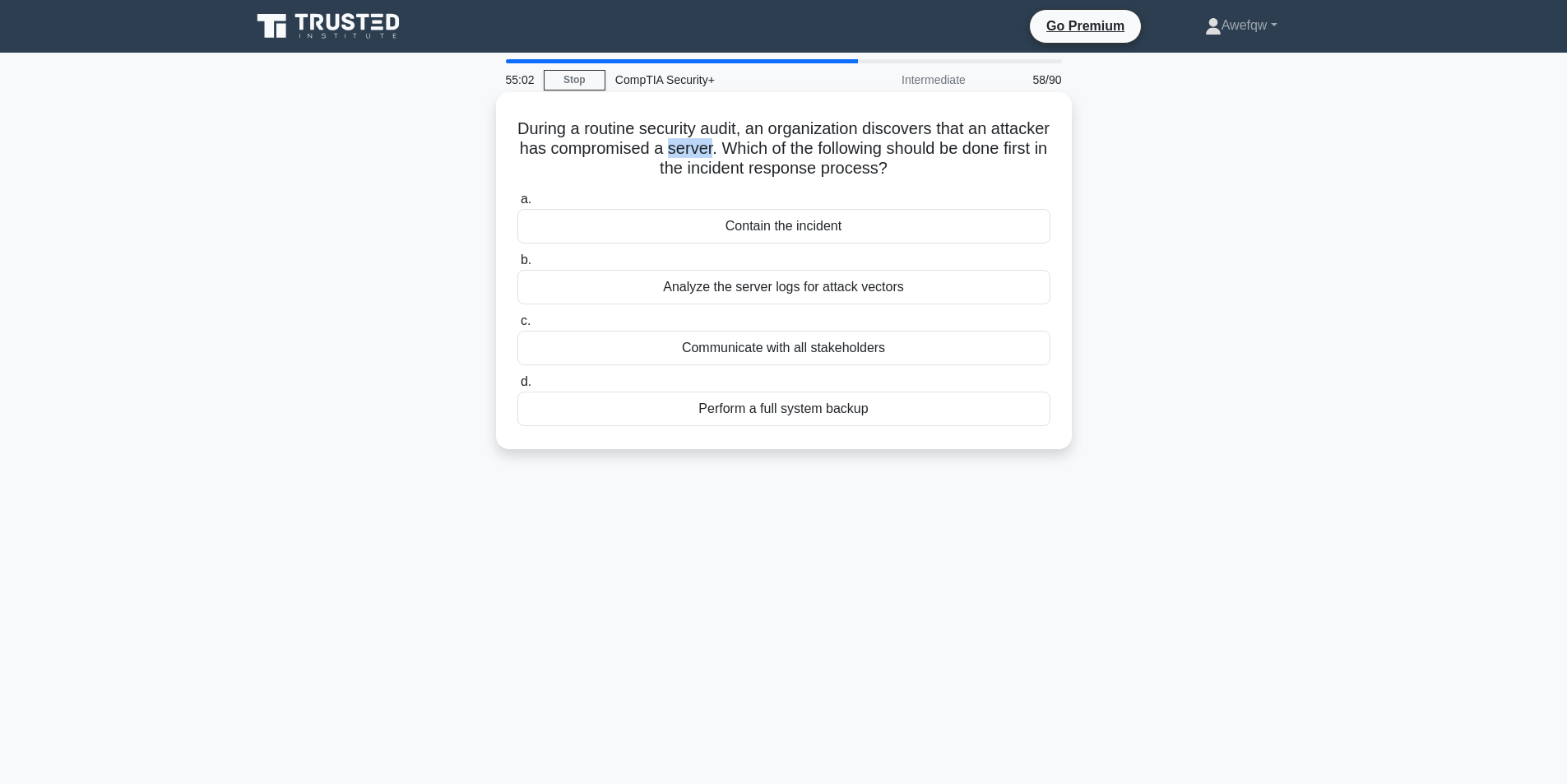
click at [780, 151] on h5 "During a routine security audit, an organization discovers that an attacker has…" at bounding box center [784, 149] width 536 height 61
click at [658, 127] on h5 "During a routine security audit, an organization discovers that an attacker has…" at bounding box center [784, 149] width 536 height 61
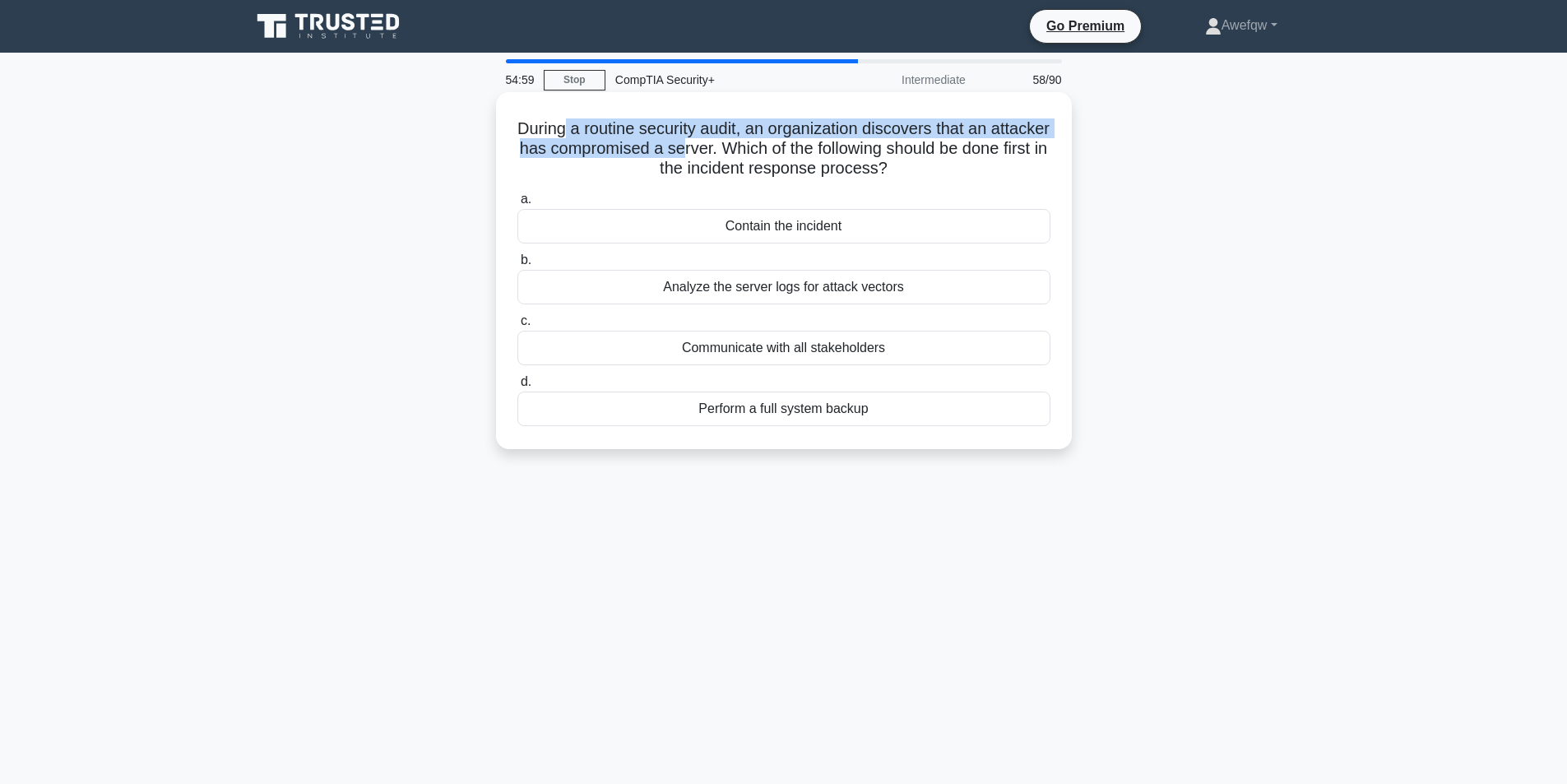
drag, startPoint x: 588, startPoint y: 125, endPoint x: 754, endPoint y: 147, distance: 167.5
click at [754, 147] on h5 "During a routine security audit, an organization discovers that an attacker has…" at bounding box center [784, 149] width 536 height 61
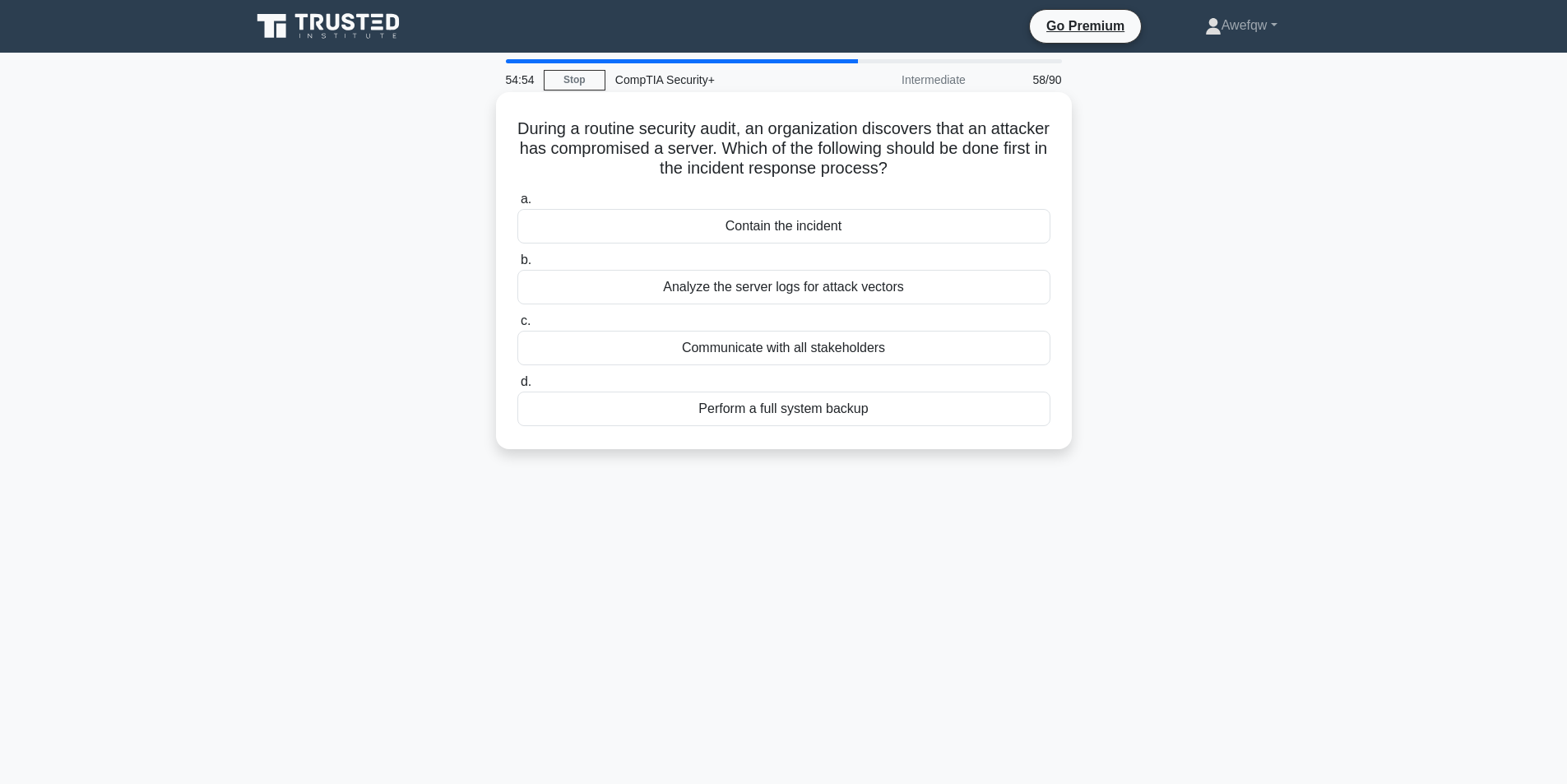
click at [881, 151] on h5 "During a routine security audit, an organization discovers that an attacker has…" at bounding box center [784, 149] width 536 height 61
click at [806, 227] on div "Contain the incident" at bounding box center [784, 226] width 533 height 35
click at [518, 205] on input "a. Contain the incident" at bounding box center [518, 199] width 0 height 10
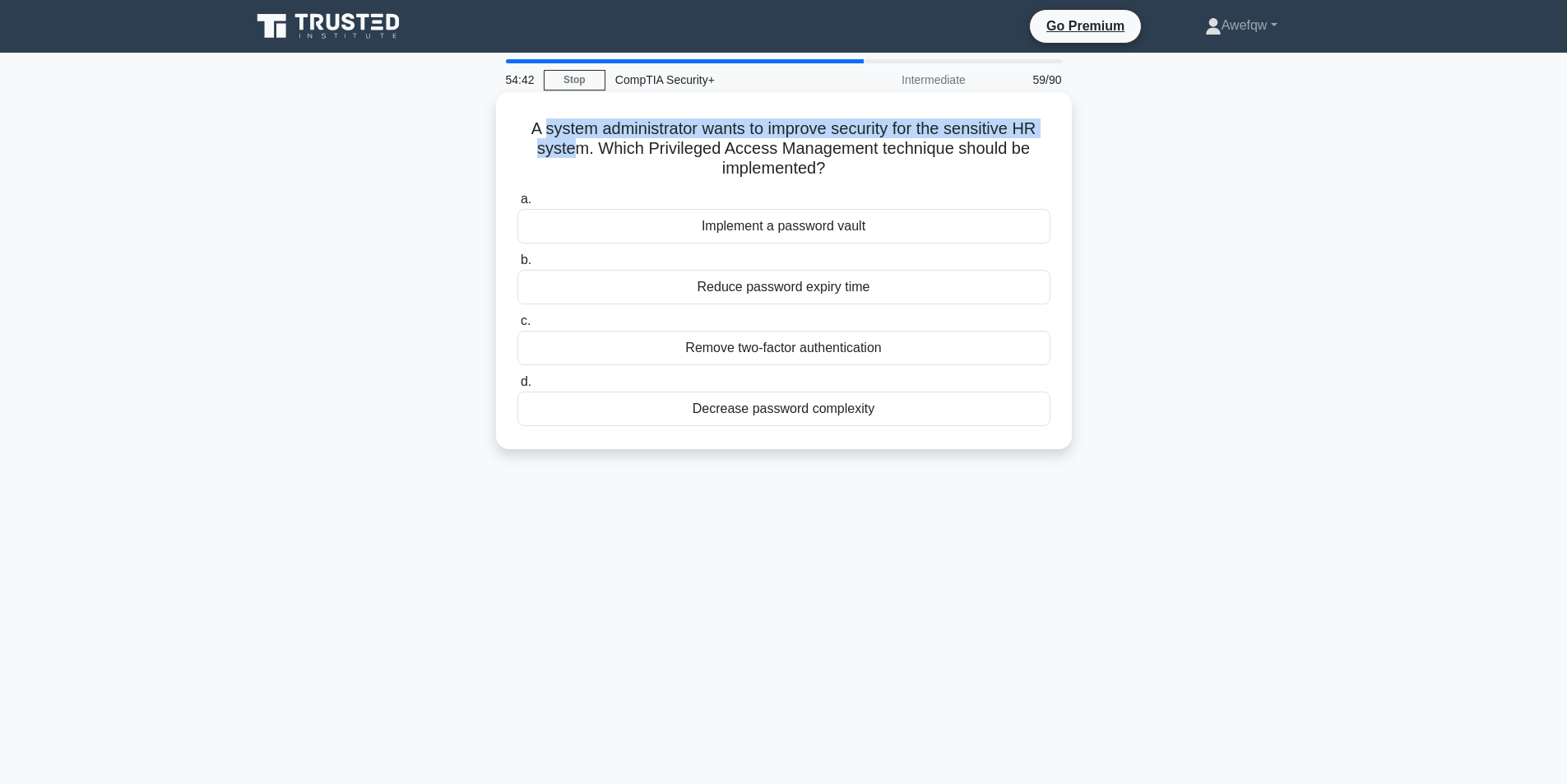
drag, startPoint x: 561, startPoint y: 133, endPoint x: 570, endPoint y: 152, distance: 21.0
click at [570, 152] on h5 "A system administrator wants to improve security for the sensitive HR system. W…" at bounding box center [784, 149] width 536 height 61
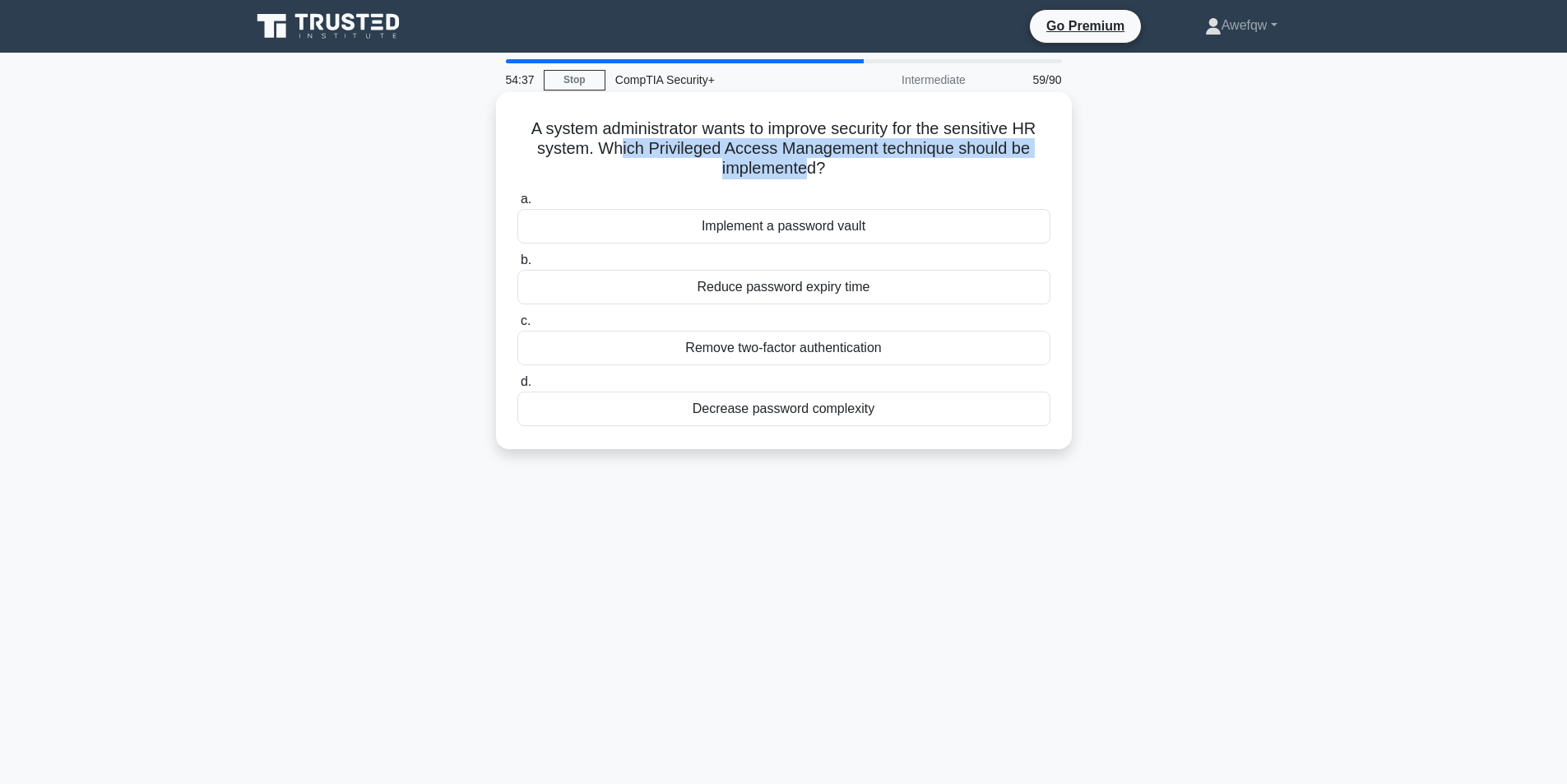
drag, startPoint x: 618, startPoint y: 149, endPoint x: 811, endPoint y: 175, distance: 194.7
click at [811, 175] on h5 "A system administrator wants to improve security for the sensitive HR system. W…" at bounding box center [784, 149] width 536 height 61
click at [799, 292] on div "Reduce password expiry time" at bounding box center [784, 288] width 533 height 35
click at [518, 266] on input "b. Reduce password expiry time" at bounding box center [518, 260] width 0 height 10
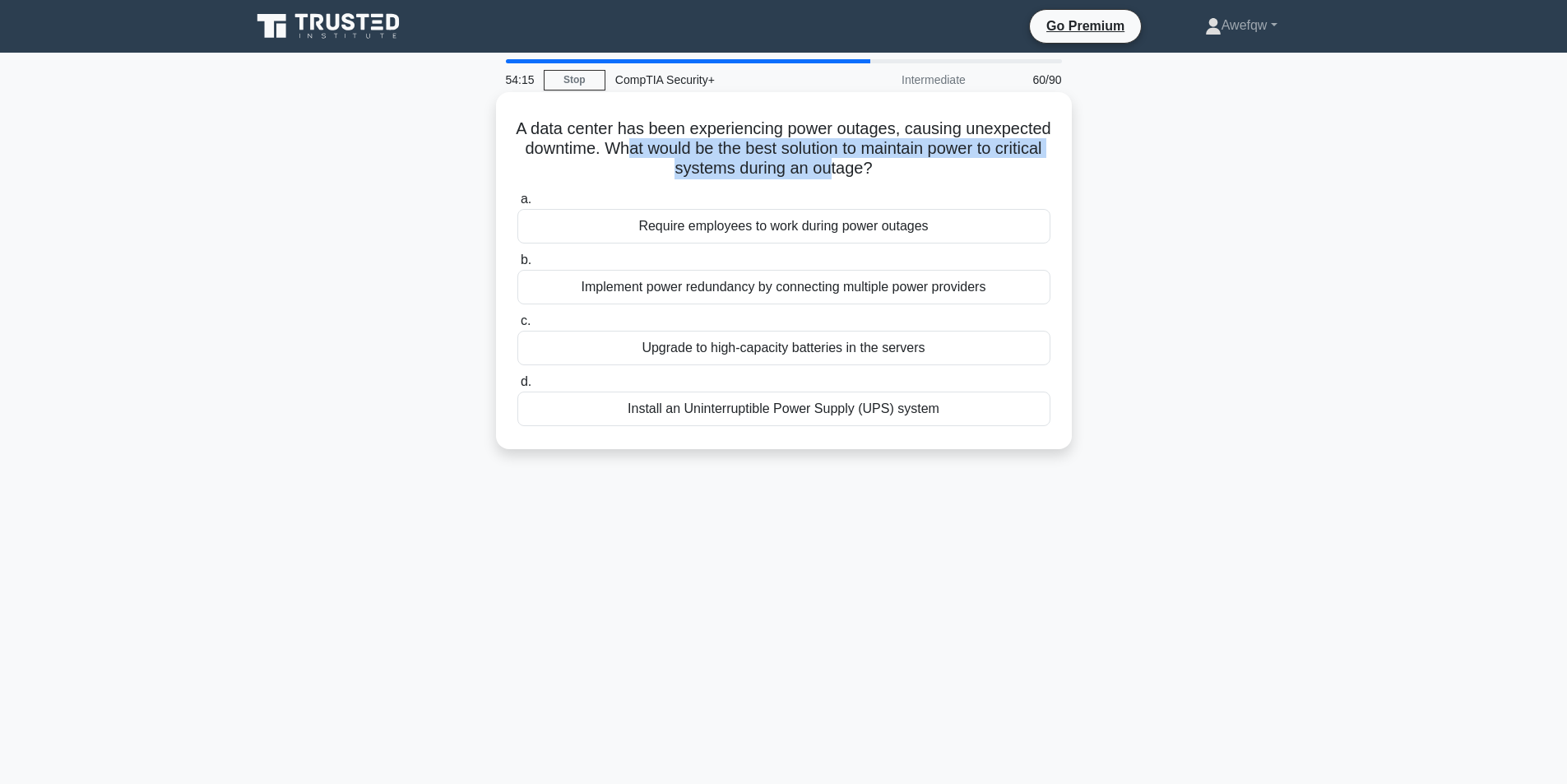
drag, startPoint x: 732, startPoint y: 157, endPoint x: 889, endPoint y: 163, distance: 157.1
click at [889, 163] on h5 "A data center has been experiencing power outages, causing unexpected downtime.…" at bounding box center [784, 149] width 536 height 61
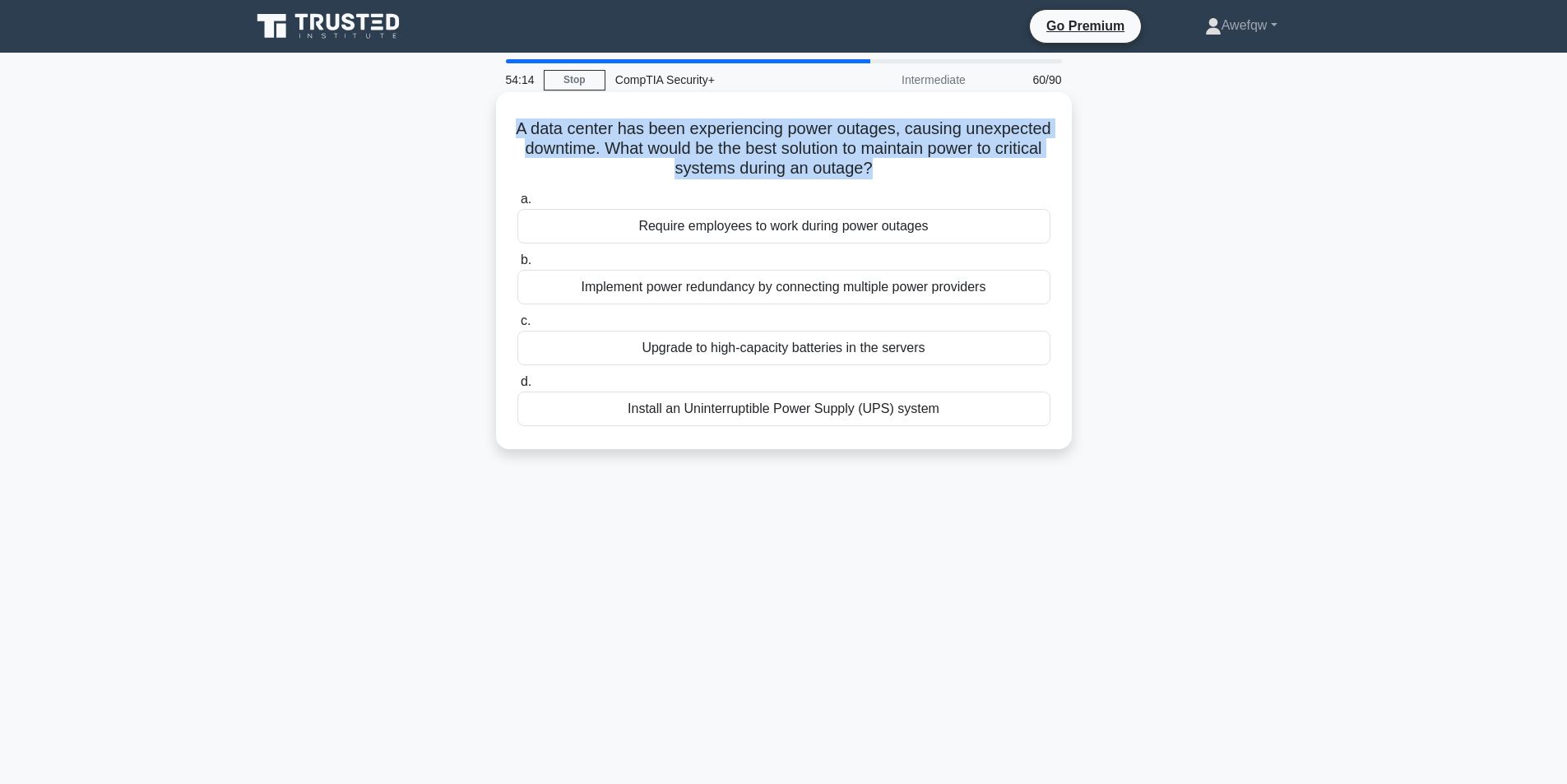
click at [889, 163] on h5 "A data center has been experiencing power outages, causing unexpected downtime.…" at bounding box center [784, 149] width 536 height 61
click at [877, 149] on h5 "A data center has been experiencing power outages, causing unexpected downtime.…" at bounding box center [784, 149] width 536 height 61
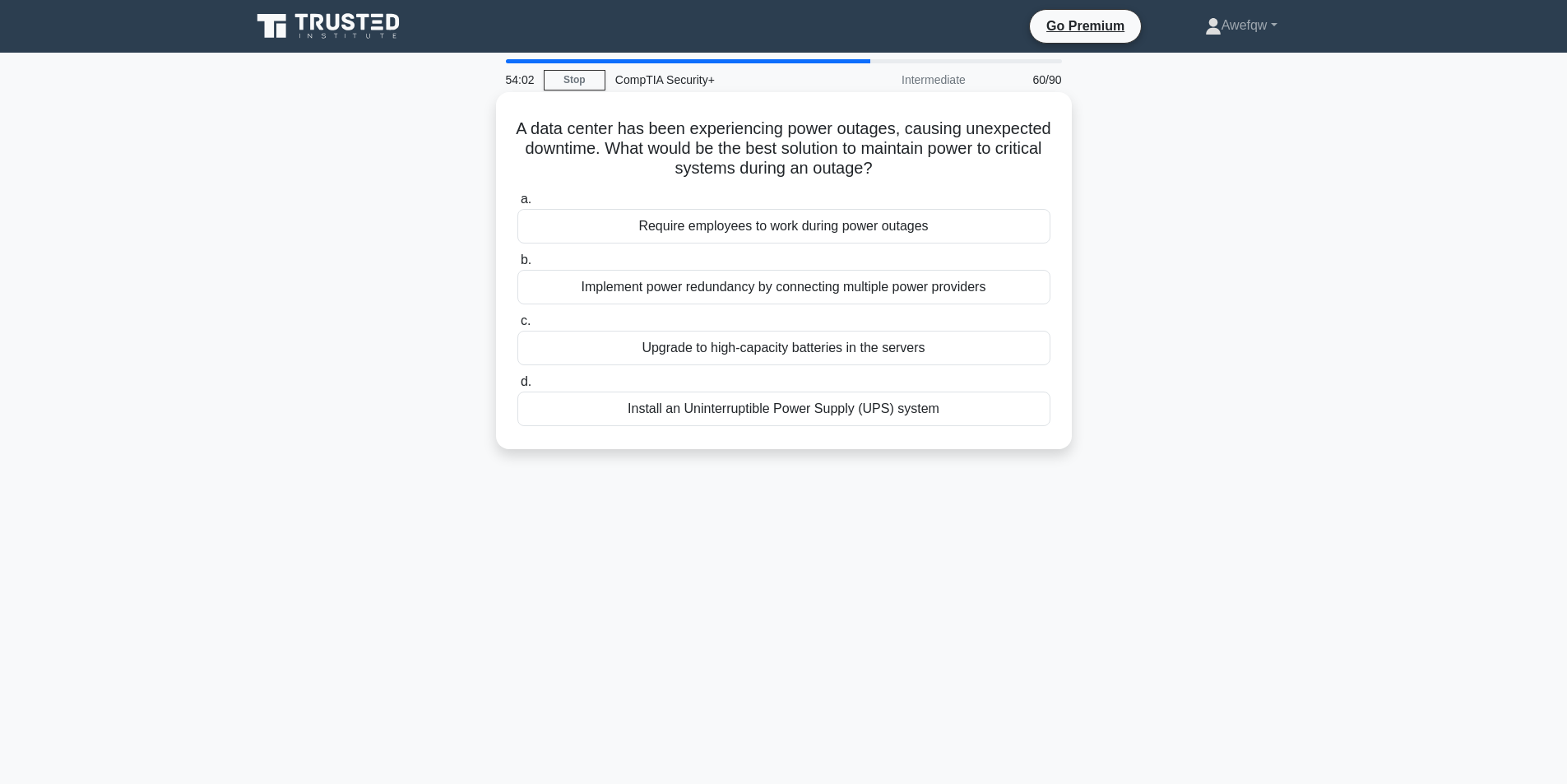
click at [916, 407] on div "Install an Uninterruptible Power Supply (UPS) system" at bounding box center [784, 409] width 533 height 35
click at [518, 387] on input "d. Install an Uninterruptible Power Supply (UPS) system" at bounding box center [518, 382] width 0 height 10
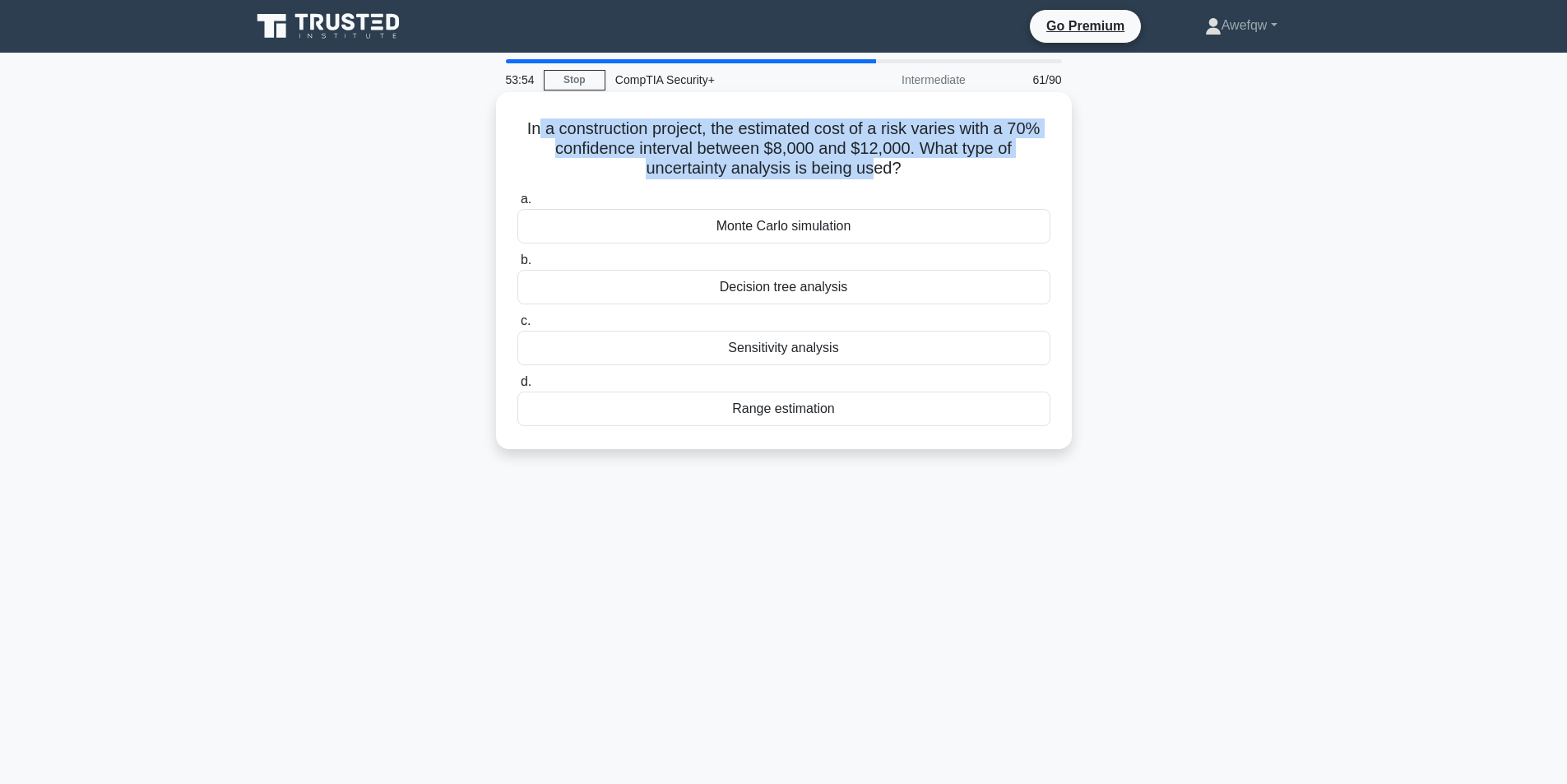
drag, startPoint x: 535, startPoint y: 130, endPoint x: 876, endPoint y: 169, distance: 343.2
click at [876, 169] on h5 "In a construction project, the estimated cost of a risk varies with a 70% confi…" at bounding box center [784, 149] width 536 height 61
click at [876, 168] on h5 "In a construction project, the estimated cost of a risk varies with a 70% confi…" at bounding box center [784, 149] width 536 height 61
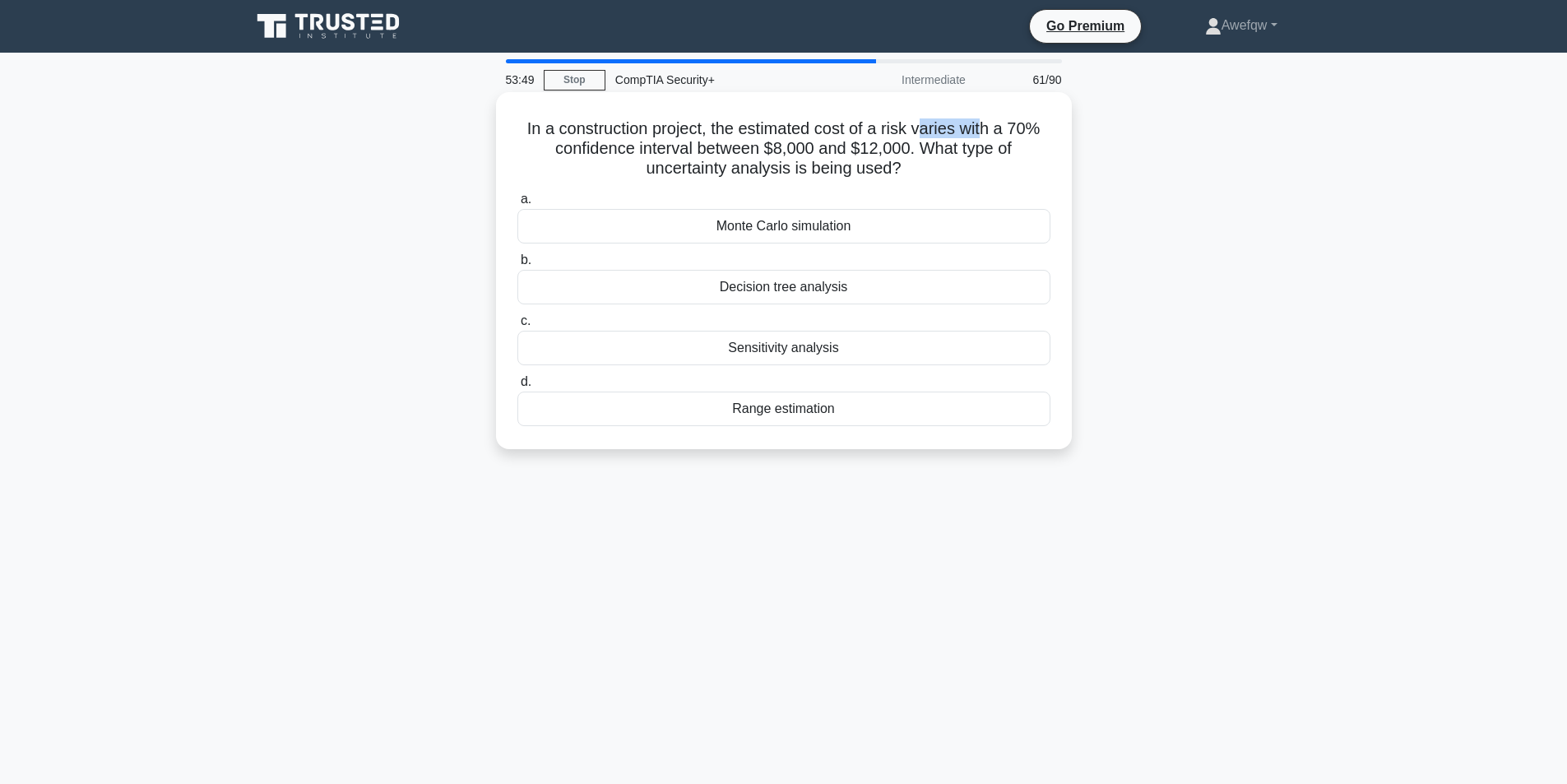
drag, startPoint x: 926, startPoint y: 128, endPoint x: 992, endPoint y: 128, distance: 66.0
click at [992, 128] on h5 "In a construction project, the estimated cost of a risk varies with a 70% confi…" at bounding box center [784, 149] width 536 height 61
click at [979, 126] on h5 "In a construction project, the estimated cost of a risk varies with a 70% confi…" at bounding box center [784, 149] width 536 height 61
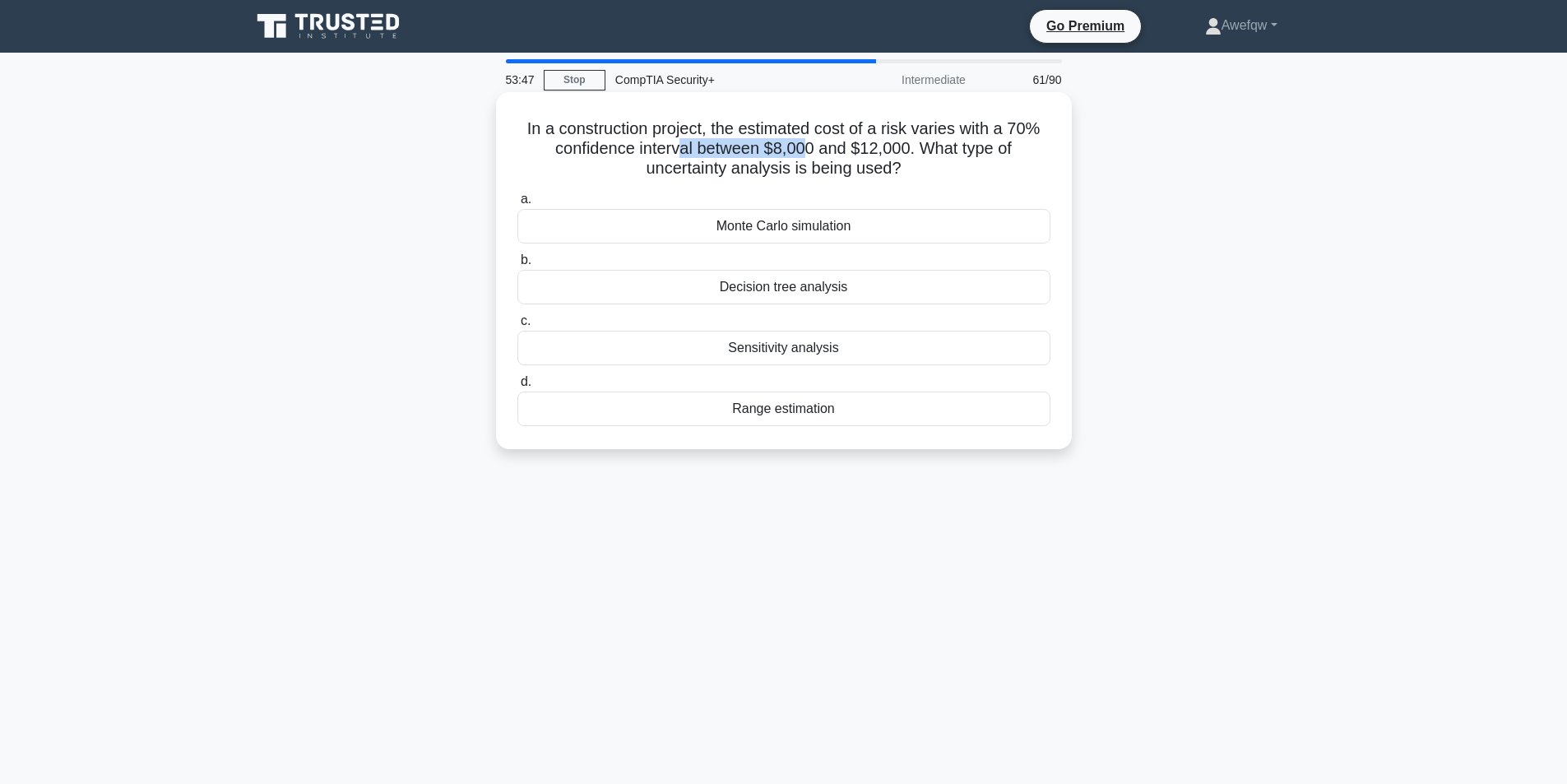
drag, startPoint x: 683, startPoint y: 148, endPoint x: 806, endPoint y: 155, distance: 123.2
click at [806, 155] on h5 "In a construction project, the estimated cost of a risk varies with a 70% confi…" at bounding box center [784, 149] width 536 height 61
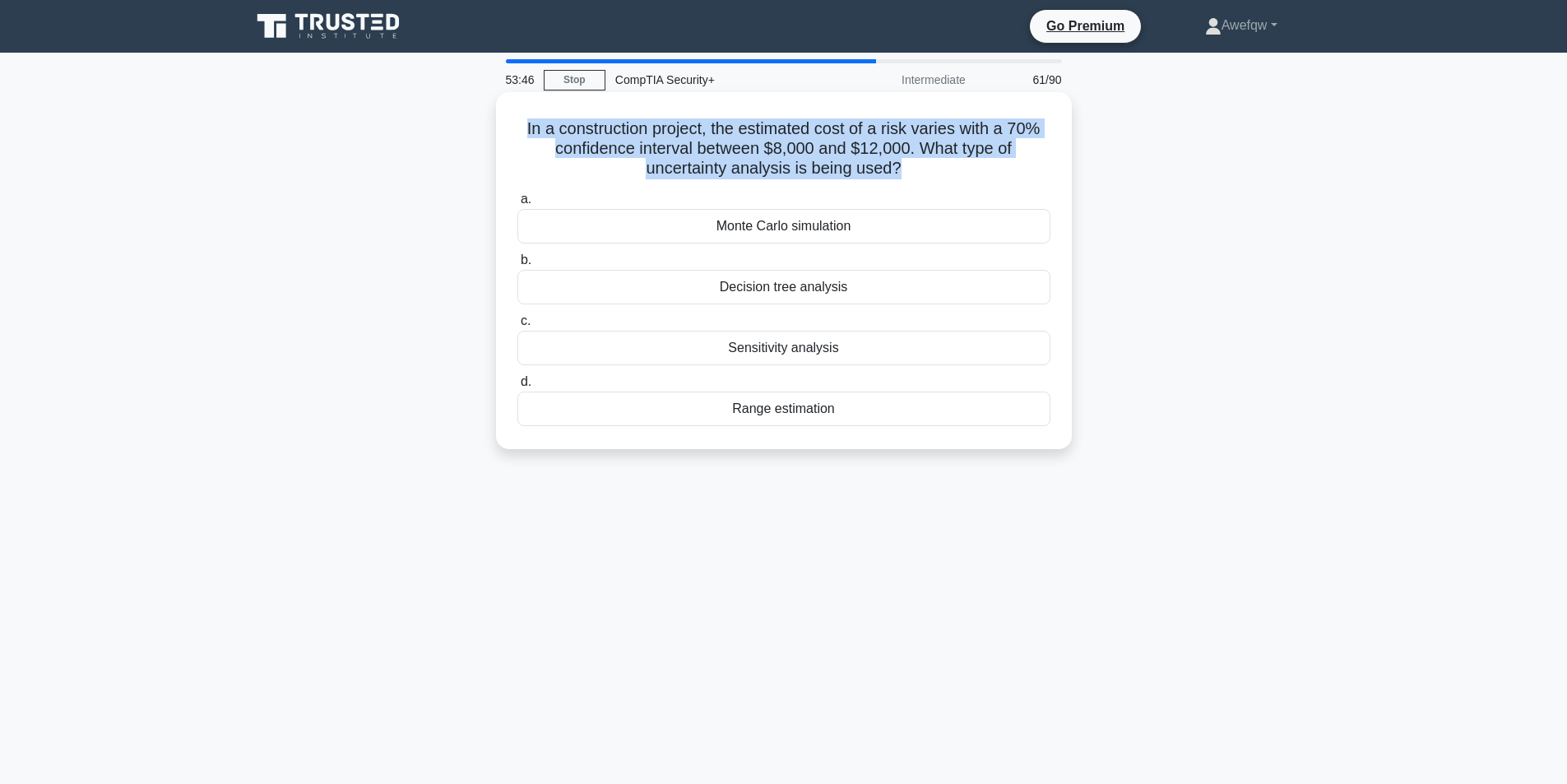
click at [806, 155] on h5 "In a construction project, the estimated cost of a risk varies with a 70% confi…" at bounding box center [784, 149] width 536 height 61
click at [819, 150] on h5 "In a construction project, the estimated cost of a risk varies with a 70% confi…" at bounding box center [784, 149] width 536 height 61
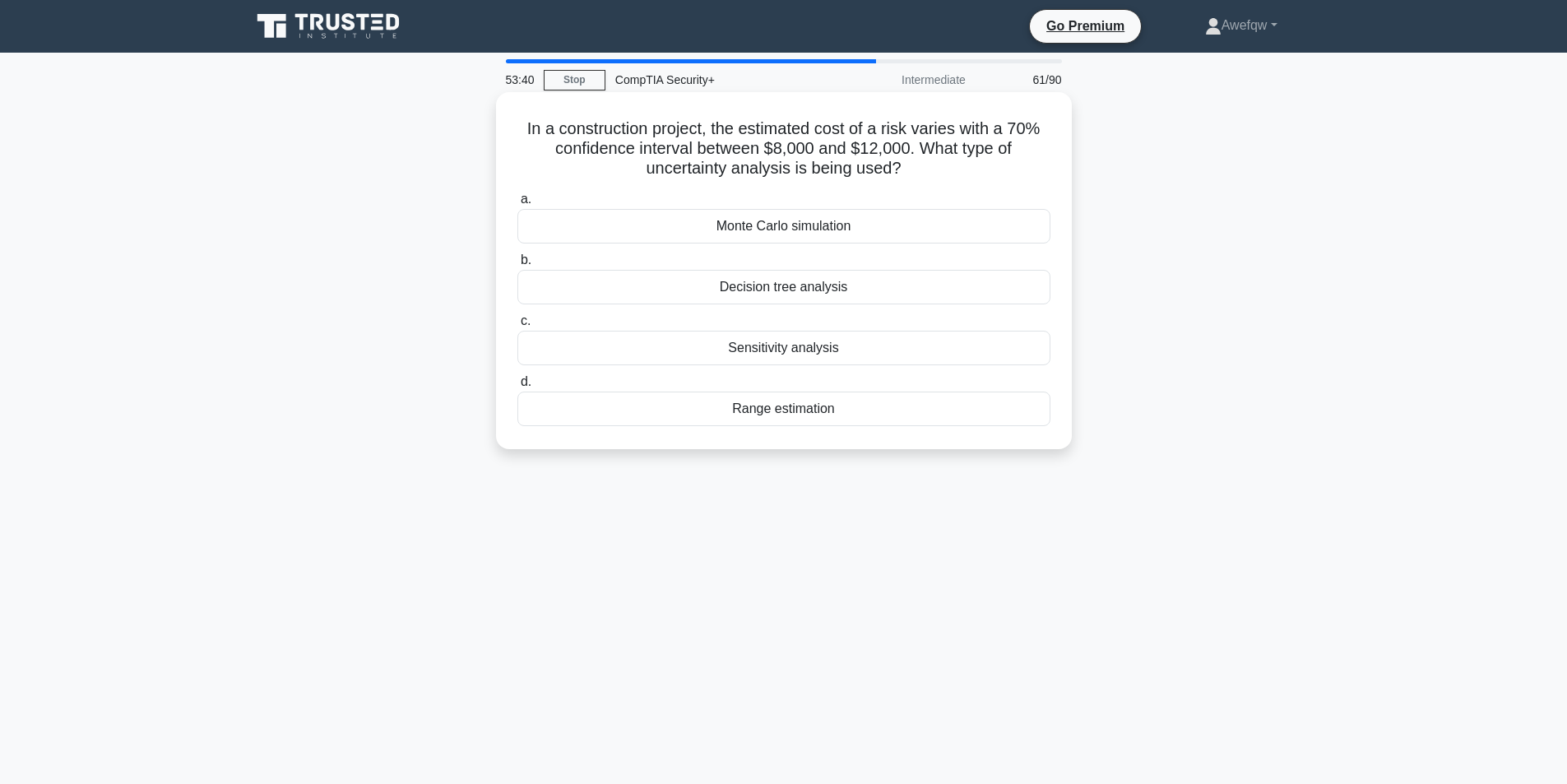
click at [813, 352] on div "Sensitivity analysis" at bounding box center [784, 348] width 533 height 35
click at [518, 326] on input "c. Sensitivity analysis" at bounding box center [518, 321] width 0 height 10
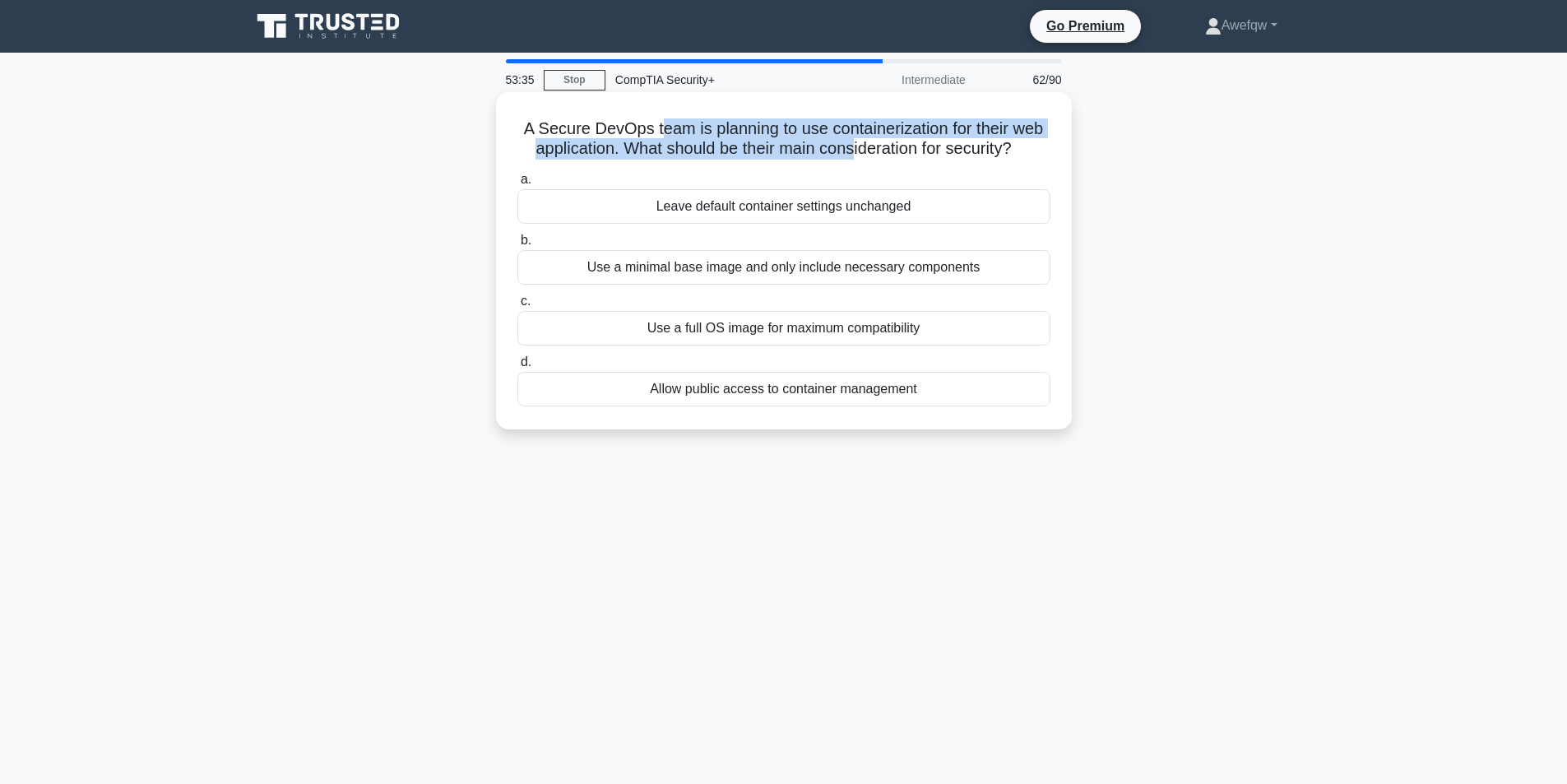
drag, startPoint x: 664, startPoint y: 130, endPoint x: 852, endPoint y: 156, distance: 189.8
click at [852, 156] on h5 "A Secure DevOps team is planning to use containerization for their web applicat…" at bounding box center [784, 138] width 536 height 41
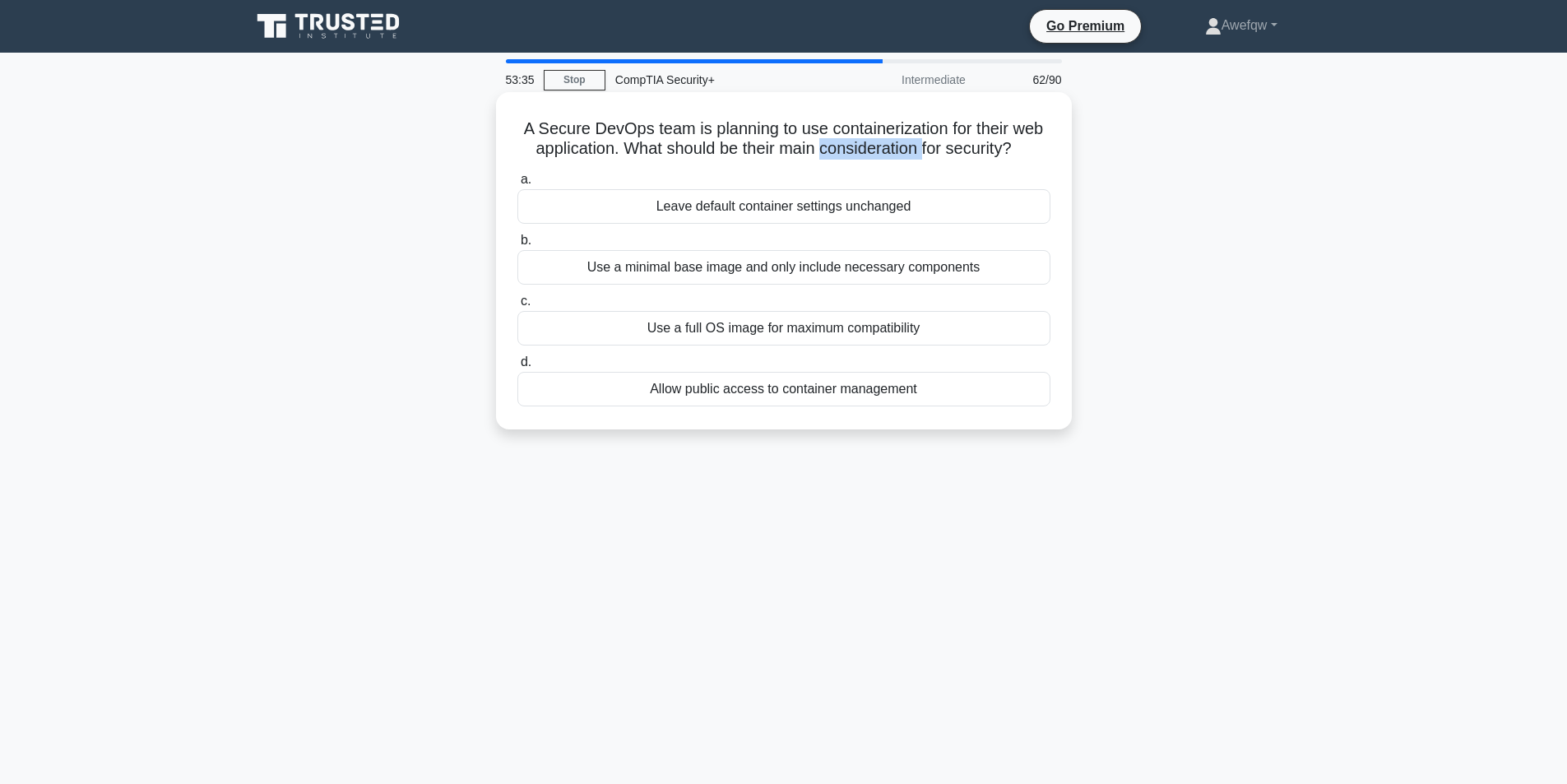
click at [852, 156] on h5 "A Secure DevOps team is planning to use containerization for their web applicat…" at bounding box center [784, 138] width 536 height 41
drag, startPoint x: 999, startPoint y: 146, endPoint x: 631, endPoint y: 152, distance: 368.0
click at [631, 152] on h5 "A Secure DevOps team is planning to use containerization for their web applicat…" at bounding box center [784, 138] width 536 height 41
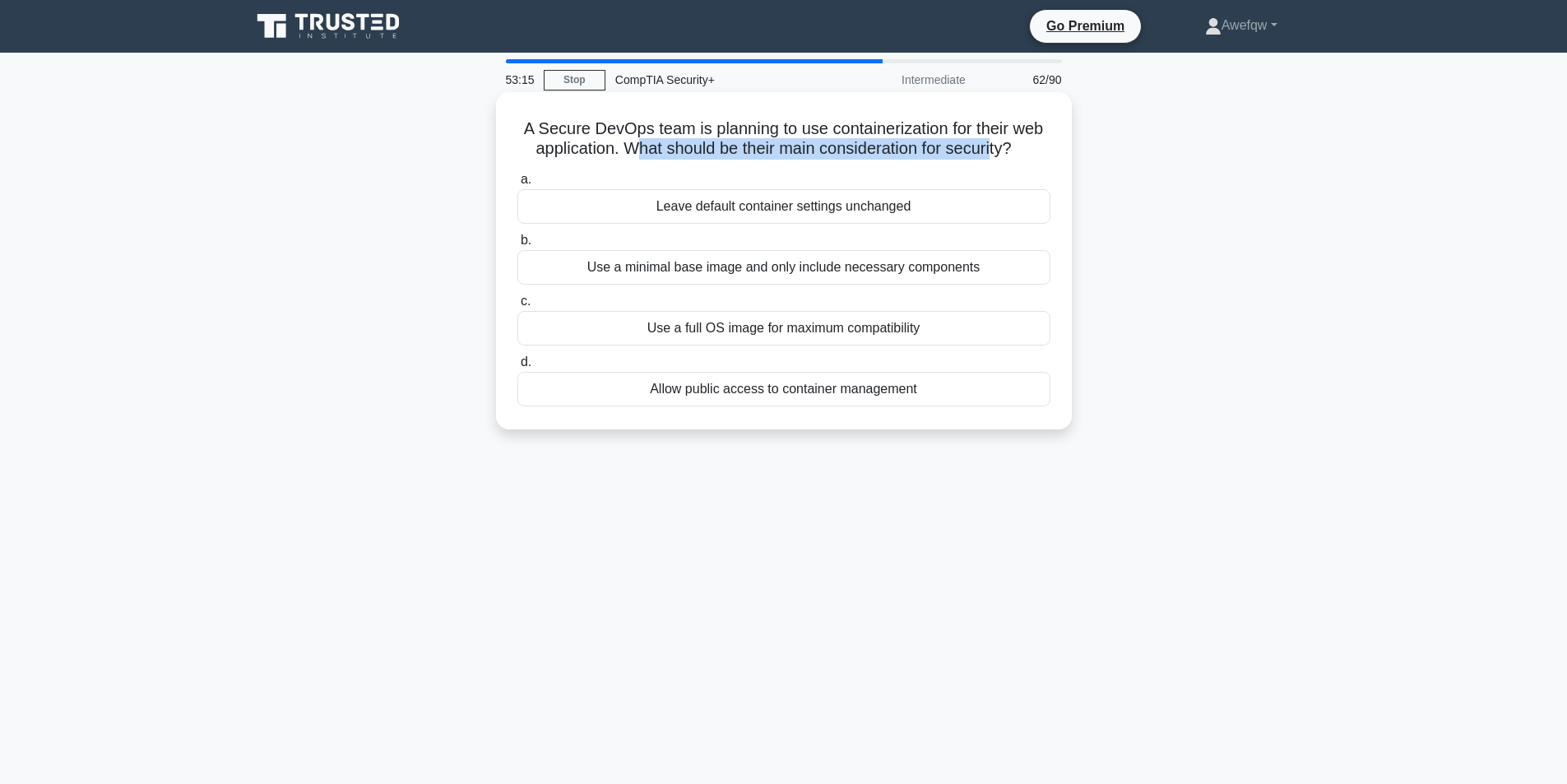
drag, startPoint x: 630, startPoint y: 149, endPoint x: 994, endPoint y: 153, distance: 364.0
click at [994, 153] on h5 "A Secure DevOps team is planning to use containerization for their web applicat…" at bounding box center [784, 138] width 536 height 41
click at [996, 152] on h5 "A Secure DevOps team is planning to use containerization for their web applicat…" at bounding box center [784, 138] width 536 height 41
click at [960, 157] on h5 "A Secure DevOps team is planning to use containerization for their web applicat…" at bounding box center [784, 138] width 536 height 41
click at [838, 129] on h5 "A Secure DevOps team is planning to use containerization for their web applicat…" at bounding box center [784, 138] width 536 height 41
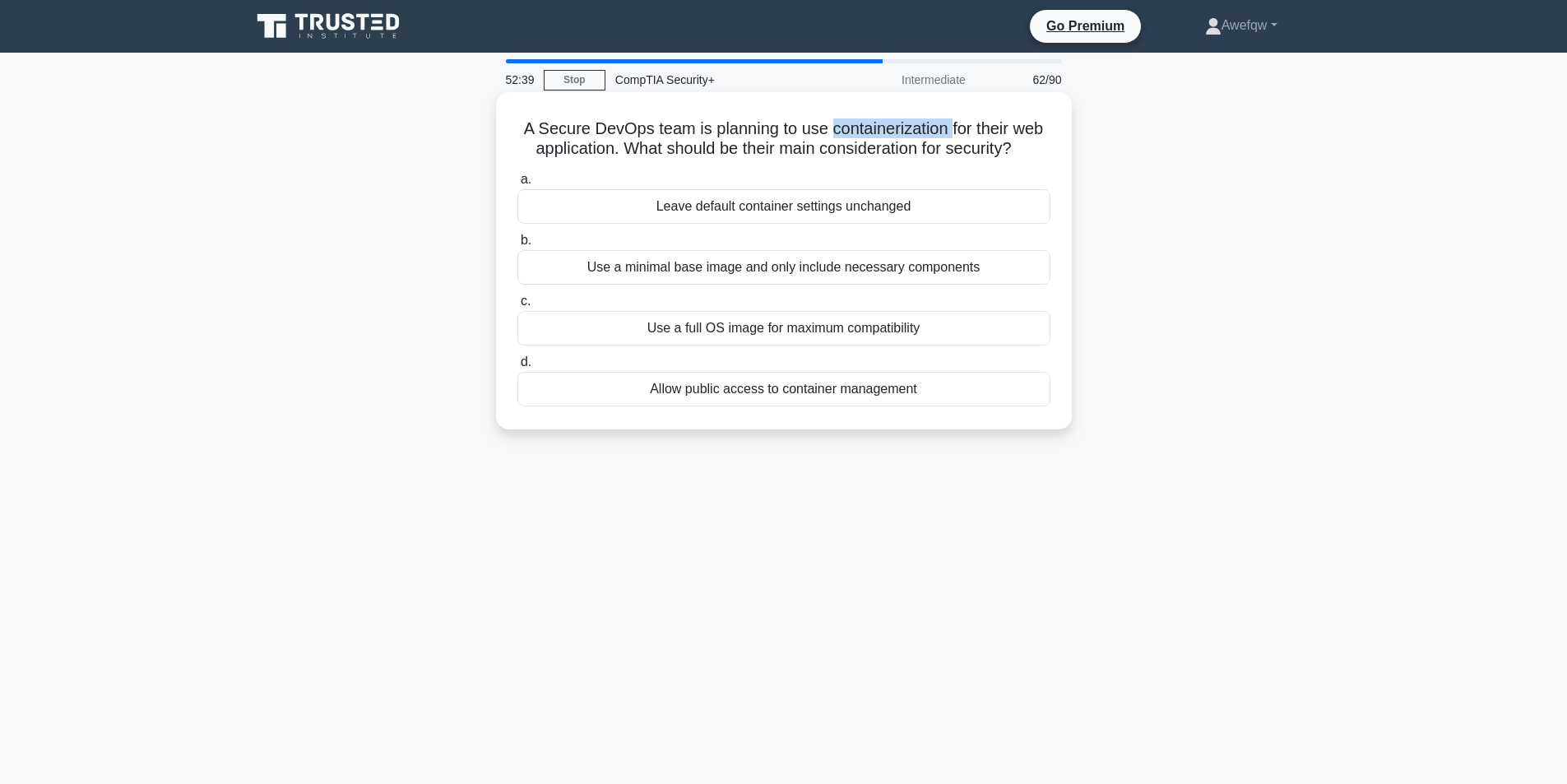
click at [838, 129] on h5 "A Secure DevOps team is planning to use containerization for their web applicat…" at bounding box center [784, 138] width 536 height 41
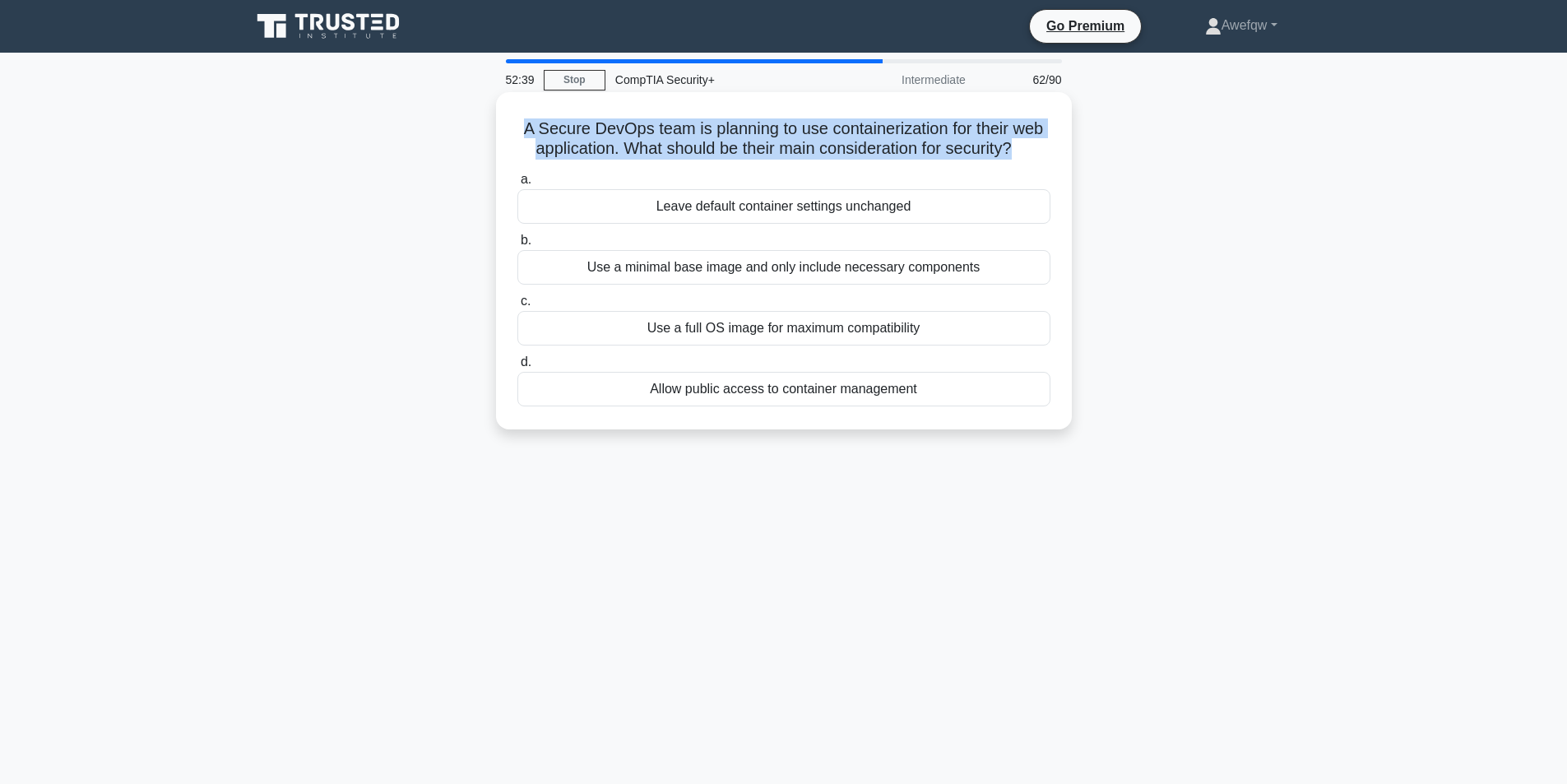
click at [838, 129] on h5 "A Secure DevOps team is planning to use containerization for their web applicat…" at bounding box center [784, 138] width 536 height 41
click at [659, 138] on h5 "A Secure DevOps team is planning to use containerization for their web applicat…" at bounding box center [784, 138] width 536 height 41
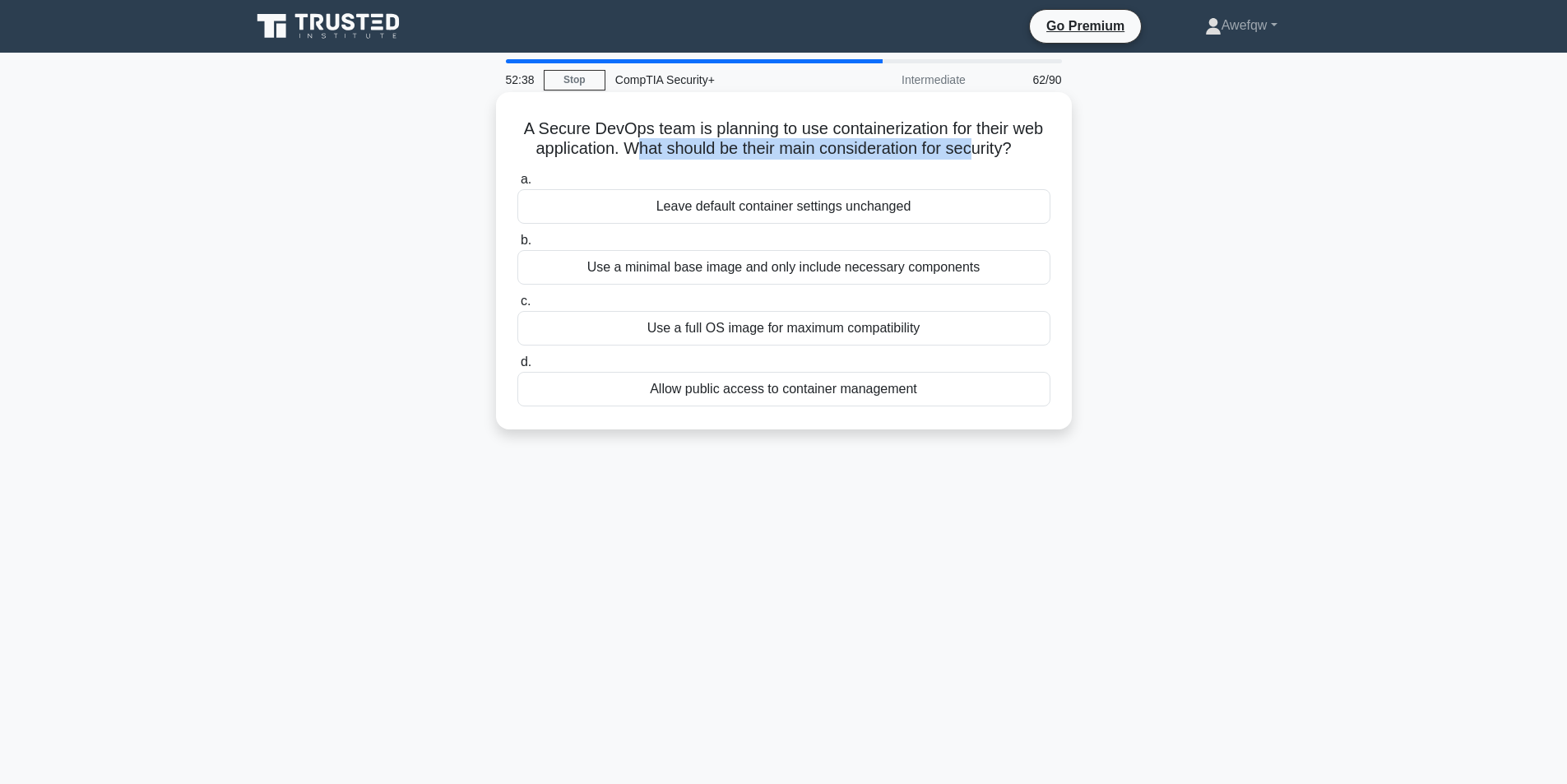
drag, startPoint x: 765, startPoint y: 154, endPoint x: 976, endPoint y: 154, distance: 211.0
click at [976, 154] on h5 "A Secure DevOps team is planning to use containerization for their web applicat…" at bounding box center [784, 138] width 536 height 41
click at [835, 326] on div "Use a full OS image for maximum compatibility" at bounding box center [784, 329] width 533 height 35
click at [518, 307] on input "c. Use a full OS image for maximum compatibility" at bounding box center [518, 302] width 0 height 10
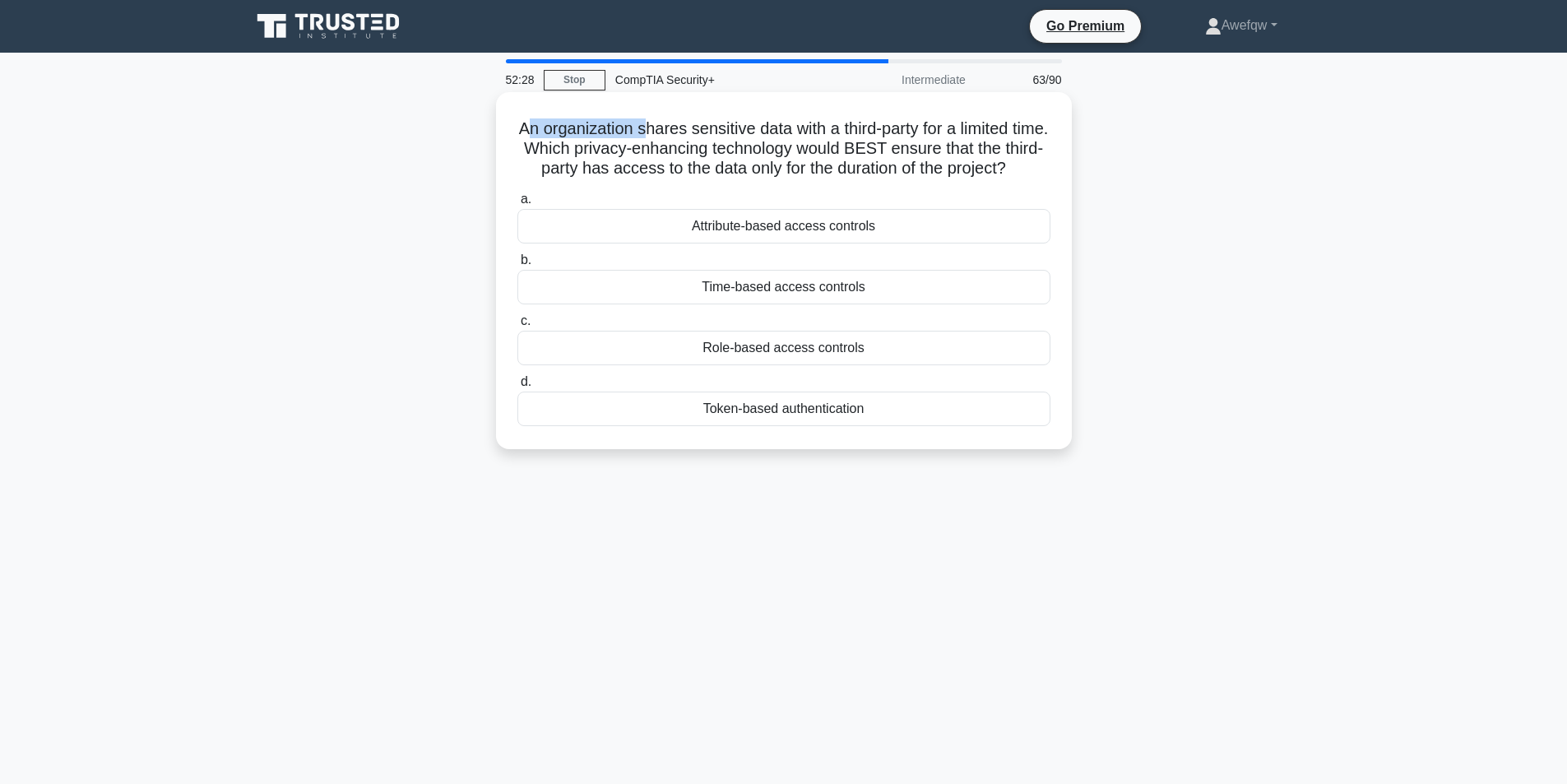
drag, startPoint x: 543, startPoint y: 131, endPoint x: 663, endPoint y: 131, distance: 120.0
click at [663, 131] on h5 "An organization shares sensitive data with a third-party for a limited time. Wh…" at bounding box center [784, 149] width 536 height 61
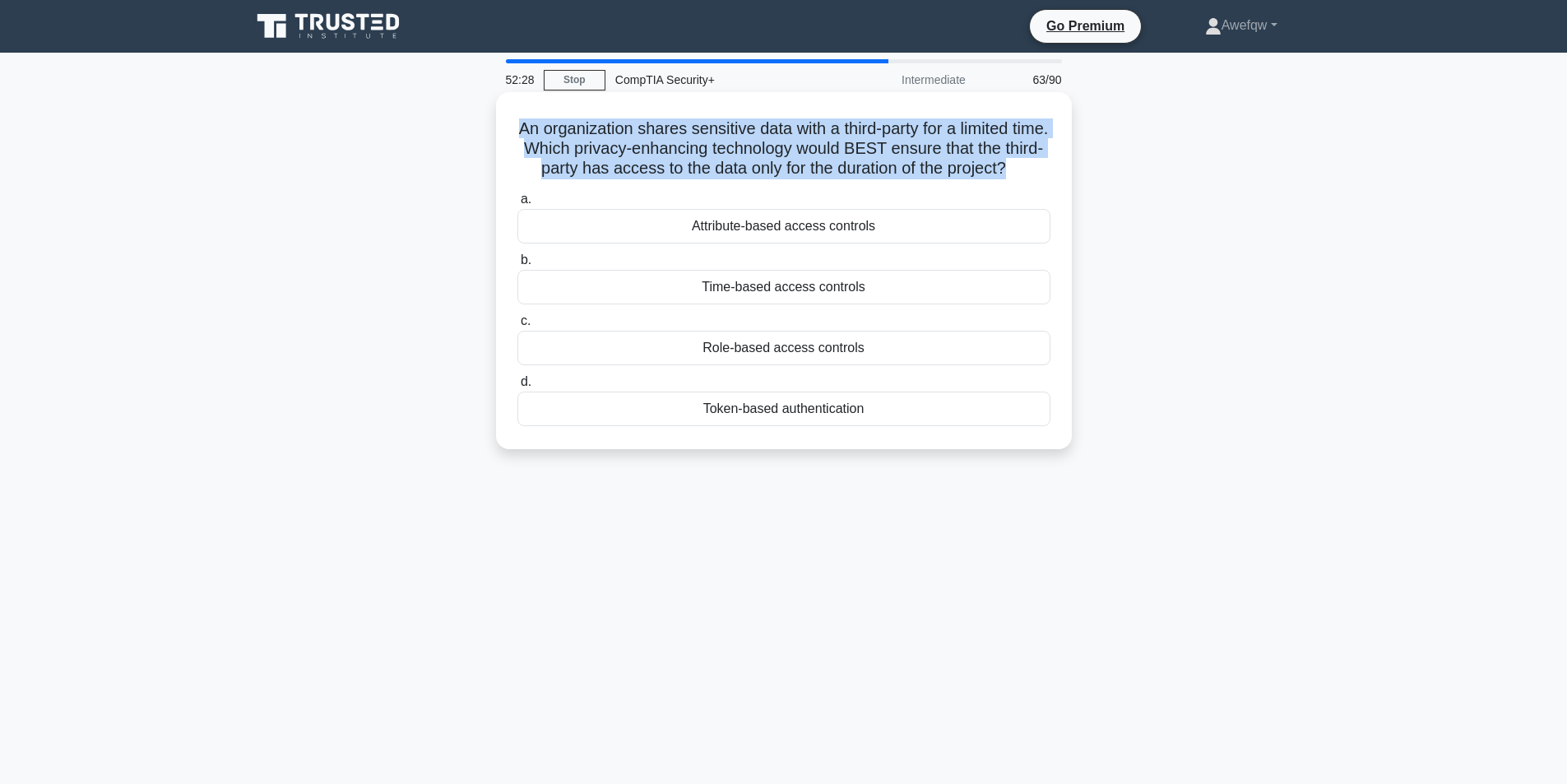
click at [663, 131] on h5 "An organization shares sensitive data with a third-party for a limited time. Wh…" at bounding box center [784, 149] width 536 height 61
click at [818, 129] on h5 "An organization shares sensitive data with a third-party for a limited time. Wh…" at bounding box center [784, 149] width 536 height 61
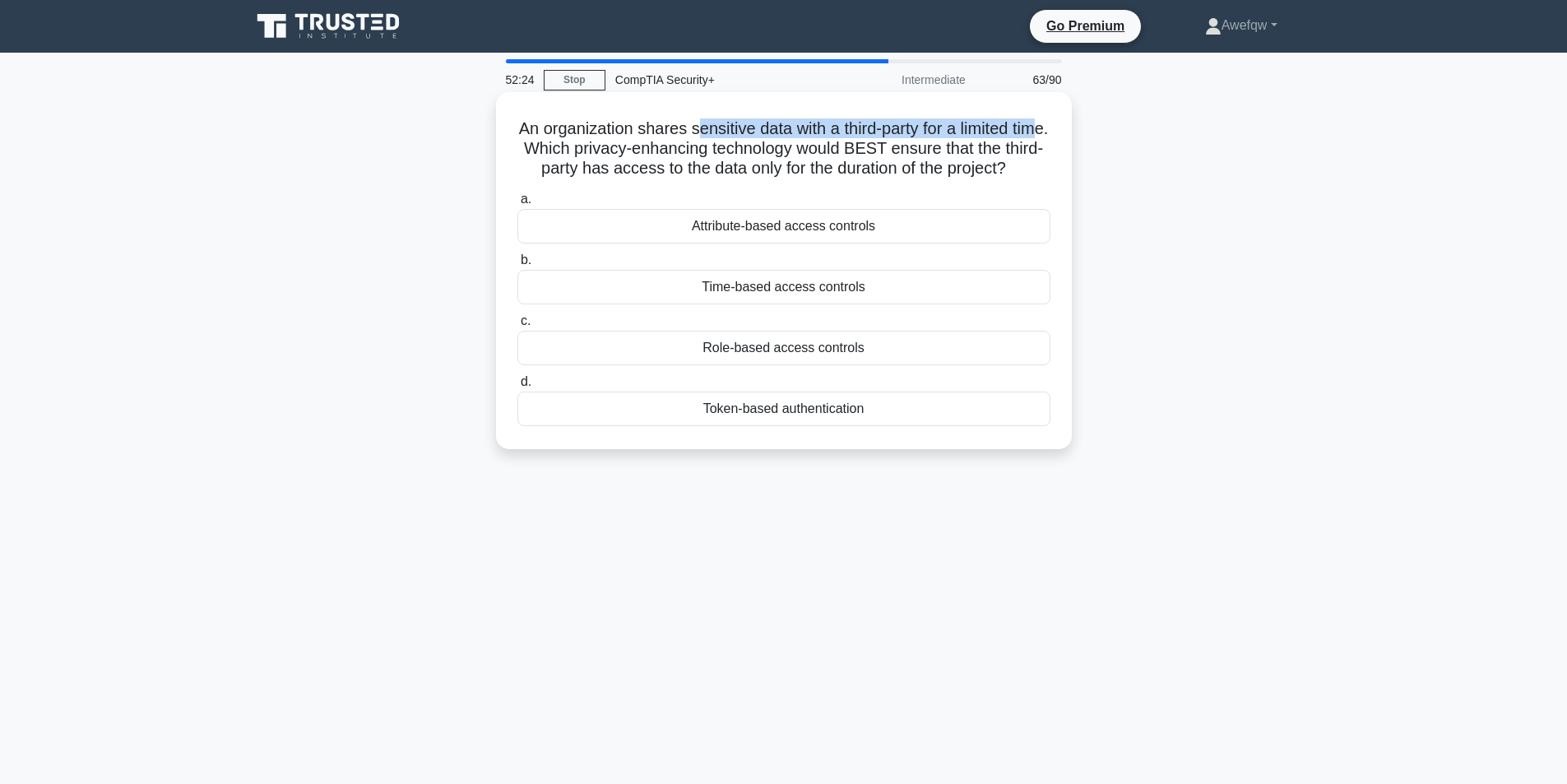
drag, startPoint x: 715, startPoint y: 126, endPoint x: 545, endPoint y: 153, distance: 172.1
click at [545, 153] on h5 "An organization shares sensitive data with a third-party for a limited time. Wh…" at bounding box center [784, 149] width 536 height 61
click at [545, 152] on h5 "An organization shares sensitive data with a third-party for a limited time. Wh…" at bounding box center [784, 149] width 536 height 61
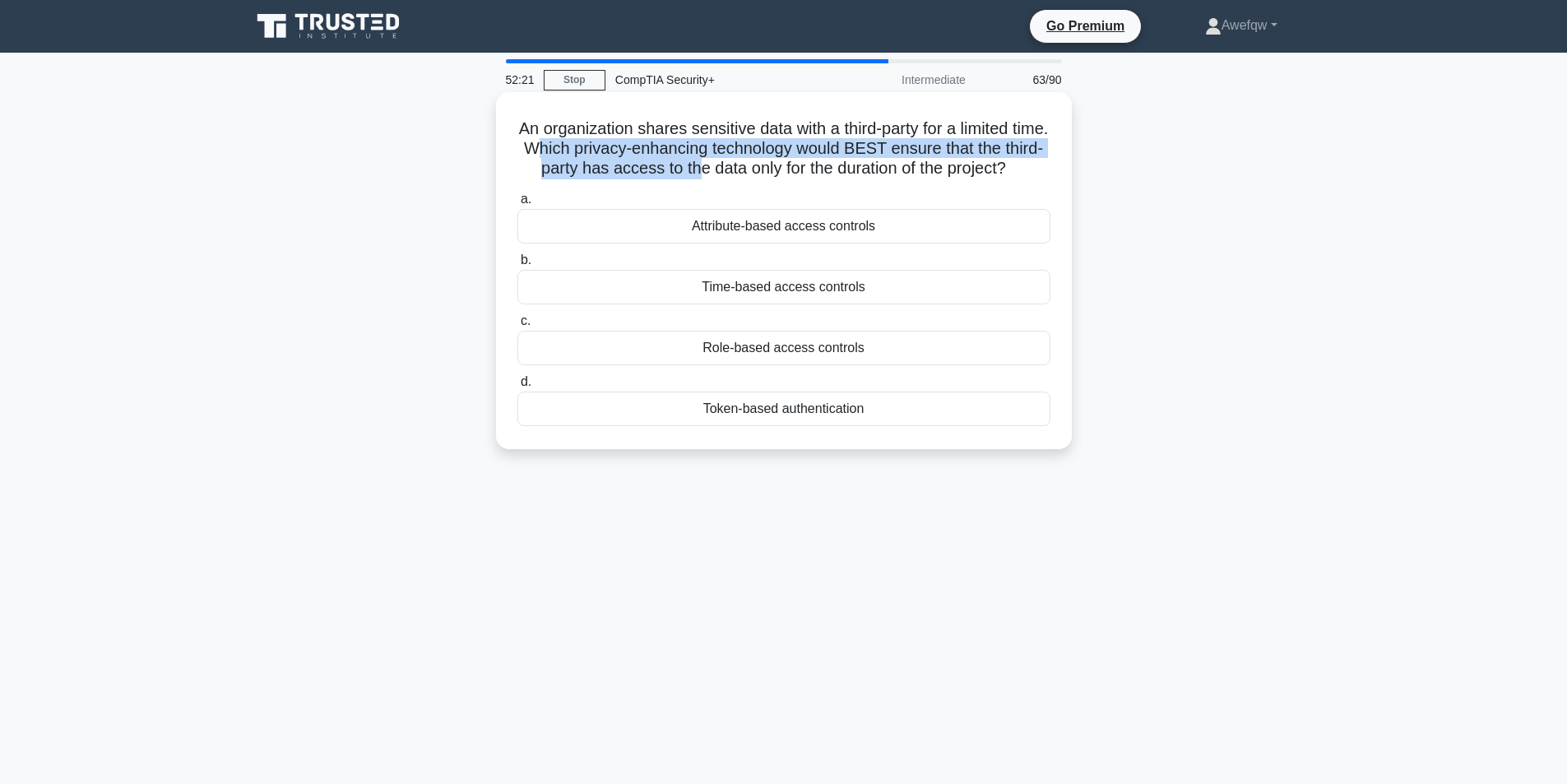
drag, startPoint x: 577, startPoint y: 149, endPoint x: 728, endPoint y: 171, distance: 152.6
click at [728, 171] on h5 "An organization shares sensitive data with a third-party for a limited time. Wh…" at bounding box center [784, 149] width 536 height 61
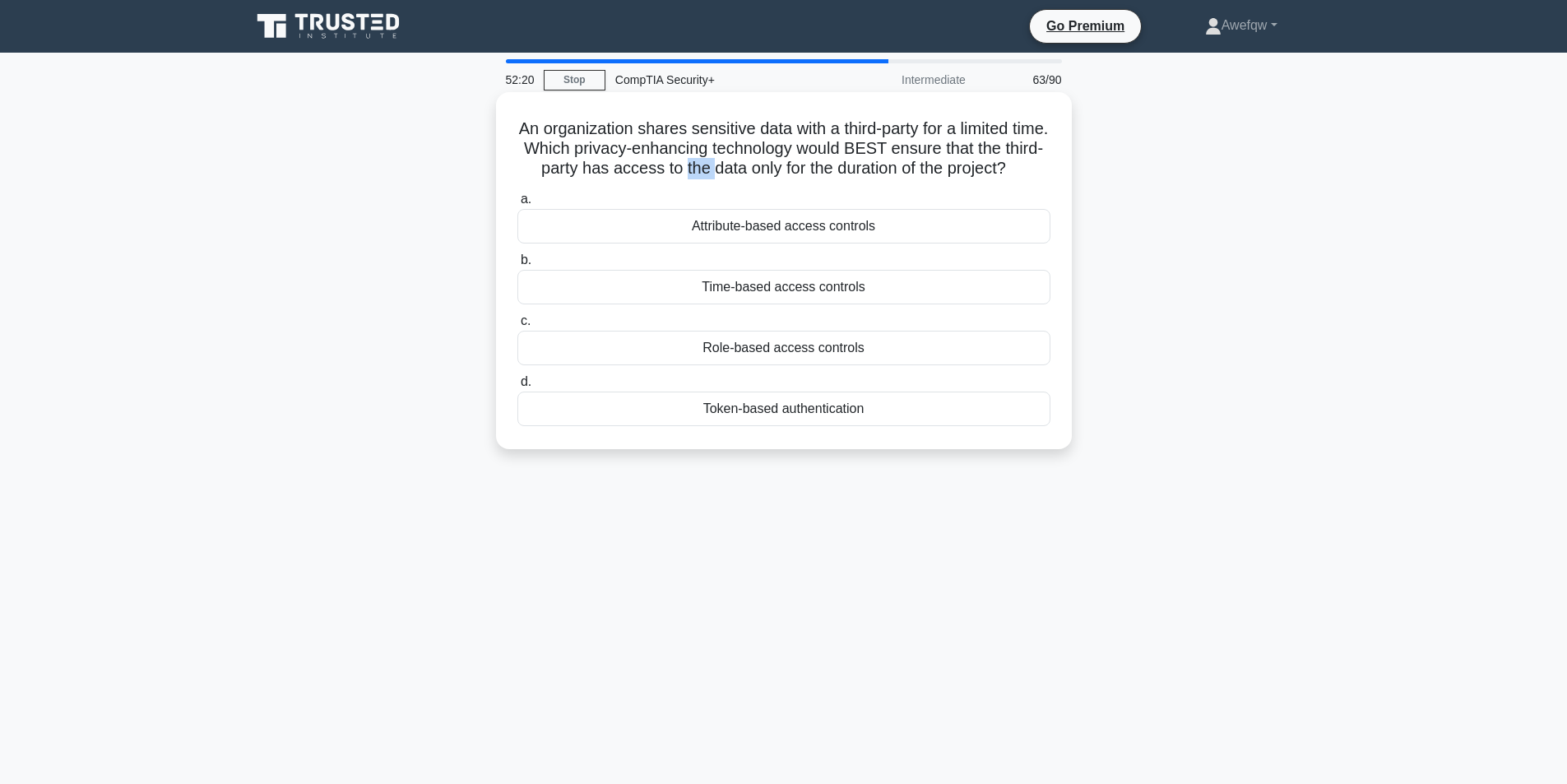
click at [728, 171] on h5 "An organization shares sensitive data with a third-party for a limited time. Wh…" at bounding box center [784, 149] width 536 height 61
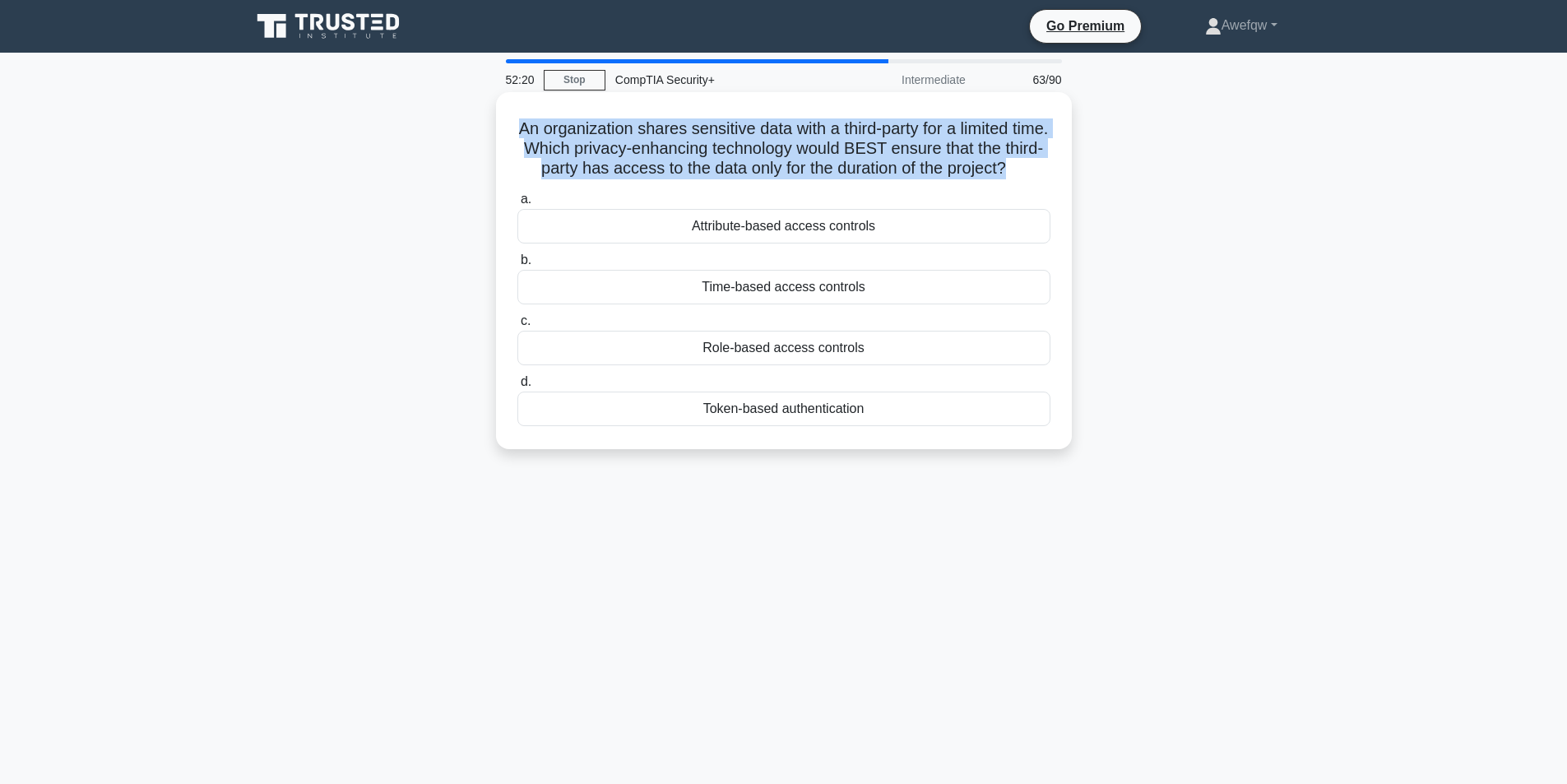
click at [728, 171] on h5 "An organization shares sensitive data with a third-party for a limited time. Wh…" at bounding box center [784, 149] width 536 height 61
click at [838, 163] on h5 "An organization shares sensitive data with a third-party for a limited time. Wh…" at bounding box center [784, 149] width 536 height 61
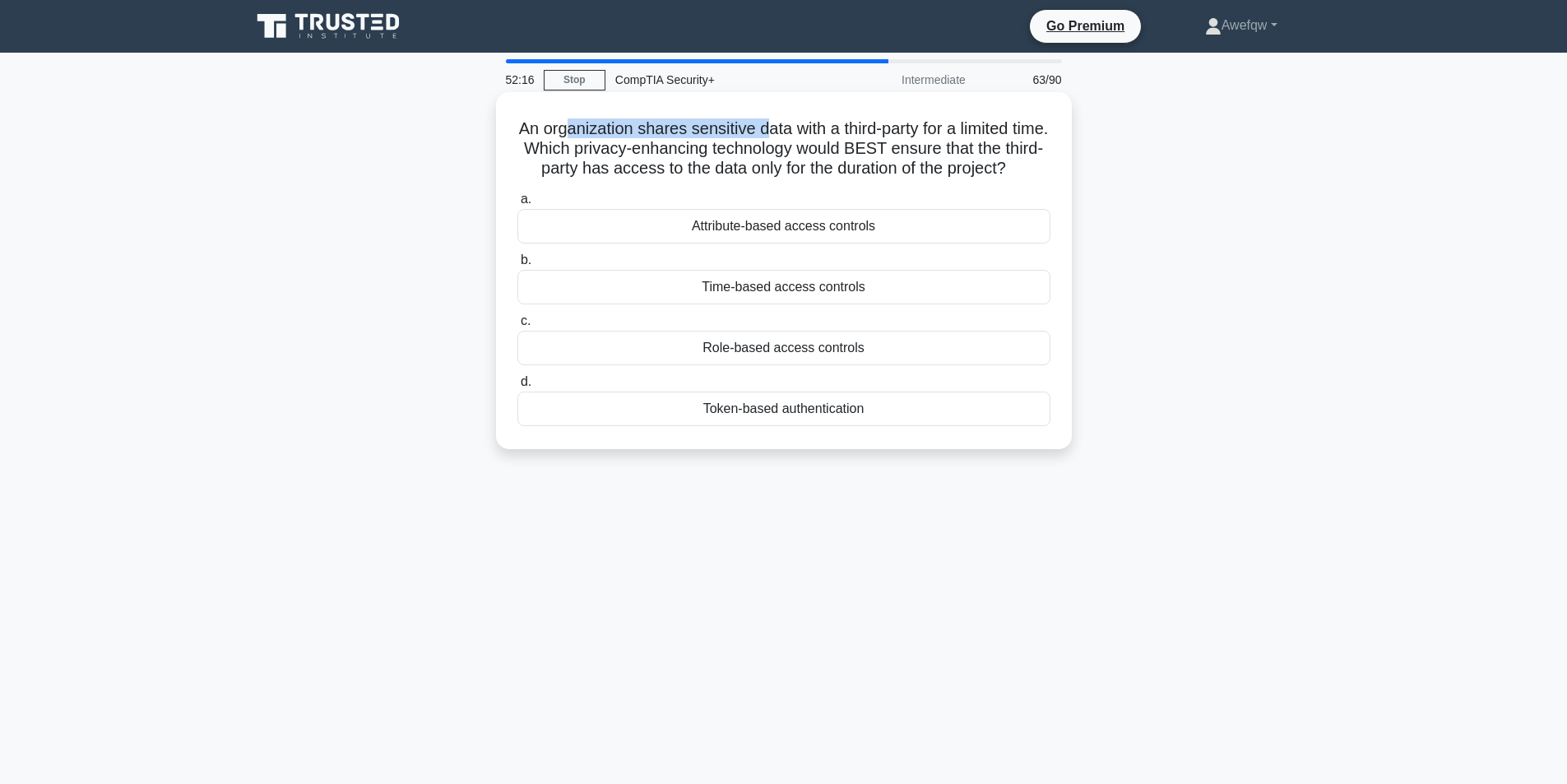
drag, startPoint x: 576, startPoint y: 128, endPoint x: 782, endPoint y: 136, distance: 206.2
click at [782, 136] on h5 "An organization shares sensitive data with a third-party for a limited time. Wh…" at bounding box center [784, 149] width 536 height 61
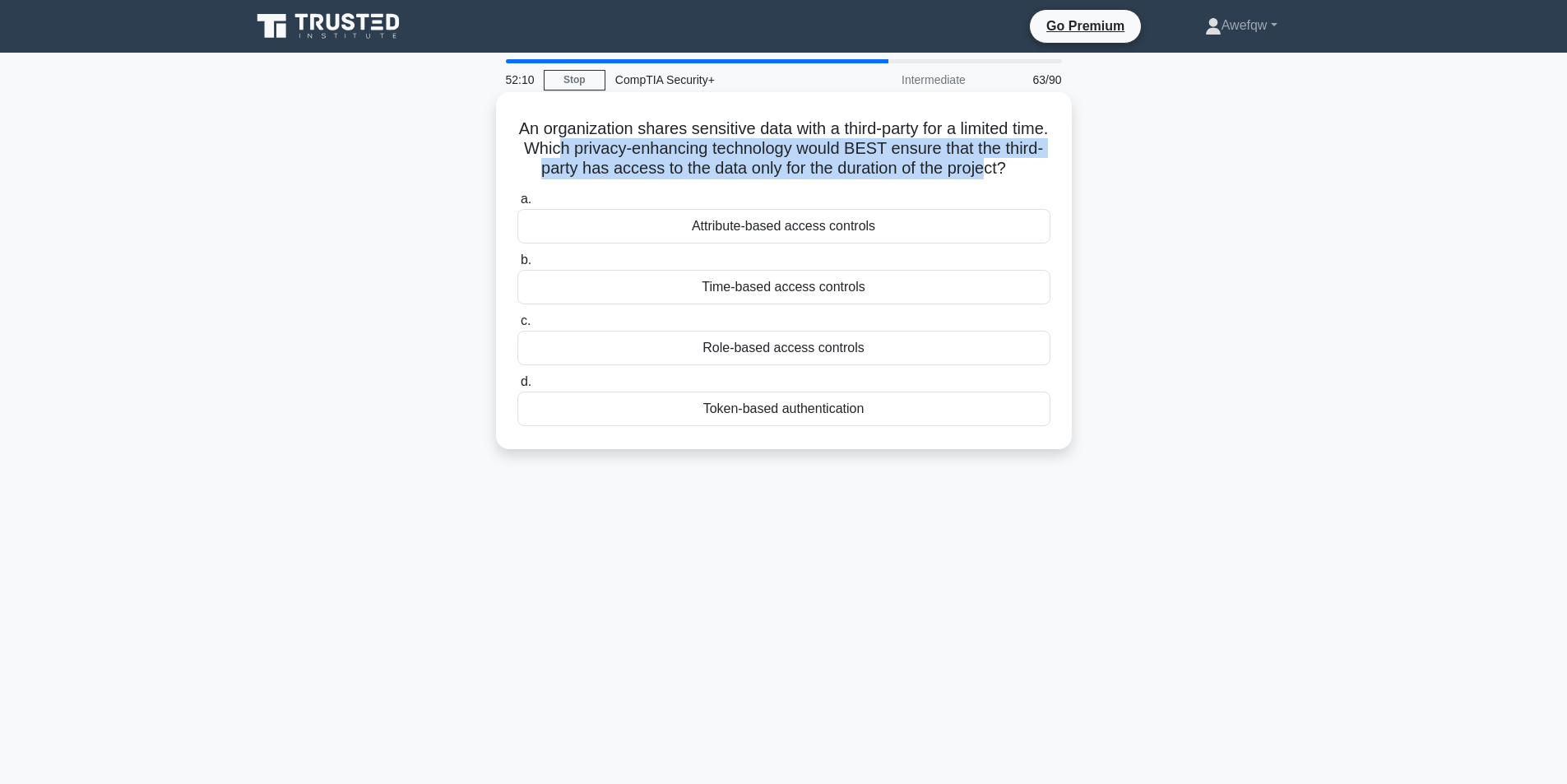
drag, startPoint x: 601, startPoint y: 146, endPoint x: 1027, endPoint y: 171, distance: 426.7
click at [1027, 171] on h5 "An organization shares sensitive data with a third-party for a limited time. Wh…" at bounding box center [784, 149] width 536 height 61
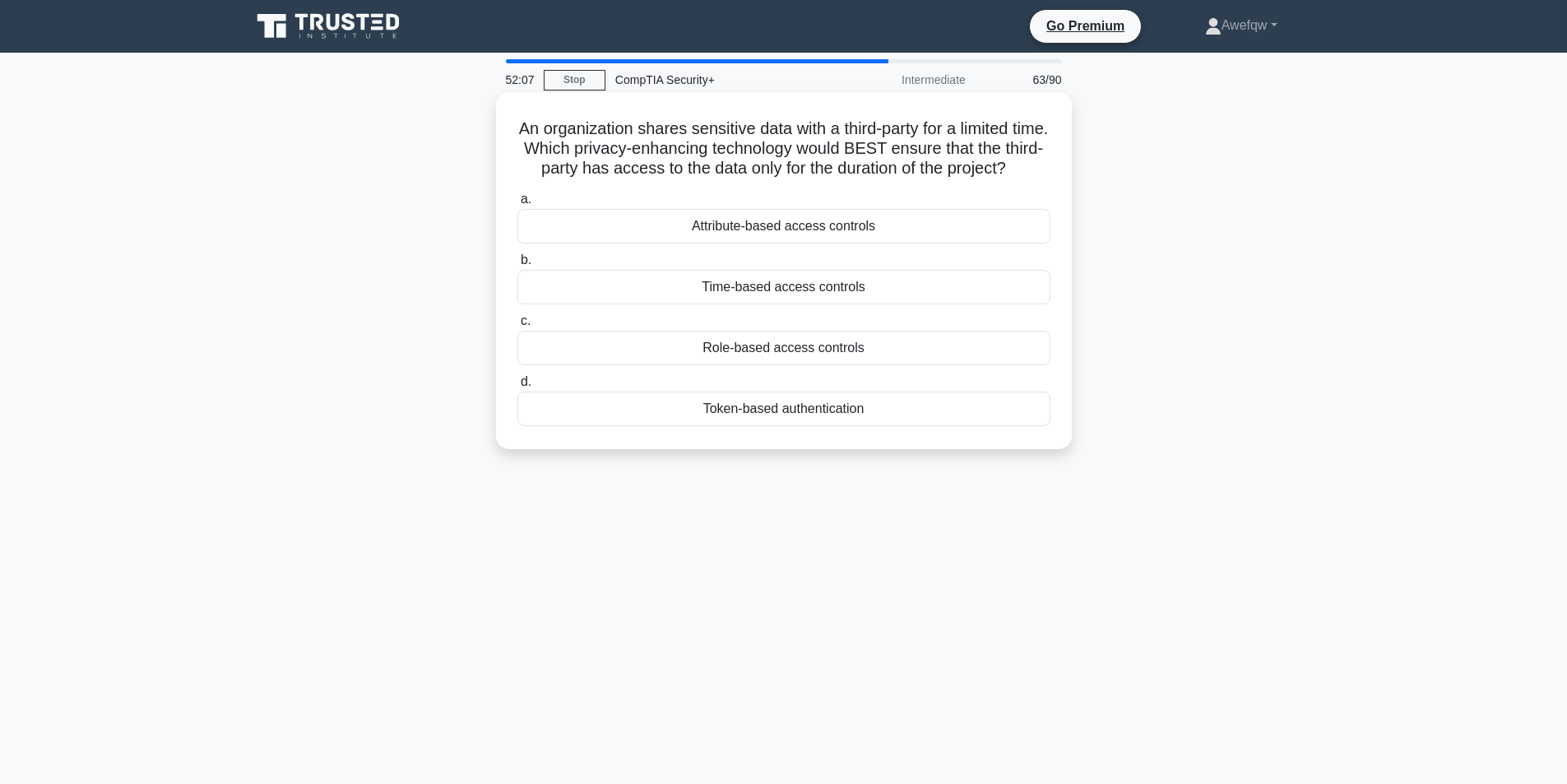
click at [797, 304] on div "Time-based access controls" at bounding box center [784, 288] width 533 height 35
click at [518, 266] on input "b. Time-based access controls" at bounding box center [518, 260] width 0 height 10
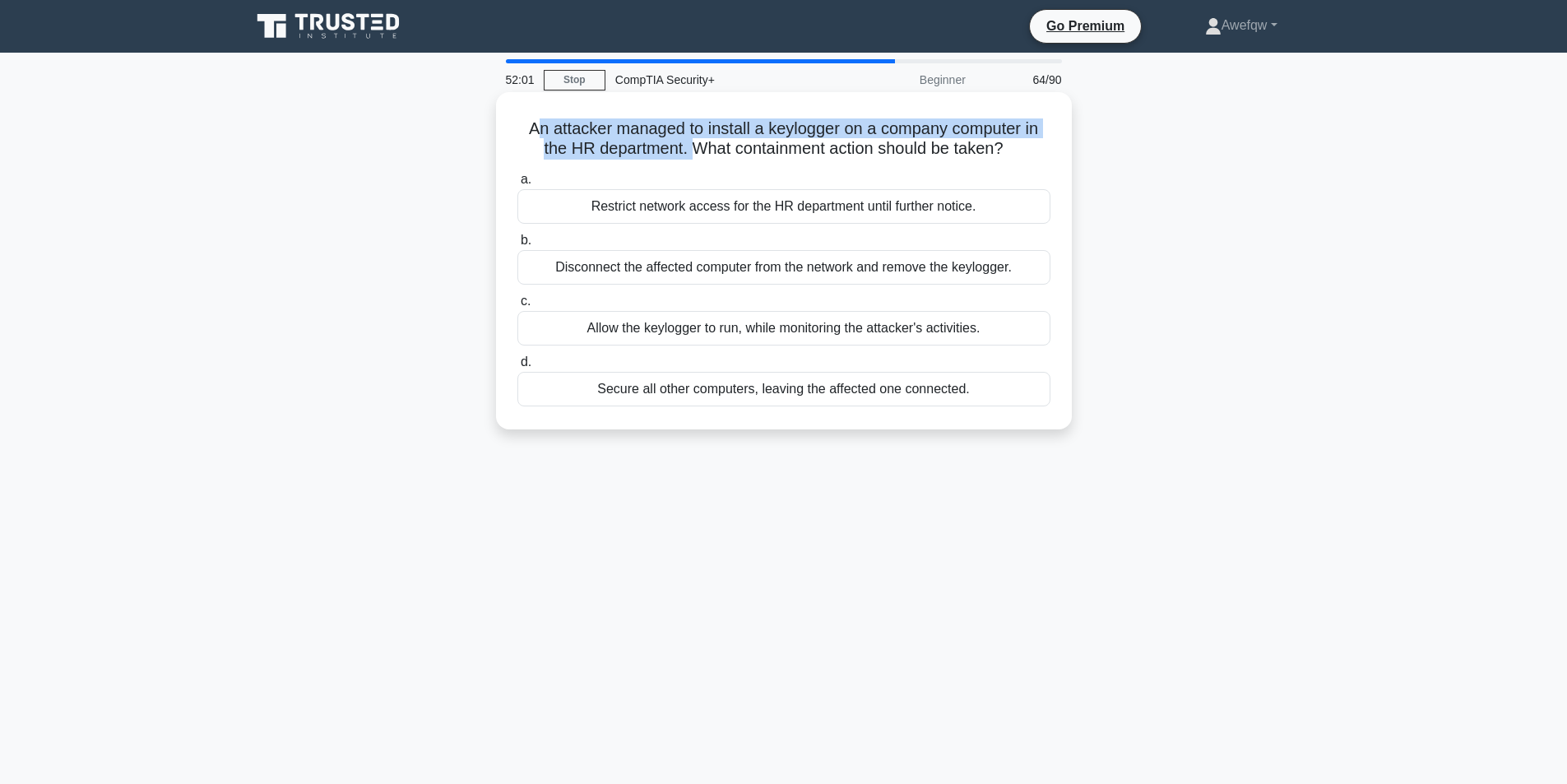
drag, startPoint x: 530, startPoint y: 126, endPoint x: 689, endPoint y: 148, distance: 160.5
click at [689, 148] on h5 "An attacker managed to install a keylogger on a company computer in the HR depa…" at bounding box center [784, 138] width 536 height 41
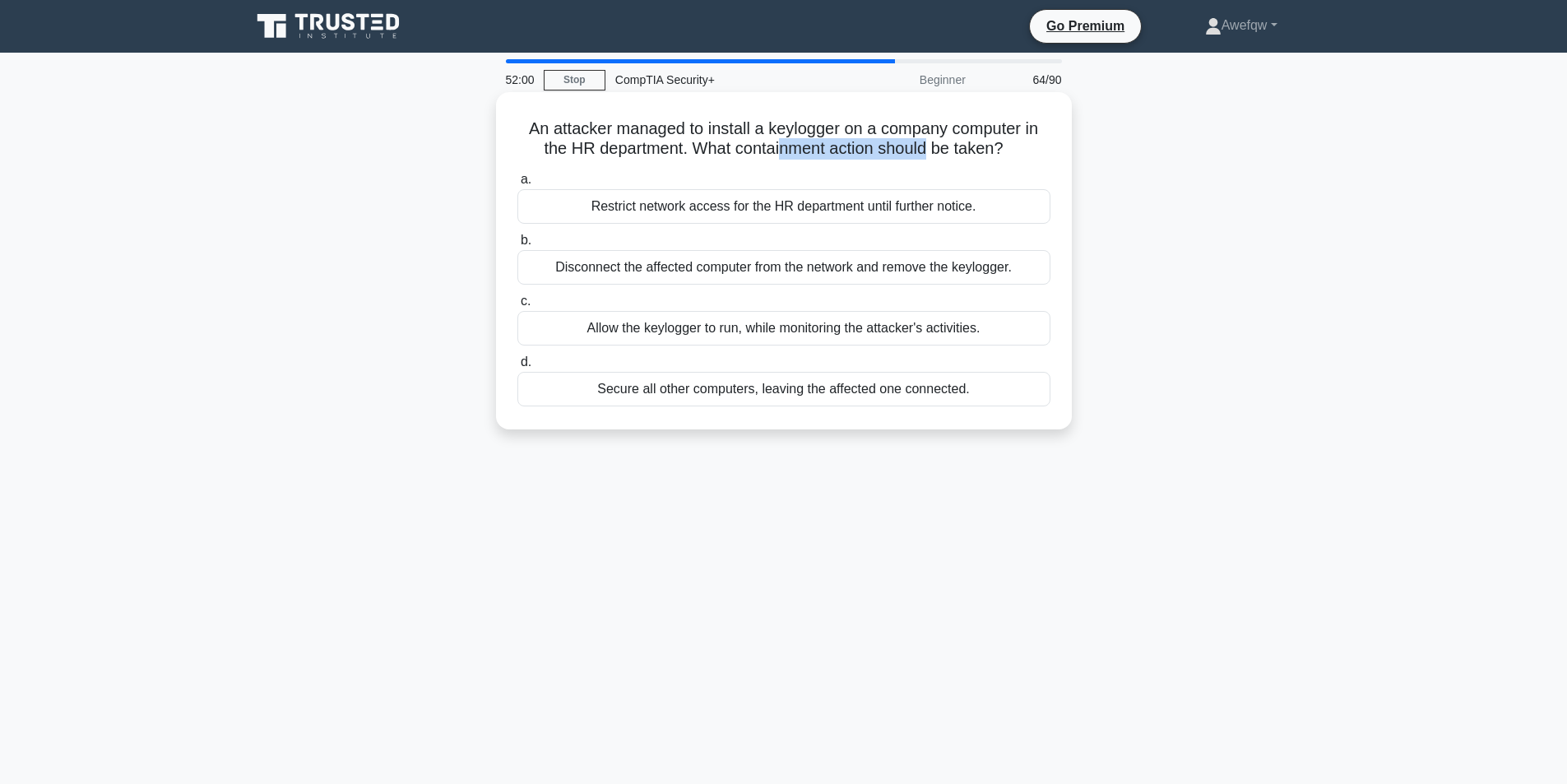
drag, startPoint x: 782, startPoint y: 144, endPoint x: 929, endPoint y: 141, distance: 147.0
click at [929, 141] on h5 "An attacker managed to install a keylogger on a company computer in the HR depa…" at bounding box center [784, 138] width 536 height 41
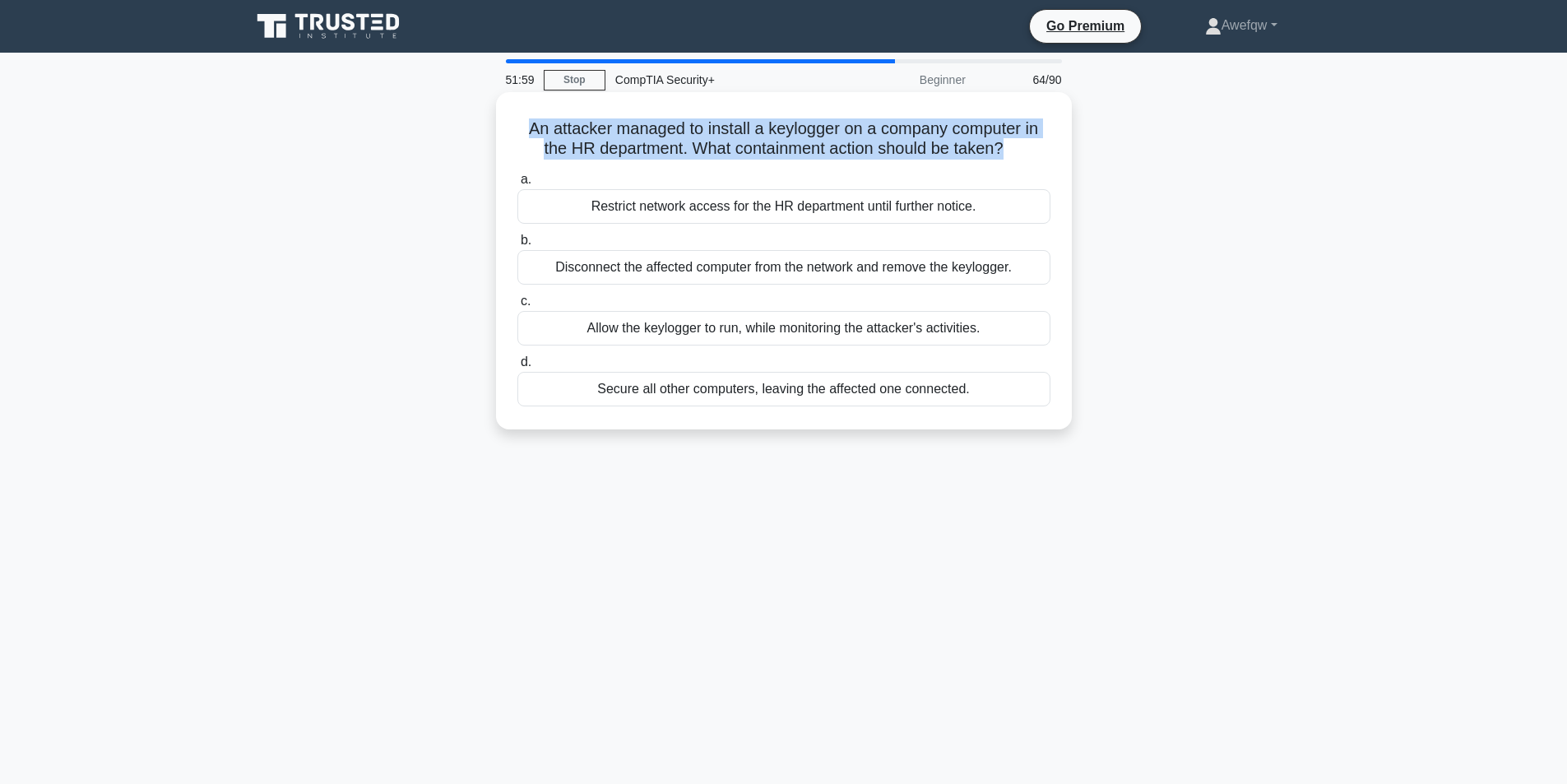
click at [929, 141] on h5 "An attacker managed to install a keylogger on a company computer in the HR depa…" at bounding box center [784, 138] width 536 height 41
click at [804, 149] on h5 "An attacker managed to install a keylogger on a company computer in the HR depa…" at bounding box center [784, 138] width 536 height 41
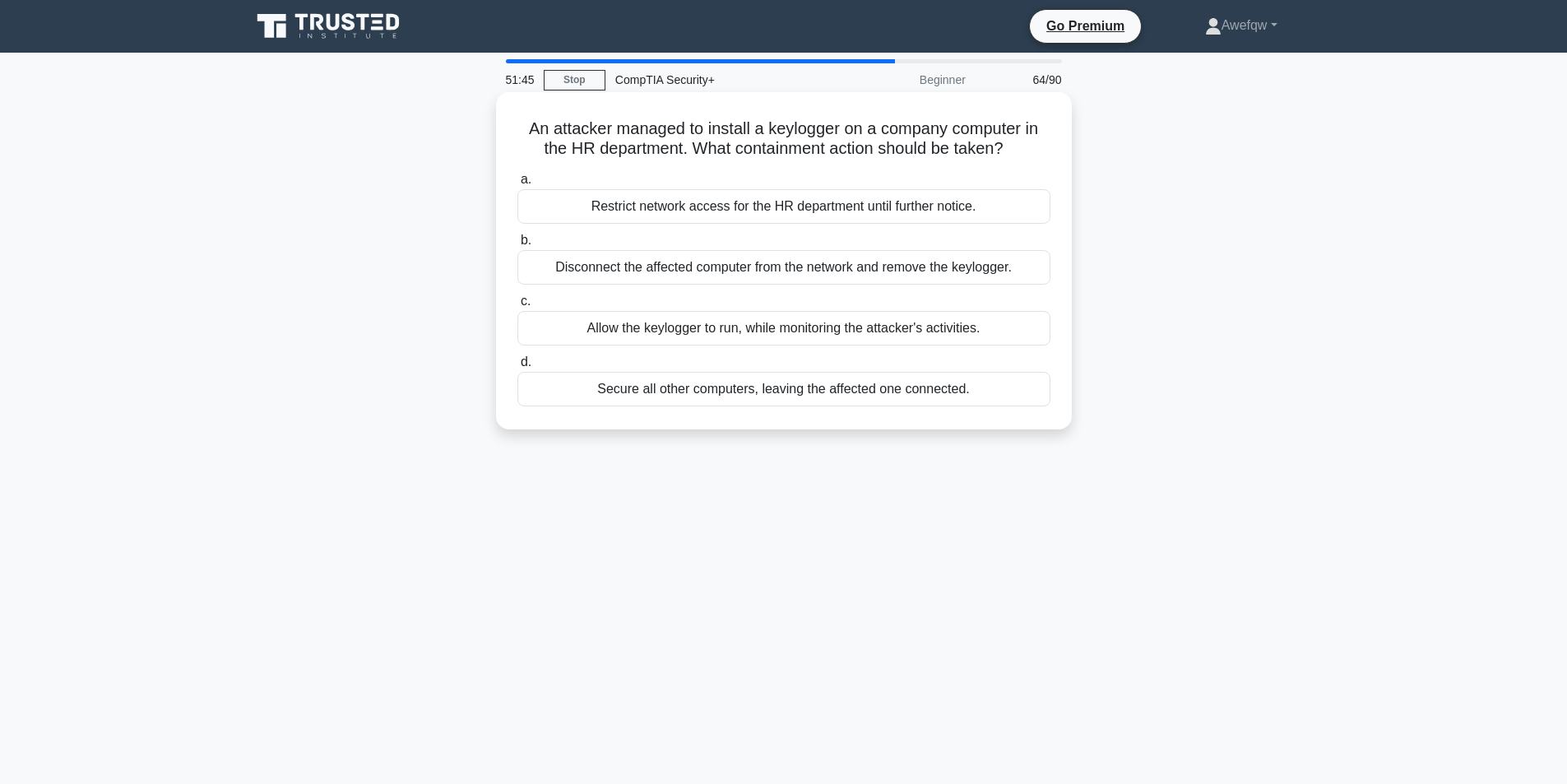
click at [968, 267] on div "Disconnect the affected computer from the network and remove the keylogger." at bounding box center [784, 267] width 533 height 35
click at [518, 246] on input "b. Disconnect the affected computer from the network and remove the keylogger." at bounding box center [518, 240] width 0 height 10
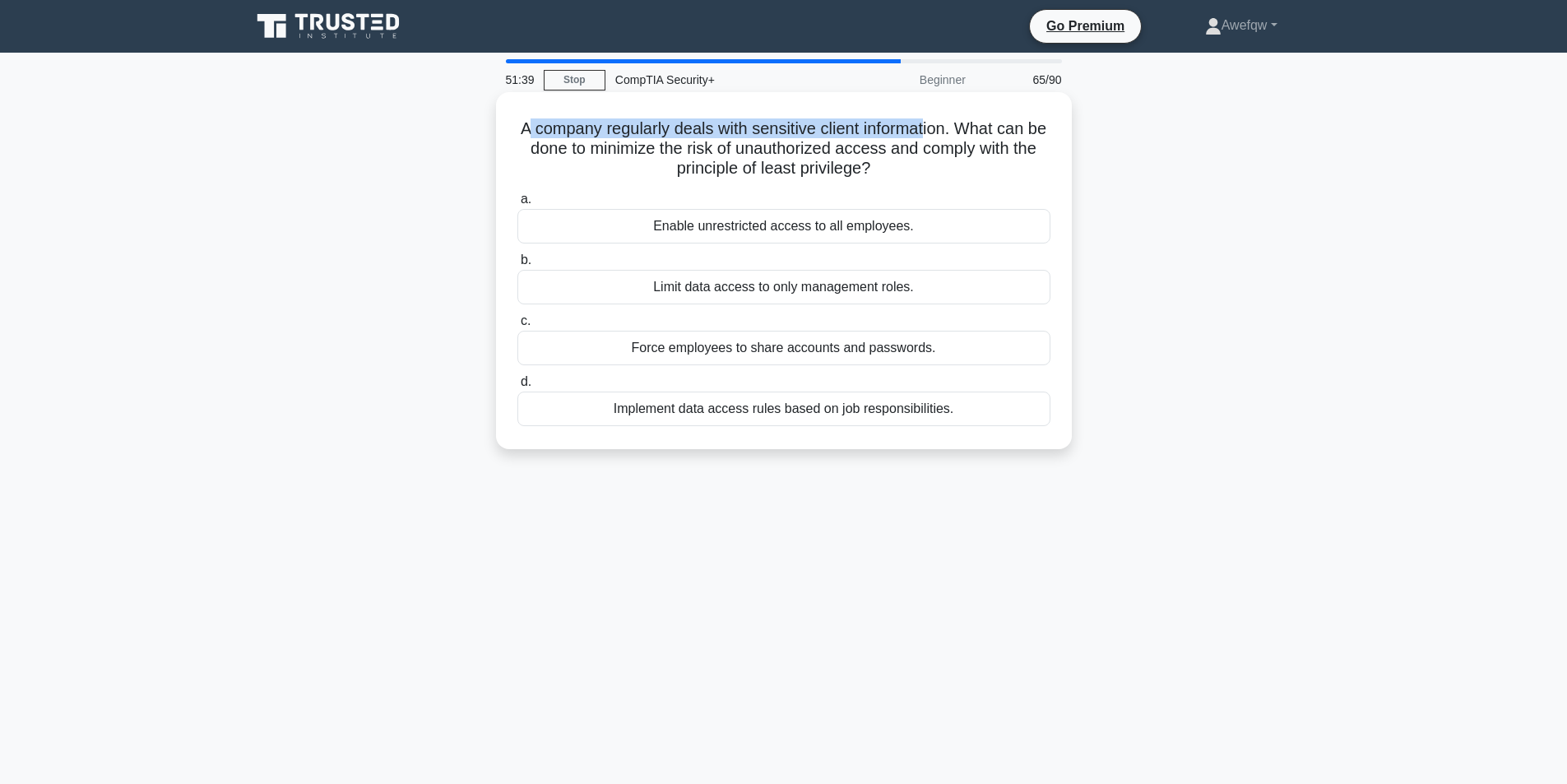
drag, startPoint x: 534, startPoint y: 126, endPoint x: 937, endPoint y: 135, distance: 403.1
click at [937, 135] on h5 "A company regularly deals with sensitive client information. What can be done t…" at bounding box center [784, 149] width 536 height 61
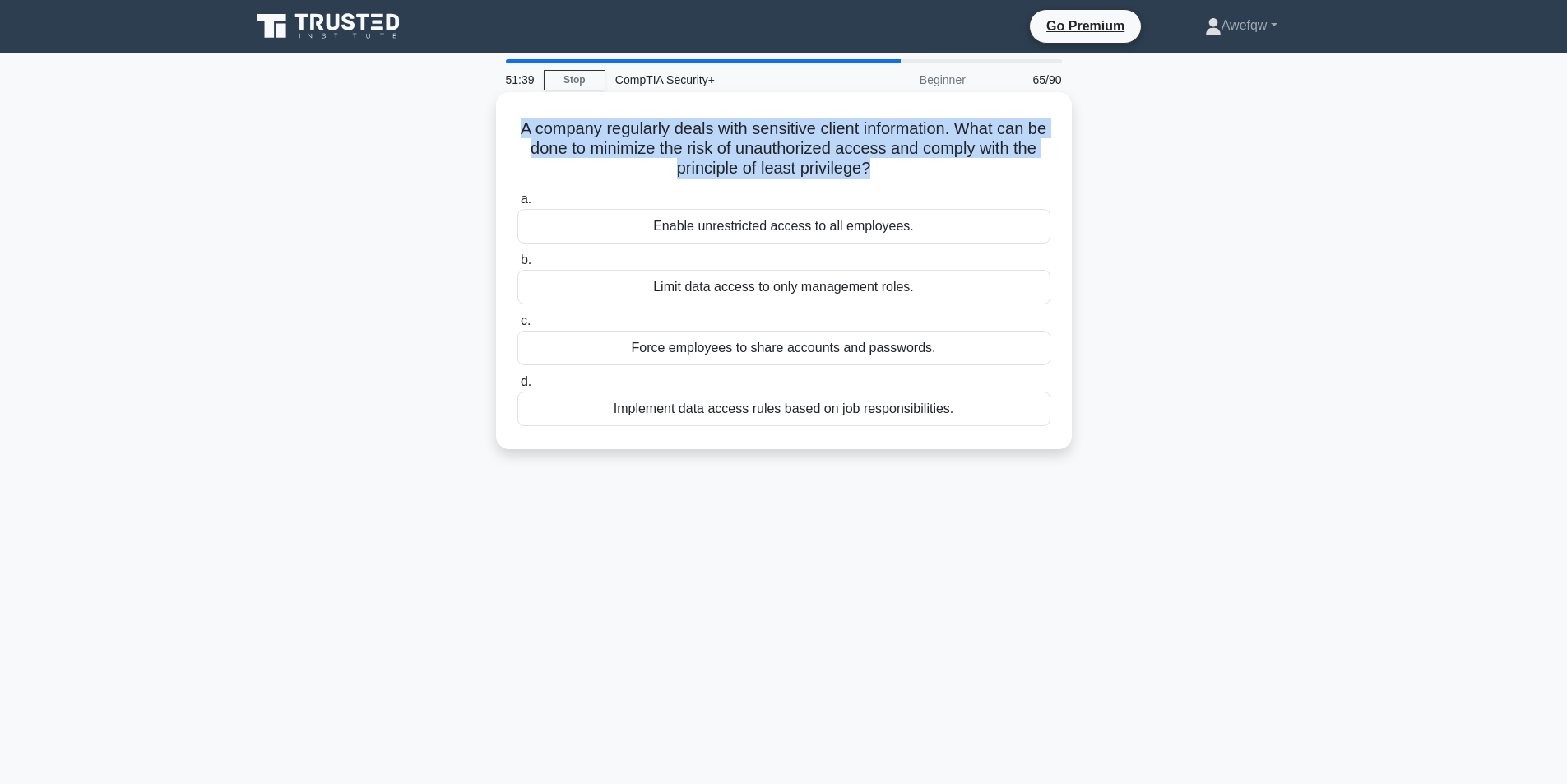
click at [937, 135] on h5 "A company regularly deals with sensitive client information. What can be done t…" at bounding box center [784, 149] width 536 height 61
click at [923, 151] on h5 "A company regularly deals with sensitive client information. What can be done t…" at bounding box center [784, 149] width 536 height 61
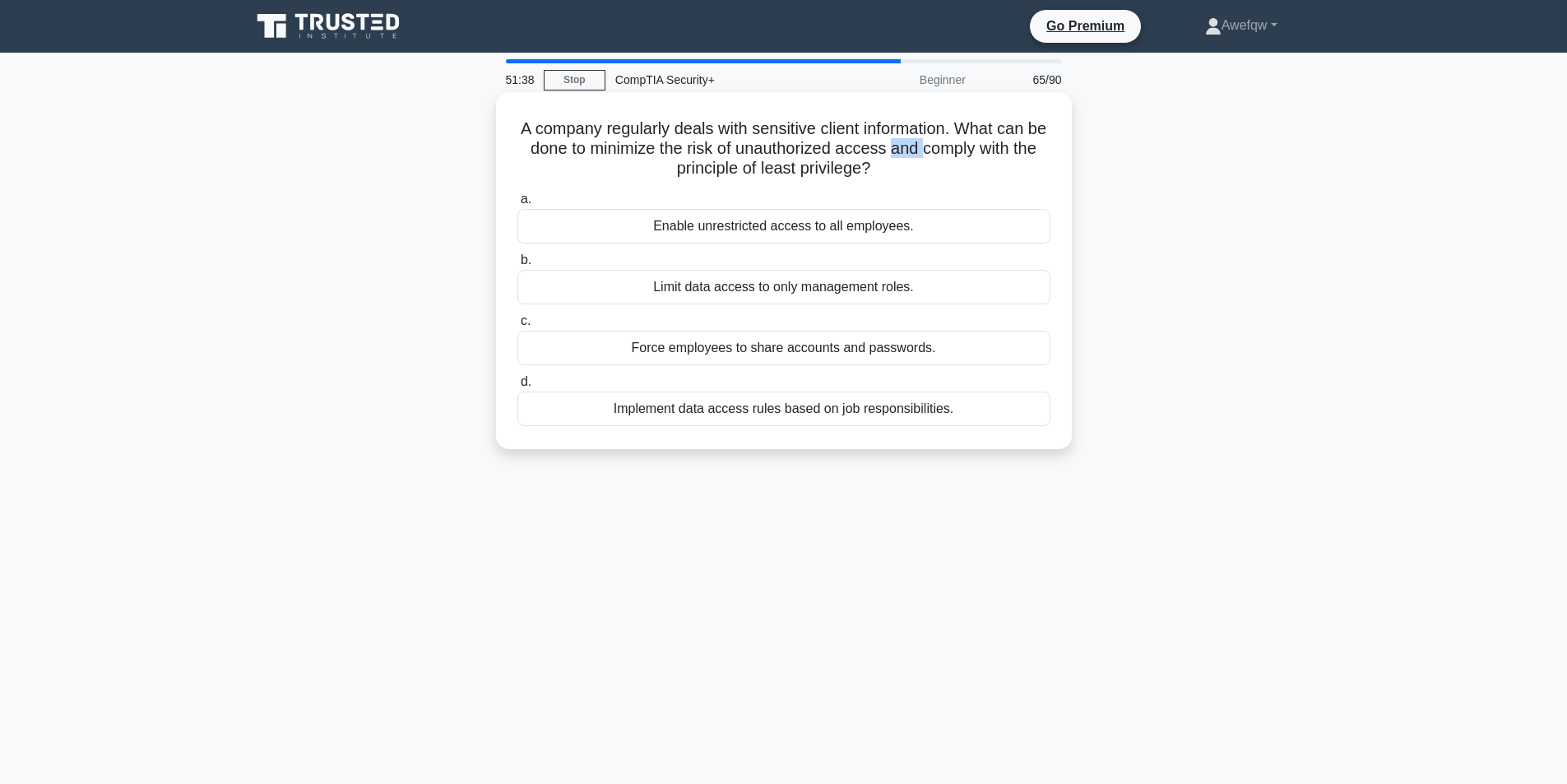
click at [923, 151] on h5 "A company regularly deals with sensitive client information. What can be done t…" at bounding box center [784, 149] width 536 height 61
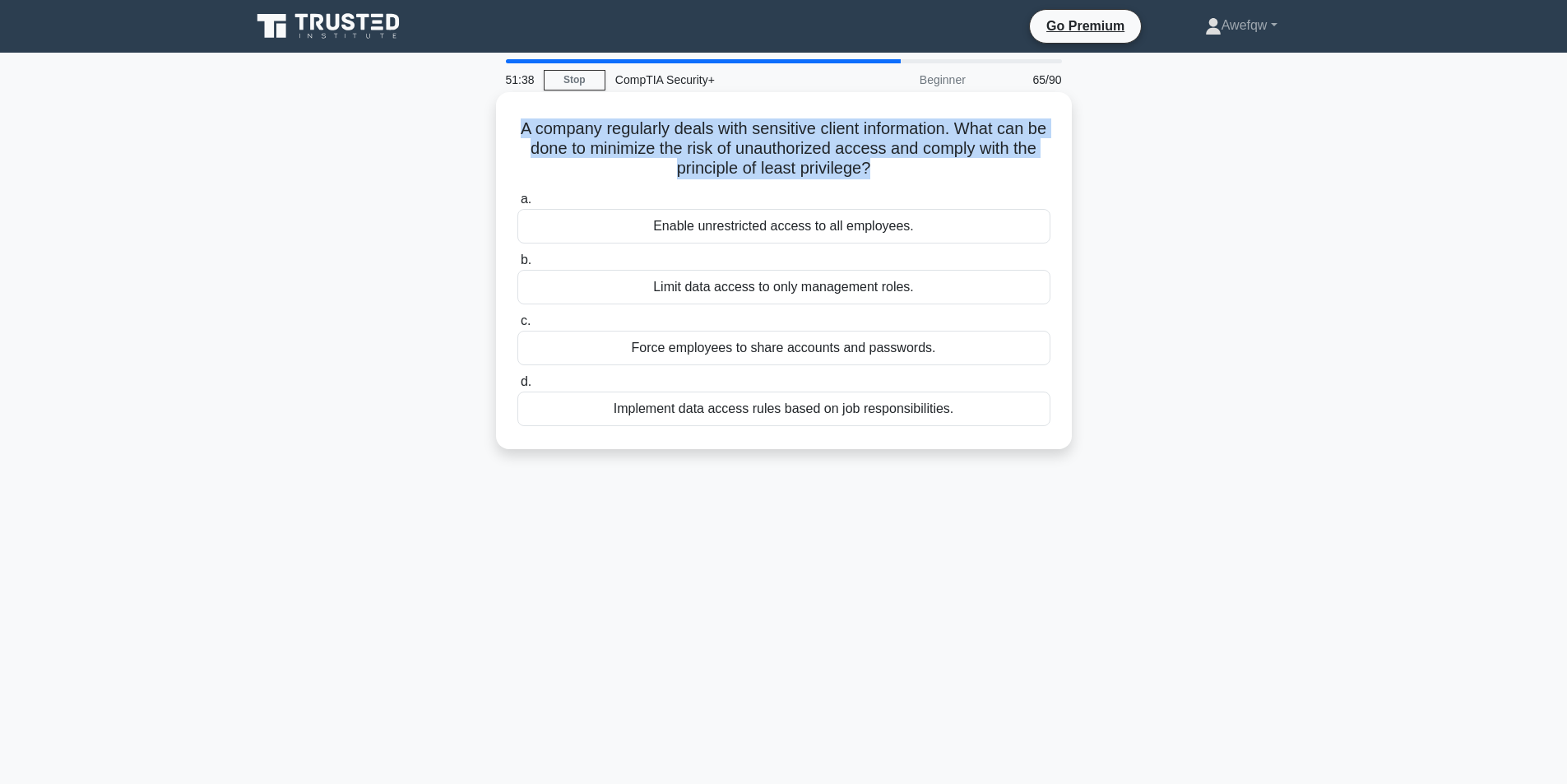
click at [923, 151] on h5 "A company regularly deals with sensitive client information. What can be done t…" at bounding box center [784, 149] width 536 height 61
click at [651, 136] on h5 "A company regularly deals with sensitive client information. What can be done t…" at bounding box center [784, 149] width 536 height 61
click at [562, 126] on h5 "A company regularly deals with sensitive client information. What can be done t…" at bounding box center [784, 149] width 536 height 61
click at [537, 129] on h5 "A company regularly deals with sensitive client information. What can be done t…" at bounding box center [784, 149] width 536 height 61
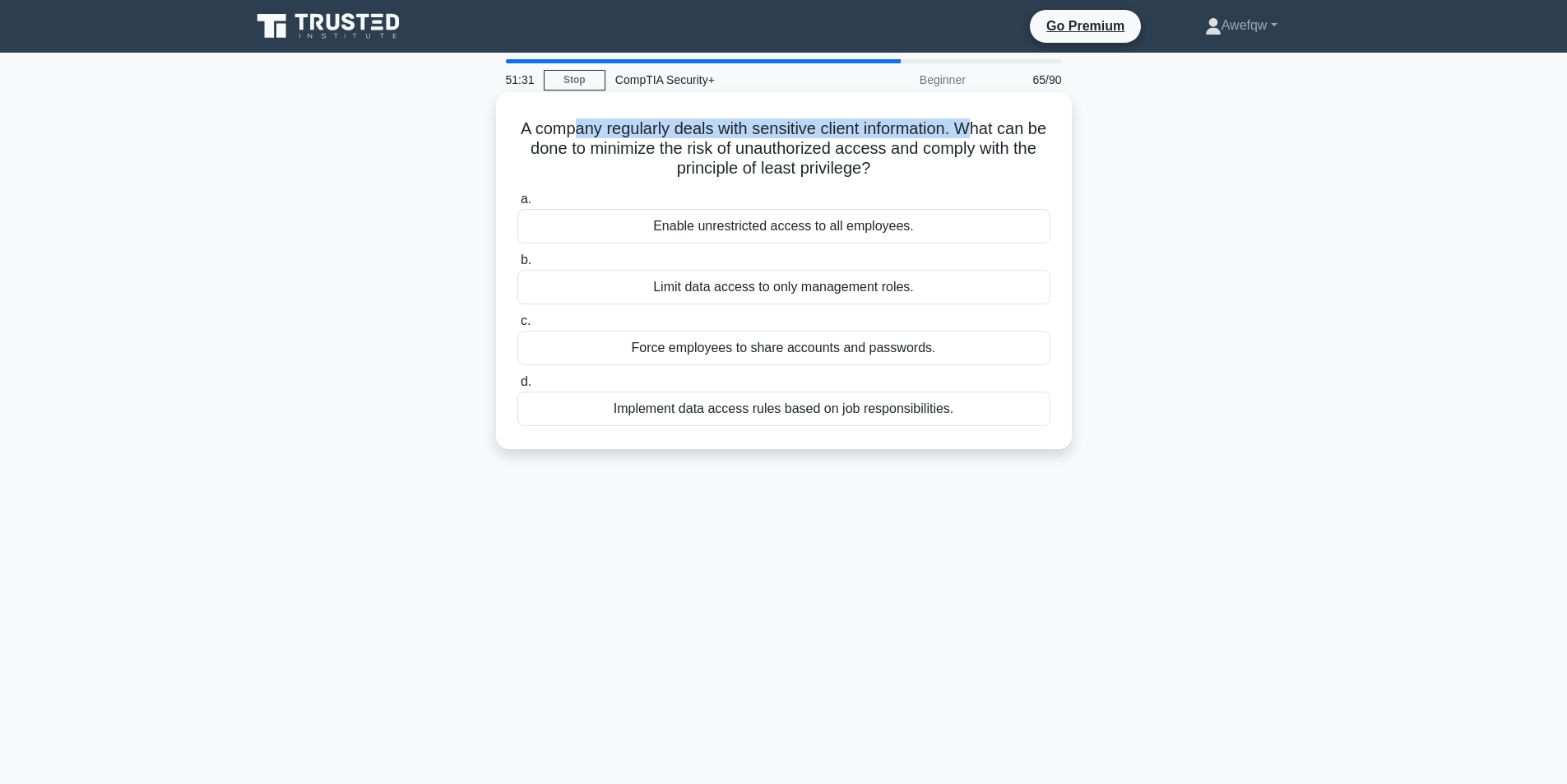
drag, startPoint x: 579, startPoint y: 127, endPoint x: 984, endPoint y: 135, distance: 405.1
click at [984, 135] on h5 "A company regularly deals with sensitive client information. What can be done t…" at bounding box center [784, 149] width 536 height 61
click at [800, 157] on h5 "A company regularly deals with sensitive client information. What can be done t…" at bounding box center [784, 149] width 536 height 61
click at [937, 144] on h5 "A company regularly deals with sensitive client information. What can be done t…" at bounding box center [784, 149] width 536 height 61
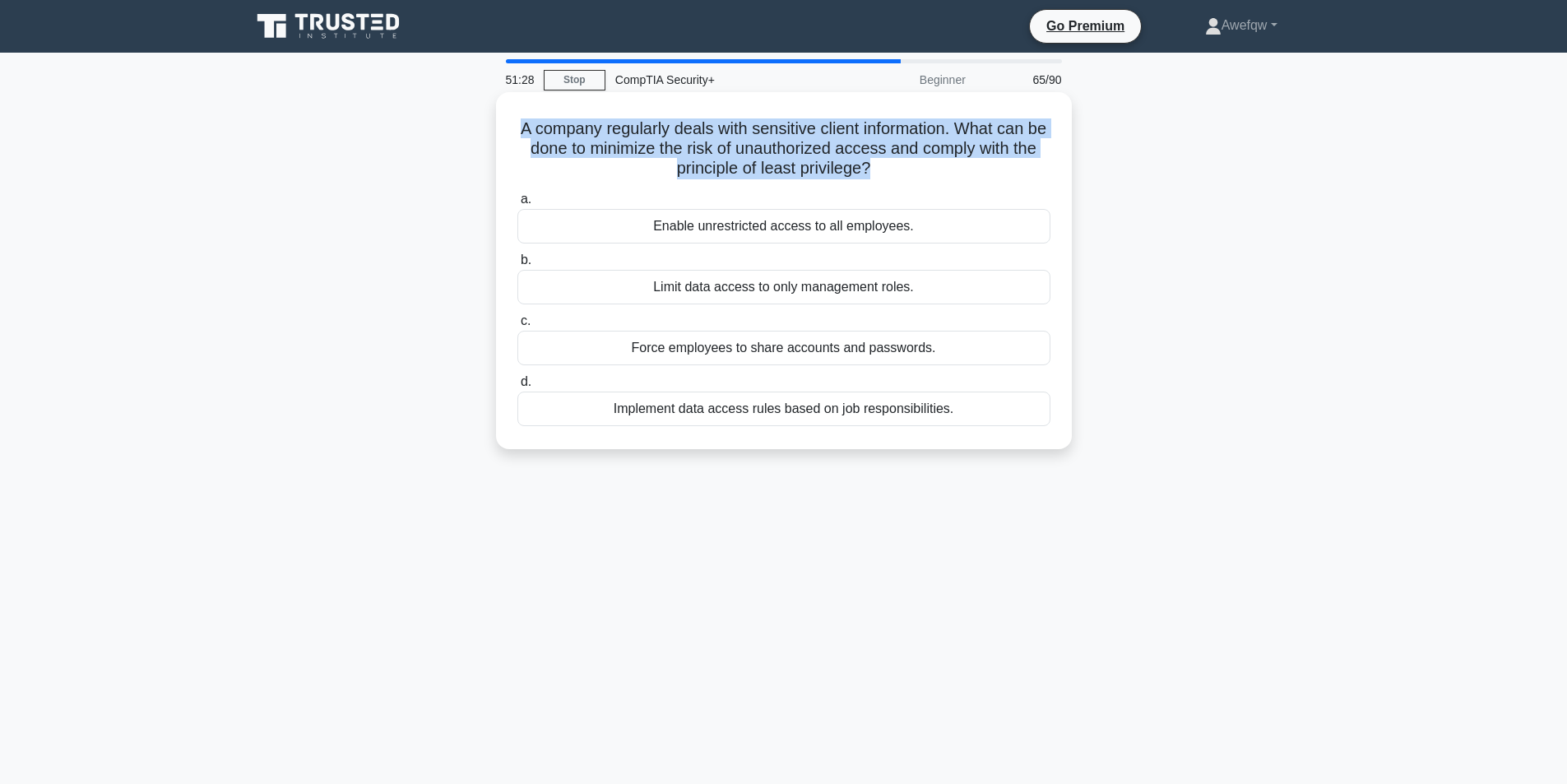
click at [937, 144] on h5 "A company regularly deals with sensitive client information. What can be done t…" at bounding box center [784, 149] width 536 height 61
click at [865, 150] on h5 "A company regularly deals with sensitive client information. What can be done t…" at bounding box center [784, 149] width 536 height 61
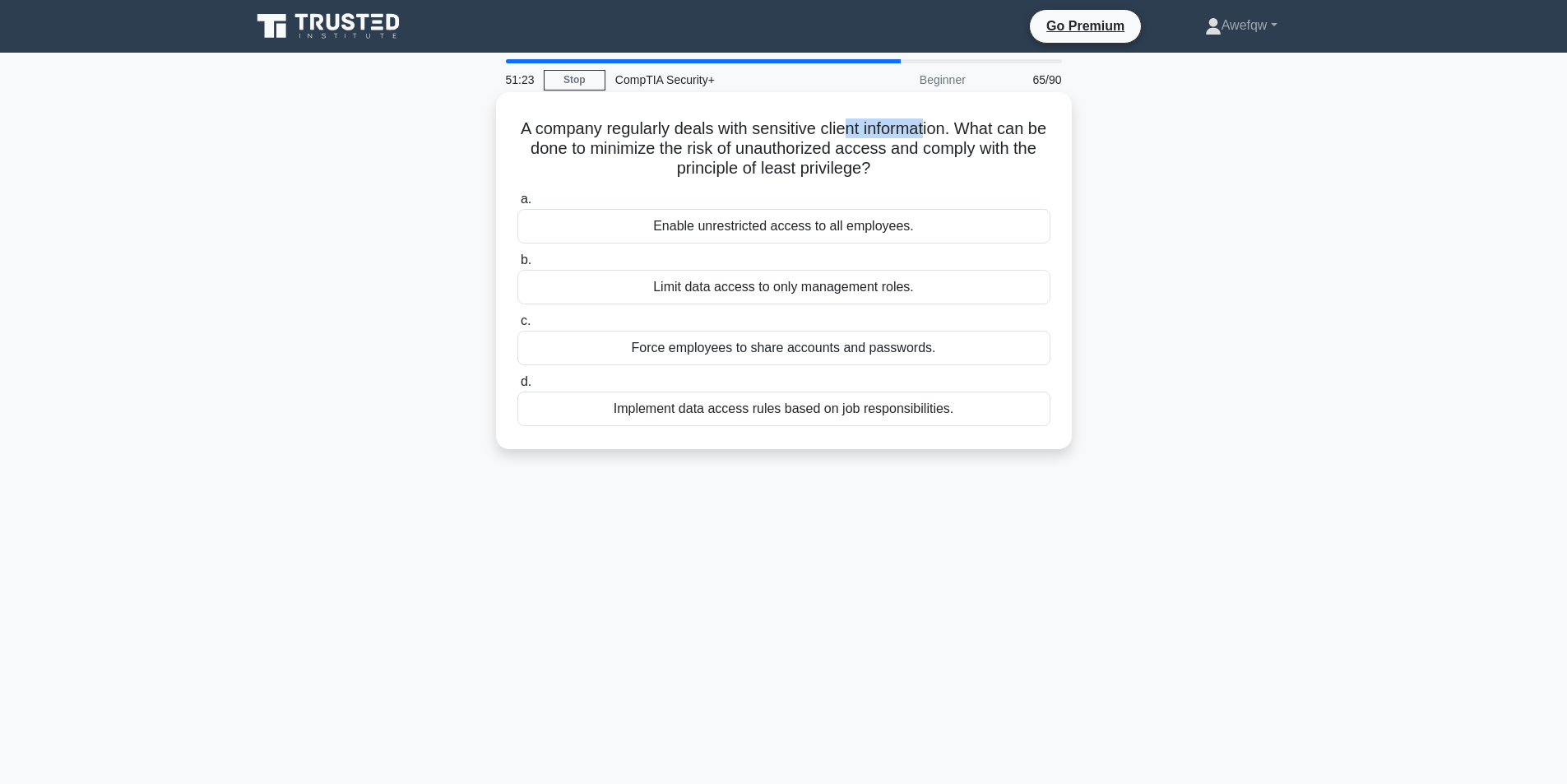
drag, startPoint x: 853, startPoint y: 126, endPoint x: 940, endPoint y: 127, distance: 87.0
click at [940, 127] on h5 "A company regularly deals with sensitive client information. What can be done t…" at bounding box center [784, 149] width 536 height 61
click at [784, 137] on h5 "A company regularly deals with sensitive client information. What can be done t…" at bounding box center [784, 149] width 536 height 61
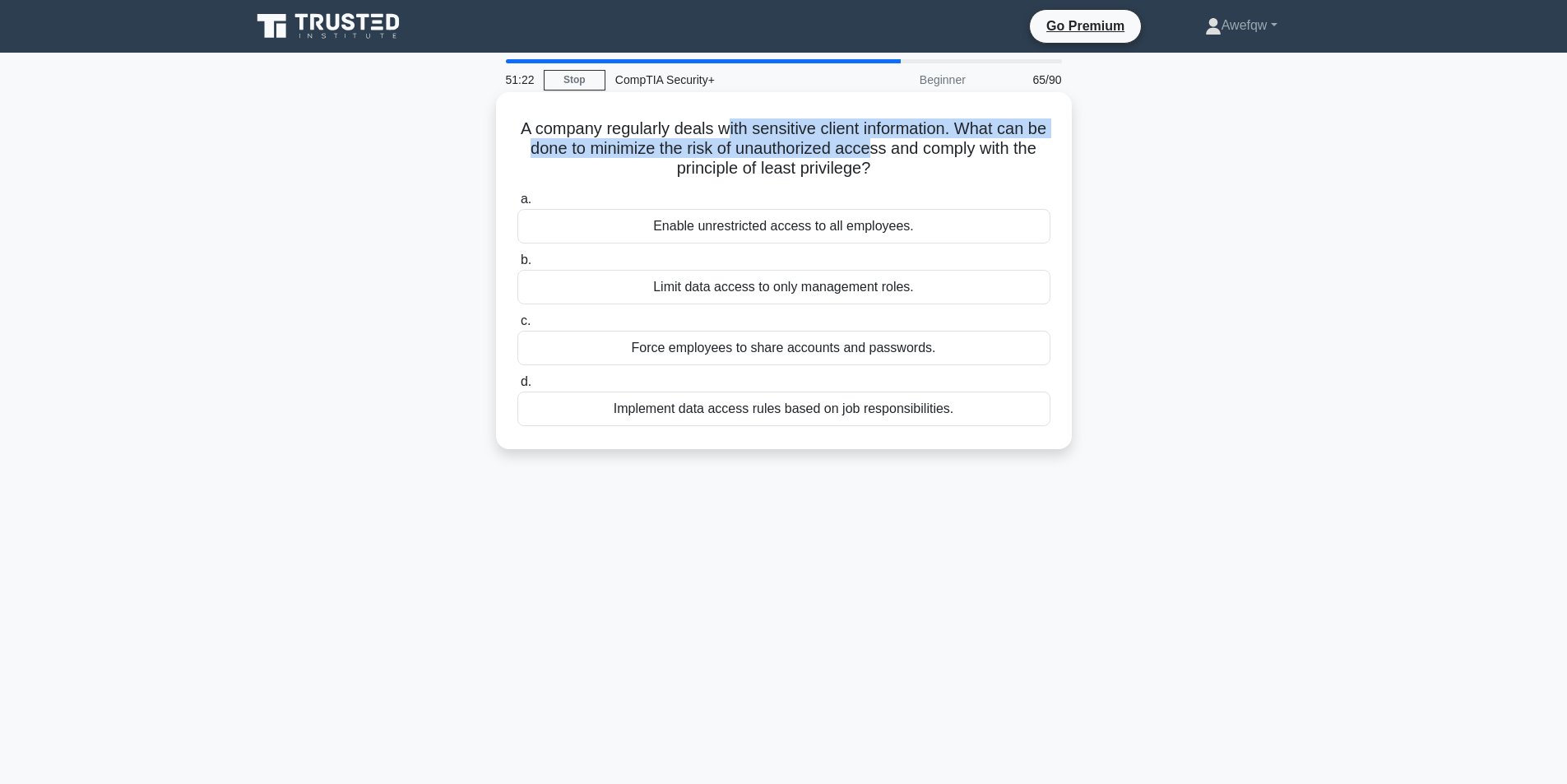
drag, startPoint x: 815, startPoint y: 142, endPoint x: 902, endPoint y: 140, distance: 87.0
click at [902, 140] on h5 "A company regularly deals with sensitive client information. What can be done t…" at bounding box center [784, 149] width 536 height 61
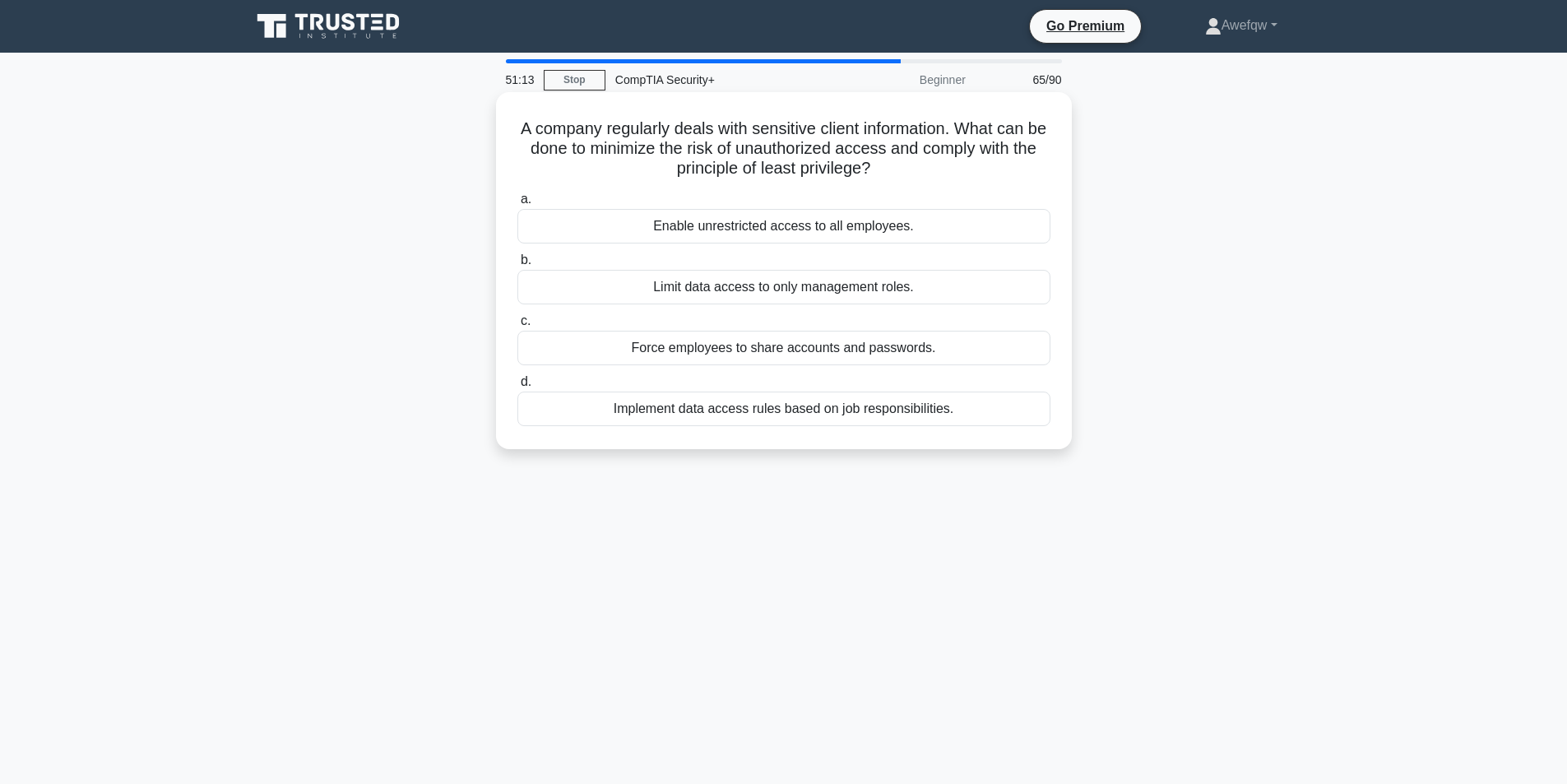
click at [755, 412] on div "Implement data access rules based on job responsibilities." at bounding box center [784, 409] width 533 height 35
click at [518, 387] on input "d. Implement data access rules based on job responsibilities." at bounding box center [518, 382] width 0 height 10
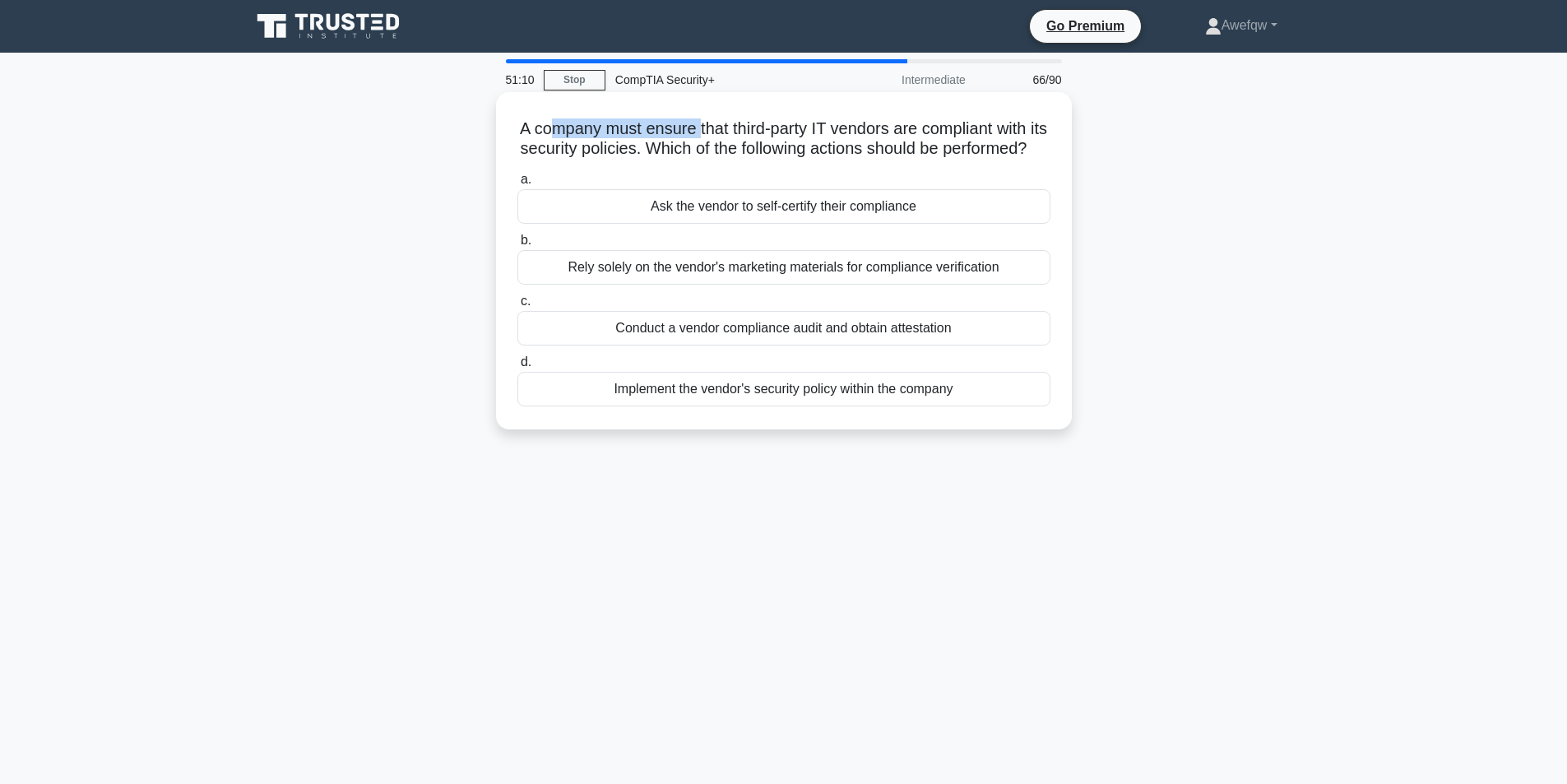
drag, startPoint x: 559, startPoint y: 124, endPoint x: 705, endPoint y: 127, distance: 146.0
click at [705, 127] on h5 "A company must ensure that third-party IT vendors are compliant with its securi…" at bounding box center [784, 138] width 536 height 41
click at [818, 129] on h5 "A company must ensure that third-party IT vendors are compliant with its securi…" at bounding box center [784, 138] width 536 height 41
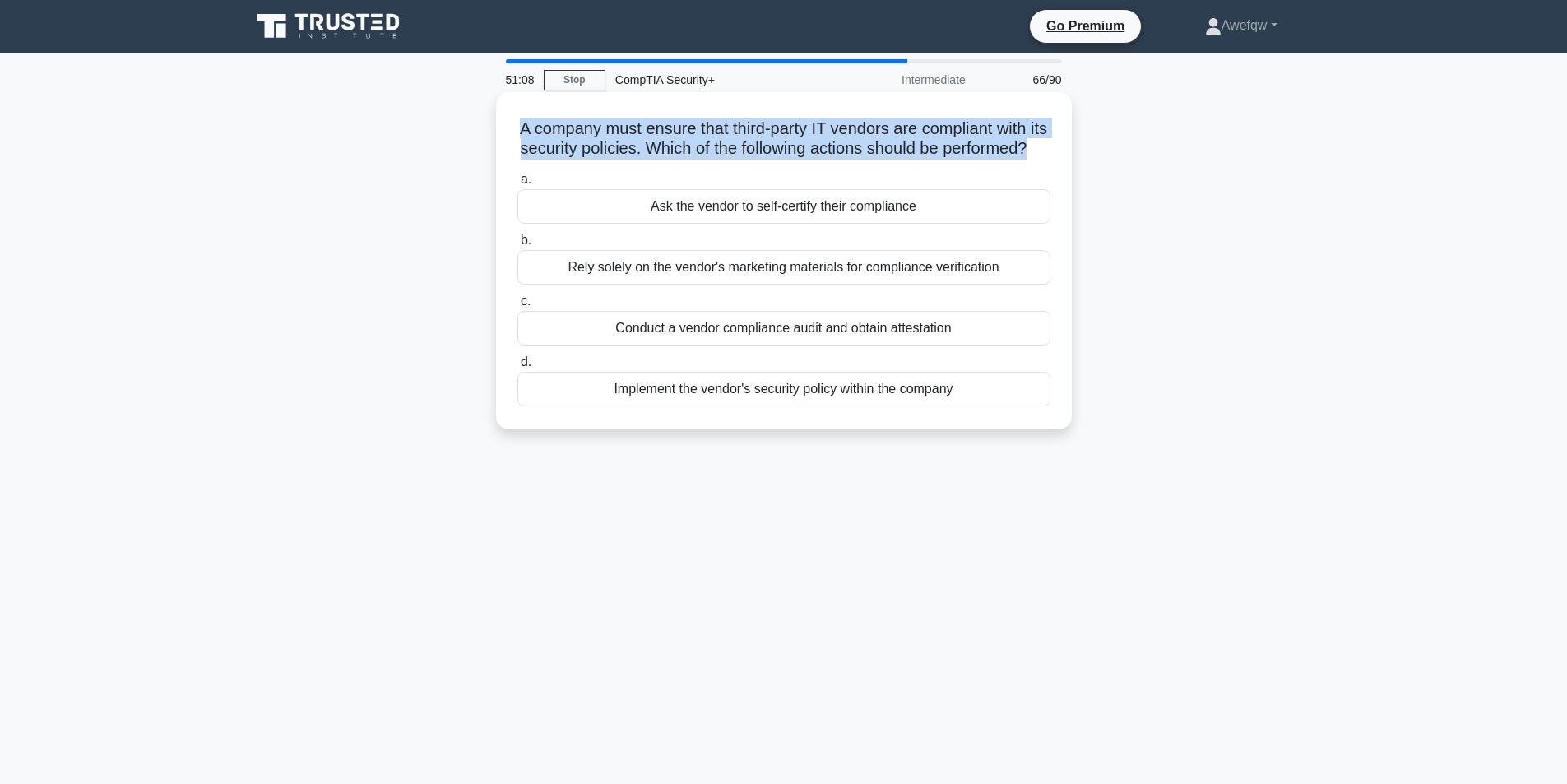
click at [818, 129] on h5 "A company must ensure that third-party IT vendors are compliant with its securi…" at bounding box center [784, 138] width 536 height 41
click at [783, 118] on h5 "A company must ensure that third-party IT vendors are compliant with its securi…" at bounding box center [784, 138] width 536 height 41
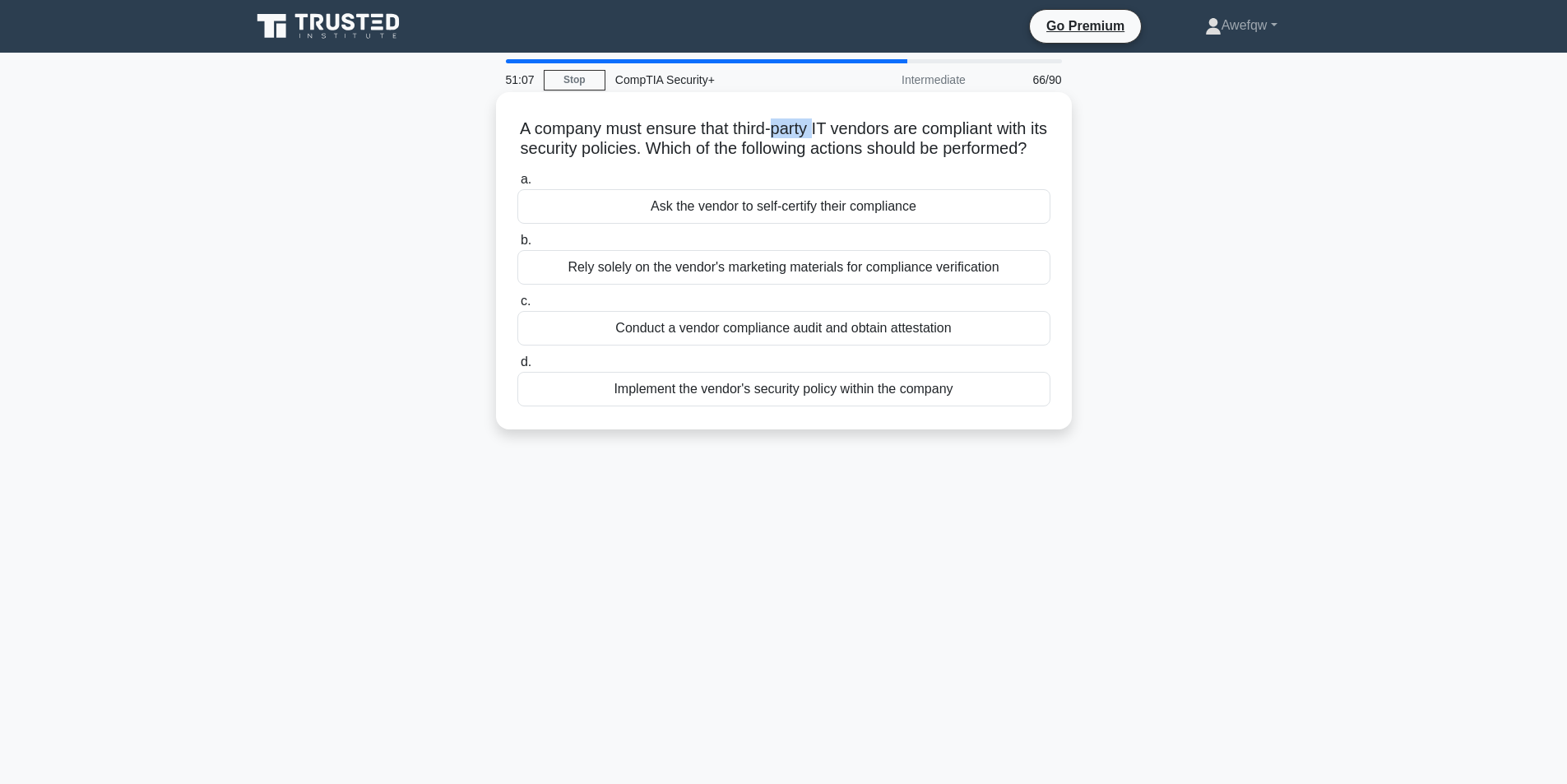
click at [783, 118] on h5 "A company must ensure that third-party IT vendors are compliant with its securi…" at bounding box center [784, 138] width 536 height 41
click at [871, 131] on h5 "A company must ensure that third-party IT vendors are compliant with its securi…" at bounding box center [784, 138] width 536 height 41
click at [870, 131] on h5 "A company must ensure that third-party IT vendors are compliant with its securi…" at bounding box center [784, 138] width 536 height 41
click at [867, 132] on h5 "A company must ensure that third-party IT vendors are compliant with its securi…" at bounding box center [784, 138] width 536 height 41
drag, startPoint x: 549, startPoint y: 121, endPoint x: 679, endPoint y: 145, distance: 132.2
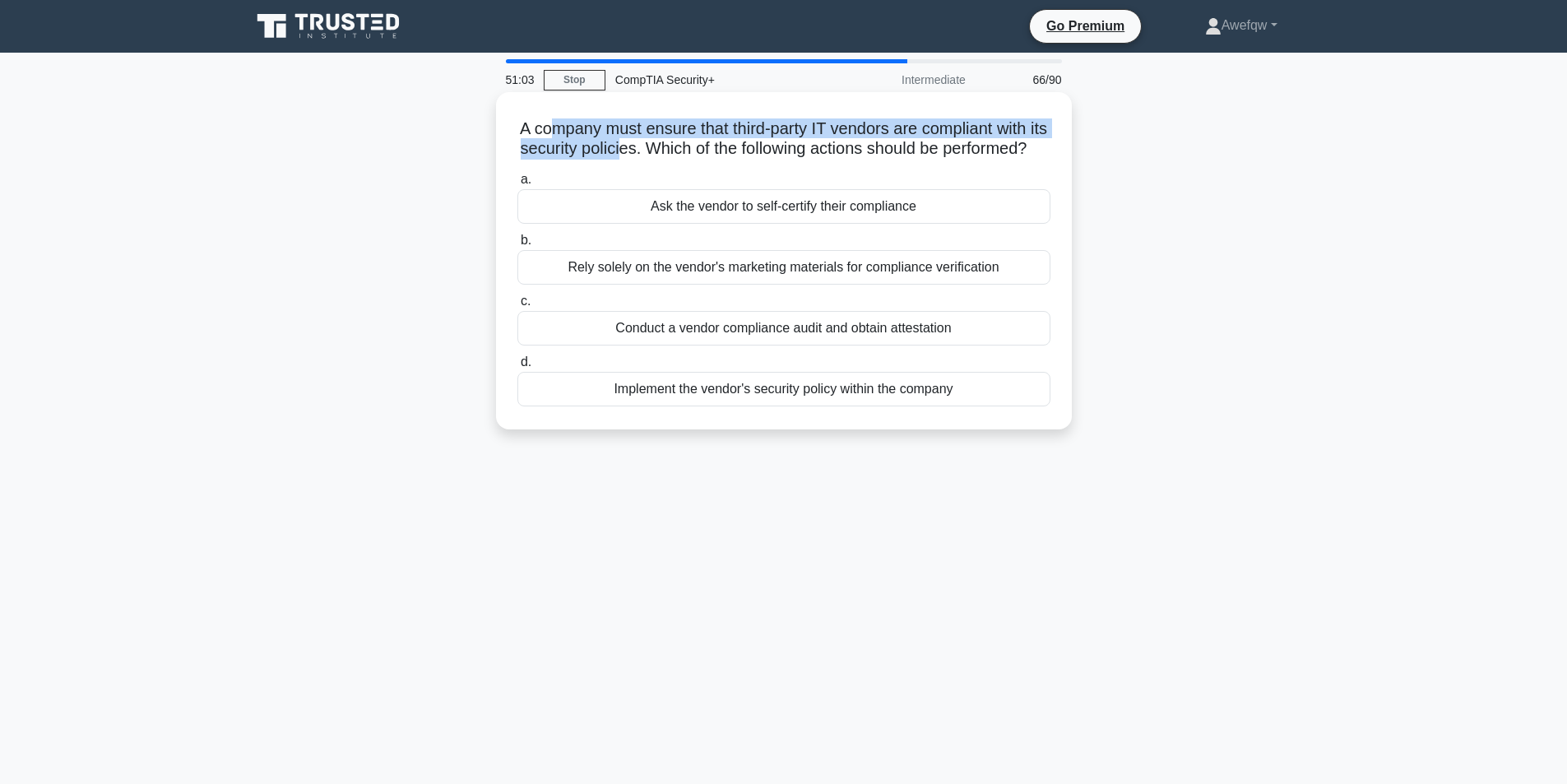
click at [679, 145] on h5 "A company must ensure that third-party IT vendors are compliant with its securi…" at bounding box center [784, 138] width 536 height 41
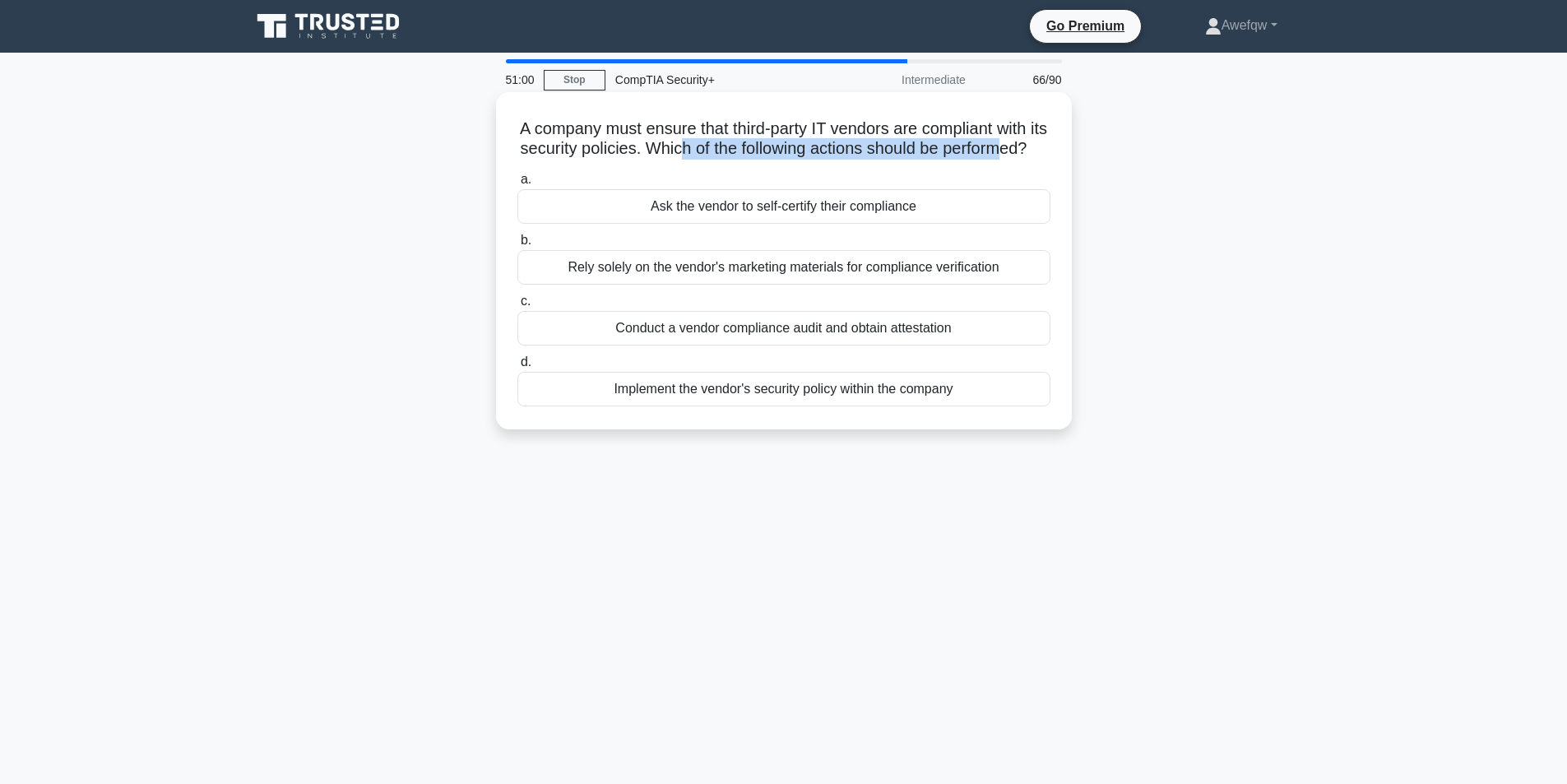
drag, startPoint x: 746, startPoint y: 142, endPoint x: 791, endPoint y: 170, distance: 53.0
click at [791, 160] on h5 "A company must ensure that third-party IT vendors are compliant with its securi…" at bounding box center [784, 138] width 536 height 41
drag, startPoint x: 735, startPoint y: 133, endPoint x: 689, endPoint y: 143, distance: 47.1
click at [689, 143] on h5 "A company must ensure that third-party IT vendors are compliant with its securi…" at bounding box center [784, 138] width 536 height 41
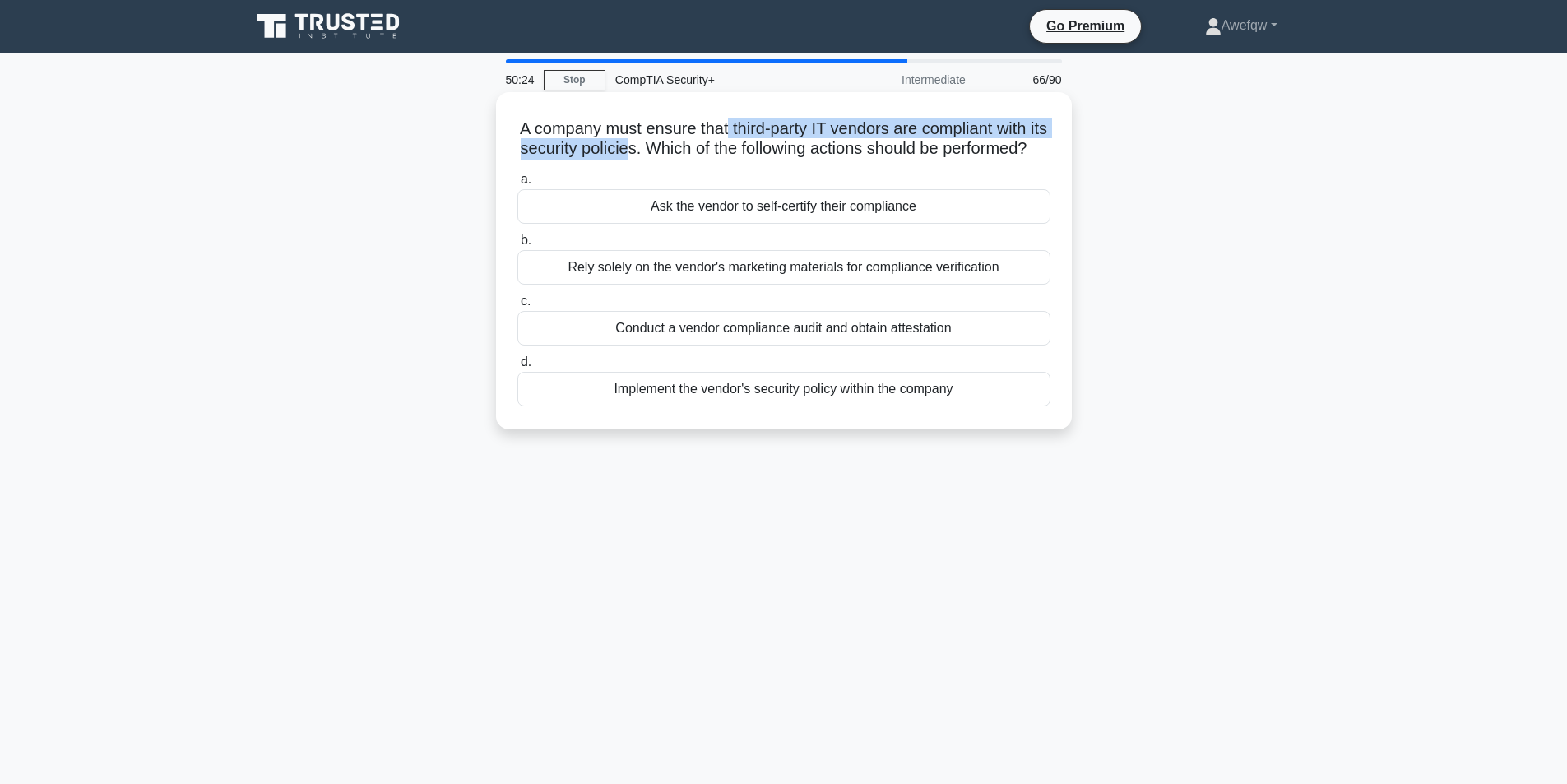
click at [689, 143] on h5 "A company must ensure that third-party IT vendors are compliant with its securi…" at bounding box center [784, 138] width 536 height 41
click at [608, 132] on h5 "A company must ensure that third-party IT vendors are compliant with its securi…" at bounding box center [784, 138] width 536 height 41
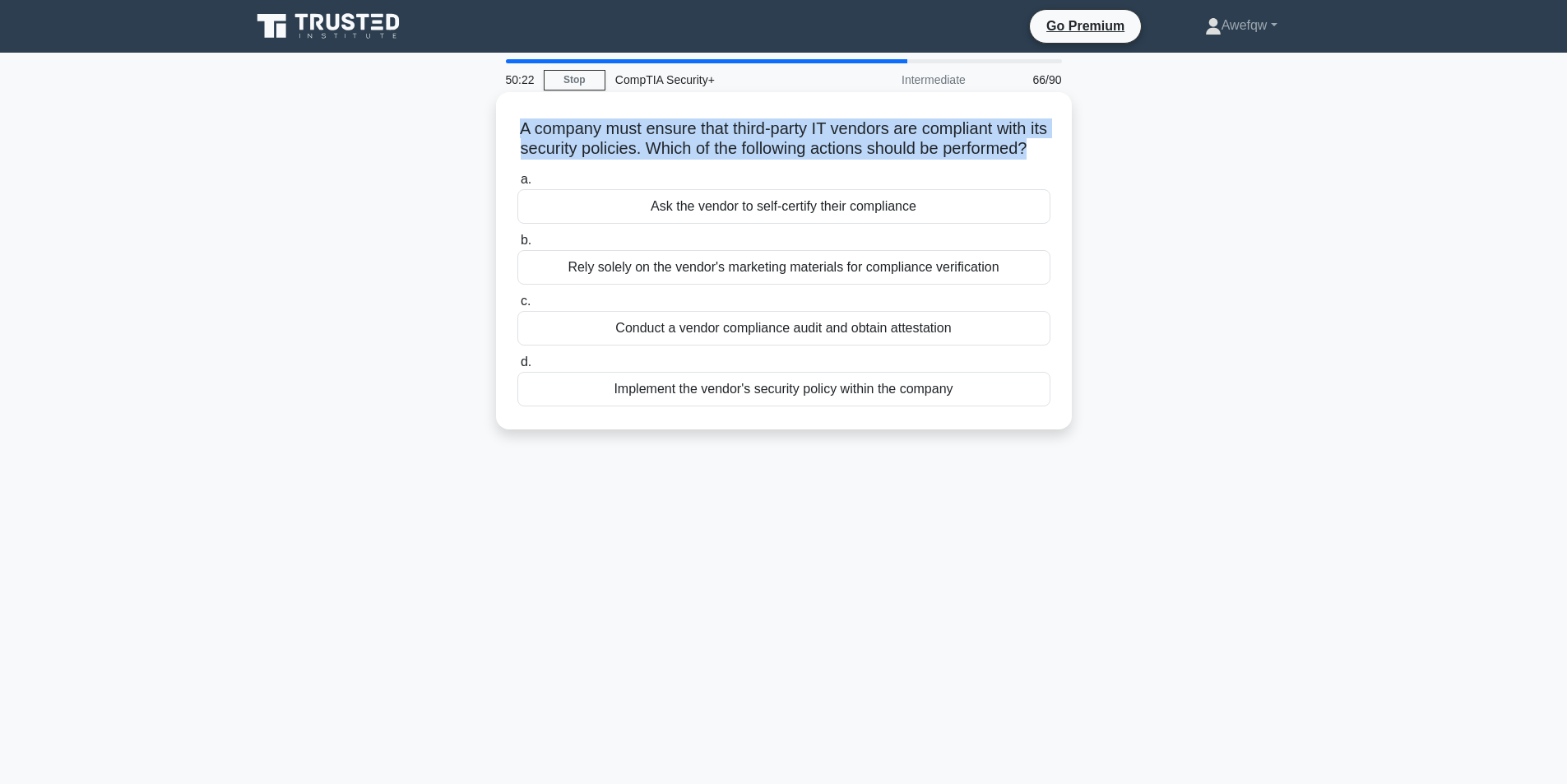
click at [608, 132] on h5 "A company must ensure that third-party IT vendors are compliant with its securi…" at bounding box center [784, 138] width 536 height 41
click at [558, 132] on h5 "A company must ensure that third-party IT vendors are compliant with its securi…" at bounding box center [784, 138] width 536 height 41
drag, startPoint x: 546, startPoint y: 128, endPoint x: 799, endPoint y: 169, distance: 256.3
click at [799, 160] on h5 "A company must ensure that third-party IT vendors are compliant with its securi…" at bounding box center [784, 138] width 536 height 41
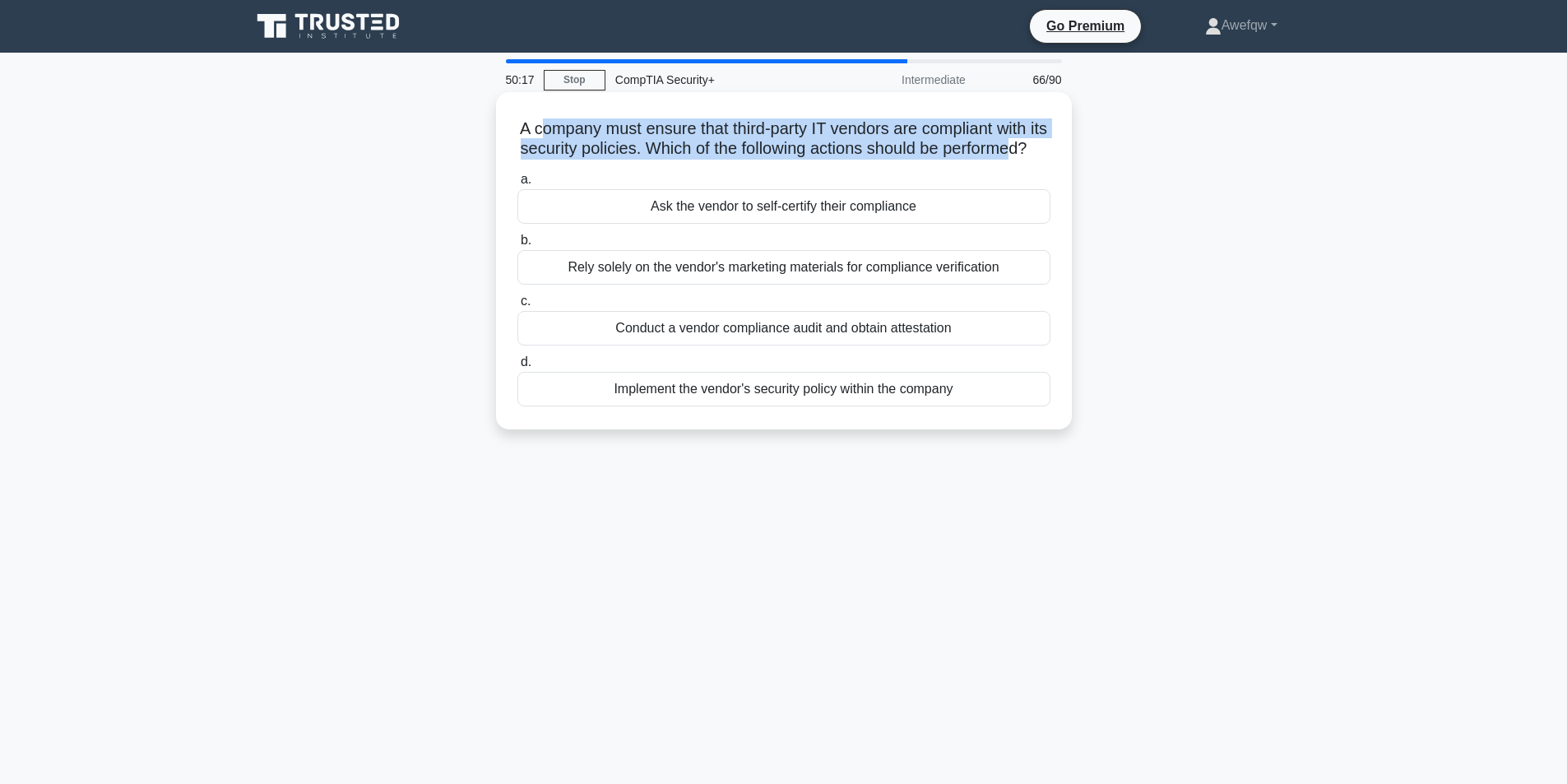
drag, startPoint x: 798, startPoint y: 166, endPoint x: 546, endPoint y: 130, distance: 254.6
click at [546, 130] on h5 "A company must ensure that third-party IT vendors are compliant with its securi…" at bounding box center [784, 138] width 536 height 41
drag, startPoint x: 547, startPoint y: 131, endPoint x: 798, endPoint y: 173, distance: 254.5
click at [798, 160] on h5 "A company must ensure that third-party IT vendors are compliant with its securi…" at bounding box center [784, 138] width 536 height 41
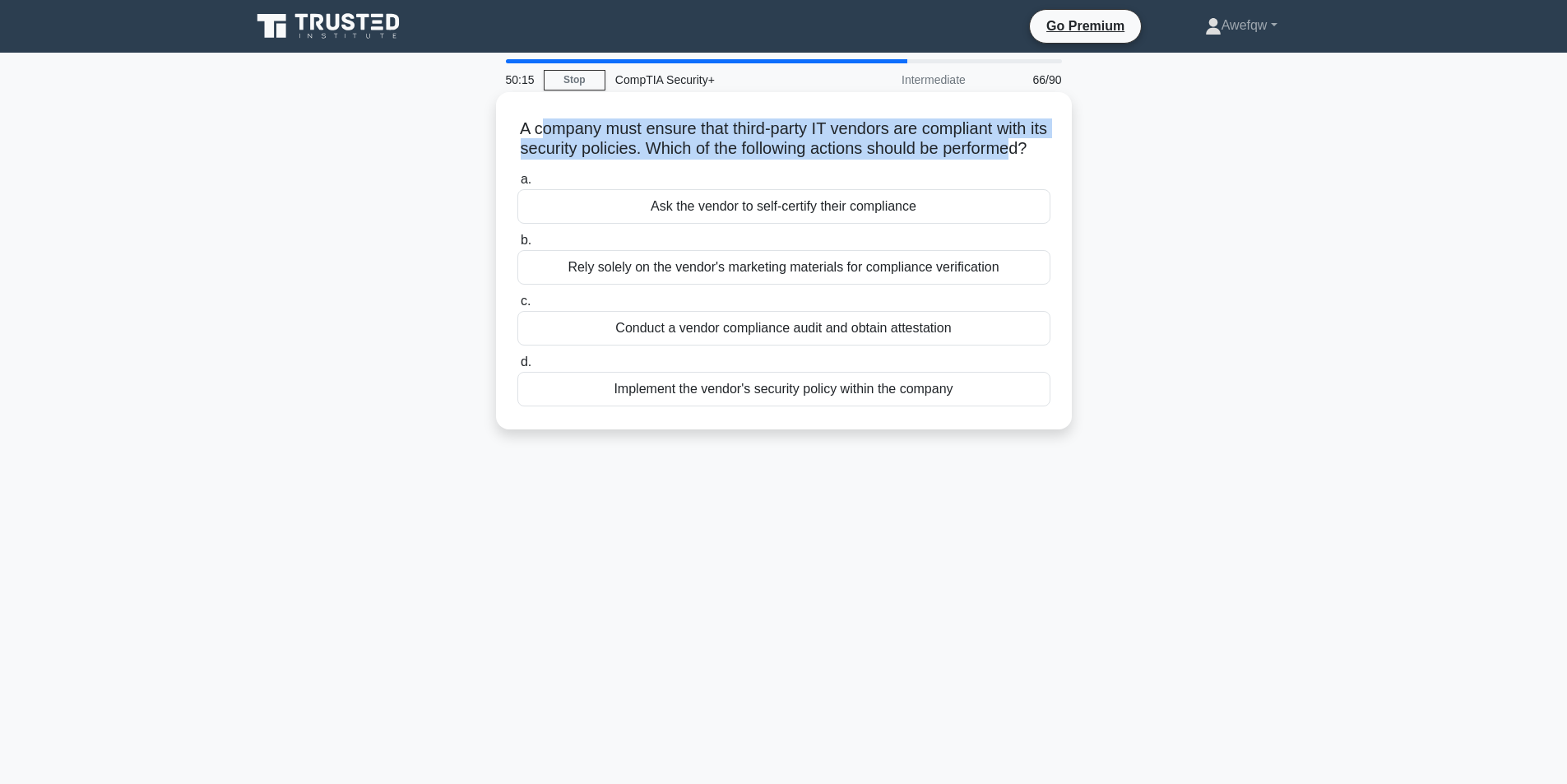
click at [798, 160] on h5 "A company must ensure that third-party IT vendors are compliant with its securi…" at bounding box center [784, 138] width 536 height 41
drag, startPoint x: 798, startPoint y: 170, endPoint x: 542, endPoint y: 136, distance: 258.2
click at [542, 136] on h5 "A company must ensure that third-party IT vendors are compliant with its securi…" at bounding box center [784, 138] width 536 height 41
drag, startPoint x: 546, startPoint y: 133, endPoint x: 800, endPoint y: 169, distance: 256.5
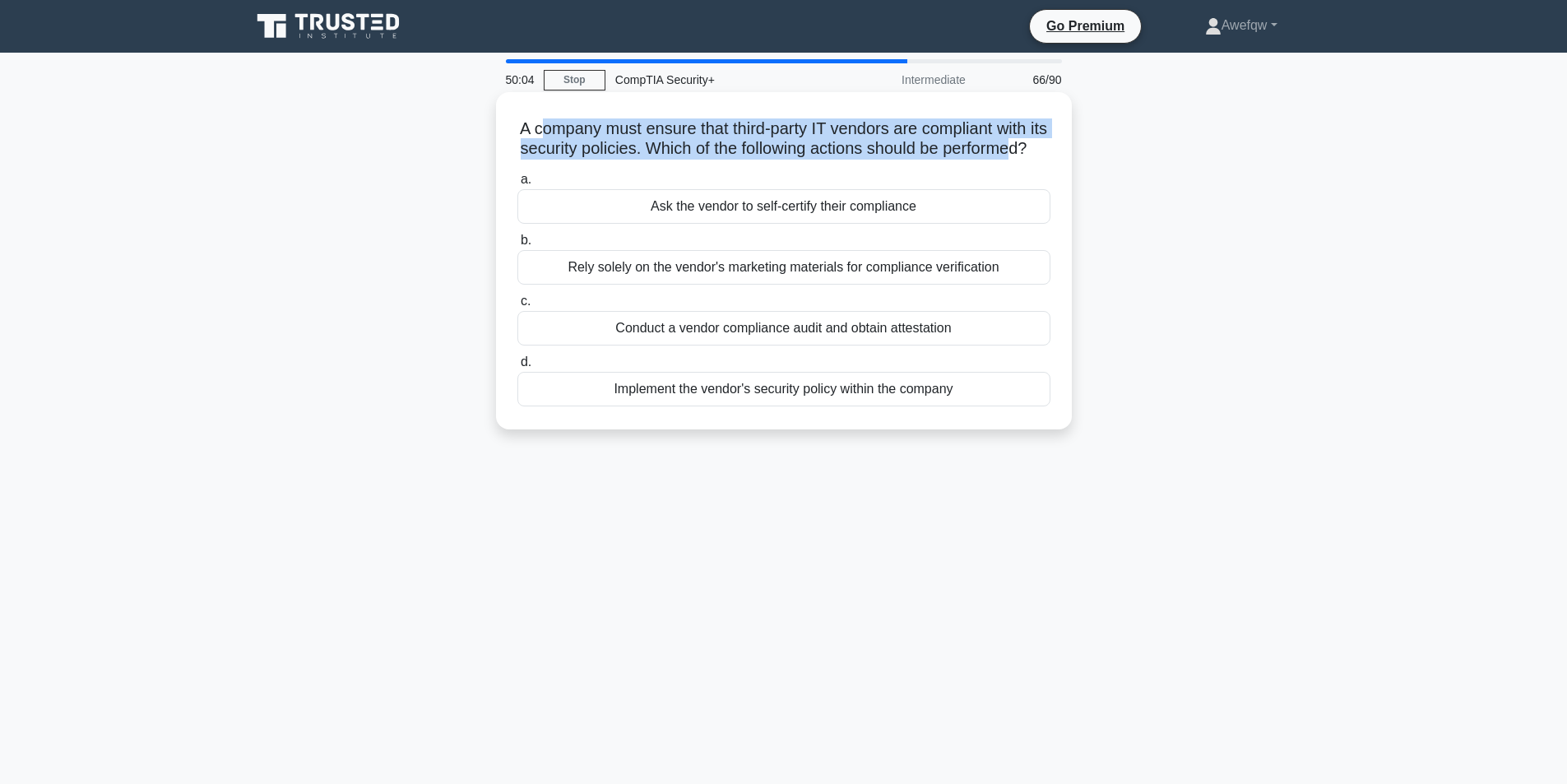
click at [800, 160] on h5 "A company must ensure that third-party IT vendors are compliant with its securi…" at bounding box center [784, 138] width 536 height 41
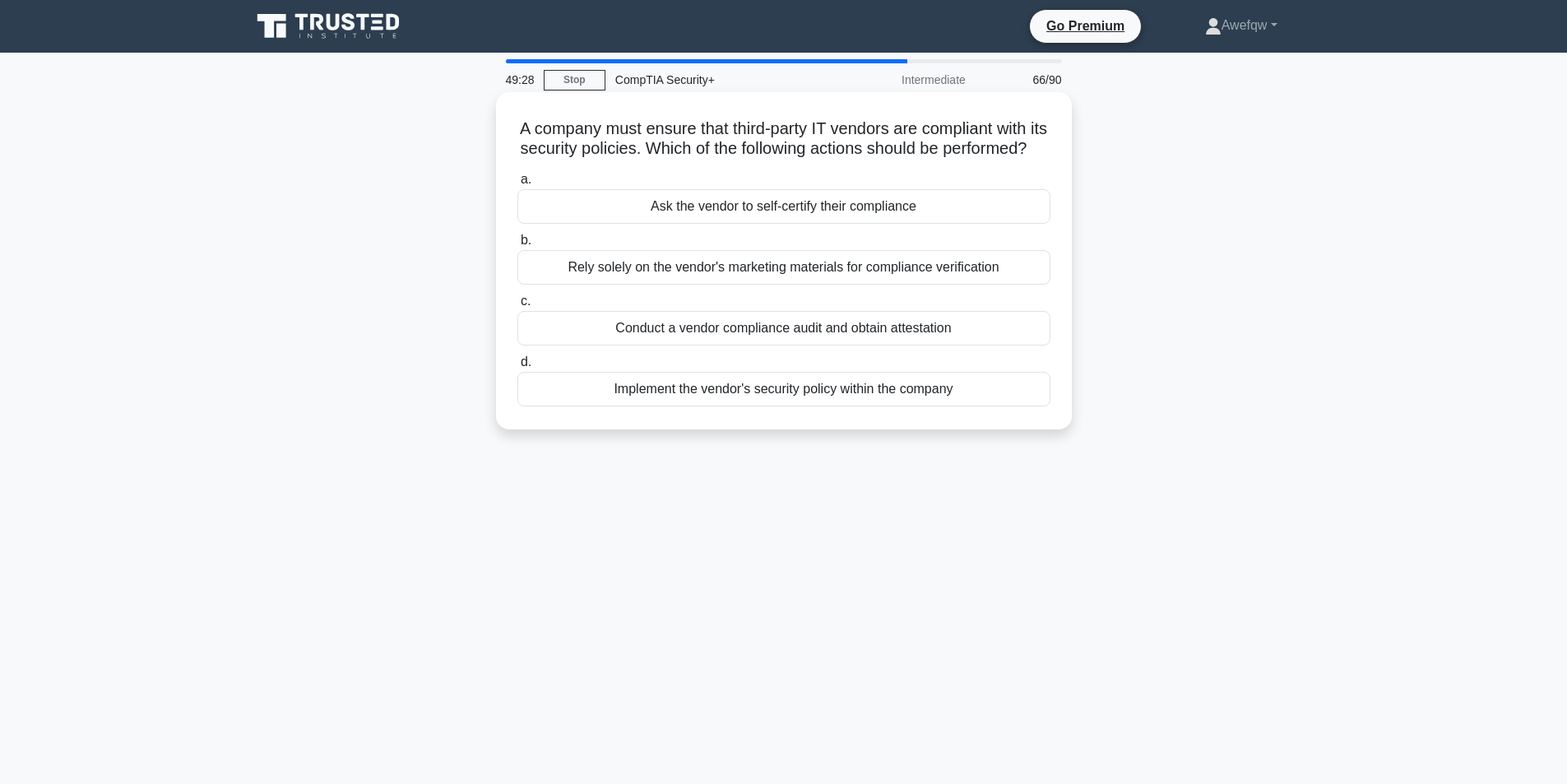
click at [768, 345] on div "Conduct a vendor compliance audit and obtain attestation" at bounding box center [784, 329] width 533 height 35
click at [518, 307] on input "c. Conduct a vendor compliance audit and obtain attestation" at bounding box center [518, 302] width 0 height 10
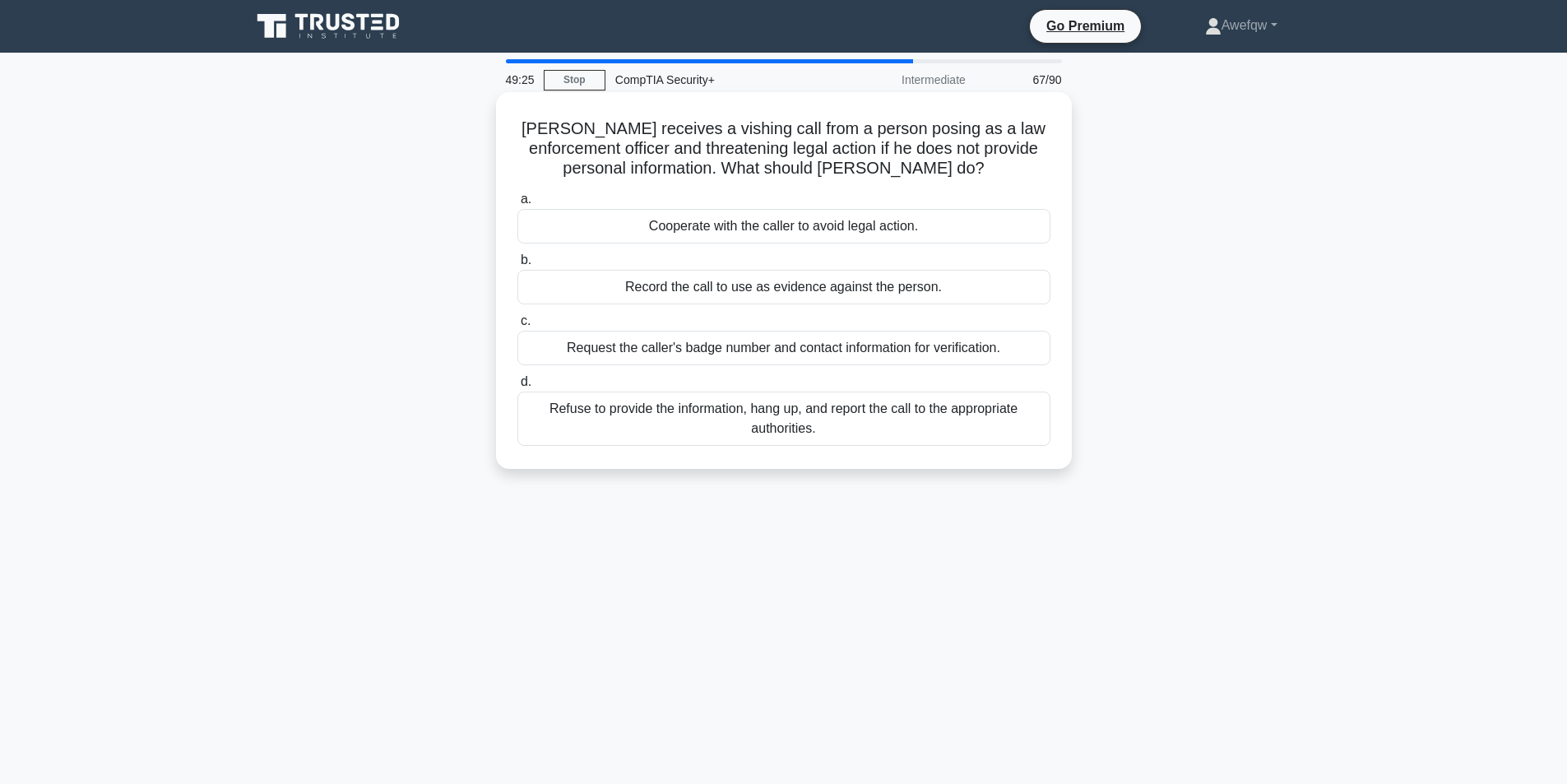
click at [781, 121] on h5 "John receives a vishing call from a person posing as a law enforcement officer …" at bounding box center [784, 149] width 536 height 61
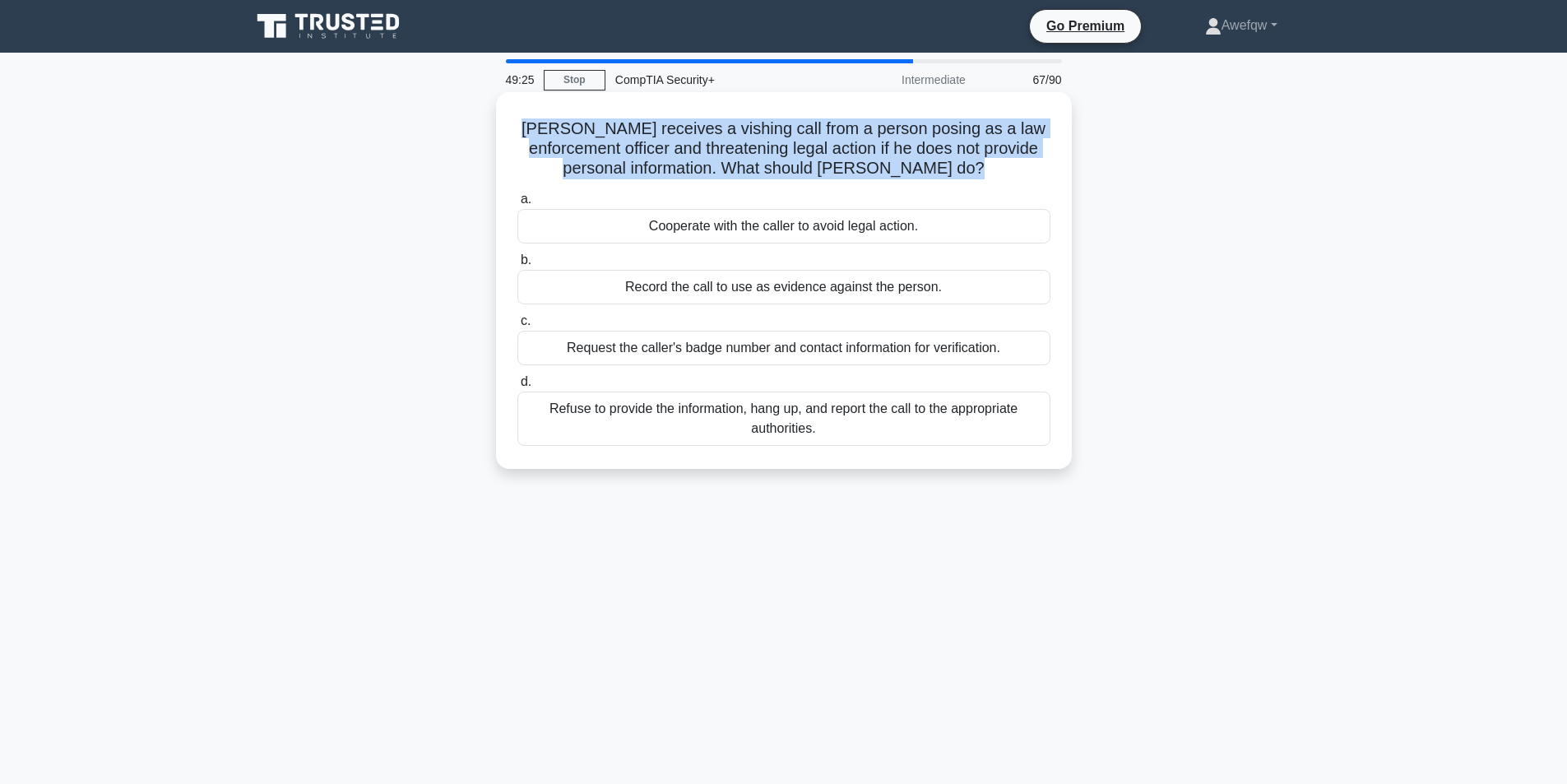
click at [781, 121] on h5 "John receives a vishing call from a person posing as a law enforcement officer …" at bounding box center [784, 149] width 536 height 61
click at [748, 118] on h5 "John receives a vishing call from a person posing as a law enforcement officer …" at bounding box center [784, 149] width 536 height 61
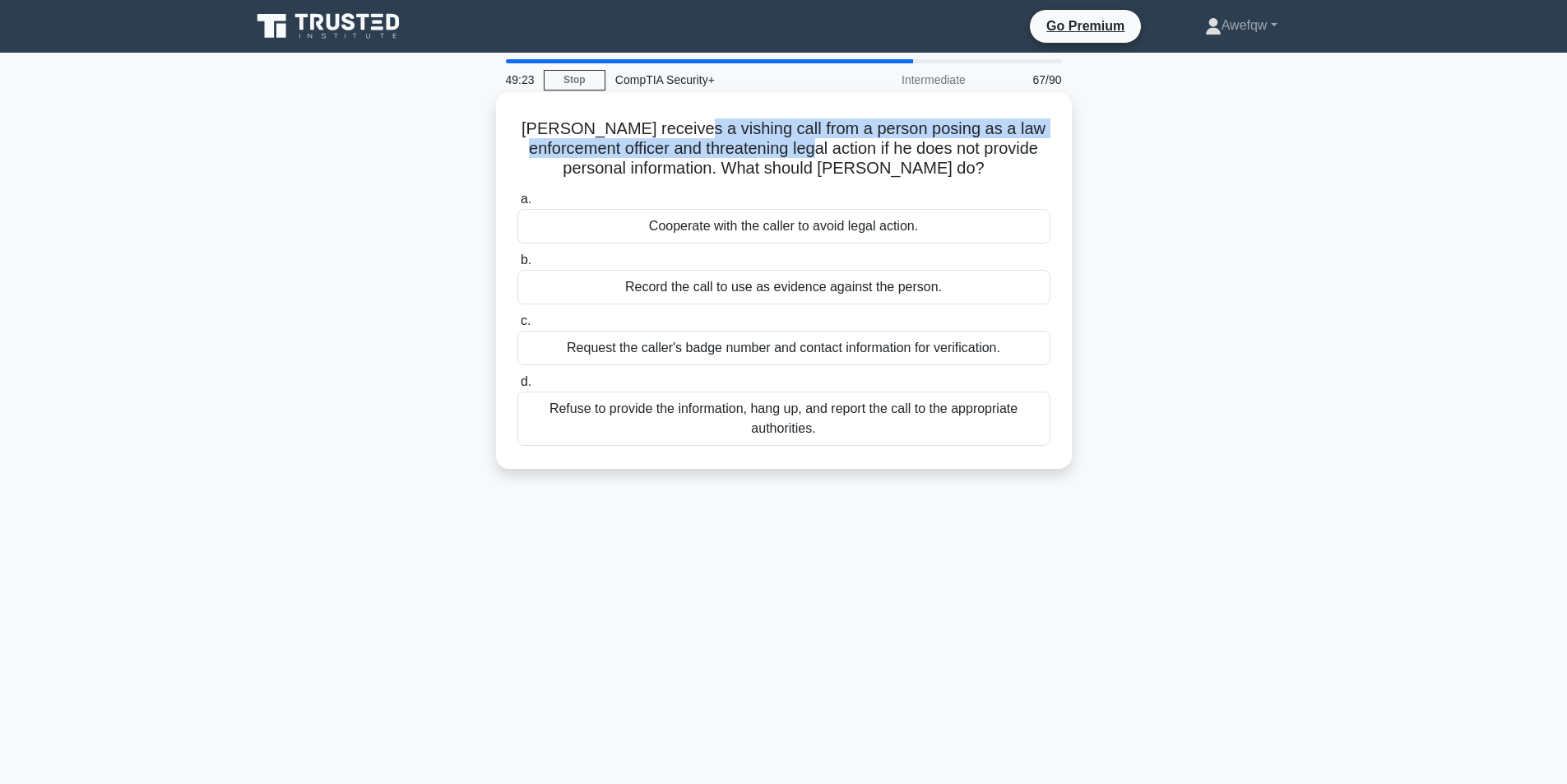
drag, startPoint x: 672, startPoint y: 119, endPoint x: 797, endPoint y: 153, distance: 129.5
click at [797, 153] on h5 "John receives a vishing call from a person posing as a law enforcement officer …" at bounding box center [784, 149] width 536 height 61
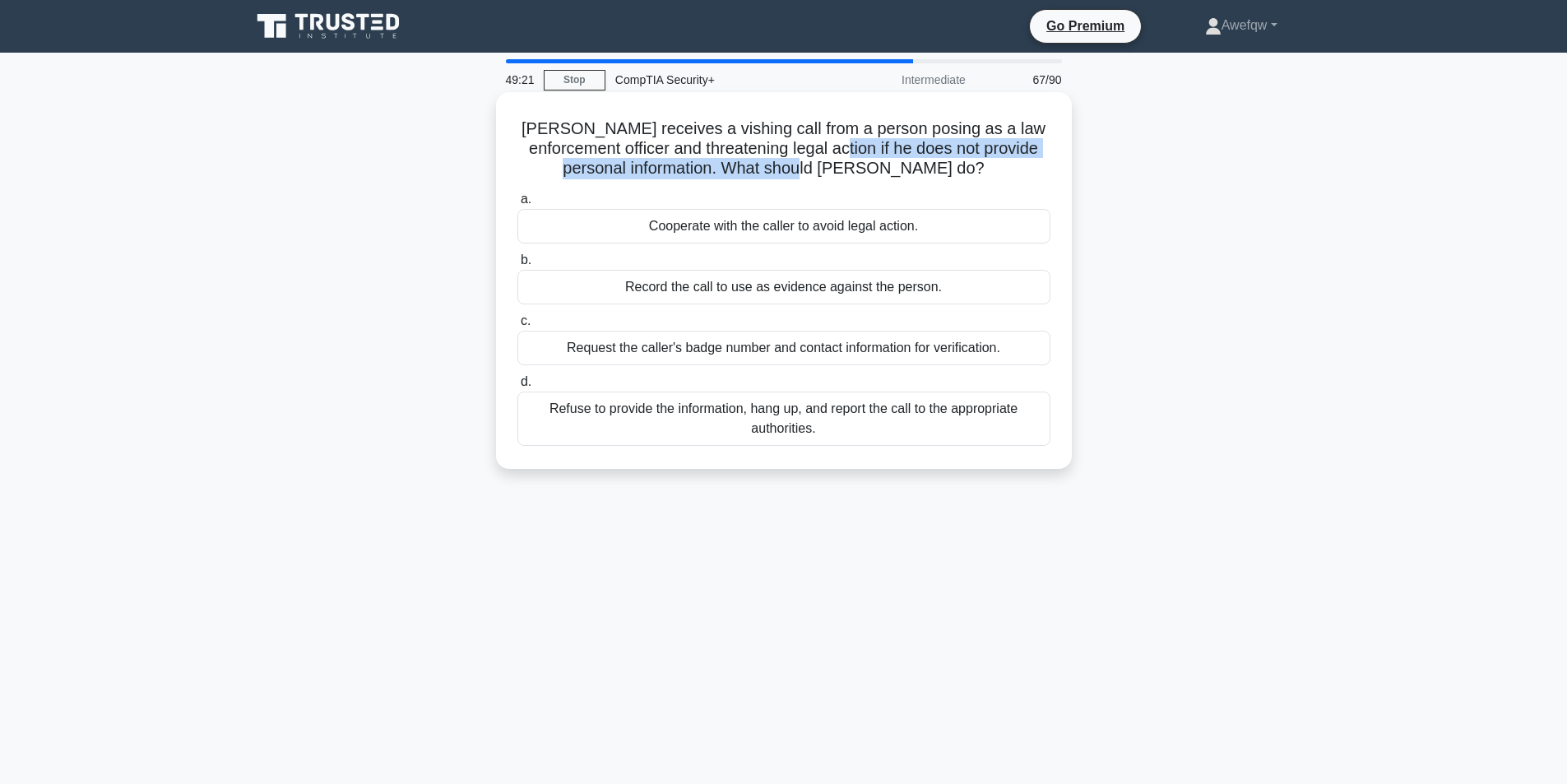
drag, startPoint x: 825, startPoint y: 150, endPoint x: 884, endPoint y: 174, distance: 63.7
click at [884, 174] on h5 "John receives a vishing call from a person posing as a law enforcement officer …" at bounding box center [784, 149] width 536 height 61
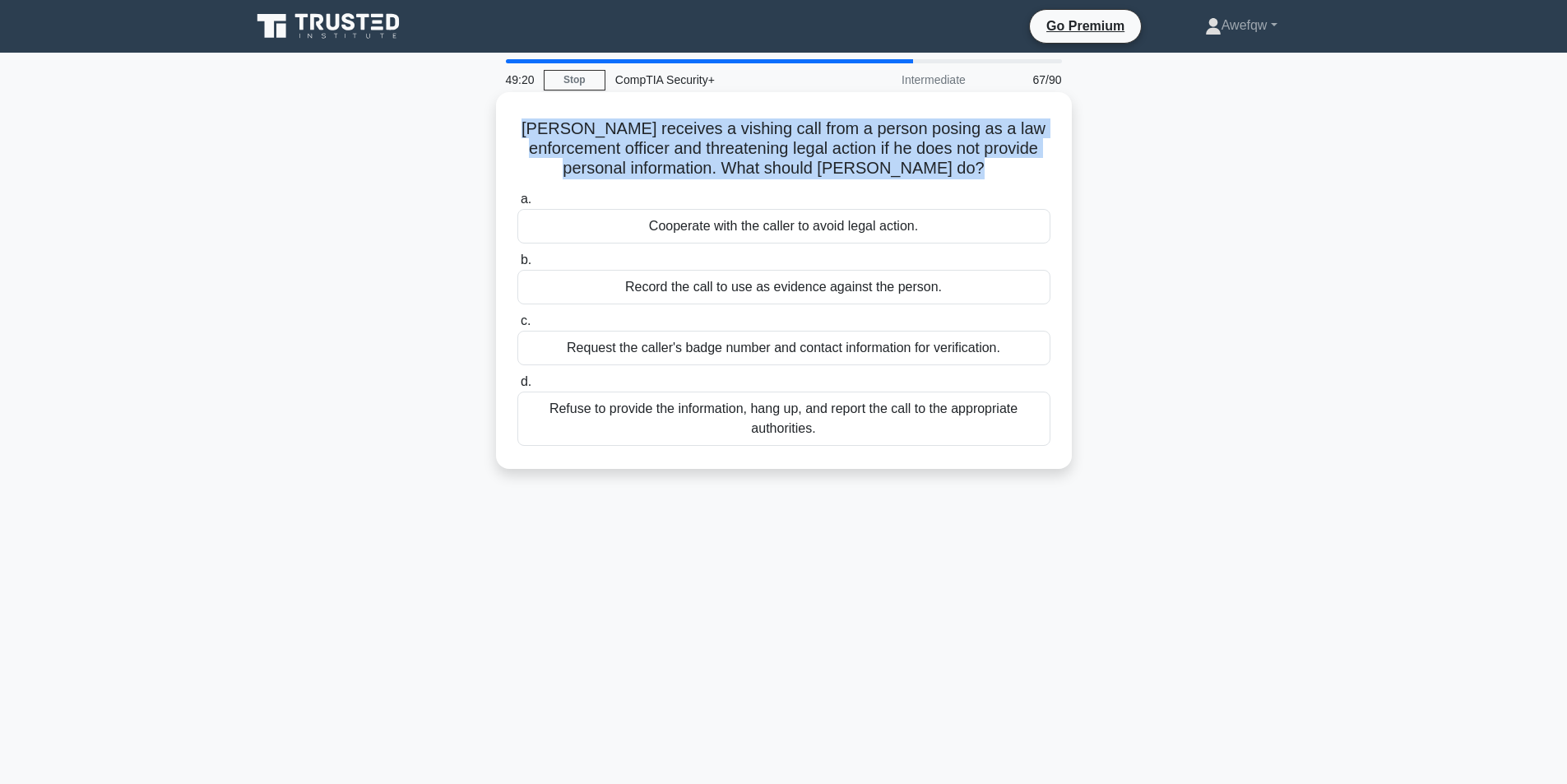
click at [884, 174] on h5 "John receives a vishing call from a person posing as a law enforcement officer …" at bounding box center [784, 149] width 536 height 61
click at [872, 166] on h5 "John receives a vishing call from a person posing as a law enforcement officer …" at bounding box center [784, 149] width 536 height 61
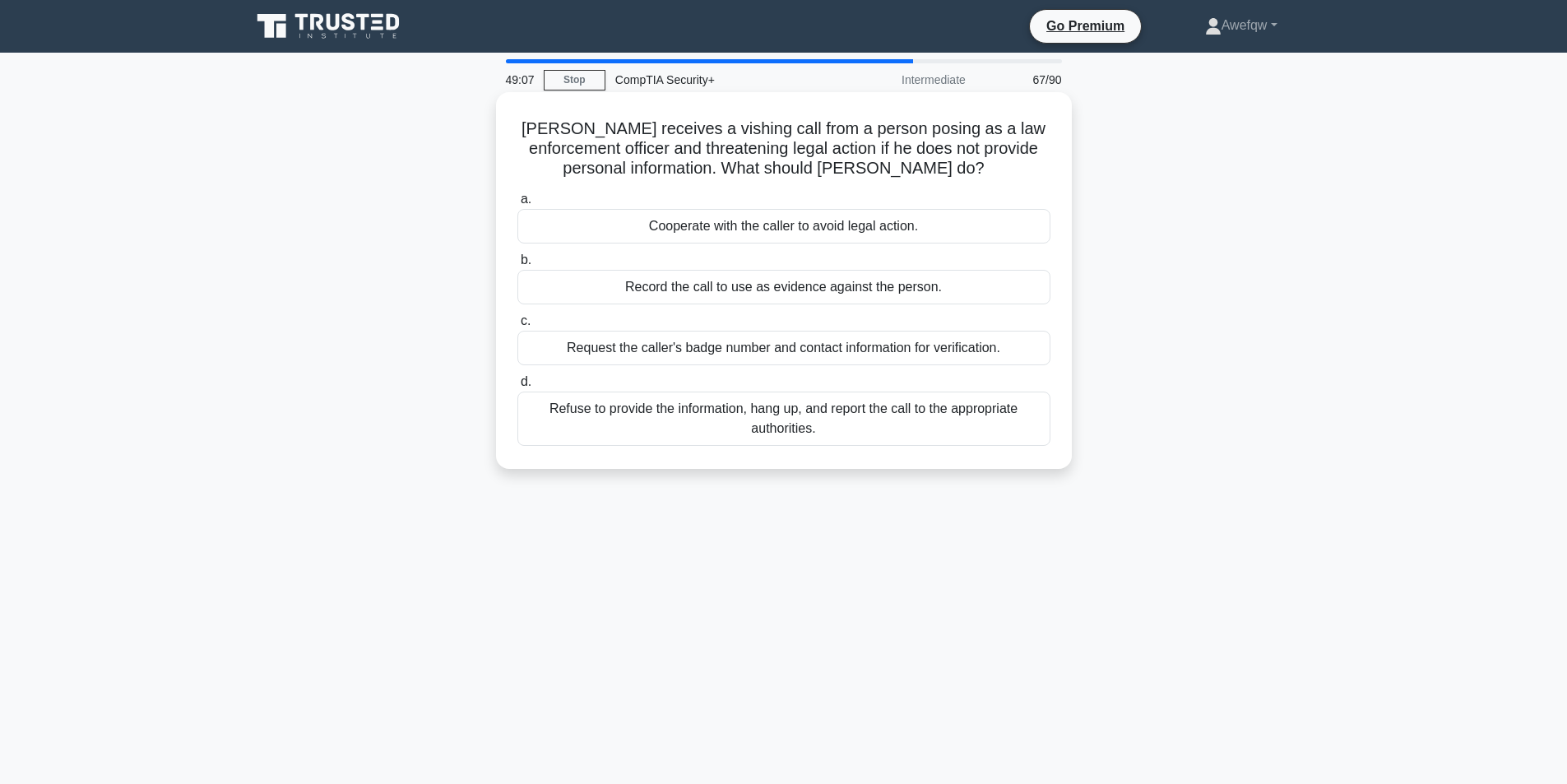
click at [808, 413] on div "Refuse to provide the information, hang up, and report the call to the appropri…" at bounding box center [784, 419] width 533 height 54
click at [518, 387] on input "d. Refuse to provide the information, hang up, and report the call to the appro…" at bounding box center [518, 382] width 0 height 10
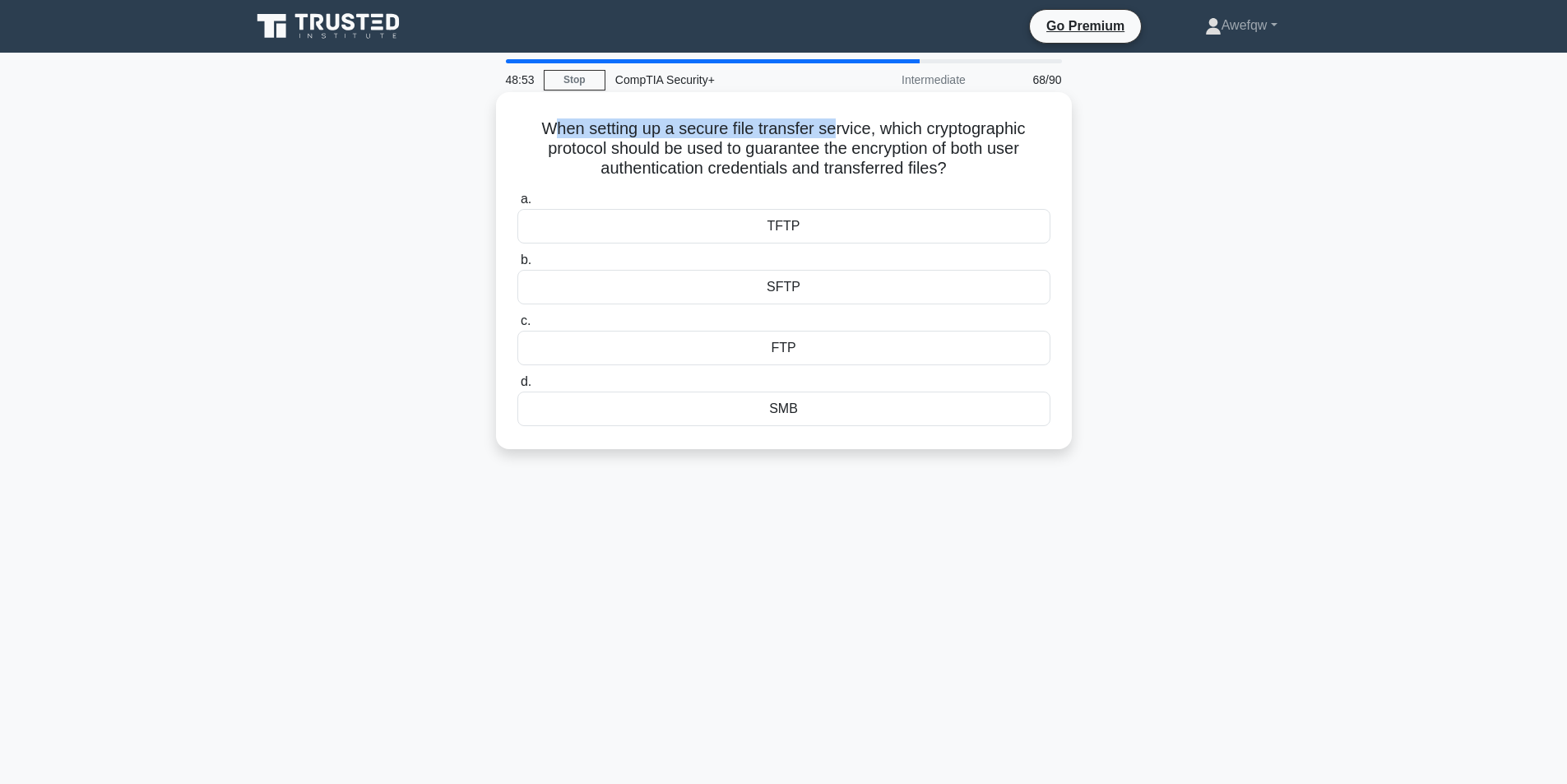
drag, startPoint x: 548, startPoint y: 130, endPoint x: 837, endPoint y: 135, distance: 289.0
click at [837, 135] on h5 "When setting up a secure file transfer service, which cryptographic protocol sh…" at bounding box center [784, 149] width 536 height 61
click at [807, 152] on h5 "When setting up a secure file transfer service, which cryptographic protocol sh…" at bounding box center [784, 149] width 536 height 61
click at [776, 172] on h5 "When setting up a secure file transfer service, which cryptographic protocol sh…" at bounding box center [784, 149] width 536 height 61
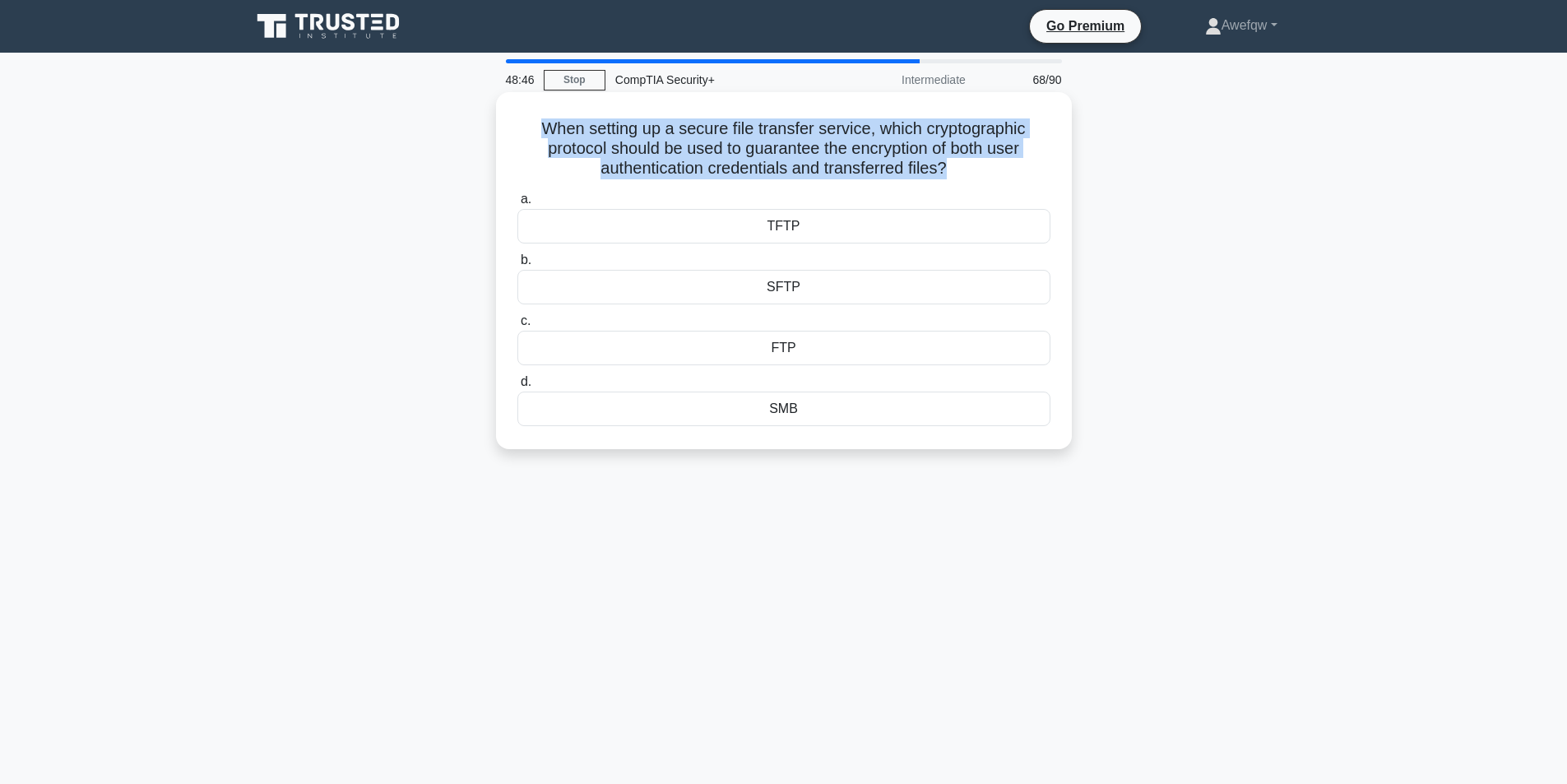
click at [776, 172] on h5 "When setting up a secure file transfer service, which cryptographic protocol sh…" at bounding box center [784, 149] width 536 height 61
click at [836, 159] on h5 "When setting up a secure file transfer service, which cryptographic protocol sh…" at bounding box center [784, 149] width 536 height 61
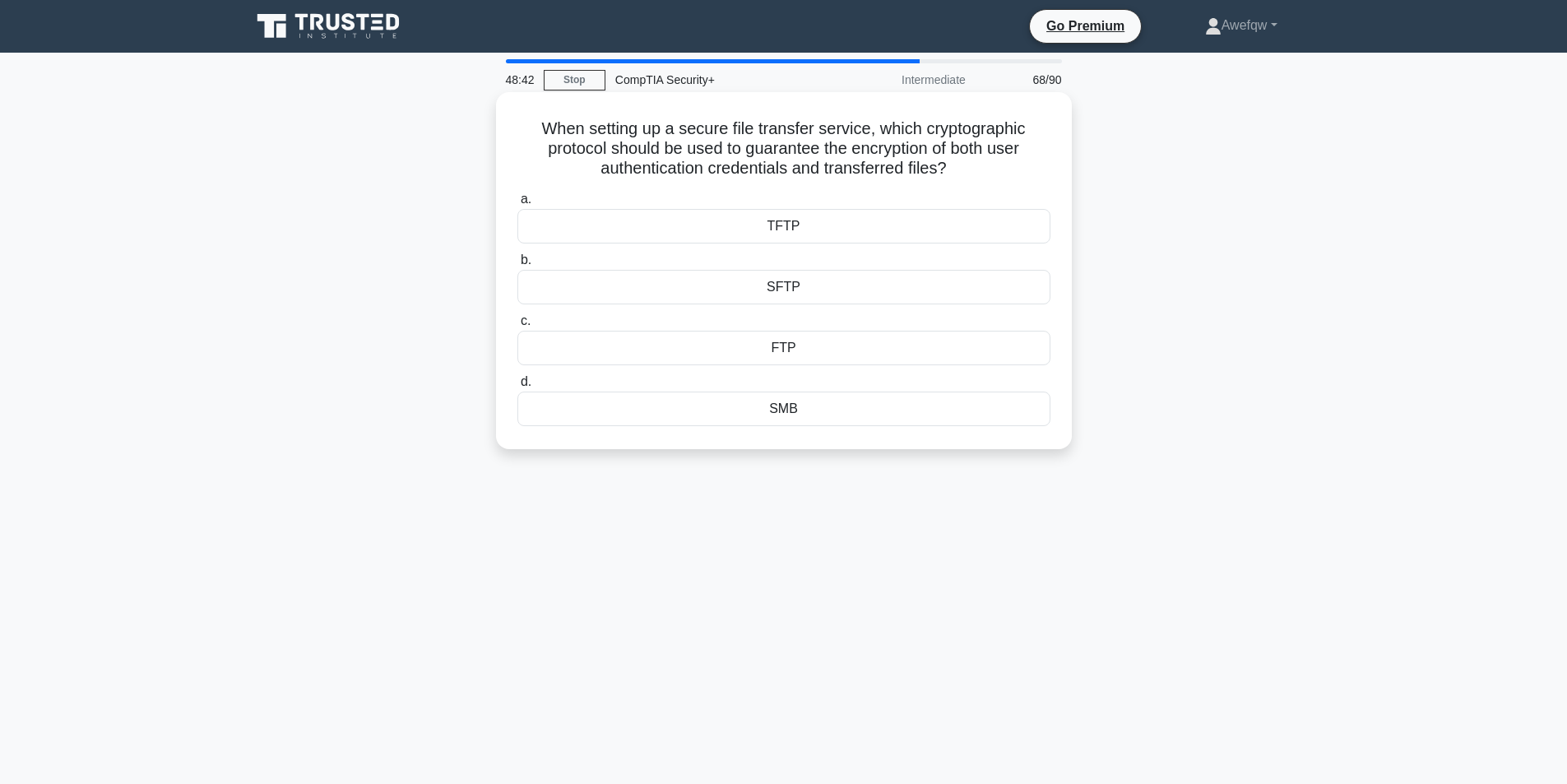
click at [790, 295] on div "SFTP" at bounding box center [784, 288] width 533 height 35
click at [518, 266] on input "b. SFTP" at bounding box center [518, 260] width 0 height 10
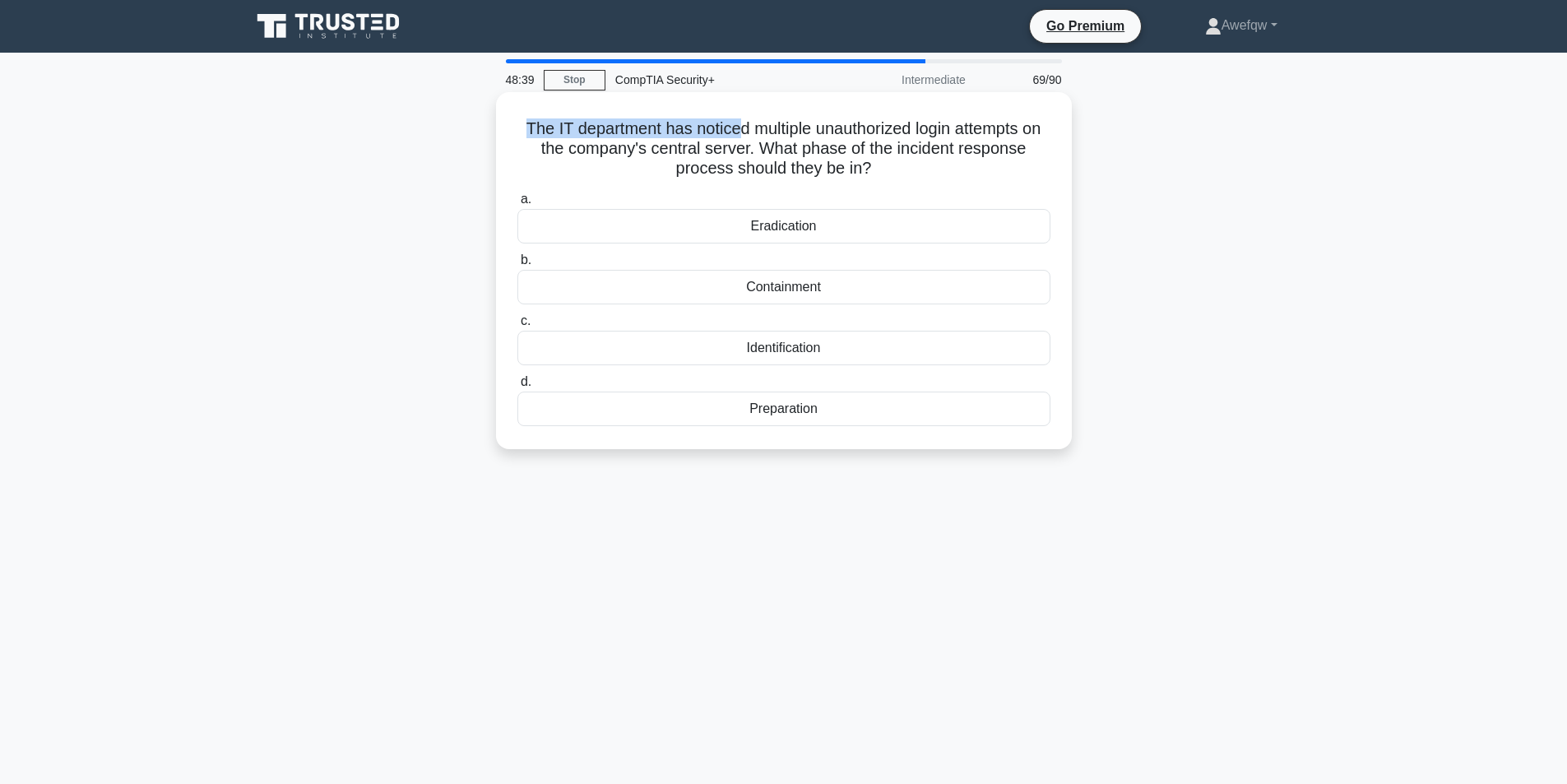
drag, startPoint x: 518, startPoint y: 121, endPoint x: 749, endPoint y: 130, distance: 231.2
click at [749, 130] on h5 "The IT department has noticed multiple unauthorized login attempts on the compa…" at bounding box center [784, 149] width 536 height 61
click at [749, 129] on h5 "The IT department has noticed multiple unauthorized login attempts on the compa…" at bounding box center [784, 149] width 536 height 61
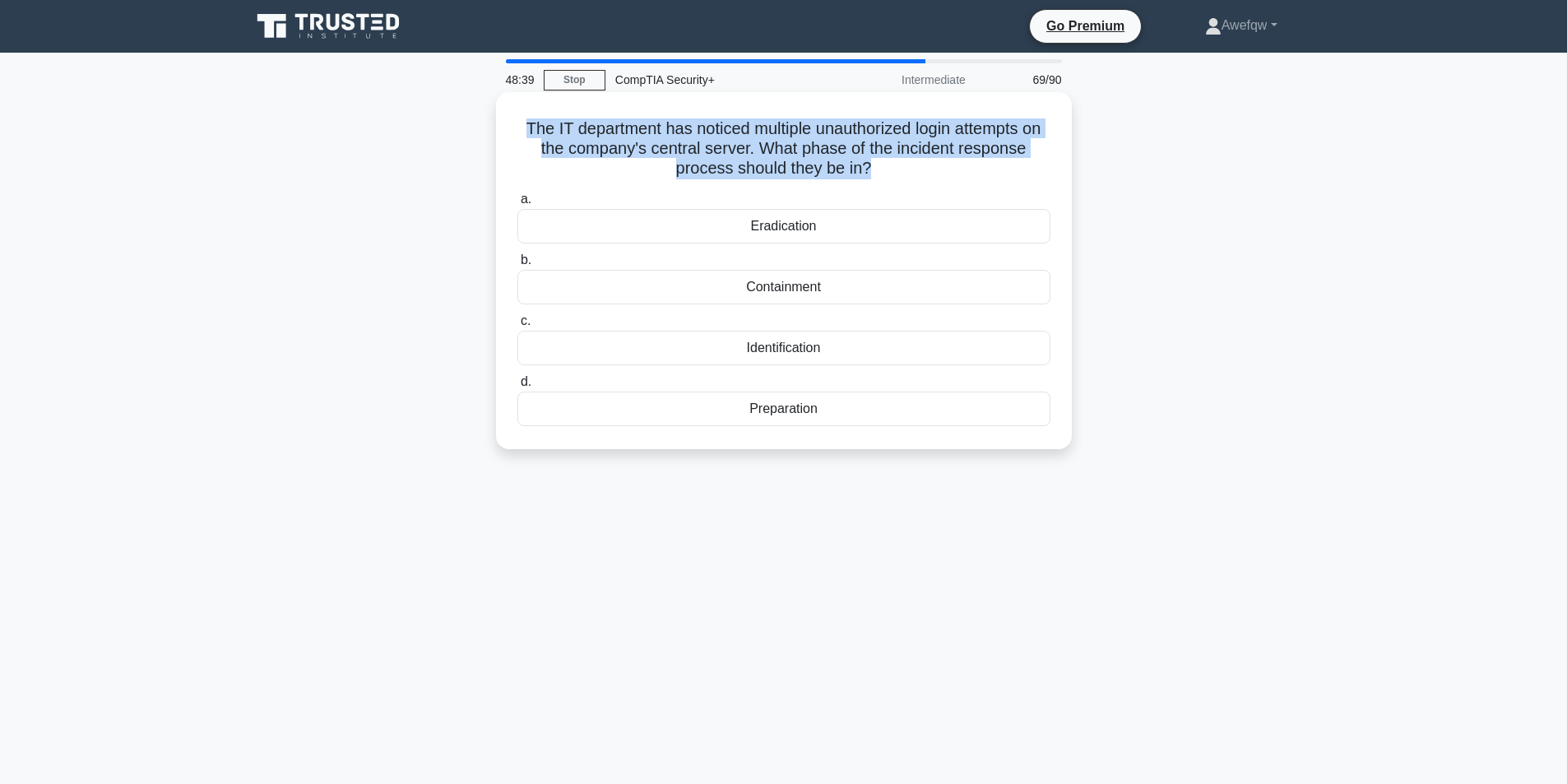
click at [749, 129] on h5 "The IT department has noticed multiple unauthorized login attempts on the compa…" at bounding box center [784, 149] width 536 height 61
click at [803, 131] on h5 "The IT department has noticed multiple unauthorized login attempts on the compa…" at bounding box center [784, 149] width 536 height 61
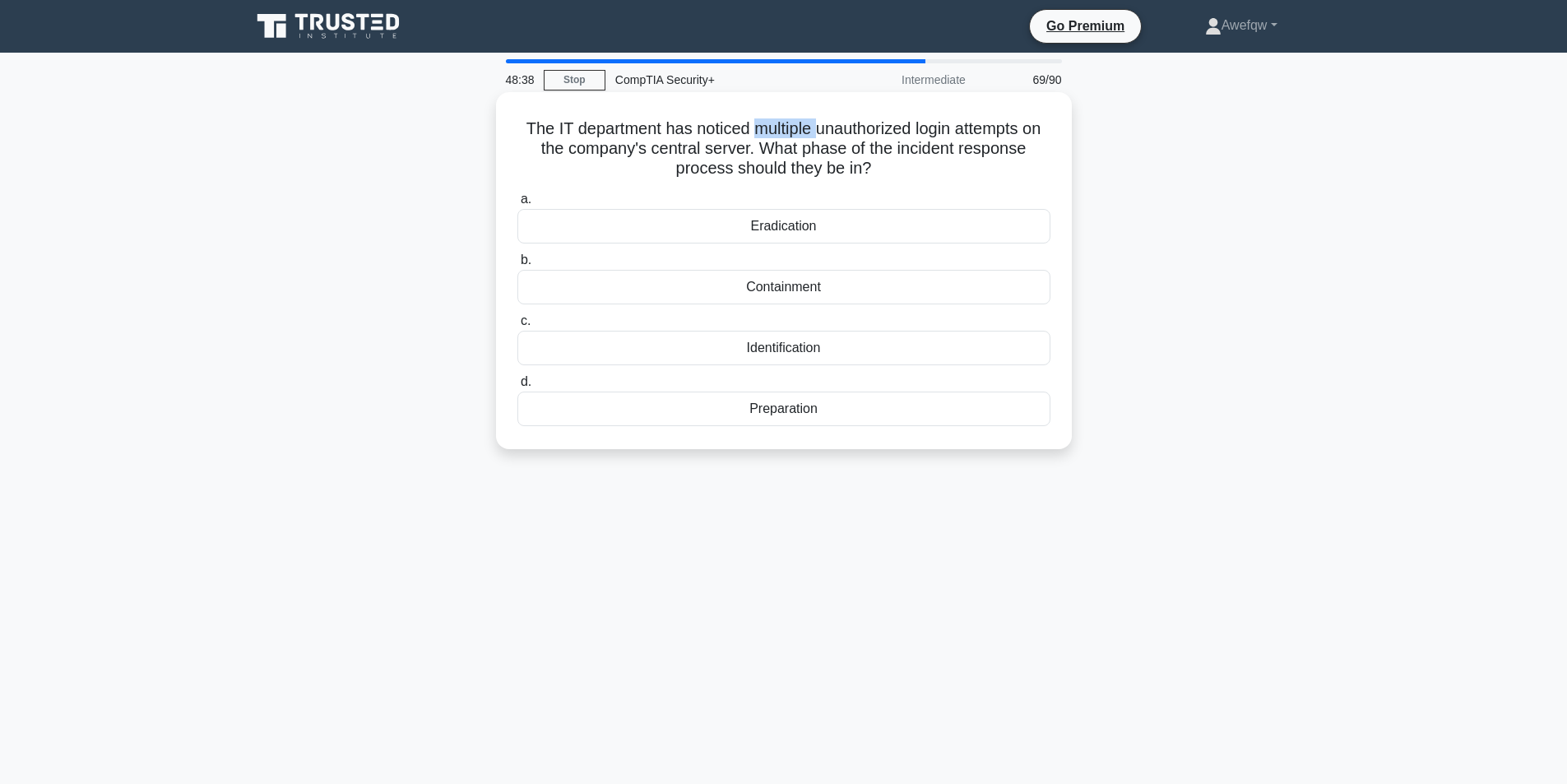
click at [803, 131] on h5 "The IT department has noticed multiple unauthorized login attempts on the compa…" at bounding box center [784, 149] width 536 height 61
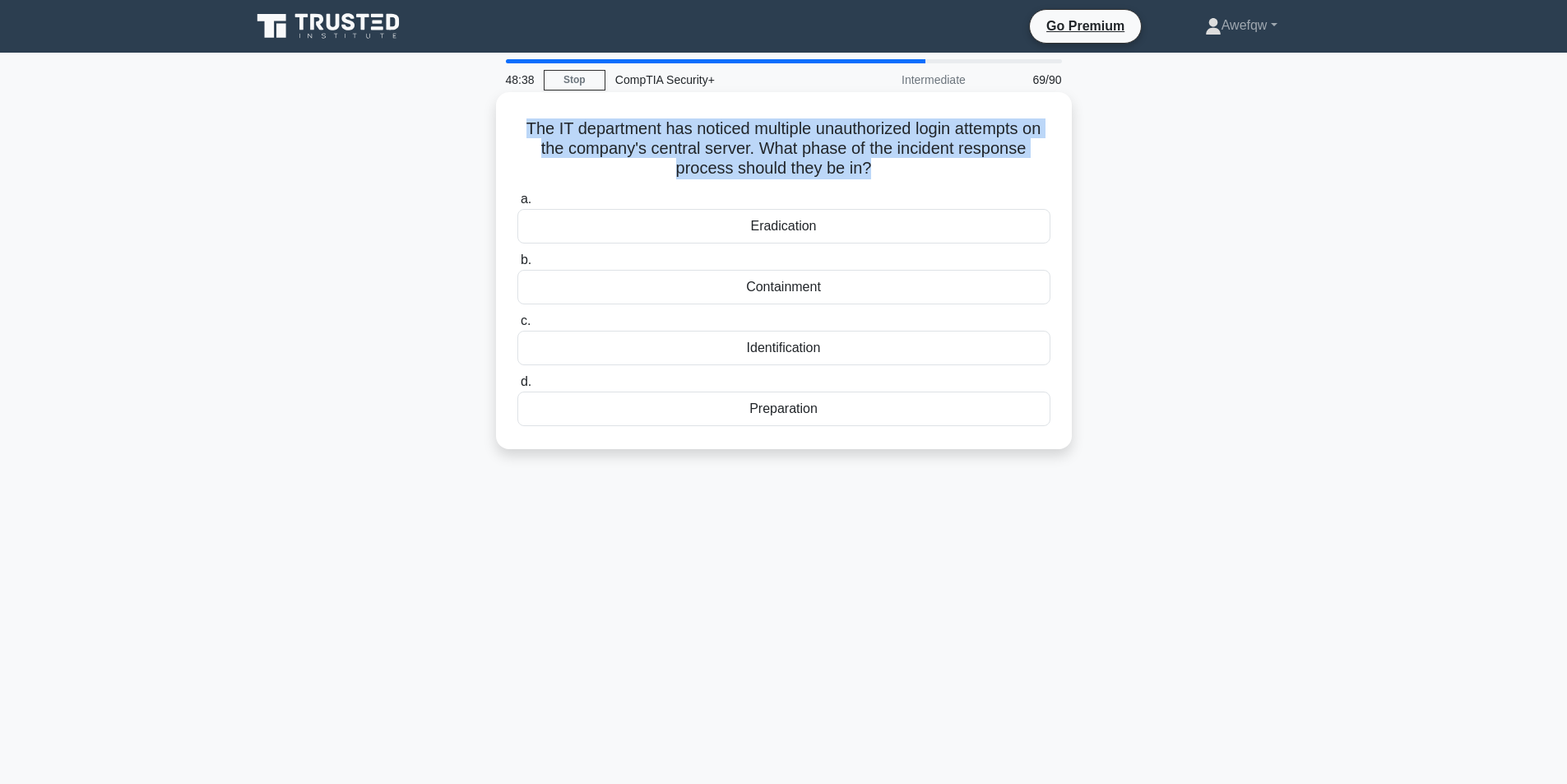
click at [802, 131] on h5 "The IT department has noticed multiple unauthorized login attempts on the compa…" at bounding box center [784, 149] width 536 height 61
click at [732, 124] on h5 "The IT department has noticed multiple unauthorized login attempts on the compa…" at bounding box center [784, 149] width 536 height 61
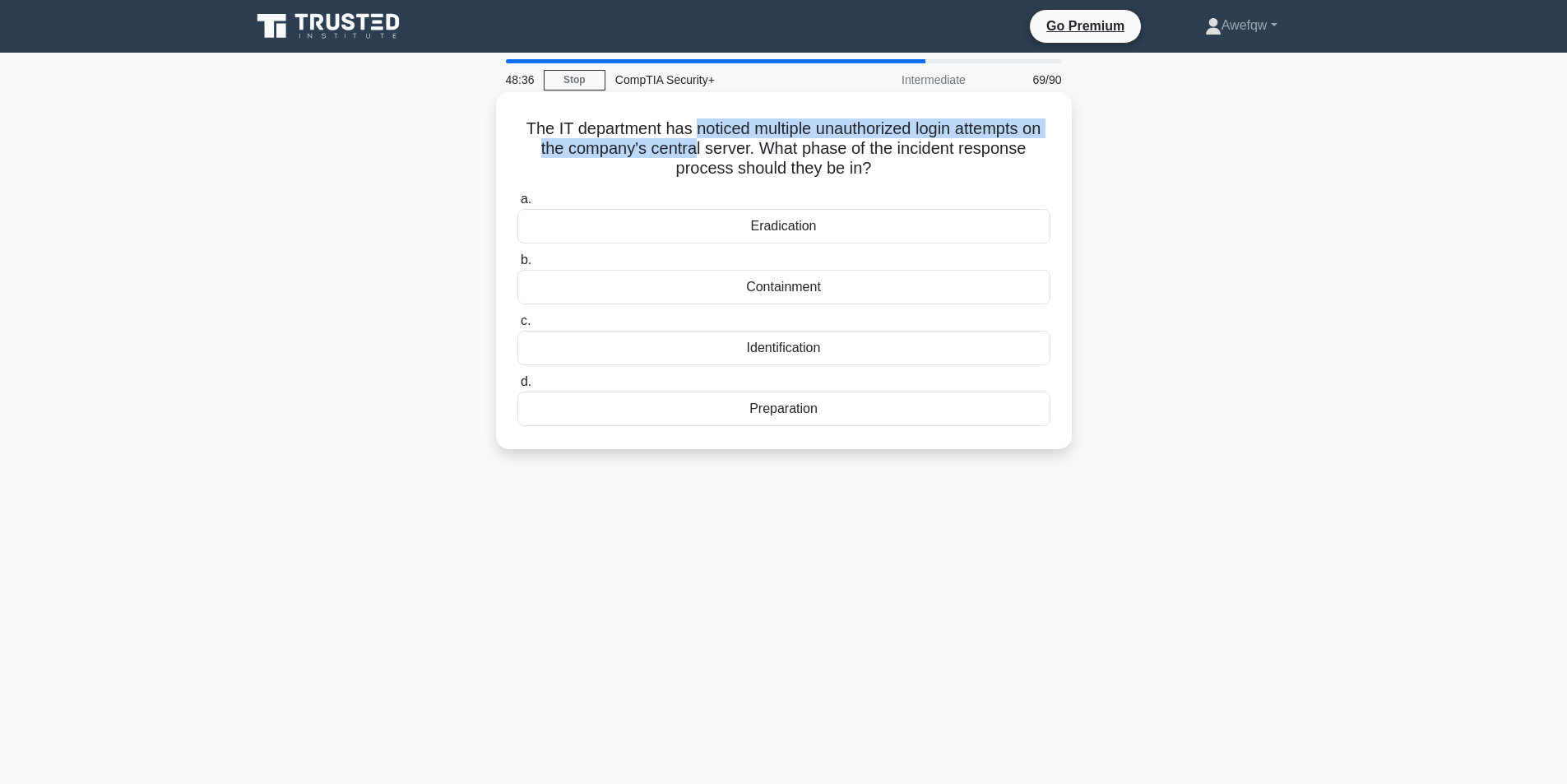
drag, startPoint x: 701, startPoint y: 121, endPoint x: 708, endPoint y: 148, distance: 27.9
click at [708, 148] on h5 "The IT department has noticed multiple unauthorized login attempts on the compa…" at bounding box center [784, 149] width 536 height 61
click at [709, 149] on h5 "The IT department has noticed multiple unauthorized login attempts on the compa…" at bounding box center [784, 149] width 536 height 61
click at [805, 143] on h5 "The IT department has noticed multiple unauthorized login attempts on the compa…" at bounding box center [784, 149] width 536 height 61
click at [815, 156] on h5 "The IT department has noticed multiple unauthorized login attempts on the compa…" at bounding box center [784, 149] width 536 height 61
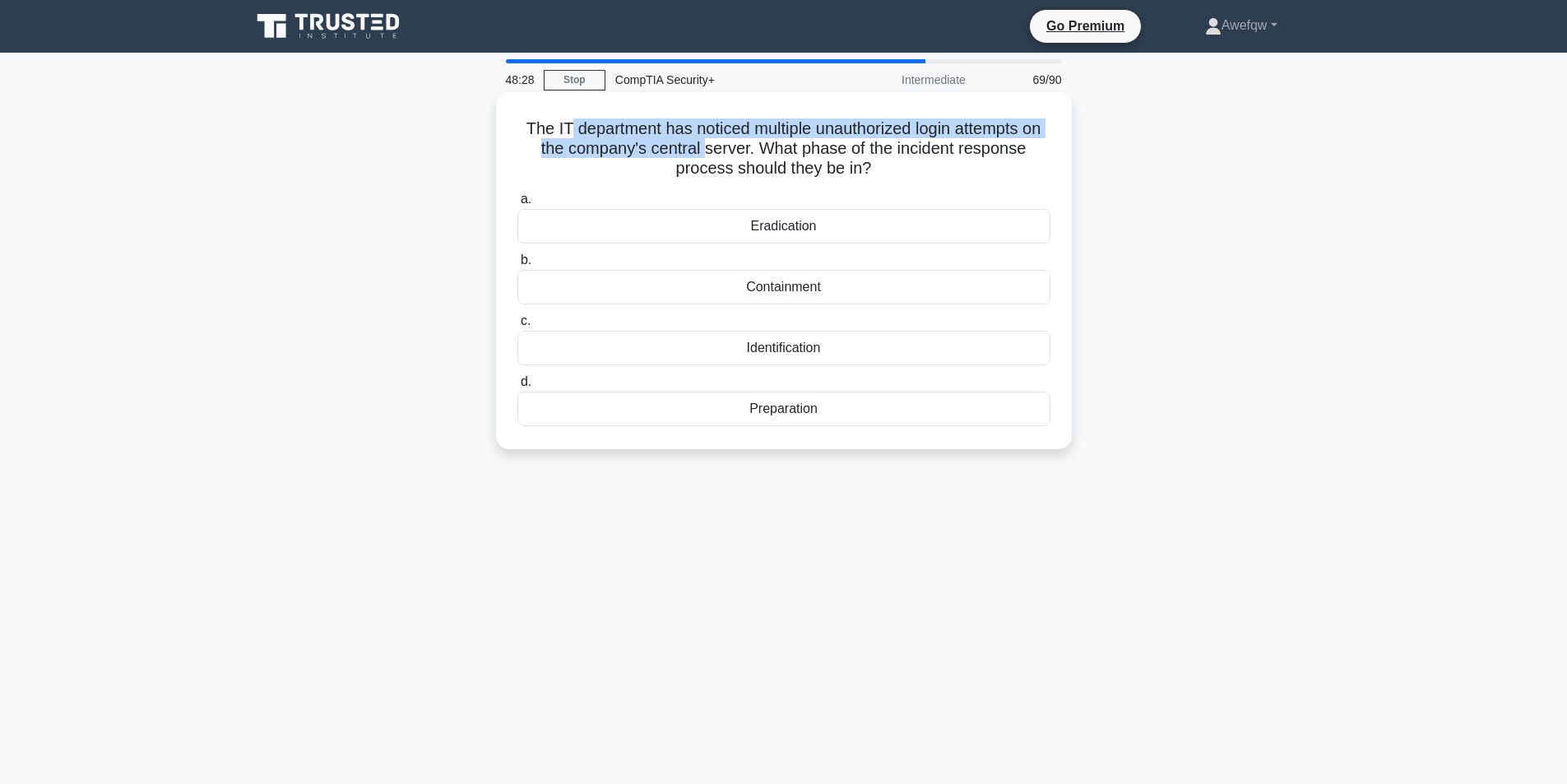
drag, startPoint x: 584, startPoint y: 132, endPoint x: 720, endPoint y: 150, distance: 137.2
click at [720, 150] on h5 "The IT department has noticed multiple unauthorized login attempts on the compa…" at bounding box center [784, 149] width 536 height 61
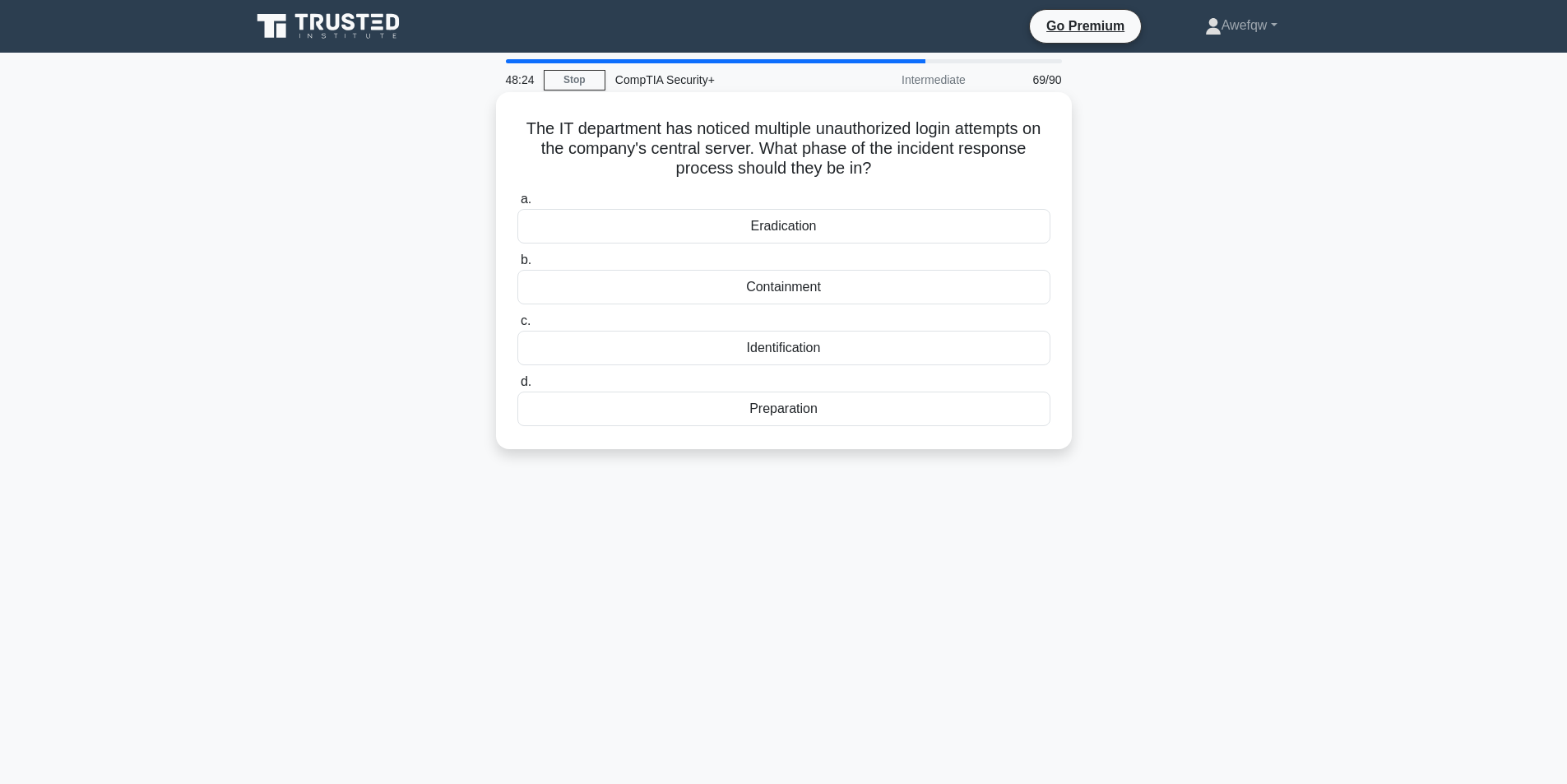
click at [796, 349] on div "Identification" at bounding box center [784, 348] width 533 height 35
click at [518, 326] on input "c. Identification" at bounding box center [518, 321] width 0 height 10
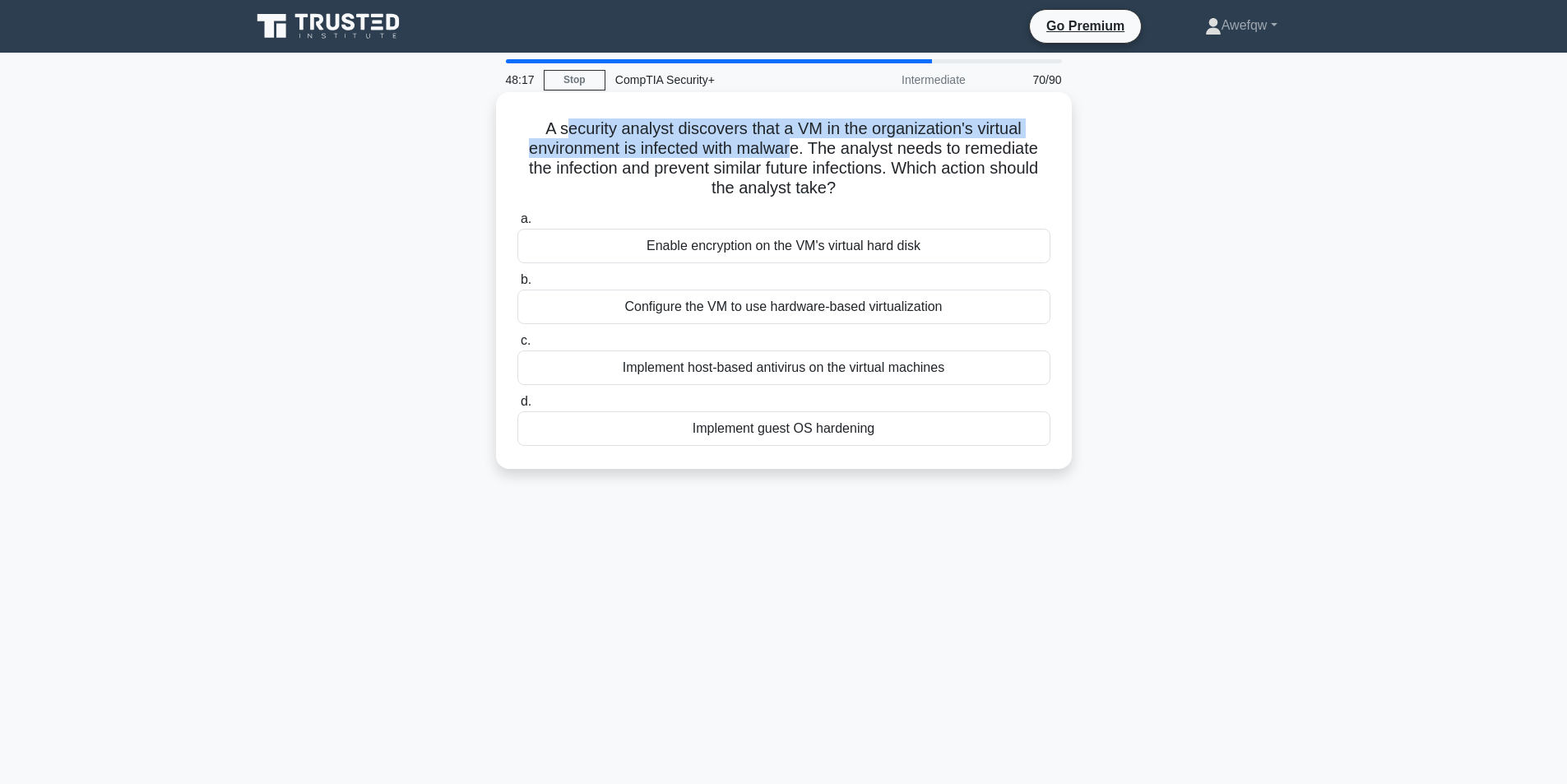
drag, startPoint x: 565, startPoint y: 133, endPoint x: 792, endPoint y: 156, distance: 228.2
click at [792, 156] on h5 "A security analyst discovers that a VM in the organization's virtual environmen…" at bounding box center [784, 158] width 536 height 80
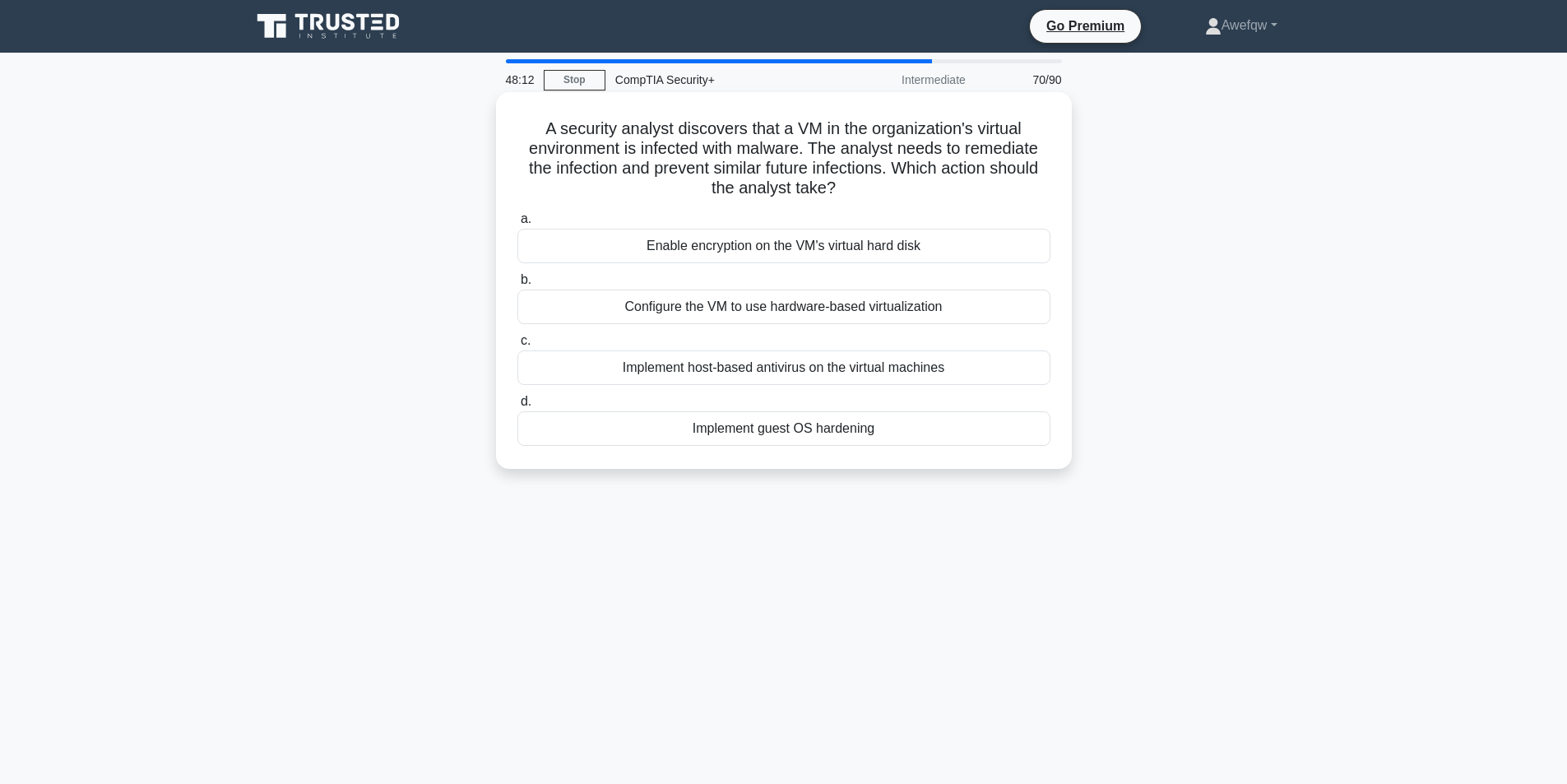
click at [561, 156] on h5 "A security analyst discovers that a VM in the organization's virtual environmen…" at bounding box center [784, 158] width 536 height 80
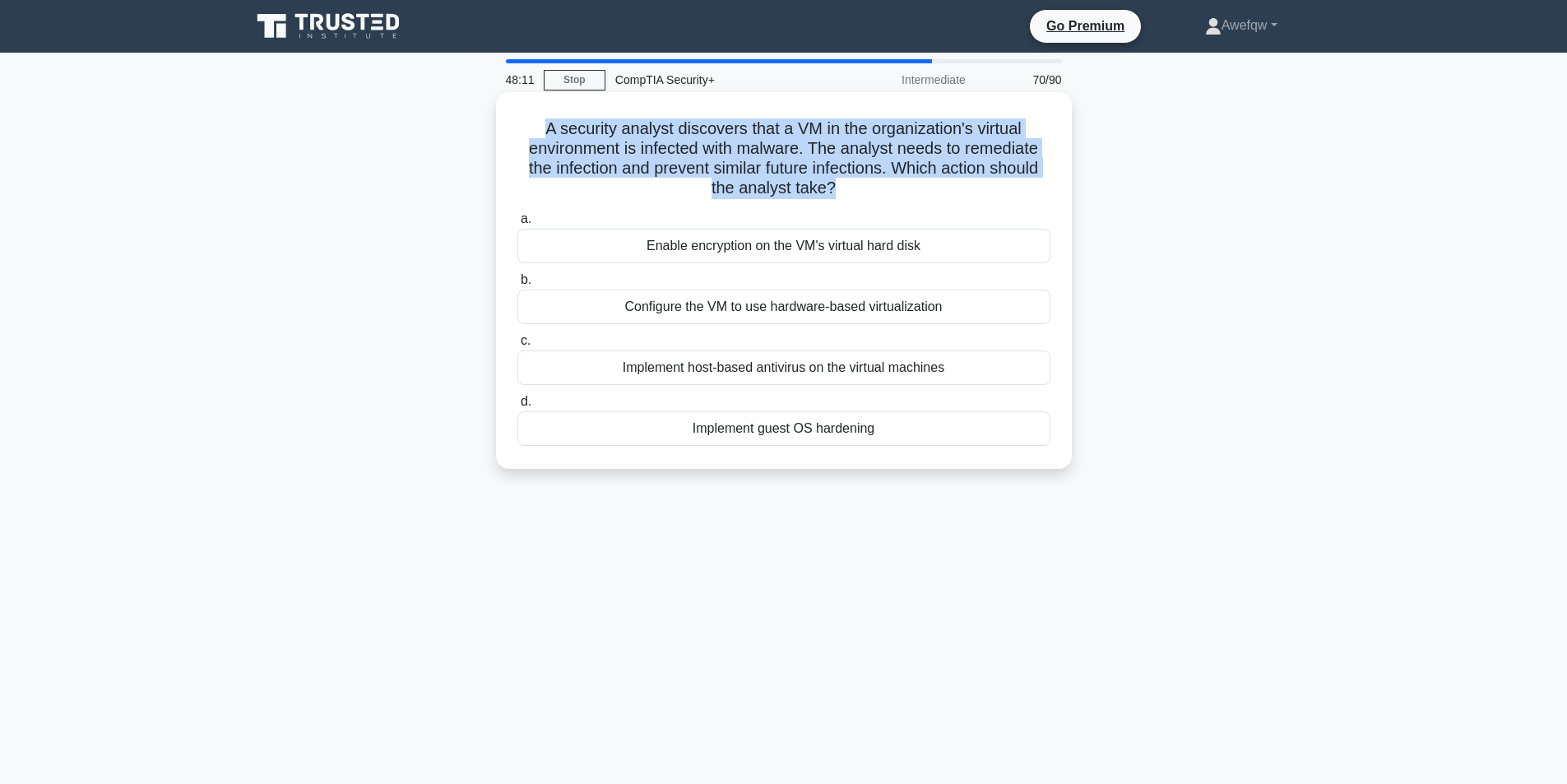
click at [561, 156] on h5 "A security analyst discovers that a VM in the organization's virtual environmen…" at bounding box center [784, 158] width 536 height 80
click at [735, 157] on h5 "A security analyst discovers that a VM in the organization's virtual environmen…" at bounding box center [784, 158] width 536 height 80
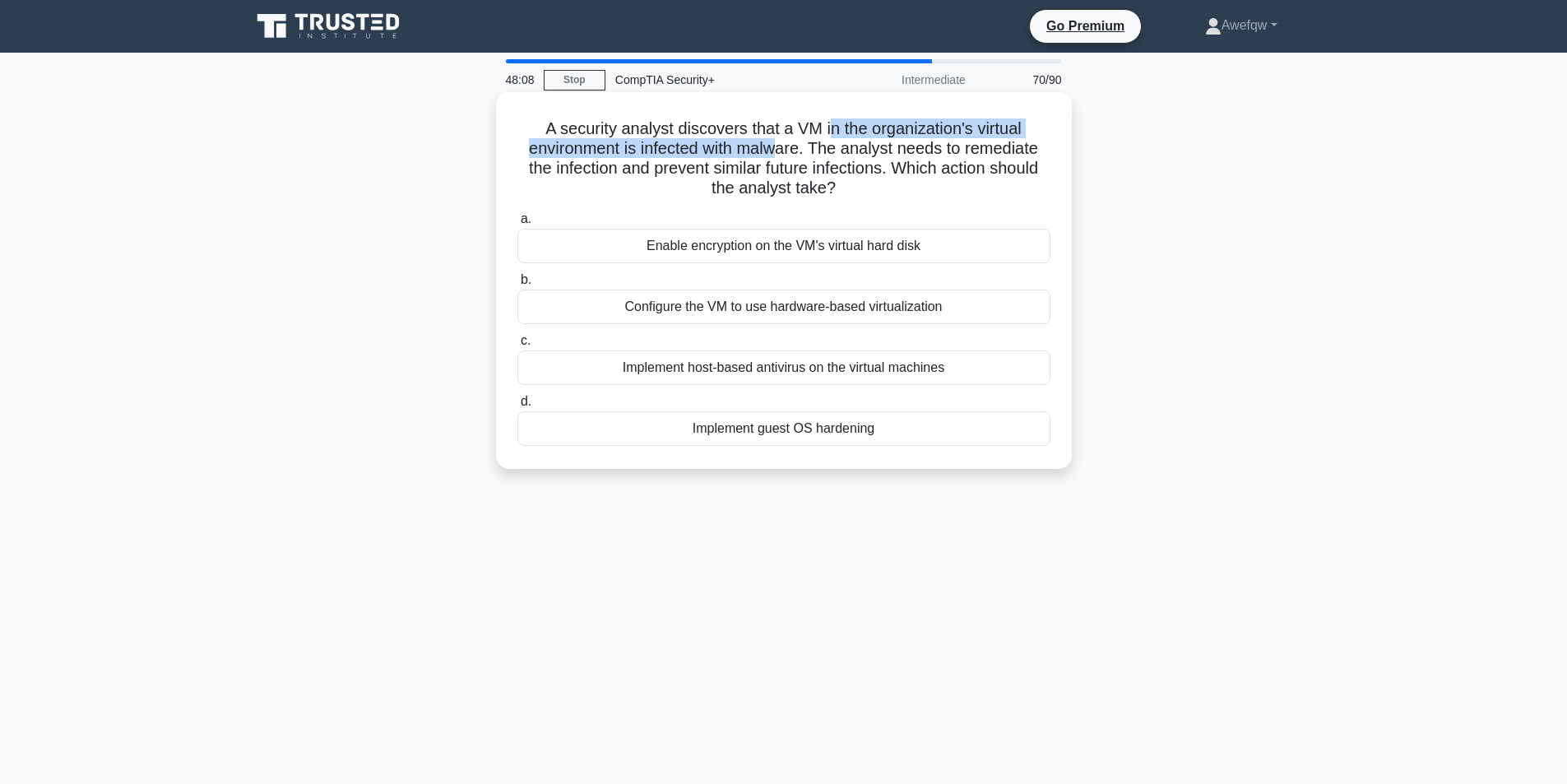
drag, startPoint x: 828, startPoint y: 131, endPoint x: 780, endPoint y: 152, distance: 52.4
click at [780, 152] on h5 "A security analyst discovers that a VM in the organization's virtual environmen…" at bounding box center [784, 158] width 536 height 80
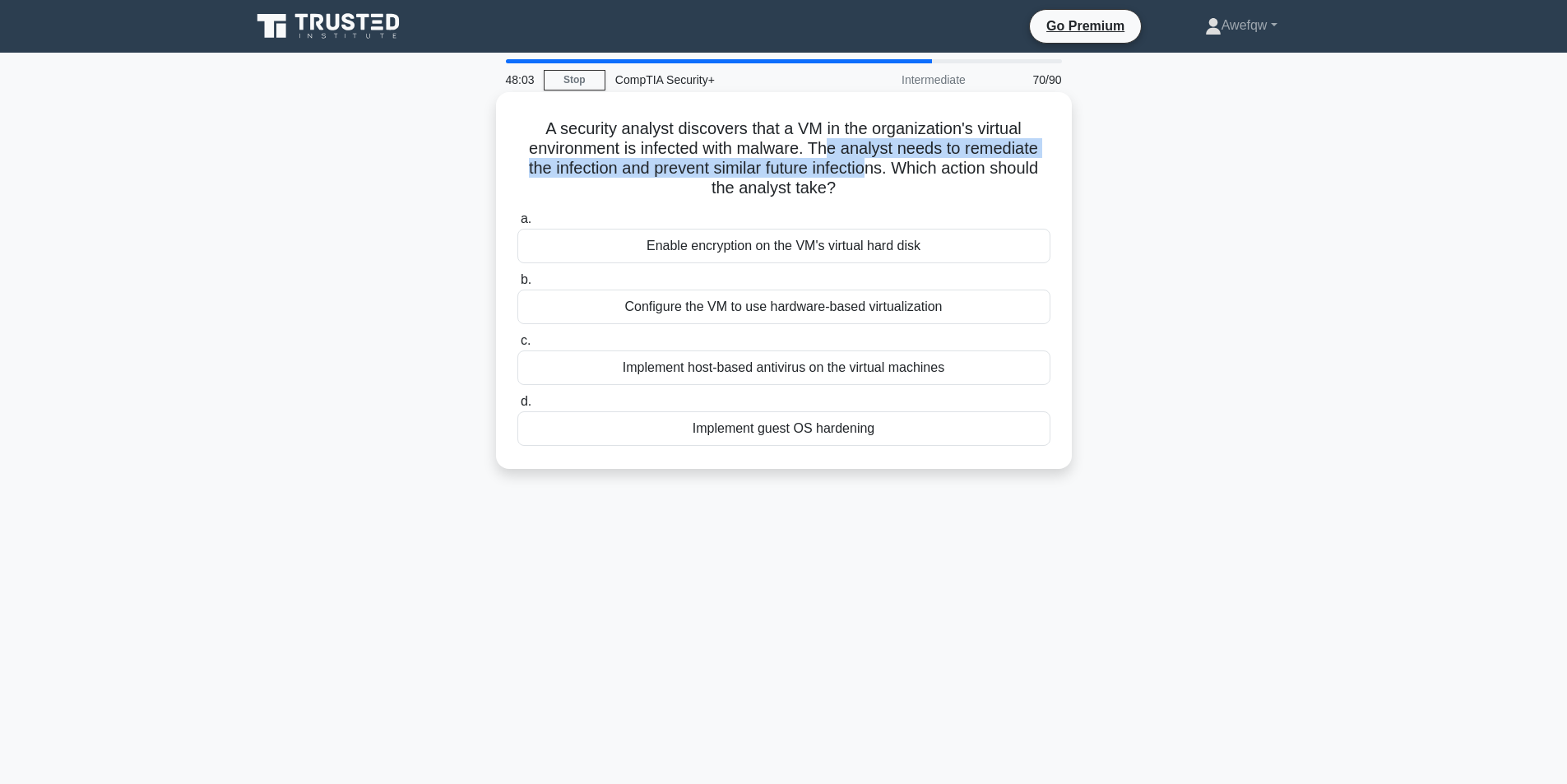
drag, startPoint x: 838, startPoint y: 149, endPoint x: 869, endPoint y: 175, distance: 40.5
click at [869, 175] on h5 "A security analyst discovers that a VM in the organization's virtual environmen…" at bounding box center [784, 158] width 536 height 80
click at [789, 254] on div "Enable encryption on the VM's virtual hard disk" at bounding box center [784, 246] width 533 height 35
click at [518, 225] on input "a. Enable encryption on the VM's virtual hard disk" at bounding box center [518, 219] width 0 height 10
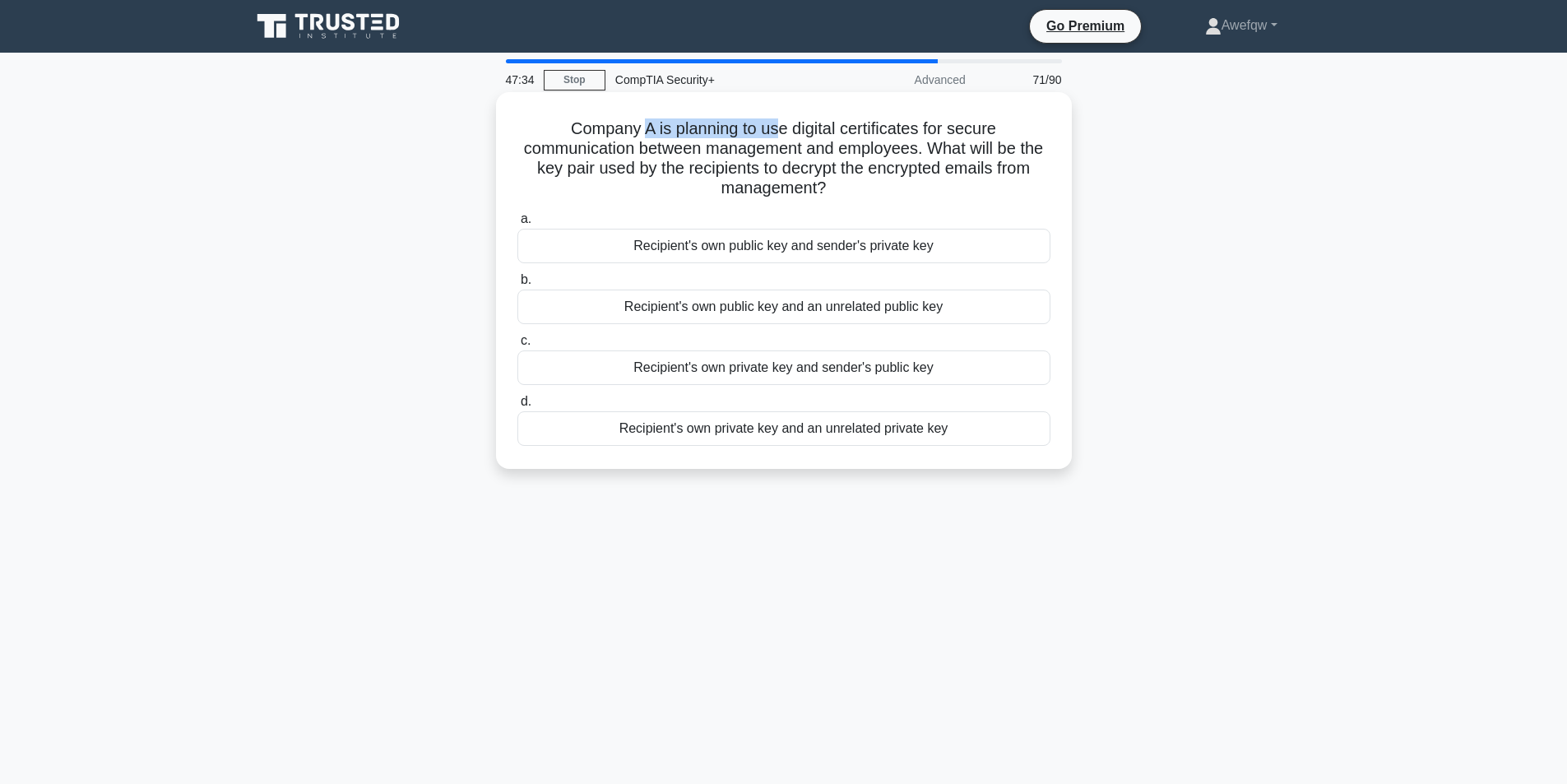
drag, startPoint x: 640, startPoint y: 132, endPoint x: 775, endPoint y: 138, distance: 135.1
click at [775, 138] on h5 "Company A is planning to use digital certificates for secure communication betw…" at bounding box center [784, 158] width 536 height 80
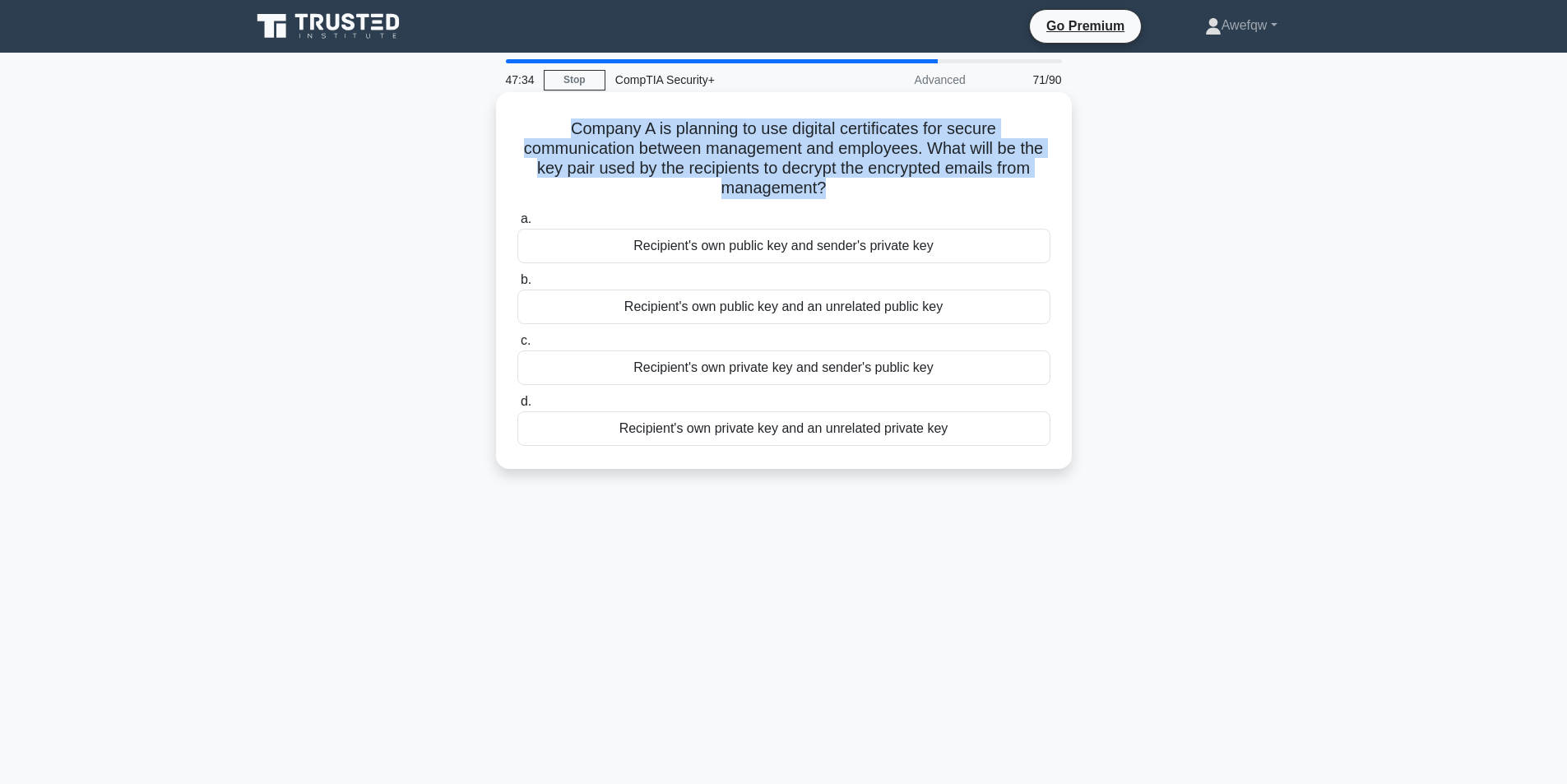
click at [775, 138] on h5 "Company A is planning to use digital certificates for secure communication betw…" at bounding box center [784, 158] width 536 height 80
click at [770, 138] on h5 "Company A is planning to use digital certificates for secure communication betw…" at bounding box center [784, 158] width 536 height 80
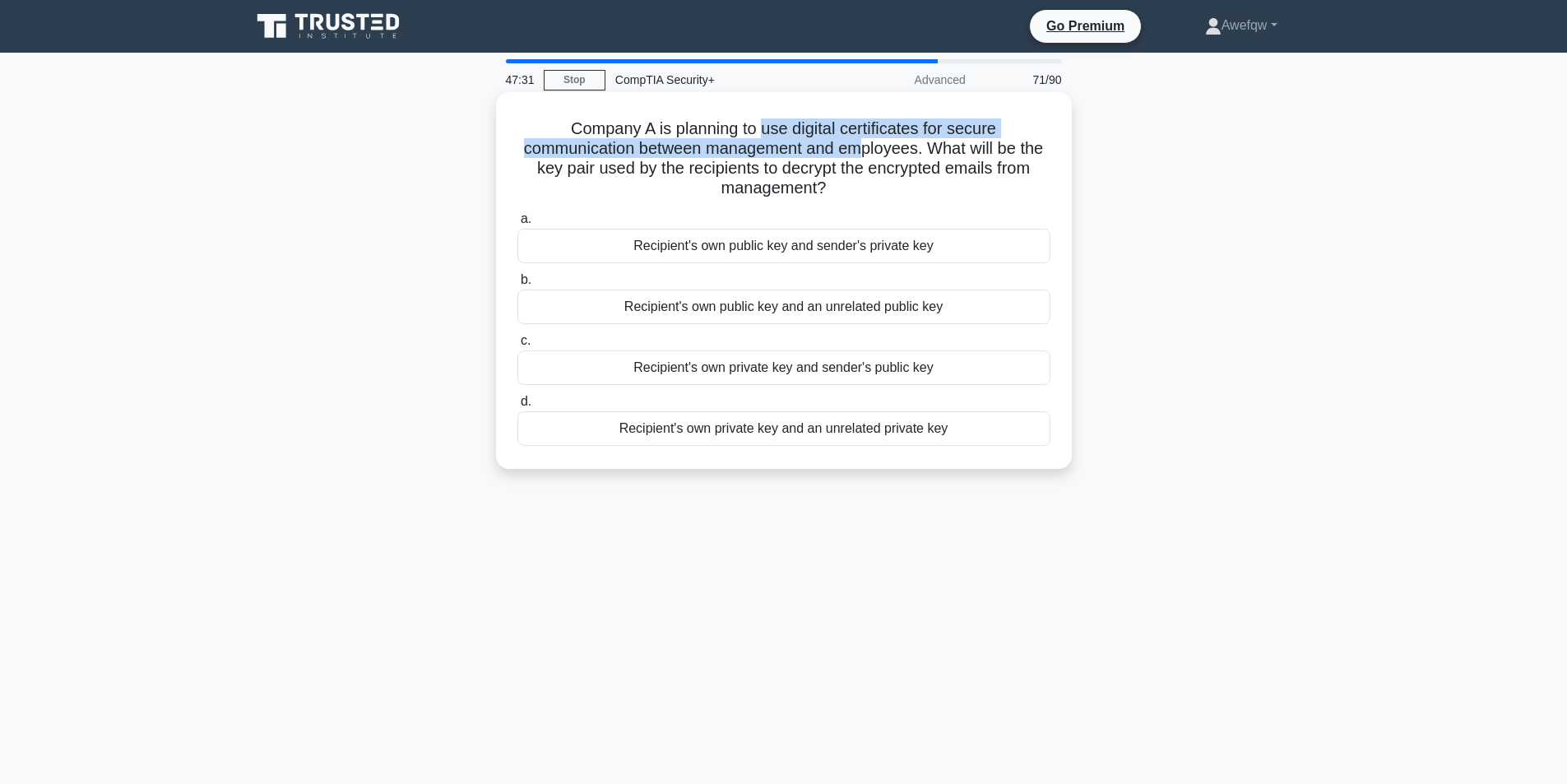
drag, startPoint x: 768, startPoint y: 129, endPoint x: 864, endPoint y: 149, distance: 98.1
click at [864, 149] on h5 "Company A is planning to use digital certificates for secure communication betw…" at bounding box center [784, 158] width 536 height 80
click at [824, 370] on div "Recipient's own private key and sender's public key" at bounding box center [784, 368] width 533 height 35
click at [518, 346] on input "c. Recipient's own private key and sender's public key" at bounding box center [518, 341] width 0 height 10
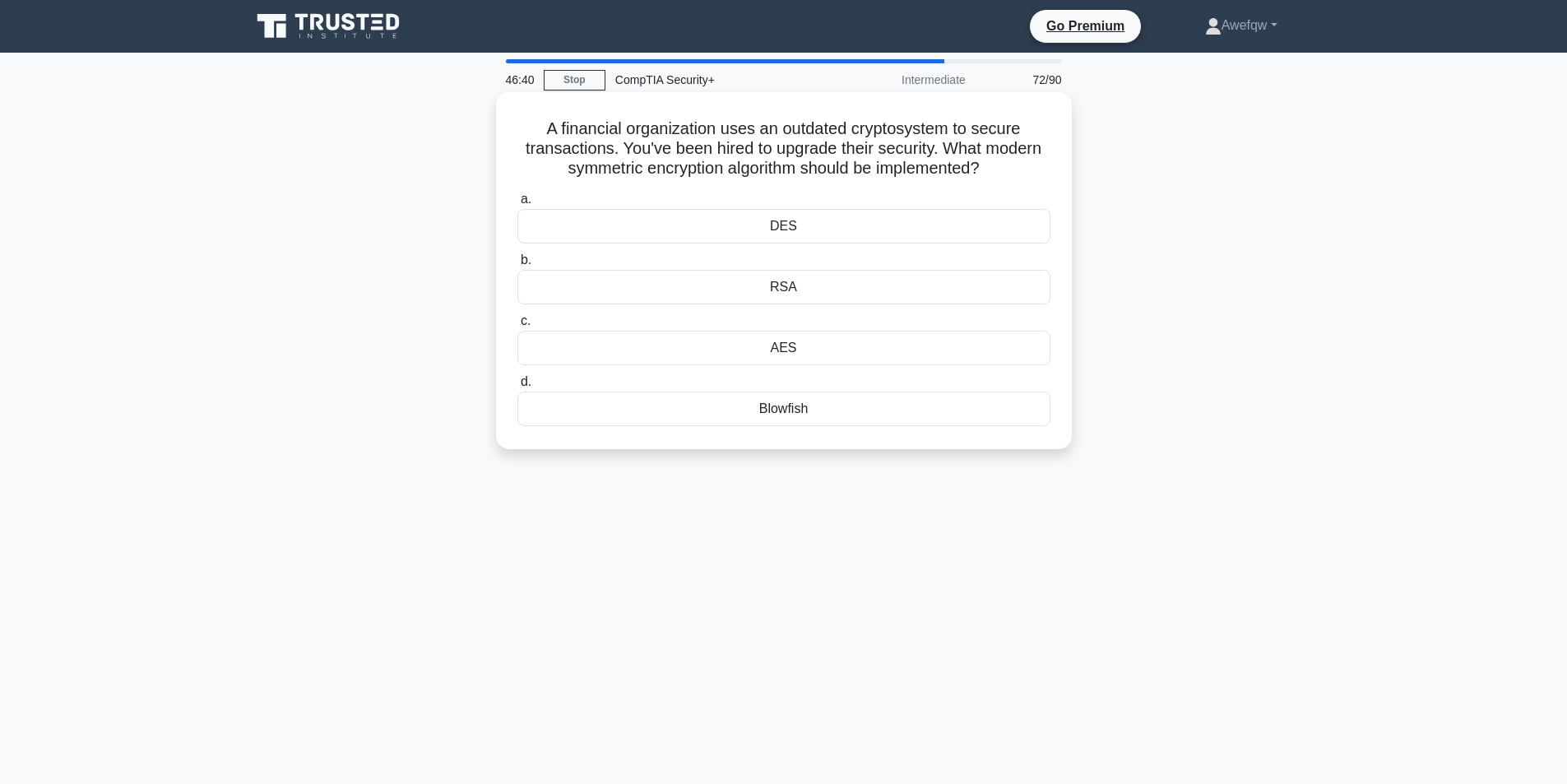
click at [809, 347] on div "AES" at bounding box center [784, 348] width 533 height 35
click at [518, 326] on input "c. AES" at bounding box center [518, 321] width 0 height 10
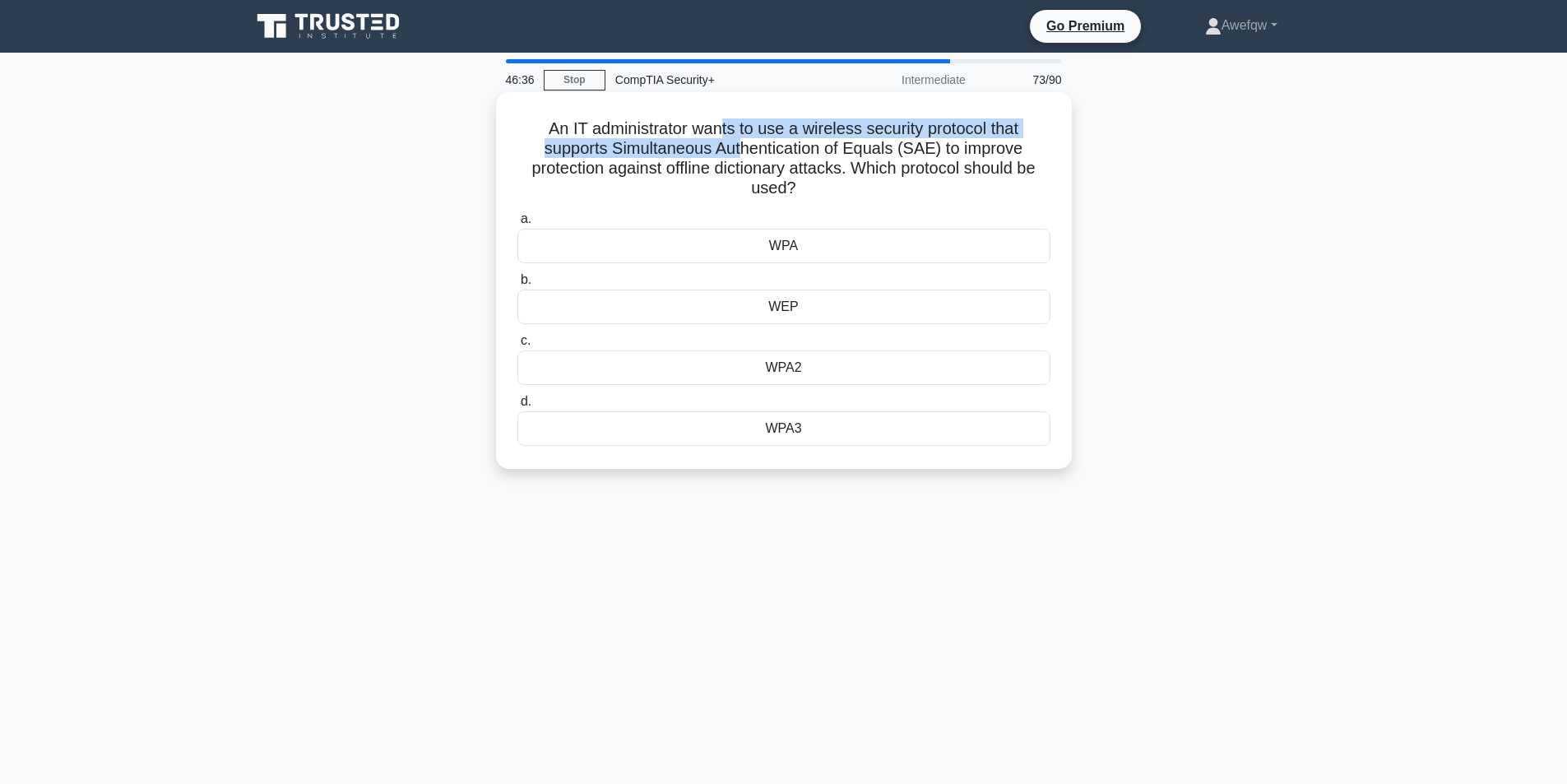
drag, startPoint x: 717, startPoint y: 135, endPoint x: 742, endPoint y: 146, distance: 27.3
click at [742, 146] on h5 "An IT administrator wants to use a wireless security protocol that supports Sim…" at bounding box center [784, 158] width 536 height 80
click at [742, 147] on h5 "An IT administrator wants to use a wireless security protocol that supports Sim…" at bounding box center [784, 158] width 536 height 80
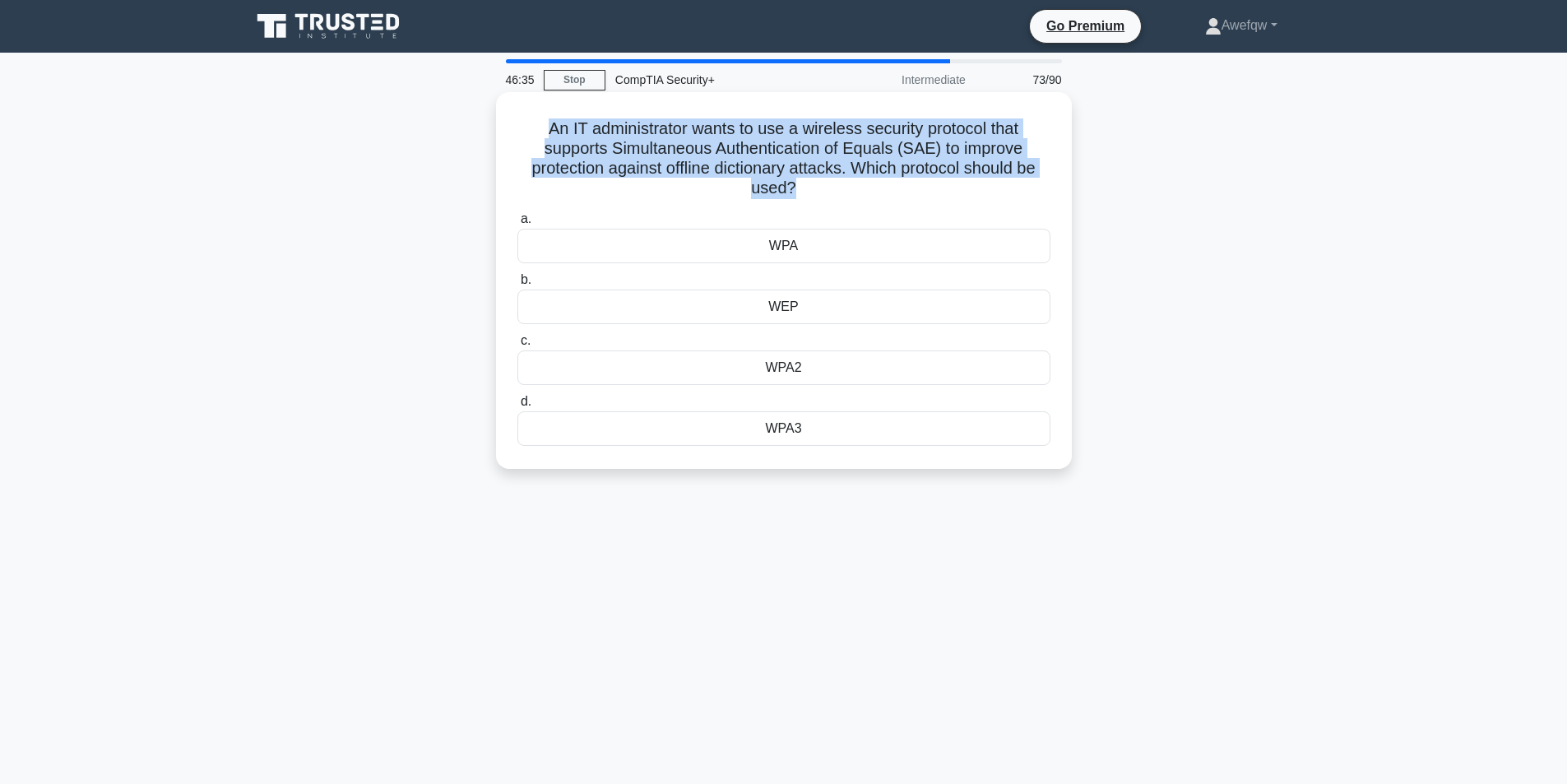
click at [742, 147] on h5 "An IT administrator wants to use a wireless security protocol that supports Sim…" at bounding box center [784, 158] width 536 height 80
click at [742, 135] on h5 "An IT administrator wants to use a wireless security protocol that supports Sim…" at bounding box center [784, 158] width 536 height 80
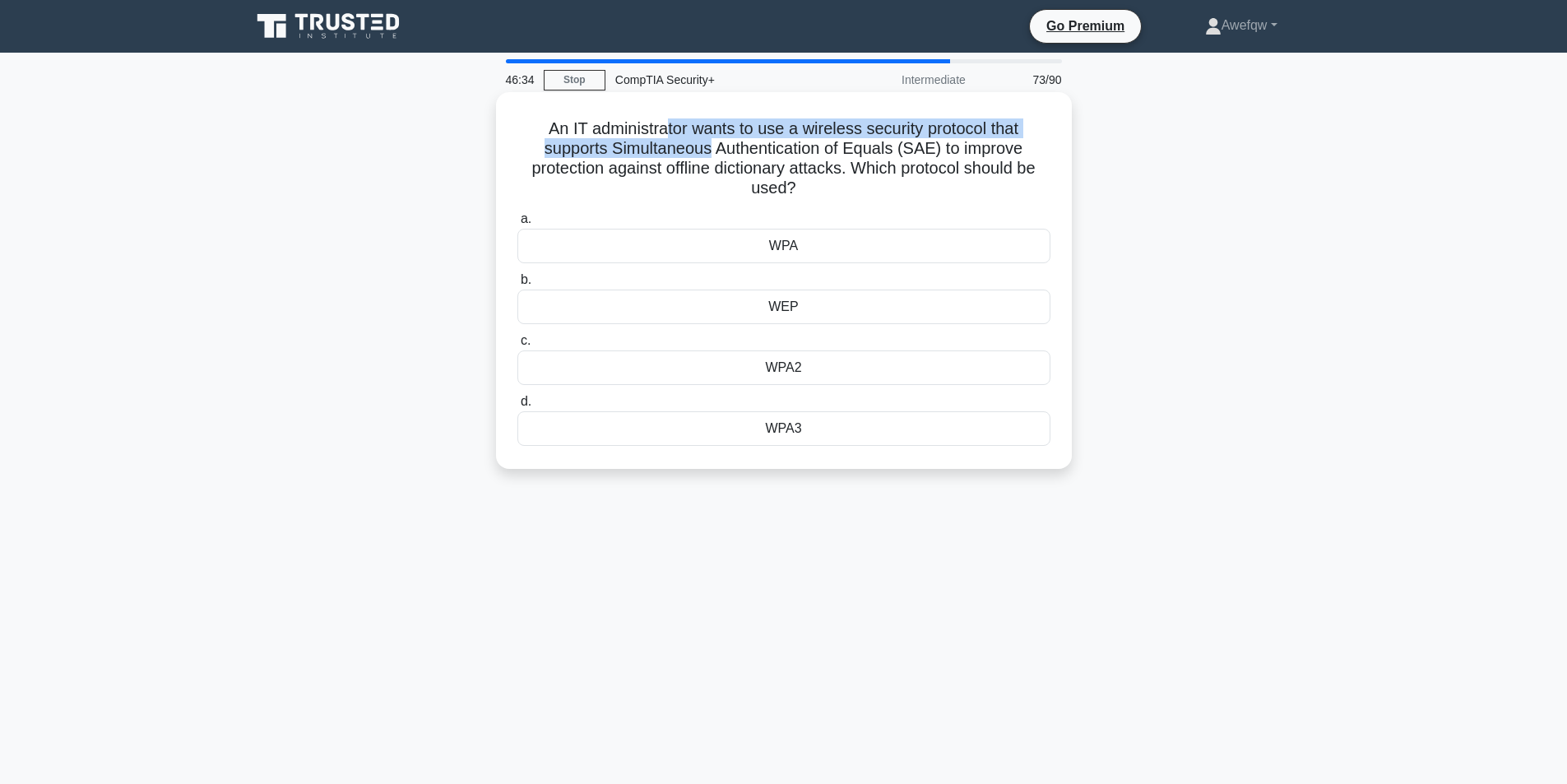
drag, startPoint x: 666, startPoint y: 136, endPoint x: 710, endPoint y: 147, distance: 45.4
click at [710, 147] on h5 "An IT administrator wants to use a wireless security protocol that supports Sim…" at bounding box center [784, 158] width 536 height 80
click at [714, 142] on h5 "An IT administrator wants to use a wireless security protocol that supports Sim…" at bounding box center [784, 158] width 536 height 80
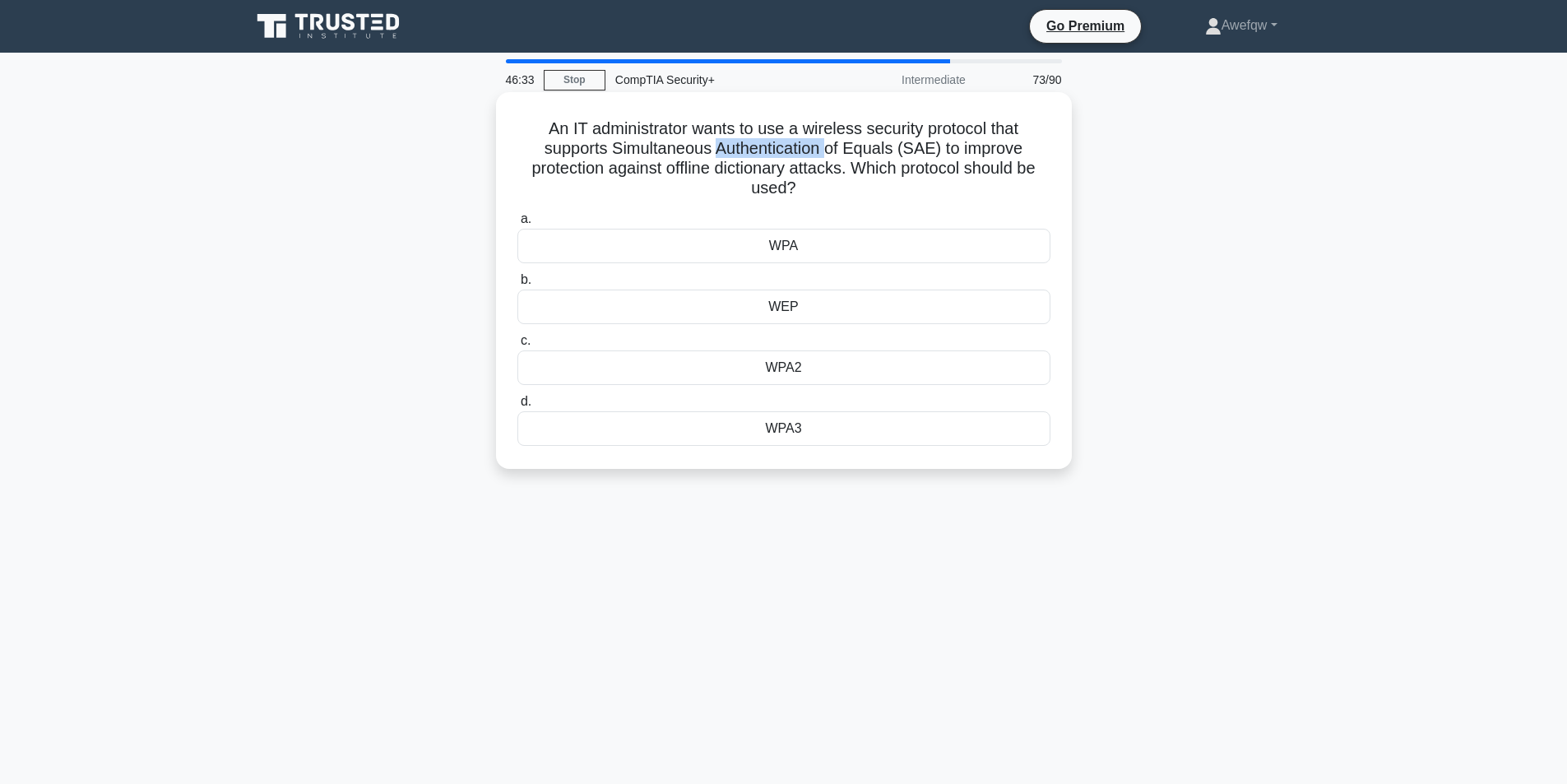
click at [714, 142] on h5 "An IT administrator wants to use a wireless security protocol that supports Sim…" at bounding box center [784, 158] width 536 height 80
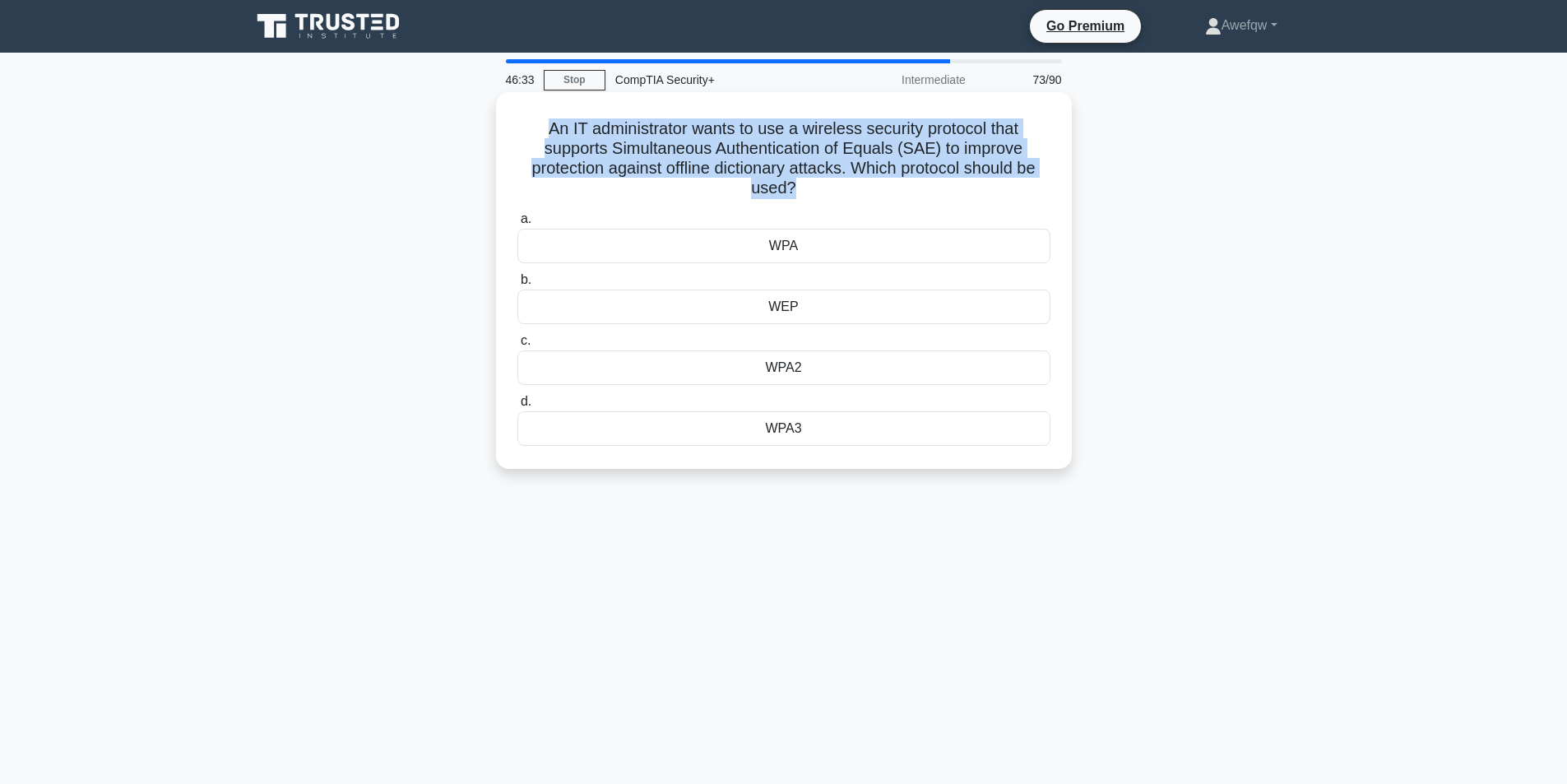
click at [714, 142] on h5 "An IT administrator wants to use a wireless security protocol that supports Sim…" at bounding box center [784, 158] width 536 height 80
click at [753, 136] on h5 "An IT administrator wants to use a wireless security protocol that supports Sim…" at bounding box center [784, 158] width 536 height 80
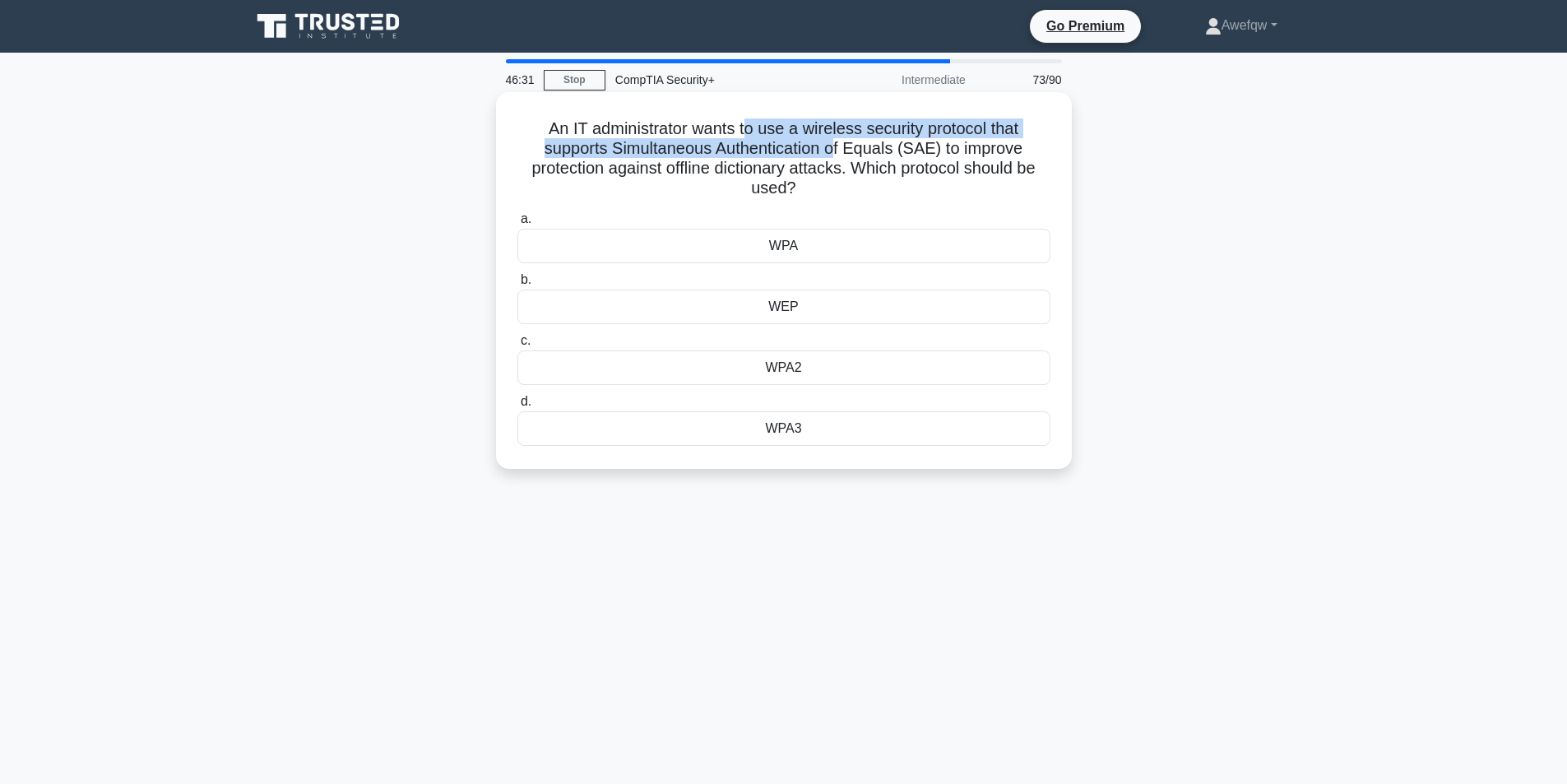
drag, startPoint x: 749, startPoint y: 129, endPoint x: 839, endPoint y: 142, distance: 90.9
click at [839, 142] on h5 "An IT administrator wants to use a wireless security protocol that supports Sim…" at bounding box center [784, 158] width 536 height 80
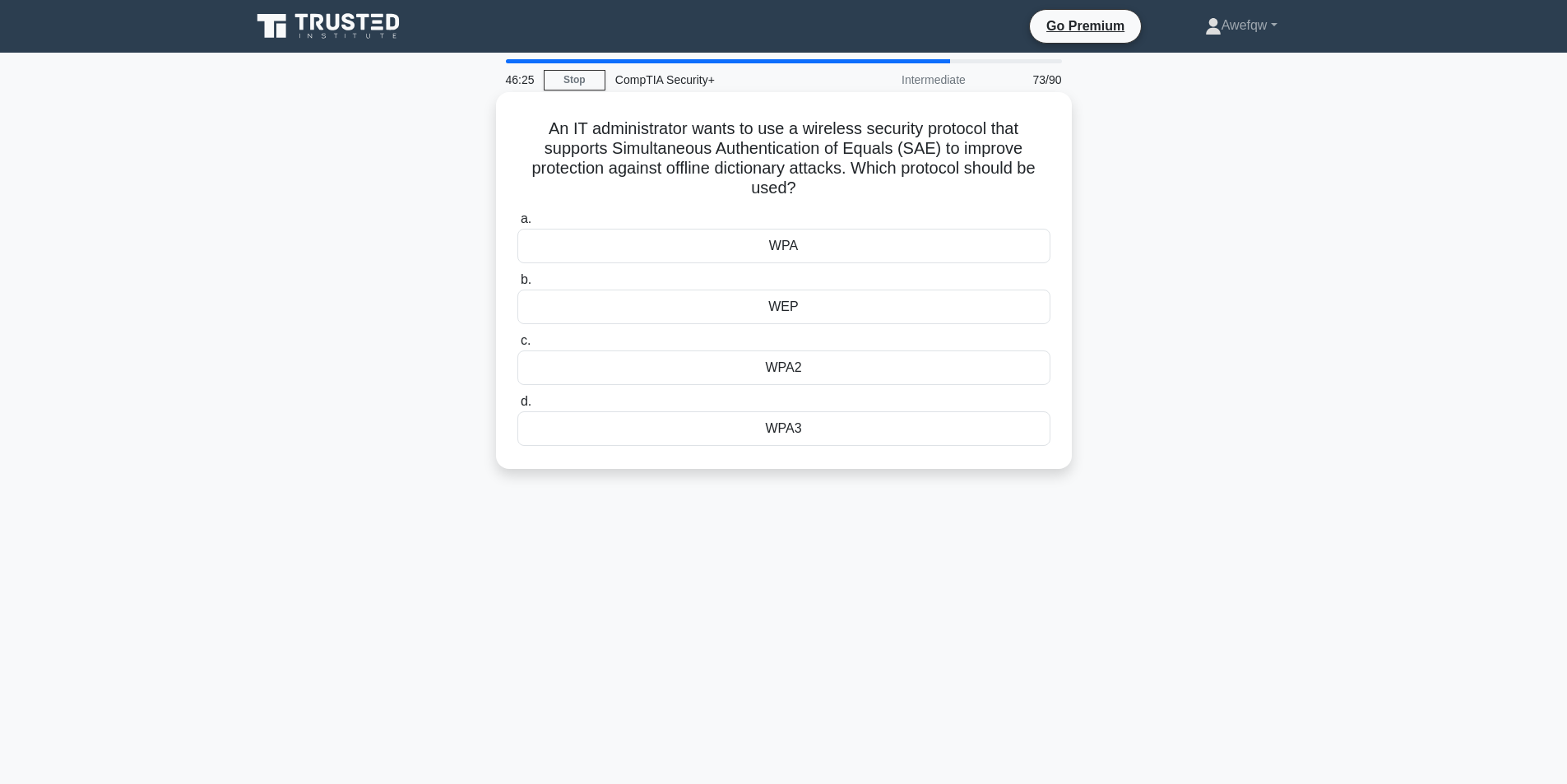
click at [804, 434] on div "WPA3" at bounding box center [784, 428] width 533 height 35
click at [518, 407] on input "d. WPA3" at bounding box center [518, 401] width 0 height 10
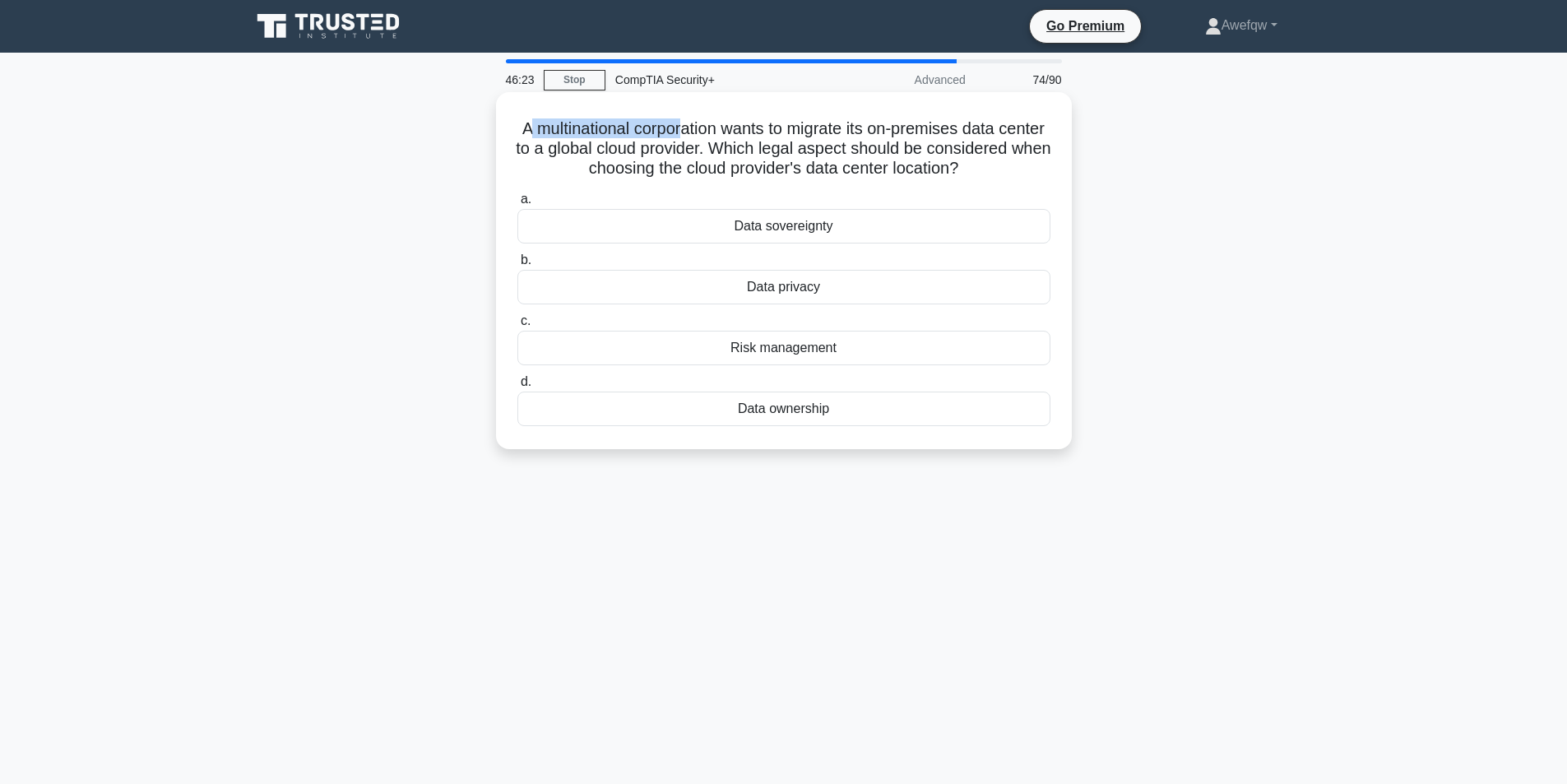
drag, startPoint x: 548, startPoint y: 127, endPoint x: 702, endPoint y: 127, distance: 154.0
click at [702, 127] on h5 "A multinational corporation wants to migrate its on-premises data center to a g…" at bounding box center [784, 149] width 536 height 61
click at [673, 121] on h5 "A multinational corporation wants to migrate its on-premises data center to a g…" at bounding box center [784, 149] width 536 height 61
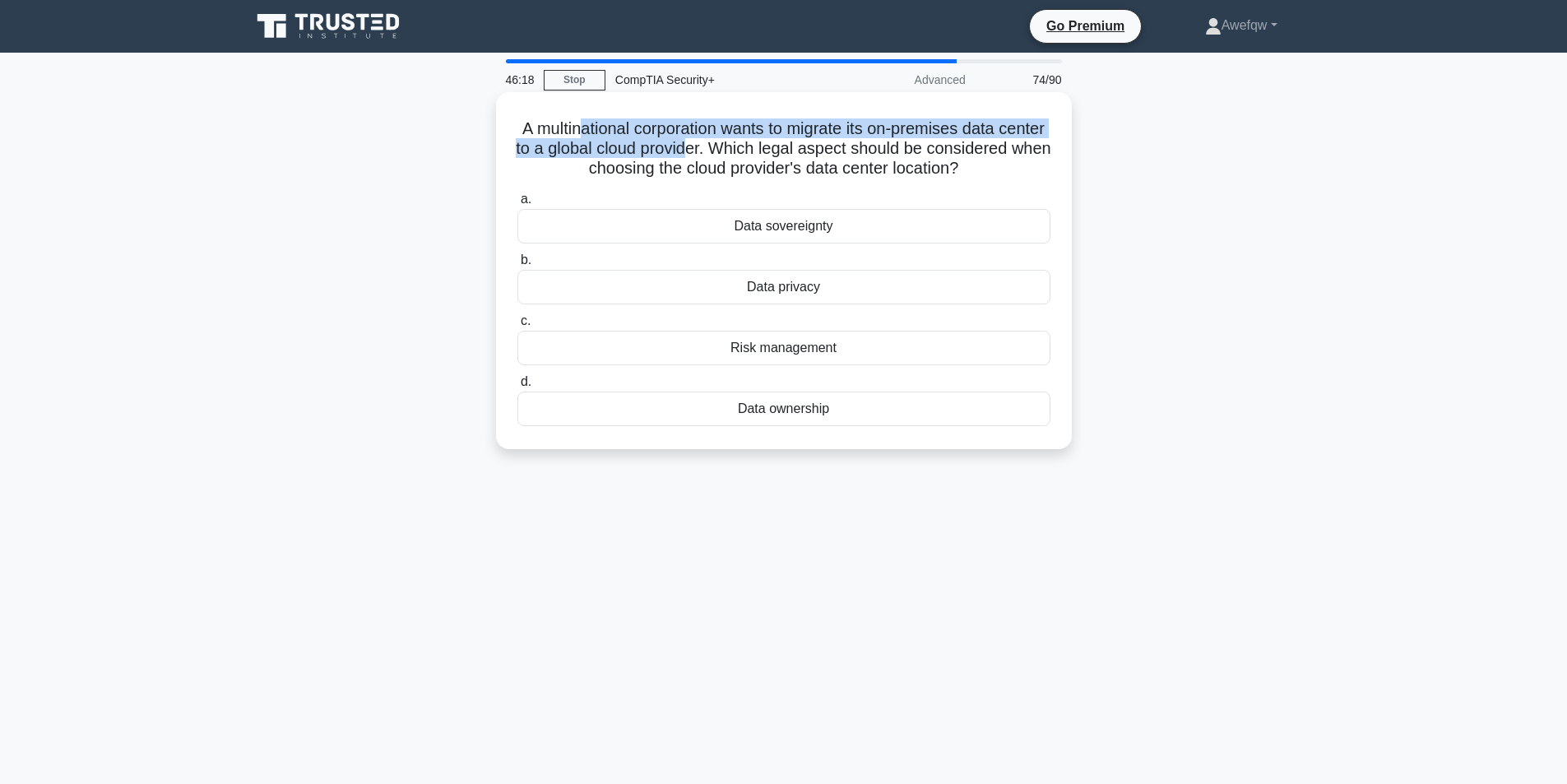
drag, startPoint x: 602, startPoint y: 121, endPoint x: 778, endPoint y: 152, distance: 178.7
click at [778, 152] on h5 "A multinational corporation wants to migrate its on-premises data center to a g…" at bounding box center [784, 149] width 536 height 61
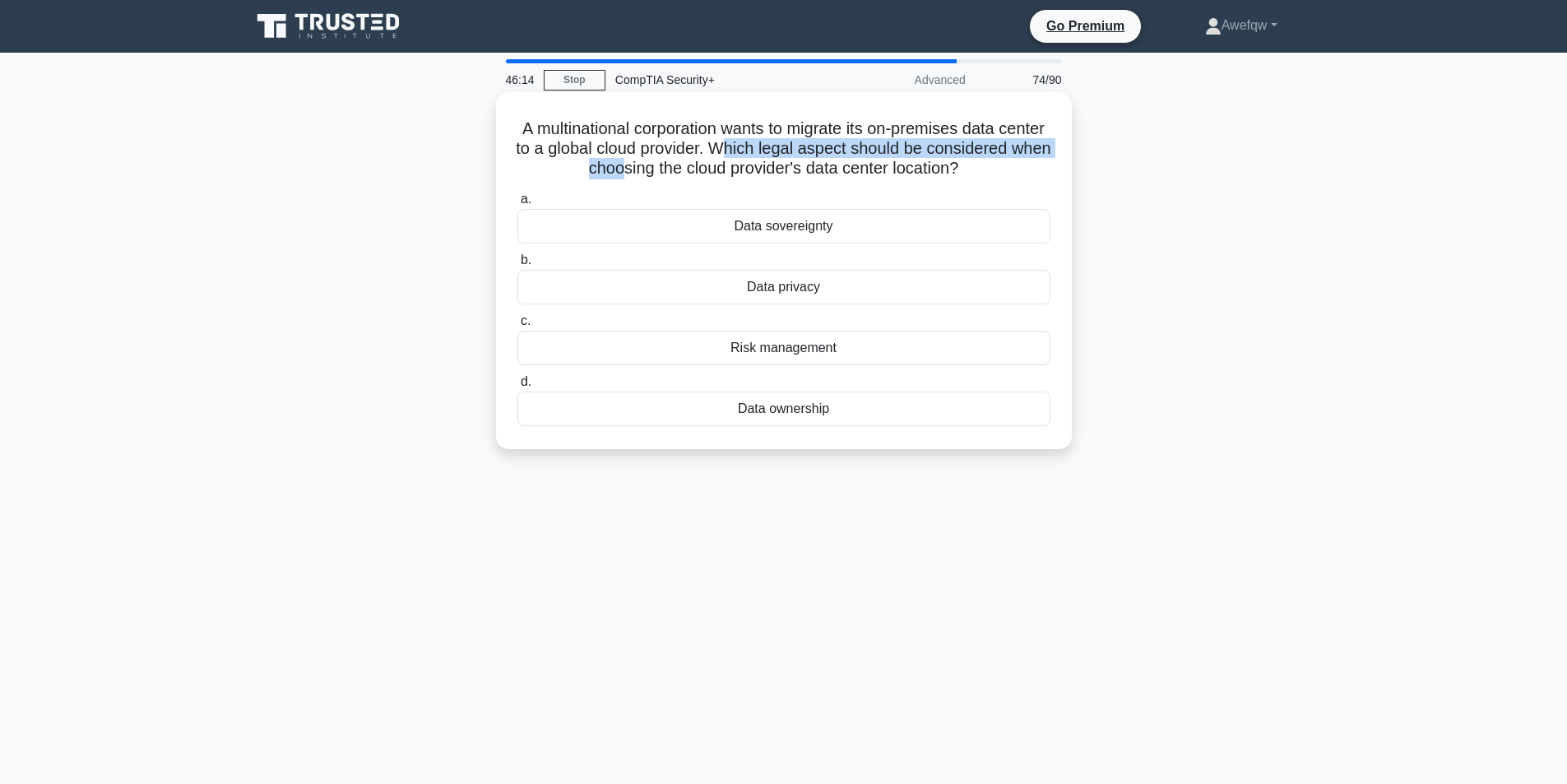
drag, startPoint x: 835, startPoint y: 149, endPoint x: 698, endPoint y: 170, distance: 138.6
click at [698, 170] on h5 "A multinational corporation wants to migrate its on-premises data center to a g…" at bounding box center [784, 149] width 536 height 61
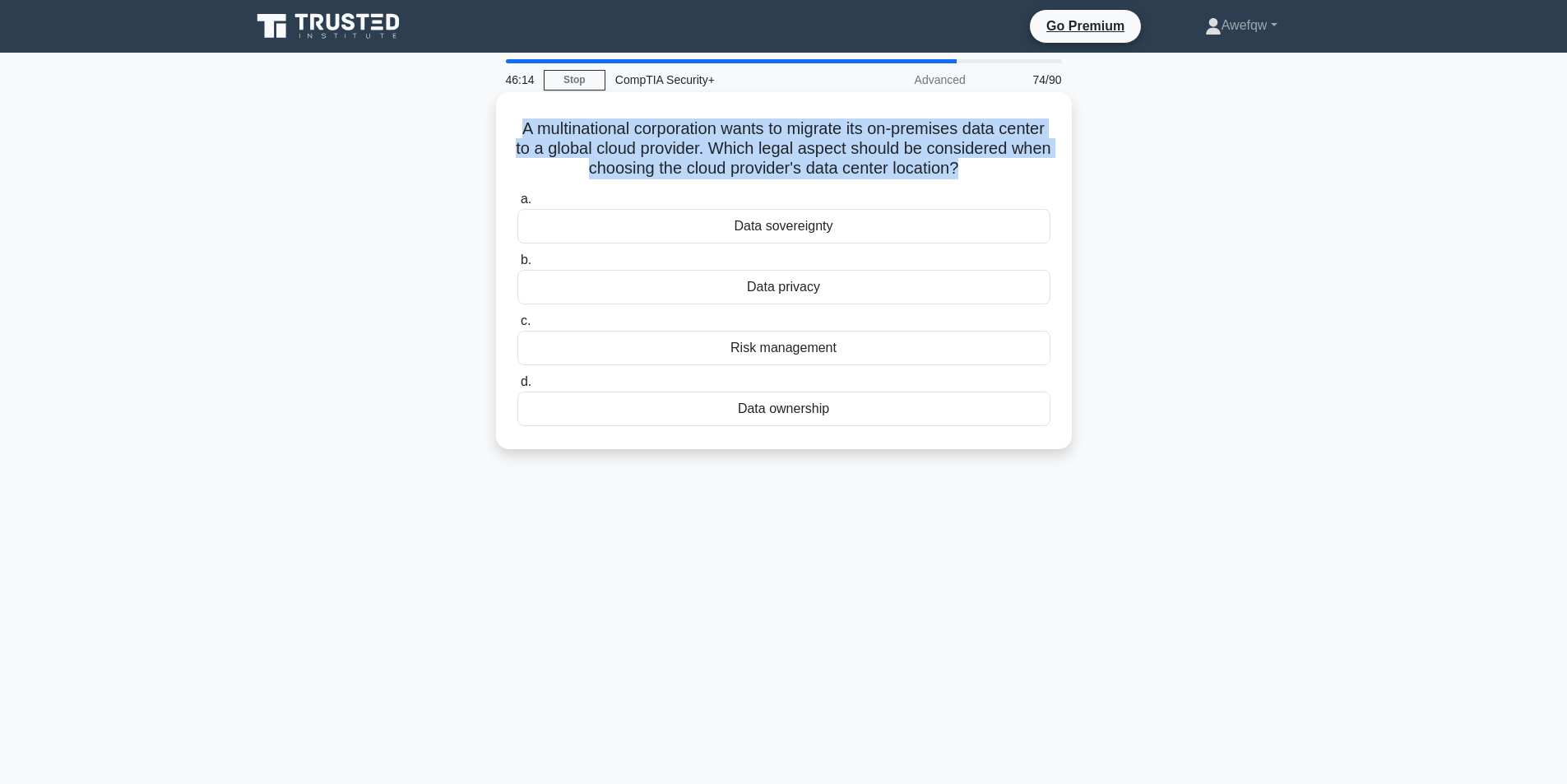
click at [698, 170] on h5 "A multinational corporation wants to migrate its on-premises data center to a g…" at bounding box center [784, 149] width 536 height 61
click at [858, 177] on h5 "A multinational corporation wants to migrate its on-premises data center to a g…" at bounding box center [784, 149] width 536 height 61
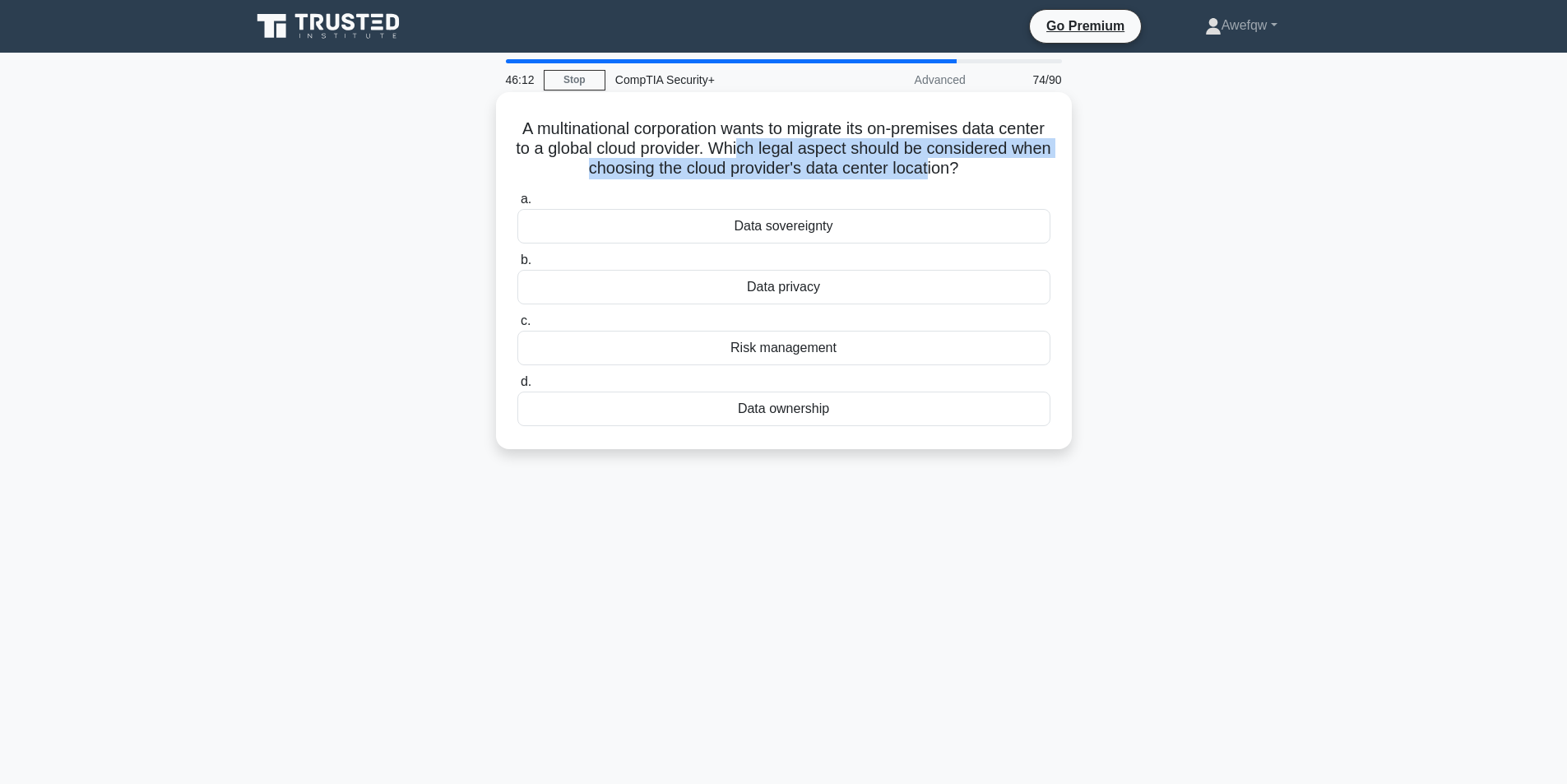
drag, startPoint x: 829, startPoint y: 151, endPoint x: 1008, endPoint y: 176, distance: 180.7
click at [1008, 176] on h5 "A multinational corporation wants to migrate its on-premises data center to a g…" at bounding box center [784, 149] width 536 height 61
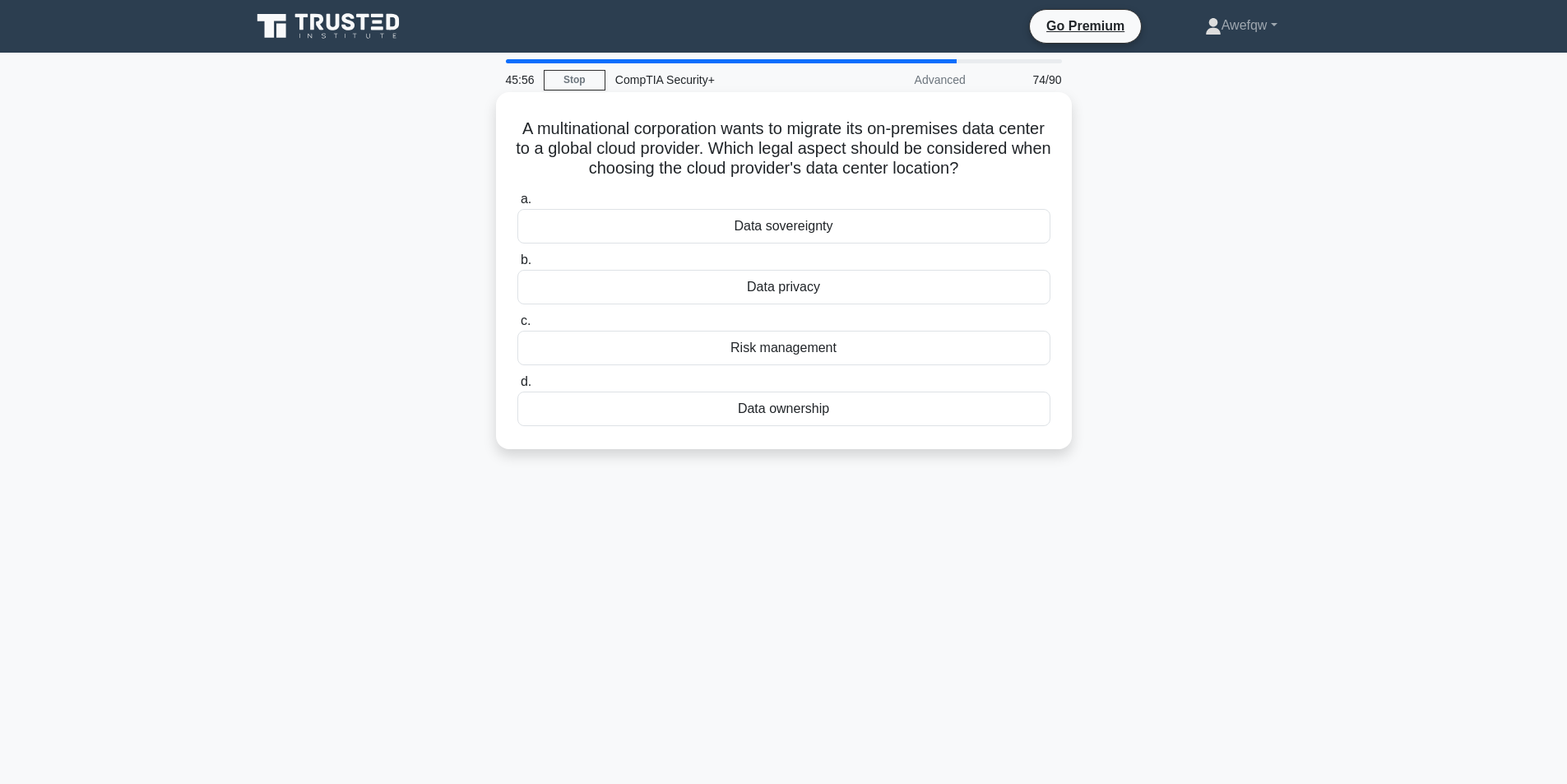
click at [642, 144] on h5 "A multinational corporation wants to migrate its on-premises data center to a g…" at bounding box center [784, 149] width 536 height 61
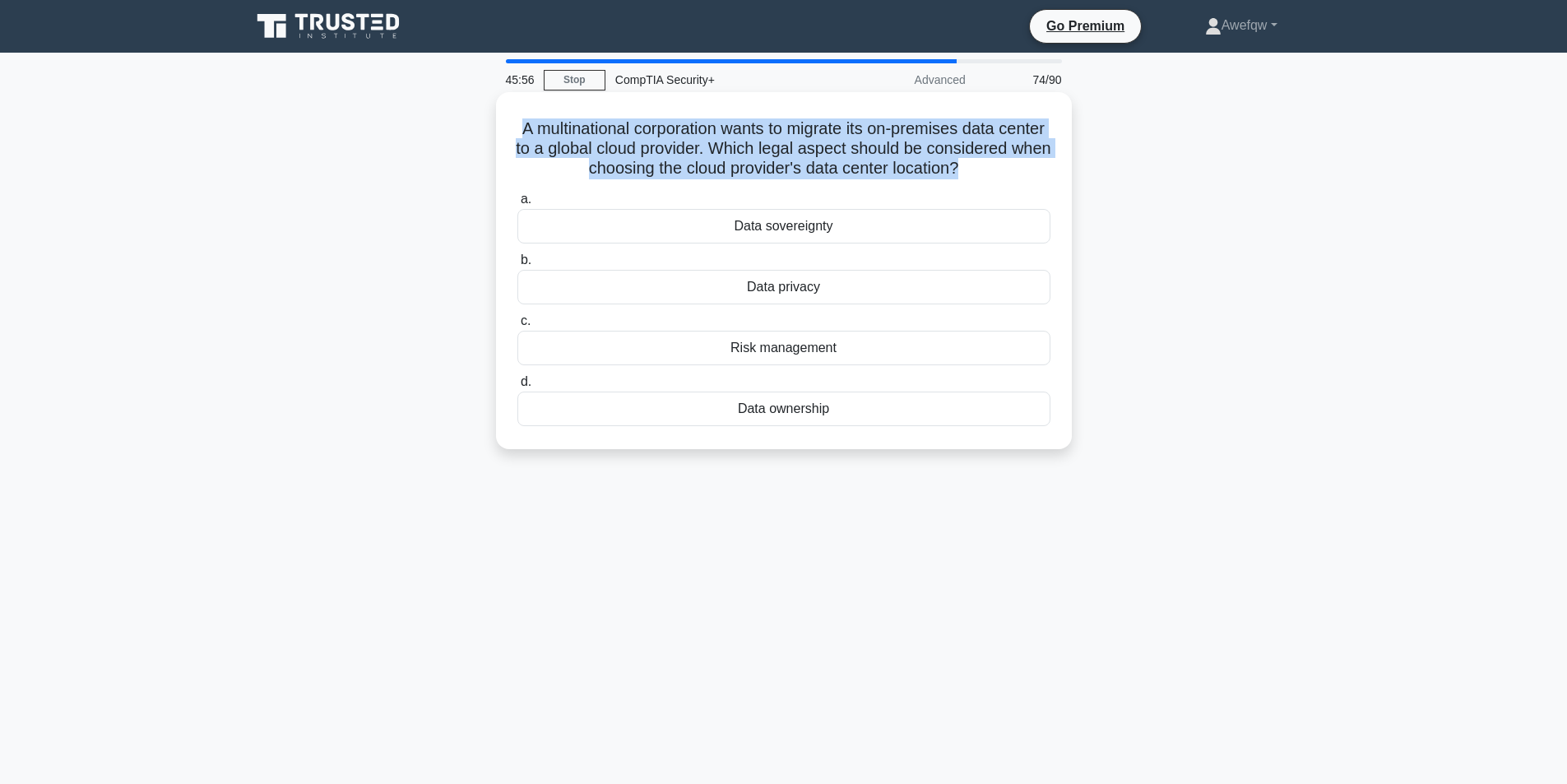
click at [642, 144] on h5 "A multinational corporation wants to migrate its on-premises data center to a g…" at bounding box center [784, 149] width 536 height 61
click at [654, 147] on h5 "A multinational corporation wants to migrate its on-premises data center to a g…" at bounding box center [784, 149] width 536 height 61
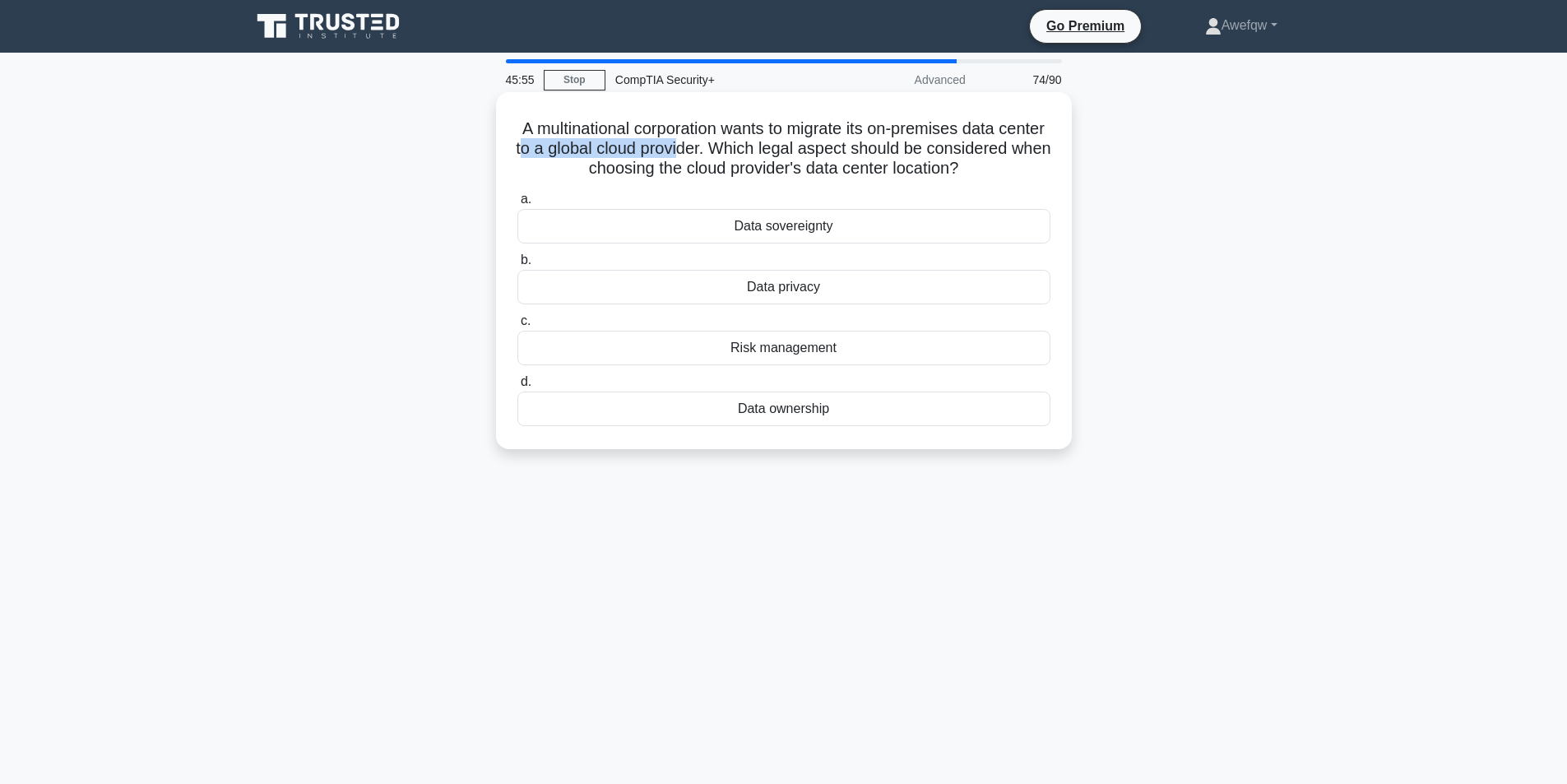
drag, startPoint x: 603, startPoint y: 140, endPoint x: 772, endPoint y: 156, distance: 169.8
click at [772, 156] on h5 "A multinational corporation wants to migrate its on-premises data center to a g…" at bounding box center [784, 149] width 536 height 61
drag, startPoint x: 560, startPoint y: 125, endPoint x: 784, endPoint y: 147, distance: 225.1
click at [784, 147] on h5 "A multinational corporation wants to migrate its on-premises data center to a g…" at bounding box center [784, 149] width 536 height 61
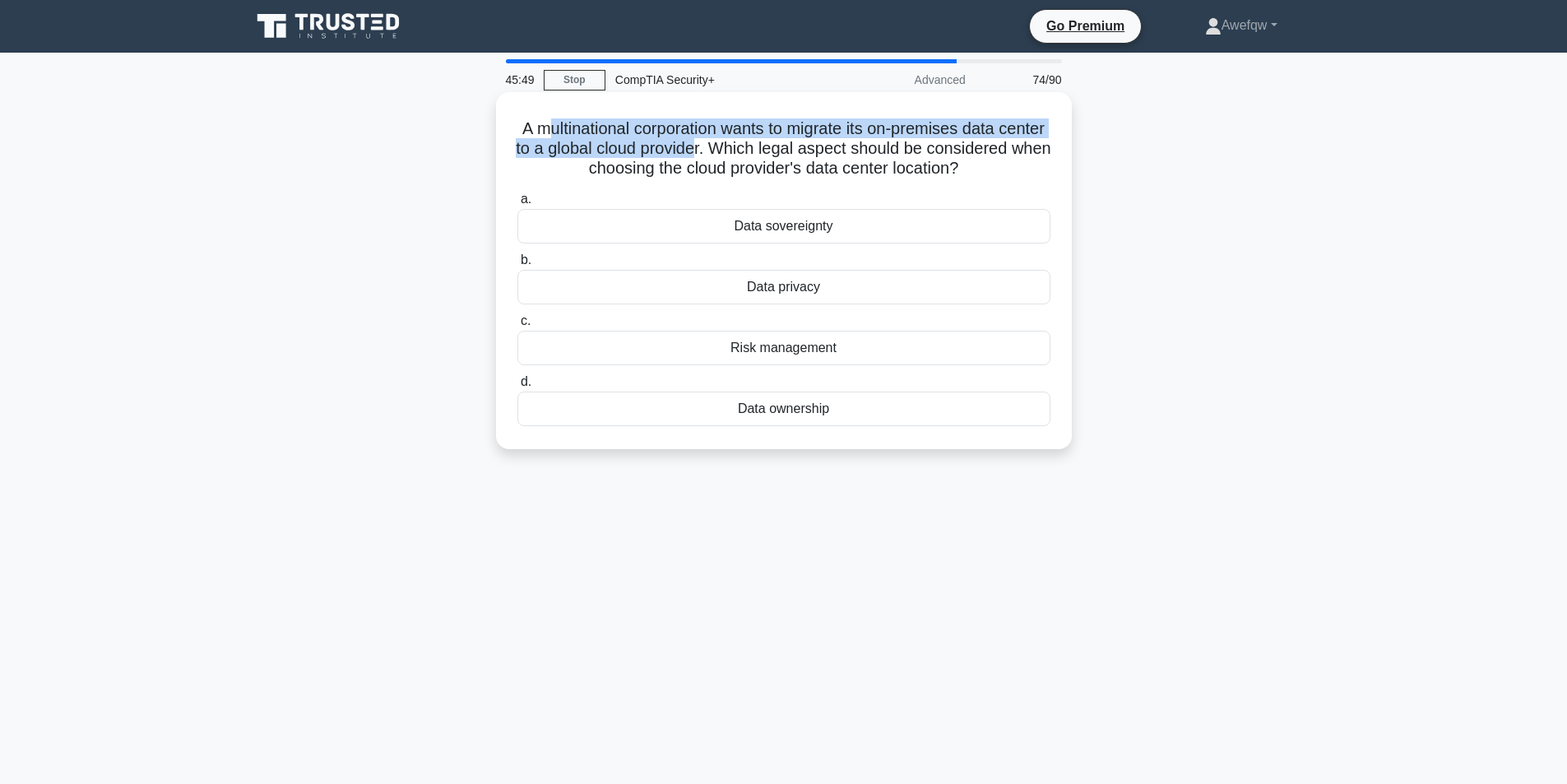
click at [784, 147] on h5 "A multinational corporation wants to migrate its on-premises data center to a g…" at bounding box center [784, 149] width 536 height 61
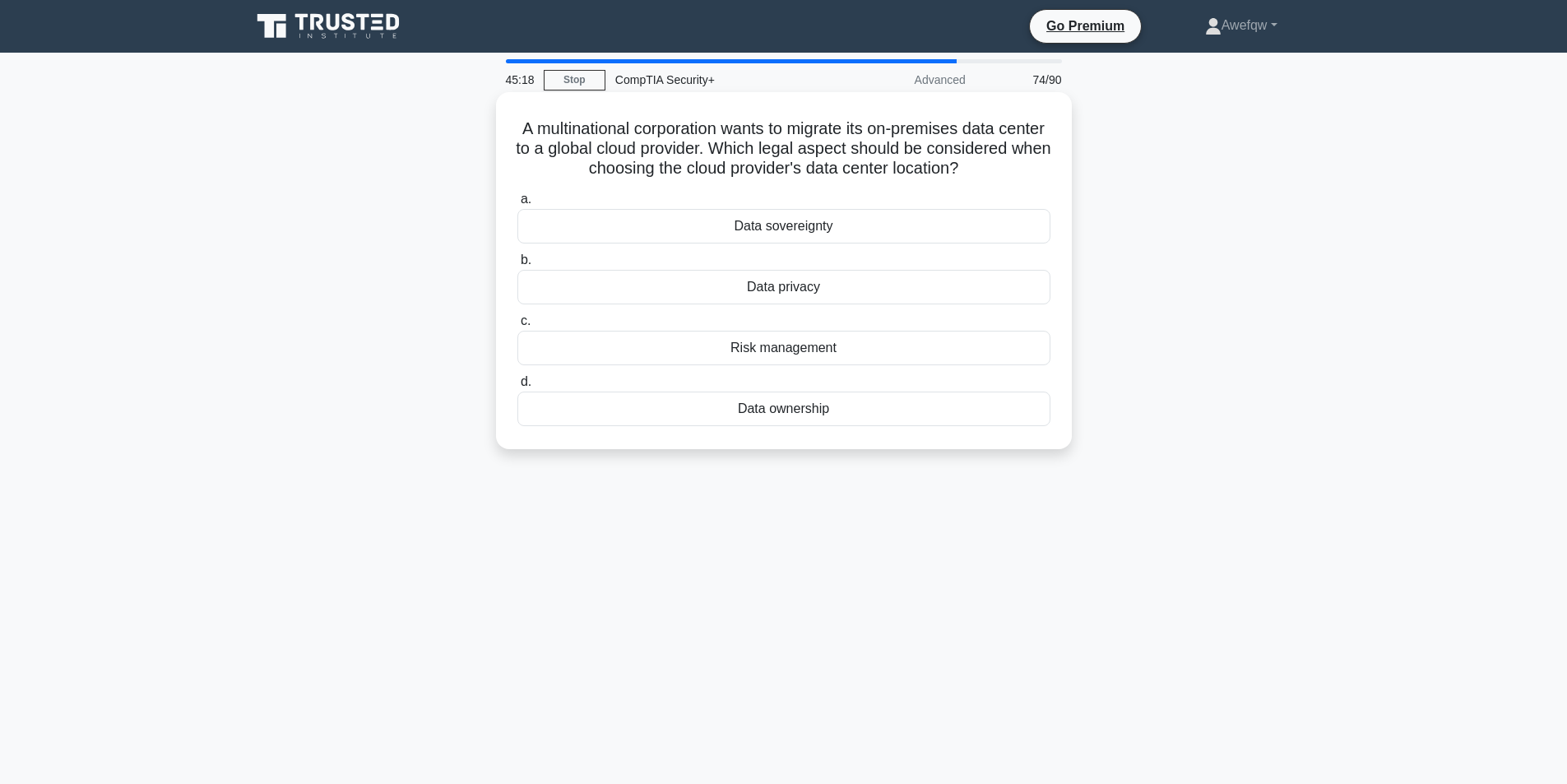
click at [790, 304] on div "Data privacy" at bounding box center [784, 288] width 533 height 35
click at [518, 266] on input "b. Data privacy" at bounding box center [518, 260] width 0 height 10
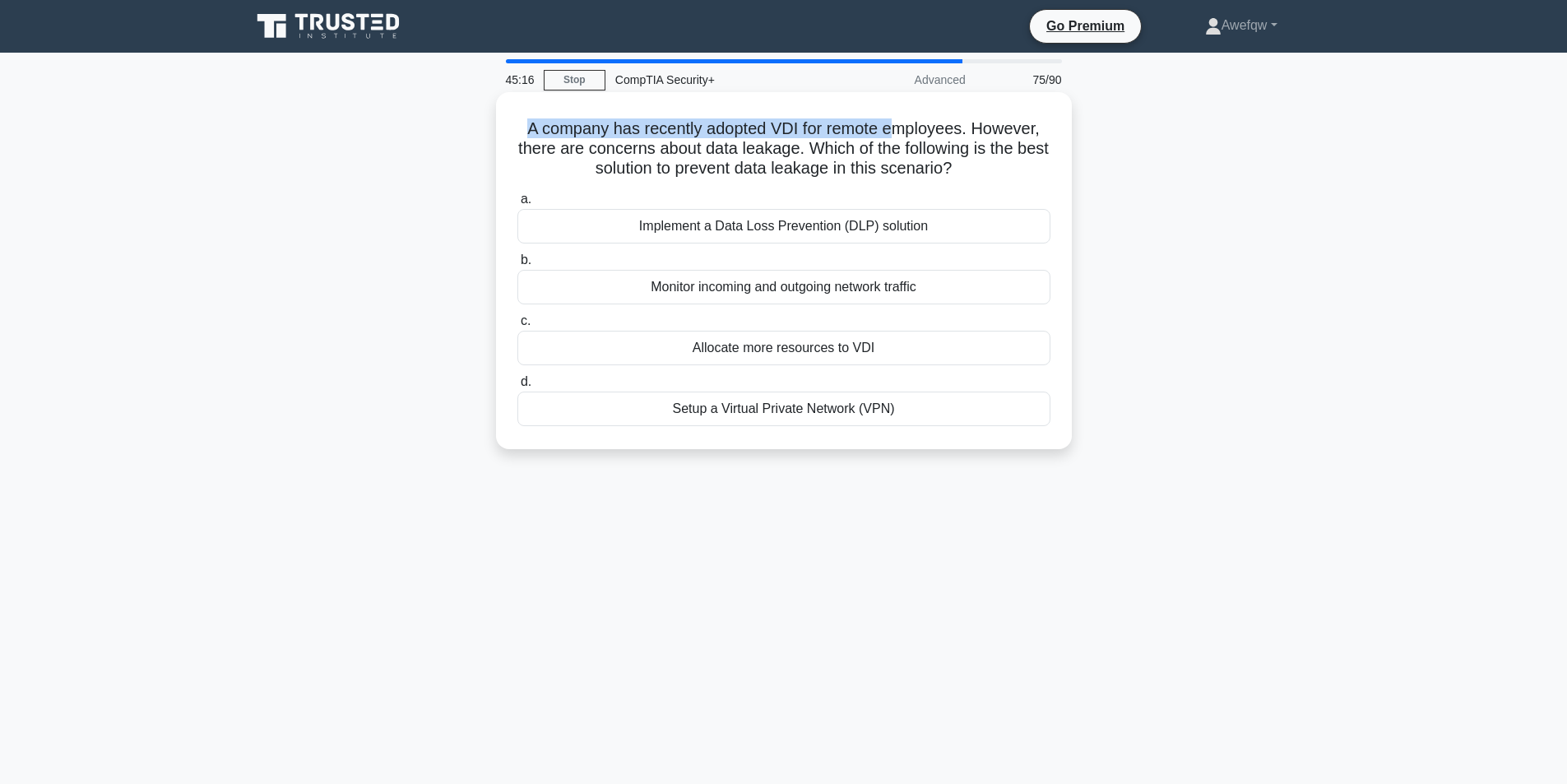
drag, startPoint x: 527, startPoint y: 138, endPoint x: 899, endPoint y: 116, distance: 372.6
click at [899, 116] on div "A company has recently adopted VDI for remote employees. However, there are con…" at bounding box center [784, 270] width 562 height 343
click at [875, 111] on div "A company has recently adopted VDI for remote employees. However, there are con…" at bounding box center [784, 270] width 562 height 343
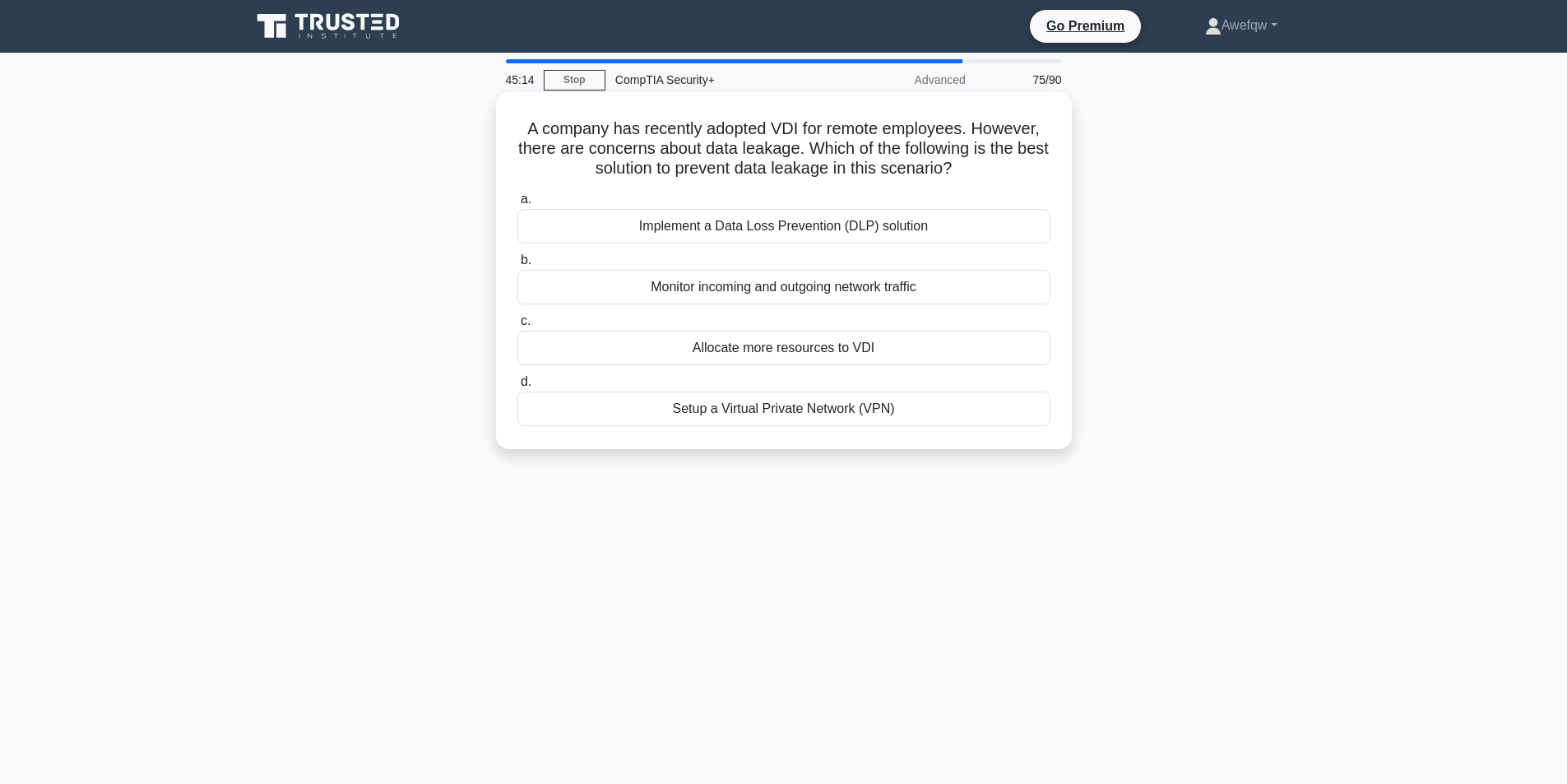
click at [780, 125] on h5 "A company has recently adopted VDI for remote employees. However, there are con…" at bounding box center [784, 149] width 536 height 61
click at [785, 128] on h5 "A company has recently adopted VDI for remote employees. However, there are con…" at bounding box center [784, 149] width 536 height 61
click at [800, 134] on h5 "A company has recently adopted VDI for remote employees. However, there are con…" at bounding box center [784, 149] width 536 height 61
click at [789, 132] on h5 "A company has recently adopted VDI for remote employees. However, there are con…" at bounding box center [784, 149] width 536 height 61
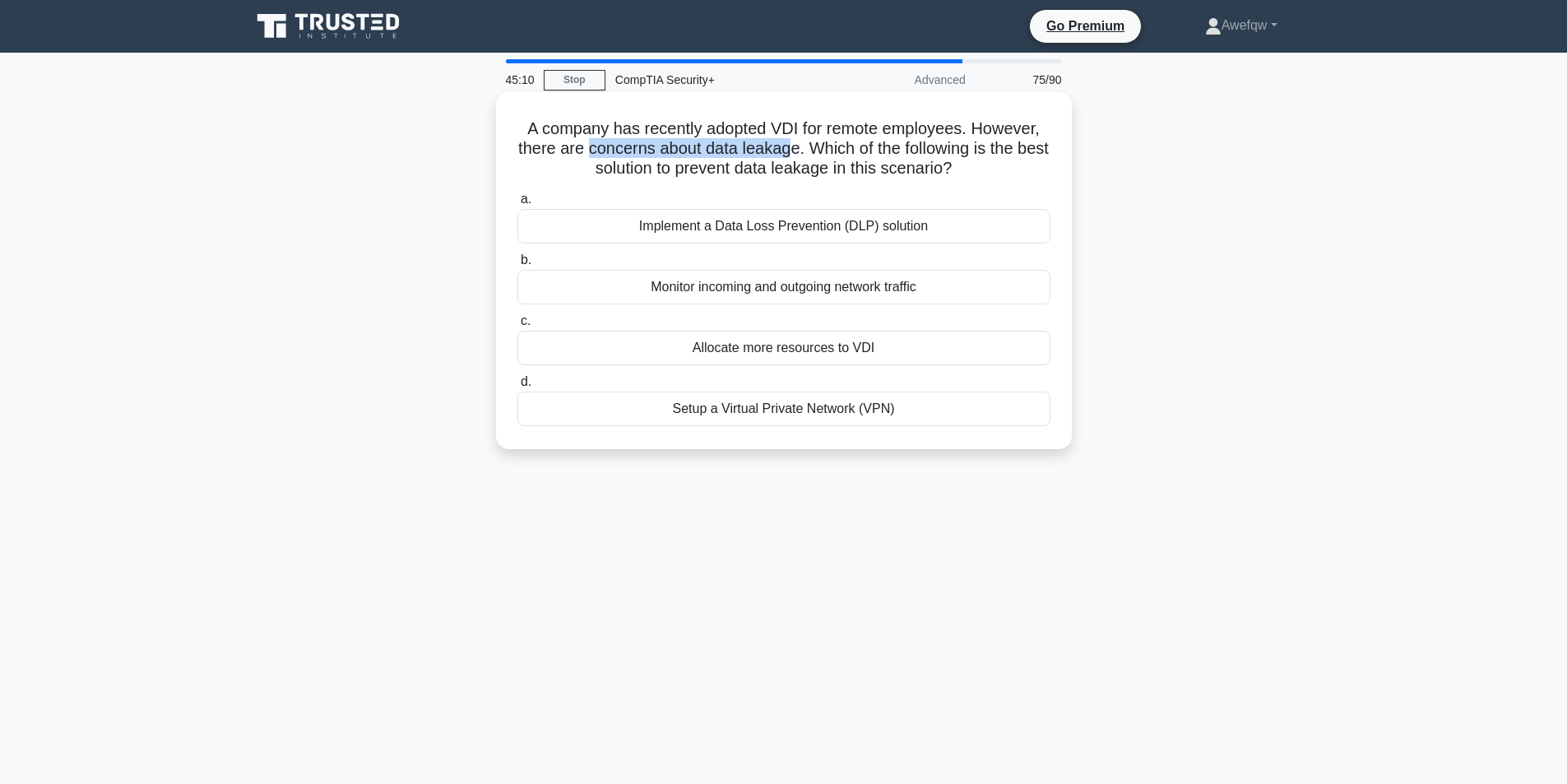
drag, startPoint x: 601, startPoint y: 152, endPoint x: 808, endPoint y: 149, distance: 207.0
click at [808, 149] on h5 "A company has recently adopted VDI for remote employees. However, there are con…" at bounding box center [784, 149] width 536 height 61
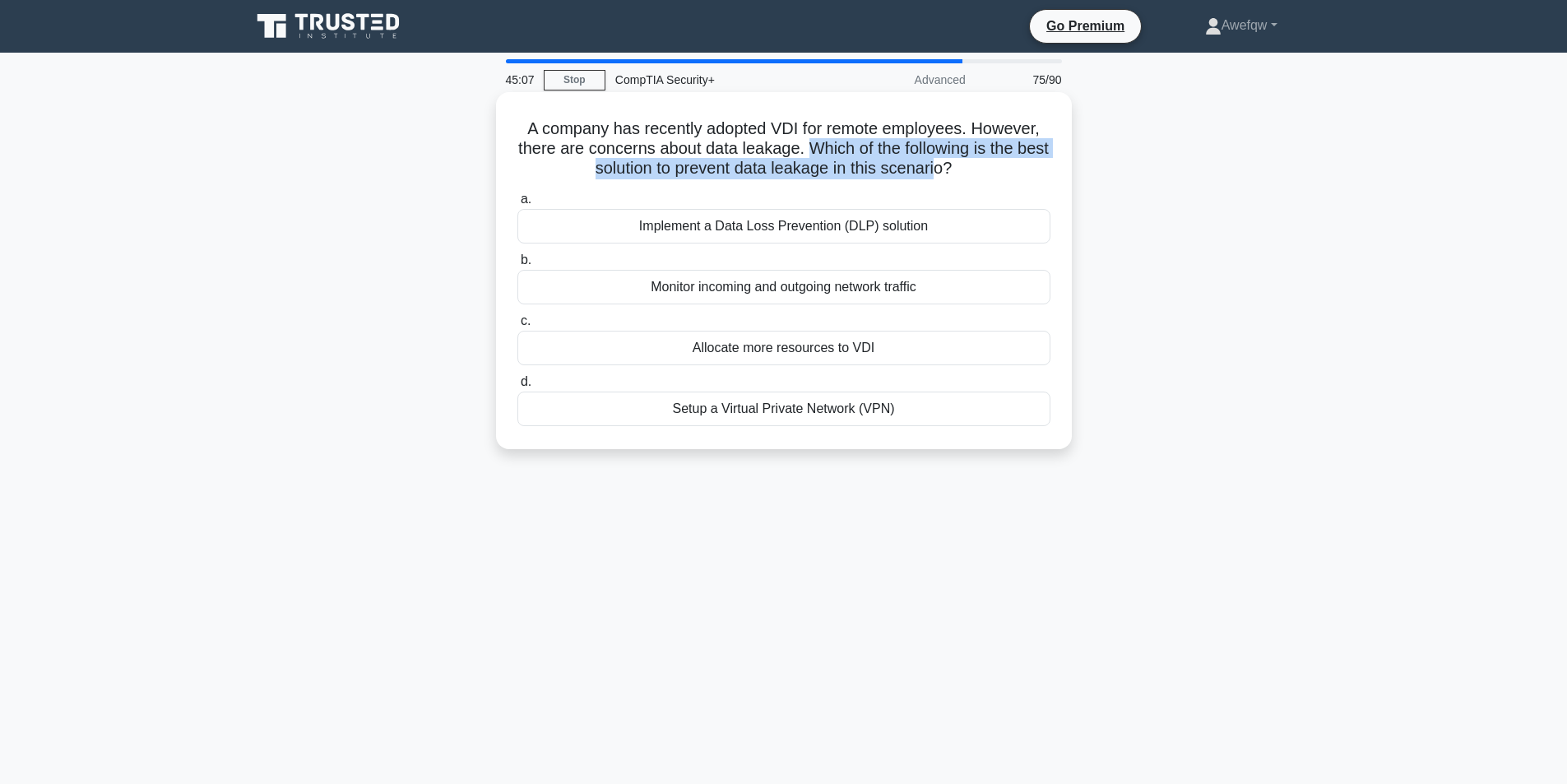
drag, startPoint x: 828, startPoint y: 155, endPoint x: 958, endPoint y: 170, distance: 130.9
click at [958, 170] on h5 "A company has recently adopted VDI for remote employees. However, there are con…" at bounding box center [784, 149] width 536 height 61
click at [887, 409] on div "Setup a Virtual Private Network (VPN)" at bounding box center [784, 409] width 533 height 35
click at [518, 387] on input "d. Setup a Virtual Private Network (VPN)" at bounding box center [518, 382] width 0 height 10
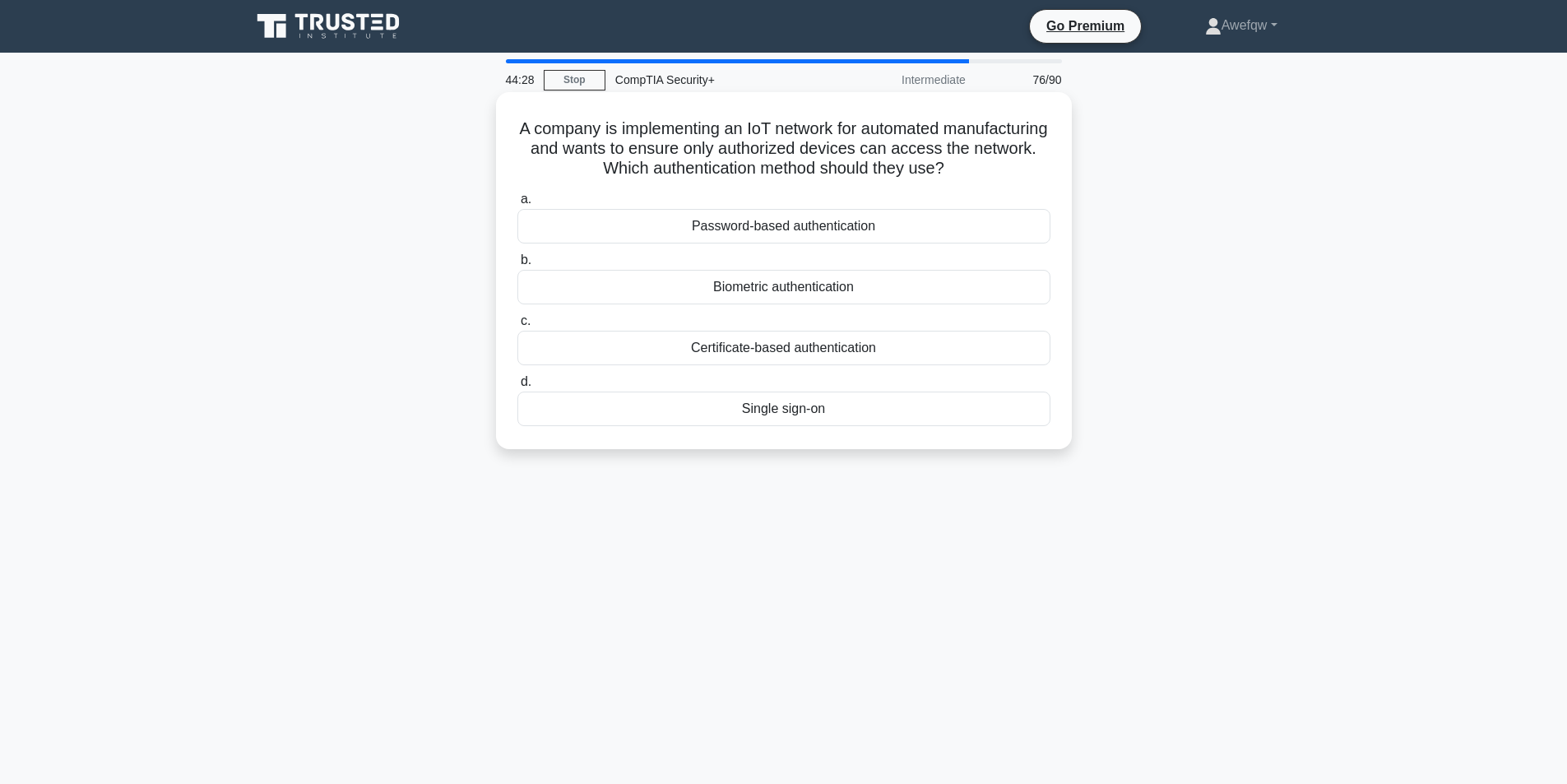
click at [809, 354] on div "Certificate-based authentication" at bounding box center [784, 348] width 533 height 35
click at [802, 352] on div "Certificate-based authentication" at bounding box center [784, 348] width 533 height 35
click at [518, 326] on input "c. Certificate-based authentication" at bounding box center [518, 321] width 0 height 10
click at [634, 153] on h5 "A security team finds that employees often leave their computers unlocked in sh…" at bounding box center [784, 149] width 536 height 61
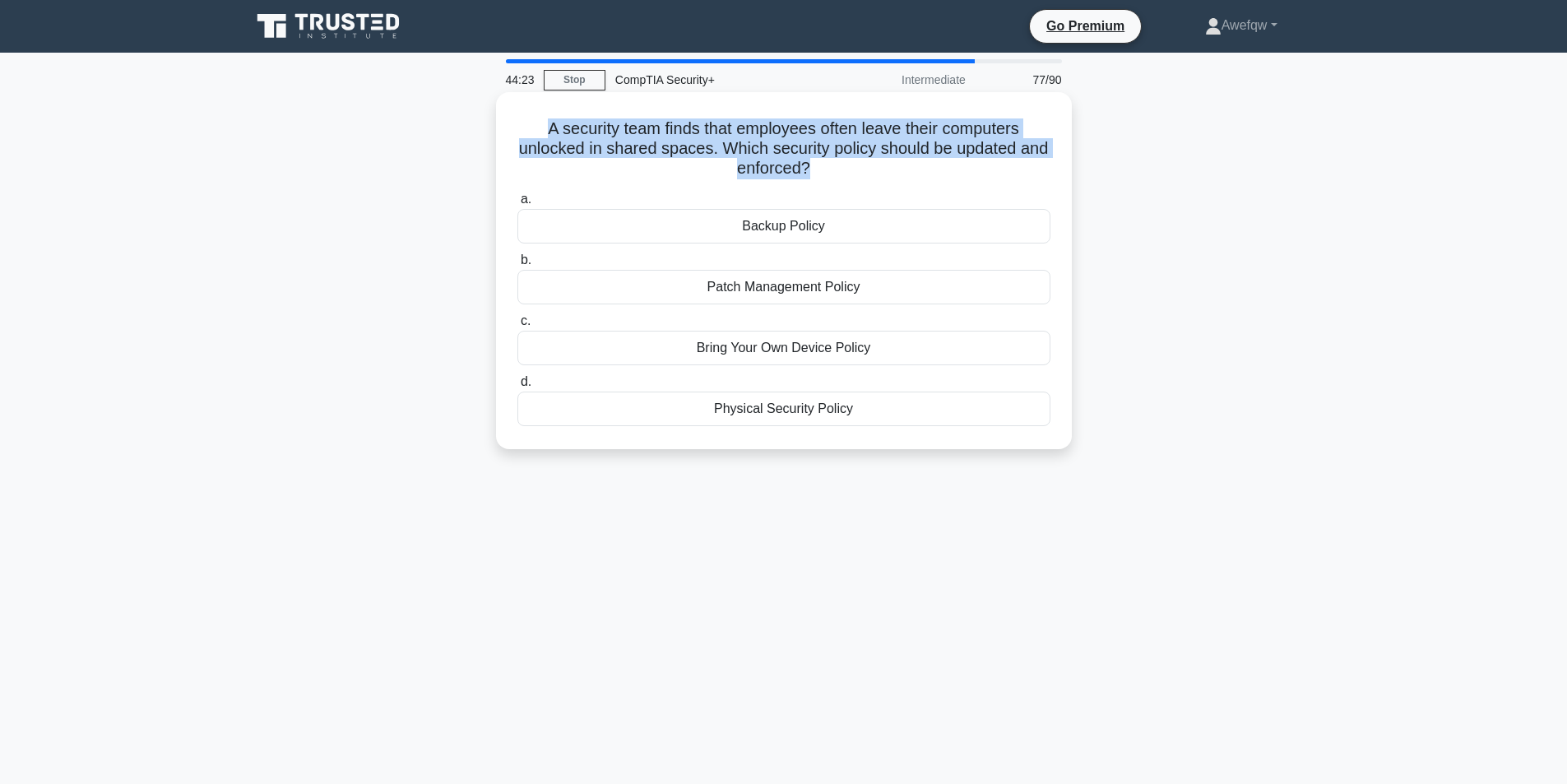
click at [634, 153] on h5 "A security team finds that employees often leave their computers unlocked in sh…" at bounding box center [784, 149] width 536 height 61
click at [719, 158] on h5 "A security team finds that employees often leave their computers unlocked in sh…" at bounding box center [784, 149] width 536 height 61
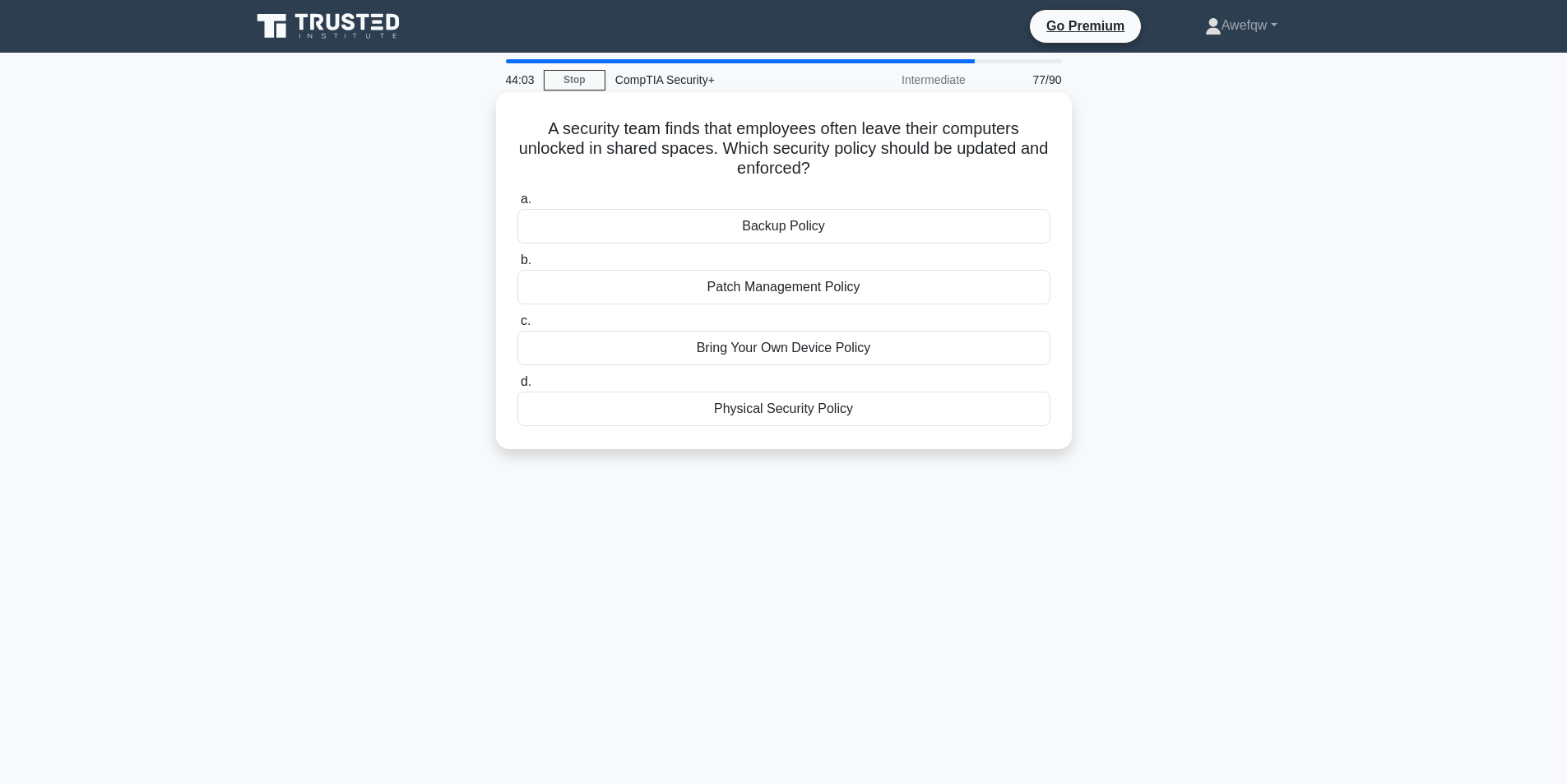
click at [818, 353] on div "Bring Your Own Device Policy" at bounding box center [784, 348] width 533 height 35
click at [518, 326] on input "c. Bring Your Own Device Policy" at bounding box center [518, 321] width 0 height 10
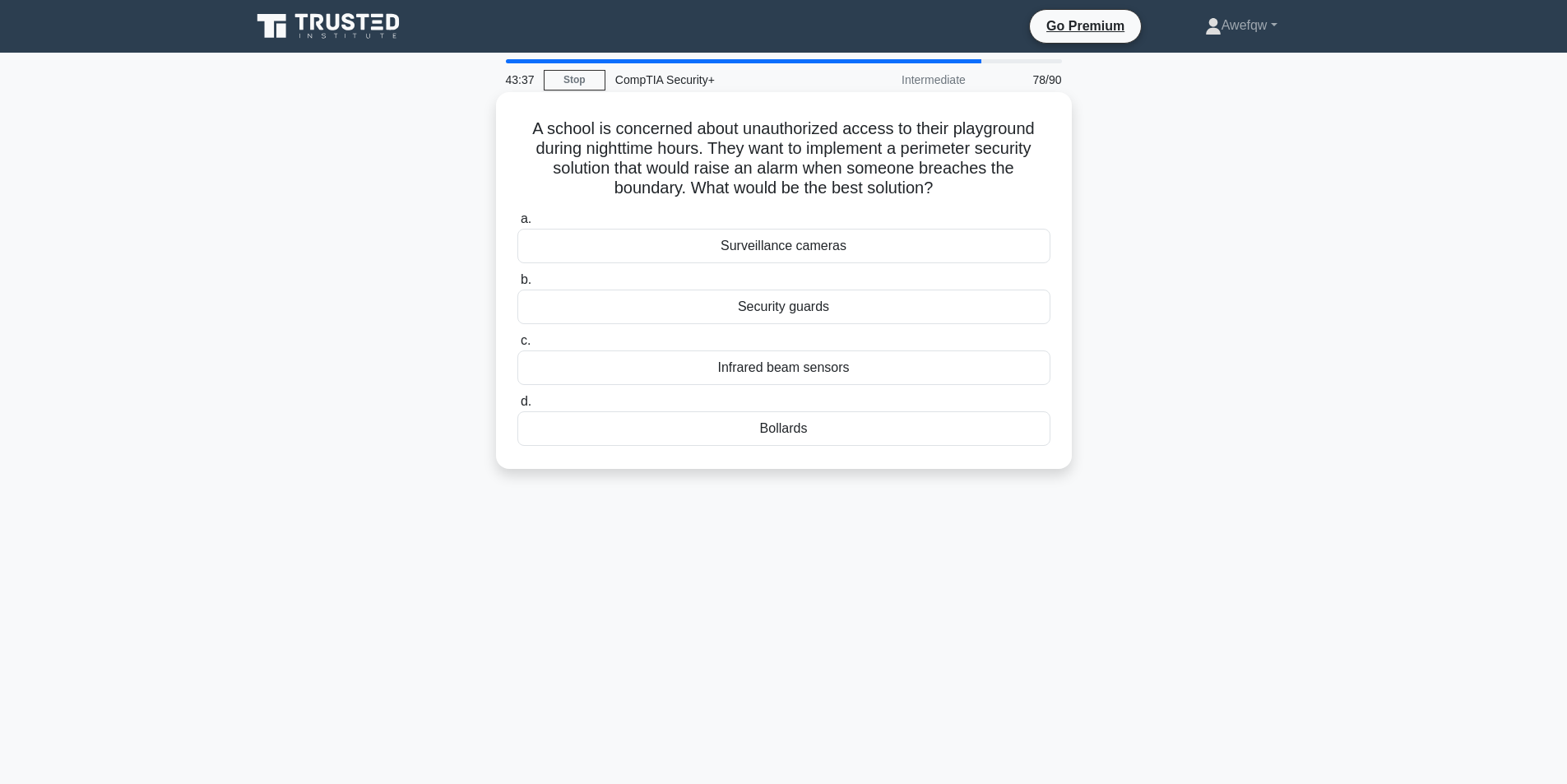
click at [843, 248] on div "Surveillance cameras" at bounding box center [784, 246] width 533 height 35
click at [518, 225] on input "a. Surveillance cameras" at bounding box center [518, 219] width 0 height 10
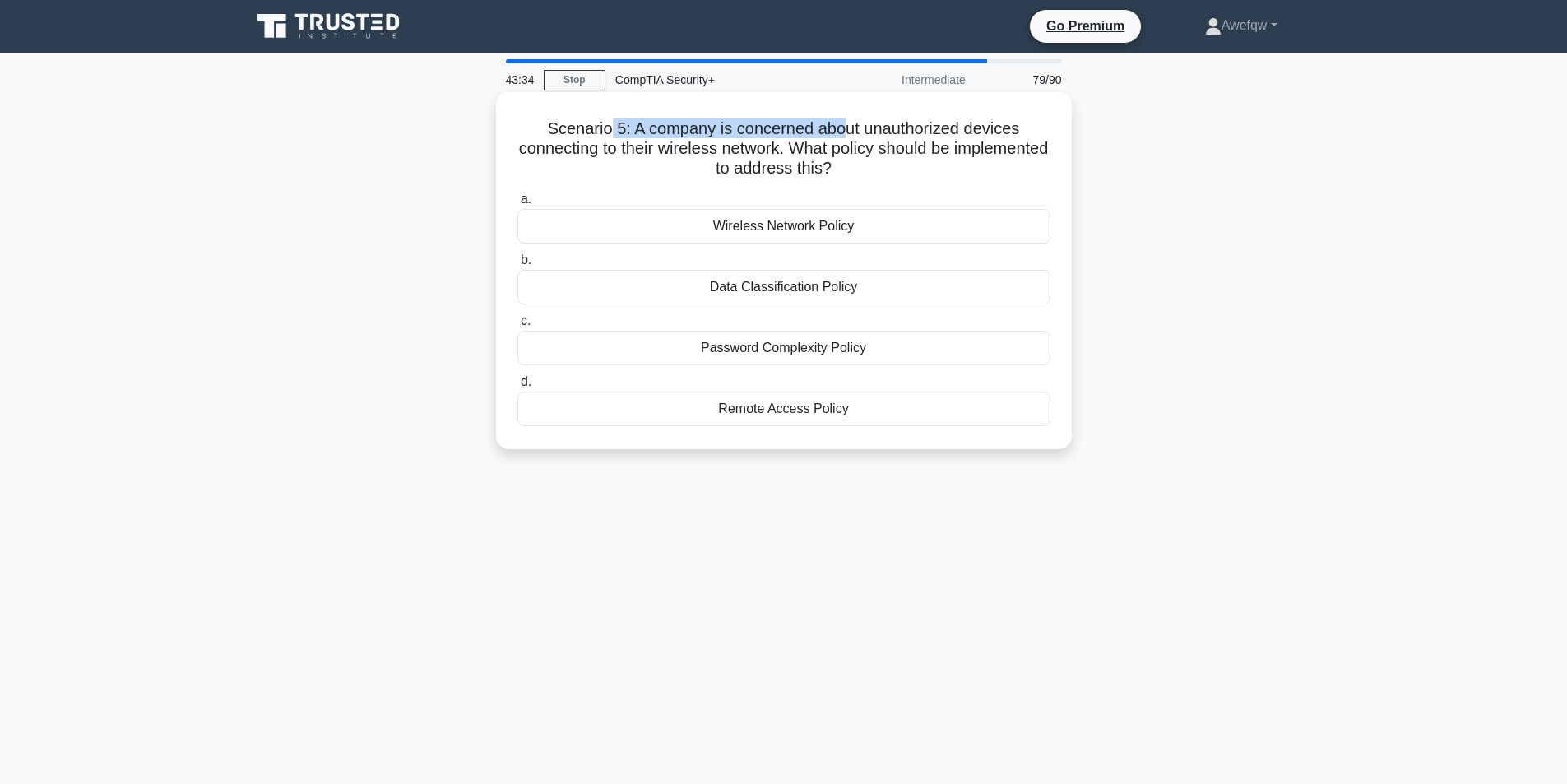
drag, startPoint x: 603, startPoint y: 126, endPoint x: 846, endPoint y: 135, distance: 243.2
click at [846, 135] on h5 "Scenario 5: A company is concerned about unauthorized devices connecting to the…" at bounding box center [784, 149] width 536 height 61
click at [798, 149] on h5 "Scenario 5: A company is concerned about unauthorized devices connecting to the…" at bounding box center [784, 149] width 536 height 61
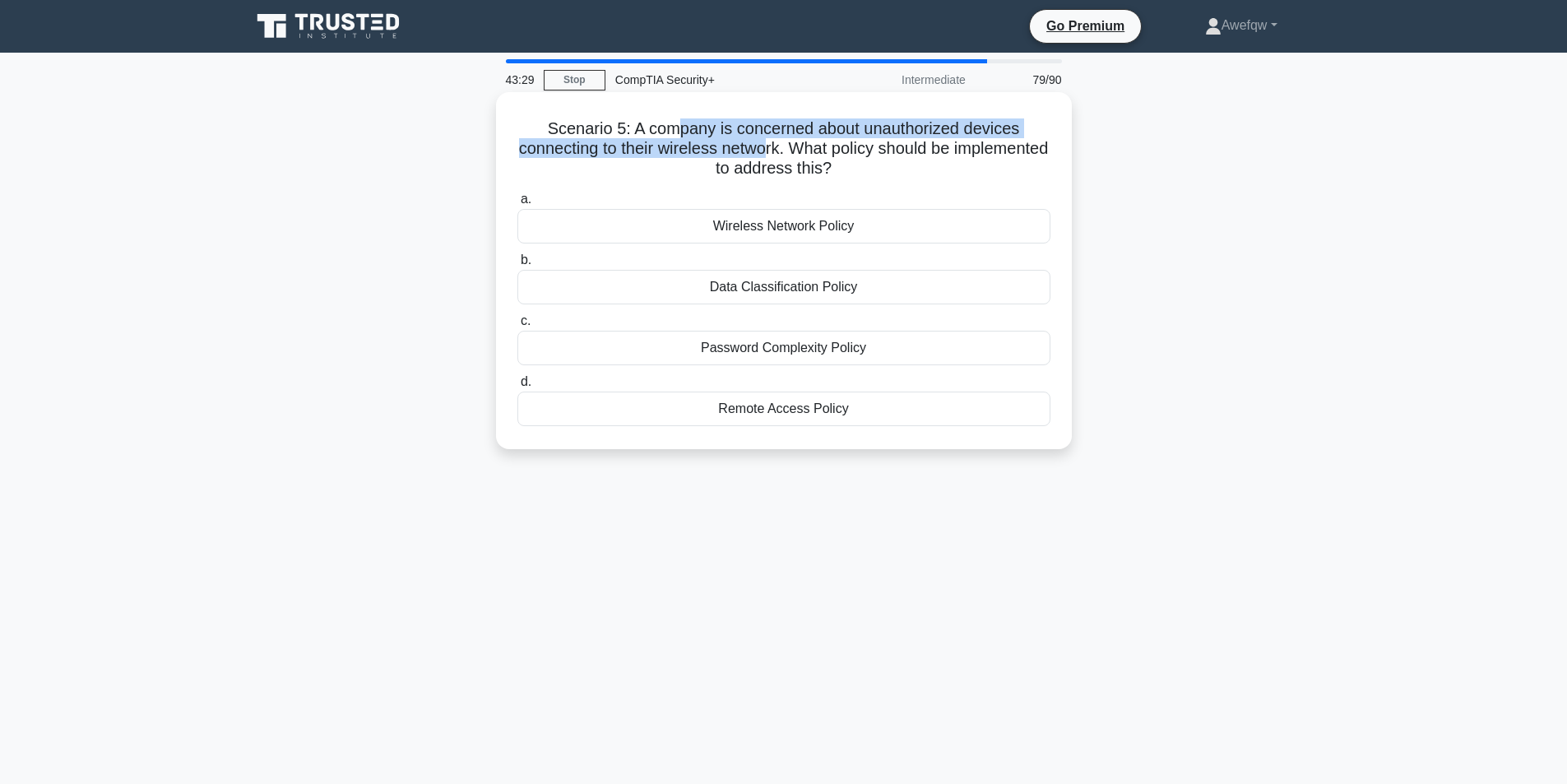
drag, startPoint x: 674, startPoint y: 128, endPoint x: 816, endPoint y: 155, distance: 144.5
click at [816, 155] on h5 "Scenario 5: A company is concerned about unauthorized devices connecting to the…" at bounding box center [784, 149] width 536 height 61
click at [852, 225] on div "Wireless Network Policy" at bounding box center [784, 226] width 533 height 35
click at [518, 205] on input "a. Wireless Network Policy" at bounding box center [518, 199] width 0 height 10
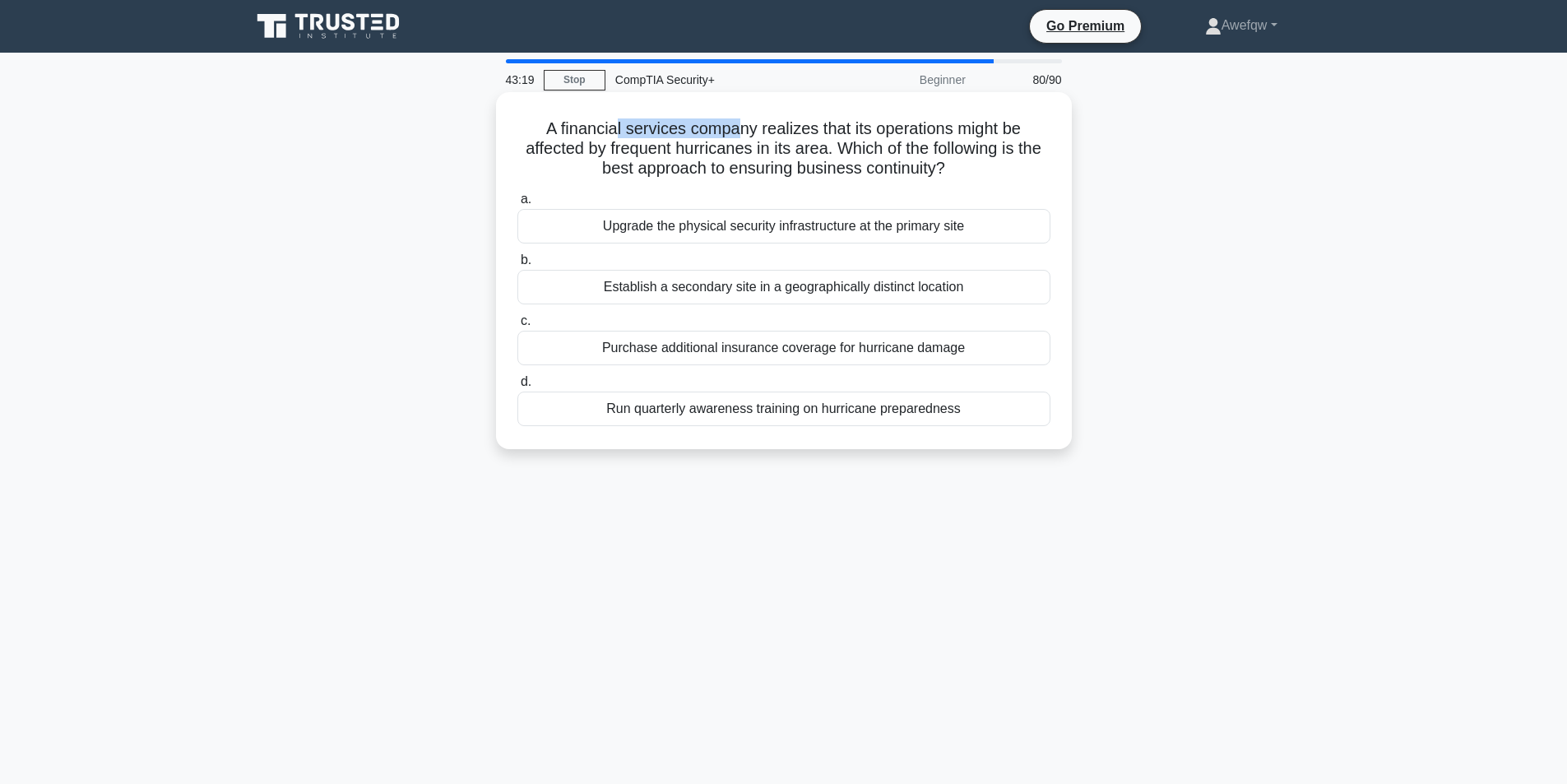
drag, startPoint x: 630, startPoint y: 122, endPoint x: 741, endPoint y: 122, distance: 111.0
click at [741, 122] on h5 "A financial services company realizes that its operations might be affected by …" at bounding box center [784, 149] width 536 height 61
click at [839, 157] on h5 "A financial services company realizes that its operations might be affected by …" at bounding box center [784, 149] width 536 height 61
click at [837, 154] on h5 "A financial services company realizes that its operations might be affected by …" at bounding box center [784, 149] width 536 height 61
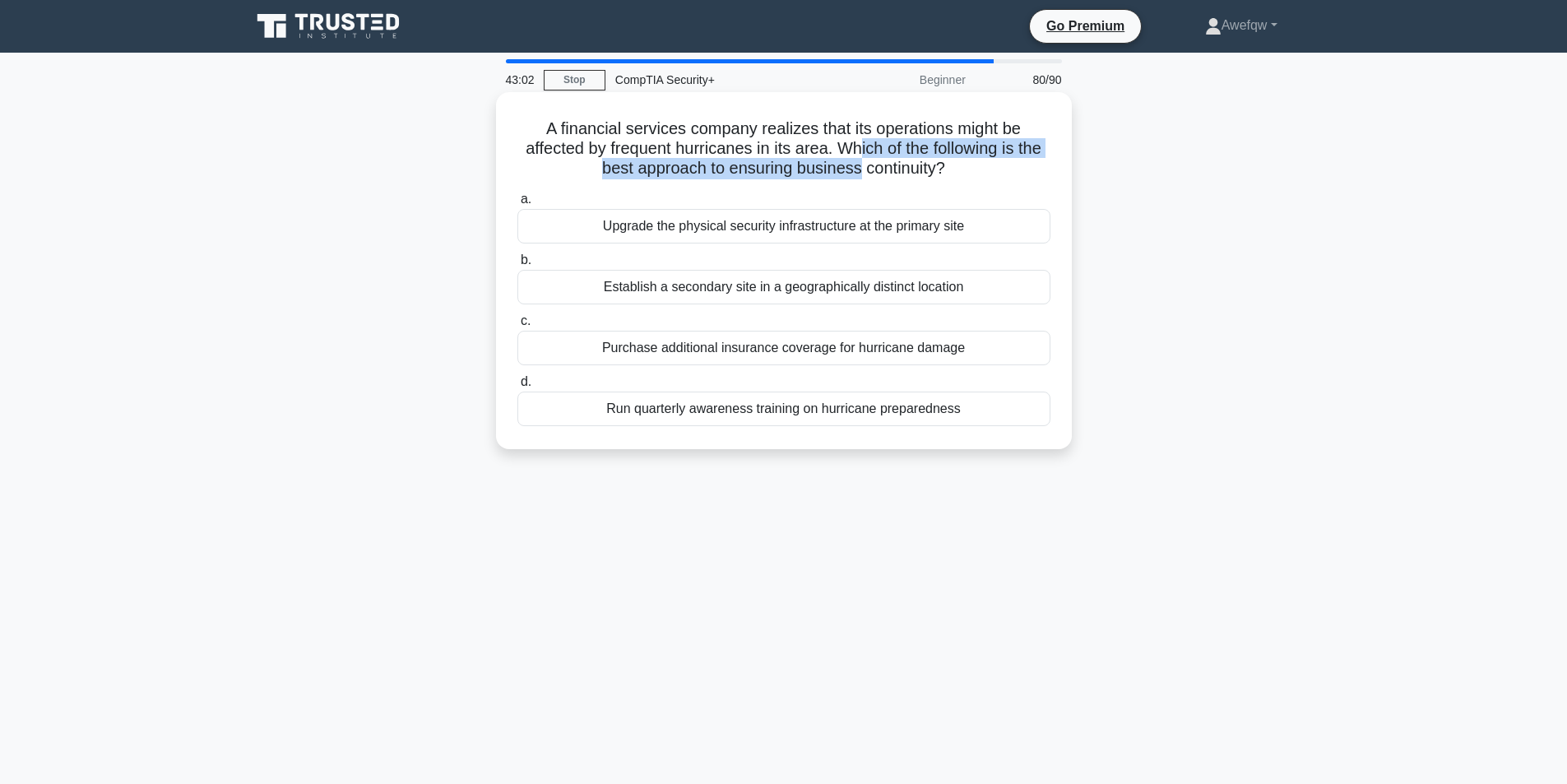
drag, startPoint x: 860, startPoint y: 153, endPoint x: 857, endPoint y: 163, distance: 10.4
click at [857, 163] on h5 "A financial services company realizes that its operations might be affected by …" at bounding box center [784, 149] width 536 height 61
click at [754, 286] on div "Establish a secondary site in a geographically distinct location" at bounding box center [784, 288] width 533 height 35
click at [518, 266] on input "b. Establish a secondary site in a geographically distinct location" at bounding box center [518, 260] width 0 height 10
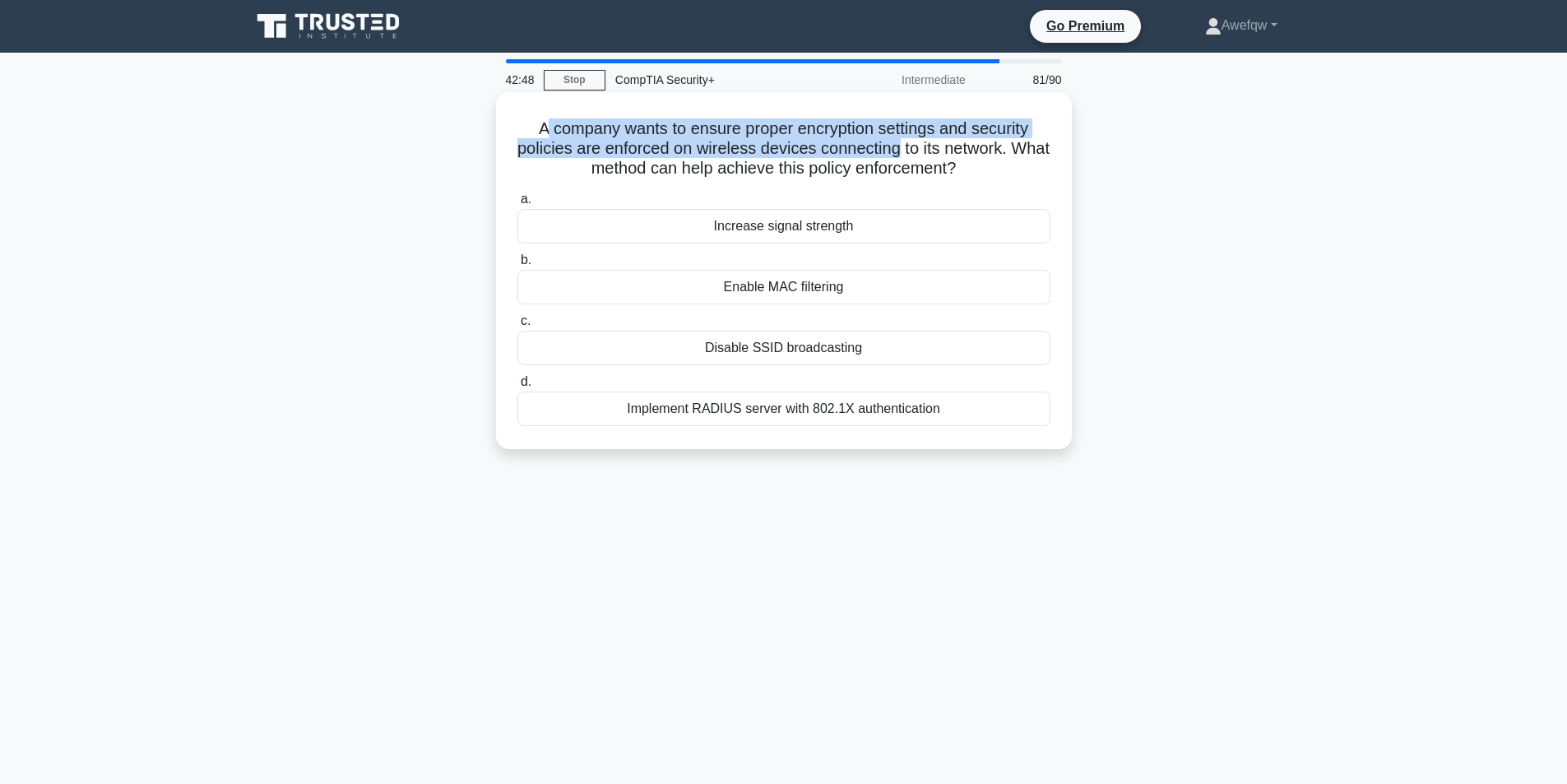
drag, startPoint x: 540, startPoint y: 129, endPoint x: 919, endPoint y: 149, distance: 379.5
click at [919, 149] on h5 "A company wants to ensure proper encryption settings and security policies are …" at bounding box center [784, 149] width 536 height 61
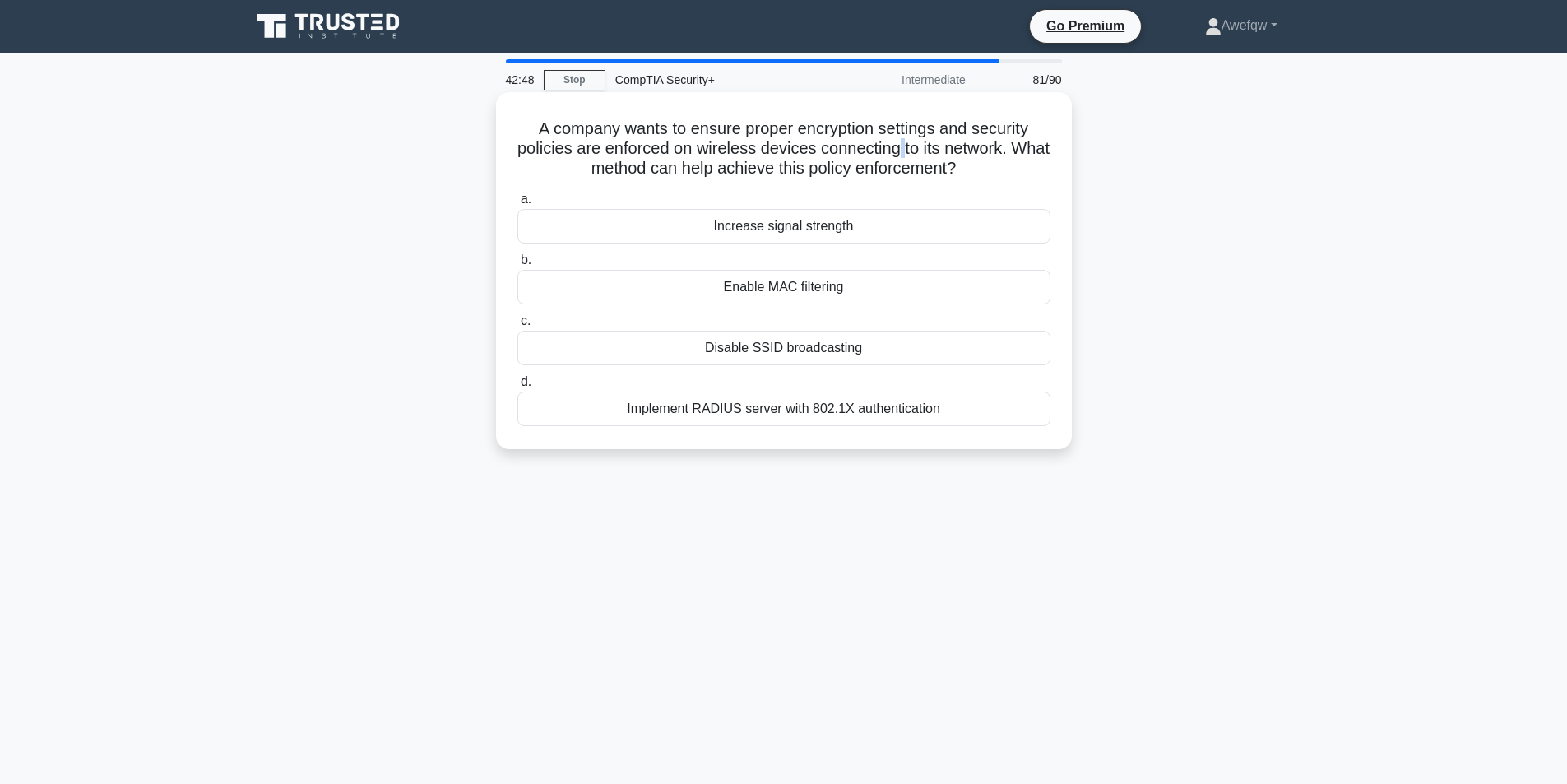
click at [919, 149] on h5 "A company wants to ensure proper encryption settings and security policies are …" at bounding box center [784, 149] width 536 height 61
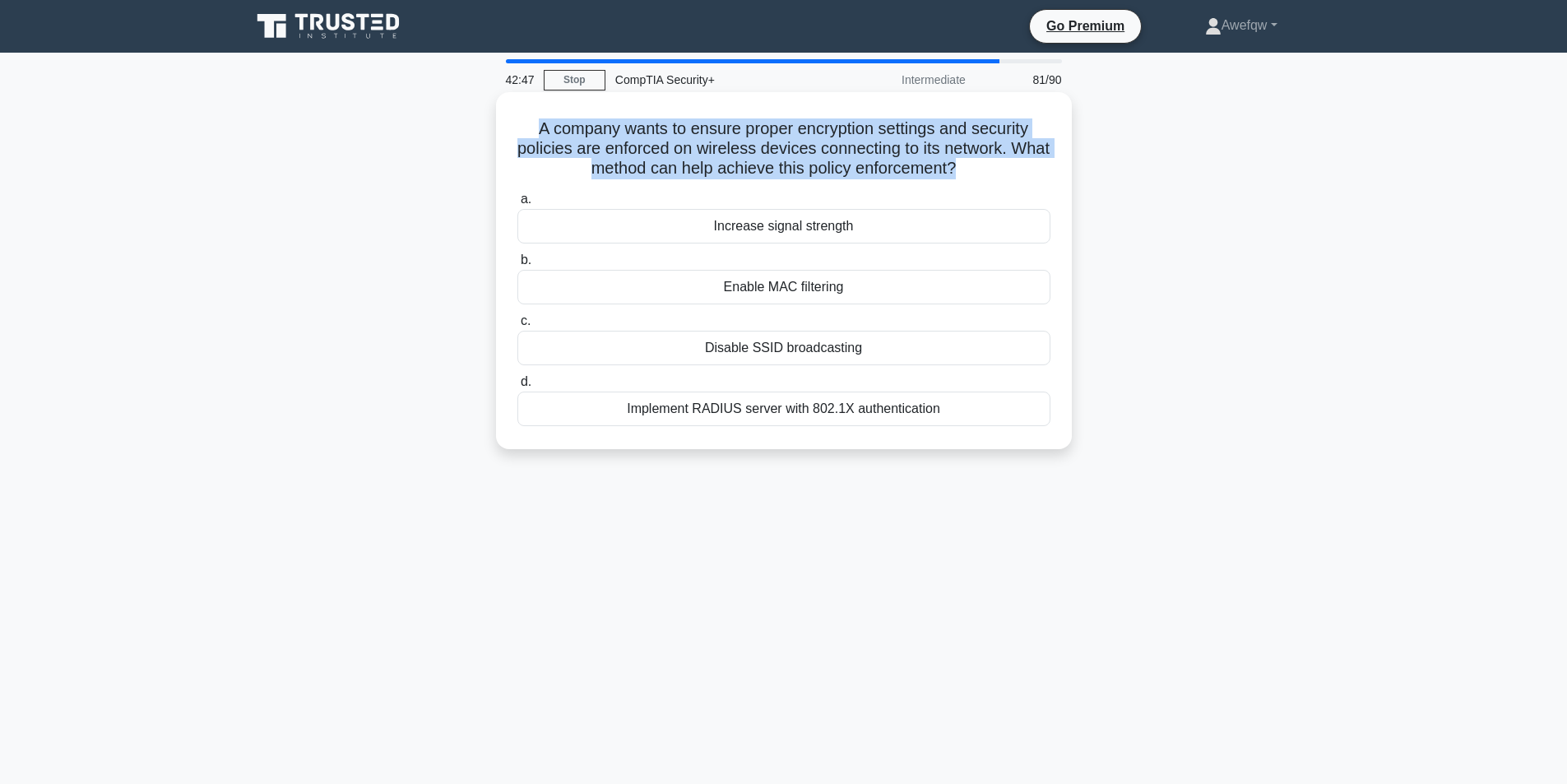
click at [919, 149] on h5 "A company wants to ensure proper encryption settings and security policies are …" at bounding box center [784, 149] width 536 height 61
click at [921, 146] on h5 "A company wants to ensure proper encryption settings and security policies are …" at bounding box center [784, 149] width 536 height 61
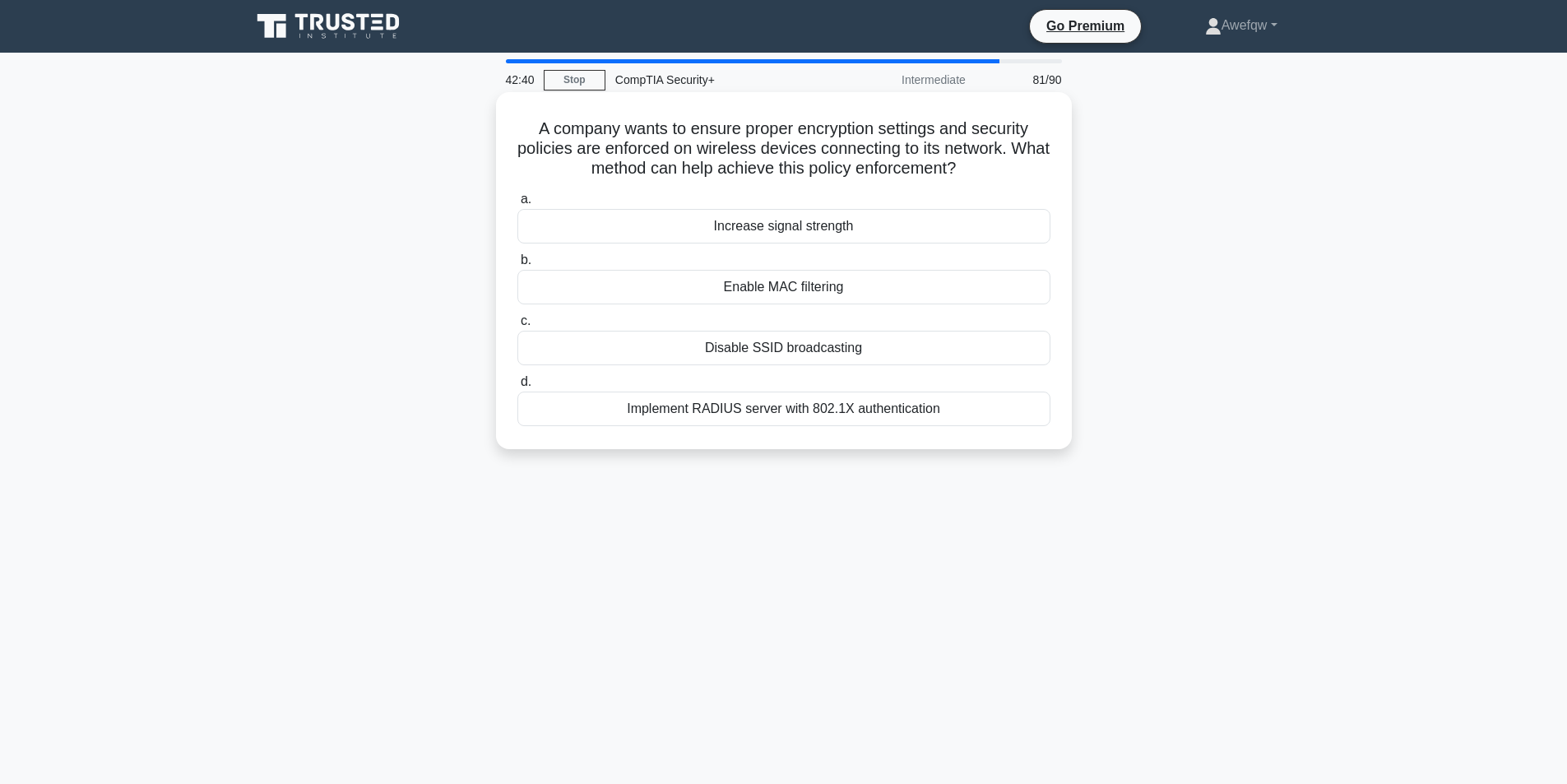
click at [848, 158] on h5 "A company wants to ensure proper encryption settings and security policies are …" at bounding box center [784, 149] width 536 height 61
click at [770, 158] on h5 "A company wants to ensure proper encryption settings and security policies are …" at bounding box center [784, 149] width 536 height 61
drag, startPoint x: 770, startPoint y: 155, endPoint x: 922, endPoint y: 170, distance: 152.7
click at [922, 170] on h5 "A company wants to ensure proper encryption settings and security policies are …" at bounding box center [784, 149] width 536 height 61
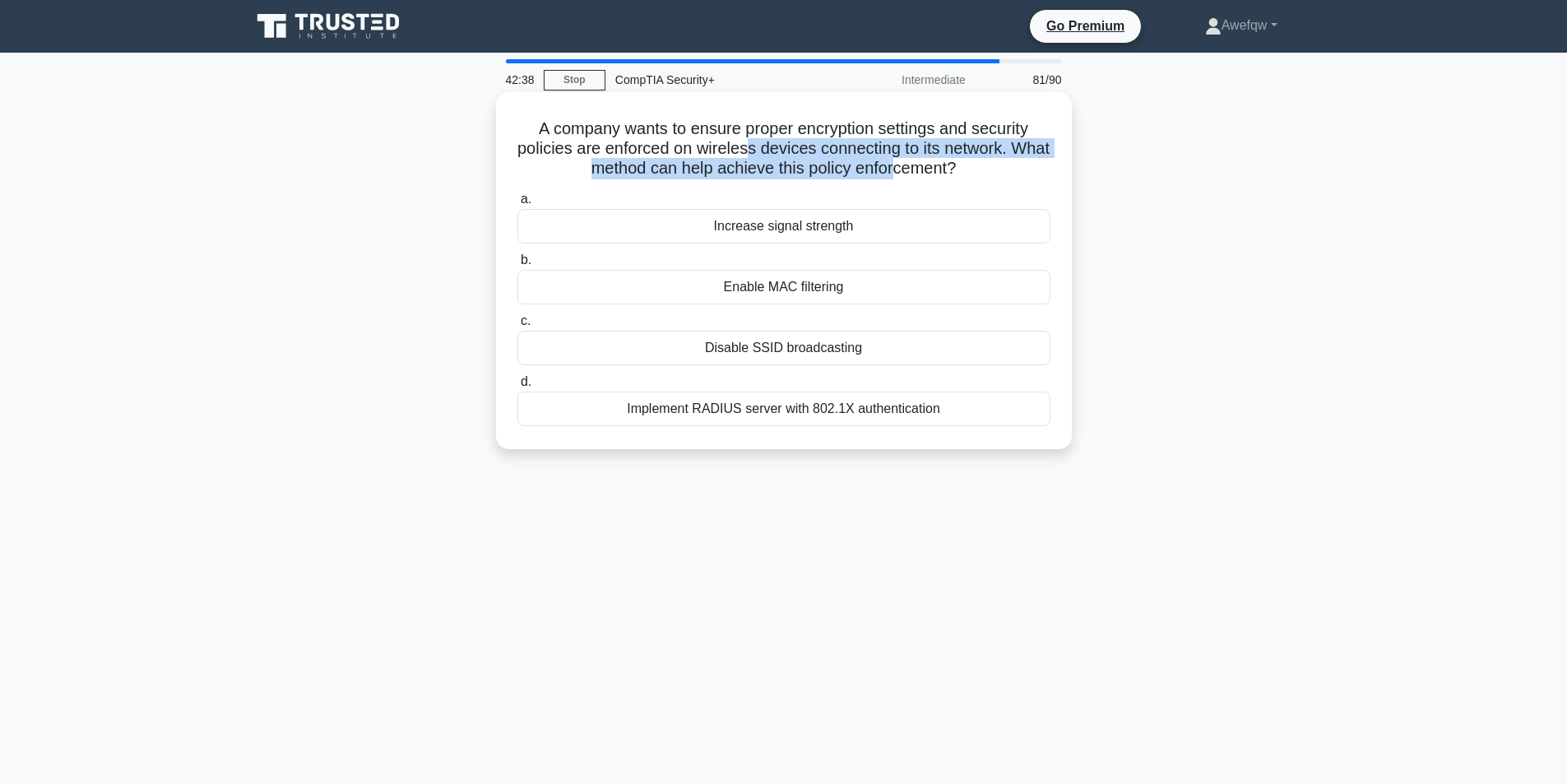
click at [922, 170] on h5 "A company wants to ensure proper encryption settings and security policies are …" at bounding box center [784, 149] width 536 height 61
click at [781, 413] on div "Implement RADIUS server with 802.1X authentication" at bounding box center [784, 409] width 533 height 35
click at [518, 387] on input "d. Implement RADIUS server with 802.1X authentication" at bounding box center [518, 382] width 0 height 10
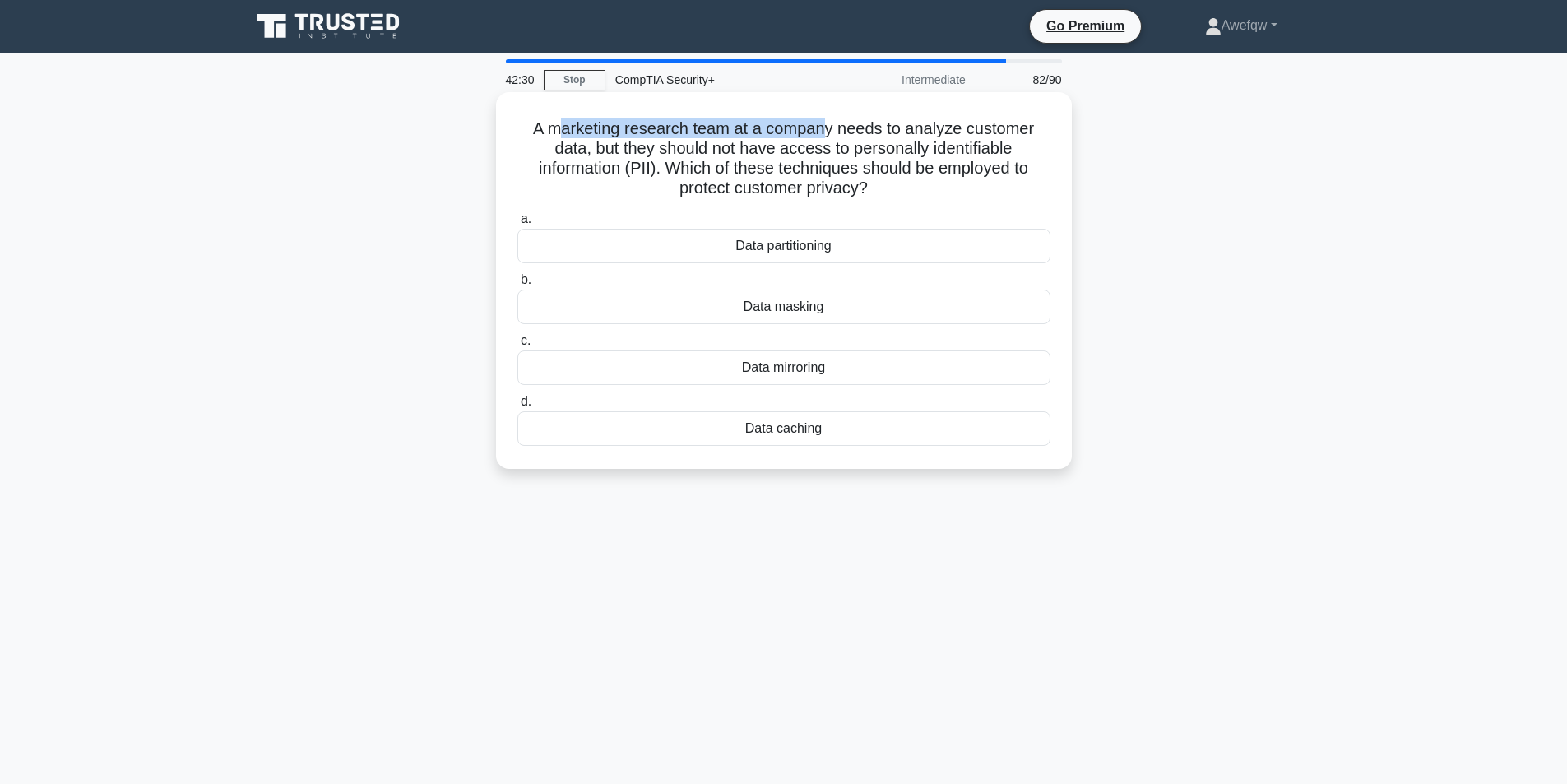
drag, startPoint x: 561, startPoint y: 132, endPoint x: 829, endPoint y: 134, distance: 268.0
click at [829, 134] on h5 "A marketing research team at a company needs to analyze customer data, but they…" at bounding box center [784, 158] width 536 height 80
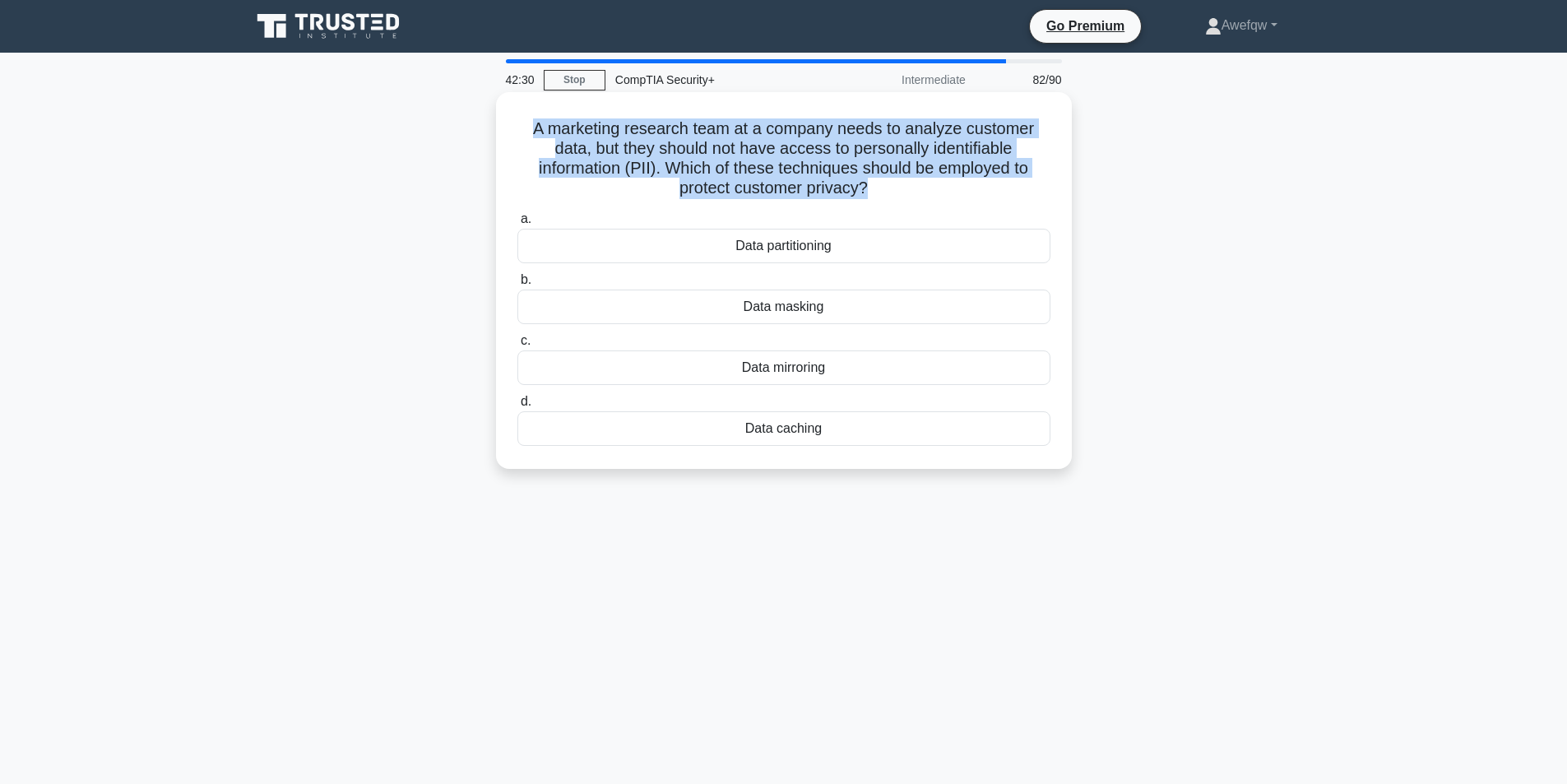
click at [829, 134] on h5 "A marketing research team at a company needs to analyze customer data, but they…" at bounding box center [784, 158] width 536 height 80
click at [861, 134] on h5 "A marketing research team at a company needs to analyze customer data, but they…" at bounding box center [784, 158] width 536 height 80
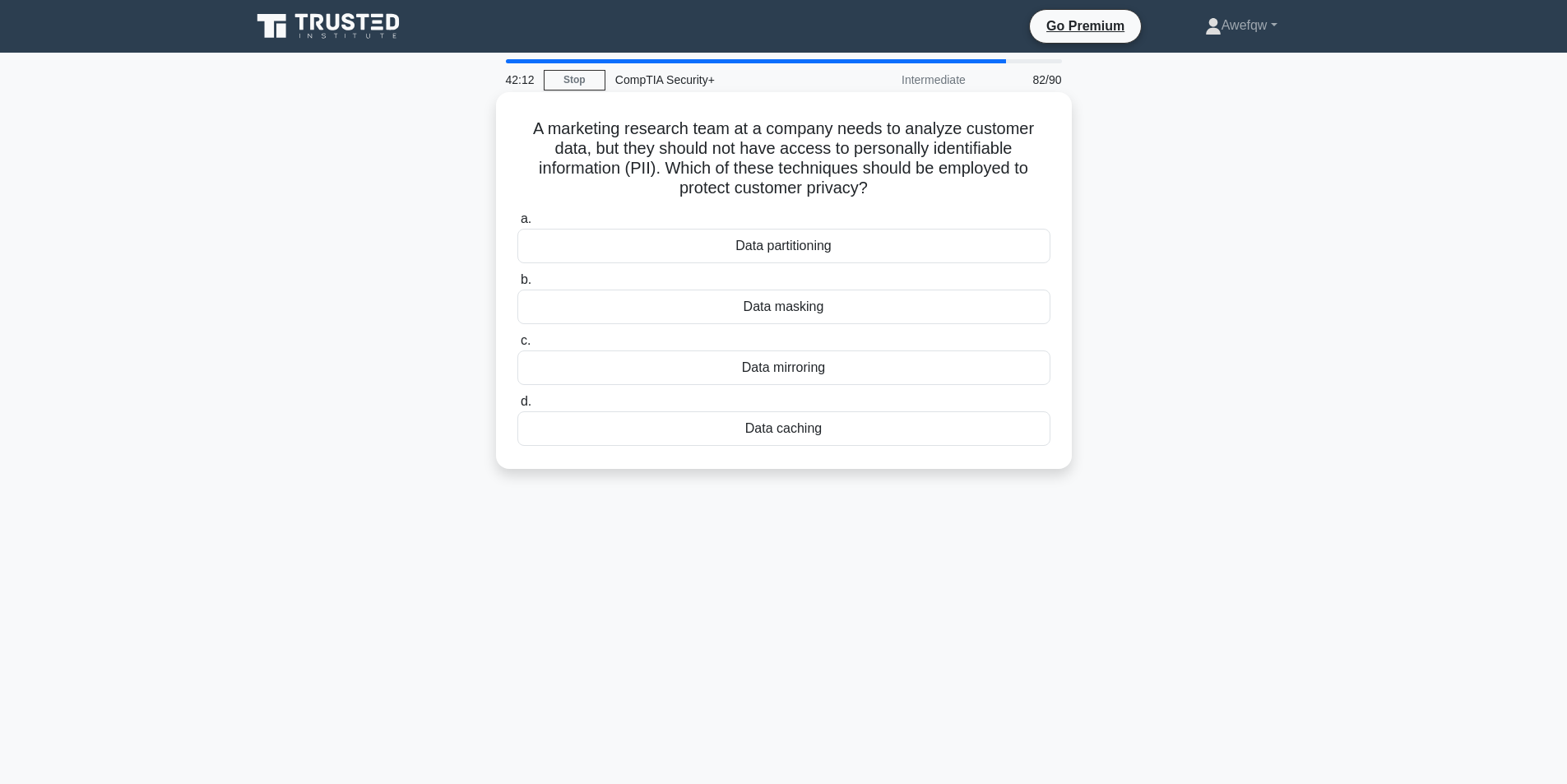
click at [816, 309] on div "Data masking" at bounding box center [784, 307] width 533 height 35
click at [518, 285] on input "b. Data masking" at bounding box center [518, 280] width 0 height 10
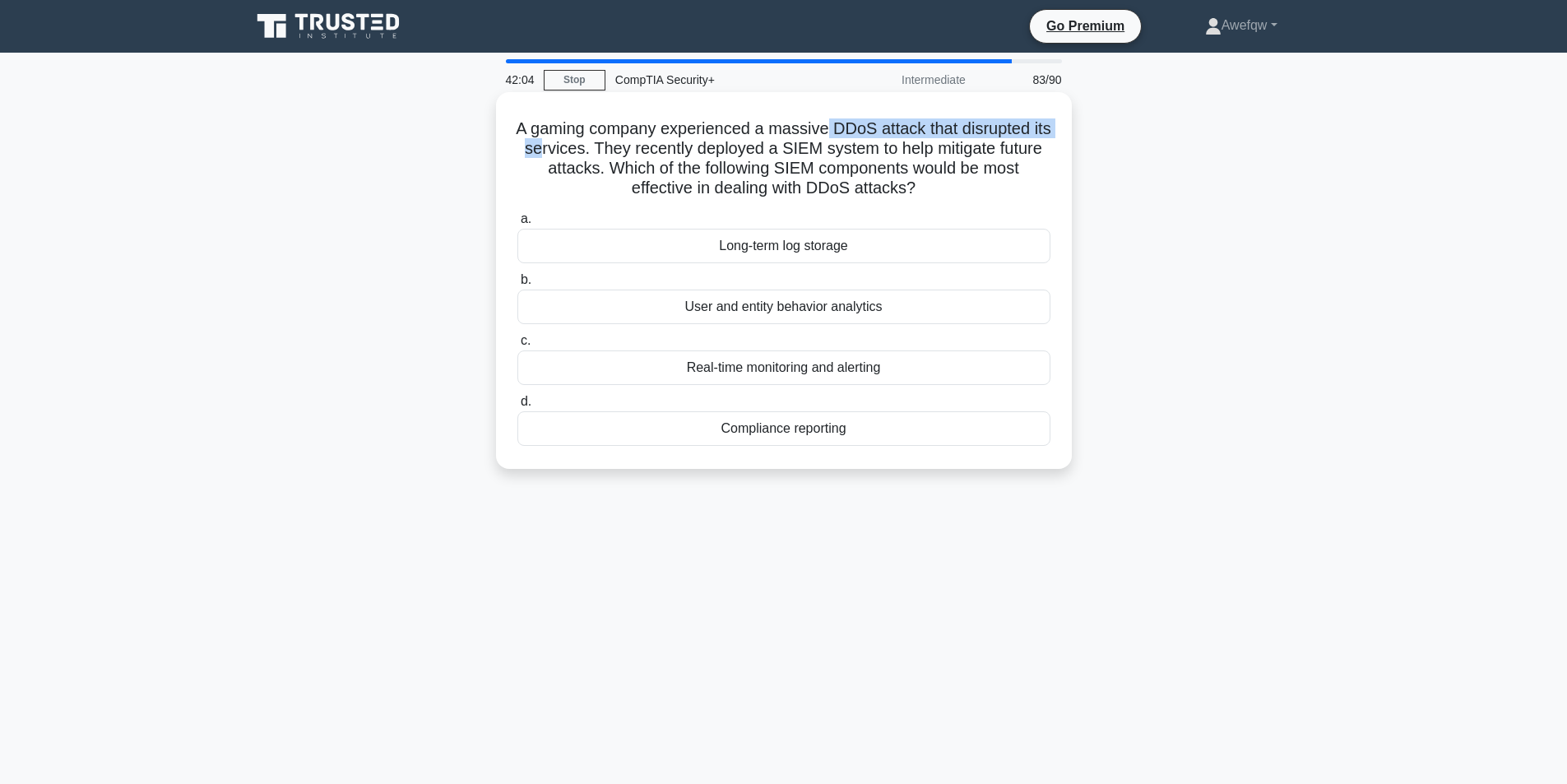
drag, startPoint x: 839, startPoint y: 132, endPoint x: 575, endPoint y: 151, distance: 264.7
click at [575, 151] on h5 "A gaming company experienced a massive DDoS attack that disrupted its services.…" at bounding box center [784, 158] width 536 height 80
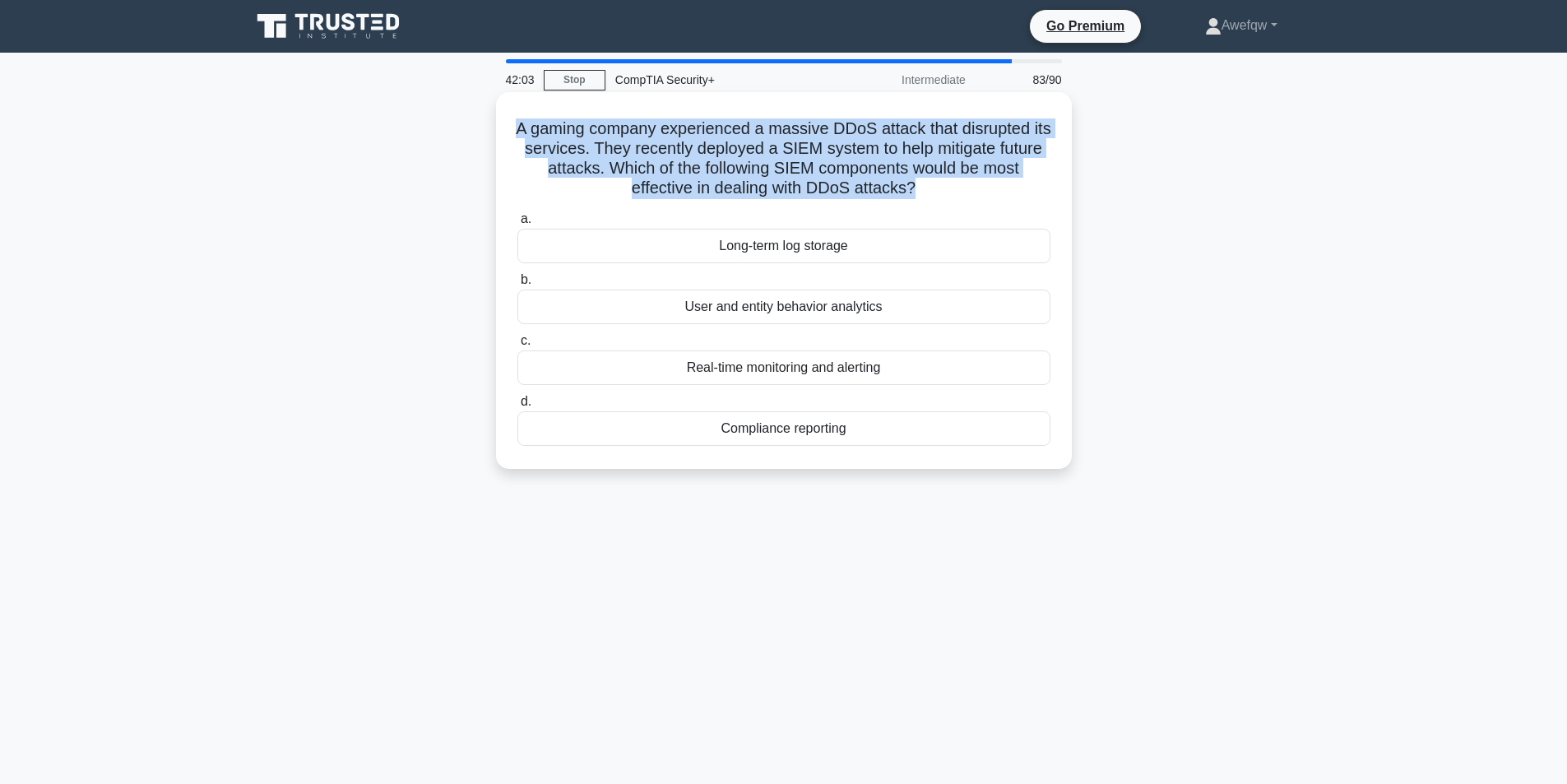
click at [575, 151] on h5 "A gaming company experienced a massive DDoS attack that disrupted its services.…" at bounding box center [784, 158] width 536 height 80
click at [588, 144] on h5 "A gaming company experienced a massive DDoS attack that disrupted its services.…" at bounding box center [784, 158] width 536 height 80
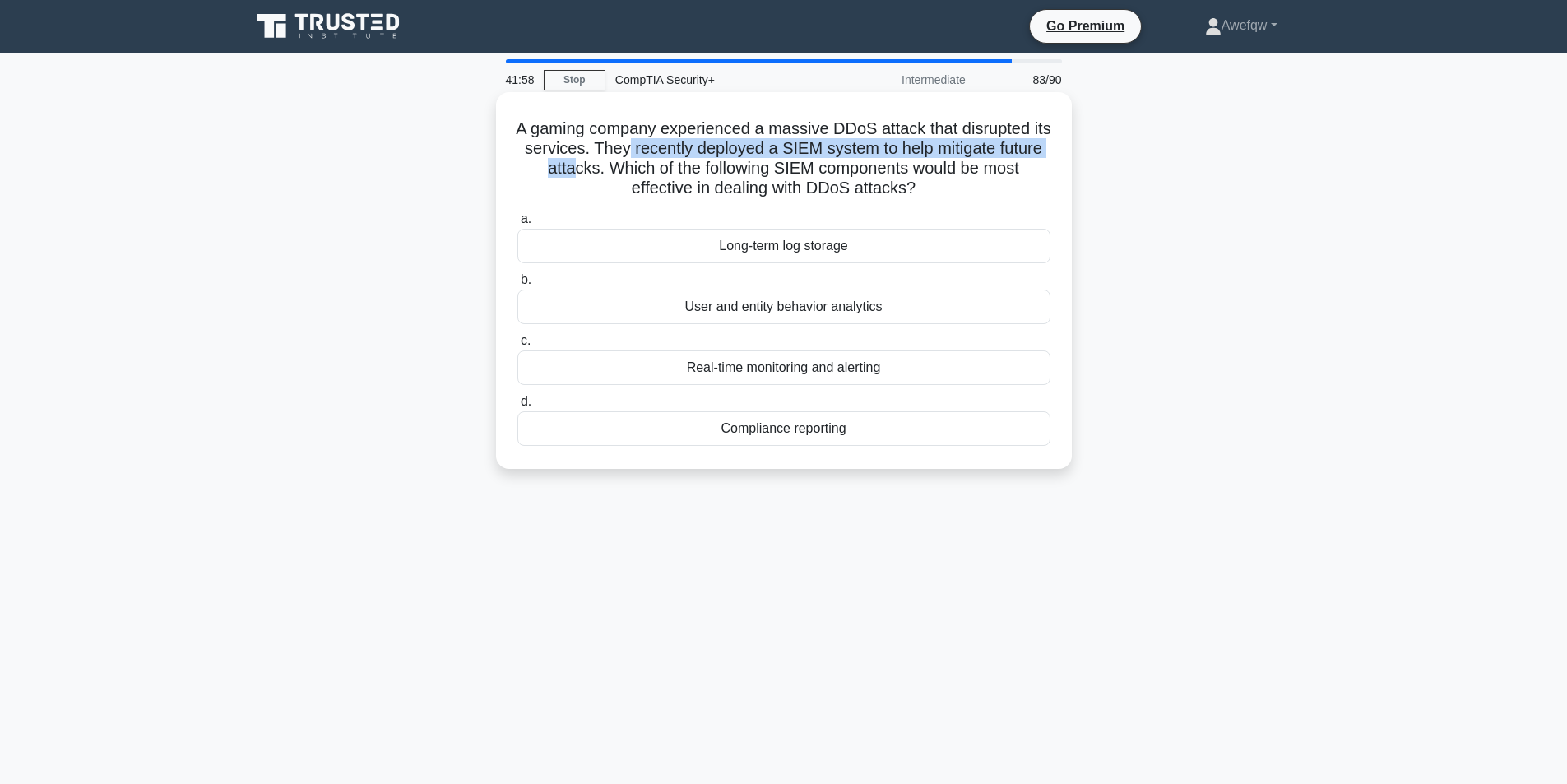
drag, startPoint x: 670, startPoint y: 150, endPoint x: 614, endPoint y: 166, distance: 58.2
click at [614, 166] on h5 "A gaming company experienced a massive DDoS attack that disrupted its services.…" at bounding box center [784, 158] width 536 height 80
click at [614, 165] on h5 "A gaming company experienced a massive DDoS attack that disrupted its services.…" at bounding box center [784, 158] width 536 height 80
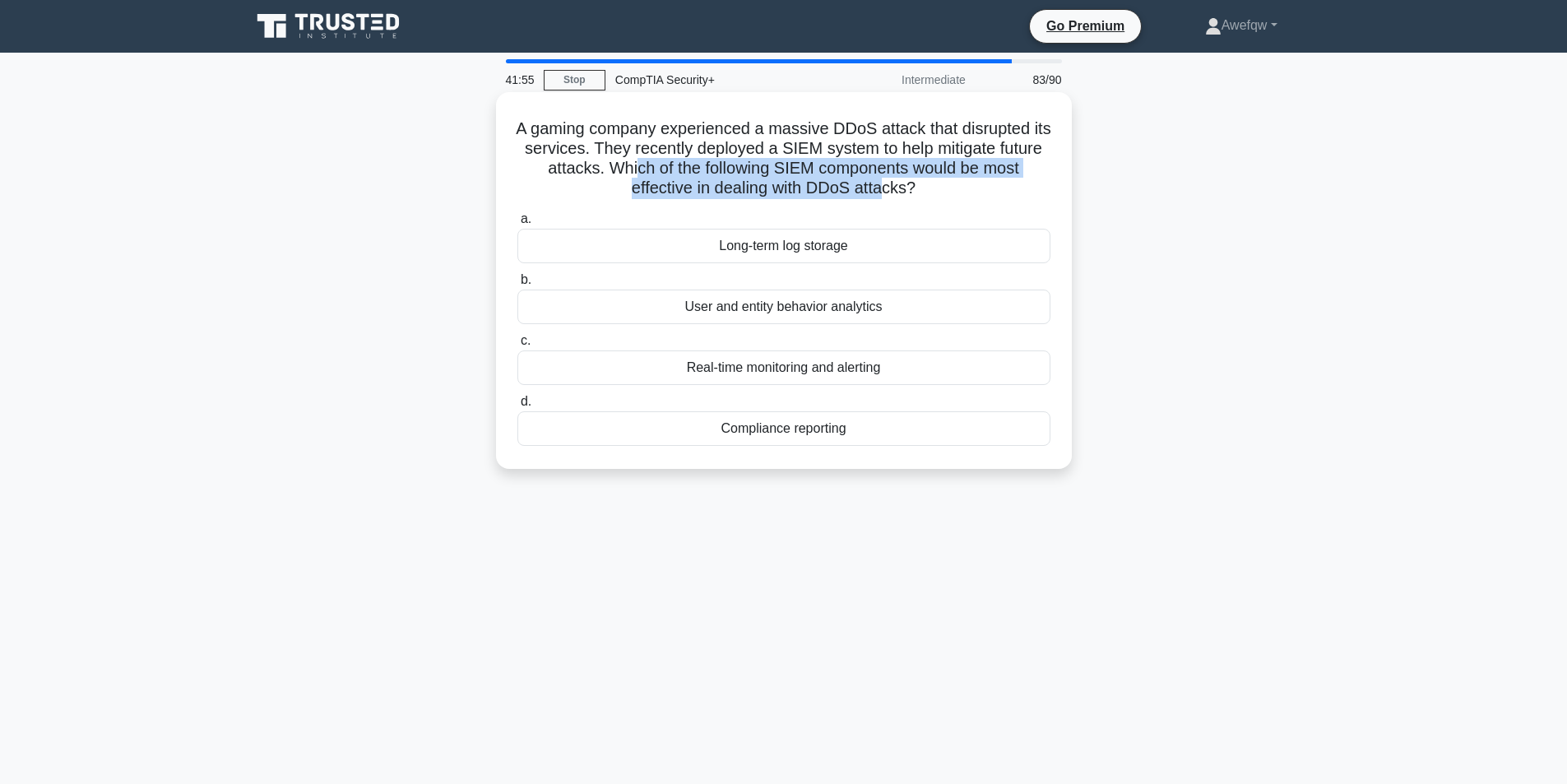
drag, startPoint x: 796, startPoint y: 177, endPoint x: 902, endPoint y: 189, distance: 106.7
click at [902, 189] on h5 "A gaming company experienced a massive DDoS attack that disrupted its services.…" at bounding box center [784, 158] width 536 height 80
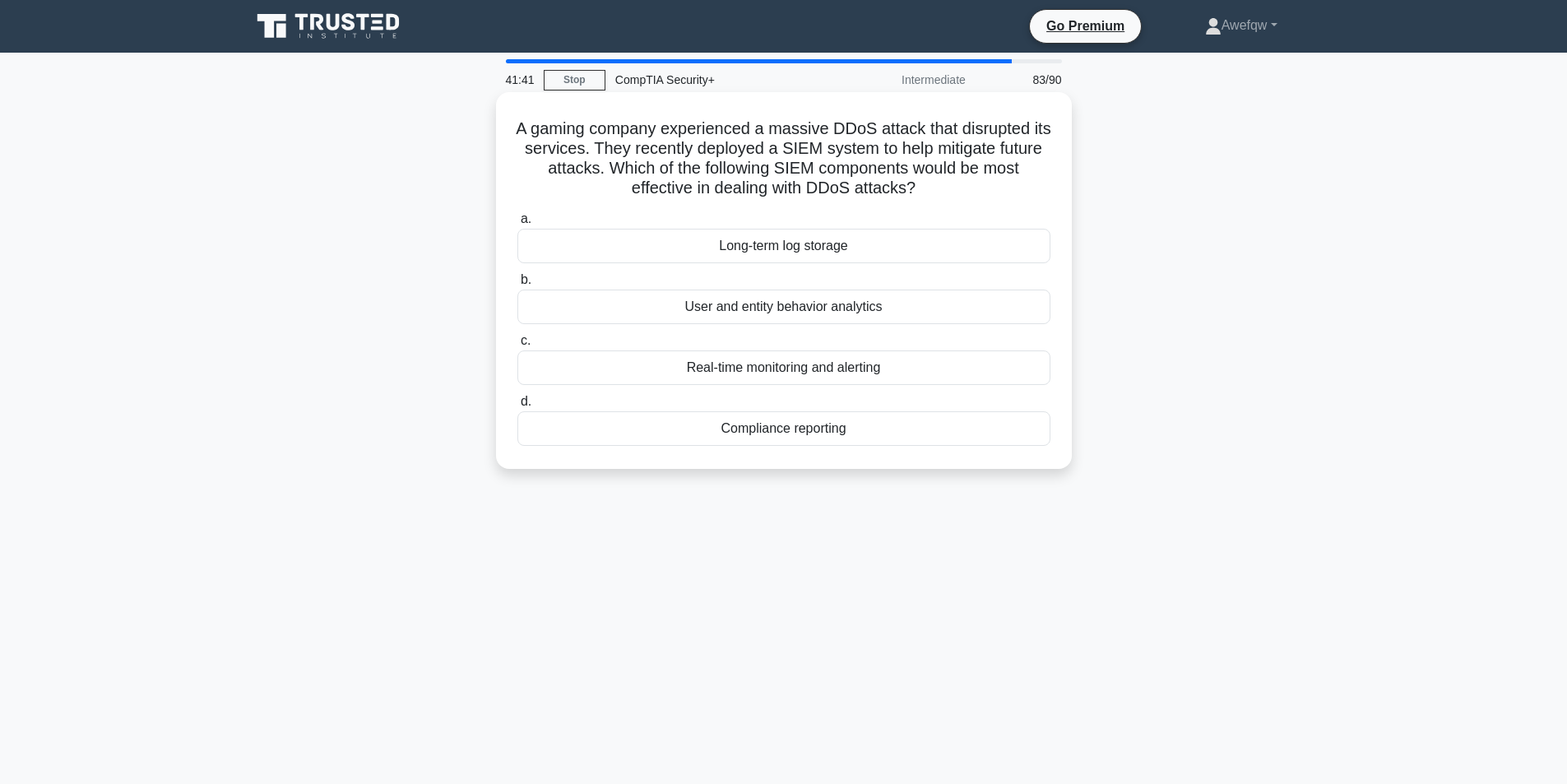
click at [815, 370] on div "Real-time monitoring and alerting" at bounding box center [784, 368] width 533 height 35
click at [518, 346] on input "c. Real-time monitoring and alerting" at bounding box center [518, 341] width 0 height 10
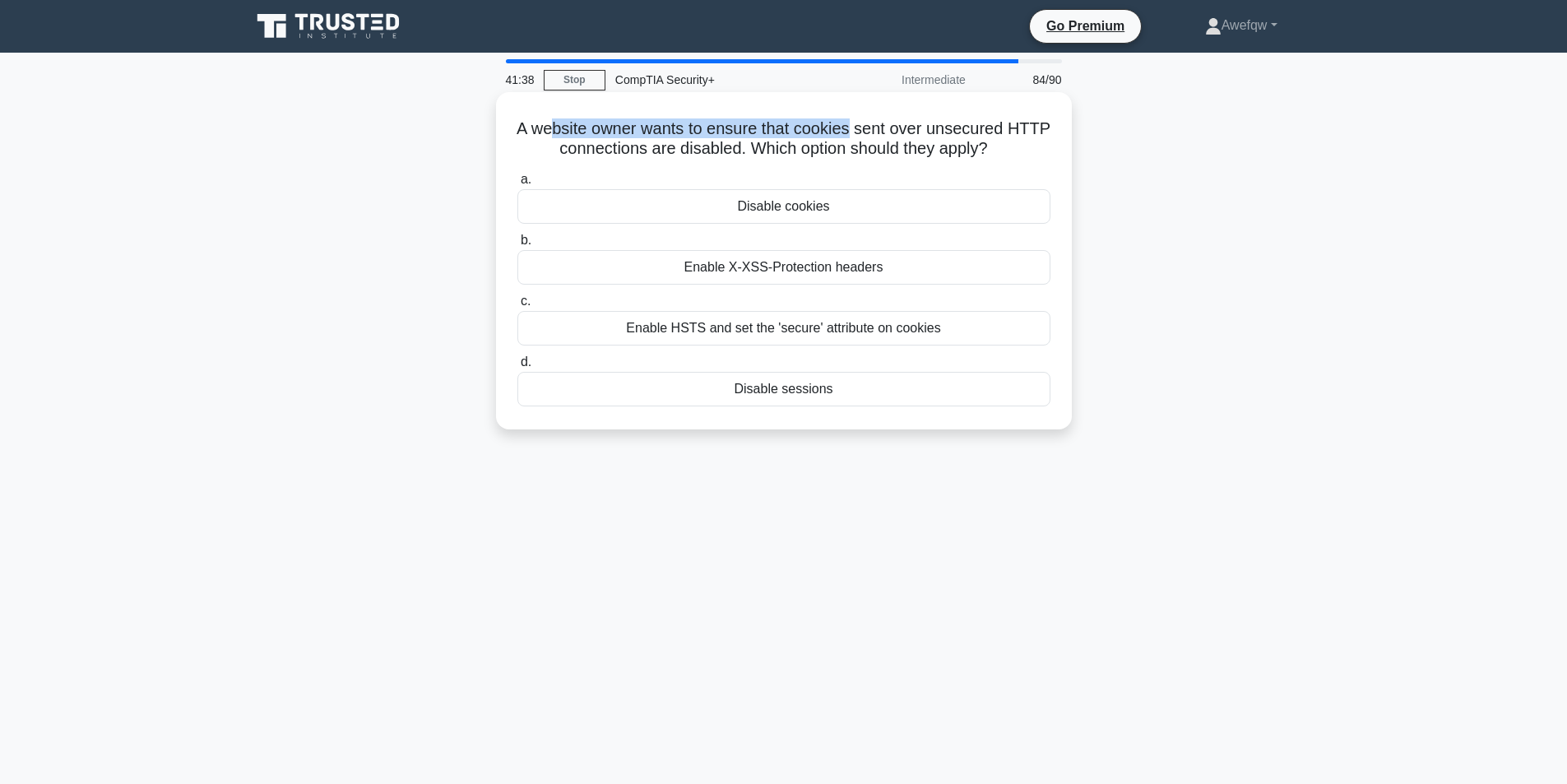
drag, startPoint x: 578, startPoint y: 133, endPoint x: 875, endPoint y: 135, distance: 297.0
click at [875, 135] on h5 "A website owner wants to ensure that cookies sent over unsecured HTTP connectio…" at bounding box center [784, 138] width 536 height 41
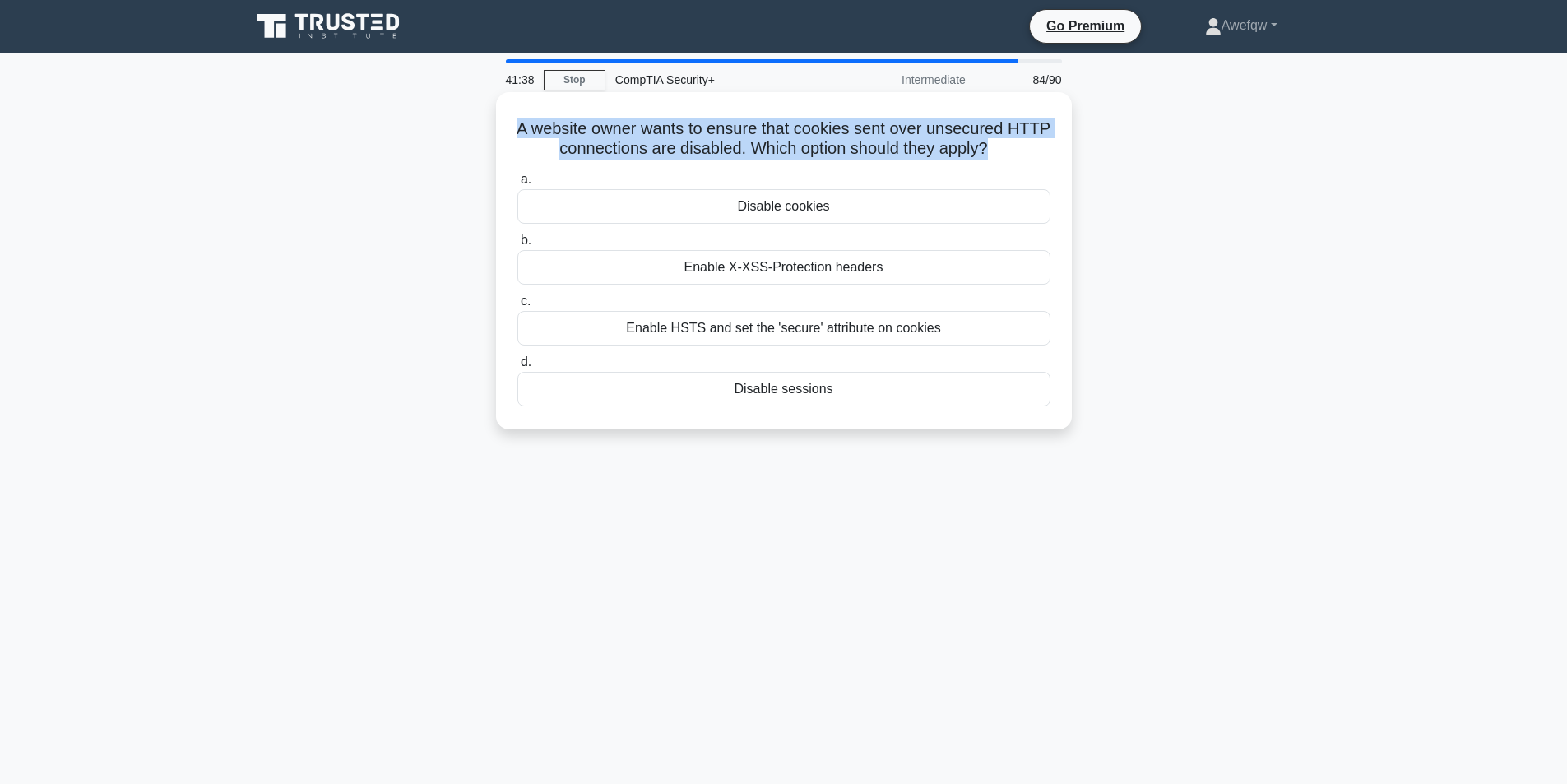
click at [875, 135] on h5 "A website owner wants to ensure that cookies sent over unsecured HTTP connectio…" at bounding box center [784, 138] width 536 height 41
click at [923, 131] on h5 "A website owner wants to ensure that cookies sent over unsecured HTTP connectio…" at bounding box center [784, 138] width 536 height 41
drag, startPoint x: 908, startPoint y: 123, endPoint x: 750, endPoint y: 157, distance: 161.6
click at [750, 157] on h5 "A website owner wants to ensure that cookies sent over unsecured HTTP connectio…" at bounding box center [784, 138] width 536 height 41
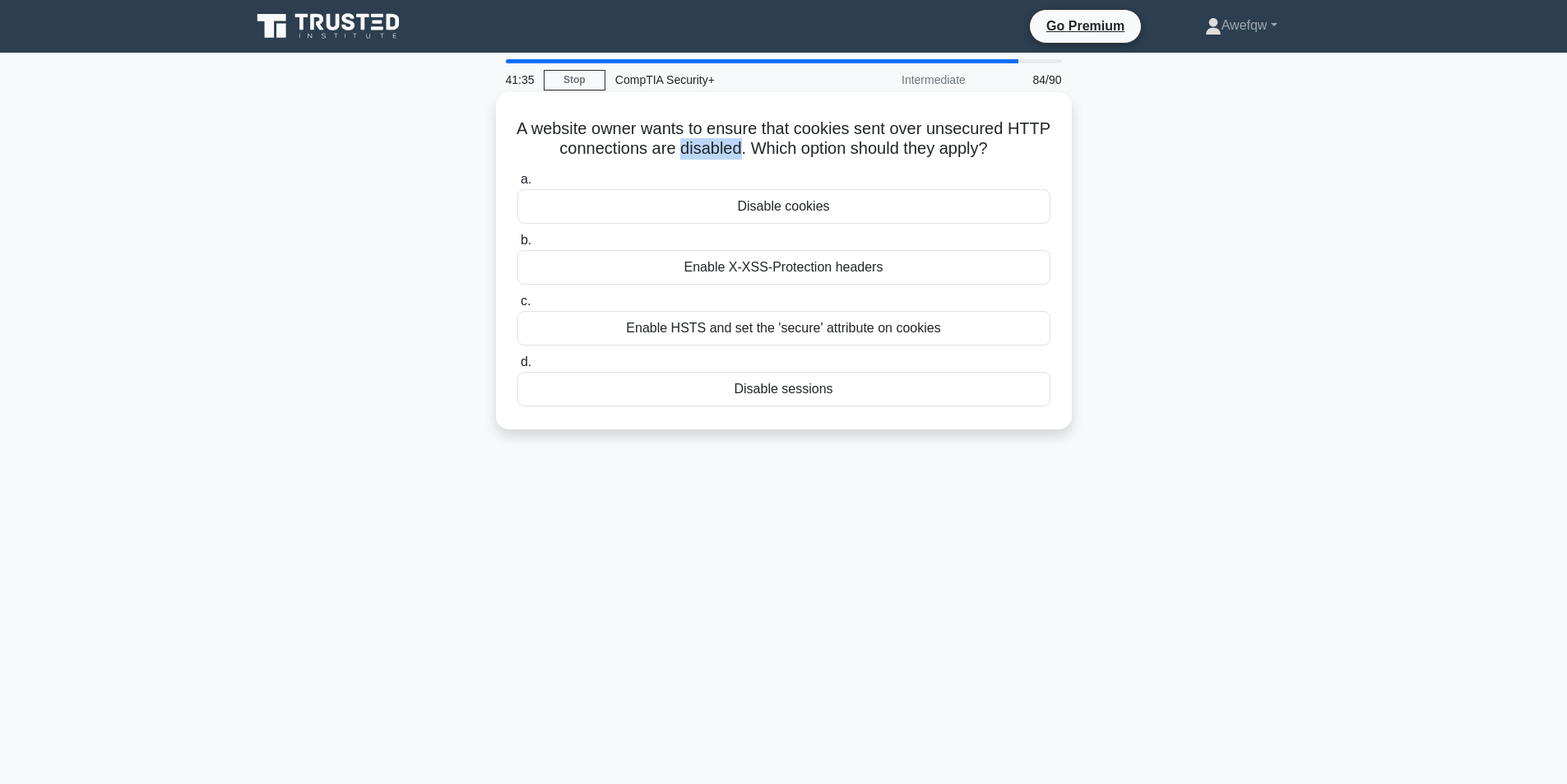
click at [750, 157] on h5 "A website owner wants to ensure that cookies sent over unsecured HTTP connectio…" at bounding box center [784, 138] width 536 height 41
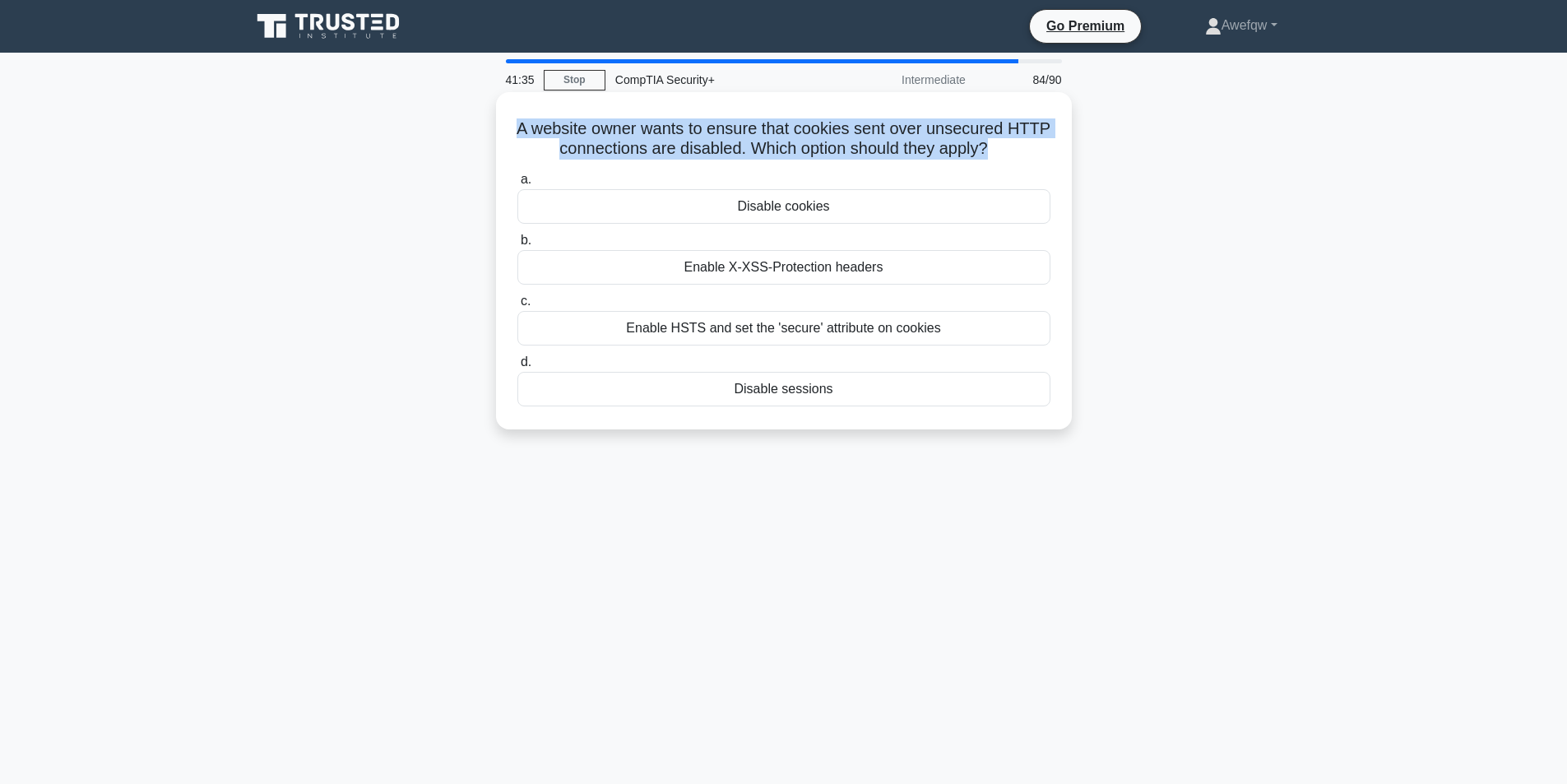
click at [750, 157] on h5 "A website owner wants to ensure that cookies sent over unsecured HTTP connectio…" at bounding box center [784, 138] width 536 height 41
click at [728, 132] on h5 "A website owner wants to ensure that cookies sent over unsecured HTTP connectio…" at bounding box center [784, 138] width 536 height 41
drag, startPoint x: 693, startPoint y: 133, endPoint x: 728, endPoint y: 156, distance: 41.9
click at [728, 156] on h5 "A website owner wants to ensure that cookies sent over unsecured HTTP connectio…" at bounding box center [784, 138] width 536 height 41
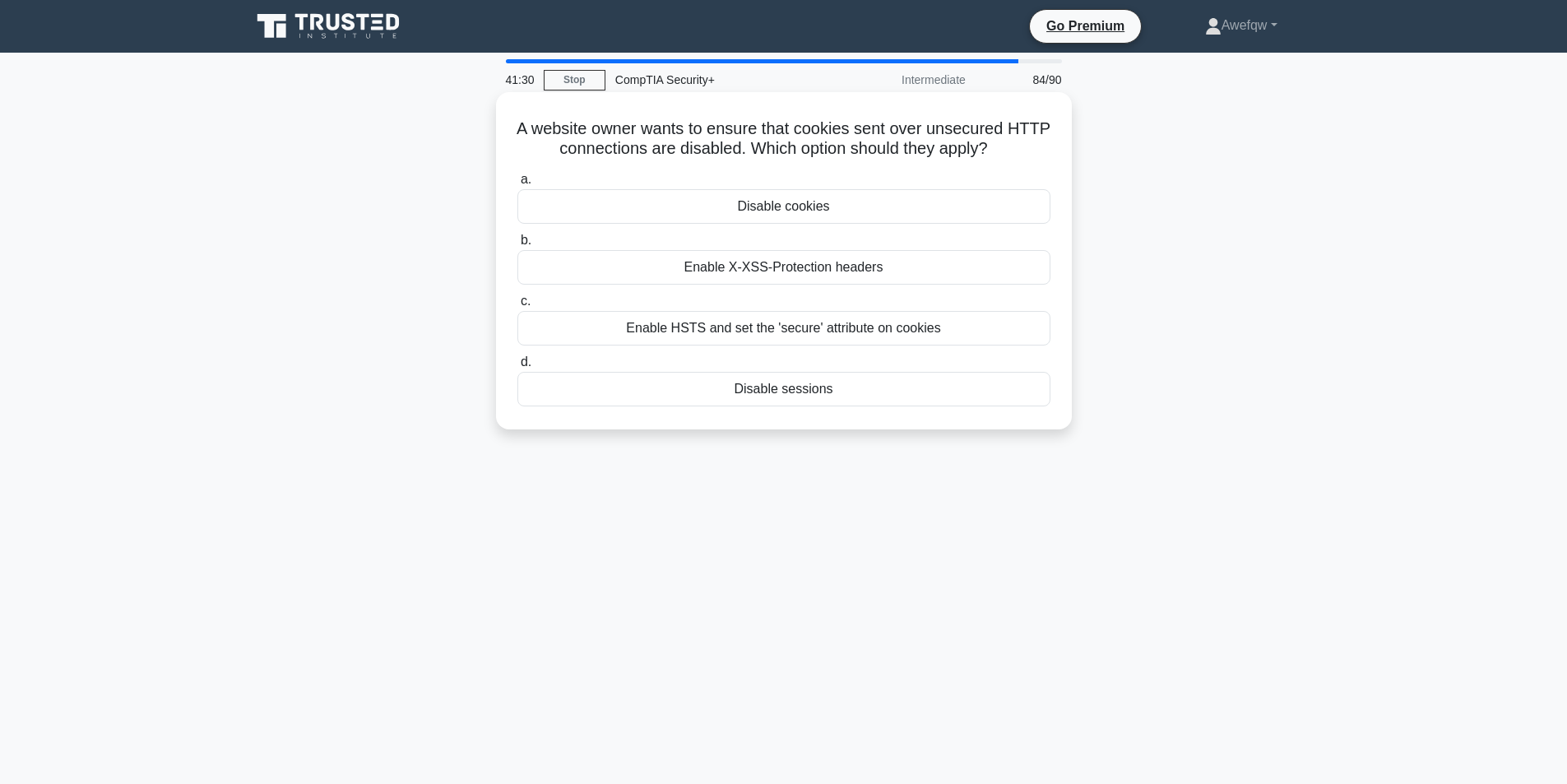
click at [817, 149] on h5 "A website owner wants to ensure that cookies sent over unsecured HTTP connectio…" at bounding box center [784, 138] width 536 height 41
click at [783, 333] on div "Enable HSTS and set the 'secure' attribute on cookies" at bounding box center [784, 329] width 533 height 35
click at [518, 307] on input "c. Enable HSTS and set the 'secure' attribute on cookies" at bounding box center [518, 302] width 0 height 10
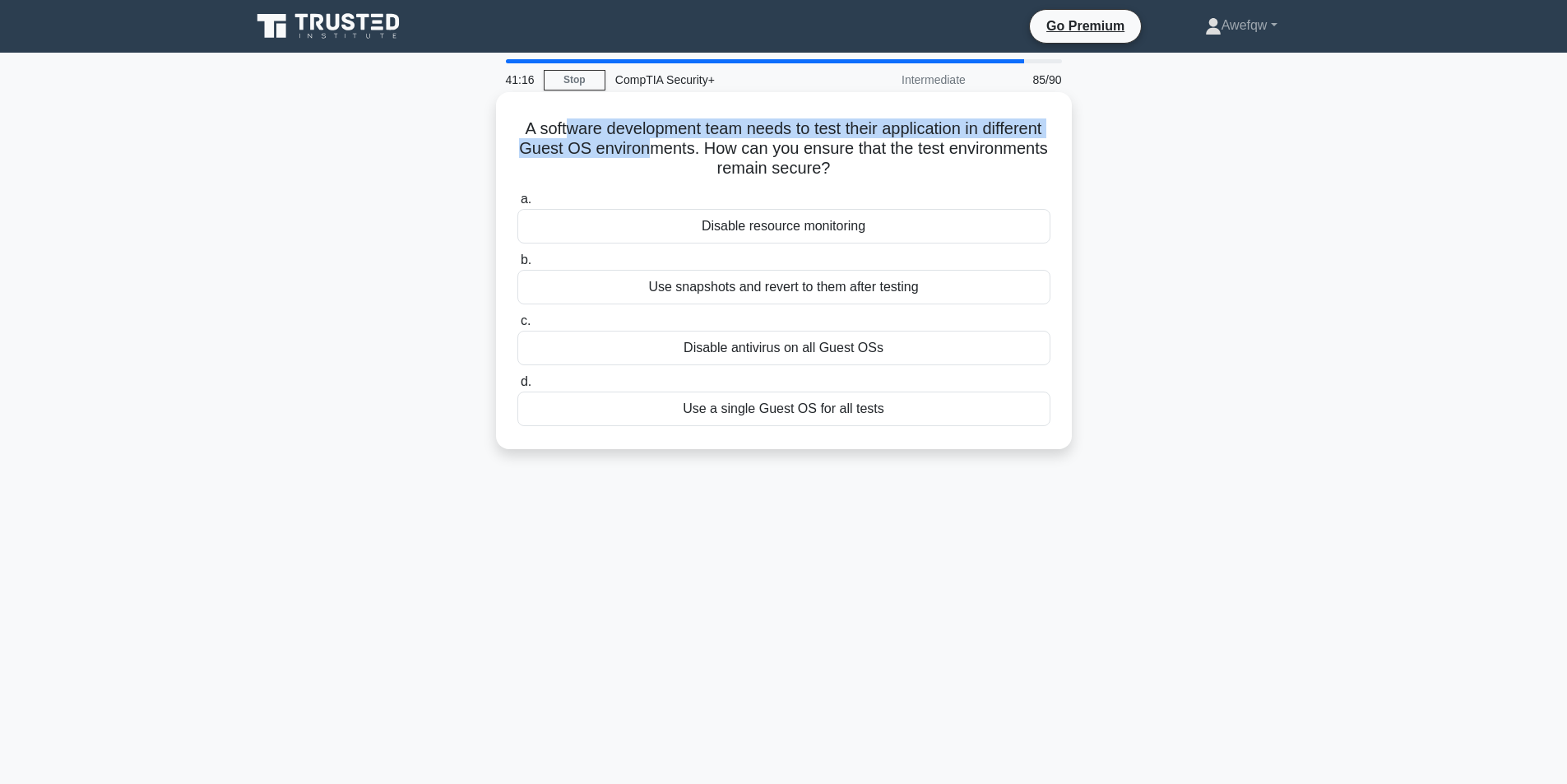
drag, startPoint x: 590, startPoint y: 131, endPoint x: 736, endPoint y: 146, distance: 146.8
click at [736, 146] on h5 "A software development team needs to test their application in different Guest …" at bounding box center [784, 149] width 536 height 61
drag, startPoint x: 731, startPoint y: 149, endPoint x: 682, endPoint y: 134, distance: 51.2
click at [682, 134] on h5 "A software development team needs to test their application in different Guest …" at bounding box center [784, 149] width 536 height 61
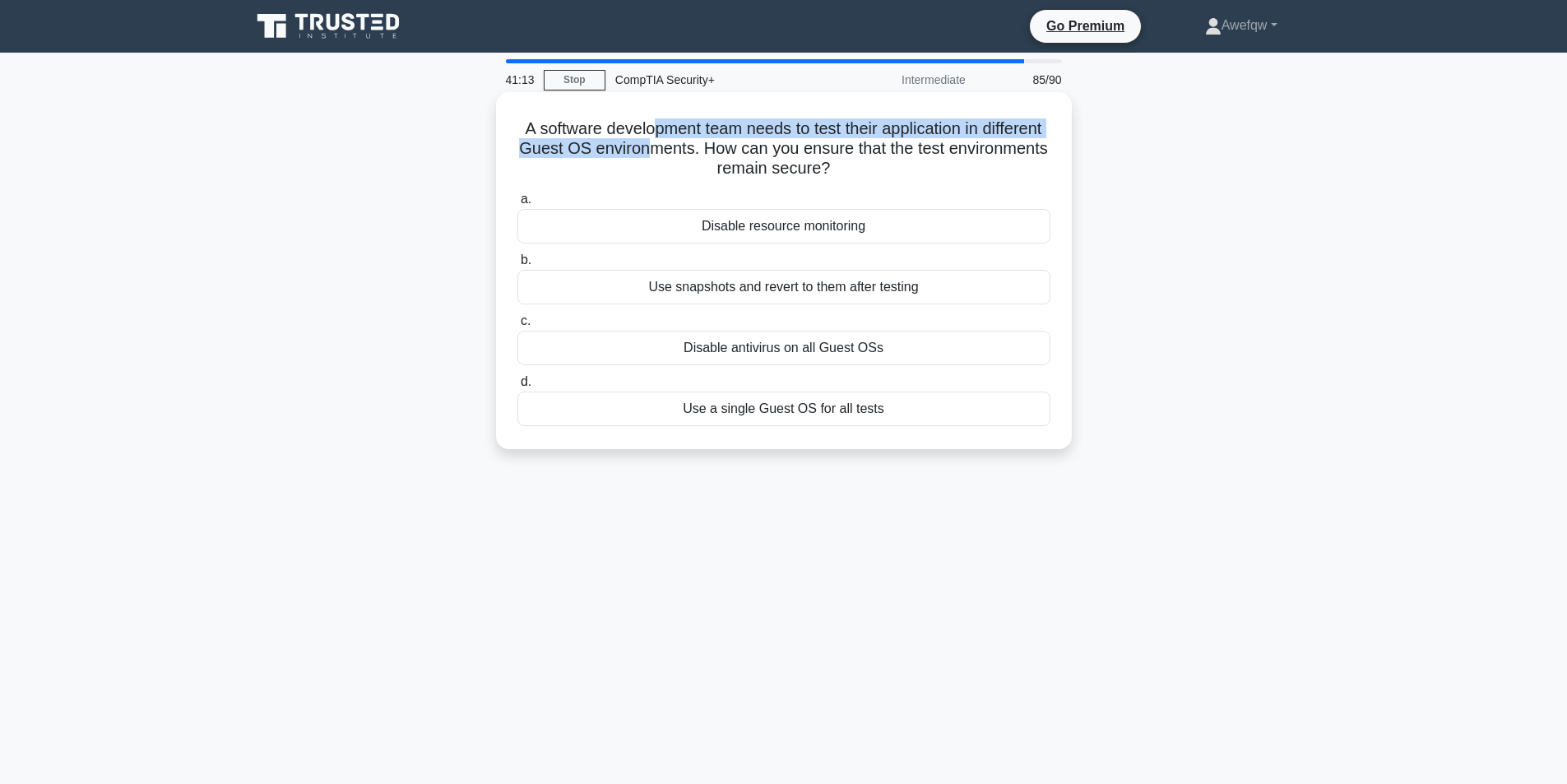
click at [682, 134] on h5 "A software development team needs to test their application in different Guest …" at bounding box center [784, 149] width 536 height 61
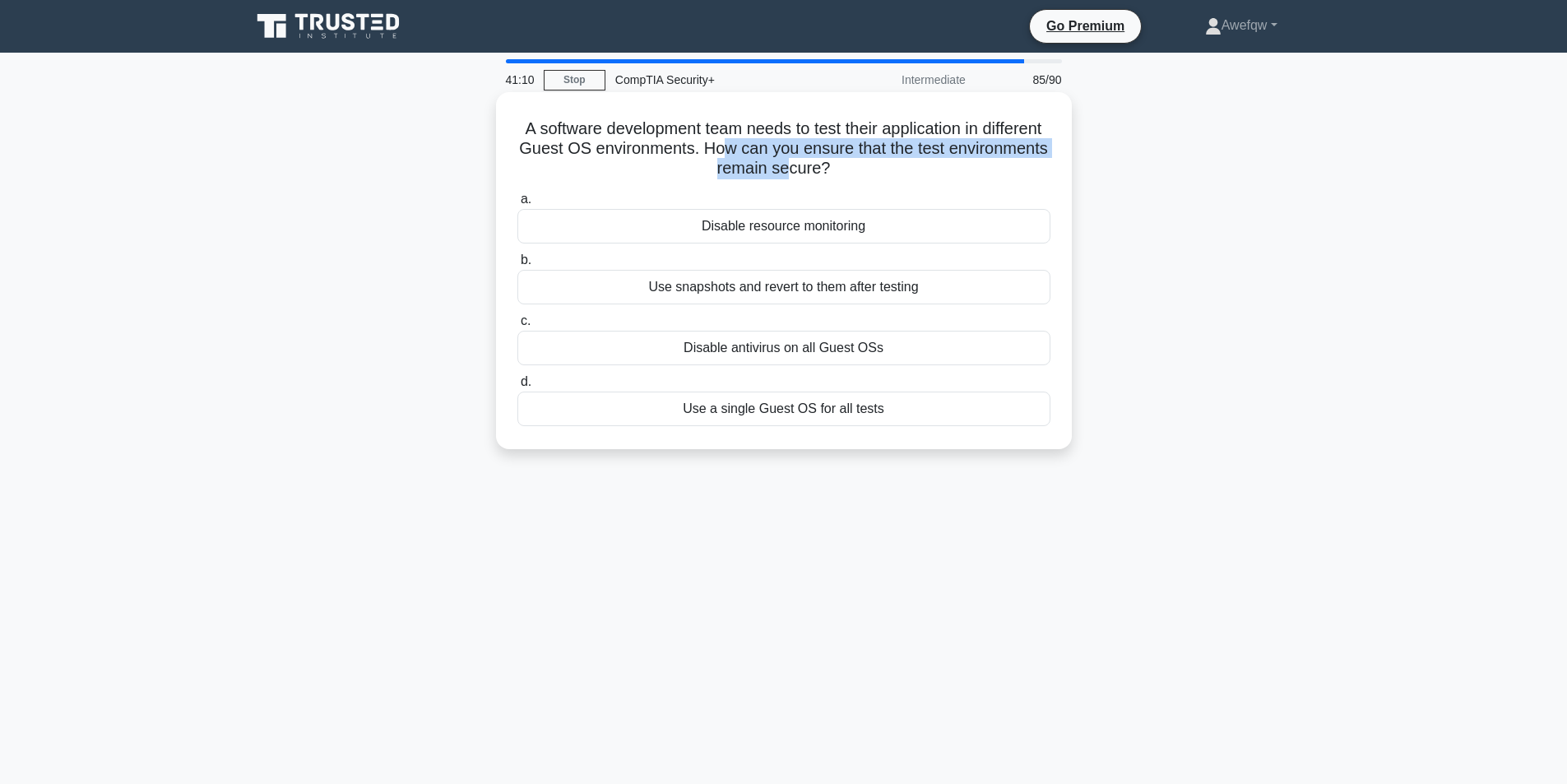
drag, startPoint x: 825, startPoint y: 147, endPoint x: 839, endPoint y: 177, distance: 33.1
click at [839, 177] on h5 "A software development team needs to test their application in different Guest …" at bounding box center [784, 149] width 536 height 61
click at [730, 297] on div "Use snapshots and revert to them after testing" at bounding box center [784, 288] width 533 height 35
click at [518, 266] on input "b. Use snapshots and revert to them after testing" at bounding box center [518, 260] width 0 height 10
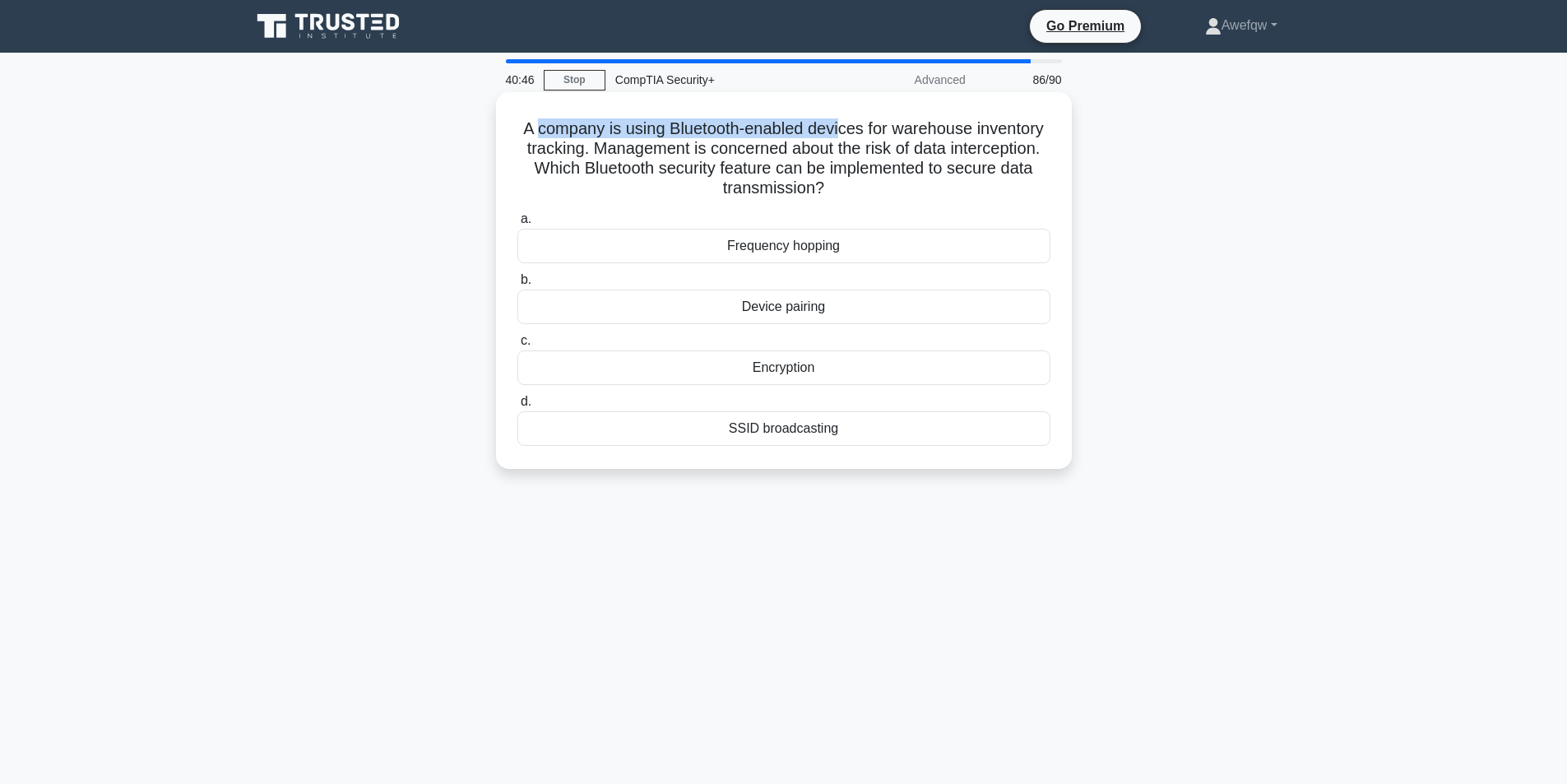
drag, startPoint x: 530, startPoint y: 122, endPoint x: 845, endPoint y: 132, distance: 315.2
click at [844, 132] on h5 "A company is using Bluetooth-enabled devices for warehouse inventory tracking. …" at bounding box center [784, 158] width 536 height 80
click at [845, 132] on h5 "A company is using Bluetooth-enabled devices for warehouse inventory tracking. …" at bounding box center [784, 158] width 536 height 80
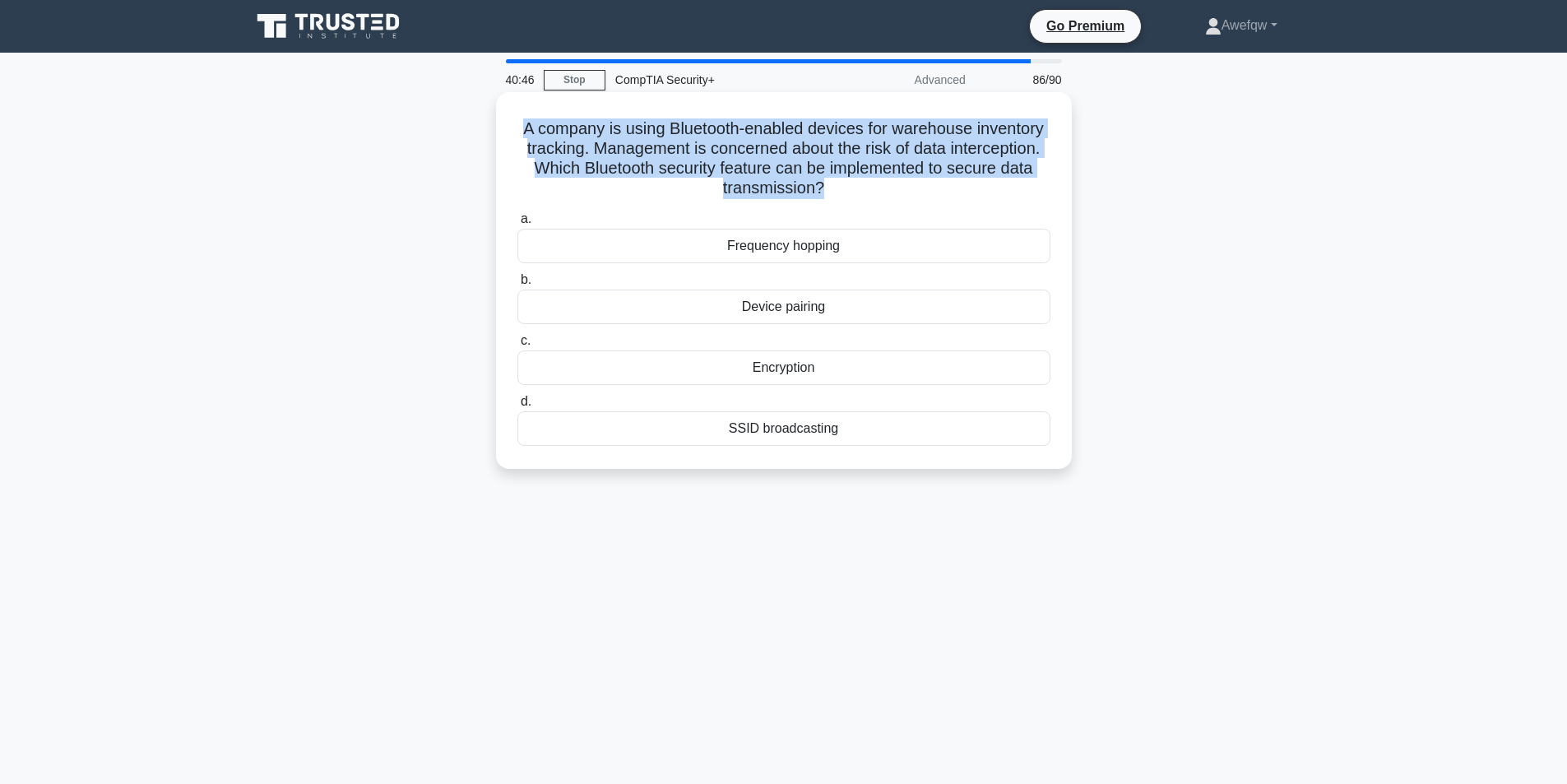
click at [845, 132] on h5 "A company is using Bluetooth-enabled devices for warehouse inventory tracking. …" at bounding box center [784, 158] width 536 height 80
click at [801, 127] on h5 "A company is using Bluetooth-enabled devices for warehouse inventory tracking. …" at bounding box center [784, 158] width 536 height 80
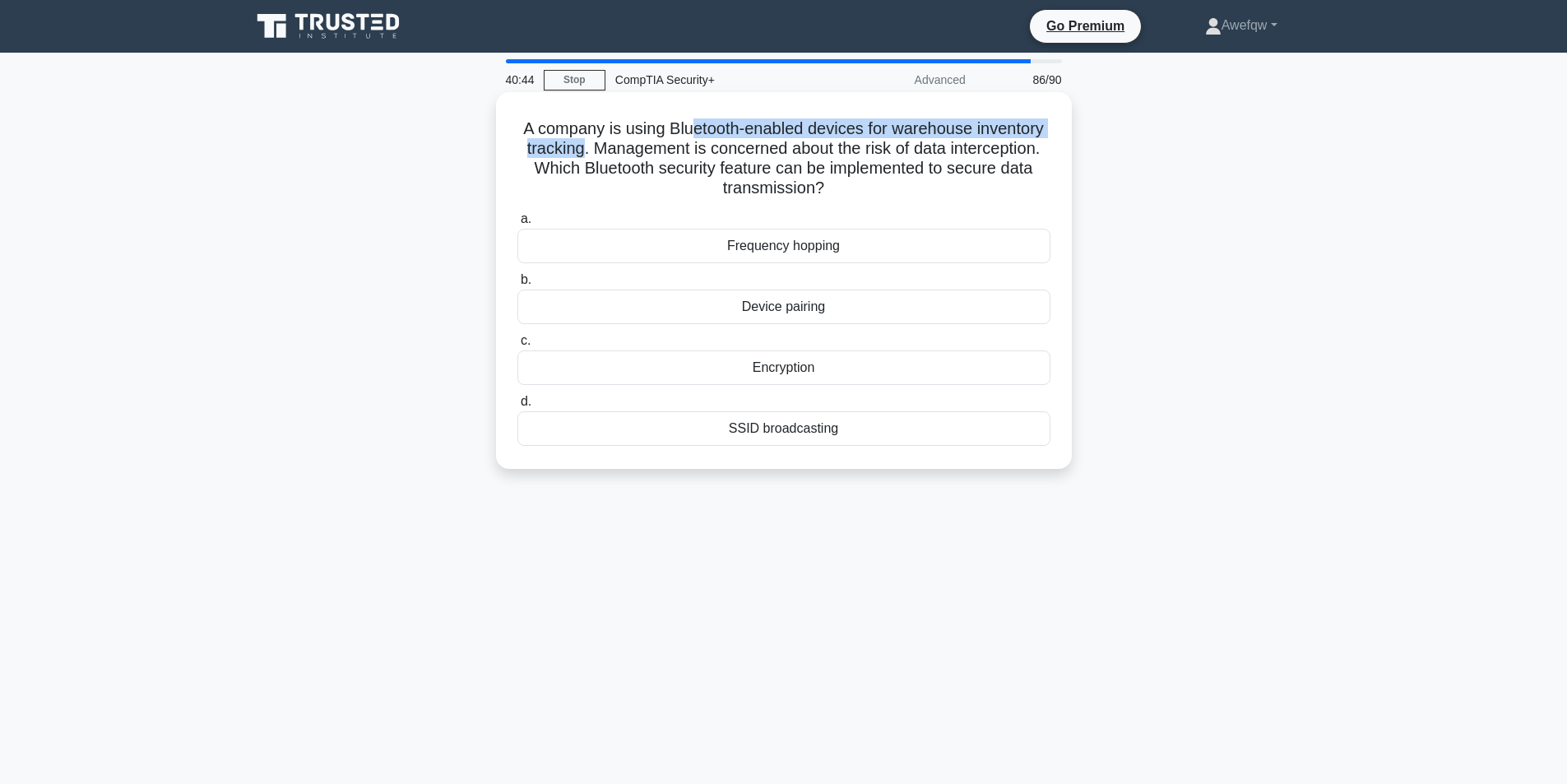
drag, startPoint x: 686, startPoint y: 131, endPoint x: 575, endPoint y: 145, distance: 111.9
click at [575, 145] on h5 "A company is using Bluetooth-enabled devices for warehouse inventory tracking. …" at bounding box center [784, 158] width 536 height 80
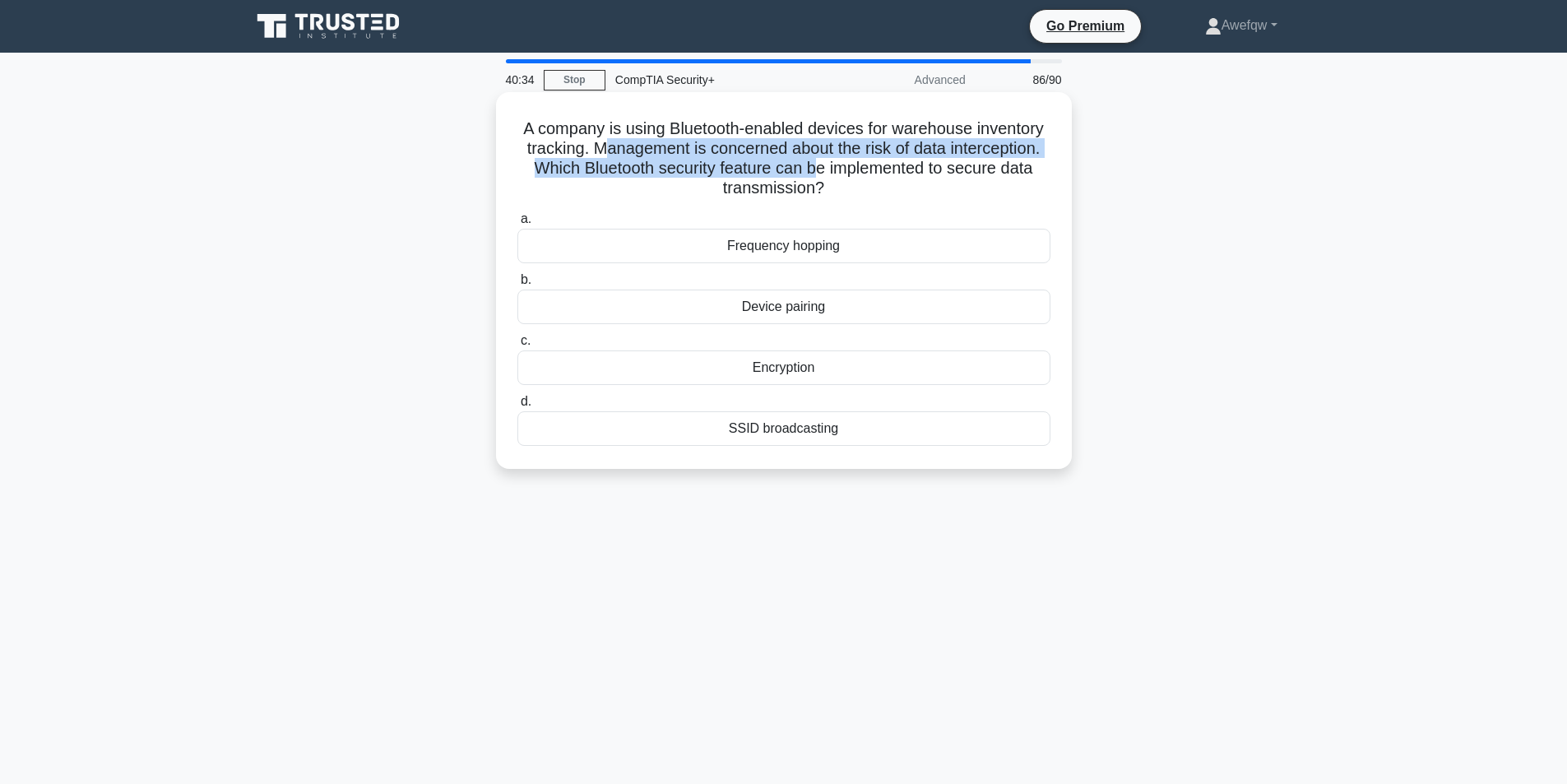
drag, startPoint x: 604, startPoint y: 148, endPoint x: 821, endPoint y: 166, distance: 217.7
click at [821, 166] on h5 "A company is using Bluetooth-enabled devices for warehouse inventory tracking. …" at bounding box center [784, 158] width 536 height 80
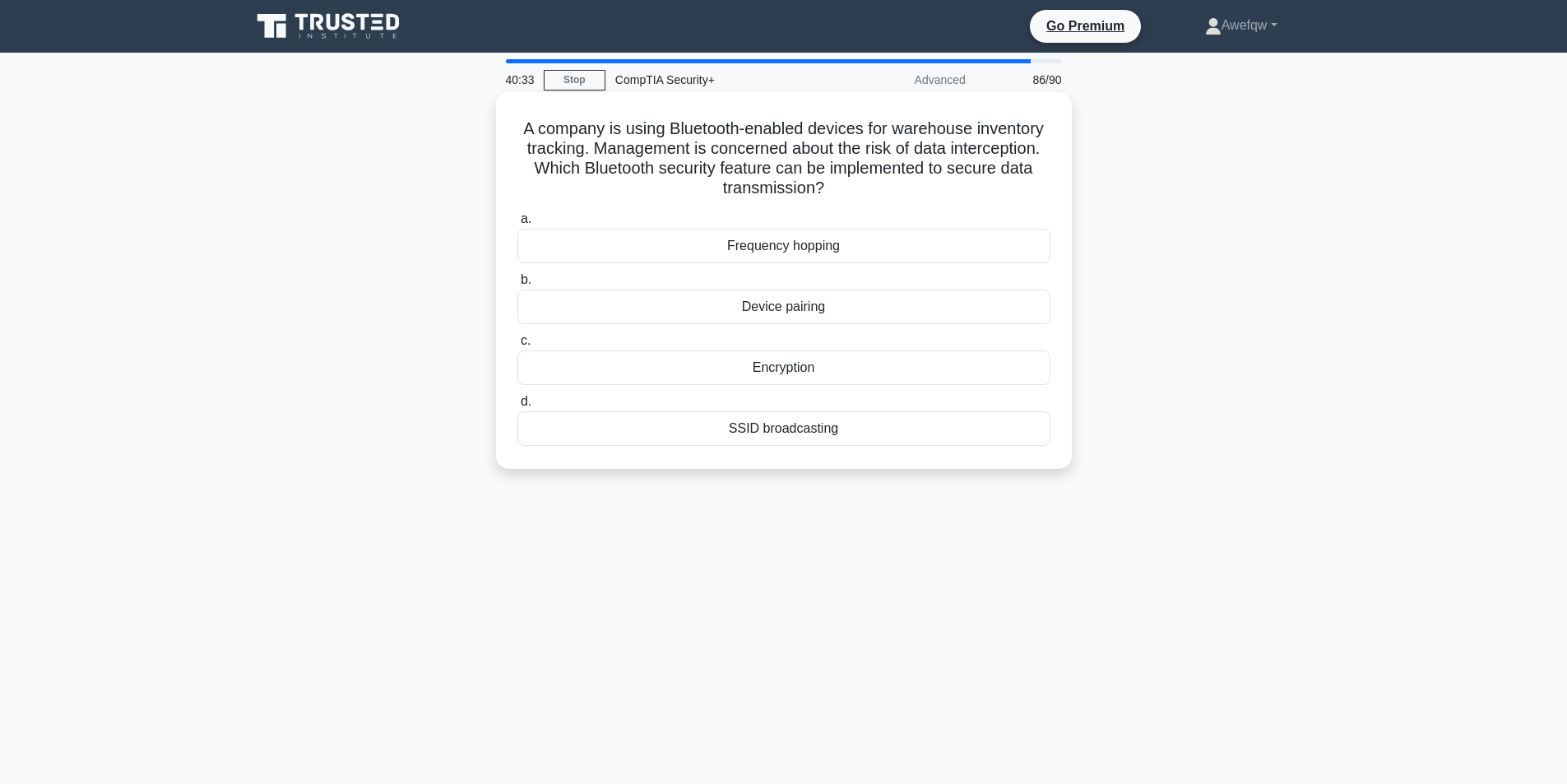
click at [809, 134] on h5 "A company is using Bluetooth-enabled devices for warehouse inventory tracking. …" at bounding box center [784, 158] width 536 height 80
drag, startPoint x: 628, startPoint y: 128, endPoint x: 992, endPoint y: 138, distance: 364.1
click at [992, 138] on h5 "A company is using Bluetooth-enabled devices for warehouse inventory tracking. …" at bounding box center [784, 158] width 536 height 80
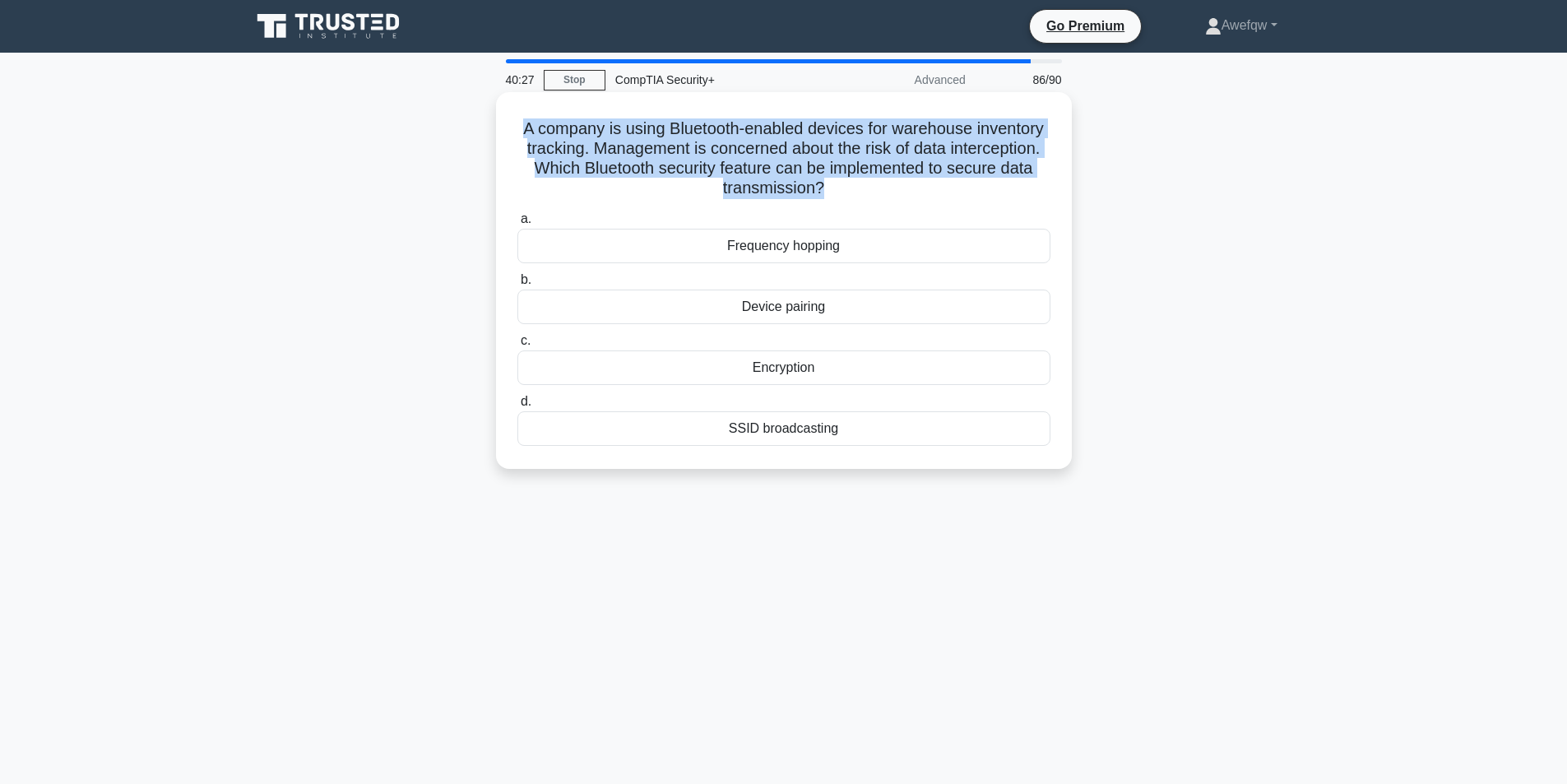
click at [992, 138] on h5 "A company is using Bluetooth-enabled devices for warehouse inventory tracking. …" at bounding box center [784, 158] width 536 height 80
click at [886, 153] on h5 "A company is using Bluetooth-enabled devices for warehouse inventory tracking. …" at bounding box center [784, 158] width 536 height 80
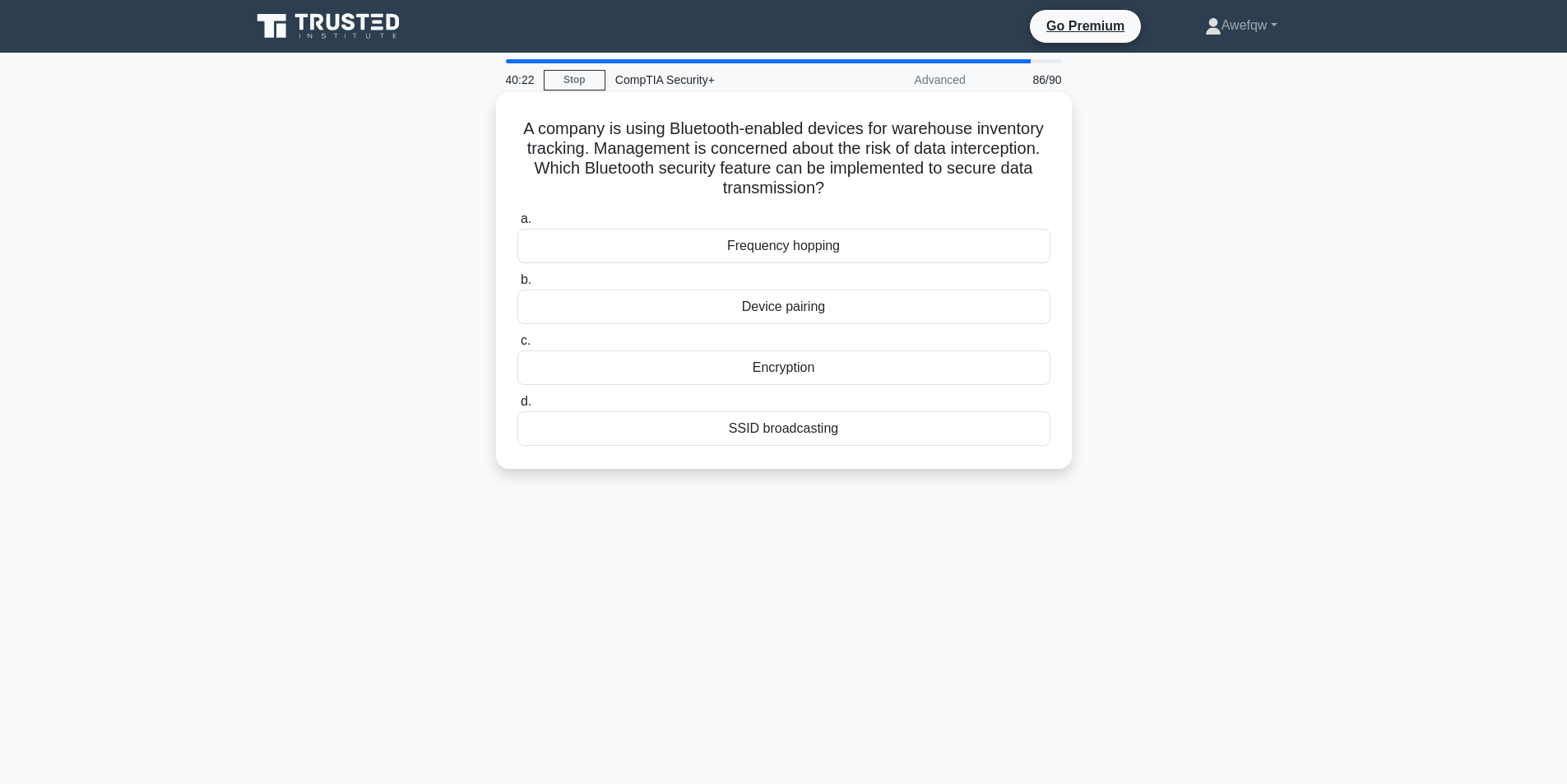
click at [743, 170] on h5 "A company is using Bluetooth-enabled devices for warehouse inventory tracking. …" at bounding box center [784, 158] width 536 height 80
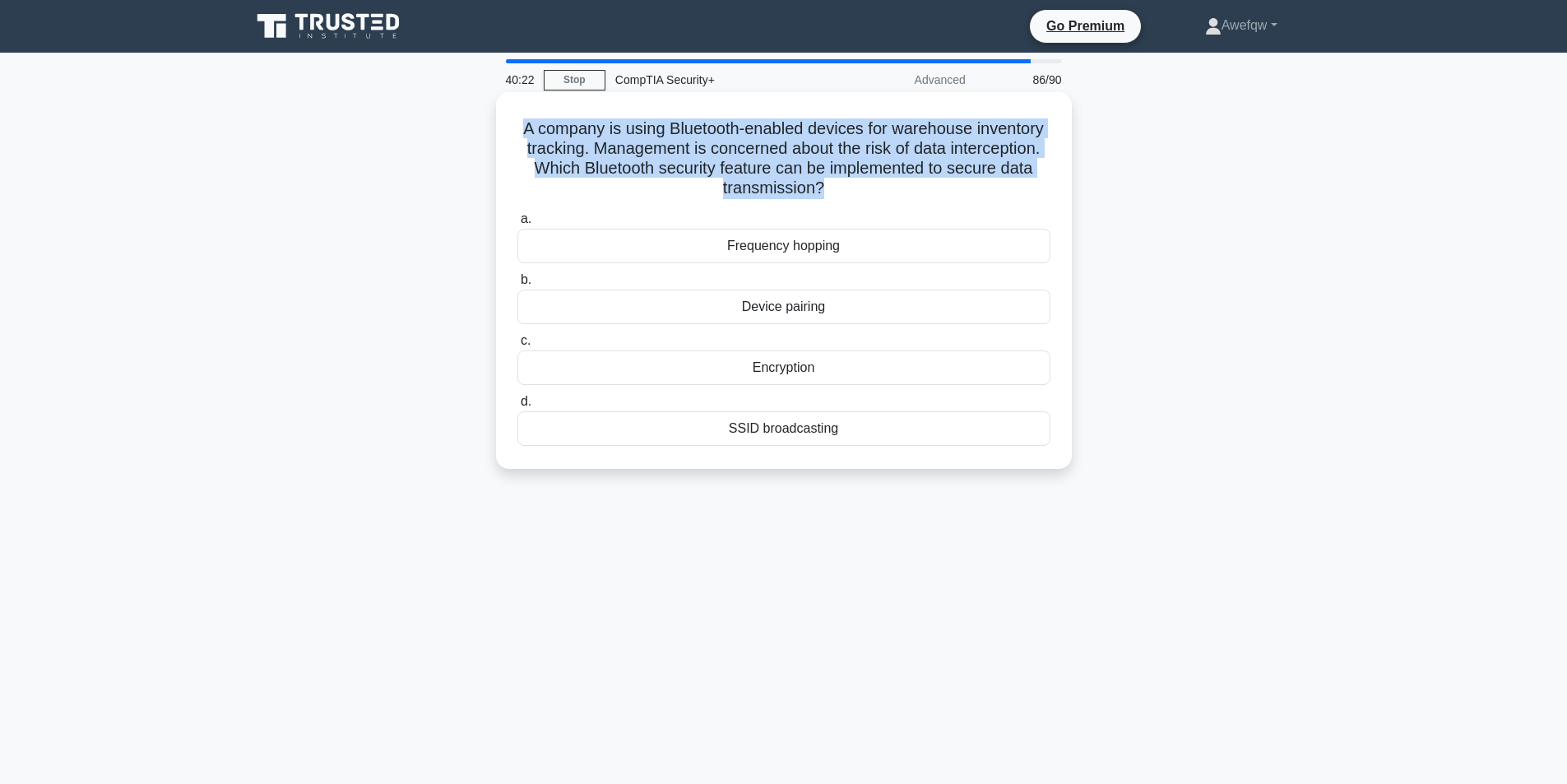
click at [743, 170] on h5 "A company is using Bluetooth-enabled devices for warehouse inventory tracking. …" at bounding box center [784, 158] width 536 height 80
click at [874, 160] on h5 "A company is using Bluetooth-enabled devices for warehouse inventory tracking. …" at bounding box center [784, 158] width 536 height 80
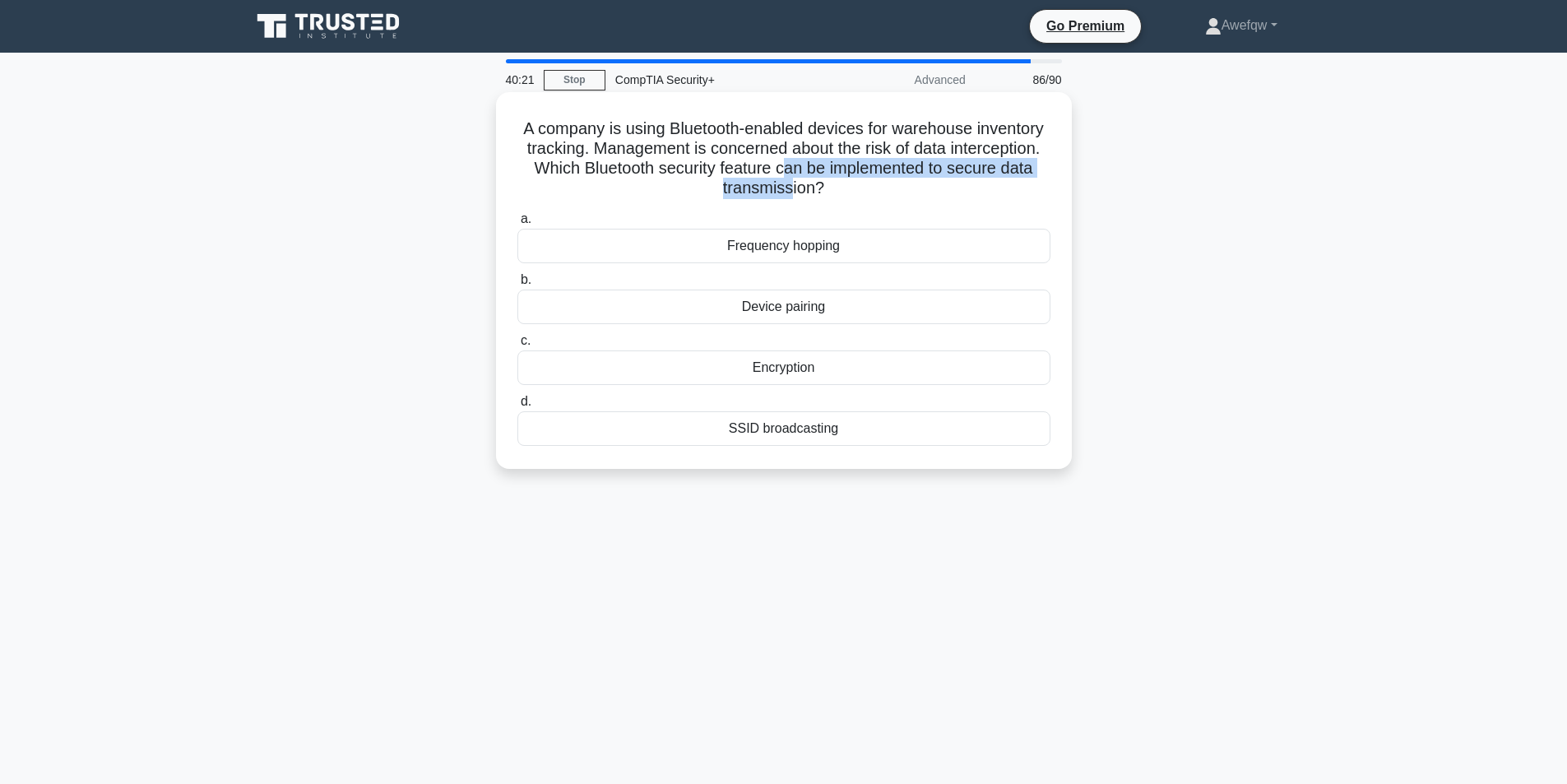
drag, startPoint x: 790, startPoint y: 183, endPoint x: 782, endPoint y: 176, distance: 10.6
click at [784, 177] on h5 "A company is using Bluetooth-enabled devices for warehouse inventory tracking. …" at bounding box center [784, 158] width 536 height 80
click at [781, 175] on h5 "A company is using Bluetooth-enabled devices for warehouse inventory tracking. …" at bounding box center [784, 158] width 536 height 80
click at [793, 190] on h5 "A company is using Bluetooth-enabled devices for warehouse inventory tracking. …" at bounding box center [784, 158] width 536 height 80
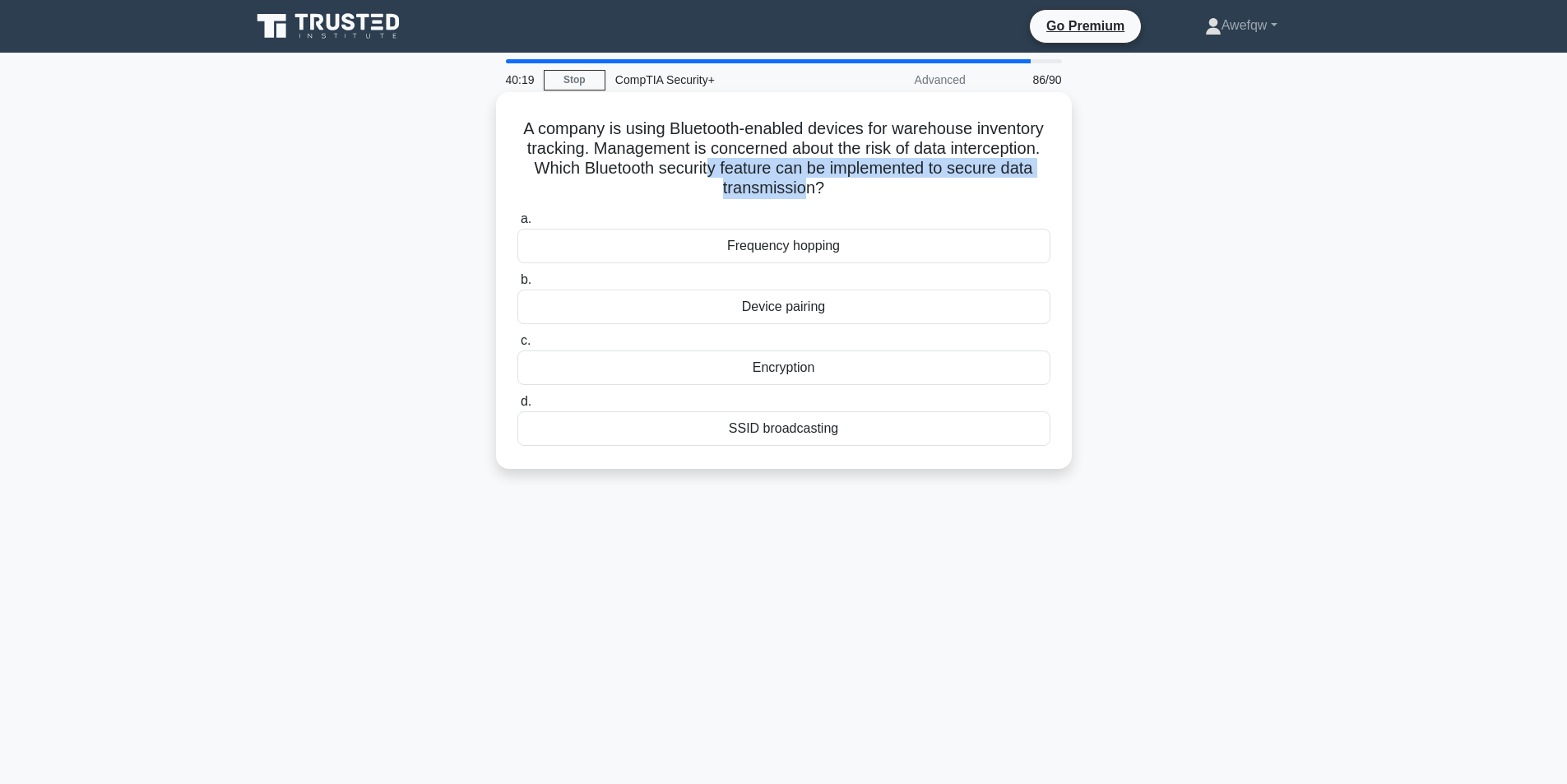
drag, startPoint x: 804, startPoint y: 196, endPoint x: 710, endPoint y: 164, distance: 99.3
click at [710, 164] on h5 "A company is using Bluetooth-enabled devices for warehouse inventory tracking. …" at bounding box center [784, 158] width 536 height 80
click at [533, 132] on h5 "A company is using Bluetooth-enabled devices for warehouse inventory tracking. …" at bounding box center [784, 158] width 536 height 80
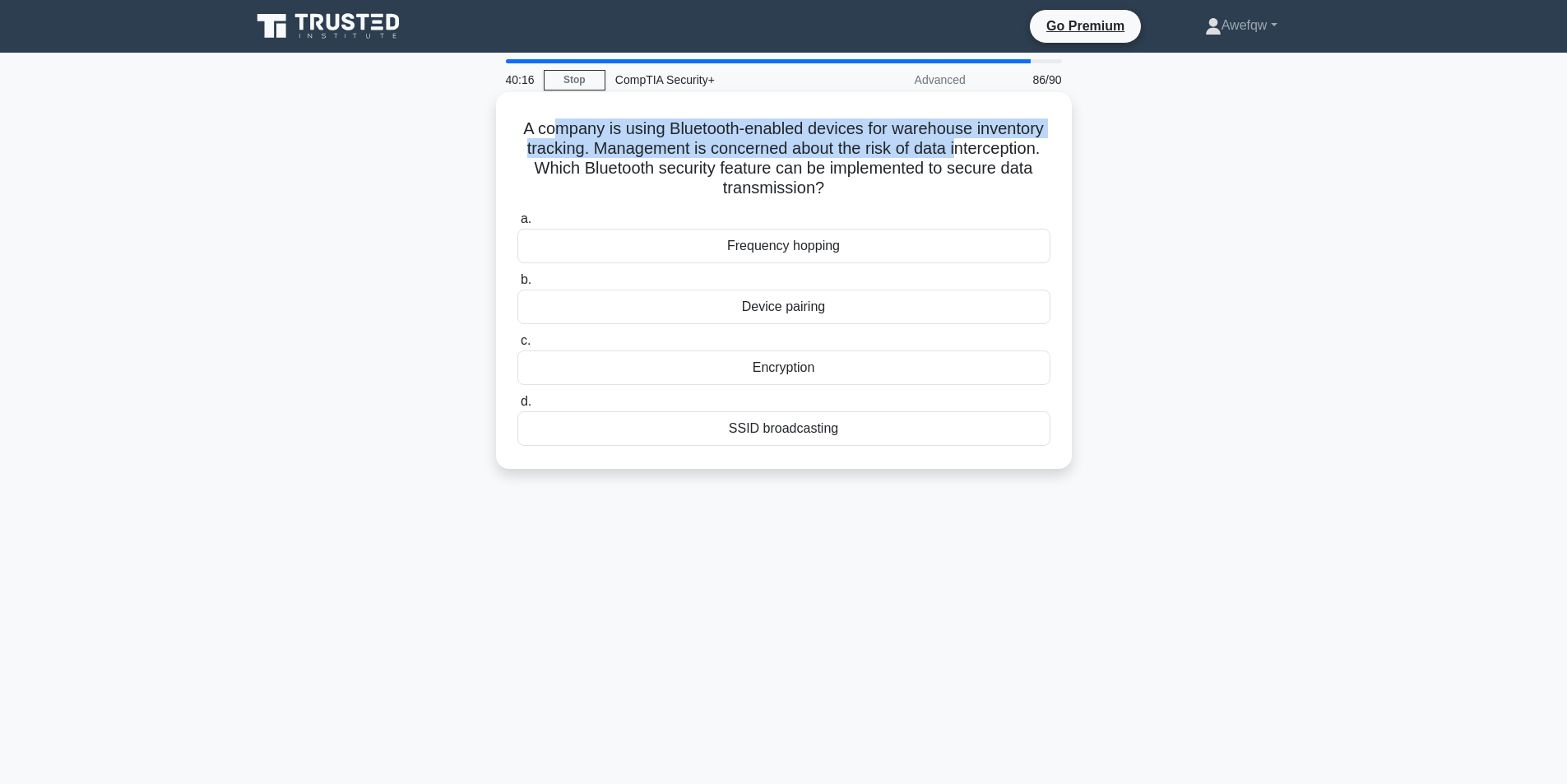
drag, startPoint x: 547, startPoint y: 134, endPoint x: 960, endPoint y: 142, distance: 413.1
click at [960, 142] on h5 "A company is using Bluetooth-enabled devices for warehouse inventory tracking. …" at bounding box center [784, 158] width 536 height 80
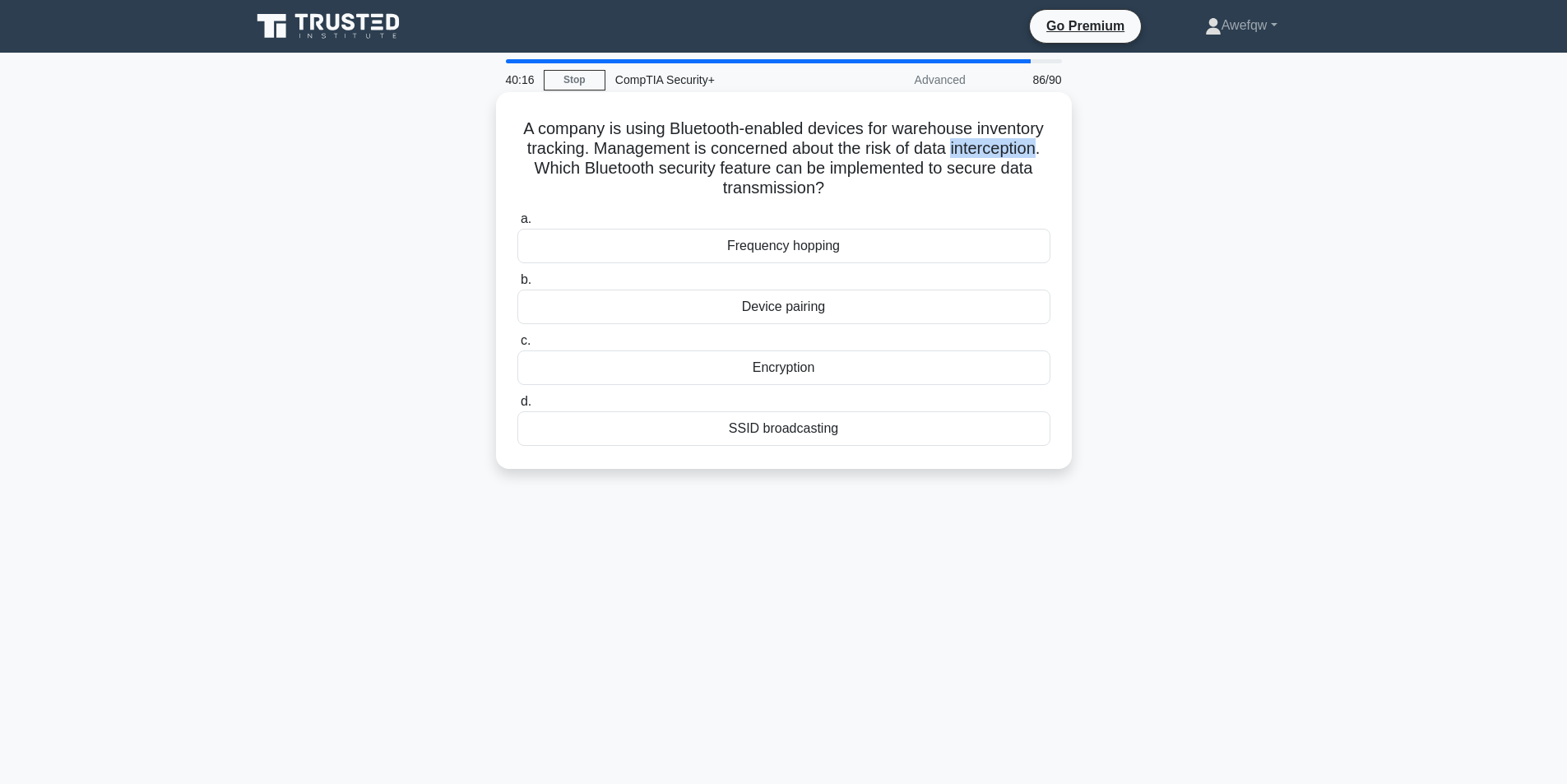
click at [960, 142] on h5 "A company is using Bluetooth-enabled devices for warehouse inventory tracking. …" at bounding box center [784, 158] width 536 height 80
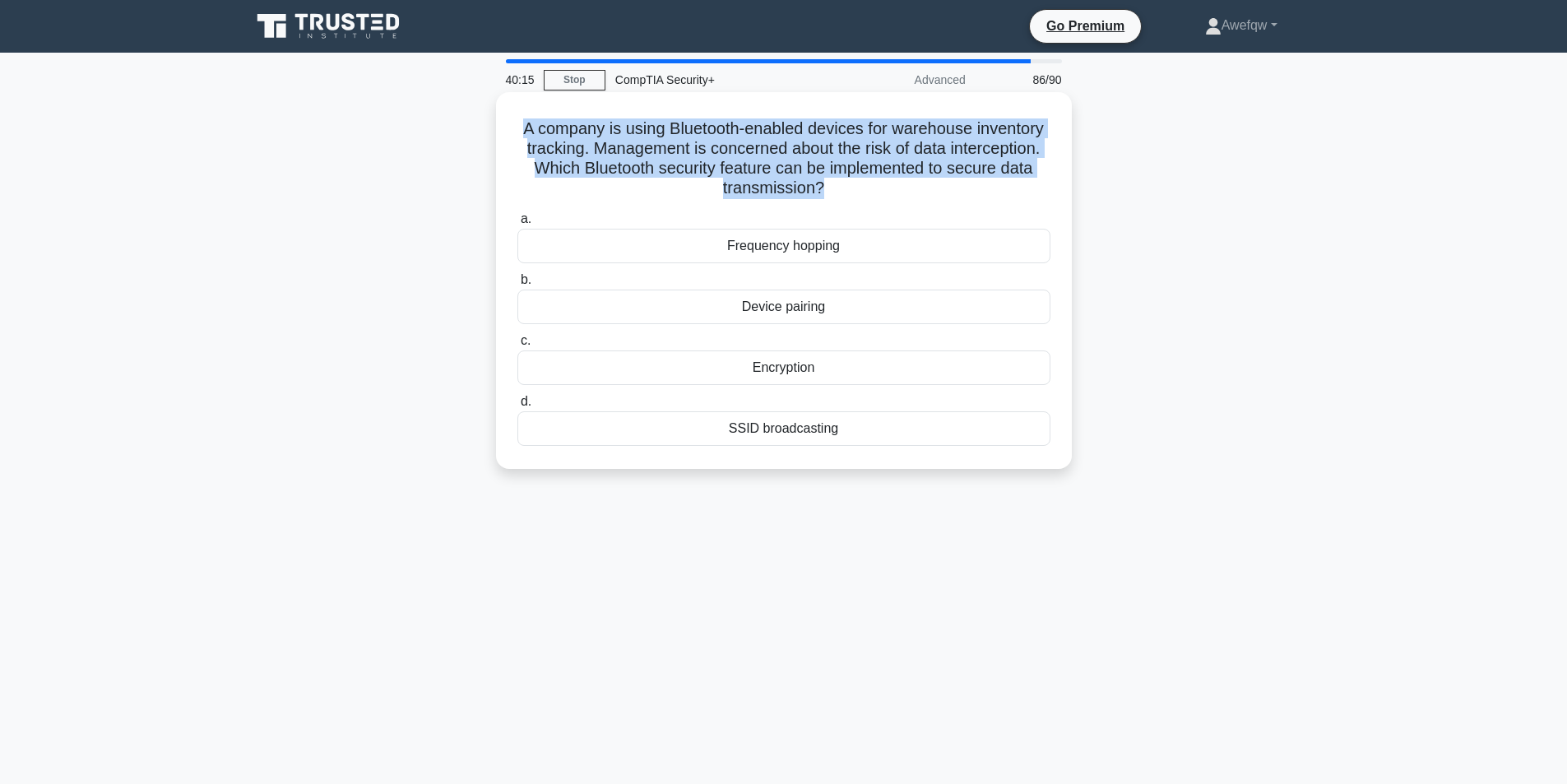
click at [959, 142] on h5 "A company is using Bluetooth-enabled devices for warehouse inventory tracking. …" at bounding box center [784, 158] width 536 height 80
click at [839, 134] on h5 "A company is using Bluetooth-enabled devices for warehouse inventory tracking. …" at bounding box center [784, 158] width 536 height 80
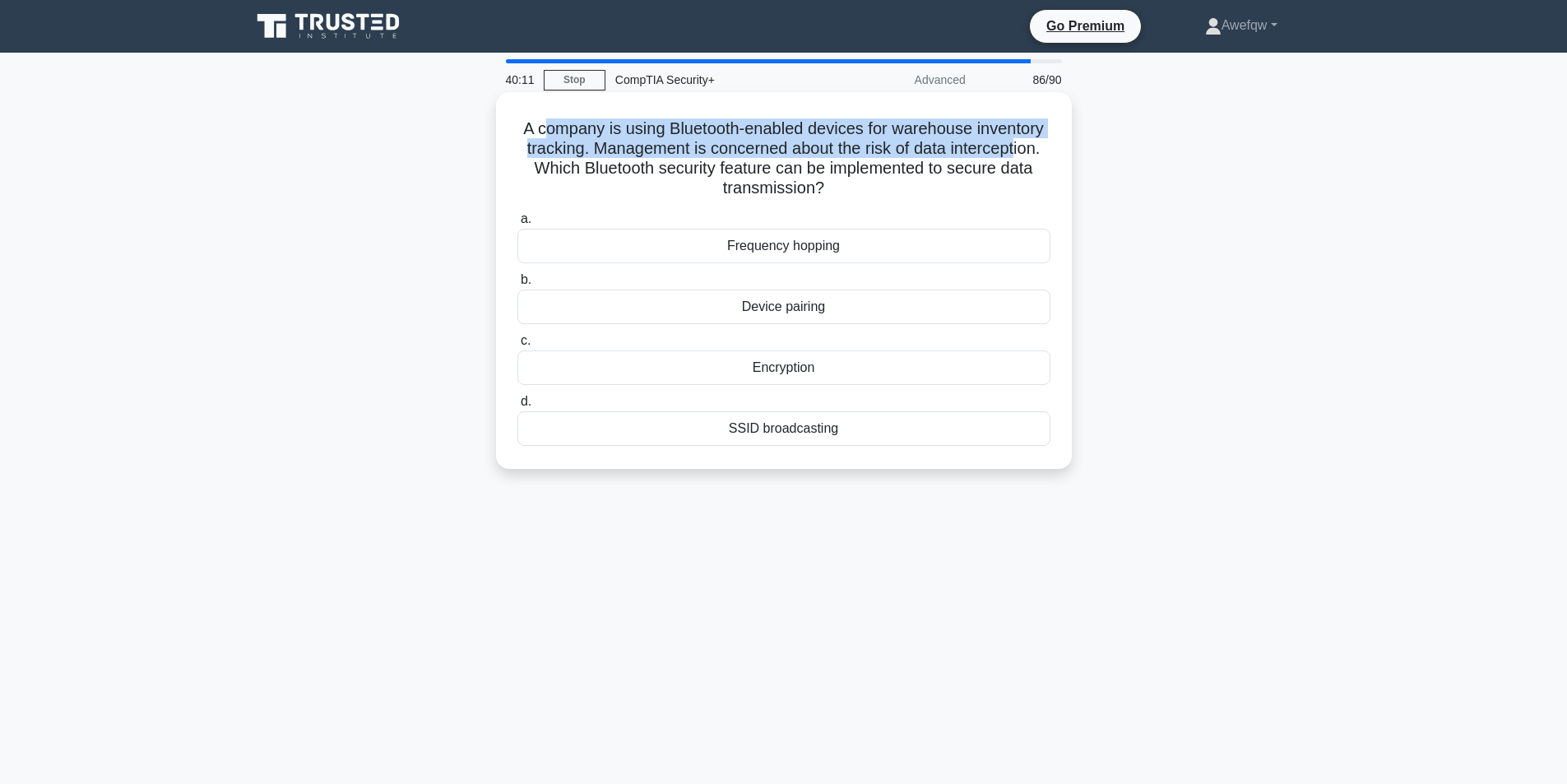
drag, startPoint x: 580, startPoint y: 131, endPoint x: 1020, endPoint y: 148, distance: 440.3
click at [1020, 148] on h5 "A company is using Bluetooth-enabled devices for warehouse inventory tracking. …" at bounding box center [784, 158] width 536 height 80
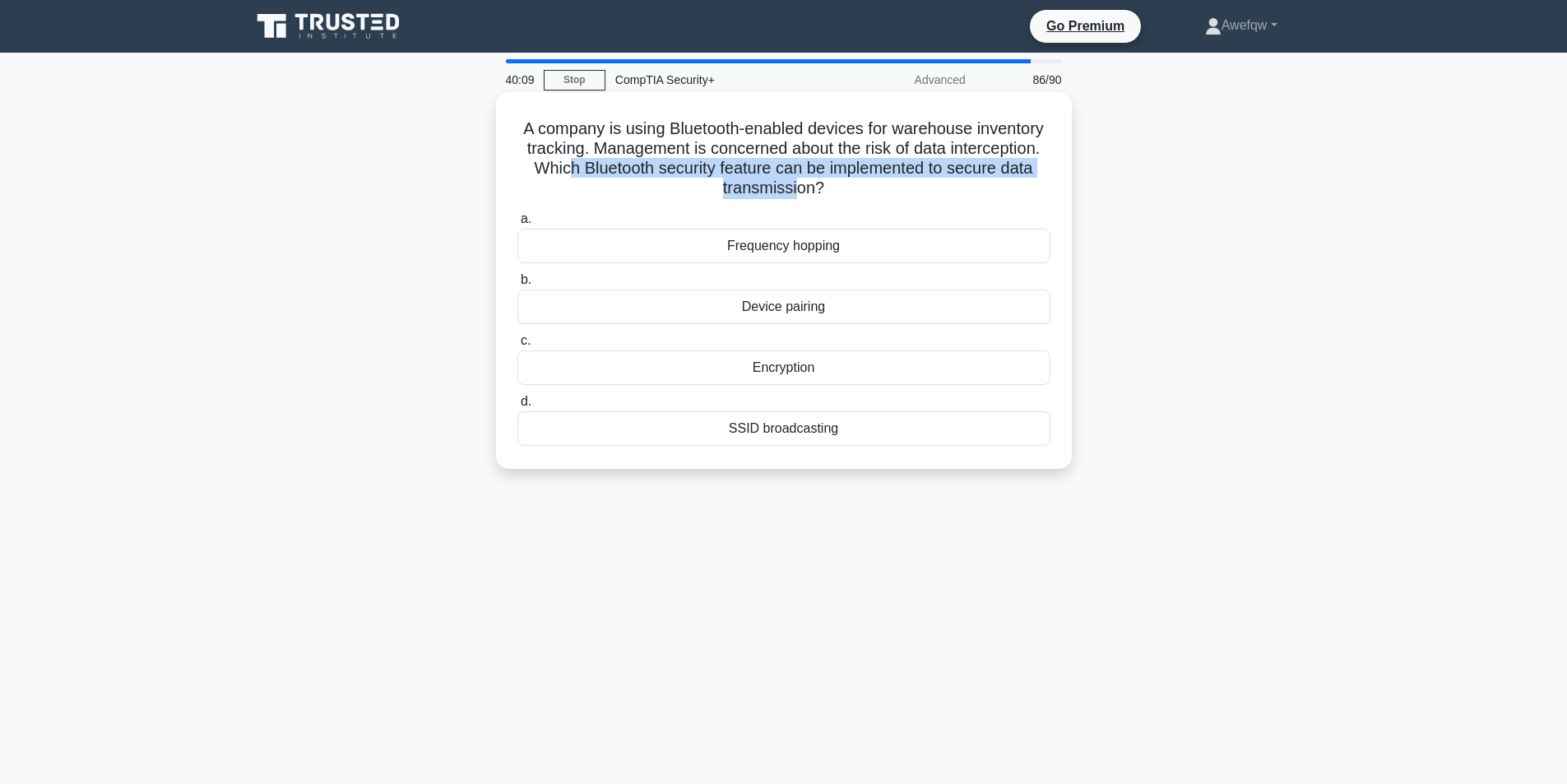
drag, startPoint x: 697, startPoint y: 154, endPoint x: 797, endPoint y: 184, distance: 104.4
click at [797, 184] on h5 "A company is using Bluetooth-enabled devices for warehouse inventory tracking. …" at bounding box center [784, 158] width 536 height 80
click at [791, 372] on div "Encryption" at bounding box center [784, 368] width 533 height 35
click at [518, 346] on input "c. Encryption" at bounding box center [518, 341] width 0 height 10
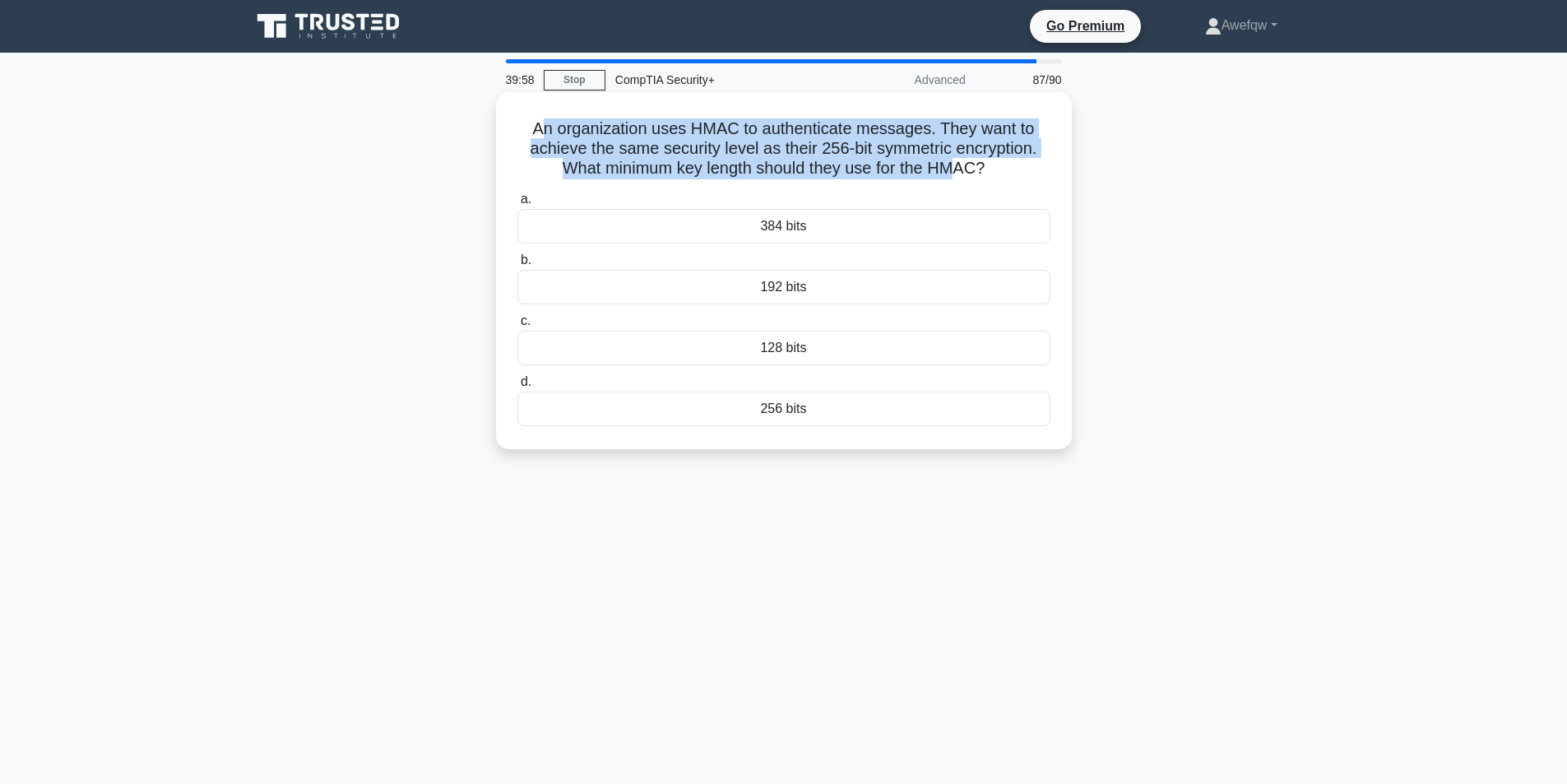
drag, startPoint x: 542, startPoint y: 129, endPoint x: 965, endPoint y: 163, distance: 424.4
click at [965, 163] on h5 "An organization uses HMAC to authenticate messages. They want to achieve the sa…" at bounding box center [784, 149] width 536 height 61
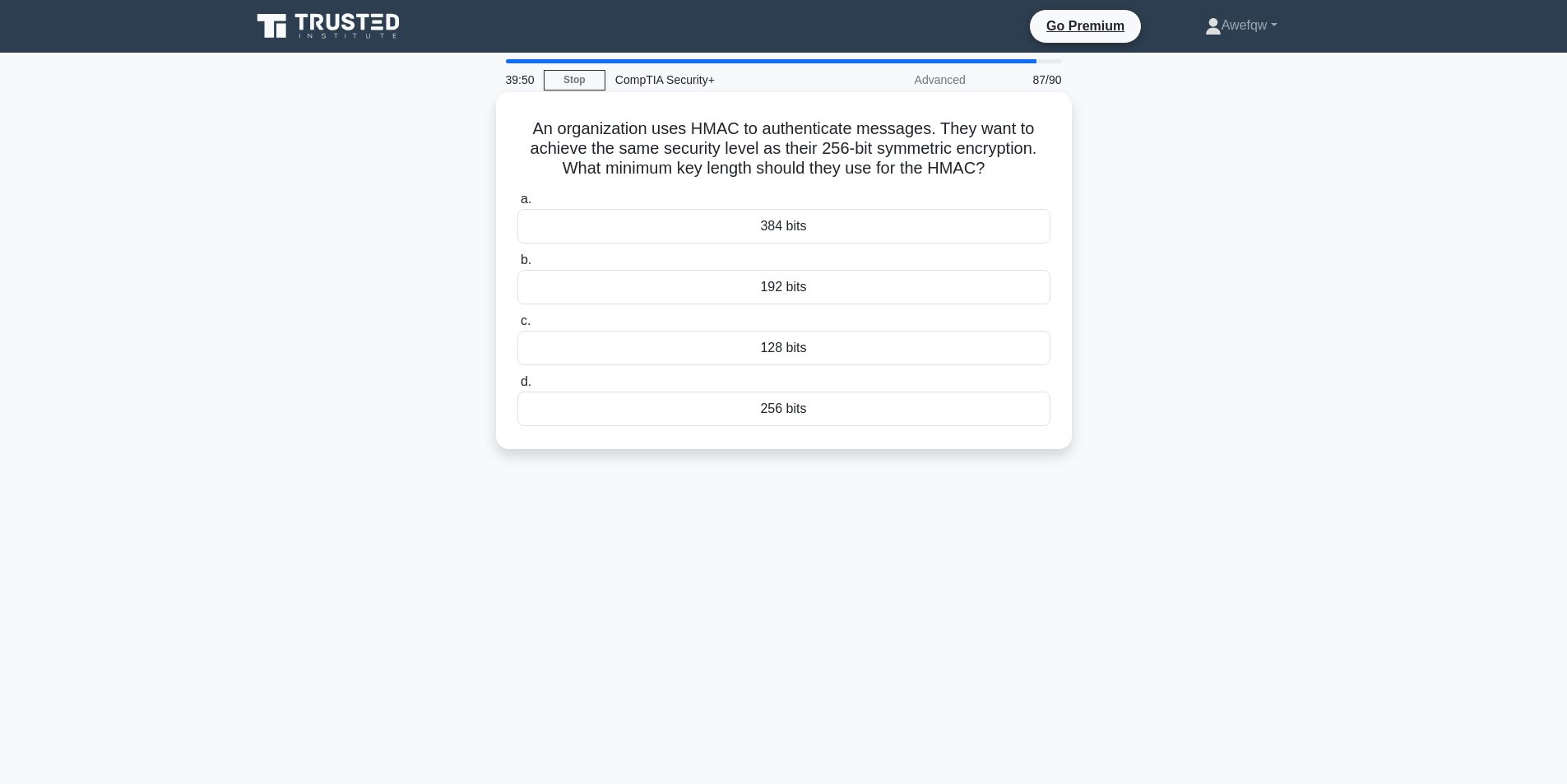
click at [800, 410] on div "256 bits" at bounding box center [784, 409] width 533 height 35
click at [518, 387] on input "d. 256 bits" at bounding box center [518, 382] width 0 height 10
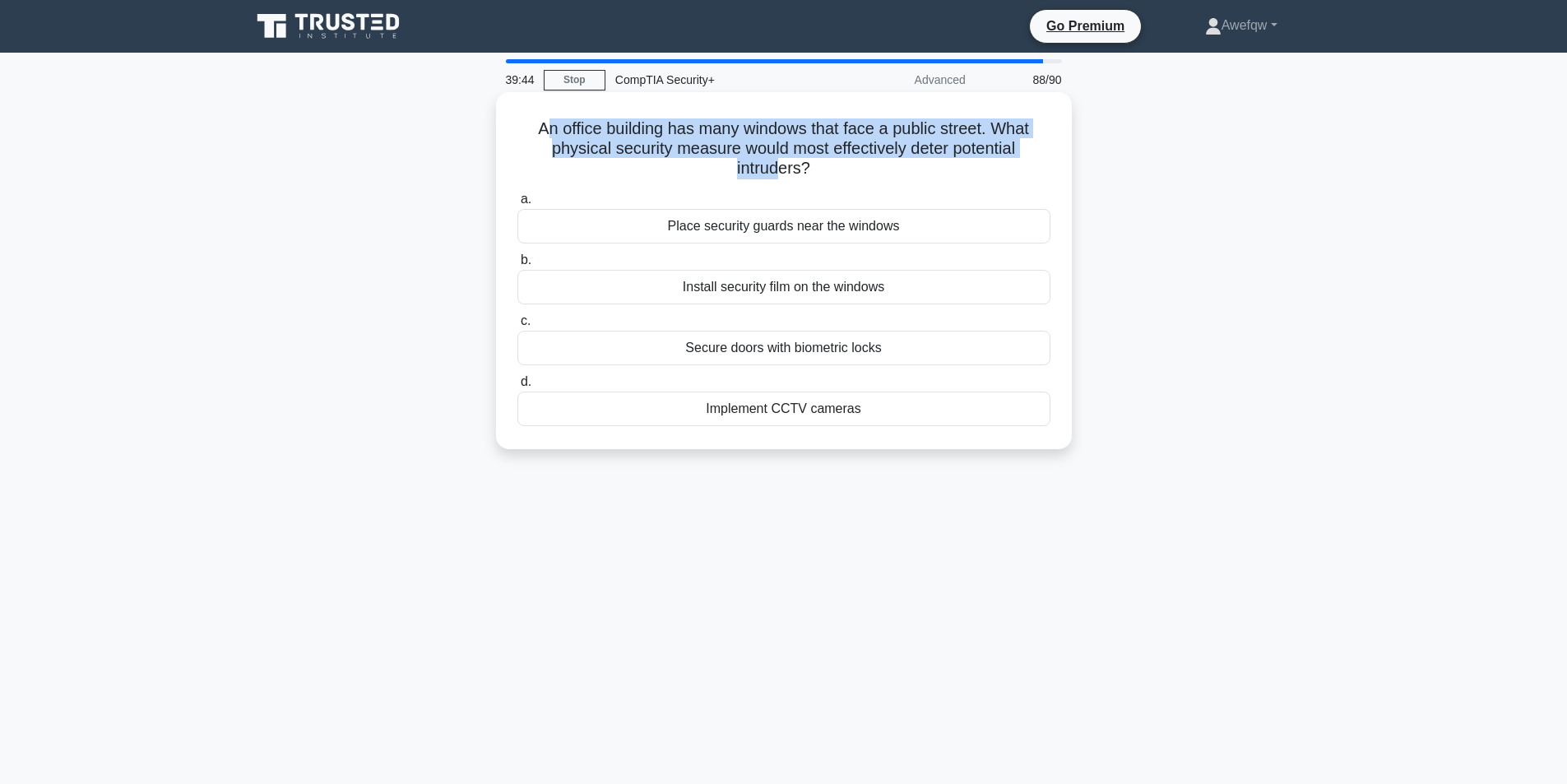
drag, startPoint x: 539, startPoint y: 132, endPoint x: 780, endPoint y: 167, distance: 243.5
click at [780, 167] on h5 "An office building has many windows that face a public street. What physical se…" at bounding box center [784, 149] width 536 height 61
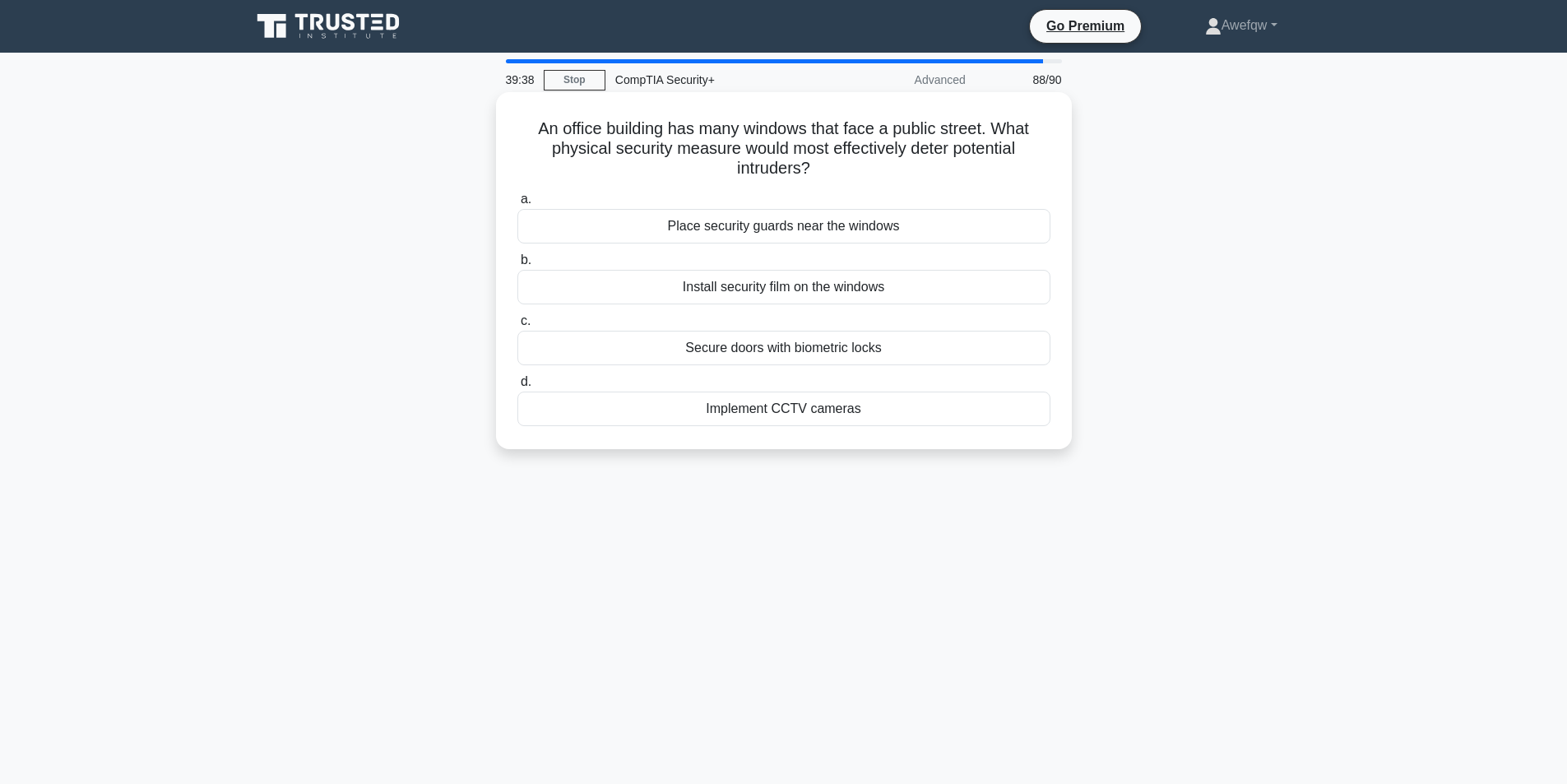
click at [887, 283] on div "Install security film on the windows" at bounding box center [784, 288] width 533 height 35
click at [518, 266] on input "b. Install security film on the windows" at bounding box center [518, 260] width 0 height 10
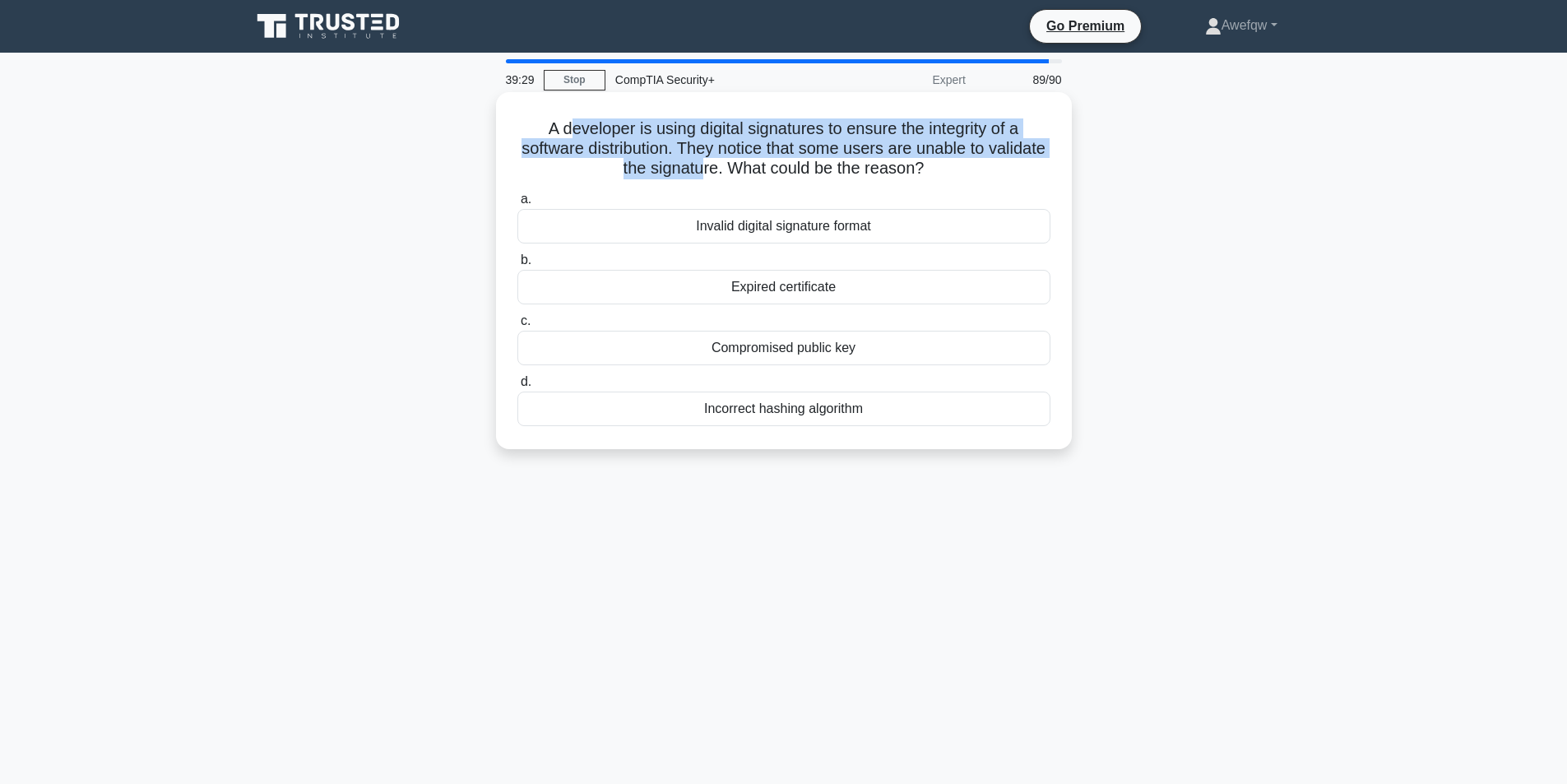
drag, startPoint x: 569, startPoint y: 132, endPoint x: 732, endPoint y: 173, distance: 168.1
click at [732, 173] on h5 "A developer is using digital signatures to ensure the integrity of a software d…" at bounding box center [784, 149] width 536 height 61
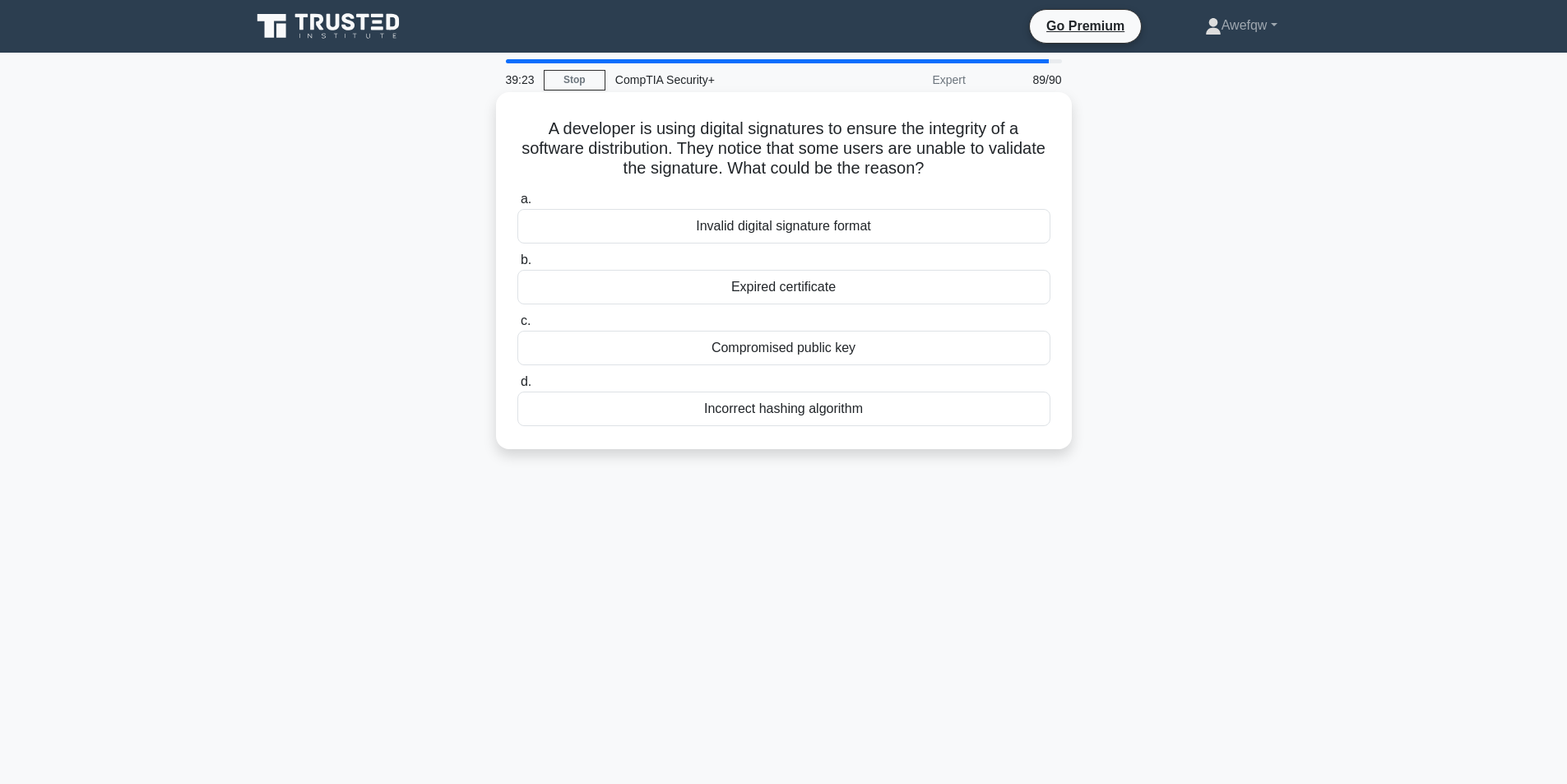
click at [792, 290] on div "Expired certificate" at bounding box center [784, 288] width 533 height 35
click at [518, 266] on input "b. Expired certificate" at bounding box center [518, 260] width 0 height 10
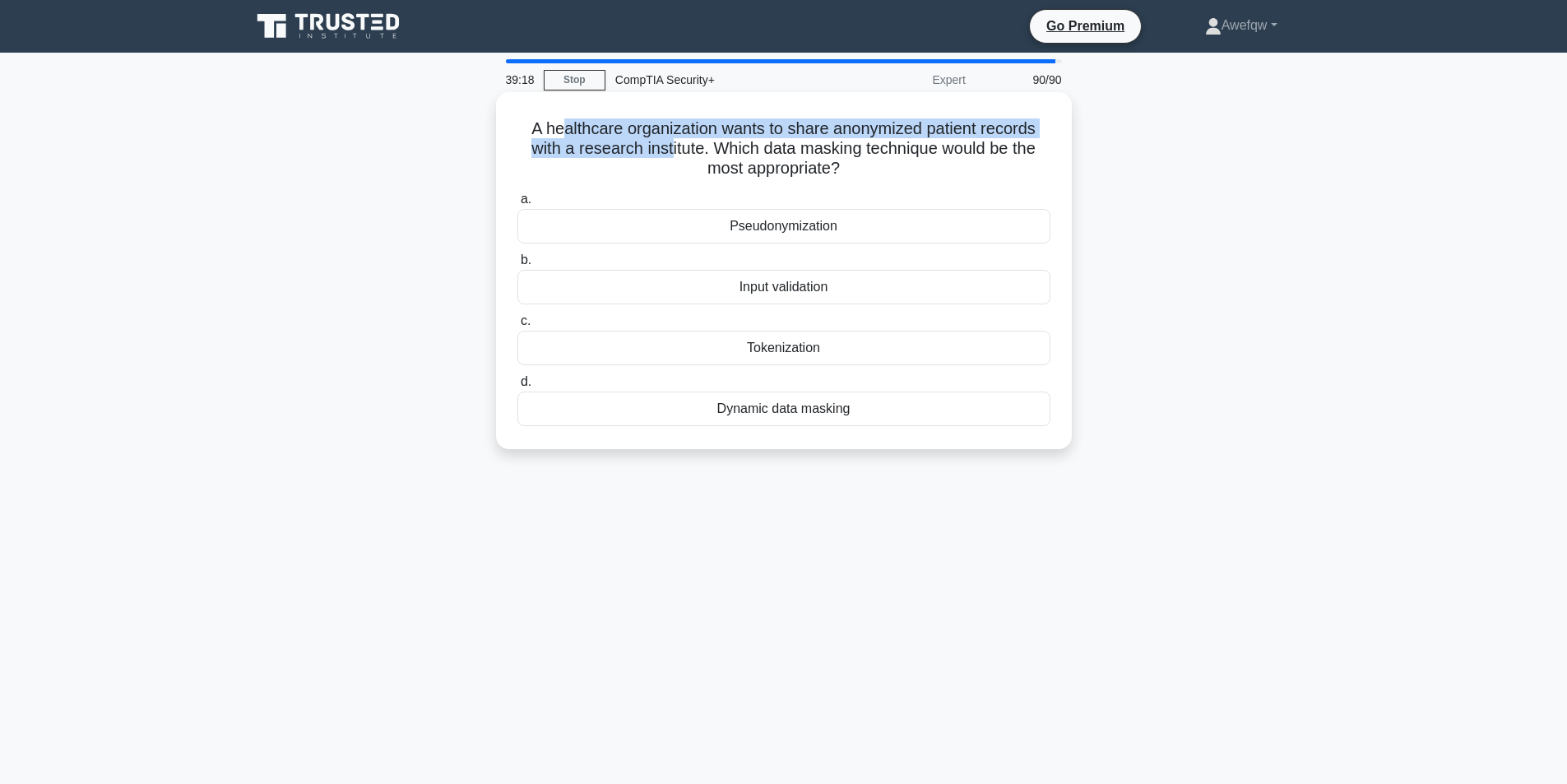
drag, startPoint x: 562, startPoint y: 129, endPoint x: 670, endPoint y: 146, distance: 109.3
click at [670, 146] on h5 "A healthcare organization wants to share anonymized patient records with a rese…" at bounding box center [784, 149] width 536 height 61
drag, startPoint x: 714, startPoint y: 135, endPoint x: 806, endPoint y: 149, distance: 93.1
click at [806, 149] on h5 "A healthcare organization wants to share anonymized patient records with a rese…" at bounding box center [784, 149] width 536 height 61
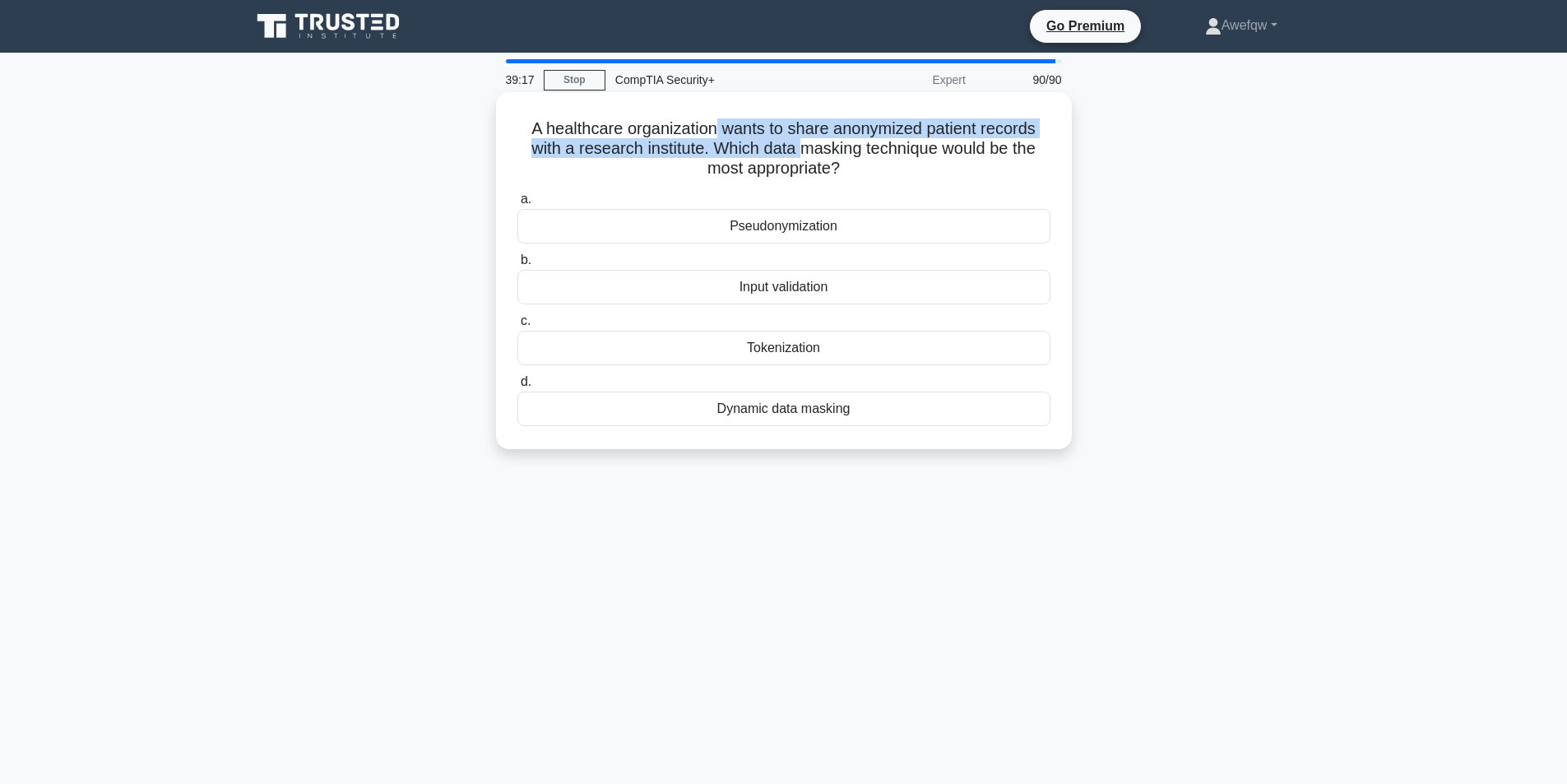
click at [806, 149] on h5 "A healthcare organization wants to share anonymized patient records with a rese…" at bounding box center [784, 149] width 536 height 61
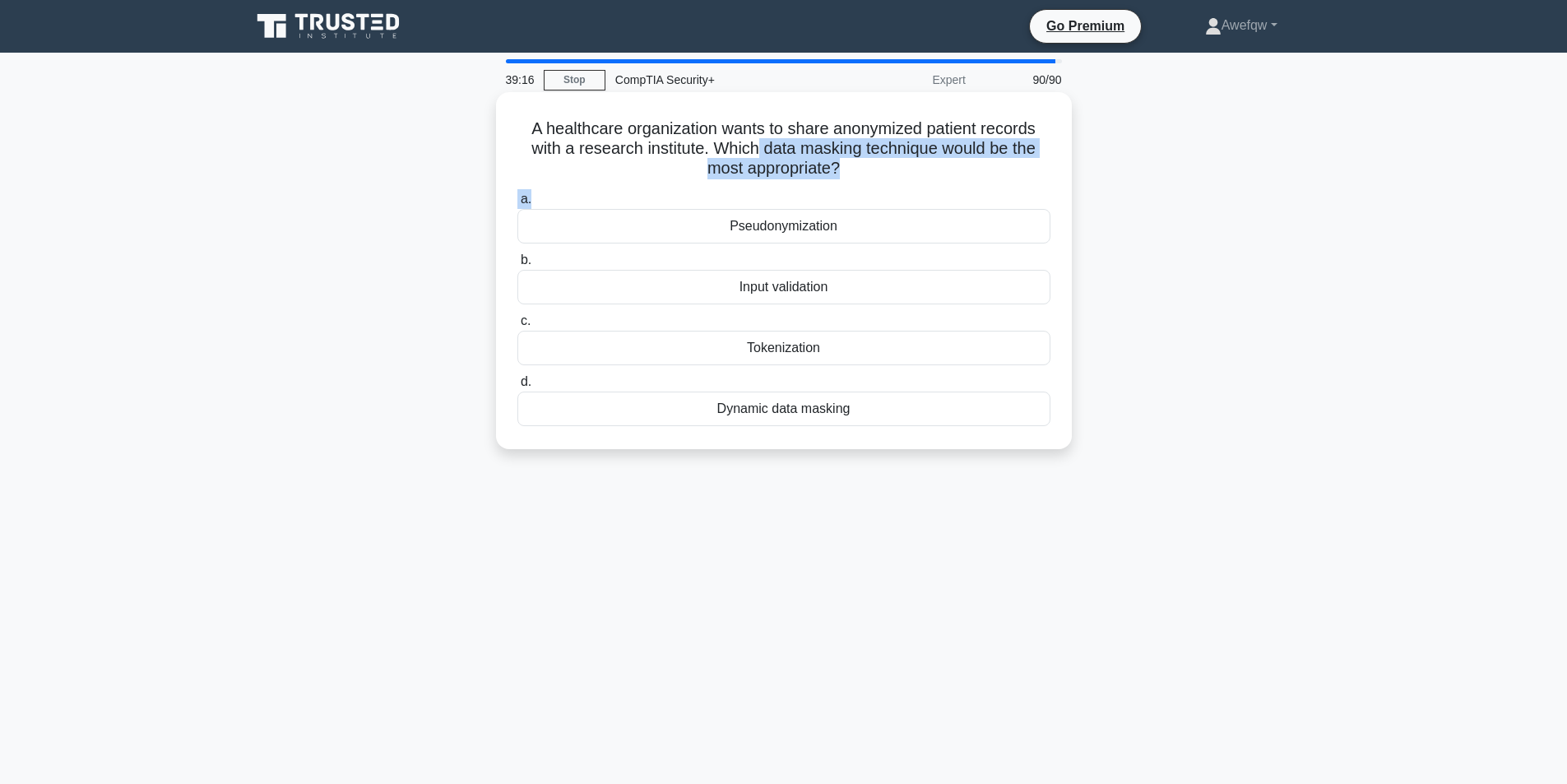
drag, startPoint x: 757, startPoint y: 144, endPoint x: 804, endPoint y: 201, distance: 73.9
click at [804, 201] on div "A healthcare organization wants to share anonymized patient records with a rese…" at bounding box center [784, 270] width 562 height 343
click at [802, 357] on div "Tokenization" at bounding box center [784, 348] width 533 height 35
click at [518, 326] on input "c. Tokenization" at bounding box center [518, 321] width 0 height 10
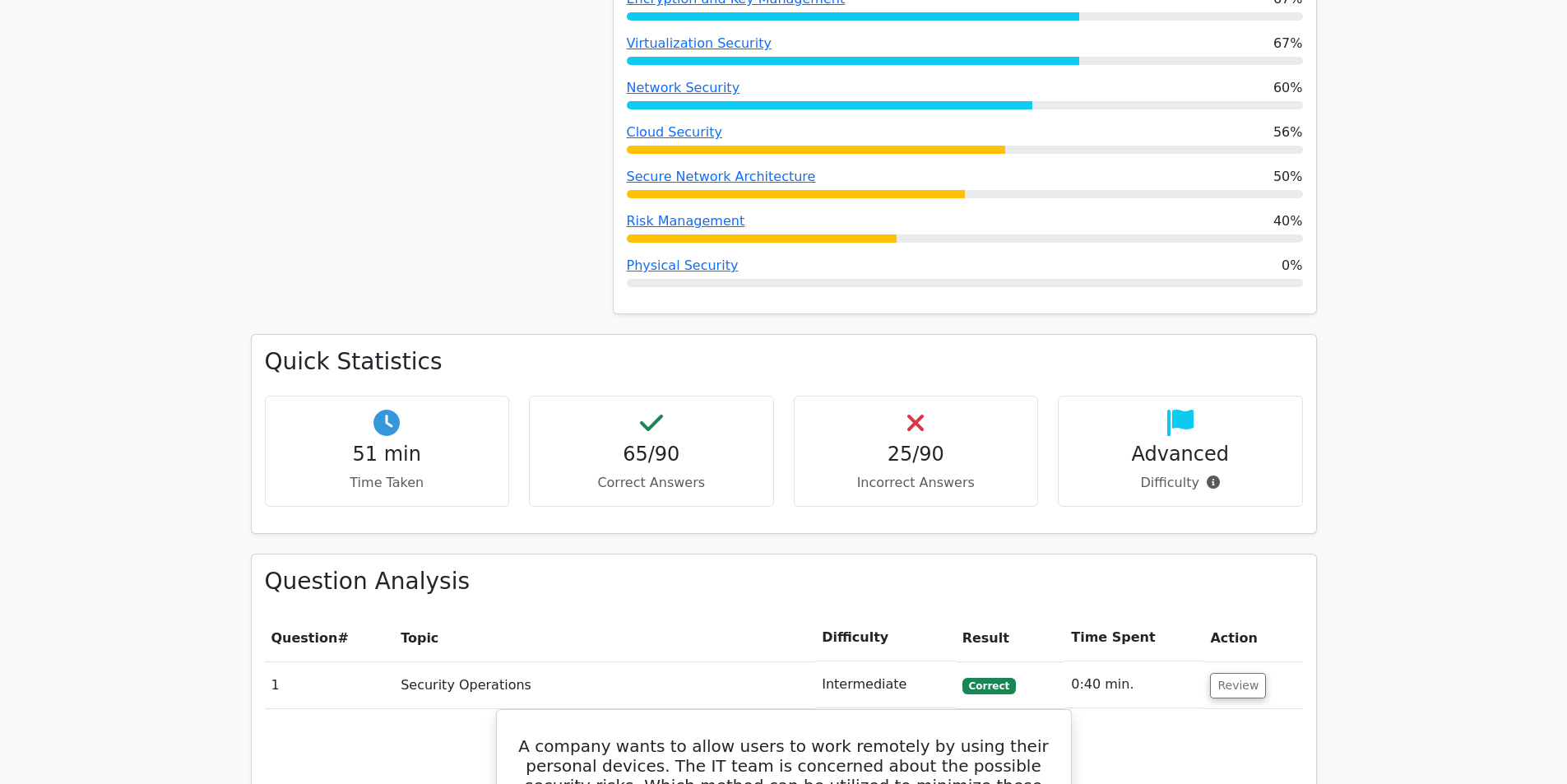
scroll to position [1480, 0]
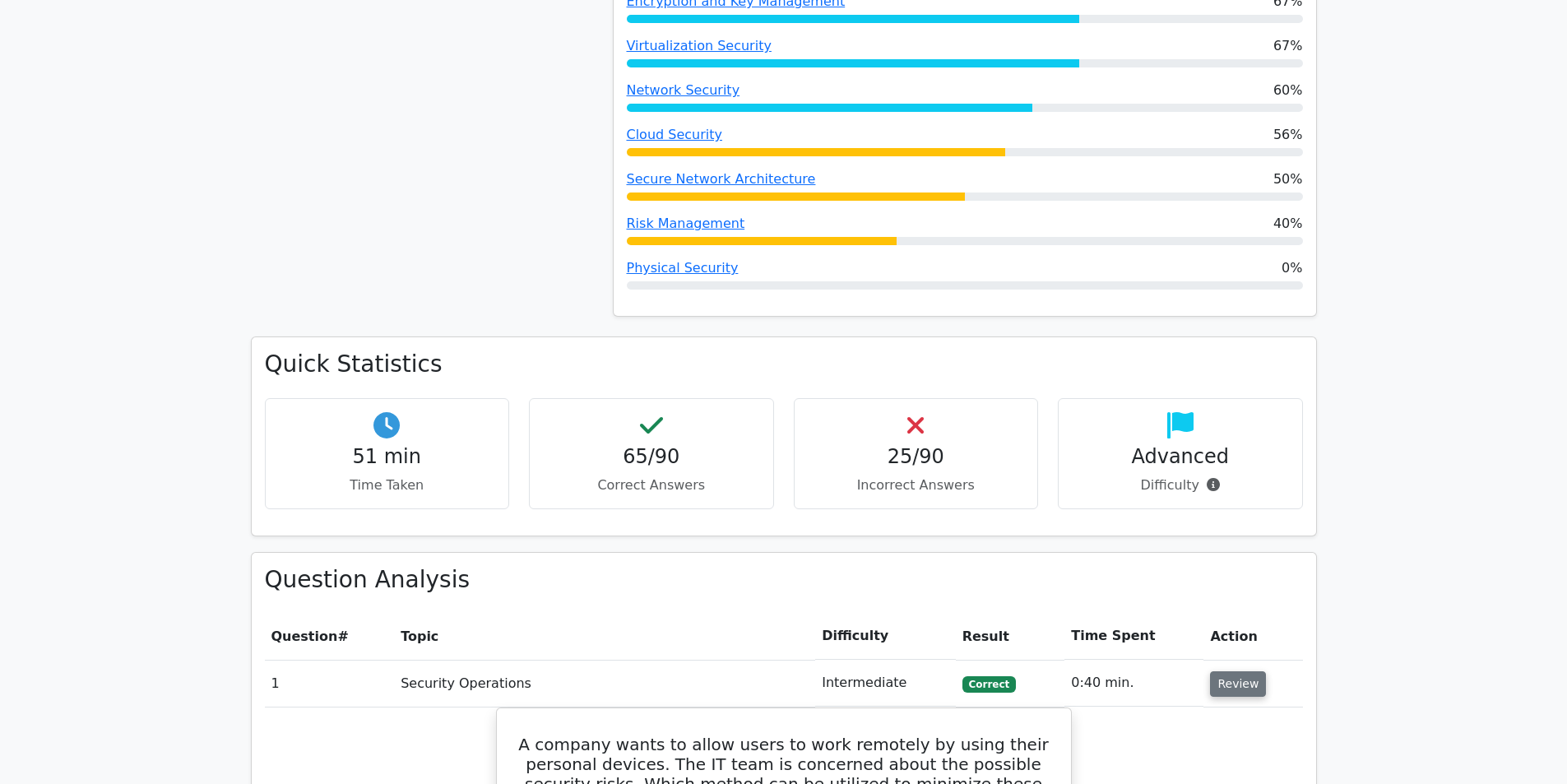
click at [1235, 671] on button "Review" at bounding box center [1238, 683] width 56 height 25
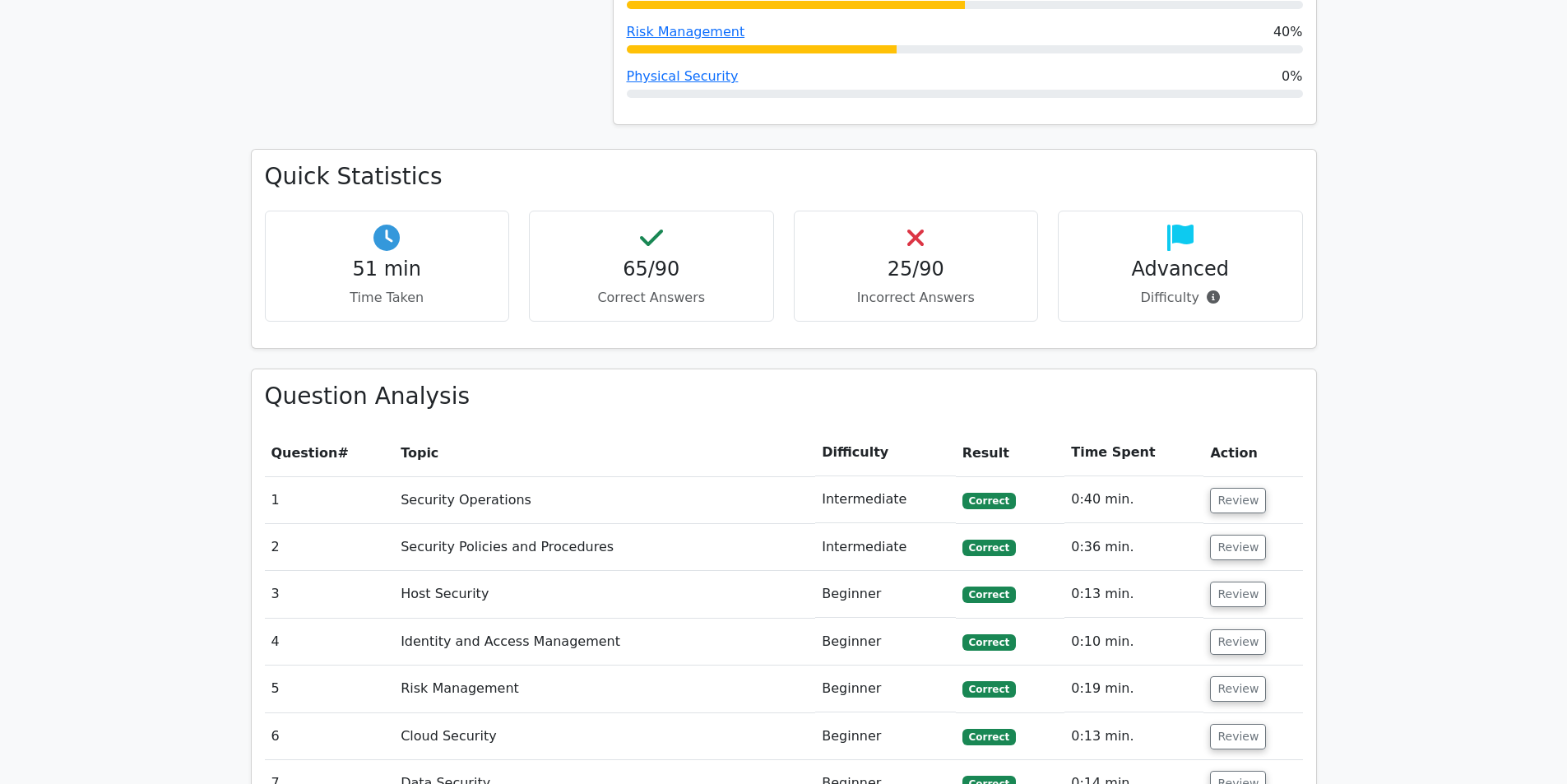
scroll to position [1644, 0]
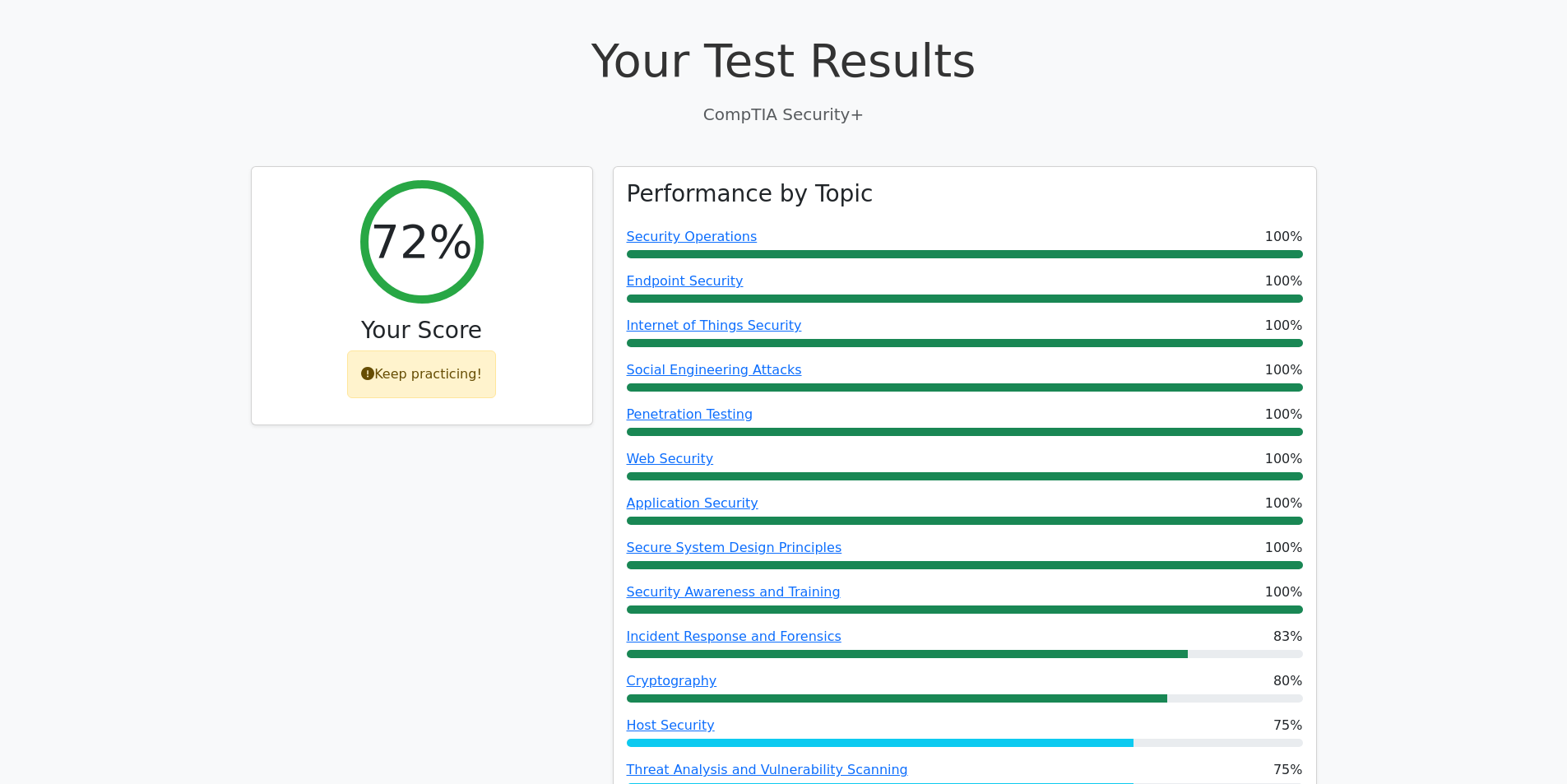
scroll to position [493, 0]
